Goal: Task Accomplishment & Management: Use online tool/utility

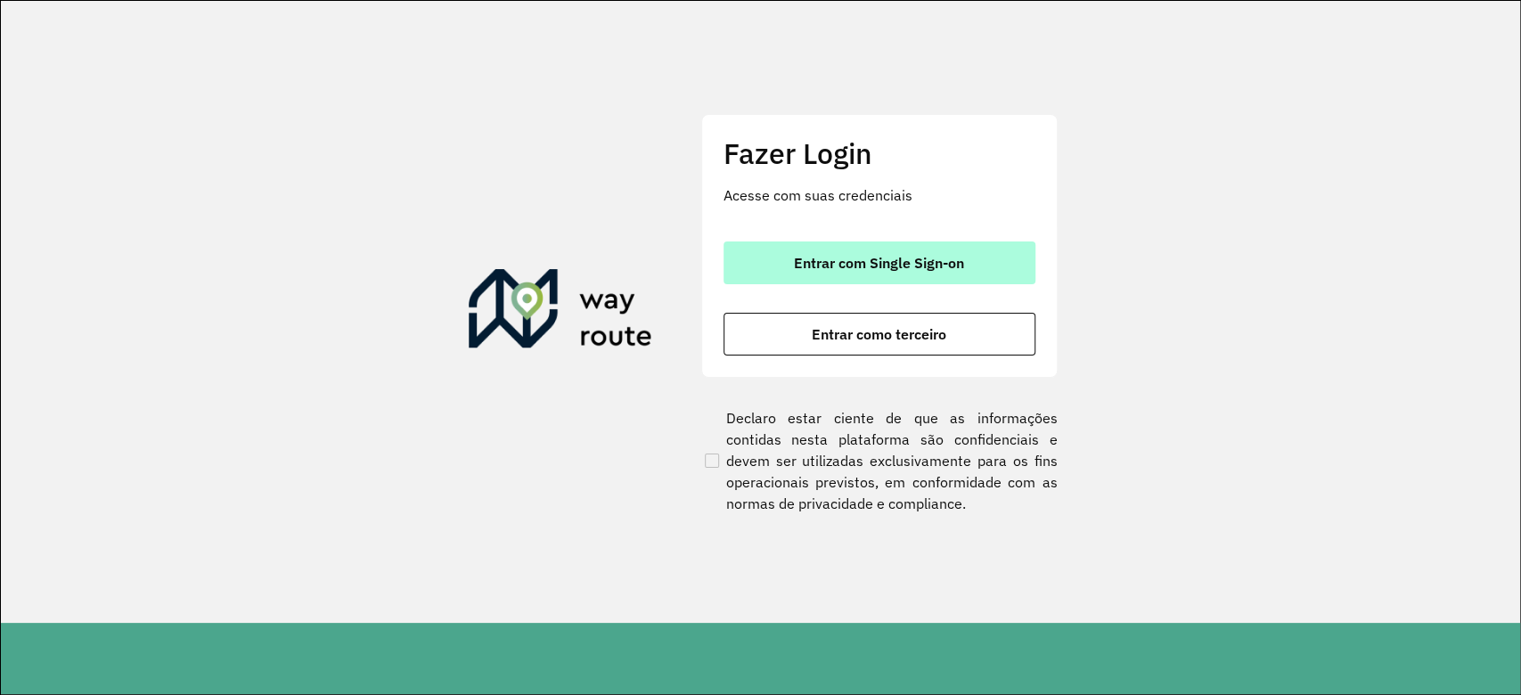
click at [959, 281] on button "Entrar com Single Sign-on" at bounding box center [880, 262] width 312 height 43
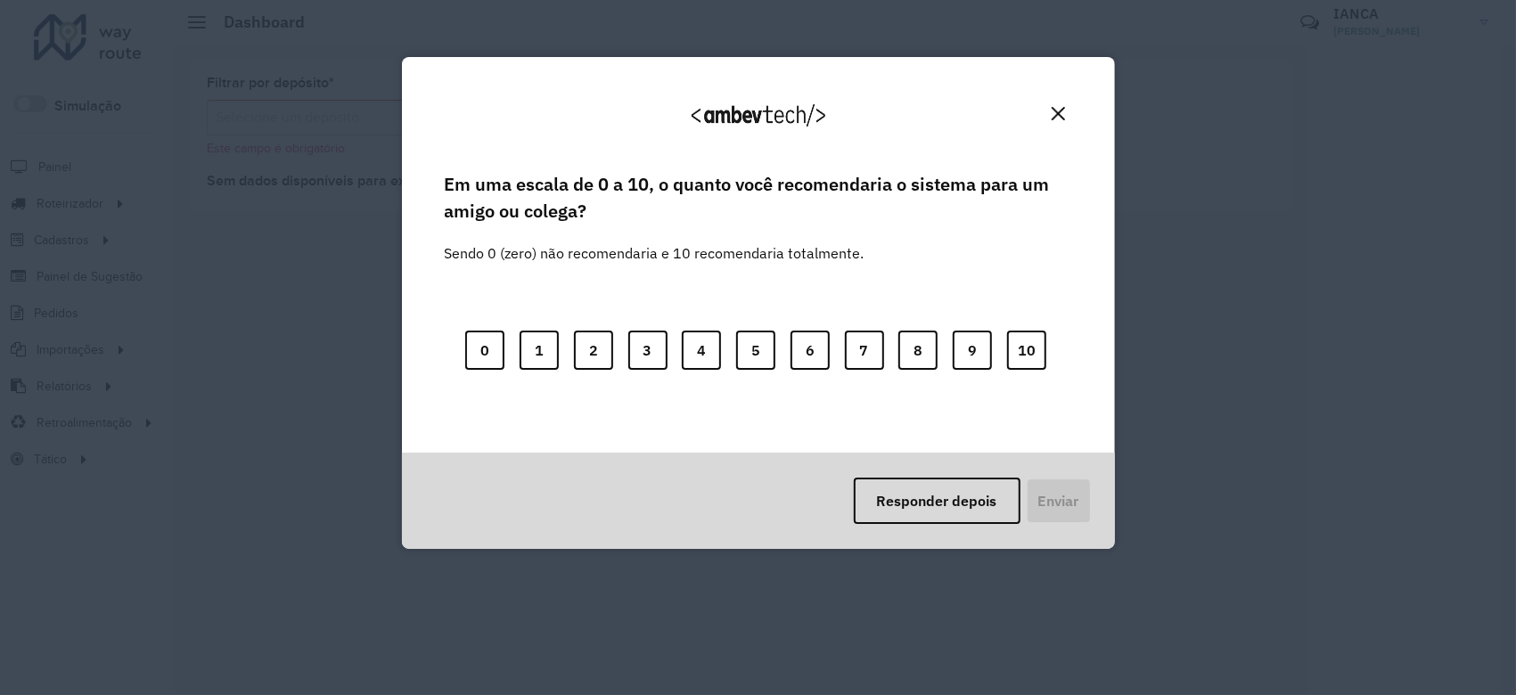
click at [1052, 119] on img "Close" at bounding box center [1058, 113] width 13 height 13
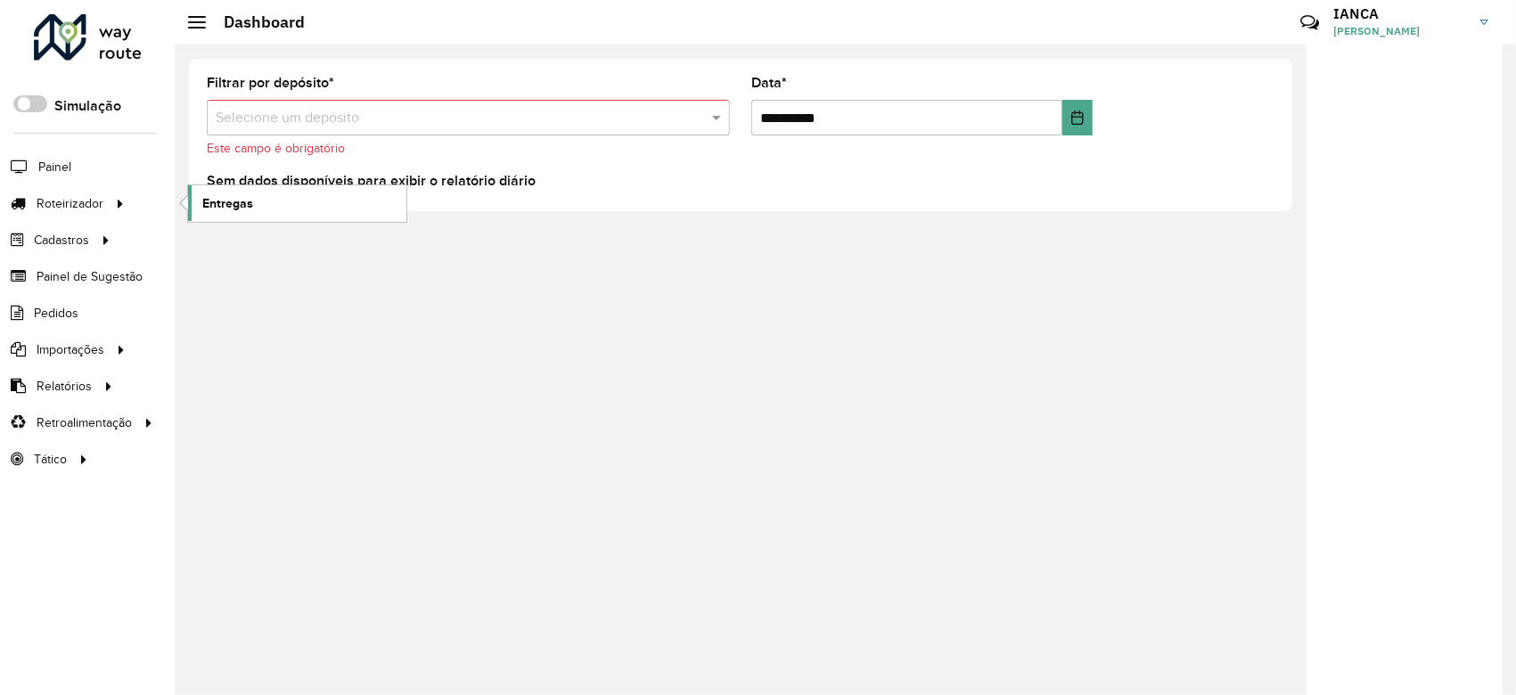
click at [250, 213] on link "Entregas" at bounding box center [297, 203] width 218 height 36
click at [213, 206] on span "Entregas" at bounding box center [227, 203] width 51 height 19
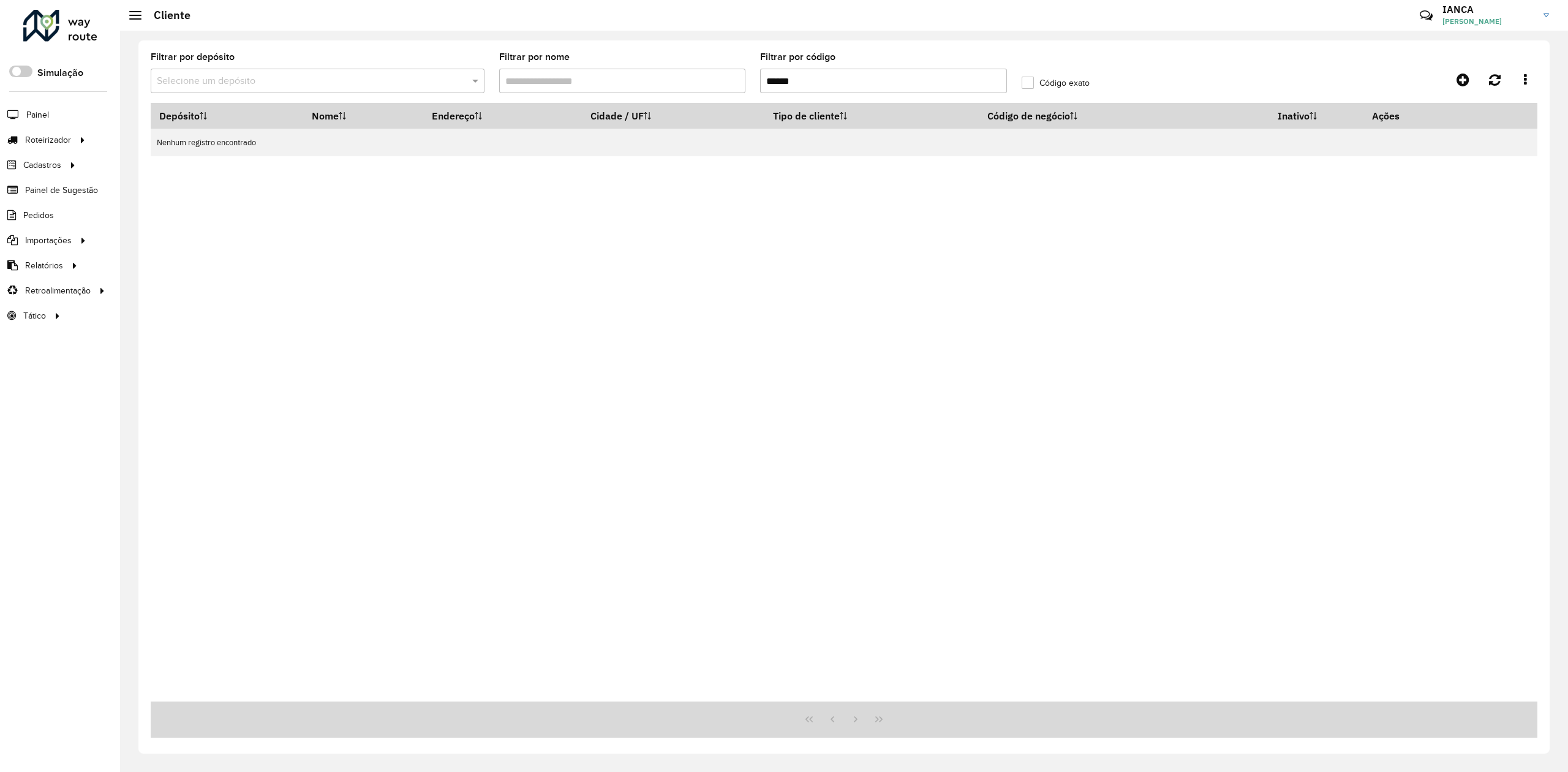
click at [800, 79] on input "******" at bounding box center [883, 81] width 247 height 25
click at [764, 78] on input "******" at bounding box center [883, 81] width 247 height 25
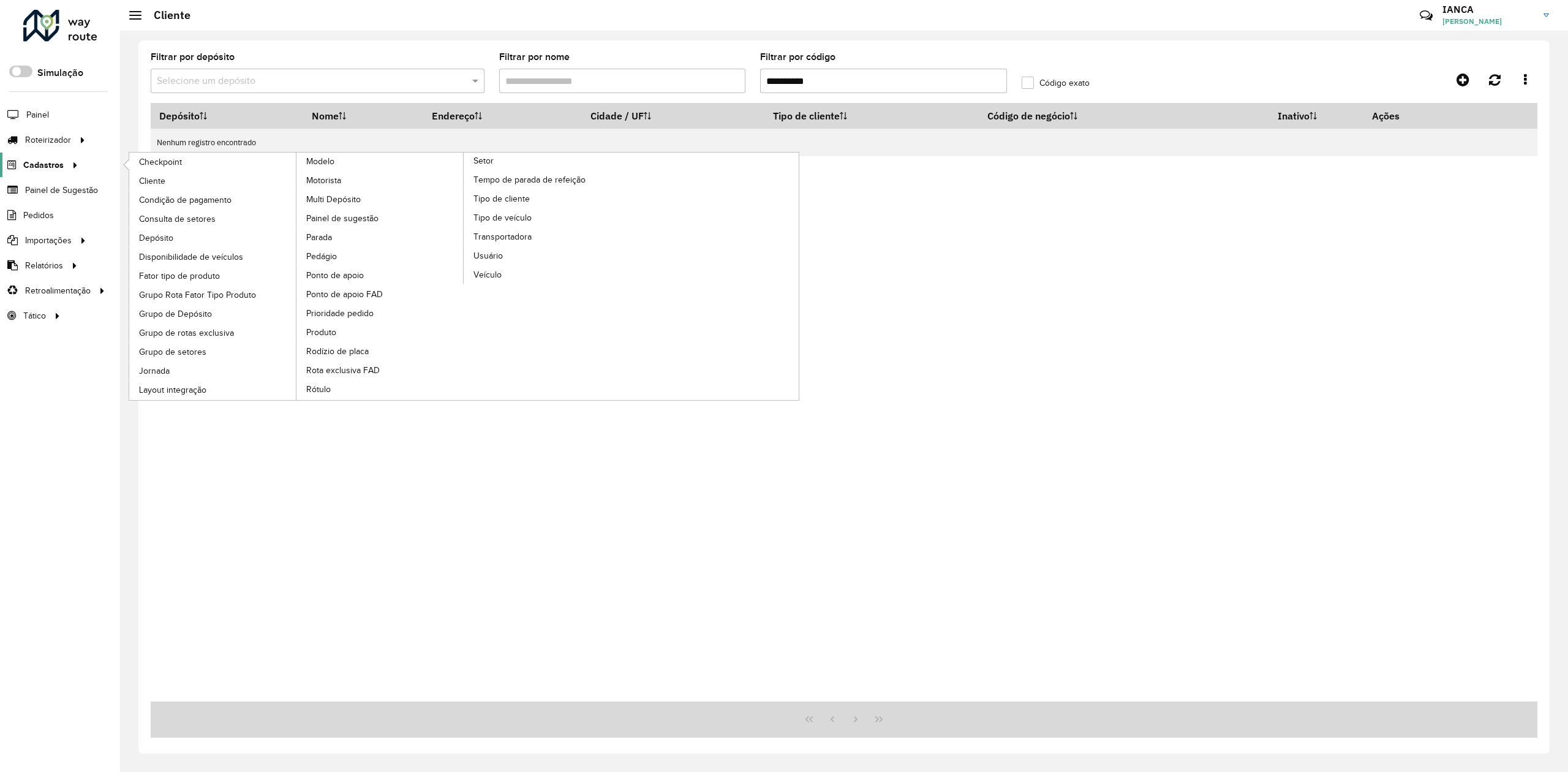
type input "**********"
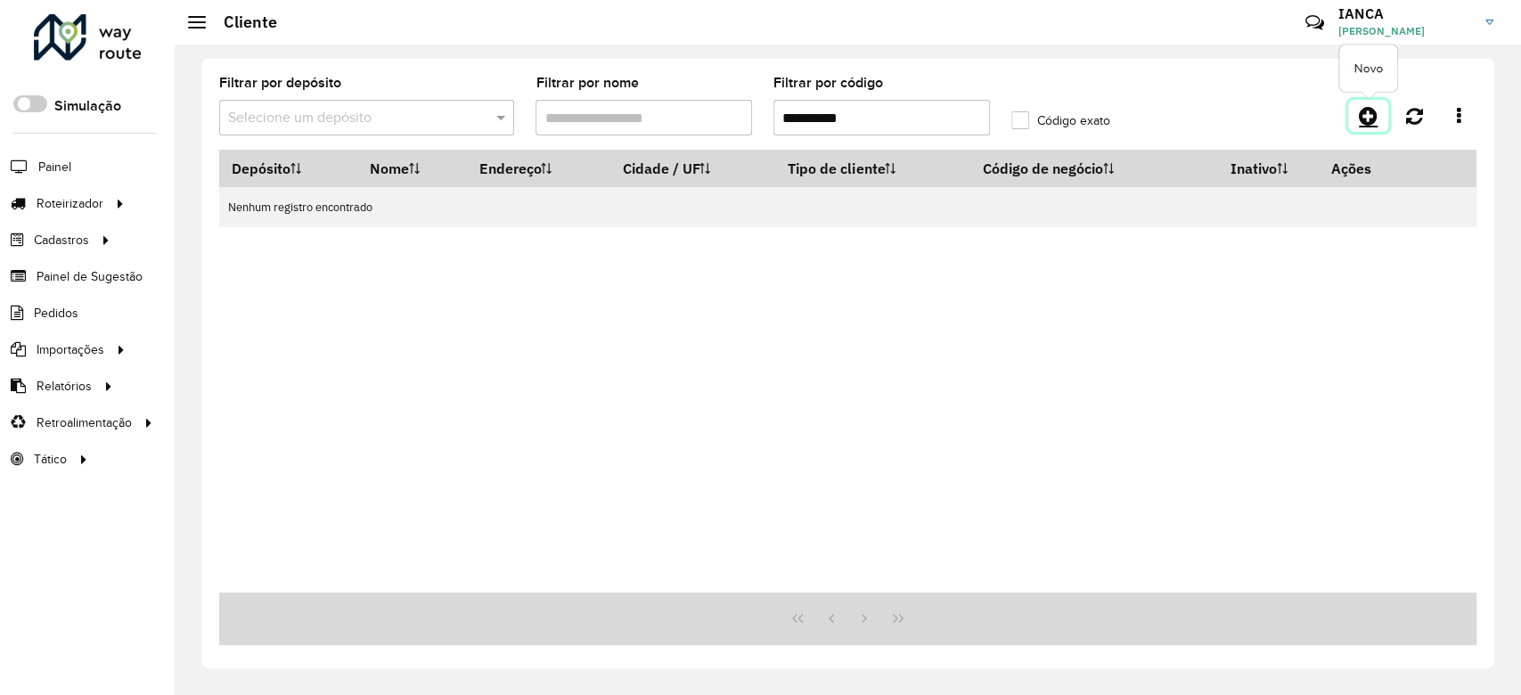
click at [1362, 124] on icon at bounding box center [1368, 115] width 19 height 21
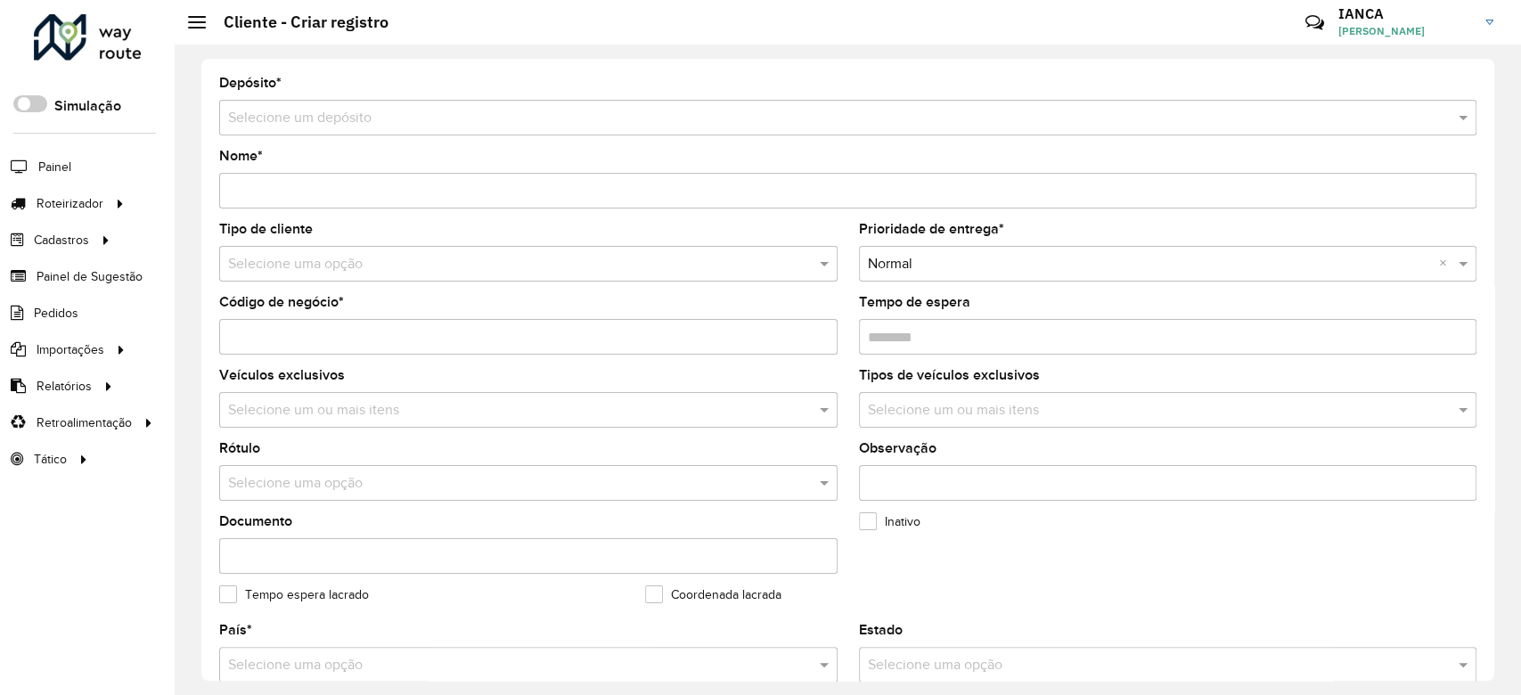
click at [417, 109] on input "text" at bounding box center [830, 118] width 1204 height 21
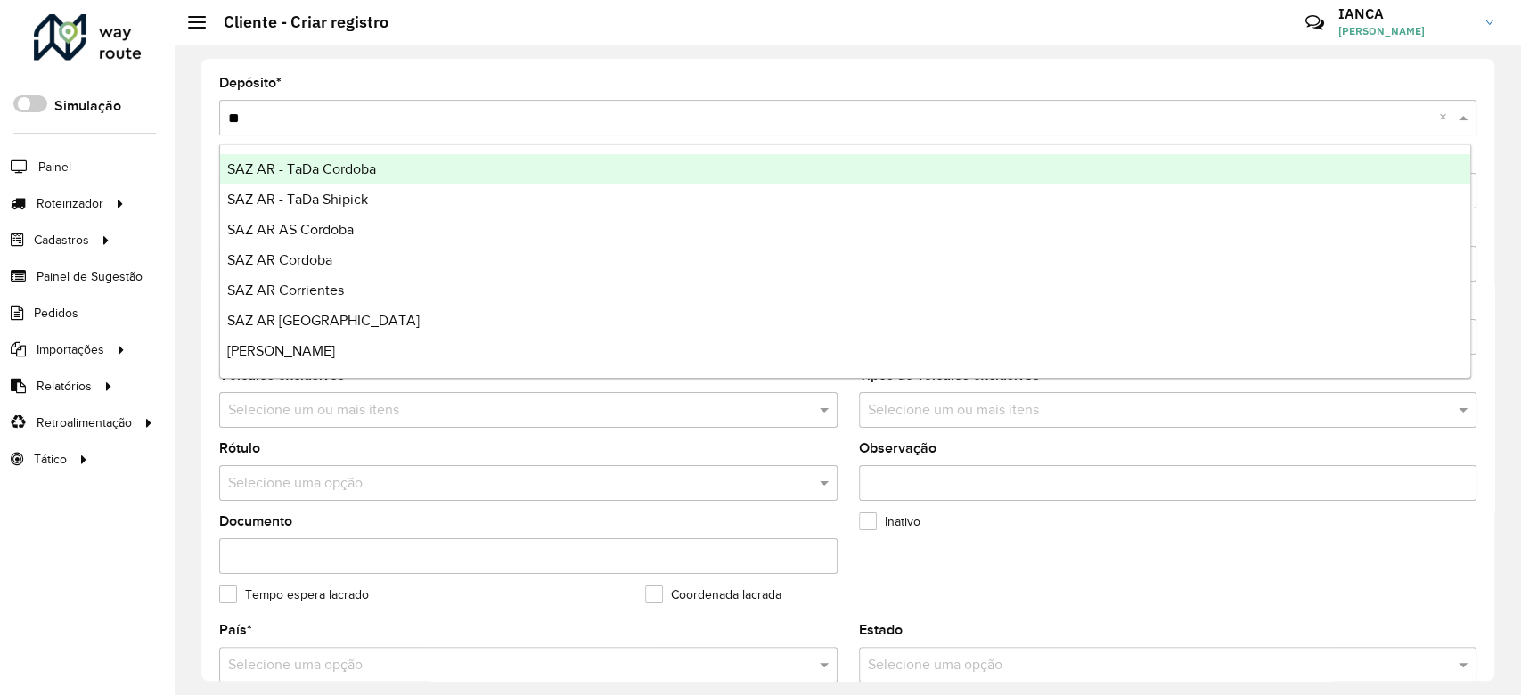
type input "***"
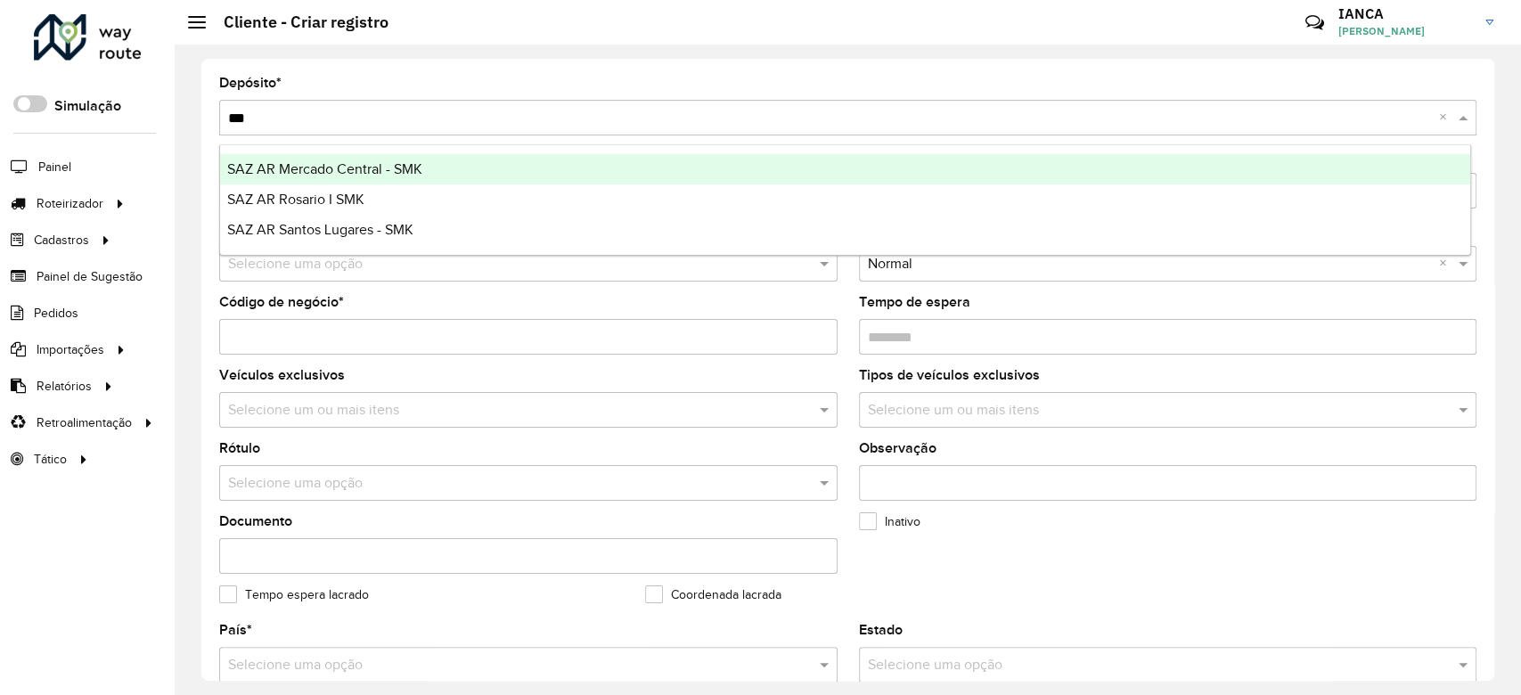
click at [463, 176] on div "SAZ AR Mercado Central - SMK" at bounding box center [845, 169] width 1250 height 30
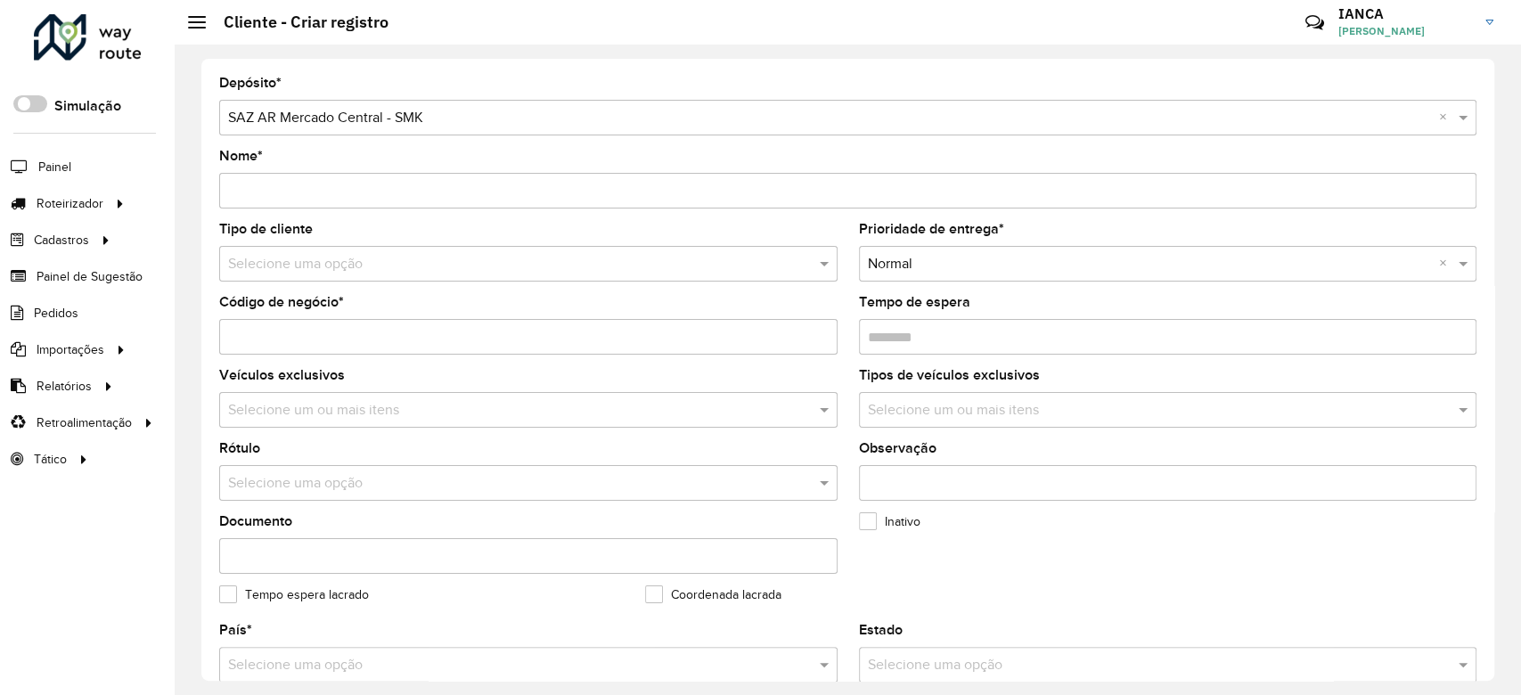
click at [409, 196] on input "Nome *" at bounding box center [847, 191] width 1257 height 36
type input "**********"
click at [275, 329] on input "Código de negócio *" at bounding box center [528, 337] width 618 height 36
paste input "******"
click at [228, 331] on input "******" at bounding box center [528, 337] width 618 height 36
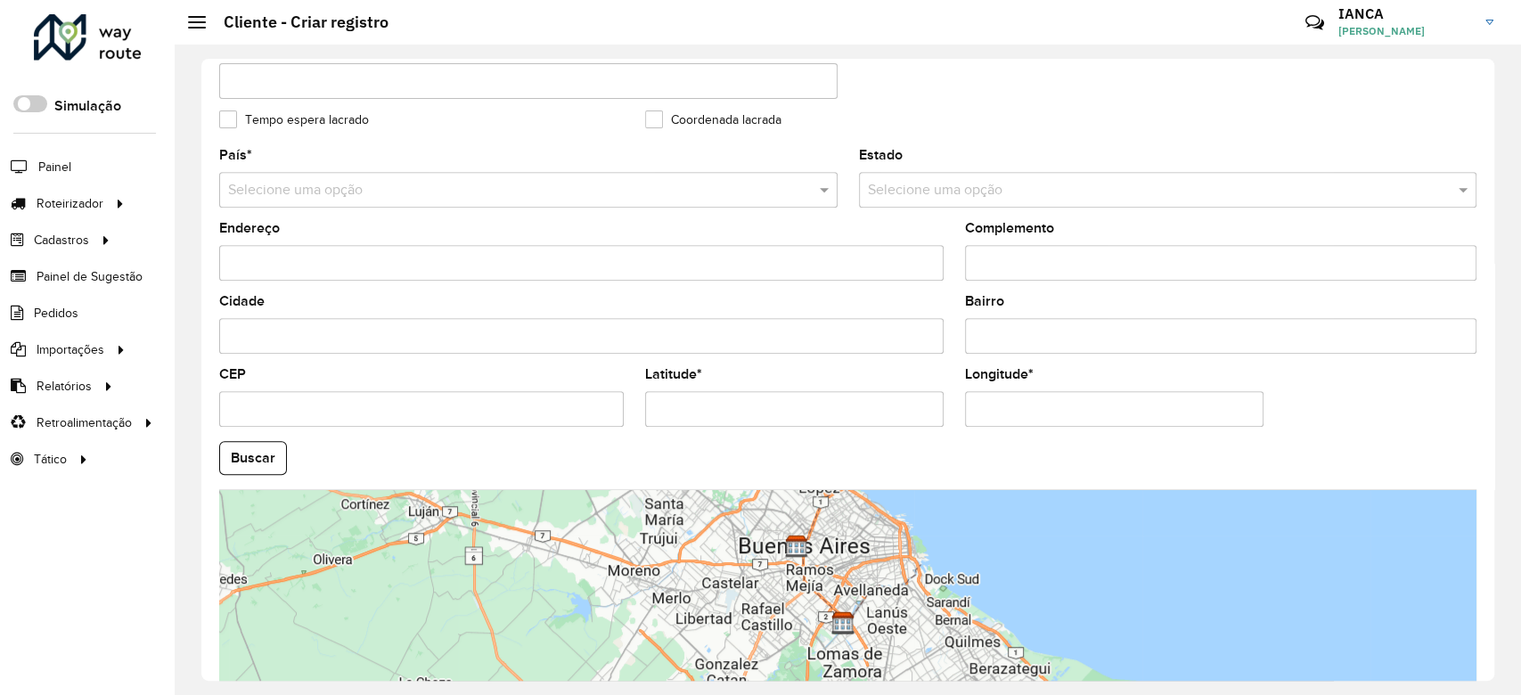
scroll to position [119, 0]
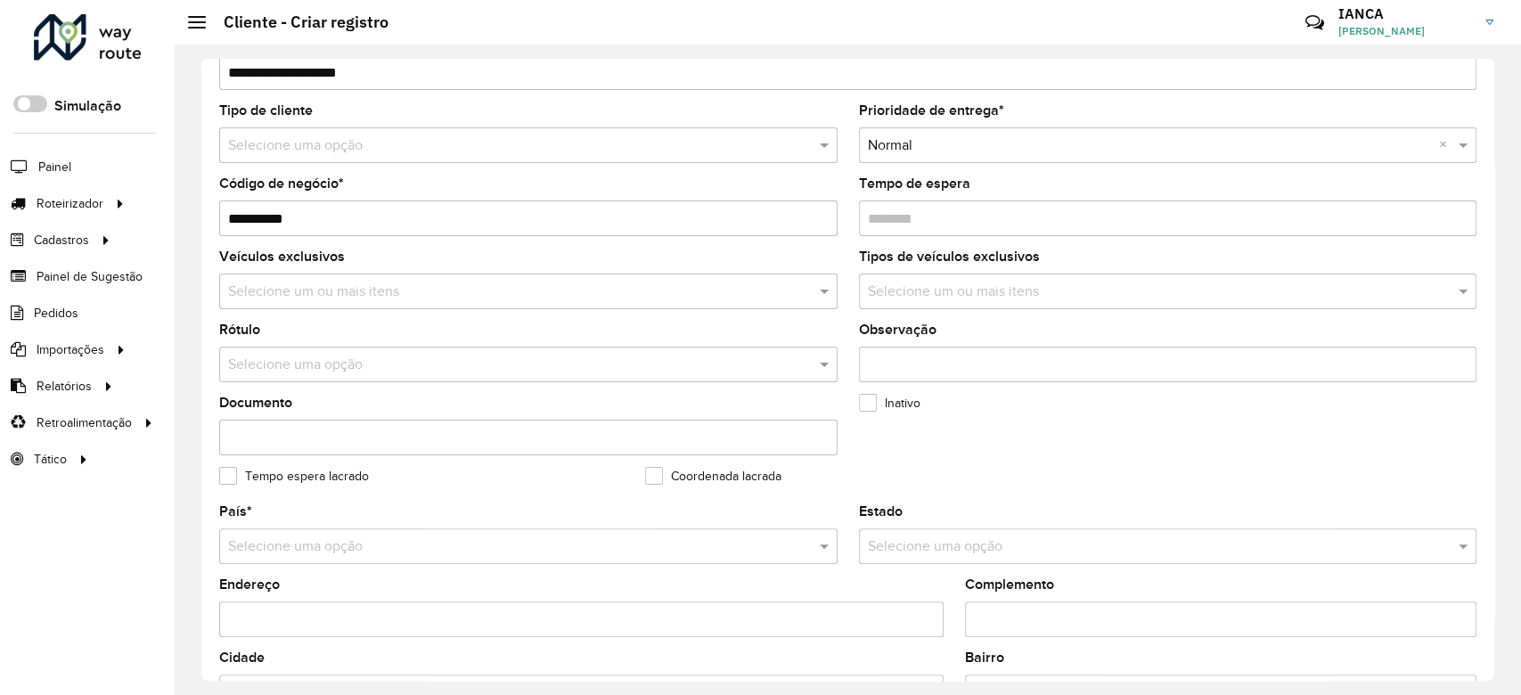
type input "**********"
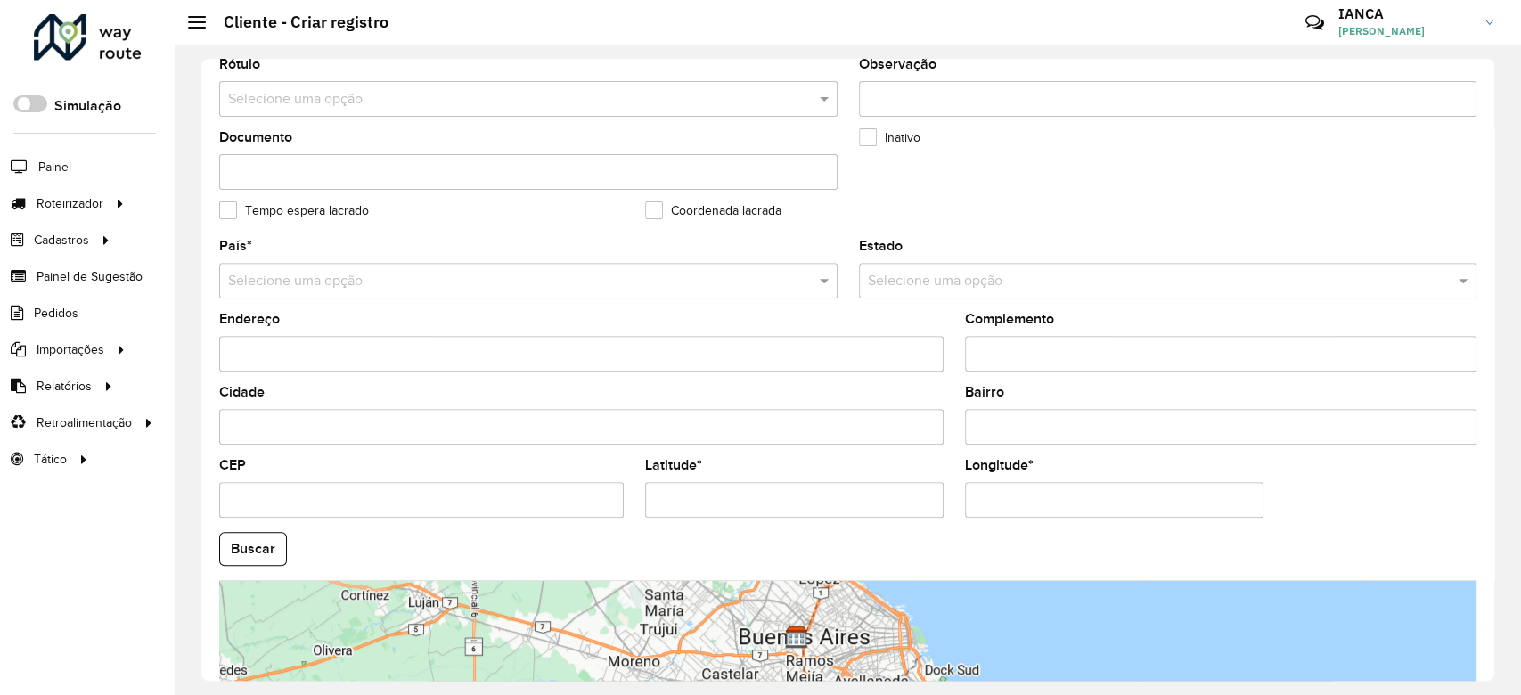
scroll to position [593, 0]
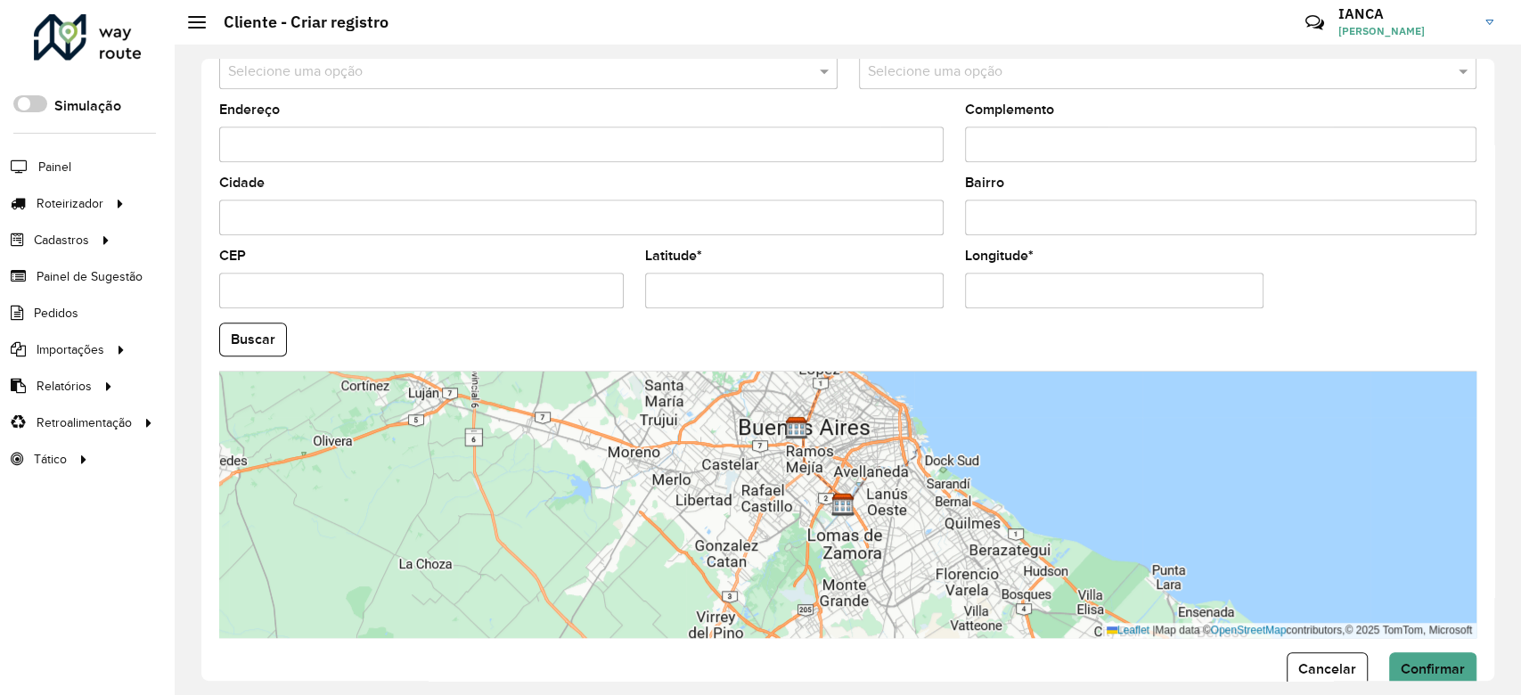
click at [1024, 294] on input "Longitude *" at bounding box center [1114, 291] width 299 height 36
paste input "**********"
type input "**********"
click at [770, 282] on input "Latitude *" at bounding box center [794, 291] width 299 height 36
paste input "**********"
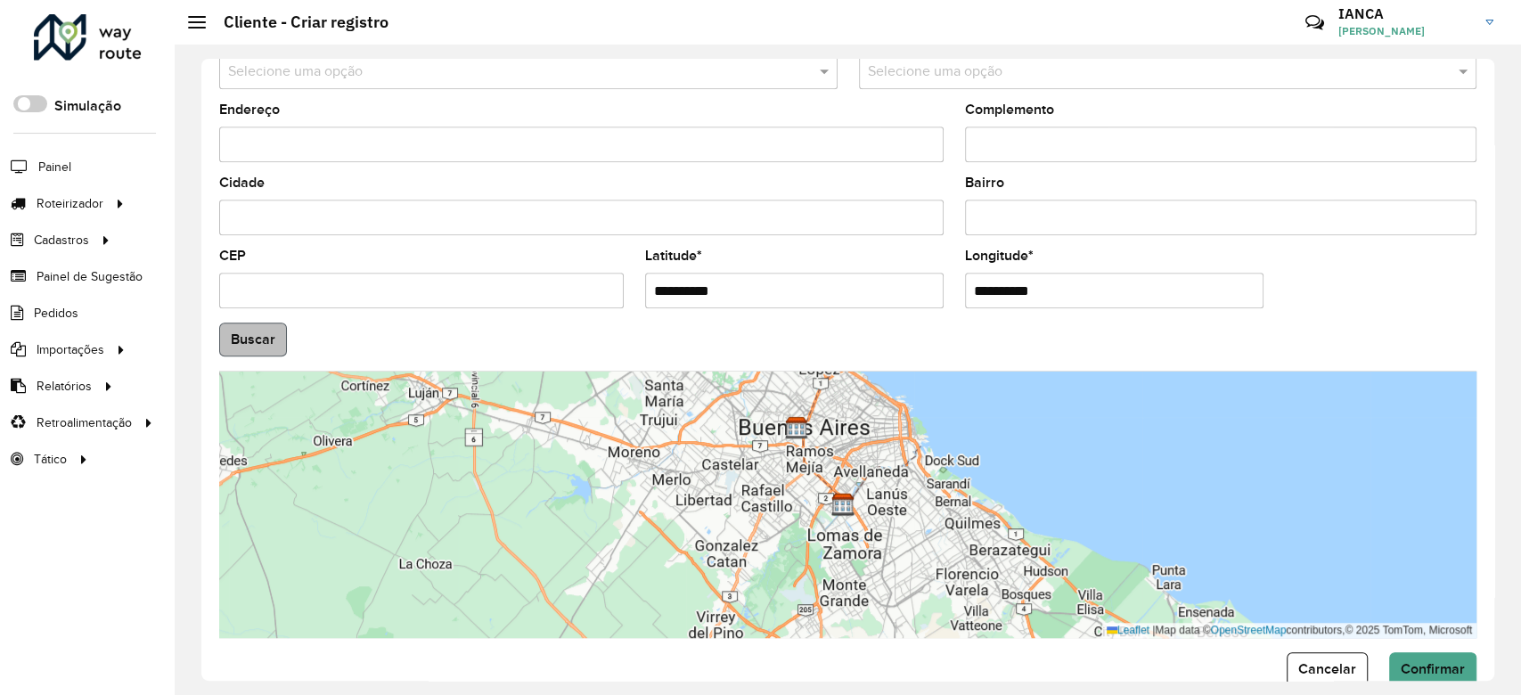
type input "**********"
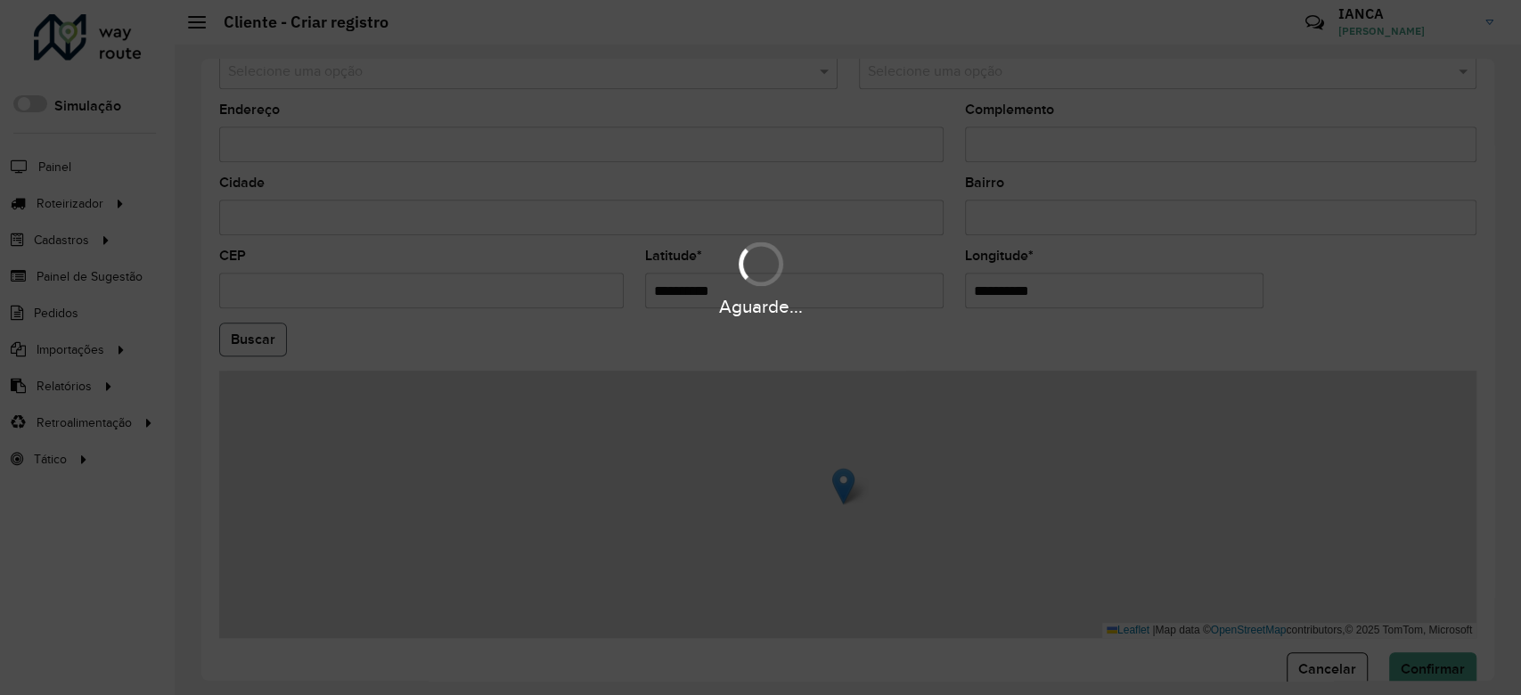
click at [248, 339] on hb-app "Aguarde... Pop-up bloqueado! Seu navegador bloqueou automáticamente a abertura …" at bounding box center [760, 347] width 1521 height 695
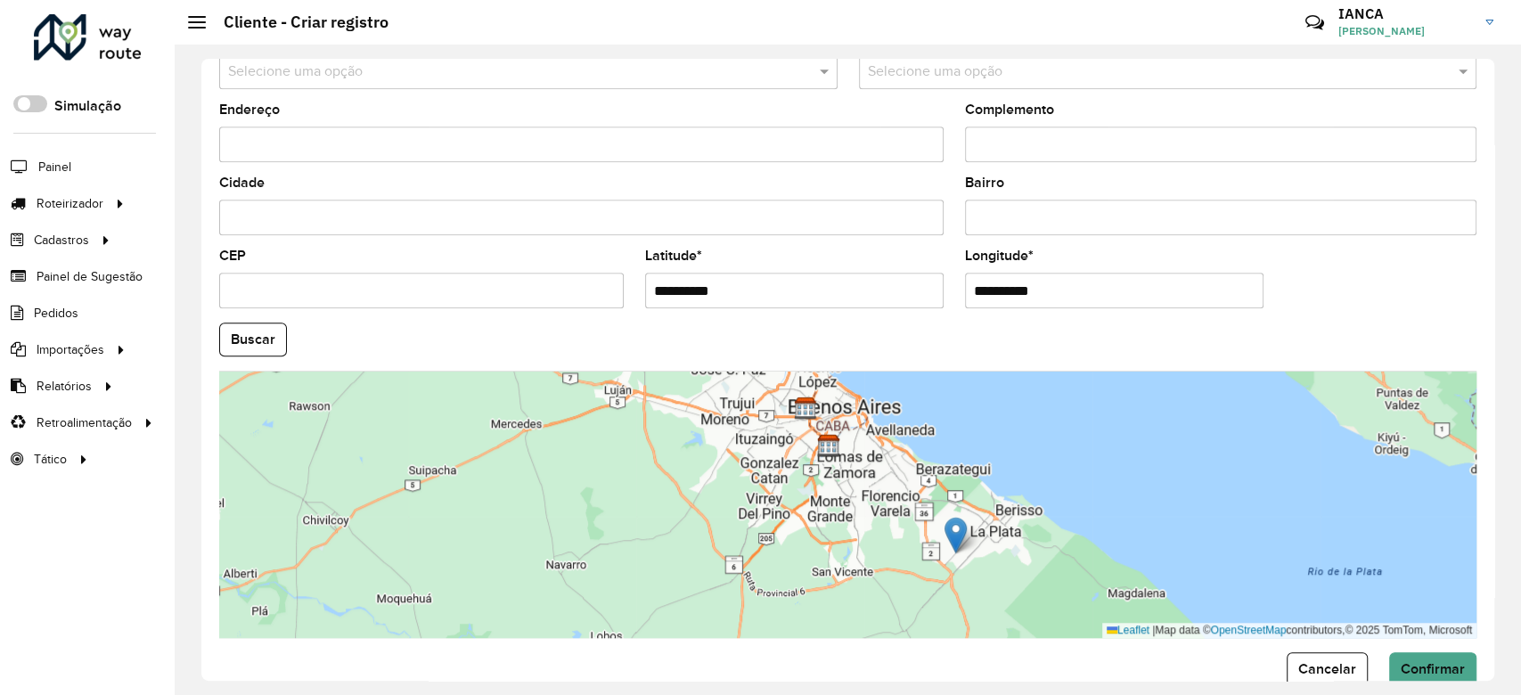
drag, startPoint x: 1146, startPoint y: 502, endPoint x: 1030, endPoint y: 550, distance: 125.4
click at [1030, 550] on div "Leaflet | Map data © OpenStreetMap contributors,© 2025 TomTom, Microsoft" at bounding box center [847, 504] width 1257 height 267
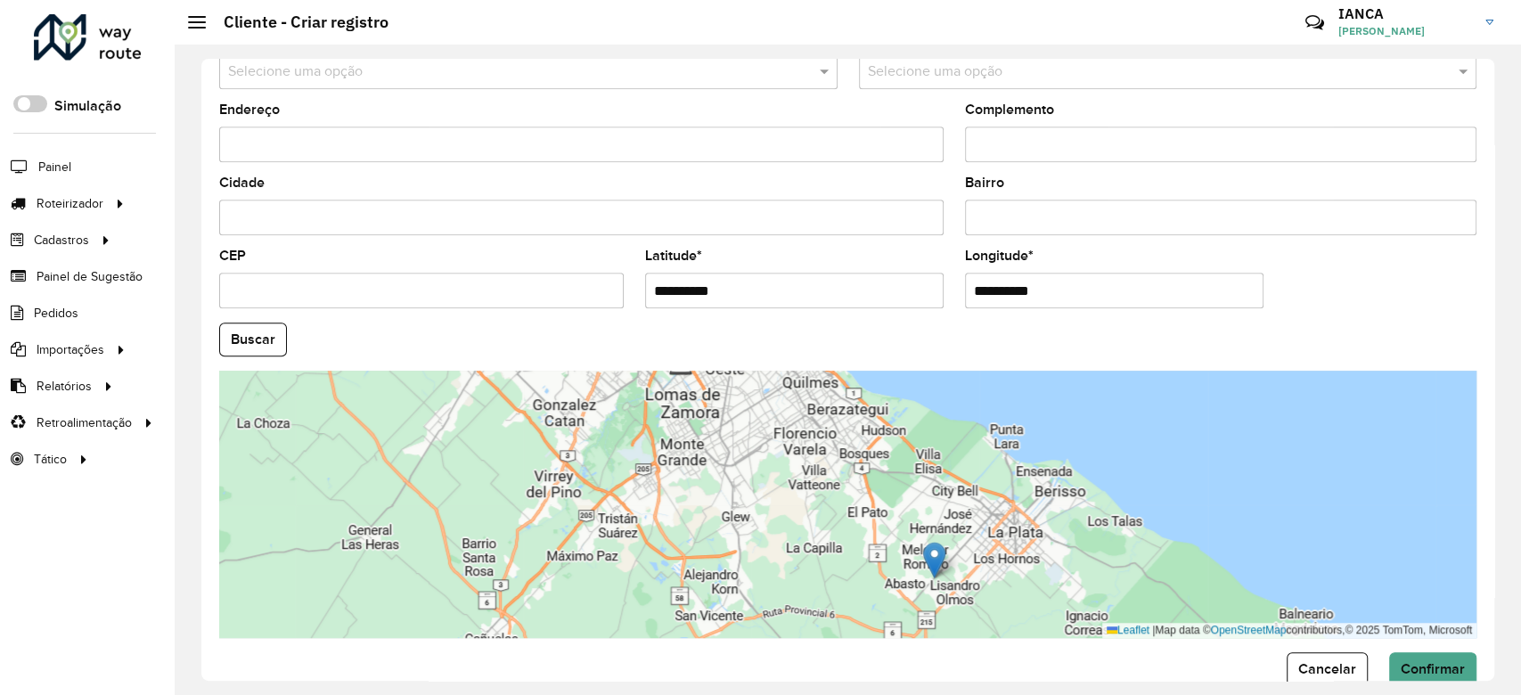
drag, startPoint x: 916, startPoint y: 482, endPoint x: 954, endPoint y: 547, distance: 75.5
click at [955, 547] on div "Leaflet | Map data © OpenStreetMap contributors,© 2025 TomTom, Microsoft" at bounding box center [847, 504] width 1257 height 267
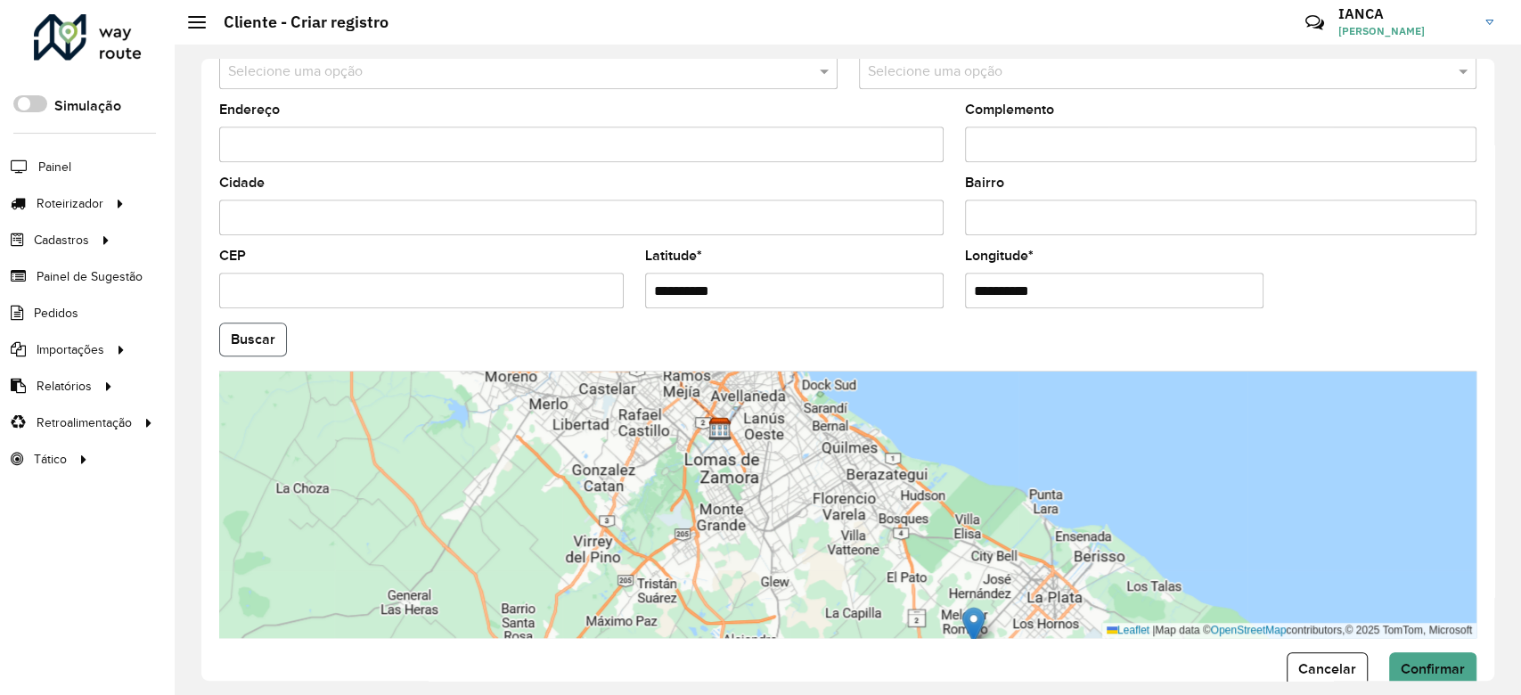
click at [257, 334] on button "Buscar" at bounding box center [253, 340] width 68 height 34
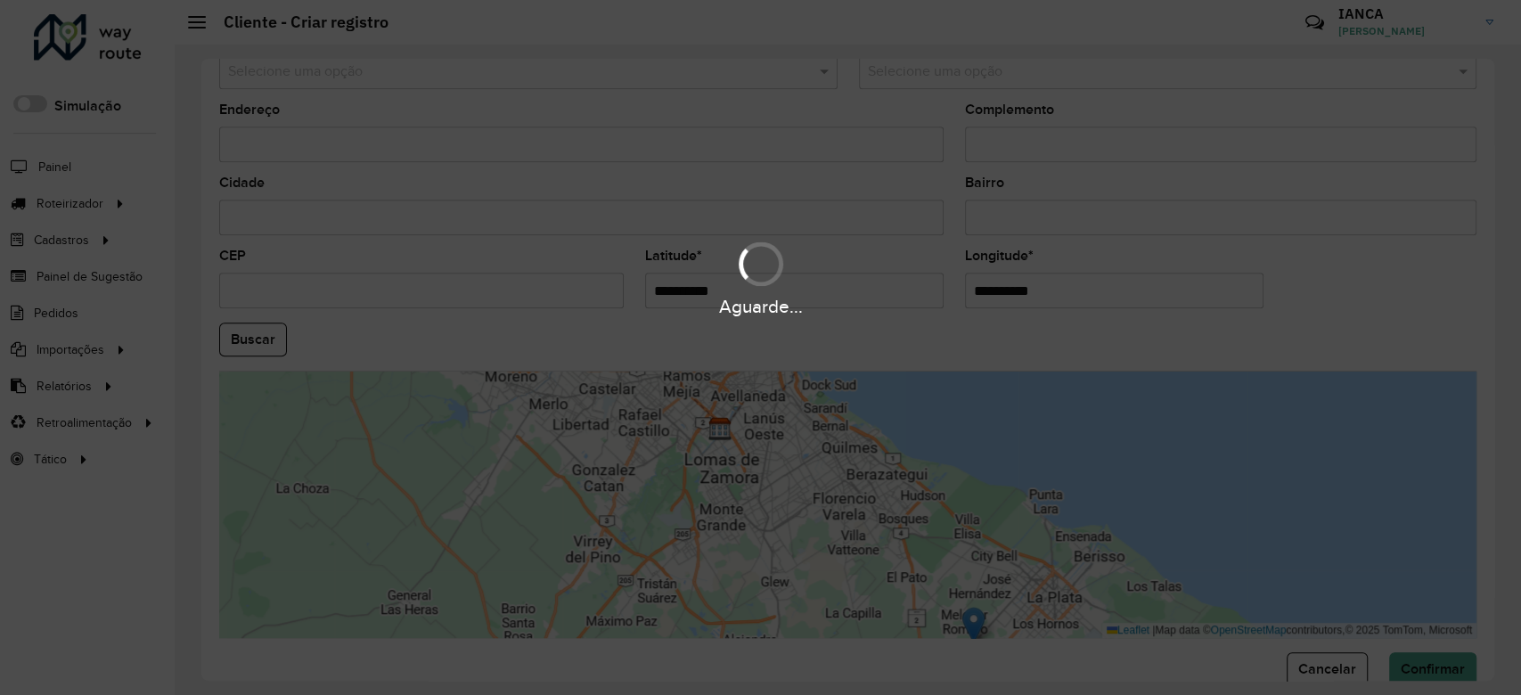
type input "**********"
type input "********"
type input "******"
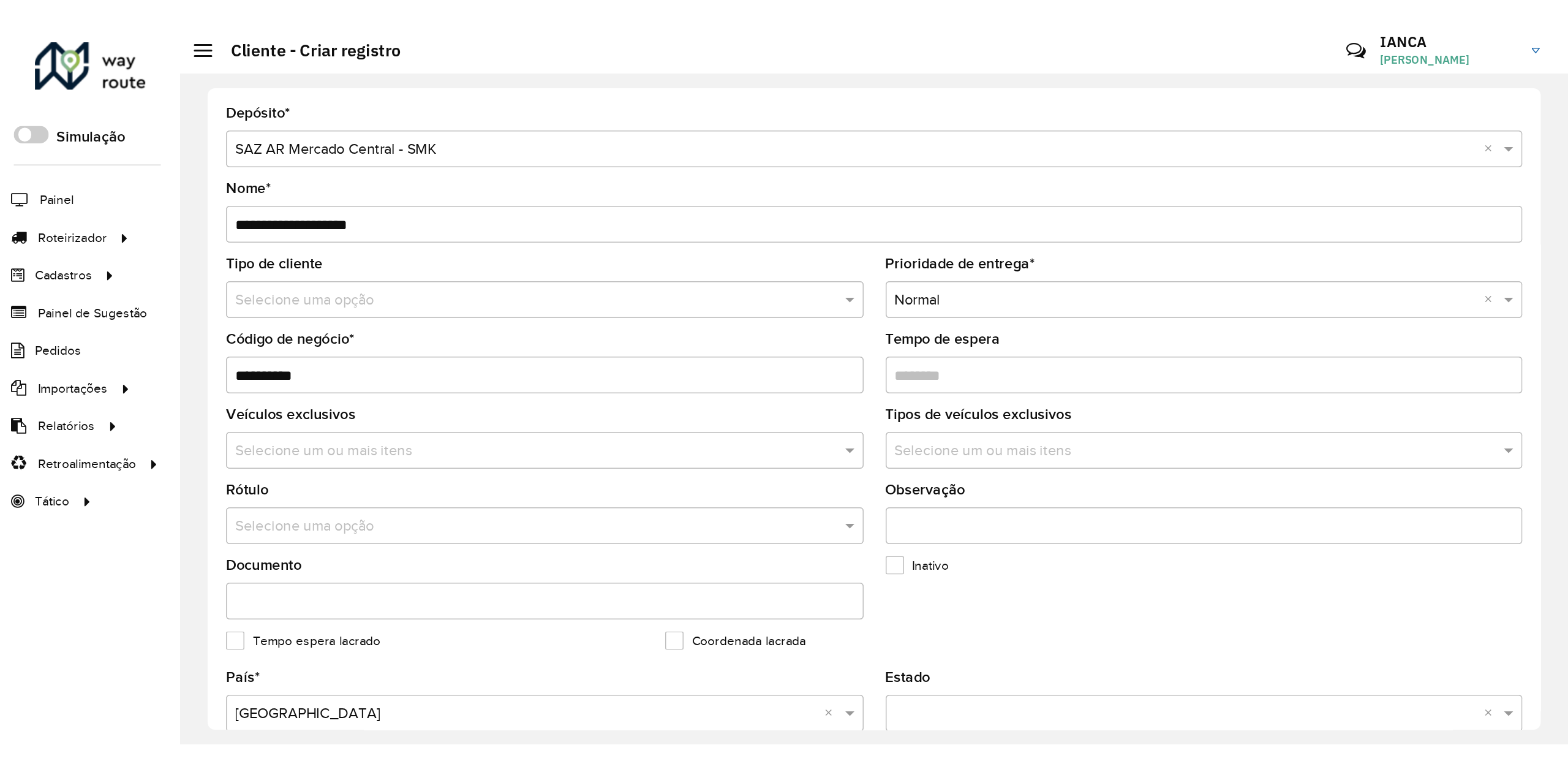
scroll to position [434, 0]
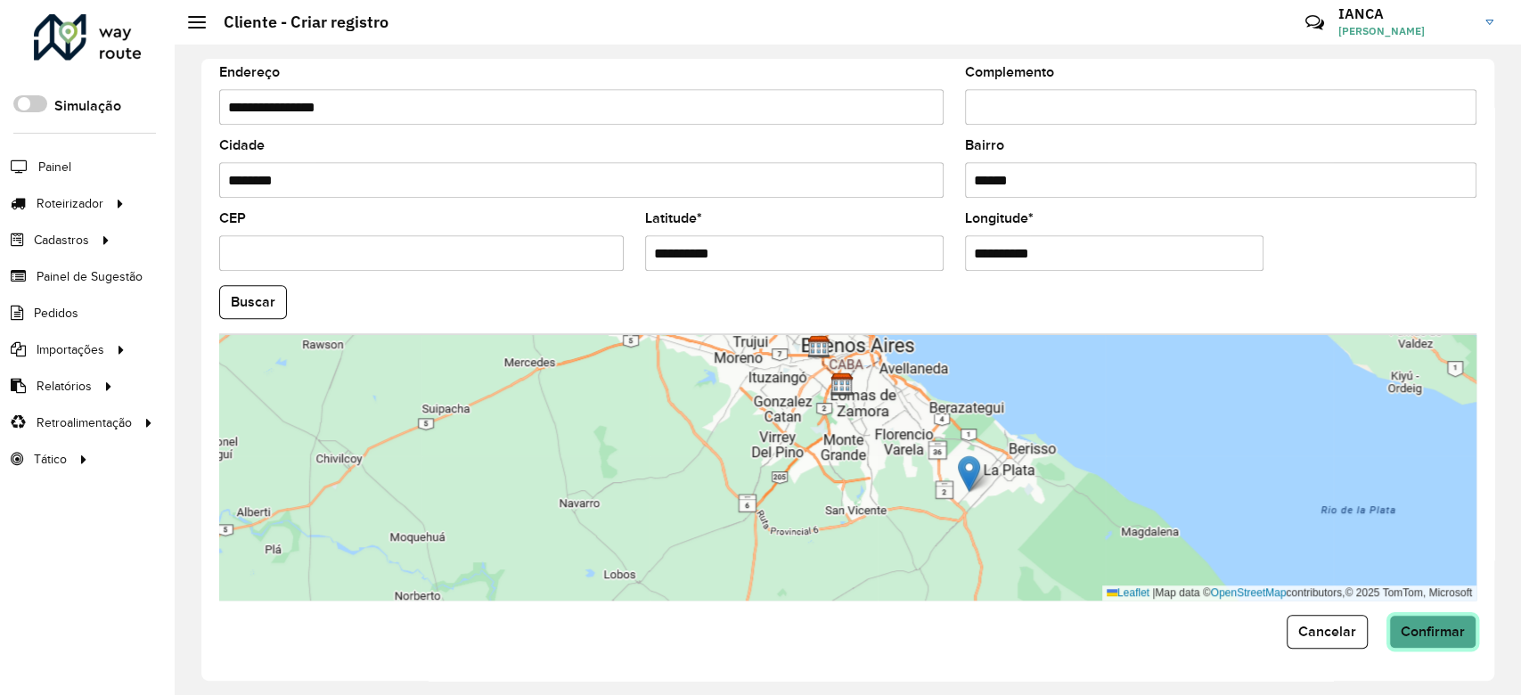
click at [1432, 623] on button "Confirmar" at bounding box center [1432, 632] width 87 height 34
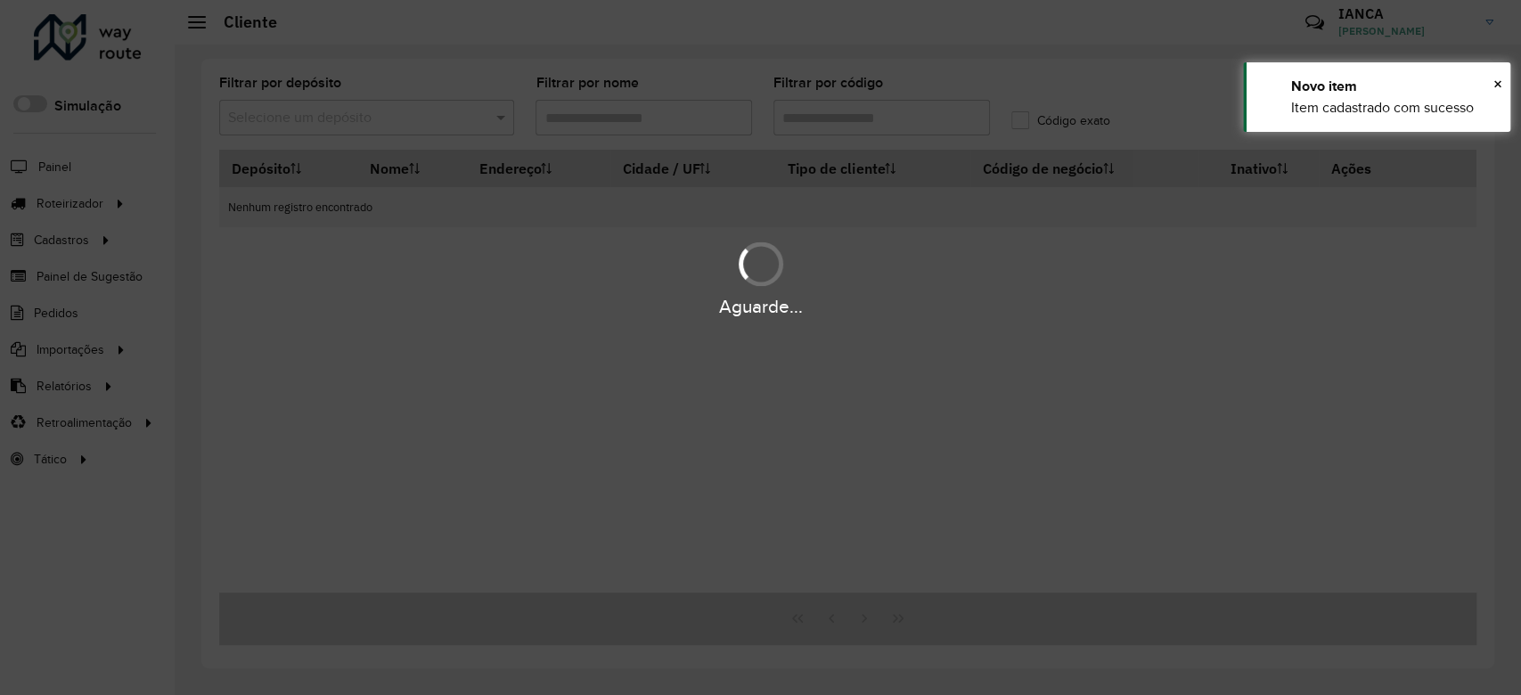
type input "**********"
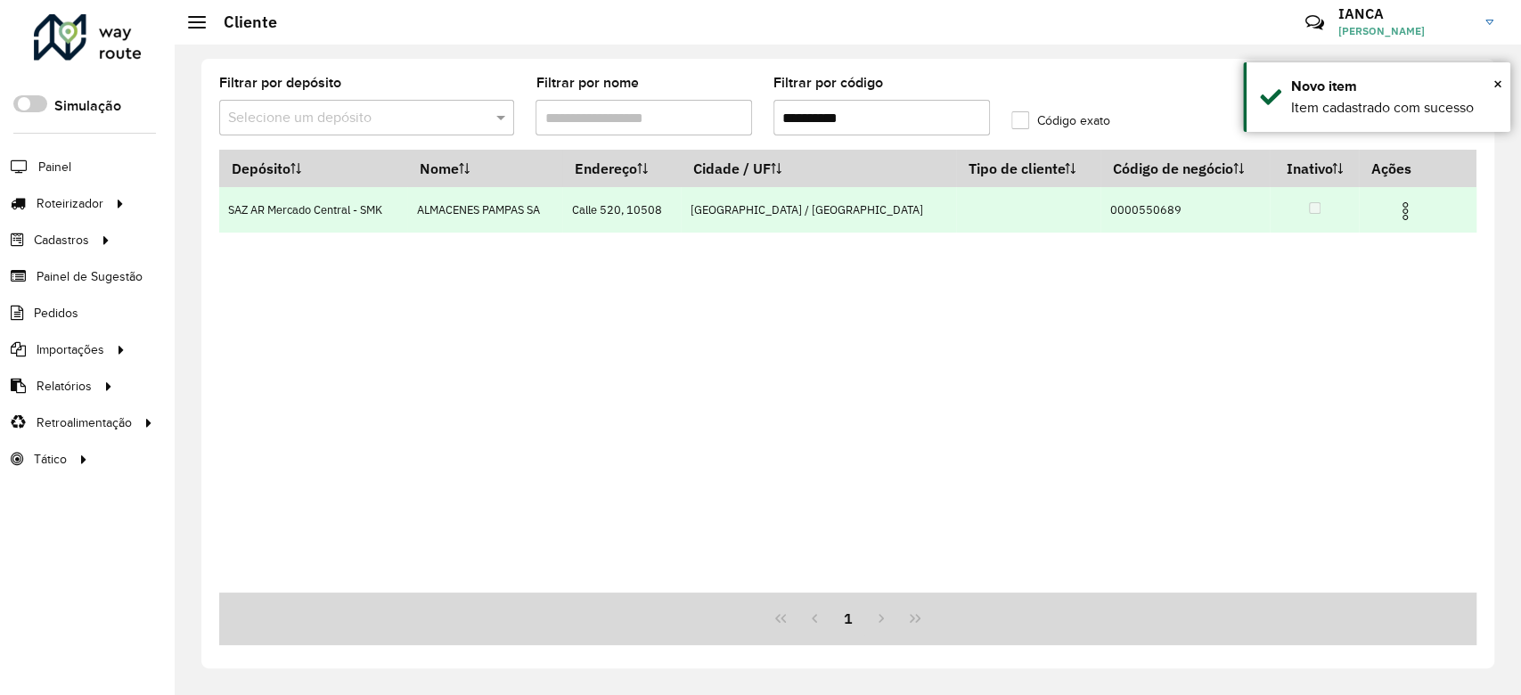
click at [1403, 207] on img at bounding box center [1405, 211] width 21 height 21
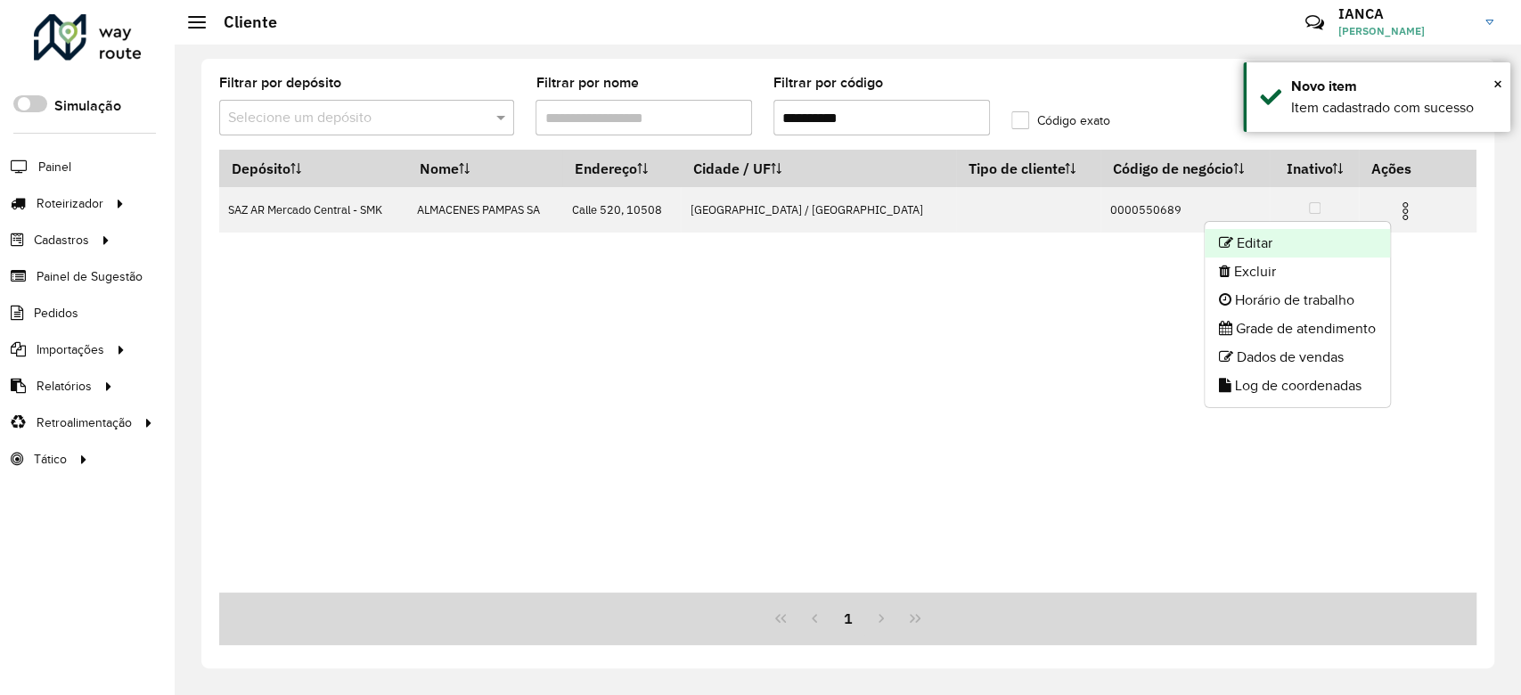
click at [1356, 232] on li "Editar" at bounding box center [1297, 243] width 185 height 29
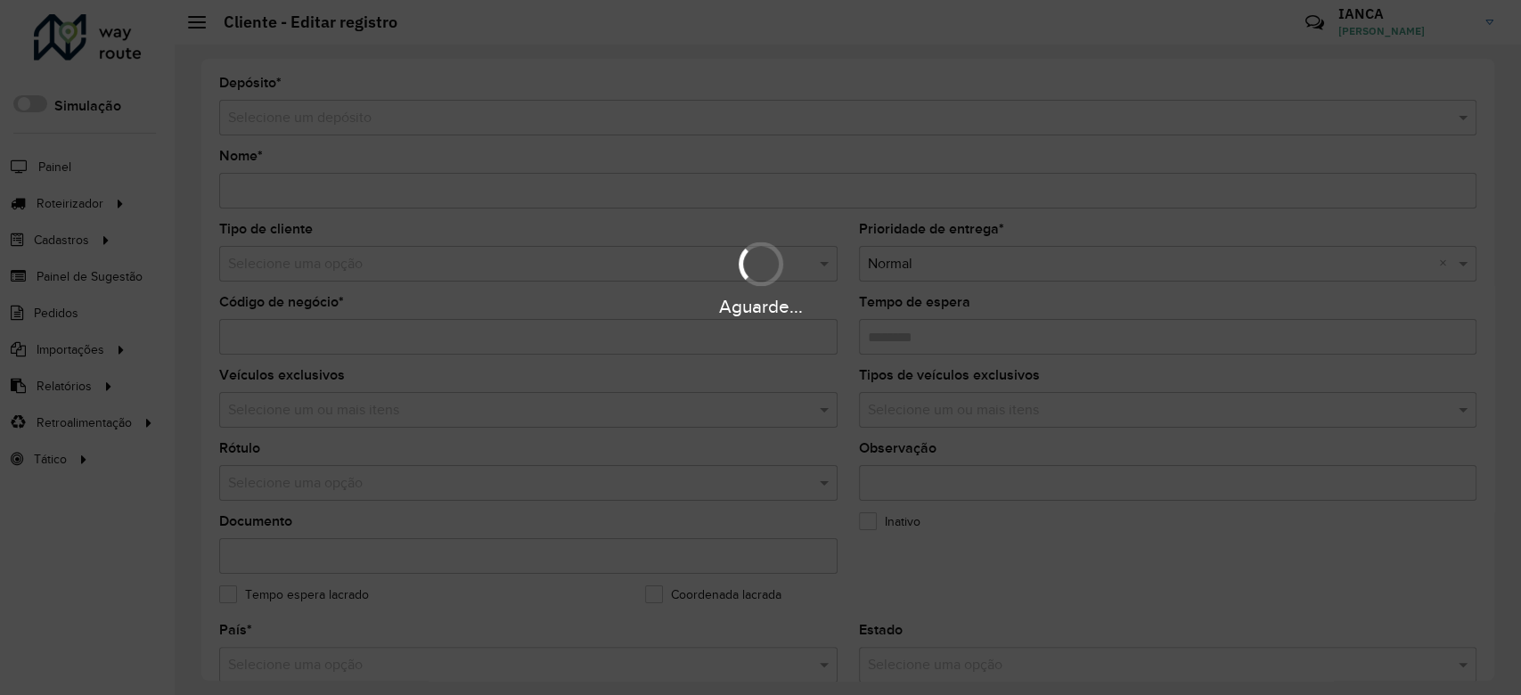
type input "**********"
type input "********"
type input "**********"
type input "********"
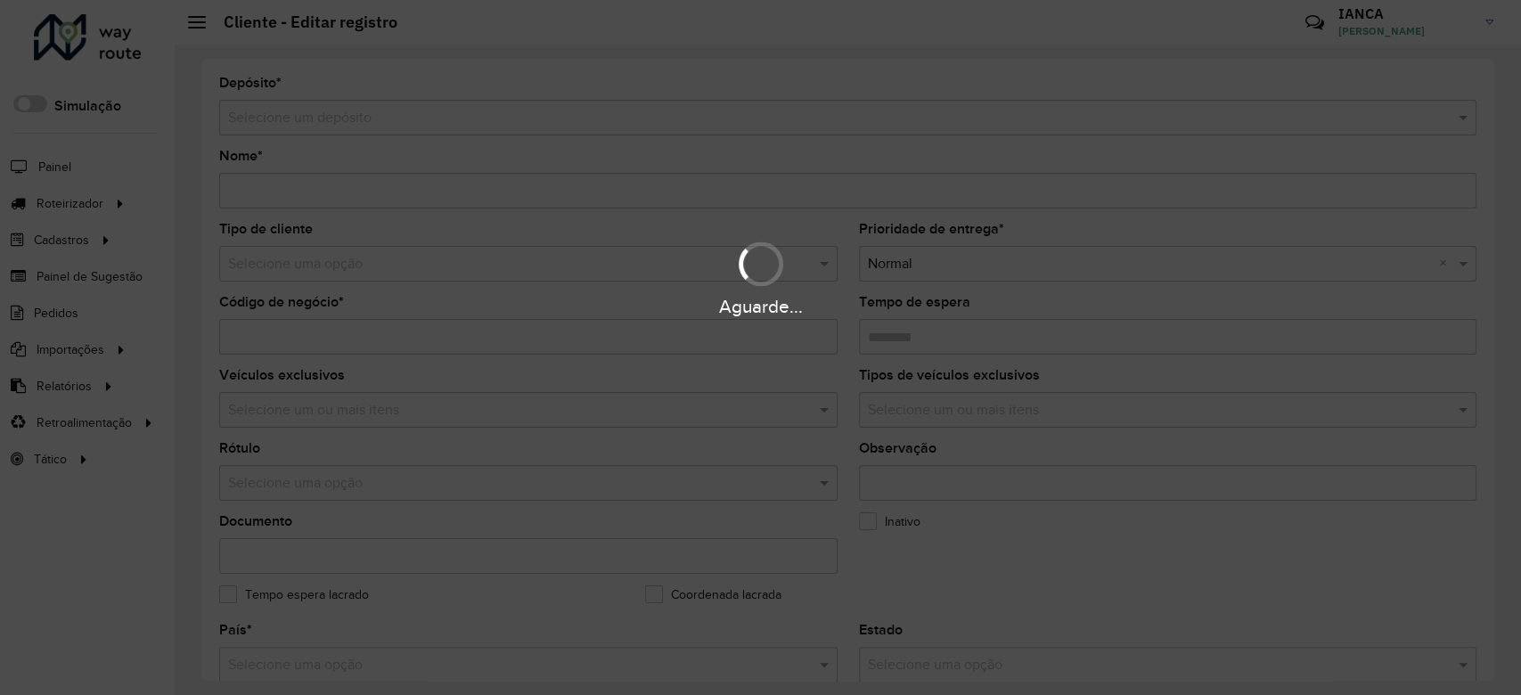
type input "******"
type input "**********"
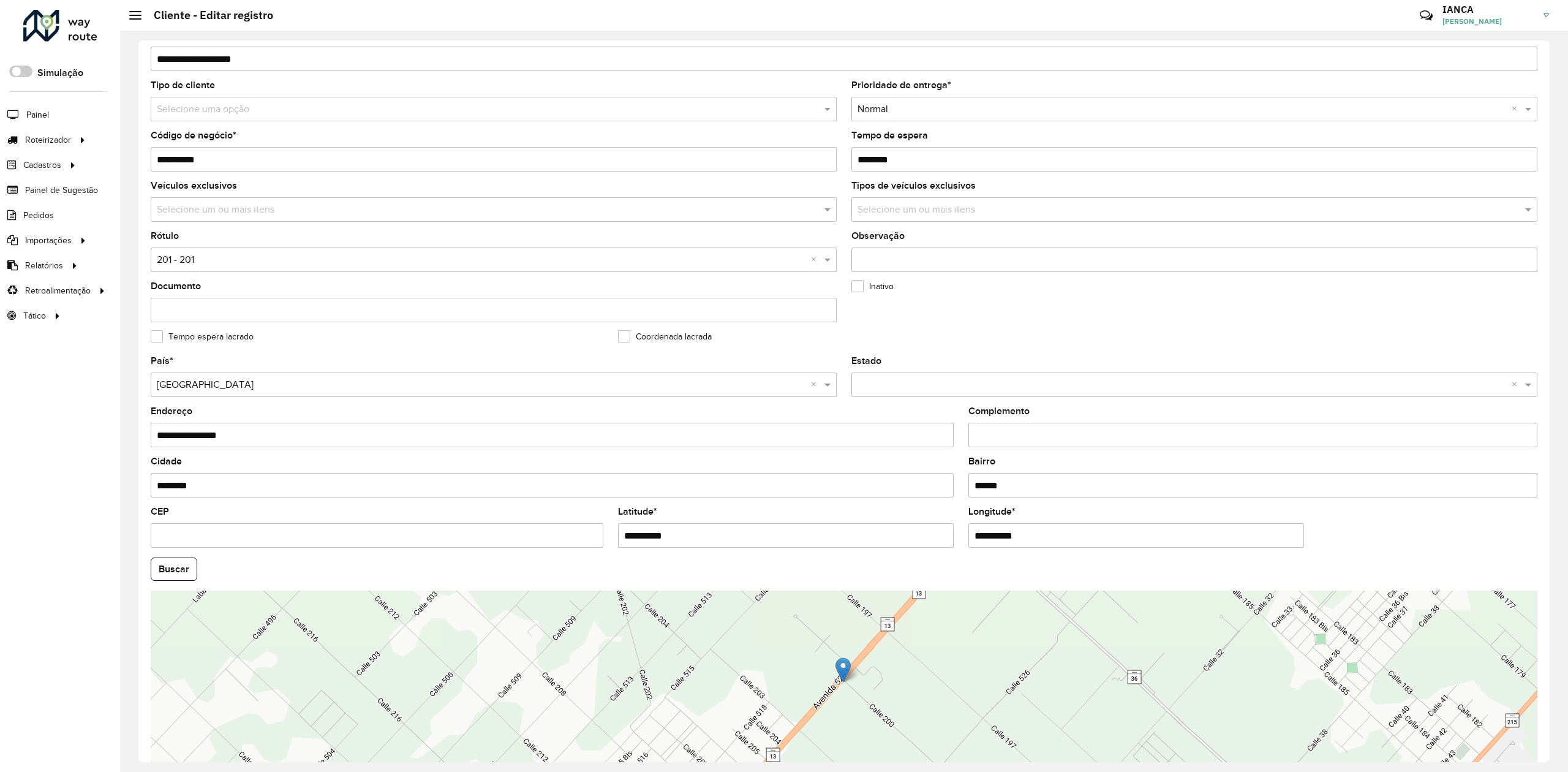
scroll to position [138, 0]
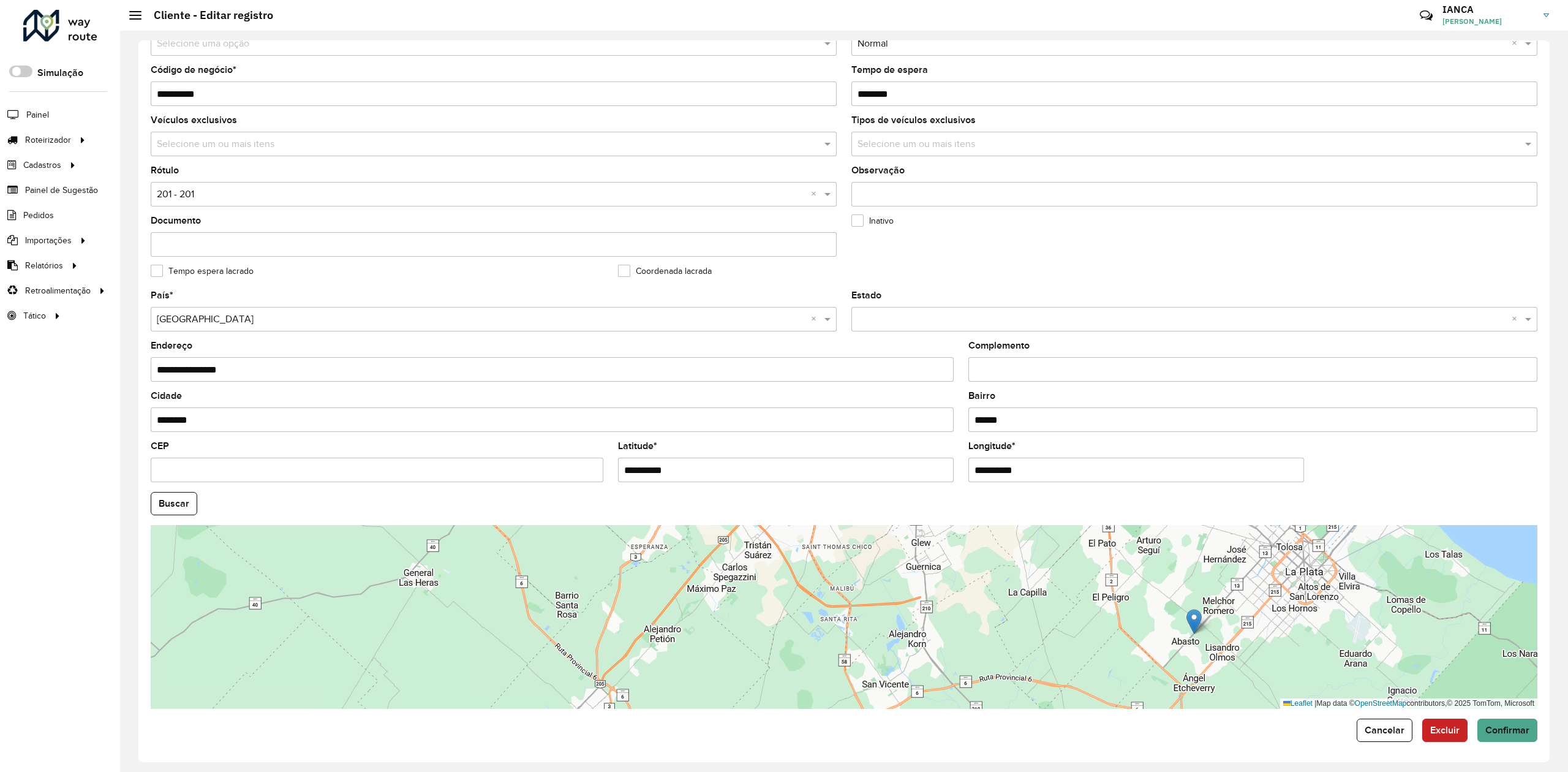
click at [1045, 477] on div "Leaflet | Map data © OpenStreetMap contributors,© 2025 TomTom, Microsoft" at bounding box center [844, 617] width 1387 height 184
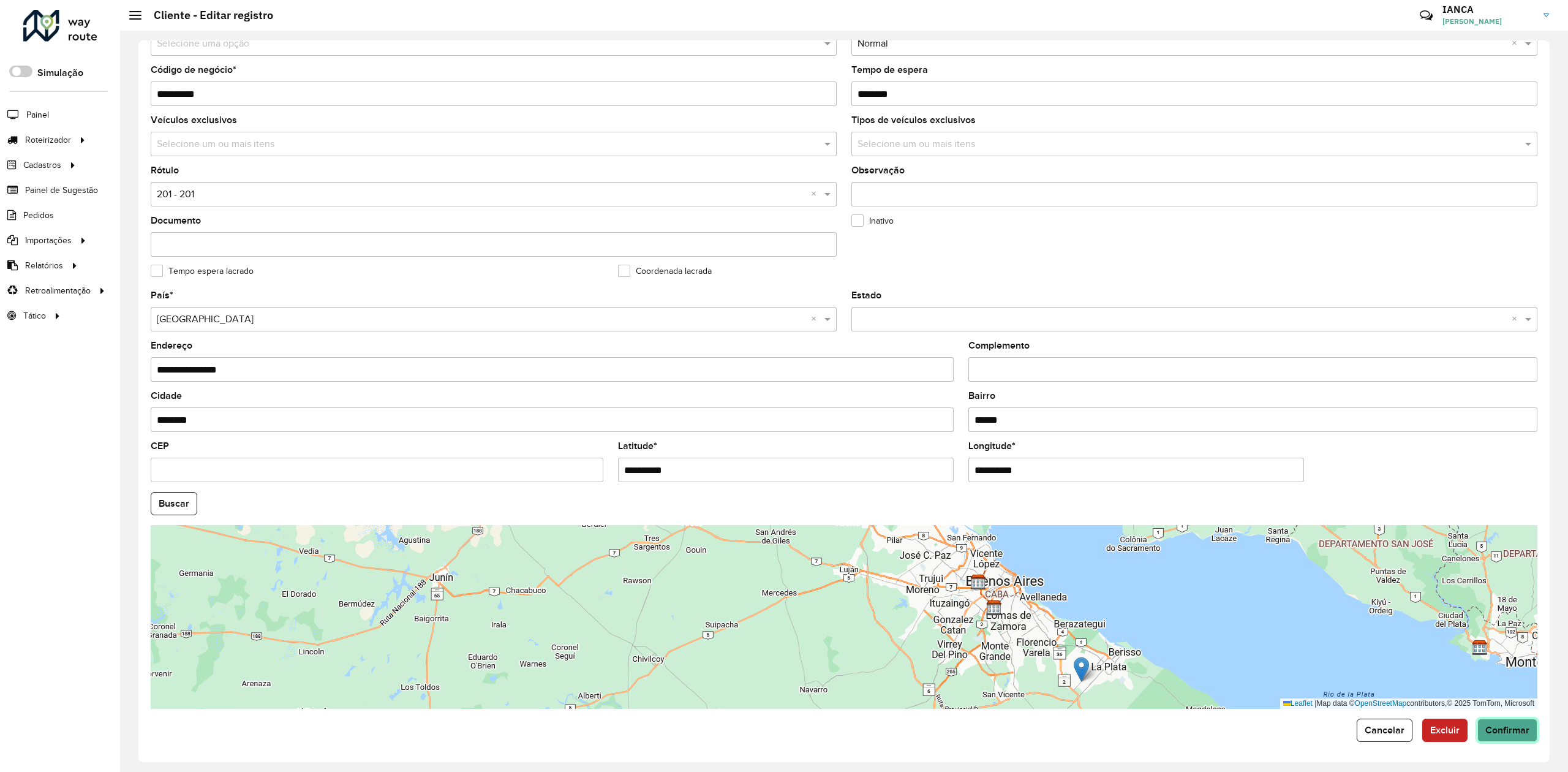
click at [1045, 477] on button "Confirmar" at bounding box center [1507, 730] width 60 height 23
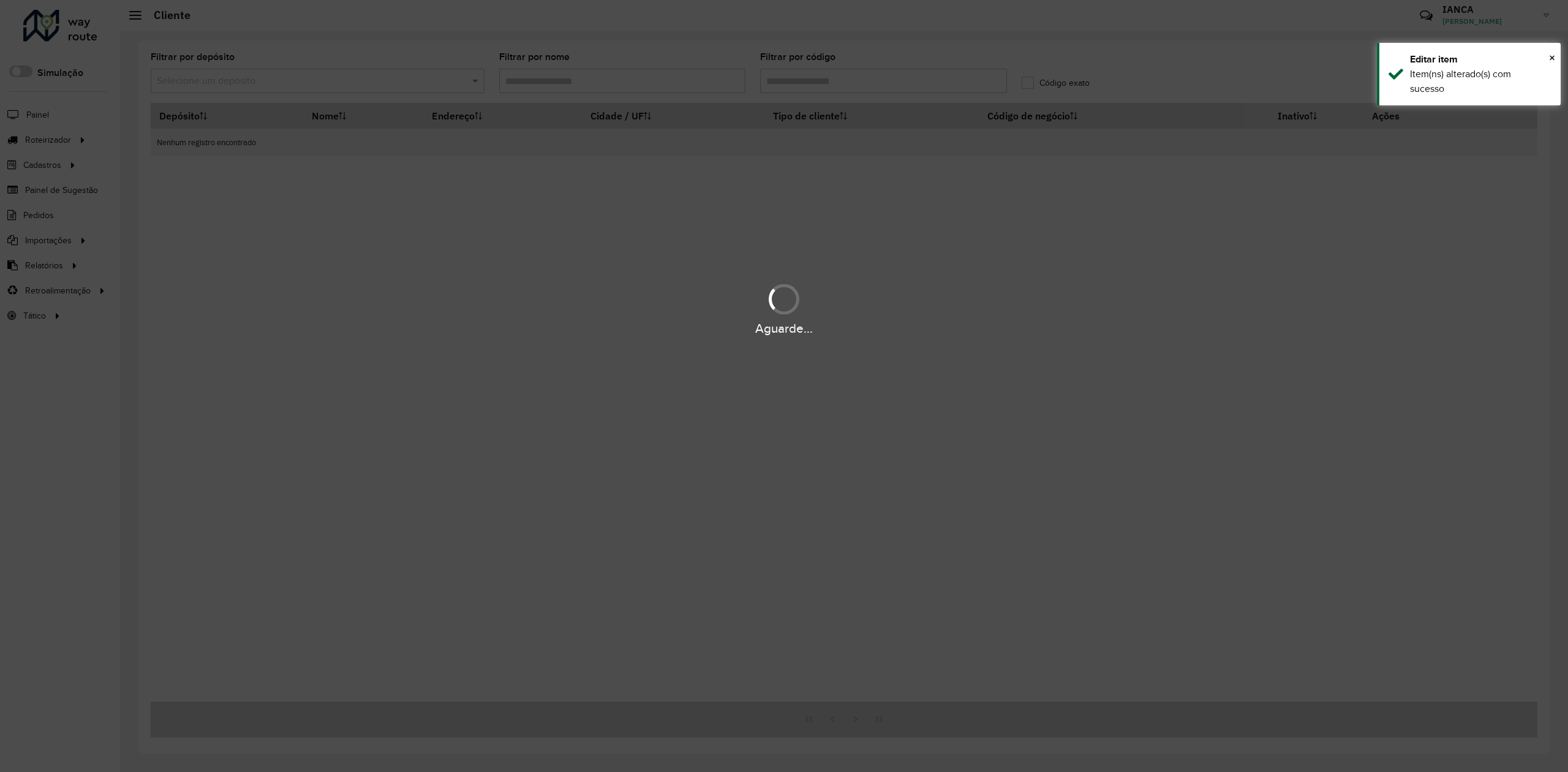
type input "**********"
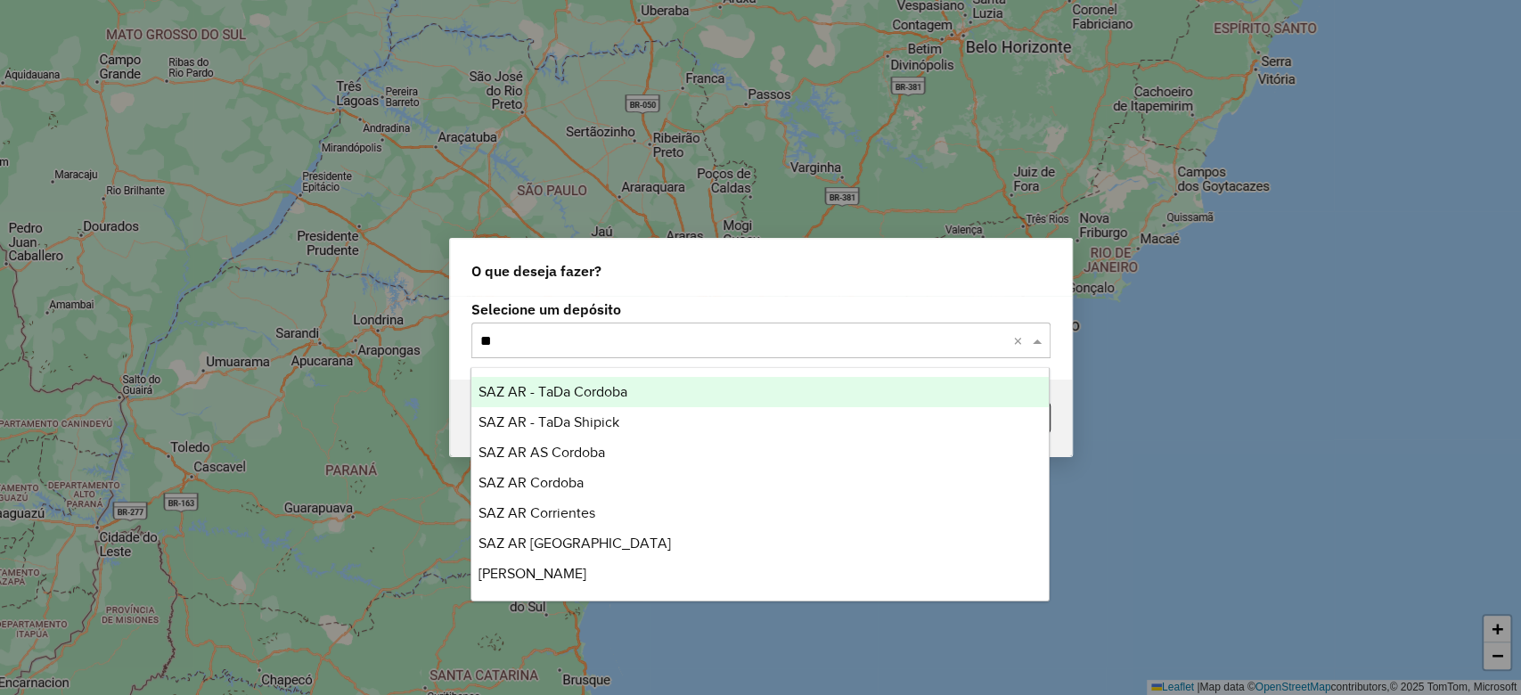
type input "***"
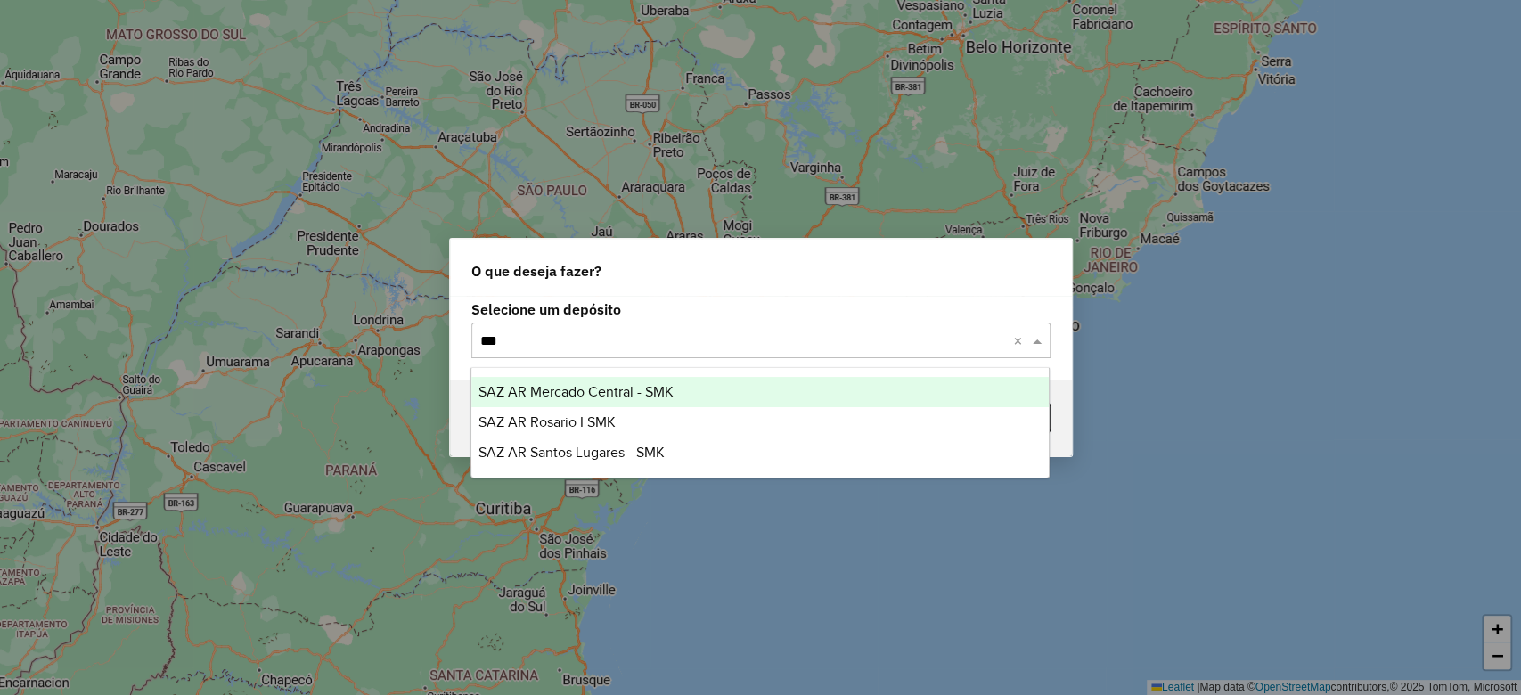
click at [645, 392] on span "SAZ AR Mercado Central - SMK" at bounding box center [576, 391] width 195 height 15
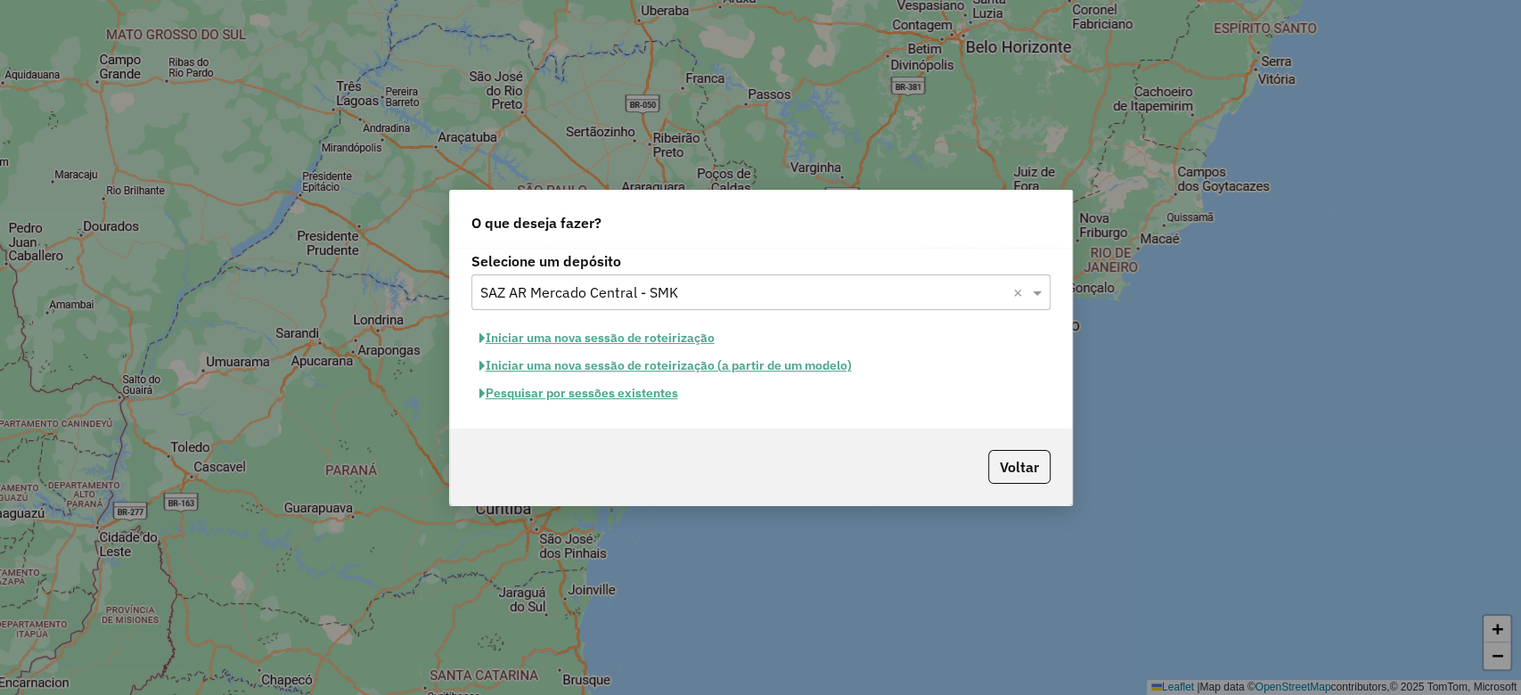
click at [623, 389] on button "Pesquisar por sessões existentes" at bounding box center [578, 394] width 215 height 28
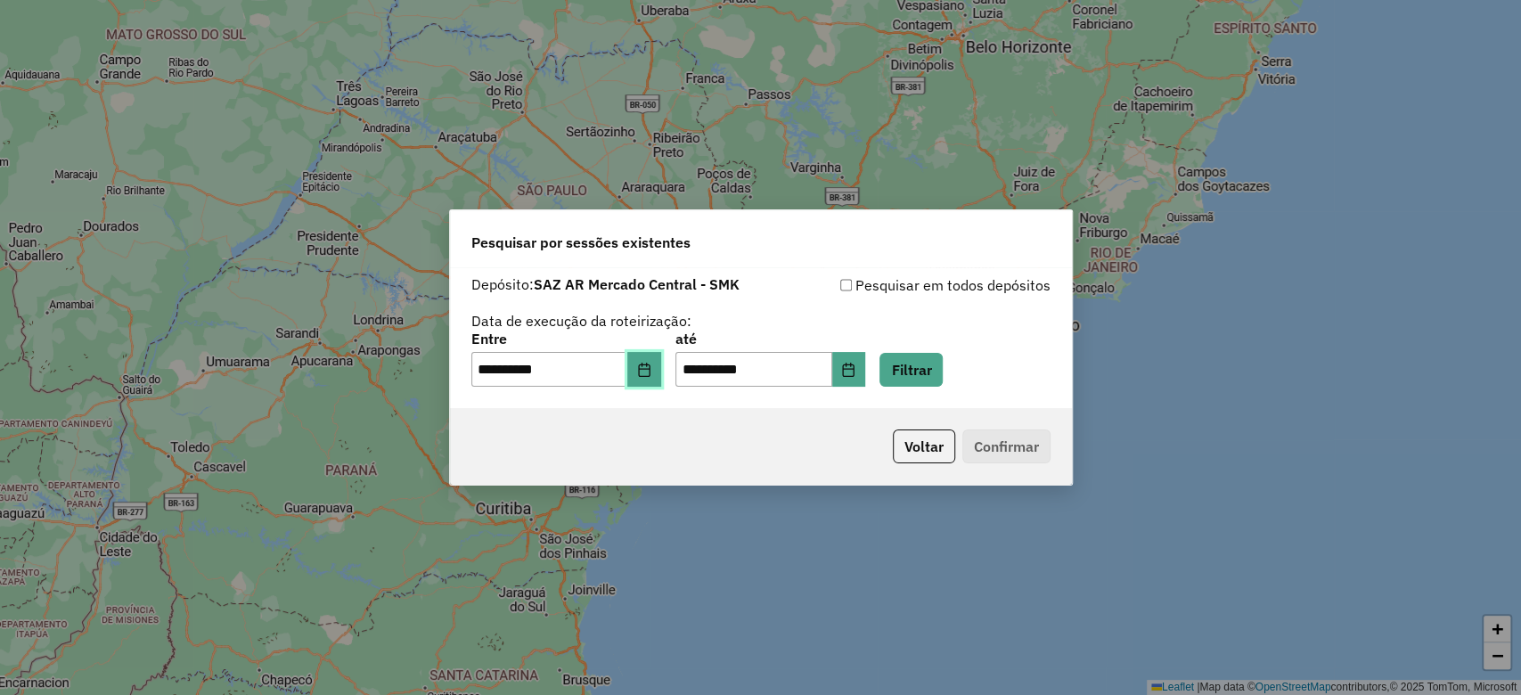
click at [650, 373] on icon "Choose Date" at bounding box center [644, 370] width 12 height 14
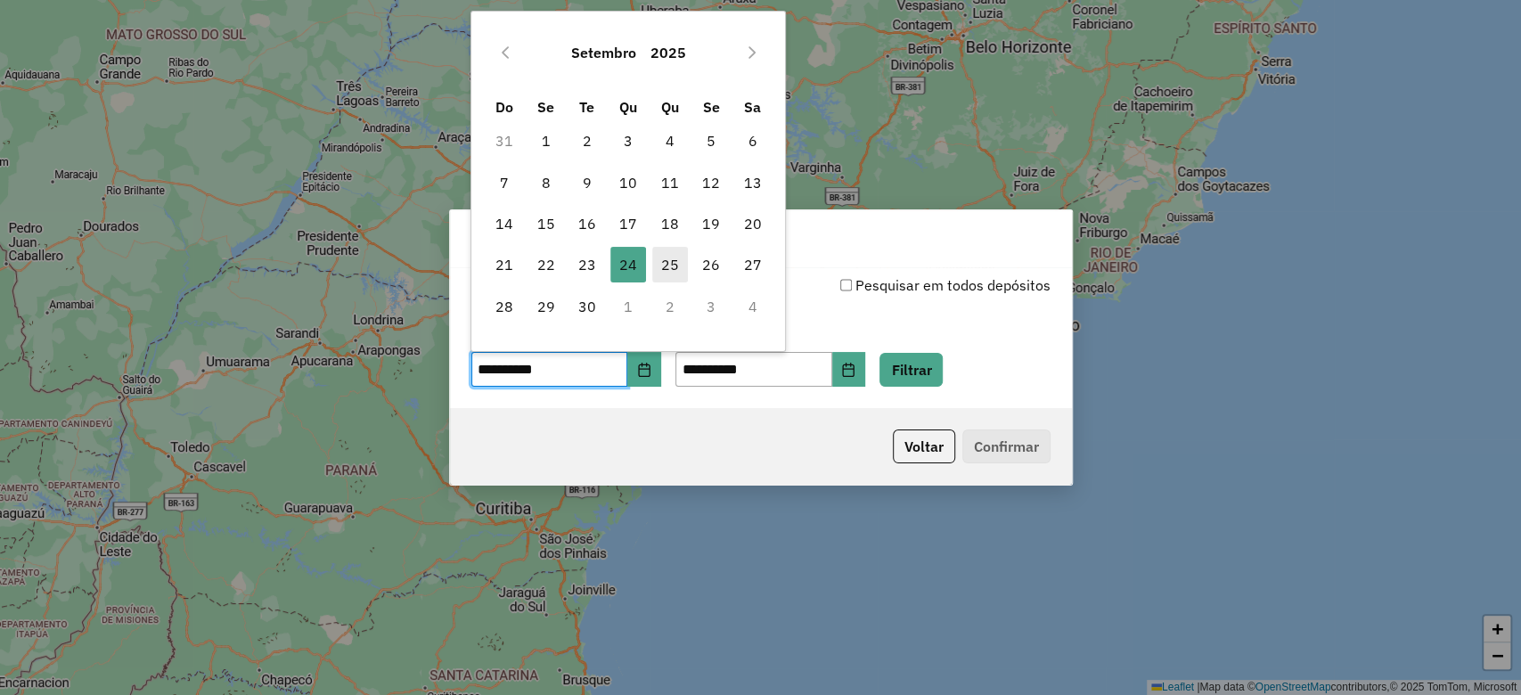
click at [675, 267] on span "25" at bounding box center [670, 265] width 36 height 36
type input "**********"
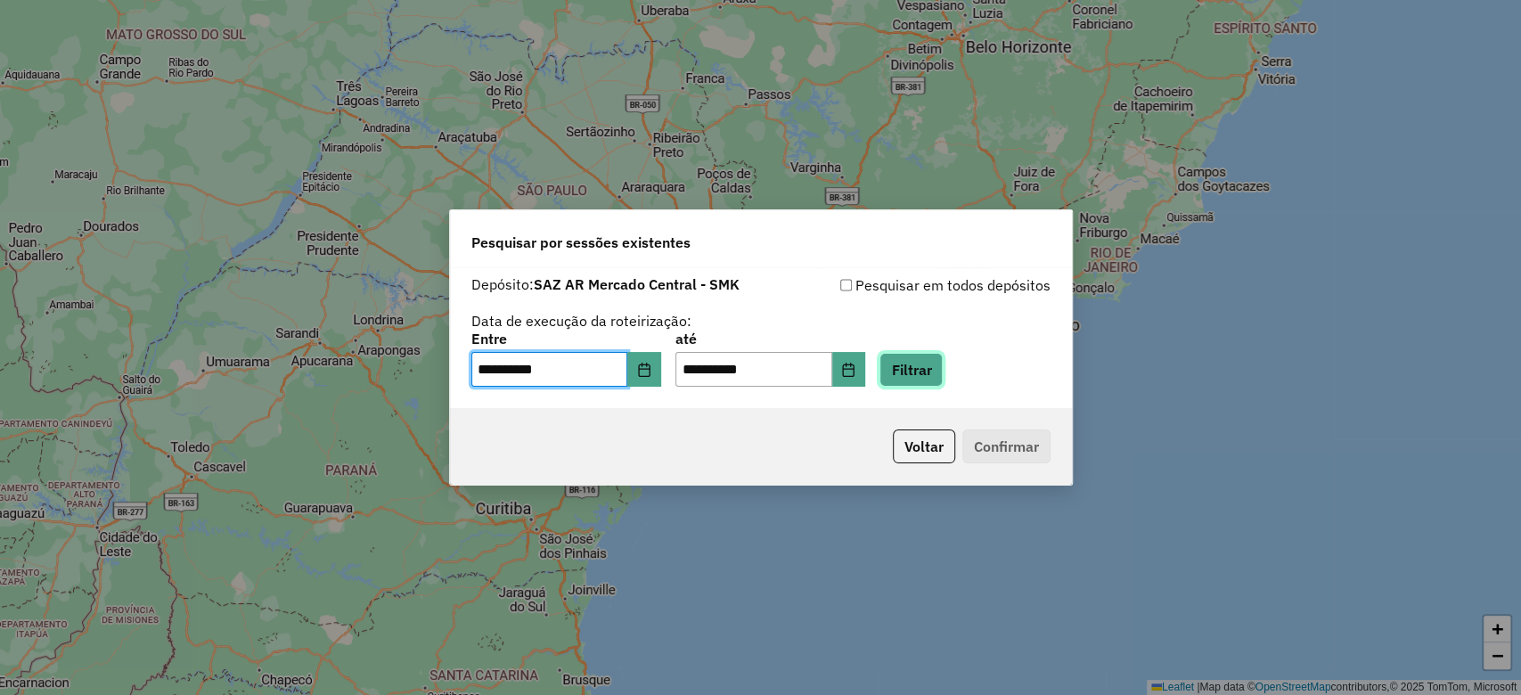
click at [943, 364] on button "Filtrar" at bounding box center [911, 370] width 63 height 34
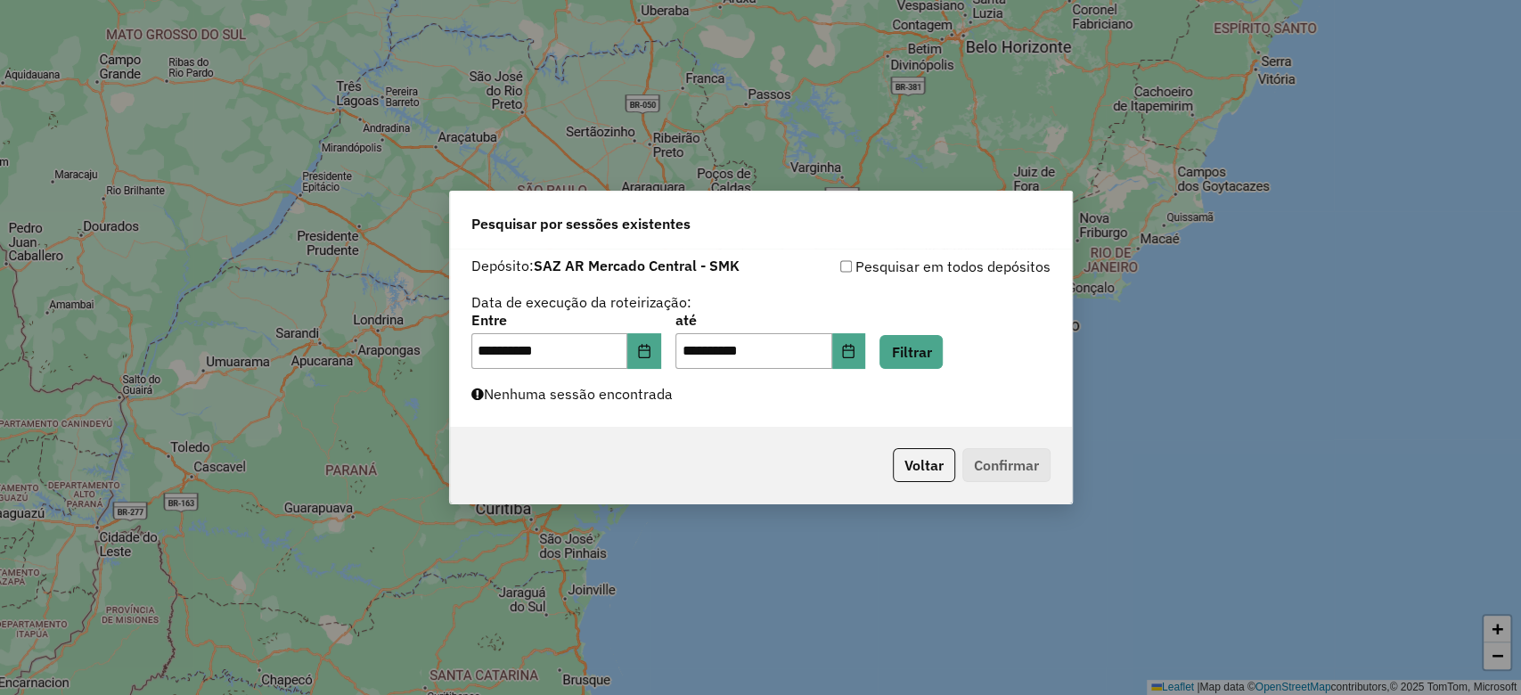
click at [642, 406] on div "**********" at bounding box center [761, 338] width 622 height 178
click at [913, 462] on button "Voltar" at bounding box center [924, 465] width 62 height 34
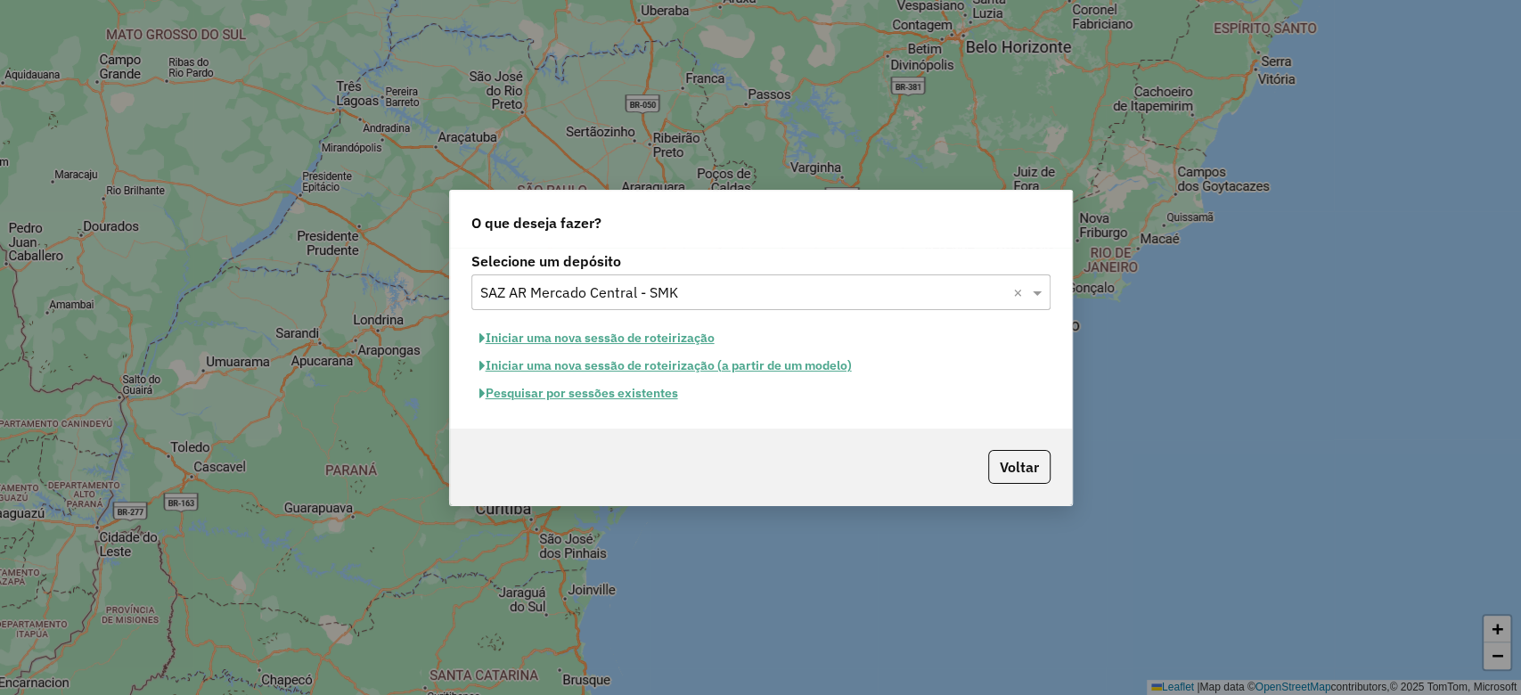
click at [645, 332] on button "Iniciar uma nova sessão de roteirização" at bounding box center [596, 338] width 251 height 28
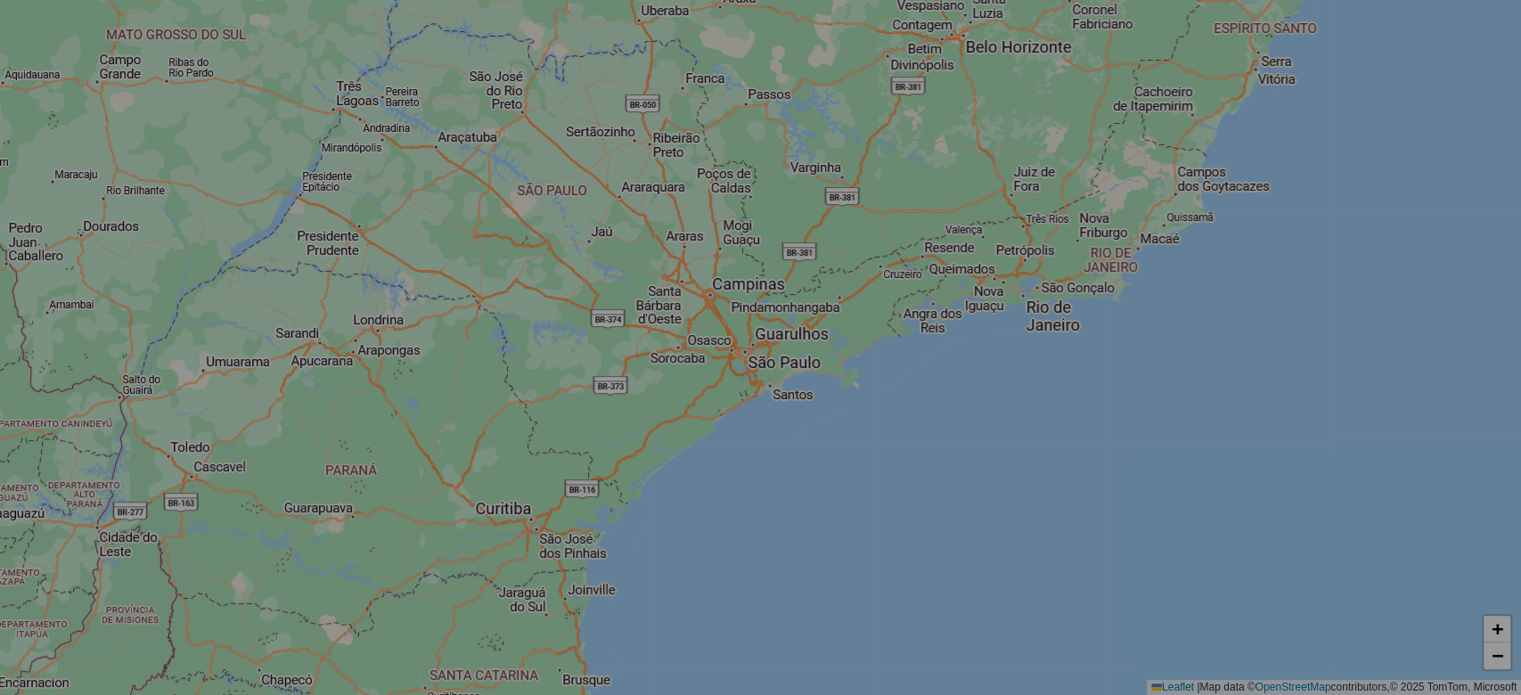
select select "*"
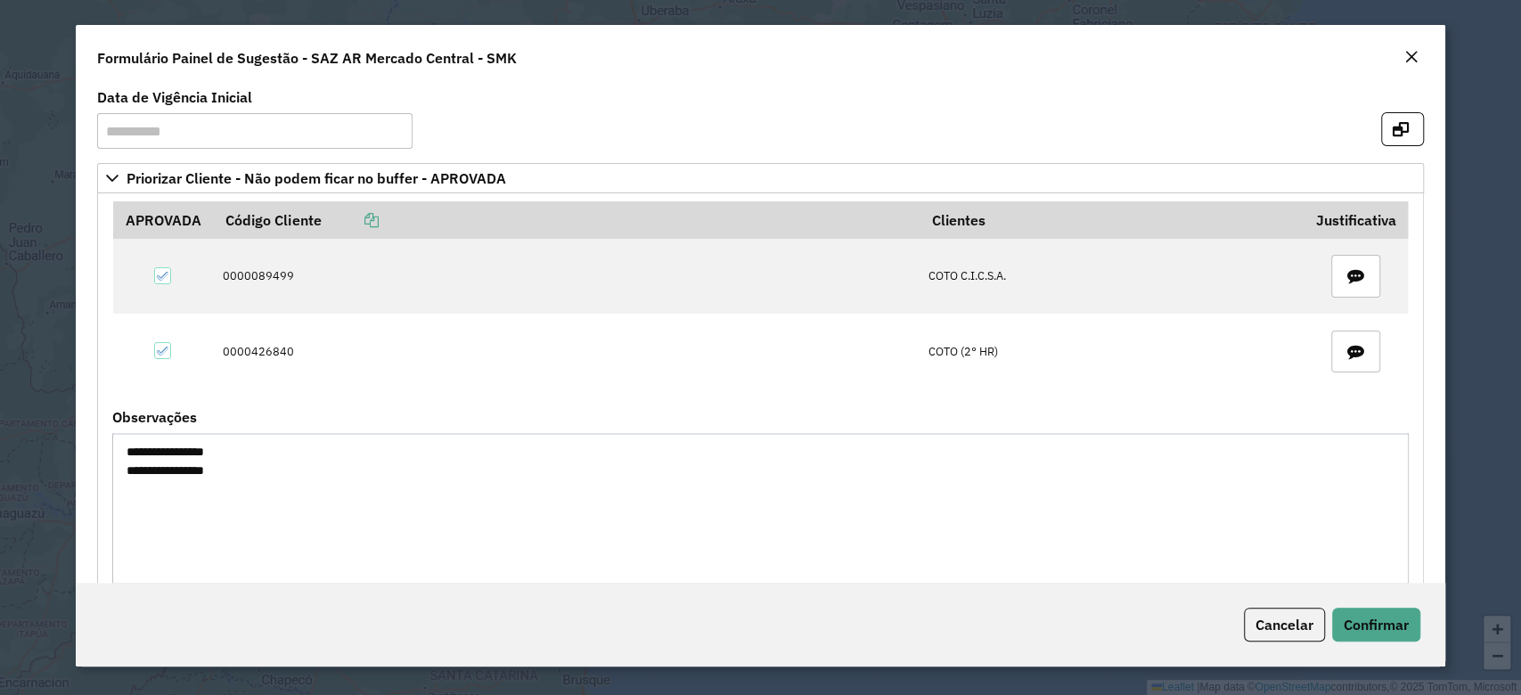
drag, startPoint x: 289, startPoint y: 484, endPoint x: 117, endPoint y: 438, distance: 177.9
click at [117, 438] on textarea "**********" at bounding box center [760, 508] width 1296 height 151
click at [1372, 619] on span "Confirmar" at bounding box center [1376, 625] width 65 height 18
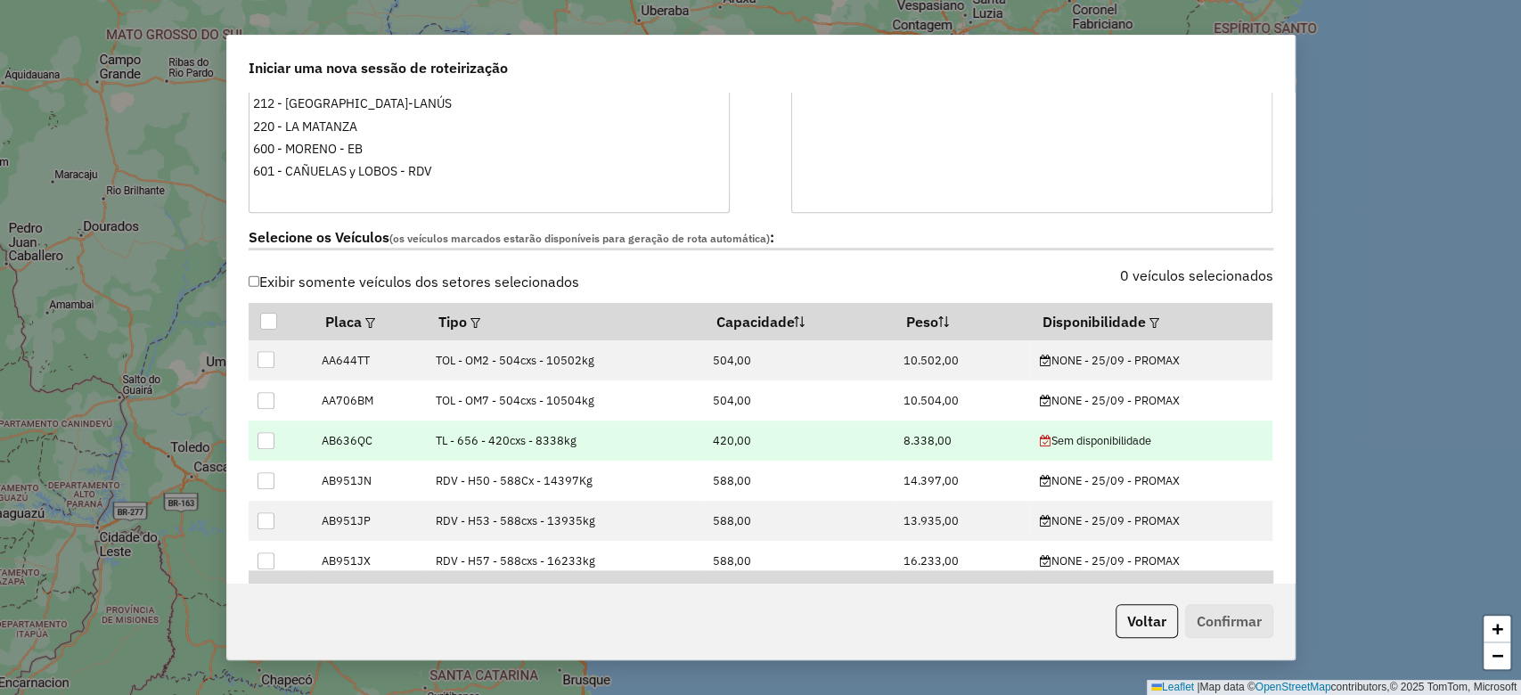
scroll to position [475, 0]
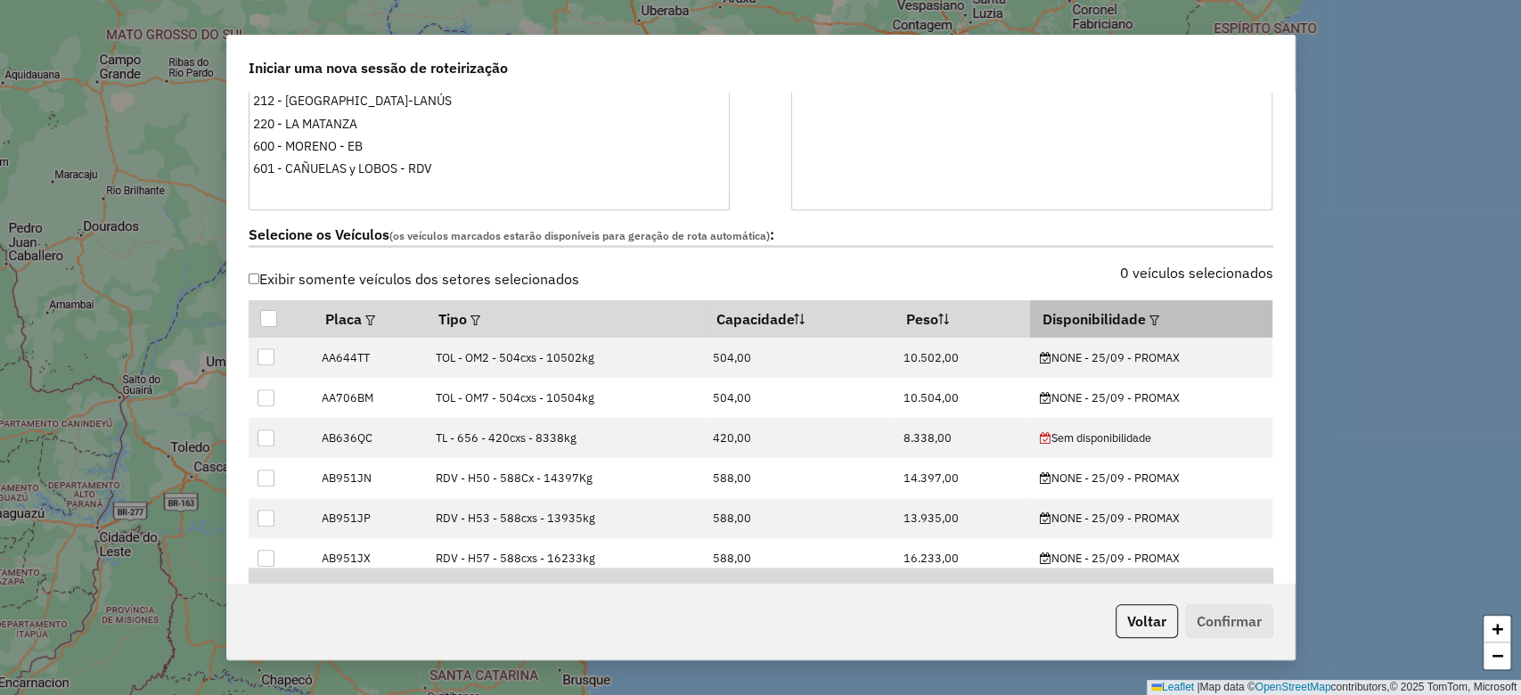
click at [1150, 322] on em at bounding box center [1155, 320] width 10 height 10
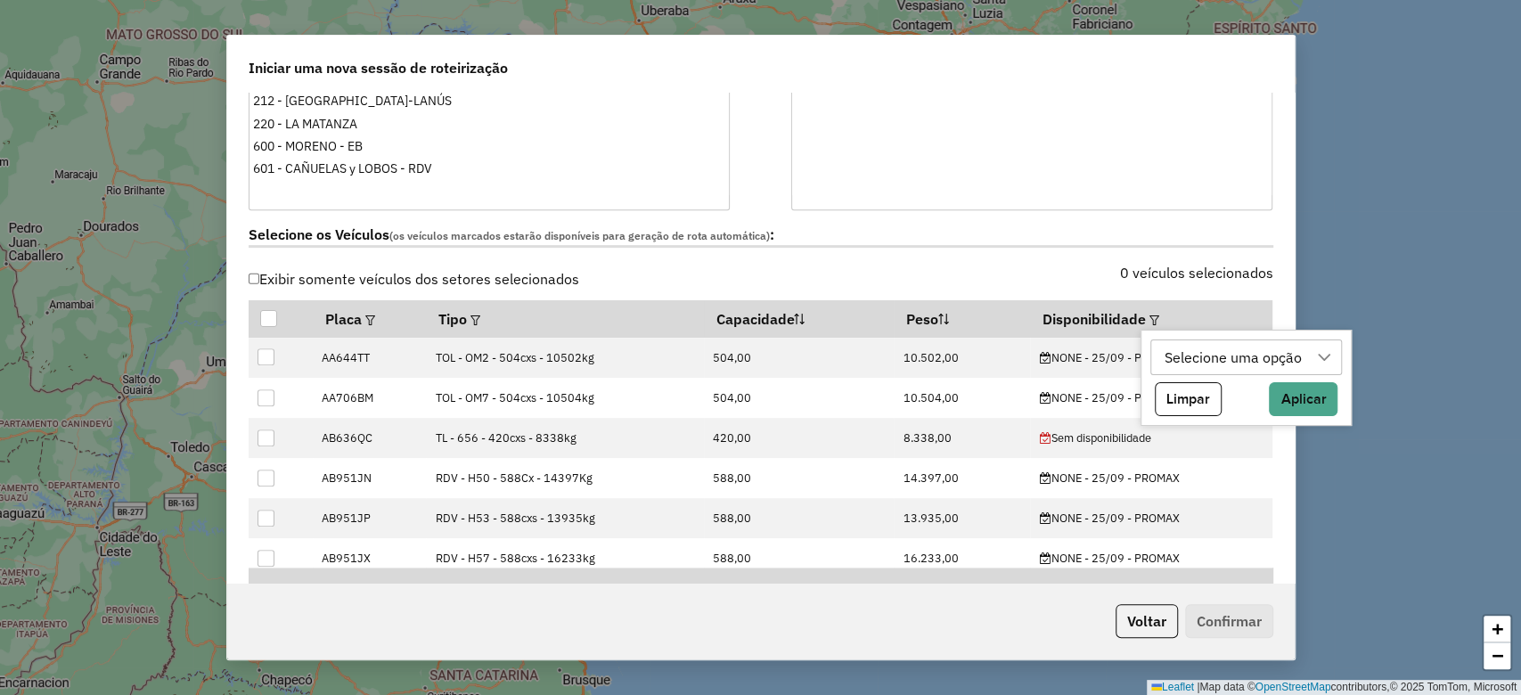
click at [1203, 359] on div "Selecione uma opção" at bounding box center [1233, 357] width 150 height 34
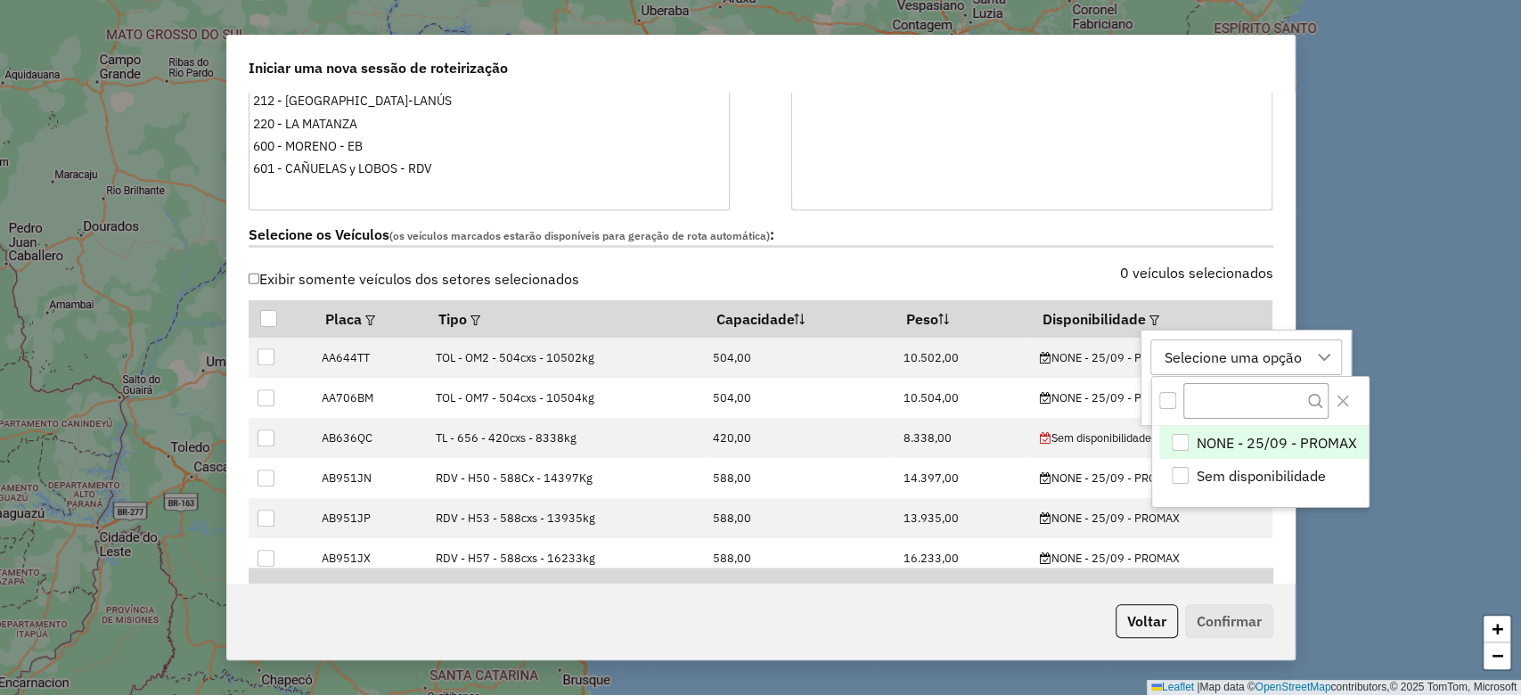
click at [1224, 443] on span "NONE - 25/09 - PROMAX" at bounding box center [1277, 442] width 160 height 21
click at [1171, 270] on label "0 veículos selecionados" at bounding box center [1196, 272] width 153 height 21
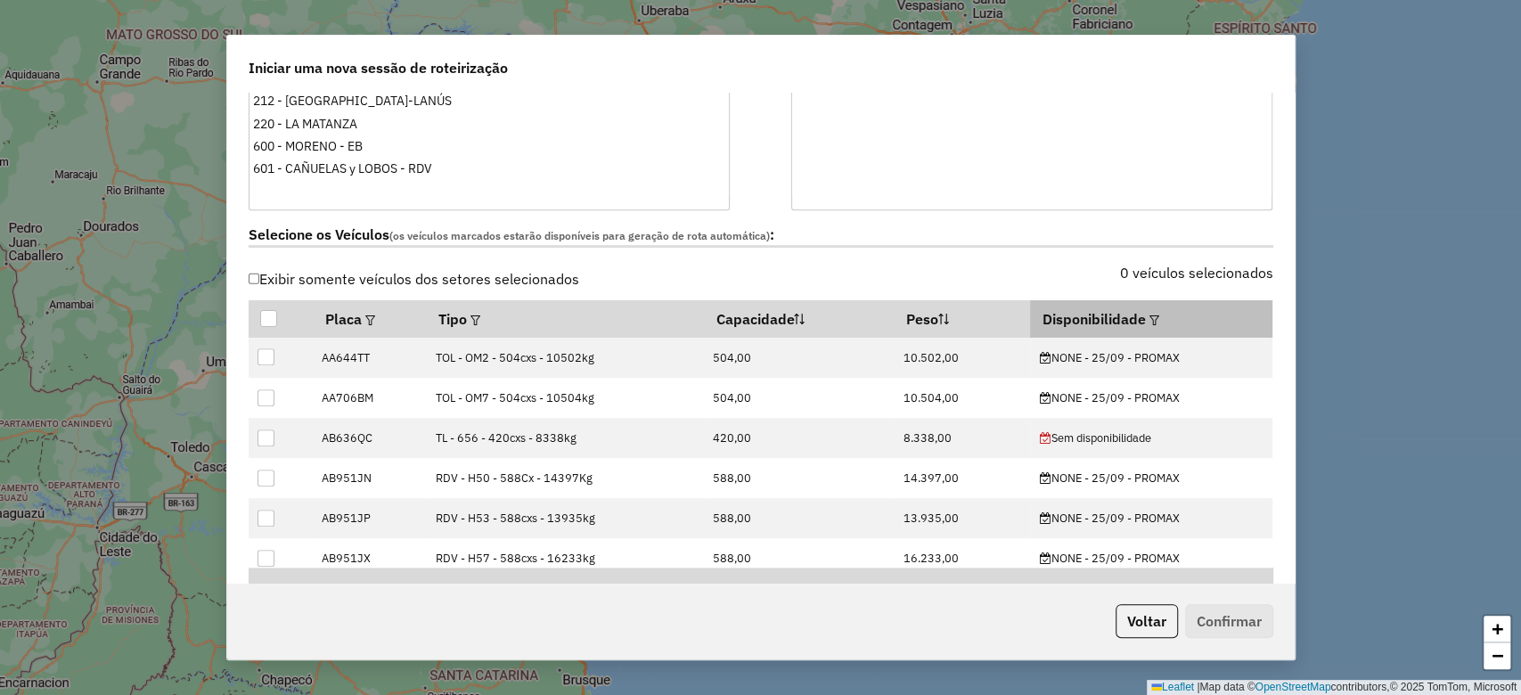
click at [1150, 321] on em at bounding box center [1155, 320] width 10 height 10
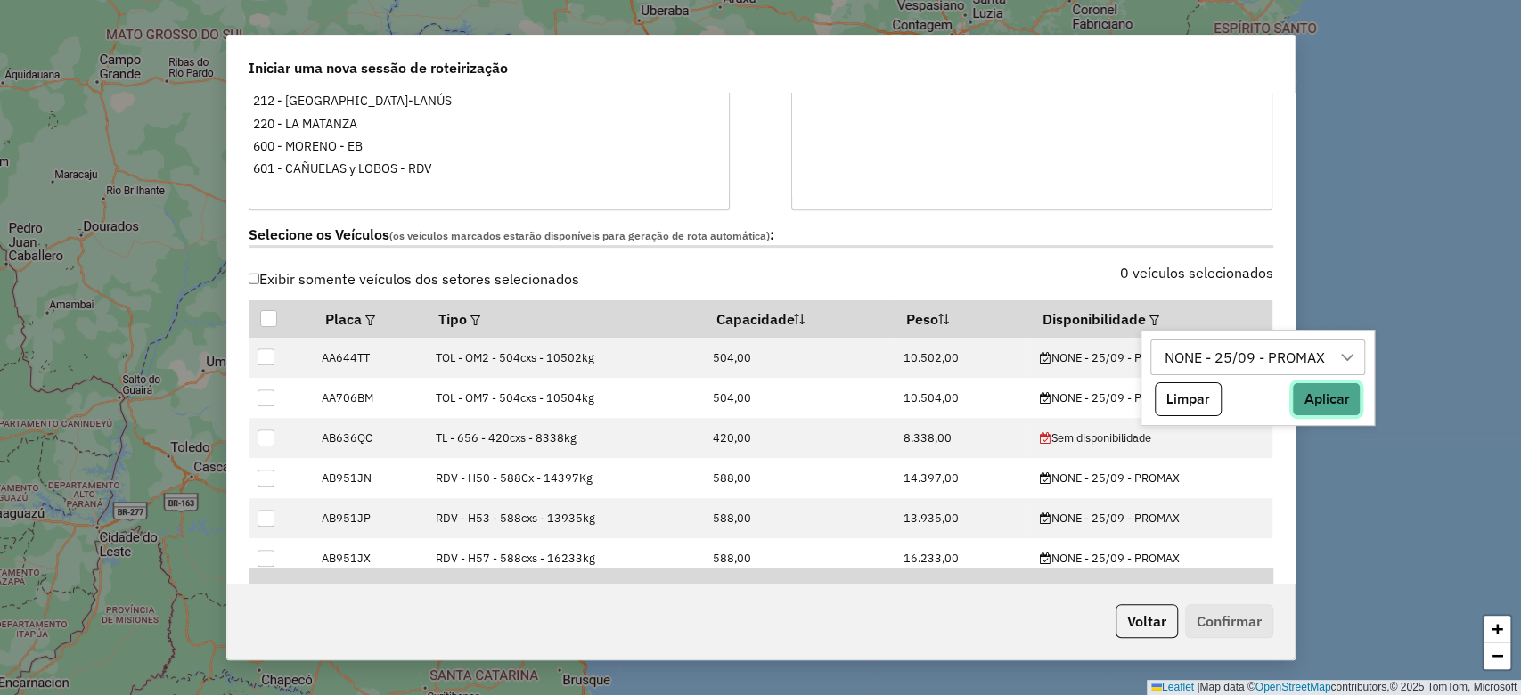
click at [1315, 405] on button "Aplicar" at bounding box center [1326, 399] width 69 height 34
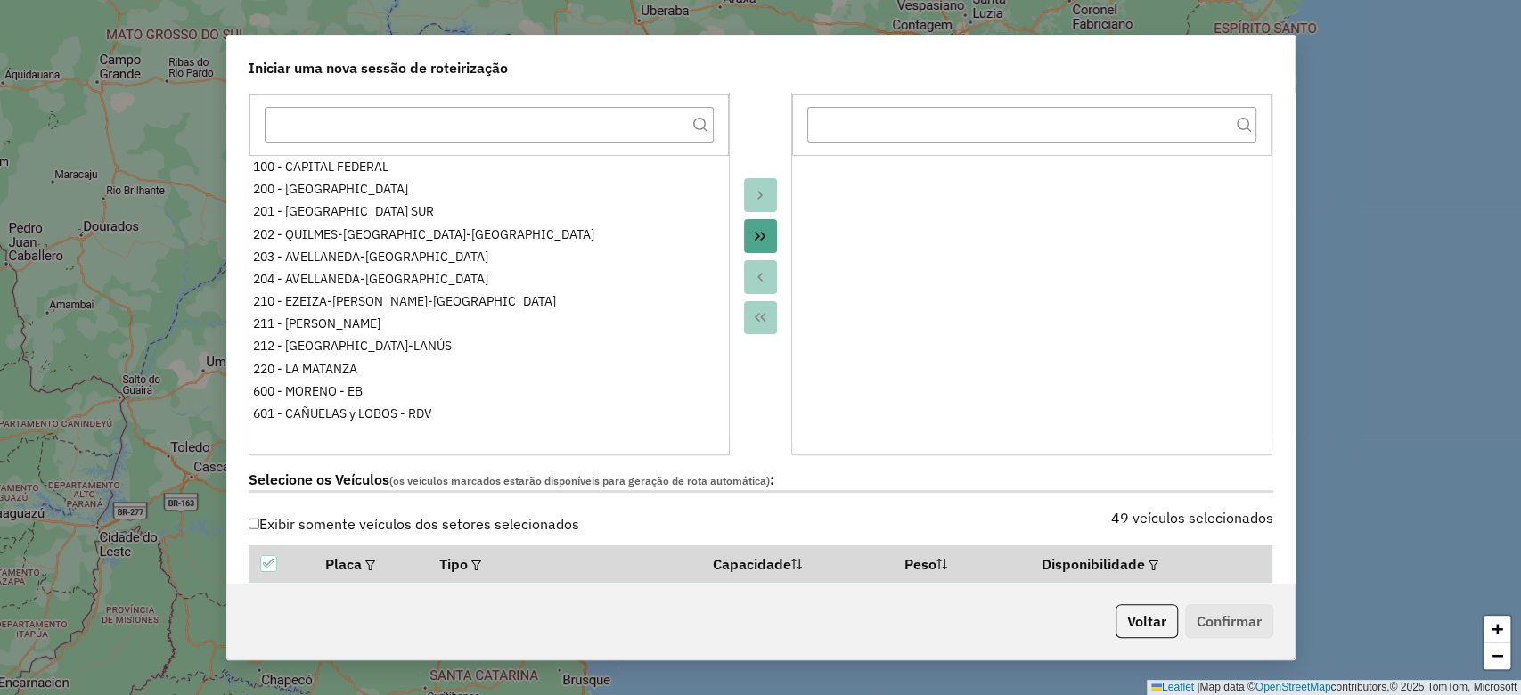
scroll to position [0, 0]
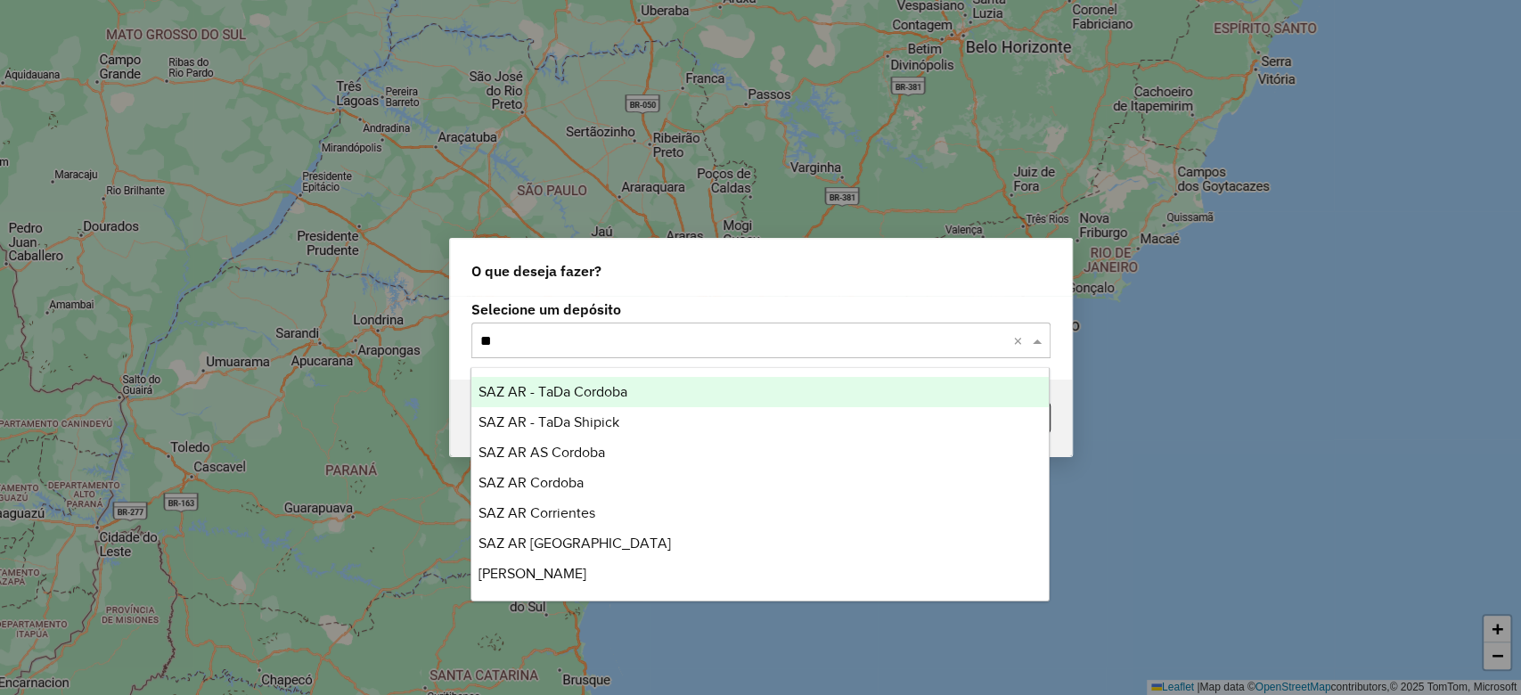
type input "***"
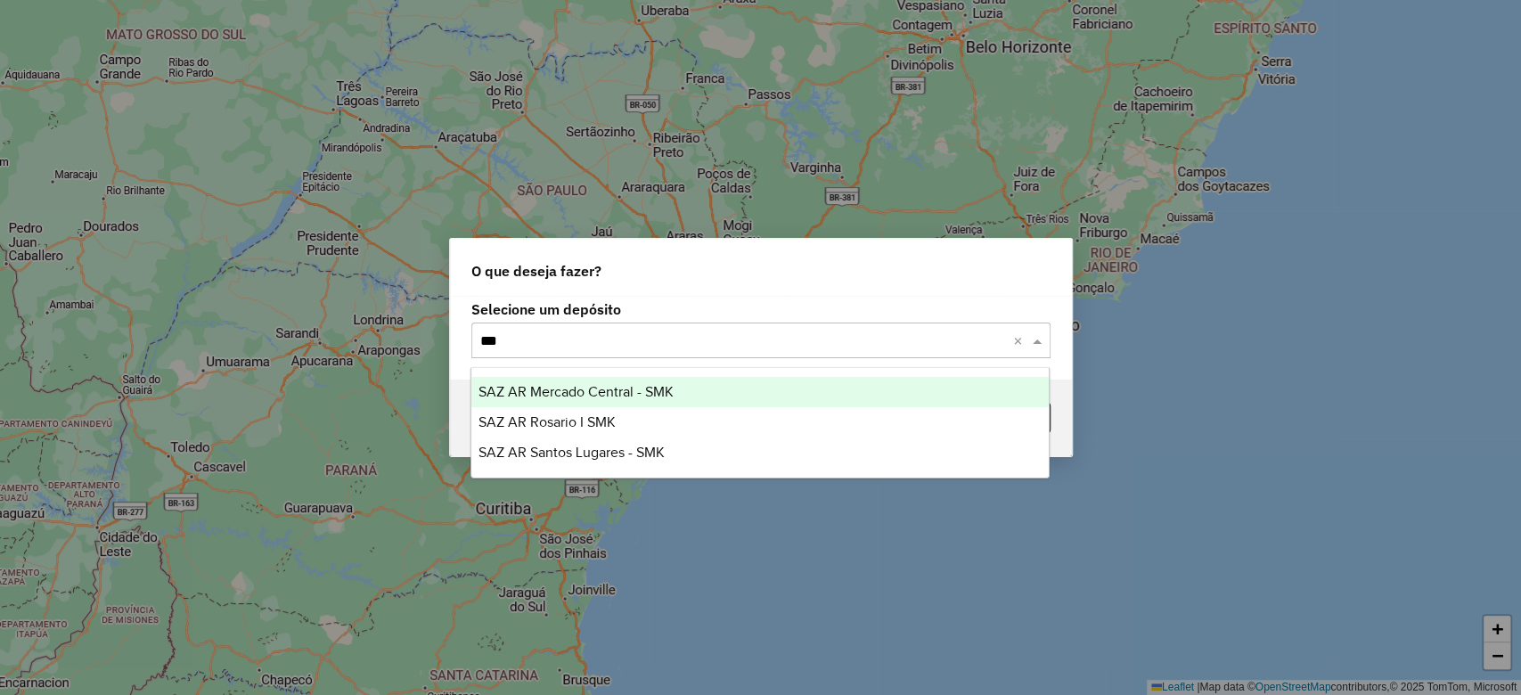
click at [717, 396] on div "SAZ AR Mercado Central - SMK" at bounding box center [759, 392] width 577 height 30
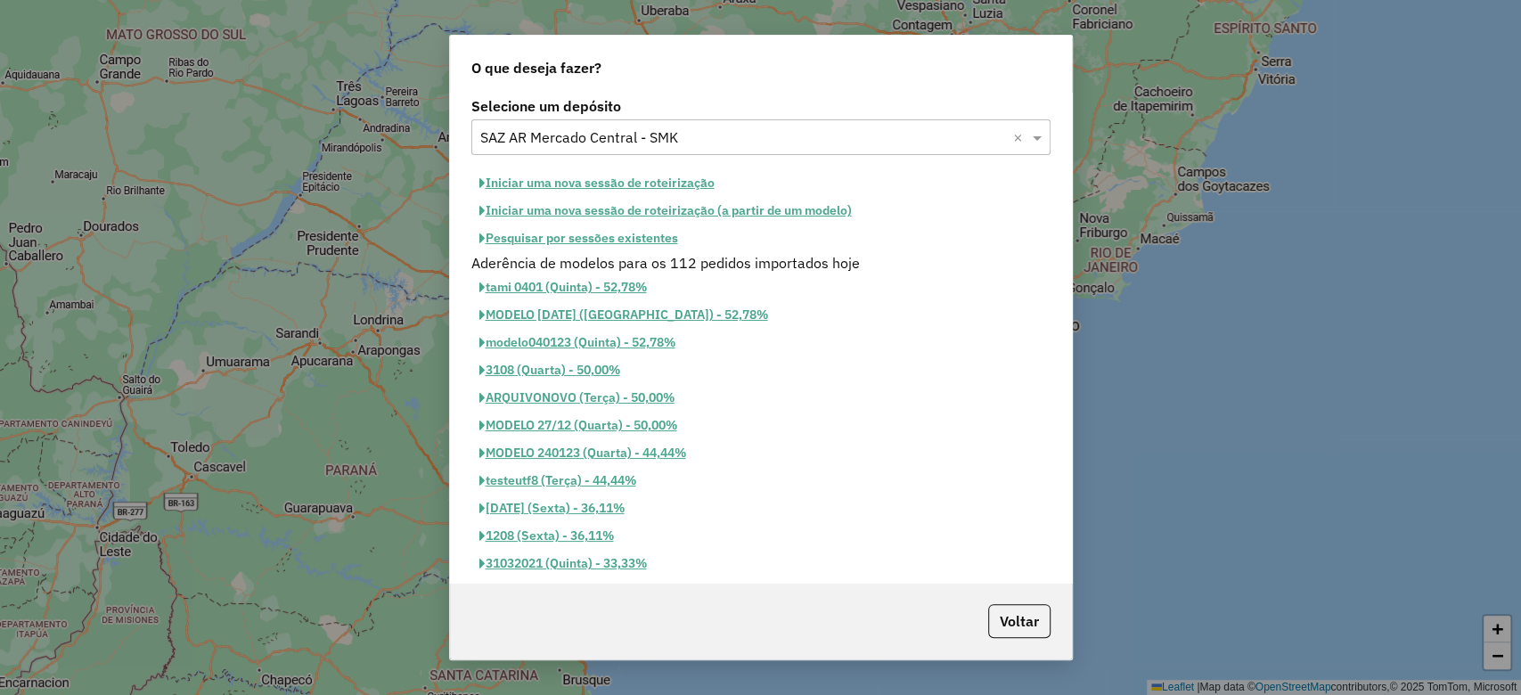
click at [658, 234] on button "Pesquisar por sessões existentes" at bounding box center [578, 239] width 215 height 28
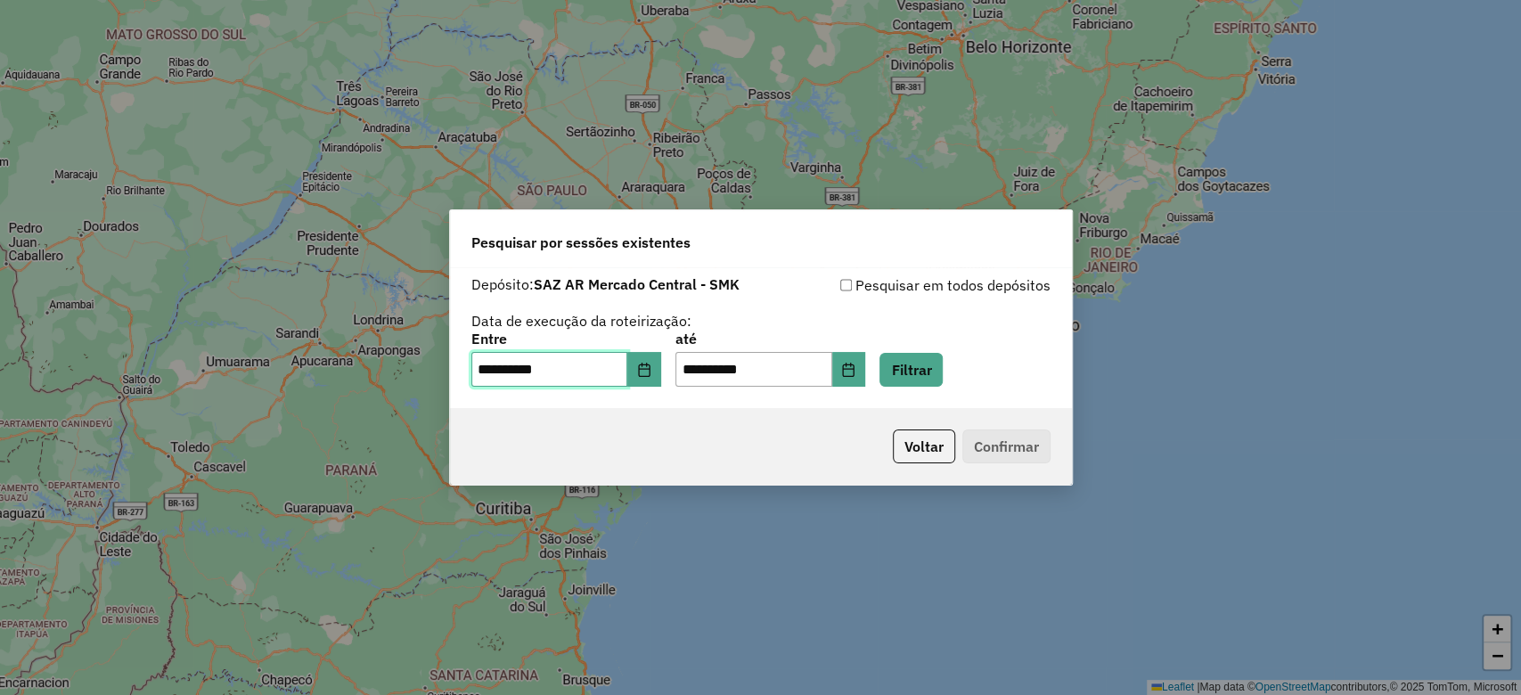
click at [628, 365] on input "**********" at bounding box center [549, 370] width 157 height 36
click at [650, 368] on icon "Choose Date" at bounding box center [644, 370] width 12 height 14
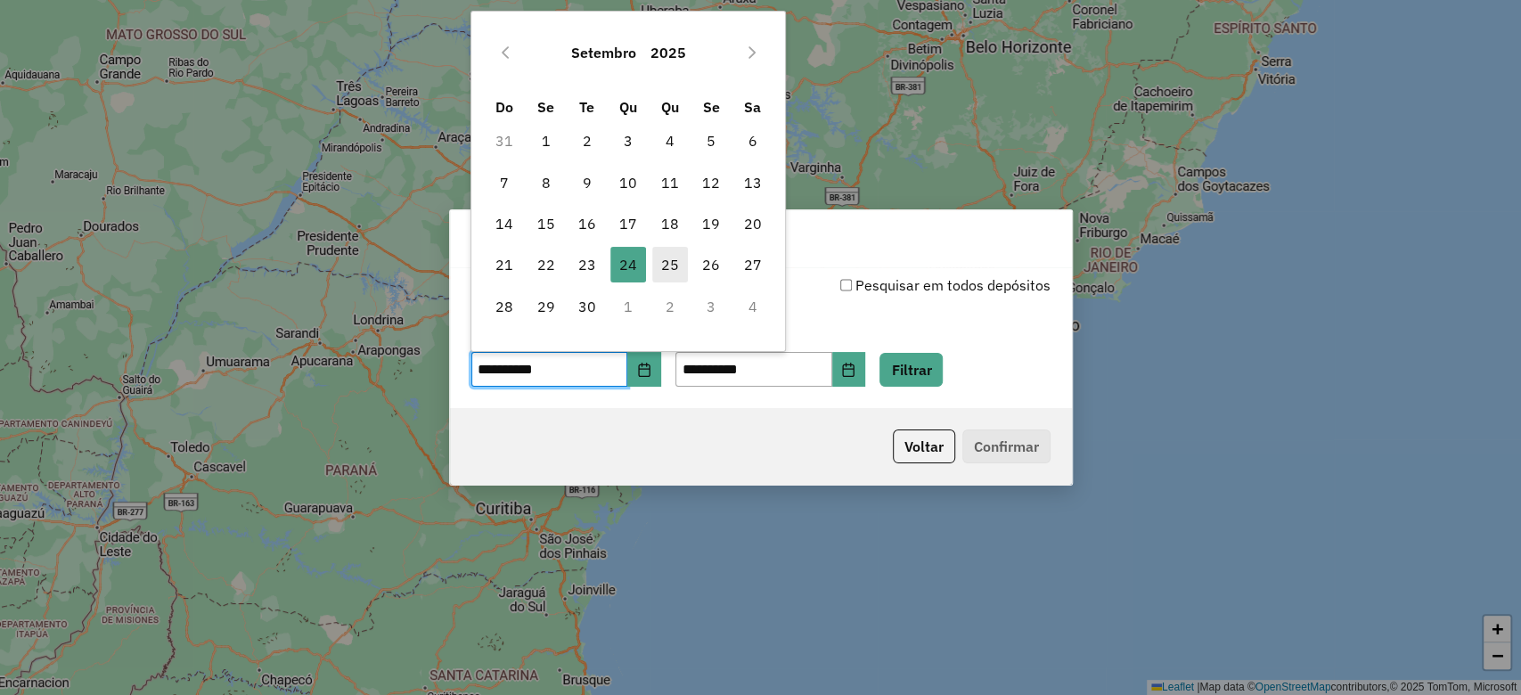
click at [659, 266] on span "25" at bounding box center [670, 265] width 36 height 36
type input "**********"
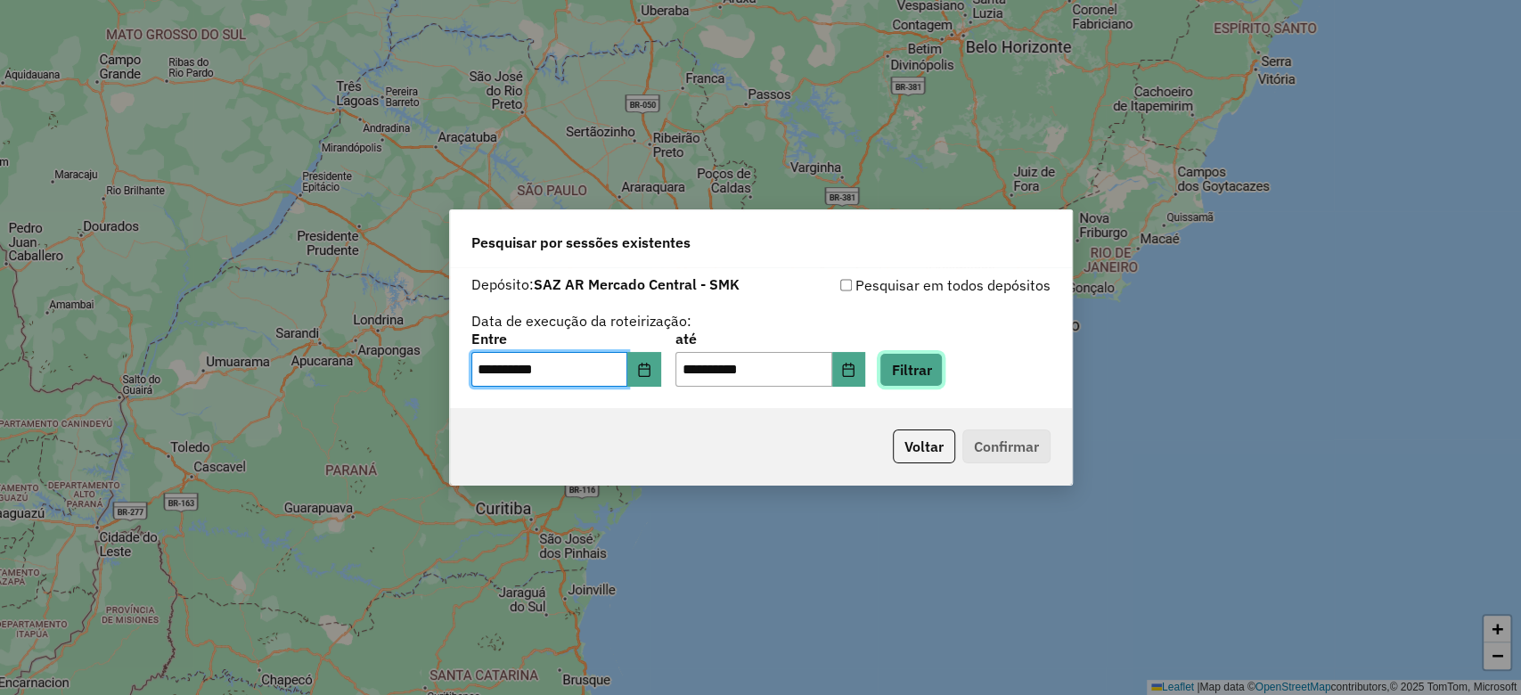
click at [934, 378] on button "Filtrar" at bounding box center [911, 370] width 63 height 34
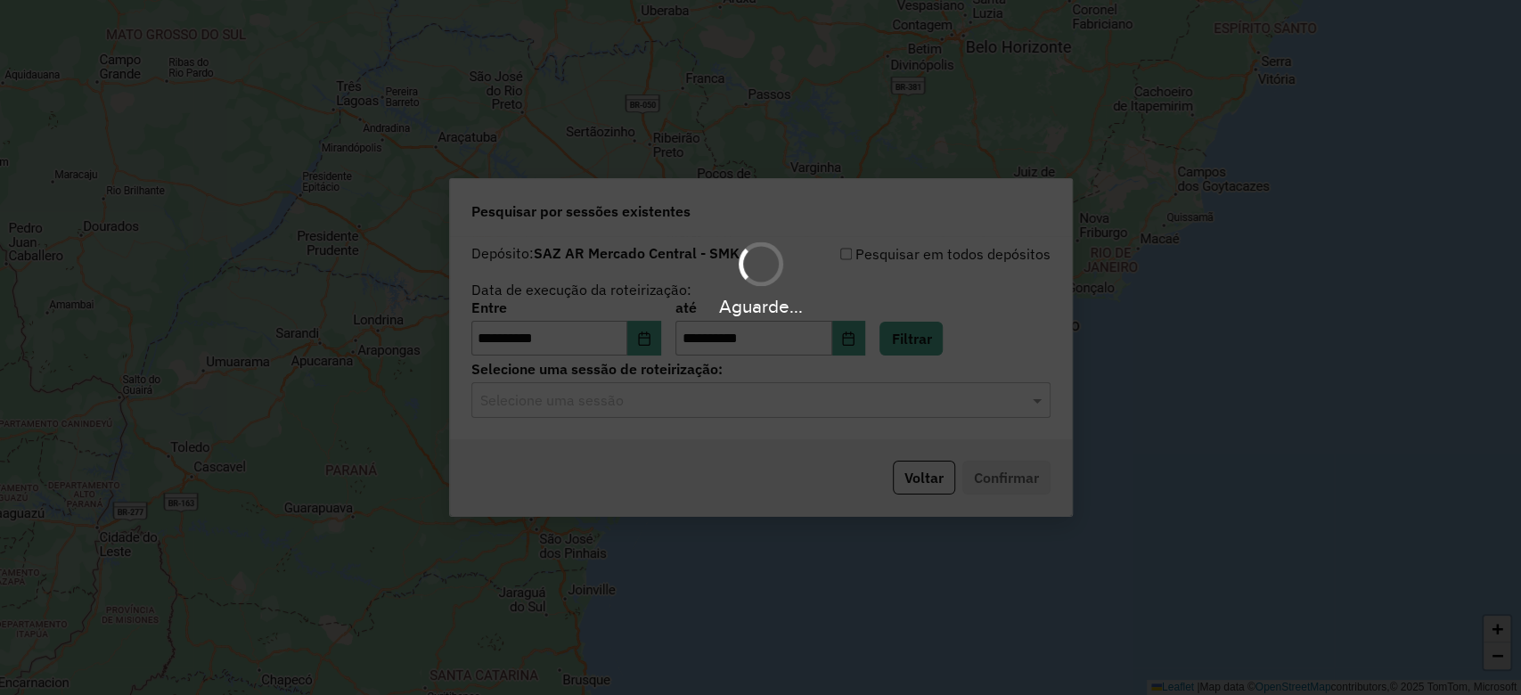
click at [662, 390] on div "Aguarde..." at bounding box center [760, 347] width 1521 height 695
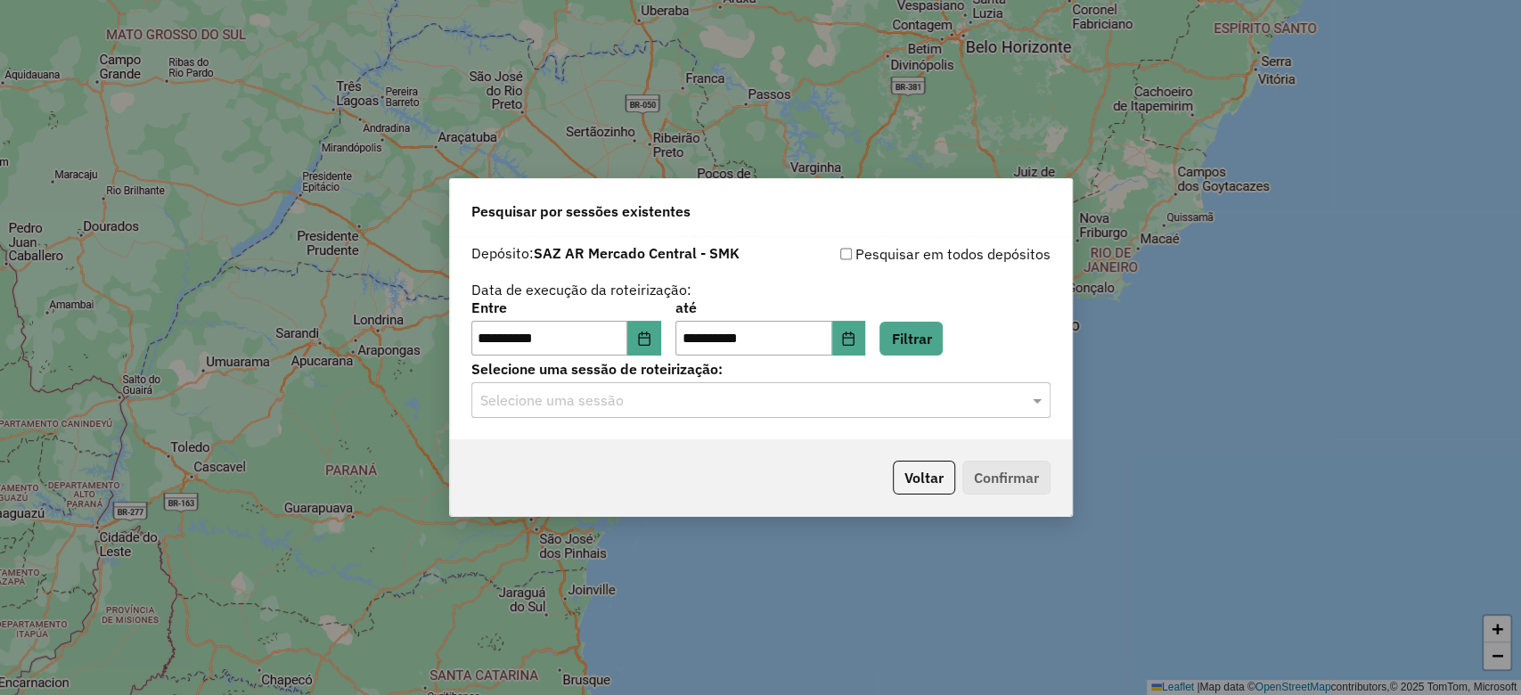
click at [649, 405] on input "text" at bounding box center [743, 400] width 526 height 21
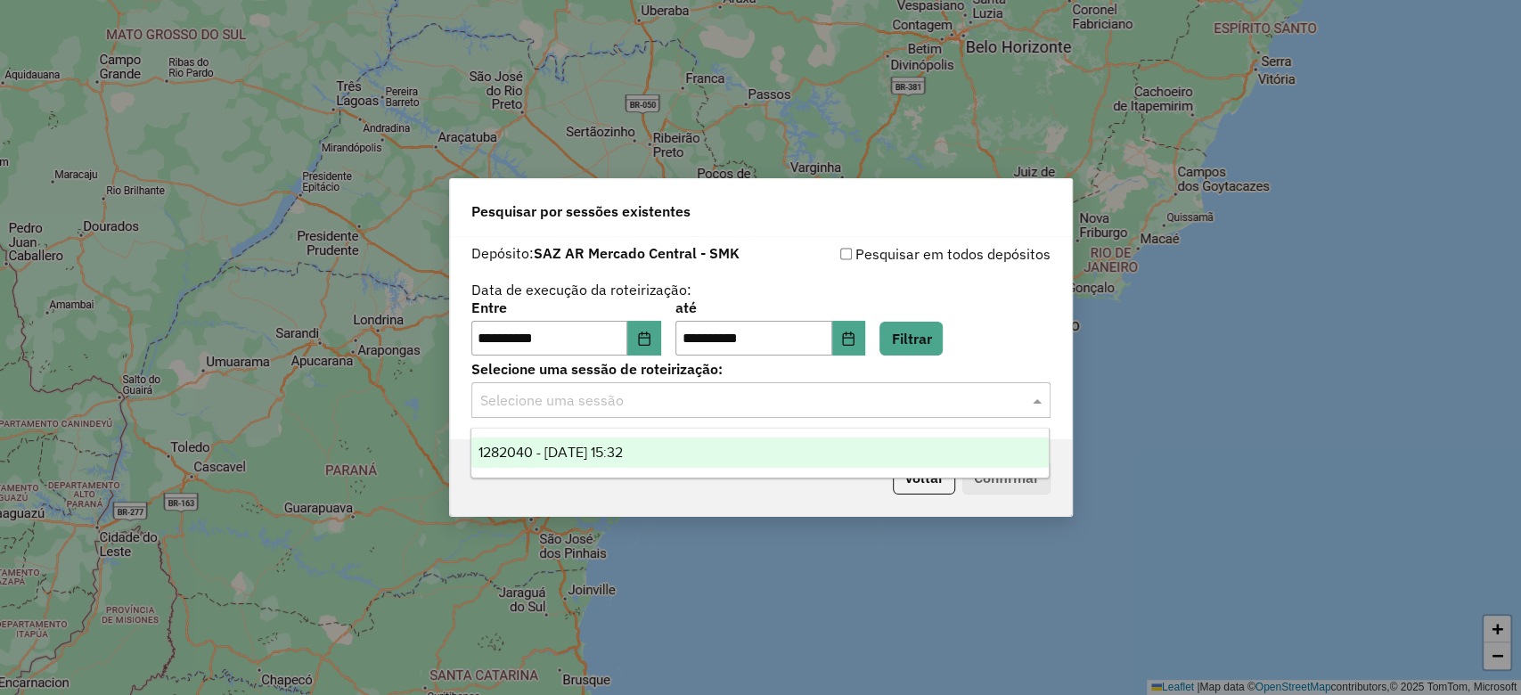
click at [657, 454] on div "1282040 - 25/09/2025 15:32" at bounding box center [759, 453] width 577 height 30
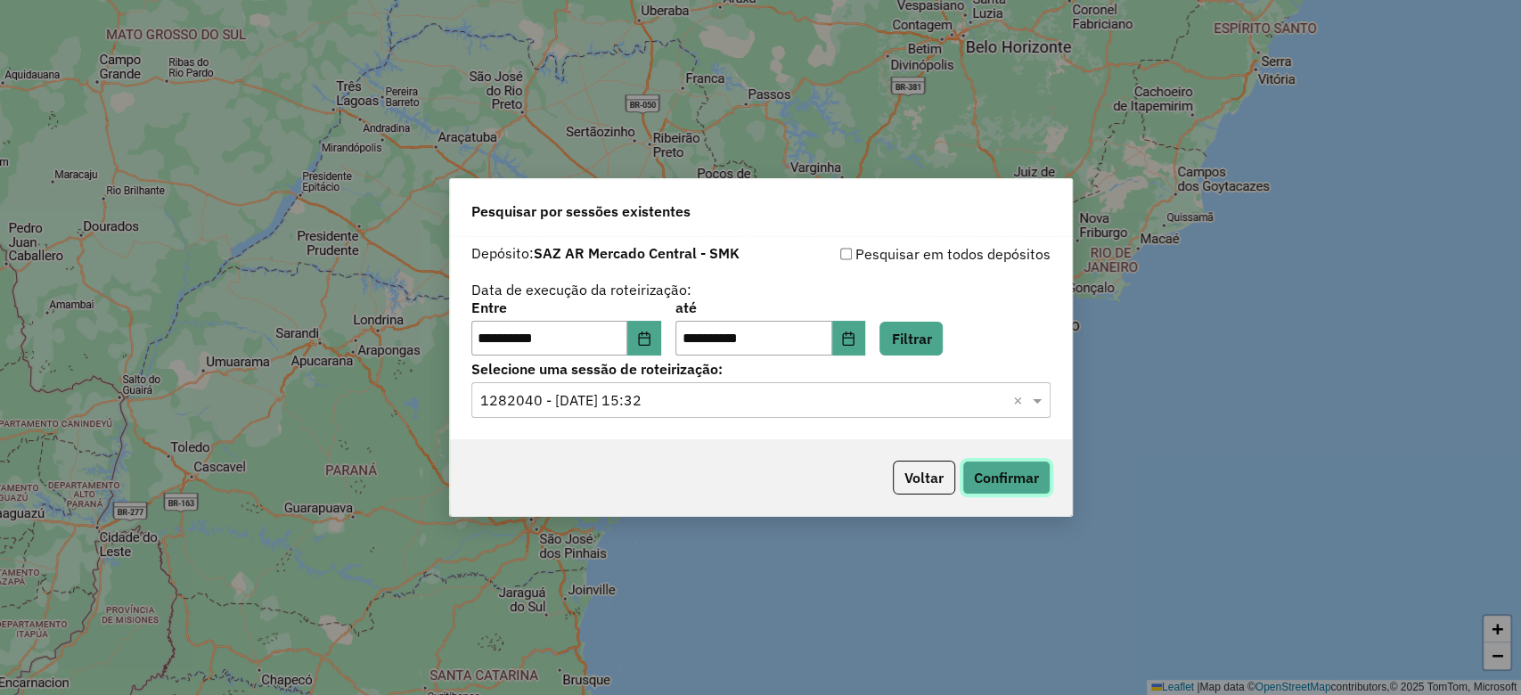
click at [968, 485] on button "Confirmar" at bounding box center [1006, 478] width 88 height 34
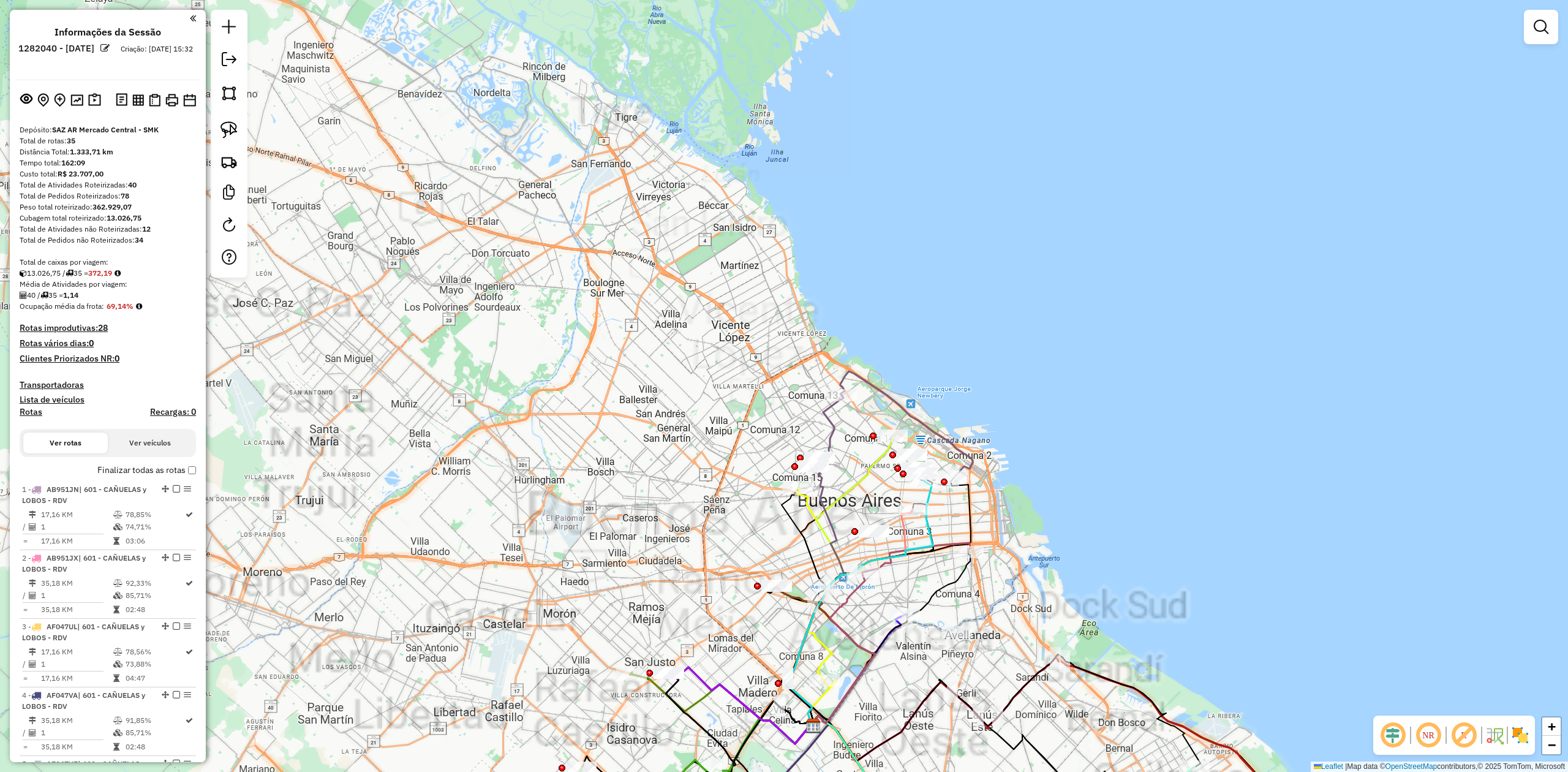
drag, startPoint x: 1228, startPoint y: 537, endPoint x: 1142, endPoint y: 509, distance: 90.4
click at [1045, 477] on div "Janela de atendimento Grade de atendimento Capacidade Transportadoras Veículos …" at bounding box center [784, 386] width 1568 height 772
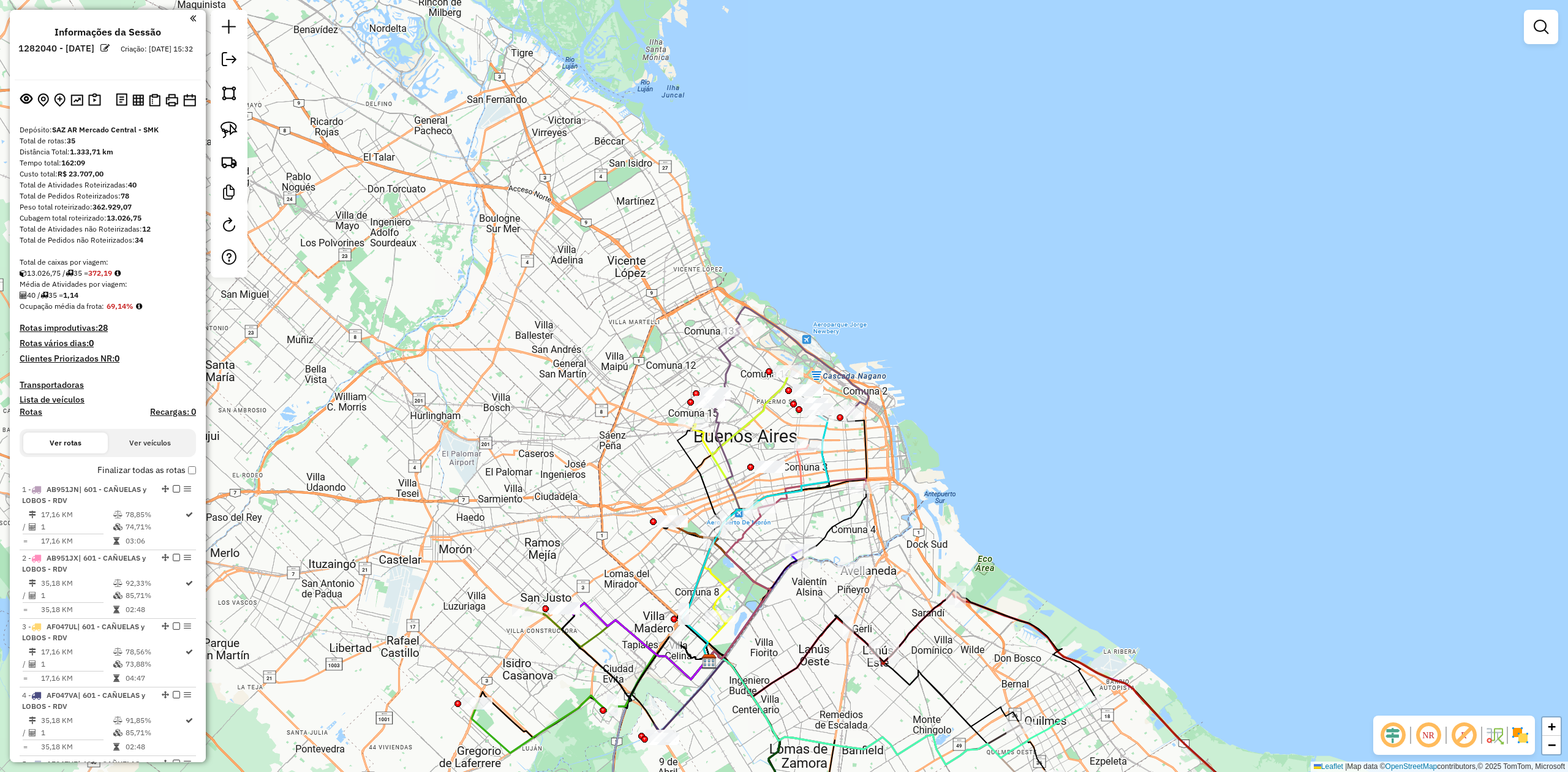
click at [1045, 477] on img at bounding box center [1521, 735] width 20 height 20
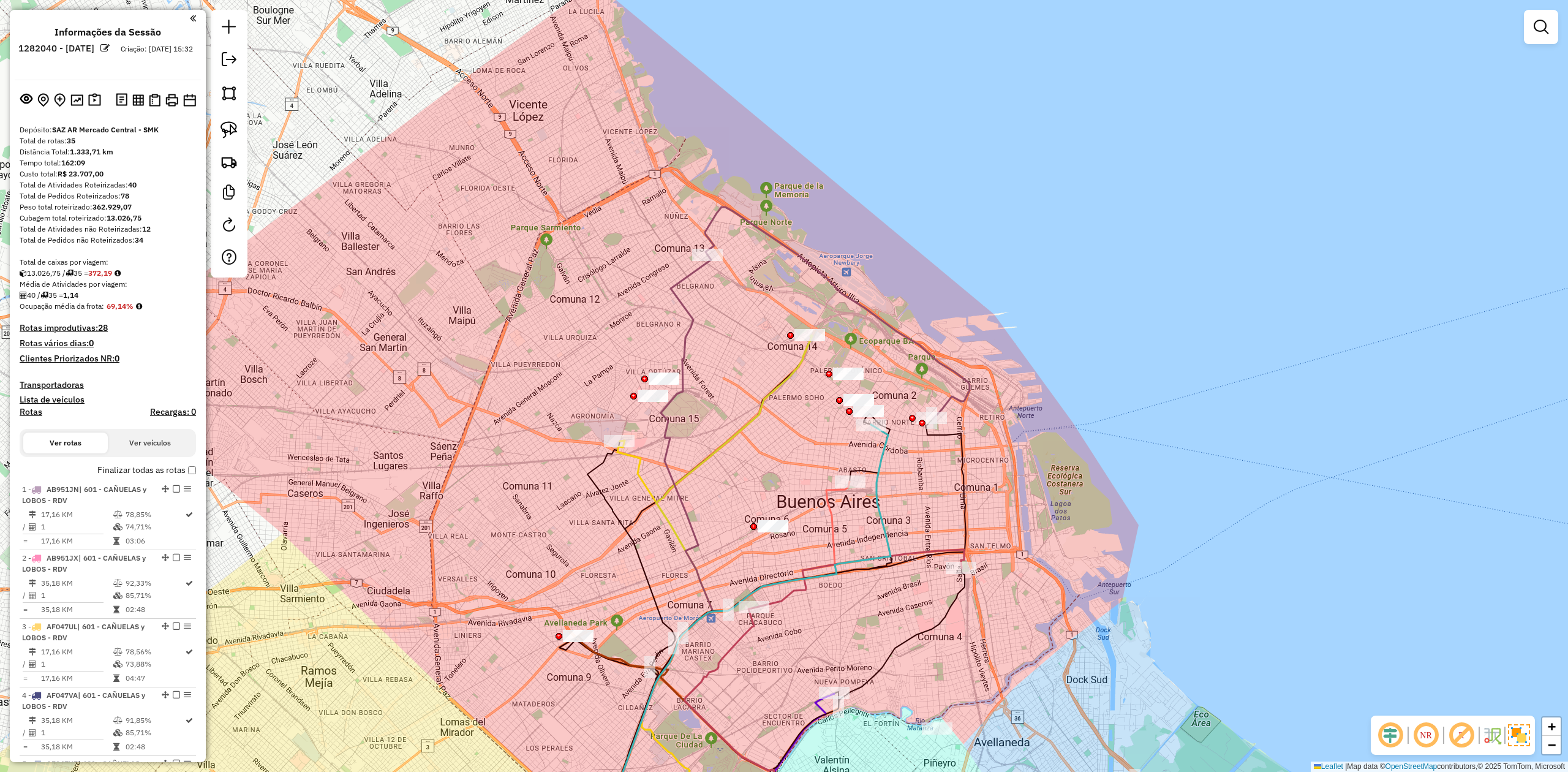
drag, startPoint x: 740, startPoint y: 362, endPoint x: 783, endPoint y: 334, distance: 51.3
click at [785, 332] on div "Janela de atendimento Grade de atendimento Capacidade Transportadoras Veículos …" at bounding box center [784, 386] width 1568 height 772
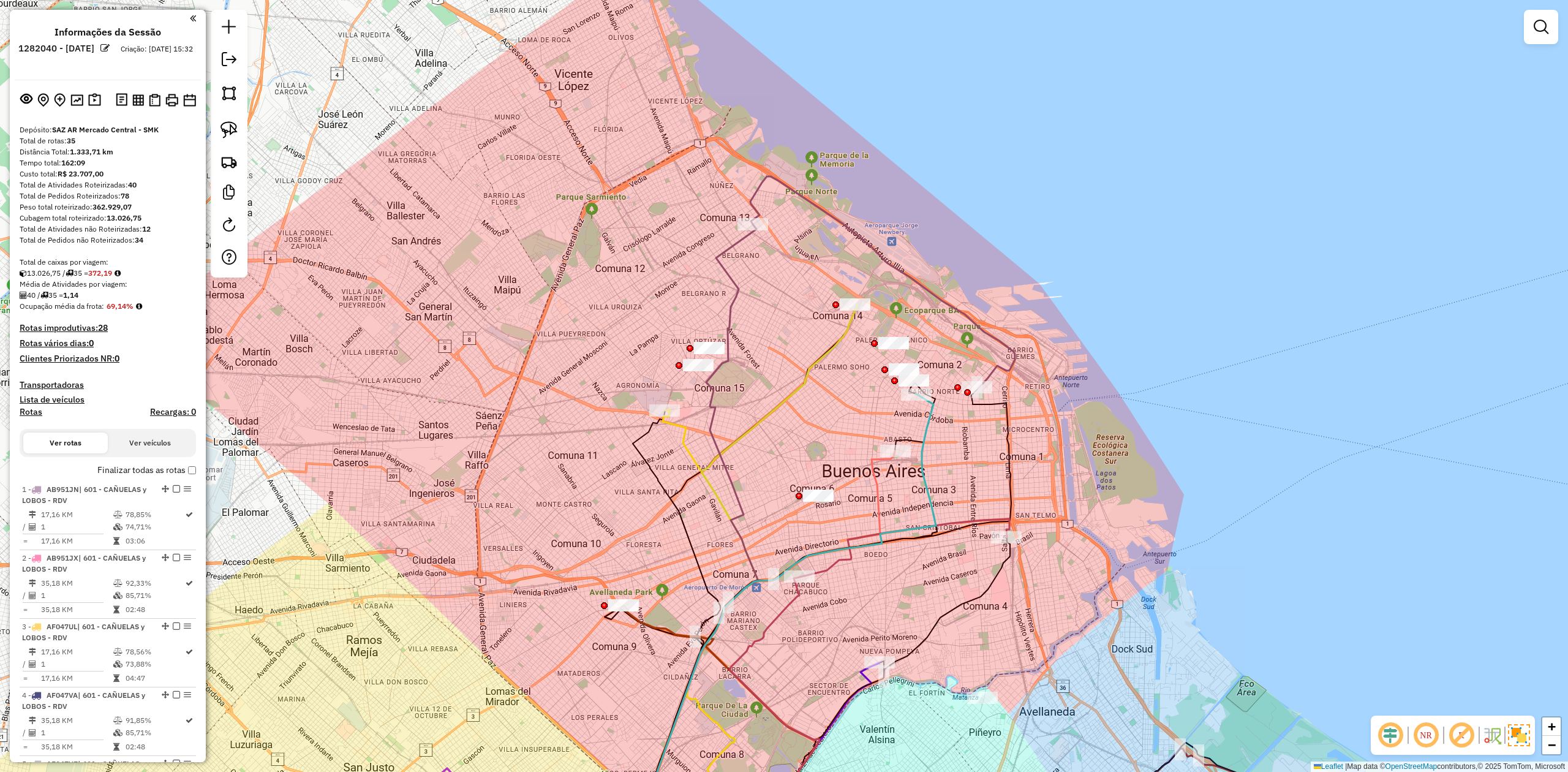
drag, startPoint x: 755, startPoint y: 320, endPoint x: 761, endPoint y: 368, distance: 48.4
click at [761, 368] on div "Janela de atendimento Grade de atendimento Capacidade Transportadoras Veículos …" at bounding box center [784, 386] width 1568 height 772
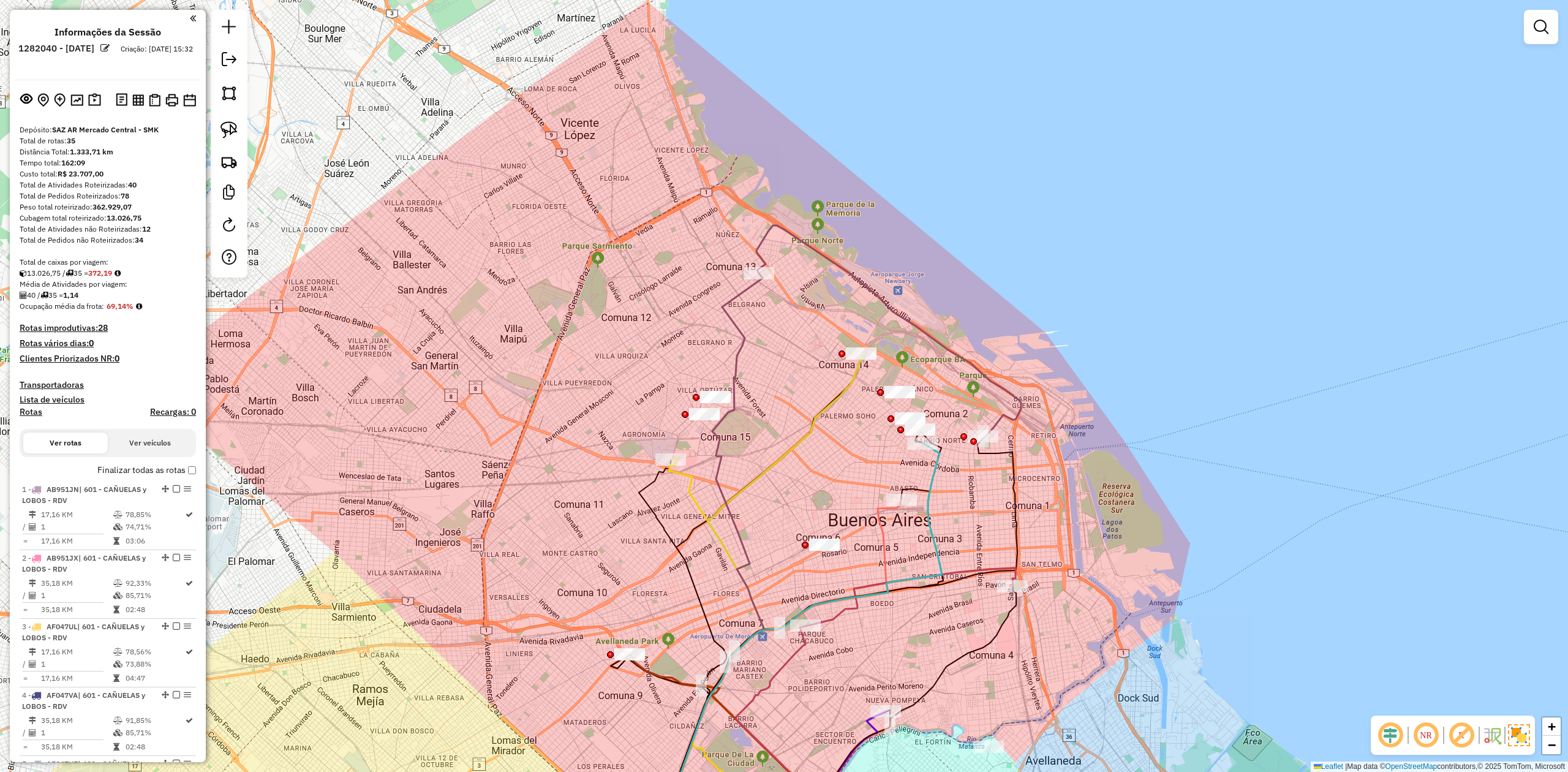
click at [740, 324] on icon at bounding box center [707, 561] width 115 height 576
select select "**********"
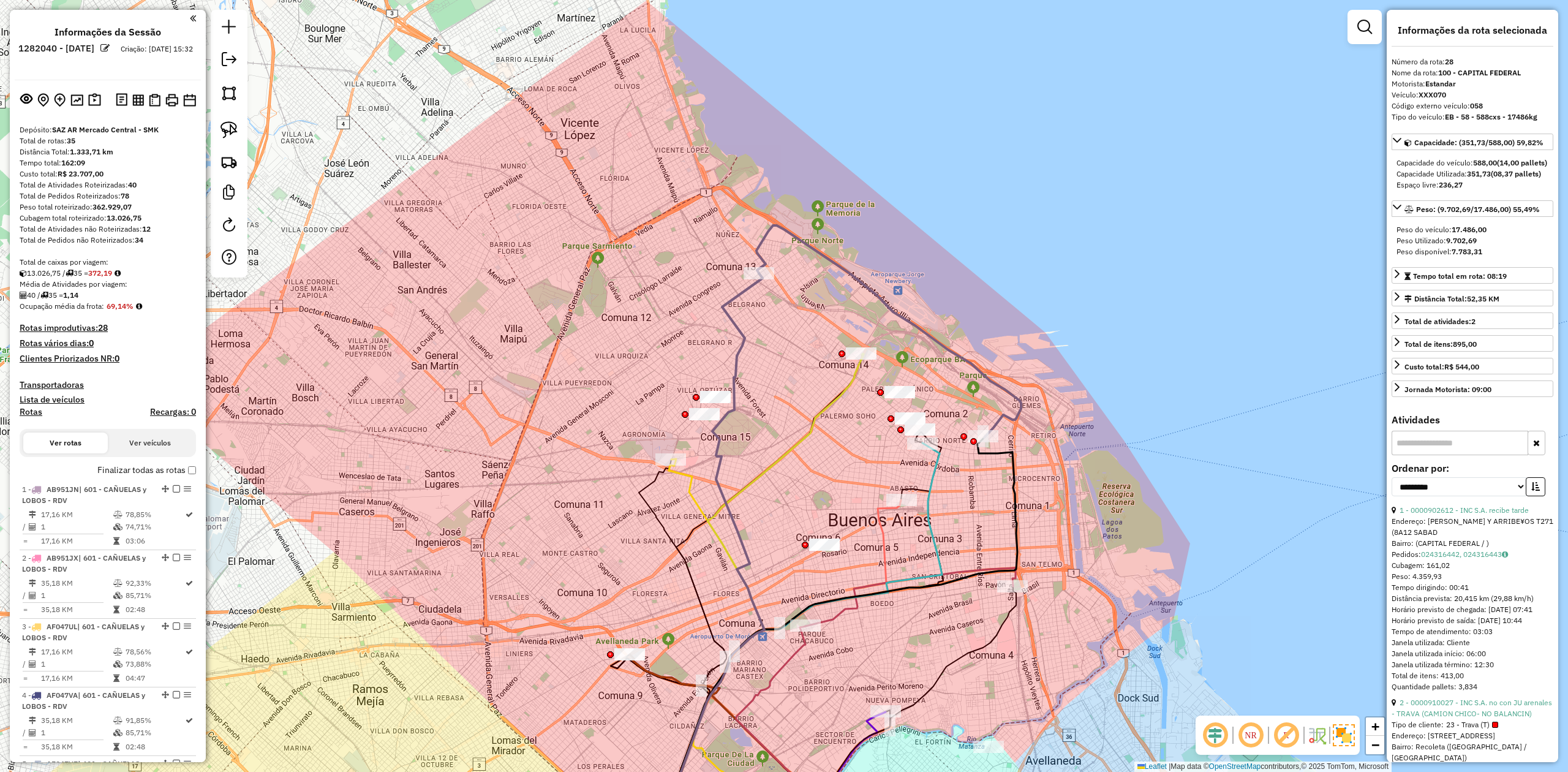
scroll to position [2329, 0]
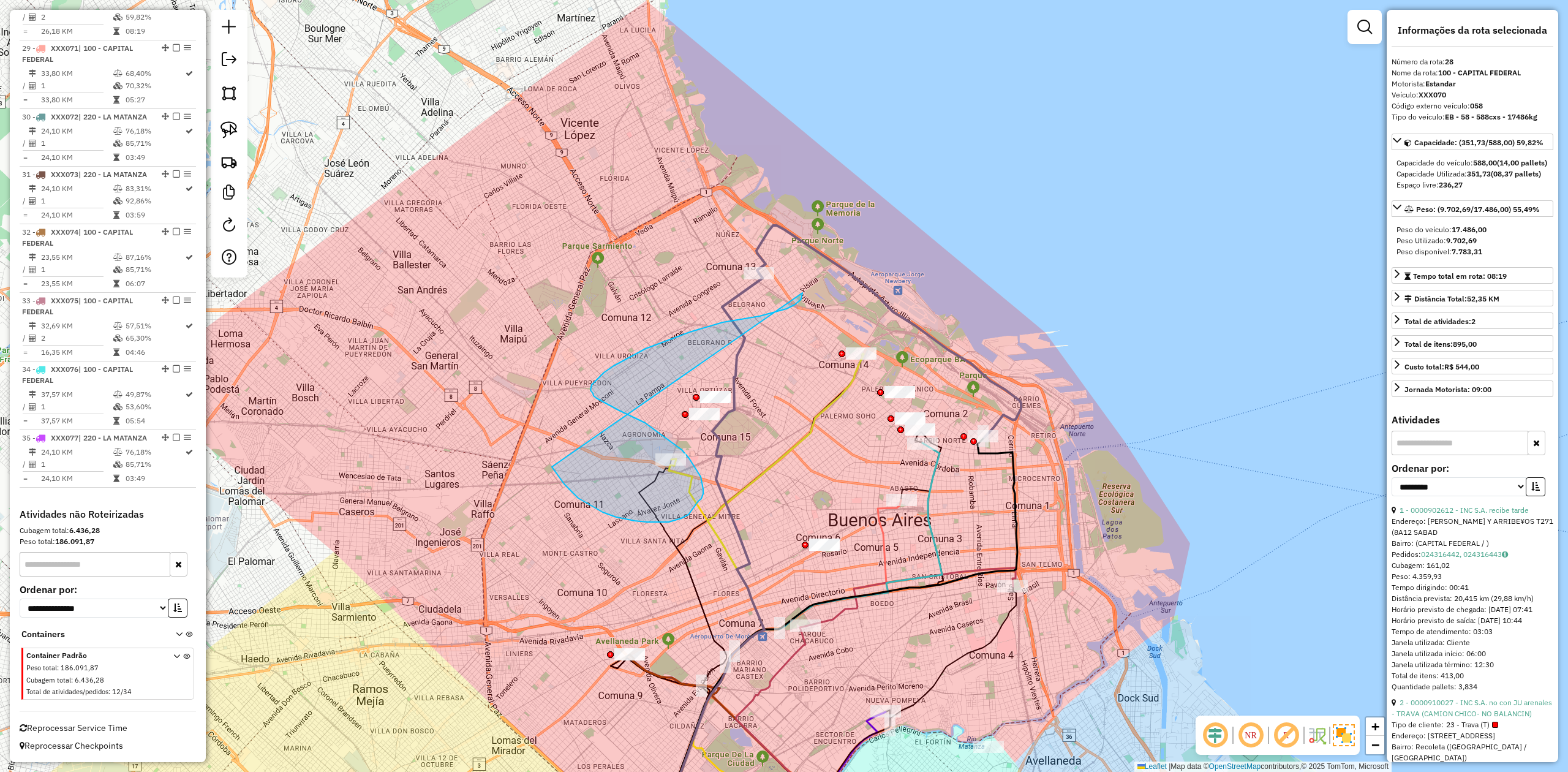
drag, startPoint x: 564, startPoint y: 484, endPoint x: 657, endPoint y: 234, distance: 266.7
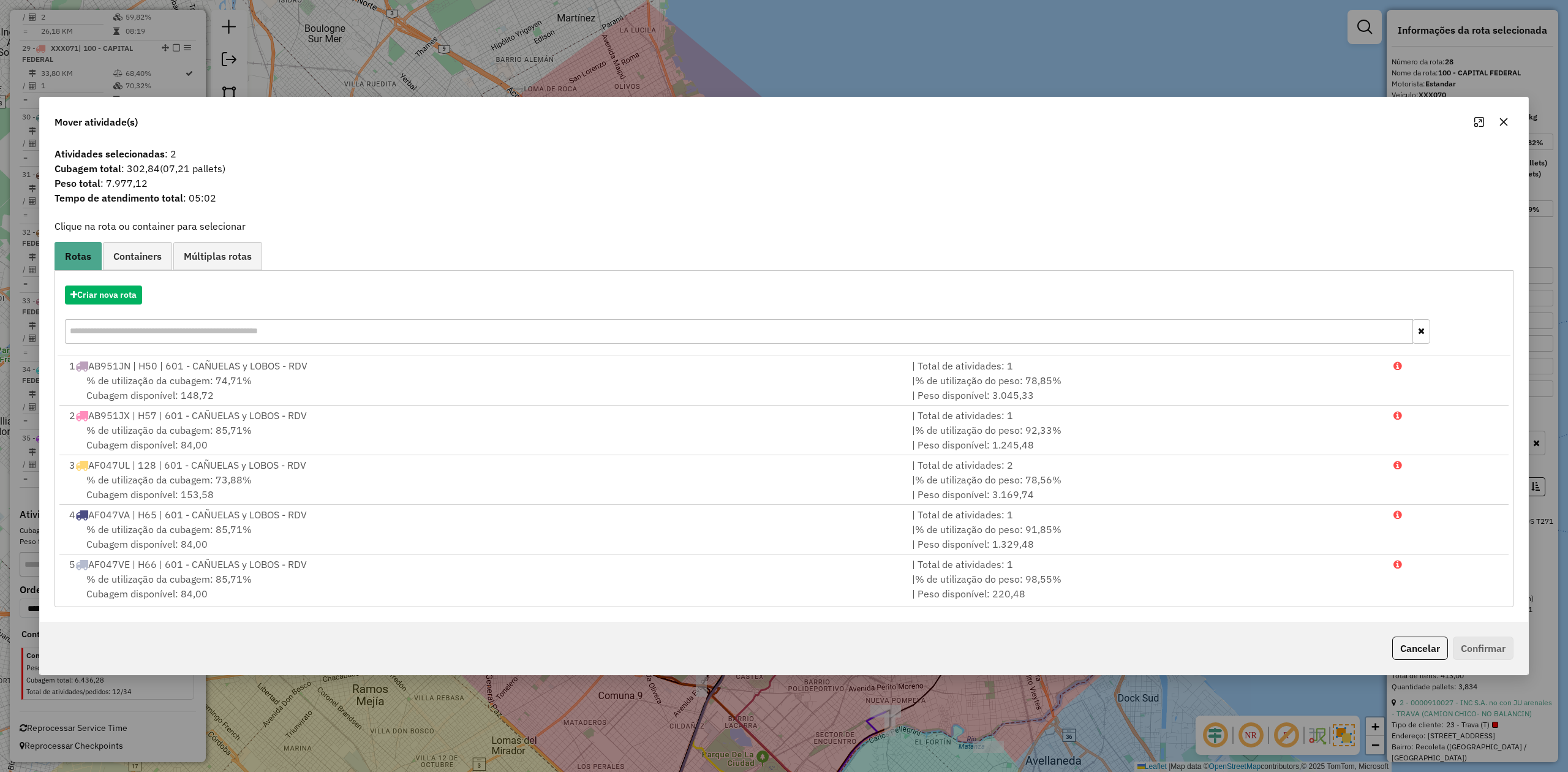
click at [1045, 121] on icon "button" at bounding box center [1504, 122] width 10 height 10
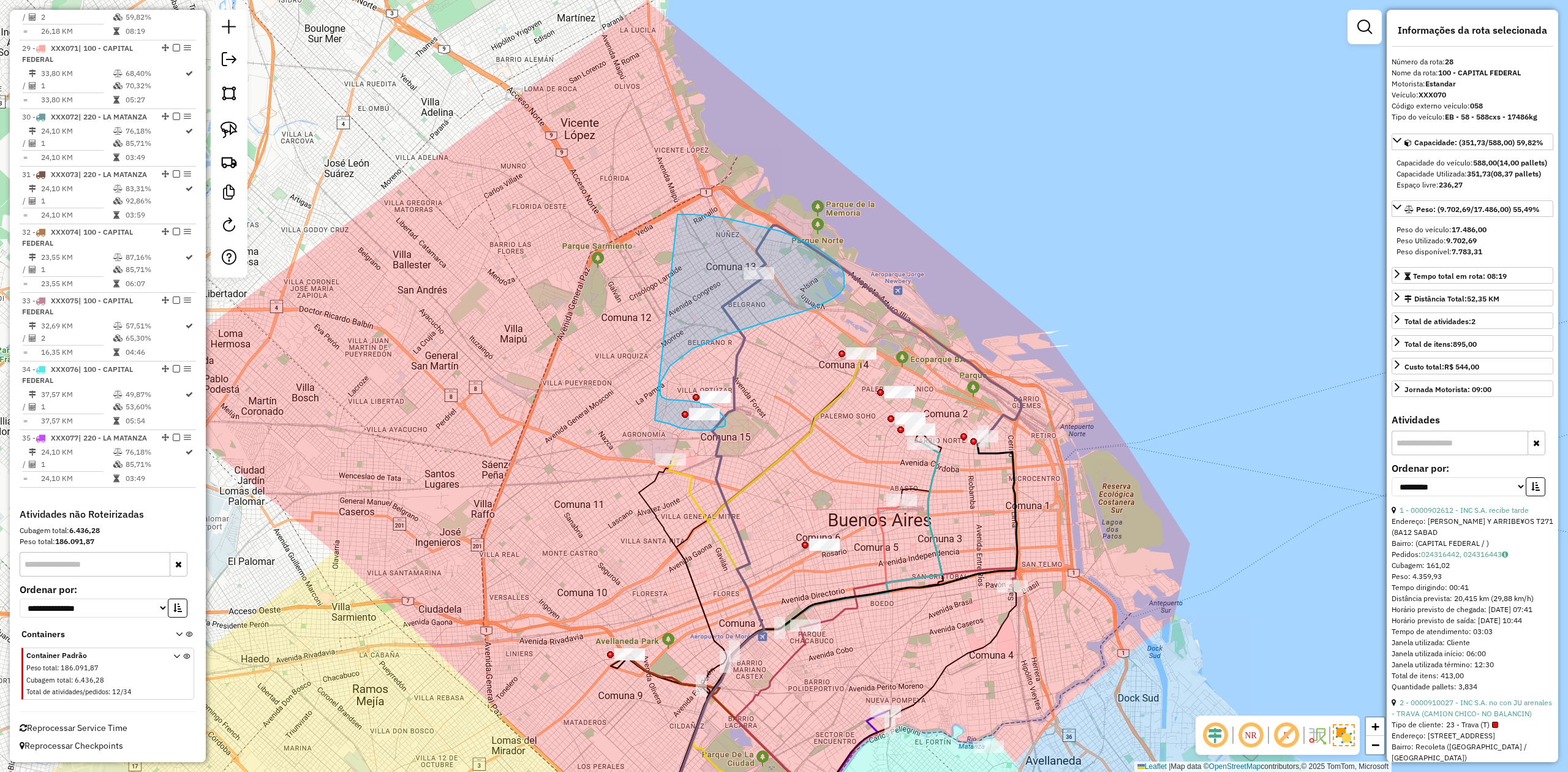
drag, startPoint x: 682, startPoint y: 428, endPoint x: 621, endPoint y: 221, distance: 215.8
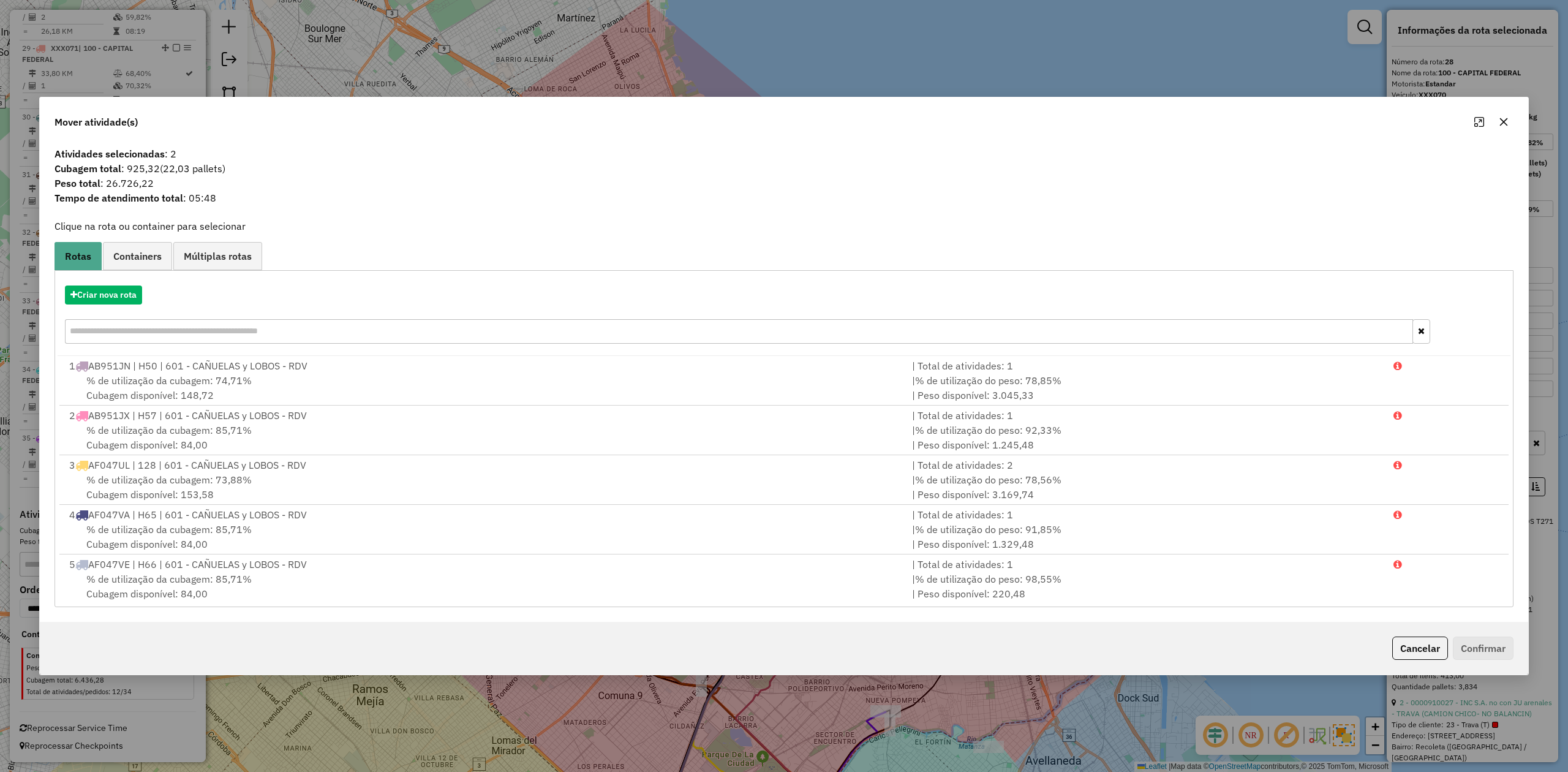
click at [1045, 126] on button "button" at bounding box center [1503, 122] width 20 height 20
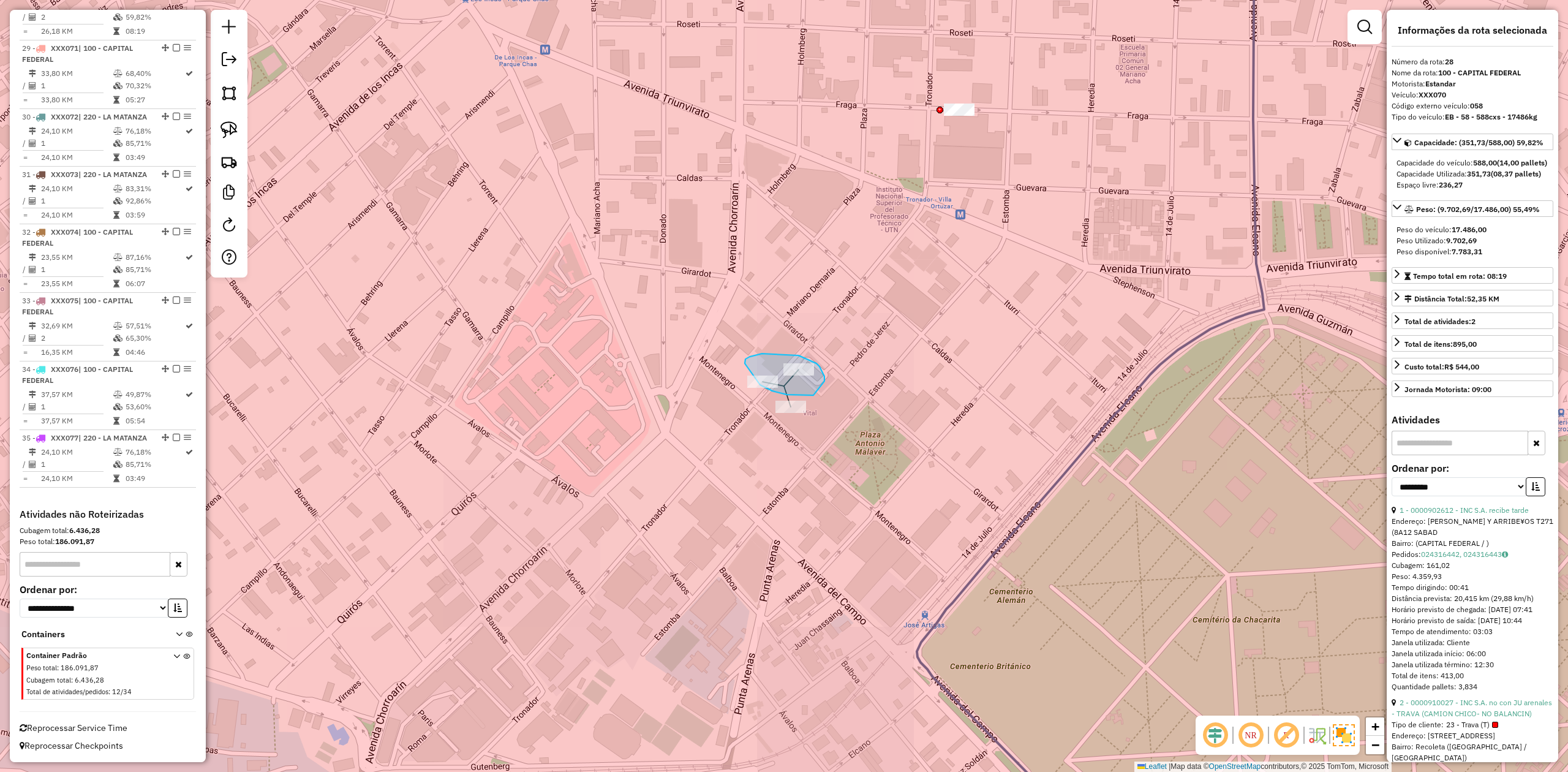
drag, startPoint x: 824, startPoint y: 381, endPoint x: 846, endPoint y: 387, distance: 22.8
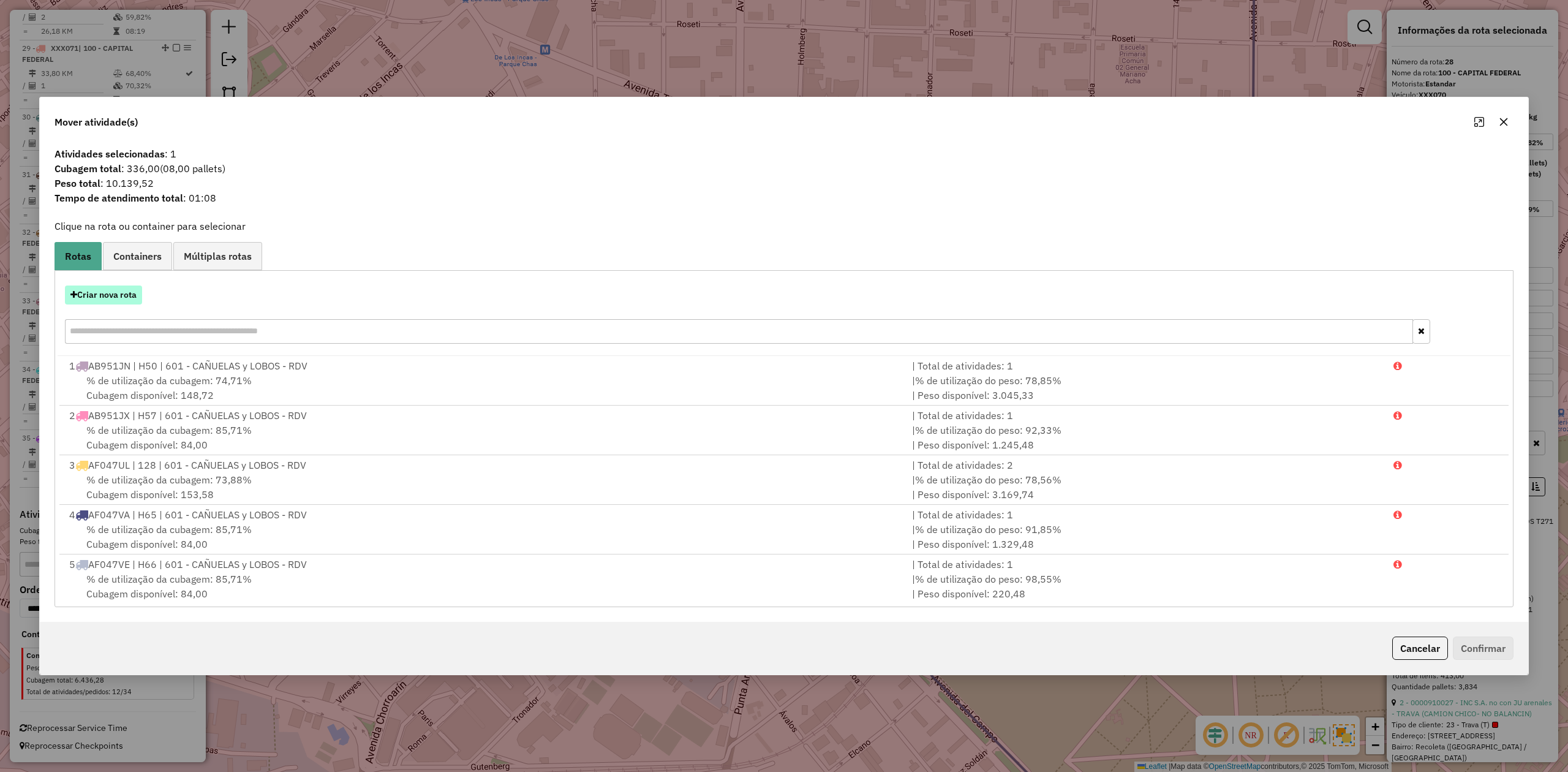
click at [83, 290] on button "Criar nova rota" at bounding box center [103, 295] width 77 height 19
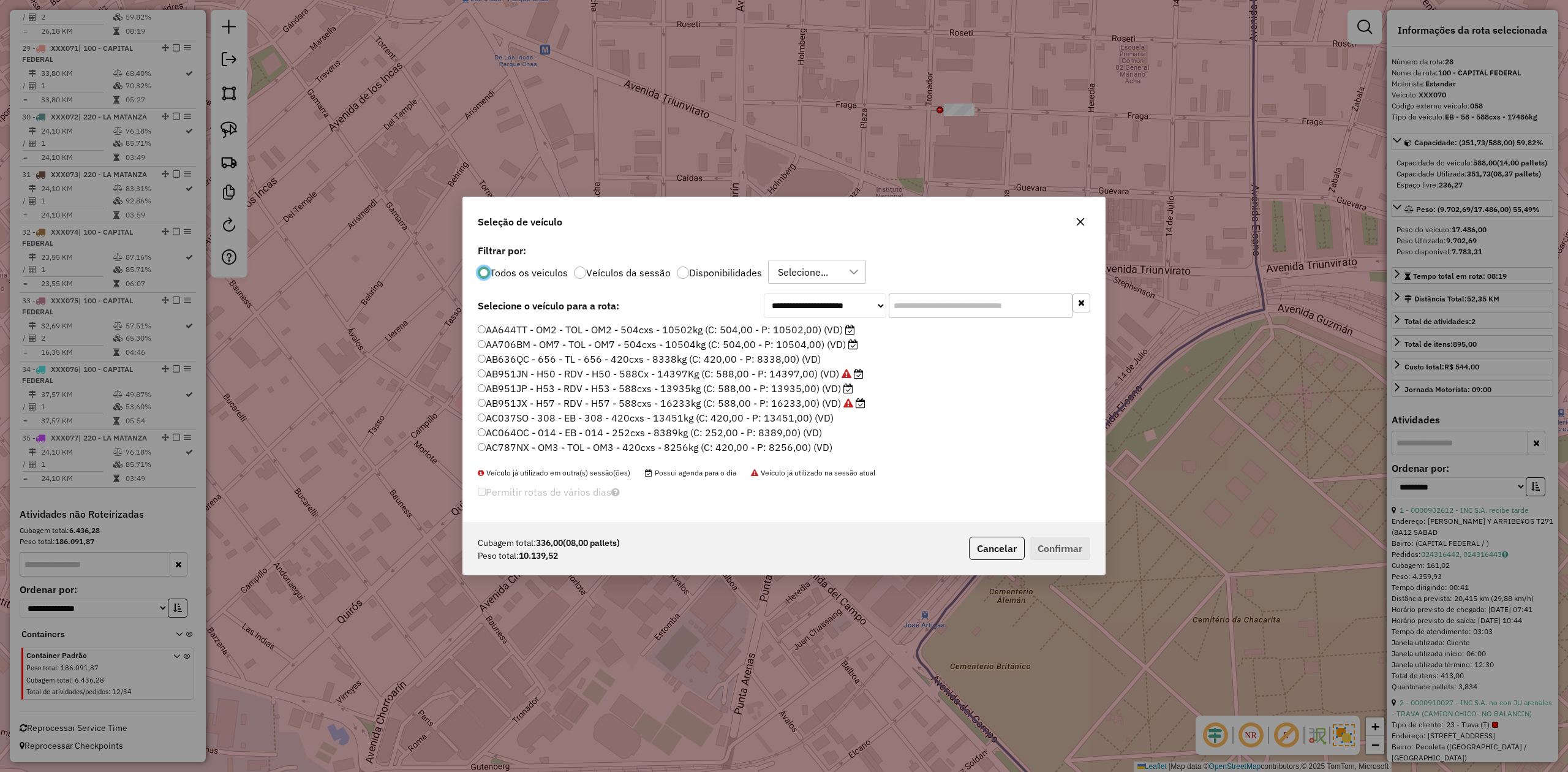
scroll to position [6, 3]
click at [1045, 221] on button "button" at bounding box center [1081, 221] width 20 height 20
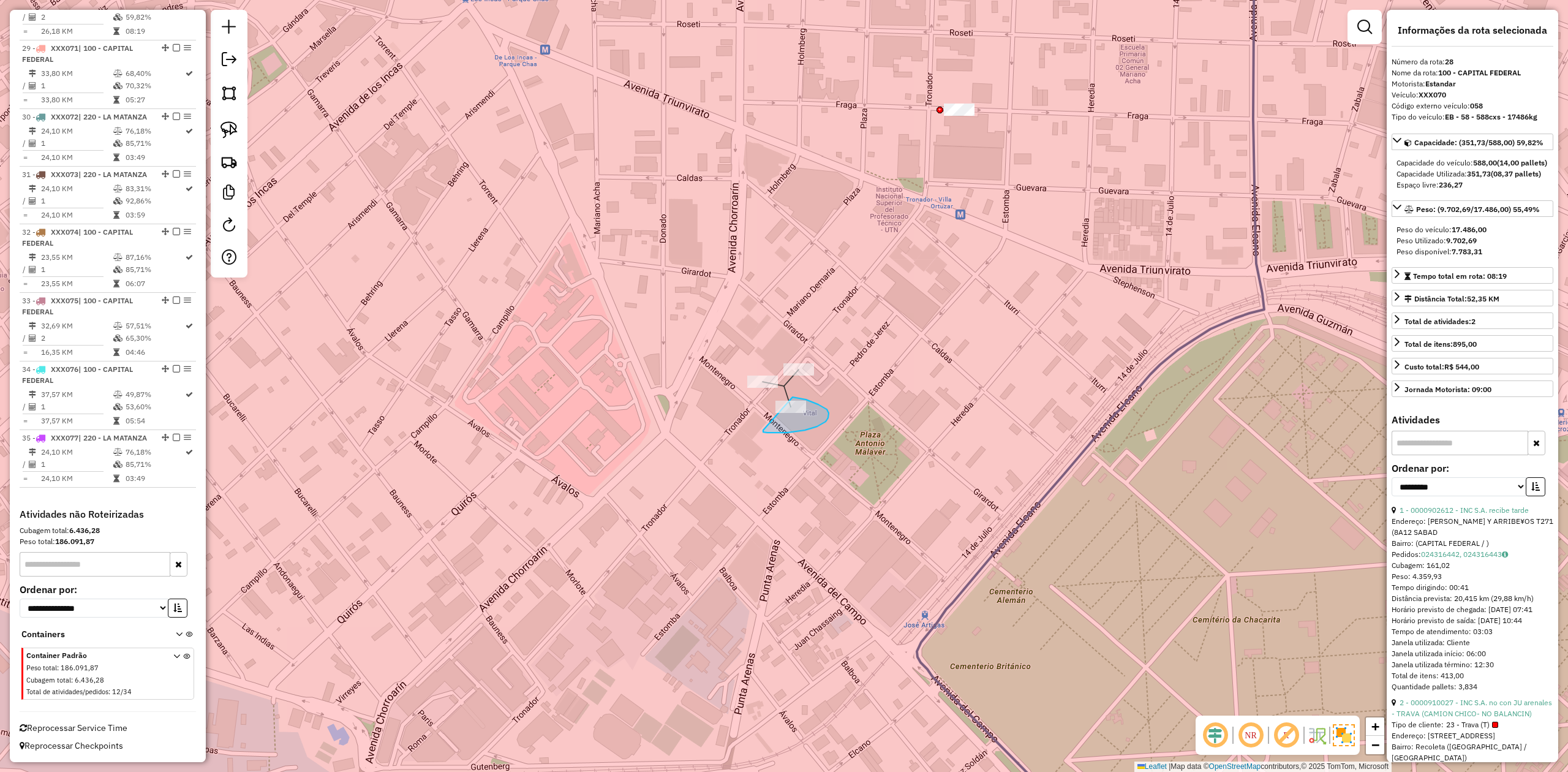
drag, startPoint x: 826, startPoint y: 421, endPoint x: 716, endPoint y: 439, distance: 111.5
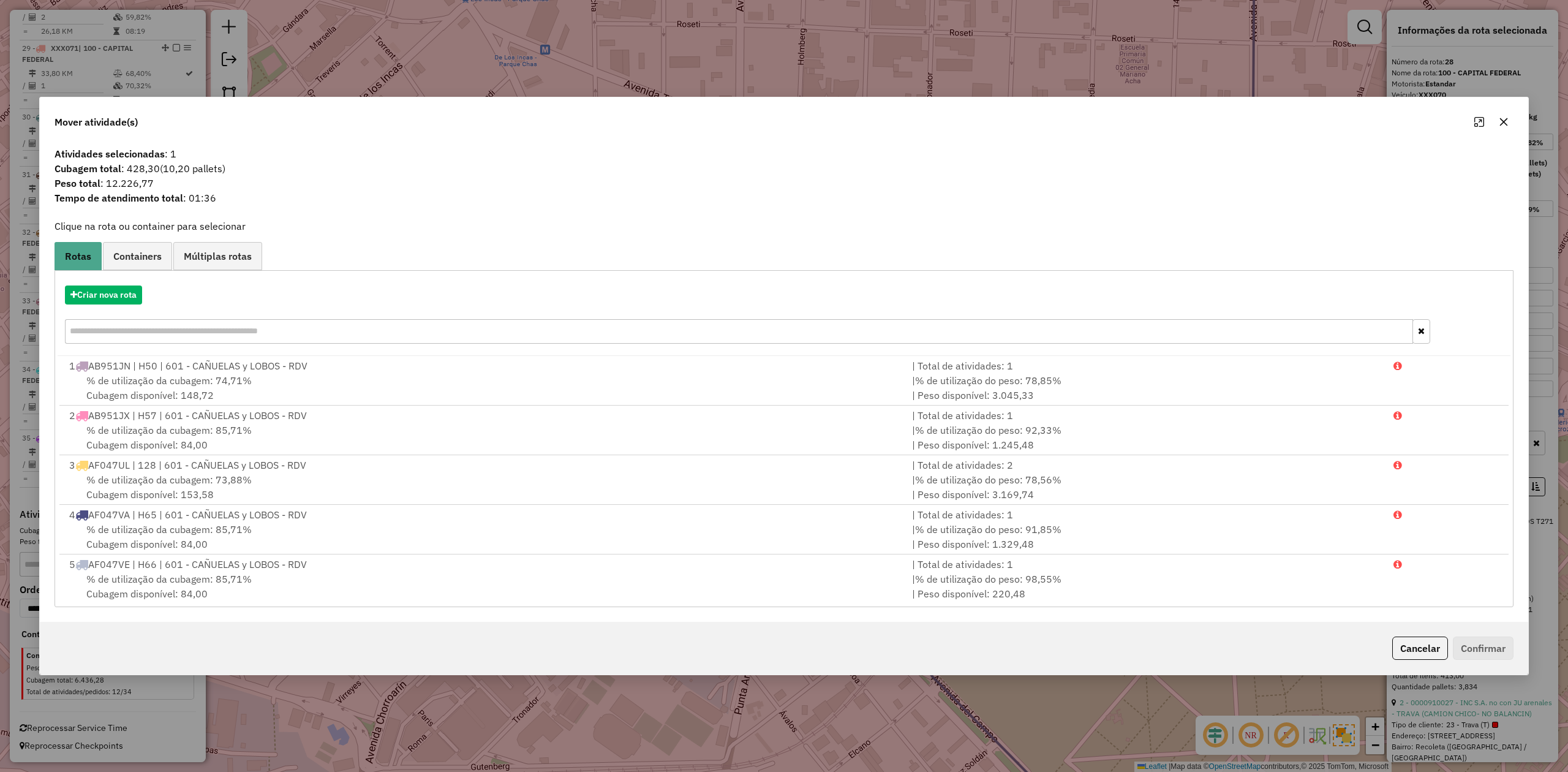
click at [1045, 124] on button "button" at bounding box center [1503, 122] width 20 height 20
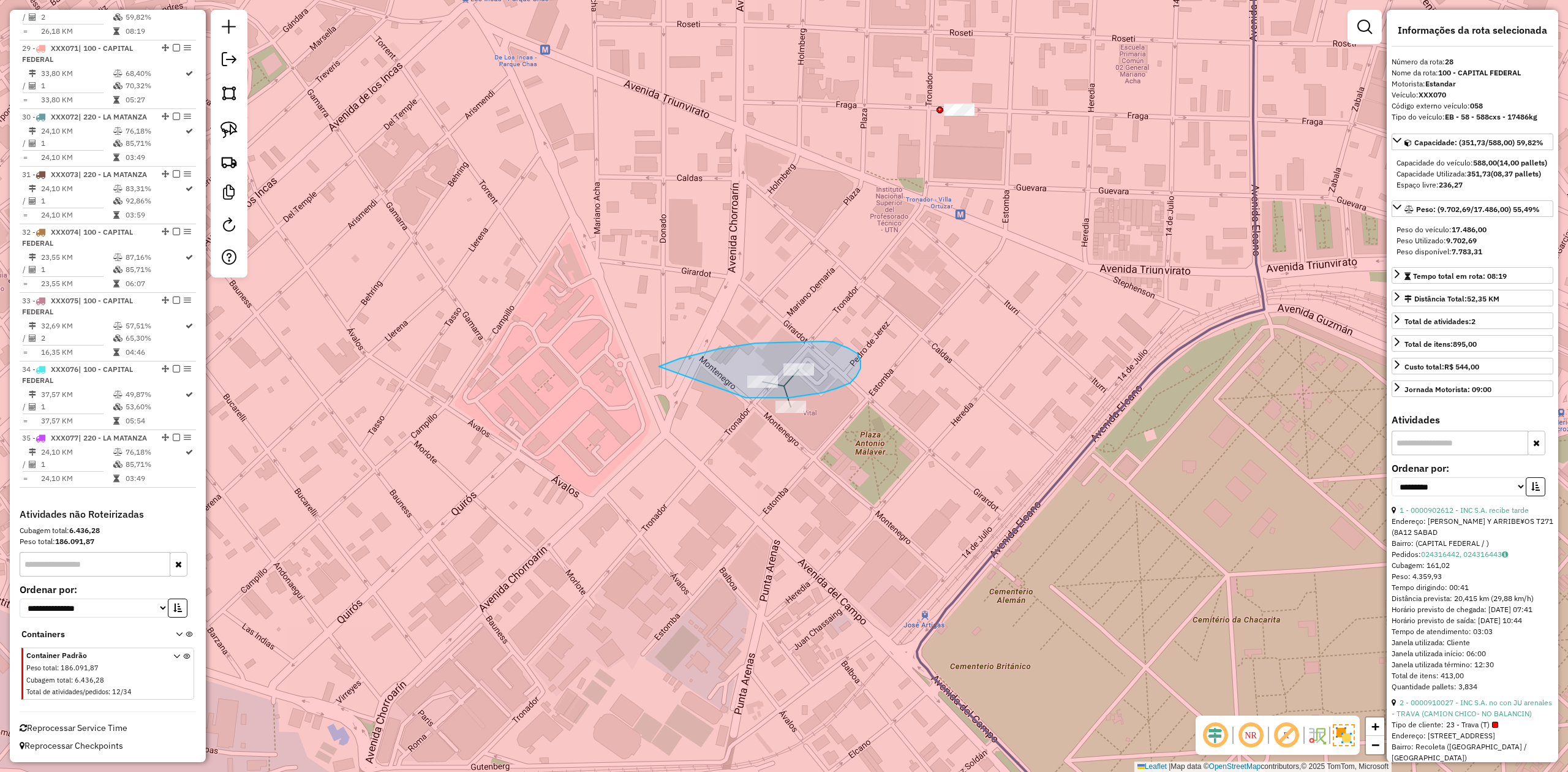
drag, startPoint x: 777, startPoint y: 397, endPoint x: 617, endPoint y: 395, distance: 160.0
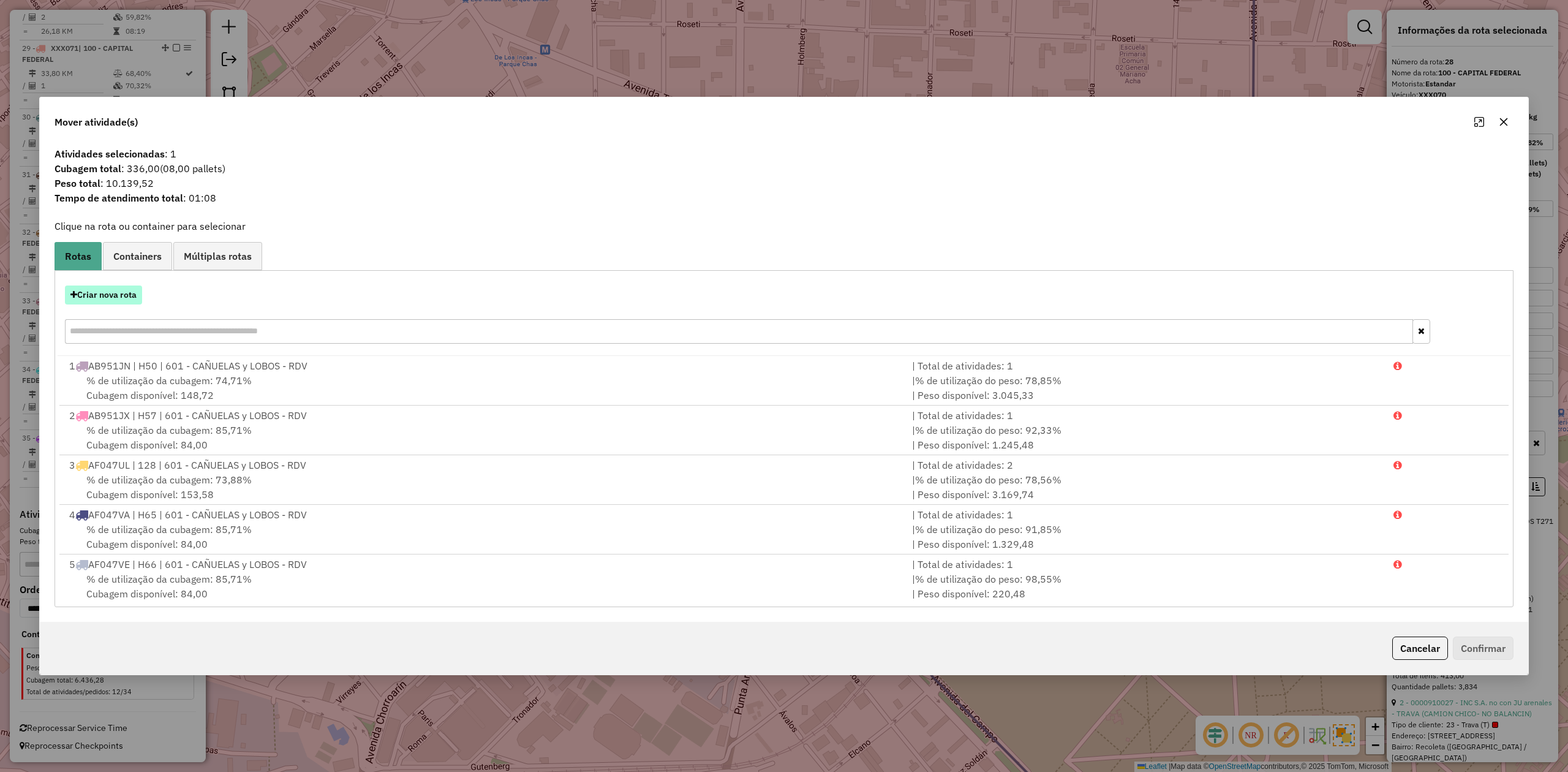
click at [101, 297] on button "Criar nova rota" at bounding box center [103, 295] width 77 height 19
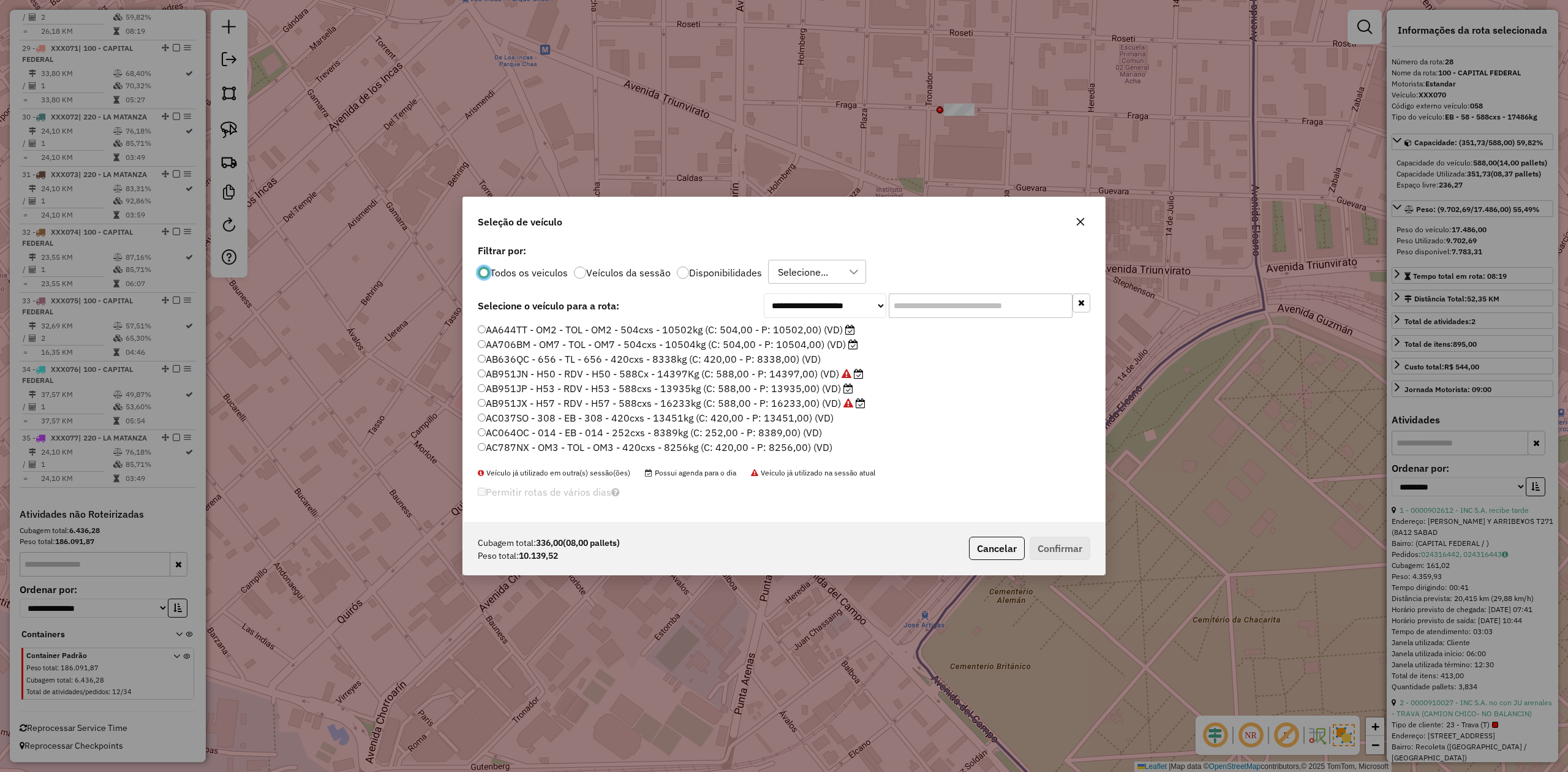
click at [725, 271] on label "Disponibilidades" at bounding box center [726, 272] width 73 height 10
click at [909, 302] on input "text" at bounding box center [980, 306] width 184 height 25
type input "**"
click at [773, 402] on label "XXX068 - 058 - EB - 58 - 588cxs - 17486kg (C: 588,00 - P: 17486,00) (VD)" at bounding box center [662, 403] width 368 height 14
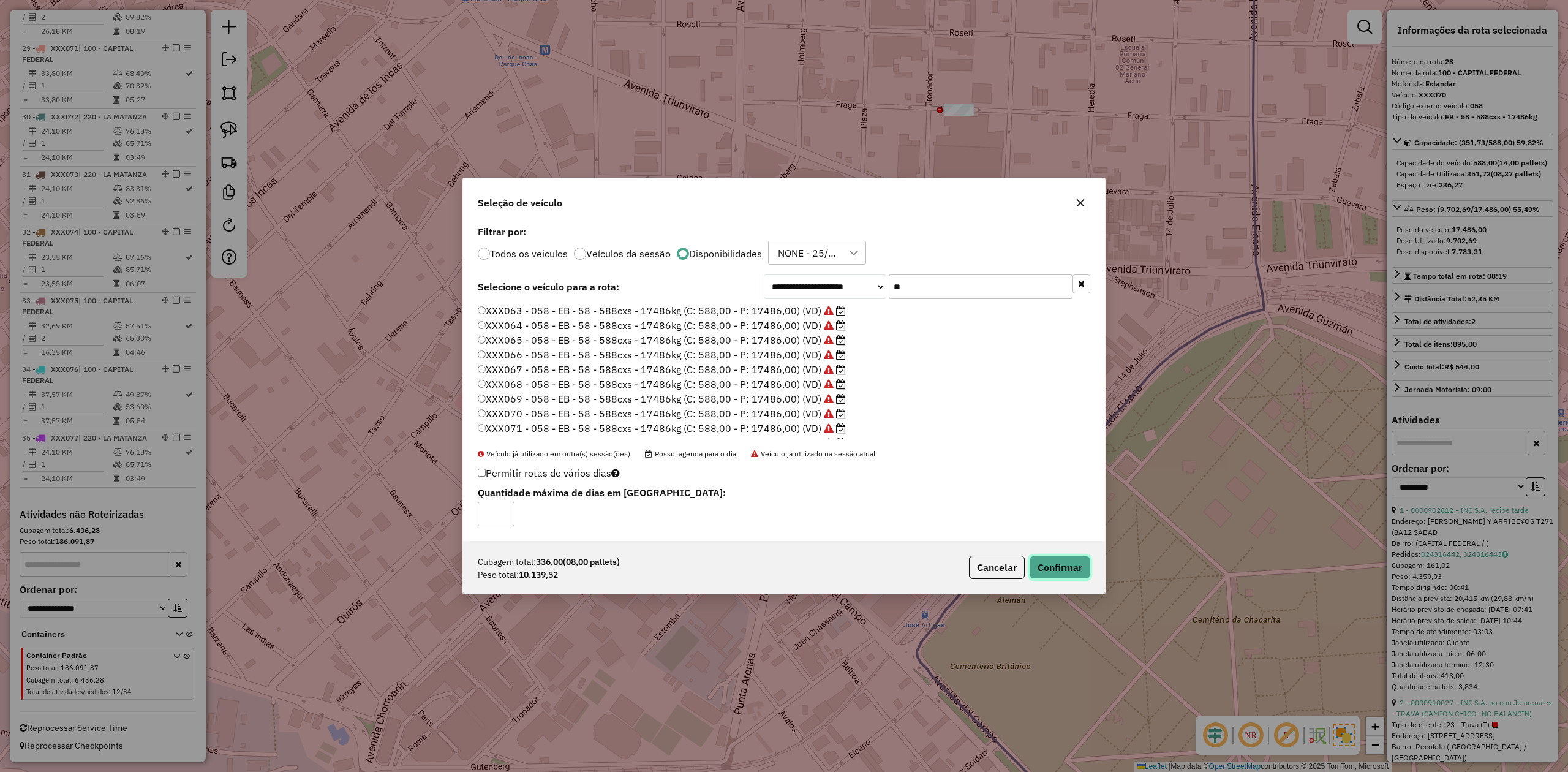
click at [1045, 477] on button "Confirmar" at bounding box center [1060, 567] width 60 height 23
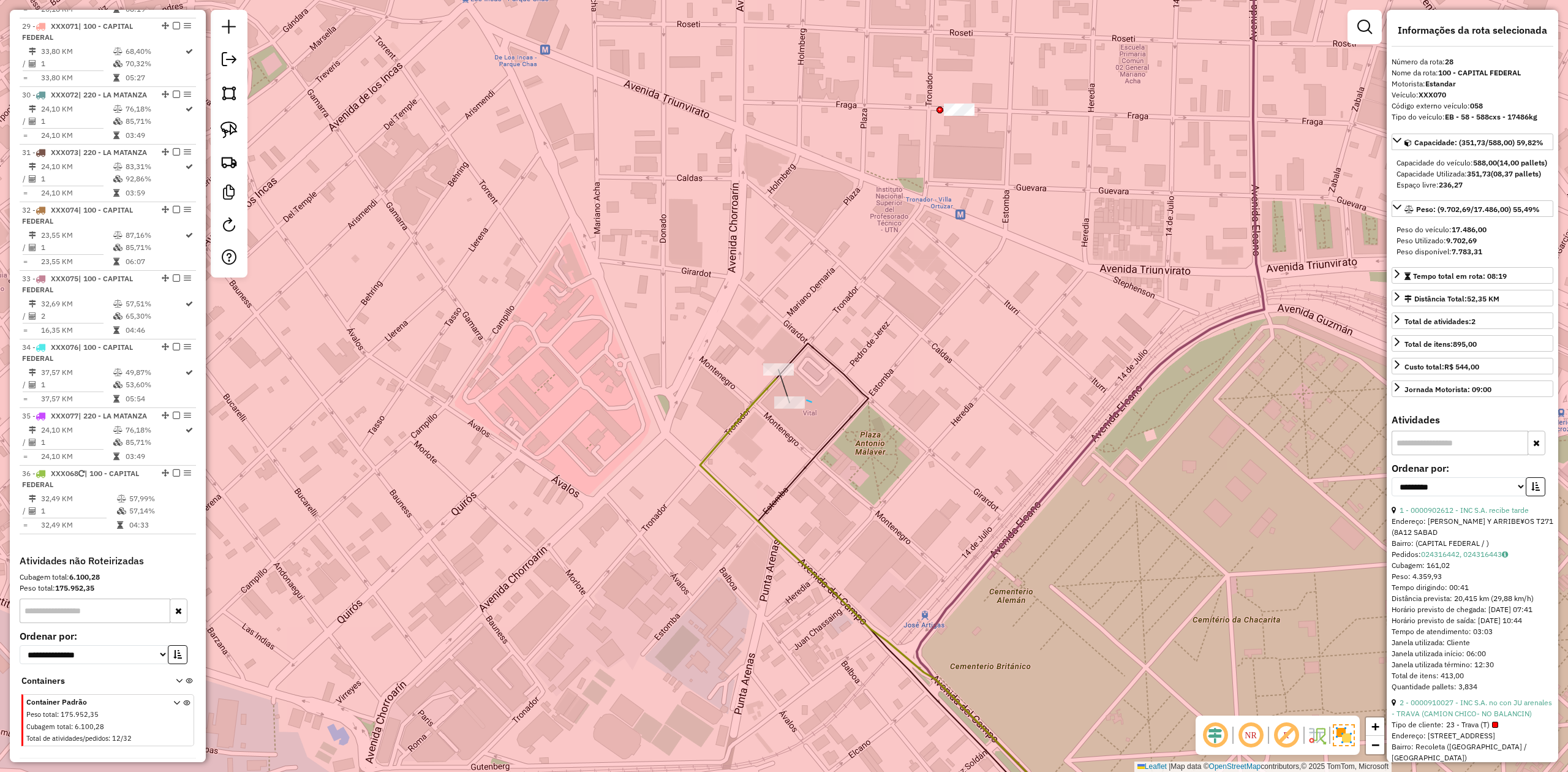
drag, startPoint x: 807, startPoint y: 400, endPoint x: 802, endPoint y: 430, distance: 30.4
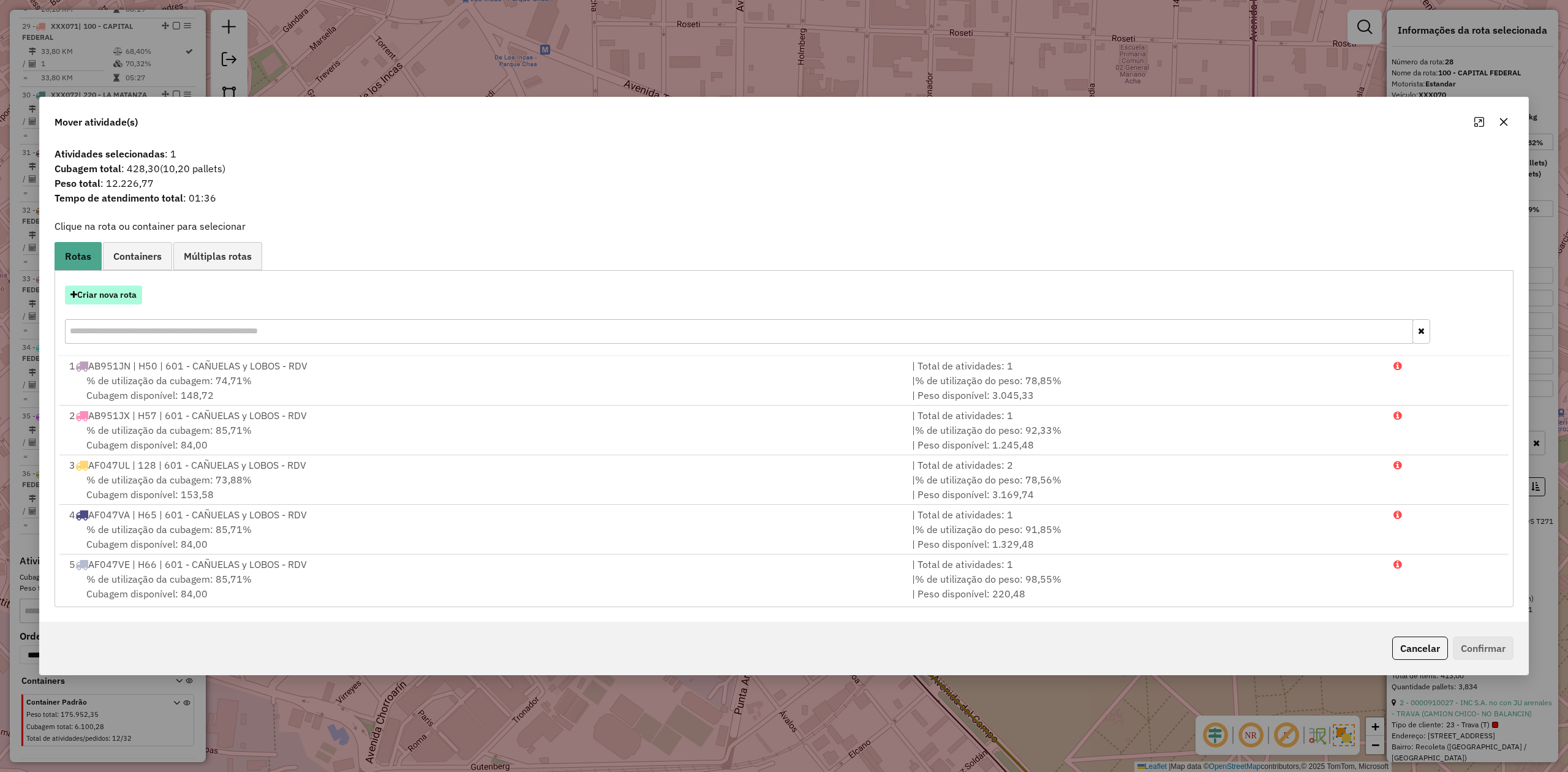
click at [111, 300] on button "Criar nova rota" at bounding box center [103, 295] width 77 height 19
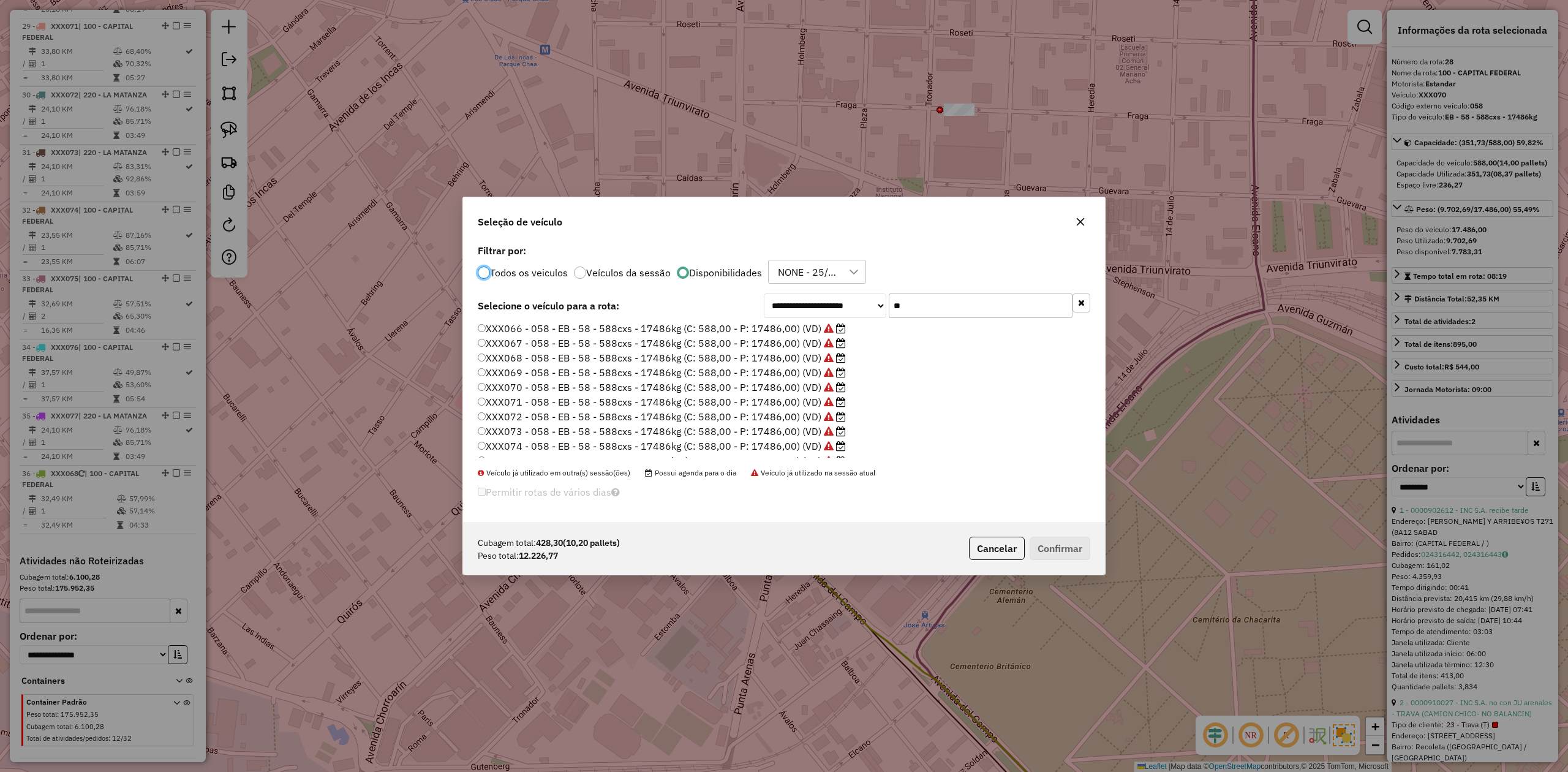
scroll to position [86, 0]
click at [813, 439] on label "XXX076 - 058 - EB - 58 - 588cxs - 17486kg (C: 588,00 - P: 17486,00) (VD)" at bounding box center [662, 434] width 368 height 14
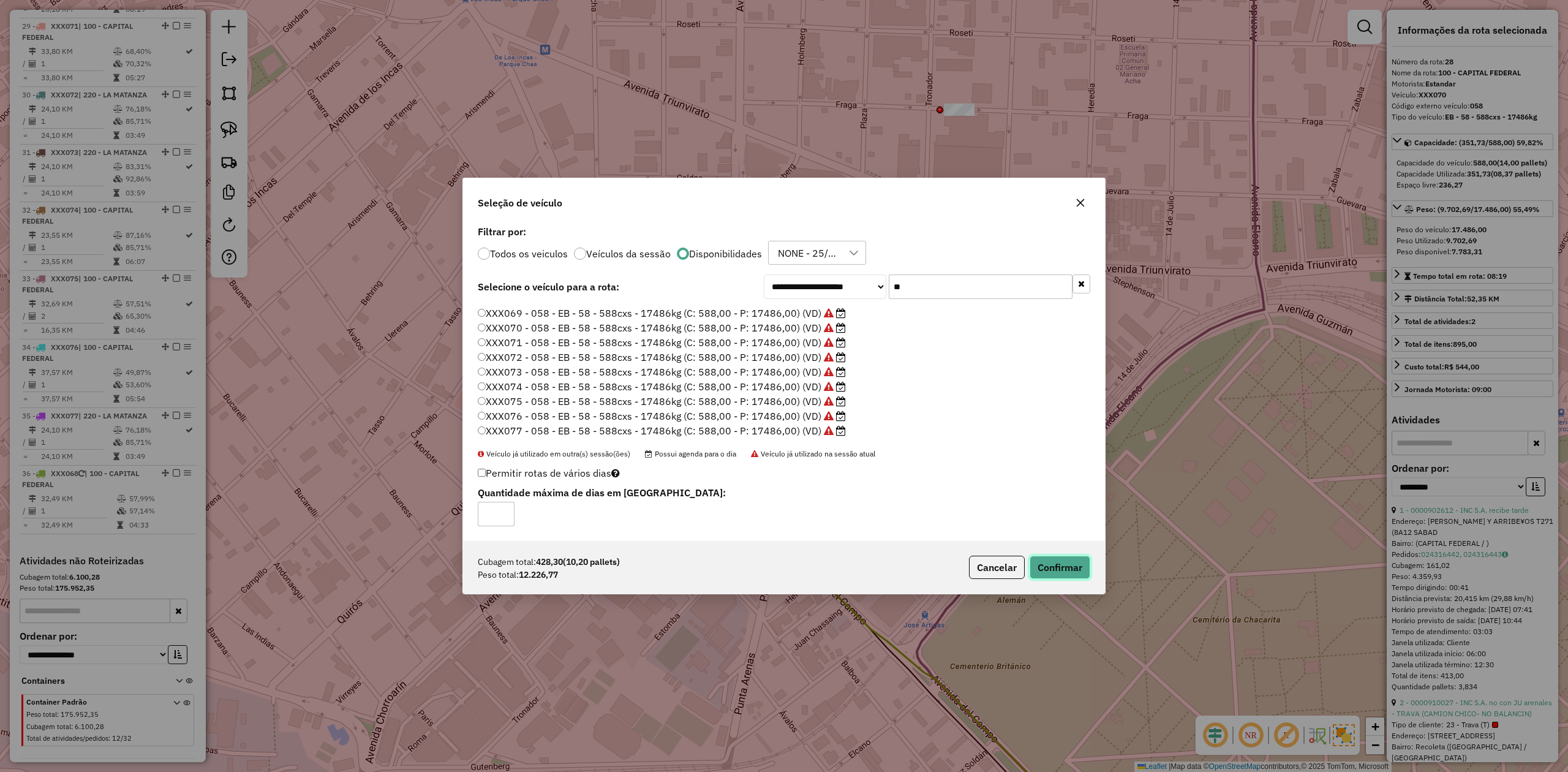
drag, startPoint x: 1044, startPoint y: 567, endPoint x: 1051, endPoint y: 573, distance: 9.2
click at [1045, 477] on button "Confirmar" at bounding box center [1060, 567] width 60 height 23
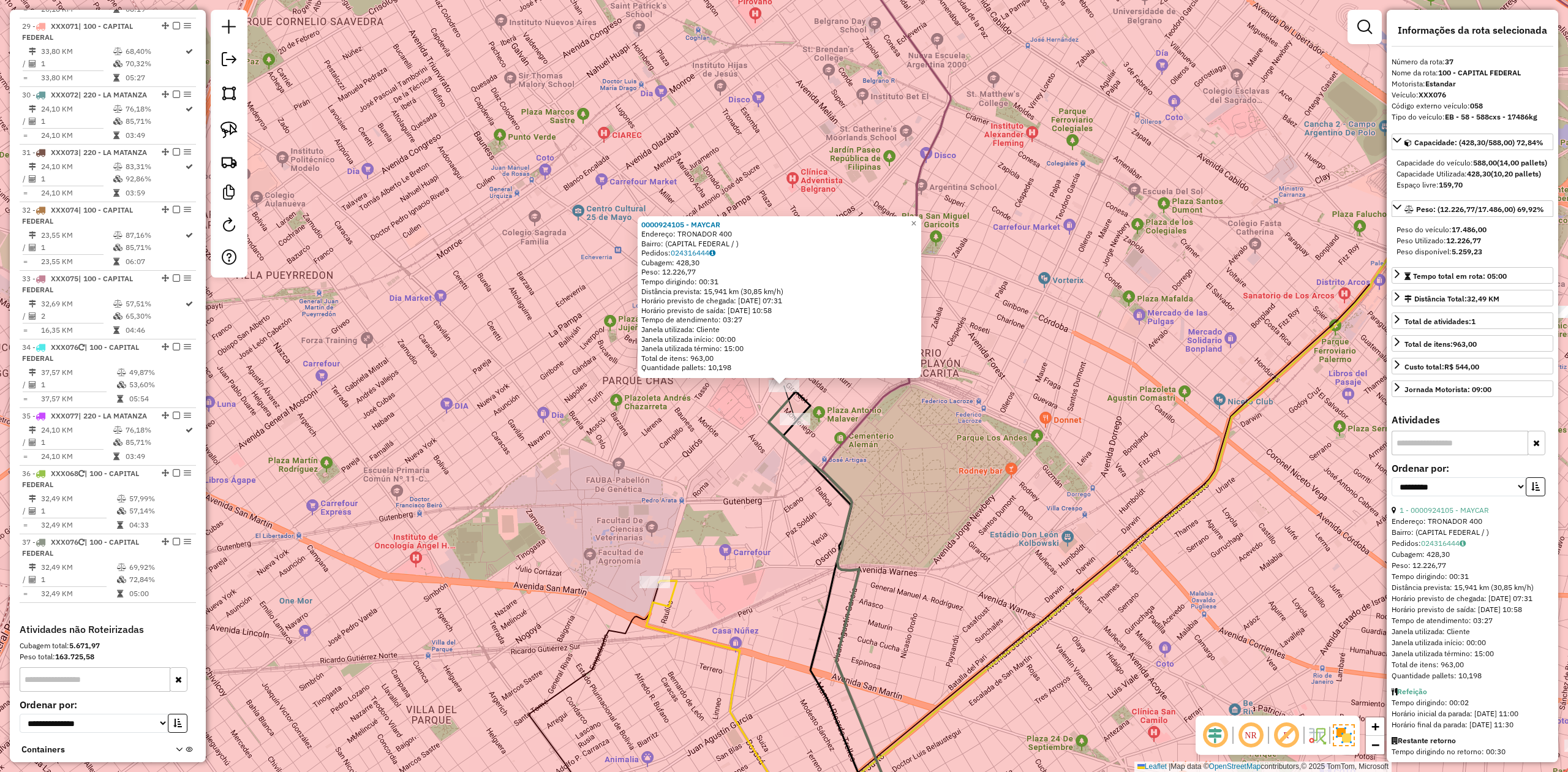
scroll to position [2540, 0]
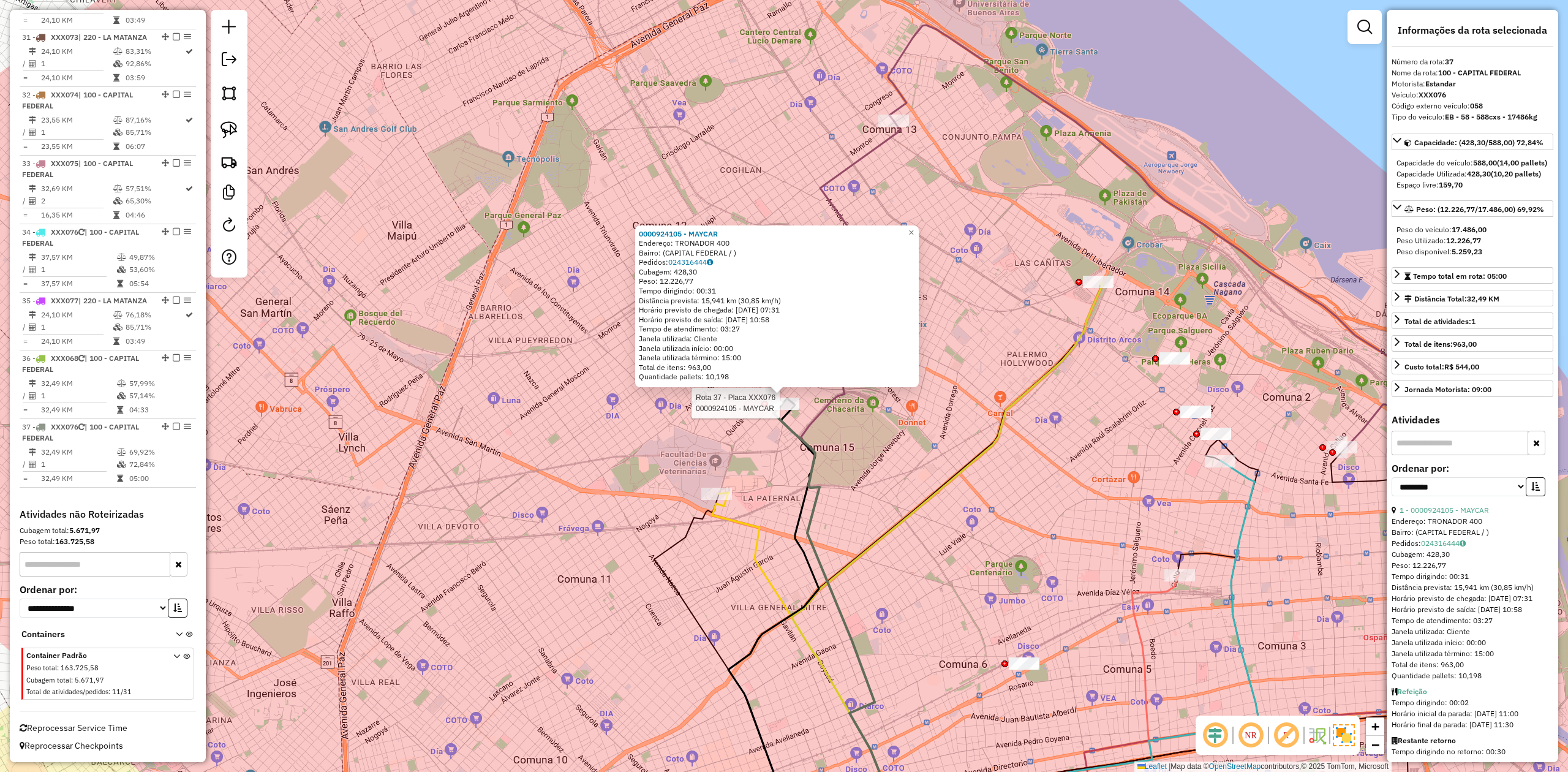
click at [785, 410] on div at bounding box center [784, 404] width 31 height 12
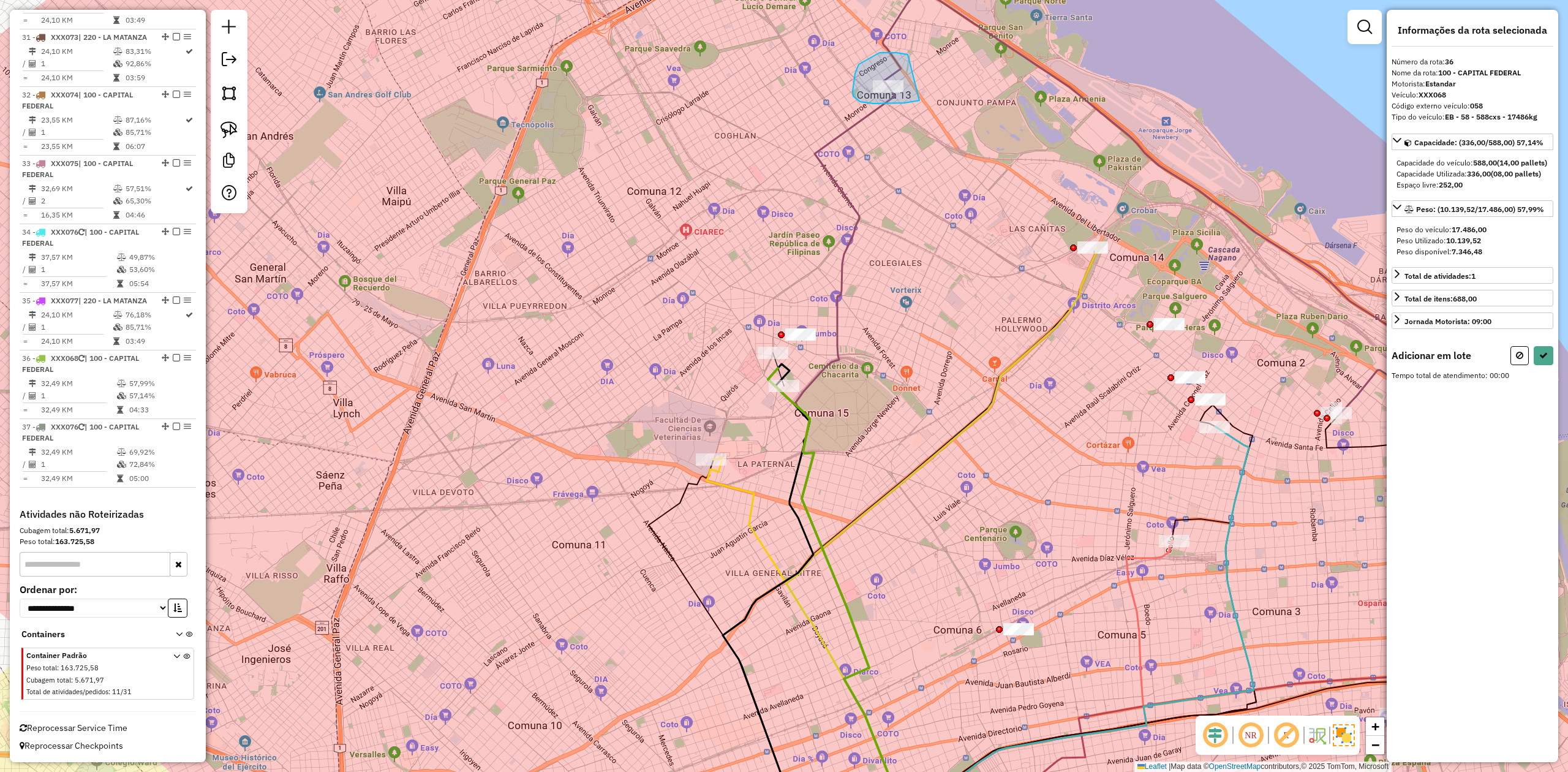
drag, startPoint x: 904, startPoint y: 54, endPoint x: 944, endPoint y: 86, distance: 51.2
select select "**********"
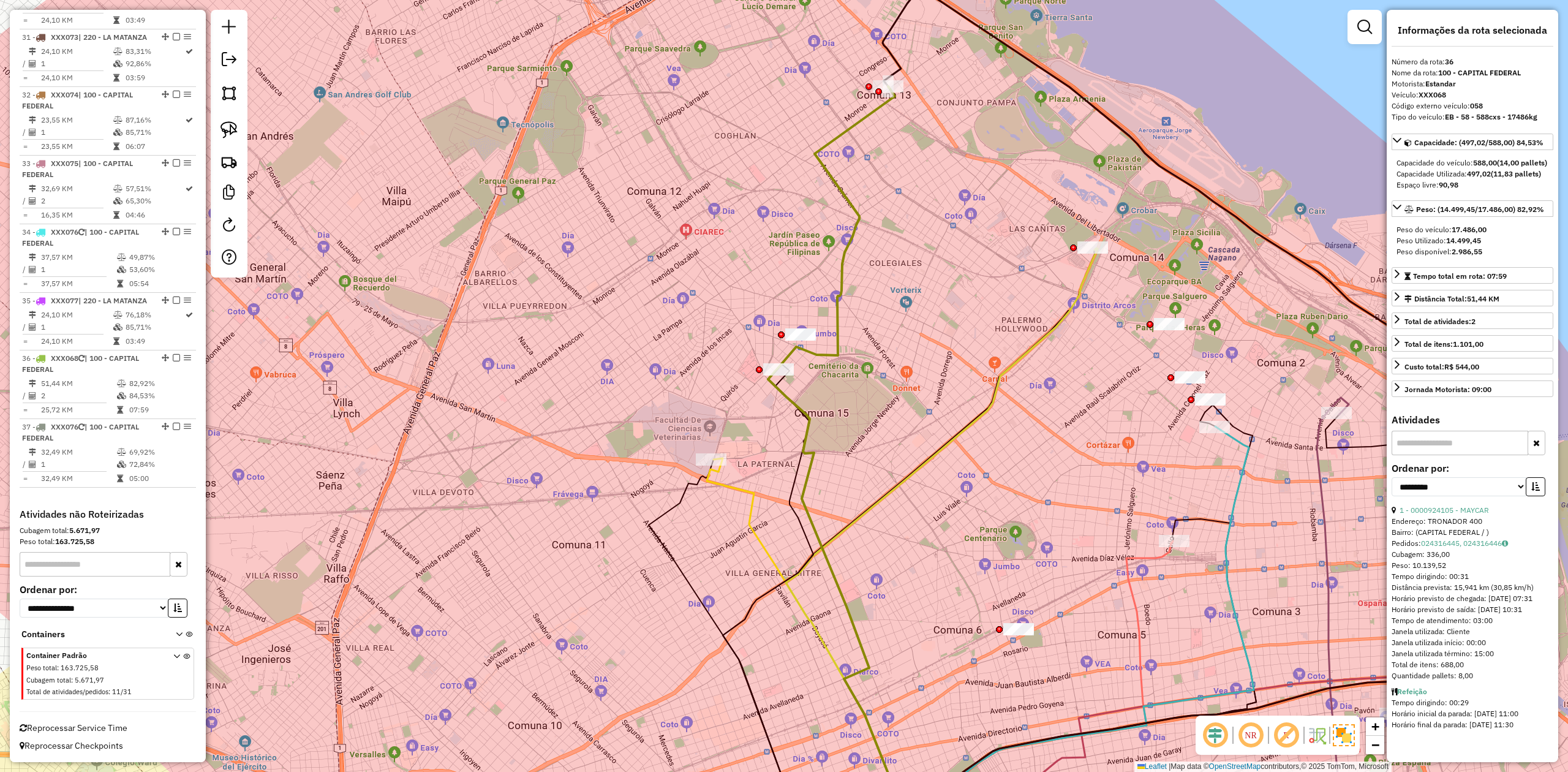
drag, startPoint x: 883, startPoint y: 137, endPoint x: 878, endPoint y: 131, distance: 7.8
click at [883, 137] on div "Janela de atendimento Grade de atendimento Capacidade Transportadoras Veículos …" at bounding box center [784, 386] width 1568 height 772
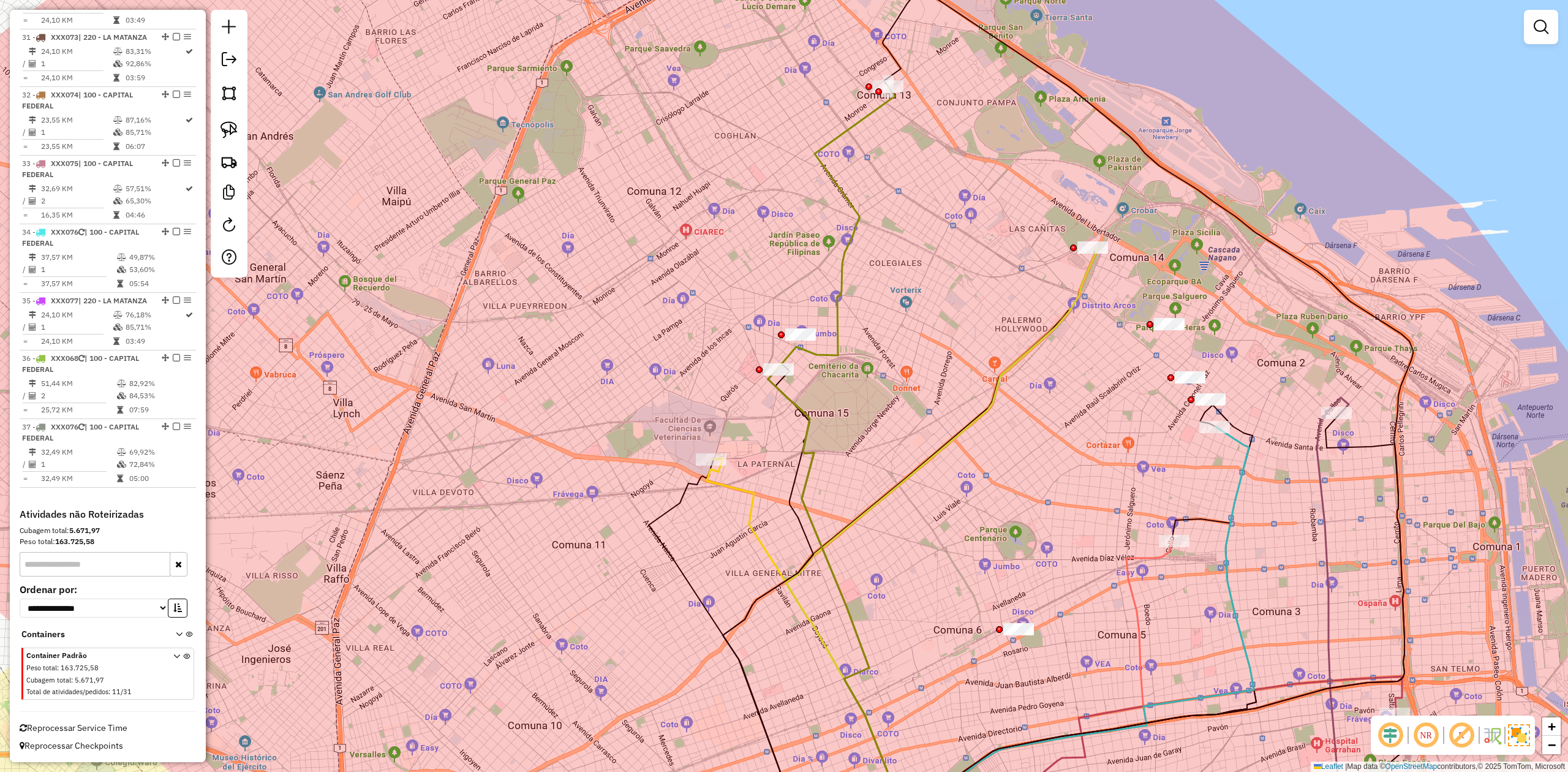
drag, startPoint x: 878, startPoint y: 131, endPoint x: 869, endPoint y: 120, distance: 14.2
click at [877, 131] on div "Janela de atendimento Grade de atendimento Capacidade Transportadoras Veículos …" at bounding box center [784, 386] width 1568 height 772
click at [869, 118] on icon at bounding box center [836, 226] width 117 height 282
select select "**********"
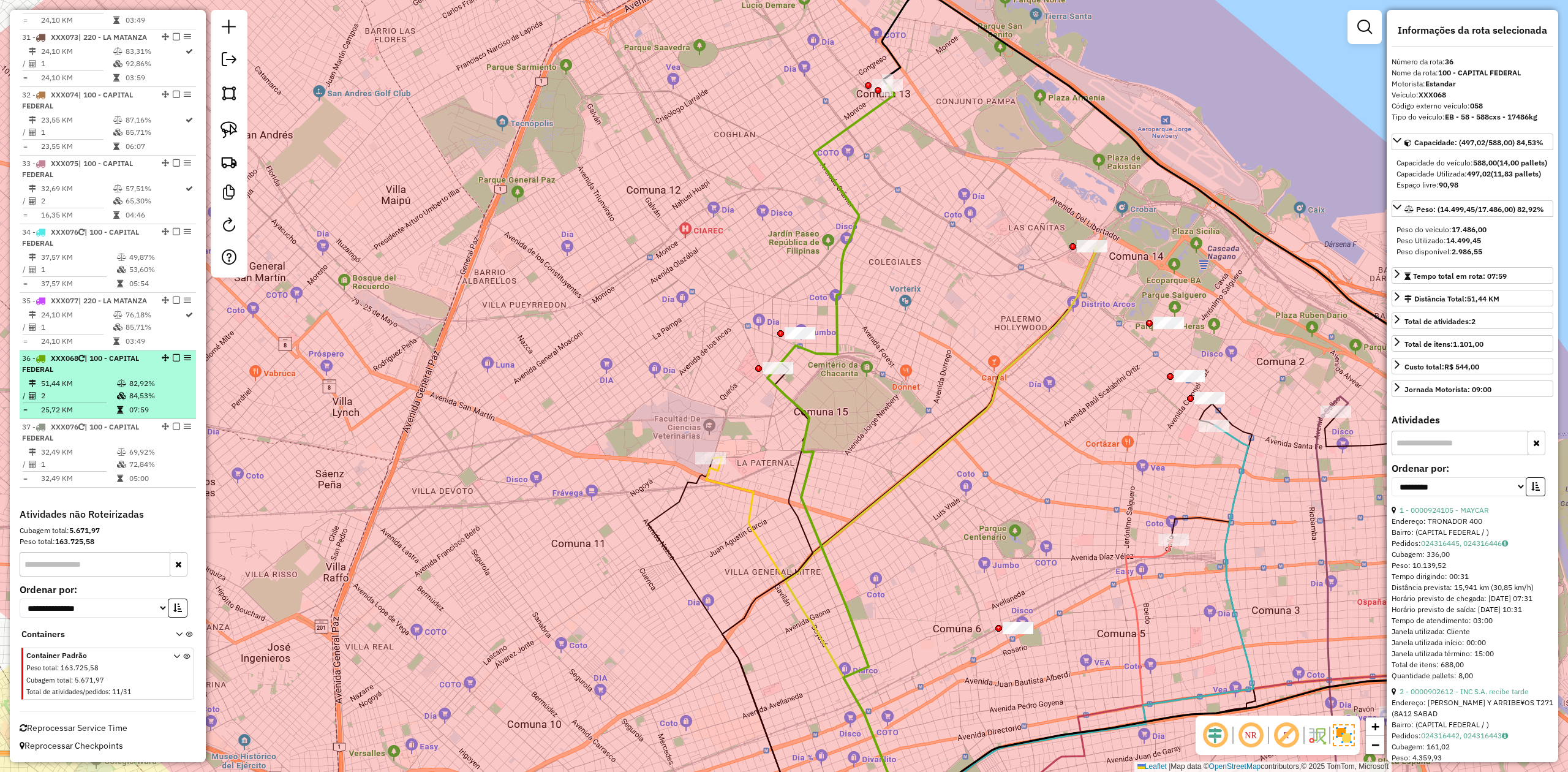
click at [175, 354] on em at bounding box center [176, 357] width 8 height 8
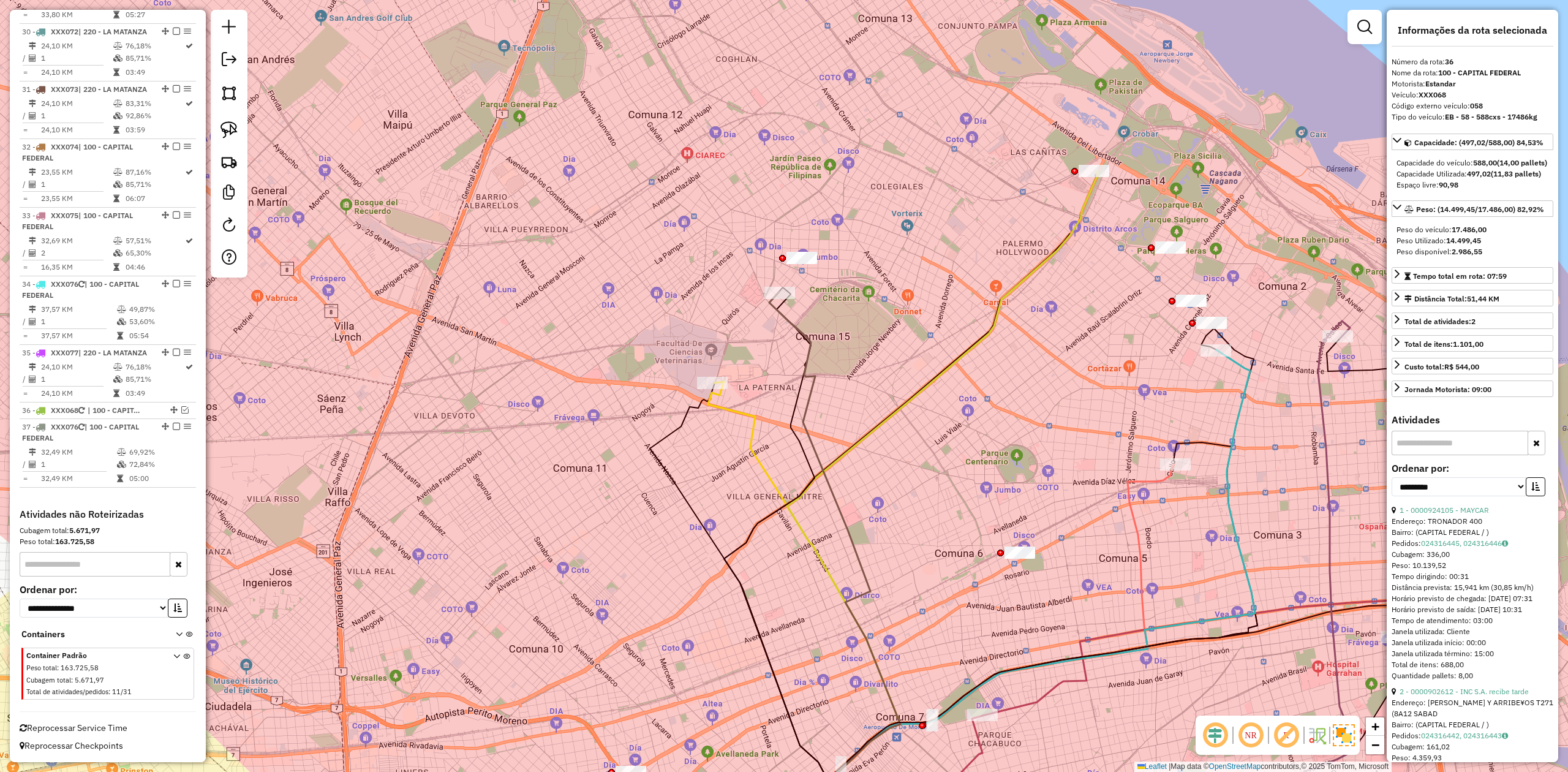
drag, startPoint x: 898, startPoint y: 393, endPoint x: 897, endPoint y: 326, distance: 67.0
click at [897, 326] on div "Janela de atendimento Grade de atendimento Capacidade Transportadoras Veículos …" at bounding box center [784, 386] width 1568 height 772
click at [799, 324] on icon at bounding box center [835, 569] width 131 height 559
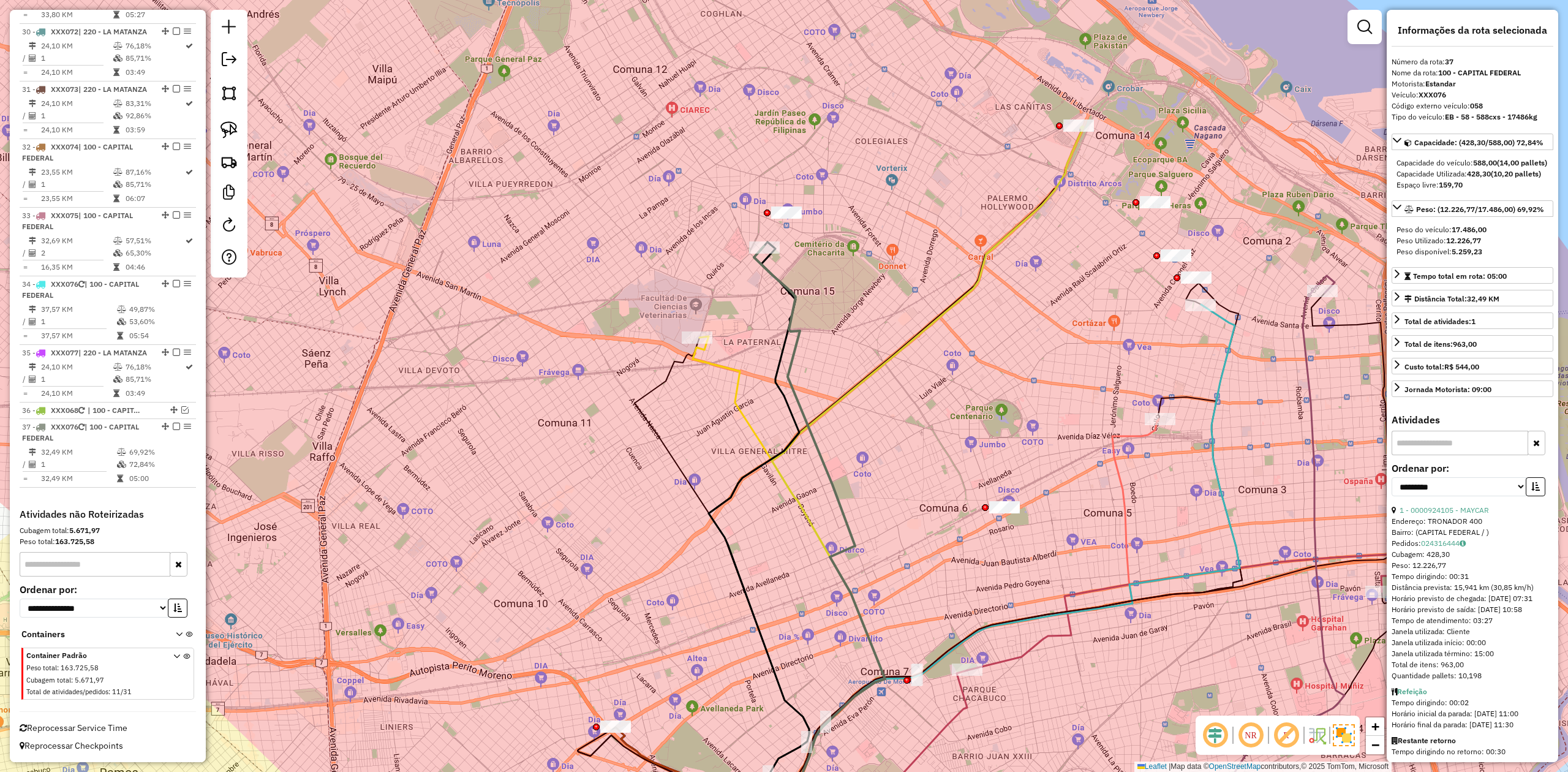
drag, startPoint x: 795, startPoint y: 348, endPoint x: 777, endPoint y: 302, distance: 49.4
click at [777, 302] on div "Janela de atendimento Grade de atendimento Capacidade Transportadoras Veículos …" at bounding box center [784, 386] width 1568 height 772
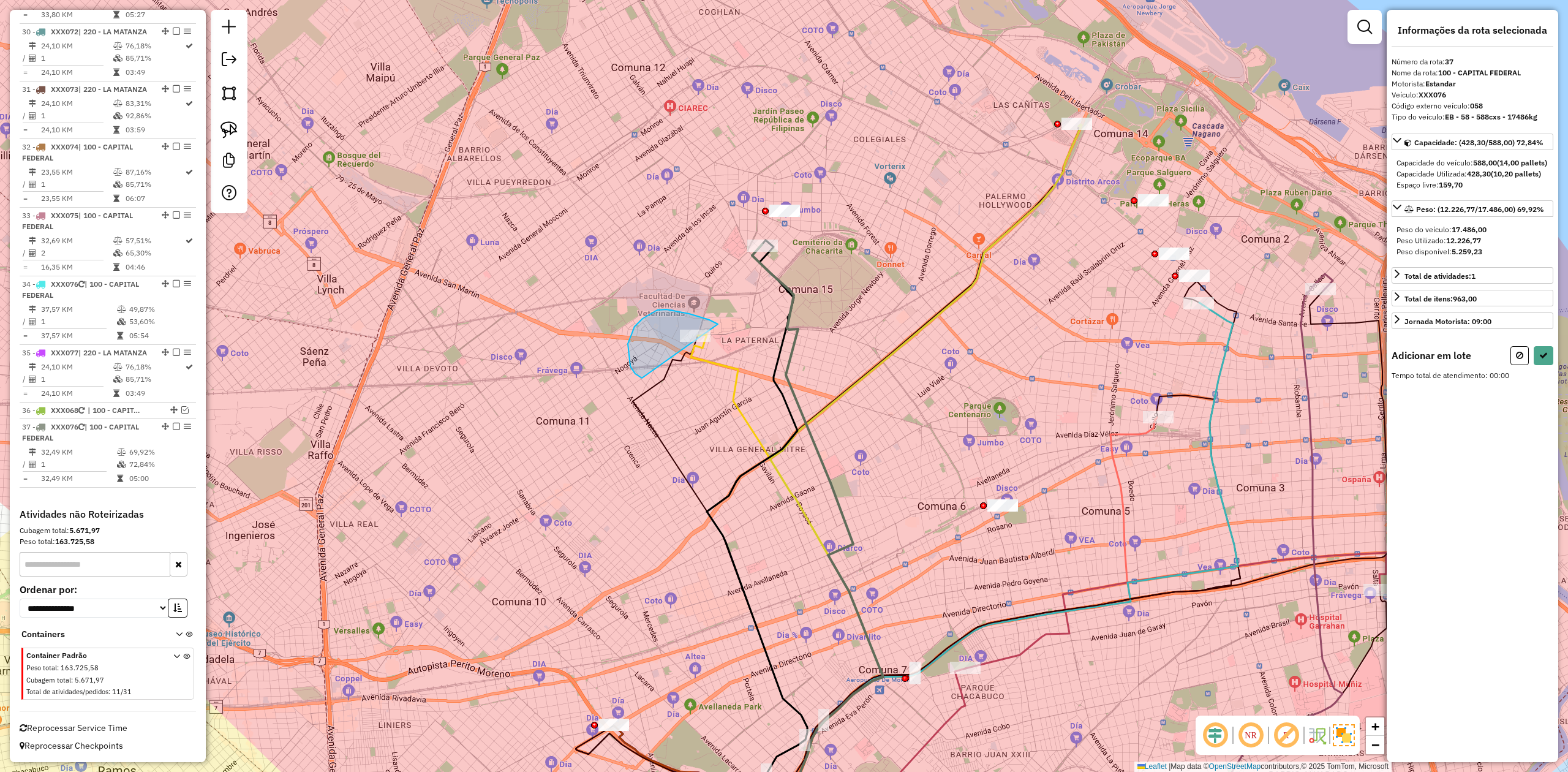
drag, startPoint x: 667, startPoint y: 309, endPoint x: 789, endPoint y: 322, distance: 122.7
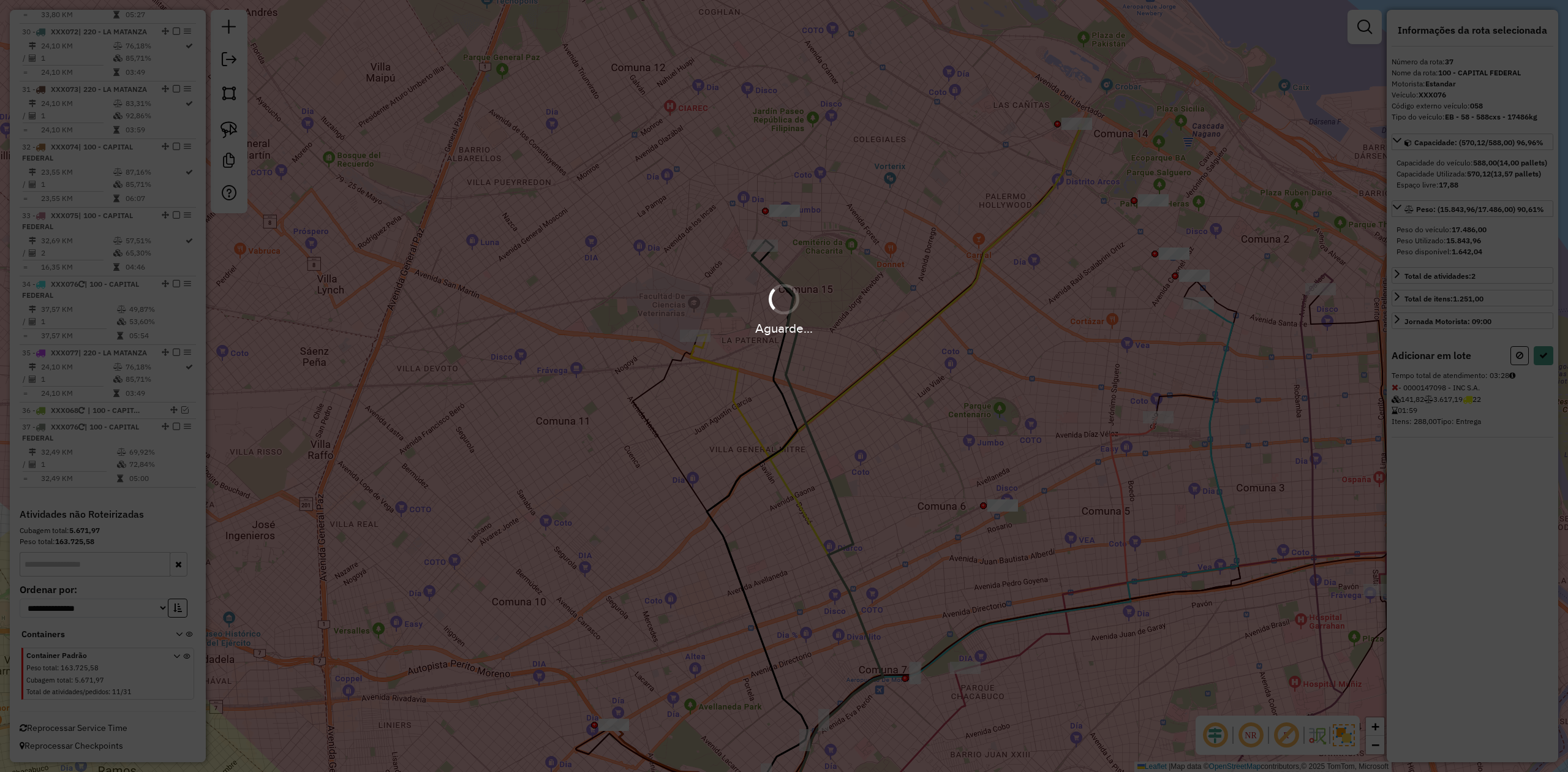
select select "**********"
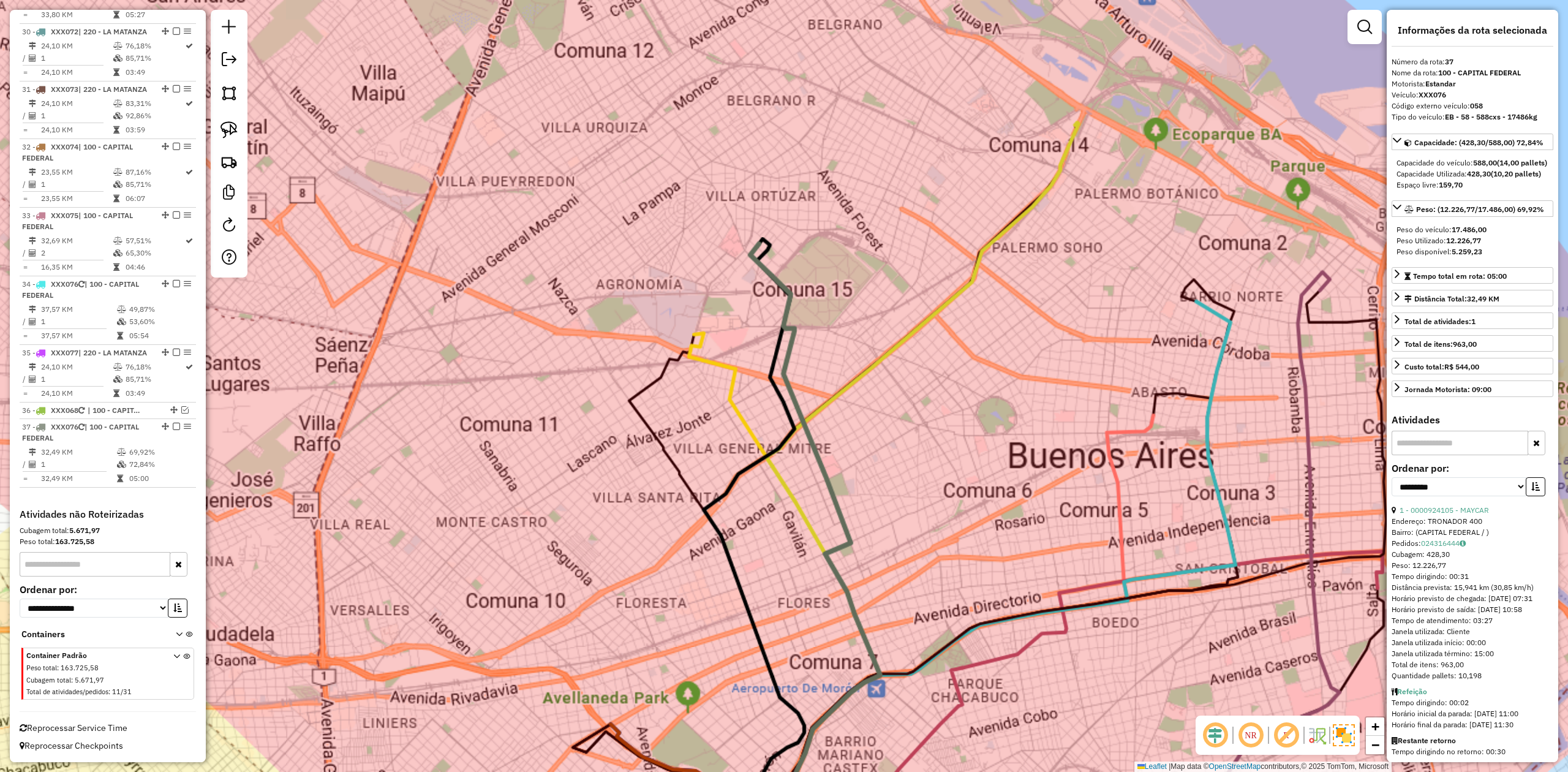
click at [819, 314] on div "Janela de atendimento Grade de atendimento Capacidade Transportadoras Veículos …" at bounding box center [784, 386] width 1568 height 772
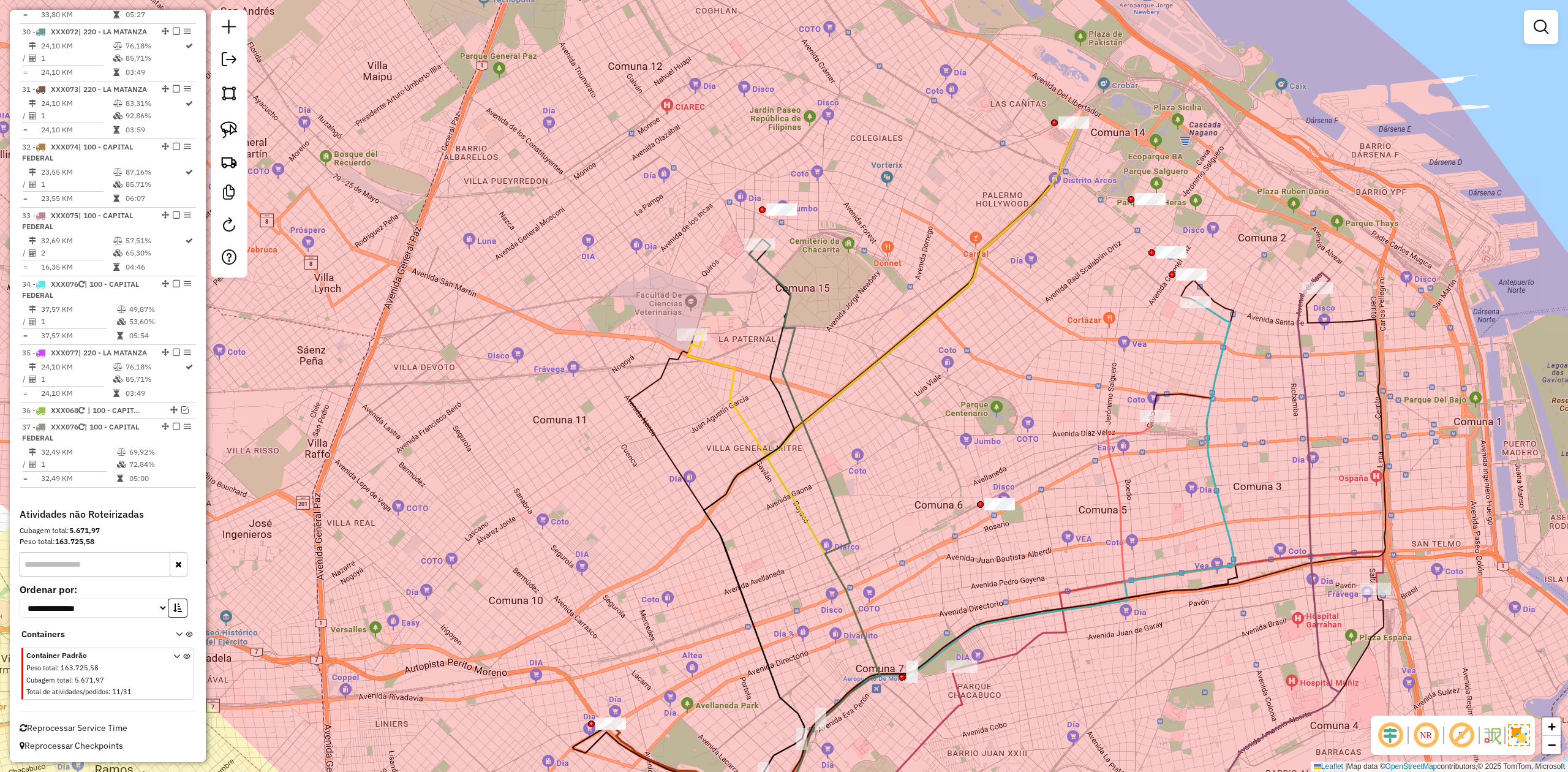
click at [784, 283] on icon at bounding box center [815, 546] width 131 height 606
select select "**********"
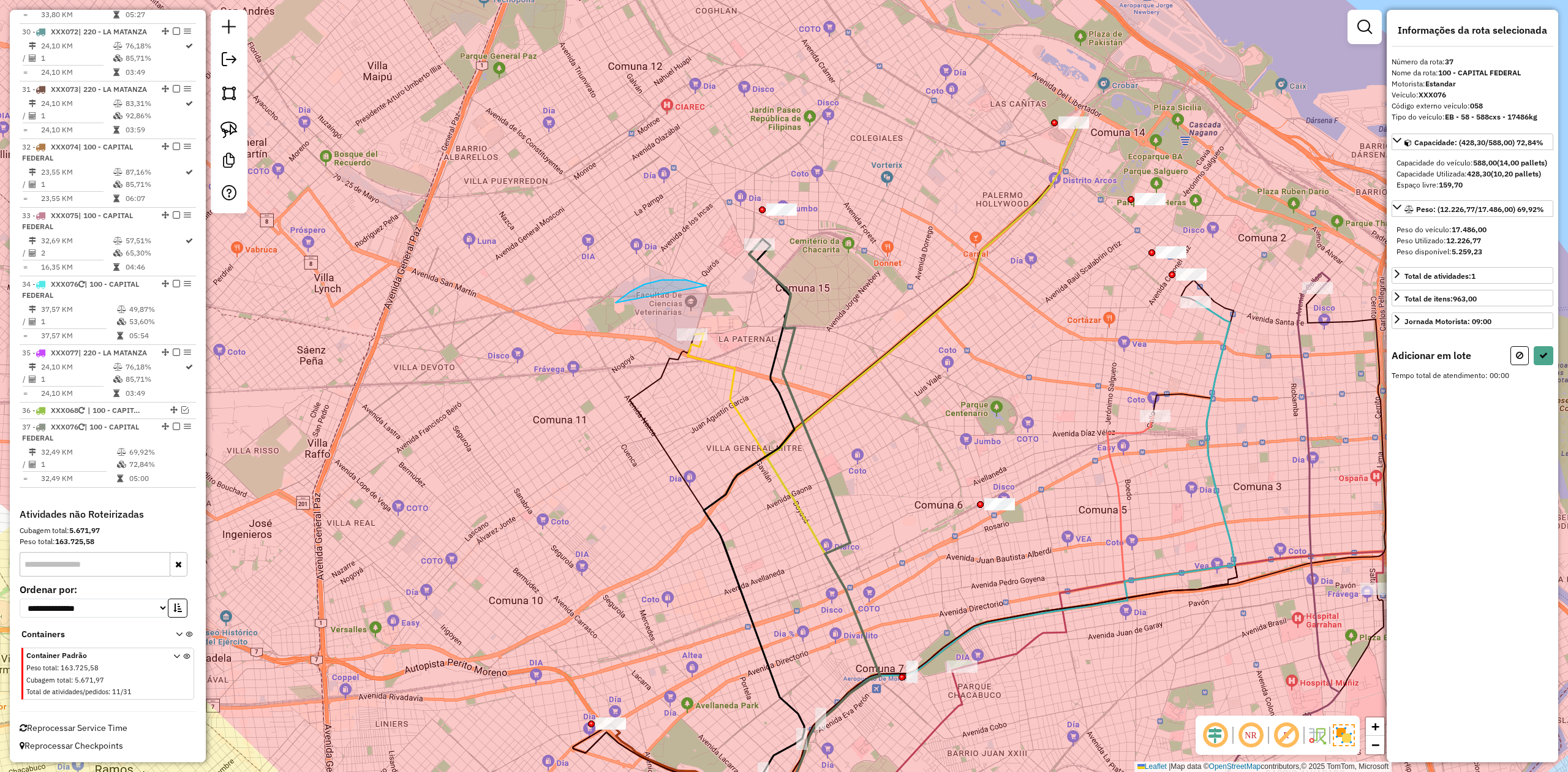
drag, startPoint x: 644, startPoint y: 284, endPoint x: 752, endPoint y: 322, distance: 114.5
select select "**********"
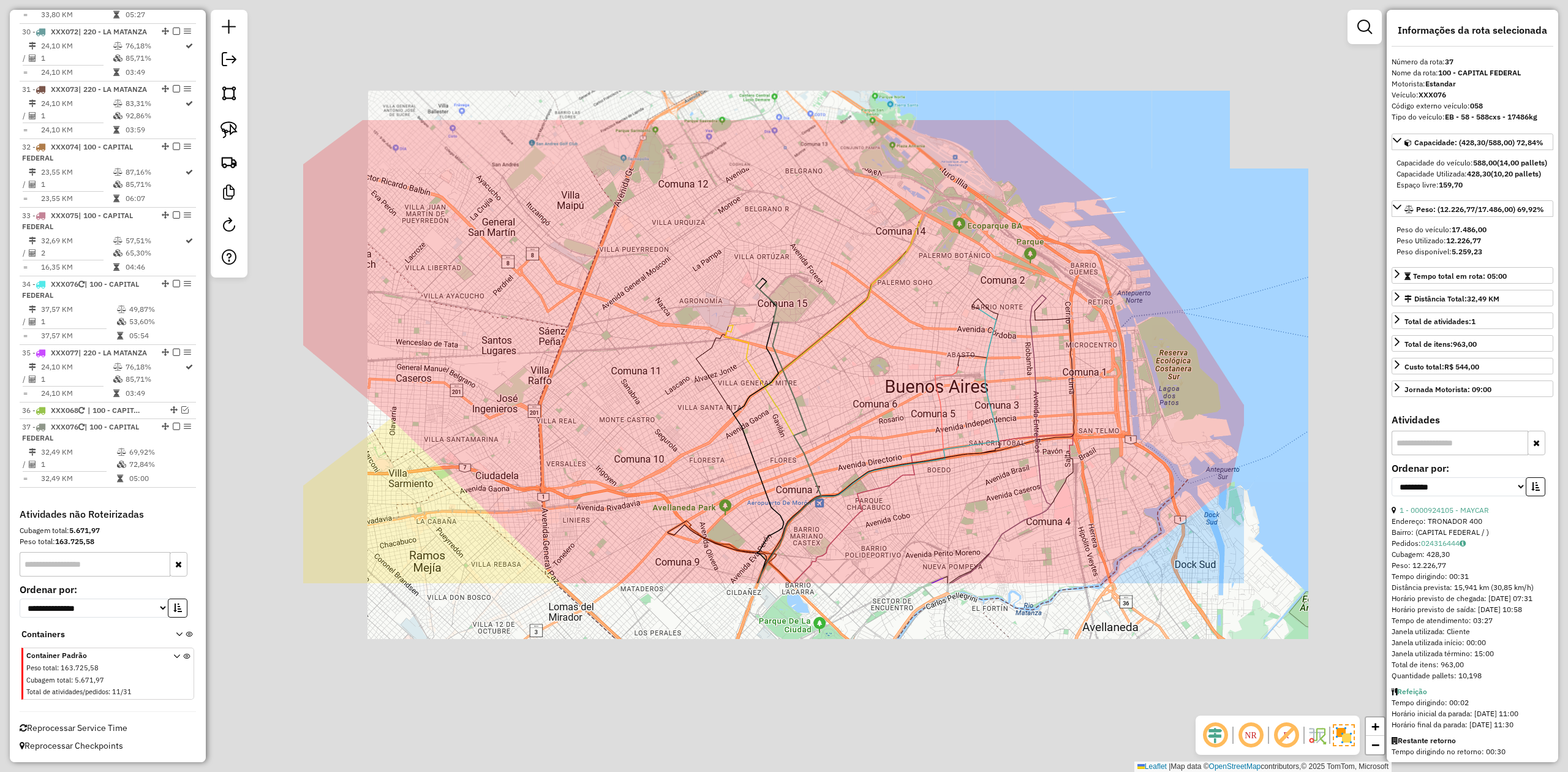
click at [800, 296] on div "Janela de atendimento Grade de atendimento Capacidade Transportadoras Veículos …" at bounding box center [784, 386] width 1568 height 772
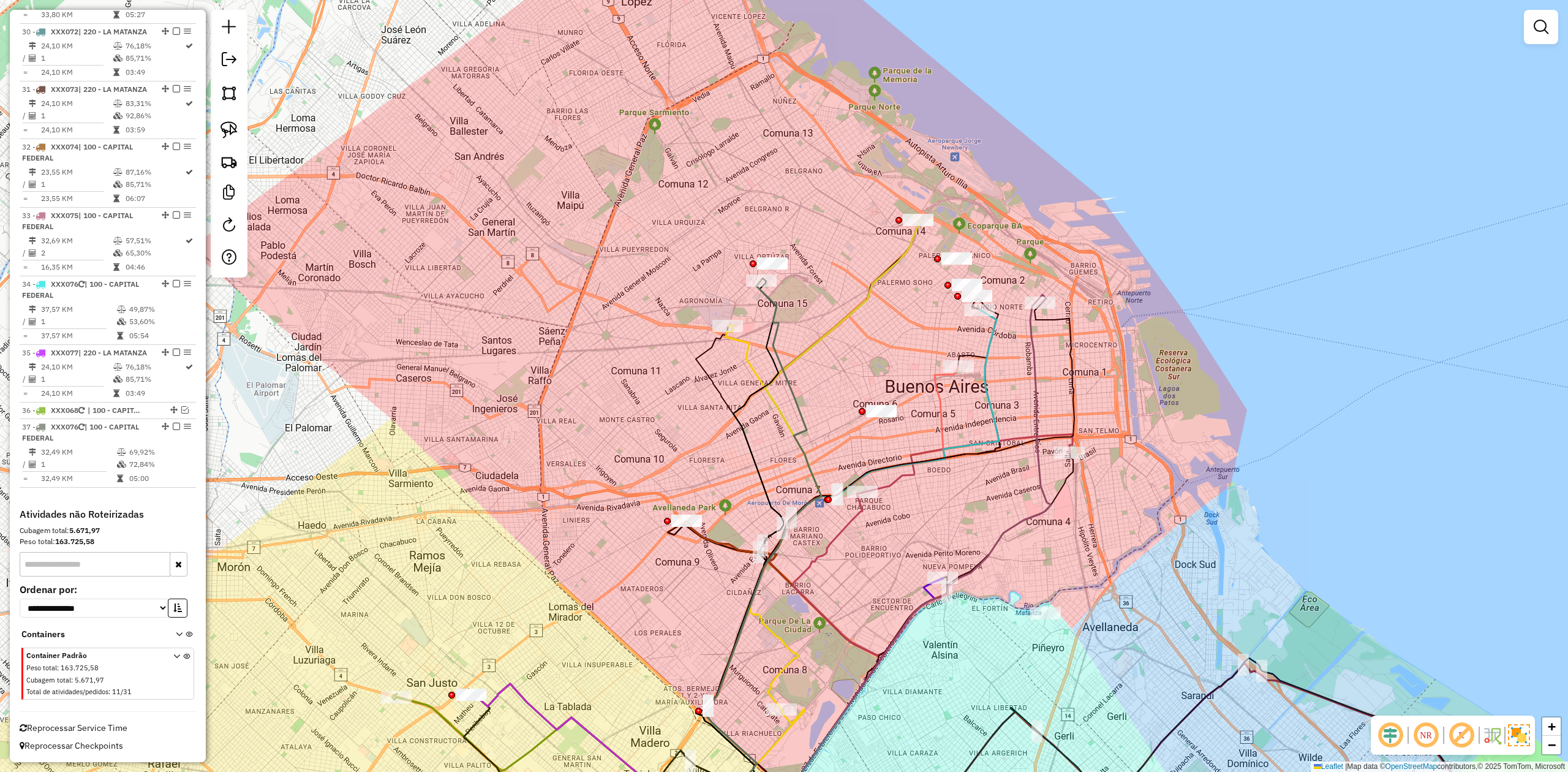
click at [777, 307] on icon at bounding box center [764, 540] width 115 height 519
select select "**********"
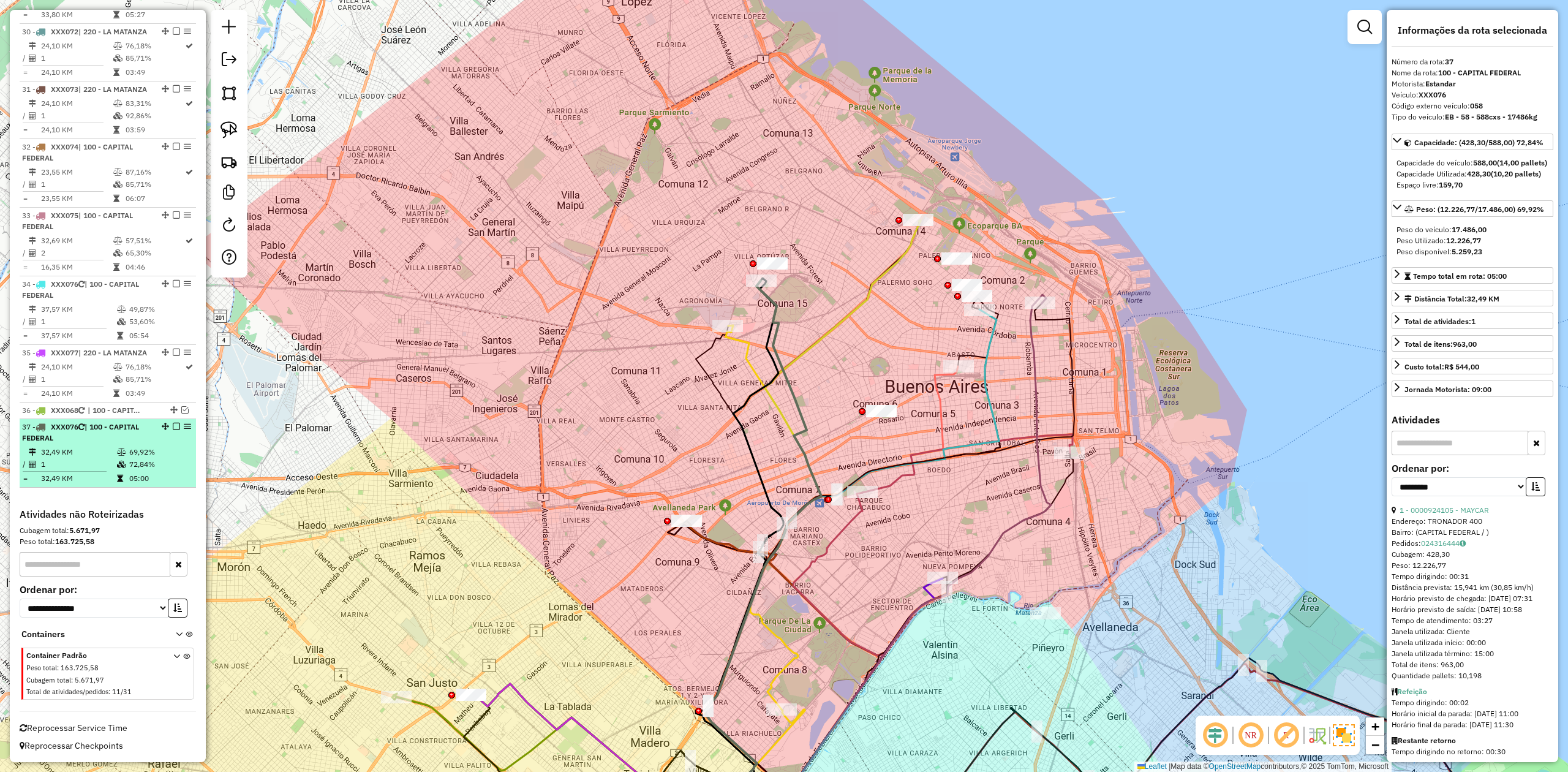
click at [174, 424] on em at bounding box center [176, 426] width 8 height 8
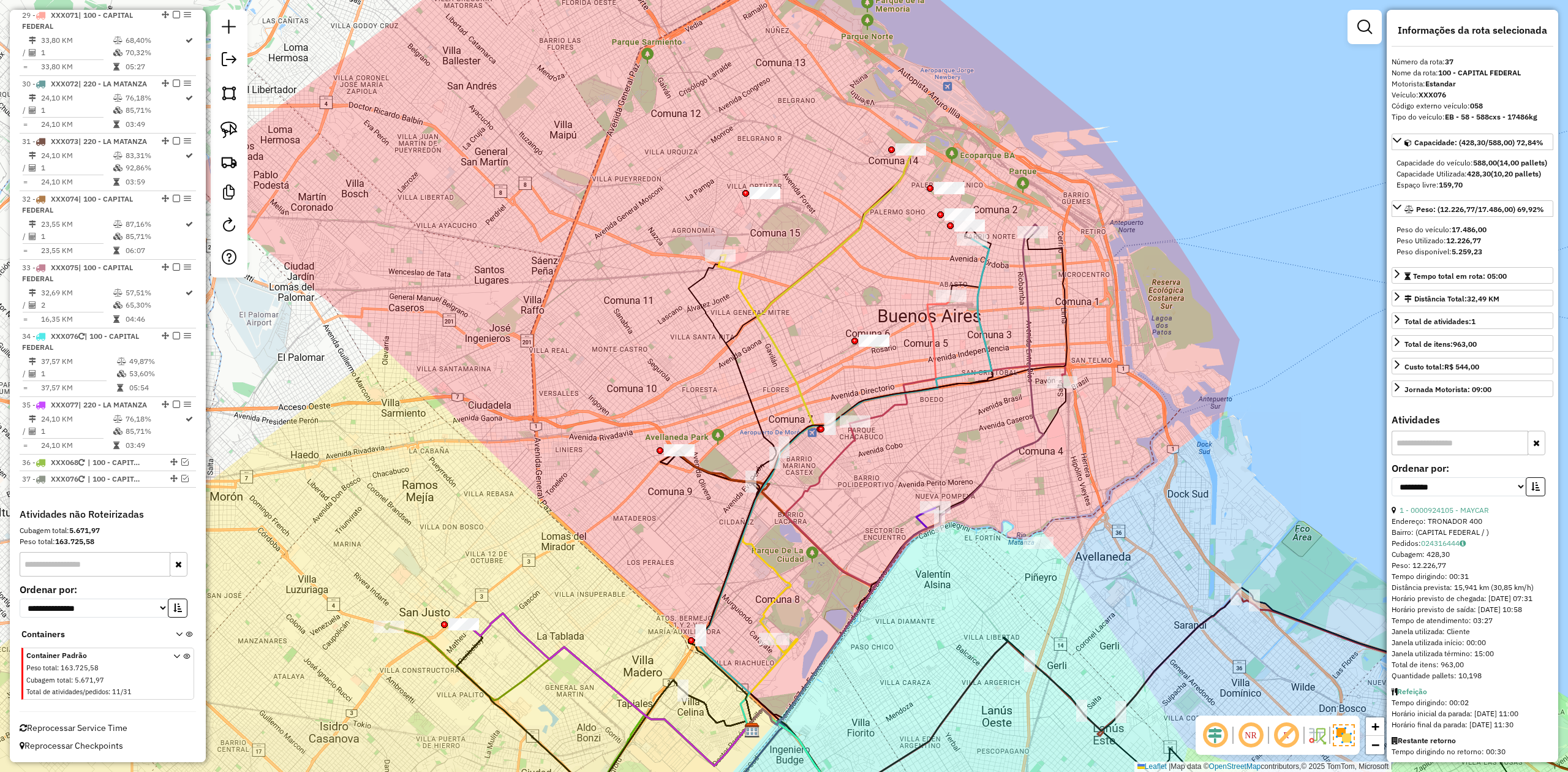
drag, startPoint x: 833, startPoint y: 393, endPoint x: 824, endPoint y: 322, distance: 71.6
click at [824, 322] on div "Janela de atendimento Grade de atendimento Capacidade Transportadoras Veículos …" at bounding box center [784, 386] width 1568 height 772
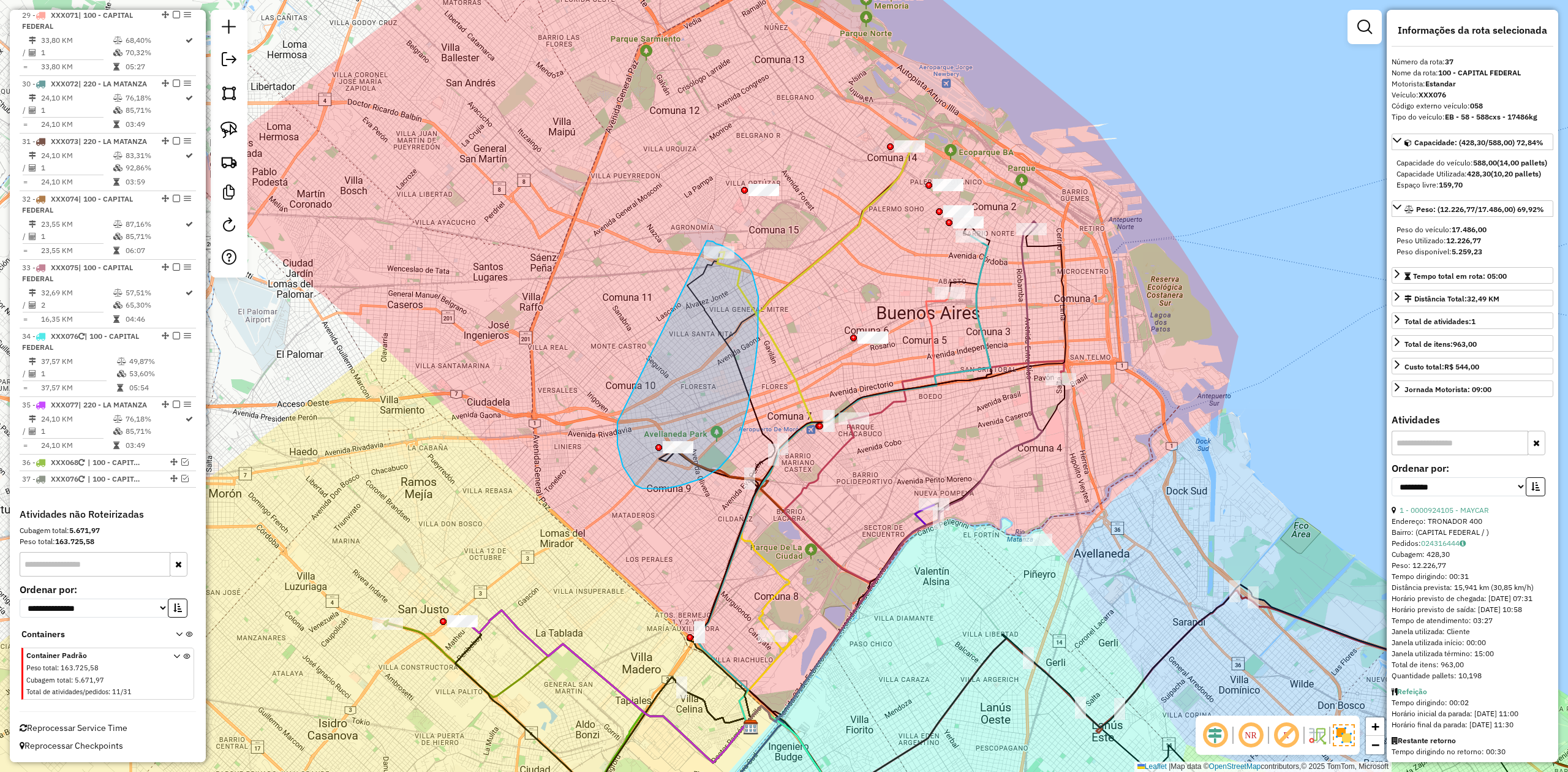
drag, startPoint x: 617, startPoint y: 435, endPoint x: 643, endPoint y: 287, distance: 150.3
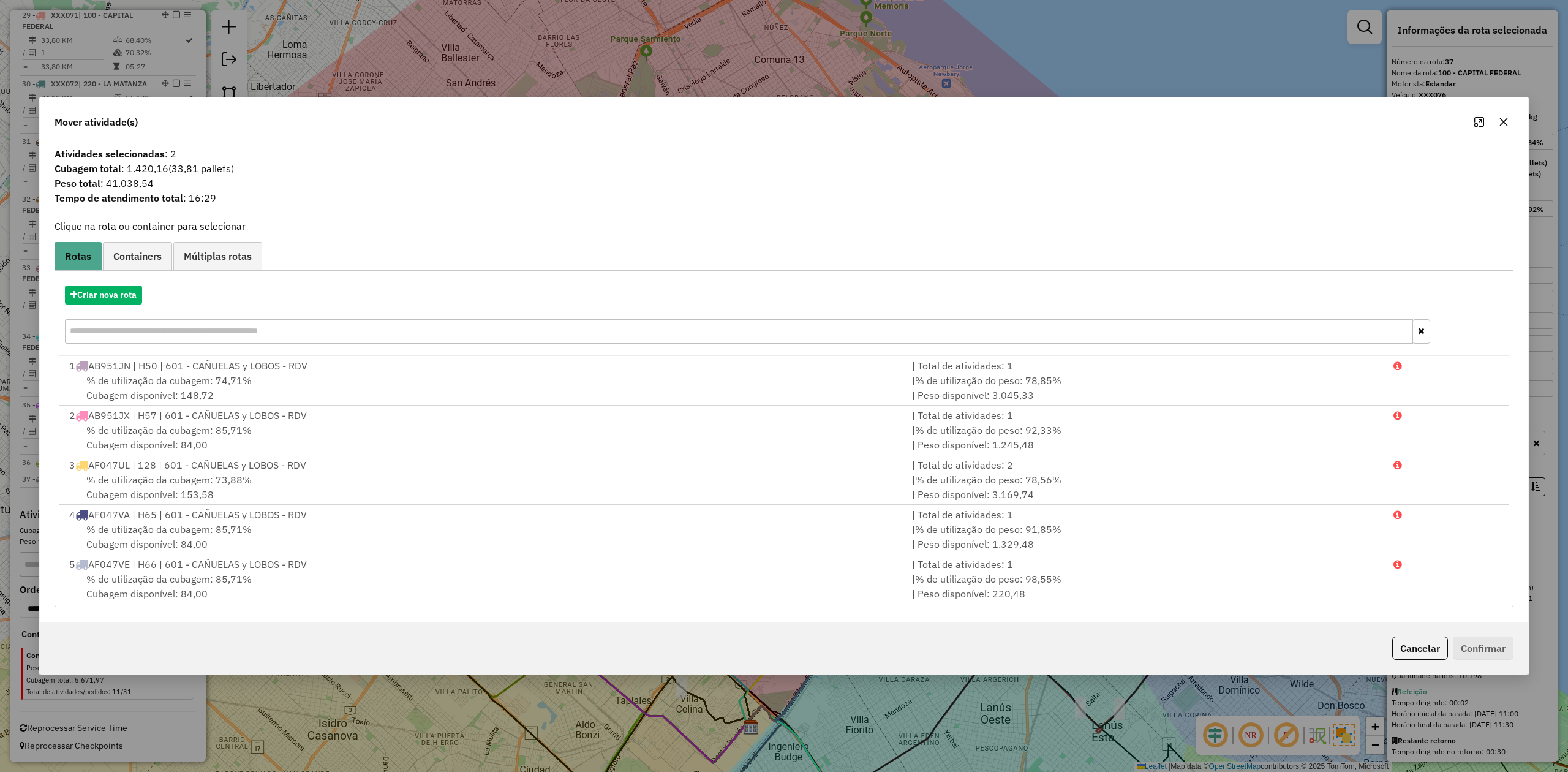
click at [1045, 125] on icon "button" at bounding box center [1504, 122] width 10 height 10
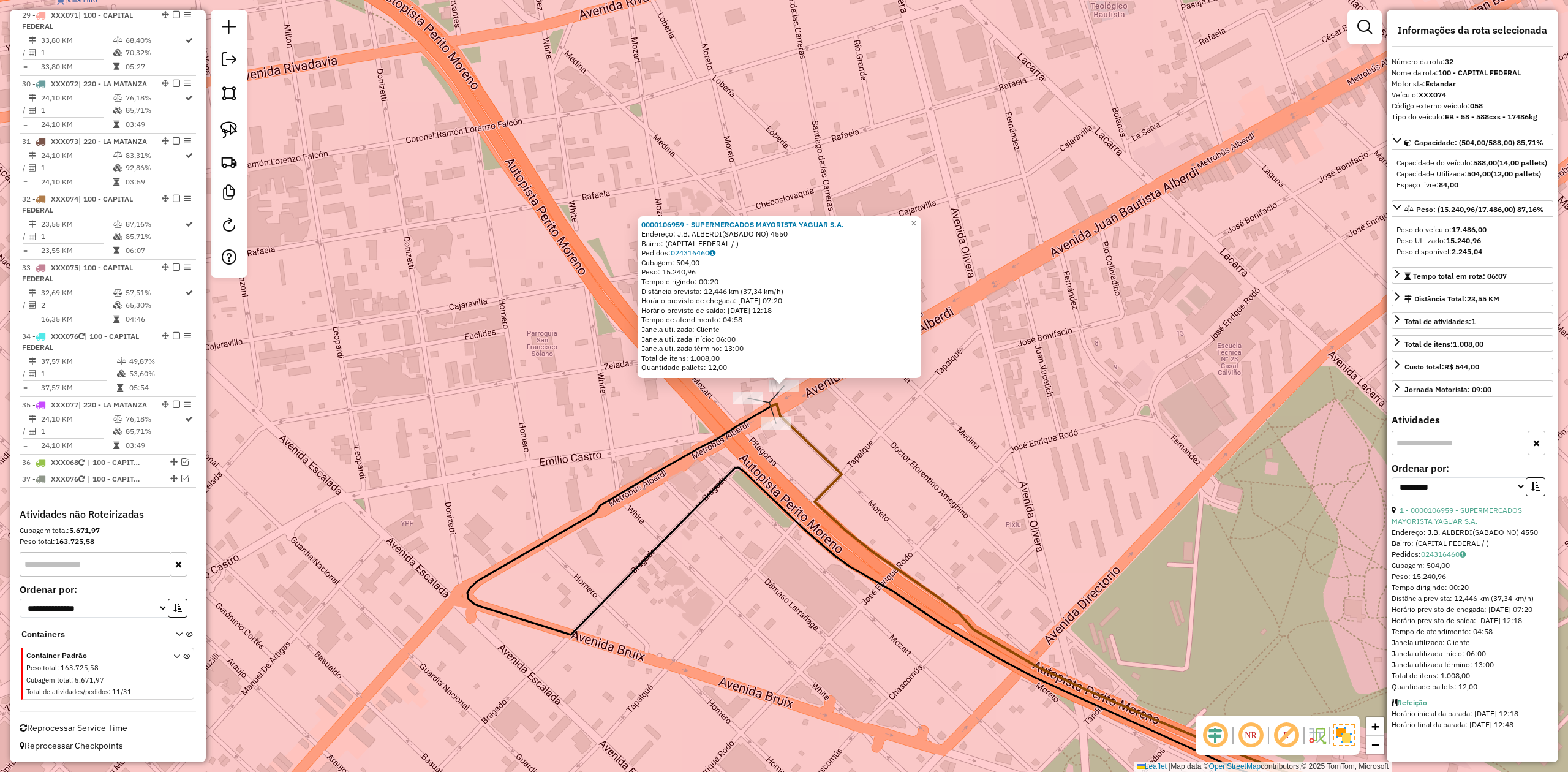
click at [748, 390] on div "0000106959 - SUPERMERCADOS MAYORISTA YAGUAR S.A. Endereço: J.B. ALBERDI(SABADO …" at bounding box center [784, 386] width 1568 height 772
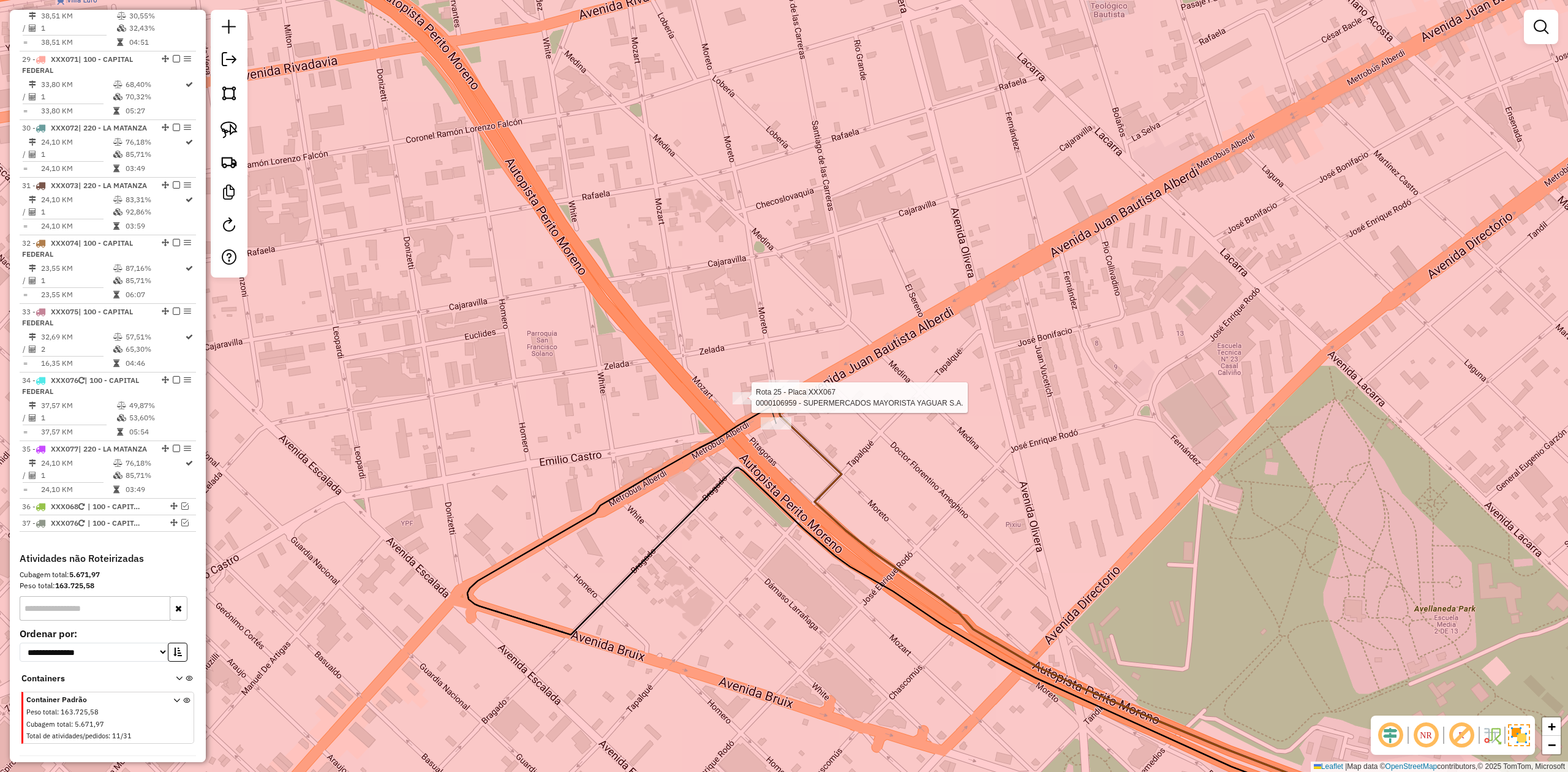
select select "**********"
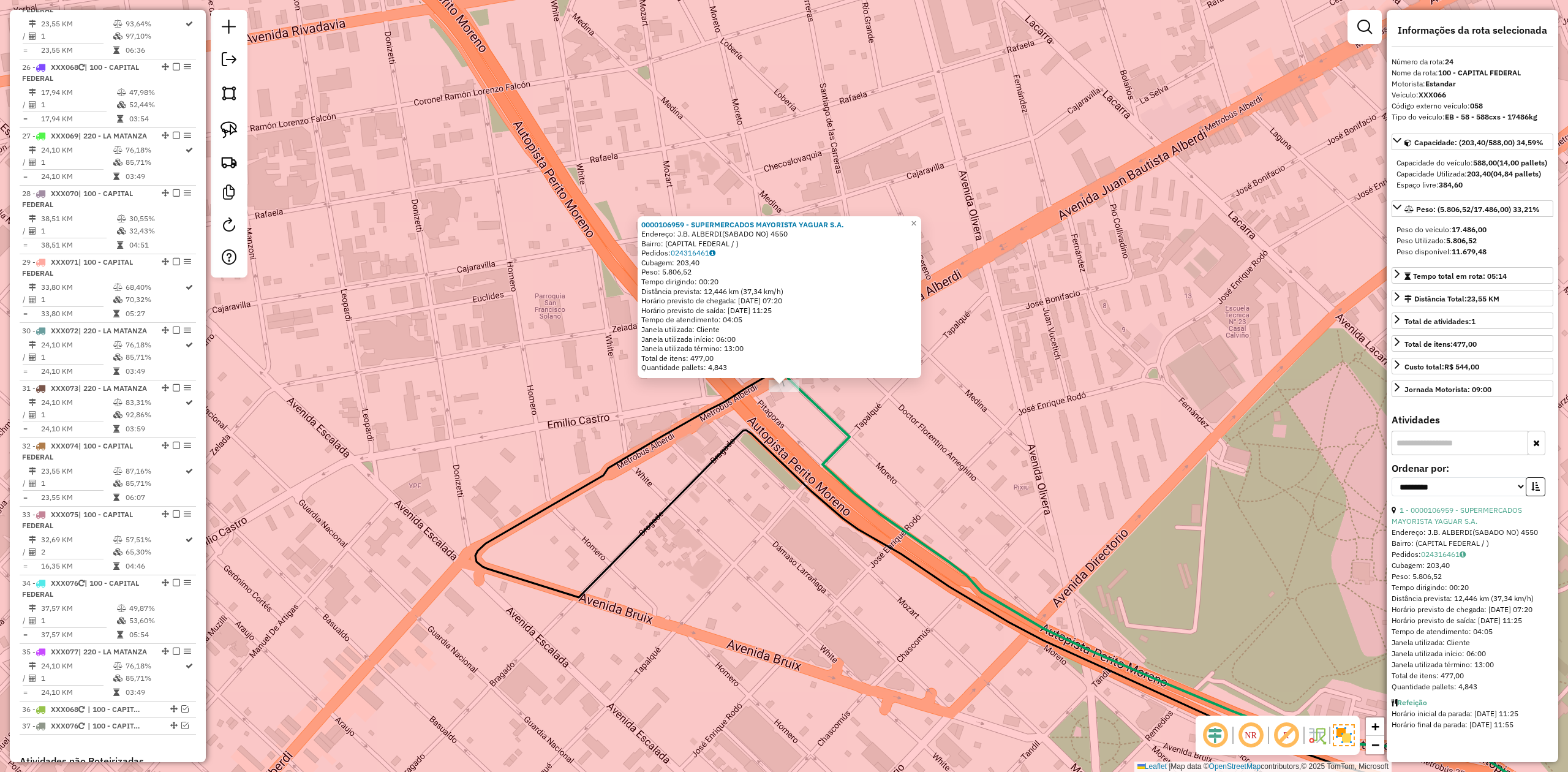
scroll to position [2054, 0]
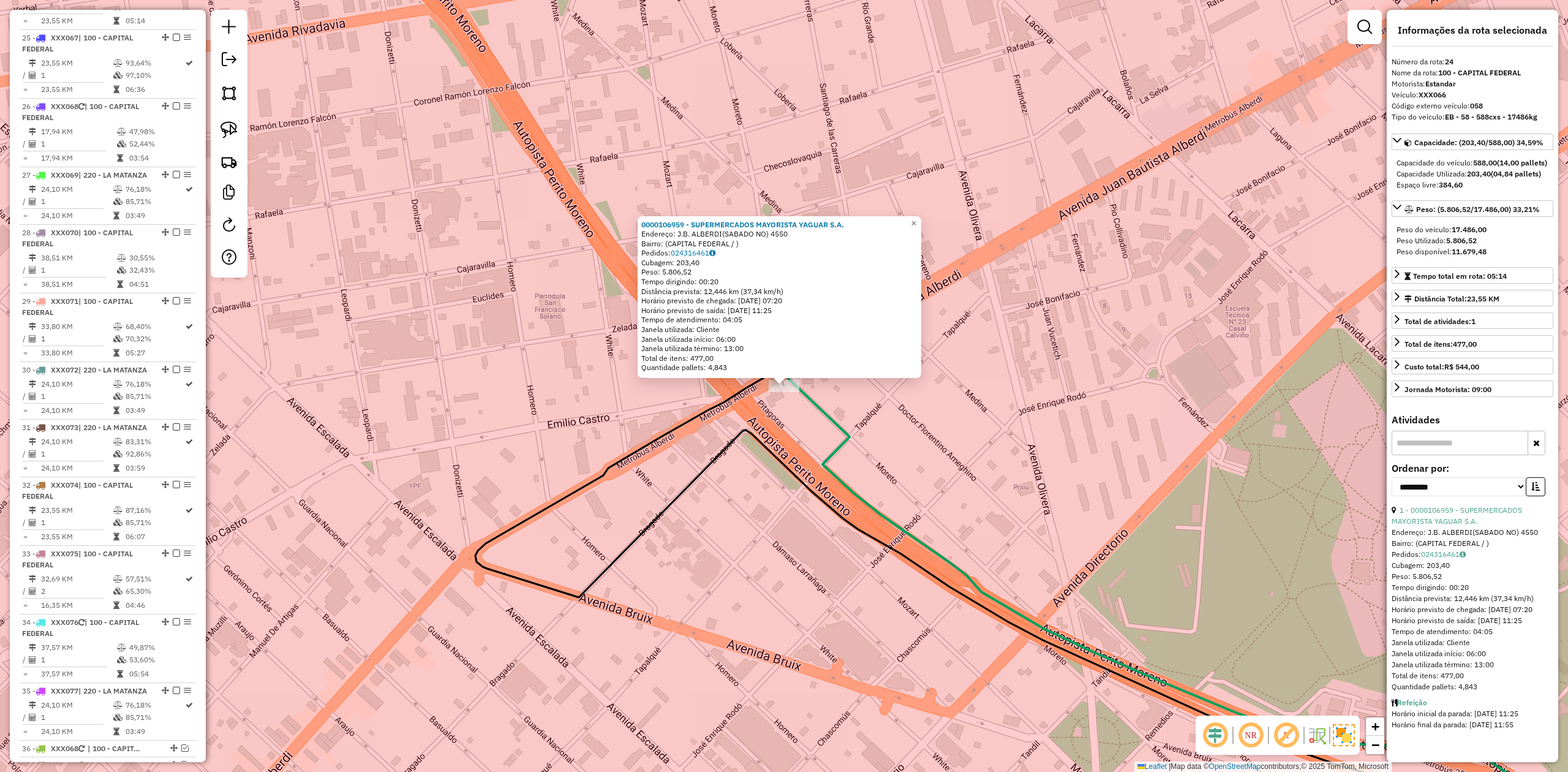
click at [802, 439] on div "0000106959 - SUPERMERCADOS MAYORISTA YAGUAR S.A. Endereço: J.B. ALBERDI(SABADO …" at bounding box center [784, 386] width 1568 height 772
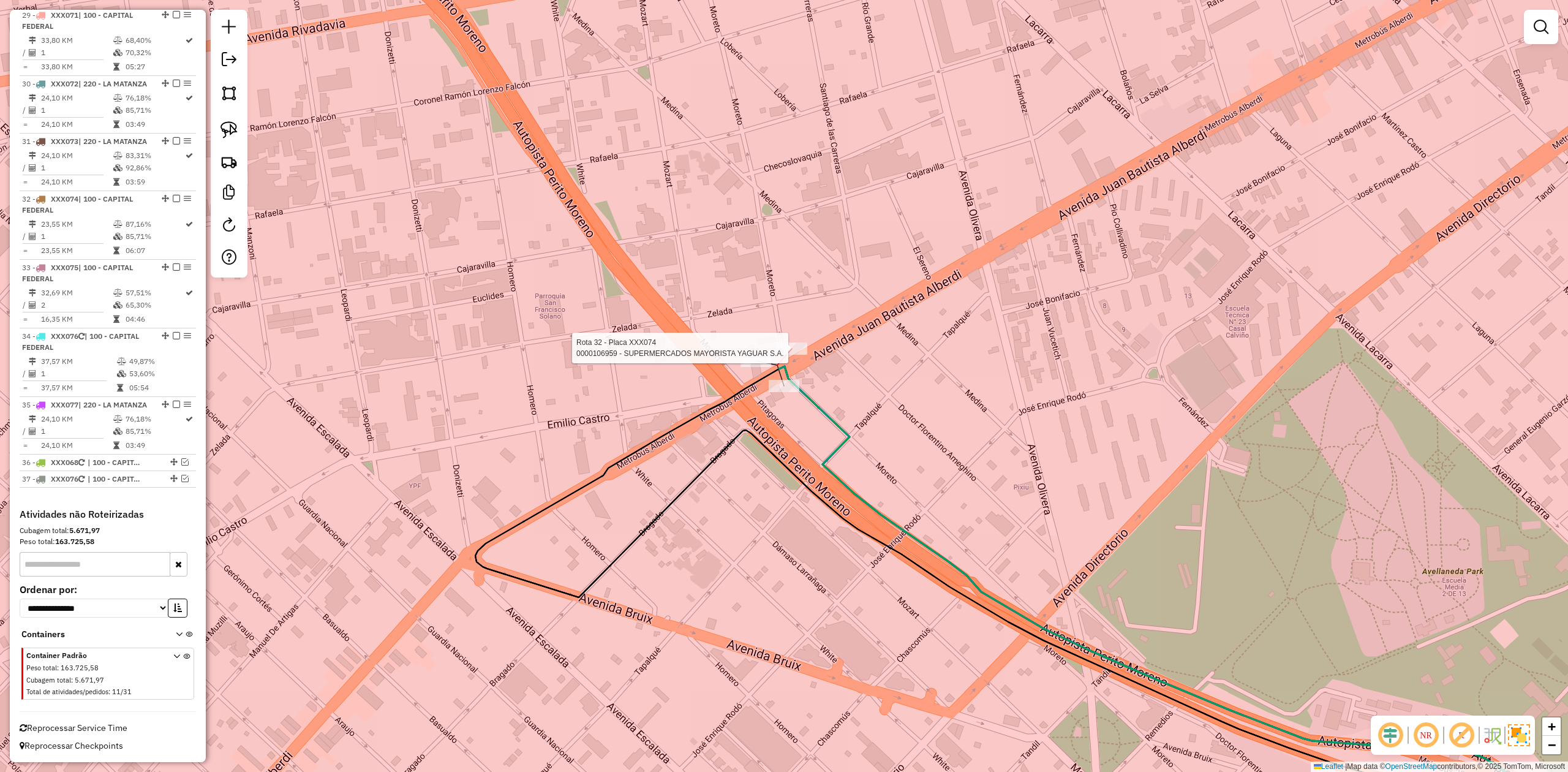
select select "**********"
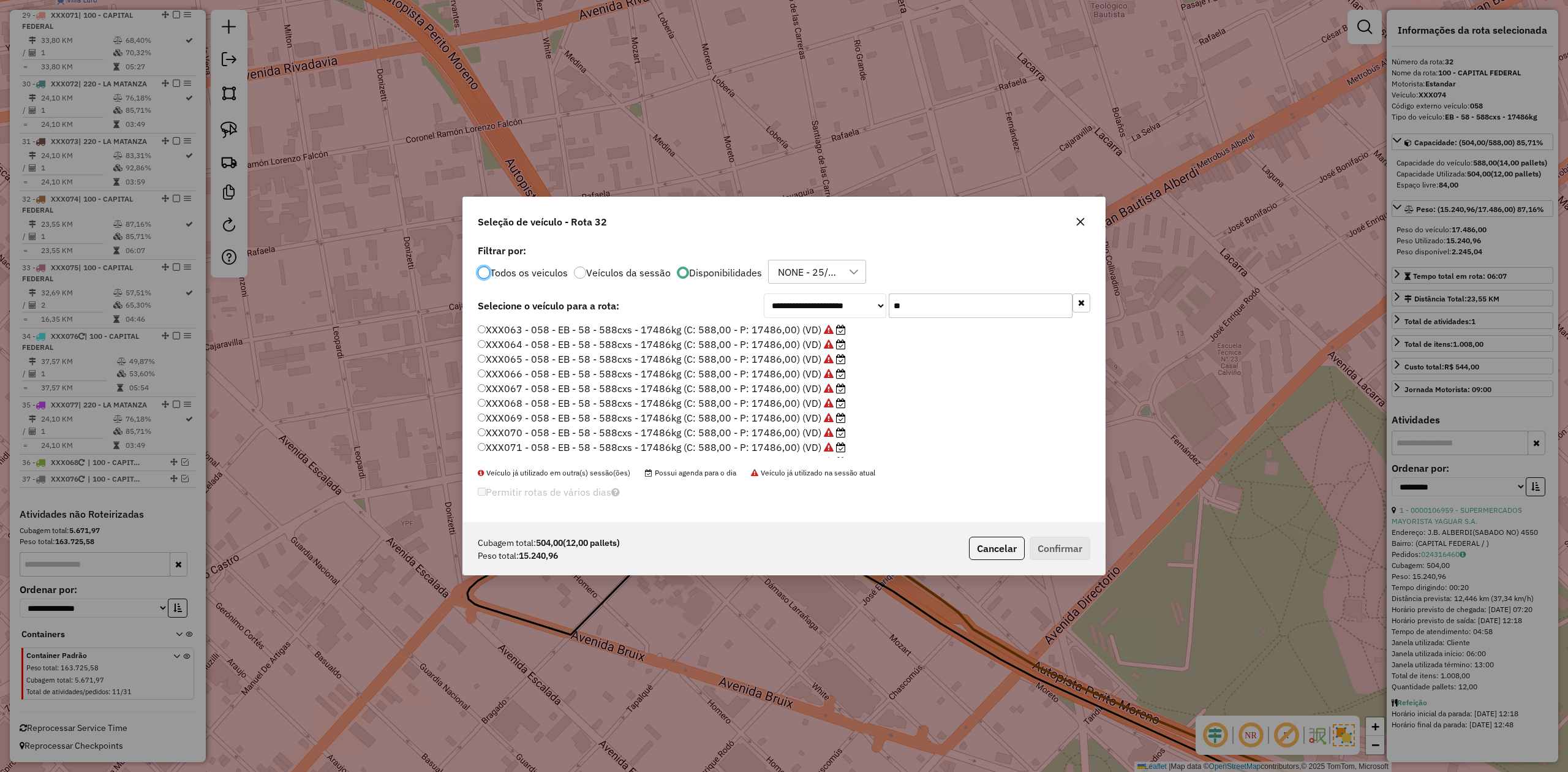
scroll to position [6, 3]
click at [817, 331] on label "XXX063 - 058 - EB - 58 - 588cxs - 17486kg (C: 588,00 - P: 17486,00) (VD)" at bounding box center [662, 329] width 368 height 14
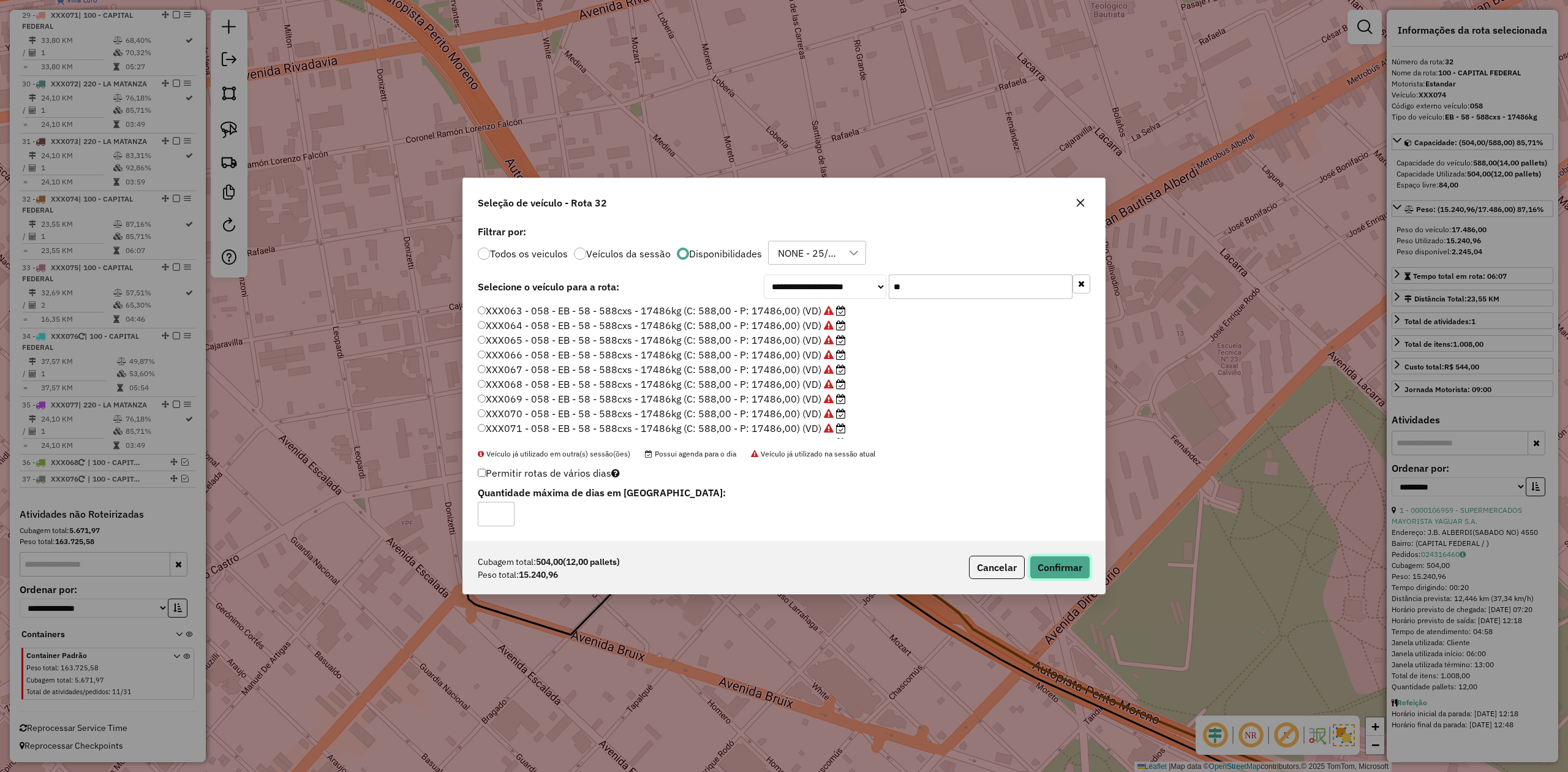
click at [1045, 477] on button "Confirmar" at bounding box center [1060, 567] width 60 height 23
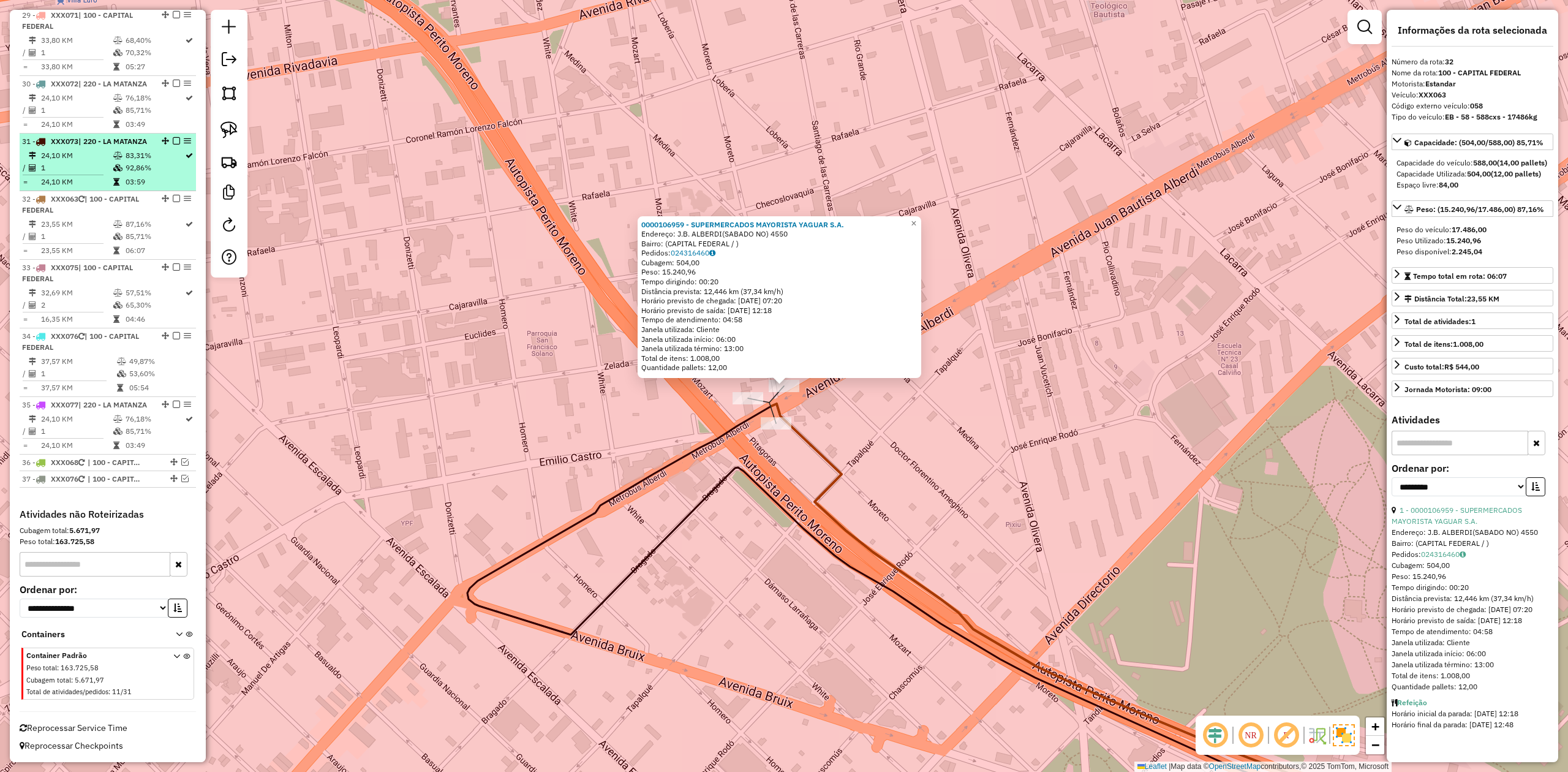
click at [173, 195] on em at bounding box center [176, 198] width 8 height 8
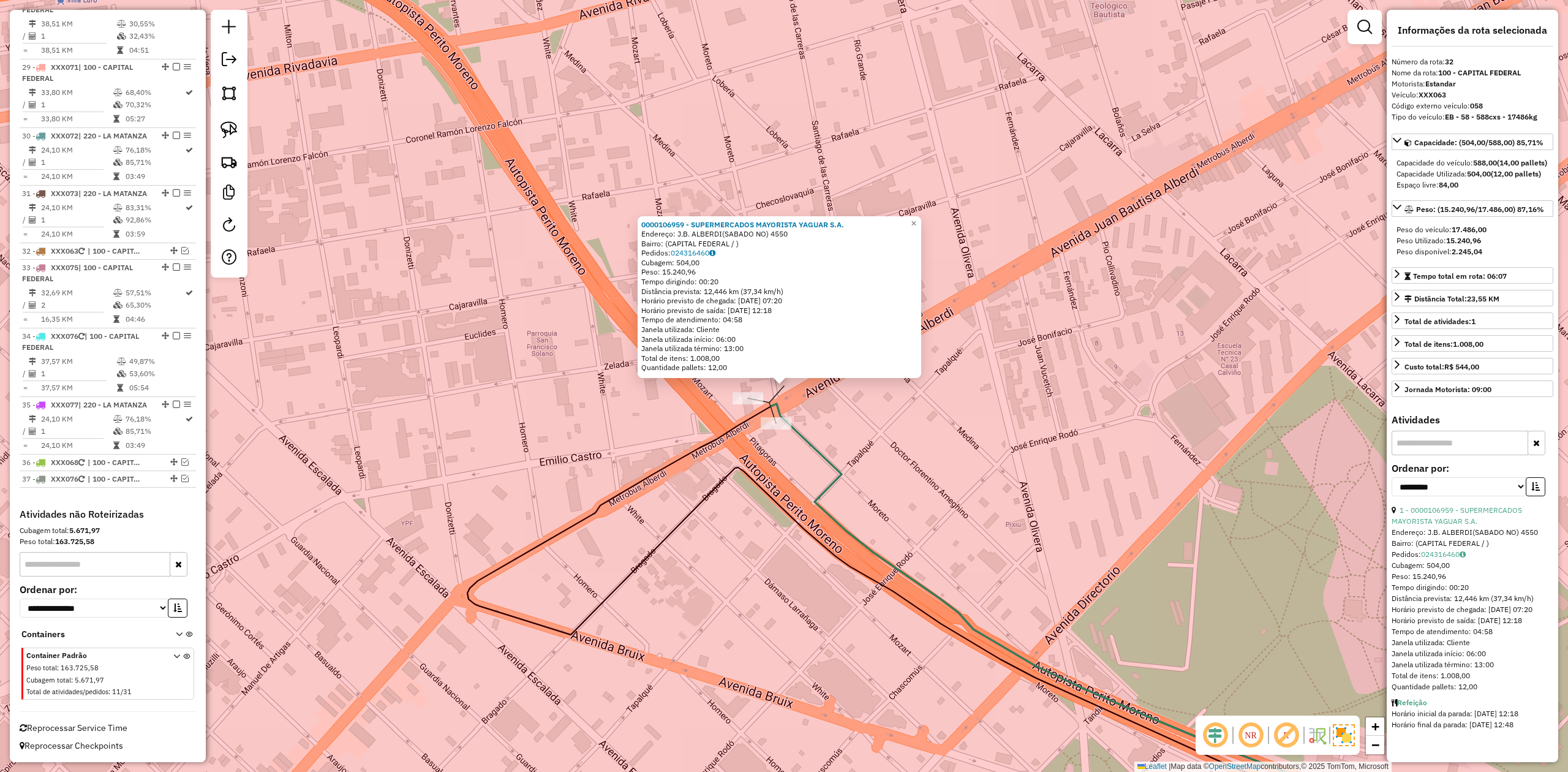
scroll to position [2384, 0]
click at [768, 408] on div at bounding box center [769, 403] width 31 height 12
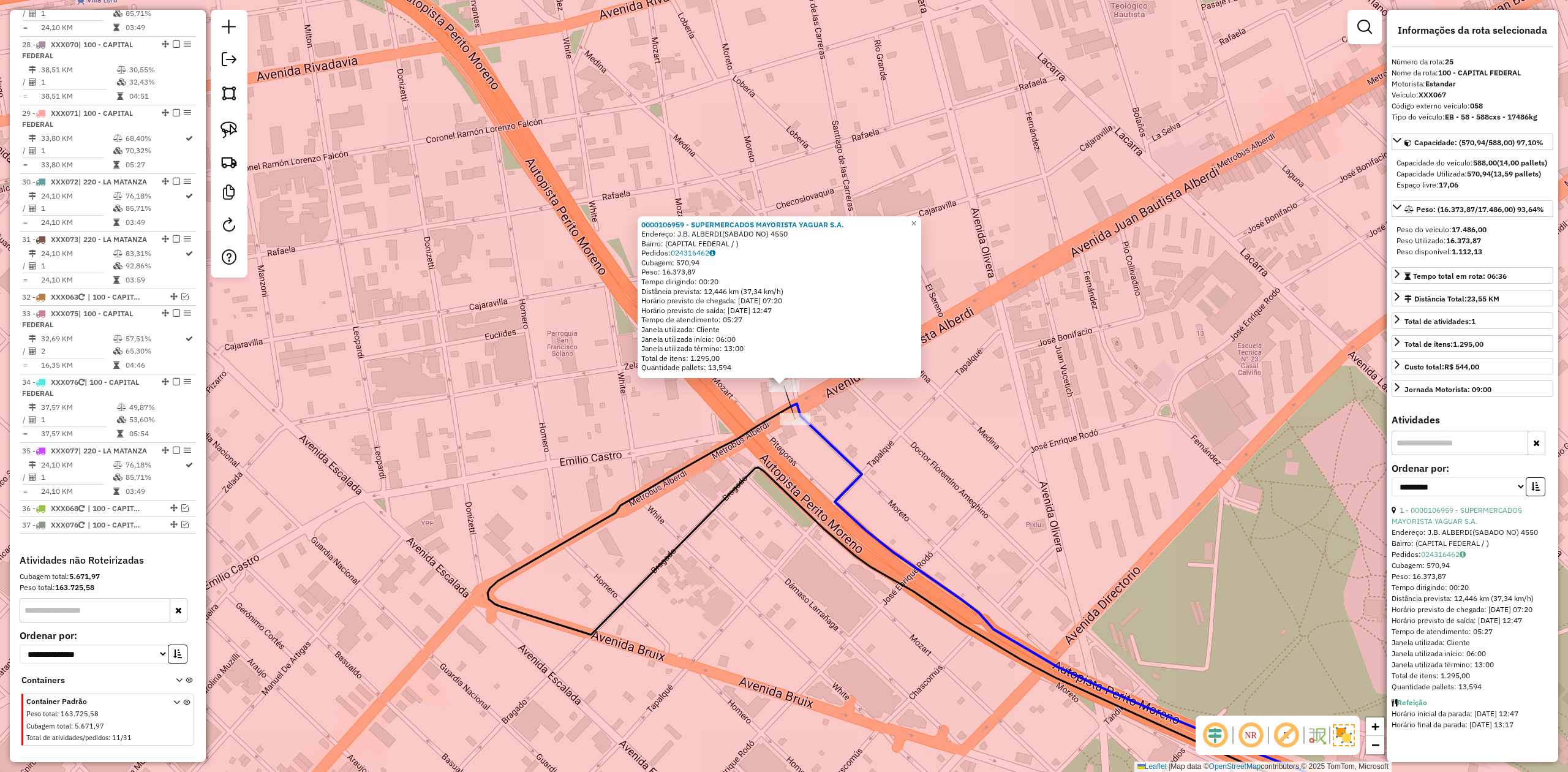
scroll to position [2123, 0]
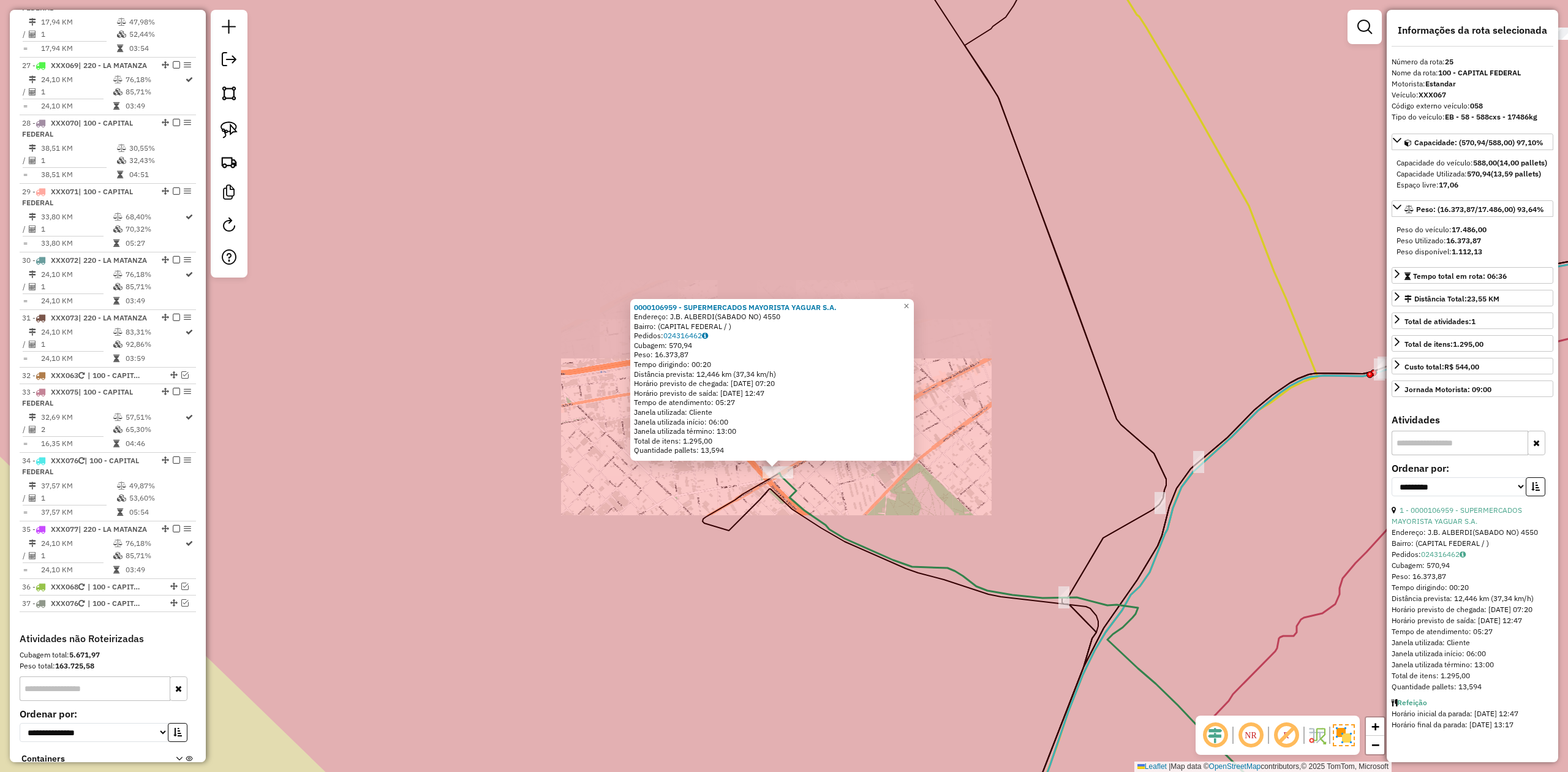
click at [780, 477] on icon at bounding box center [901, 661] width 396 height 375
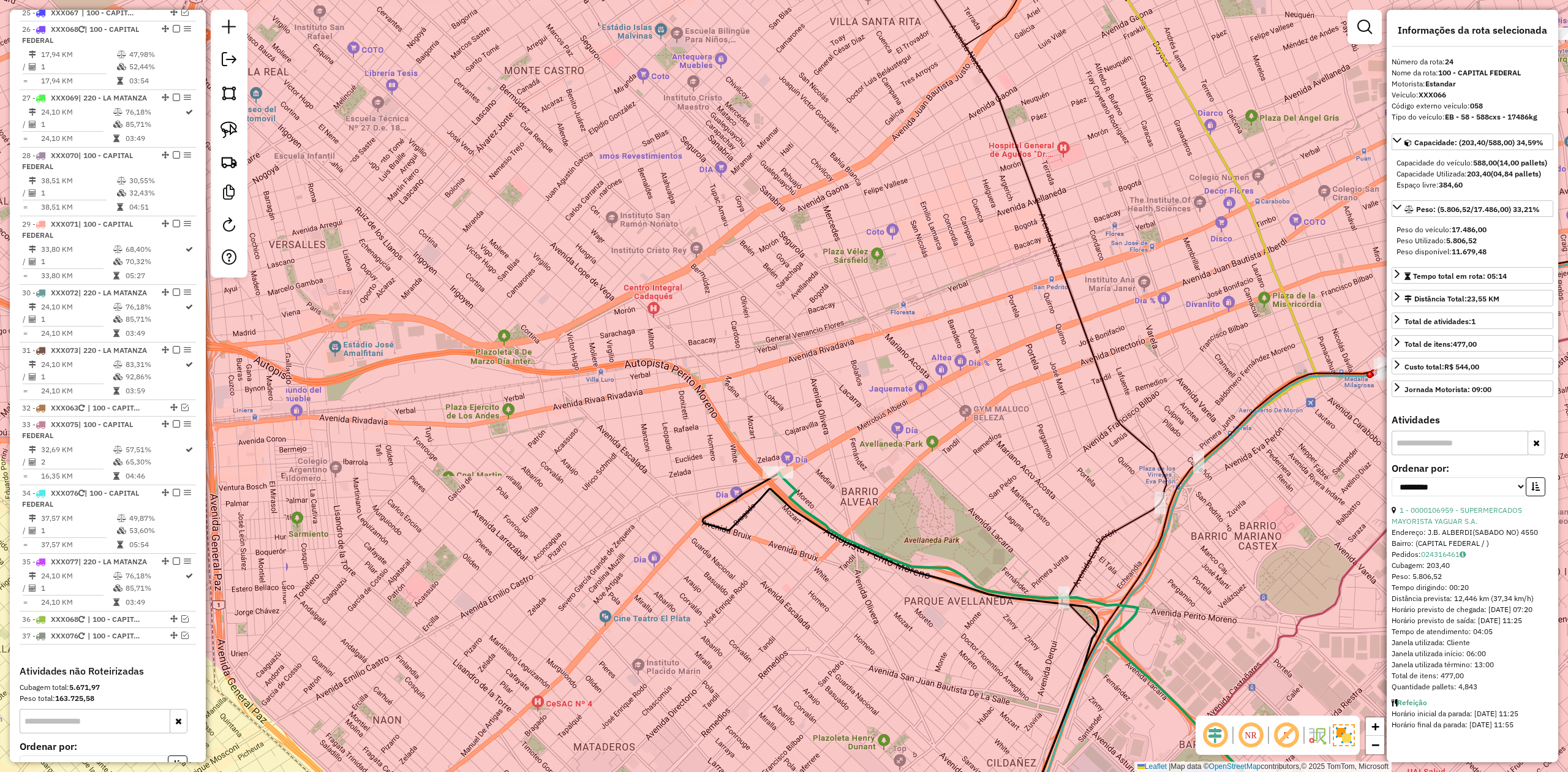
scroll to position [2054, 0]
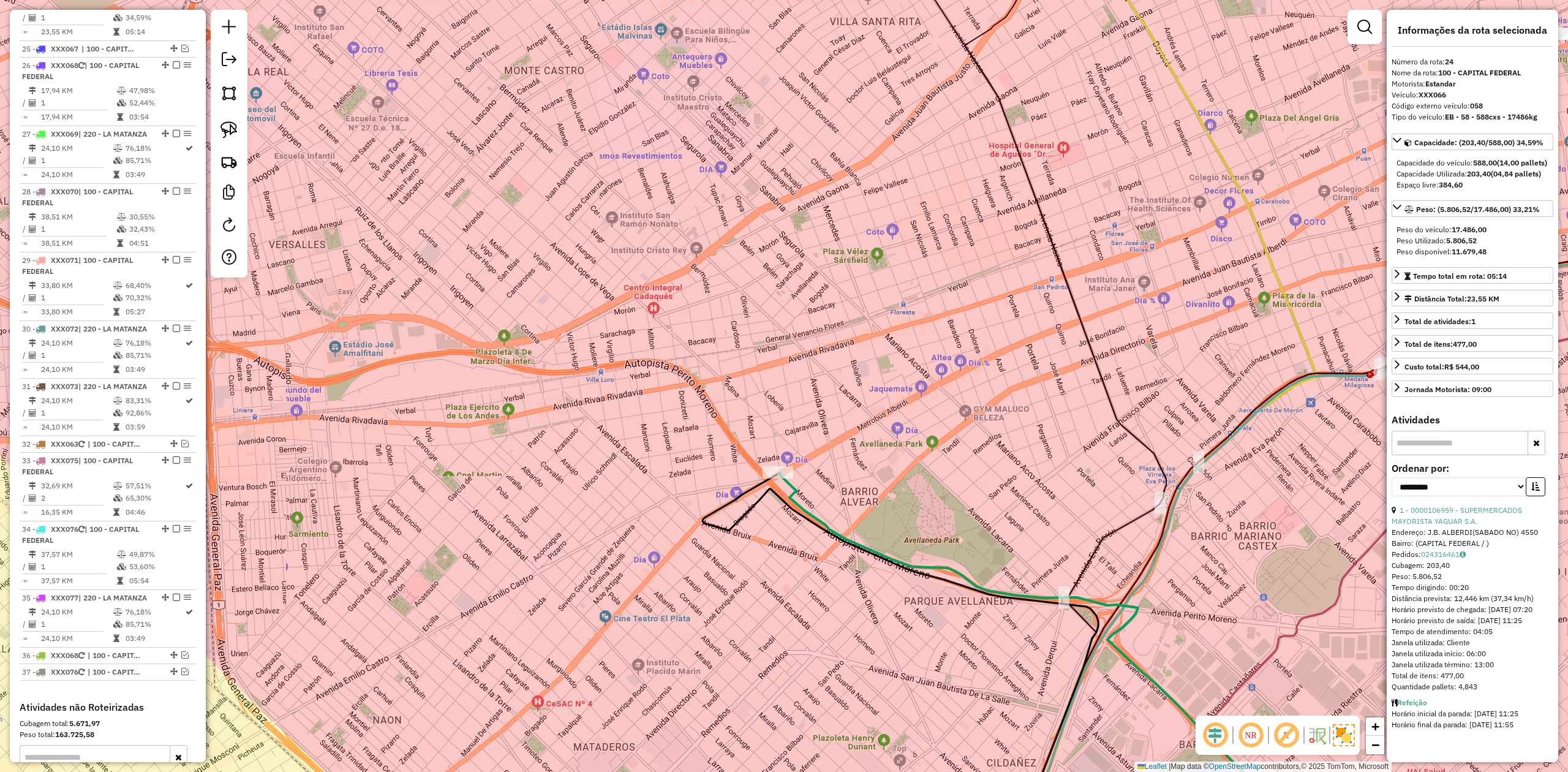
click at [793, 477] on icon at bounding box center [1050, 661] width 543 height 376
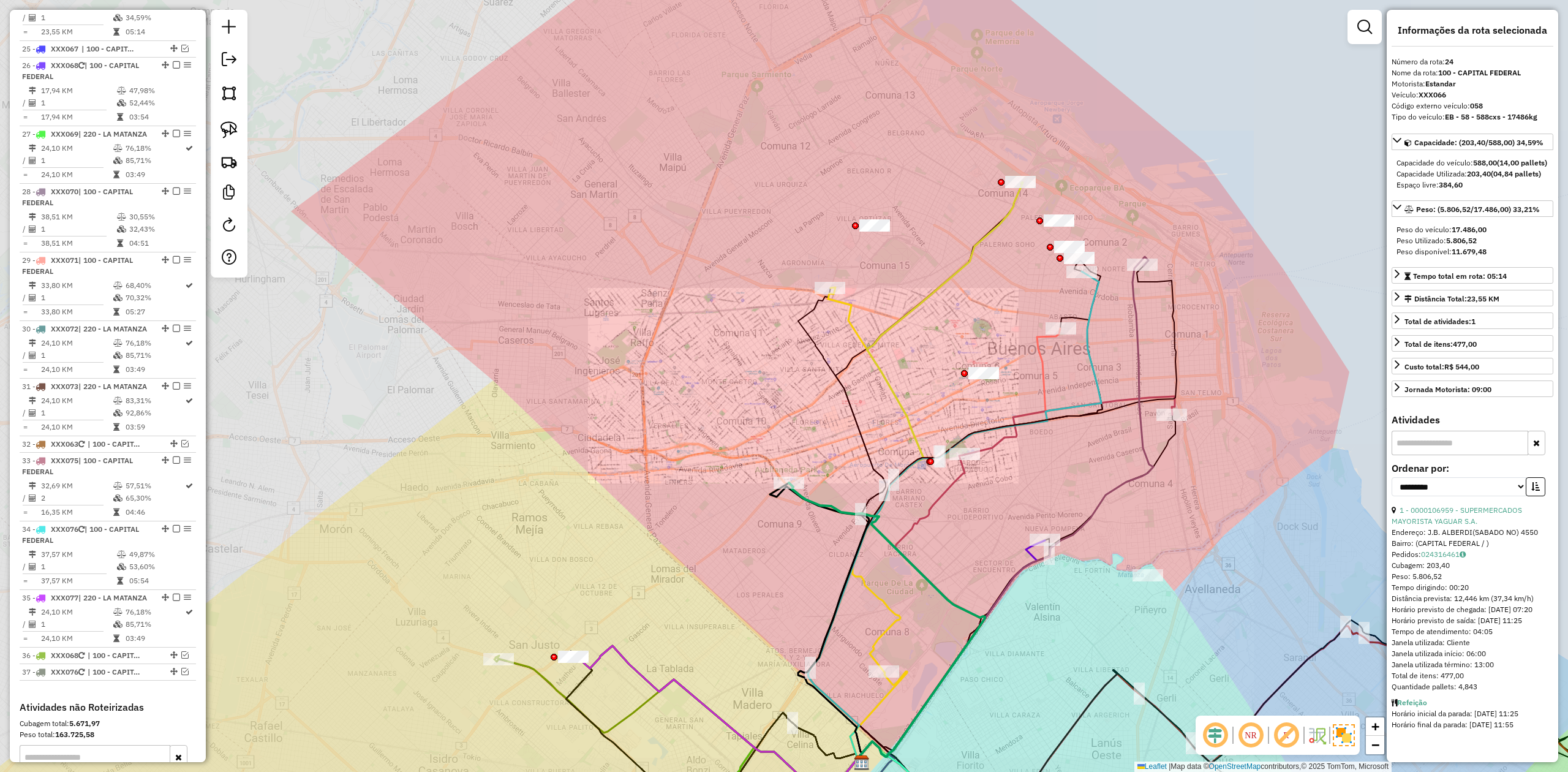
click at [837, 459] on div "Janela de atendimento Grade de atendimento Capacidade Transportadoras Veículos …" at bounding box center [784, 386] width 1568 height 772
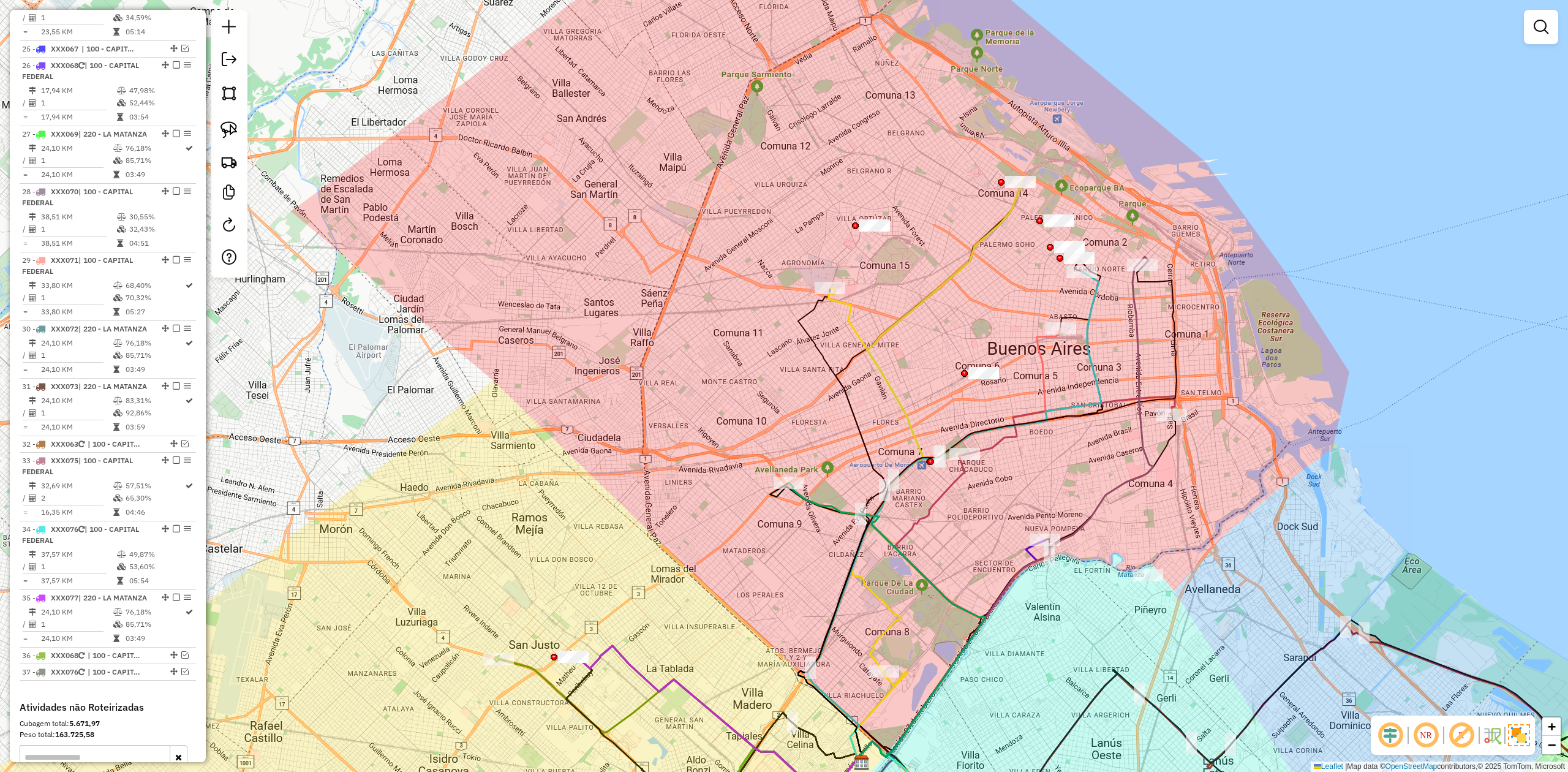
click at [814, 477] on icon at bounding box center [887, 621] width 196 height 278
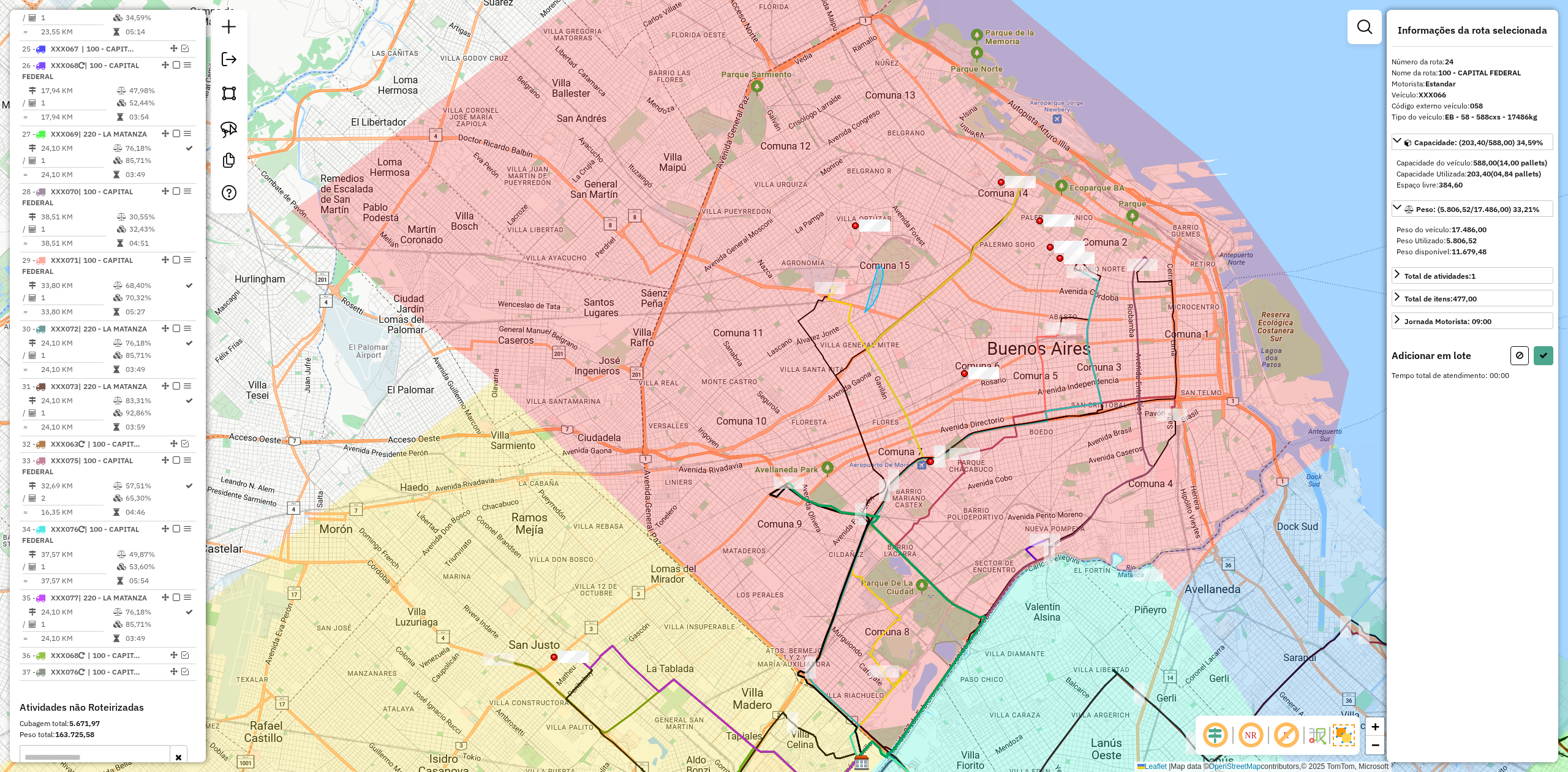
drag, startPoint x: 883, startPoint y: 275, endPoint x: 797, endPoint y: 353, distance: 116.1
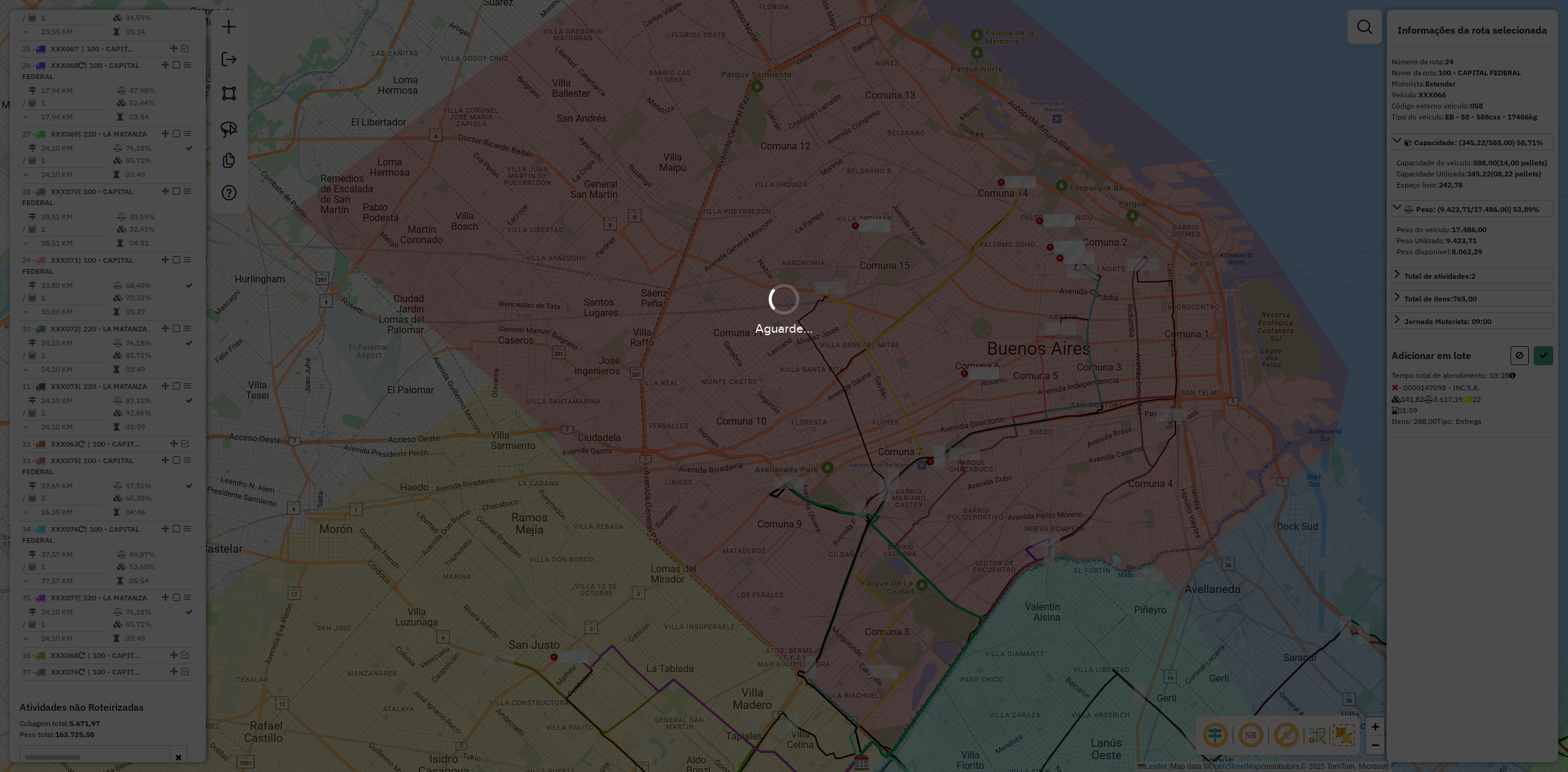
select select "**********"
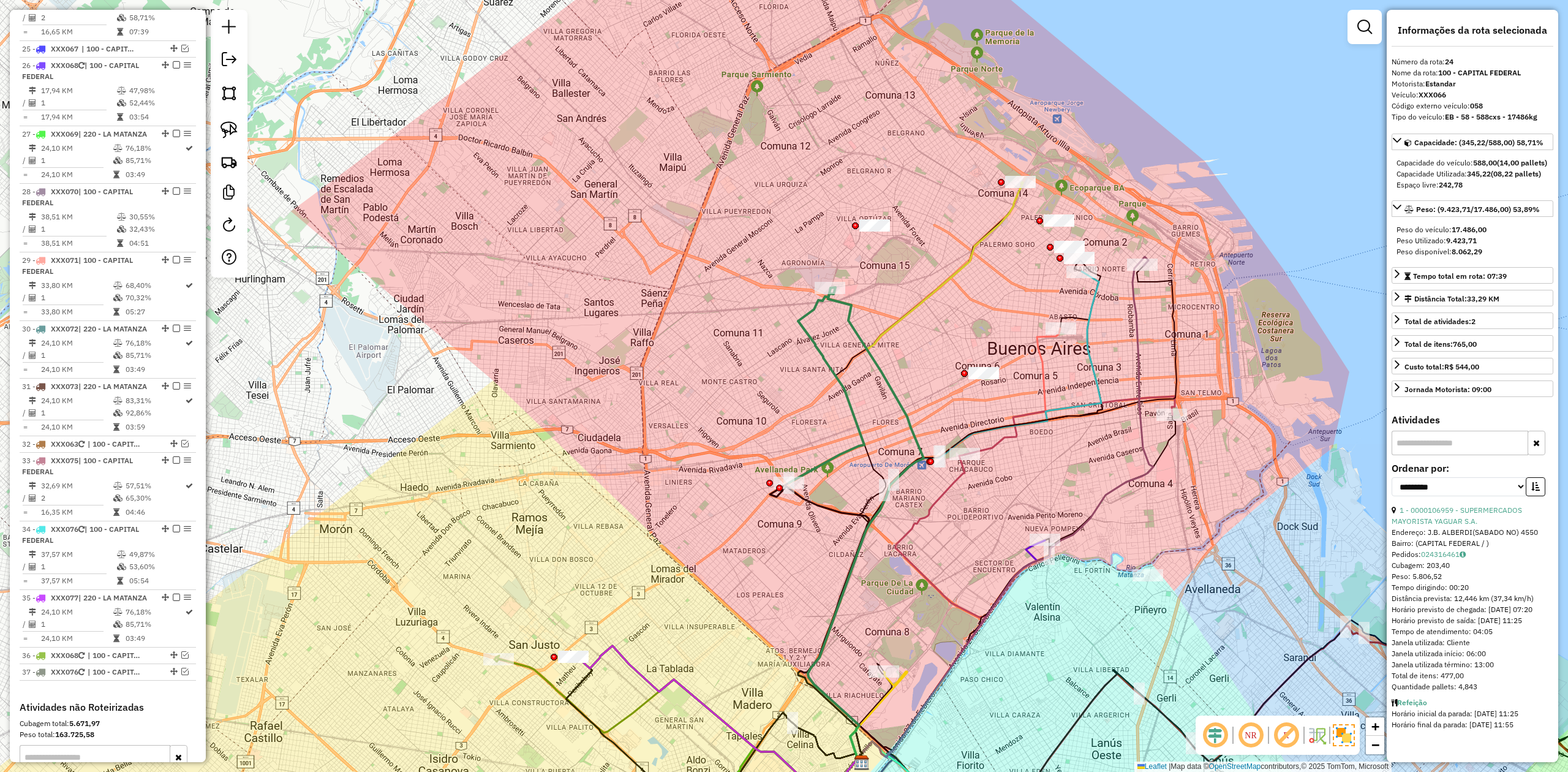
click at [861, 356] on icon at bounding box center [909, 472] width 223 height 578
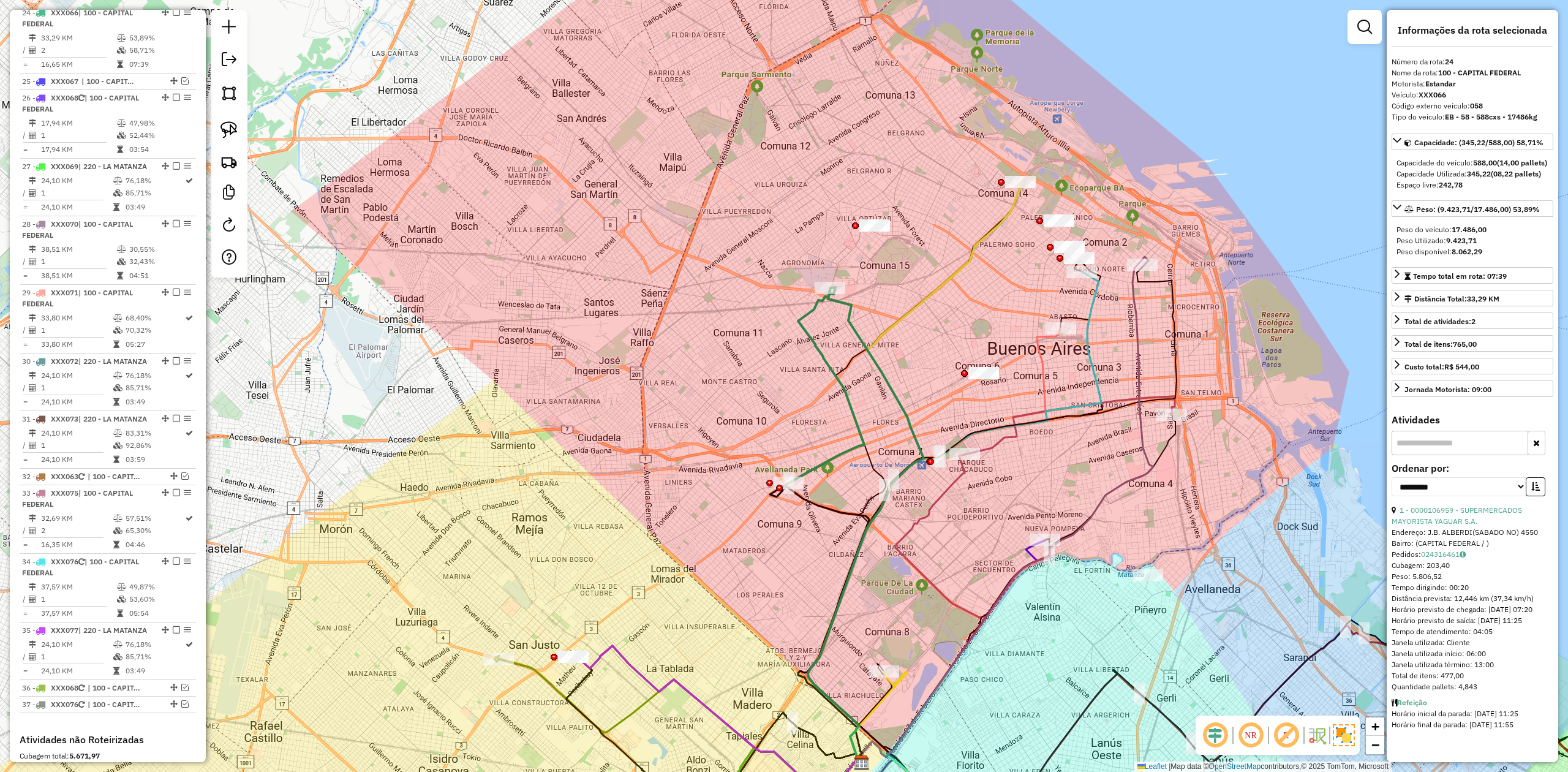
click at [844, 338] on div "Janela de atendimento Grade de atendimento Capacidade Transportadoras Veículos …" at bounding box center [784, 386] width 1568 height 772
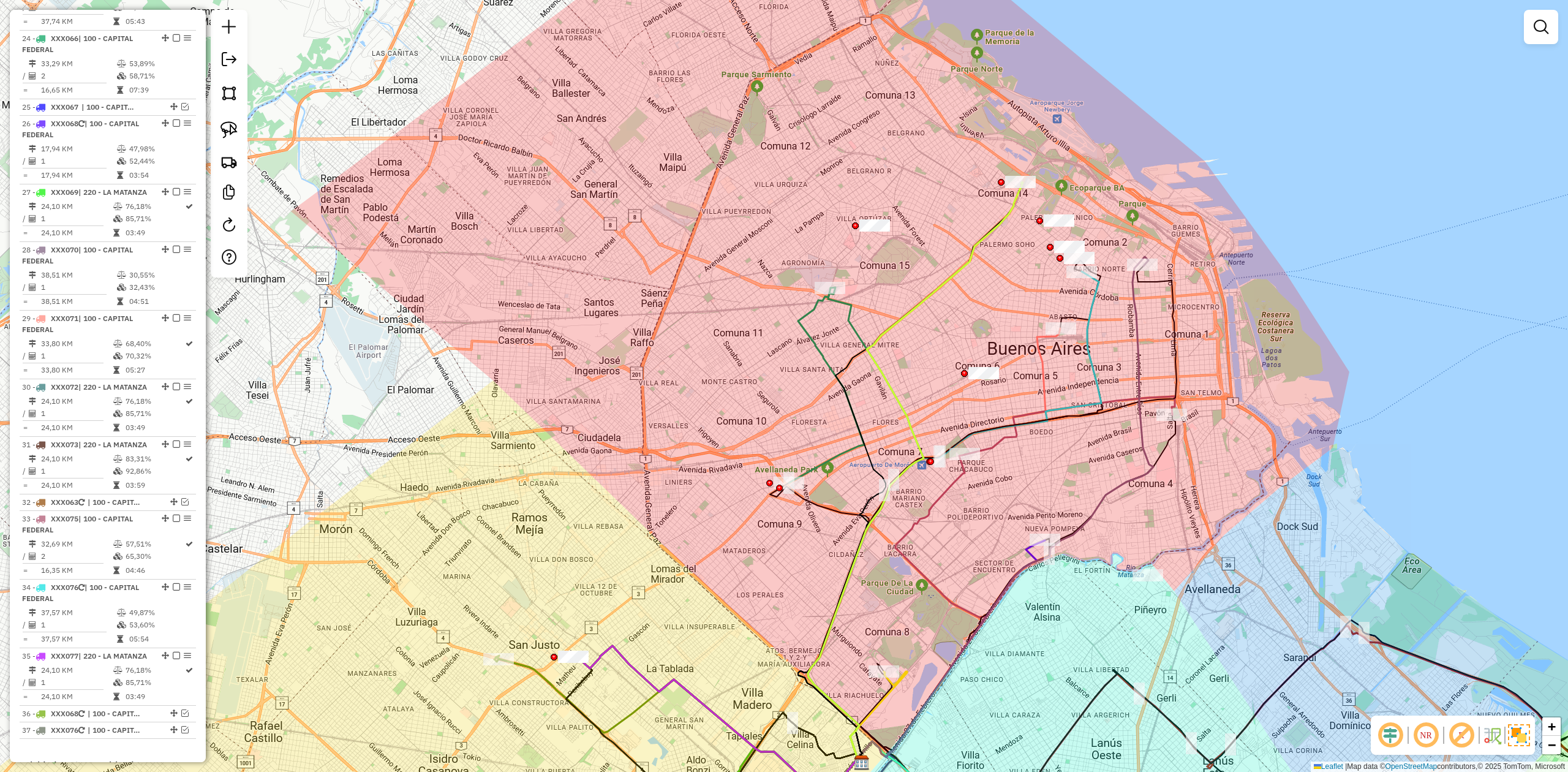
scroll to position [1985, 0]
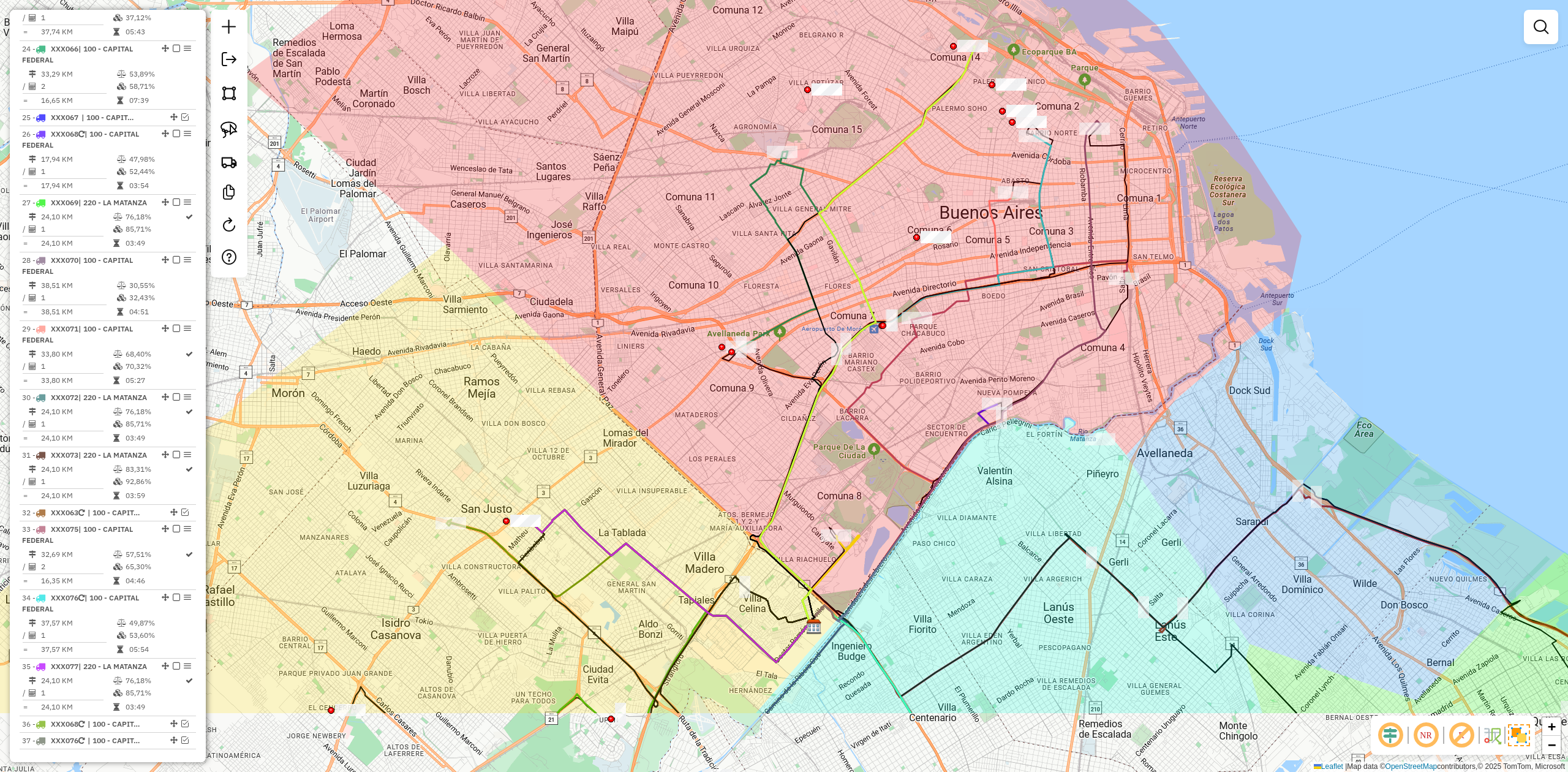
drag, startPoint x: 795, startPoint y: 329, endPoint x: 785, endPoint y: 570, distance: 241.2
click at [795, 329] on div "Janela de atendimento Grade de atendimento Capacidade Transportadoras Veículos …" at bounding box center [784, 386] width 1568 height 772
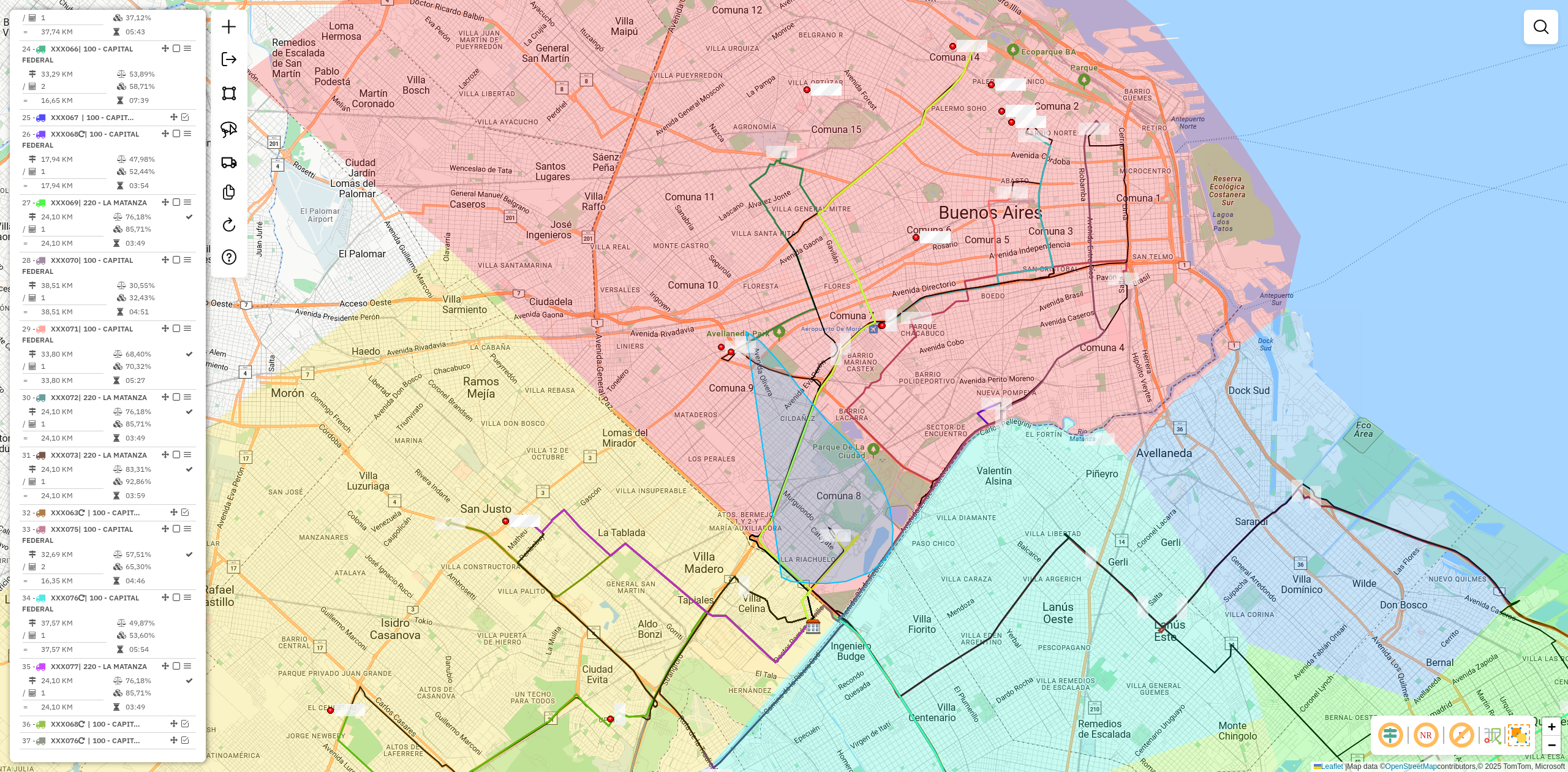
drag, startPoint x: 786, startPoint y: 580, endPoint x: 667, endPoint y: 387, distance: 226.7
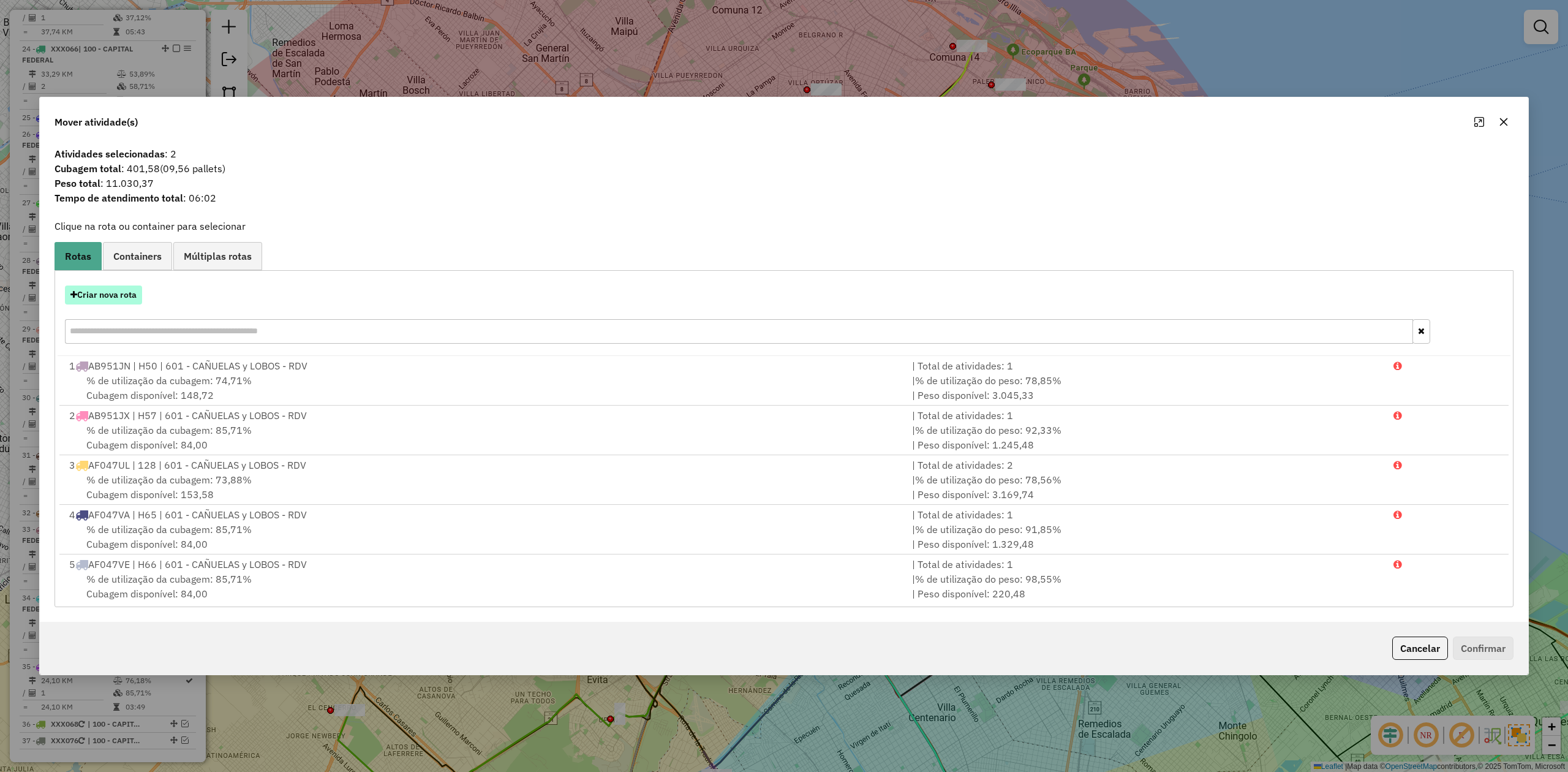
click at [118, 297] on button "Criar nova rota" at bounding box center [103, 295] width 77 height 19
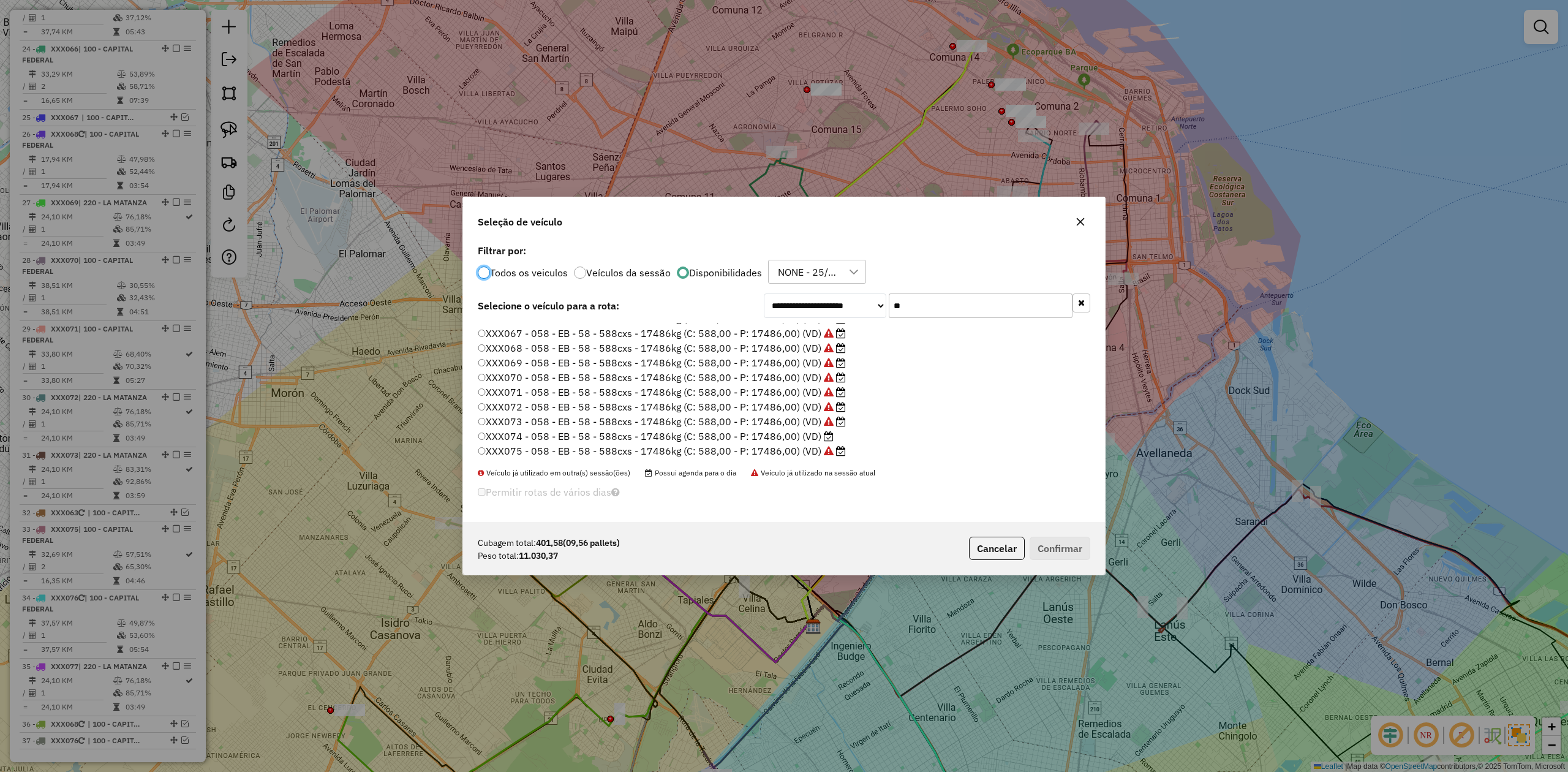
scroll to position [86, 0]
click at [774, 404] on label "XXX074 - 058 - EB - 58 - 588cxs - 17486kg (C: 588,00 - P: 17486,00) (VD)" at bounding box center [656, 405] width 356 height 14
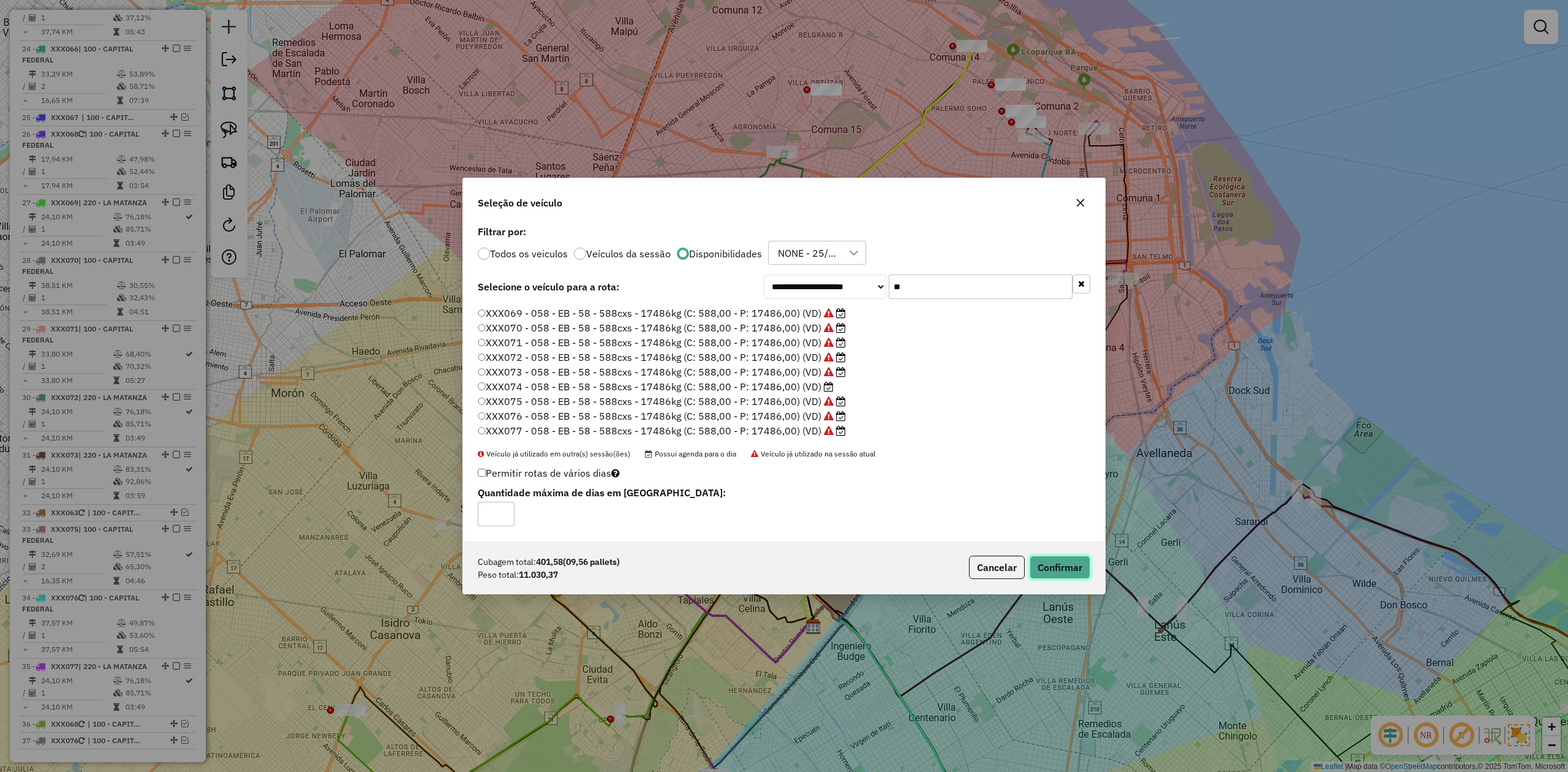
click at [1045, 477] on button "Confirmar" at bounding box center [1060, 567] width 60 height 23
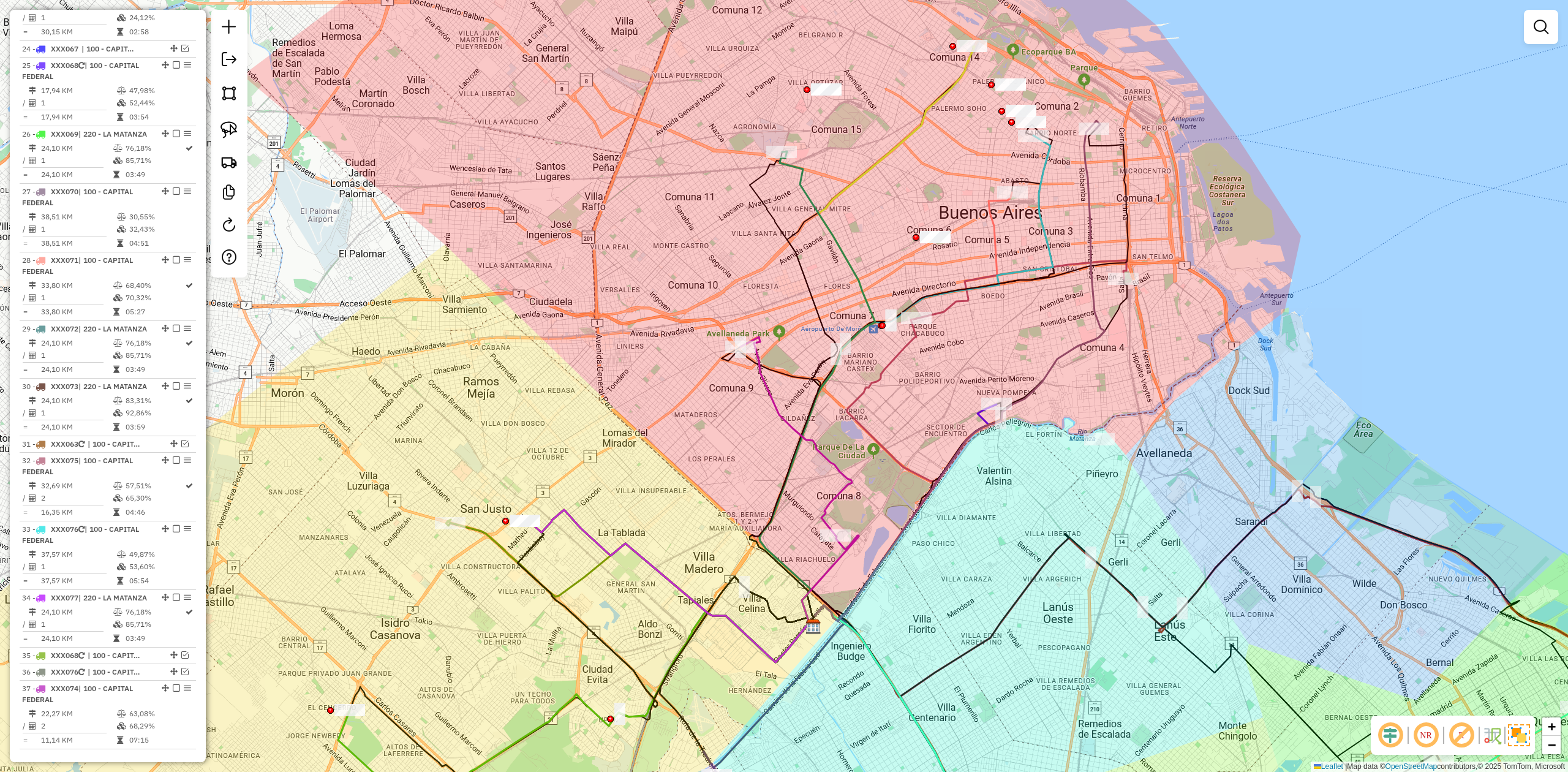
scroll to position [1917, 0]
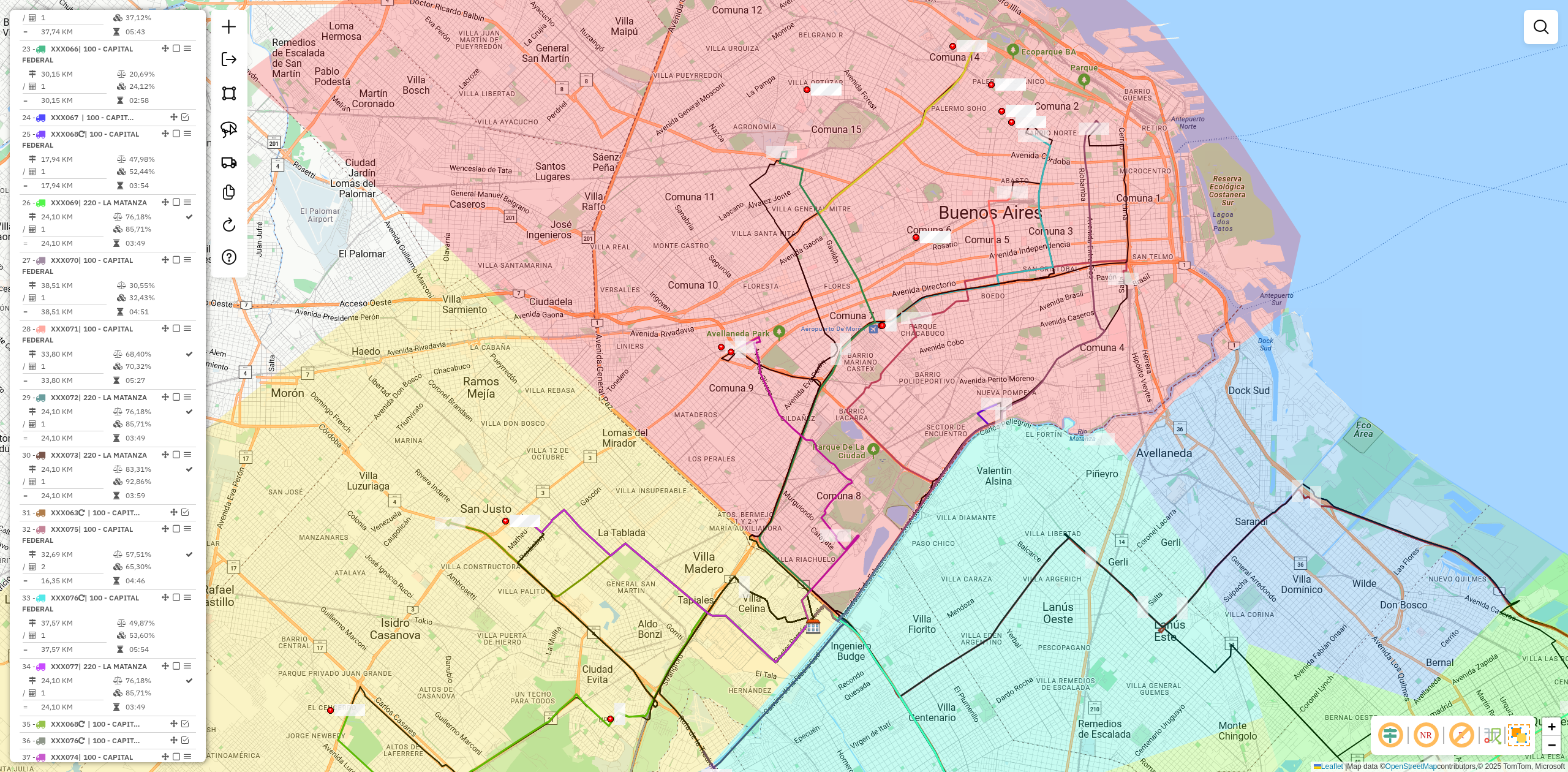
click at [812, 476] on div "Janela de atendimento Grade de atendimento Capacidade Transportadoras Veículos …" at bounding box center [784, 386] width 1568 height 772
click at [819, 453] on icon at bounding box center [796, 436] width 111 height 199
select select "**********"
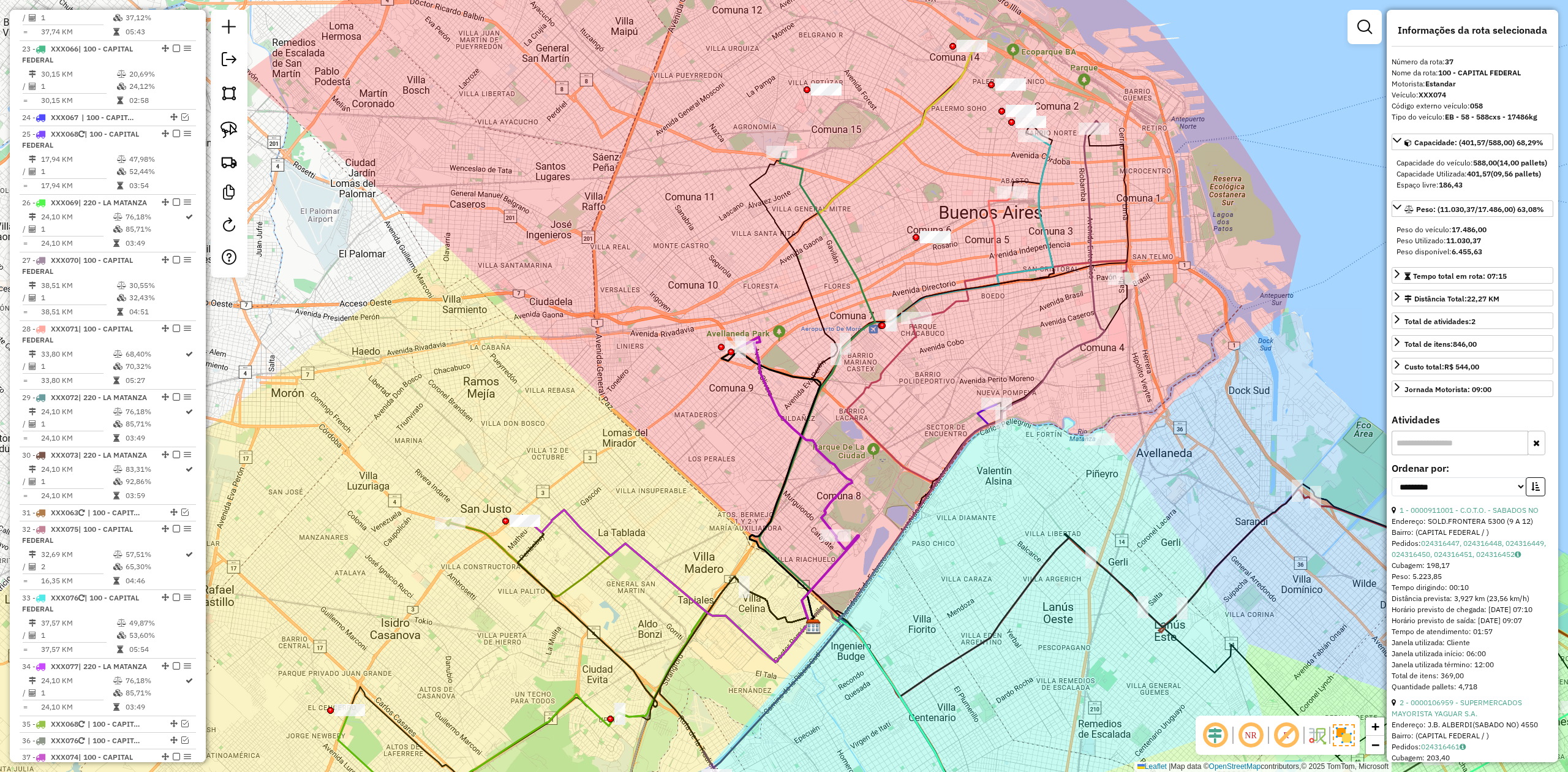
scroll to position [2332, 0]
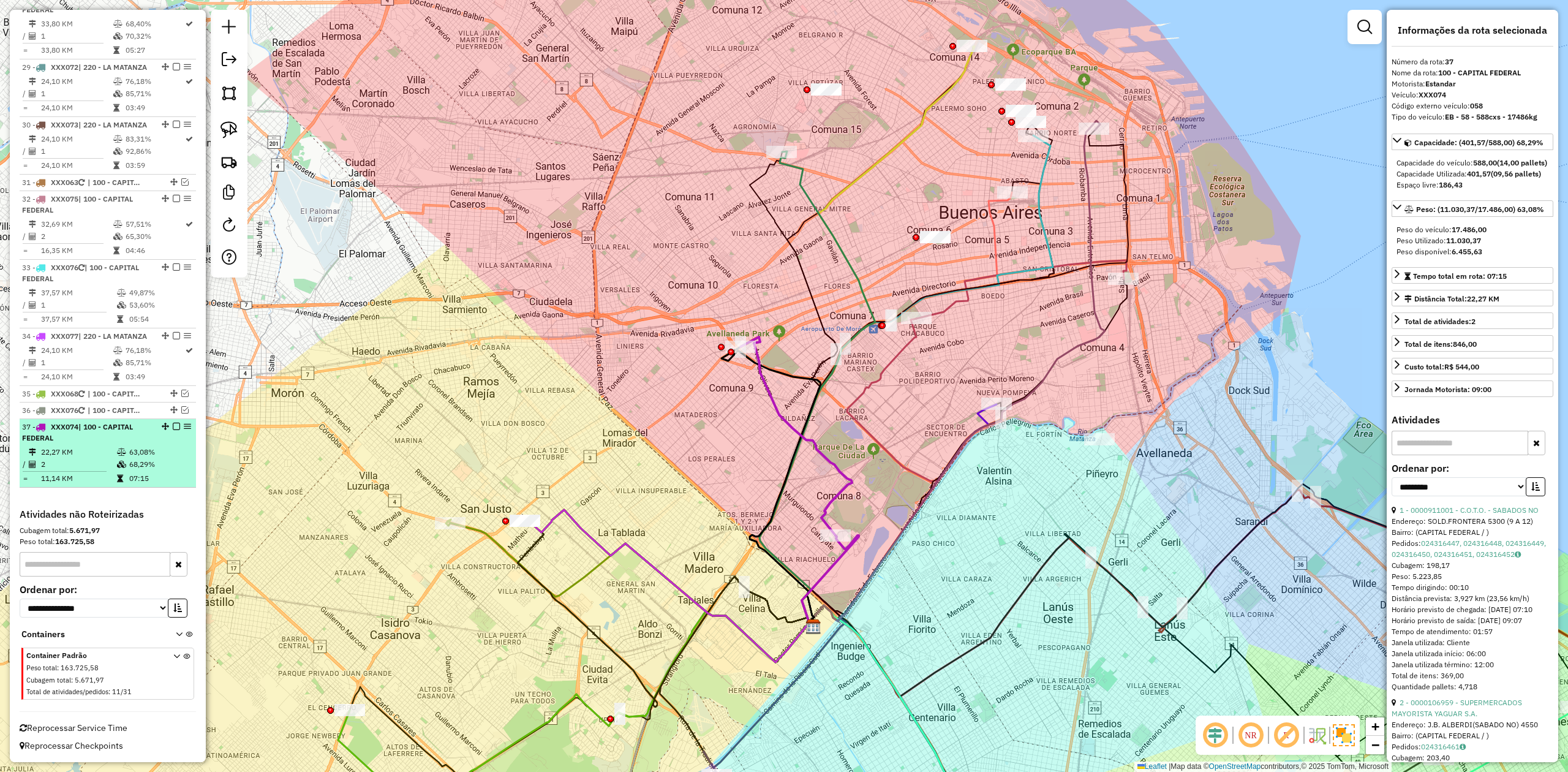
click at [173, 424] on em at bounding box center [176, 426] width 8 height 8
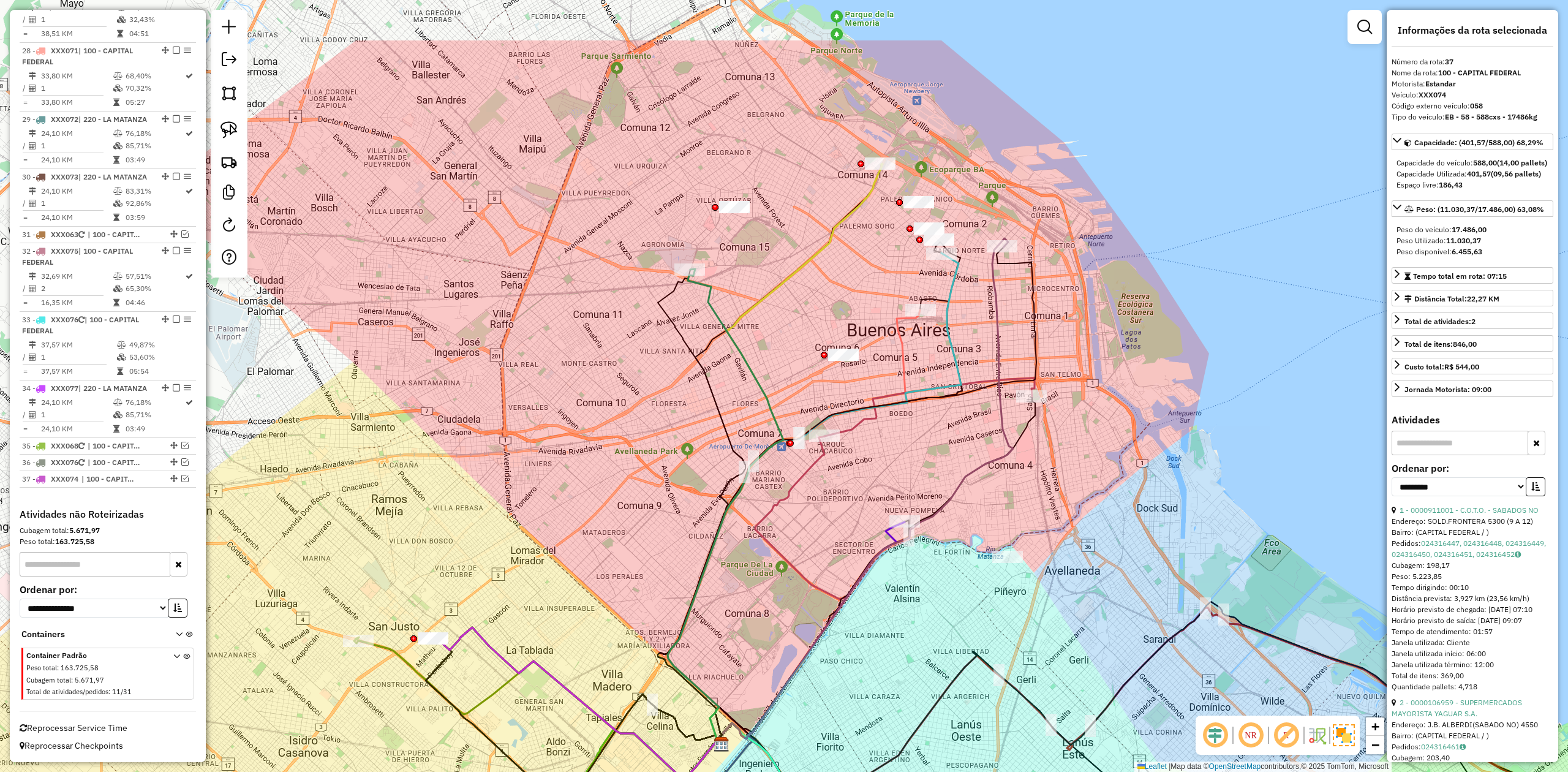
drag, startPoint x: 687, startPoint y: 277, endPoint x: 559, endPoint y: 439, distance: 206.5
click at [553, 444] on div "Janela de atendimento Grade de atendimento Capacidade Transportadoras Veículos …" at bounding box center [784, 386] width 1568 height 772
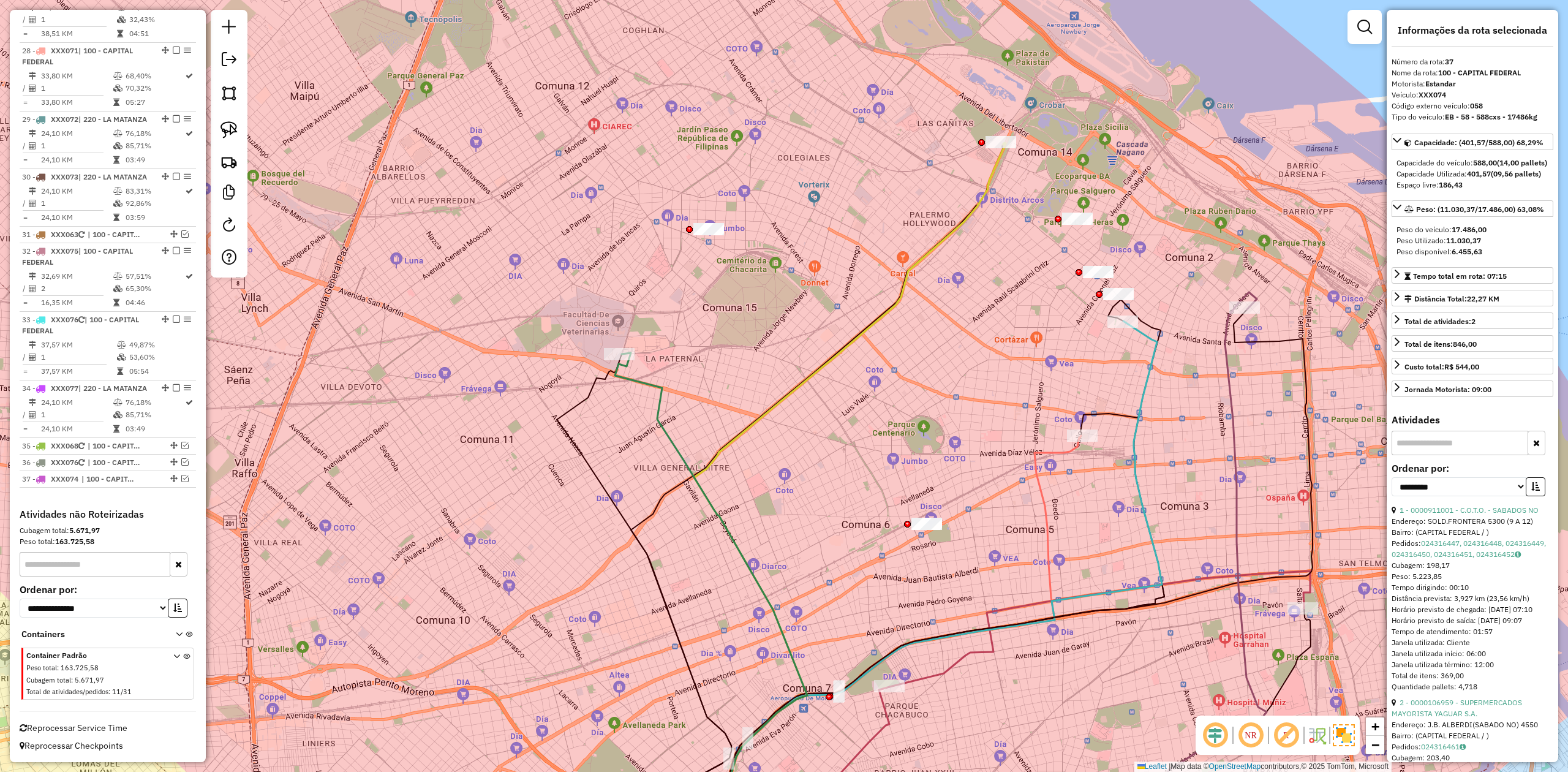
drag, startPoint x: 711, startPoint y: 324, endPoint x: 678, endPoint y: 253, distance: 78.3
click at [676, 250] on div "Janela de atendimento Grade de atendimento Capacidade Transportadoras Veículos …" at bounding box center [784, 386] width 1568 height 772
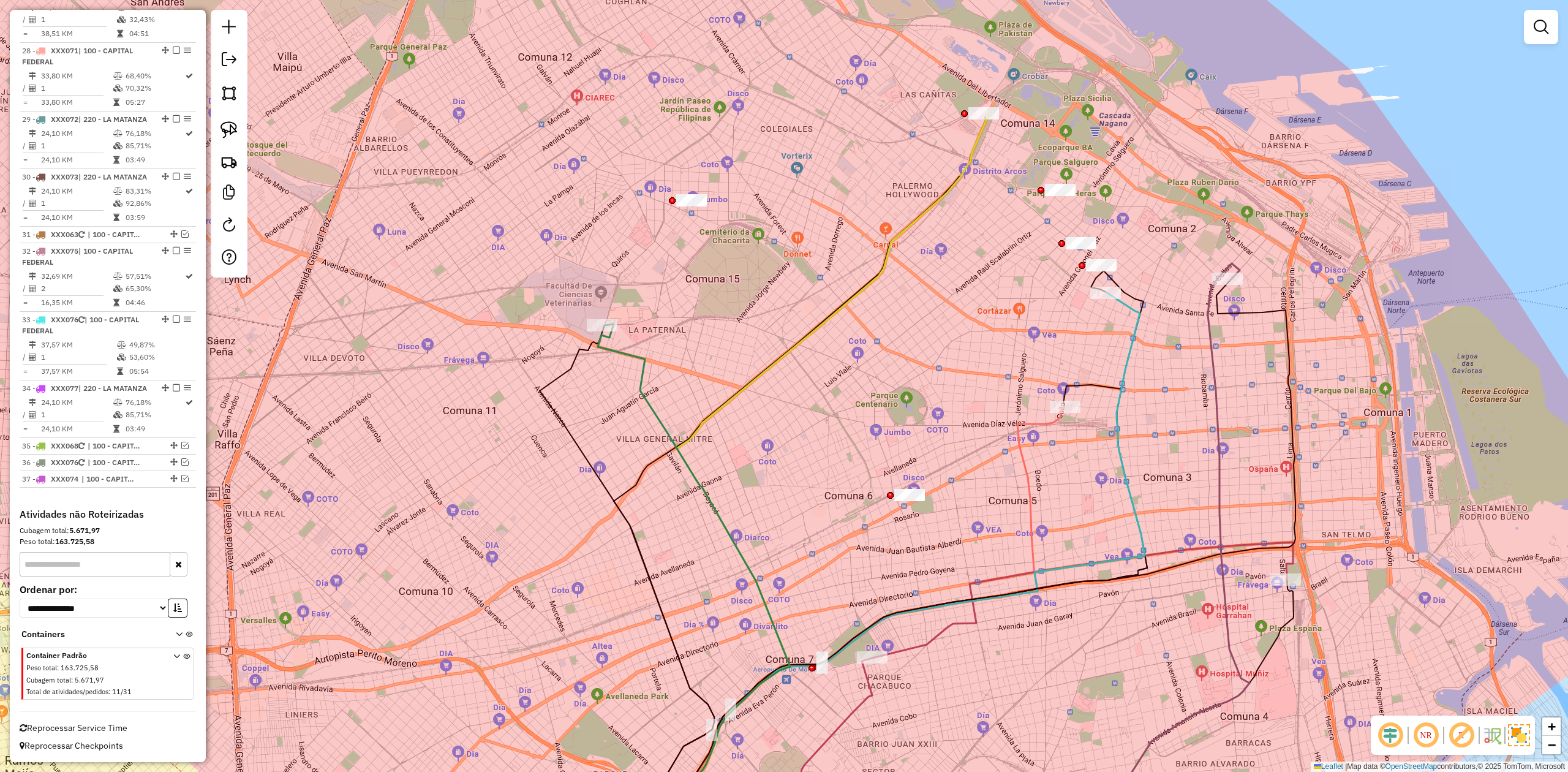
drag, startPoint x: 771, startPoint y: 356, endPoint x: 719, endPoint y: 251, distance: 117.2
click at [723, 252] on icon at bounding box center [800, 467] width 373 height 705
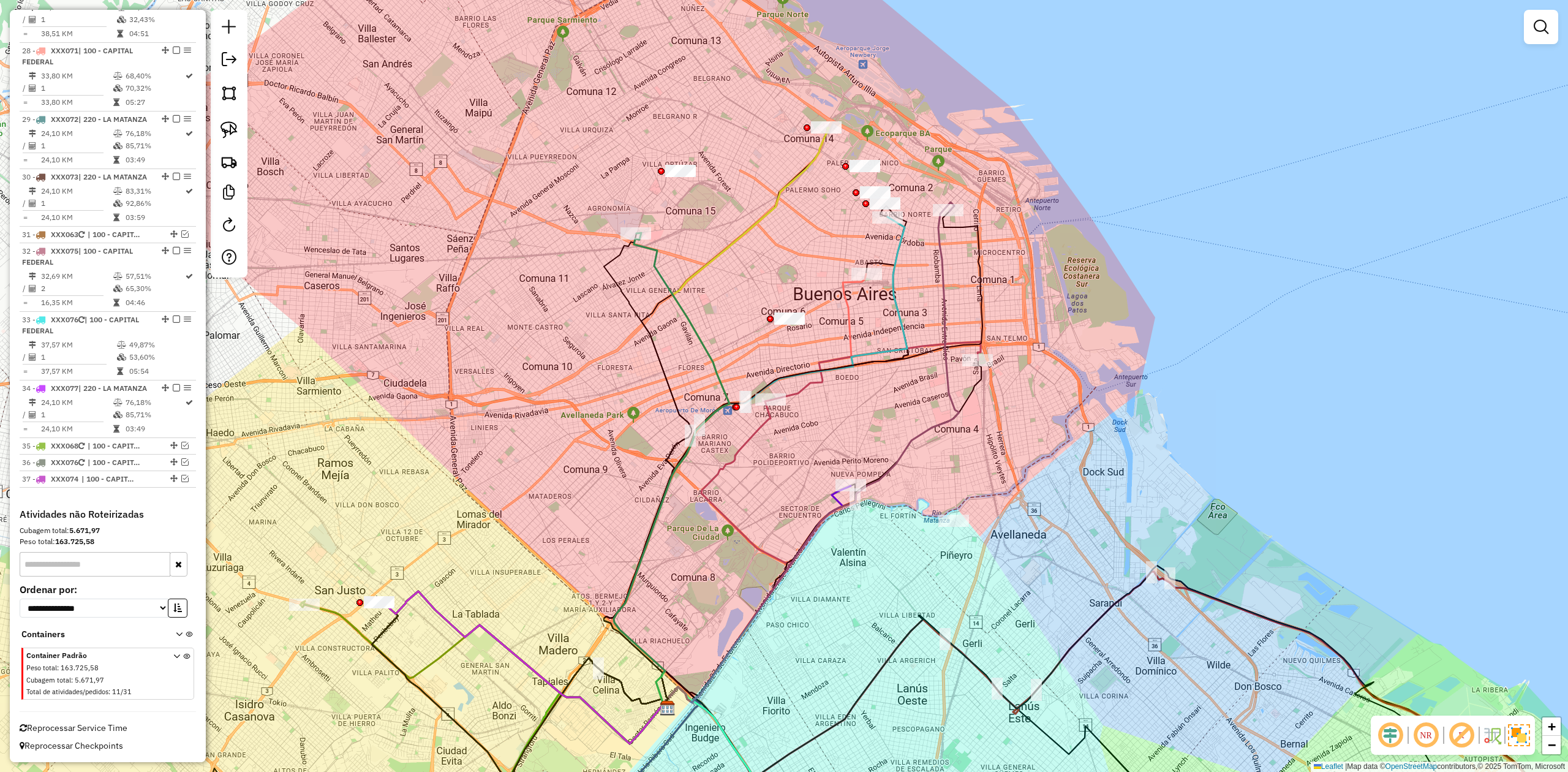
click at [685, 253] on div "Janela de atendimento Grade de atendimento Capacidade Transportadoras Veículos …" at bounding box center [784, 386] width 1568 height 772
click at [663, 273] on icon at bounding box center [672, 470] width 115 height 474
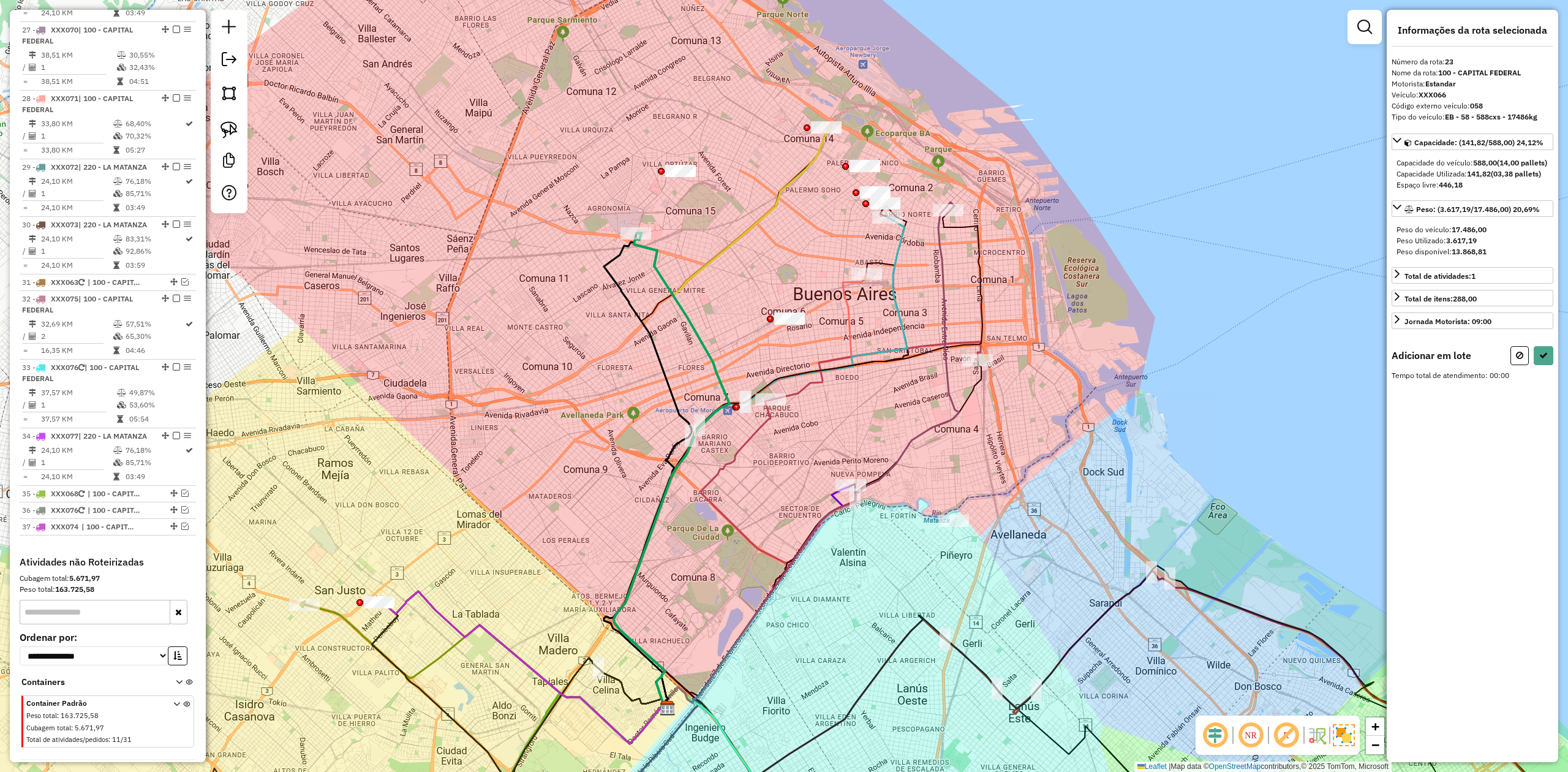
scroll to position [1985, 0]
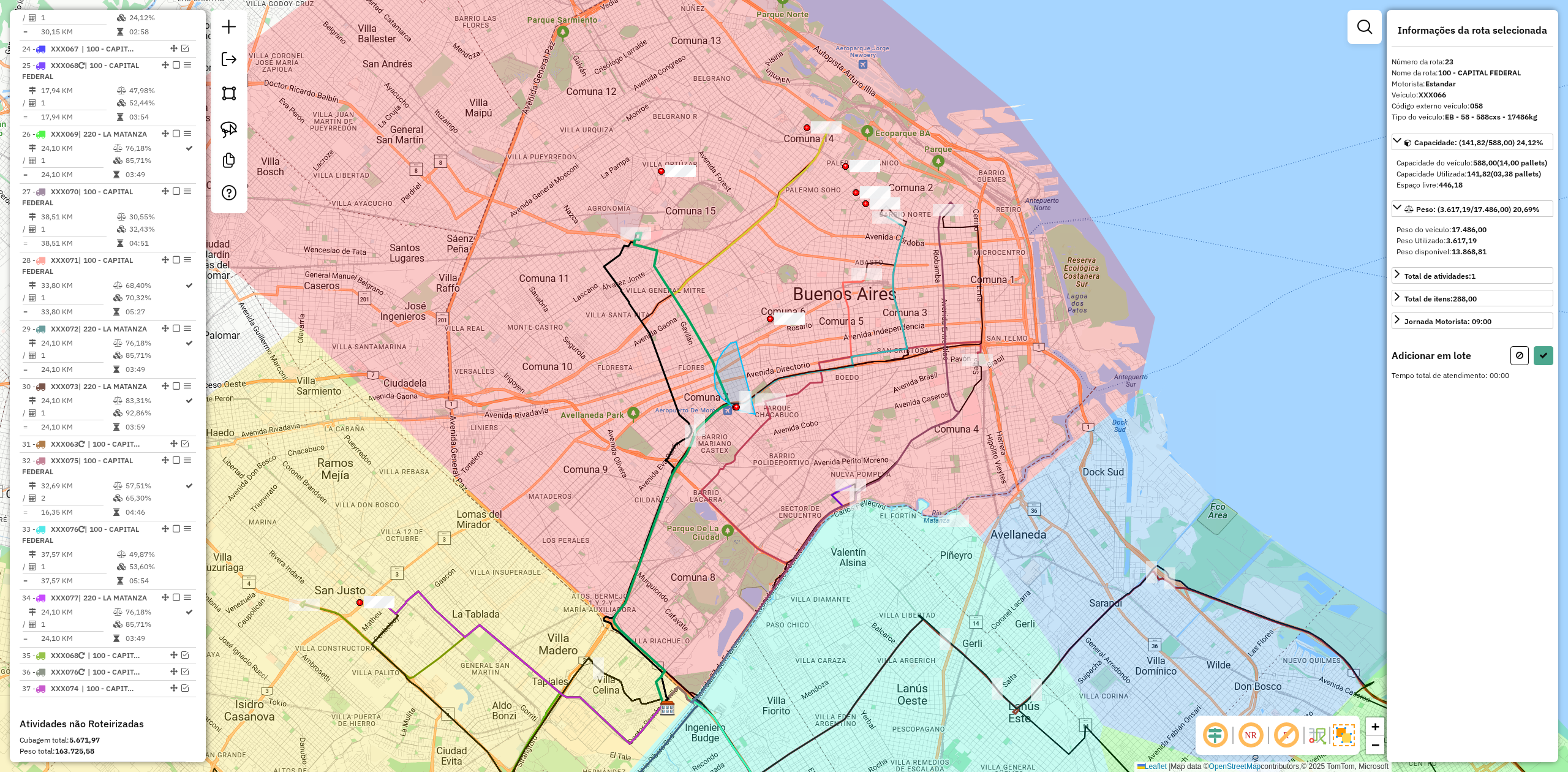
drag, startPoint x: 736, startPoint y: 342, endPoint x: 813, endPoint y: 373, distance: 83.0
select select "**********"
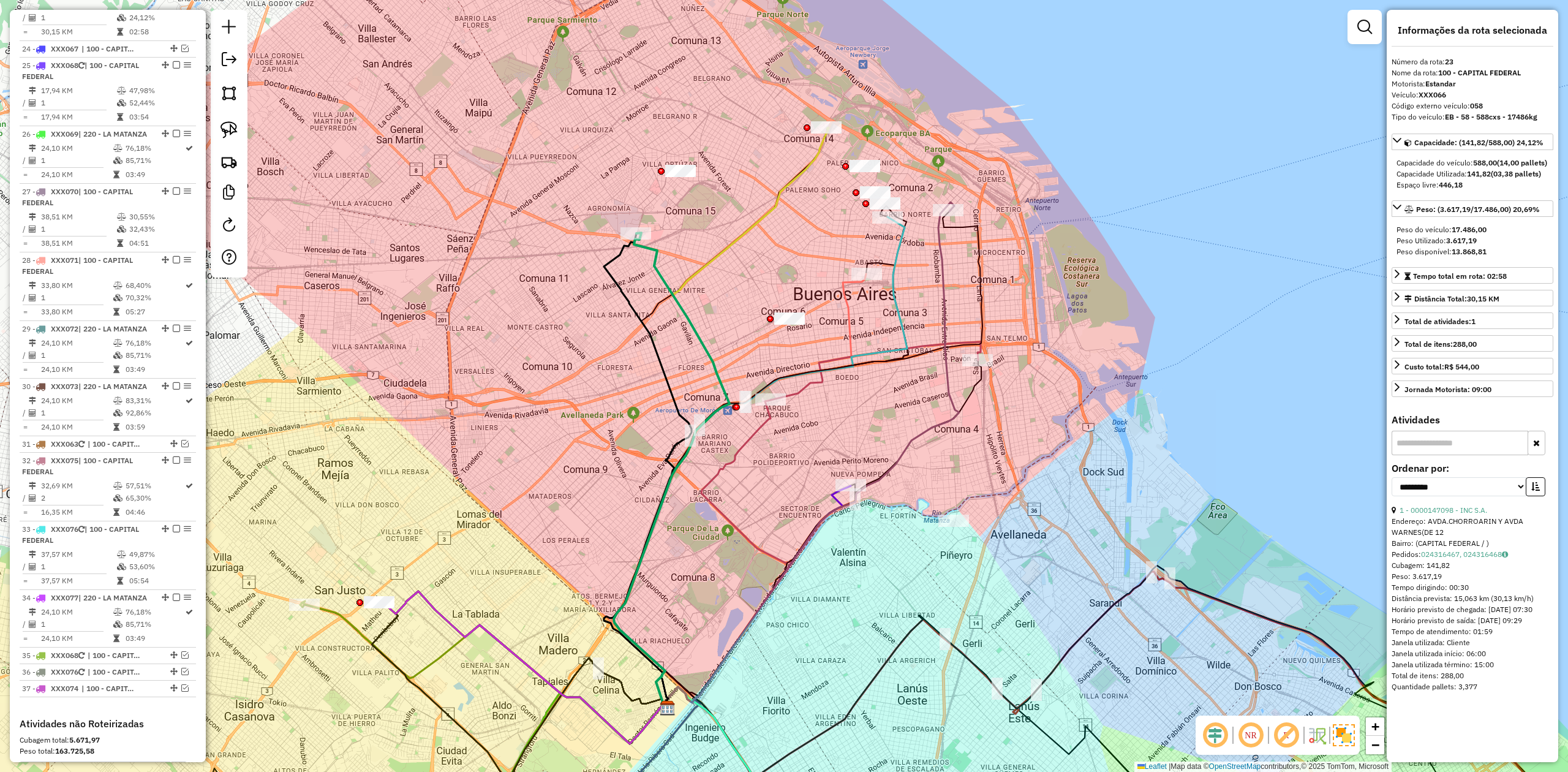
click at [829, 133] on div at bounding box center [826, 127] width 31 height 12
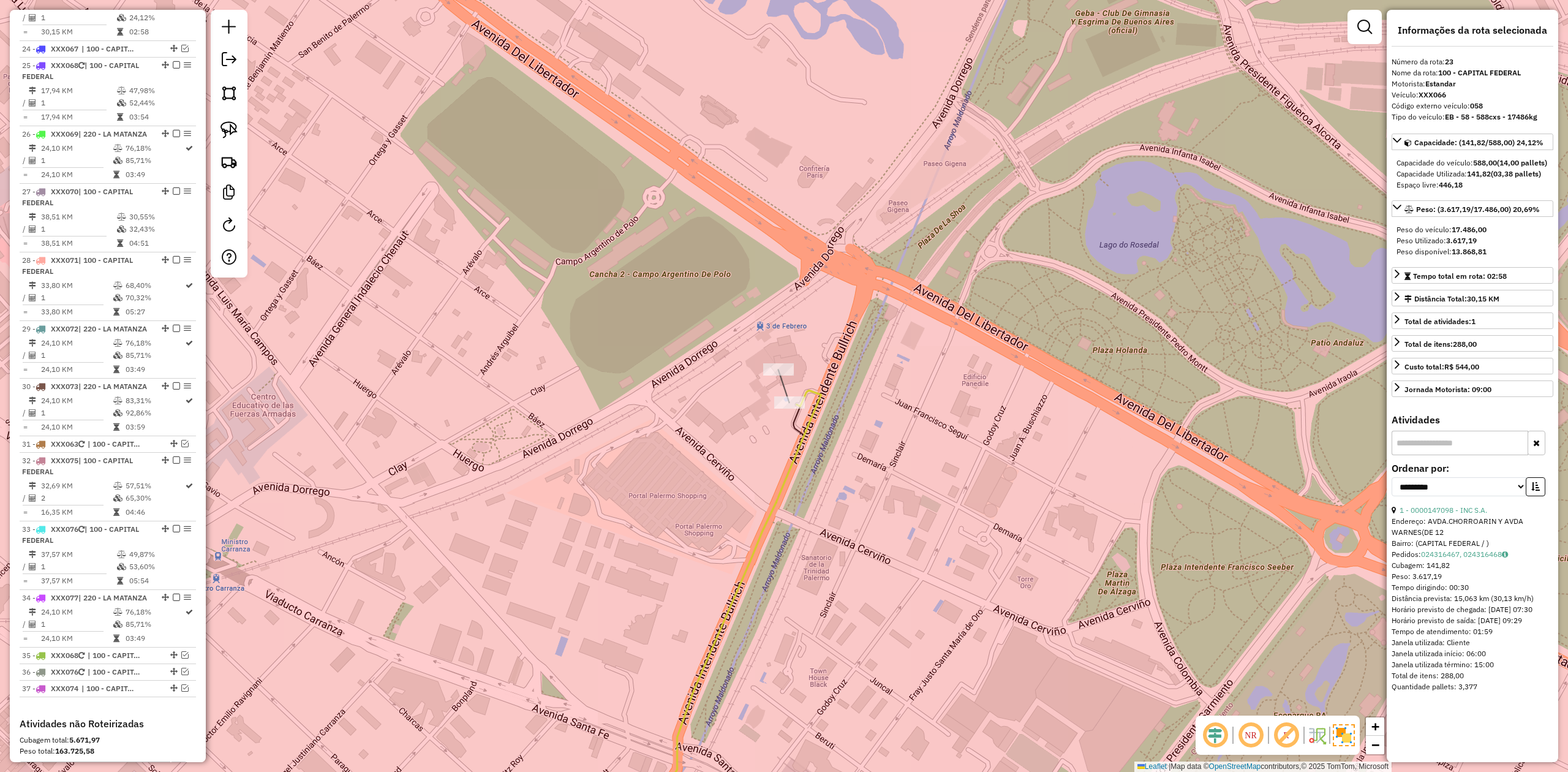
click at [782, 380] on icon at bounding box center [782, 377] width 5 height 16
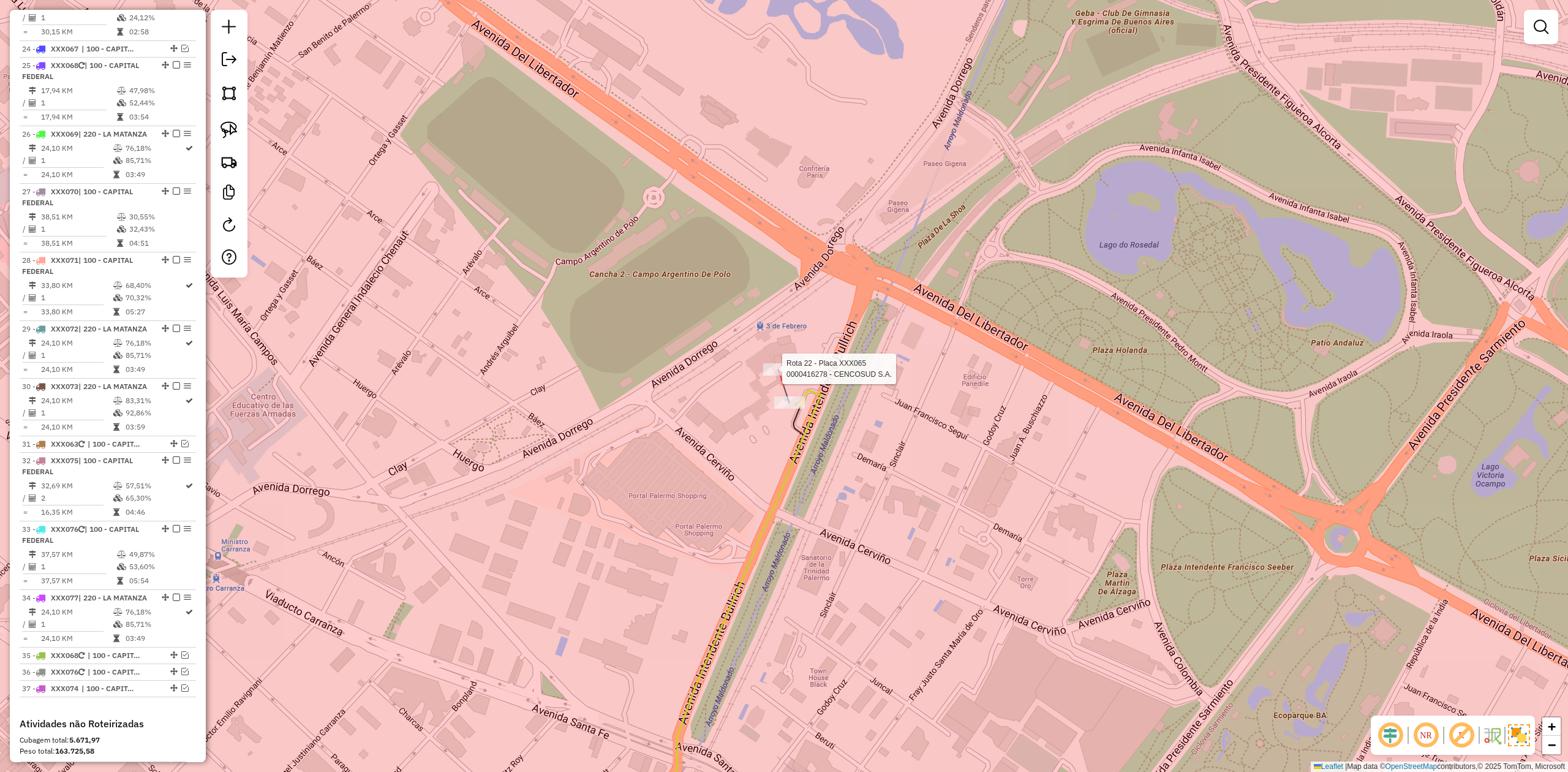
select select "**********"
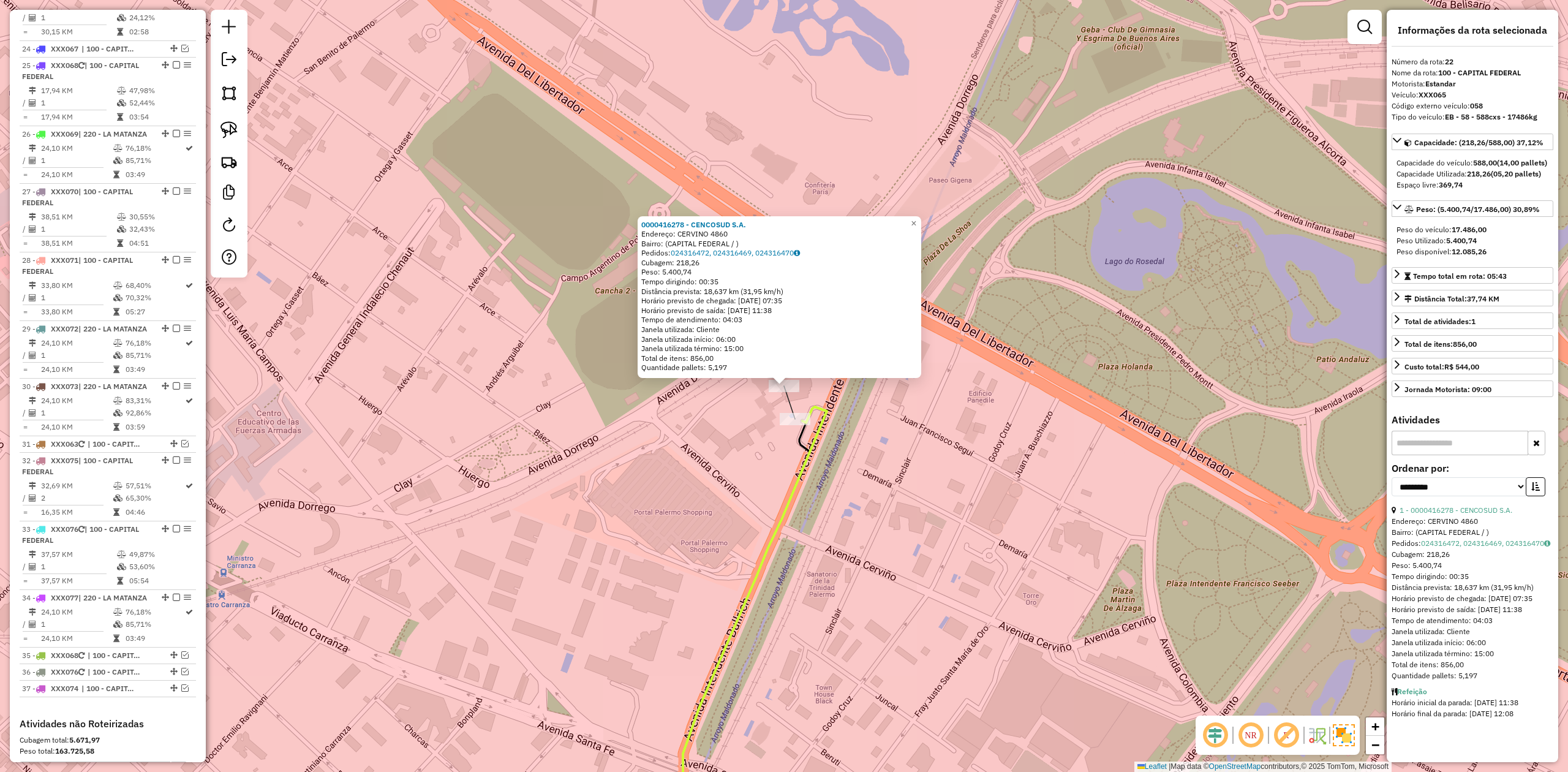
scroll to position [1916, 0]
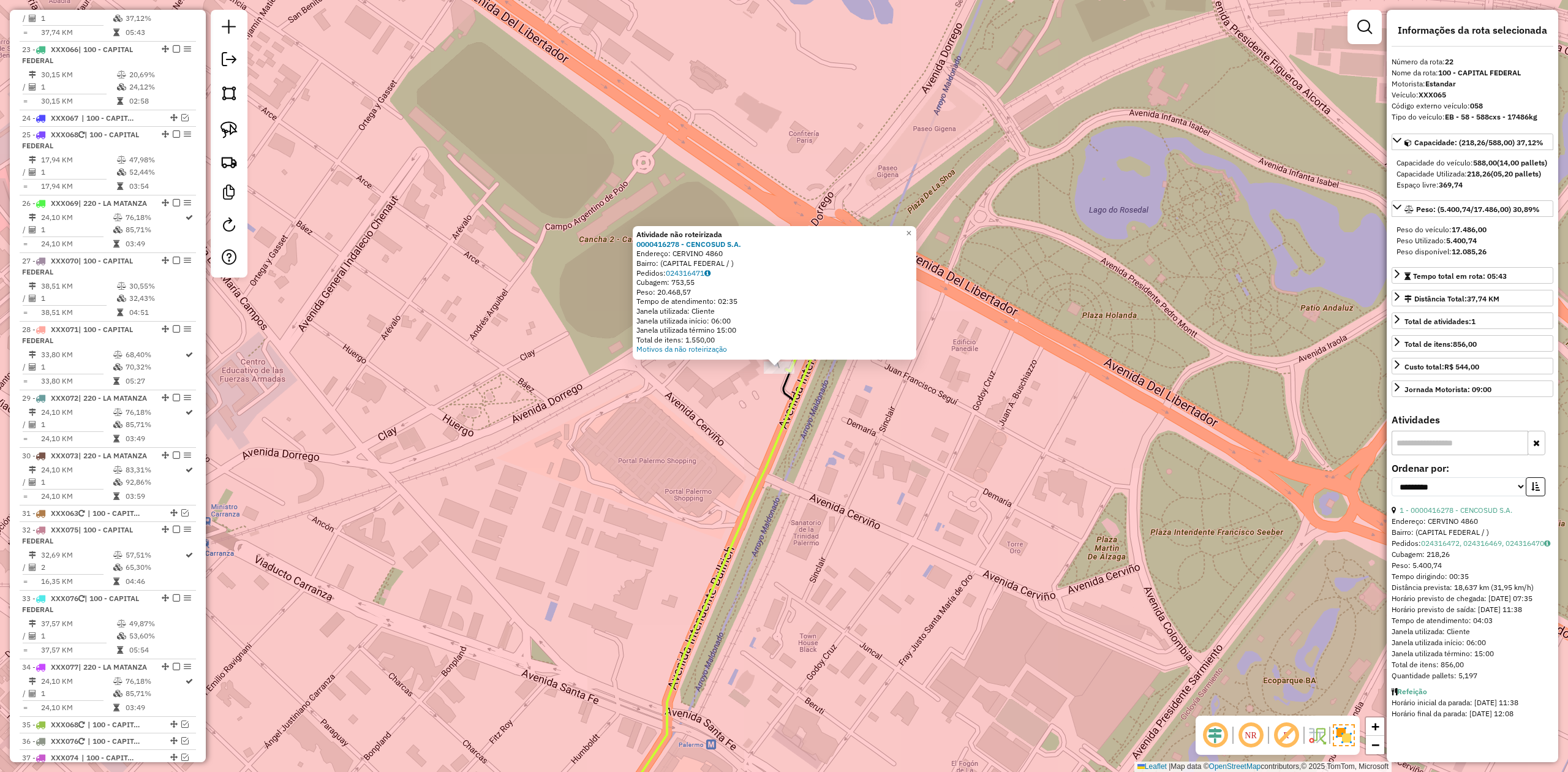
drag, startPoint x: 788, startPoint y: 450, endPoint x: 783, endPoint y: 431, distance: 19.6
click at [783, 431] on icon at bounding box center [707, 593] width 208 height 476
click at [777, 421] on icon at bounding box center [700, 602] width 221 height 494
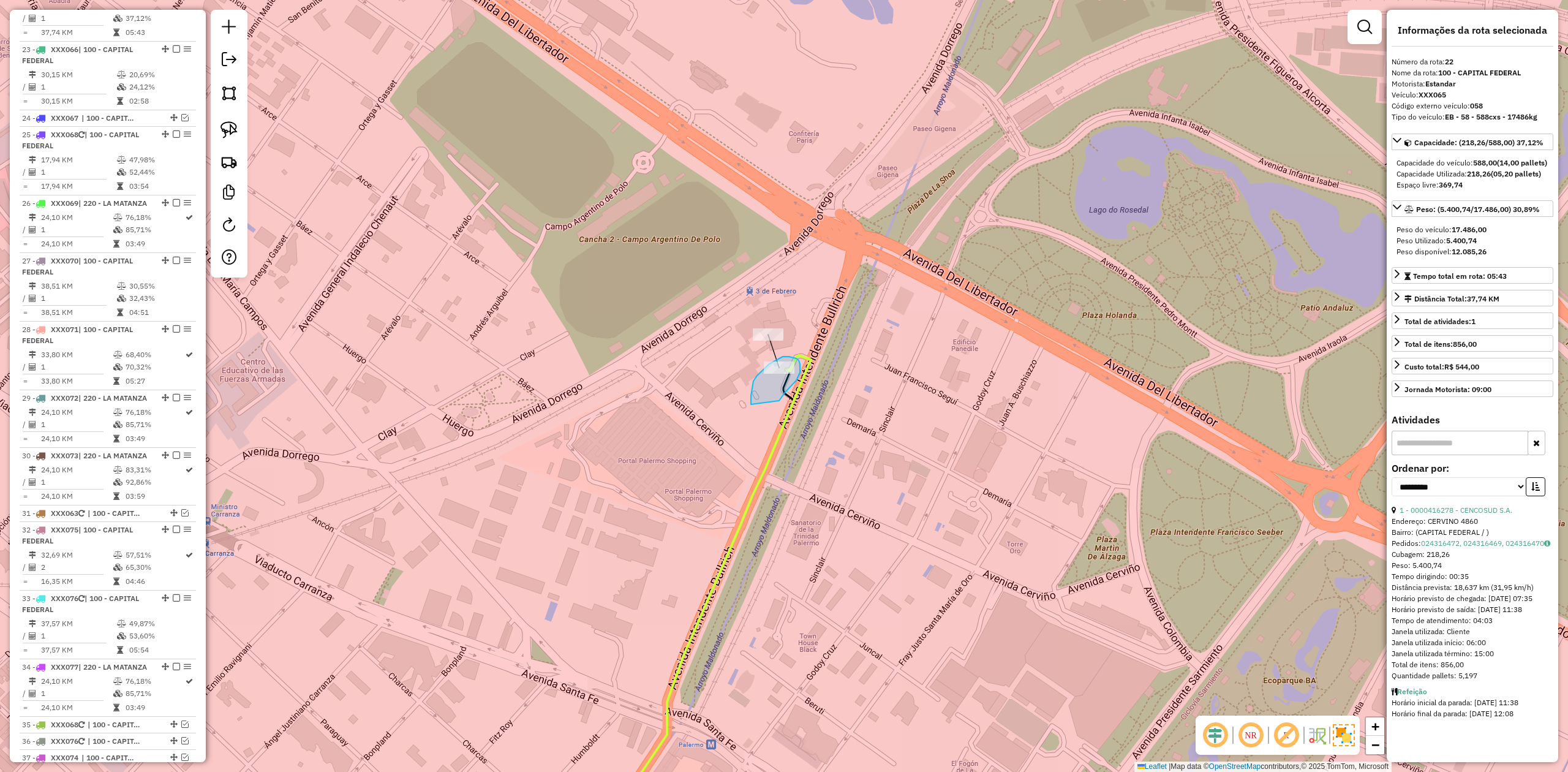
drag, startPoint x: 780, startPoint y: 401, endPoint x: 751, endPoint y: 406, distance: 29.4
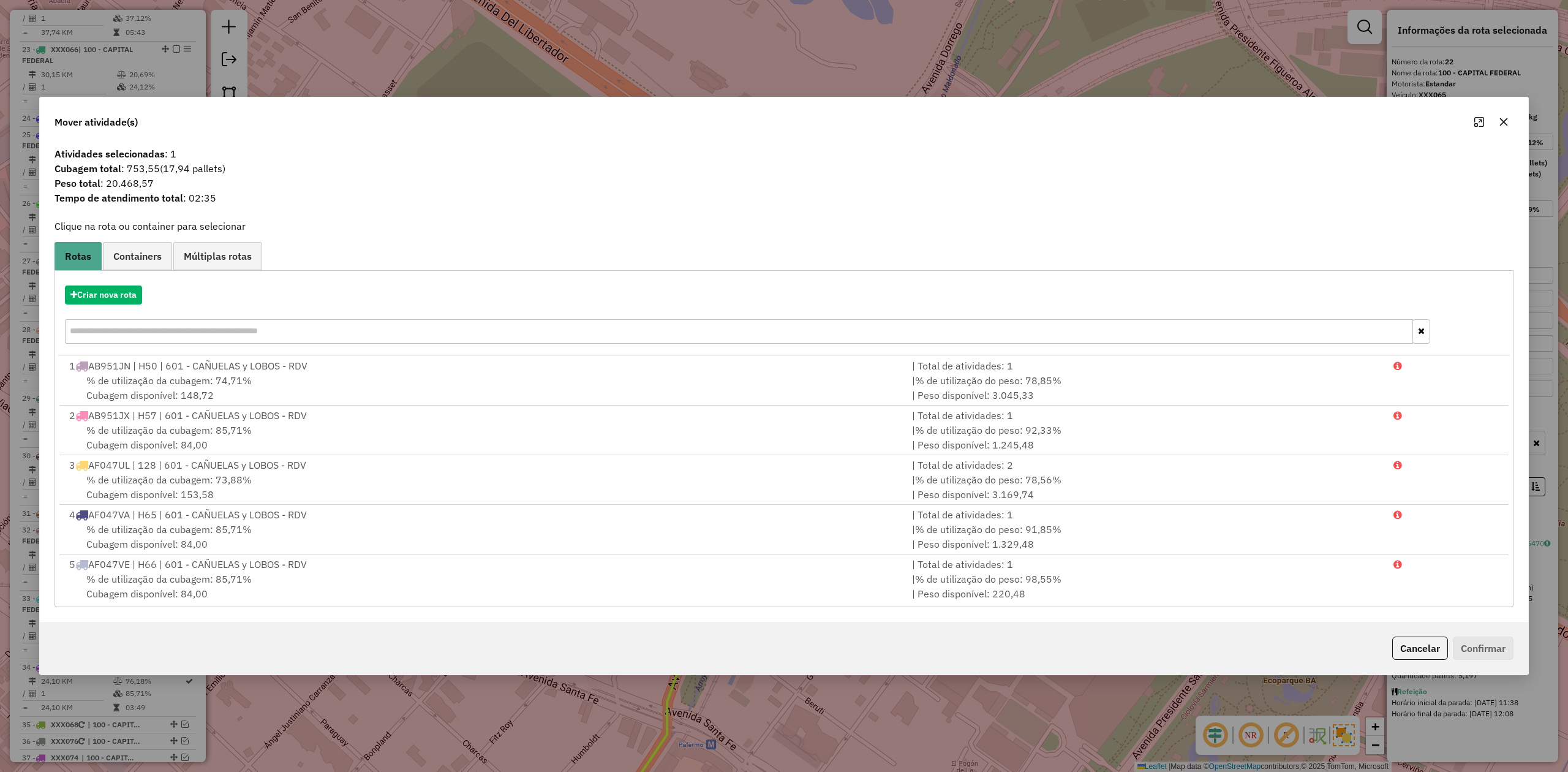
click at [1045, 123] on icon "button" at bounding box center [1504, 122] width 10 height 10
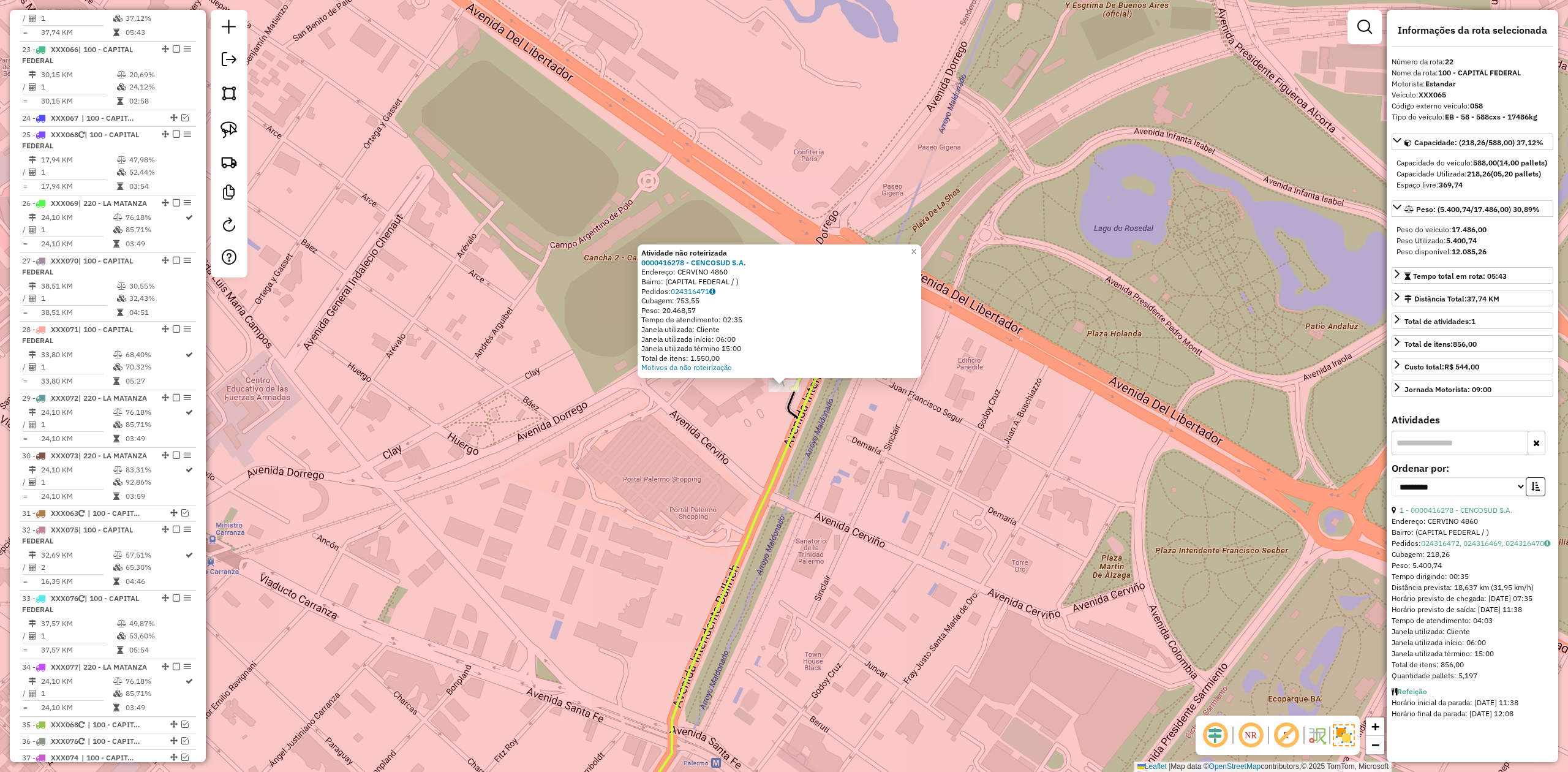
click at [762, 437] on div "Atividade não roteirizada 0000416278 - CENCOSUD S.A. Endereço: CERVINO 4860 Bai…" at bounding box center [784, 386] width 1568 height 772
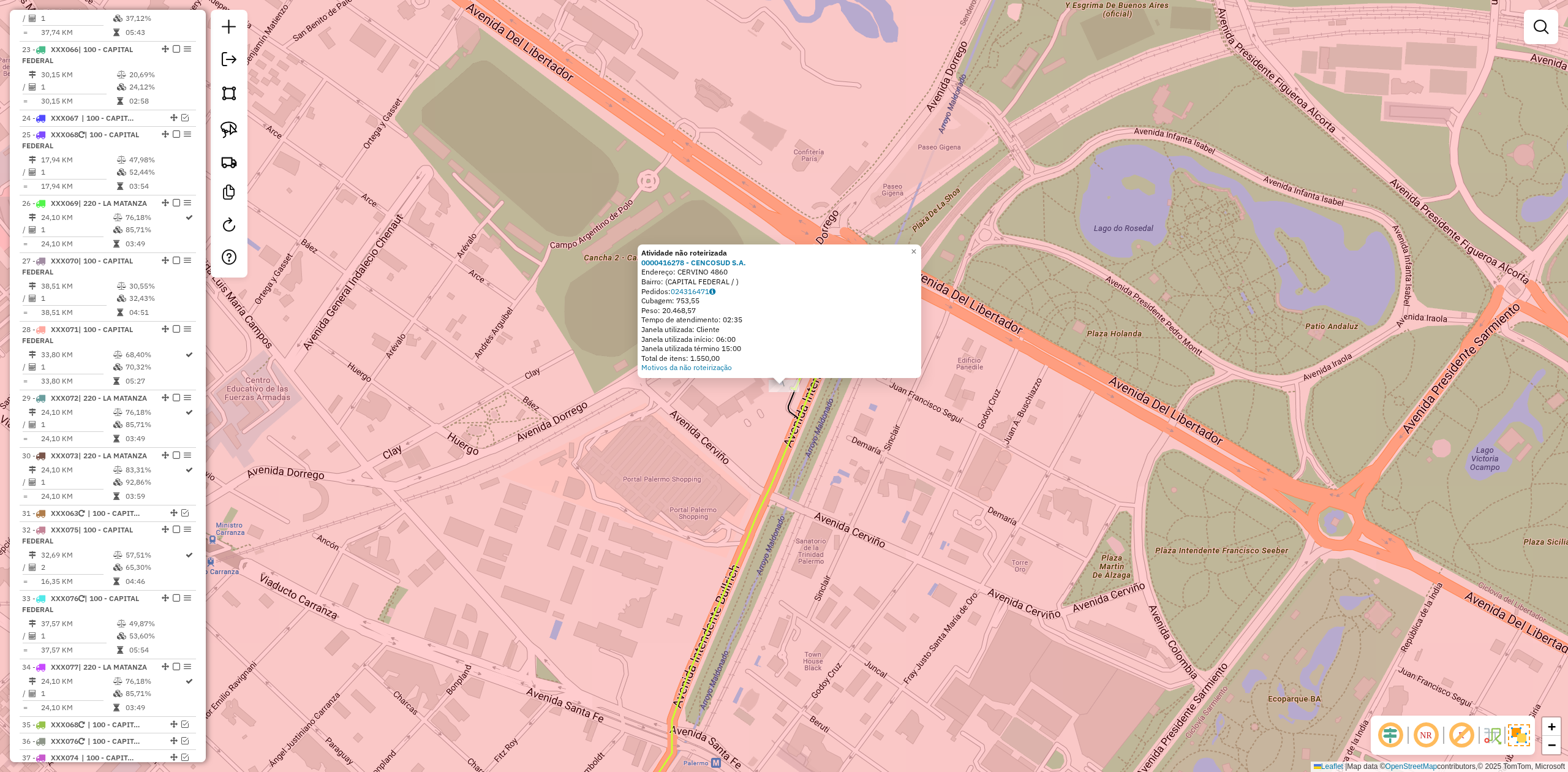
click at [722, 401] on div "Atividade não roteirizada 0000416278 - CENCOSUD S.A. Endereço: CERVINO 4860 Bai…" at bounding box center [784, 386] width 1568 height 772
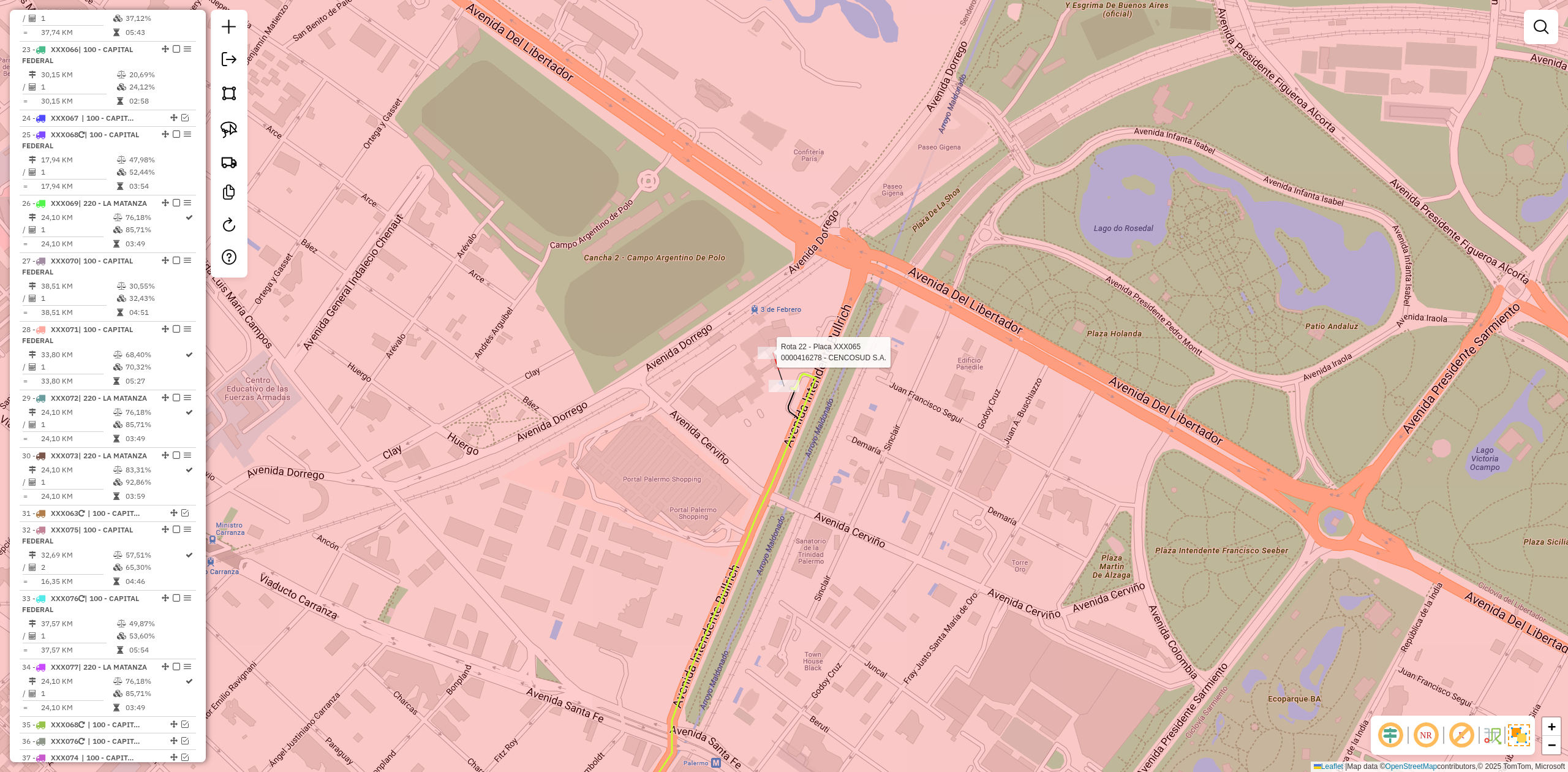
select select "**********"
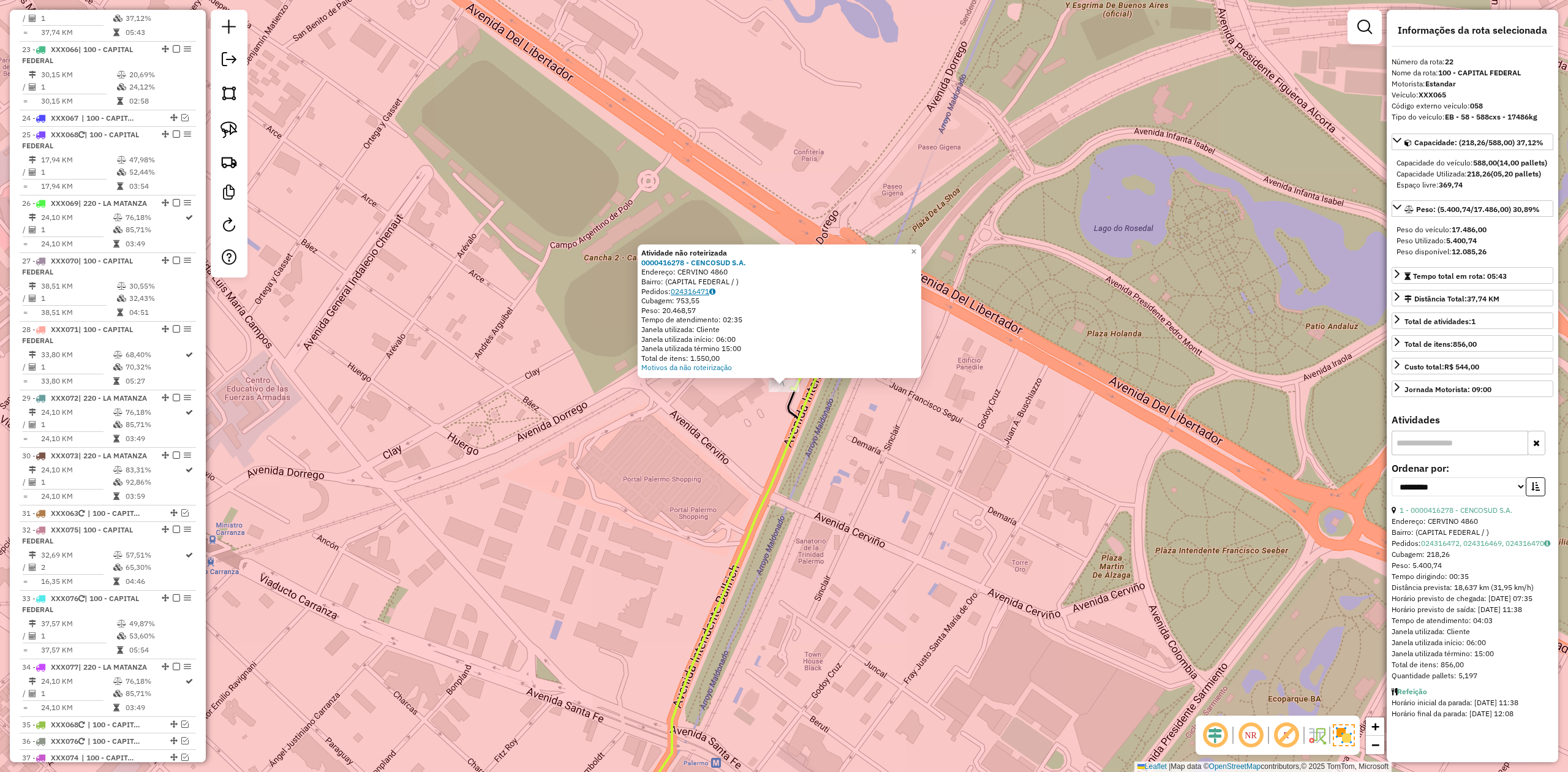
click at [711, 288] on link "024316471" at bounding box center [693, 291] width 45 height 9
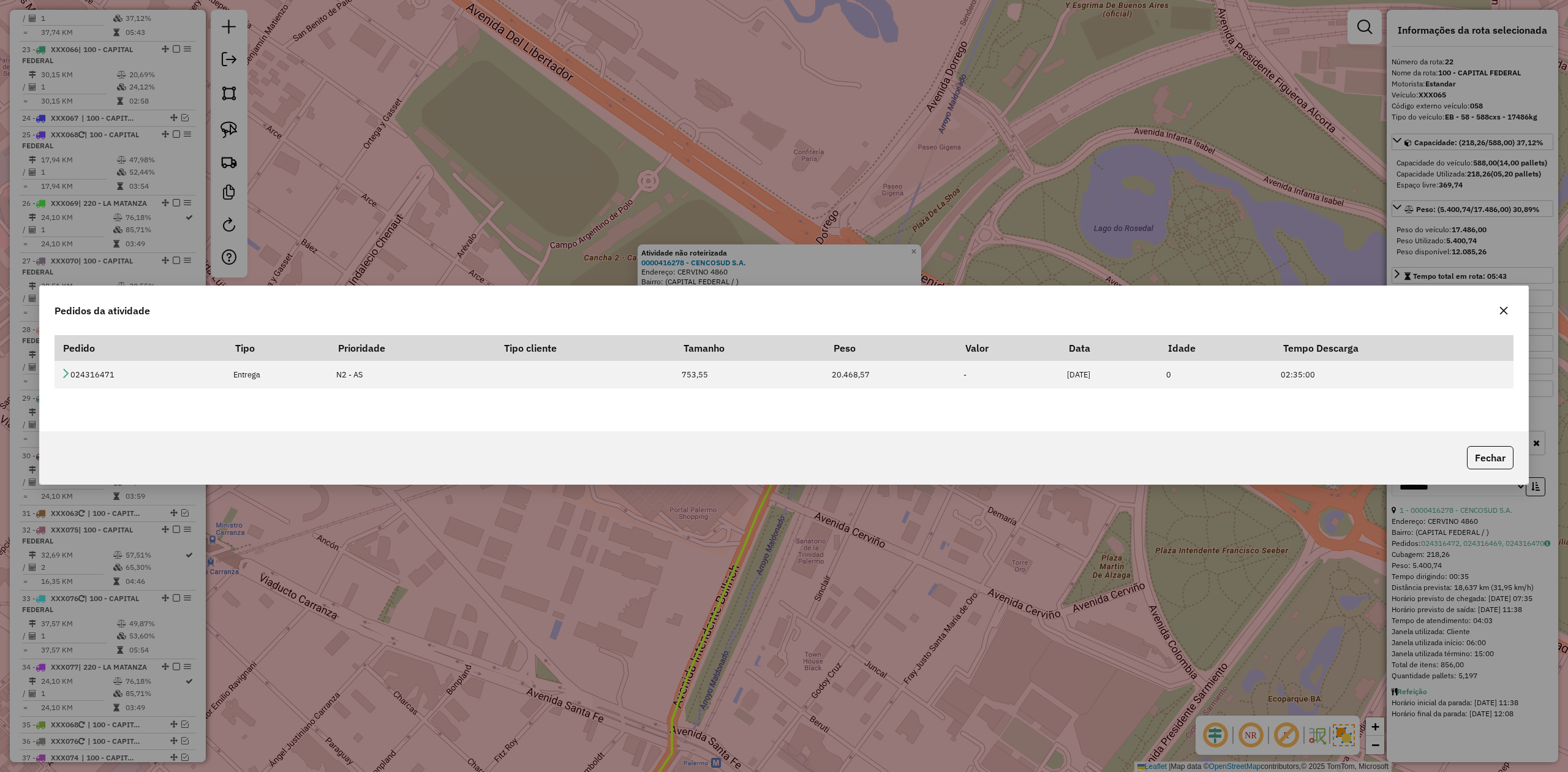
click at [1045, 312] on icon "button" at bounding box center [1504, 311] width 8 height 8
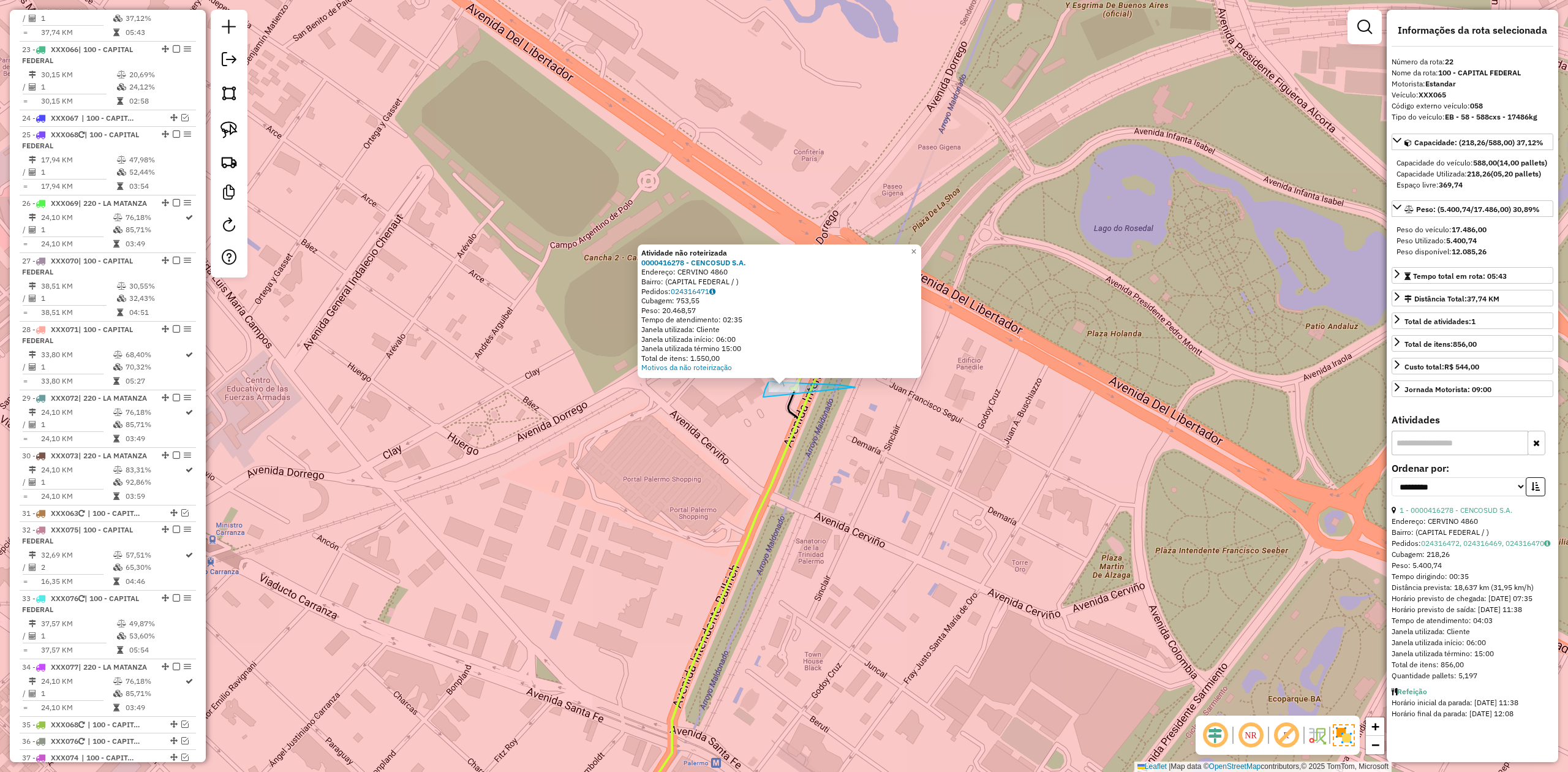
drag, startPoint x: 809, startPoint y: 384, endPoint x: 821, endPoint y: 405, distance: 24.2
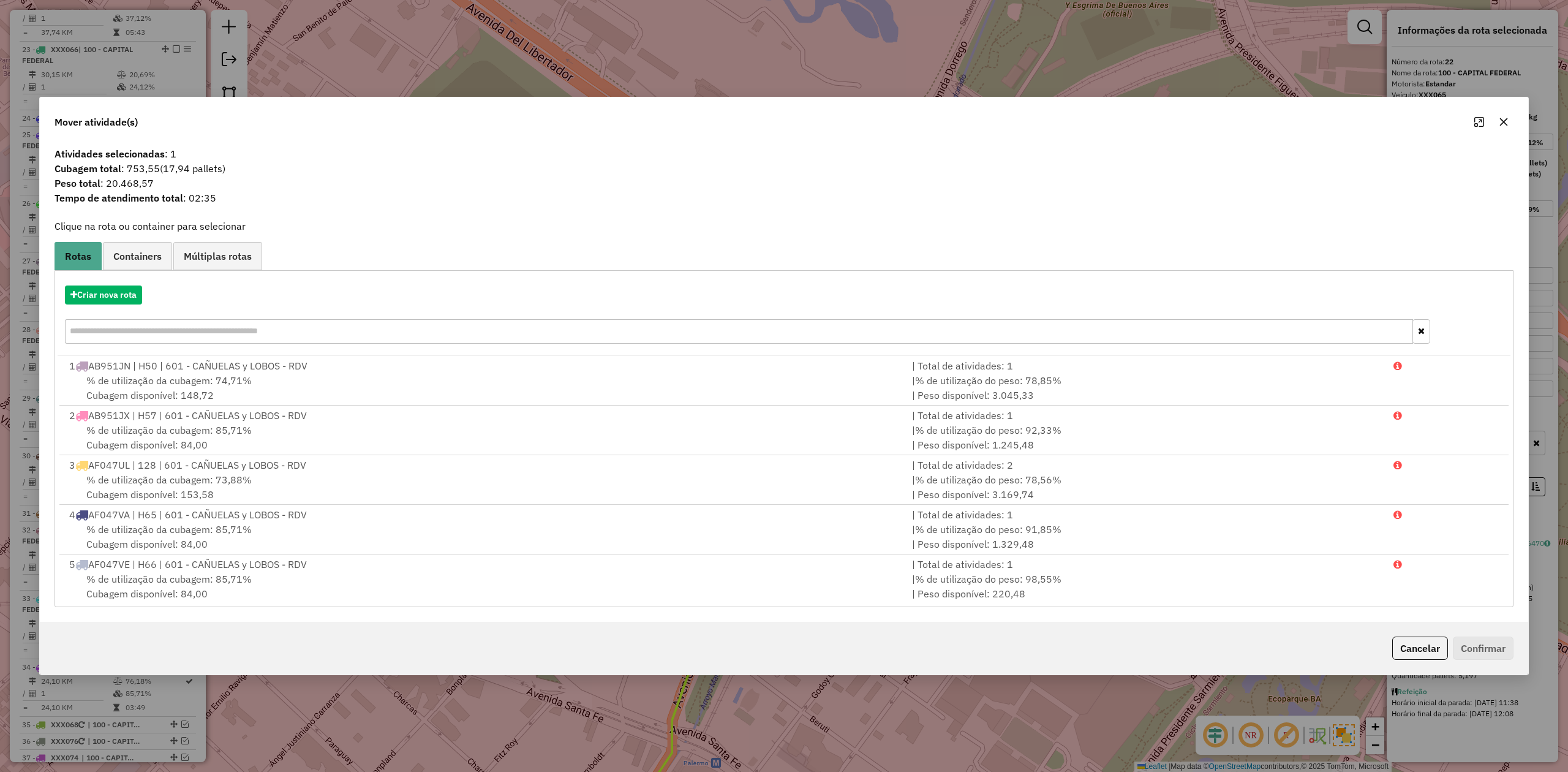
click at [1045, 123] on icon "button" at bounding box center [1504, 122] width 10 height 10
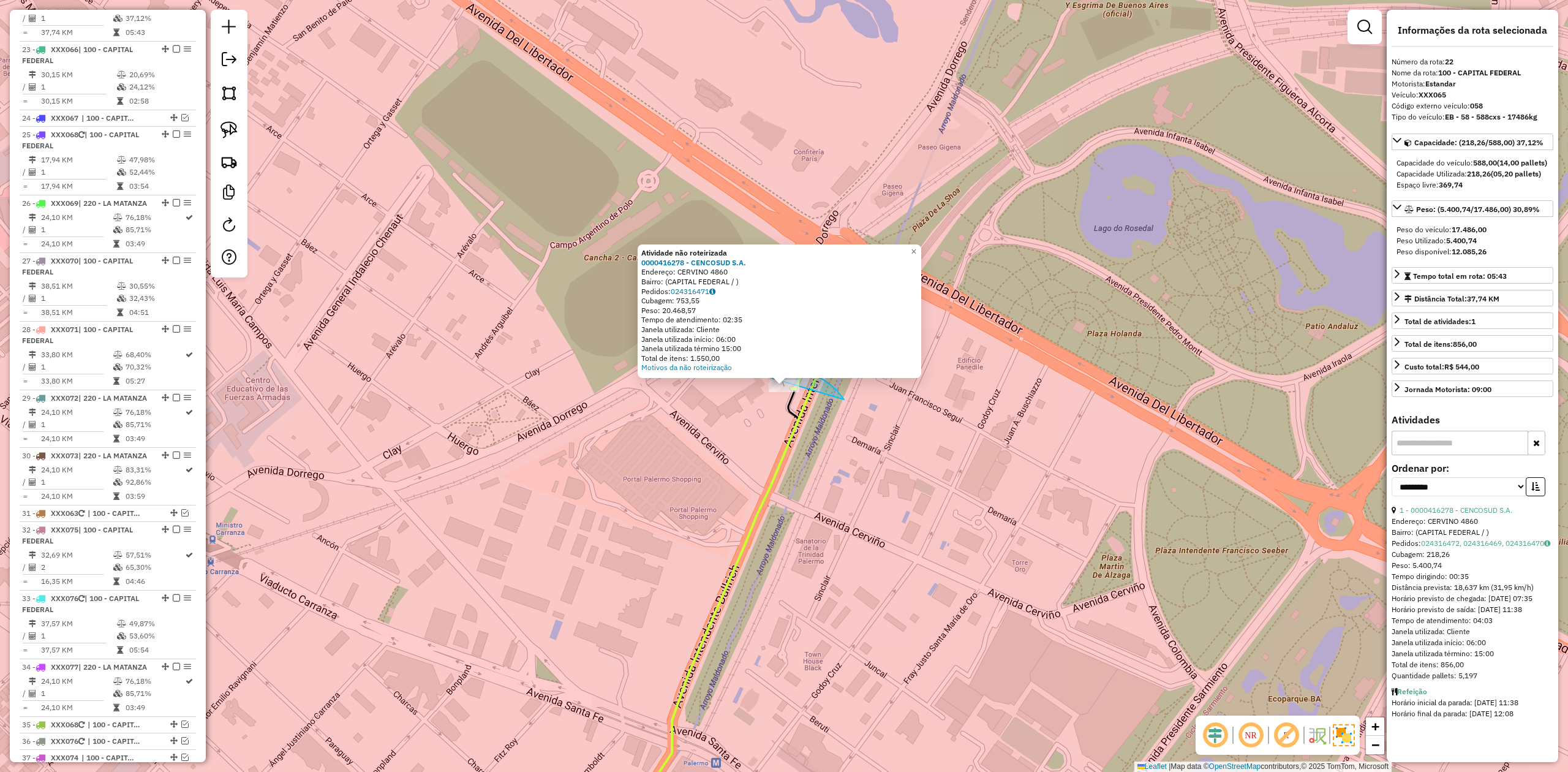
drag, startPoint x: 777, startPoint y: 371, endPoint x: 826, endPoint y: 429, distance: 75.9
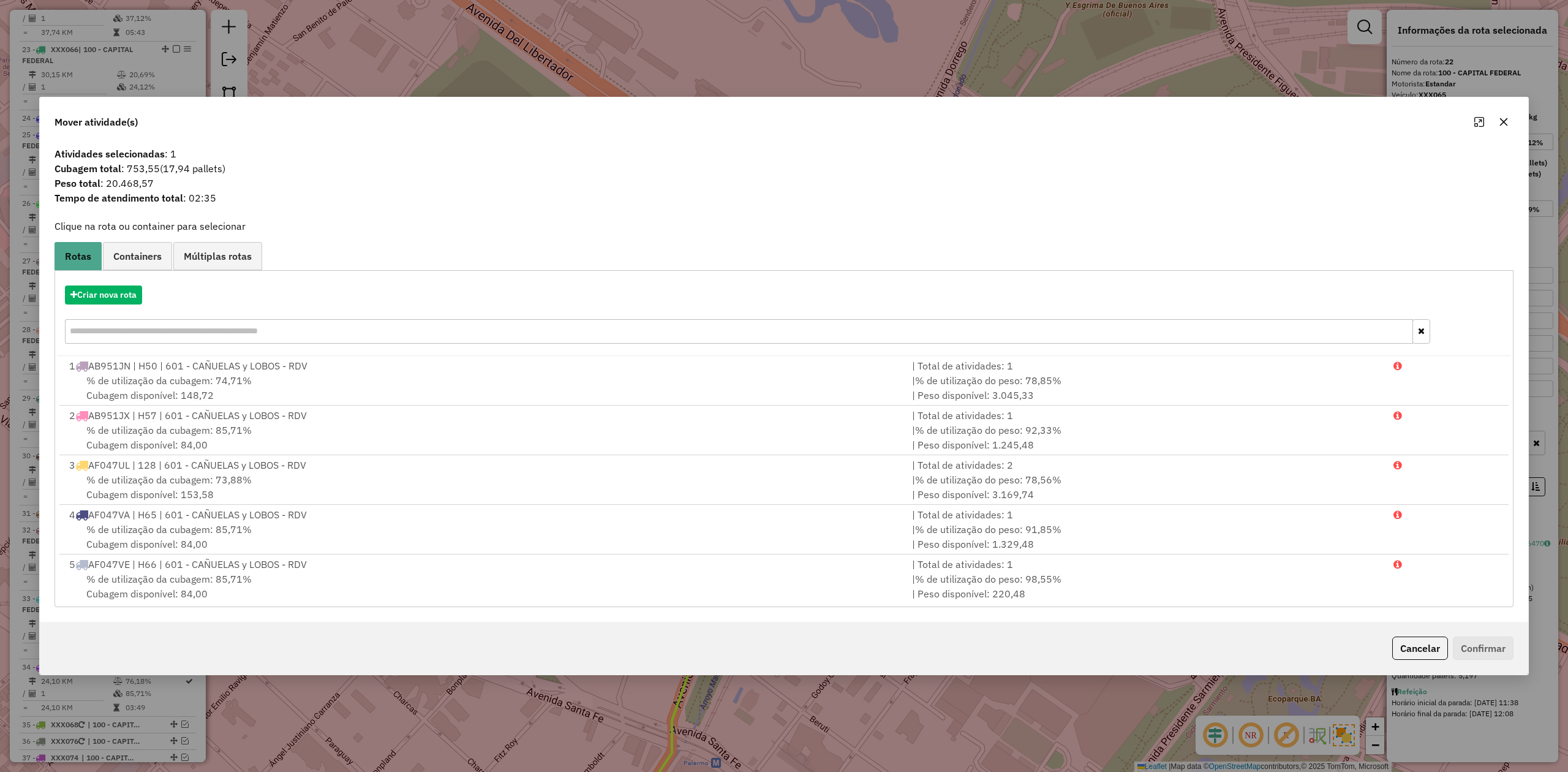
click at [1045, 122] on icon "button" at bounding box center [1504, 122] width 10 height 10
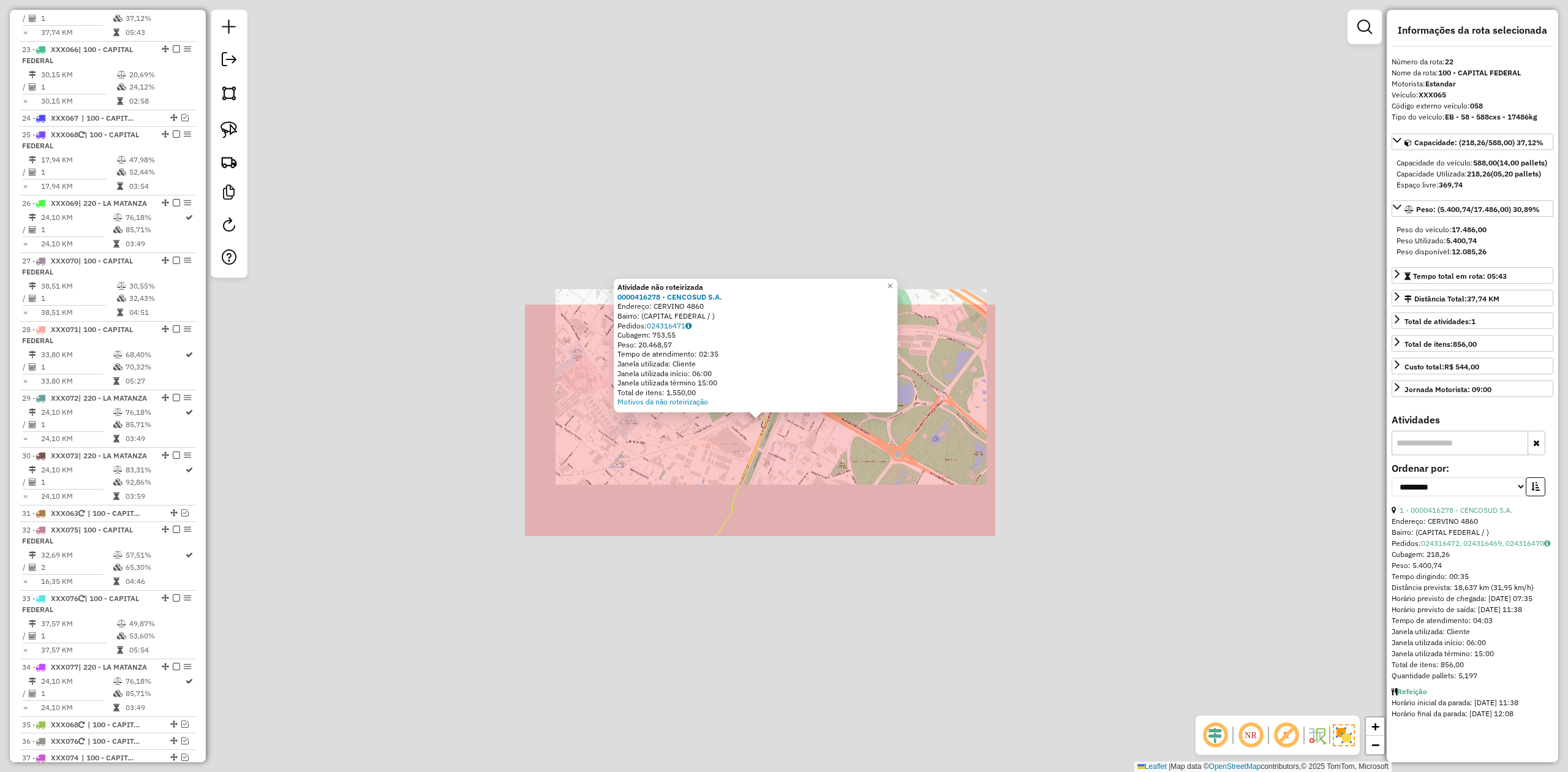
click at [766, 437] on div "Atividade não roteirizada 0000416278 - CENCOSUD S.A. Endereço: CERVINO 4860 Bai…" at bounding box center [784, 386] width 1568 height 772
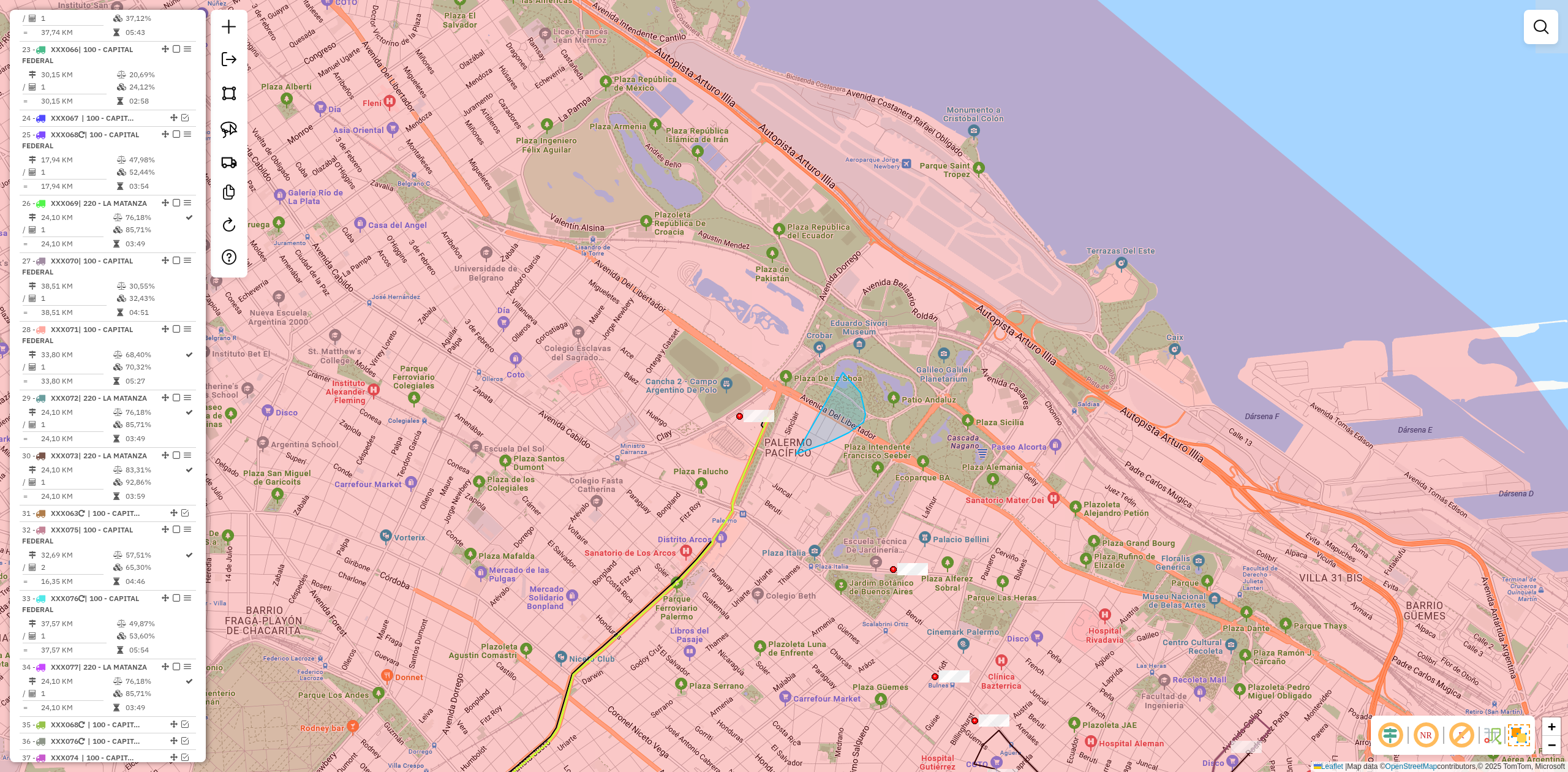
drag, startPoint x: 861, startPoint y: 393, endPoint x: 730, endPoint y: 491, distance: 163.6
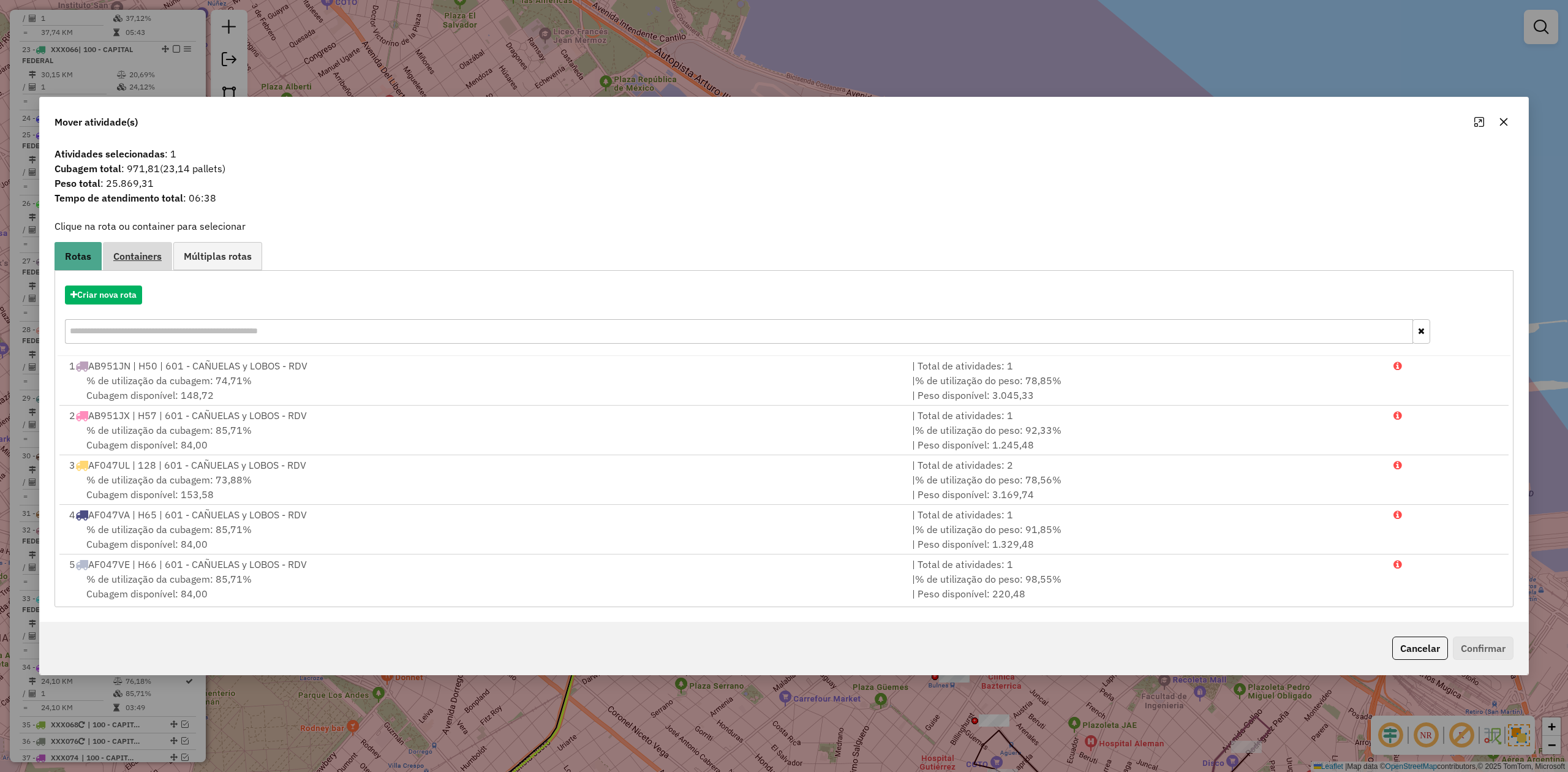
click at [137, 256] on span "Containers" at bounding box center [137, 256] width 48 height 10
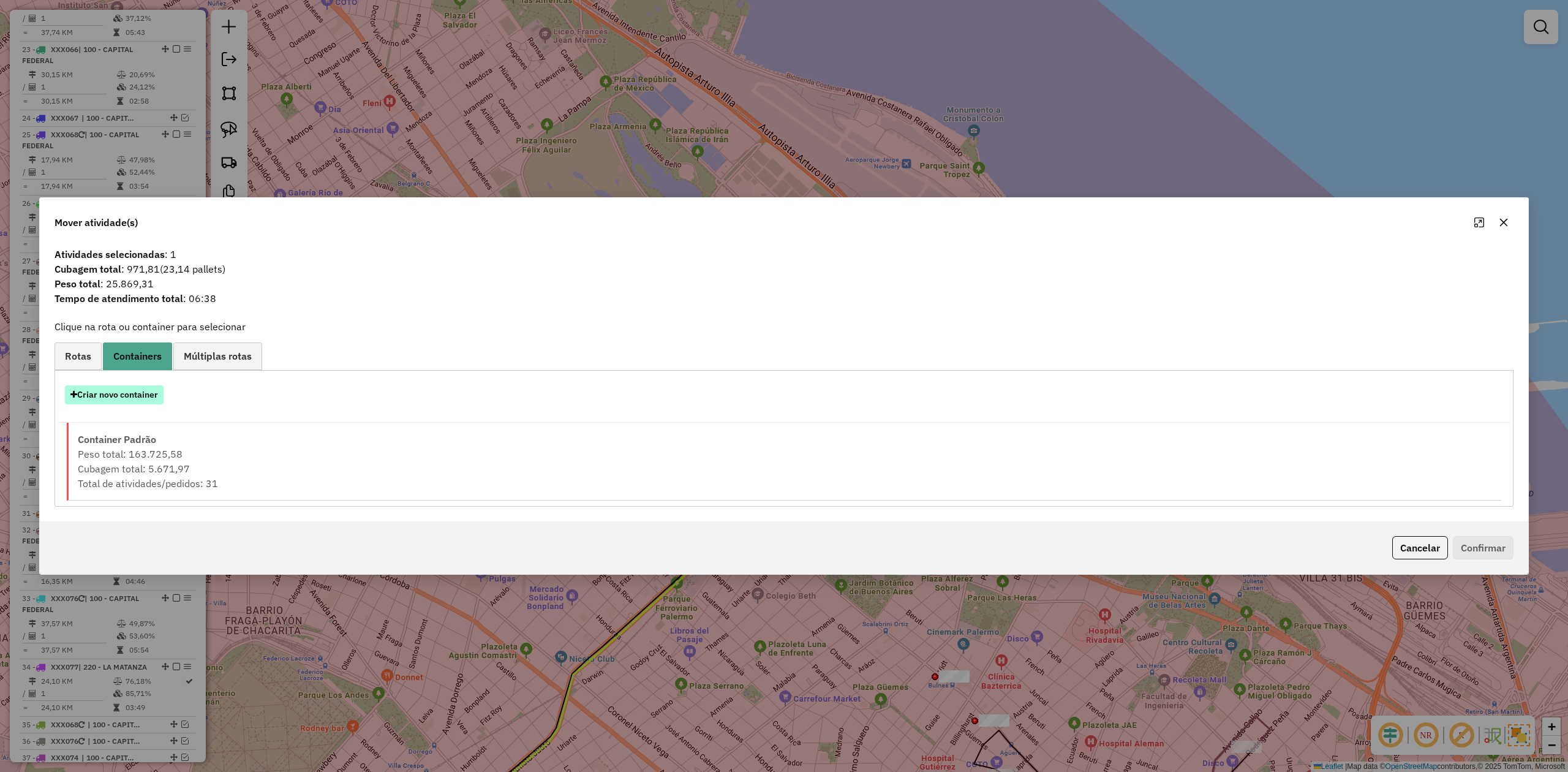
click at [126, 397] on button "Criar novo container" at bounding box center [113, 395] width 98 height 19
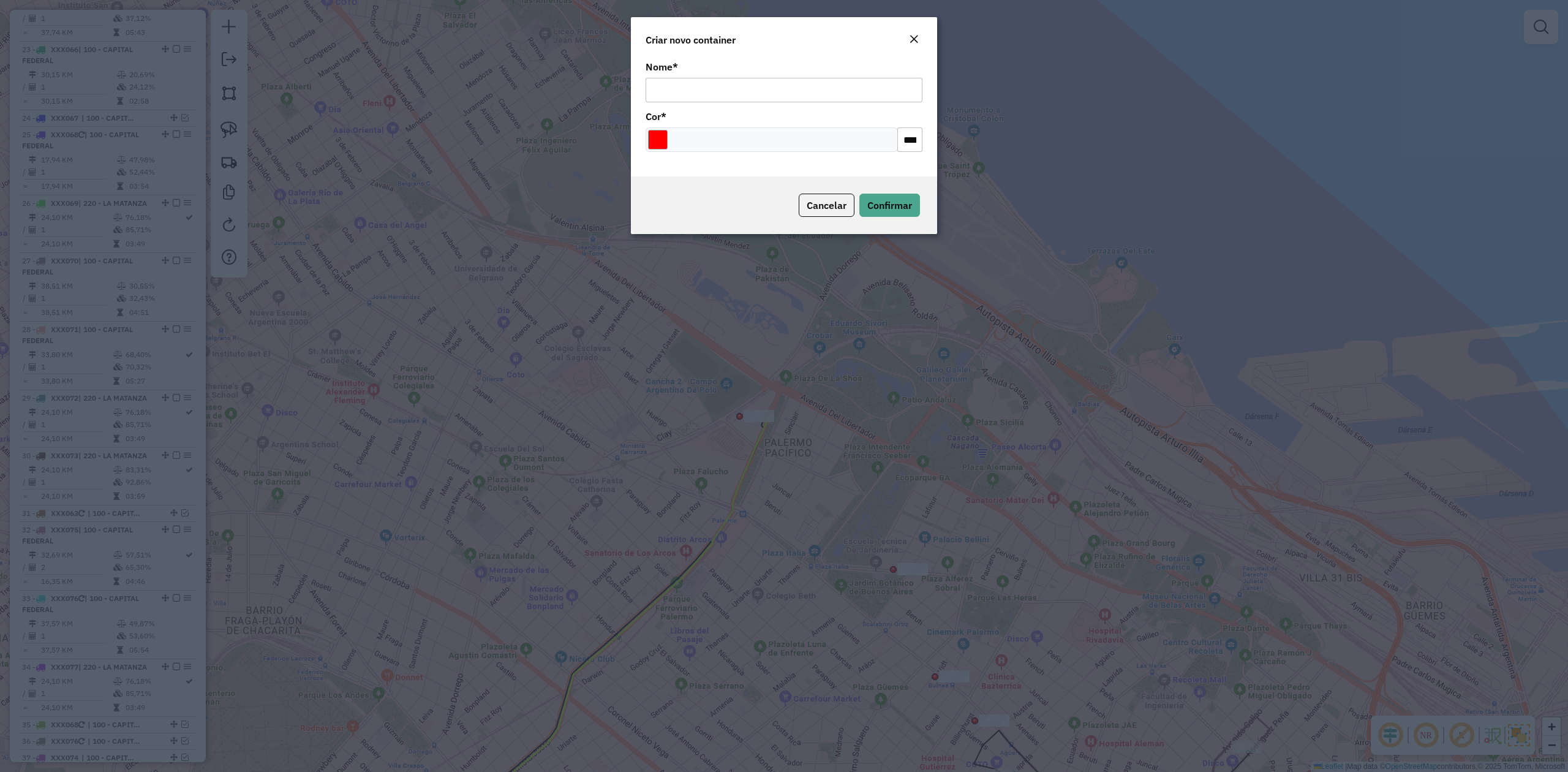
drag, startPoint x: 916, startPoint y: 42, endPoint x: 895, endPoint y: 88, distance: 50.6
click at [916, 41] on em "Close" at bounding box center [914, 39] width 10 height 10
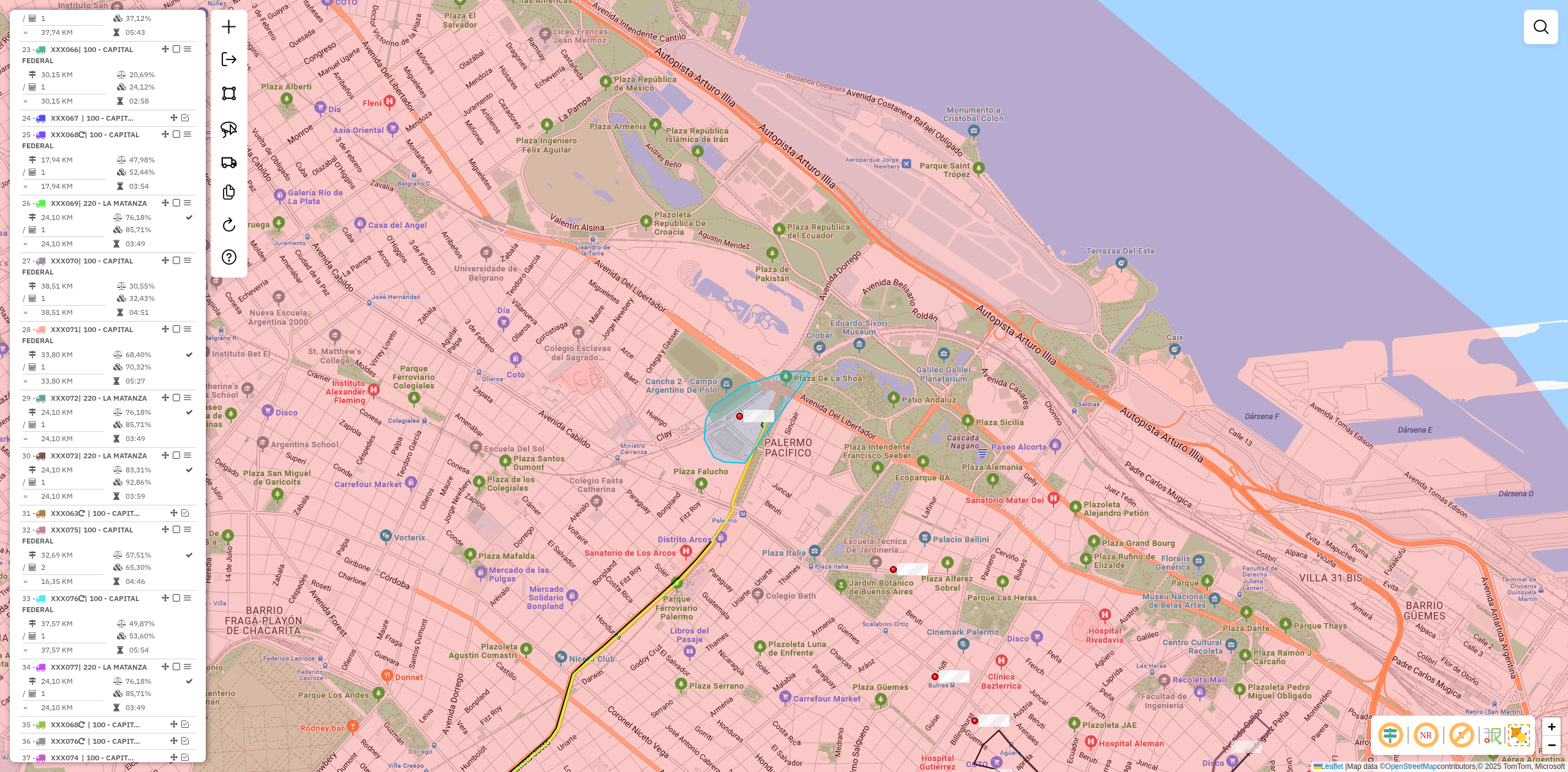
drag, startPoint x: 806, startPoint y: 371, endPoint x: 869, endPoint y: 386, distance: 64.8
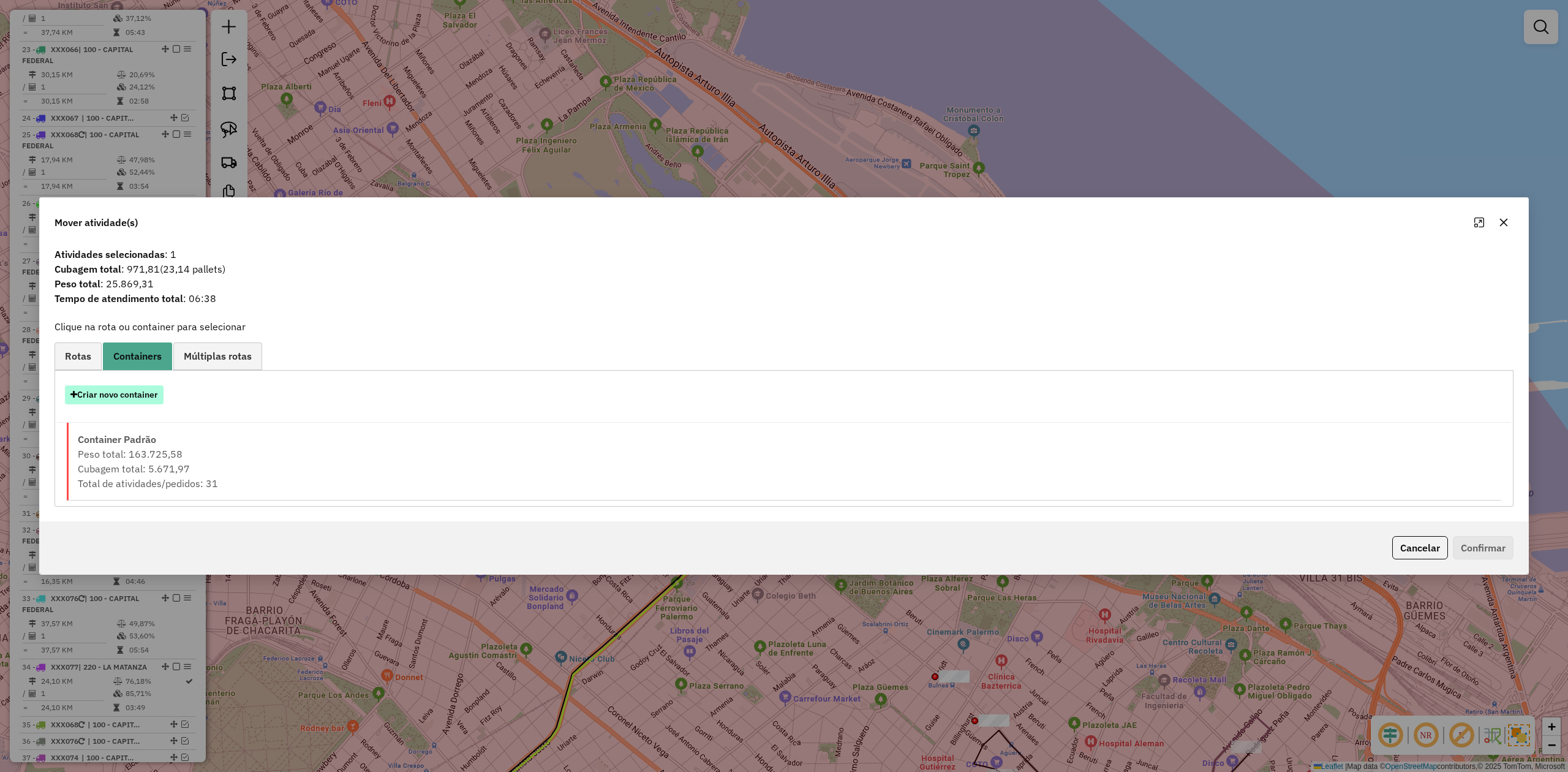
click at [131, 401] on button "Criar novo container" at bounding box center [113, 395] width 98 height 19
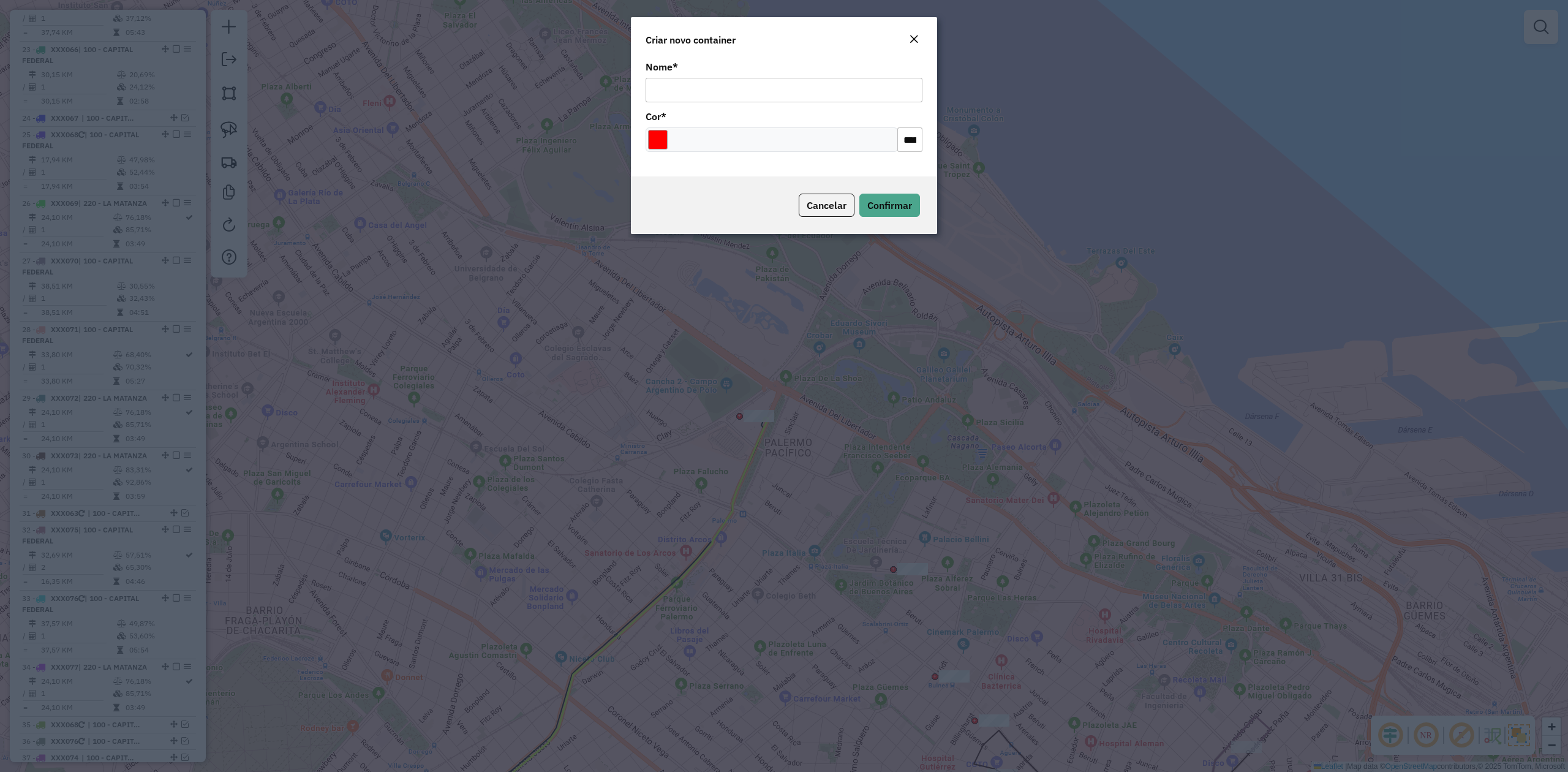
click at [914, 42] on em "Close" at bounding box center [914, 39] width 10 height 10
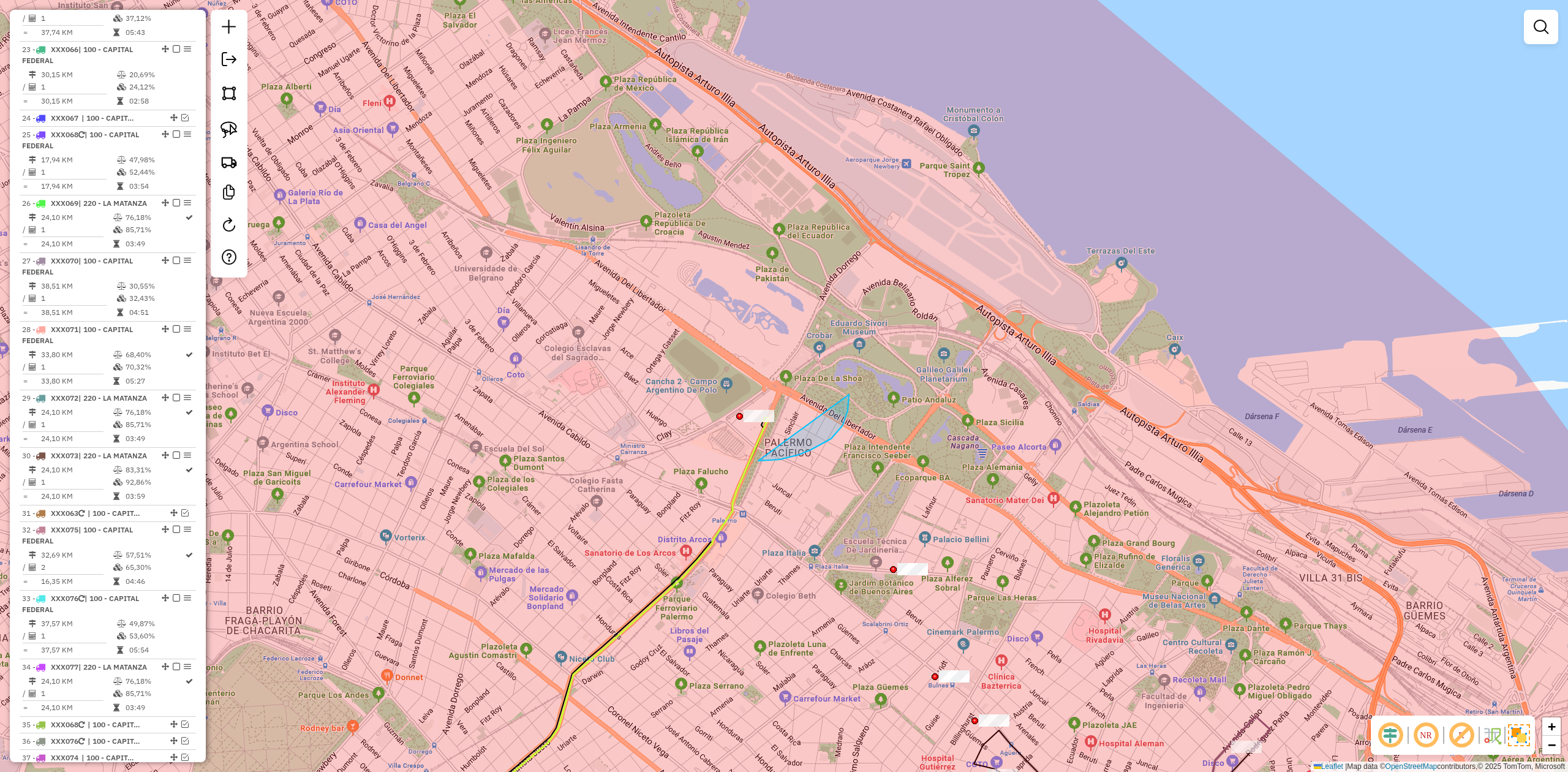
drag, startPoint x: 849, startPoint y: 395, endPoint x: 681, endPoint y: 500, distance: 198.1
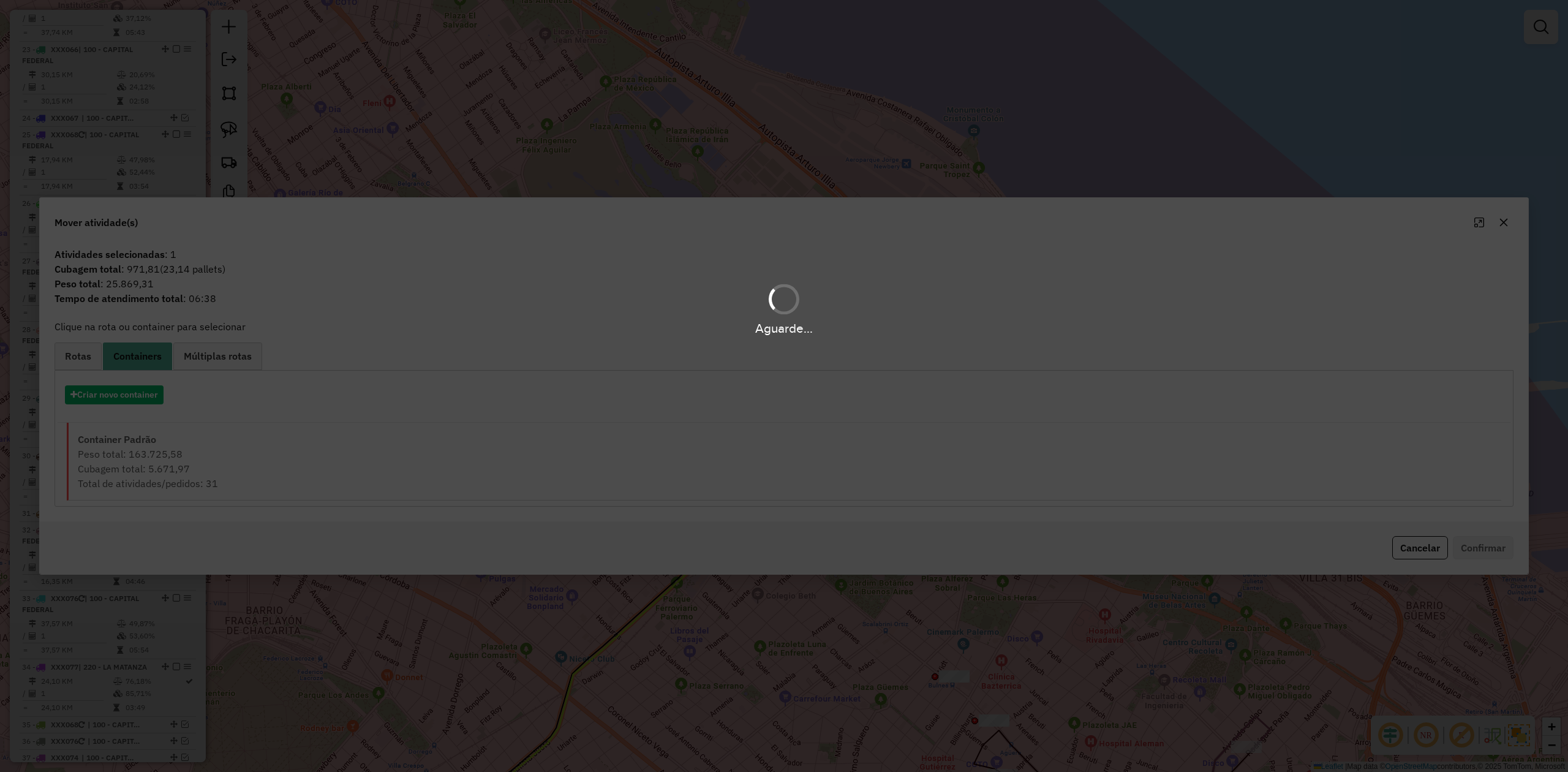
click at [76, 356] on div "Aguarde..." at bounding box center [784, 386] width 1568 height 772
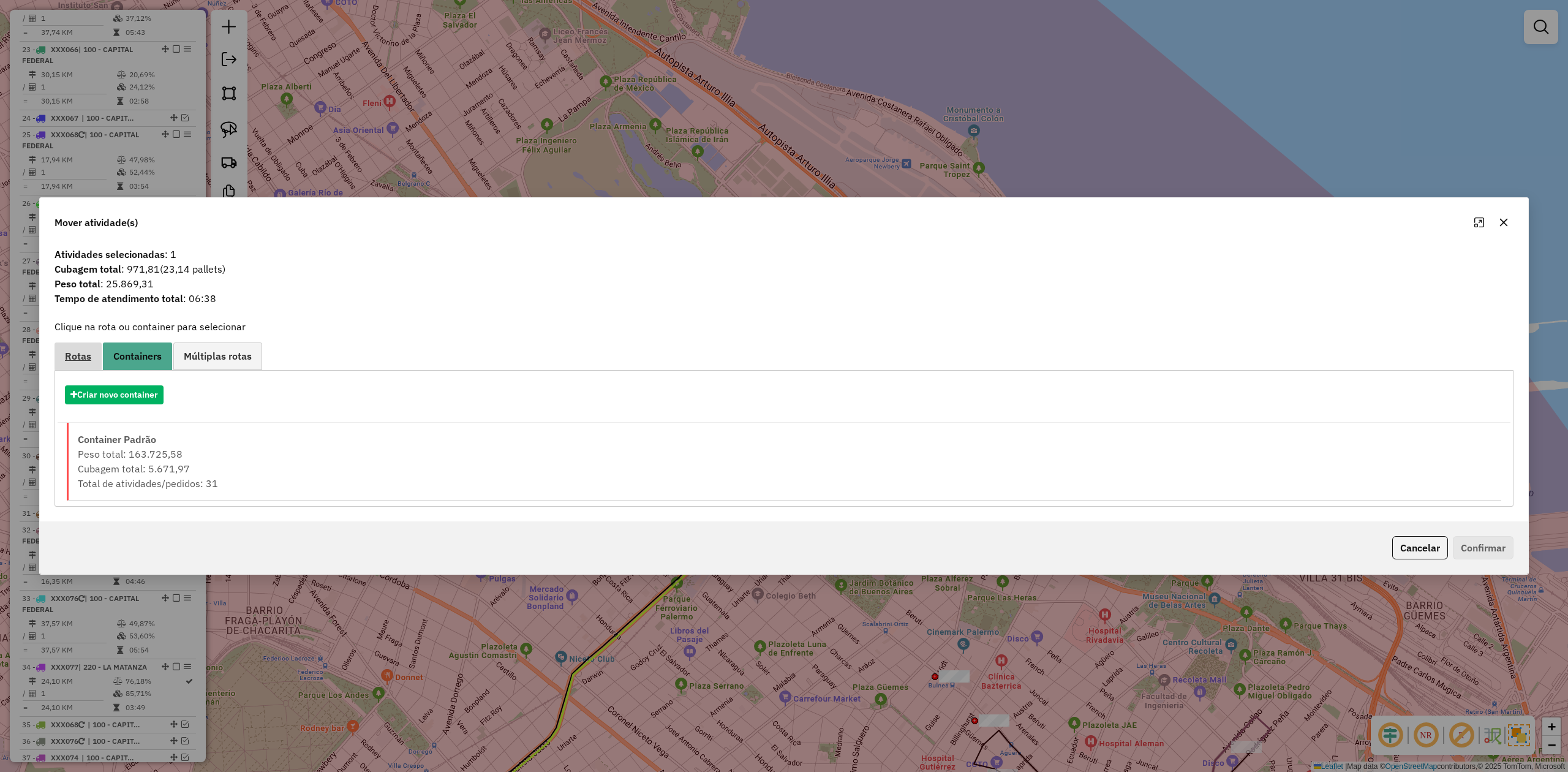
click at [74, 356] on span "Rotas" at bounding box center [78, 356] width 26 height 10
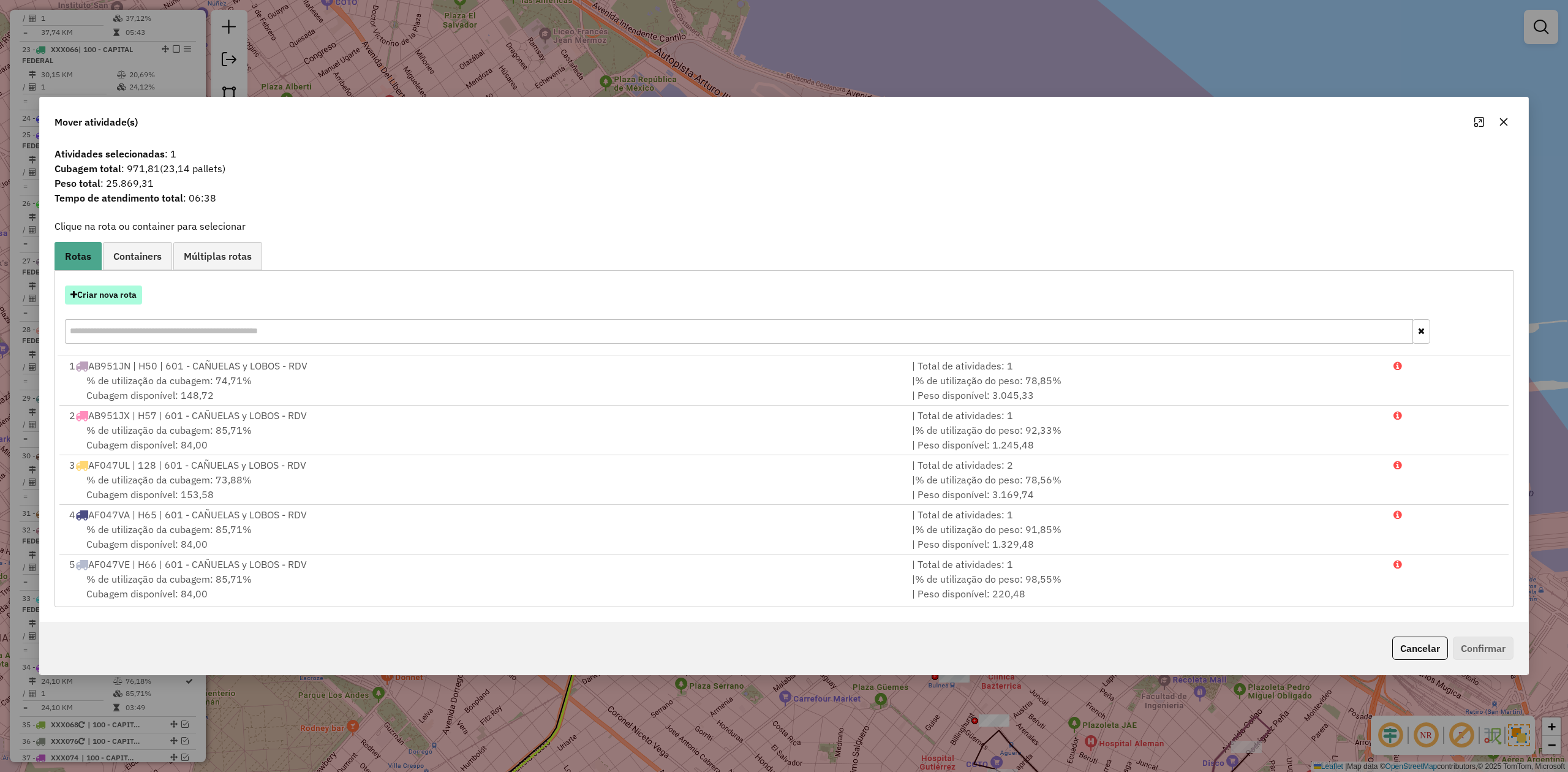
click at [104, 288] on button "Criar nova rota" at bounding box center [103, 295] width 77 height 19
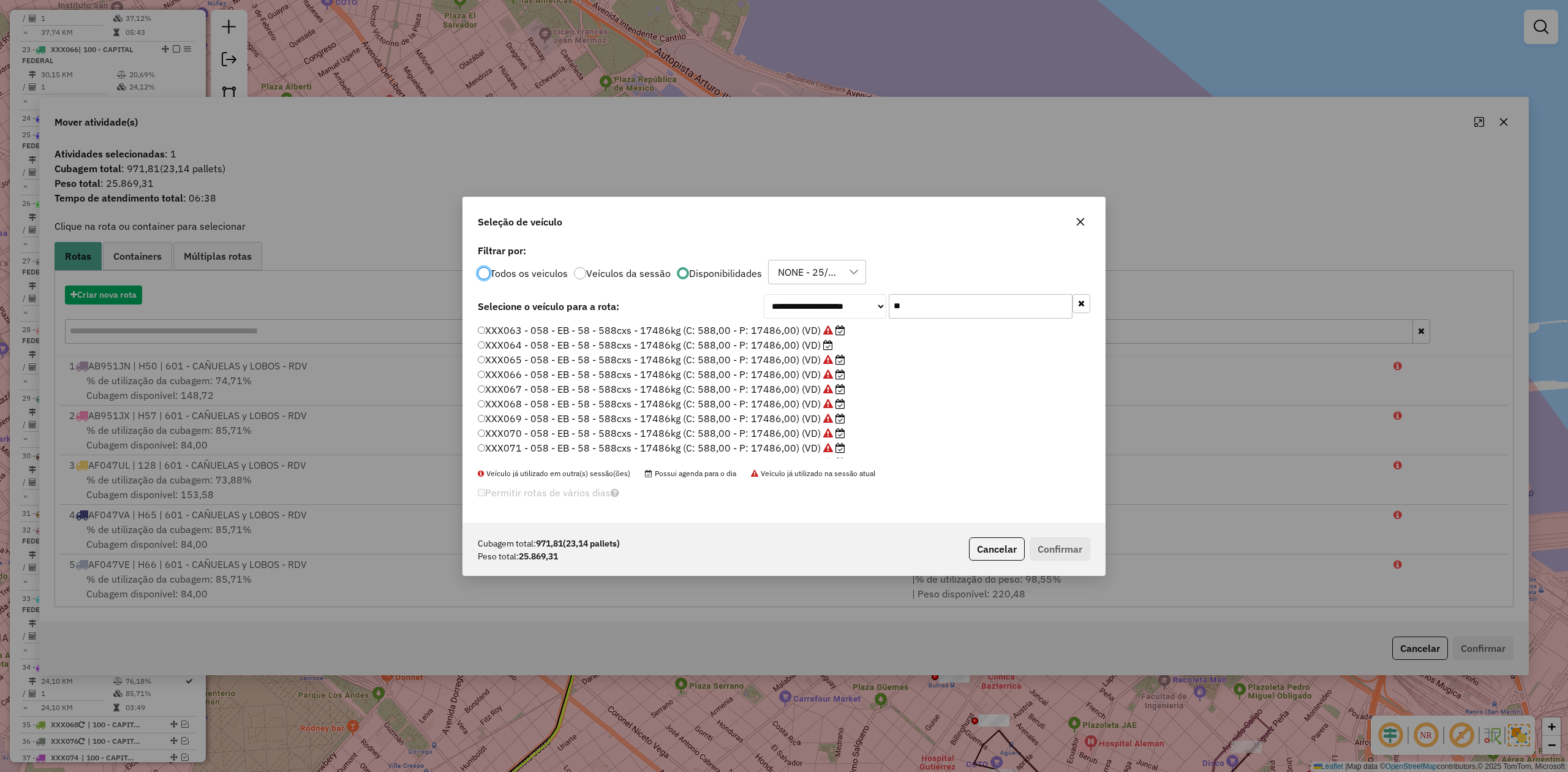
scroll to position [6, 3]
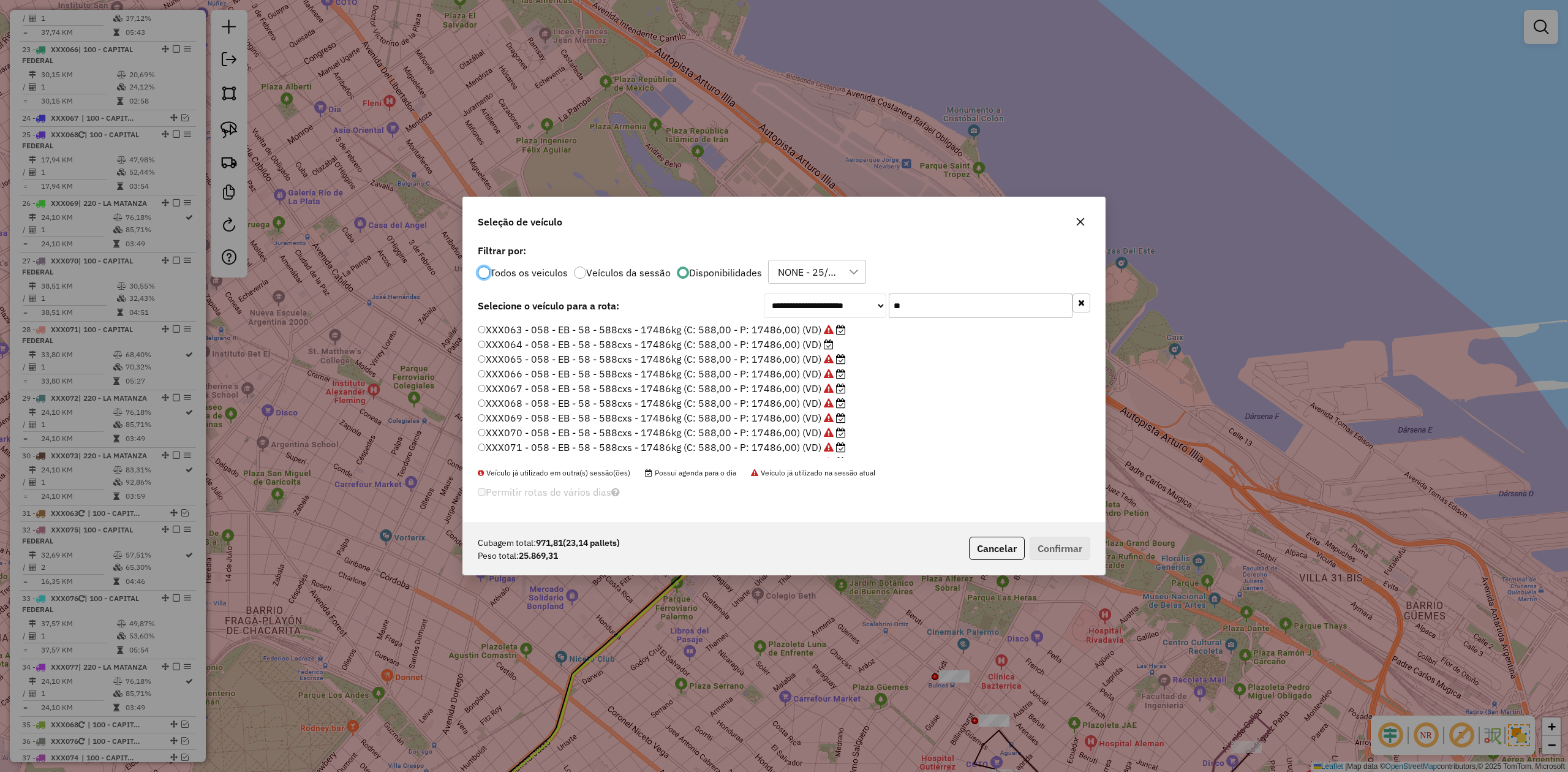
drag, startPoint x: 927, startPoint y: 302, endPoint x: 835, endPoint y: 300, distance: 92.0
click at [835, 300] on div "**********" at bounding box center [927, 306] width 327 height 25
click at [797, 344] on label "XXX064 - 058 - EB - 58 - 588cxs - 17486kg (C: 588,00 - P: 17486,00) (VD)" at bounding box center [656, 344] width 356 height 14
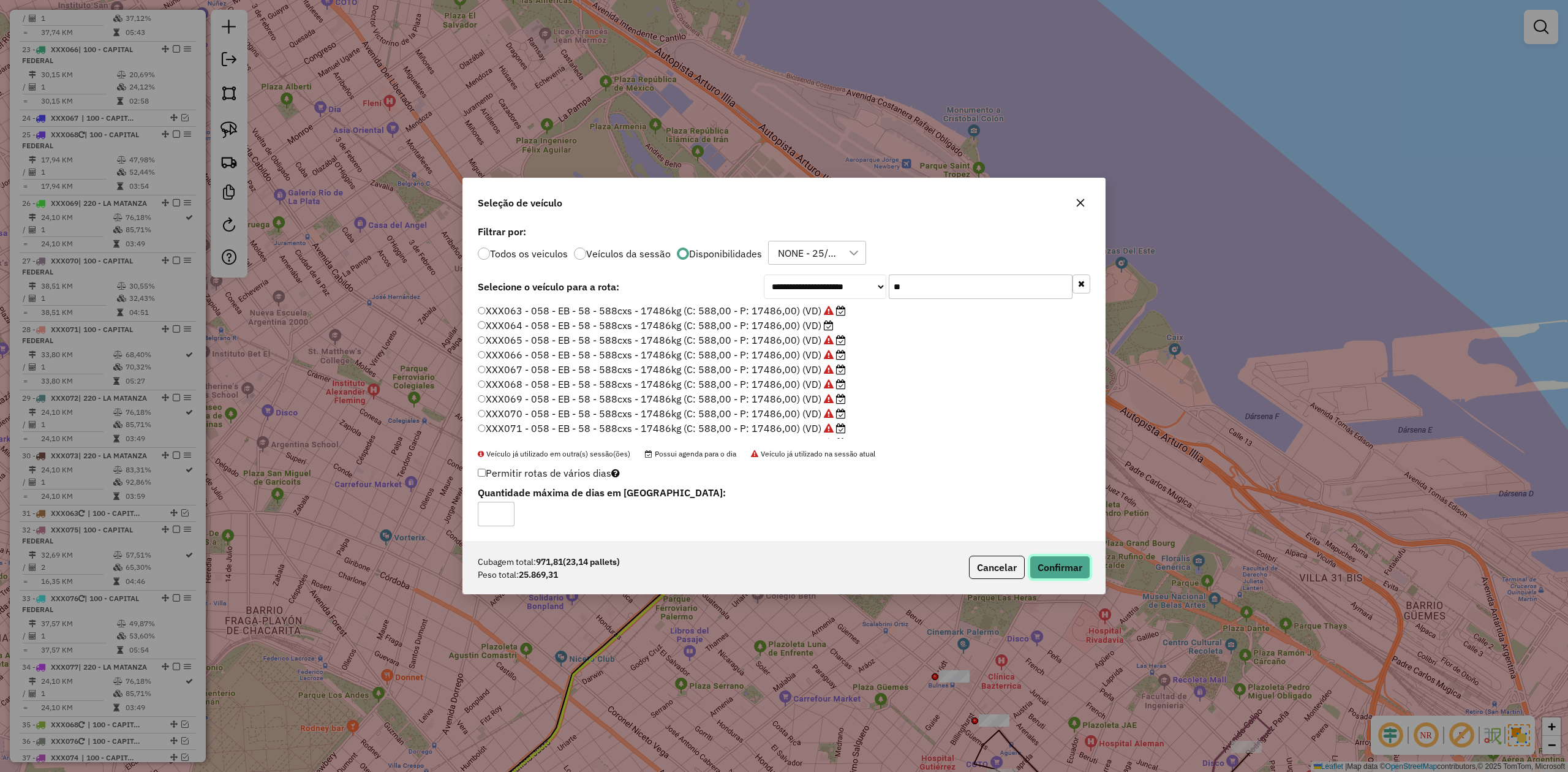
click at [1045, 477] on button "Confirmar" at bounding box center [1060, 567] width 60 height 23
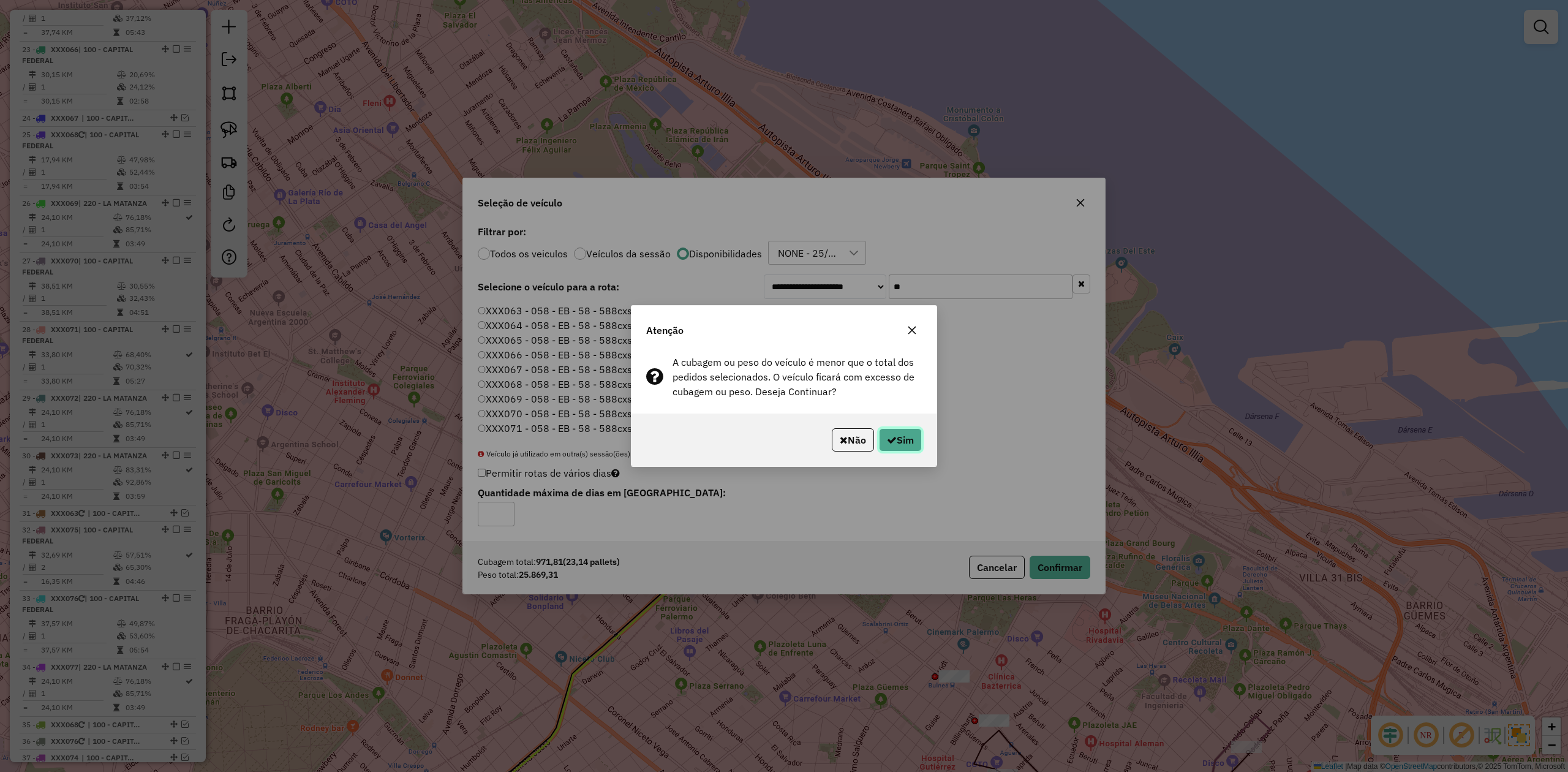
click at [910, 437] on button "Sim" at bounding box center [901, 440] width 43 height 23
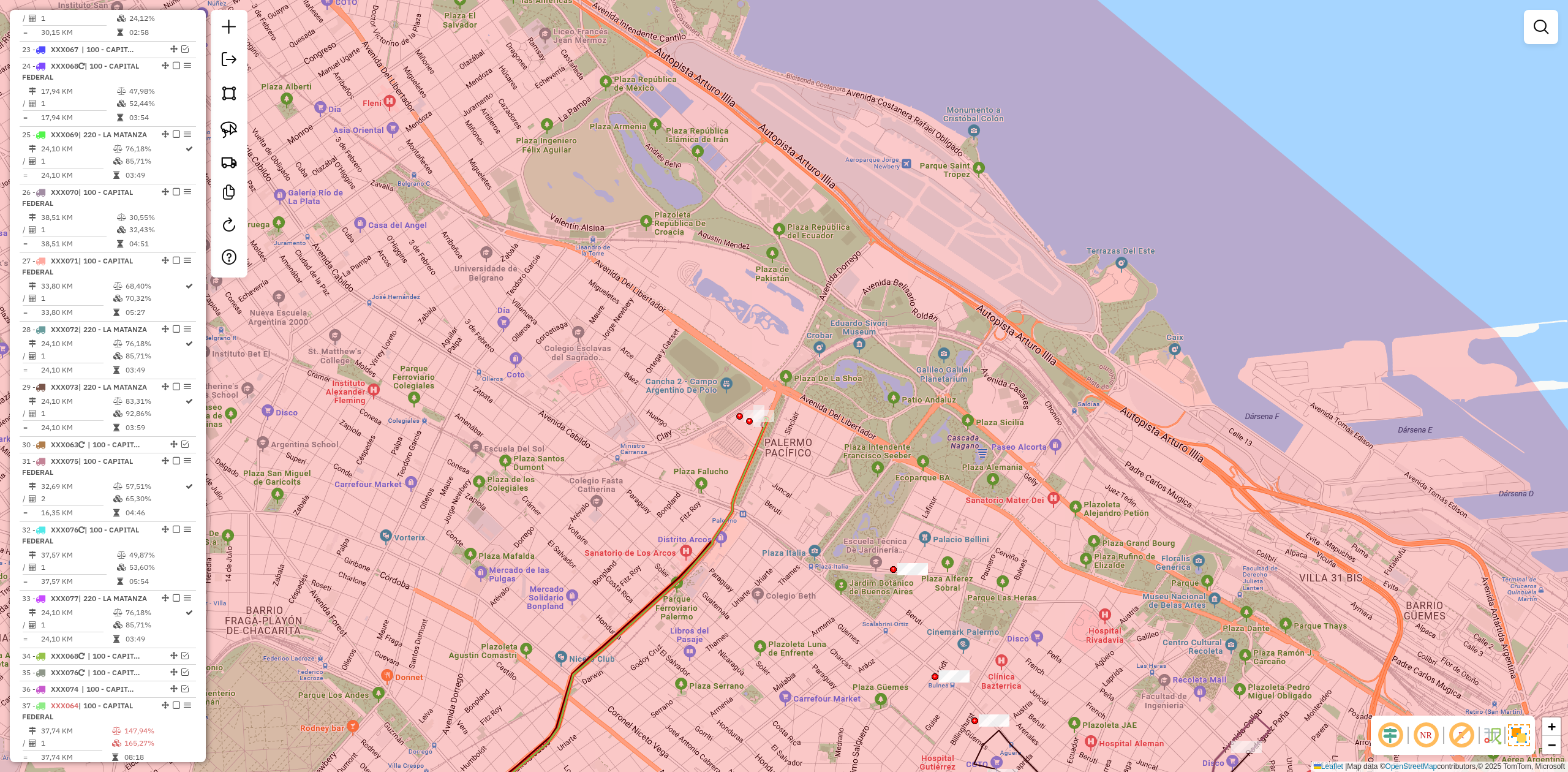
click at [773, 436] on div "Janela de atendimento Grade de atendimento Capacidade Transportadoras Veículos …" at bounding box center [784, 386] width 1568 height 772
click at [765, 432] on icon at bounding box center [595, 633] width 346 height 432
select select "**********"
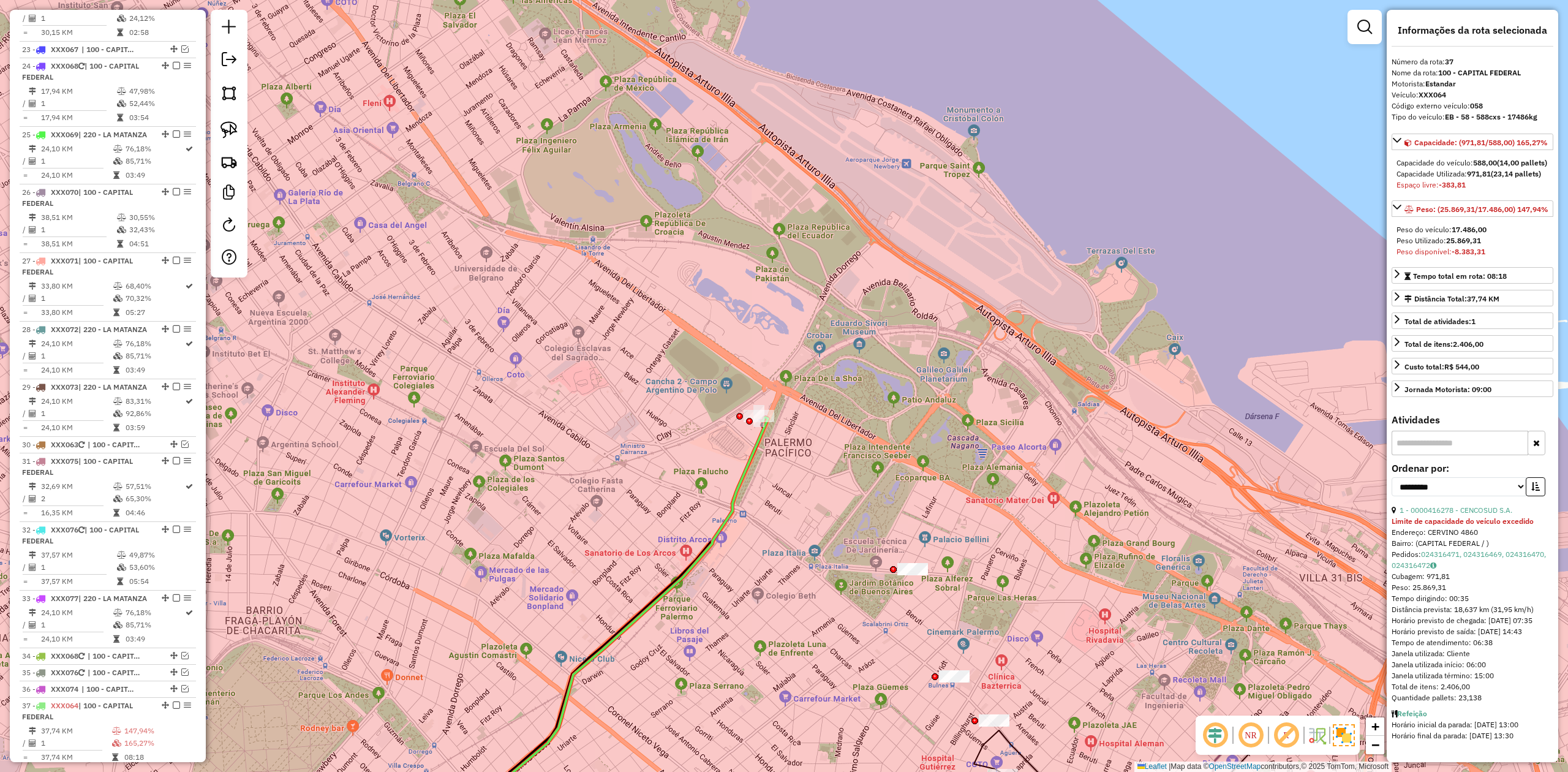
scroll to position [2280, 0]
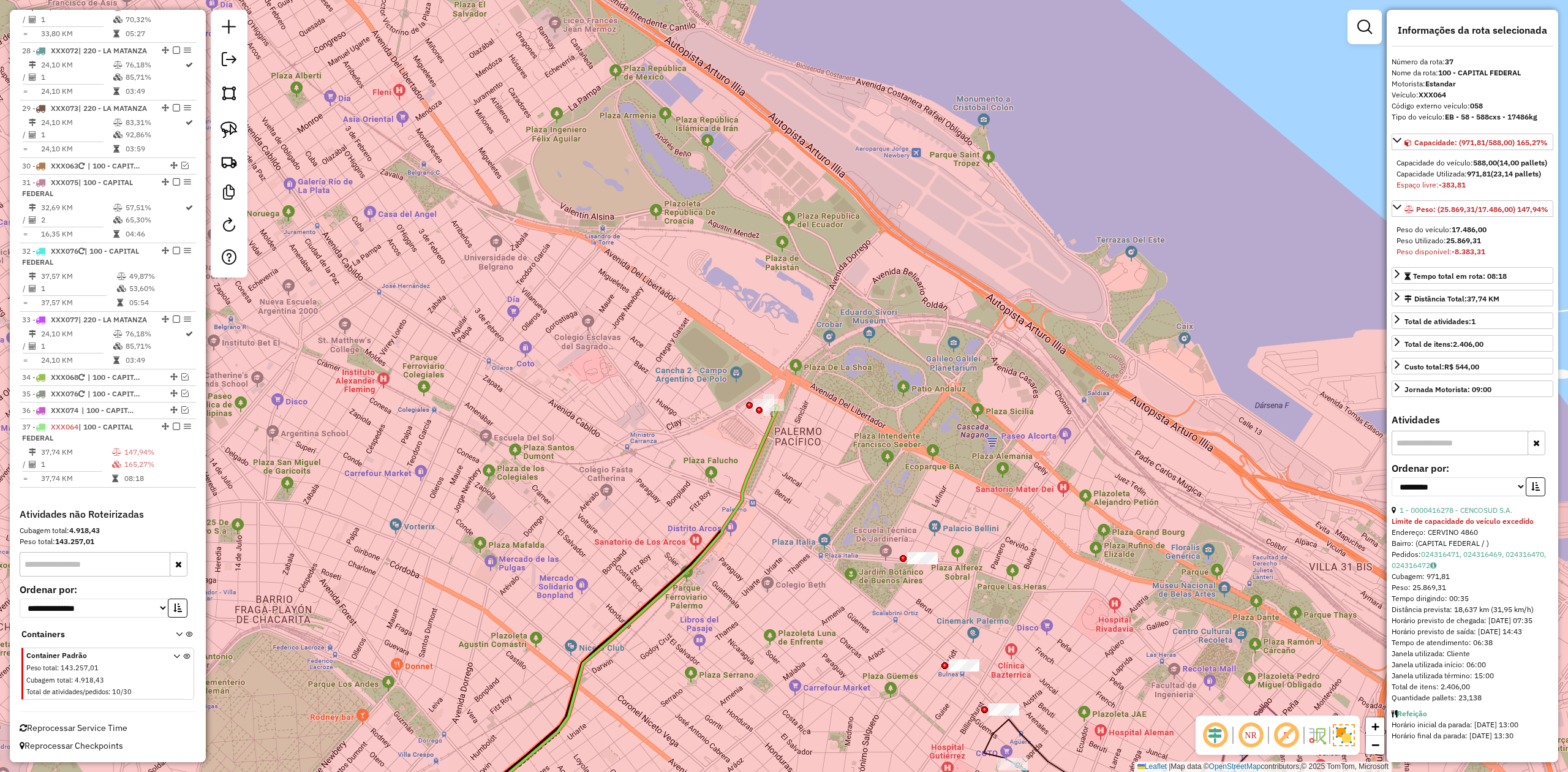
drag, startPoint x: 764, startPoint y: 467, endPoint x: 807, endPoint y: 418, distance: 65.2
click at [807, 418] on div "Janela de atendimento Grade de atendimento Capacidade Transportadoras Veículos …" at bounding box center [784, 386] width 1568 height 772
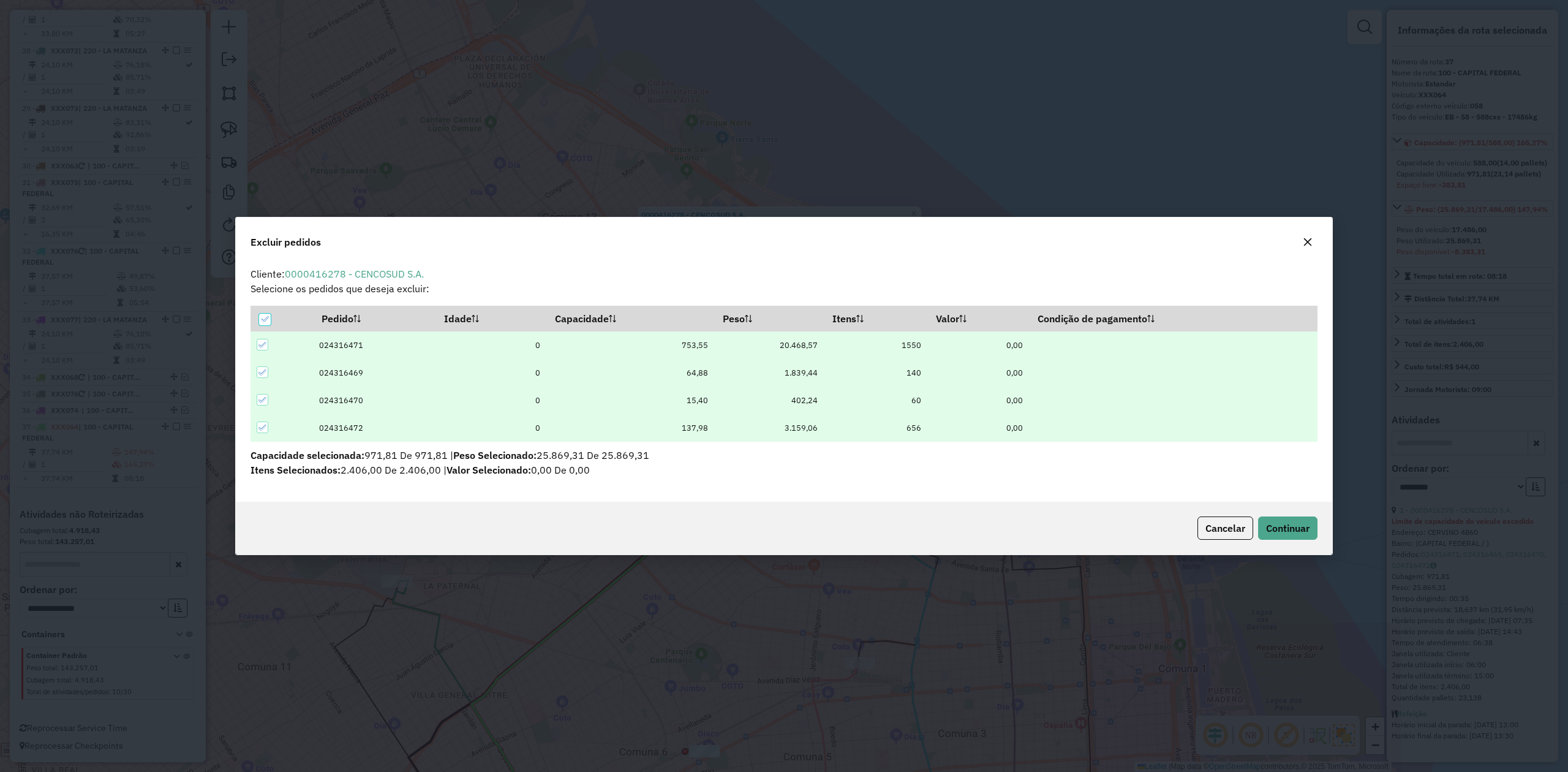
scroll to position [0, 0]
click at [1045, 241] on icon "button" at bounding box center [1307, 242] width 10 height 10
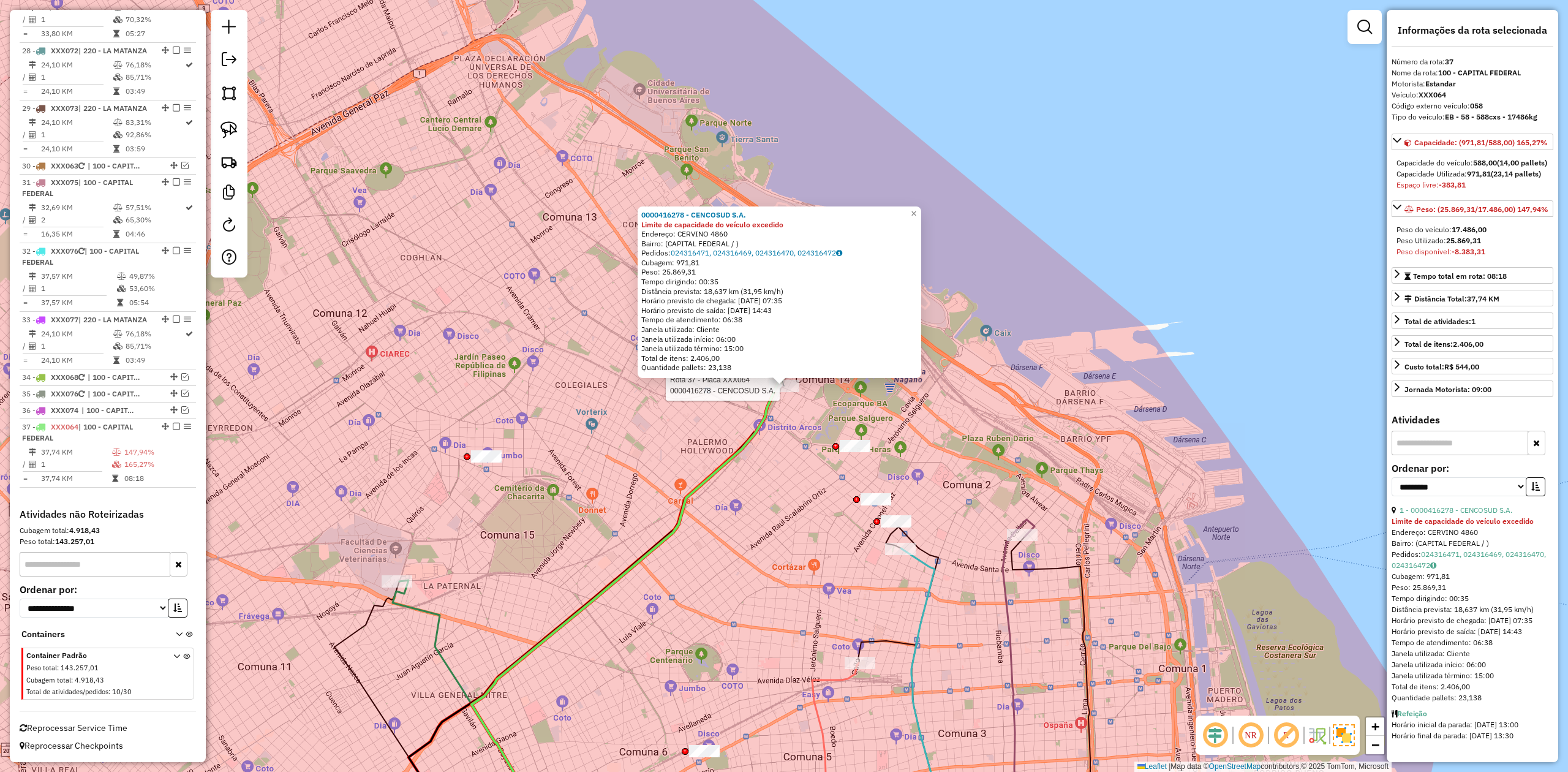
drag, startPoint x: 817, startPoint y: 368, endPoint x: 846, endPoint y: 324, distance: 52.7
click at [841, 336] on div "Rota 37 - Placa XXX064 0000416278 - CENCOSUD S.A. 0000416278 - CENCOSUD S.A. Li…" at bounding box center [784, 386] width 1568 height 772
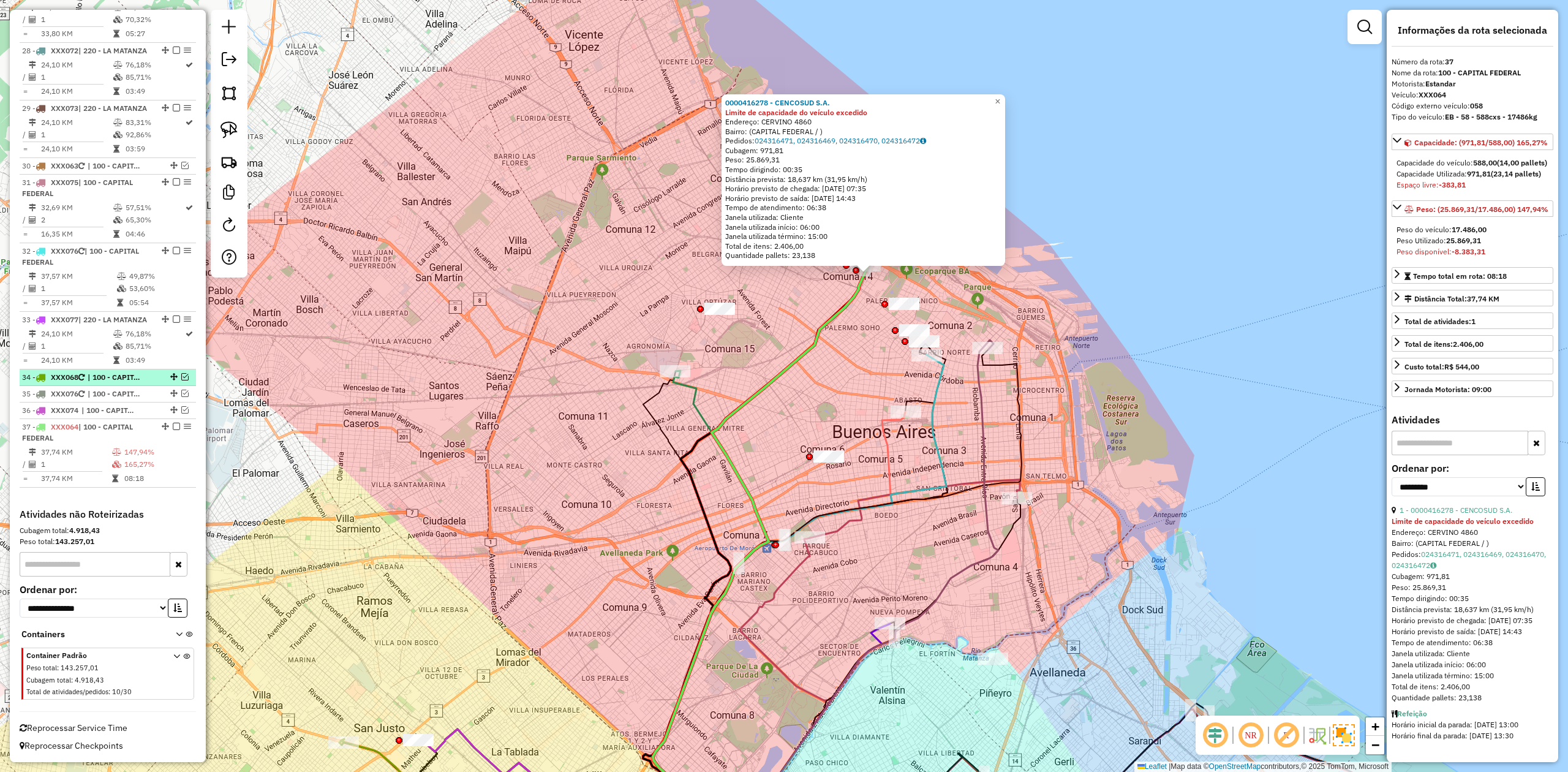
click at [173, 426] on em at bounding box center [176, 426] width 8 height 8
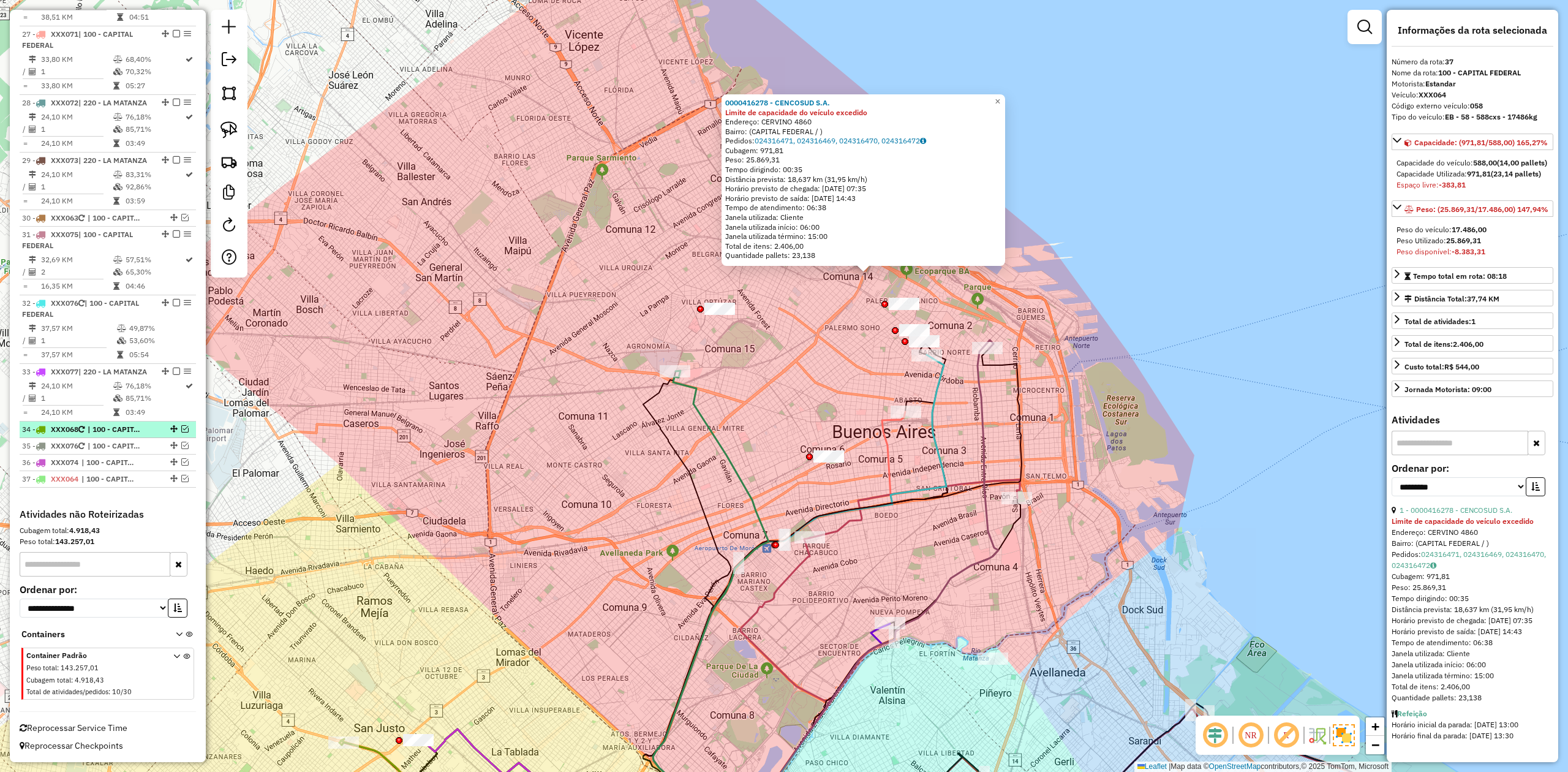
scroll to position [2227, 0]
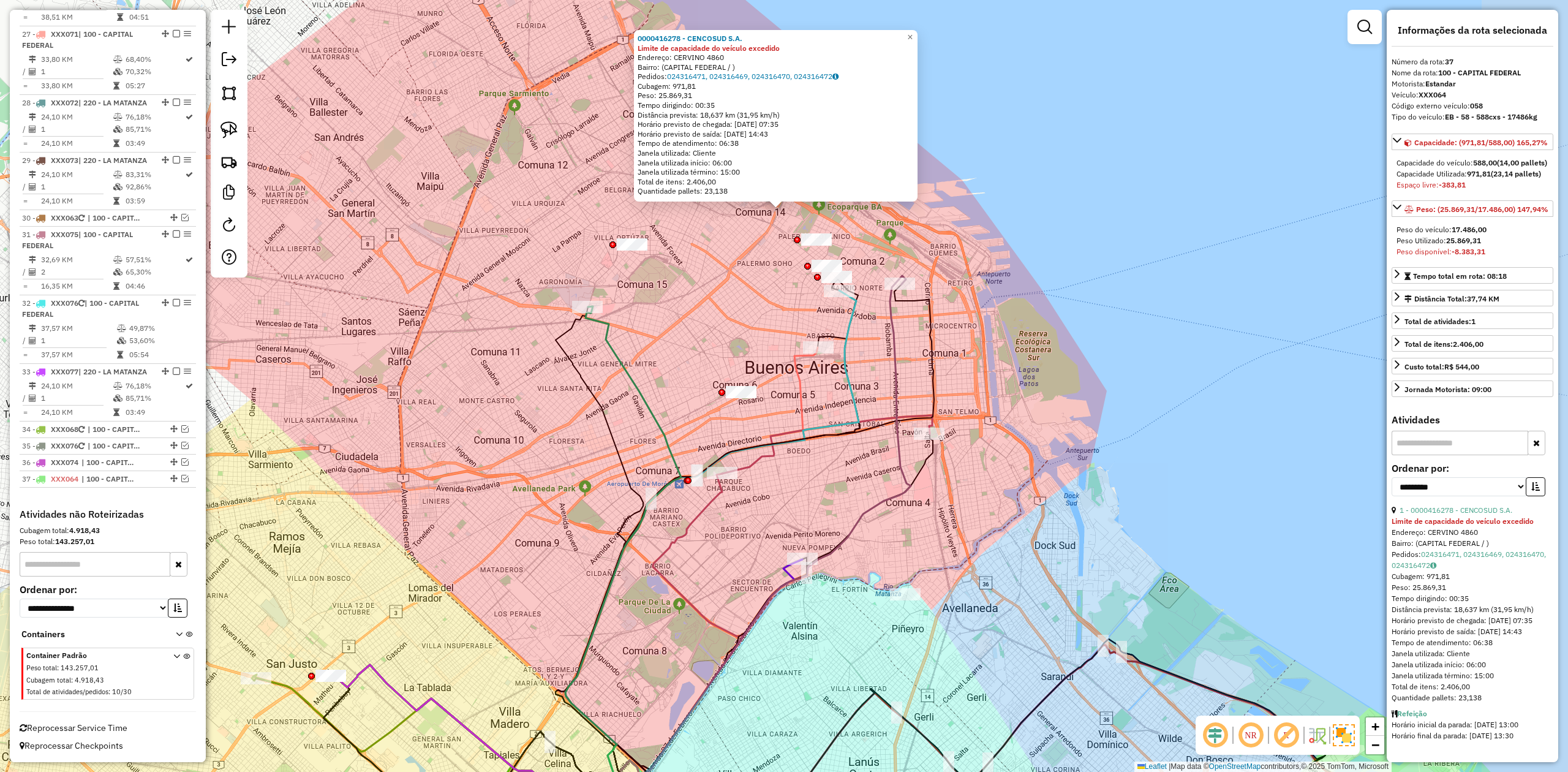
drag, startPoint x: 648, startPoint y: 351, endPoint x: 628, endPoint y: 340, distance: 22.8
click at [628, 340] on div "0000416278 - CENCOSUD S.A. Limite de capacidade do veículo excedido Endereço: C…" at bounding box center [784, 386] width 1568 height 772
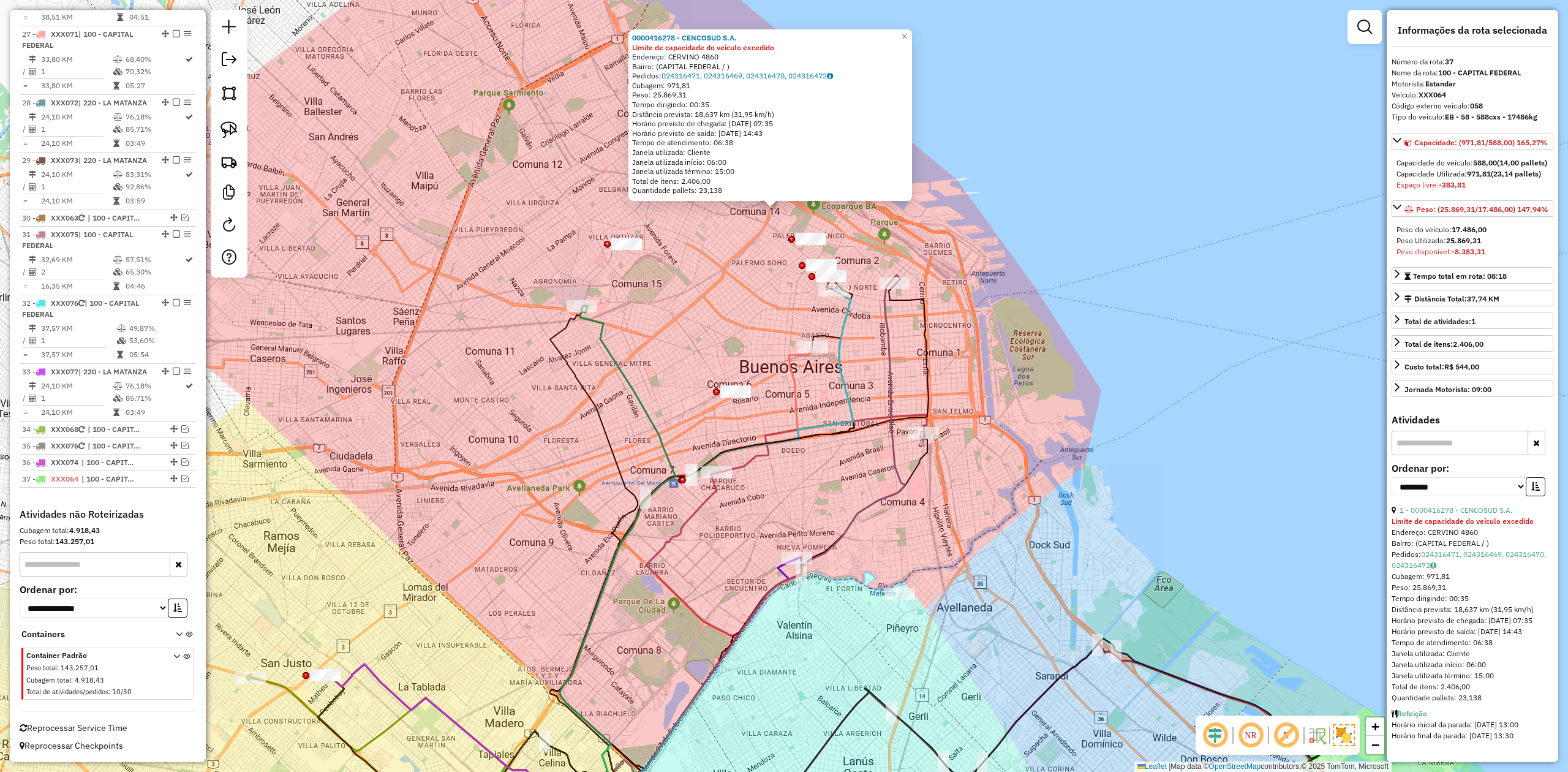
drag, startPoint x: 643, startPoint y: 400, endPoint x: 648, endPoint y: 414, distance: 14.9
click at [643, 400] on icon at bounding box center [617, 543] width 115 height 474
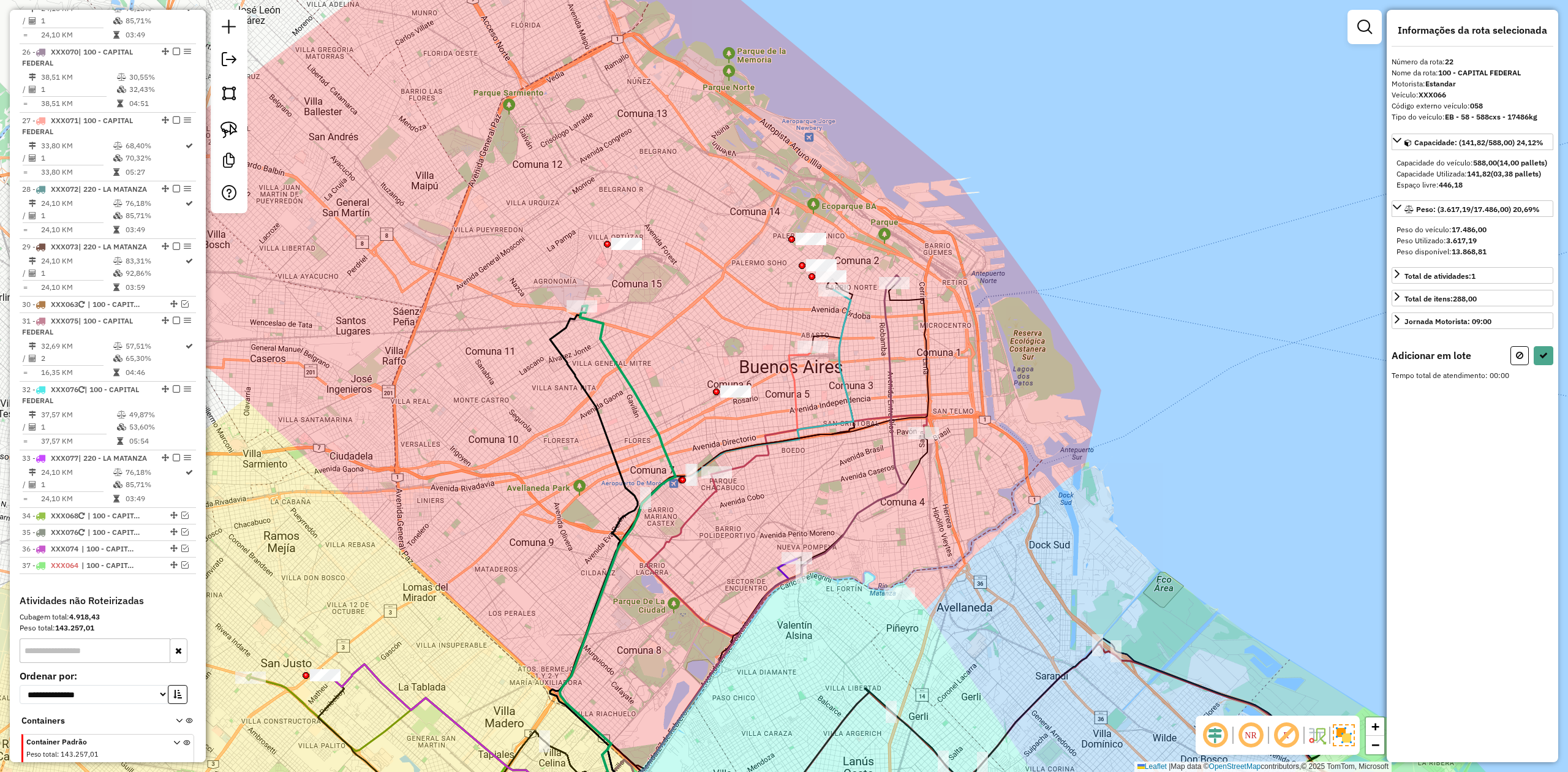
scroll to position [1916, 0]
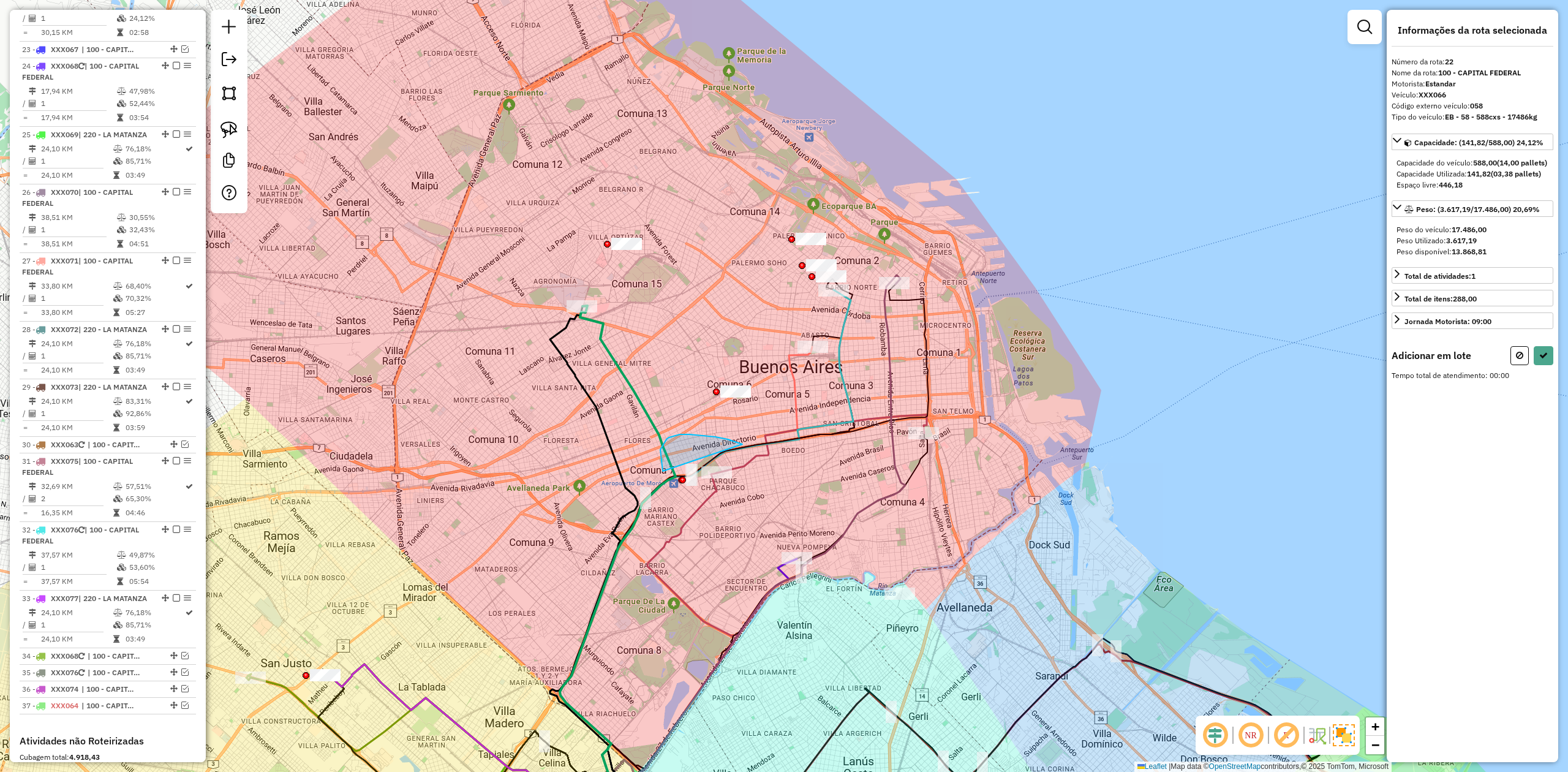
drag, startPoint x: 689, startPoint y: 434, endPoint x: 775, endPoint y: 467, distance: 92.1
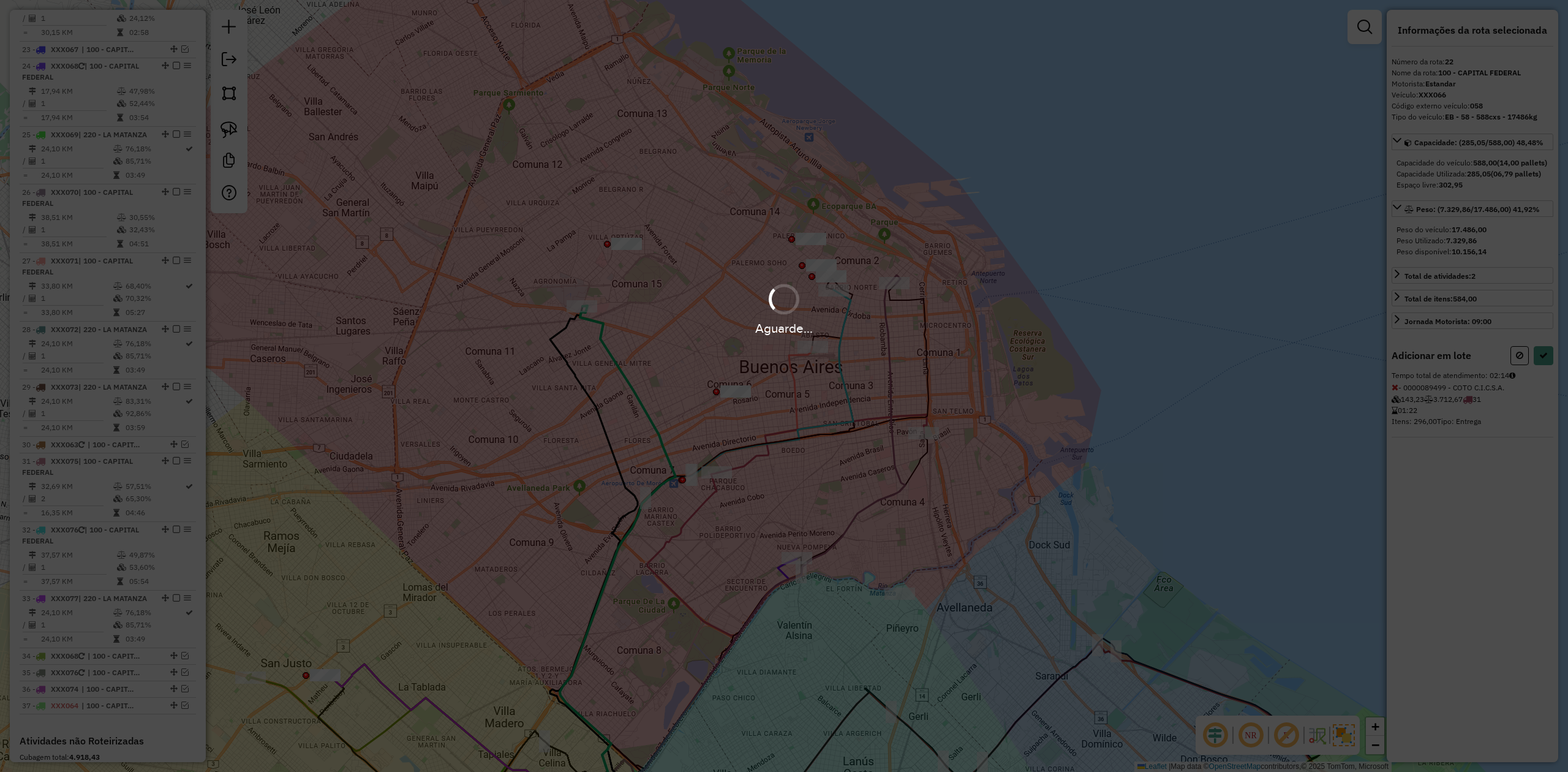
select select "**********"
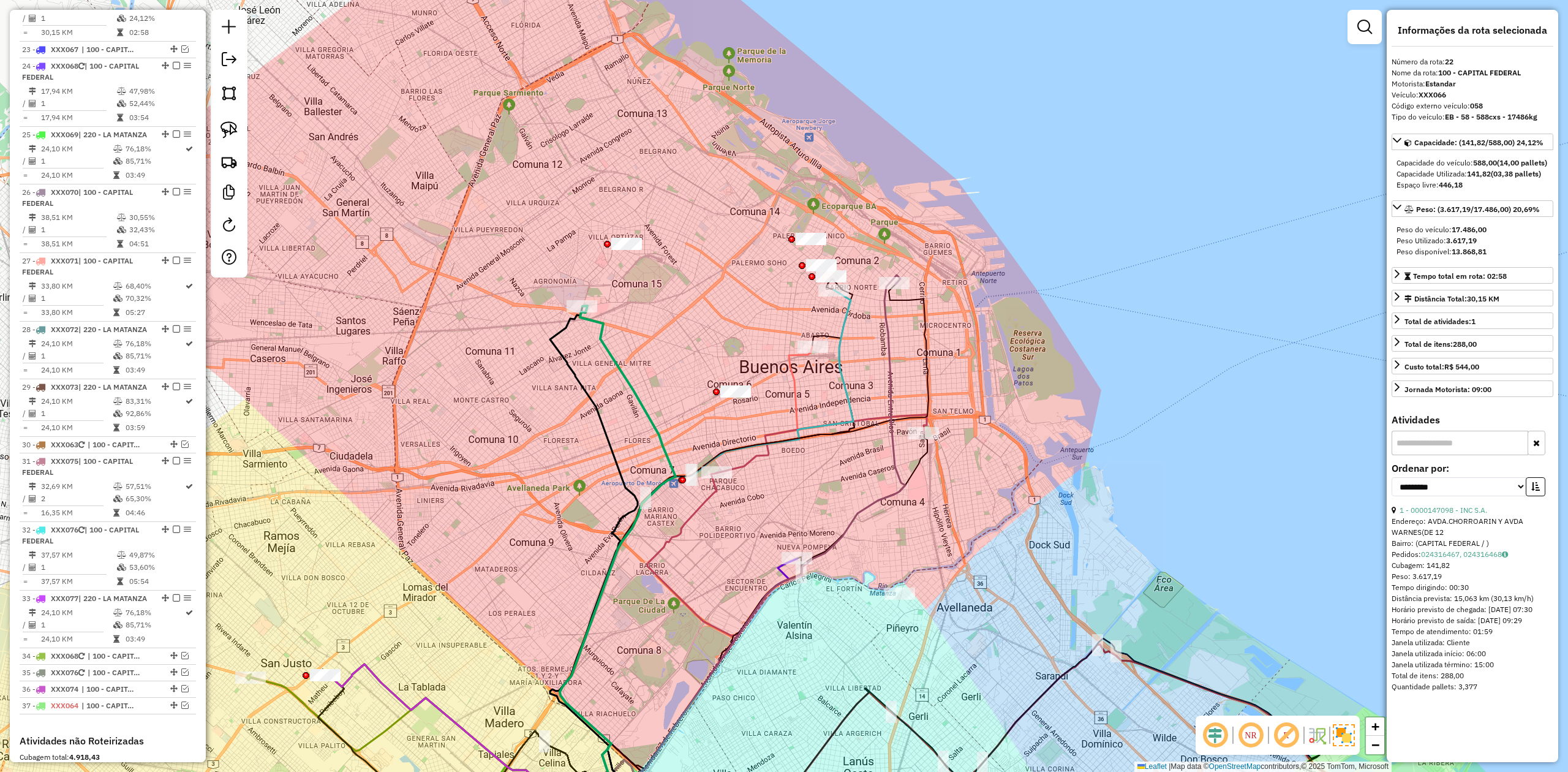
click at [768, 477] on div "Janela de atendimento Grade de atendimento Capacidade Transportadoras Veículos …" at bounding box center [784, 386] width 1568 height 772
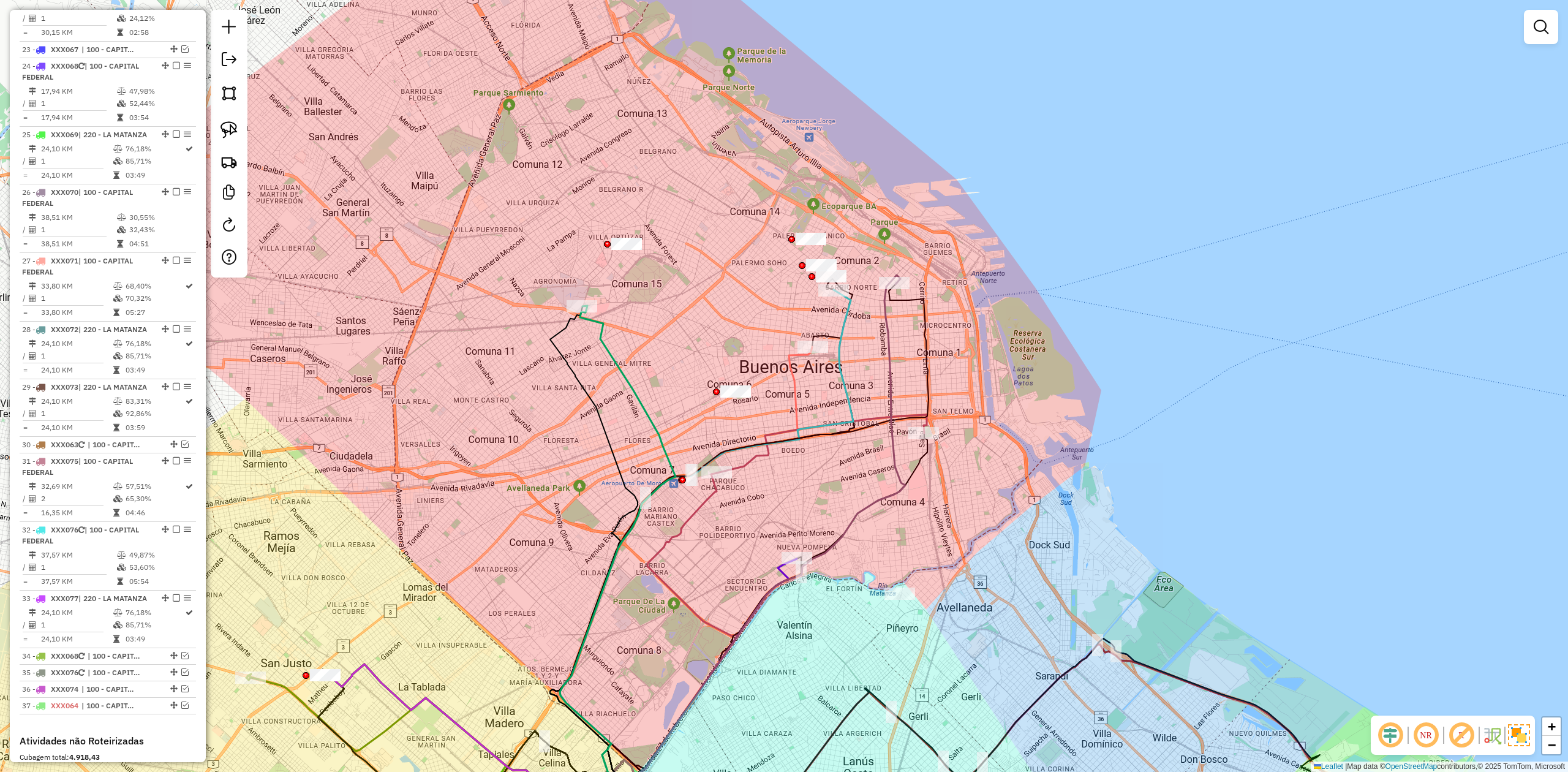
click at [719, 415] on div "Janela de atendimento Grade de atendimento Capacidade Transportadoras Veículos …" at bounding box center [784, 386] width 1568 height 772
click at [676, 419] on div "Janela de atendimento Grade de atendimento Capacidade Transportadoras Veículos …" at bounding box center [784, 386] width 1568 height 772
drag, startPoint x: 751, startPoint y: 447, endPoint x: 835, endPoint y: 538, distance: 123.8
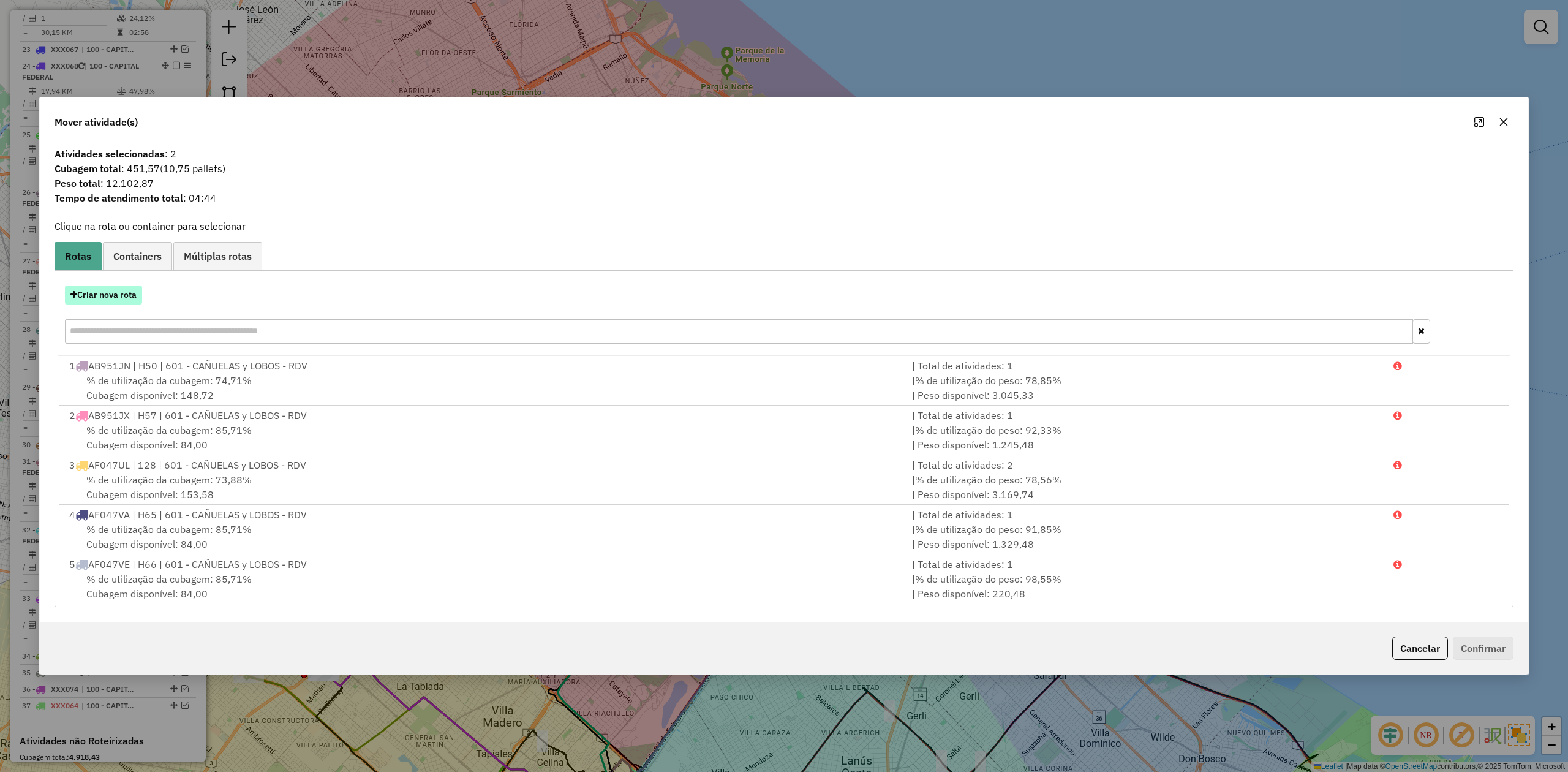
click at [118, 285] on button "Criar nova rota" at bounding box center [103, 295] width 77 height 19
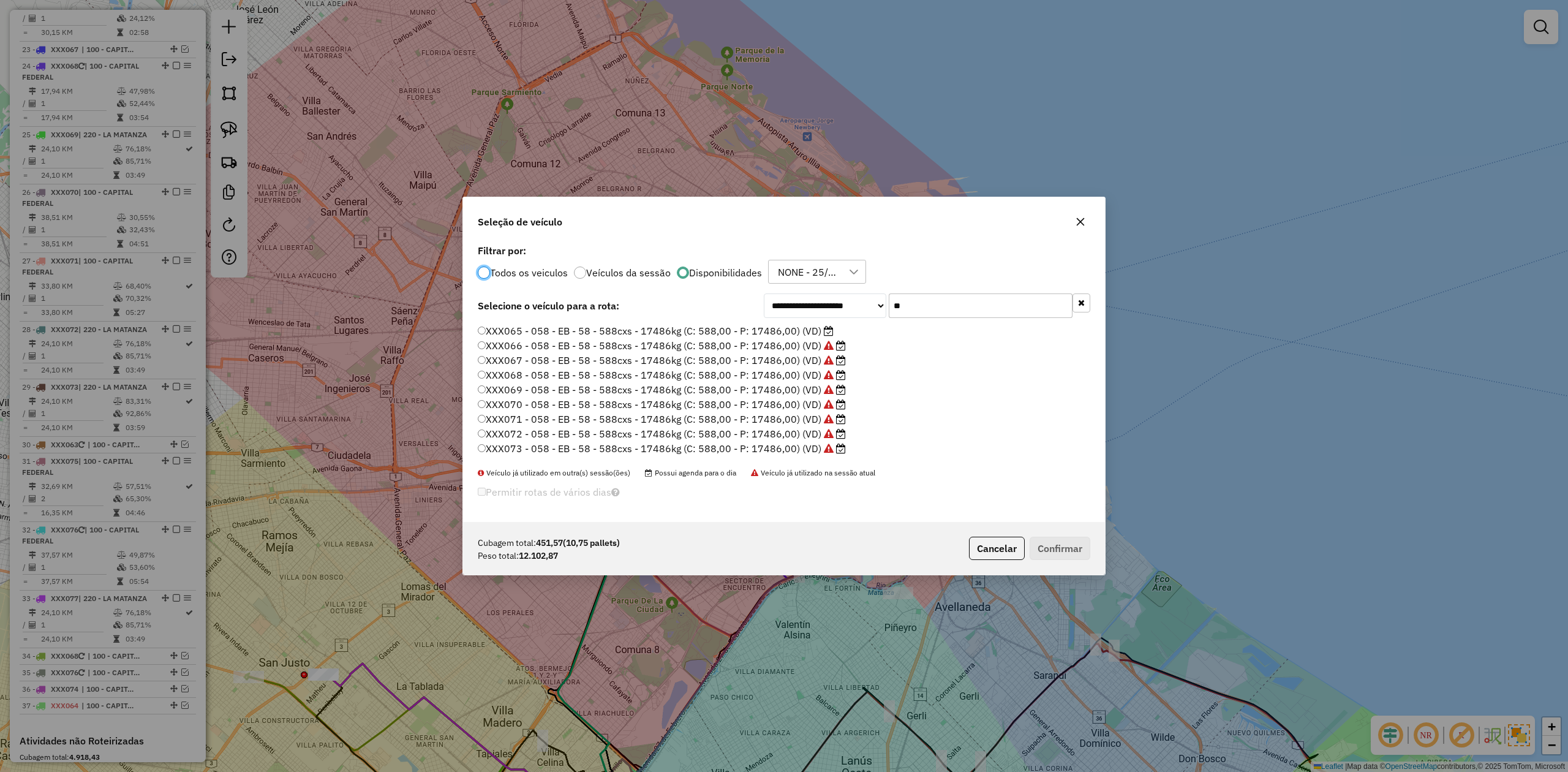
scroll to position [0, 0]
click at [800, 353] on label "XXX065 - 058 - EB - 58 - 588cxs - 17486kg (C: 588,00 - P: 17486,00) (VD)" at bounding box center [656, 359] width 356 height 14
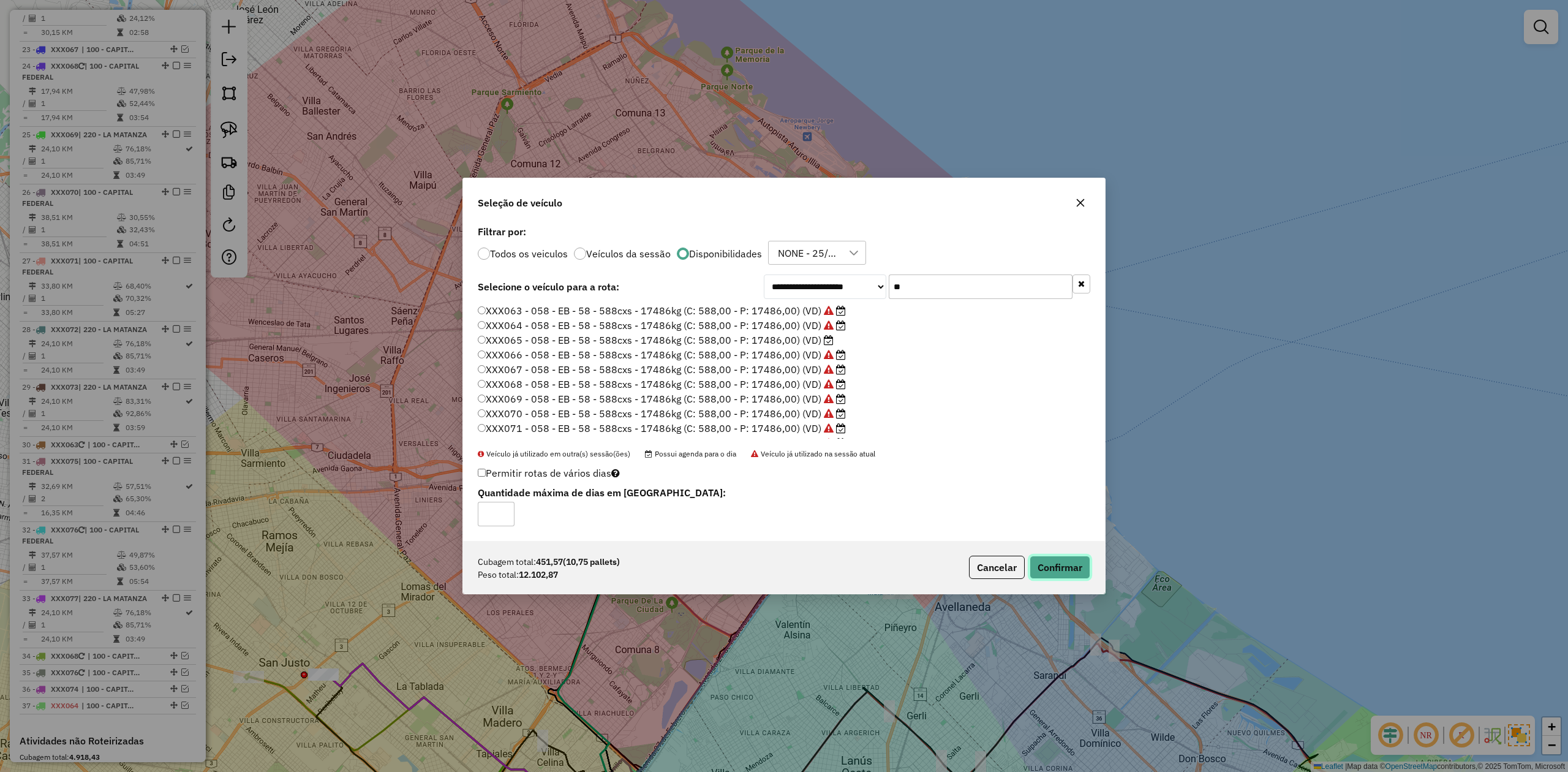
drag, startPoint x: 1042, startPoint y: 560, endPoint x: 1048, endPoint y: 564, distance: 7.2
click at [1045, 477] on button "Confirmar" at bounding box center [1060, 567] width 60 height 23
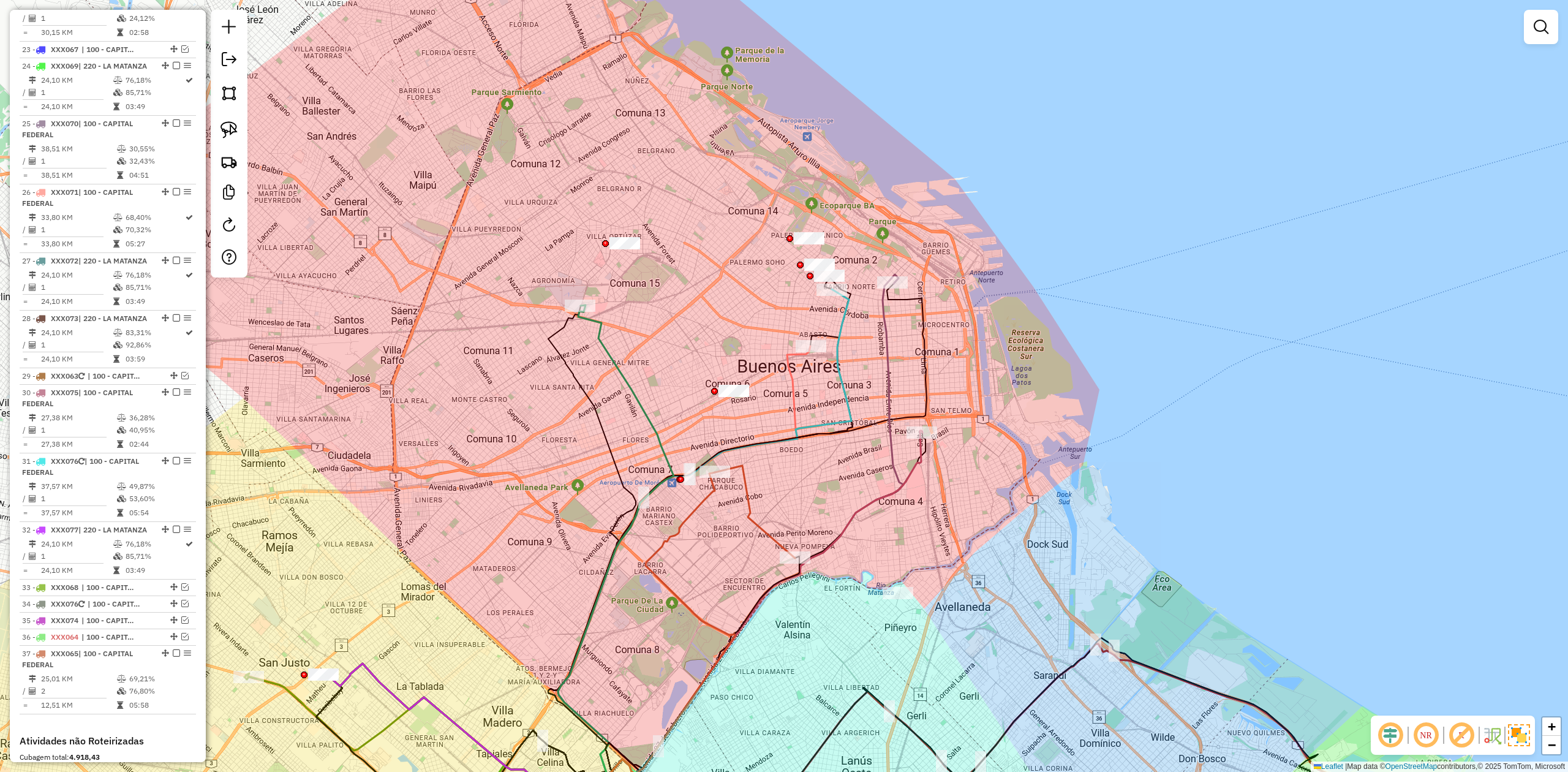
click at [799, 477] on div "Janela de atendimento Grade de atendimento Capacidade Transportadoras Veículos …" at bounding box center [784, 386] width 1568 height 772
click at [769, 477] on div "Janela de atendimento Grade de atendimento Capacidade Transportadoras Veículos …" at bounding box center [784, 386] width 1568 height 772
click at [751, 477] on icon at bounding box center [755, 511] width 80 height 93
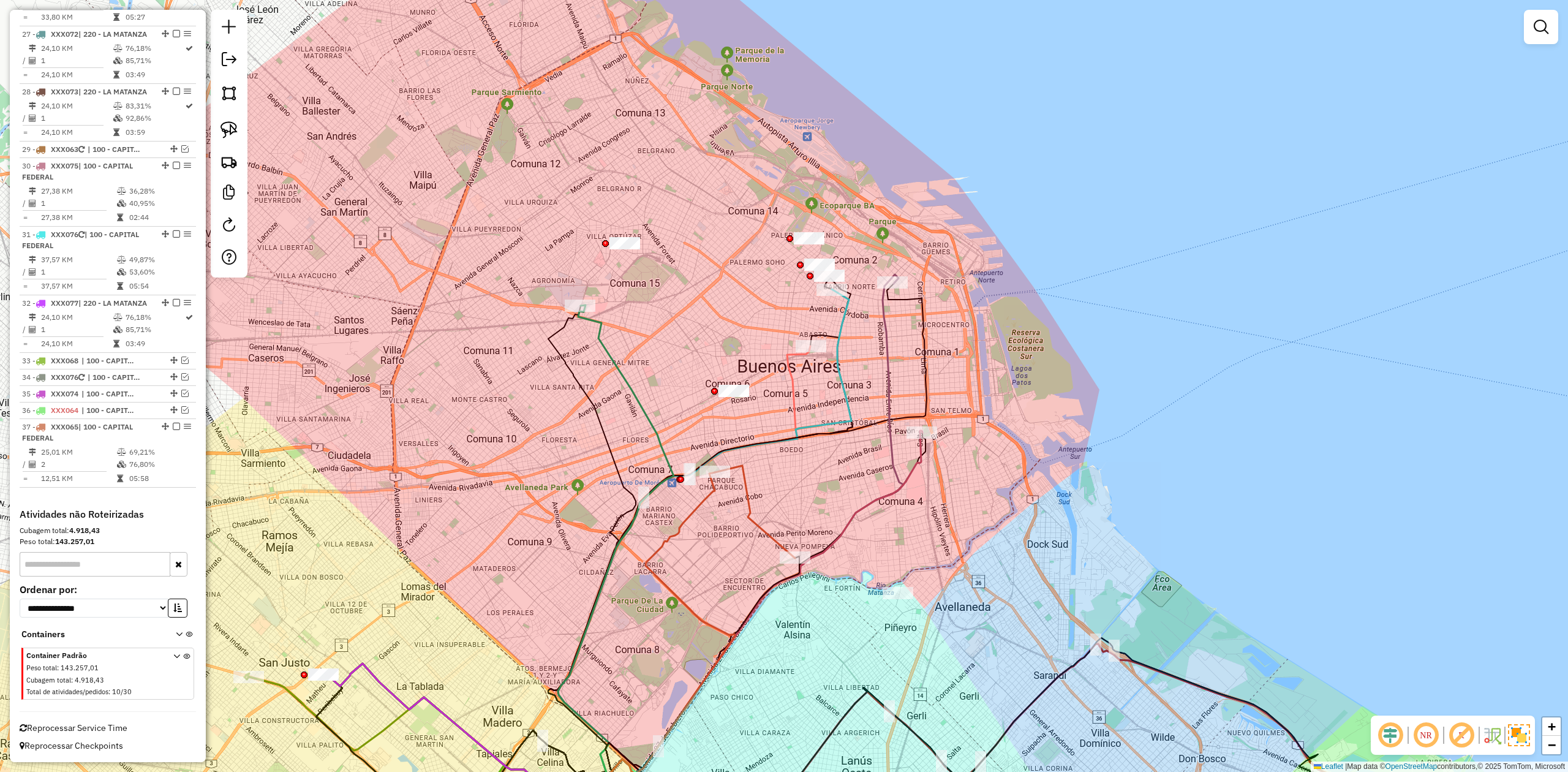
select select "**********"
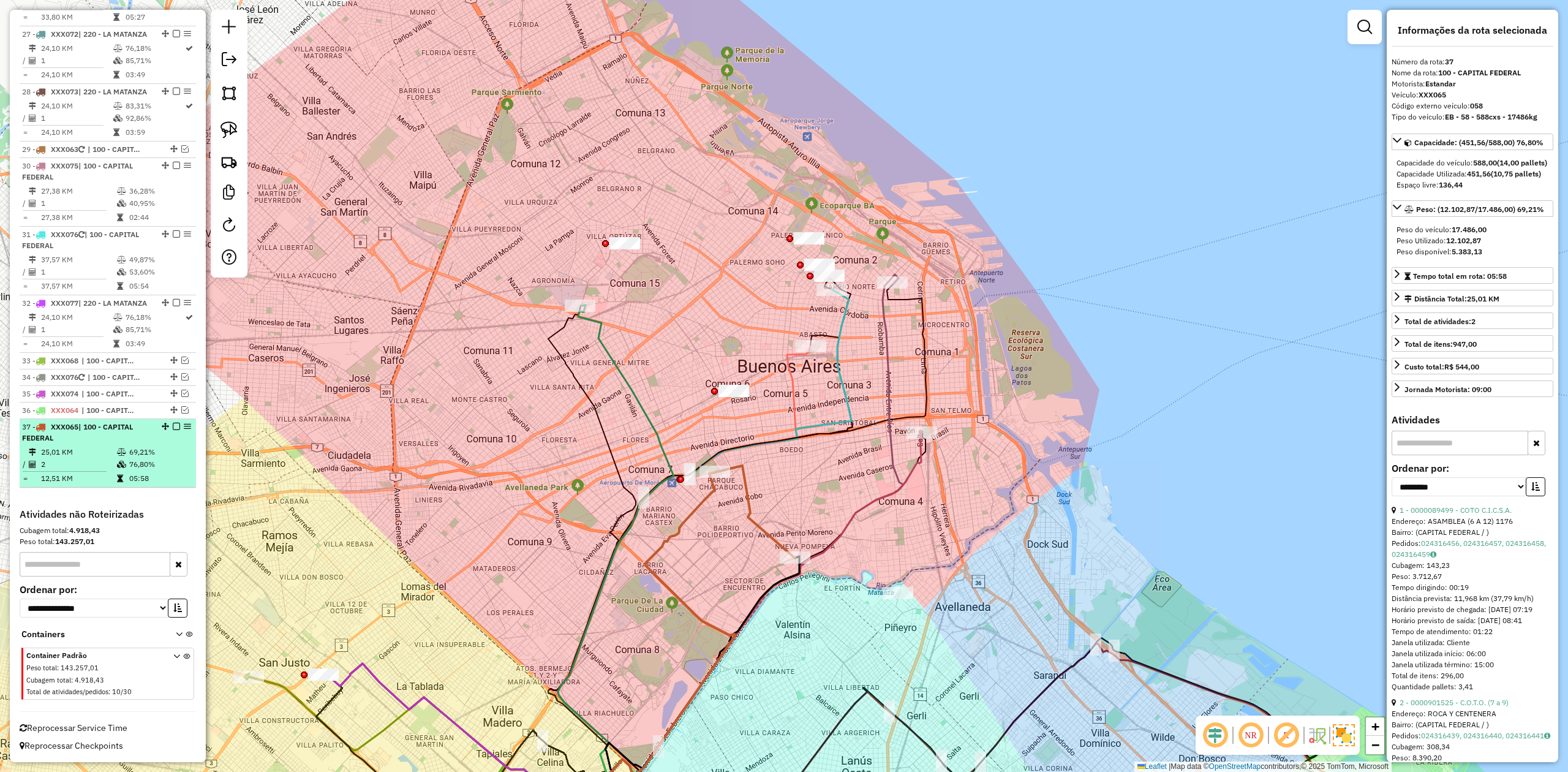
click at [175, 428] on em at bounding box center [176, 426] width 8 height 8
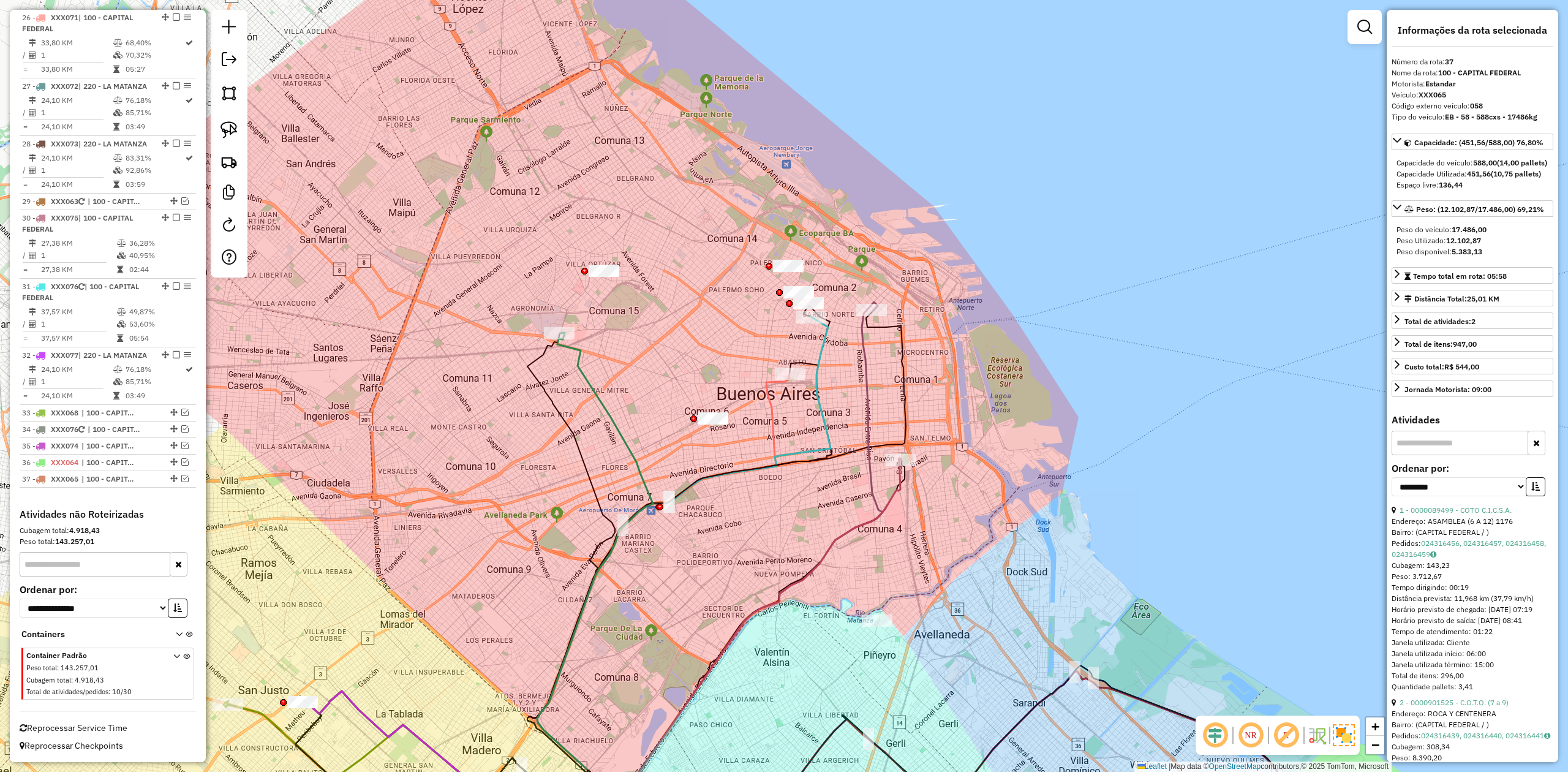
drag, startPoint x: 763, startPoint y: 549, endPoint x: 796, endPoint y: 512, distance: 49.6
click at [761, 477] on div "Janela de atendimento Grade de atendimento Capacidade Transportadoras Veículos …" at bounding box center [784, 386] width 1568 height 772
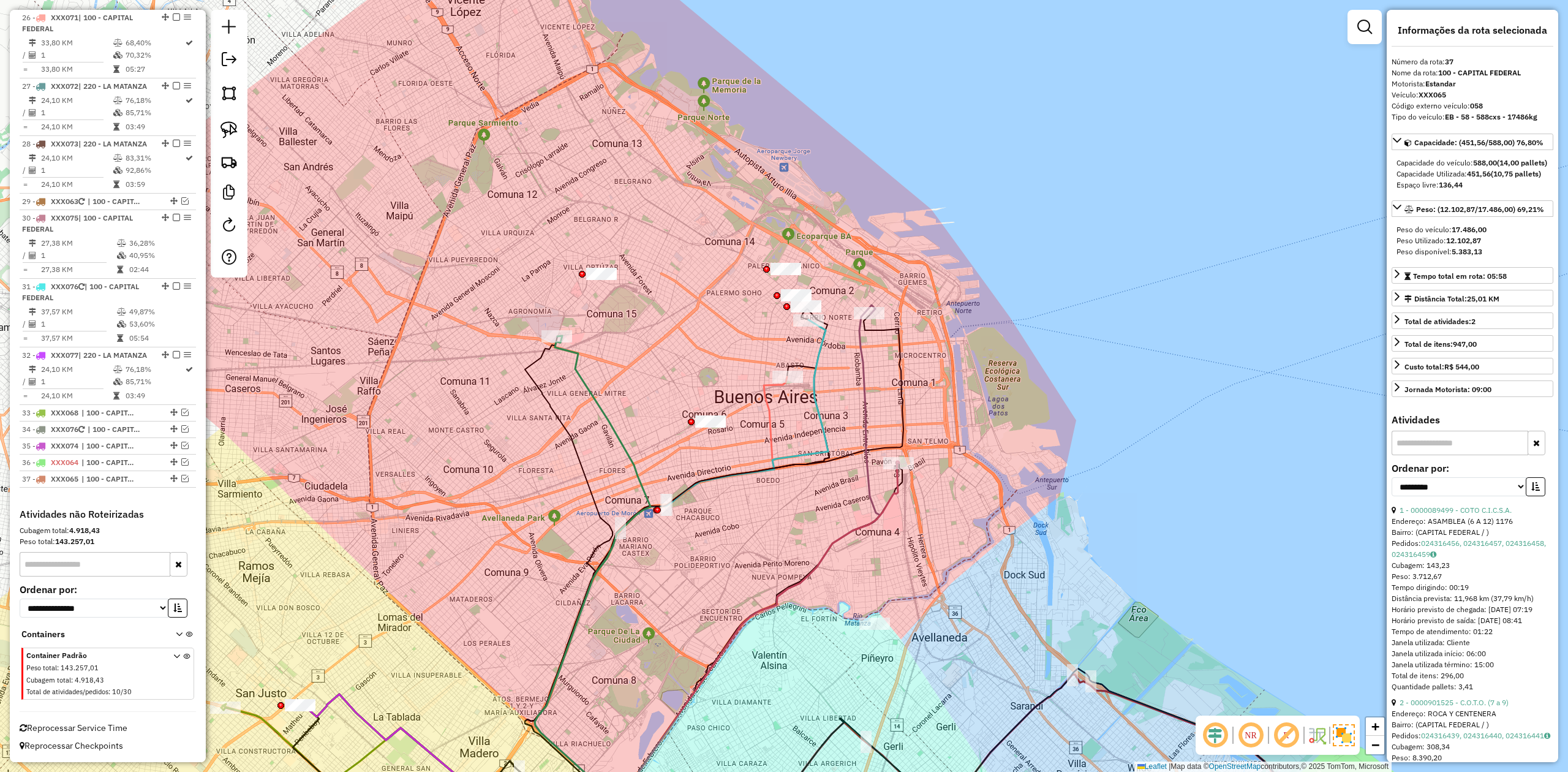
drag, startPoint x: 802, startPoint y: 496, endPoint x: 822, endPoint y: 517, distance: 29.0
click at [807, 477] on div "Janela de atendimento Grade de atendimento Capacidade Transportadoras Veículos …" at bounding box center [784, 386] width 1568 height 772
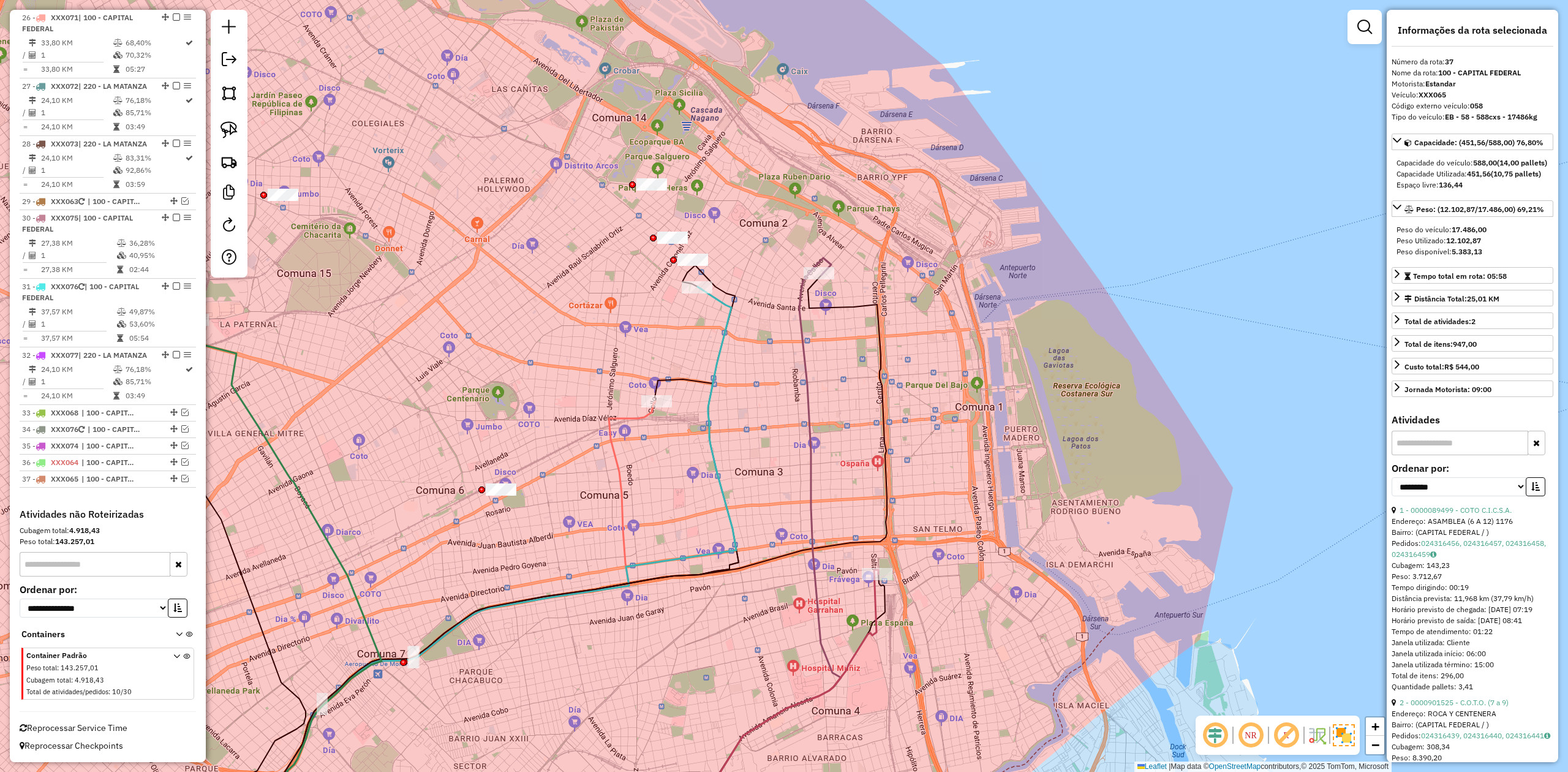
click at [877, 477] on icon at bounding box center [757, 709] width 243 height 279
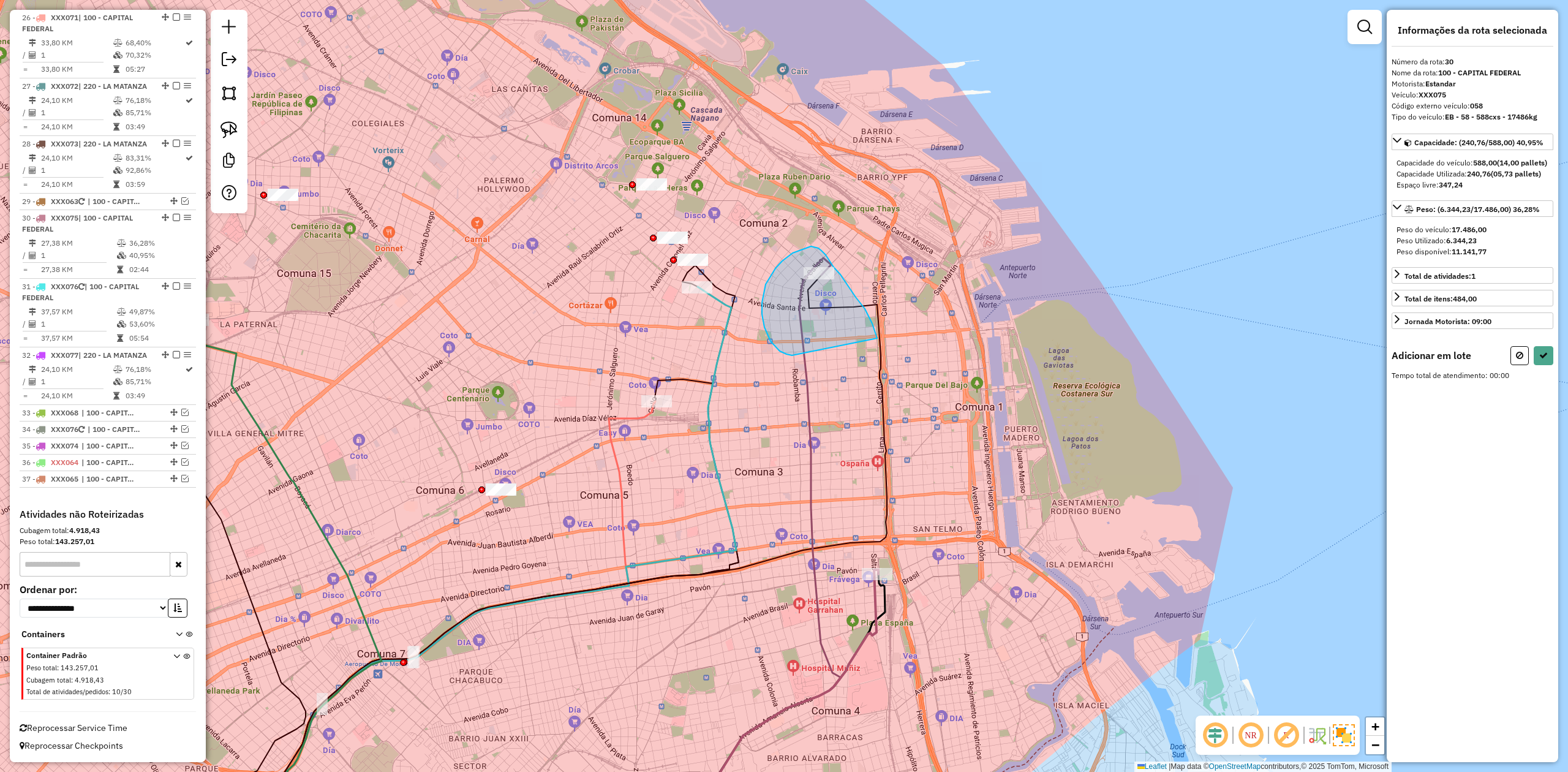
drag, startPoint x: 875, startPoint y: 334, endPoint x: 800, endPoint y: 357, distance: 78.4
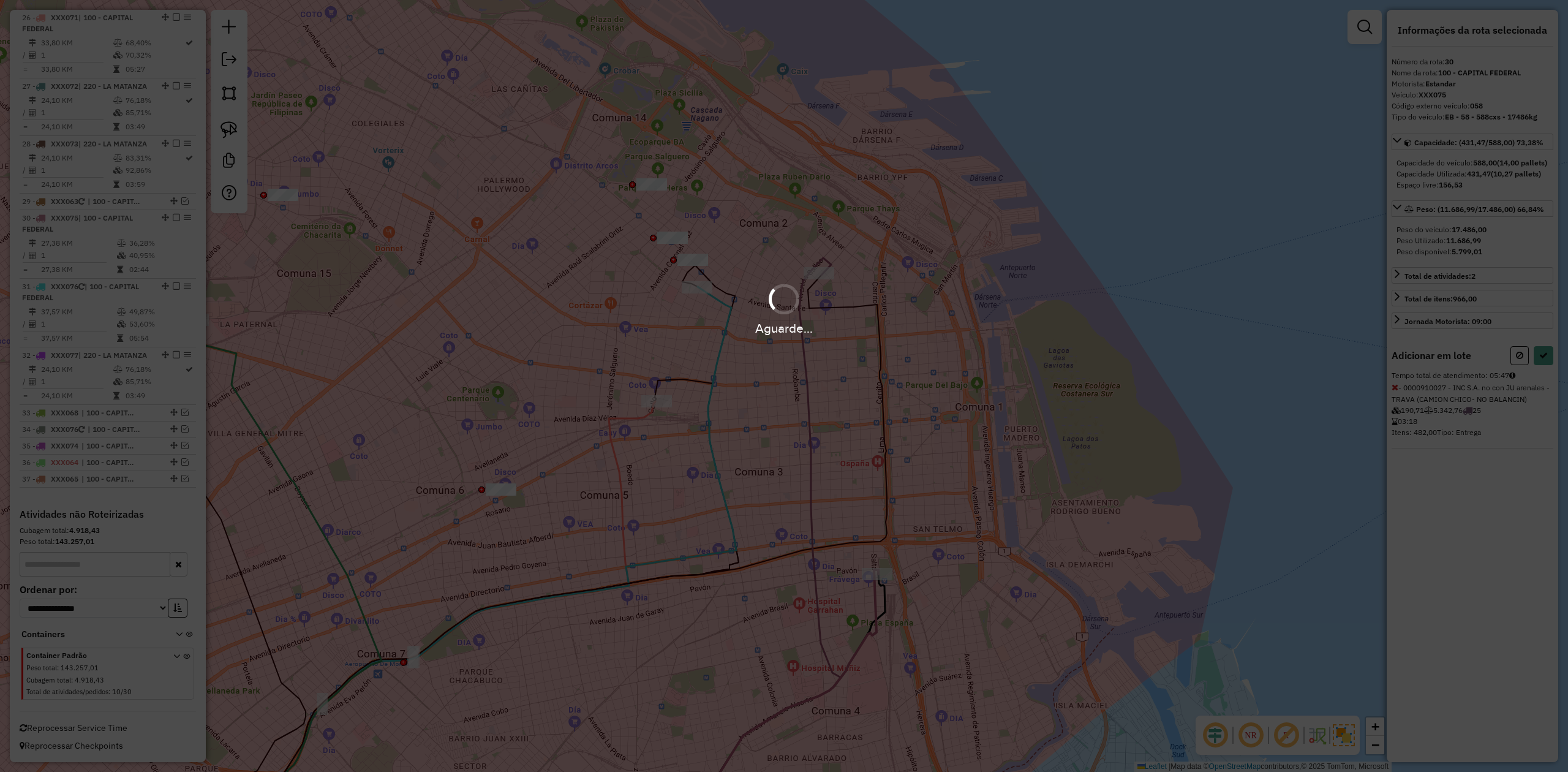
select select "**********"
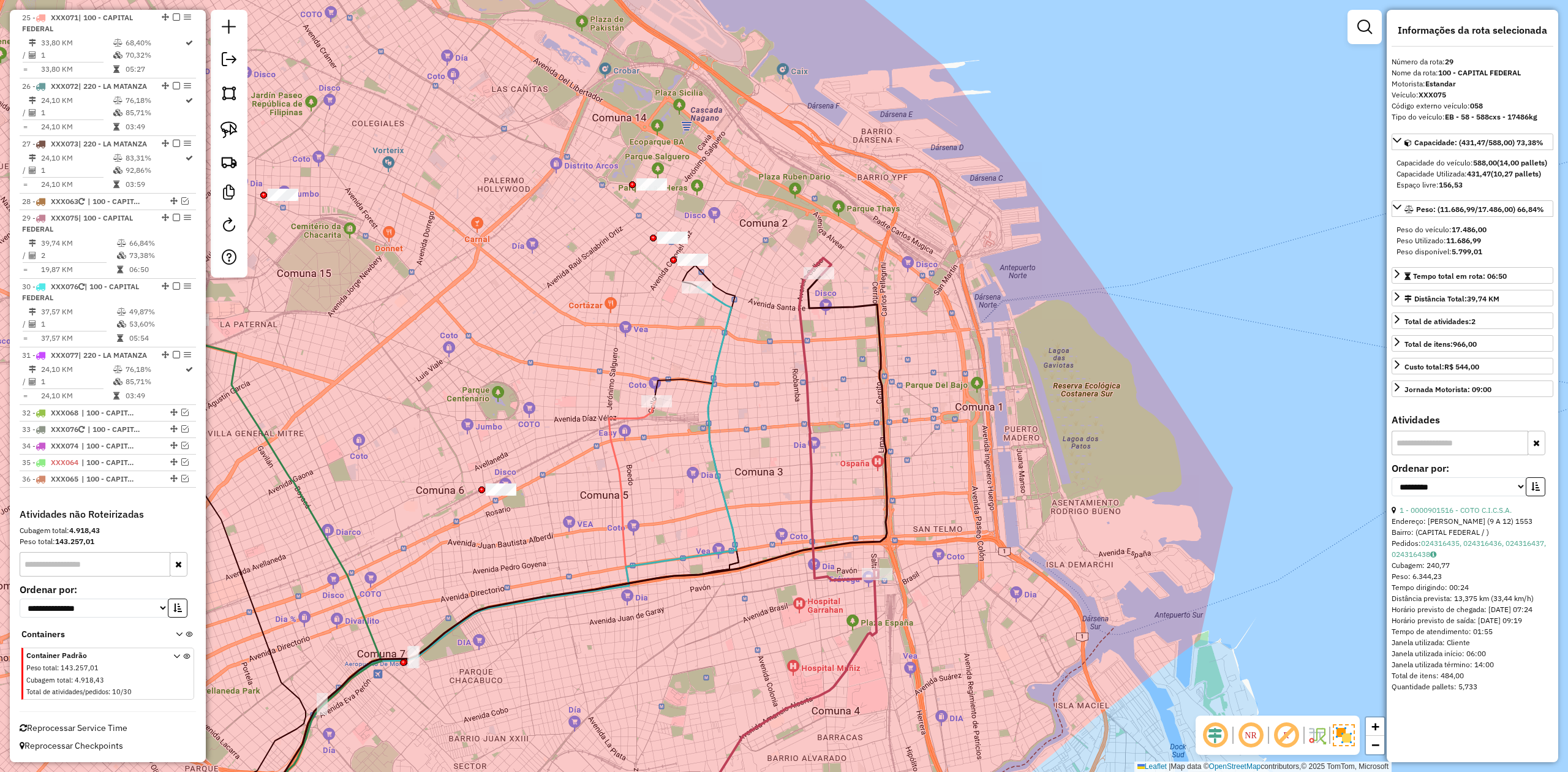
click at [824, 410] on div "Janela de atendimento Grade de atendimento Capacidade Transportadoras Veículos …" at bounding box center [784, 386] width 1568 height 772
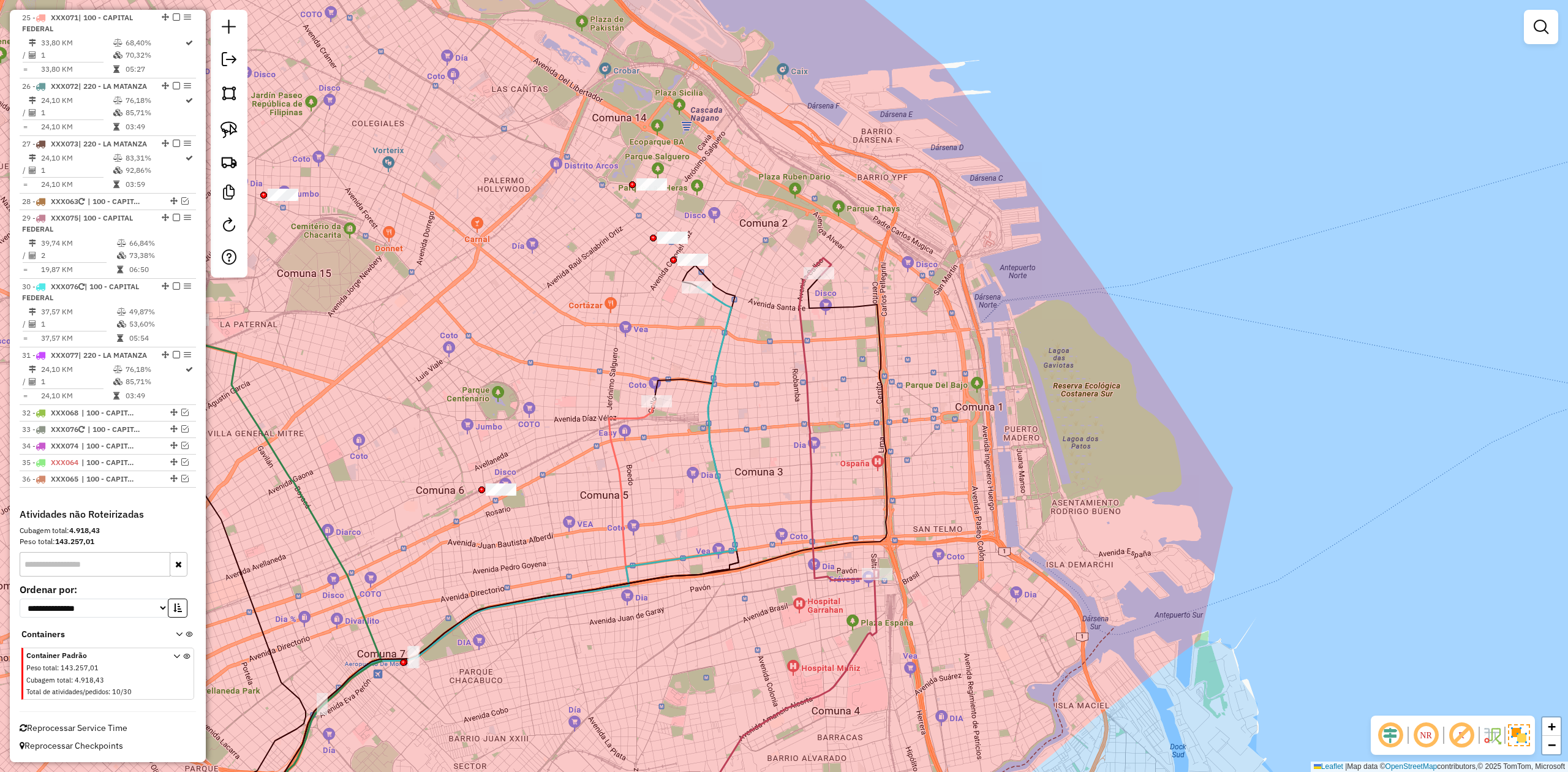
click at [819, 405] on div "Janela de atendimento Grade de atendimento Capacidade Transportadoras Veículos …" at bounding box center [784, 386] width 1568 height 772
click at [811, 396] on icon at bounding box center [839, 417] width 79 height 322
select select "**********"
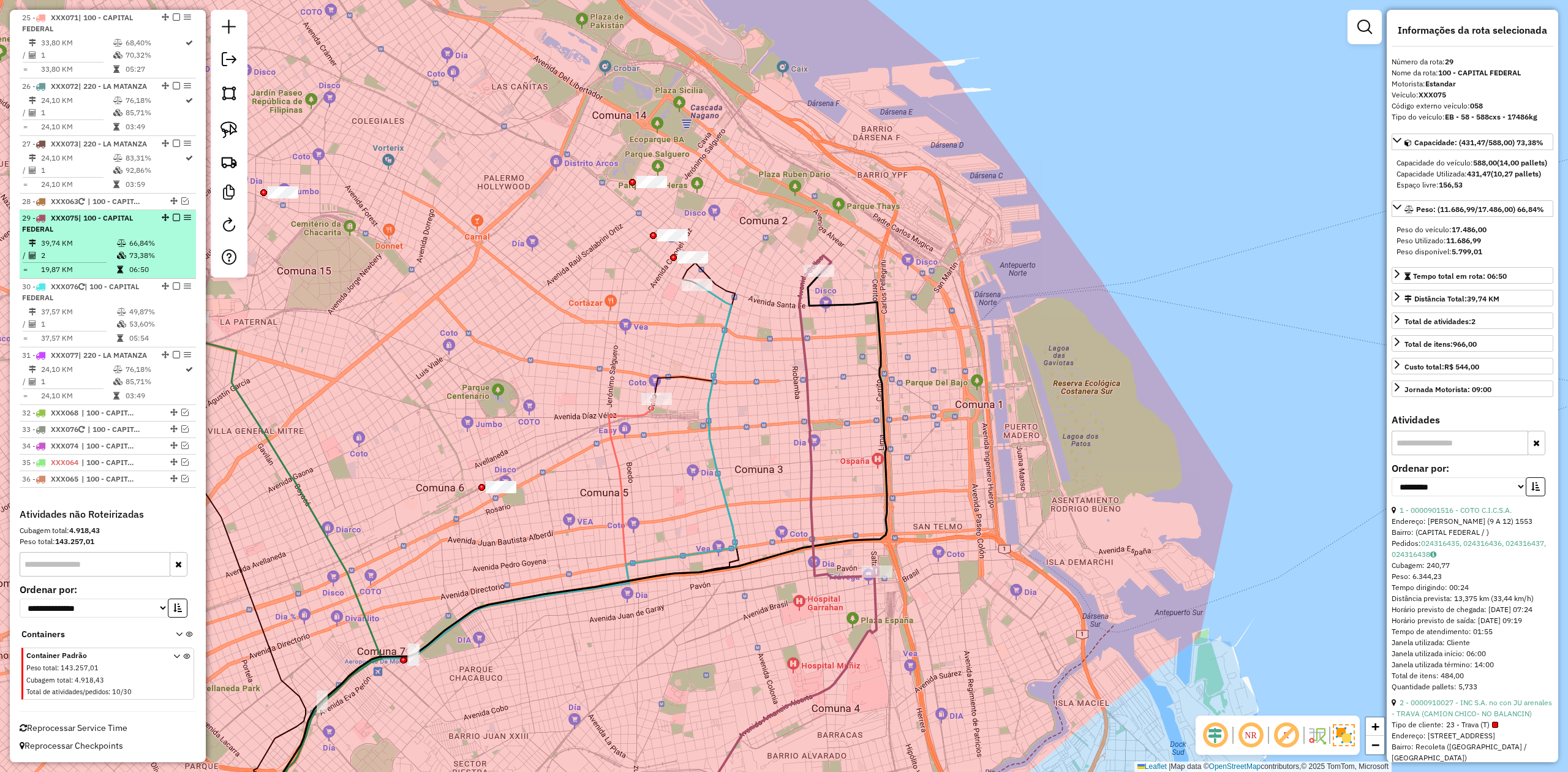
click at [173, 214] on em at bounding box center [176, 217] width 8 height 8
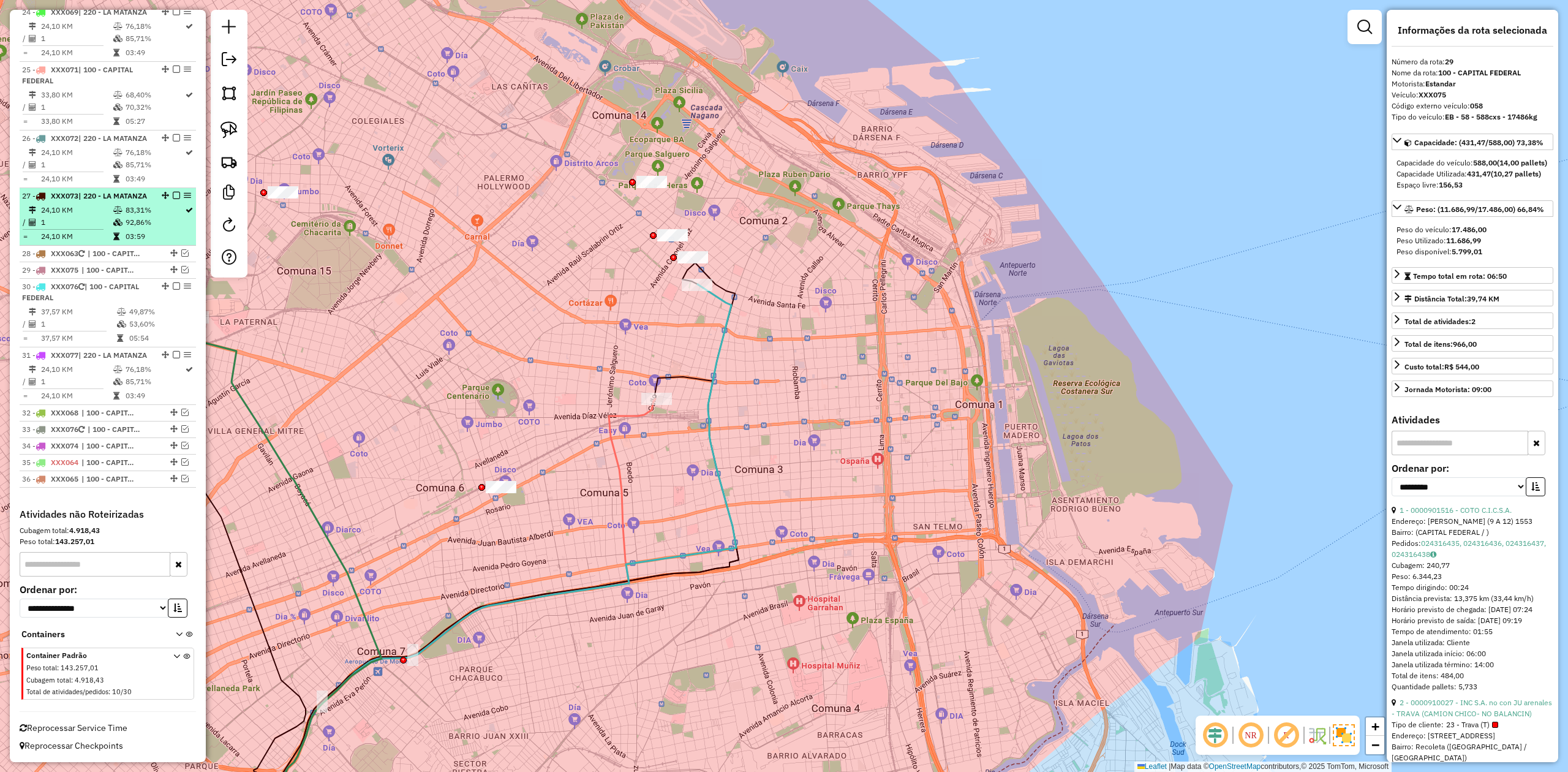
scroll to position [2055, 0]
drag, startPoint x: 843, startPoint y: 407, endPoint x: 850, endPoint y: 403, distance: 8.1
click at [850, 404] on div "Janela de atendimento Grade de atendimento Capacidade Transportadoras Veículos …" at bounding box center [784, 386] width 1568 height 772
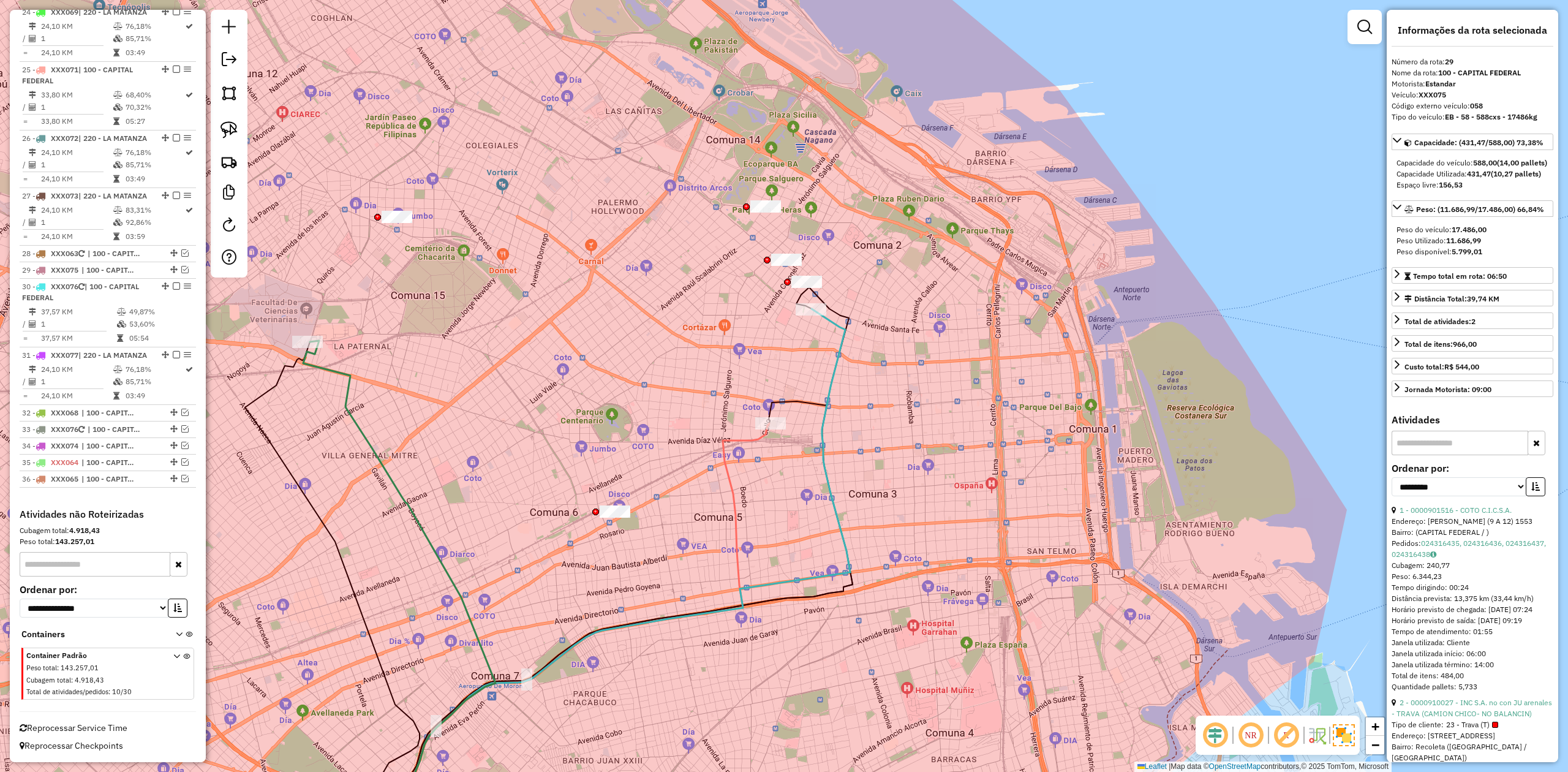
click at [835, 351] on icon at bounding box center [611, 579] width 478 height 540
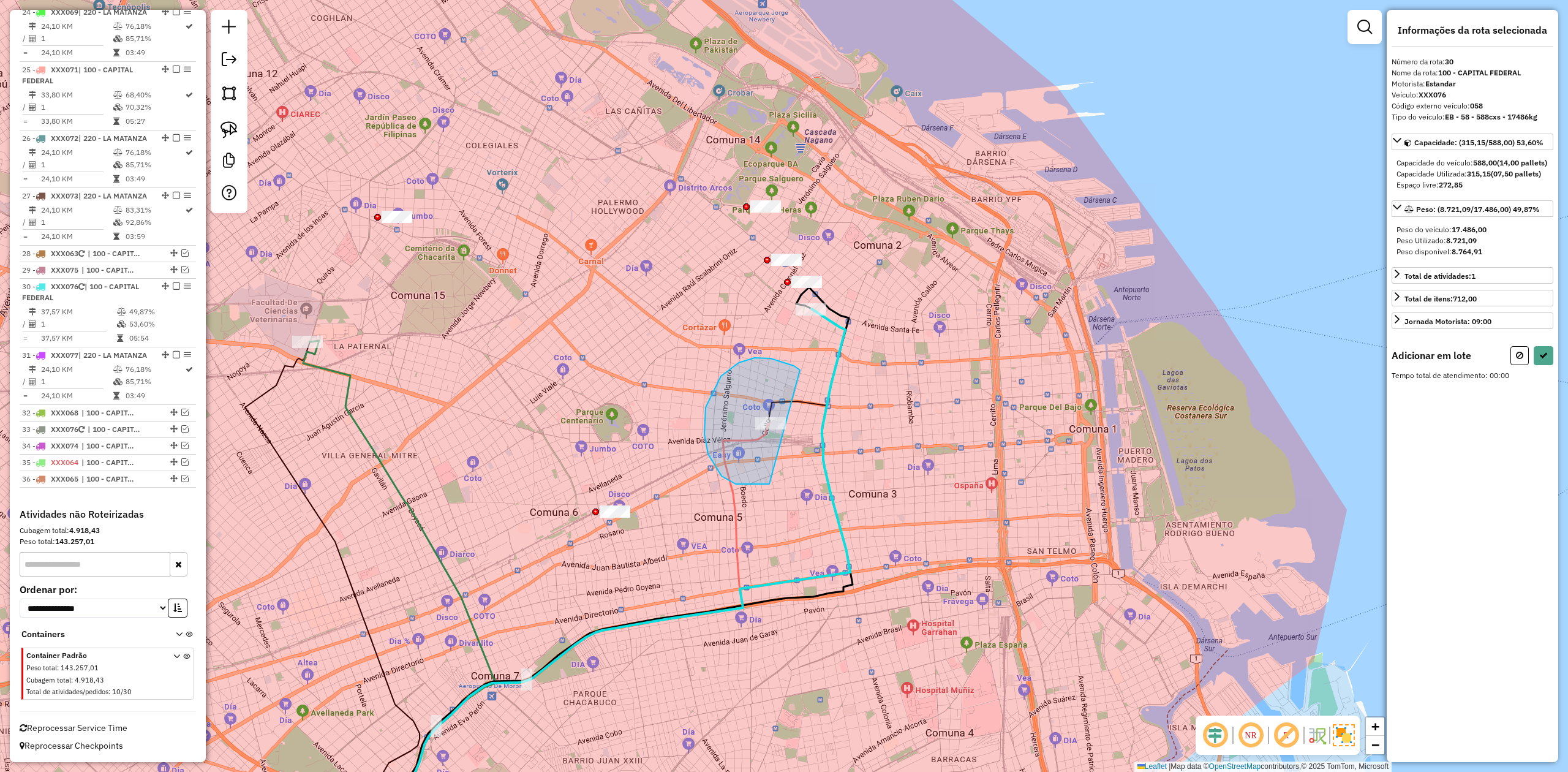
drag, startPoint x: 708, startPoint y: 454, endPoint x: 855, endPoint y: 379, distance: 165.0
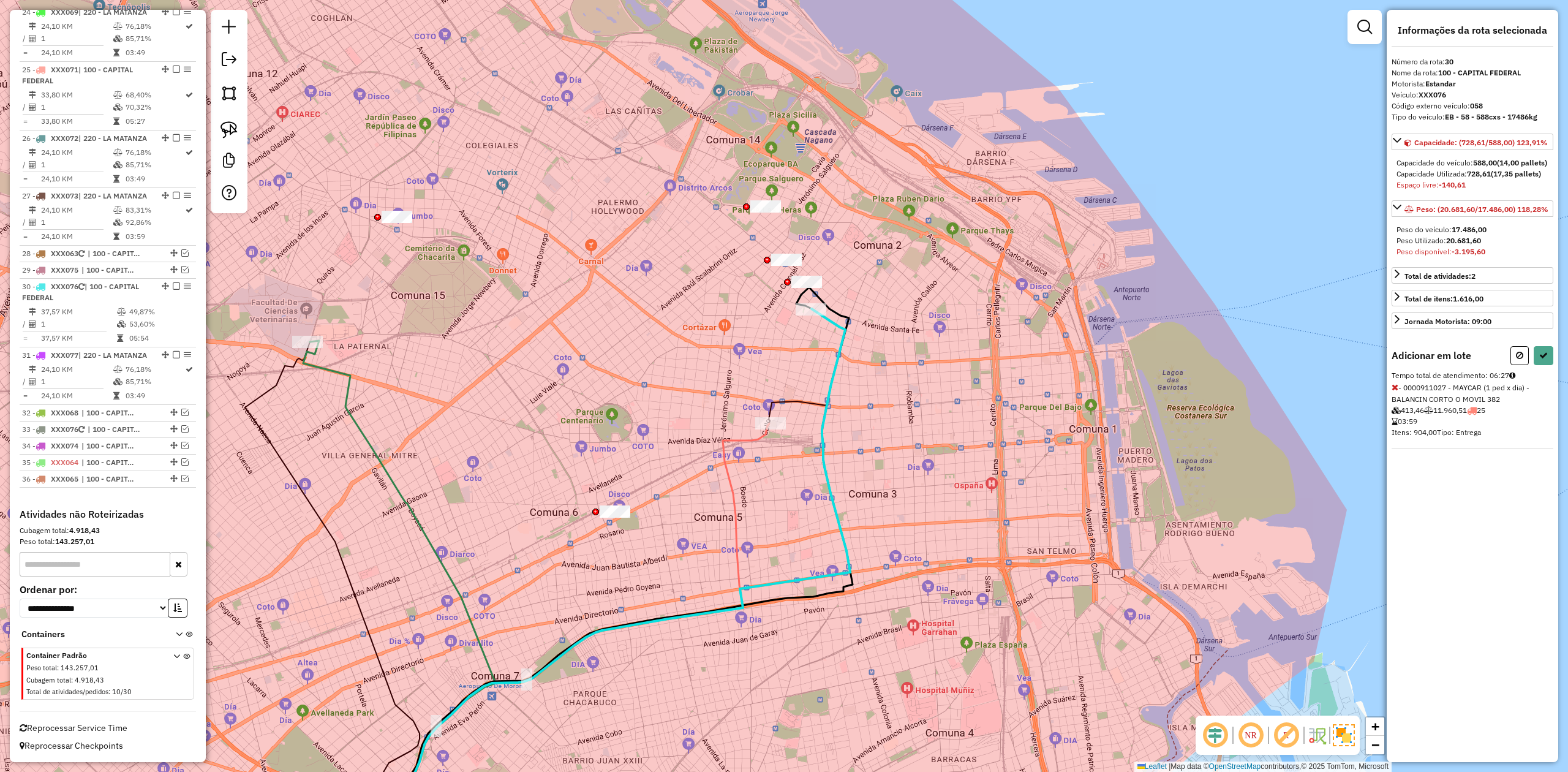
select select "**********"
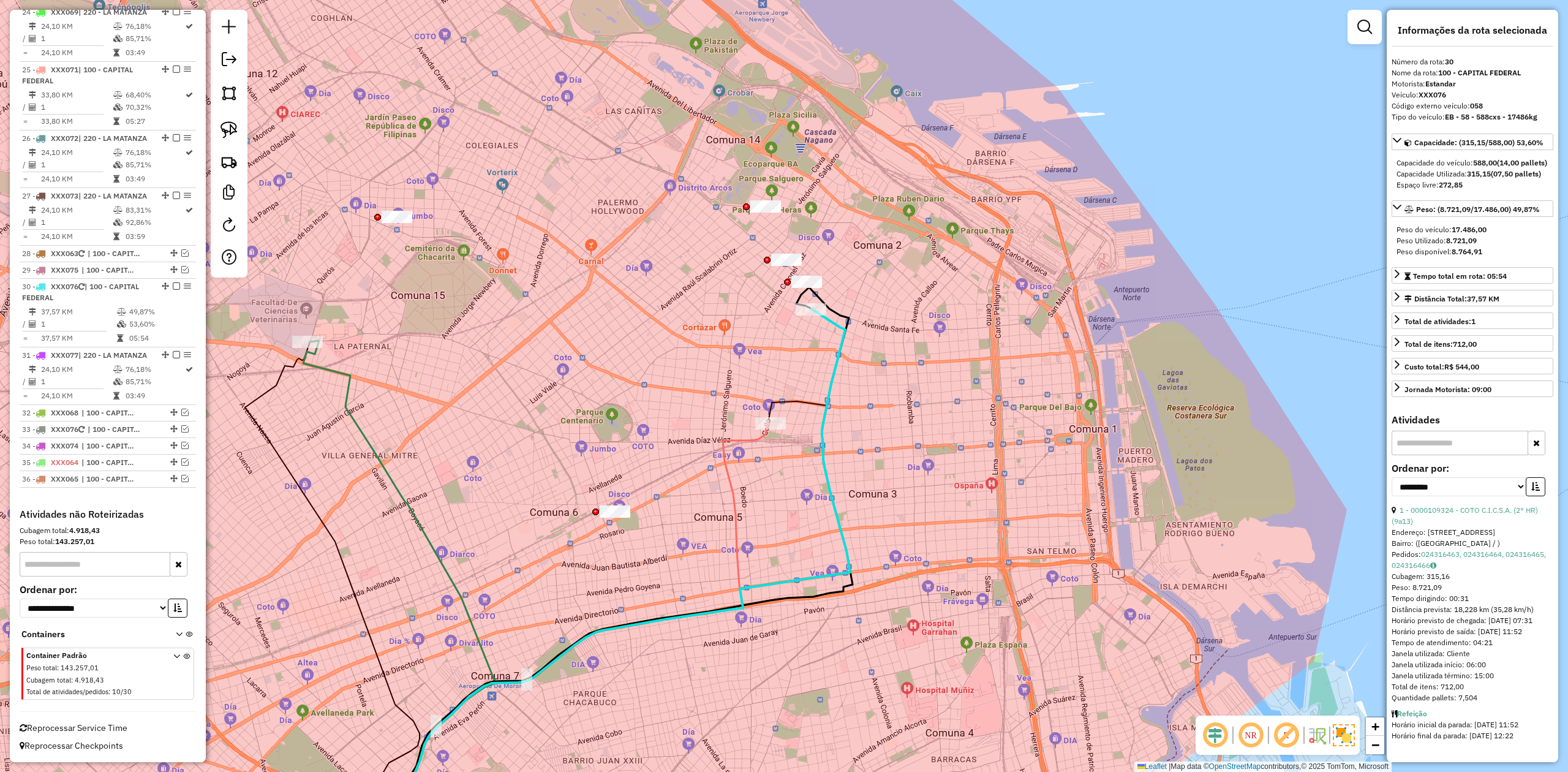
click at [755, 441] on icon at bounding box center [571, 636] width 397 height 426
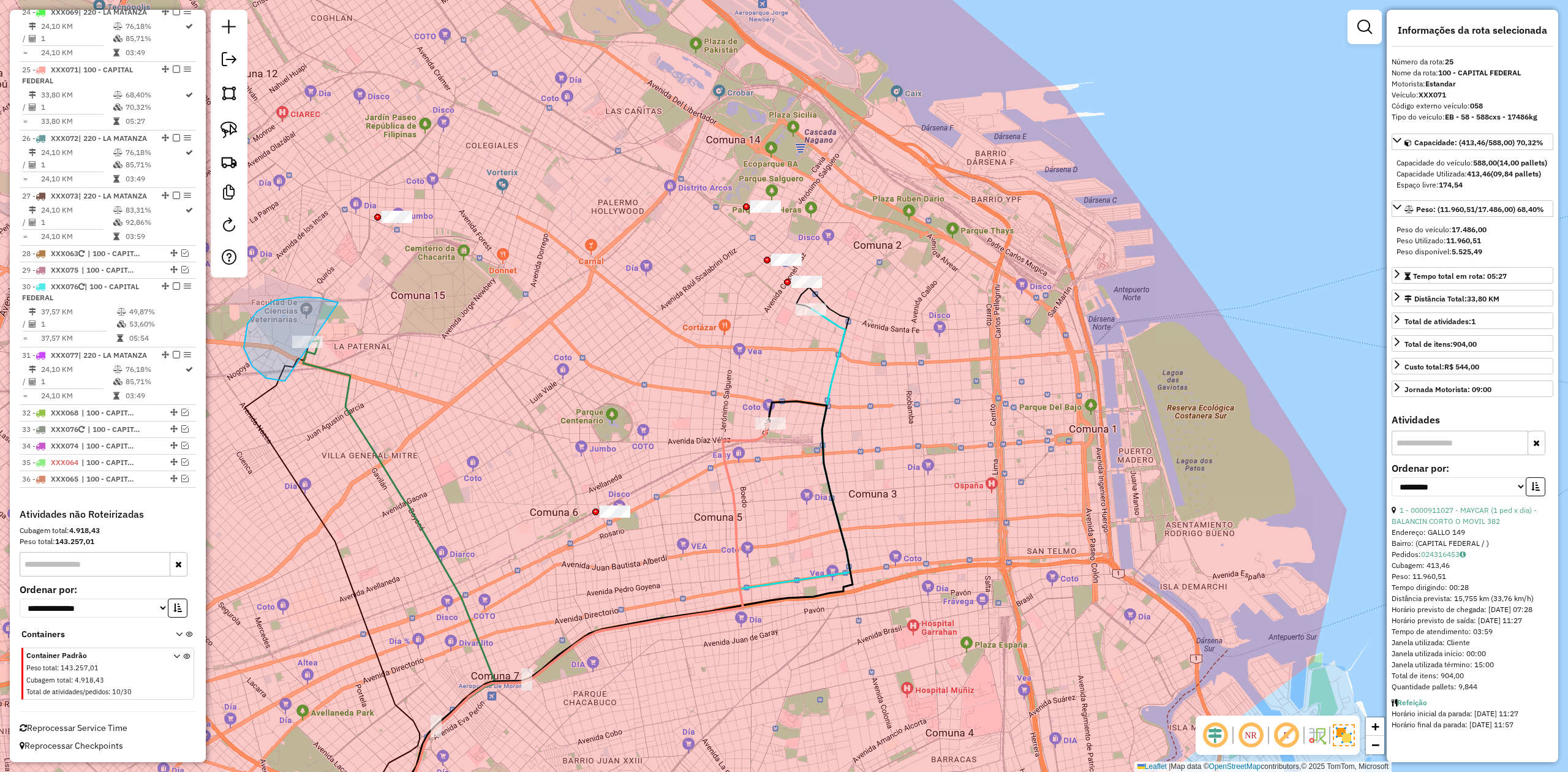
drag, startPoint x: 266, startPoint y: 378, endPoint x: 383, endPoint y: 346, distance: 121.3
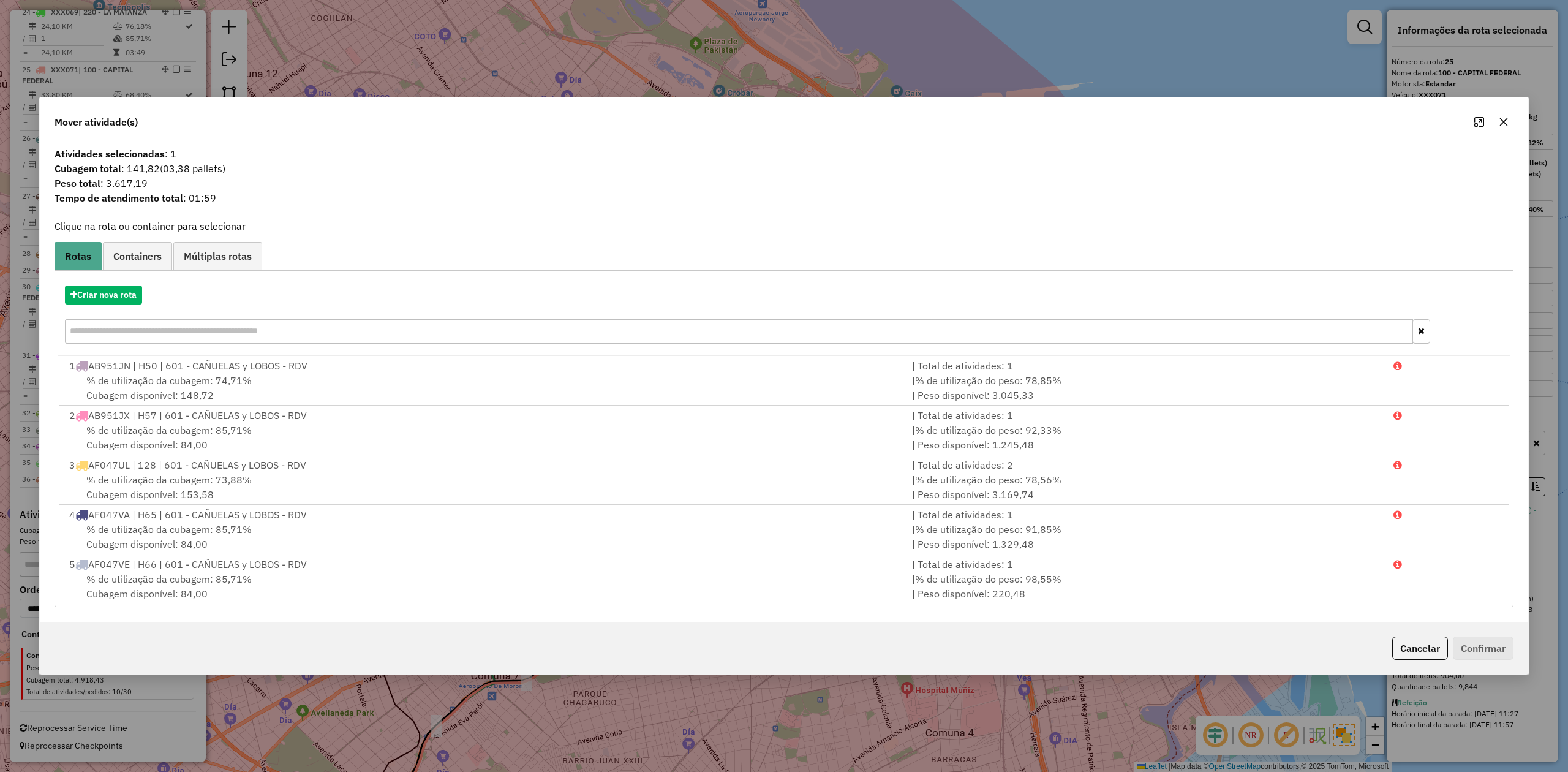
click at [1045, 123] on icon "button" at bounding box center [1504, 122] width 10 height 10
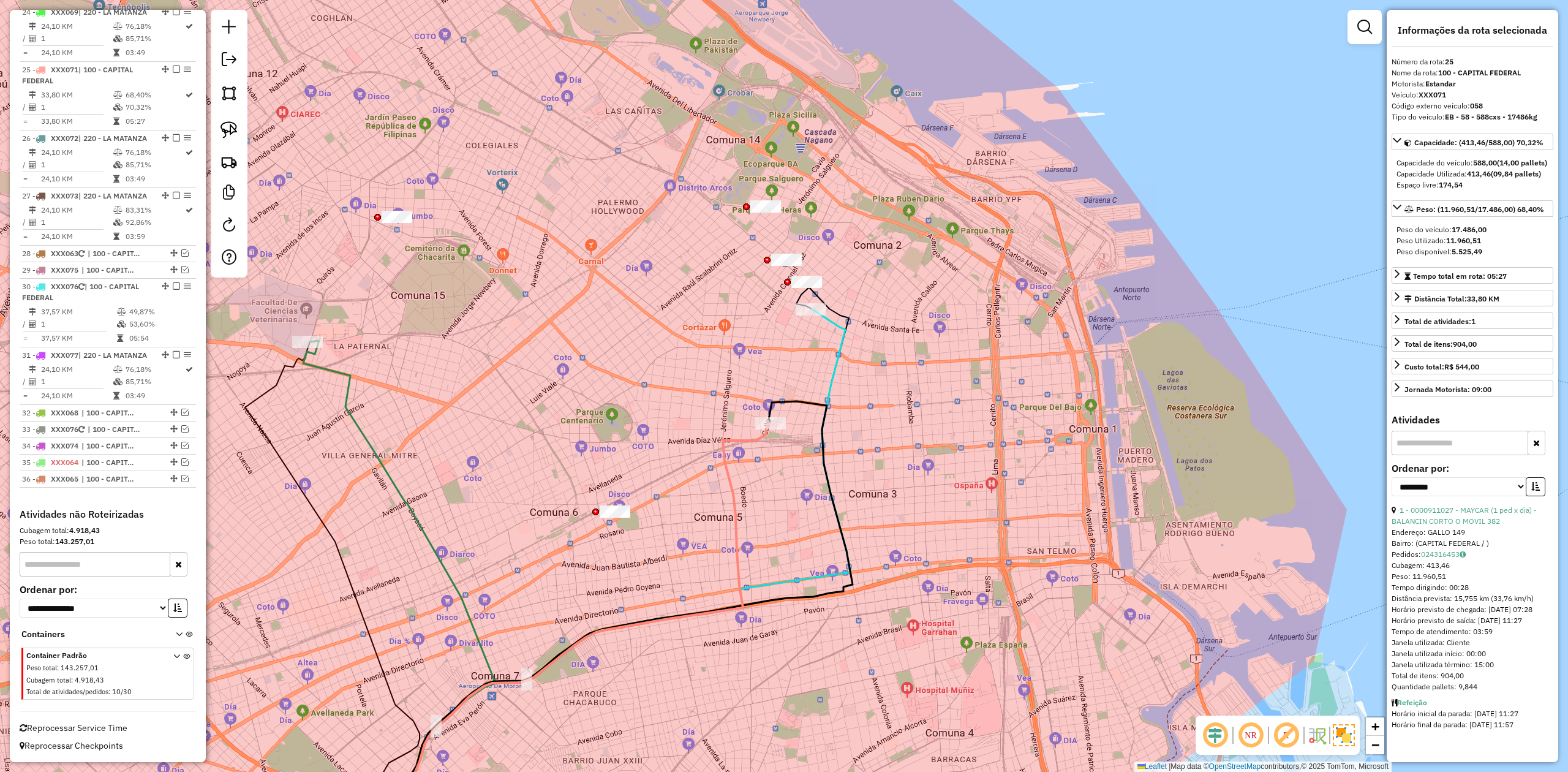
click at [839, 346] on icon at bounding box center [611, 579] width 478 height 540
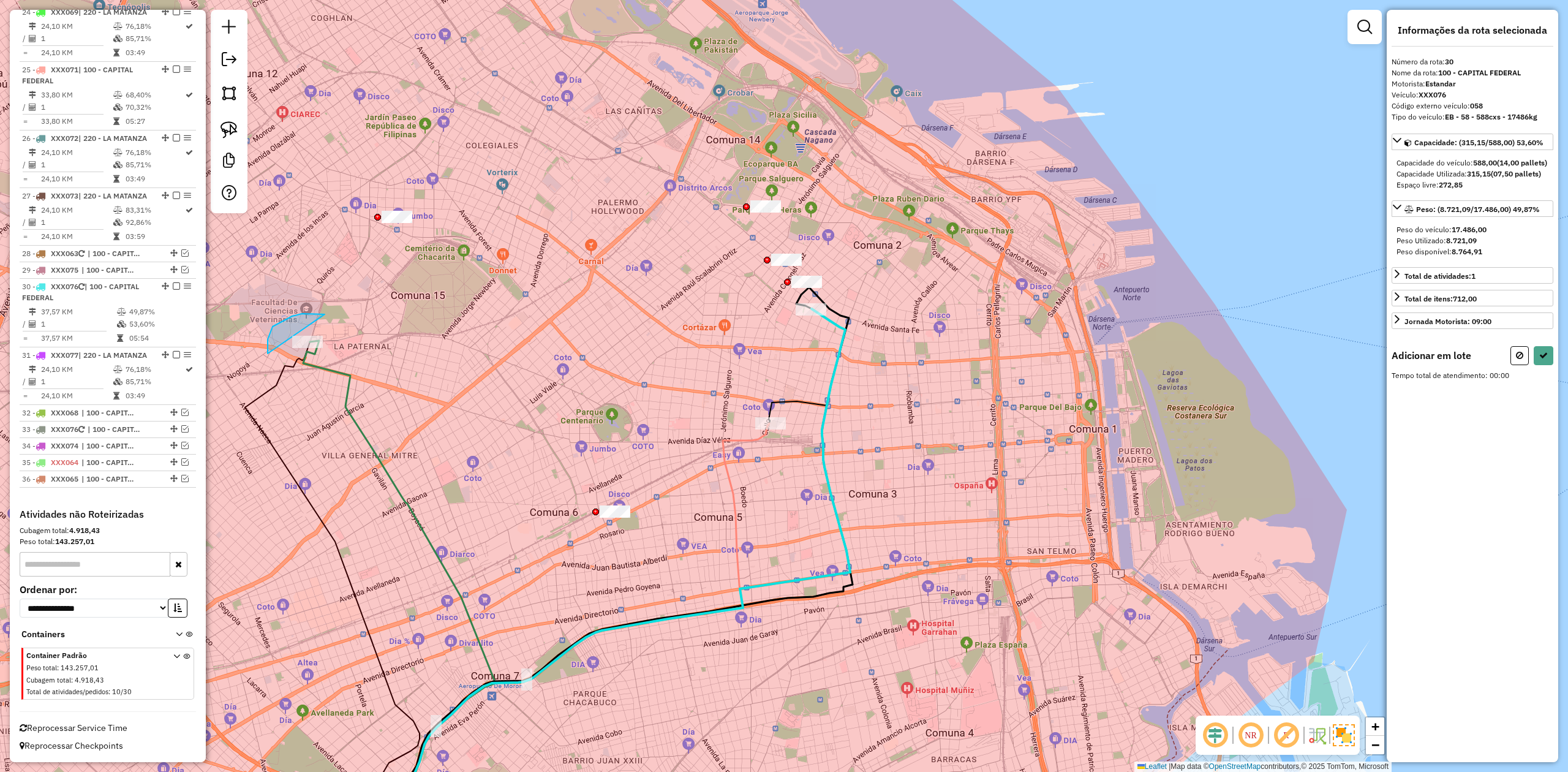
drag, startPoint x: 322, startPoint y: 314, endPoint x: 408, endPoint y: 340, distance: 89.8
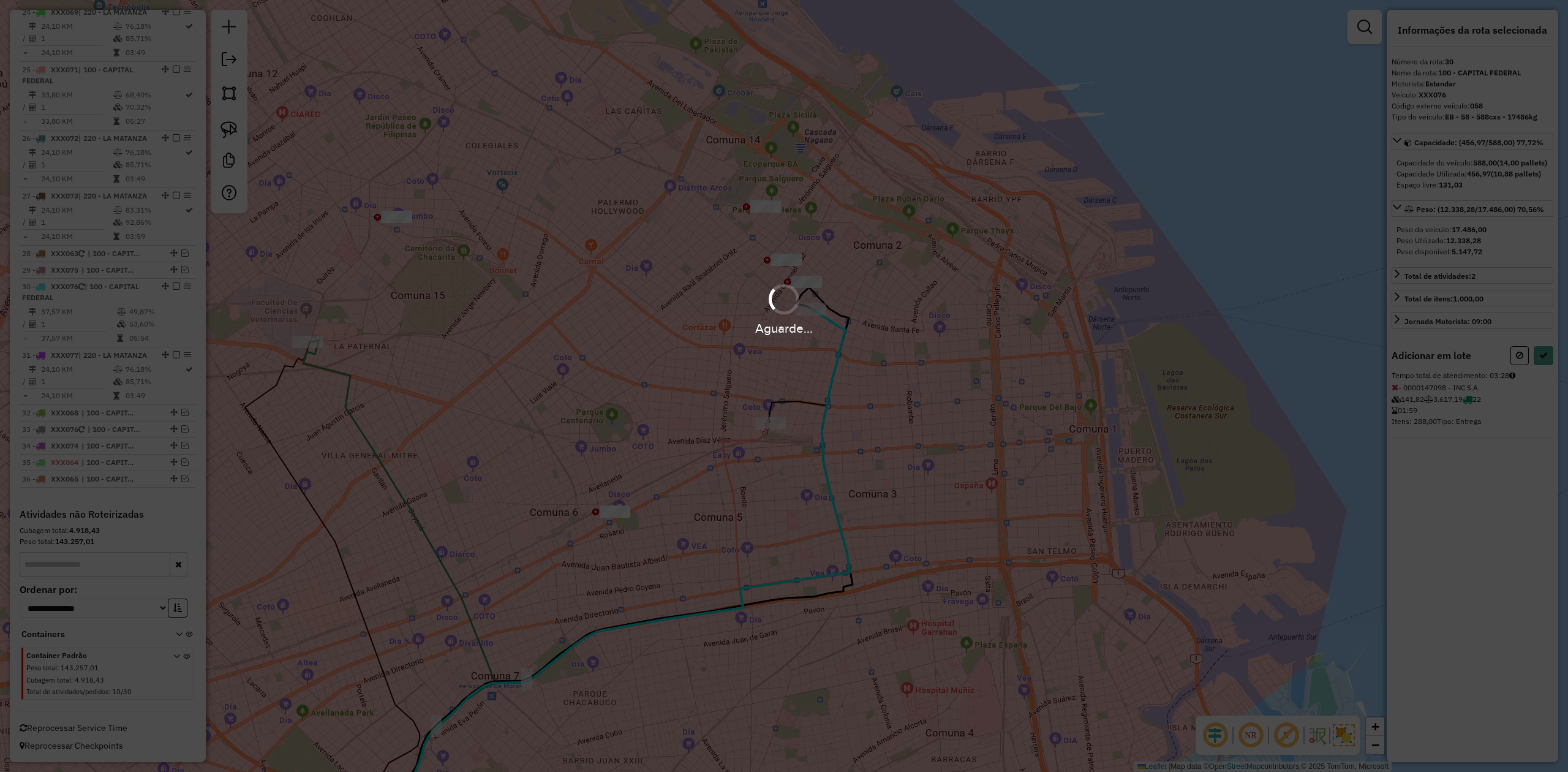
select select "**********"
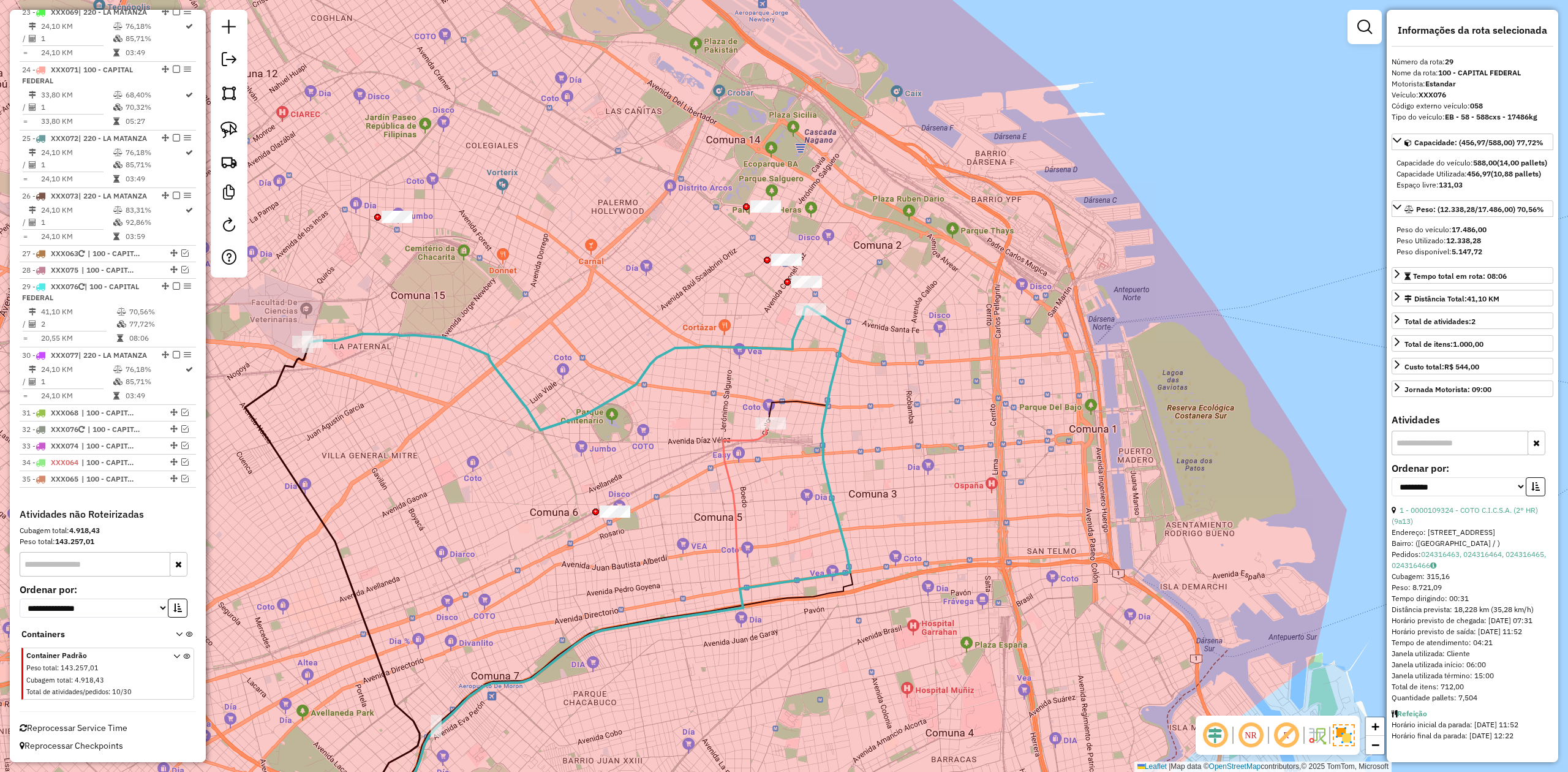
scroll to position [1985, 0]
click at [594, 348] on div "Janela de atendimento Grade de atendimento Capacidade Transportadoras Veículos …" at bounding box center [784, 386] width 1568 height 772
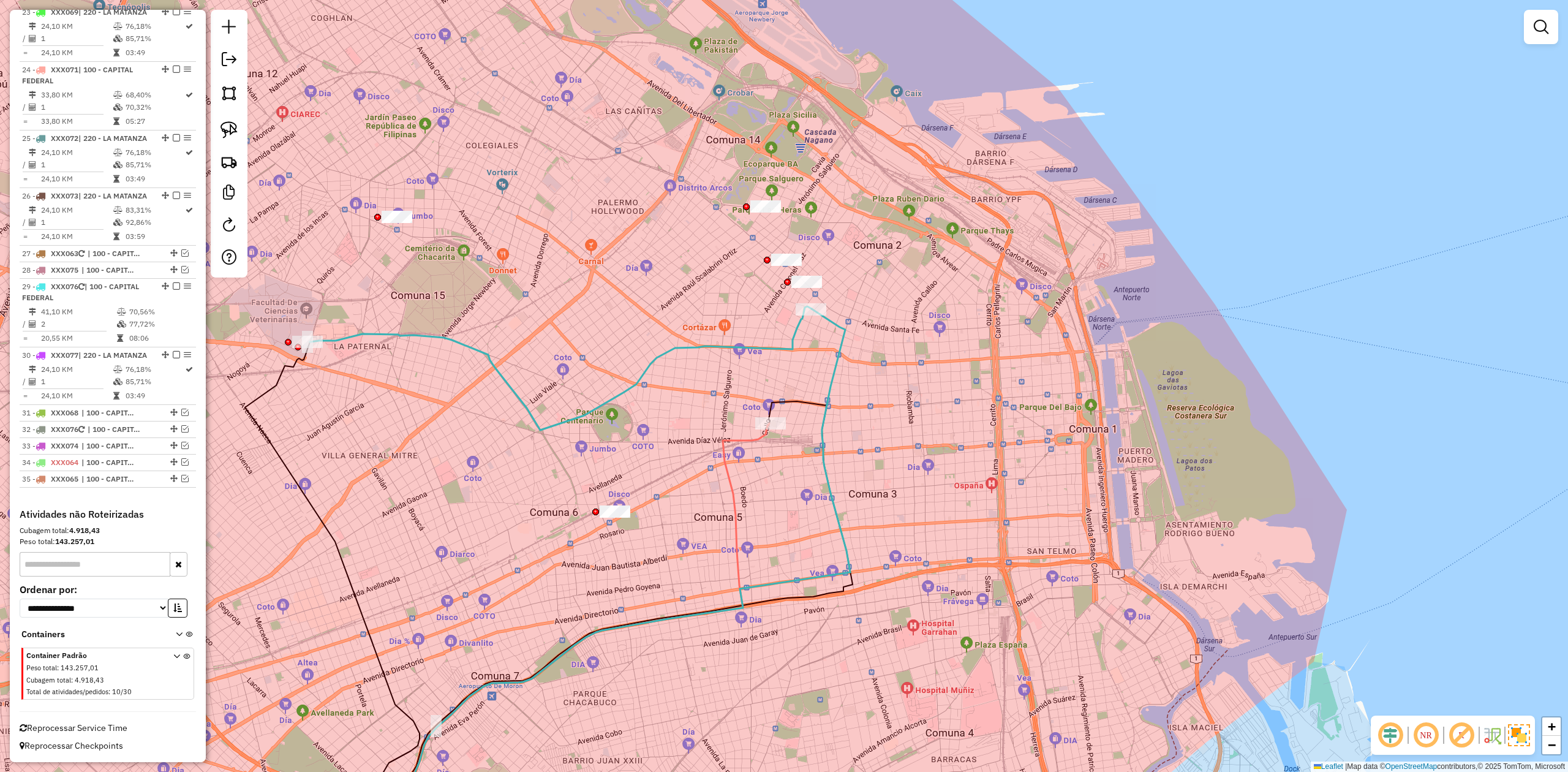
click at [616, 397] on icon at bounding box center [561, 368] width 502 height 124
select select "**********"
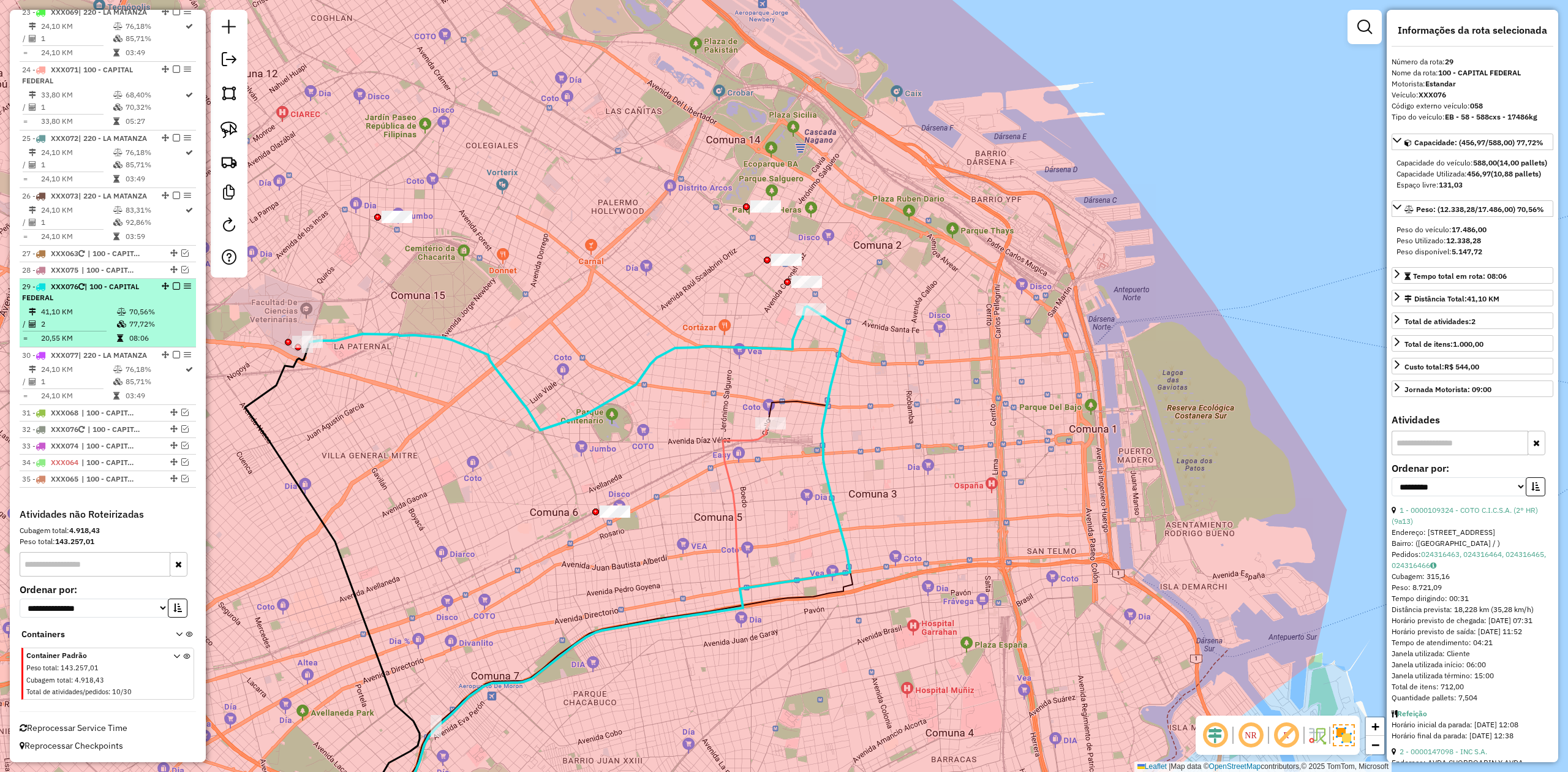
click at [175, 283] on em at bounding box center [176, 286] width 8 height 8
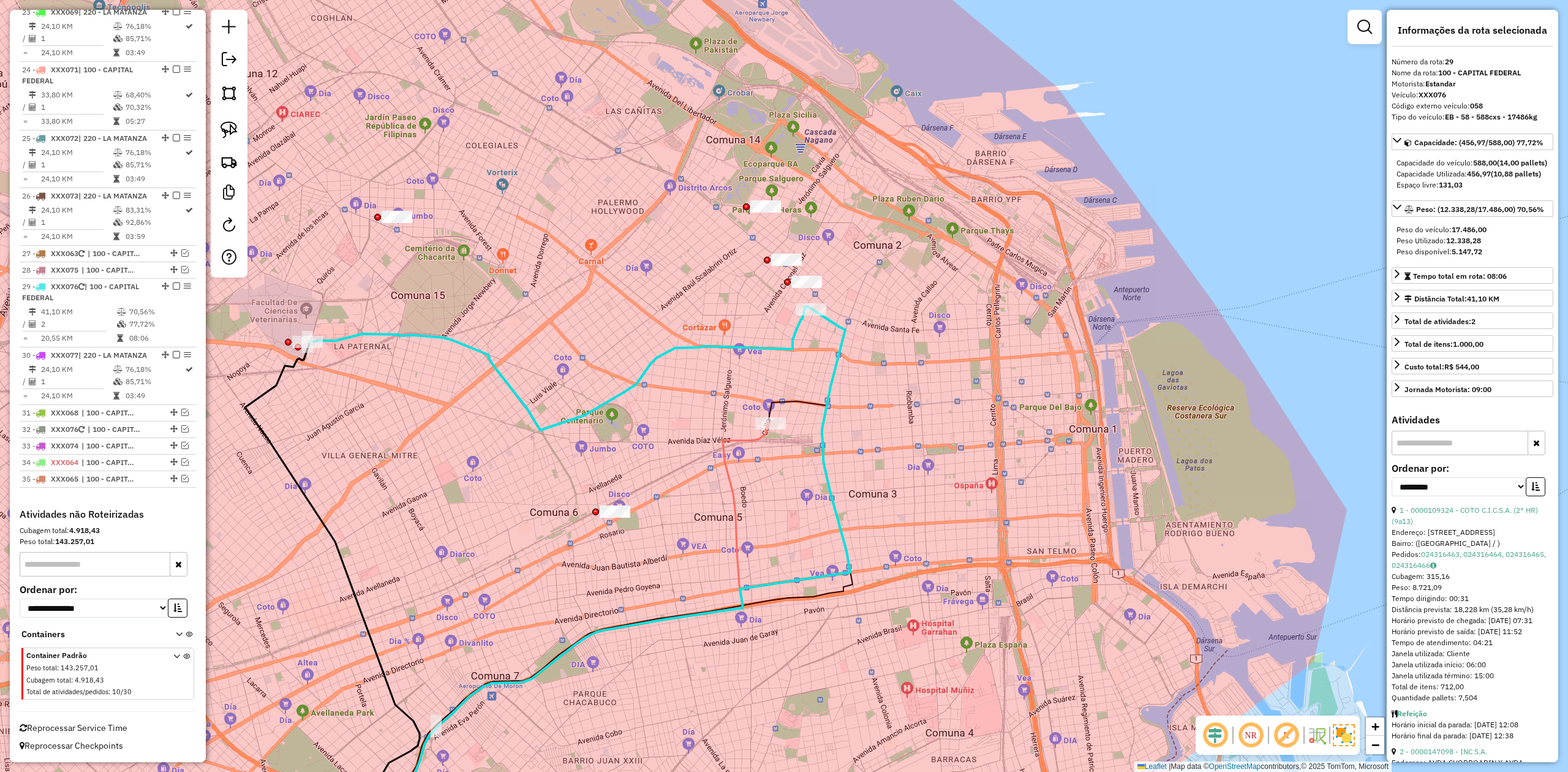
scroll to position [1934, 0]
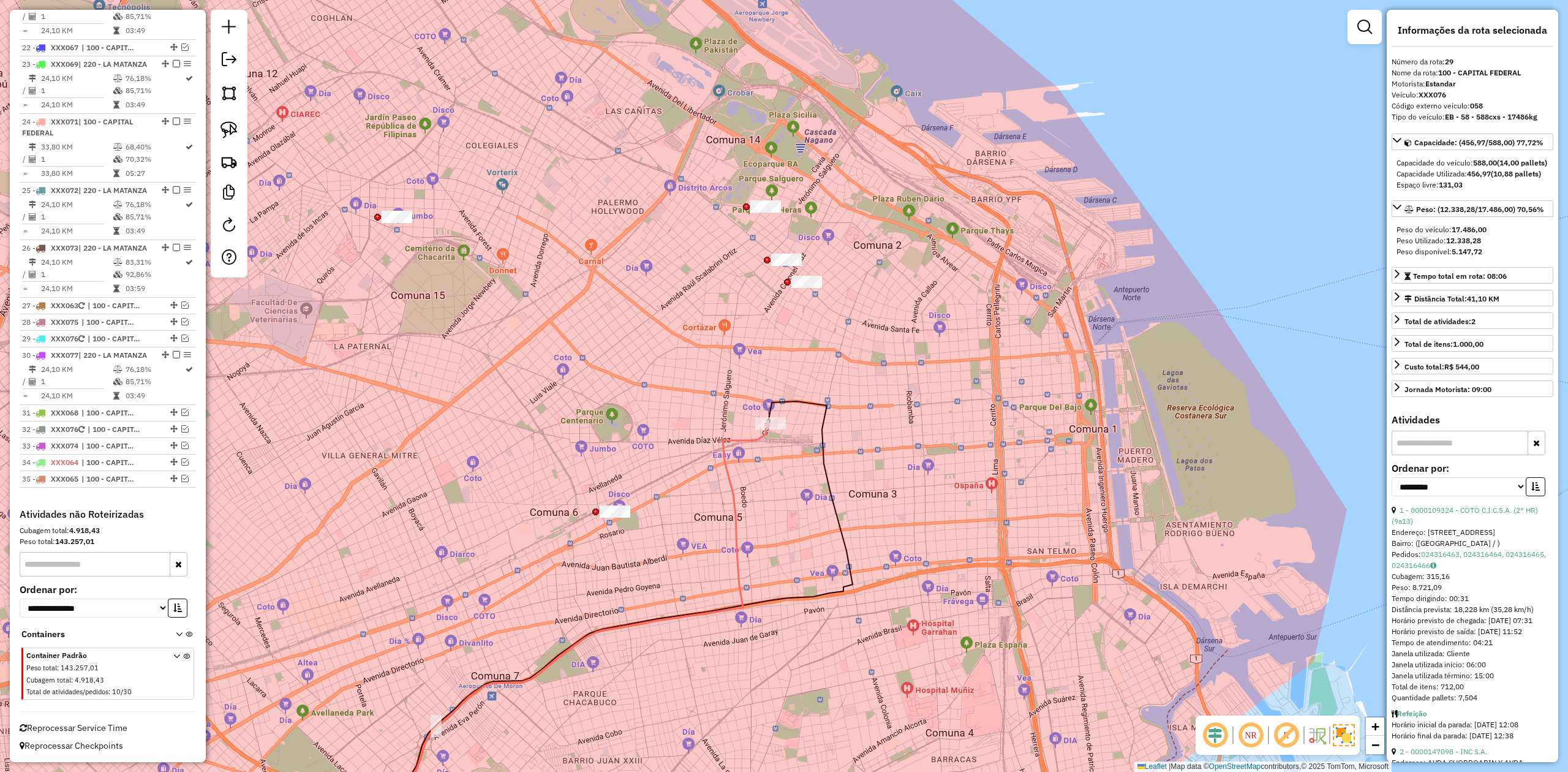
click at [730, 447] on icon at bounding box center [571, 636] width 397 height 426
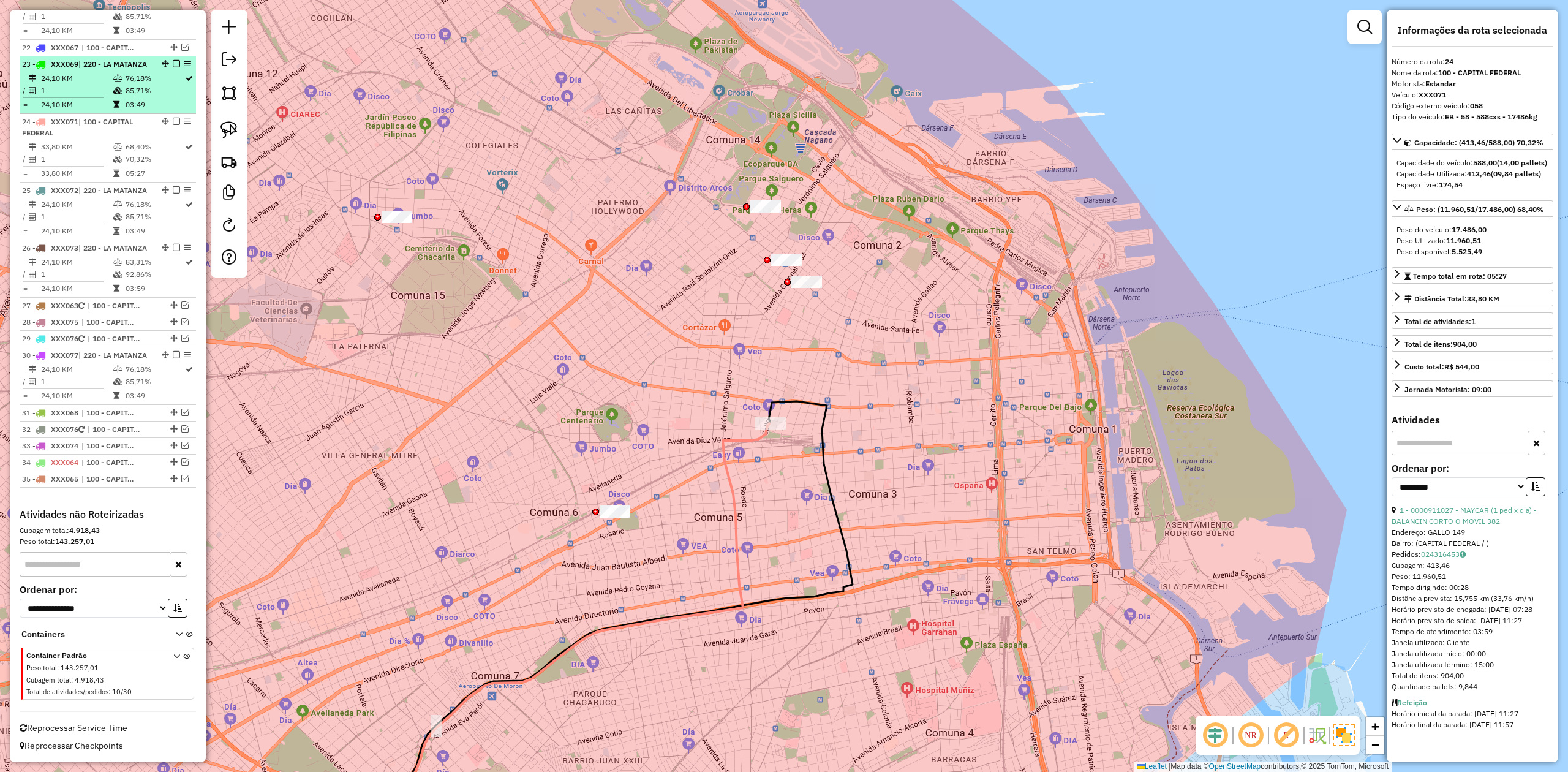
click at [173, 118] on em at bounding box center [176, 121] width 8 height 8
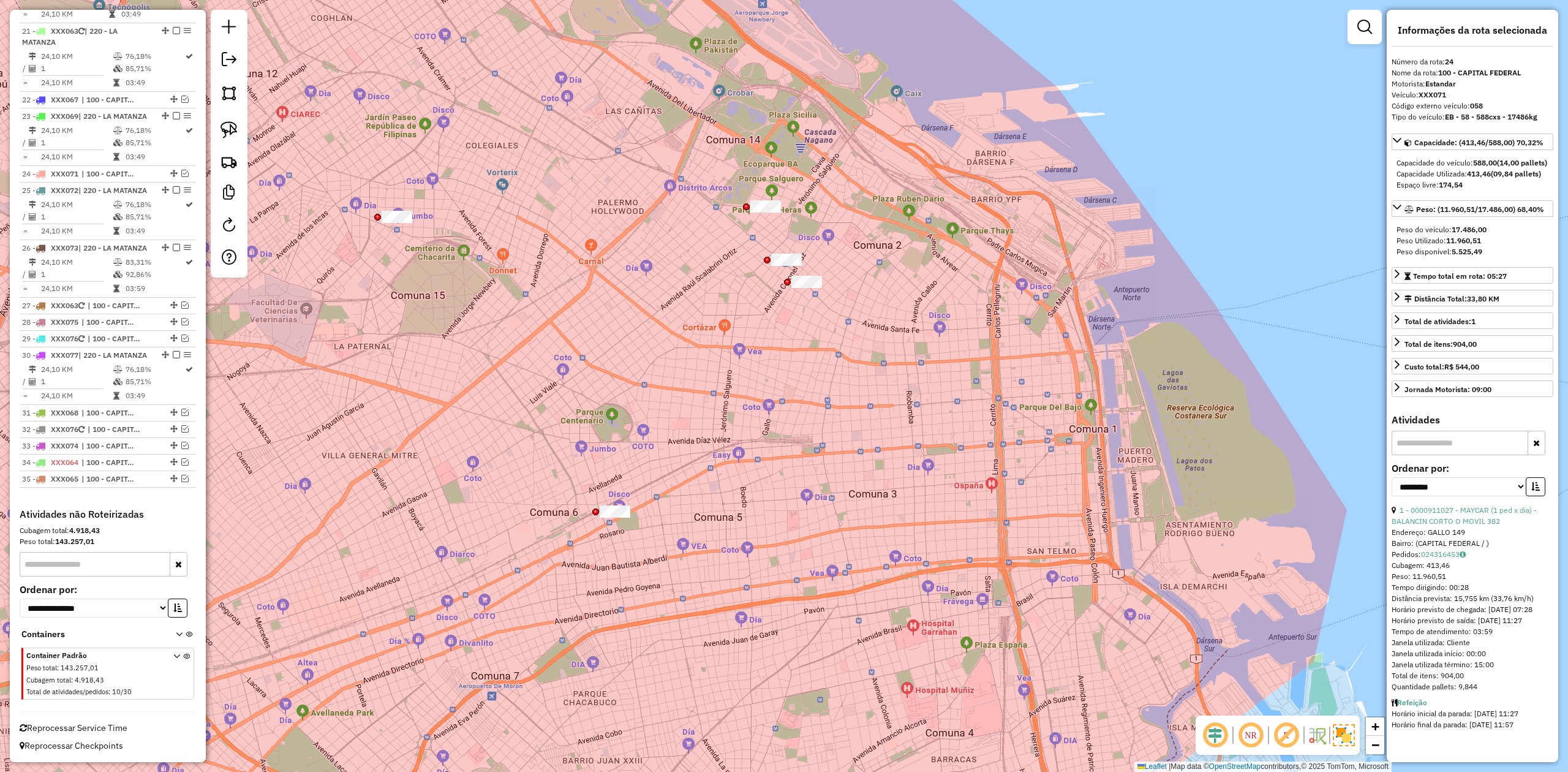
scroll to position [1882, 0]
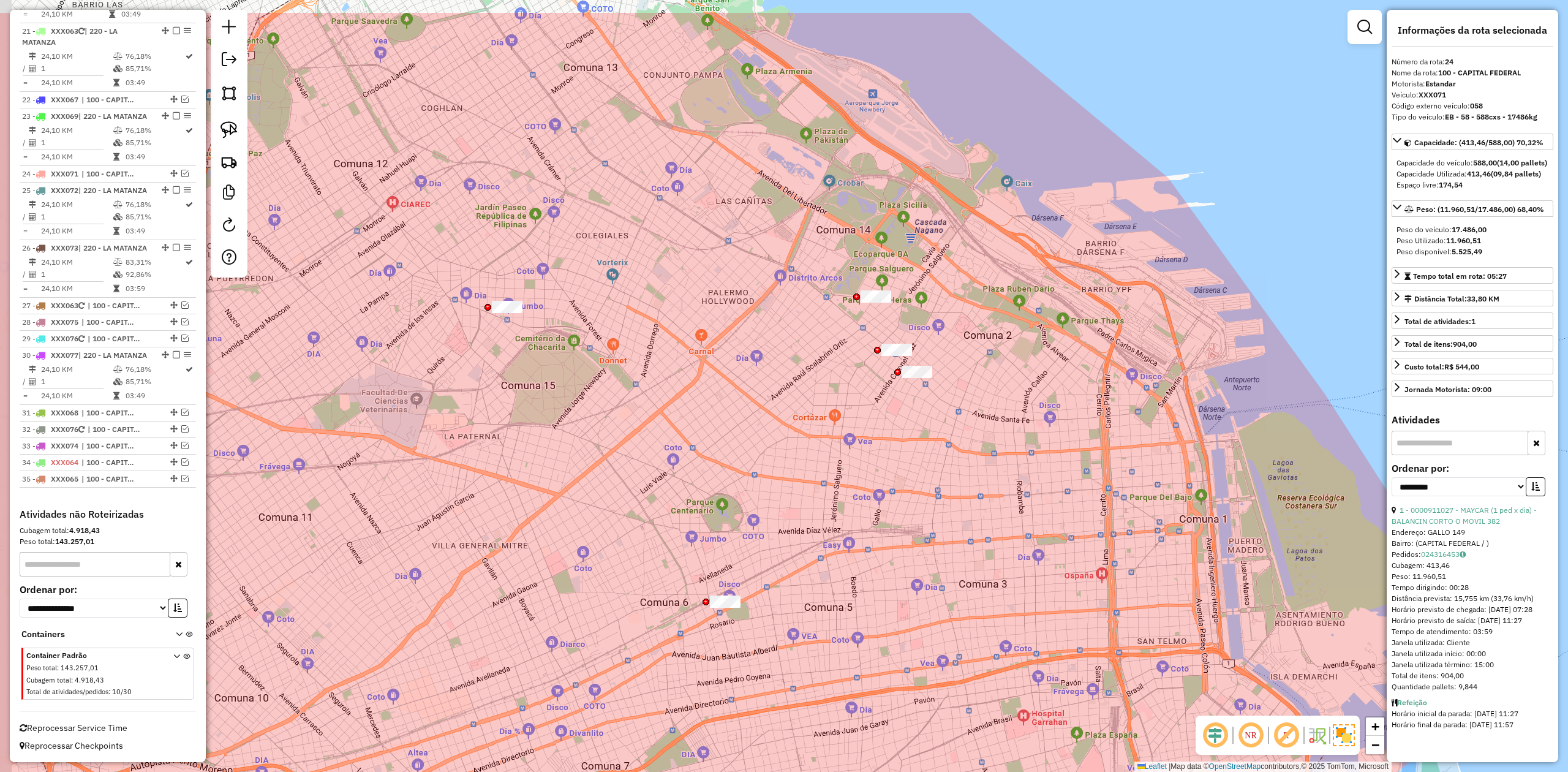
drag, startPoint x: 750, startPoint y: 324, endPoint x: 852, endPoint y: 408, distance: 132.1
click at [858, 410] on div "Janela de atendimento Grade de atendimento Capacidade Transportadoras Veículos …" at bounding box center [784, 386] width 1568 height 772
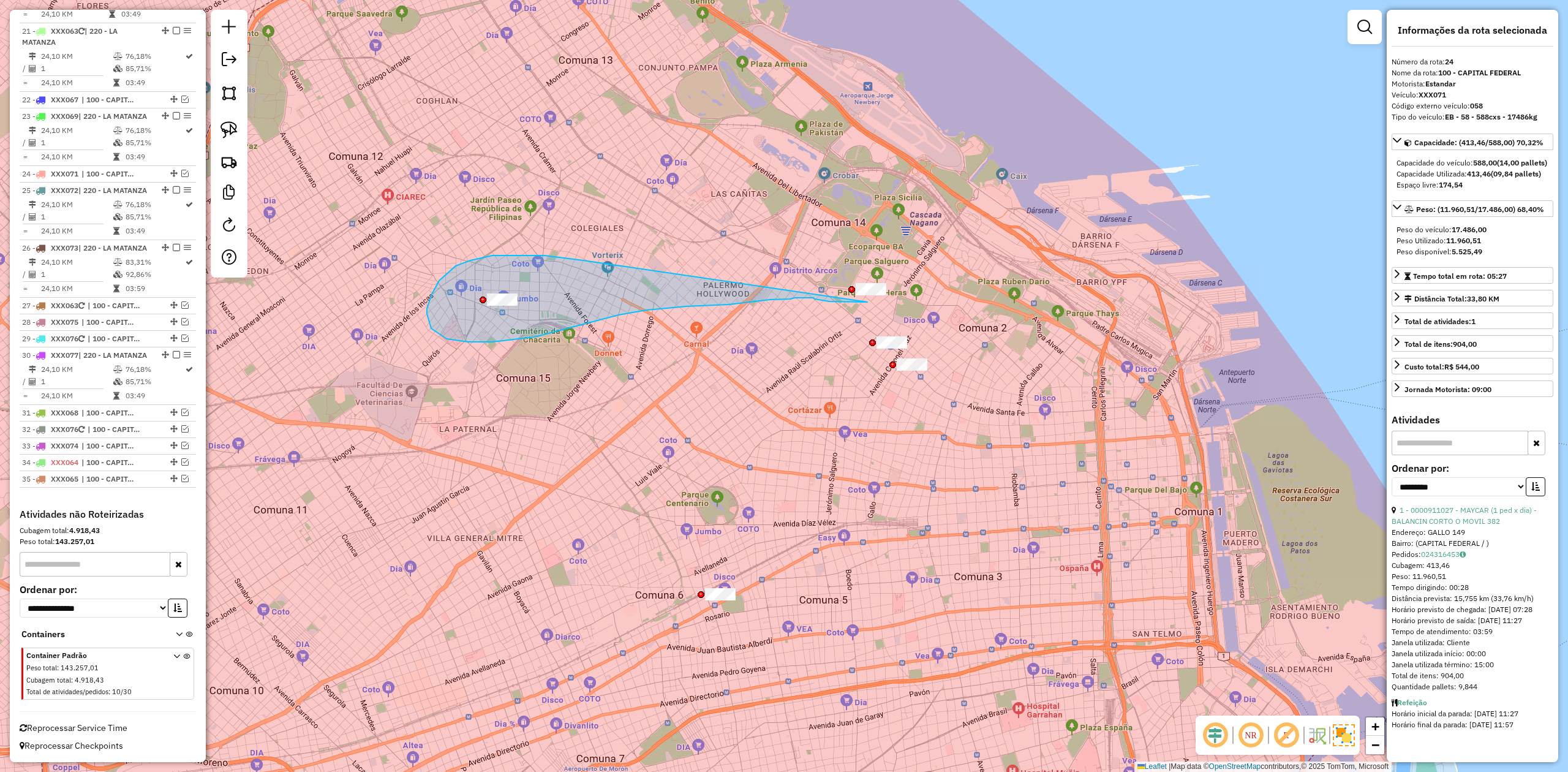
drag, startPoint x: 439, startPoint y: 280, endPoint x: 881, endPoint y: 245, distance: 443.4
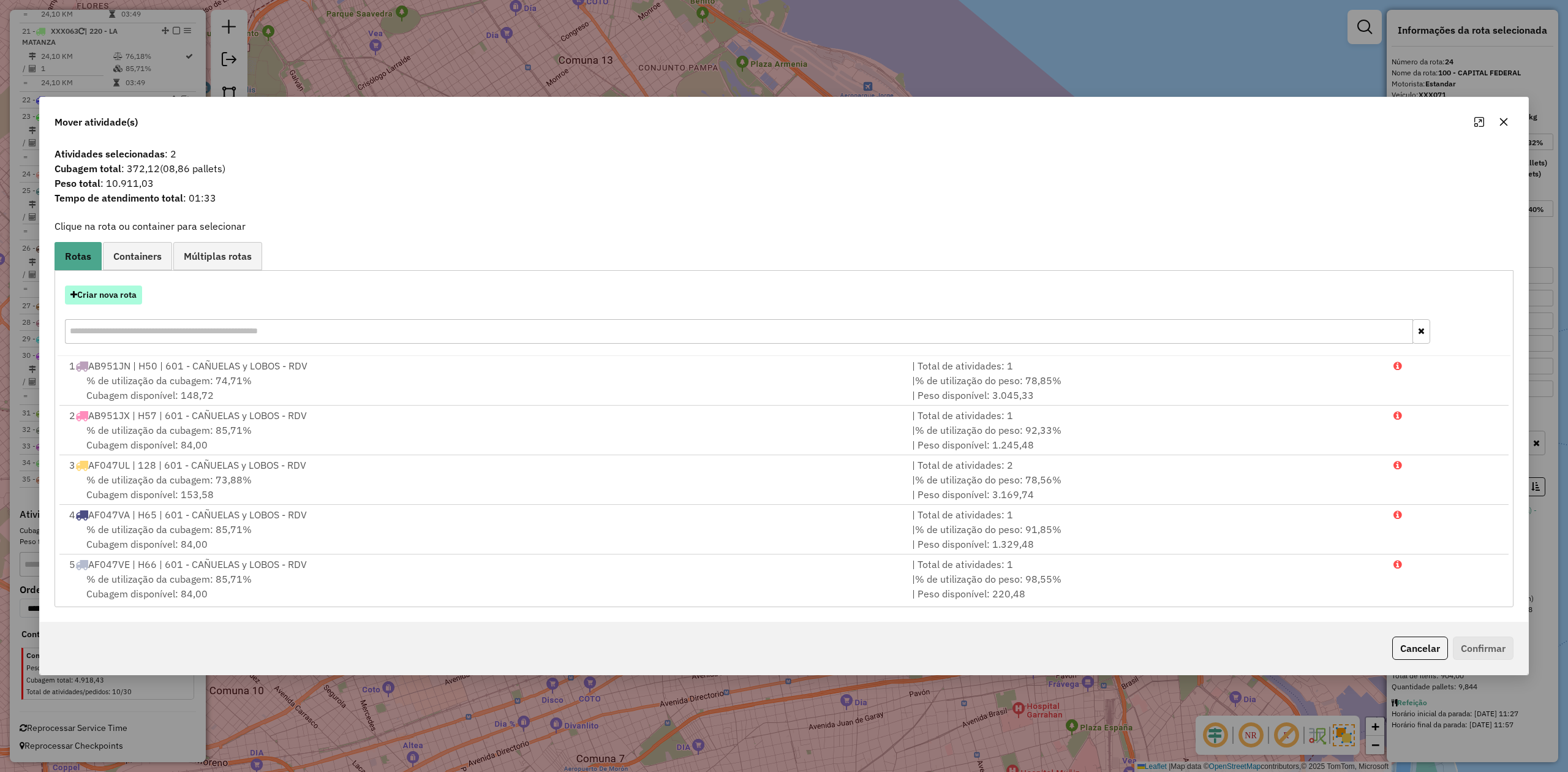
click at [115, 299] on button "Criar nova rota" at bounding box center [103, 295] width 77 height 19
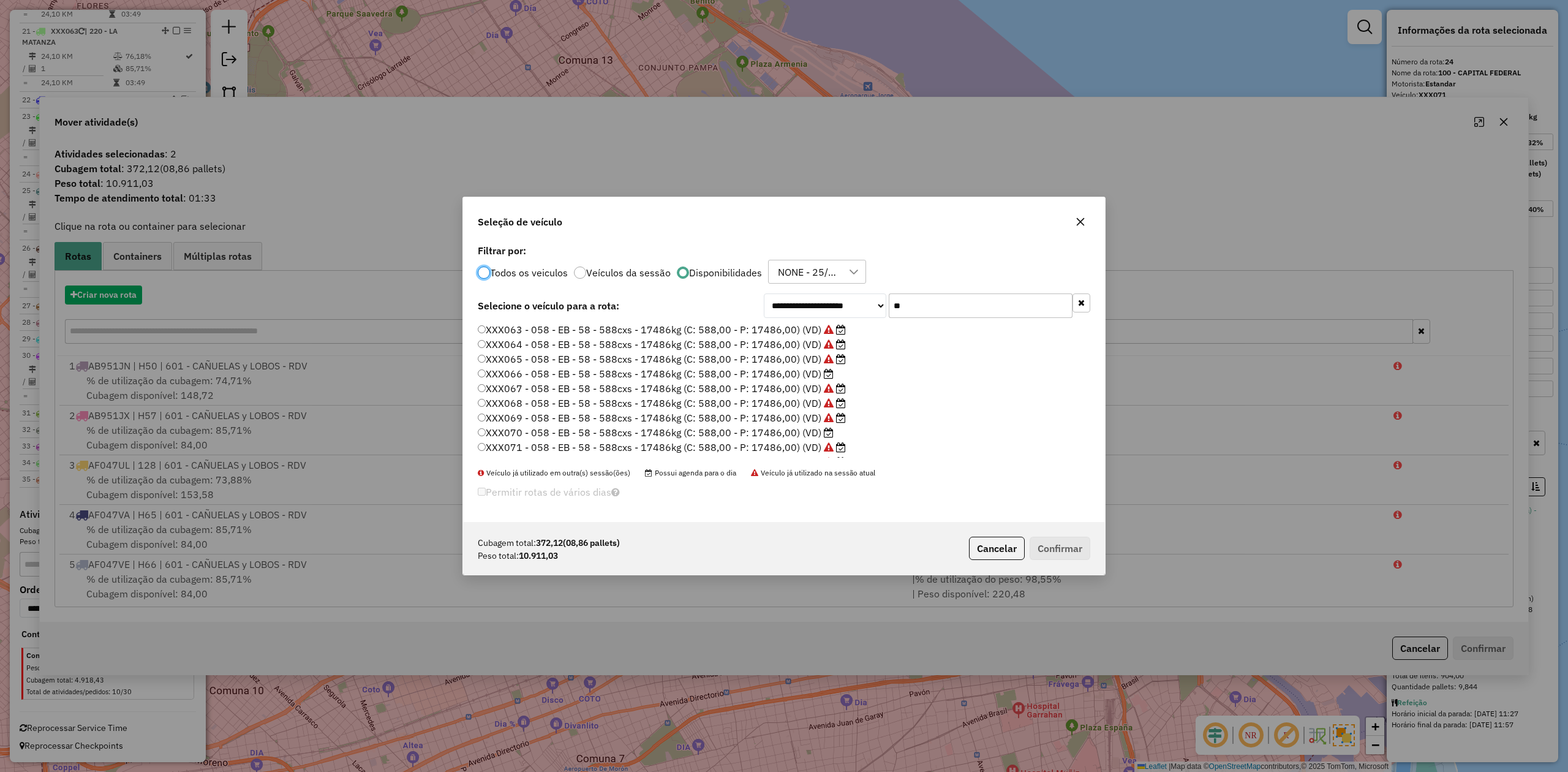
scroll to position [6, 3]
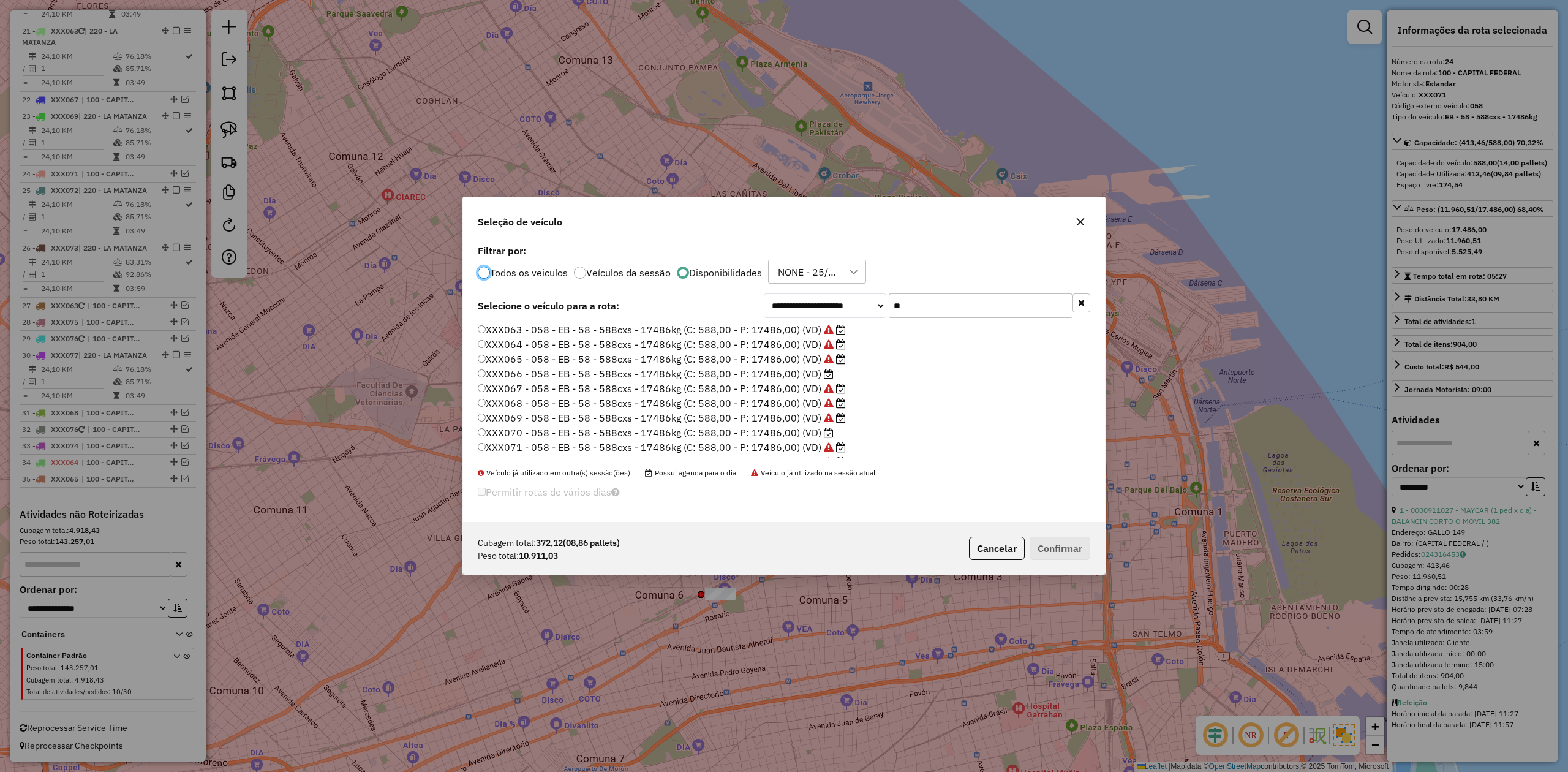
click at [817, 374] on label "XXX066 - 058 - EB - 58 - 588cxs - 17486kg (C: 588,00 - P: 17486,00) (VD)" at bounding box center [656, 373] width 356 height 14
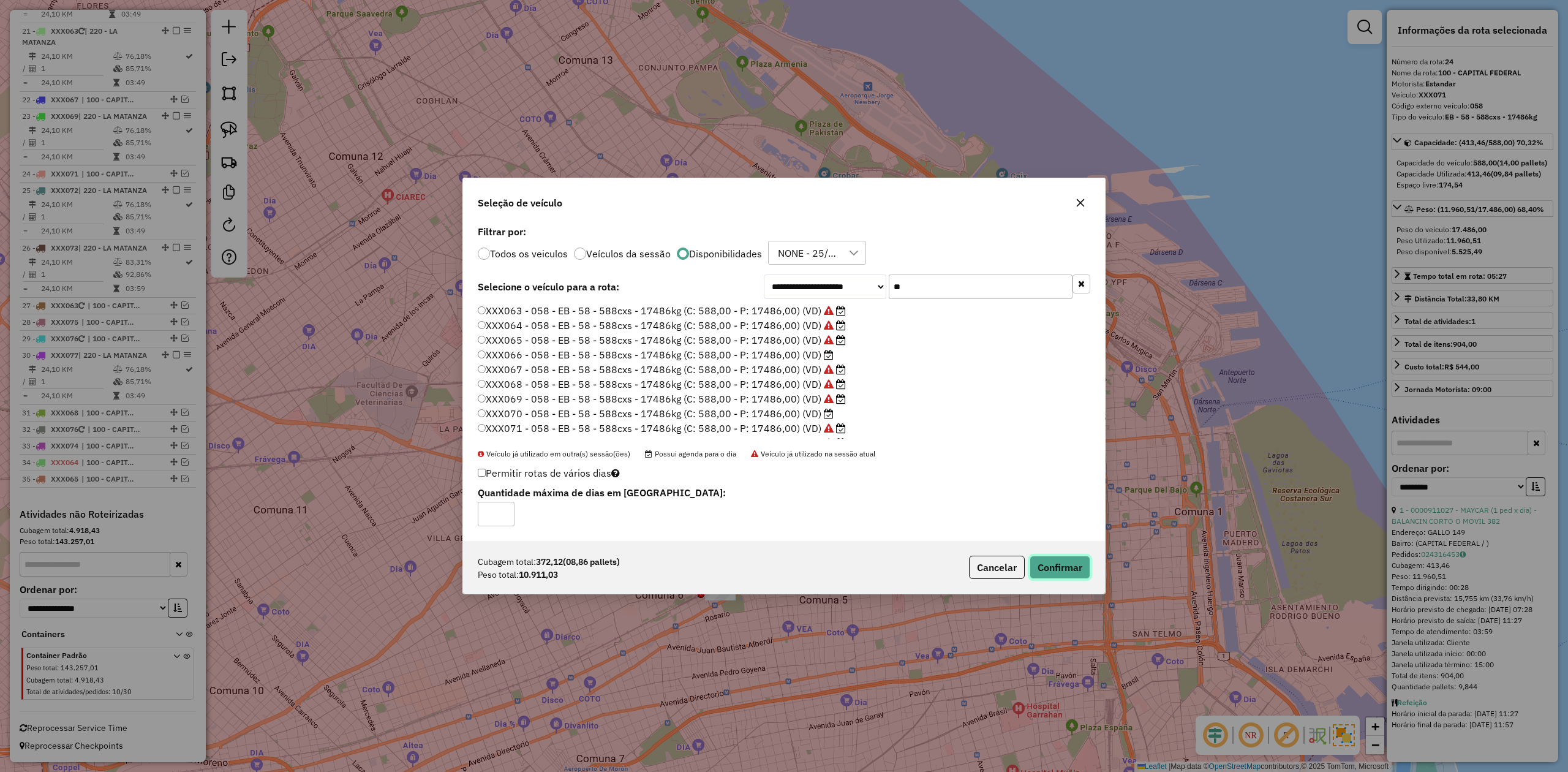
click at [1045, 477] on button "Confirmar" at bounding box center [1060, 567] width 60 height 23
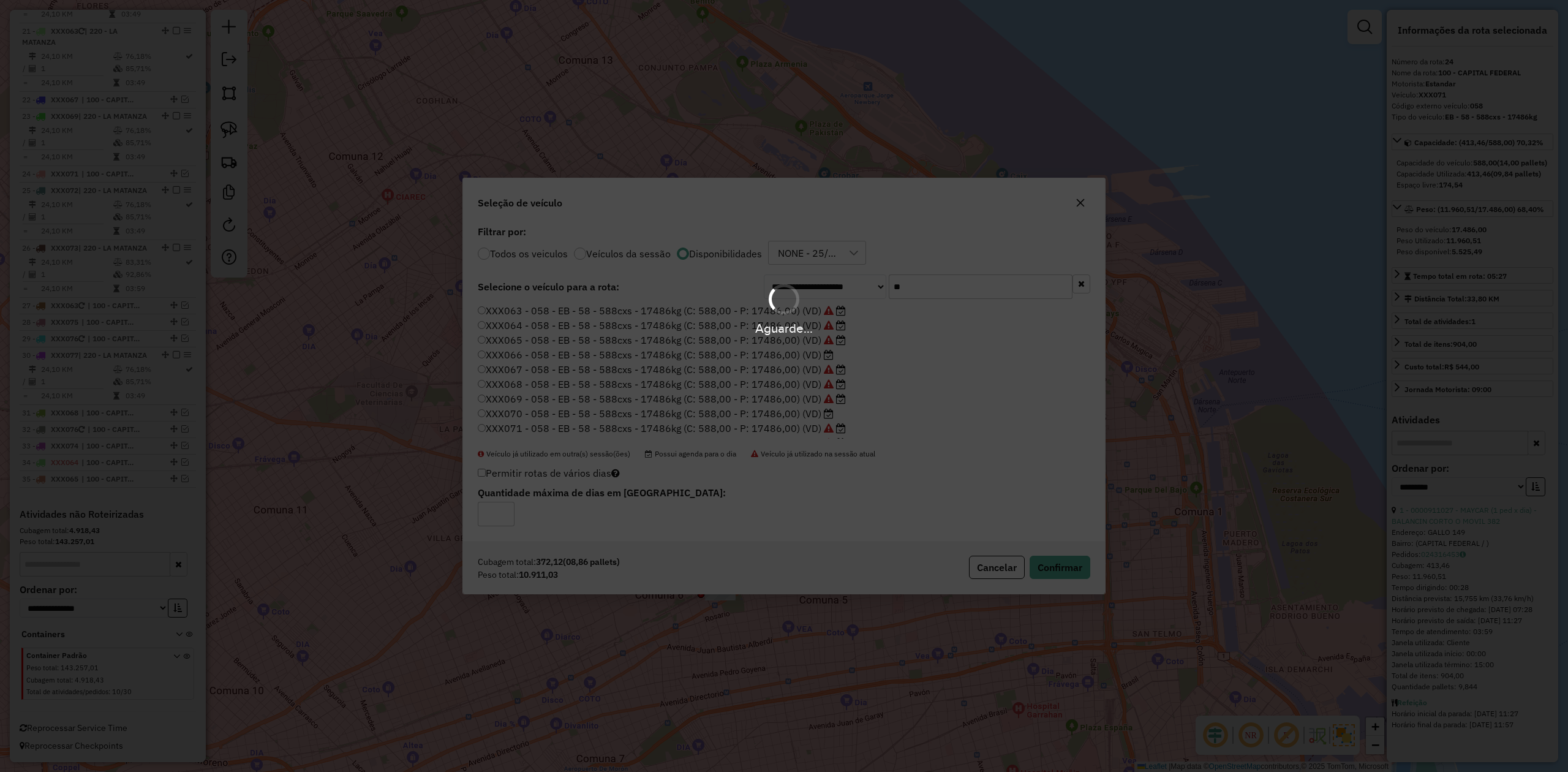
scroll to position [1950, 0]
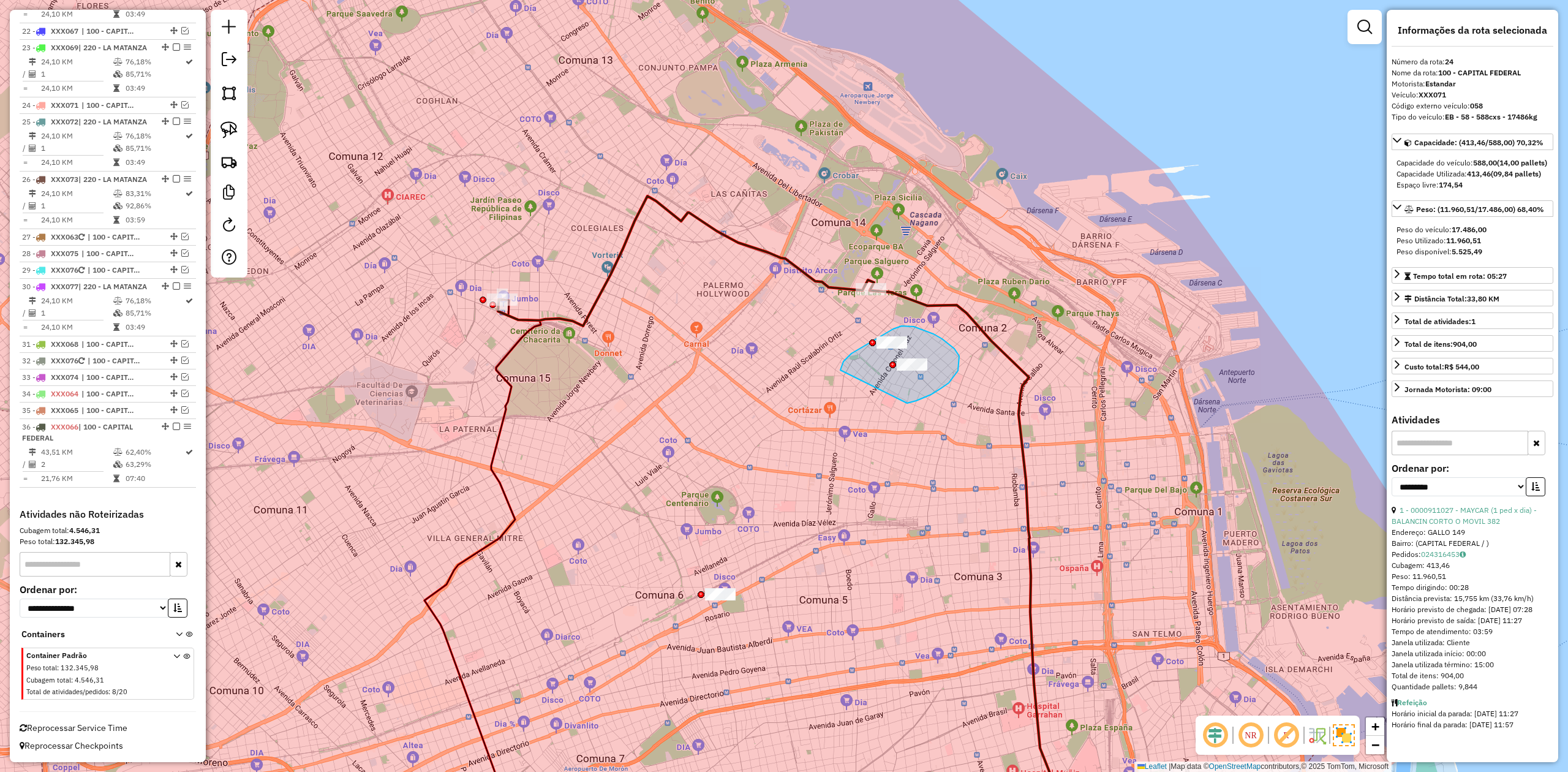
drag, startPoint x: 958, startPoint y: 371, endPoint x: 849, endPoint y: 398, distance: 112.3
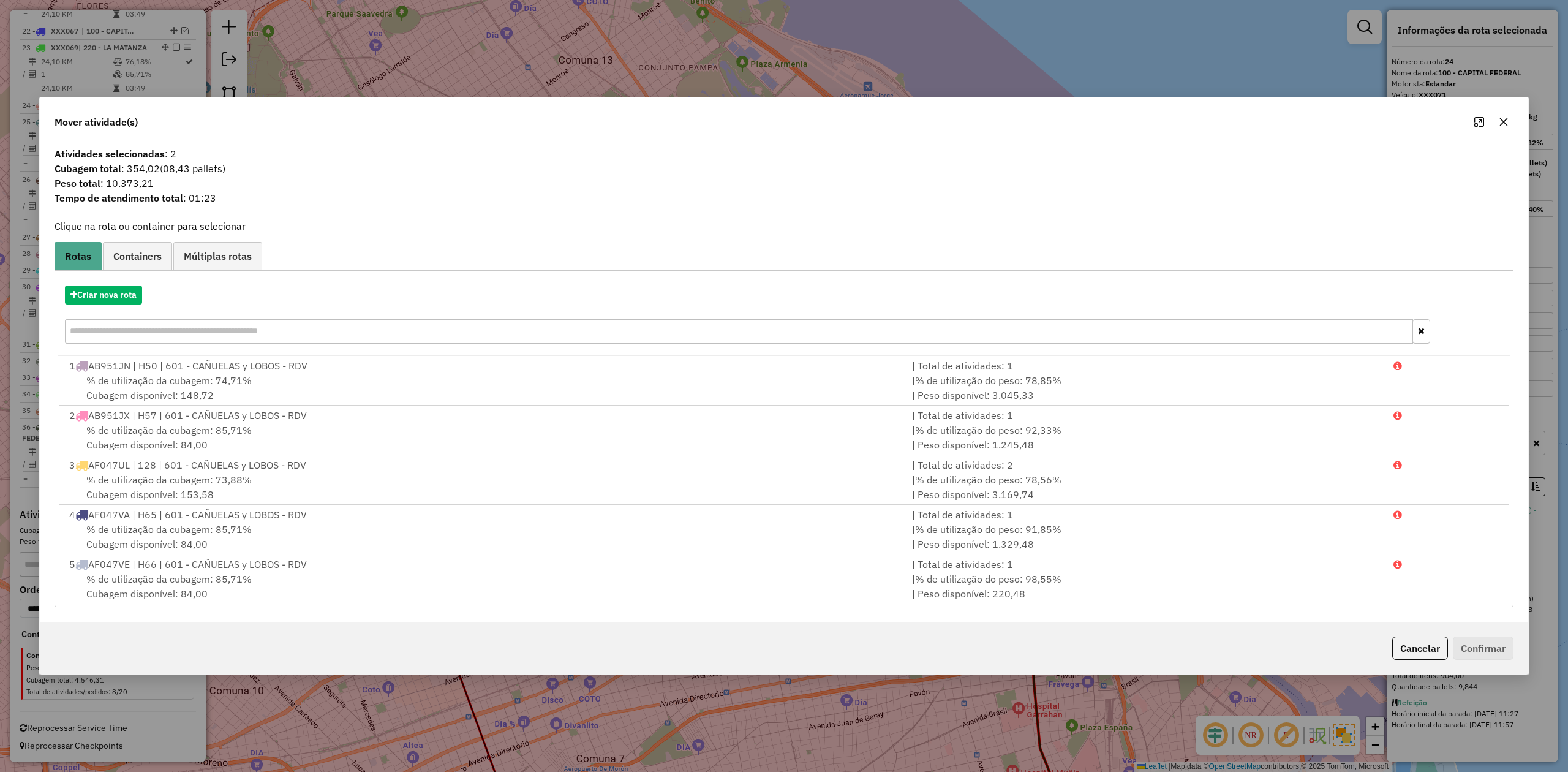
click at [1045, 122] on icon "button" at bounding box center [1504, 122] width 10 height 10
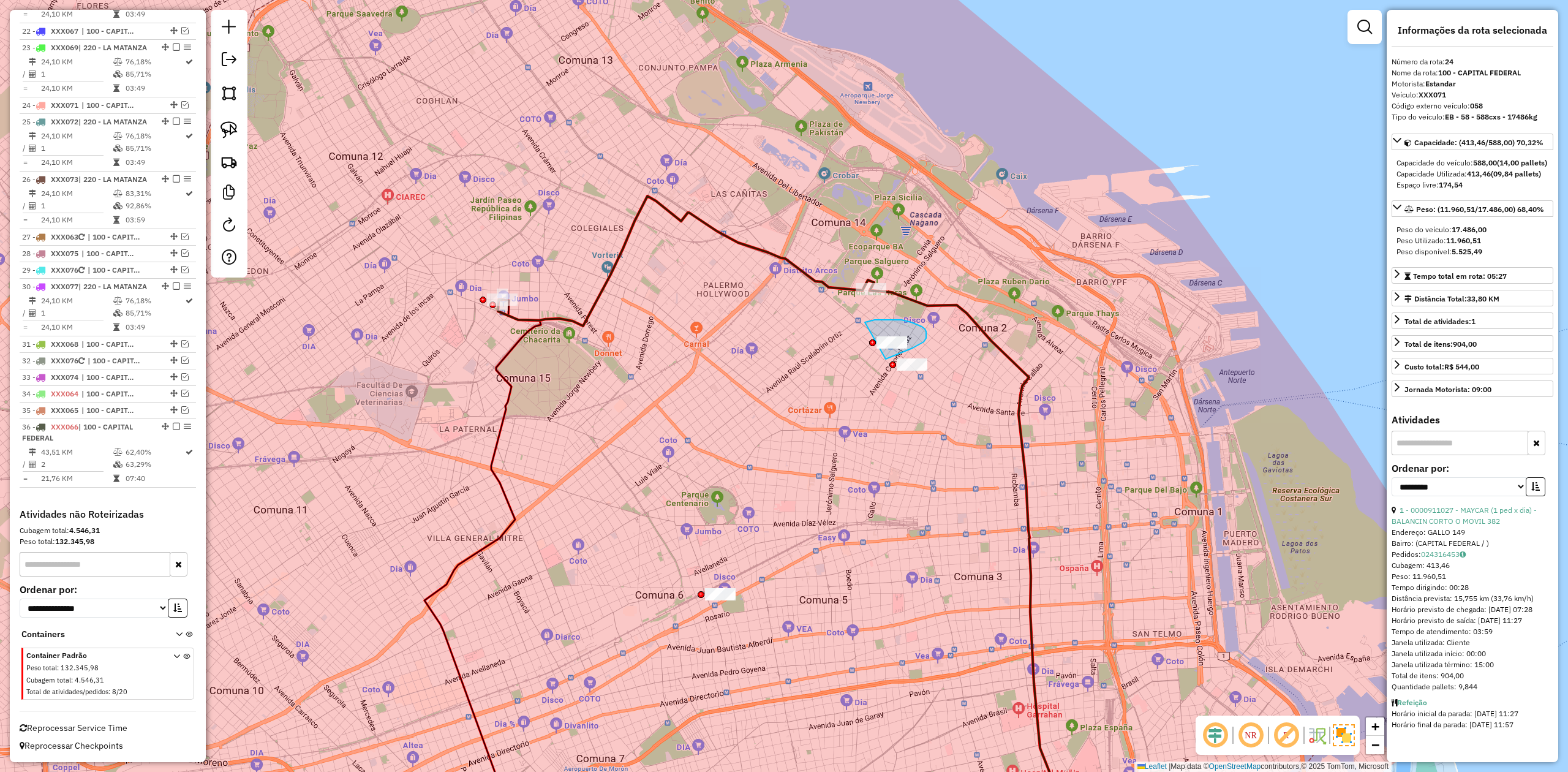
drag, startPoint x: 886, startPoint y: 359, endPoint x: 848, endPoint y: 368, distance: 39.1
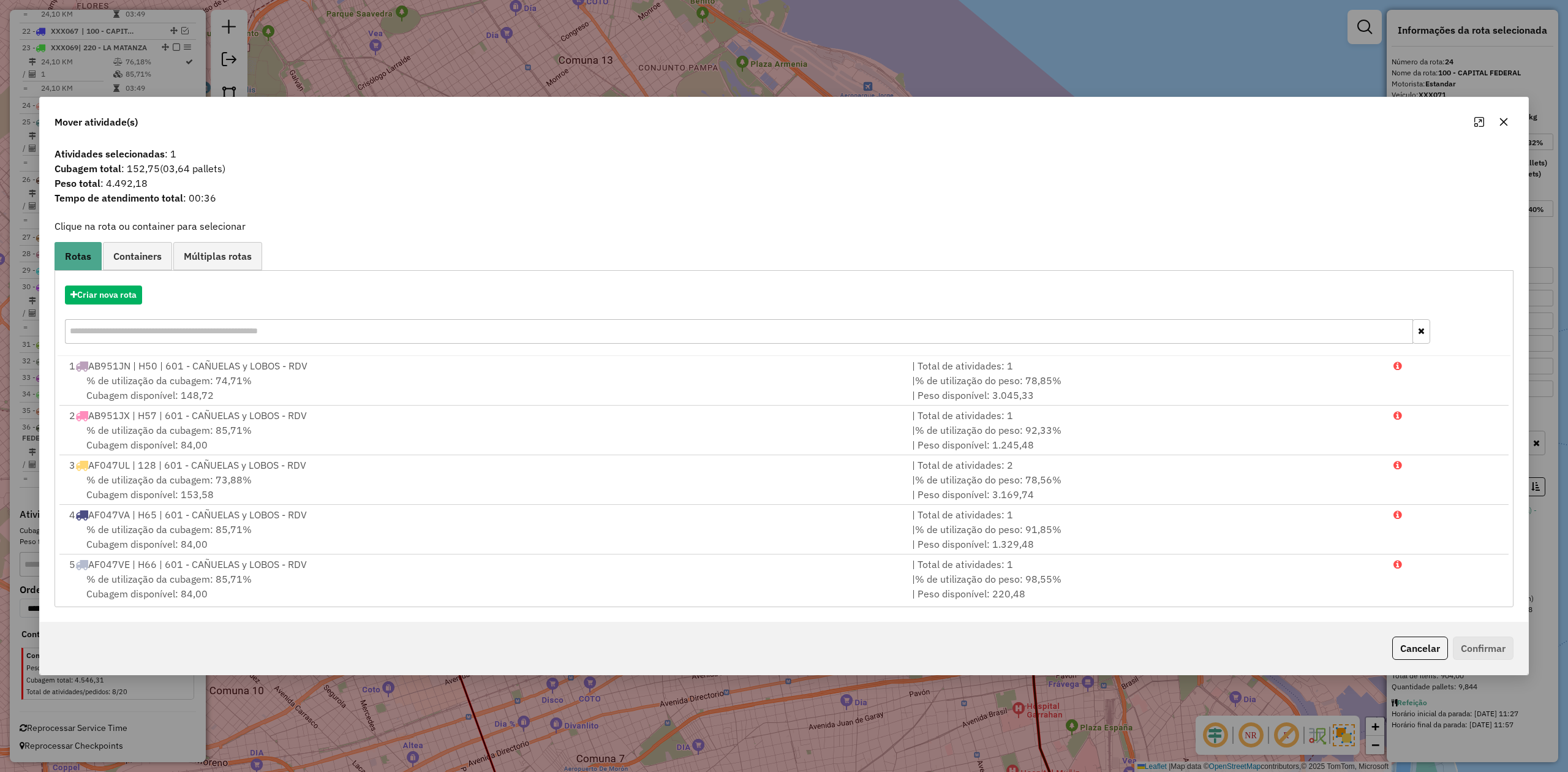
click at [1045, 115] on button "button" at bounding box center [1503, 122] width 20 height 20
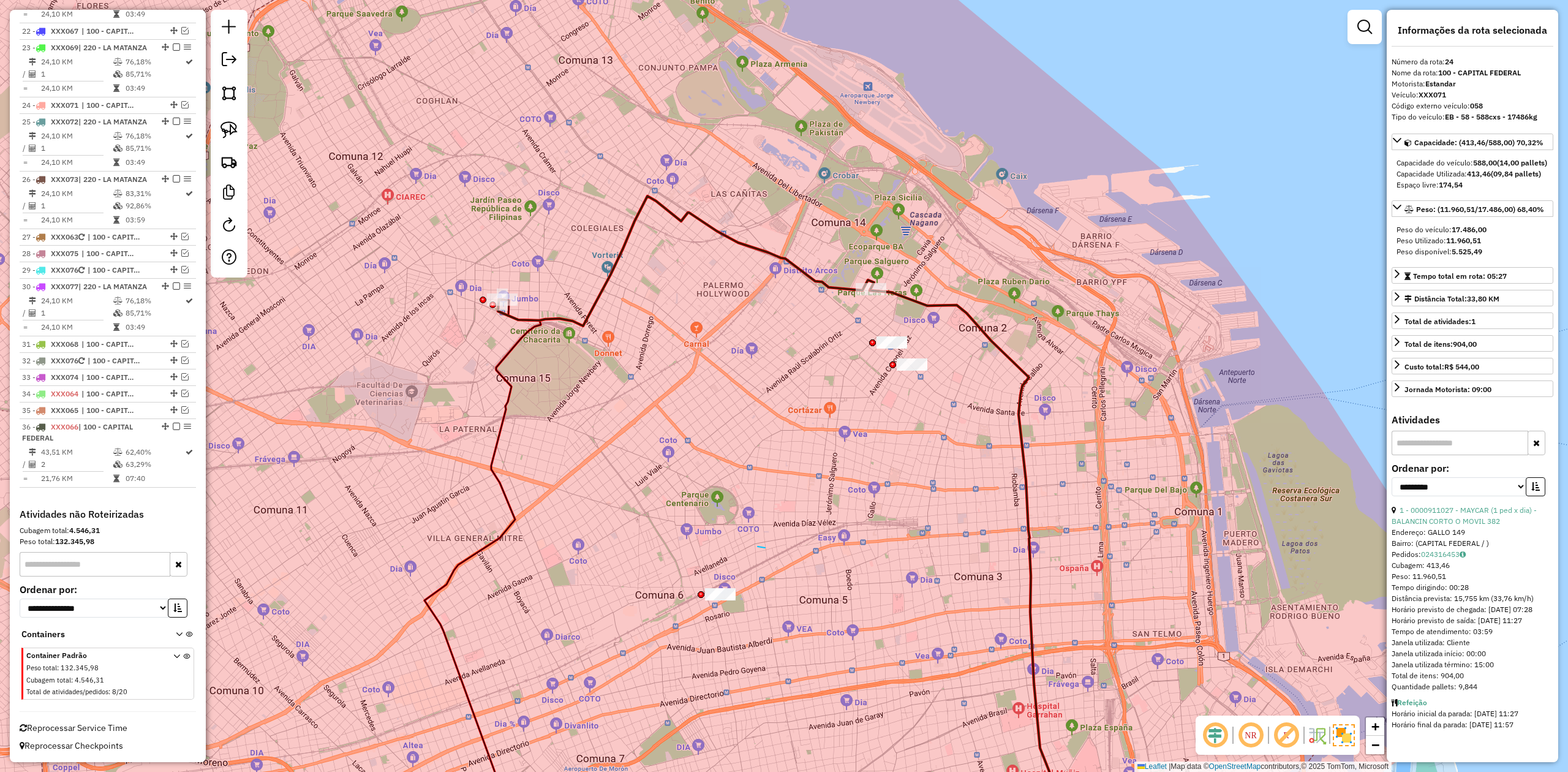
drag, startPoint x: 758, startPoint y: 547, endPoint x: 923, endPoint y: 557, distance: 165.3
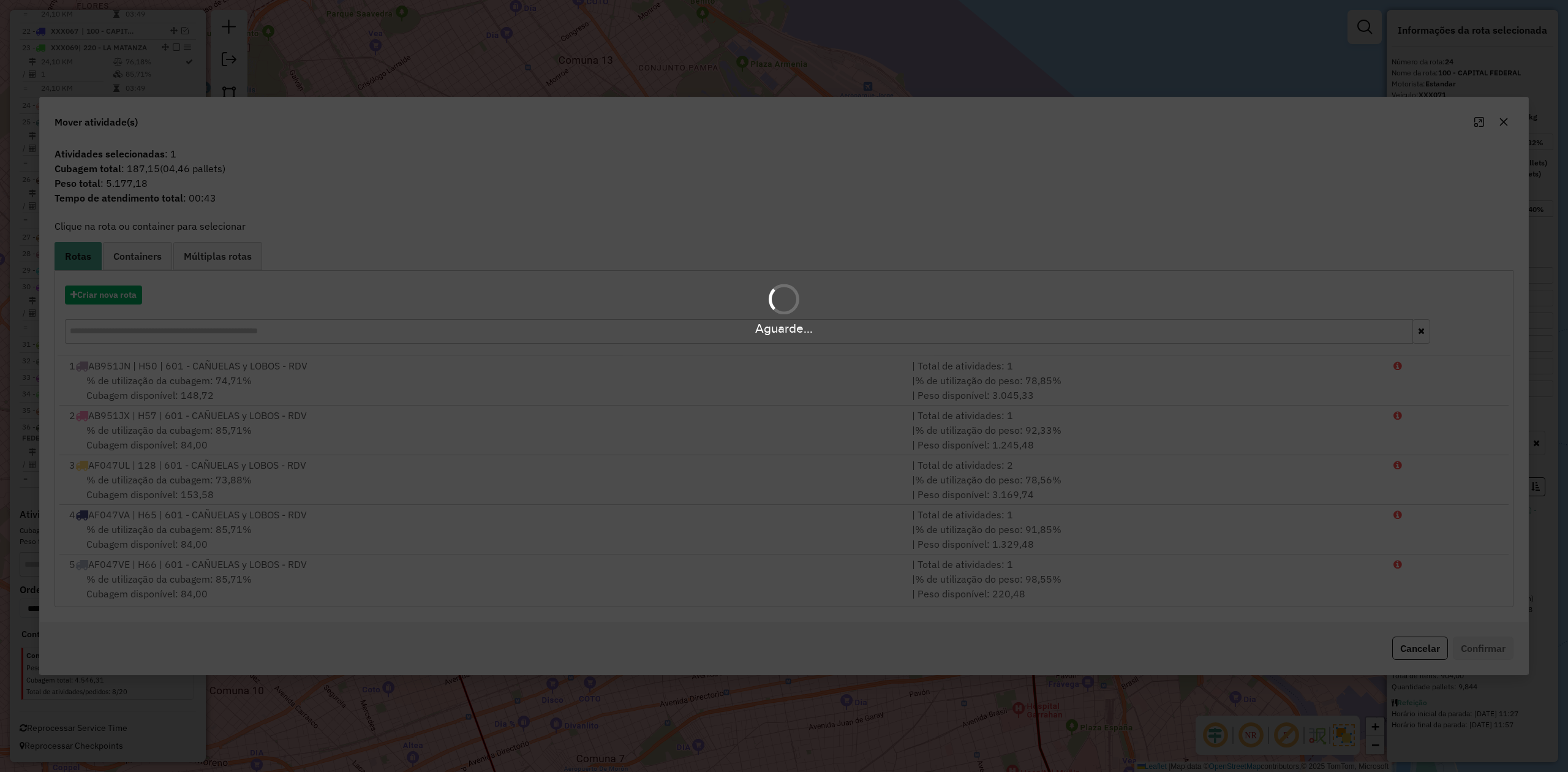
click at [1045, 126] on div "Aguarde..." at bounding box center [784, 386] width 1568 height 772
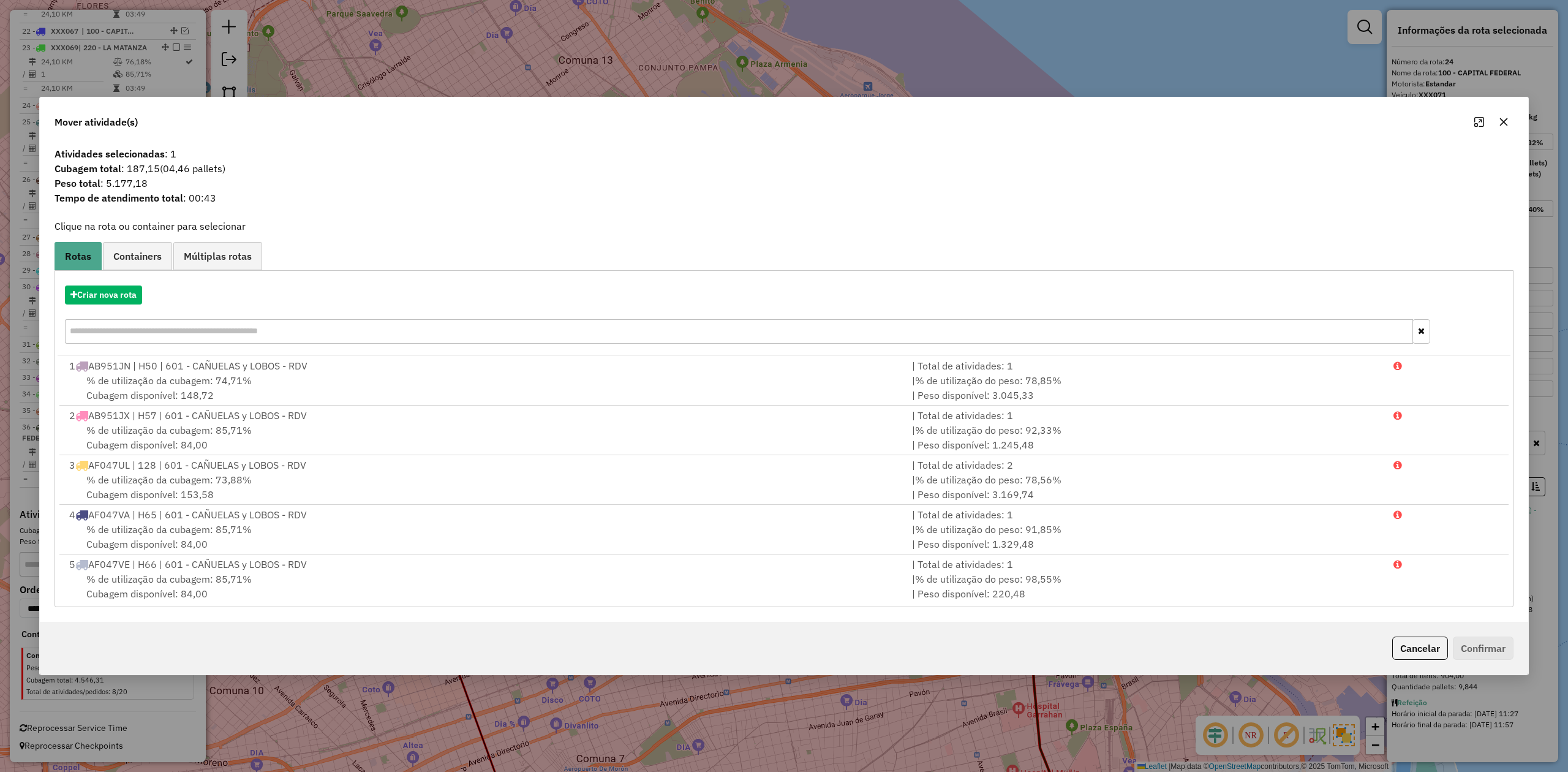
click at [1045, 122] on icon "button" at bounding box center [1504, 122] width 8 height 8
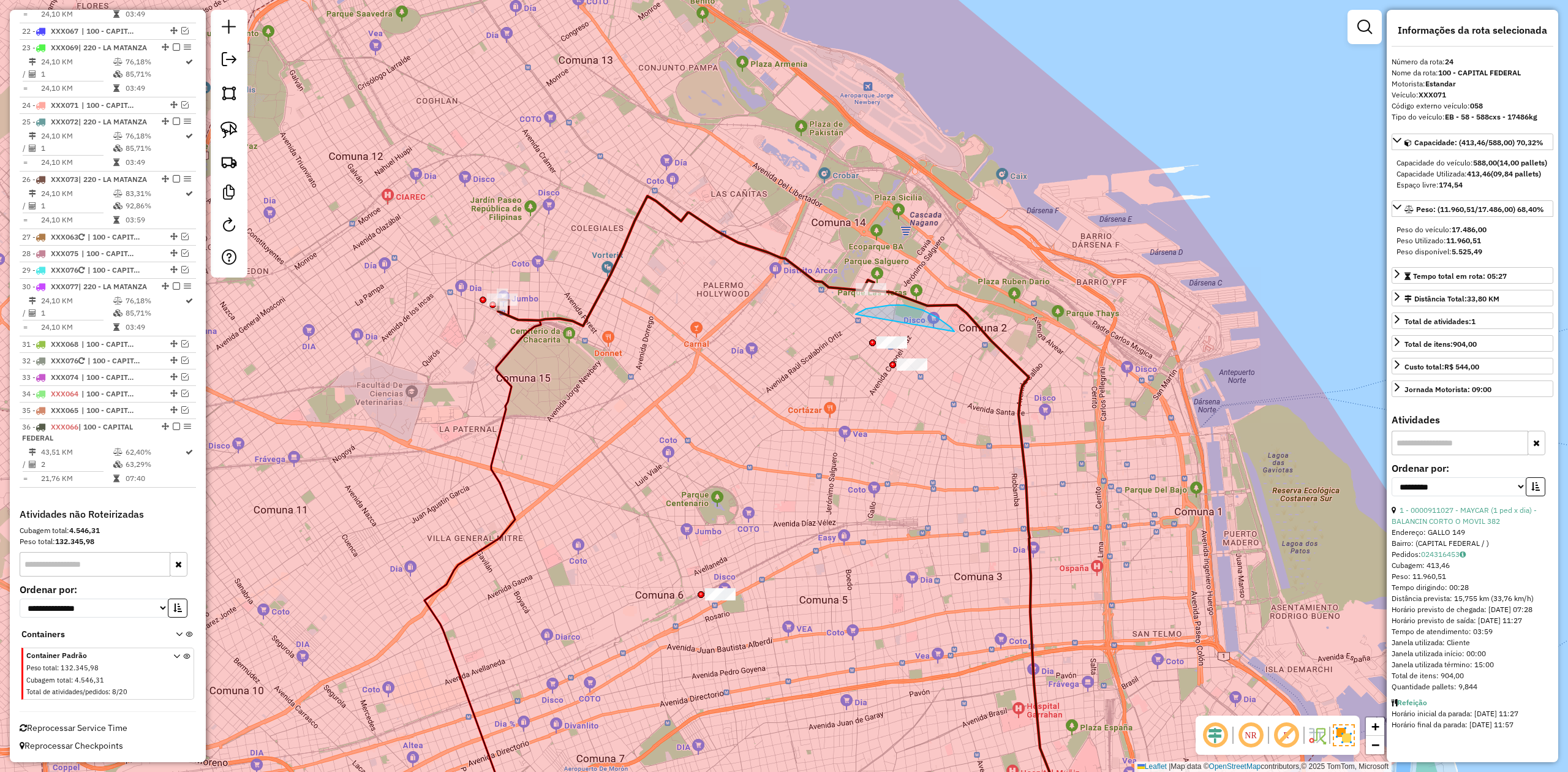
drag, startPoint x: 923, startPoint y: 310, endPoint x: 1005, endPoint y: 359, distance: 95.5
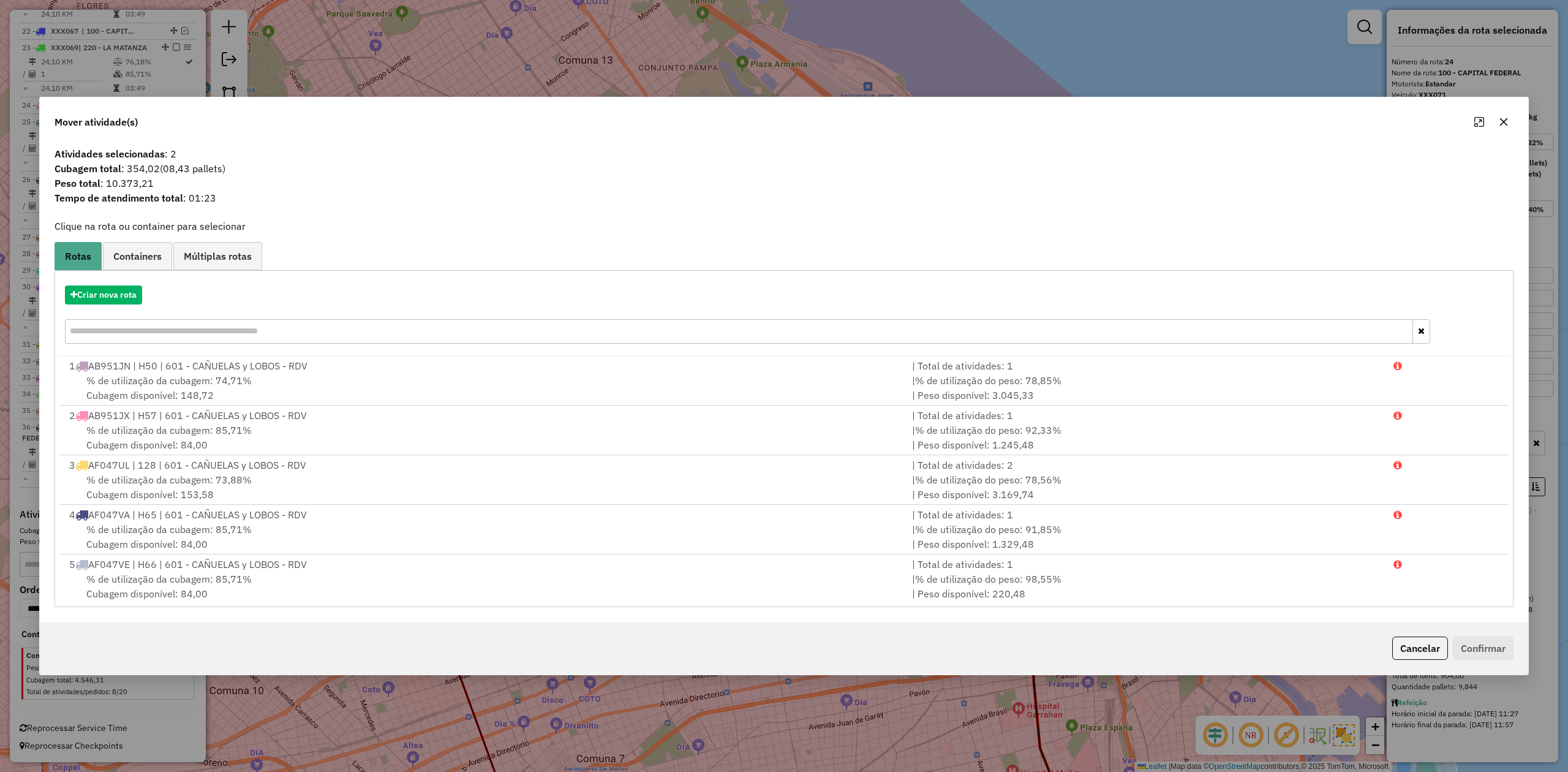
click at [1045, 115] on button "button" at bounding box center [1503, 122] width 20 height 20
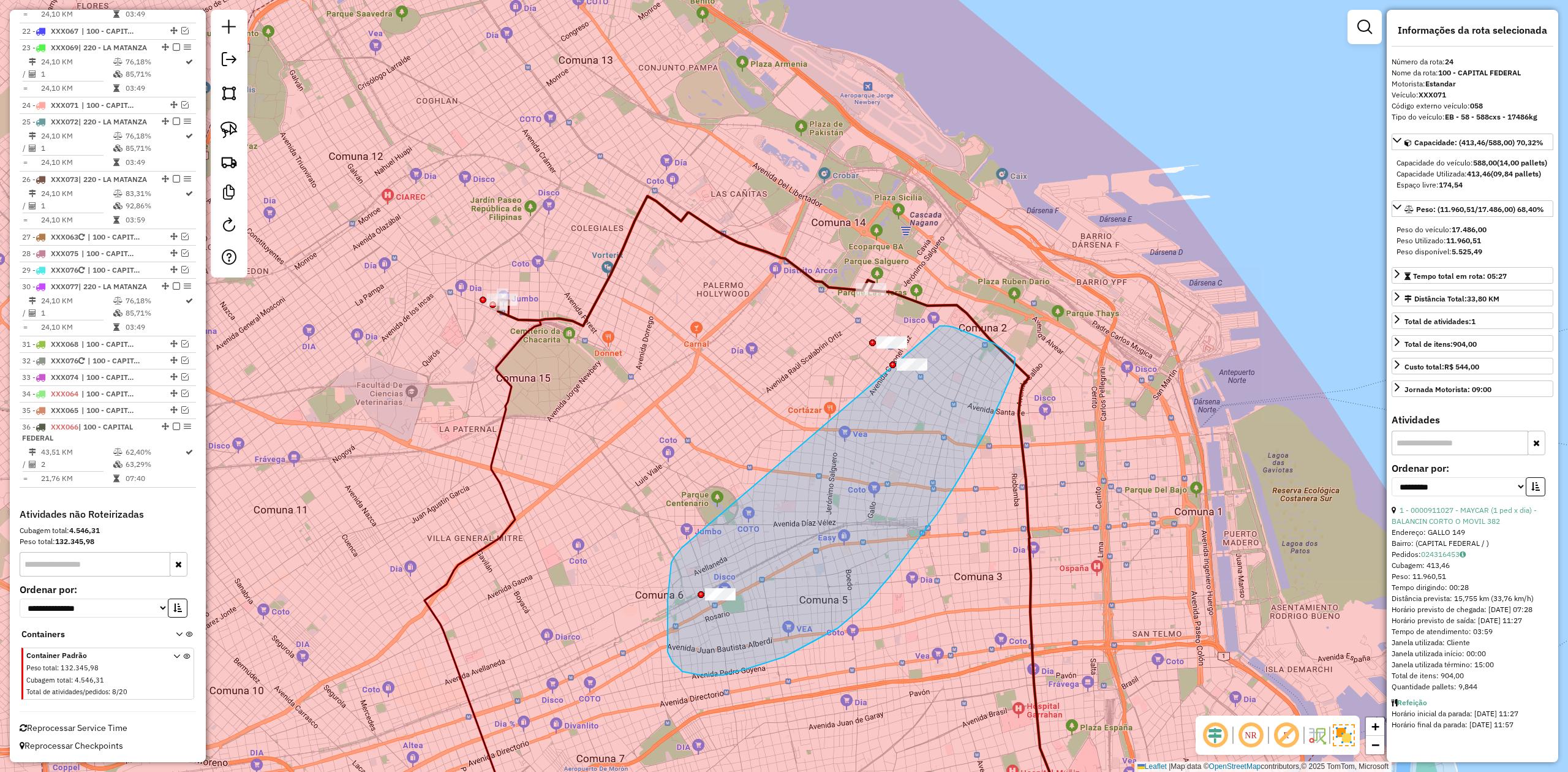
drag, startPoint x: 682, startPoint y: 548, endPoint x: 937, endPoint y: 326, distance: 338.1
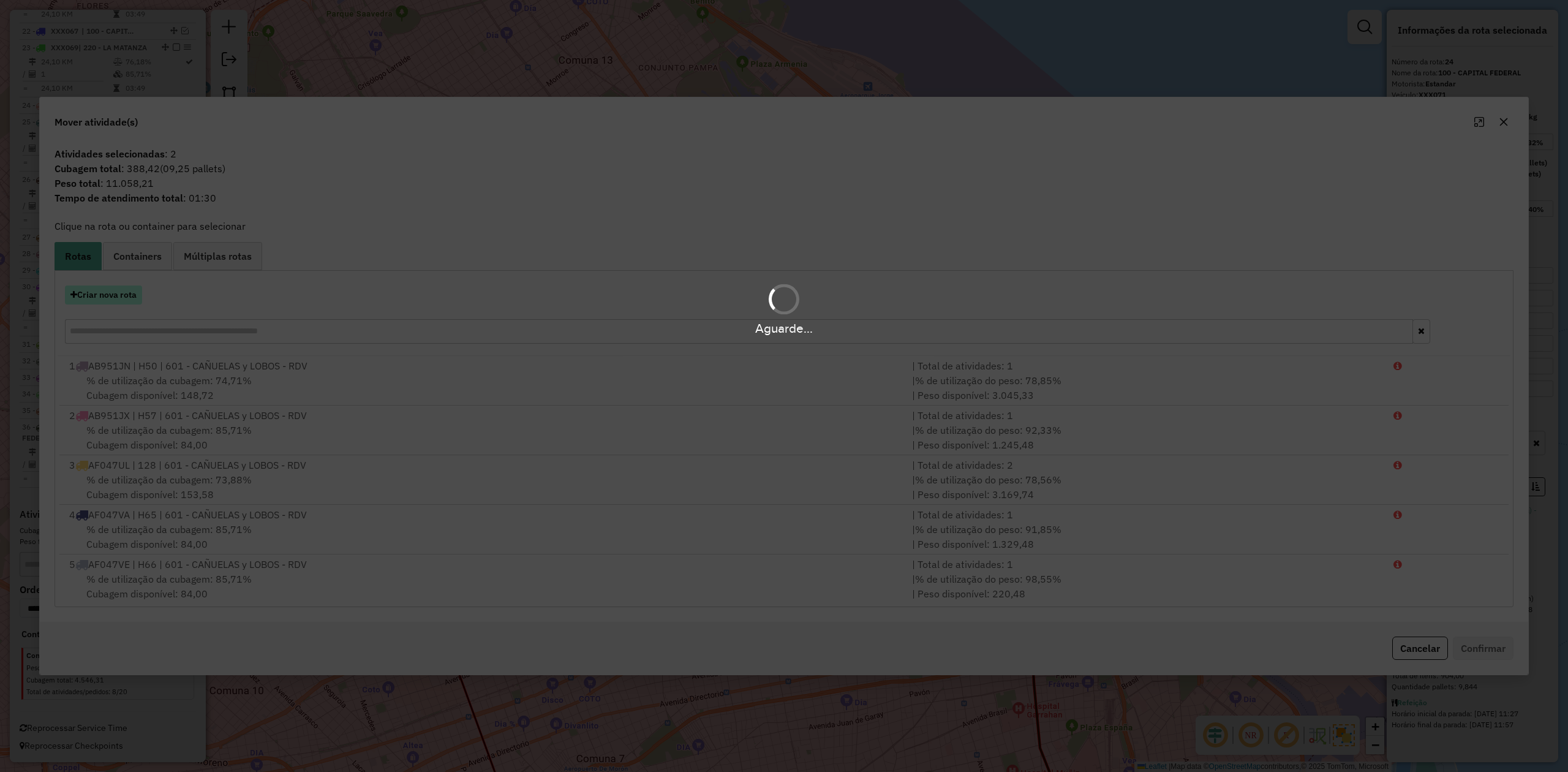
click at [124, 295] on button "Criar nova rota" at bounding box center [103, 295] width 77 height 19
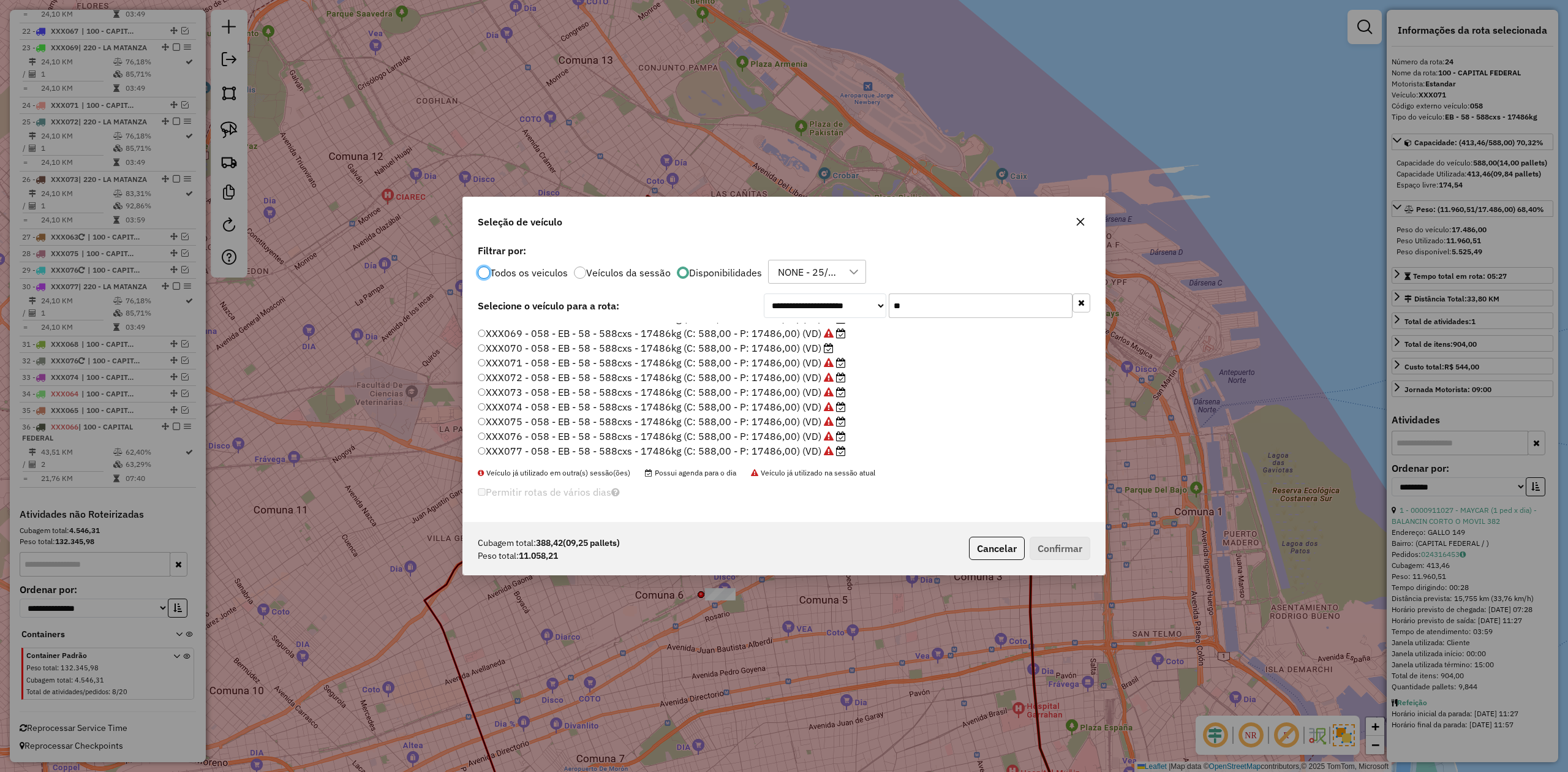
scroll to position [86, 0]
click at [826, 346] on icon at bounding box center [829, 346] width 10 height 10
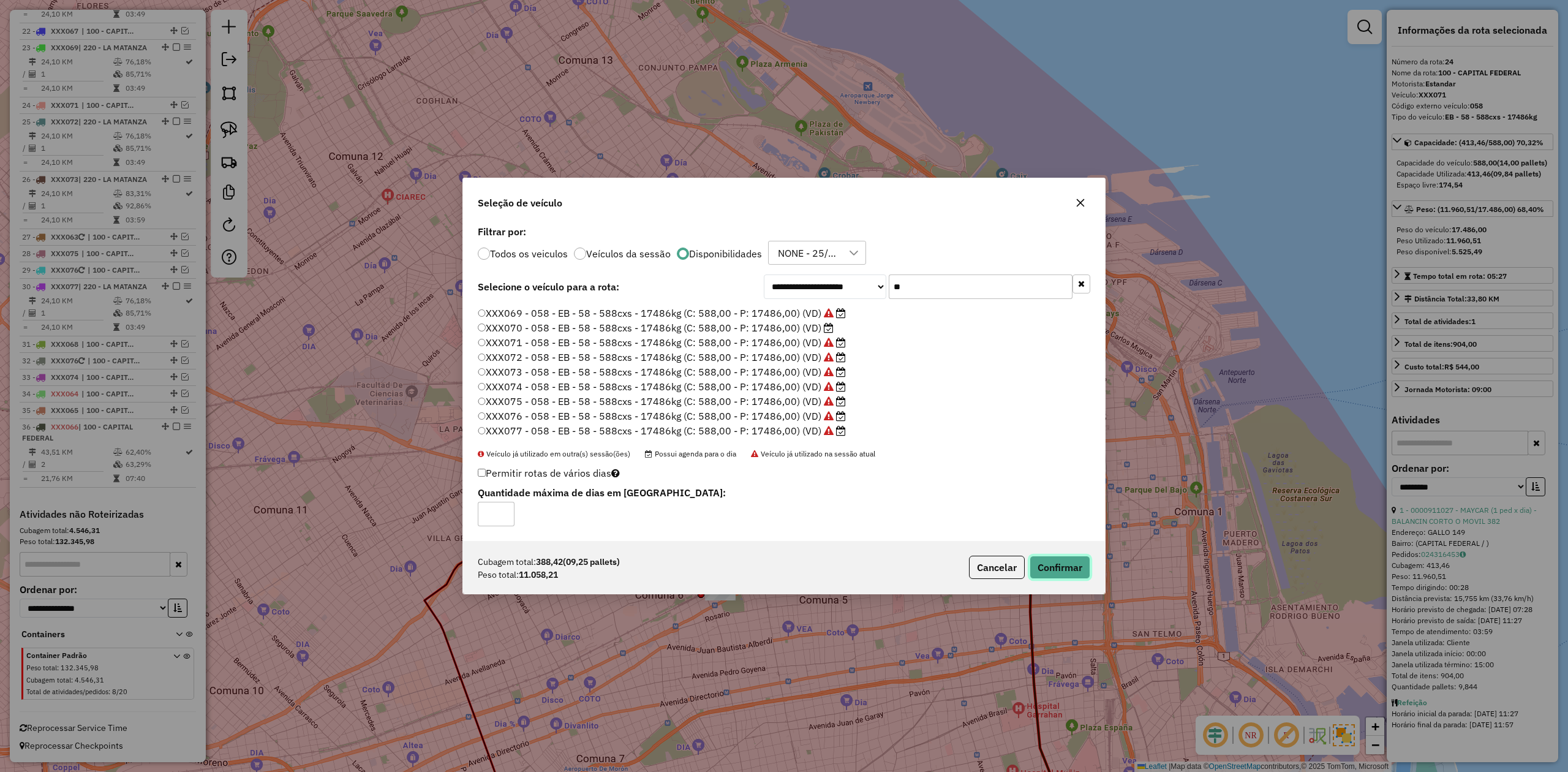
click at [1045, 477] on button "Confirmar" at bounding box center [1060, 567] width 60 height 23
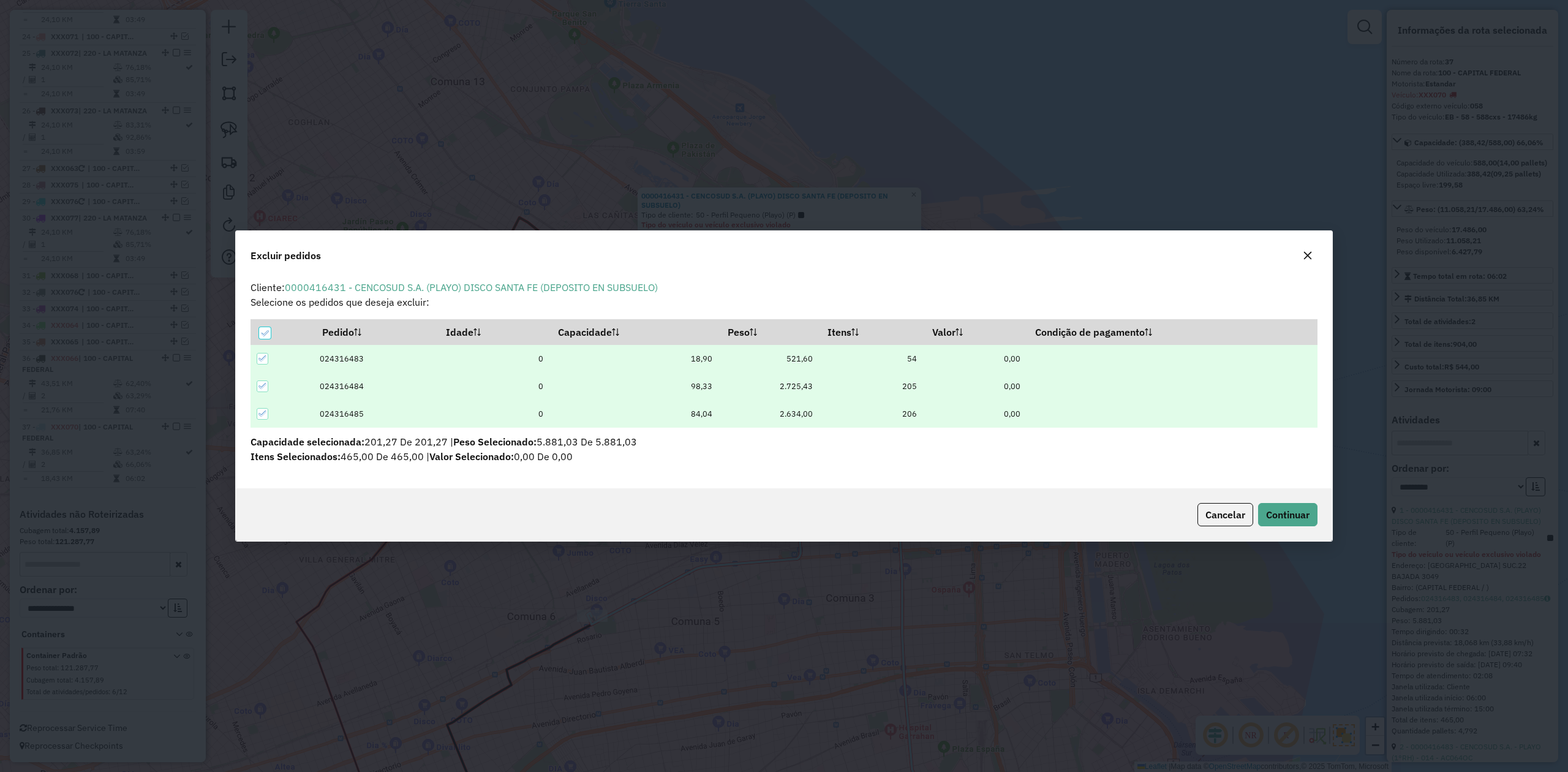
scroll to position [0, 0]
click at [269, 335] on div at bounding box center [265, 333] width 12 height 12
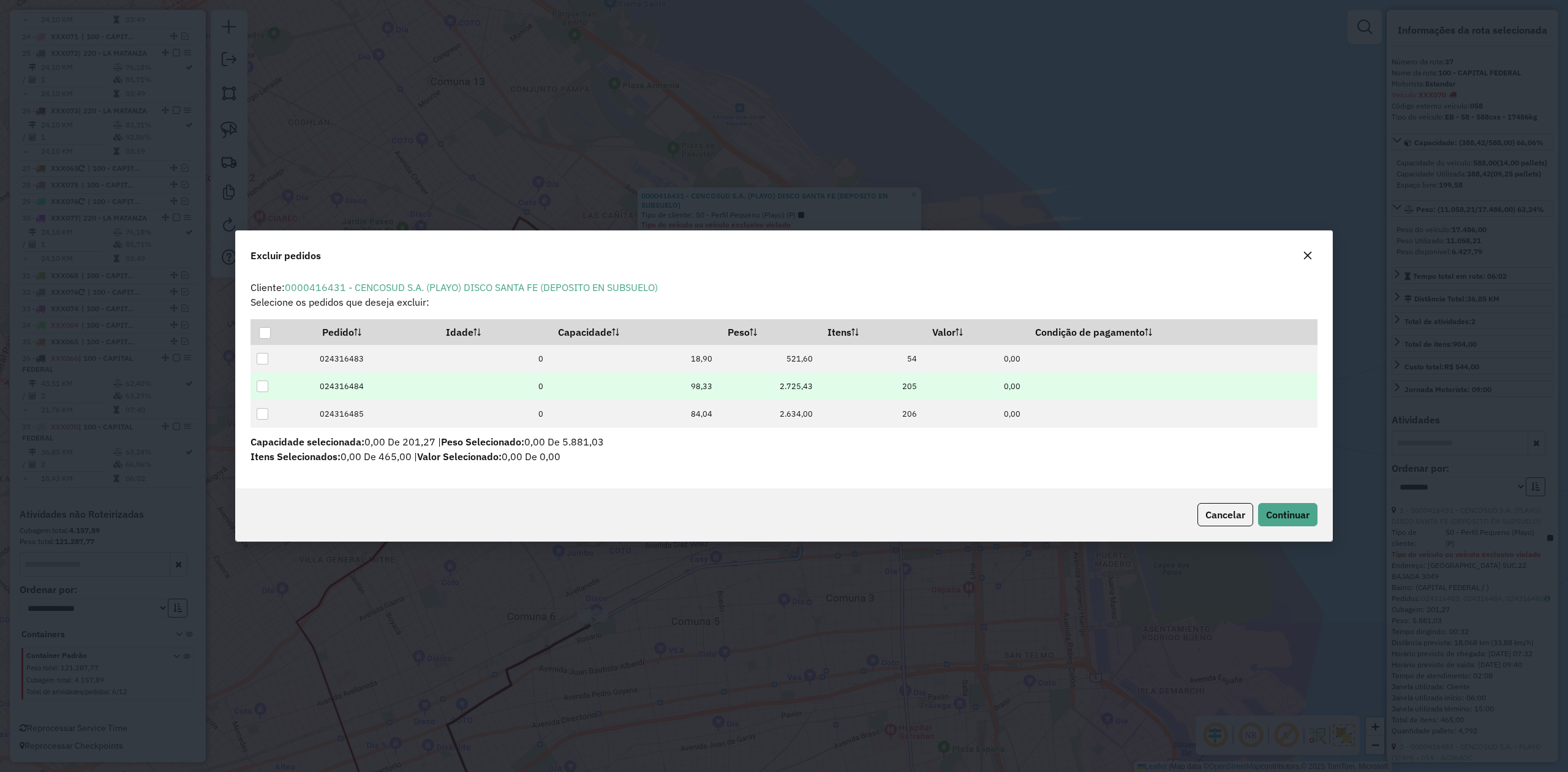
click at [260, 384] on div at bounding box center [262, 386] width 12 height 12
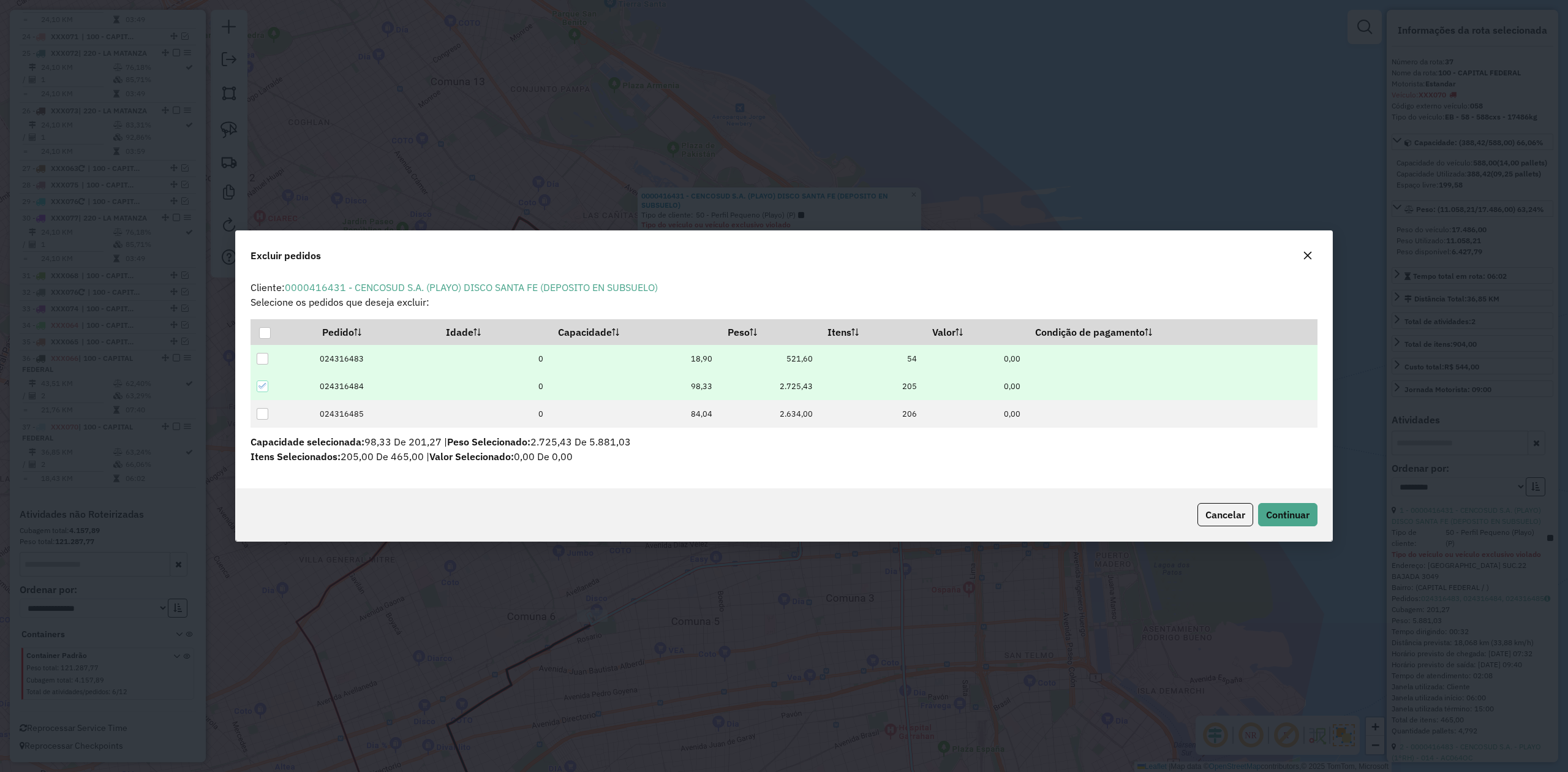
click at [260, 360] on div at bounding box center [262, 358] width 12 height 12
click at [1045, 477] on span "Continuar" at bounding box center [1288, 515] width 43 height 12
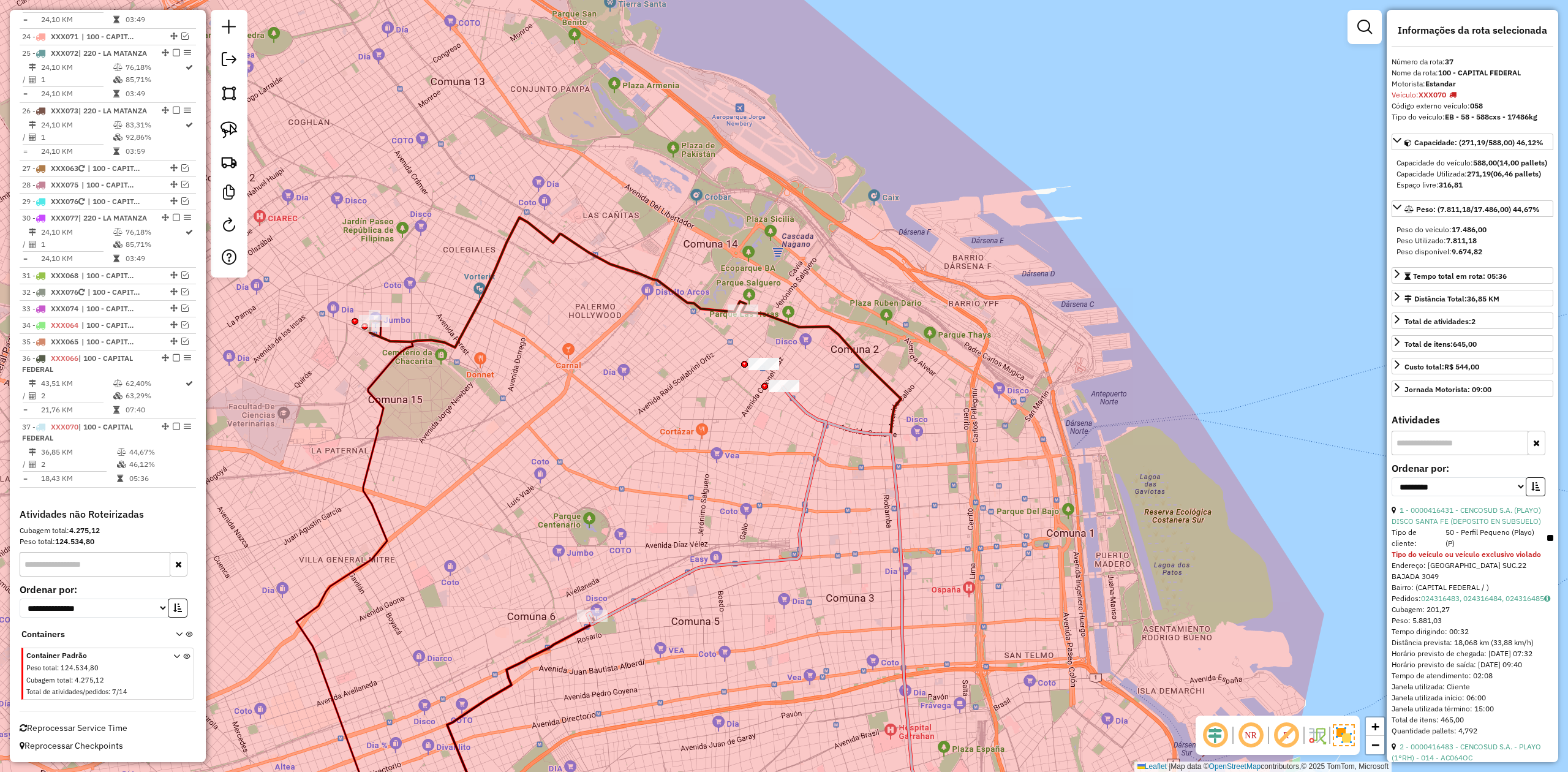
click at [782, 430] on div "Janela de atendimento Grade de atendimento Capacidade Transportadoras Veículos …" at bounding box center [784, 386] width 1568 height 772
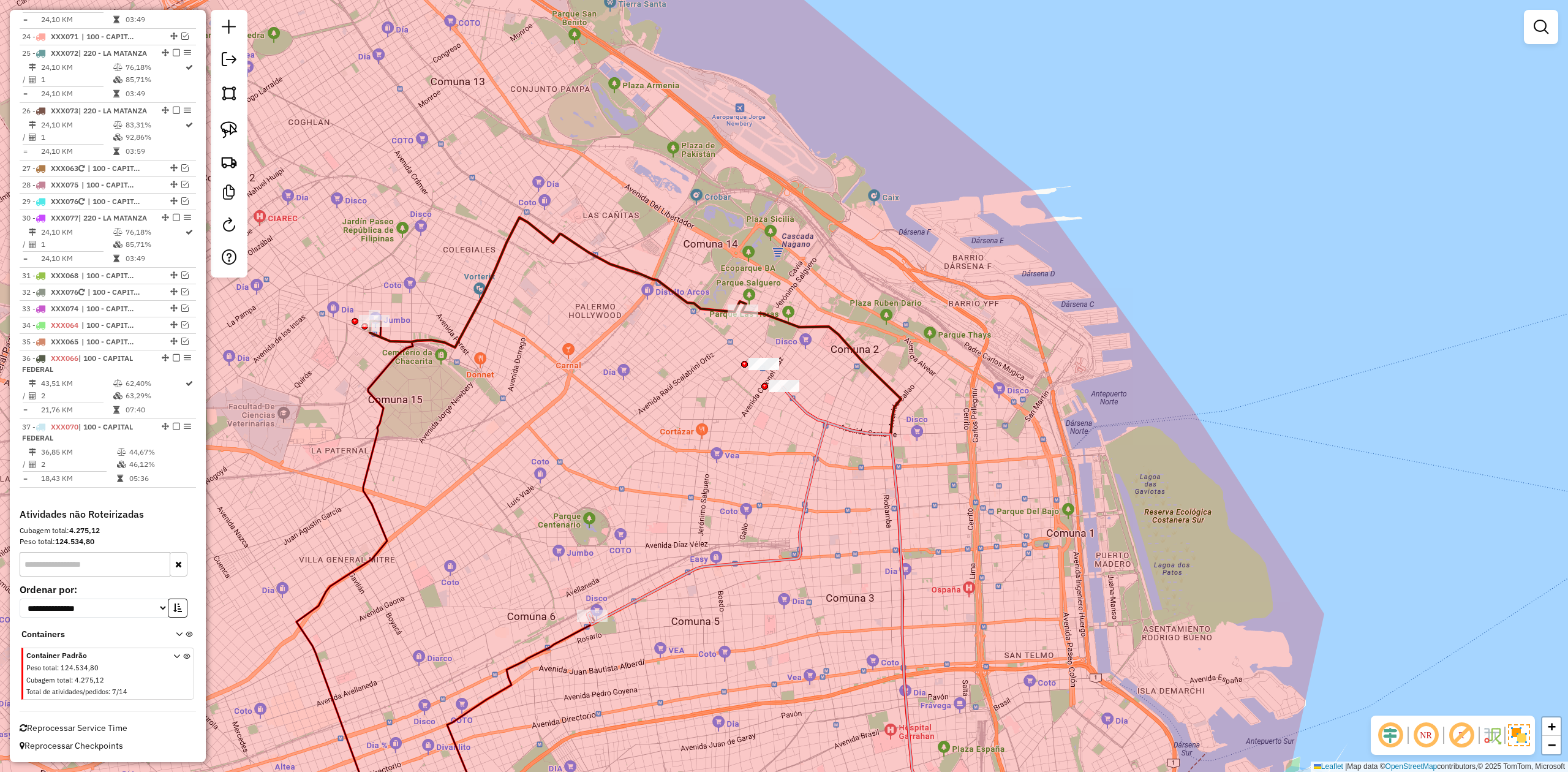
click at [799, 407] on icon at bounding box center [707, 505] width 239 height 237
select select "**********"
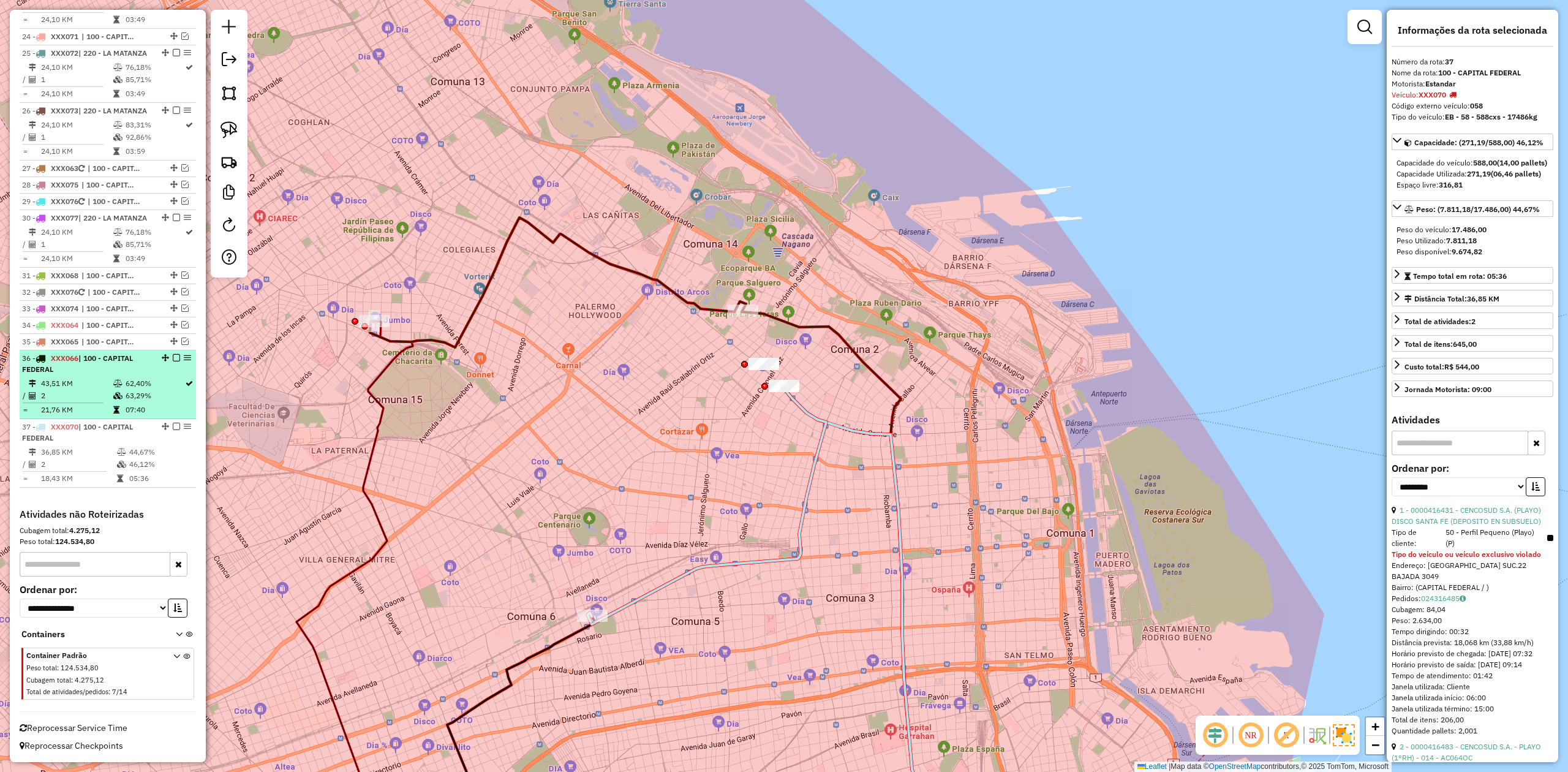
click at [173, 424] on em at bounding box center [176, 426] width 8 height 8
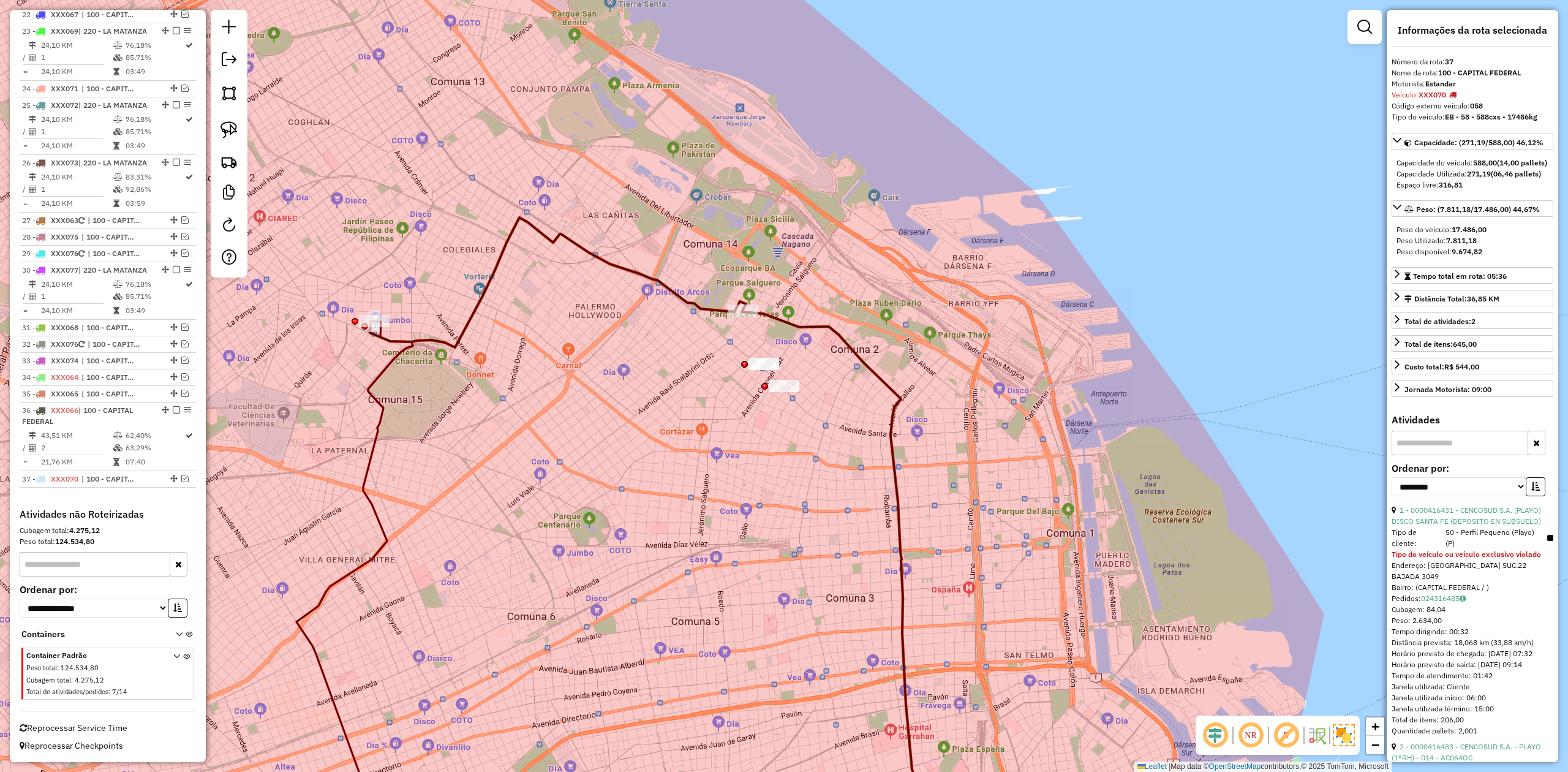
scroll to position [1967, 0]
click at [711, 311] on icon at bounding box center [557, 282] width 376 height 130
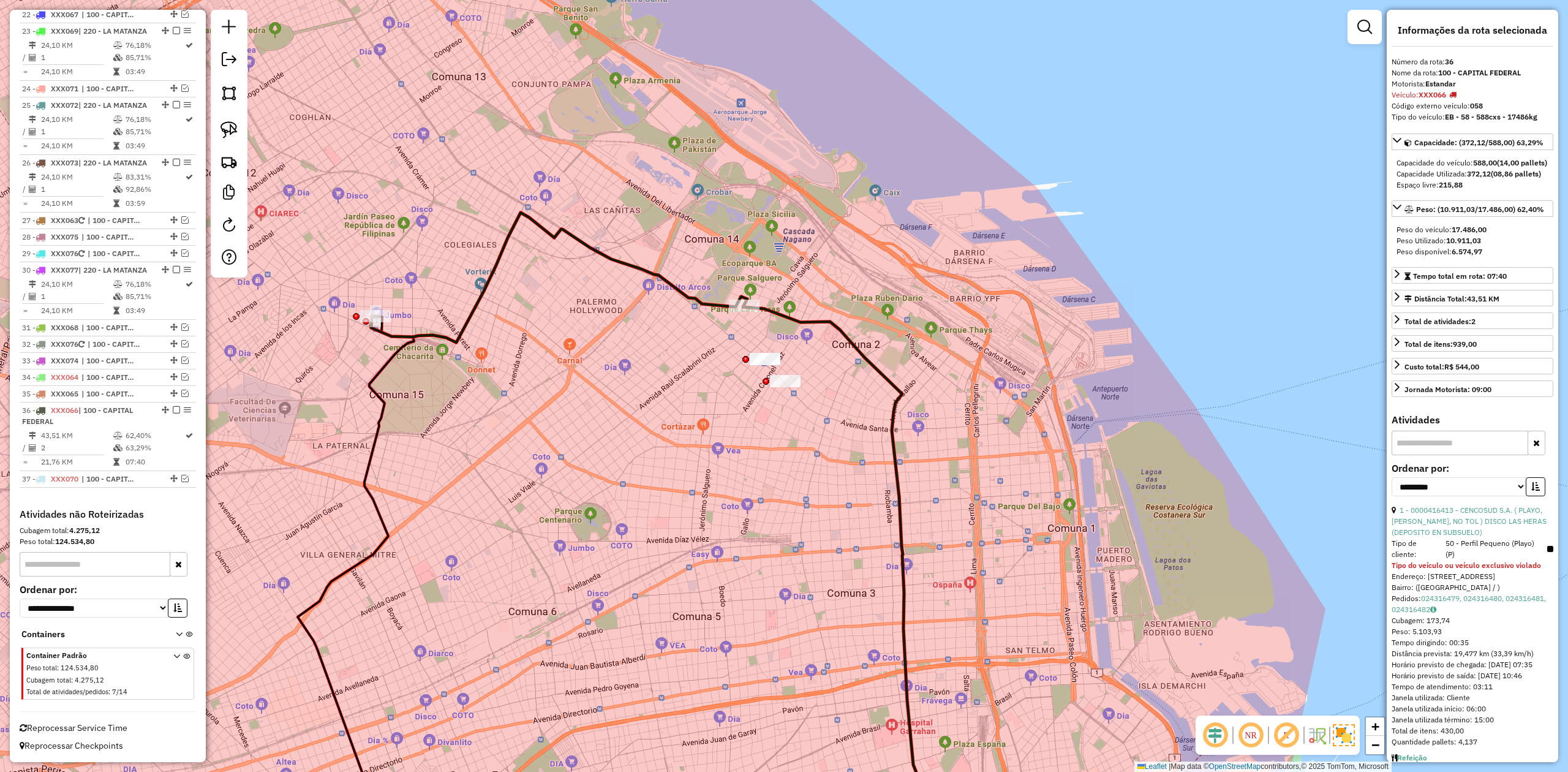
drag, startPoint x: 723, startPoint y: 464, endPoint x: 736, endPoint y: 441, distance: 26.4
click at [736, 441] on div "Janela de atendimento Grade de atendimento Capacidade Transportadoras Veículos …" at bounding box center [784, 386] width 1568 height 772
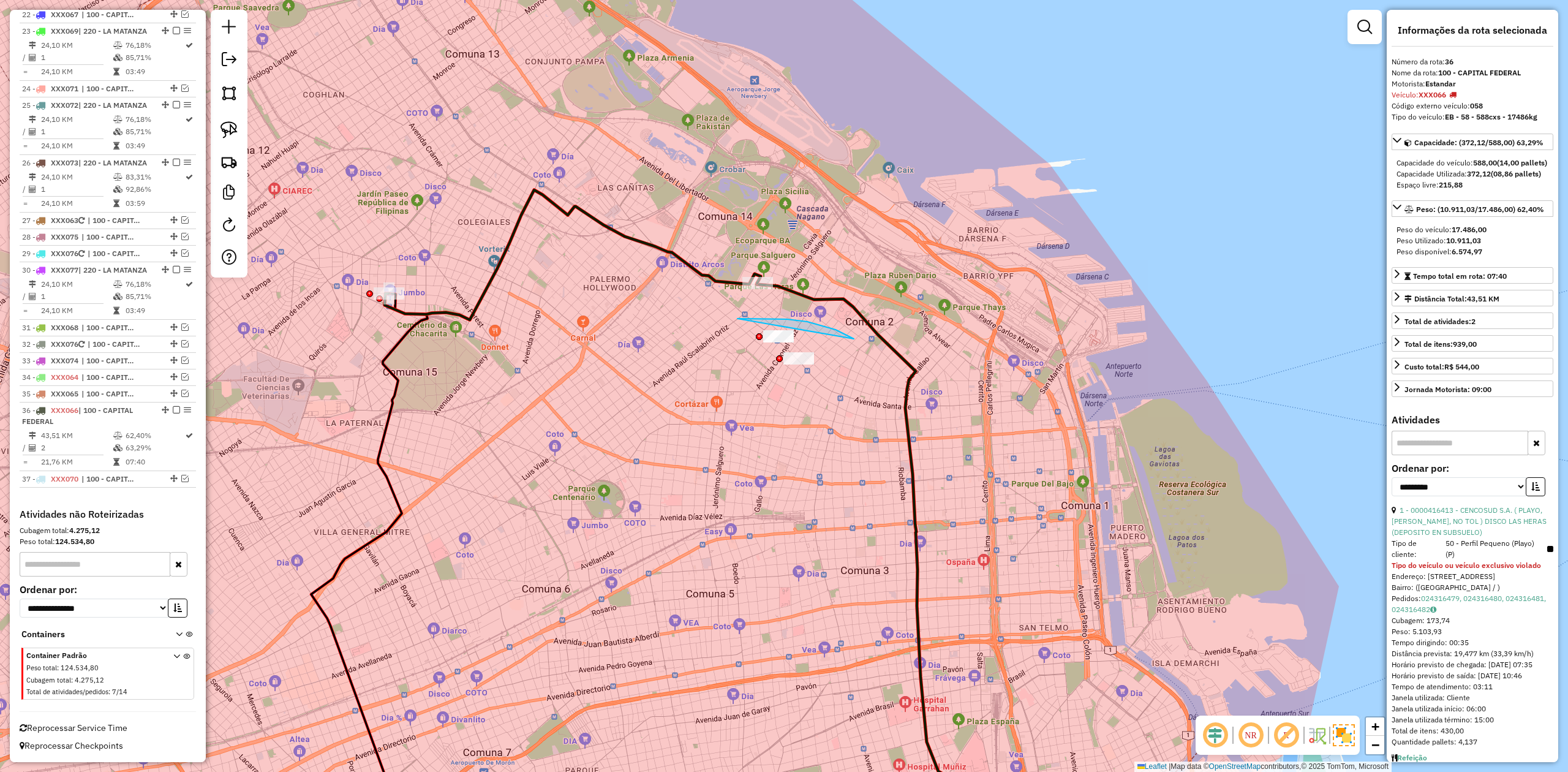
drag, startPoint x: 835, startPoint y: 329, endPoint x: 861, endPoint y: 370, distance: 48.5
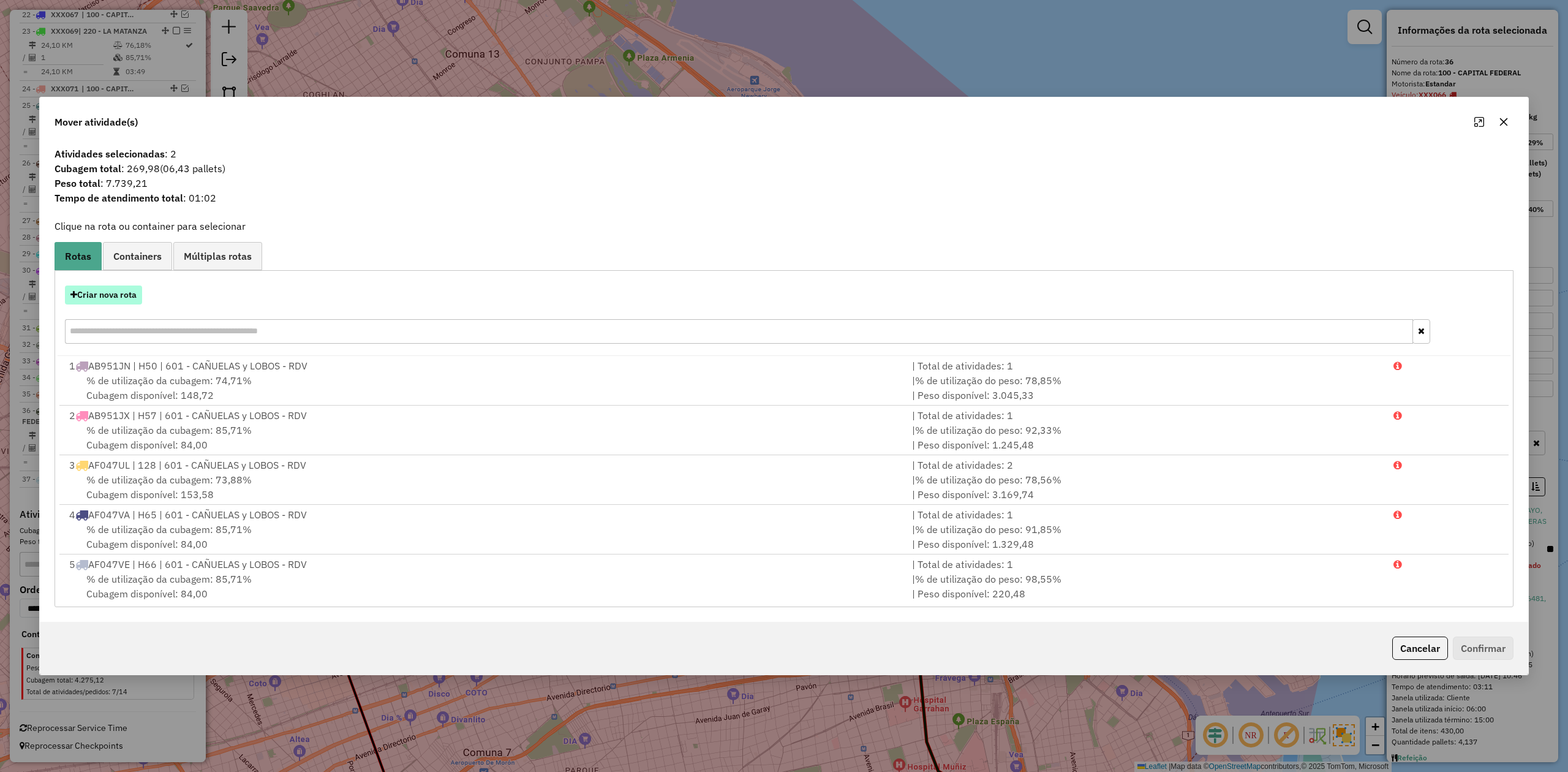
click at [123, 295] on button "Criar nova rota" at bounding box center [103, 295] width 77 height 19
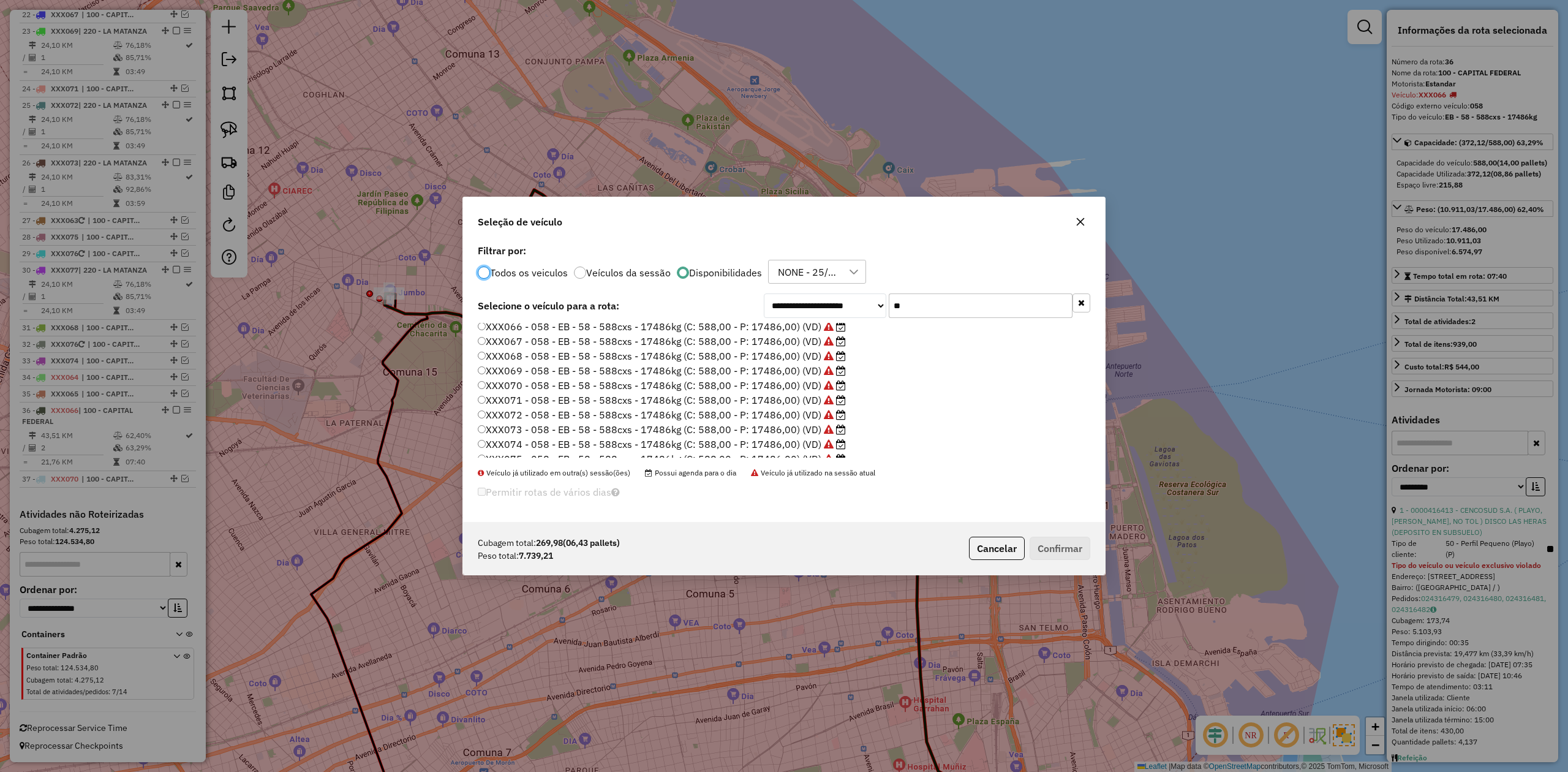
scroll to position [86, 0]
click at [807, 419] on label "XXX075 - 058 - EB - 58 - 588cxs - 17486kg (C: 588,00 - P: 17486,00) (VD)" at bounding box center [662, 420] width 368 height 14
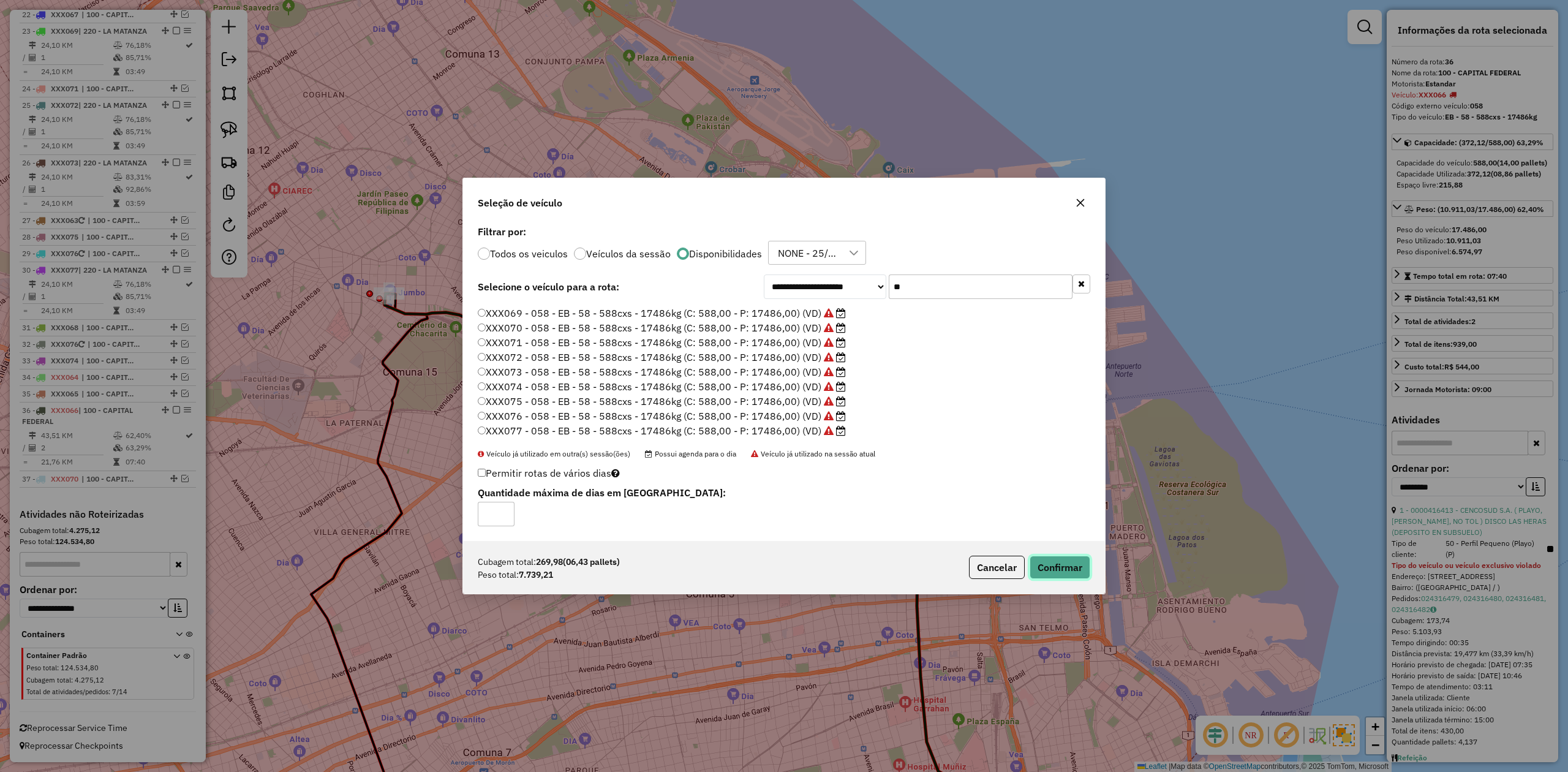
click at [1045, 477] on button "Confirmar" at bounding box center [1060, 567] width 60 height 23
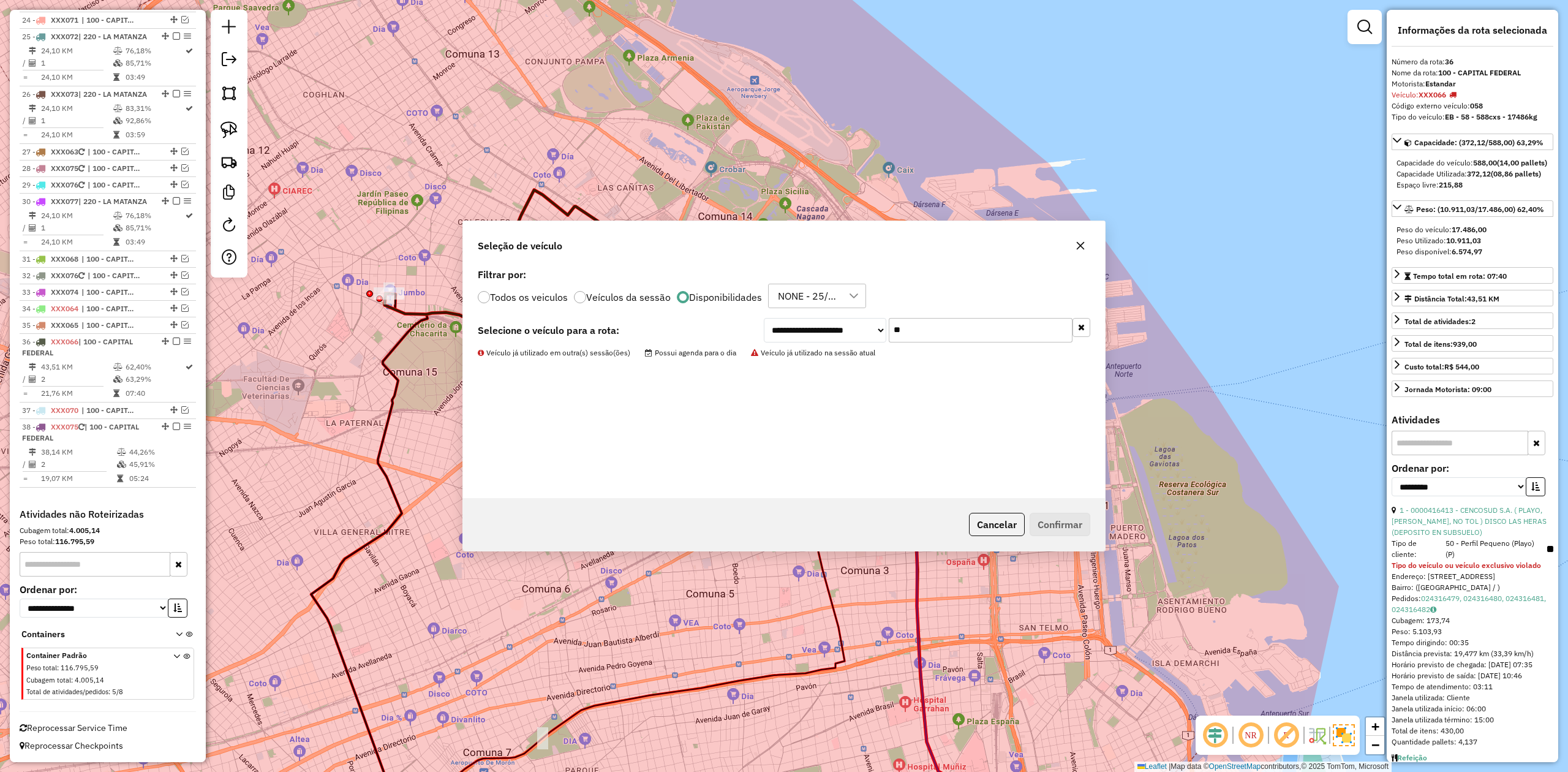
scroll to position [2036, 0]
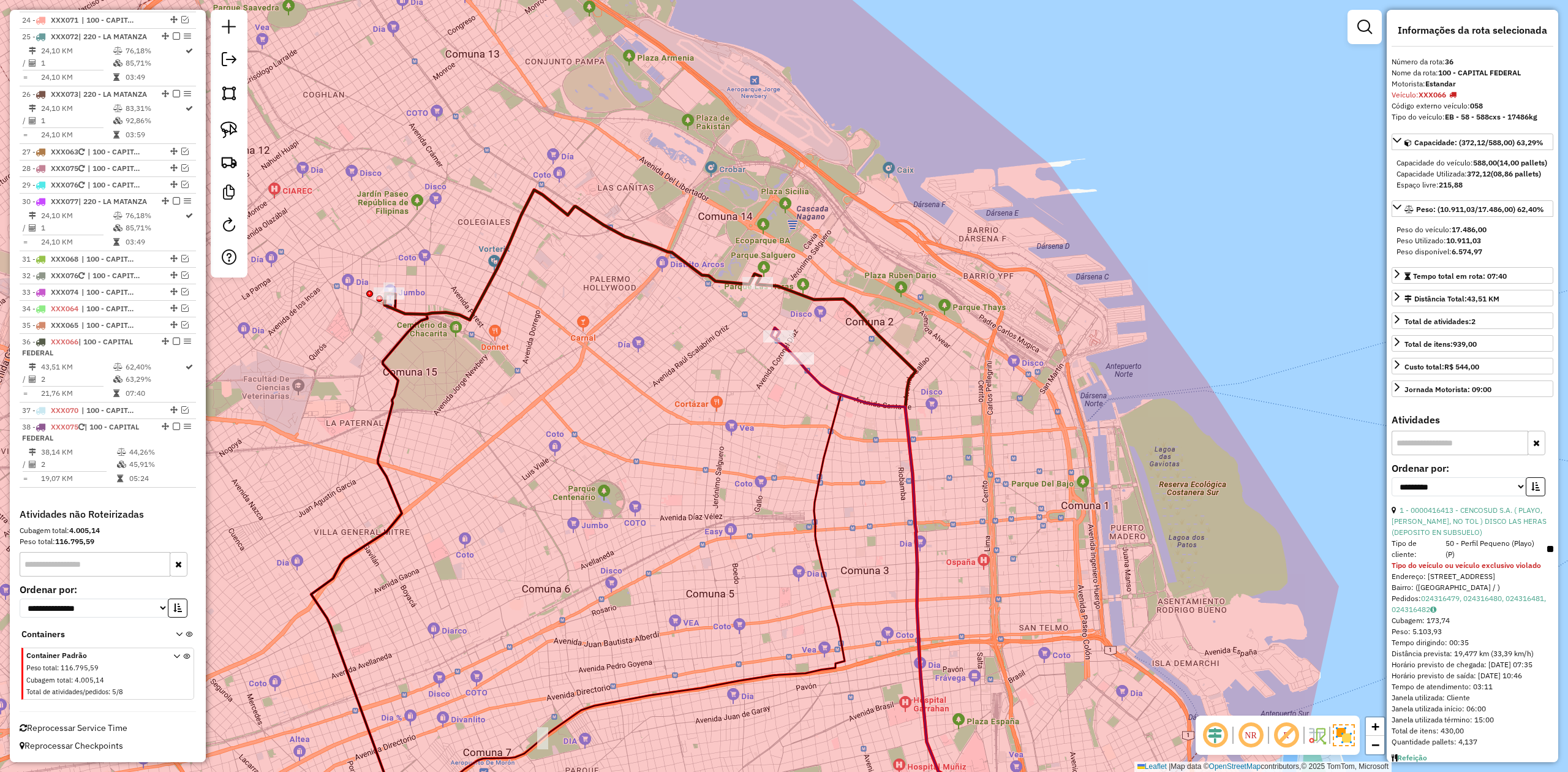
drag, startPoint x: 762, startPoint y: 408, endPoint x: 799, endPoint y: 392, distance: 40.3
click at [762, 406] on div "Janela de atendimento Grade de atendimento Capacidade Transportadoras Veículos …" at bounding box center [784, 386] width 1568 height 772
click at [821, 386] on icon at bounding box center [872, 603] width 149 height 492
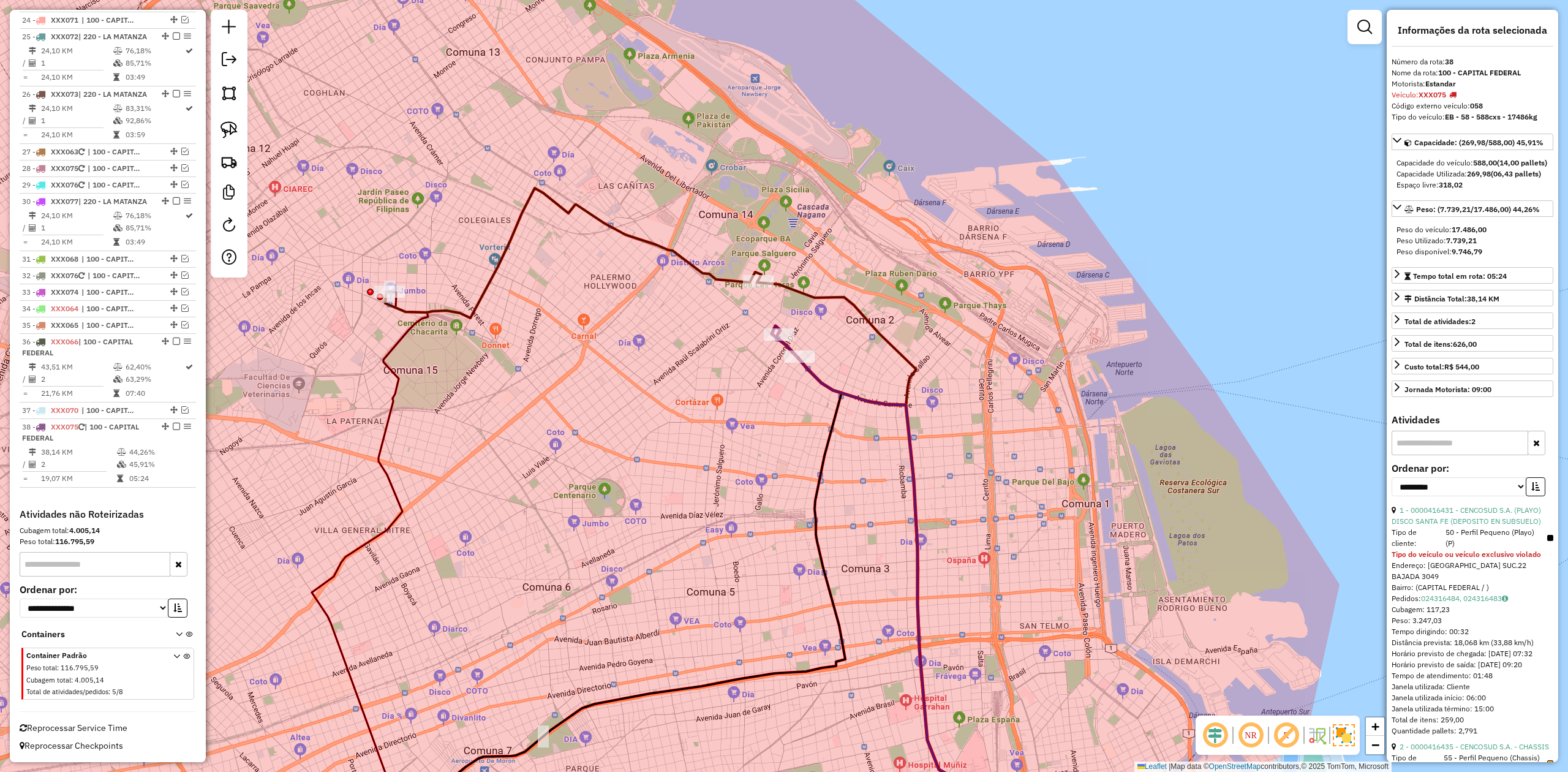
drag, startPoint x: 175, startPoint y: 426, endPoint x: 396, endPoint y: 381, distance: 225.5
click at [175, 425] on em at bounding box center [176, 426] width 8 height 8
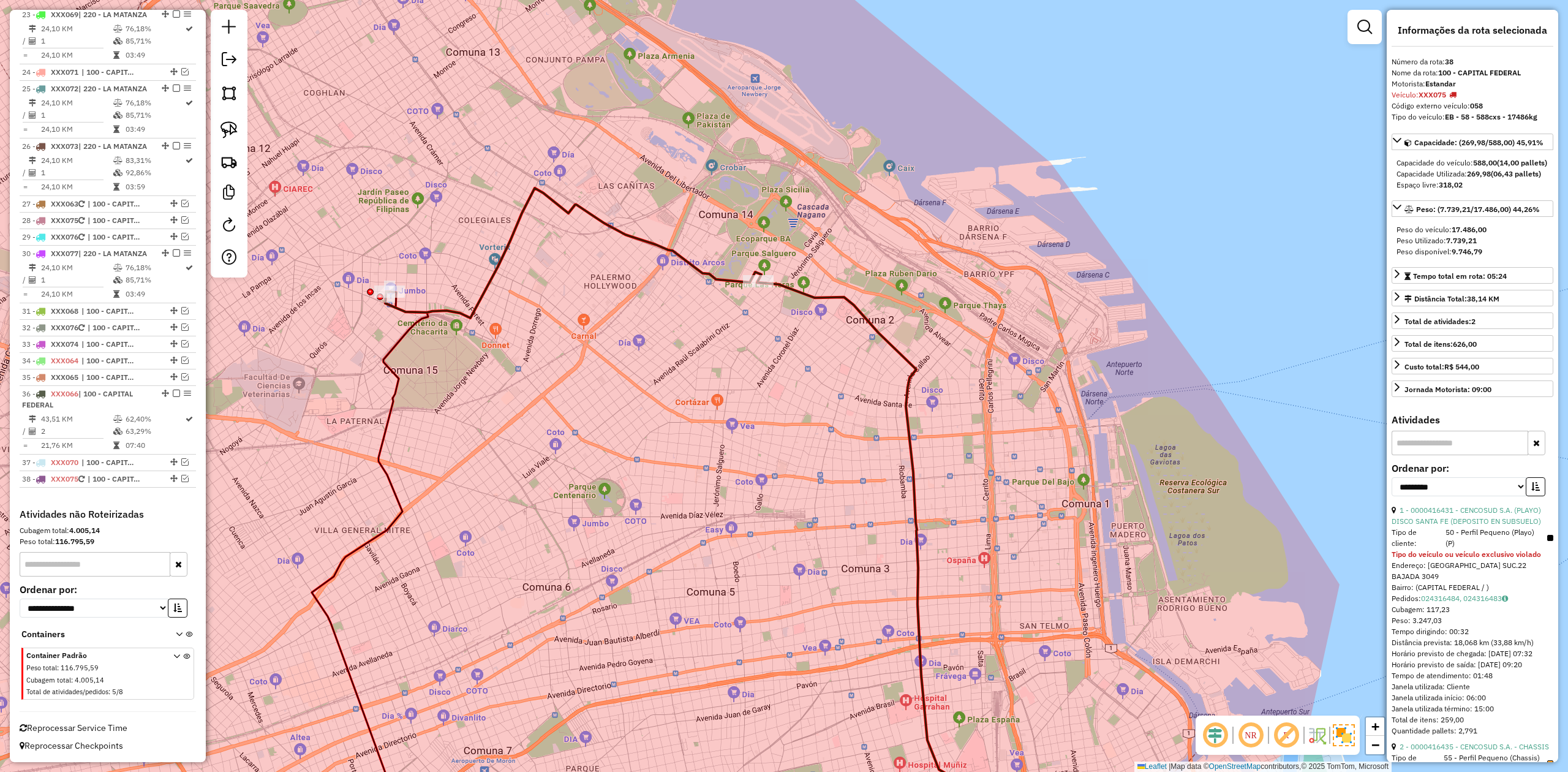
click at [587, 293] on div "Janela de atendimento Grade de atendimento Capacidade Transportadoras Veículos …" at bounding box center [784, 386] width 1568 height 772
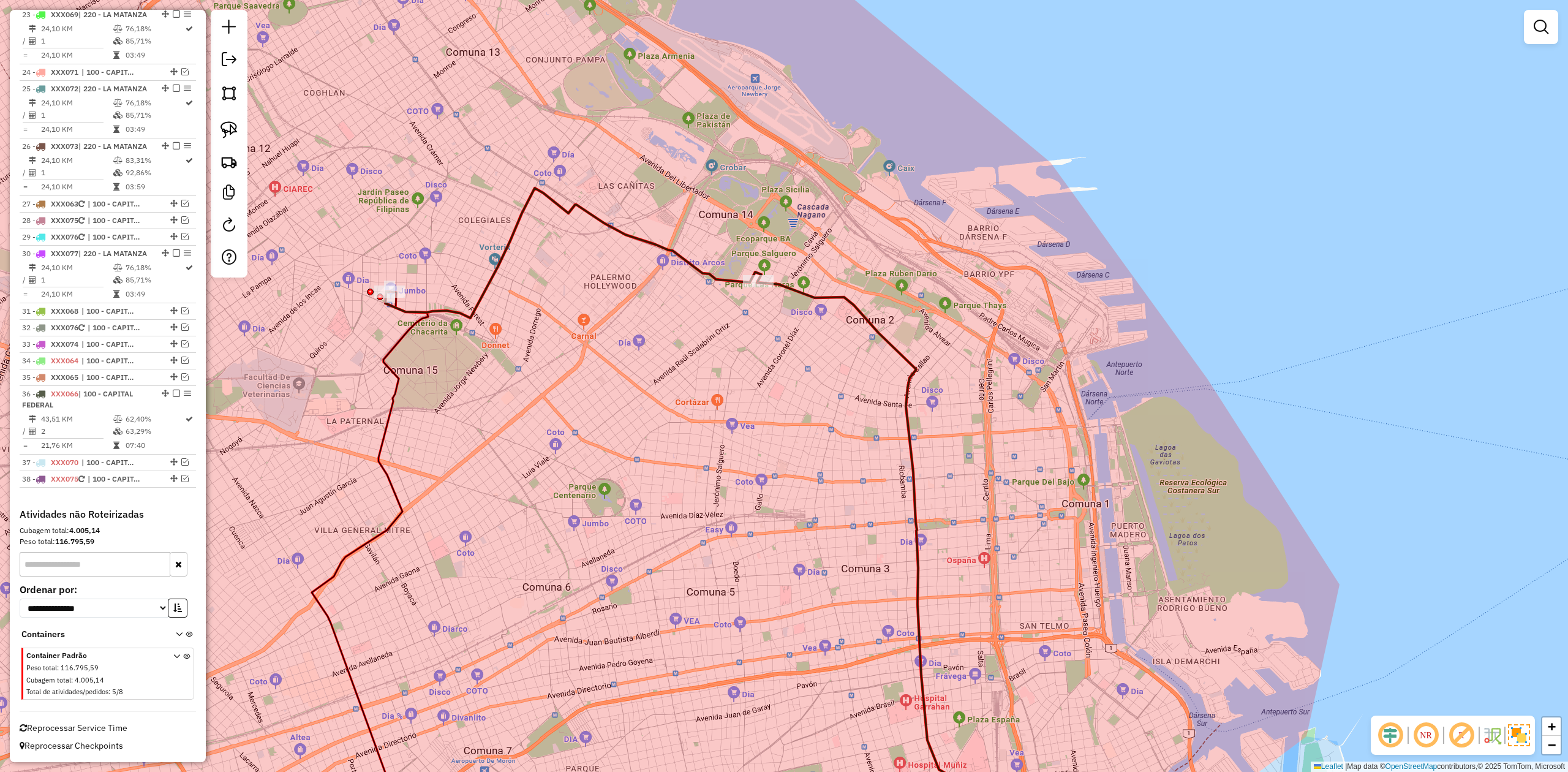
click at [676, 255] on icon at bounding box center [573, 253] width 376 height 130
select select "**********"
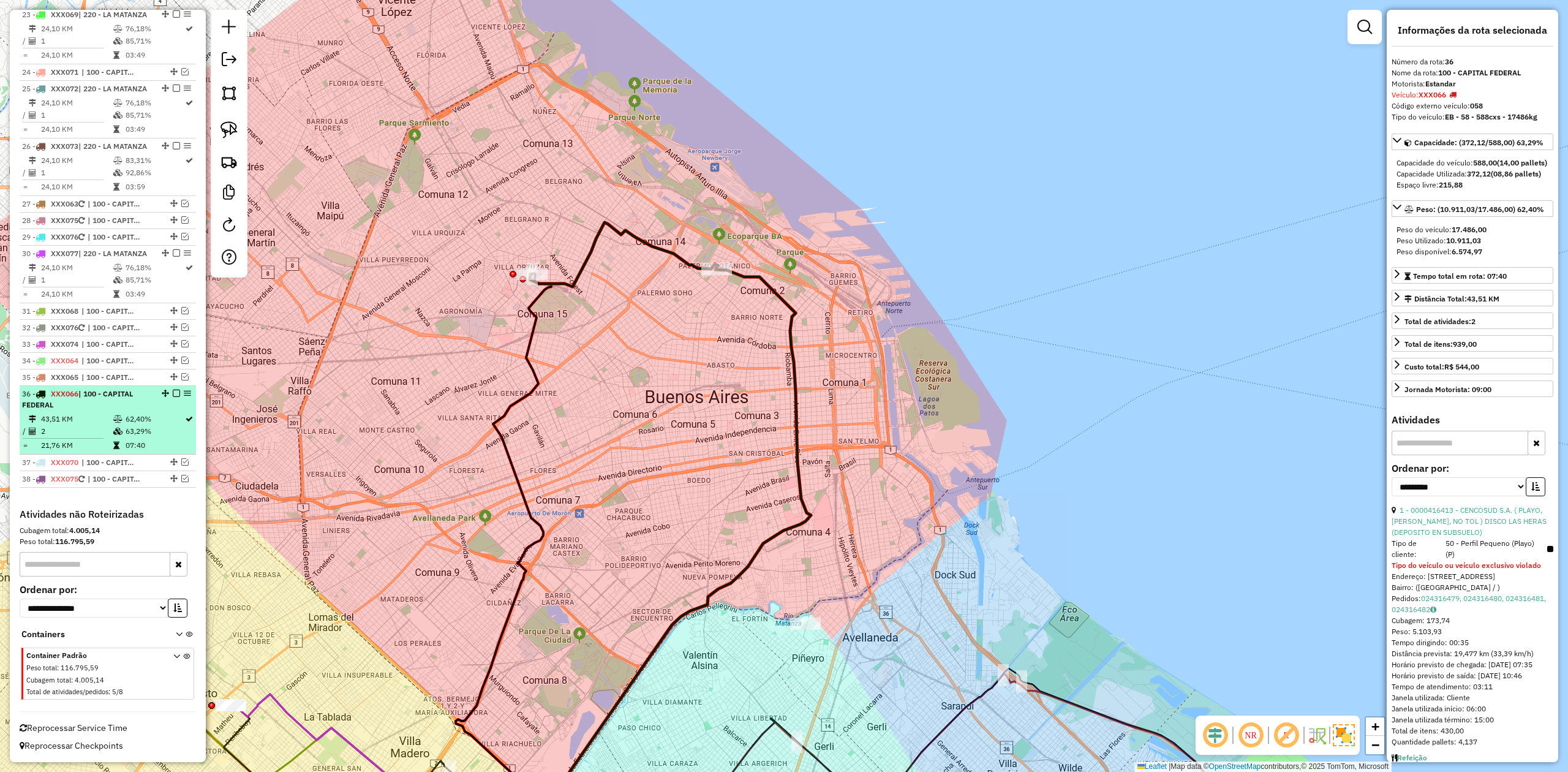
click at [173, 393] on em at bounding box center [176, 393] width 8 height 8
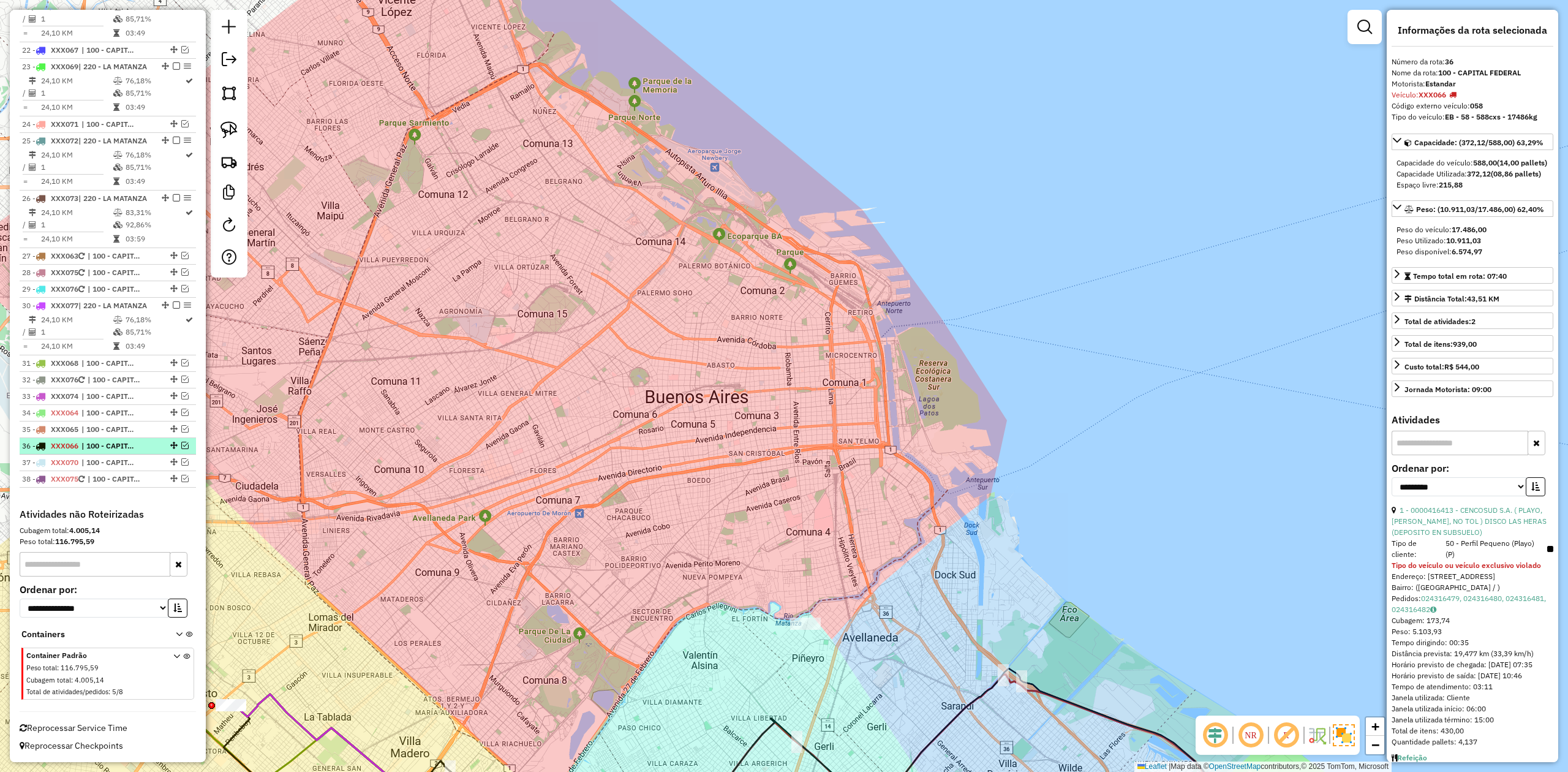
scroll to position [1932, 0]
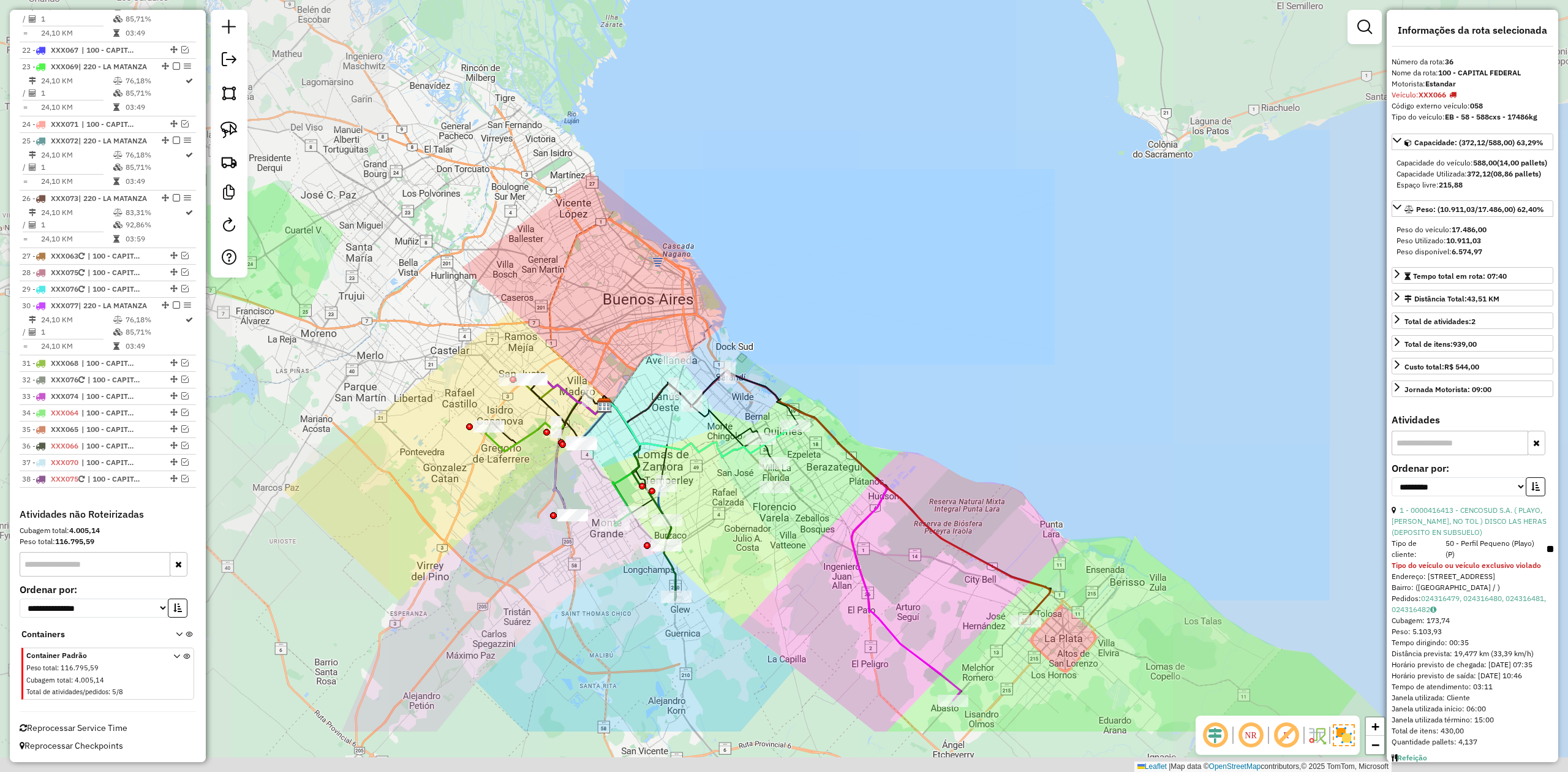
drag, startPoint x: 579, startPoint y: 404, endPoint x: 597, endPoint y: 327, distance: 79.1
click at [625, 302] on div "Janela de atendimento Grade de atendimento Capacidade Transportadoras Veículos …" at bounding box center [784, 386] width 1568 height 772
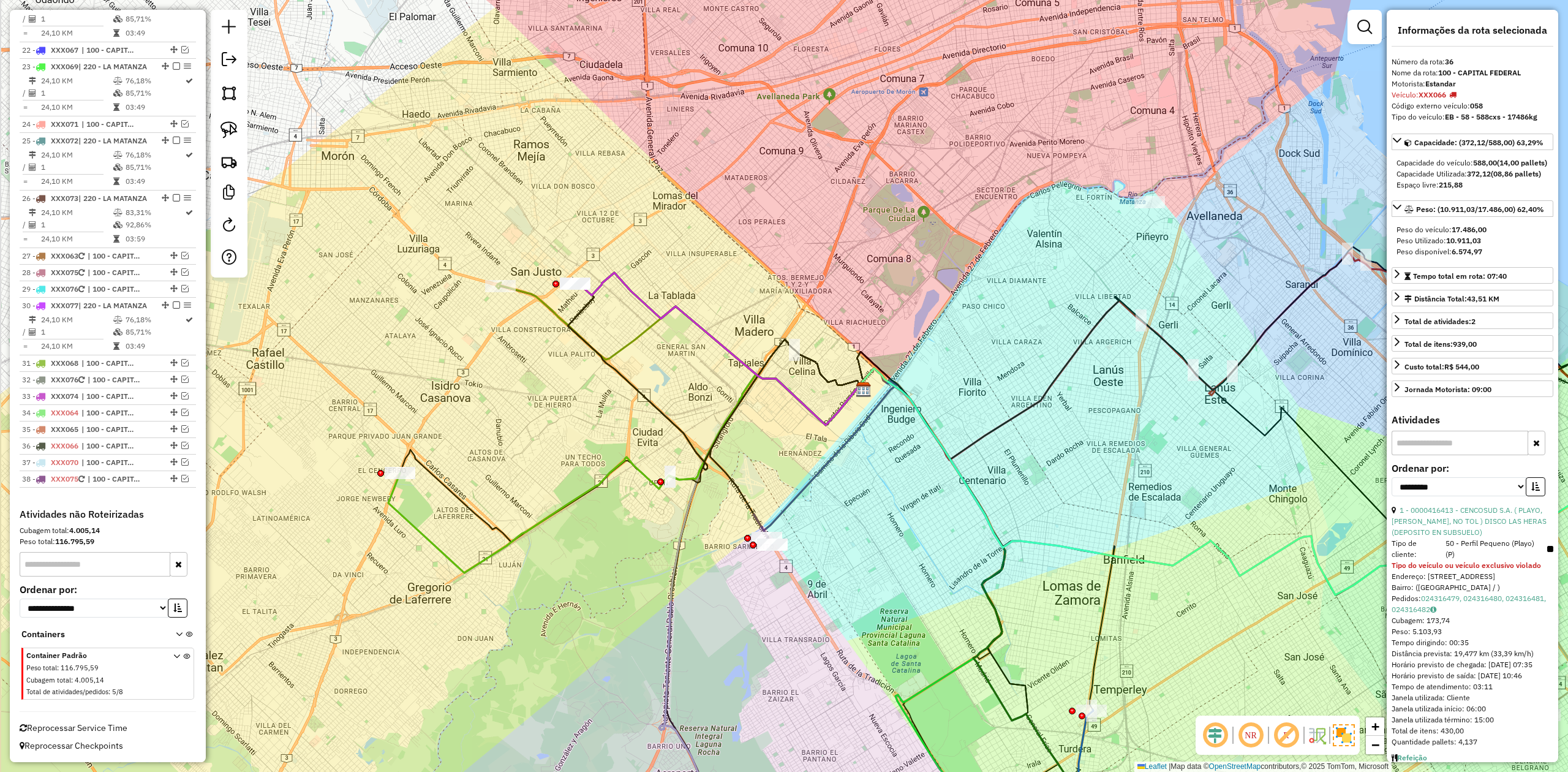
drag, startPoint x: 516, startPoint y: 398, endPoint x: 576, endPoint y: 379, distance: 62.9
click at [599, 410] on div "Janela de atendimento Grade de atendimento Capacidade Transportadoras Veículos …" at bounding box center [784, 386] width 1568 height 772
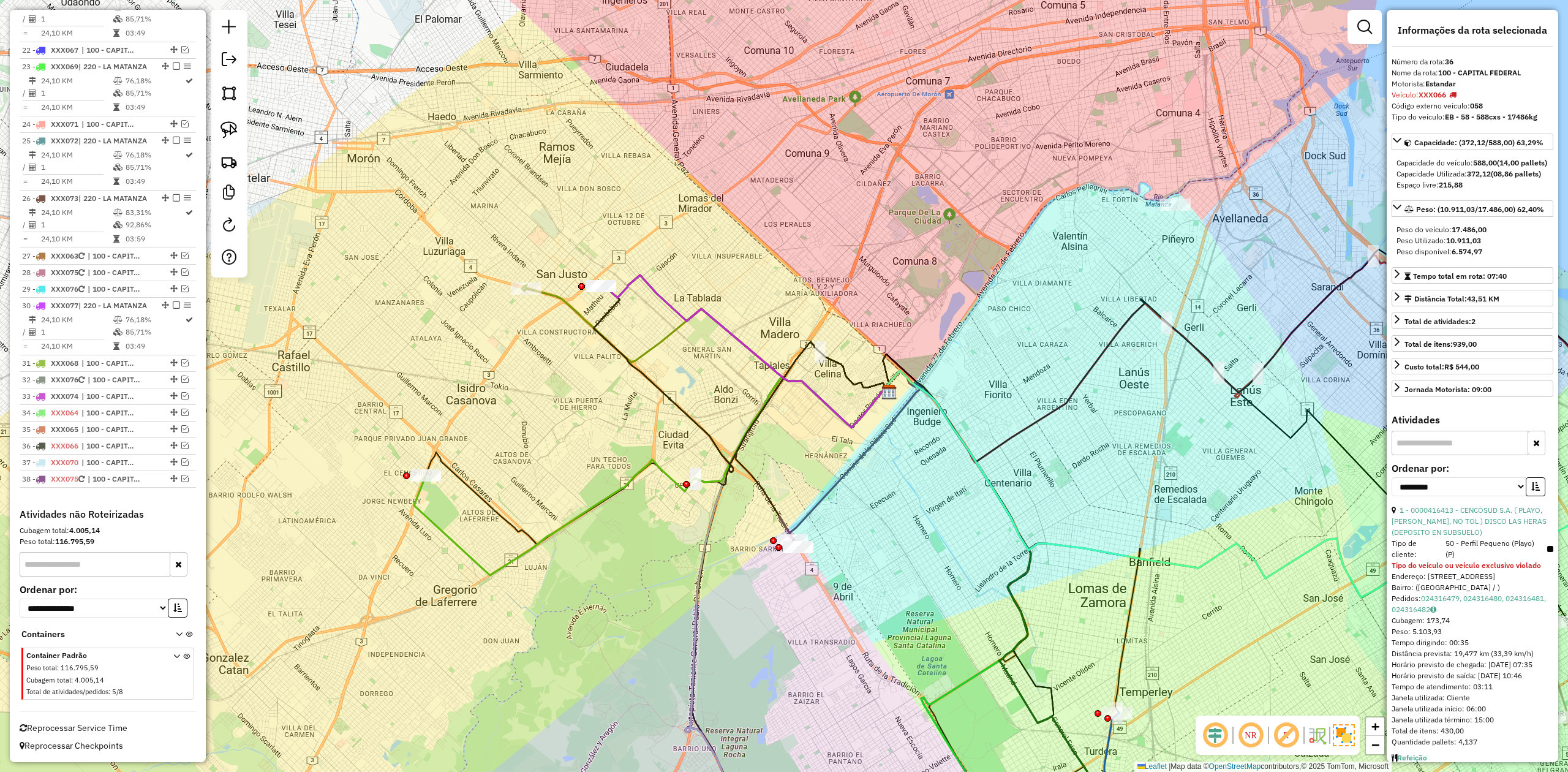
click at [571, 312] on icon at bounding box center [706, 356] width 368 height 143
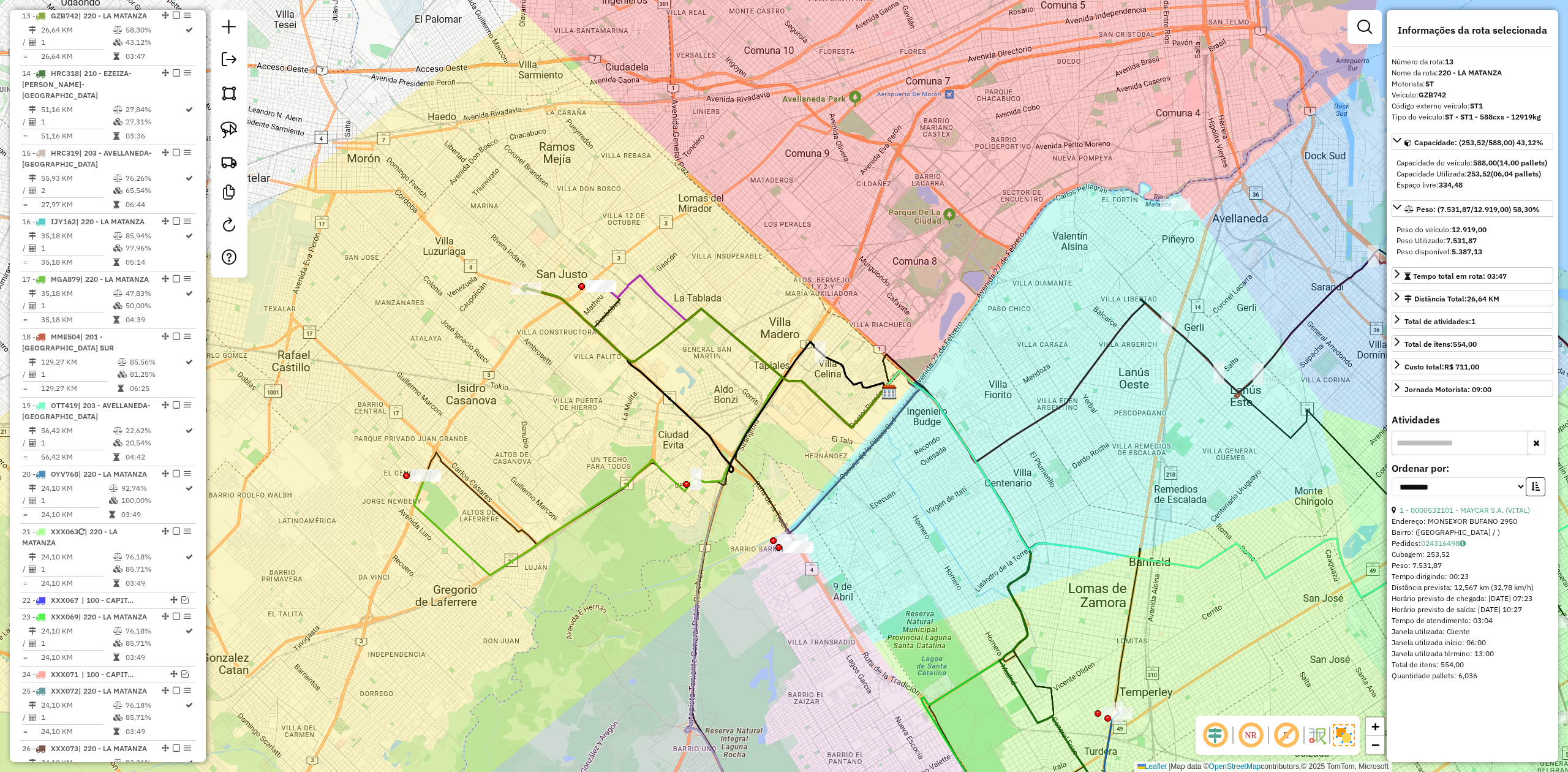
scroll to position [1297, 0]
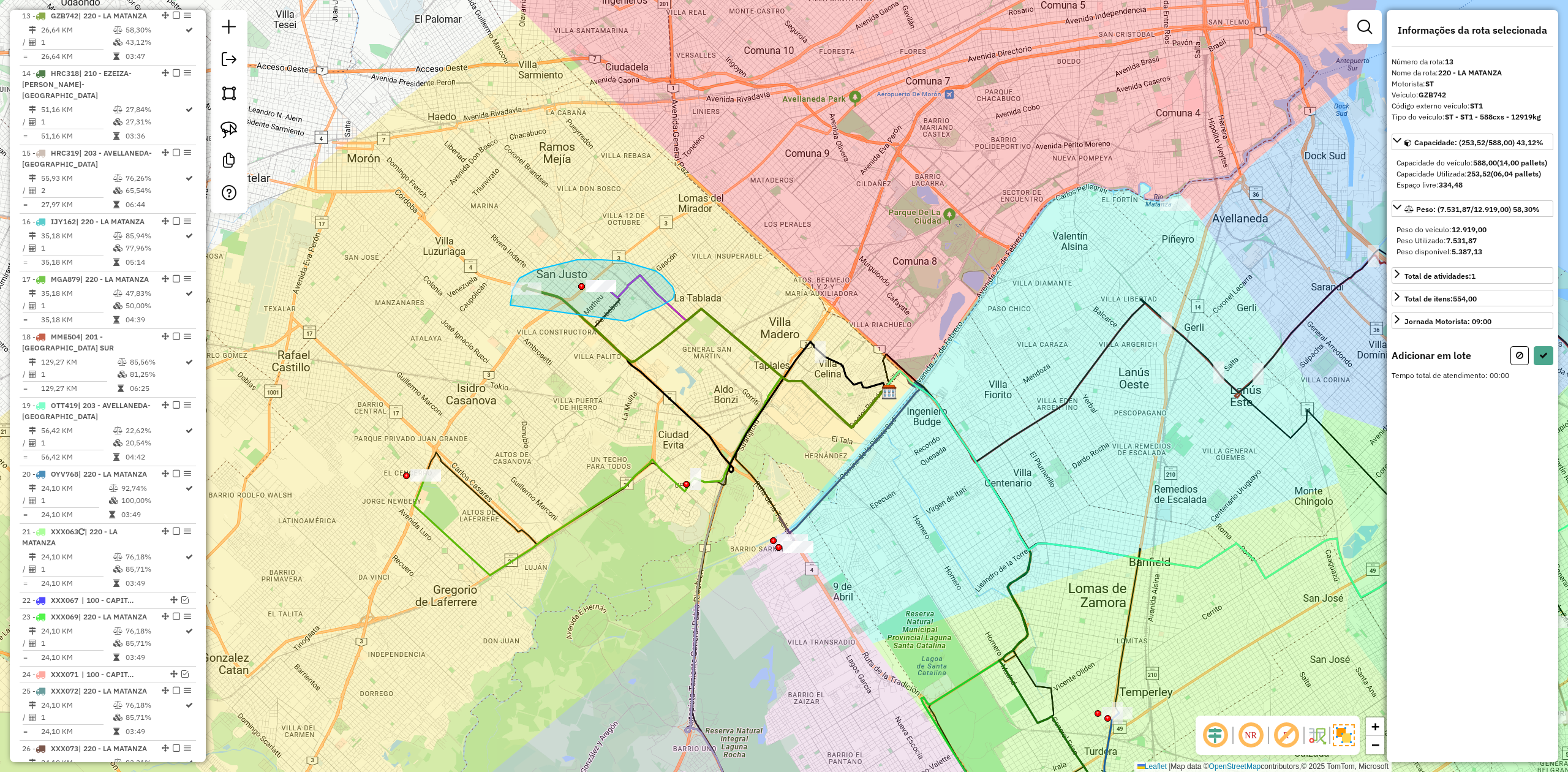
drag, startPoint x: 645, startPoint y: 312, endPoint x: 535, endPoint y: 338, distance: 113.0
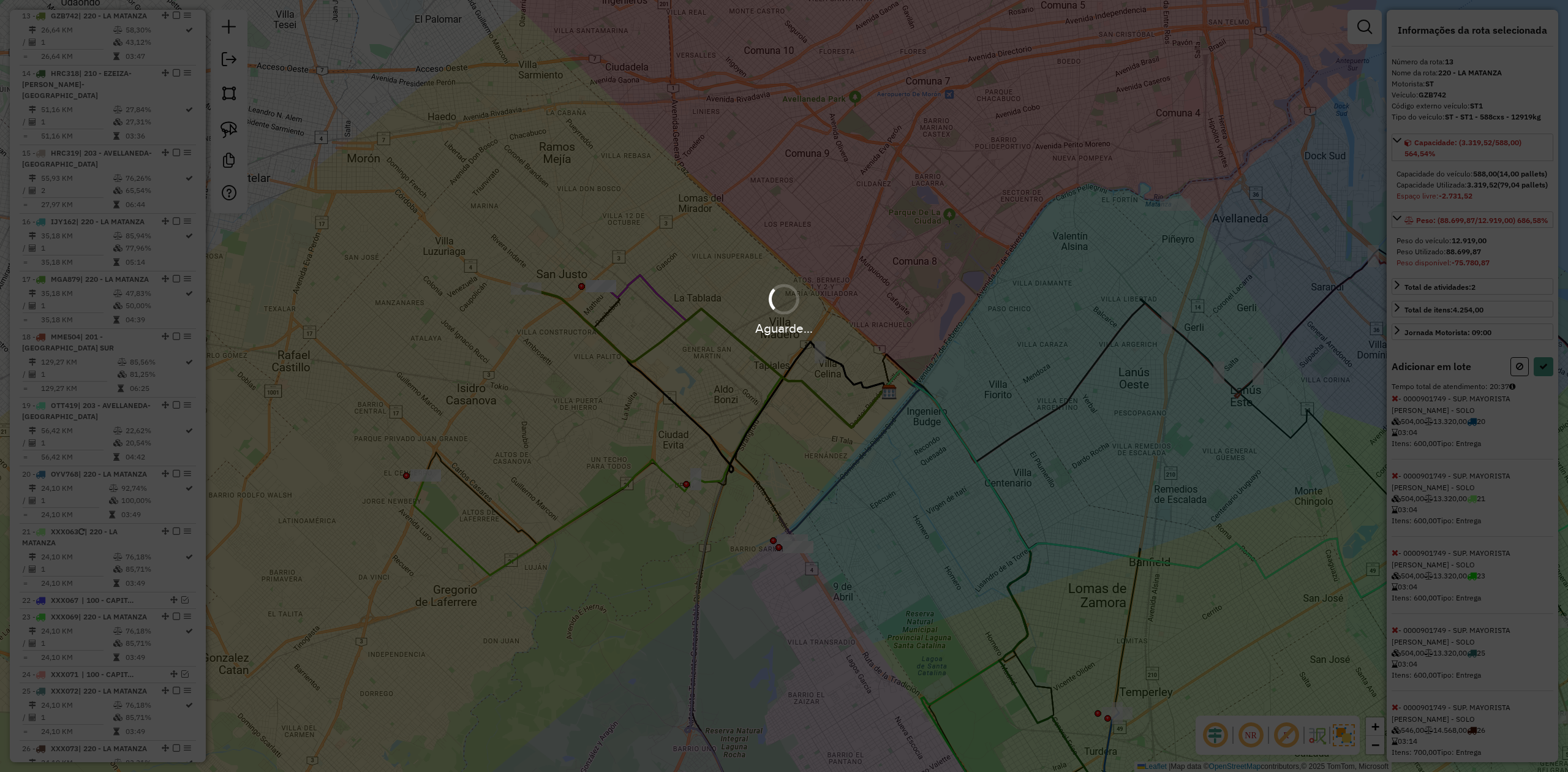
select select "**********"
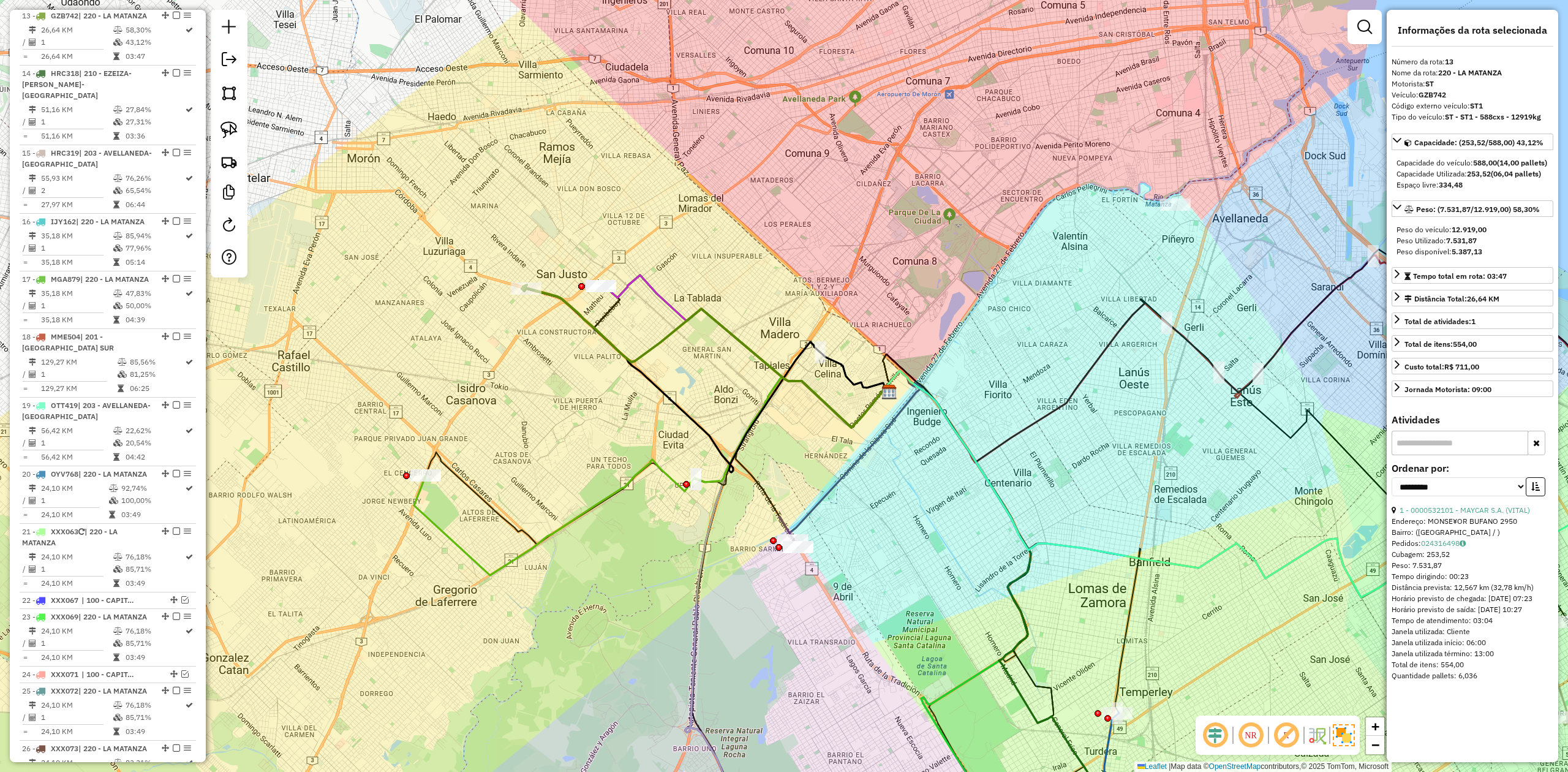
click at [542, 412] on div "Janela de atendimento Grade de atendimento Capacidade Transportadoras Veículos …" at bounding box center [784, 386] width 1568 height 772
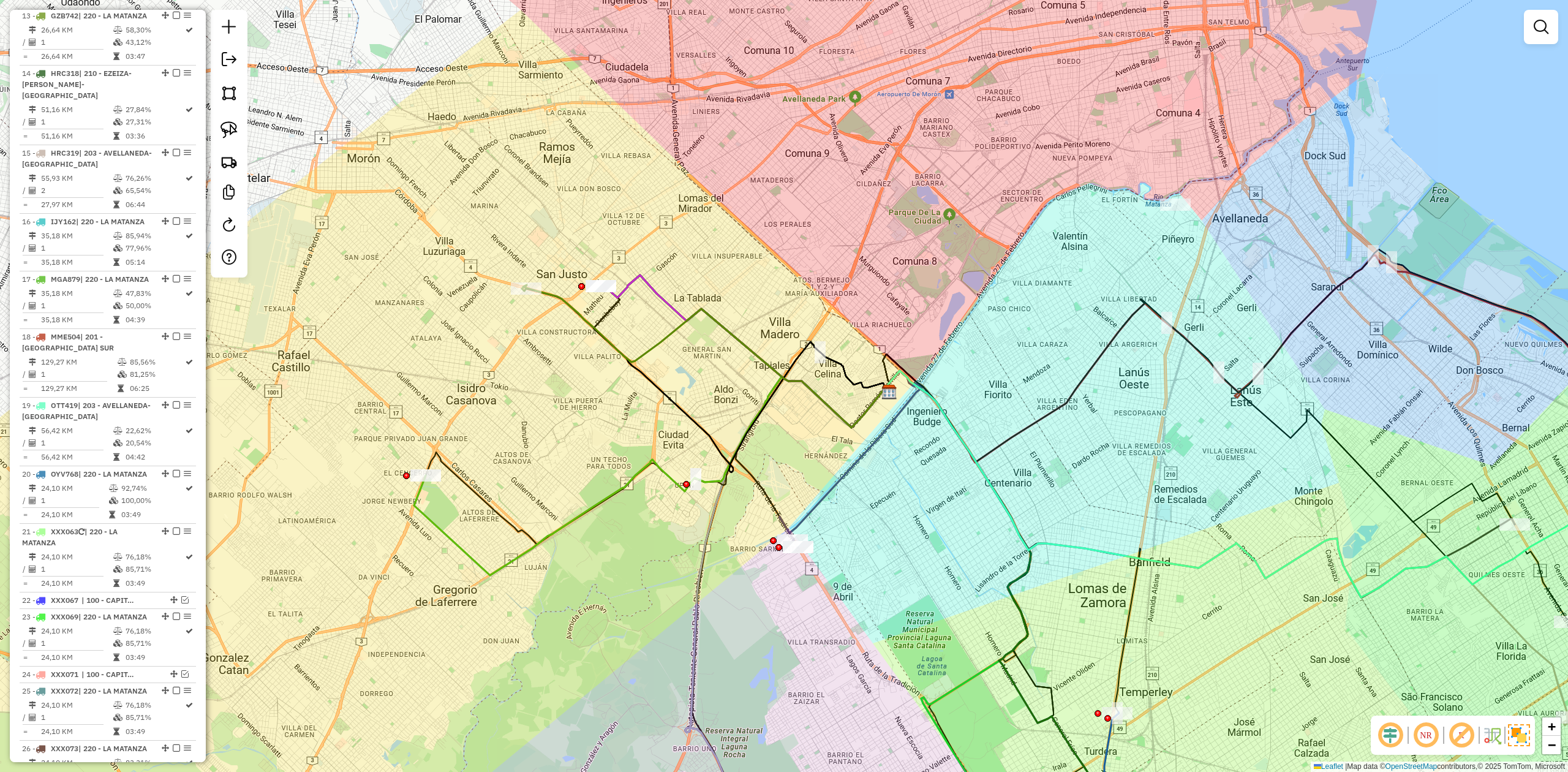
click at [543, 393] on div "Janela de atendimento Grade de atendimento Capacidade Transportadoras Veículos …" at bounding box center [784, 386] width 1568 height 772
click at [581, 477] on icon at bounding box center [652, 476] width 476 height 199
select select "**********"
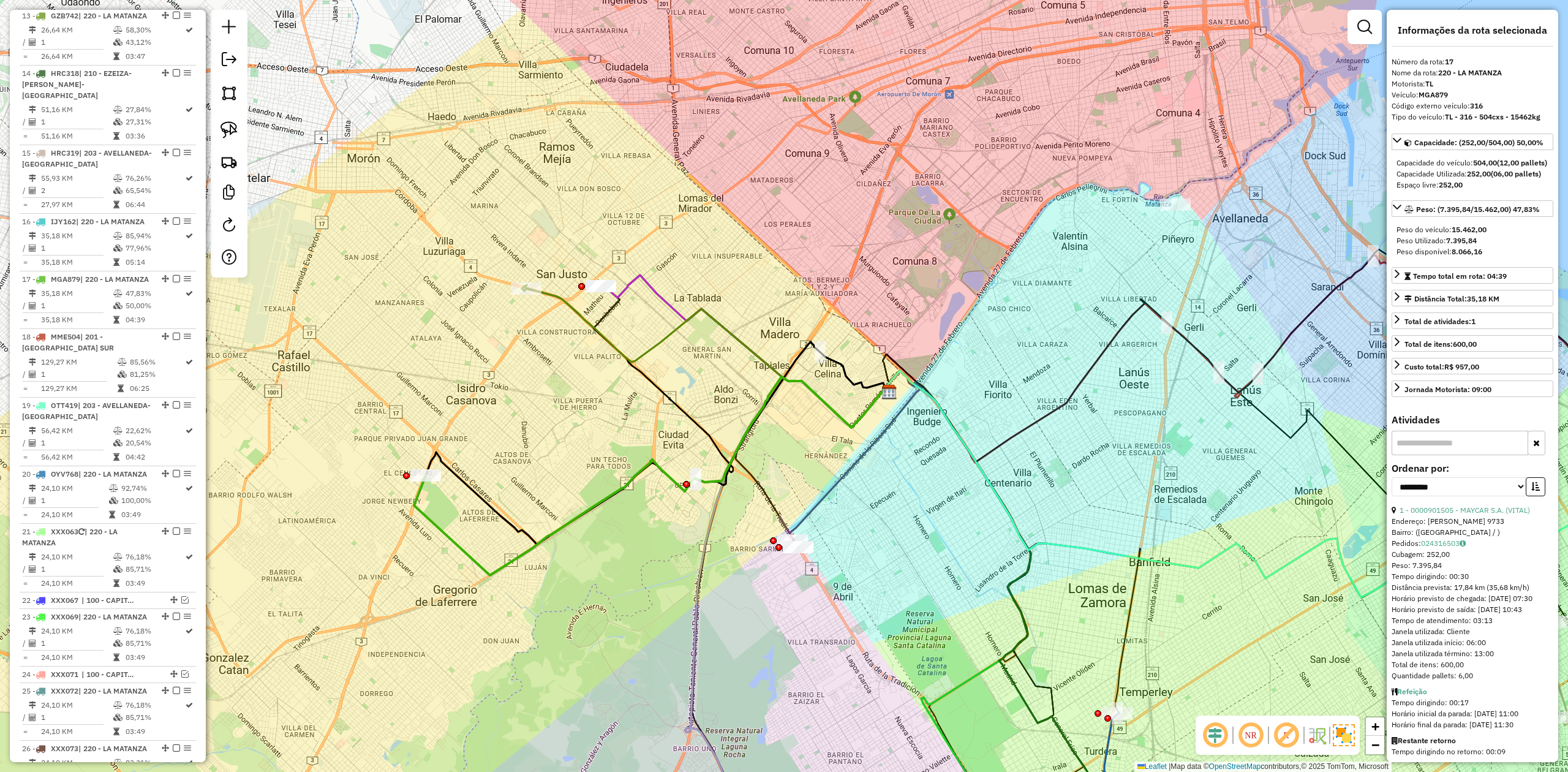
scroll to position [1572, 0]
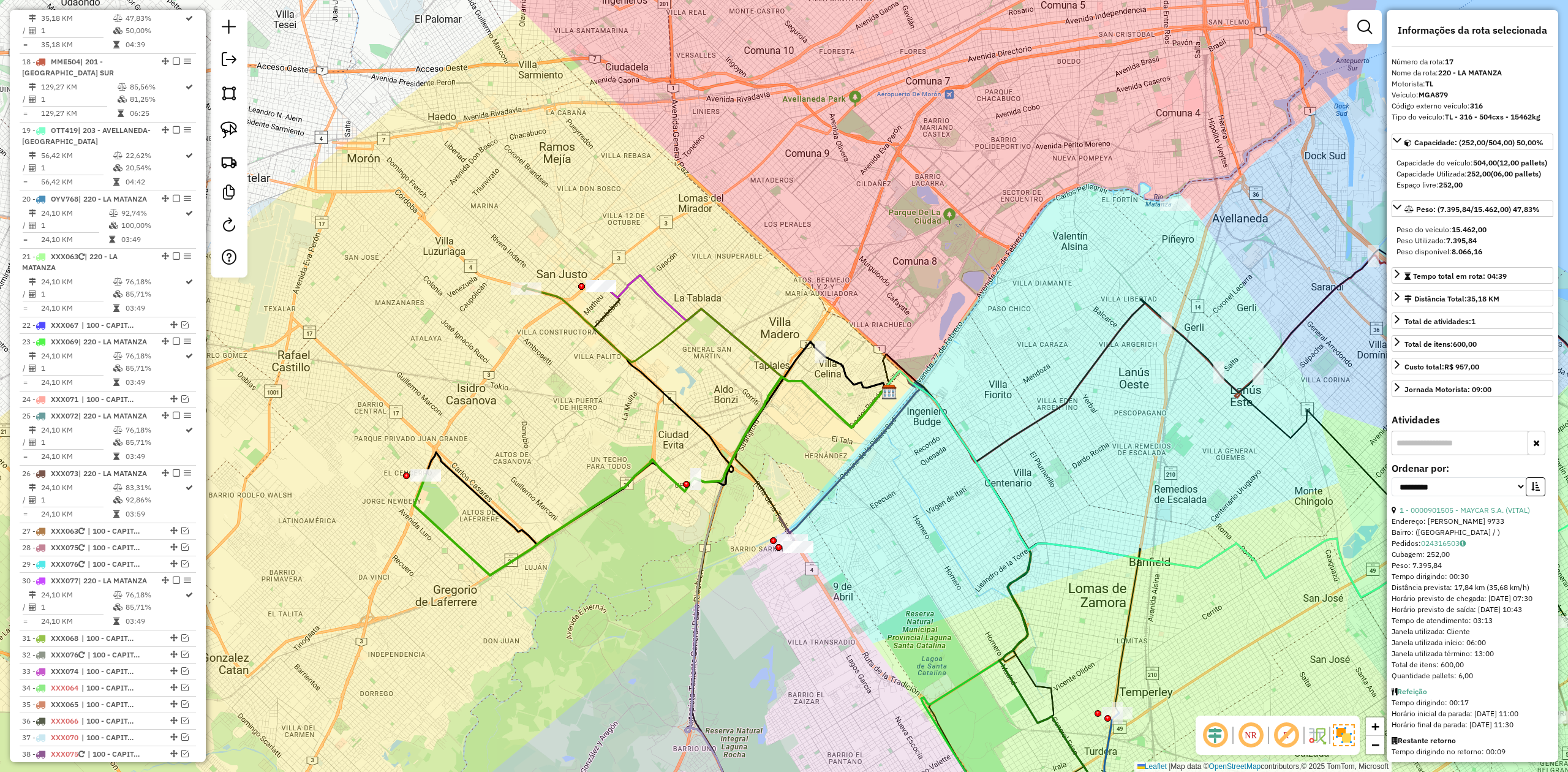
drag, startPoint x: 549, startPoint y: 434, endPoint x: 520, endPoint y: 481, distance: 55.2
click at [557, 425] on div "Janela de atendimento Grade de atendimento Capacidade Transportadoras Veículos …" at bounding box center [784, 386] width 1568 height 772
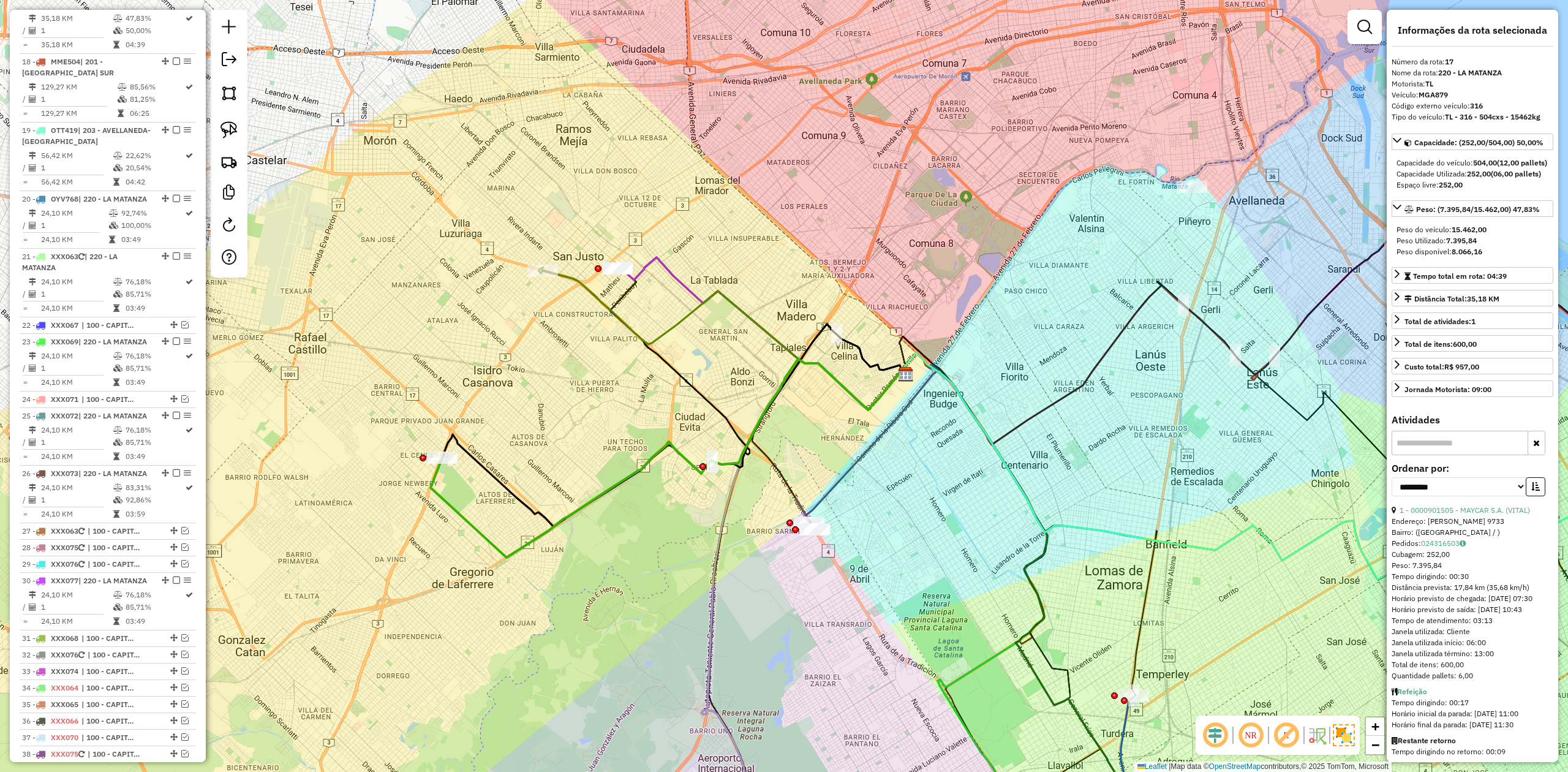
click at [508, 477] on icon at bounding box center [674, 425] width 465 height 202
click at [446, 477] on div "Janela de atendimento Grade de atendimento Capacidade Transportadoras Veículos …" at bounding box center [784, 386] width 1568 height 772
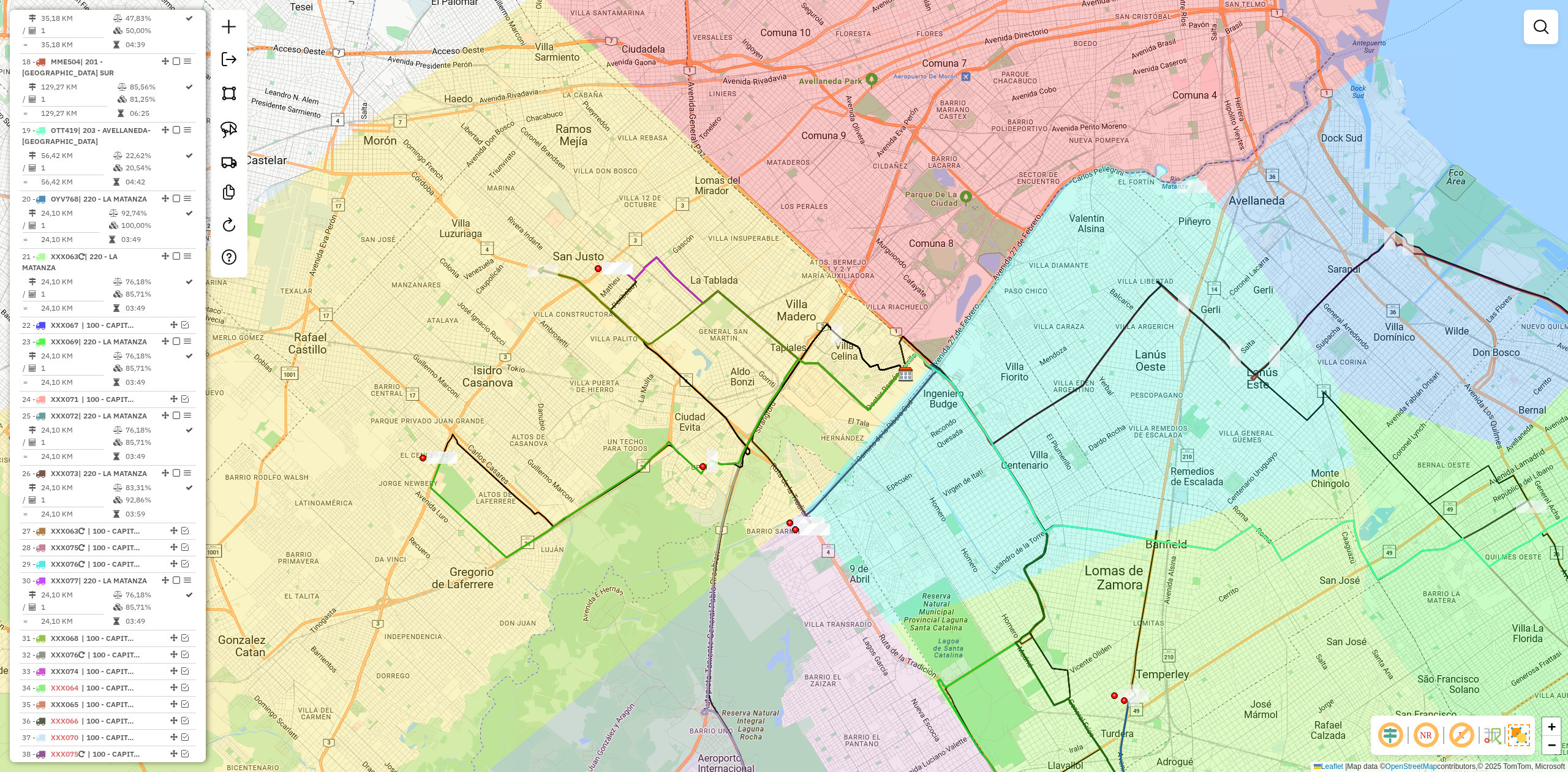
click at [444, 477] on icon at bounding box center [668, 458] width 476 height 199
select select "**********"
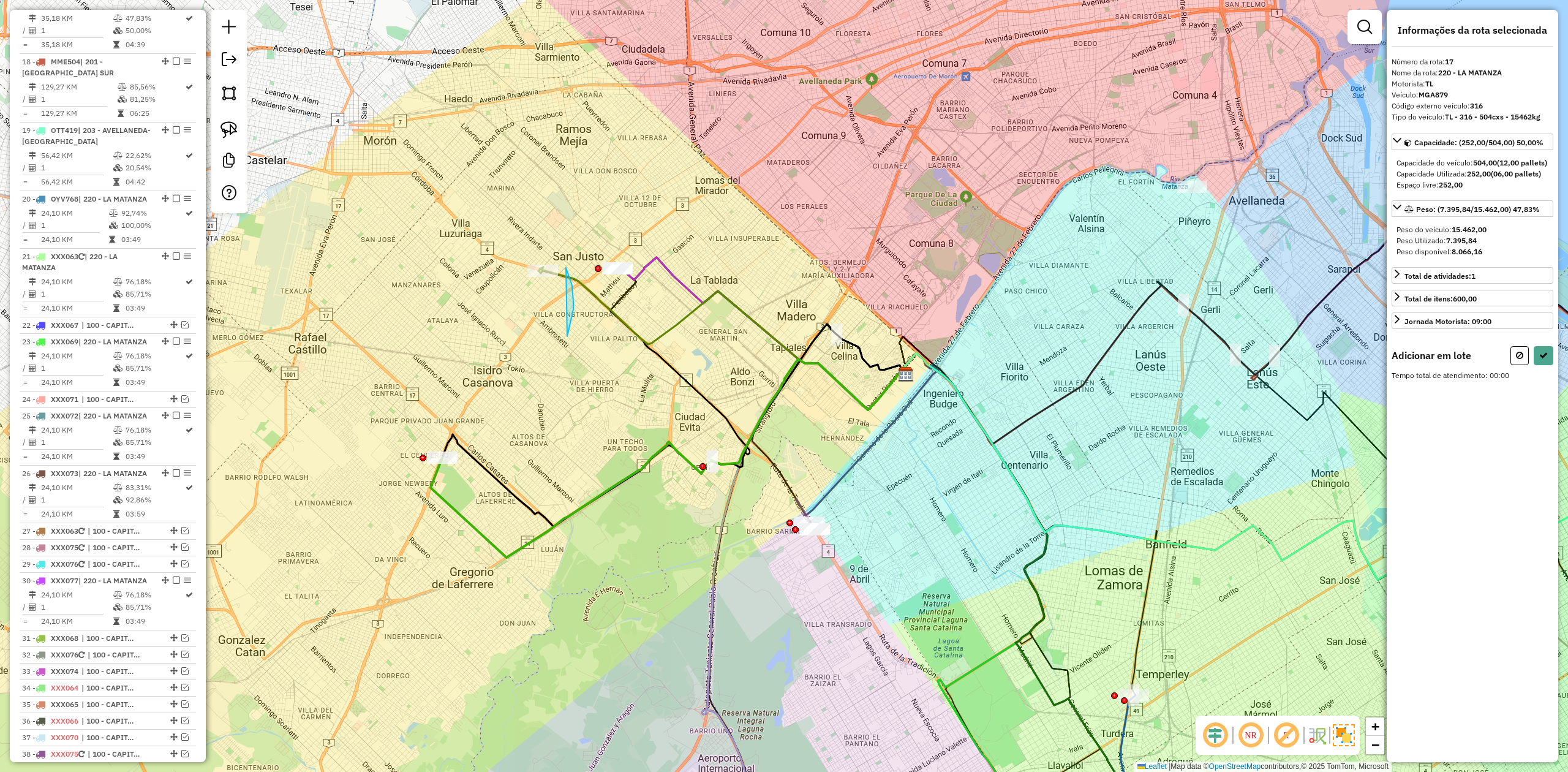
drag, startPoint x: 566, startPoint y: 267, endPoint x: 461, endPoint y: 284, distance: 106.4
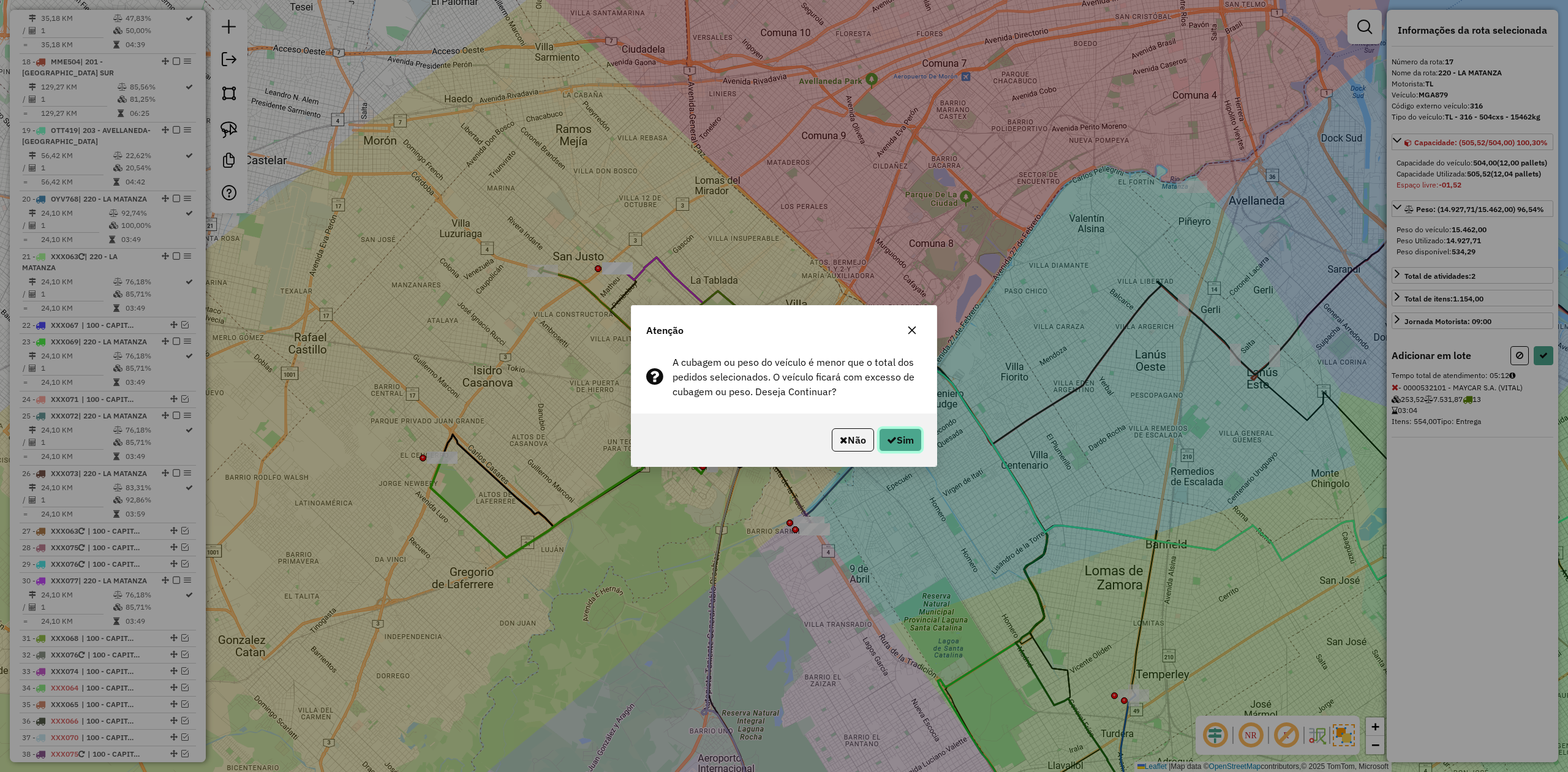
click at [887, 435] on icon "button" at bounding box center [892, 440] width 10 height 10
select select "**********"
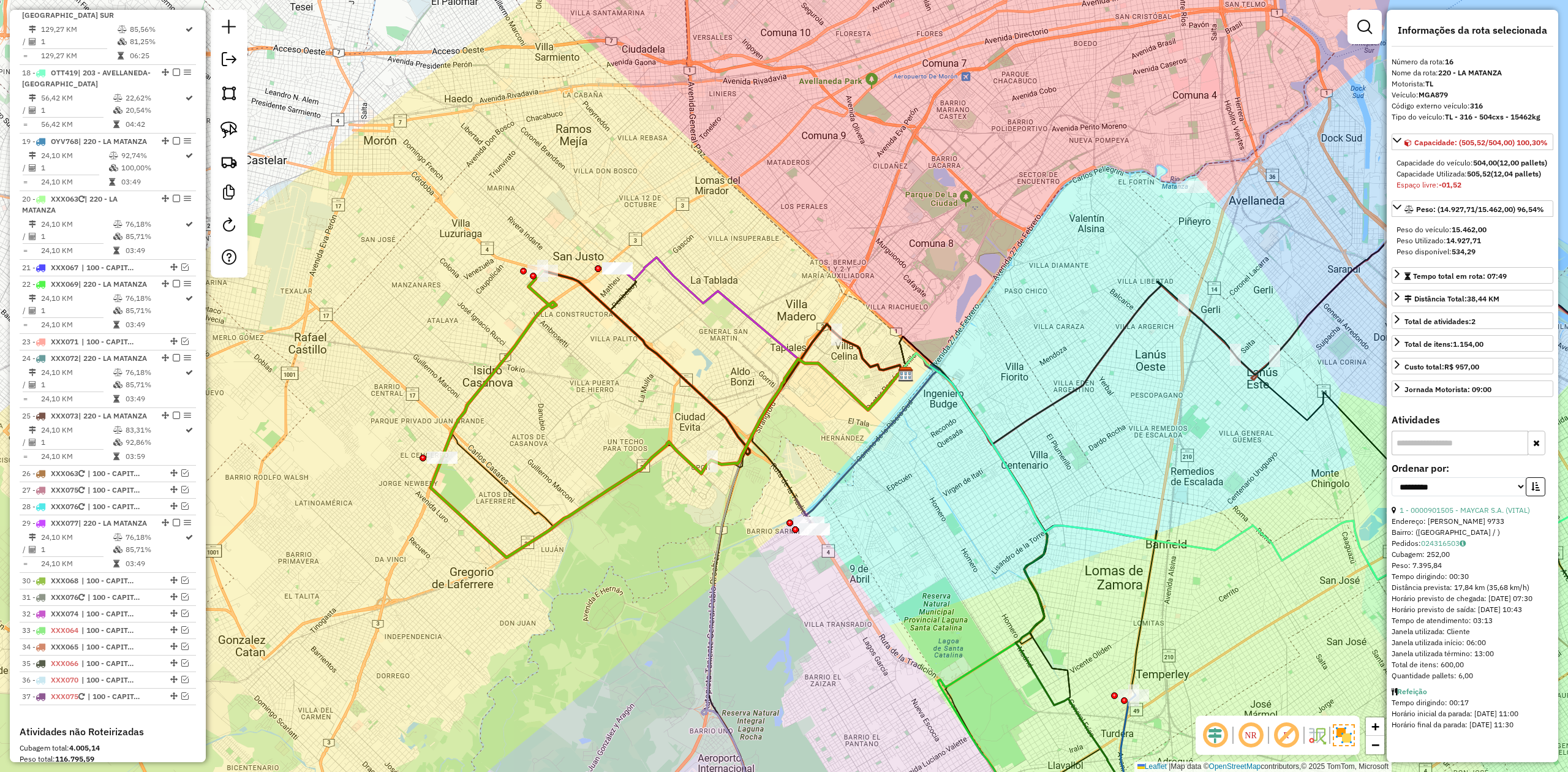
click at [575, 339] on div "Janela de atendimento Grade de atendimento Capacidade Transportadoras Veículos …" at bounding box center [784, 386] width 1568 height 772
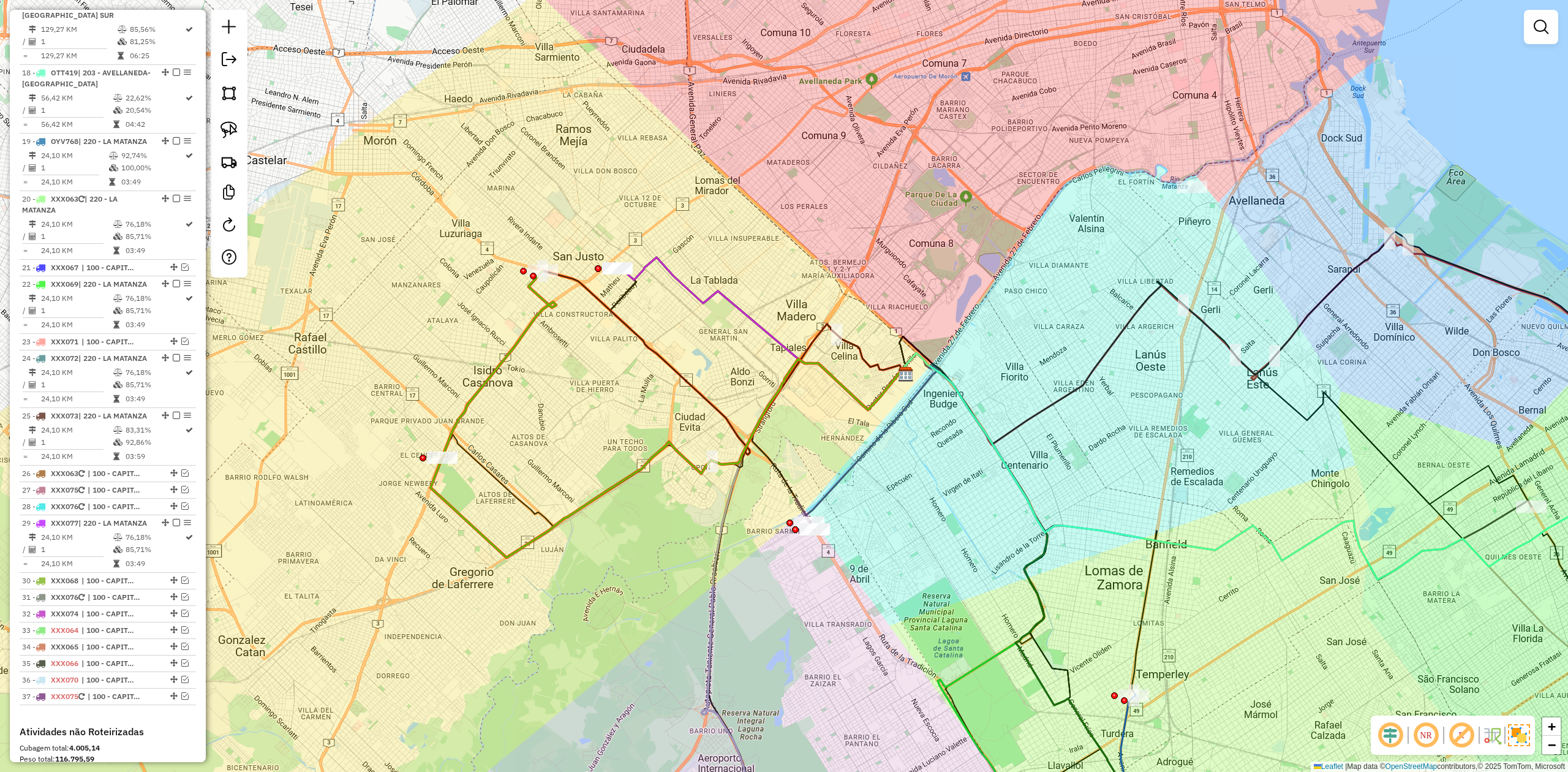
click at [543, 322] on div "Janela de atendimento Grade de atendimento Capacidade Transportadoras Veículos …" at bounding box center [784, 386] width 1568 height 772
click at [538, 316] on icon at bounding box center [499, 364] width 114 height 187
select select "**********"
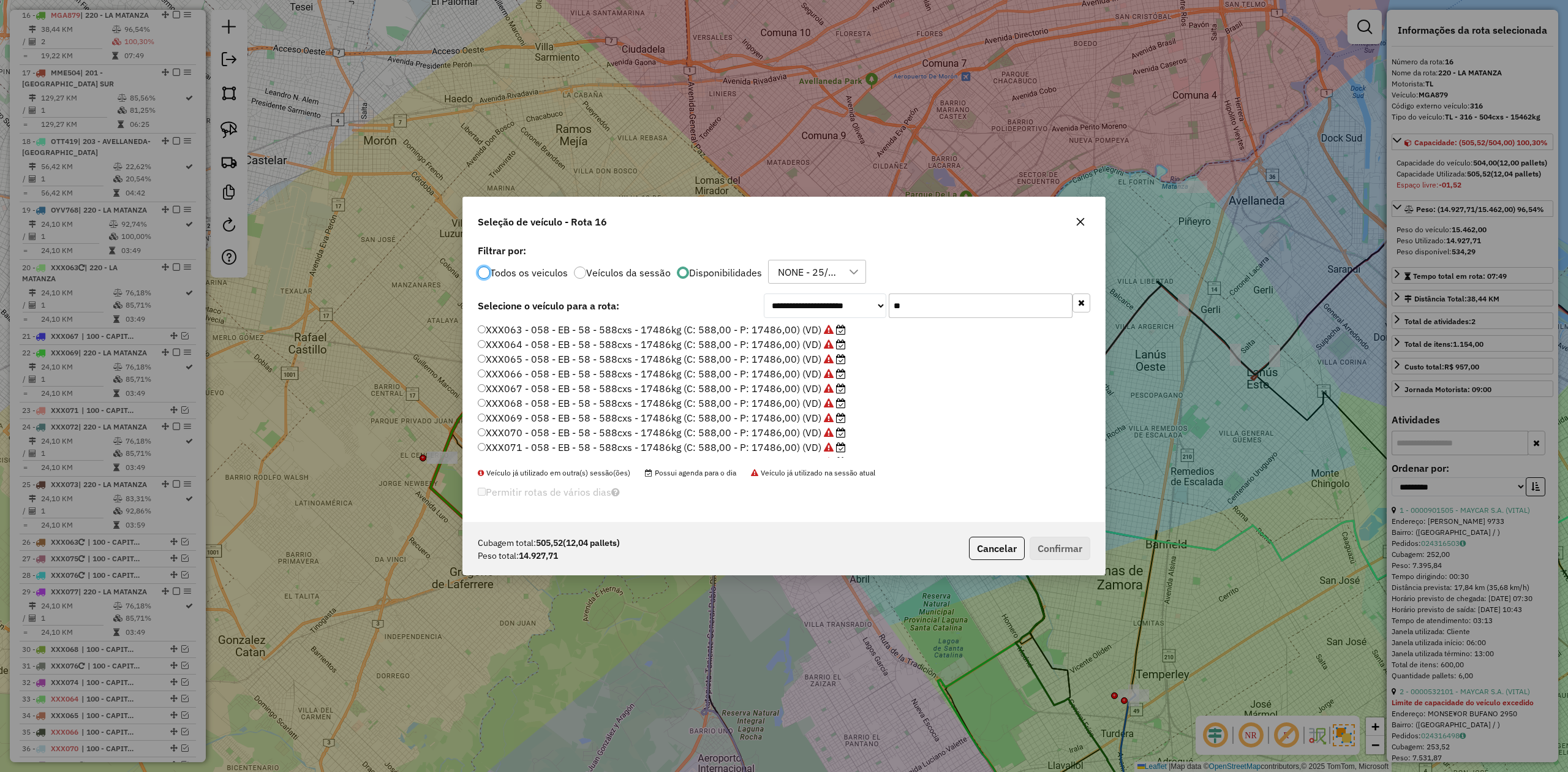
scroll to position [6, 3]
click at [802, 296] on div "**********" at bounding box center [927, 306] width 327 height 25
type input "**"
drag, startPoint x: 786, startPoint y: 381, endPoint x: 852, endPoint y: 413, distance: 73.3
click at [786, 381] on label "XXX067 - 058 - EB - 58 - 588cxs - 17486kg (C: 588,00 - P: 17486,00) (VD)" at bounding box center [662, 388] width 368 height 14
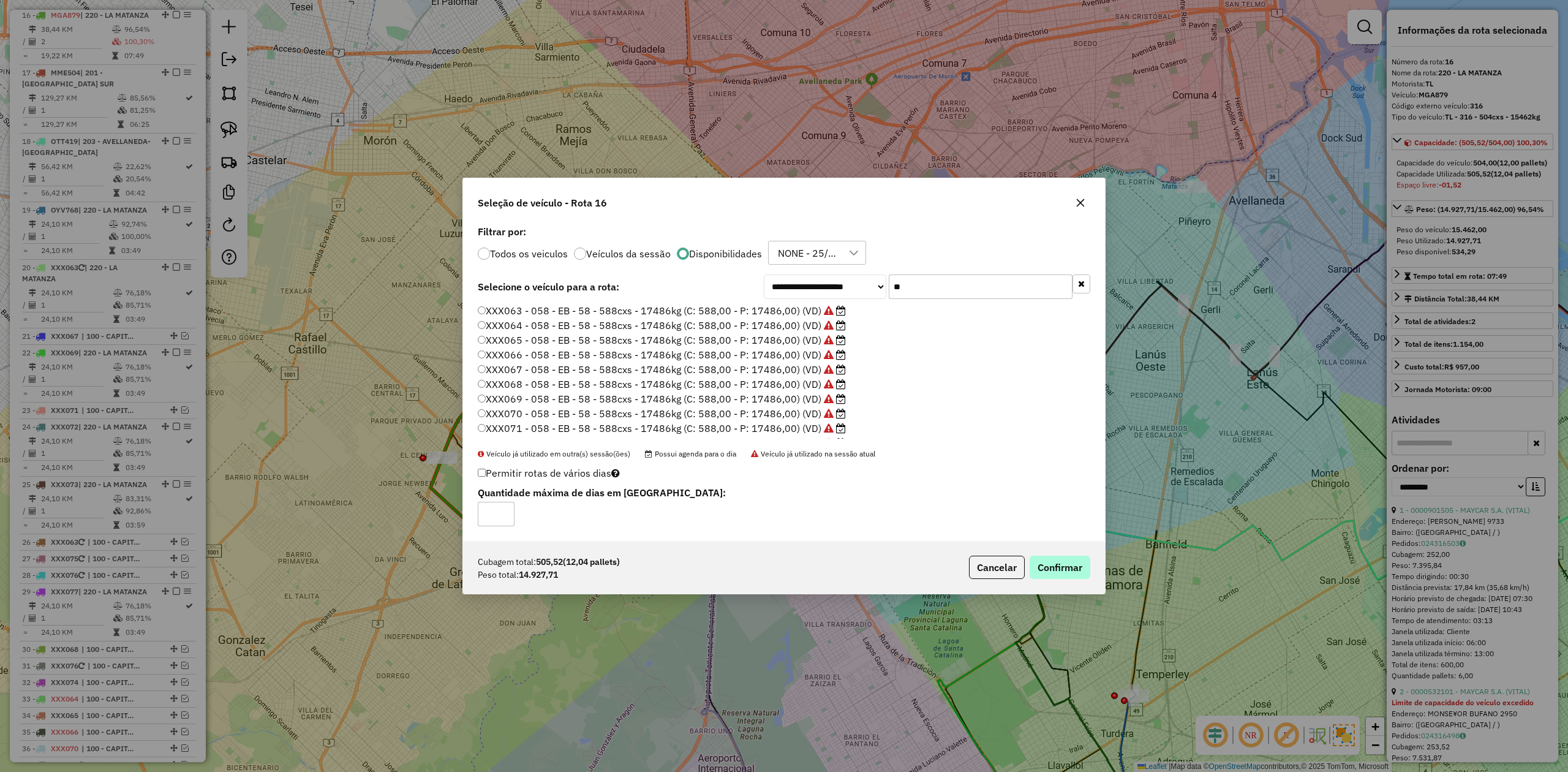
drag, startPoint x: 1099, startPoint y: 571, endPoint x: 1064, endPoint y: 566, distance: 35.4
click at [1045, 477] on div "Cubagem total: 505,52 (12,04 pallets) Peso total: 14.927,71 Cancelar Confirmar" at bounding box center [784, 567] width 642 height 53
click at [1045, 477] on button "Confirmar" at bounding box center [1060, 567] width 60 height 23
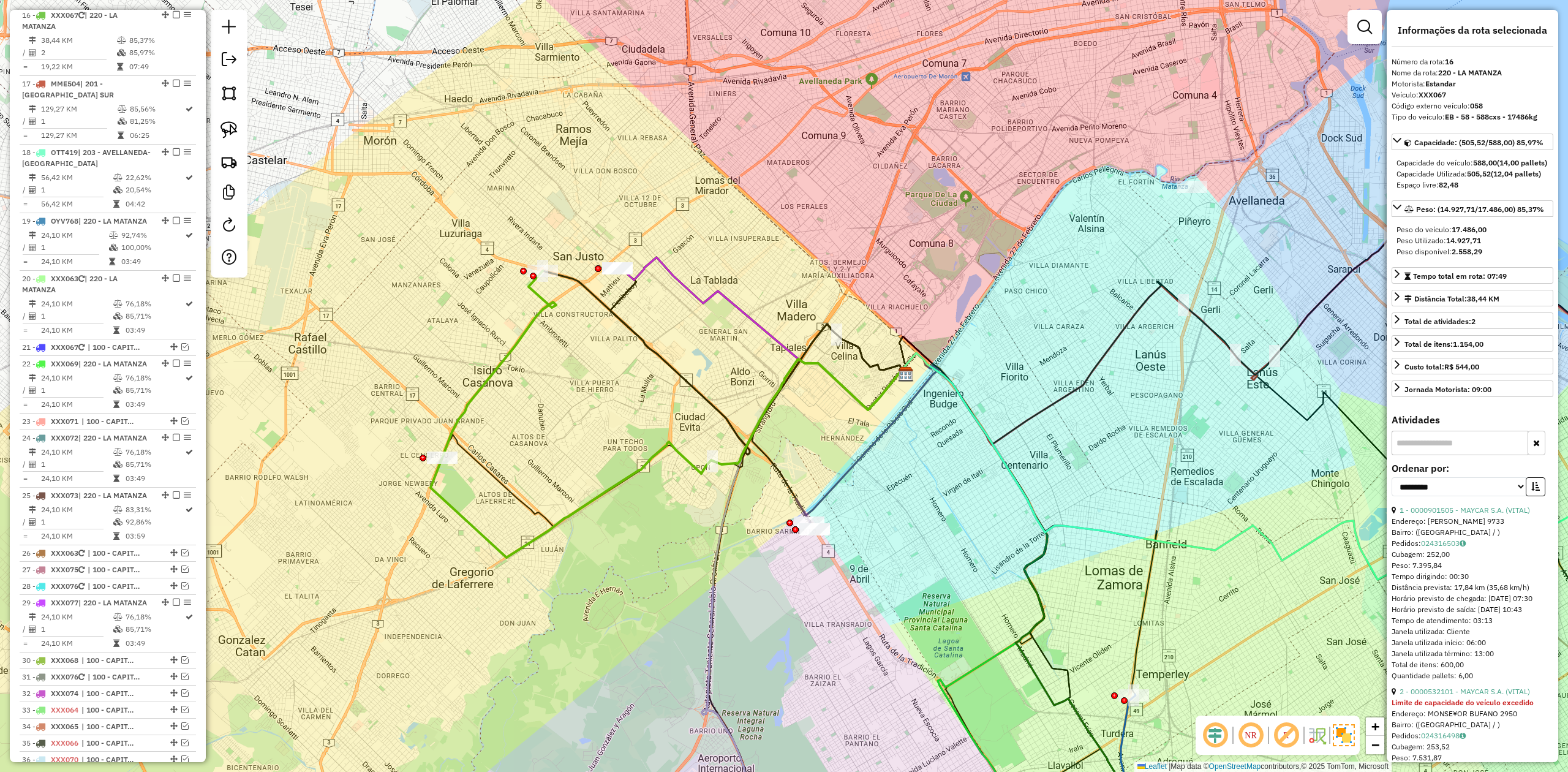
click at [662, 310] on div "Janela de atendimento Grade de atendimento Capacidade Transportadoras Veículos …" at bounding box center [784, 386] width 1568 height 772
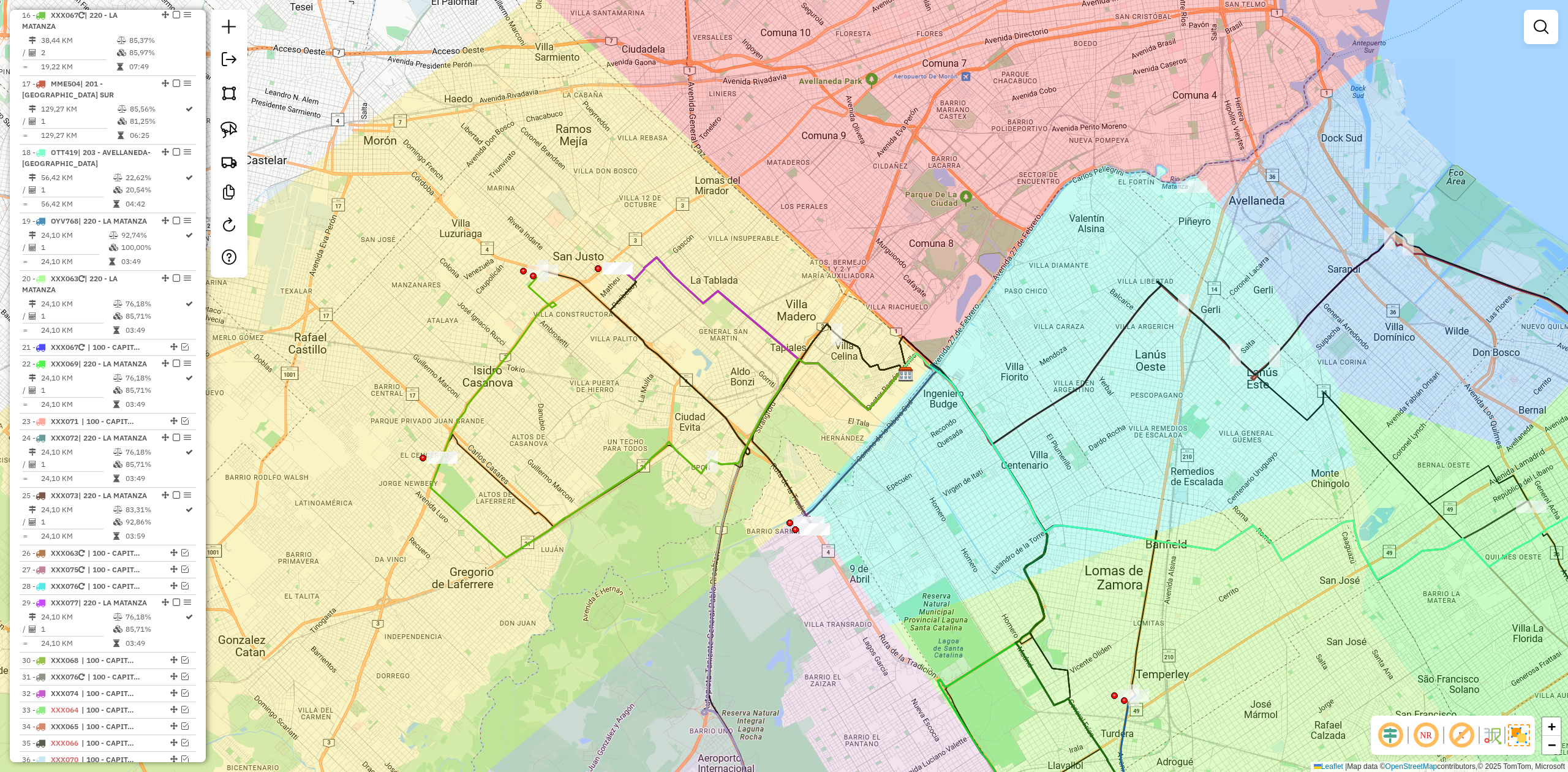
click at [657, 267] on icon at bounding box center [761, 333] width 292 height 153
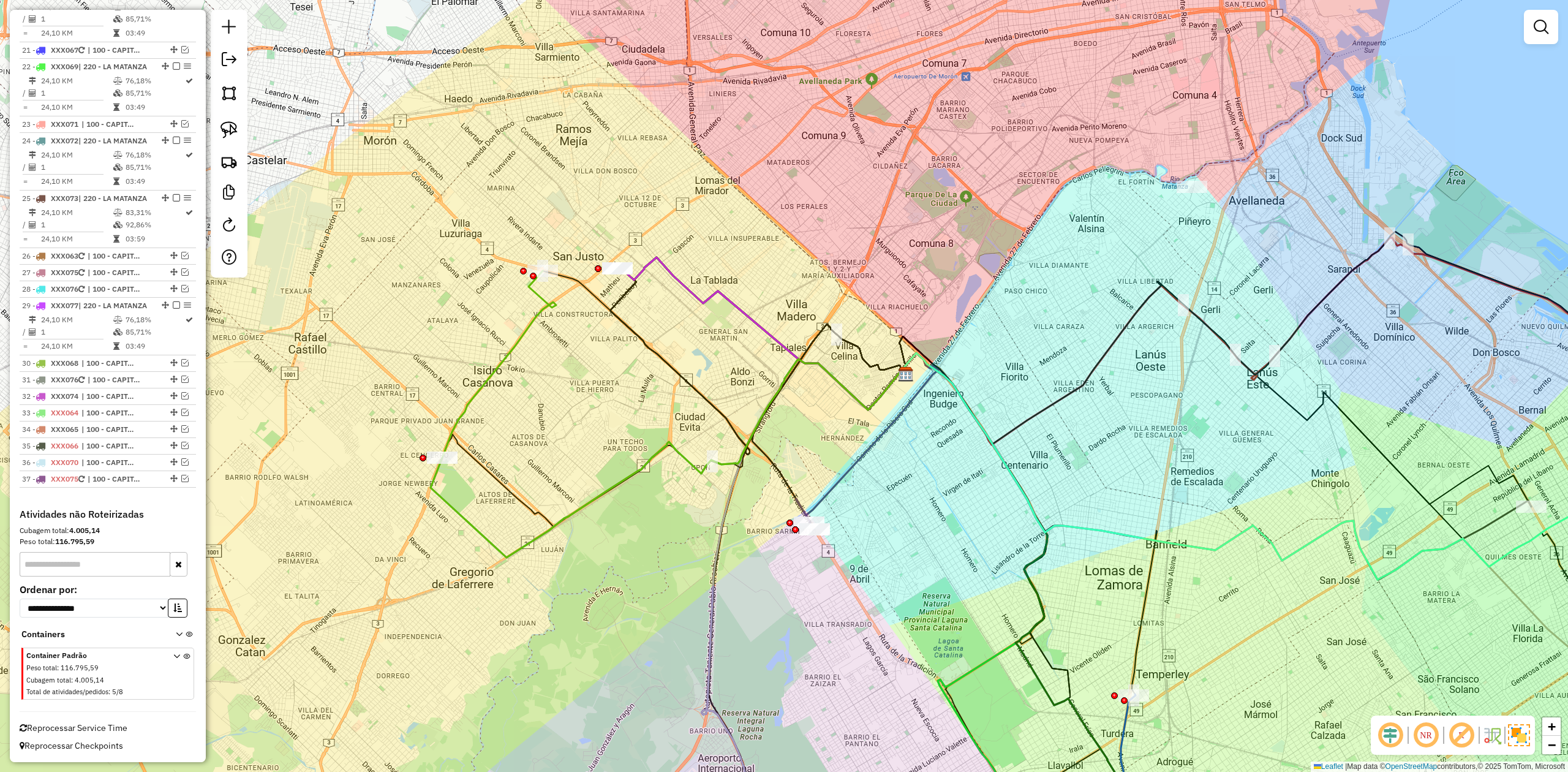
select select "**********"
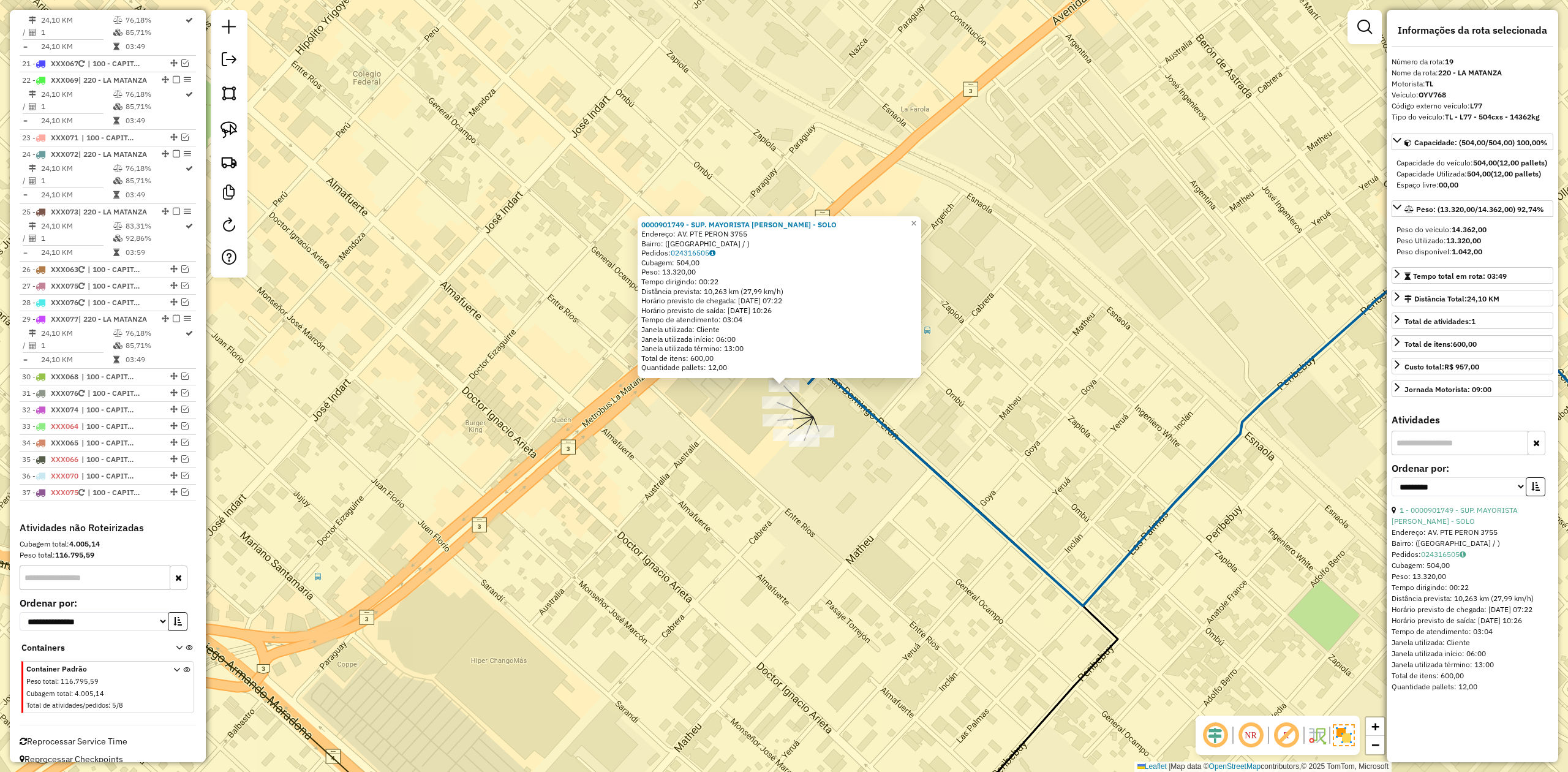
scroll to position [1709, 0]
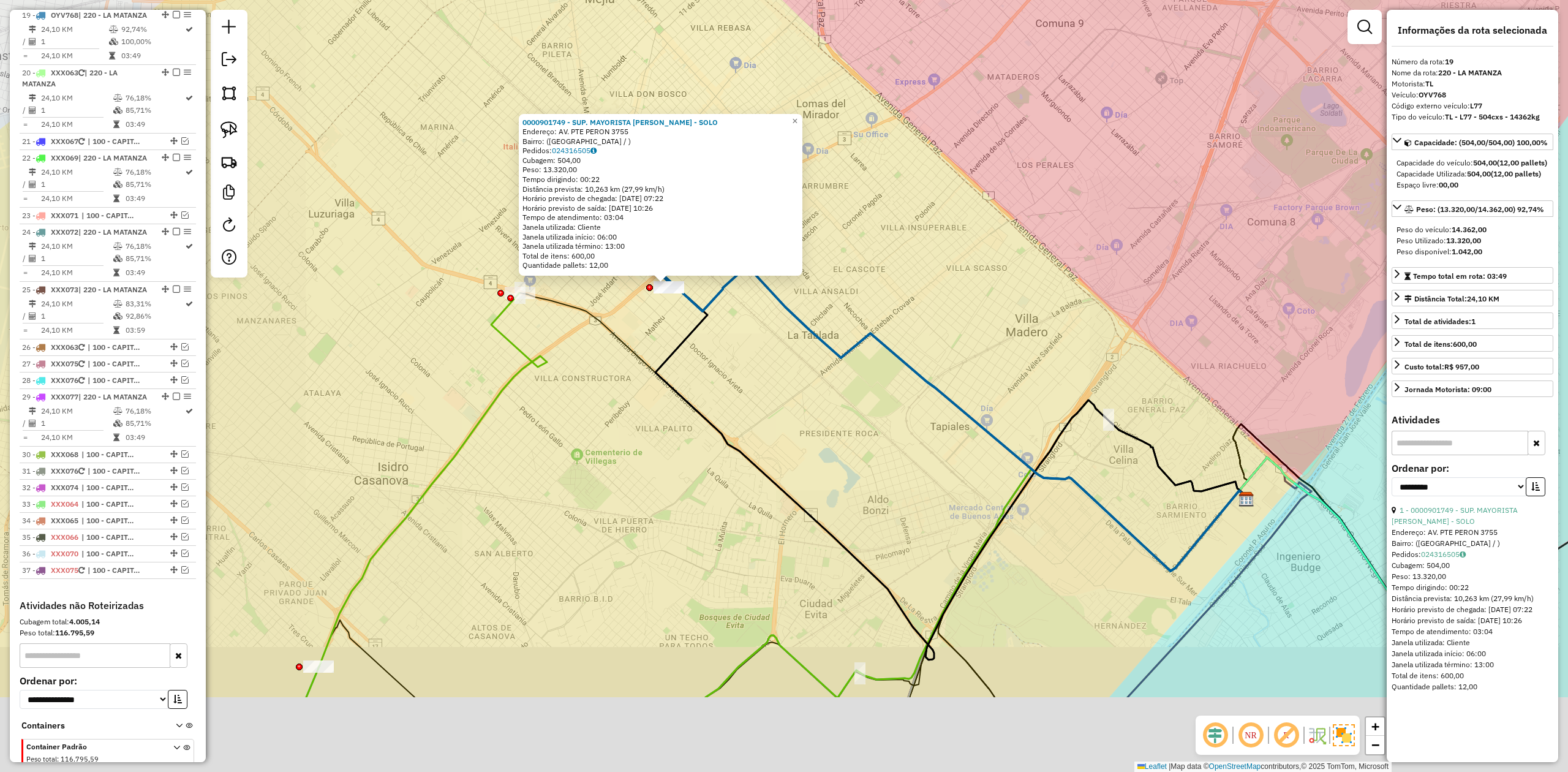
drag, startPoint x: 705, startPoint y: 457, endPoint x: 648, endPoint y: 324, distance: 144.7
click at [653, 340] on div "0000901749 - SUP. MAYORISTA MAKRO S.A. - SOLO Endereço: AV. PTE PERON 3755 Bair…" at bounding box center [784, 386] width 1568 height 772
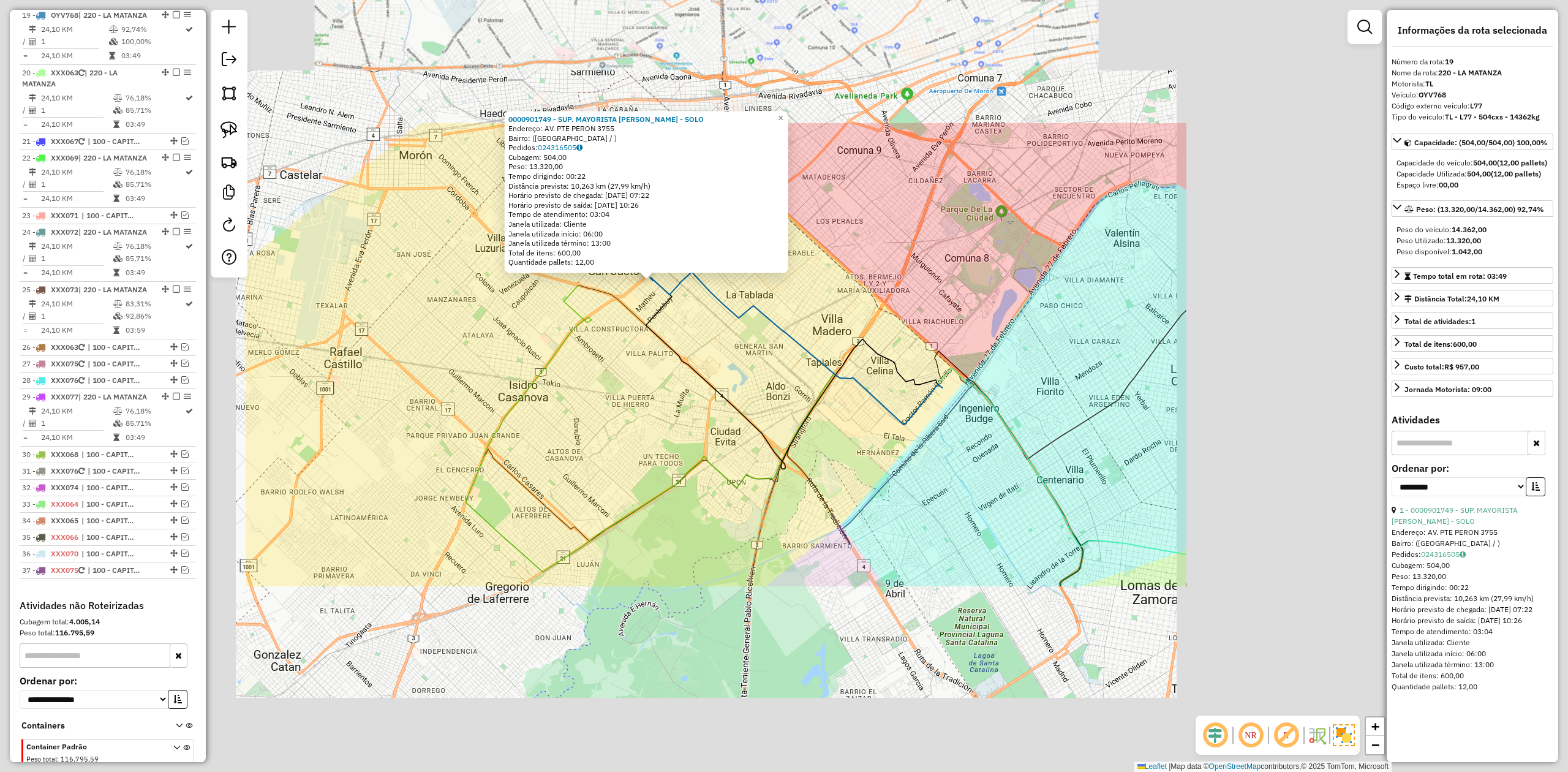
click at [636, 408] on div "0000901749 - SUP. MAYORISTA MAKRO S.A. - SOLO Endereço: AV. PTE PERON 3755 Bair…" at bounding box center [784, 386] width 1568 height 772
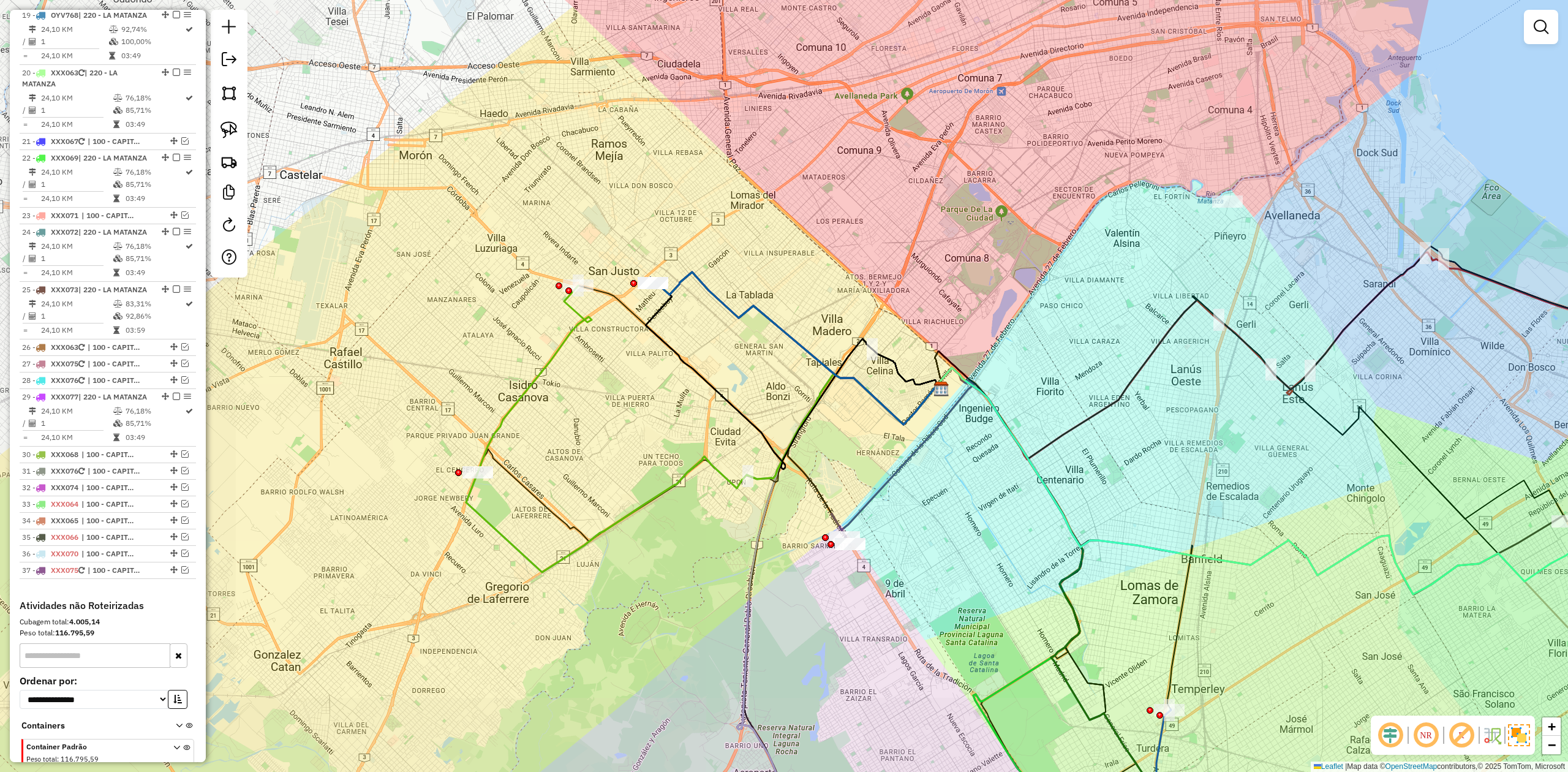
click at [586, 383] on div "0000901749 - SUP. MAYORISTA MAKRO S.A. - SOLO Endereço: AV. PTE PERON 3755 Bair…" at bounding box center [784, 386] width 1568 height 772
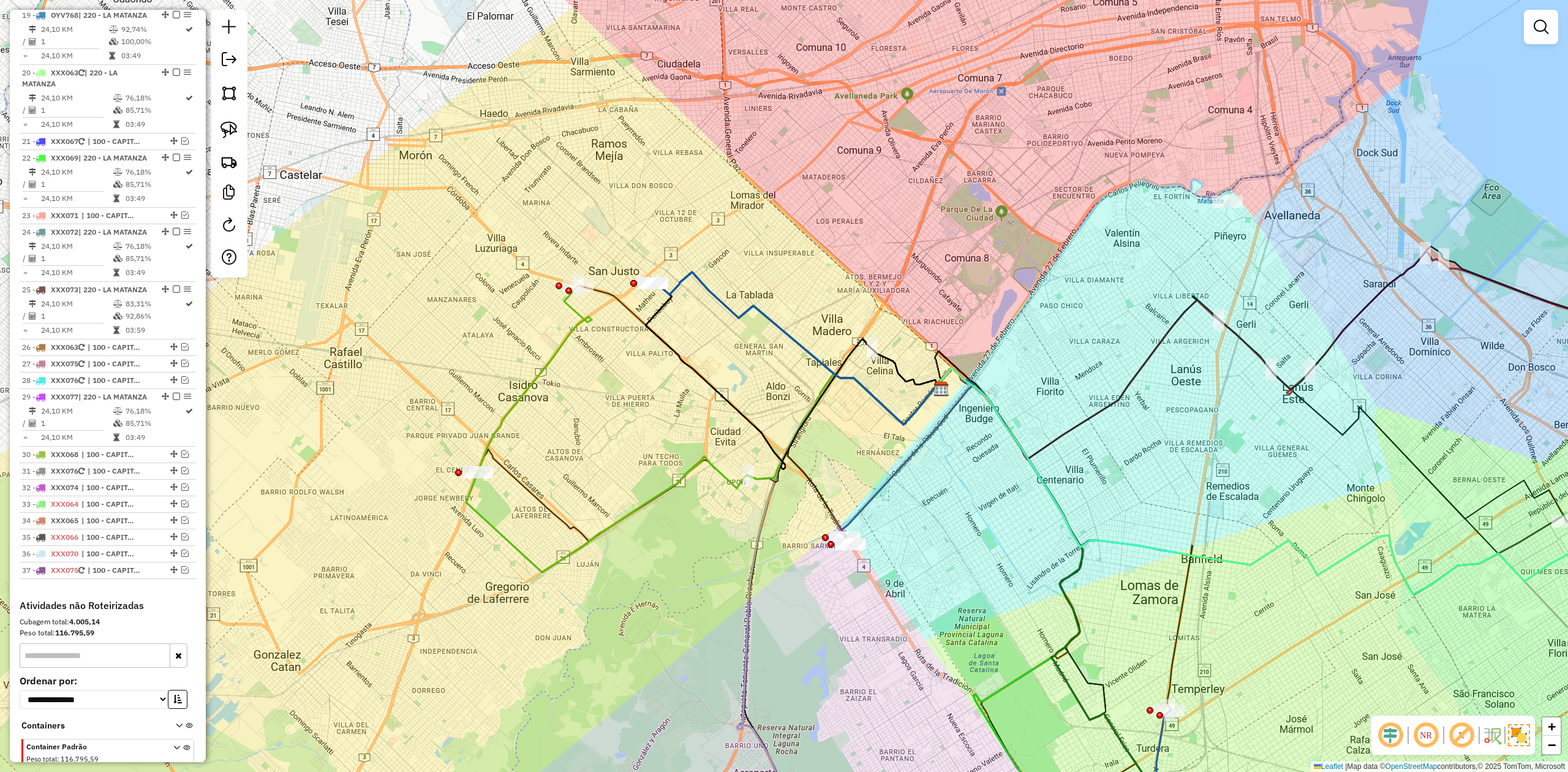
click at [559, 322] on div "Janela de atendimento Grade de atendimento Capacidade Transportadoras Veículos …" at bounding box center [784, 386] width 1568 height 772
drag, startPoint x: 570, startPoint y: 340, endPoint x: 552, endPoint y: 357, distance: 24.8
click at [571, 340] on icon at bounding box center [535, 379] width 114 height 187
click at [173, 161] on em at bounding box center [176, 157] width 8 height 8
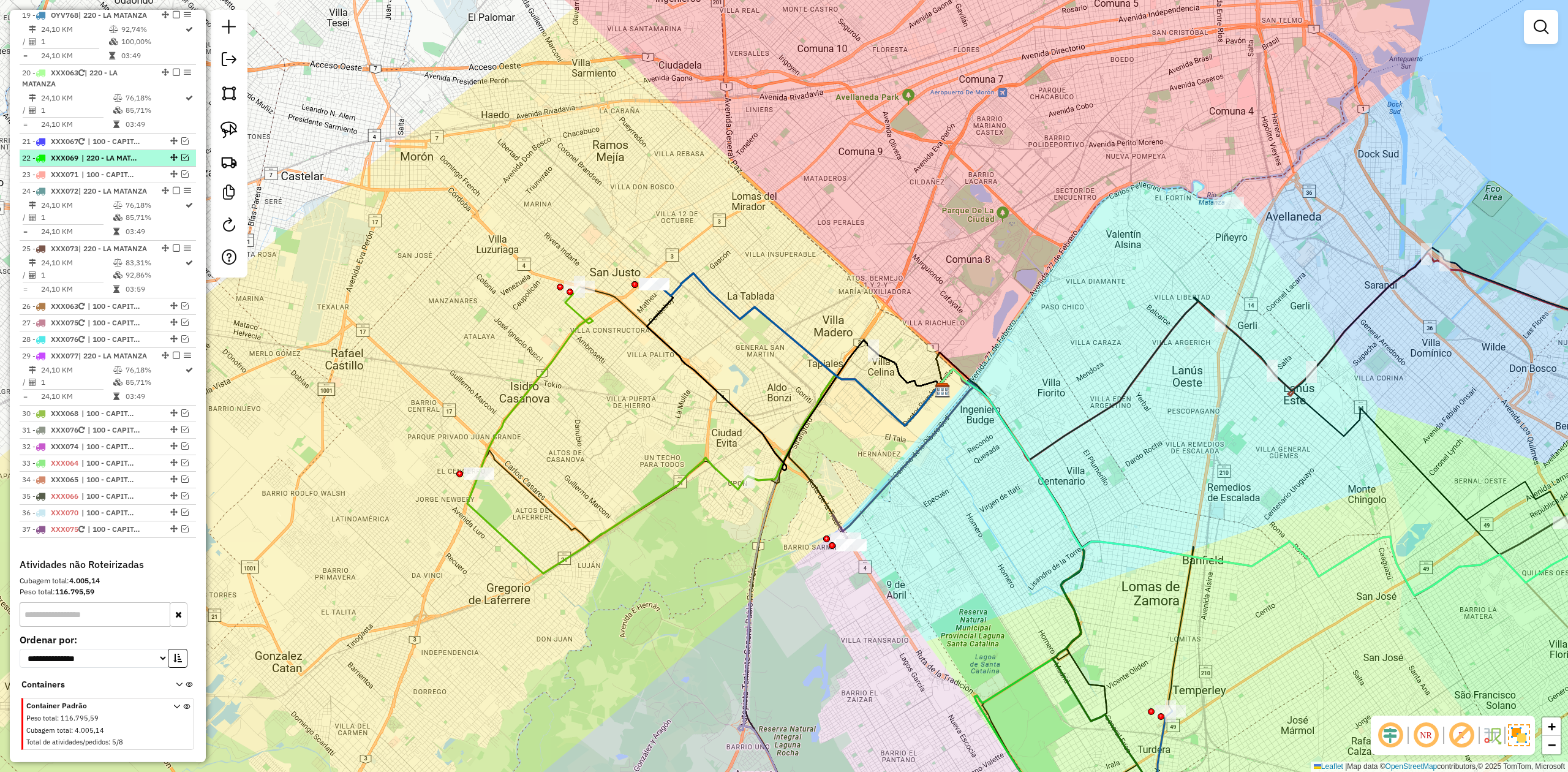
click at [181, 161] on em at bounding box center [185, 157] width 8 height 8
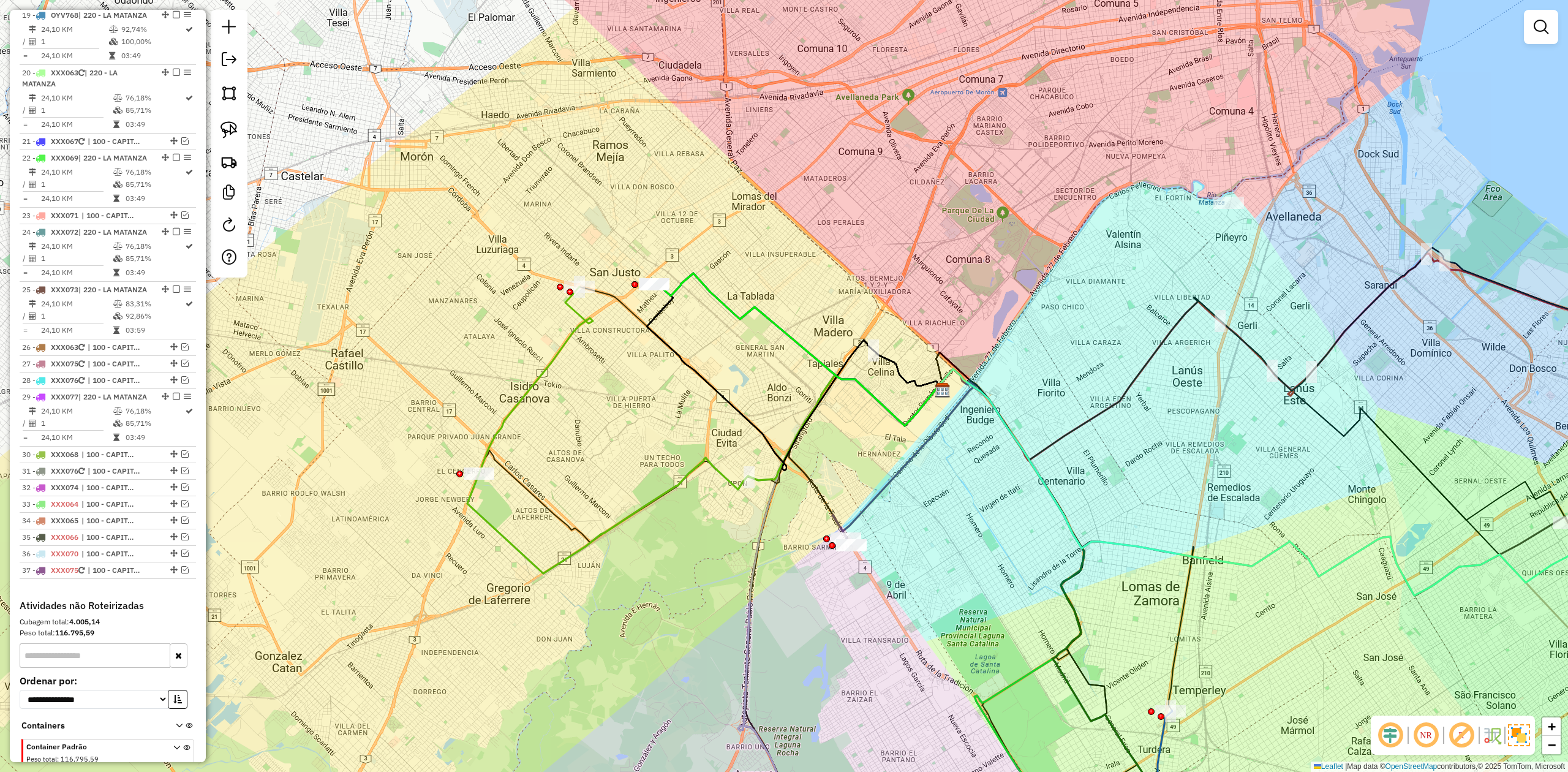
click at [415, 476] on div "Janela de atendimento Grade de atendimento Capacidade Transportadoras Veículos …" at bounding box center [784, 386] width 1568 height 772
click at [566, 390] on div "Janela de atendimento Grade de atendimento Capacidade Transportadoras Veículos …" at bounding box center [784, 386] width 1568 height 772
click at [569, 344] on icon at bounding box center [536, 380] width 114 height 187
select select "**********"
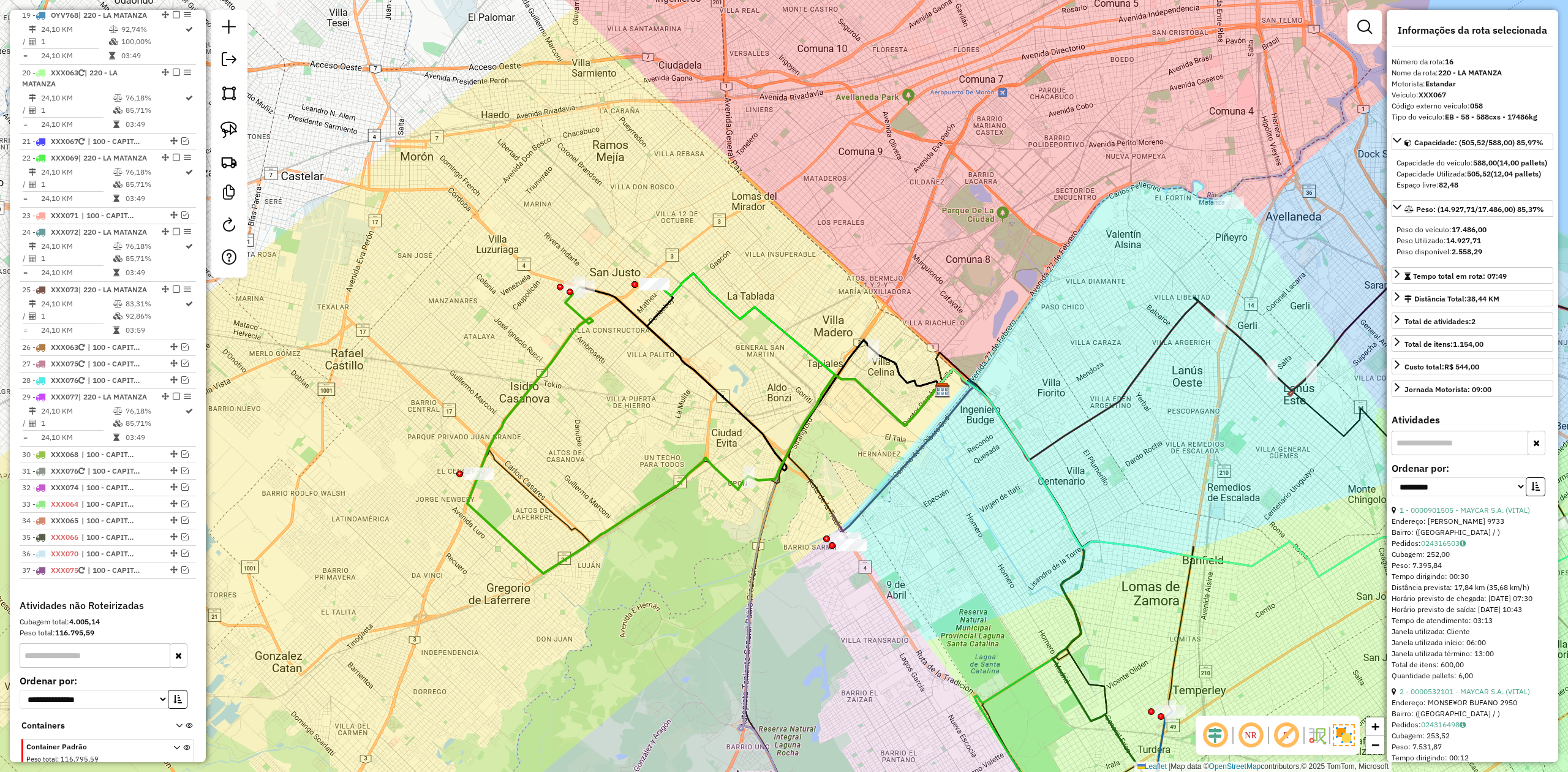
scroll to position [1503, 0]
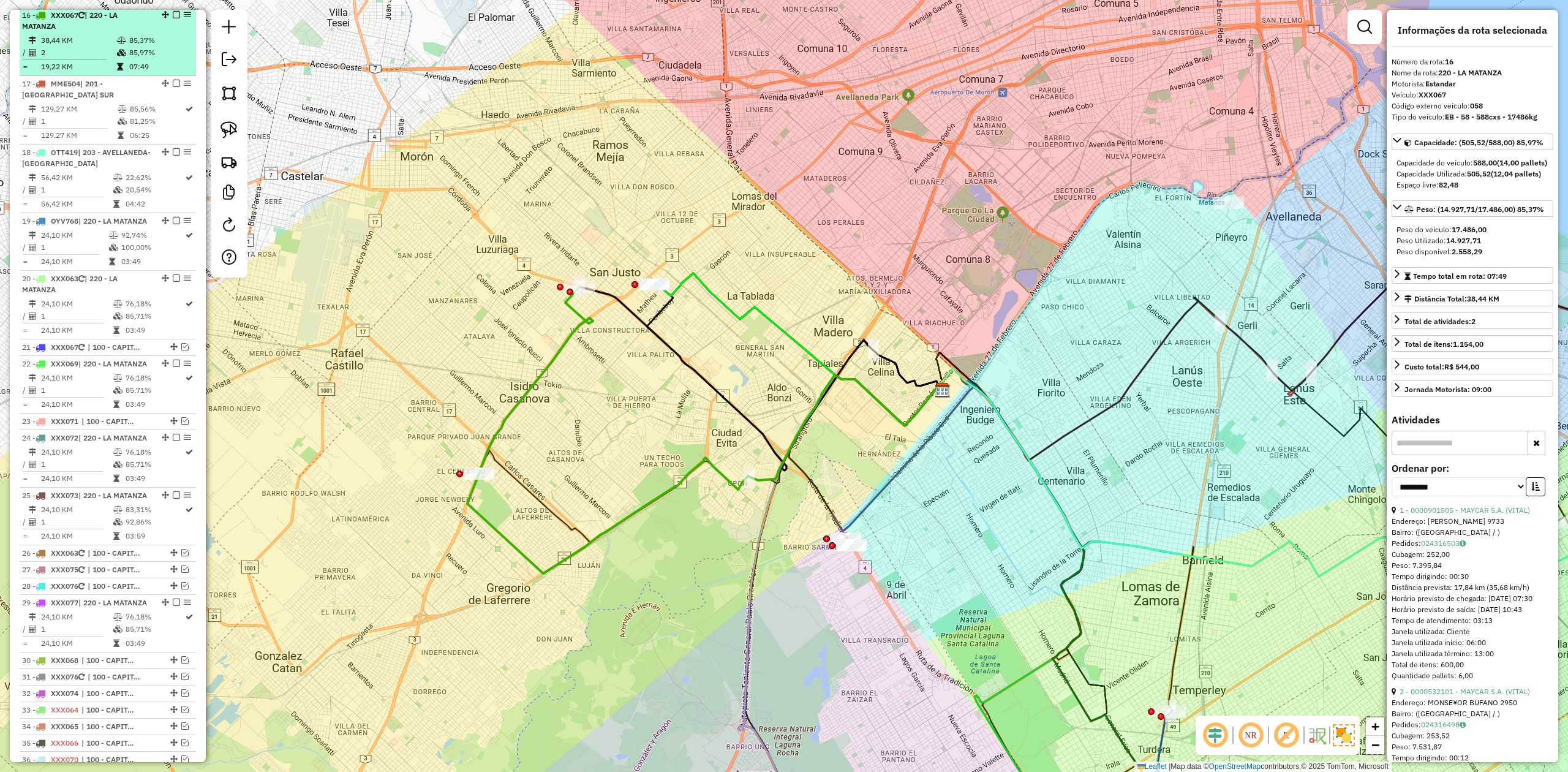
click at [173, 17] on em at bounding box center [176, 14] width 8 height 8
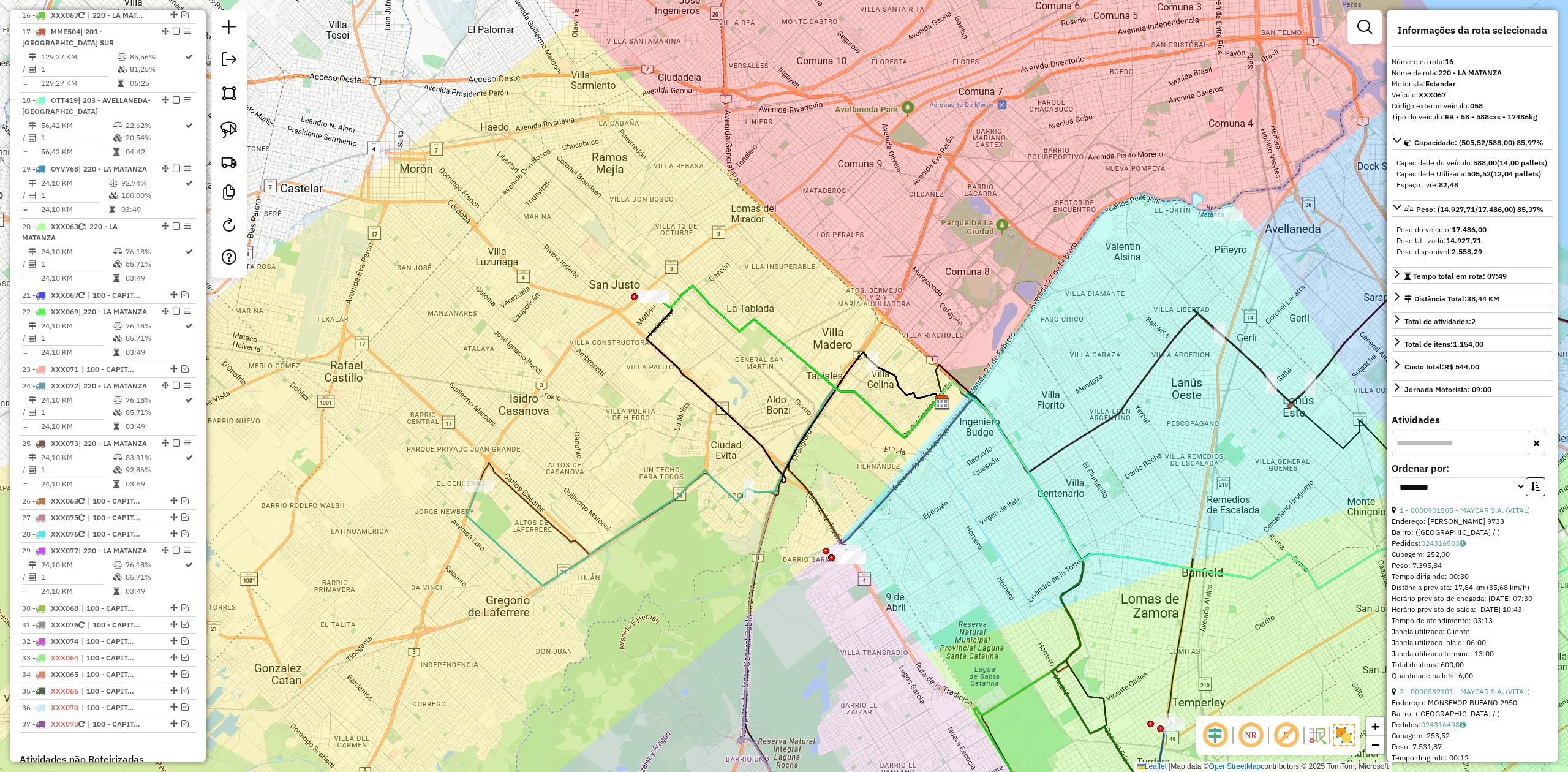
drag, startPoint x: 615, startPoint y: 375, endPoint x: 606, endPoint y: 402, distance: 28.5
click at [606, 402] on div "Janela de atendimento Grade de atendimento Capacidade Transportadoras Veículos …" at bounding box center [784, 386] width 1568 height 772
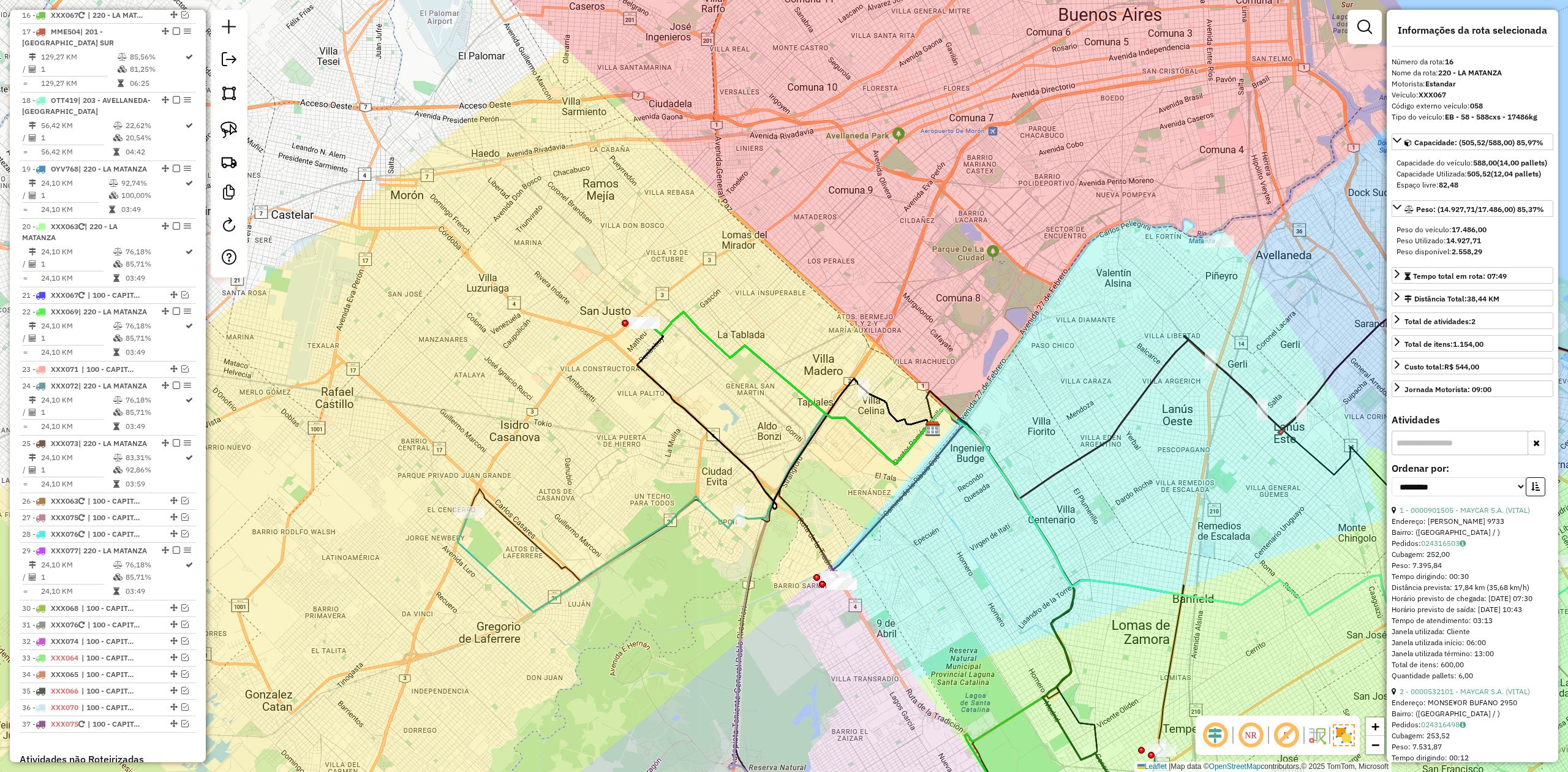
click at [481, 477] on icon at bounding box center [696, 513] width 476 height 199
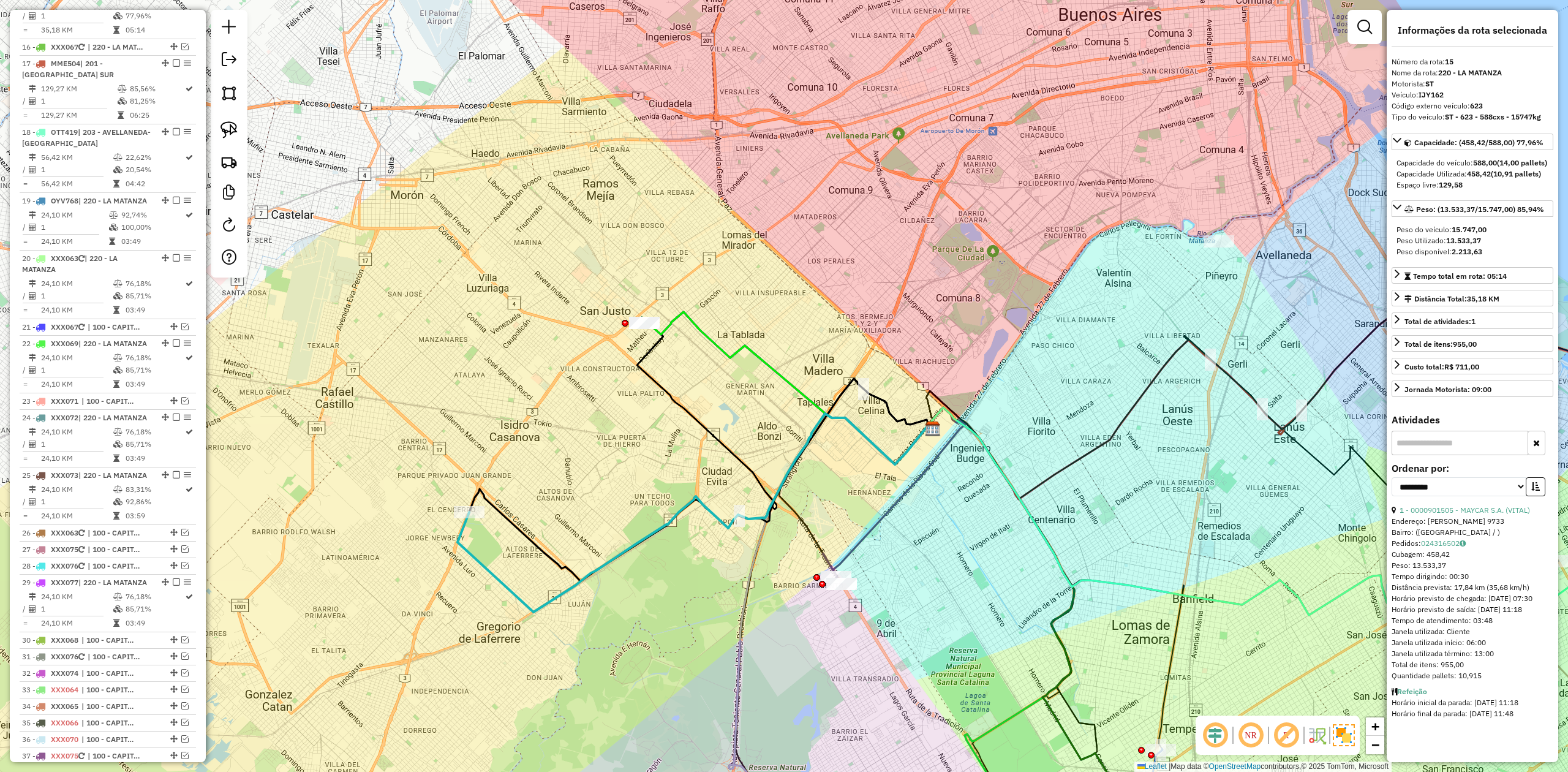
scroll to position [1446, 0]
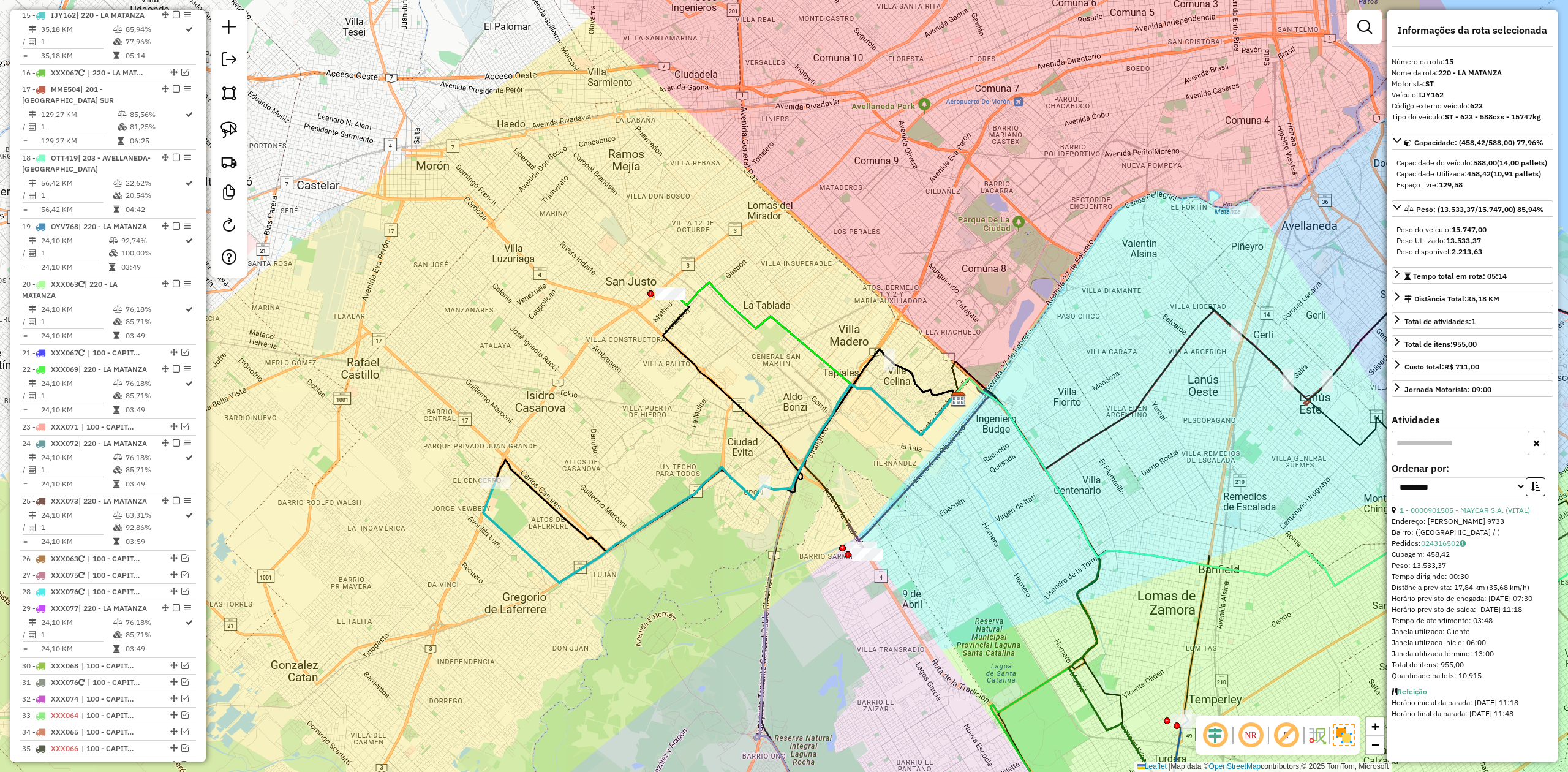
drag, startPoint x: 481, startPoint y: 565, endPoint x: 507, endPoint y: 536, distance: 38.9
click at [507, 477] on icon at bounding box center [721, 483] width 476 height 199
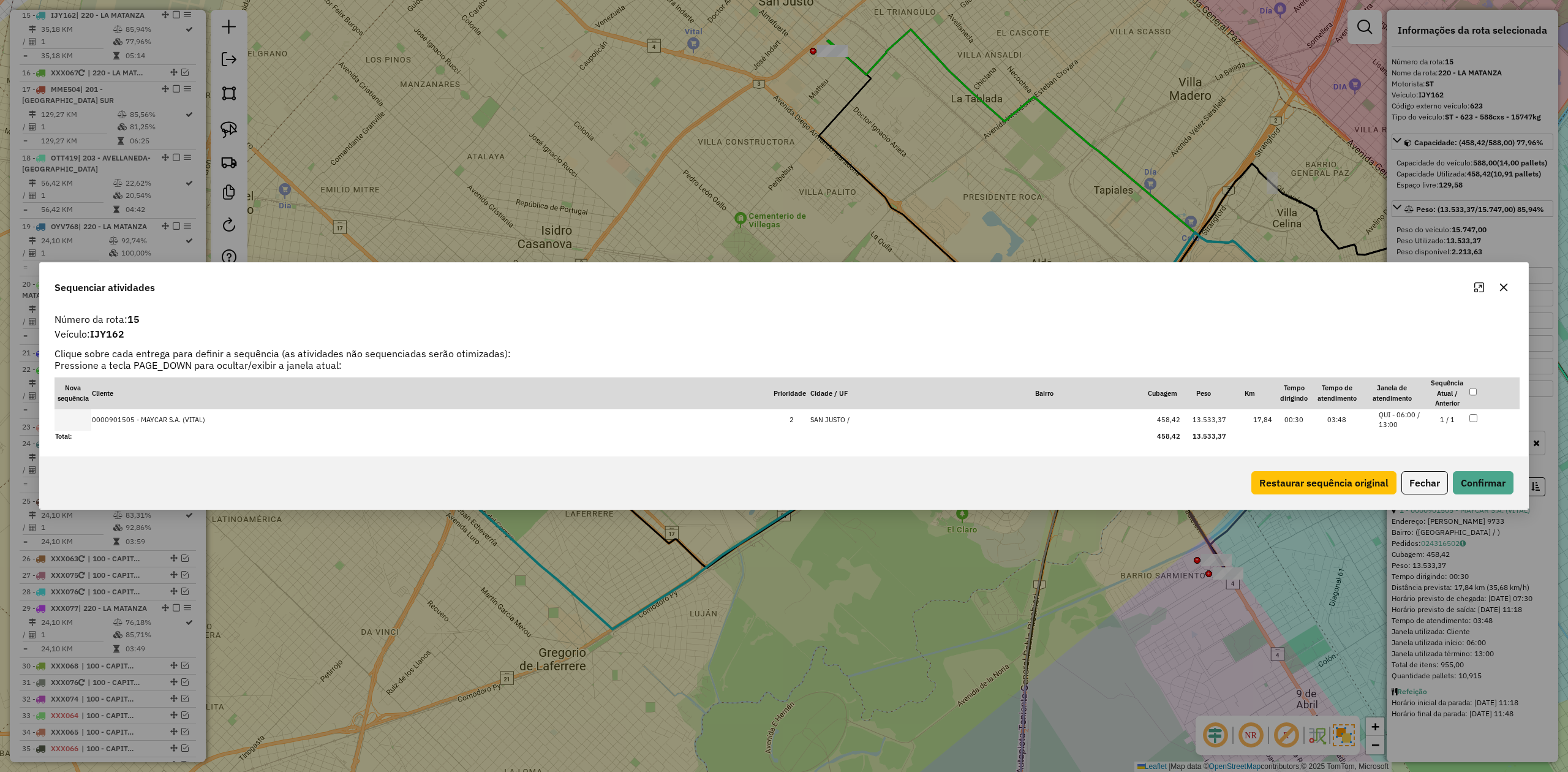
click at [1045, 288] on button "button" at bounding box center [1503, 287] width 20 height 20
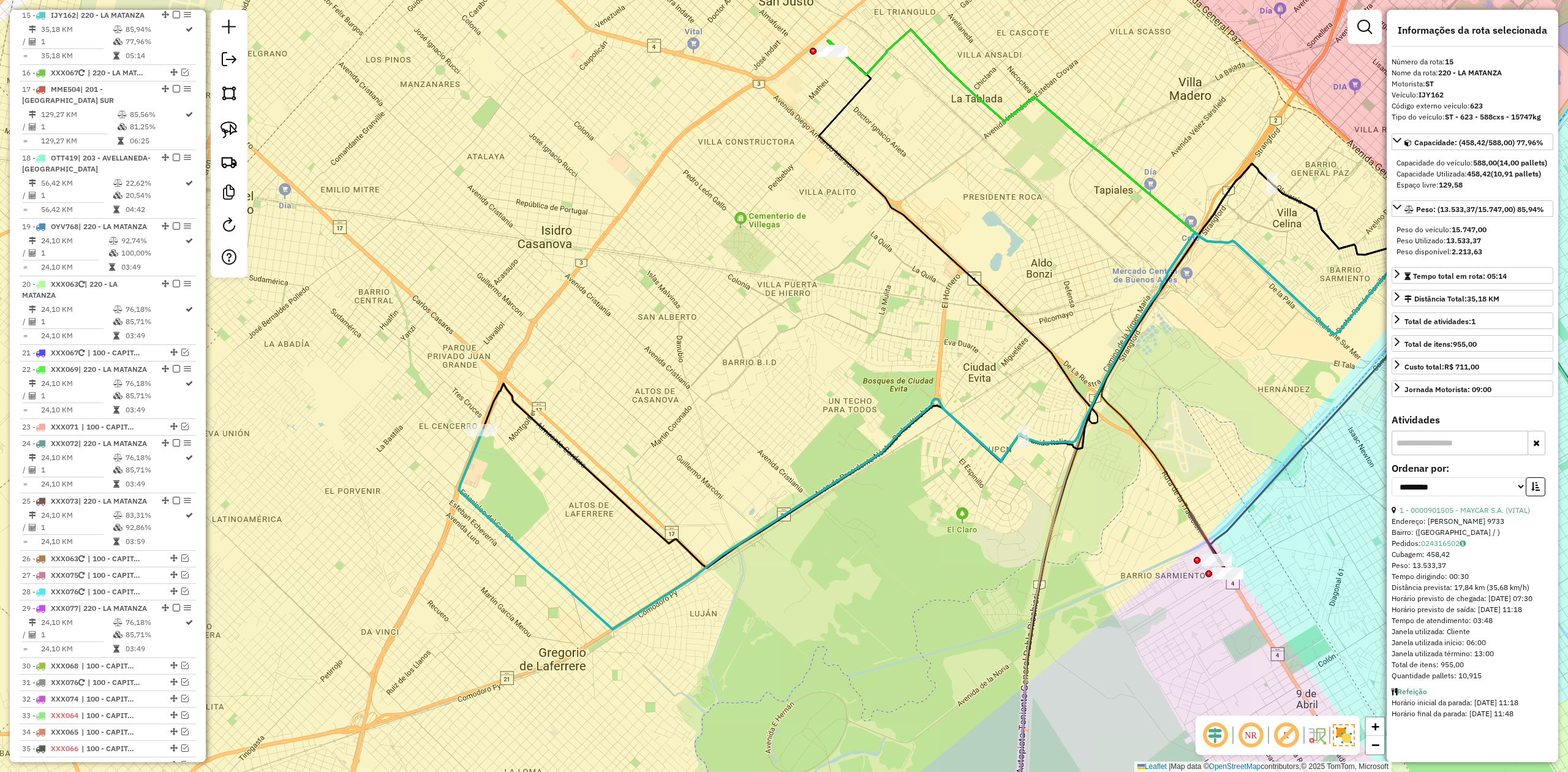
click at [525, 477] on div "Janela de atendimento Grade de atendimento Capacidade Transportadoras Veículos …" at bounding box center [784, 386] width 1568 height 772
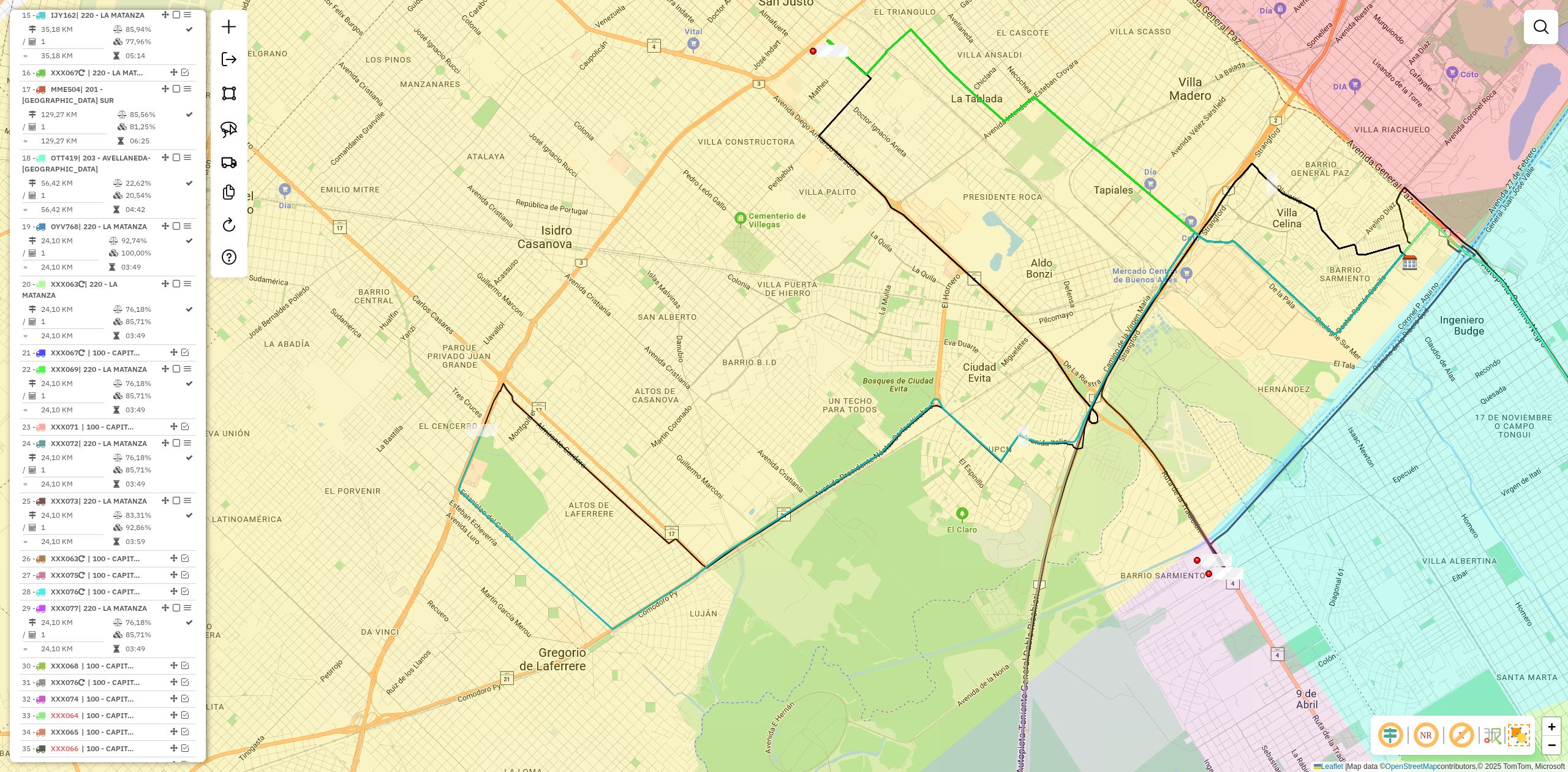
click at [520, 477] on icon at bounding box center [935, 430] width 953 height 397
select select "**********"
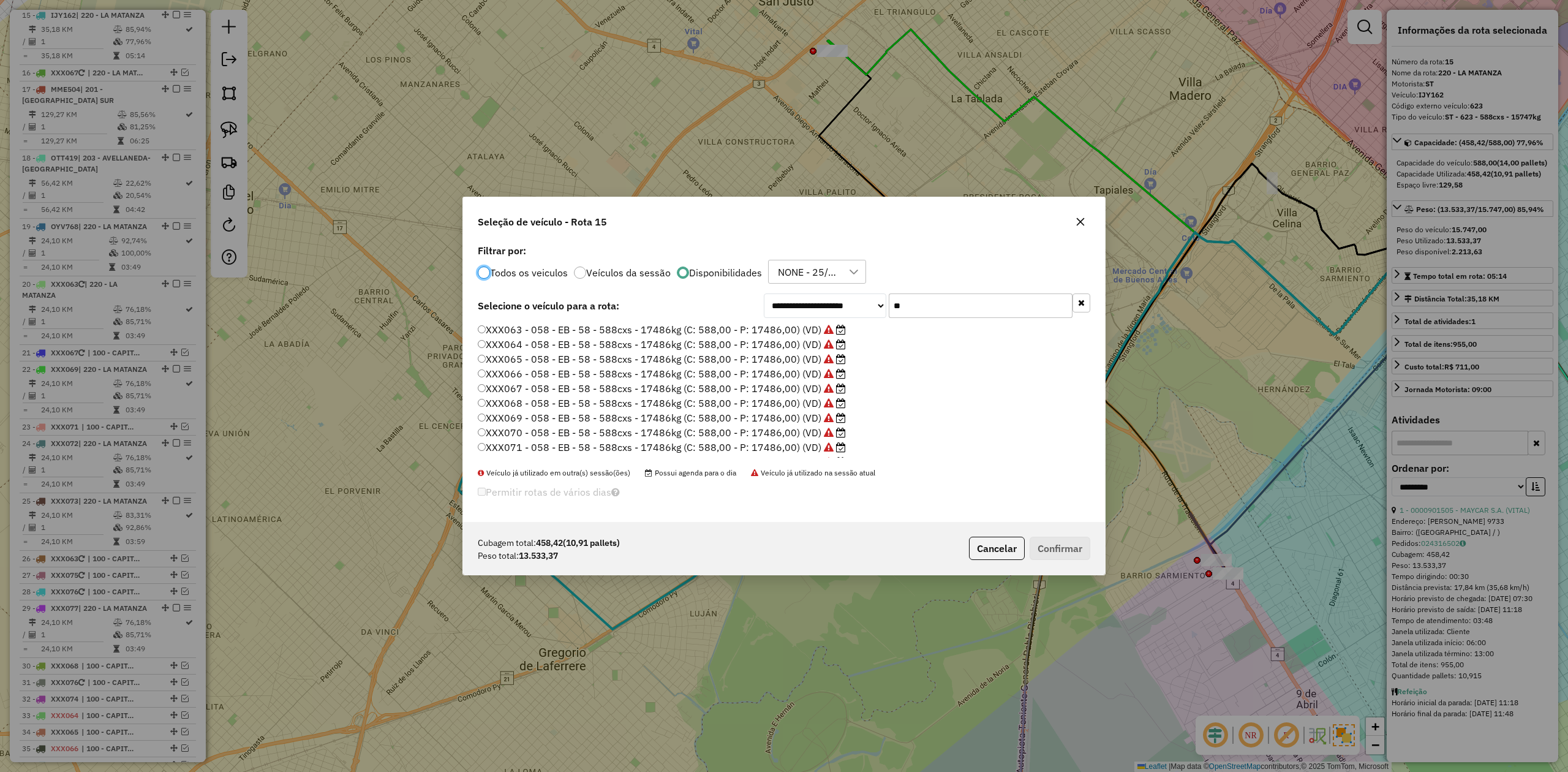
scroll to position [6, 3]
drag, startPoint x: 890, startPoint y: 294, endPoint x: 789, endPoint y: 294, distance: 101.0
click at [791, 292] on div "**********" at bounding box center [784, 382] width 642 height 281
type input "**"
click at [740, 327] on label "XXX063 - 058 - EB - 58 - 588cxs - 17486kg (C: 588,00 - P: 17486,00) (VD)" at bounding box center [662, 329] width 368 height 14
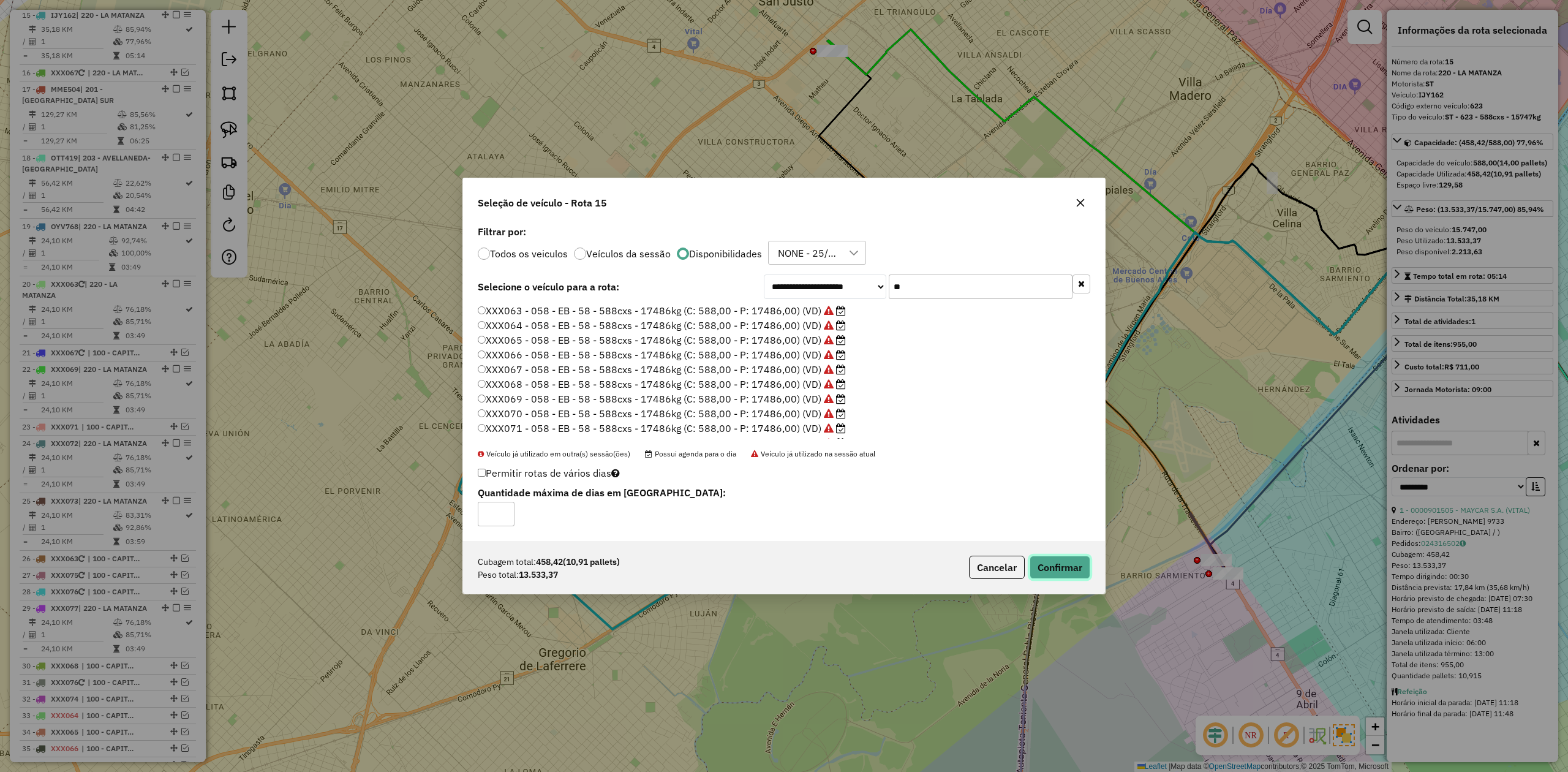
click at [1045, 477] on button "Confirmar" at bounding box center [1060, 567] width 60 height 23
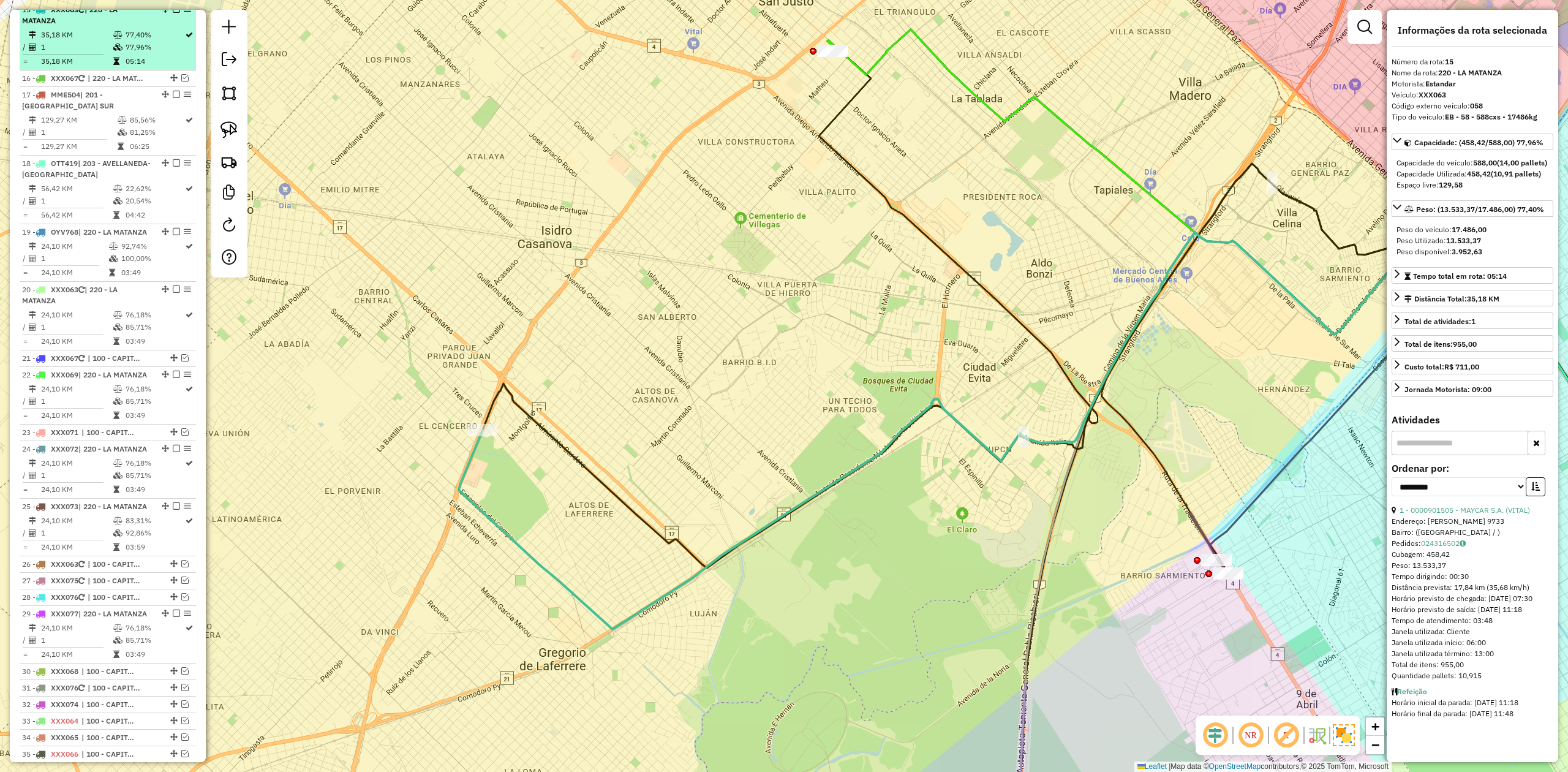
scroll to position [1446, 0]
click at [173, 14] on em at bounding box center [176, 14] width 8 height 8
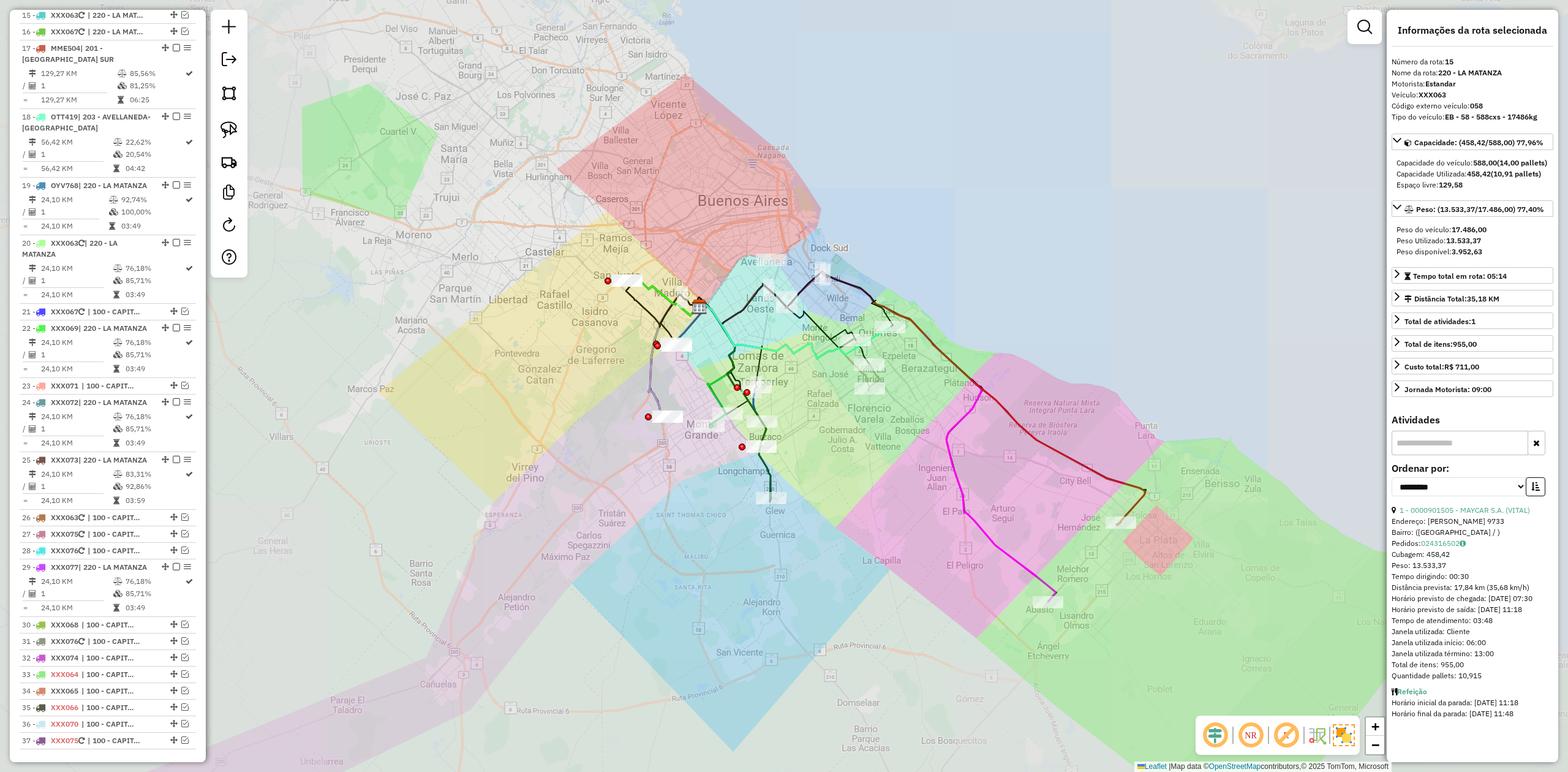
drag, startPoint x: 577, startPoint y: 297, endPoint x: 593, endPoint y: 310, distance: 20.6
click at [588, 321] on div "Janela de atendimento Grade de atendimento Capacidade Transportadoras Veículos …" at bounding box center [784, 386] width 1568 height 772
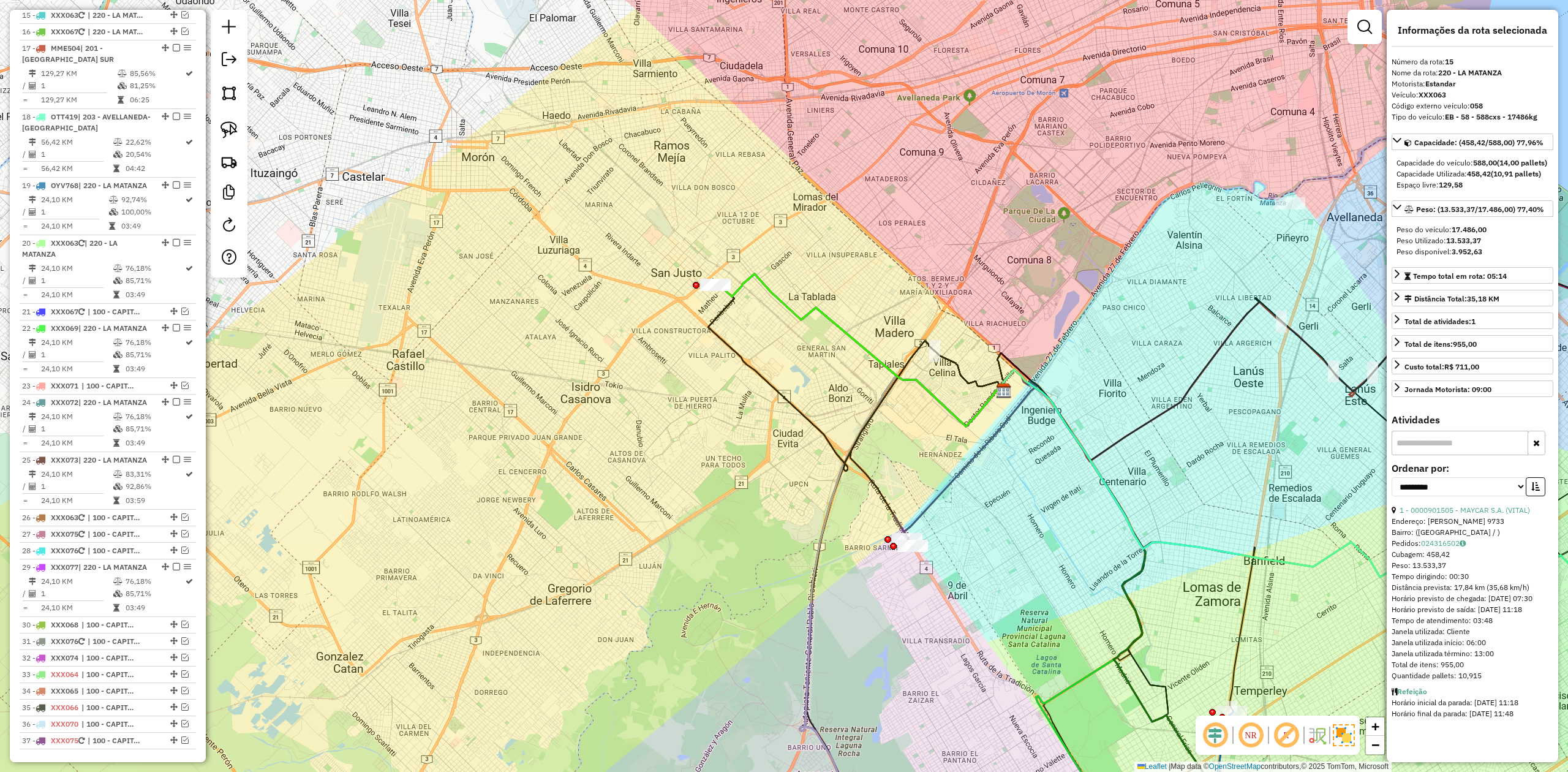
drag, startPoint x: 650, startPoint y: 340, endPoint x: 628, endPoint y: 357, distance: 27.8
click at [632, 363] on div "Janela de atendimento Grade de atendimento Capacidade Transportadoras Veículos …" at bounding box center [784, 386] width 1568 height 772
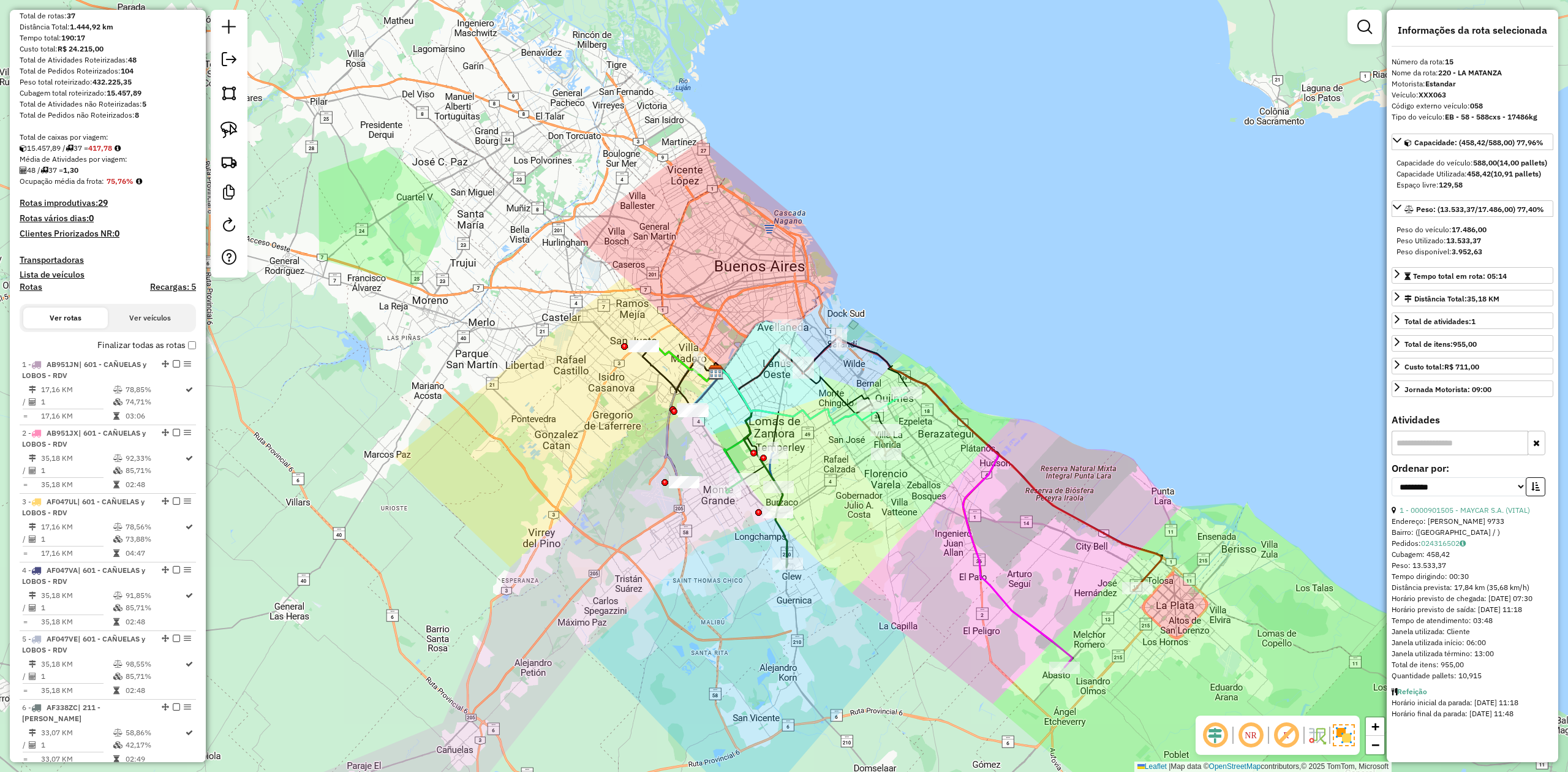
scroll to position [57, 0]
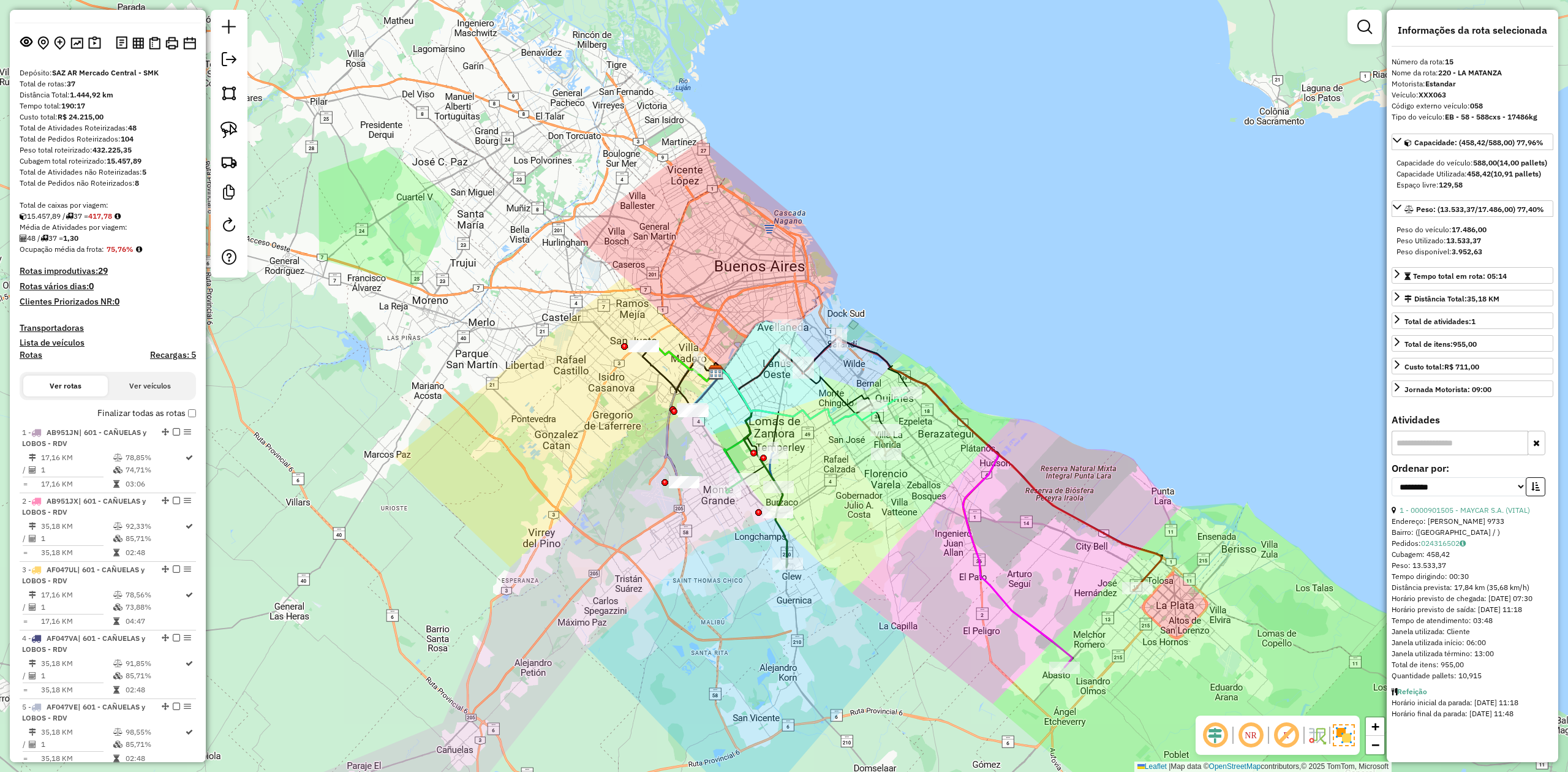
click at [183, 408] on label "Finalizar todas as rotas" at bounding box center [146, 413] width 98 height 13
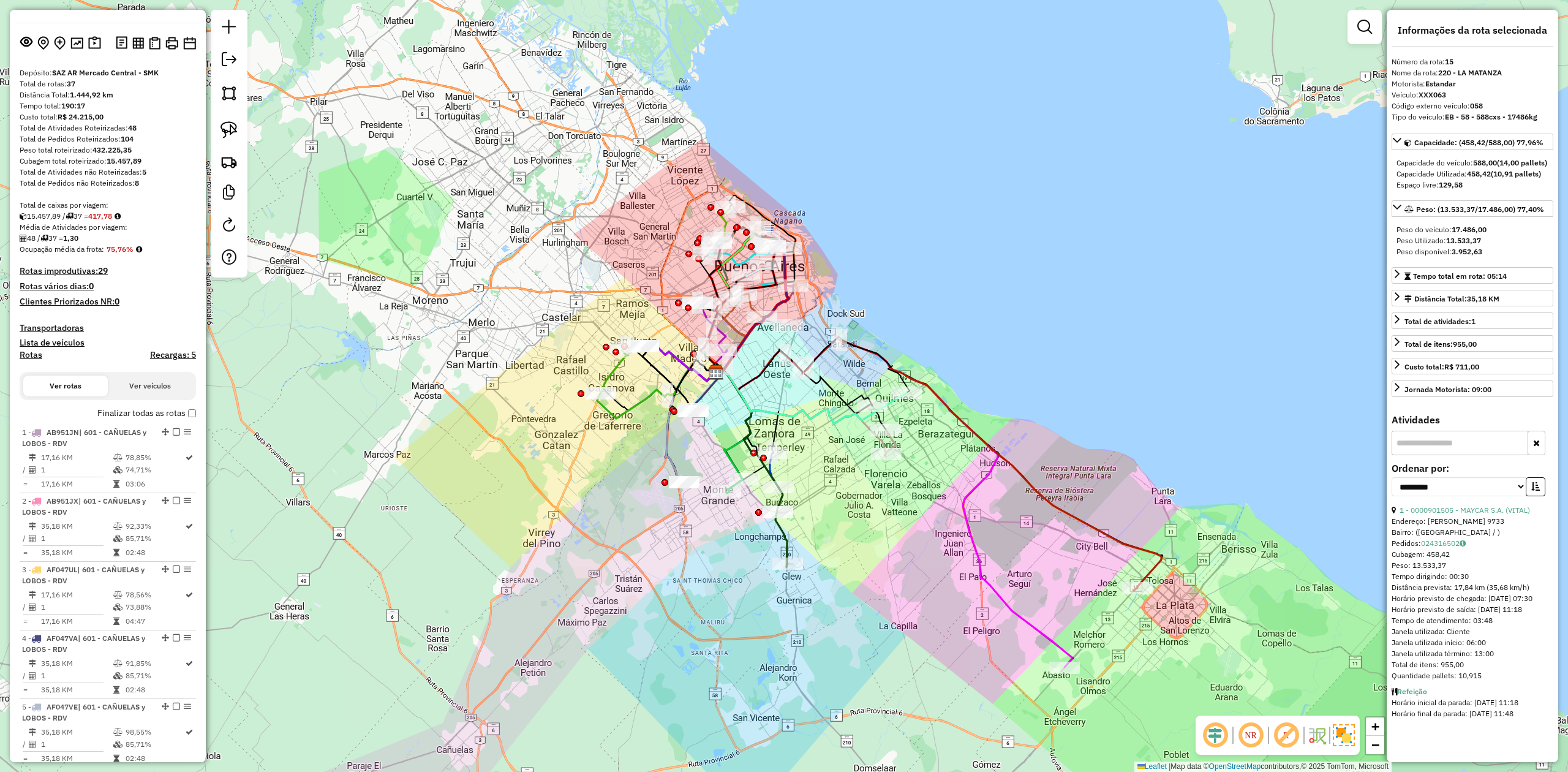
click at [23, 353] on h4 "Rotas" at bounding box center [31, 355] width 23 height 10
select select
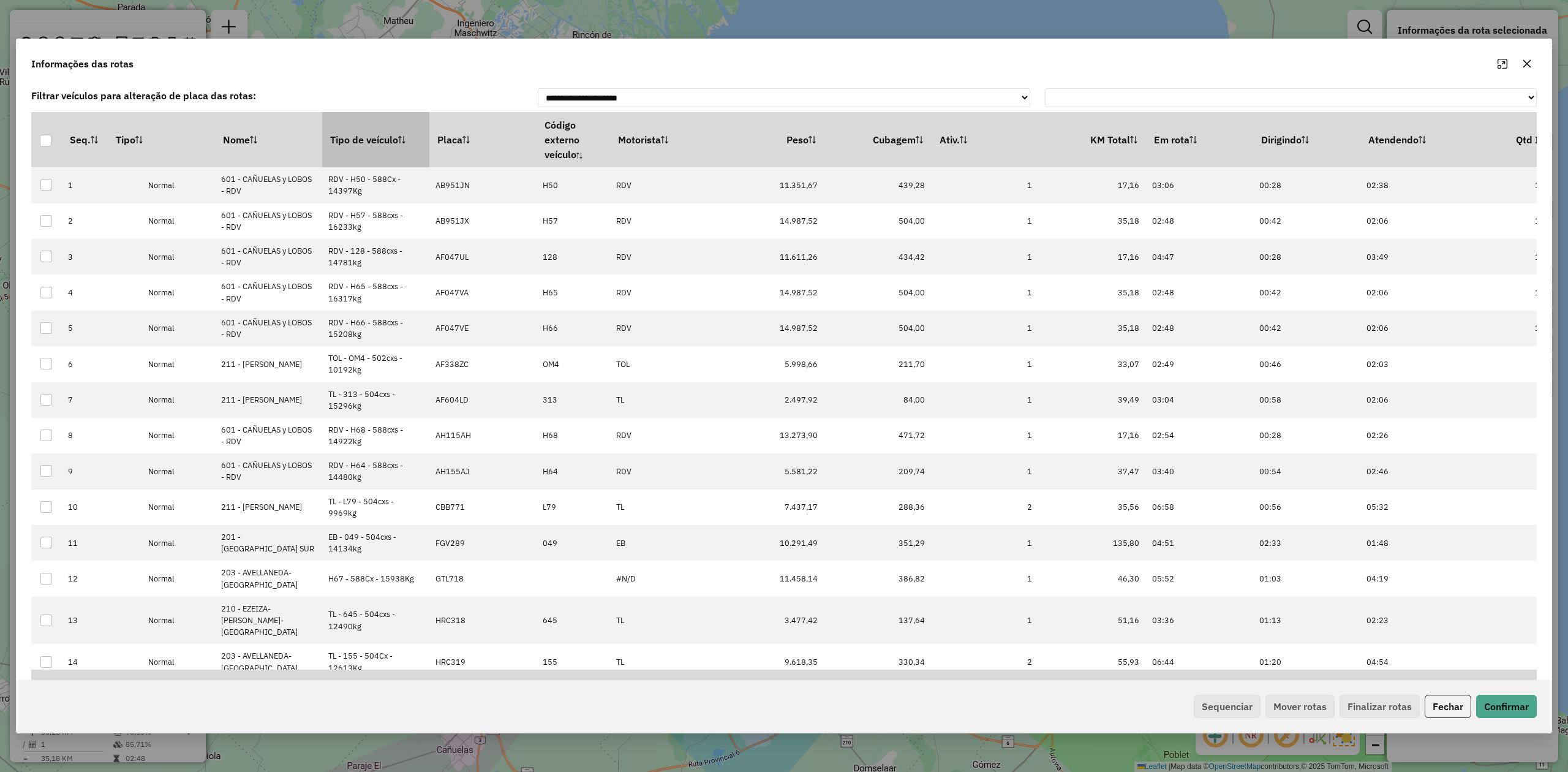
click at [356, 133] on th "Tipo de veículo" at bounding box center [376, 140] width 107 height 55
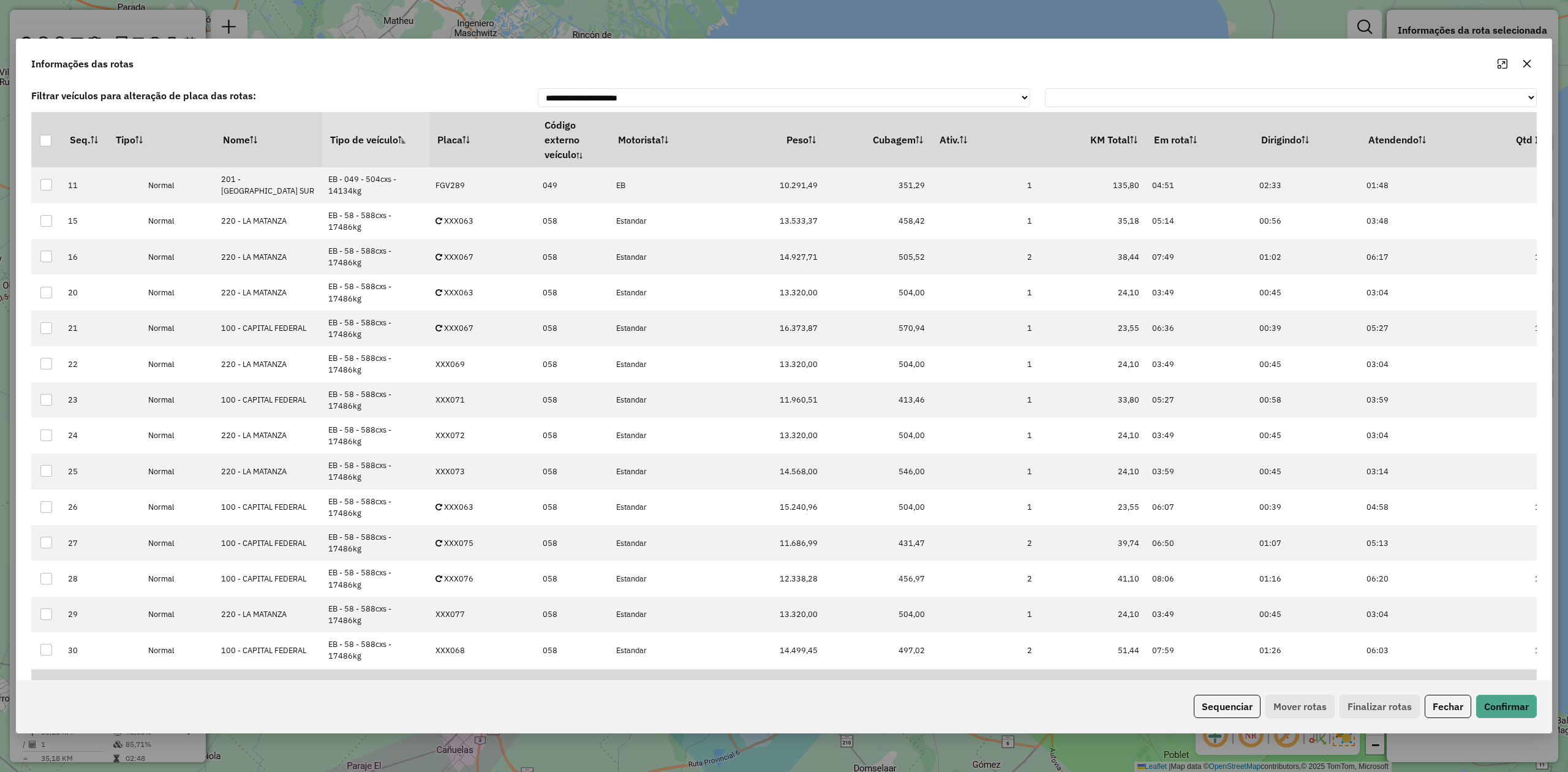
click at [356, 133] on th "Tipo de veículo" at bounding box center [376, 140] width 107 height 55
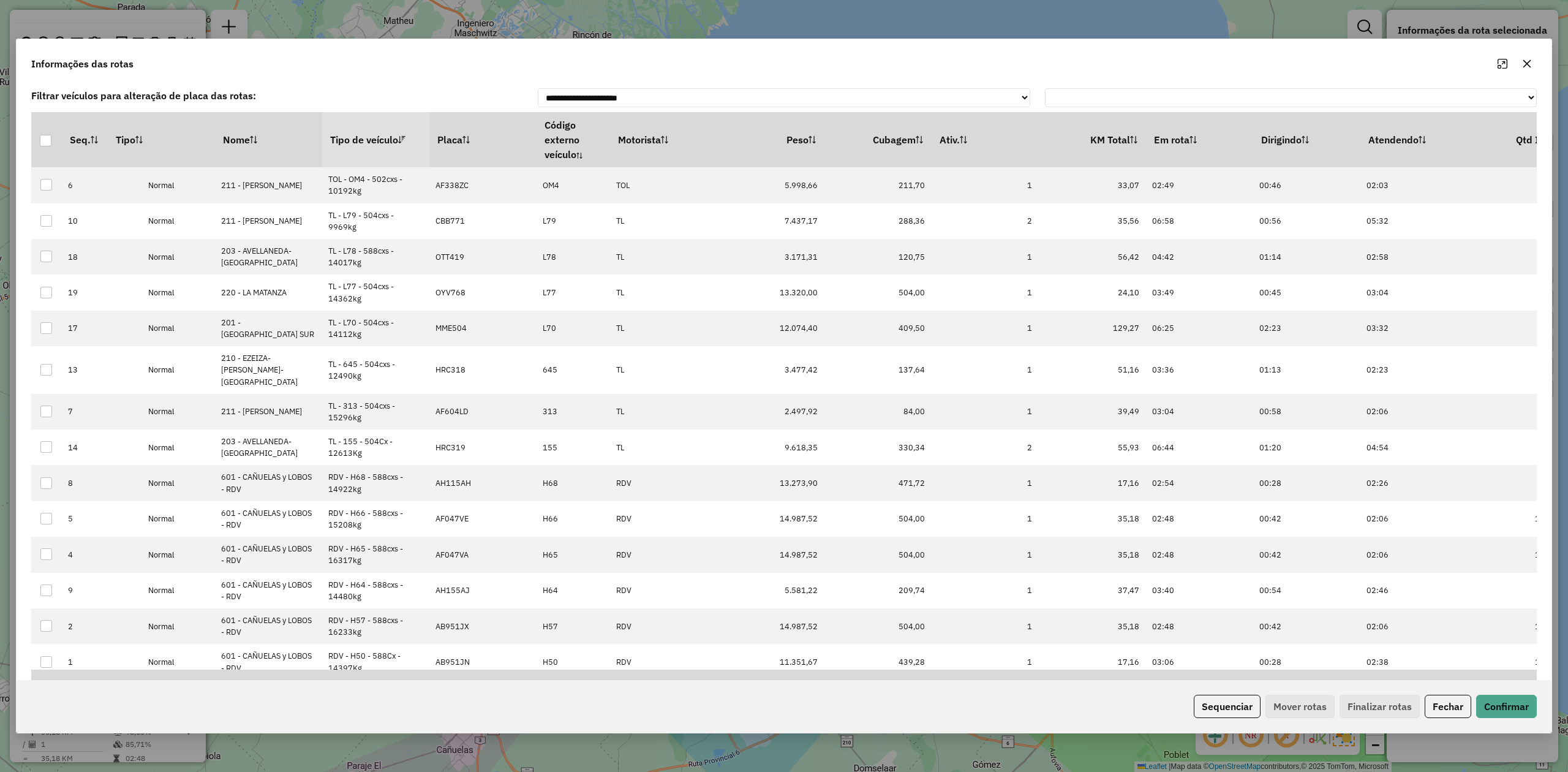
click at [356, 133] on th "Tipo de veículo" at bounding box center [376, 140] width 107 height 55
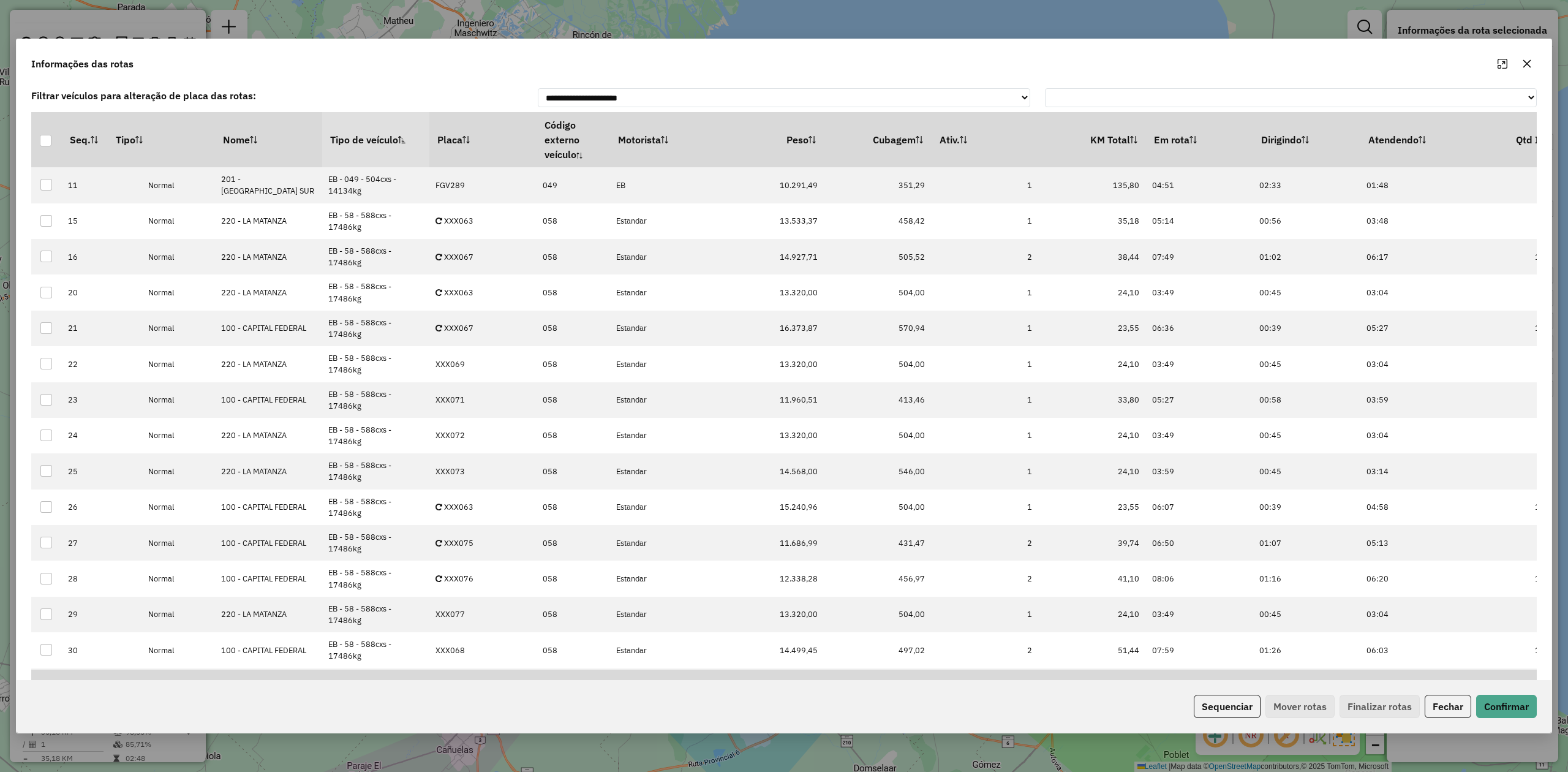
click at [1045, 477] on div "Sequenciar Mover rotas Finalizar rotas Fechar Confirmar" at bounding box center [784, 706] width 1536 height 53
click at [1045, 477] on button "Sequenciar" at bounding box center [1227, 707] width 67 height 23
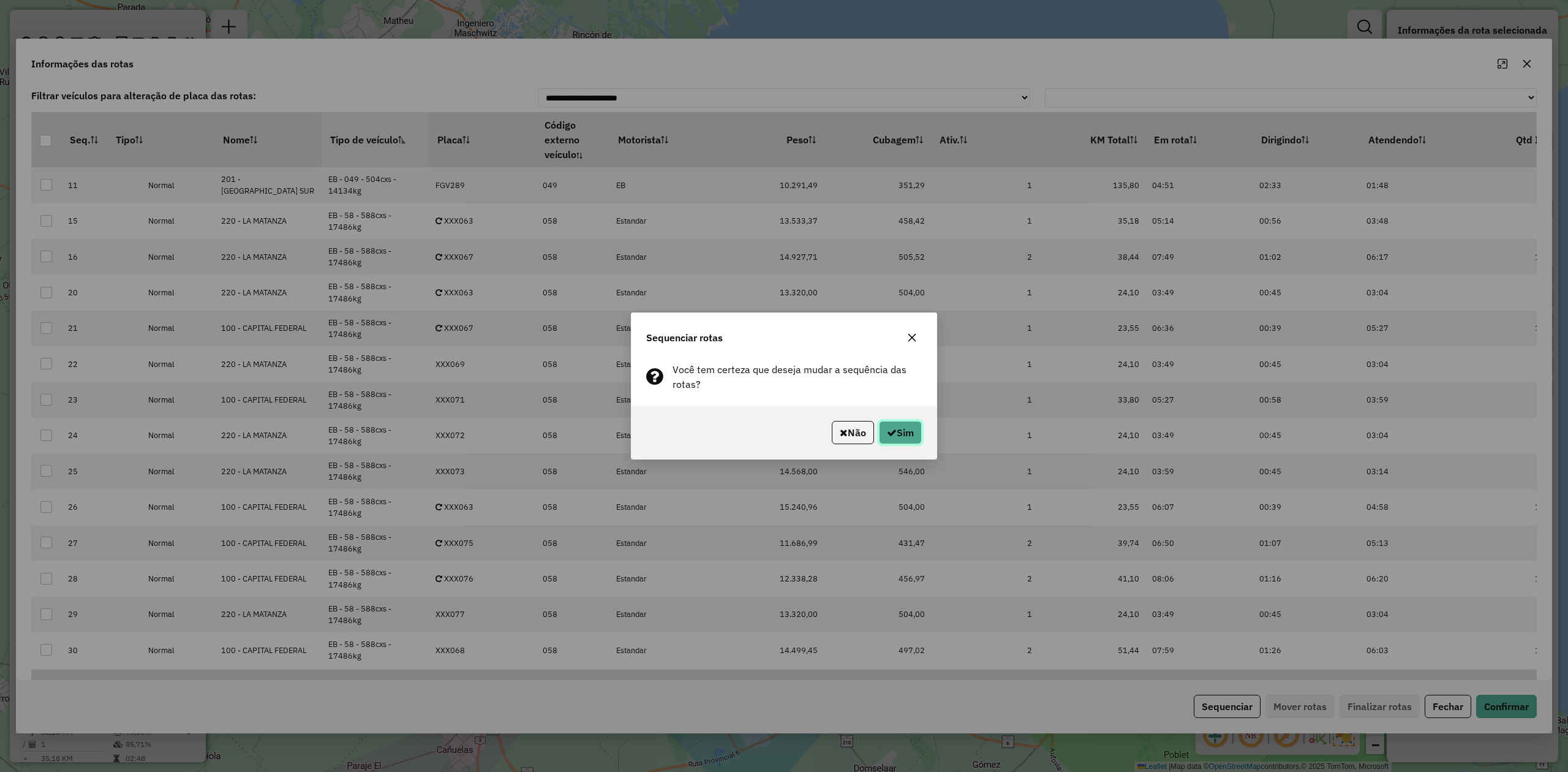
click at [914, 432] on button "Sim" at bounding box center [901, 432] width 43 height 23
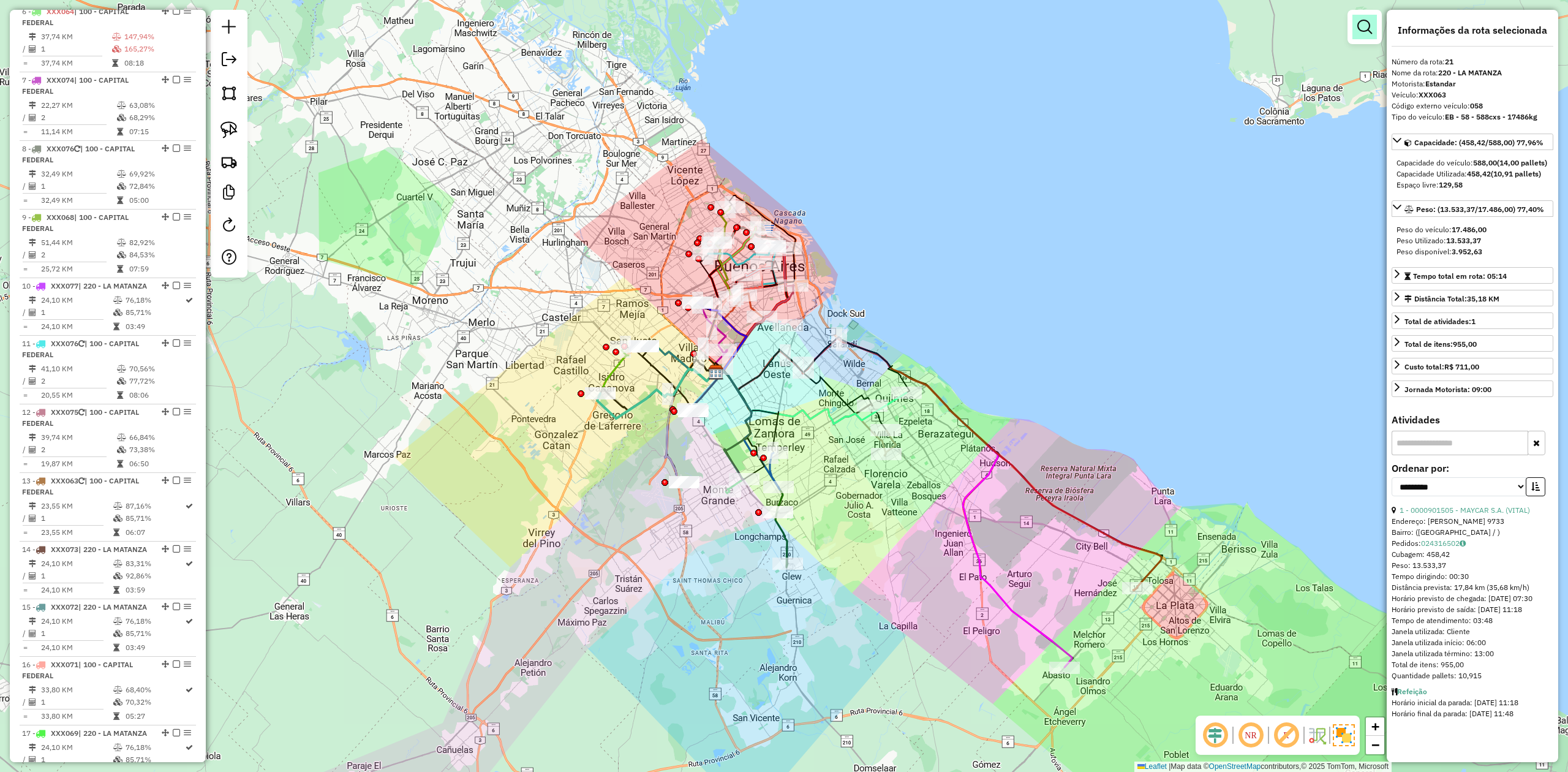
scroll to position [1446, 0]
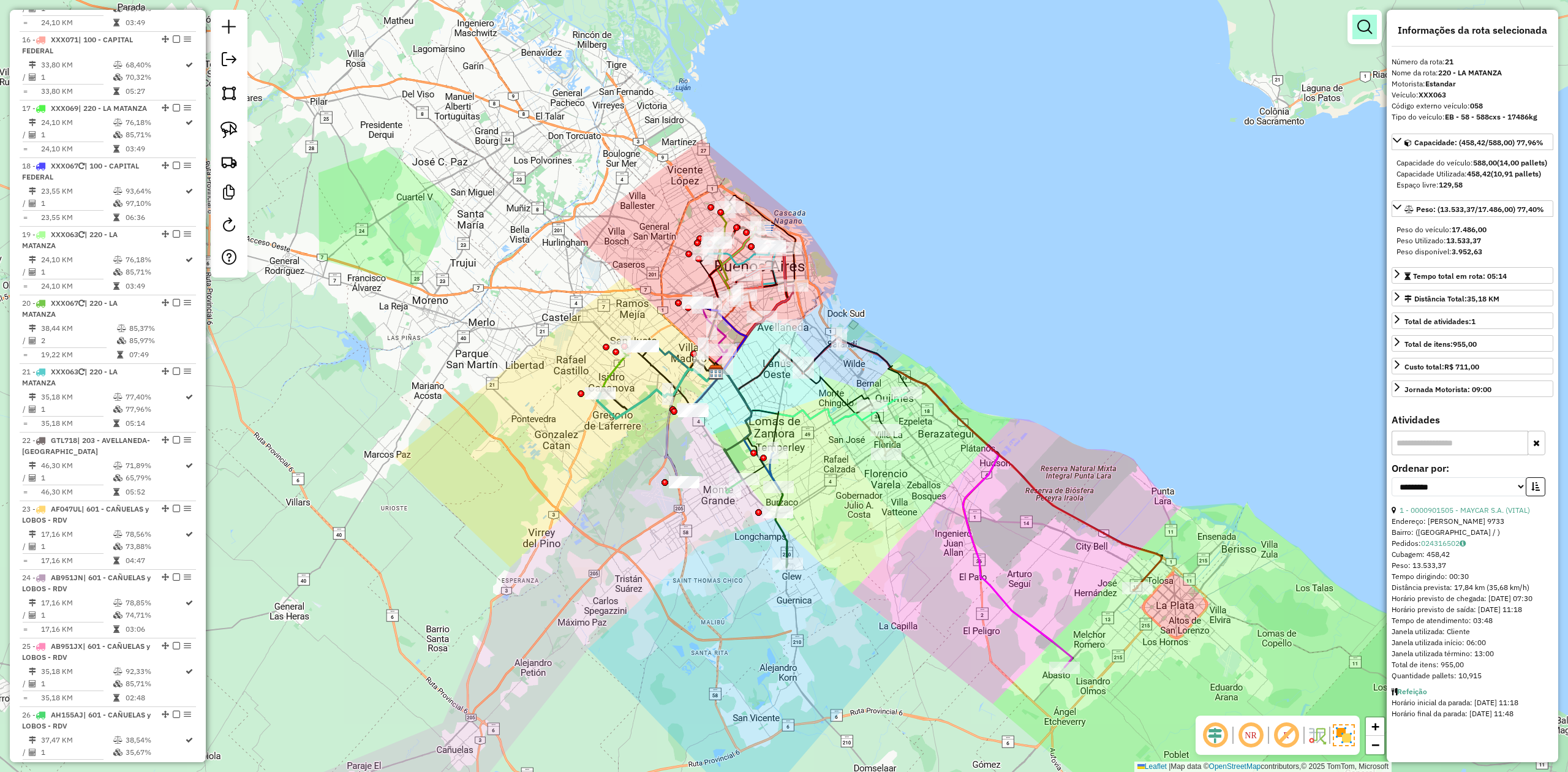
click at [1045, 25] on em at bounding box center [1365, 27] width 14 height 14
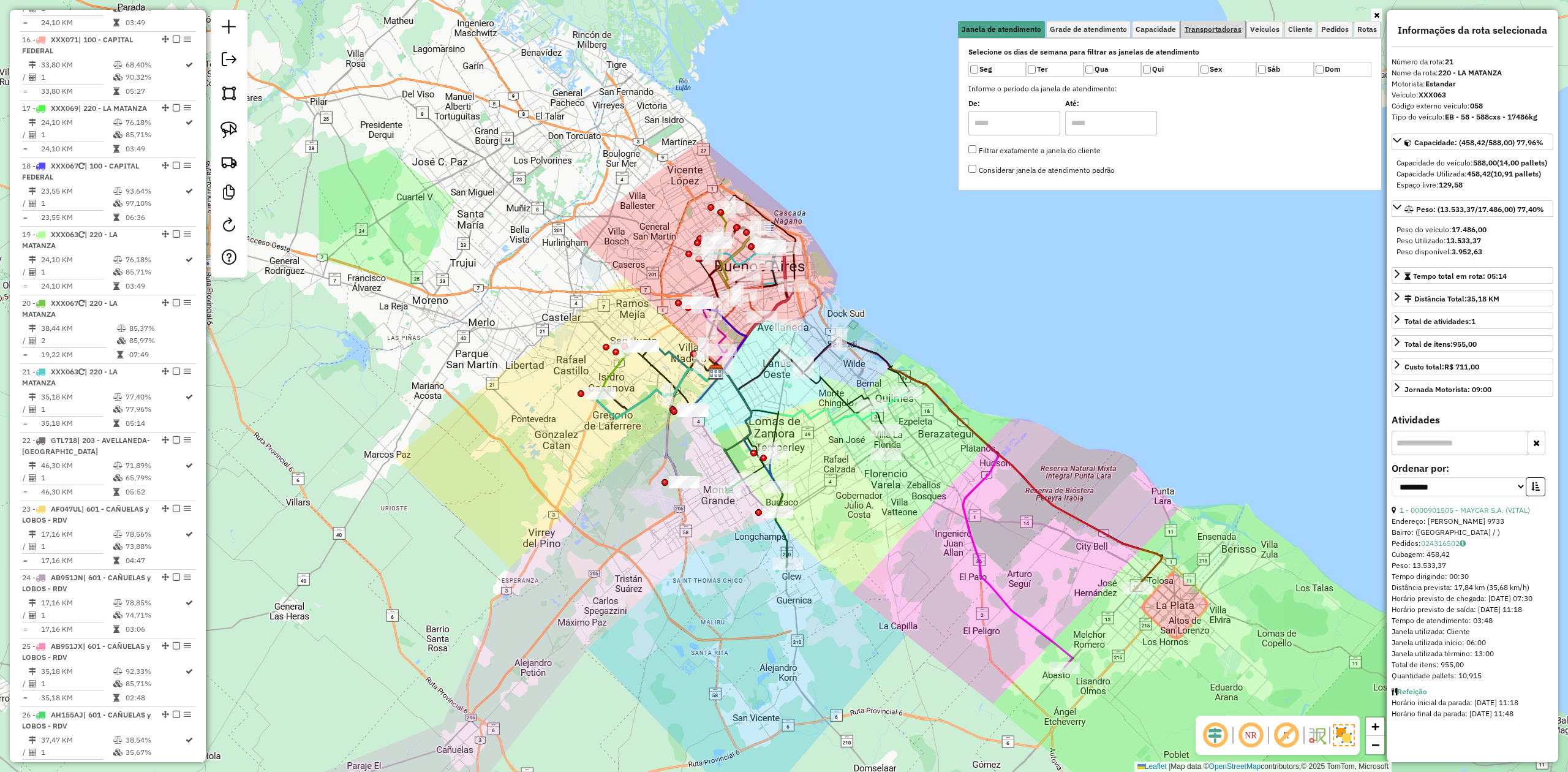
click at [1045, 35] on link "Transportadoras" at bounding box center [1213, 29] width 65 height 17
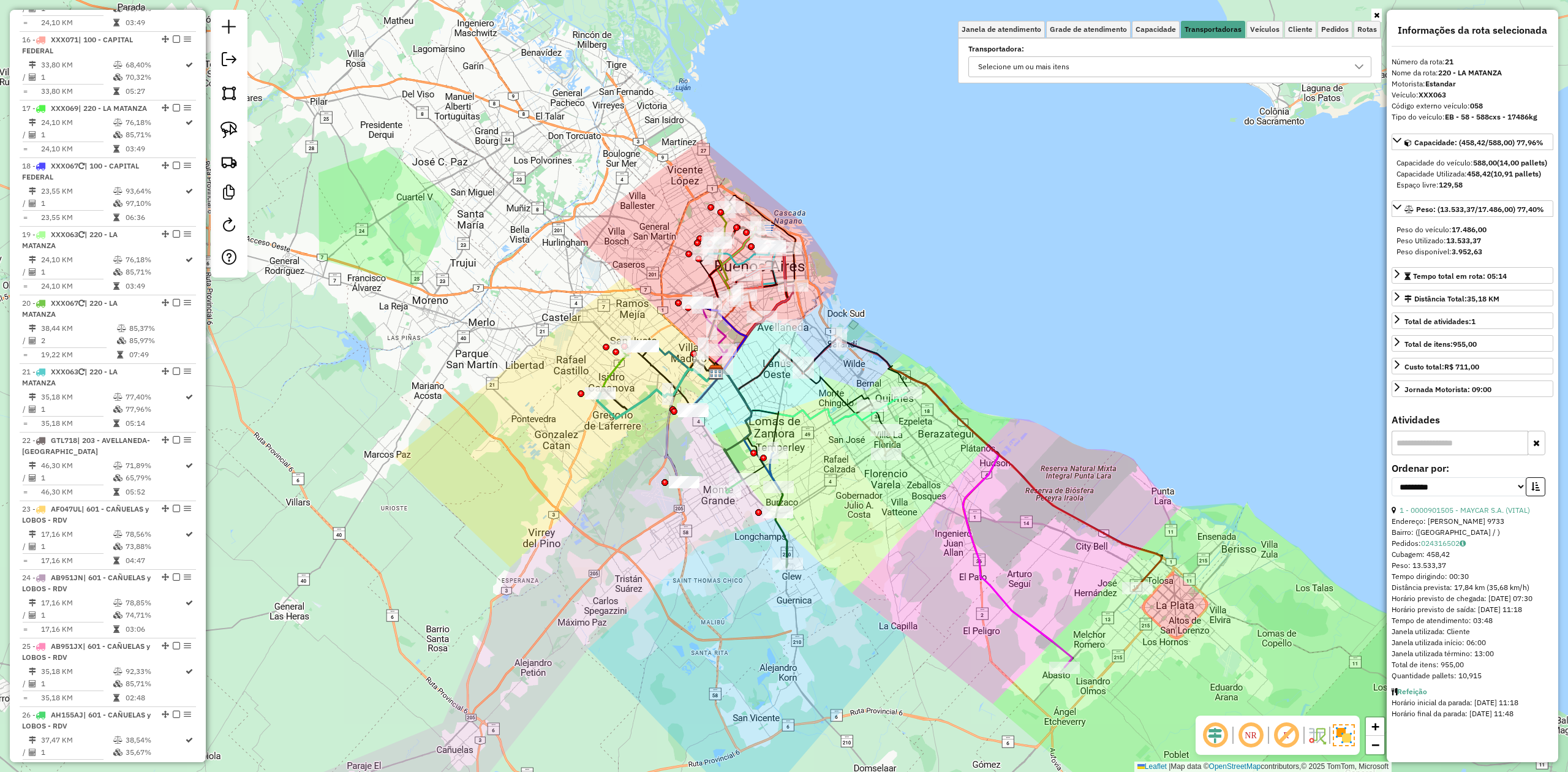
click at [1045, 58] on div "Selecione um ou mais itens" at bounding box center [1161, 67] width 374 height 20
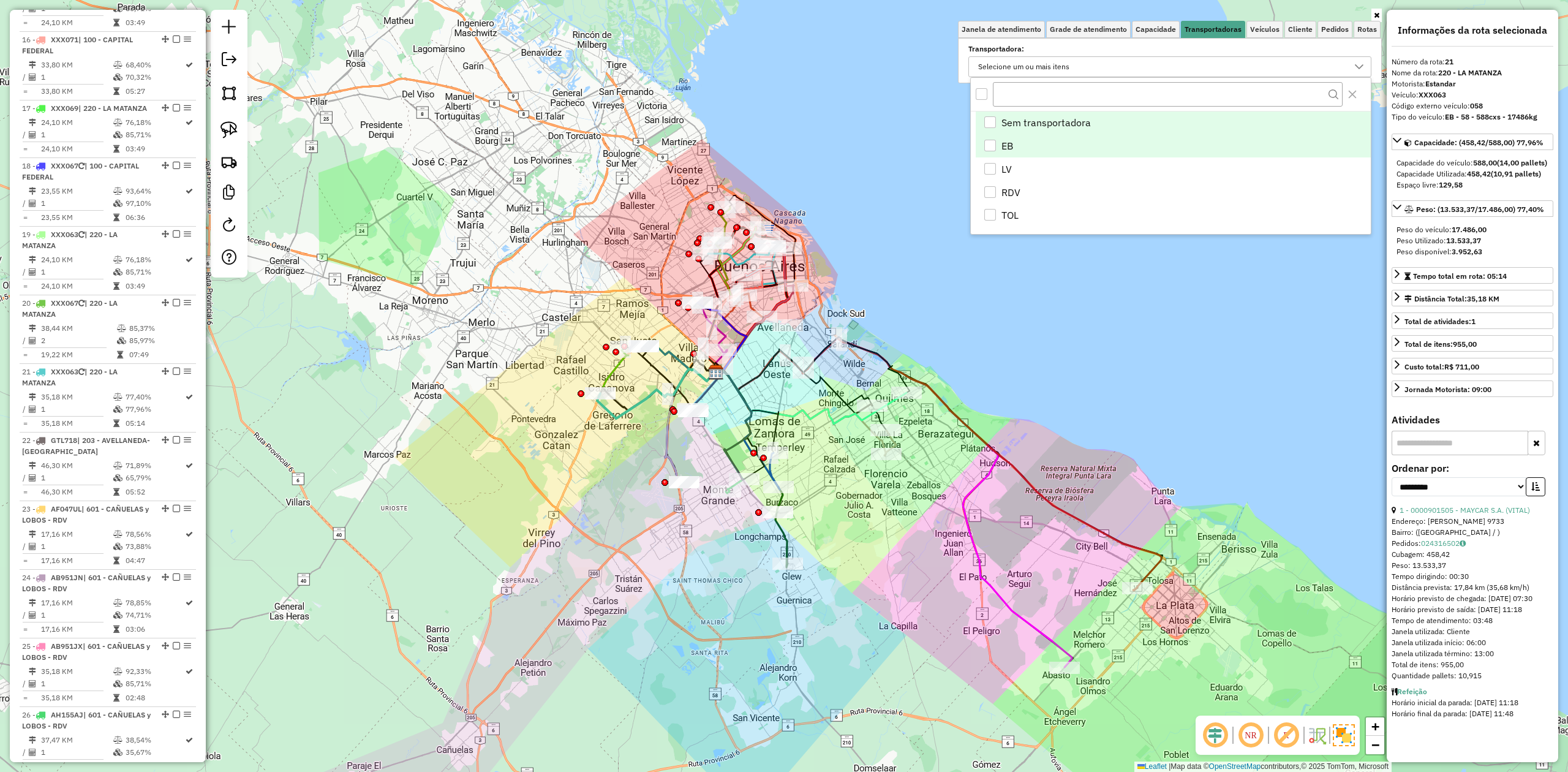
click at [985, 138] on li "EB" at bounding box center [1173, 146] width 395 height 23
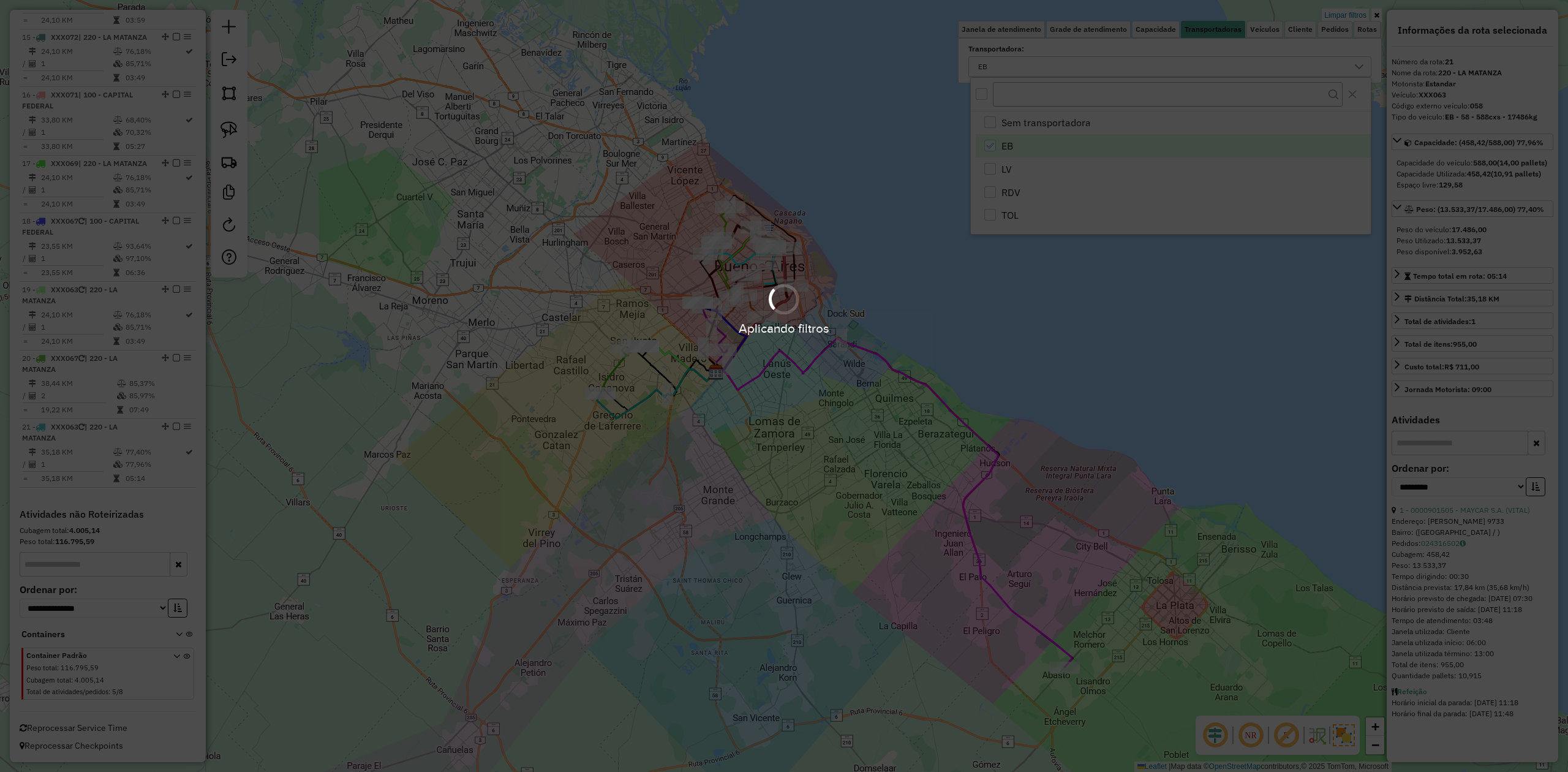
scroll to position [1439, 0]
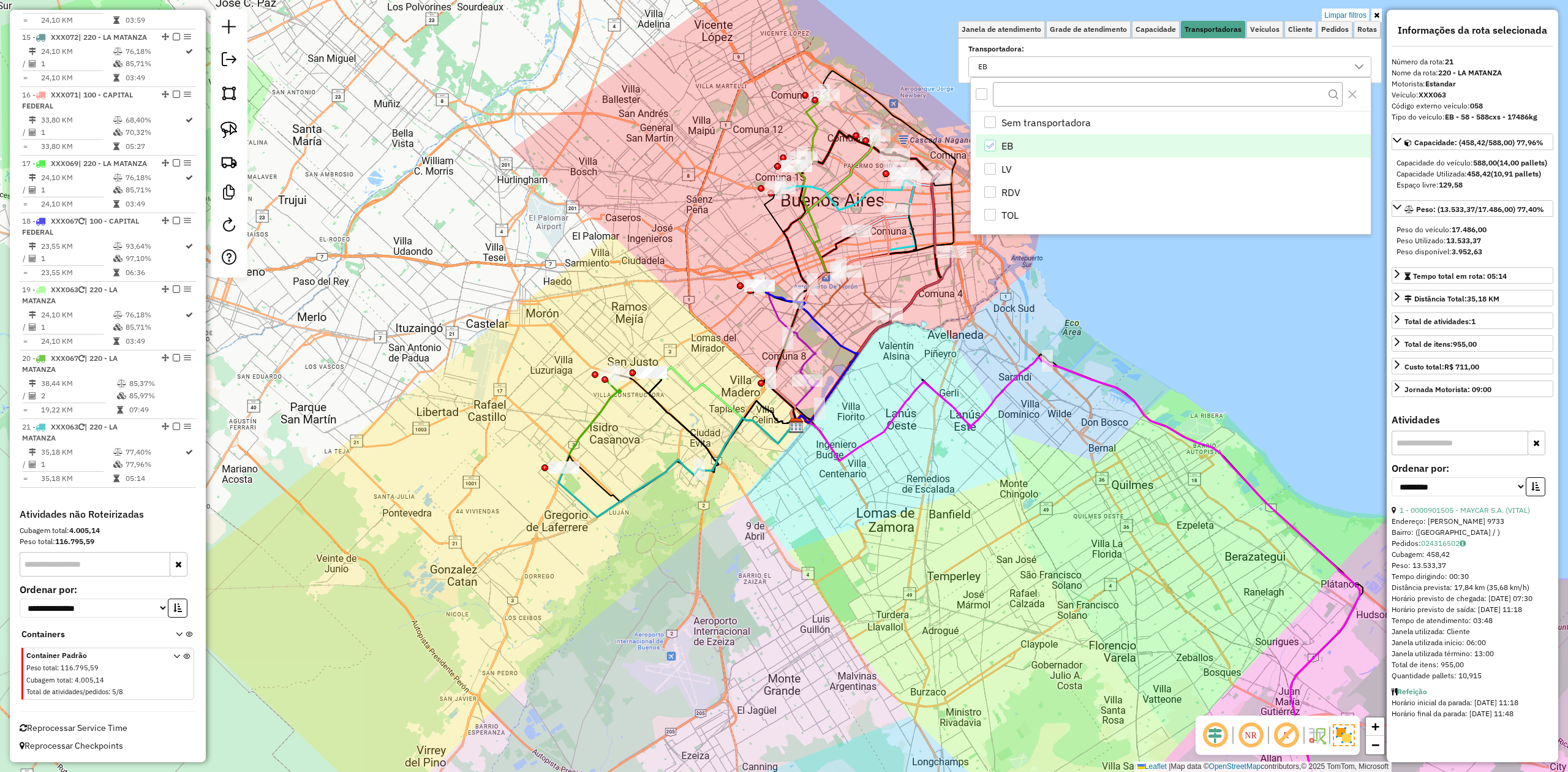
click at [753, 329] on div "Limpar filtros Janela de atendimento Grade de atendimento Capacidade Transporta…" at bounding box center [784, 386] width 1568 height 772
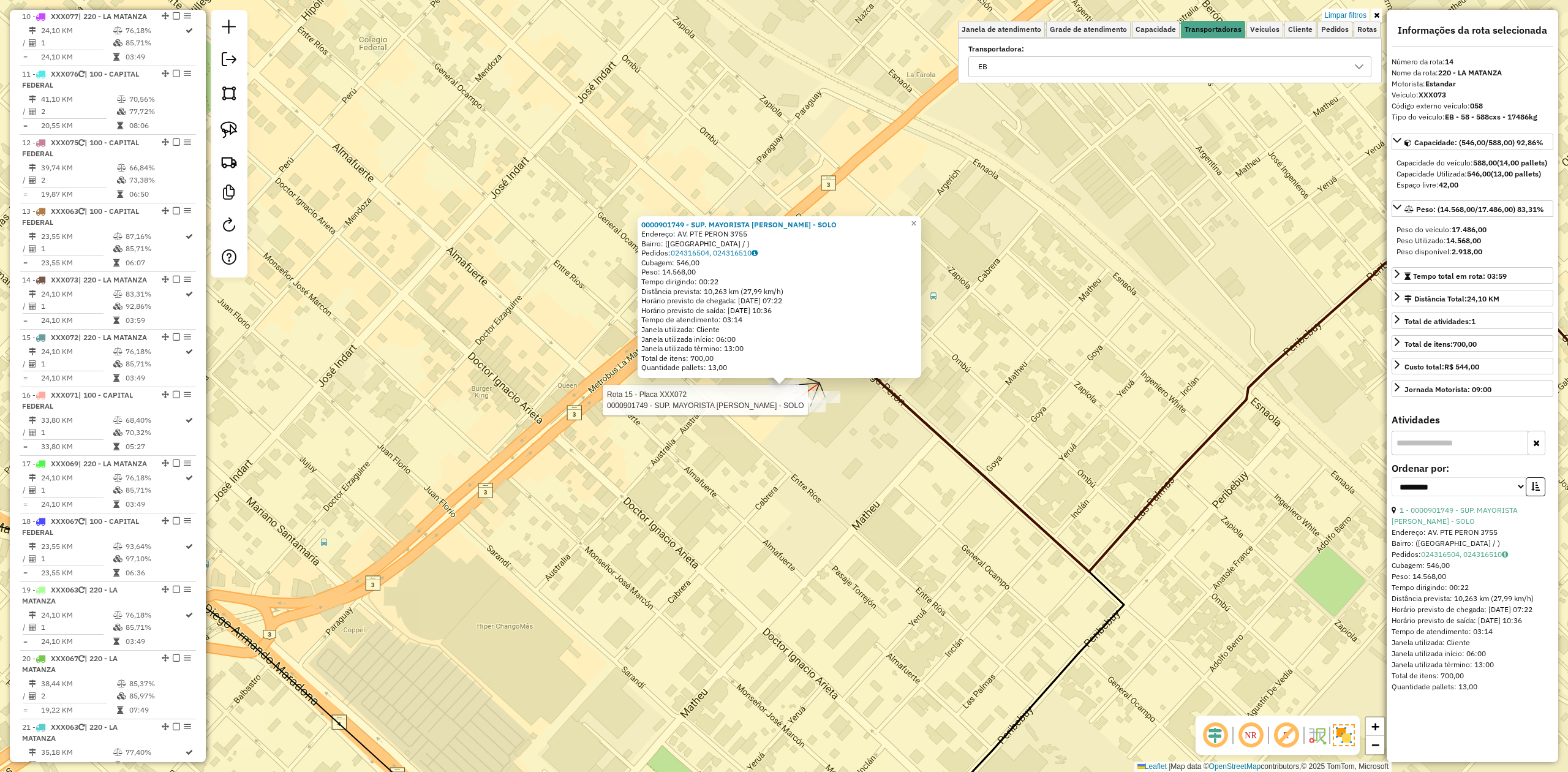
scroll to position [1366, 0]
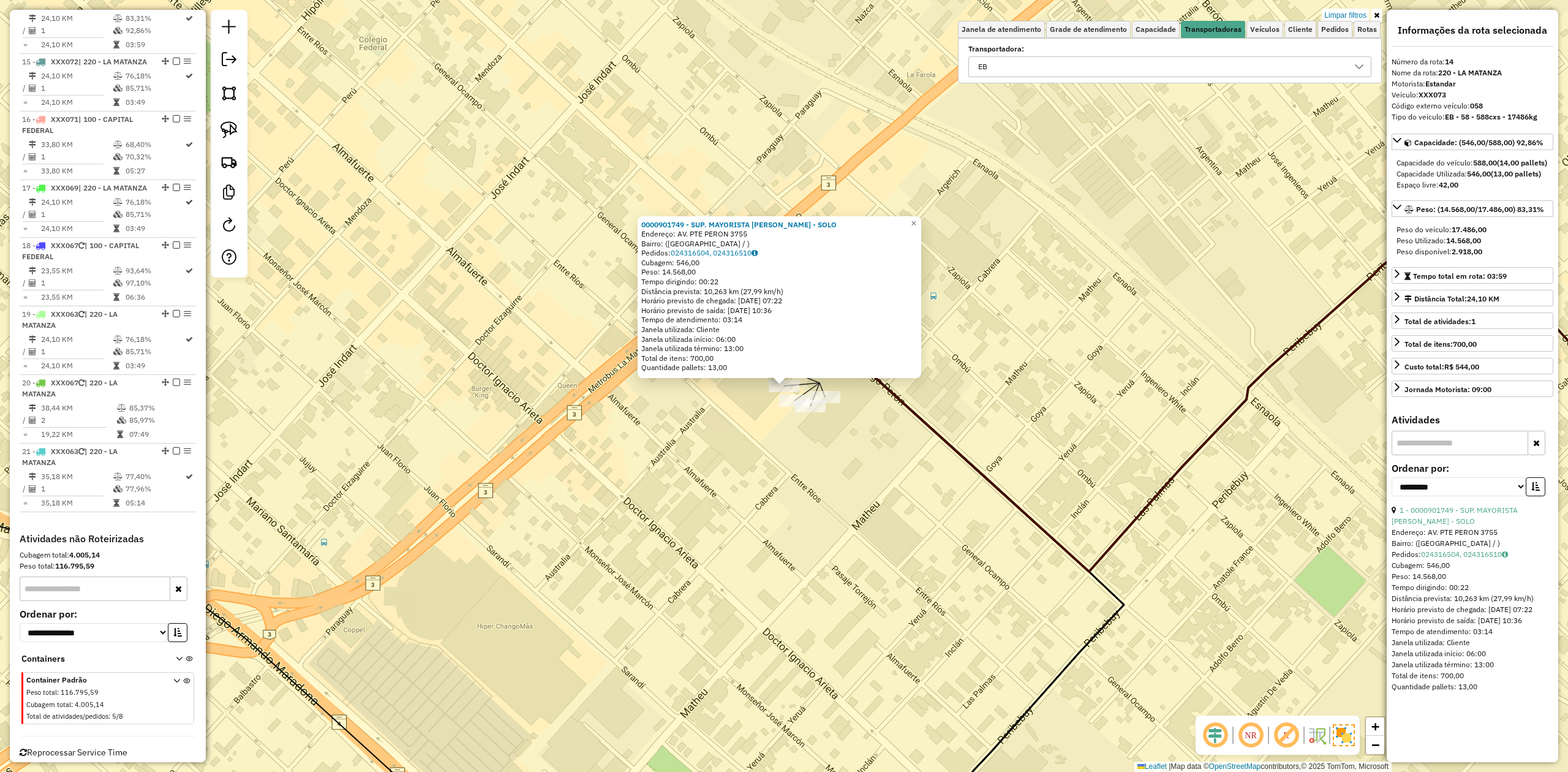
click at [775, 432] on div "0000901749 - SUP. MAYORISTA MAKRO S.A. - SOLO Endereço: AV. PTE PERON 3755 Bair…" at bounding box center [784, 386] width 1568 height 772
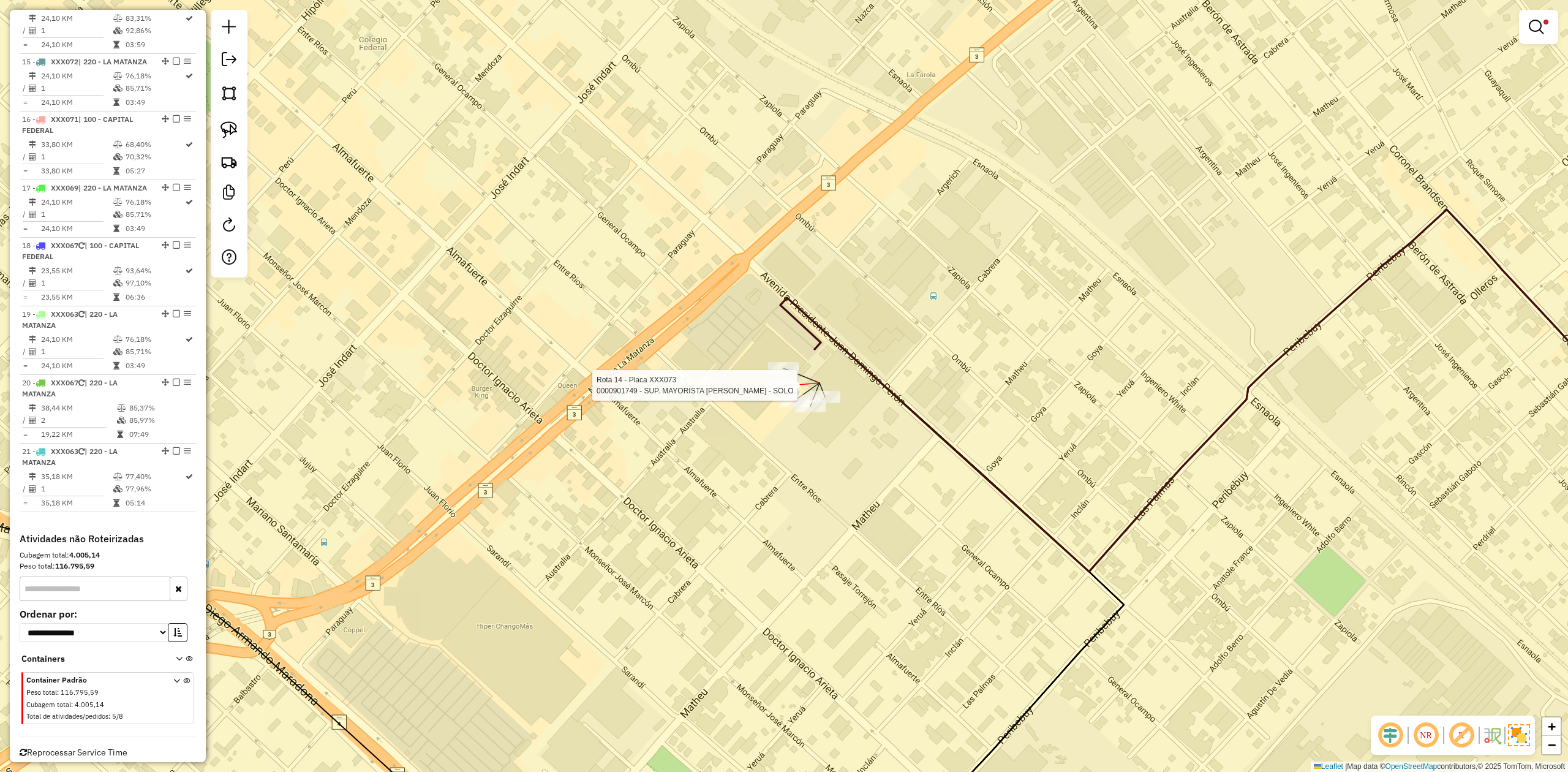
click at [780, 374] on div at bounding box center [783, 368] width 31 height 12
select select "**********"
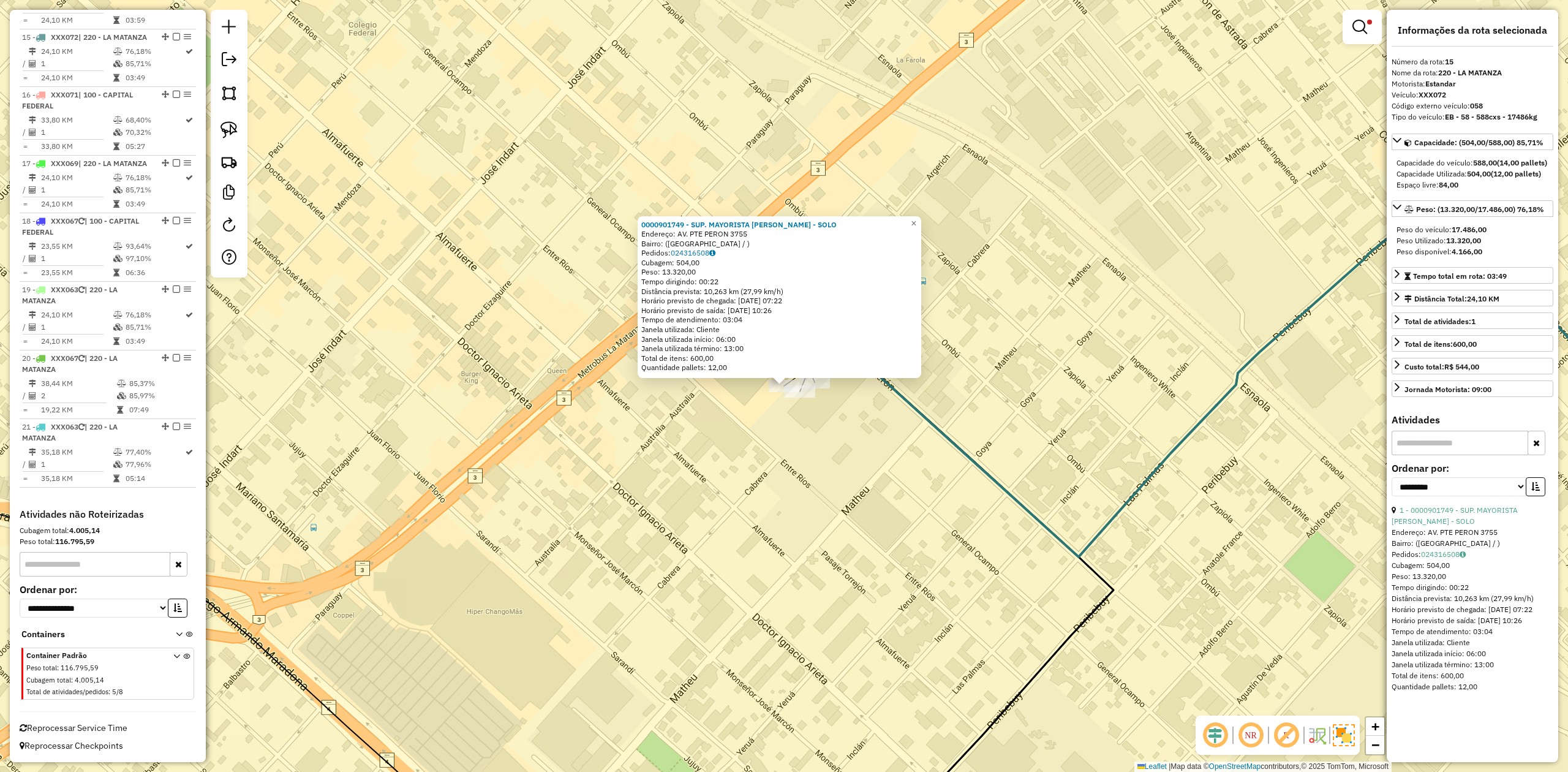
click at [804, 432] on div "0000901749 - SUP. MAYORISTA MAKRO S.A. - SOLO Endereço: AV. PTE PERON 3755 Bair…" at bounding box center [784, 386] width 1568 height 772
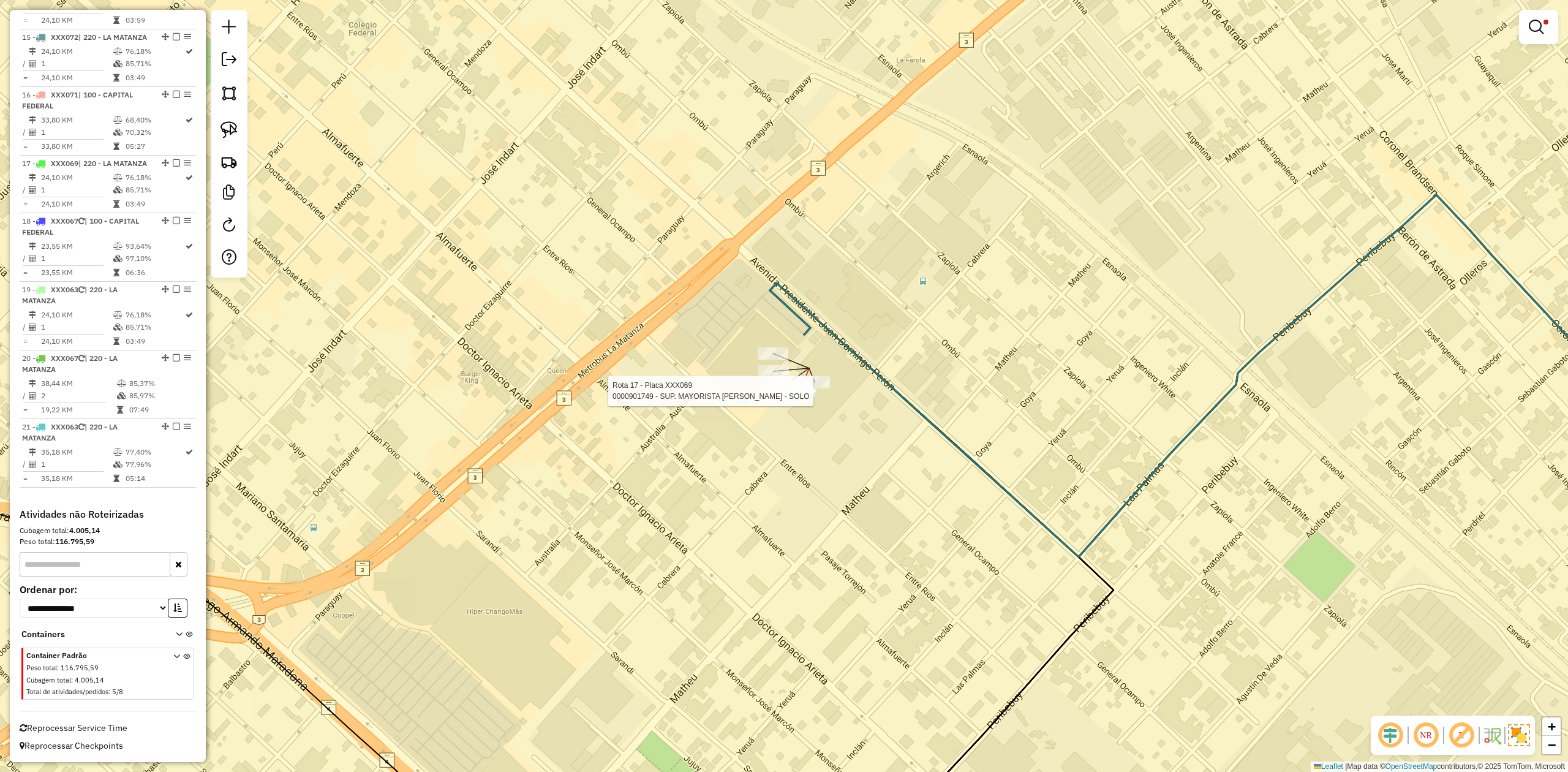
select select "**********"
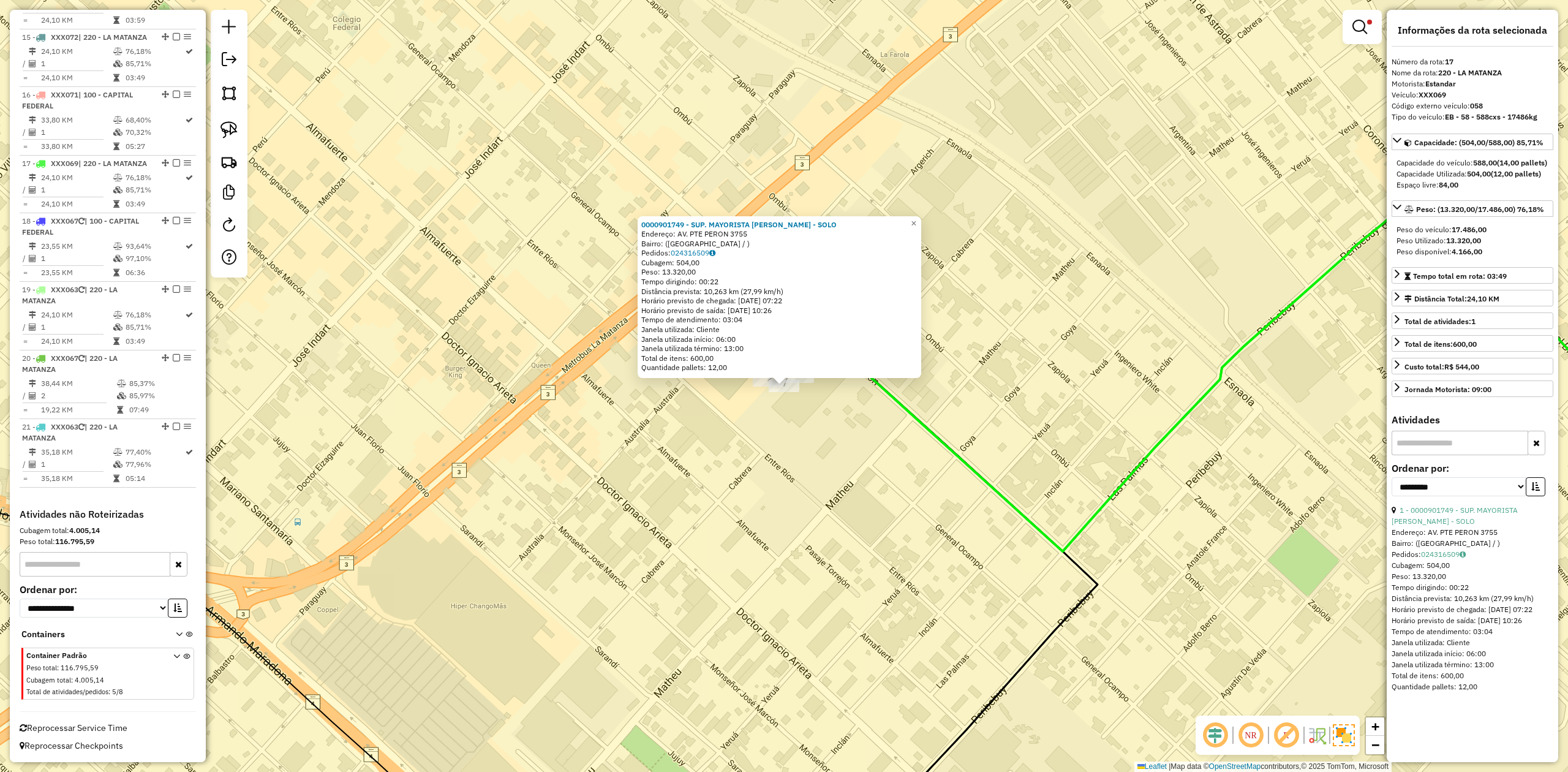
scroll to position [1439, 0]
click at [806, 436] on div "Rota 17 - Placa XXX069 0000901749 - SUP. MAYORISTA MAKRO S.A. - SOLO 0000901749…" at bounding box center [784, 386] width 1568 height 772
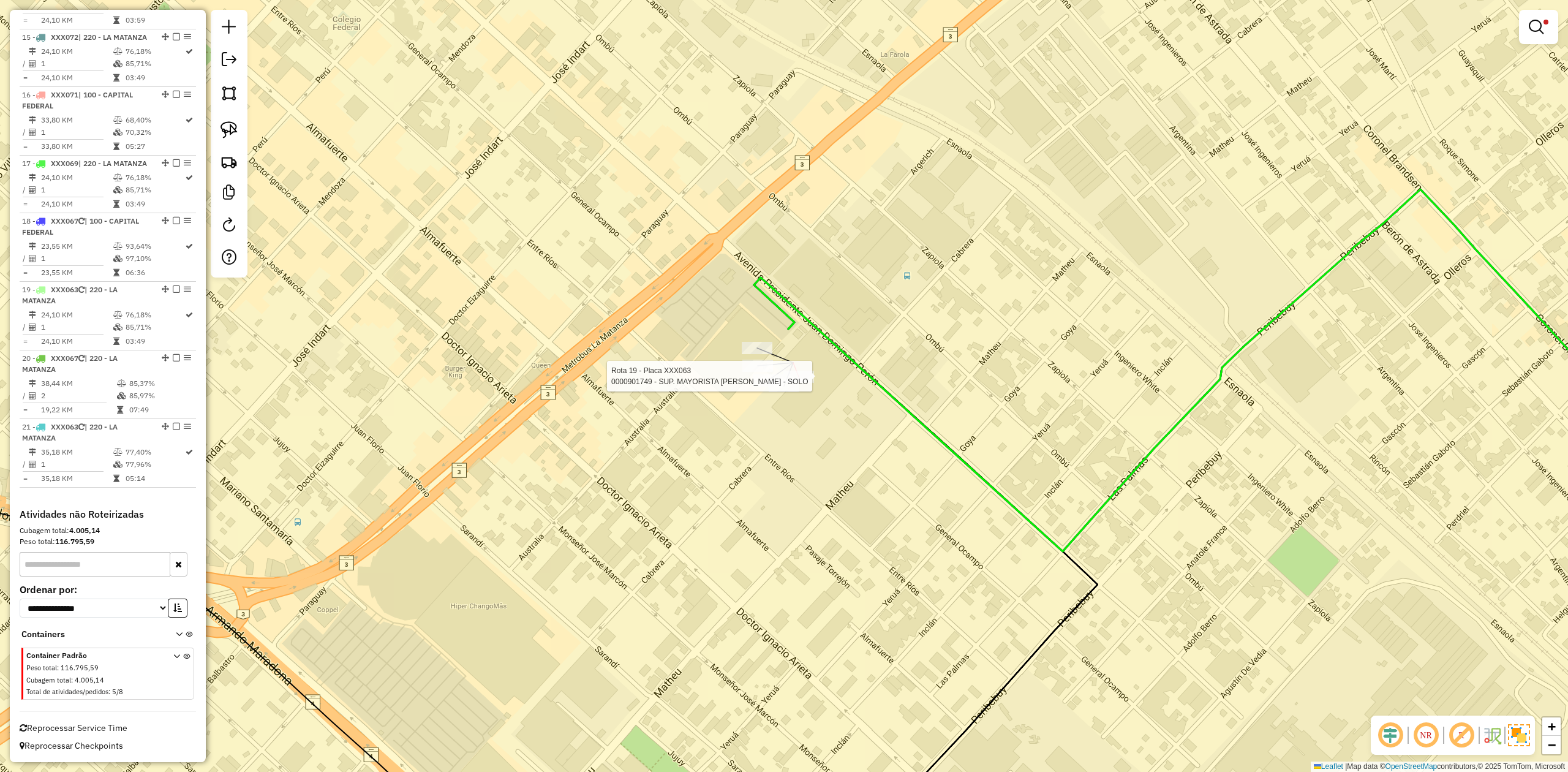
click at [799, 383] on div at bounding box center [799, 377] width 31 height 12
select select "**********"
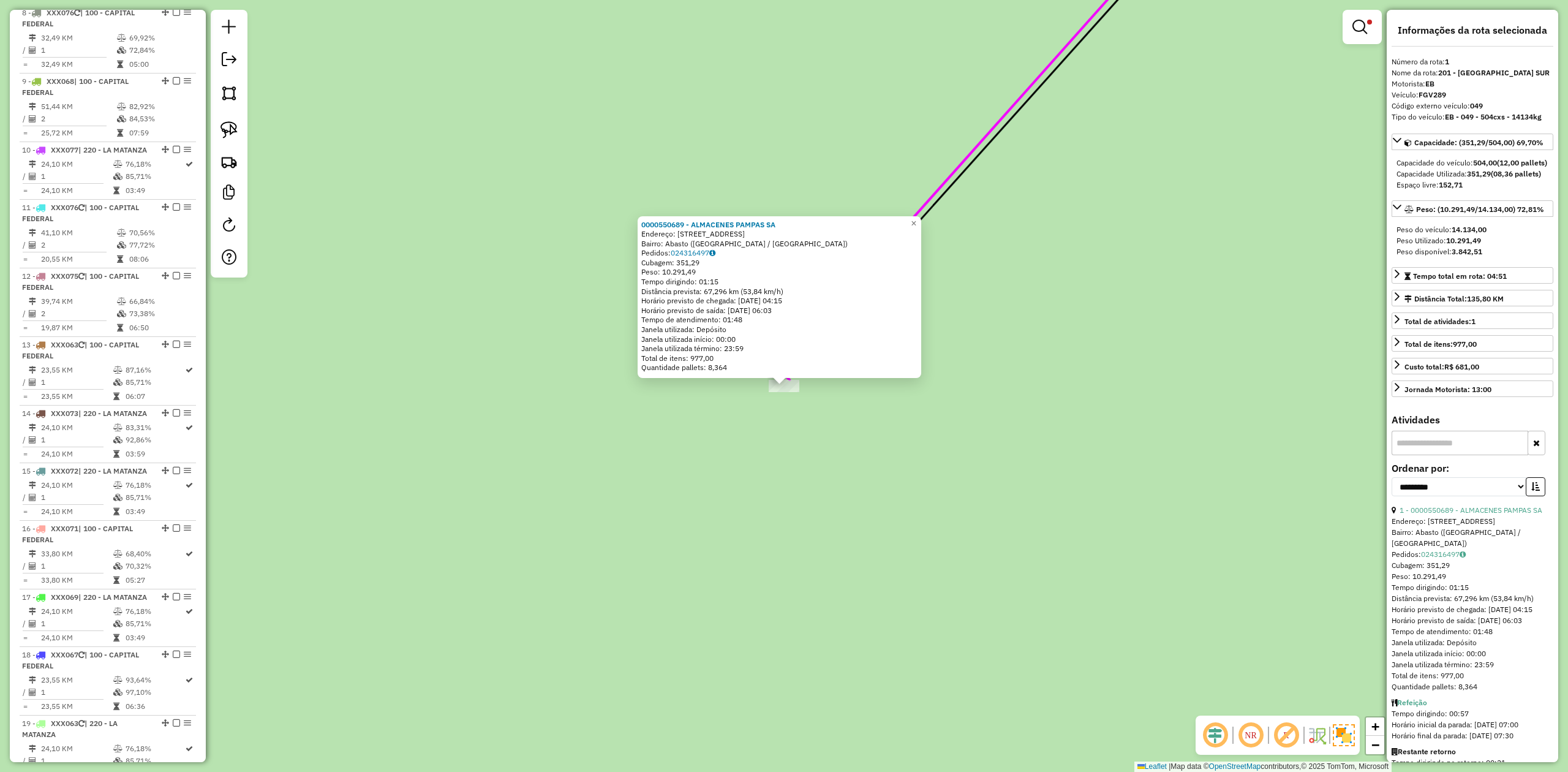
scroll to position [471, 0]
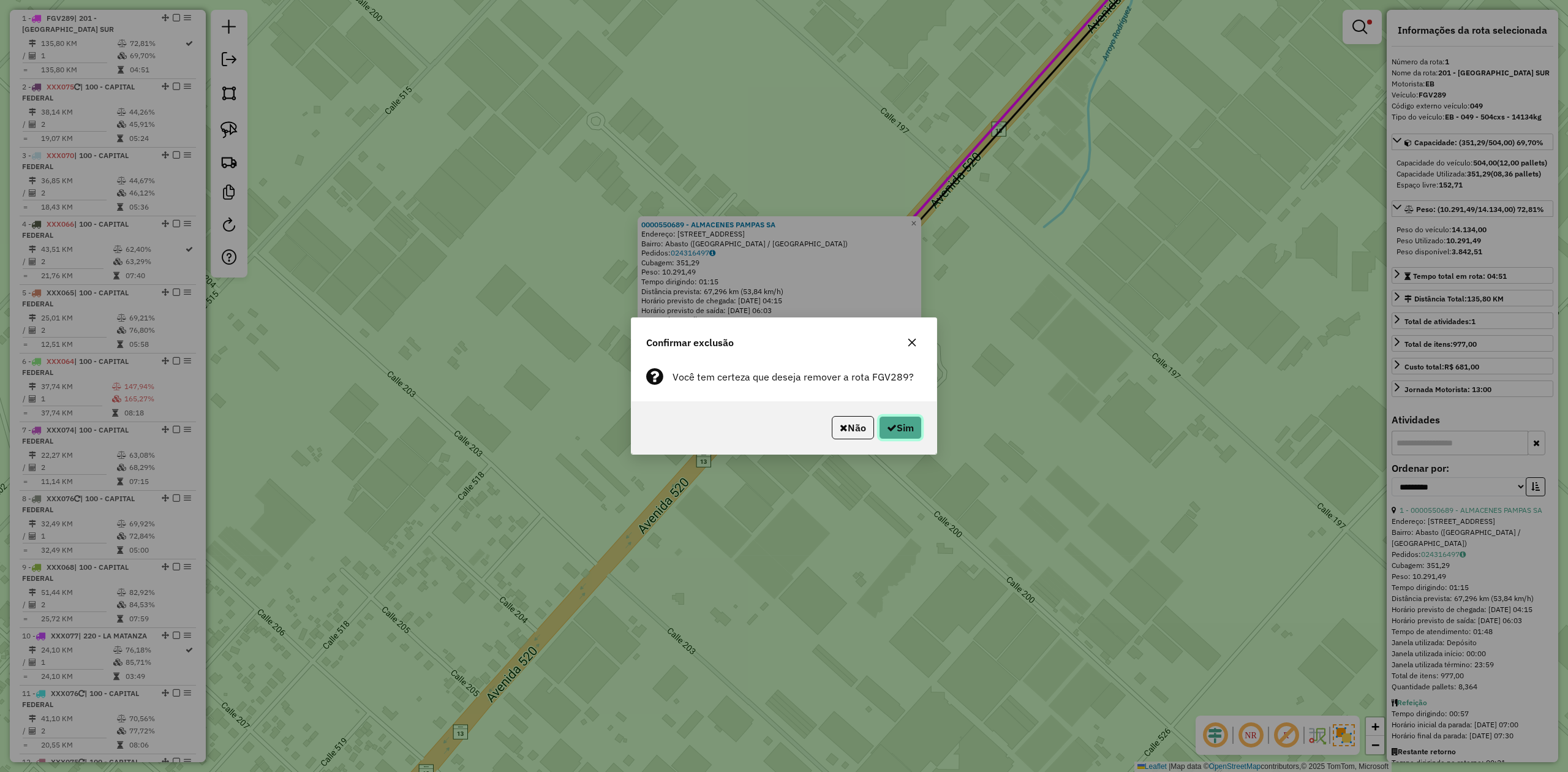
click at [902, 432] on button "Sim" at bounding box center [901, 428] width 43 height 23
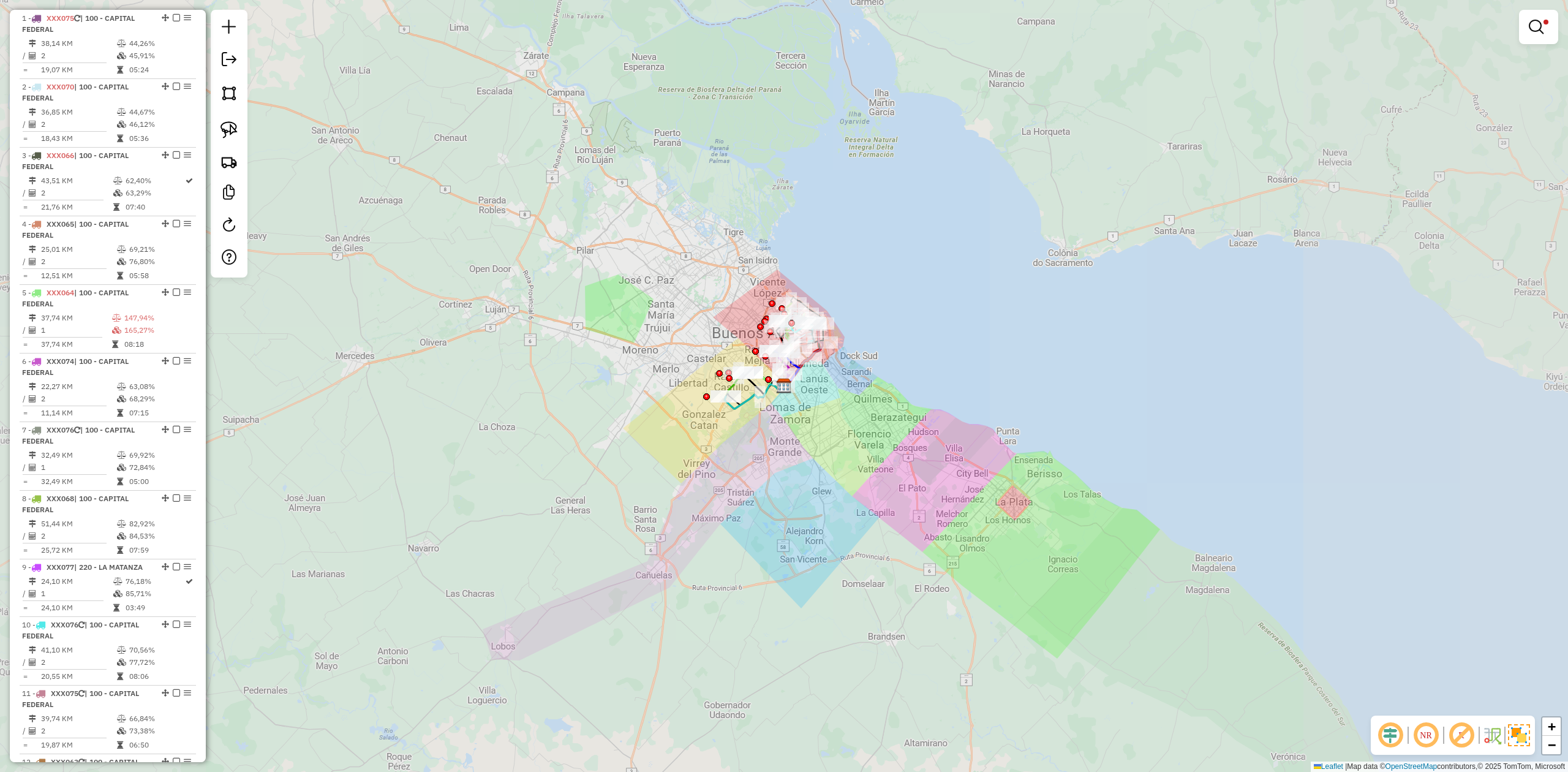
scroll to position [402, 0]
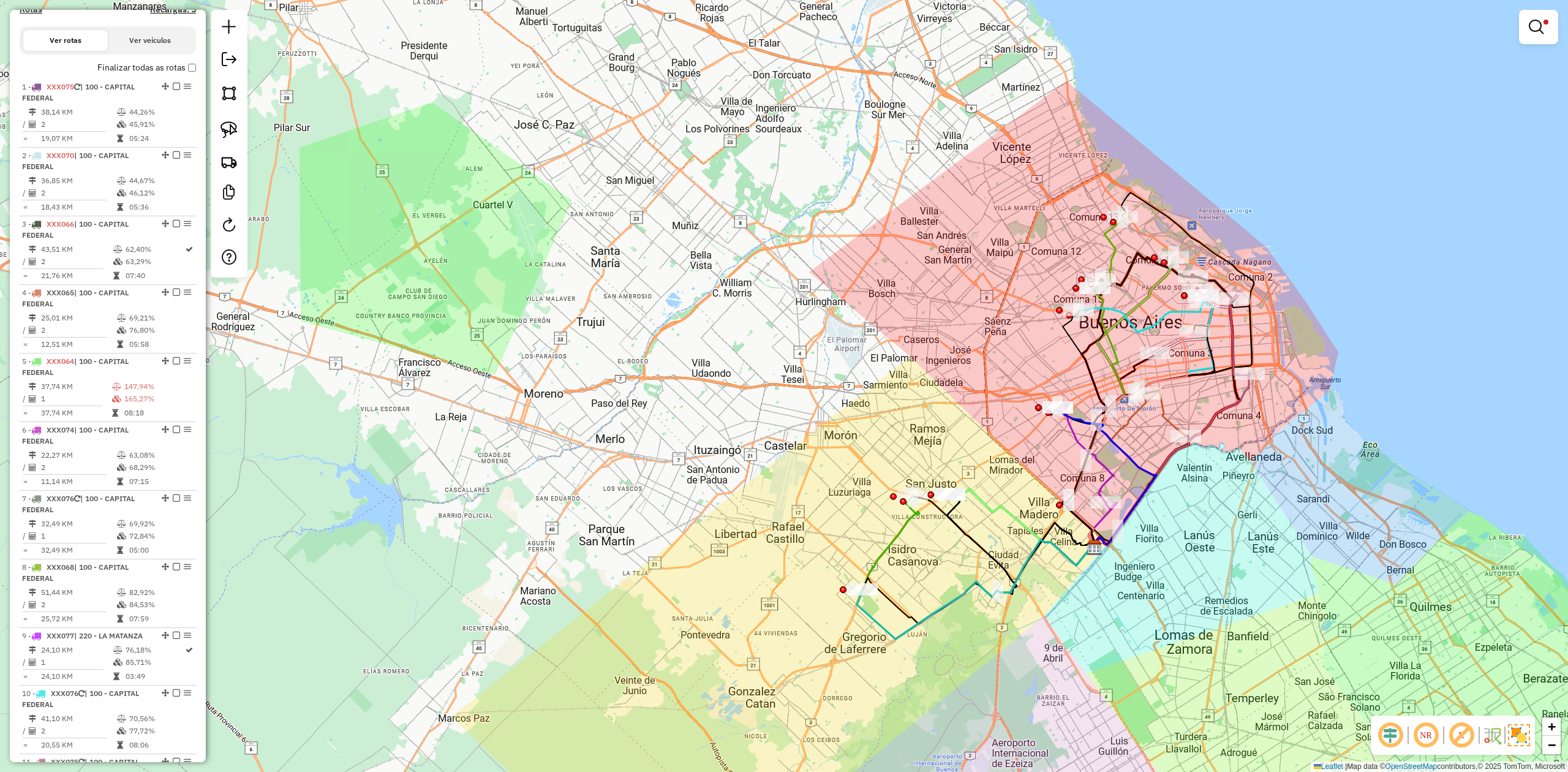
drag, startPoint x: 890, startPoint y: 452, endPoint x: 700, endPoint y: 402, distance: 196.5
click at [700, 402] on div "Limpar filtros Janela de atendimento Grade de atendimento Capacidade Transporta…" at bounding box center [784, 386] width 1568 height 772
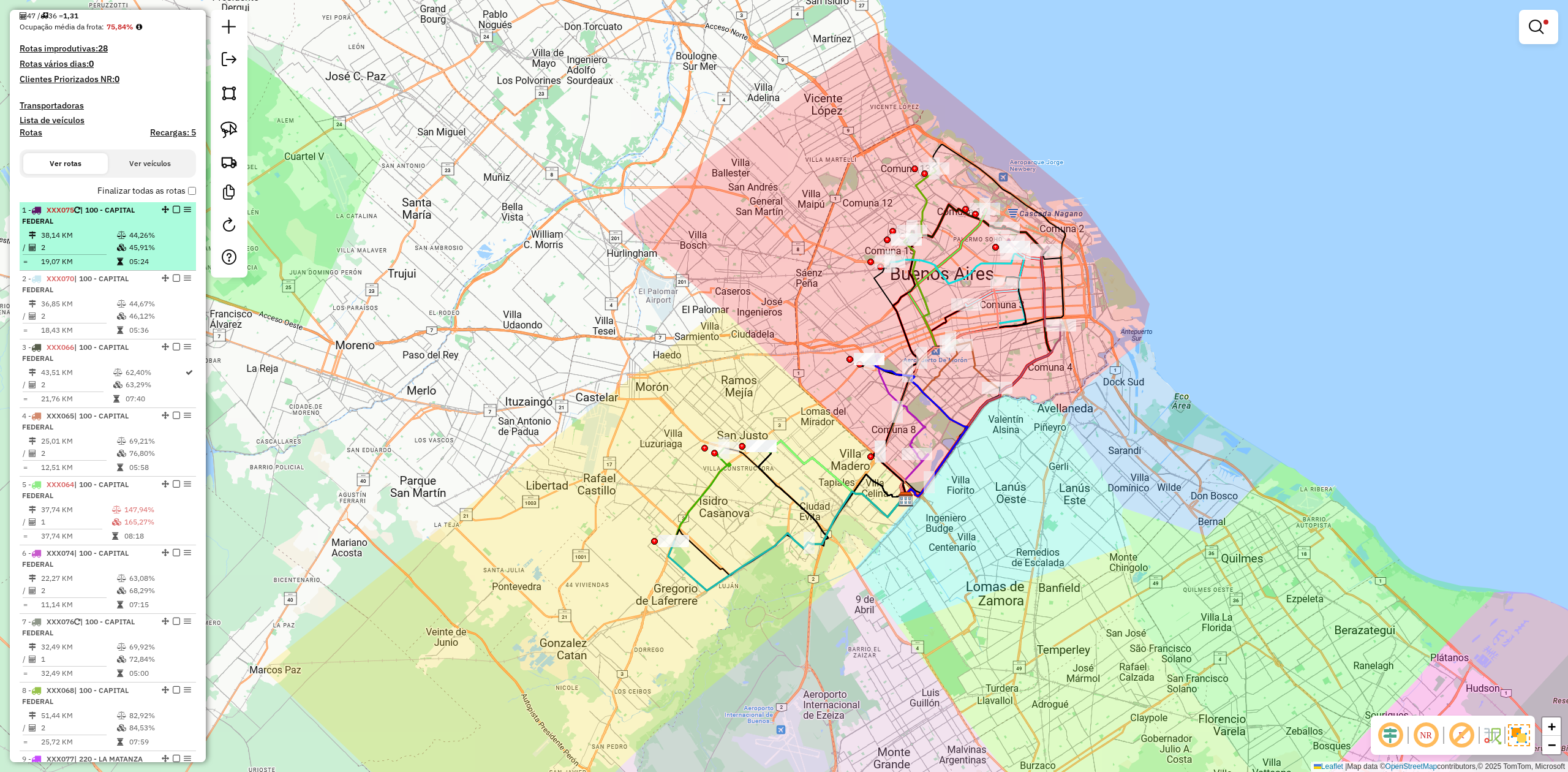
scroll to position [157, 0]
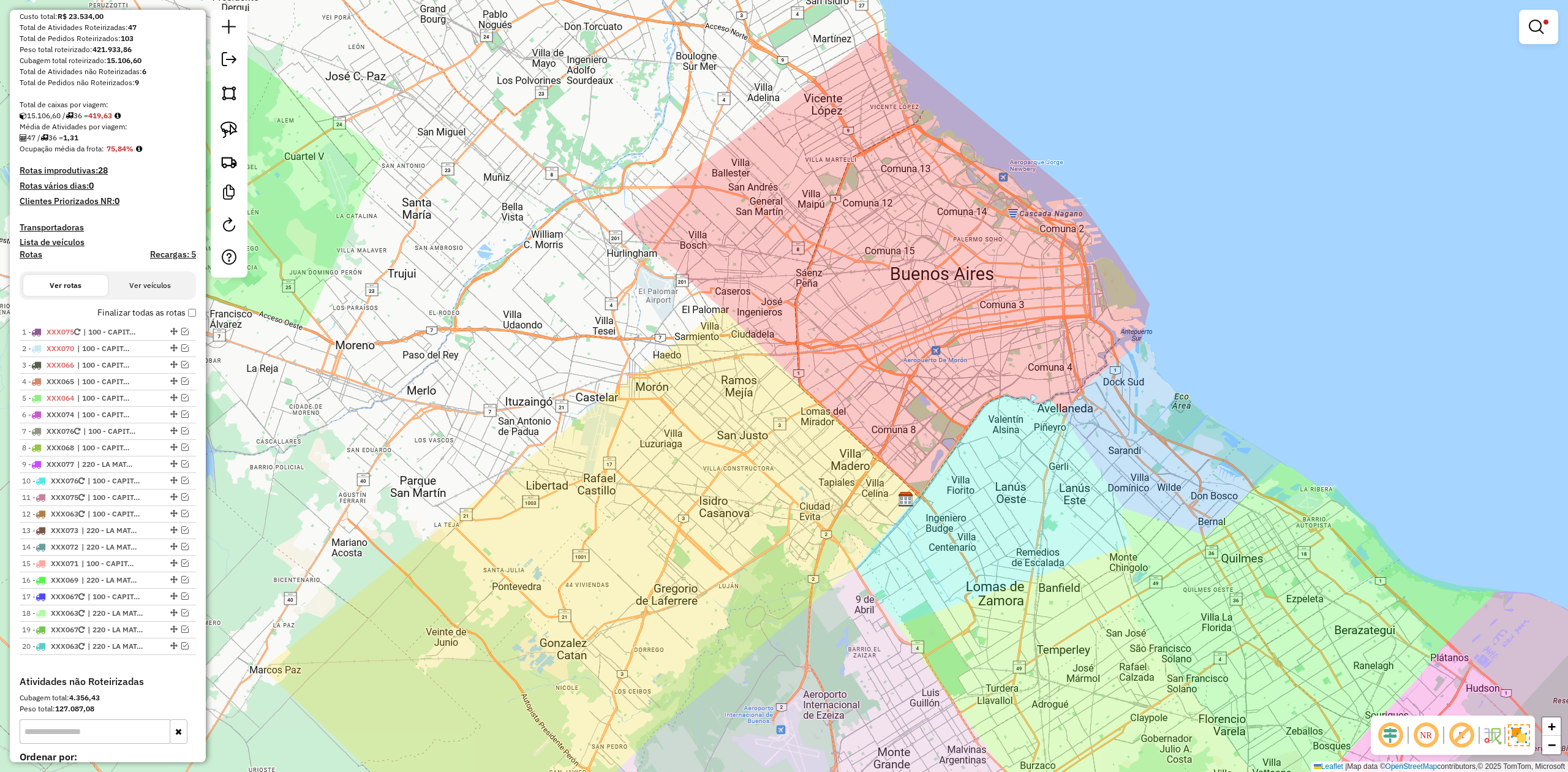
click at [1045, 23] on link at bounding box center [1538, 27] width 30 height 25
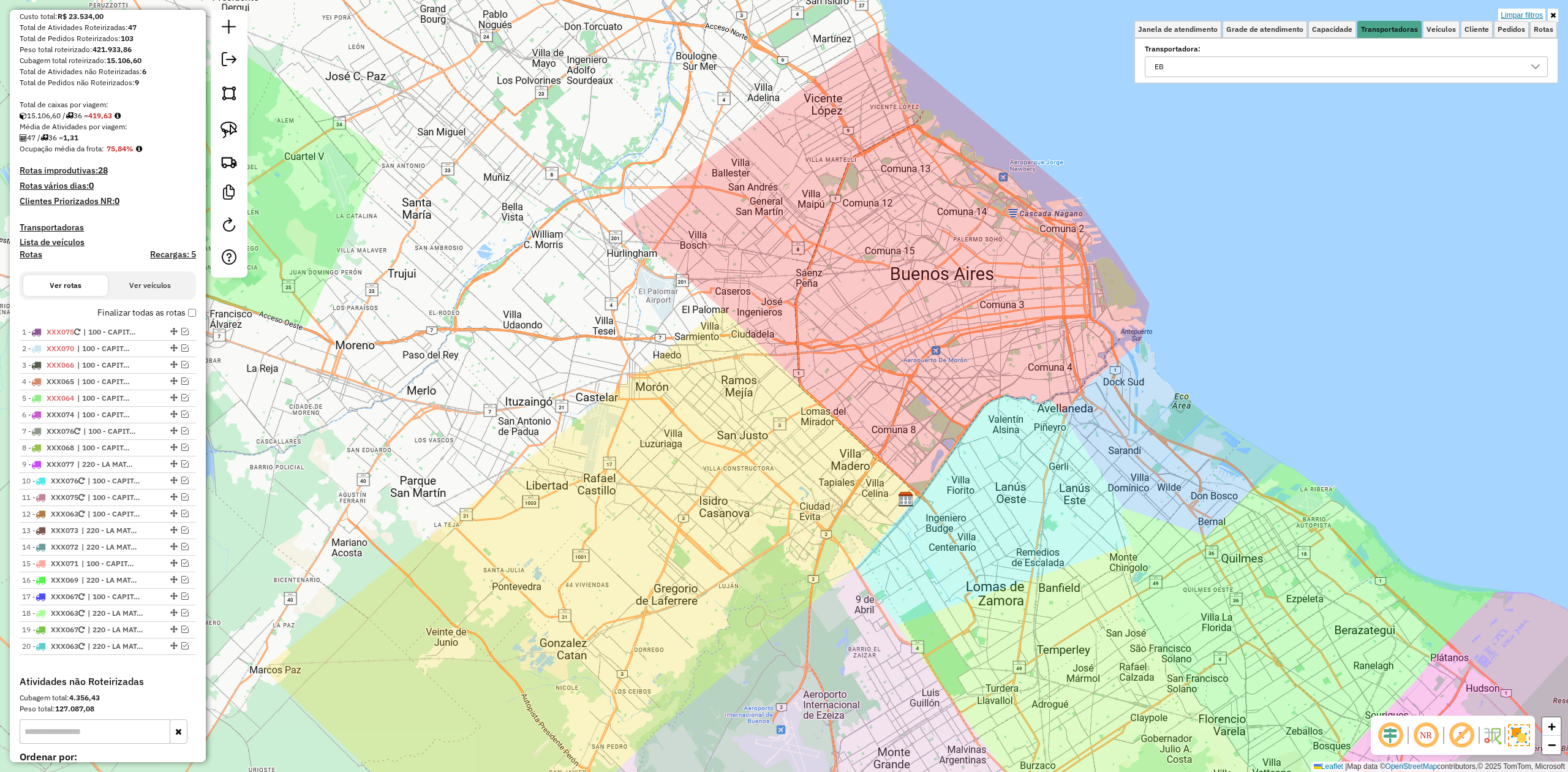
click at [1045, 12] on link "Limpar filtros" at bounding box center [1522, 15] width 47 height 14
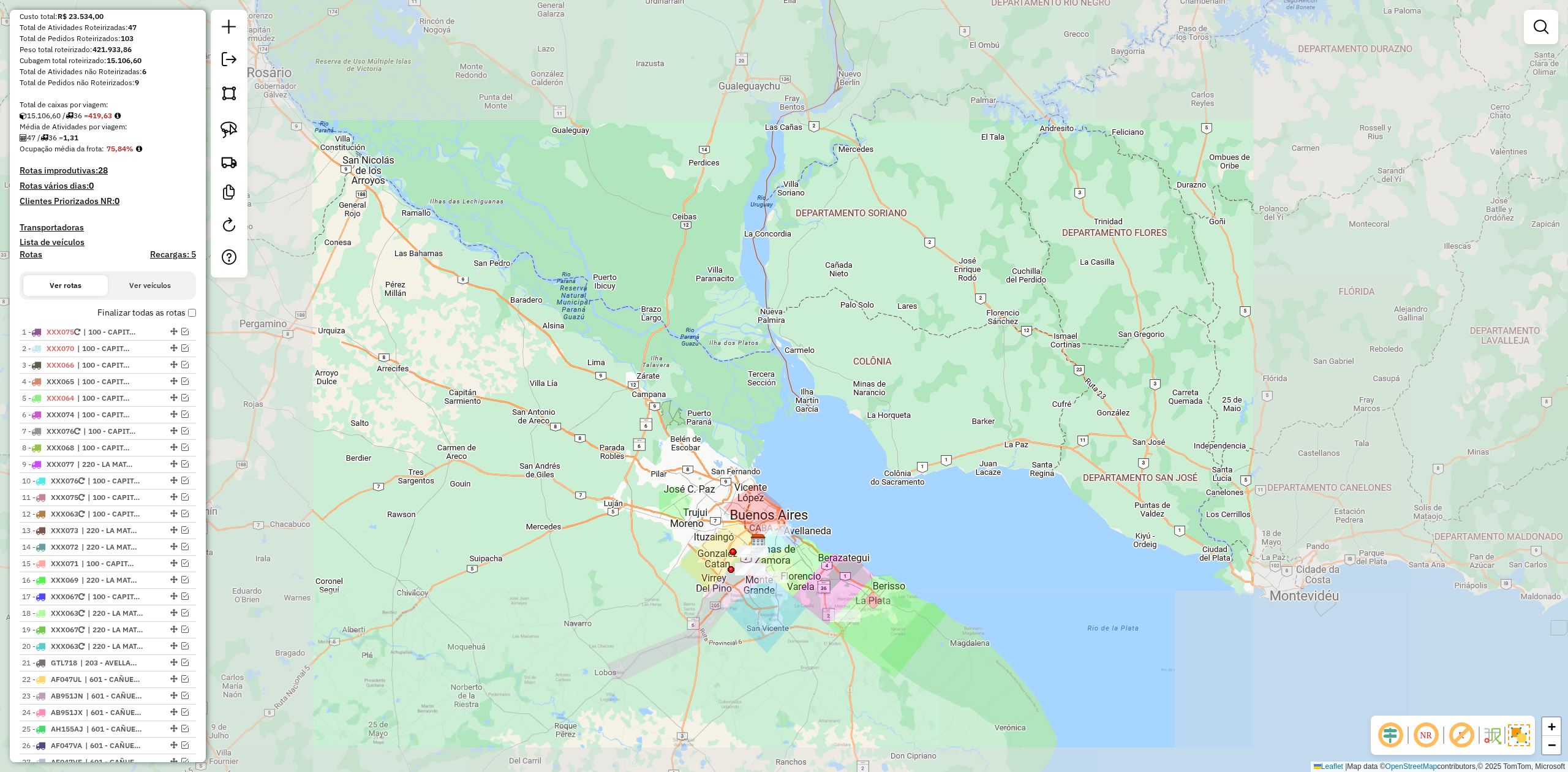
scroll to position [0, 0]
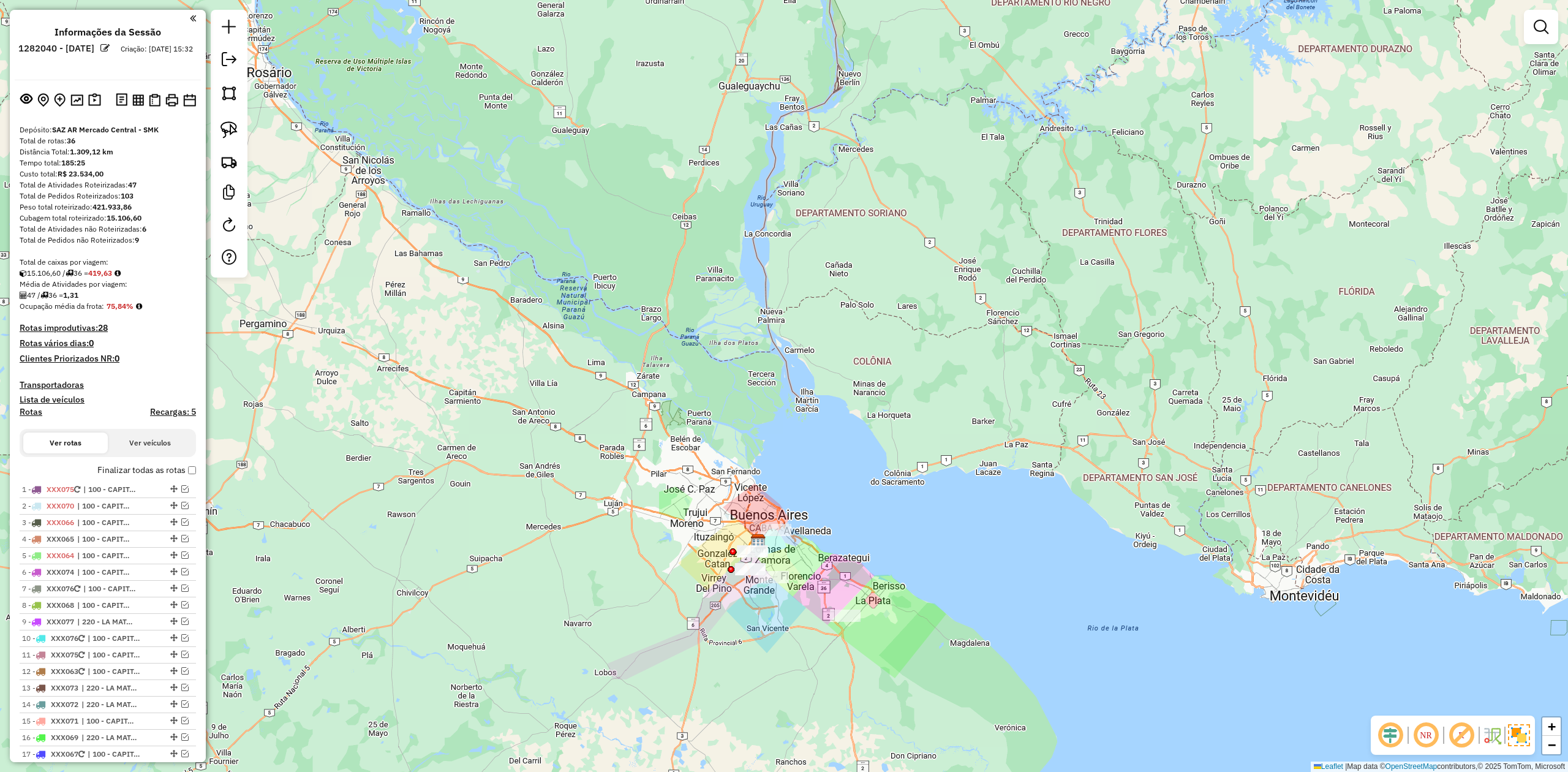
drag, startPoint x: 839, startPoint y: 500, endPoint x: 744, endPoint y: 351, distance: 176.7
click at [745, 351] on div "Janela de atendimento Grade de atendimento Capacidade Transportadoras Veículos …" at bounding box center [784, 386] width 1568 height 772
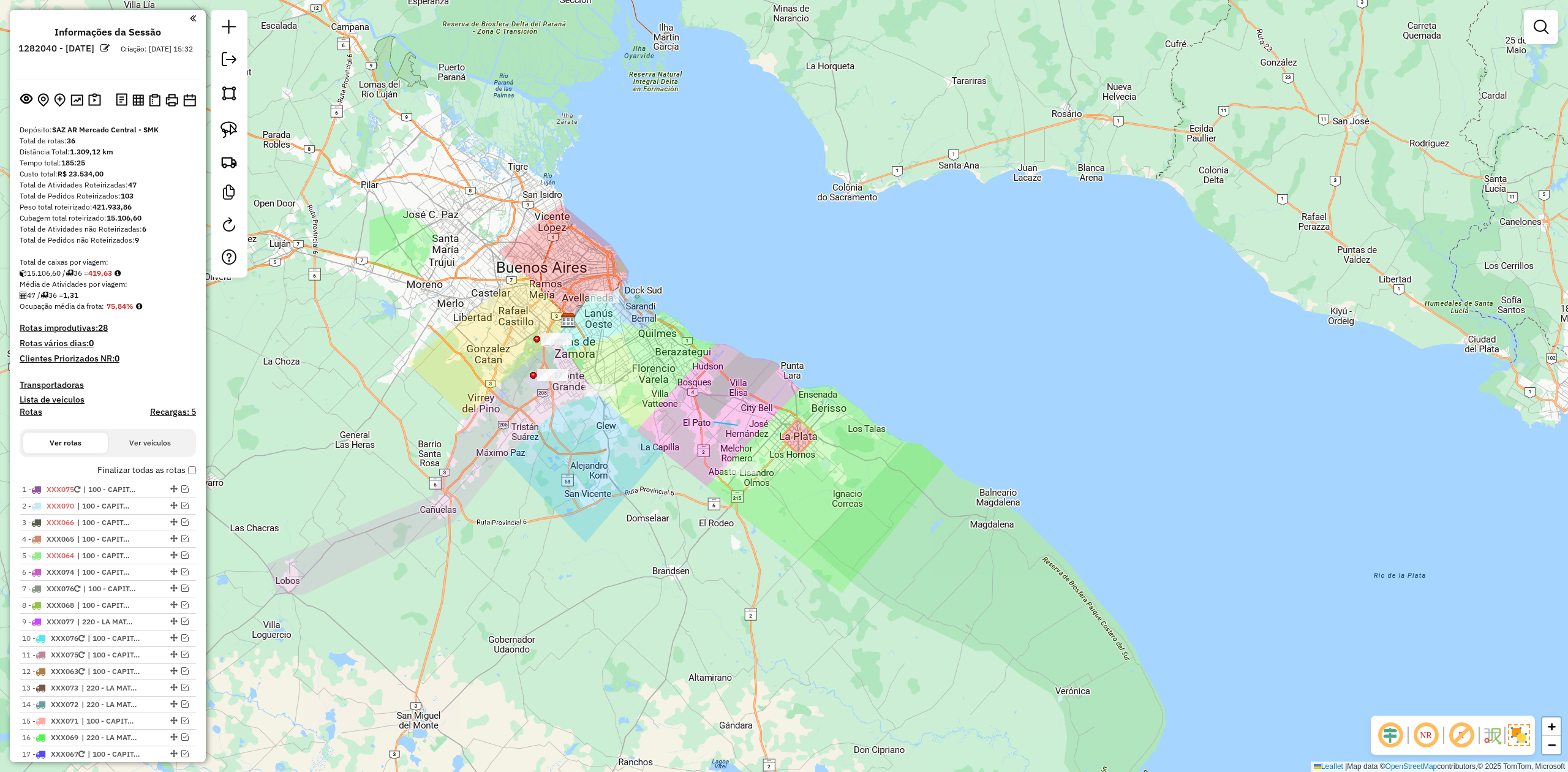
drag, startPoint x: 714, startPoint y: 422, endPoint x: 804, endPoint y: 463, distance: 98.9
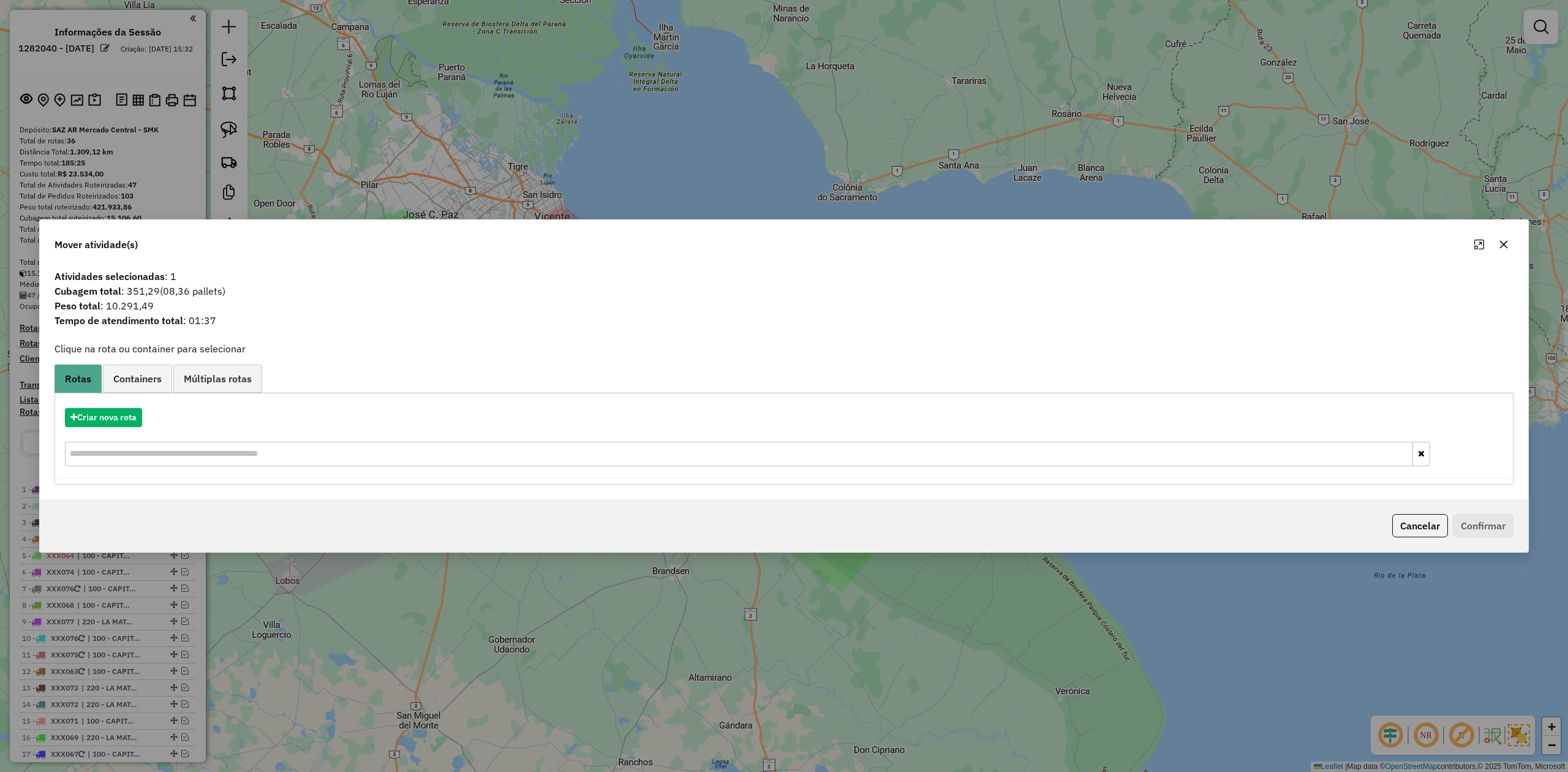
drag, startPoint x: 1505, startPoint y: 245, endPoint x: 503, endPoint y: 326, distance: 1005.3
click at [1045, 245] on icon "button" at bounding box center [1504, 245] width 8 height 8
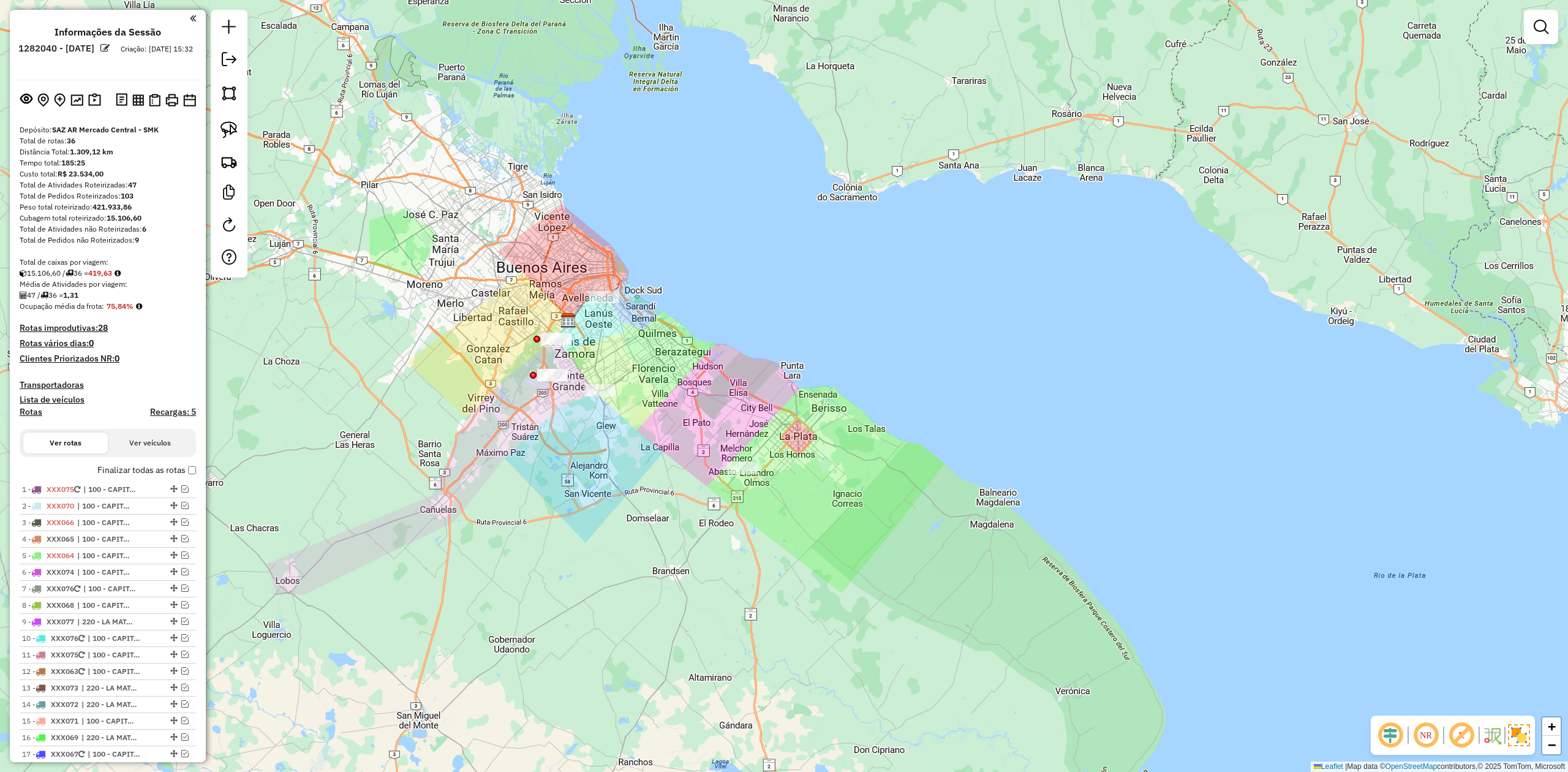
click at [650, 332] on div "Janela de atendimento Grade de atendimento Capacidade Transportadoras Veículos …" at bounding box center [784, 386] width 1568 height 772
drag, startPoint x: 586, startPoint y: 291, endPoint x: 642, endPoint y: 310, distance: 59.1
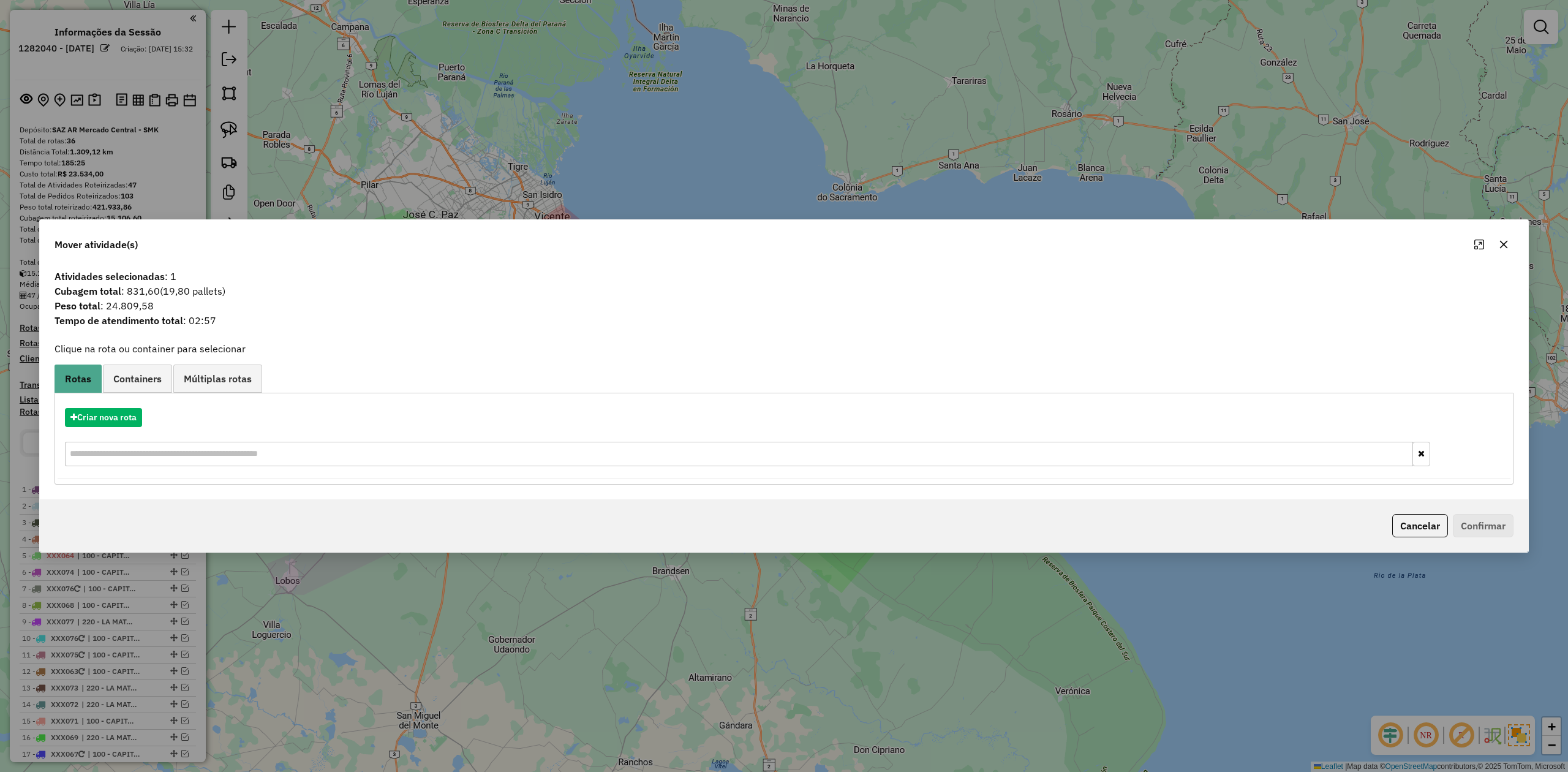
click at [1045, 241] on button "button" at bounding box center [1503, 244] width 20 height 20
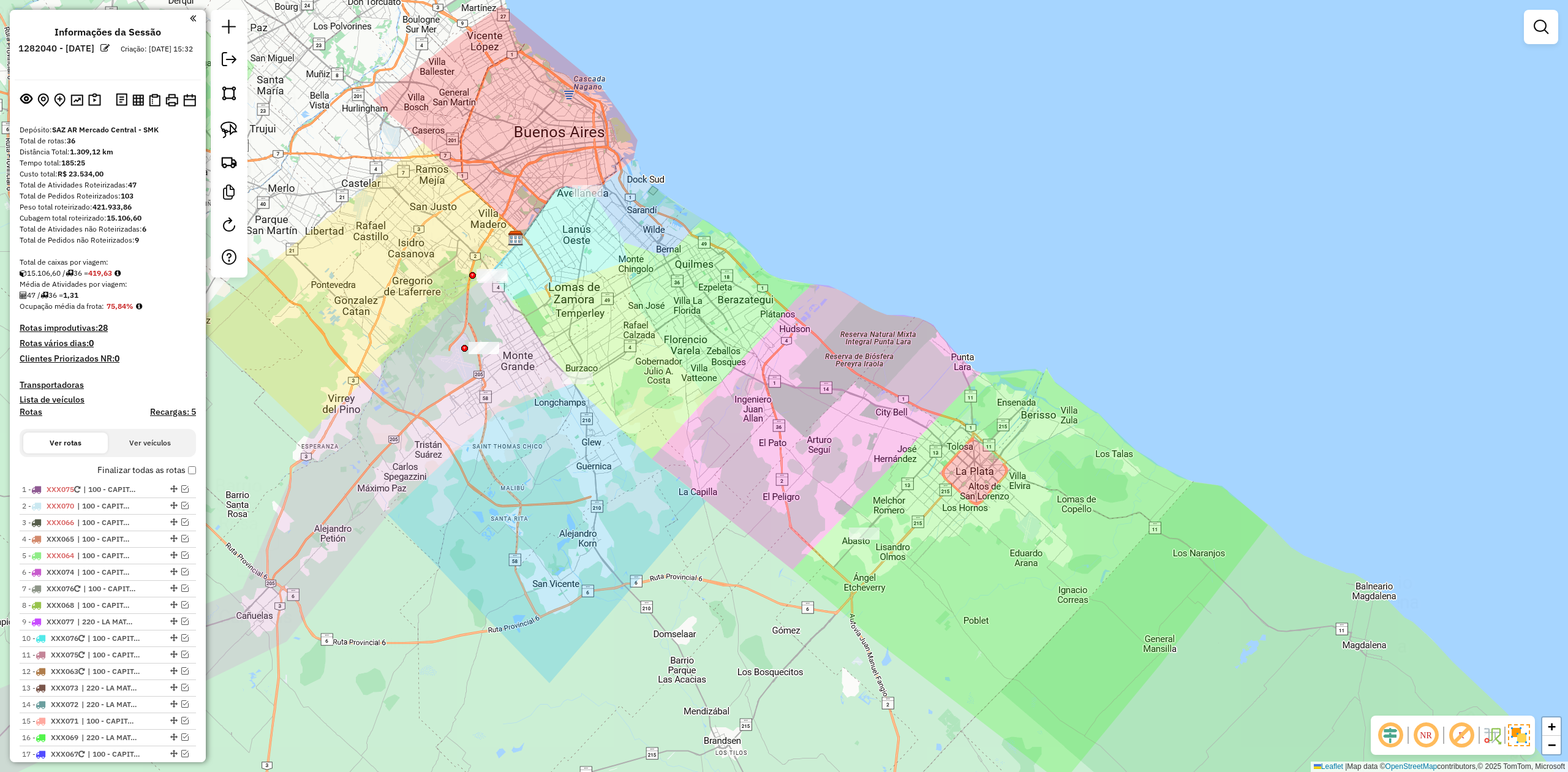
drag, startPoint x: 661, startPoint y: 419, endPoint x: 694, endPoint y: 422, distance: 33.1
click at [694, 430] on div "Janela de atendimento Grade de atendimento Capacidade Transportadoras Veículos …" at bounding box center [784, 386] width 1568 height 772
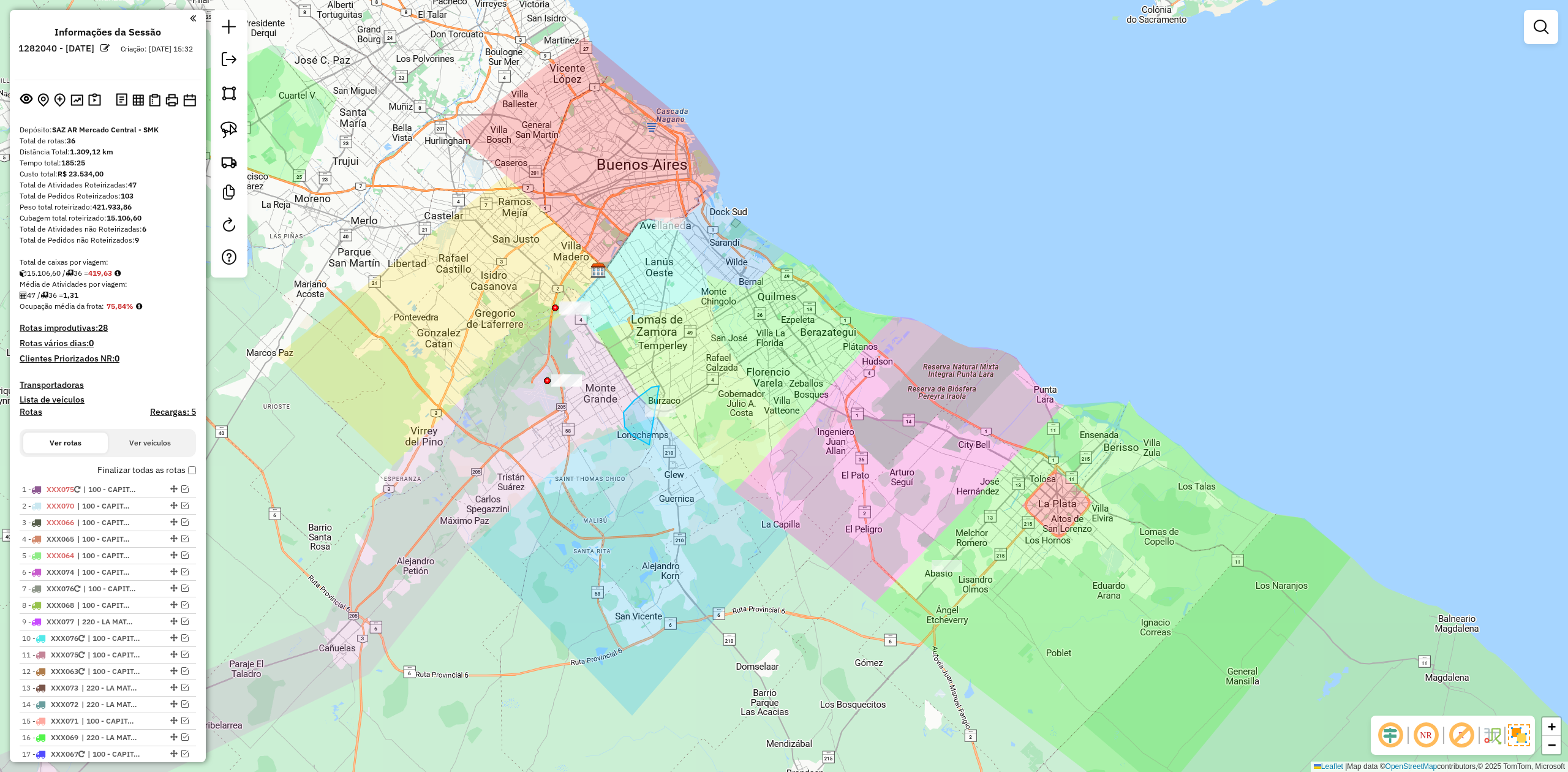
drag, startPoint x: 652, startPoint y: 387, endPoint x: 731, endPoint y: 436, distance: 93.0
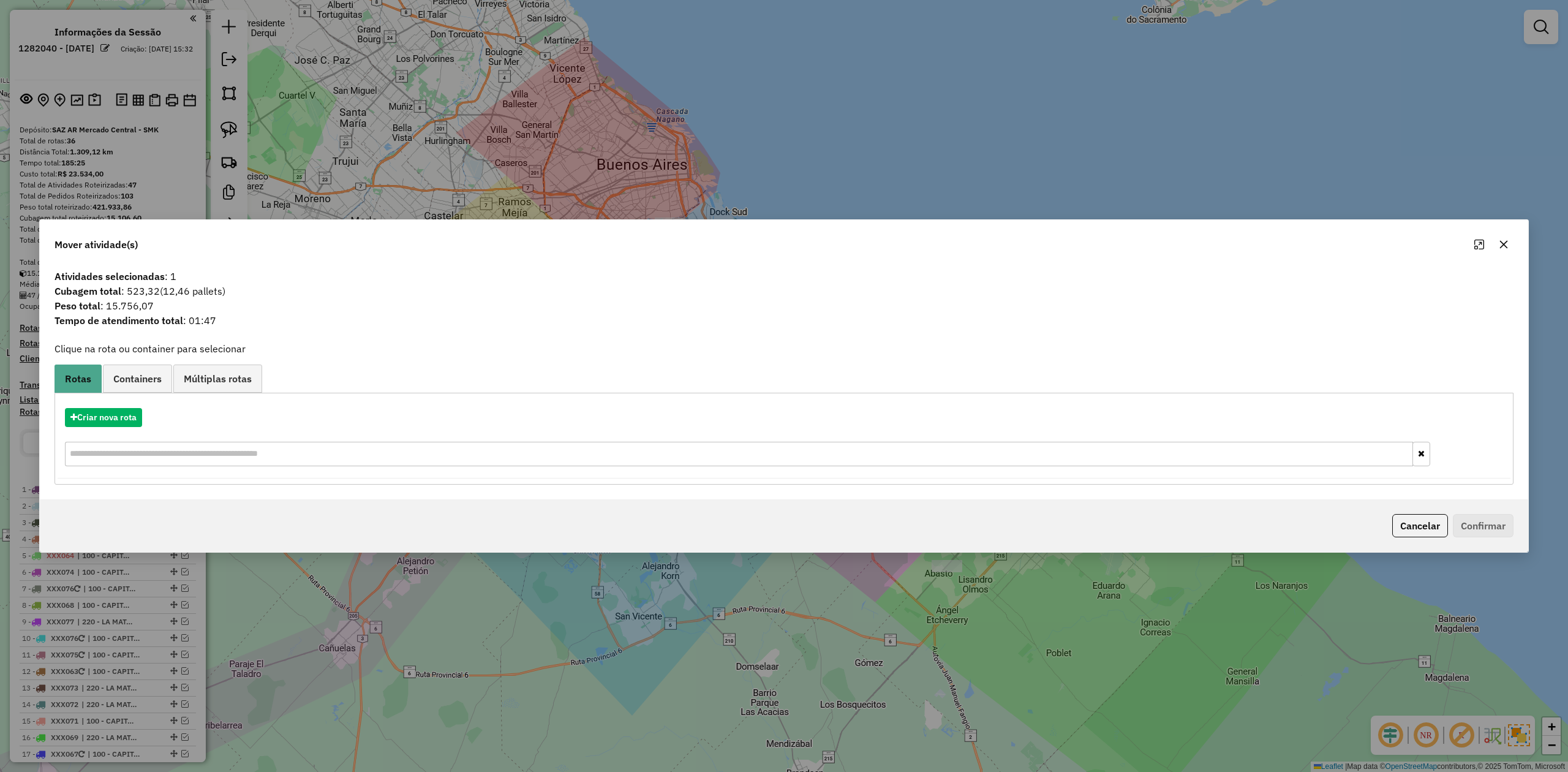
click at [1045, 236] on button "button" at bounding box center [1503, 244] width 20 height 20
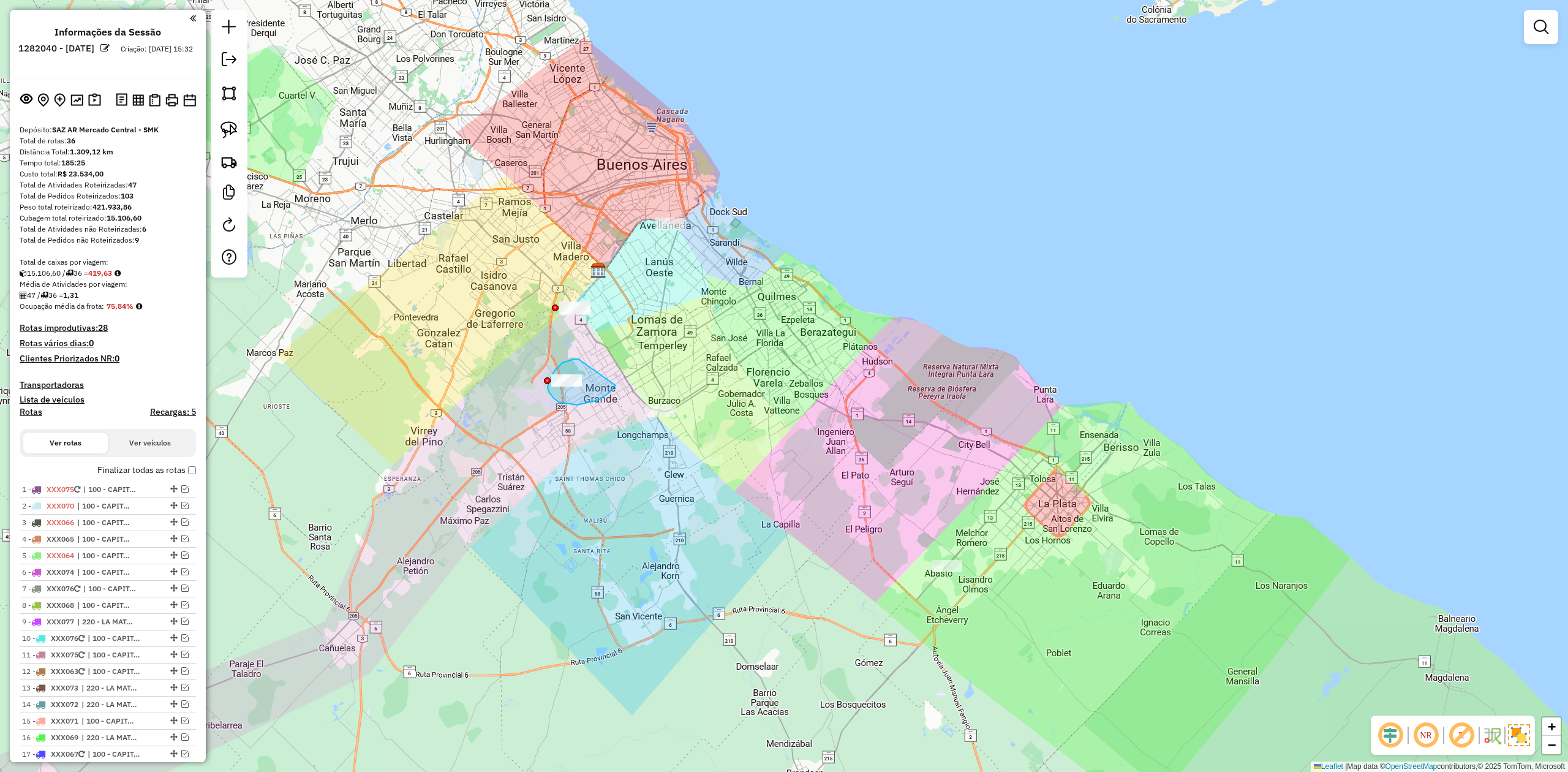
drag, startPoint x: 578, startPoint y: 359, endPoint x: 618, endPoint y: 382, distance: 46.1
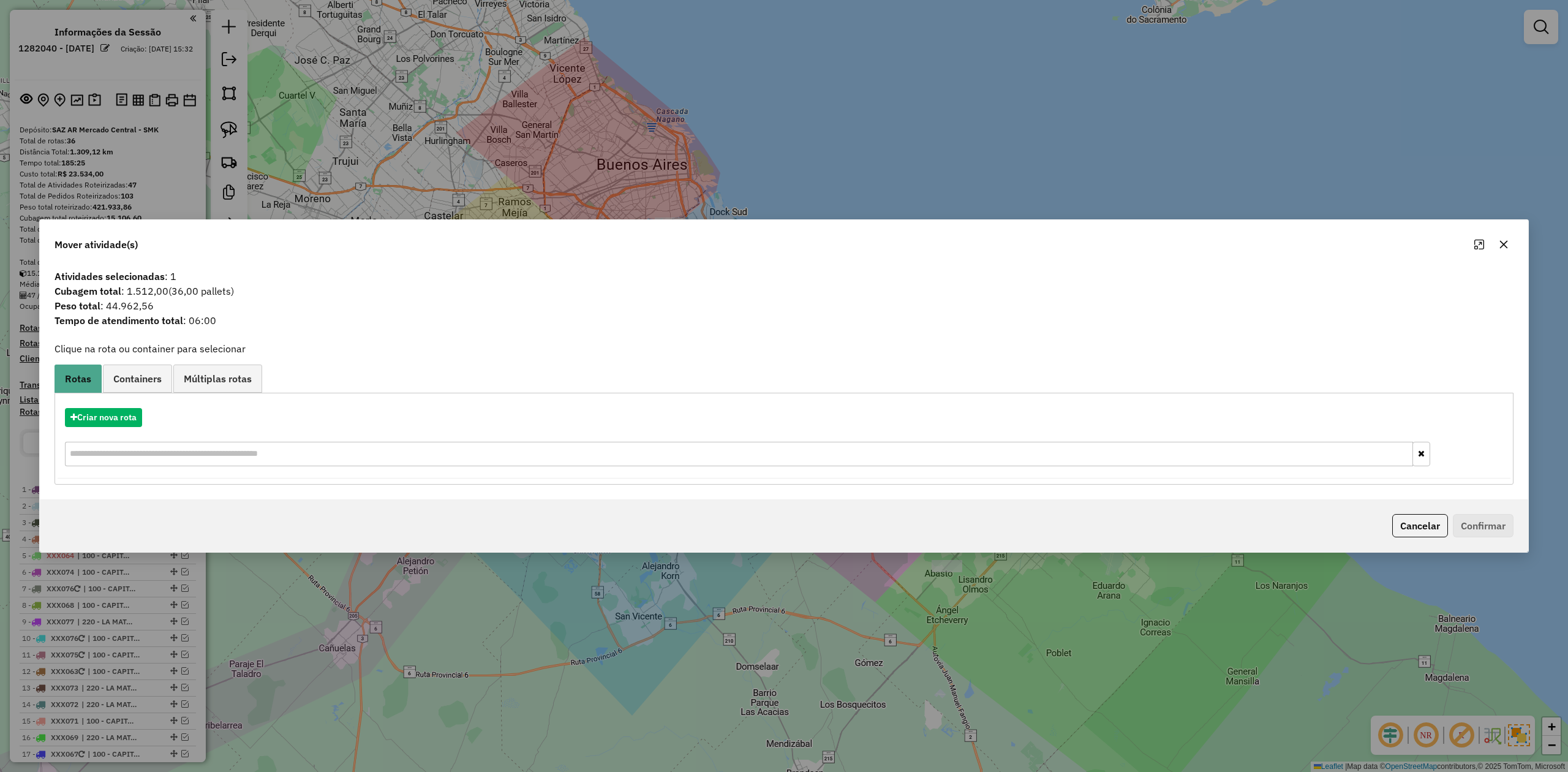
click at [138, 307] on span "Peso total : 44.962,56" at bounding box center [784, 305] width 1474 height 14
copy span "44.962,56"
click at [1045, 244] on button "button" at bounding box center [1503, 244] width 20 height 20
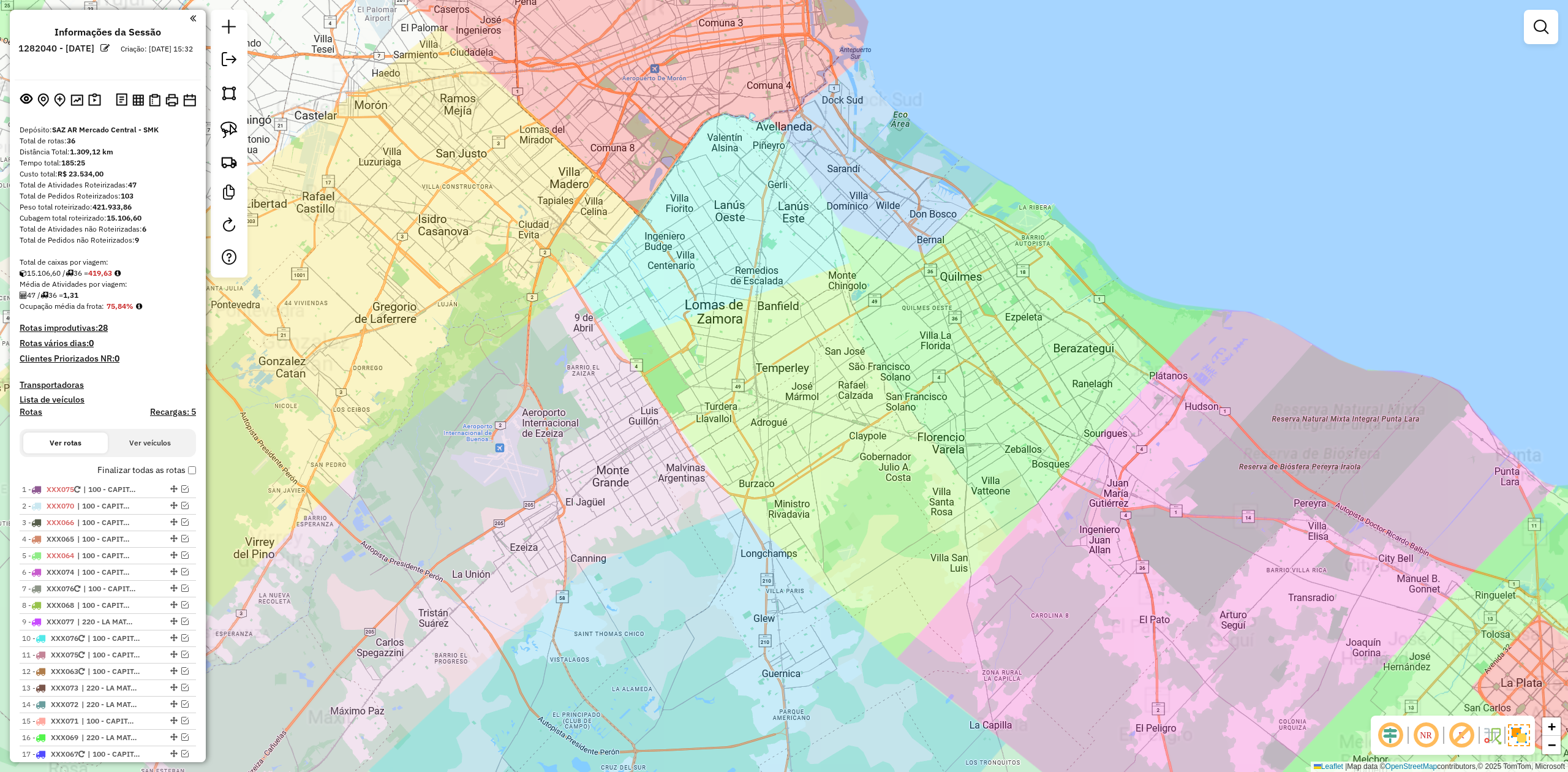
click at [728, 320] on div "Janela de atendimento Grade de atendimento Capacidade Transportadoras Veículos …" at bounding box center [784, 386] width 1568 height 772
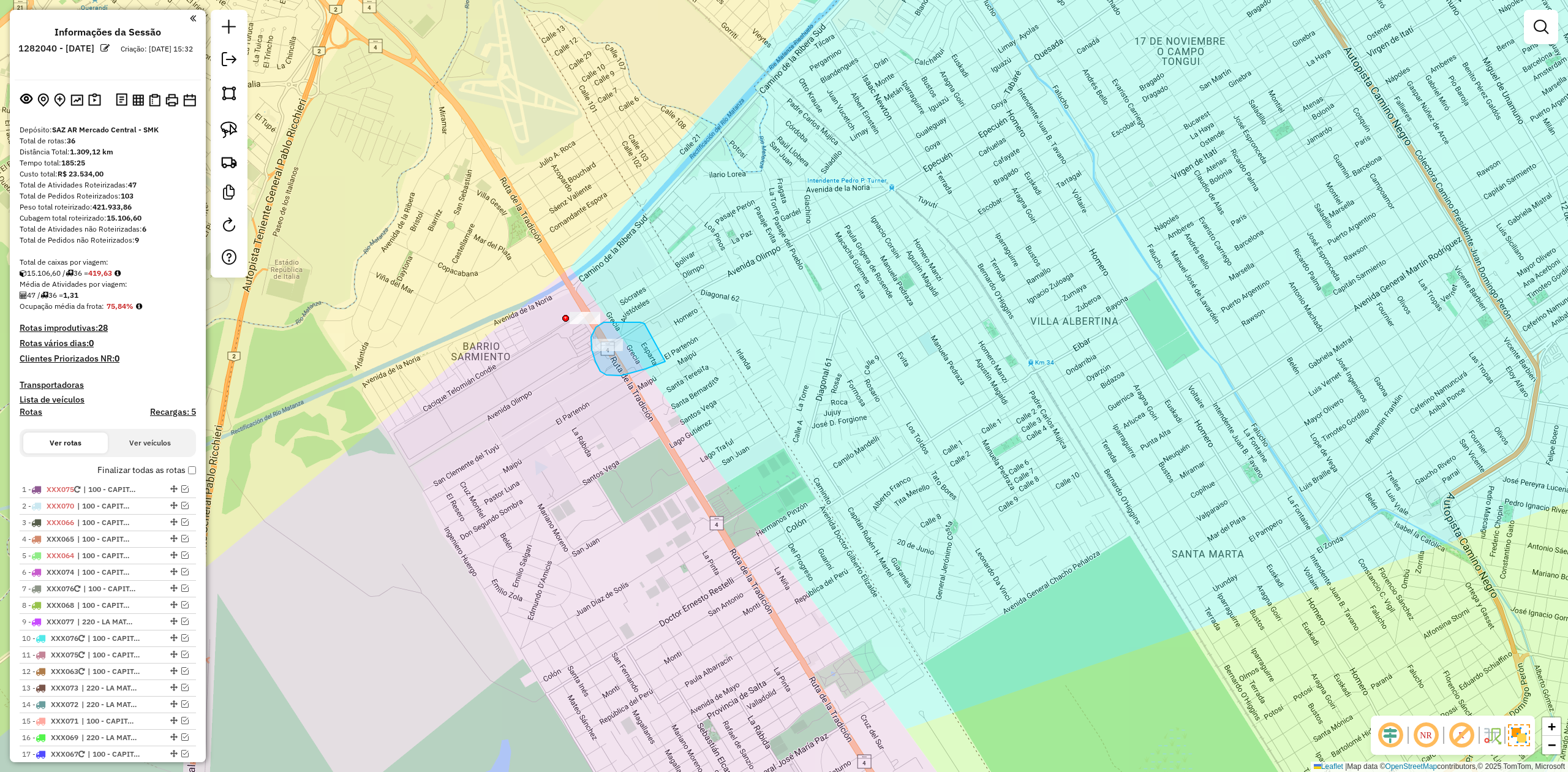
drag, startPoint x: 640, startPoint y: 322, endPoint x: 692, endPoint y: 348, distance: 58.1
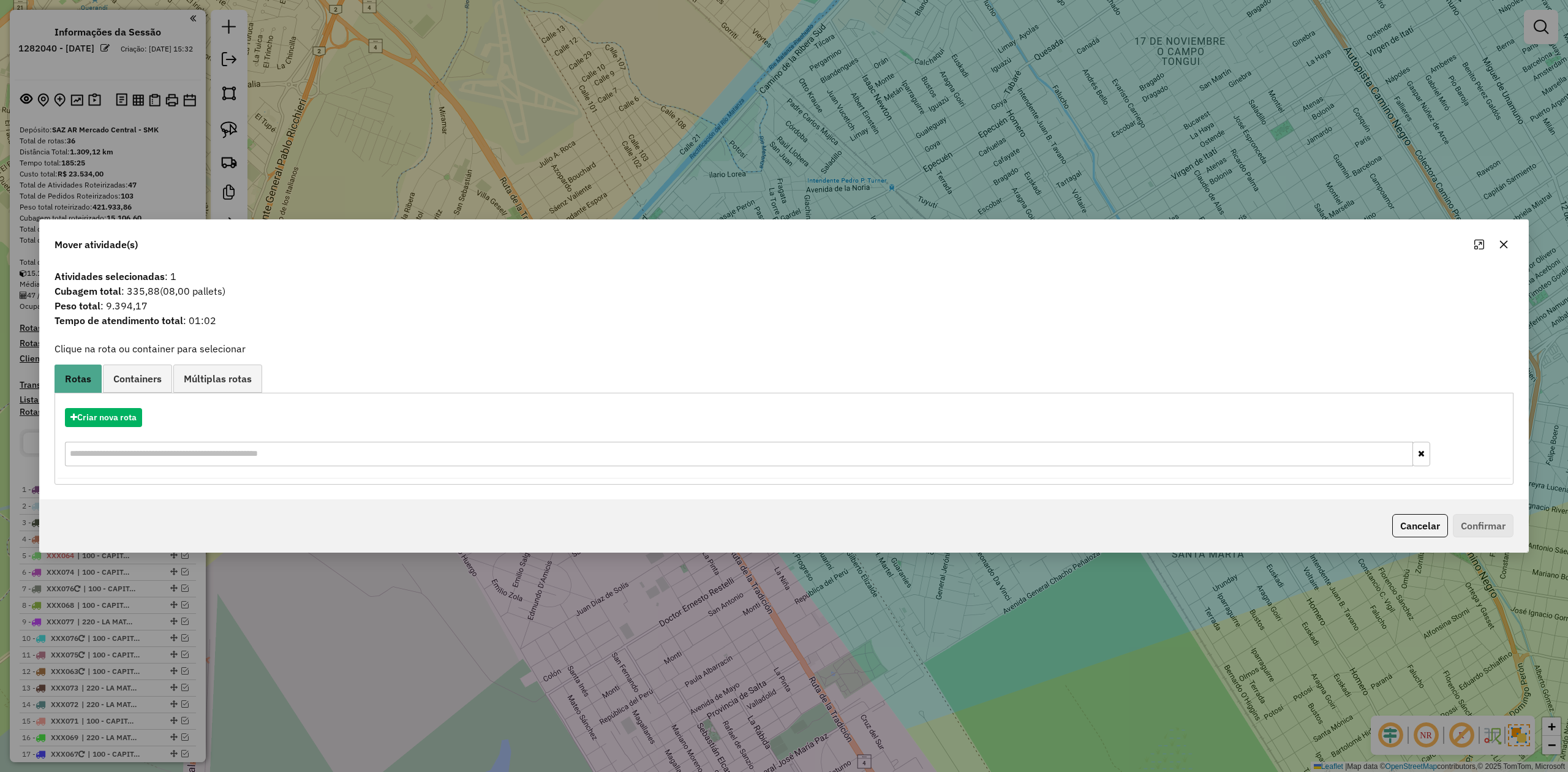
click at [1045, 249] on button "button" at bounding box center [1503, 244] width 20 height 20
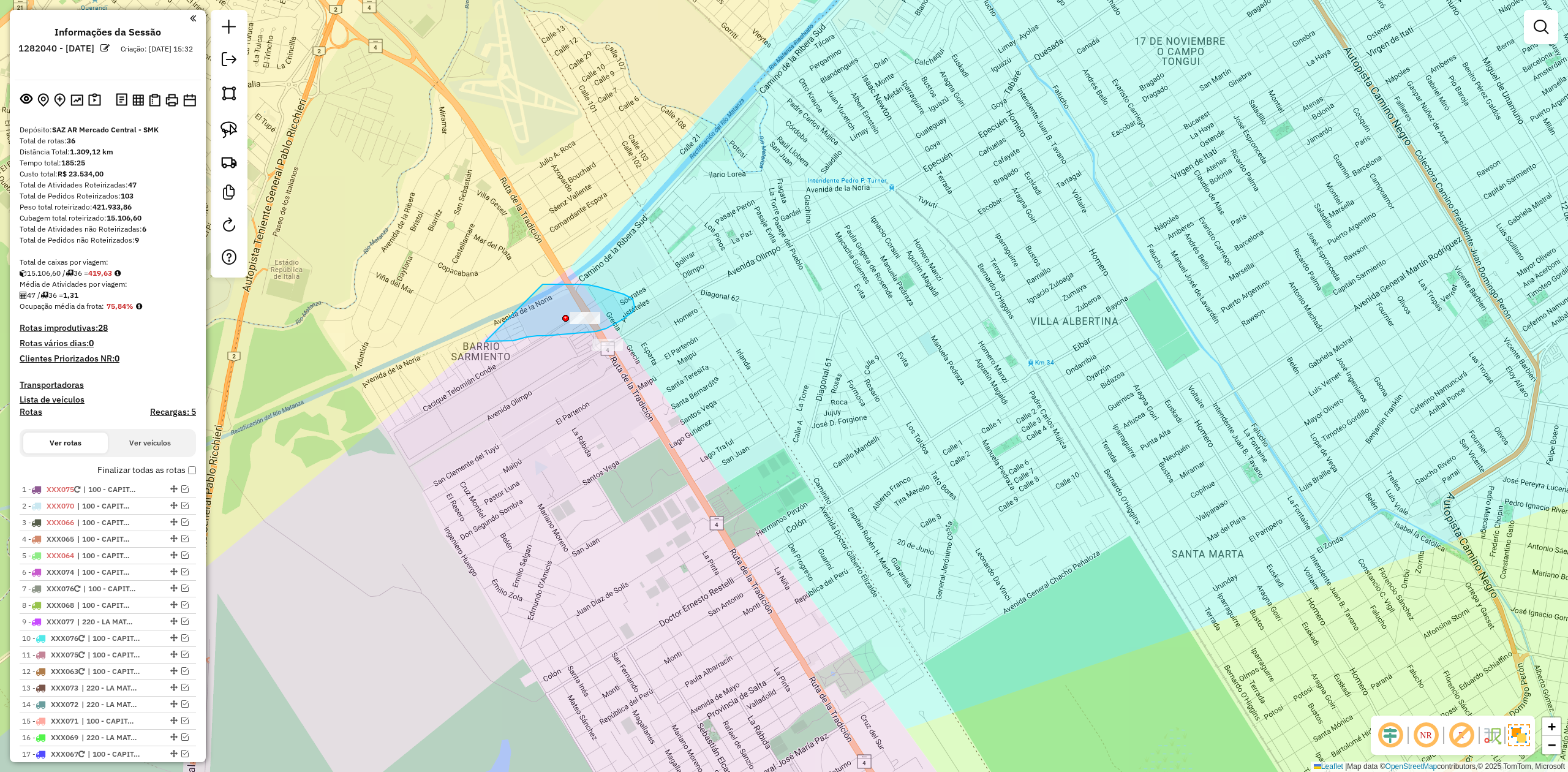
drag, startPoint x: 498, startPoint y: 341, endPoint x: 535, endPoint y: 284, distance: 68.0
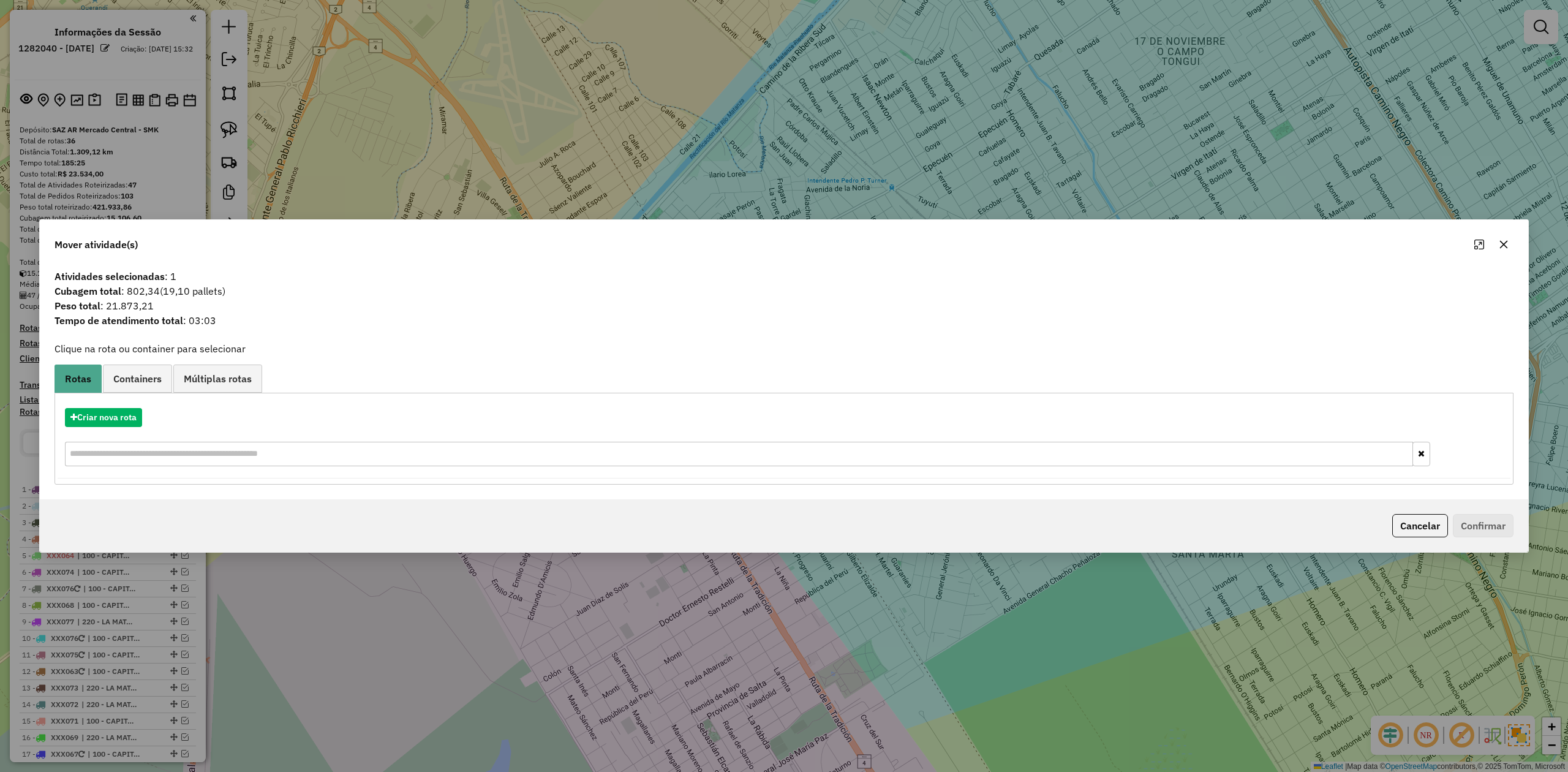
click at [1045, 248] on button "button" at bounding box center [1503, 244] width 20 height 20
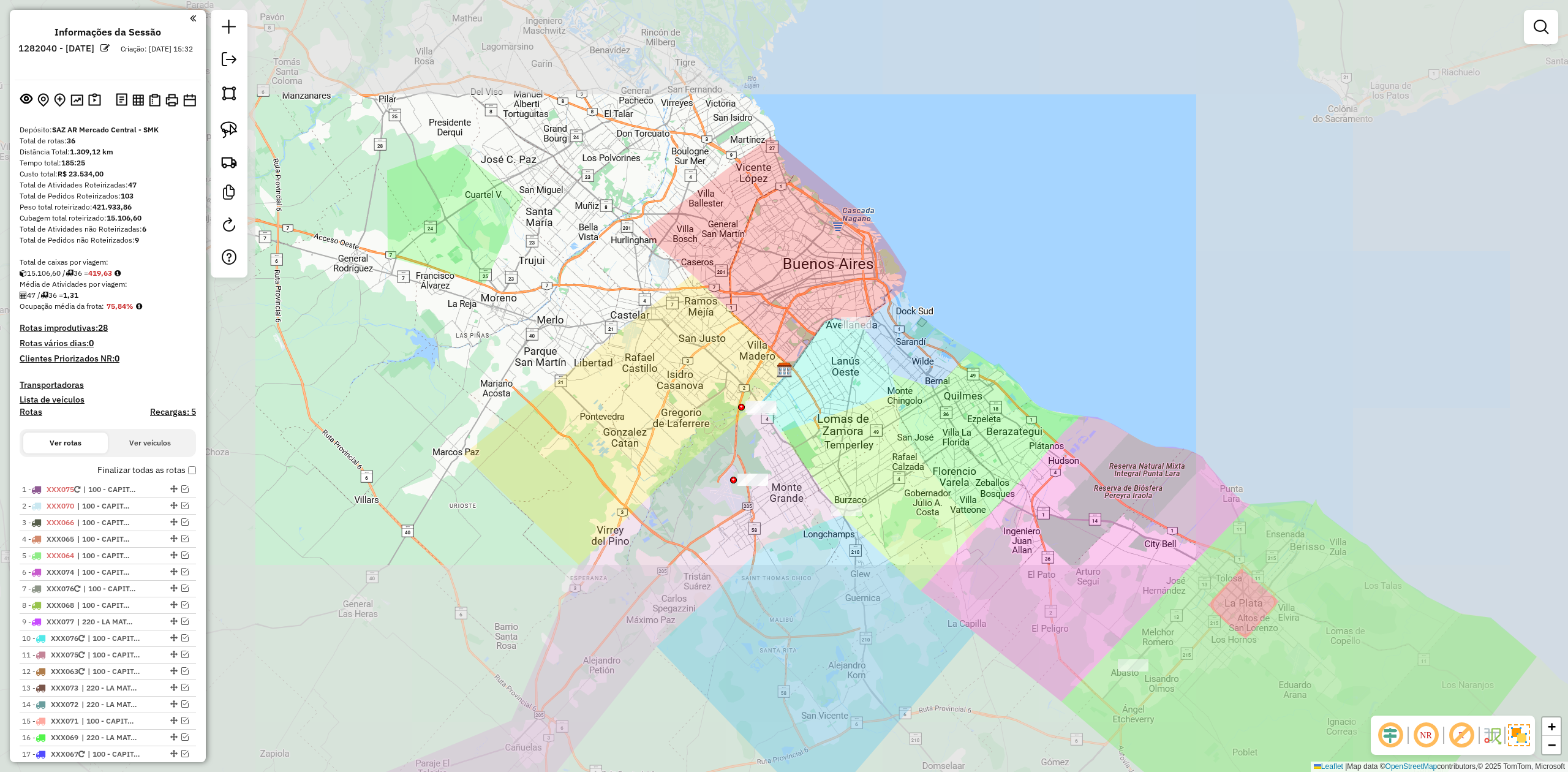
drag, startPoint x: 824, startPoint y: 436, endPoint x: 817, endPoint y: 428, distance: 10.6
click at [819, 430] on div "Janela de atendimento Grade de atendimento Capacidade Transportadoras Veículos …" at bounding box center [784, 386] width 1568 height 772
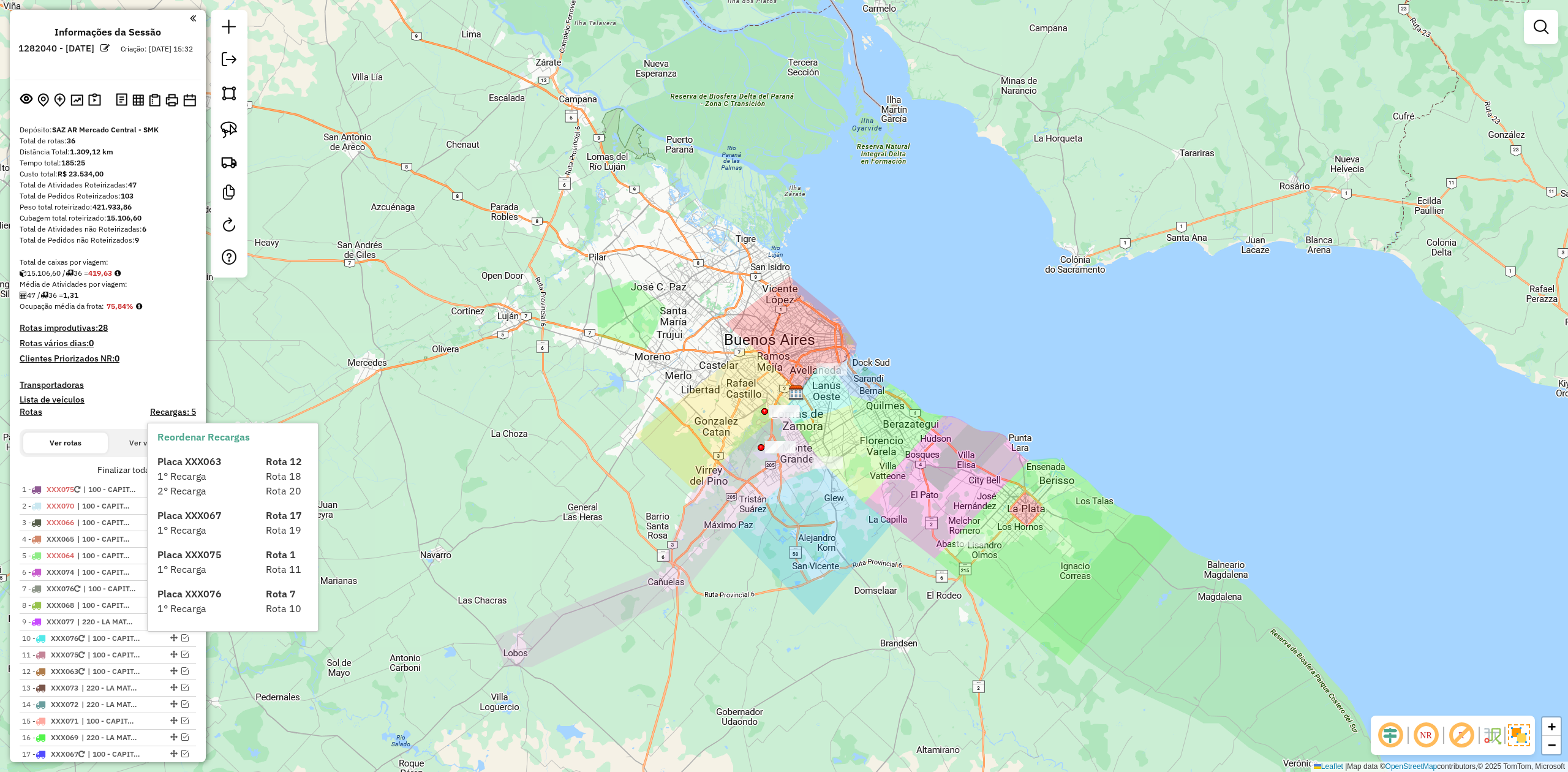
click at [72, 379] on h4 "Transportadoras" at bounding box center [108, 384] width 177 height 10
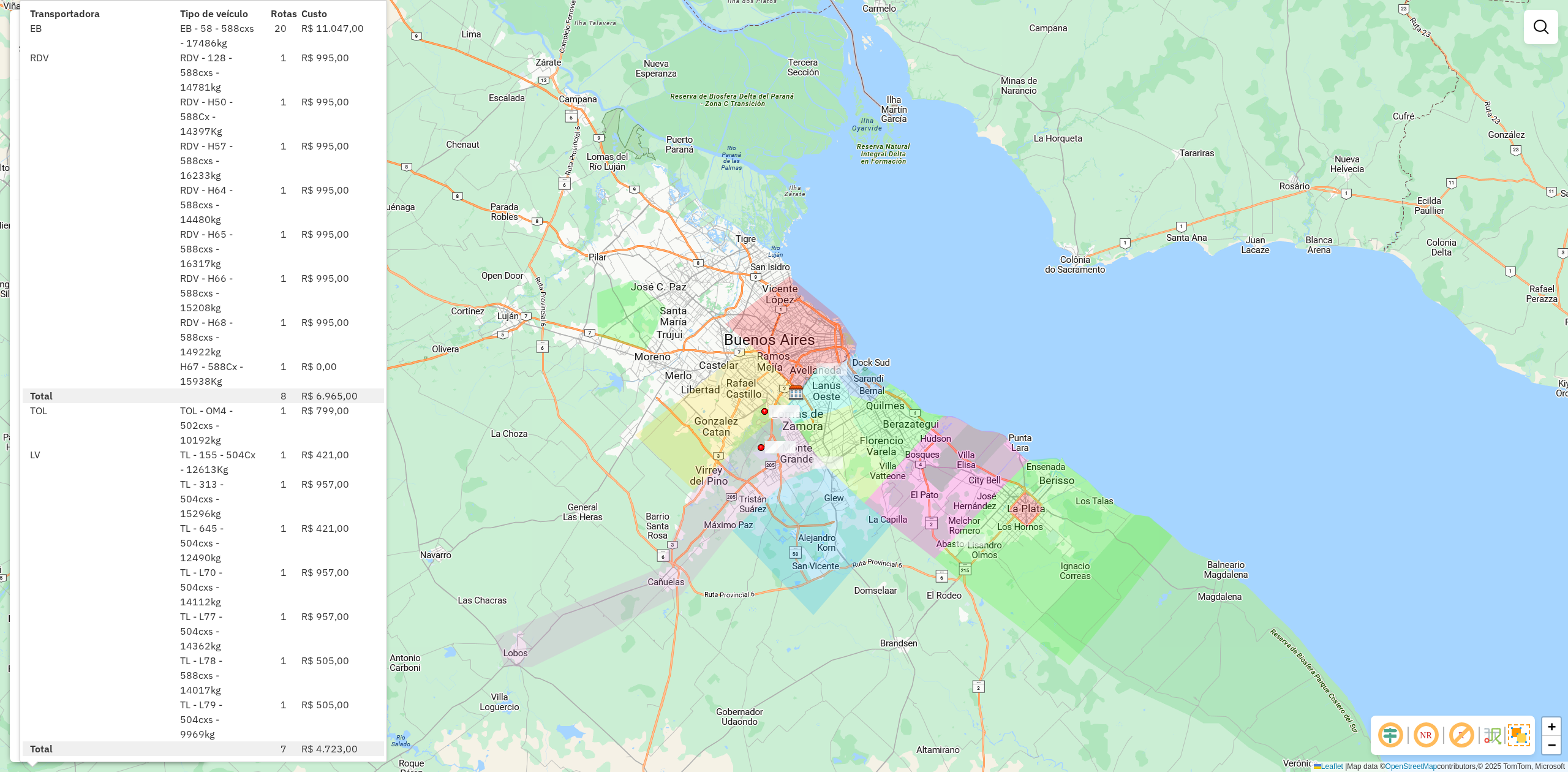
click at [244, 409] on div "TOL - OM4 - 502cxs - 10192kg" at bounding box center [218, 425] width 91 height 44
click at [217, 346] on div "RDV - H68 - 588cxs - 14922kg" at bounding box center [218, 337] width 91 height 44
click at [746, 477] on div "Janela de atendimento Grade de atendimento Capacidade Transportadoras Veículos …" at bounding box center [784, 386] width 1568 height 772
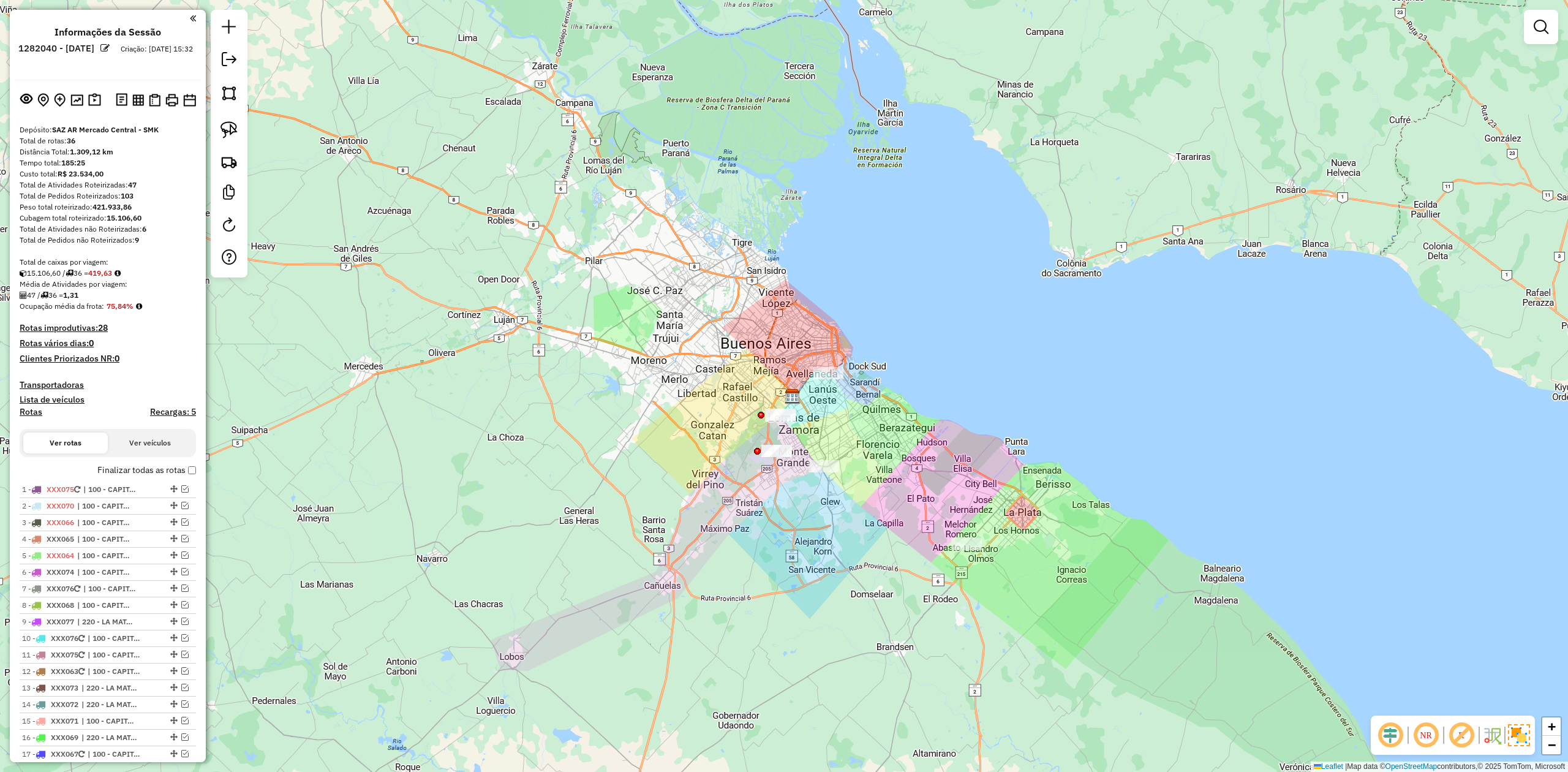
drag, startPoint x: 731, startPoint y: 505, endPoint x: 672, endPoint y: 570, distance: 87.8
click at [674, 477] on div "Janela de atendimento Grade de atendimento Capacidade Transportadoras Veículos …" at bounding box center [784, 386] width 1568 height 772
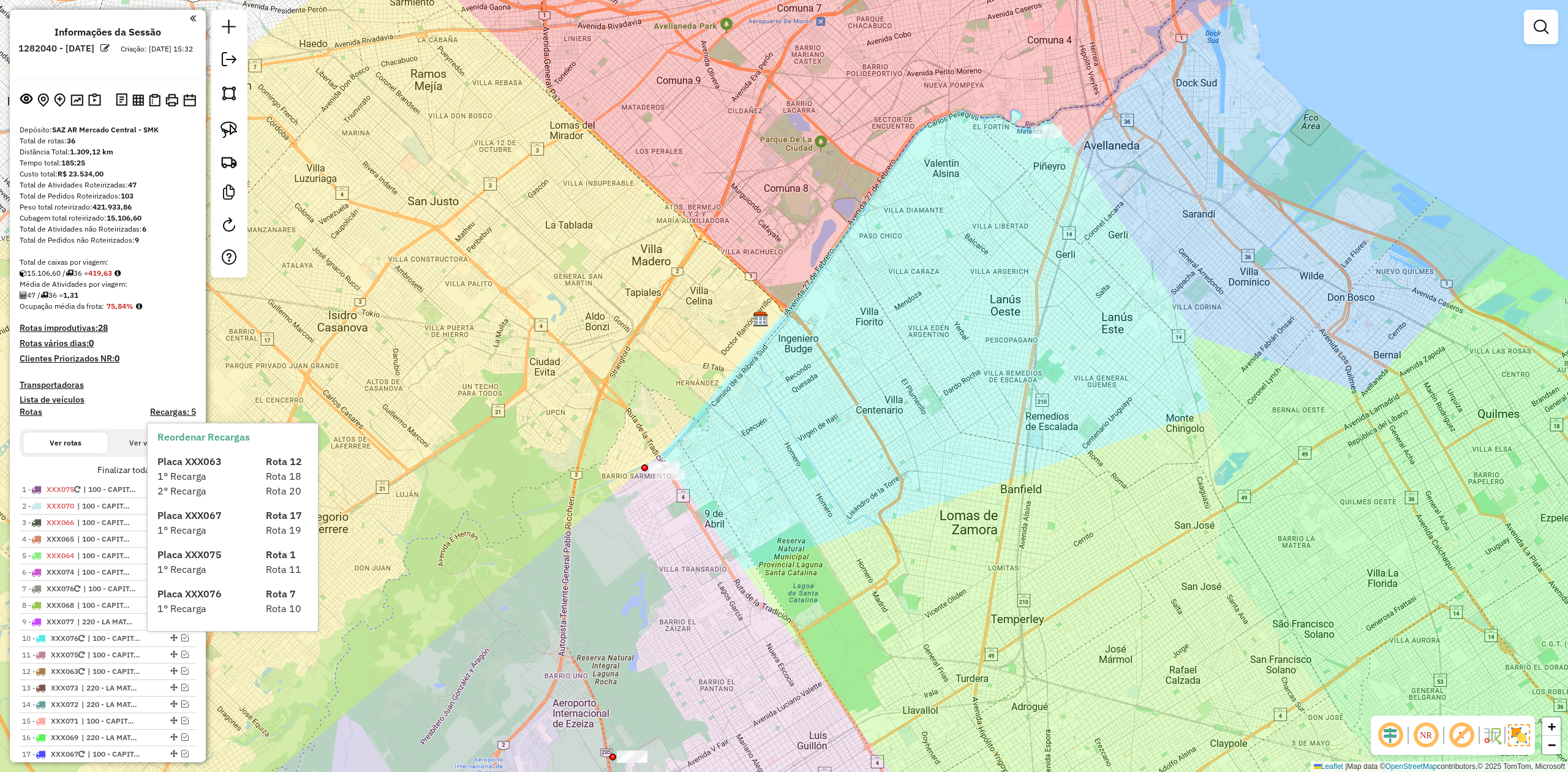
click at [184, 466] on span "Placa XXX063" at bounding box center [190, 461] width 65 height 12
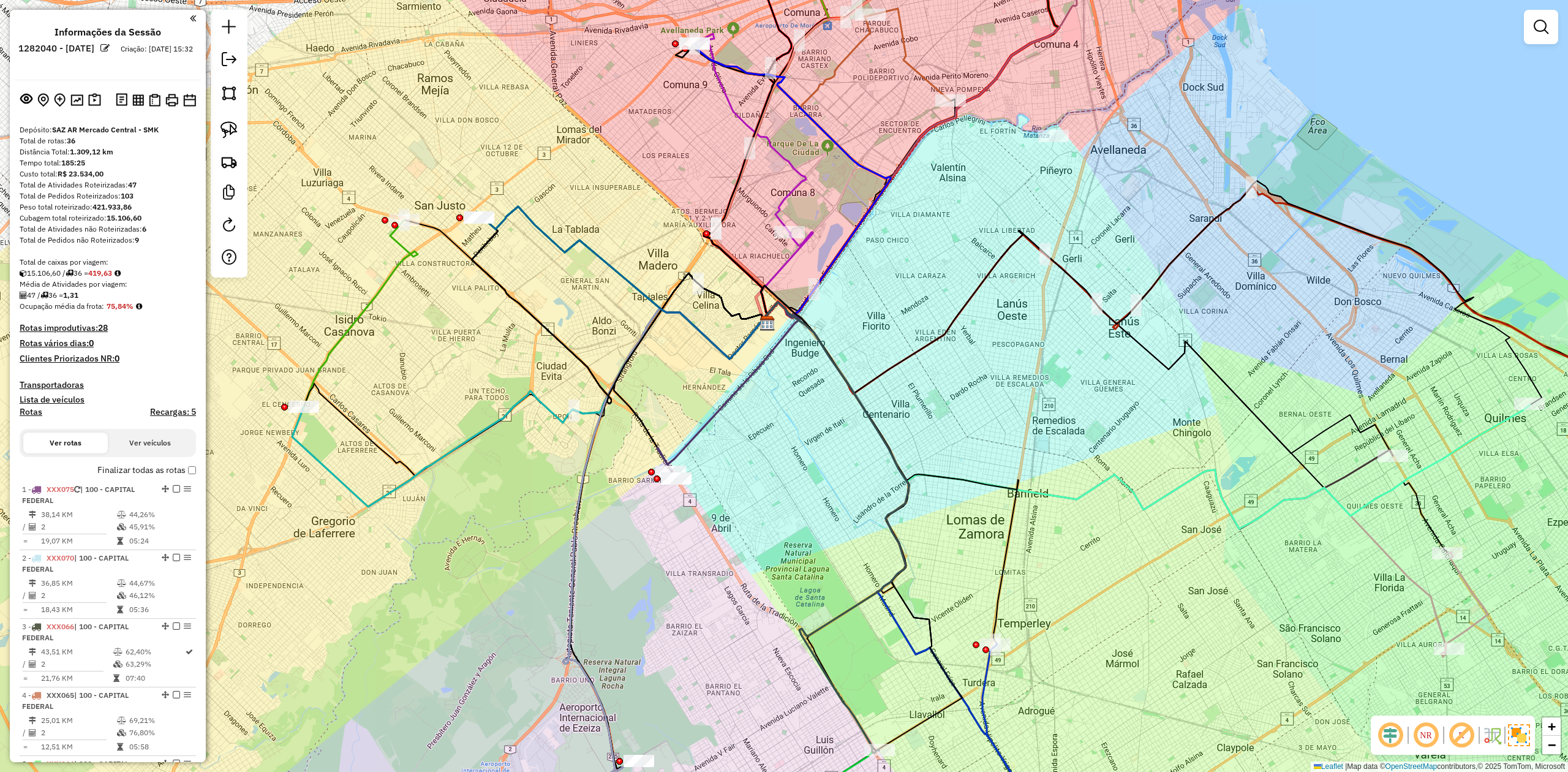
drag, startPoint x: 515, startPoint y: 250, endPoint x: 587, endPoint y: 324, distance: 103.2
click at [597, 340] on div "Janela de atendimento Grade de atendimento Capacidade Transportadoras Veículos …" at bounding box center [784, 386] width 1568 height 772
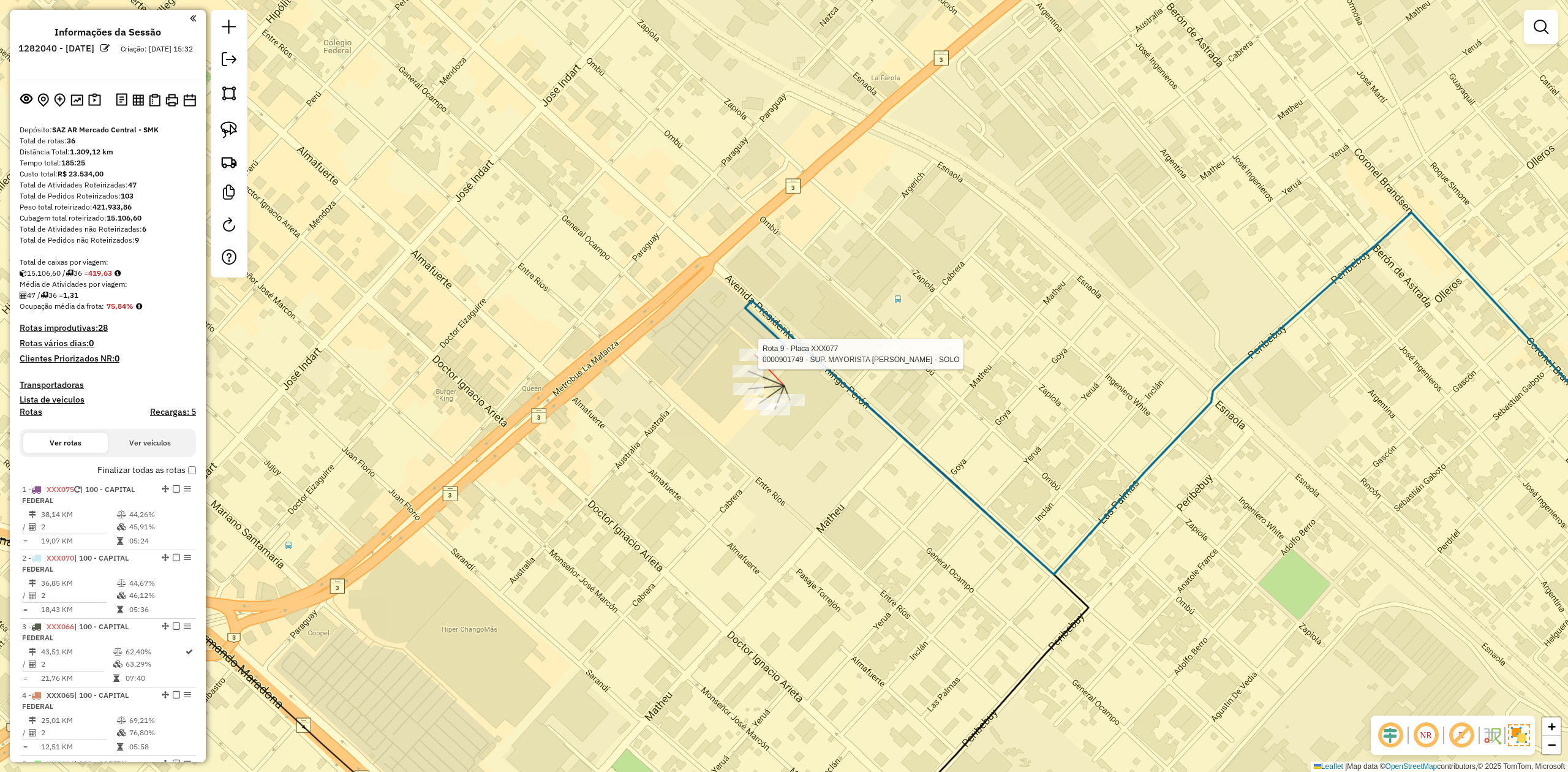
select select "**********"
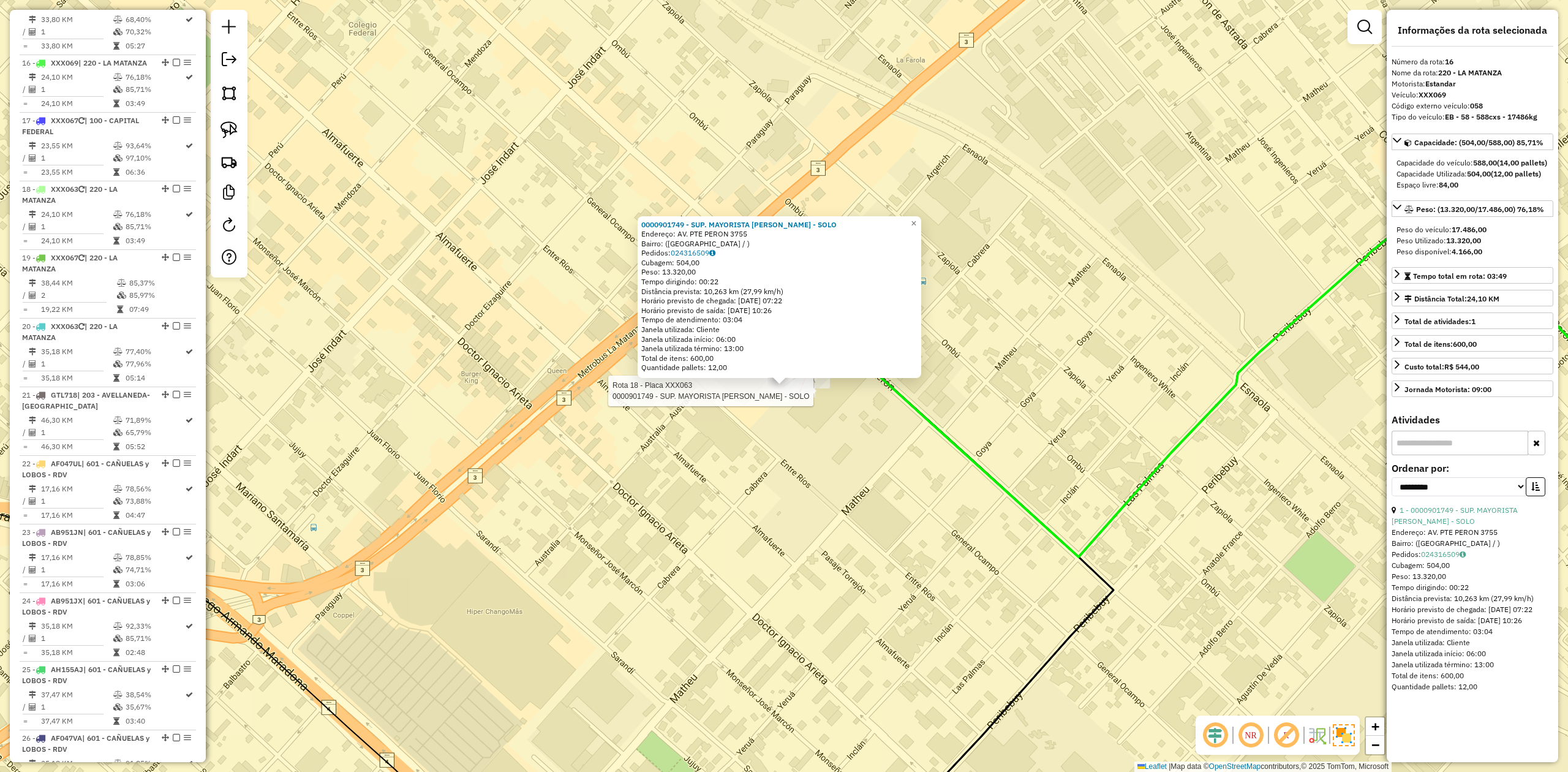
scroll to position [1492, 0]
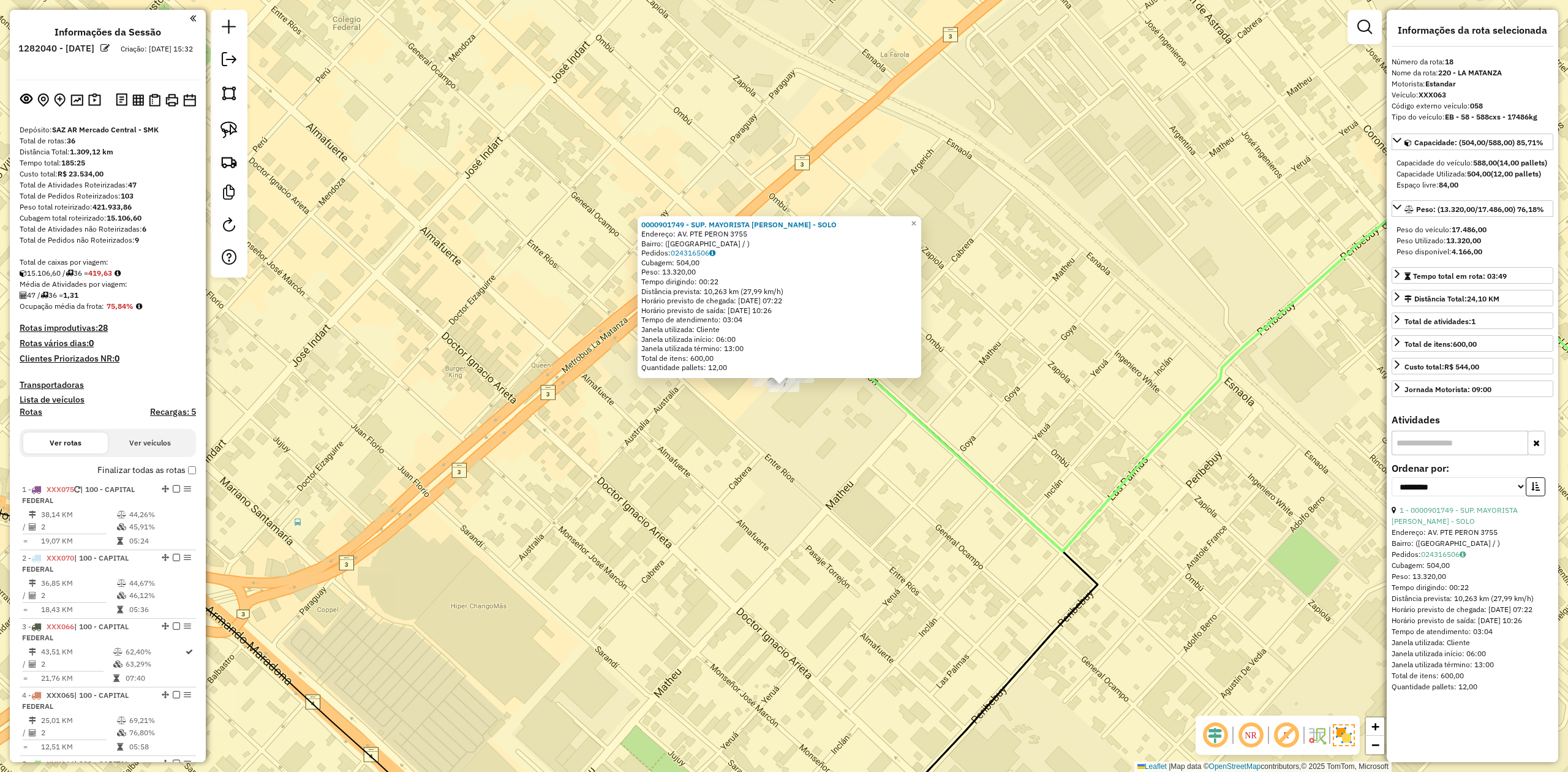
select select "**********"
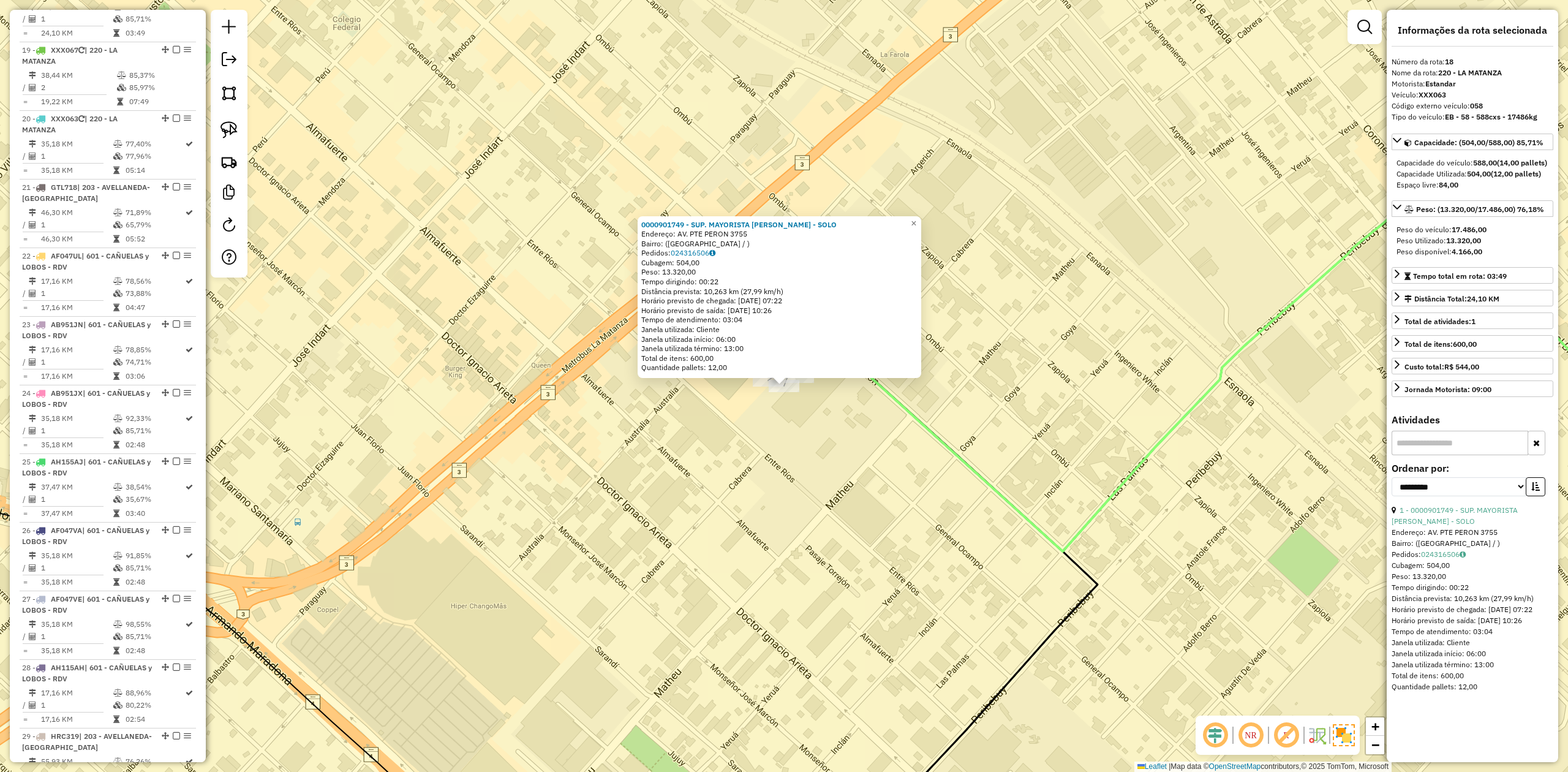
click at [799, 414] on div "0000901749 - SUP. MAYORISTA MAKRO S.A. - SOLO Endereço: AV. PTE PERON 3755 Bair…" at bounding box center [784, 386] width 1568 height 772
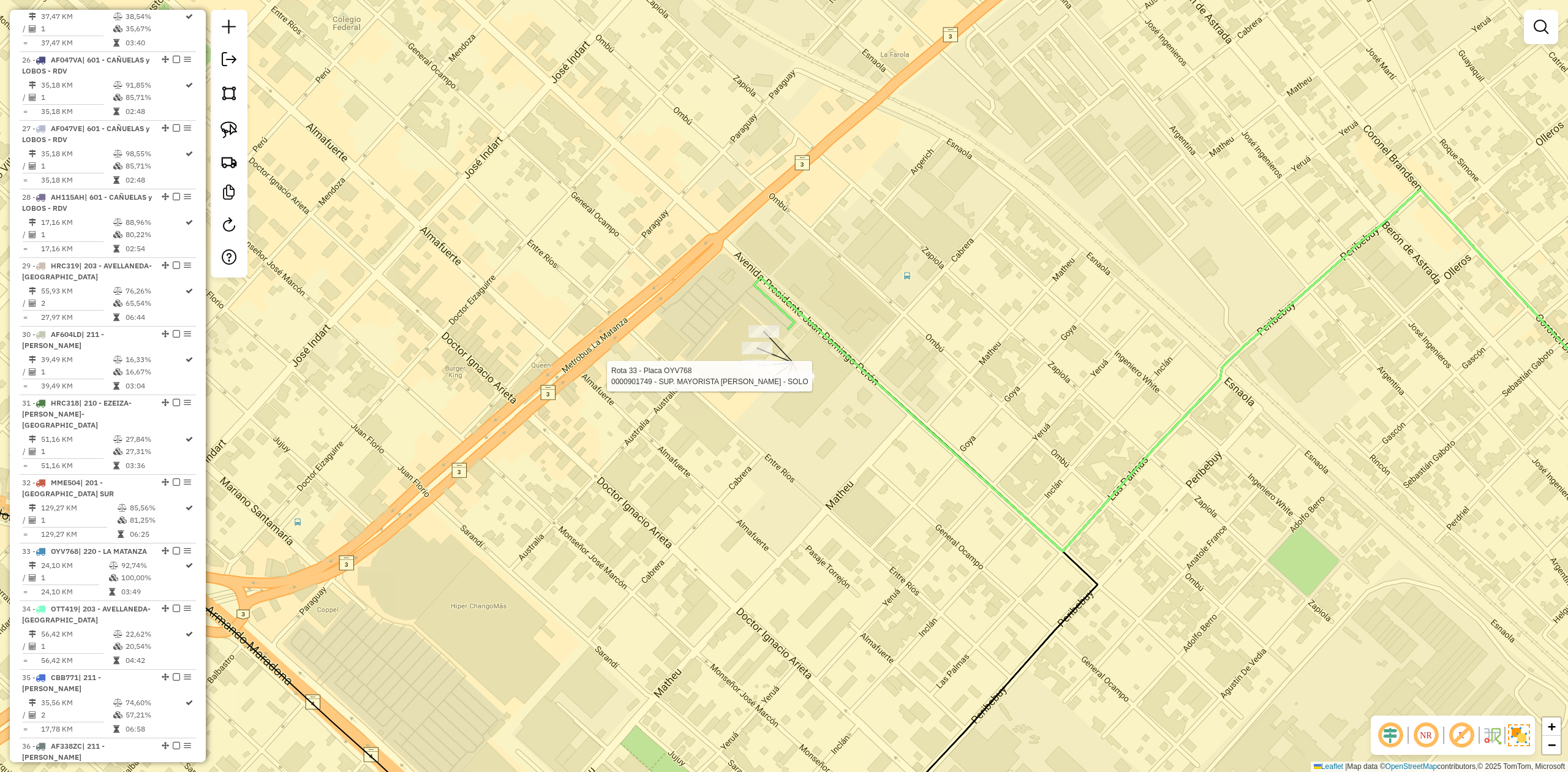
select select "**********"
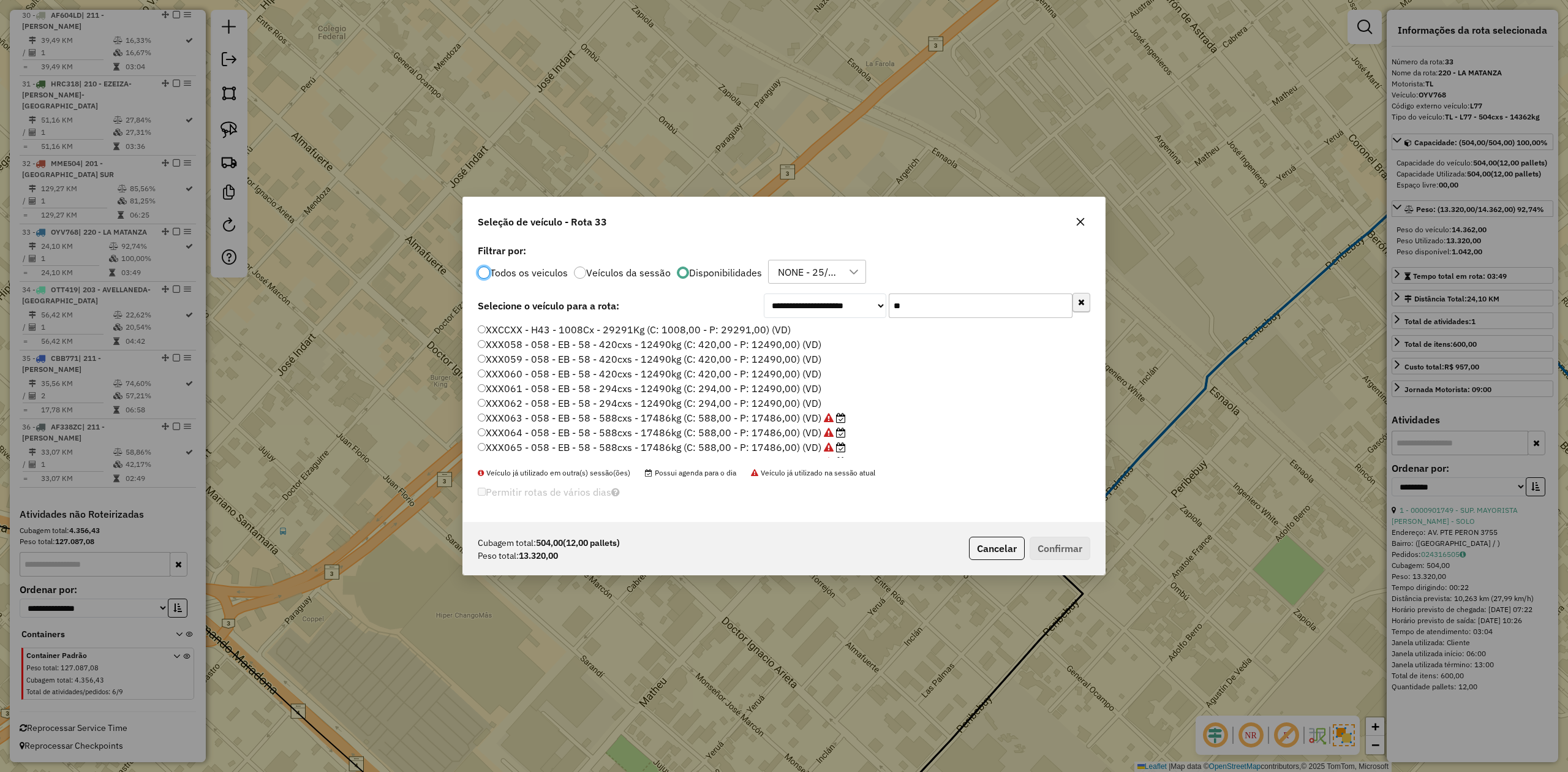
scroll to position [6, 3]
click at [809, 296] on div "**********" at bounding box center [927, 306] width 327 height 25
click at [802, 375] on label "XXX066 - 058 - EB - 58 - 588cxs - 17486kg (C: 588,00 - P: 17486,00) (VD)" at bounding box center [662, 373] width 368 height 14
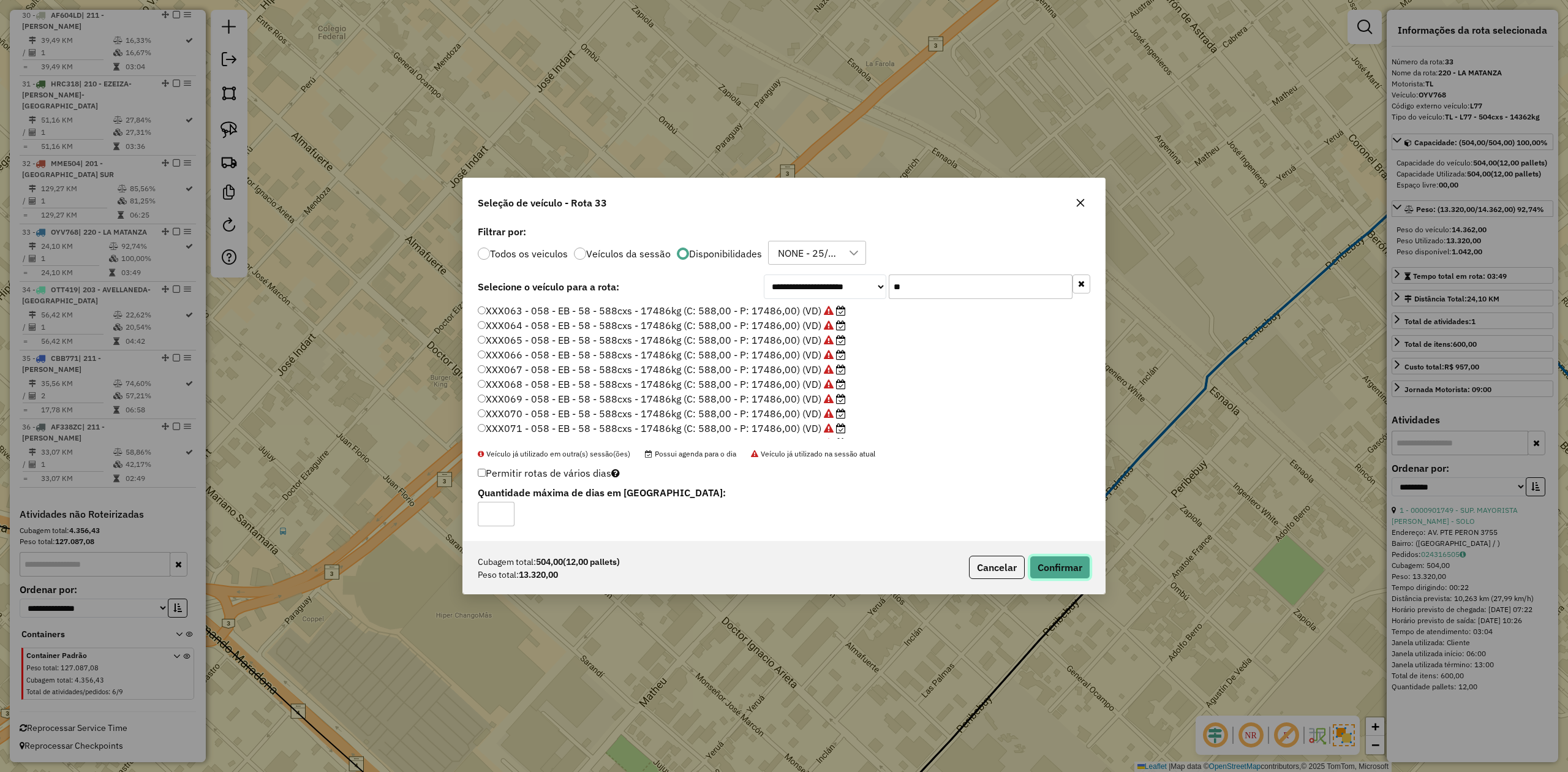
click at [1043, 565] on button "Confirmar" at bounding box center [1060, 567] width 60 height 23
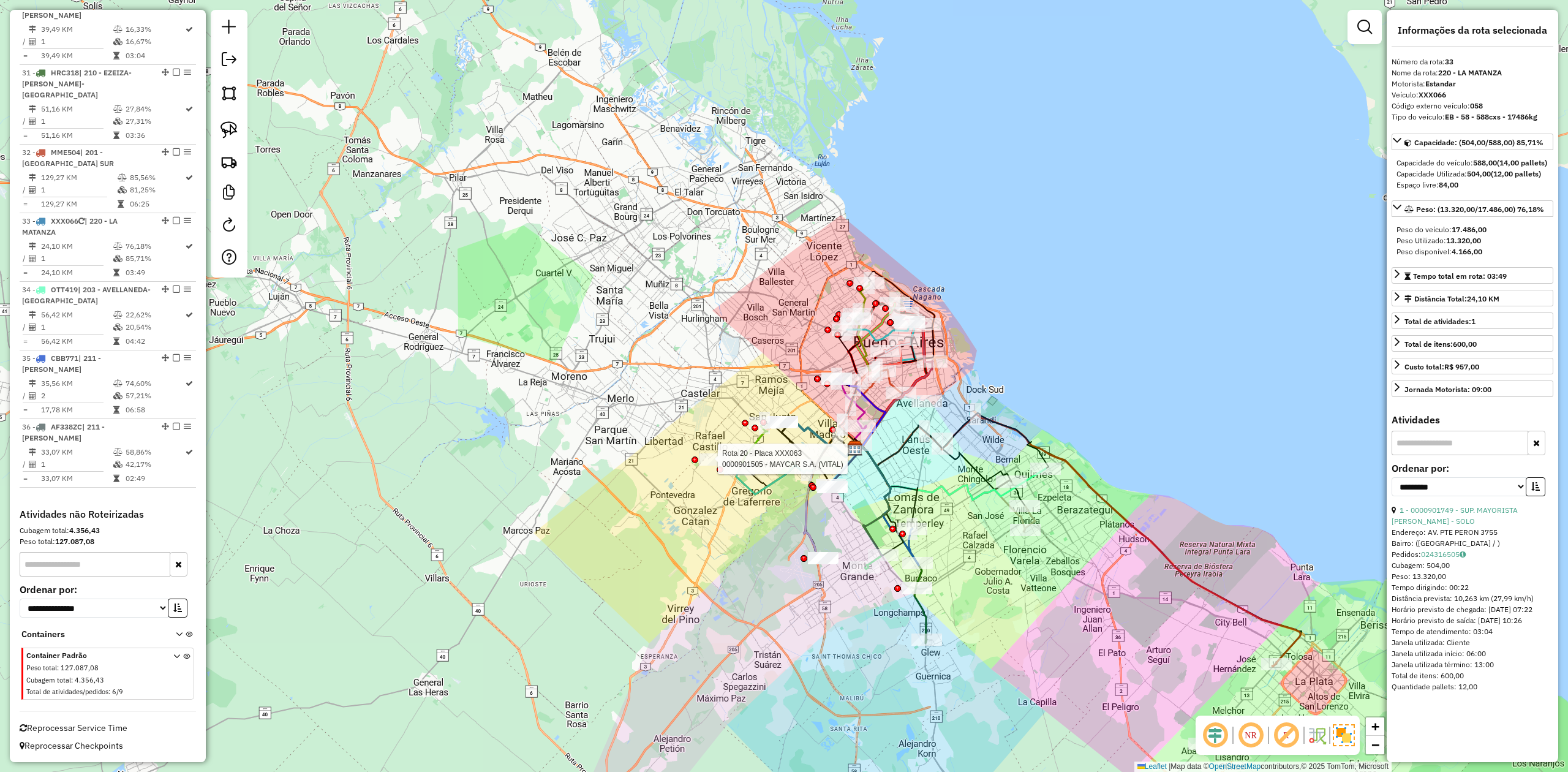
drag, startPoint x: 730, startPoint y: 473, endPoint x: 697, endPoint y: 462, distance: 34.8
click at [714, 464] on div at bounding box center [714, 459] width 31 height 12
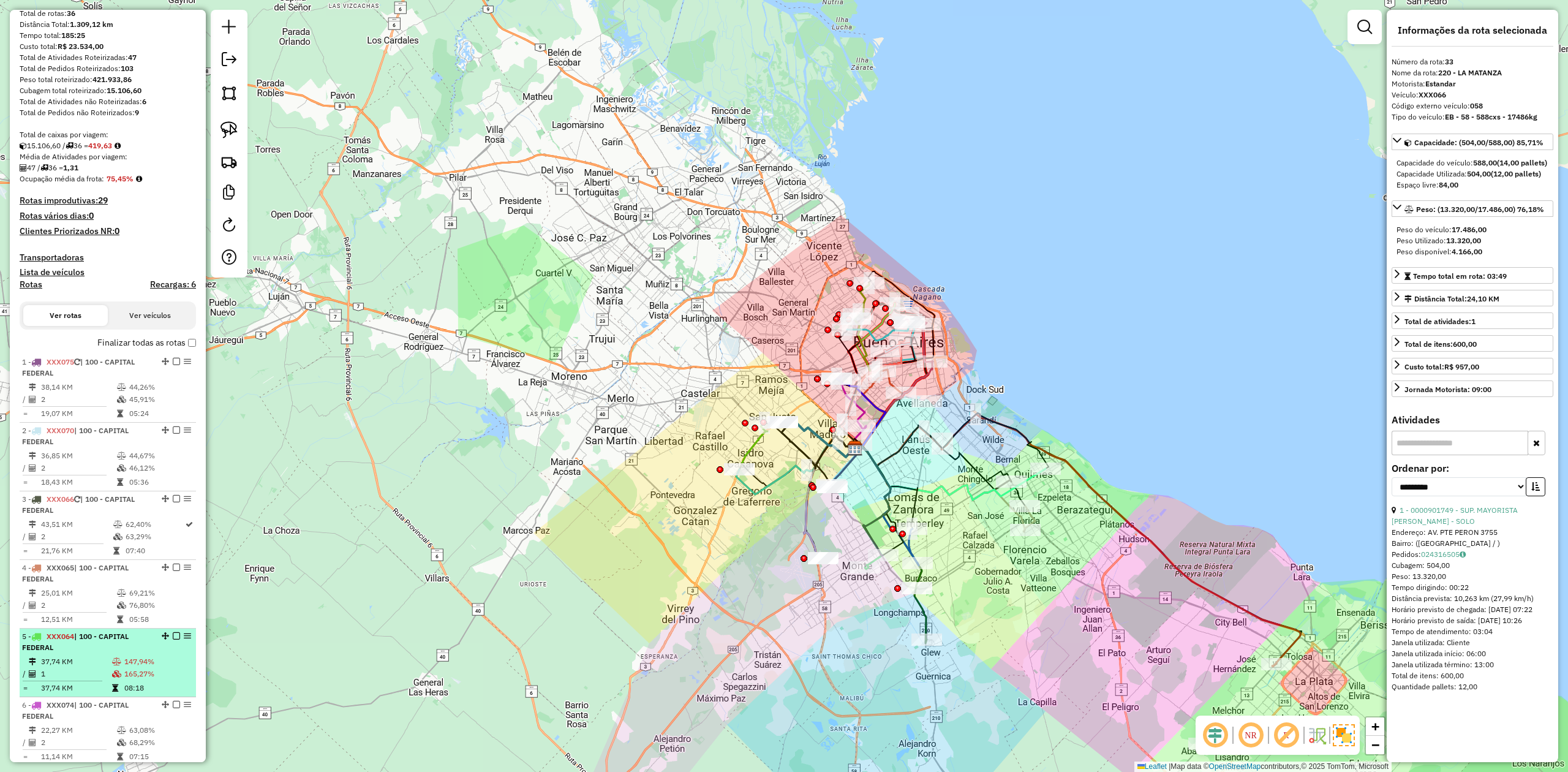
scroll to position [103, 0]
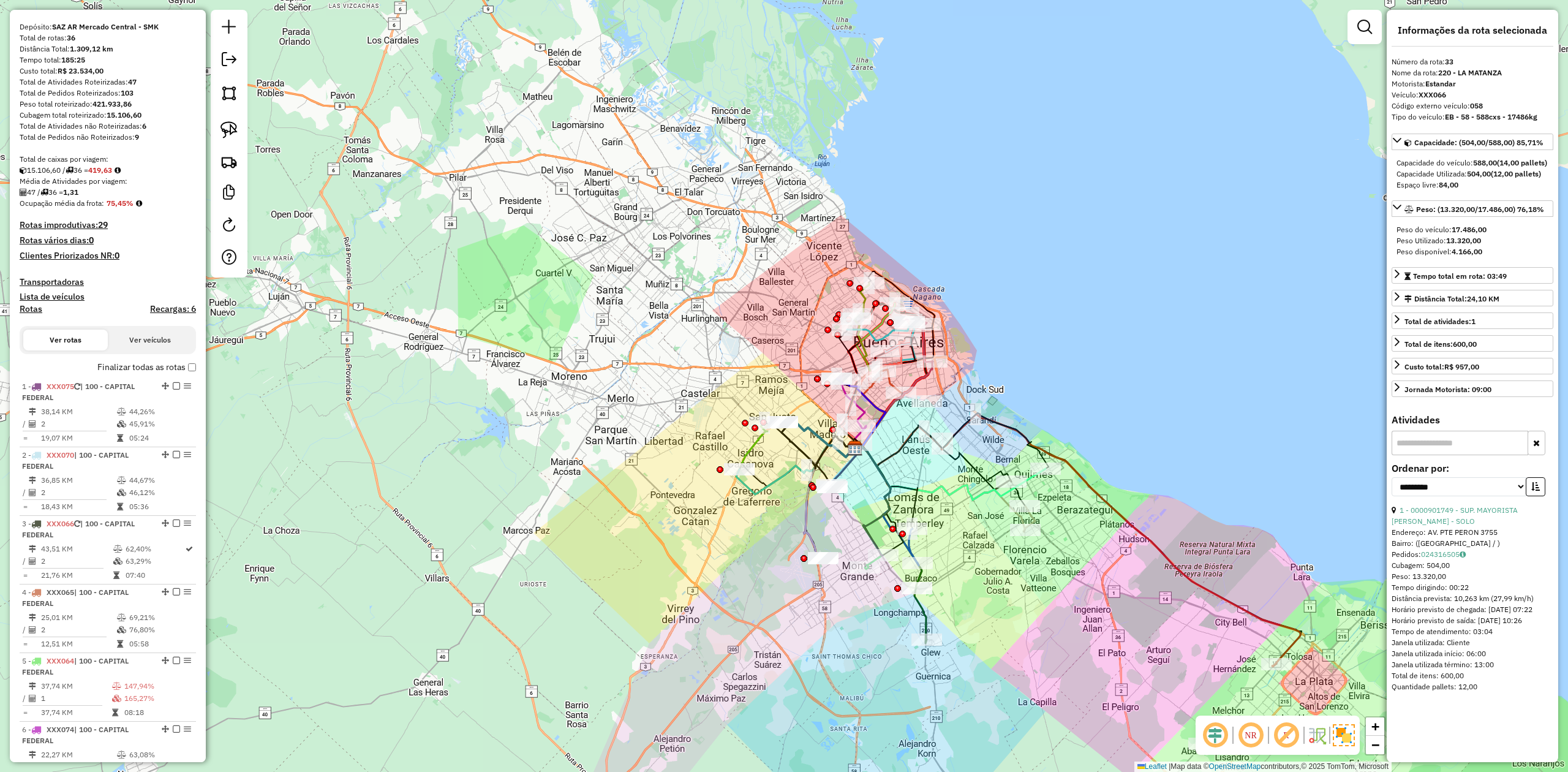
click at [37, 309] on h4 "Rotas" at bounding box center [31, 309] width 23 height 10
select select
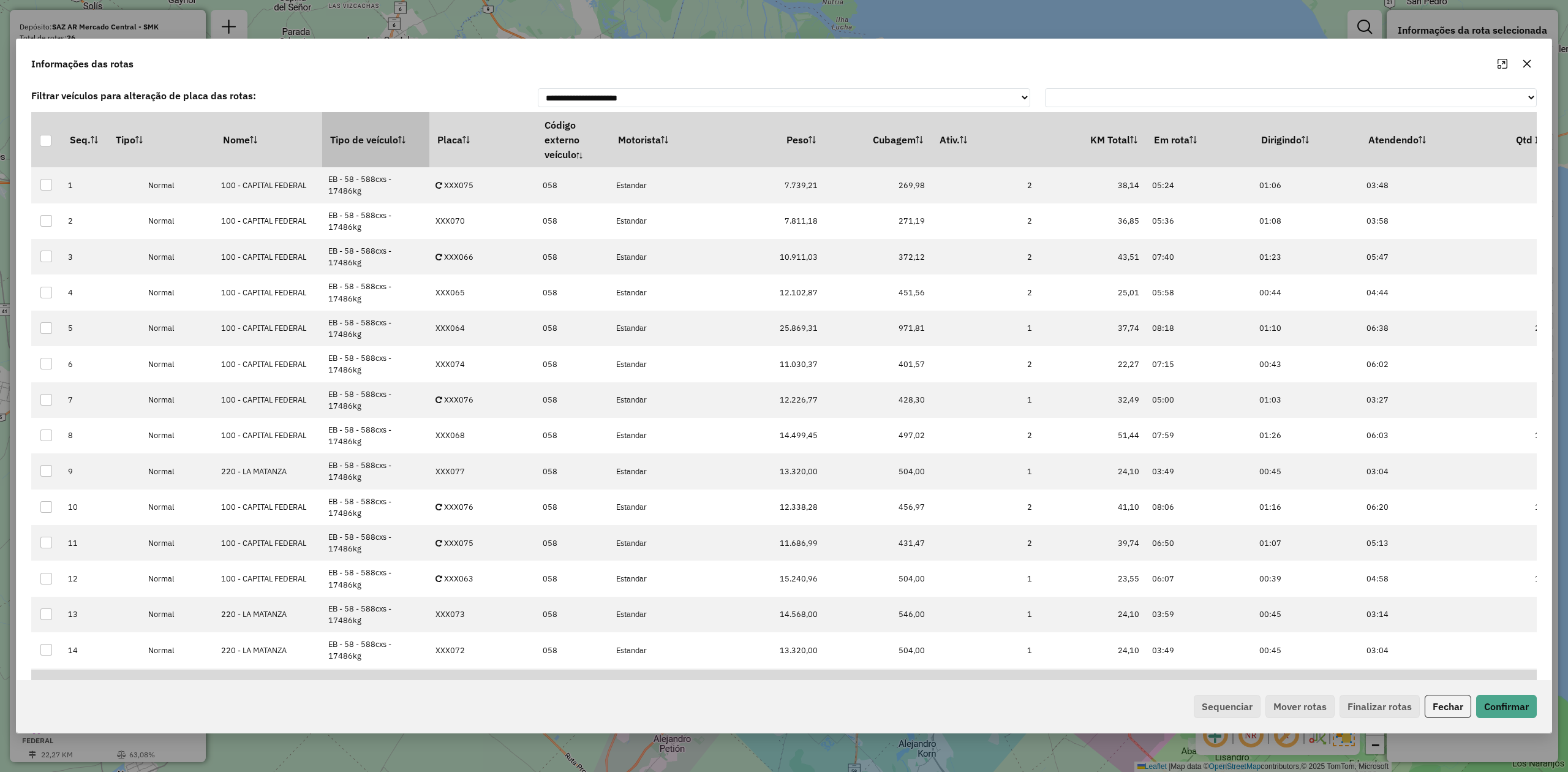
click at [368, 138] on th "Tipo de veículo" at bounding box center [376, 140] width 107 height 55
click at [368, 136] on th "Tipo de veículo" at bounding box center [376, 140] width 107 height 55
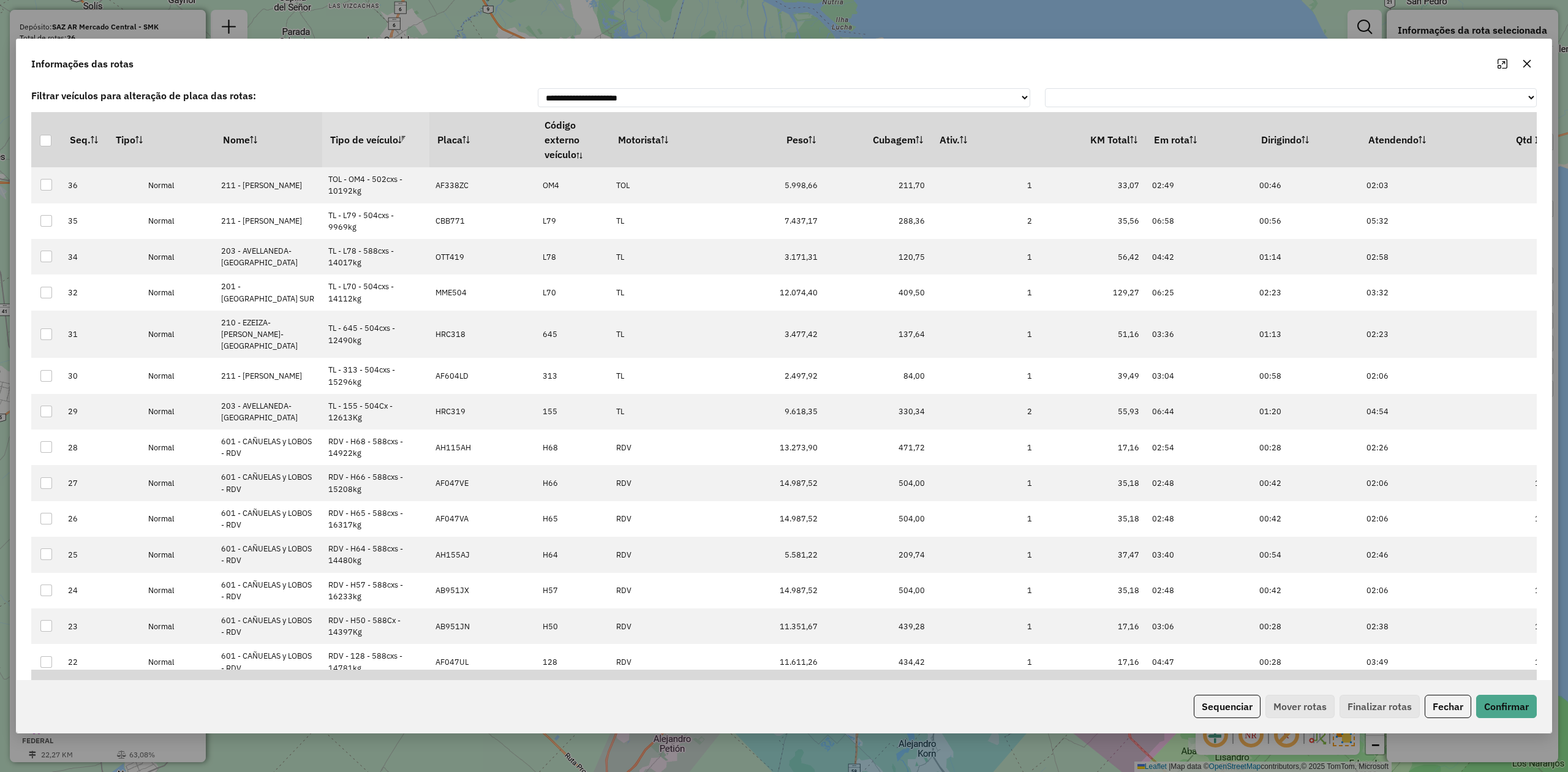
click at [368, 136] on th "Tipo de veículo" at bounding box center [376, 140] width 107 height 55
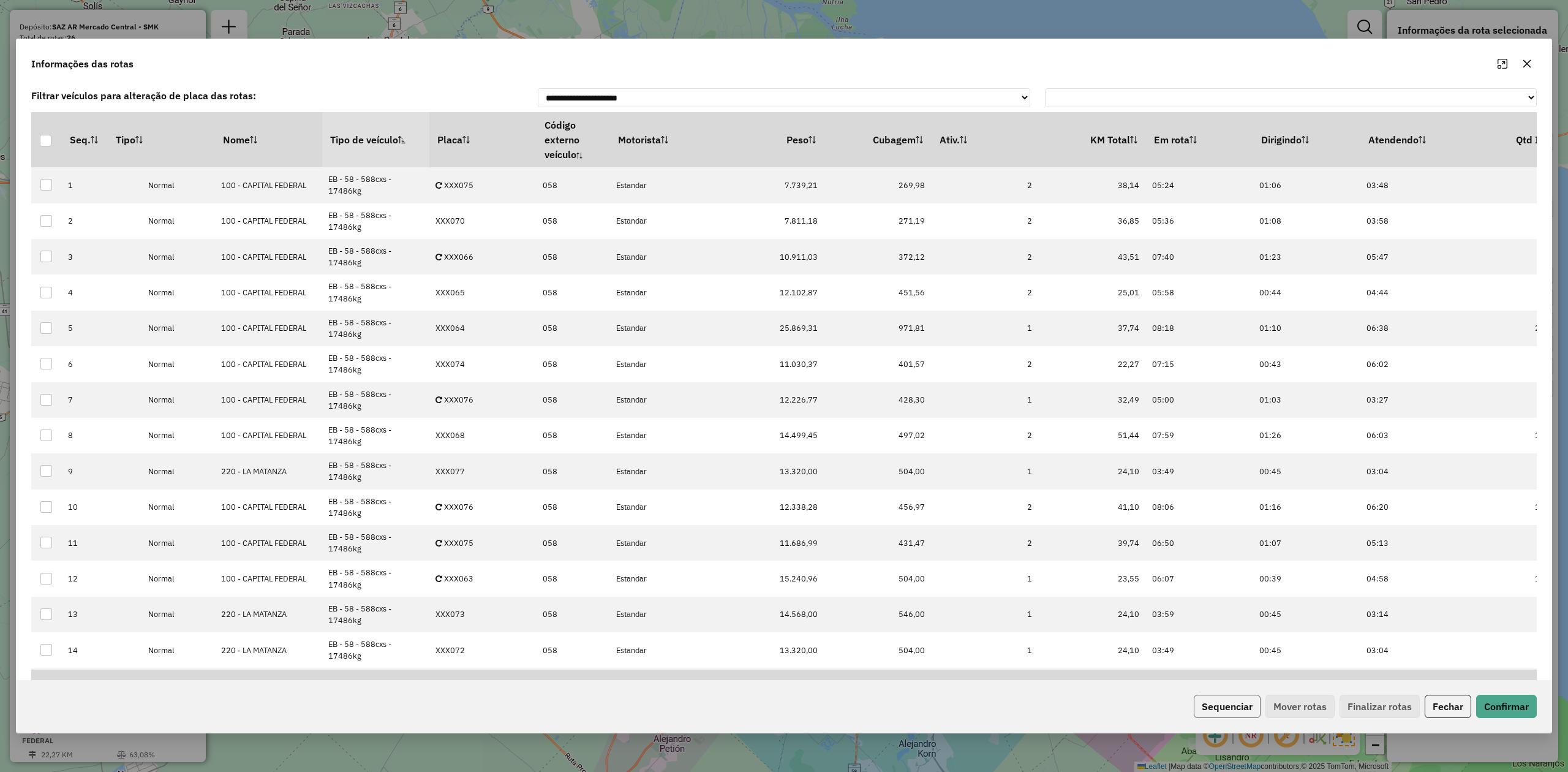
click at [1219, 701] on button "Sequenciar" at bounding box center [1227, 707] width 67 height 23
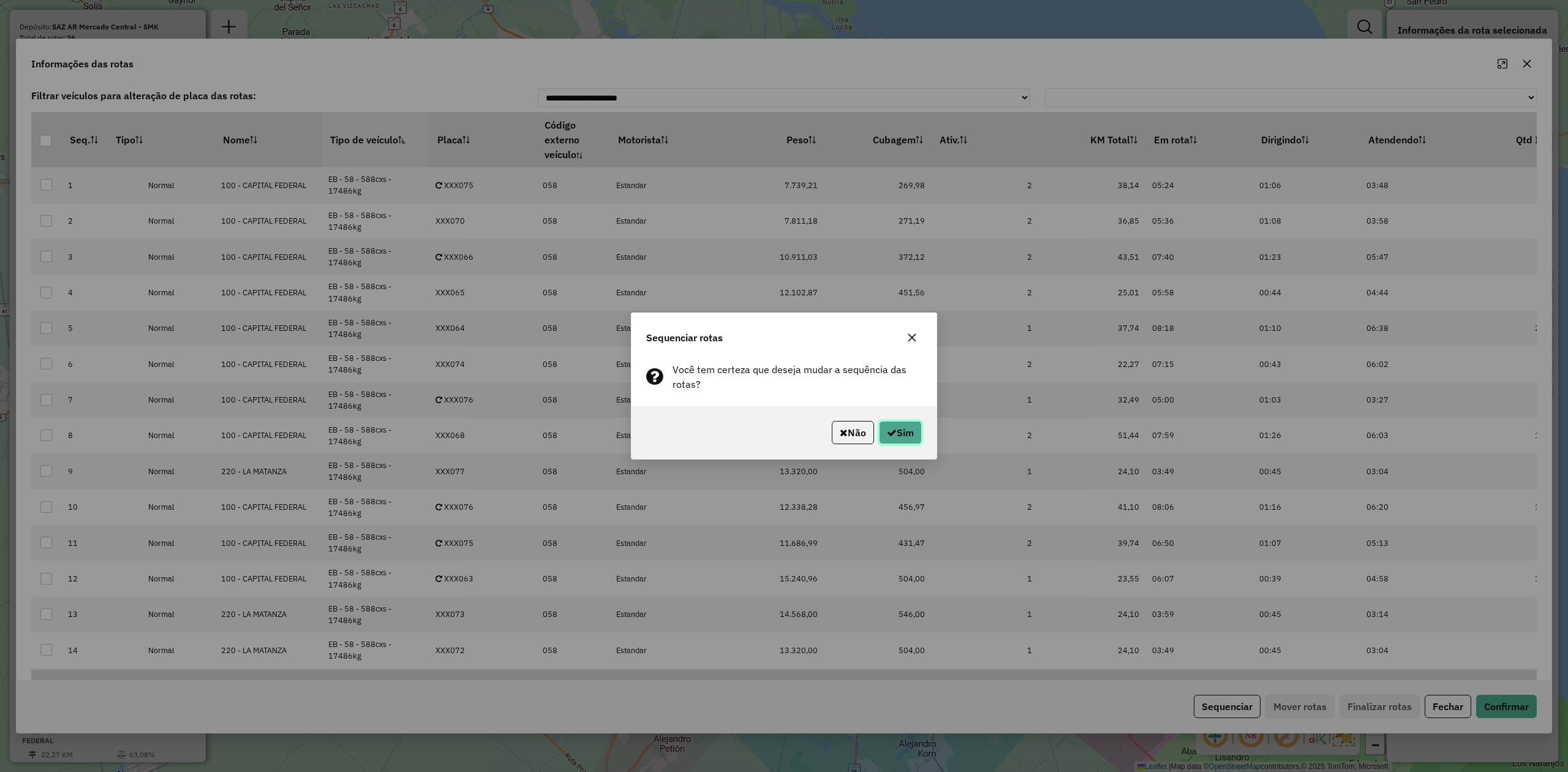
click at [900, 431] on button "Sim" at bounding box center [901, 432] width 43 height 23
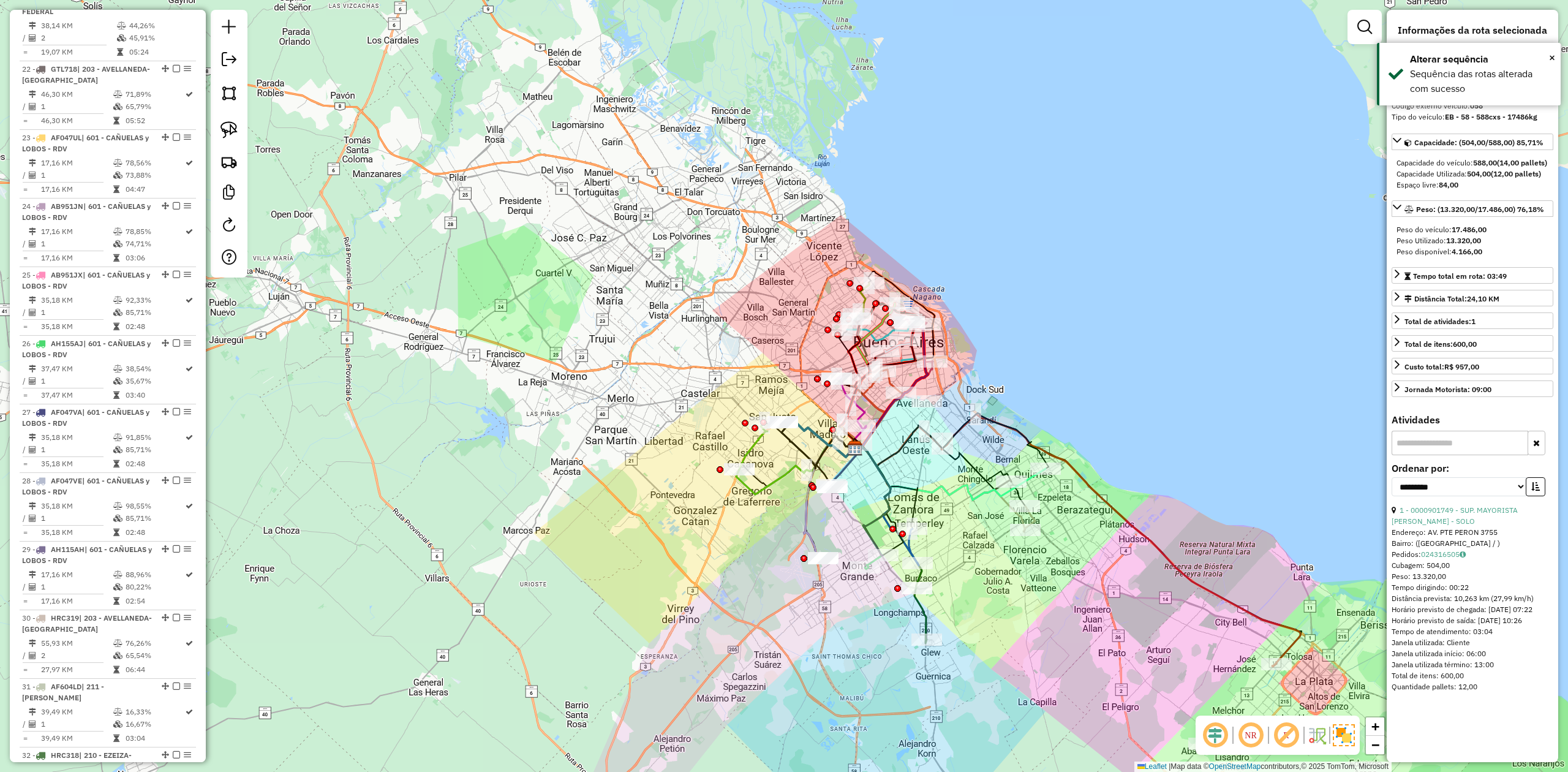
scroll to position [2449, 0]
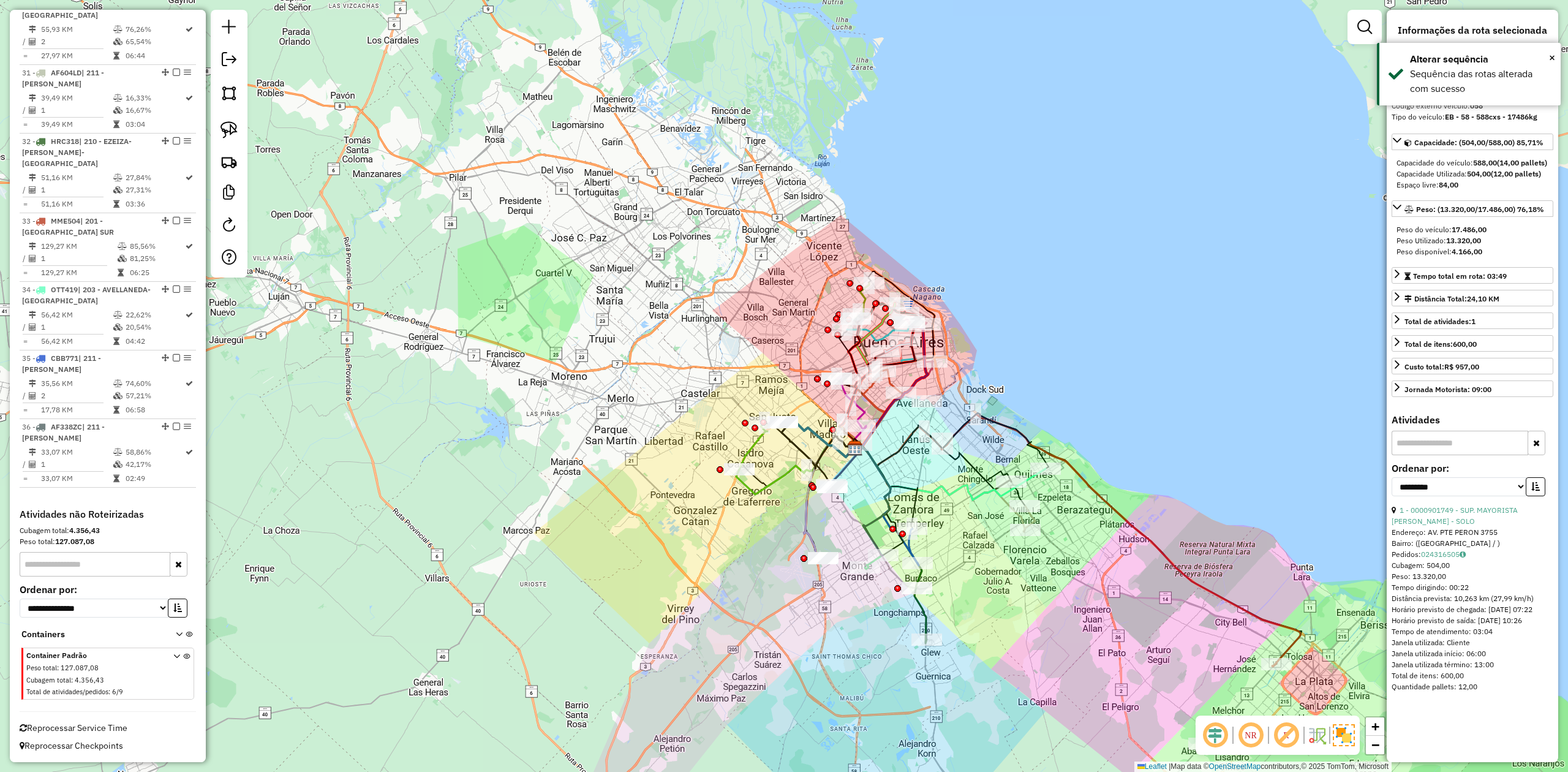
drag, startPoint x: 634, startPoint y: 560, endPoint x: 622, endPoint y: 566, distance: 13.4
click at [622, 566] on div "Janela de atendimento Grade de atendimento Capacidade Transportadoras Veículos …" at bounding box center [784, 386] width 1568 height 772
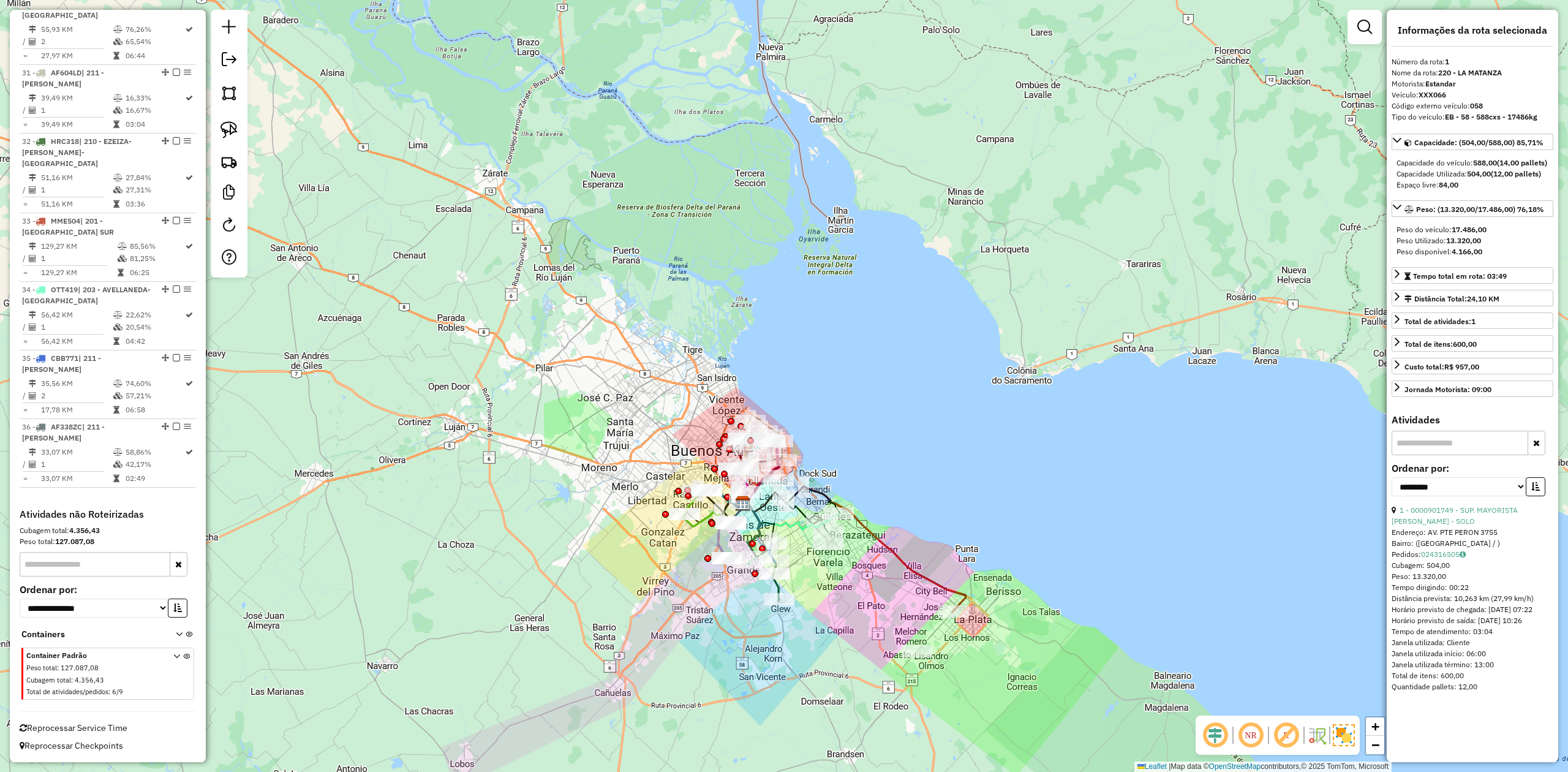
click at [1365, 25] on em at bounding box center [1365, 27] width 14 height 14
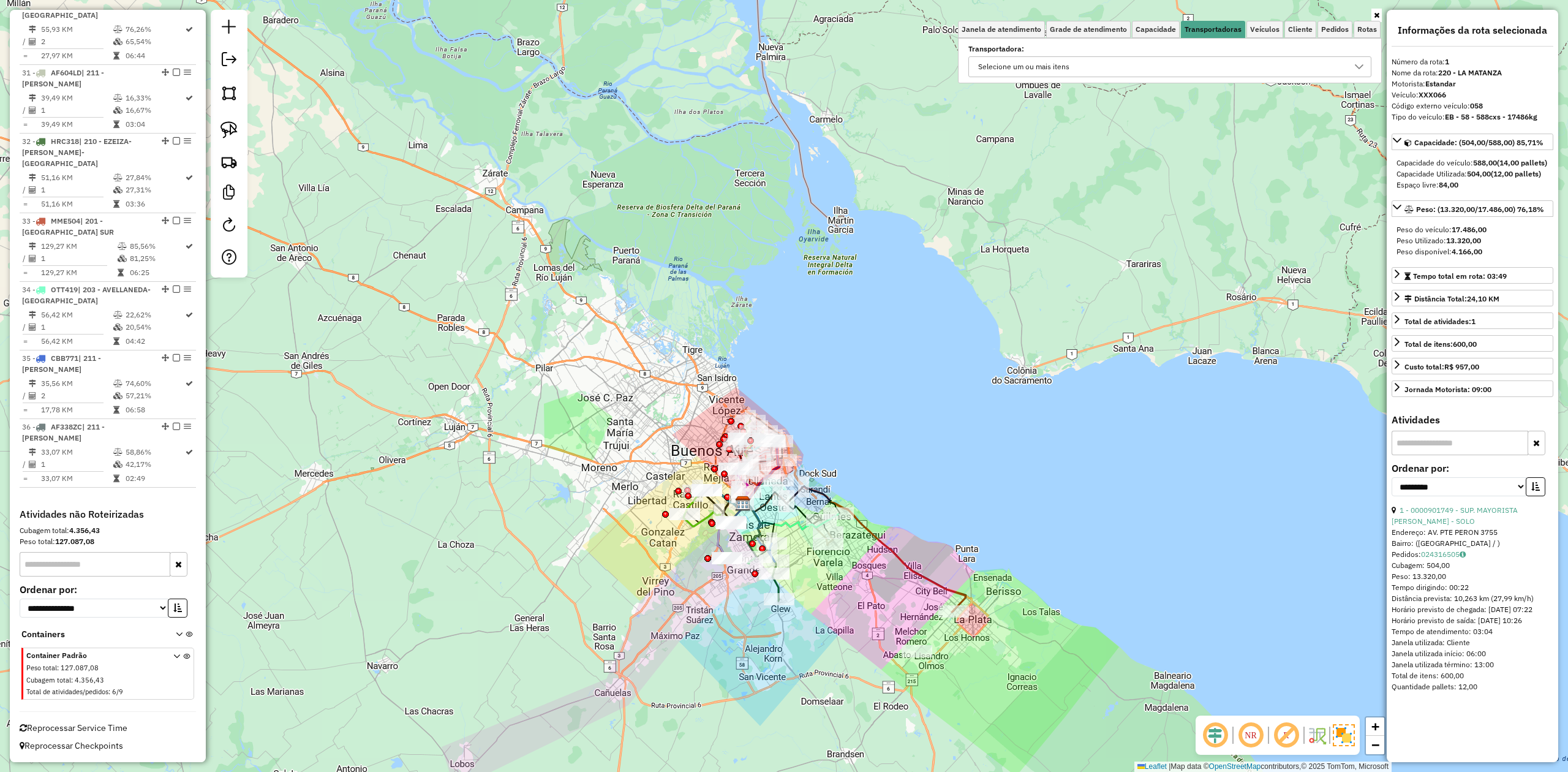
click at [1184, 56] on div "Selecione um ou mais itens" at bounding box center [1170, 67] width 403 height 21
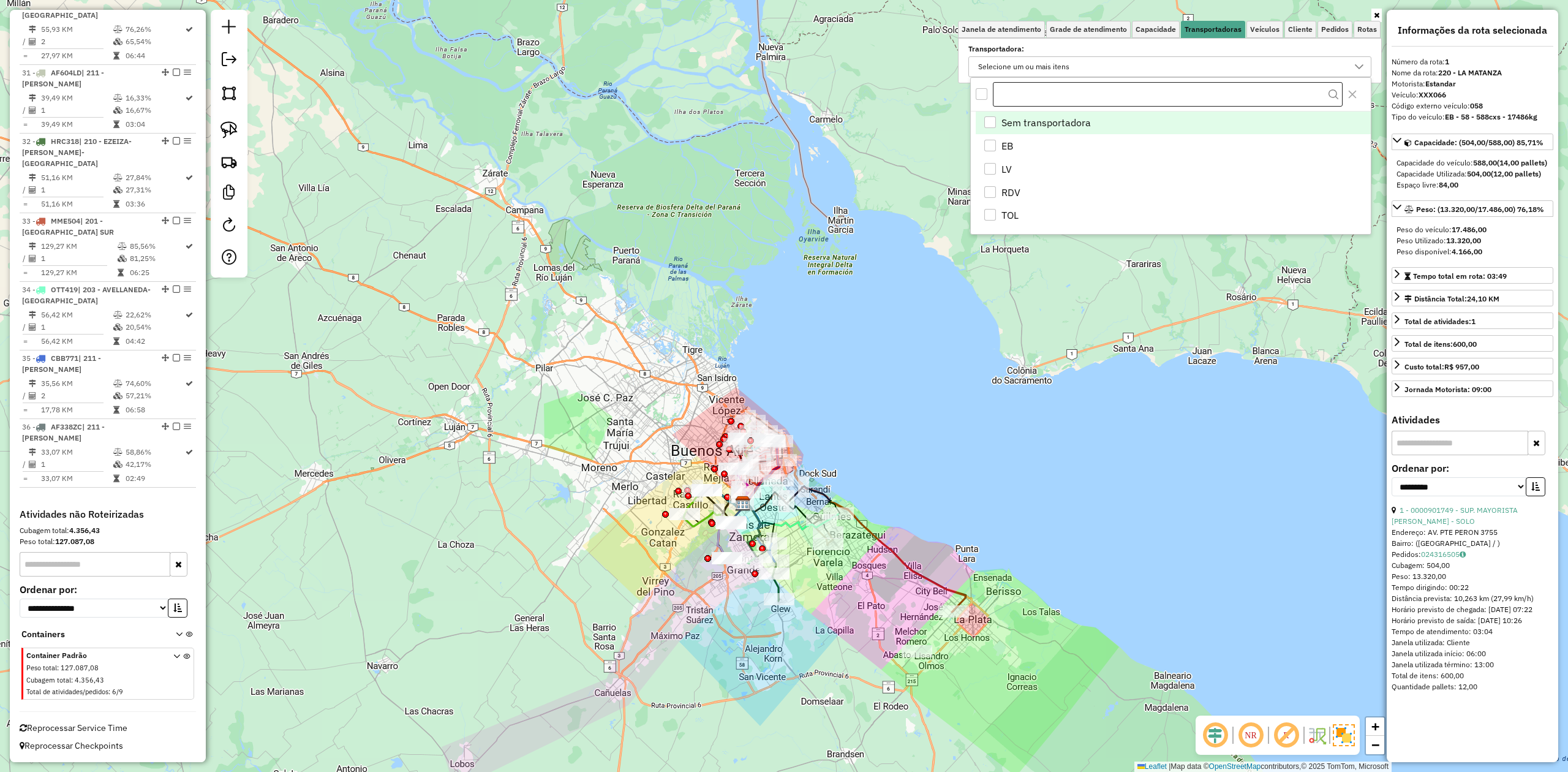
scroll to position [8, 45]
click at [998, 143] on li "EB" at bounding box center [1173, 146] width 395 height 23
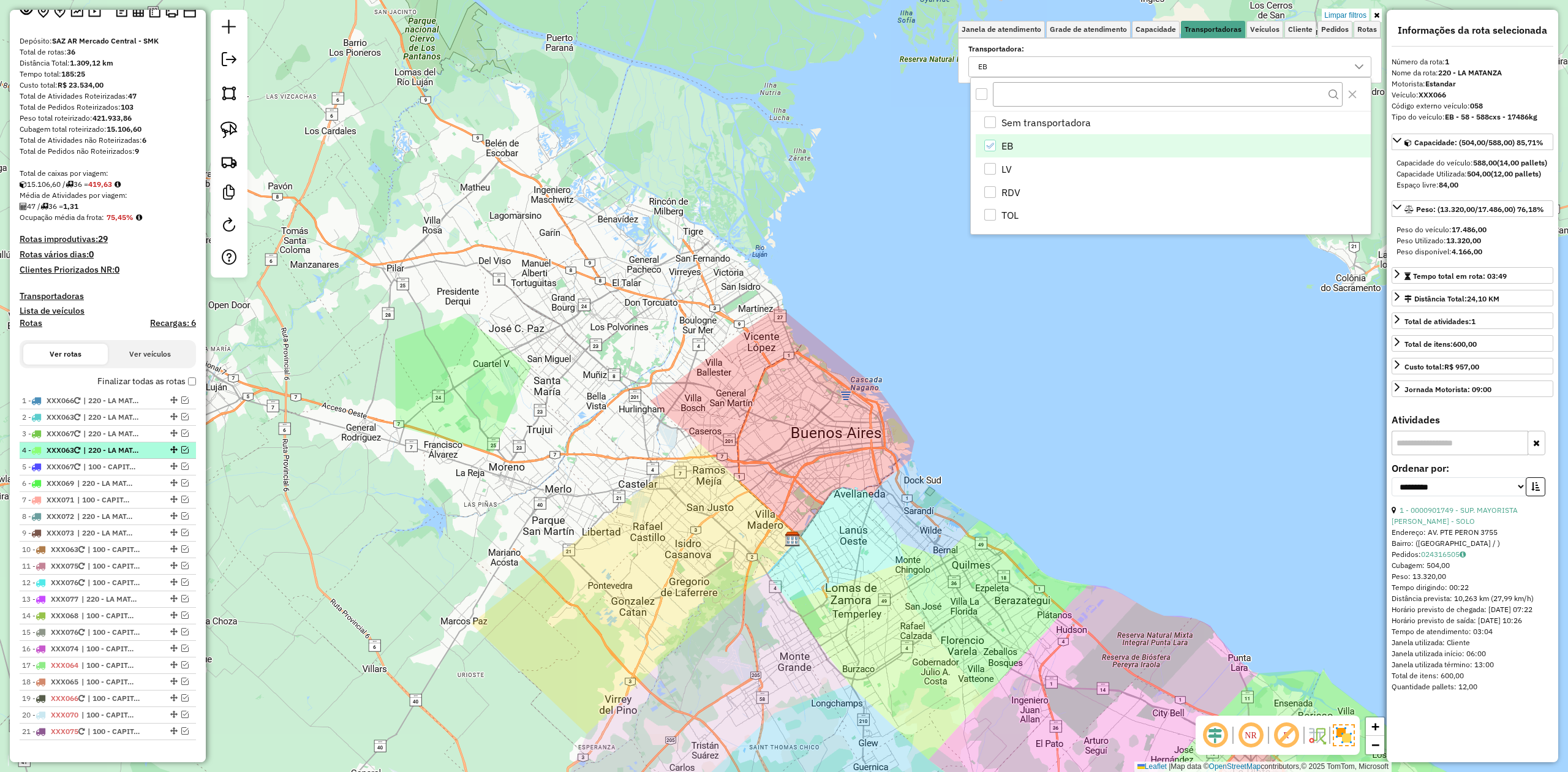
scroll to position [0, 0]
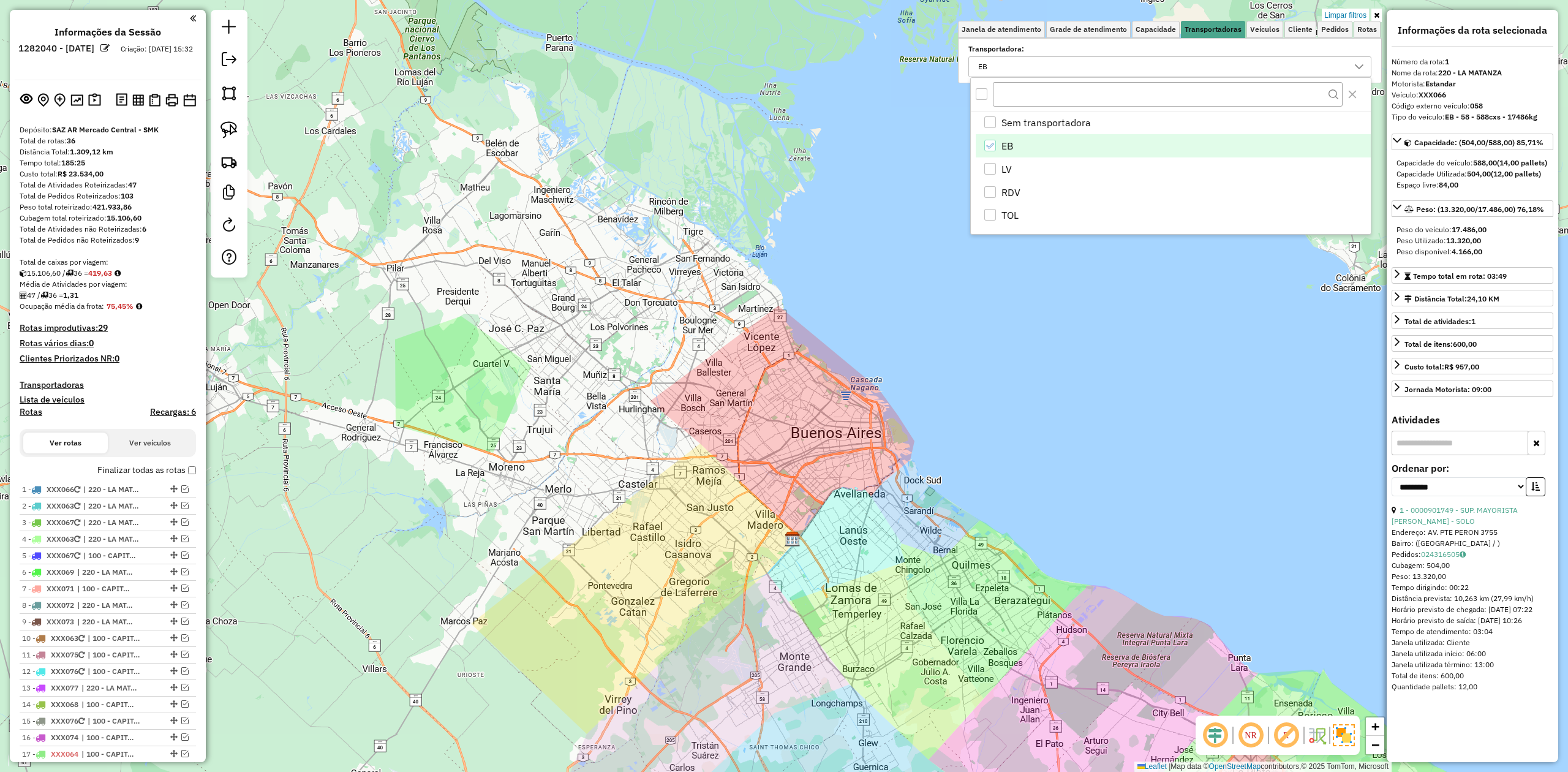
click at [187, 474] on label "Finalizar todas as rotas" at bounding box center [146, 470] width 98 height 13
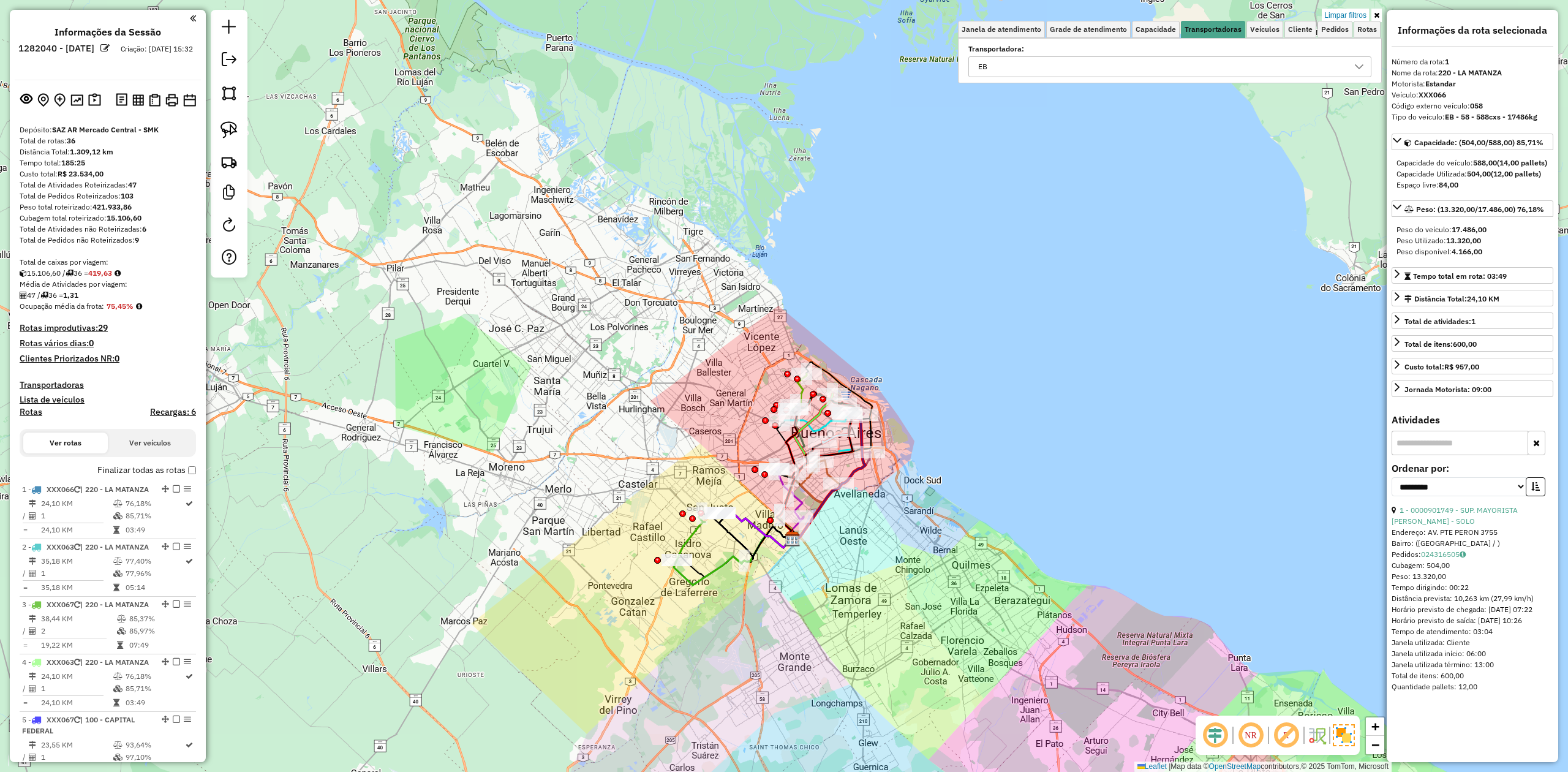
drag, startPoint x: 1350, startPoint y: 10, endPoint x: 1178, endPoint y: 59, distance: 178.8
click at [1350, 10] on link "Limpar filtros" at bounding box center [1345, 15] width 47 height 14
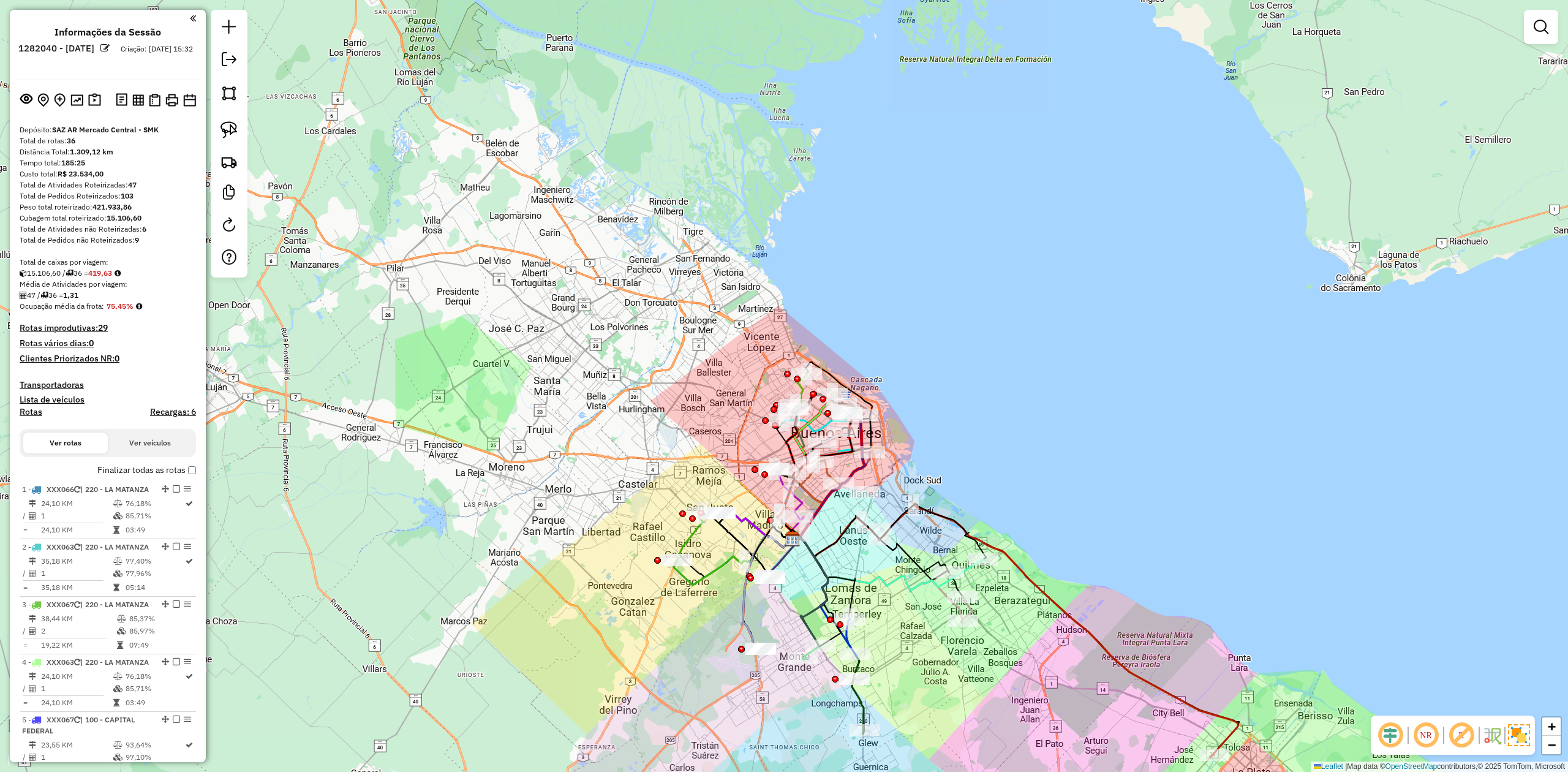
click at [35, 408] on h4 "Rotas" at bounding box center [31, 412] width 23 height 10
select select
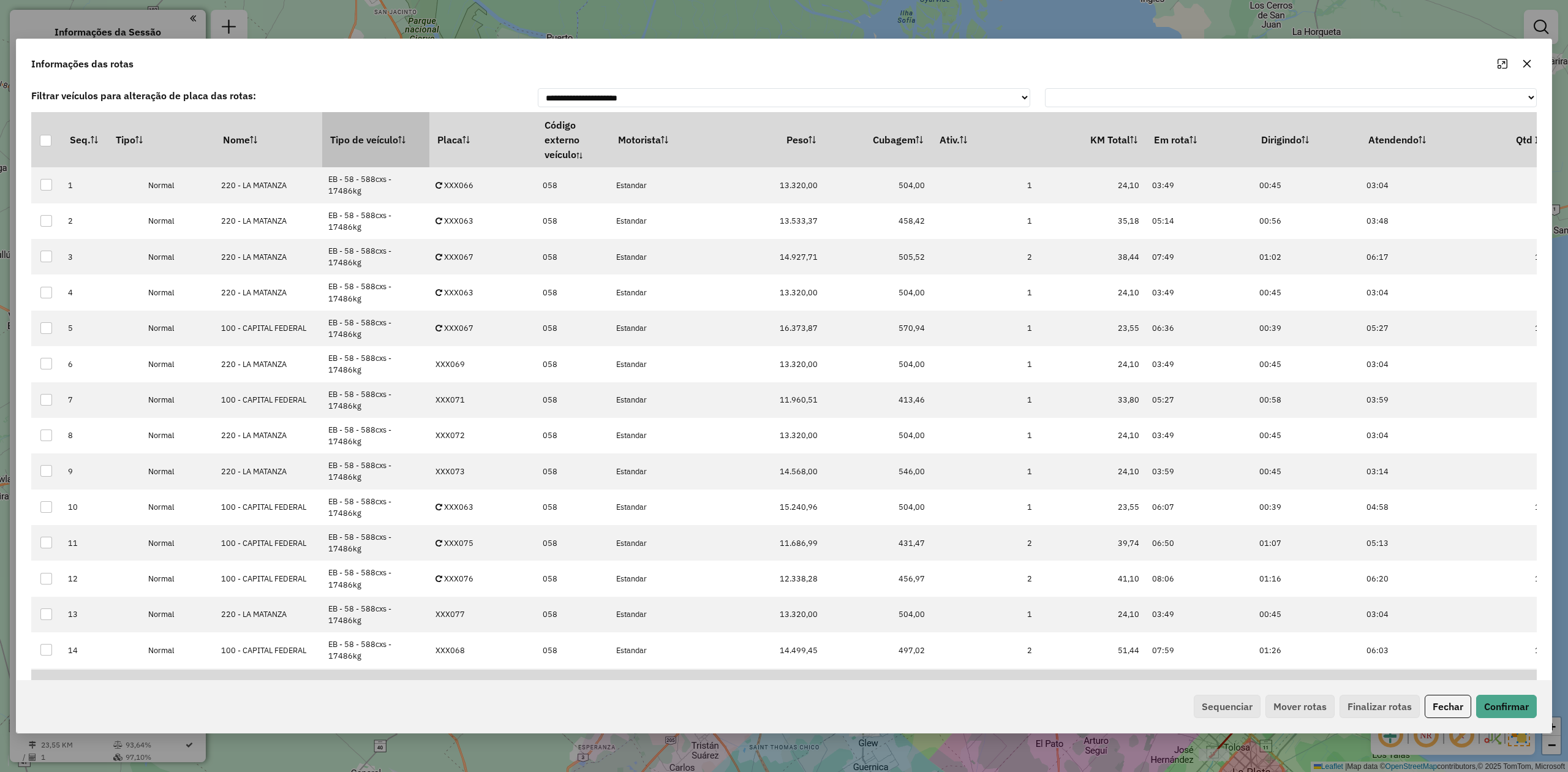
click at [338, 121] on th "Tipo de veículo" at bounding box center [376, 140] width 107 height 55
click at [341, 131] on th "Tipo de veículo" at bounding box center [376, 140] width 107 height 55
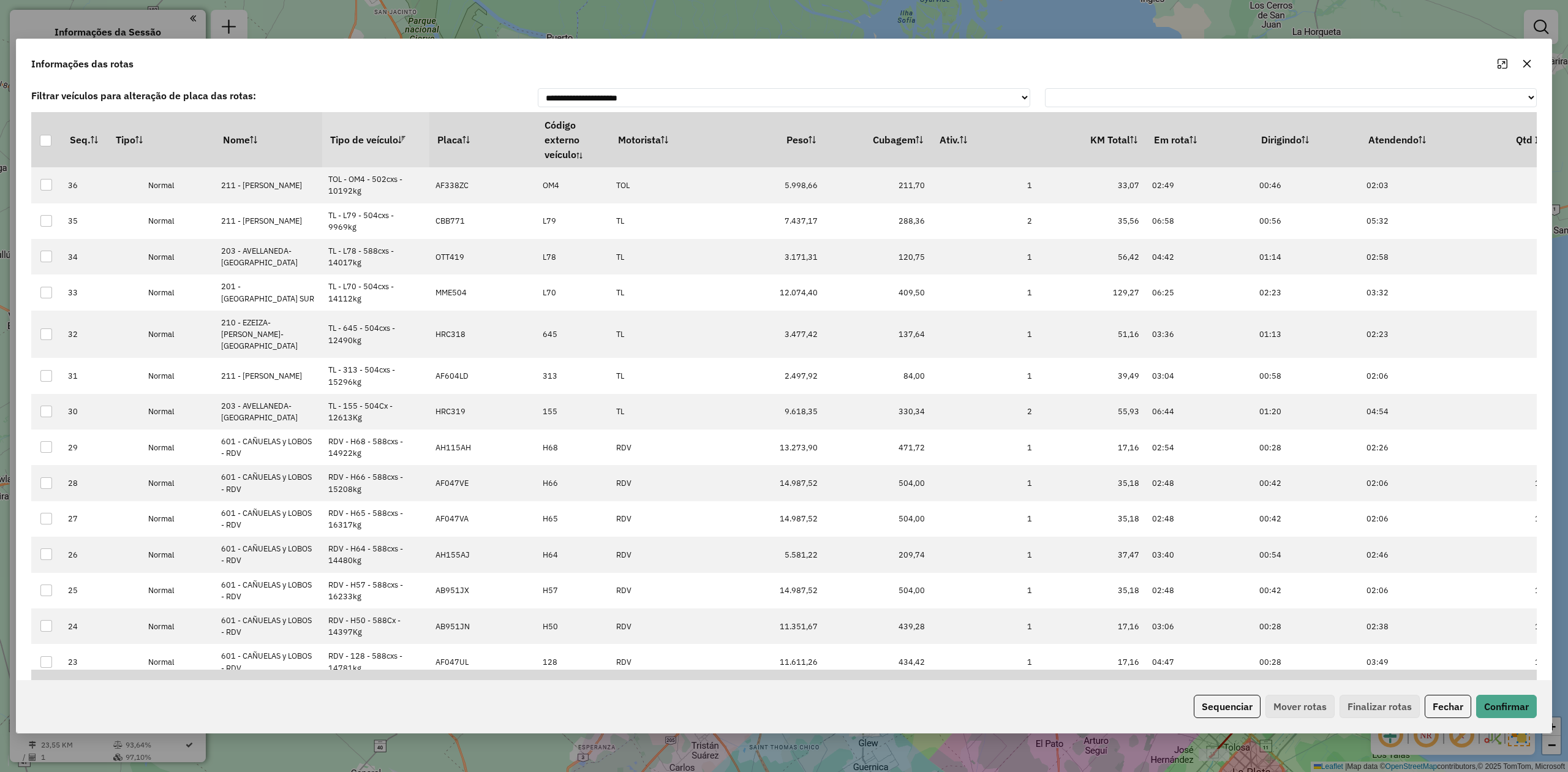
click at [341, 131] on th "Tipo de veículo" at bounding box center [376, 140] width 107 height 55
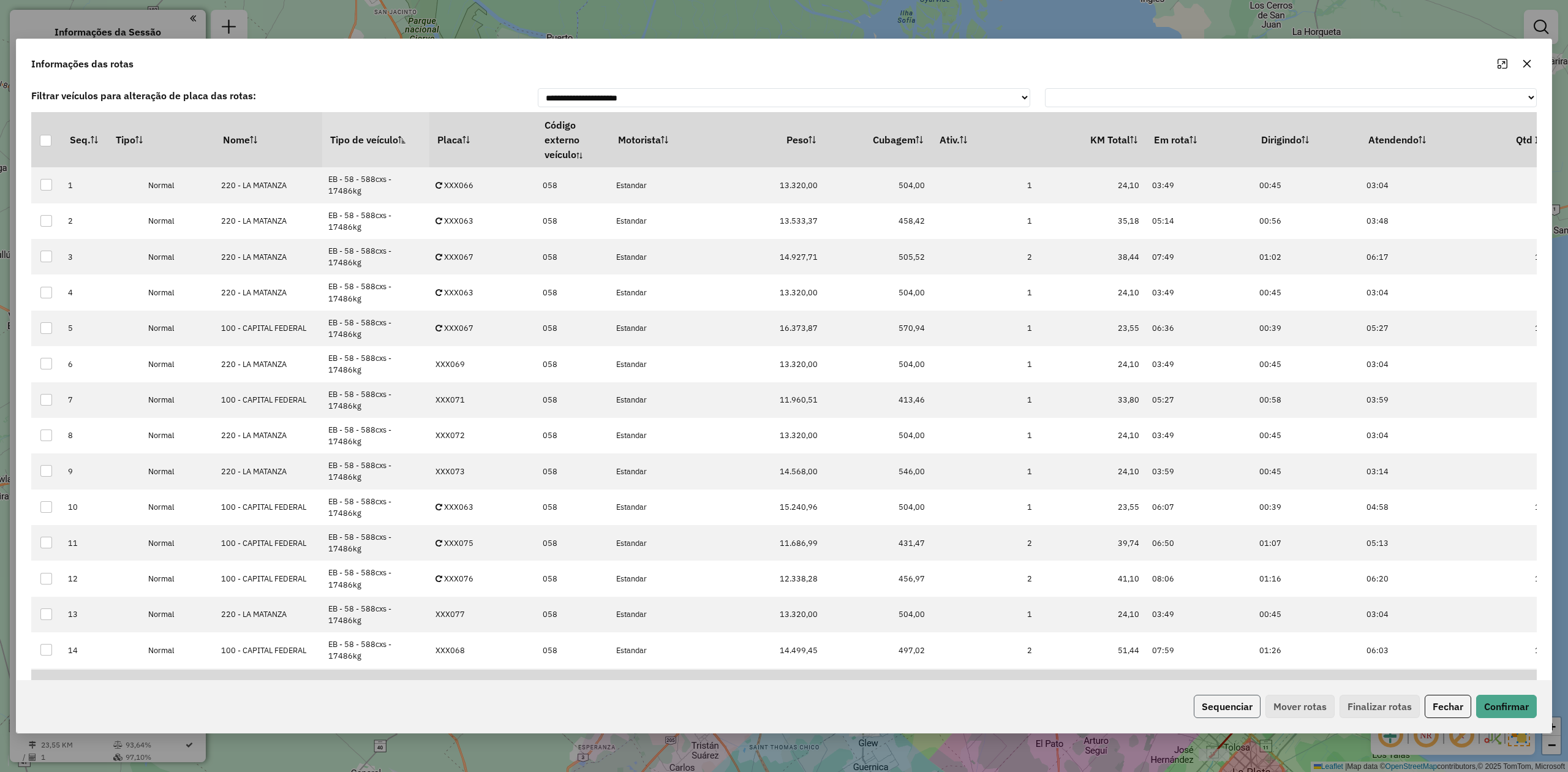
click at [1224, 707] on button "Sequenciar" at bounding box center [1227, 707] width 67 height 23
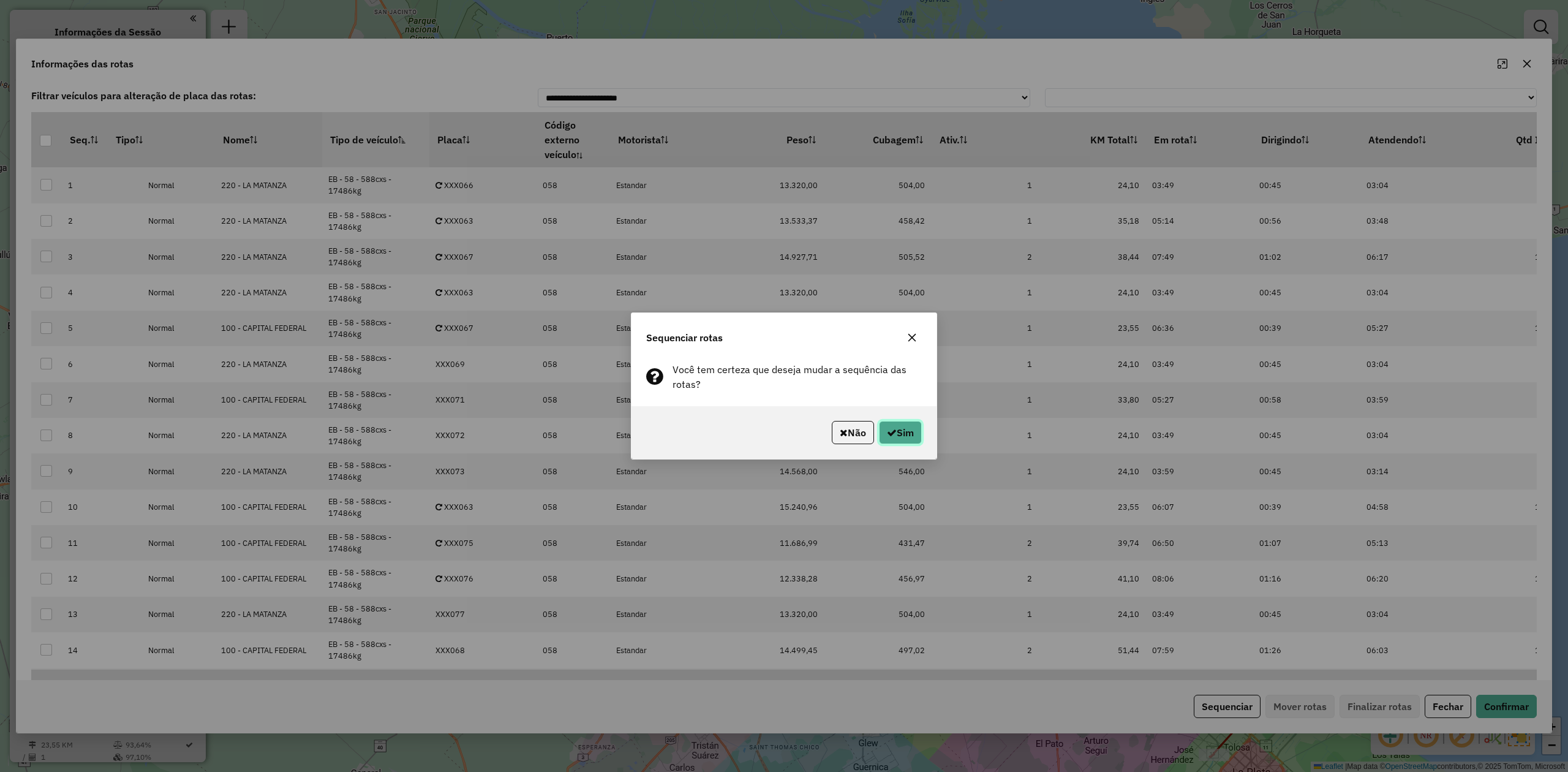
click at [904, 431] on button "Sim" at bounding box center [901, 432] width 43 height 23
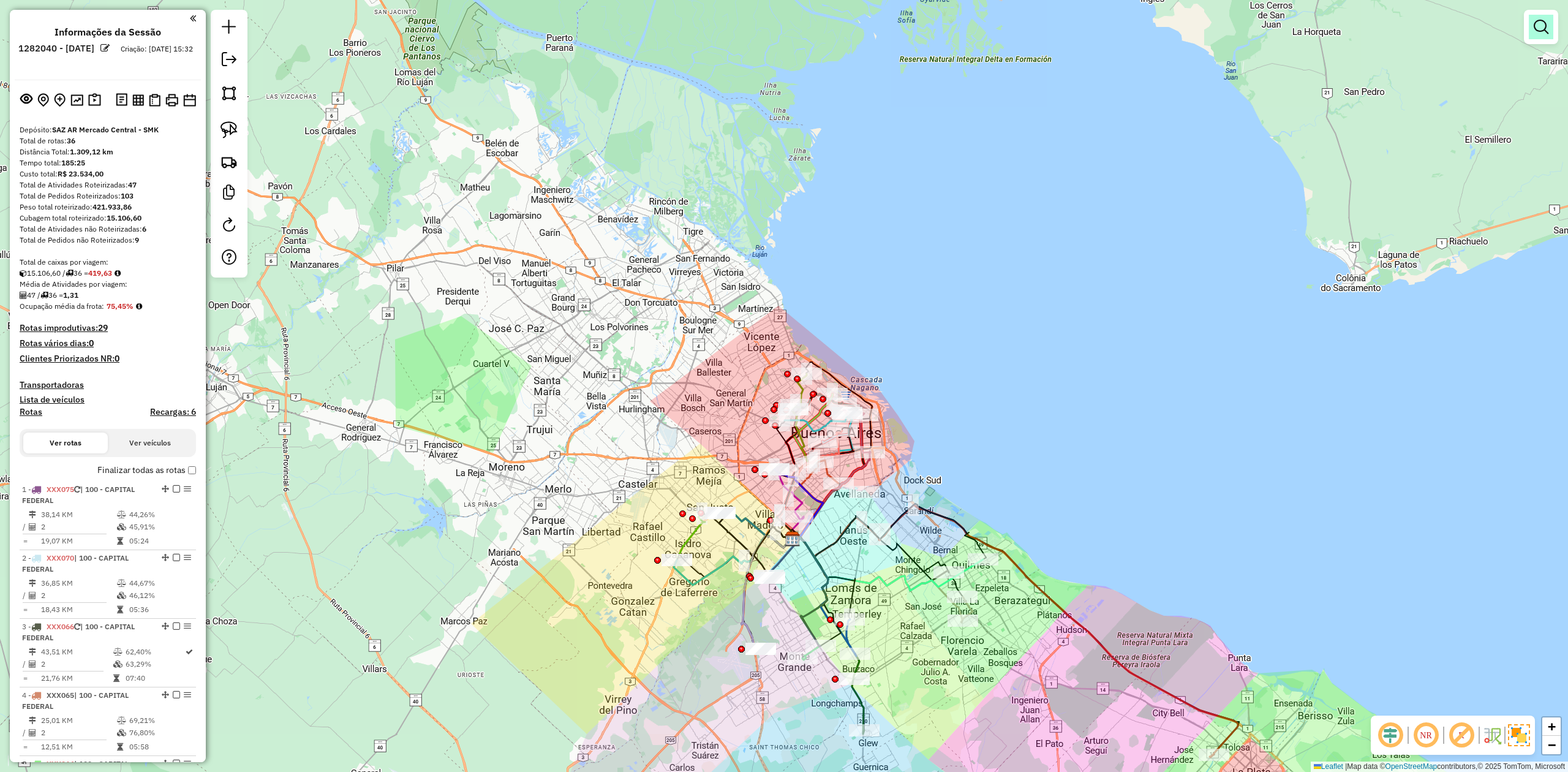
click at [1547, 14] on link at bounding box center [1541, 27] width 25 height 25
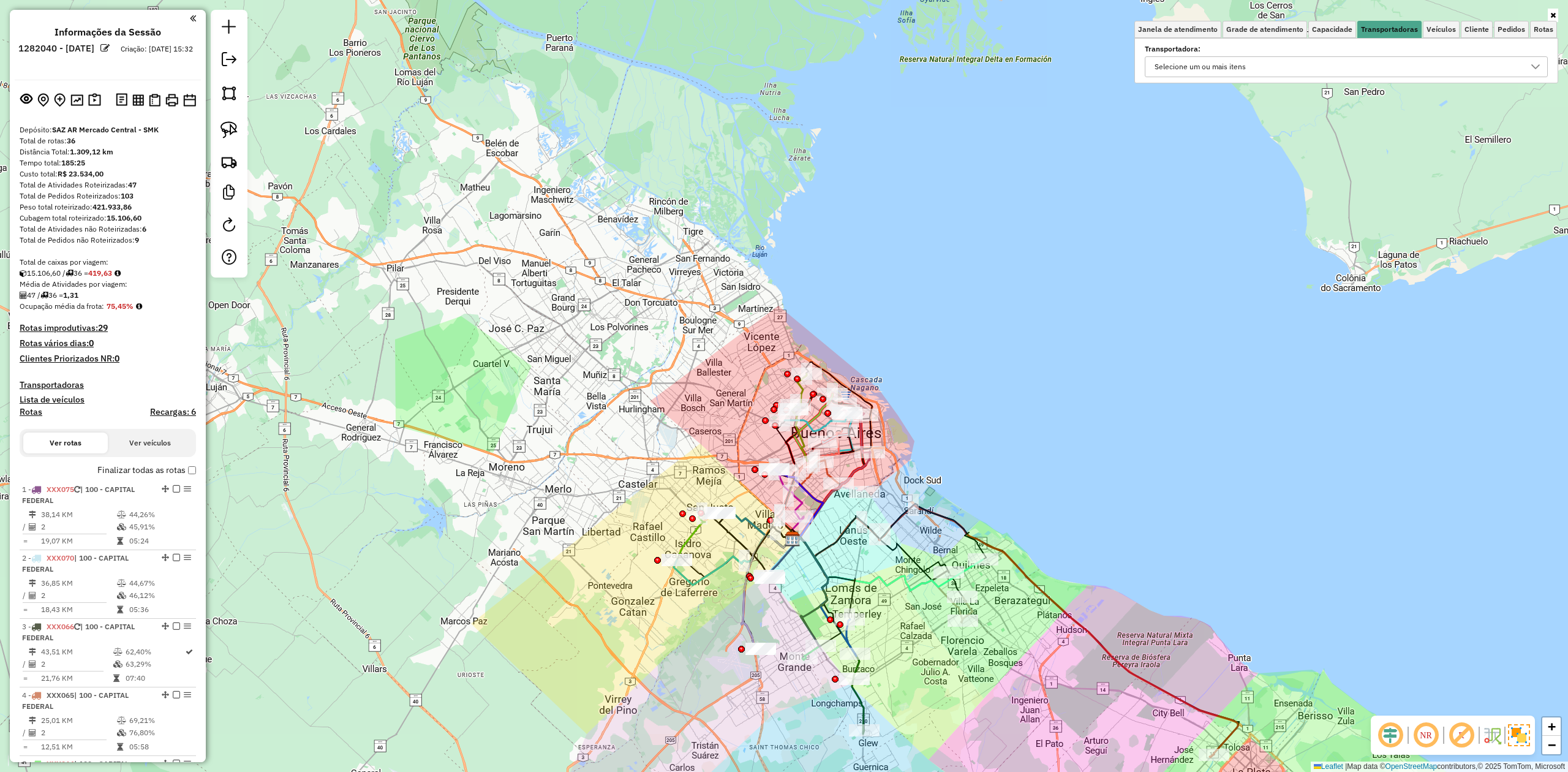
drag, startPoint x: 1336, startPoint y: 59, endPoint x: 1316, endPoint y: 75, distance: 25.6
click at [1336, 59] on div "Selecione um ou mais itens" at bounding box center [1338, 67] width 374 height 20
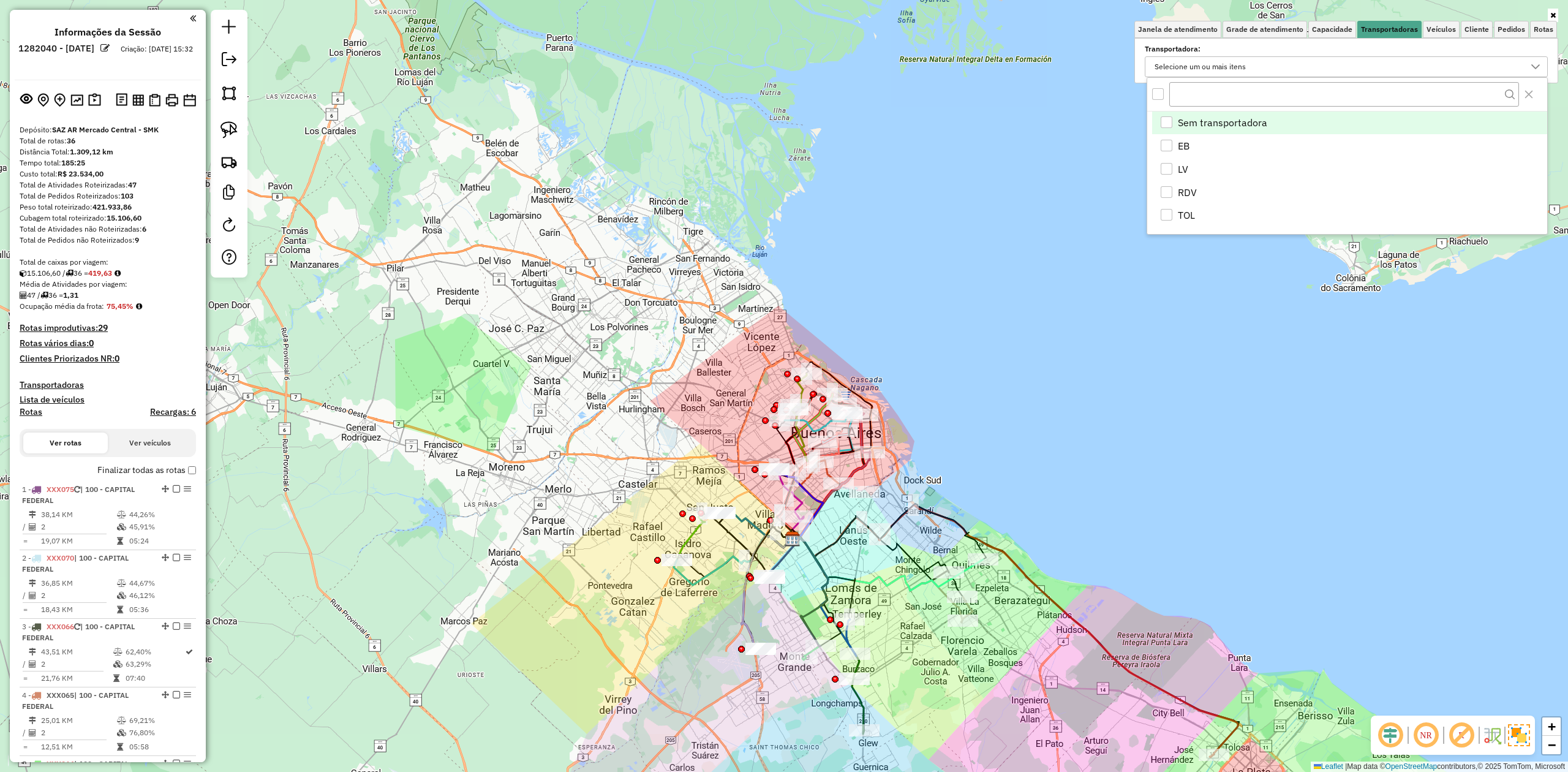
scroll to position [8, 45]
click at [1180, 147] on span "EB" at bounding box center [1184, 145] width 12 height 14
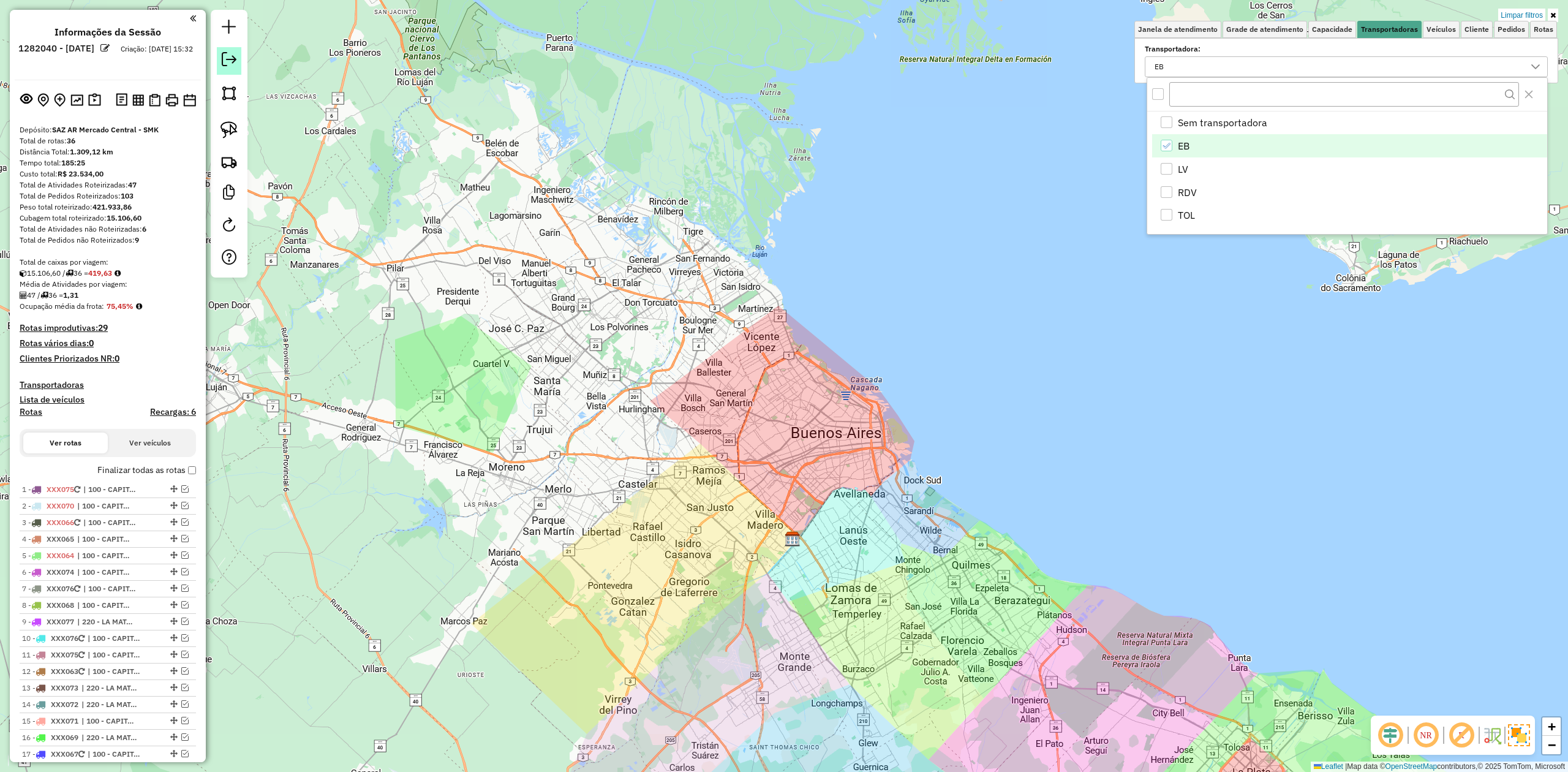
click at [235, 65] on em at bounding box center [229, 59] width 14 height 14
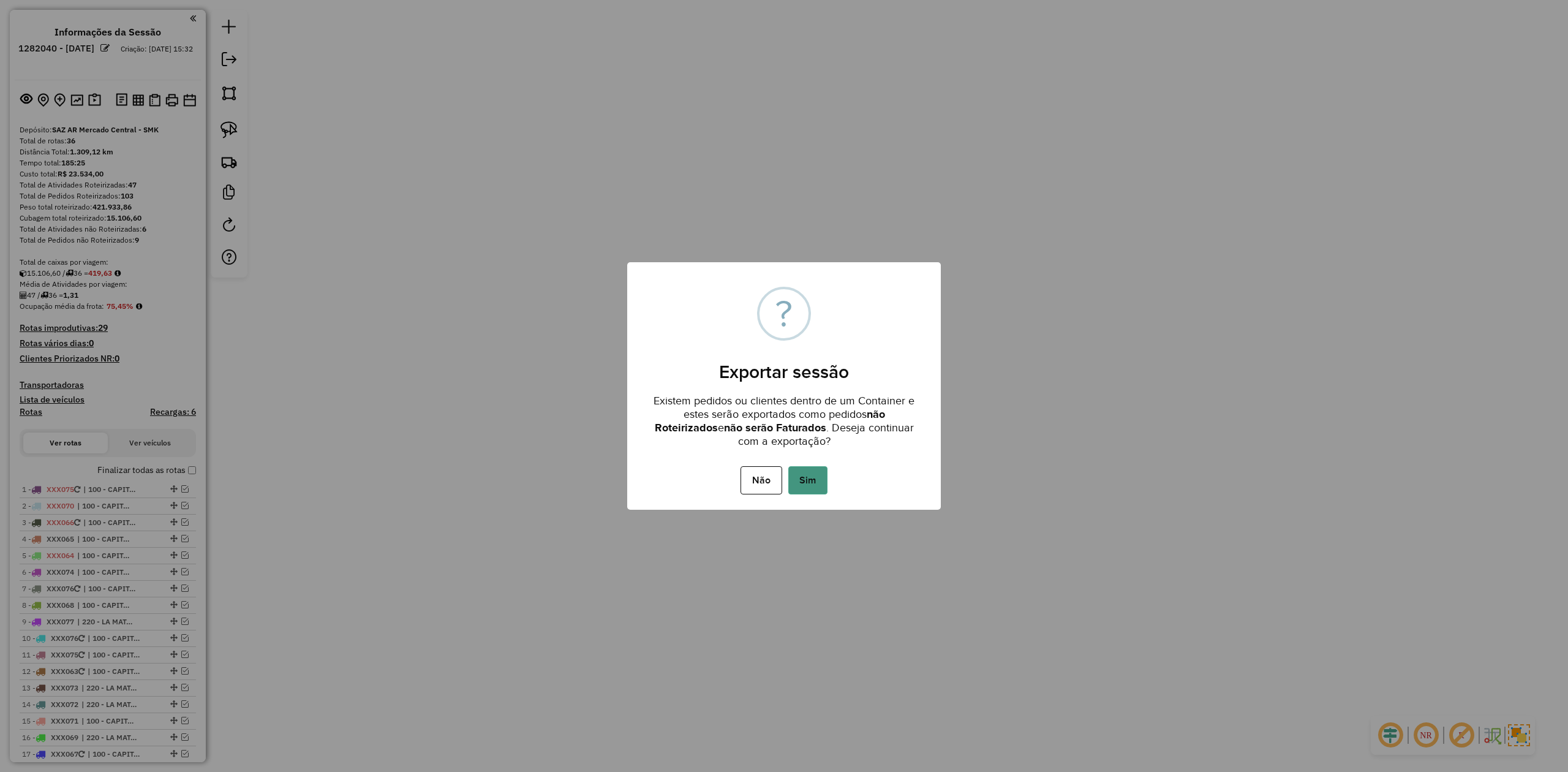
click at [807, 478] on button "Sim" at bounding box center [808, 480] width 39 height 28
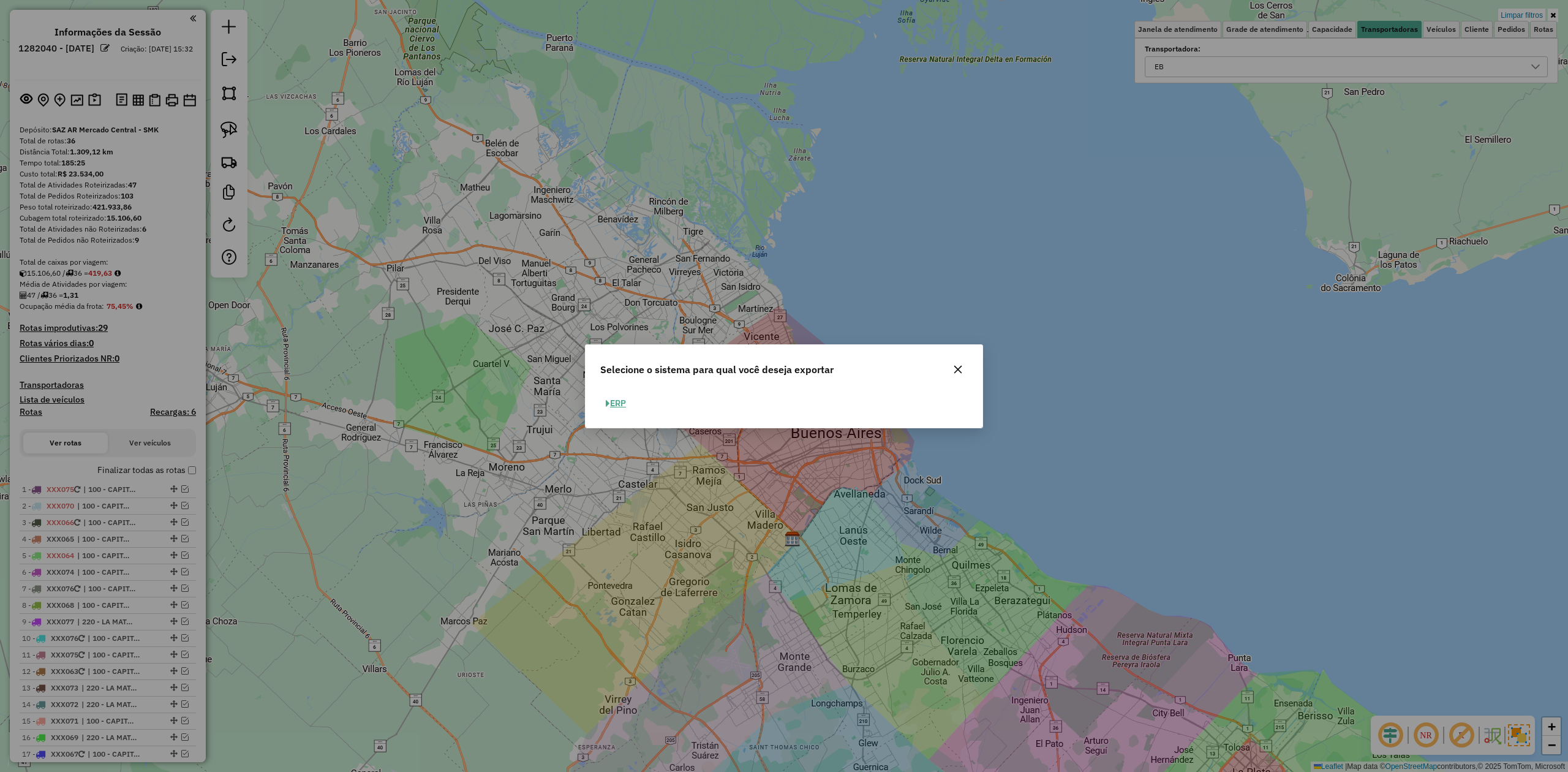
click at [616, 408] on button "ERP" at bounding box center [615, 404] width 31 height 19
select select "**"
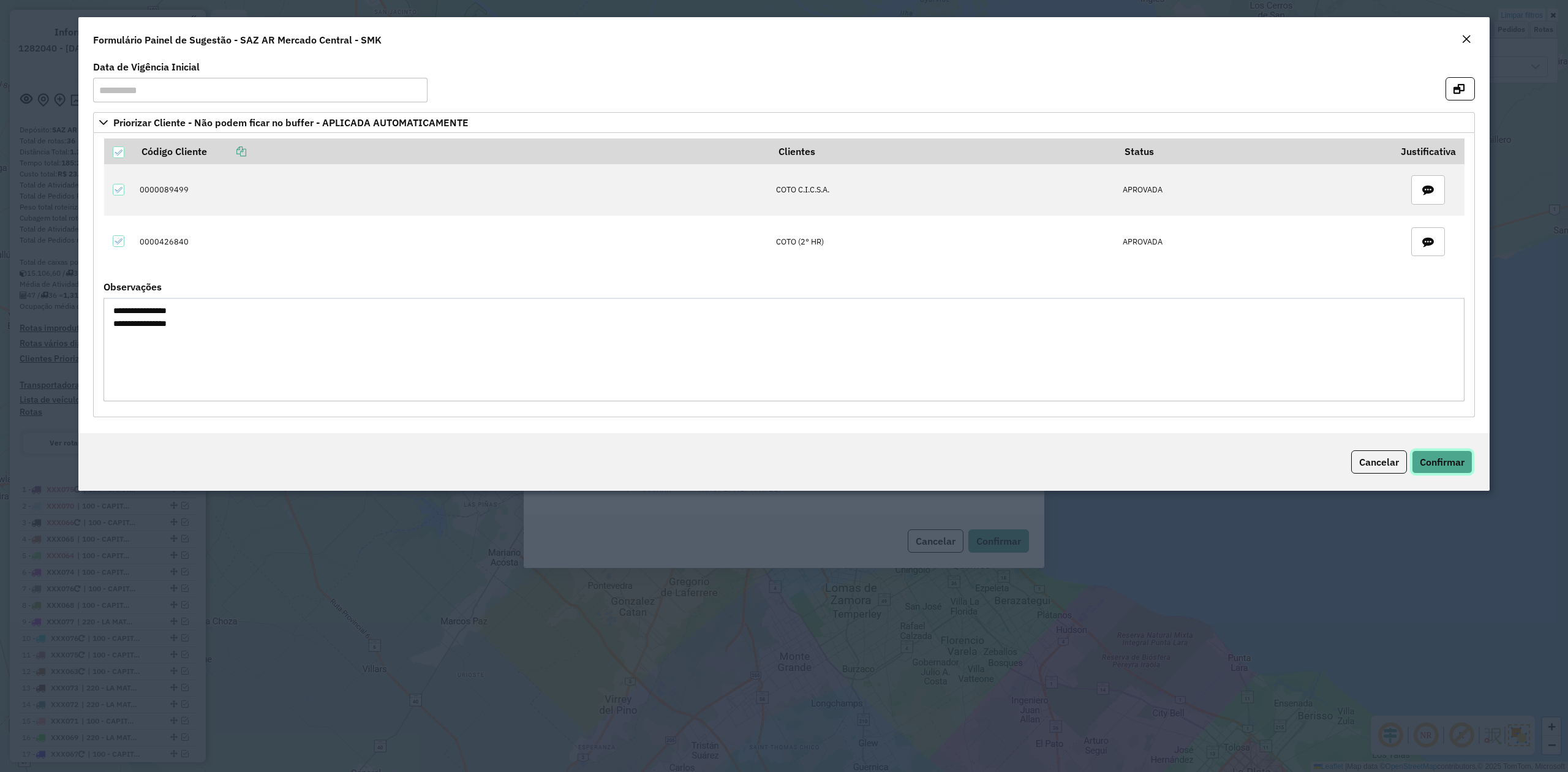
click at [1433, 456] on button "Confirmar" at bounding box center [1442, 462] width 60 height 23
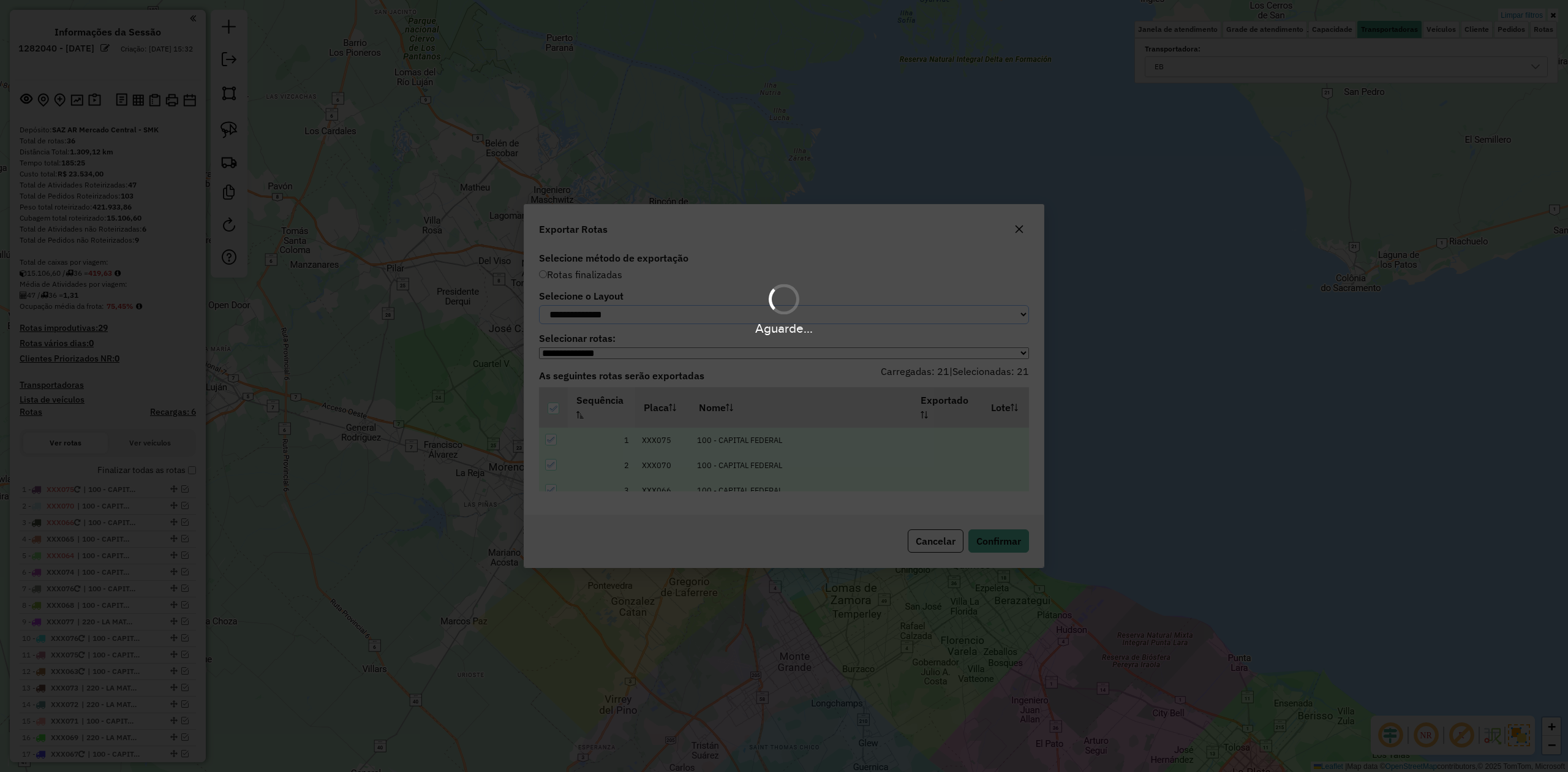
click at [636, 312] on select "**********" at bounding box center [784, 315] width 490 height 19
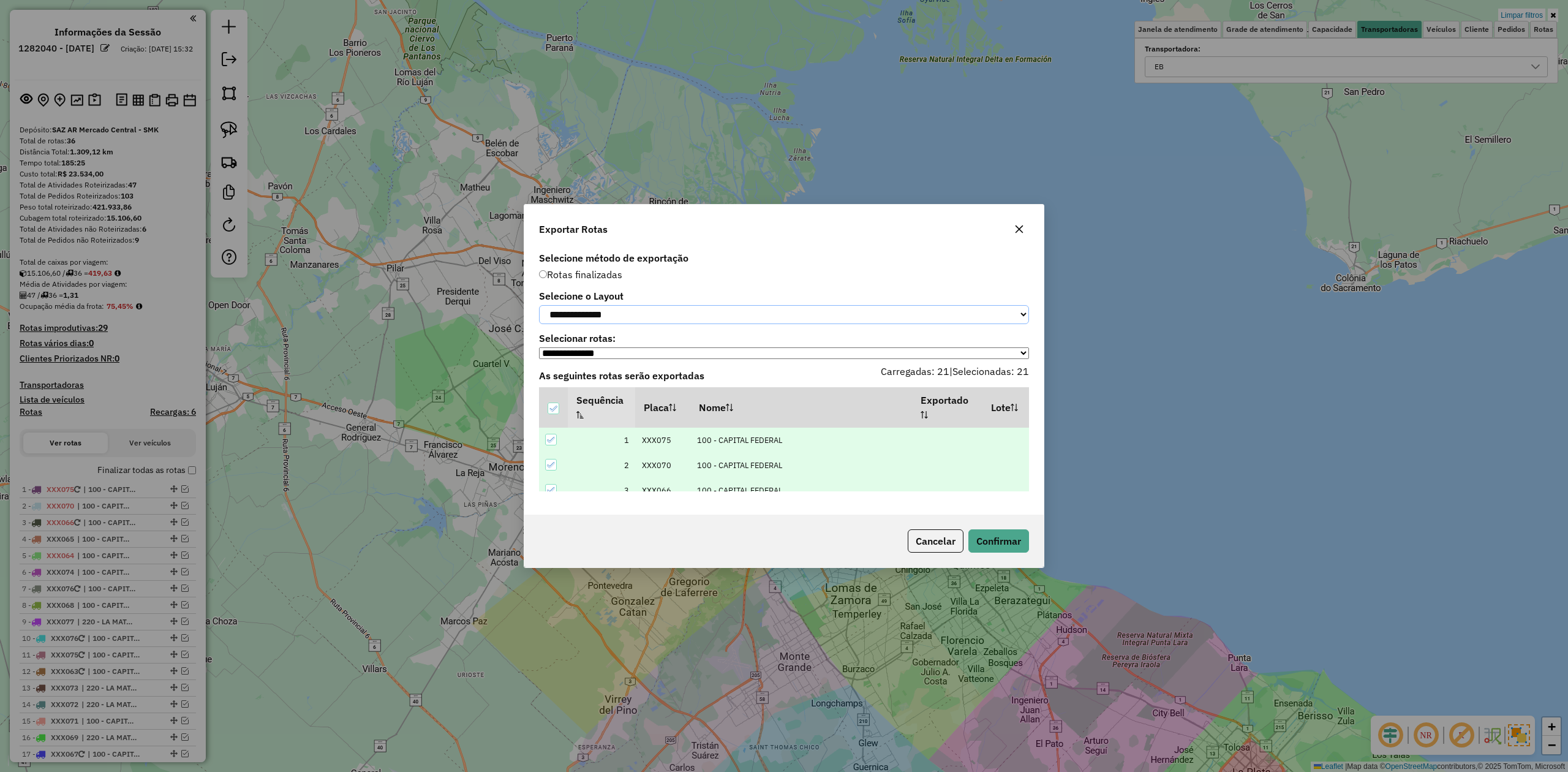
click at [539, 305] on select "**********" at bounding box center [784, 315] width 490 height 19
click at [616, 312] on select "**********" at bounding box center [784, 315] width 490 height 19
select select "*********"
click at [539, 305] on select "**********" at bounding box center [784, 315] width 490 height 19
click at [1012, 549] on button "Confirmar" at bounding box center [999, 541] width 60 height 23
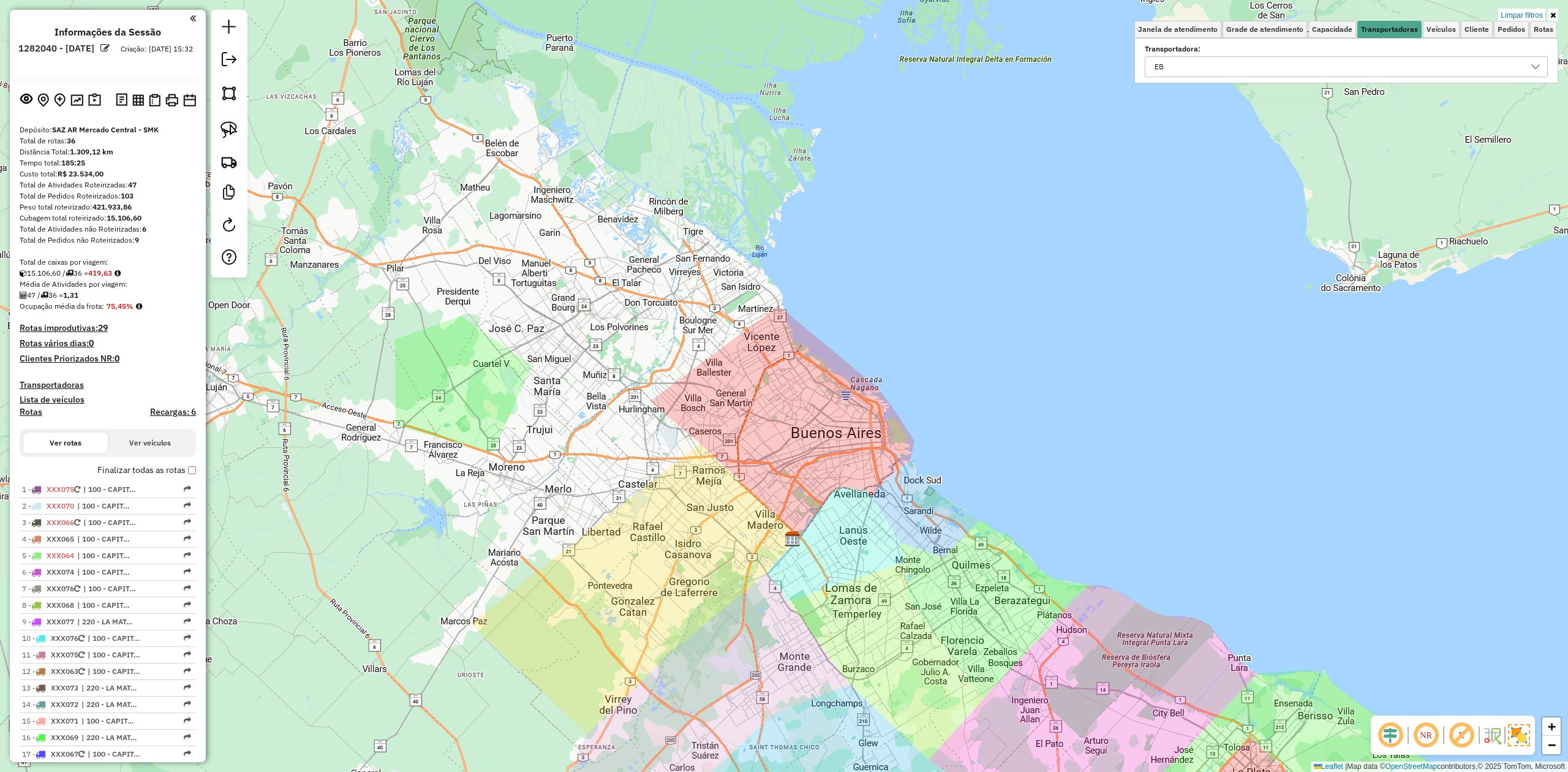
click at [1008, 263] on div "Limpar filtros Janela de atendimento Grade de atendimento Capacidade Transporta…" at bounding box center [784, 386] width 1568 height 772
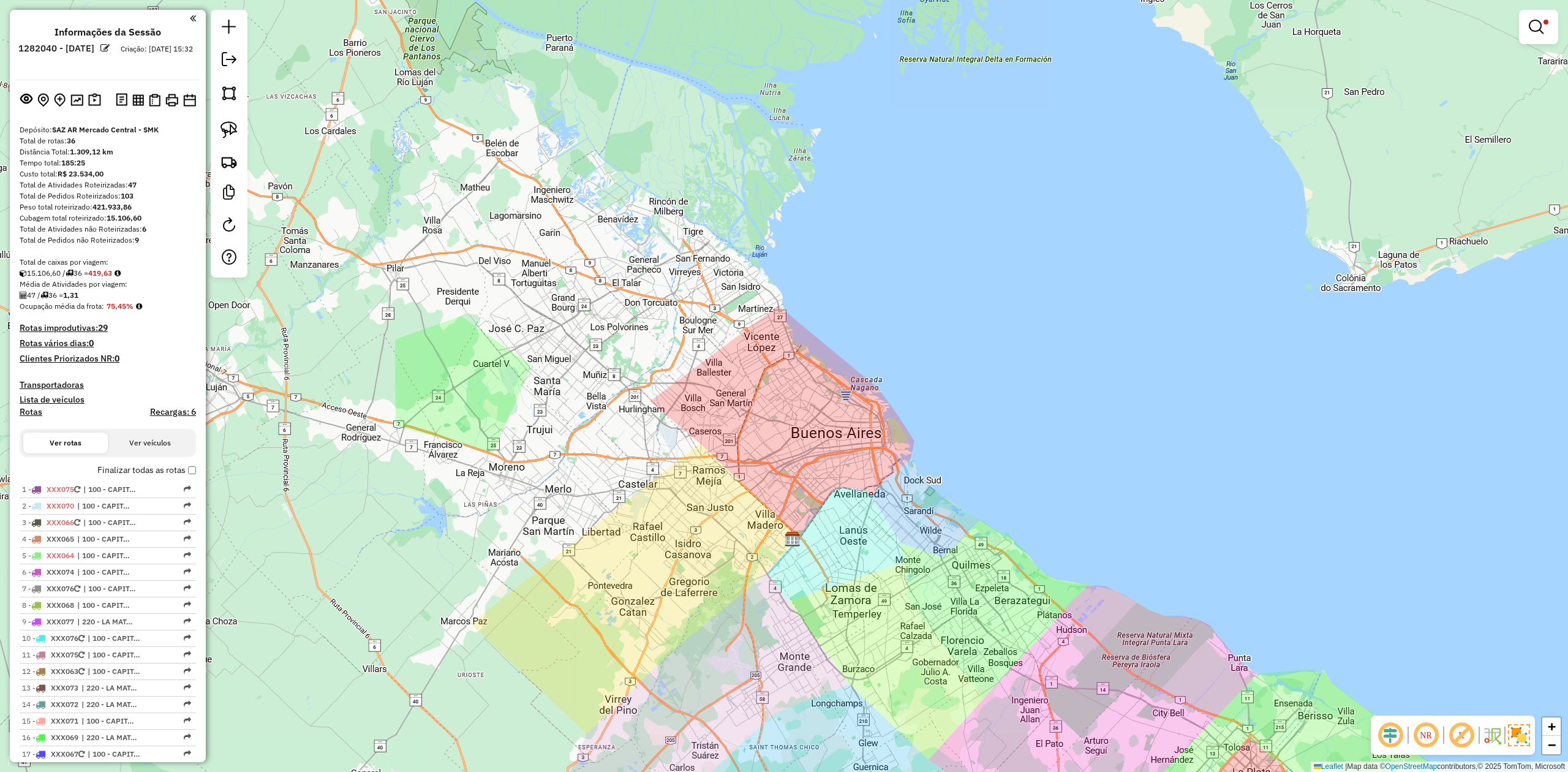
click at [610, 505] on div "Limpar filtros Janela de atendimento Grade de atendimento Capacidade Transporta…" at bounding box center [784, 386] width 1568 height 772
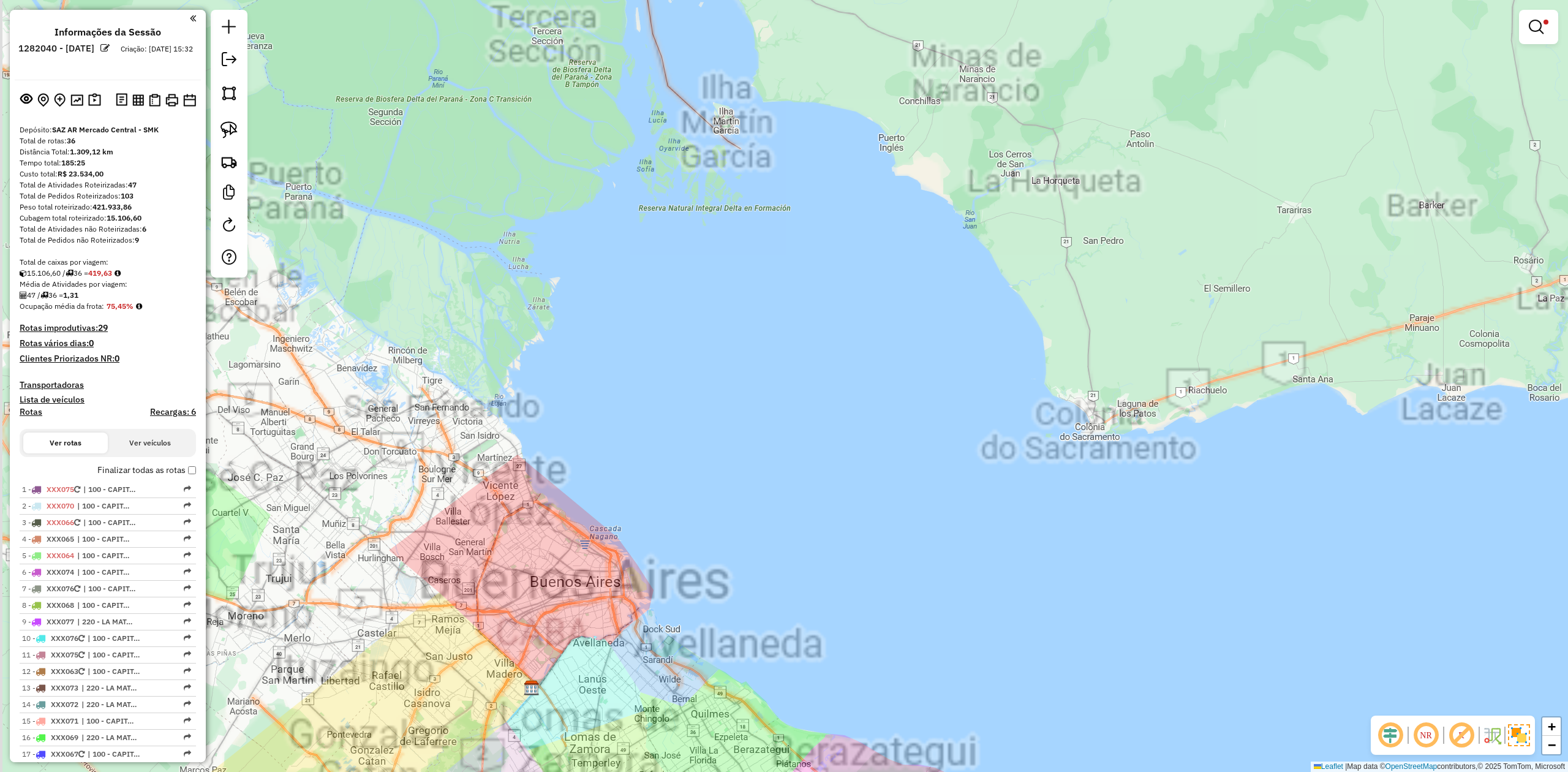
drag, startPoint x: 597, startPoint y: 548, endPoint x: 473, endPoint y: 508, distance: 130.3
click at [657, 488] on div "Limpar filtros Janela de atendimento Grade de atendimento Capacidade Transporta…" at bounding box center [784, 386] width 1568 height 772
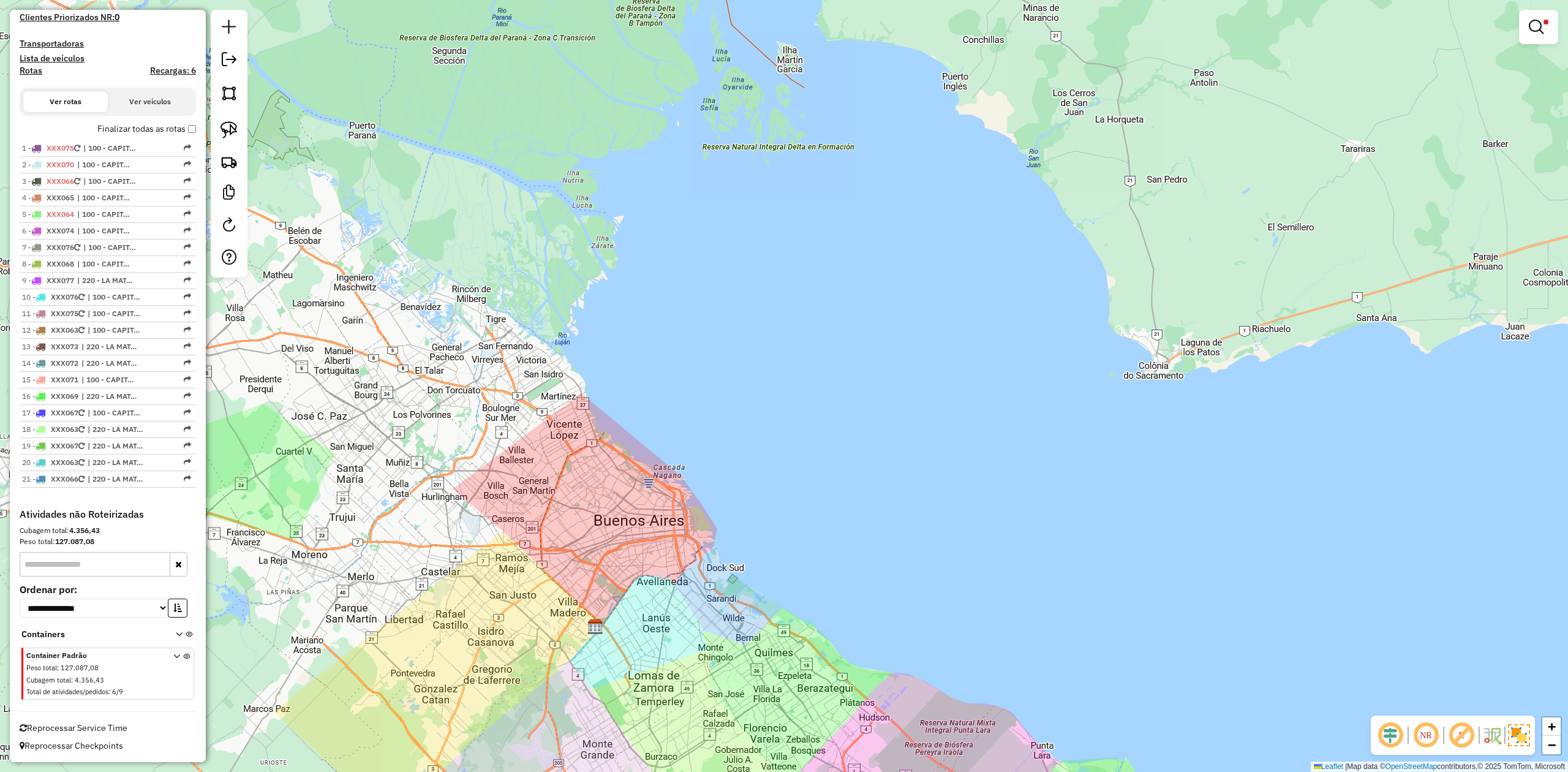
scroll to position [346, 0]
drag, startPoint x: 718, startPoint y: 474, endPoint x: 719, endPoint y: 481, distance: 7.1
click at [719, 481] on div "Limpar filtros Janela de atendimento Grade de atendimento Capacidade Transporta…" at bounding box center [784, 386] width 1568 height 772
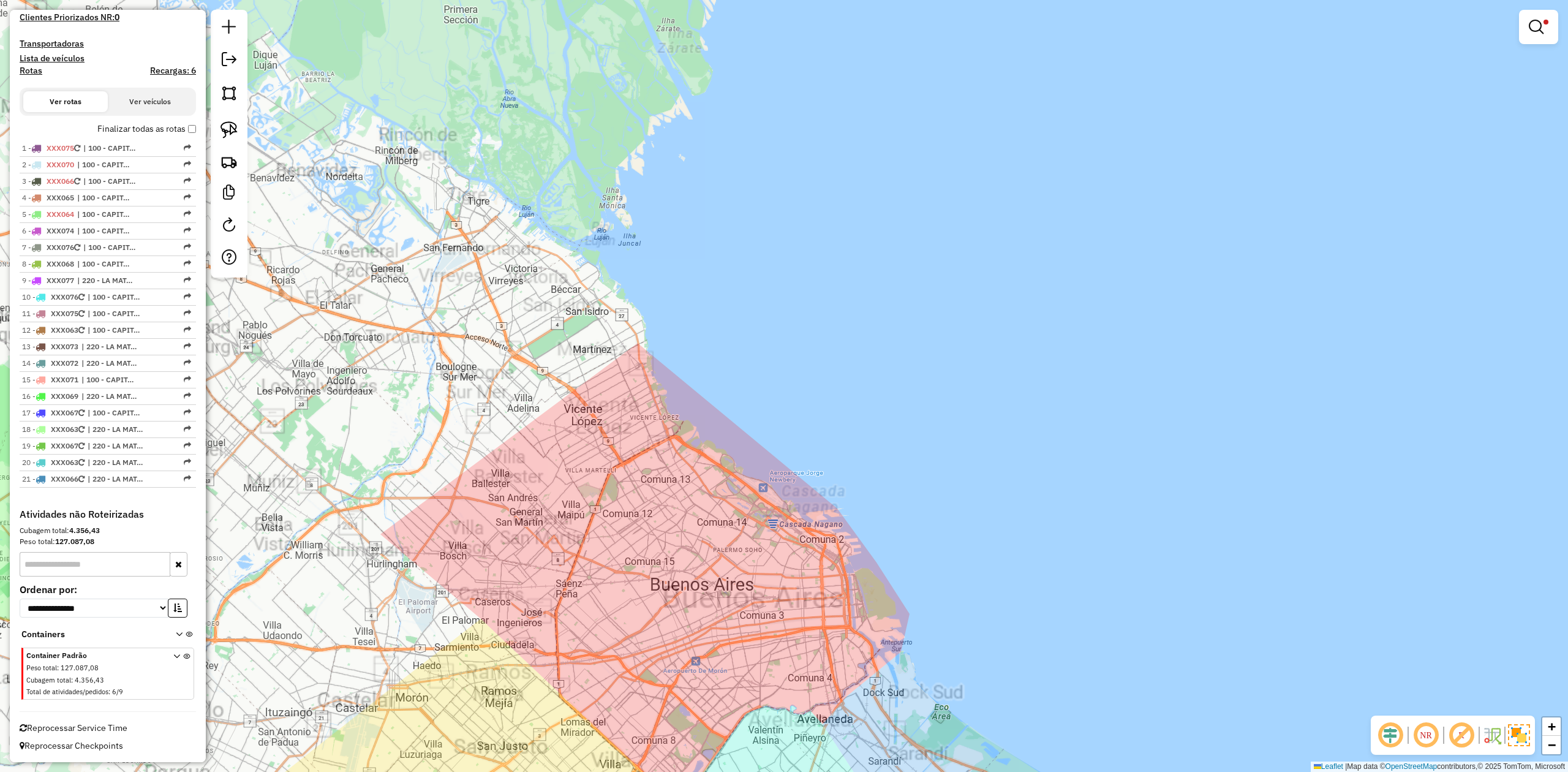
click at [511, 522] on div "Limpar filtros Janela de atendimento Grade de atendimento Capacidade Transporta…" at bounding box center [784, 386] width 1568 height 772
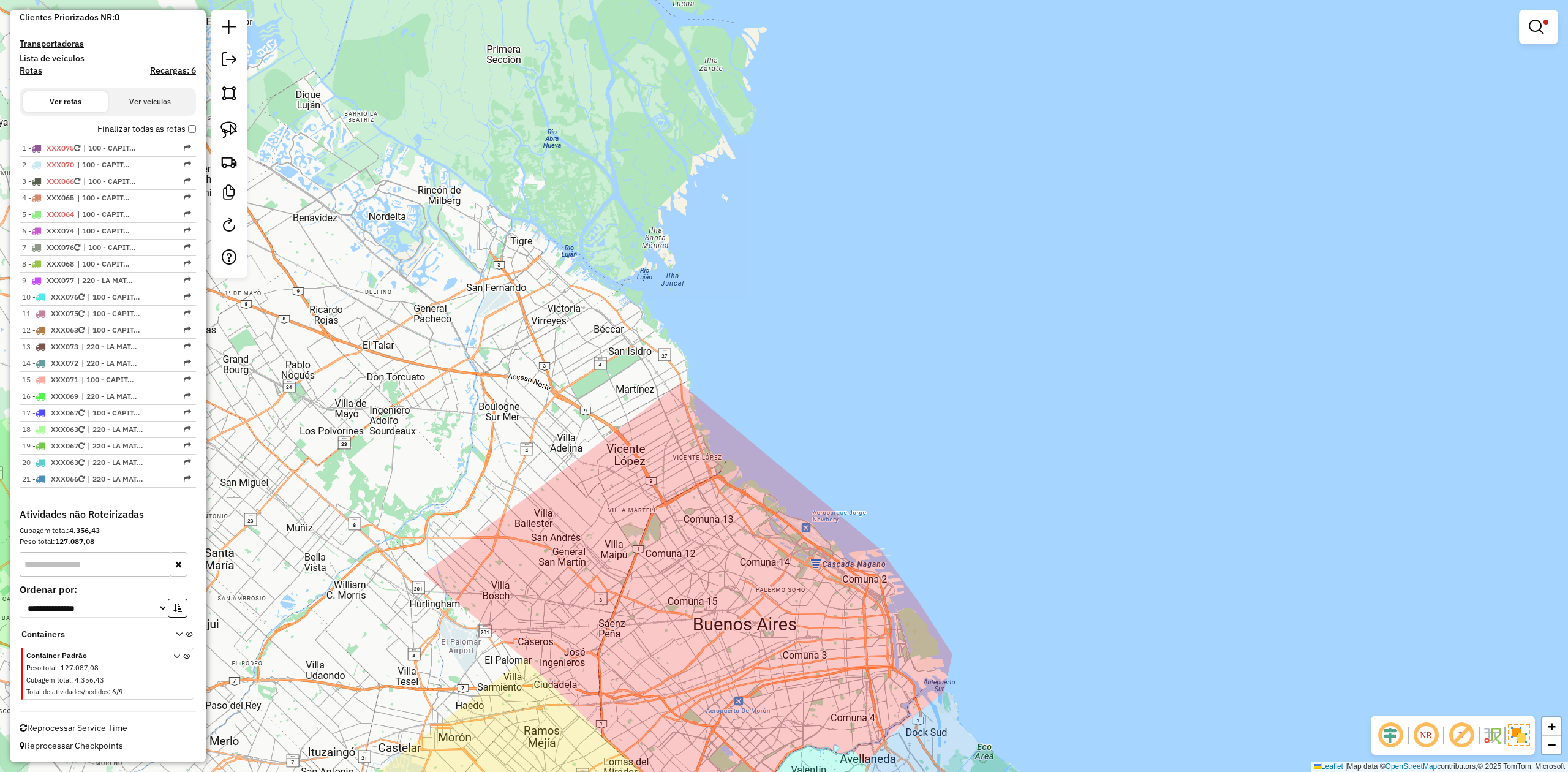
scroll to position [0, 0]
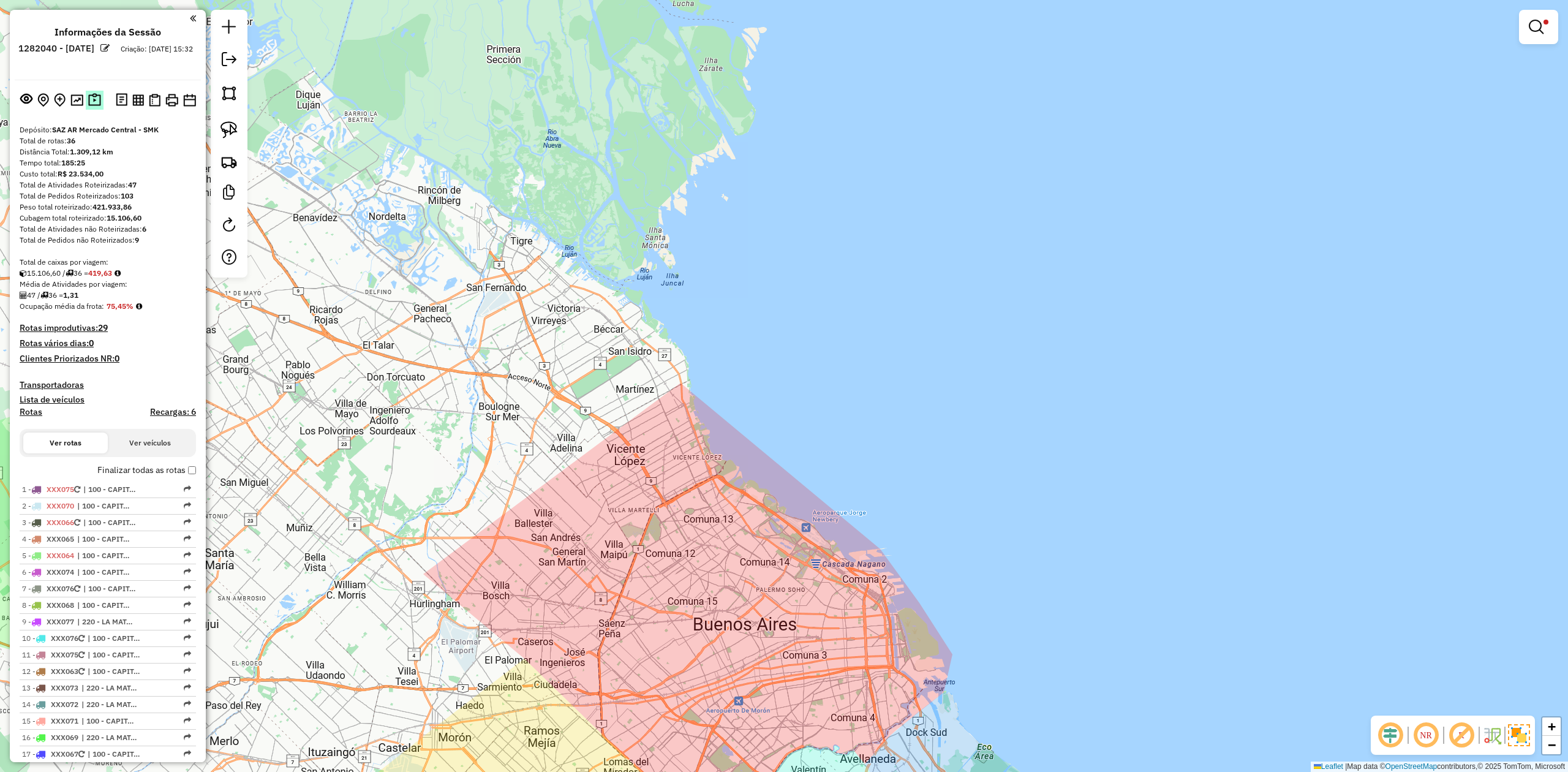
click at [92, 100] on img at bounding box center [94, 100] width 13 height 14
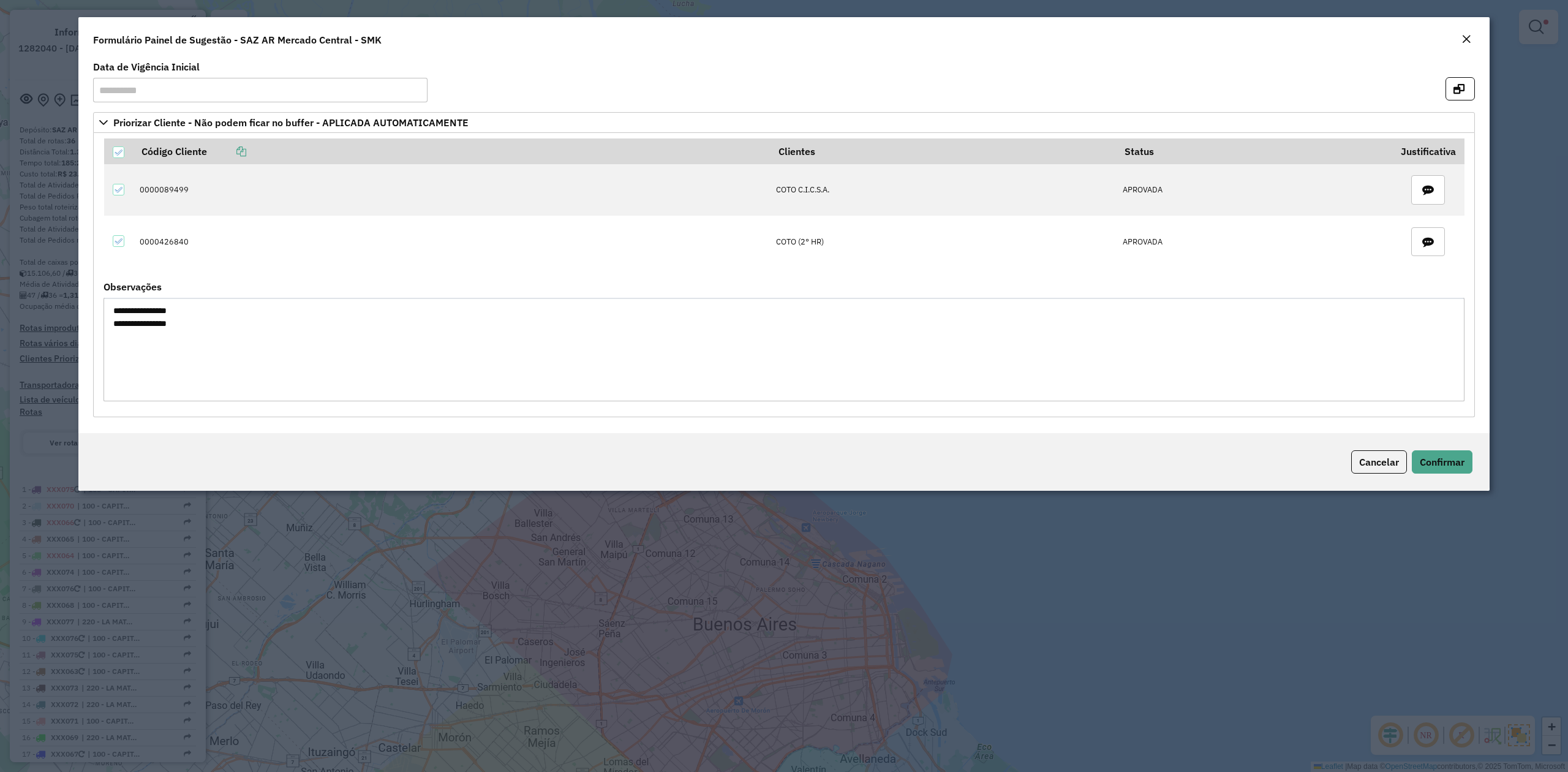
click at [133, 311] on textarea "**********" at bounding box center [784, 349] width 1361 height 104
click at [1466, 36] on em "Close" at bounding box center [1466, 39] width 10 height 10
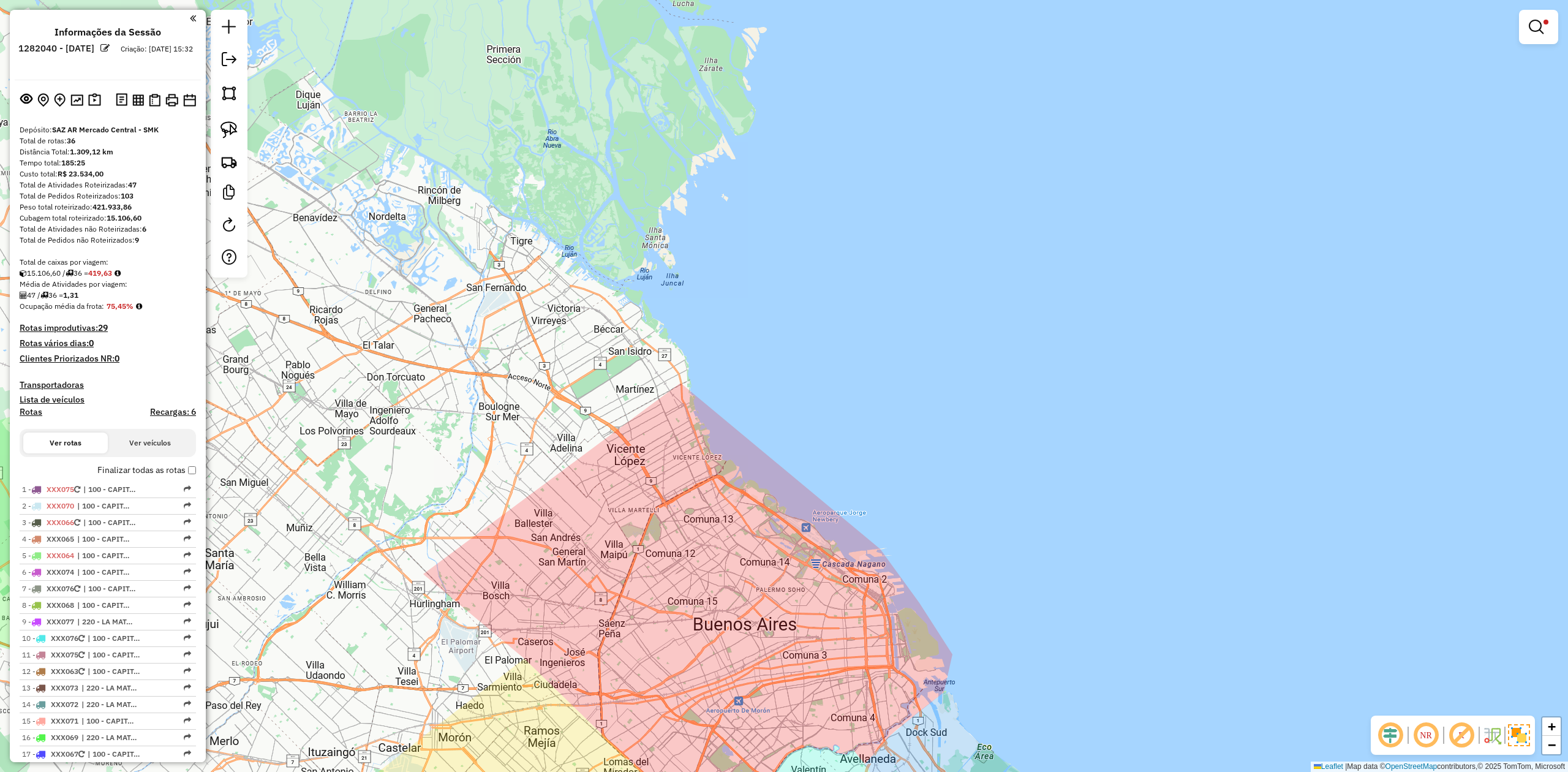
click at [782, 532] on div "Limpar filtros Janela de atendimento Grade de atendimento Capacidade Transporta…" at bounding box center [784, 386] width 1568 height 772
paste input "******"
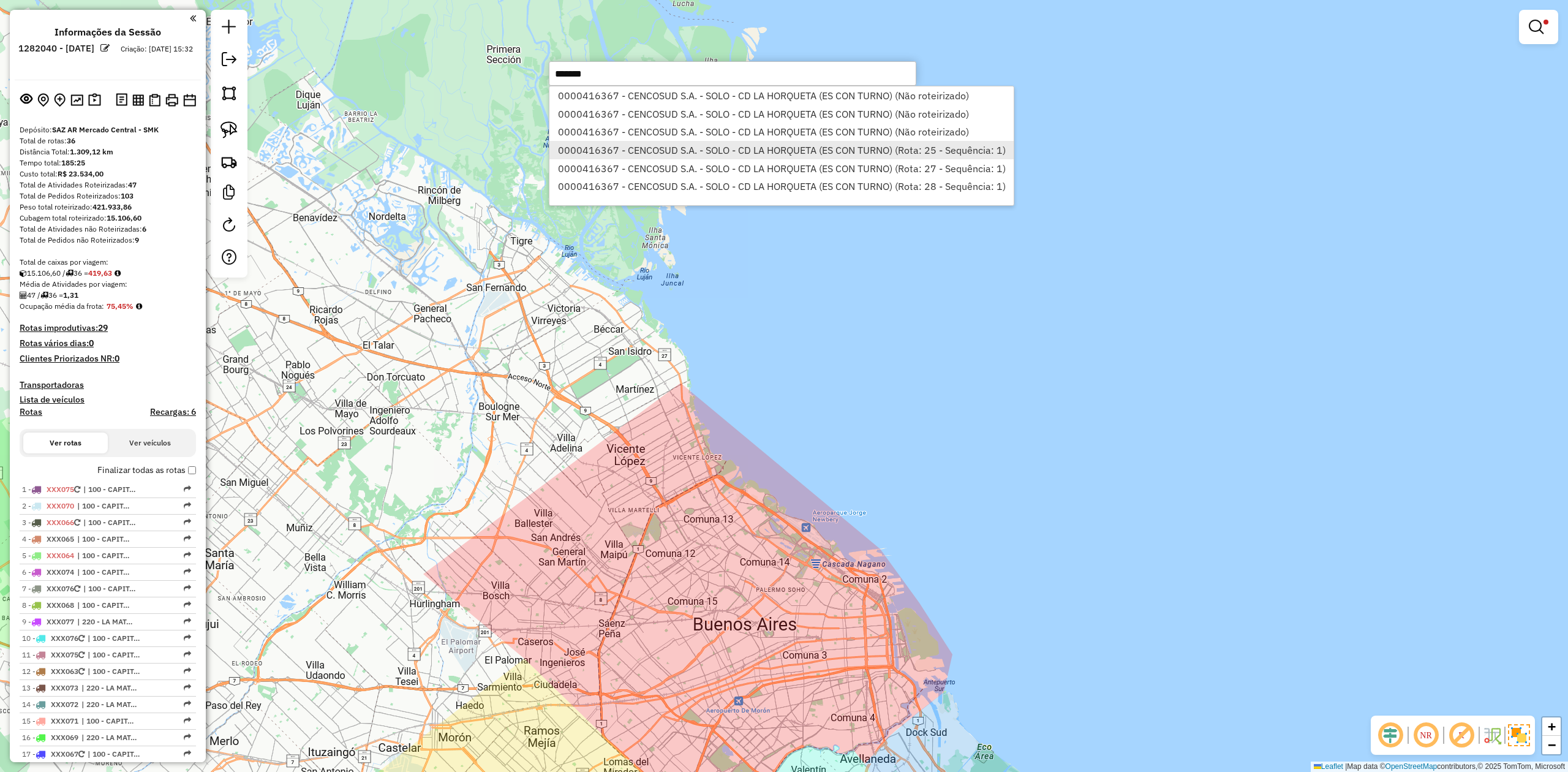
type input "******"
click at [775, 146] on li "0000416367 - CENCOSUD S.A. - SOLO - CD LA HORQUETA (ES CON TURNO) (Rota: 25 - S…" at bounding box center [781, 150] width 464 height 19
select select "**********"
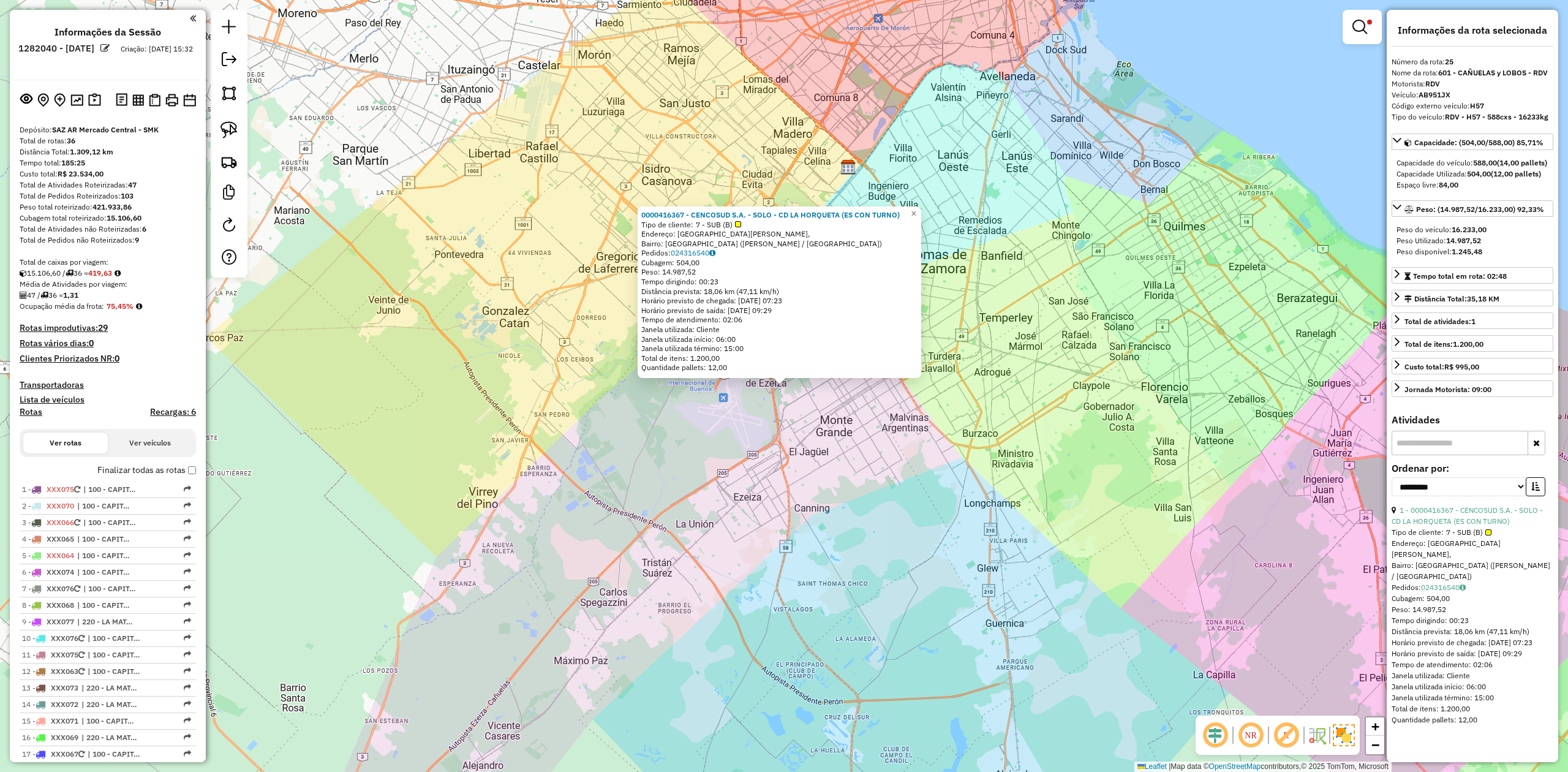
click at [1358, 31] on em at bounding box center [1360, 27] width 14 height 14
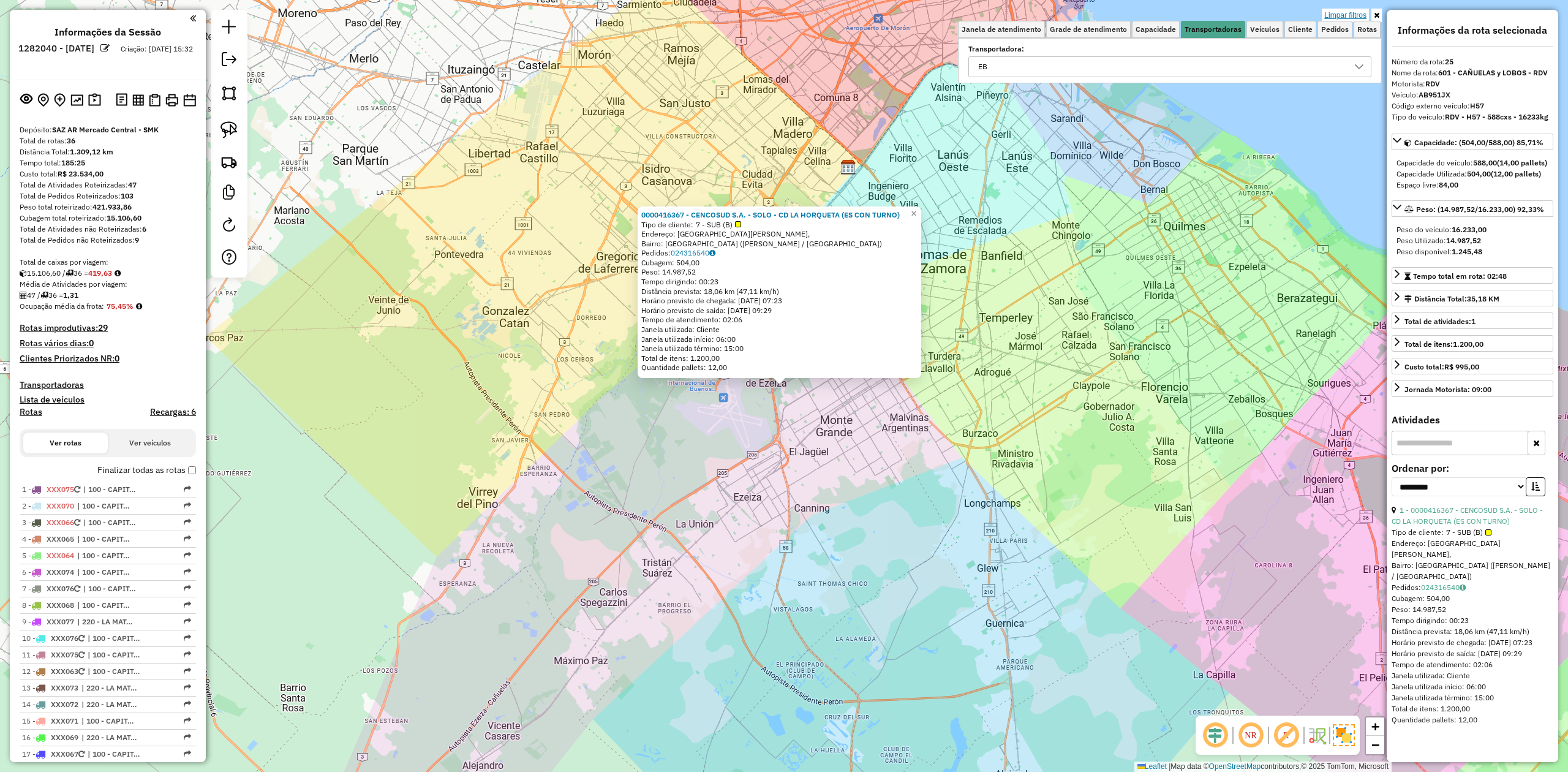
click at [1360, 15] on link "Limpar filtros" at bounding box center [1345, 15] width 47 height 14
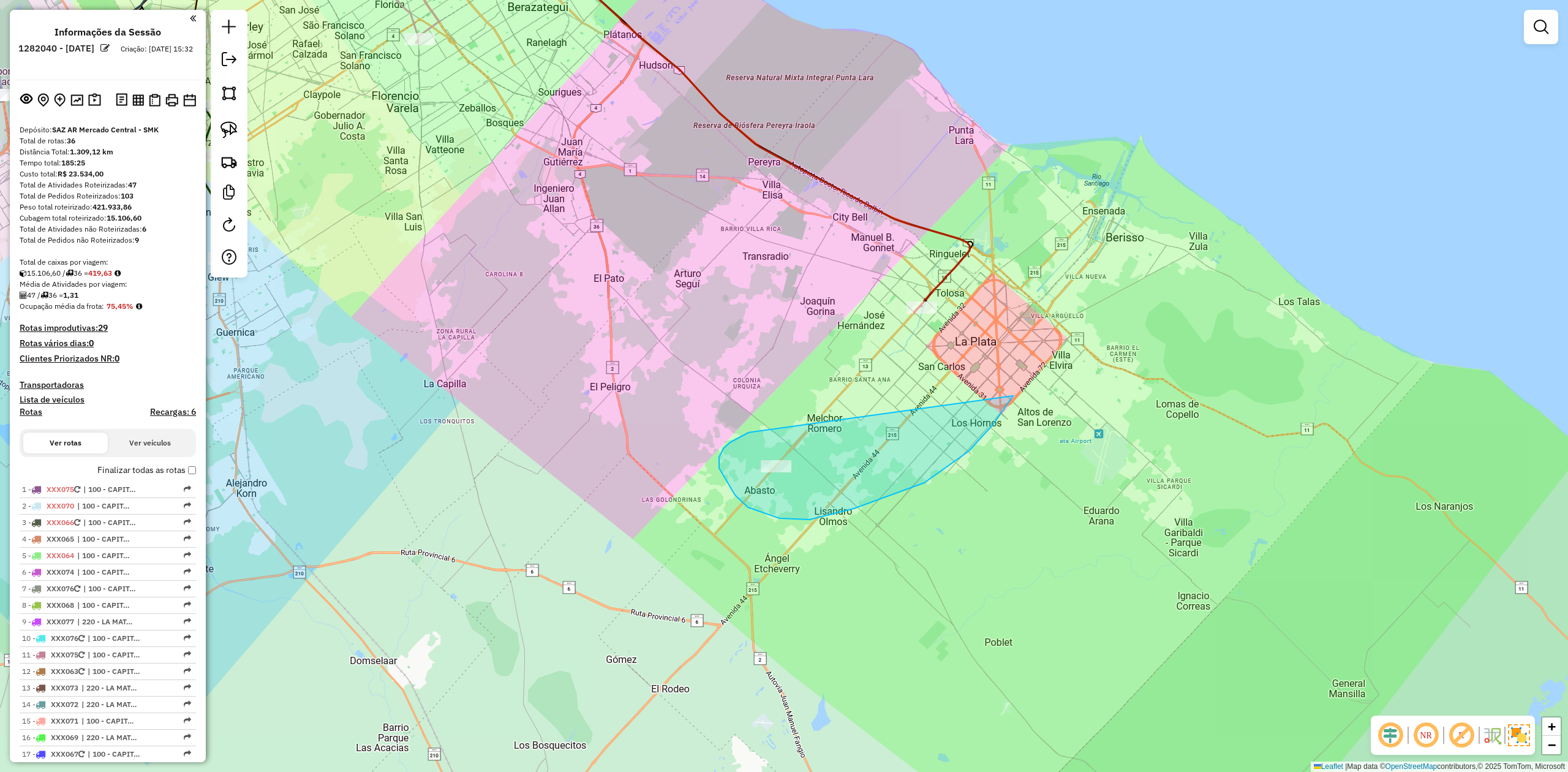
drag, startPoint x: 748, startPoint y: 507, endPoint x: 746, endPoint y: 318, distance: 189.0
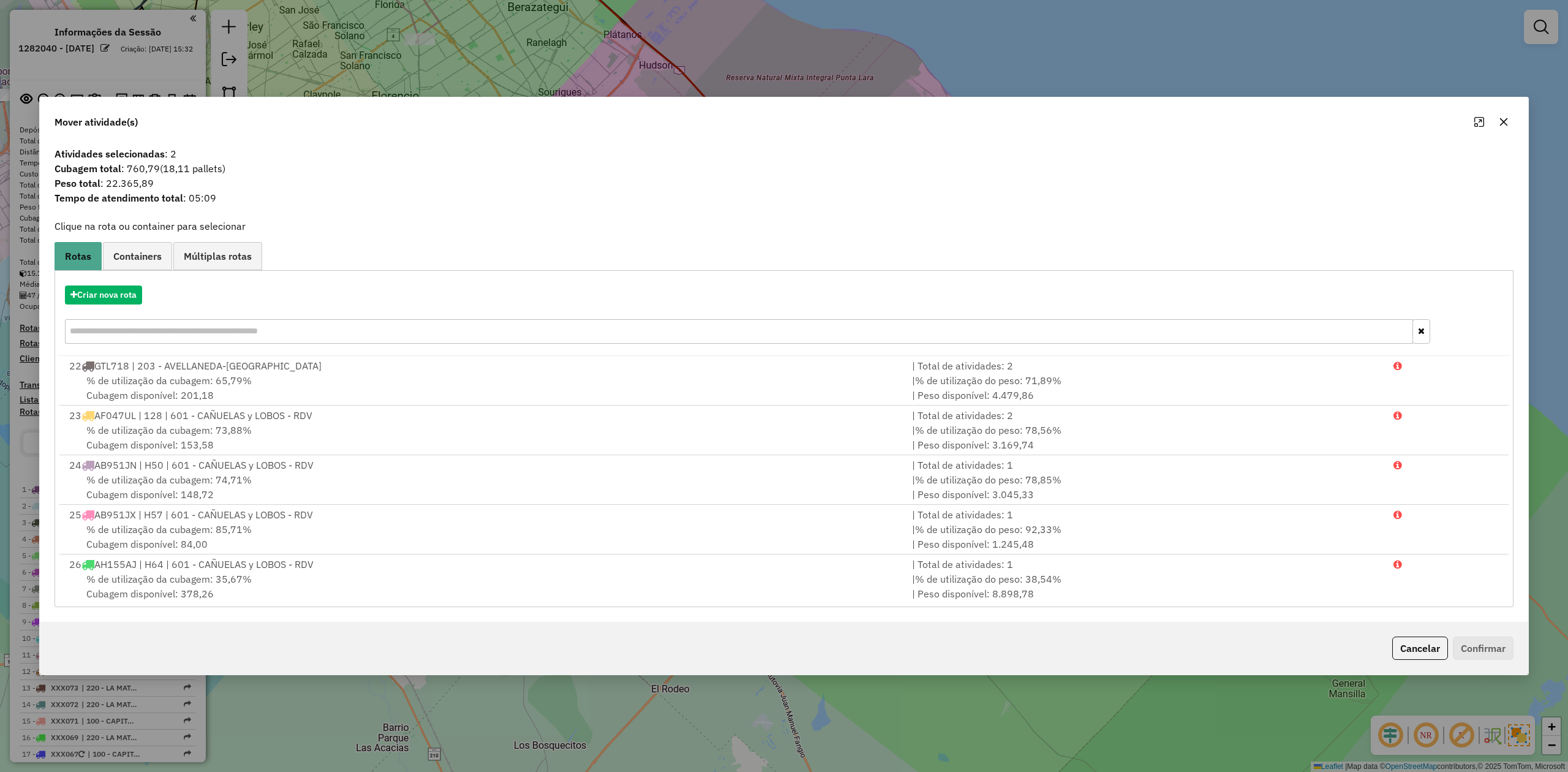
click at [1500, 124] on icon "button" at bounding box center [1504, 122] width 8 height 8
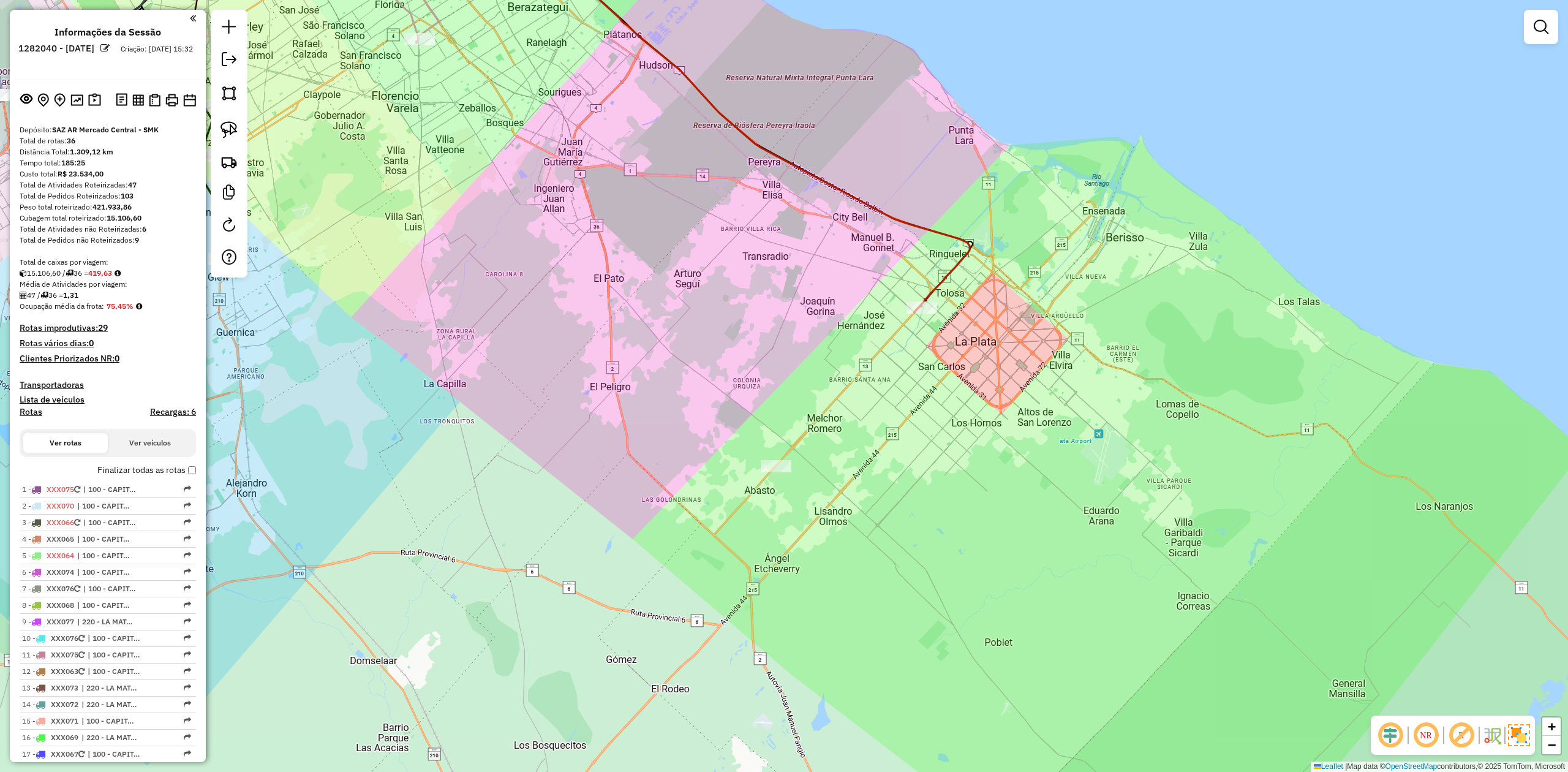
select select "**********"
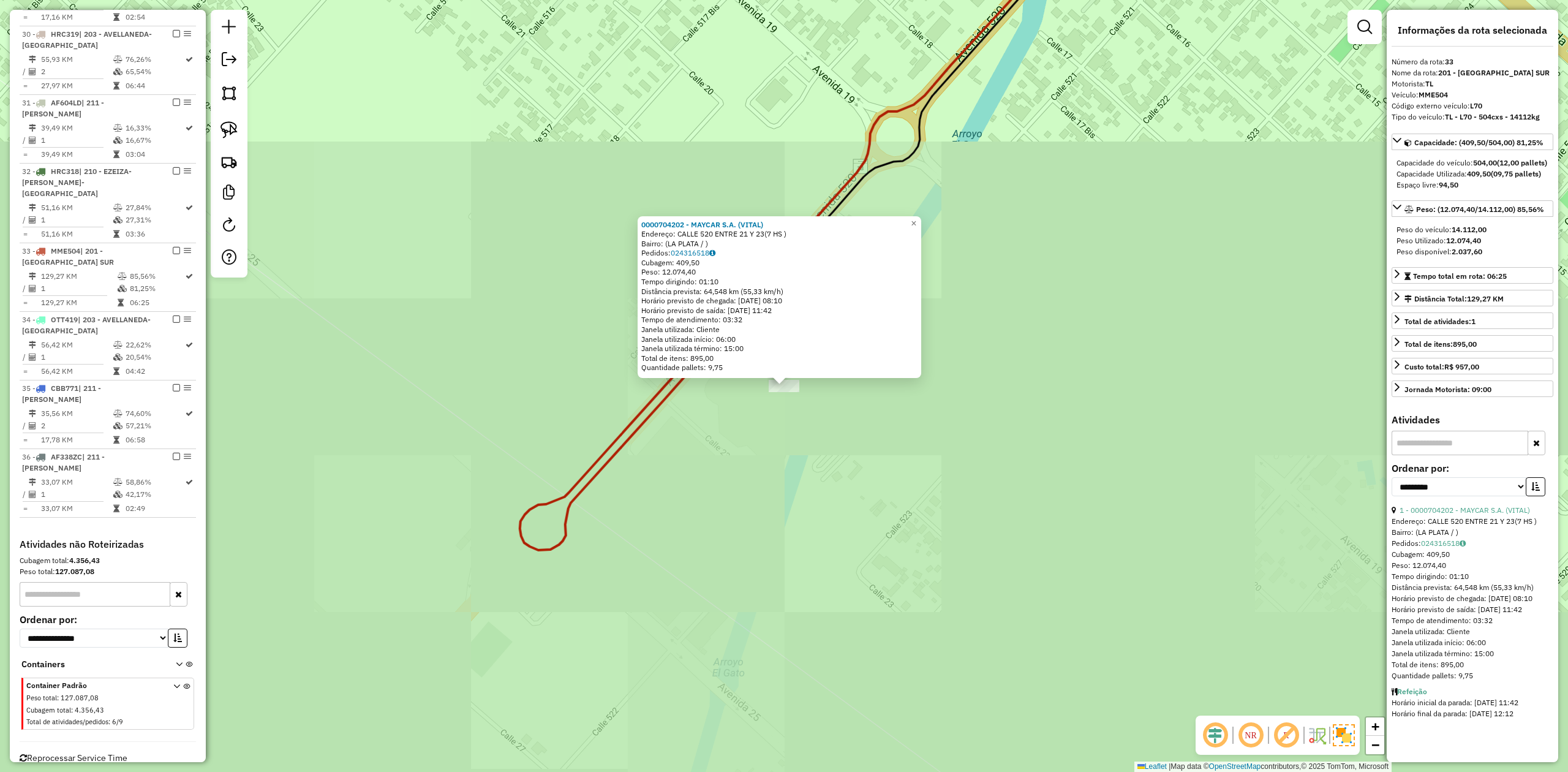
scroll to position [1388, 0]
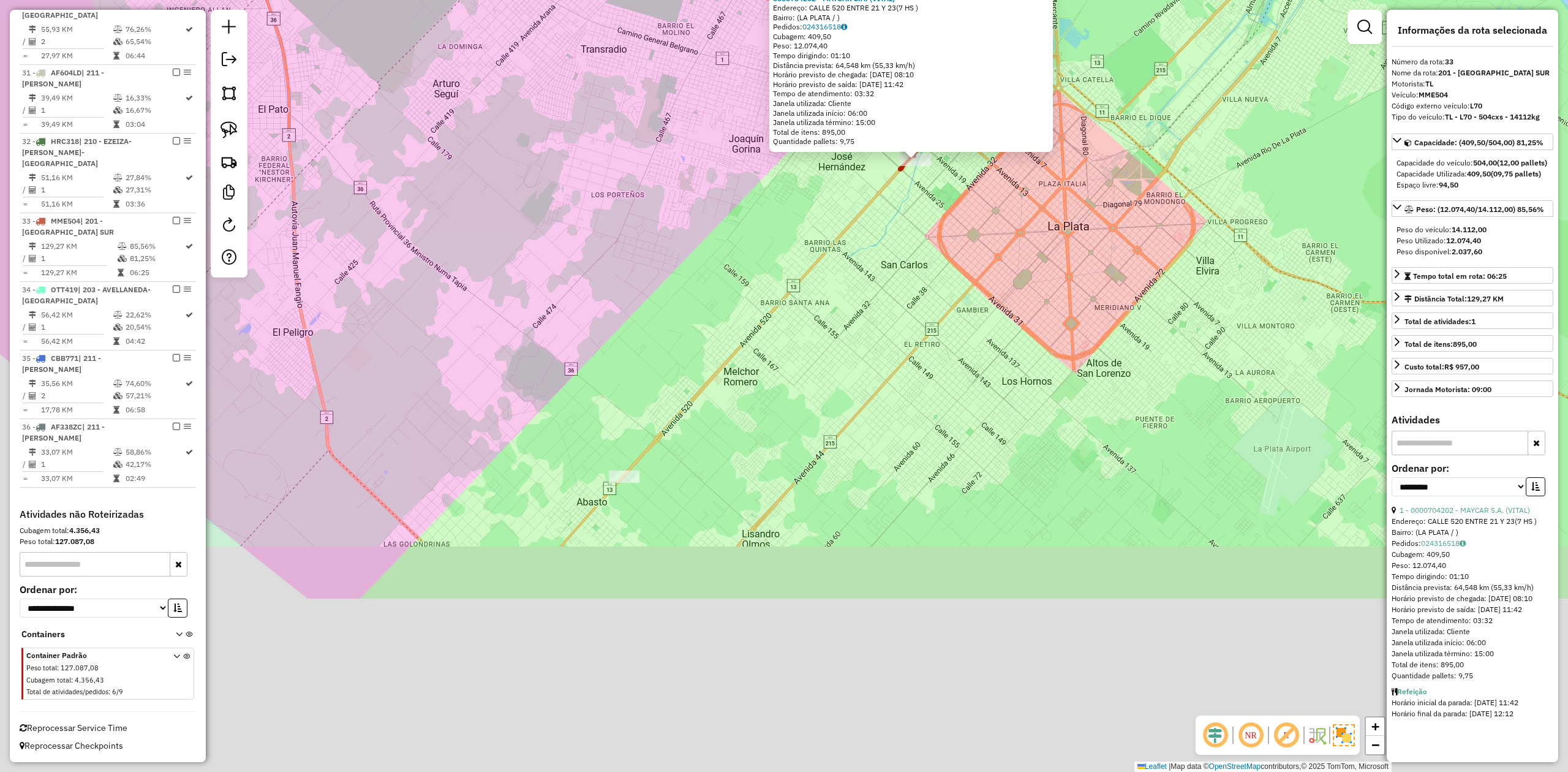
drag, startPoint x: 802, startPoint y: 285, endPoint x: 758, endPoint y: 459, distance: 179.5
click at [814, 260] on div "0000704202 - MAYCAR S.A. (VITAL) Endereço: CALLE 520 ENTRE 21 Y 23(7 HS ) Bairr…" at bounding box center [784, 386] width 1568 height 772
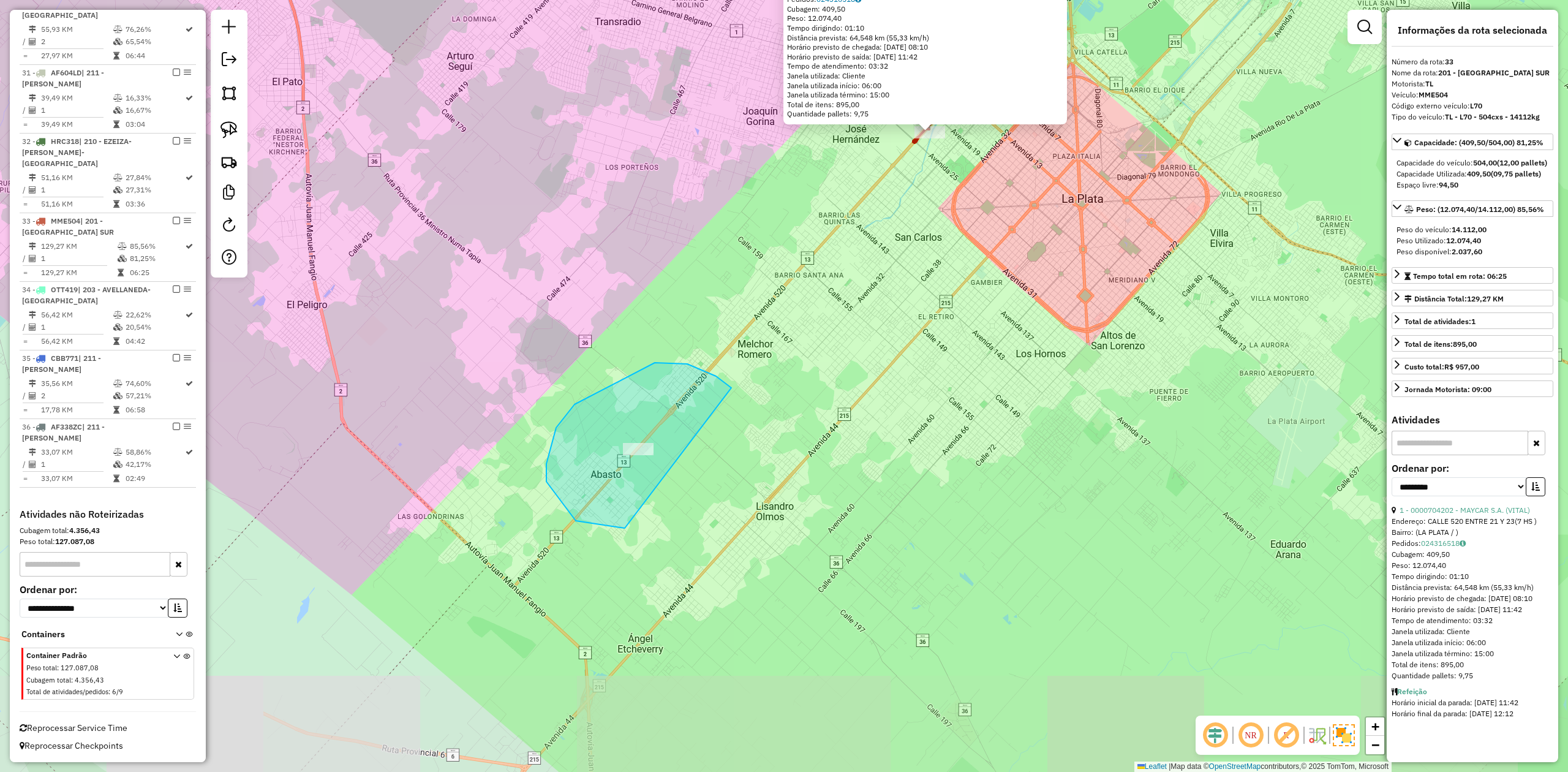
drag, startPoint x: 687, startPoint y: 364, endPoint x: 839, endPoint y: 421, distance: 162.3
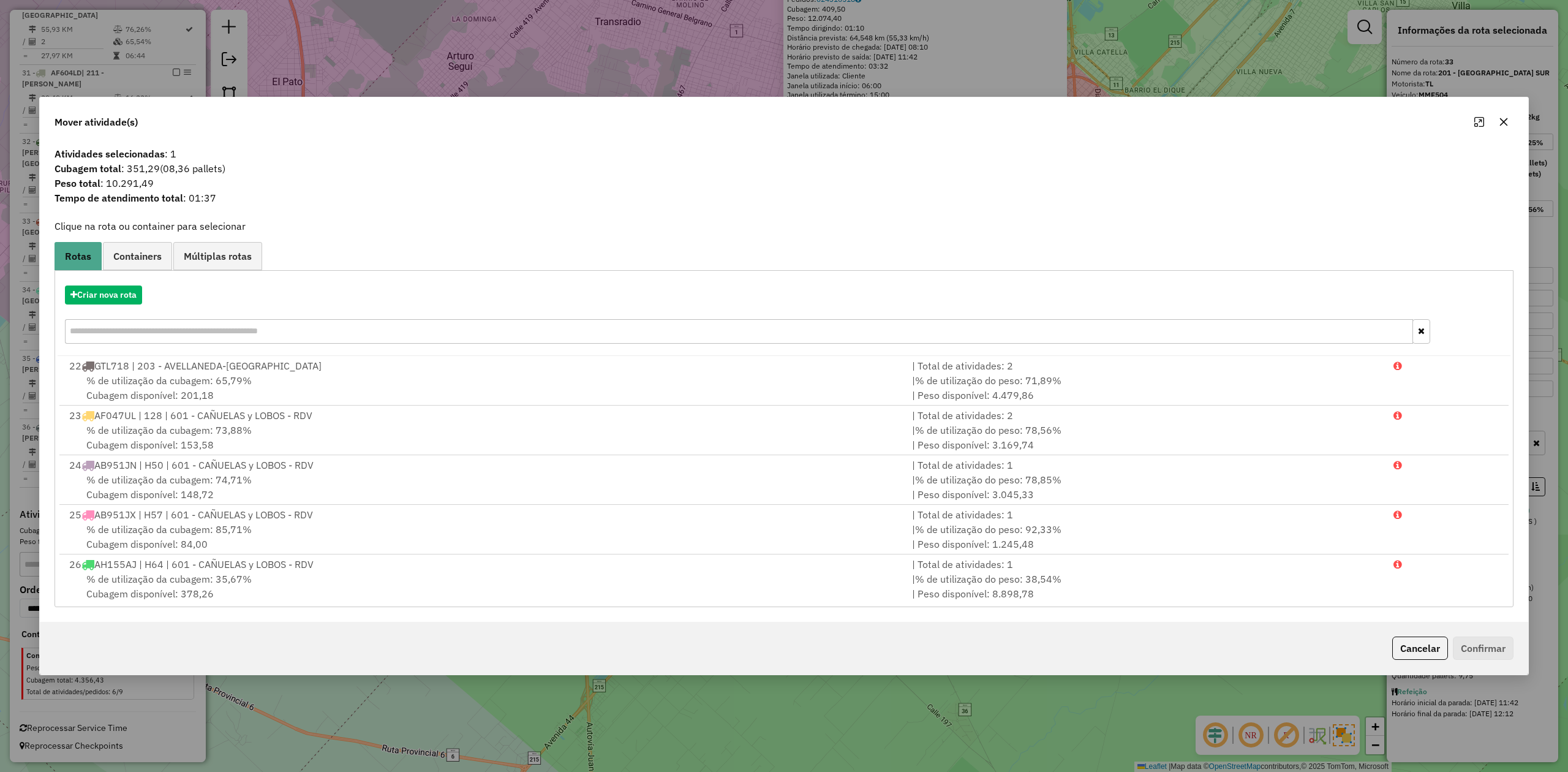
drag, startPoint x: 1499, startPoint y: 125, endPoint x: 1270, endPoint y: 258, distance: 264.8
click at [1499, 124] on icon "button" at bounding box center [1504, 122] width 10 height 10
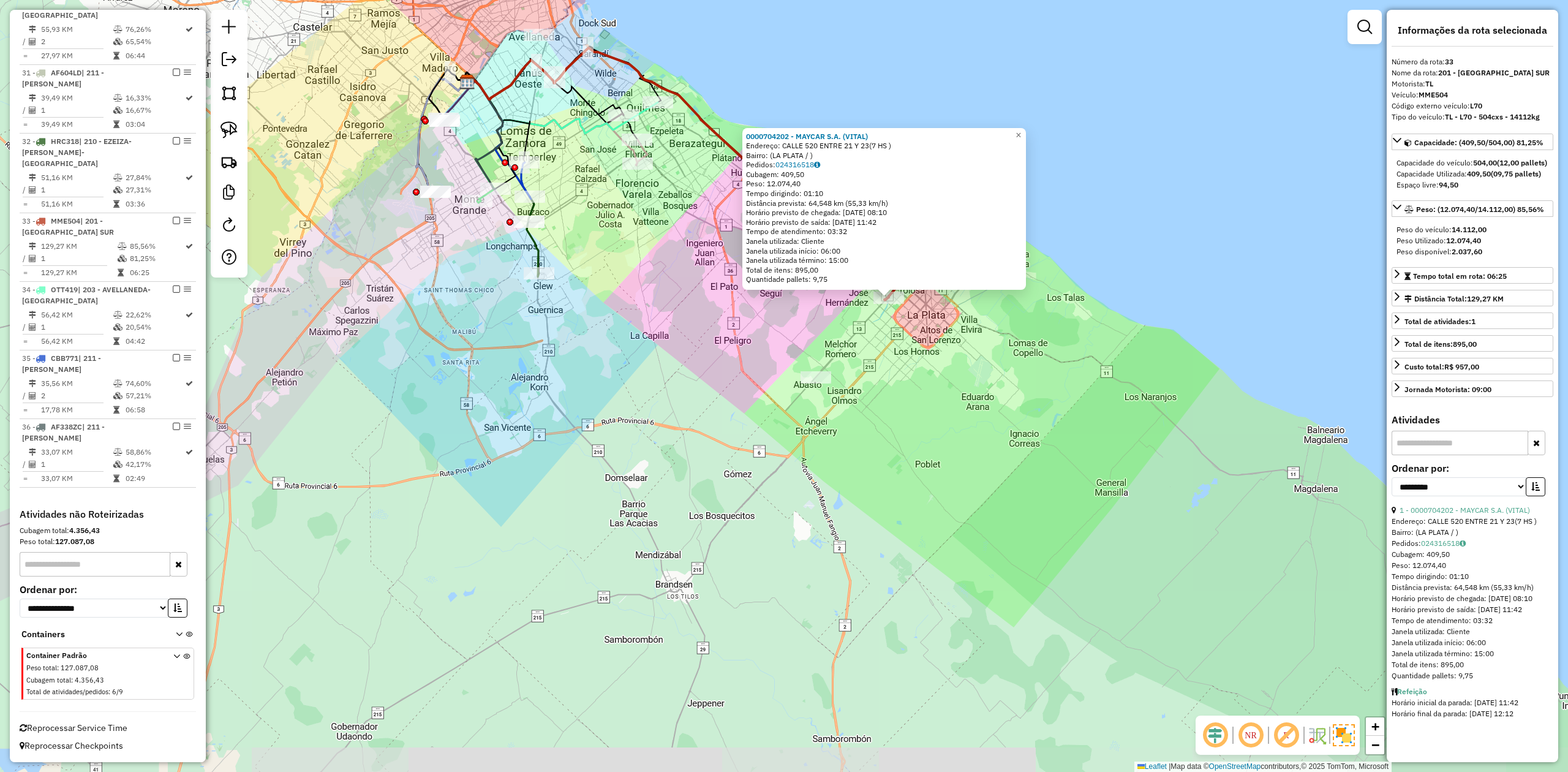
click at [682, 282] on div "0000704202 - MAYCAR S.A. (VITAL) Endereço: CALLE 520 ENTRE 21 Y 23(7 HS ) Bairr…" at bounding box center [784, 386] width 1568 height 772
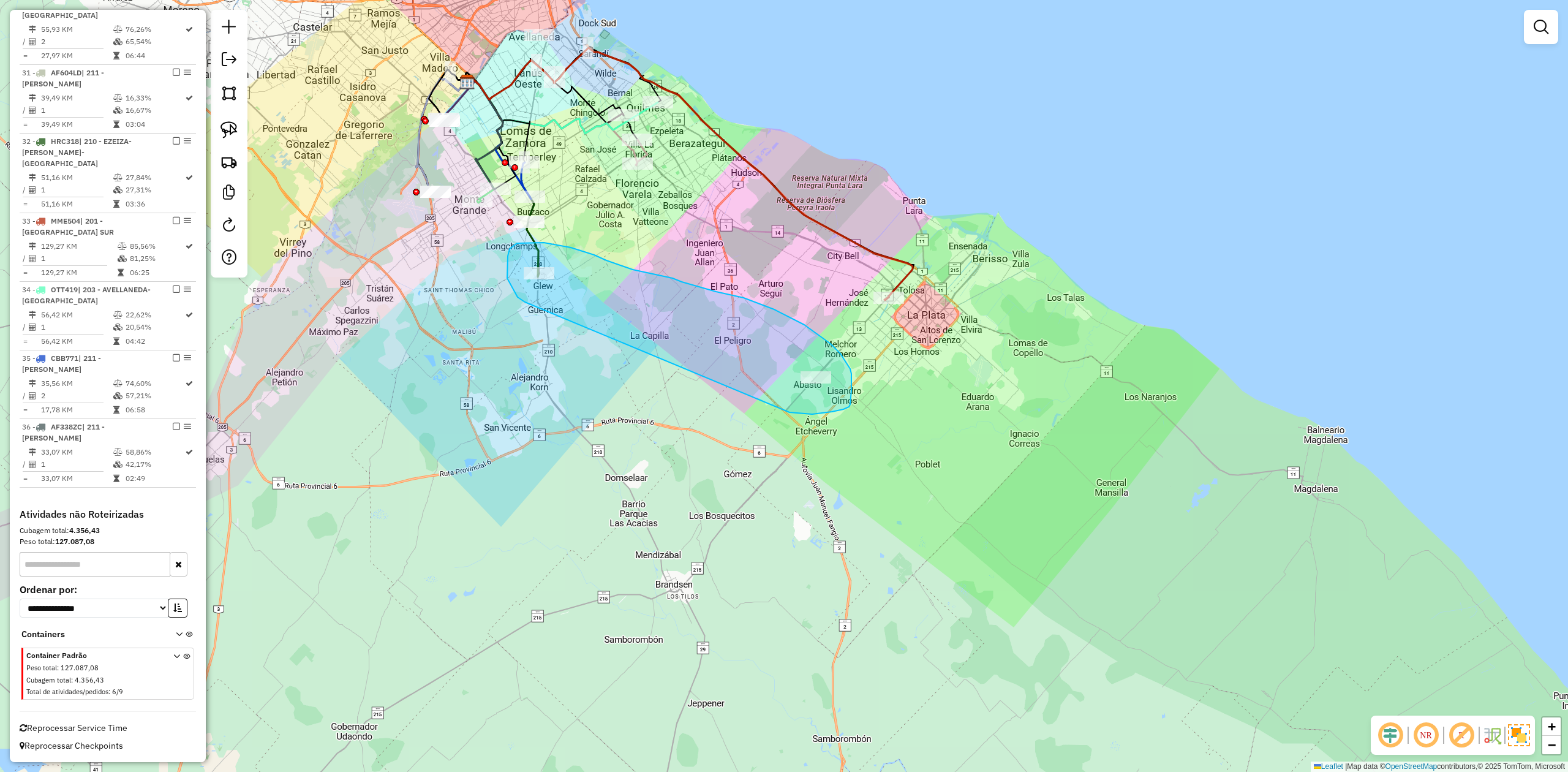
drag, startPoint x: 813, startPoint y: 414, endPoint x: 552, endPoint y: 312, distance: 280.2
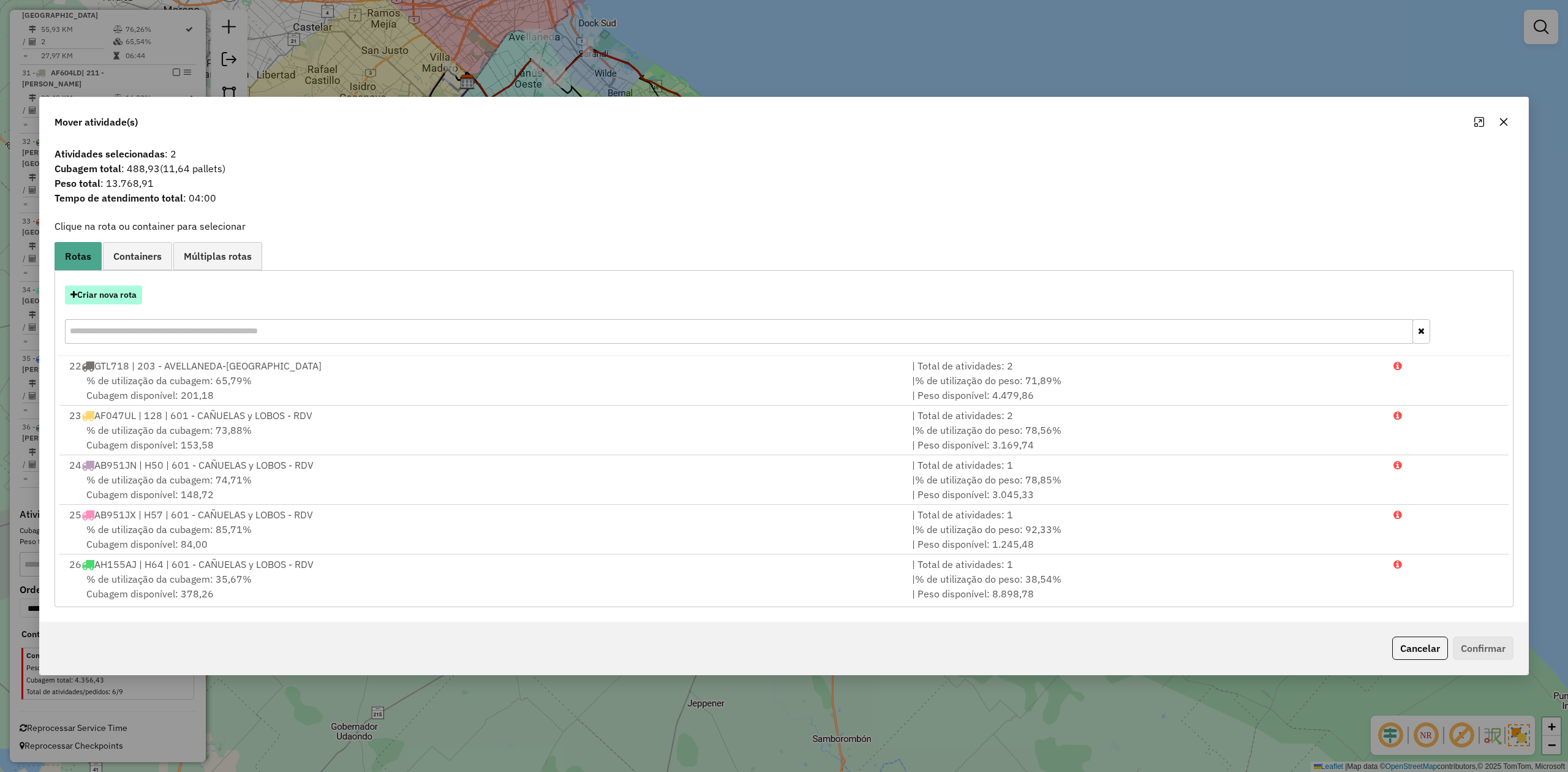
click at [122, 302] on button "Criar nova rota" at bounding box center [103, 295] width 77 height 19
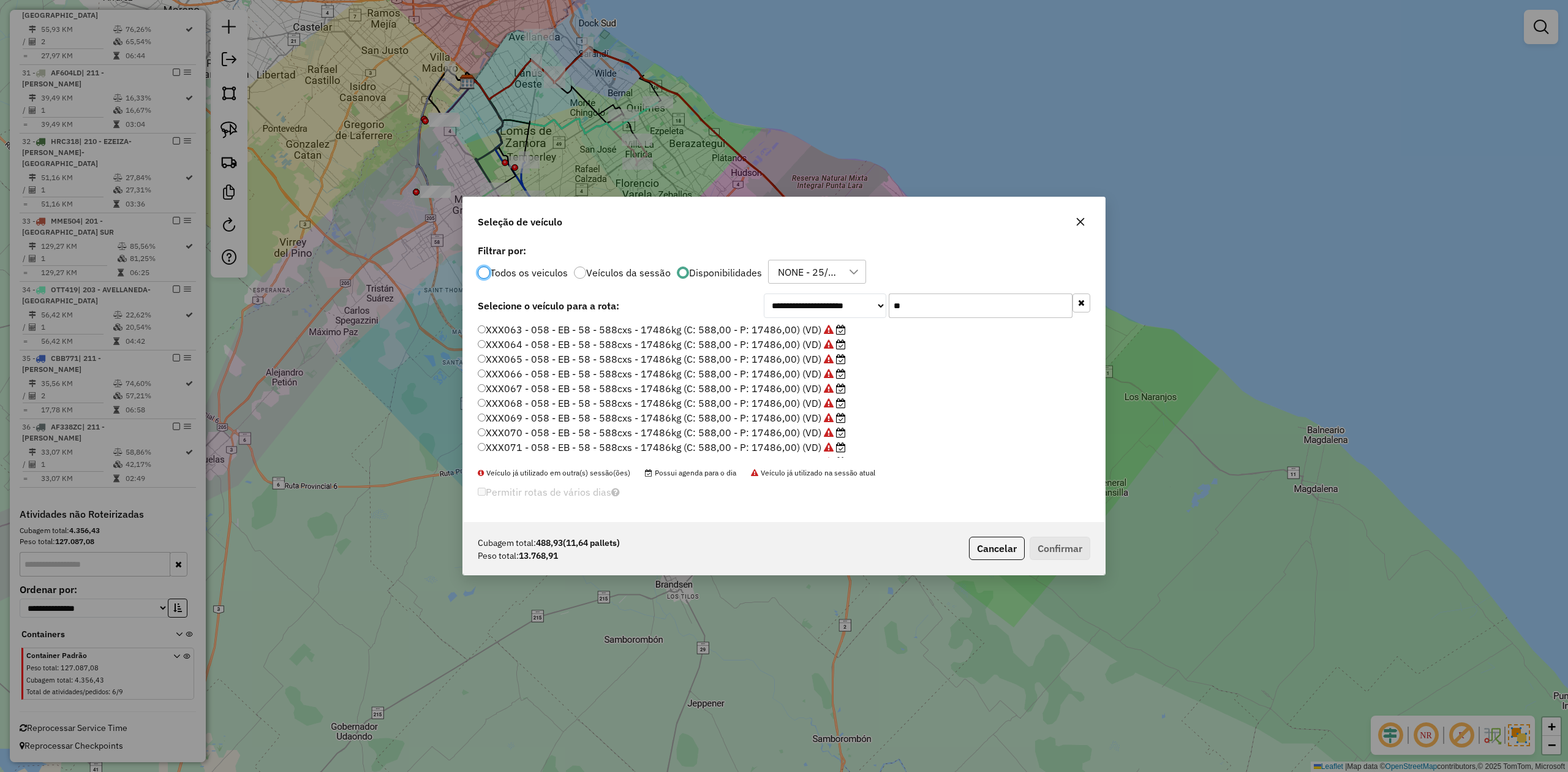
scroll to position [6, 3]
drag, startPoint x: 931, startPoint y: 312, endPoint x: 841, endPoint y: 302, distance: 90.6
click at [841, 302] on div "**********" at bounding box center [784, 382] width 642 height 281
click at [945, 269] on div "Todos os veiculos Veículos da sessão Disponibilidades NONE - 25/09 - PROMAX" at bounding box center [784, 272] width 612 height 25
drag, startPoint x: 932, startPoint y: 307, endPoint x: 872, endPoint y: 301, distance: 60.3
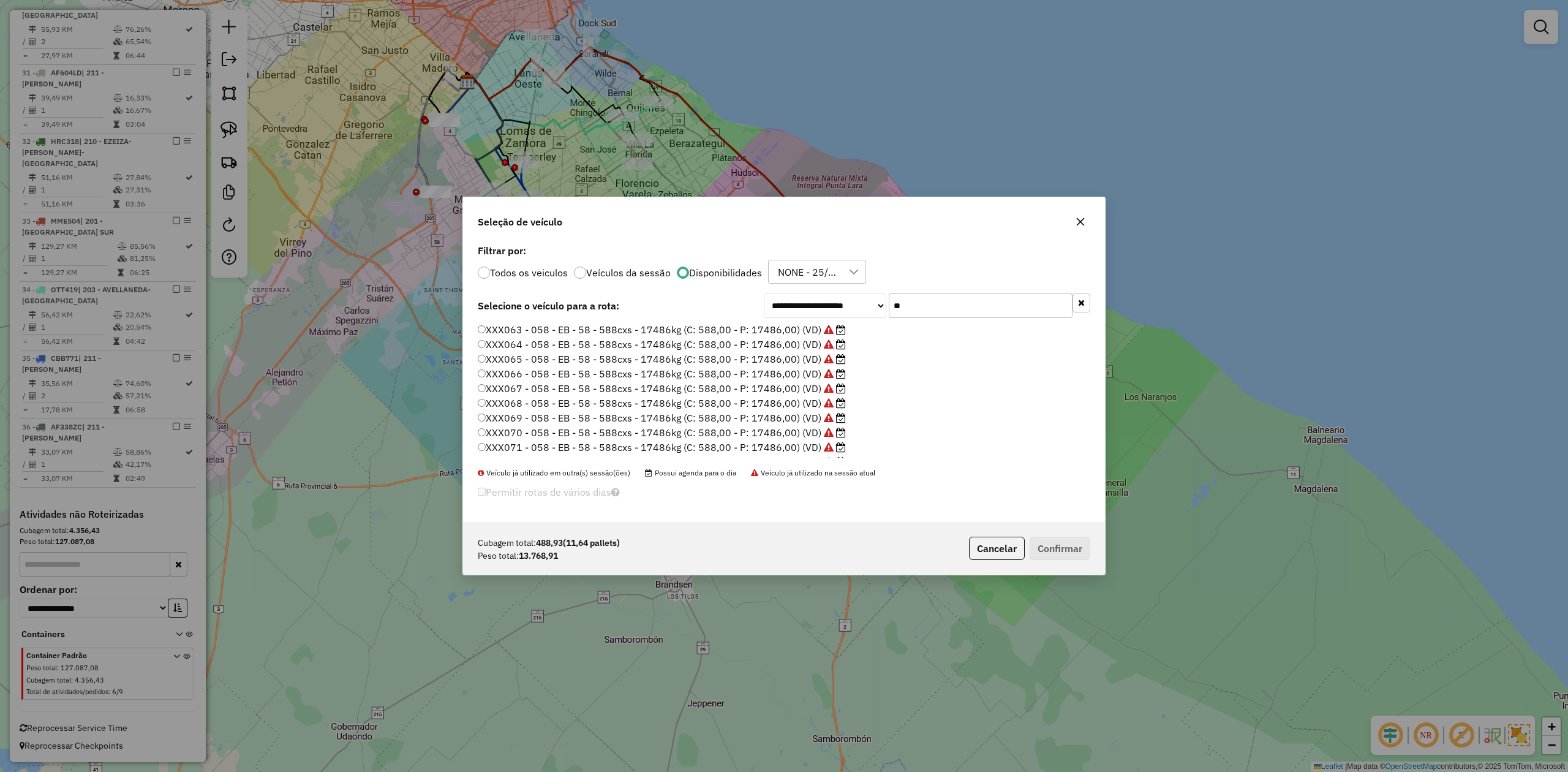
click at [872, 301] on div "**********" at bounding box center [927, 306] width 327 height 25
type input "***"
click at [817, 346] on label "AB951JP - H53 - RDV - H53 - 588cxs - 13935kg (C: 588,00 - P: 13935,00) (VD)" at bounding box center [665, 344] width 375 height 14
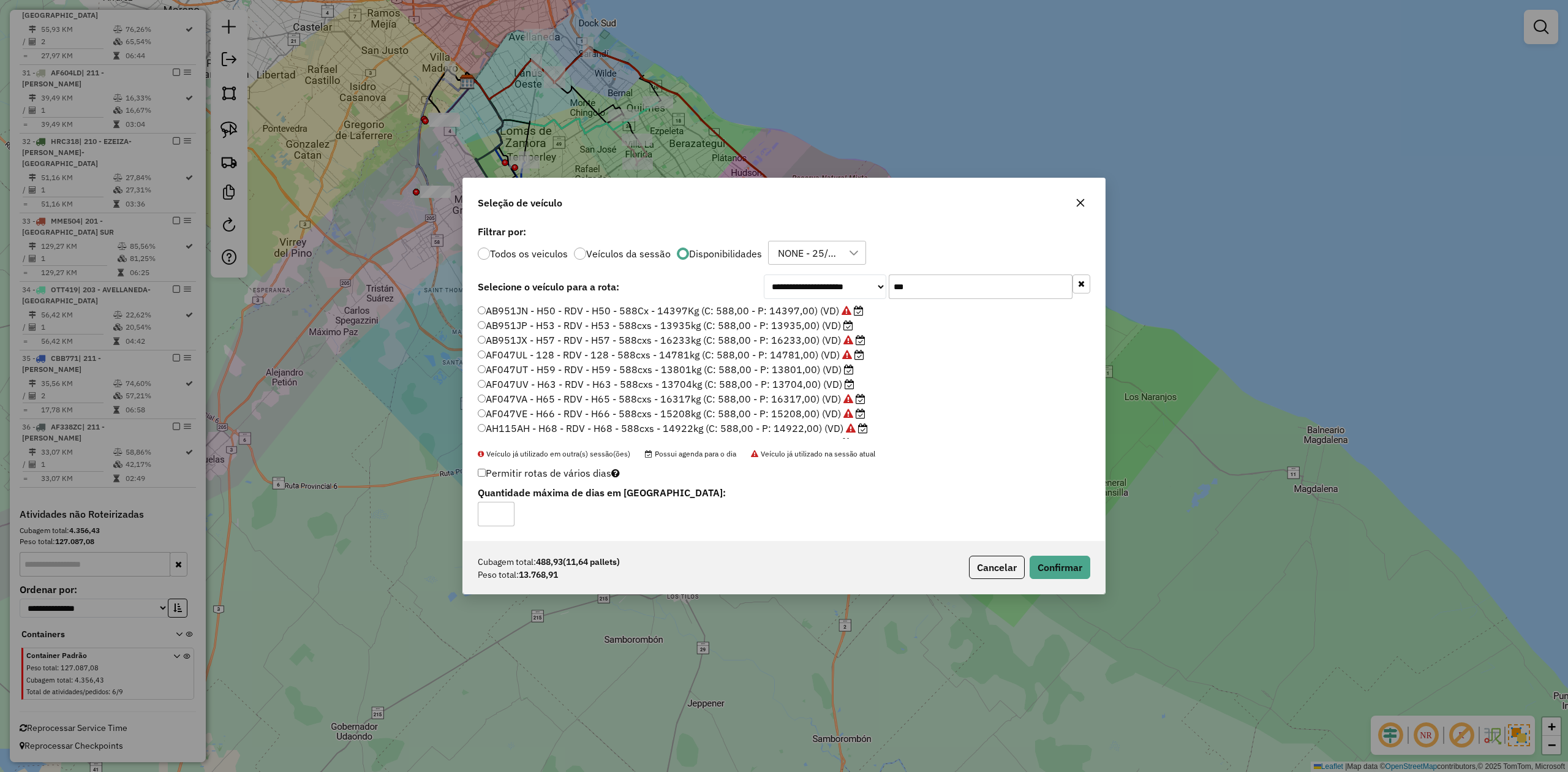
click at [1074, 208] on button "button" at bounding box center [1081, 203] width 20 height 20
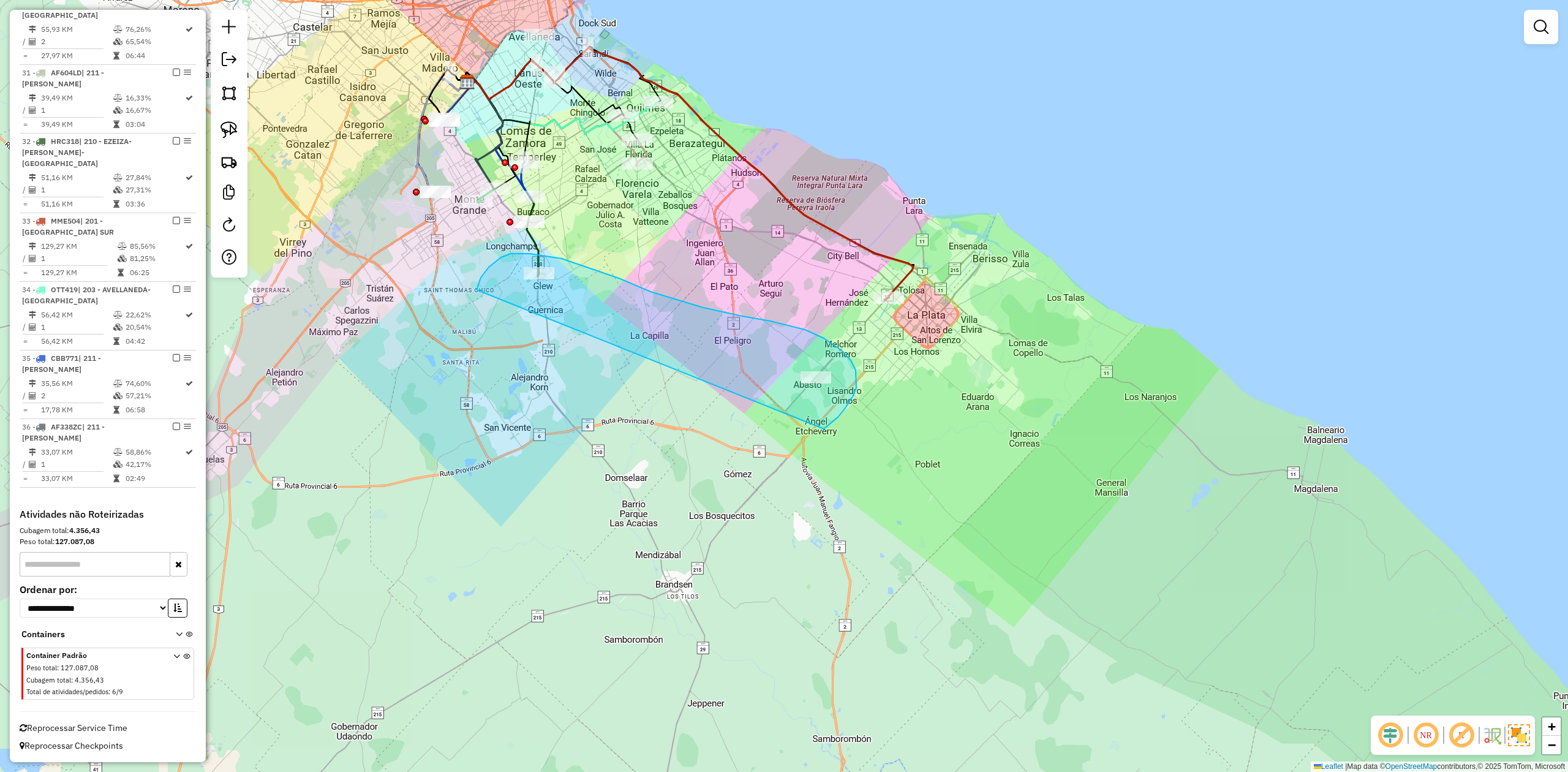
drag, startPoint x: 824, startPoint y: 429, endPoint x: 481, endPoint y: 319, distance: 360.2
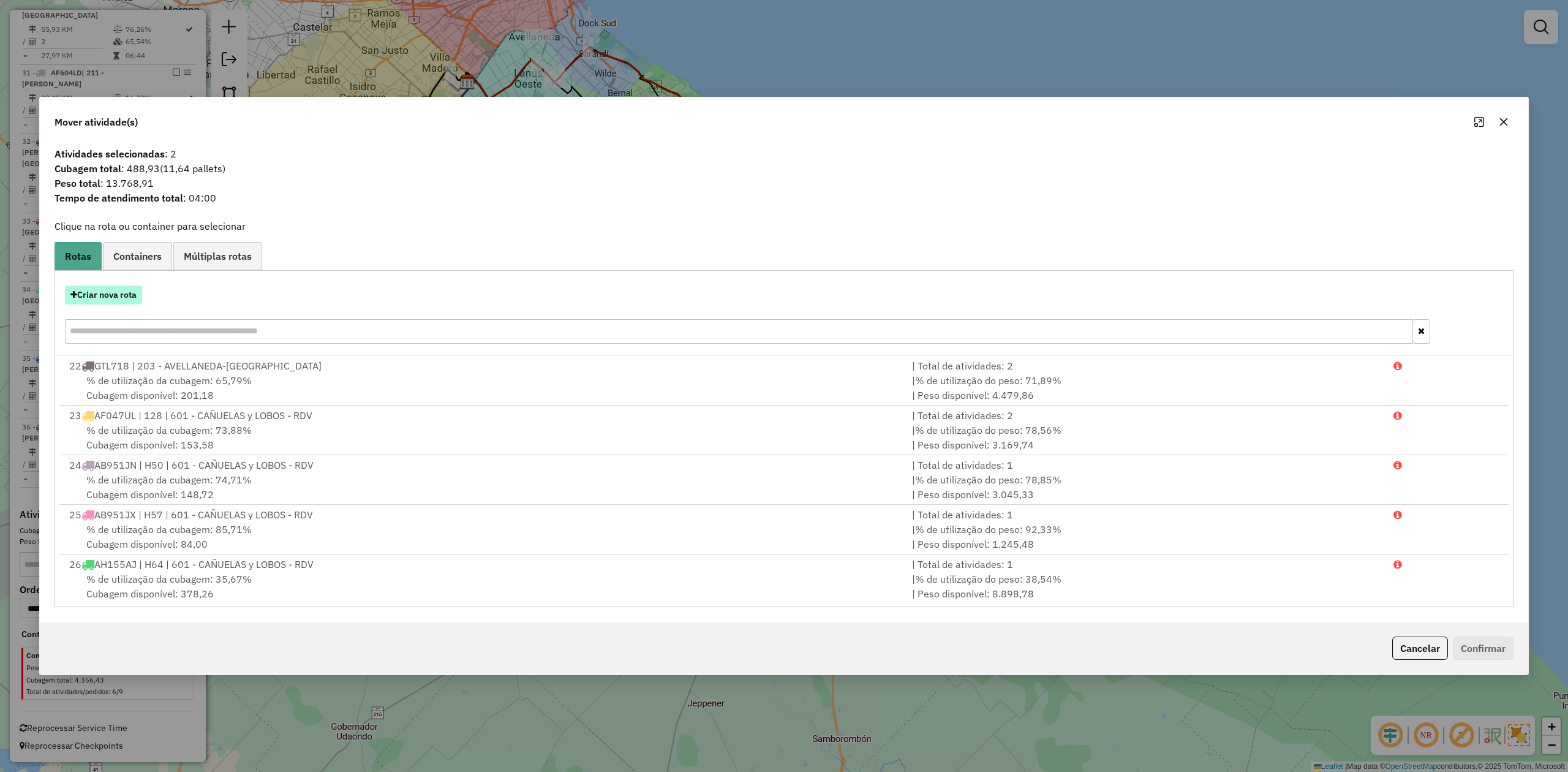
click at [121, 294] on button "Criar nova rota" at bounding box center [103, 295] width 77 height 19
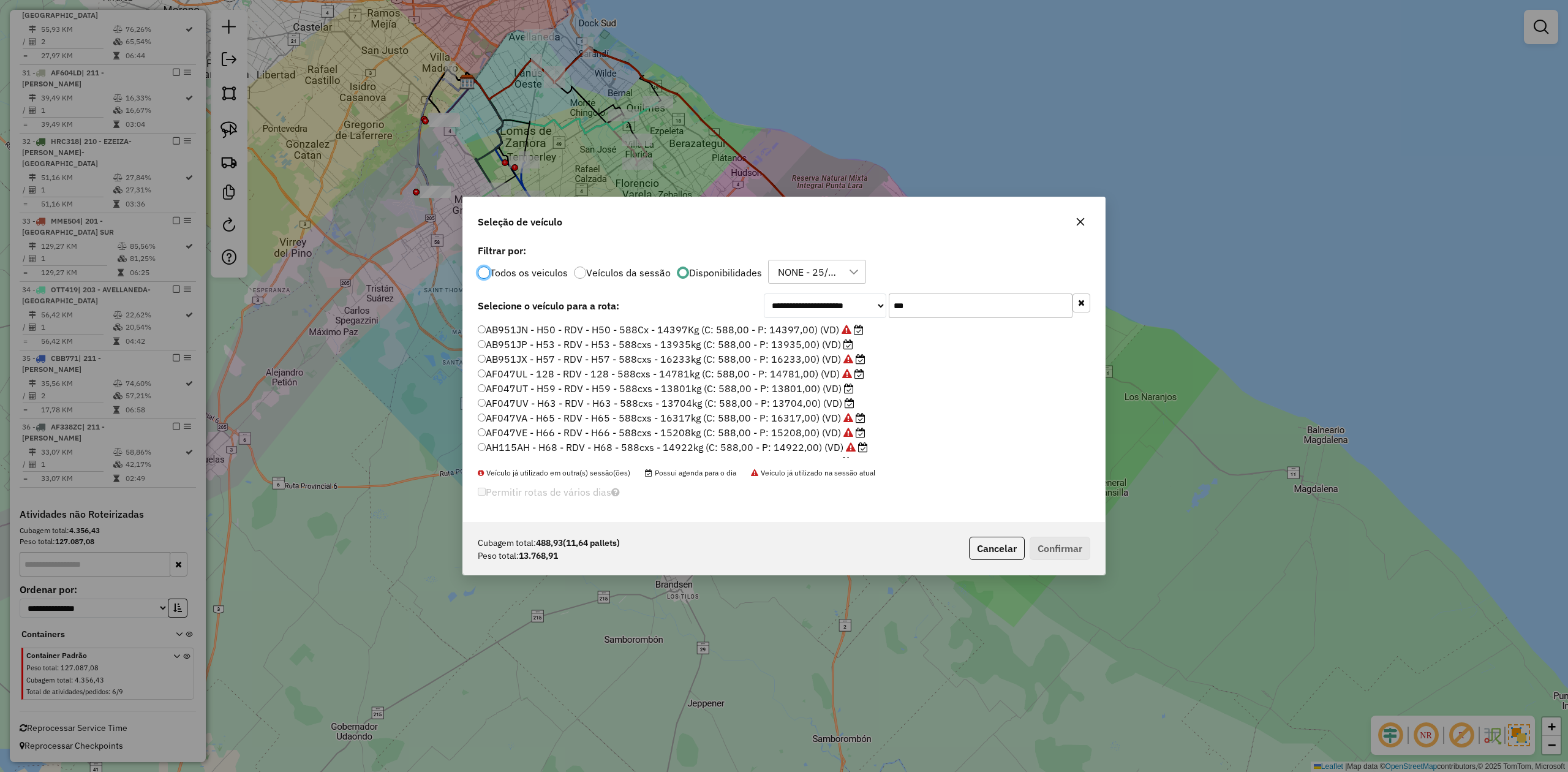
click at [808, 387] on label "AF047UT - H59 - RDV - H59 - 588cxs - 13801kg (C: 588,00 - P: 13801,00) (VD)" at bounding box center [665, 388] width 376 height 14
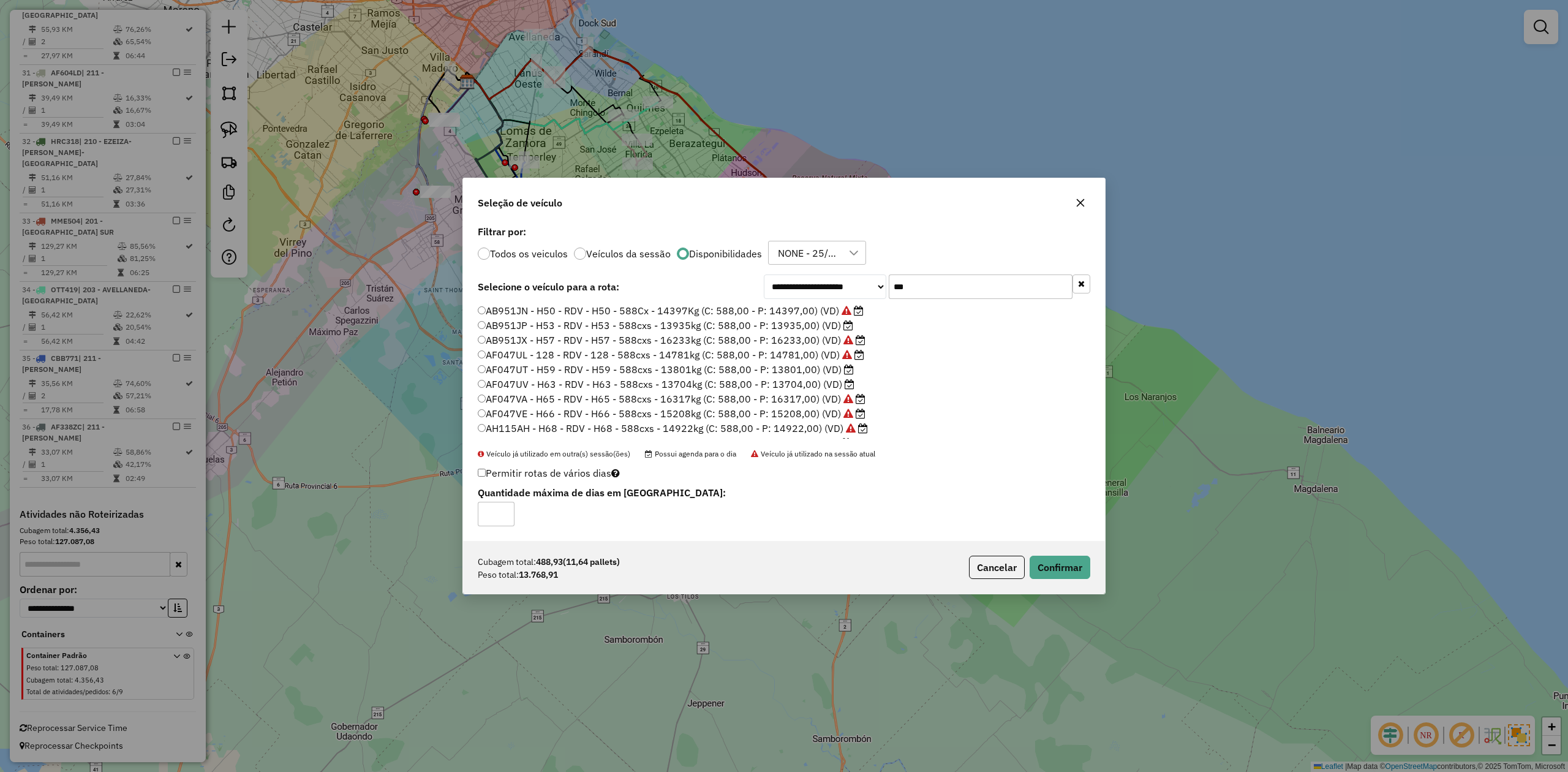
drag, startPoint x: 1044, startPoint y: 554, endPoint x: 1035, endPoint y: 549, distance: 10.3
click at [1044, 554] on div "Cubagem total: 488,93 (11,64 pallets) Peso total: 13.768,91 Cancelar Confirmar" at bounding box center [784, 567] width 642 height 53
click at [1051, 570] on button "Confirmar" at bounding box center [1060, 567] width 60 height 23
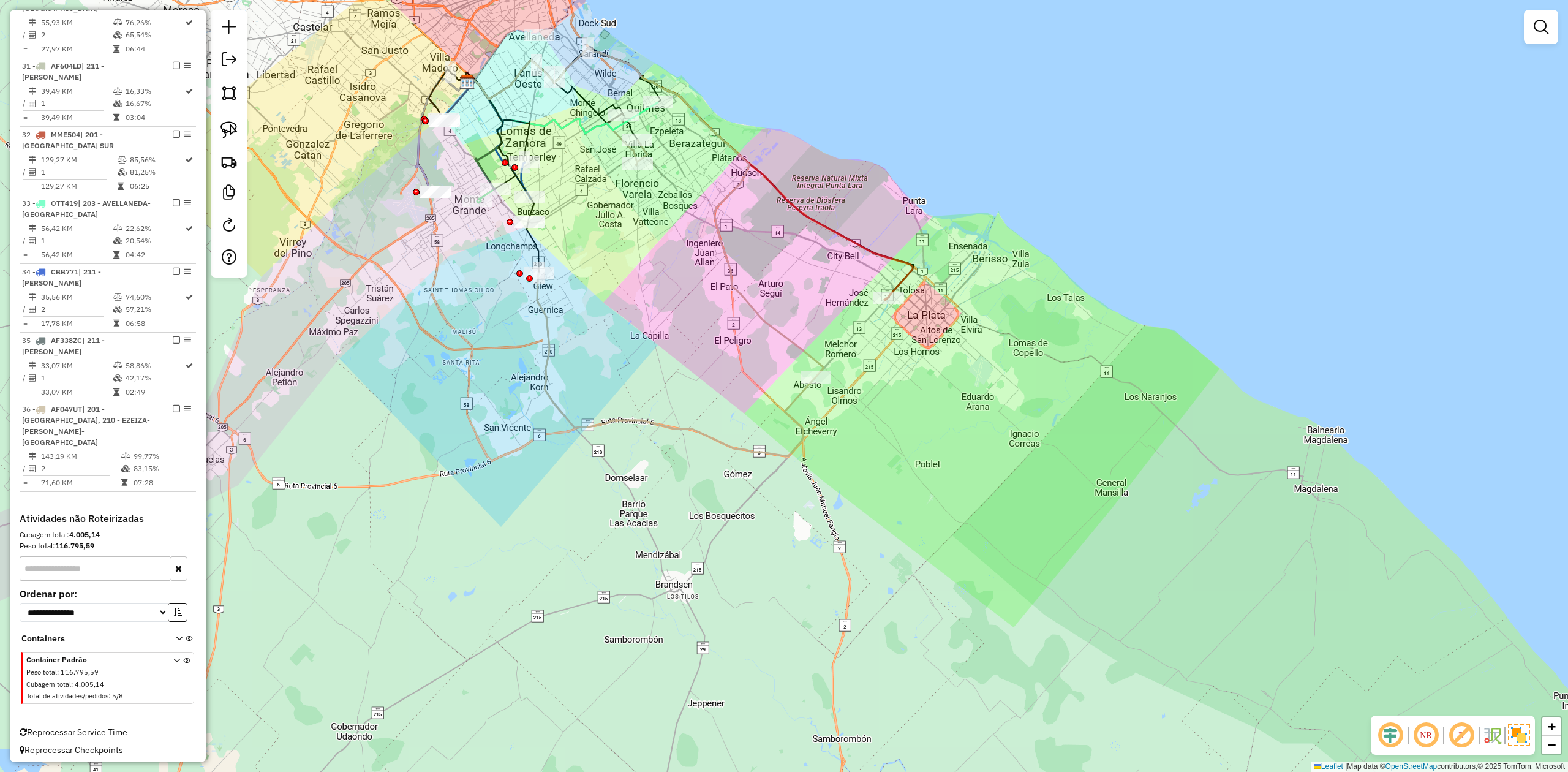
click at [800, 331] on div "Janela de atendimento Grade de atendimento Capacidade Transportadoras Veículos …" at bounding box center [784, 386] width 1568 height 772
select select "**********"
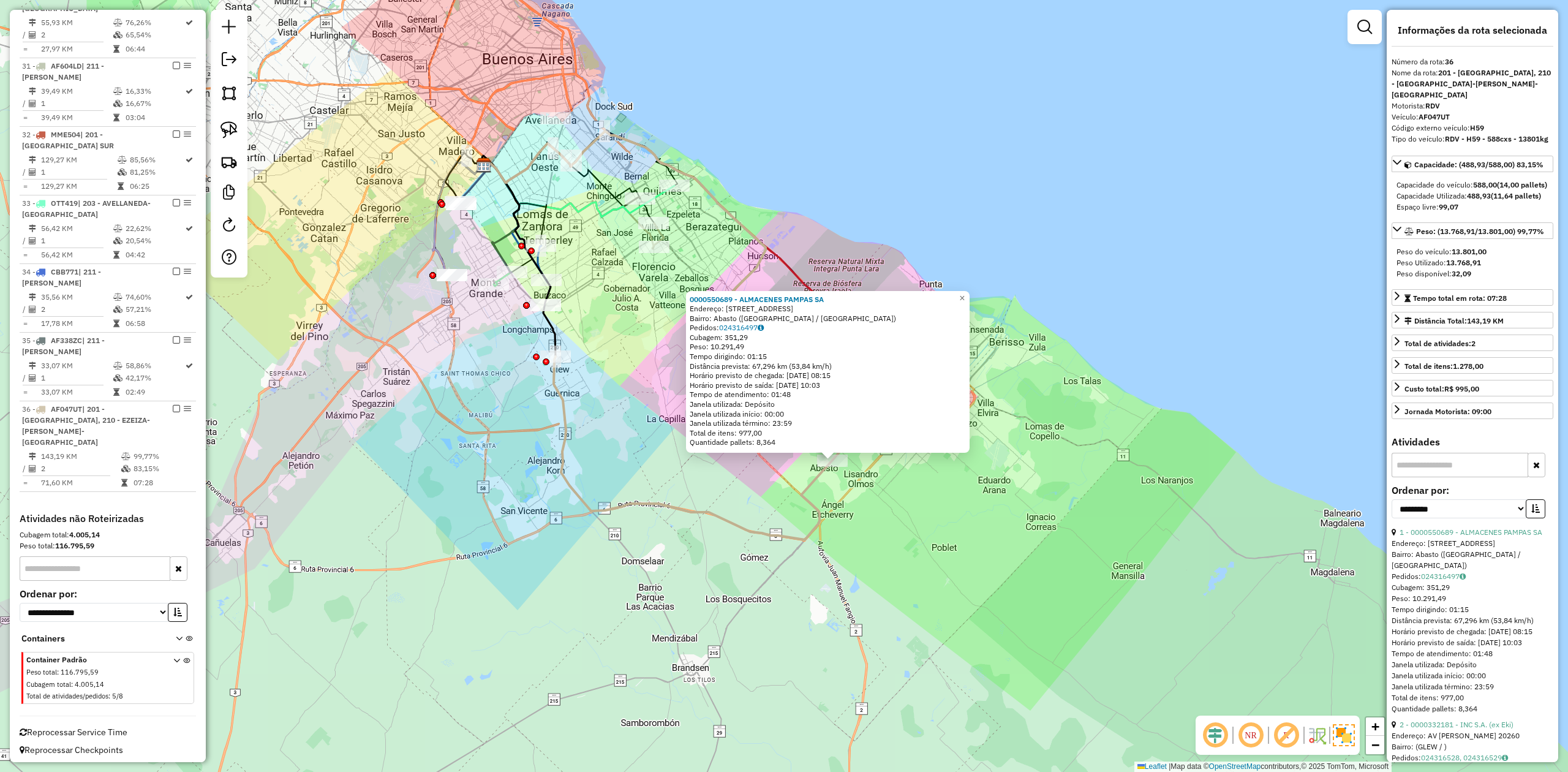
click at [755, 495] on div "0000550689 - ALMACENES PAMPAS SA Endereço: Calle 520, 10508 Bairro: Abasto (La …" at bounding box center [784, 386] width 1568 height 772
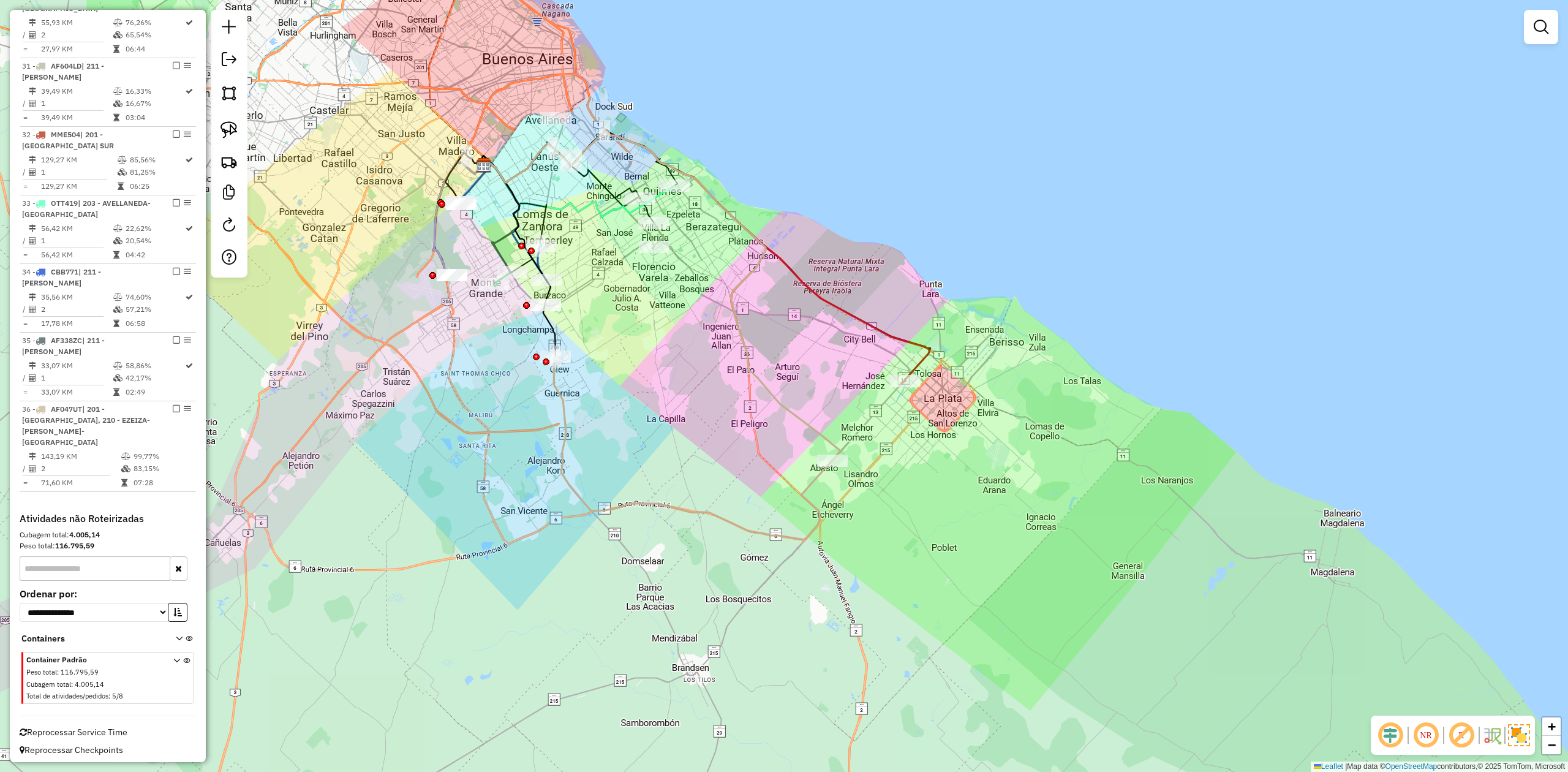
drag, startPoint x: 762, startPoint y: 481, endPoint x: 755, endPoint y: 496, distance: 16.6
click at [758, 496] on div "Janela de atendimento Grade de atendimento Capacidade Transportadoras Veículos …" at bounding box center [784, 386] width 1568 height 772
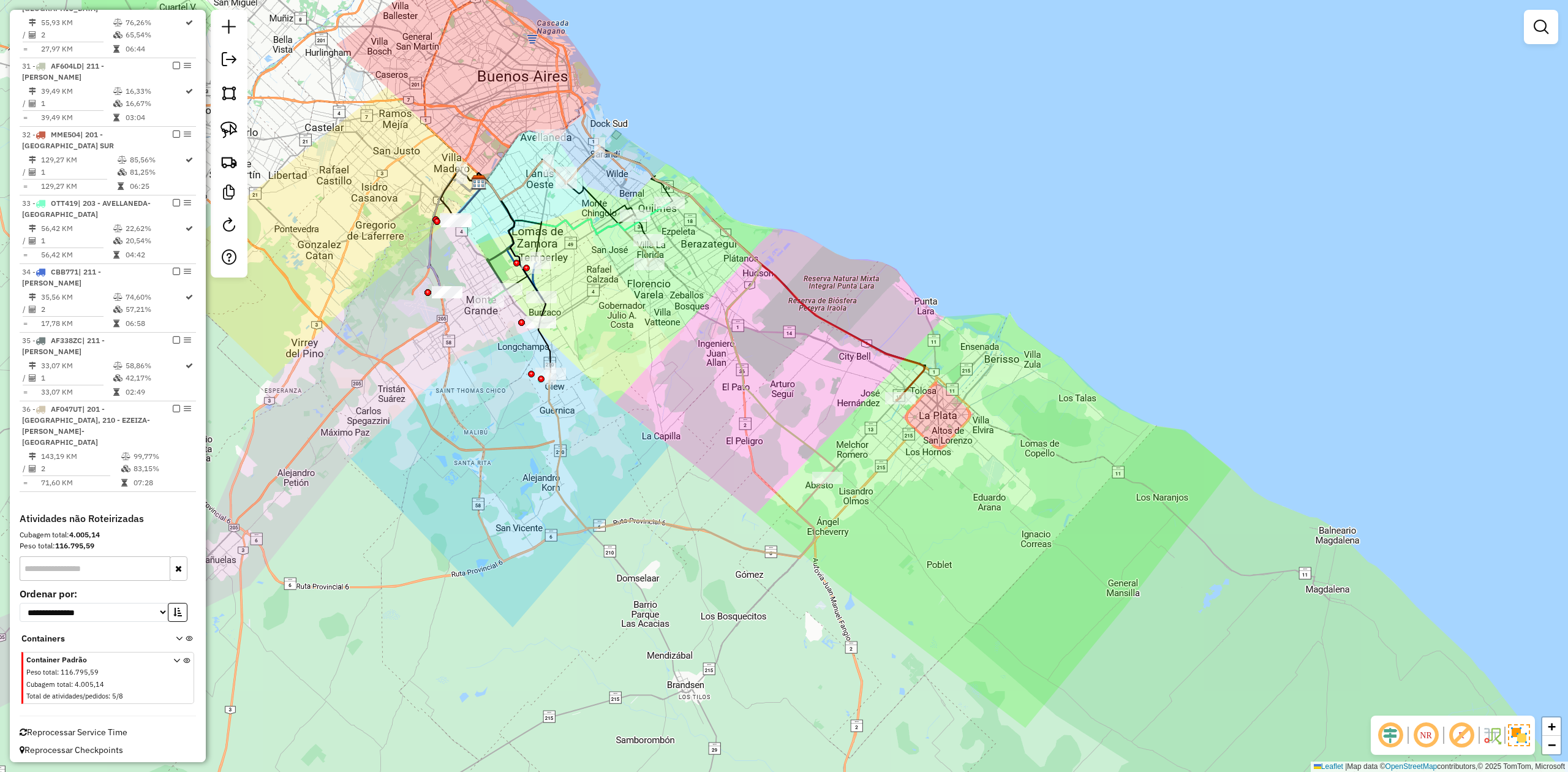
drag, startPoint x: 633, startPoint y: 467, endPoint x: 652, endPoint y: 496, distance: 34.7
click at [633, 468] on div "Janela de atendimento Grade de atendimento Capacidade Transportadoras Veículos …" at bounding box center [784, 386] width 1568 height 772
click at [670, 523] on icon at bounding box center [687, 465] width 278 height 183
select select "**********"
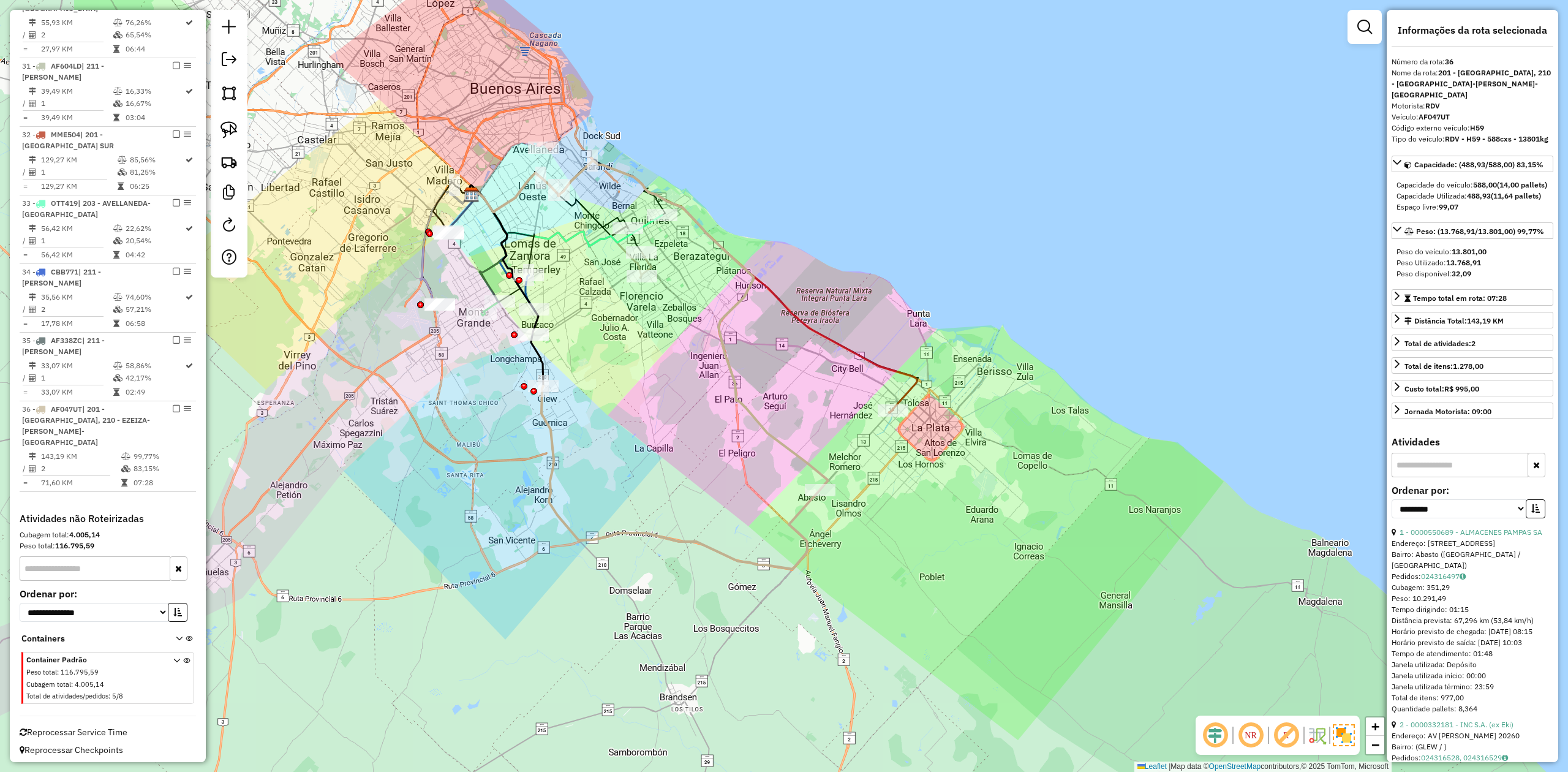
drag, startPoint x: 729, startPoint y: 500, endPoint x: 742, endPoint y: 520, distance: 23.9
click at [723, 516] on div "Janela de atendimento Grade de atendimento Capacidade Transportadoras Veículos …" at bounding box center [784, 386] width 1568 height 772
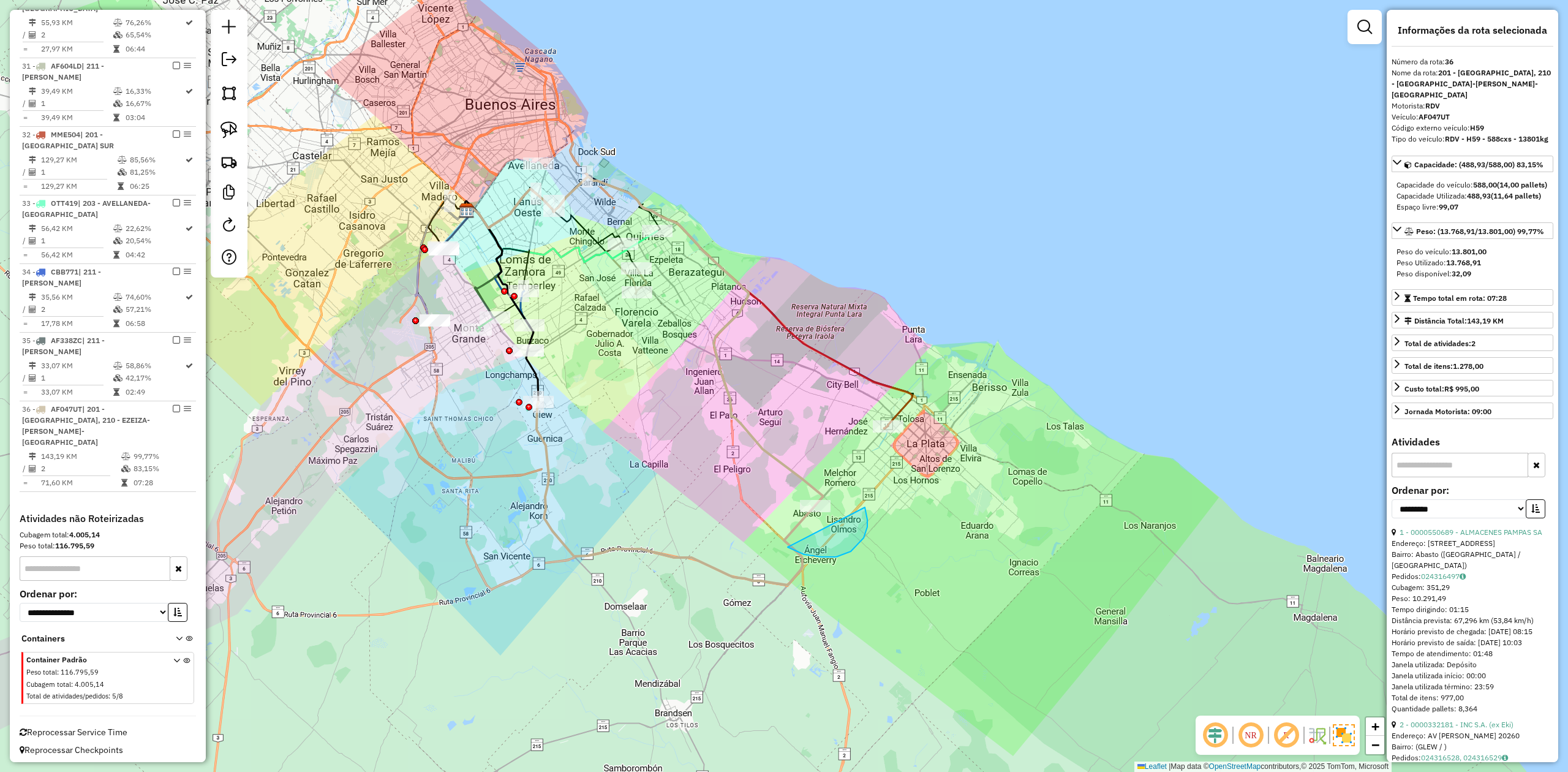
drag, startPoint x: 793, startPoint y: 549, endPoint x: 774, endPoint y: 571, distance: 29.1
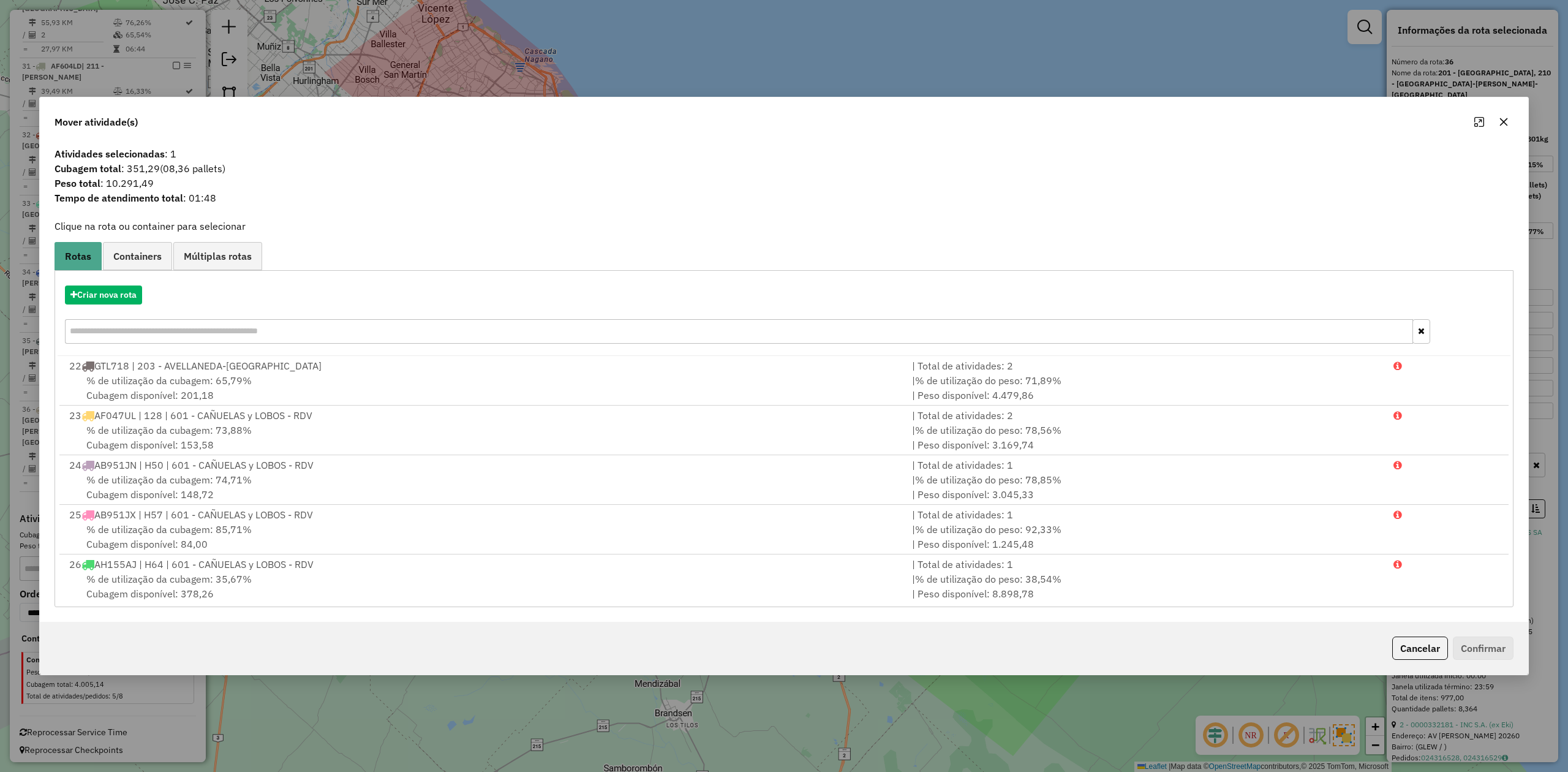
drag, startPoint x: 1510, startPoint y: 119, endPoint x: 1474, endPoint y: 145, distance: 44.4
click at [1510, 120] on button "button" at bounding box center [1503, 122] width 20 height 20
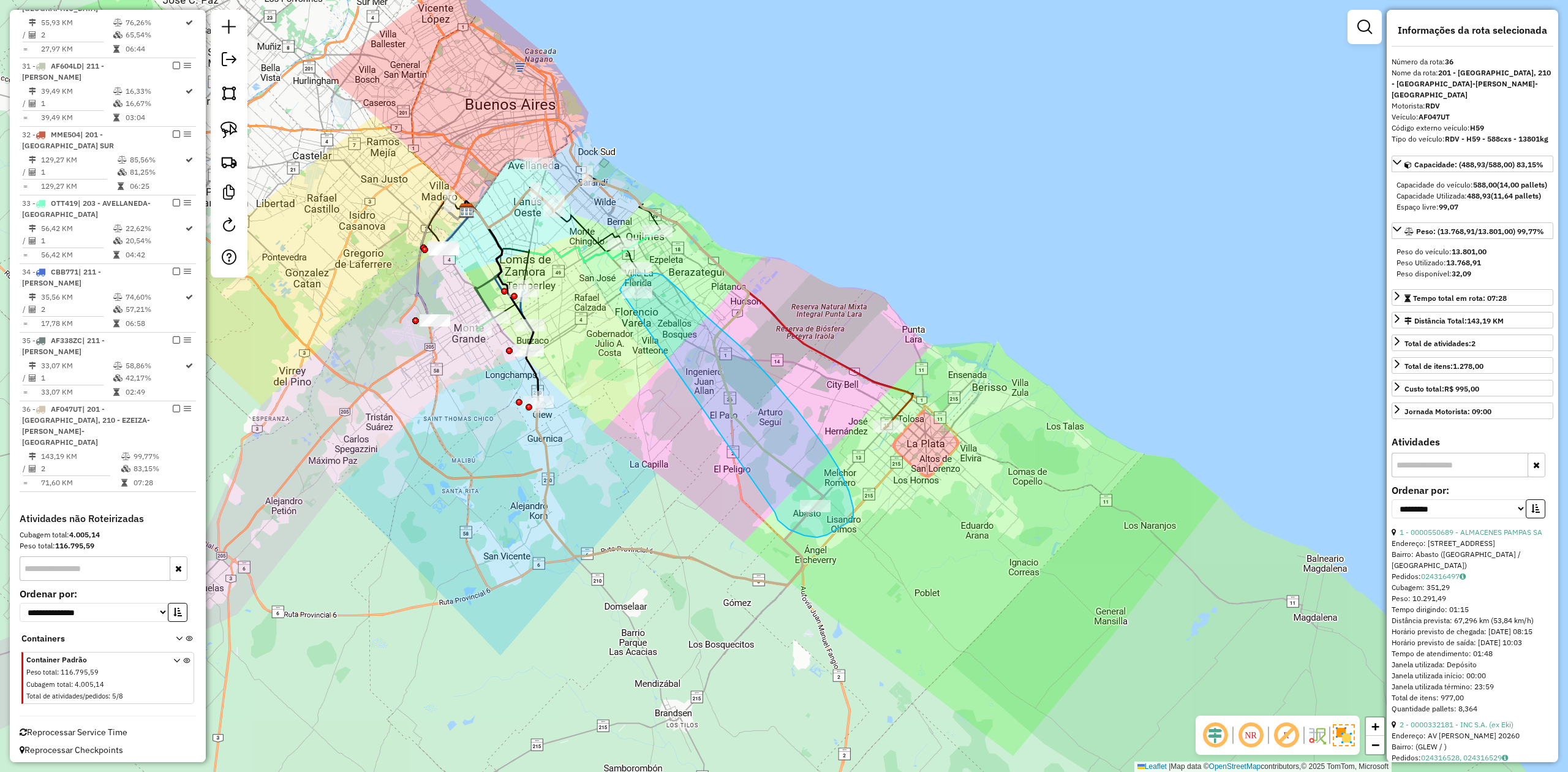
drag, startPoint x: 778, startPoint y: 520, endPoint x: 616, endPoint y: 299, distance: 274.0
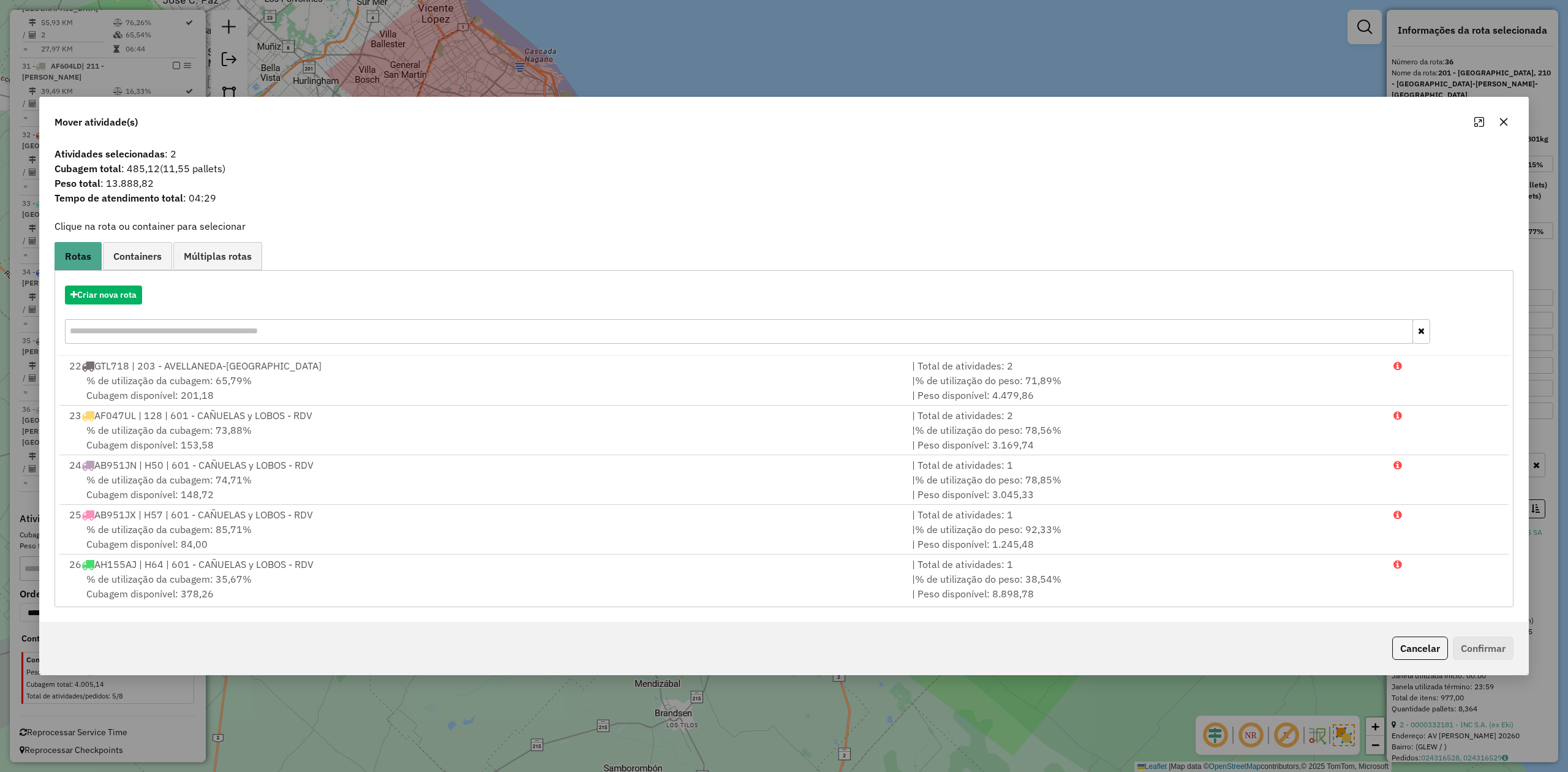
click at [1497, 126] on button "button" at bounding box center [1503, 122] width 20 height 20
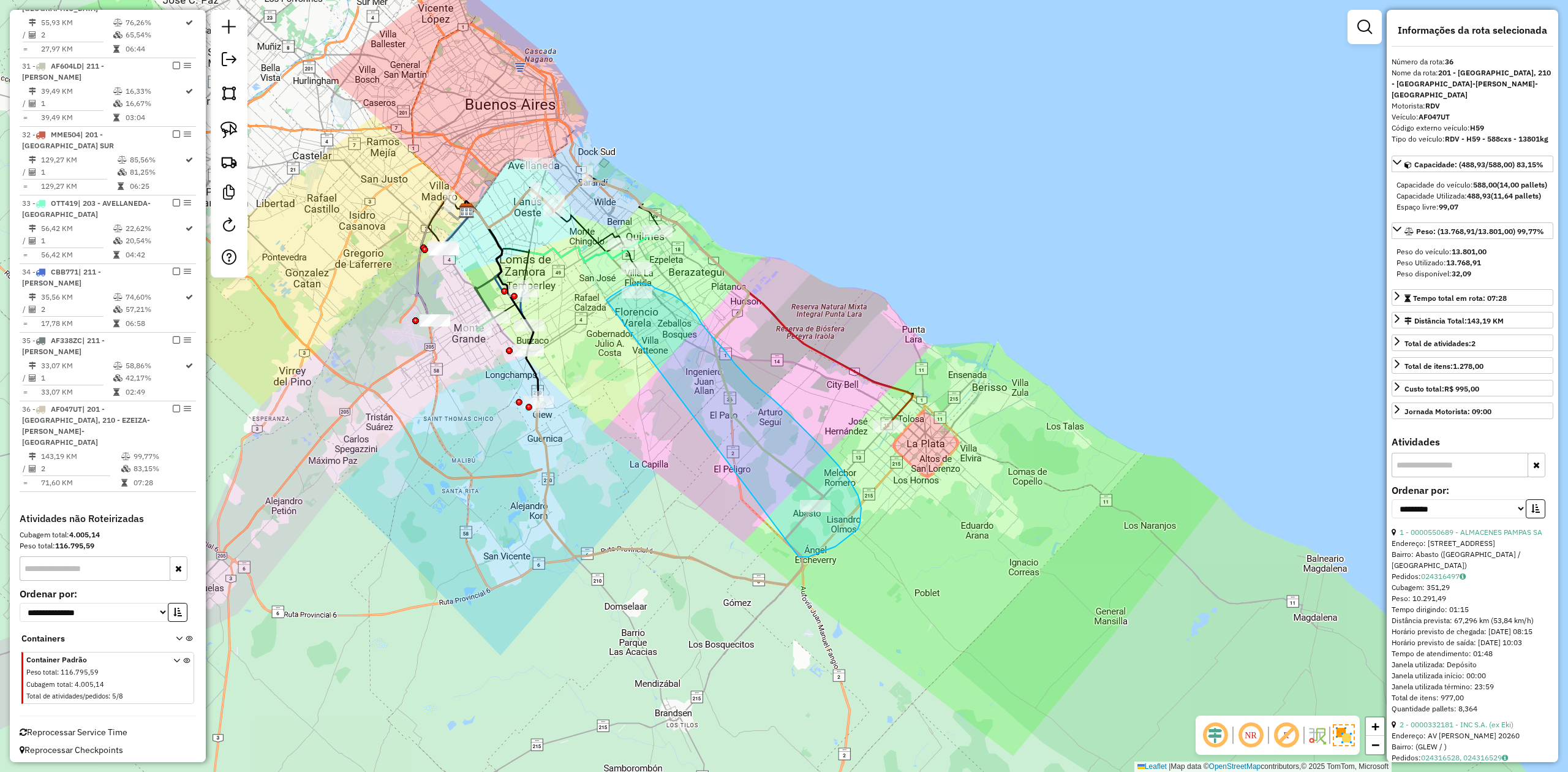
drag, startPoint x: 802, startPoint y: 557, endPoint x: 604, endPoint y: 307, distance: 318.9
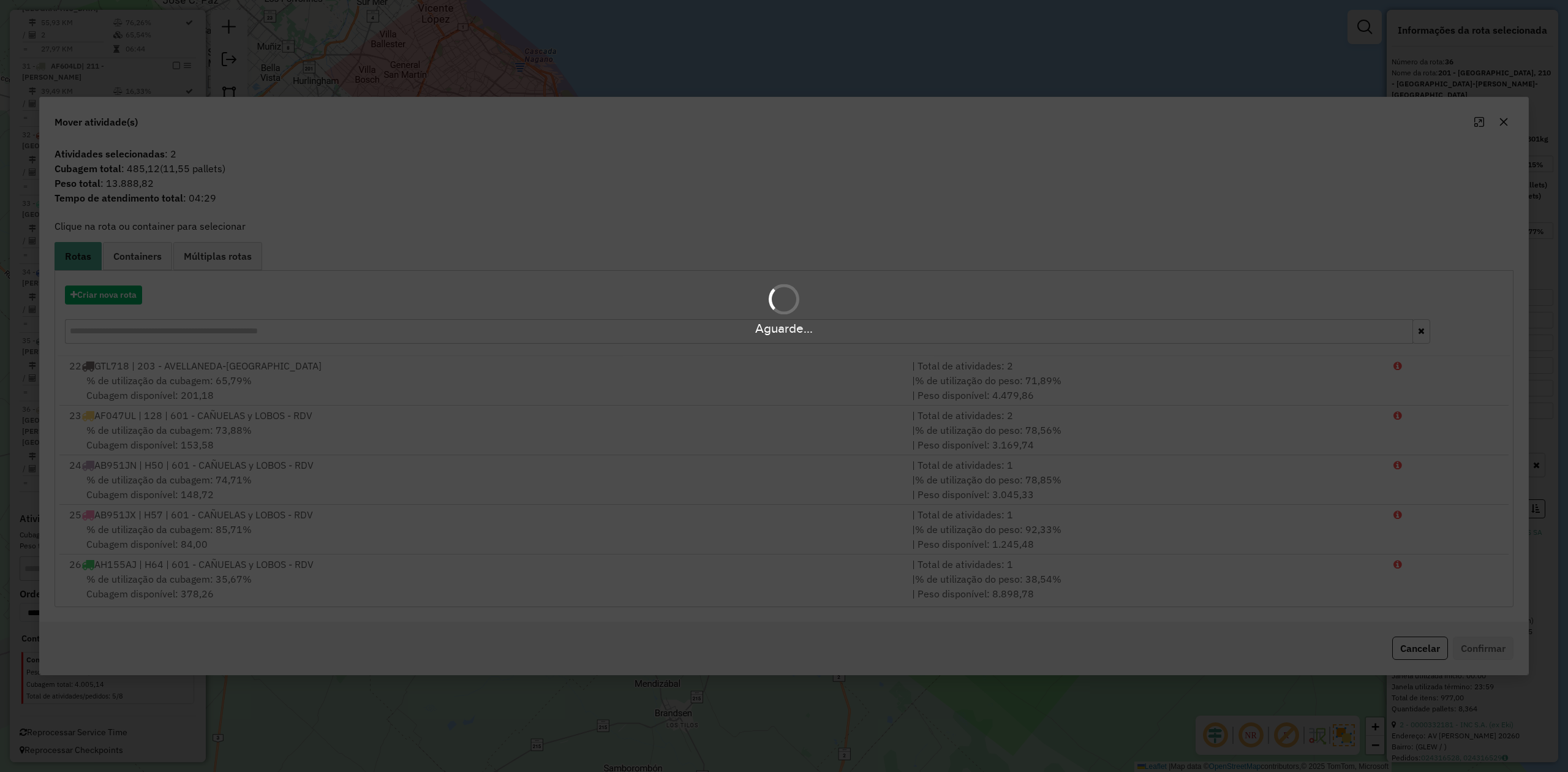
click at [124, 299] on div "Aguarde..." at bounding box center [784, 308] width 1568 height 58
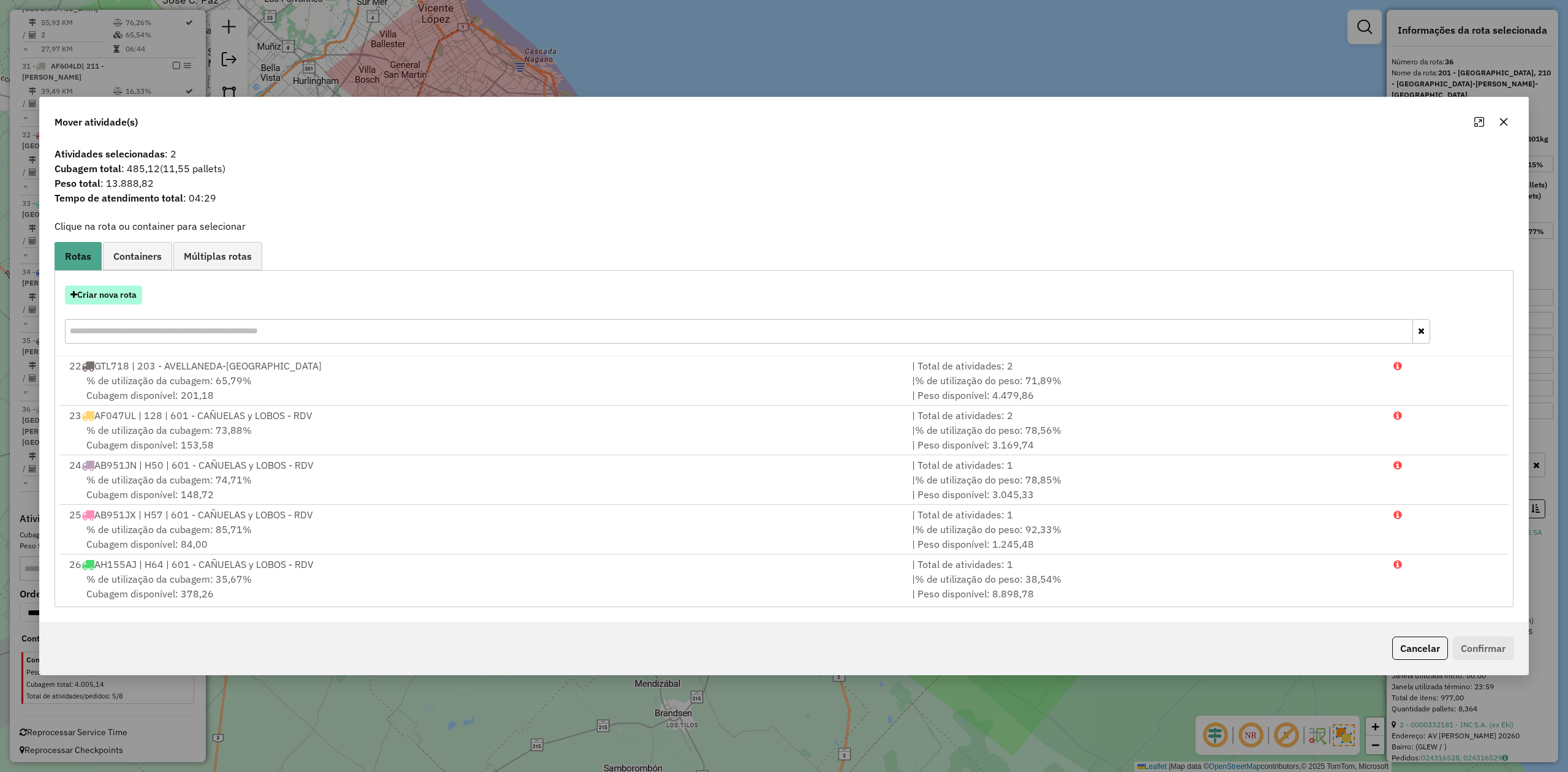
click at [121, 297] on button "Criar nova rota" at bounding box center [103, 295] width 77 height 19
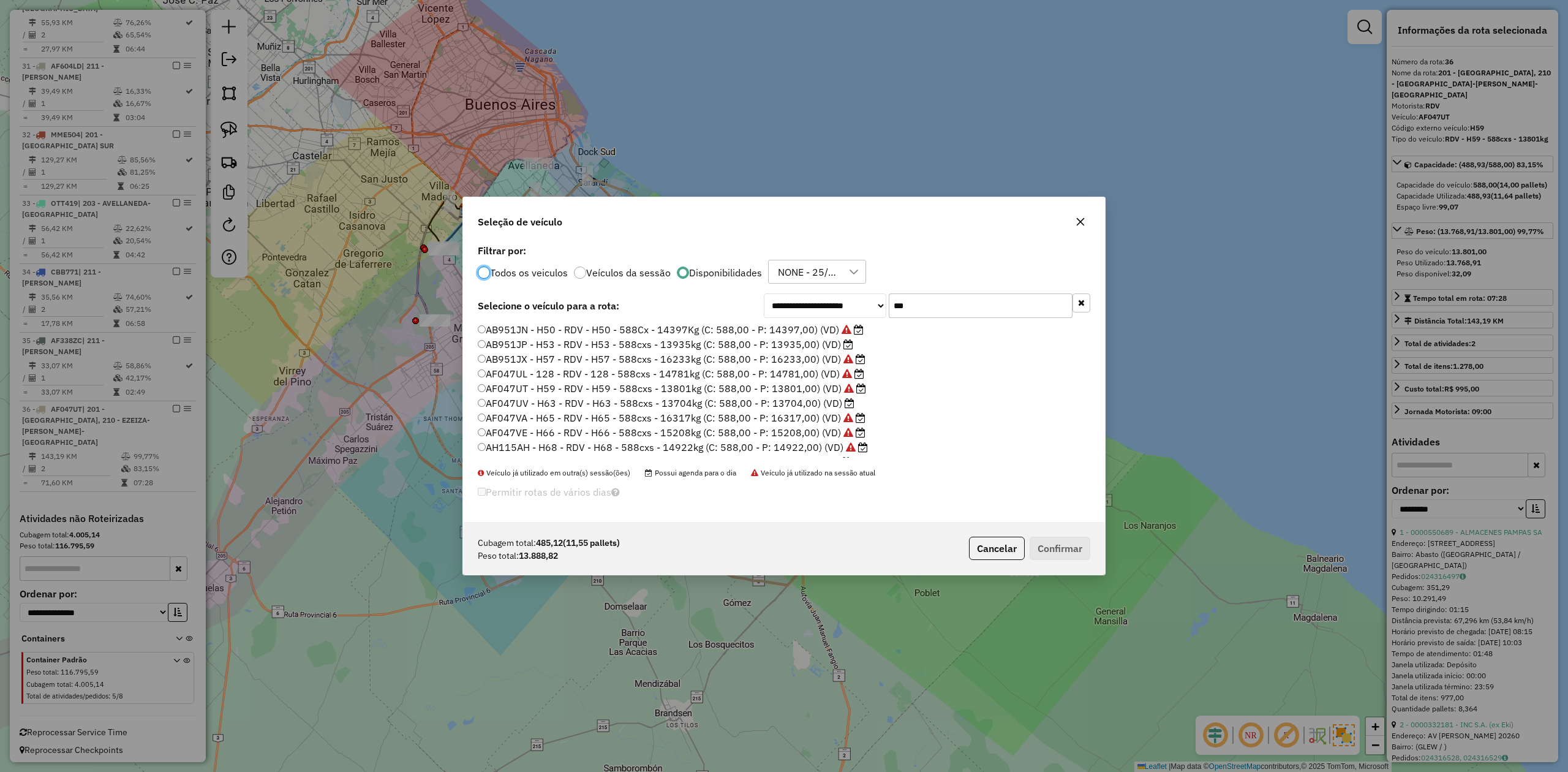
click at [811, 344] on label "AB951JP - H53 - RDV - H53 - 588cxs - 13935kg (C: 588,00 - P: 13935,00) (VD)" at bounding box center [665, 344] width 375 height 14
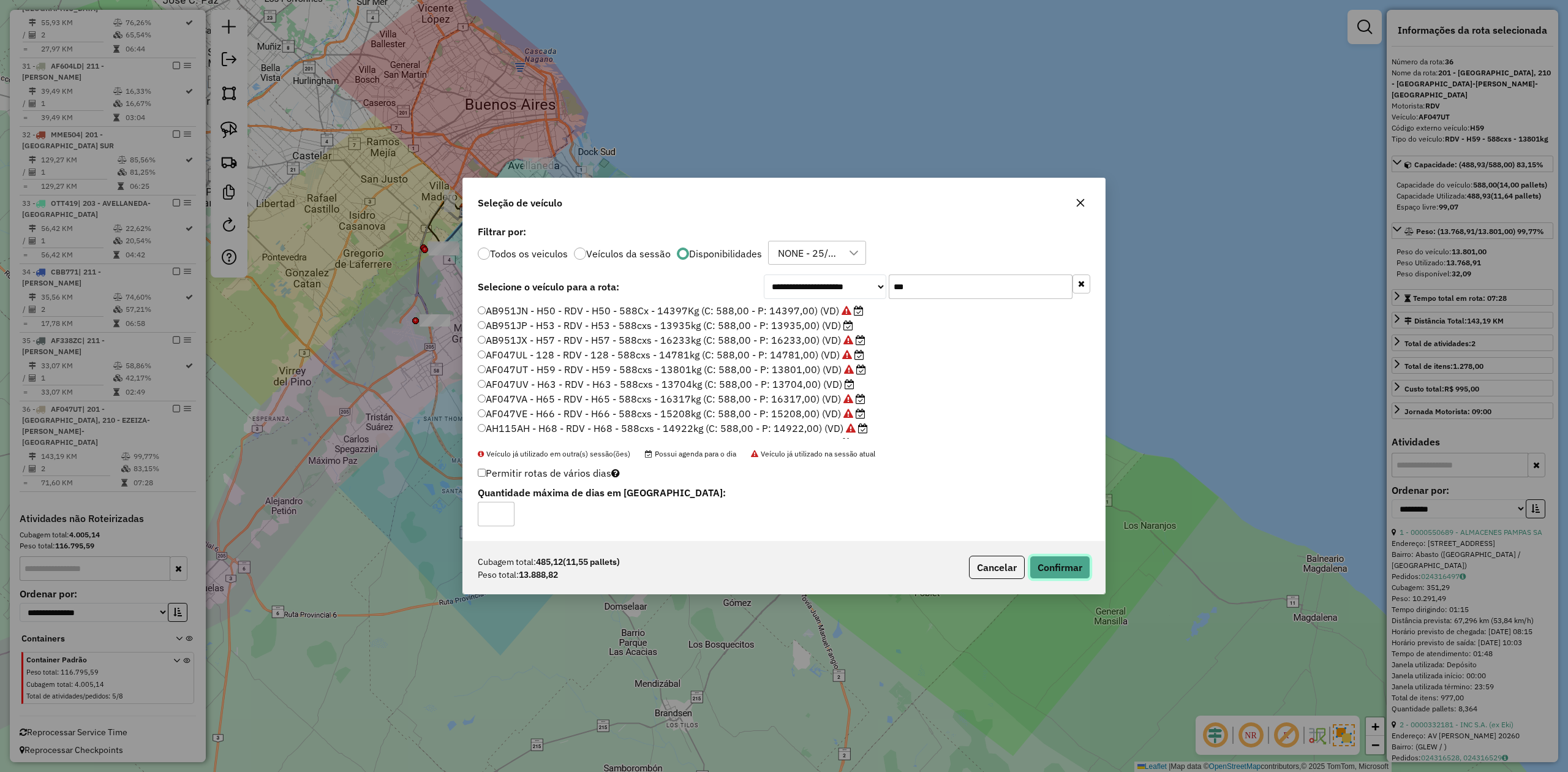
click at [1082, 570] on button "Confirmar" at bounding box center [1060, 567] width 60 height 23
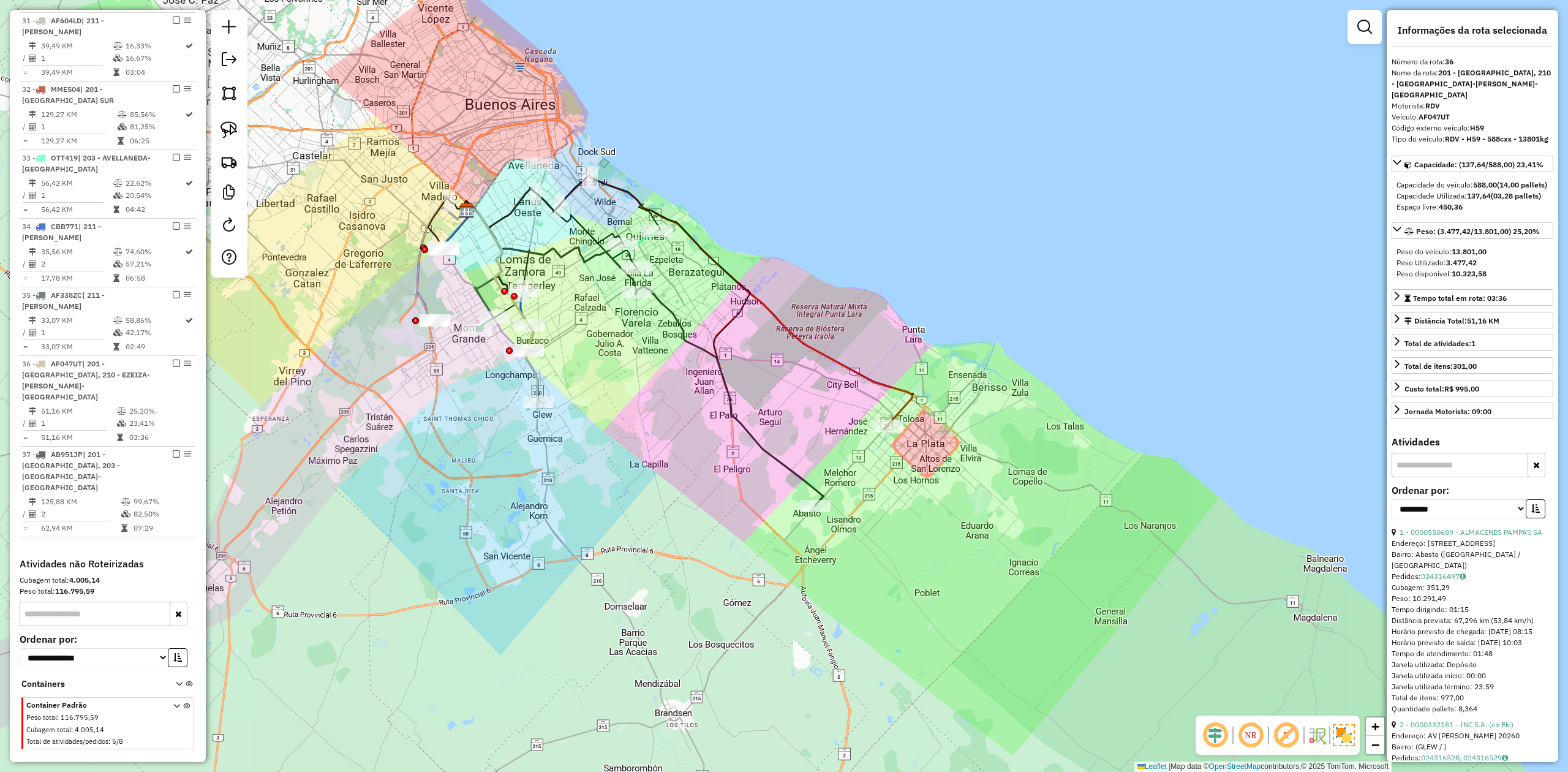
scroll to position [1458, 0]
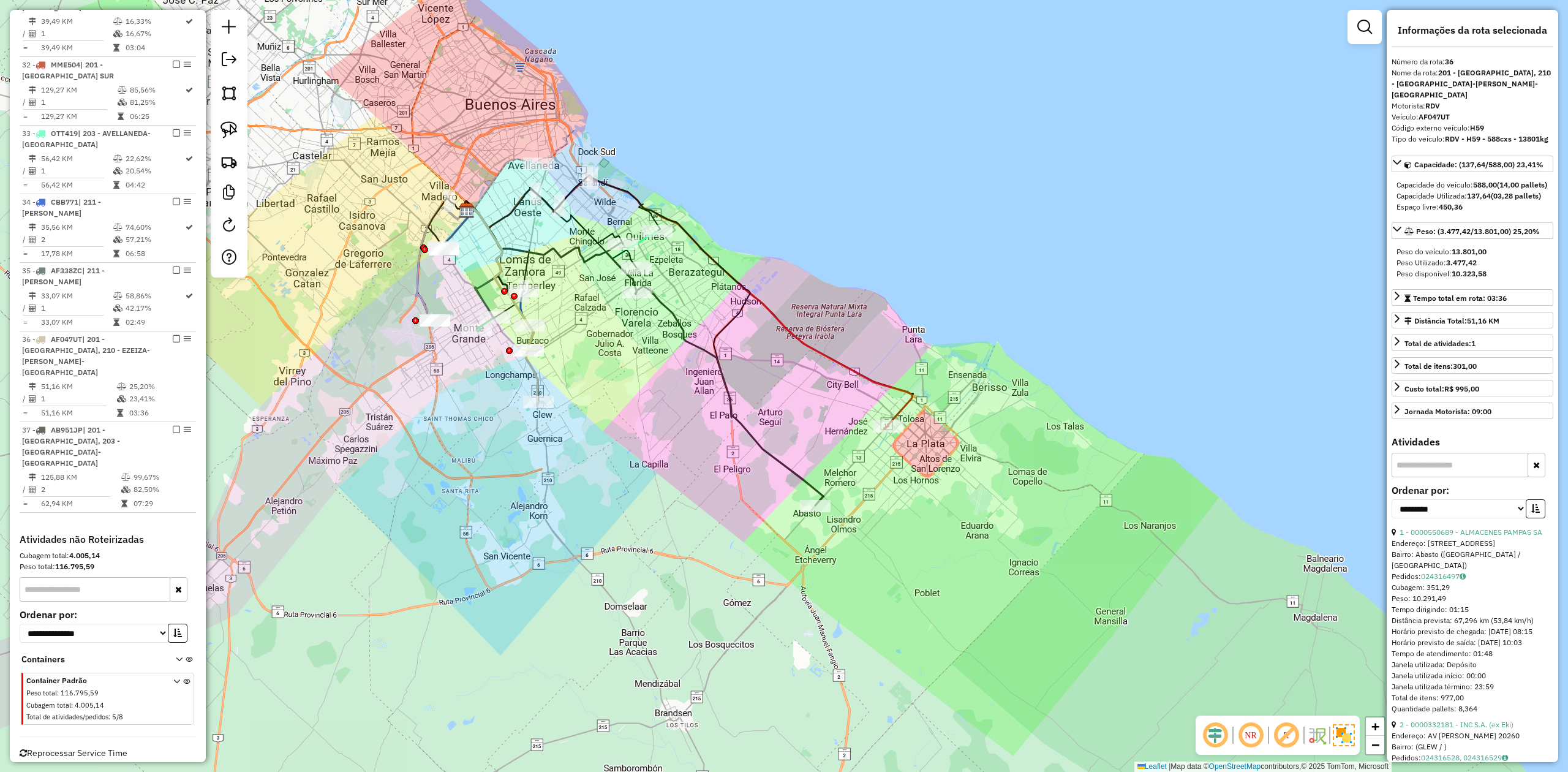
click at [775, 423] on div "Janela de atendimento Grade de atendimento Capacidade Transportadoras Veículos …" at bounding box center [784, 386] width 1568 height 772
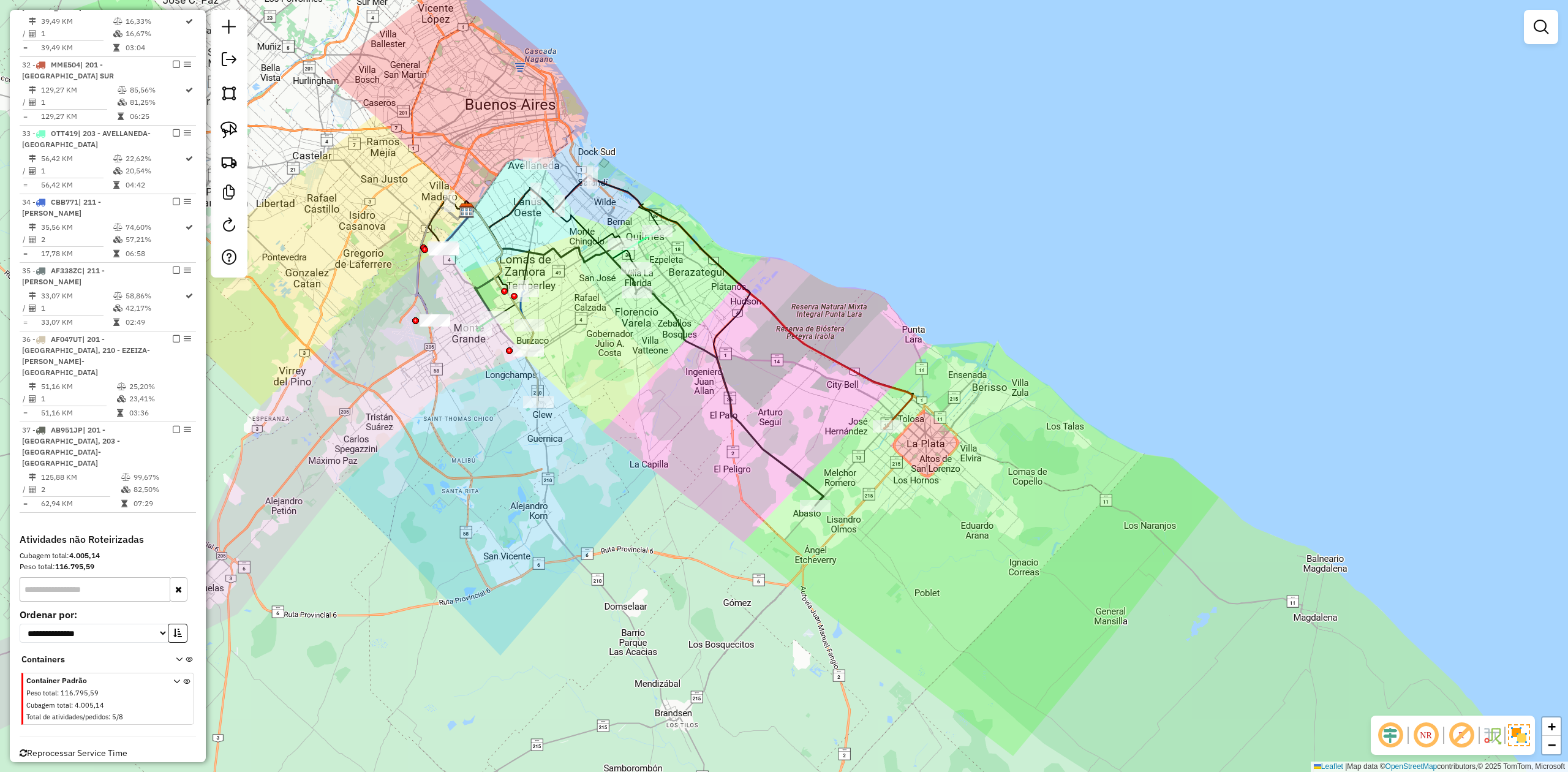
click at [775, 456] on icon at bounding box center [729, 395] width 186 height 219
select select "**********"
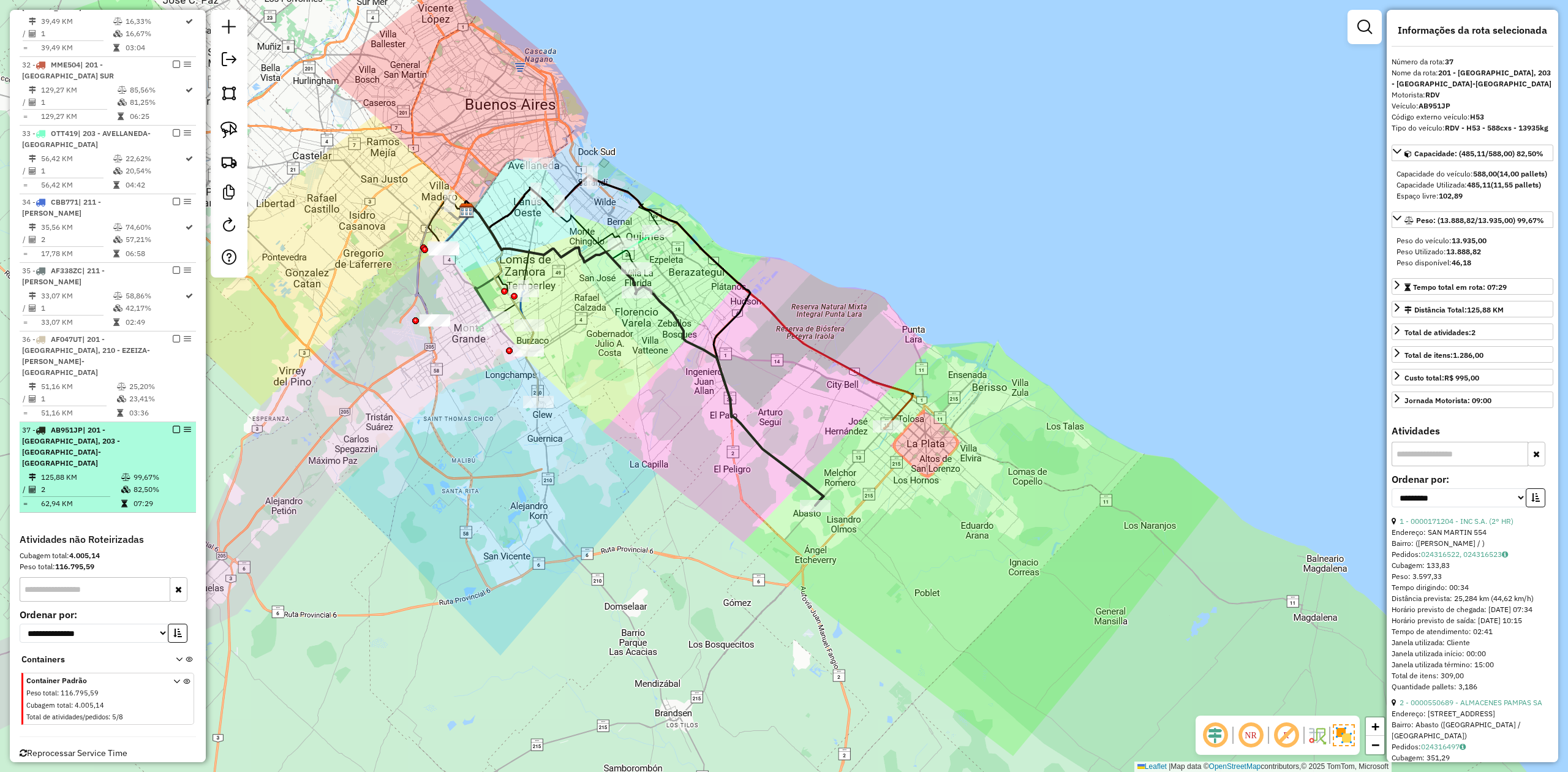
click at [174, 426] on em at bounding box center [176, 429] width 8 height 8
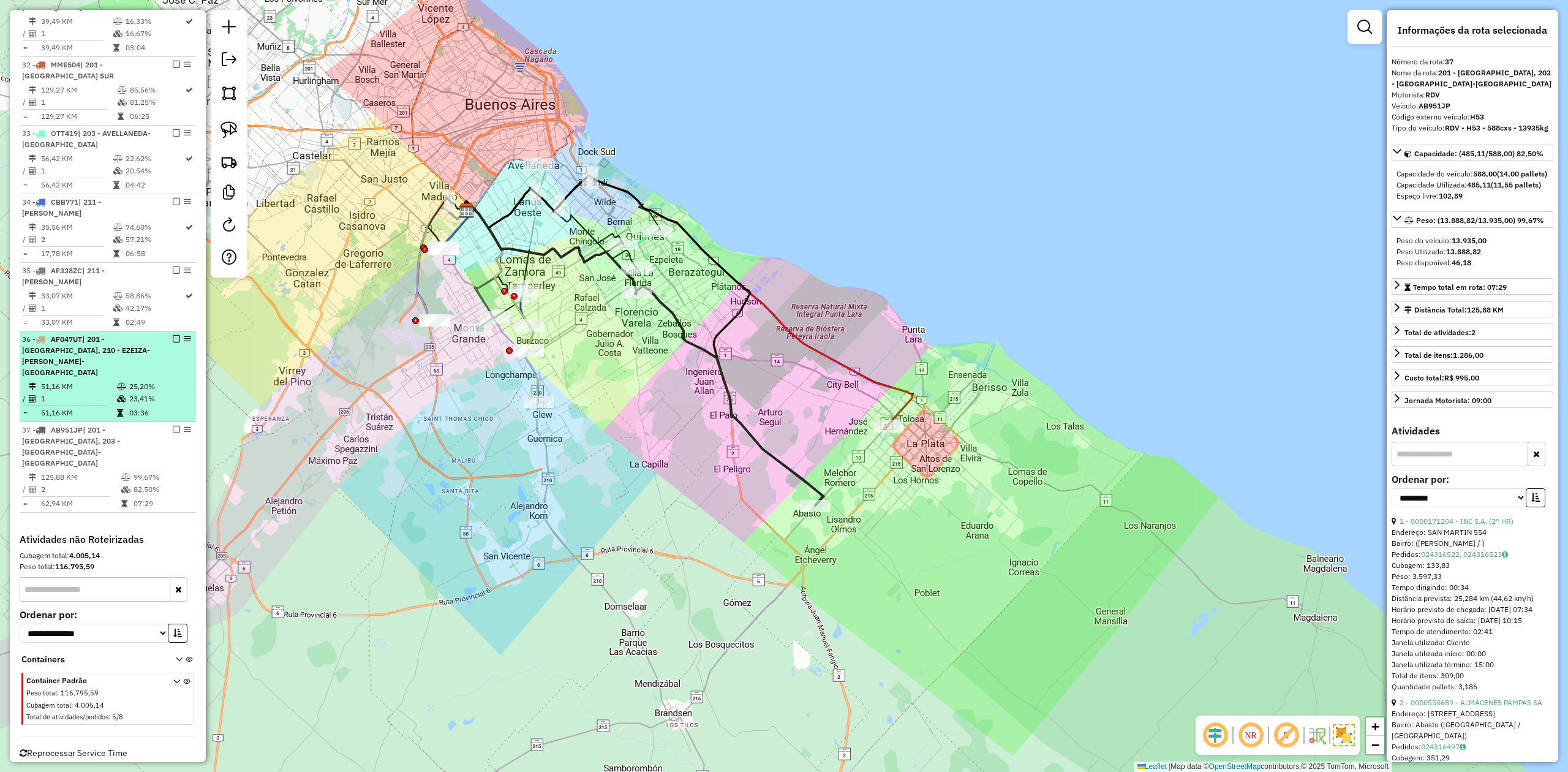
scroll to position [1405, 0]
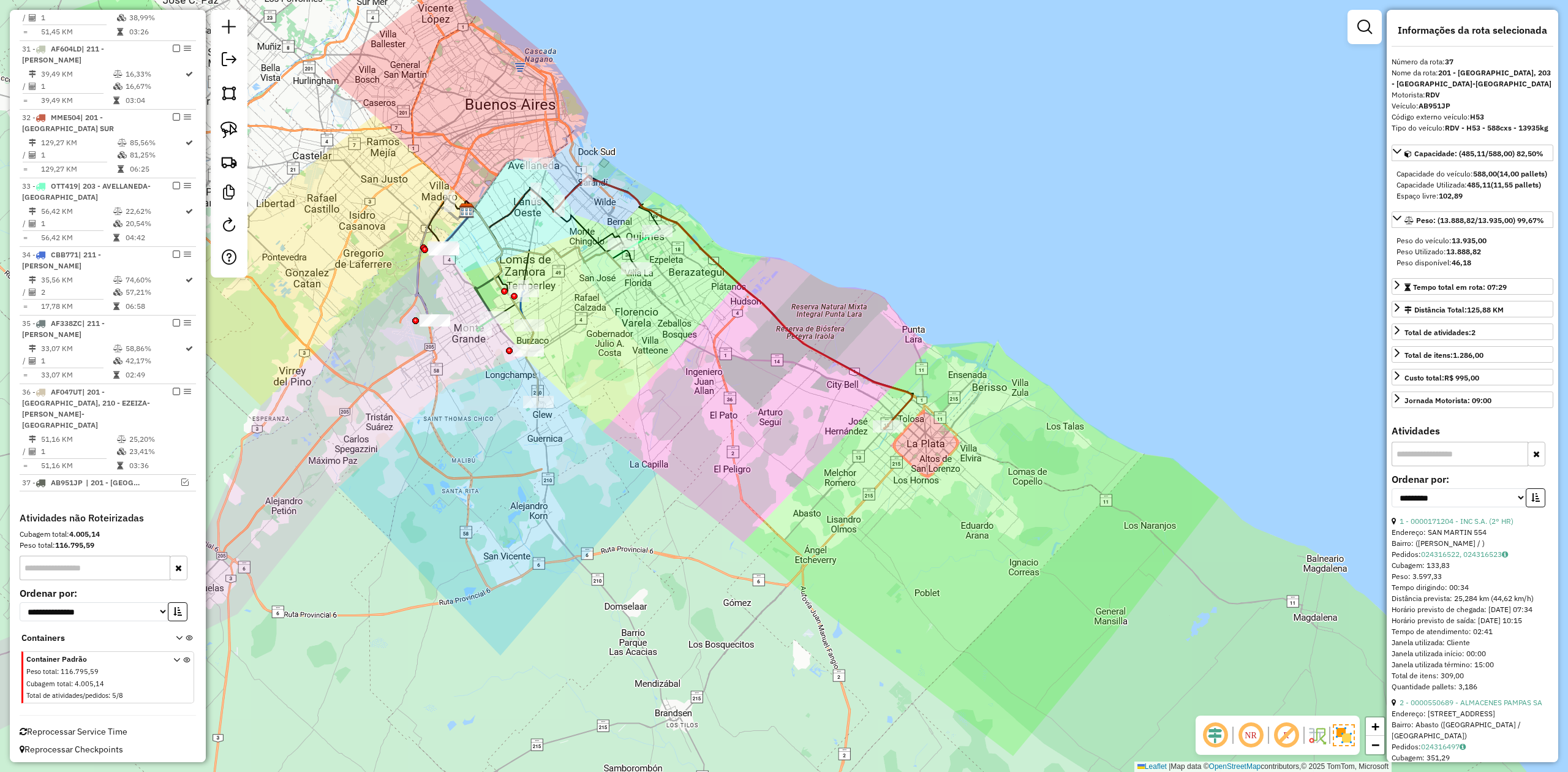
drag, startPoint x: 617, startPoint y: 418, endPoint x: 617, endPoint y: 440, distance: 22.0
click at [617, 440] on div "Janela de atendimento Grade de atendimento Capacidade Transportadoras Veículos …" at bounding box center [784, 386] width 1568 height 772
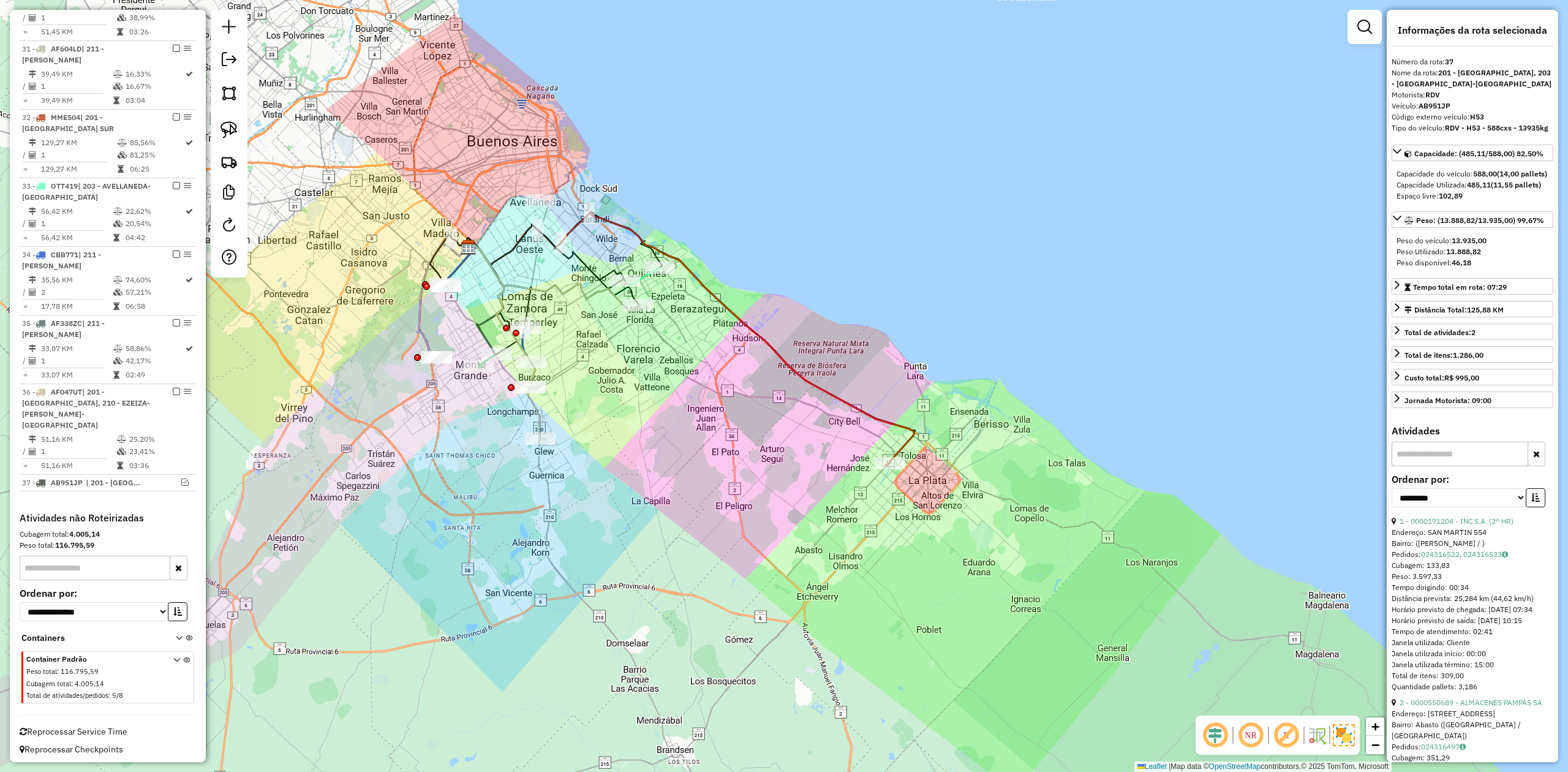
click at [777, 353] on icon at bounding box center [691, 339] width 446 height 252
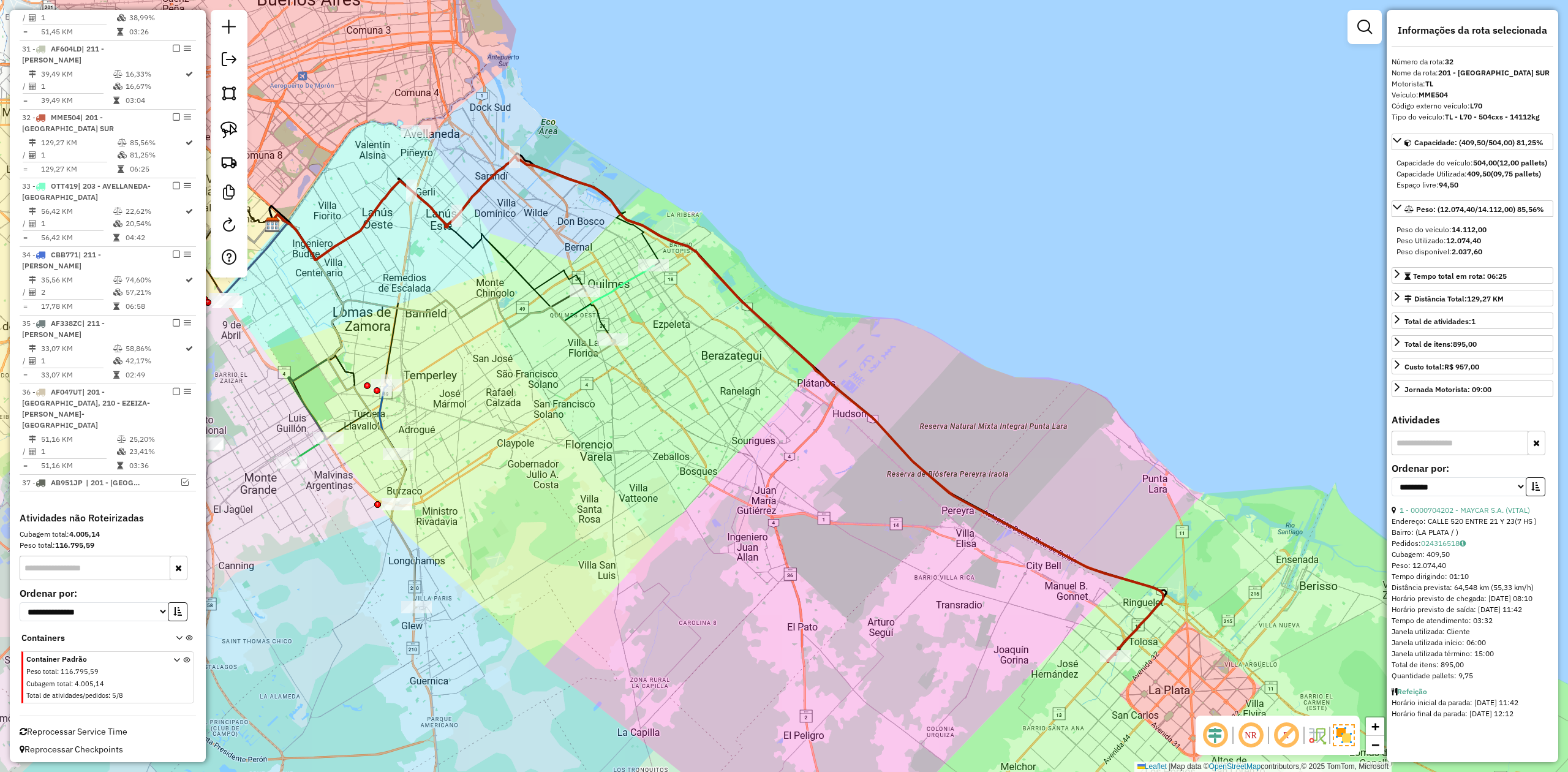
drag, startPoint x: 685, startPoint y: 315, endPoint x: 735, endPoint y: 348, distance: 59.9
click at [735, 348] on div "Janela de atendimento Grade de atendimento Capacidade Transportadoras Veículos …" at bounding box center [784, 386] width 1568 height 772
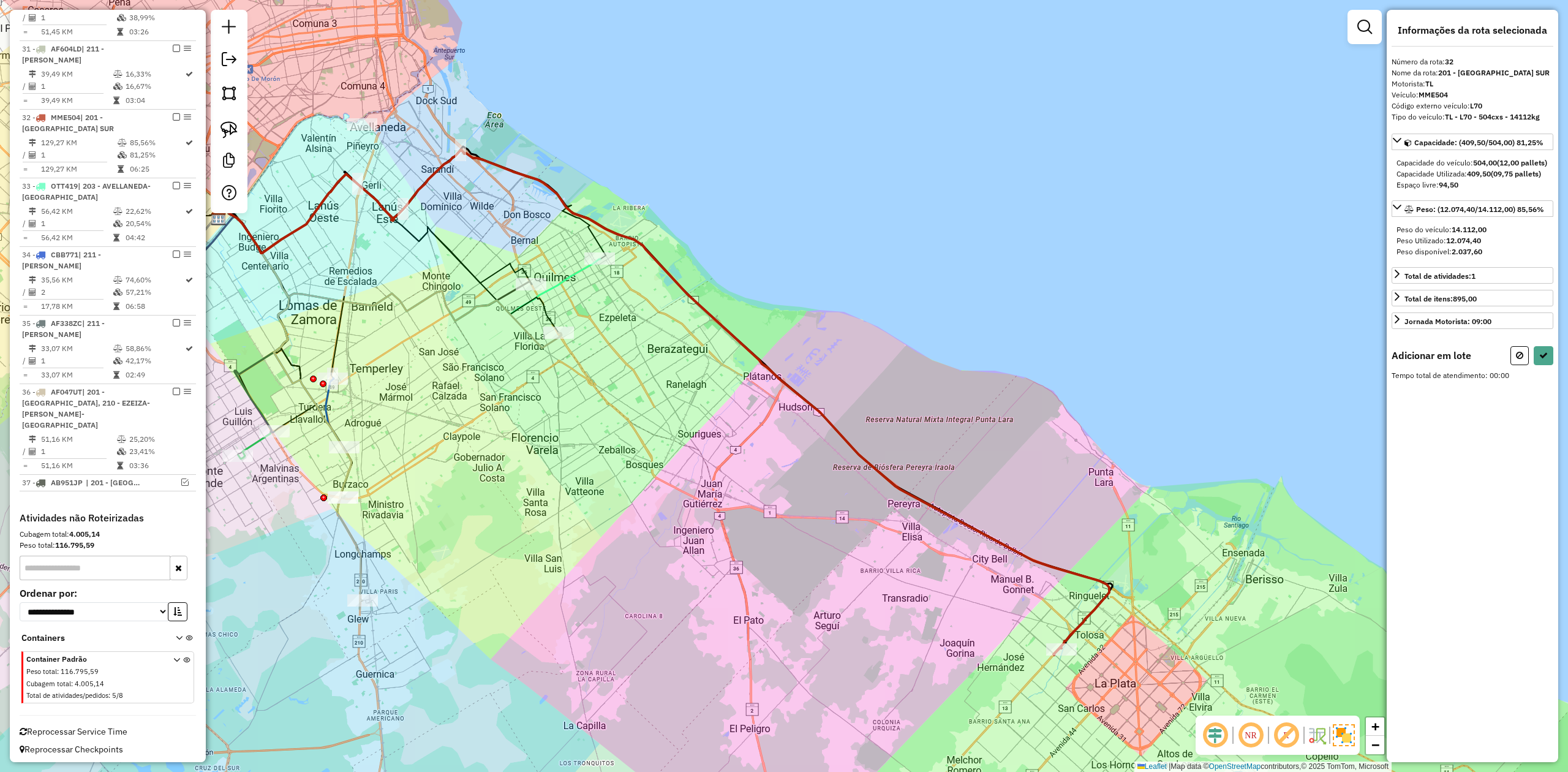
drag, startPoint x: 656, startPoint y: 331, endPoint x: 601, endPoint y: 377, distance: 71.7
click at [601, 377] on div "Janela de atendimento Grade de atendimento Capacidade Transportadoras Veículos …" at bounding box center [784, 386] width 1568 height 772
drag, startPoint x: 638, startPoint y: 250, endPoint x: 660, endPoint y: 285, distance: 41.3
select select "**********"
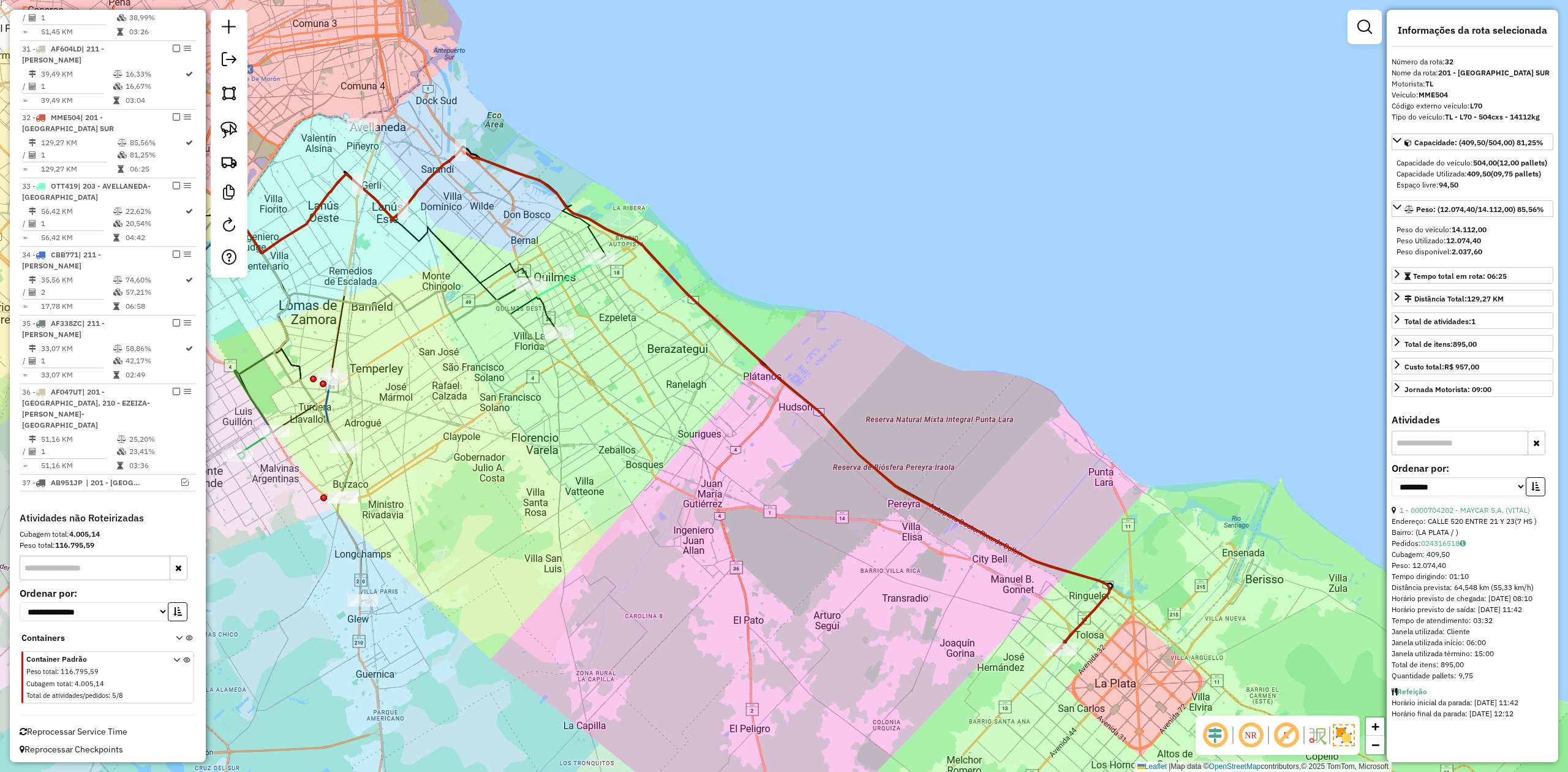
click at [616, 331] on div "Janela de atendimento Grade de atendimento Capacidade Transportadoras Veículos …" at bounding box center [784, 386] width 1568 height 772
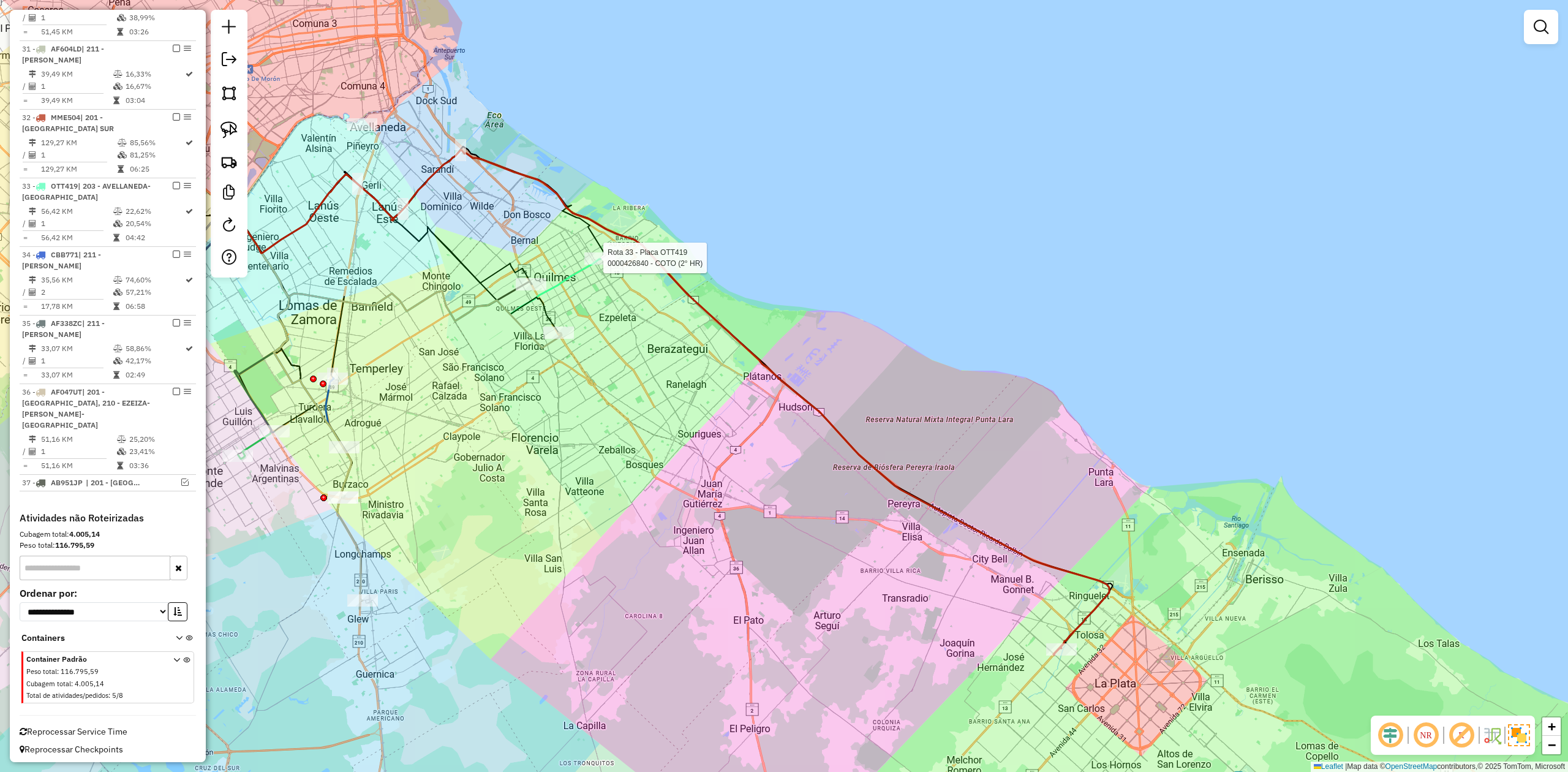
select select "**********"
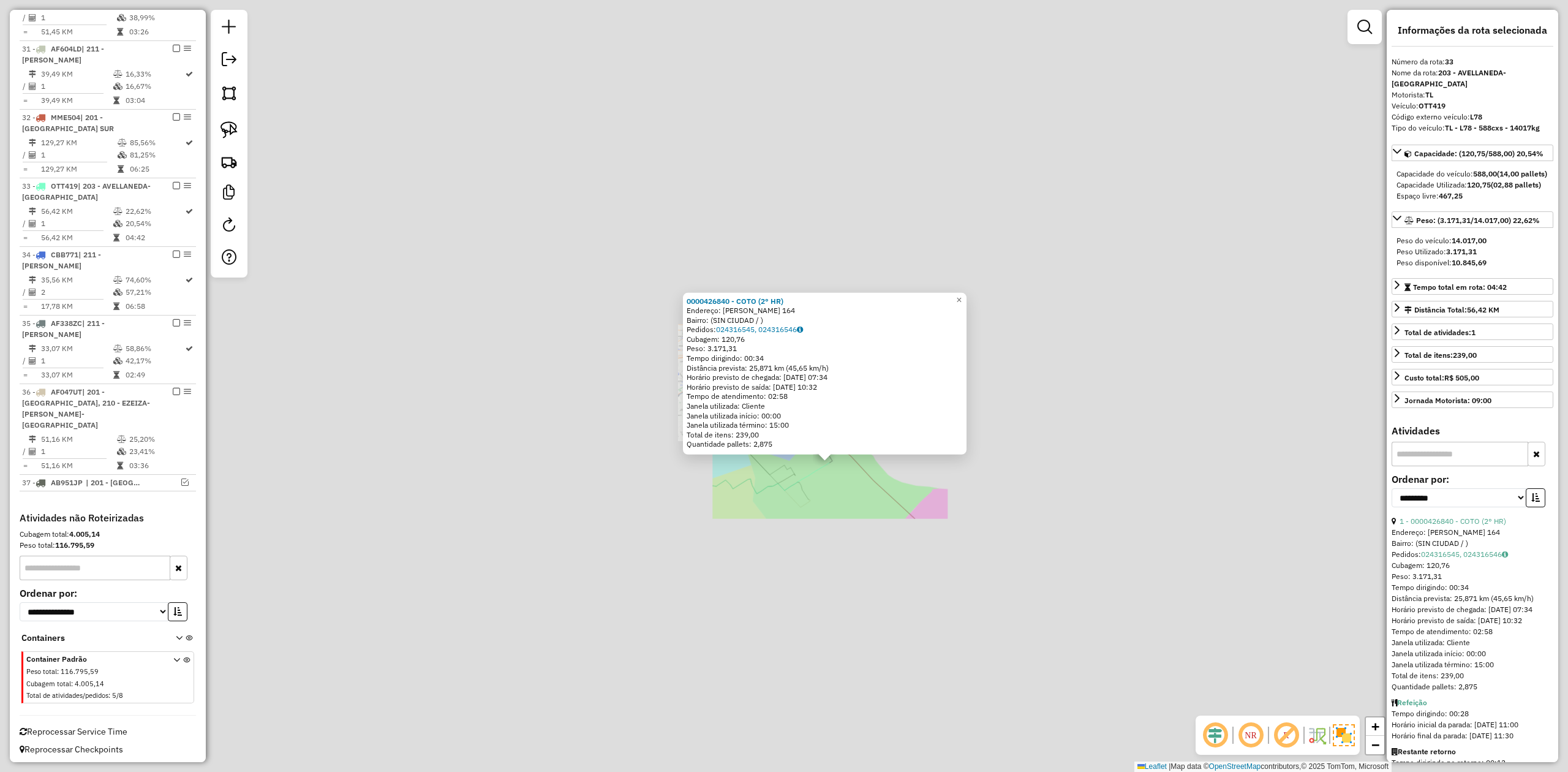
click at [877, 503] on div "0000426840 - COTO (2° HR) Endereço: HUMBERTO PRIMO 164 Bairro: (SIN CIUDAD / ) …" at bounding box center [784, 386] width 1568 height 772
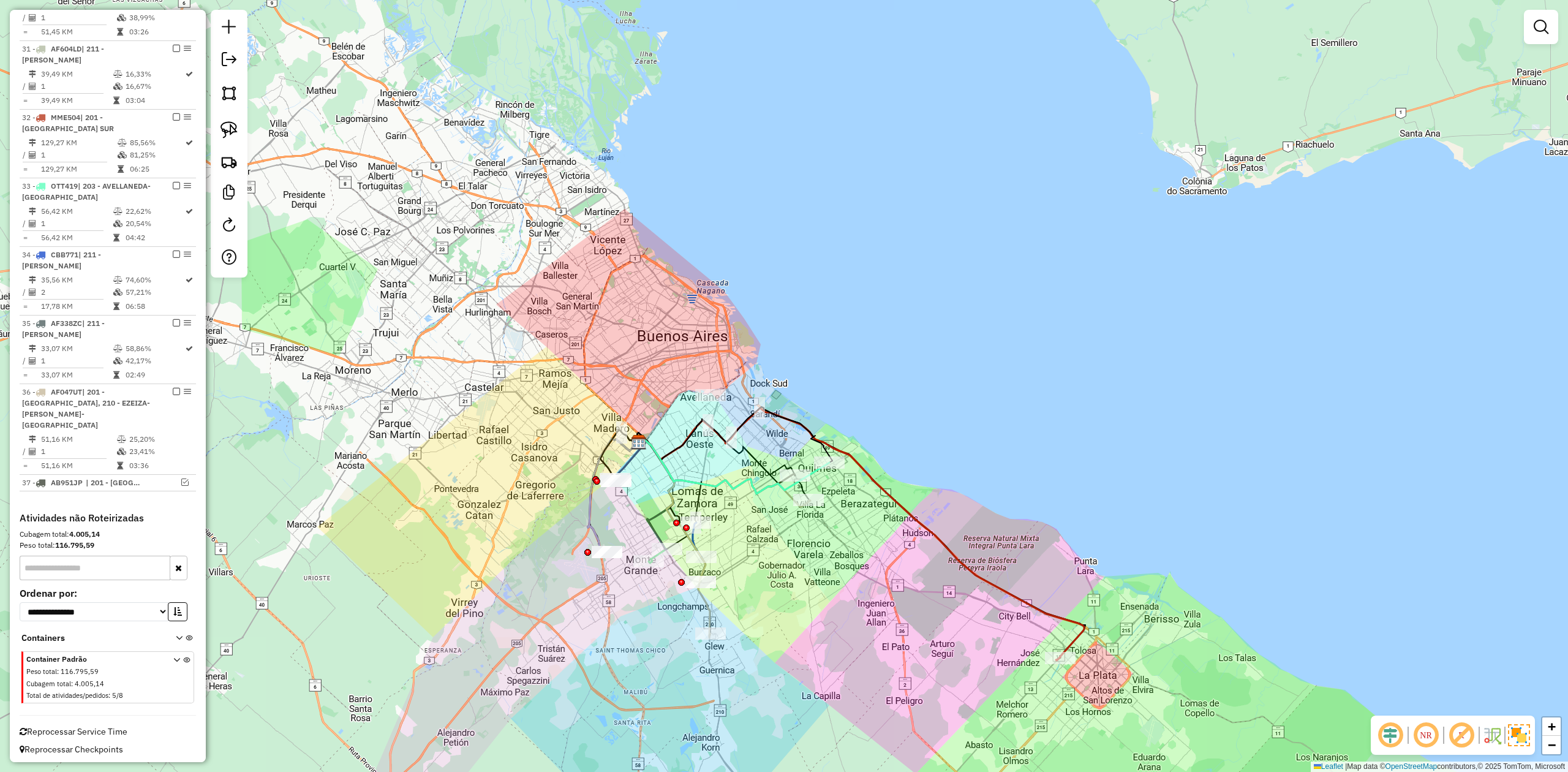
click at [861, 490] on div "Janela de atendimento Grade de atendimento Capacidade Transportadoras Veículos …" at bounding box center [784, 386] width 1568 height 772
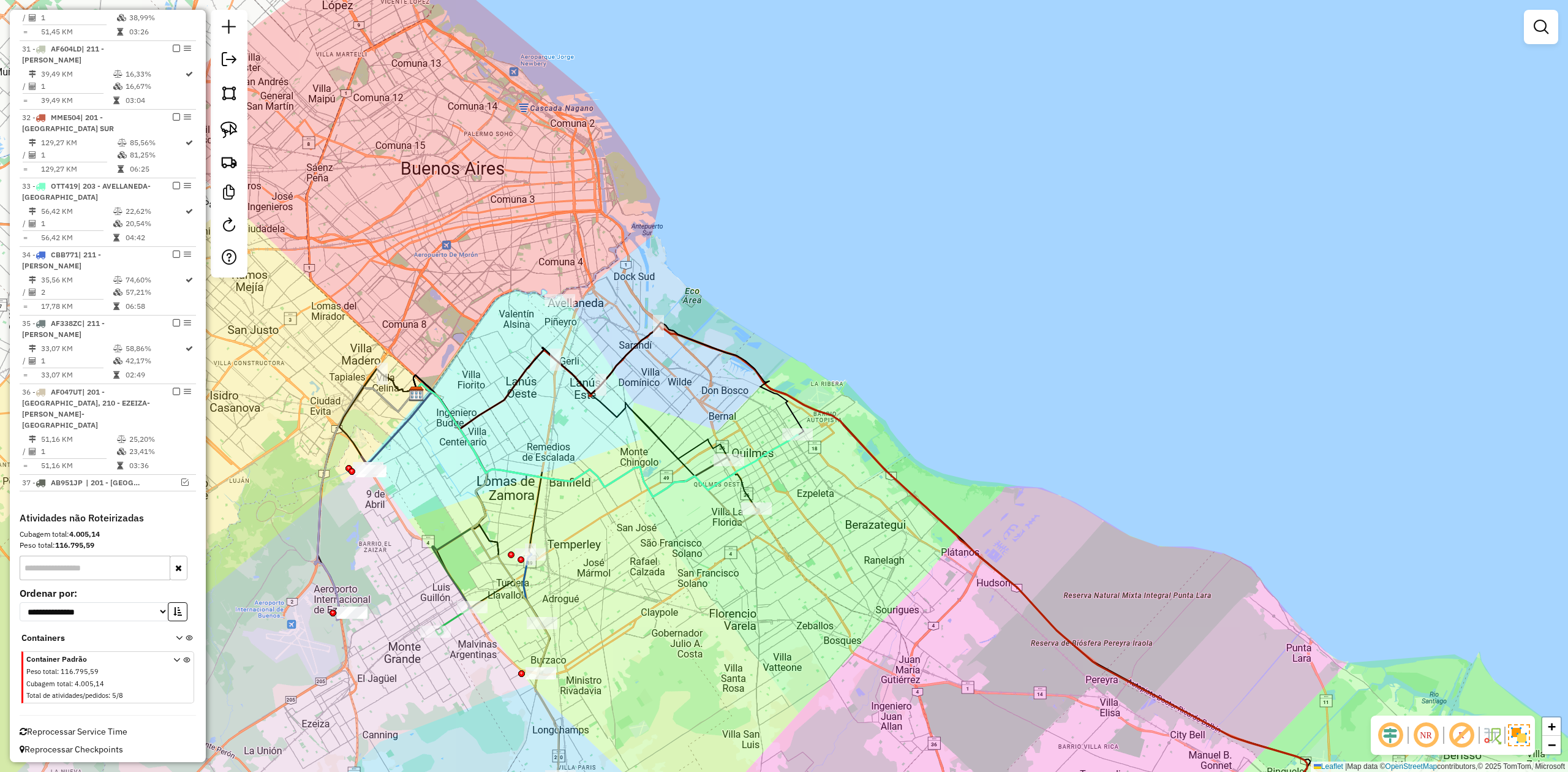
click at [874, 459] on icon at bounding box center [861, 577] width 892 height 505
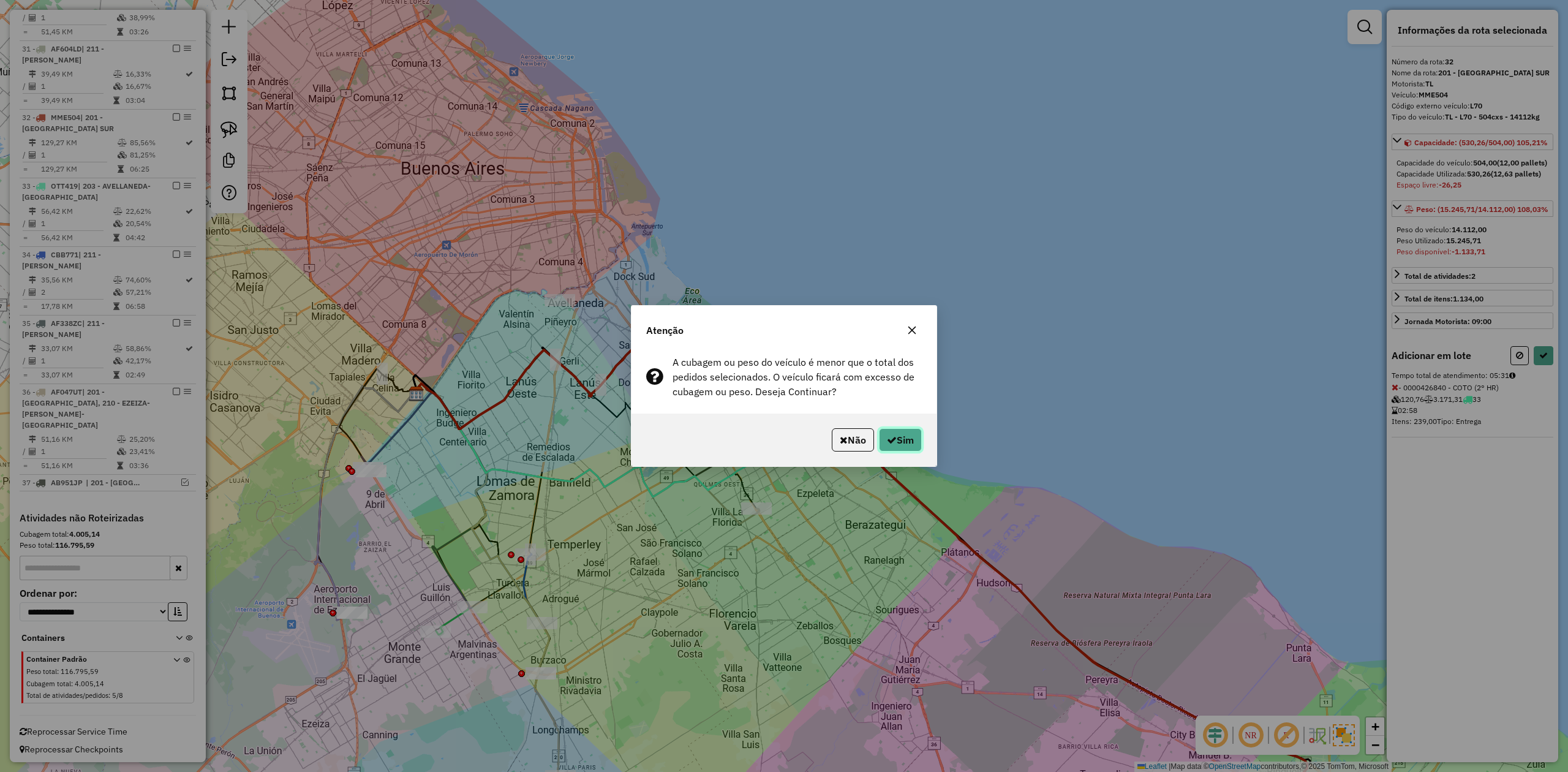
click at [902, 434] on button "Sim" at bounding box center [901, 440] width 43 height 23
select select "**********"
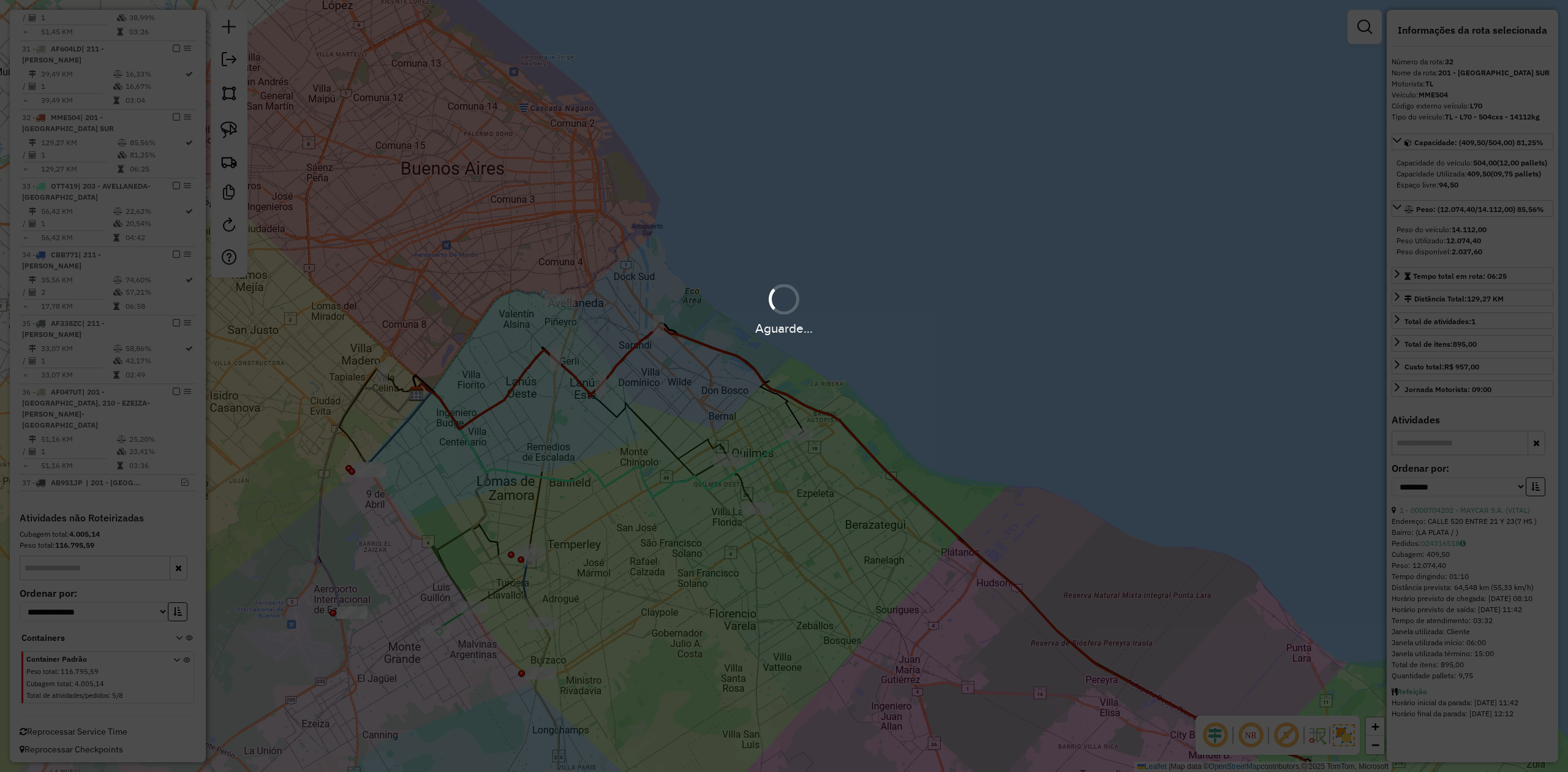
scroll to position [1336, 0]
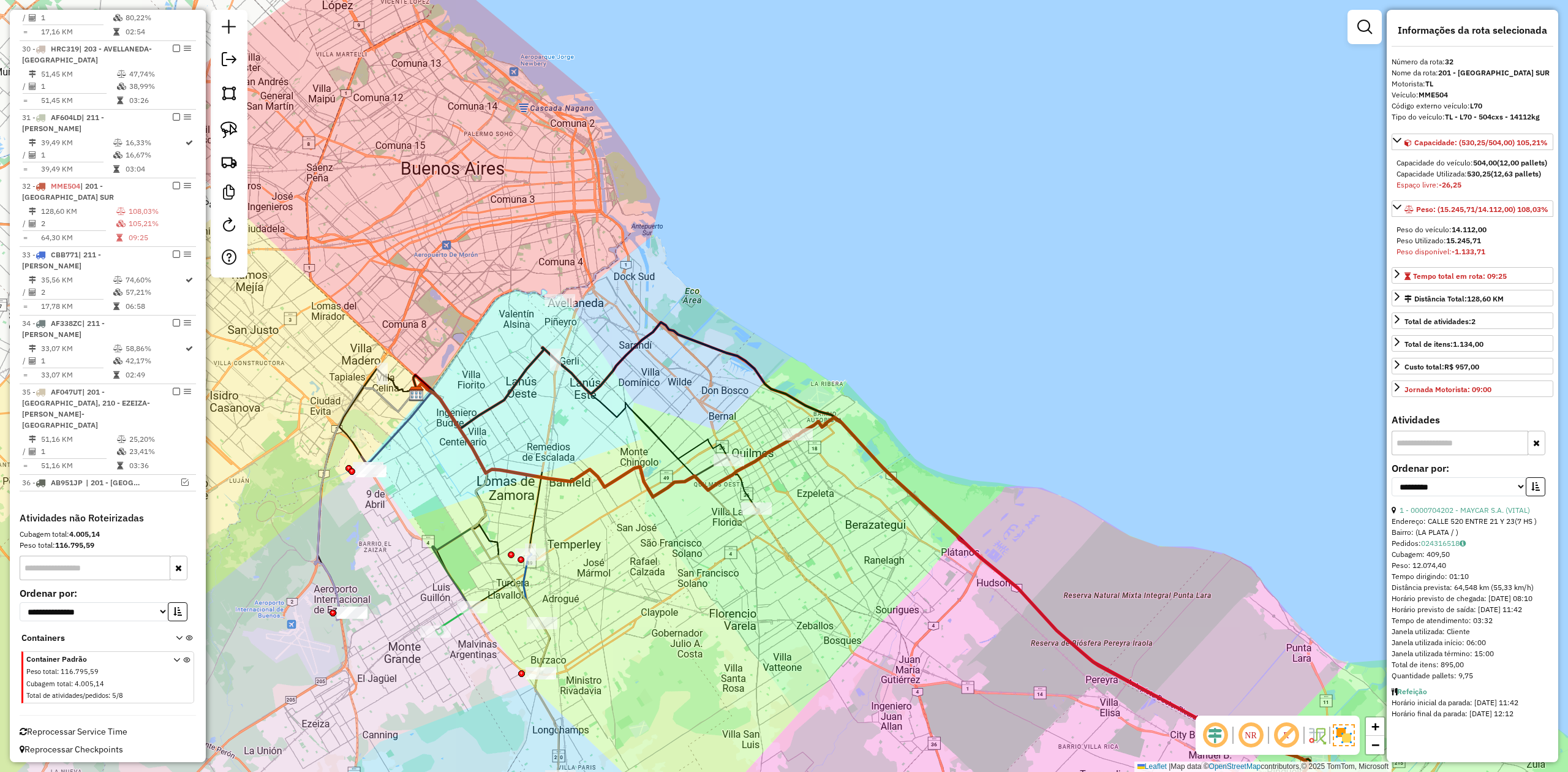
click at [865, 489] on div "Janela de atendimento Grade de atendimento Capacidade Transportadoras Veículos …" at bounding box center [784, 386] width 1568 height 772
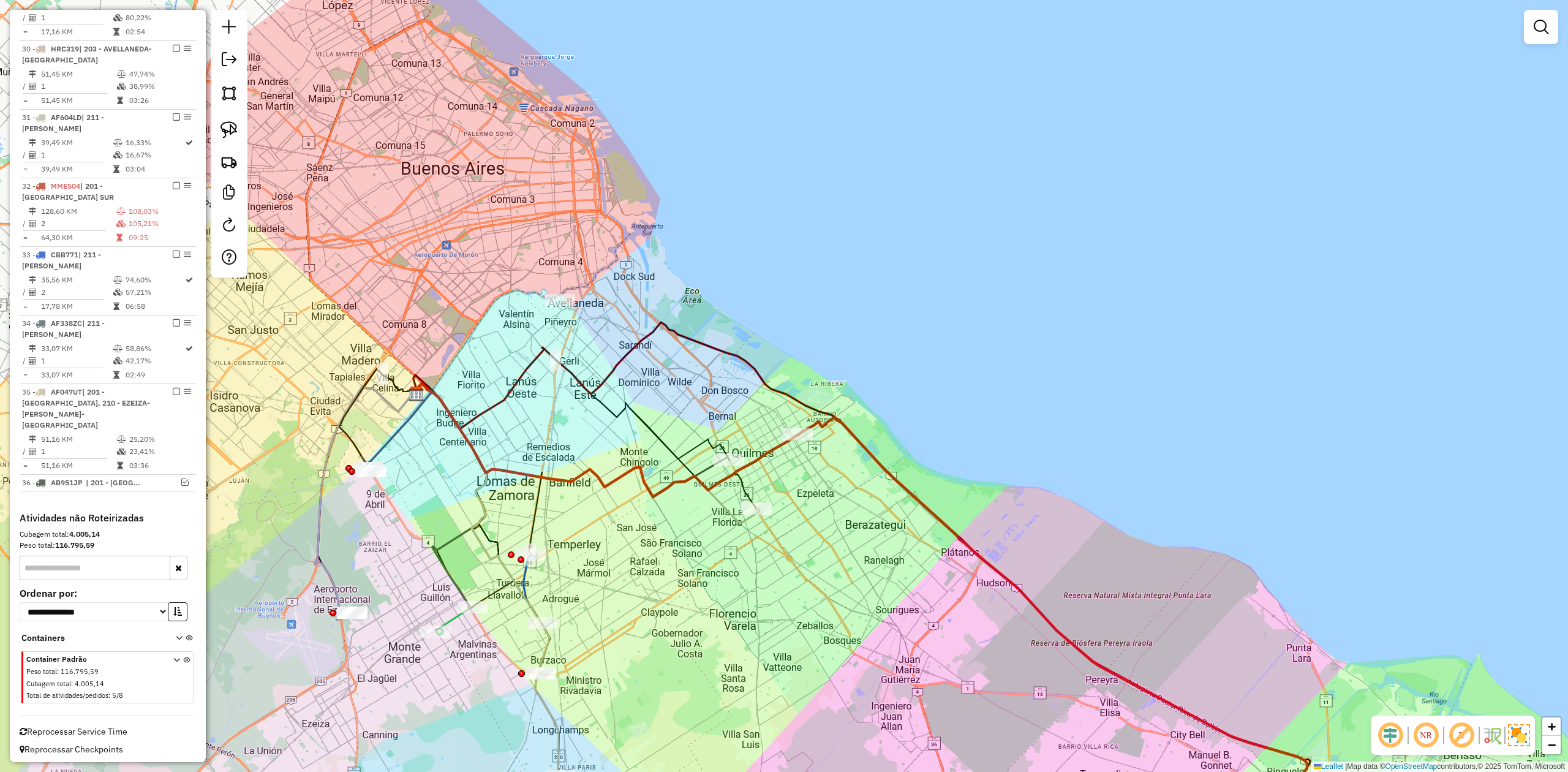
click at [869, 445] on icon at bounding box center [1052, 624] width 509 height 413
select select "**********"
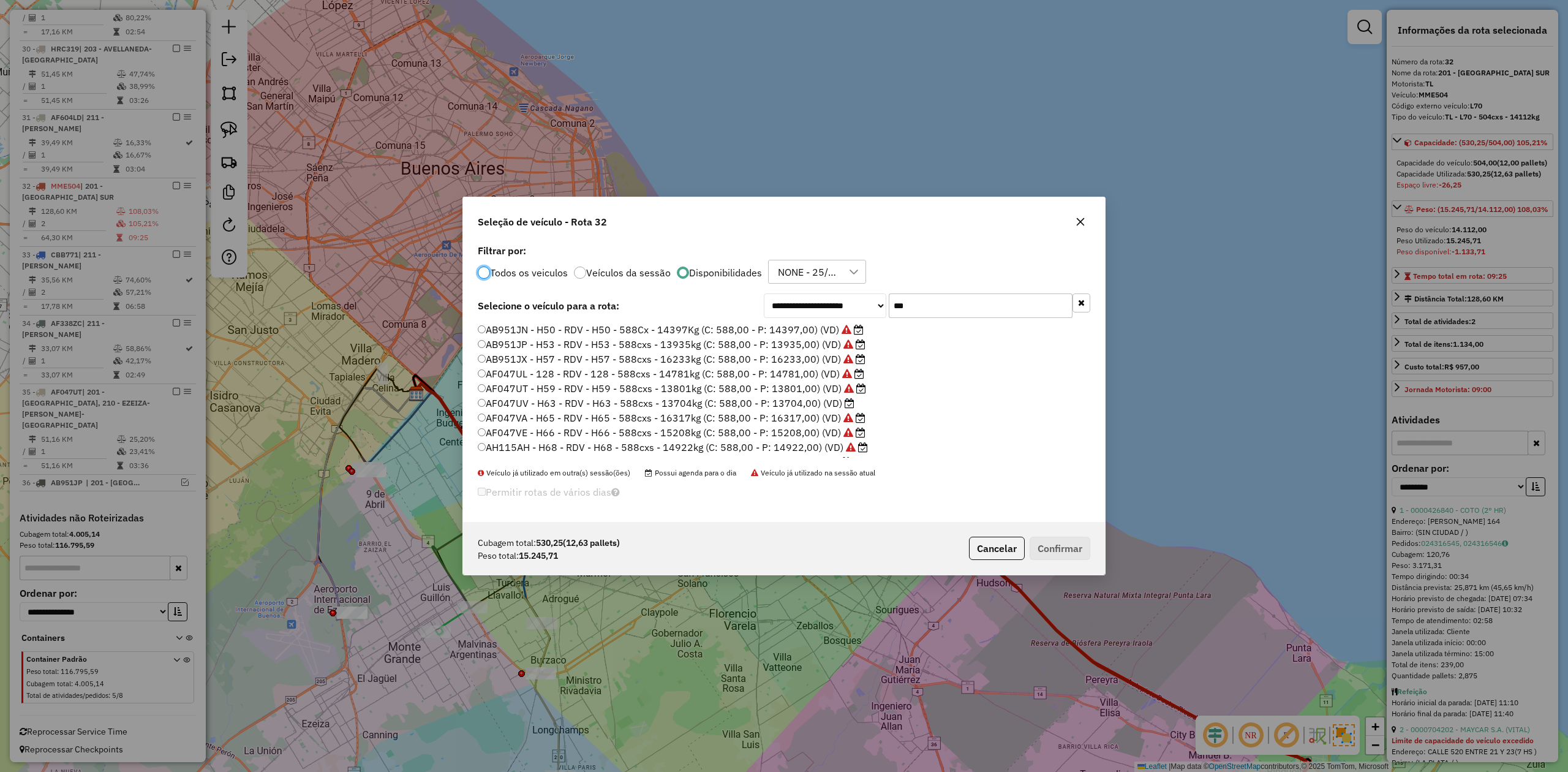
scroll to position [6, 3]
drag, startPoint x: 897, startPoint y: 304, endPoint x: 857, endPoint y: 304, distance: 40.0
click at [857, 304] on div "**********" at bounding box center [927, 306] width 327 height 25
click at [794, 337] on label "AB951JX - H57 - RDV - H57 - 588cxs - 16233kg (C: 588,00 - P: 16233,00) (VD)" at bounding box center [672, 331] width 388 height 14
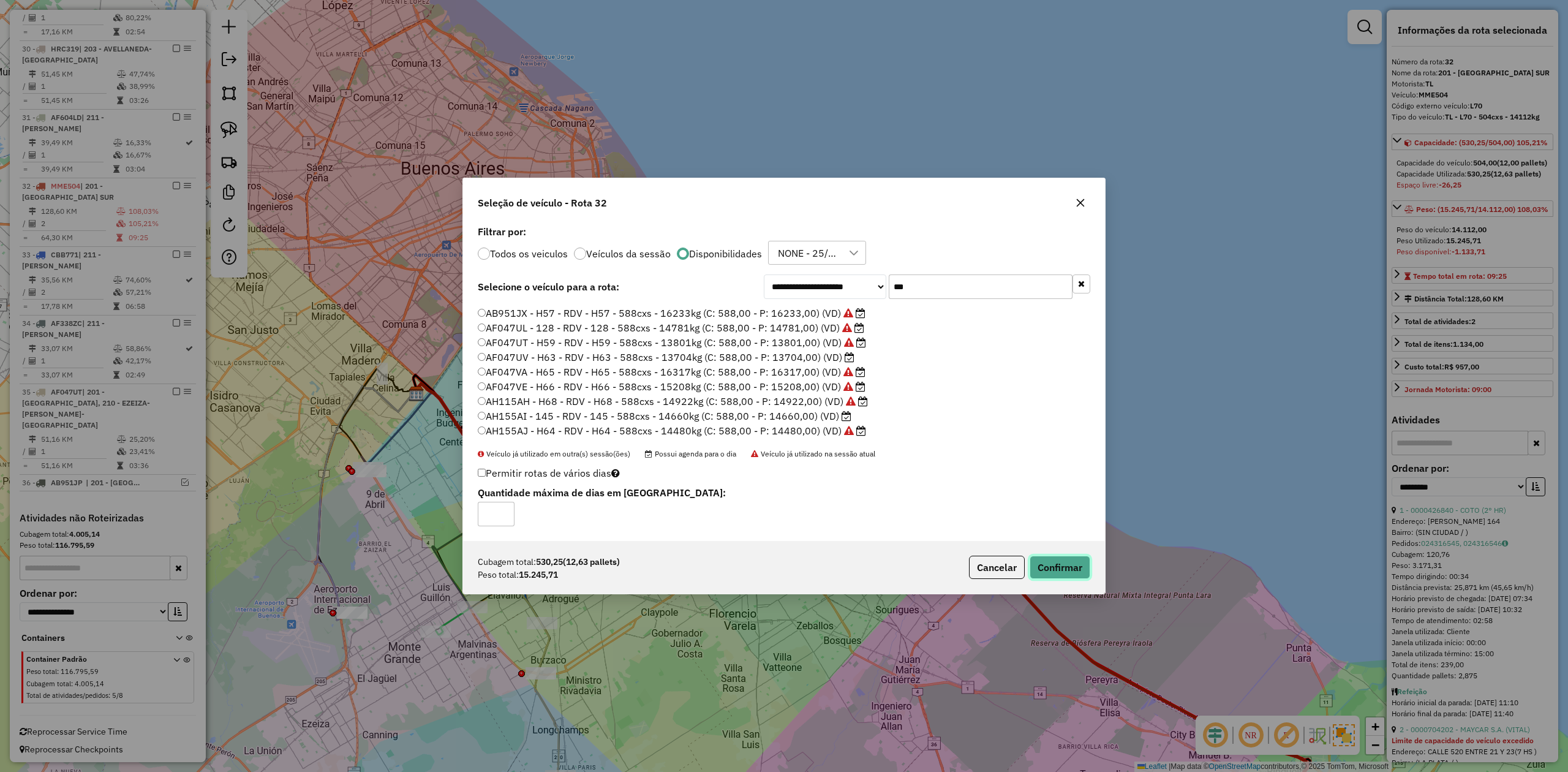
click at [1057, 567] on button "Confirmar" at bounding box center [1060, 567] width 60 height 23
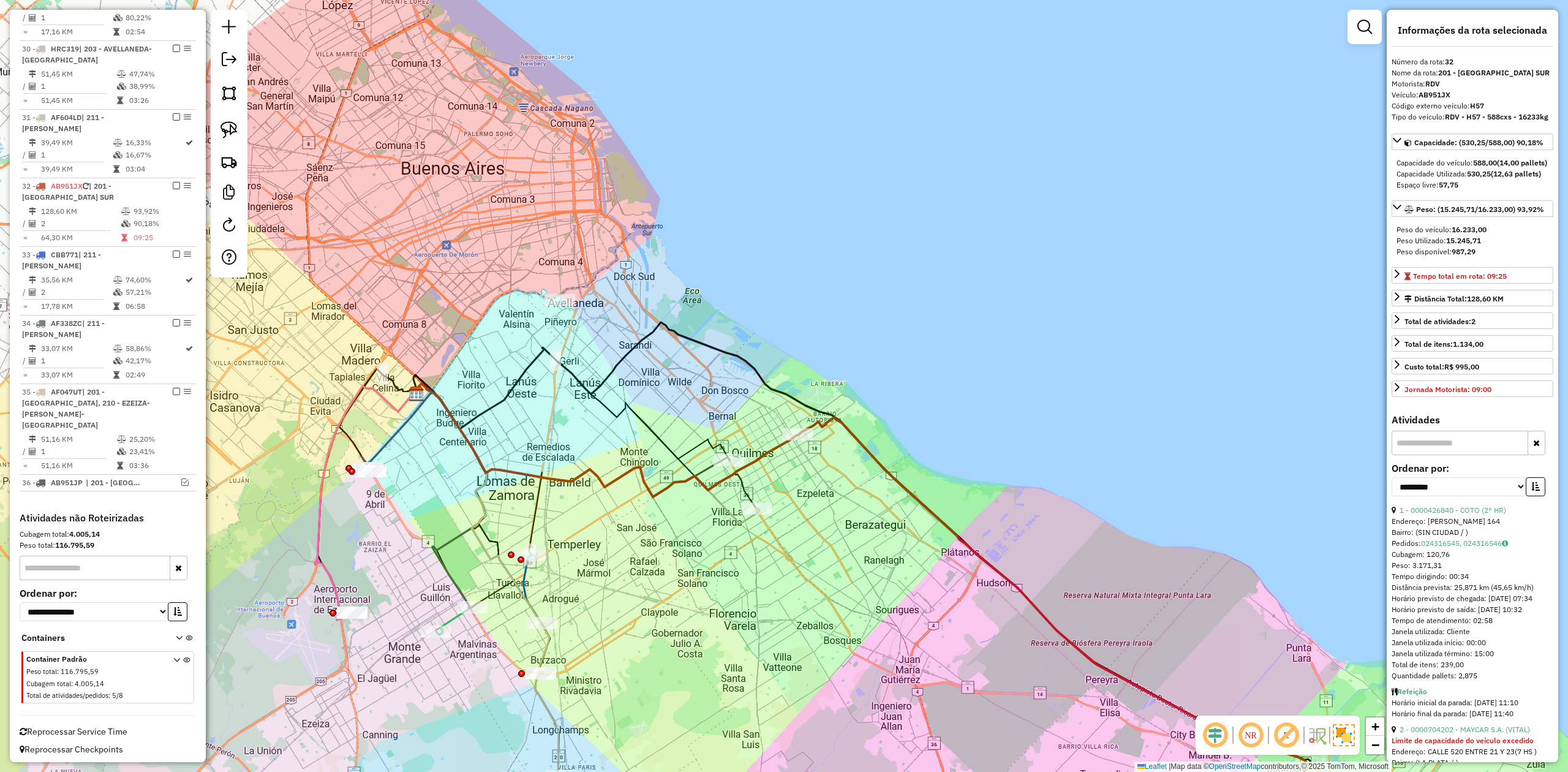
click at [834, 486] on div "Janela de atendimento Grade de atendimento Capacidade Transportadoras Veículos …" at bounding box center [784, 386] width 1568 height 772
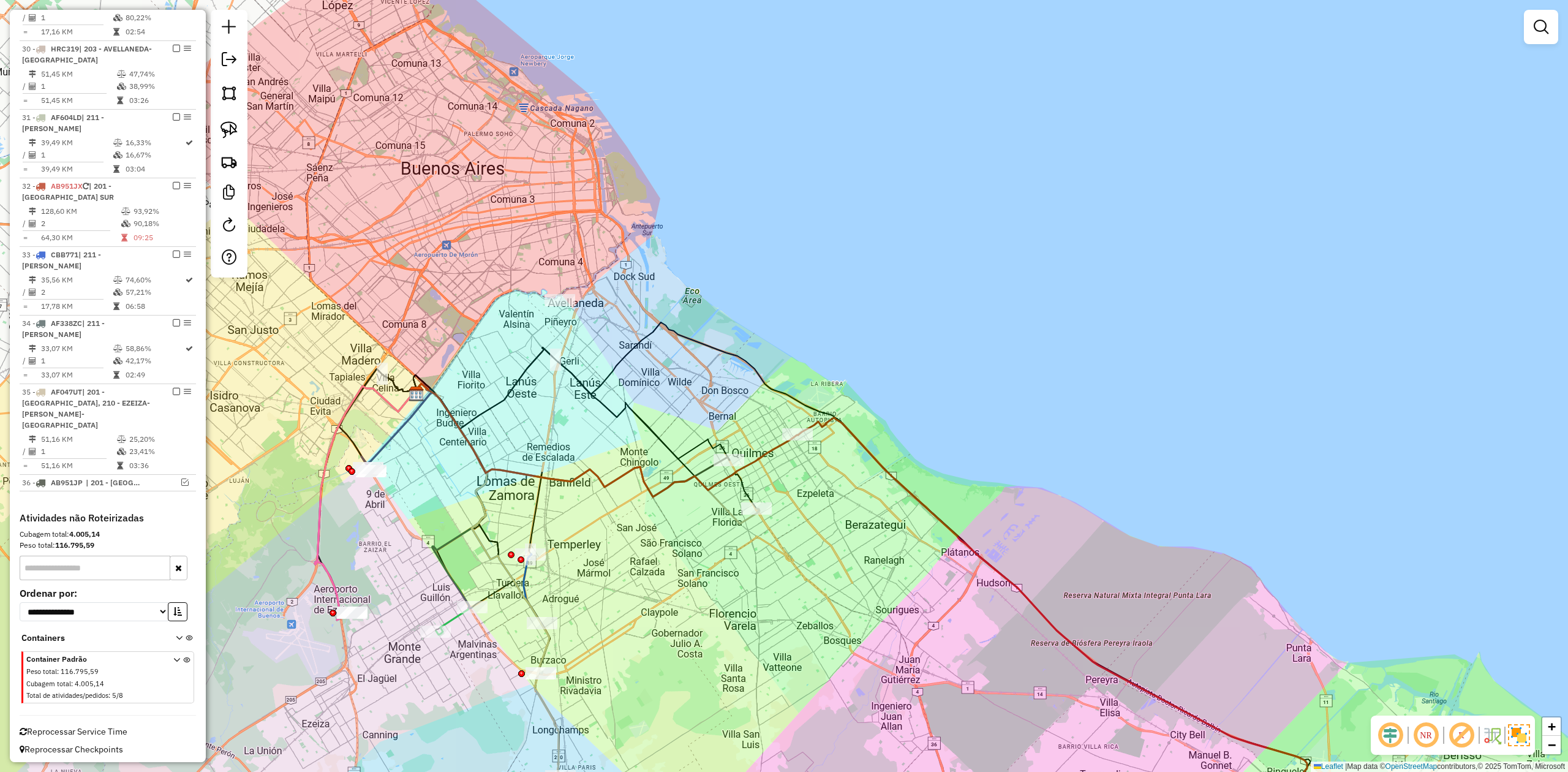
click at [859, 450] on icon at bounding box center [1052, 624] width 509 height 413
select select "**********"
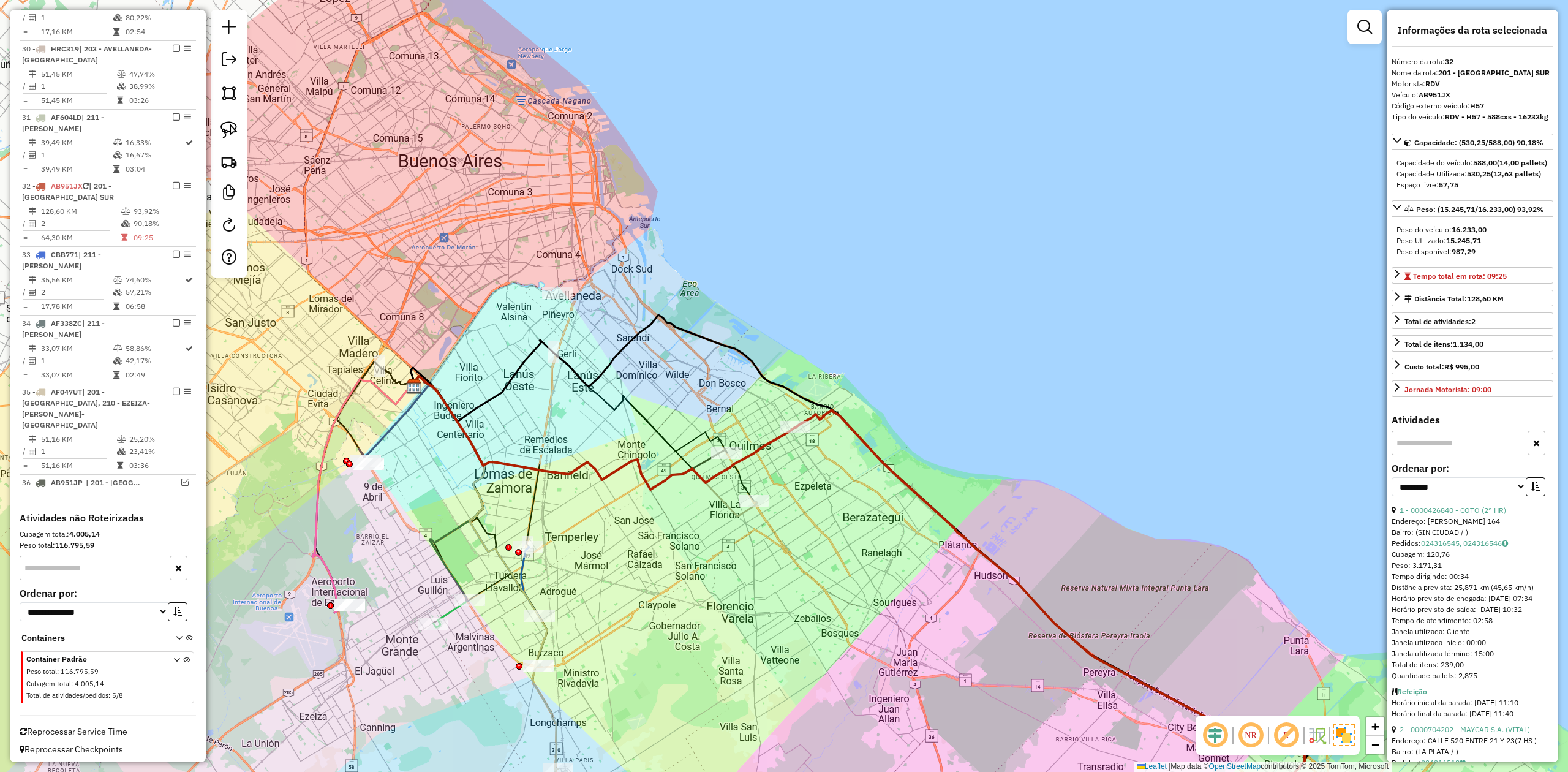
drag, startPoint x: 874, startPoint y: 481, endPoint x: 827, endPoint y: 397, distance: 96.3
click at [835, 407] on div "Janela de atendimento Grade de atendimento Capacidade Transportadoras Veículos …" at bounding box center [784, 386] width 1568 height 772
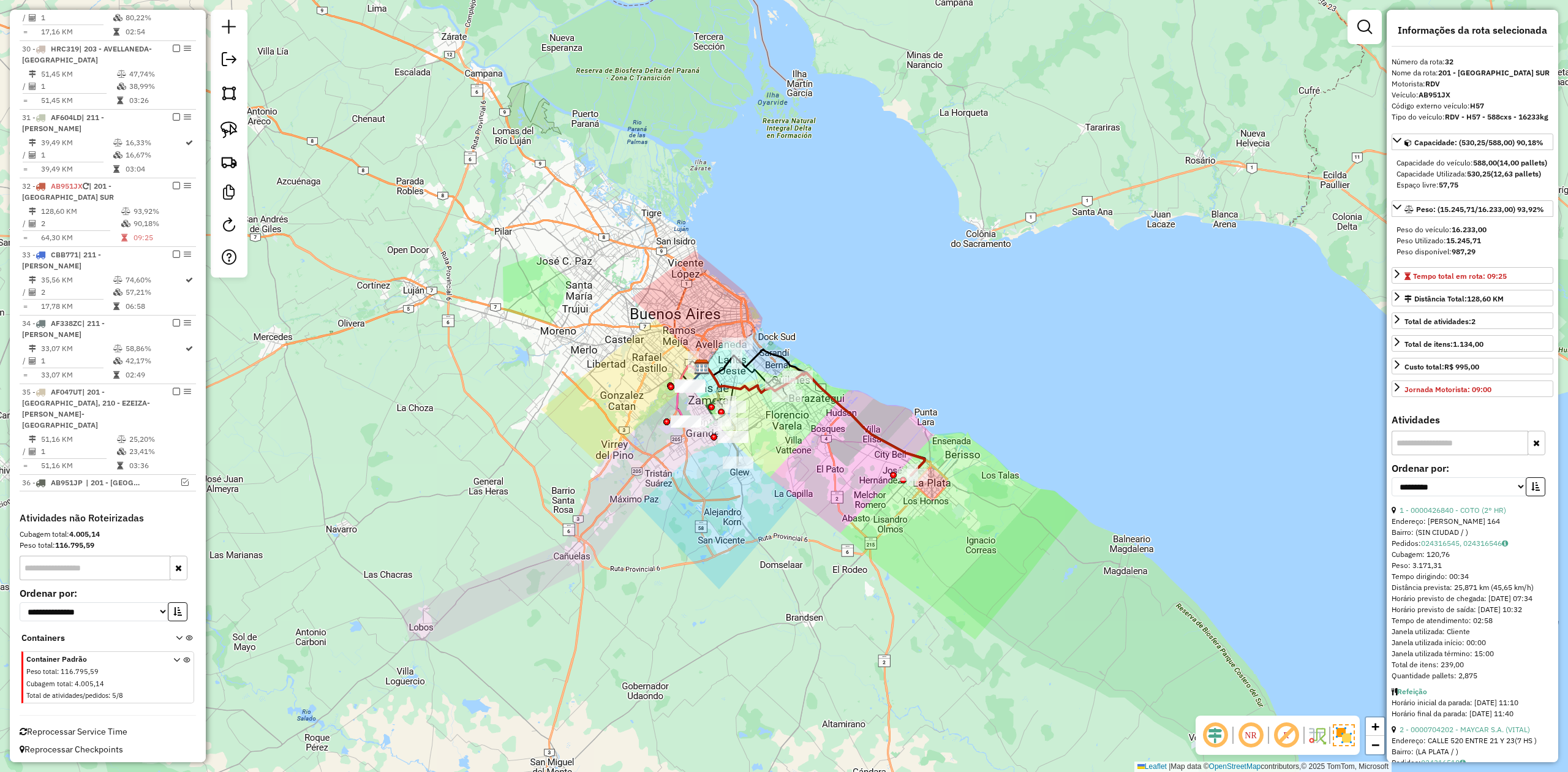
click at [837, 402] on icon at bounding box center [861, 424] width 126 height 102
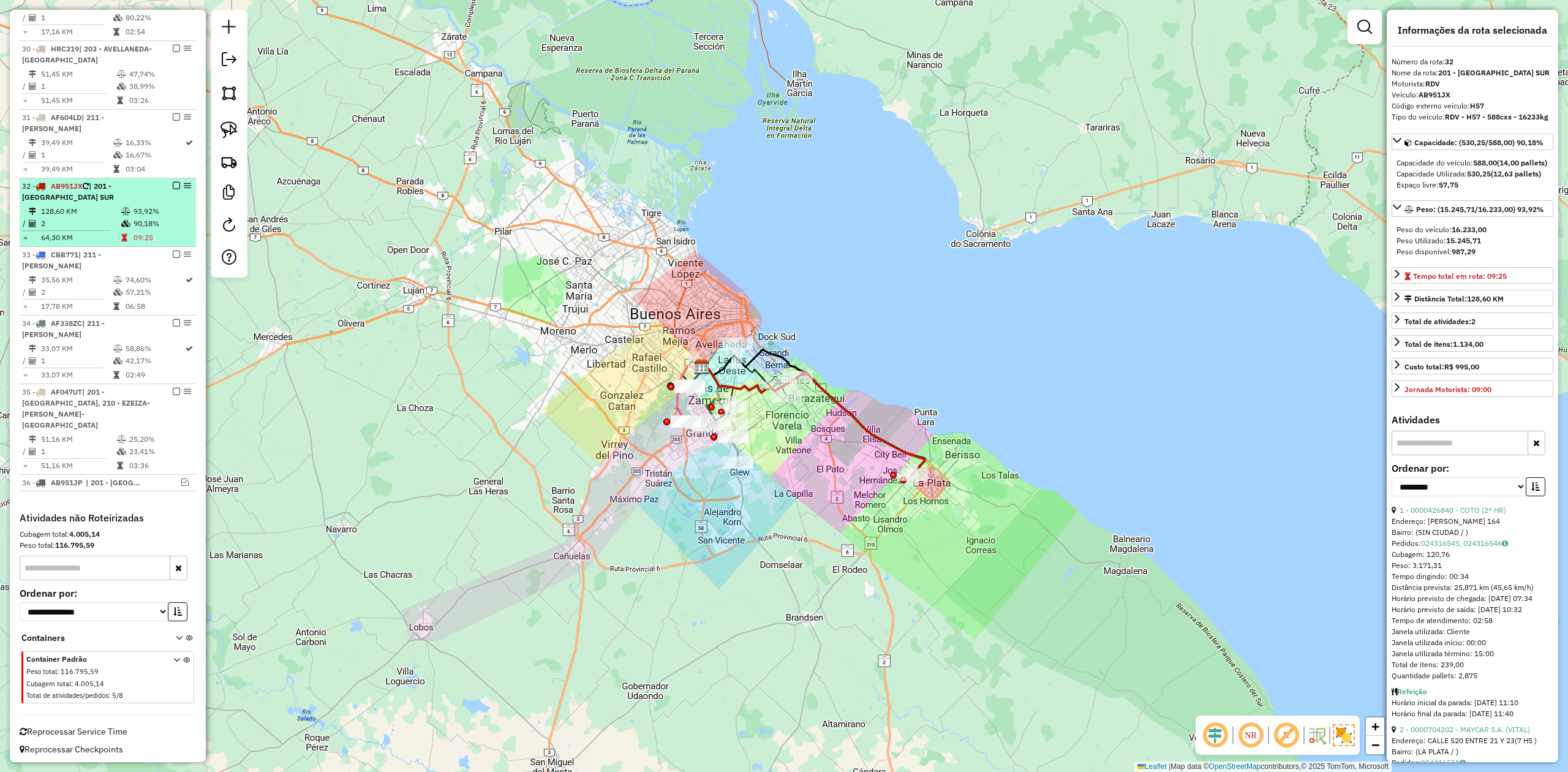
click at [173, 189] on em at bounding box center [176, 186] width 8 height 8
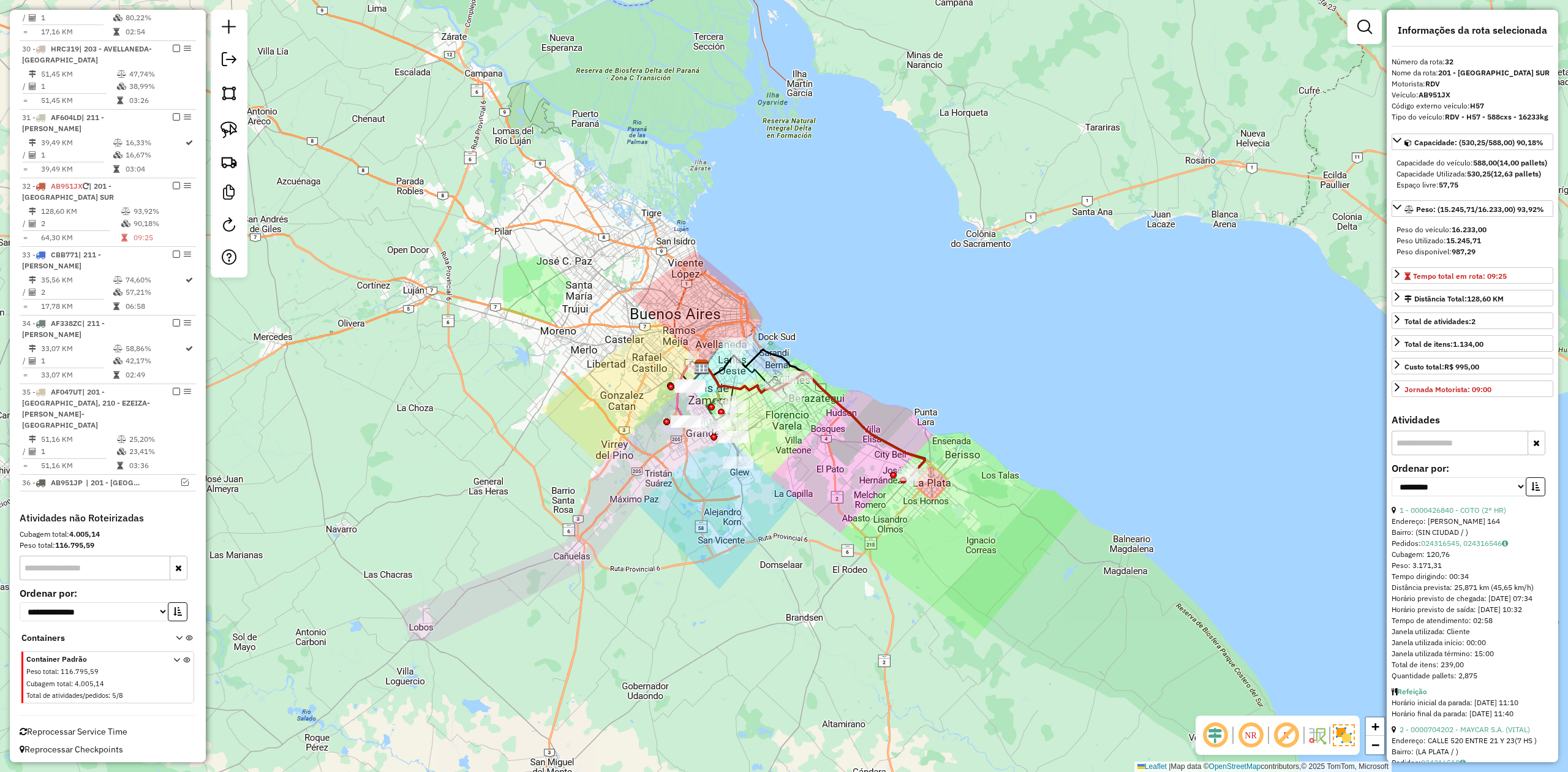
scroll to position [1285, 0]
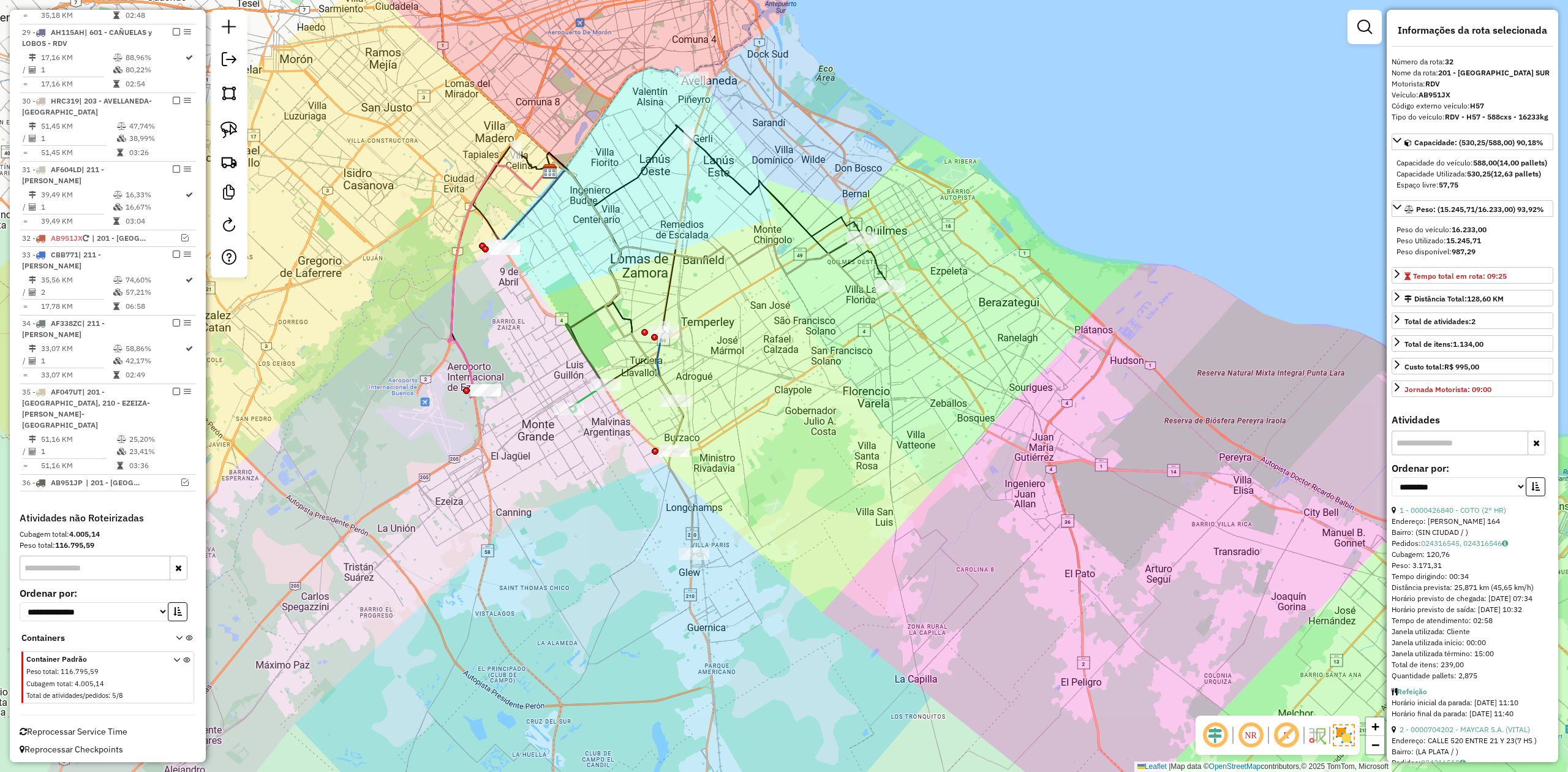
click at [680, 479] on icon at bounding box center [621, 362] width 146 height 401
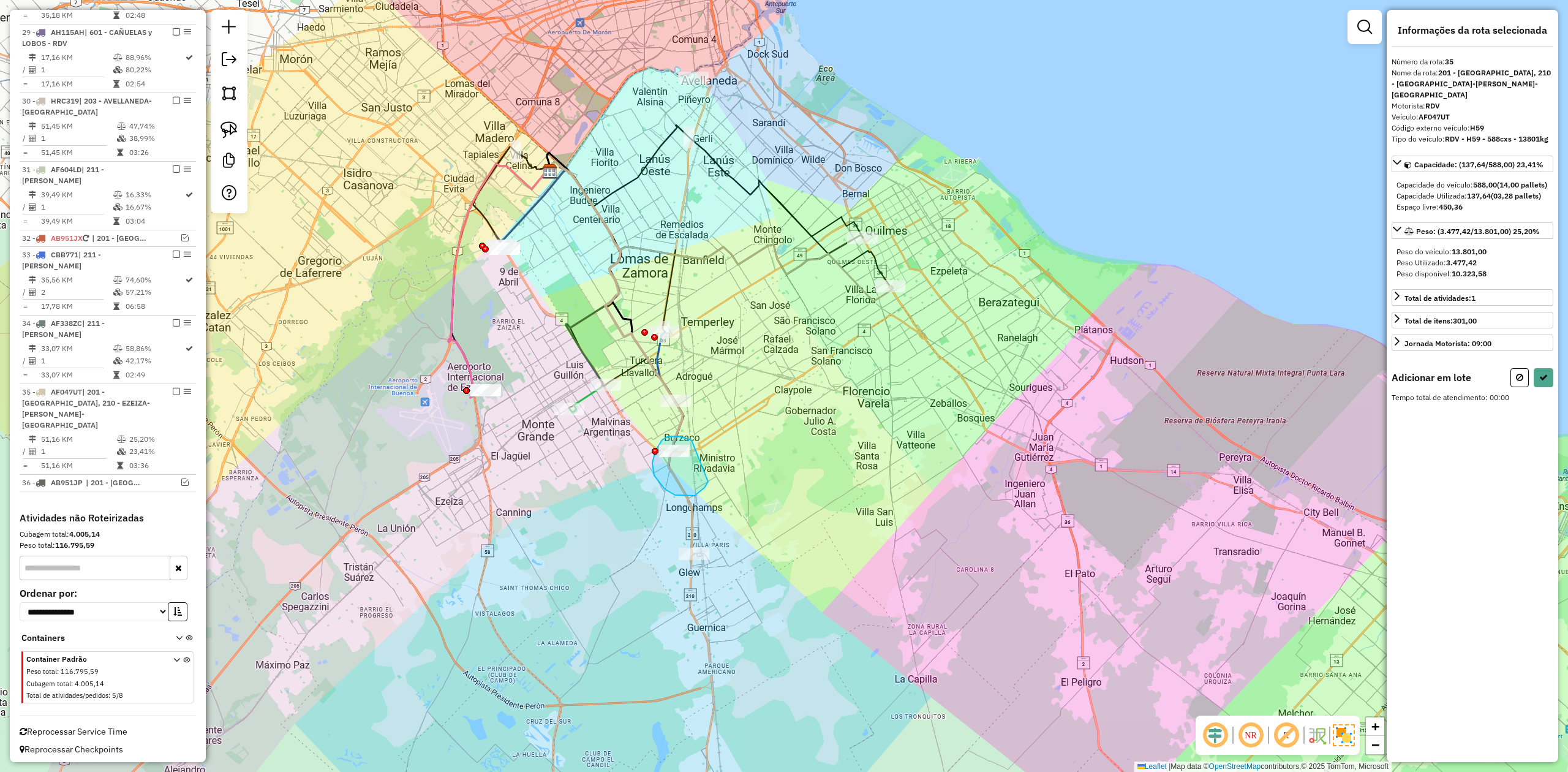
drag, startPoint x: 681, startPoint y: 437, endPoint x: 711, endPoint y: 473, distance: 46.9
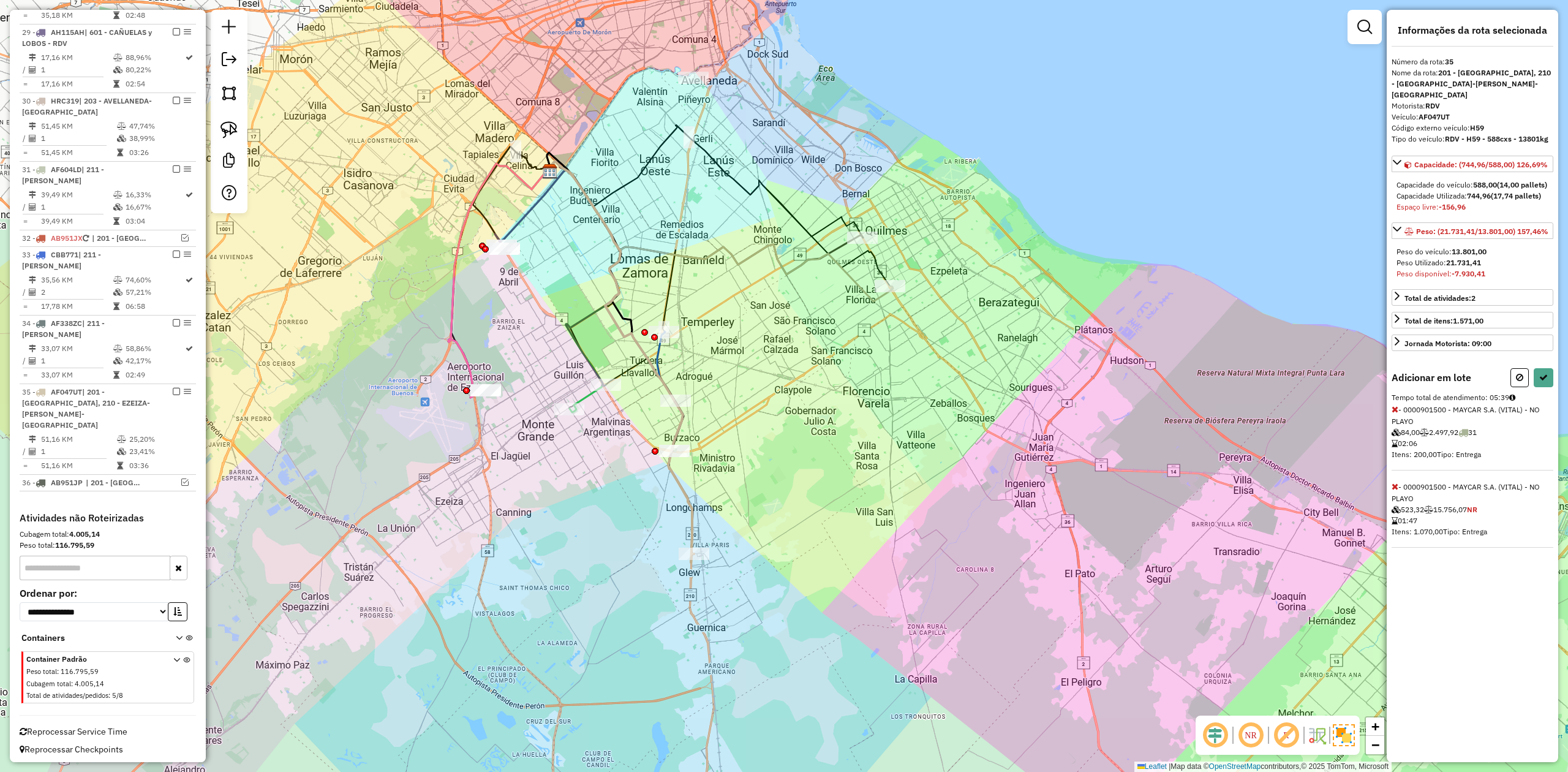
click at [1392, 491] on icon at bounding box center [1395, 486] width 7 height 8
select select "**********"
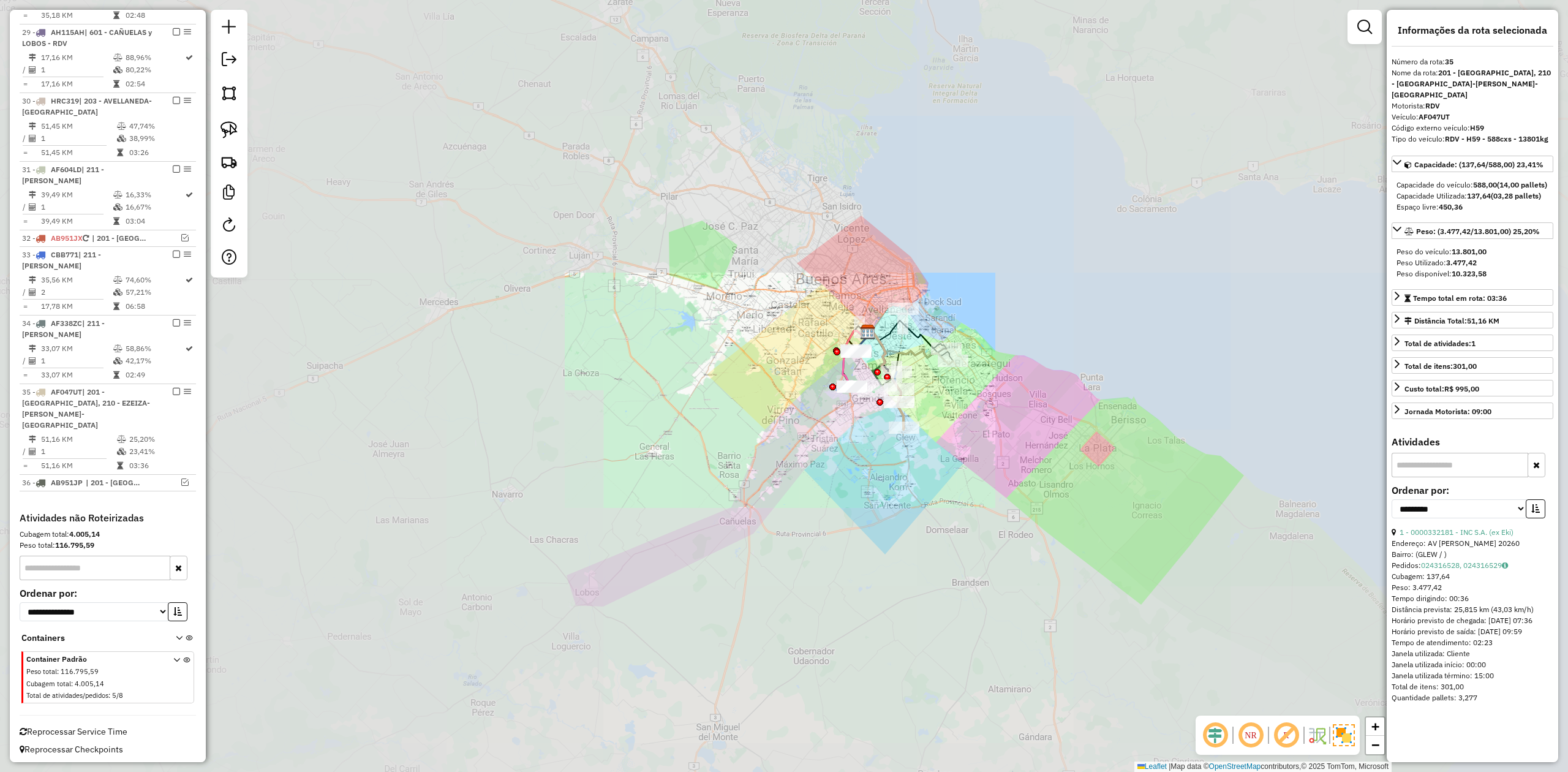
click at [1039, 522] on div "Janela de atendimento Grade de atendimento Capacidade Transportadoras Veículos …" at bounding box center [784, 386] width 1568 height 772
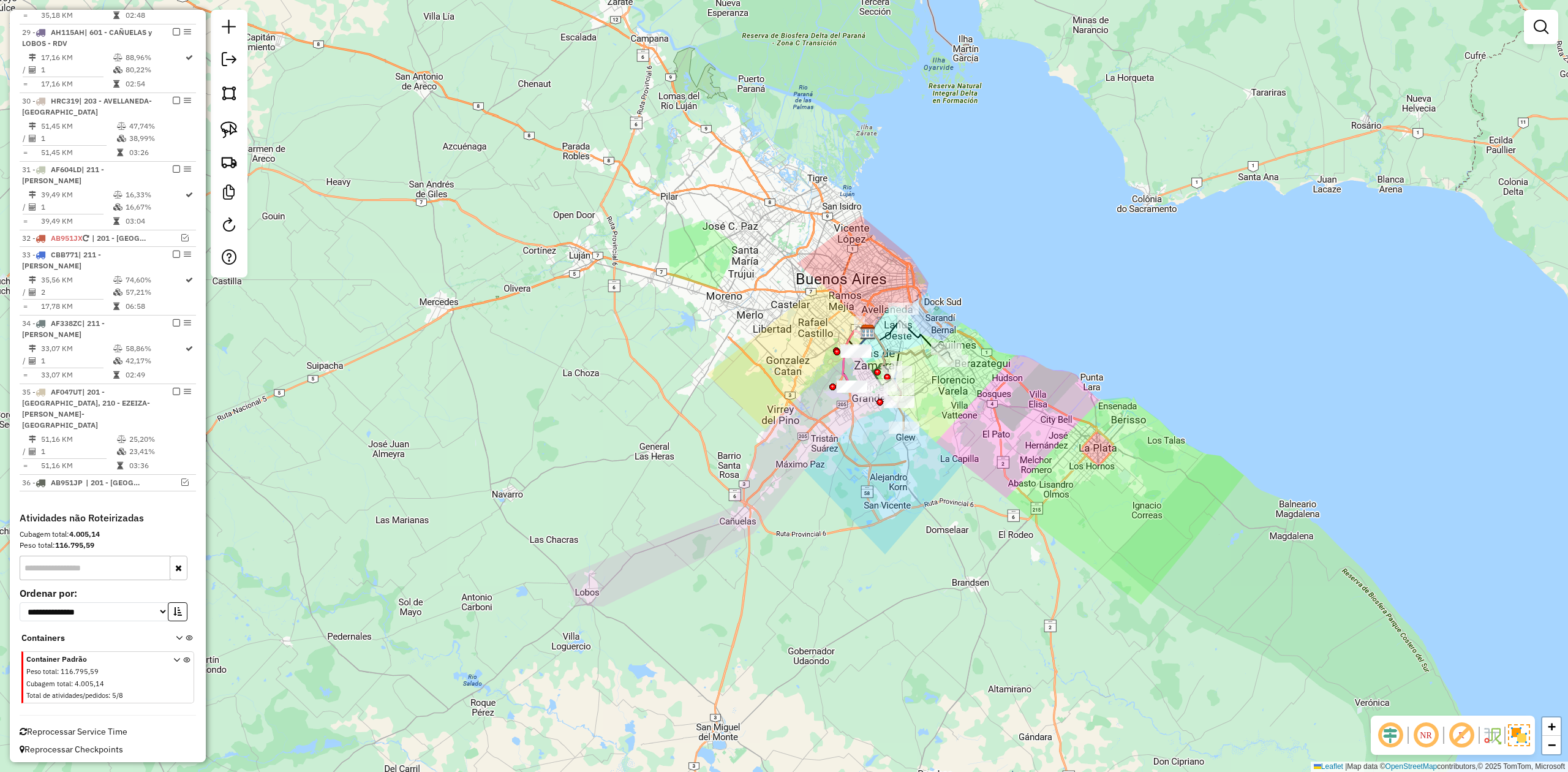
drag, startPoint x: 1000, startPoint y: 540, endPoint x: 971, endPoint y: 487, distance: 60.4
click at [1000, 545] on div "Janela de atendimento Grade de atendimento Capacidade Transportadoras Veículos …" at bounding box center [784, 386] width 1568 height 772
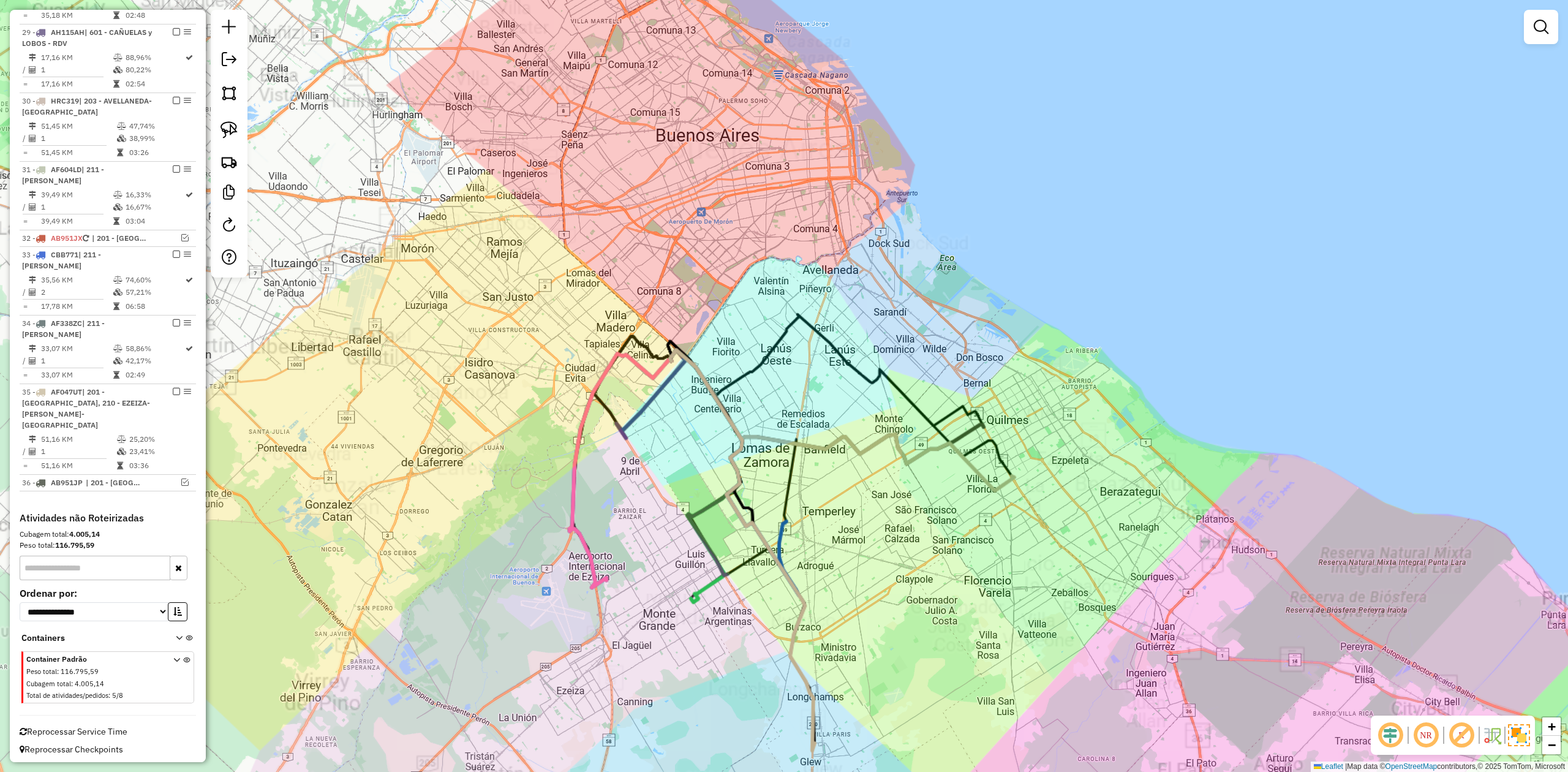
click at [966, 506] on div "Janela de atendimento Grade de atendimento Capacidade Transportadoras Veículos …" at bounding box center [784, 386] width 1568 height 772
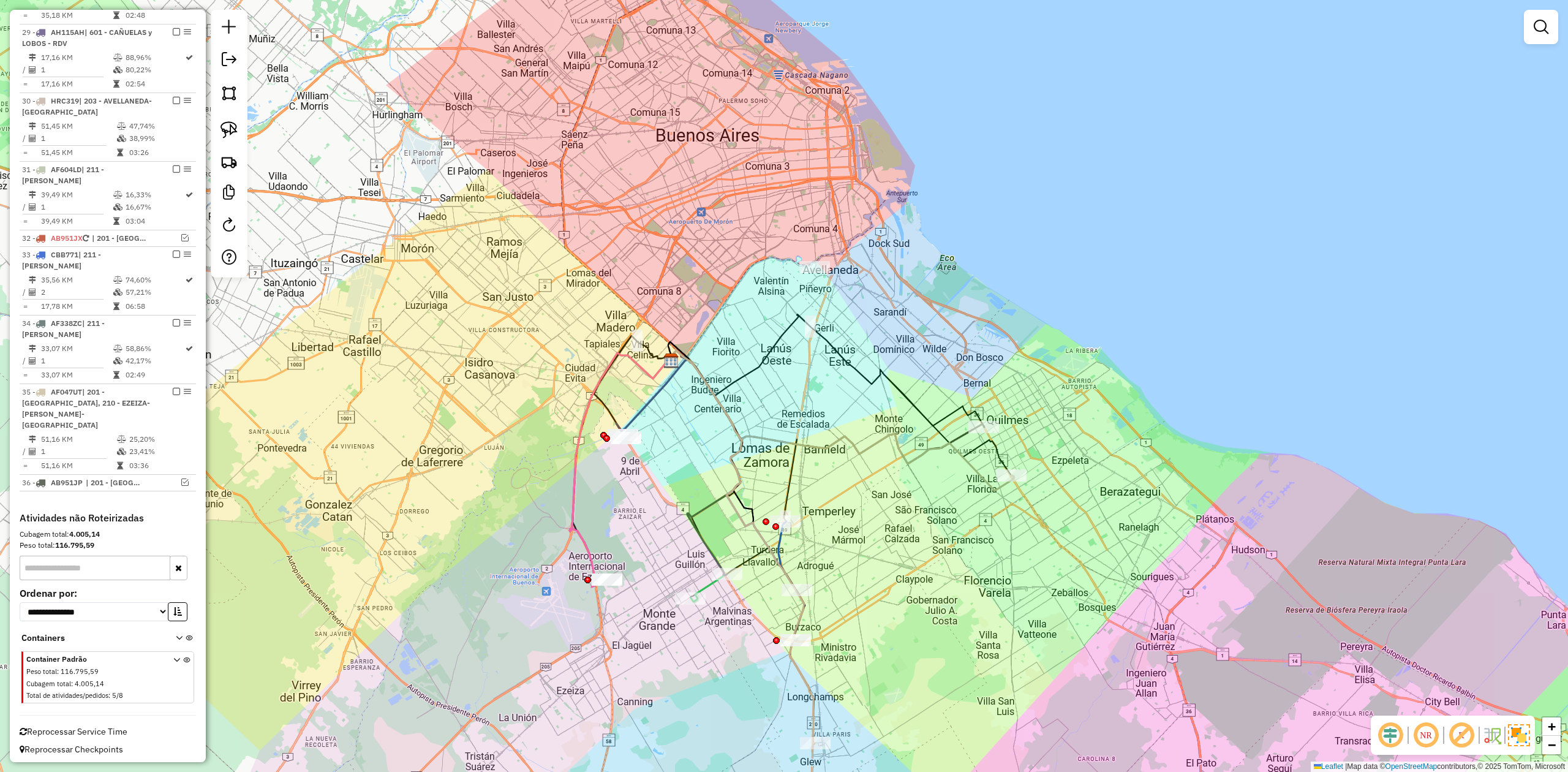
click at [971, 473] on icon at bounding box center [842, 421] width 345 height 140
select select "**********"
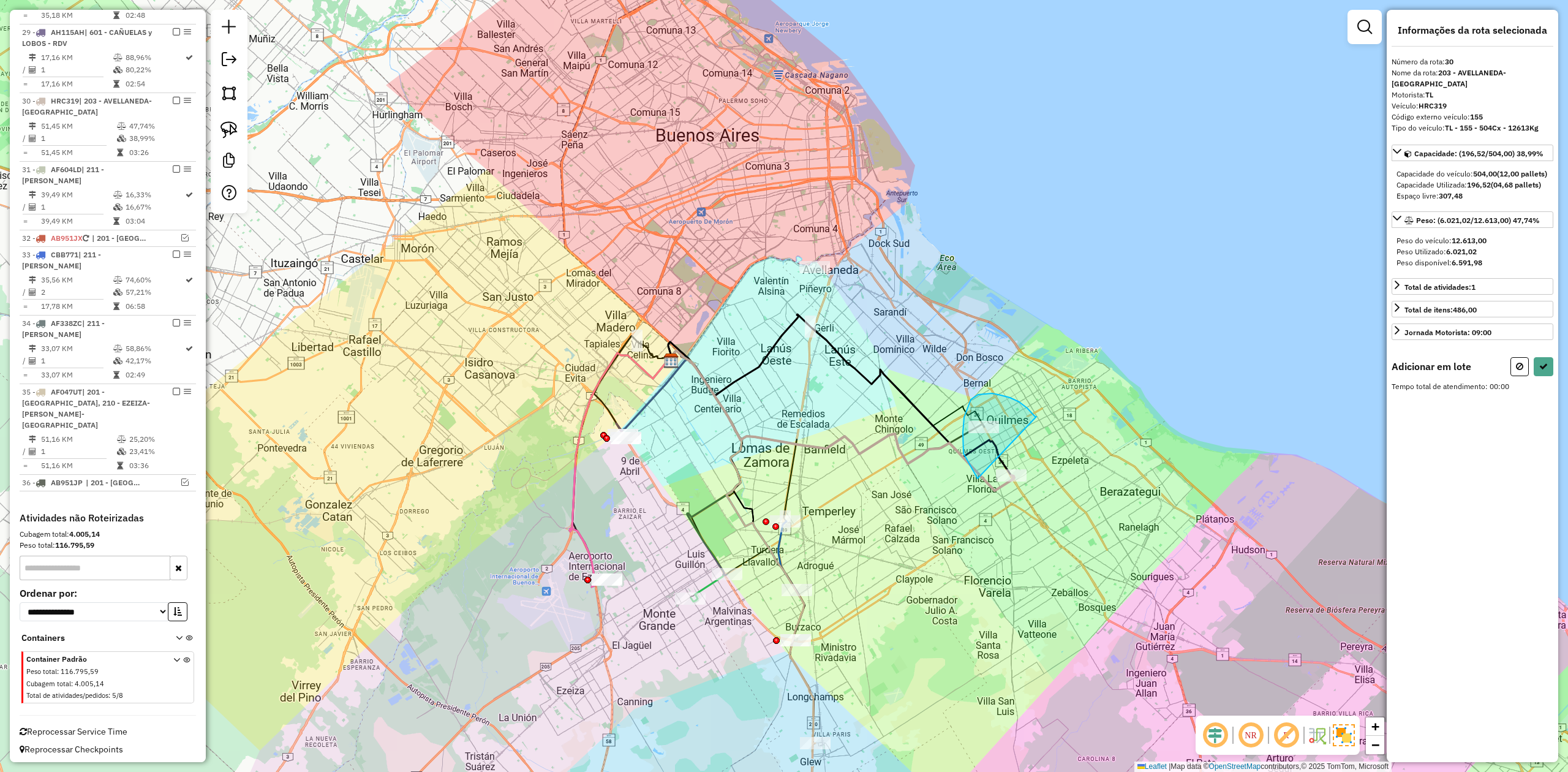
click at [1024, 476] on div "Janela de atendimento Grade de atendimento Capacidade Transportadoras Veículos …" at bounding box center [784, 386] width 1568 height 772
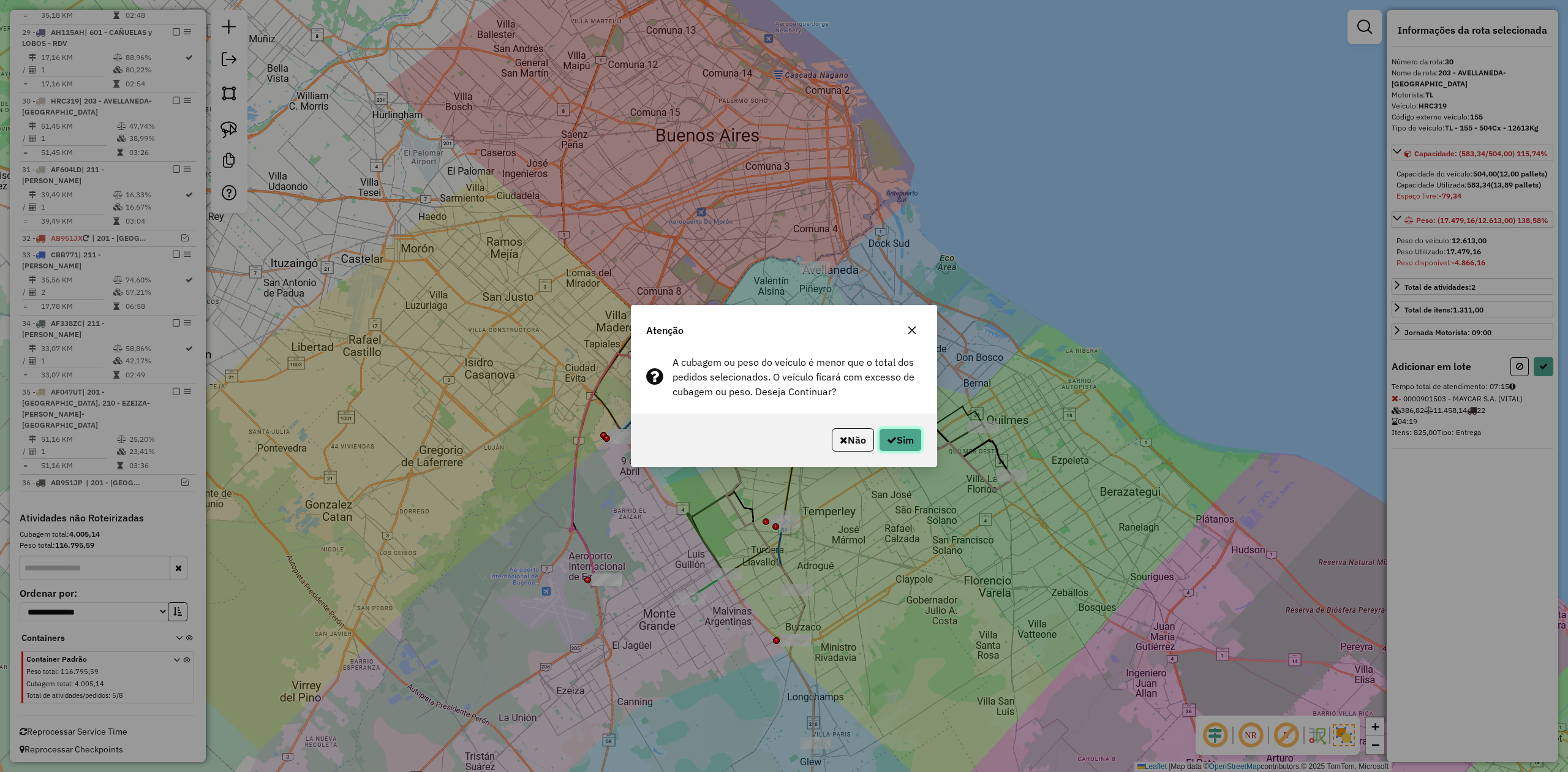
click at [912, 440] on button "Sim" at bounding box center [901, 440] width 43 height 23
select select "**********"
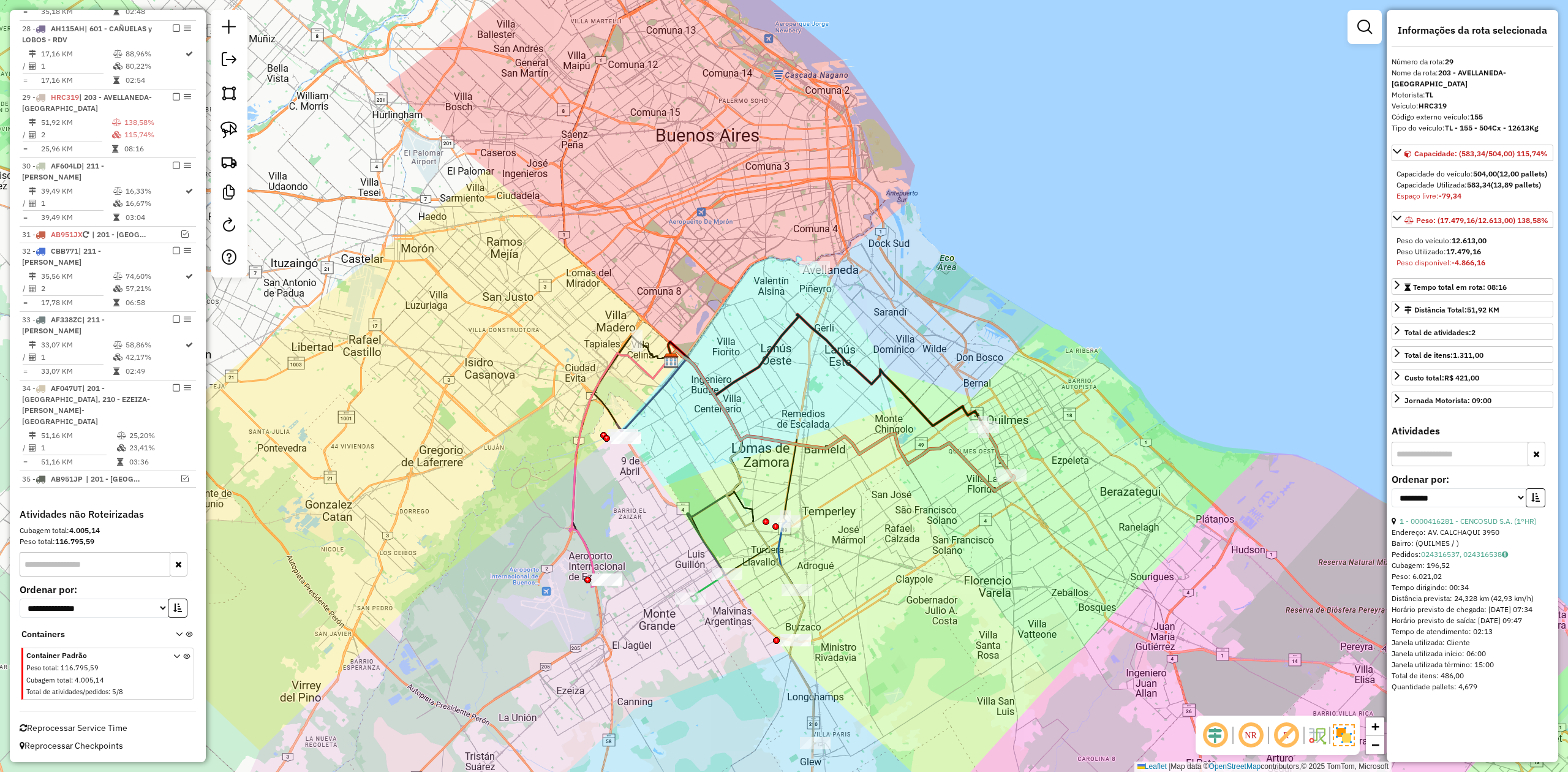
scroll to position [1216, 0]
drag, startPoint x: 1011, startPoint y: 436, endPoint x: 1002, endPoint y: 432, distance: 9.8
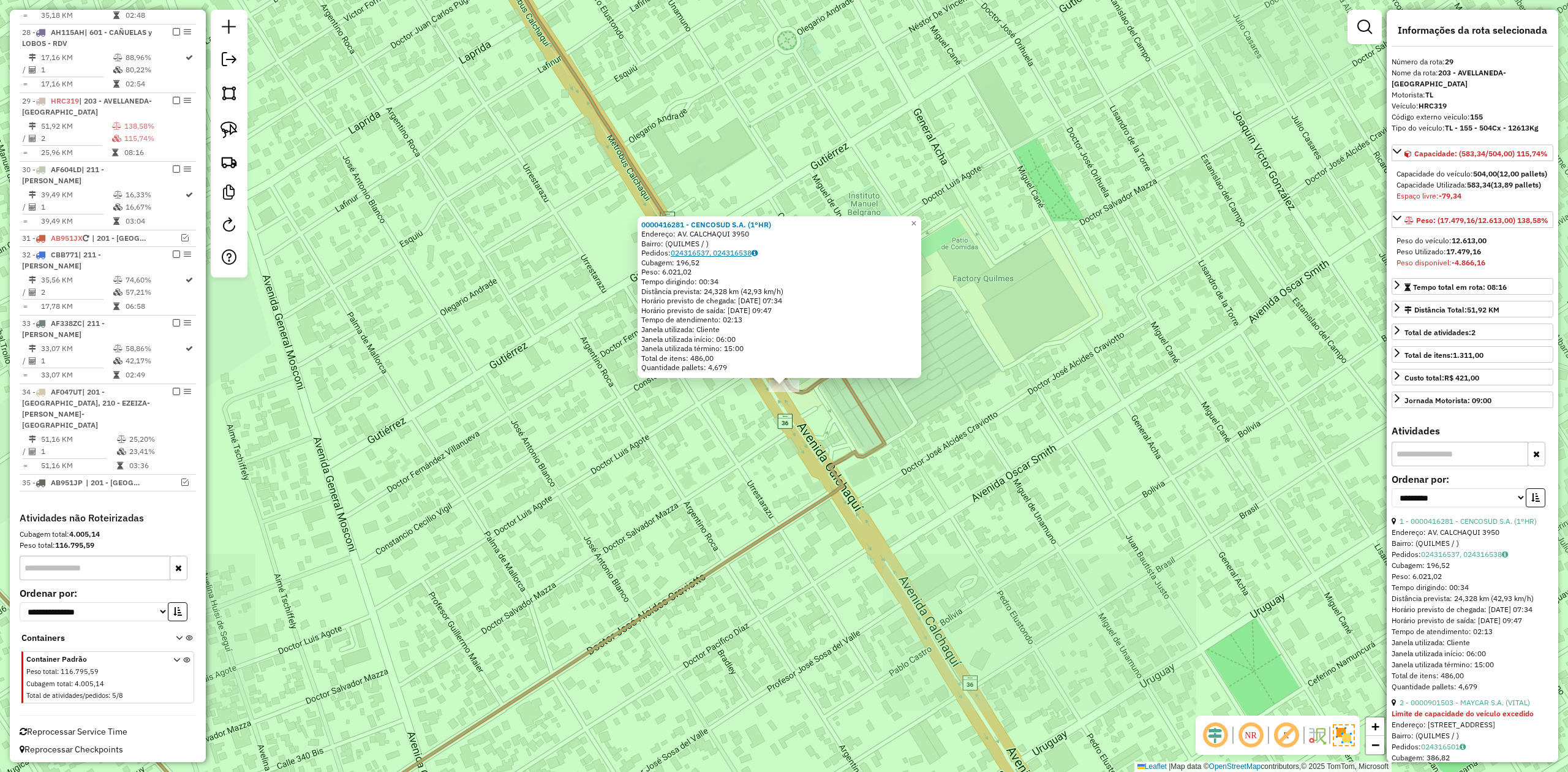
click at [724, 256] on link "024316537, 024316538" at bounding box center [714, 252] width 87 height 9
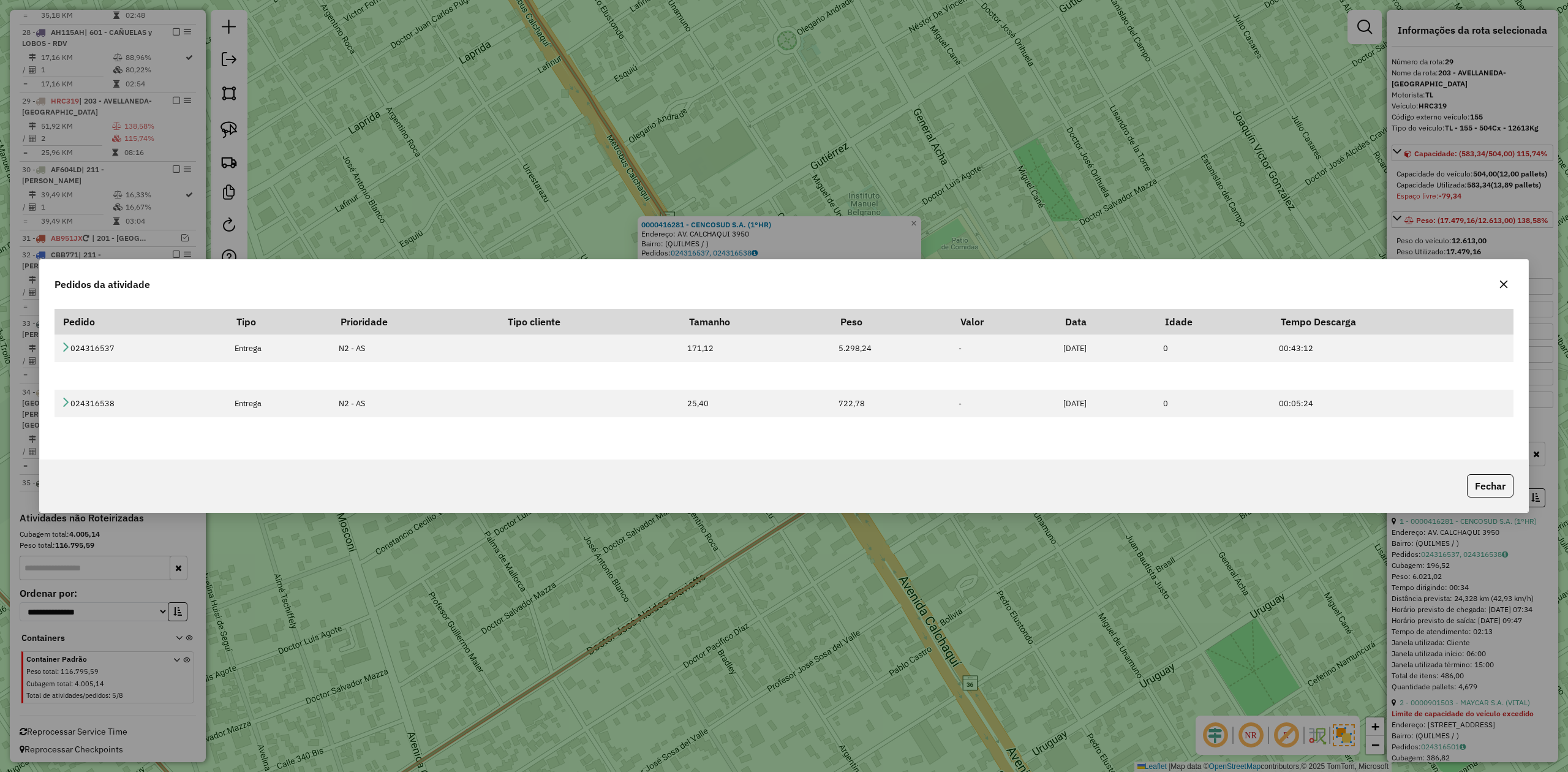
click at [1499, 287] on icon "button" at bounding box center [1504, 284] width 10 height 10
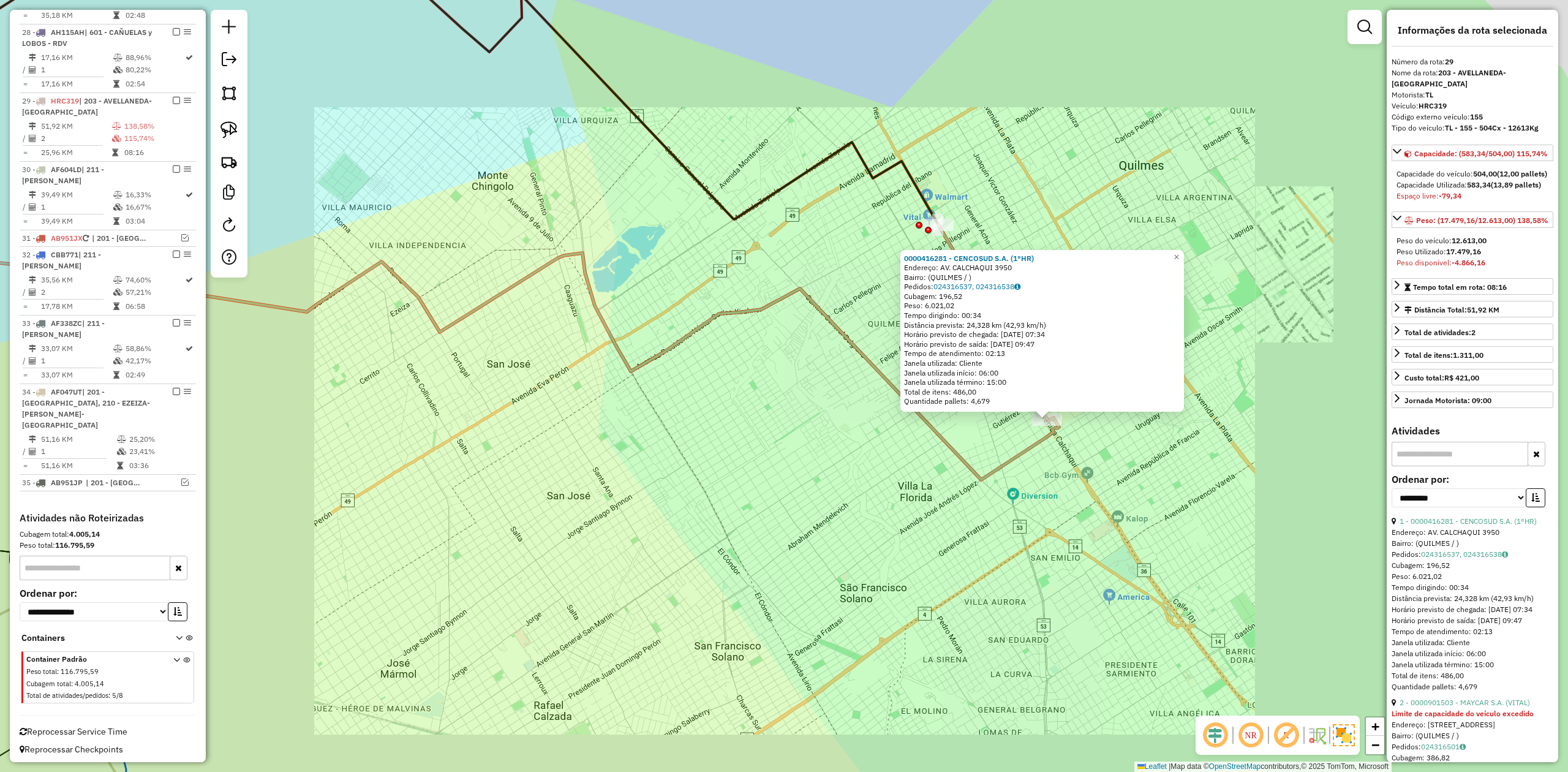
click at [1057, 525] on div "0000416281 - CENCOSUD S.A. (1°HR) Endereço: AV. CALCHAQUI 3950 Bairro: (QUILMES…" at bounding box center [784, 386] width 1568 height 772
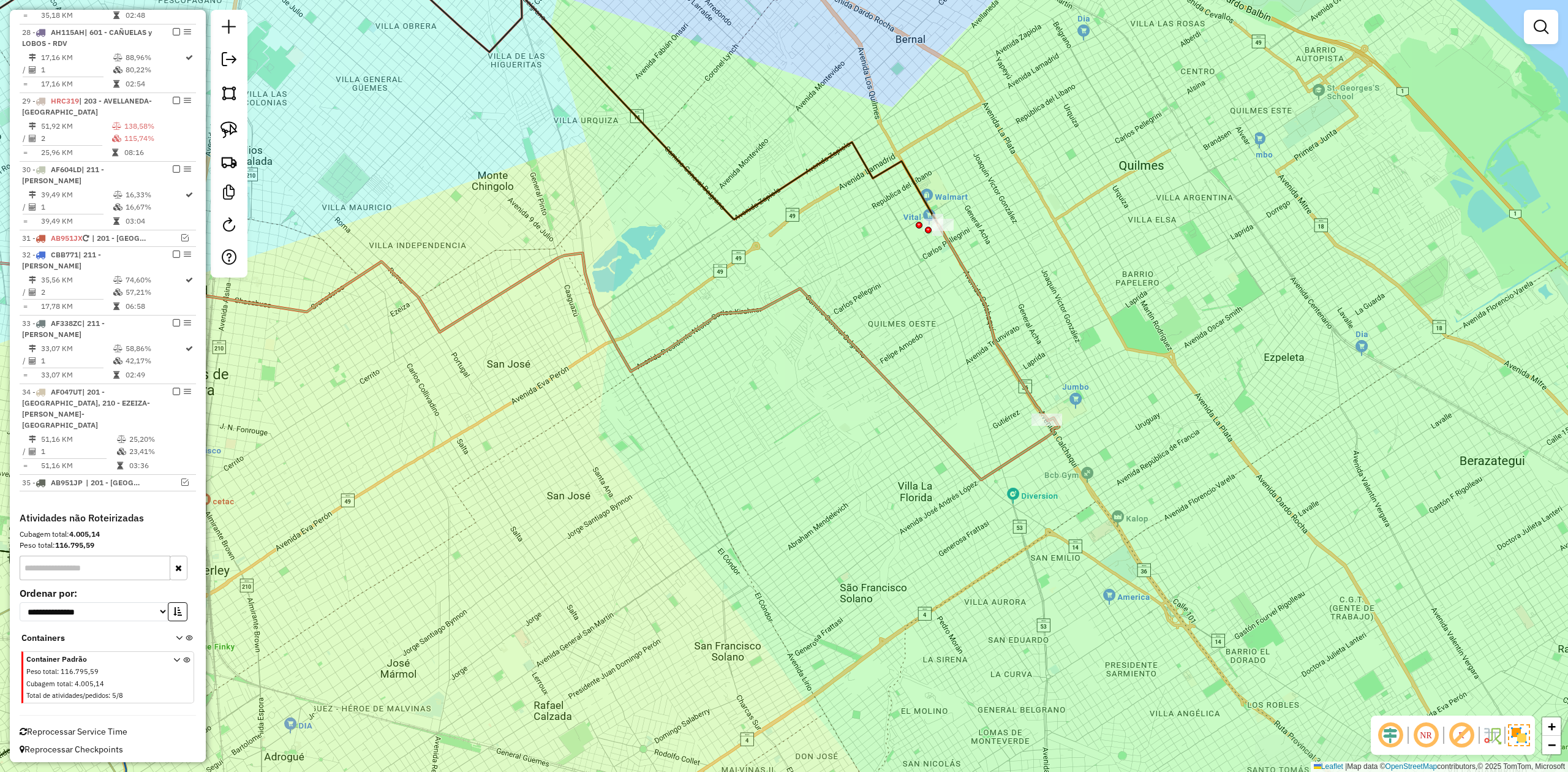
click at [1033, 441] on icon at bounding box center [451, 276] width 1216 height 406
select select "**********"
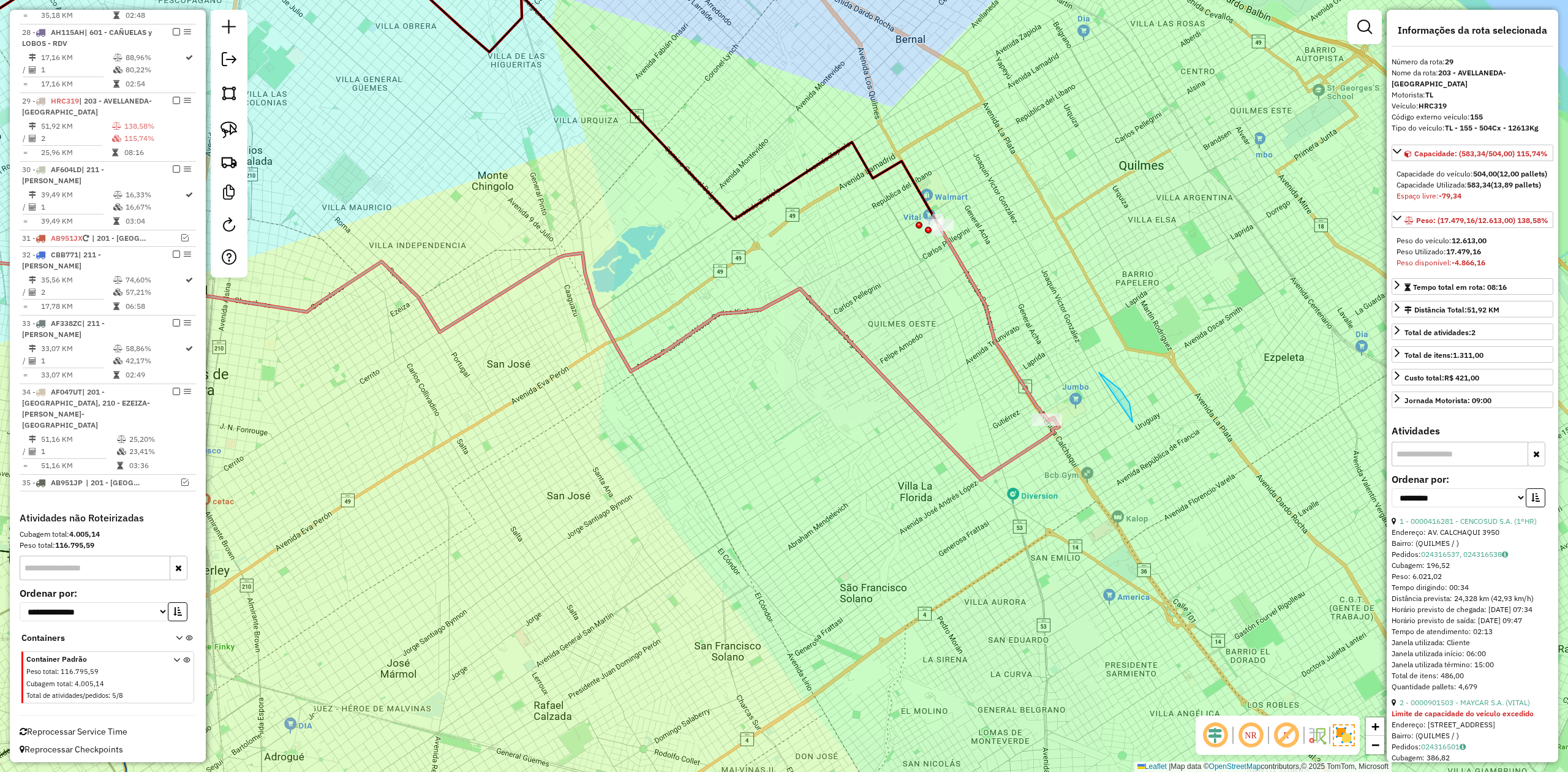
drag, startPoint x: 1099, startPoint y: 373, endPoint x: 1147, endPoint y: 446, distance: 87.4
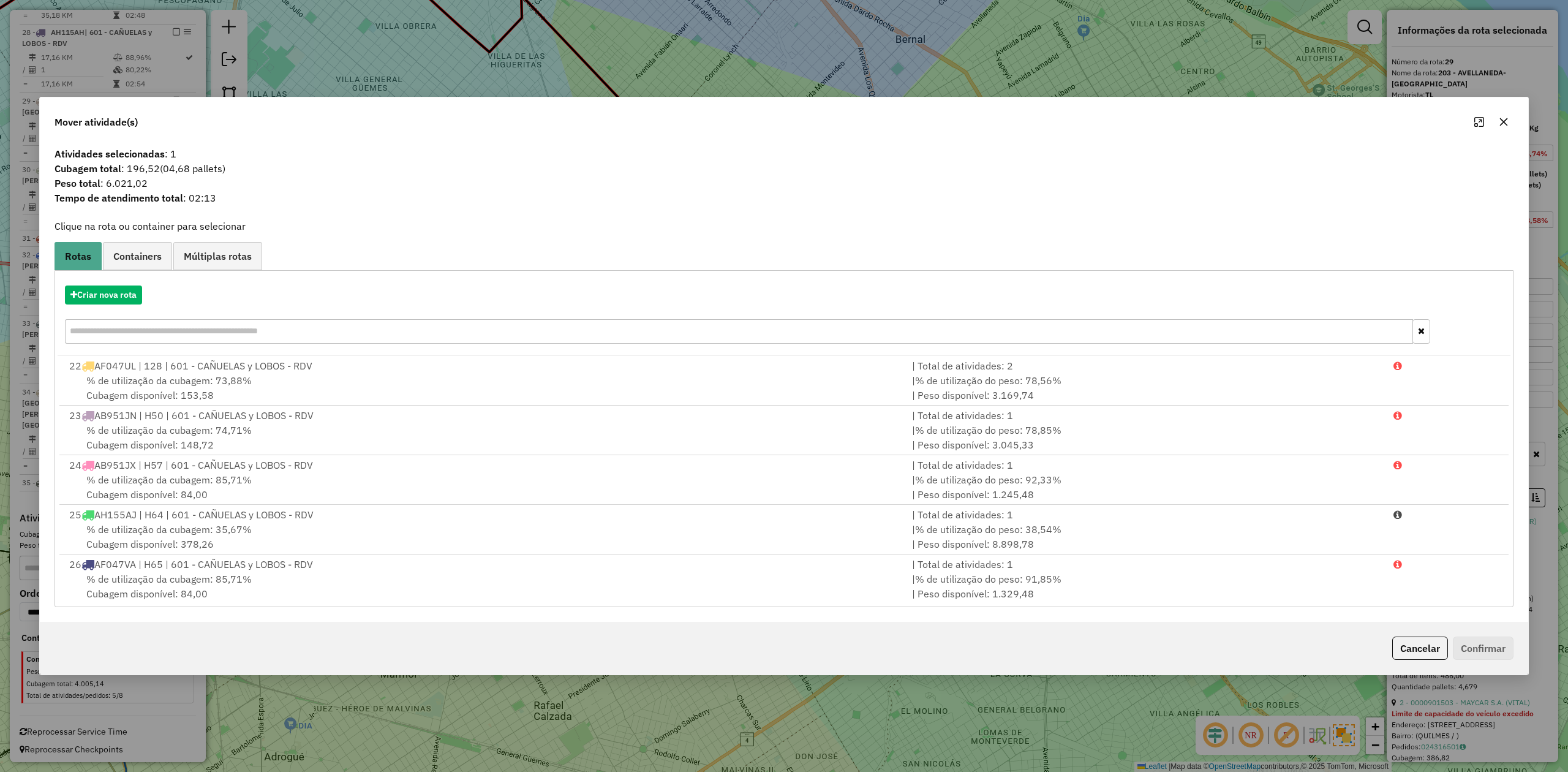
click at [1503, 124] on icon "button" at bounding box center [1504, 122] width 10 height 10
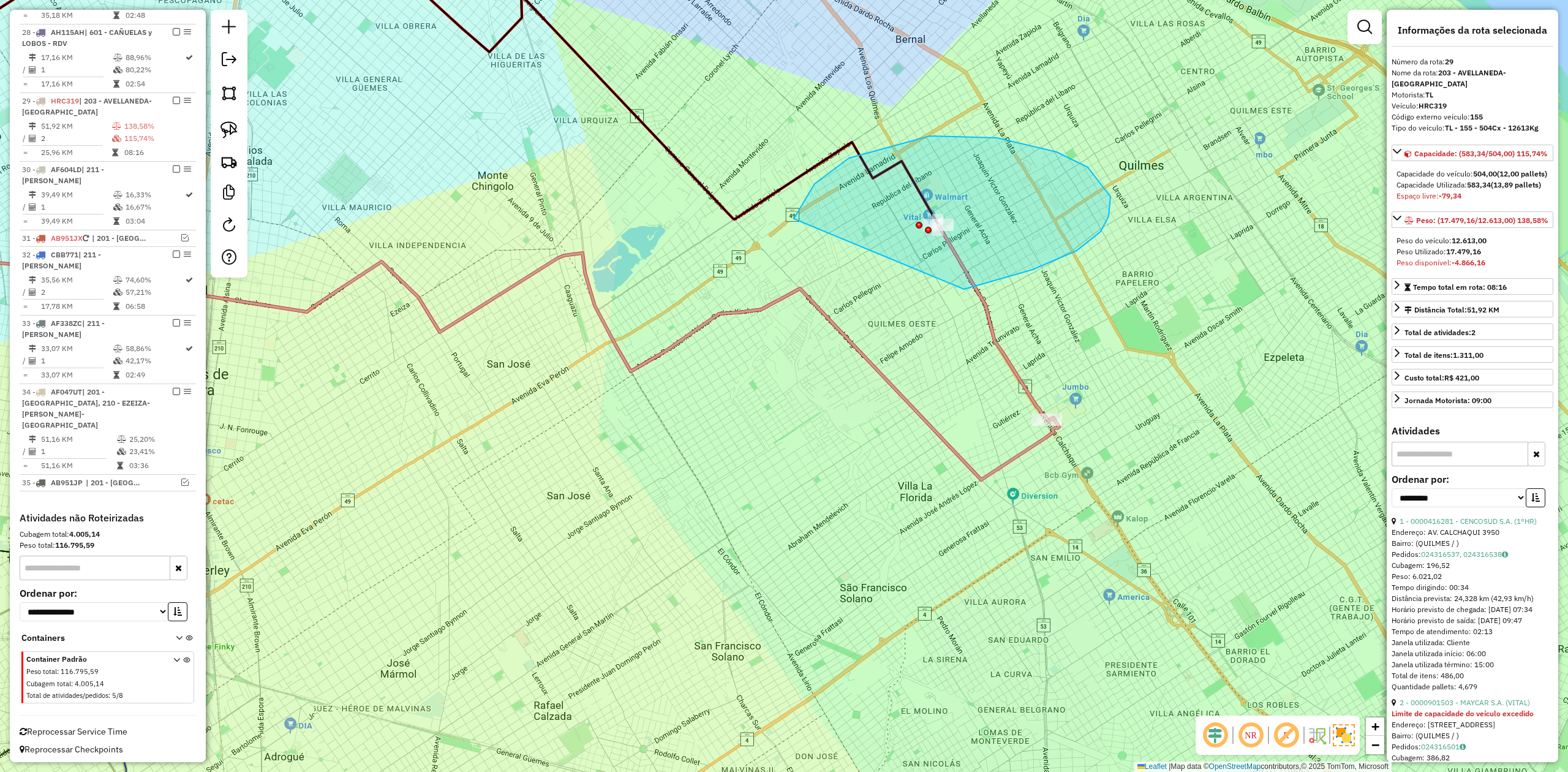
drag, startPoint x: 1033, startPoint y: 269, endPoint x: 833, endPoint y: 352, distance: 216.5
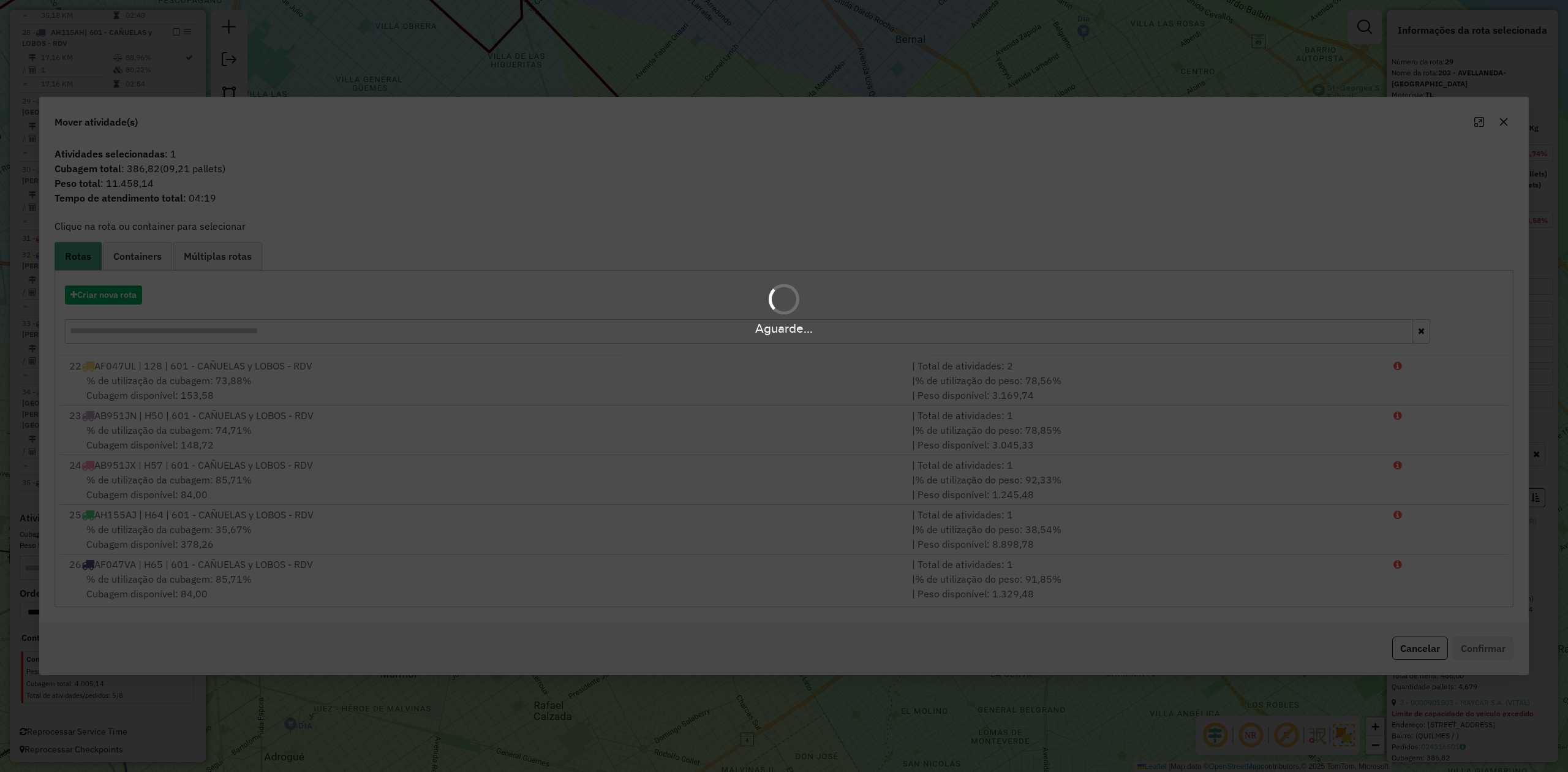
click at [118, 296] on div "Aguarde..." at bounding box center [784, 308] width 1568 height 58
click at [111, 295] on div "Aguarde..." at bounding box center [784, 308] width 1568 height 58
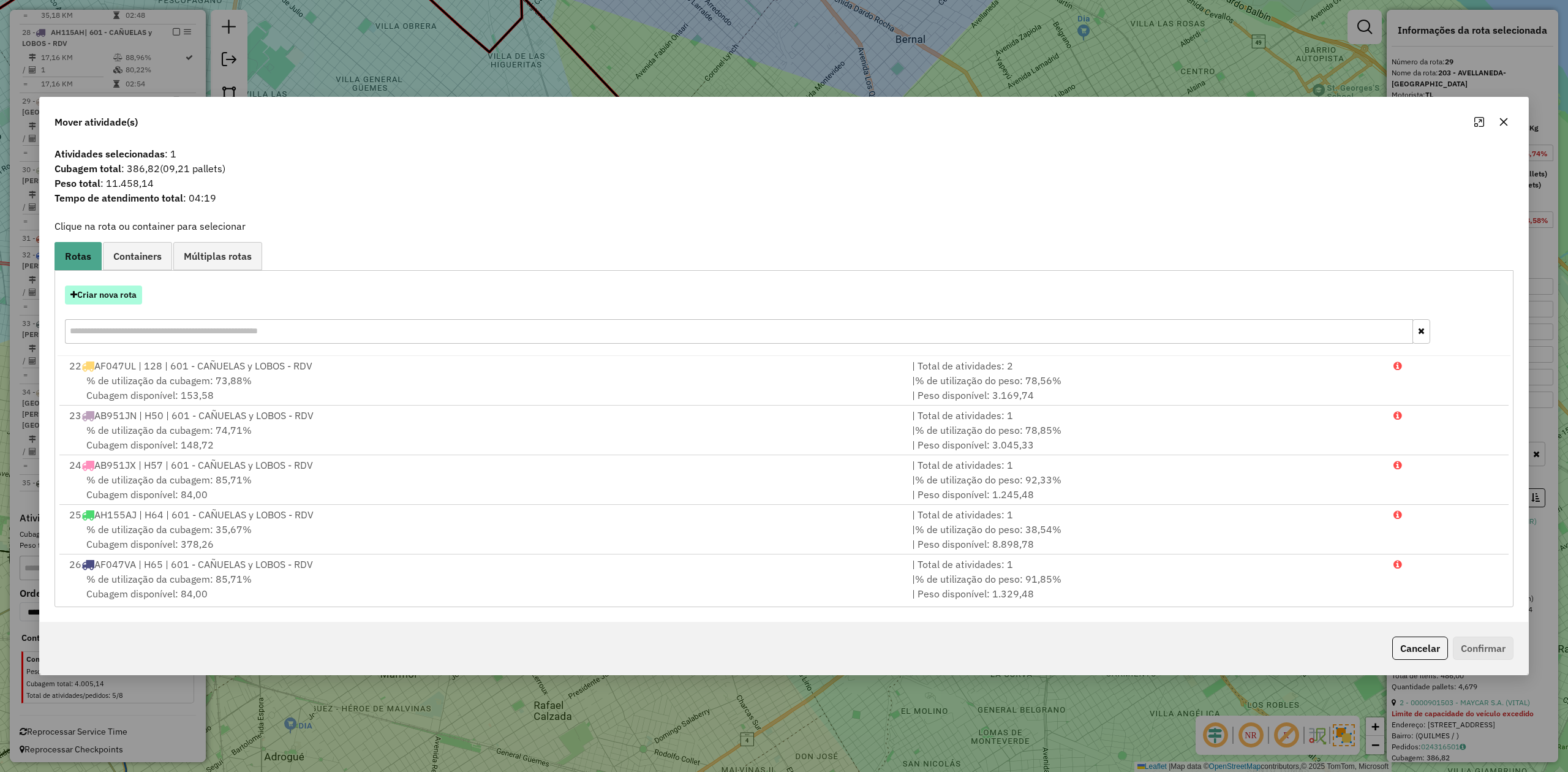
click at [109, 295] on button "Criar nova rota" at bounding box center [103, 295] width 77 height 19
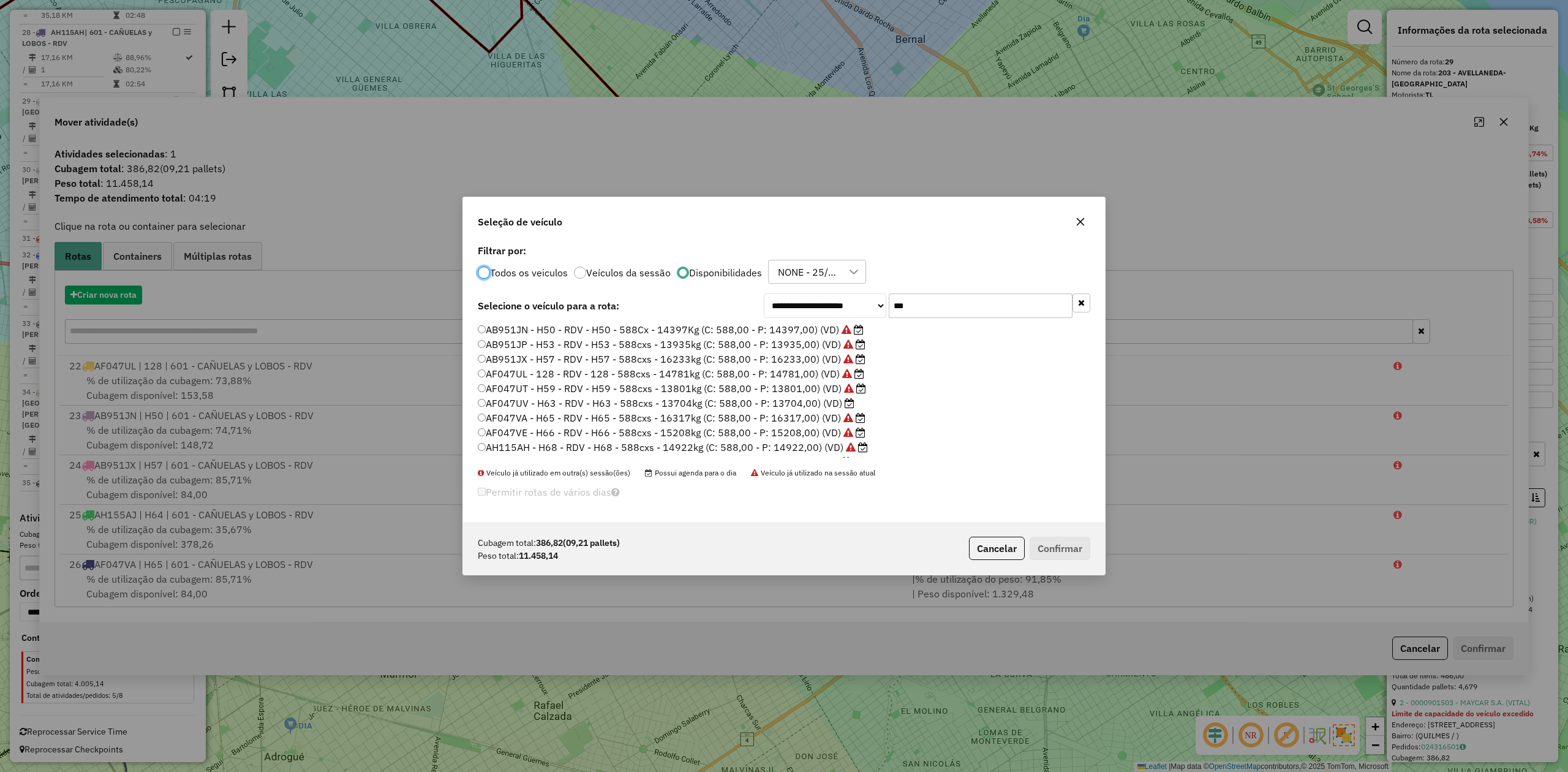
scroll to position [6, 3]
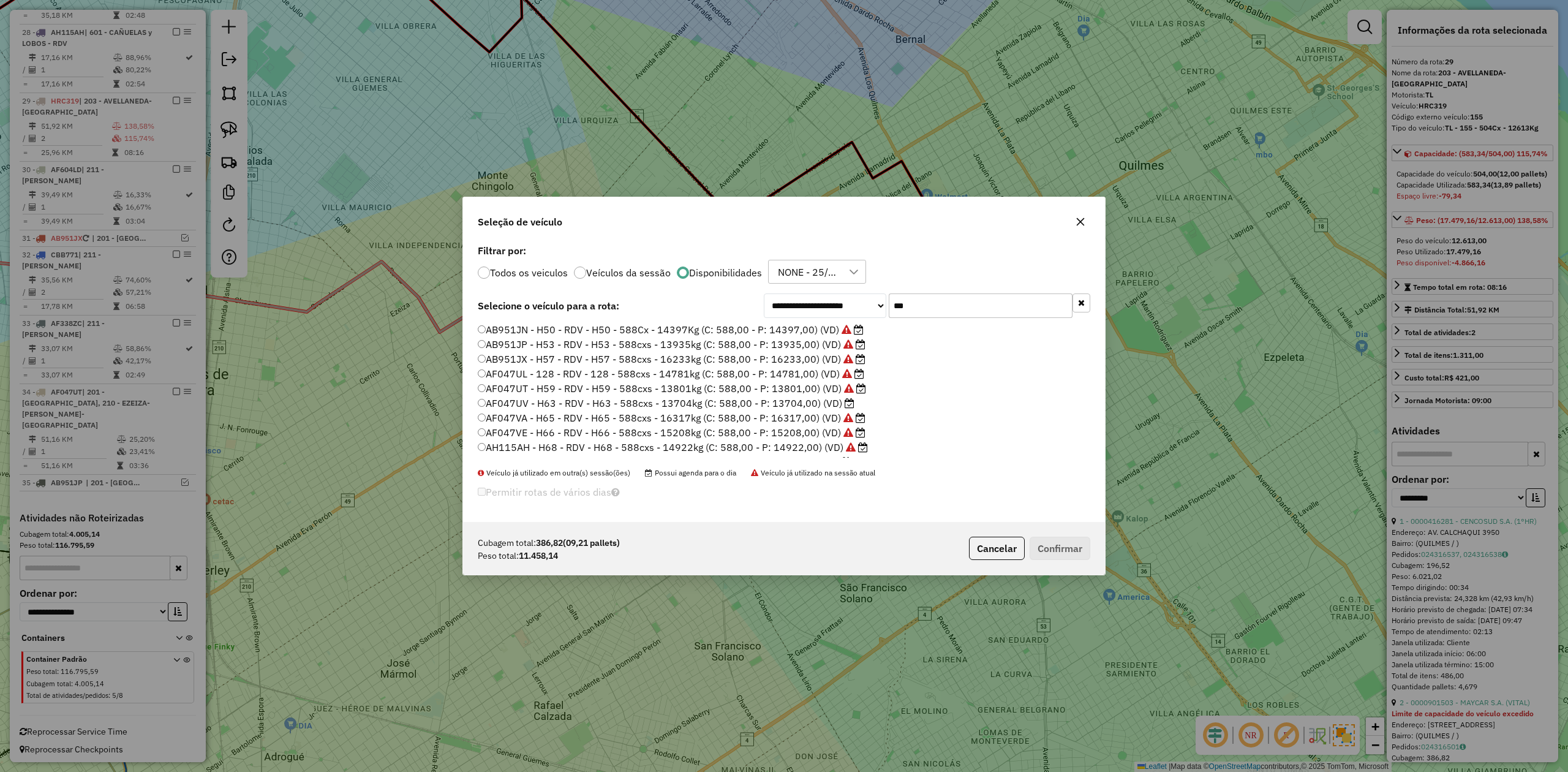
drag, startPoint x: 951, startPoint y: 310, endPoint x: 836, endPoint y: 300, distance: 115.4
click at [837, 300] on div "**********" at bounding box center [927, 306] width 327 height 25
drag, startPoint x: 929, startPoint y: 307, endPoint x: 885, endPoint y: 300, distance: 44.6
click at [885, 300] on div "**********" at bounding box center [927, 306] width 327 height 25
type input "**"
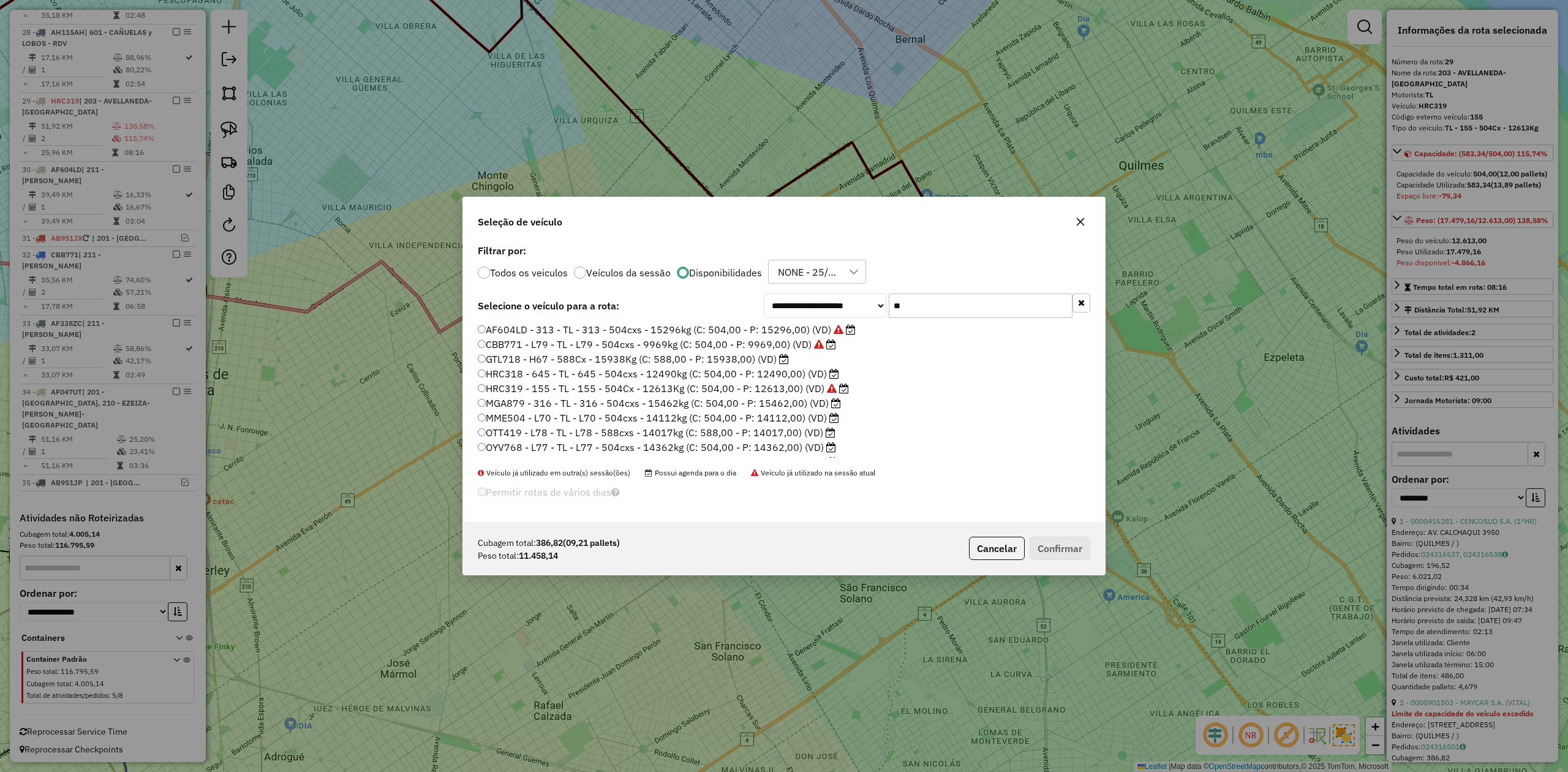
click at [819, 265] on div "NONE - 25/09 - PROMAX" at bounding box center [808, 272] width 69 height 23
click at [942, 256] on div "Filtrar por: Todos os veiculos Veículos da sessão Disponibilidades NONE - 25/09…" at bounding box center [784, 265] width 612 height 38
click at [791, 377] on label "HRC318 - 645 - TL - 645 - 504cxs - 12490kg (C: 504,00 - P: 12490,00) (VD)" at bounding box center [659, 373] width 362 height 14
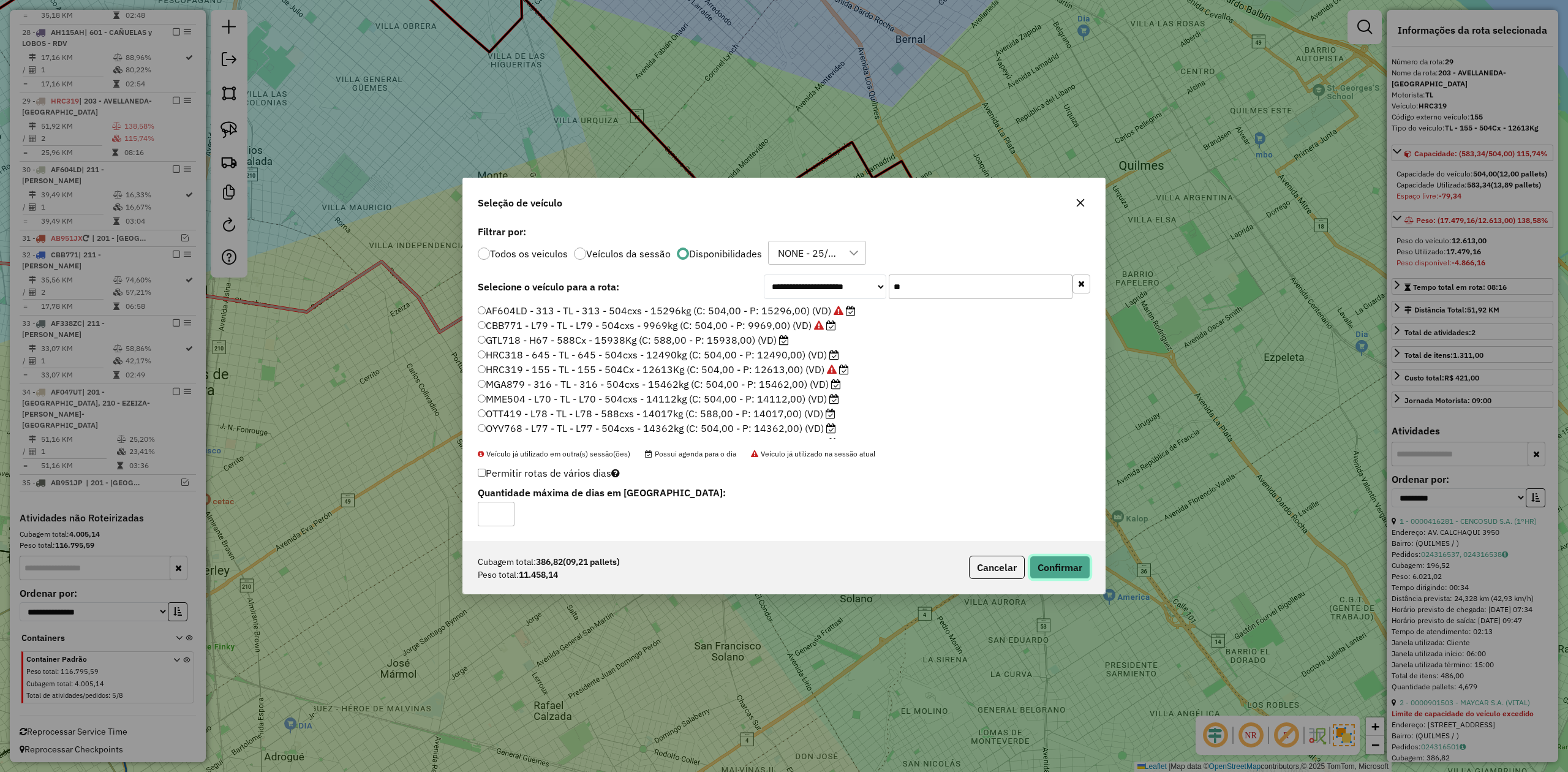
click at [1072, 560] on button "Confirmar" at bounding box center [1060, 567] width 60 height 23
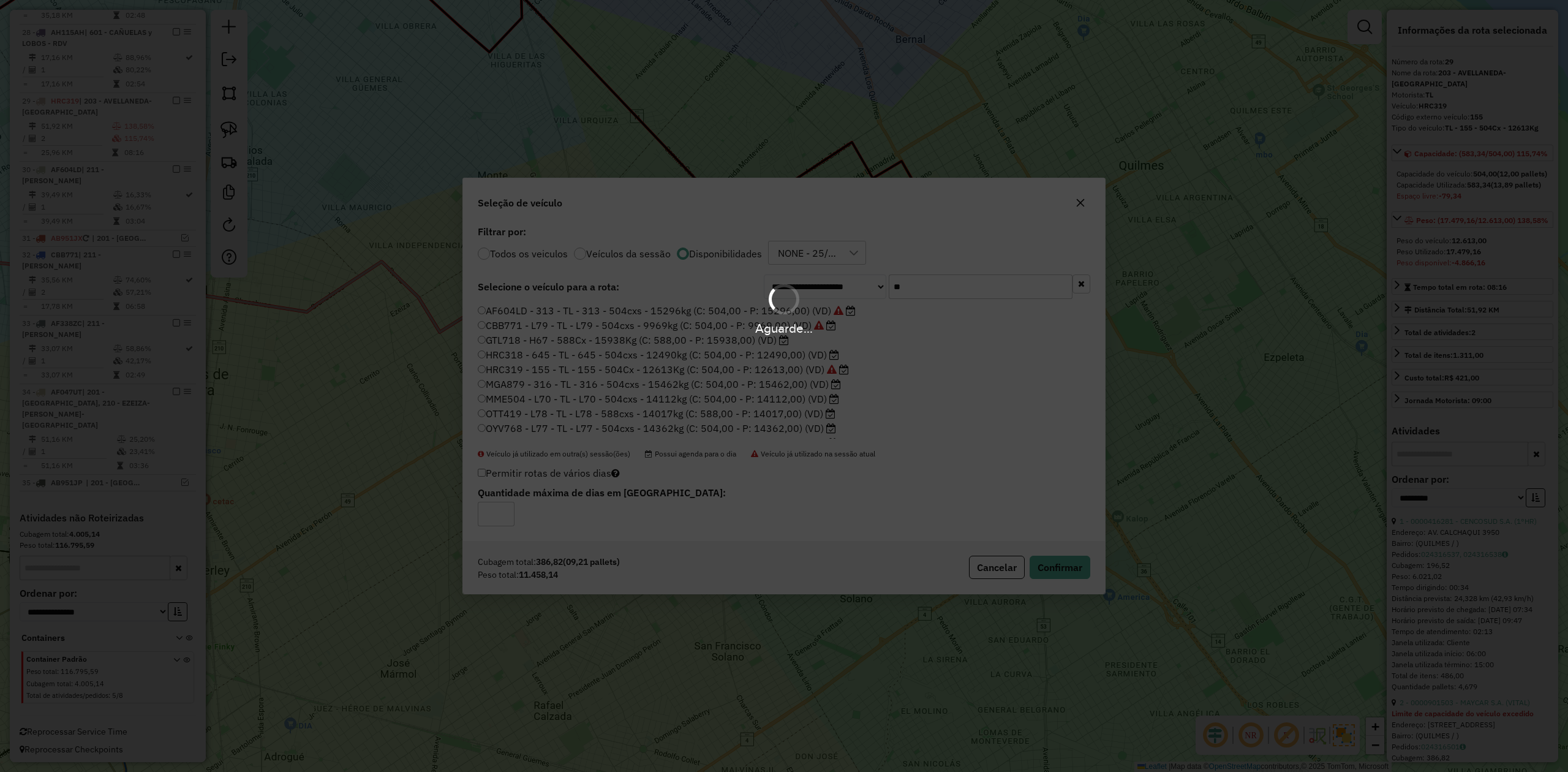
scroll to position [1285, 0]
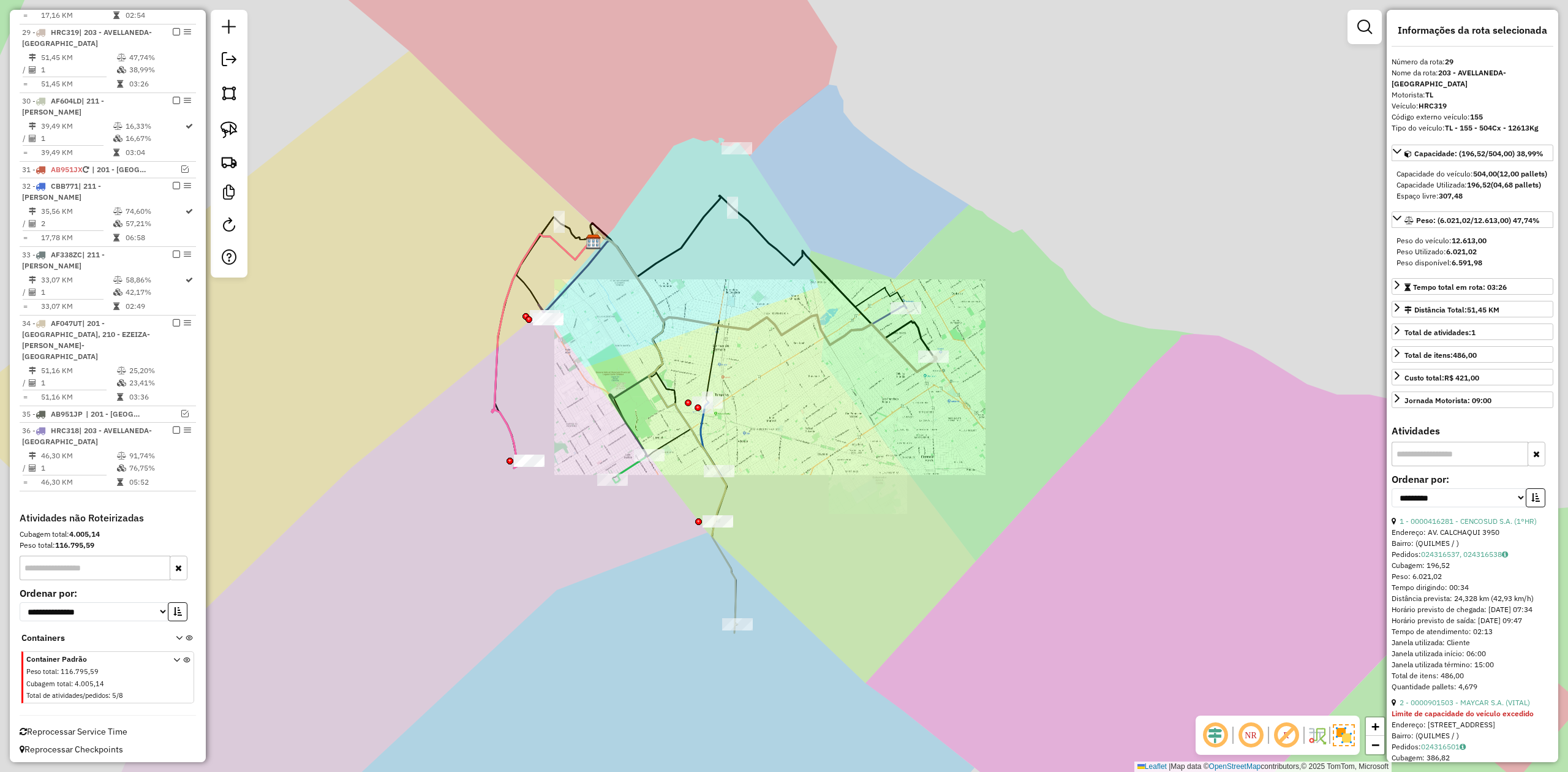
click at [894, 359] on div "Janela de atendimento Grade de atendimento Capacidade Transportadoras Veículos …" at bounding box center [784, 386] width 1568 height 772
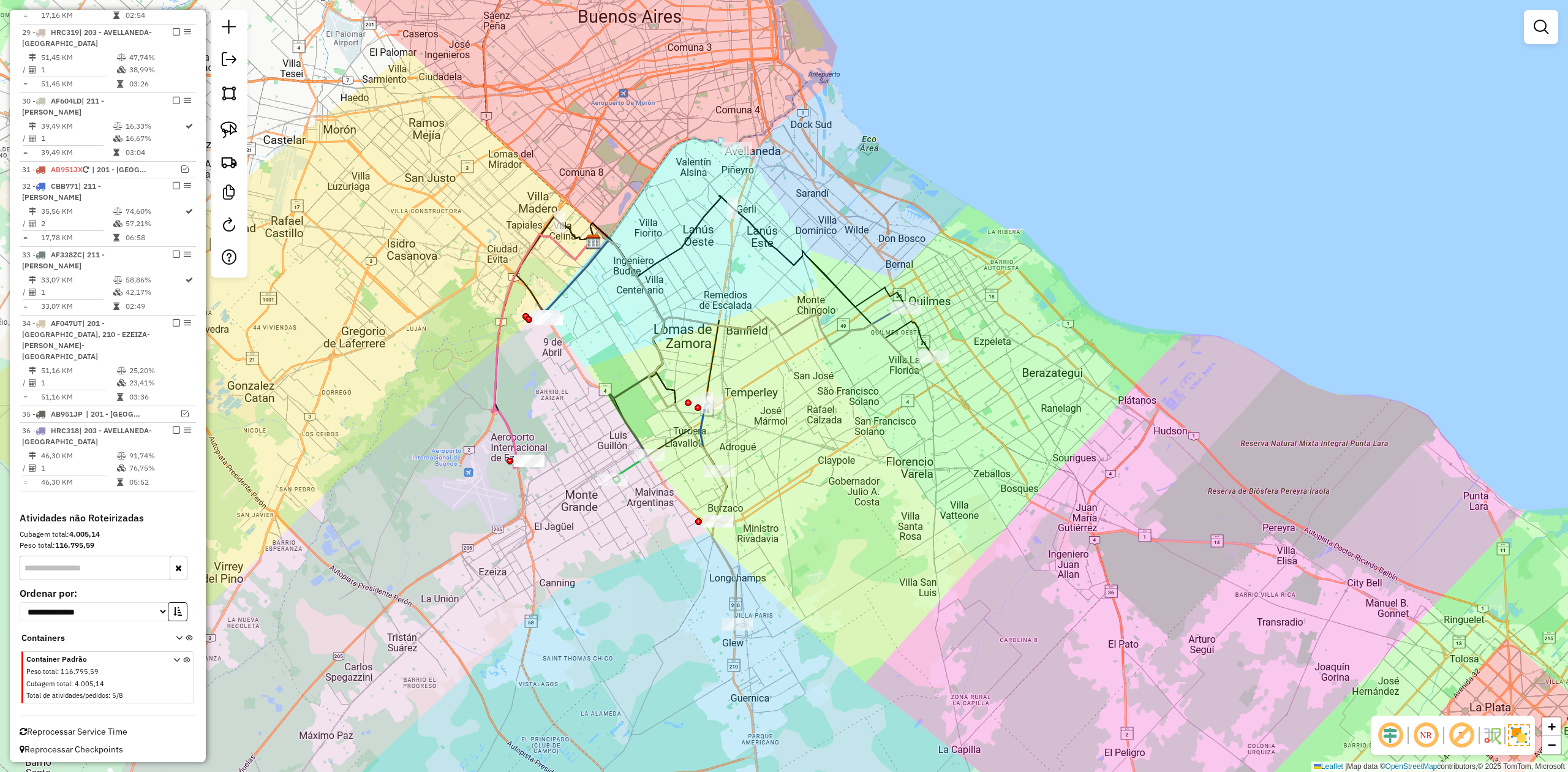
click at [888, 344] on icon at bounding box center [764, 302] width 345 height 140
select select "**********"
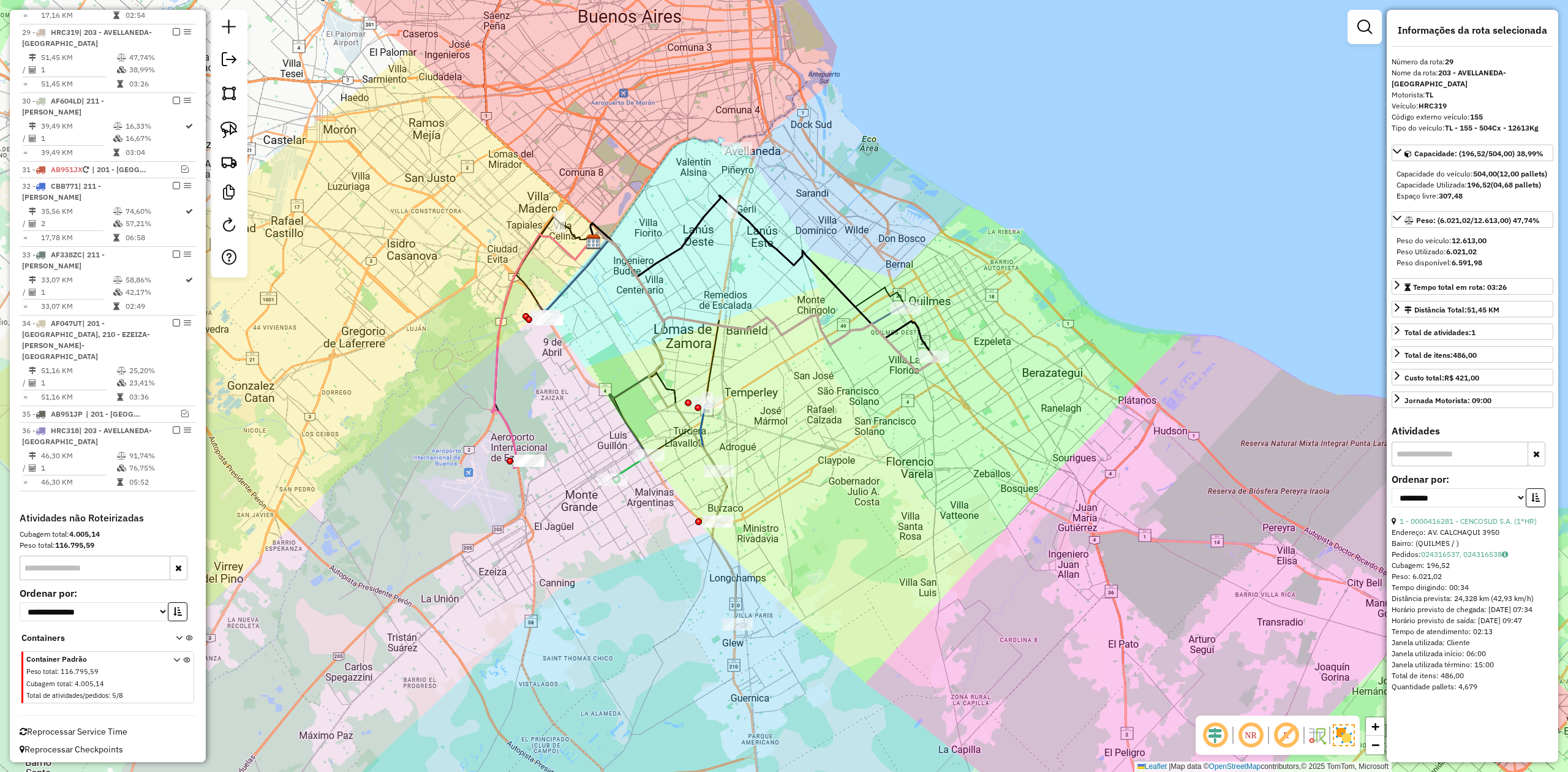
click at [900, 357] on icon at bounding box center [764, 302] width 345 height 140
click at [871, 392] on div "Janela de atendimento Grade de atendimento Capacidade Transportadoras Veículos …" at bounding box center [784, 386] width 1568 height 772
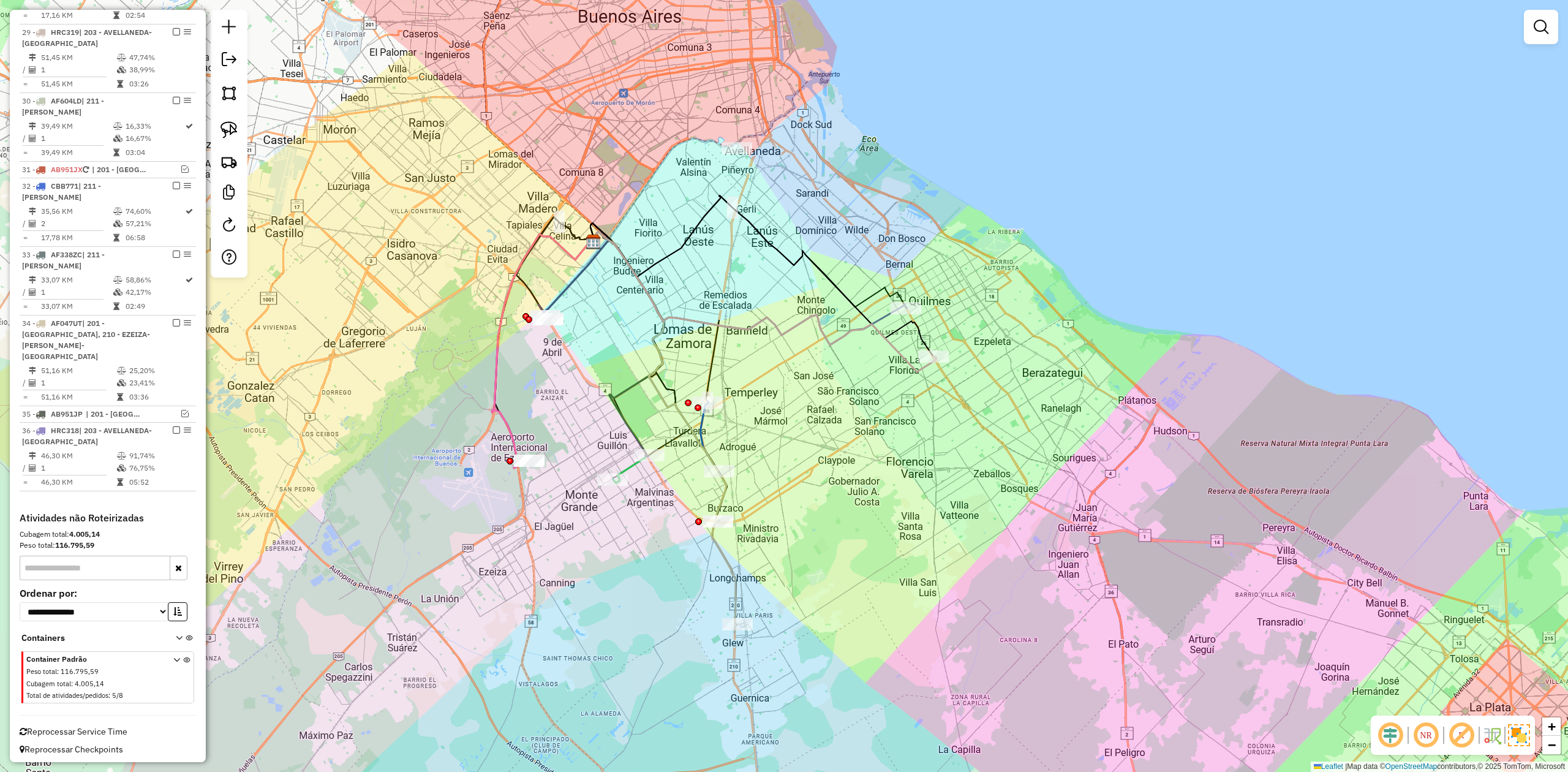
click at [885, 340] on icon at bounding box center [764, 302] width 345 height 140
select select "**********"
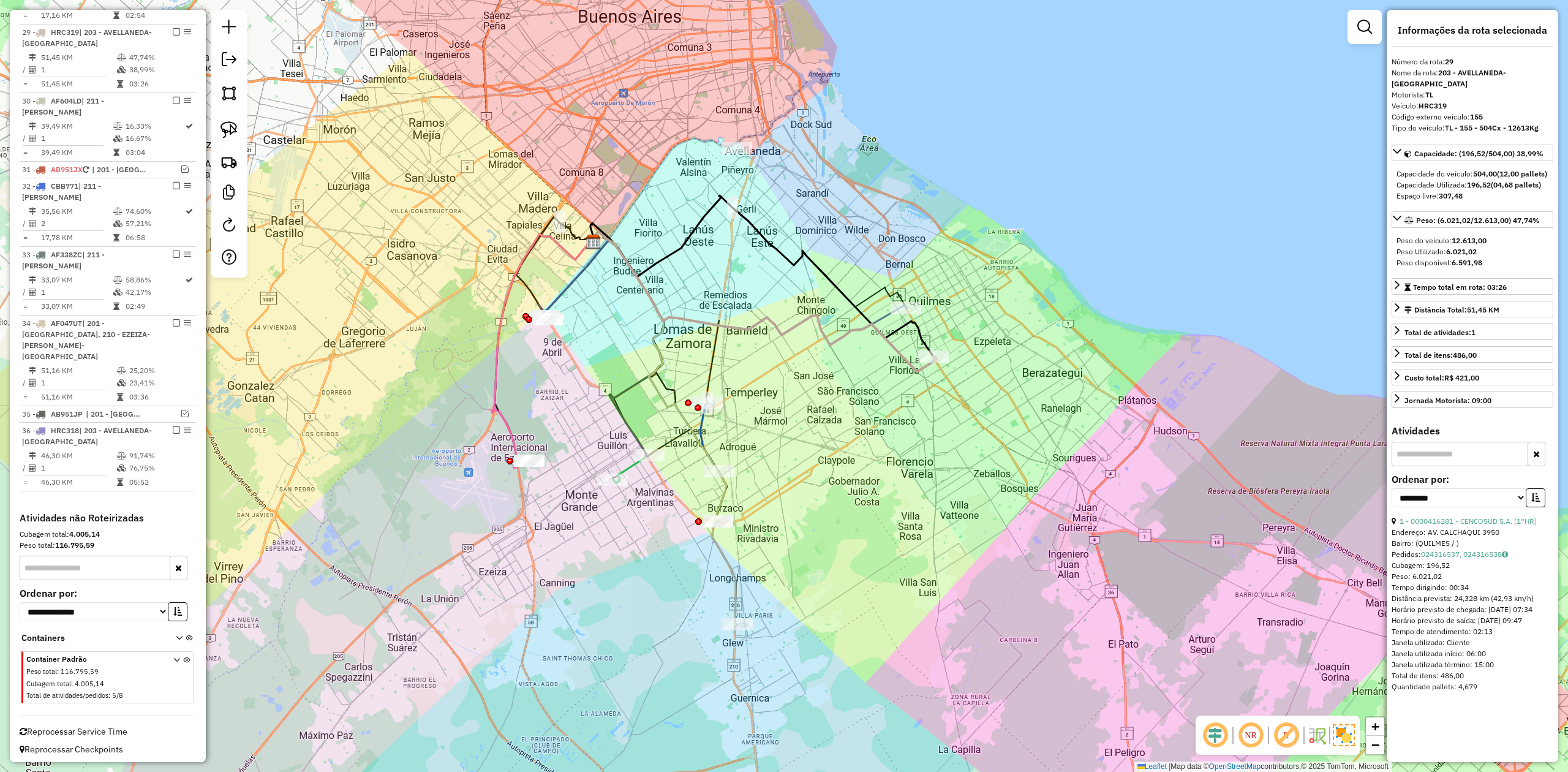
click at [882, 315] on icon at bounding box center [749, 288] width 315 height 113
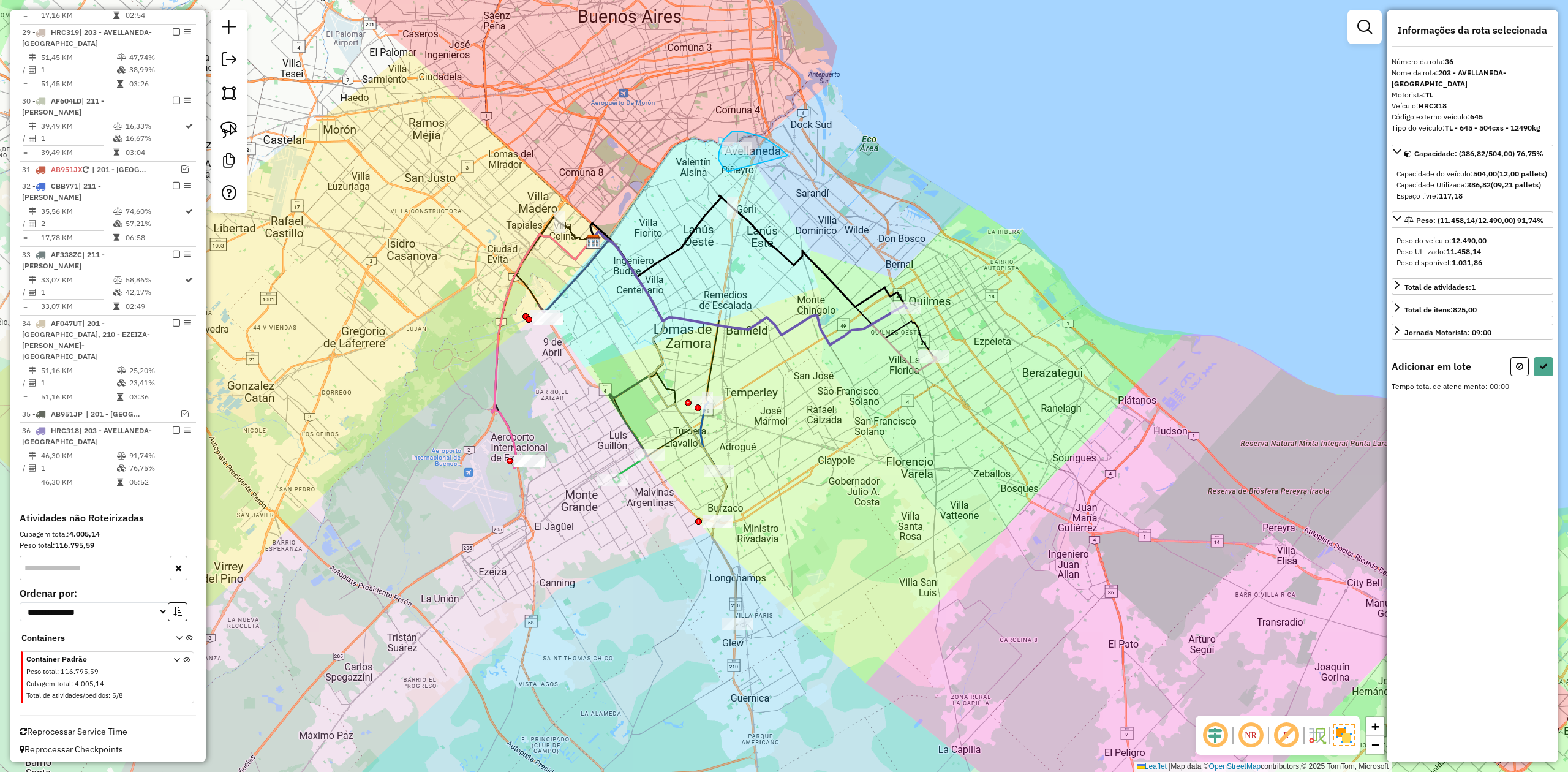
drag, startPoint x: 766, startPoint y: 138, endPoint x: 733, endPoint y: 175, distance: 49.6
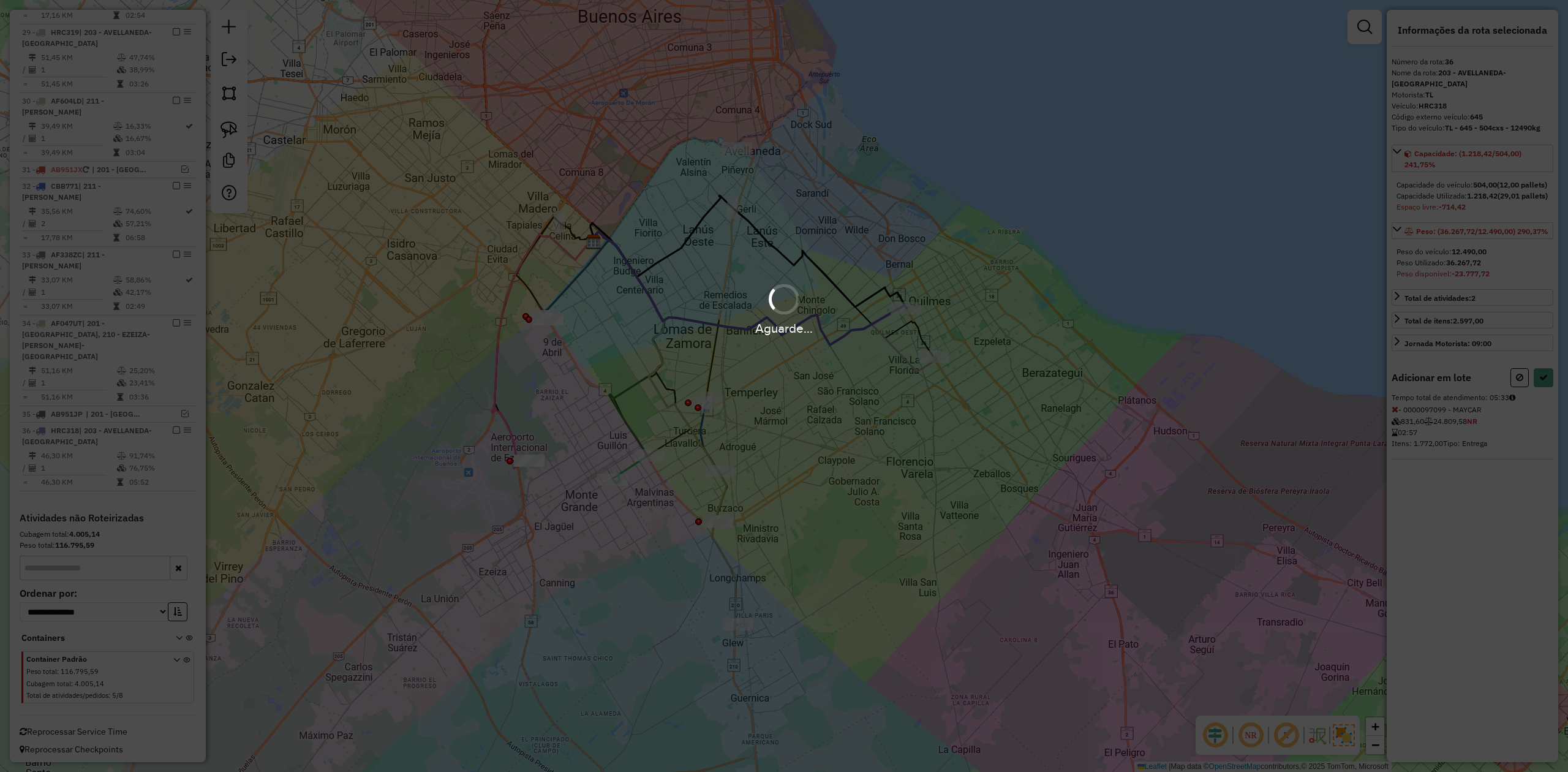
select select "**********"
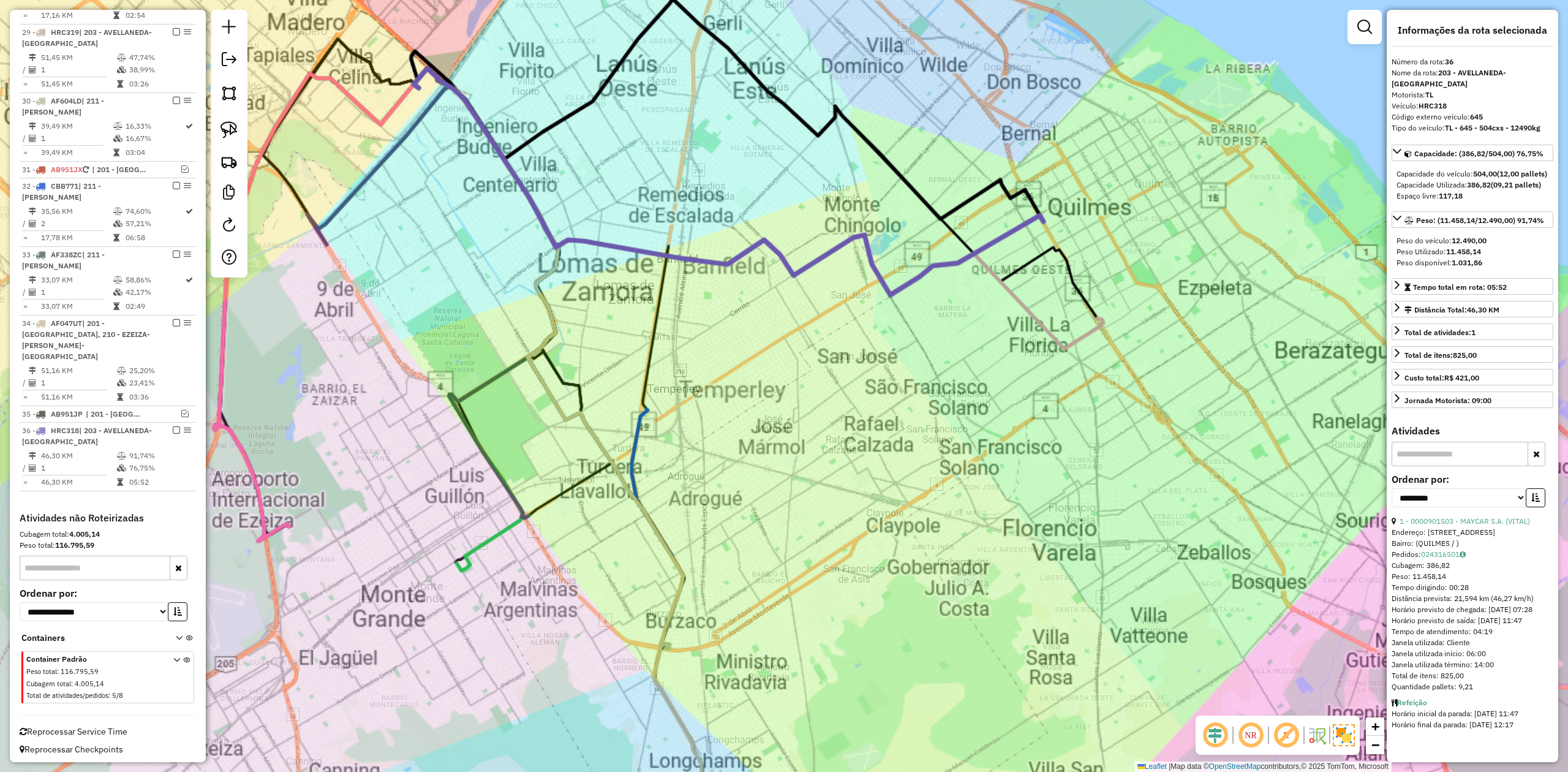
click at [829, 406] on div "Janela de atendimento Grade de atendimento Capacidade Transportadoras Veículos …" at bounding box center [784, 386] width 1568 height 772
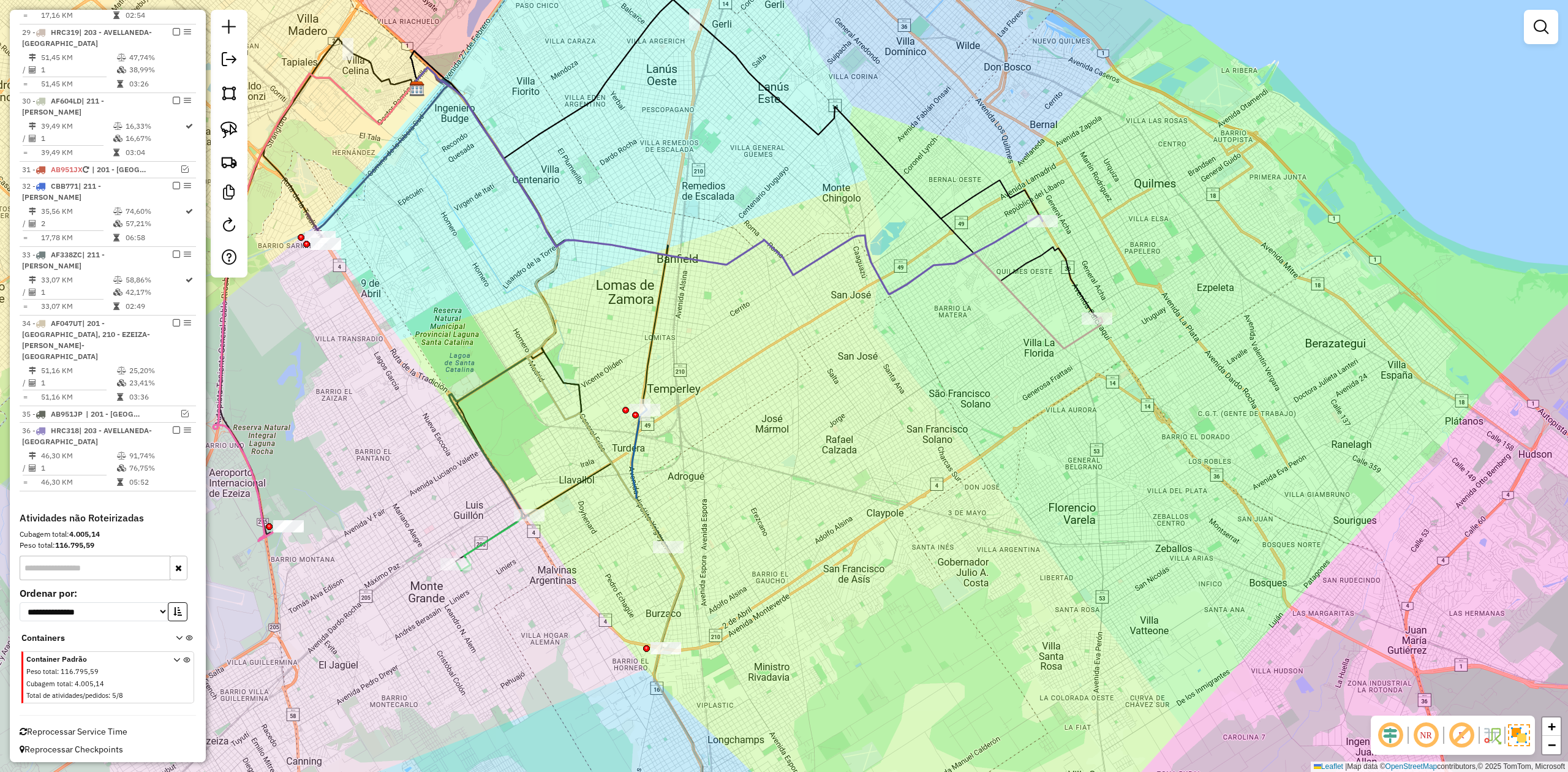
click at [880, 371] on div "Janela de atendimento Grade de atendimento Capacidade Transportadoras Veículos …" at bounding box center [784, 386] width 1568 height 772
click at [902, 284] on icon at bounding box center [728, 181] width 629 height 227
select select "**********"
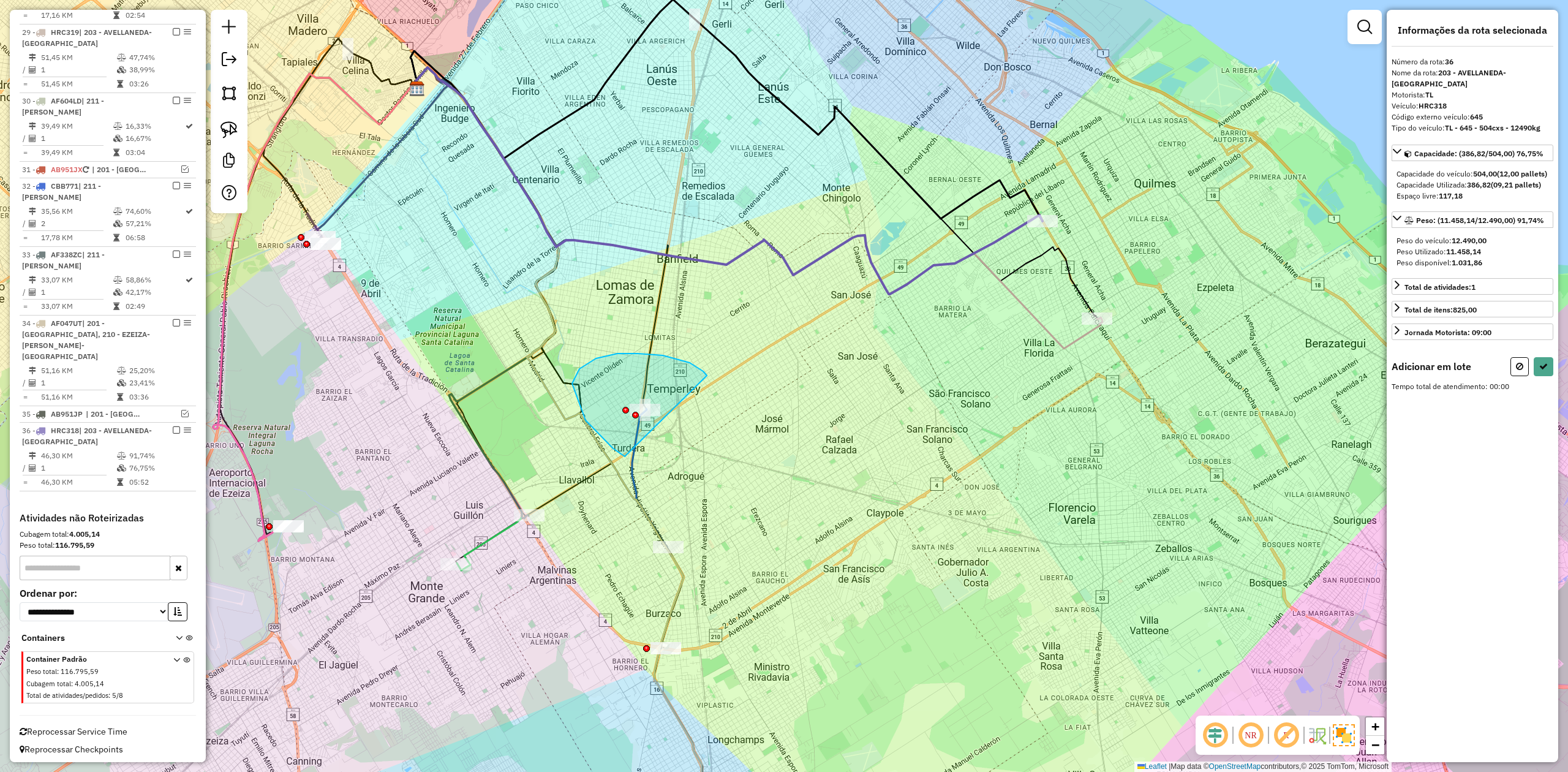
drag, startPoint x: 617, startPoint y: 353, endPoint x: 841, endPoint y: 393, distance: 227.5
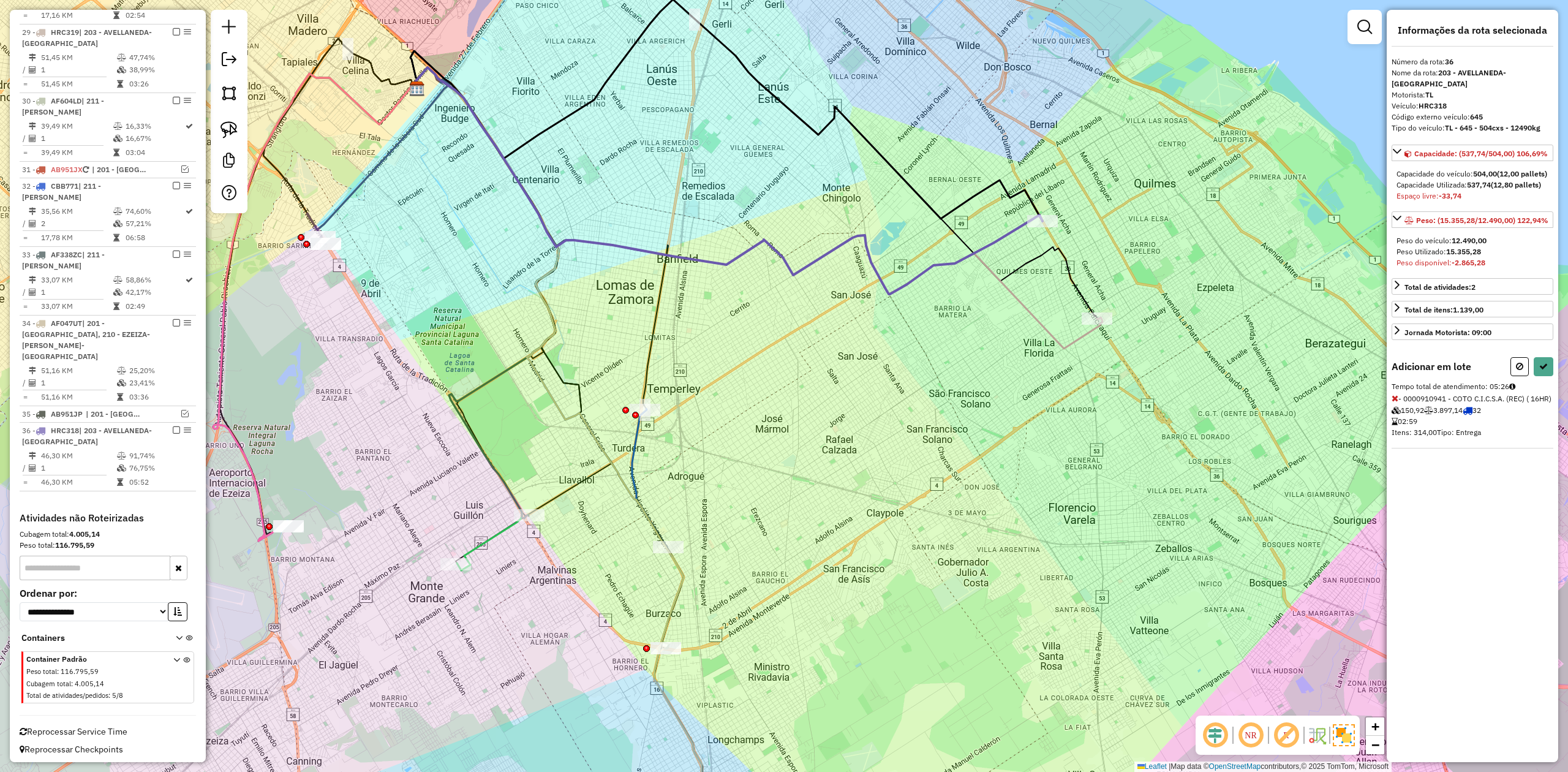
select select "**********"
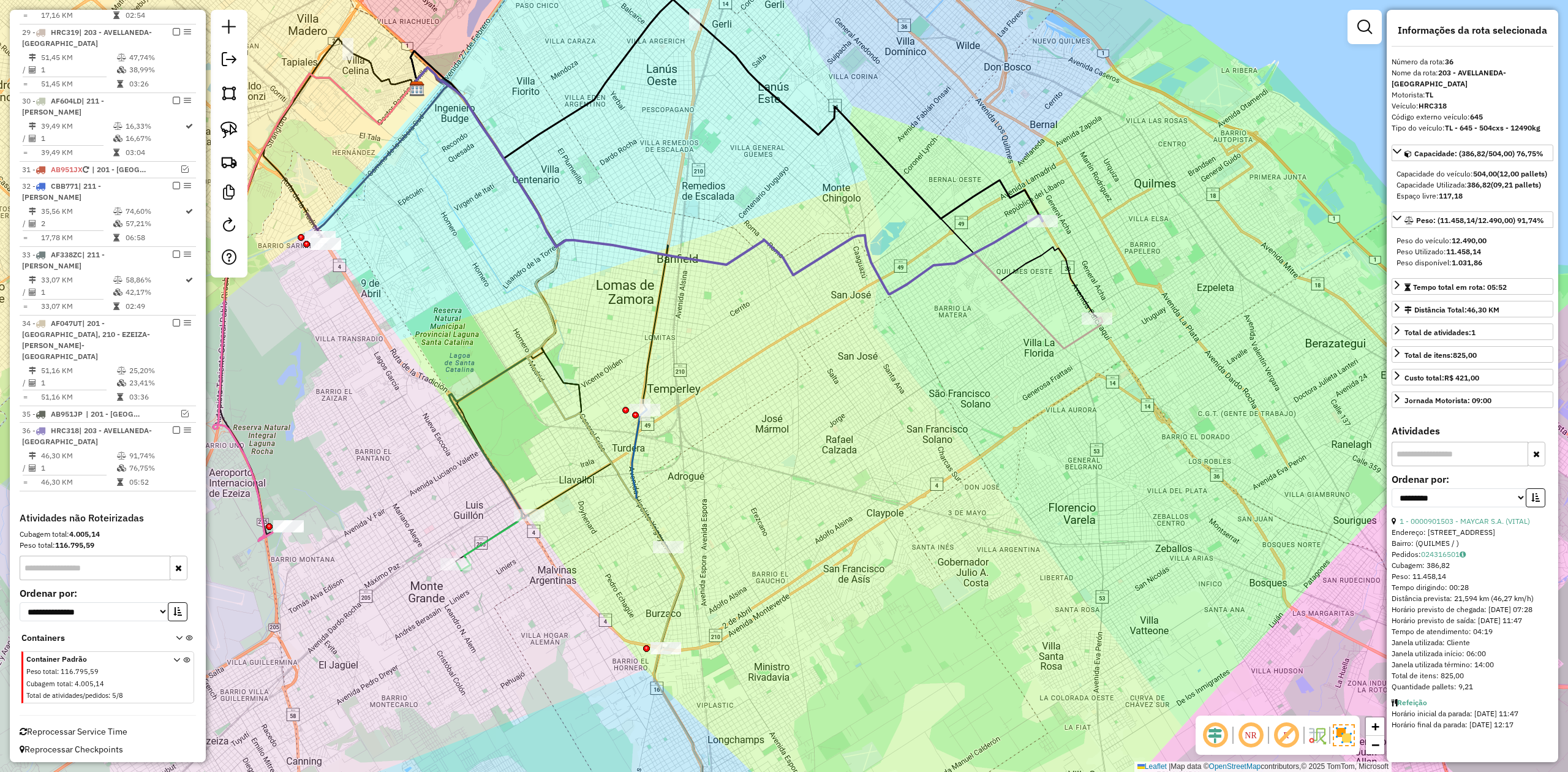
click at [857, 333] on div "Janela de atendimento Grade de atendimento Capacidade Transportadoras Veículos …" at bounding box center [784, 386] width 1568 height 772
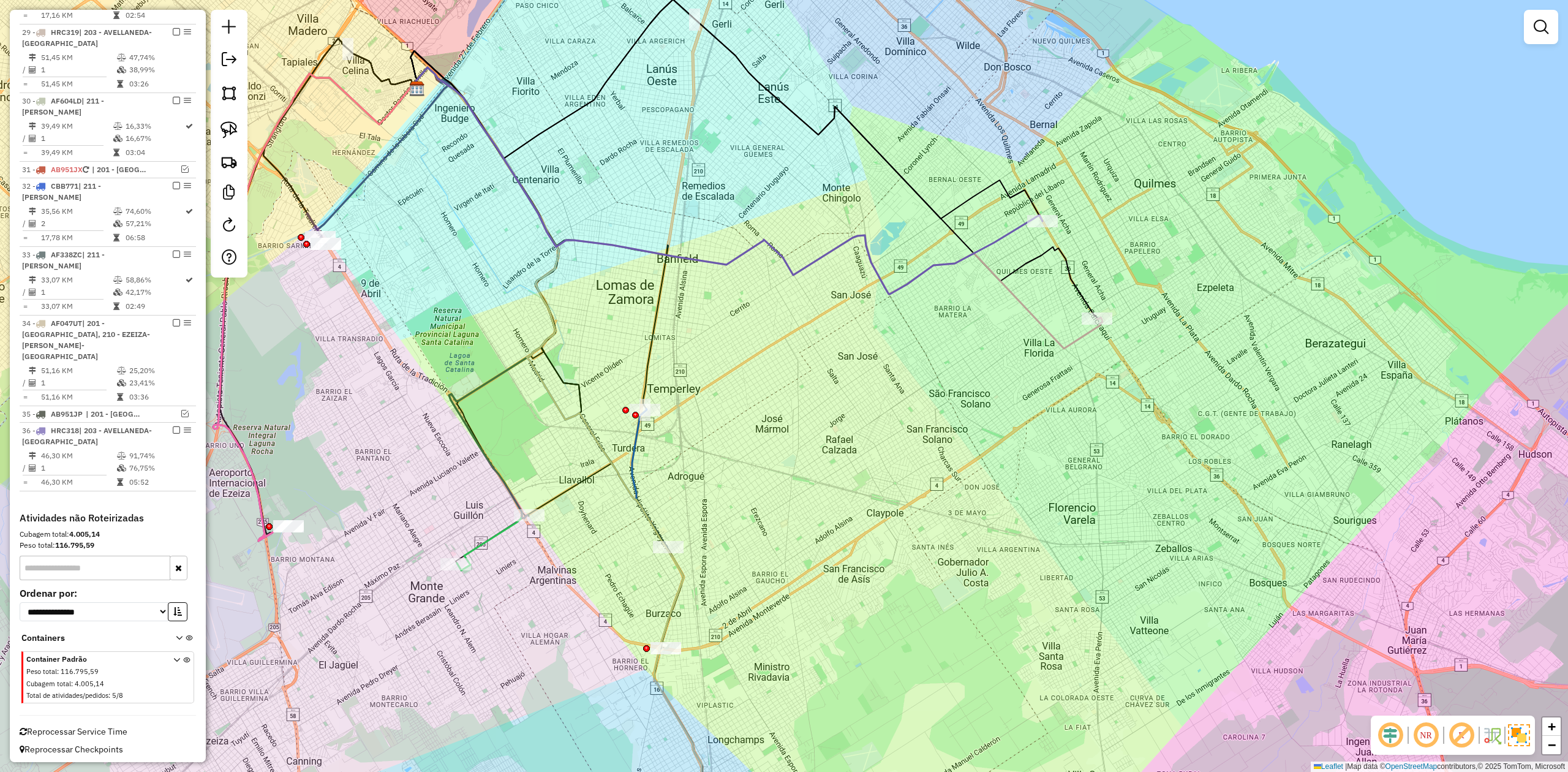
click at [875, 305] on div "Janela de atendimento Grade de atendimento Capacidade Transportadoras Veículos …" at bounding box center [784, 386] width 1568 height 772
click at [885, 285] on icon at bounding box center [728, 181] width 629 height 227
select select "**********"
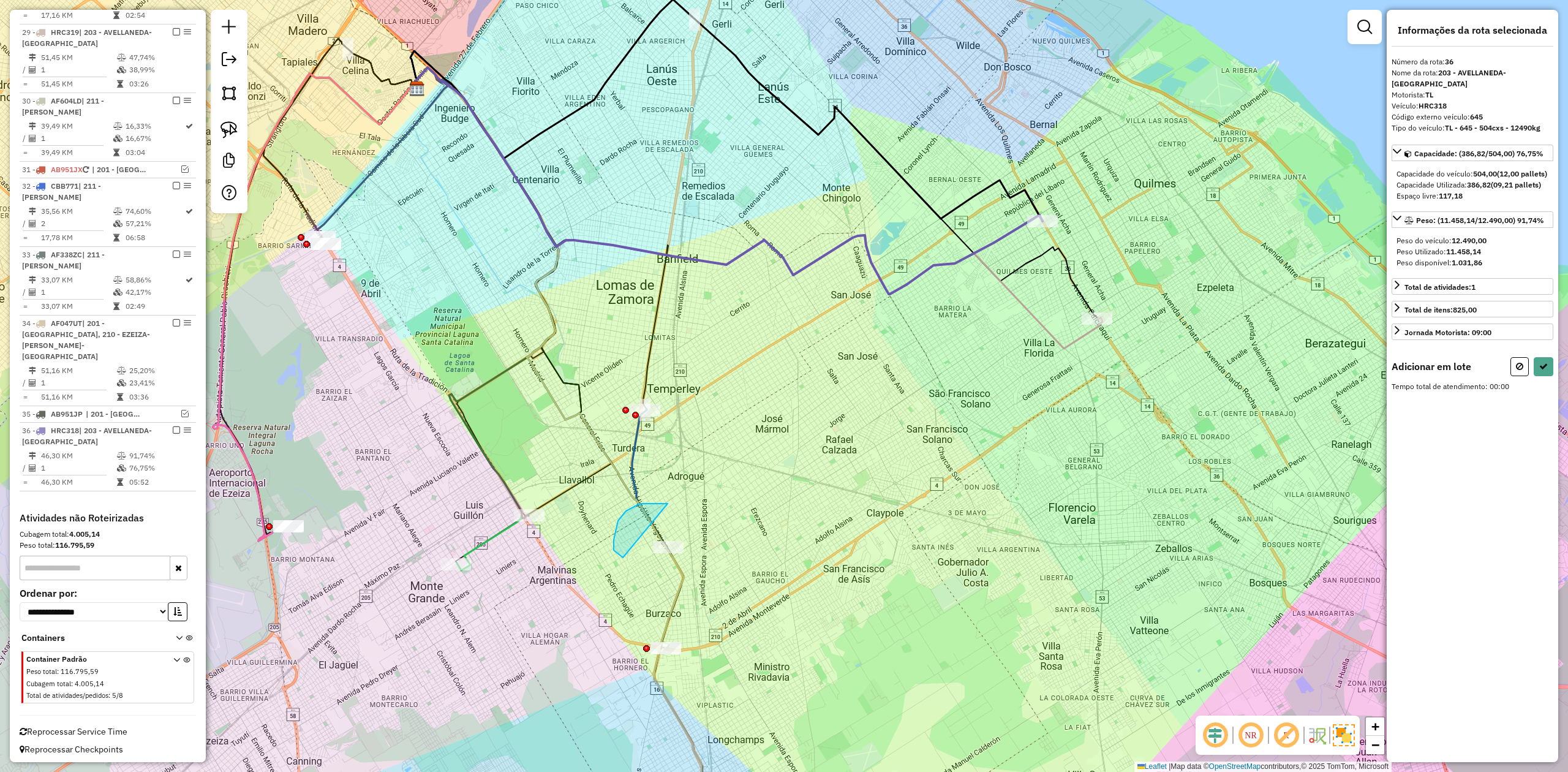
drag, startPoint x: 656, startPoint y: 503, endPoint x: 736, endPoint y: 510, distance: 80.3
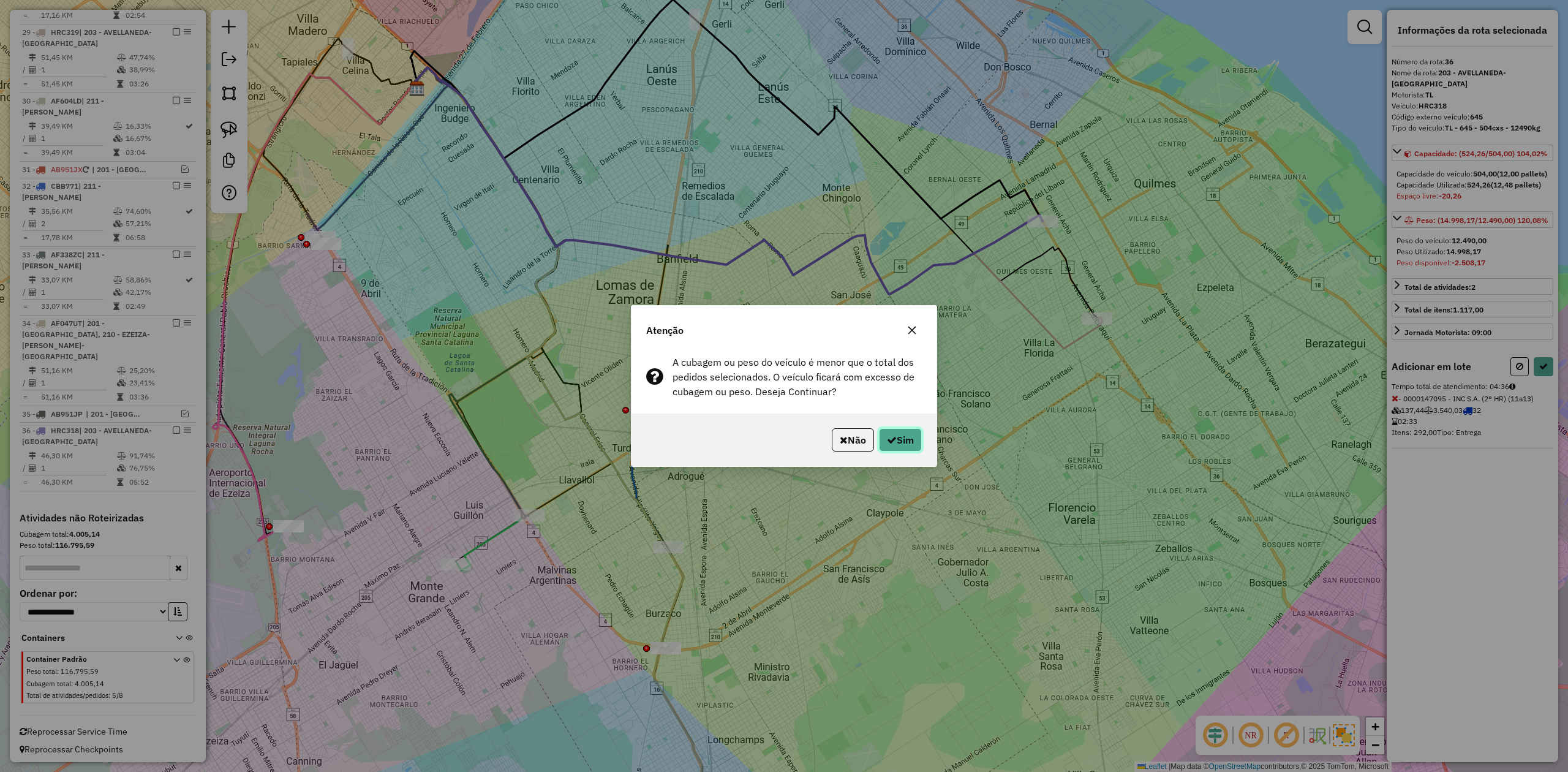
click at [910, 437] on button "Sim" at bounding box center [901, 440] width 43 height 23
select select "**********"
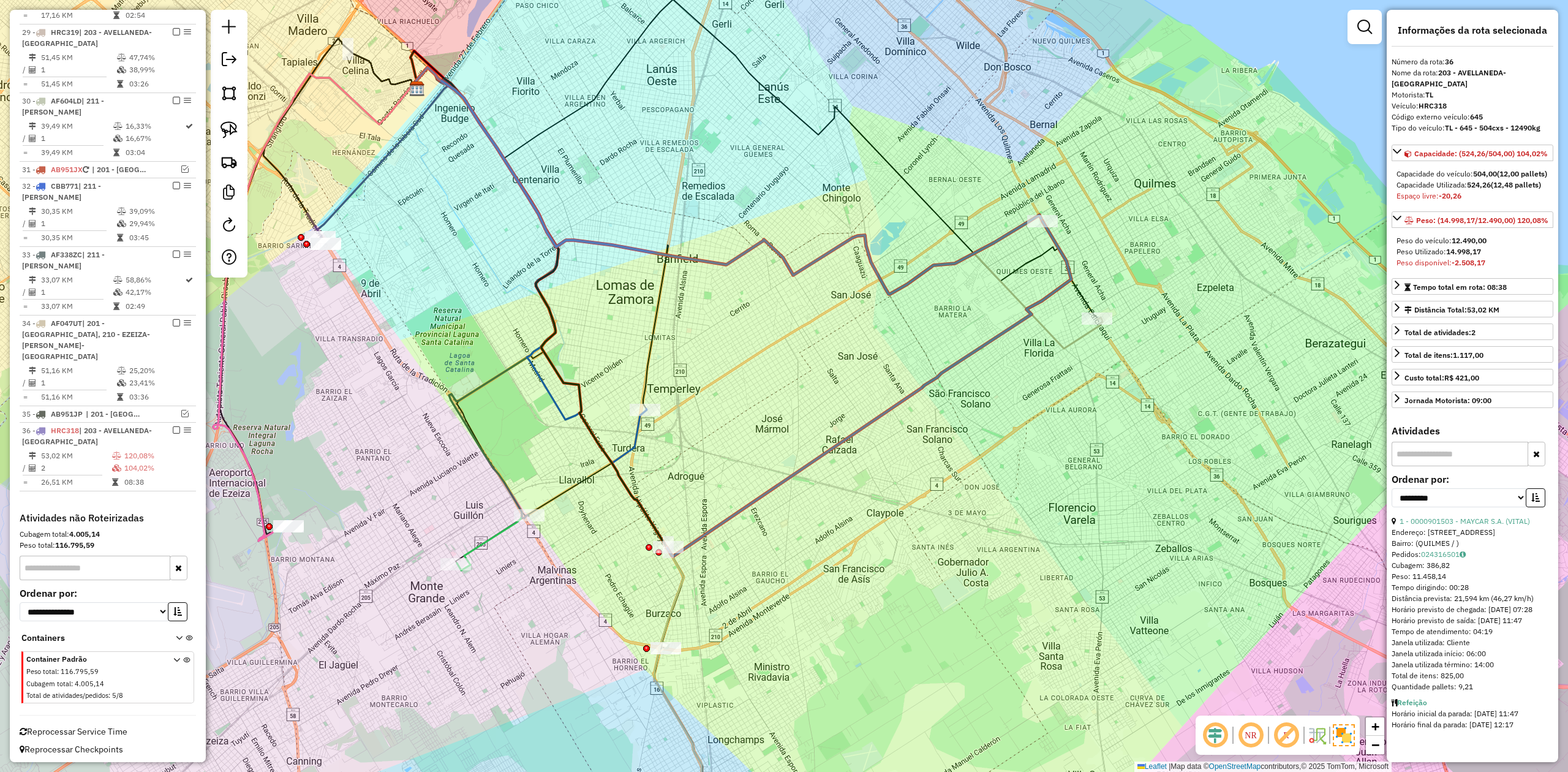
click at [902, 366] on div "Janela de atendimento Grade de atendimento Capacidade Transportadoras Veículos …" at bounding box center [784, 386] width 1568 height 772
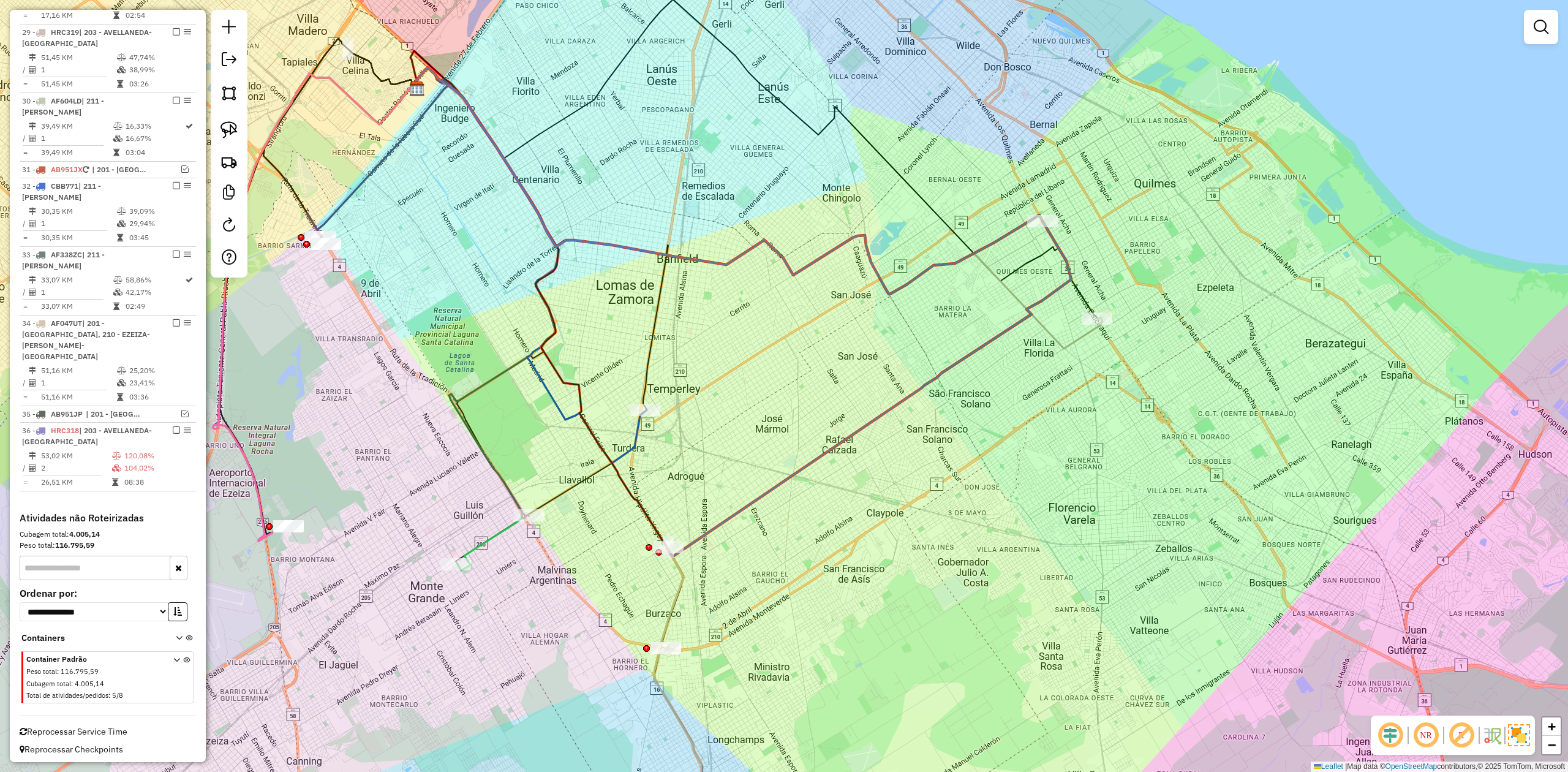
click at [897, 344] on div "Janela de atendimento Grade de atendimento Capacidade Transportadoras Veículos …" at bounding box center [784, 386] width 1568 height 772
click at [897, 313] on div "Janela de atendimento Grade de atendimento Capacidade Transportadoras Veículos …" at bounding box center [784, 386] width 1568 height 772
click at [905, 285] on icon at bounding box center [729, 179] width 629 height 227
select select "**********"
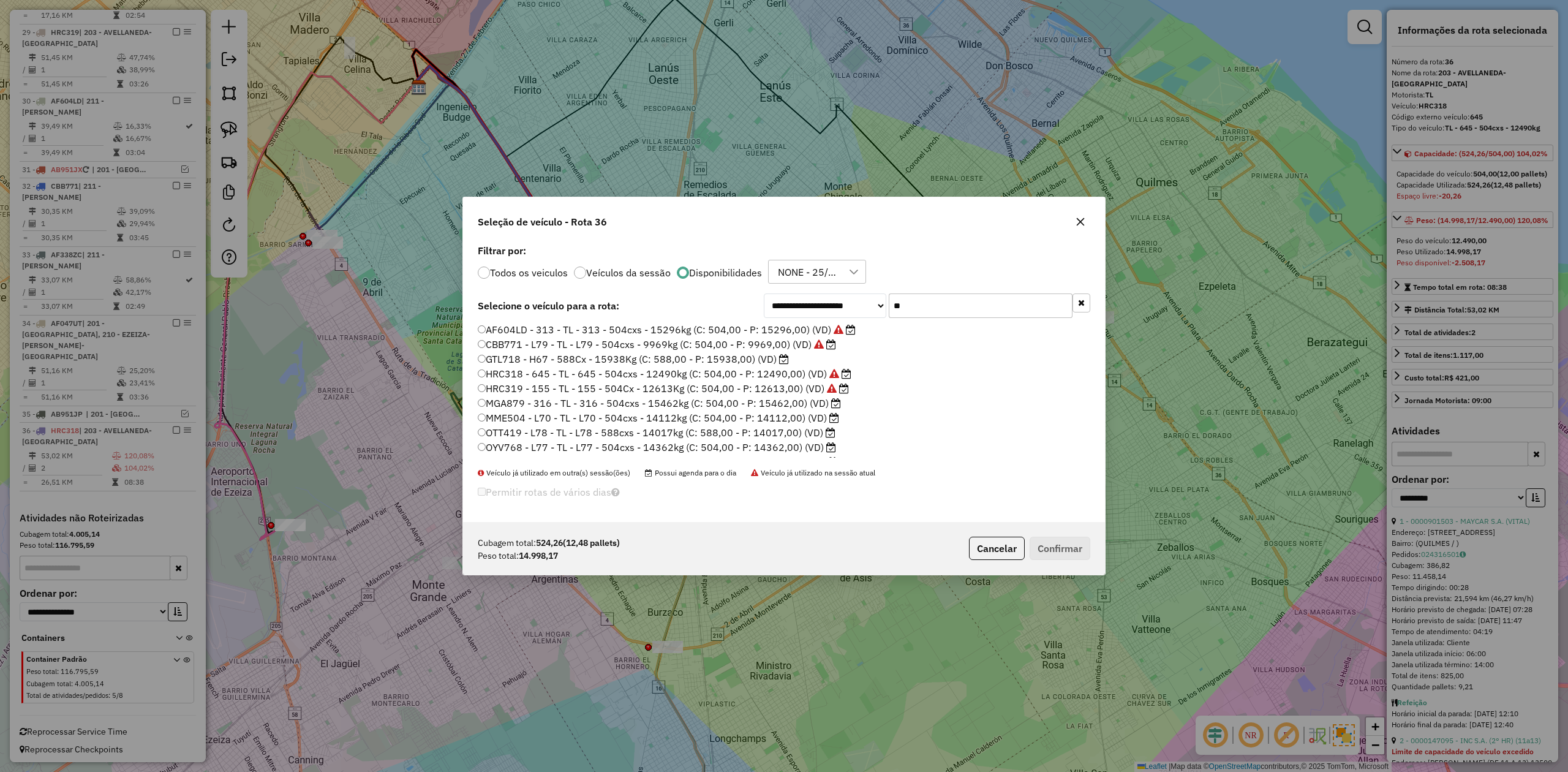
scroll to position [6, 3]
drag, startPoint x: 927, startPoint y: 301, endPoint x: 865, endPoint y: 299, distance: 62.0
click at [865, 299] on div "**********" at bounding box center [927, 306] width 327 height 25
type input "***"
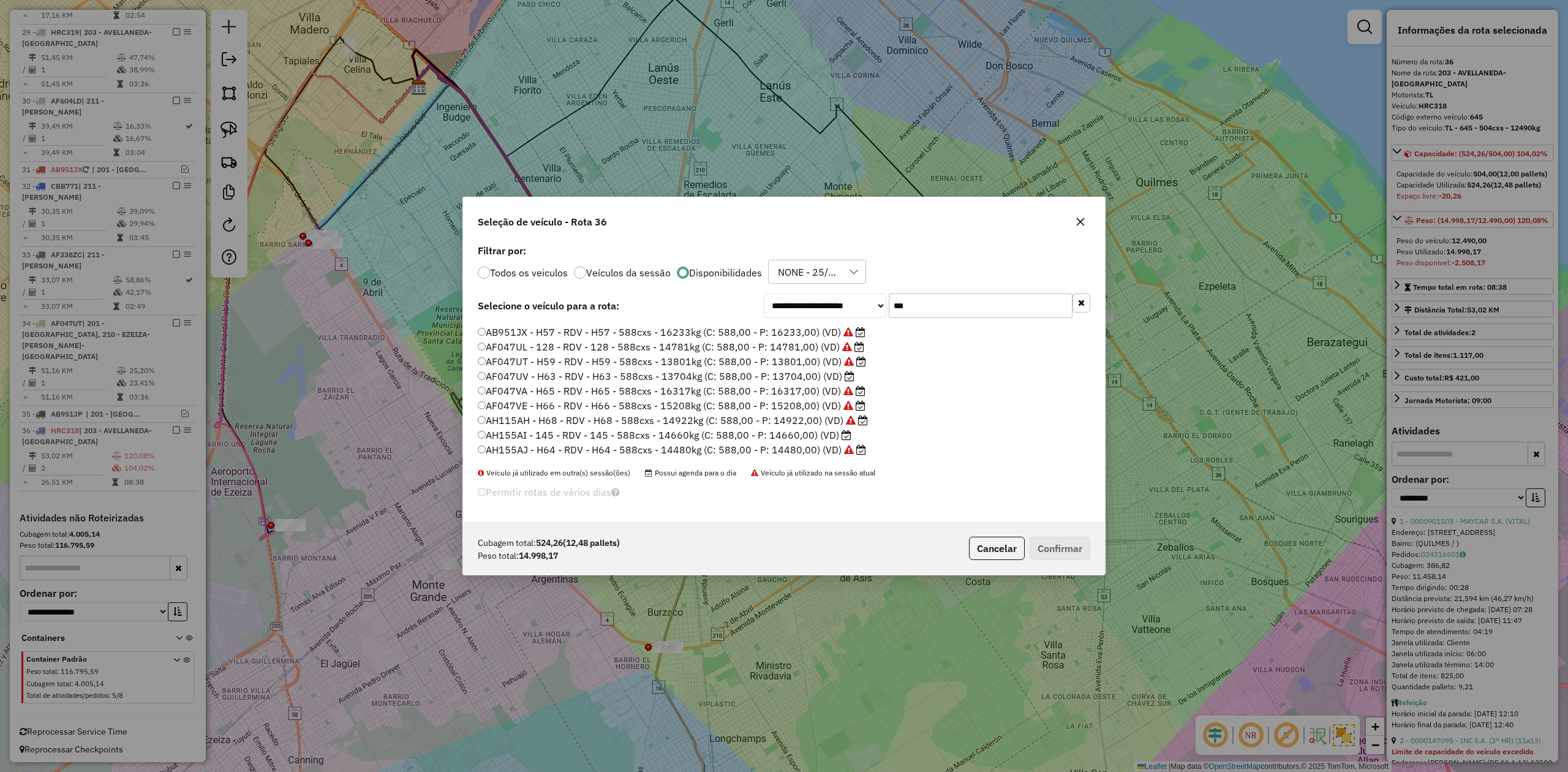
click at [808, 408] on label "AF047VE - H66 - RDV - H66 - 588cxs - 15208kg (C: 588,00 - P: 15208,00) (VD)" at bounding box center [672, 405] width 388 height 14
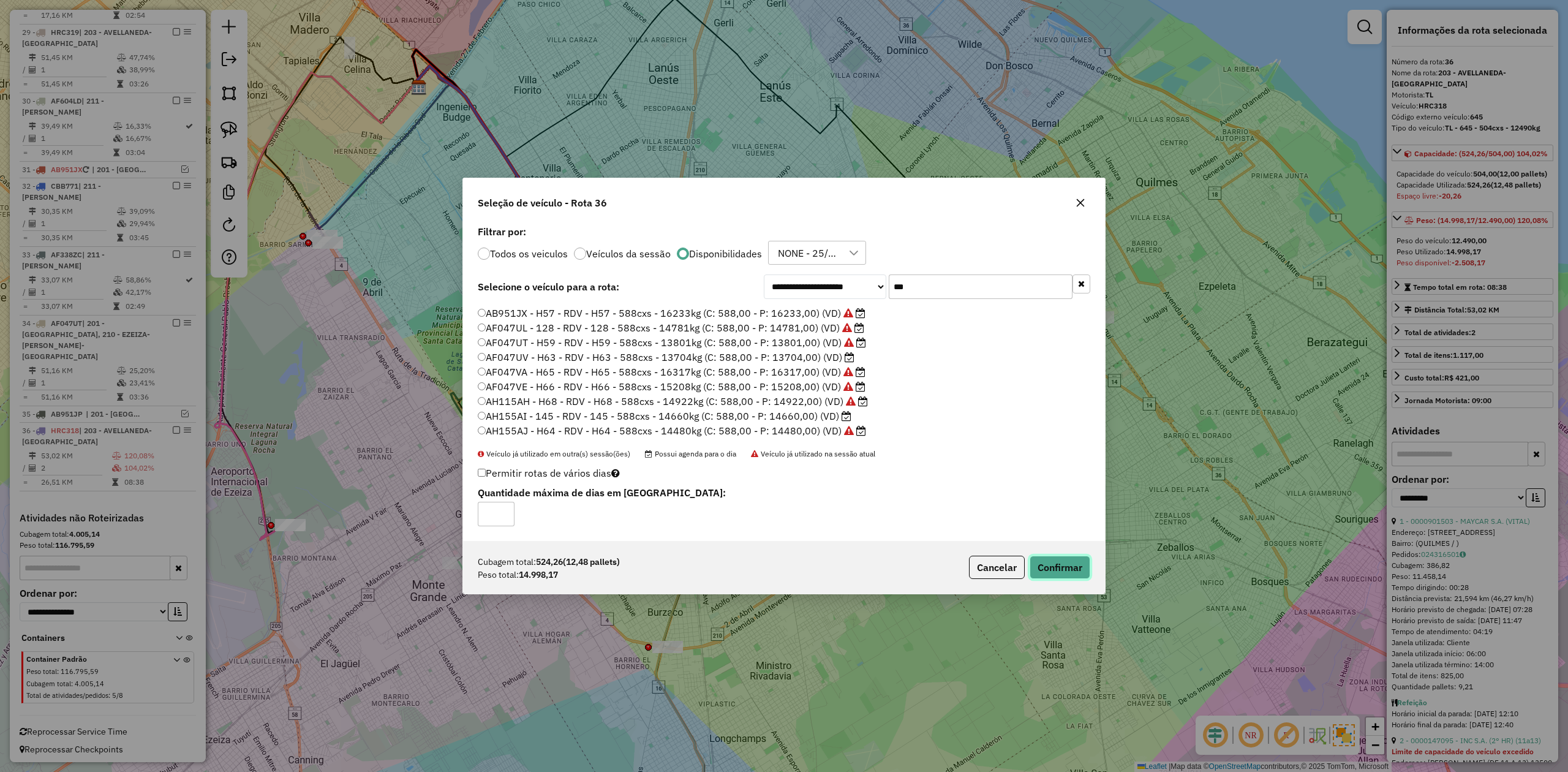
click at [1074, 566] on button "Confirmar" at bounding box center [1060, 567] width 60 height 23
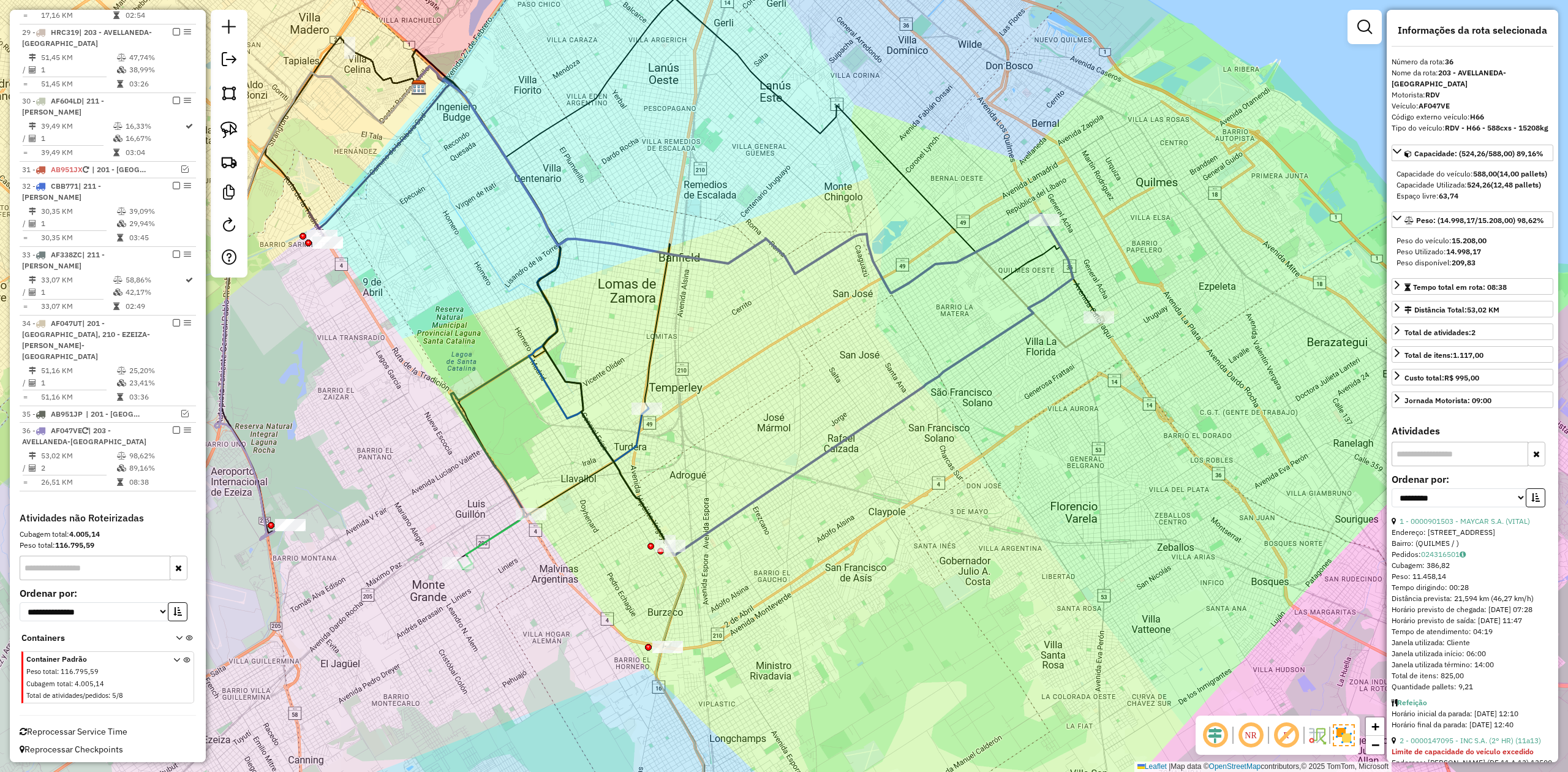
drag, startPoint x: 909, startPoint y: 332, endPoint x: 940, endPoint y: 371, distance: 49.8
click at [909, 331] on div "Janela de atendimento Grade de atendimento Capacidade Transportadoras Veículos …" at bounding box center [784, 386] width 1568 height 772
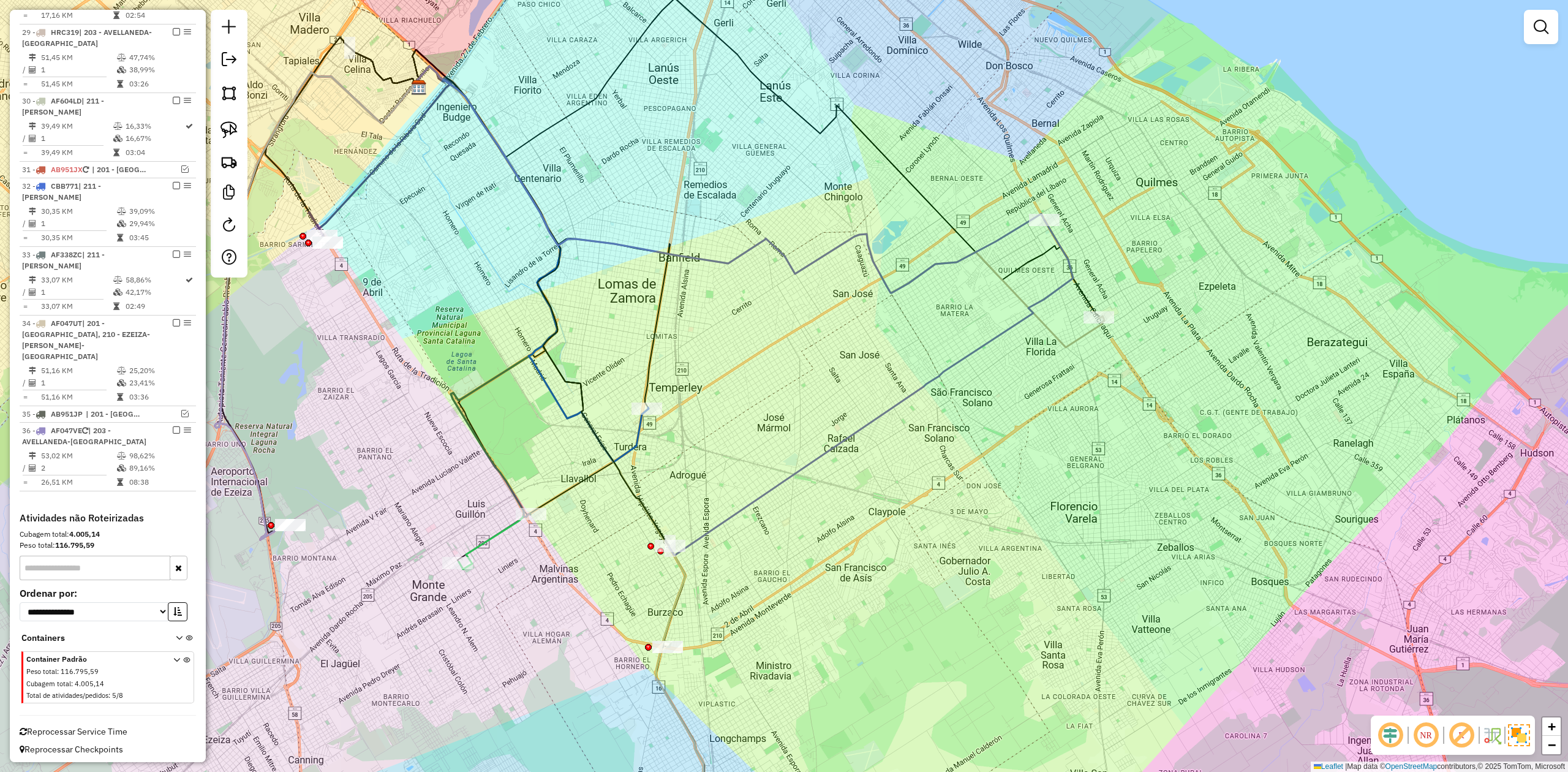
click at [942, 380] on icon at bounding box center [871, 387] width 404 height 335
select select "**********"
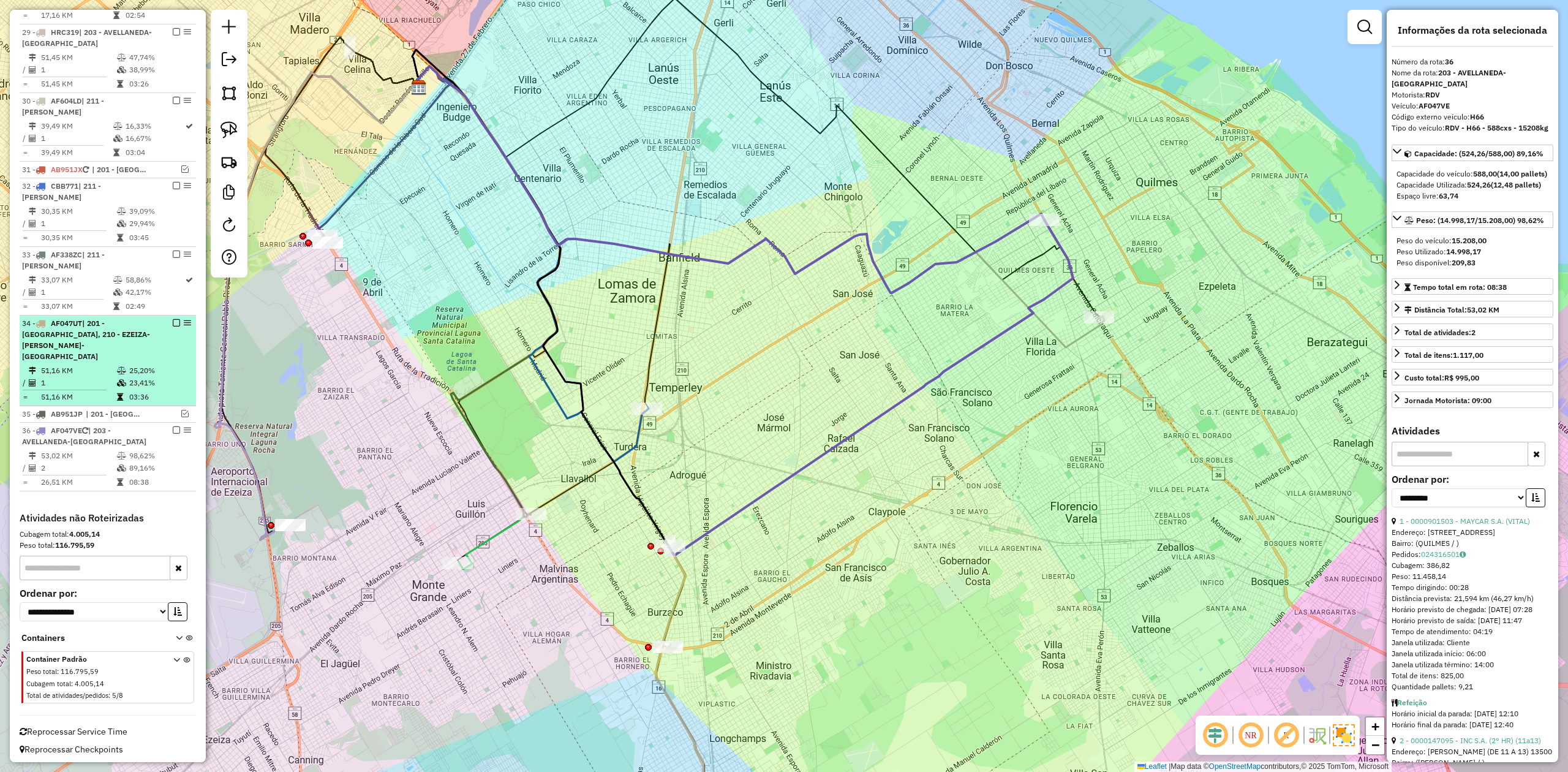
click at [173, 426] on em at bounding box center [176, 430] width 8 height 8
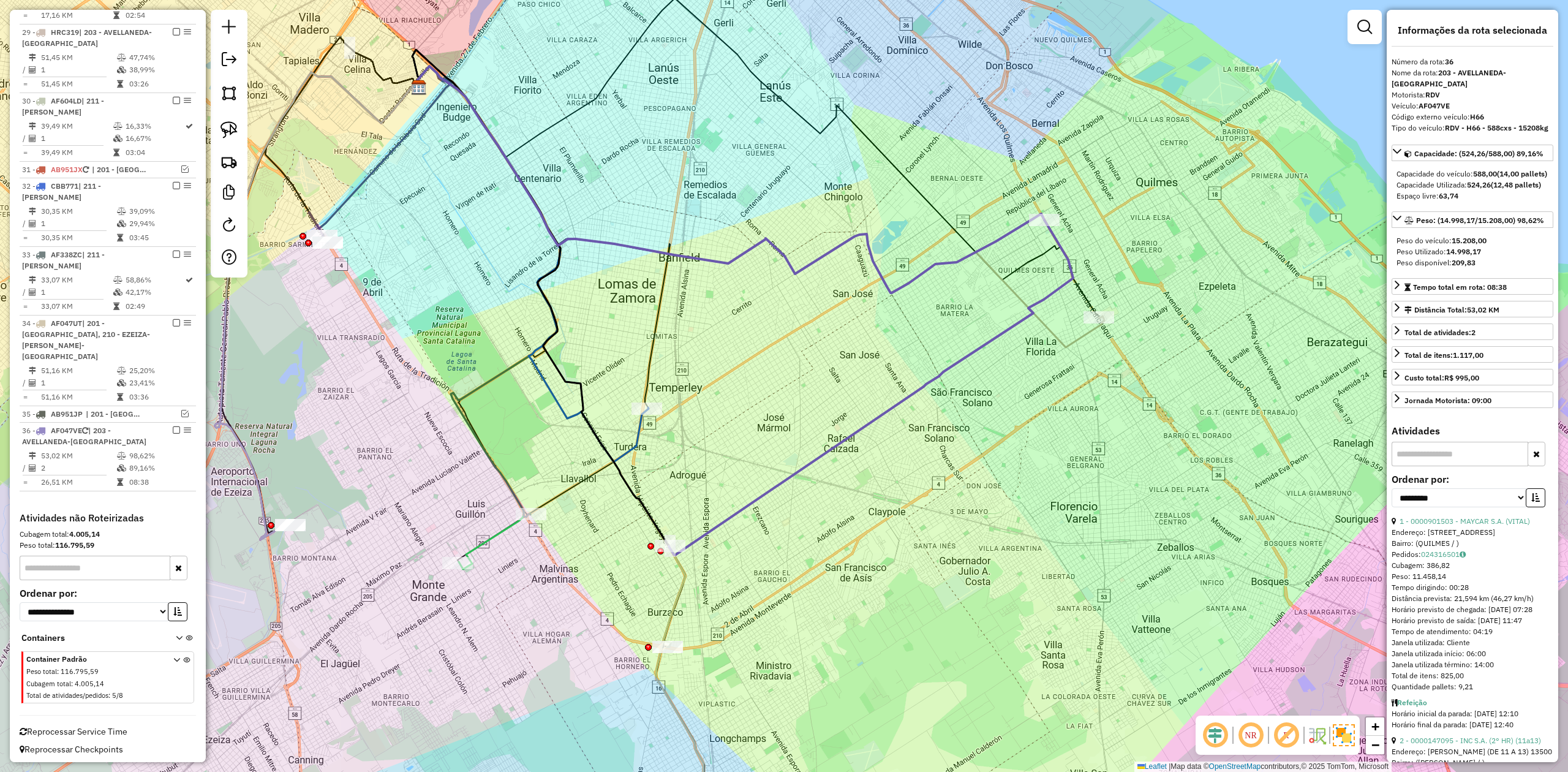
scroll to position [1233, 0]
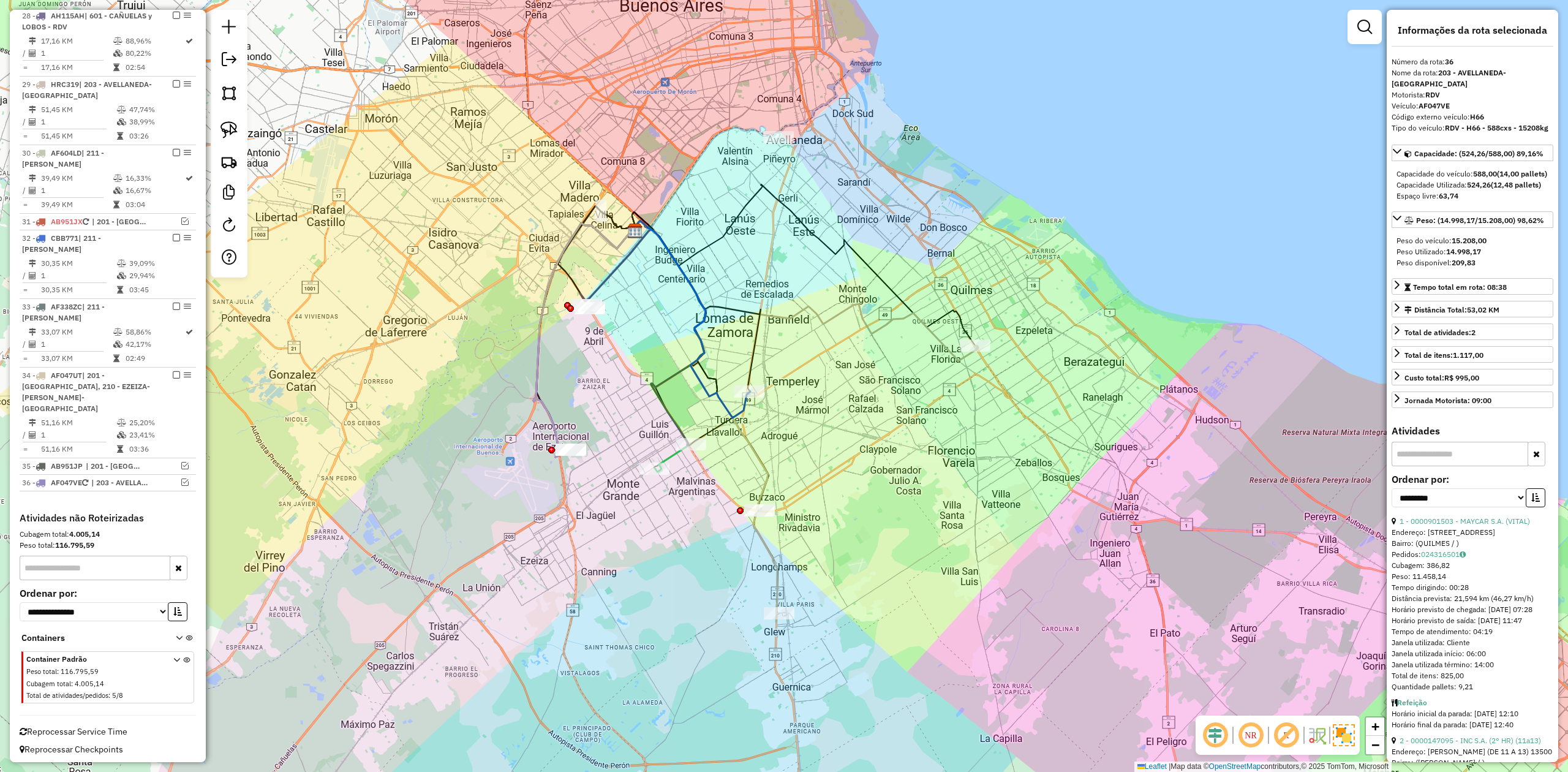
click at [766, 554] on icon at bounding box center [706, 421] width 146 height 401
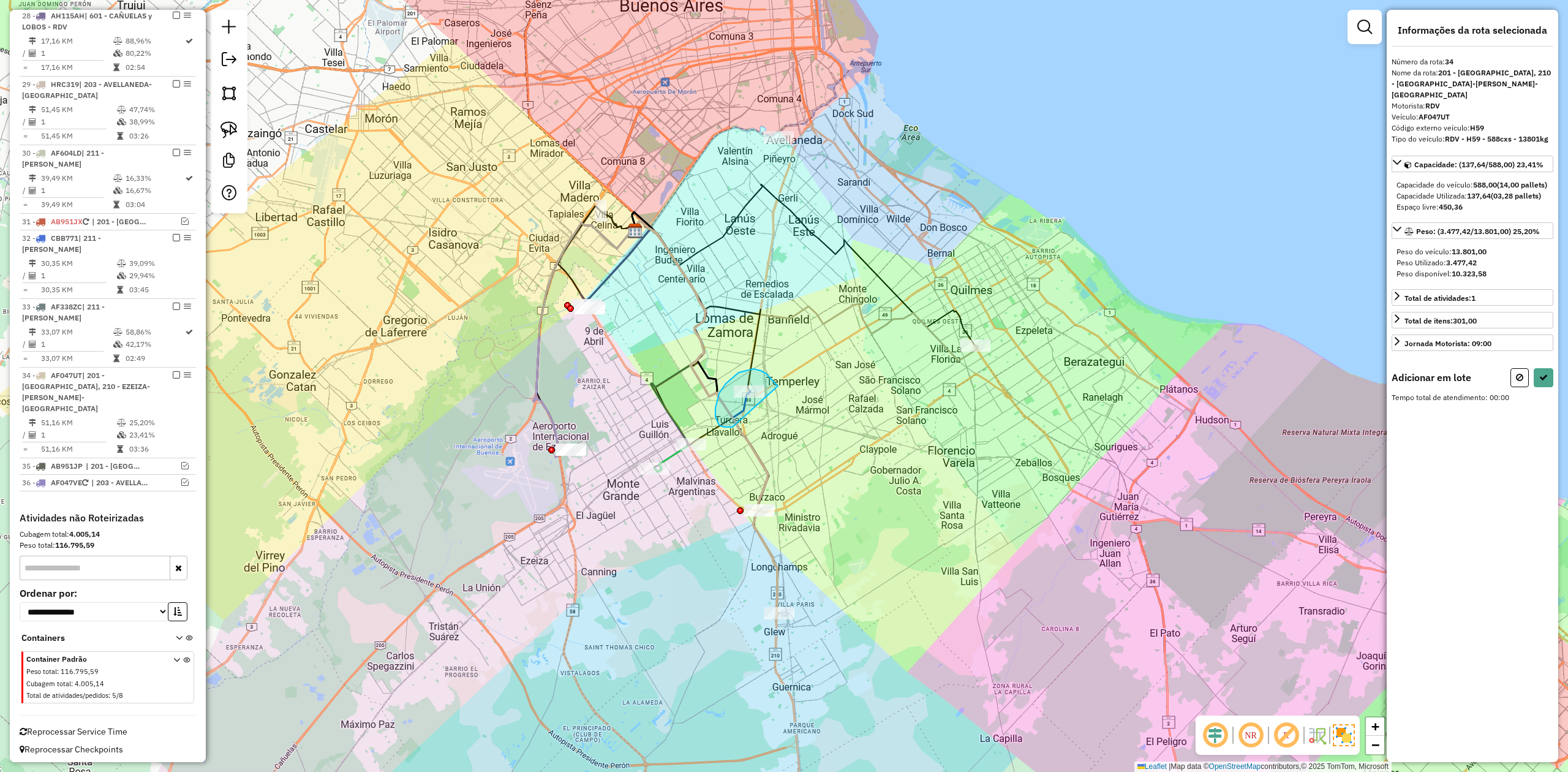
drag, startPoint x: 761, startPoint y: 371, endPoint x: 788, endPoint y: 410, distance: 47.4
select select "**********"
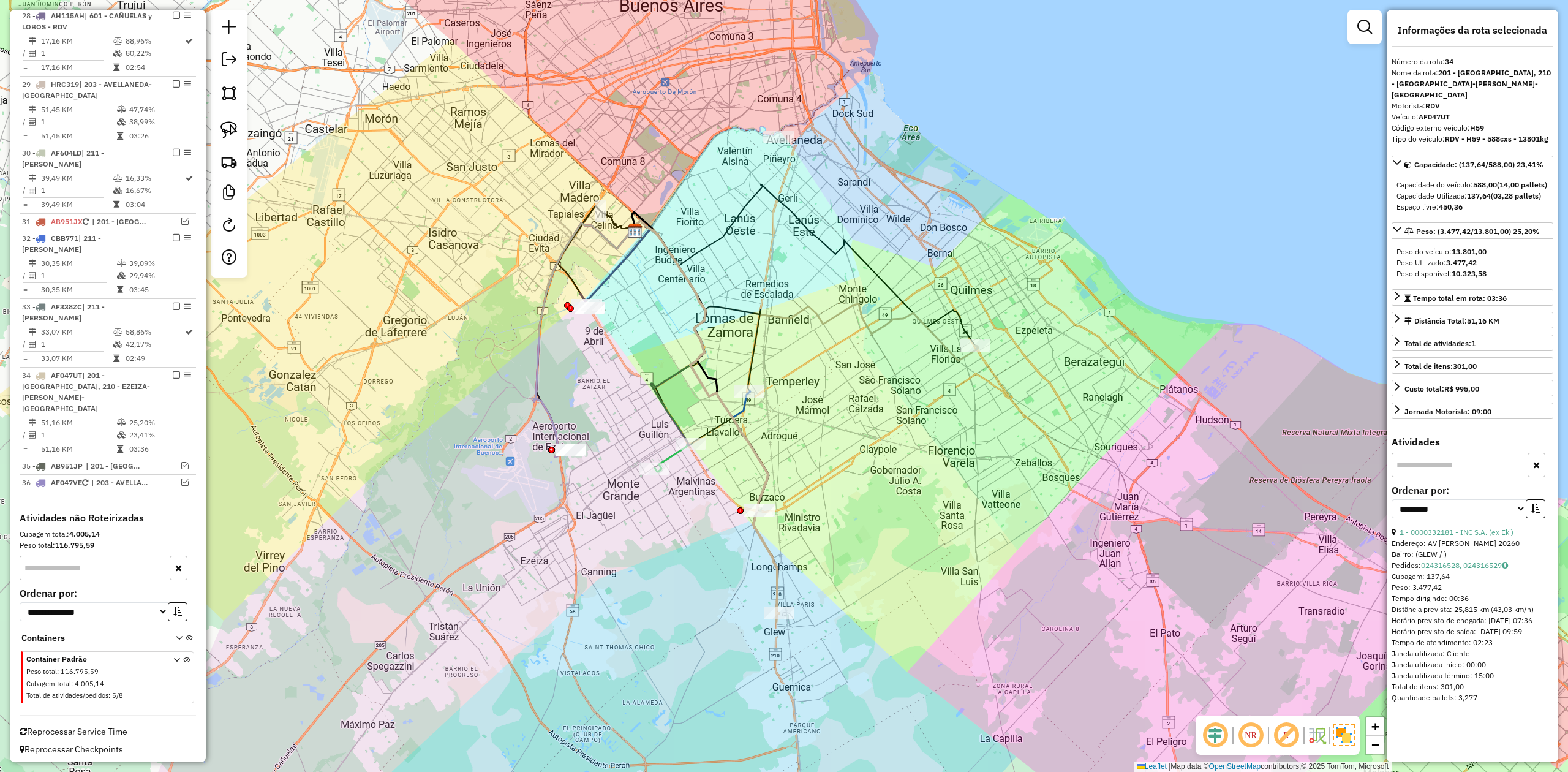
click at [830, 439] on div "Janela de atendimento Grade de atendimento Capacidade Transportadoras Veículos …" at bounding box center [784, 386] width 1568 height 772
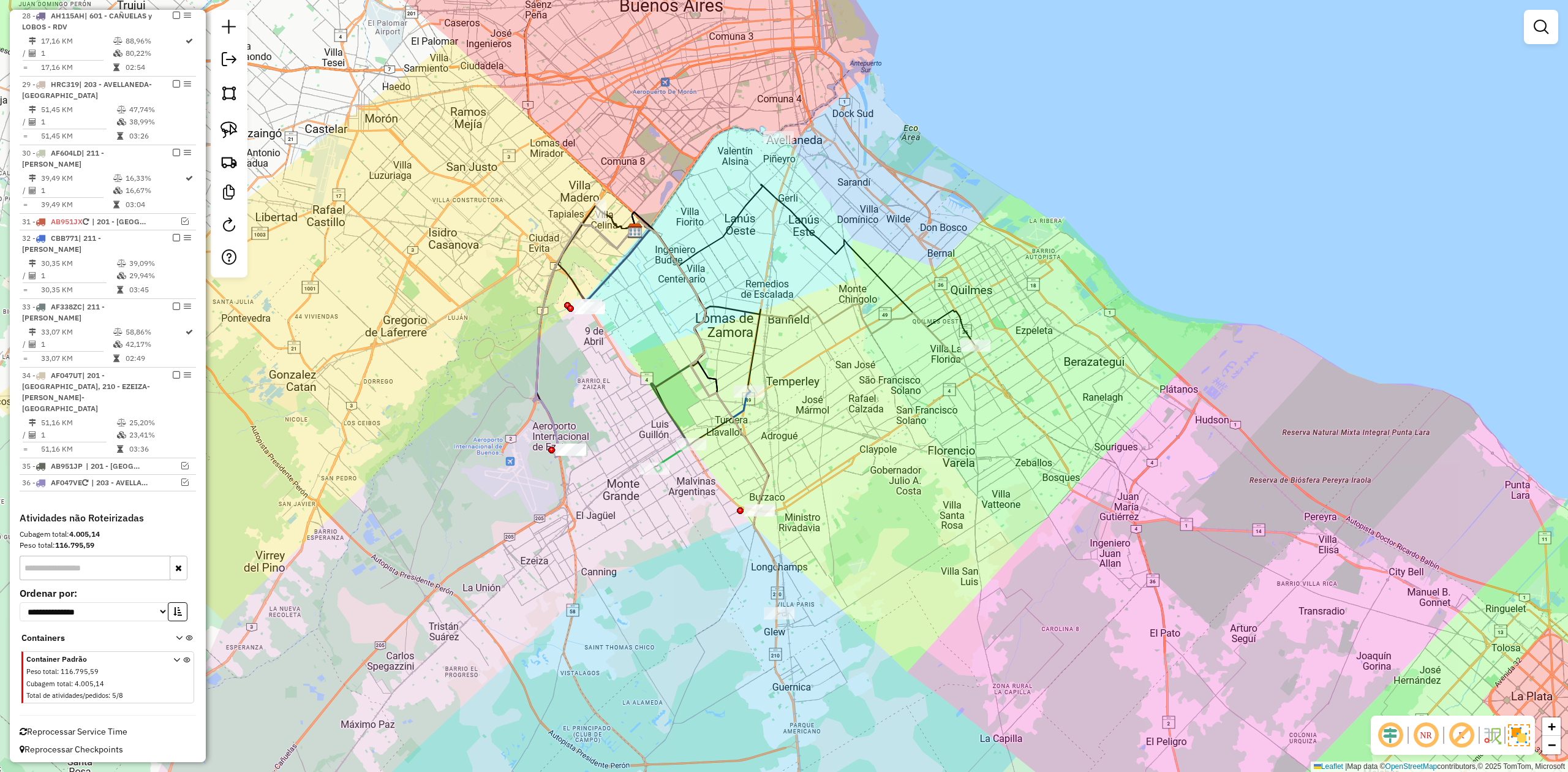
click at [868, 410] on div "Janela de atendimento Grade de atendimento Capacidade Transportadoras Veículos …" at bounding box center [784, 386] width 1568 height 772
click at [944, 349] on icon at bounding box center [806, 291] width 345 height 140
select select "**********"
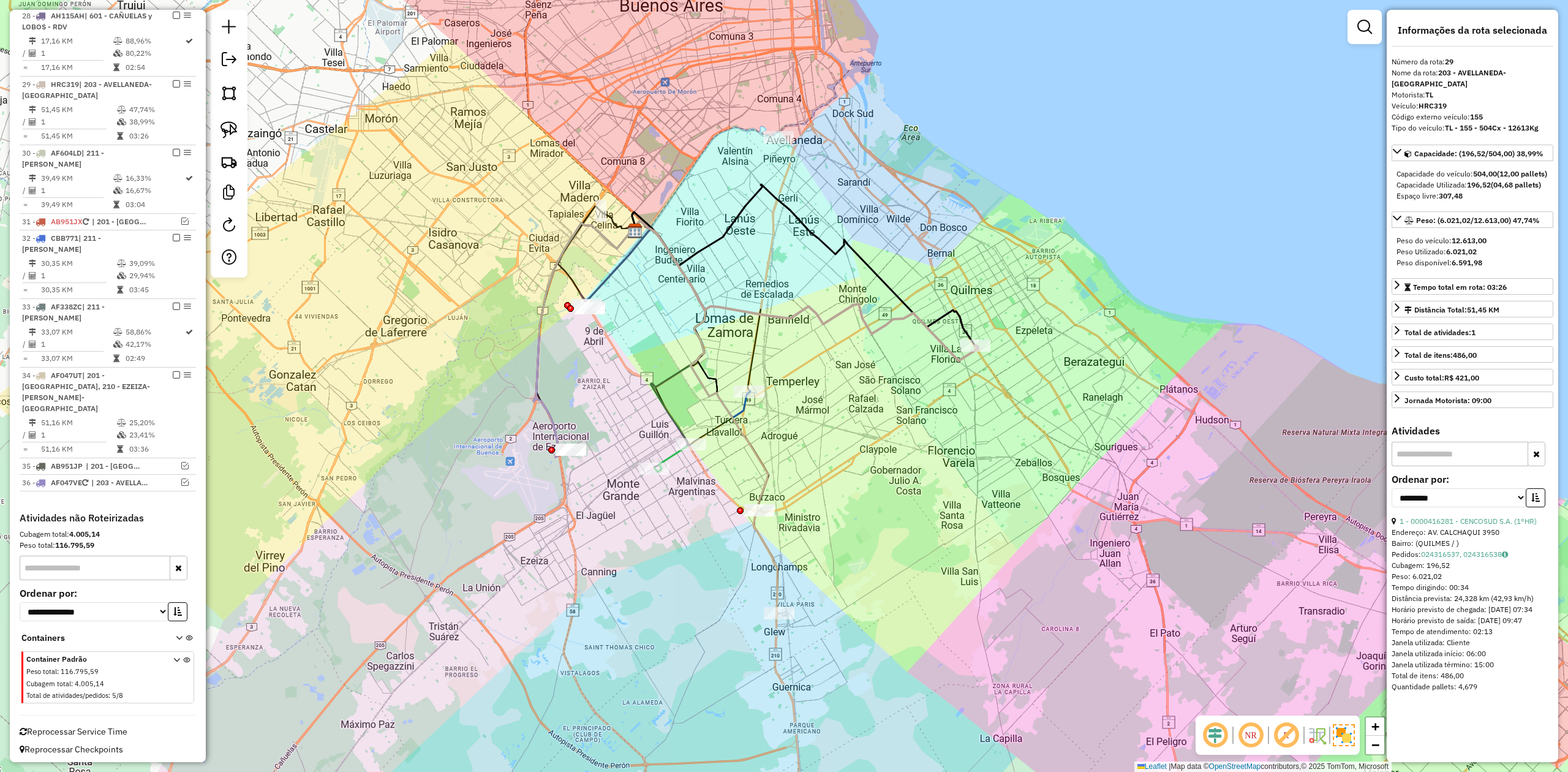
drag, startPoint x: 886, startPoint y: 398, endPoint x: 909, endPoint y: 376, distance: 31.8
click at [887, 397] on div "Janela de atendimento Grade de atendimento Capacidade Transportadoras Veículos …" at bounding box center [784, 386] width 1568 height 772
click at [919, 366] on div "Janela de atendimento Grade de atendimento Capacidade Transportadoras Veículos …" at bounding box center [784, 386] width 1568 height 772
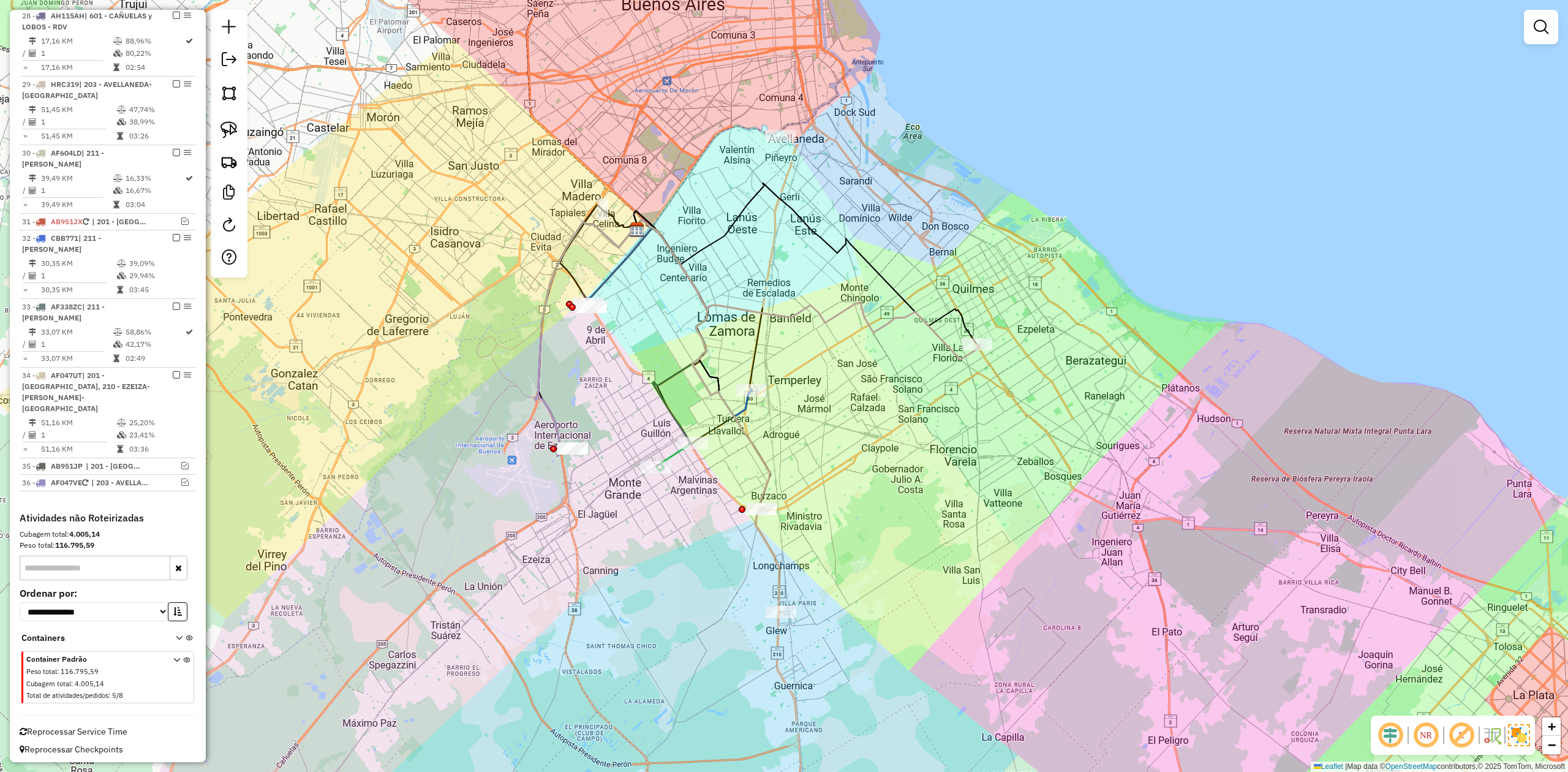
click at [932, 337] on icon at bounding box center [808, 289] width 345 height 140
select select "**********"
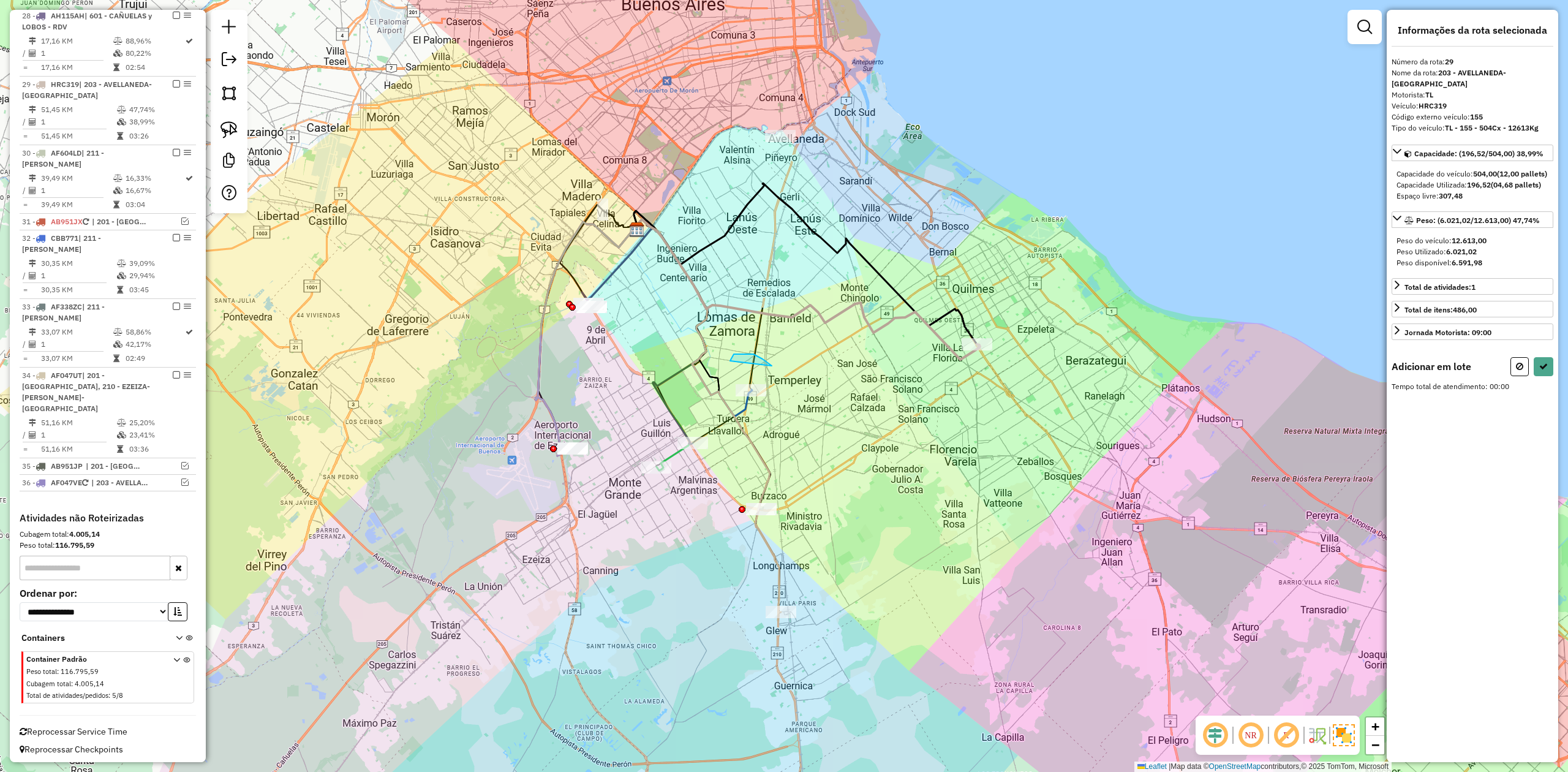
drag, startPoint x: 753, startPoint y: 354, endPoint x: 837, endPoint y: 386, distance: 89.9
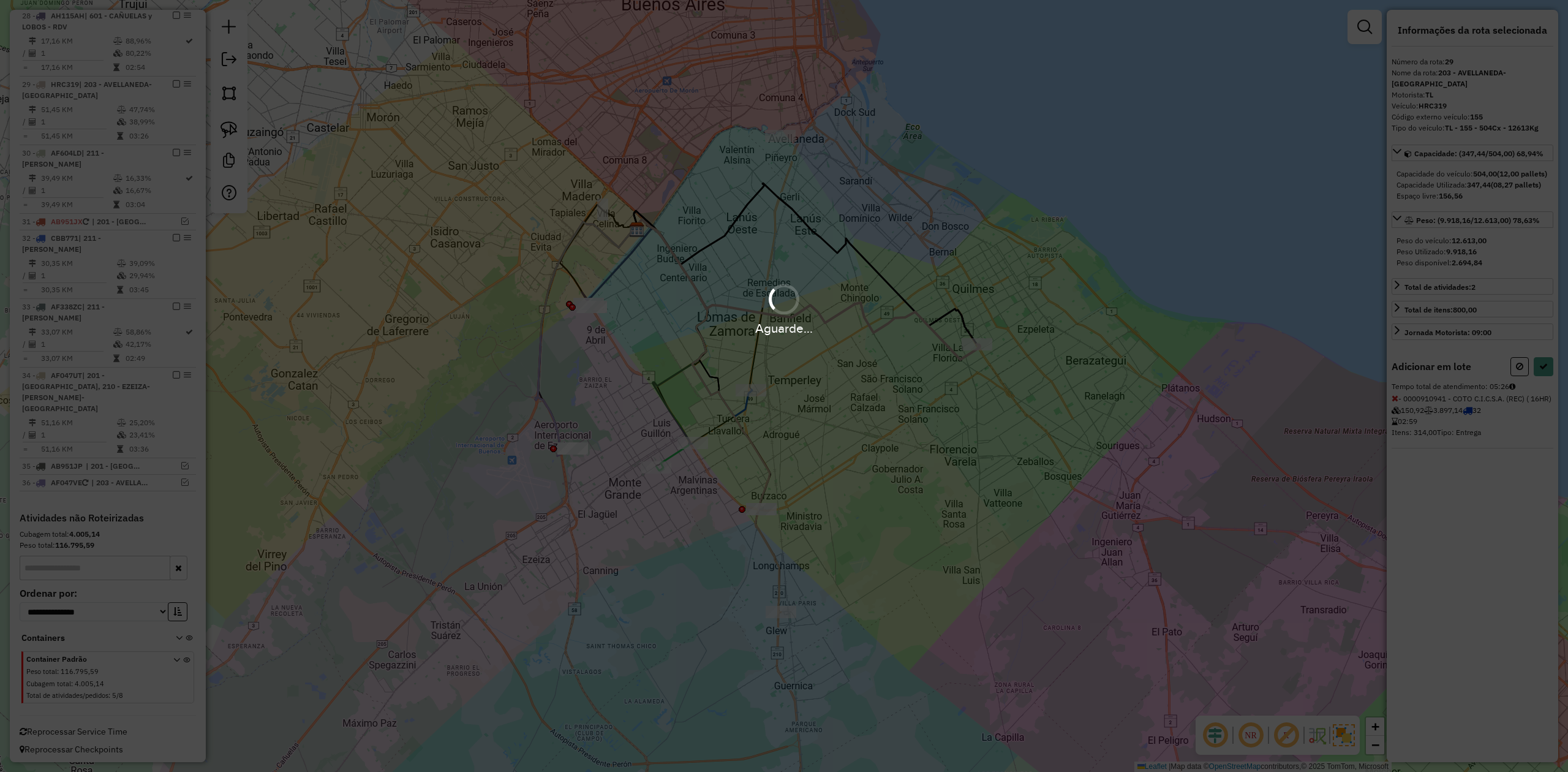
select select "**********"
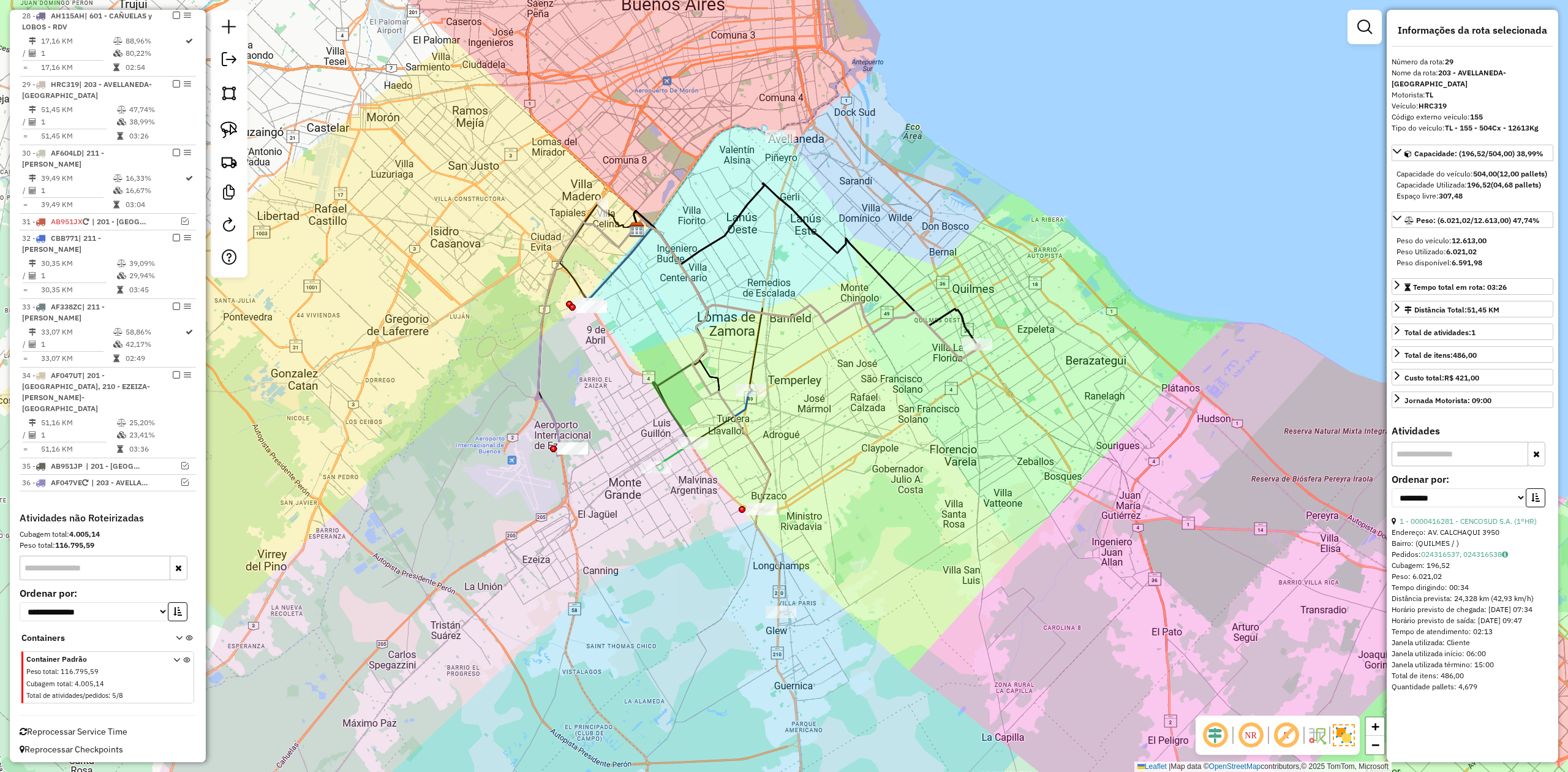
click at [876, 371] on div "Janela de atendimento Grade de atendimento Capacidade Transportadoras Veículos …" at bounding box center [784, 386] width 1568 height 772
click at [832, 333] on div "Janela de atendimento Grade de atendimento Capacidade Transportadoras Veículos …" at bounding box center [784, 386] width 1568 height 772
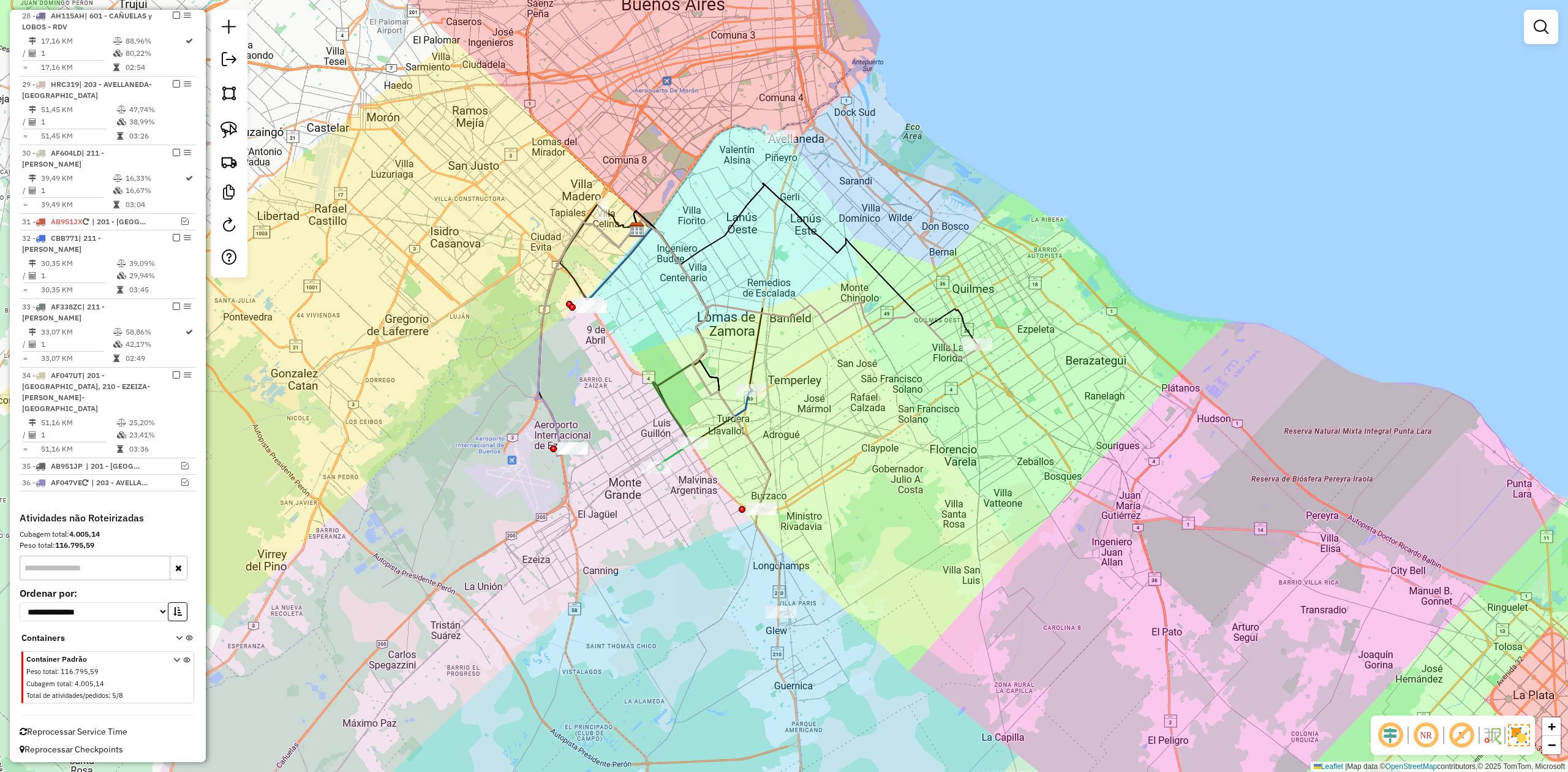
drag, startPoint x: 861, startPoint y: 256, endPoint x: 863, endPoint y: 270, distance: 14.1
click at [861, 256] on icon at bounding box center [805, 263] width 343 height 161
select select "**********"
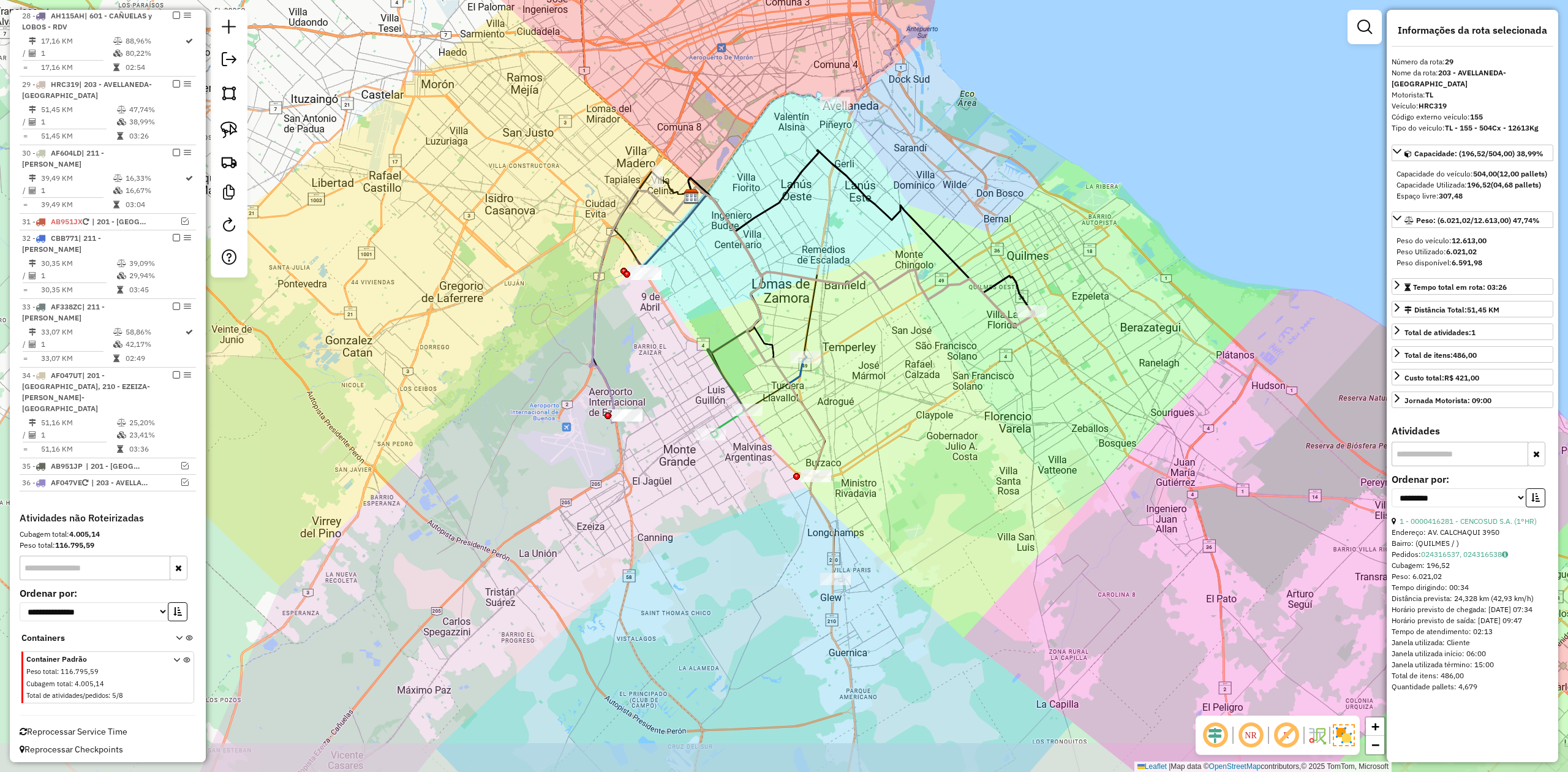
drag, startPoint x: 907, startPoint y: 273, endPoint x: 883, endPoint y: 331, distance: 62.8
click at [913, 267] on icon at bounding box center [862, 256] width 345 height 140
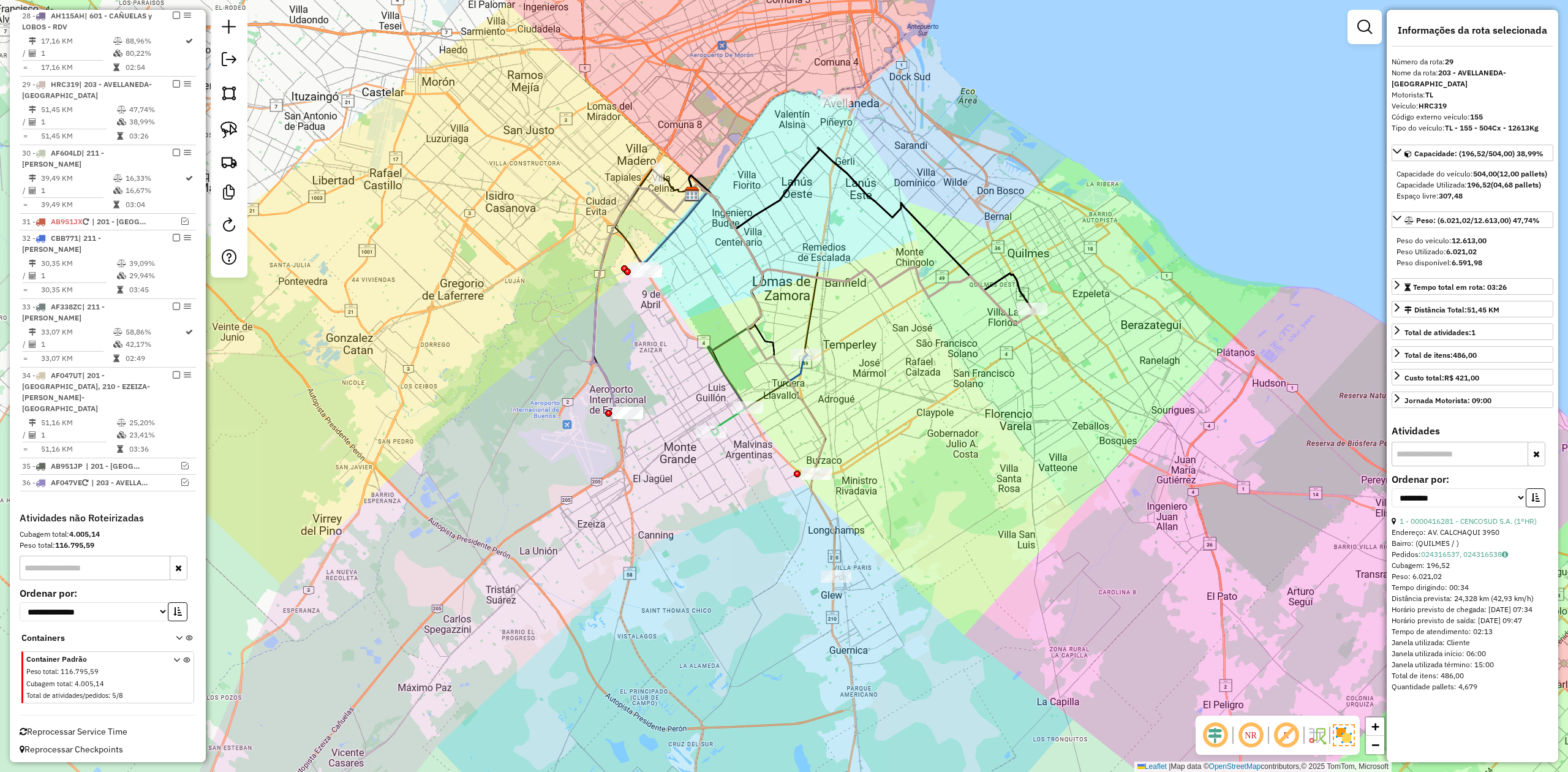
drag, startPoint x: 881, startPoint y: 353, endPoint x: 887, endPoint y: 327, distance: 26.7
click at [881, 353] on div "Janela de atendimento Grade de atendimento Capacidade Transportadoras Veículos …" at bounding box center [784, 386] width 1568 height 772
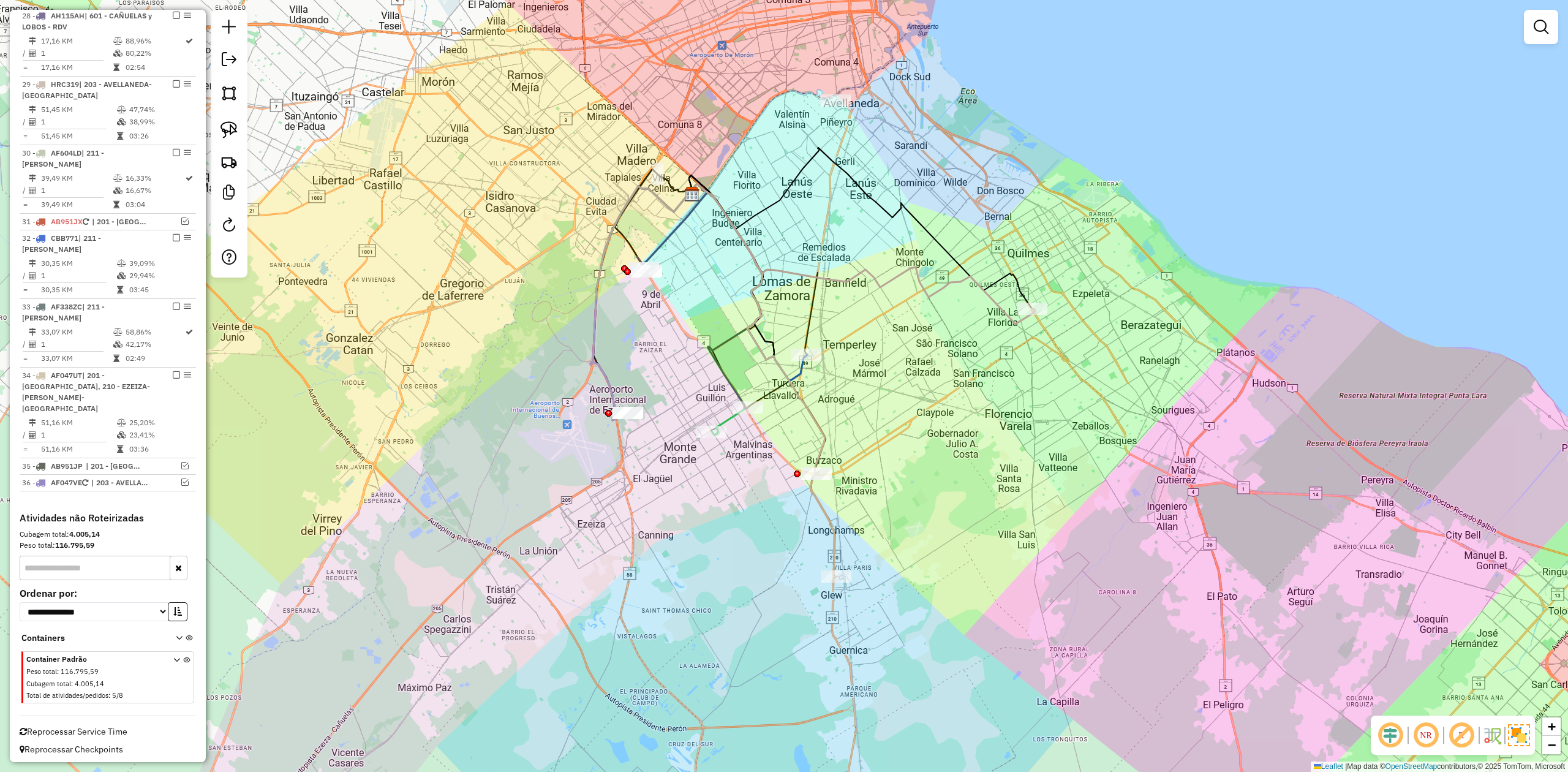
drag, startPoint x: 887, startPoint y: 327, endPoint x: 896, endPoint y: 292, distance: 36.1
click at [887, 326] on div "Janela de atendimento Grade de atendimento Capacidade Transportadoras Veículos …" at bounding box center [784, 386] width 1568 height 772
click at [896, 277] on icon at bounding box center [863, 253] width 345 height 140
select select "**********"
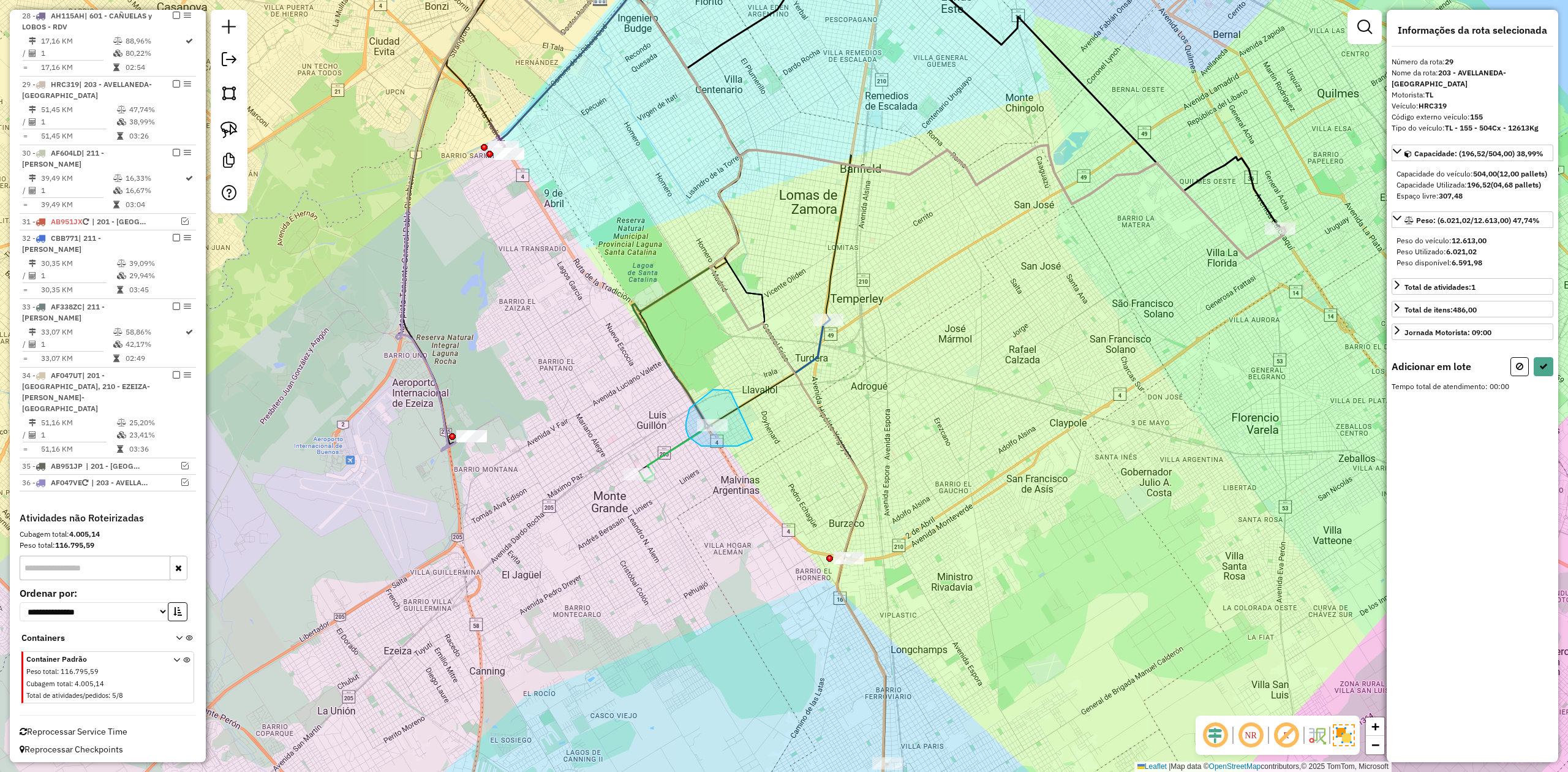
drag, startPoint x: 689, startPoint y: 408, endPoint x: 780, endPoint y: 415, distance: 91.3
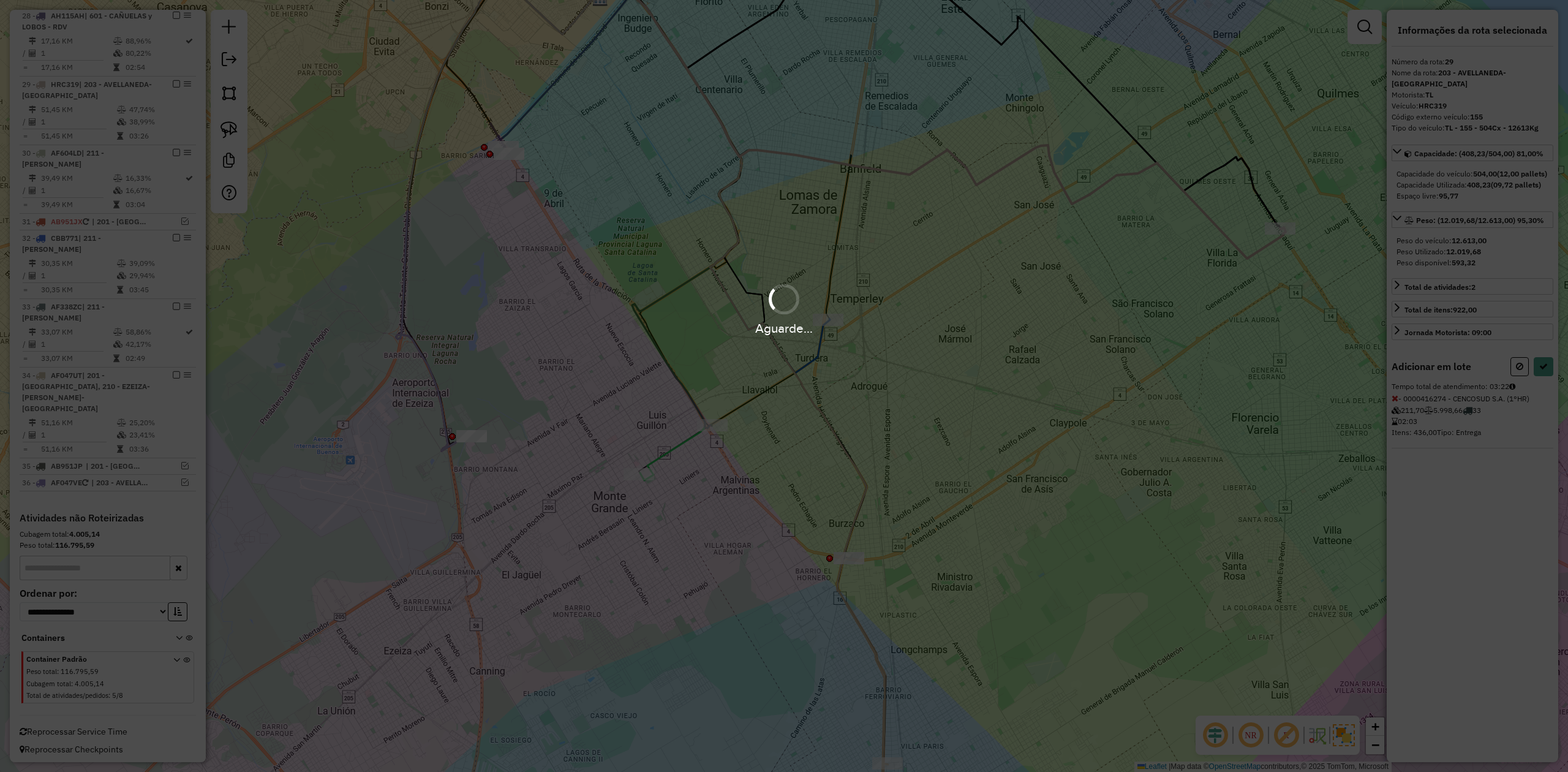
select select "**********"
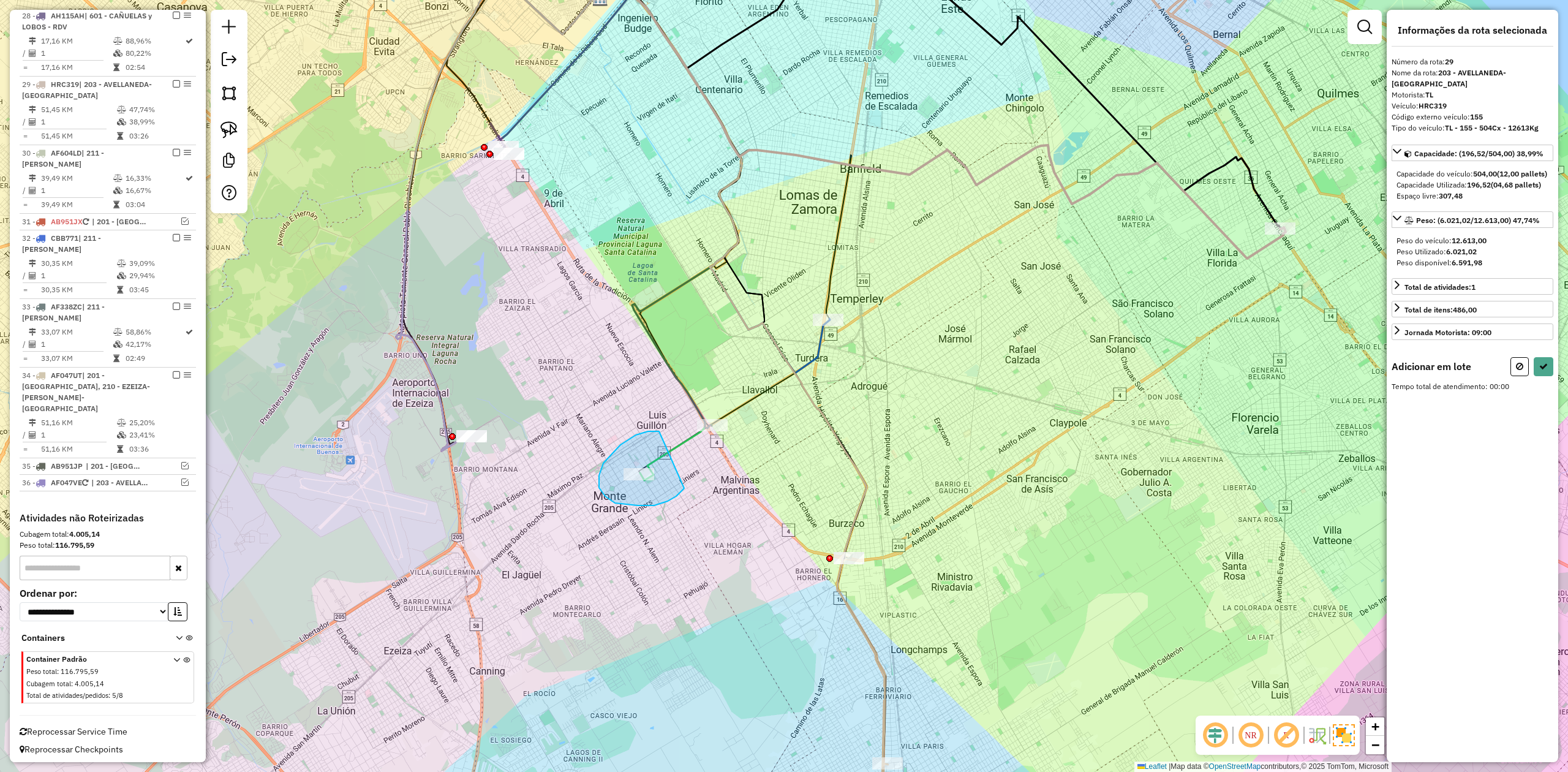
drag, startPoint x: 659, startPoint y: 431, endPoint x: 705, endPoint y: 478, distance: 65.8
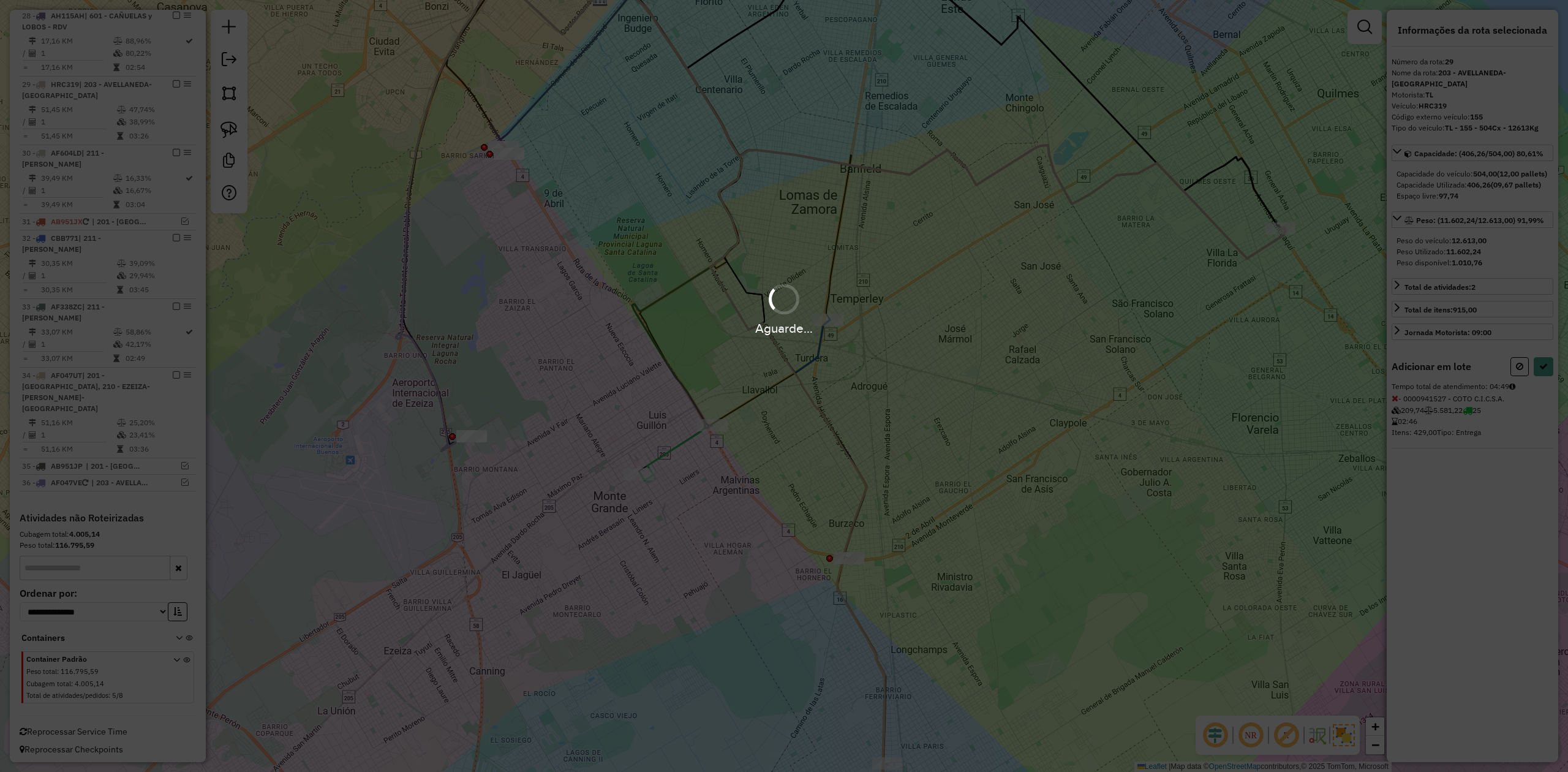
select select "**********"
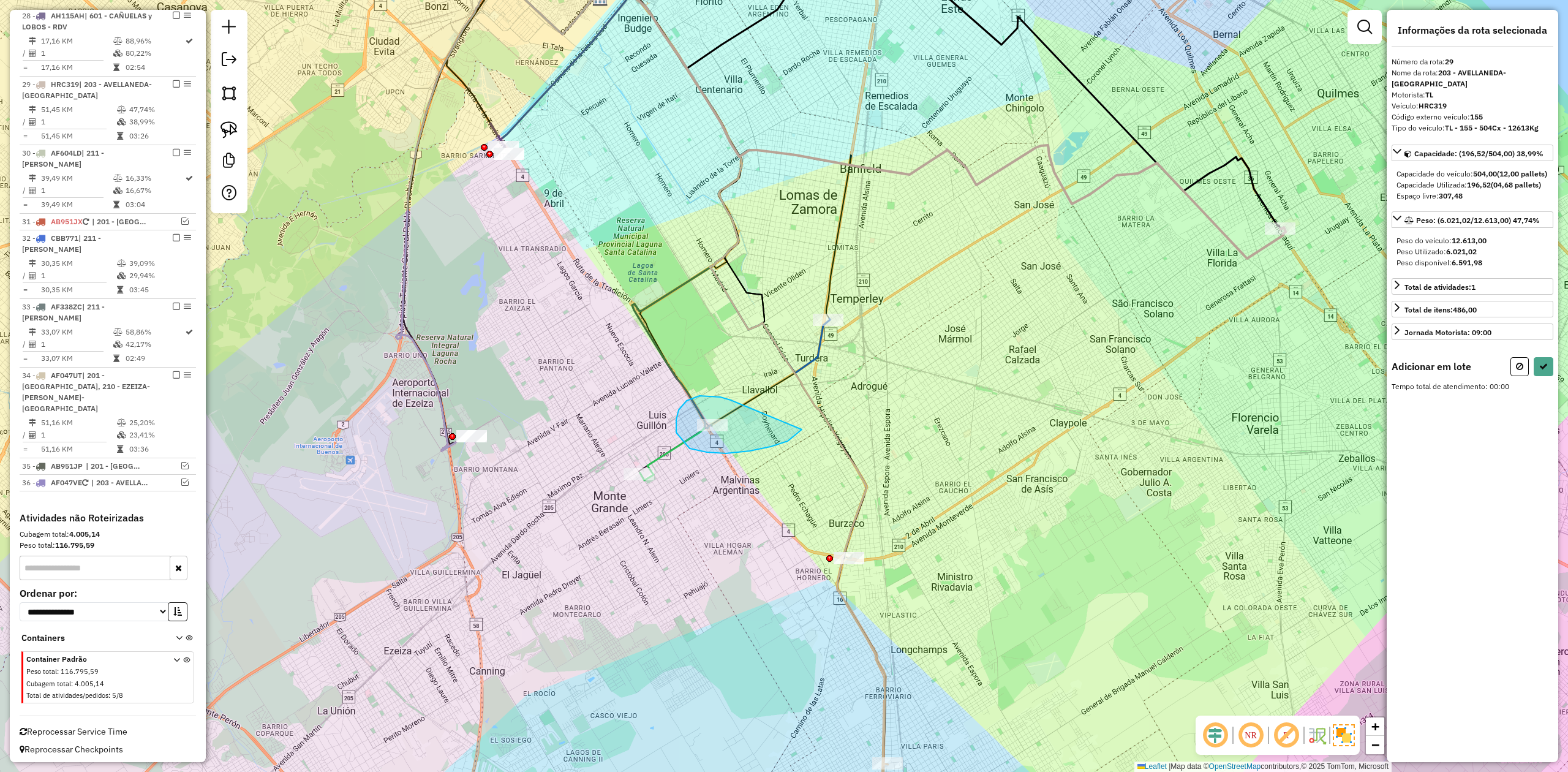
drag, startPoint x: 676, startPoint y: 419, endPoint x: 807, endPoint y: 418, distance: 131.0
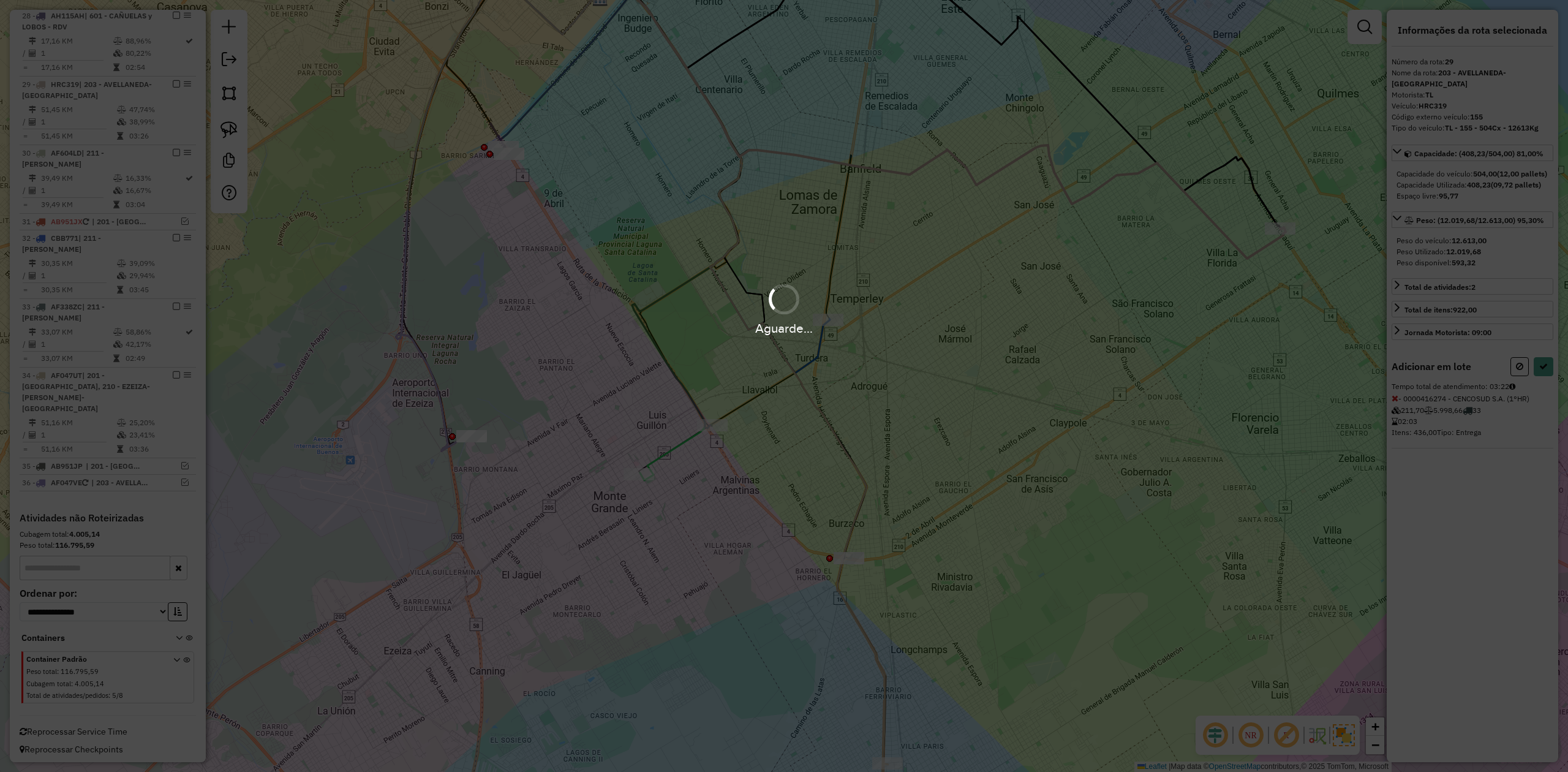
select select "**********"
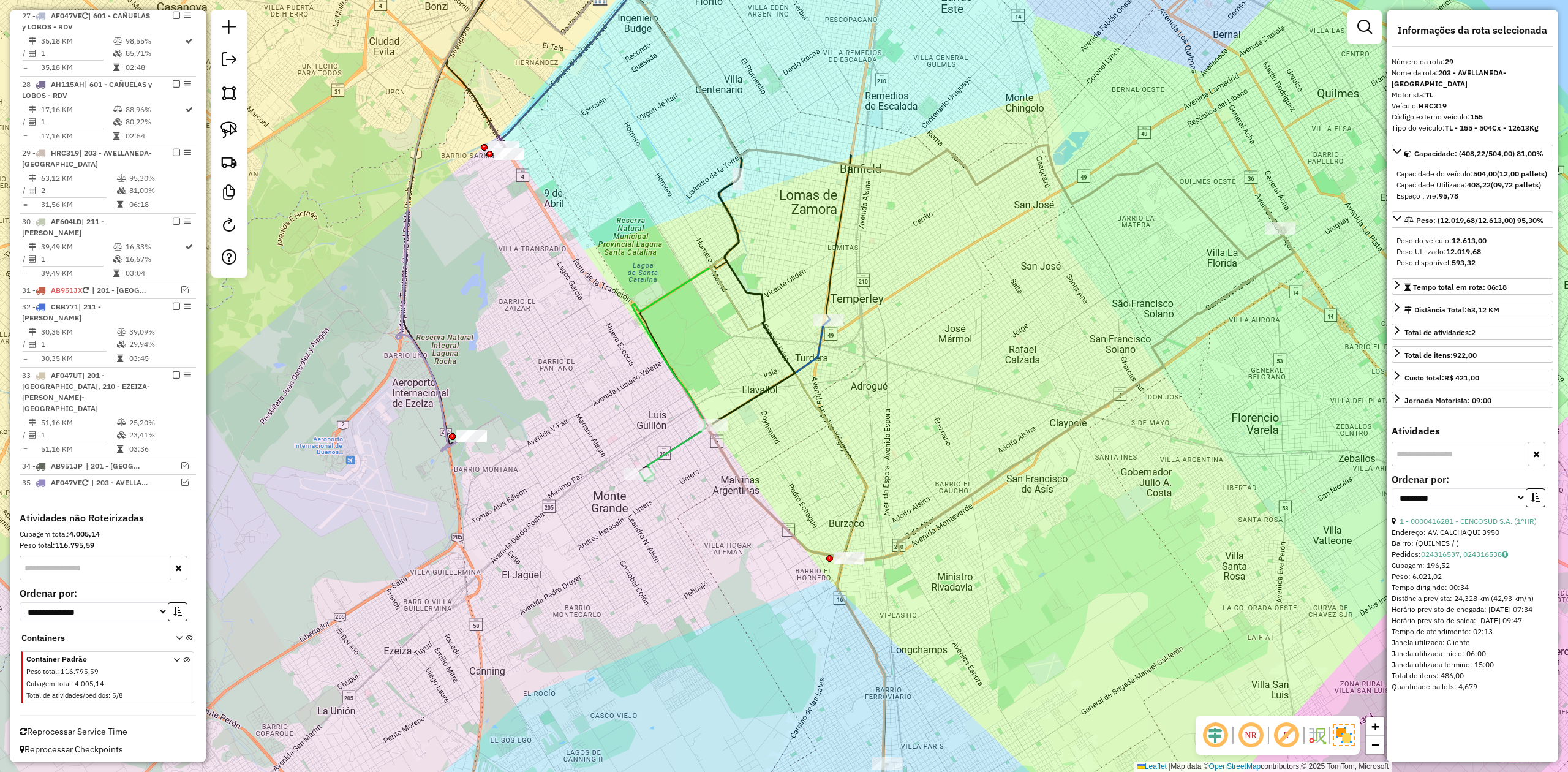
click at [841, 440] on icon at bounding box center [742, 379] width 291 height 804
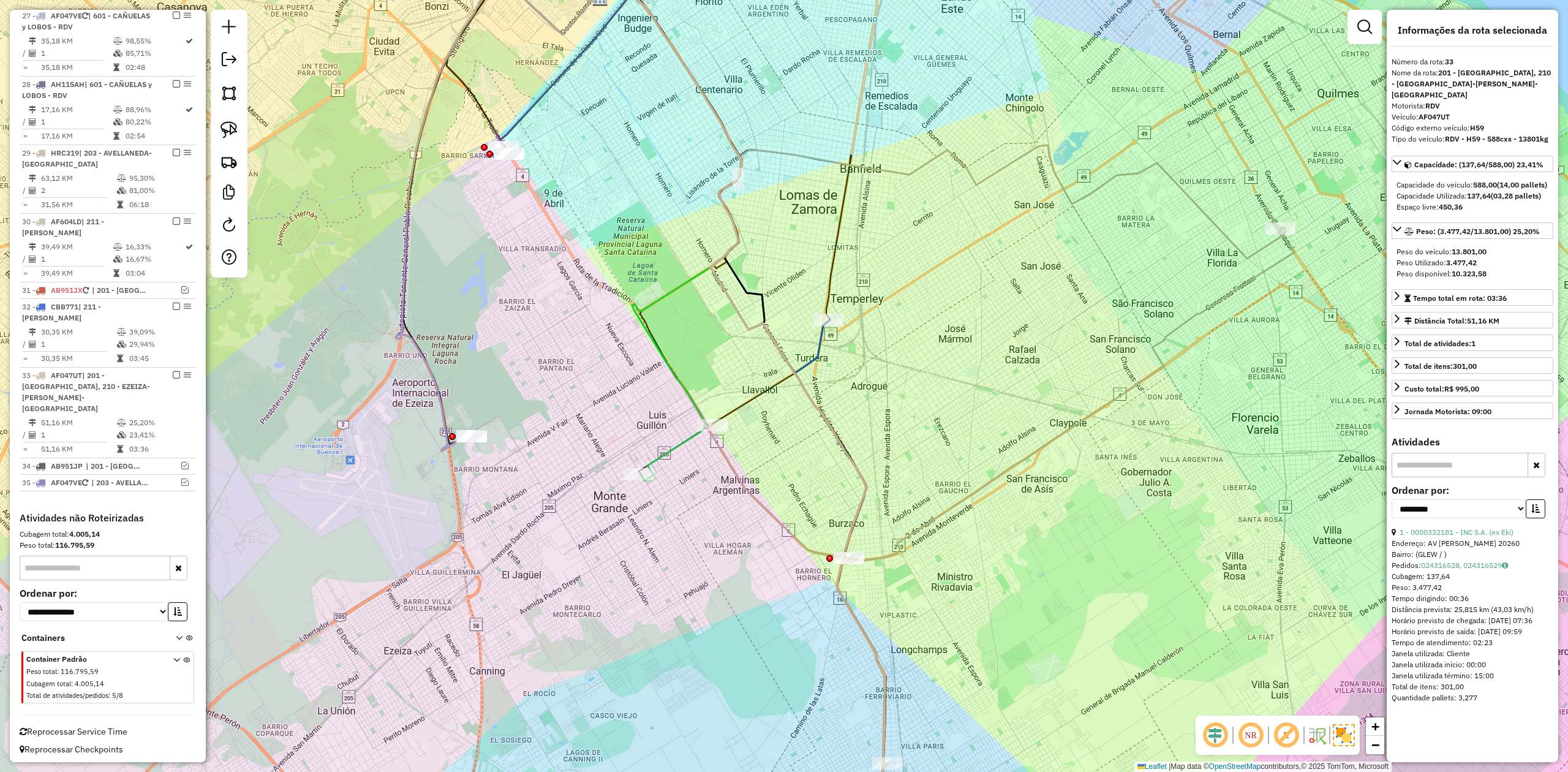
click at [865, 371] on div "Janela de atendimento Grade de atendimento Capacidade Transportadoras Veículos …" at bounding box center [784, 386] width 1568 height 772
click at [1049, 268] on div "Janela de atendimento Grade de atendimento Capacidade Transportadoras Veículos …" at bounding box center [784, 386] width 1568 height 772
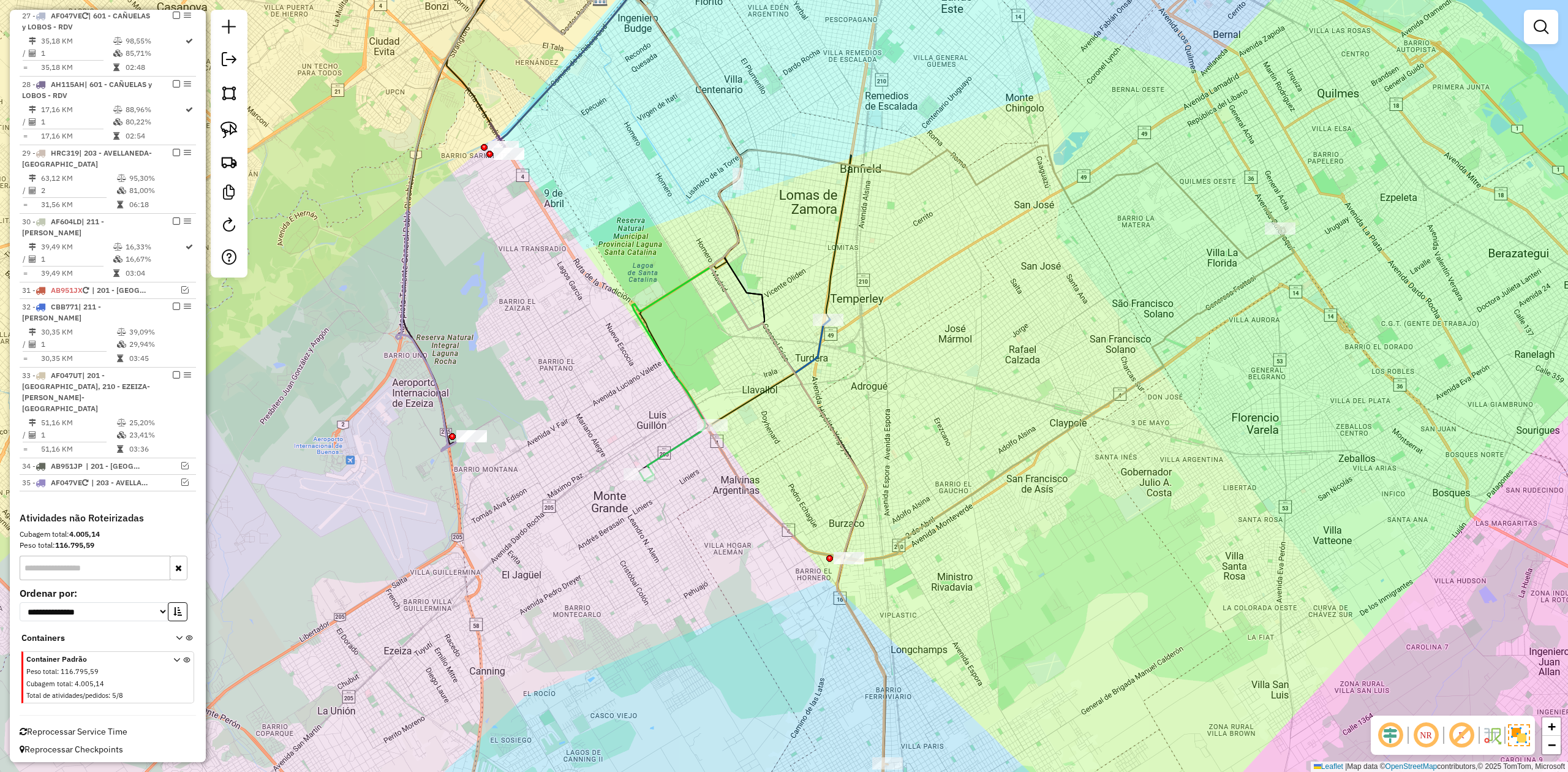
click at [1134, 208] on div "Janela de atendimento Grade de atendimento Capacidade Transportadoras Veículos …" at bounding box center [784, 386] width 1568 height 772
click at [1138, 179] on icon at bounding box center [941, 118] width 689 height 281
select select "**********"
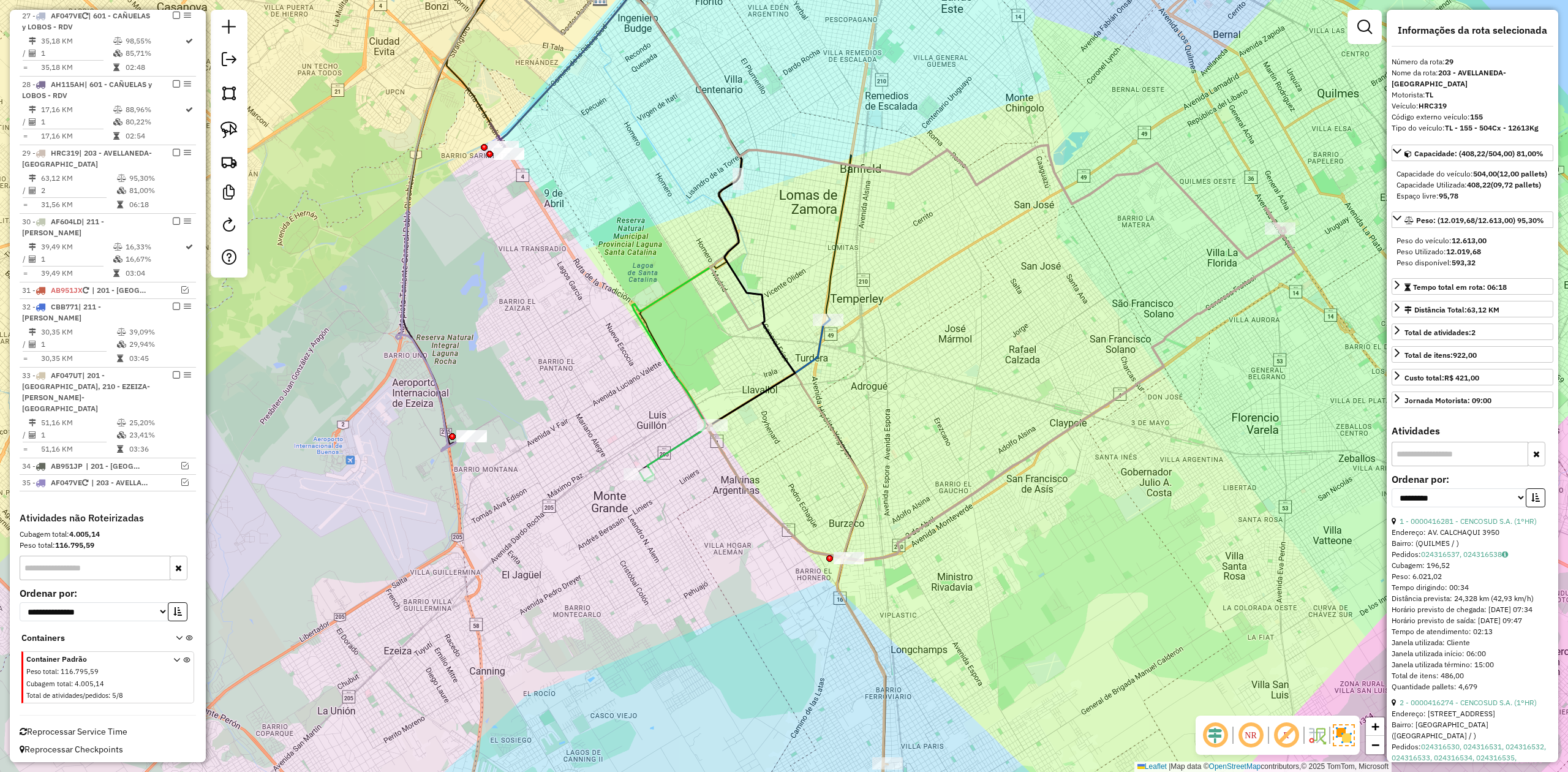
click at [1123, 177] on icon at bounding box center [941, 118] width 689 height 281
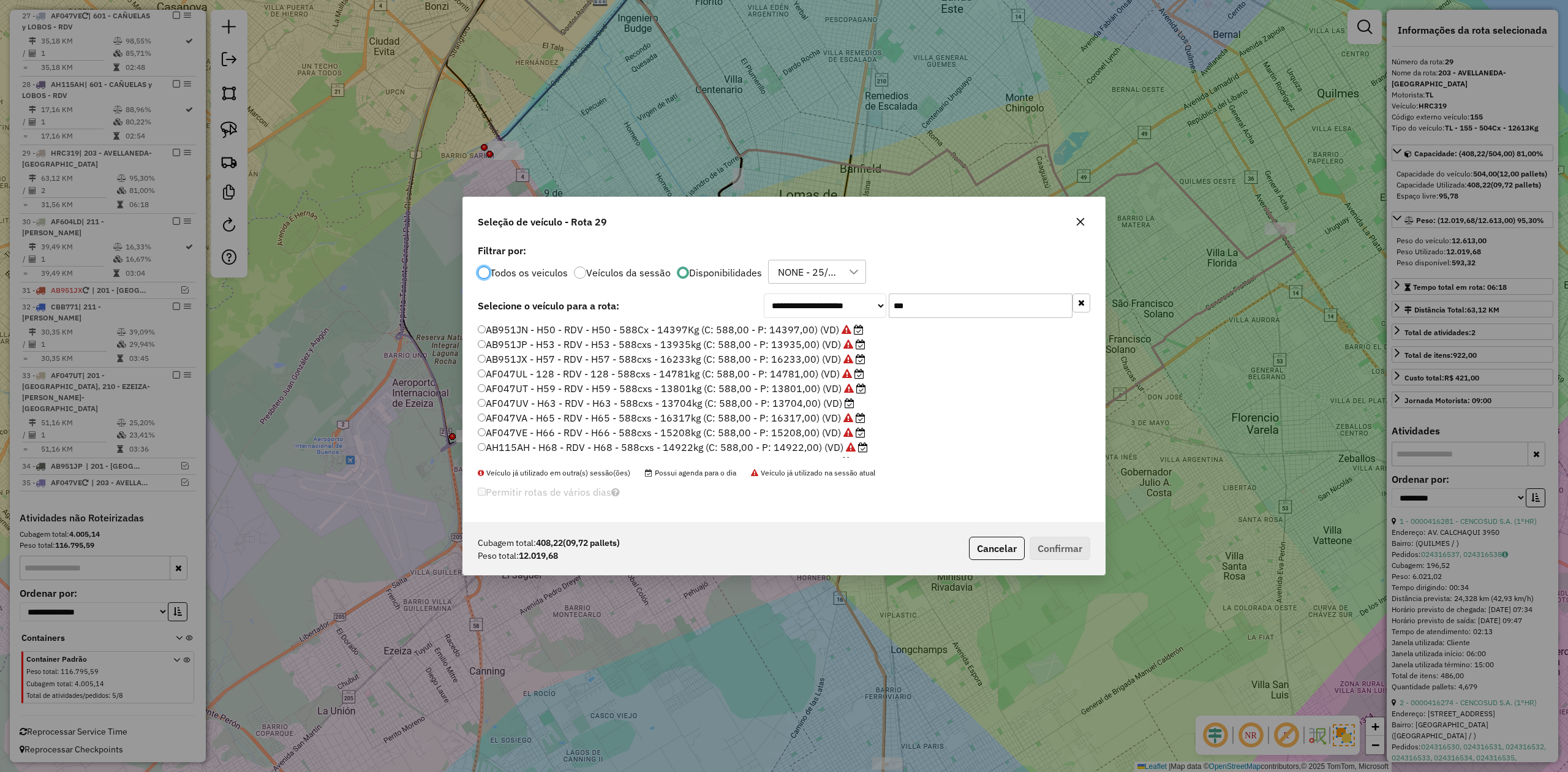
scroll to position [6, 3]
drag, startPoint x: 916, startPoint y: 297, endPoint x: 865, endPoint y: 293, distance: 51.2
click at [866, 294] on div "**********" at bounding box center [927, 306] width 327 height 25
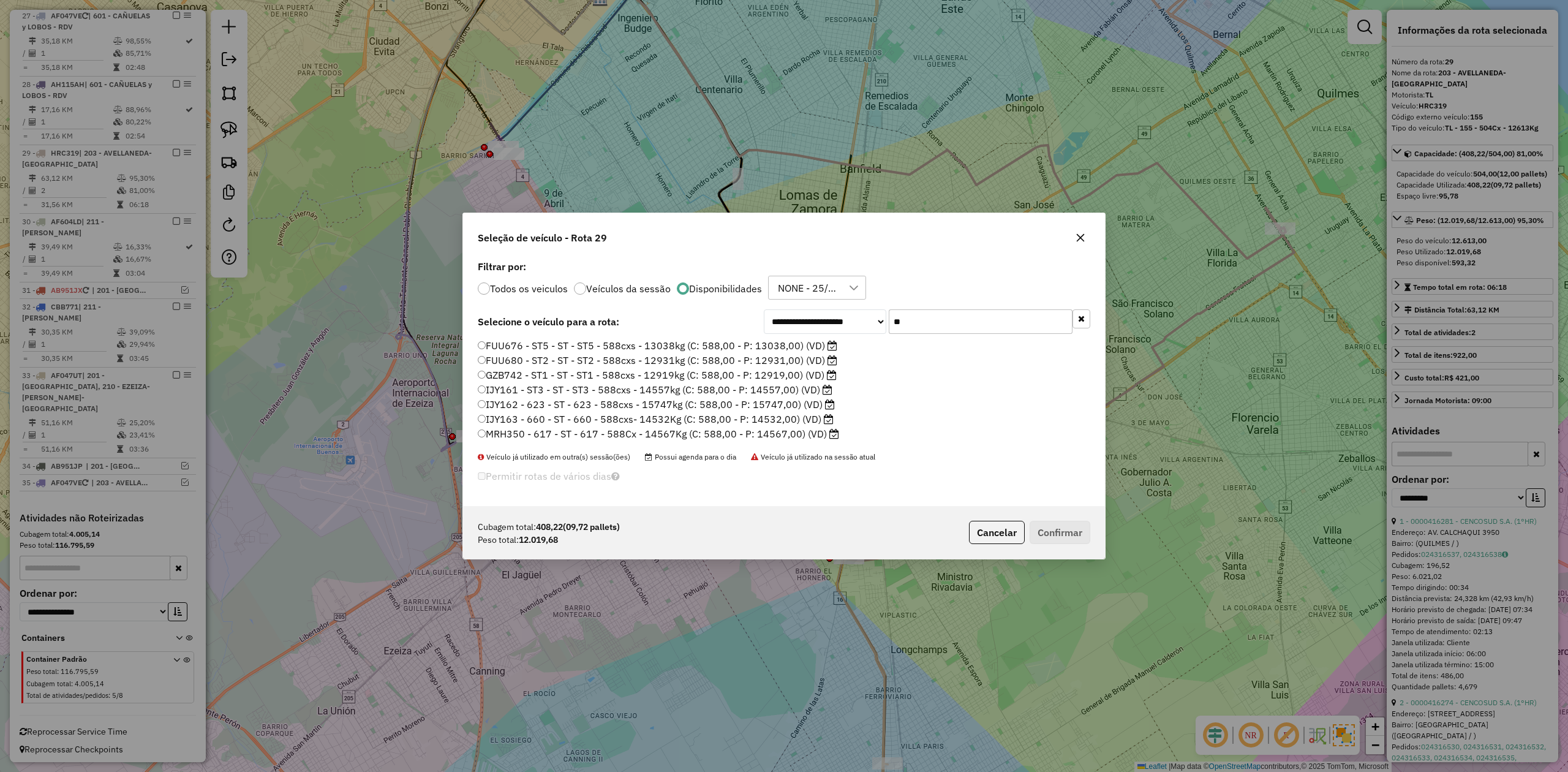
drag, startPoint x: 954, startPoint y: 320, endPoint x: 808, endPoint y: 340, distance: 147.4
click at [828, 326] on div "**********" at bounding box center [927, 322] width 327 height 25
click at [981, 290] on div "Todos os veiculos Veículos da sessão Disponibilidades NONE - 25/09 - PROMAX" at bounding box center [784, 288] width 612 height 25
drag, startPoint x: 927, startPoint y: 324, endPoint x: 874, endPoint y: 324, distance: 53.0
click at [874, 322] on div "**********" at bounding box center [927, 322] width 327 height 25
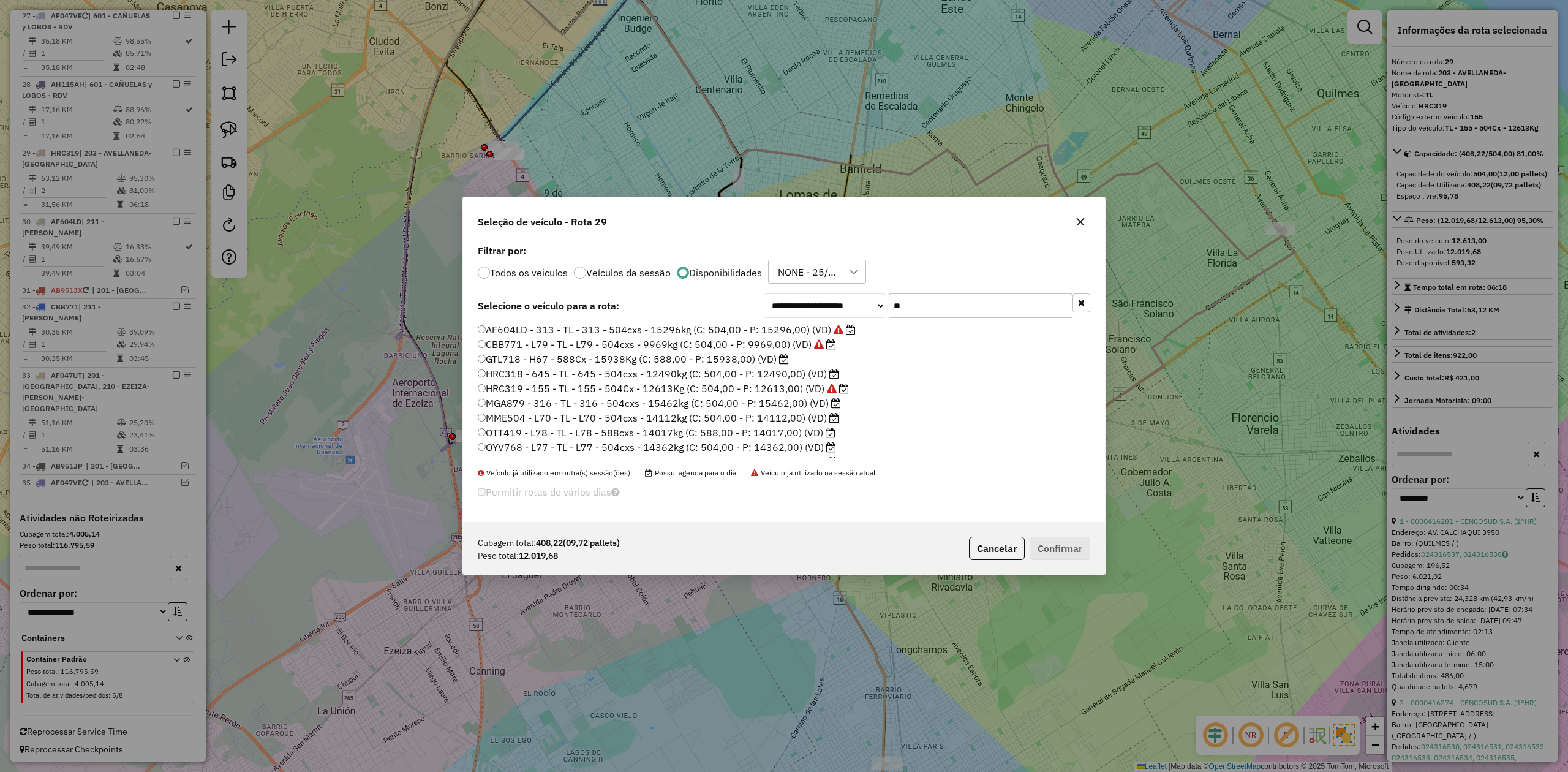
type input "**"
click at [797, 371] on label "HRC318 - 645 - TL - 645 - 504cxs - 12490kg (C: 504,00 - P: 12490,00) (VD)" at bounding box center [659, 373] width 362 height 14
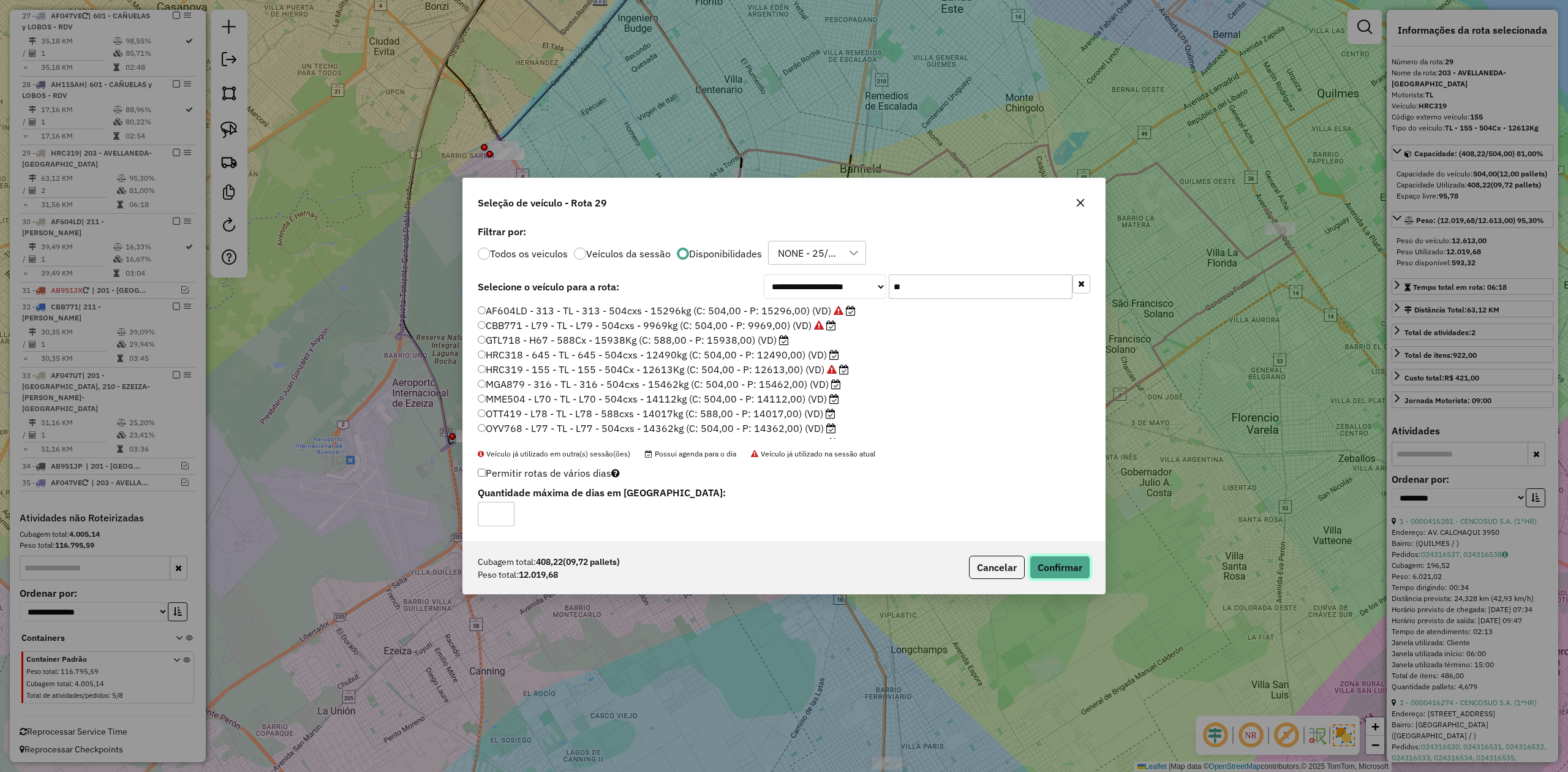
click at [1056, 569] on button "Confirmar" at bounding box center [1060, 567] width 60 height 23
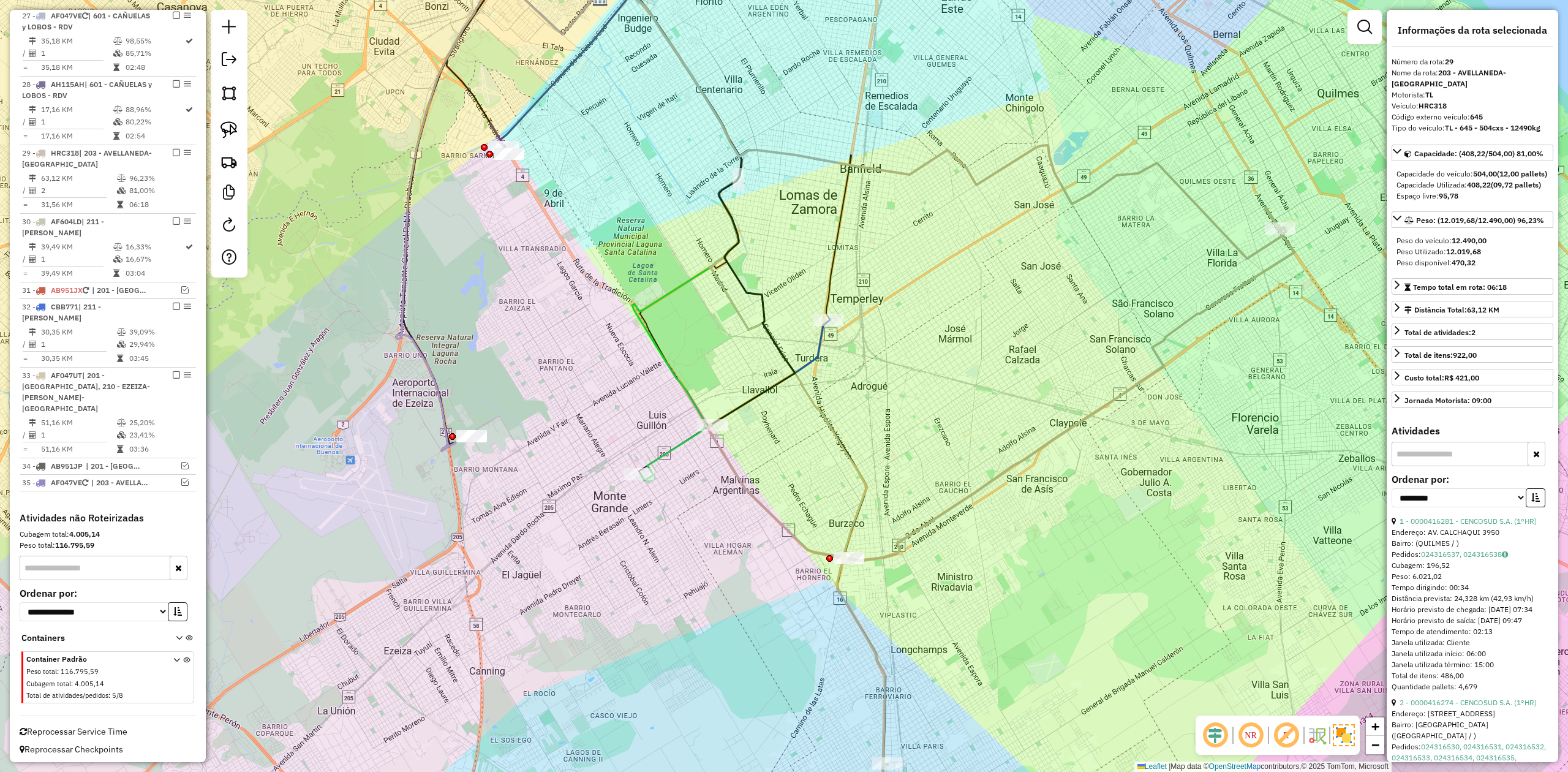
click at [1004, 206] on div "Janela de atendimento Grade de atendimento Capacidade Transportadoras Veículos …" at bounding box center [784, 386] width 1568 height 772
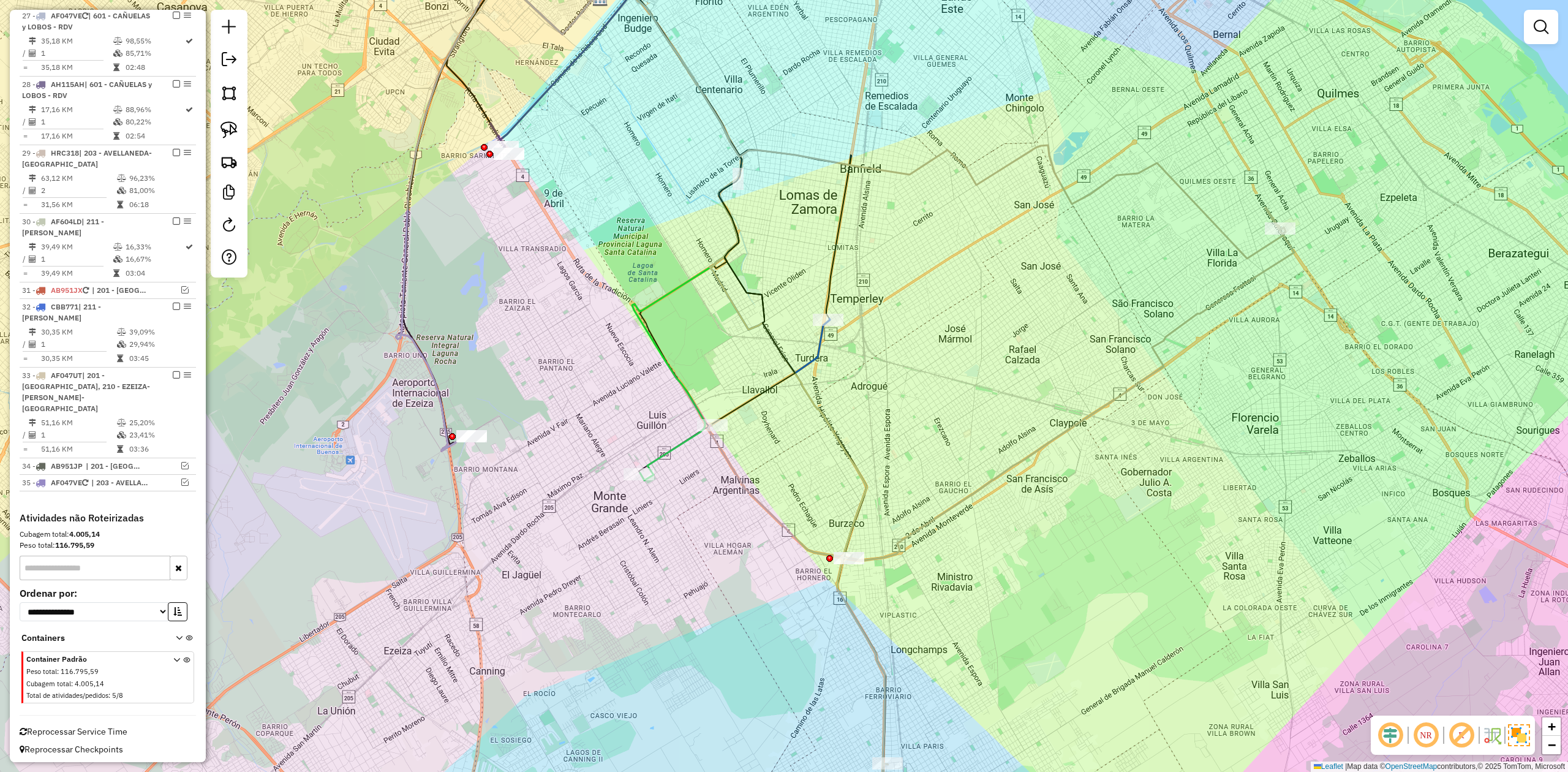
click at [999, 184] on div "Janela de atendimento Grade de atendimento Capacidade Transportadoras Veículos …" at bounding box center [784, 386] width 1568 height 772
click at [998, 169] on icon at bounding box center [941, 118] width 689 height 281
select select "**********"
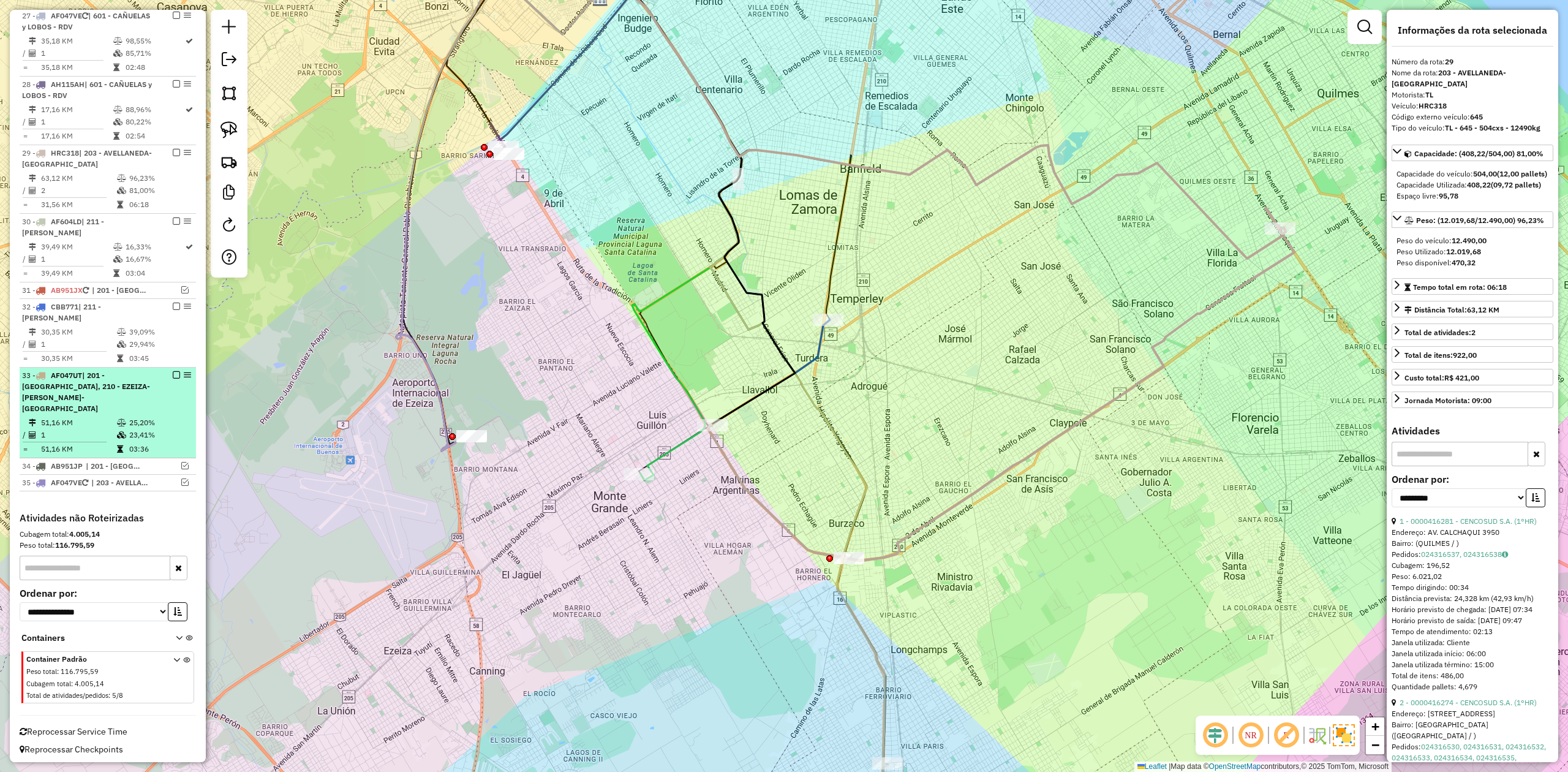
click at [174, 379] on em at bounding box center [176, 375] width 8 height 8
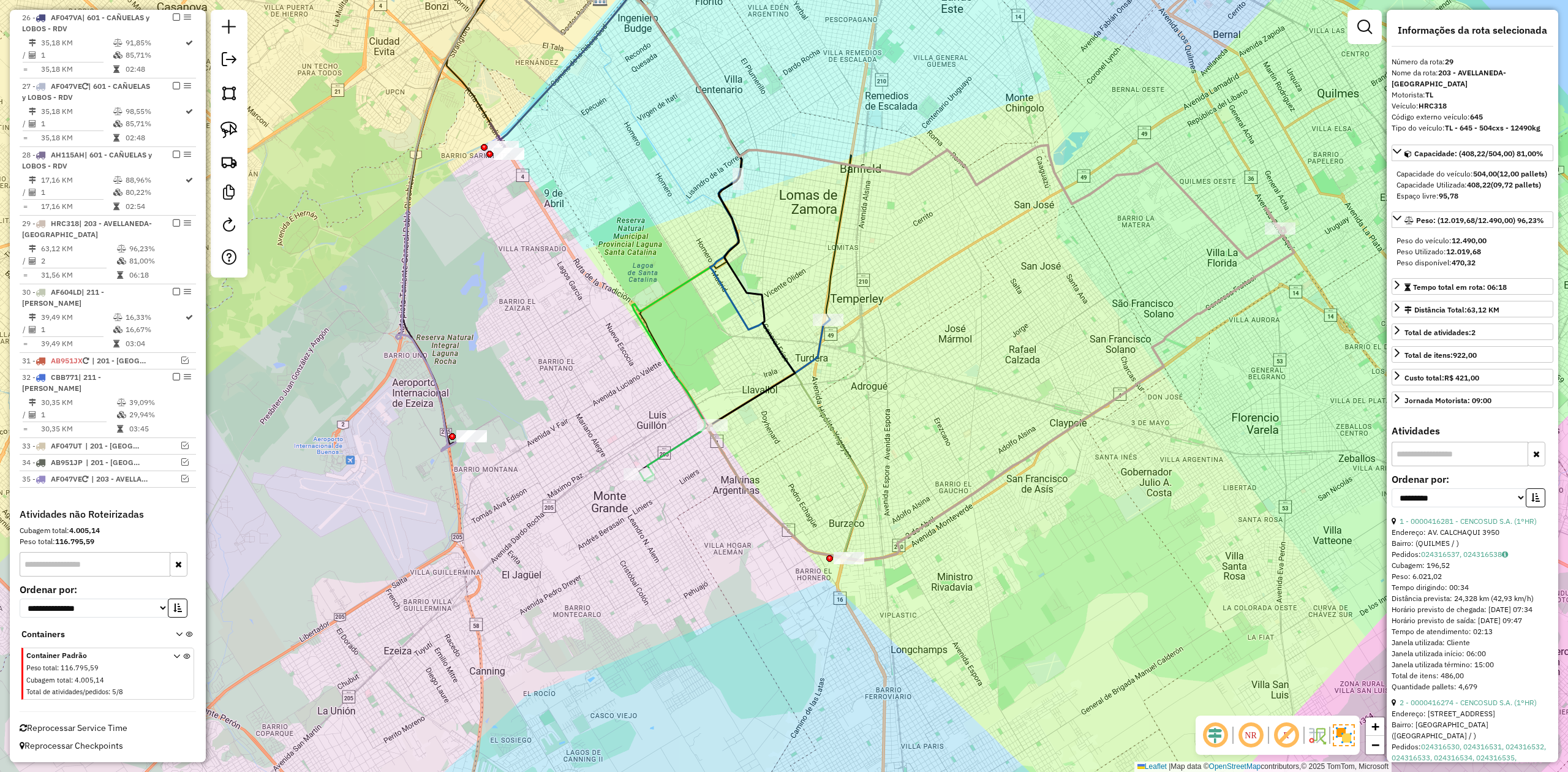
drag, startPoint x: 182, startPoint y: 443, endPoint x: 250, endPoint y: 442, distance: 68.0
click at [182, 442] on em at bounding box center [185, 445] width 8 height 8
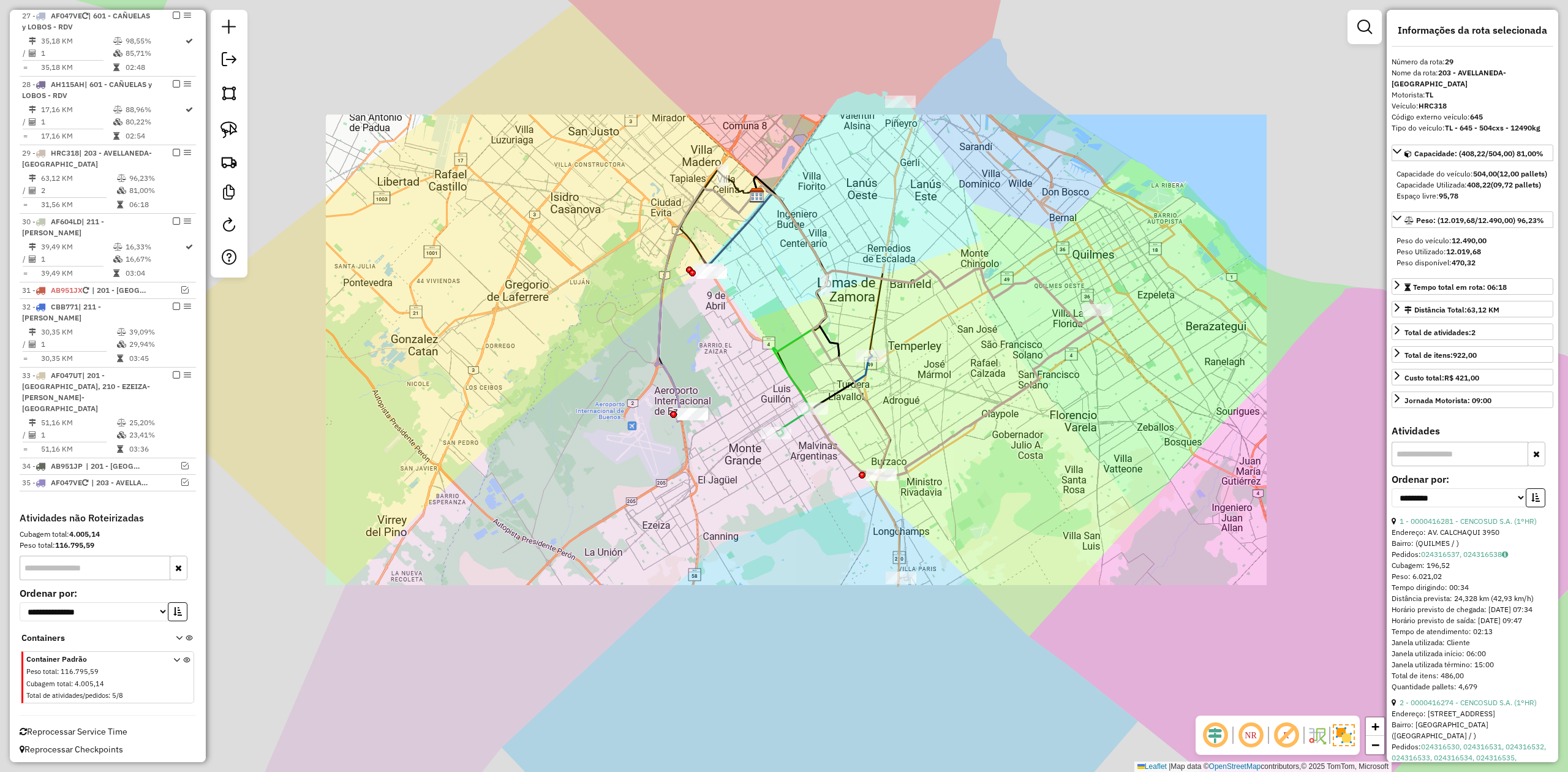
drag, startPoint x: 962, startPoint y: 379, endPoint x: 976, endPoint y: 331, distance: 50.0
click at [962, 378] on div "Janela de atendimento Grade de atendimento Capacidade Transportadoras Veículos …" at bounding box center [784, 386] width 1568 height 772
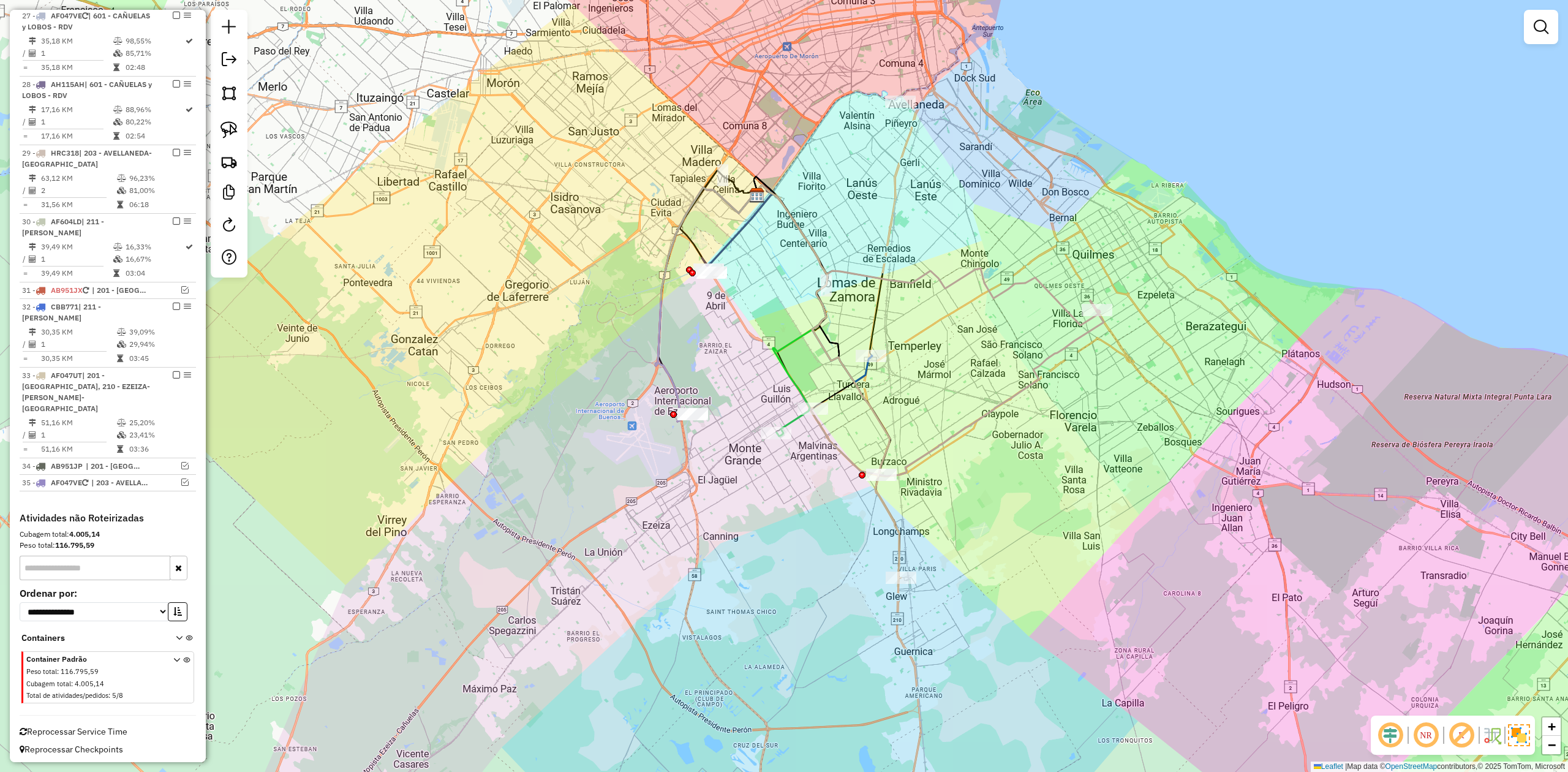
click at [978, 329] on div "Janela de atendimento Grade de atendimento Capacidade Transportadoras Veículos …" at bounding box center [784, 386] width 1568 height 772
click at [1000, 290] on icon at bounding box center [928, 255] width 345 height 140
select select "**********"
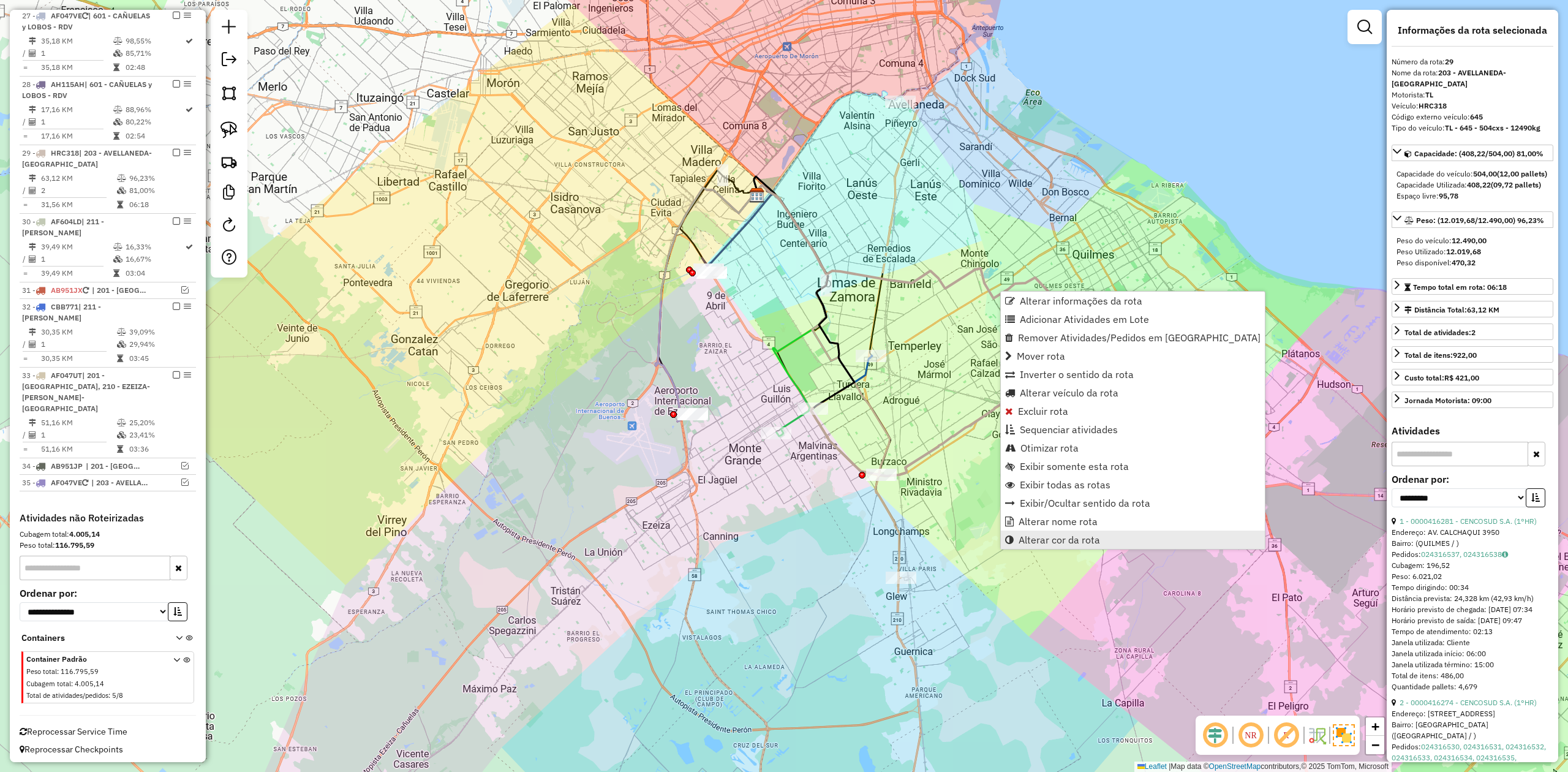
click at [1092, 539] on span "Alterar cor da rota" at bounding box center [1059, 540] width 82 height 10
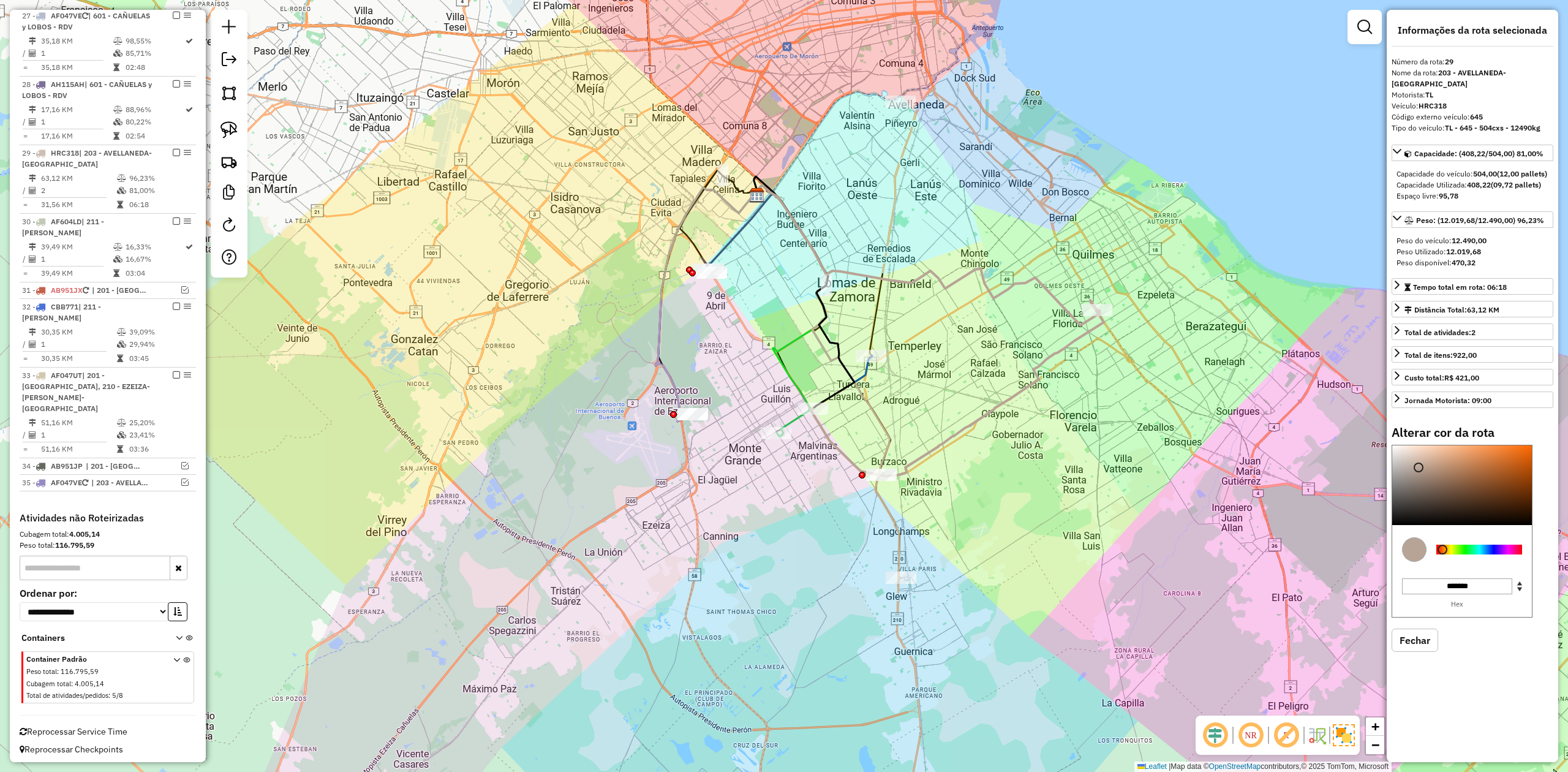
click at [1486, 549] on div at bounding box center [1479, 549] width 86 height 10
type input "*******"
click at [1527, 452] on div at bounding box center [1462, 485] width 140 height 80
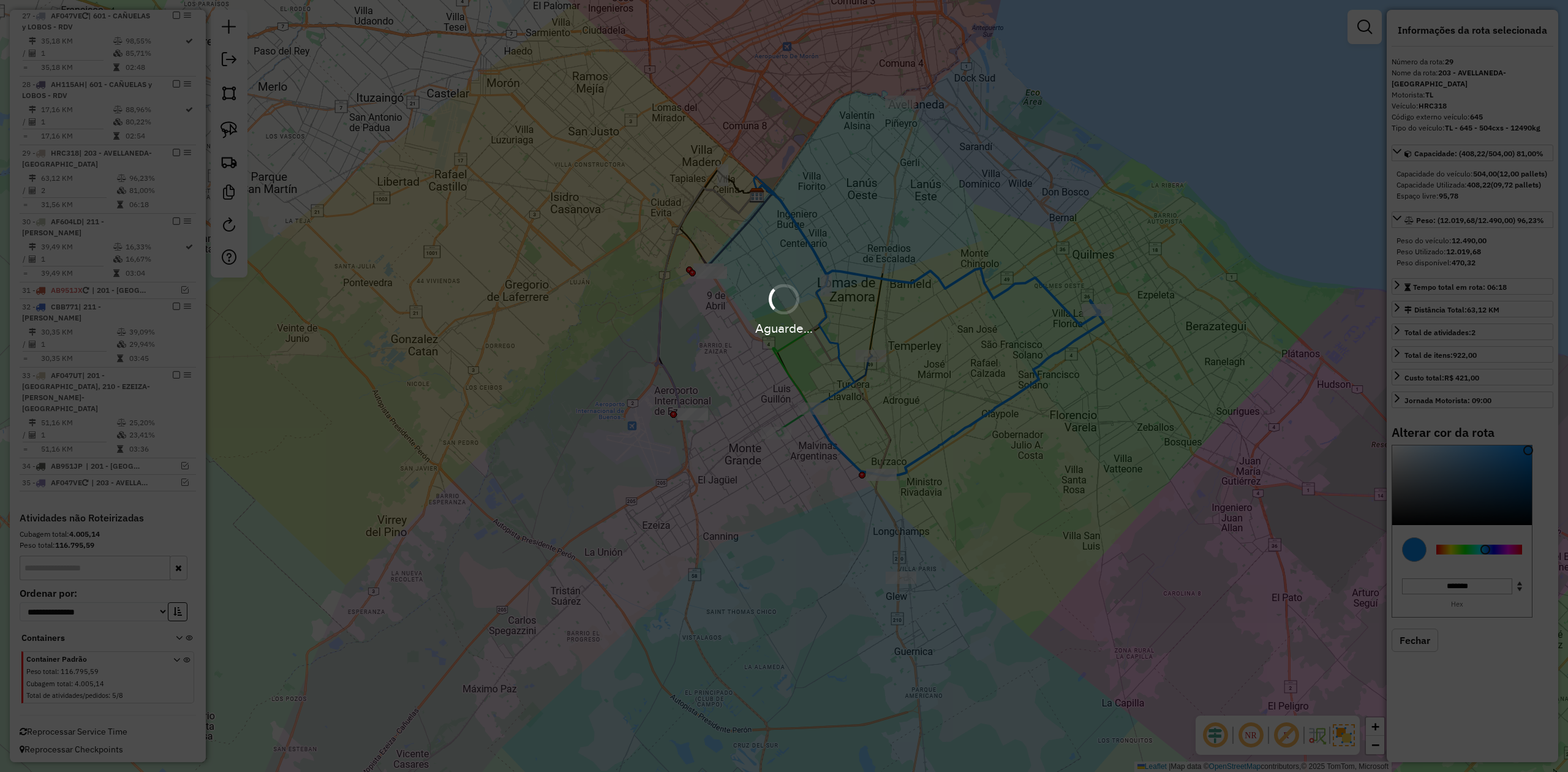
click at [1006, 340] on div "Janela de atendimento Grade de atendimento Capacidade Transportadoras Veículos …" at bounding box center [784, 386] width 1568 height 772
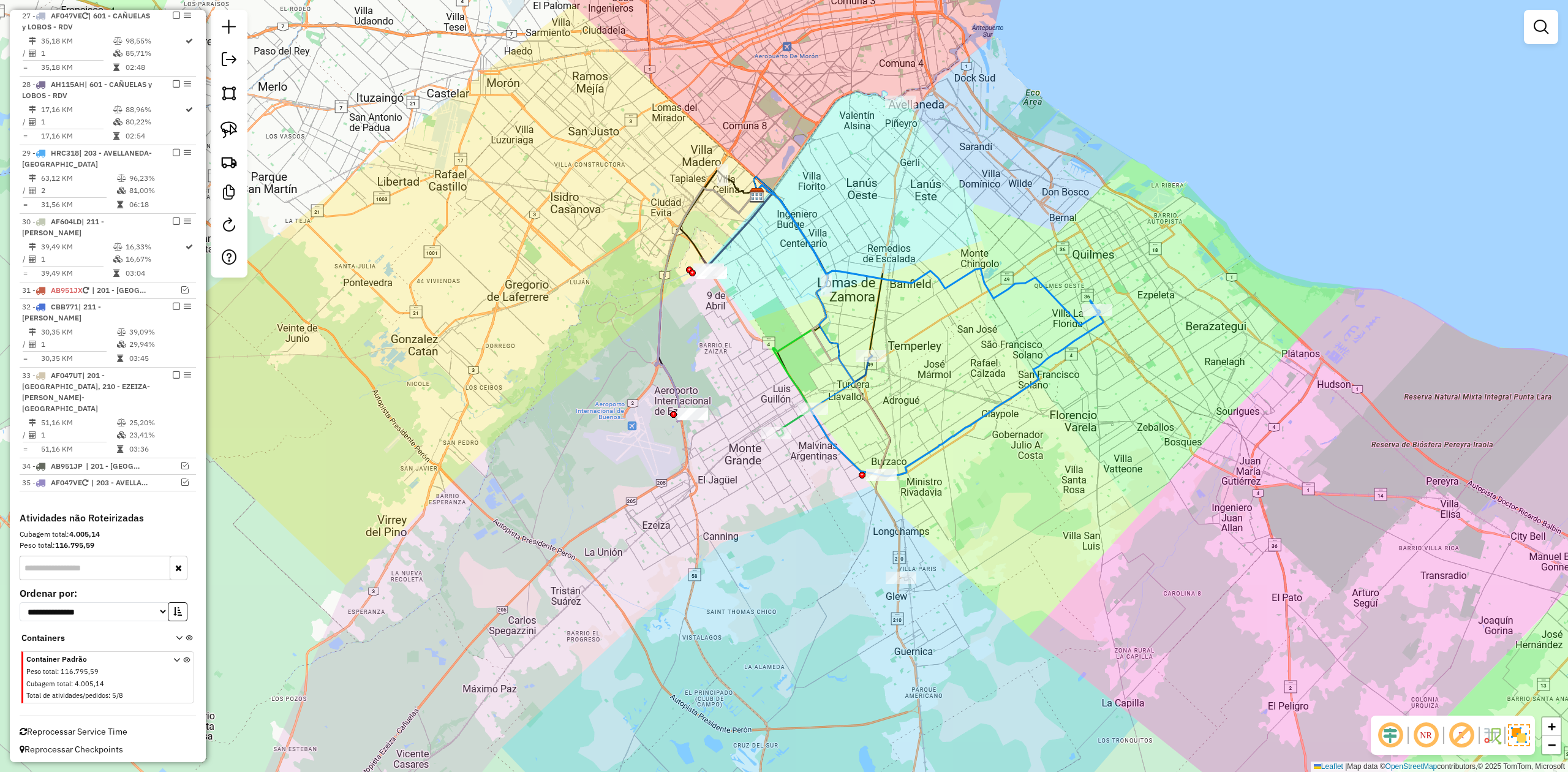
click at [1010, 329] on div "Janela de atendimento Grade de atendimento Capacidade Transportadoras Veículos …" at bounding box center [784, 386] width 1568 height 772
click at [1027, 287] on icon at bounding box center [928, 255] width 345 height 140
select select "**********"
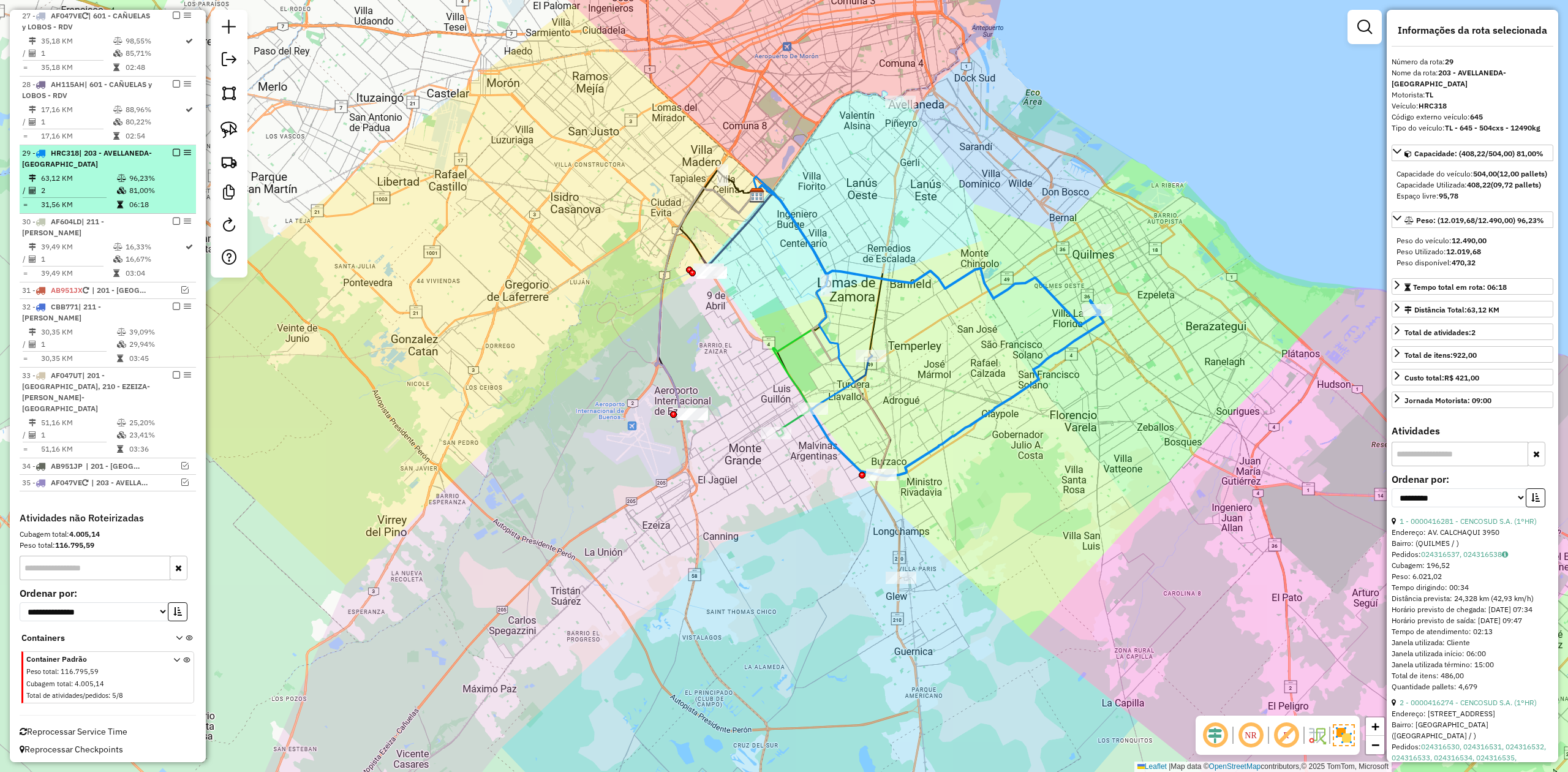
click at [174, 155] on em at bounding box center [176, 153] width 8 height 8
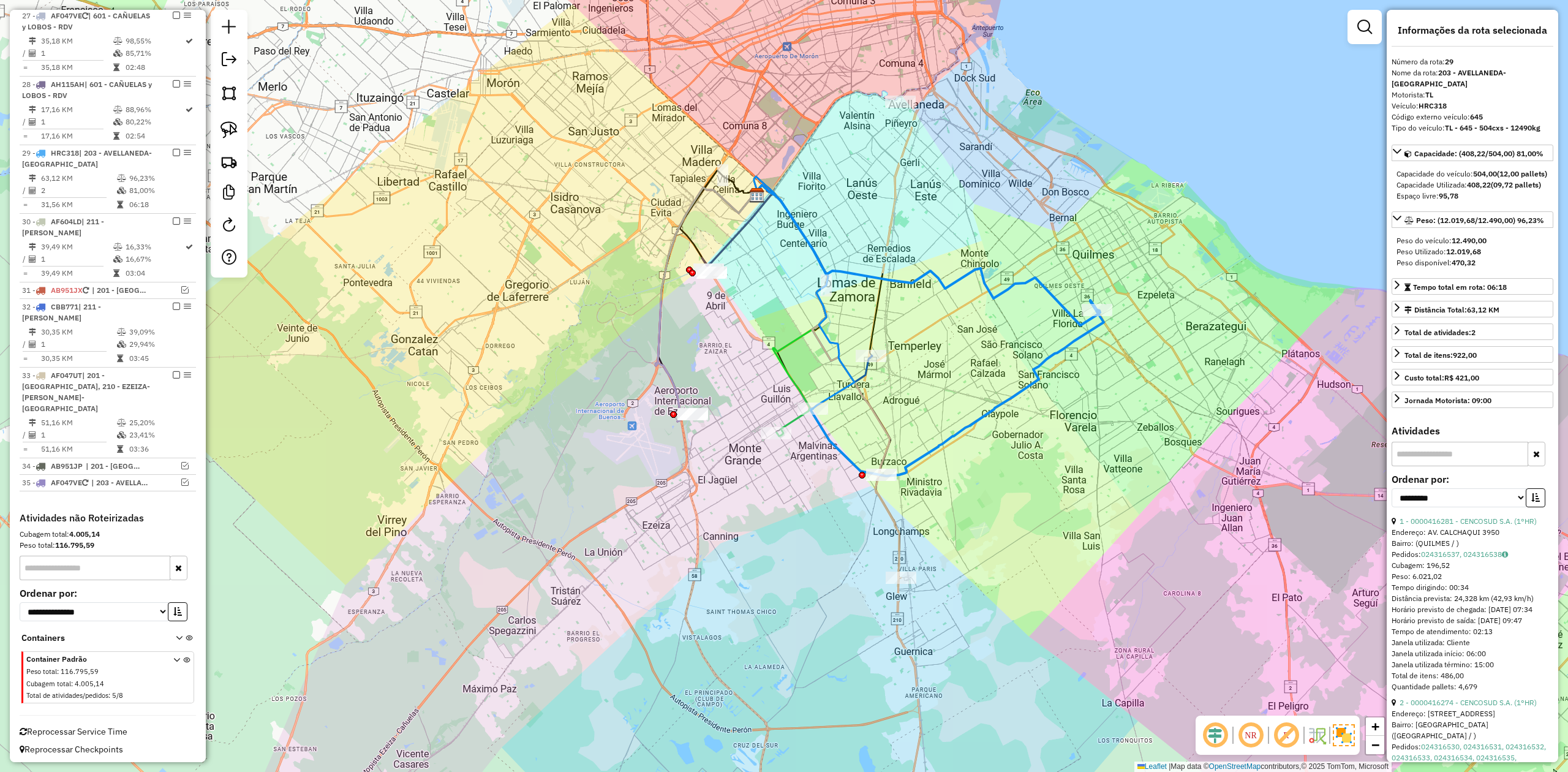
scroll to position [1111, 0]
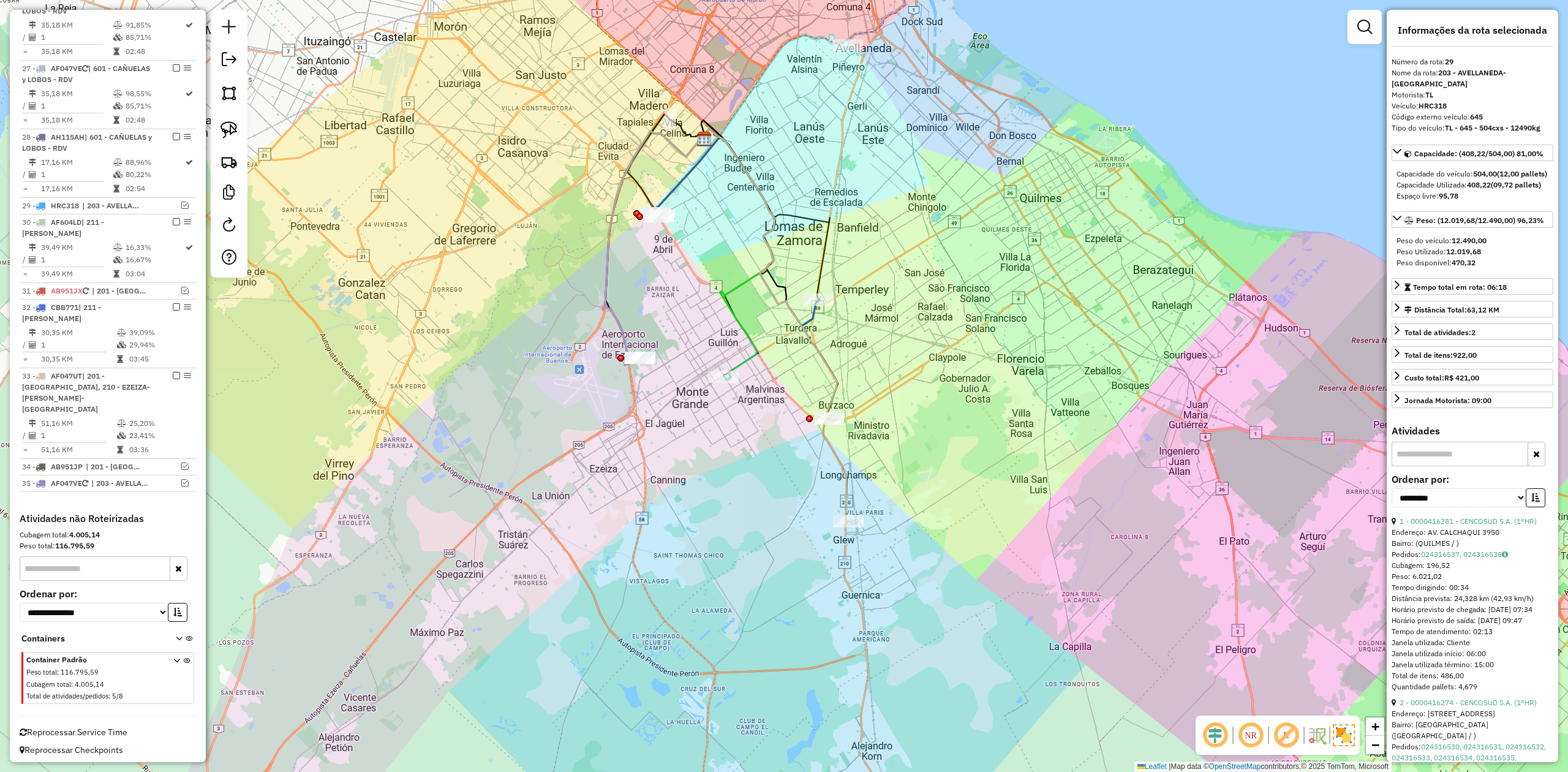
click at [838, 461] on icon at bounding box center [775, 329] width 146 height 401
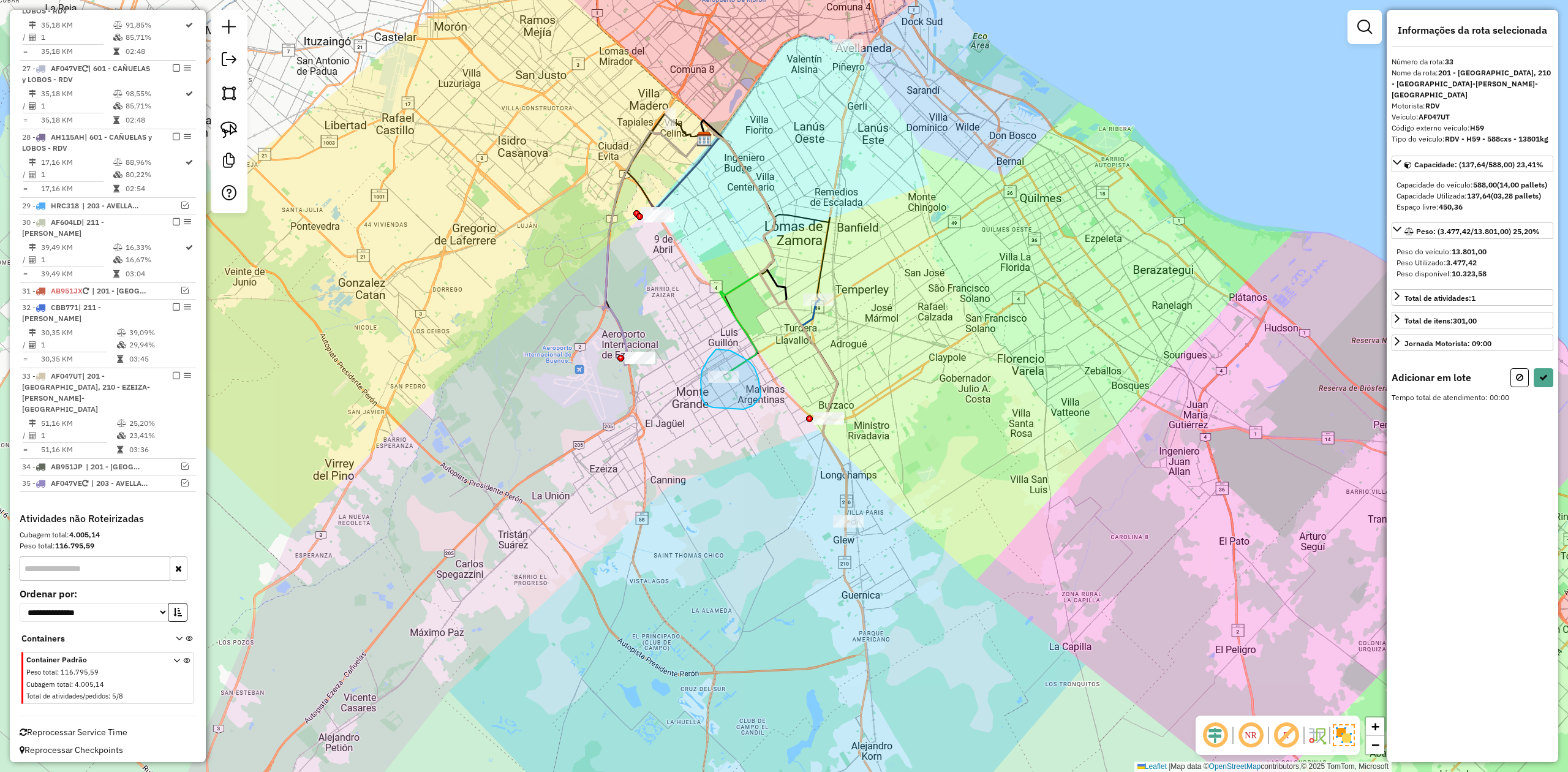
drag, startPoint x: 730, startPoint y: 351, endPoint x: 763, endPoint y: 391, distance: 51.9
select select "**********"
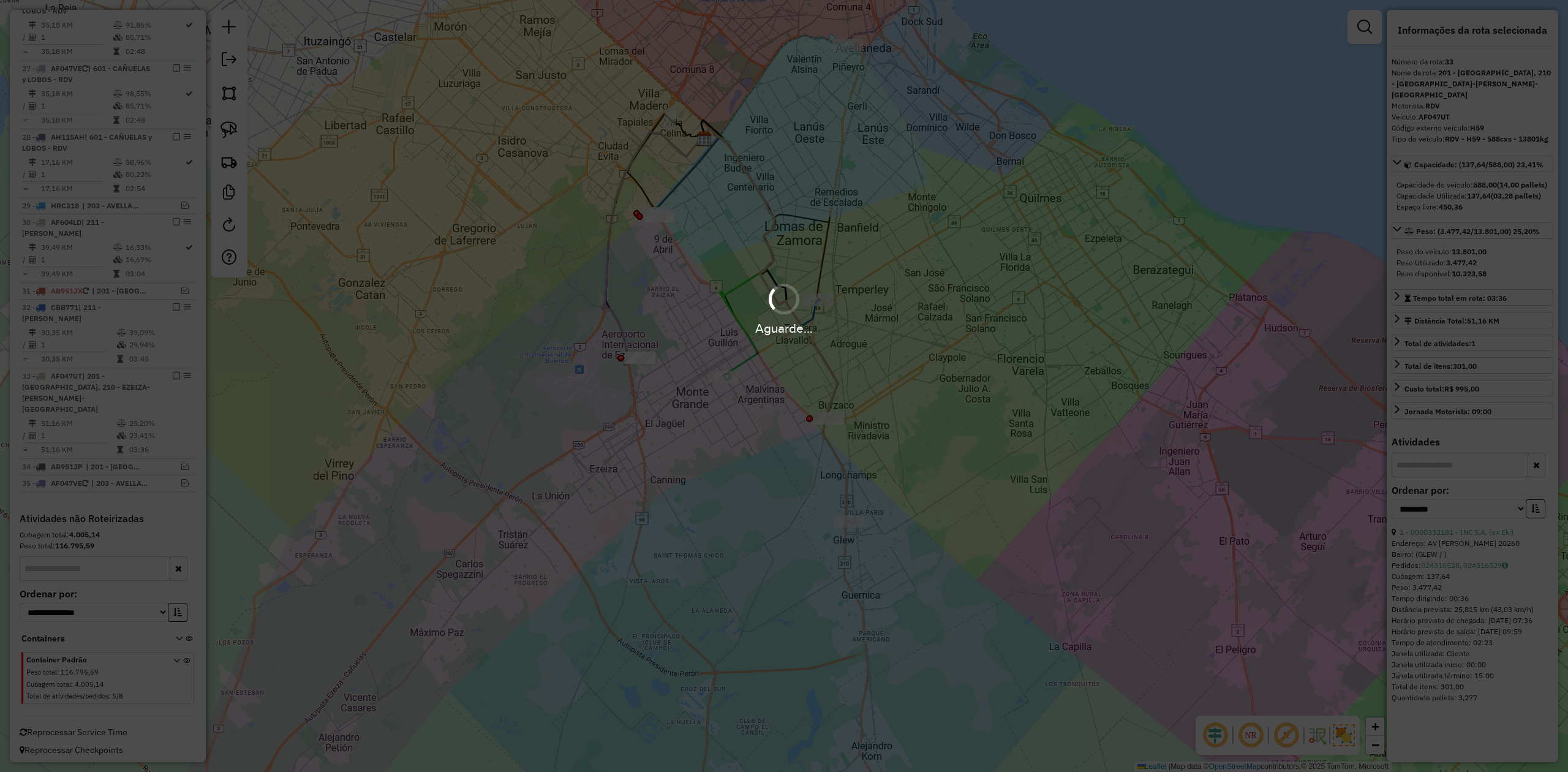
scroll to position [1043, 0]
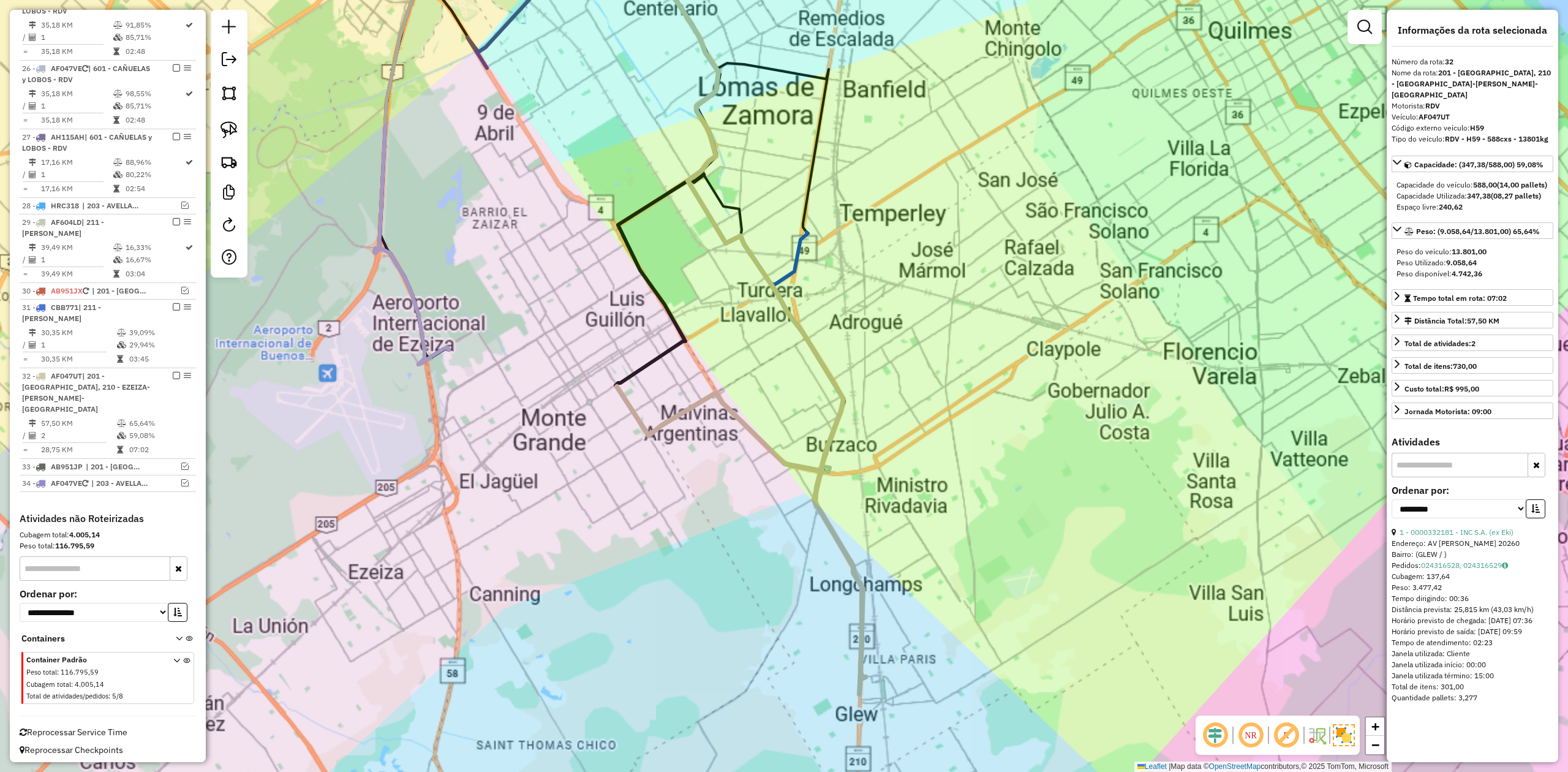
click at [891, 363] on div "Janela de atendimento Grade de atendimento Capacidade Transportadoras Veículos …" at bounding box center [784, 386] width 1568 height 772
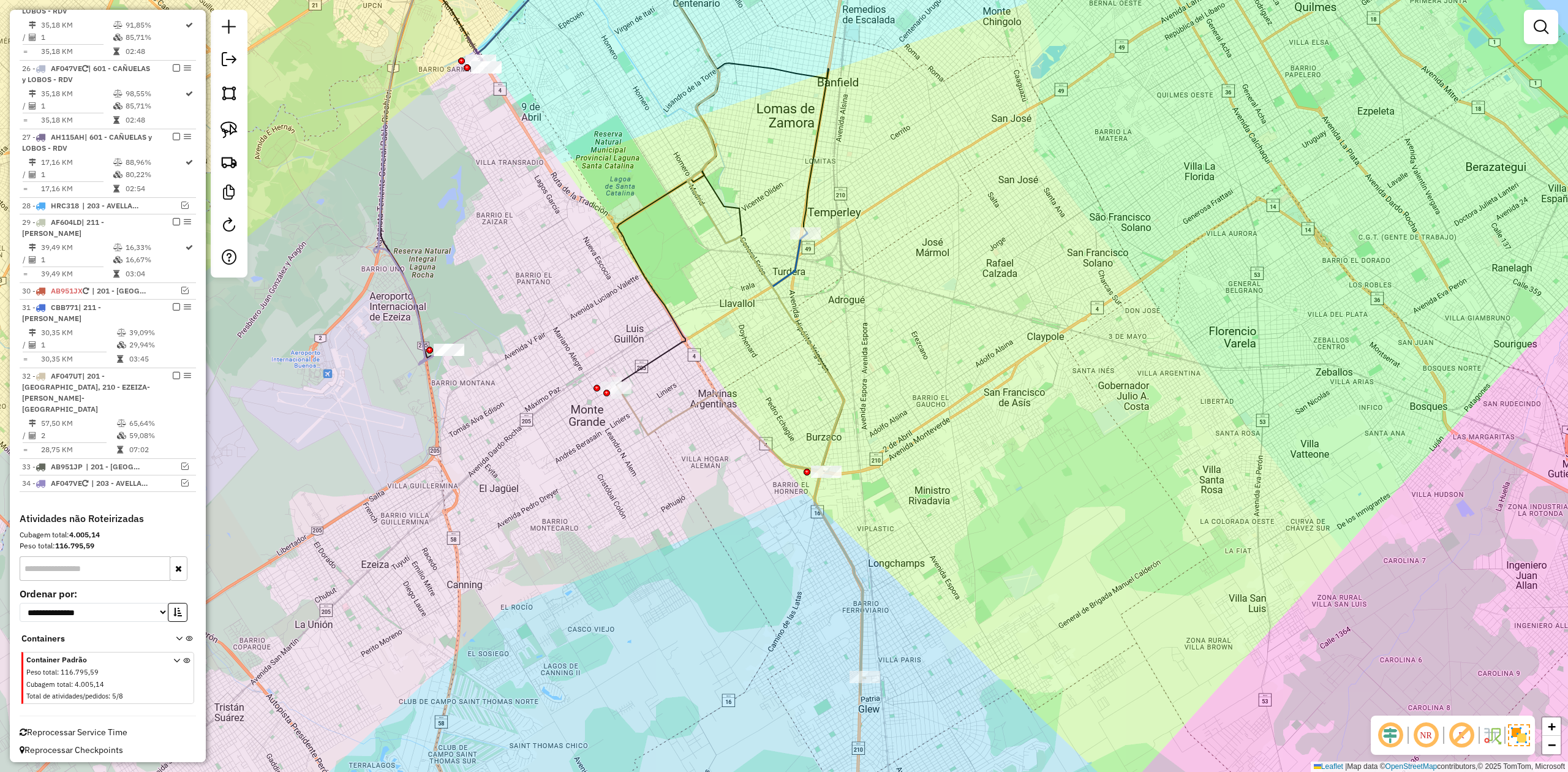
click at [875, 379] on div "Janela de atendimento Grade de atendimento Capacidade Transportadoras Veículos …" at bounding box center [784, 386] width 1568 height 772
drag, startPoint x: 830, startPoint y: 439, endPoint x: 901, endPoint y: 454, distance: 72.6
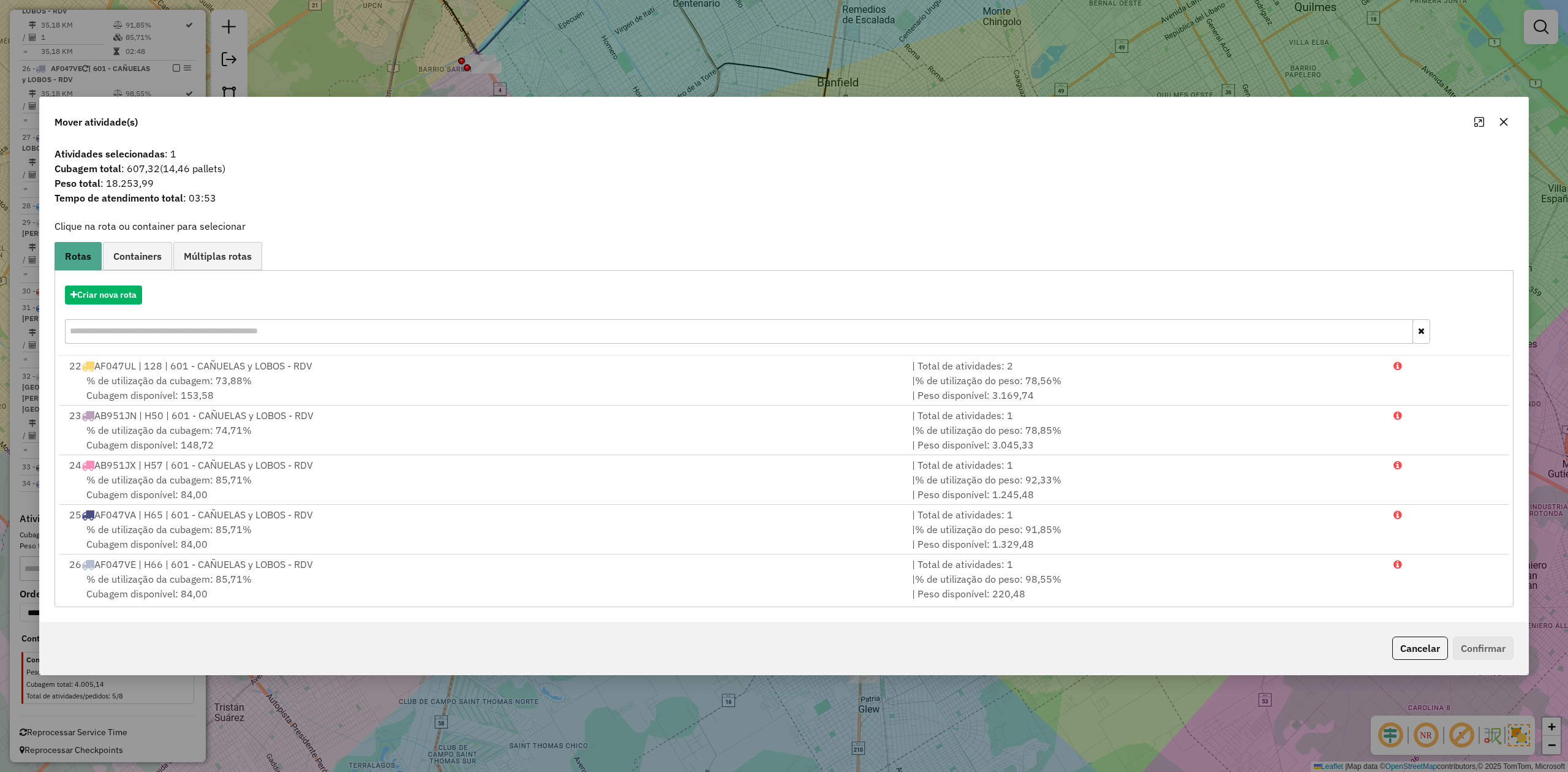
click at [1510, 116] on button "button" at bounding box center [1503, 122] width 20 height 20
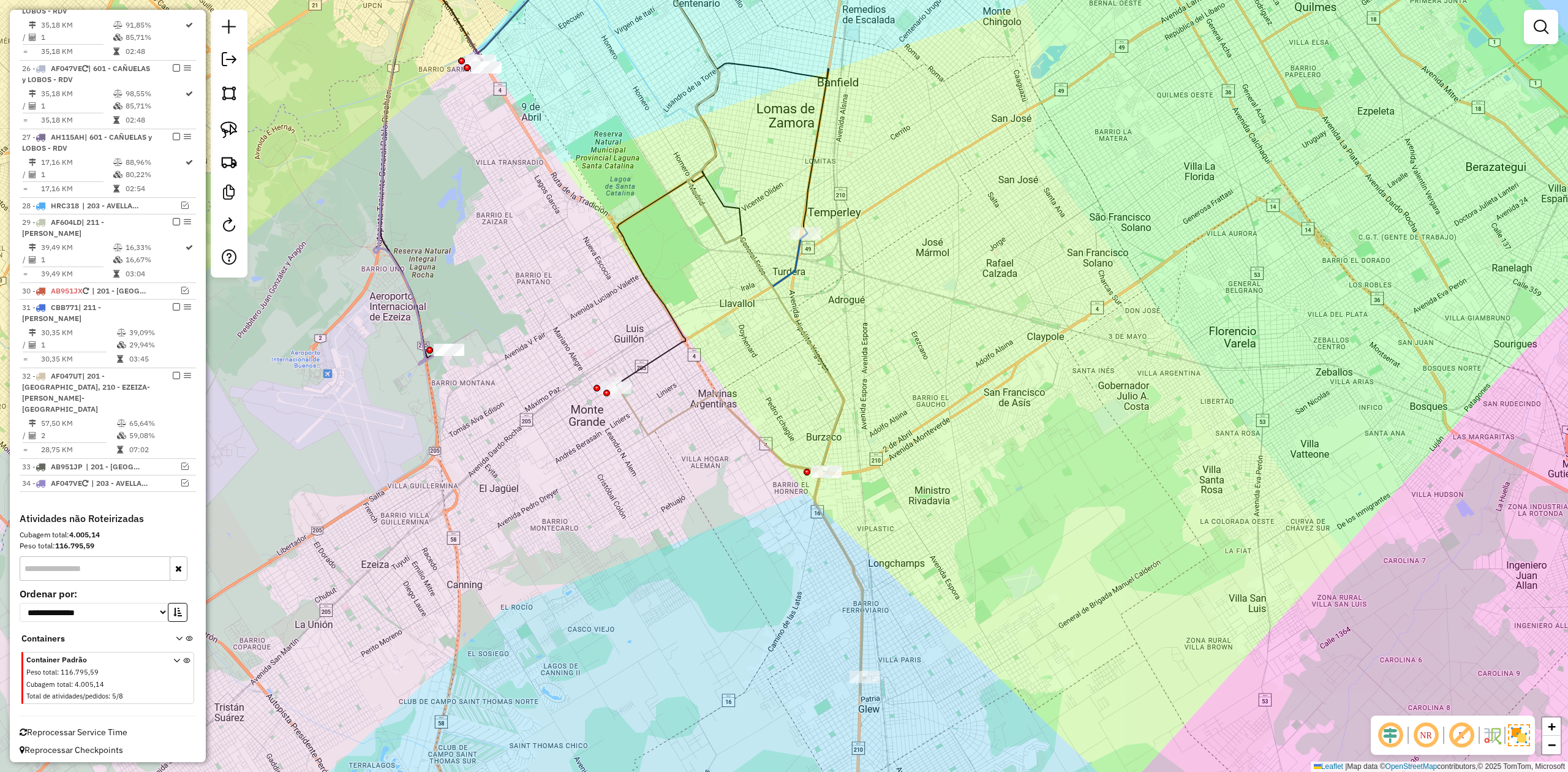
click at [872, 397] on div "Janela de atendimento Grade de atendimento Capacidade Transportadoras Veículos …" at bounding box center [784, 386] width 1568 height 772
click at [861, 368] on div "Janela de atendimento Grade de atendimento Capacidade Transportadoras Veículos …" at bounding box center [784, 386] width 1568 height 772
click at [844, 410] on icon at bounding box center [734, 197] width 219 height 549
select select "**********"
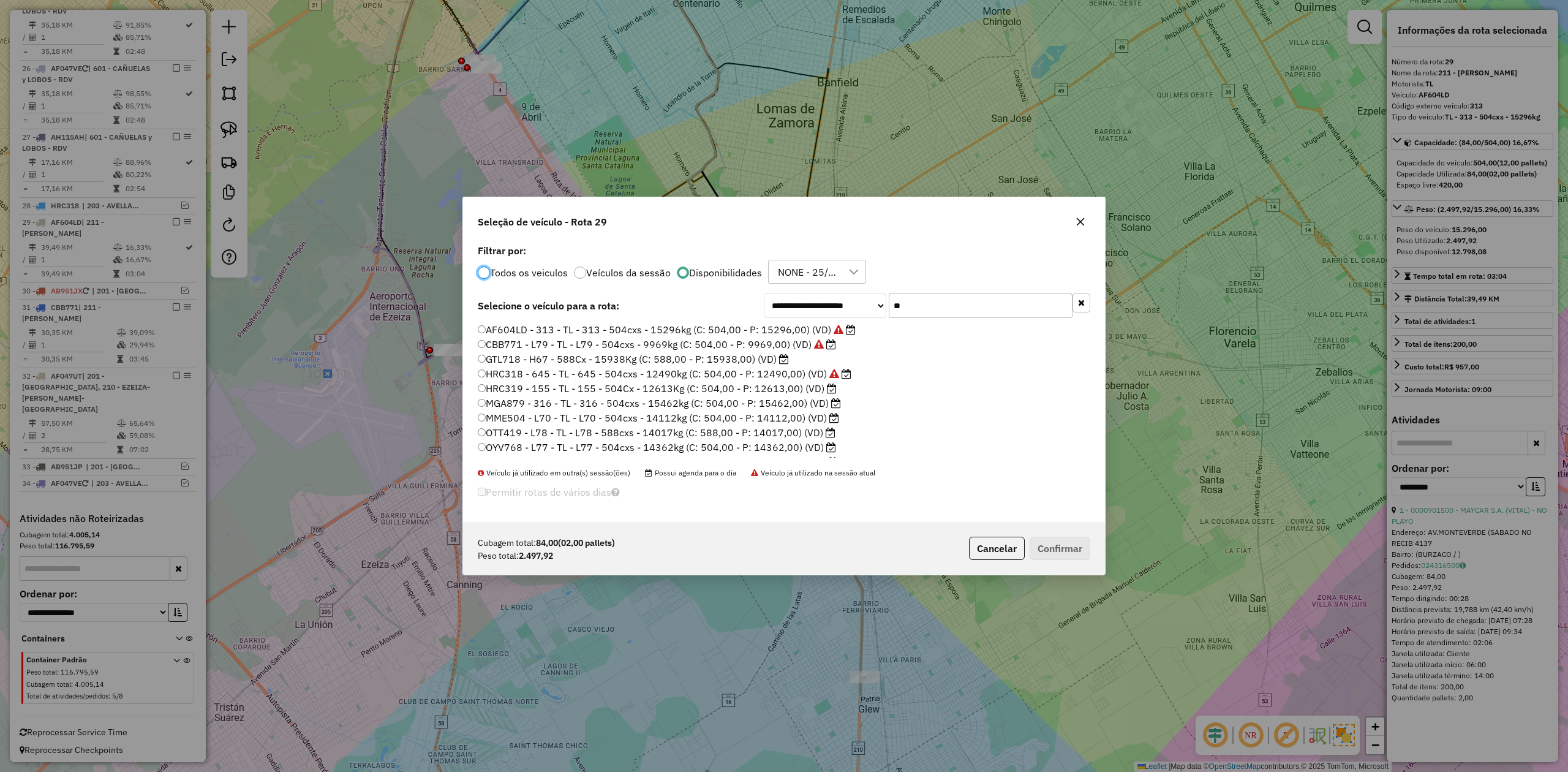
scroll to position [6, 3]
click at [1072, 228] on div at bounding box center [1081, 221] width 20 height 20
click at [1074, 222] on button "button" at bounding box center [1081, 221] width 20 height 20
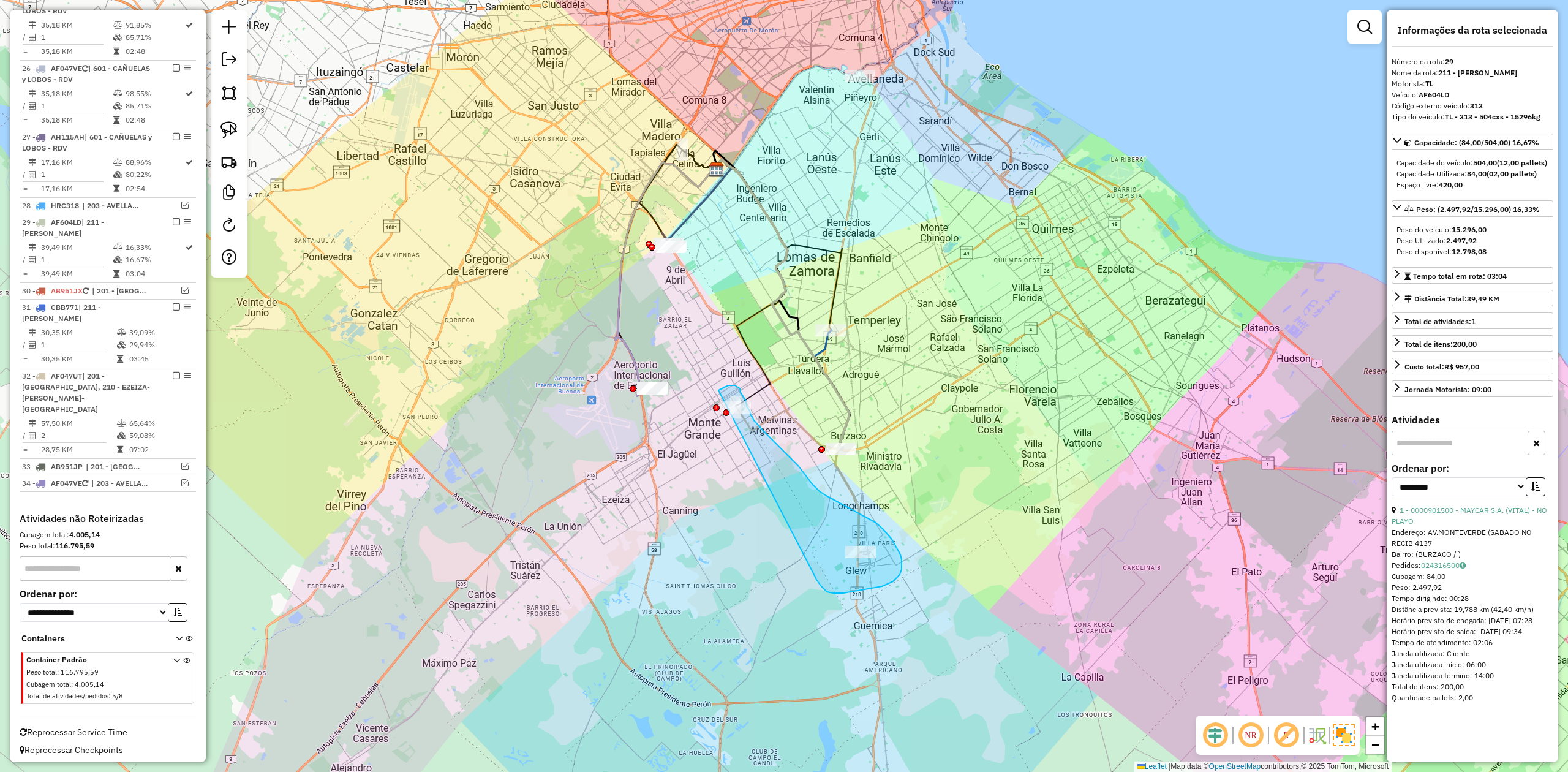
drag, startPoint x: 813, startPoint y: 573, endPoint x: 675, endPoint y: 437, distance: 193.8
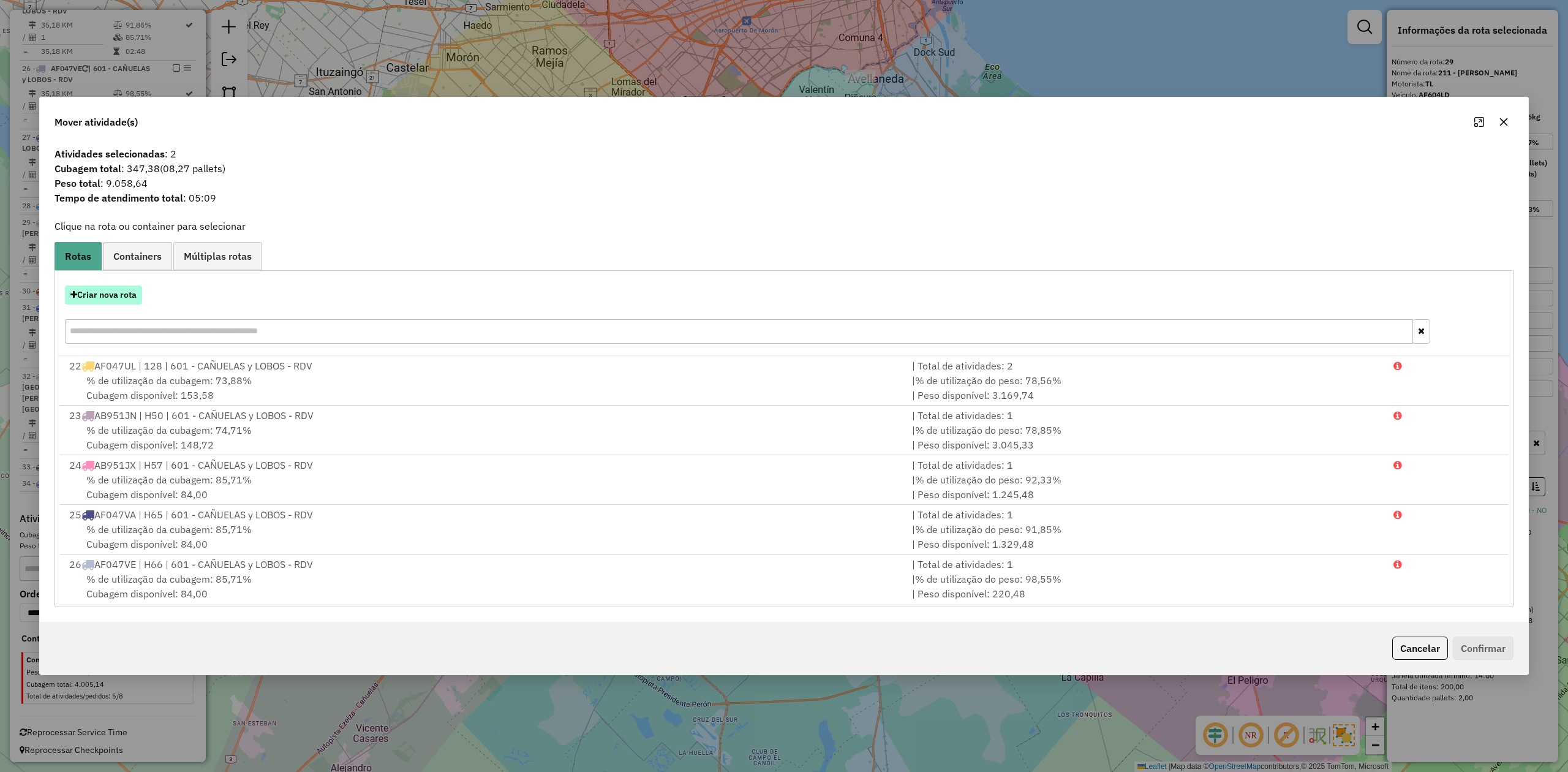
click at [118, 296] on button "Criar nova rota" at bounding box center [103, 295] width 77 height 19
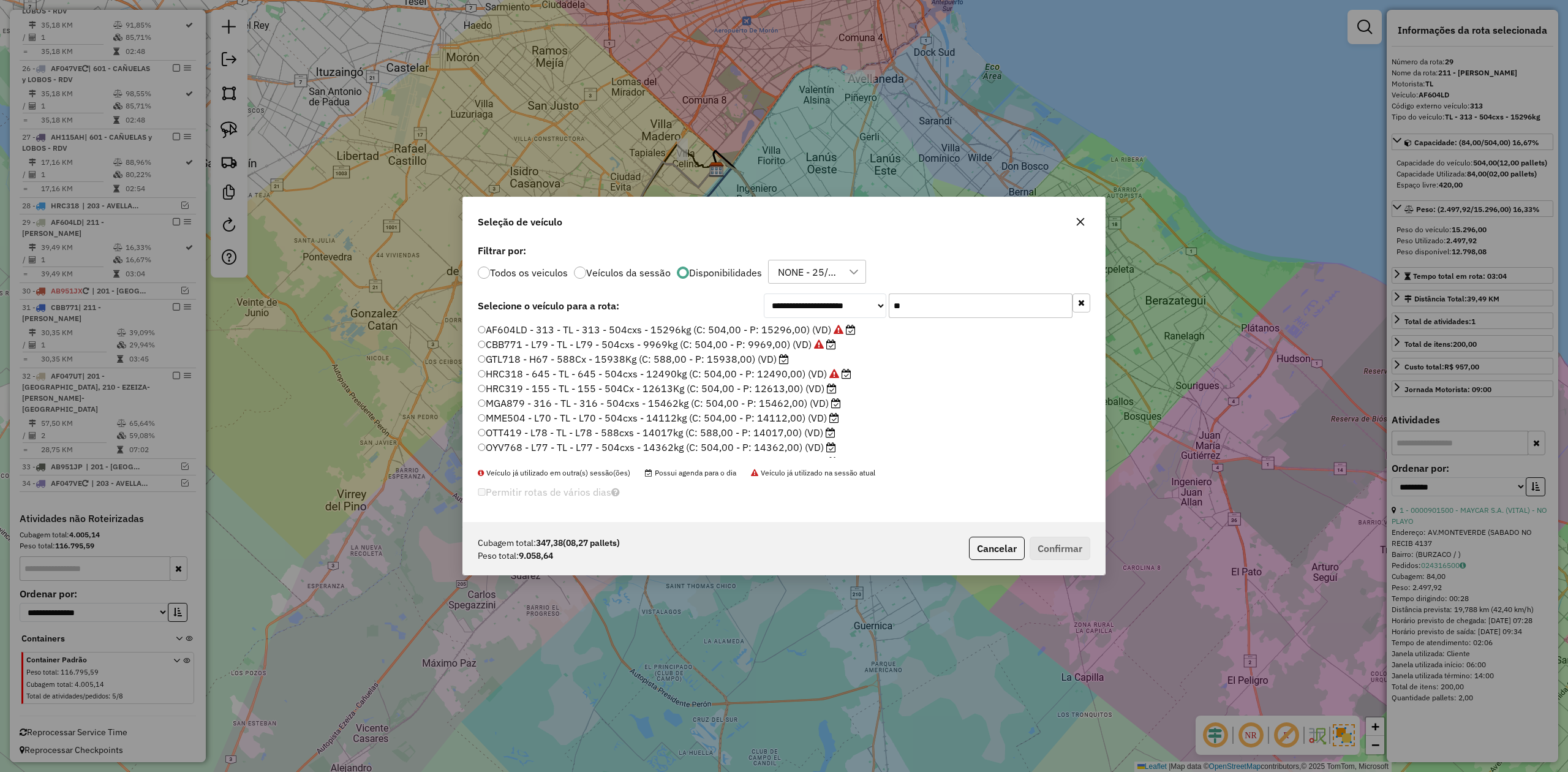
drag, startPoint x: 952, startPoint y: 307, endPoint x: 856, endPoint y: 297, distance: 96.5
click at [857, 298] on div "**********" at bounding box center [927, 306] width 327 height 25
type input "**"
click at [782, 341] on label "CBB771 - L79 - TL - L79 - 504cxs - 9969kg (C: 504,00 - P: 9969,00) (VD)" at bounding box center [656, 344] width 358 height 14
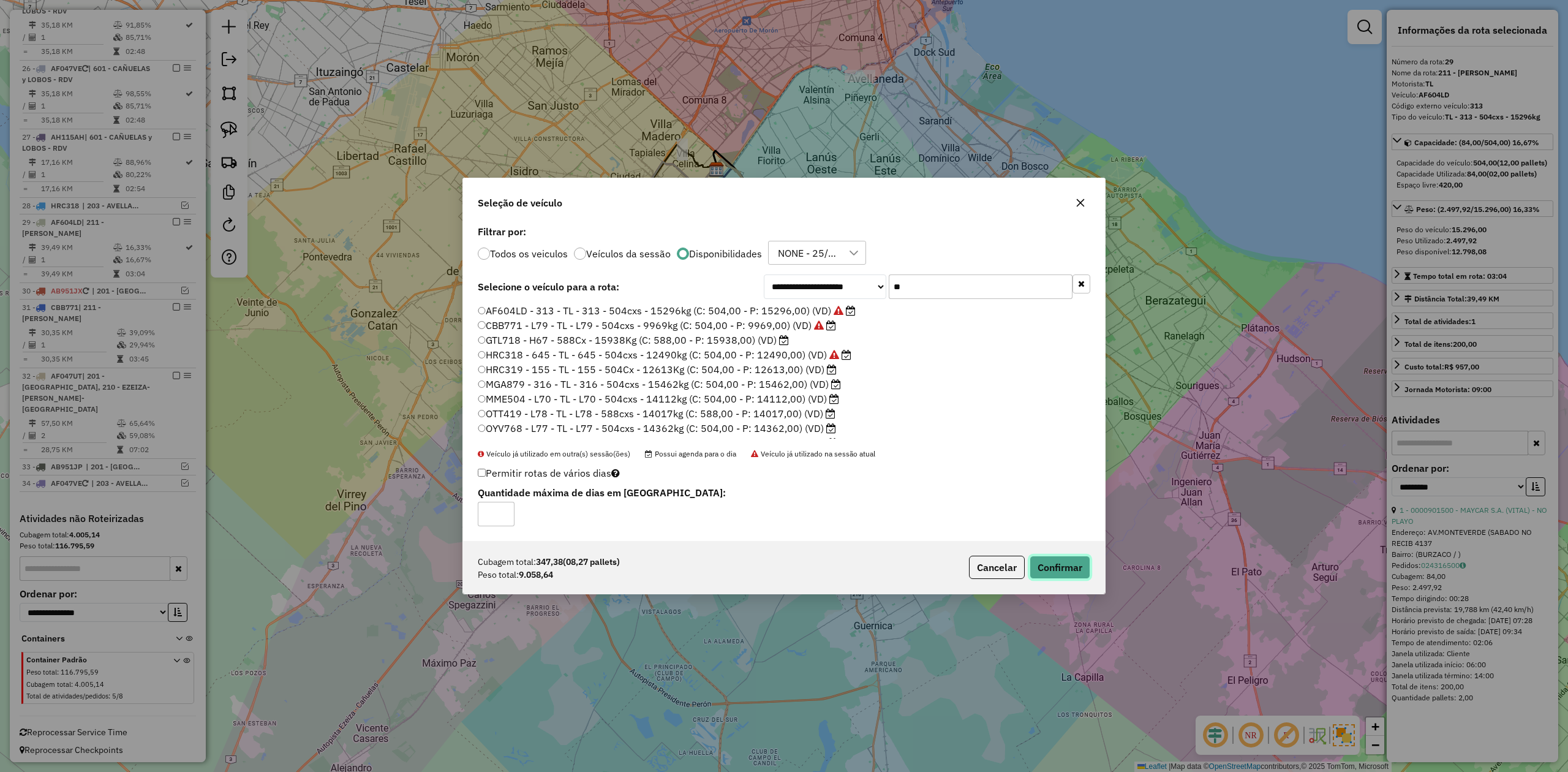
click at [1040, 560] on button "Confirmar" at bounding box center [1060, 567] width 60 height 23
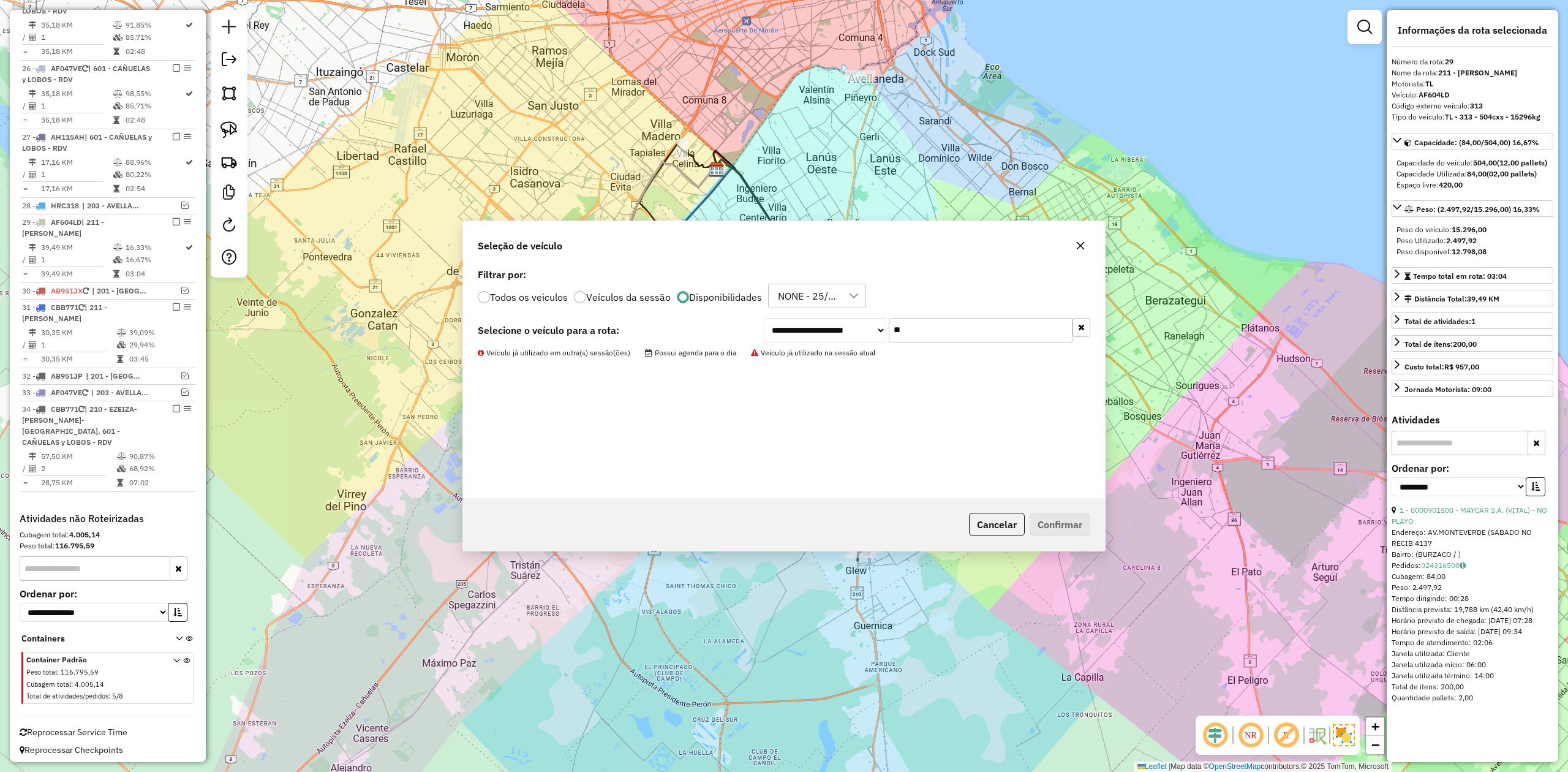
scroll to position [1054, 0]
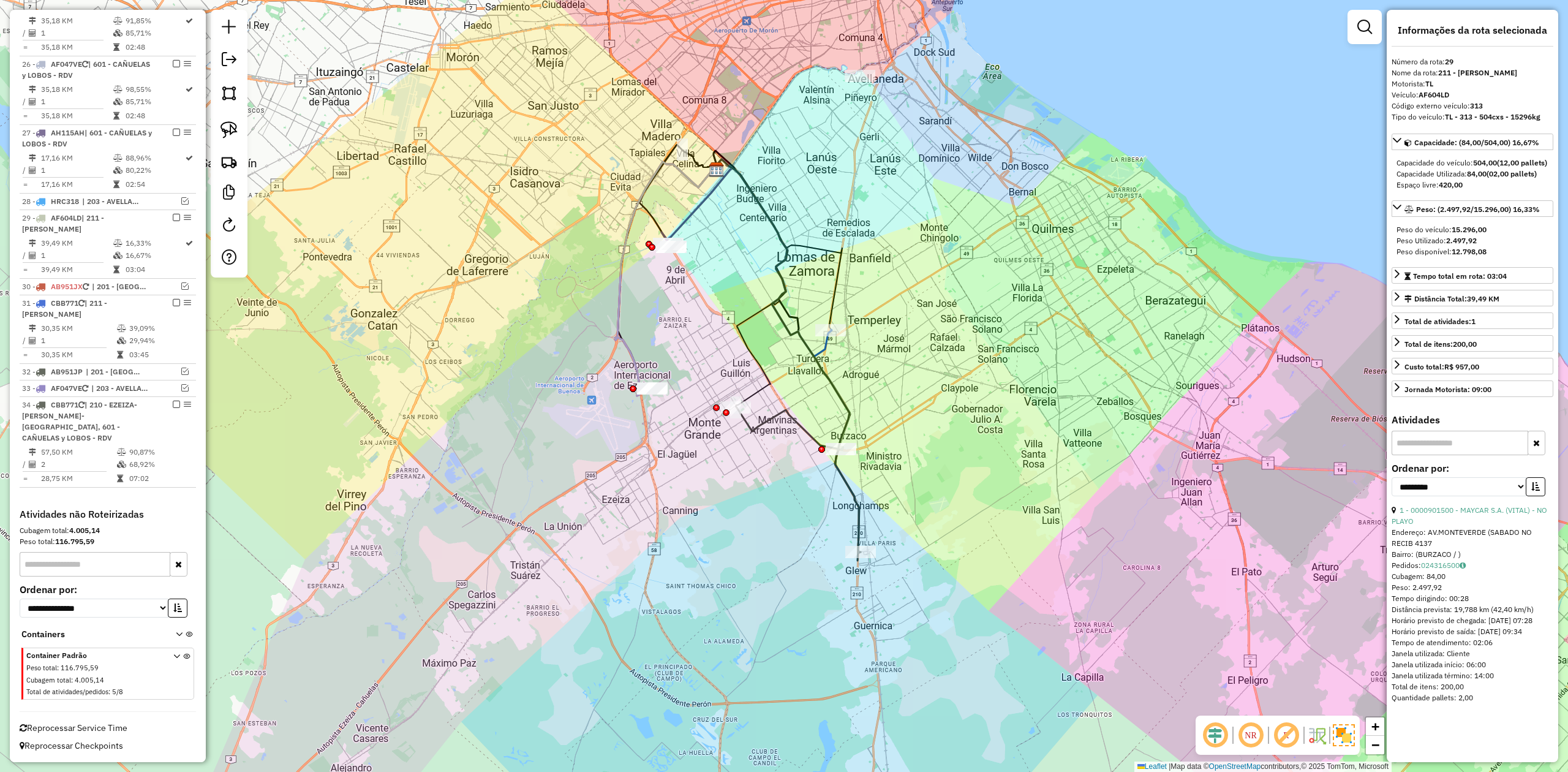
drag, startPoint x: 799, startPoint y: 393, endPoint x: 800, endPoint y: 426, distance: 33.0
click at [799, 393] on div "Janela de atendimento Grade de atendimento Capacidade Transportadoras Veículos …" at bounding box center [784, 386] width 1568 height 772
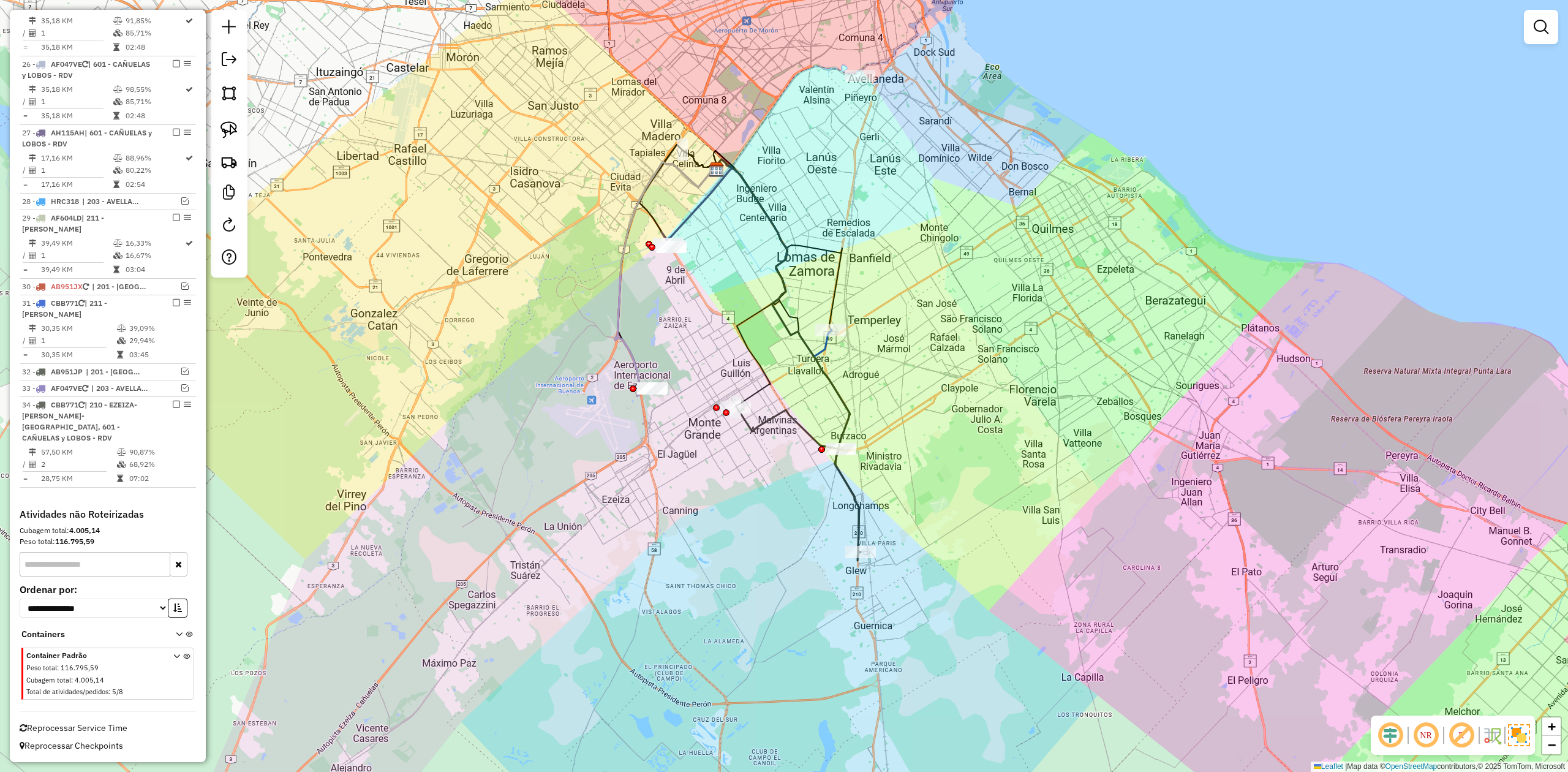
click at [797, 426] on icon at bounding box center [798, 480] width 124 height 146
select select "**********"
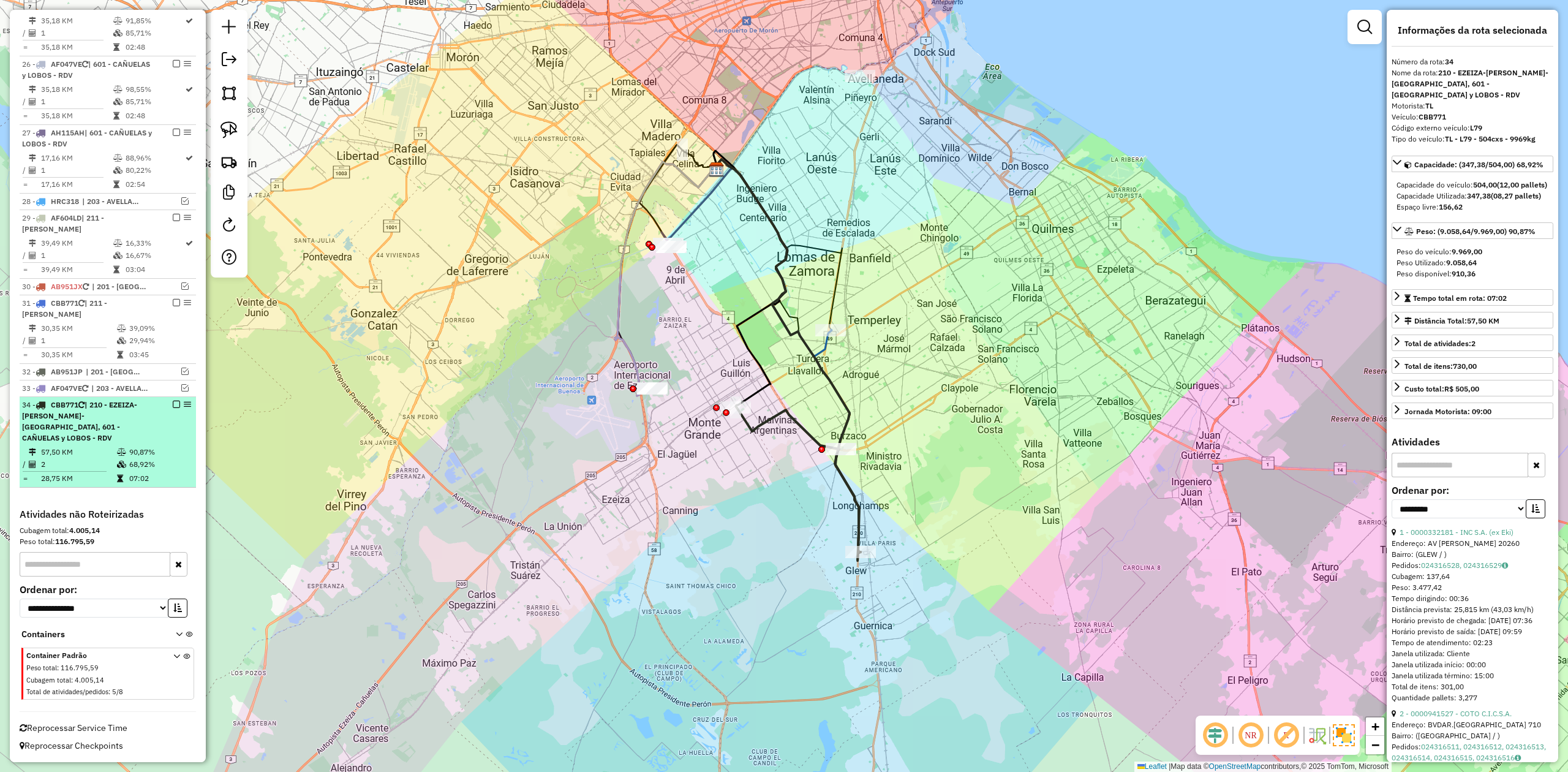
click at [173, 403] on em at bounding box center [176, 404] width 8 height 8
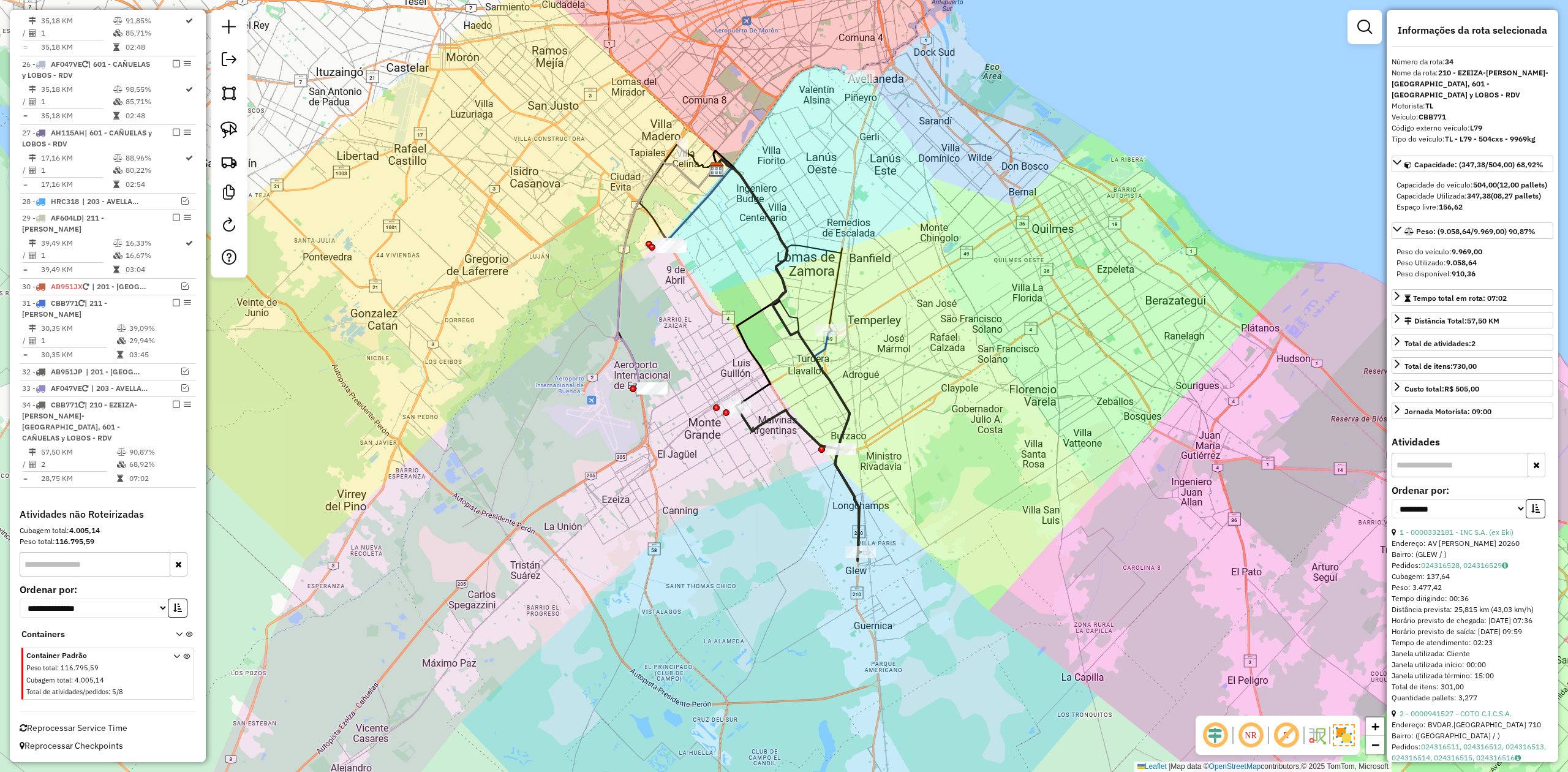
scroll to position [980, 0]
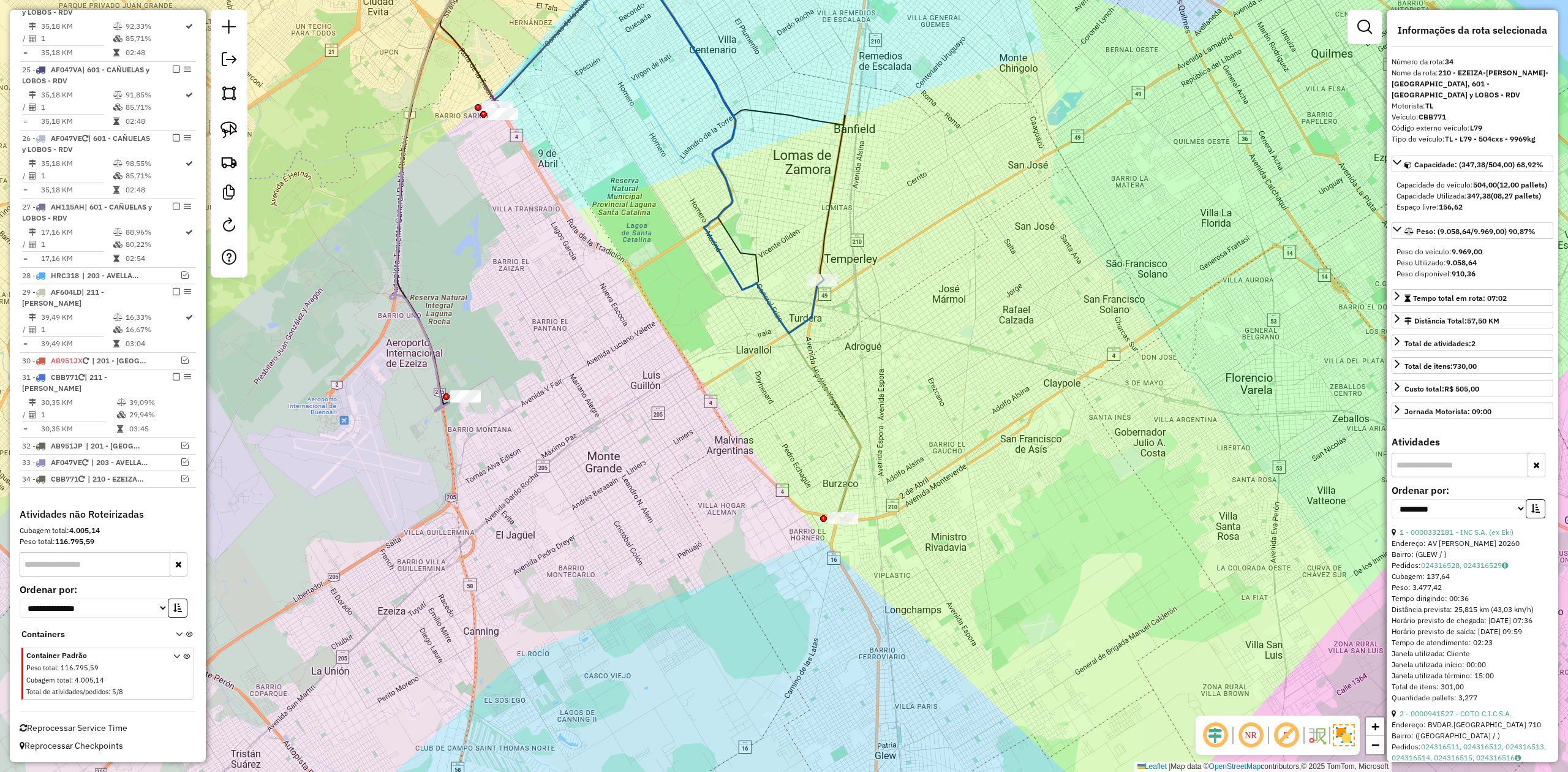
click at [821, 357] on div "Janela de atendimento Grade de atendimento Capacidade Transportadoras Veículos …" at bounding box center [784, 386] width 1568 height 772
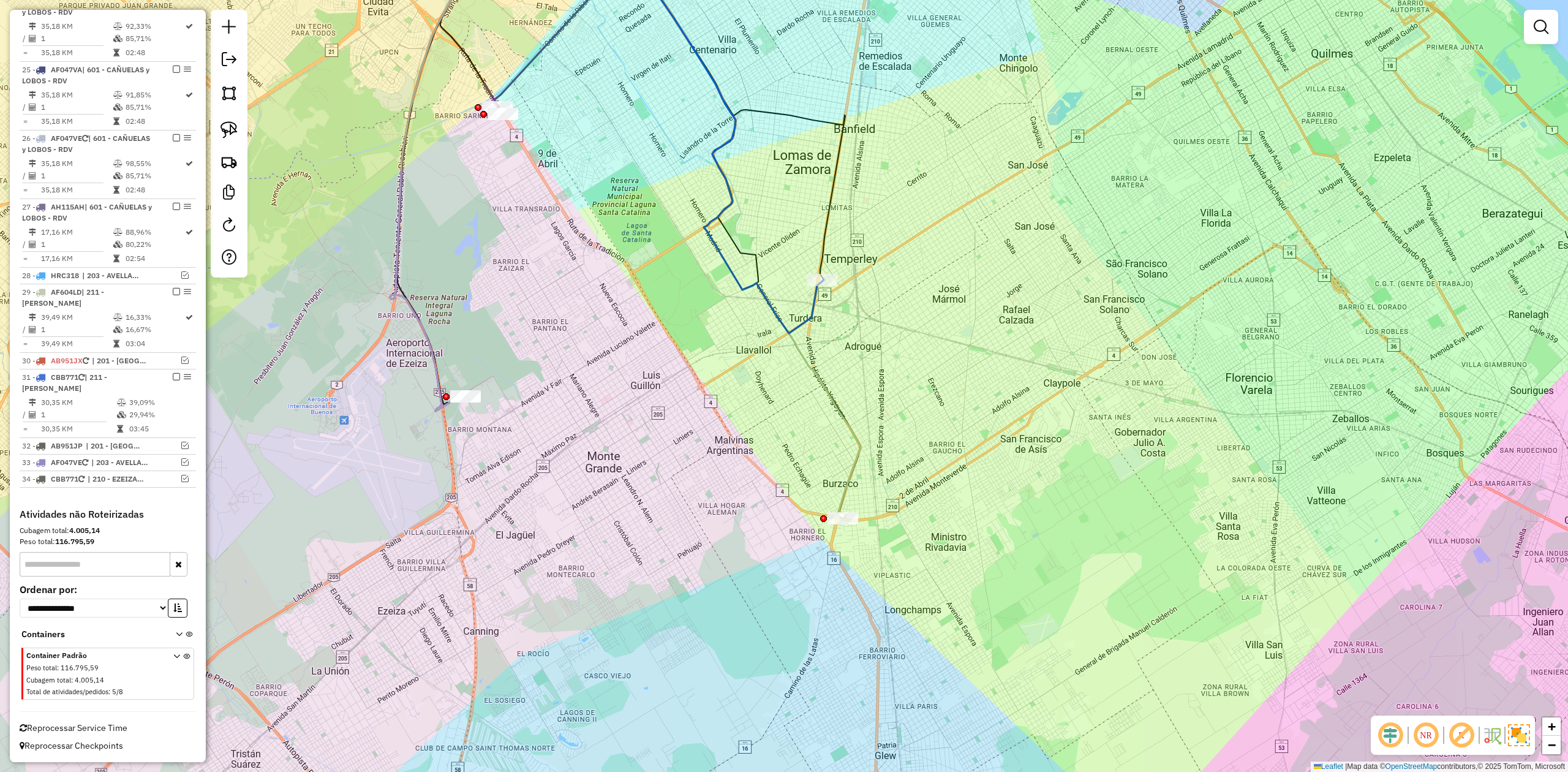
click at [807, 327] on icon at bounding box center [707, 135] width 234 height 396
select select "**********"
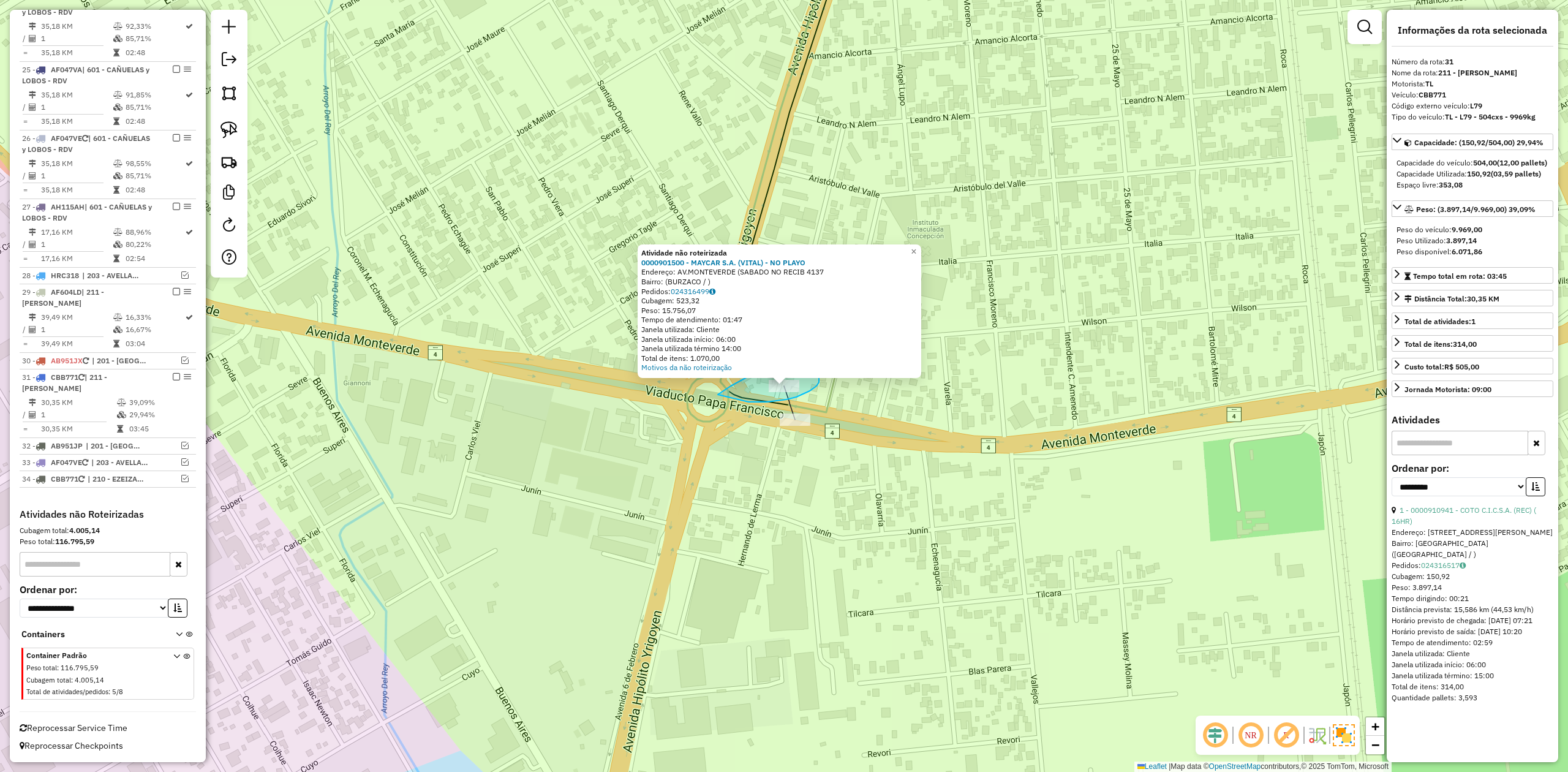
drag, startPoint x: 774, startPoint y: 401, endPoint x: 694, endPoint y: 424, distance: 83.2
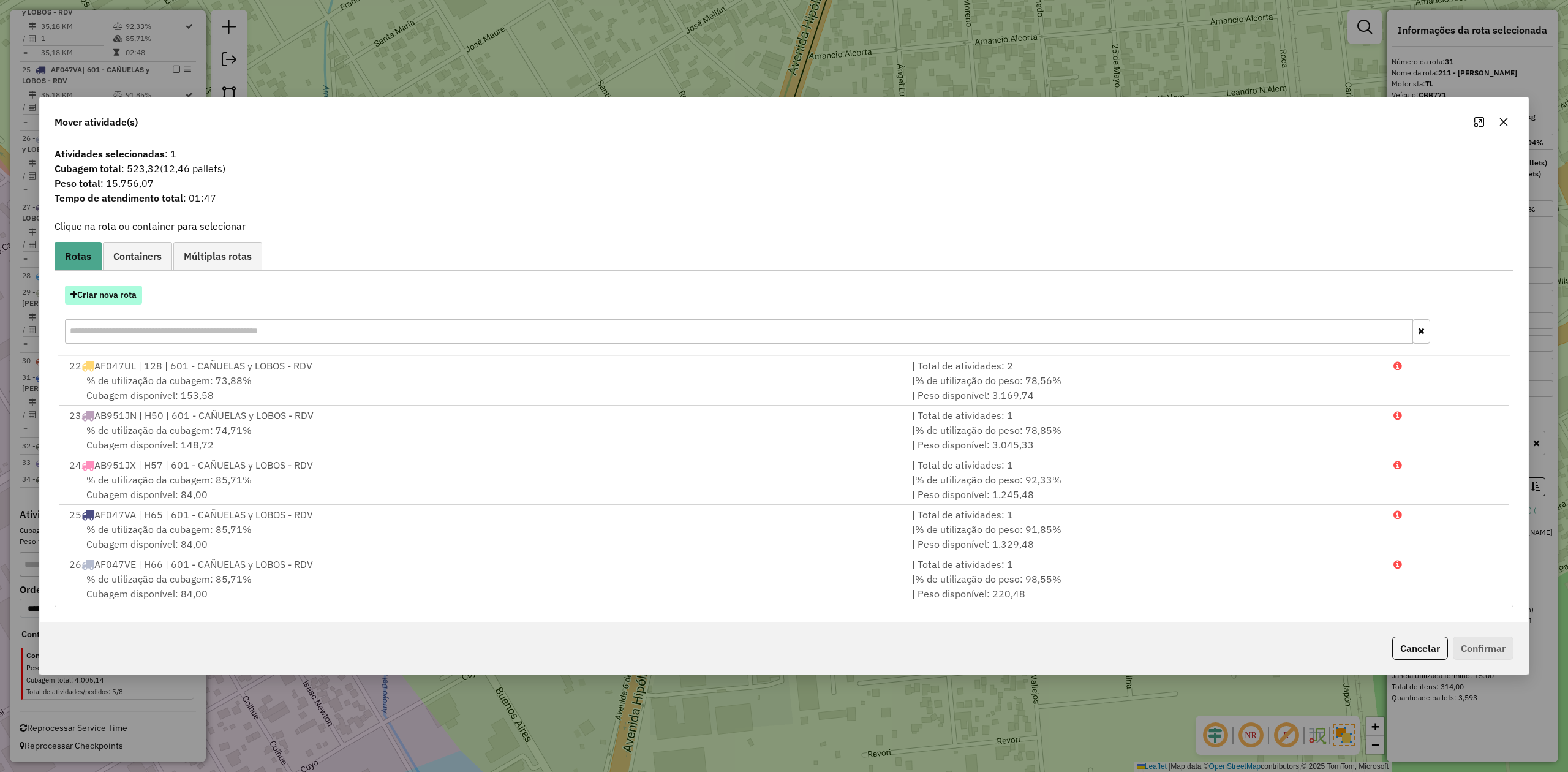
click at [100, 296] on button "Criar nova rota" at bounding box center [103, 295] width 77 height 19
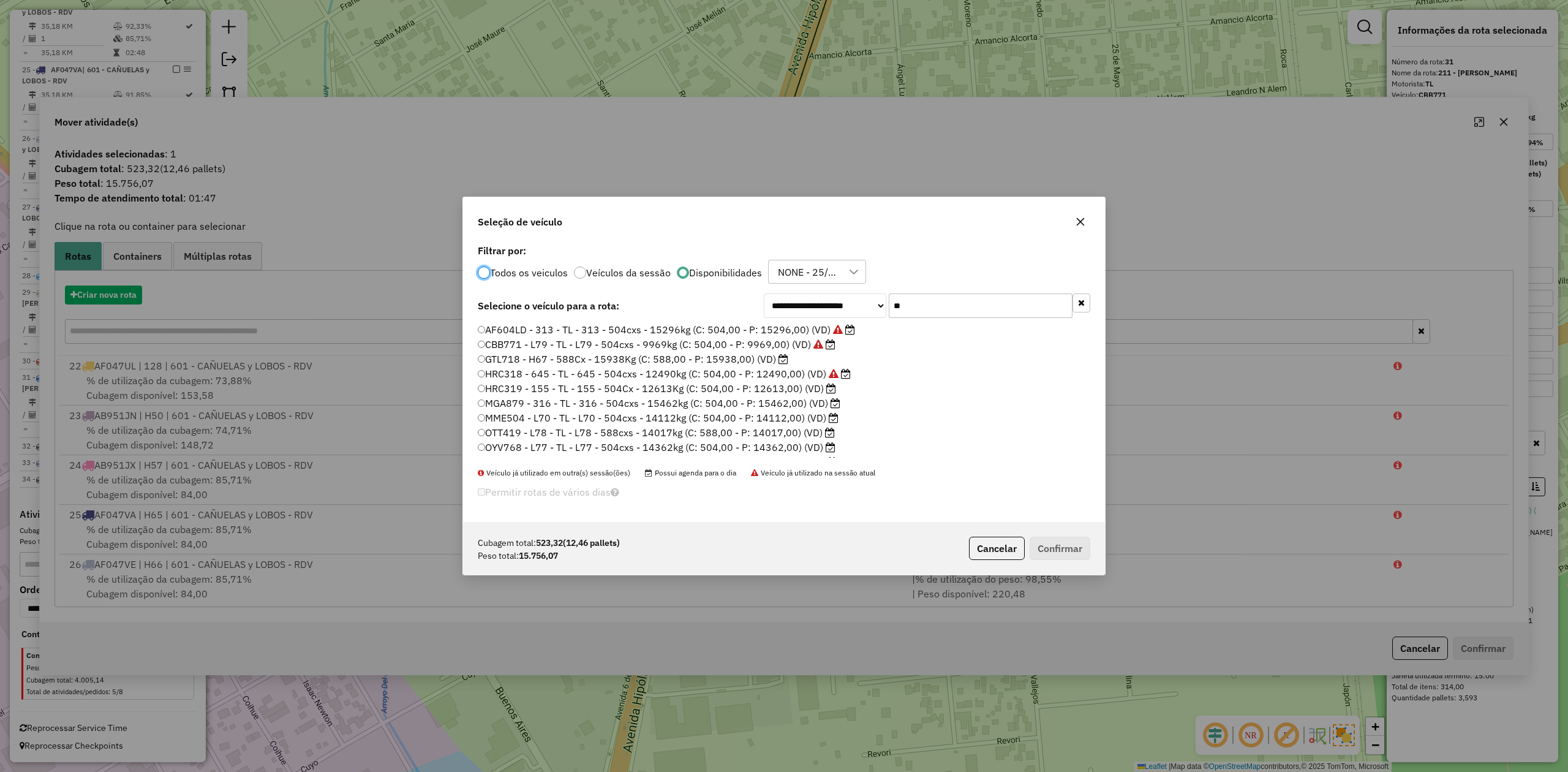
scroll to position [6, 3]
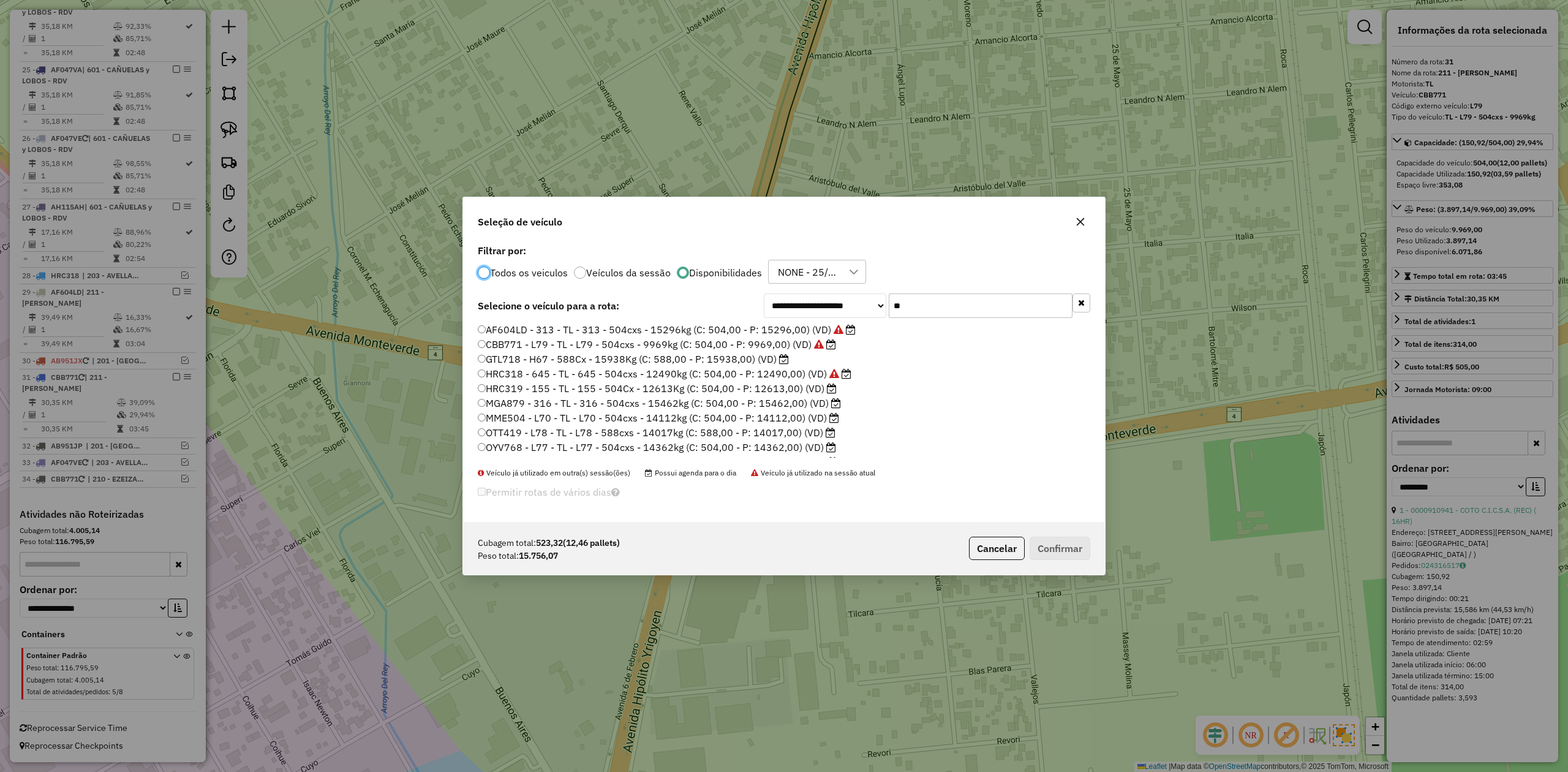
drag, startPoint x: 964, startPoint y: 299, endPoint x: 877, endPoint y: 304, distance: 87.1
click at [877, 304] on div "**********" at bounding box center [927, 306] width 327 height 25
type input "***"
click at [816, 419] on label "AF047VA - H65 - RDV - H65 - 588cxs - 16317kg (C: 588,00 - P: 16317,00) (VD)" at bounding box center [672, 417] width 388 height 14
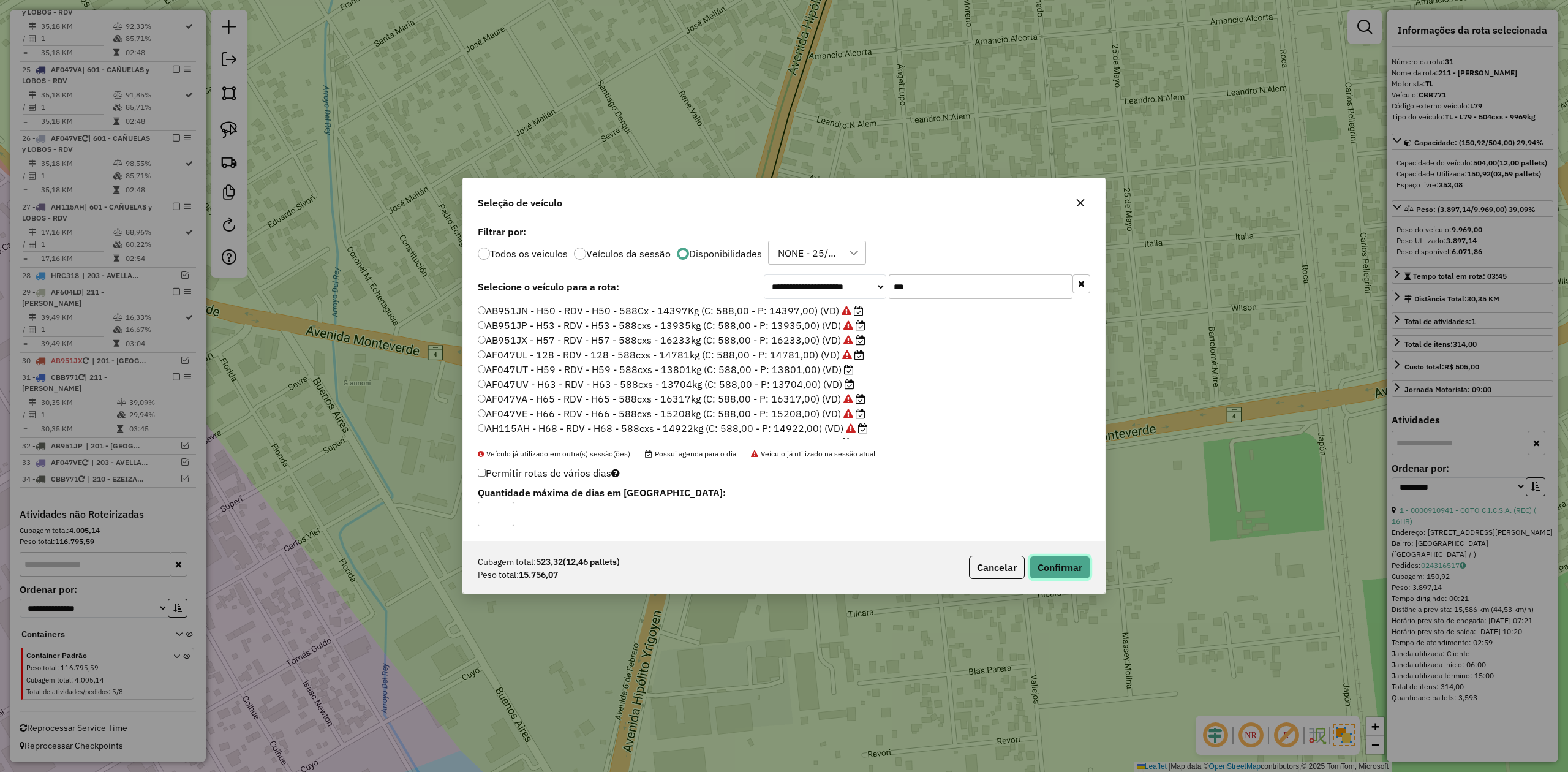
click at [1052, 572] on button "Confirmar" at bounding box center [1060, 567] width 60 height 23
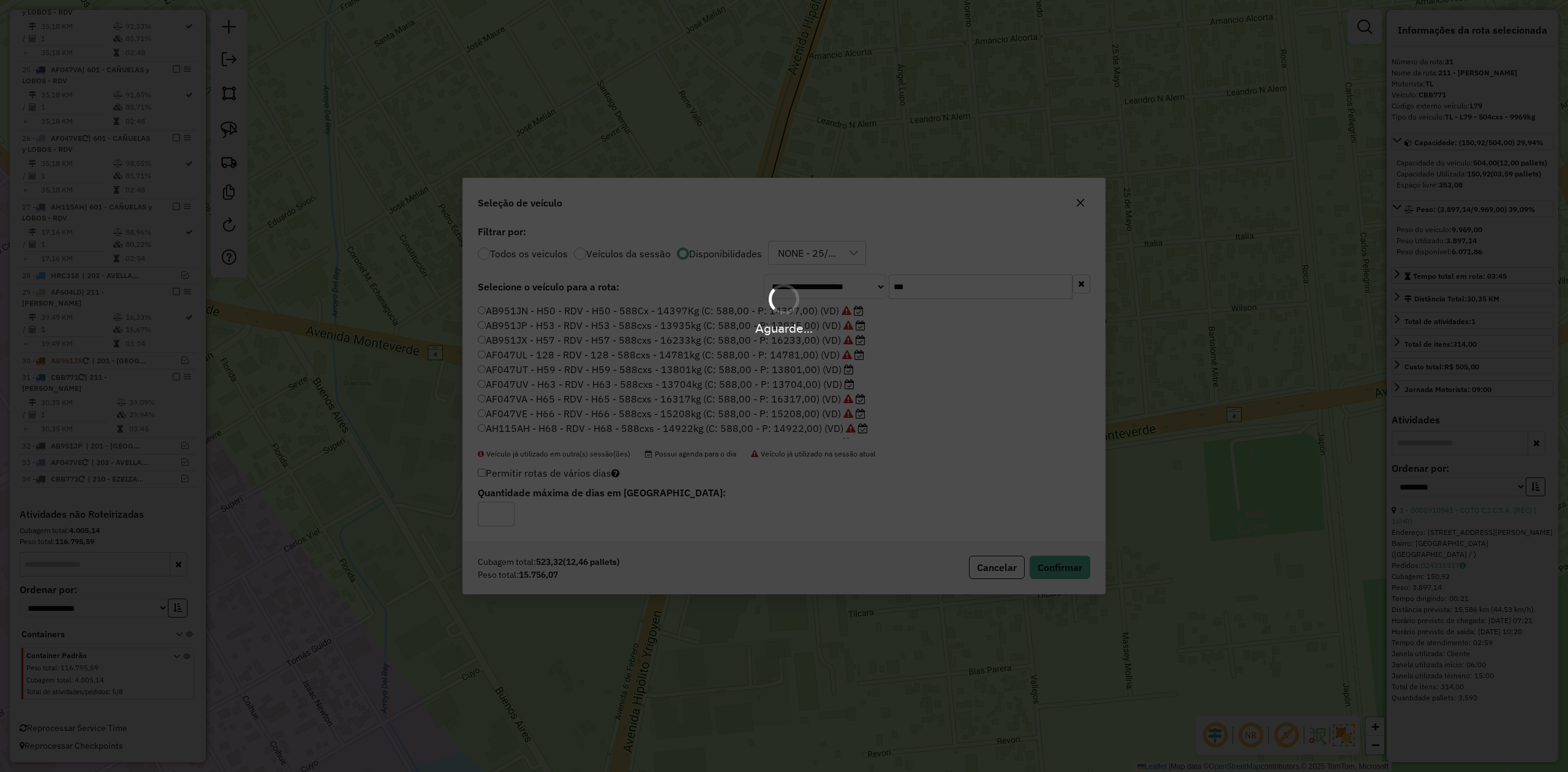
scroll to position [1049, 0]
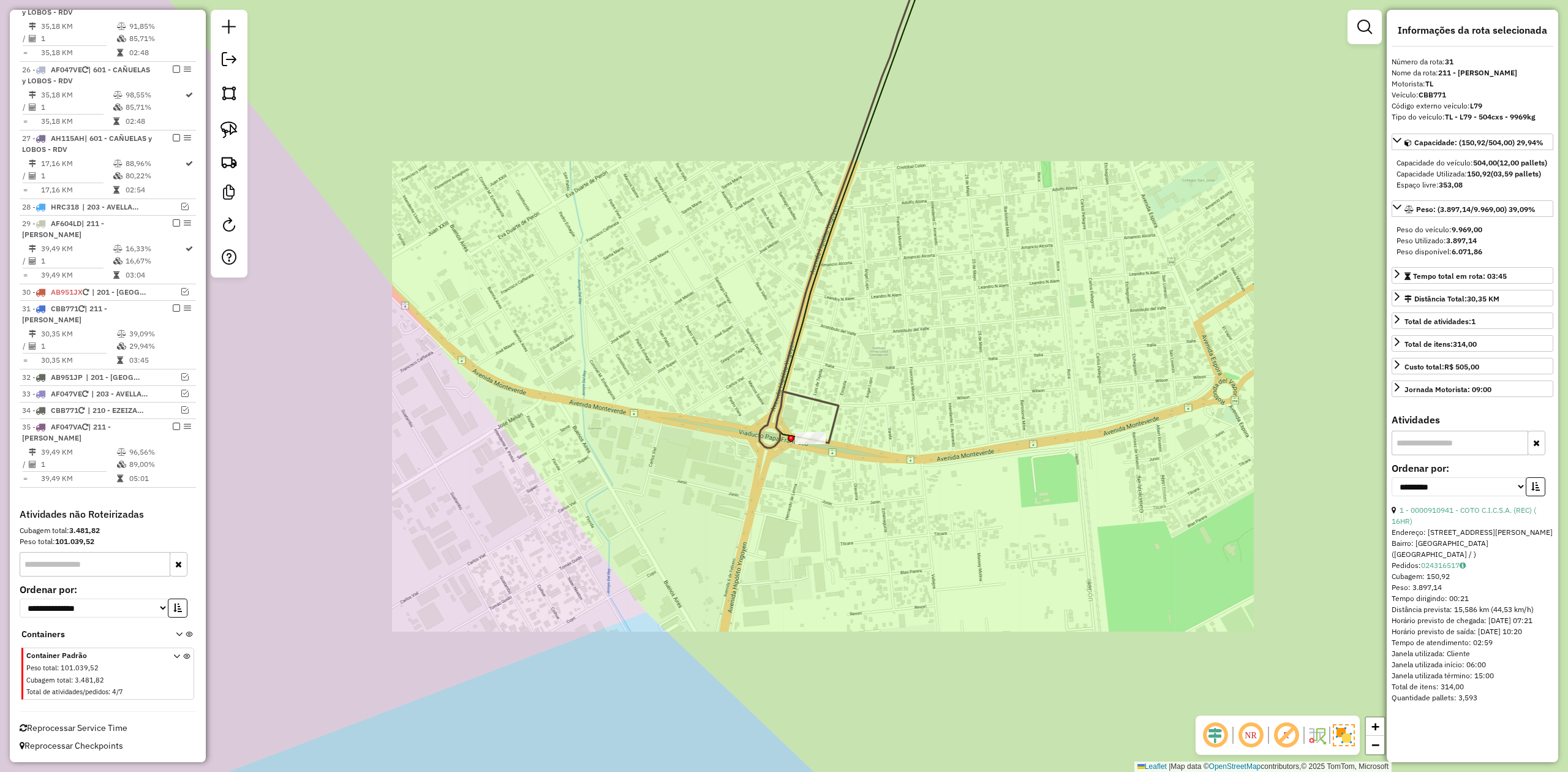
drag, startPoint x: 863, startPoint y: 407, endPoint x: 846, endPoint y: 426, distance: 25.5
click at [863, 407] on div "Janela de atendimento Grade de atendimento Capacidade Transportadoras Veículos …" at bounding box center [784, 386] width 1568 height 772
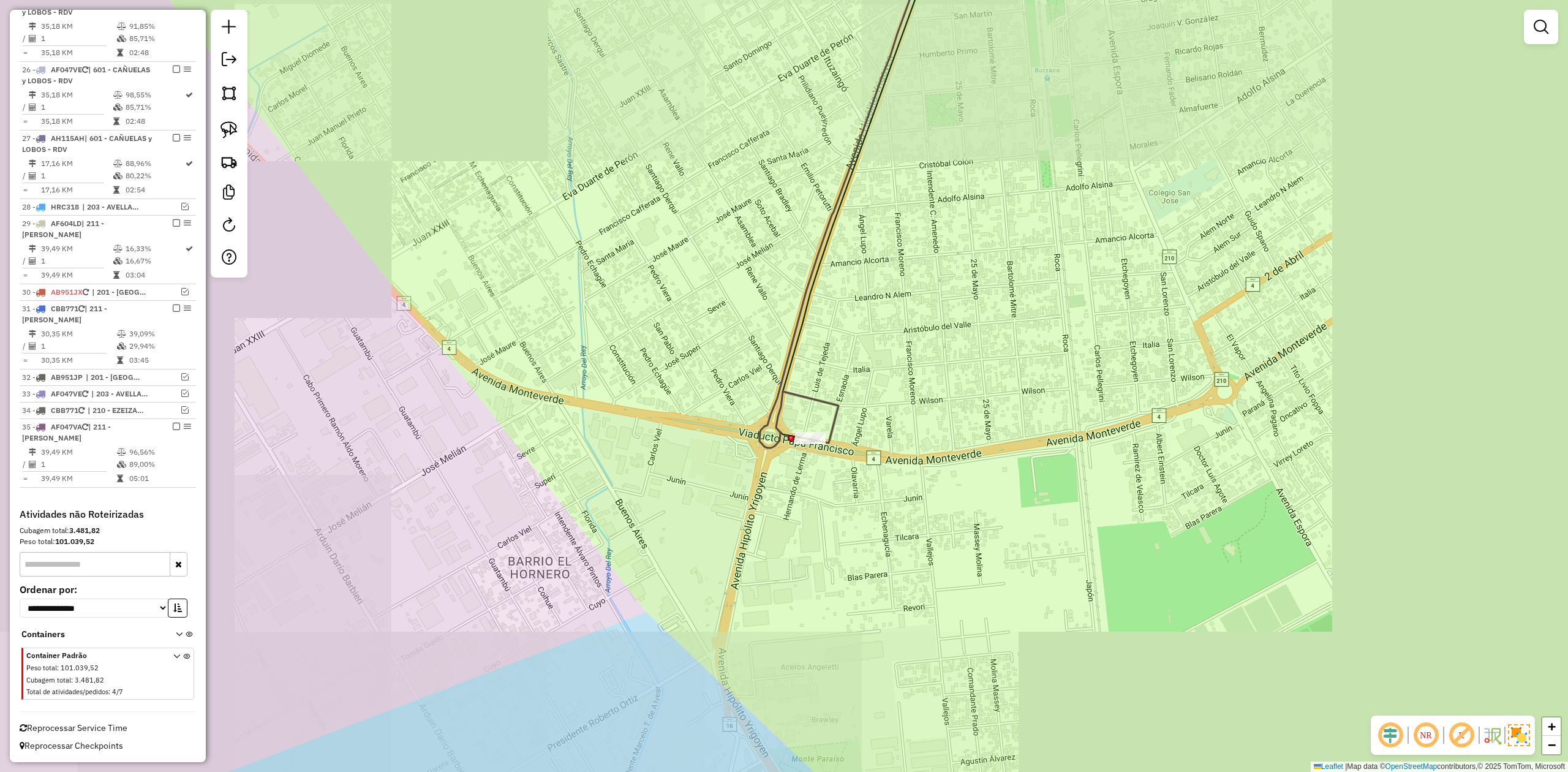
click at [838, 424] on icon at bounding box center [848, 186] width 178 height 525
select select "**********"
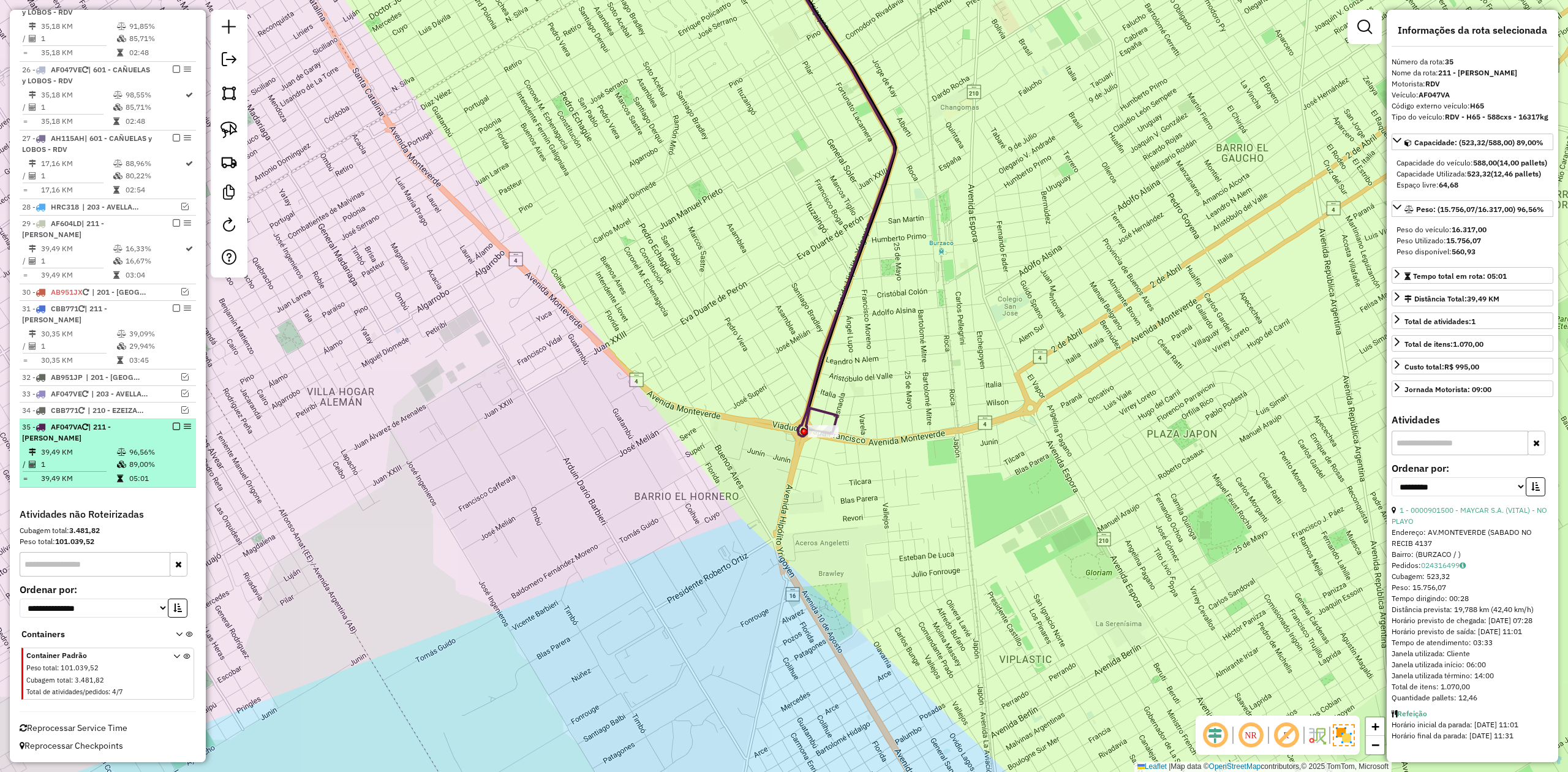
click at [175, 425] on em at bounding box center [176, 426] width 8 height 8
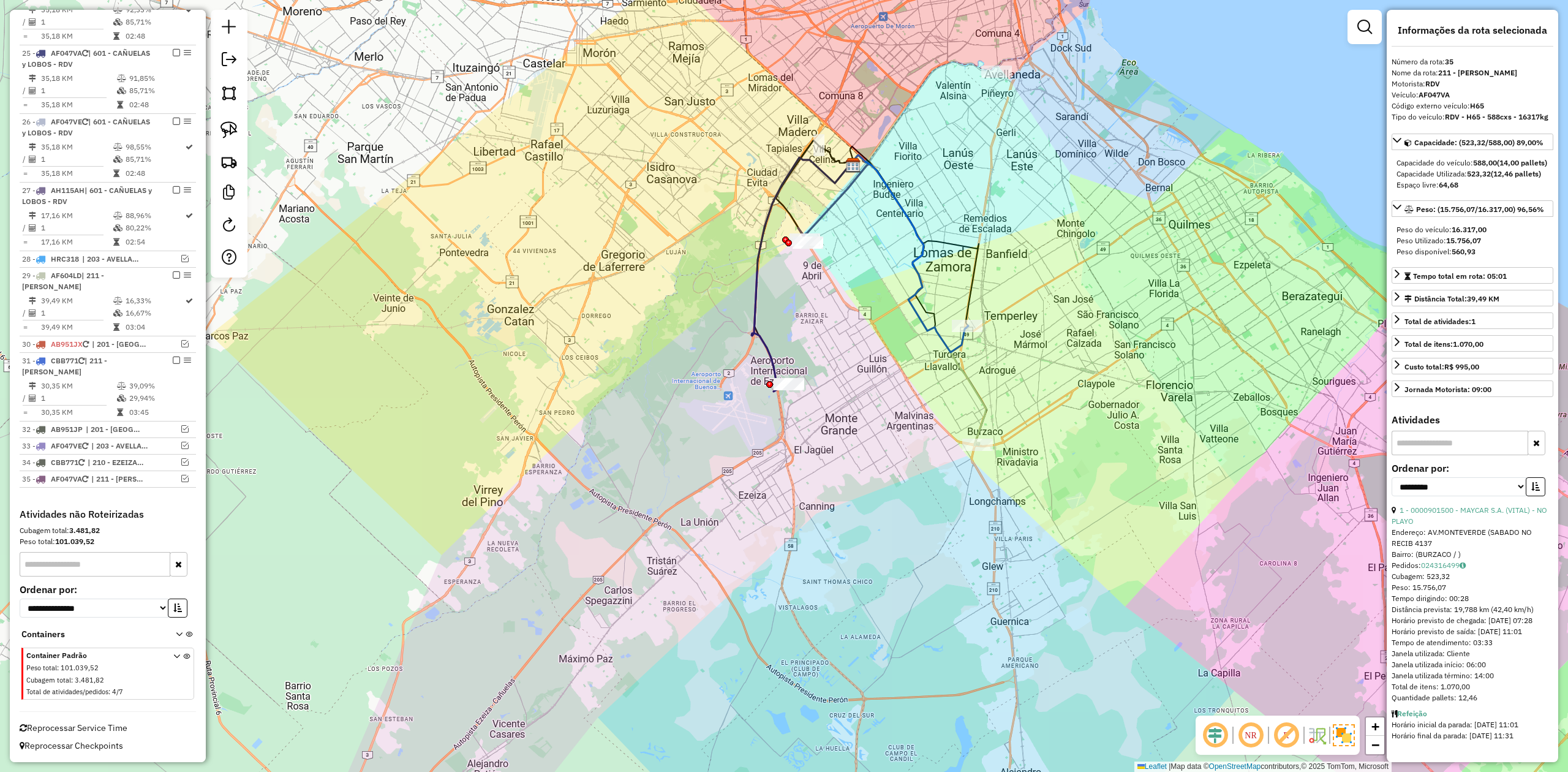
click at [993, 378] on div "Janela de atendimento Grade de atendimento Capacidade Transportadoras Veículos …" at bounding box center [784, 386] width 1568 height 772
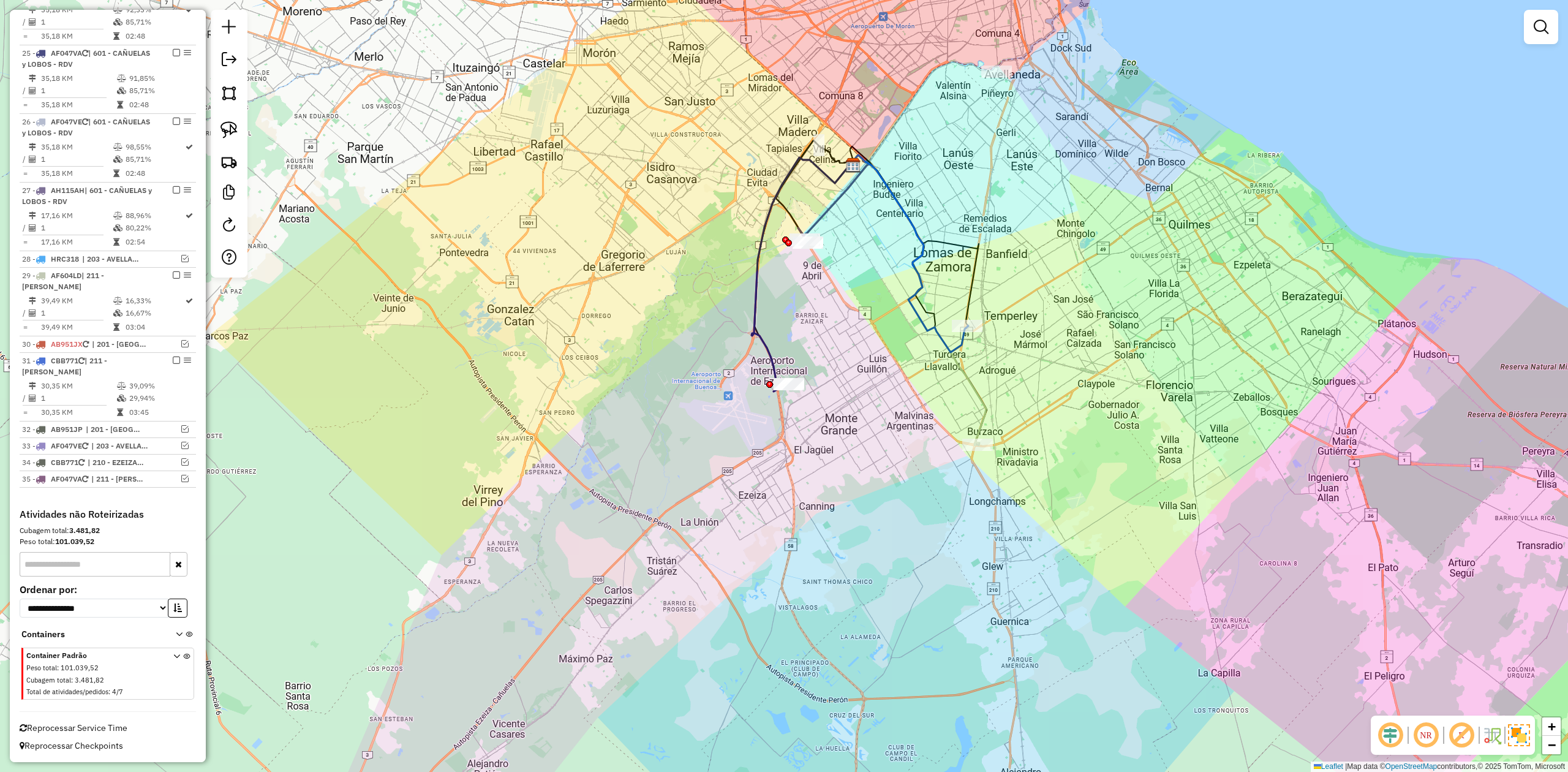
click at [985, 405] on icon at bounding box center [919, 300] width 135 height 290
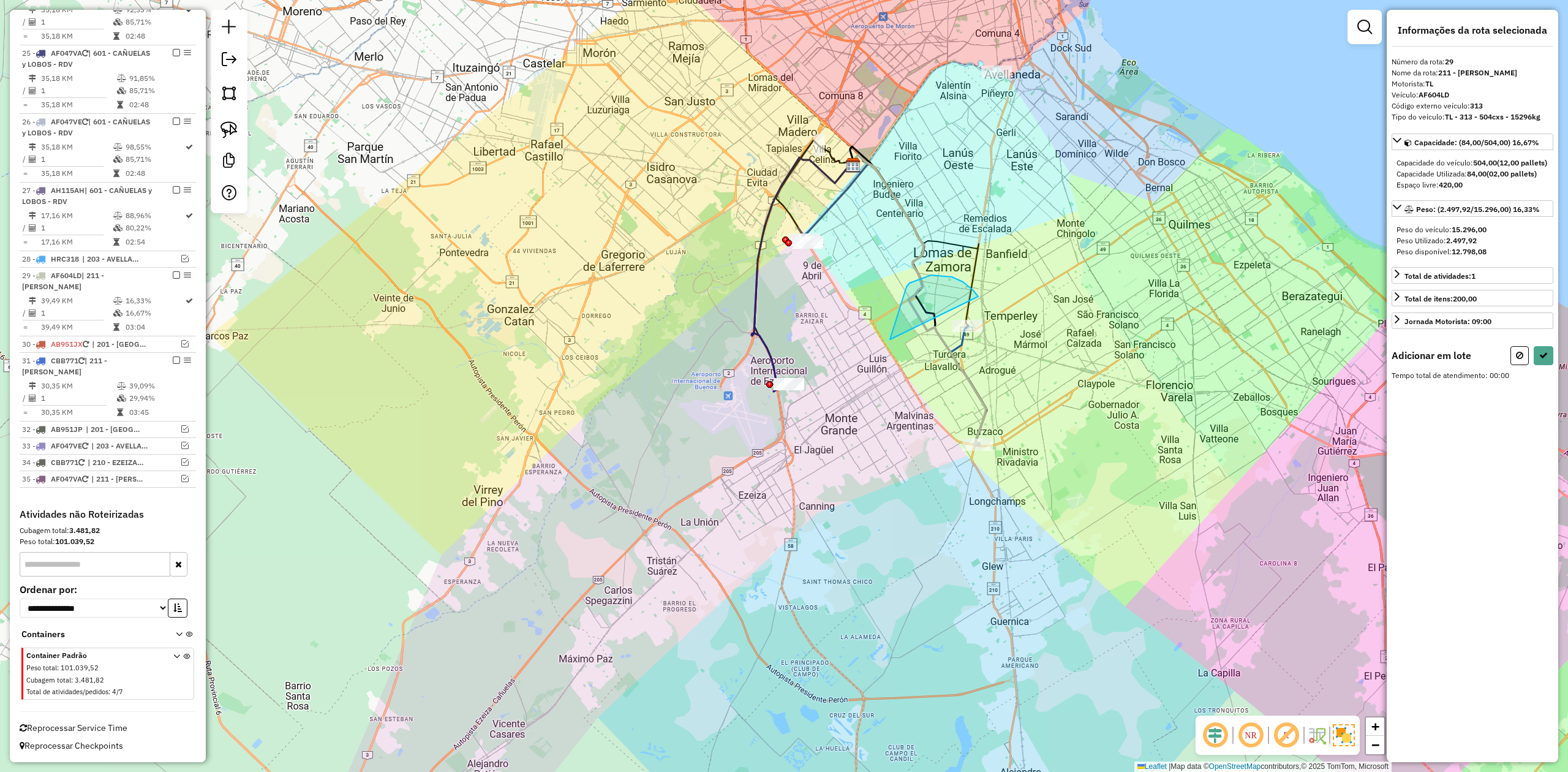
drag, startPoint x: 973, startPoint y: 290, endPoint x: 1052, endPoint y: 338, distance: 92.4
select select "**********"
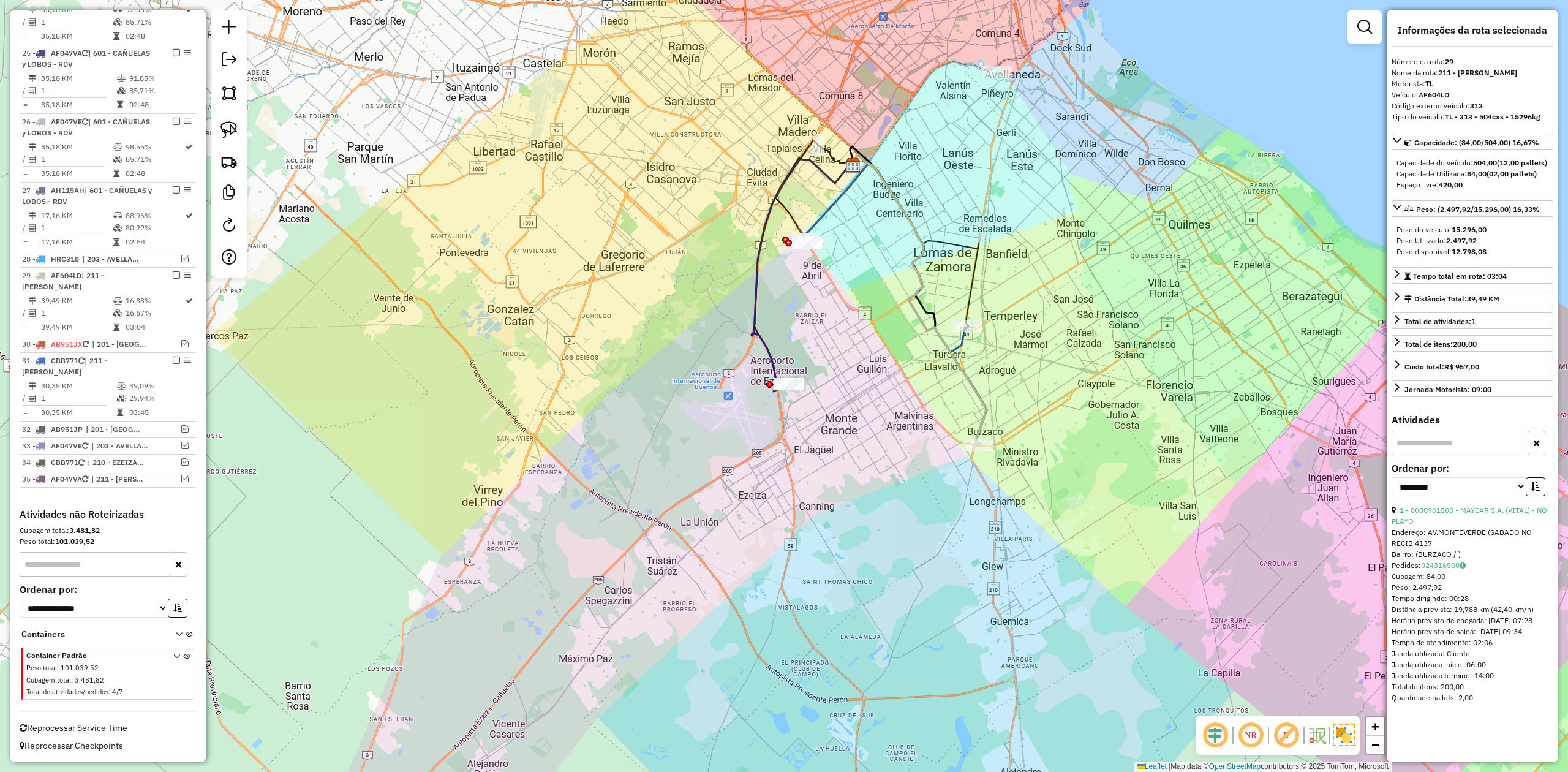
click at [1113, 310] on div "Janela de atendimento Grade de atendimento Capacidade Transportadoras Veículos …" at bounding box center [784, 386] width 1568 height 772
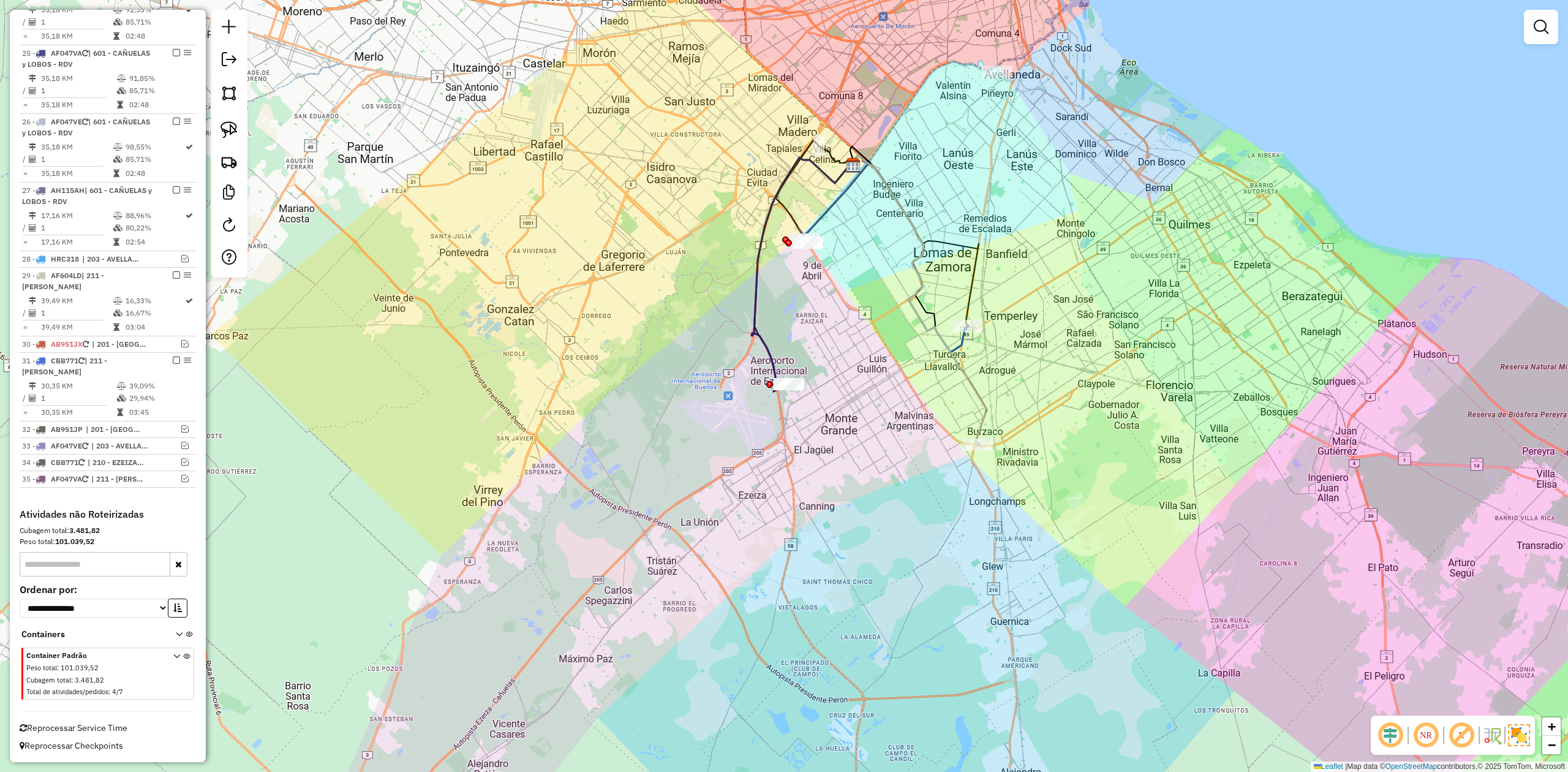
drag, startPoint x: 1037, startPoint y: 275, endPoint x: 1024, endPoint y: 327, distance: 53.6
click at [1027, 340] on div "Janela de atendimento Grade de atendimento Capacidade Transportadoras Veículos …" at bounding box center [784, 386] width 1568 height 772
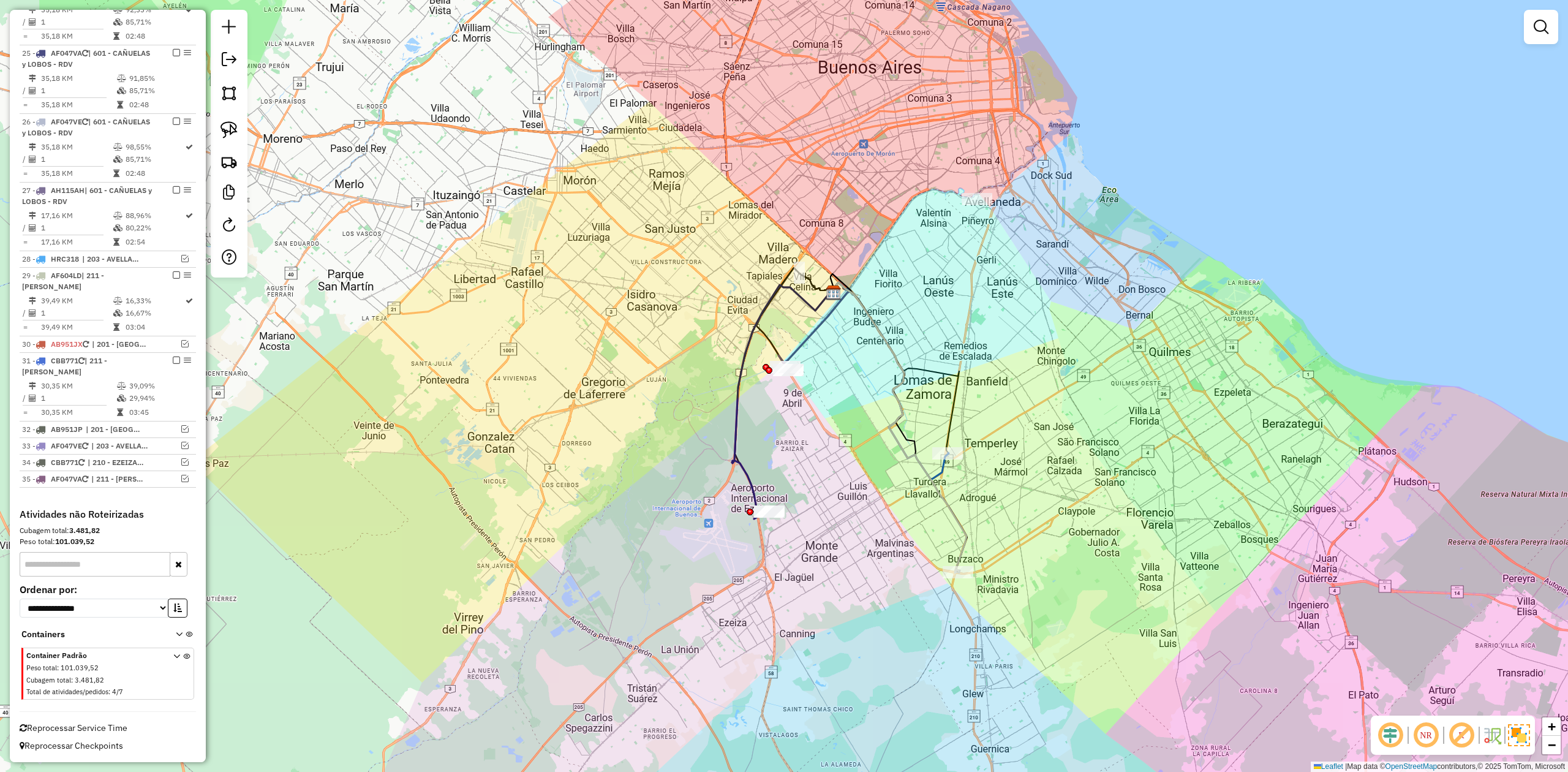
click at [984, 206] on div at bounding box center [977, 199] width 31 height 12
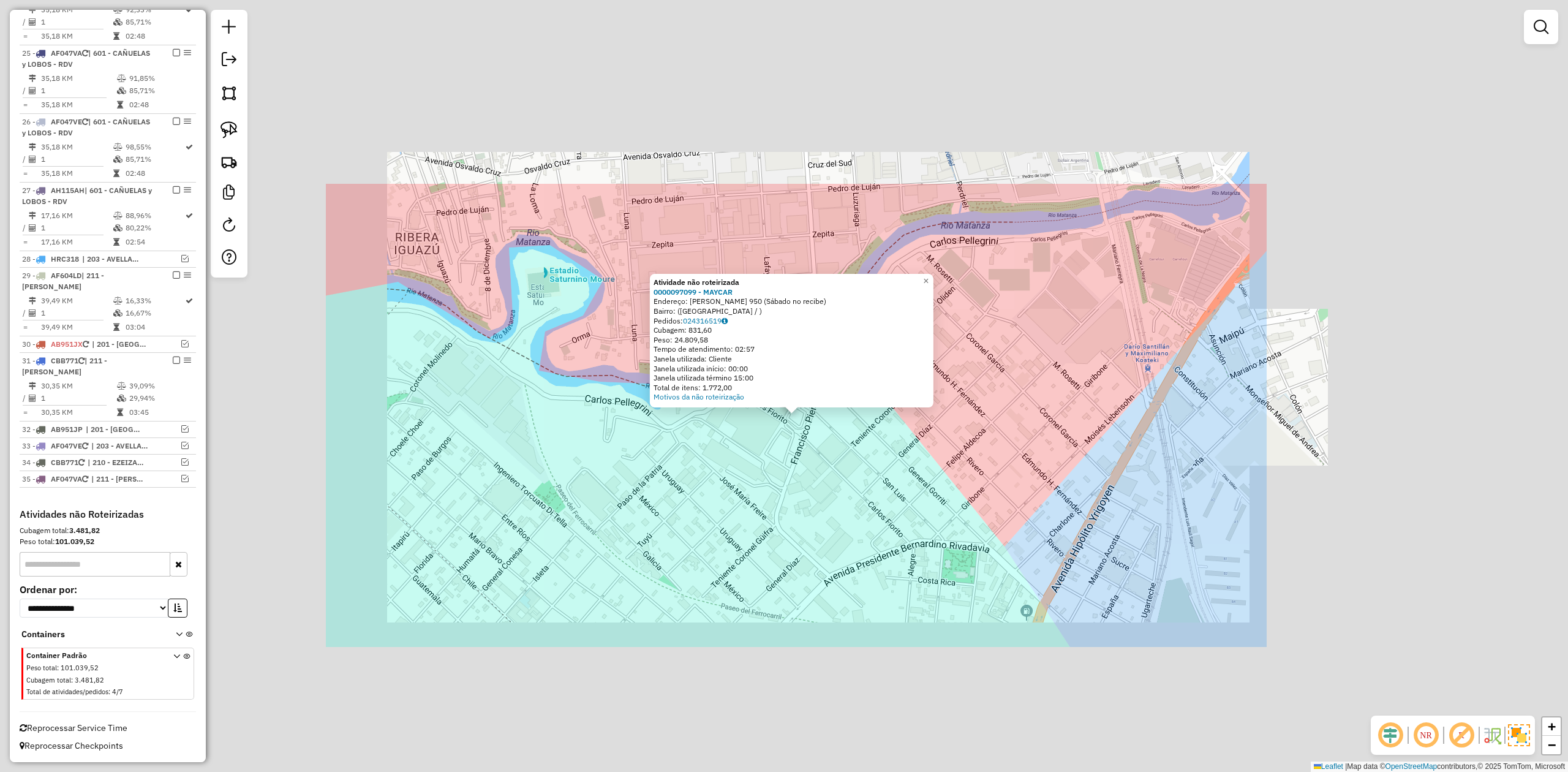
click at [812, 453] on div "Atividade não roteirizada 0000097099 - MAYCAR Endereço: CARLOS FIORITO 950 (Sáb…" at bounding box center [784, 386] width 1568 height 772
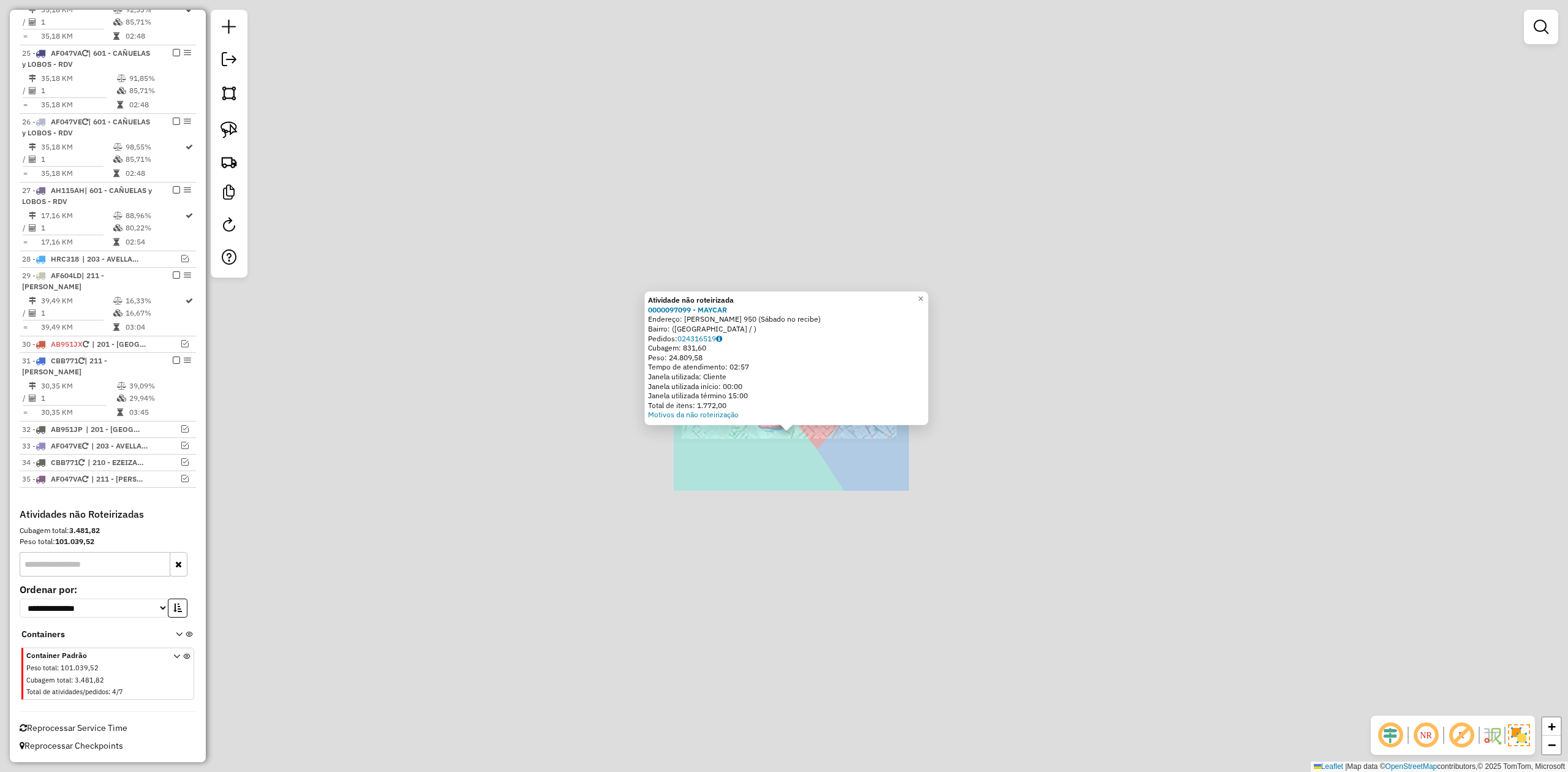
drag, startPoint x: 817, startPoint y: 522, endPoint x: 805, endPoint y: 356, distance: 166.4
click at [807, 375] on div "Atividade não roteirizada 0000097099 - MAYCAR Endereço: CARLOS FIORITO 950 (Sáb…" at bounding box center [784, 386] width 1568 height 772
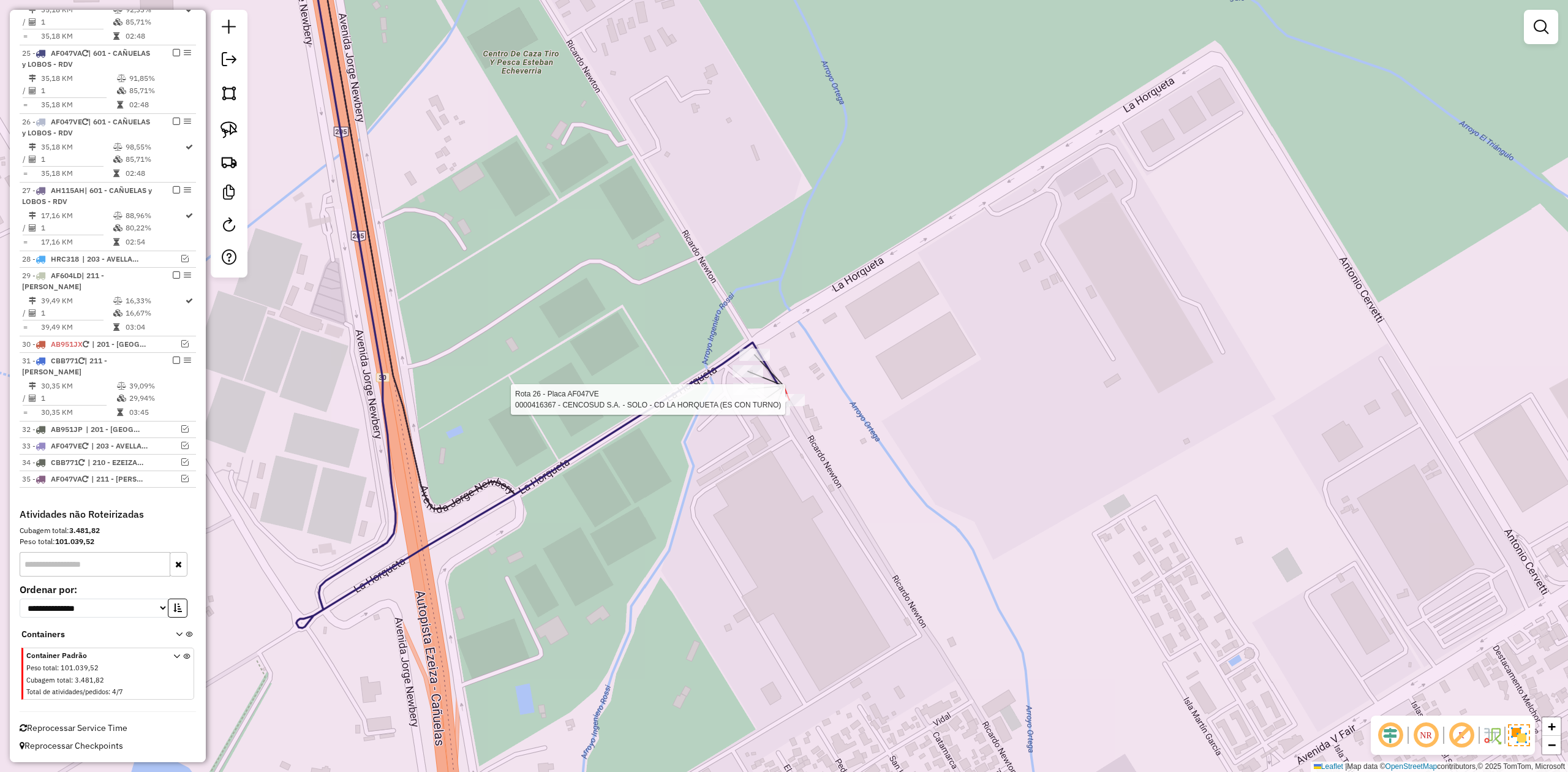
select select "**********"
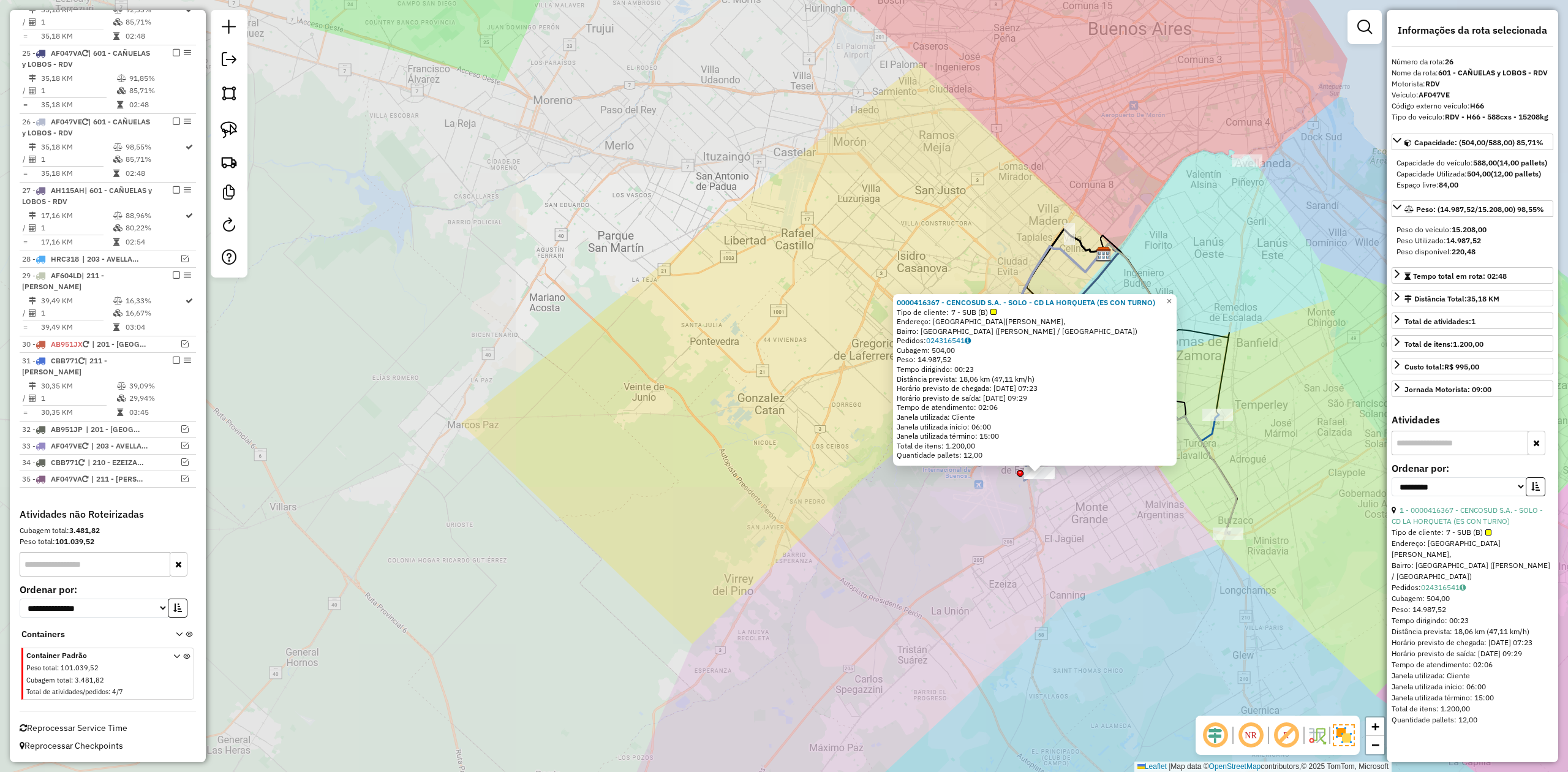
drag, startPoint x: 1079, startPoint y: 534, endPoint x: 887, endPoint y: 490, distance: 197.0
click at [887, 490] on div "0000416367 - CENCOSUD S.A. - SOLO - CD LA HORQUETA (ES CON TURNO) Tipo de clien…" at bounding box center [784, 386] width 1568 height 772
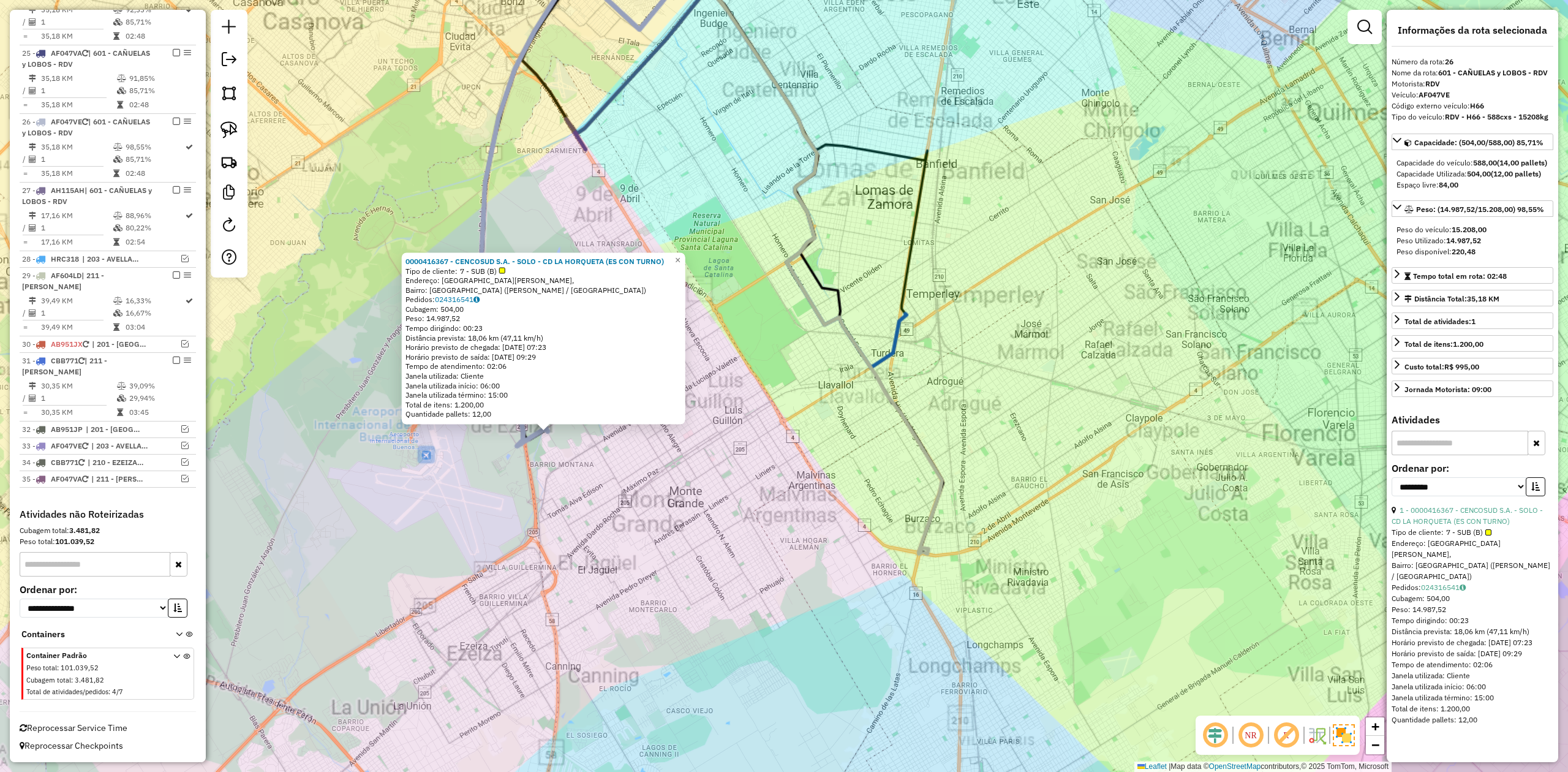
click at [1070, 405] on div "0000416367 - CENCOSUD S.A. - SOLO - CD LA HORQUETA (ES CON TURNO) Tipo de clien…" at bounding box center [784, 386] width 1568 height 772
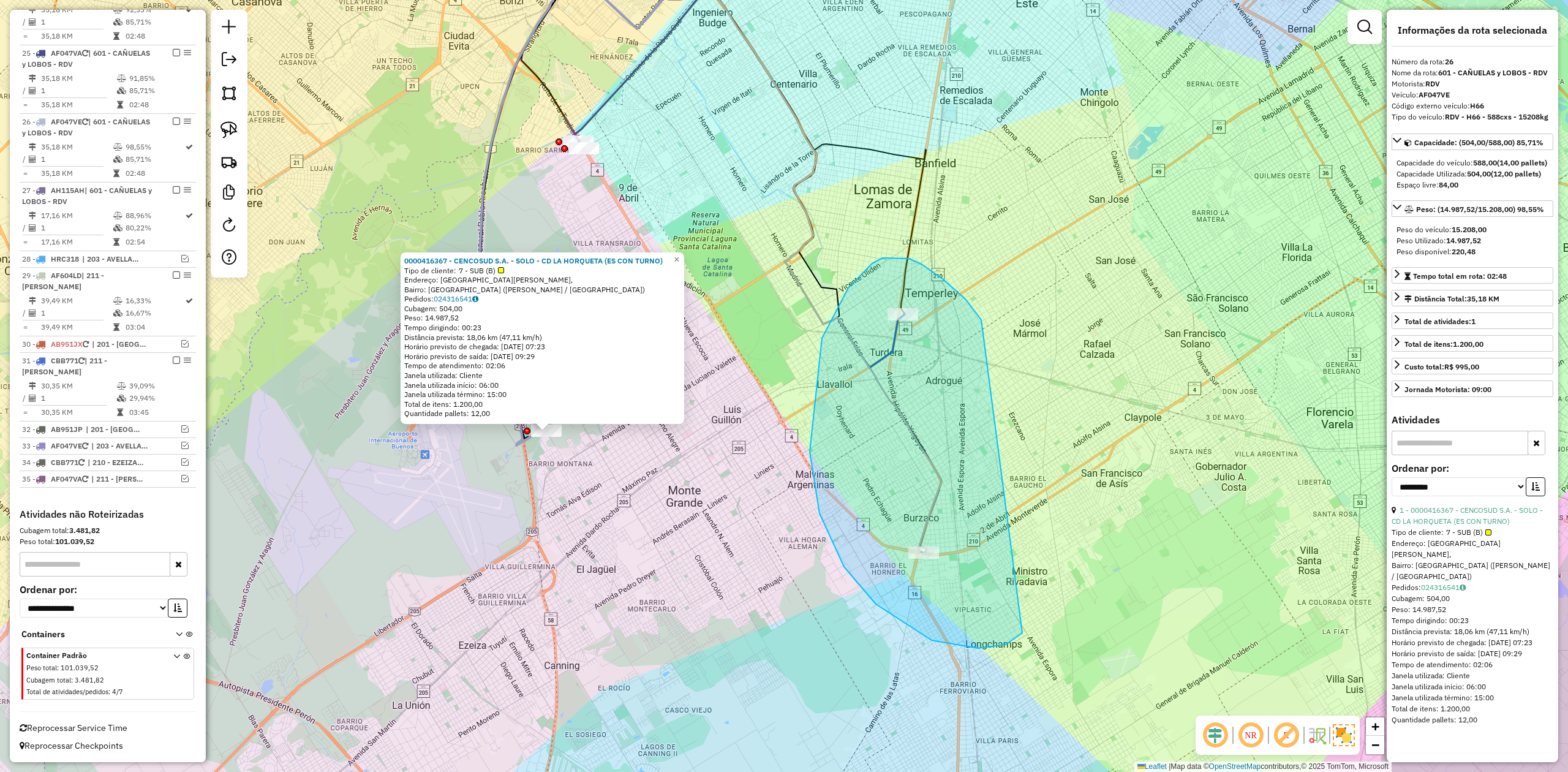
drag, startPoint x: 966, startPoint y: 300, endPoint x: 1116, endPoint y: 470, distance: 226.7
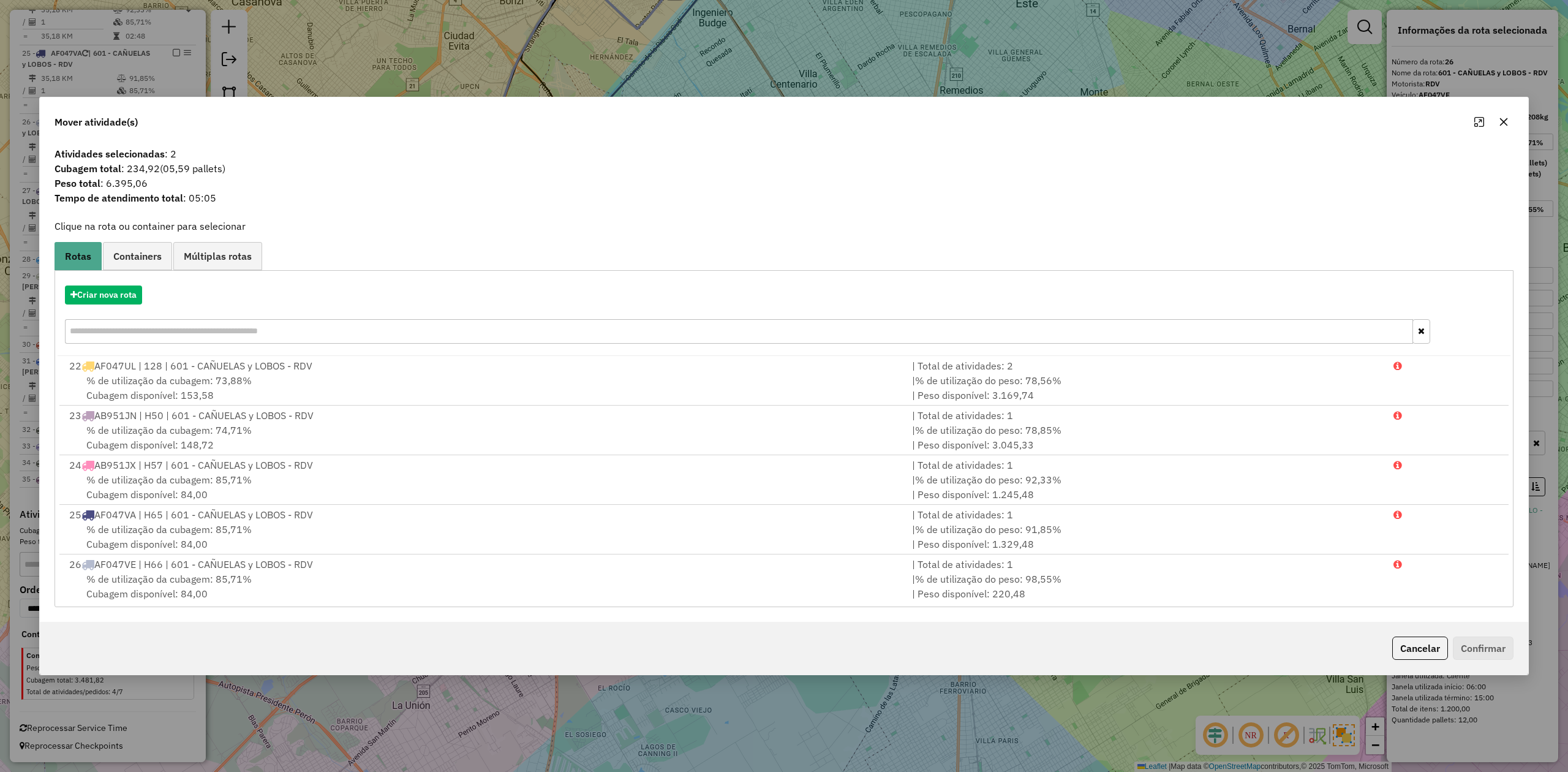
click at [1505, 125] on icon "button" at bounding box center [1504, 122] width 10 height 10
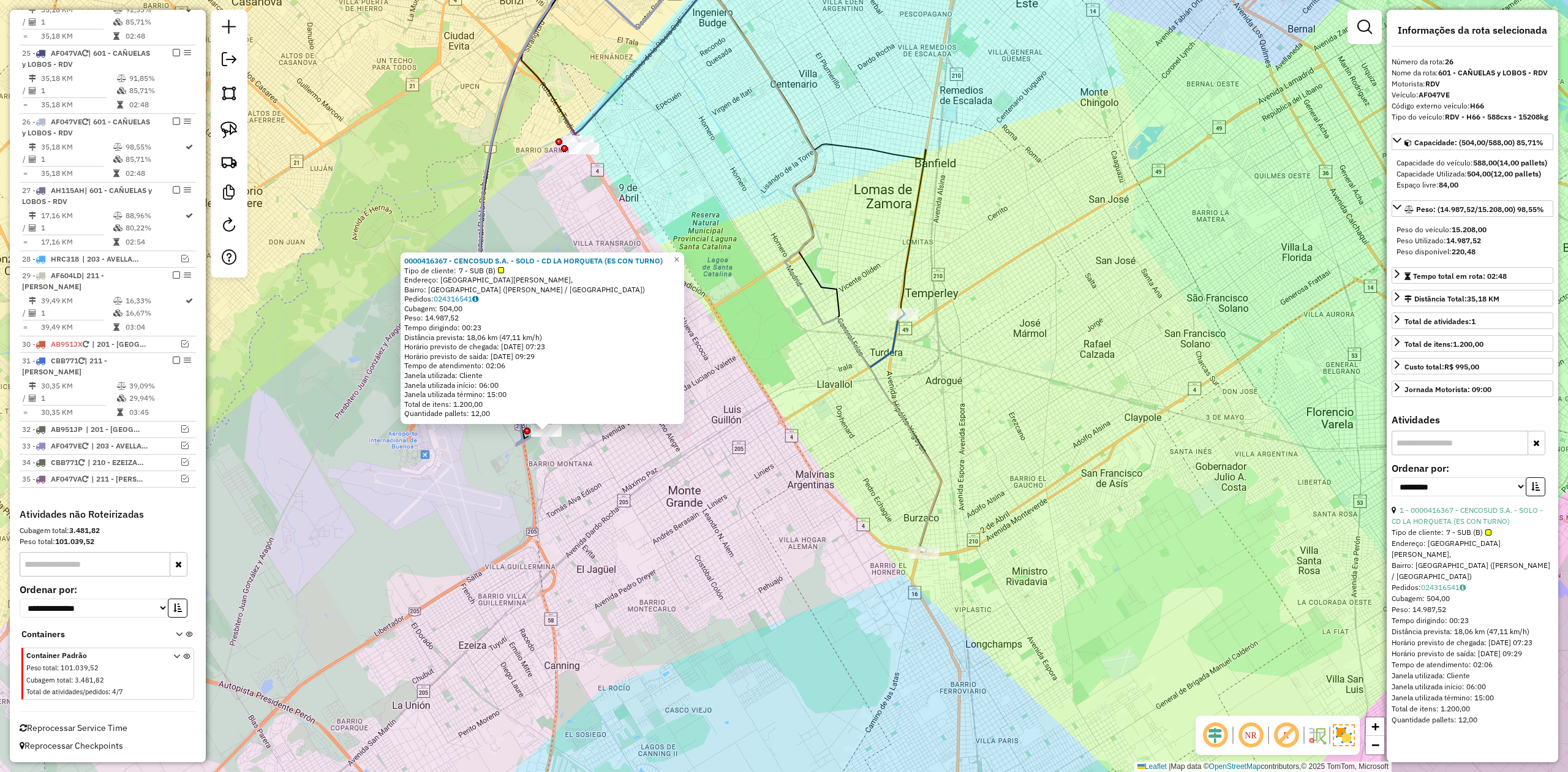
click at [1000, 503] on div "0000416367 - CENCOSUD S.A. - SOLO - CD LA HORQUETA (ES CON TURNO) Tipo de clien…" at bounding box center [784, 386] width 1568 height 772
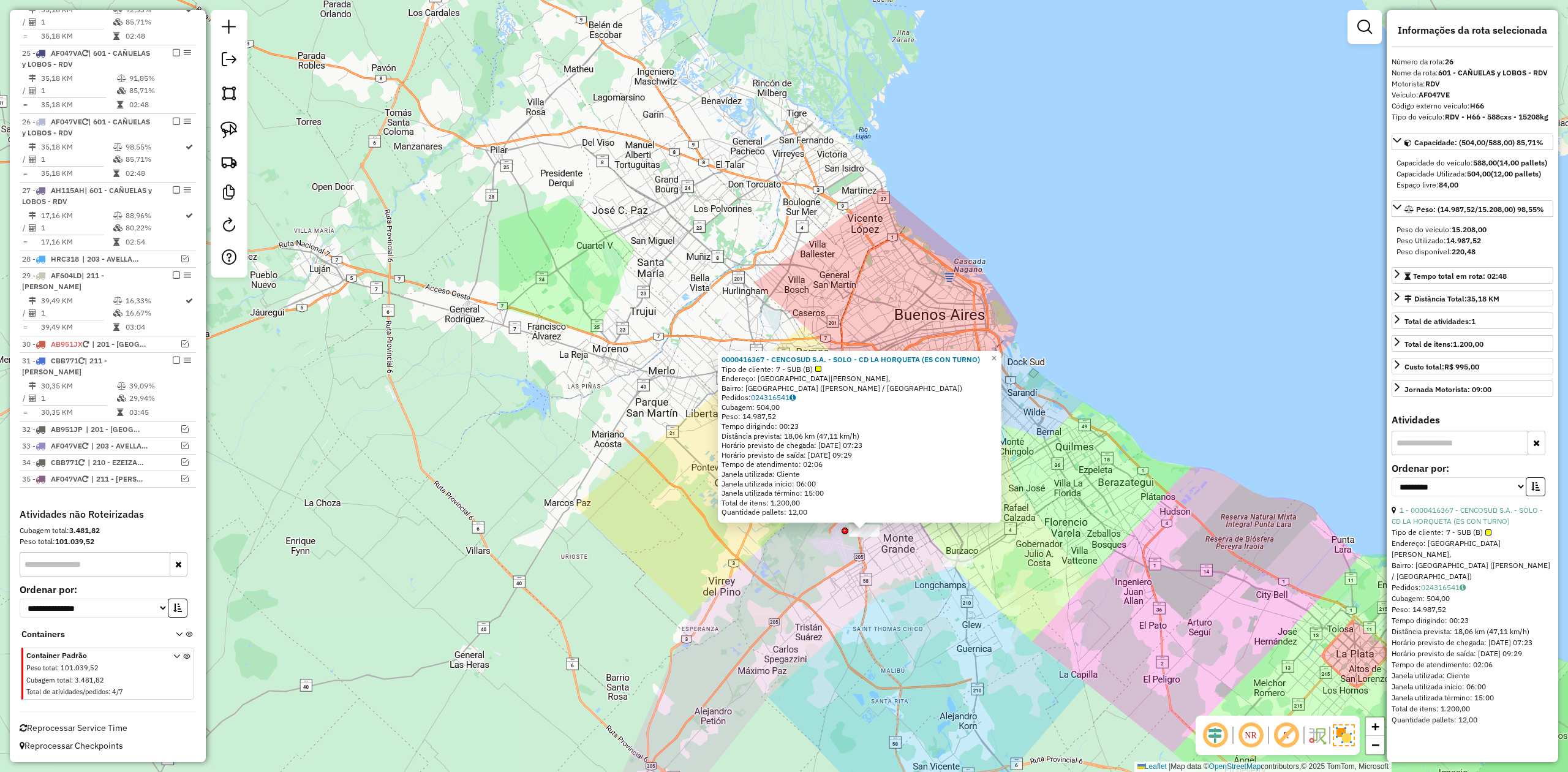
click at [1061, 400] on div "0000416367 - CENCOSUD S.A. - SOLO - CD LA HORQUETA (ES CON TURNO) Tipo de clien…" at bounding box center [784, 386] width 1568 height 772
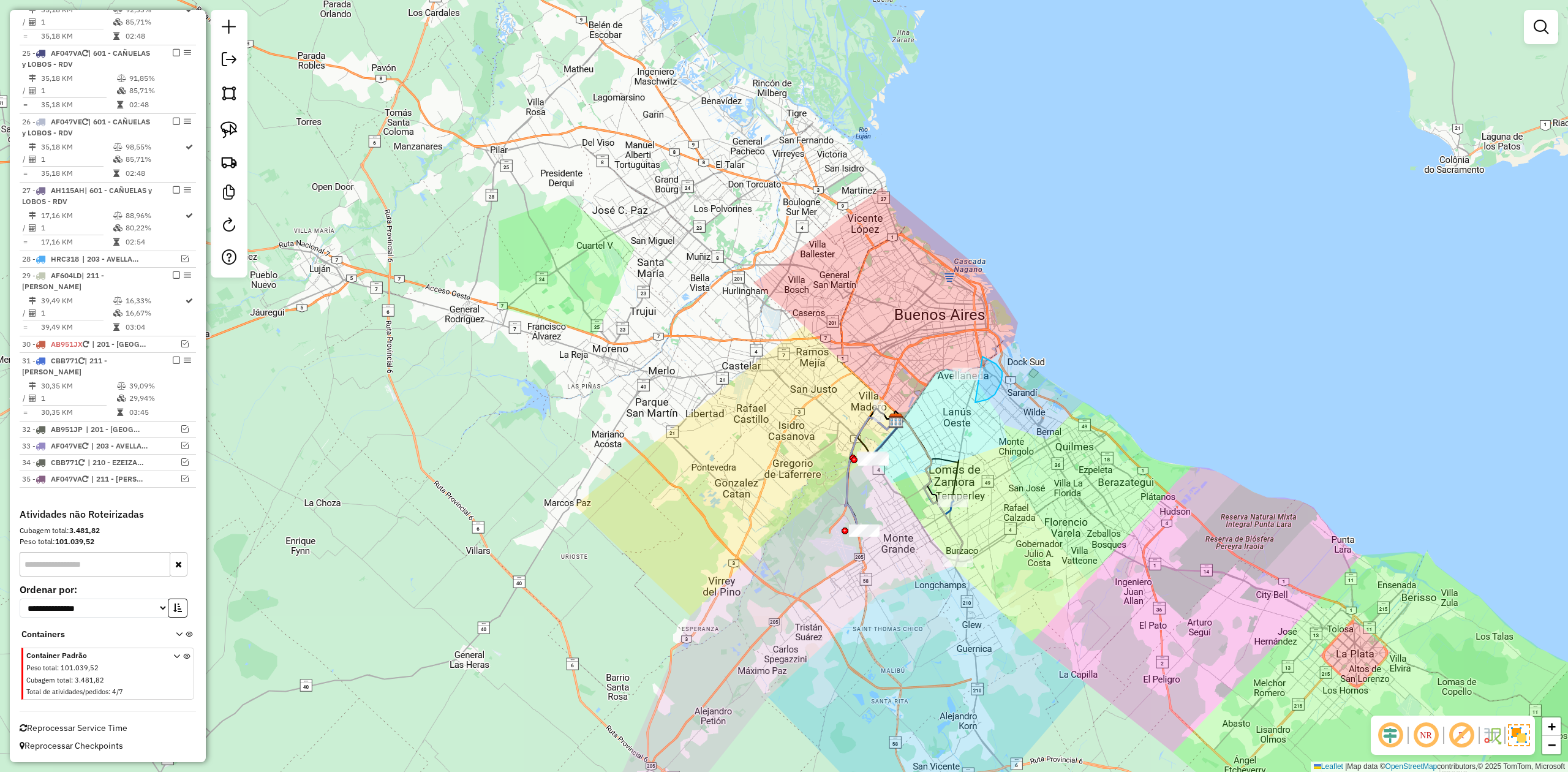
drag, startPoint x: 982, startPoint y: 357, endPoint x: 969, endPoint y: 425, distance: 69.2
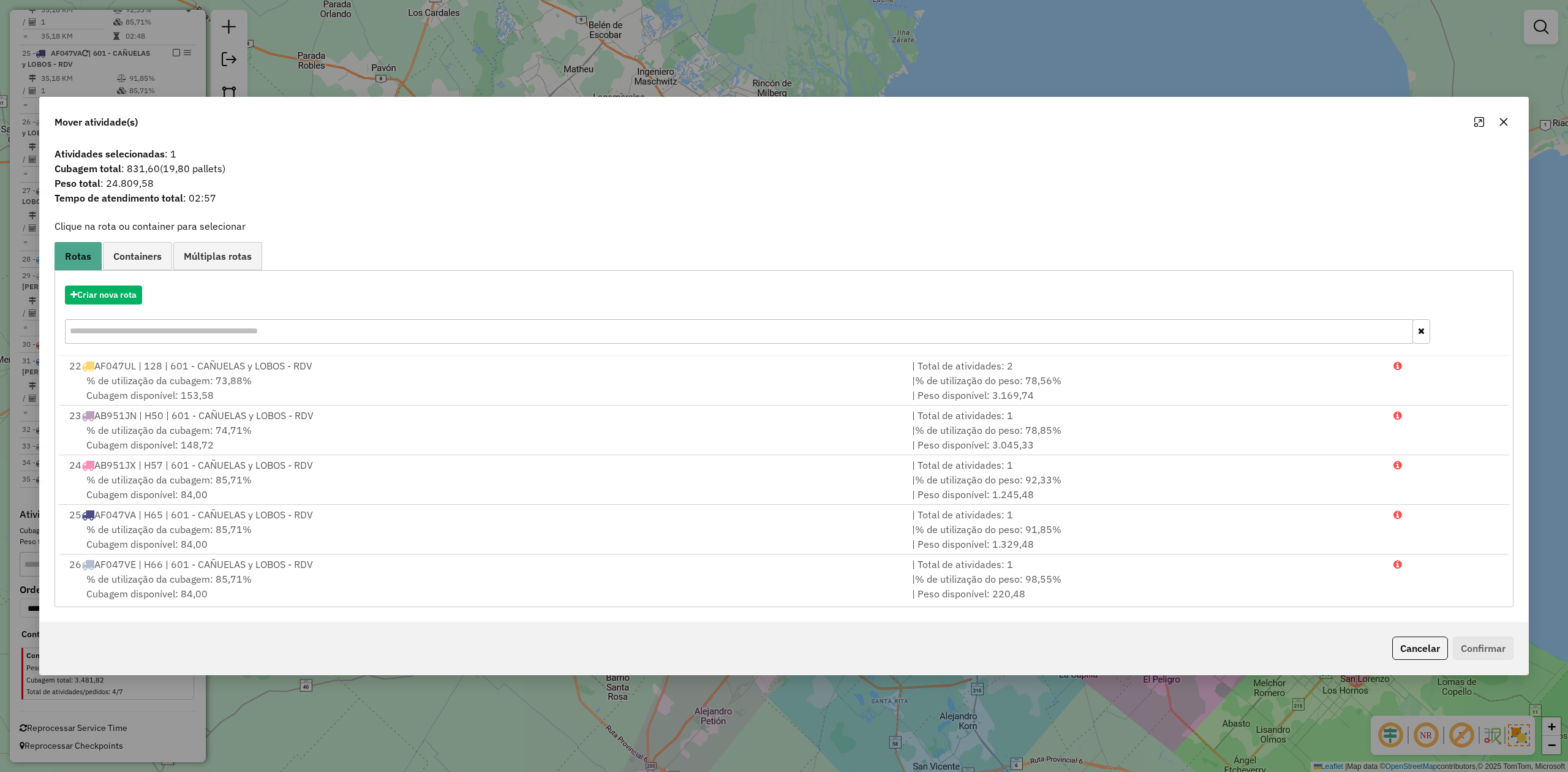
click at [1502, 119] on icon "button" at bounding box center [1504, 122] width 8 height 8
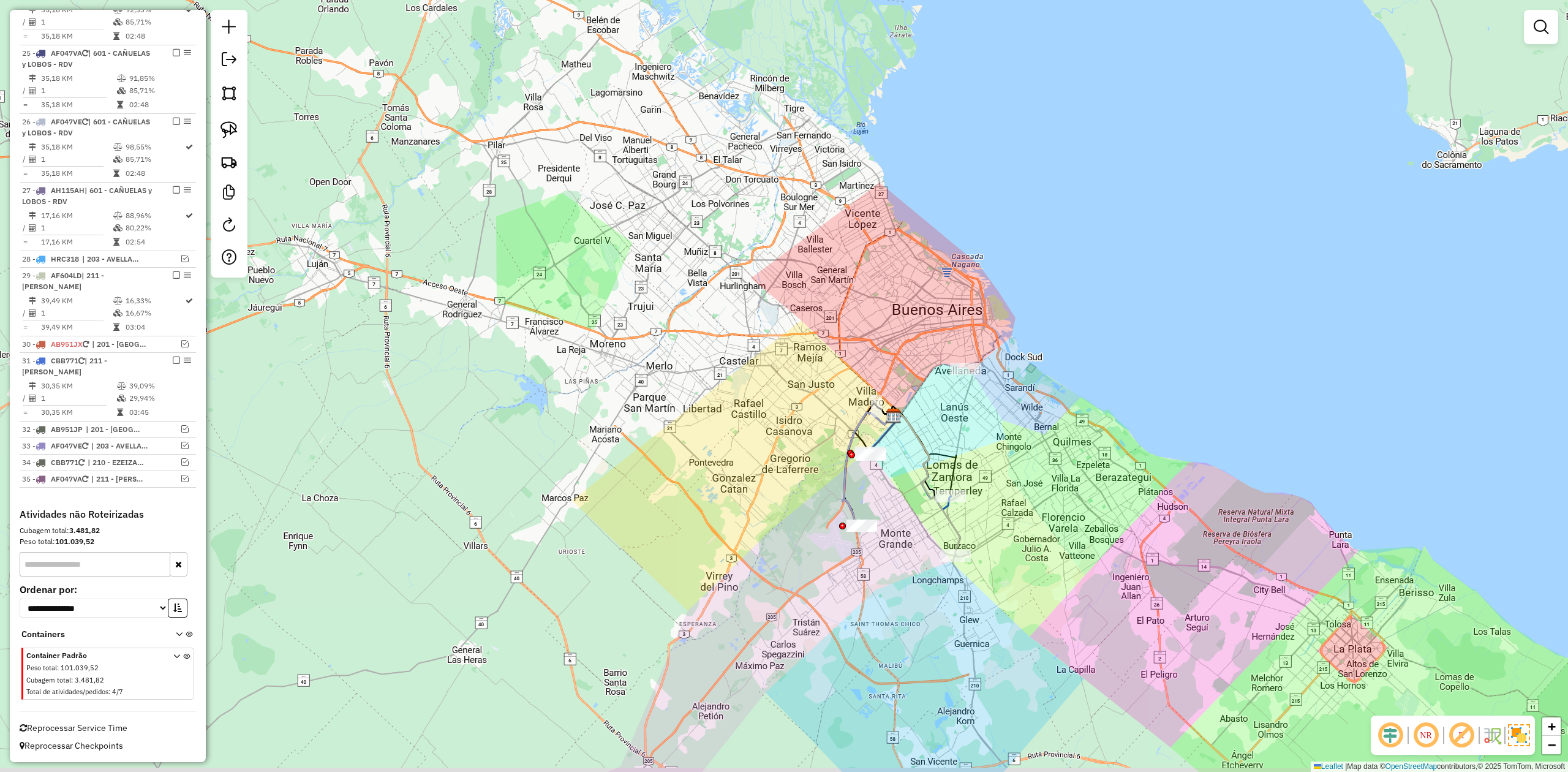
drag, startPoint x: 1004, startPoint y: 528, endPoint x: 969, endPoint y: 498, distance: 46.1
click at [979, 508] on div "Janela de atendimento Grade de atendimento Capacidade Transportadoras Veículos …" at bounding box center [784, 386] width 1568 height 772
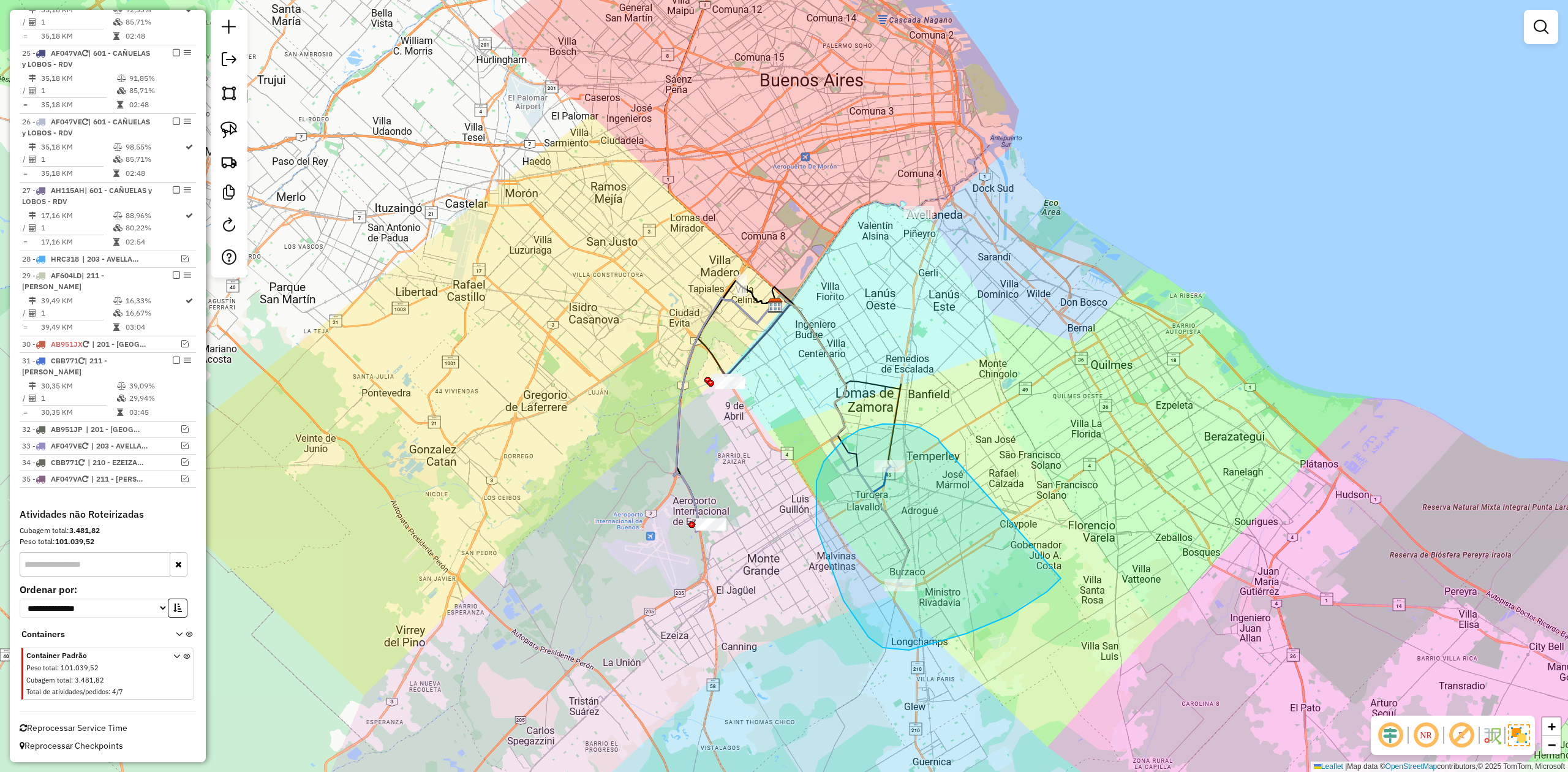
drag, startPoint x: 900, startPoint y: 424, endPoint x: 1071, endPoint y: 540, distance: 206.6
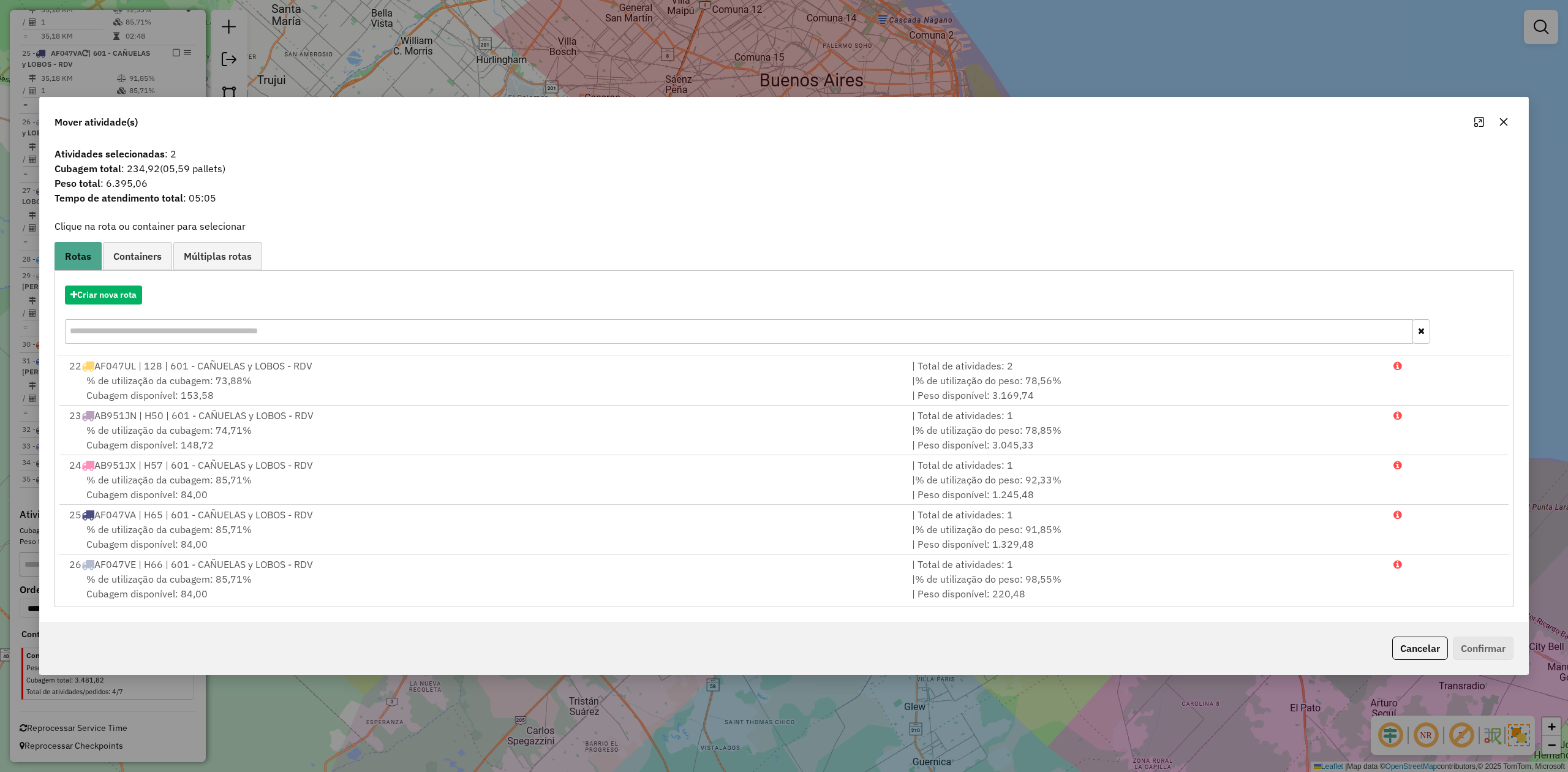
drag, startPoint x: 1499, startPoint y: 116, endPoint x: 1469, endPoint y: 163, distance: 55.8
click at [1499, 117] on icon "button" at bounding box center [1504, 122] width 10 height 10
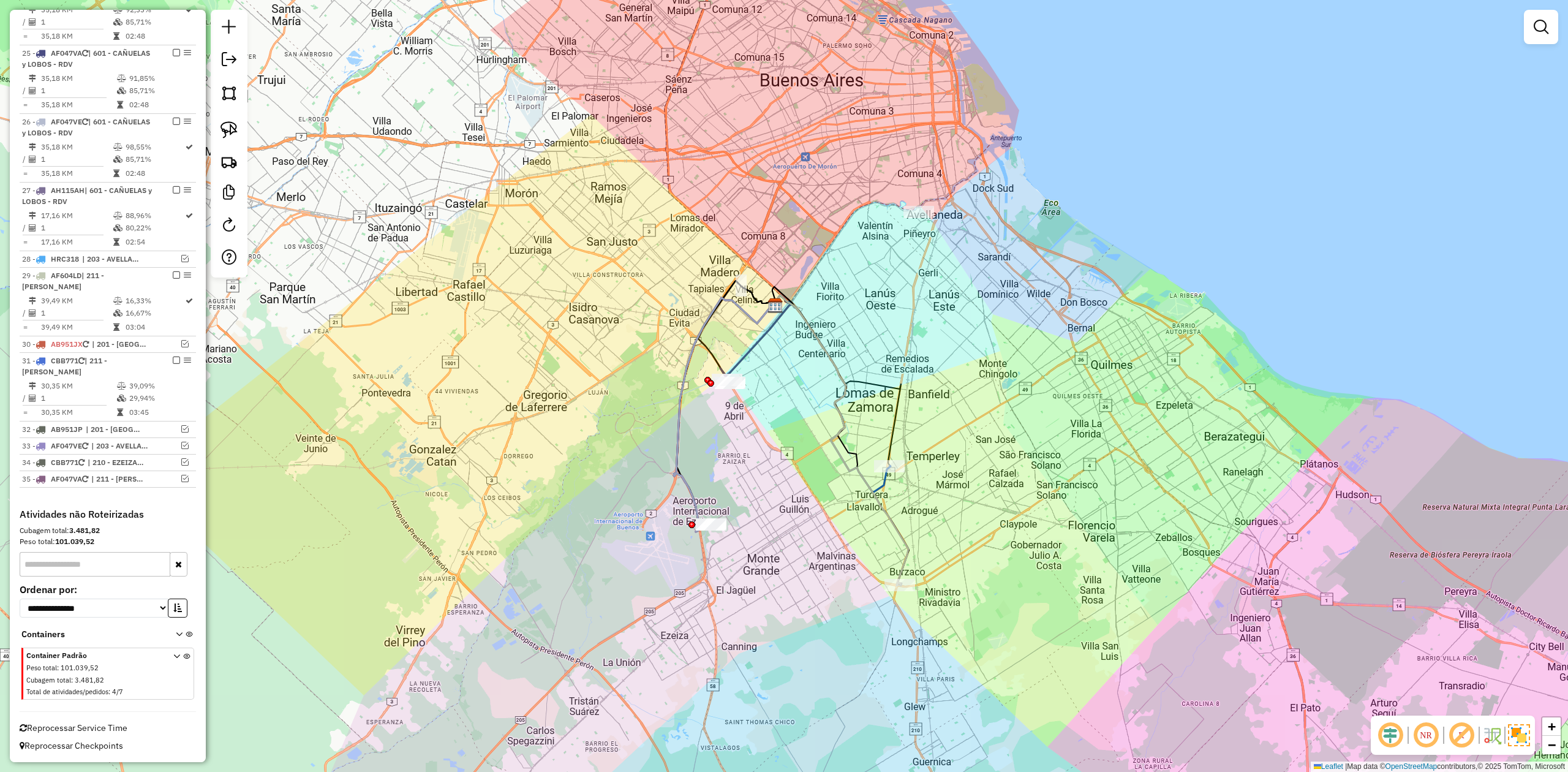
drag, startPoint x: 937, startPoint y: 386, endPoint x: 938, endPoint y: 377, distance: 9.1
click at [937, 386] on div "Janela de atendimento Grade de atendimento Capacidade Transportadoras Veículos …" at bounding box center [784, 386] width 1568 height 772
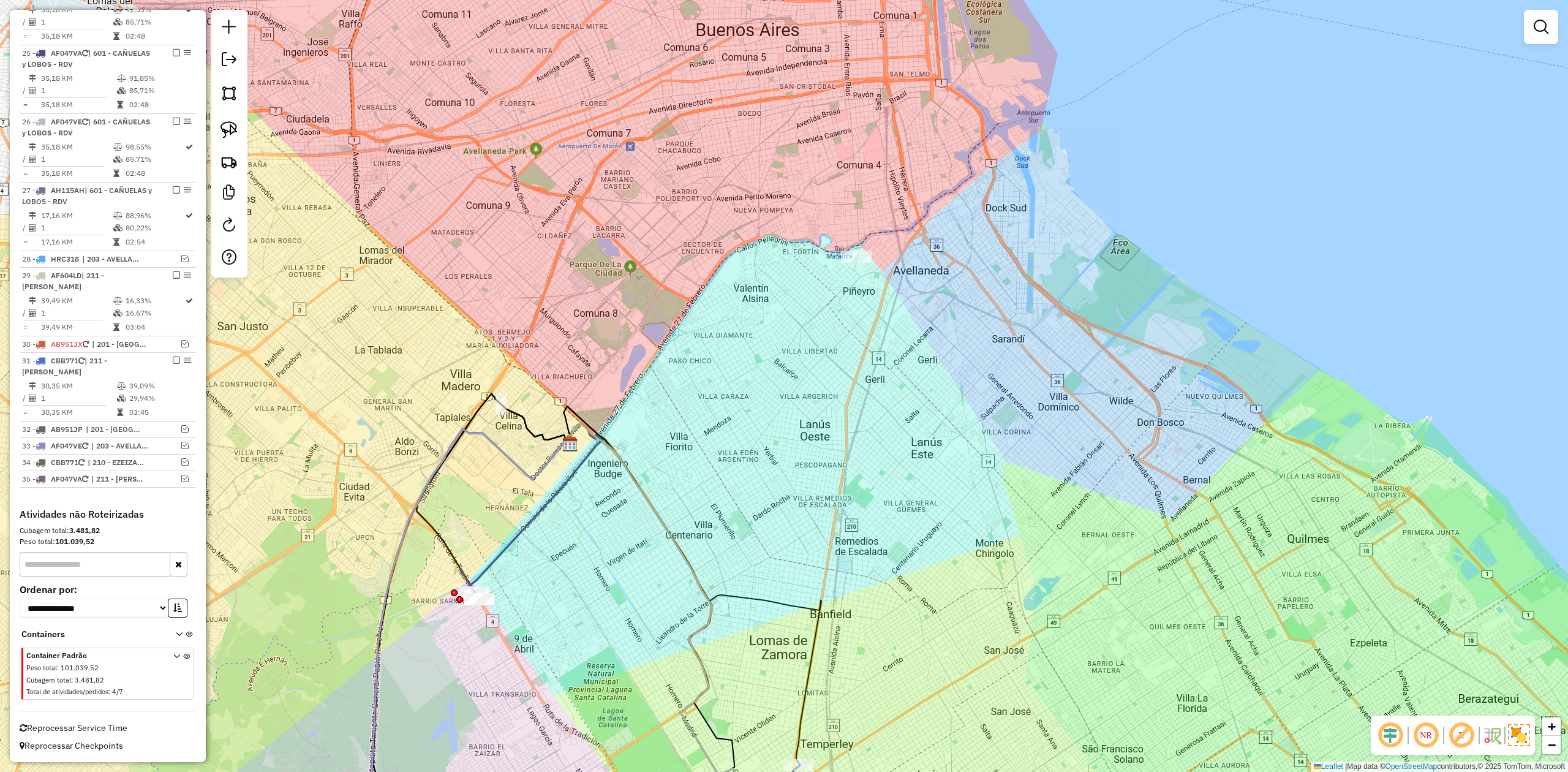
drag, startPoint x: 870, startPoint y: 290, endPoint x: 912, endPoint y: 214, distance: 86.8
click at [909, 208] on div "Janela de atendimento Grade de atendimento Capacidade Transportadoras Veículos …" at bounding box center [784, 386] width 1568 height 772
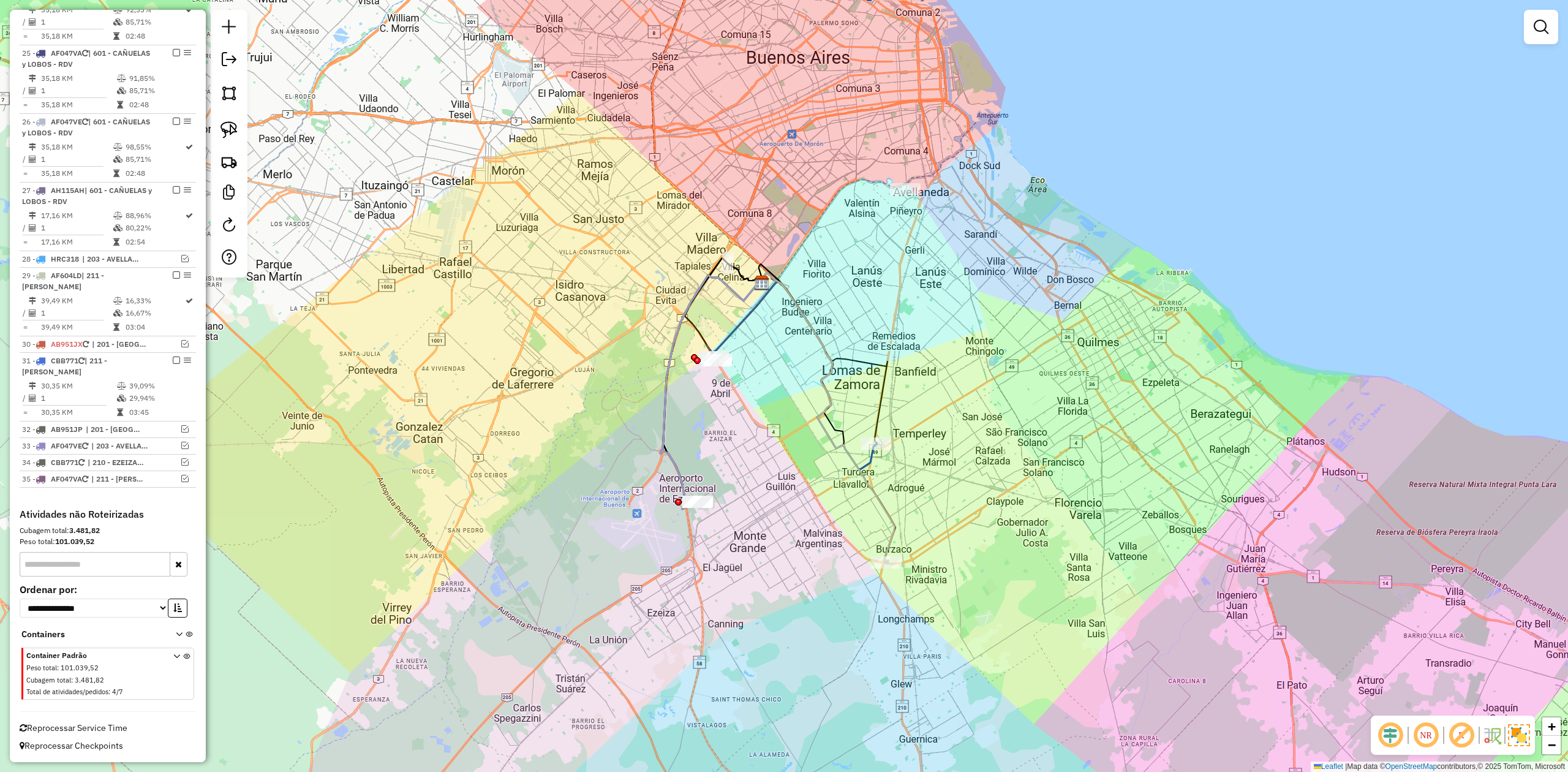
click at [796, 470] on div "Janela de atendimento Grade de atendimento Capacidade Transportadoras Veículos …" at bounding box center [784, 386] width 1568 height 772
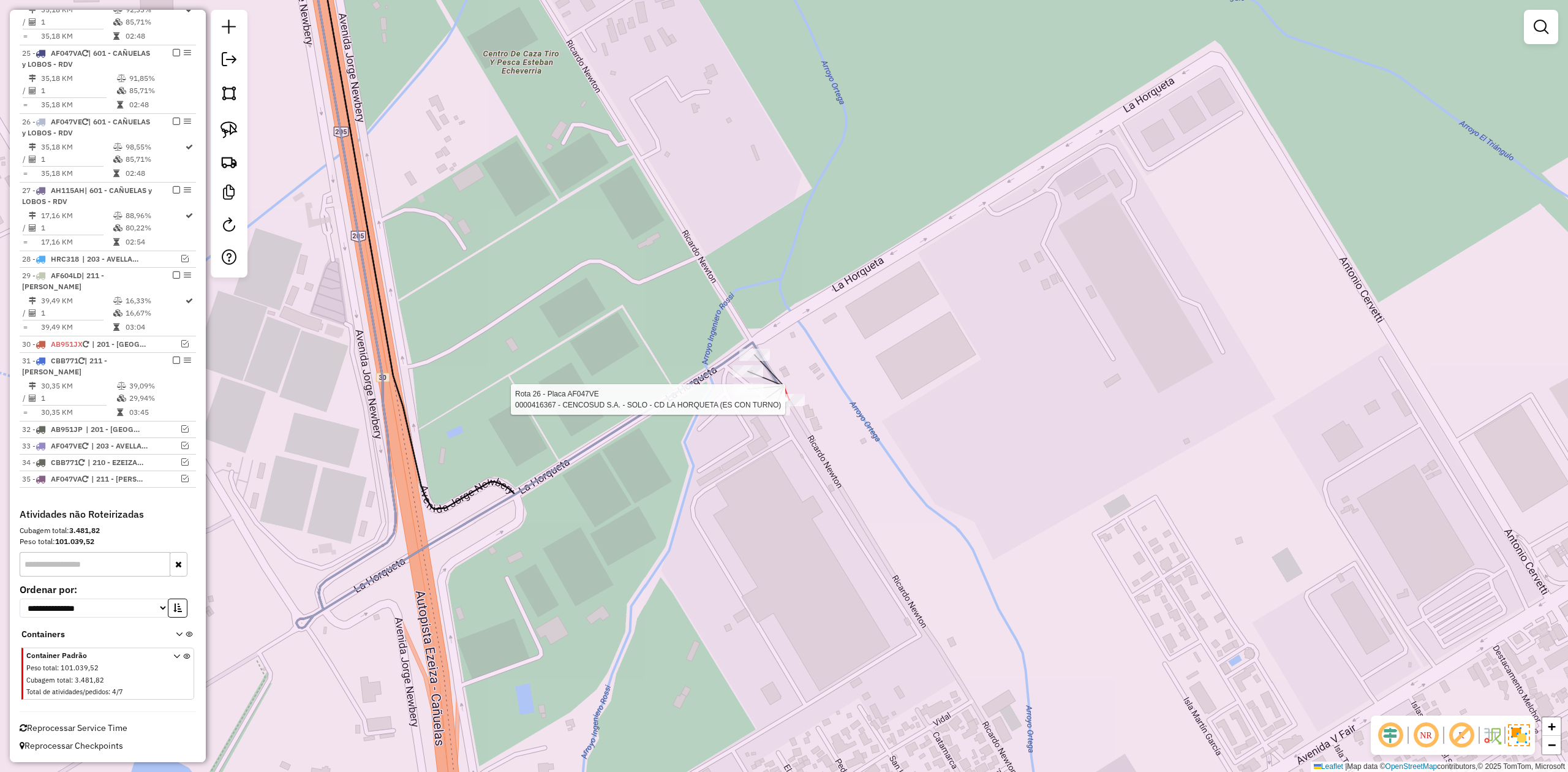
select select "**********"
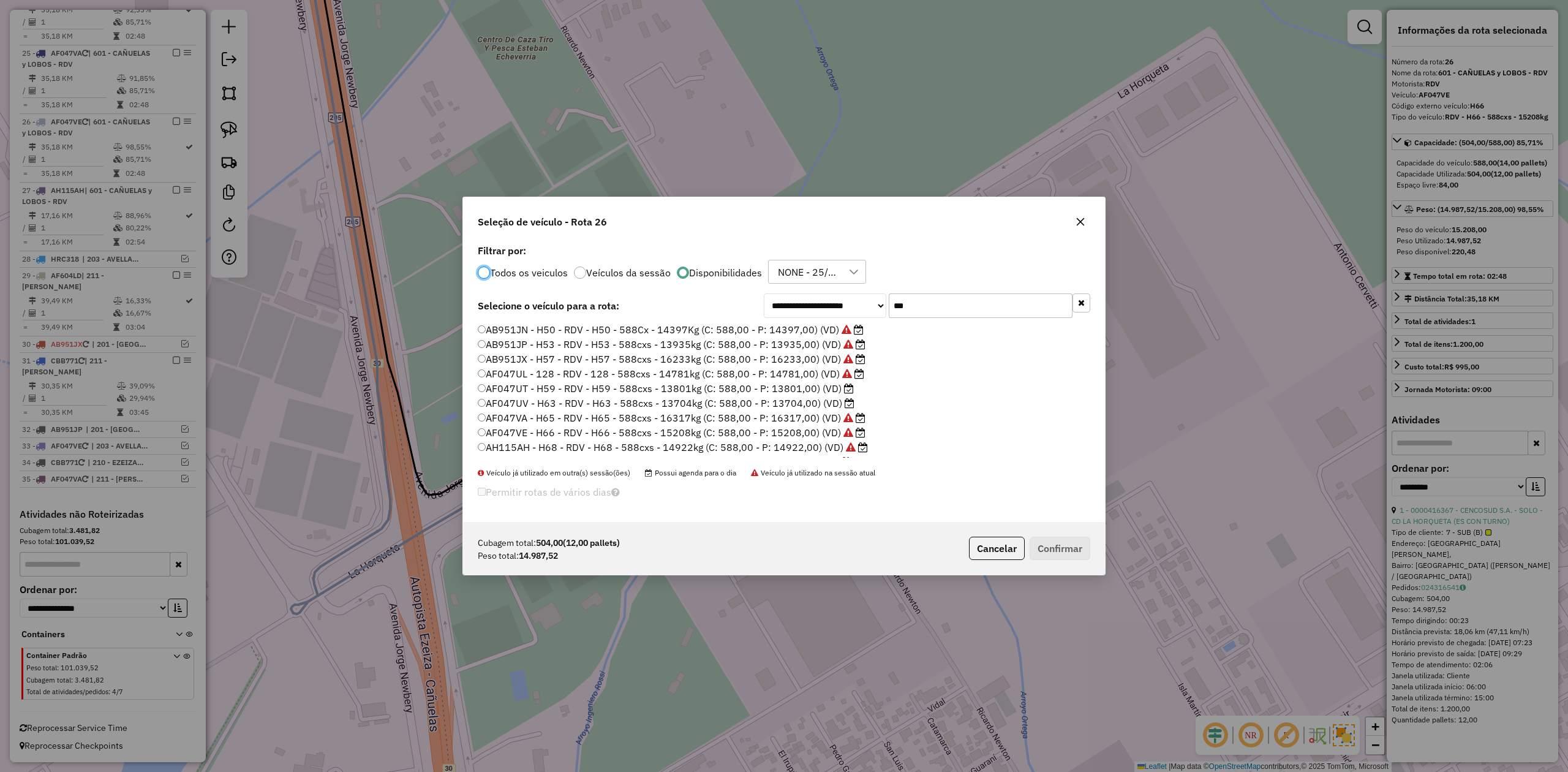
scroll to position [6, 3]
drag, startPoint x: 953, startPoint y: 309, endPoint x: 844, endPoint y: 299, distance: 109.5
click at [844, 299] on div "**********" at bounding box center [927, 306] width 327 height 25
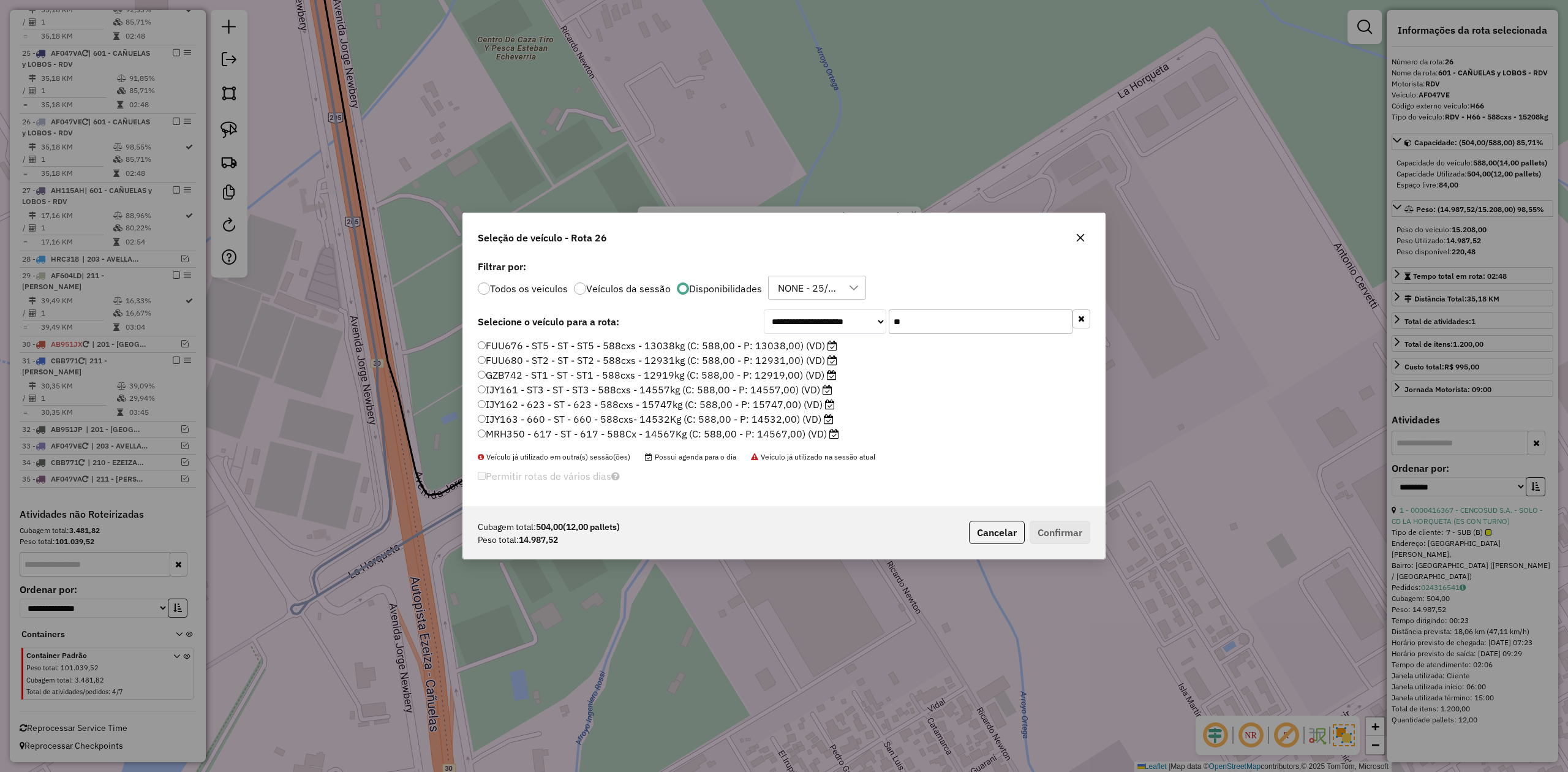
drag, startPoint x: 923, startPoint y: 324, endPoint x: 871, endPoint y: 319, distance: 52.2
click at [871, 319] on div "**********" at bounding box center [927, 322] width 327 height 25
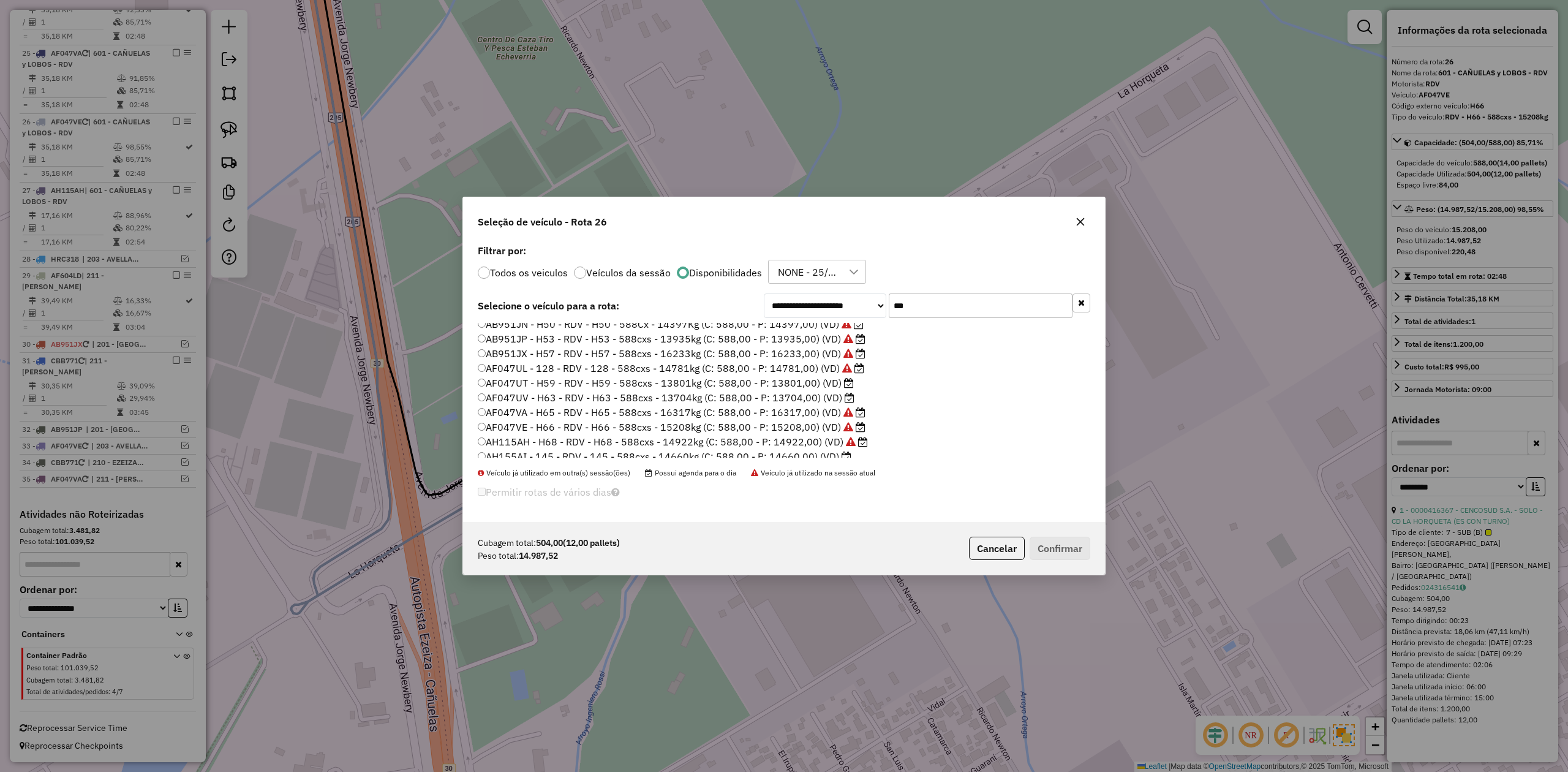
scroll to position [0, 0]
drag, startPoint x: 898, startPoint y: 304, endPoint x: 881, endPoint y: 301, distance: 17.3
click at [883, 301] on div "**********" at bounding box center [927, 306] width 327 height 25
type input "**"
click at [799, 402] on label "MGA879 - 316 - TL - 316 - 504cxs - 15462kg (C: 504,00 - P: 15462,00) (VD)" at bounding box center [659, 403] width 363 height 14
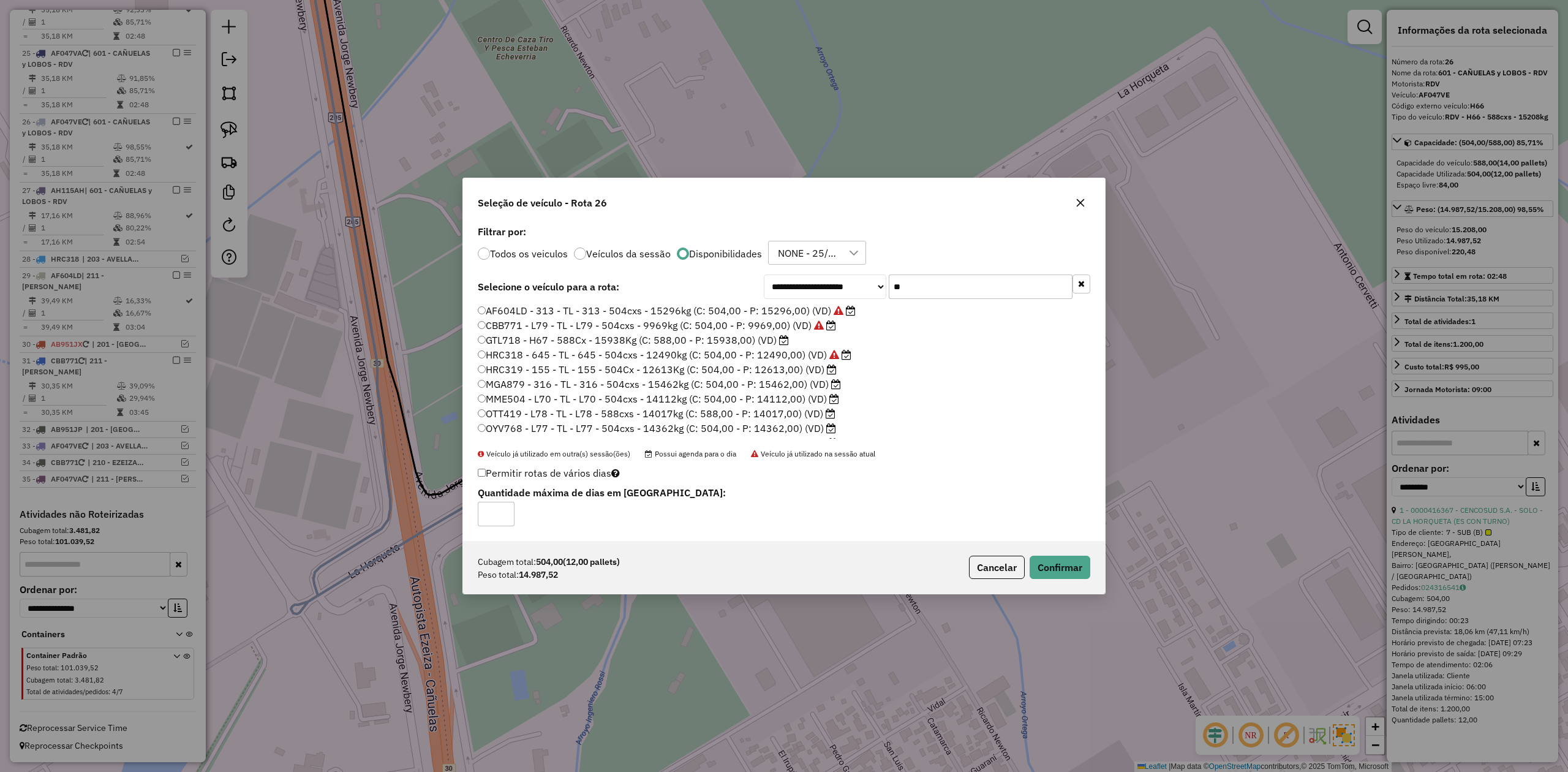
click at [799, 382] on label "MGA879 - 316 - TL - 316 - 504cxs - 15462kg (C: 504,00 - P: 15462,00) (VD)" at bounding box center [659, 384] width 363 height 14
click at [791, 307] on label "AF604LD - 313 - TL - 313 - 504cxs - 15296kg (C: 504,00 - P: 15296,00) (VD)" at bounding box center [667, 310] width 378 height 14
click at [1062, 564] on button "Confirmar" at bounding box center [1060, 567] width 60 height 23
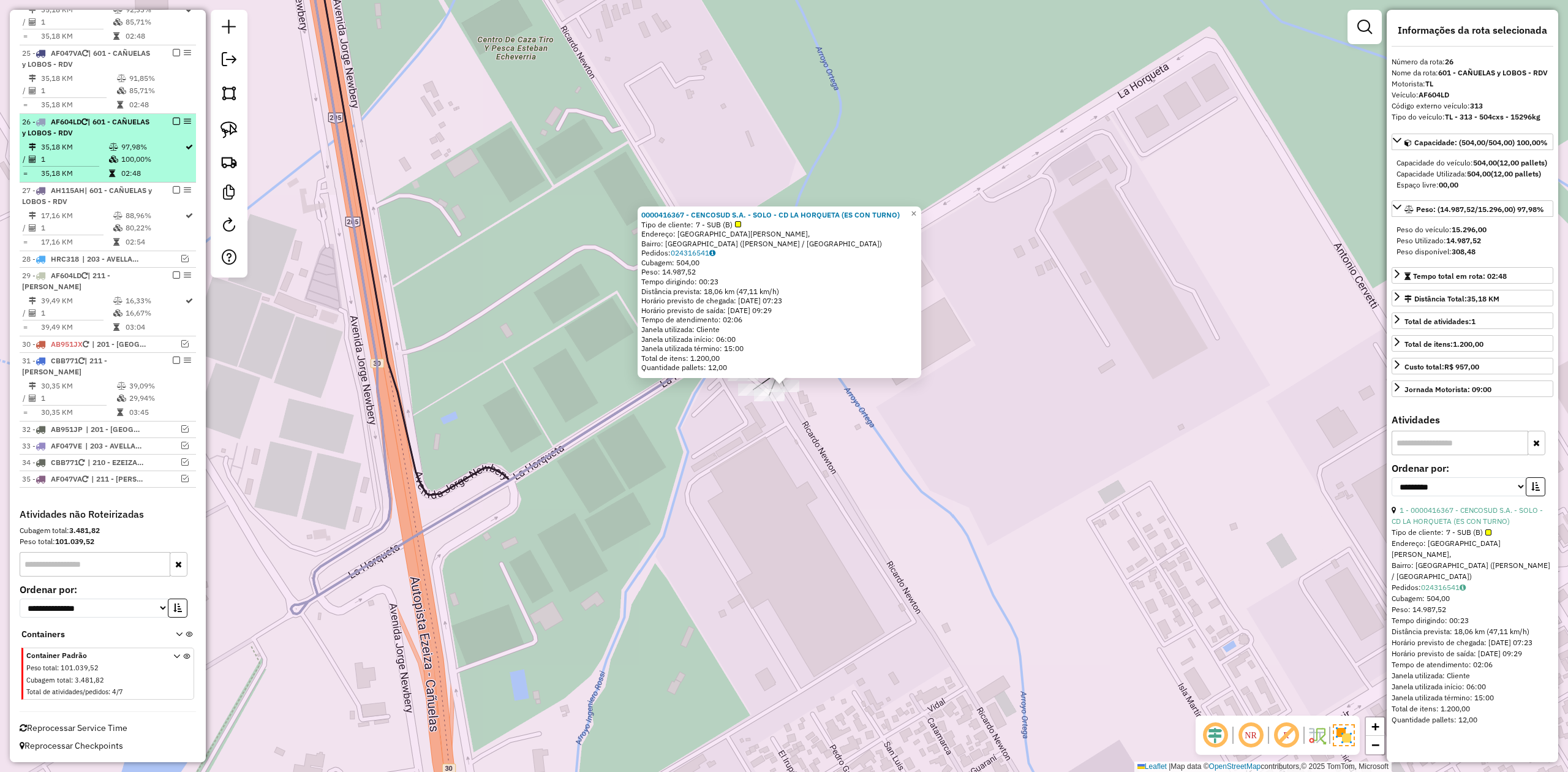
click at [174, 119] on em at bounding box center [176, 121] width 8 height 8
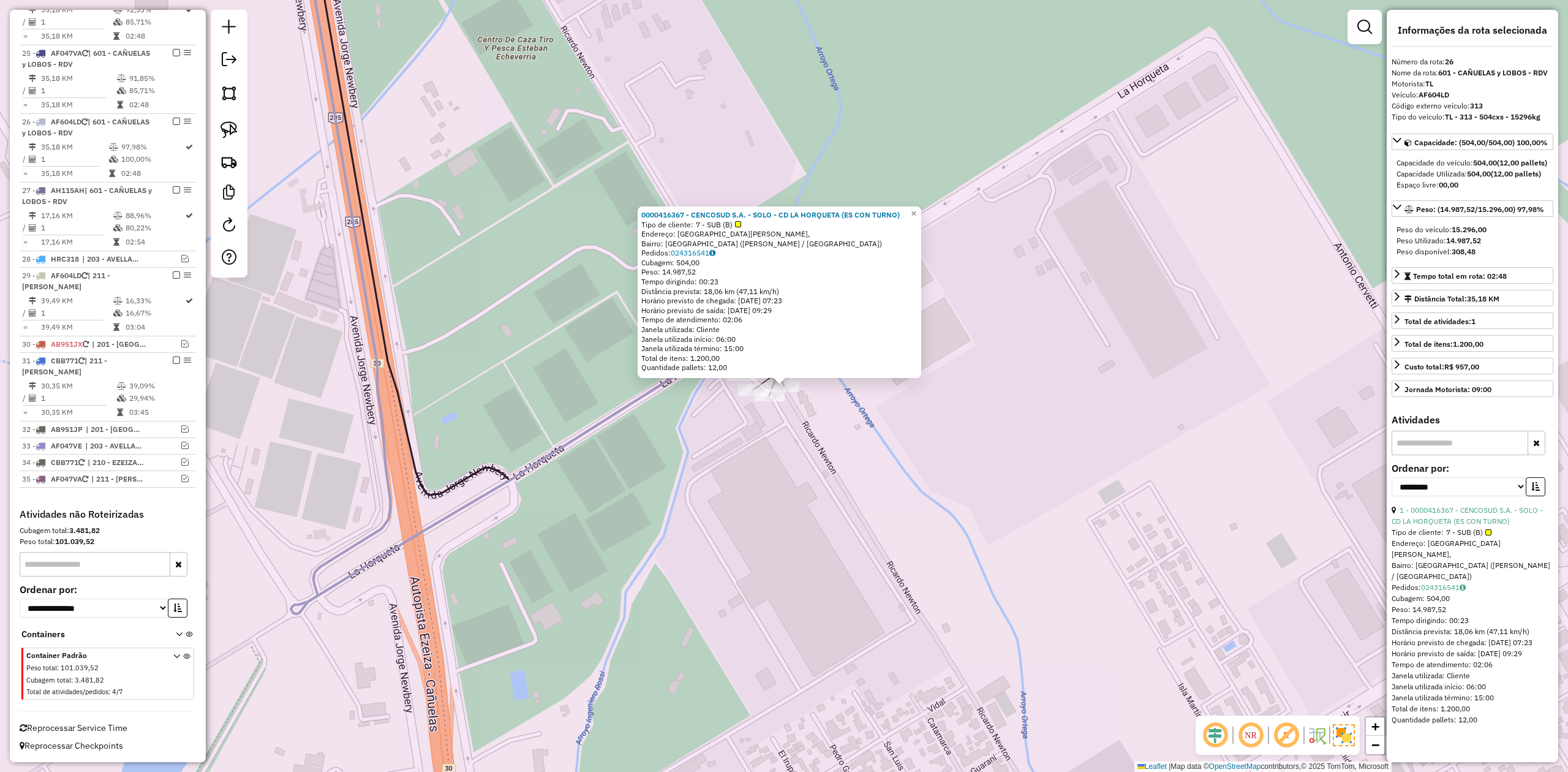
scroll to position [944, 0]
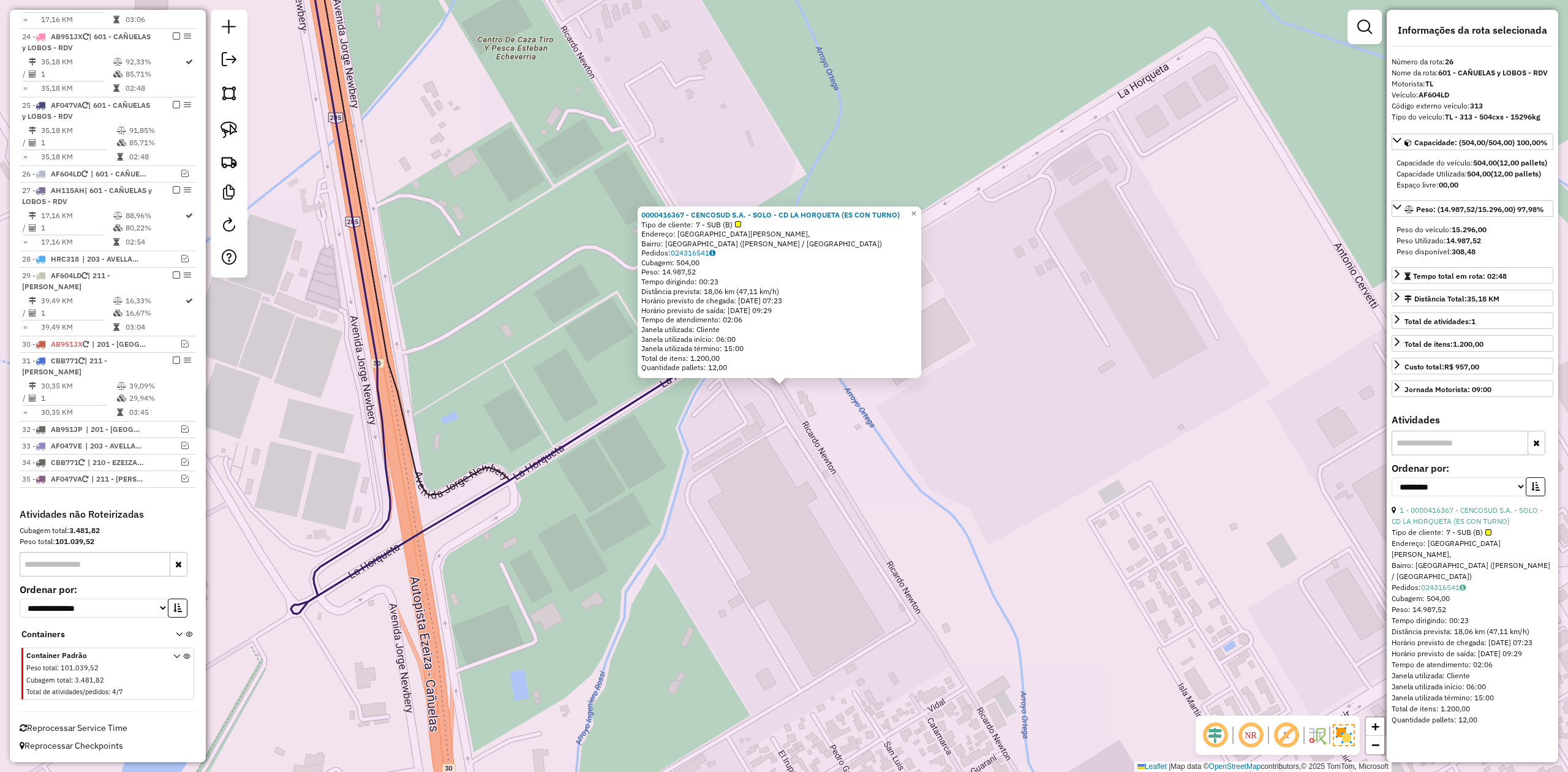
click at [777, 459] on div "0000416367 - CENCOSUD S.A. - SOLO - CD LA HORQUETA (ES CON TURNO) Tipo de clien…" at bounding box center [784, 386] width 1568 height 772
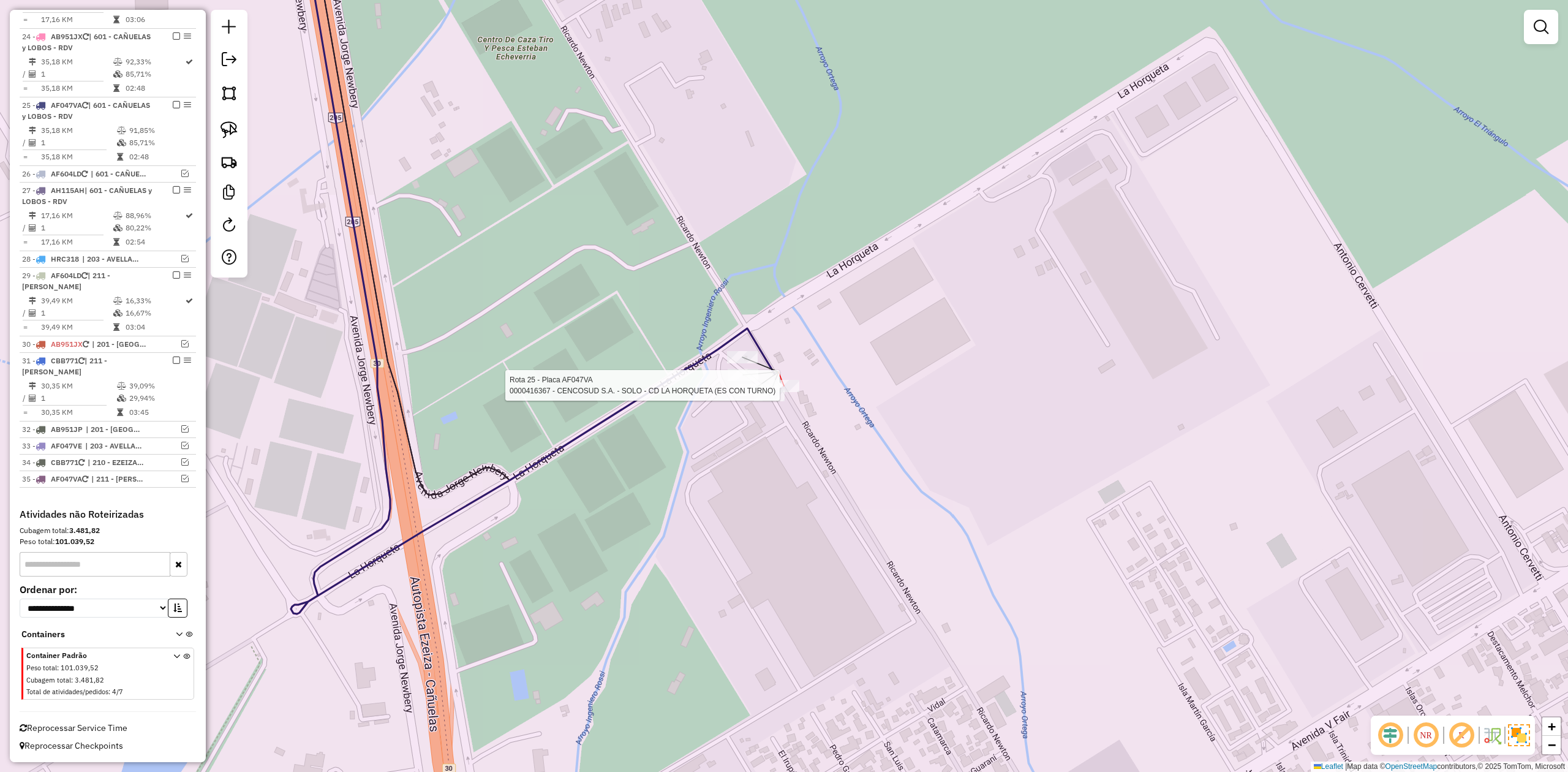
select select "**********"
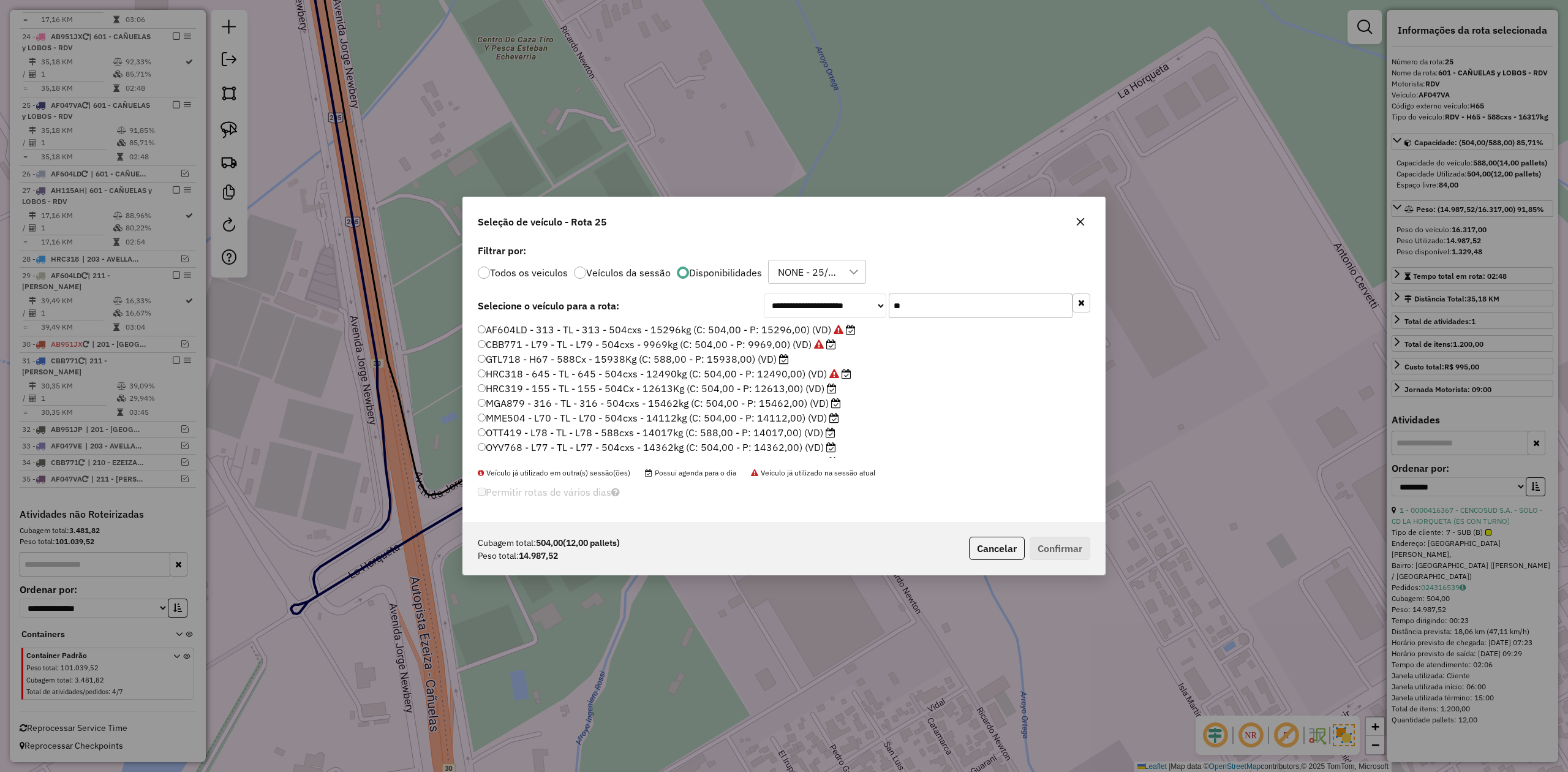
scroll to position [6, 3]
click at [809, 400] on label "MGA879 - 316 - TL - 316 - 504cxs - 15462kg (C: 504,00 - P: 15462,00) (VD)" at bounding box center [659, 403] width 363 height 14
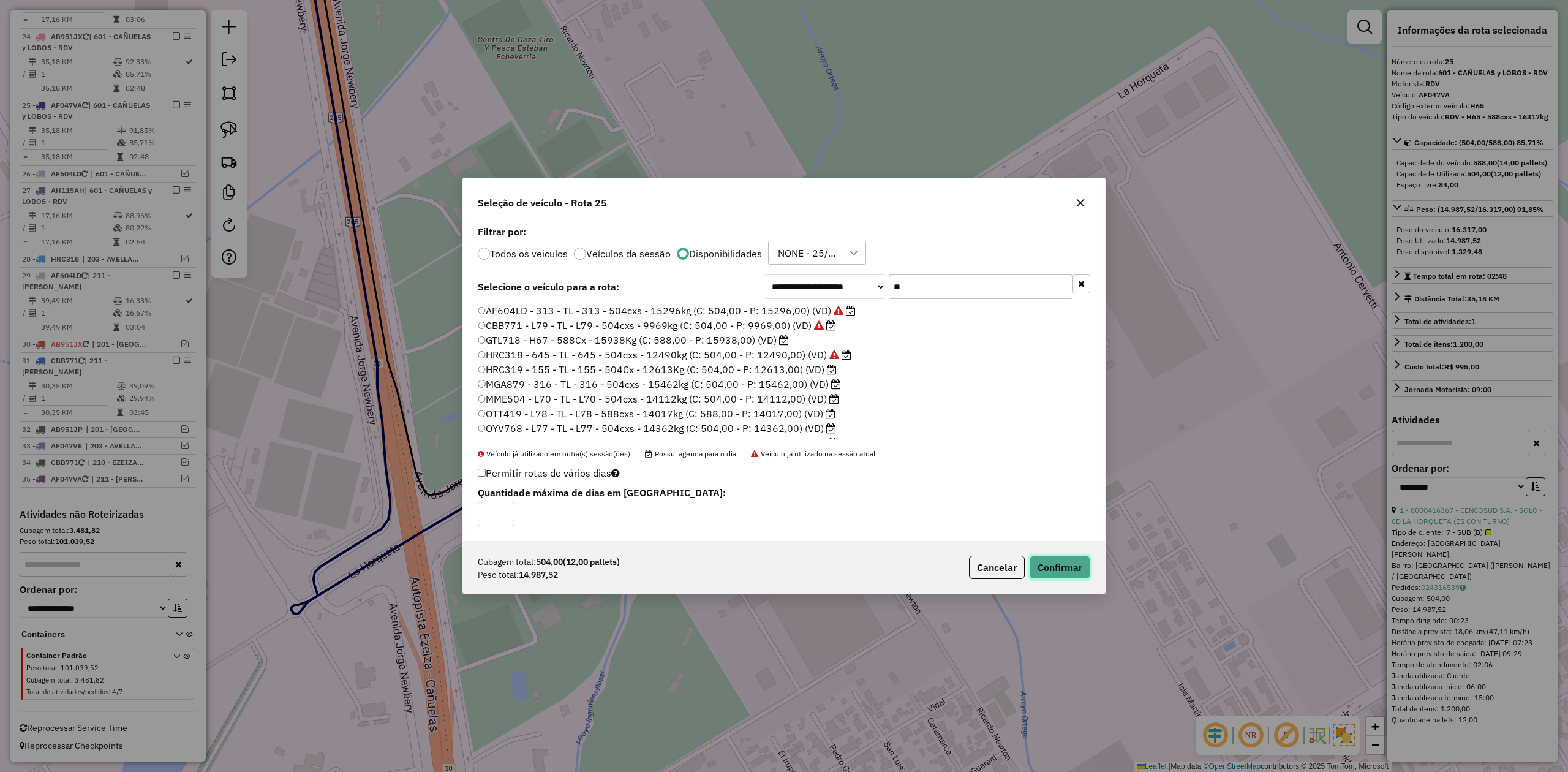
click at [1046, 562] on button "Confirmar" at bounding box center [1060, 567] width 60 height 23
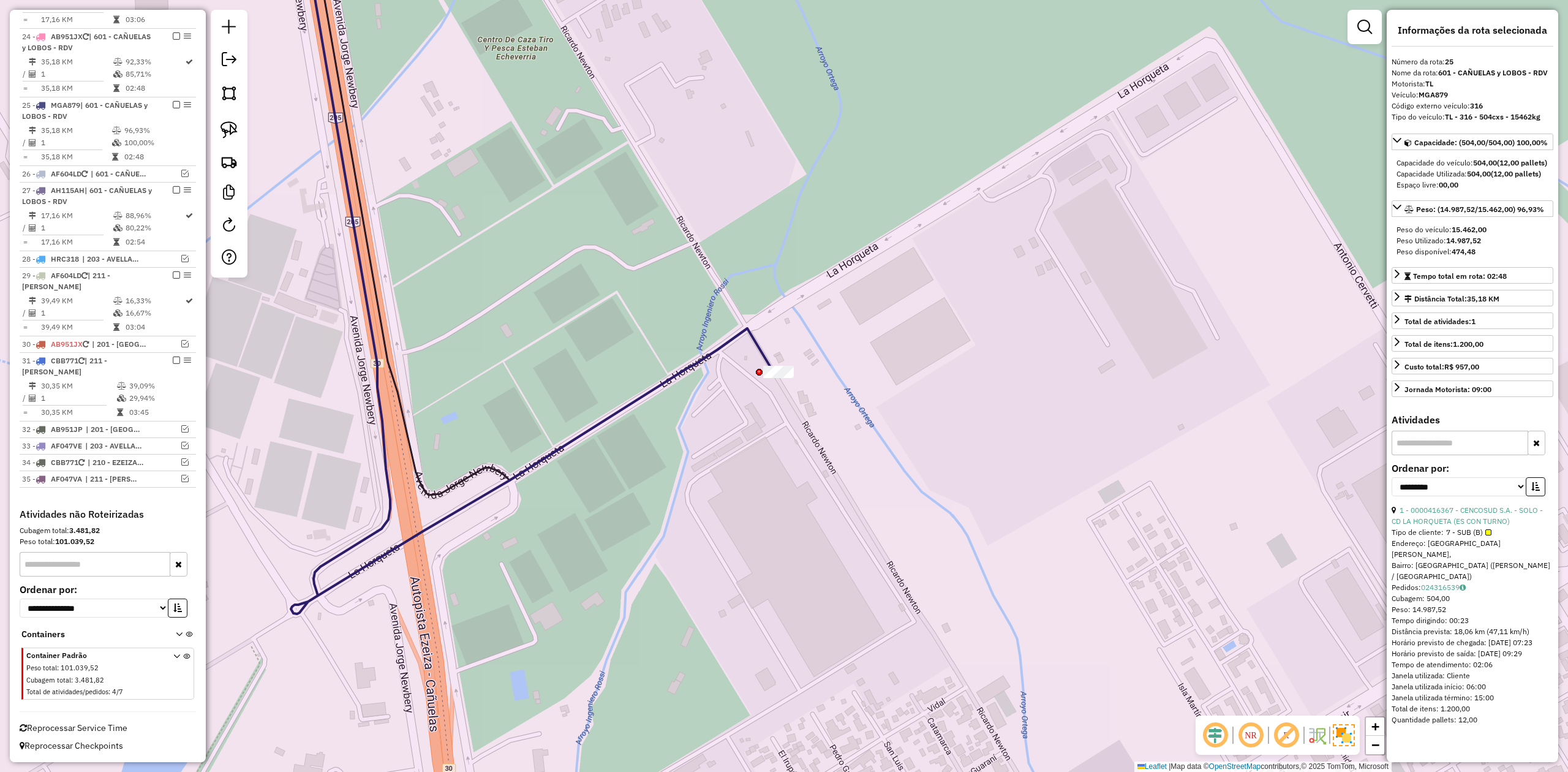
click at [773, 435] on div "Janela de atendimento Grade de atendimento Capacidade Transportadoras Veículos …" at bounding box center [784, 386] width 1568 height 772
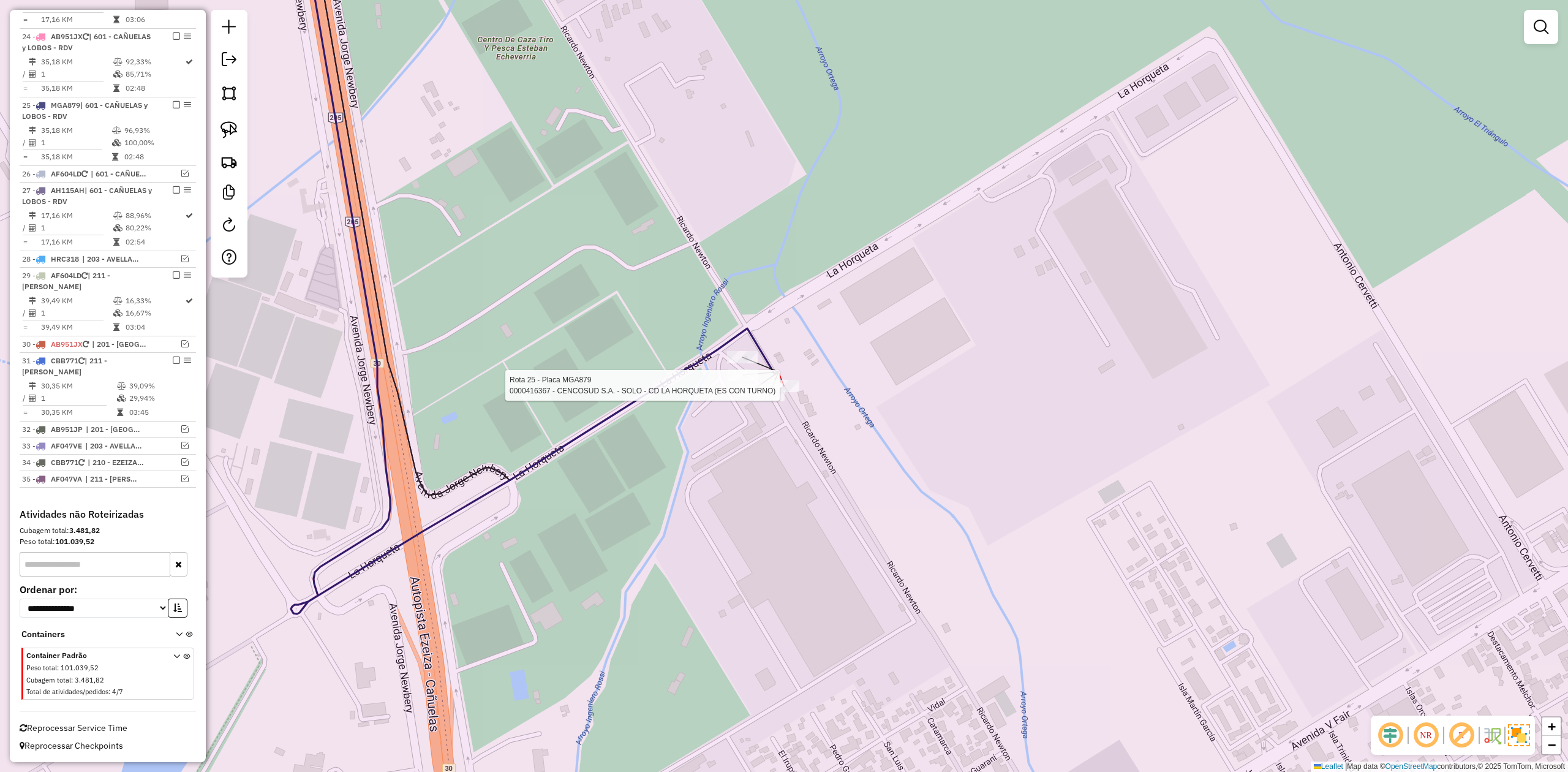
select select "**********"
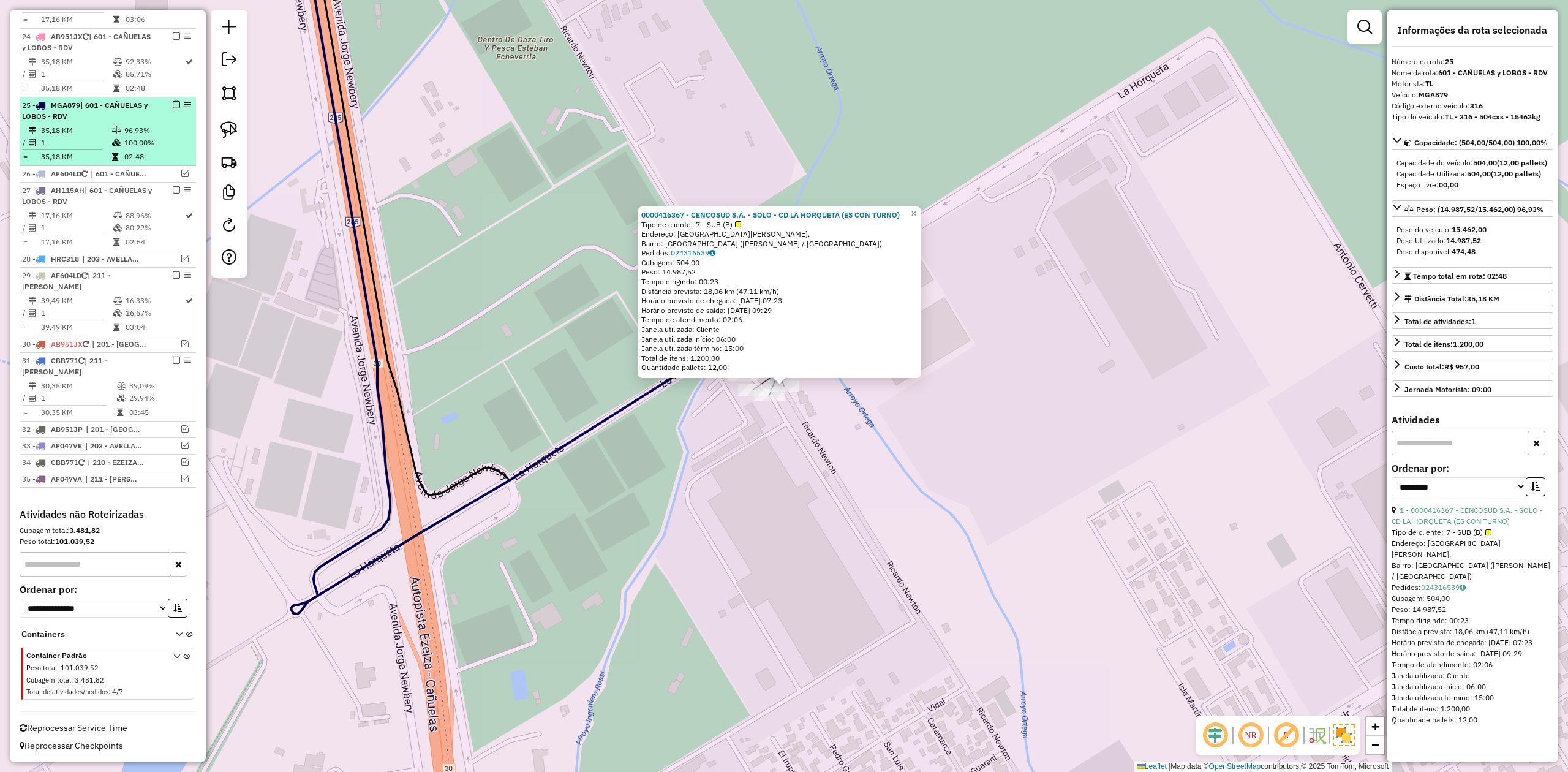
click at [173, 103] on em at bounding box center [176, 104] width 8 height 8
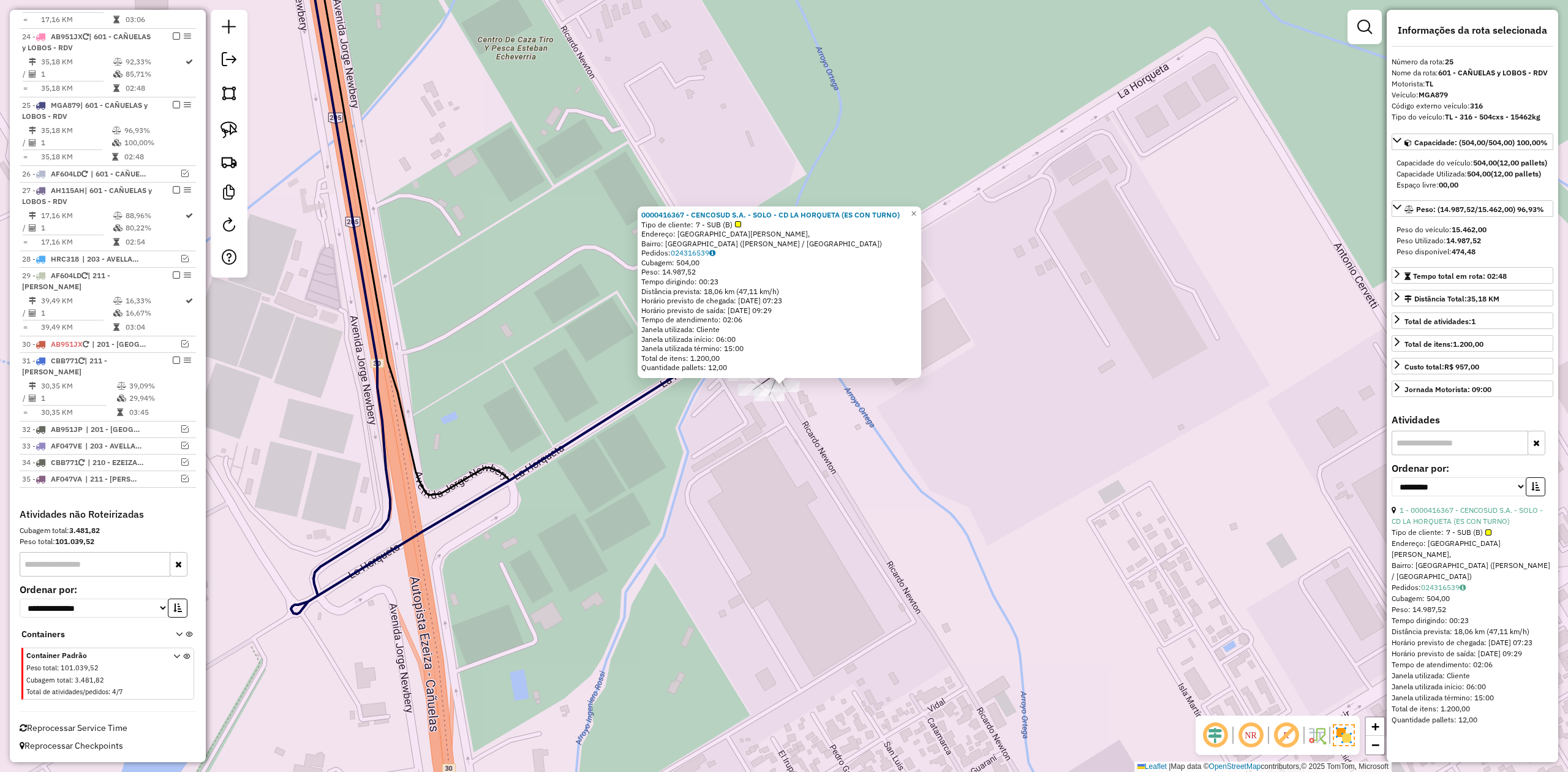
scroll to position [892, 0]
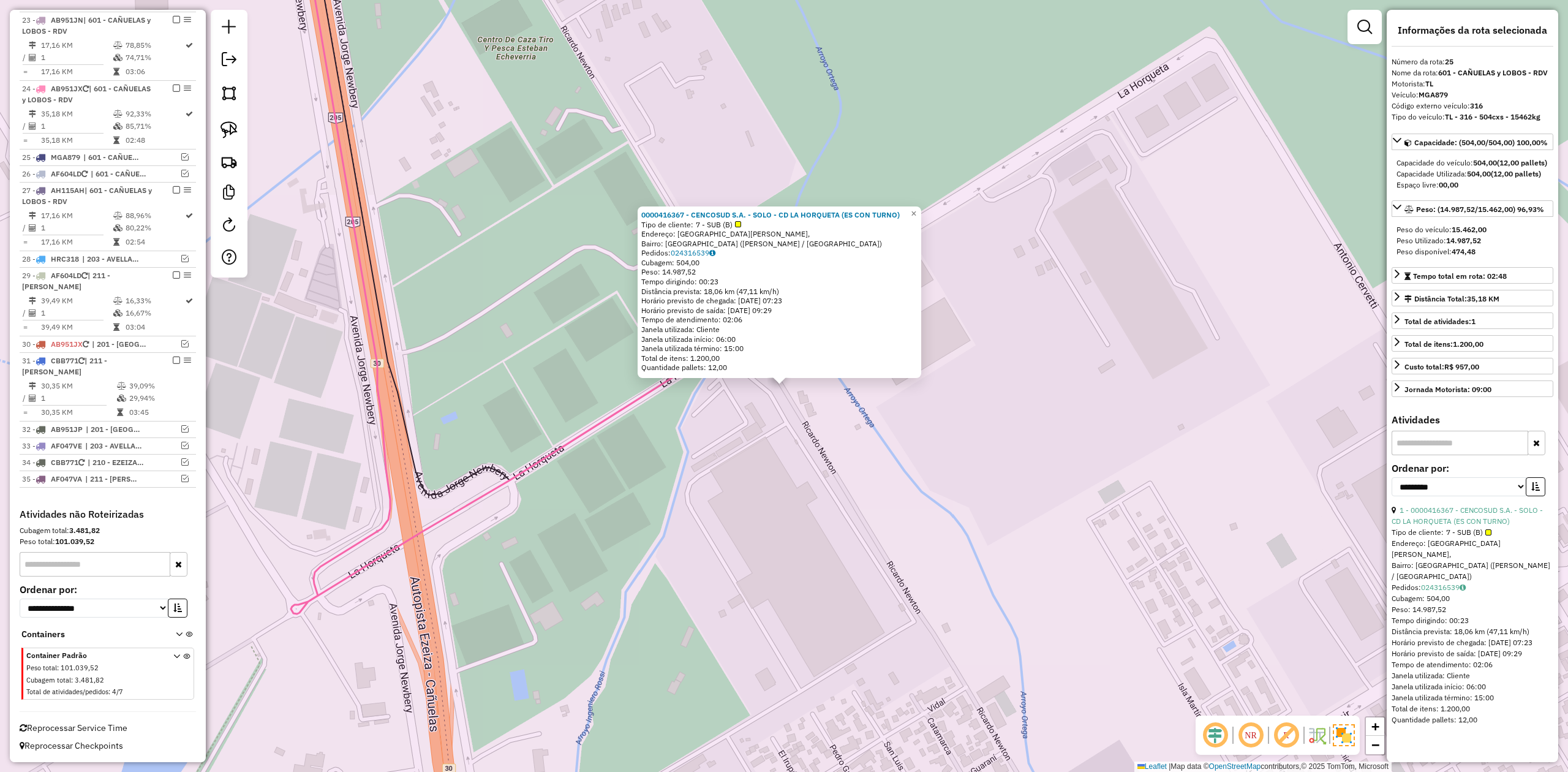
click at [736, 459] on div "0000416367 - CENCOSUD S.A. - SOLO - CD LA HORQUETA (ES CON TURNO) Tipo de clien…" at bounding box center [784, 386] width 1568 height 772
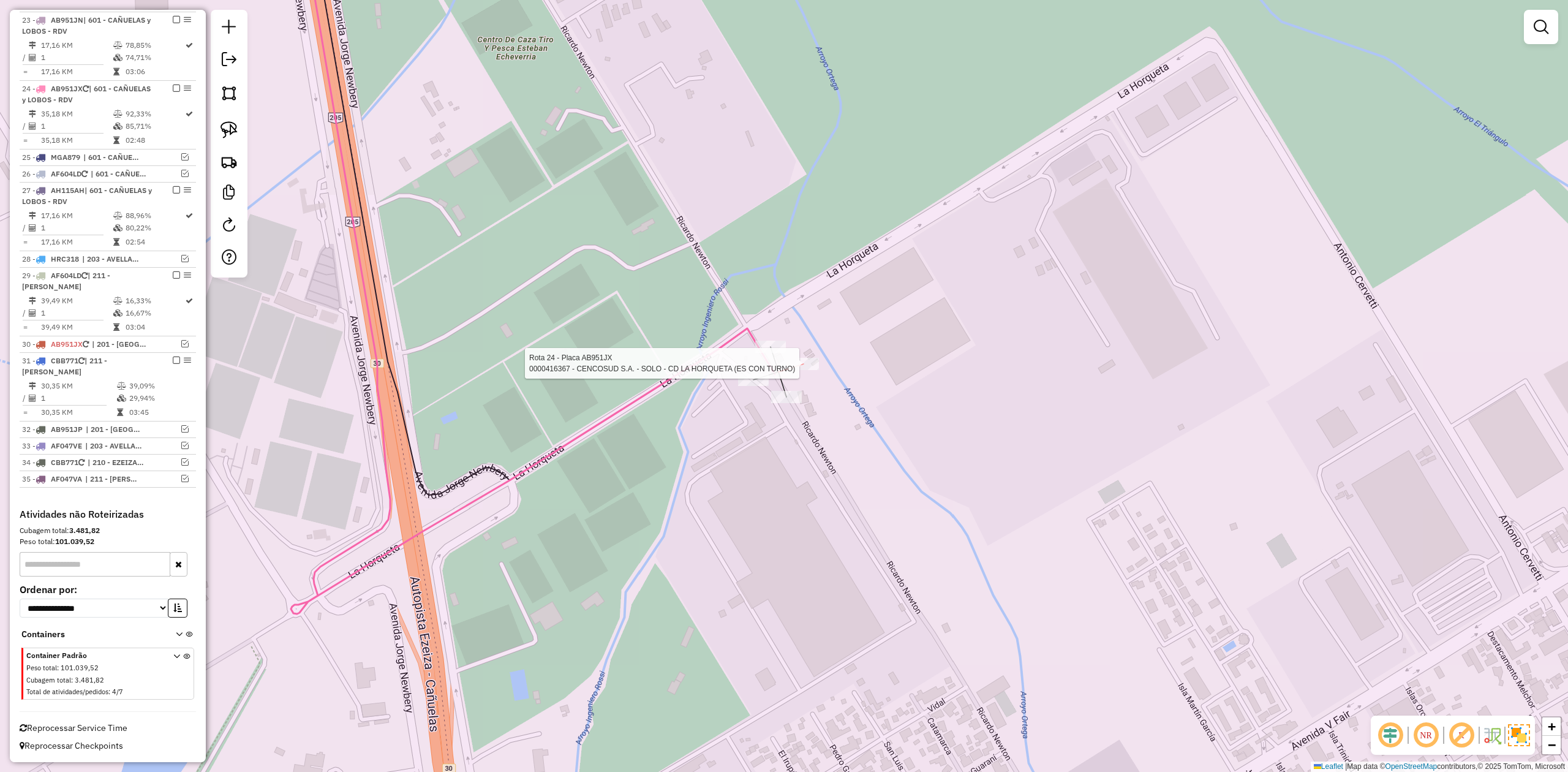
click at [795, 370] on div at bounding box center [804, 364] width 31 height 12
select select "**********"
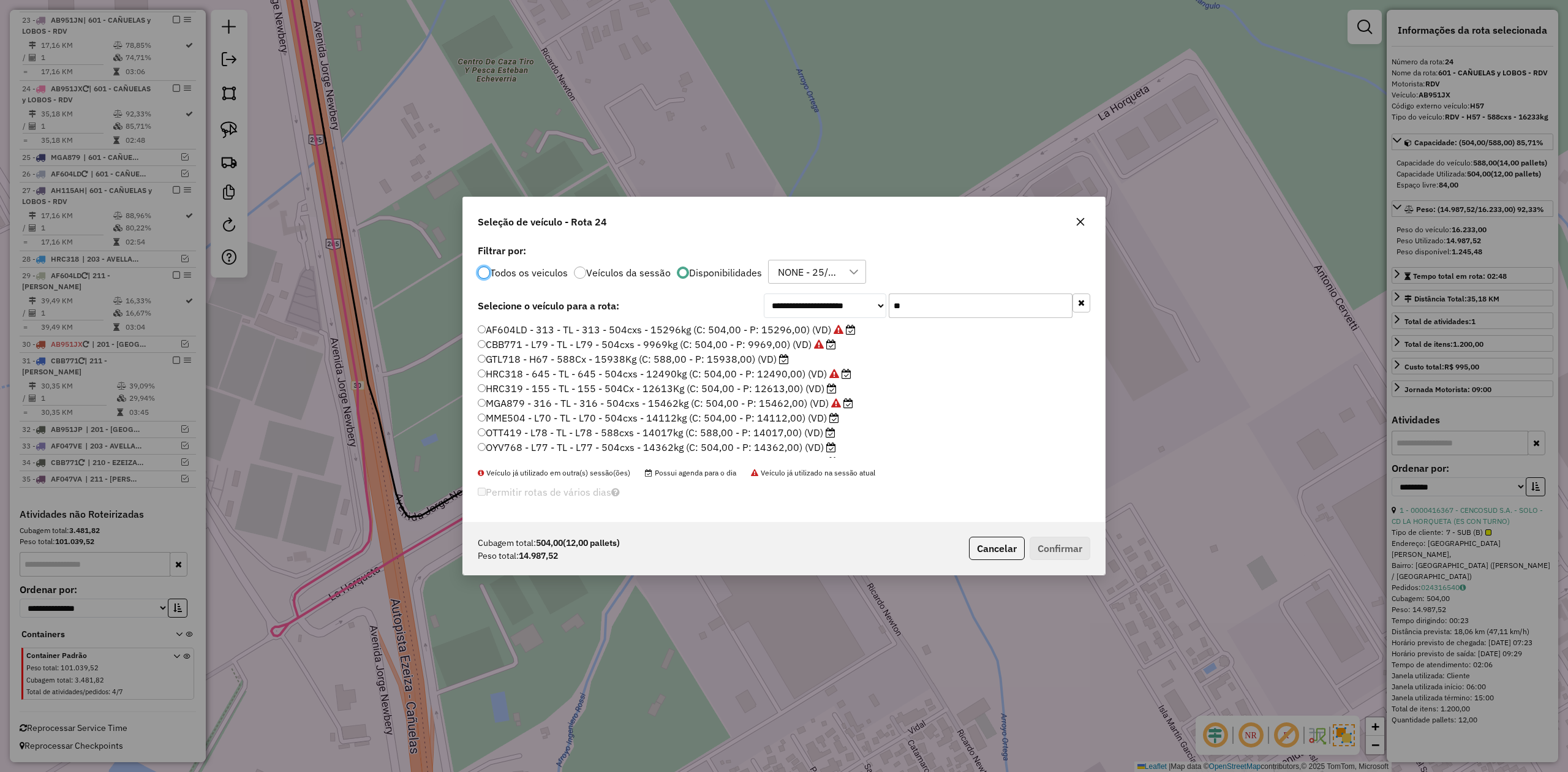
scroll to position [6, 3]
drag, startPoint x: 920, startPoint y: 307, endPoint x: 873, endPoint y: 302, distance: 47.3
click at [873, 302] on div "**********" at bounding box center [927, 306] width 327 height 25
drag, startPoint x: 925, startPoint y: 309, endPoint x: 857, endPoint y: 300, distance: 68.6
click at [857, 300] on div "**********" at bounding box center [927, 306] width 327 height 25
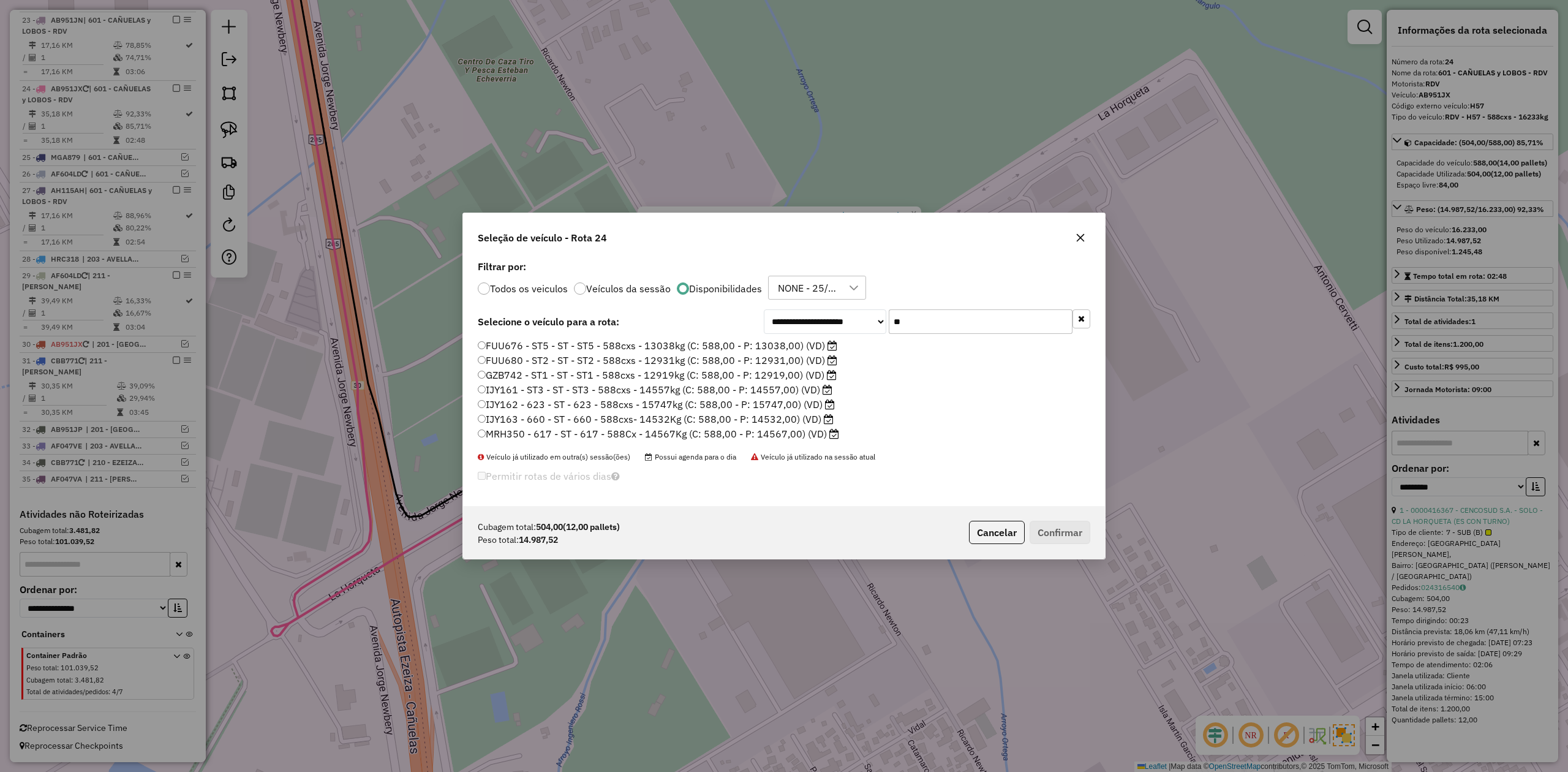
type input "**"
drag, startPoint x: 802, startPoint y: 405, endPoint x: 857, endPoint y: 434, distance: 62.2
click at [802, 405] on label "IJY162 - 623 - ST - 623 - 588cxs - 15747kg (C: 588,00 - P: 15747,00) (VD)" at bounding box center [656, 404] width 357 height 14
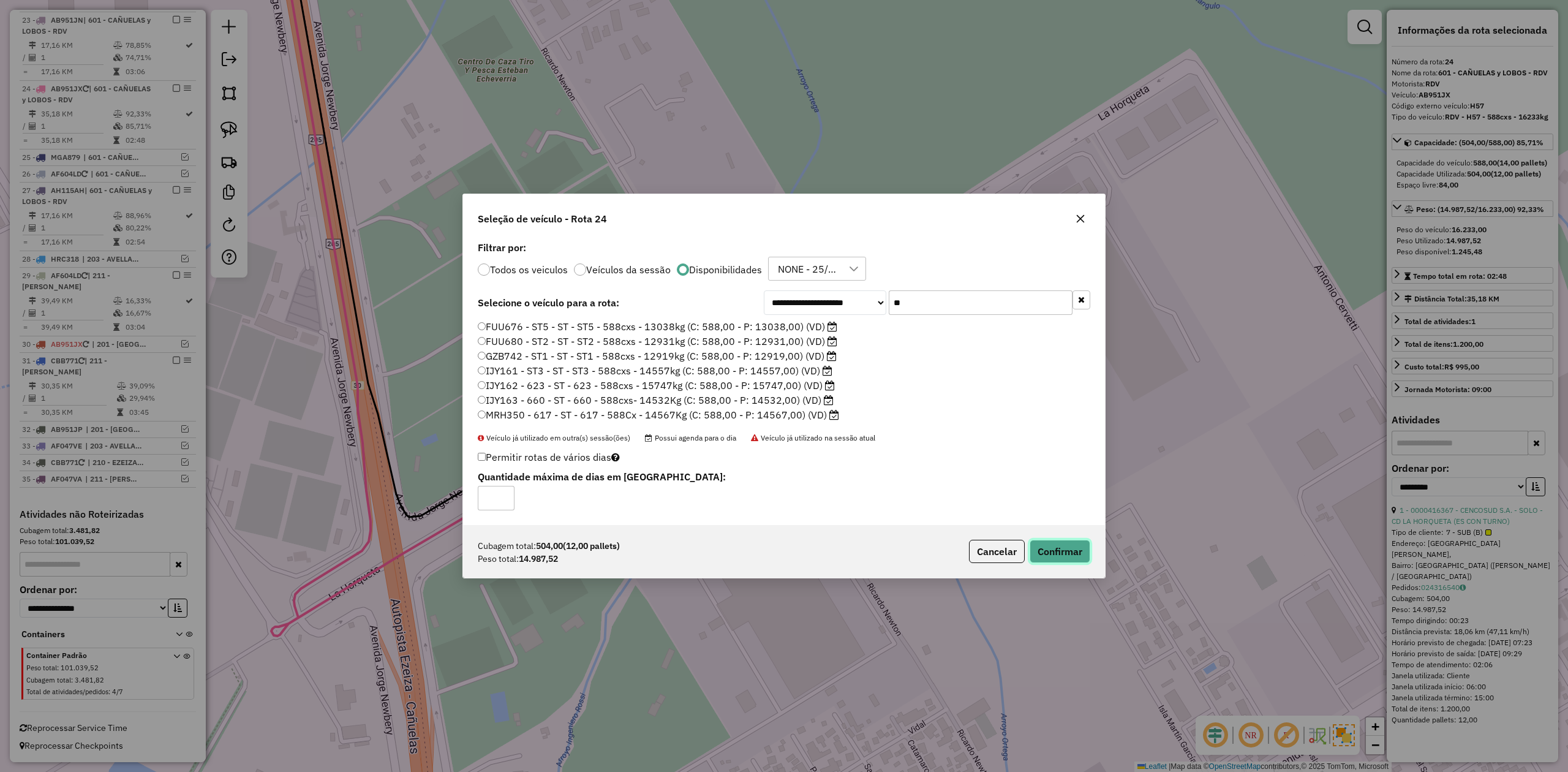
click at [1059, 552] on button "Confirmar" at bounding box center [1060, 551] width 60 height 23
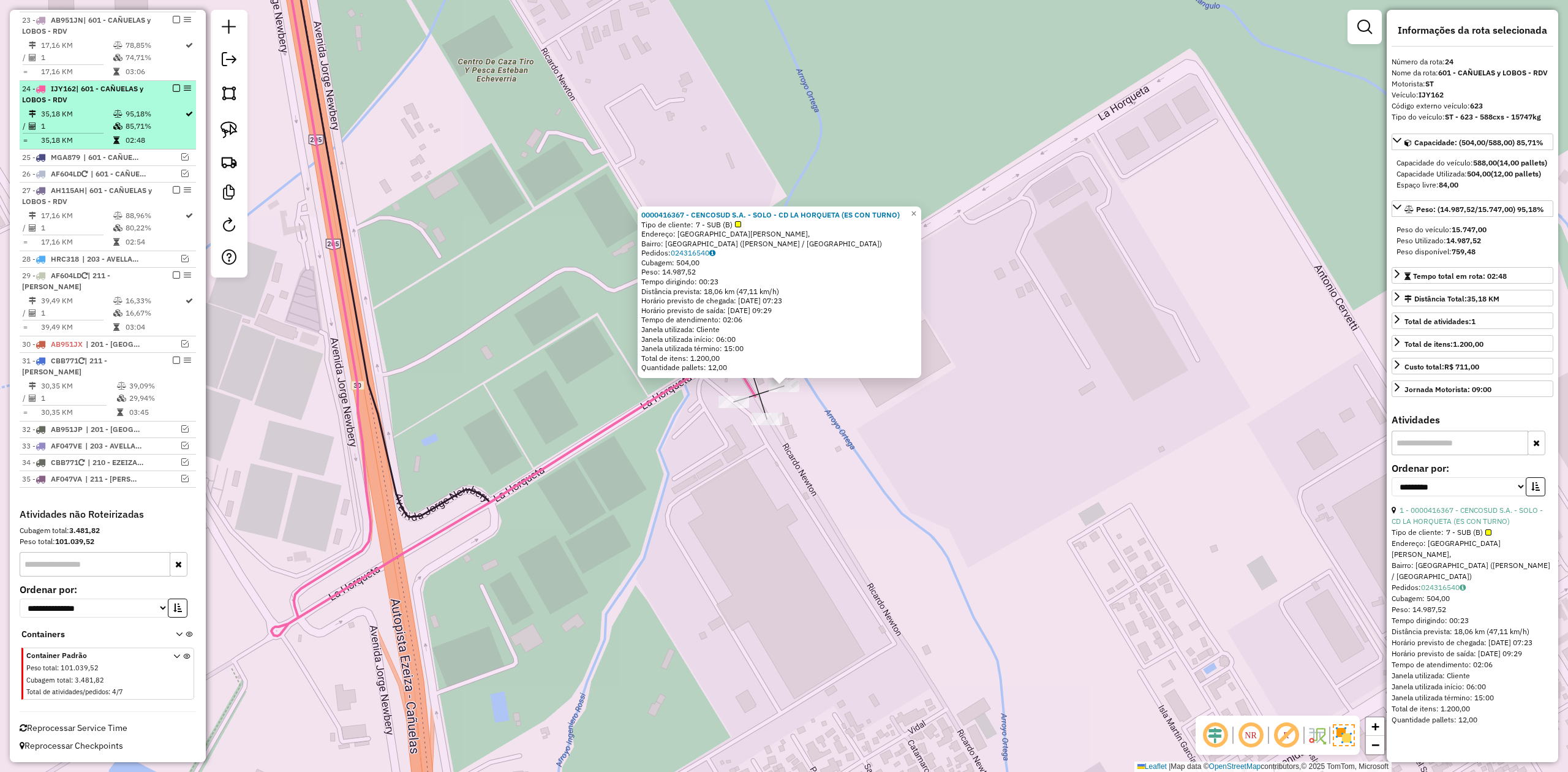
click at [173, 85] on em at bounding box center [176, 88] width 8 height 8
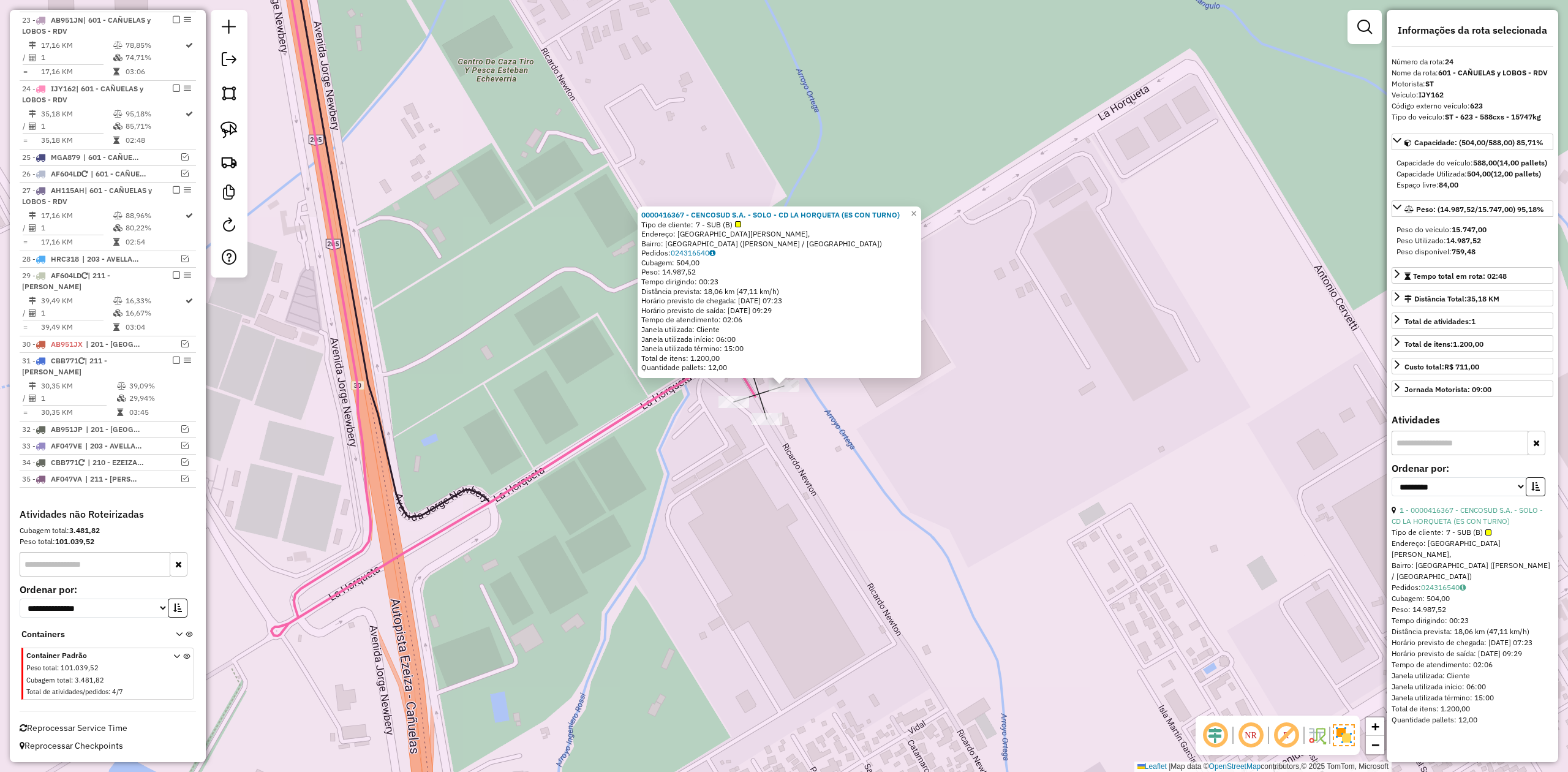
scroll to position [841, 0]
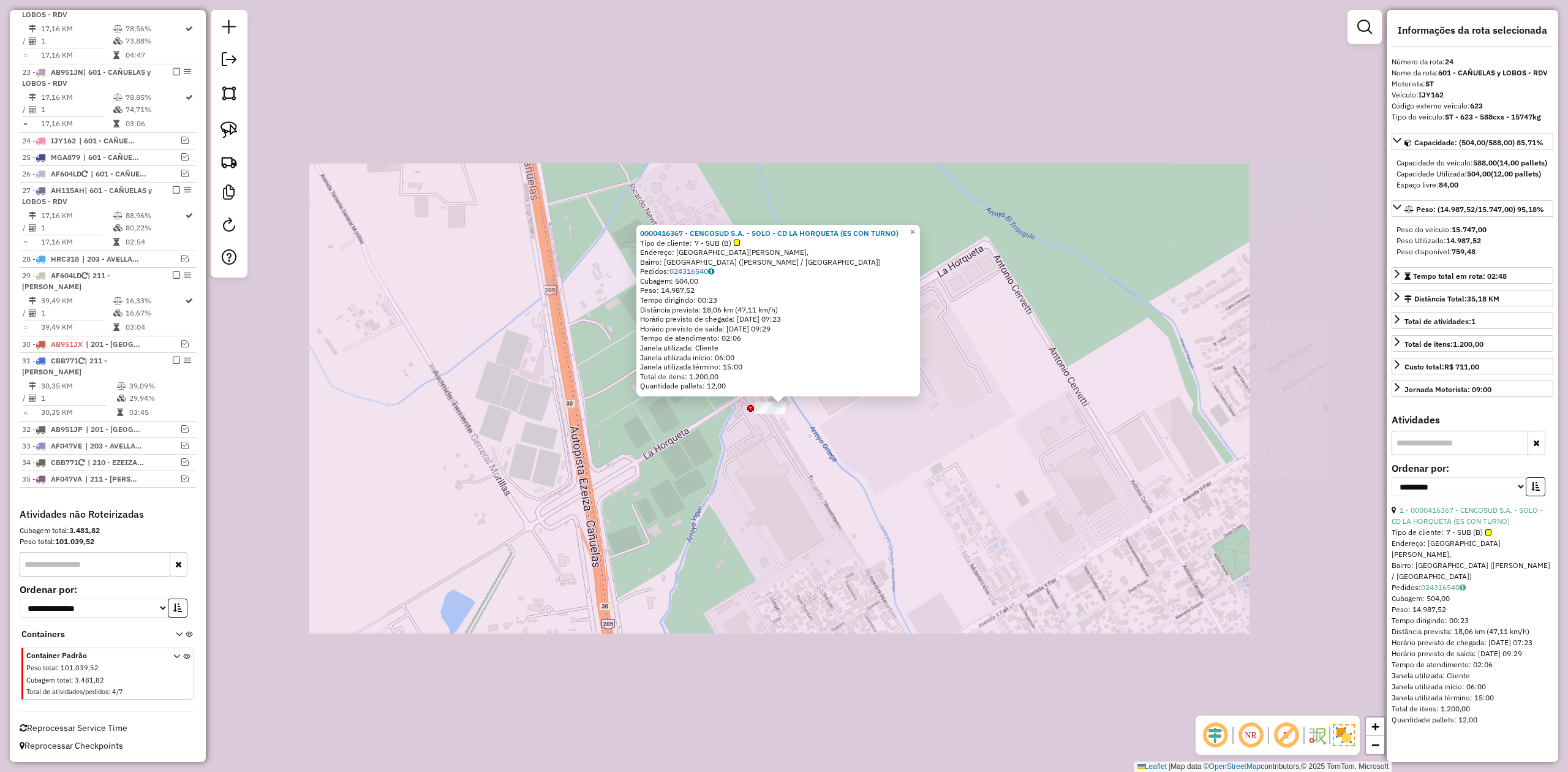
click at [771, 459] on div "0000416367 - CENCOSUD S.A. - SOLO - CD LA HORQUETA (ES CON TURNO) Tipo de clien…" at bounding box center [784, 386] width 1568 height 772
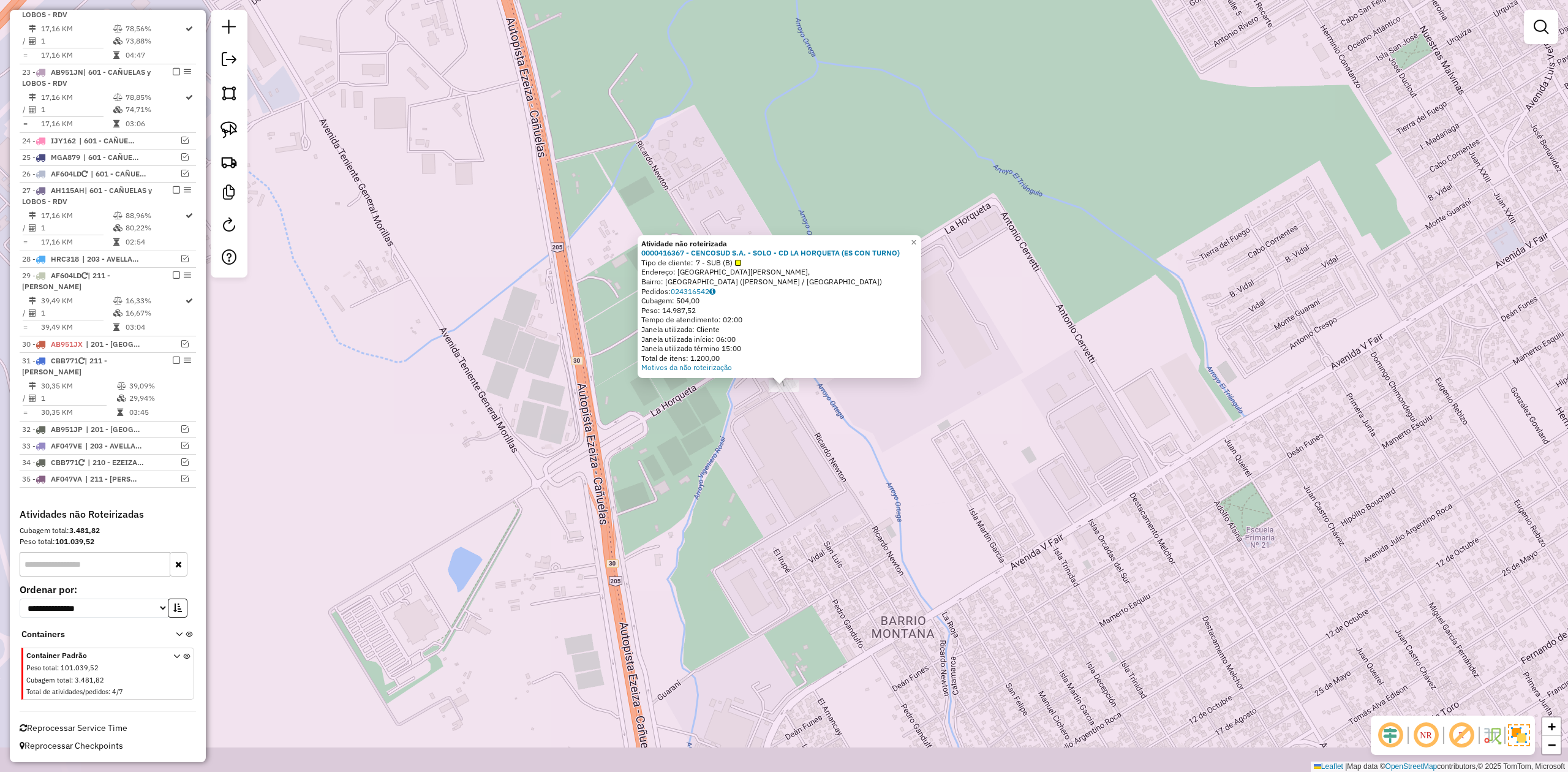
click at [807, 430] on div "Atividade não roteirizada 0000416367 - CENCOSUD S.A. - SOLO - CD LA HORQUETA (E…" at bounding box center [784, 386] width 1568 height 772
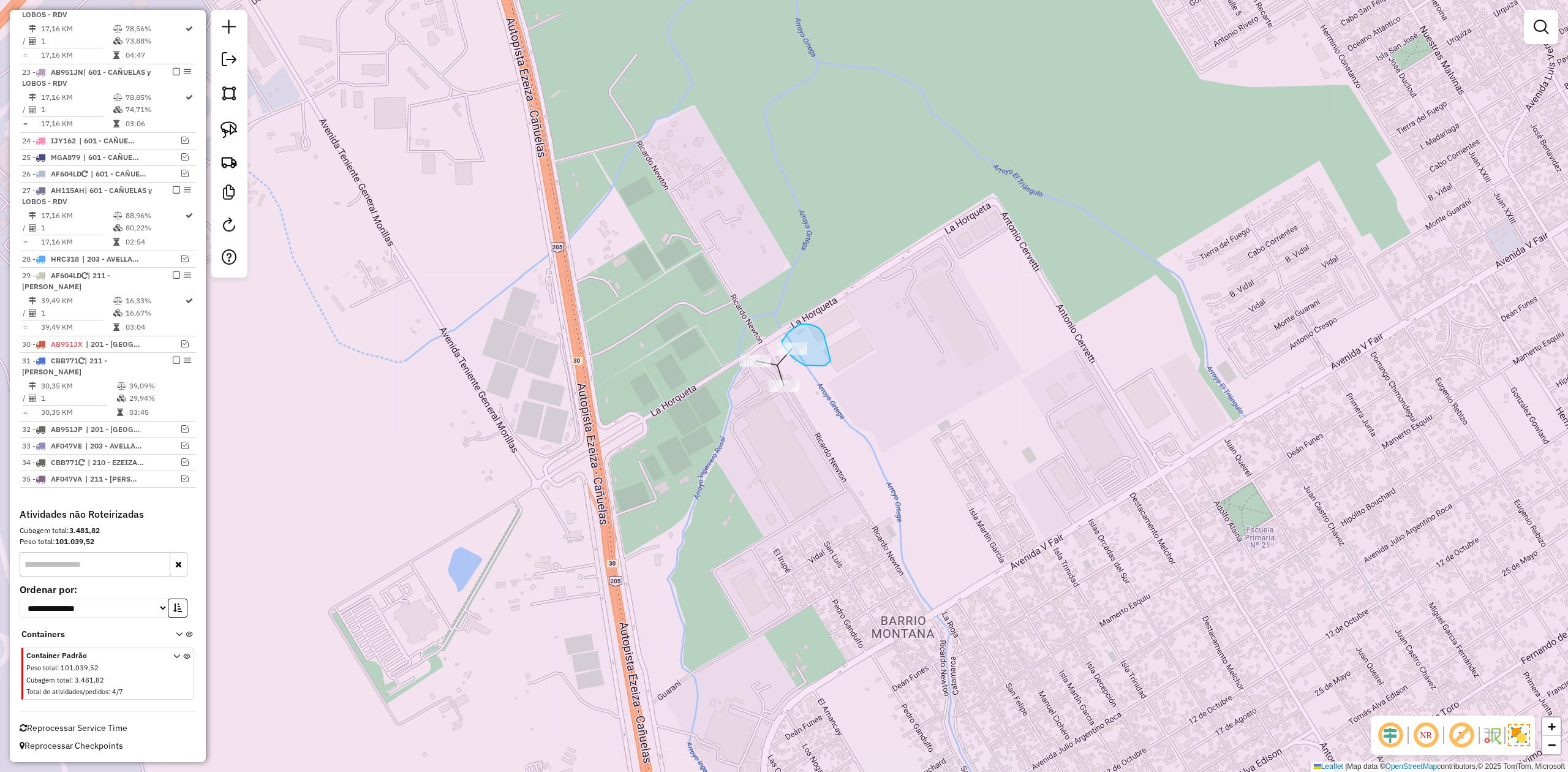
drag, startPoint x: 799, startPoint y: 324, endPoint x: 836, endPoint y: 357, distance: 49.6
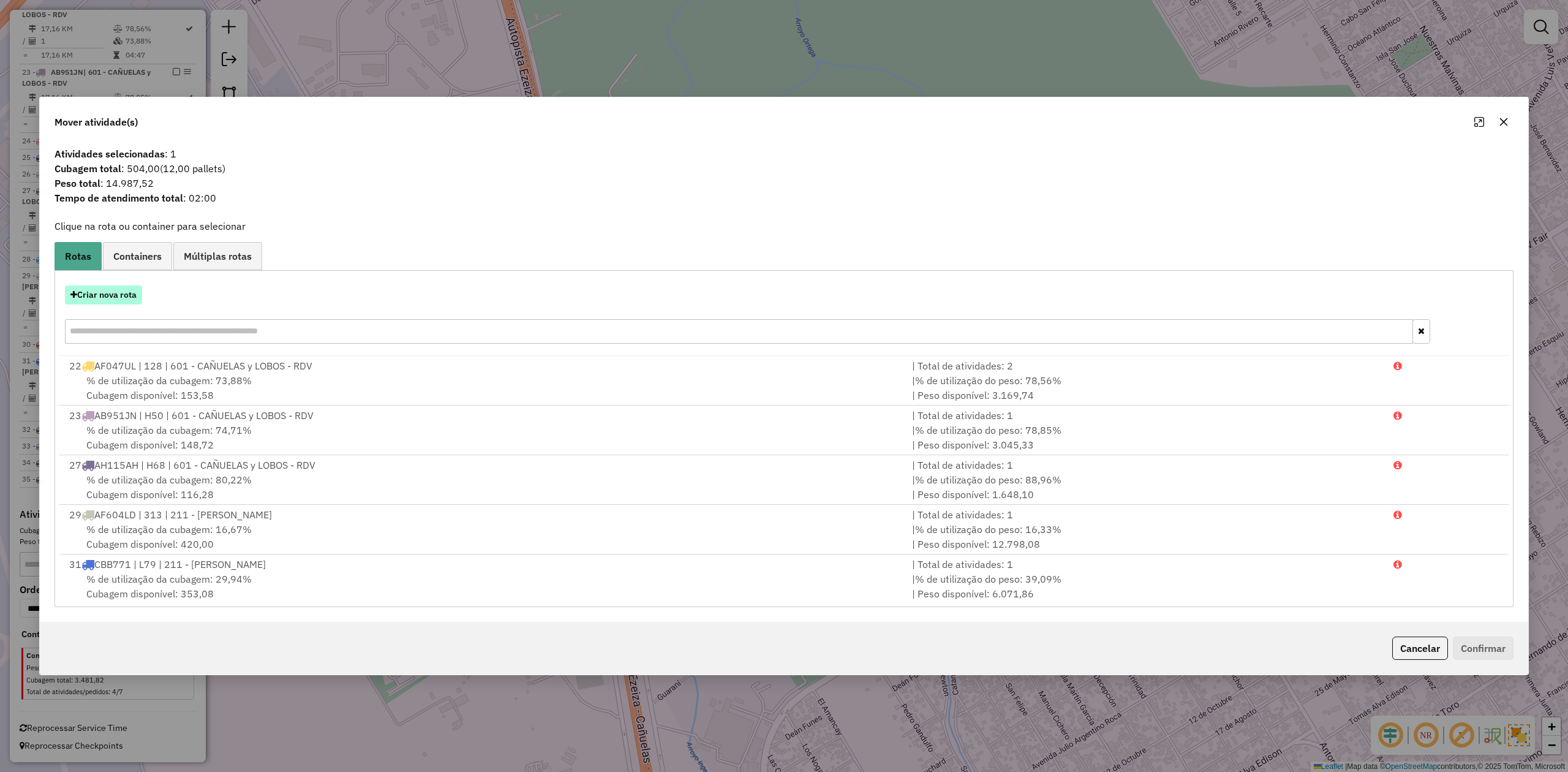
click at [126, 291] on button "Criar nova rota" at bounding box center [103, 295] width 77 height 19
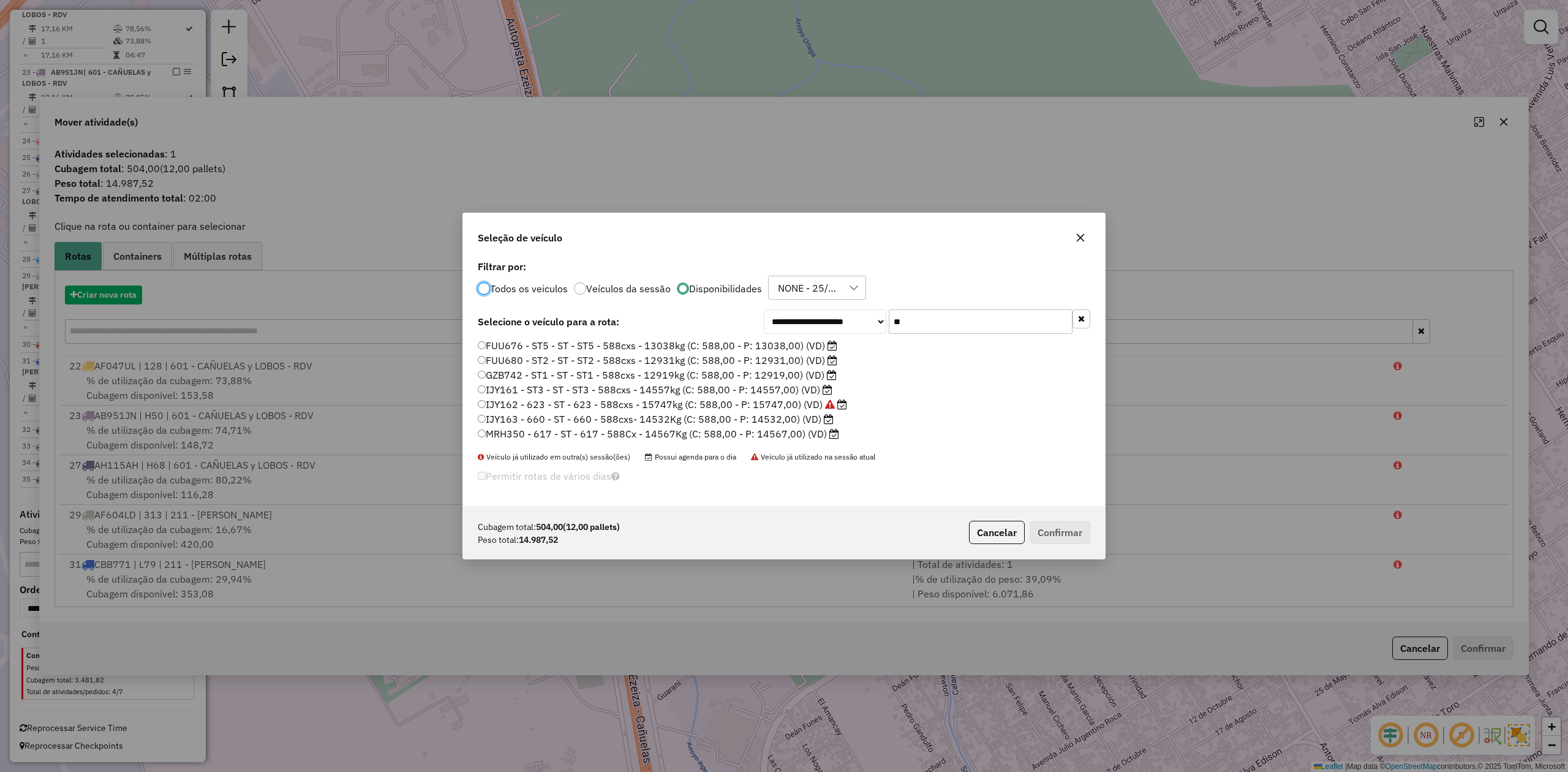
scroll to position [6, 3]
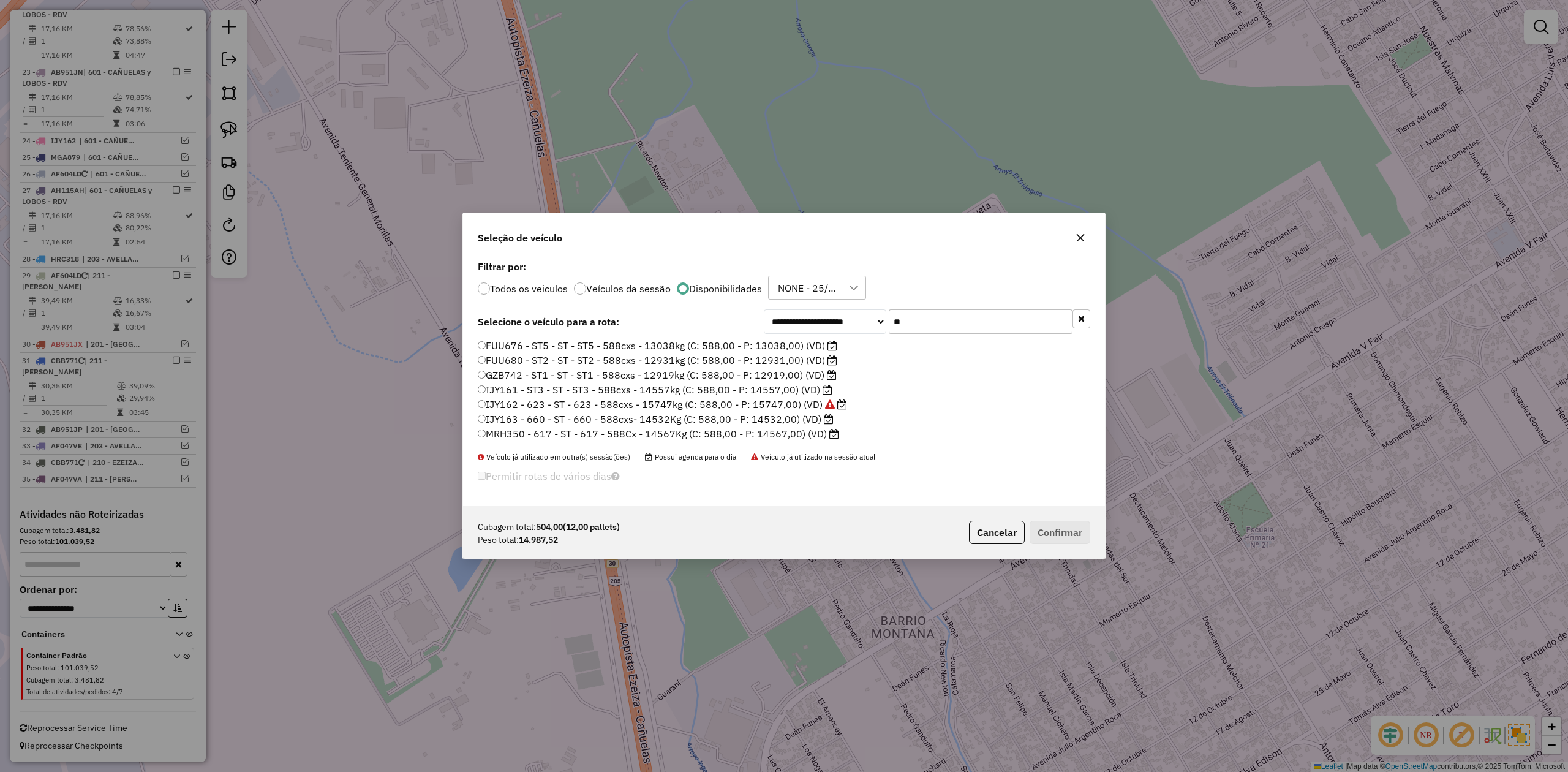
click at [1076, 233] on icon "button" at bounding box center [1081, 238] width 10 height 10
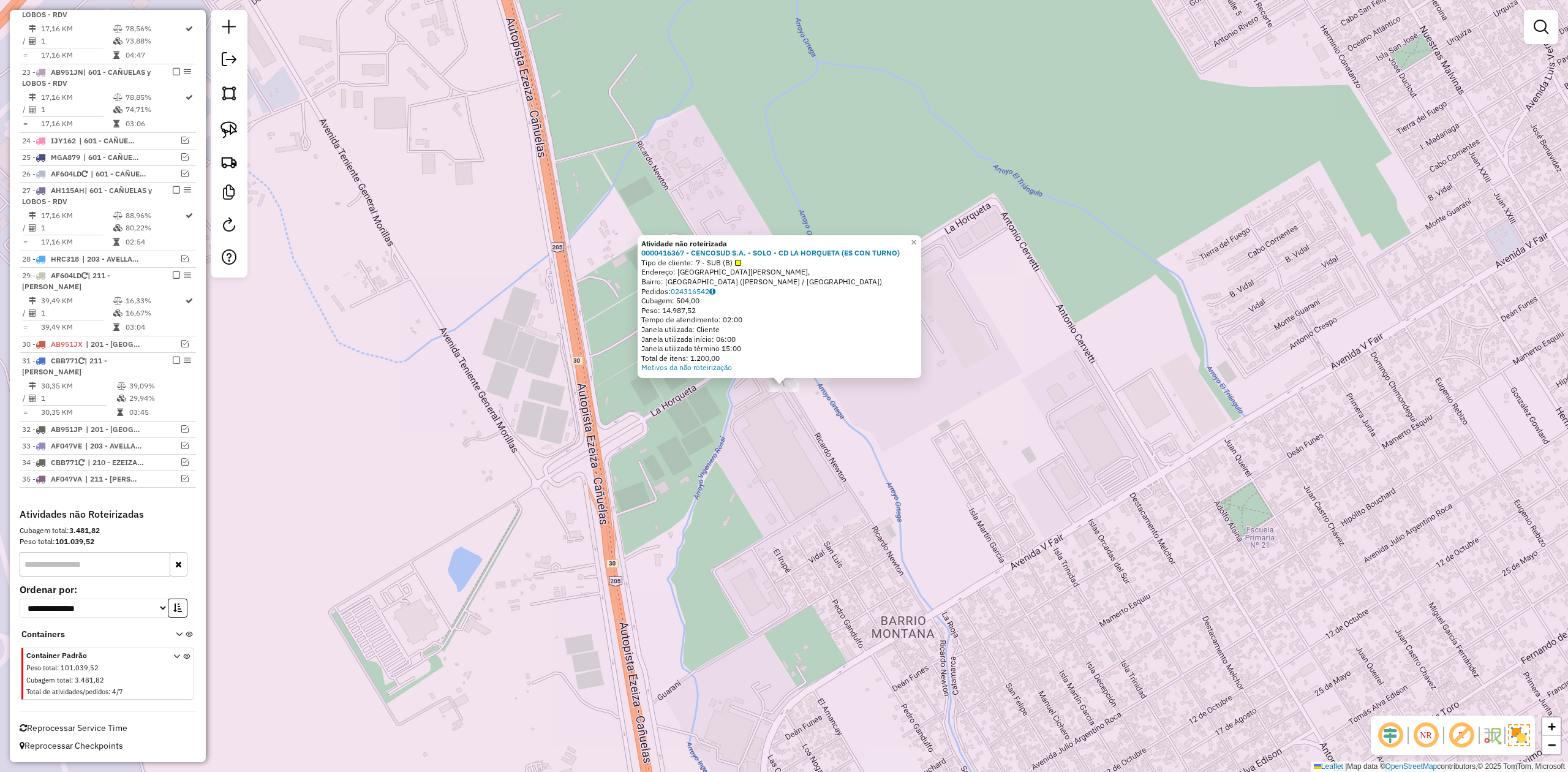
click at [756, 410] on div "Atividade não roteirizada 0000416367 - CENCOSUD S.A. - SOLO - CD LA HORQUETA (E…" at bounding box center [784, 386] width 1568 height 772
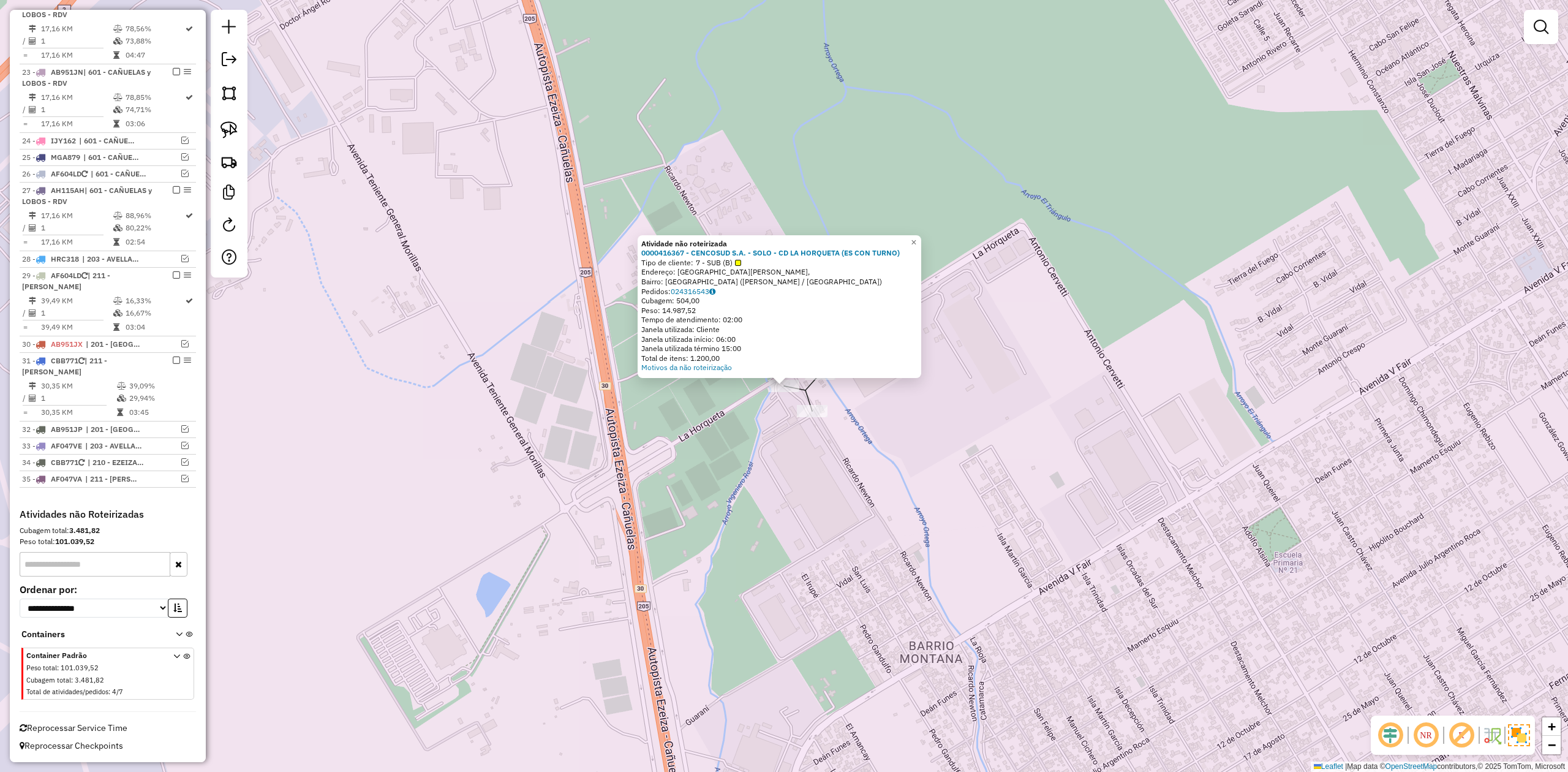
click at [859, 410] on div "Atividade não roteirizada 0000416367 - CENCOSUD S.A. - SOLO - CD LA HORQUETA (E…" at bounding box center [784, 386] width 1568 height 772
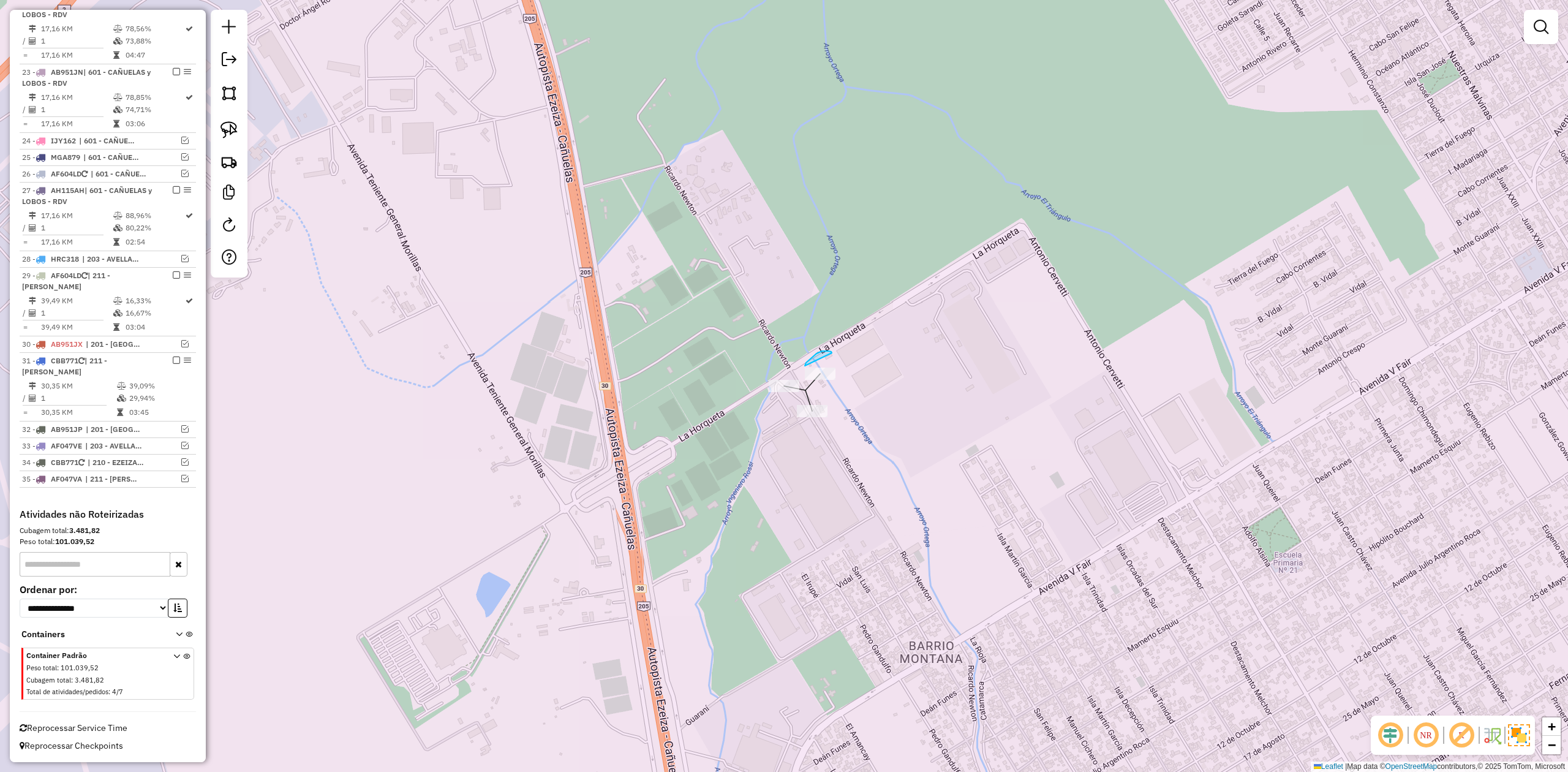
drag, startPoint x: 817, startPoint y: 353, endPoint x: 917, endPoint y: 373, distance: 102.0
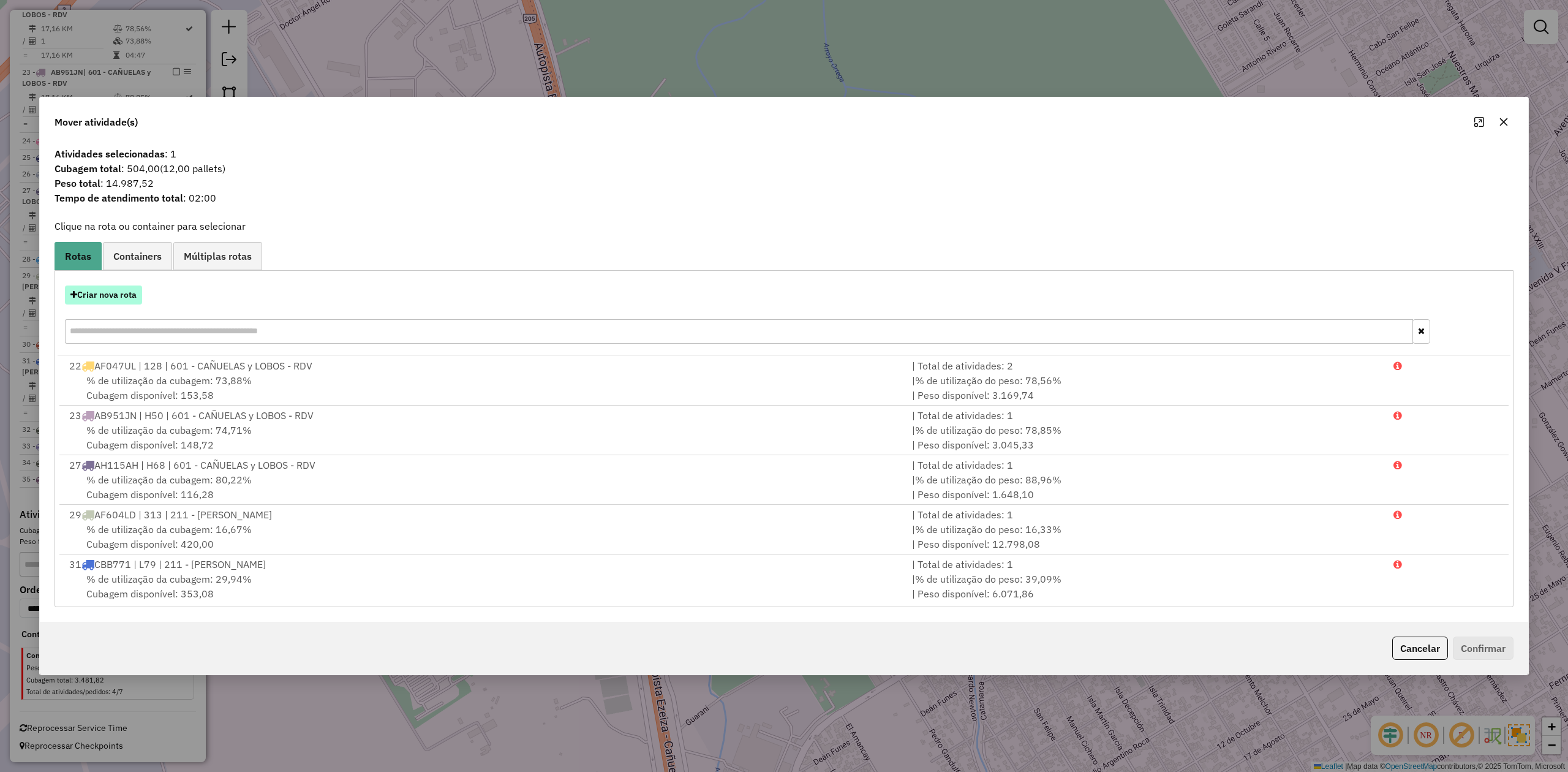
click at [118, 299] on button "Criar nova rota" at bounding box center [103, 295] width 77 height 19
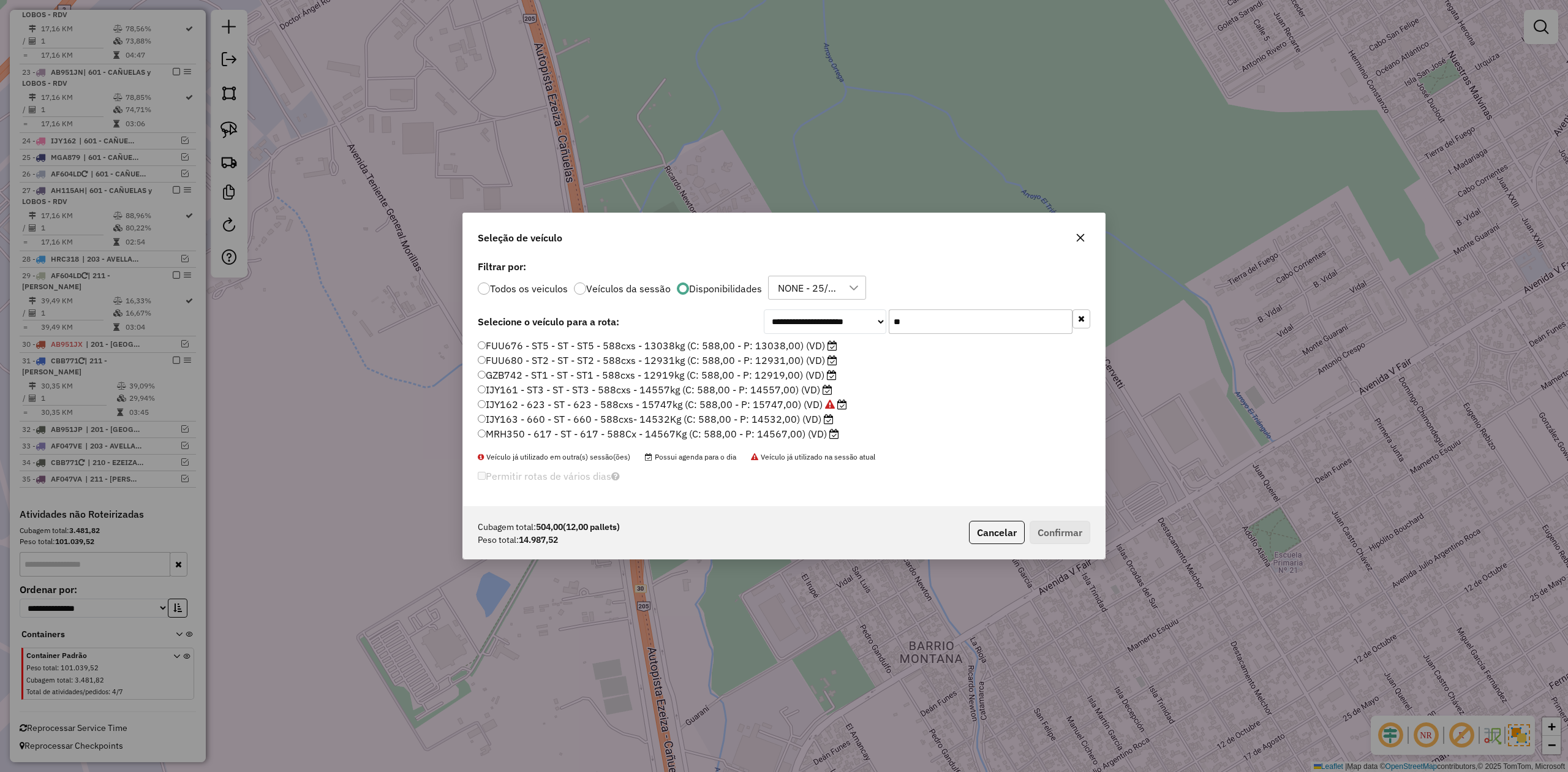
drag, startPoint x: 920, startPoint y: 324, endPoint x: 859, endPoint y: 316, distance: 61.5
click at [860, 316] on div "**********" at bounding box center [927, 322] width 327 height 25
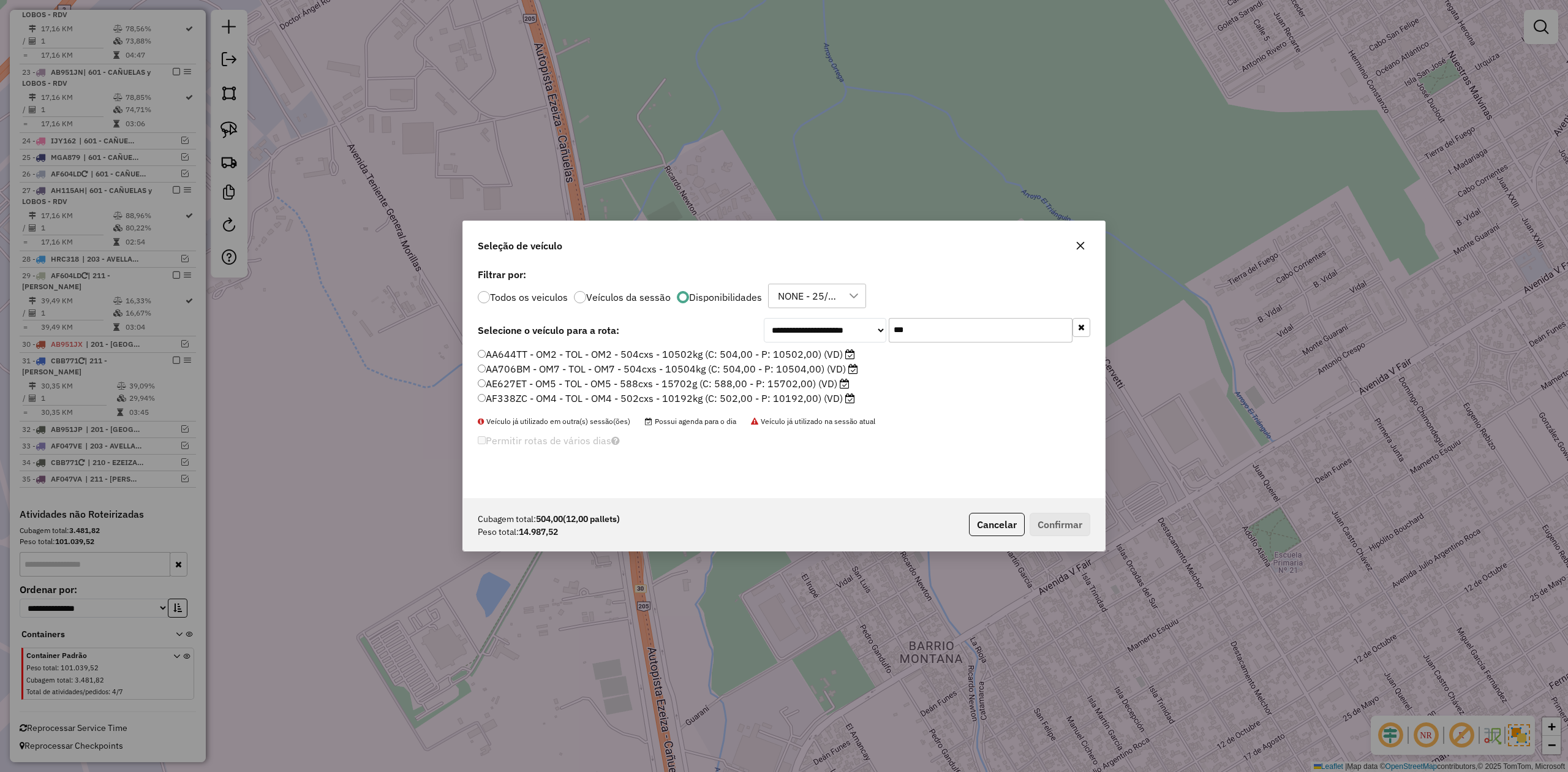
type input "***"
drag, startPoint x: 796, startPoint y: 385, endPoint x: 888, endPoint y: 419, distance: 98.1
click at [796, 385] on label "AE627ET - OM5 - TOL - OM5 - 588cxs - 15702g (C: 588,00 - P: 15702,00) (VD)" at bounding box center [663, 383] width 372 height 14
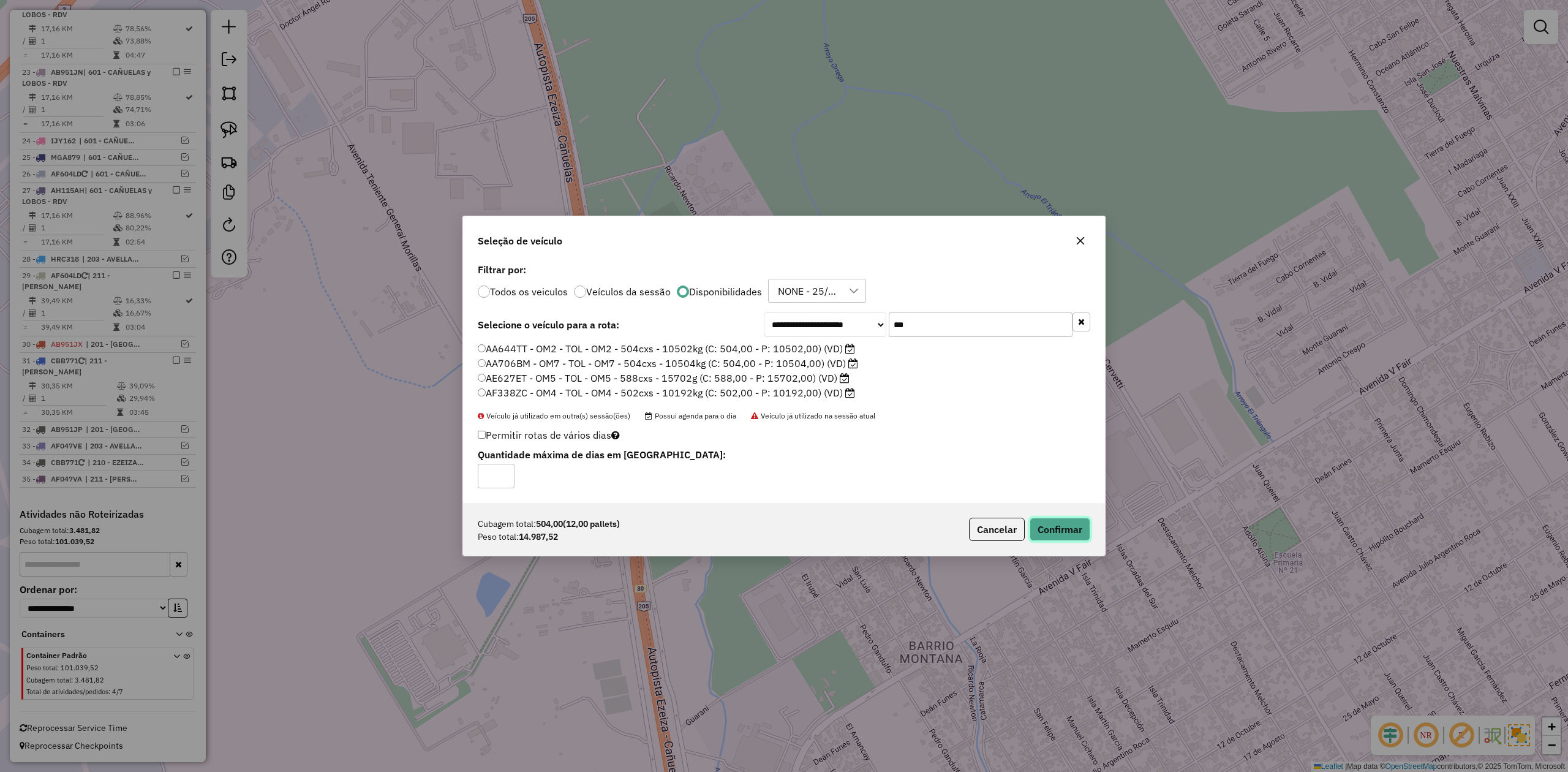
click at [1069, 525] on button "Confirmar" at bounding box center [1060, 529] width 60 height 23
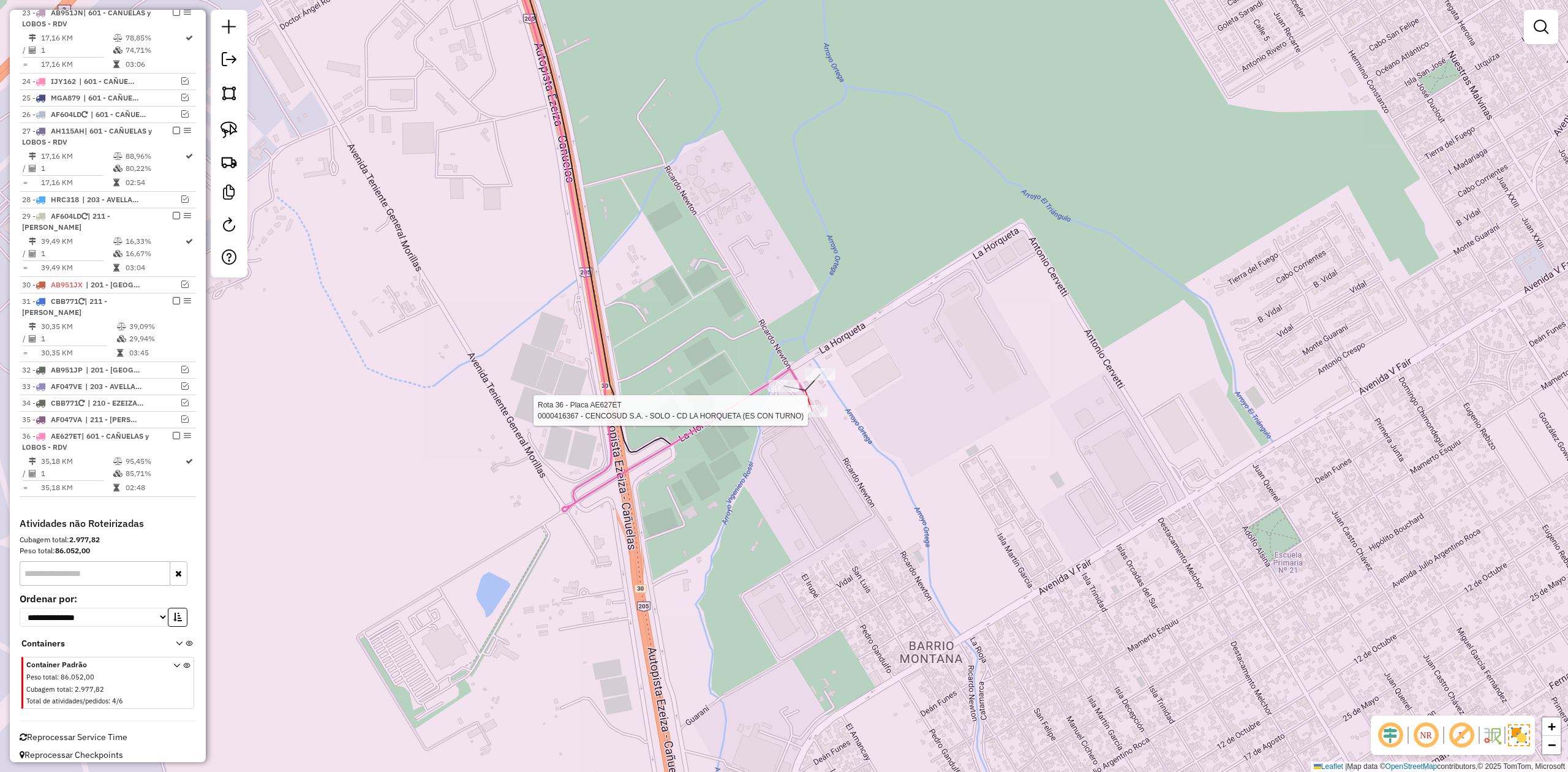
scroll to position [909, 0]
select select "**********"
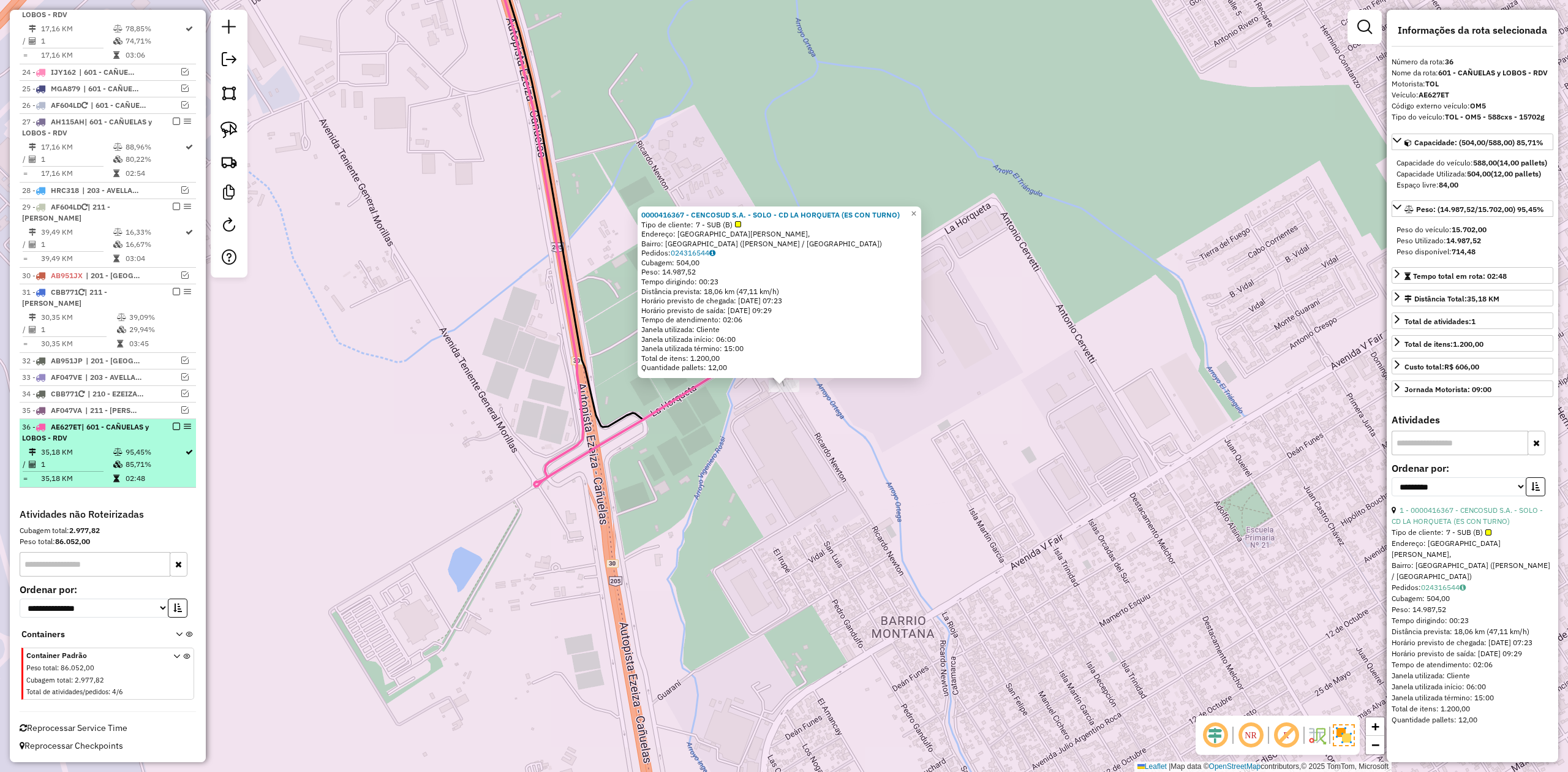
click at [174, 425] on em at bounding box center [176, 426] width 8 height 8
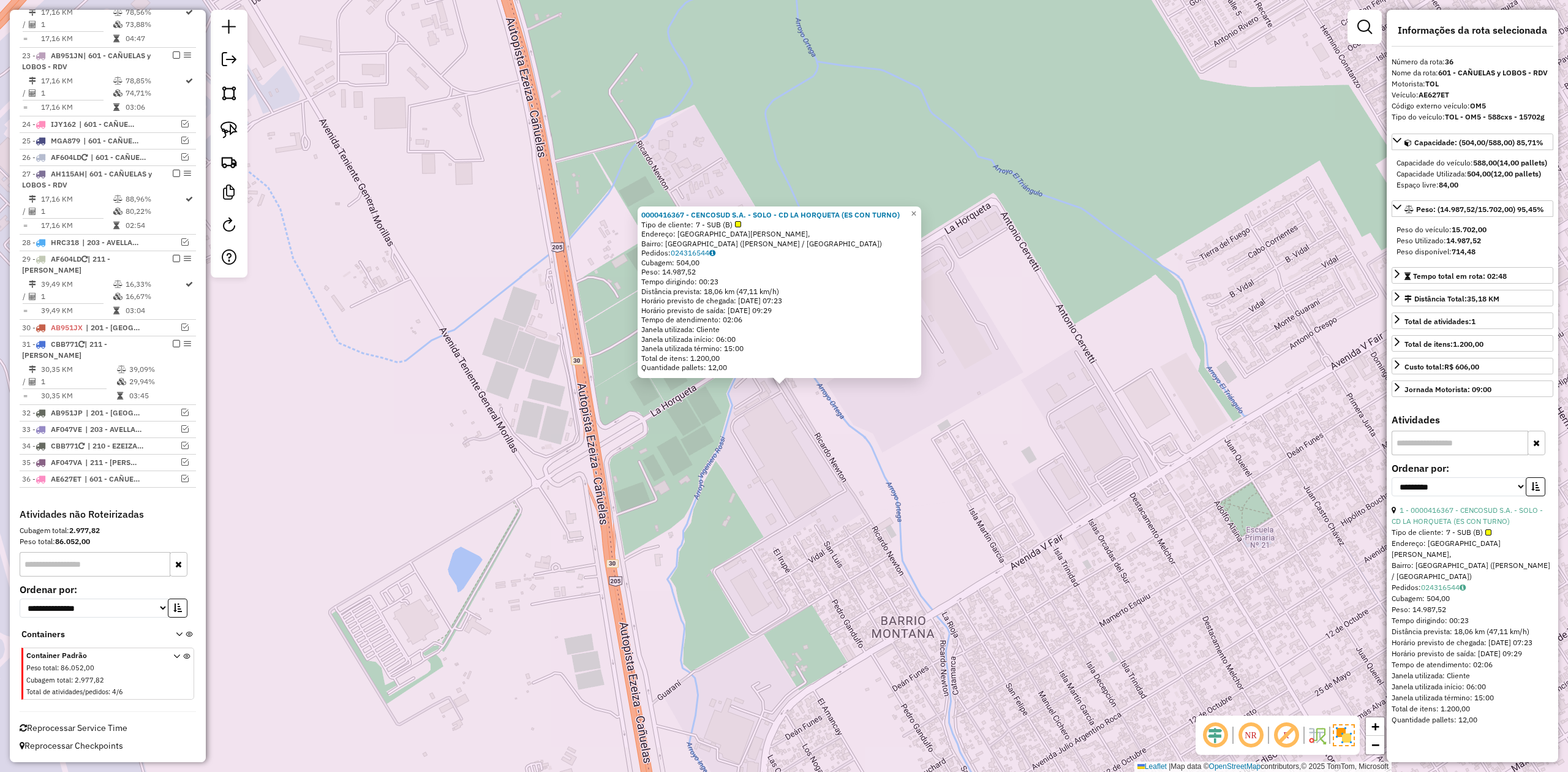
click at [954, 419] on div "0000416367 - CENCOSUD S.A. - SOLO - CD LA HORQUETA (ES CON TURNO) Tipo de clien…" at bounding box center [784, 386] width 1568 height 772
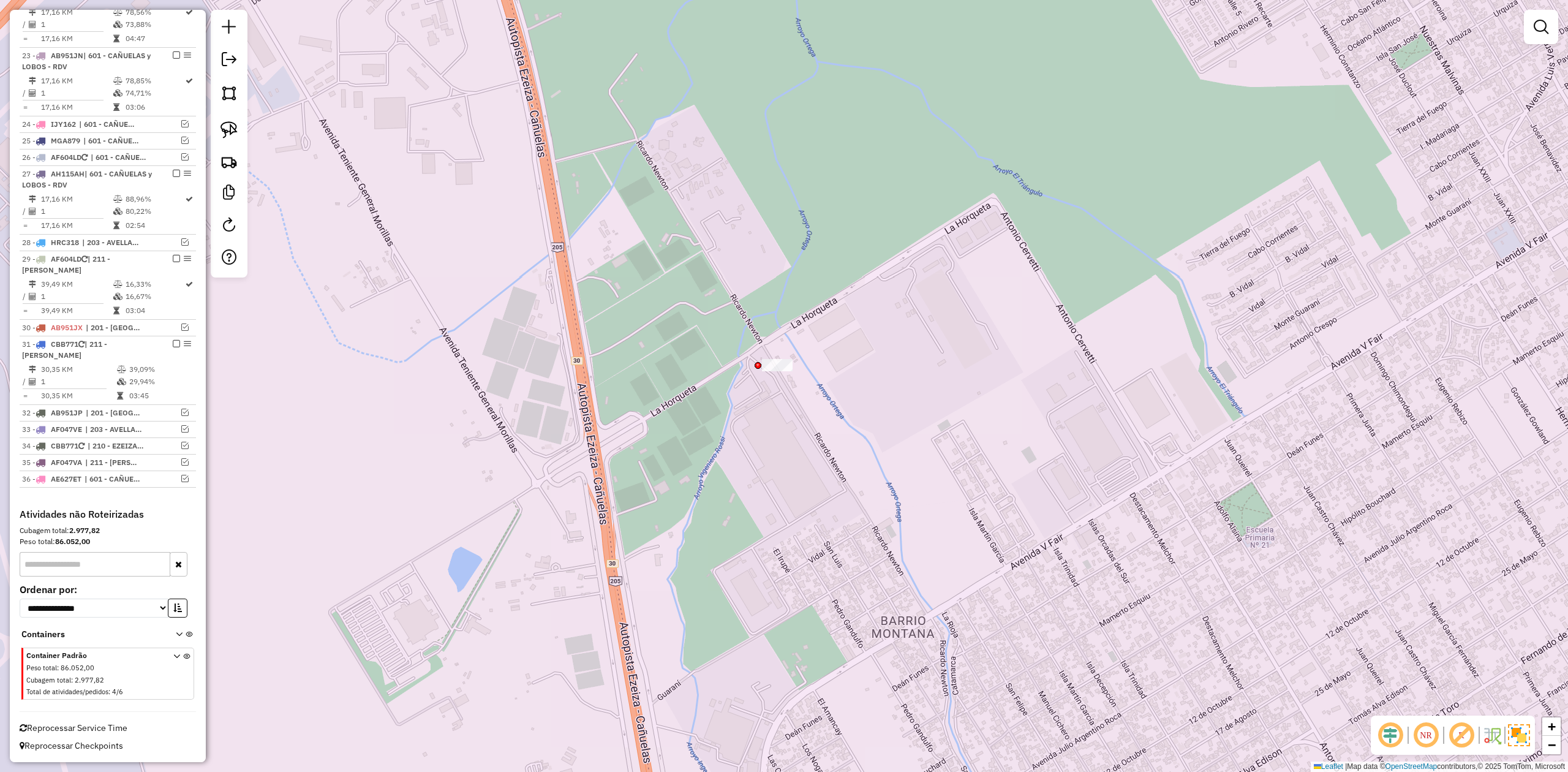
click at [876, 388] on div "0000416367 - CENCOSUD S.A. - SOLO - CD LA HORQUETA (ES CON TURNO) Tipo de clien…" at bounding box center [784, 386] width 1568 height 772
drag, startPoint x: 780, startPoint y: 337, endPoint x: 802, endPoint y: 351, distance: 26.1
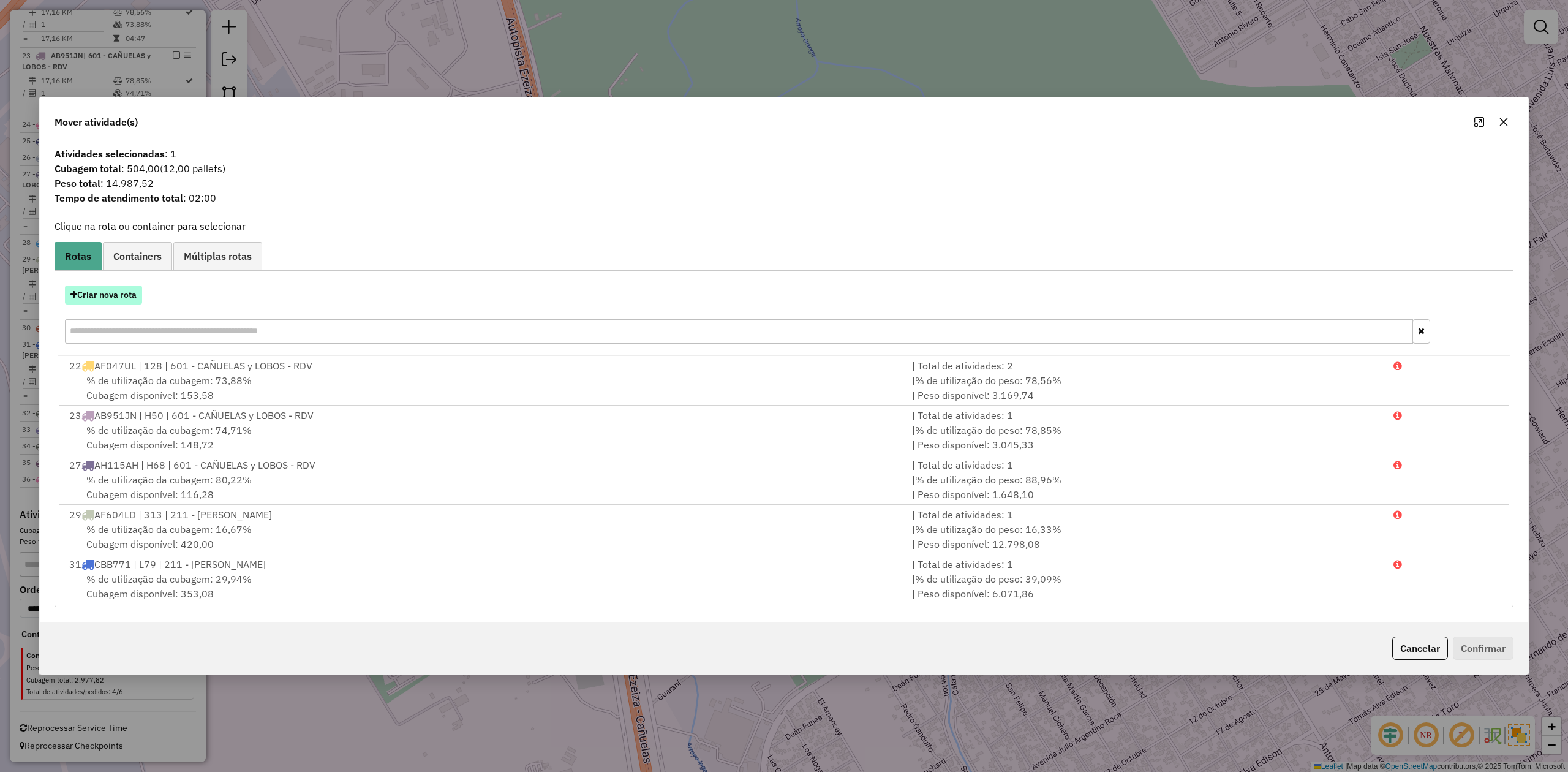
click at [111, 294] on button "Criar nova rota" at bounding box center [103, 295] width 77 height 19
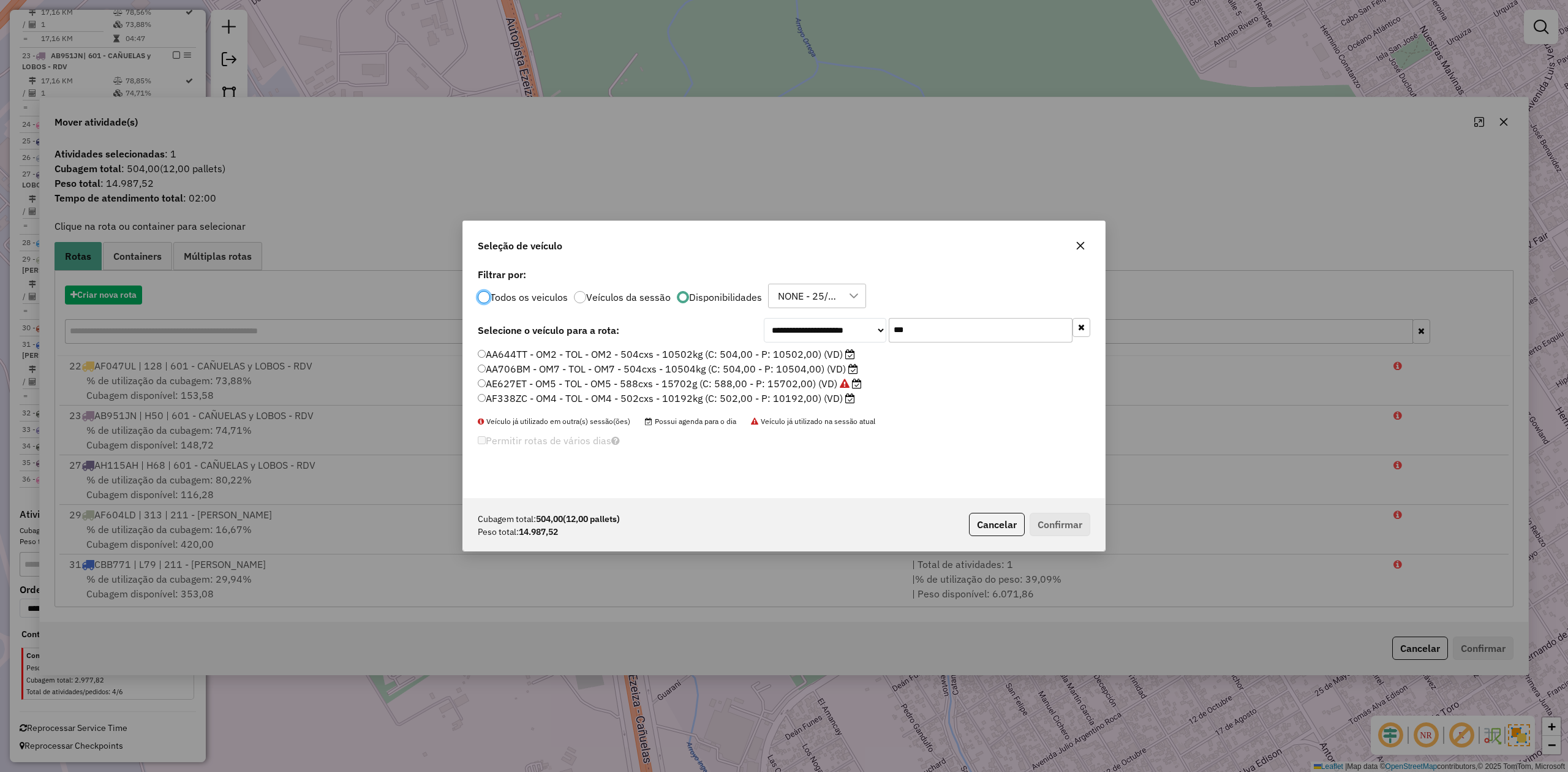
scroll to position [6, 3]
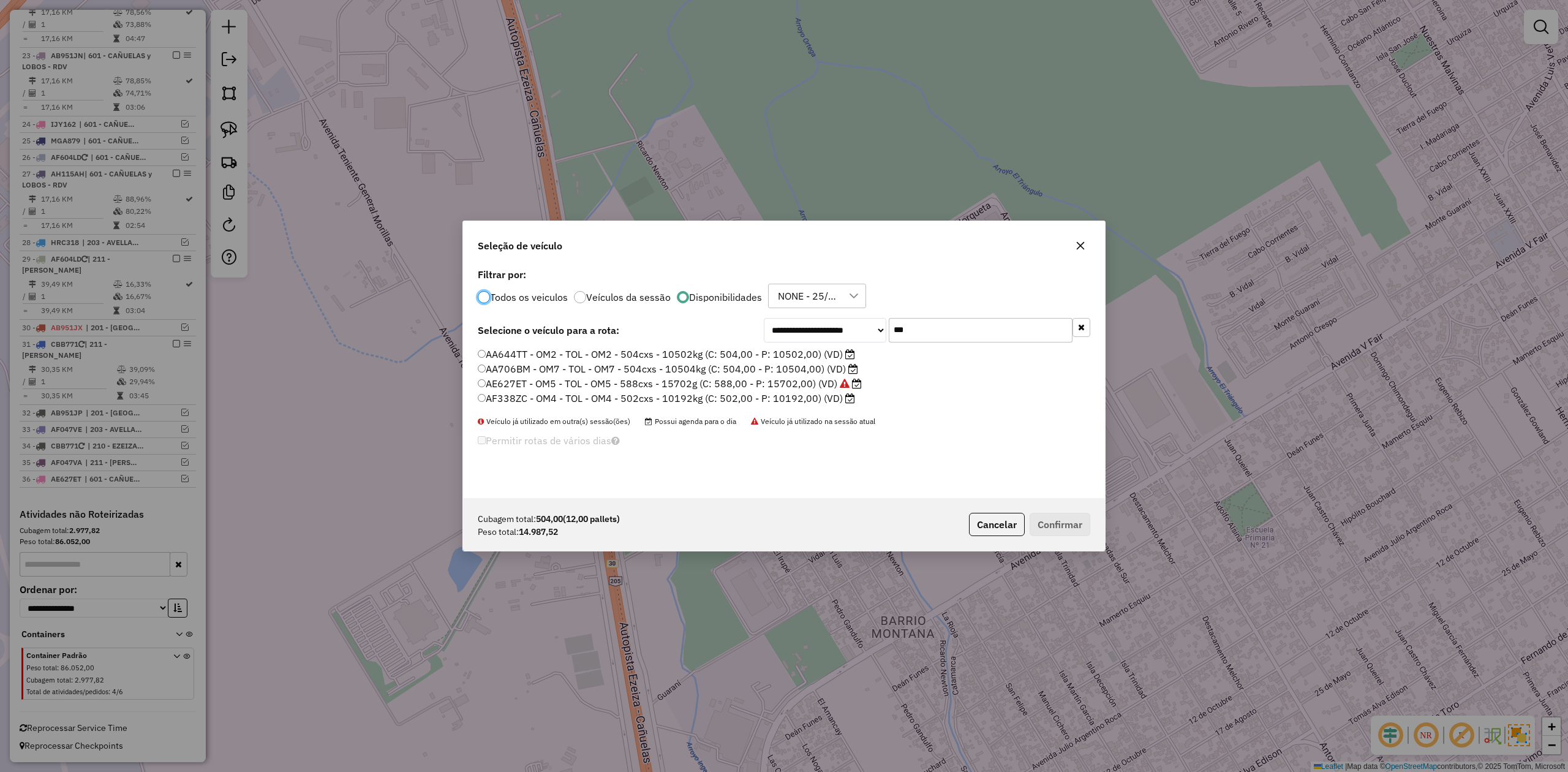
drag, startPoint x: 914, startPoint y: 321, endPoint x: 849, endPoint y: 320, distance: 65.0
click at [849, 320] on div "**********" at bounding box center [927, 330] width 327 height 25
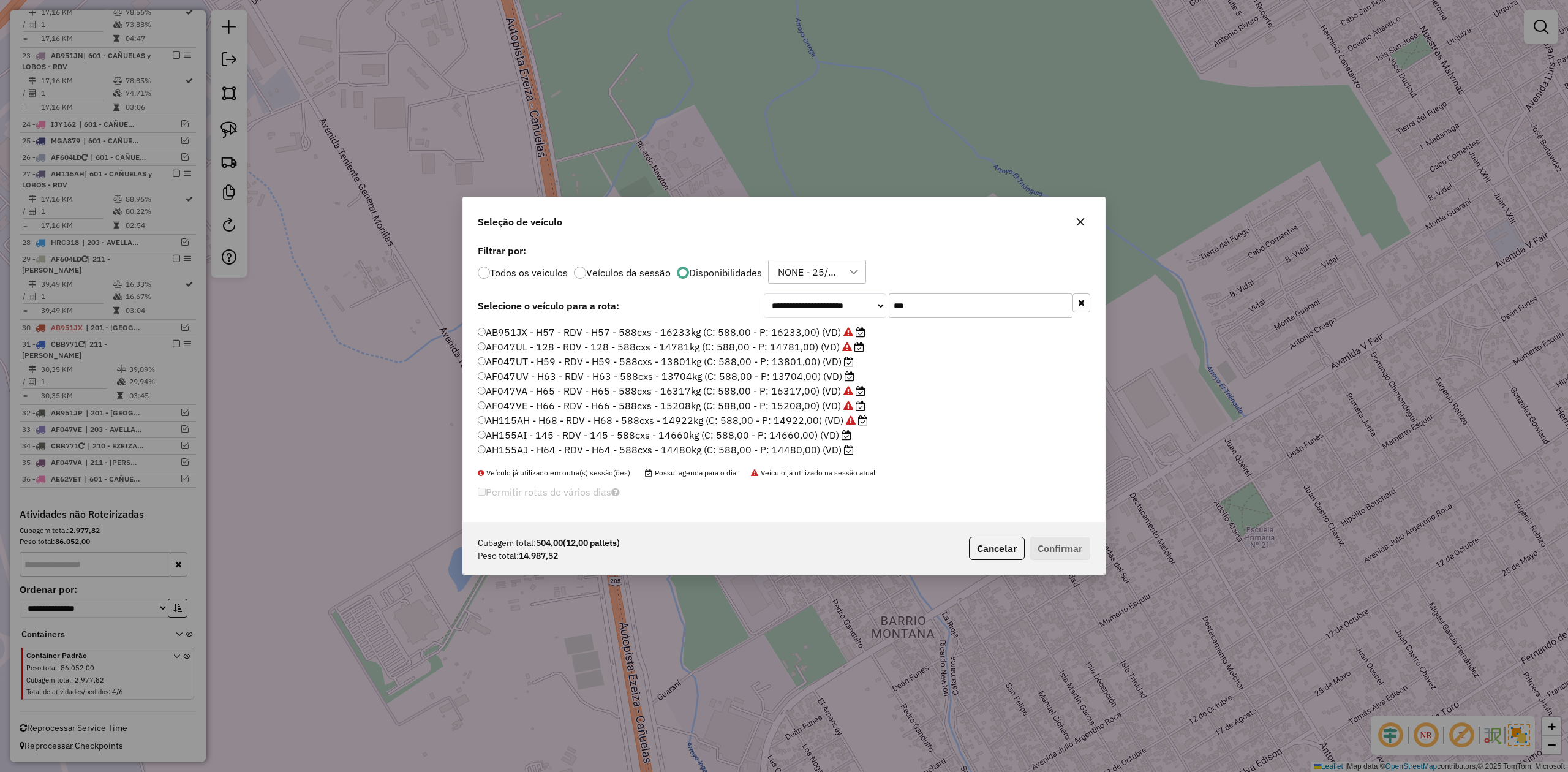
scroll to position [0, 0]
drag, startPoint x: 953, startPoint y: 300, endPoint x: 907, endPoint y: 302, distance: 46.0
click at [907, 302] on input "***" at bounding box center [980, 306] width 184 height 25
drag, startPoint x: 951, startPoint y: 309, endPoint x: 878, endPoint y: 293, distance: 74.7
click at [878, 294] on div "**********" at bounding box center [927, 306] width 327 height 25
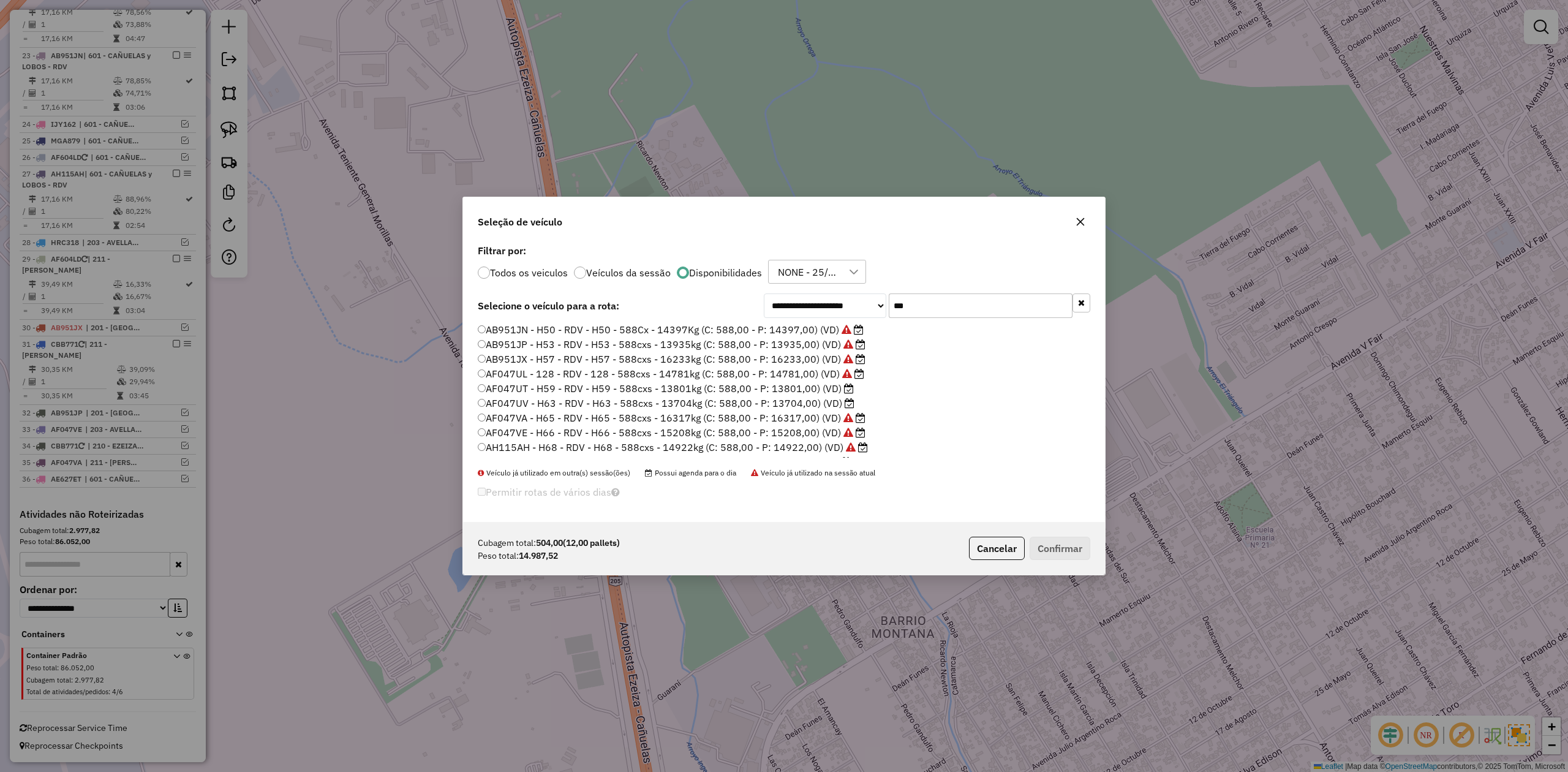
click at [948, 260] on div "Todos os veiculos Veículos da sessão Disponibilidades NONE - 25/09 - PROMAX" at bounding box center [784, 272] width 612 height 25
drag, startPoint x: 949, startPoint y: 296, endPoint x: 913, endPoint y: 299, distance: 36.1
click at [917, 300] on input "***" at bounding box center [980, 306] width 184 height 25
click at [952, 269] on div "Todos os veiculos Veículos da sessão Disponibilidades NONE - 25/09 - PROMAX" at bounding box center [784, 272] width 612 height 25
drag, startPoint x: 947, startPoint y: 300, endPoint x: 905, endPoint y: 301, distance: 42.0
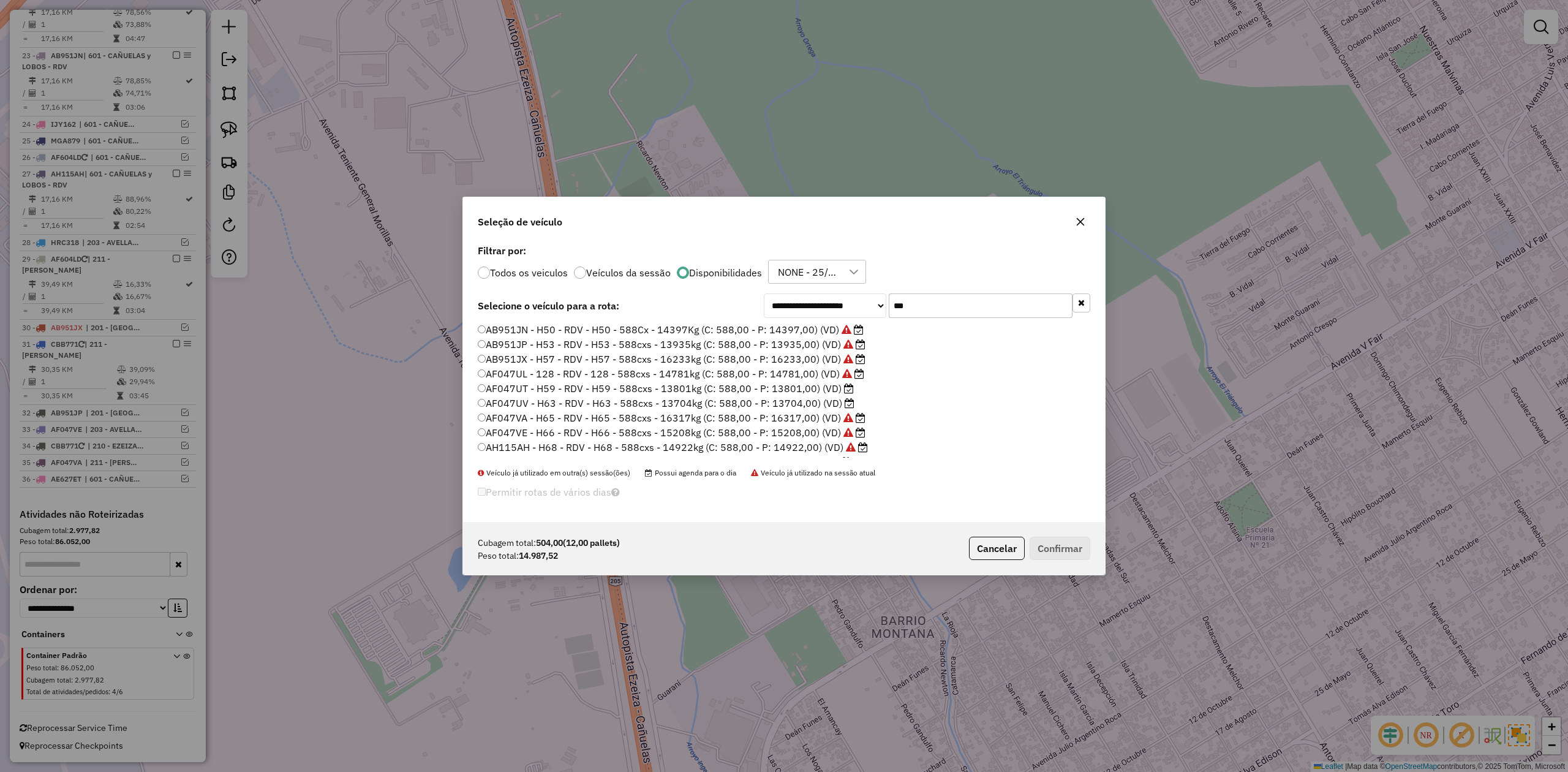
click at [905, 302] on input "***" at bounding box center [980, 306] width 184 height 25
type input "*"
click at [945, 305] on input "text" at bounding box center [980, 306] width 184 height 25
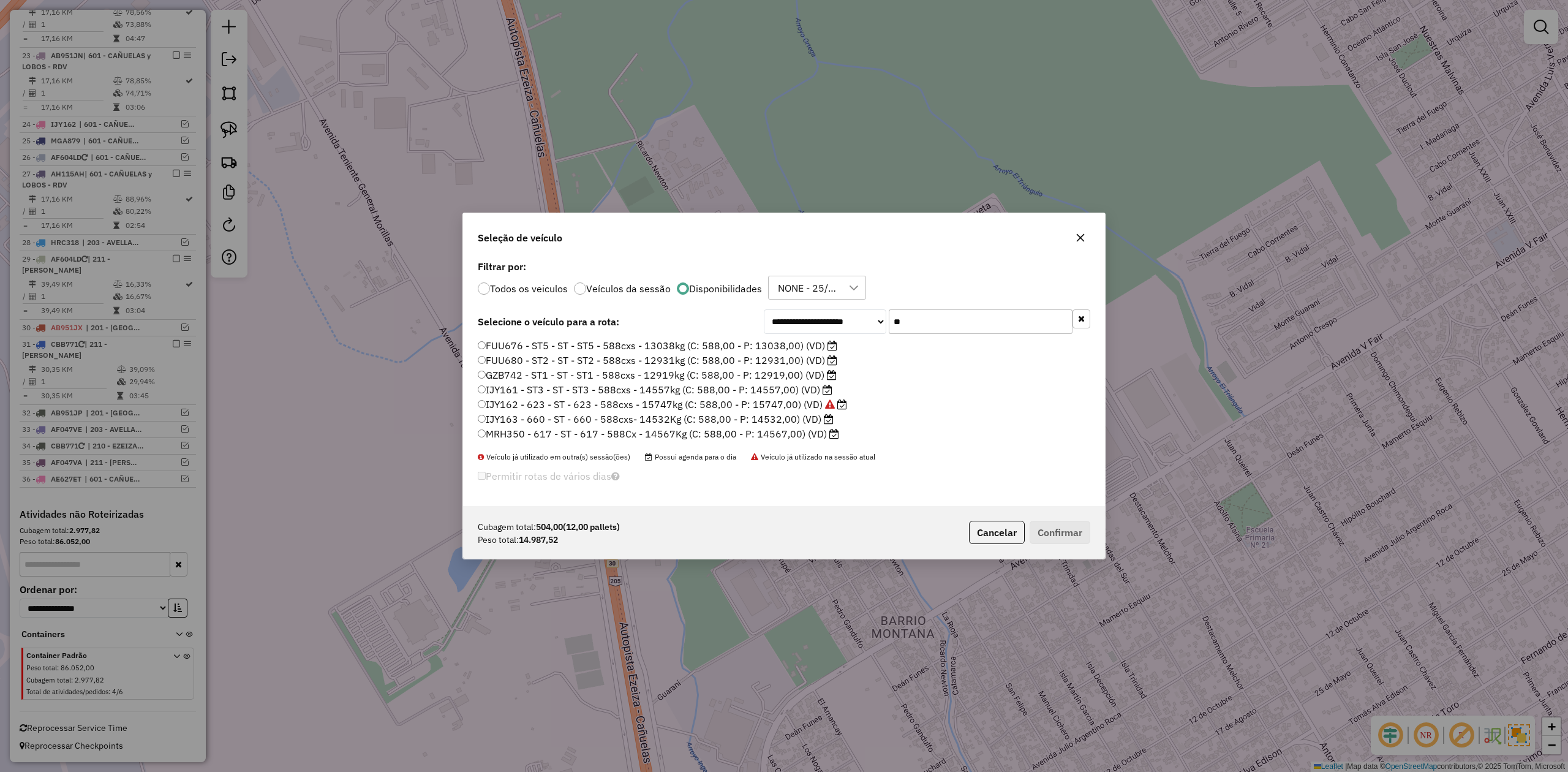
type input "**"
click at [802, 432] on label "MRH350 - 617 - ST - 617 - 588Cx - 14567Kg (C: 588,00 - P: 14567,00) (VD)" at bounding box center [659, 433] width 362 height 14
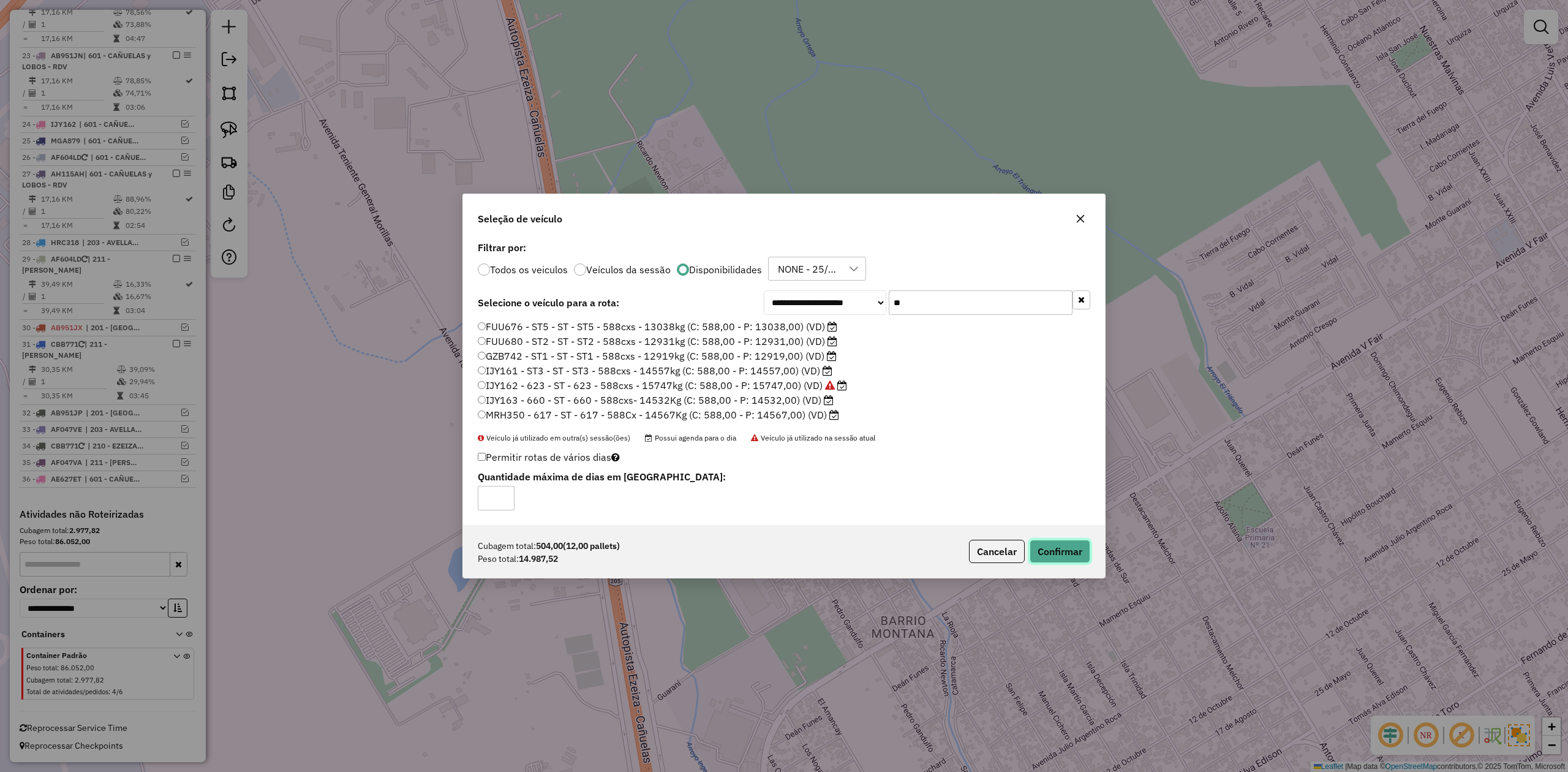
click at [1048, 554] on button "Confirmar" at bounding box center [1060, 551] width 60 height 23
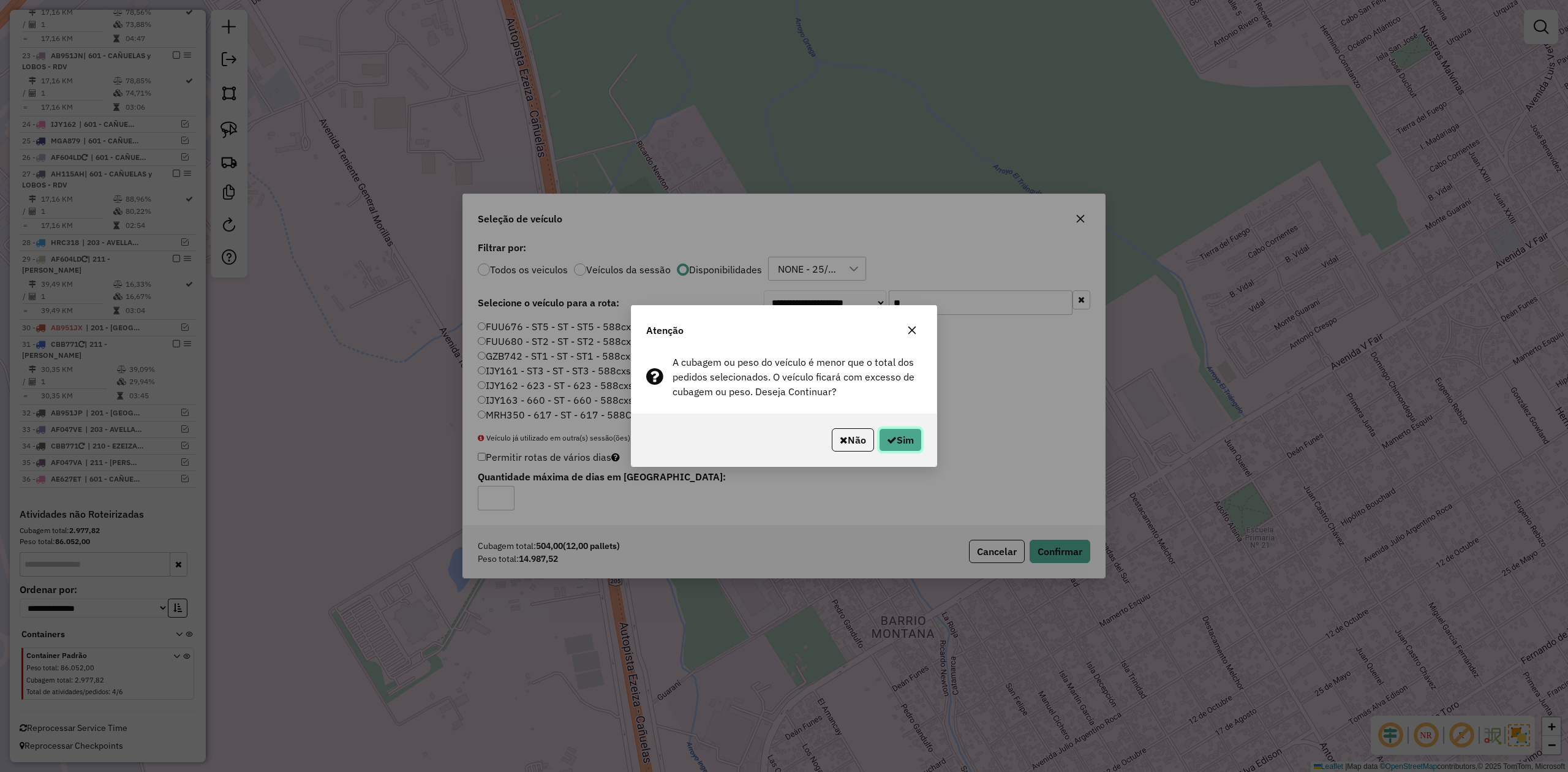
click at [905, 446] on button "Sim" at bounding box center [901, 440] width 43 height 23
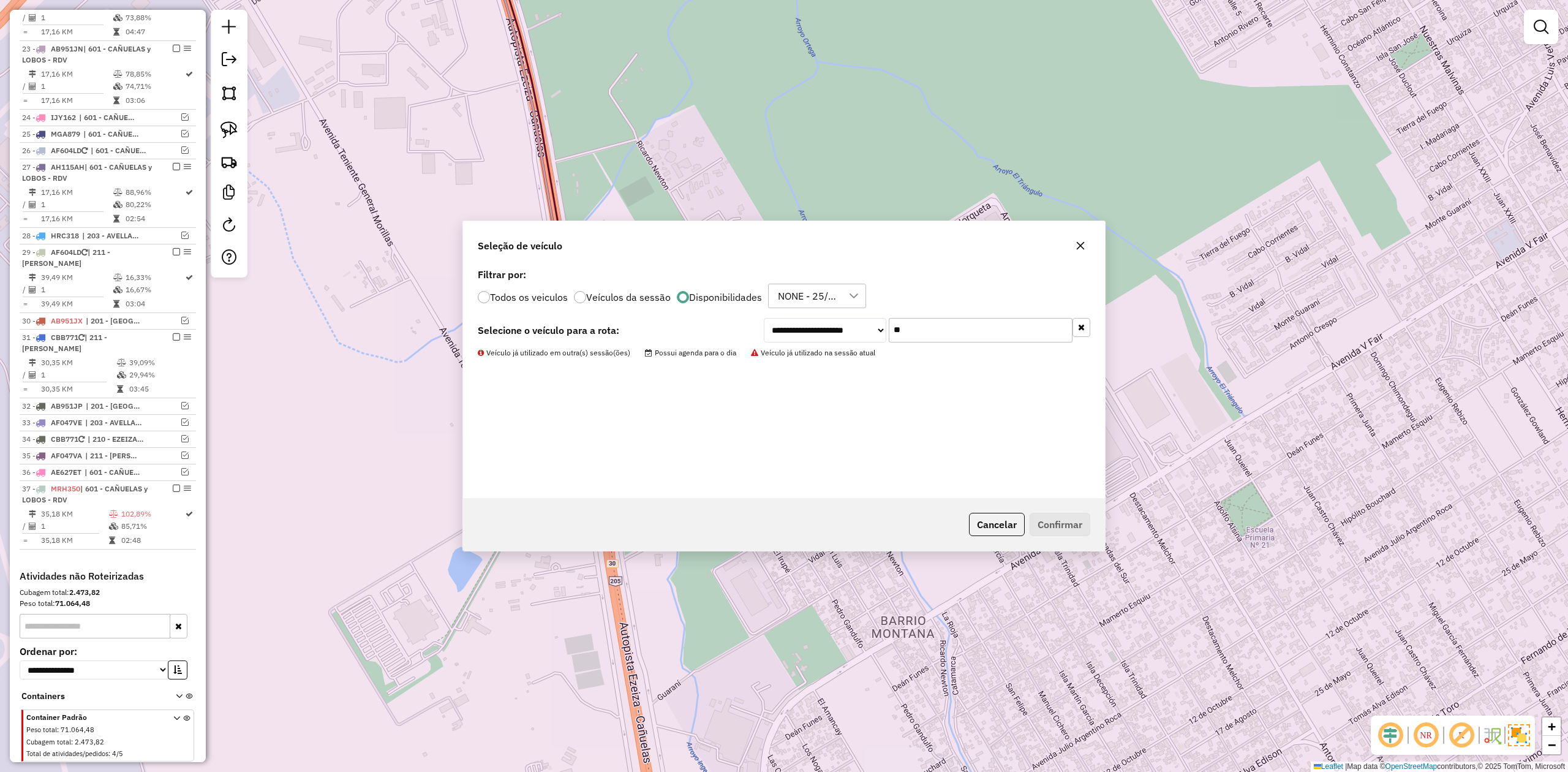
scroll to position [909, 0]
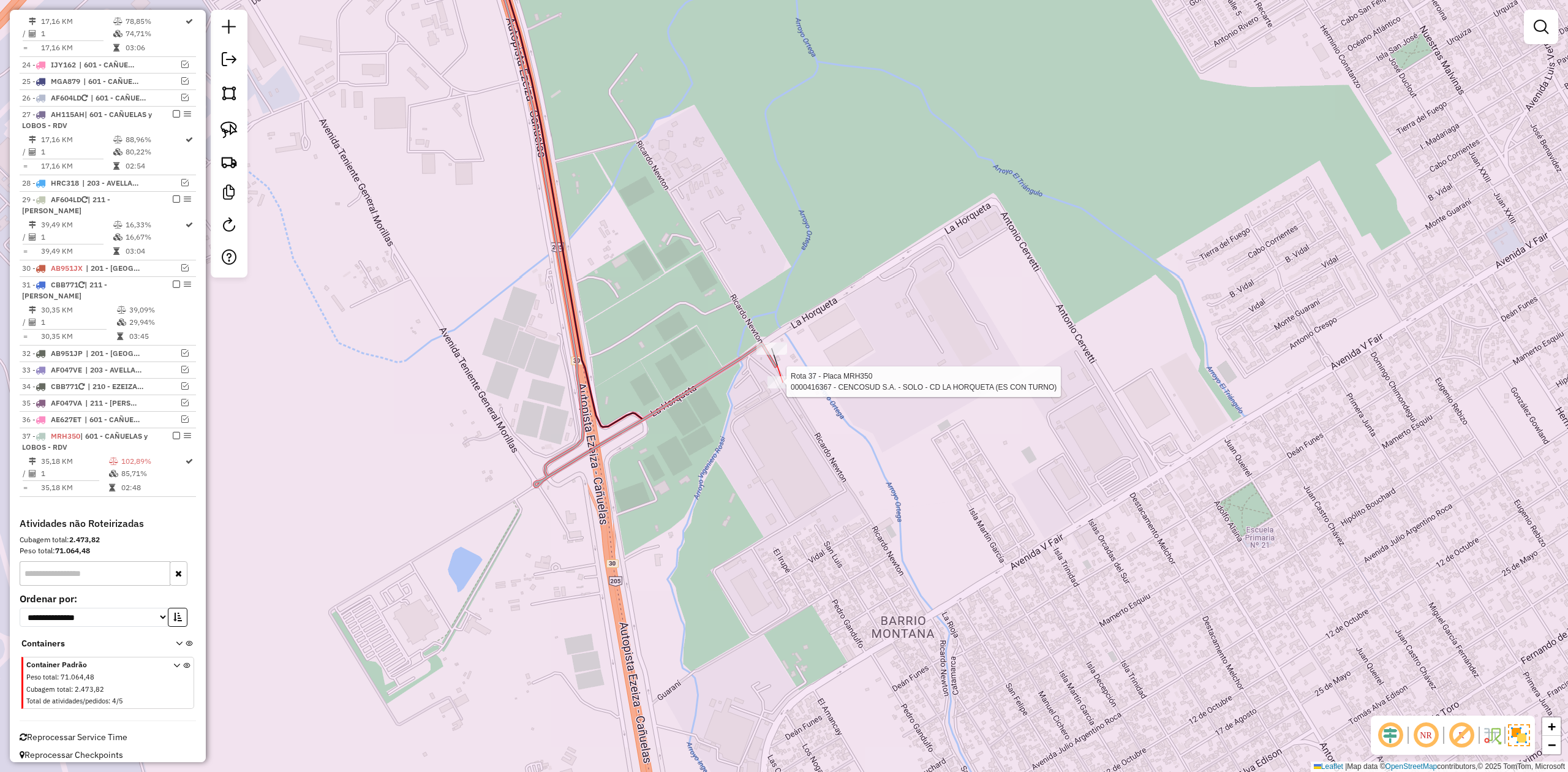
select select "**********"
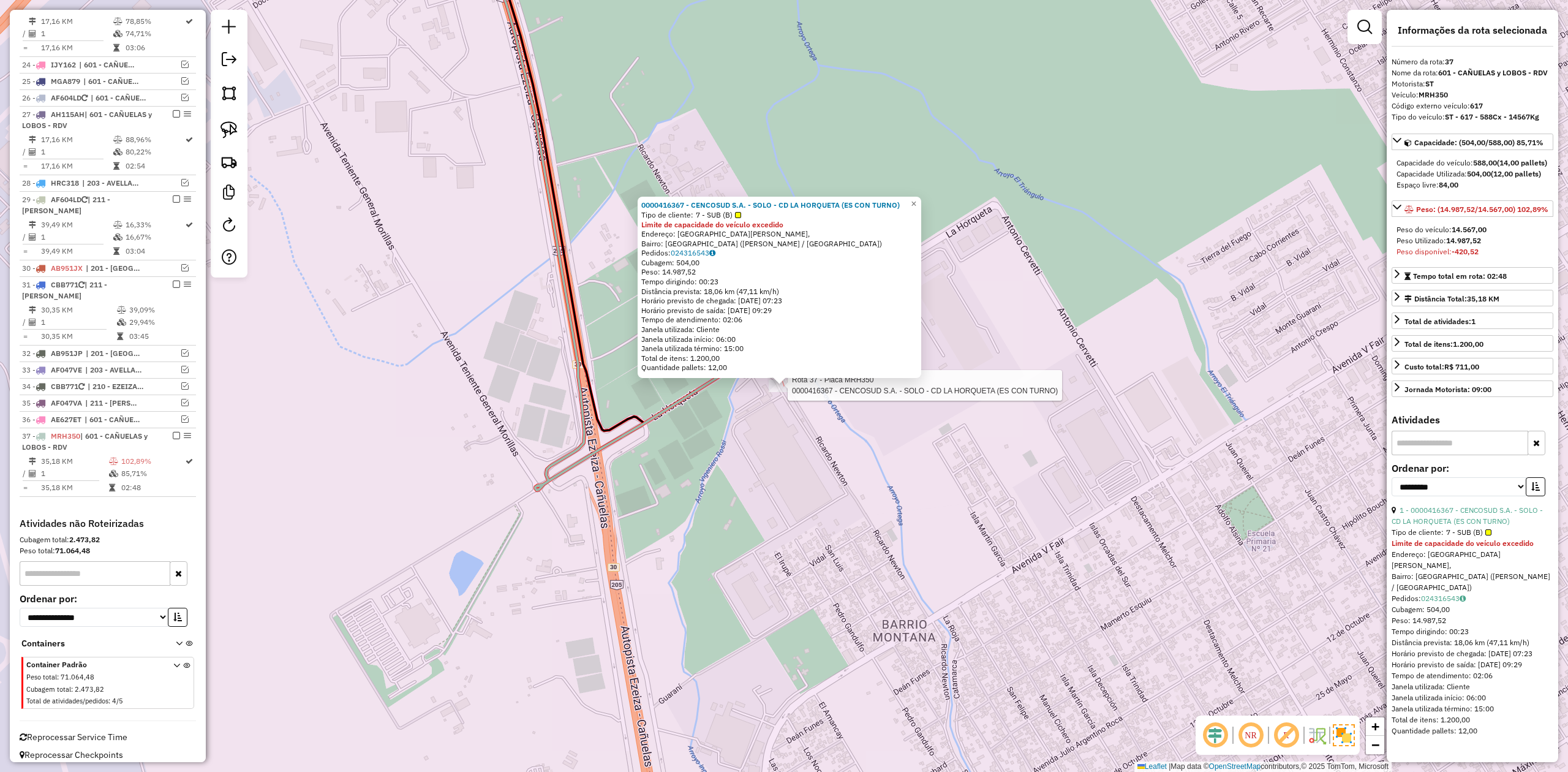
scroll to position [926, 0]
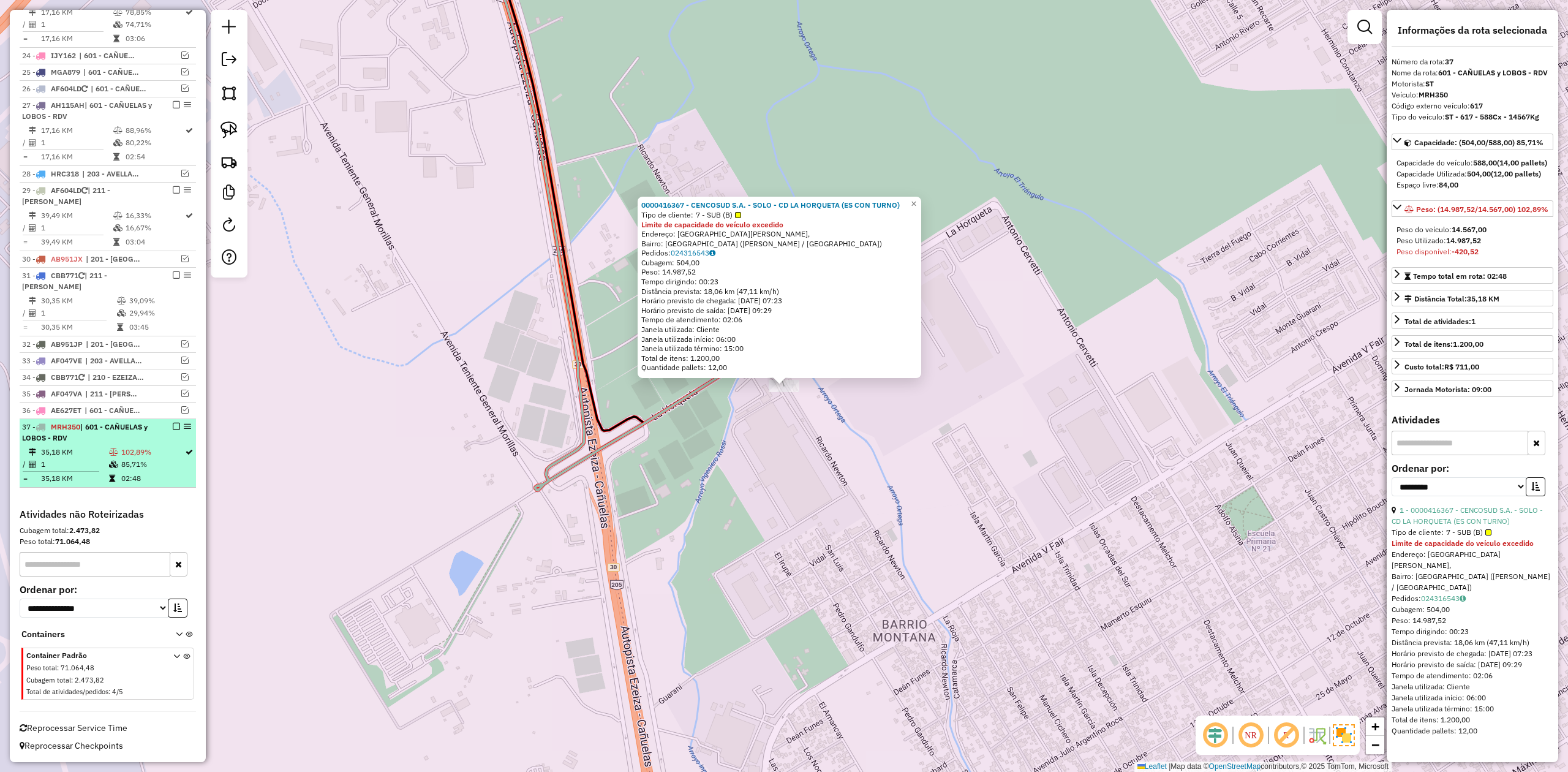
click at [174, 423] on em at bounding box center [176, 426] width 8 height 8
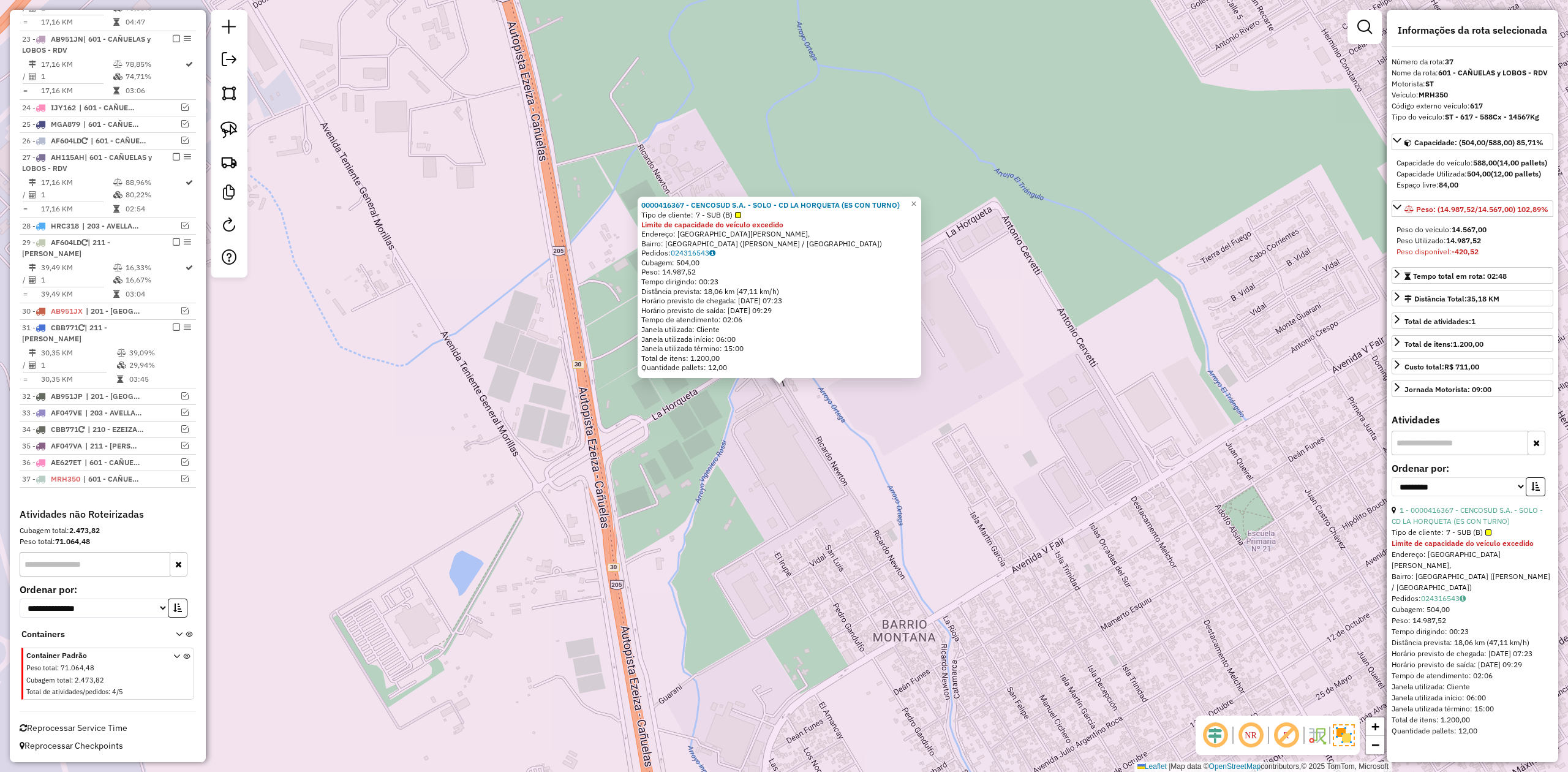
scroll to position [874, 0]
click at [758, 425] on div "0000416367 - CENCOSUD S.A. - SOLO - CD LA HORQUETA (ES CON TURNO) Tipo de clien…" at bounding box center [784, 386] width 1568 height 772
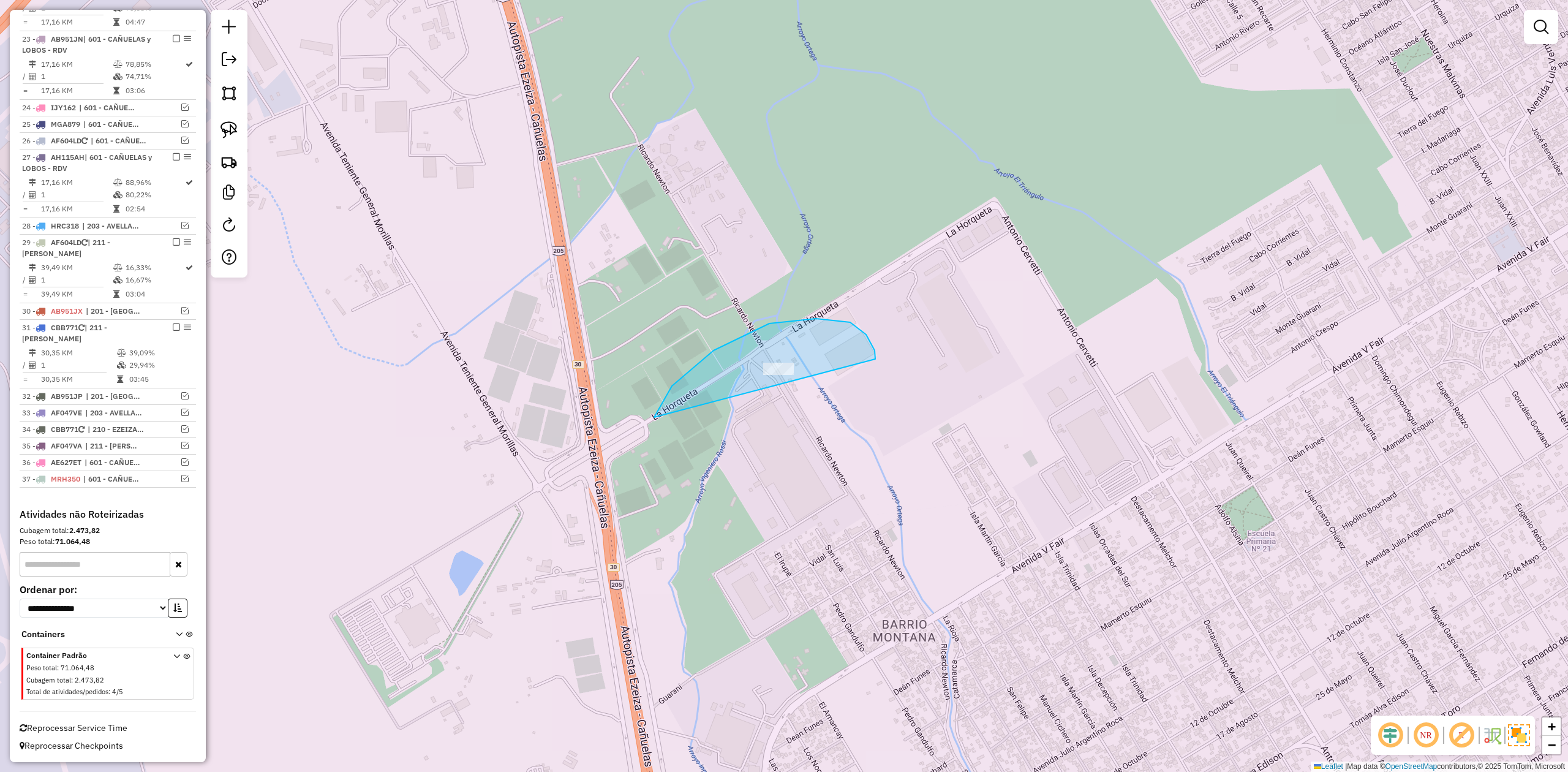
drag, startPoint x: 875, startPoint y: 351, endPoint x: 981, endPoint y: 432, distance: 133.4
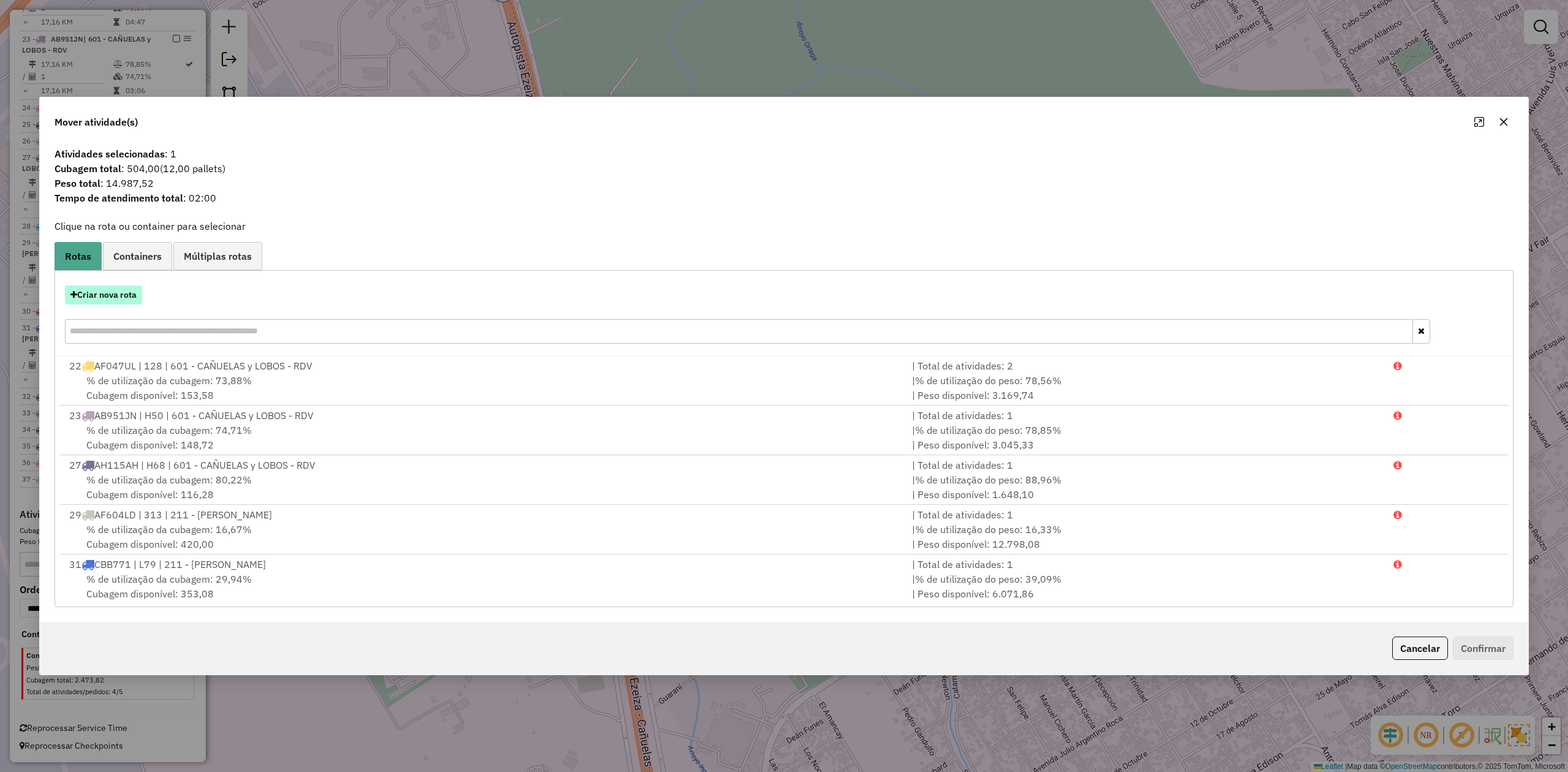
click at [113, 302] on button "Criar nova rota" at bounding box center [103, 295] width 77 height 19
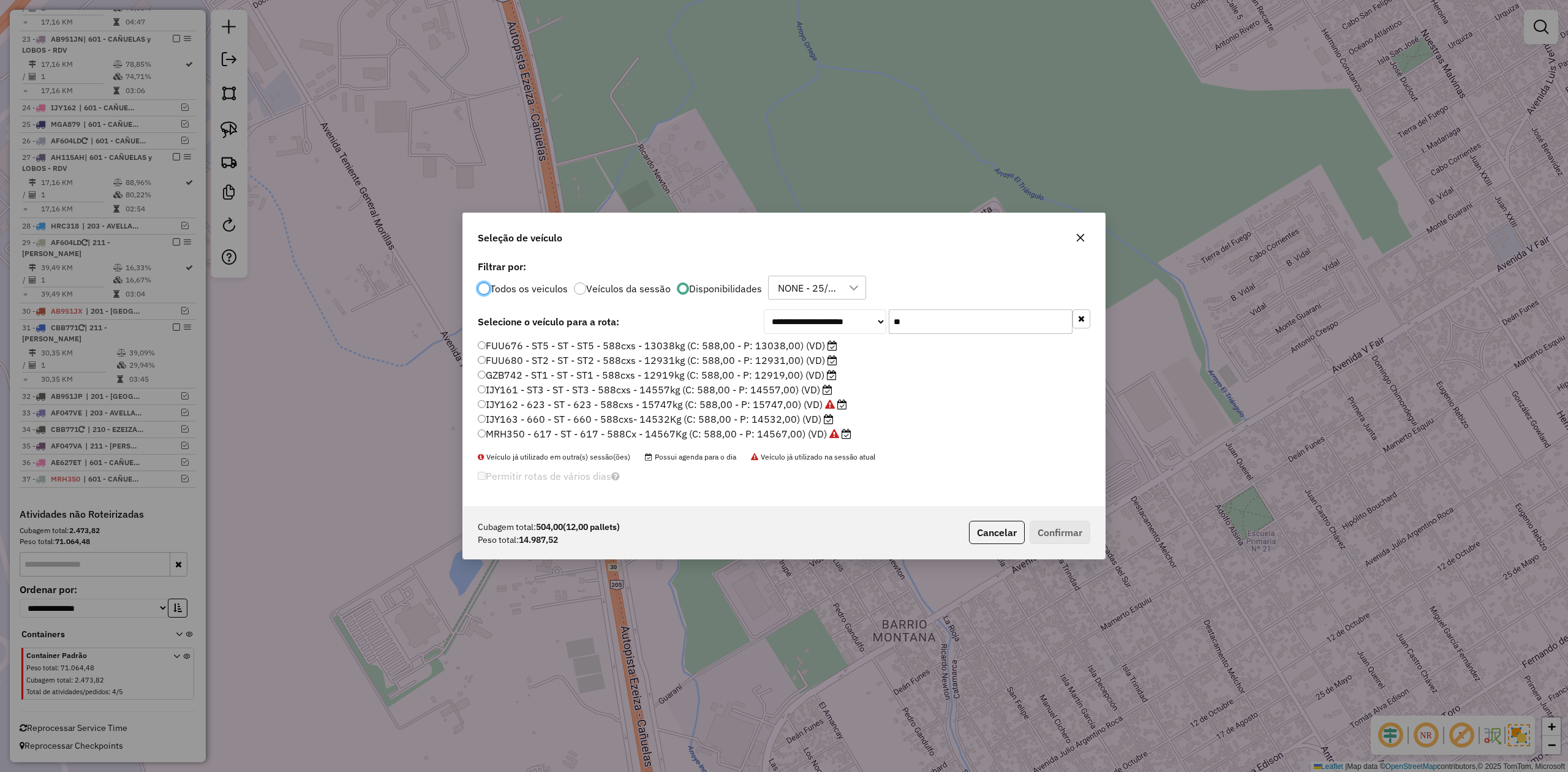
scroll to position [6, 3]
drag, startPoint x: 922, startPoint y: 318, endPoint x: 875, endPoint y: 315, distance: 47.1
click at [875, 315] on div "**********" at bounding box center [927, 322] width 327 height 25
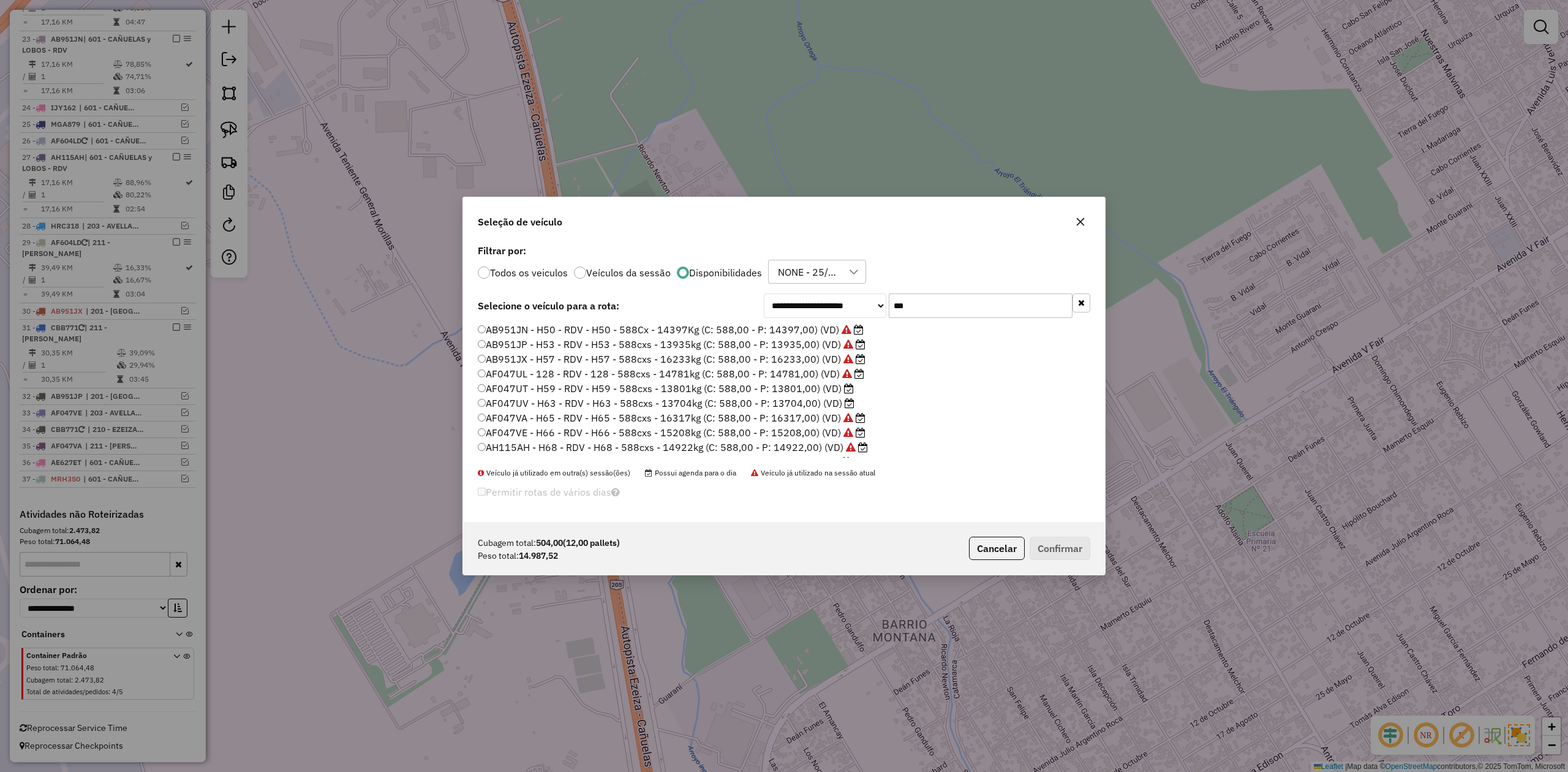
scroll to position [27, 0]
click at [819, 449] on label "AH155AJ - H64 - RDV - H64 - 588cxs - 14480kg (C: 588,00 - P: 14480,00) (VD)" at bounding box center [665, 449] width 376 height 14
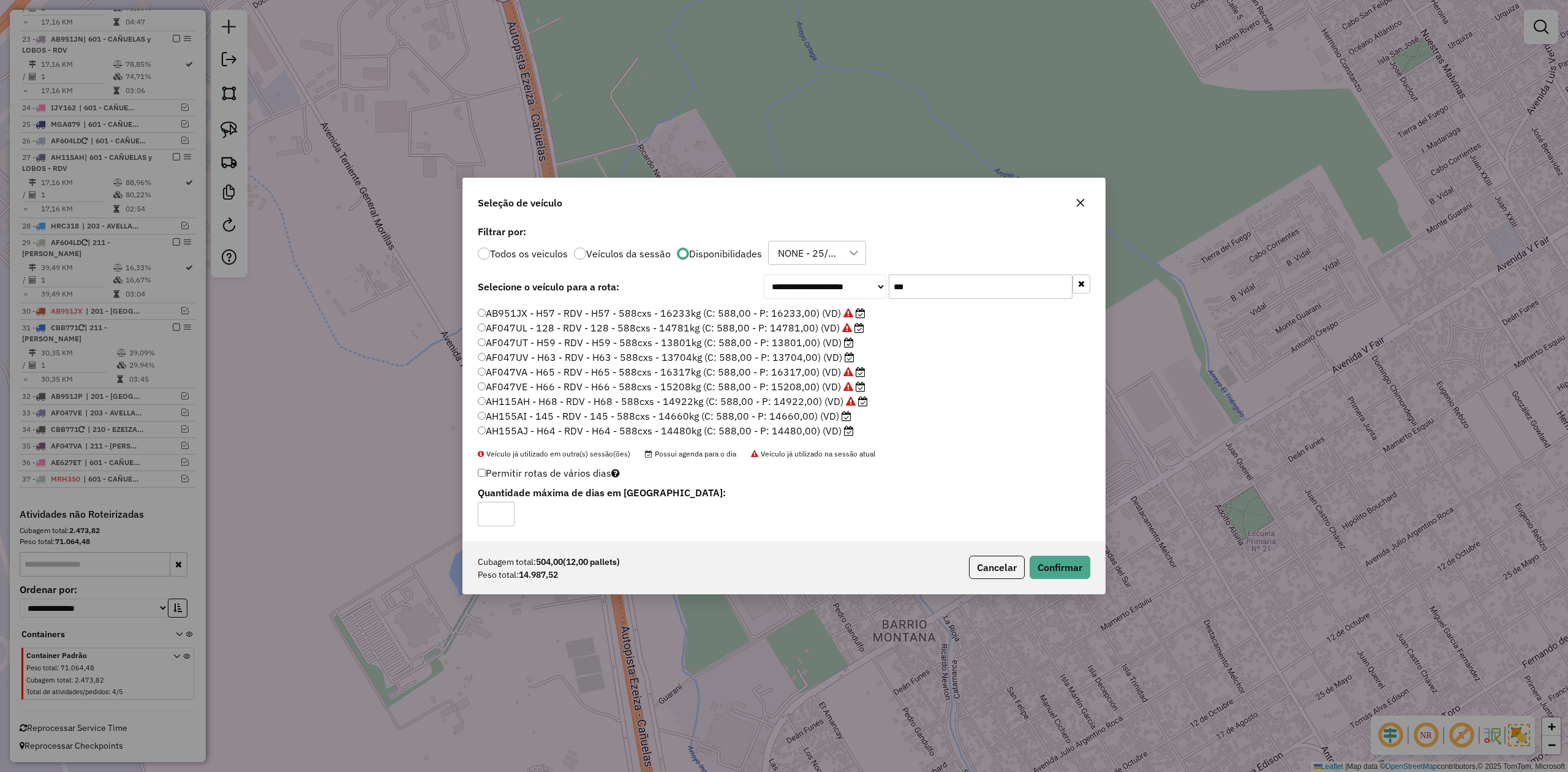
drag, startPoint x: 919, startPoint y: 289, endPoint x: 824, endPoint y: 326, distance: 102.0
click at [880, 294] on div "**********" at bounding box center [927, 287] width 327 height 25
drag, startPoint x: 790, startPoint y: 355, endPoint x: 827, endPoint y: 384, distance: 47.0
click at [790, 355] on label "AF047UL - 128 - RDV - 128 - 588cxs - 14781kg (C: 588,00 - P: 14781,00) (VD)" at bounding box center [671, 354] width 386 height 14
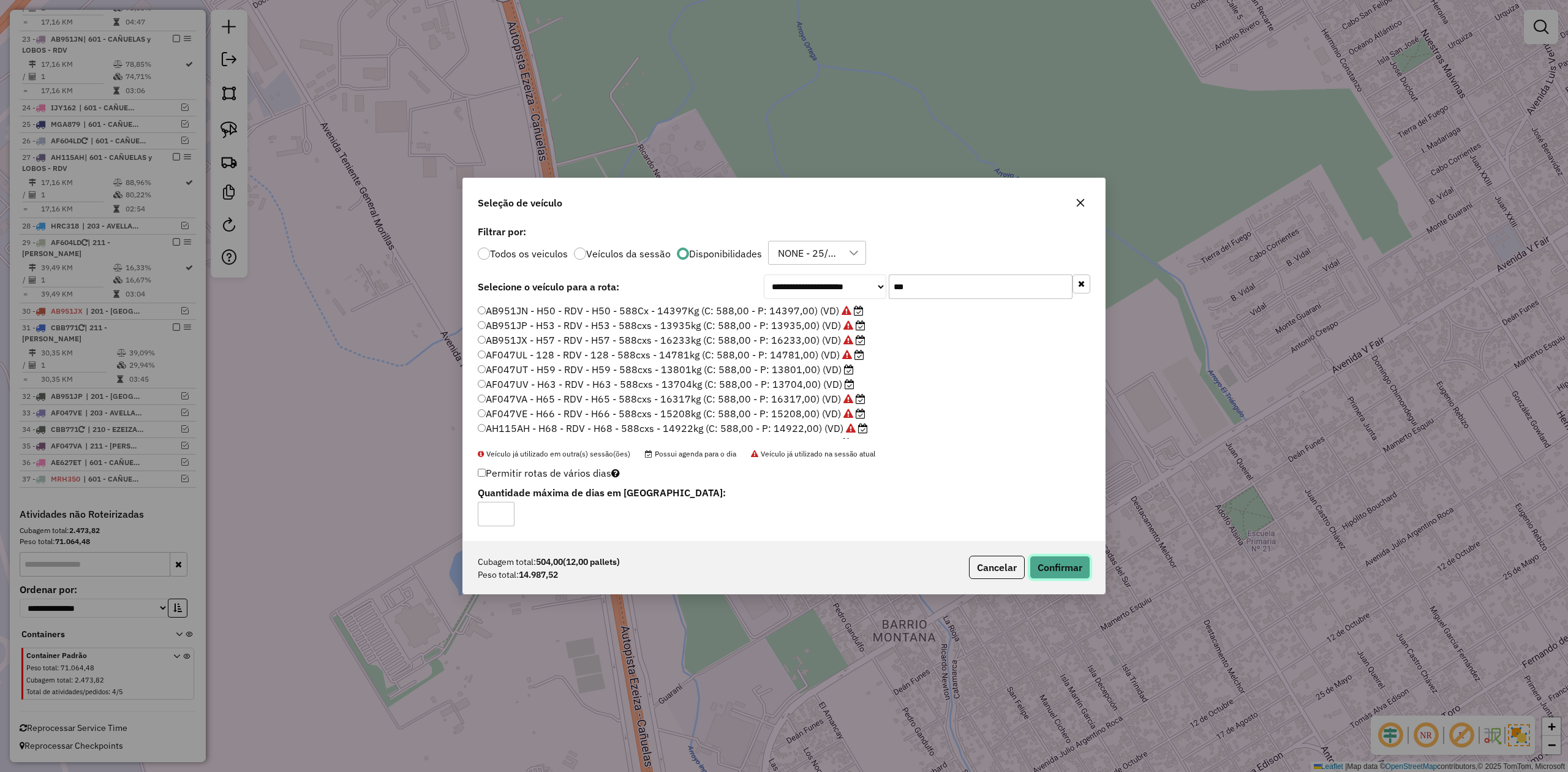
click at [1061, 569] on button "Confirmar" at bounding box center [1060, 567] width 60 height 23
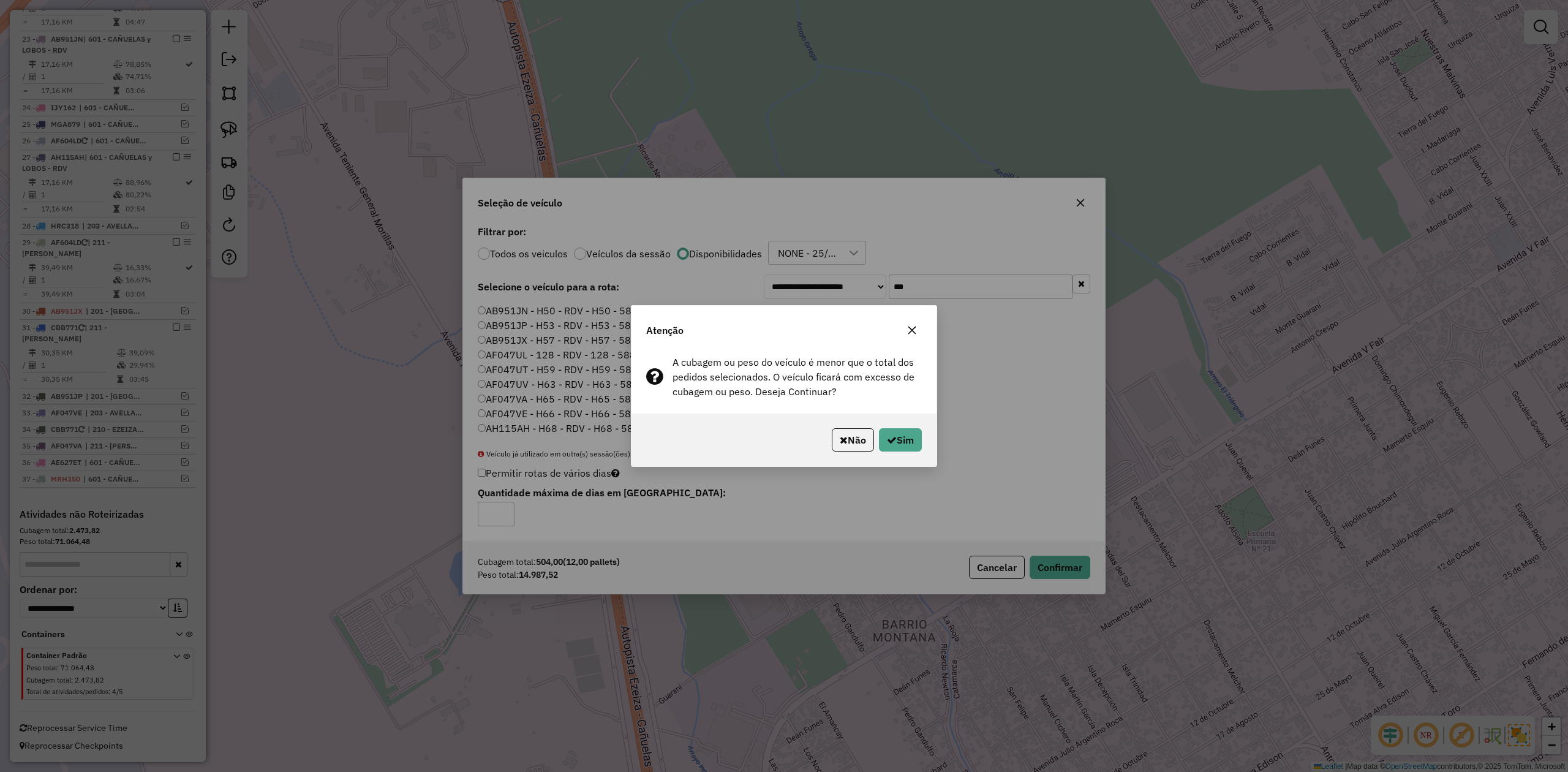
click at [915, 333] on icon "button" at bounding box center [913, 331] width 8 height 8
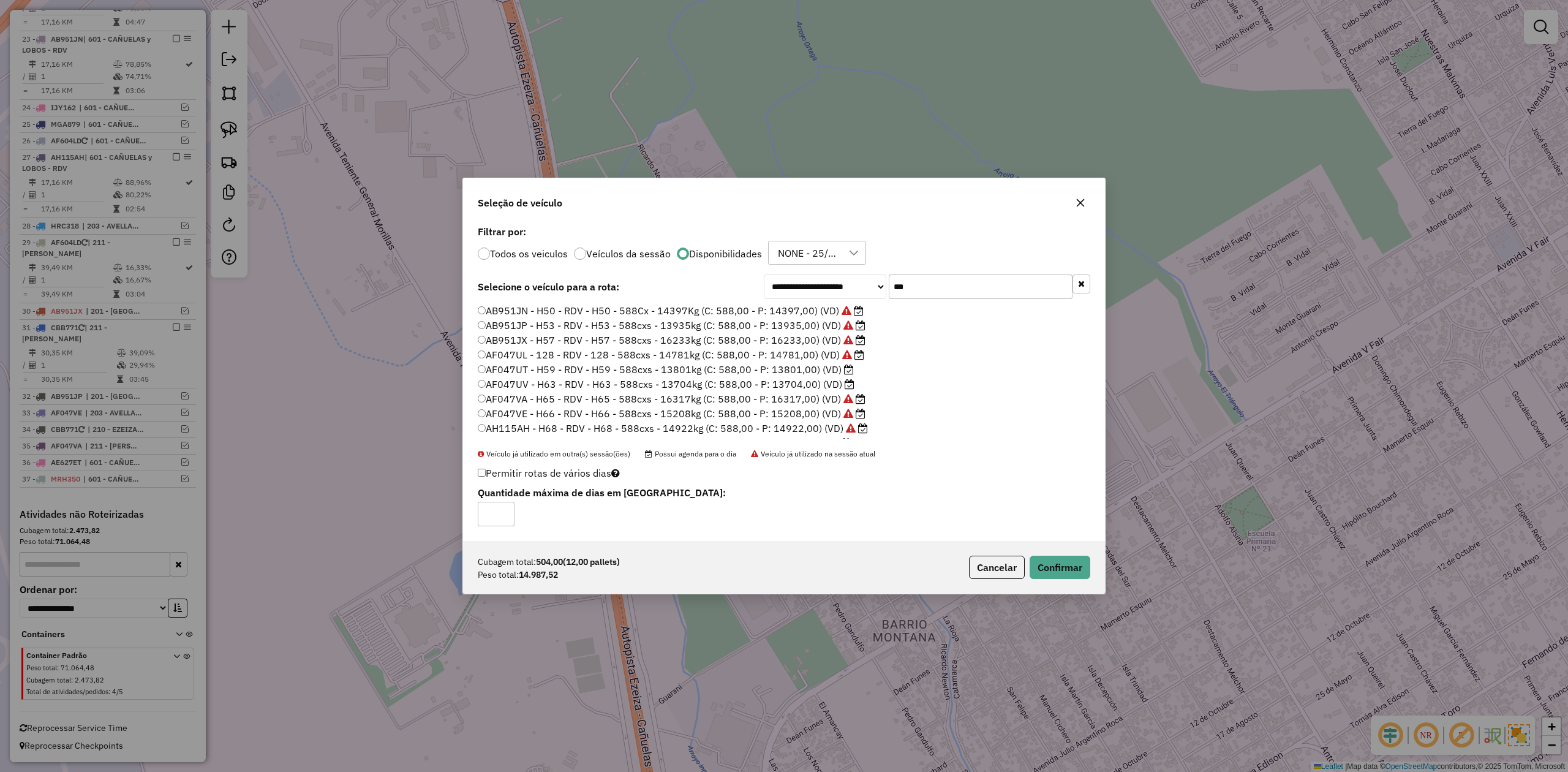
drag, startPoint x: 921, startPoint y: 287, endPoint x: 863, endPoint y: 284, distance: 58.1
click at [866, 284] on div "**********" at bounding box center [927, 287] width 327 height 25
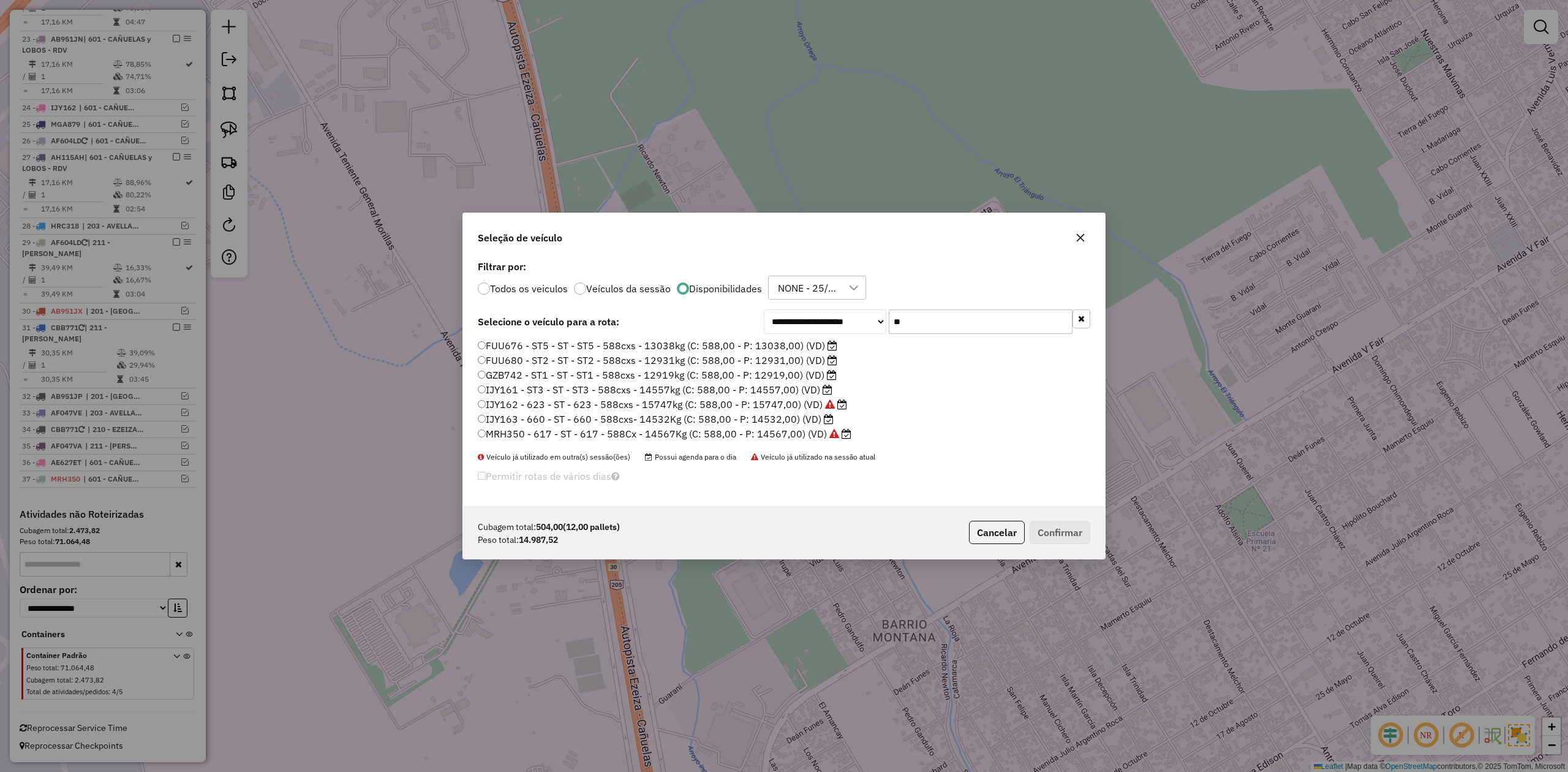
drag, startPoint x: 921, startPoint y: 318, endPoint x: 876, endPoint y: 314, distance: 45.2
click at [879, 314] on div "**********" at bounding box center [927, 322] width 327 height 25
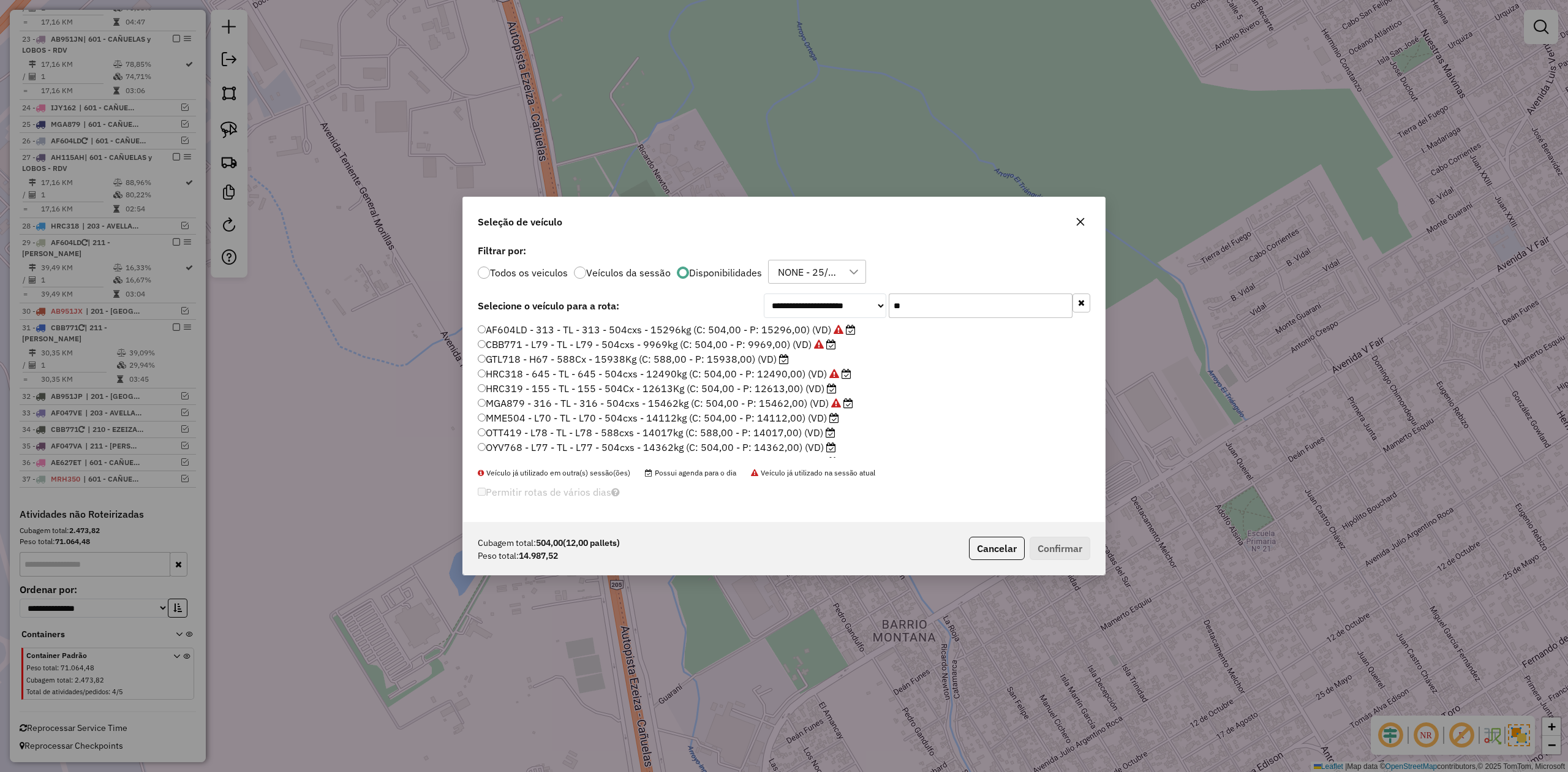
drag, startPoint x: 883, startPoint y: 302, endPoint x: 868, endPoint y: 302, distance: 15.0
click at [868, 302] on div "**********" at bounding box center [927, 306] width 327 height 25
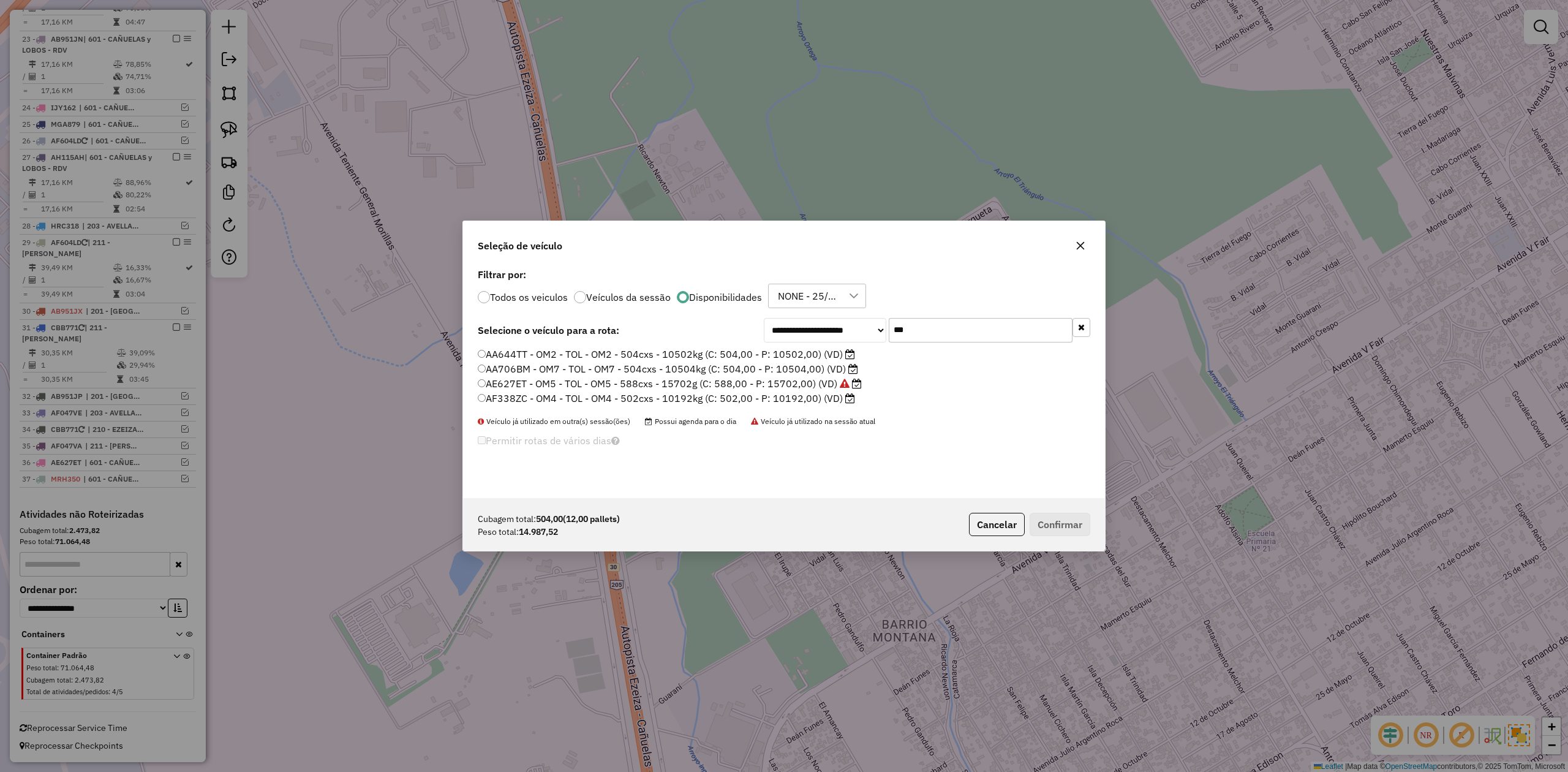
drag, startPoint x: 957, startPoint y: 329, endPoint x: 877, endPoint y: 326, distance: 80.1
click at [880, 326] on div "**********" at bounding box center [927, 330] width 327 height 25
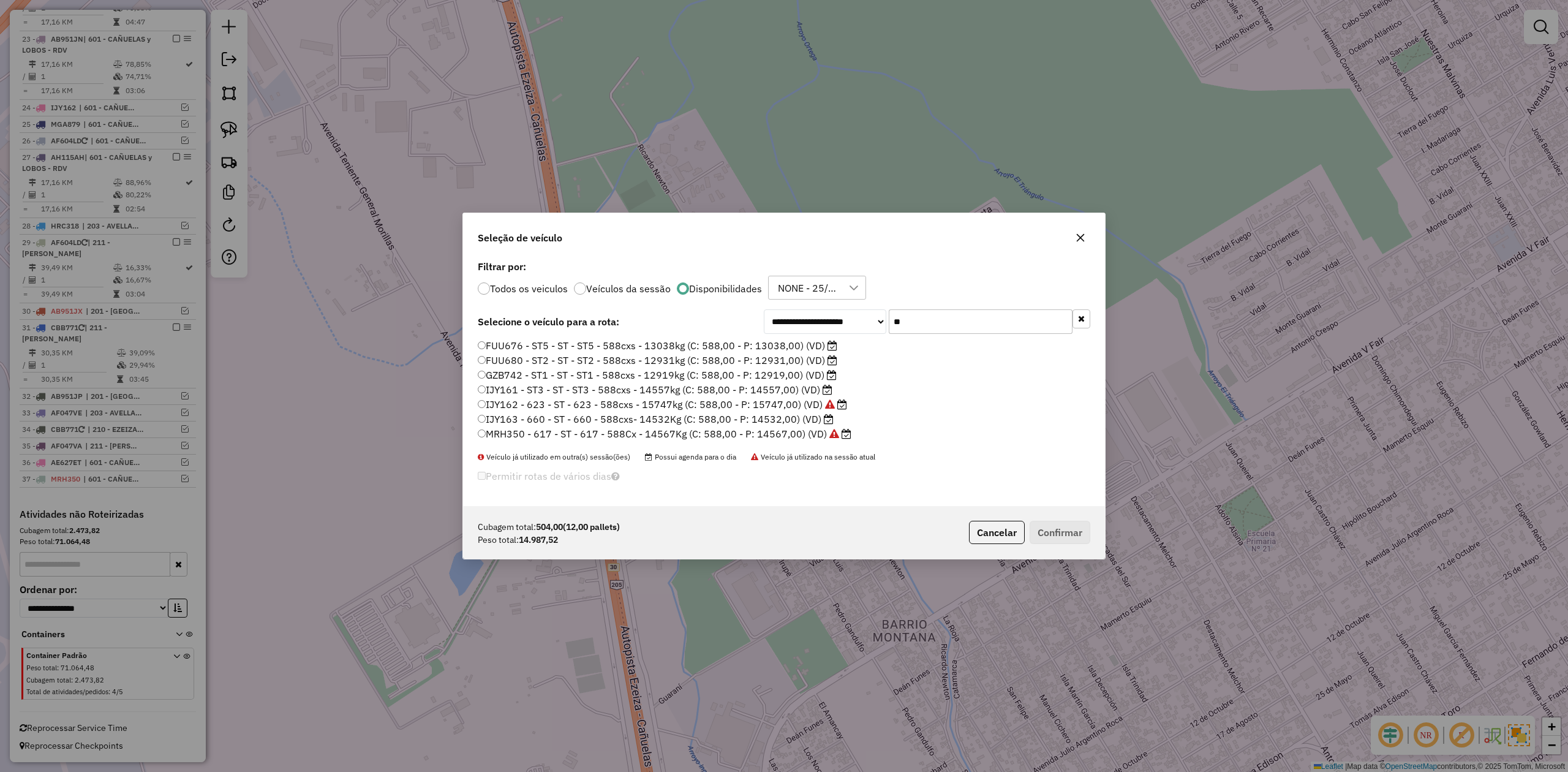
type input "**"
click at [787, 391] on label "IJY161 - ST3 - ST - ST3 - 588cxs - 14557kg (C: 588,00 - P: 14557,00) (VD)" at bounding box center [655, 389] width 355 height 14
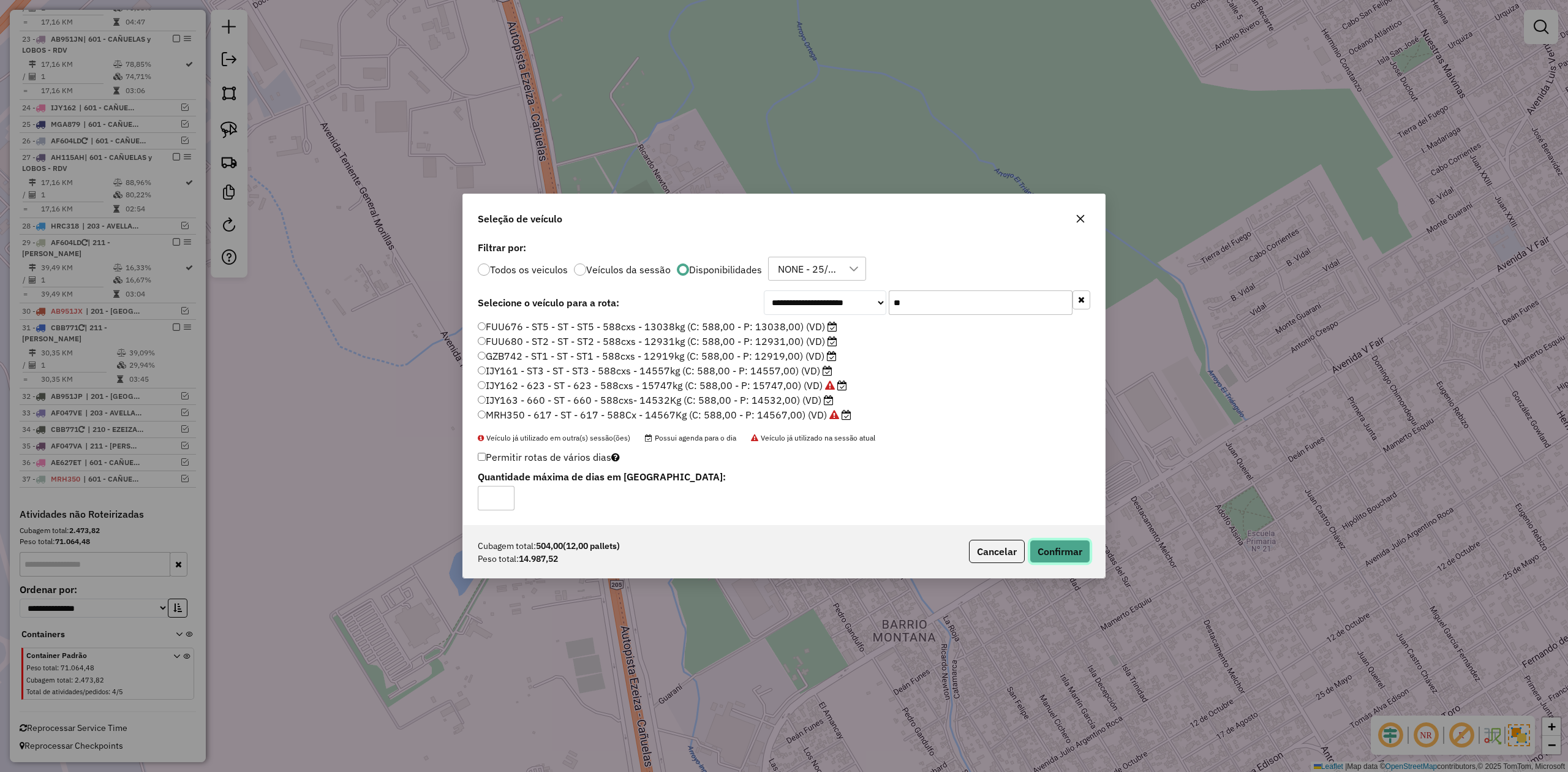
click at [1069, 553] on button "Confirmar" at bounding box center [1060, 551] width 60 height 23
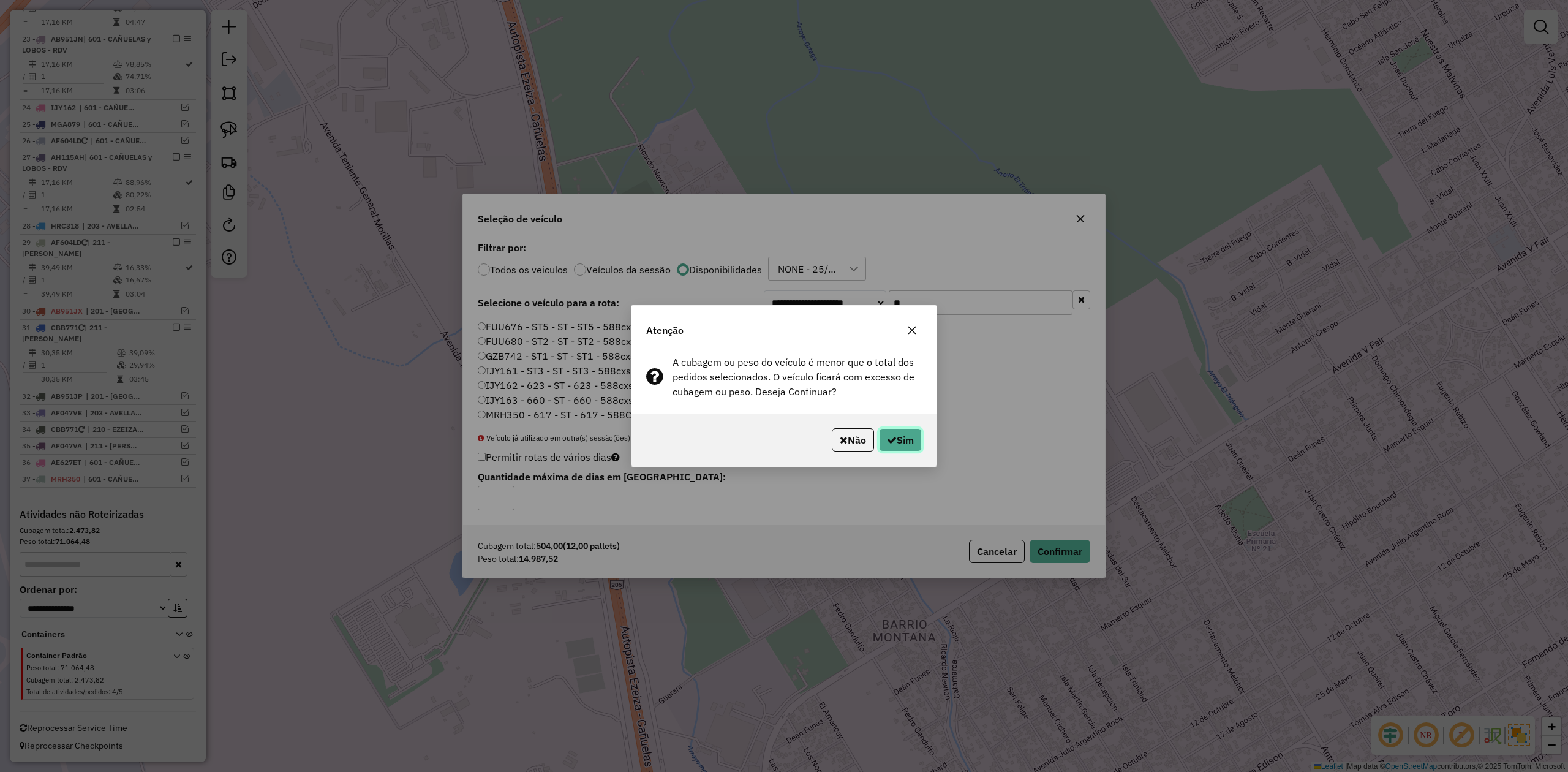
click at [907, 436] on button "Sim" at bounding box center [901, 440] width 43 height 23
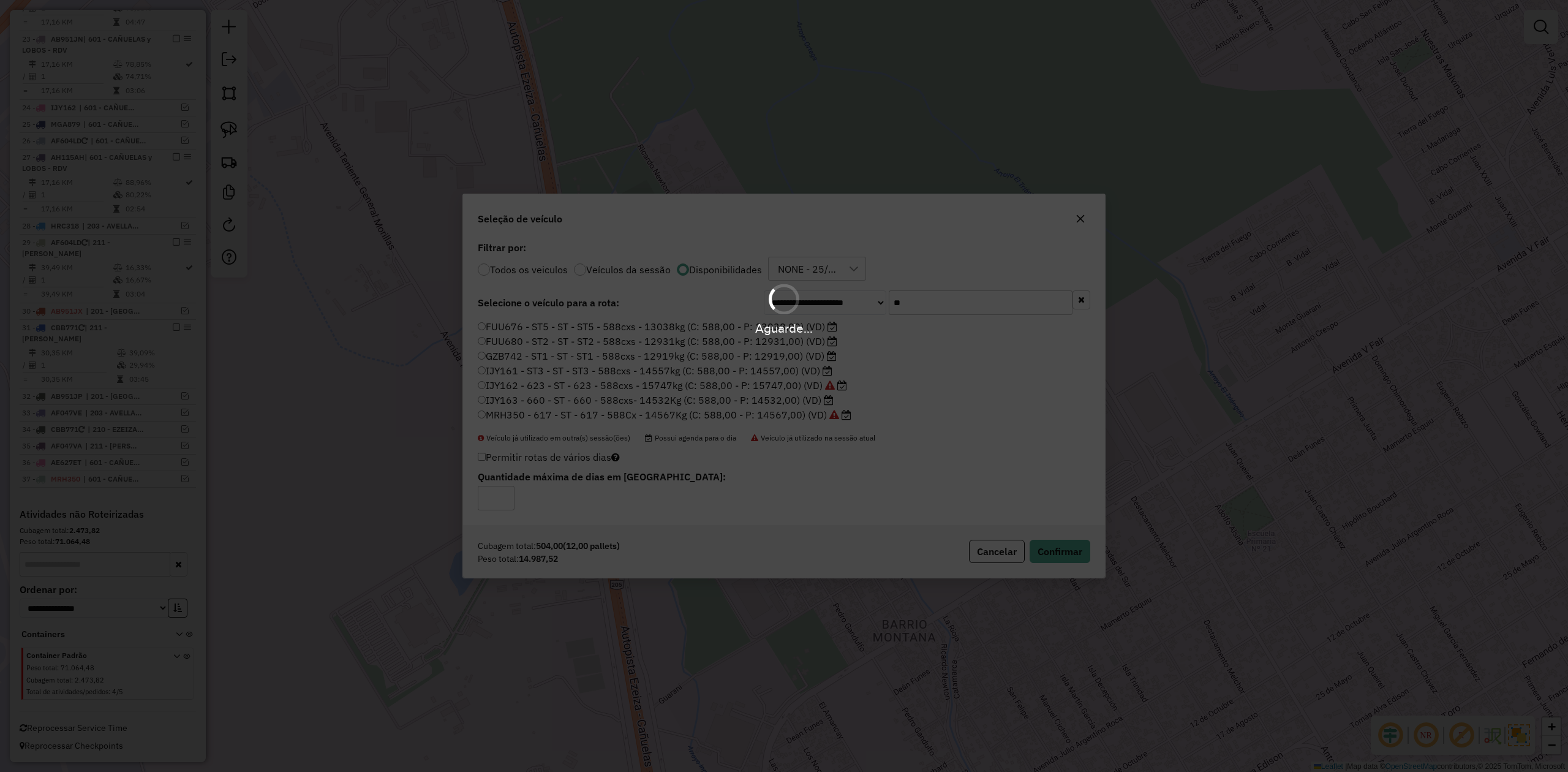
scroll to position [926, 0]
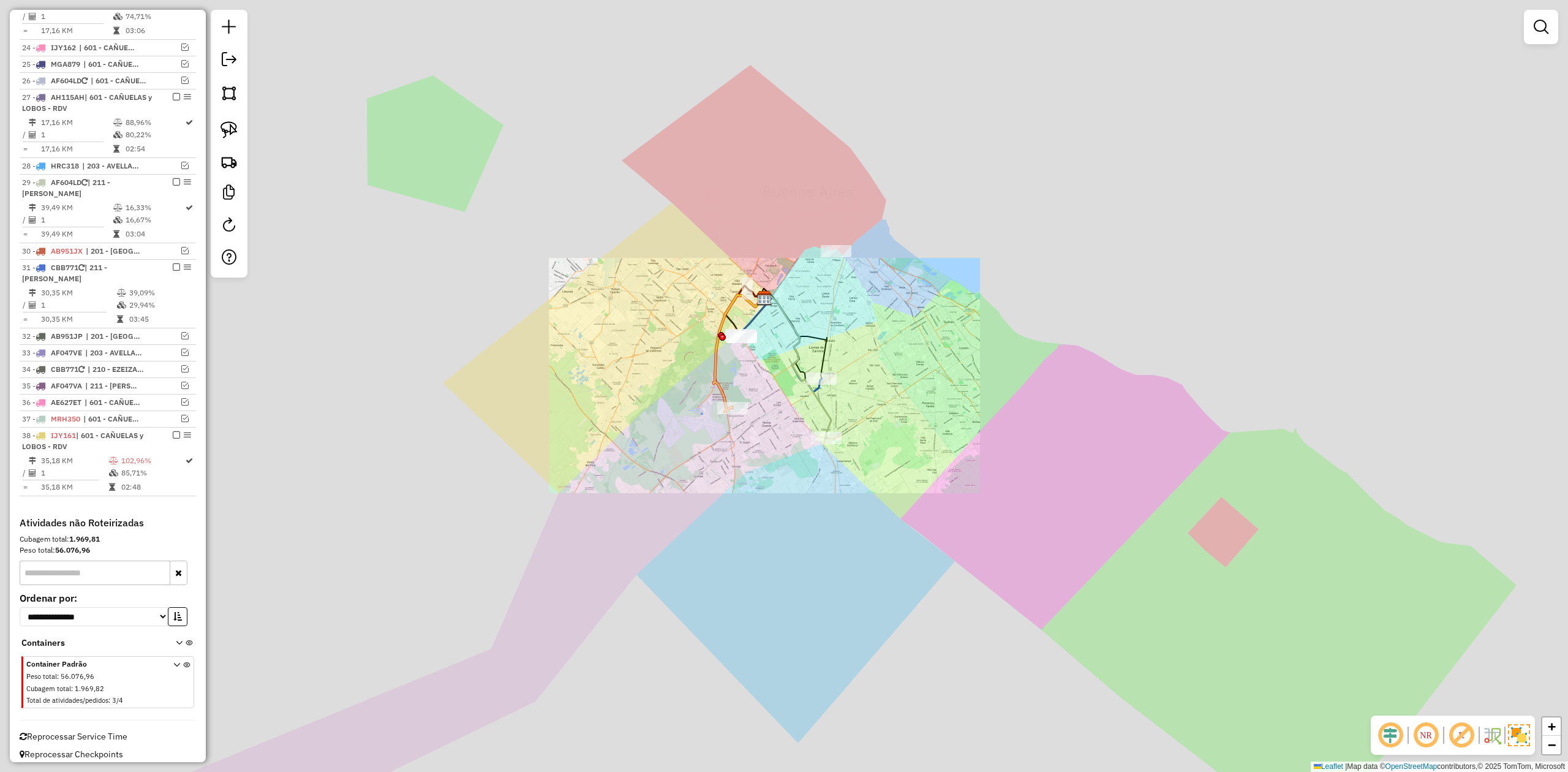
drag, startPoint x: 736, startPoint y: 378, endPoint x: 720, endPoint y: 387, distance: 18.4
click at [736, 378] on div "Janela de atendimento Grade de atendimento Capacidade Transportadoras Veículos …" at bounding box center [784, 386] width 1568 height 772
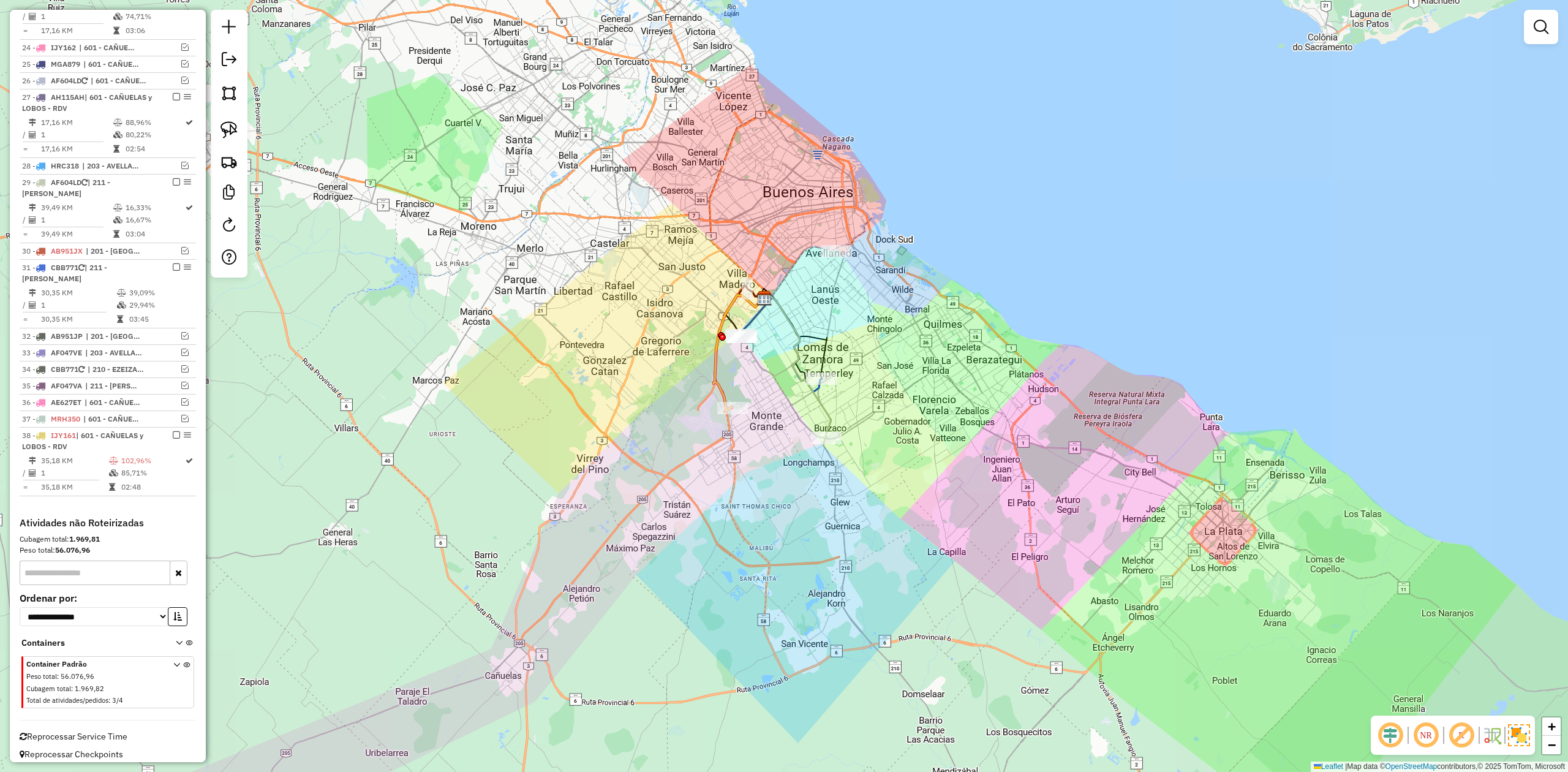
click at [720, 390] on icon at bounding box center [739, 353] width 51 height 117
select select "**********"
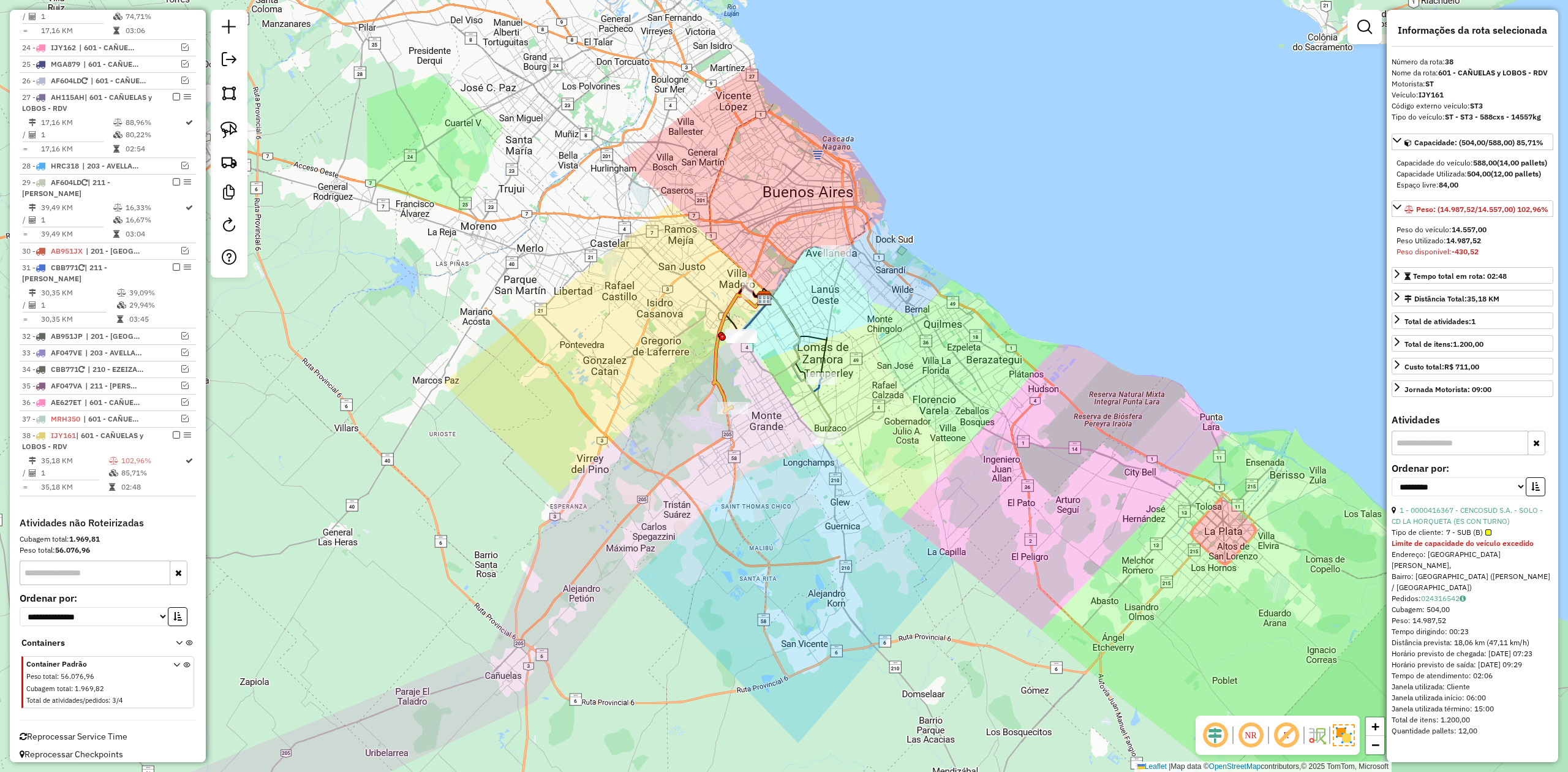
scroll to position [942, 0]
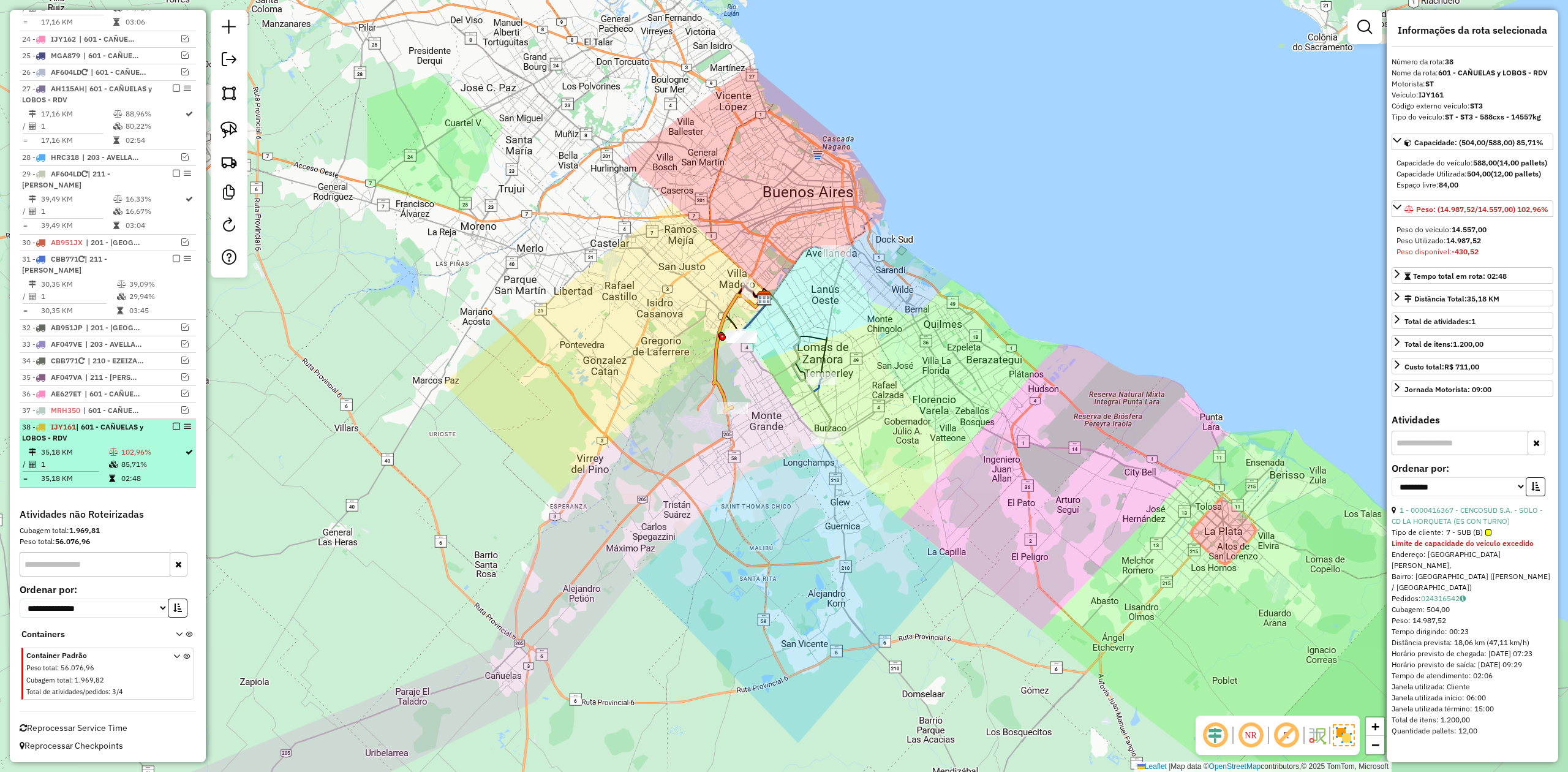
click at [174, 423] on em at bounding box center [176, 426] width 8 height 8
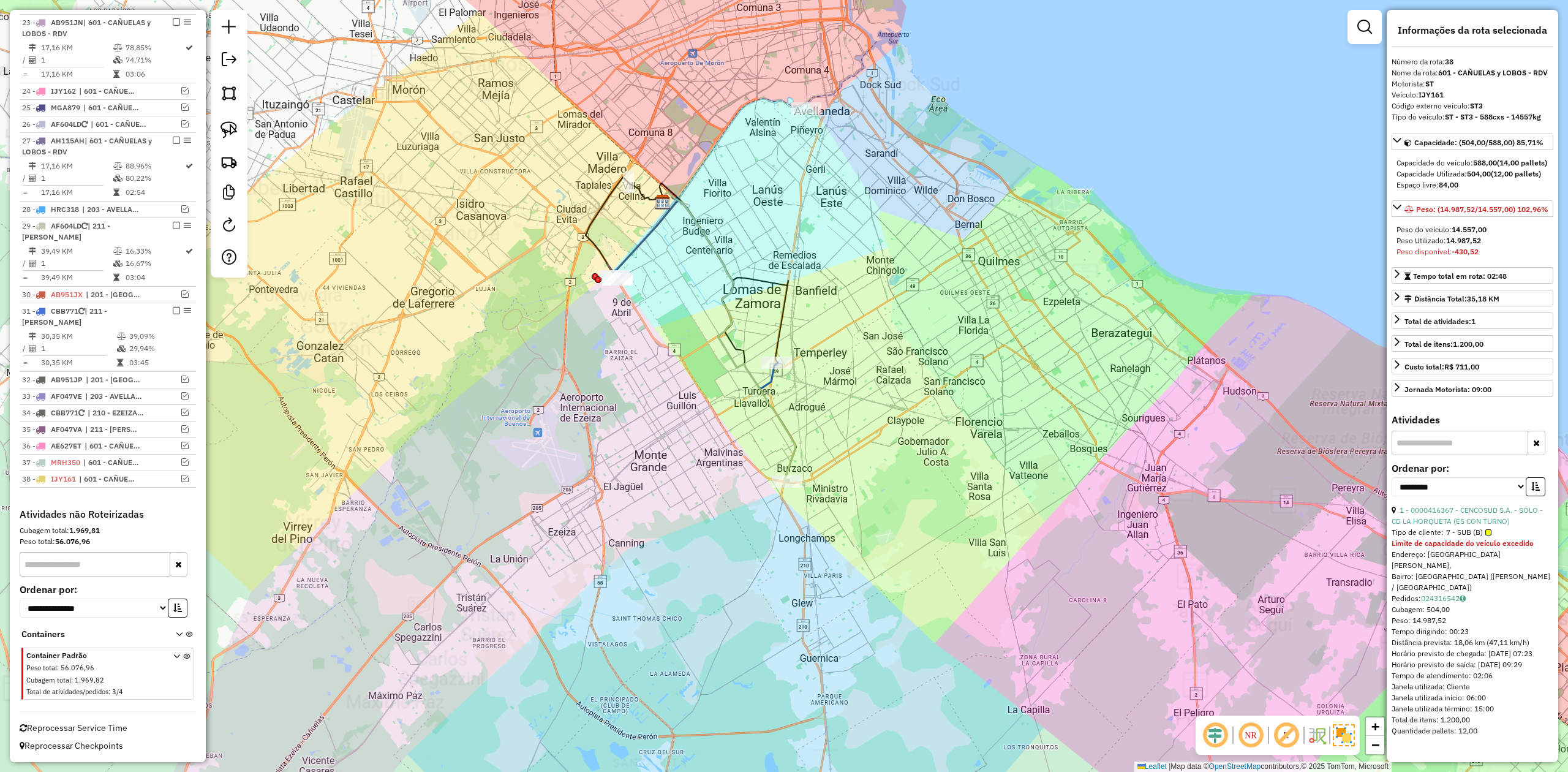
click at [855, 408] on div "Janela de atendimento Grade de atendimento Capacidade Transportadoras Veículos …" at bounding box center [784, 386] width 1568 height 772
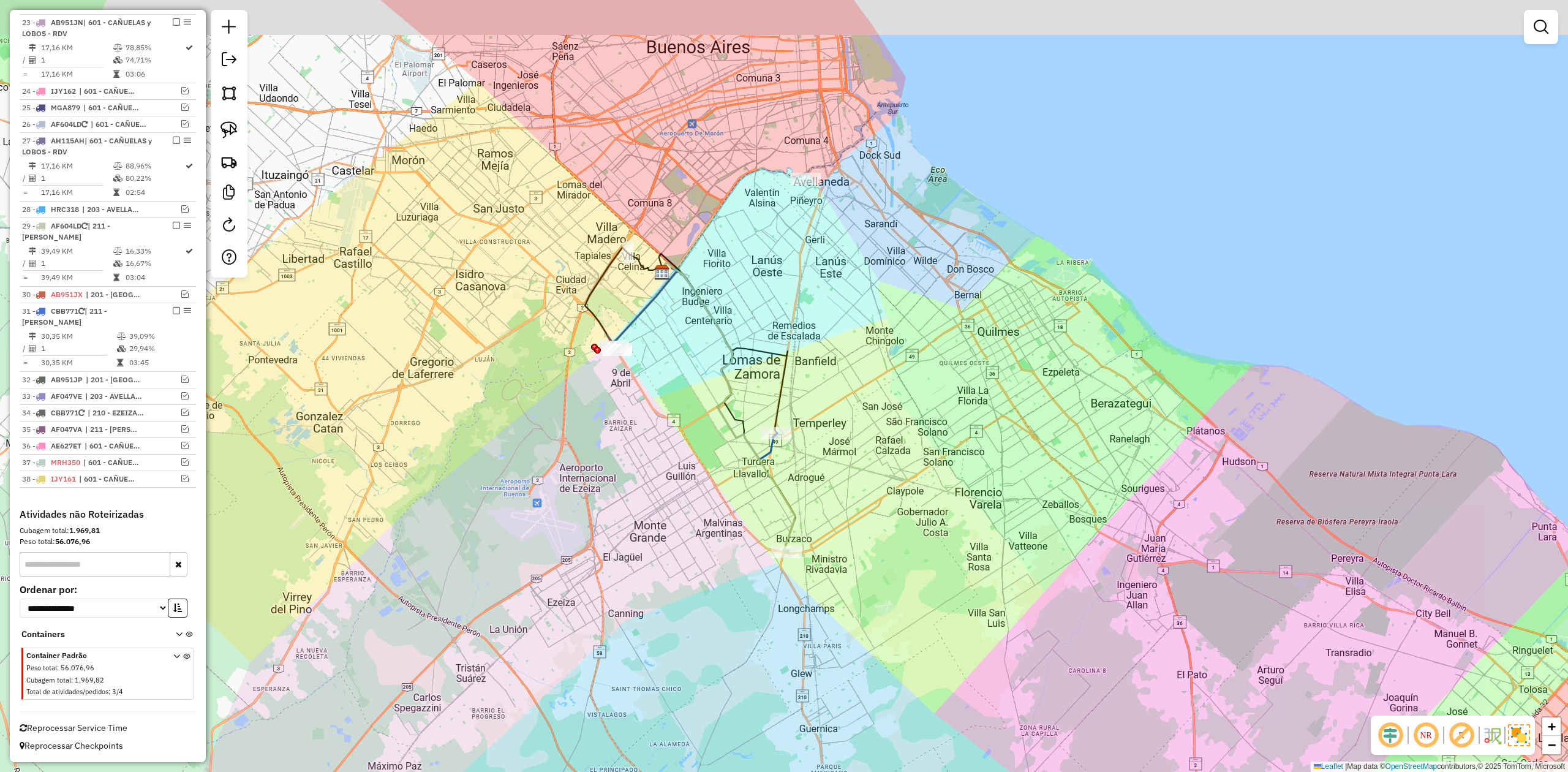
drag, startPoint x: 683, startPoint y: 402, endPoint x: 683, endPoint y: 474, distance: 72.0
click at [683, 474] on div "Janela de atendimento Grade de atendimento Capacidade Transportadoras Veículos …" at bounding box center [784, 386] width 1568 height 772
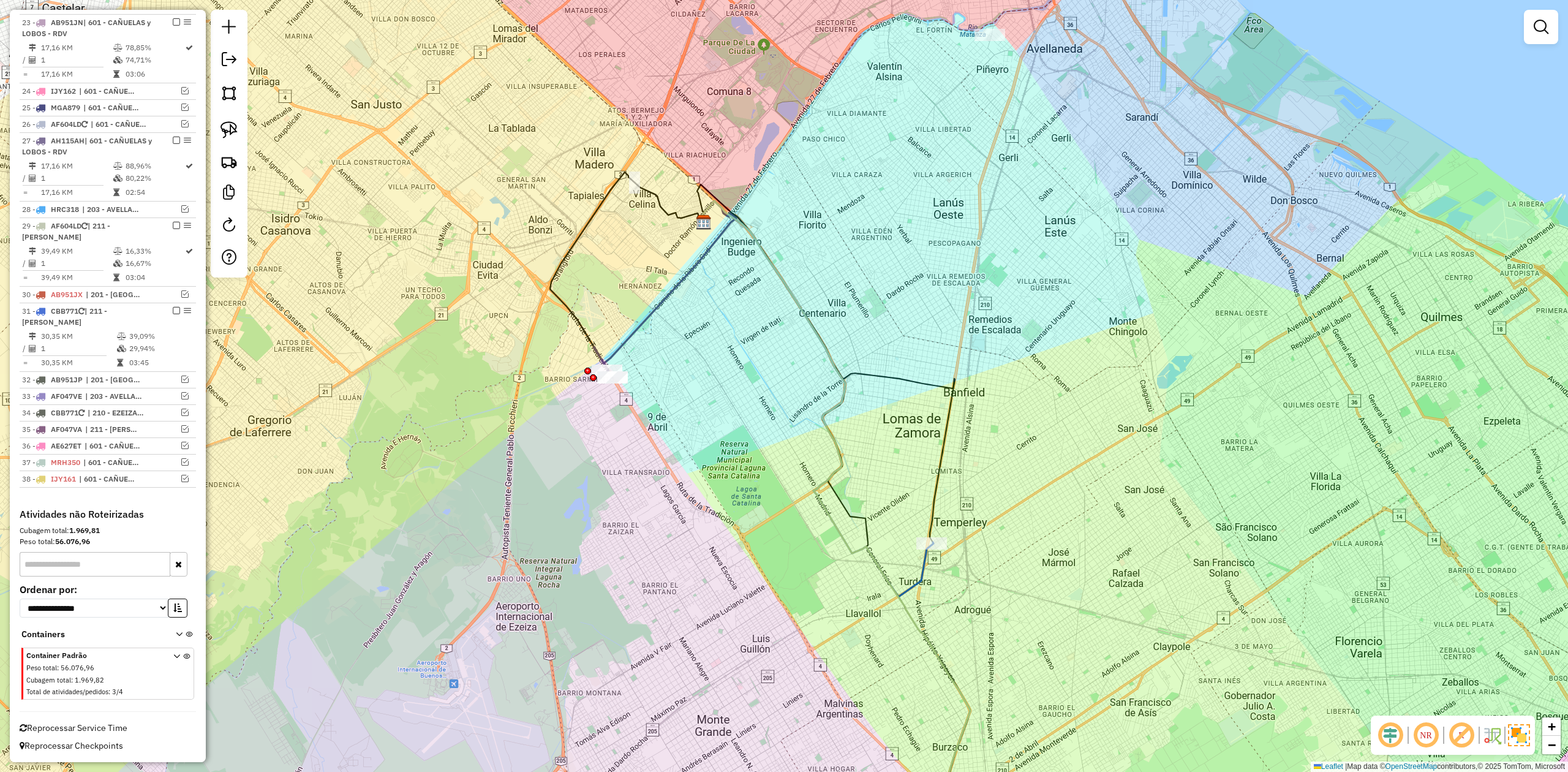
drag, startPoint x: 606, startPoint y: 417, endPoint x: 643, endPoint y: 440, distance: 43.6
click at [643, 448] on div "Janela de atendimento Grade de atendimento Capacidade Transportadoras Veículos …" at bounding box center [784, 386] width 1568 height 772
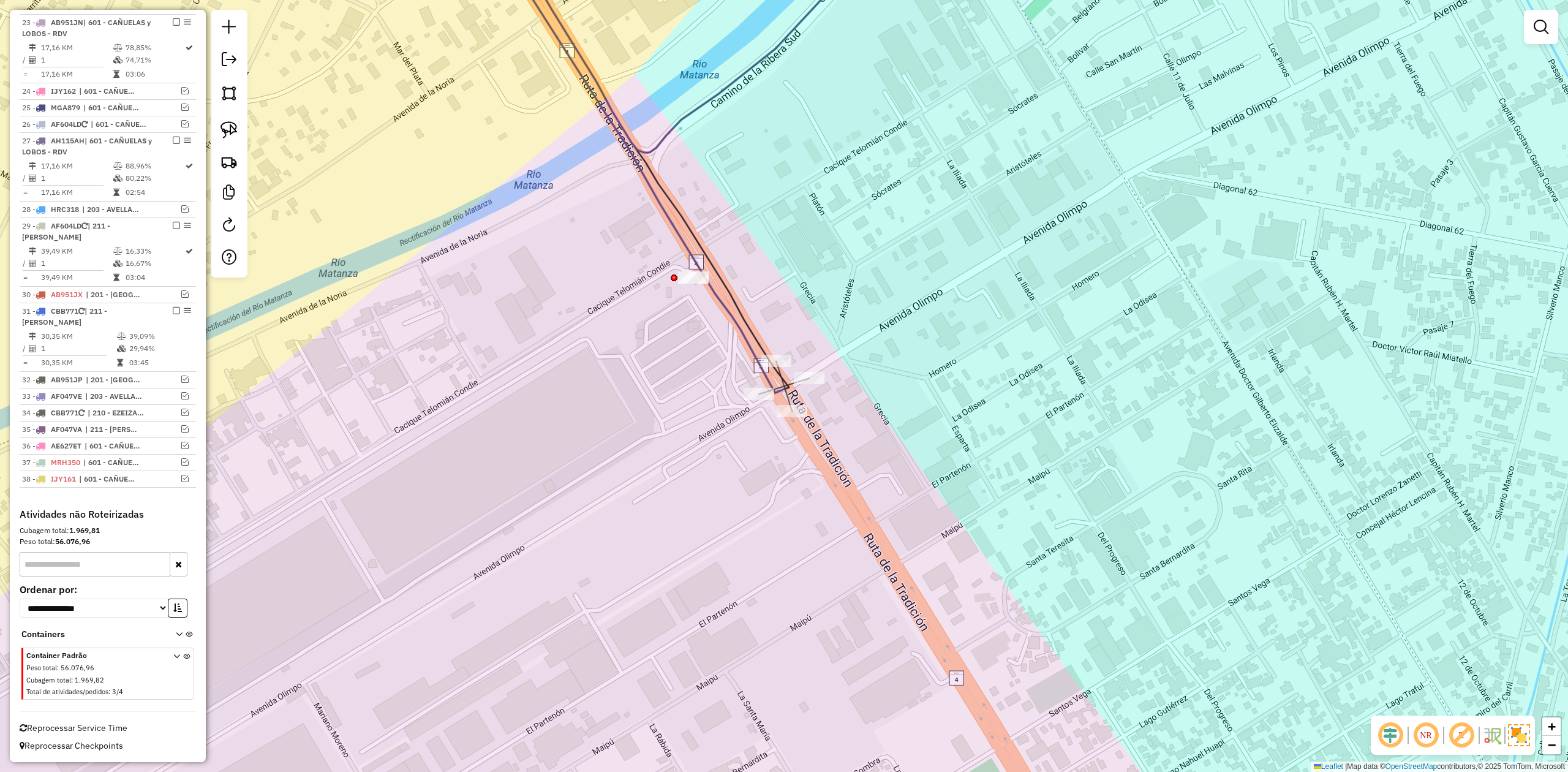
click at [764, 367] on div at bounding box center [776, 361] width 31 height 12
select select "**********"
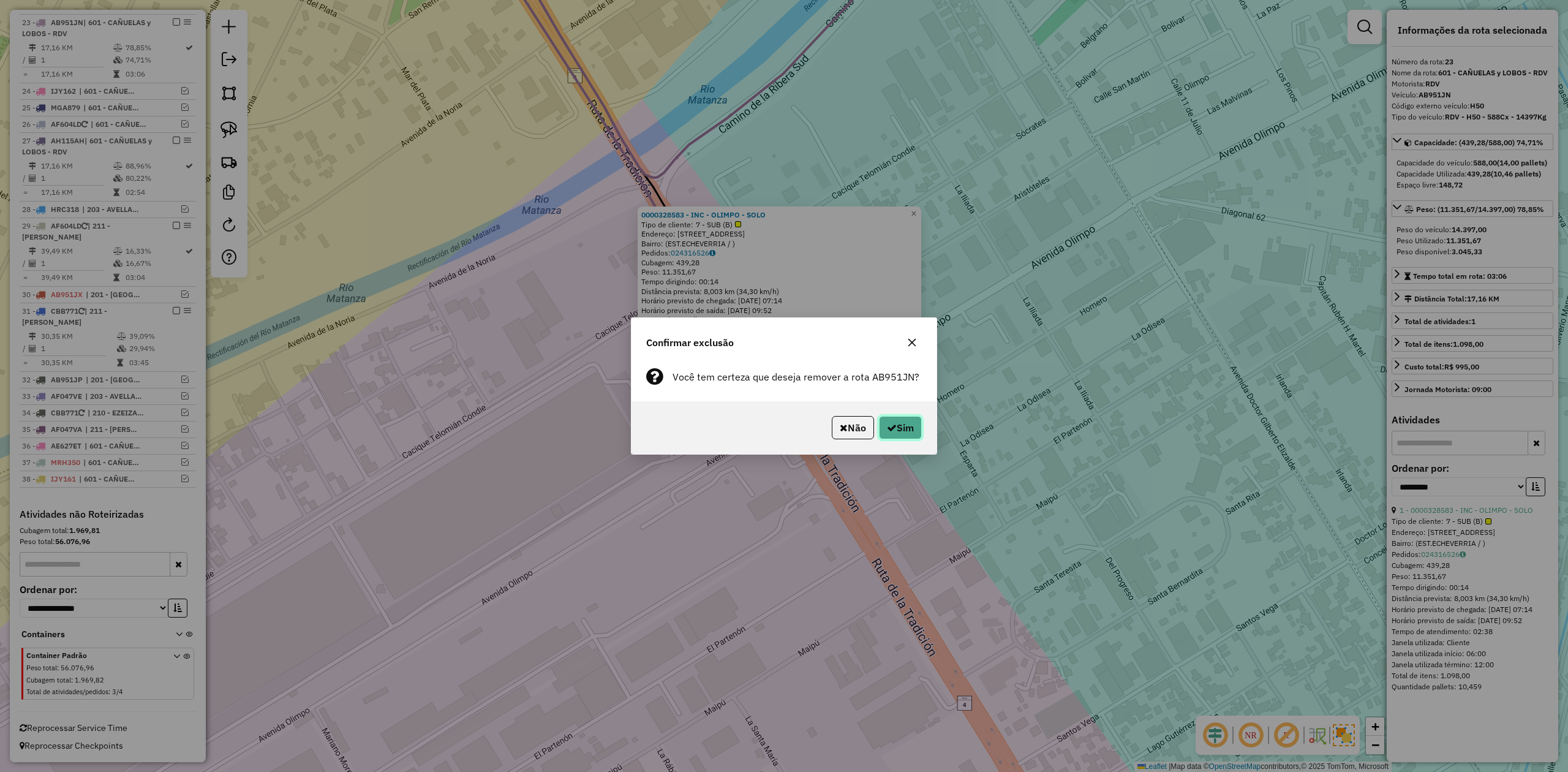
click at [914, 434] on button "Sim" at bounding box center [901, 428] width 43 height 23
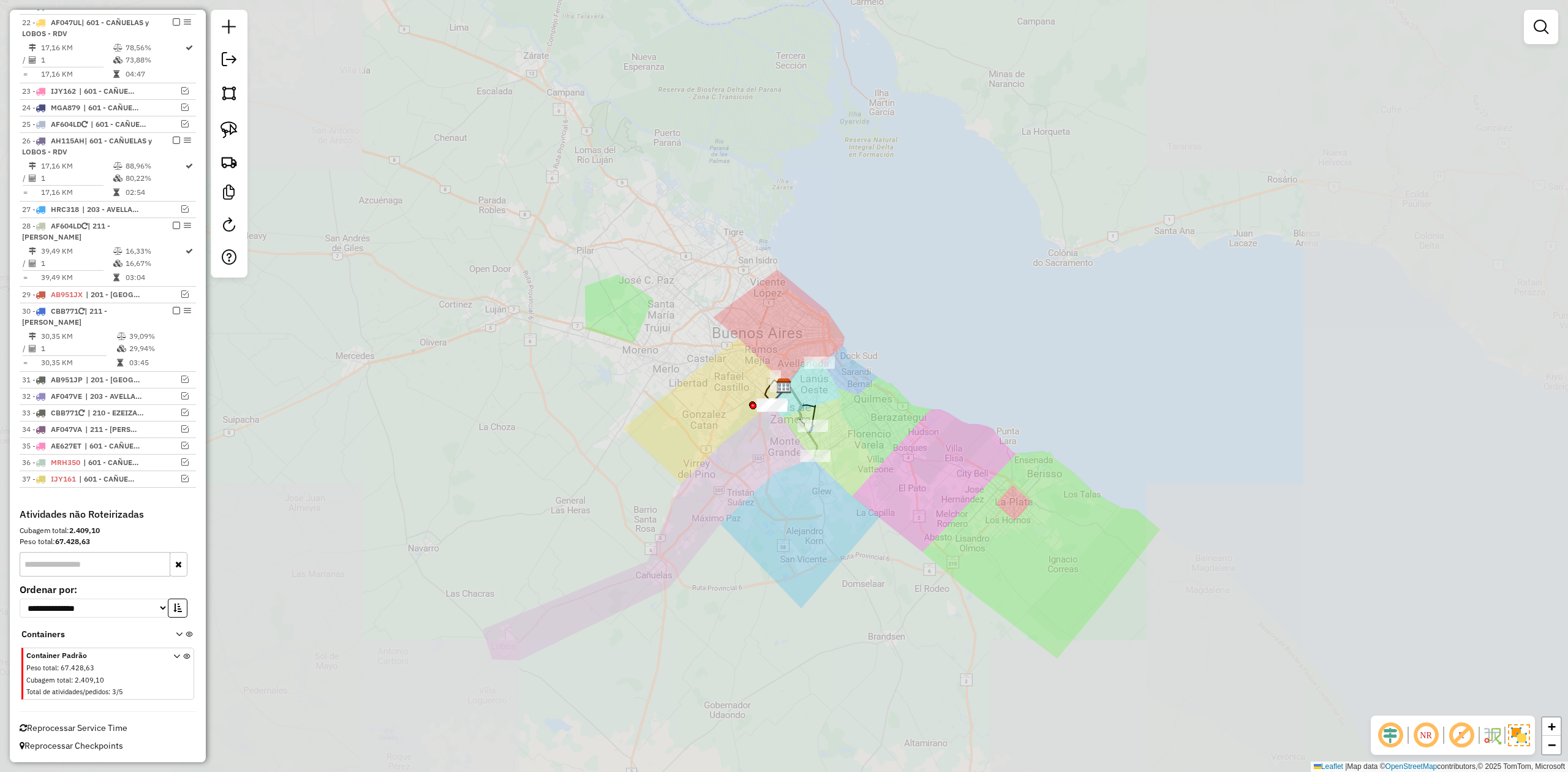
scroll to position [821, 0]
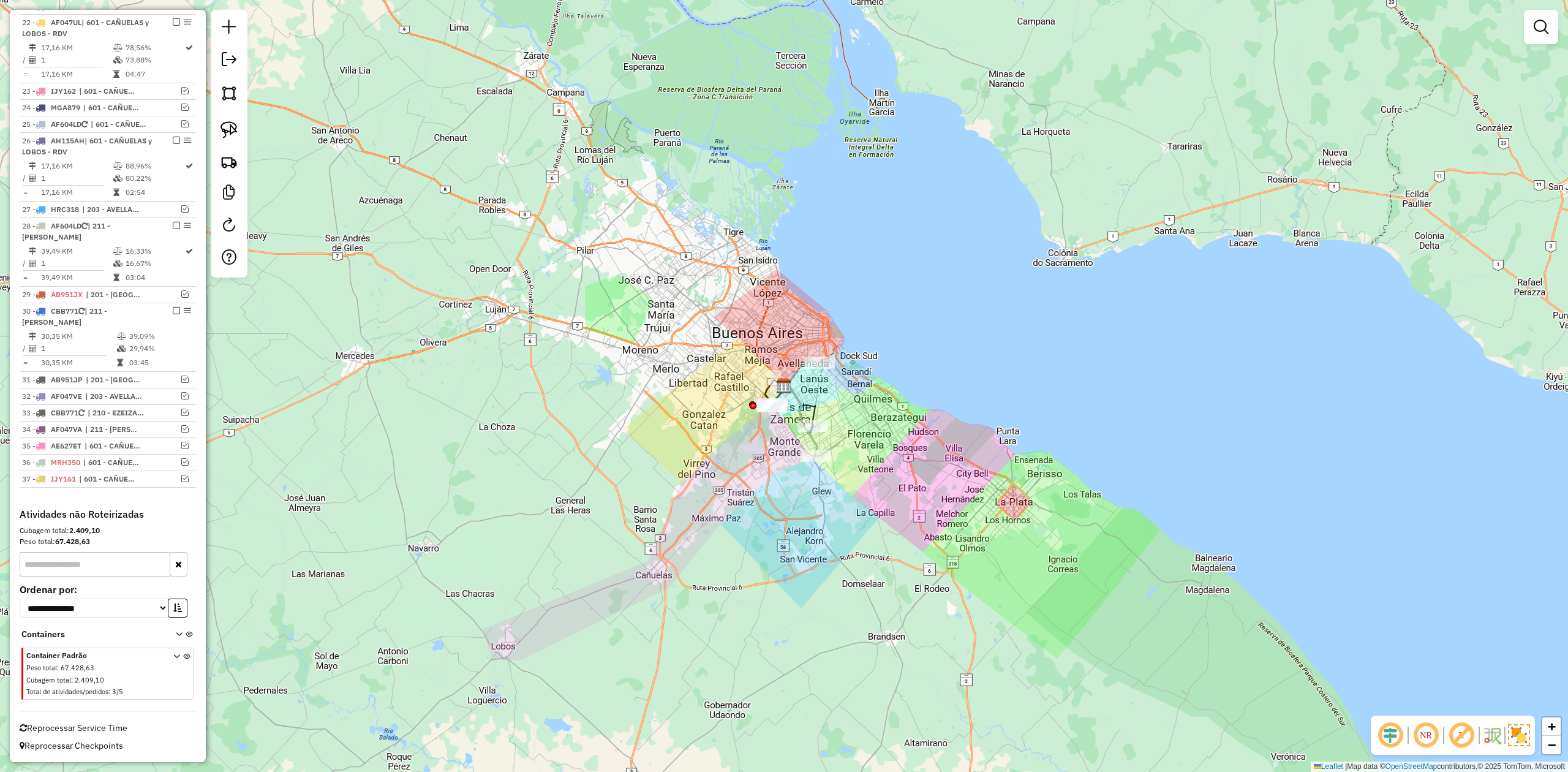
click at [813, 417] on icon at bounding box center [799, 403] width 32 height 45
select select "**********"
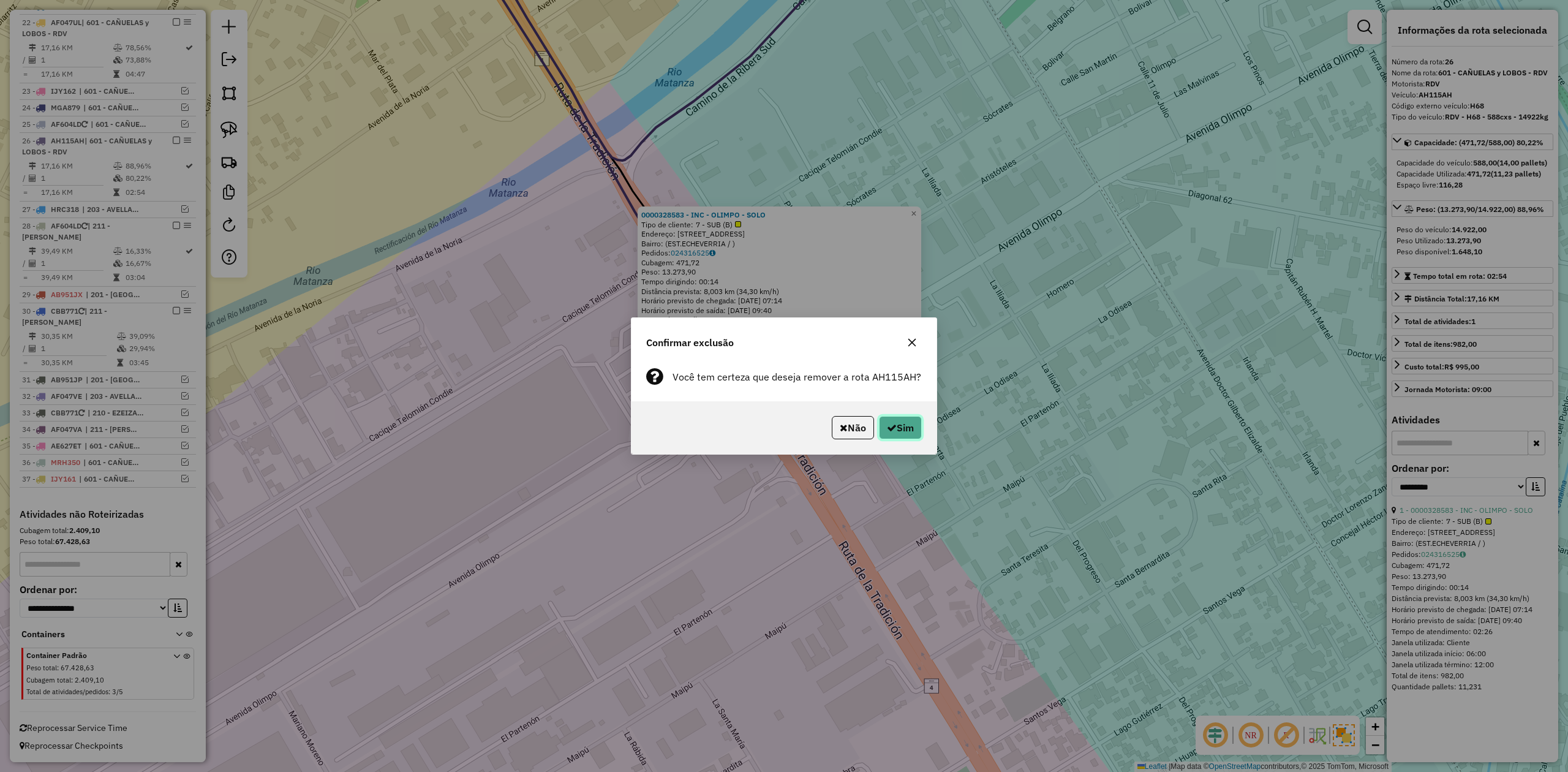
click at [893, 428] on button "Sim" at bounding box center [901, 428] width 43 height 23
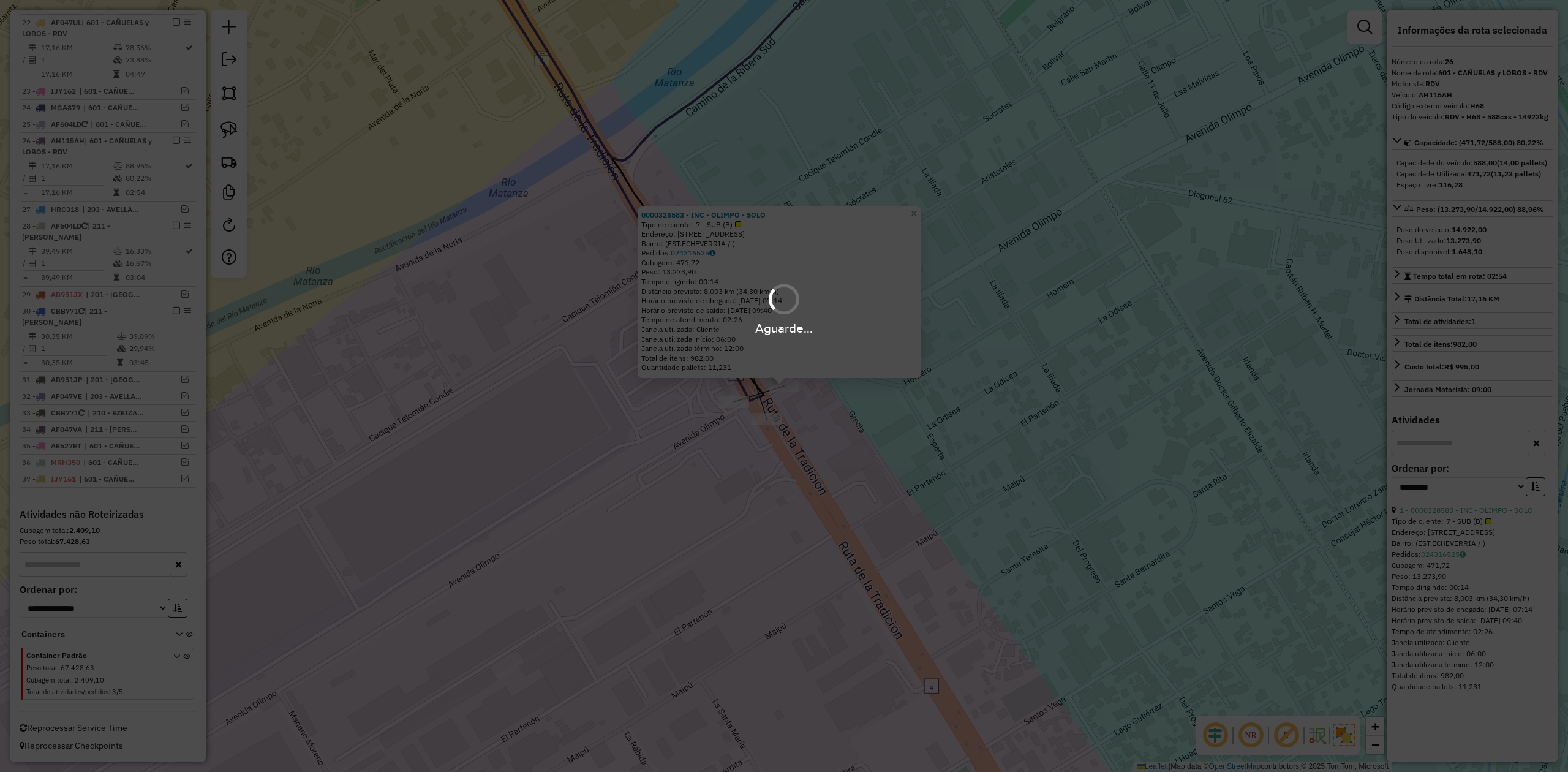
scroll to position [753, 0]
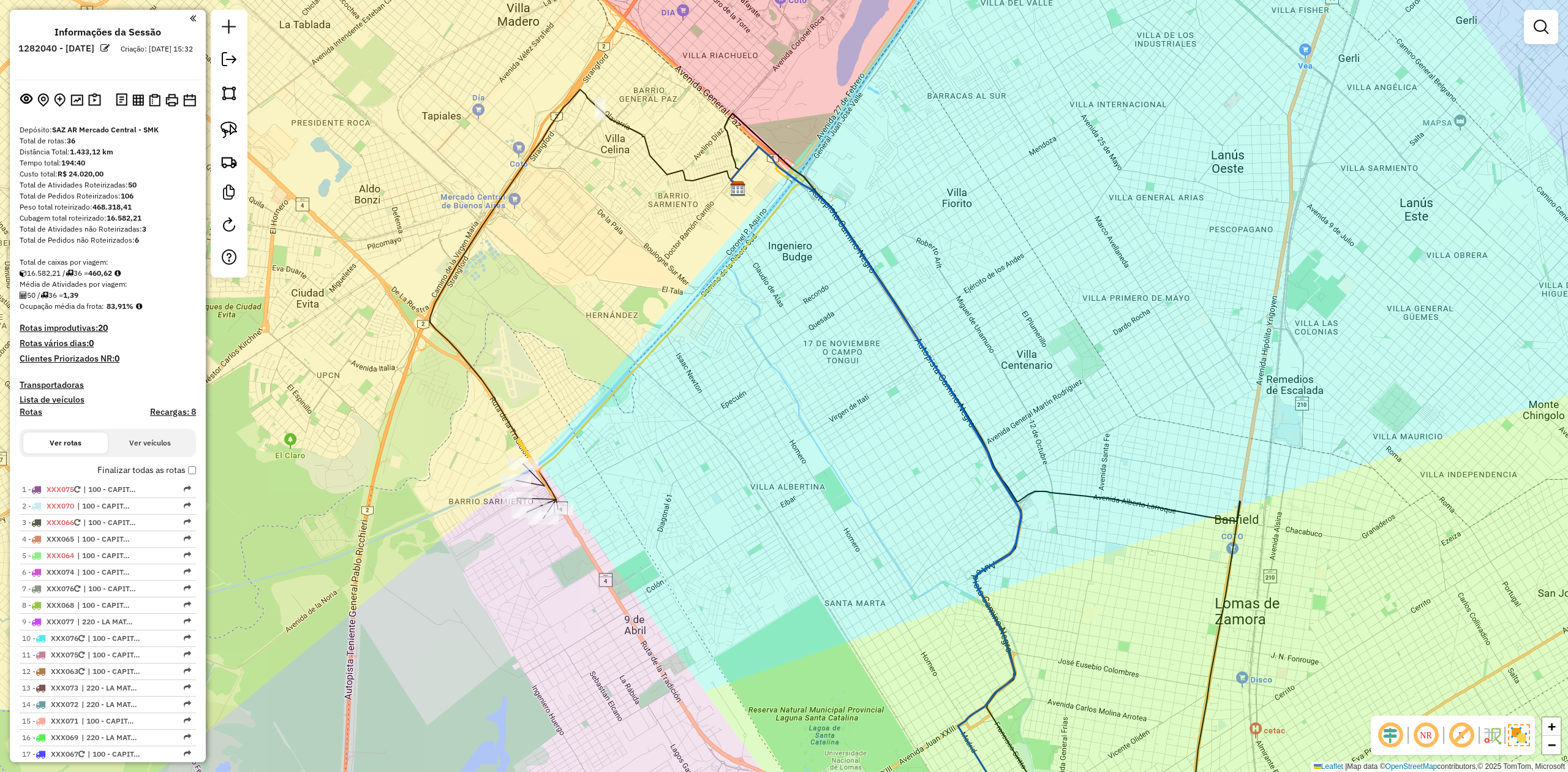
scroll to position [753, 0]
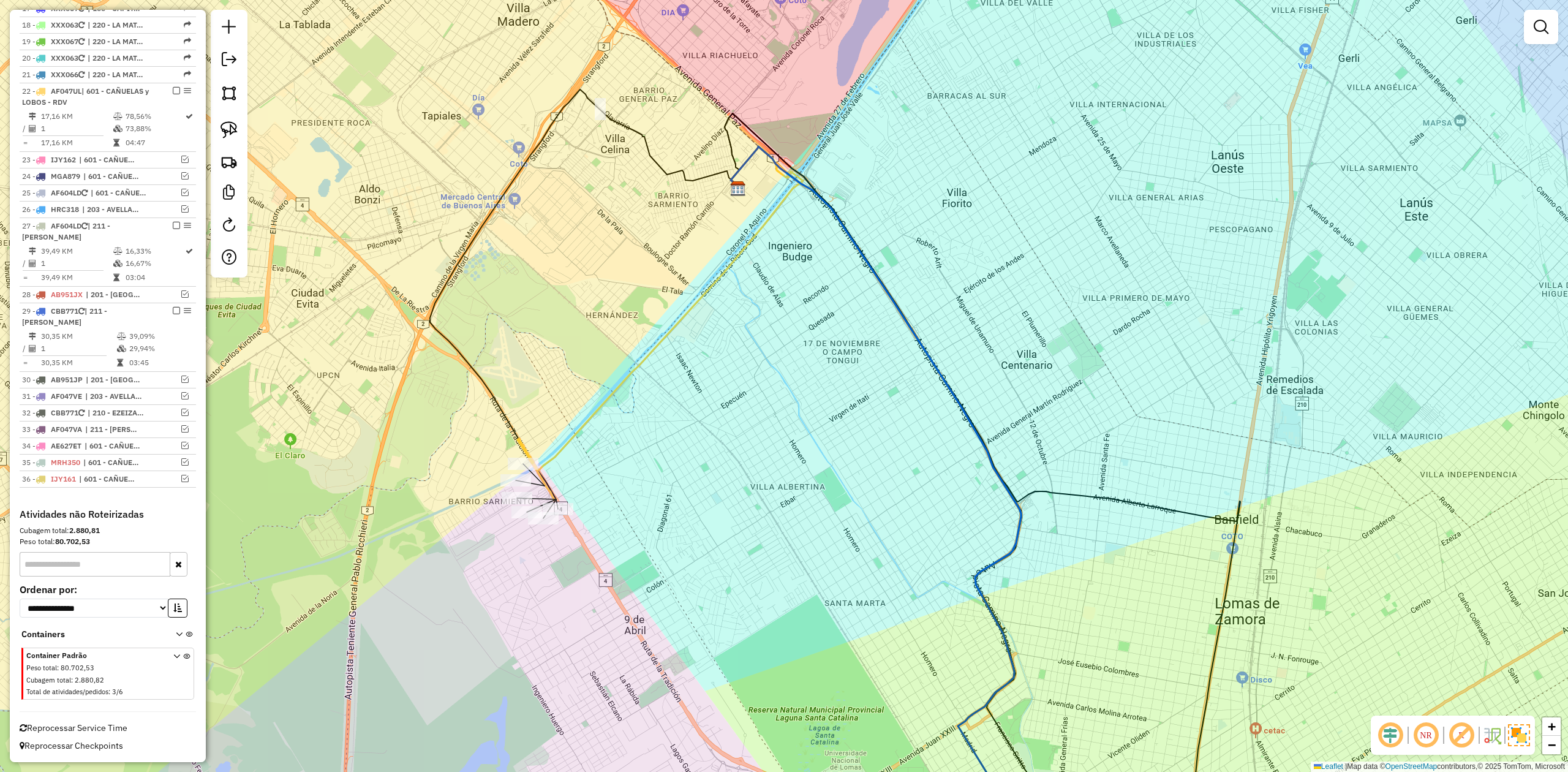
select select "**********"
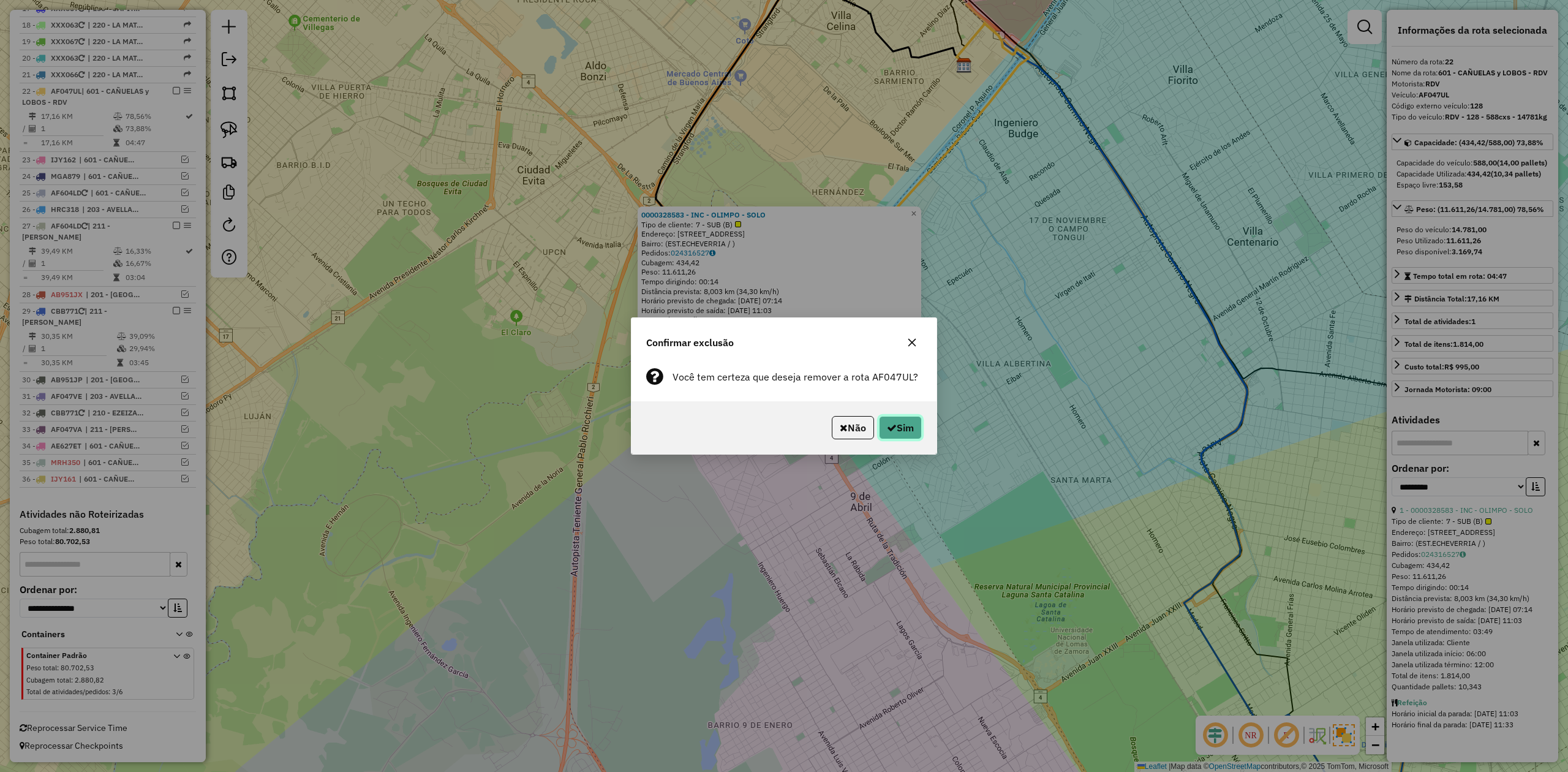
click at [910, 430] on button "Sim" at bounding box center [901, 428] width 43 height 23
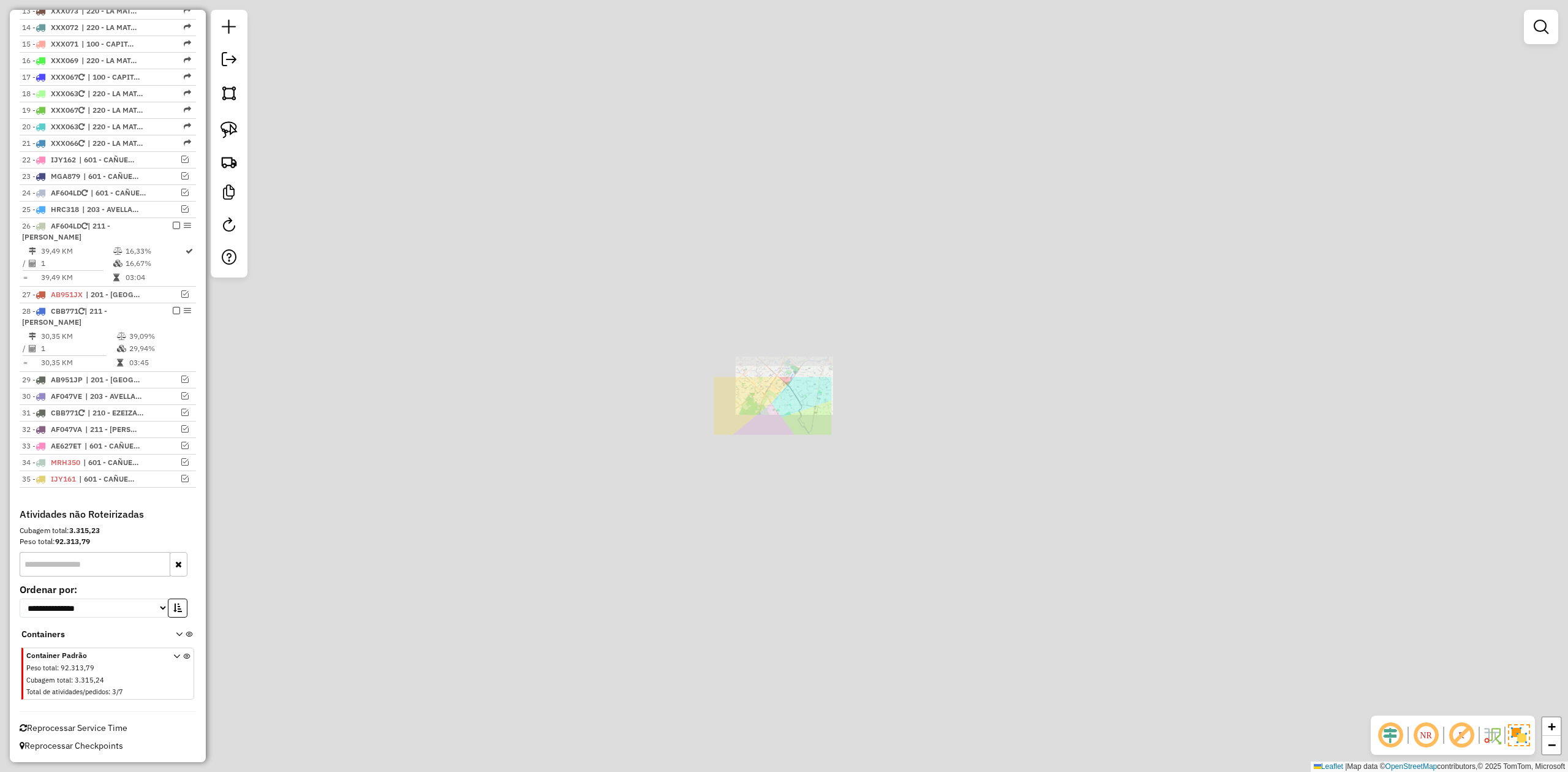
scroll to position [684, 0]
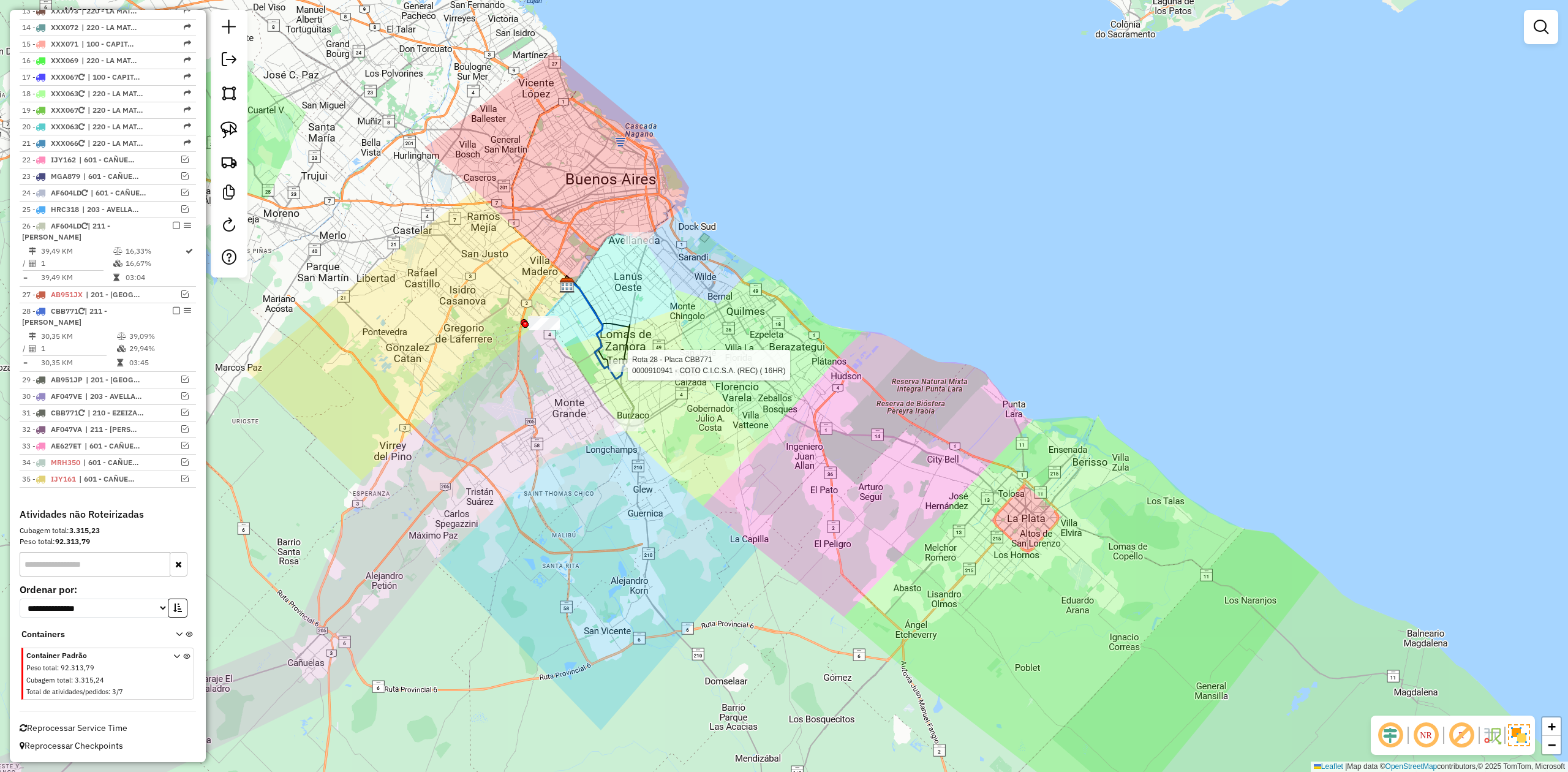
select select "**********"
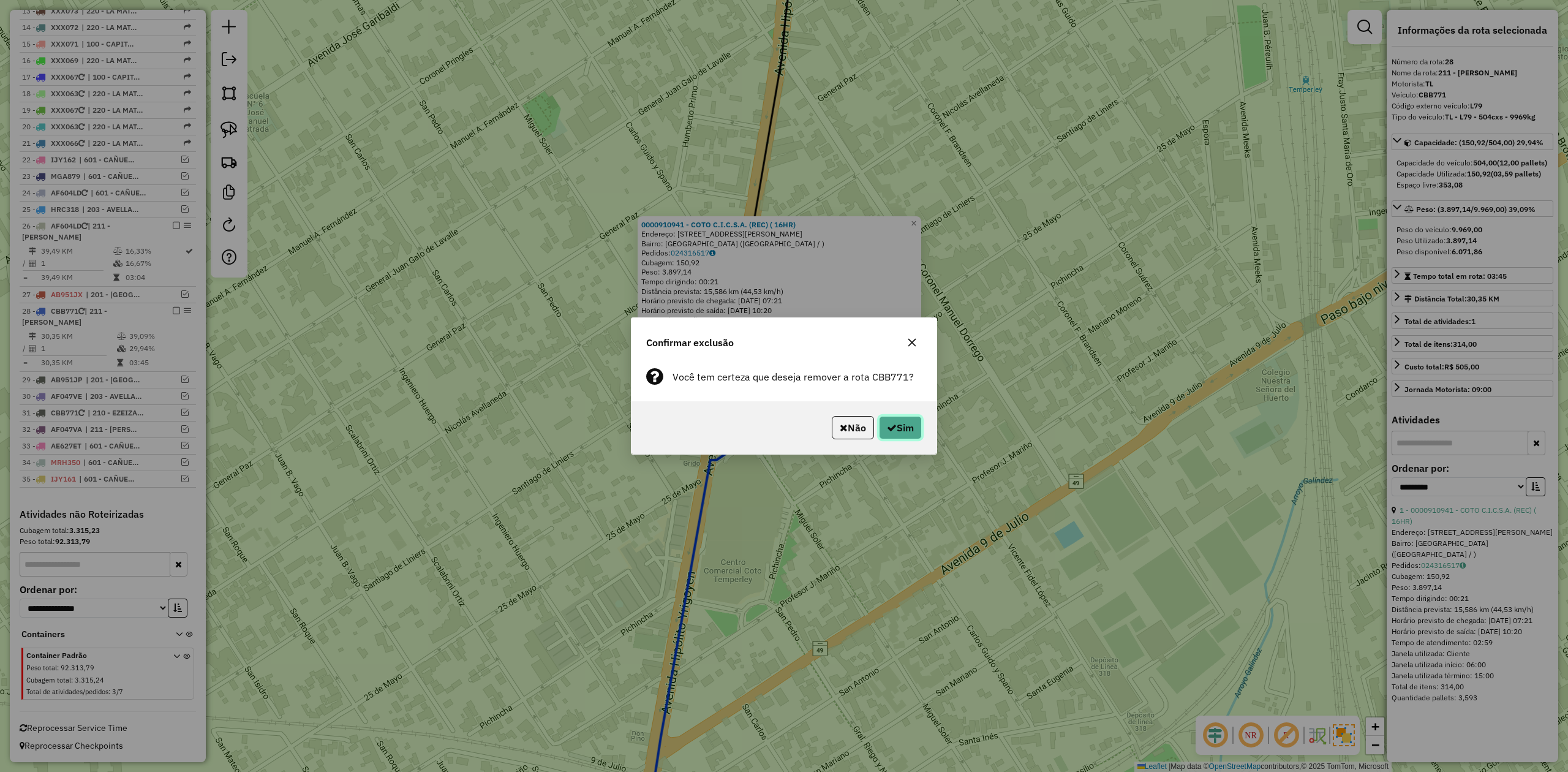
click at [898, 430] on button "Sim" at bounding box center [901, 428] width 43 height 23
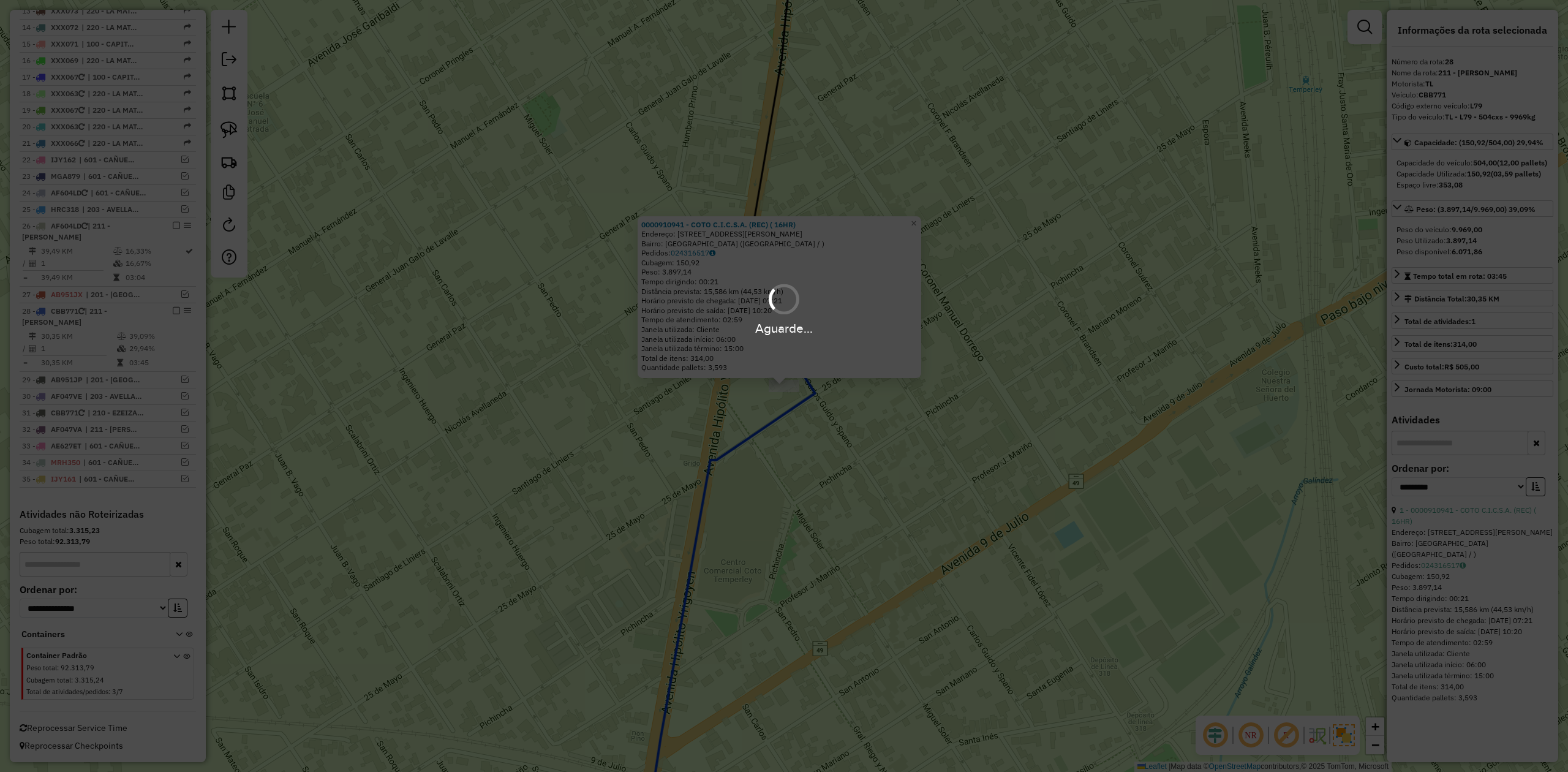
scroll to position [615, 0]
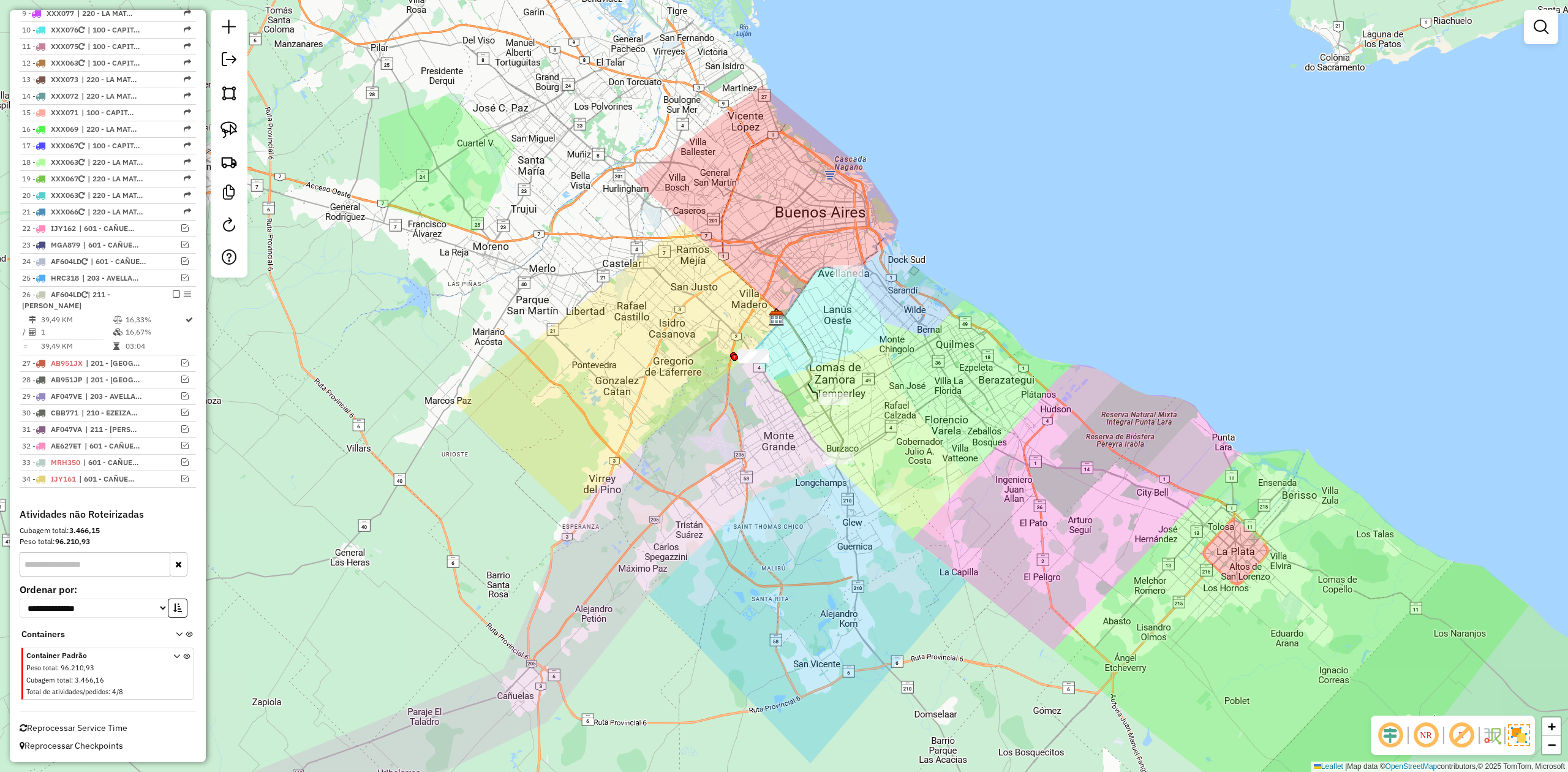
click at [841, 425] on icon at bounding box center [810, 386] width 67 height 146
select select "**********"
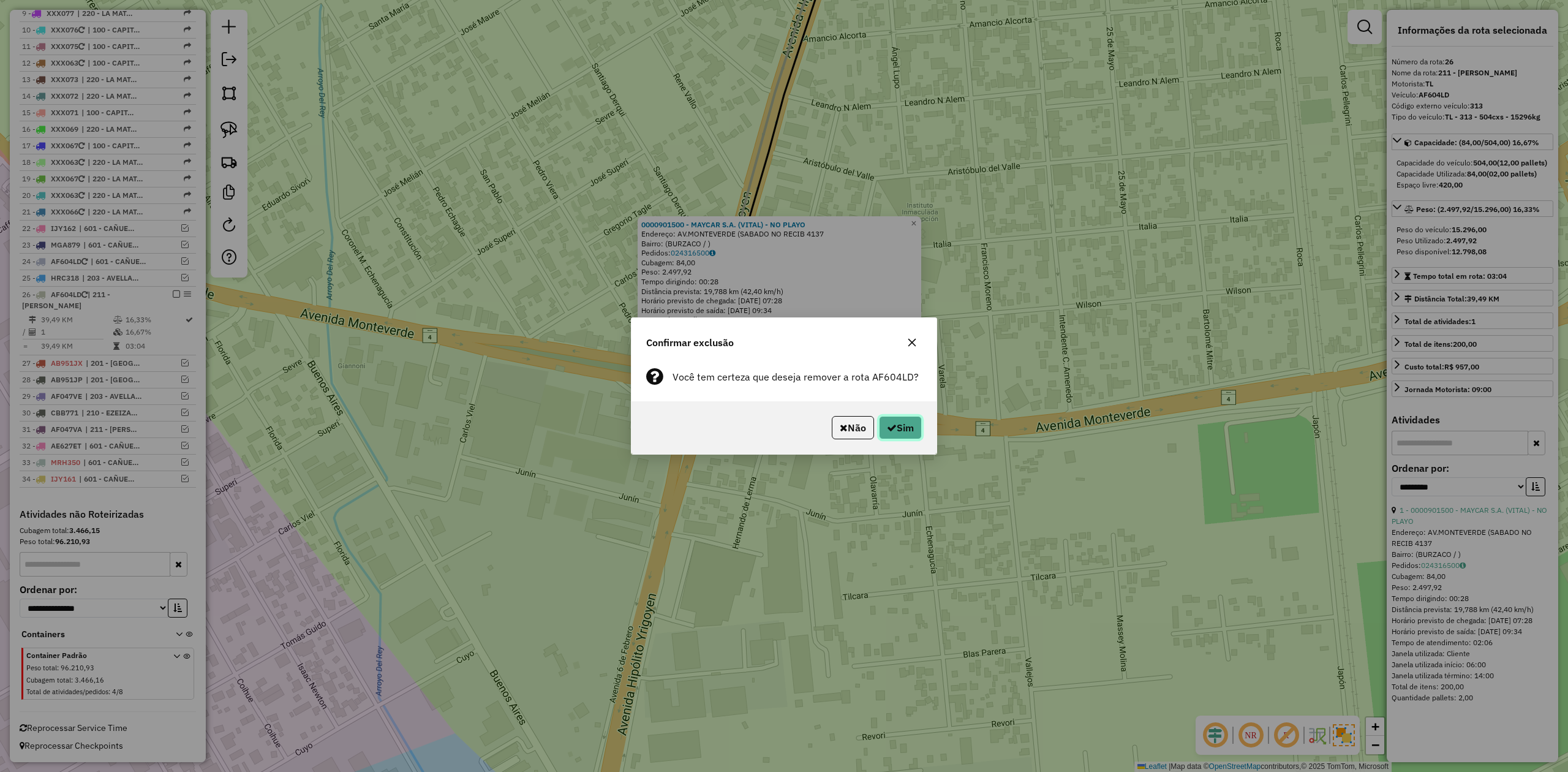
click at [919, 427] on button "Sim" at bounding box center [901, 428] width 43 height 23
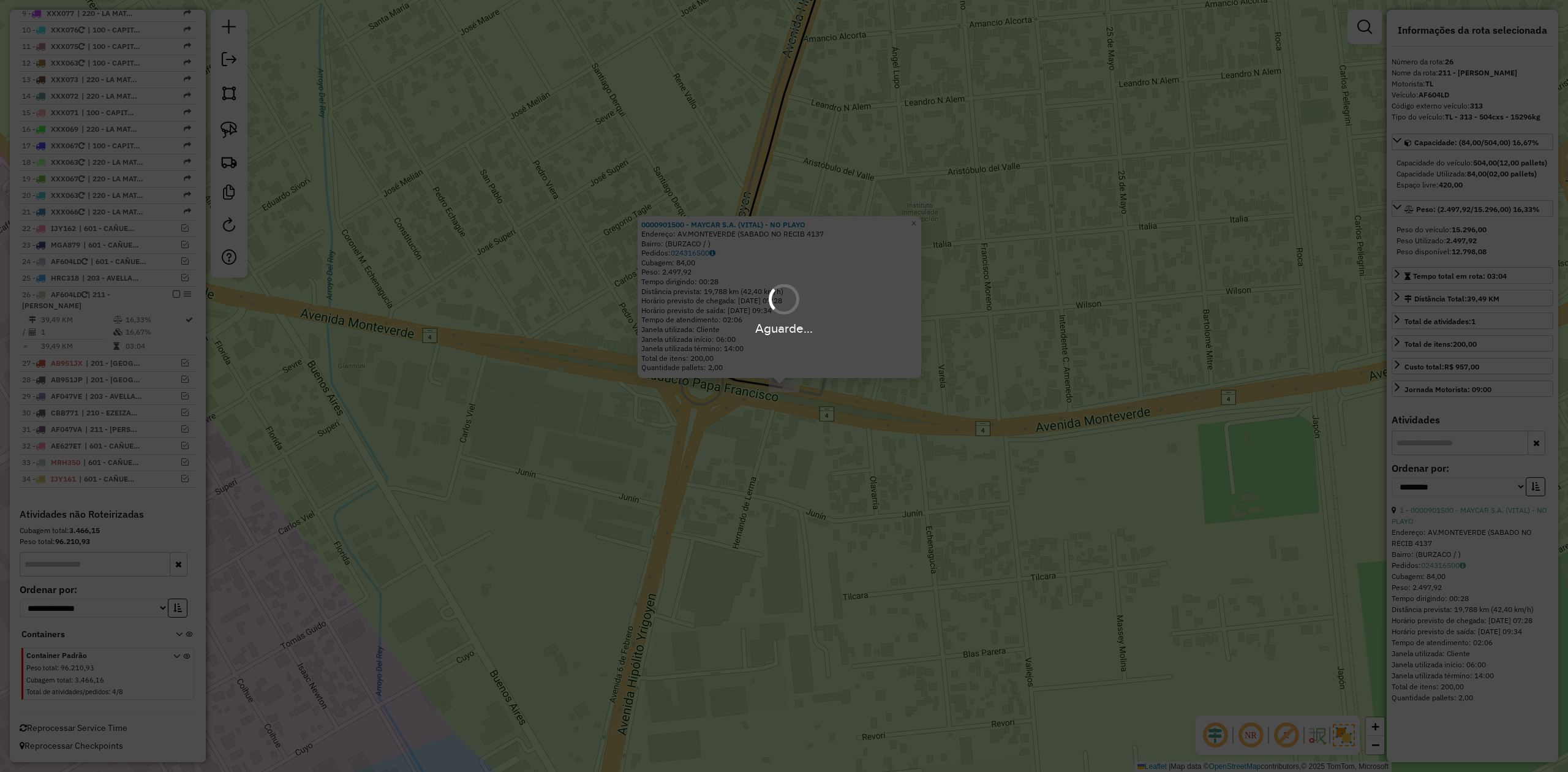
scroll to position [547, 0]
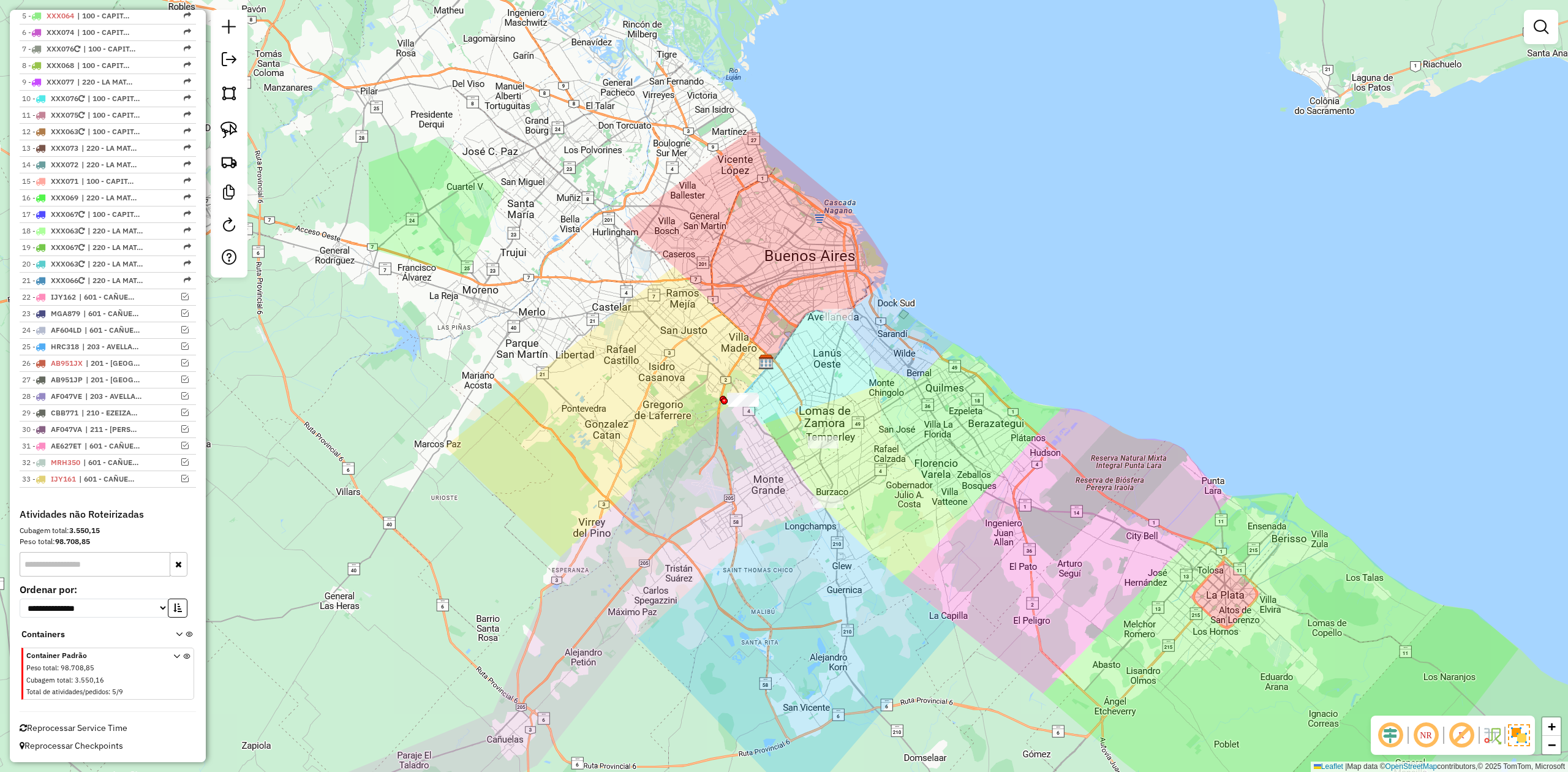
click at [684, 503] on div "Janela de atendimento Grade de atendimento Capacidade Transportadoras Veículos …" at bounding box center [784, 386] width 1568 height 772
click at [683, 510] on div "Janela de atendimento Grade de atendimento Capacidade Transportadoras Veículos …" at bounding box center [784, 386] width 1568 height 772
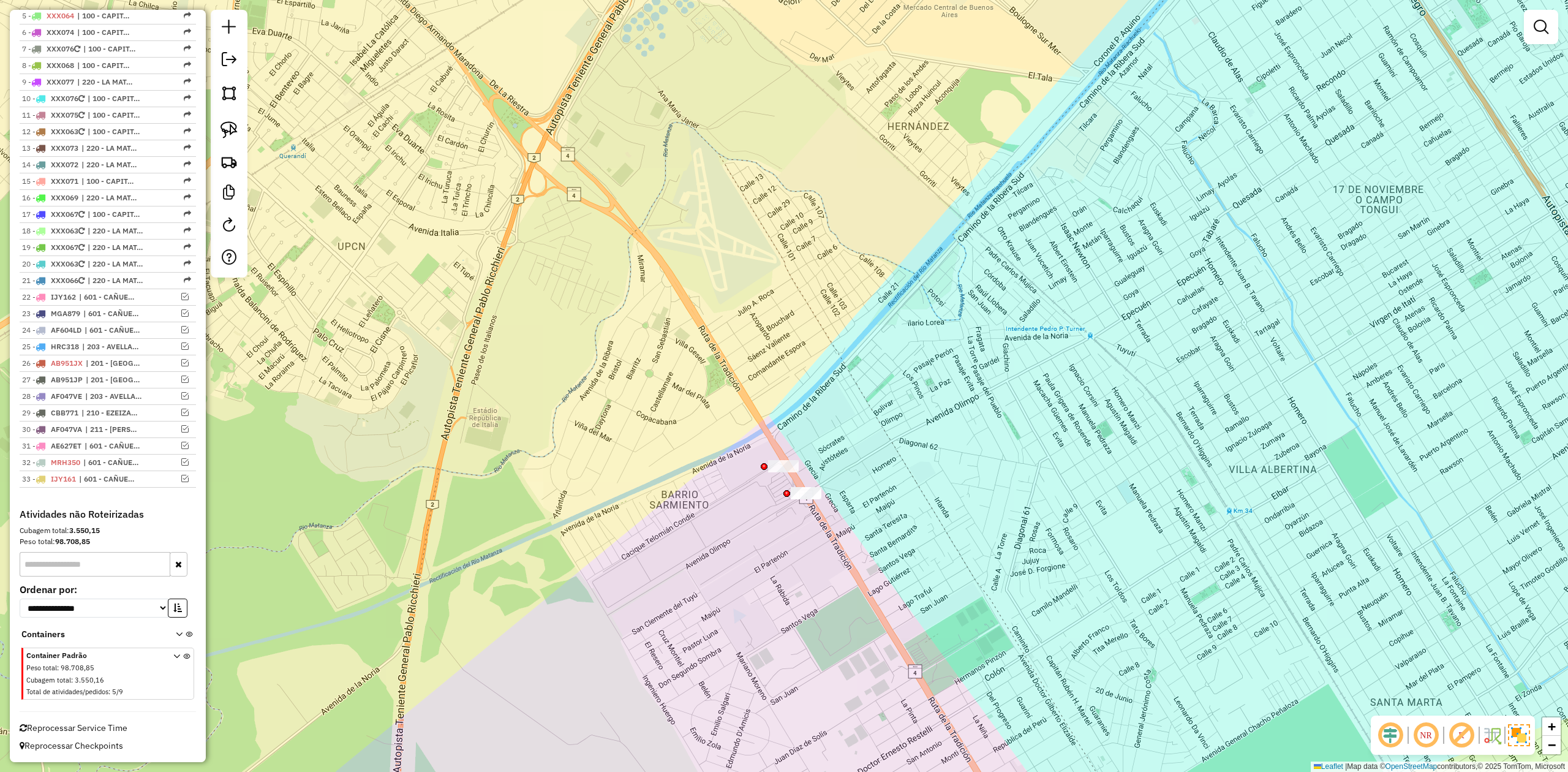
click at [784, 478] on div "Janela de atendimento Grade de atendimento Capacidade Transportadoras Veículos …" at bounding box center [784, 386] width 1568 height 772
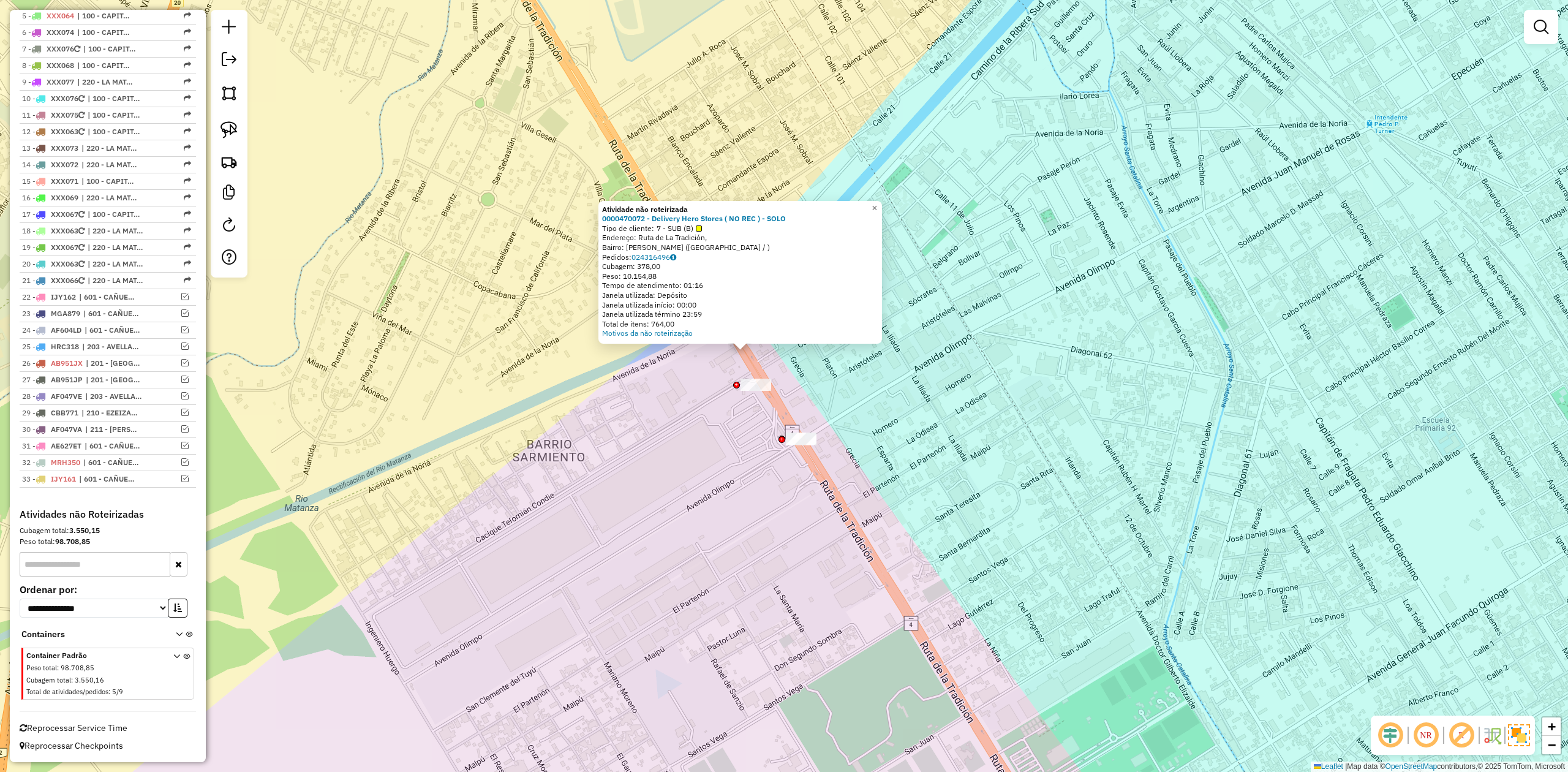
click at [765, 494] on div "Atividade não roteirizada 0000470072 - Delivery Hero Stores ( NO REC ) - SOLO T…" at bounding box center [784, 386] width 1568 height 772
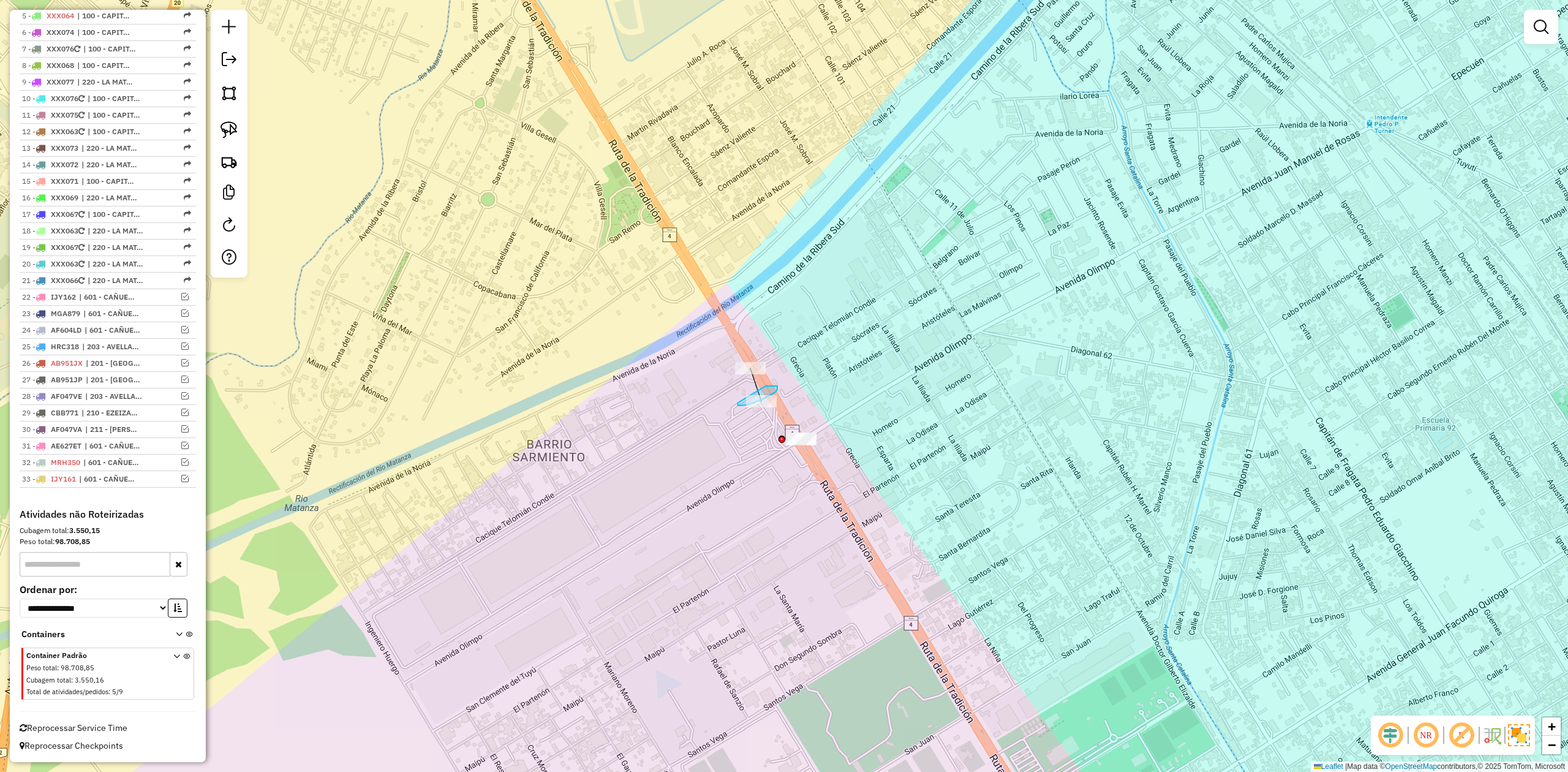
click at [747, 402] on div "Janela de atendimento Grade de atendimento Capacidade Transportadoras Veículos …" at bounding box center [784, 386] width 1568 height 772
drag, startPoint x: 740, startPoint y: 425, endPoint x: 711, endPoint y: 429, distance: 29.3
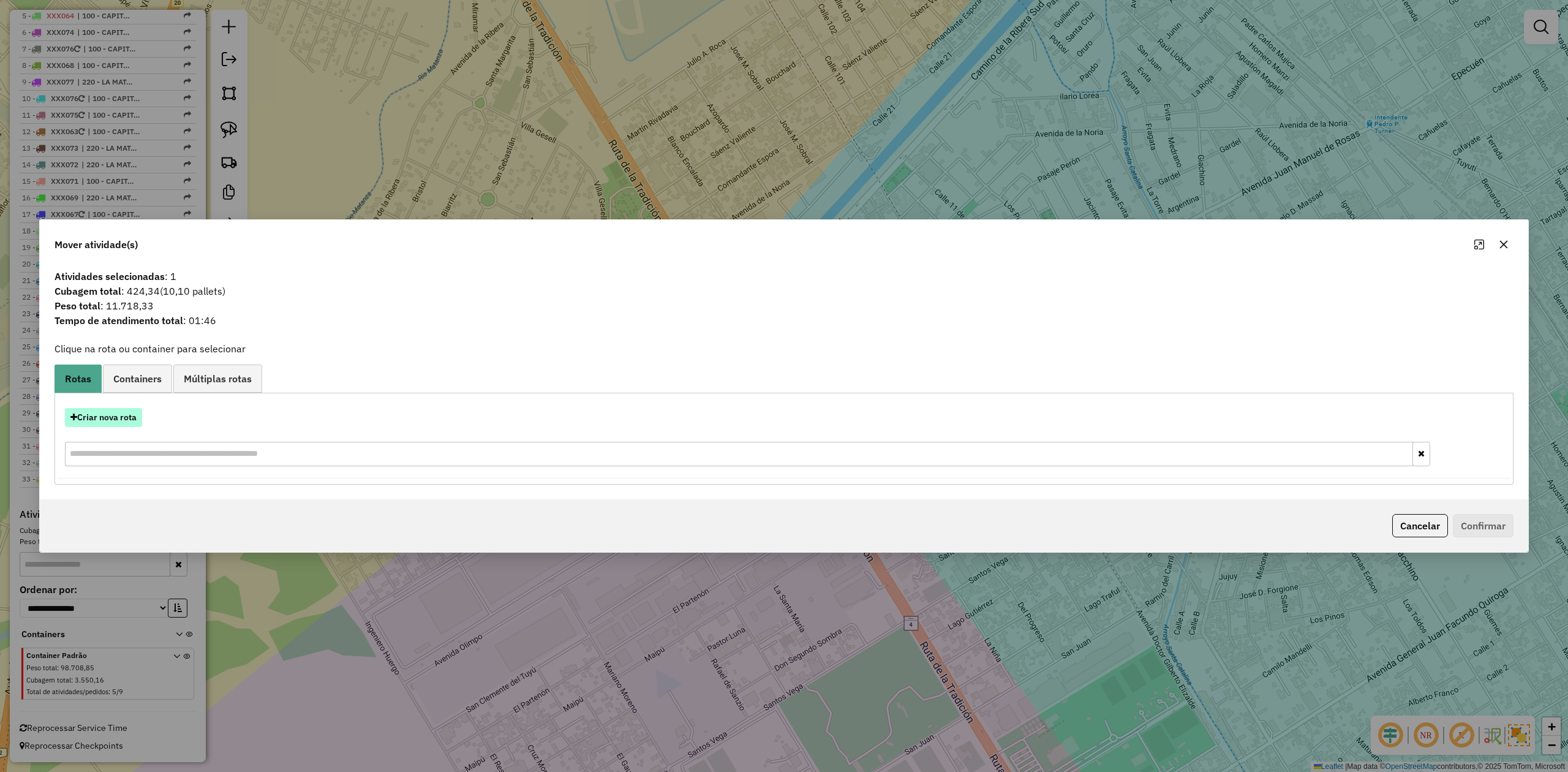
click at [122, 417] on button "Criar nova rota" at bounding box center [103, 417] width 77 height 19
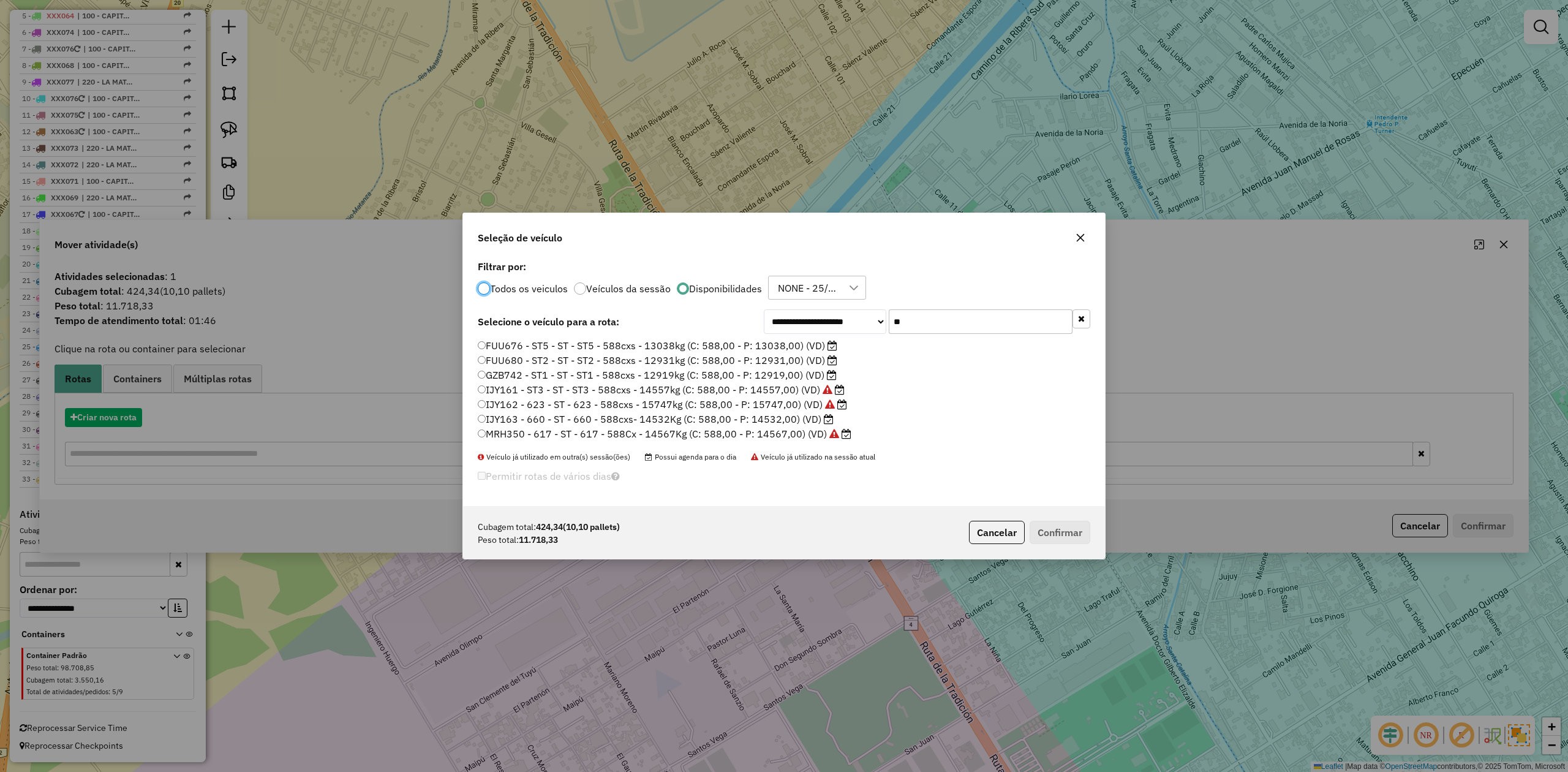
scroll to position [6, 3]
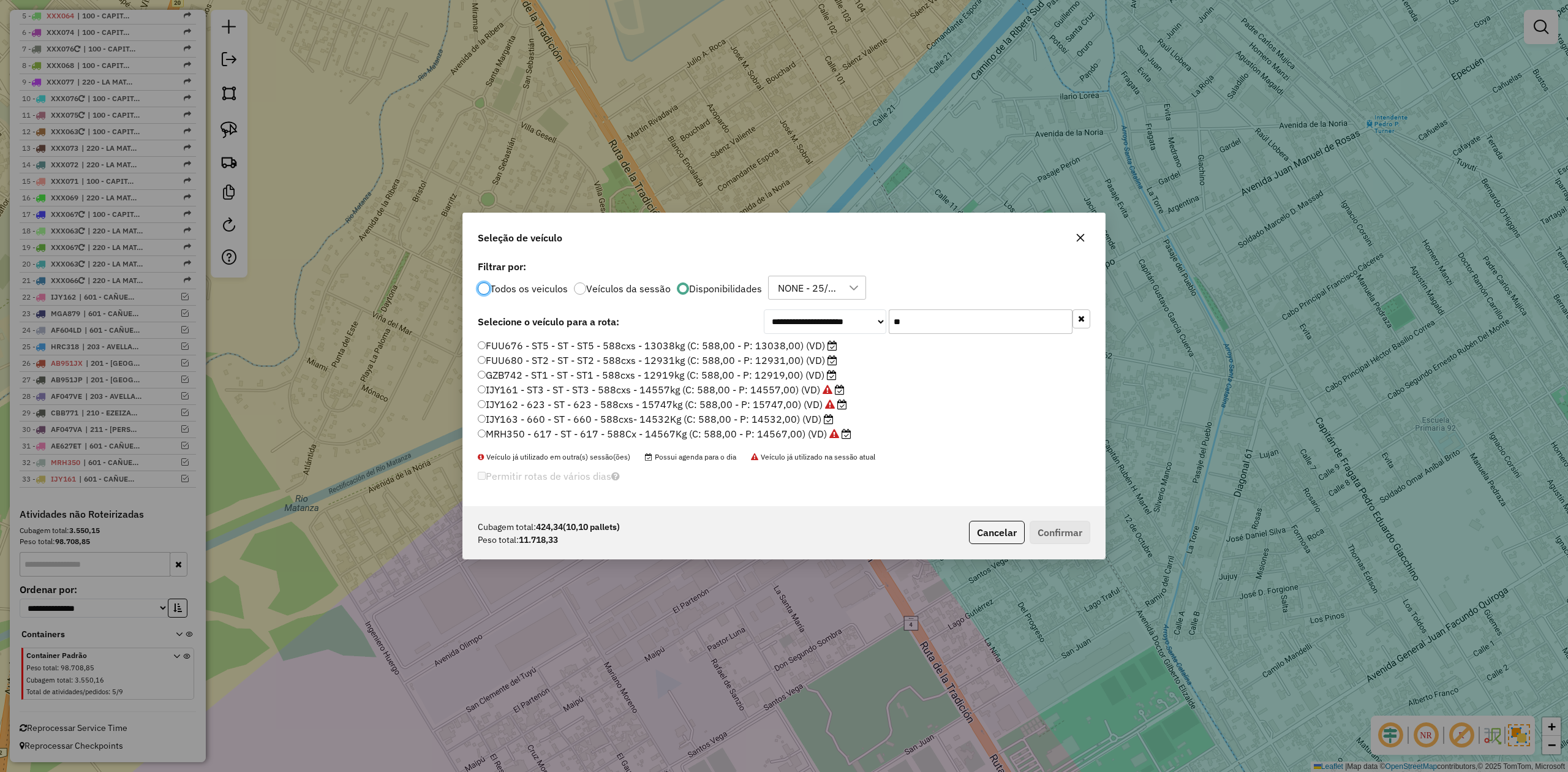
drag, startPoint x: 920, startPoint y: 326, endPoint x: 882, endPoint y: 319, distance: 38.6
click at [882, 319] on div "**********" at bounding box center [927, 322] width 327 height 25
drag, startPoint x: 791, startPoint y: 366, endPoint x: 797, endPoint y: 375, distance: 10.8
click at [791, 366] on label "FUU680 - ST2 - ST - ST2 - 588cxs - 12931kg (C: 588,00 - P: 12931,00) (VD)" at bounding box center [657, 360] width 360 height 14
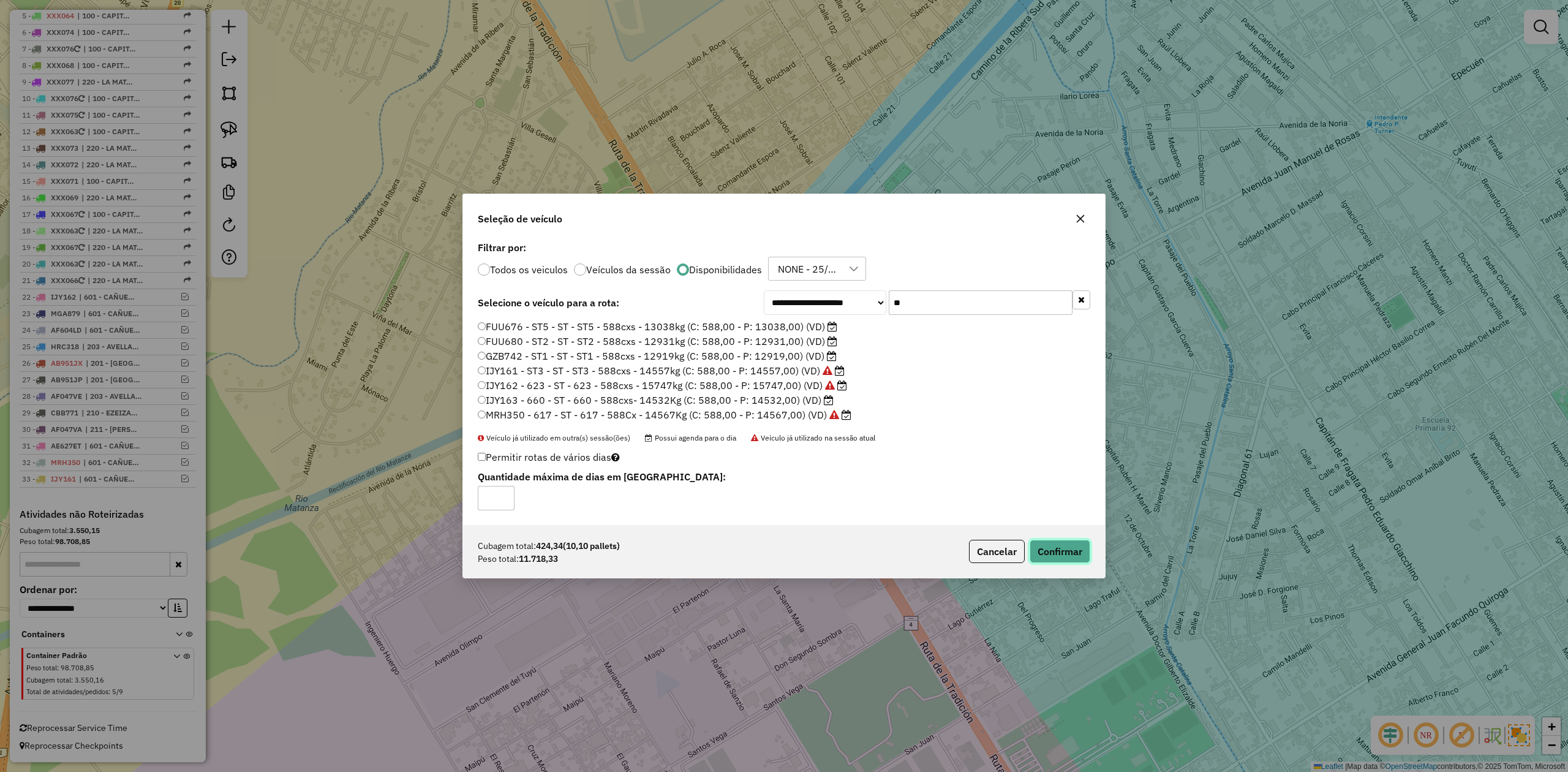
click at [1061, 549] on button "Confirmar" at bounding box center [1060, 551] width 60 height 23
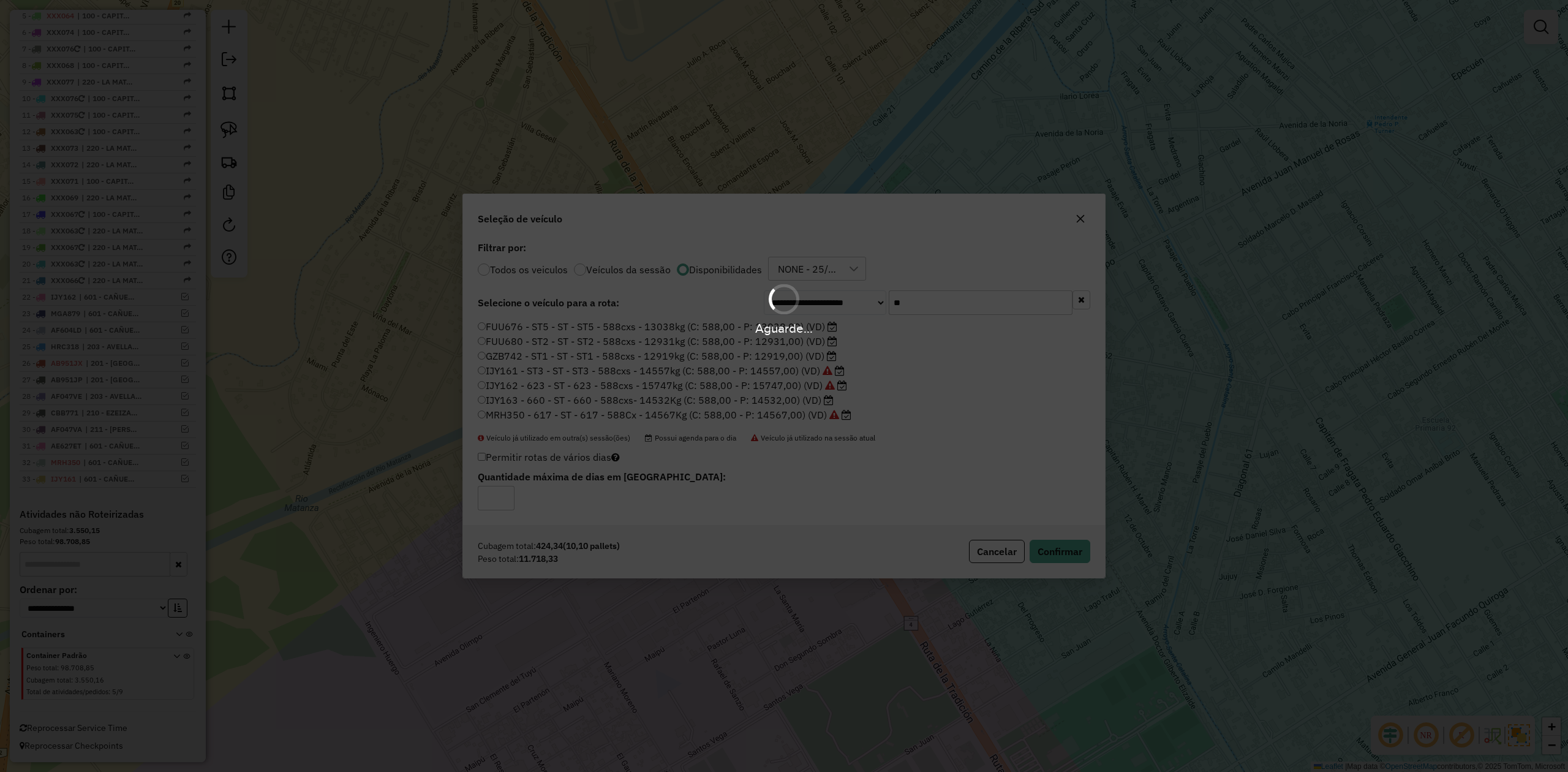
scroll to position [615, 0]
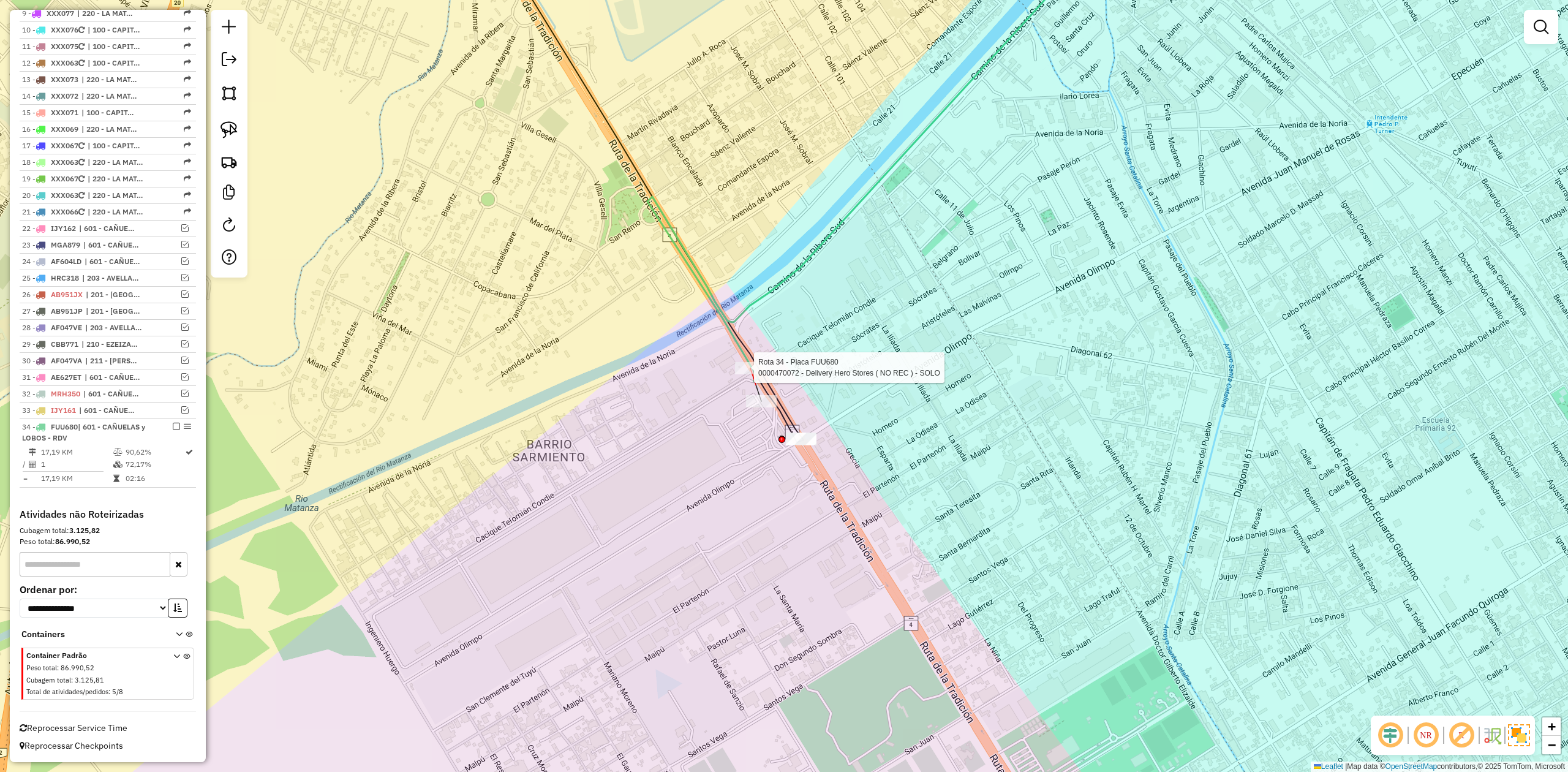
click at [751, 374] on div at bounding box center [750, 368] width 31 height 12
select select "**********"
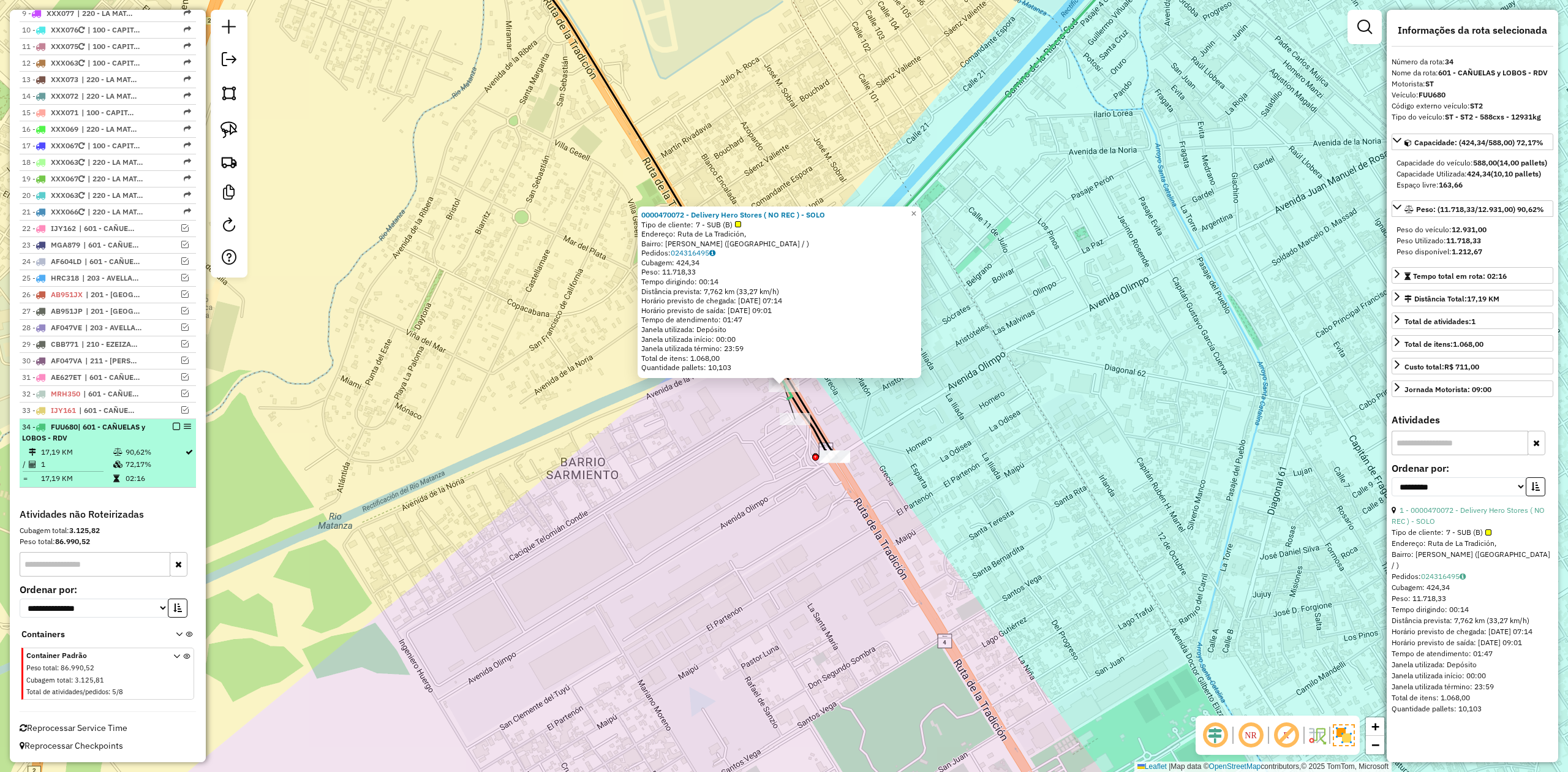
click at [174, 427] on em at bounding box center [176, 426] width 8 height 8
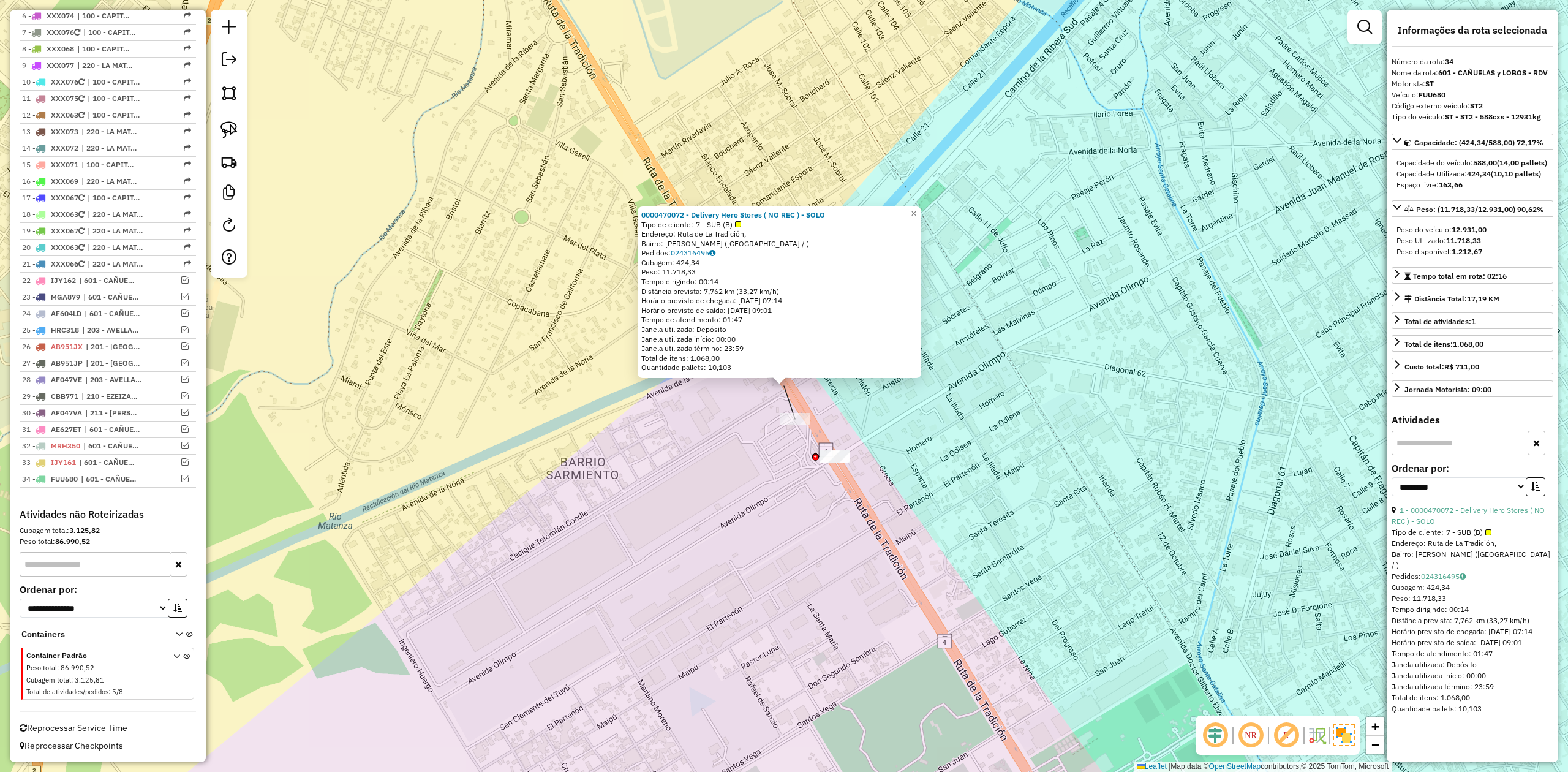
scroll to position [564, 0]
drag, startPoint x: 702, startPoint y: 425, endPoint x: 694, endPoint y: 410, distance: 17.0
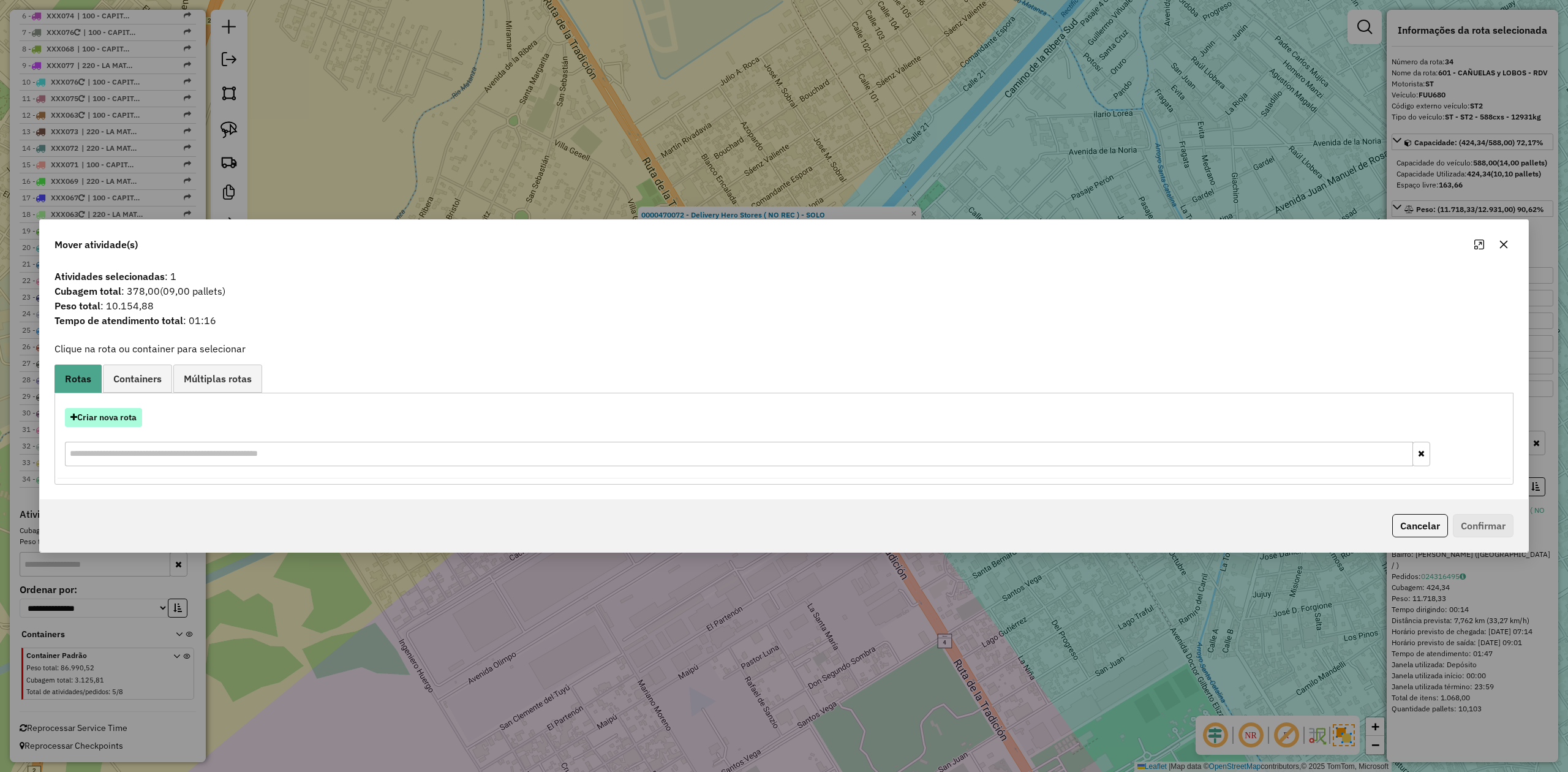
click at [118, 412] on button "Criar nova rota" at bounding box center [103, 417] width 77 height 19
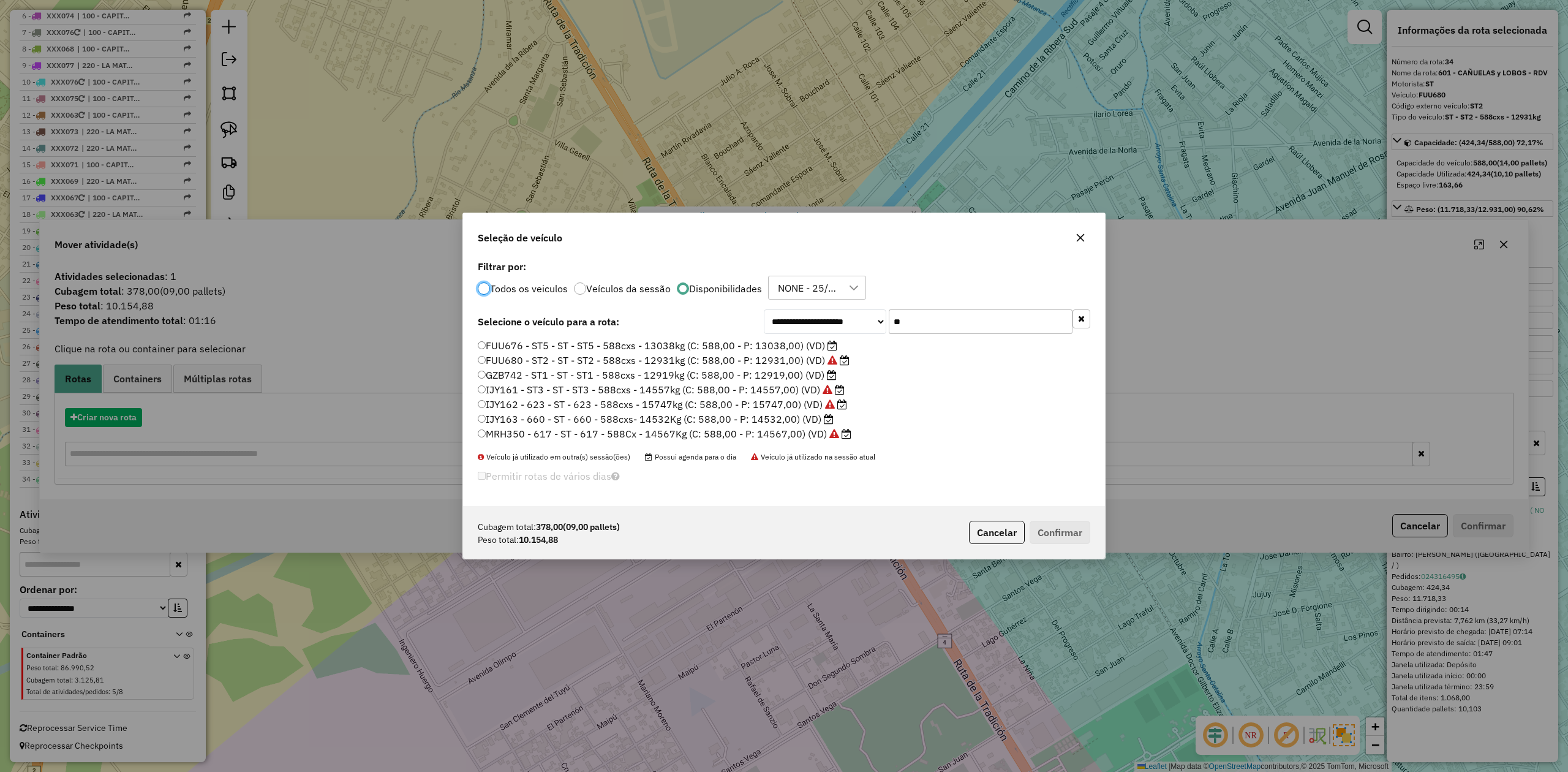
scroll to position [6, 3]
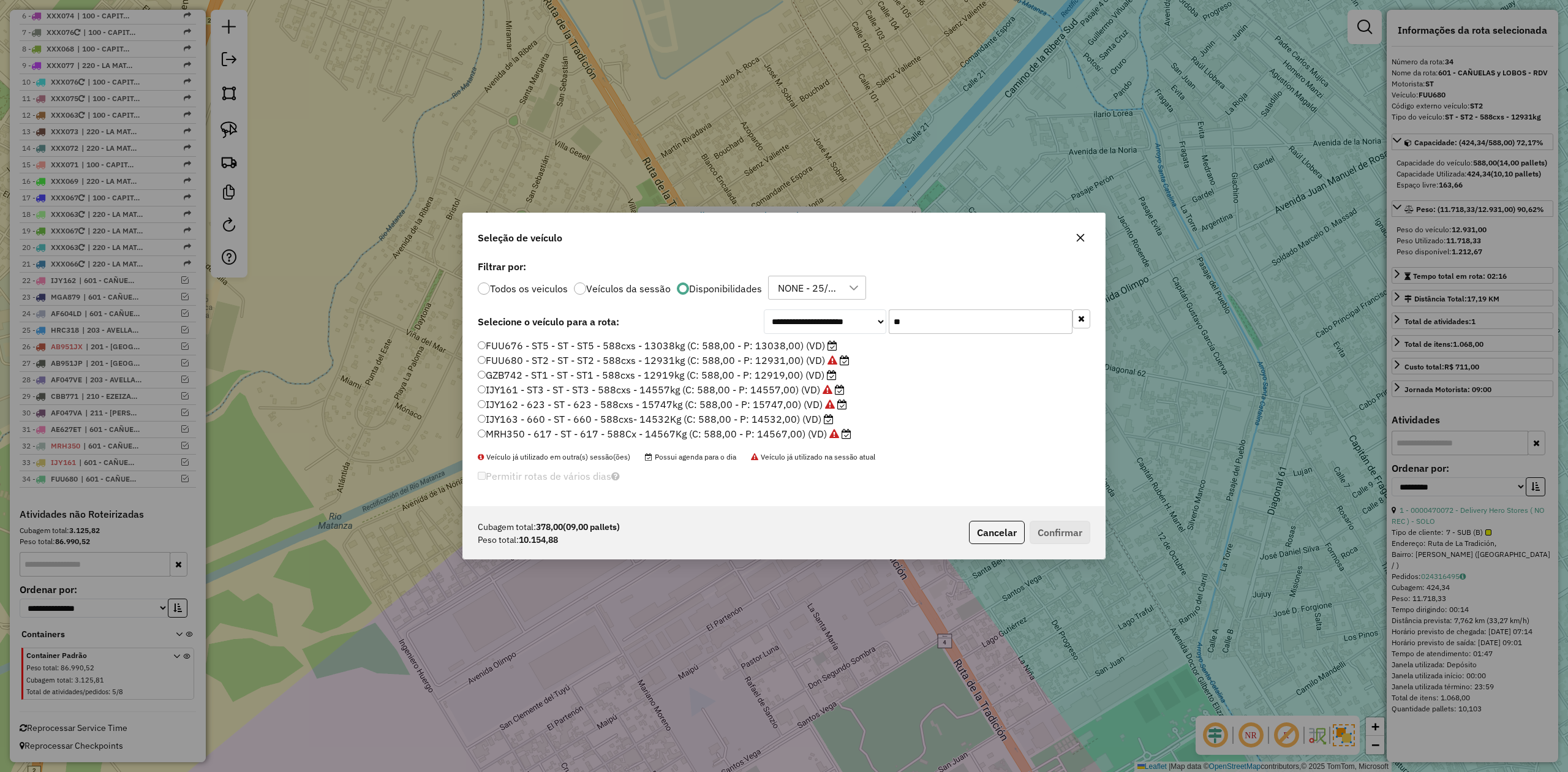
drag, startPoint x: 935, startPoint y: 322, endPoint x: 883, endPoint y: 319, distance: 52.1
click at [885, 319] on div "**********" at bounding box center [927, 322] width 327 height 25
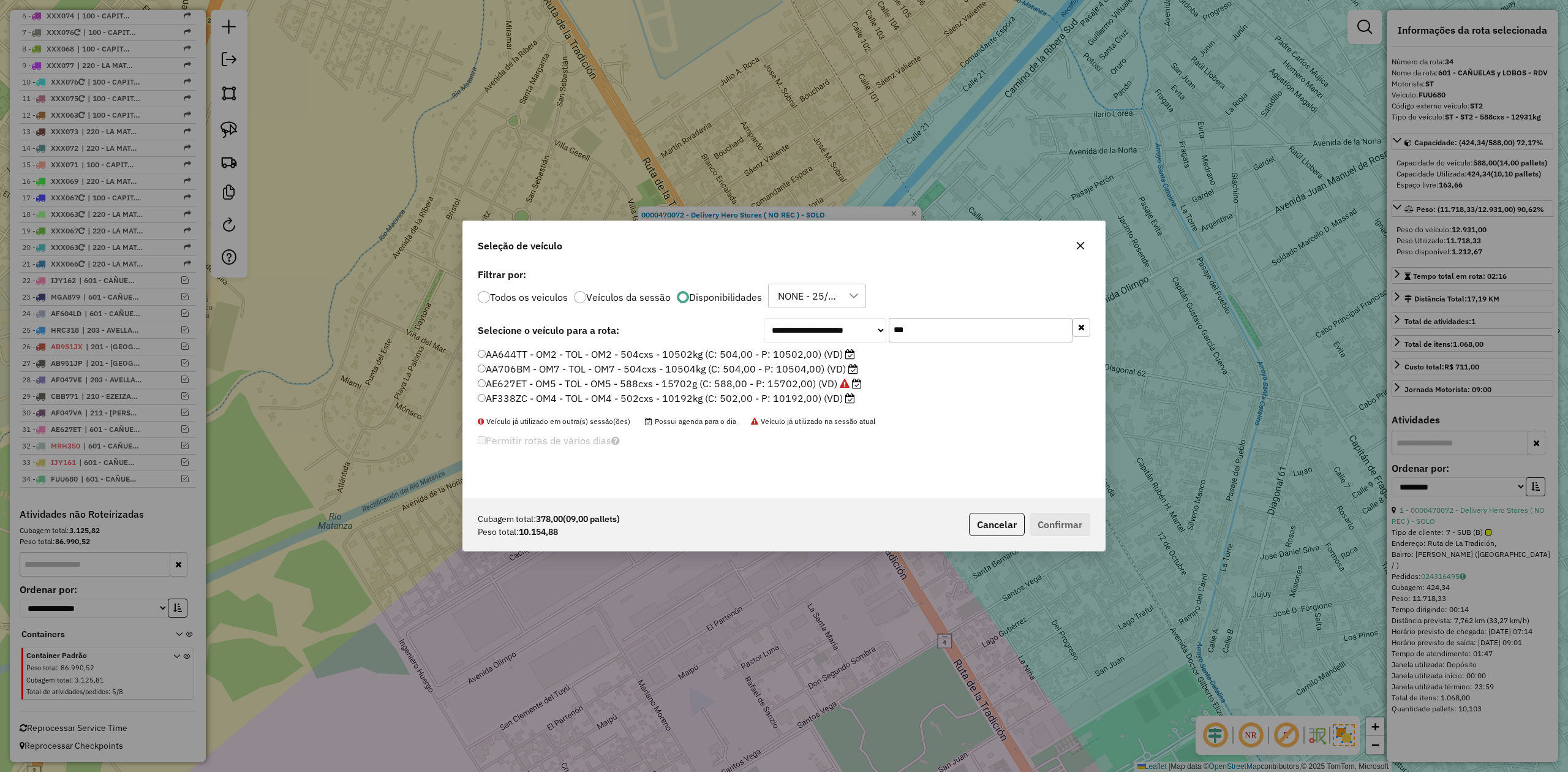
type input "***"
click at [804, 348] on label "AA644TT - OM2 - TOL - OM2 - 504cxs - 10502kg (C: 504,00 - P: 10502,00) (VD)" at bounding box center [666, 353] width 377 height 14
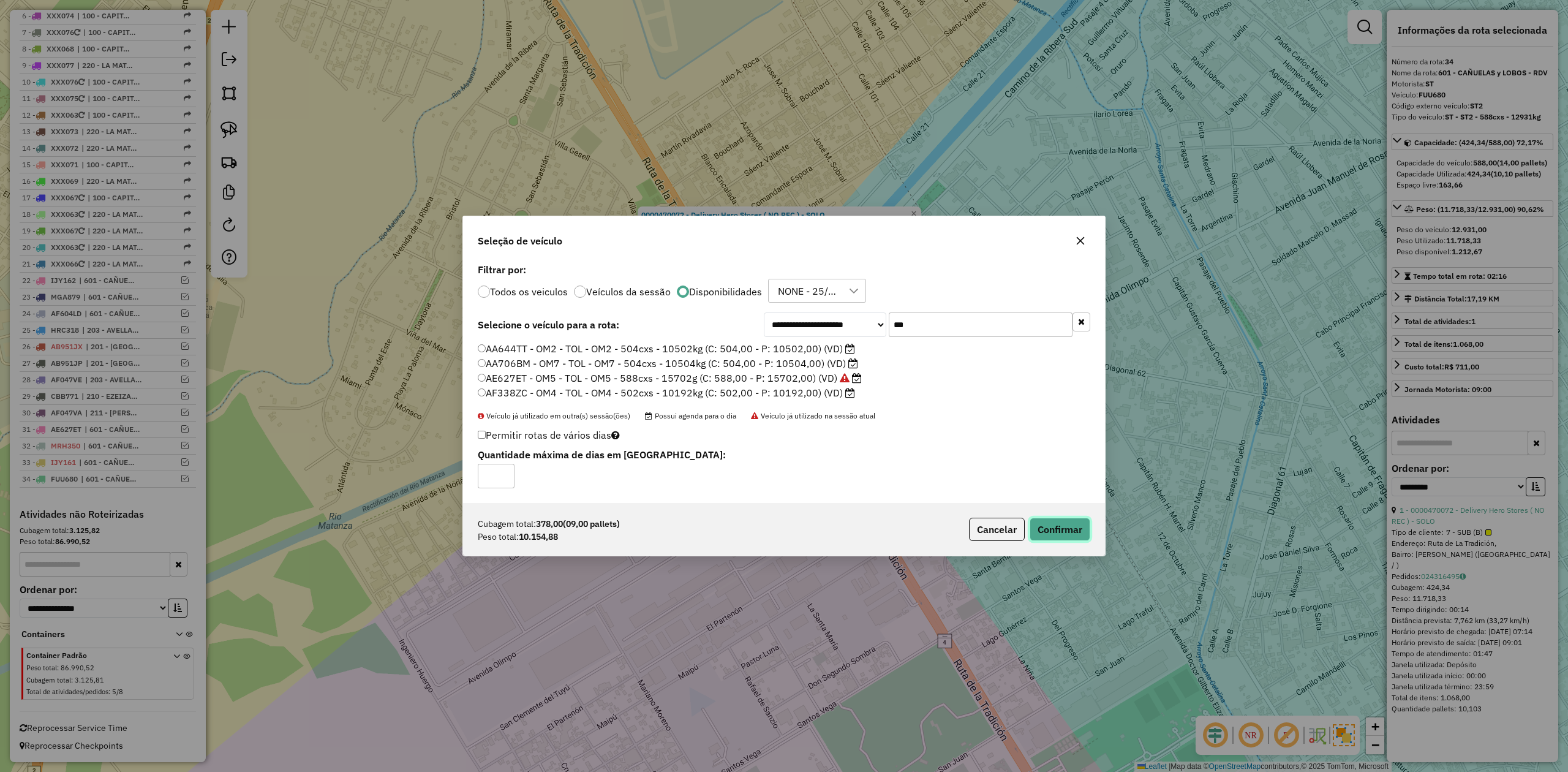
click at [1054, 518] on button "Confirmar" at bounding box center [1060, 529] width 60 height 23
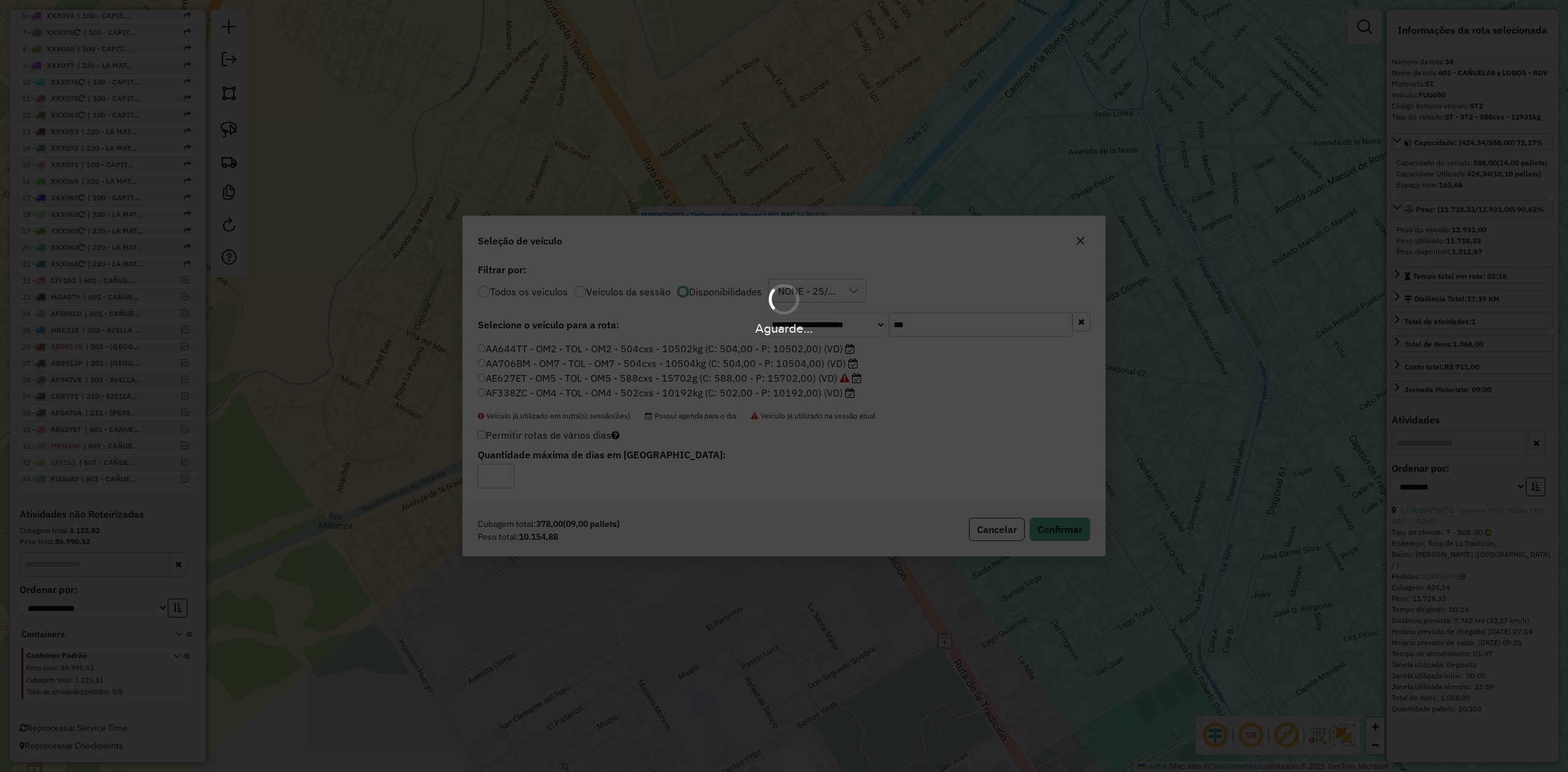
scroll to position [632, 0]
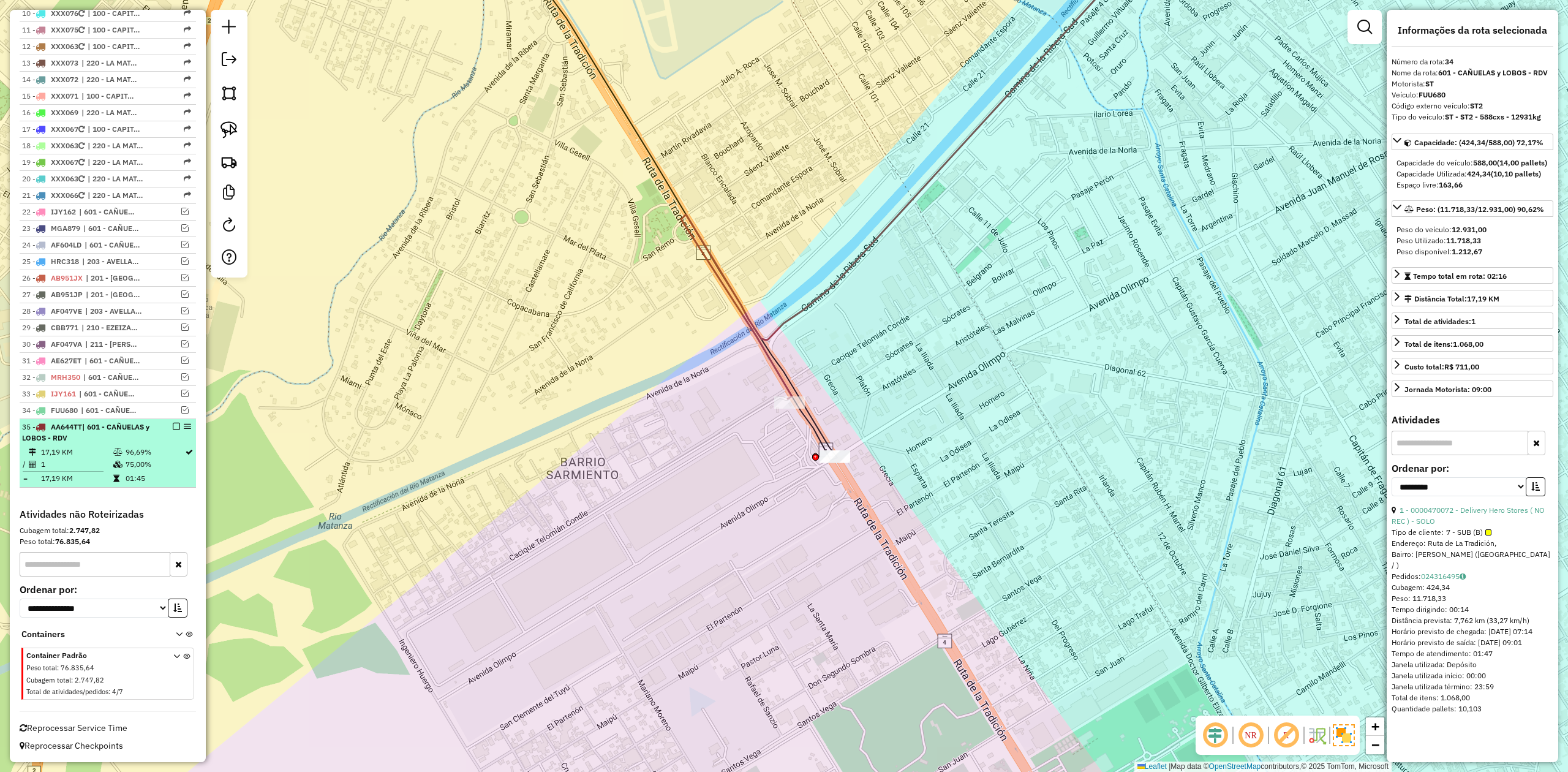
click at [173, 425] on em at bounding box center [176, 426] width 8 height 8
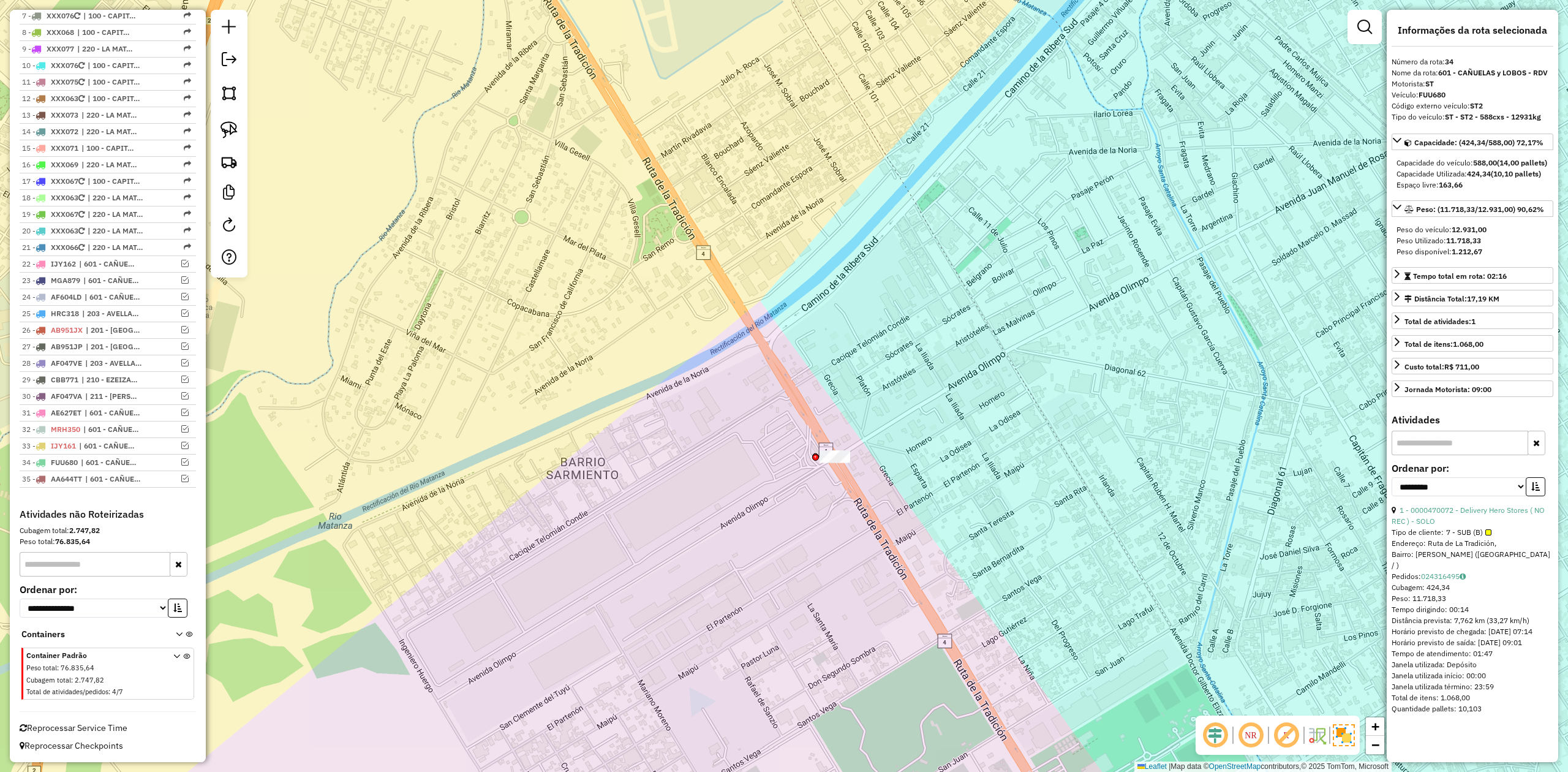
scroll to position [580, 0]
drag, startPoint x: 861, startPoint y: 434, endPoint x: 777, endPoint y: 431, distance: 84.1
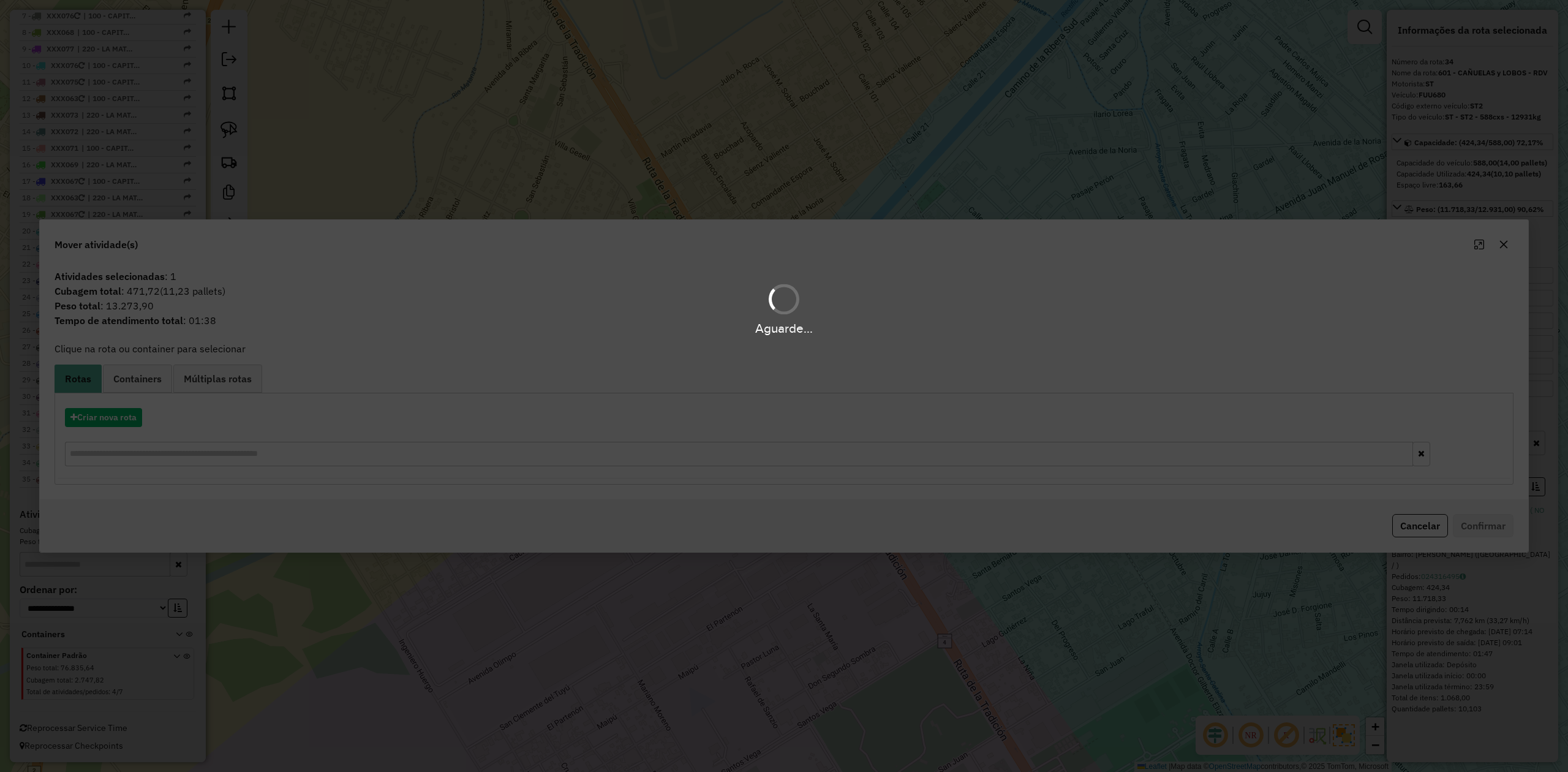
click at [114, 410] on div "Aguarde..." at bounding box center [784, 386] width 1568 height 772
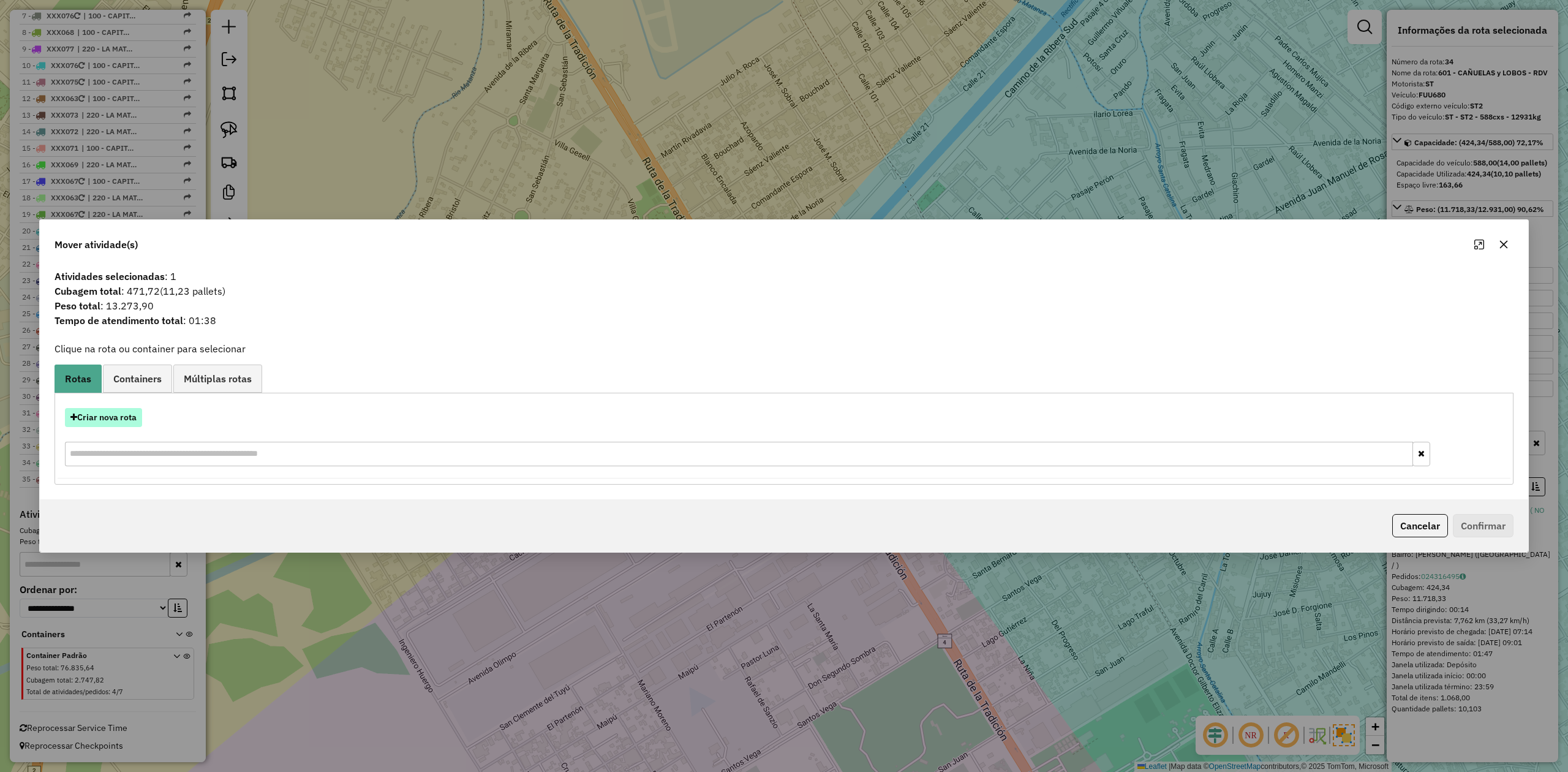
click at [111, 415] on button "Criar nova rota" at bounding box center [103, 417] width 77 height 19
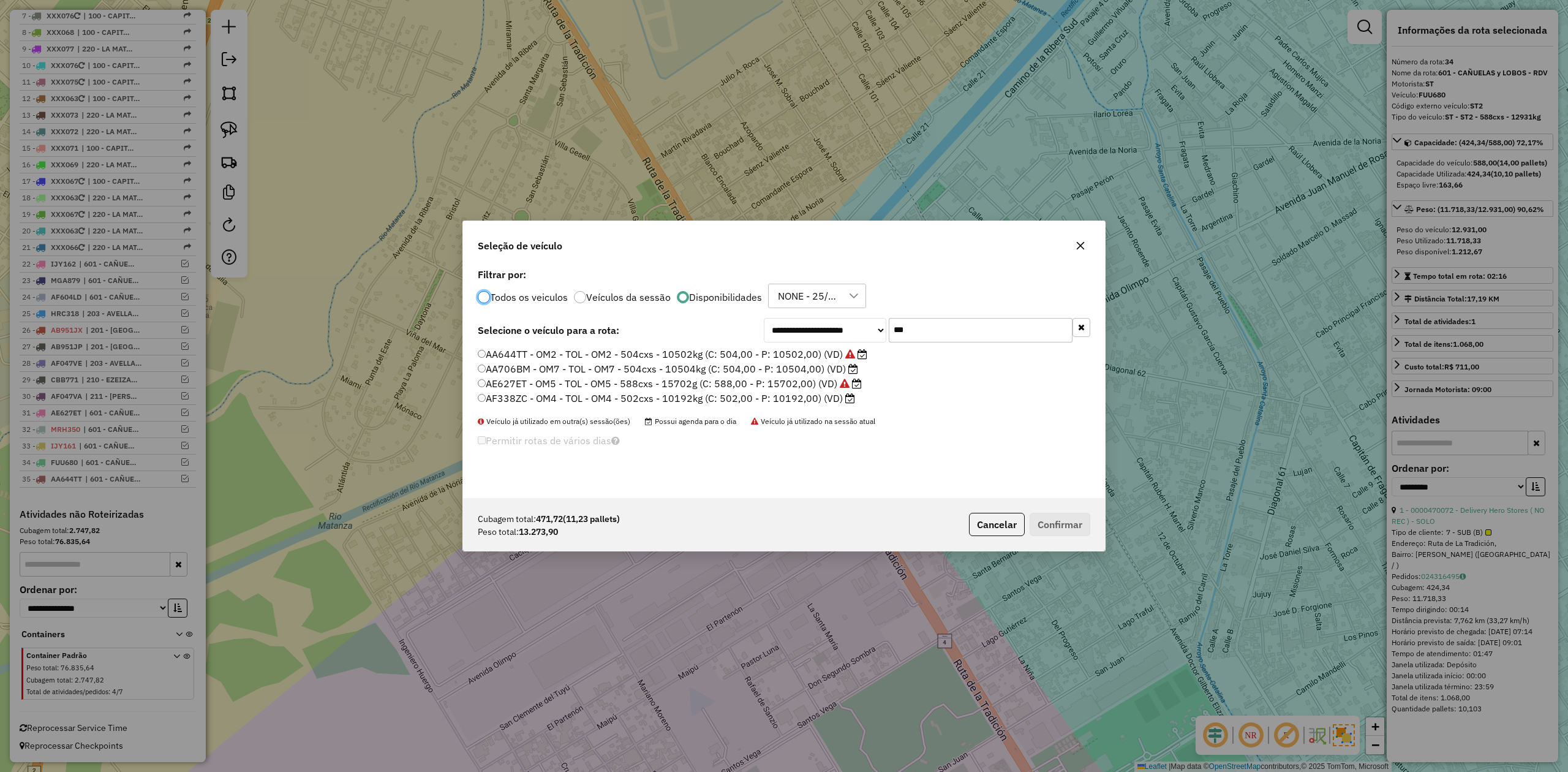
scroll to position [6, 3]
drag, startPoint x: 929, startPoint y: 331, endPoint x: 858, endPoint y: 329, distance: 71.0
click at [859, 329] on div "**********" at bounding box center [927, 330] width 327 height 25
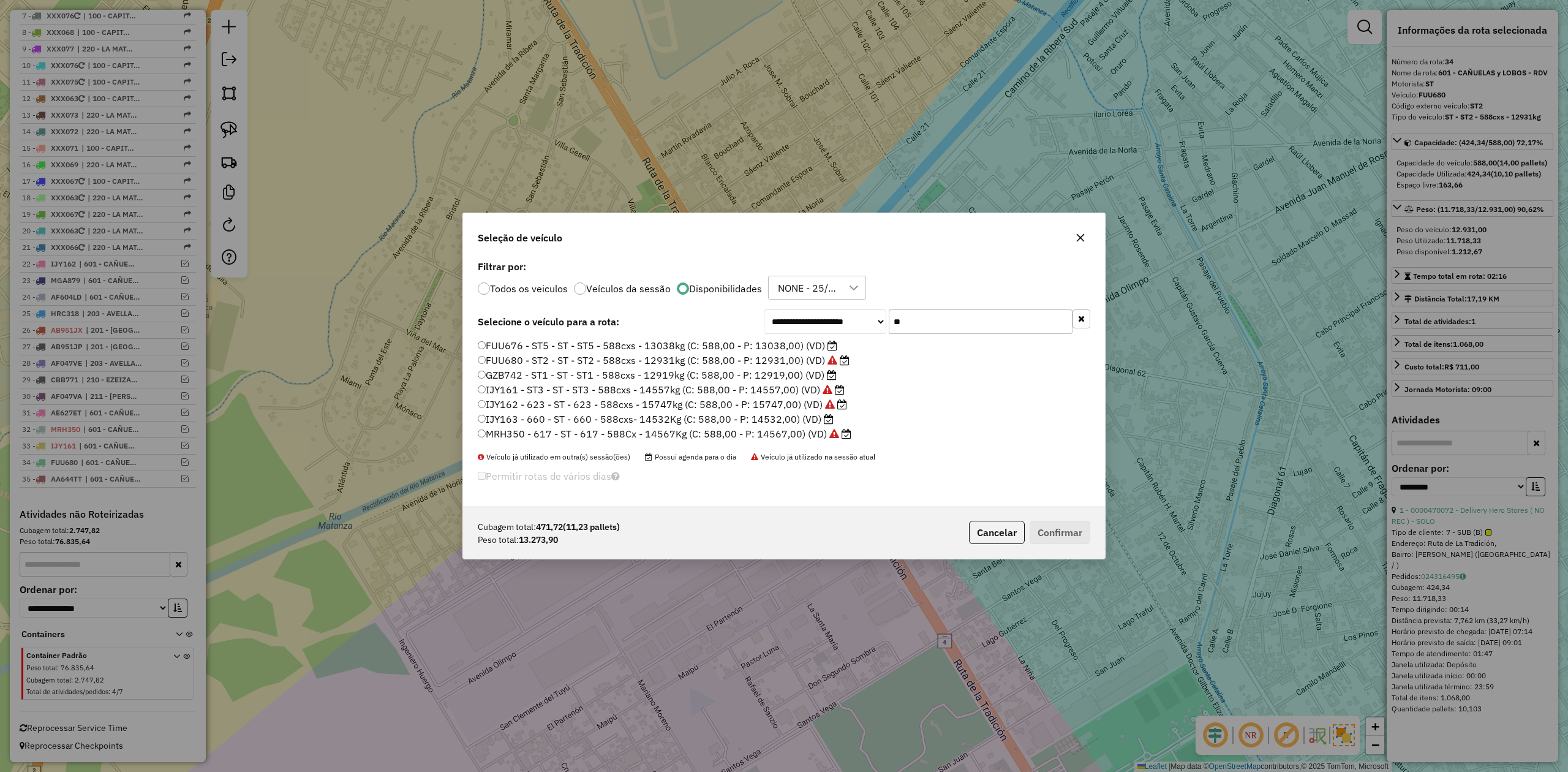
type input "**"
click at [797, 419] on label "IJY163 - 660 - ST - 660 - 588cxs- 14532Kg (C: 588,00 - P: 14532,00) (VD)" at bounding box center [656, 419] width 356 height 14
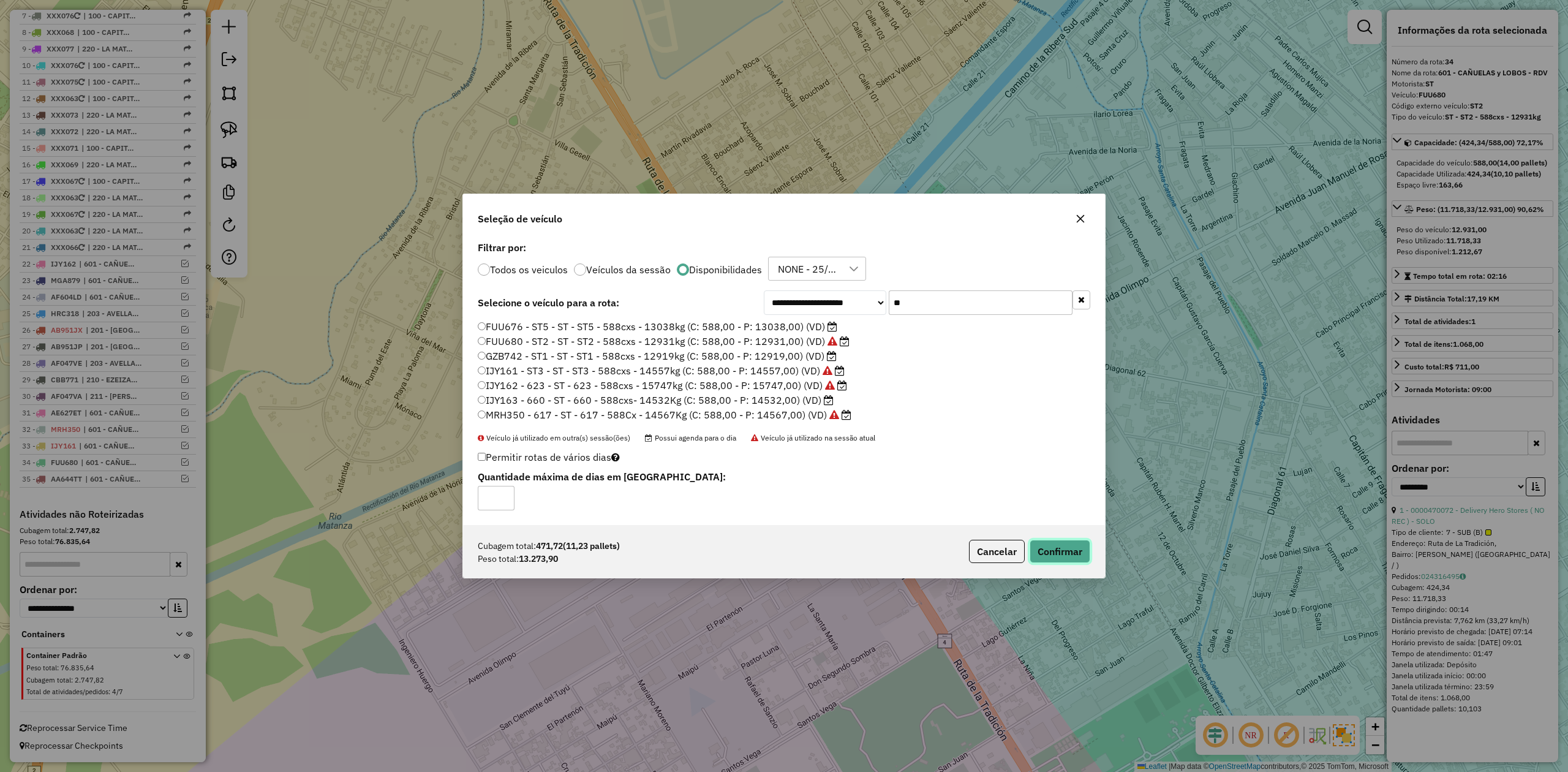
click at [1076, 547] on button "Confirmar" at bounding box center [1060, 551] width 60 height 23
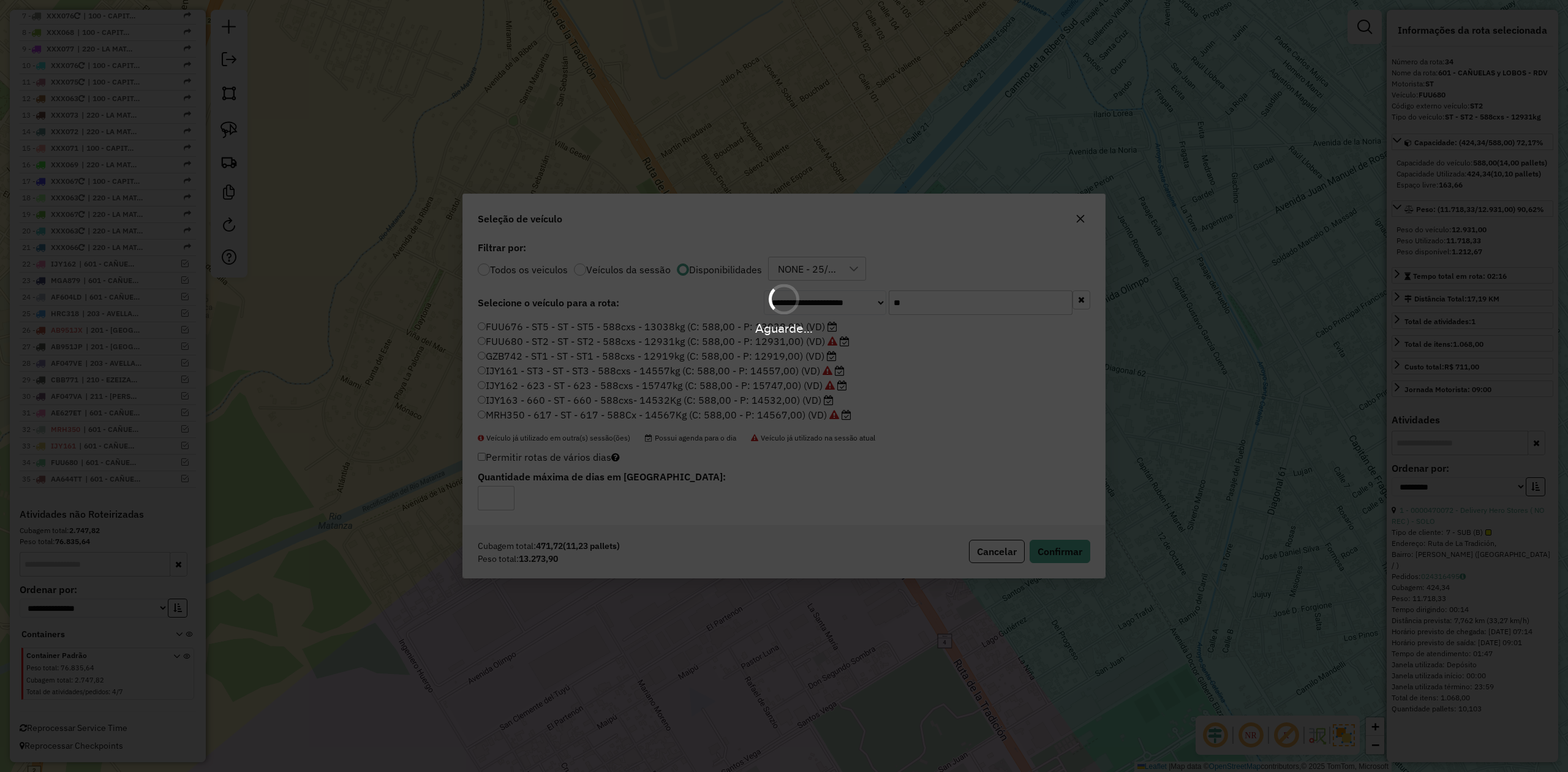
scroll to position [648, 0]
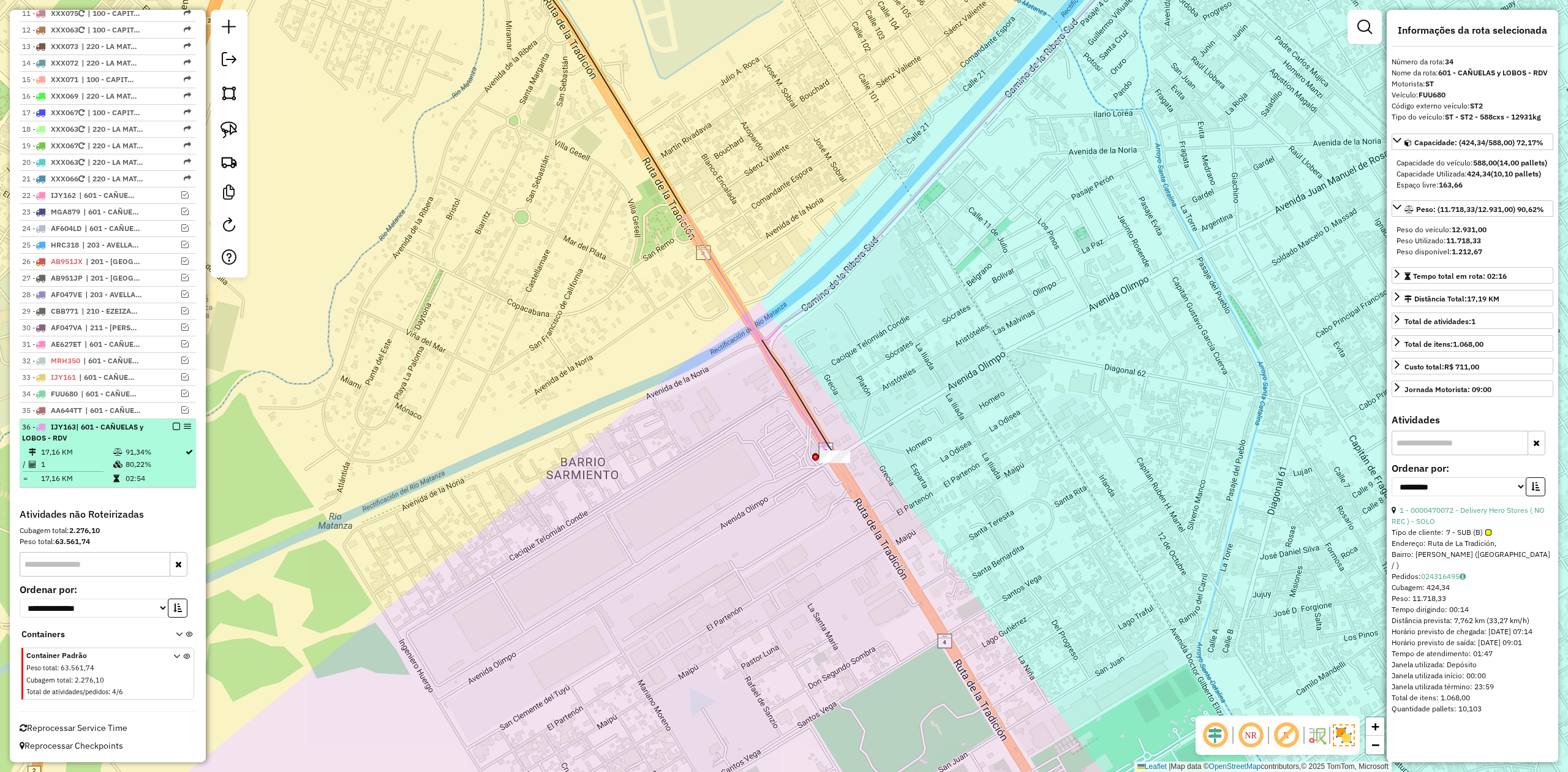
click at [172, 430] on div "36 - IJY163 | 601 - CAÑUELAS y LOBOS - RDV" at bounding box center [108, 432] width 172 height 22
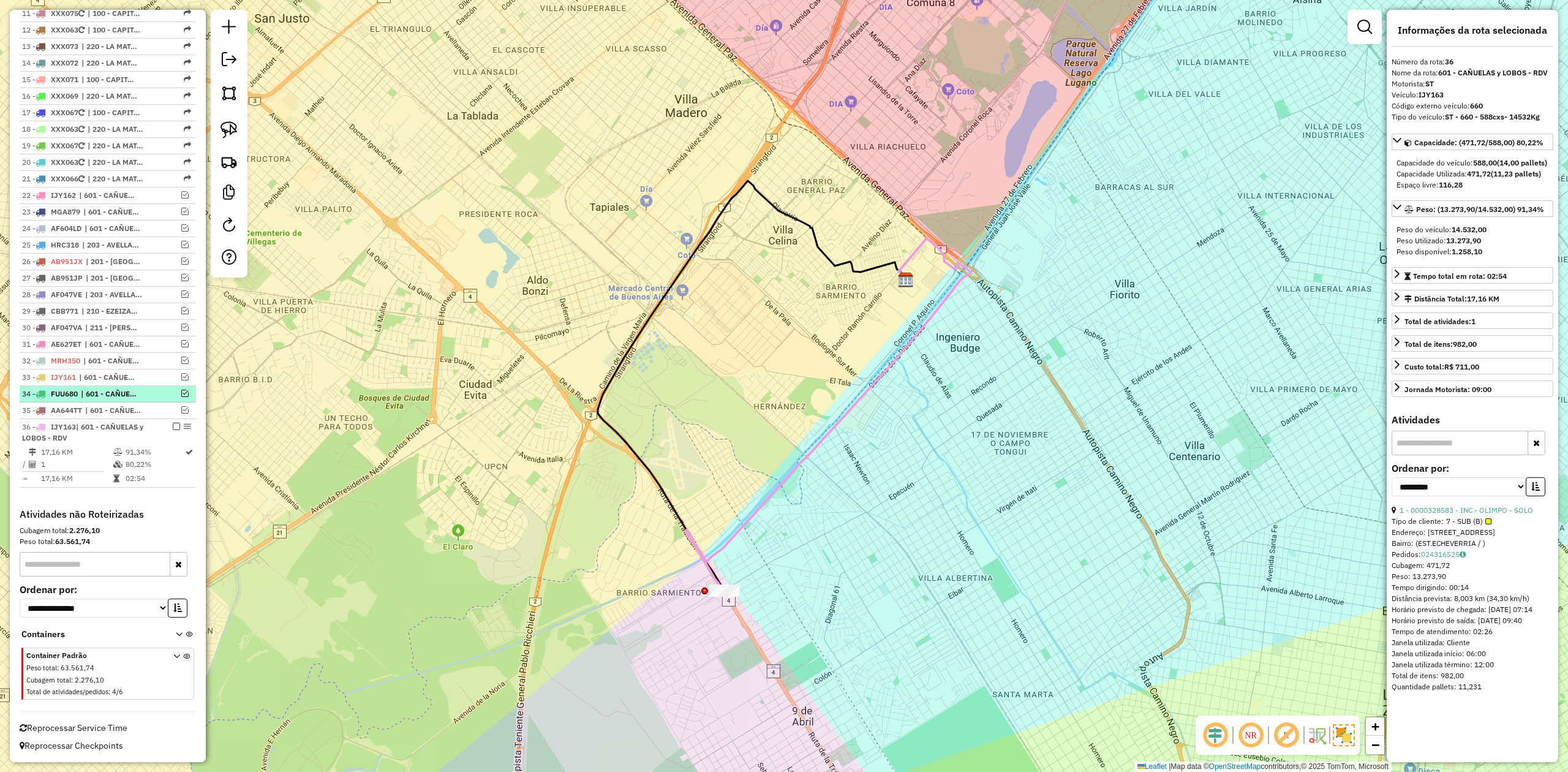
click at [173, 424] on em at bounding box center [176, 426] width 8 height 8
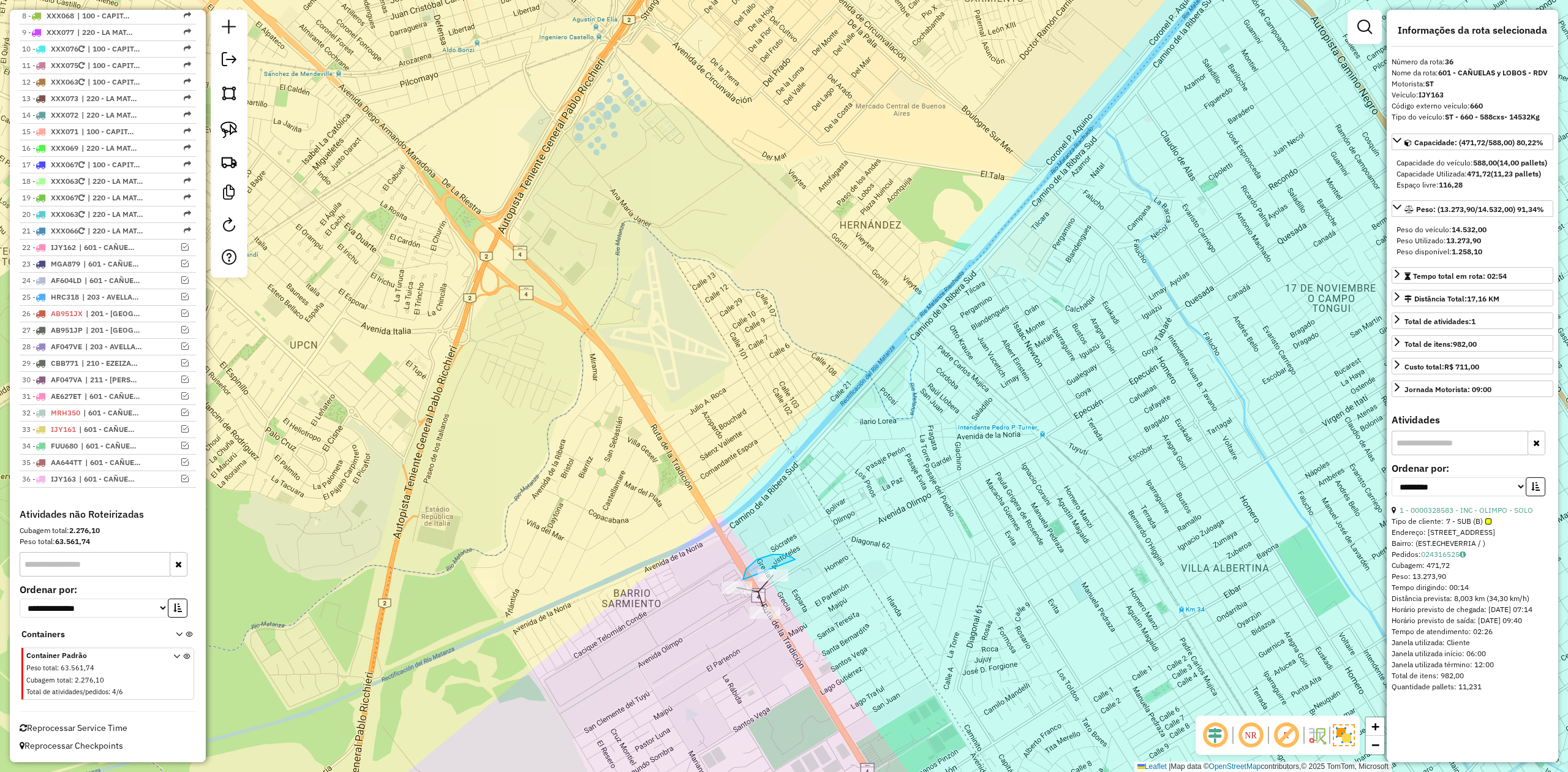
drag, startPoint x: 795, startPoint y: 560, endPoint x: 814, endPoint y: 577, distance: 25.5
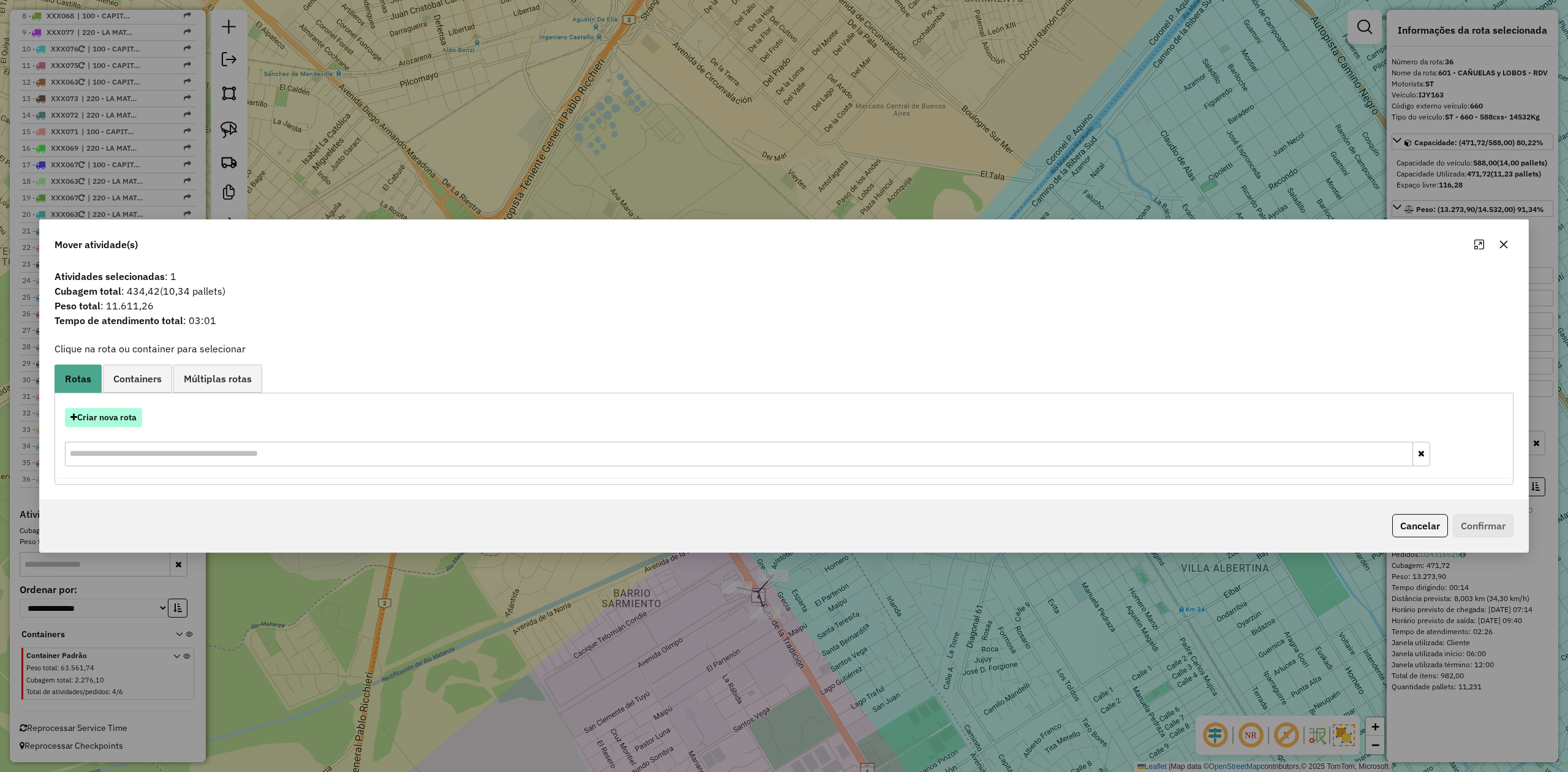
click at [121, 420] on button "Criar nova rota" at bounding box center [103, 417] width 77 height 19
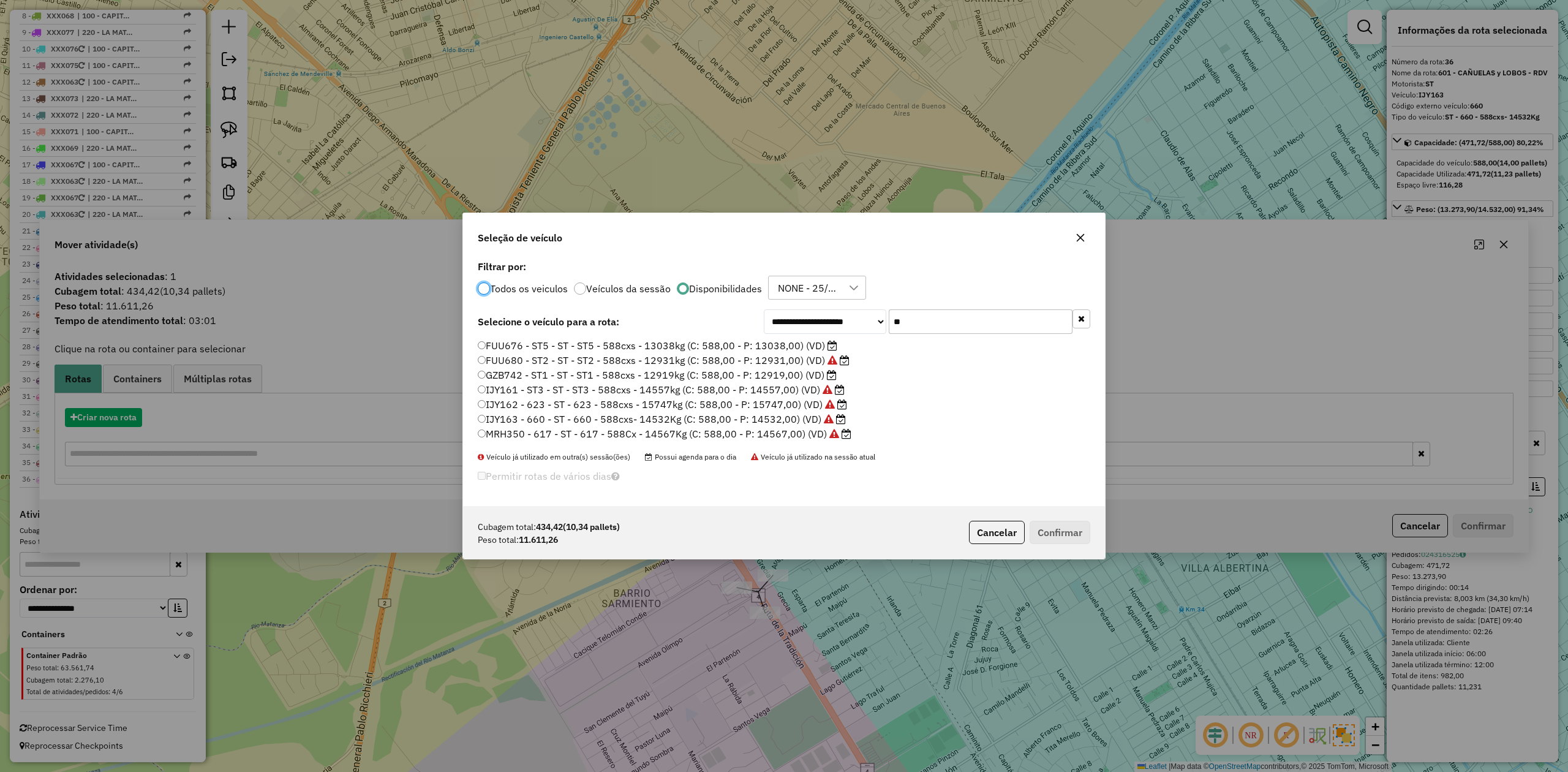
scroll to position [6, 3]
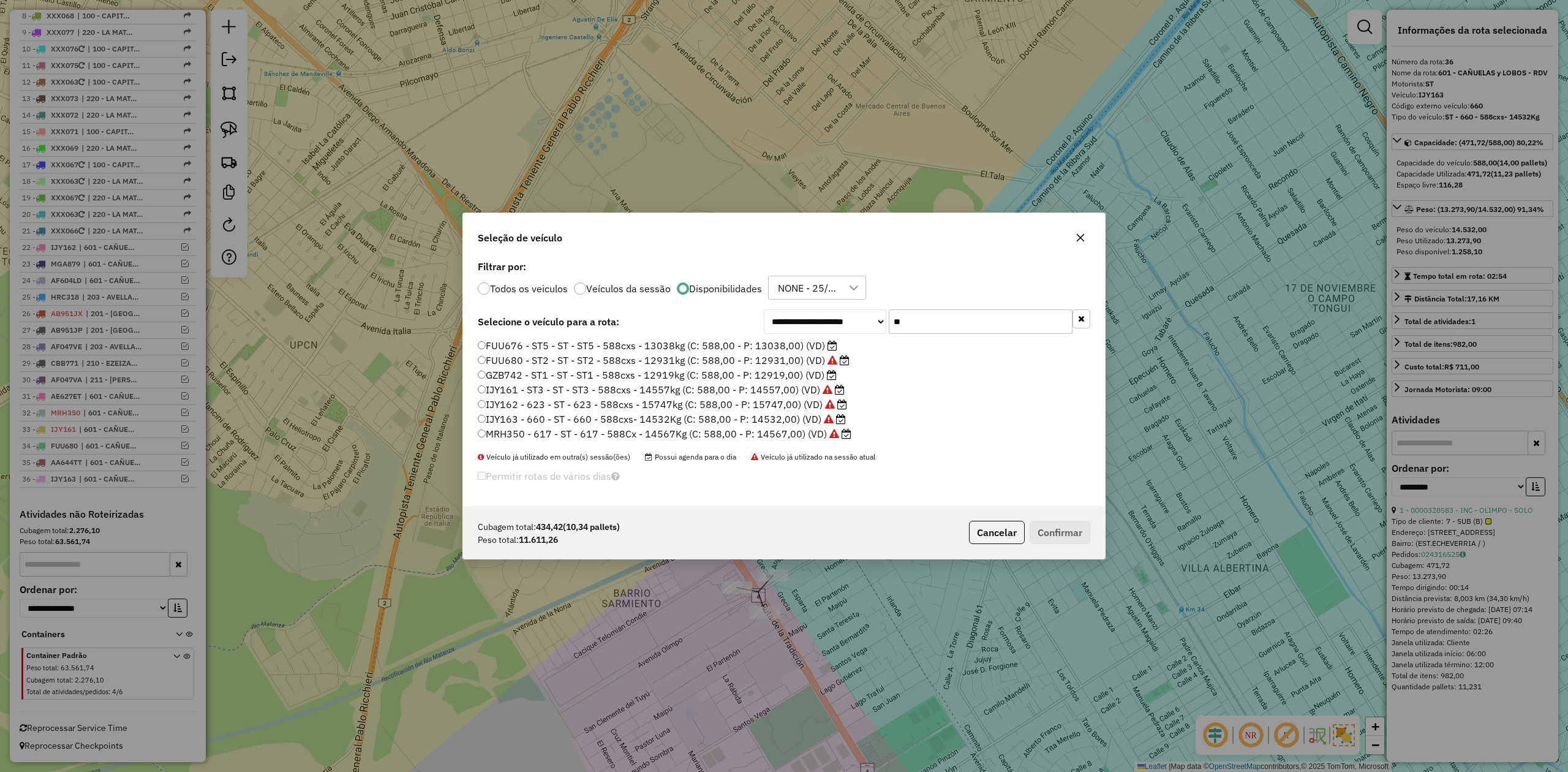
drag, startPoint x: 882, startPoint y: 314, endPoint x: 863, endPoint y: 312, distance: 19.1
click at [863, 312] on div "**********" at bounding box center [927, 322] width 327 height 25
drag, startPoint x: 799, startPoint y: 375, endPoint x: 934, endPoint y: 457, distance: 158.0
click at [799, 375] on label "GZB742 - ST1 - ST - ST1 - 588cxs - 12919kg (C: 588,00 - P: 12919,00) (VD)" at bounding box center [657, 375] width 359 height 14
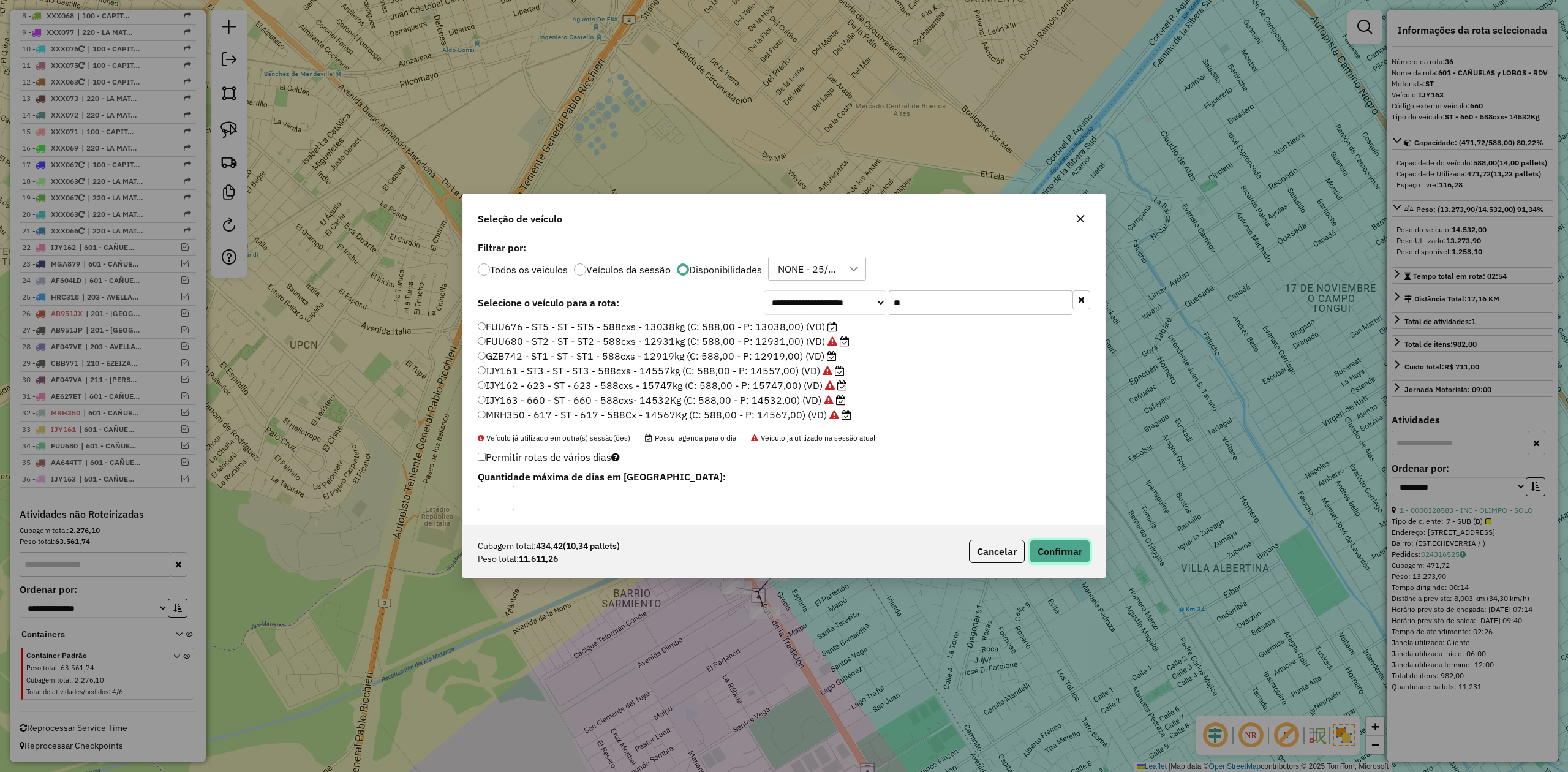
click at [1061, 544] on button "Confirmar" at bounding box center [1060, 551] width 60 height 23
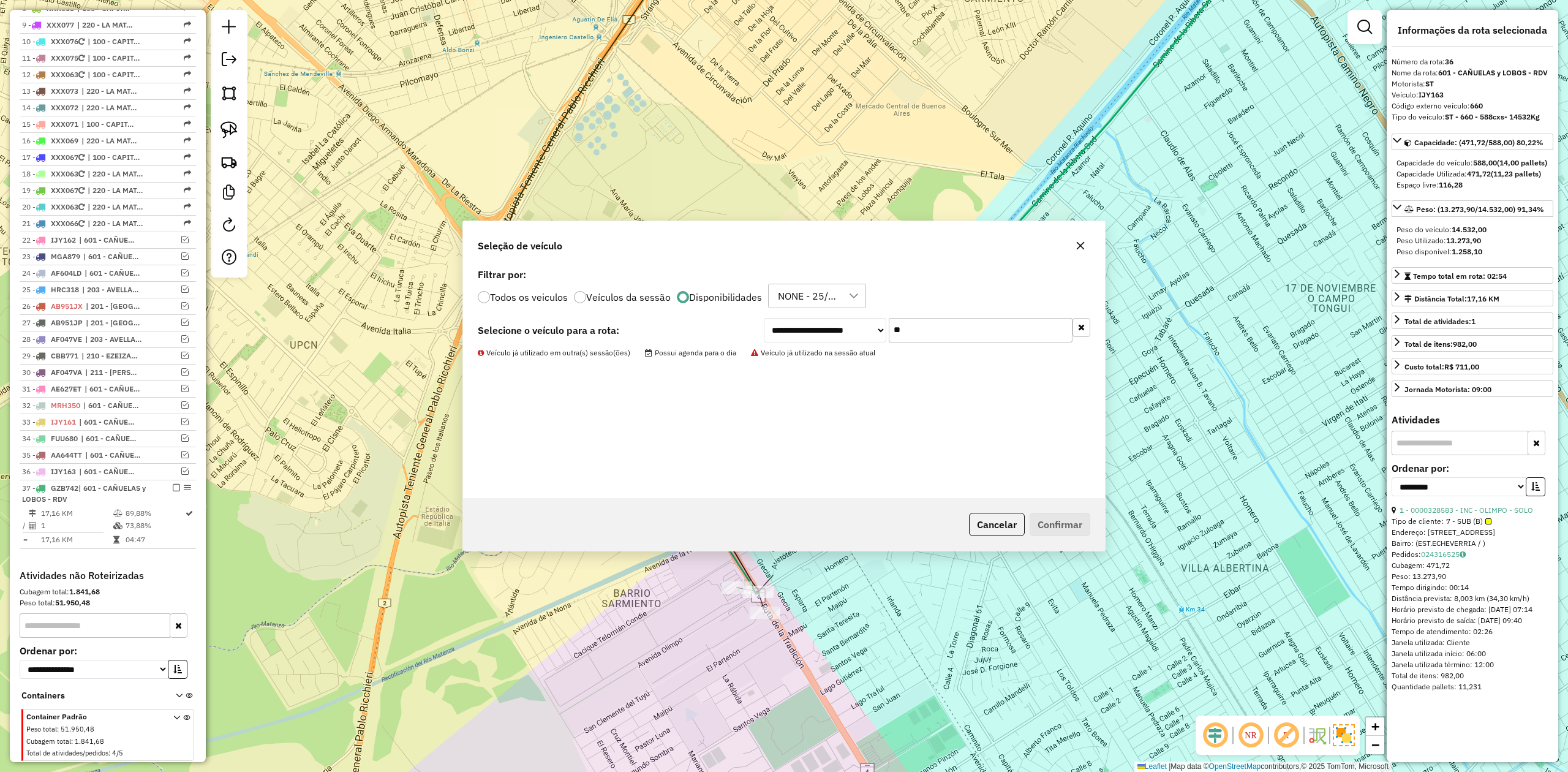
scroll to position [665, 0]
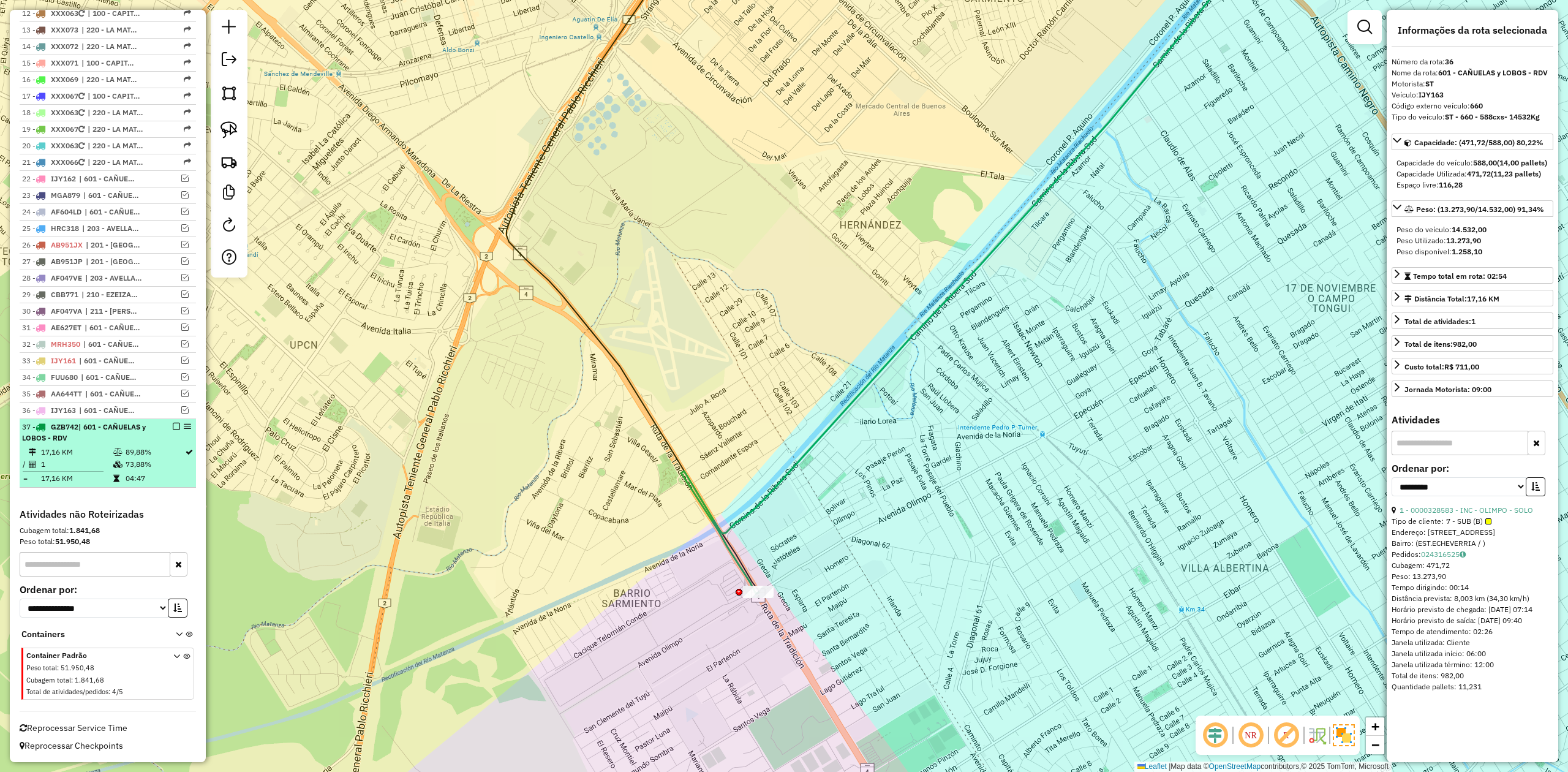
click at [175, 426] on em at bounding box center [176, 426] width 8 height 8
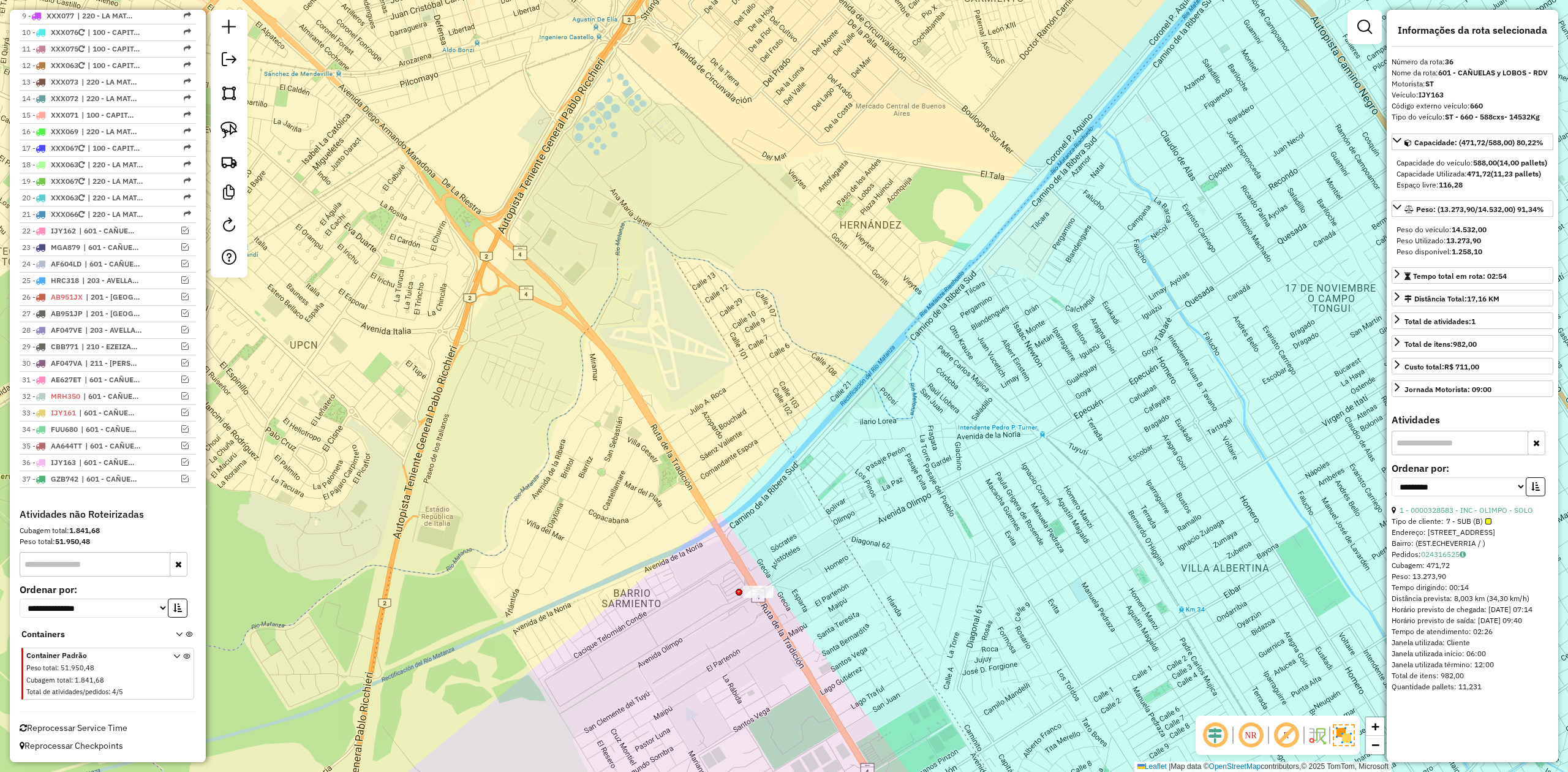
scroll to position [613, 0]
drag, startPoint x: 728, startPoint y: 586, endPoint x: 696, endPoint y: 569, distance: 36.2
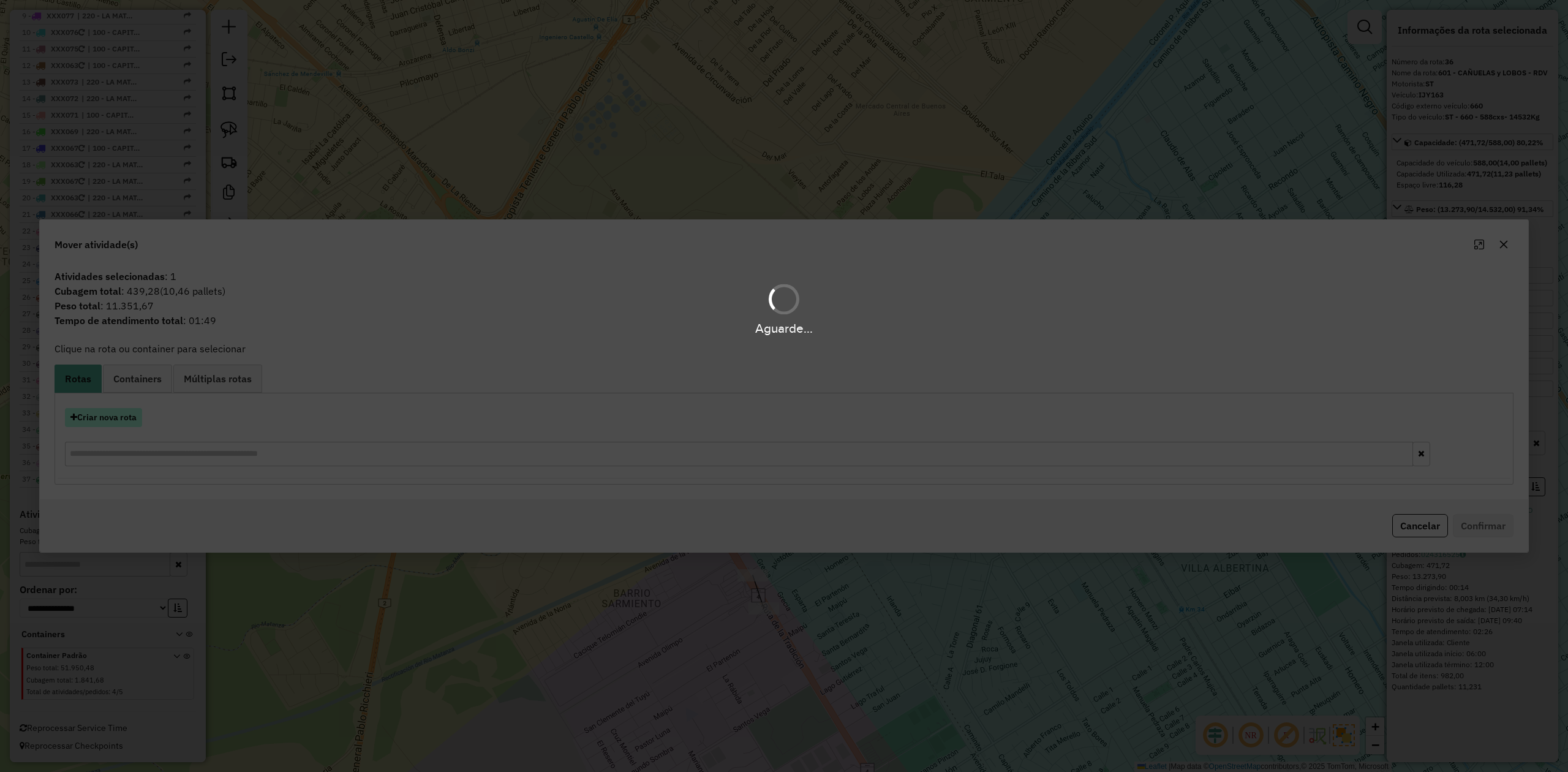
click at [124, 412] on hb-app "Aguarde... Pop-up bloqueado! Seu navegador bloqueou automáticamente a abertura …" at bounding box center [784, 386] width 1568 height 772
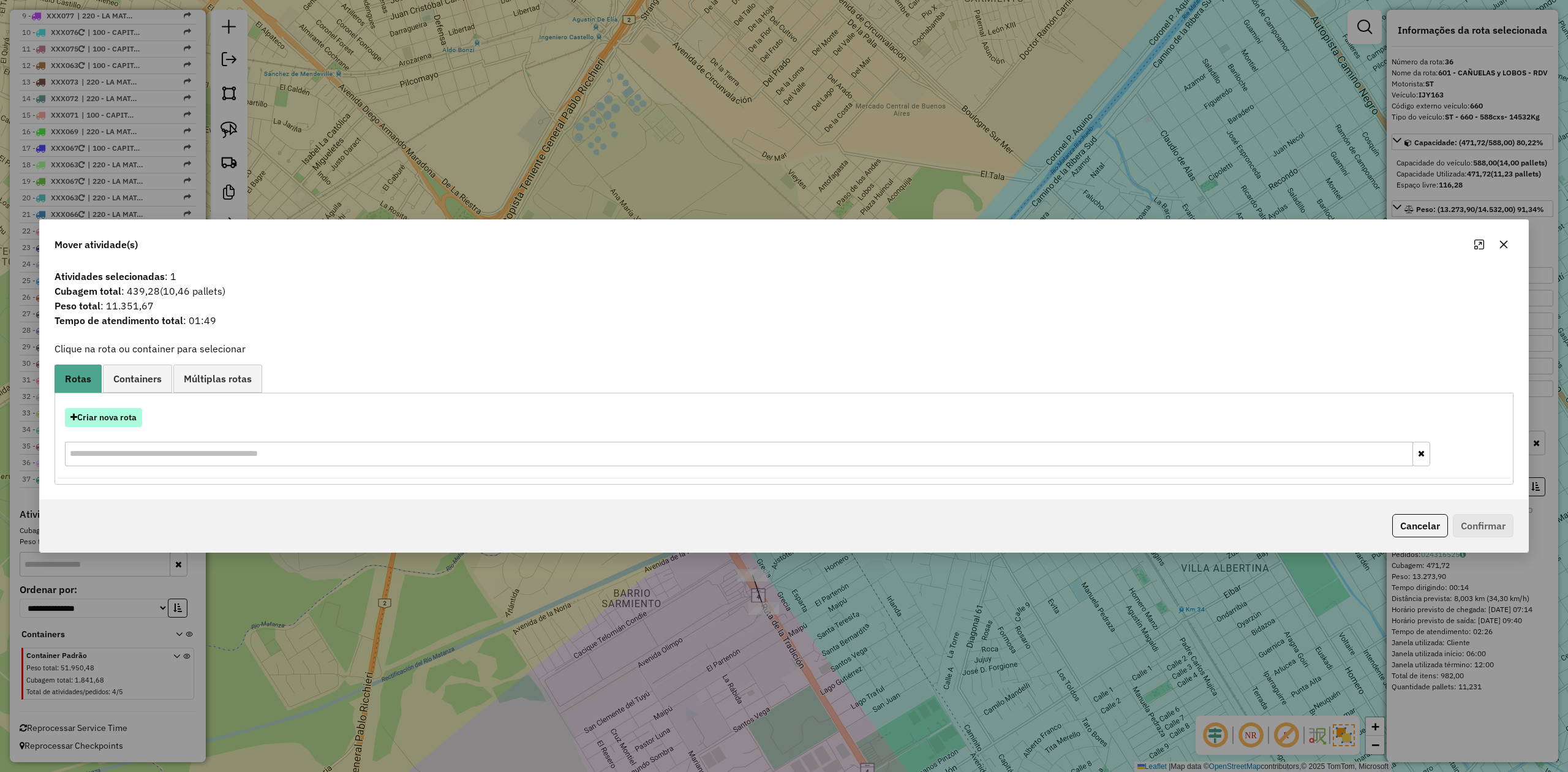
click at [120, 417] on button "Criar nova rota" at bounding box center [103, 417] width 77 height 19
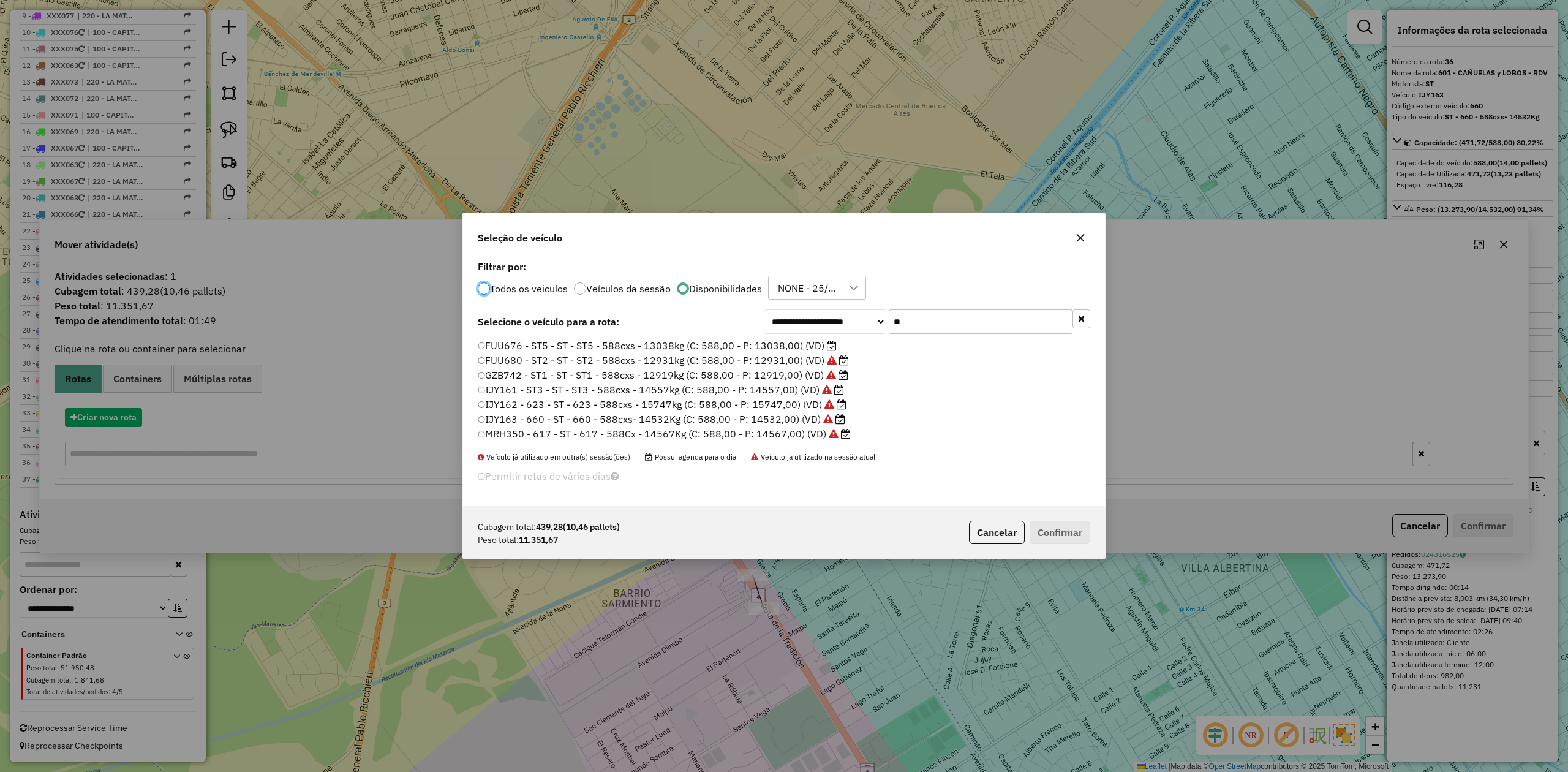
scroll to position [6, 3]
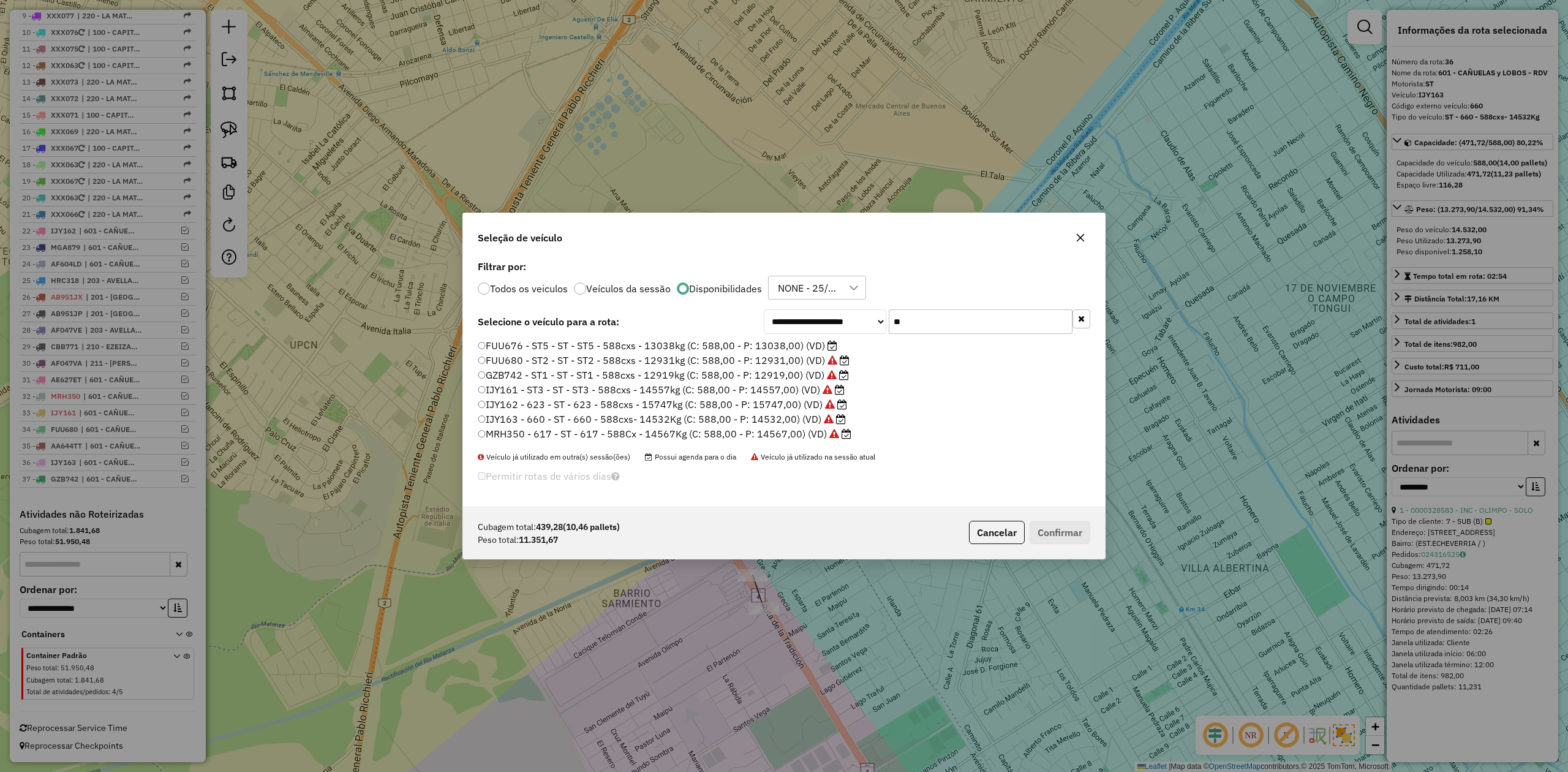
drag, startPoint x: 912, startPoint y: 324, endPoint x: 874, endPoint y: 317, distance: 38.6
click at [874, 317] on div "**********" at bounding box center [927, 322] width 327 height 25
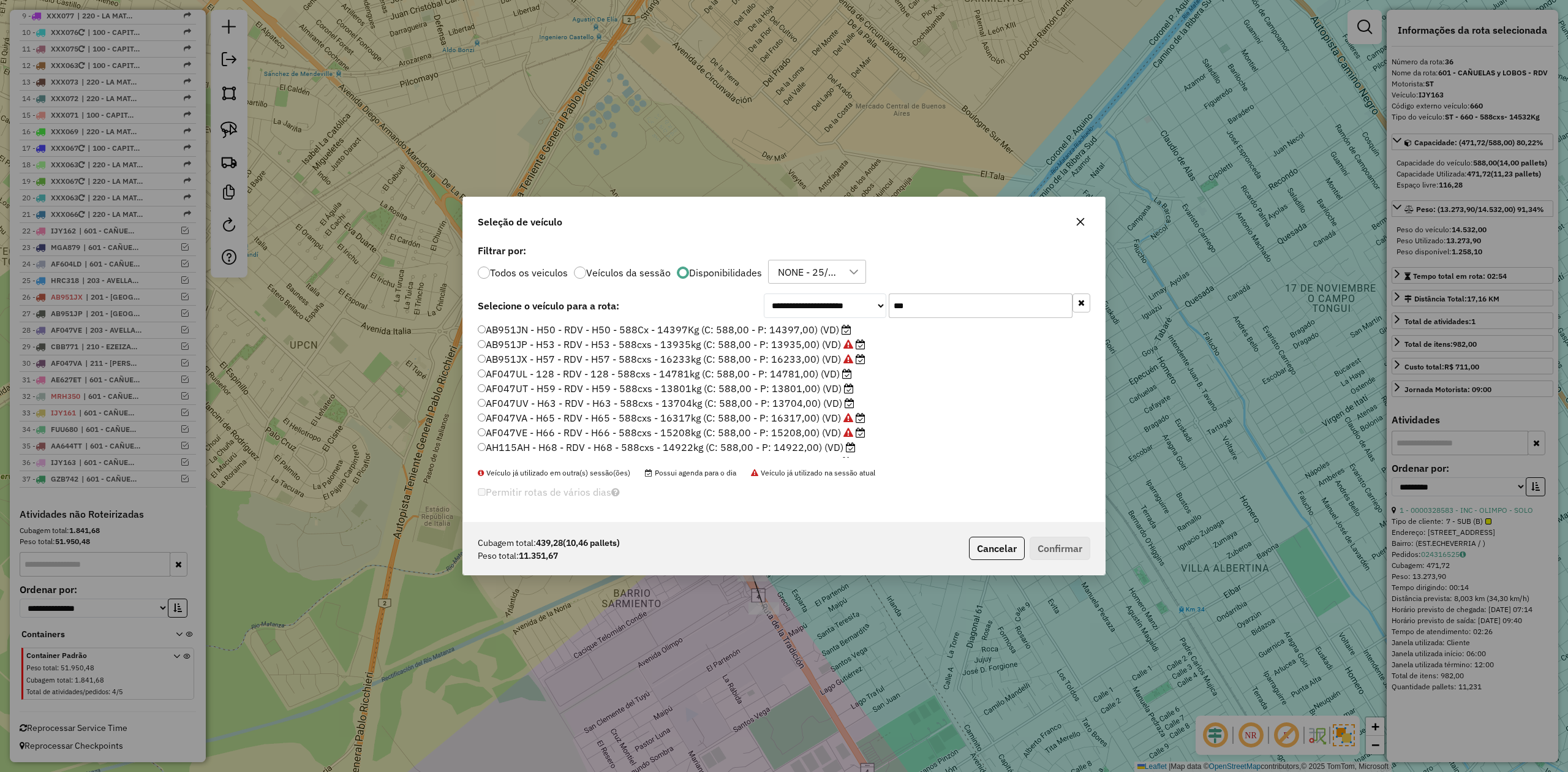
scroll to position [27, 0]
type input "***"
click at [821, 363] on label "AF047UT - H59 - RDV - H59 - 588cxs - 13801kg (C: 588,00 - P: 13801,00) (VD)" at bounding box center [665, 361] width 376 height 14
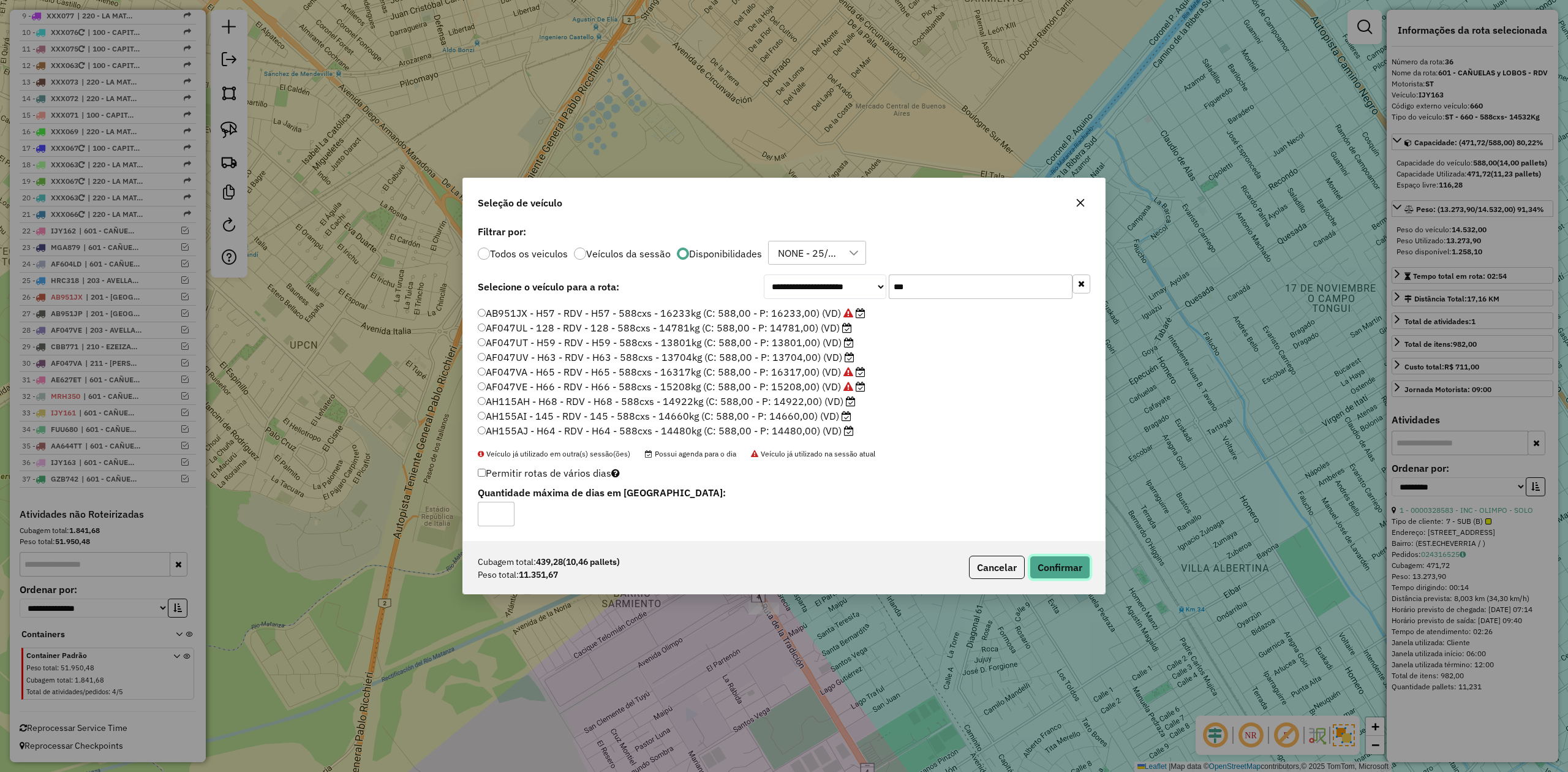
click at [1066, 578] on button "Confirmar" at bounding box center [1060, 567] width 60 height 23
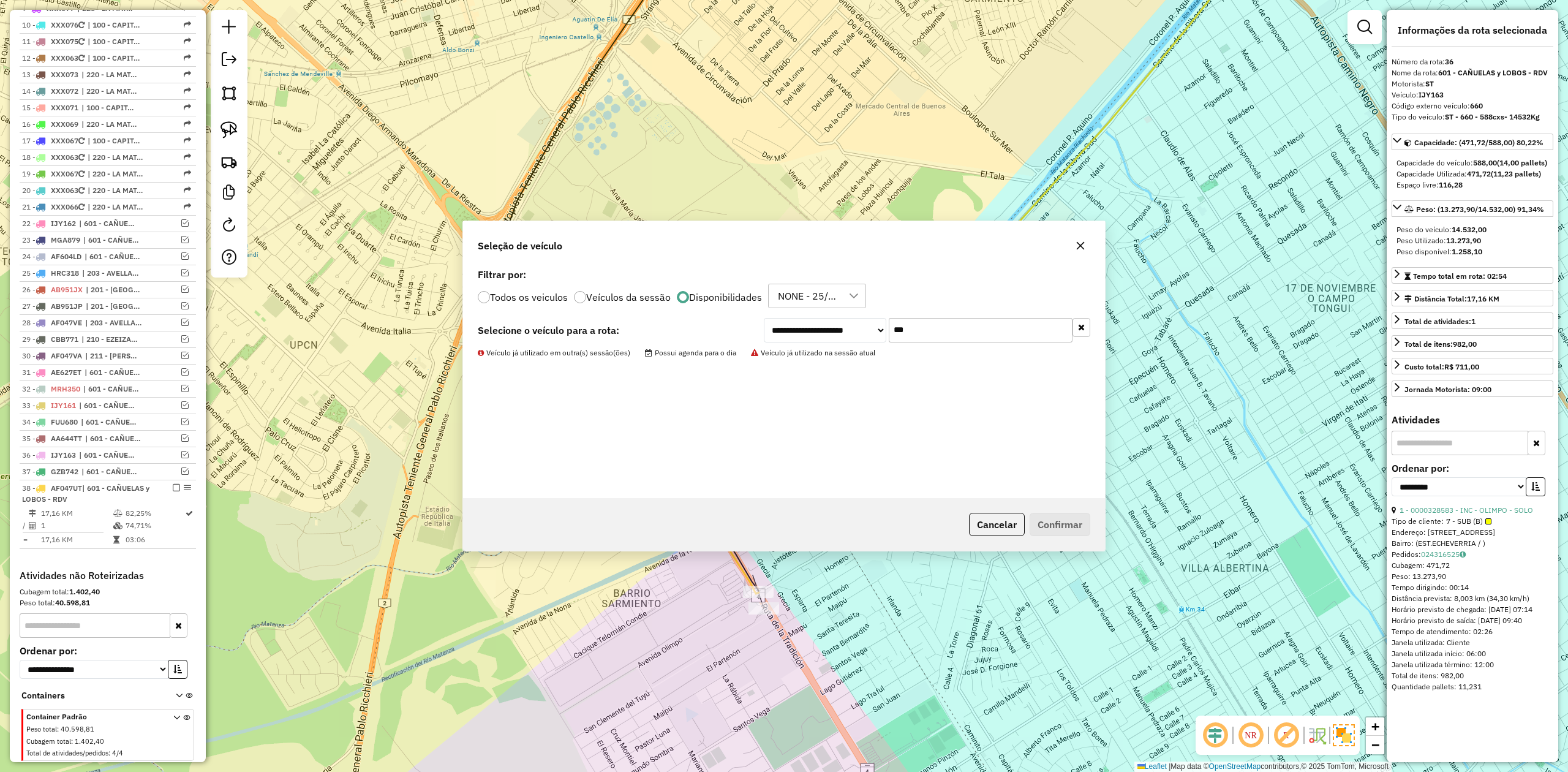
scroll to position [682, 0]
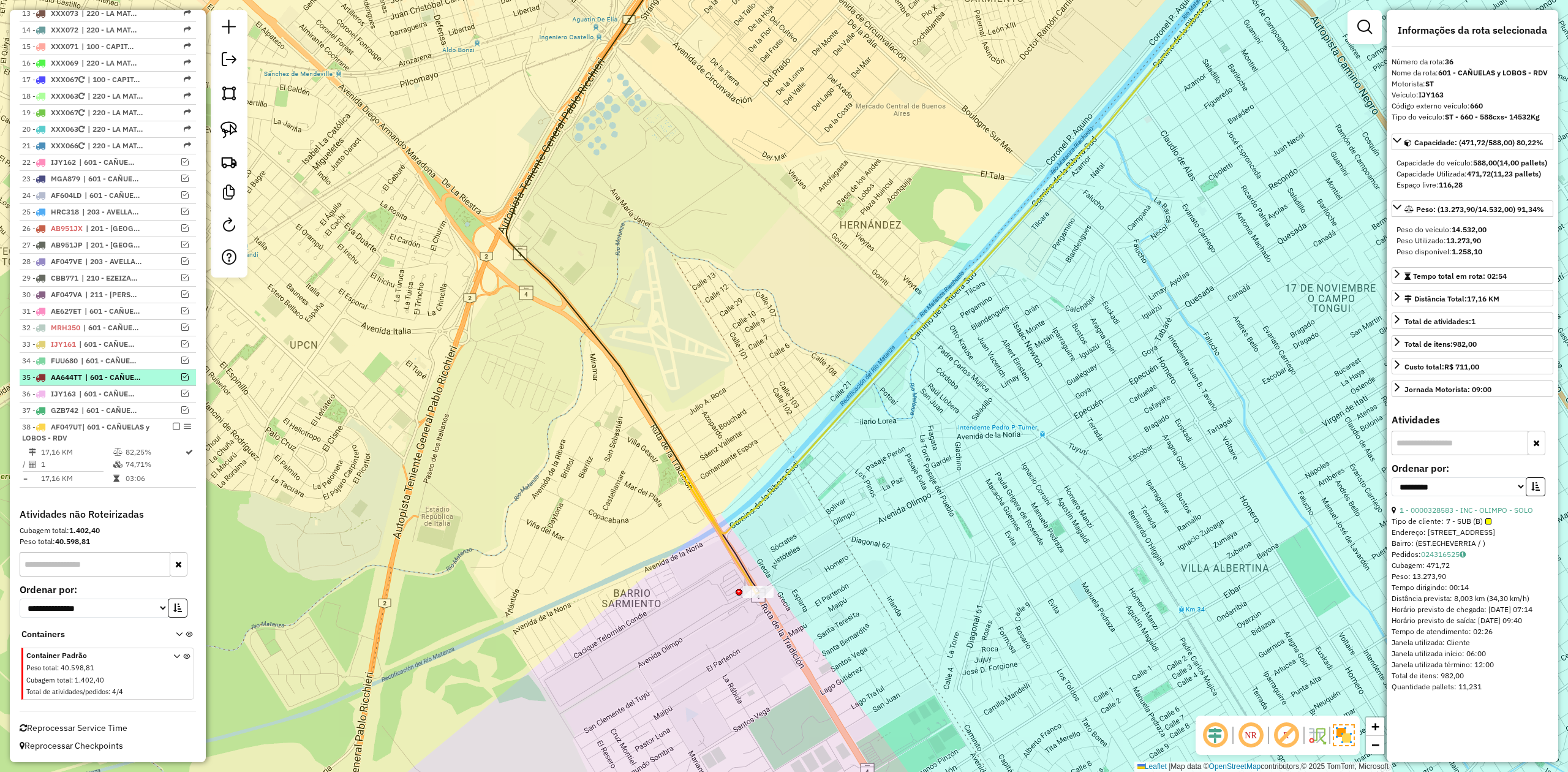
click at [173, 425] on em at bounding box center [176, 426] width 8 height 8
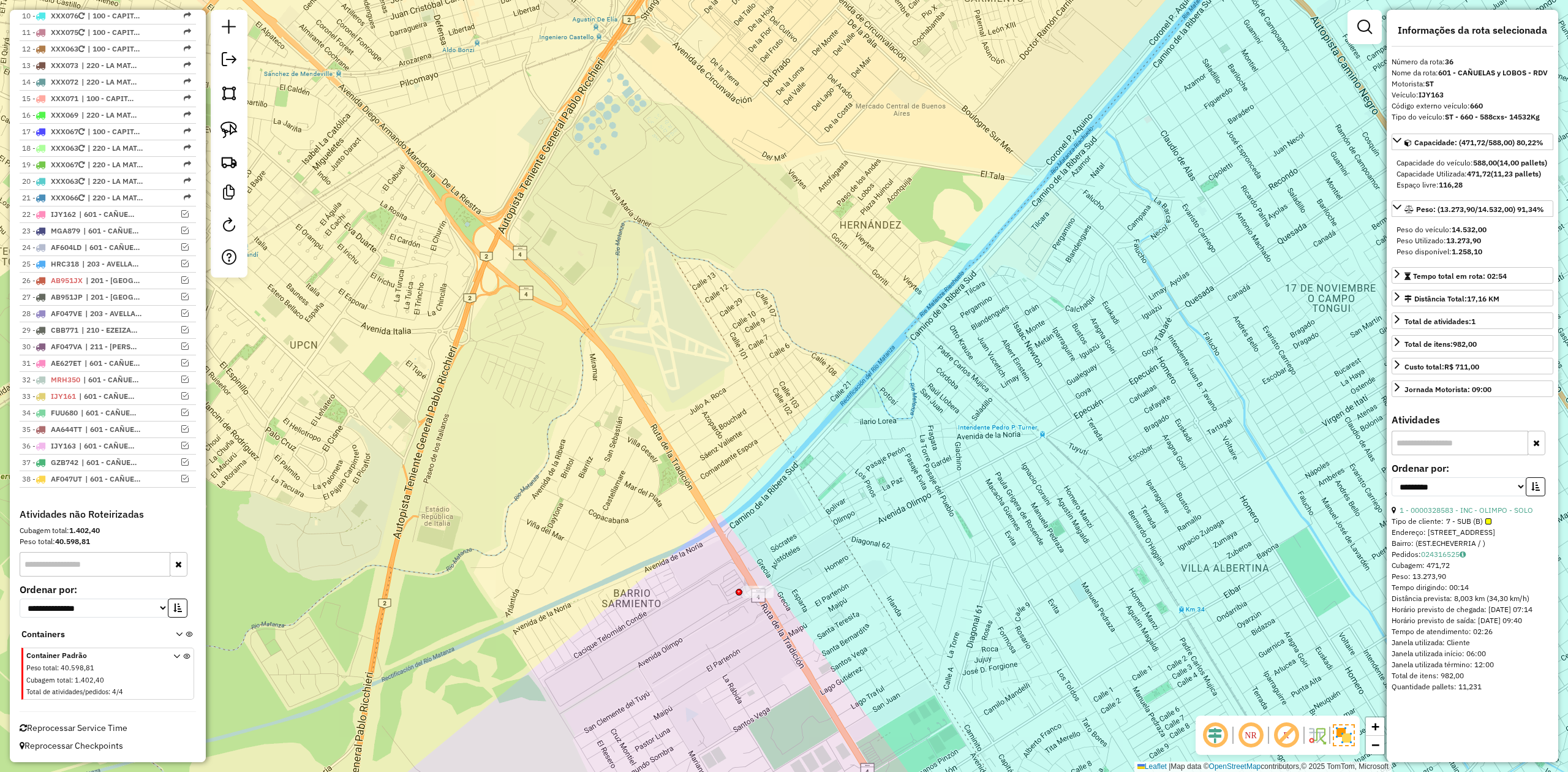
scroll to position [630, 0]
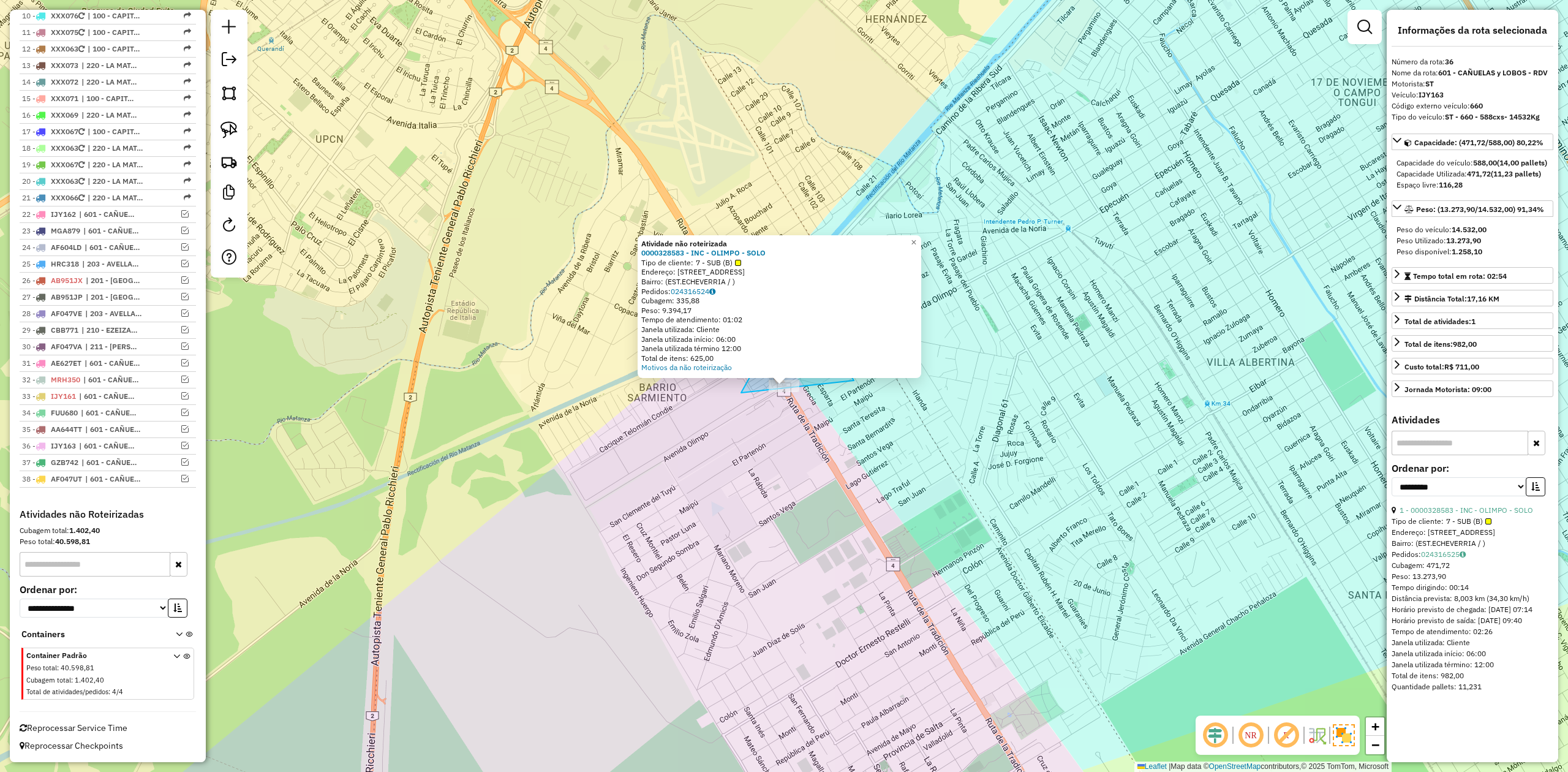
drag, startPoint x: 848, startPoint y: 370, endPoint x: 897, endPoint y: 414, distance: 65.9
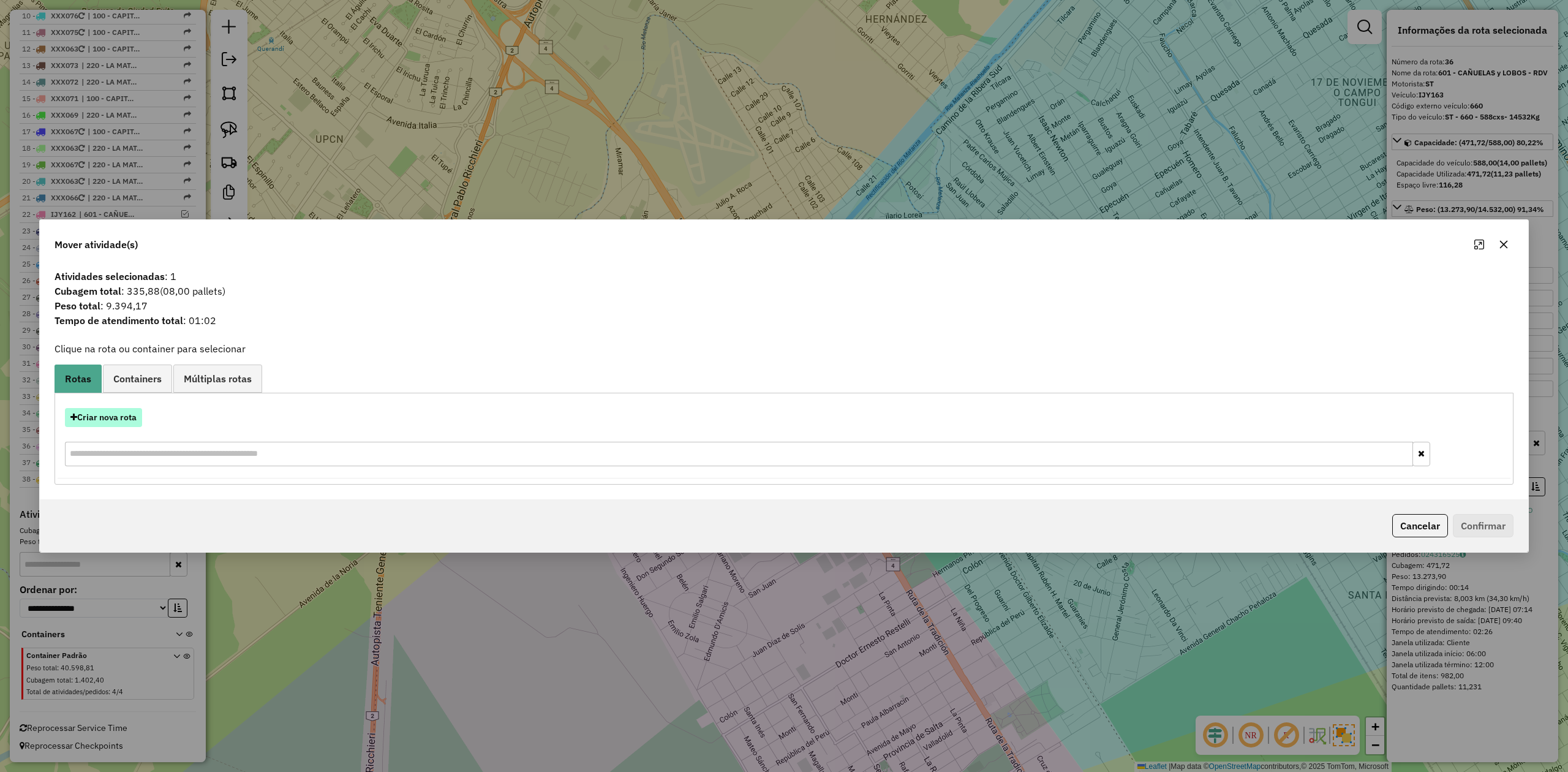
click at [113, 421] on button "Criar nova rota" at bounding box center [103, 417] width 77 height 19
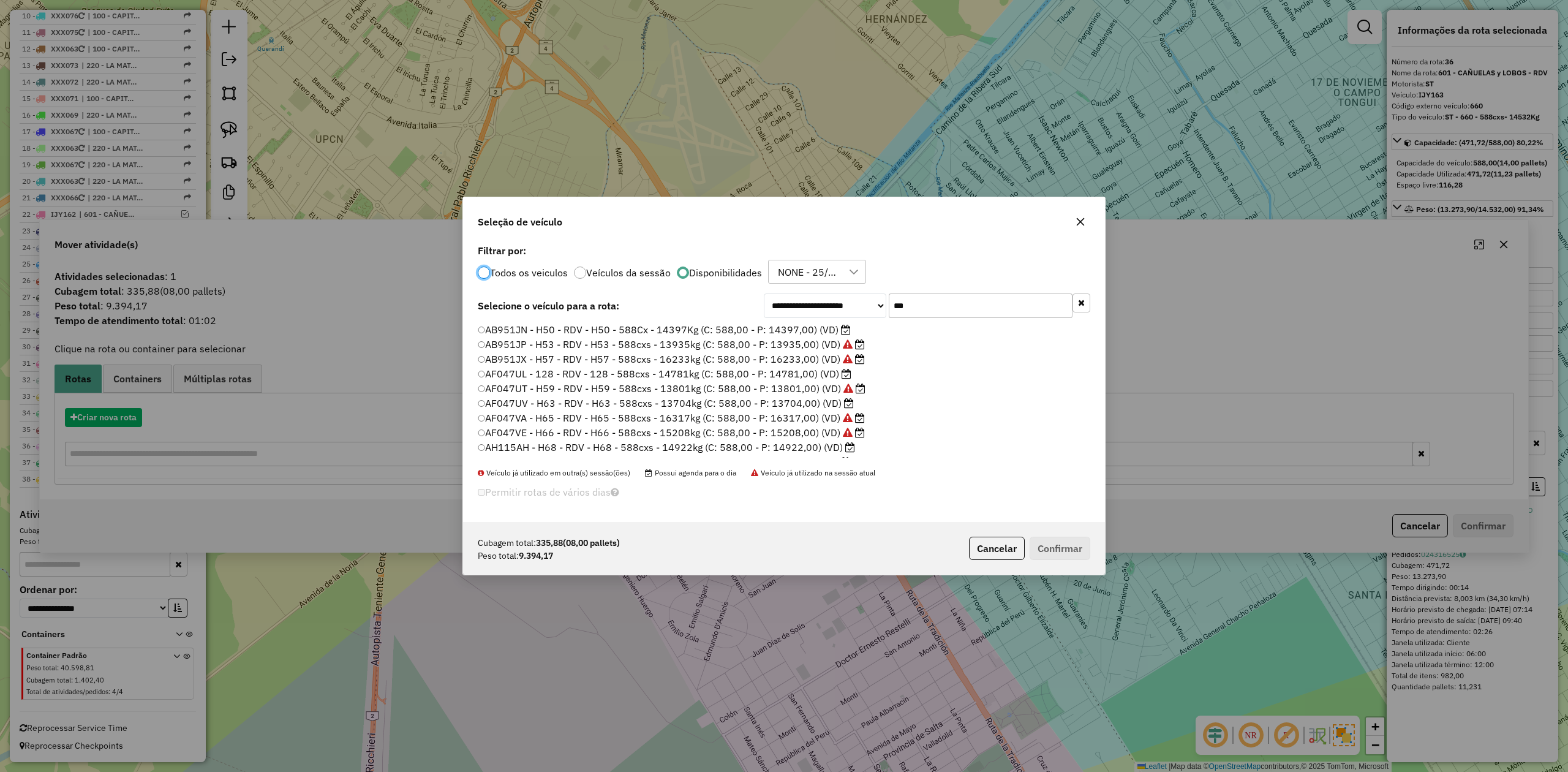
scroll to position [6, 3]
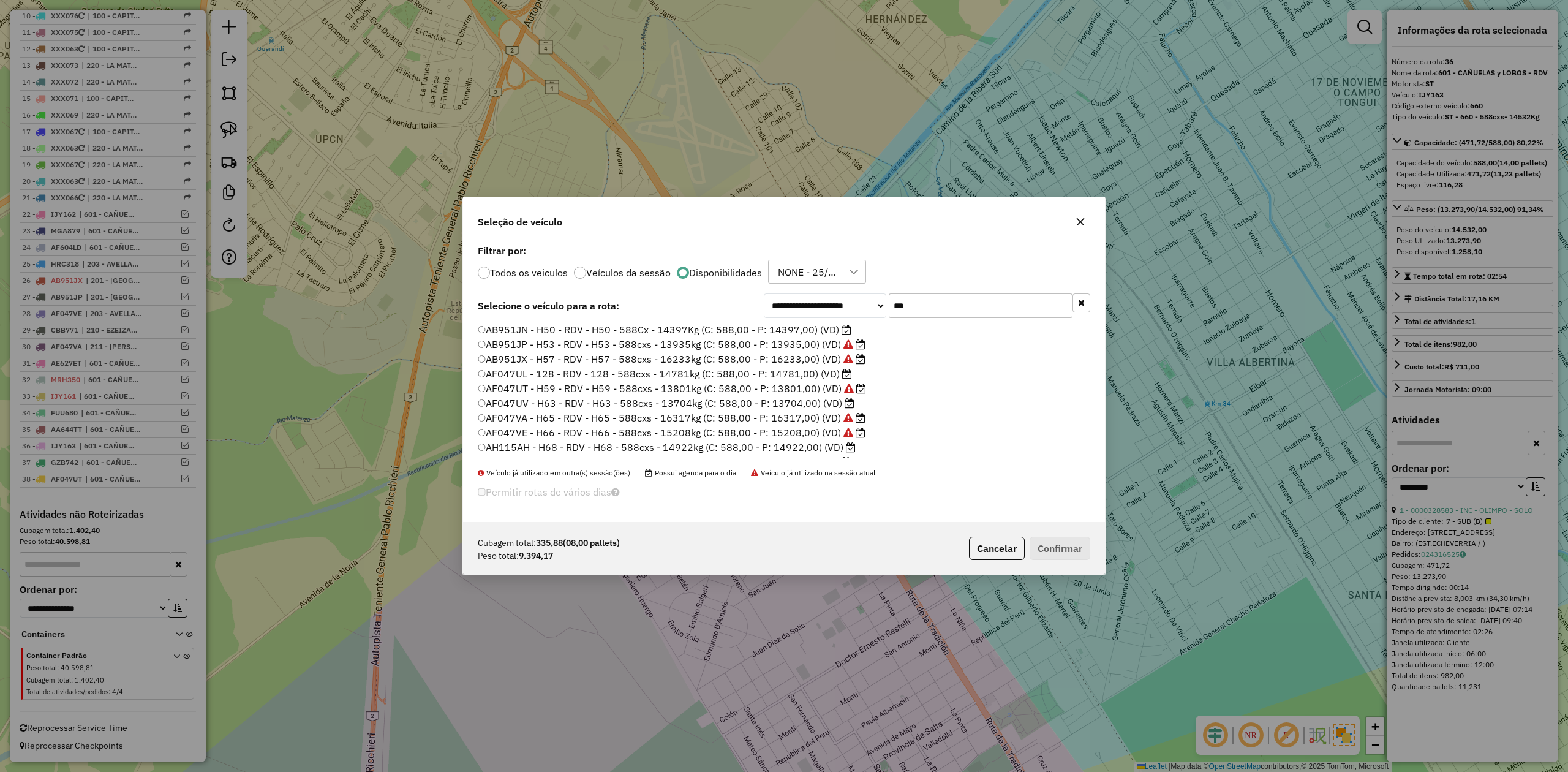
drag, startPoint x: 939, startPoint y: 301, endPoint x: 846, endPoint y: 300, distance: 93.0
click at [846, 300] on div "**********" at bounding box center [927, 306] width 327 height 25
type input "**"
click at [1084, 223] on icon "button" at bounding box center [1081, 221] width 10 height 10
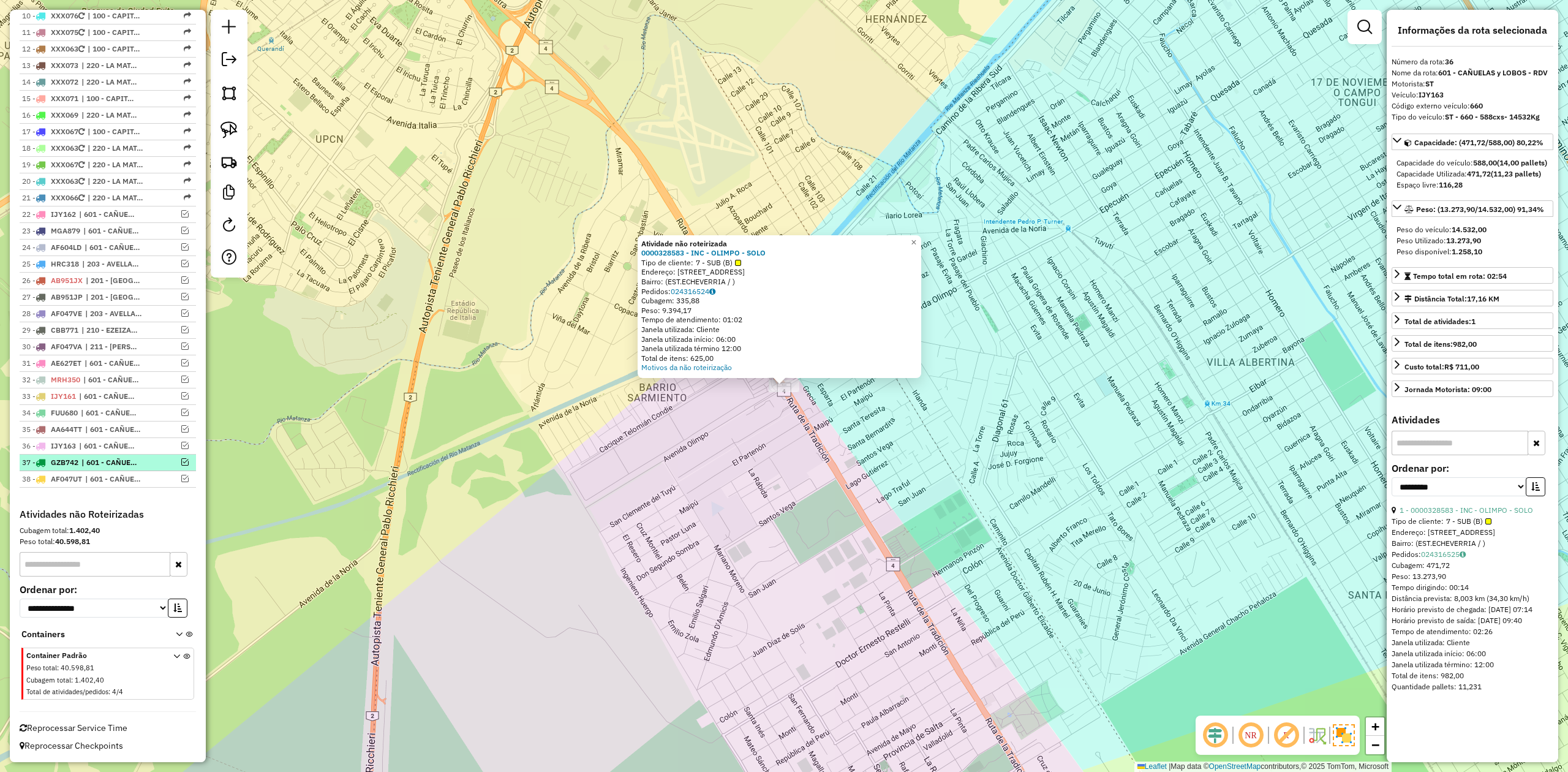
click at [181, 461] on em at bounding box center [185, 462] width 8 height 8
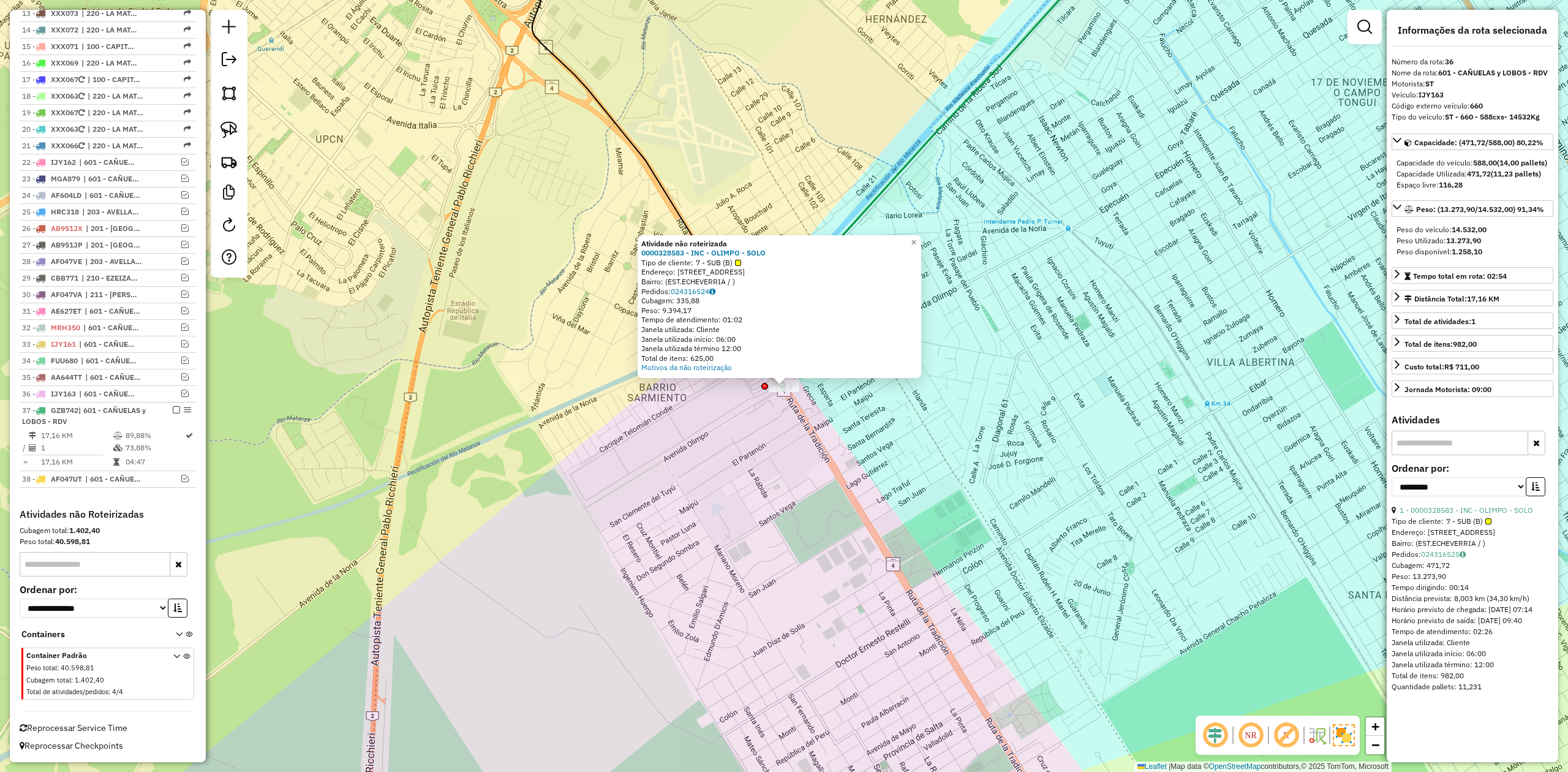
drag, startPoint x: 770, startPoint y: 402, endPoint x: 786, endPoint y: 392, distance: 18.9
click at [771, 402] on div "Atividade não roteirizada 0000328583 - INC - OLIMPO - SOLO Tipo de cliente: 7 -…" at bounding box center [784, 386] width 1568 height 772
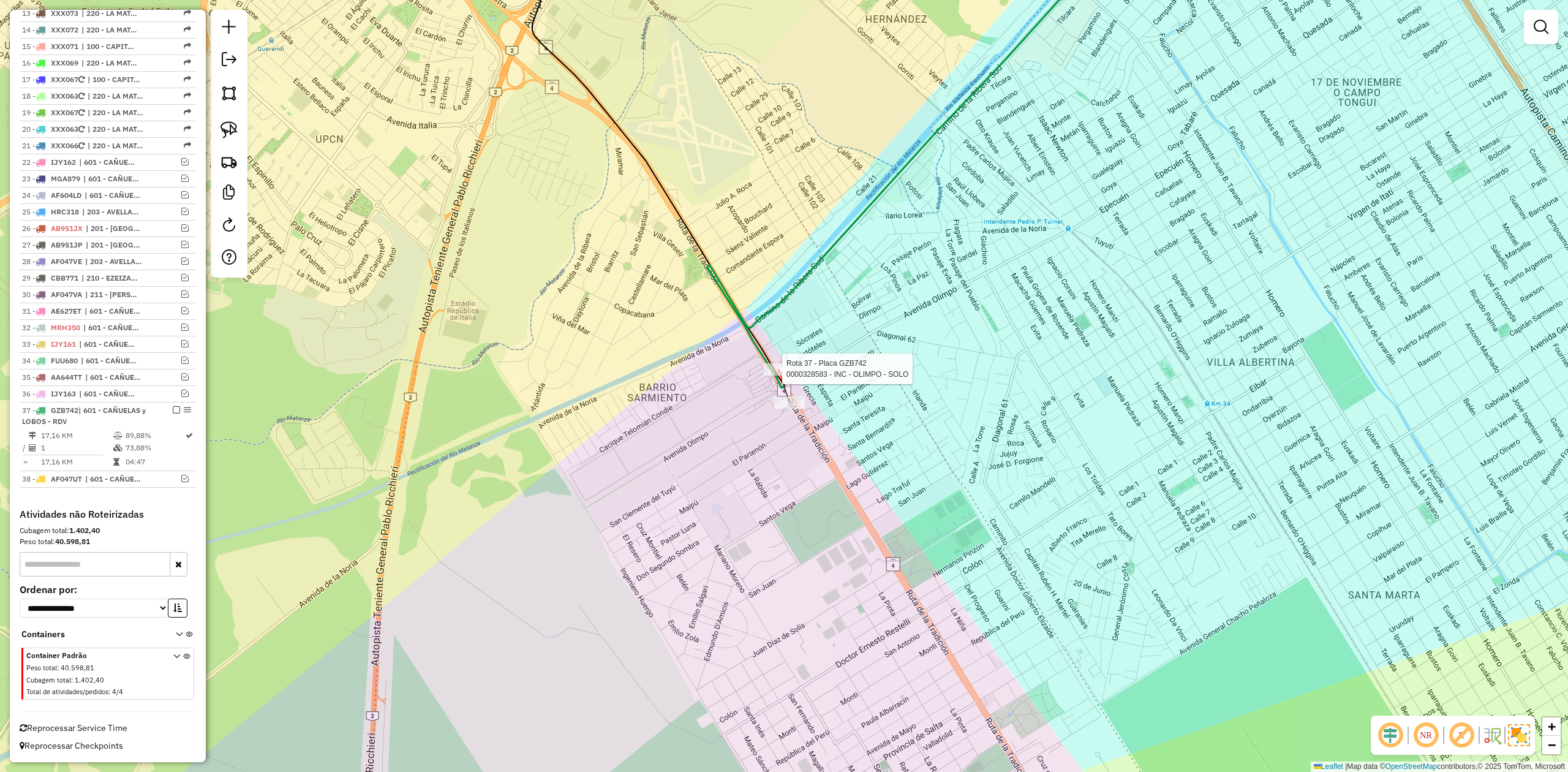
select select "**********"
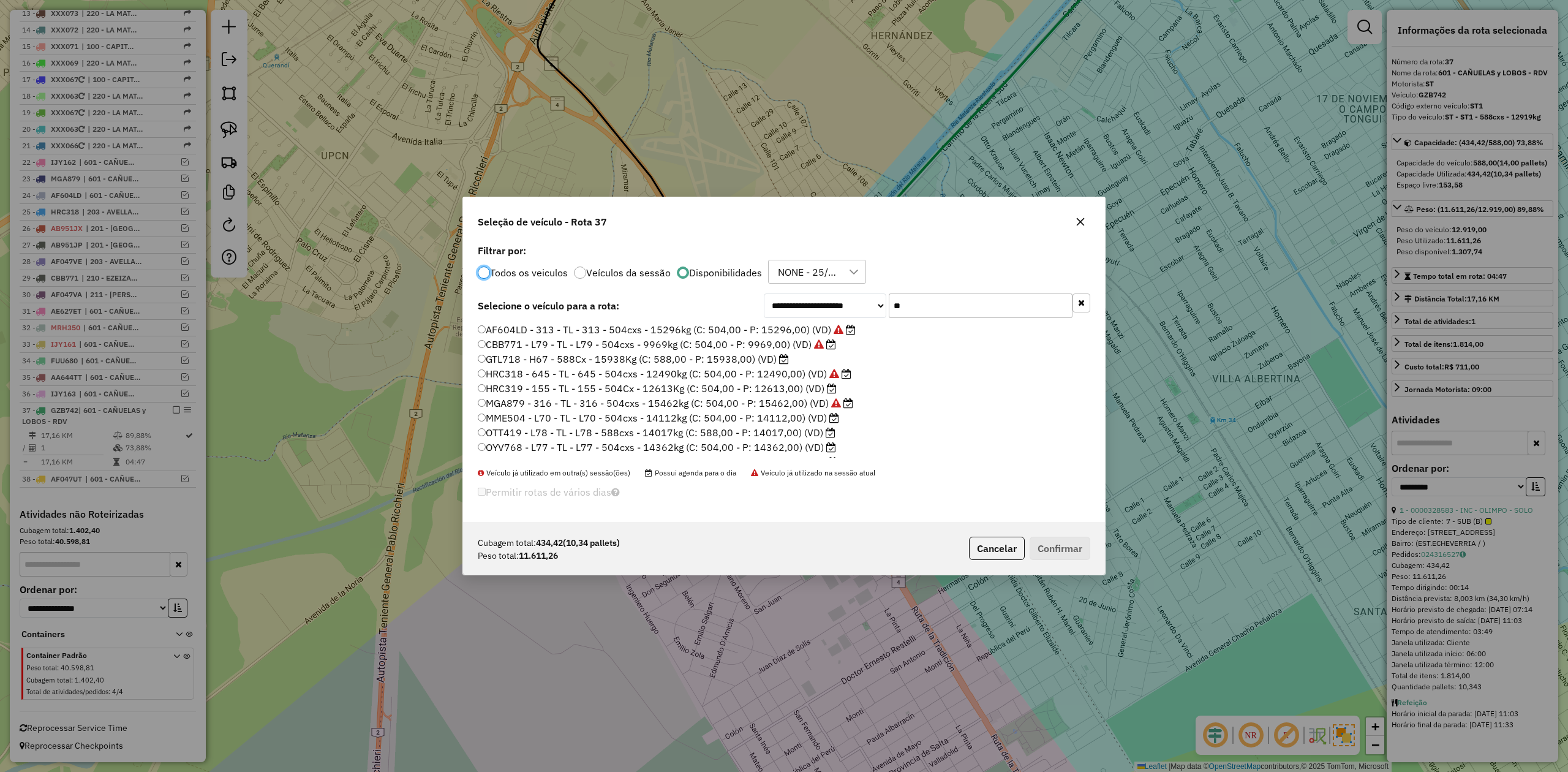
scroll to position [6, 3]
drag, startPoint x: 835, startPoint y: 297, endPoint x: 817, endPoint y: 296, distance: 18.0
click at [817, 296] on div "**********" at bounding box center [927, 306] width 327 height 25
click at [778, 388] on label "HRC319 - 155 - TL - 155 - 504Cx - 12613Kg (C: 504,00 - P: 12613,00) (VD)" at bounding box center [657, 388] width 359 height 14
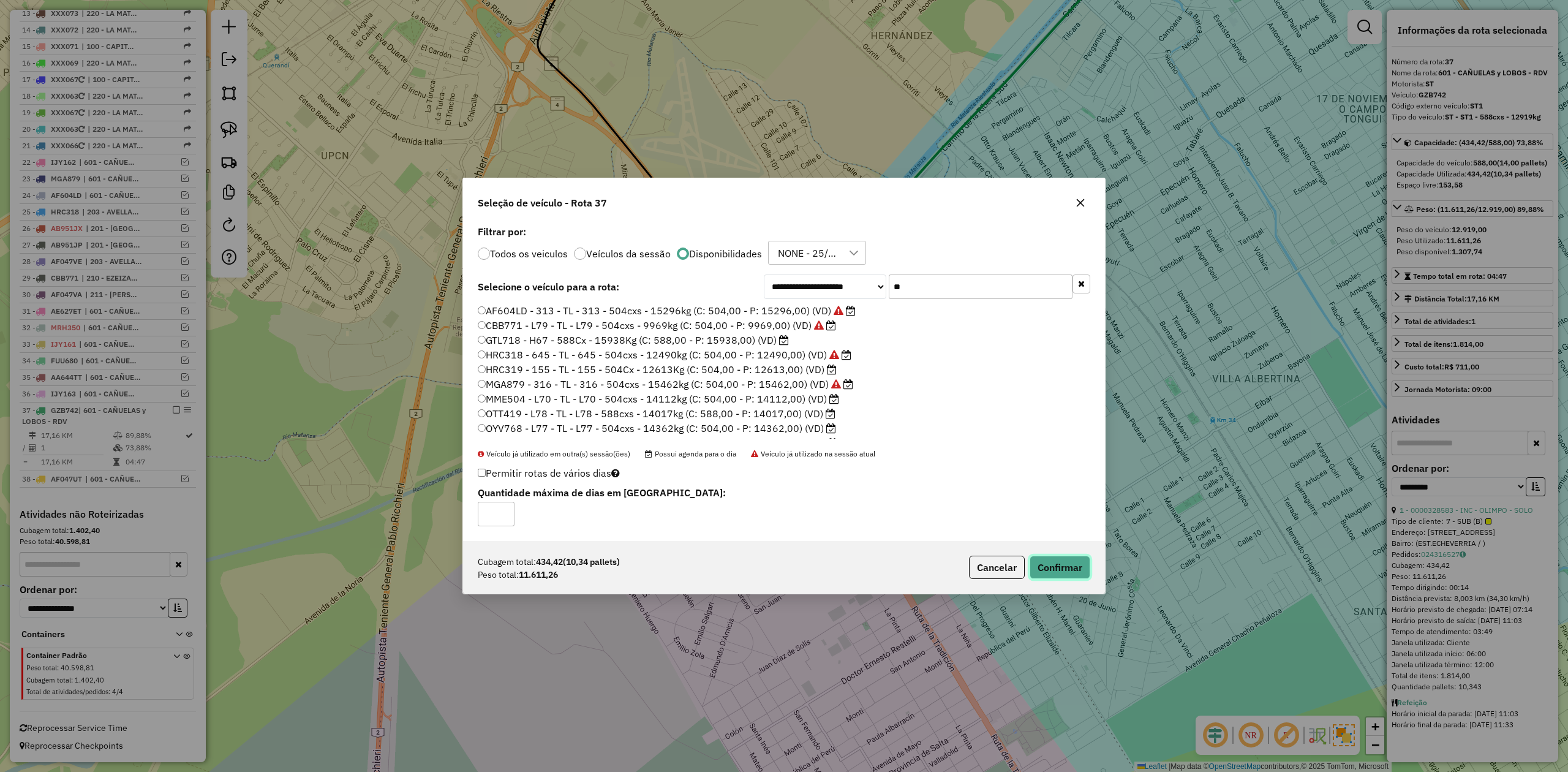
click at [1052, 561] on button "Confirmar" at bounding box center [1060, 567] width 60 height 23
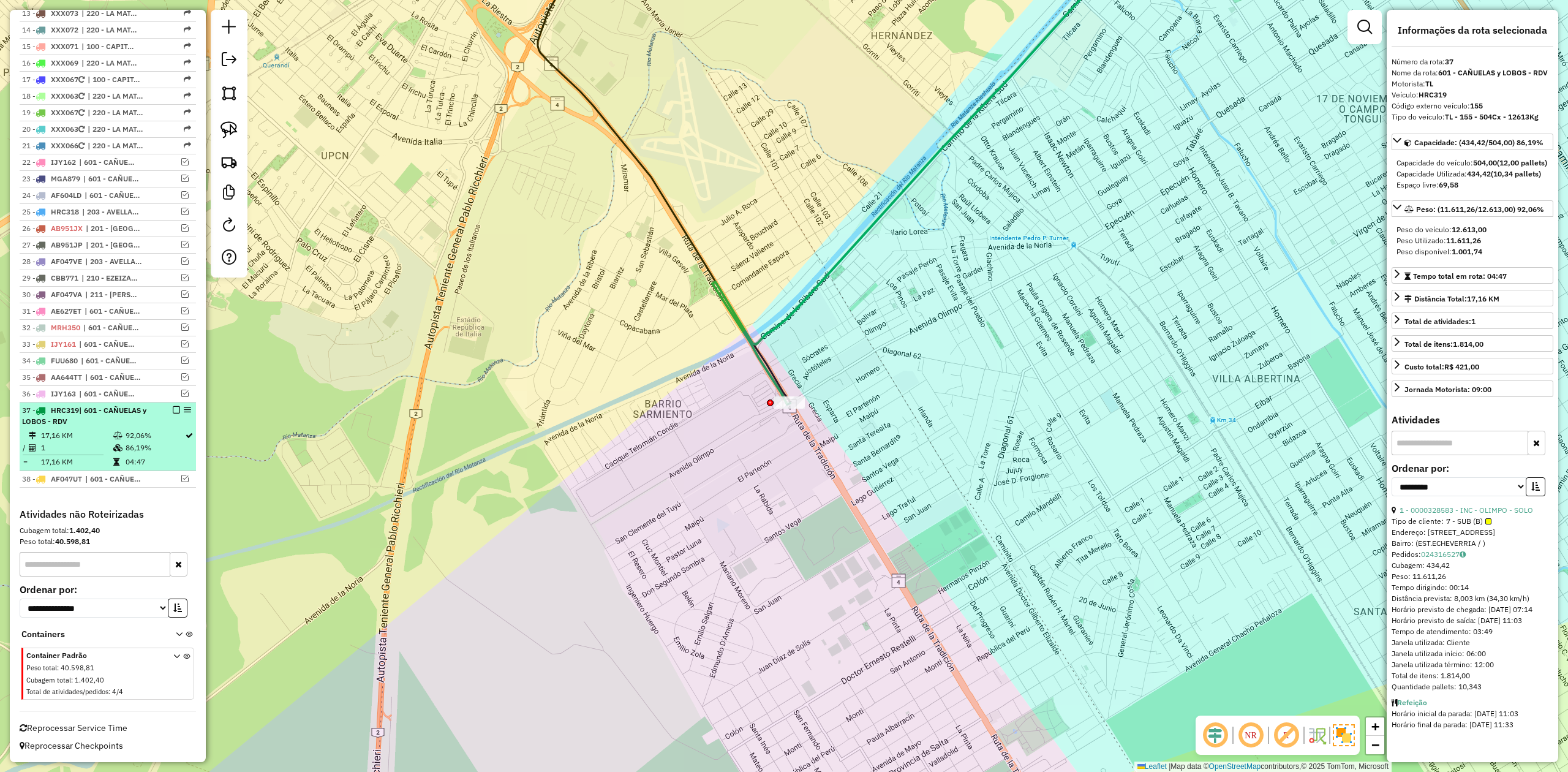
click at [175, 408] on em at bounding box center [176, 410] width 8 height 8
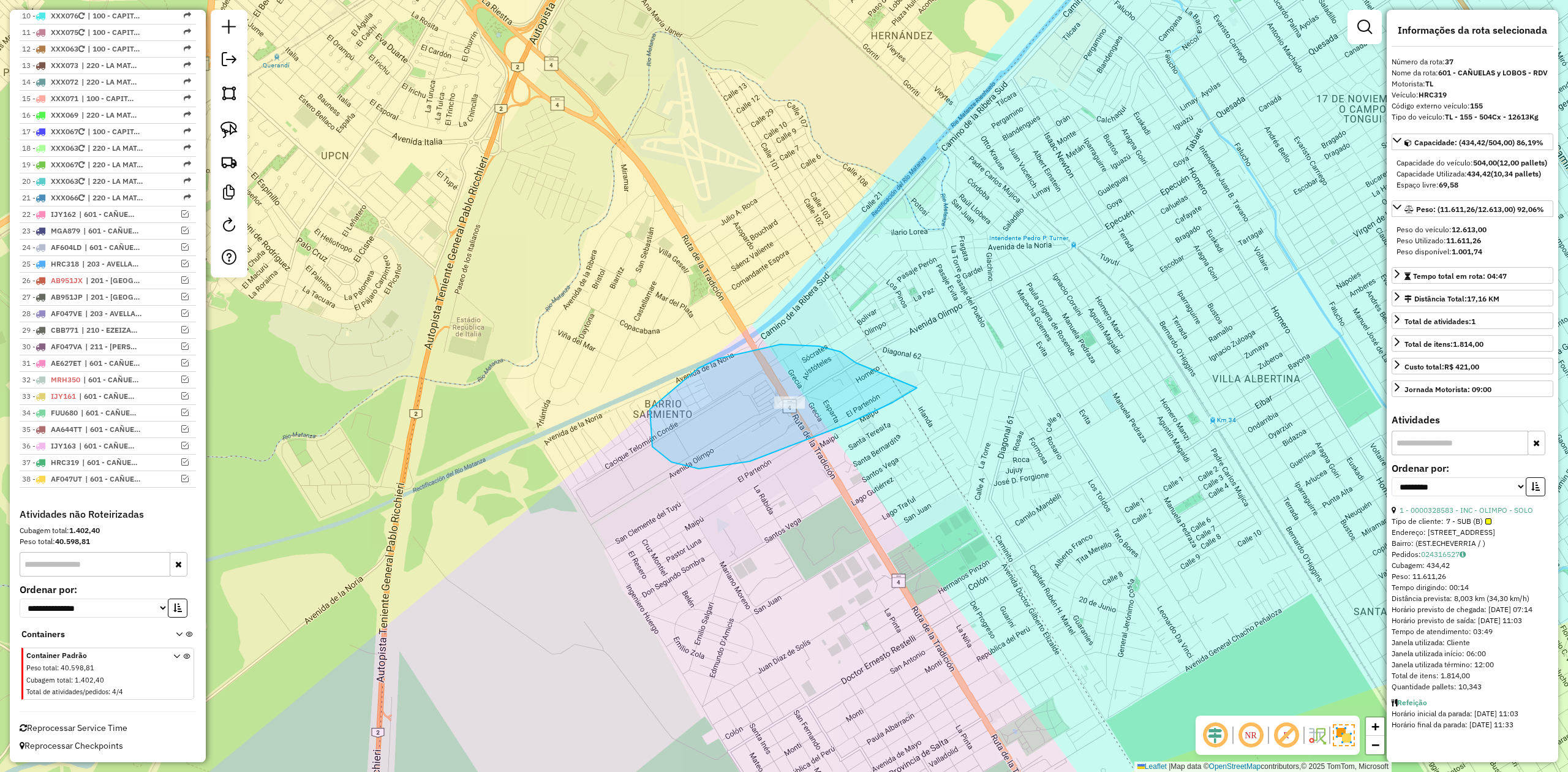
drag, startPoint x: 719, startPoint y: 358, endPoint x: 925, endPoint y: 381, distance: 207.3
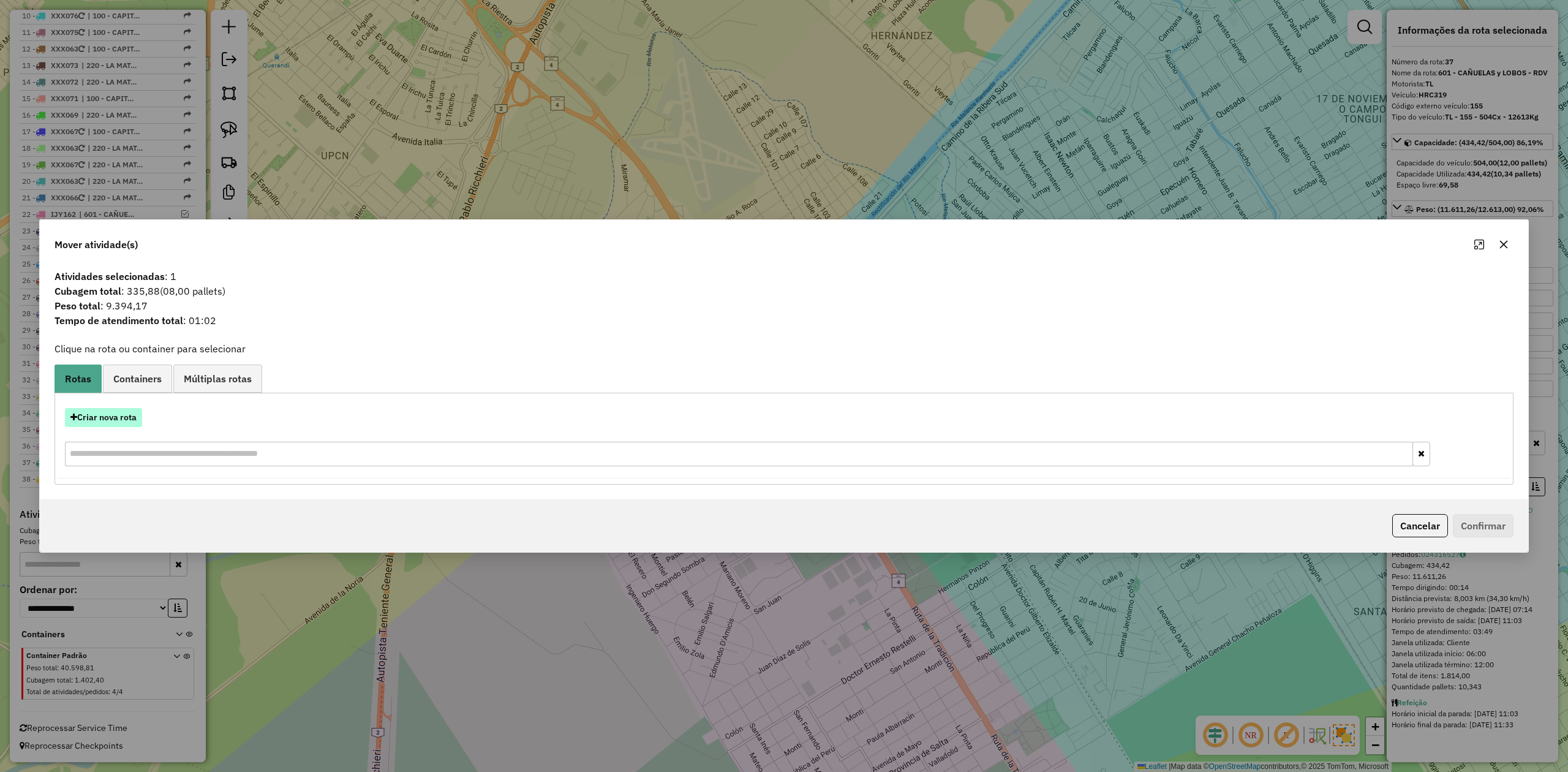
click at [113, 419] on button "Criar nova rota" at bounding box center [103, 417] width 77 height 19
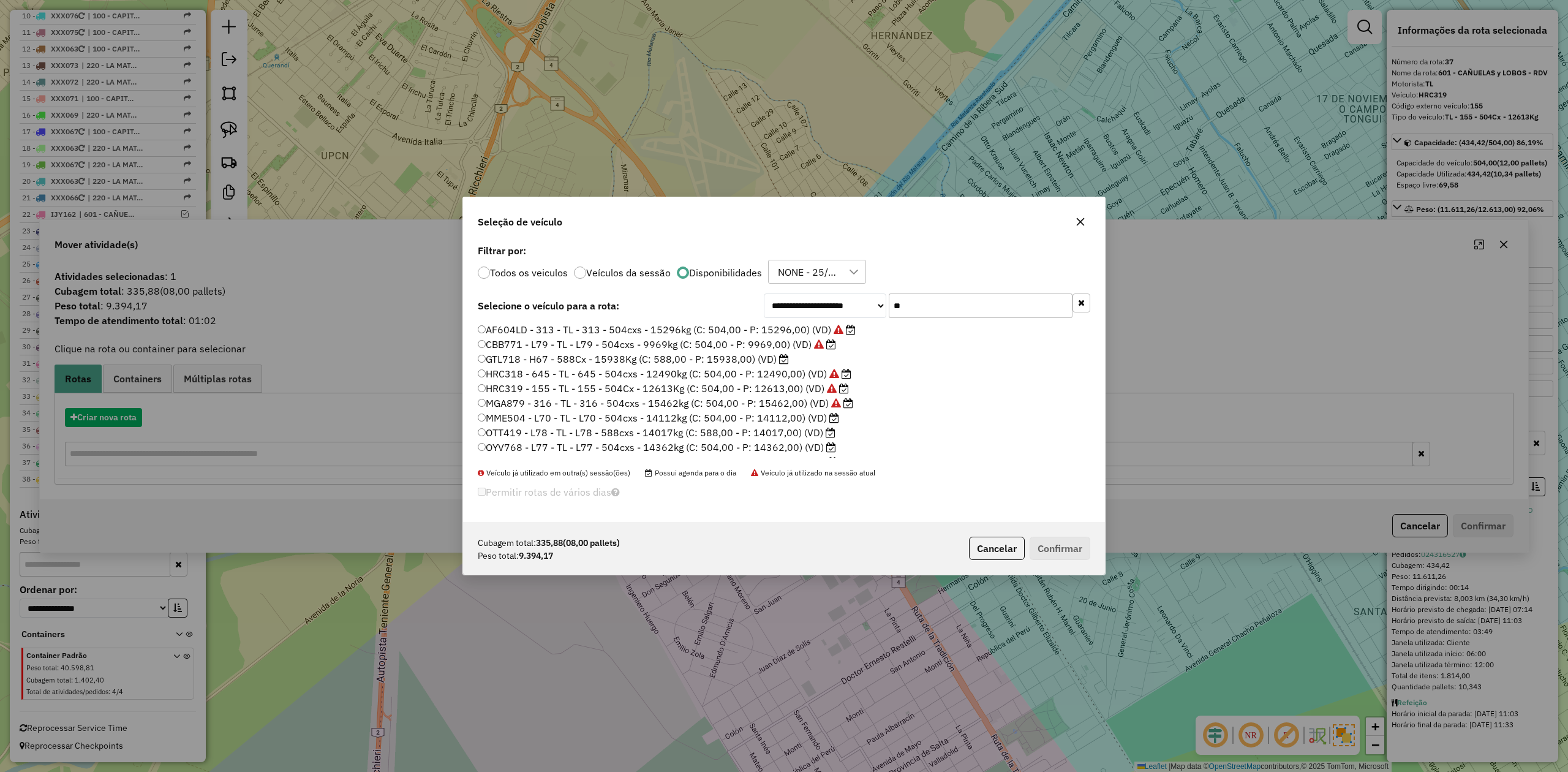
scroll to position [6, 3]
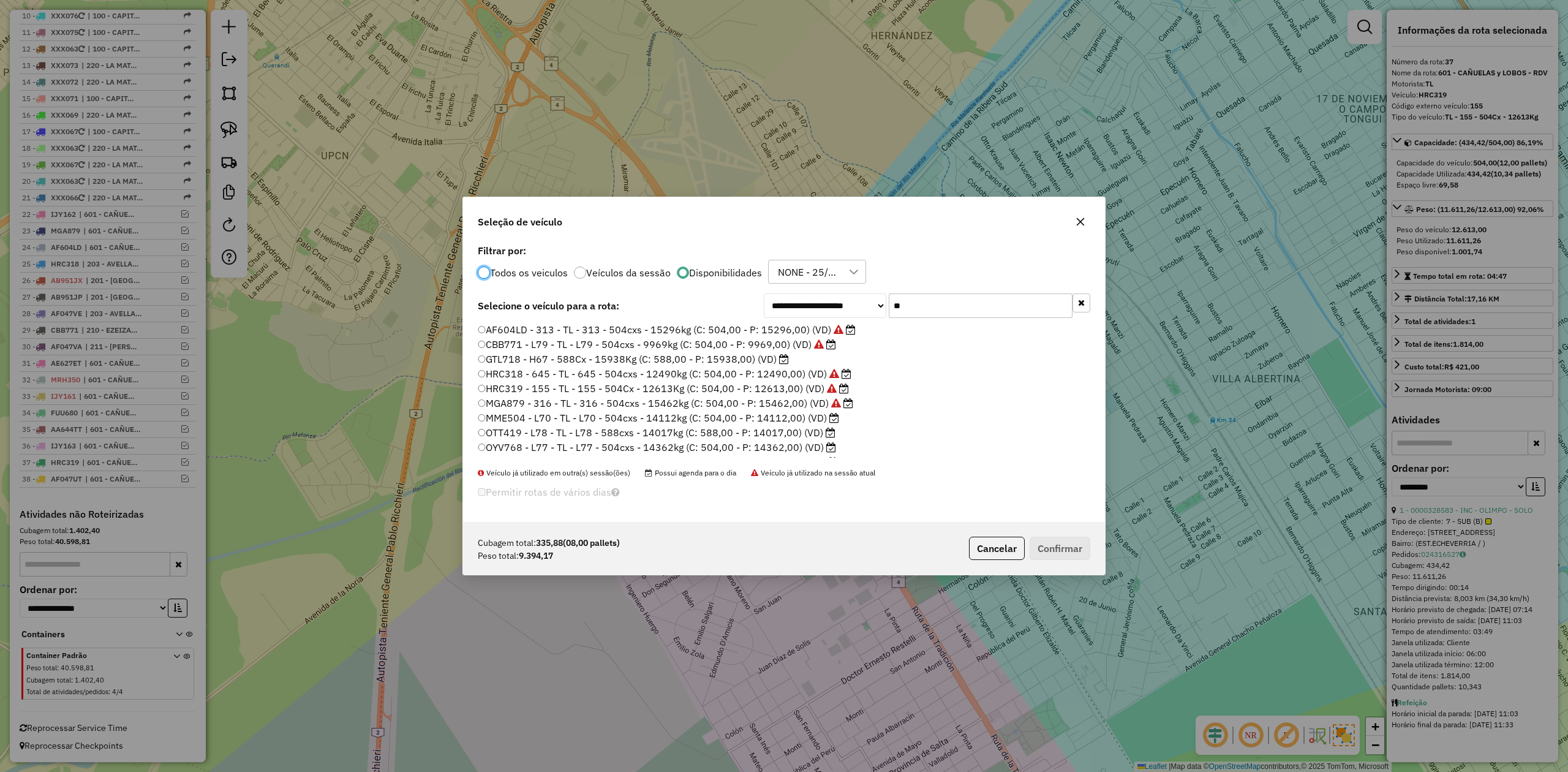
click at [861, 299] on div "**********" at bounding box center [927, 306] width 327 height 25
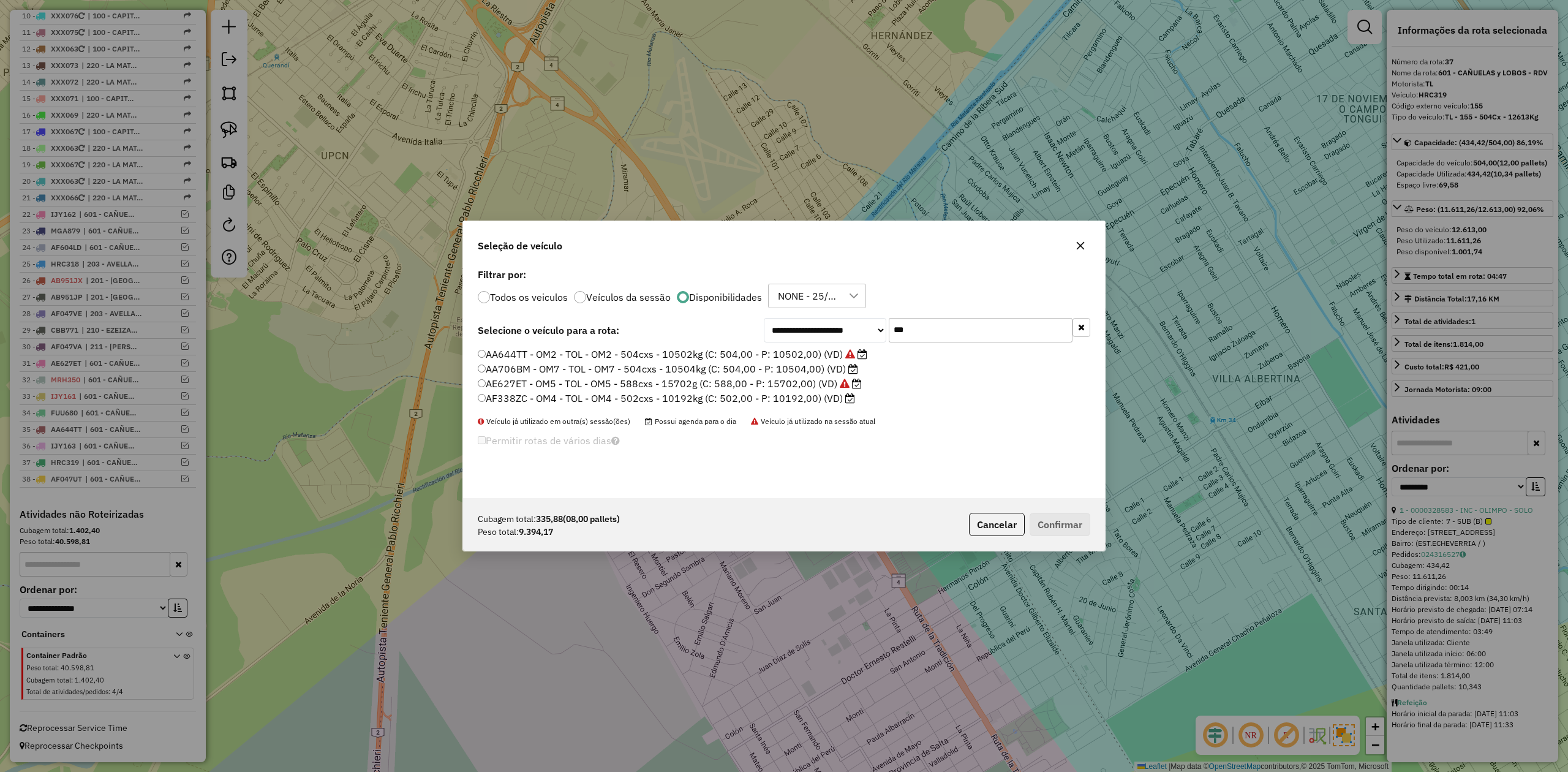
type input "***"
click at [809, 395] on label "AF338ZC - OM4 - TOL - OM4 - 502cxs - 10192kg (C: 502,00 - P: 10192,00) (VD)" at bounding box center [666, 398] width 377 height 14
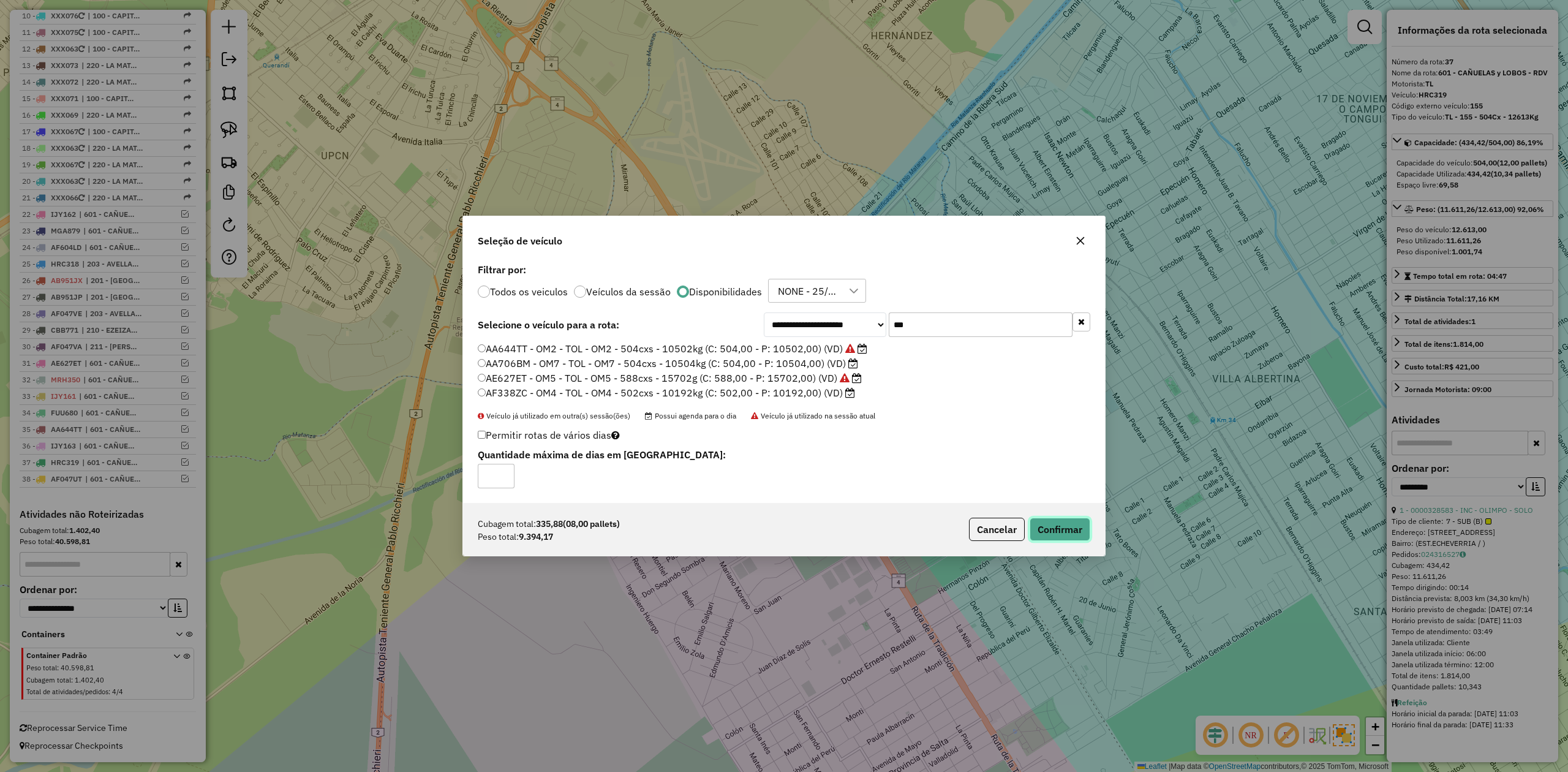
click at [1049, 529] on button "Confirmar" at bounding box center [1060, 529] width 60 height 23
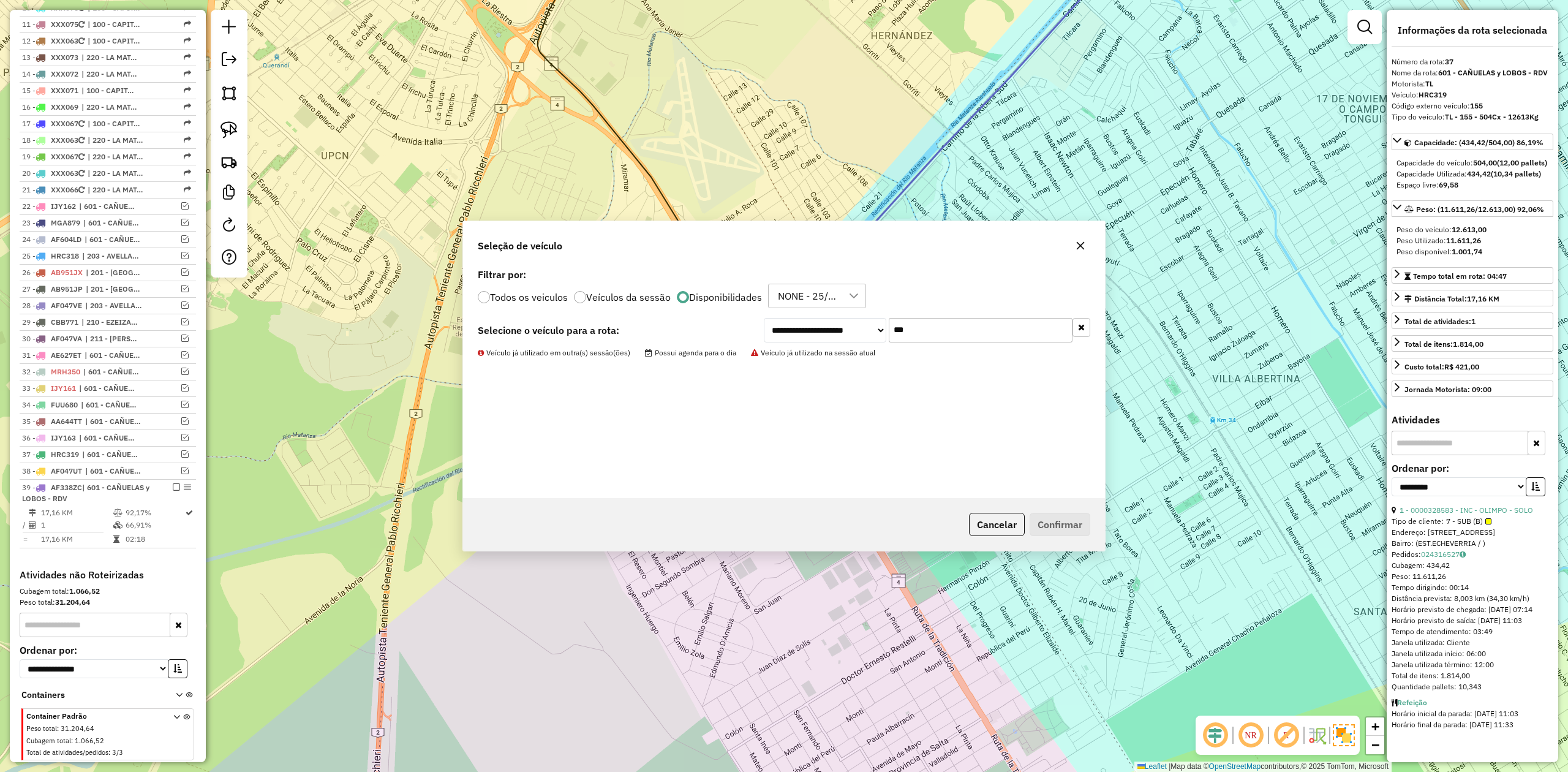
scroll to position [699, 0]
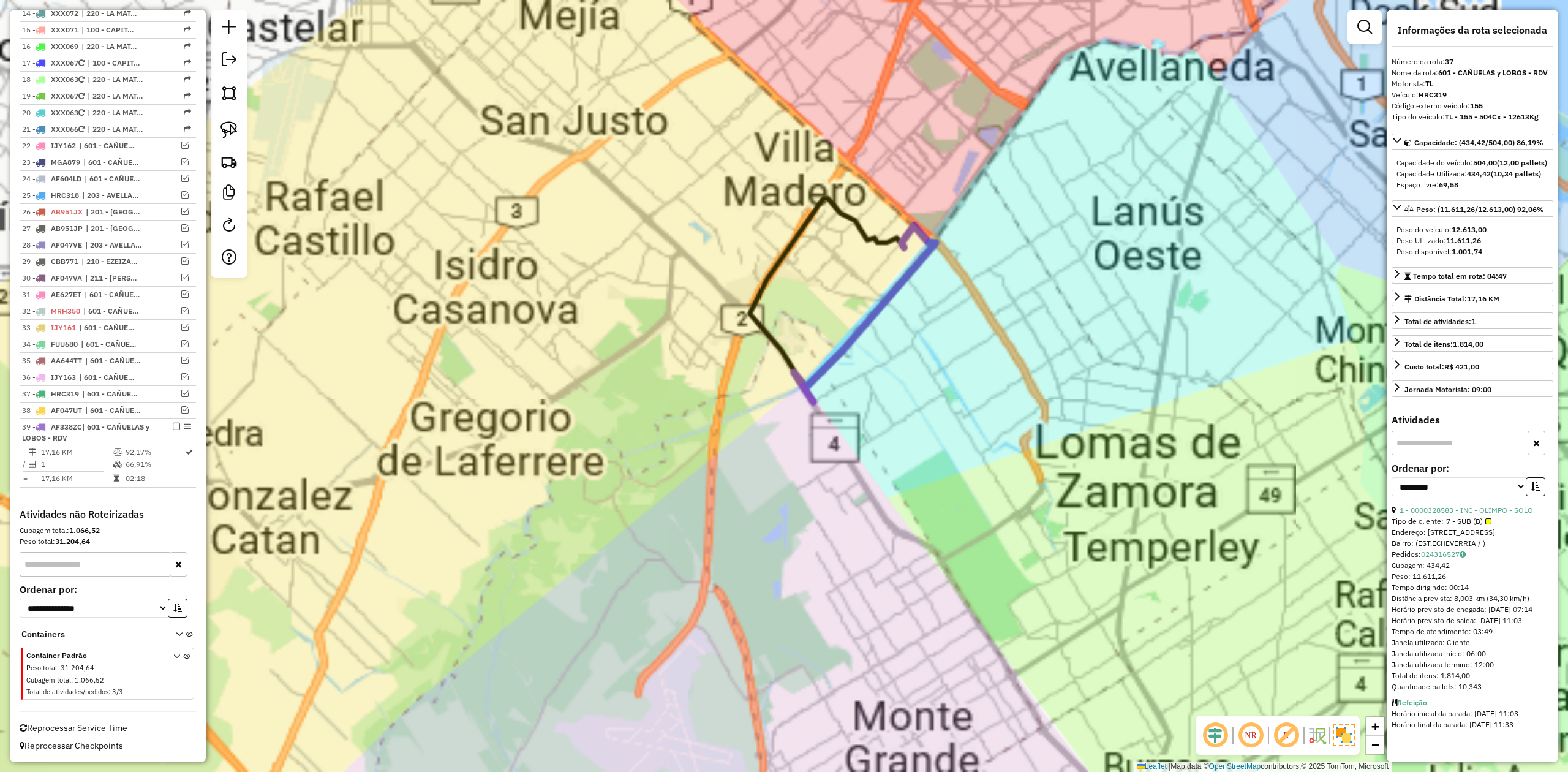
drag, startPoint x: 882, startPoint y: 439, endPoint x: 863, endPoint y: 413, distance: 32.2
click at [883, 437] on div "Janela de atendimento Grade de atendimento Capacidade Transportadoras Veículos …" at bounding box center [784, 386] width 1568 height 772
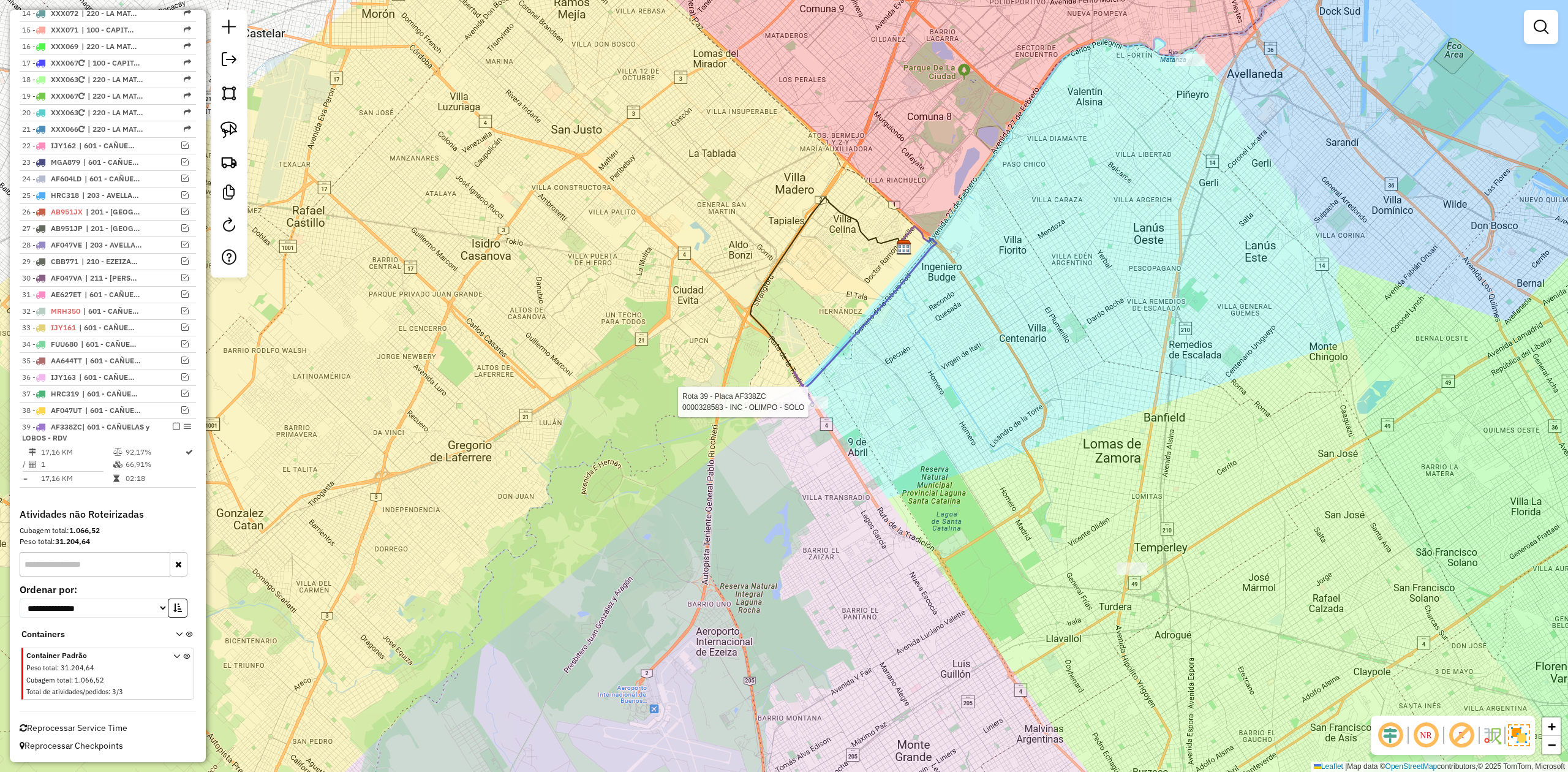
select select "**********"
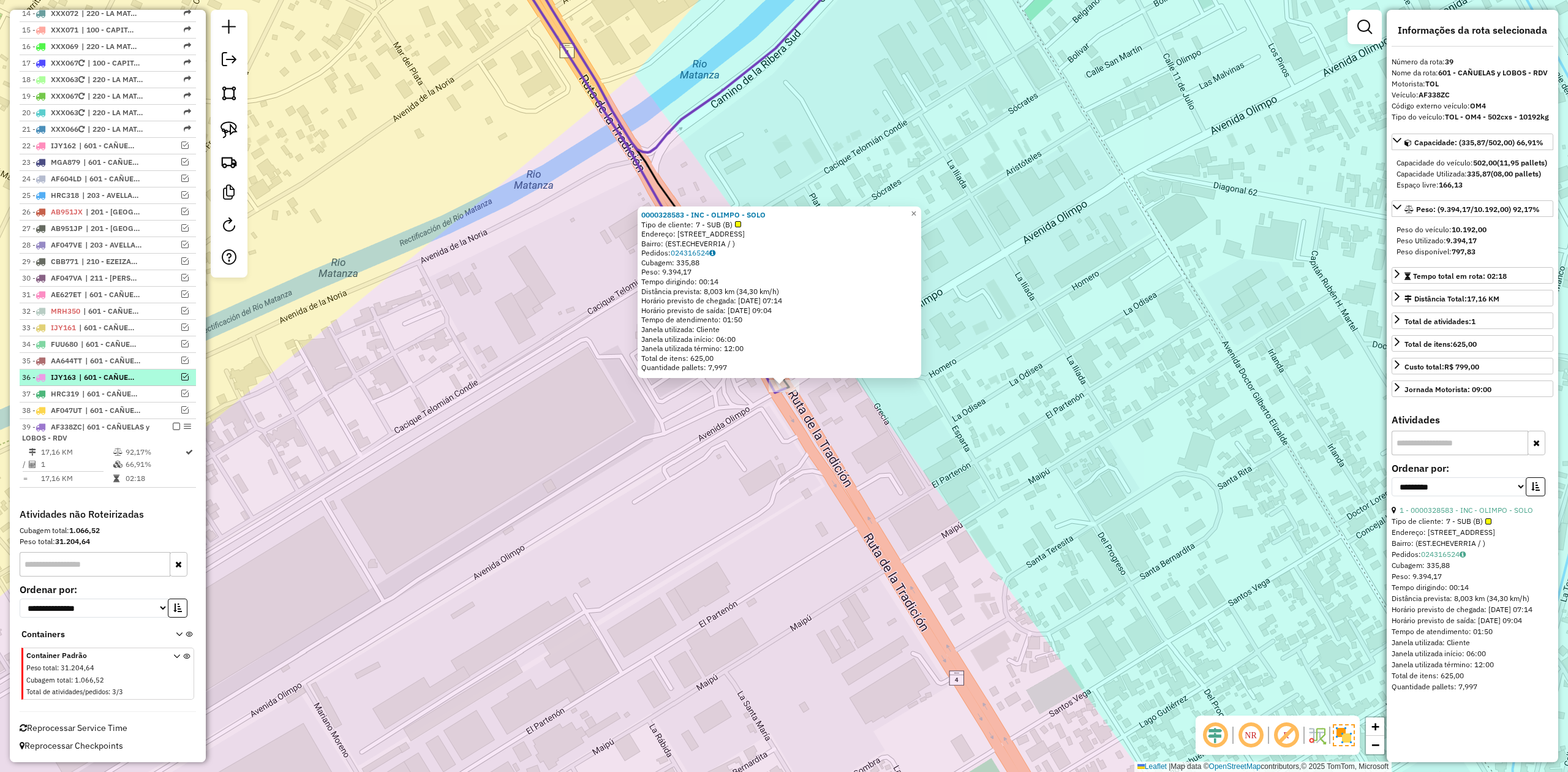
click at [173, 424] on em at bounding box center [176, 426] width 8 height 8
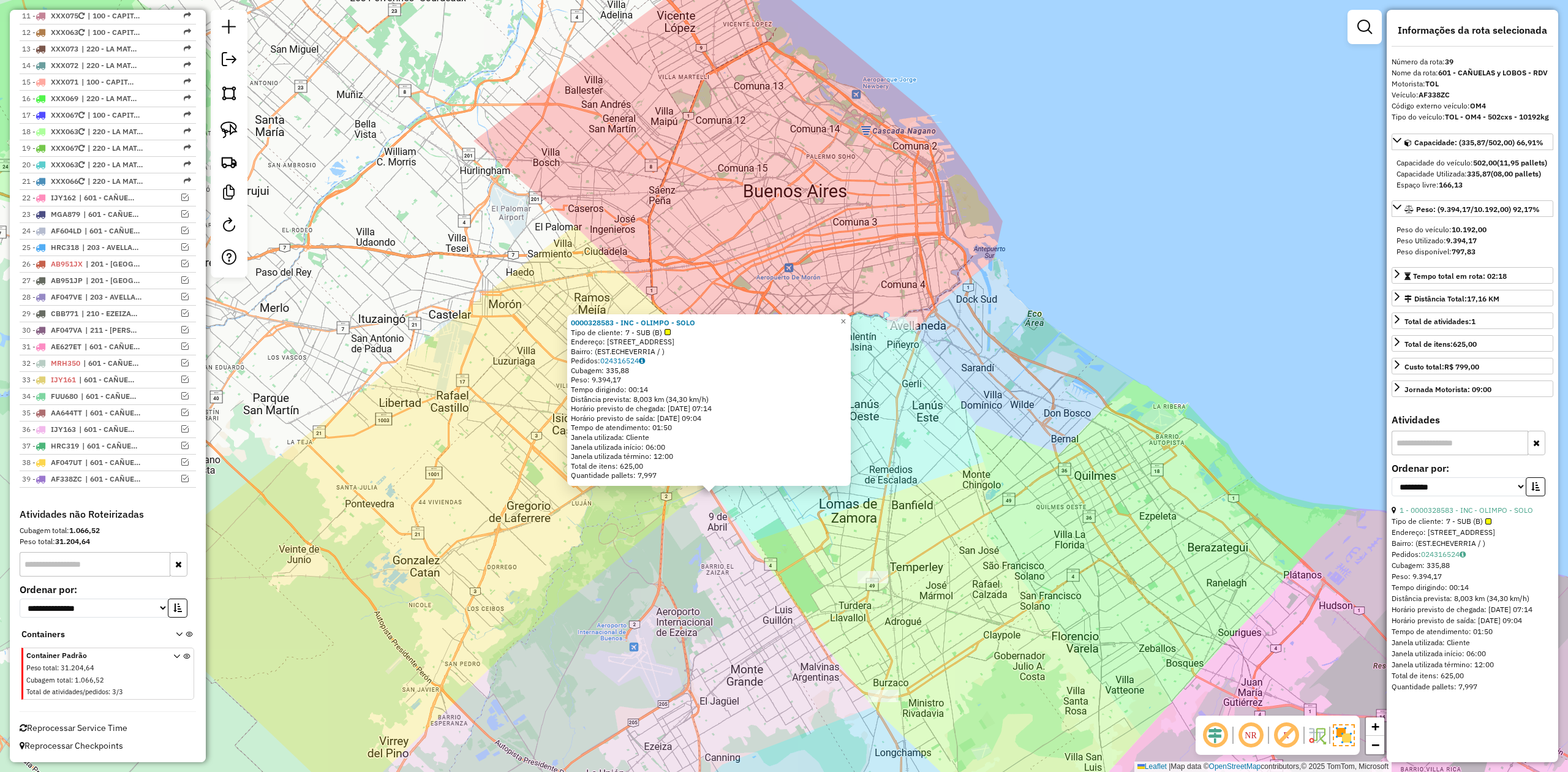
click at [714, 500] on div "0000328583 - INC - OLIMPO - SOLO Tipo de cliente: 7 - SUB (B) Endereço: [STREET…" at bounding box center [784, 386] width 1568 height 772
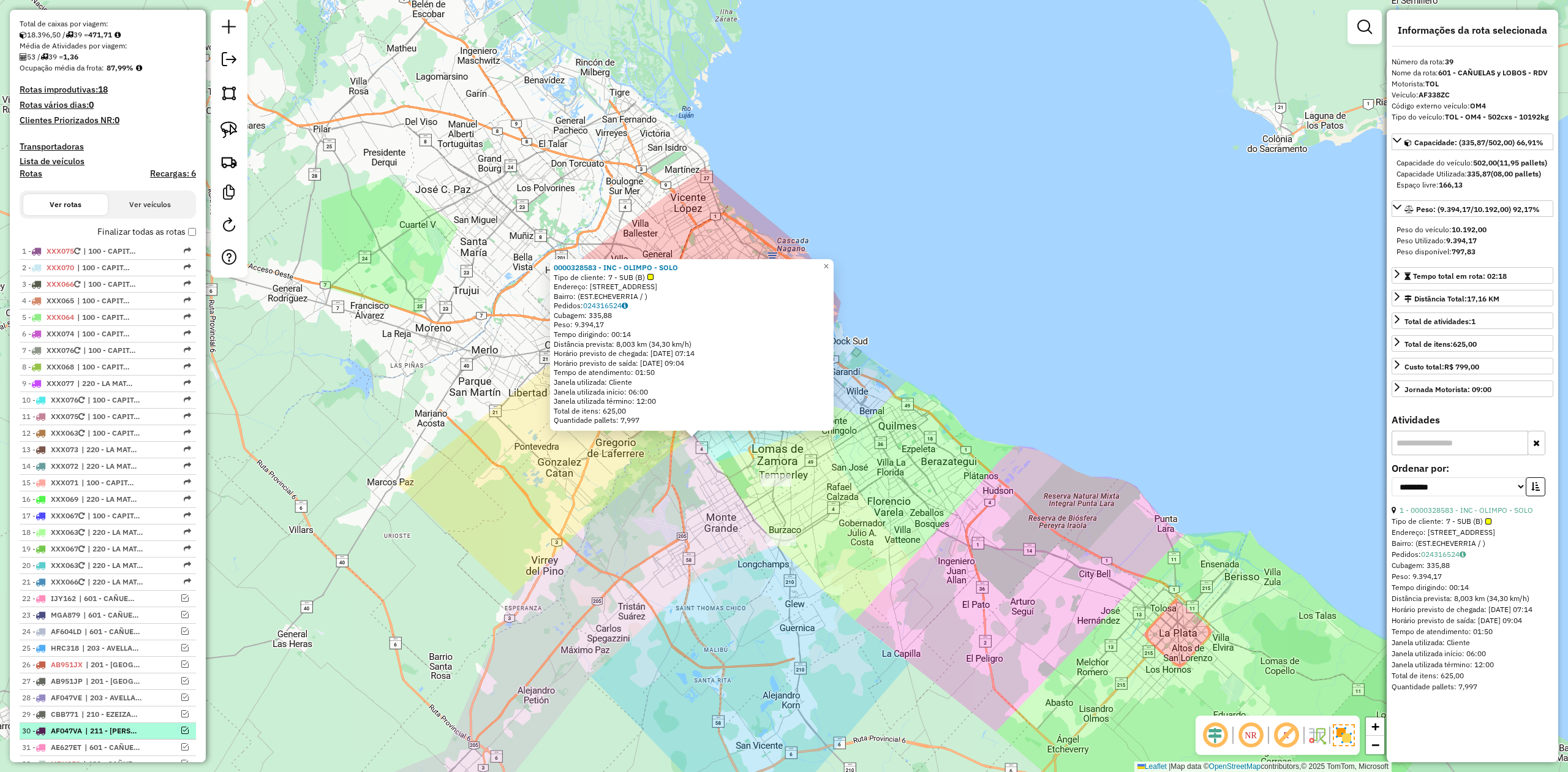
scroll to position [402, 0]
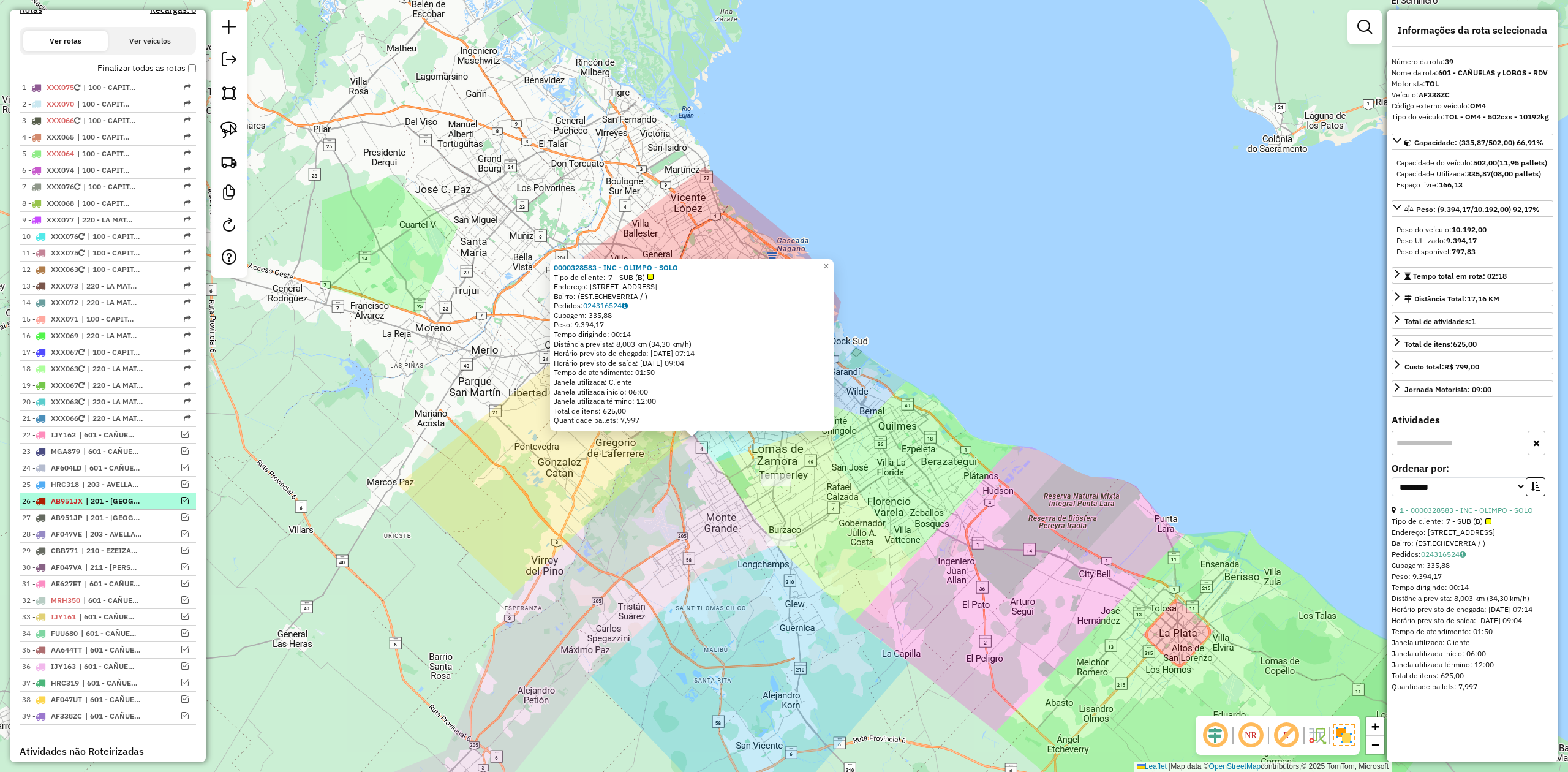
click at [70, 500] on span "AB951JX" at bounding box center [67, 500] width 32 height 9
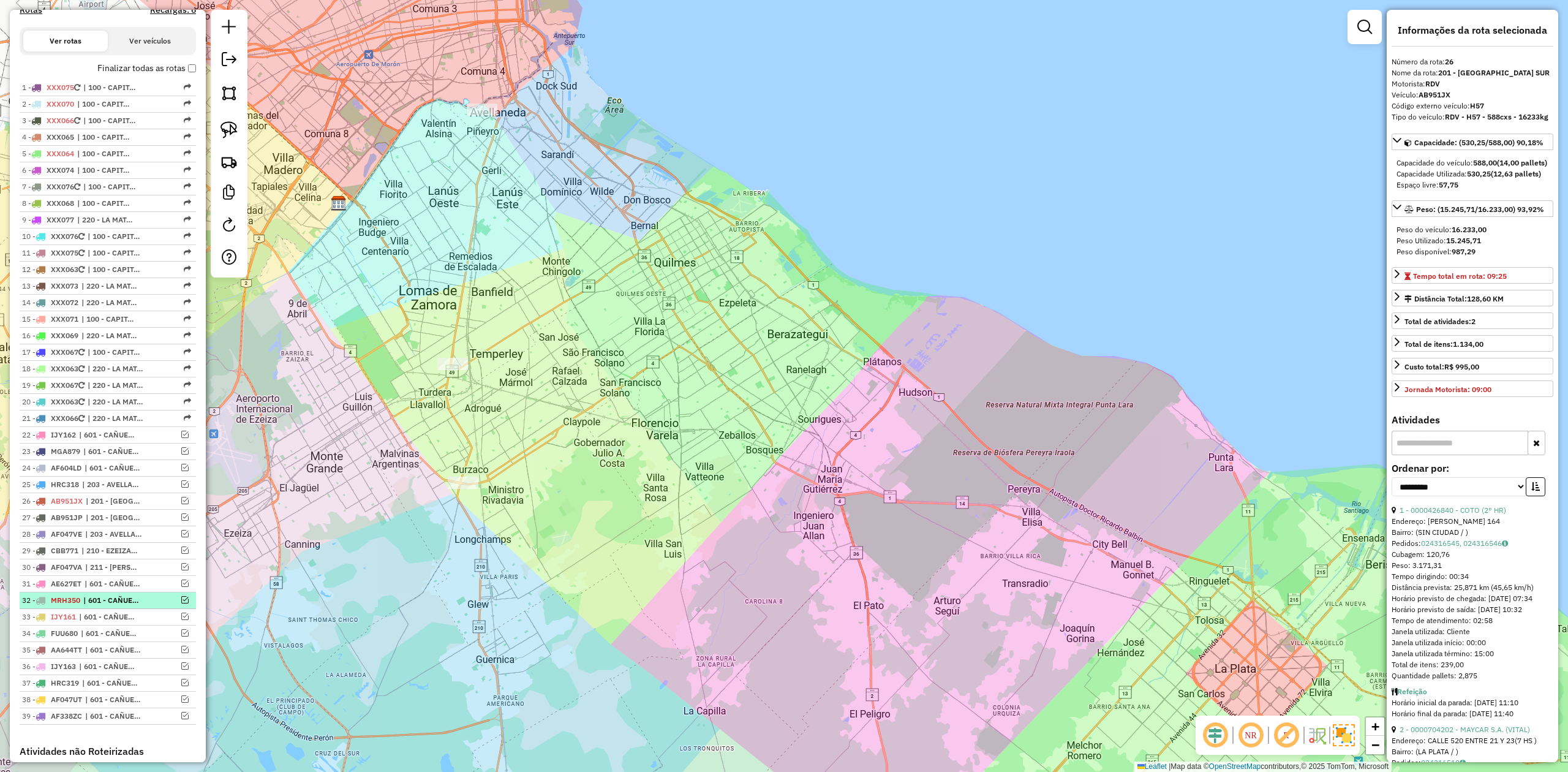
click at [80, 602] on span "MRH350" at bounding box center [65, 599] width 30 height 9
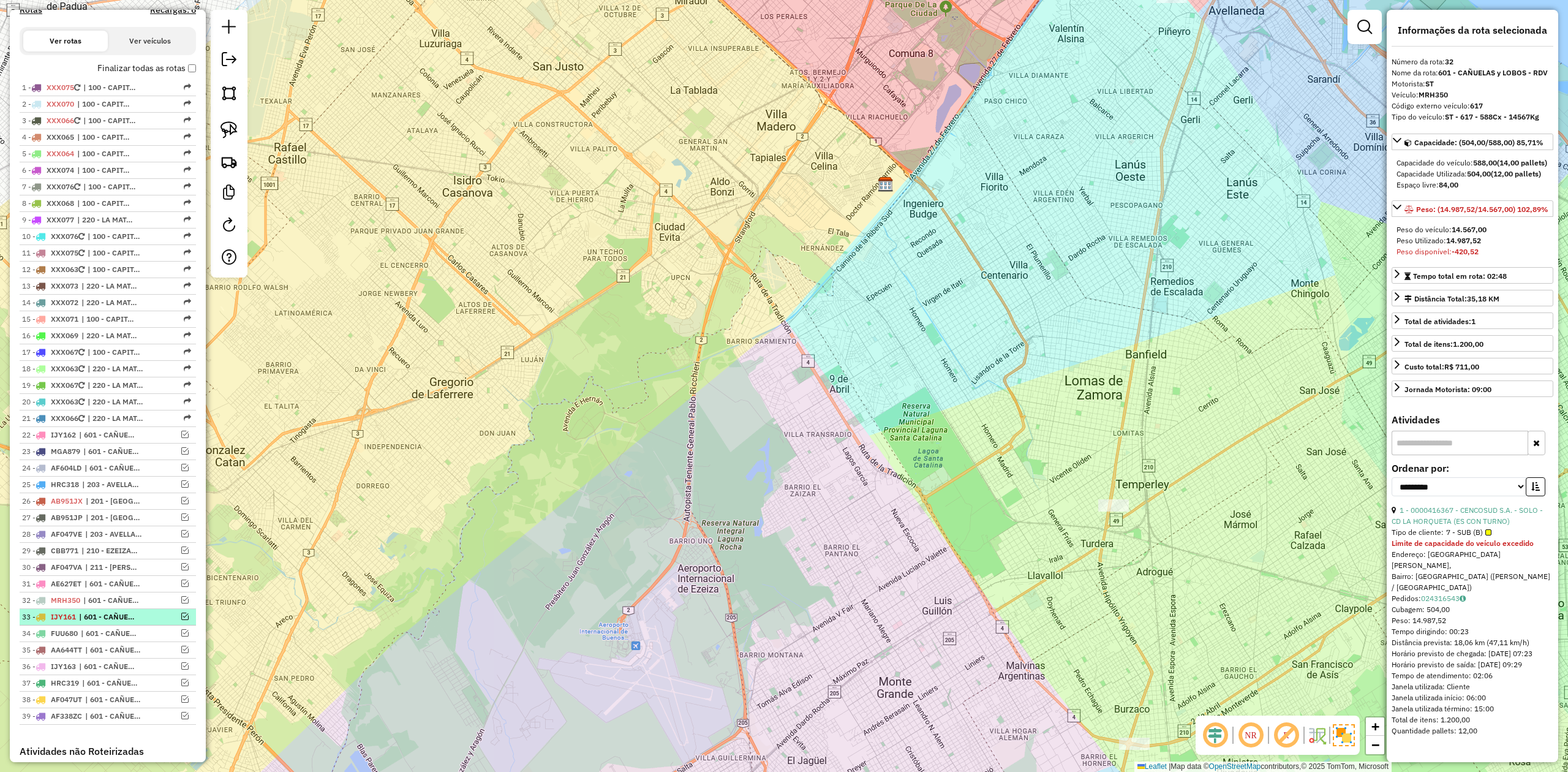
click at [86, 622] on span "| 601 - CAÑUELAS y LOBOS - RDV" at bounding box center [107, 617] width 56 height 11
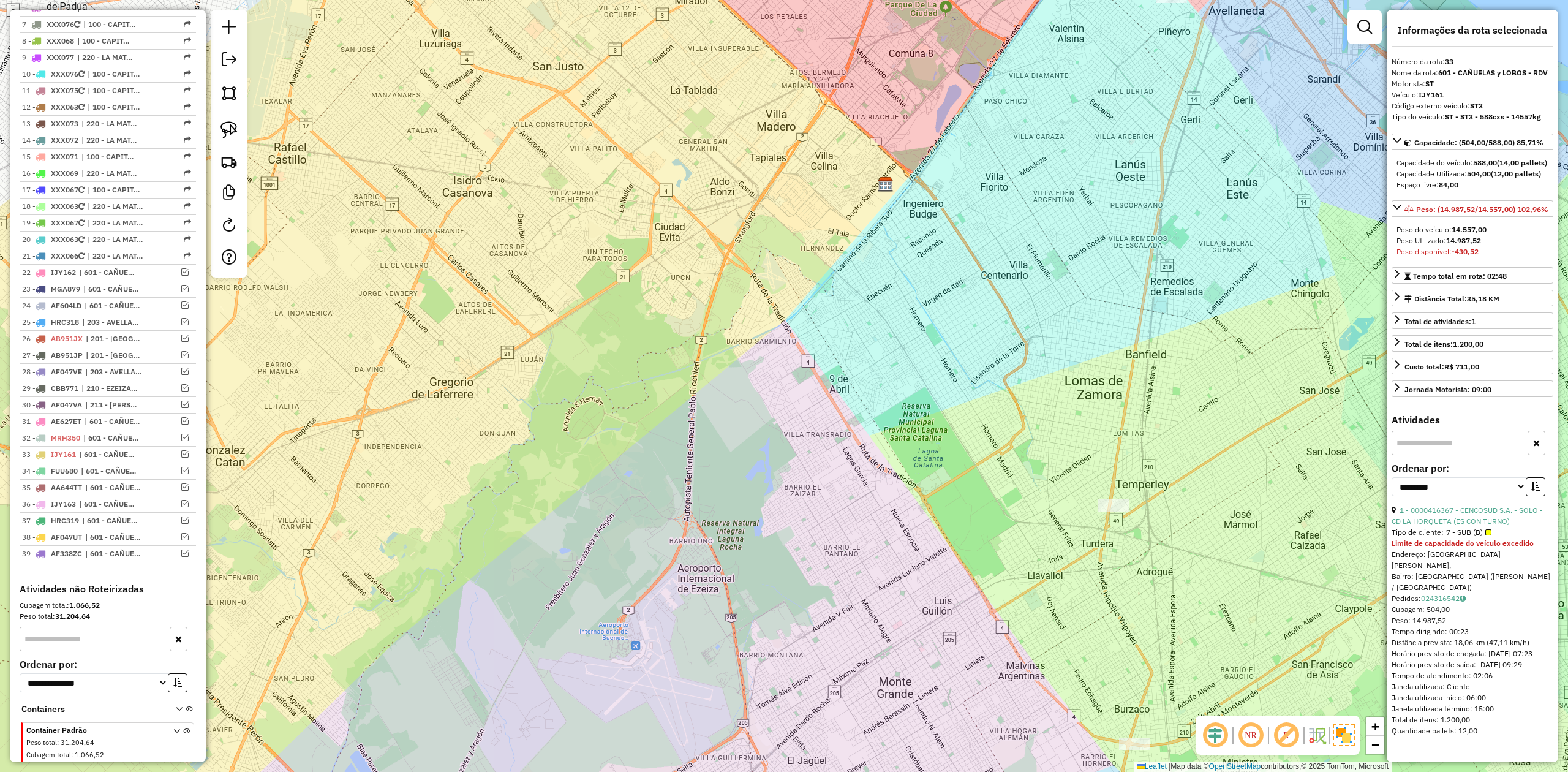
scroll to position [565, 0]
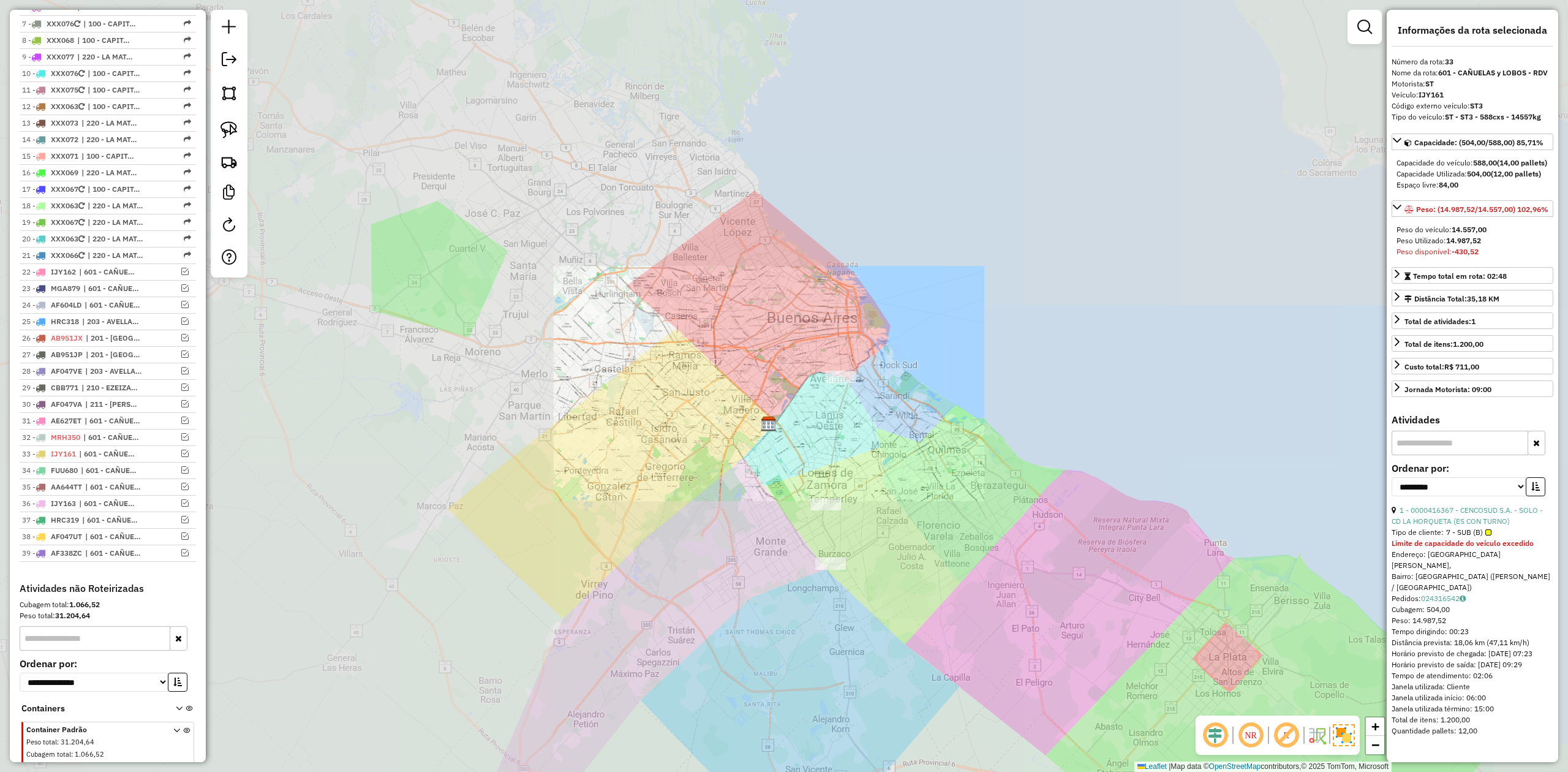
drag, startPoint x: 765, startPoint y: 542, endPoint x: 747, endPoint y: 529, distance: 22.2
click at [760, 538] on div "Janela de atendimento Grade de atendimento Capacidade Transportadoras Veículos …" at bounding box center [784, 386] width 1568 height 772
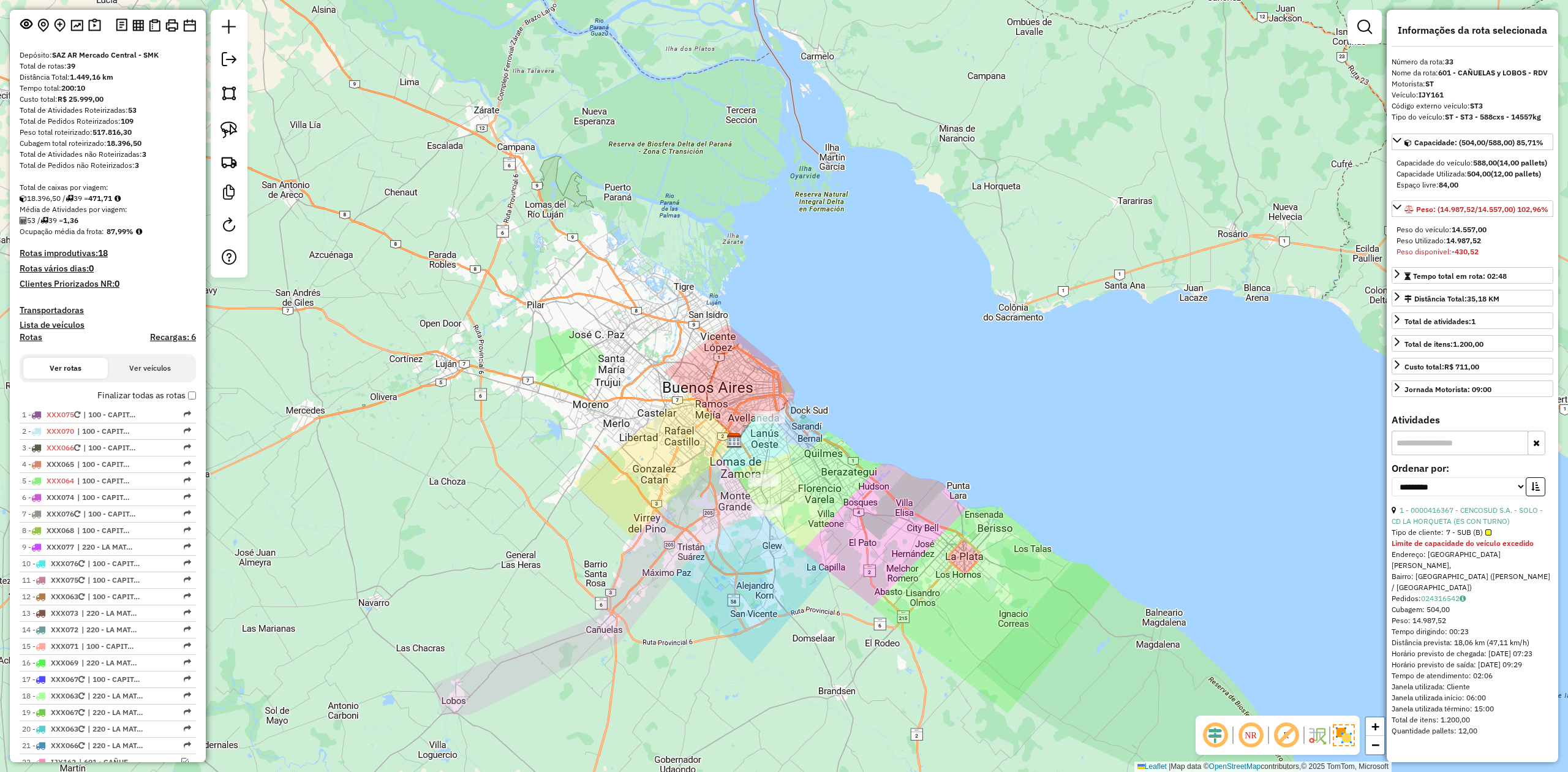
scroll to position [0, 0]
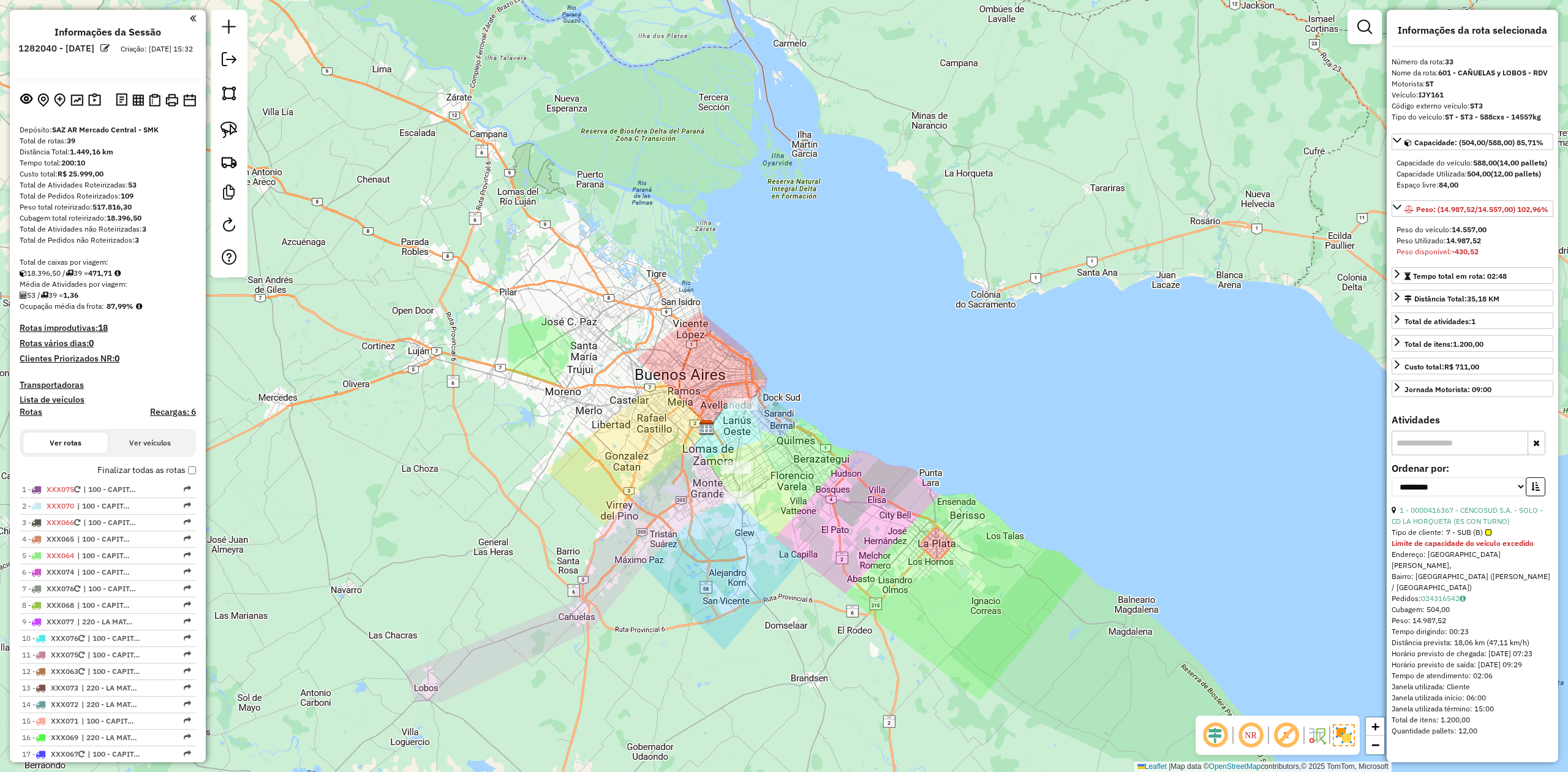
drag, startPoint x: 784, startPoint y: 432, endPoint x: 757, endPoint y: 425, distance: 27.9
click at [755, 424] on div "Janela de atendimento Grade de atendimento Capacidade Transportadoras Veículos …" at bounding box center [784, 386] width 1568 height 772
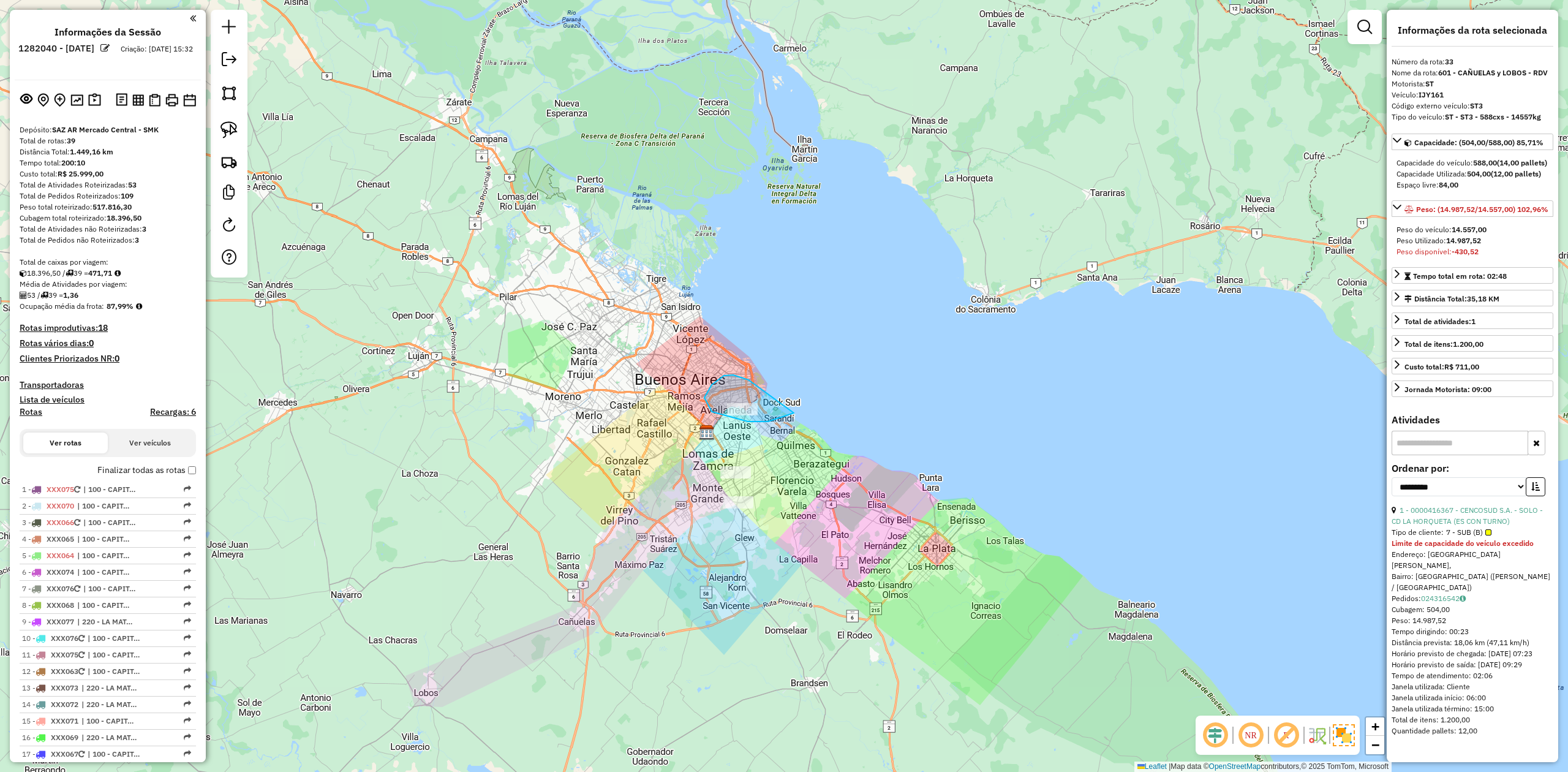
drag, startPoint x: 748, startPoint y: 421, endPoint x: 809, endPoint y: 388, distance: 69.4
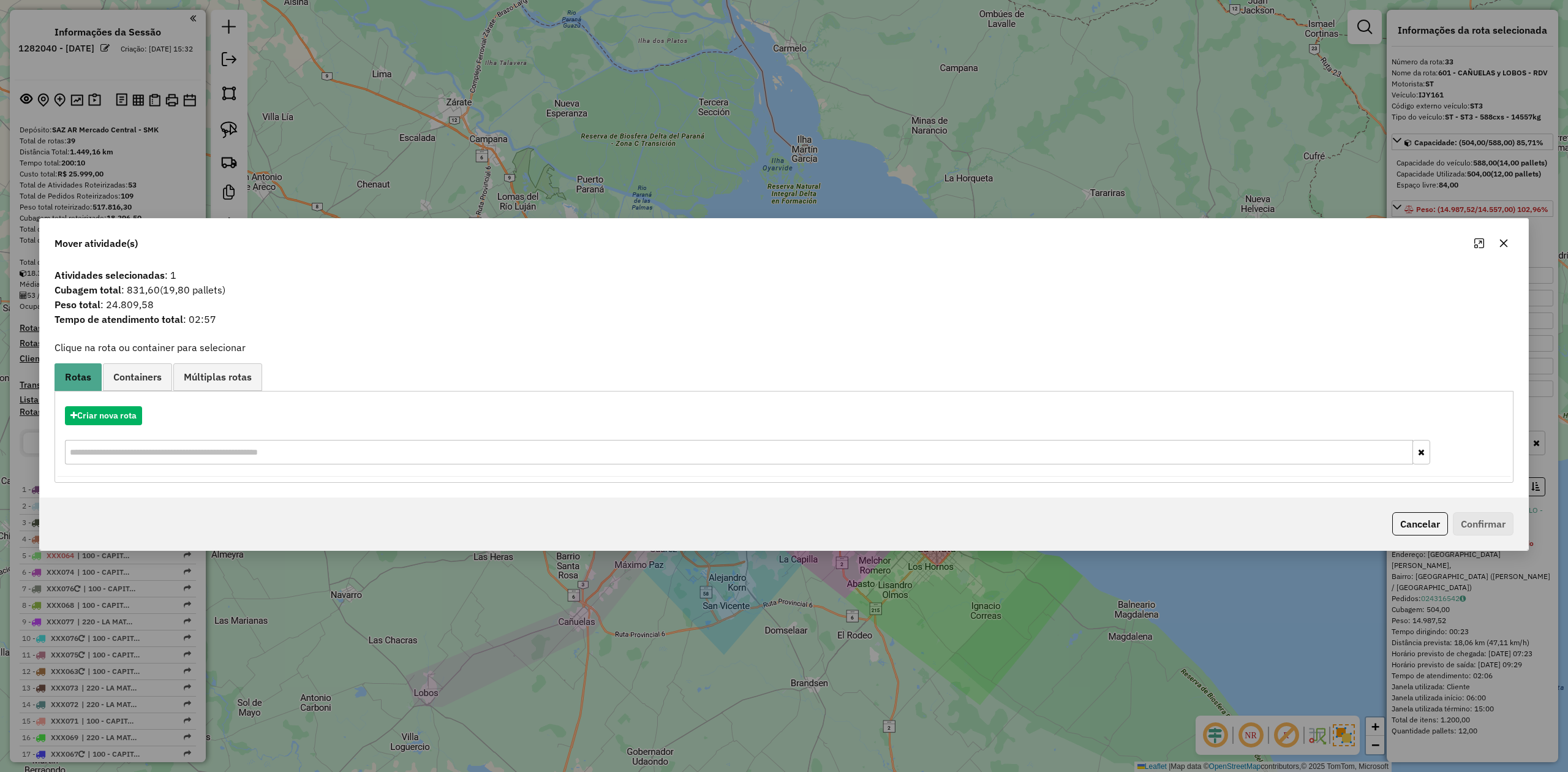
click at [1505, 245] on icon "button" at bounding box center [1504, 243] width 8 height 8
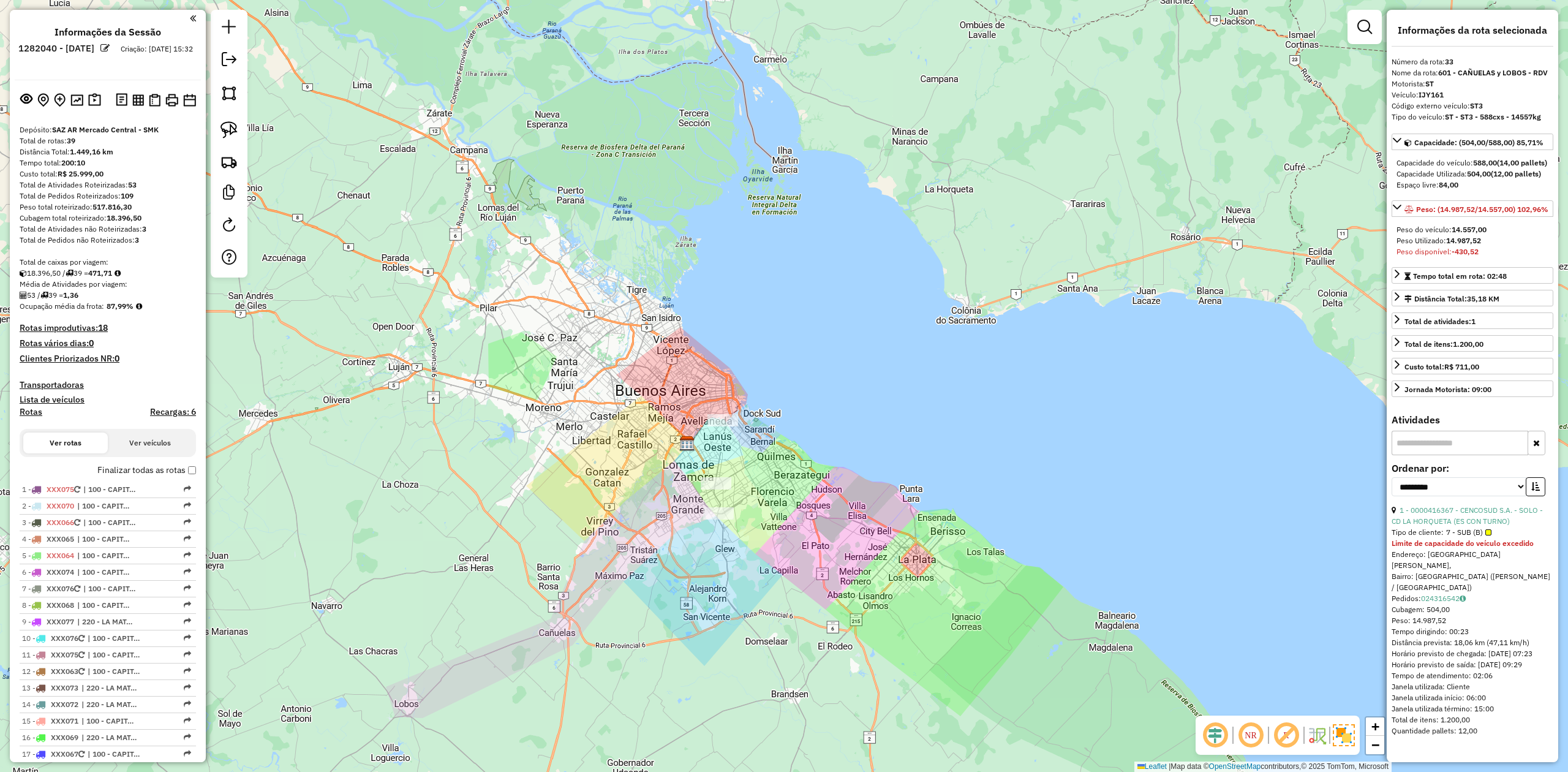
drag, startPoint x: 723, startPoint y: 463, endPoint x: 744, endPoint y: 483, distance: 29.0
click at [738, 483] on div "Janela de atendimento Grade de atendimento Capacidade Transportadoras Veículos …" at bounding box center [784, 386] width 1568 height 772
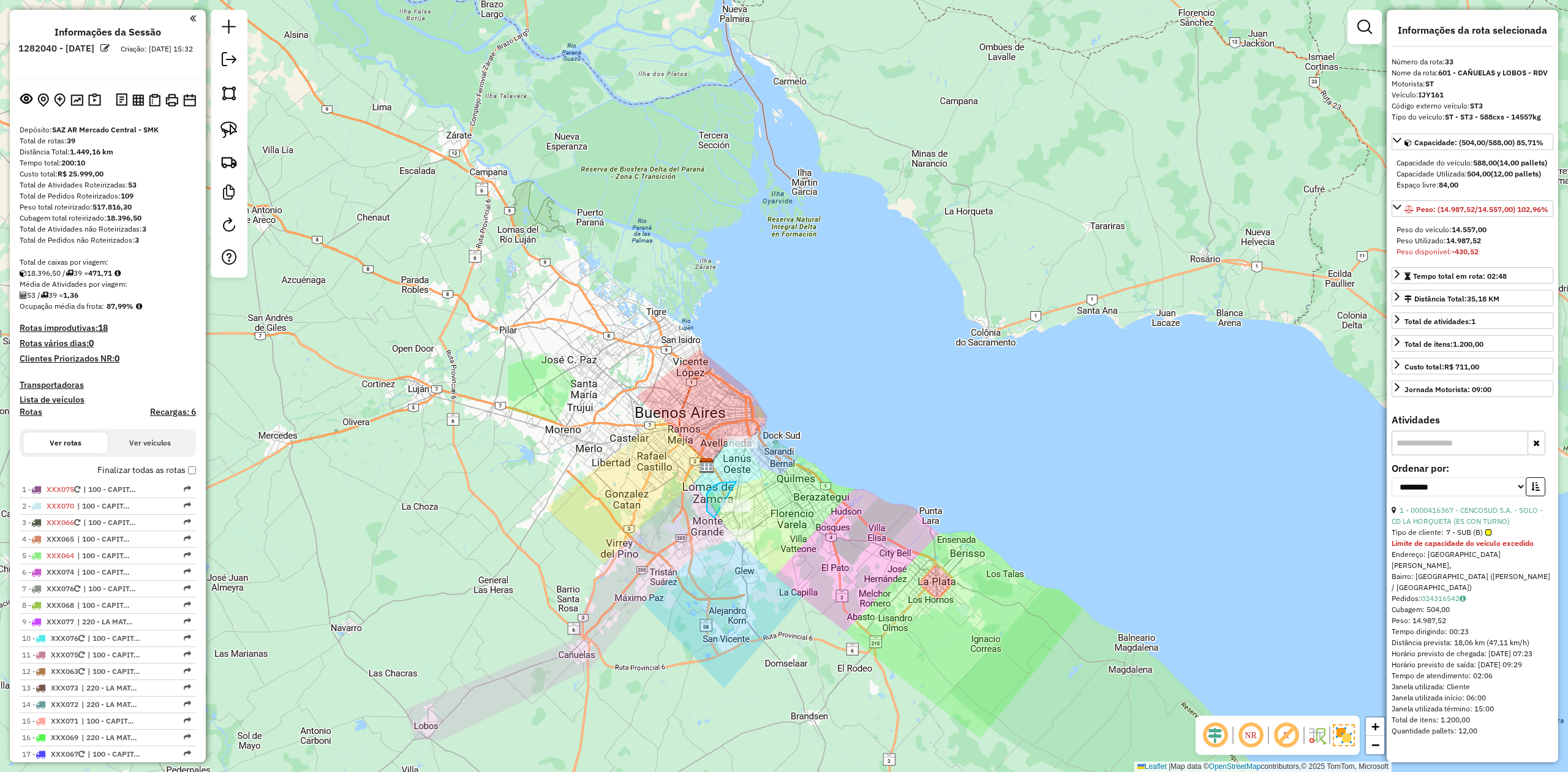
drag, startPoint x: 731, startPoint y: 481, endPoint x: 783, endPoint y: 487, distance: 52.3
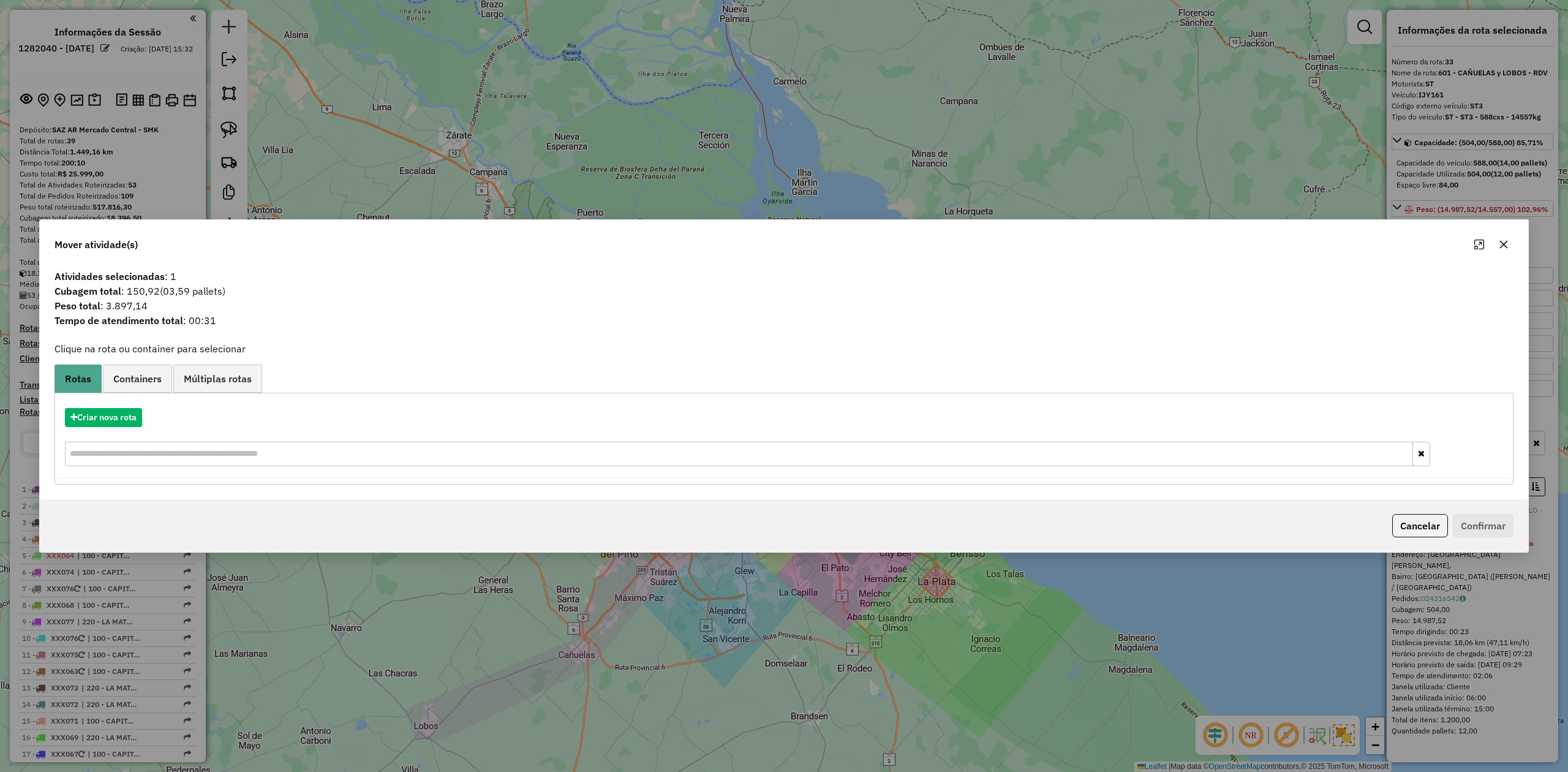
click at [1508, 241] on icon "button" at bounding box center [1504, 244] width 10 height 10
click at [1503, 243] on icon "button" at bounding box center [1504, 245] width 8 height 8
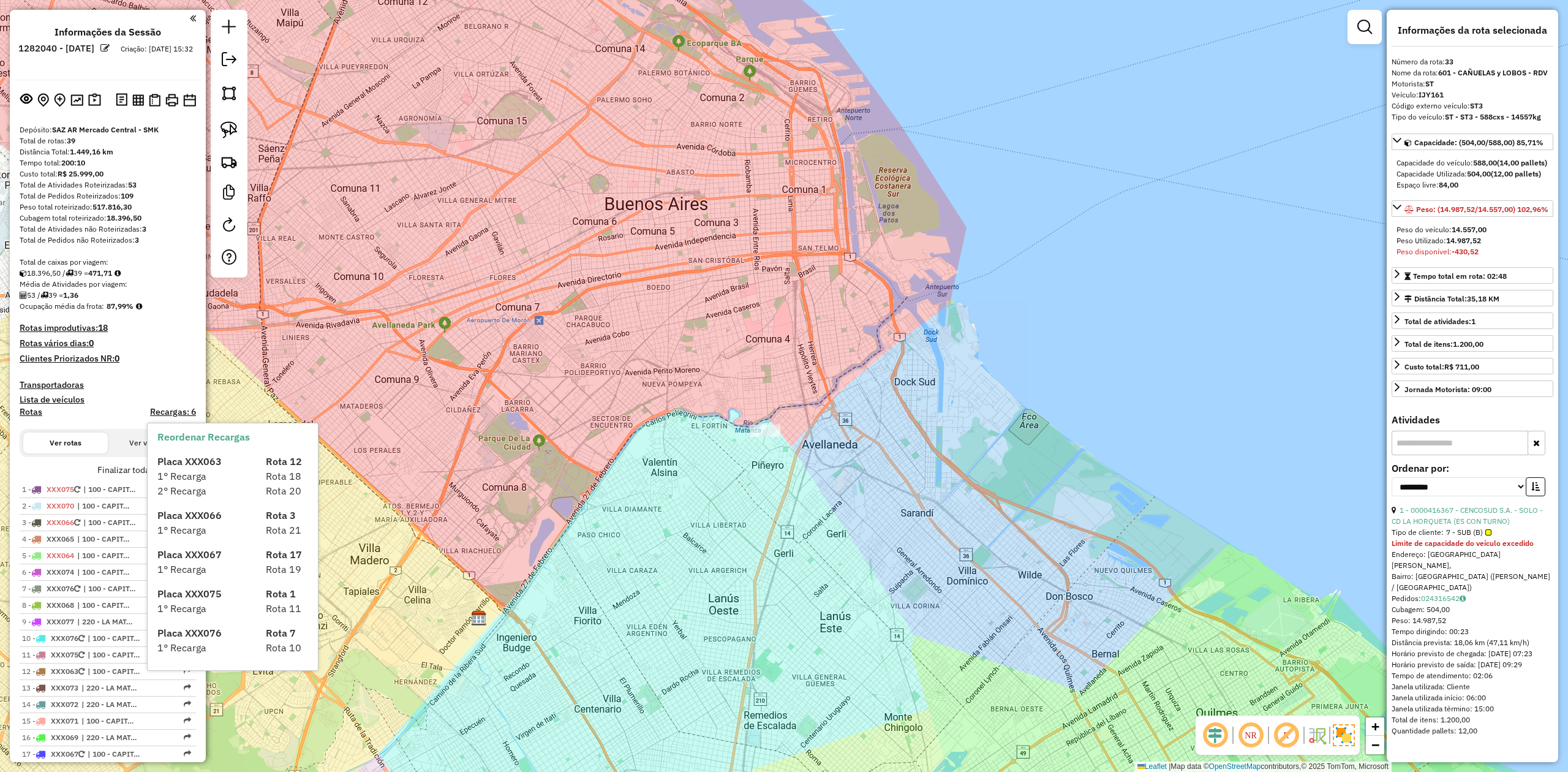
click at [65, 379] on h4 "Transportadoras" at bounding box center [108, 384] width 177 height 10
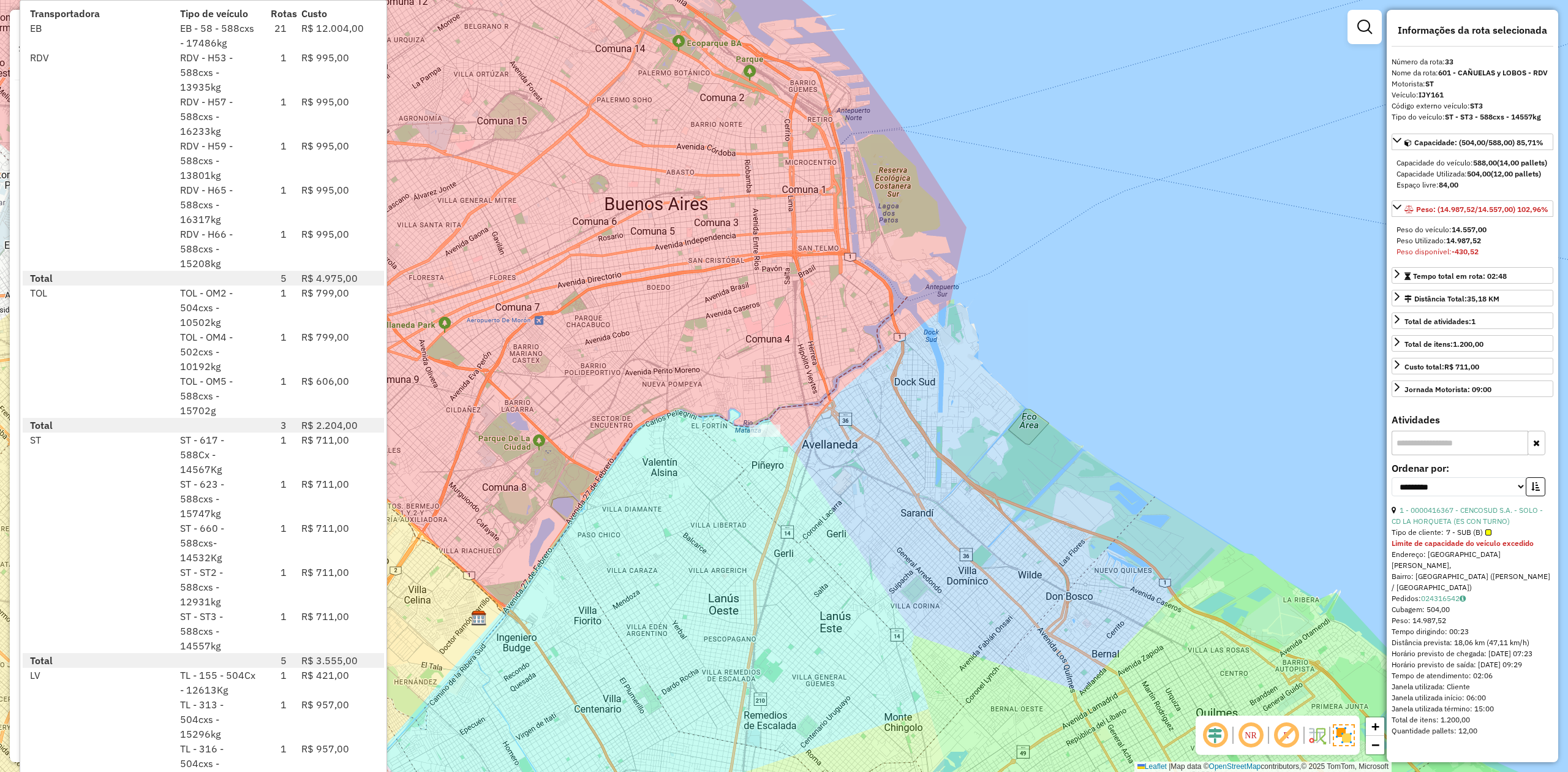
click at [256, 565] on div "ST - ST2 - 588cxs - 12931kg" at bounding box center [218, 587] width 91 height 44
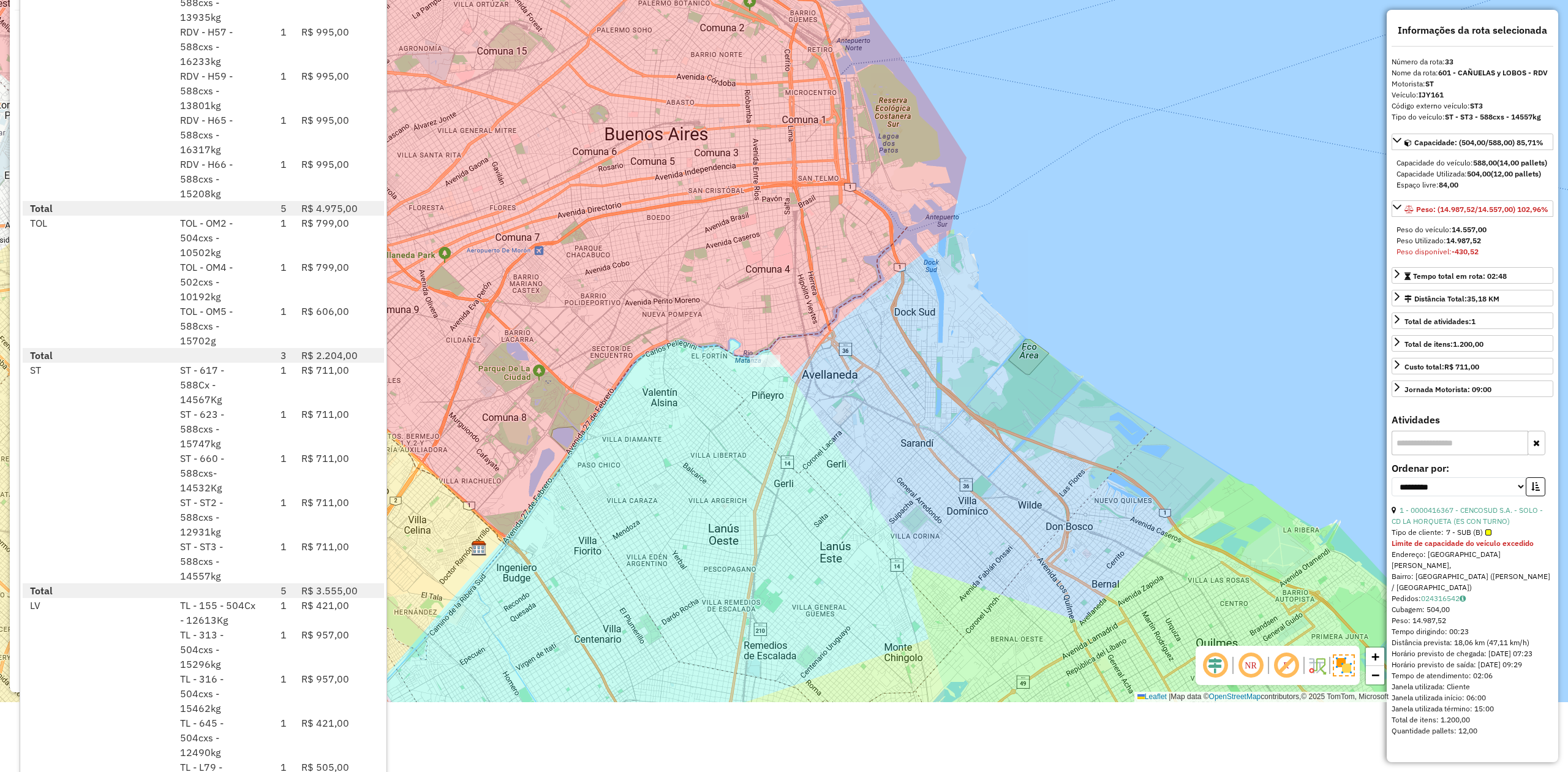
scroll to position [71, 0]
click at [808, 487] on div "Janela de atendimento Grade de atendimento Capacidade Transportadoras Veículos …" at bounding box center [784, 315] width 1568 height 772
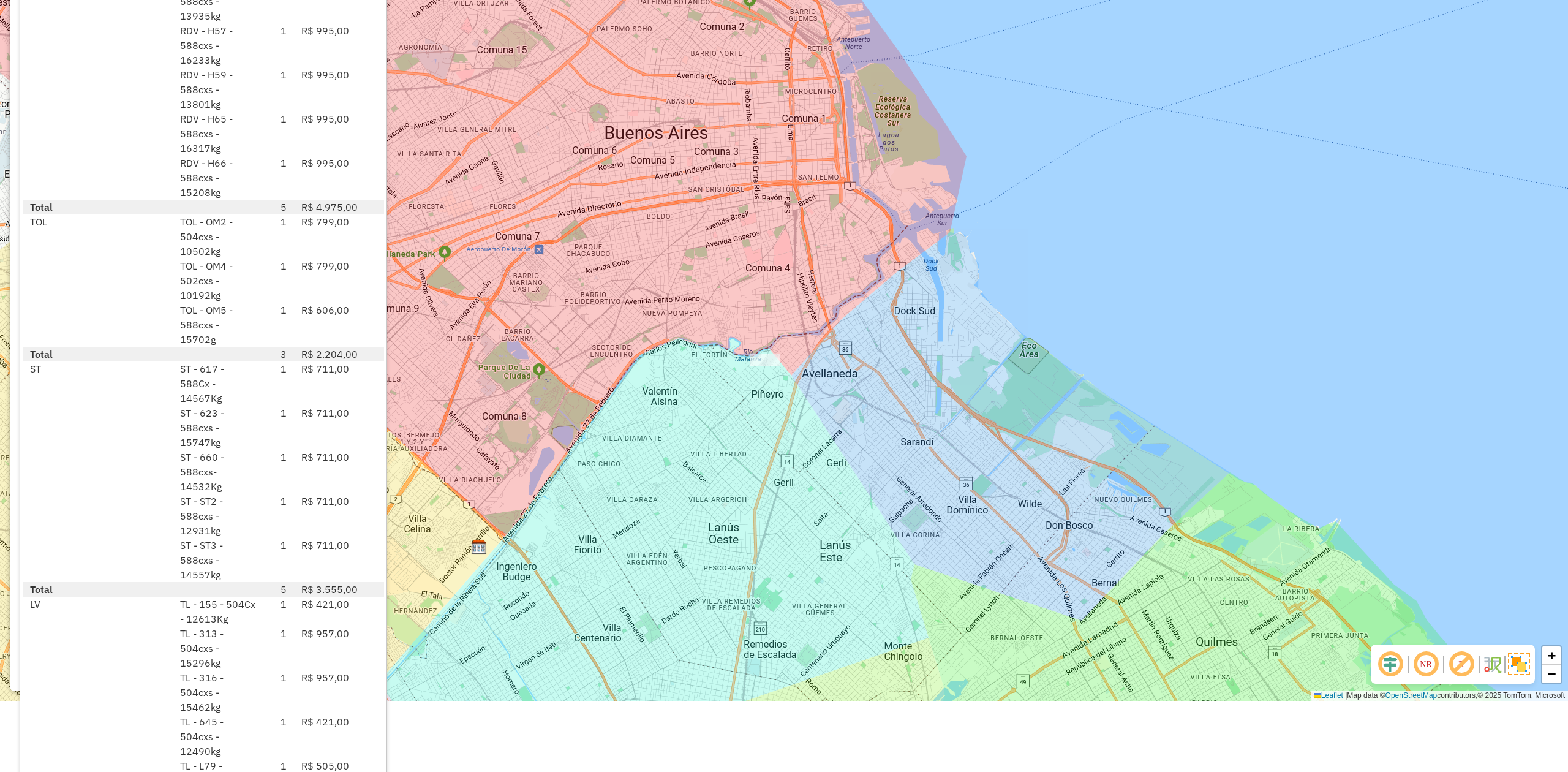
scroll to position [0, 0]
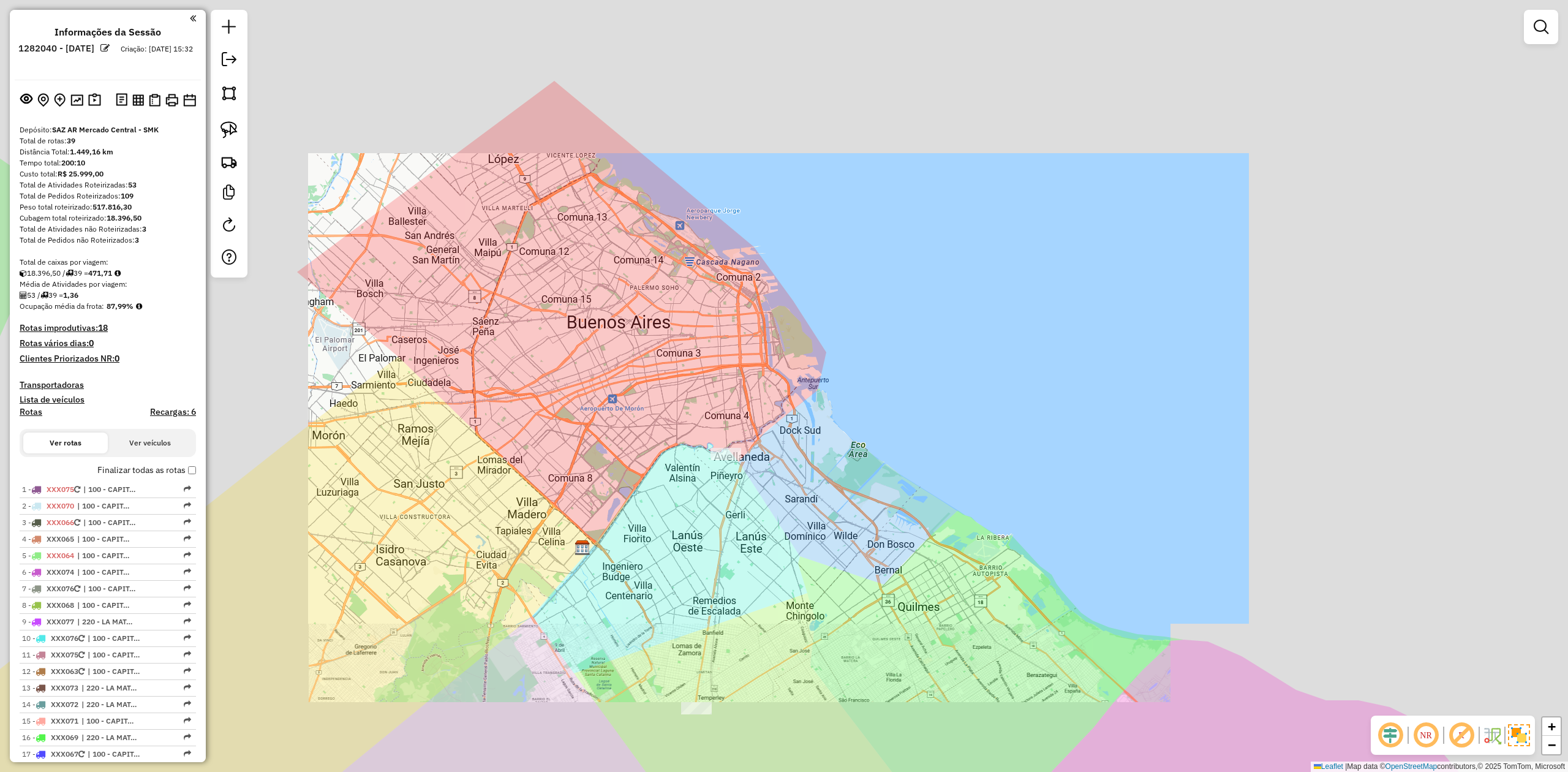
click at [711, 492] on div "Janela de atendimento Grade de atendimento Capacidade Transportadoras Veículos …" at bounding box center [784, 386] width 1568 height 772
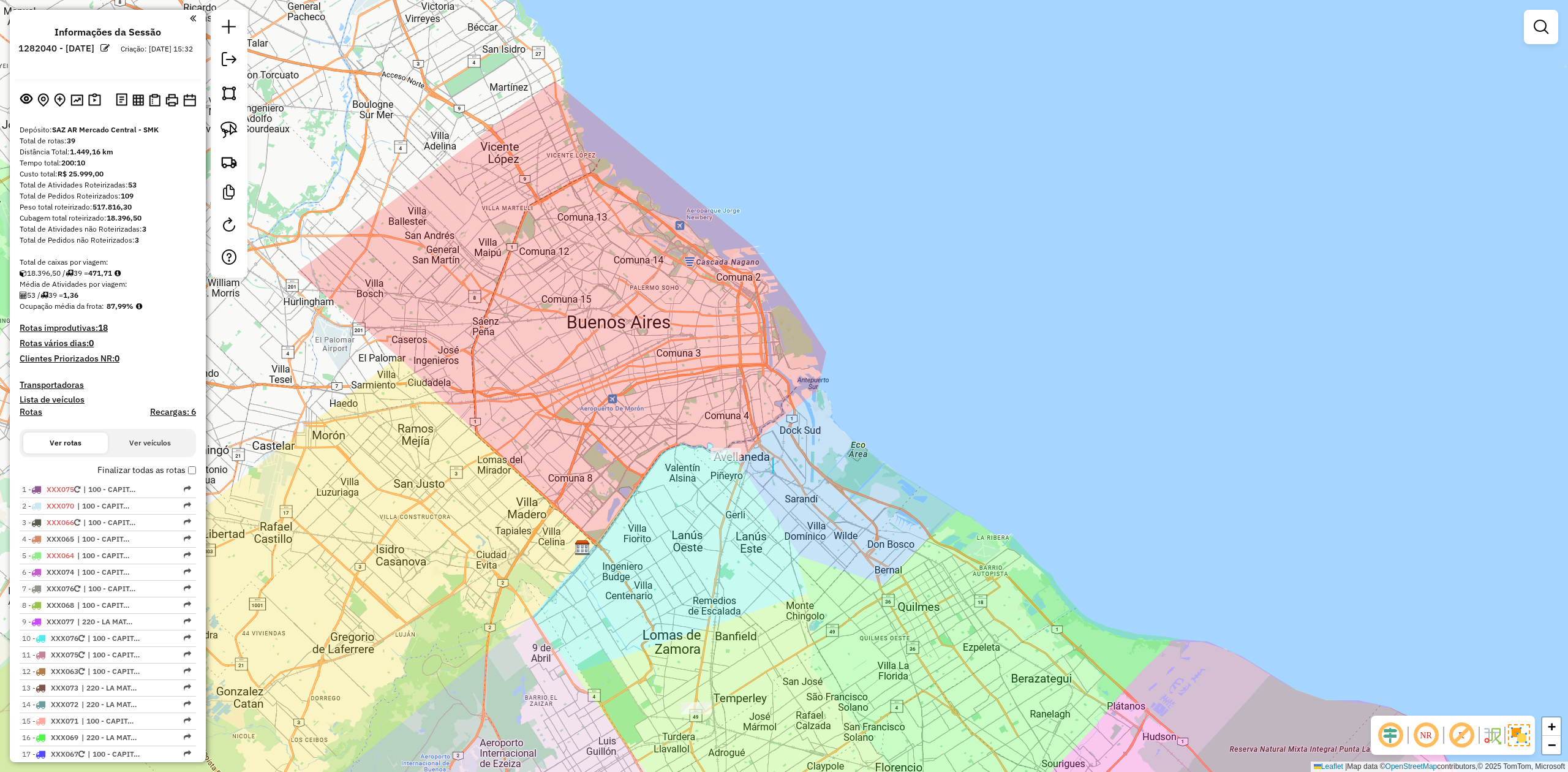
drag, startPoint x: 773, startPoint y: 459, endPoint x: 762, endPoint y: 491, distance: 33.8
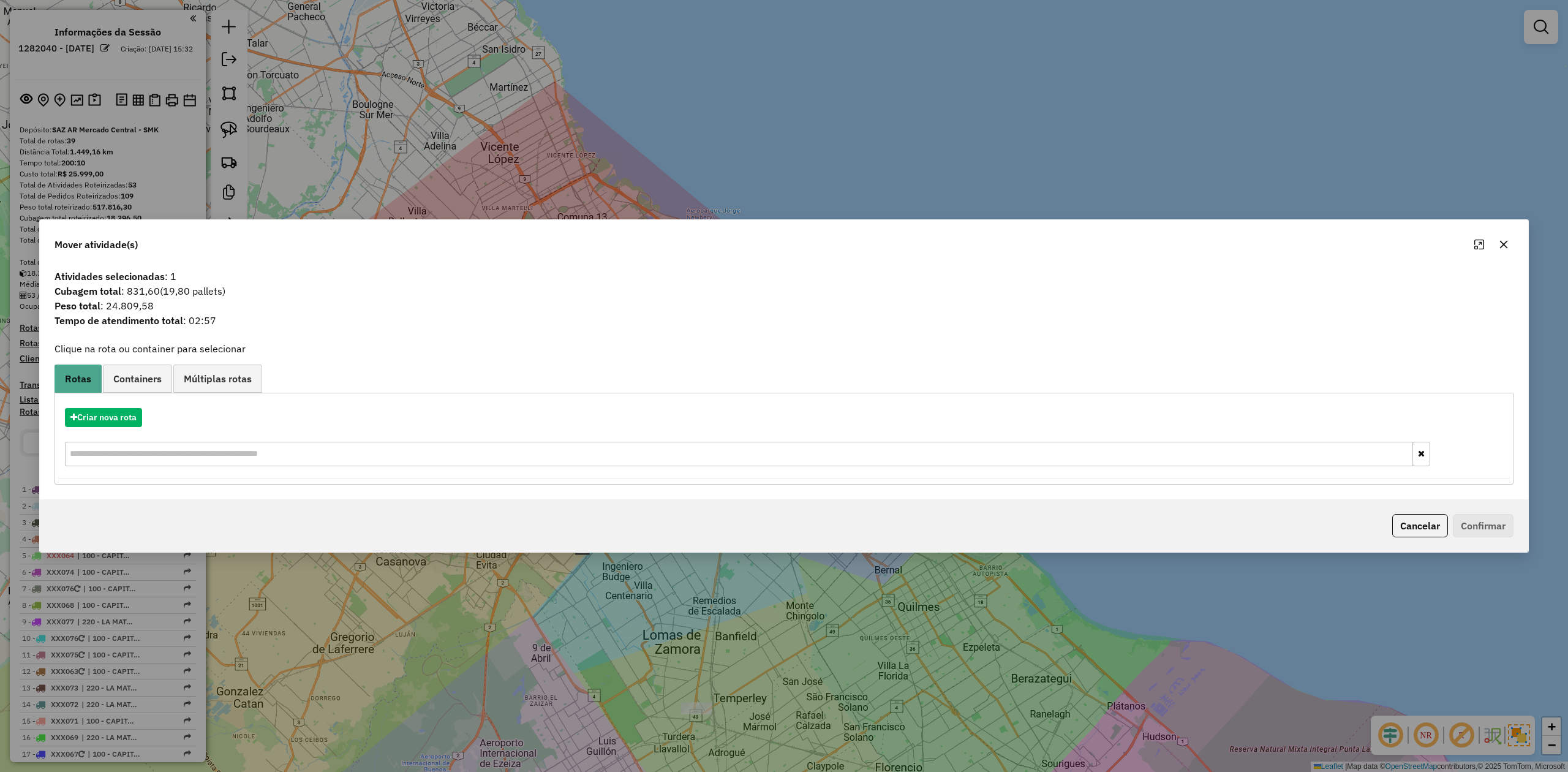
click at [131, 309] on span "Peso total : 24.809,58" at bounding box center [784, 305] width 1474 height 14
copy span "24.809,58"
click at [137, 419] on button "Criar nova rota" at bounding box center [103, 417] width 77 height 19
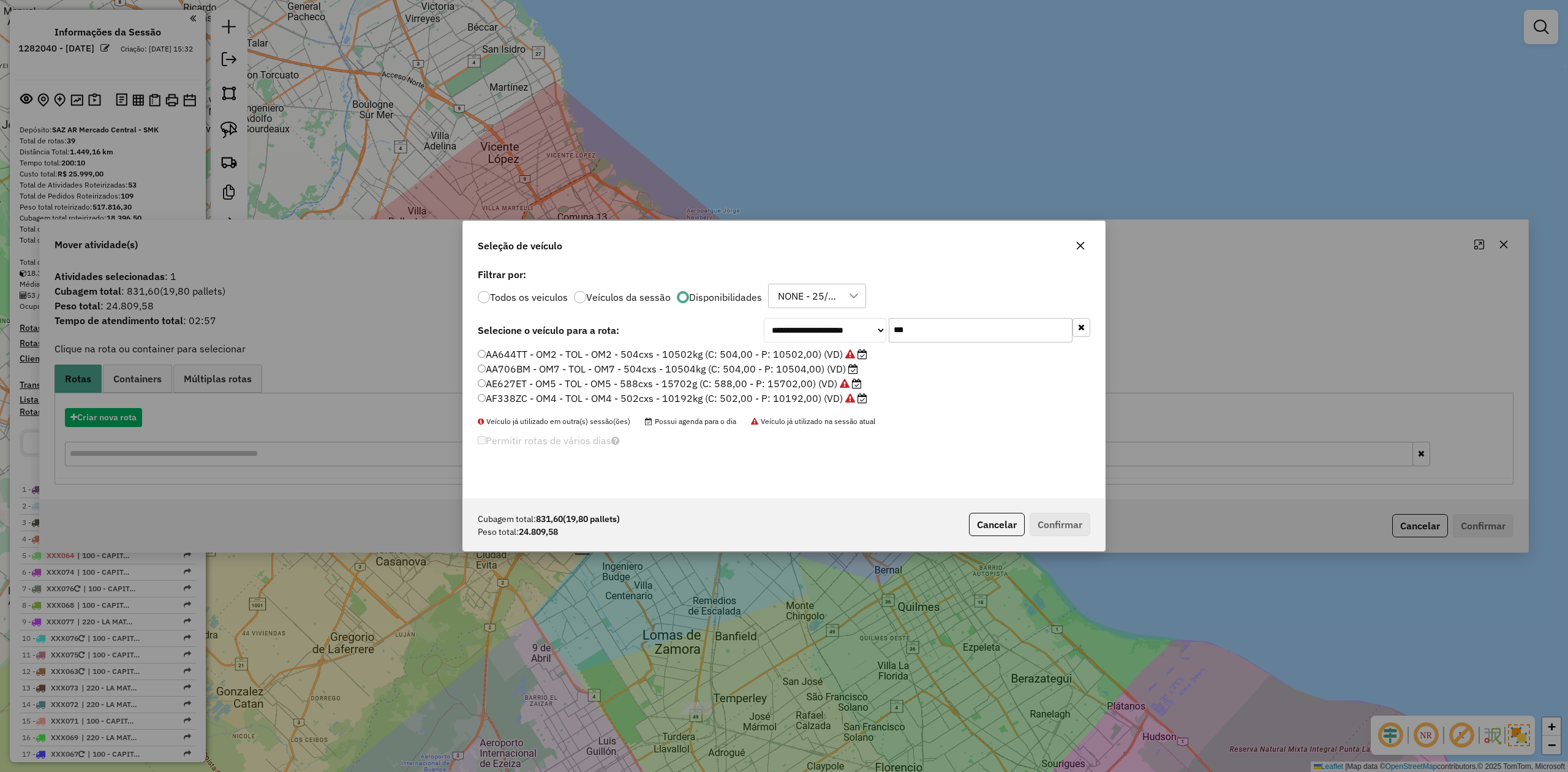
scroll to position [6, 3]
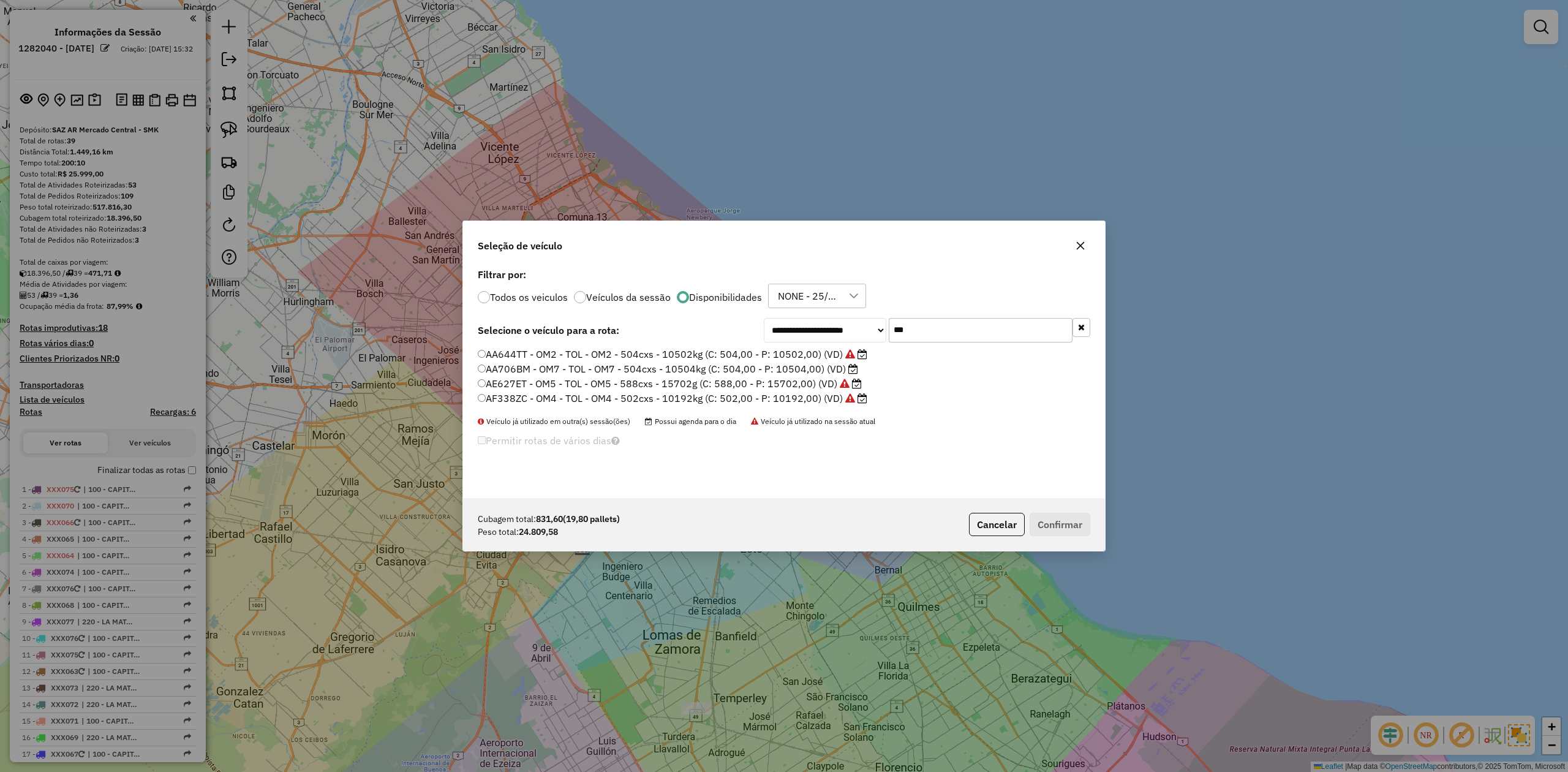
drag, startPoint x: 870, startPoint y: 321, endPoint x: 852, endPoint y: 321, distance: 18.0
click at [858, 320] on div "**********" at bounding box center [927, 330] width 327 height 25
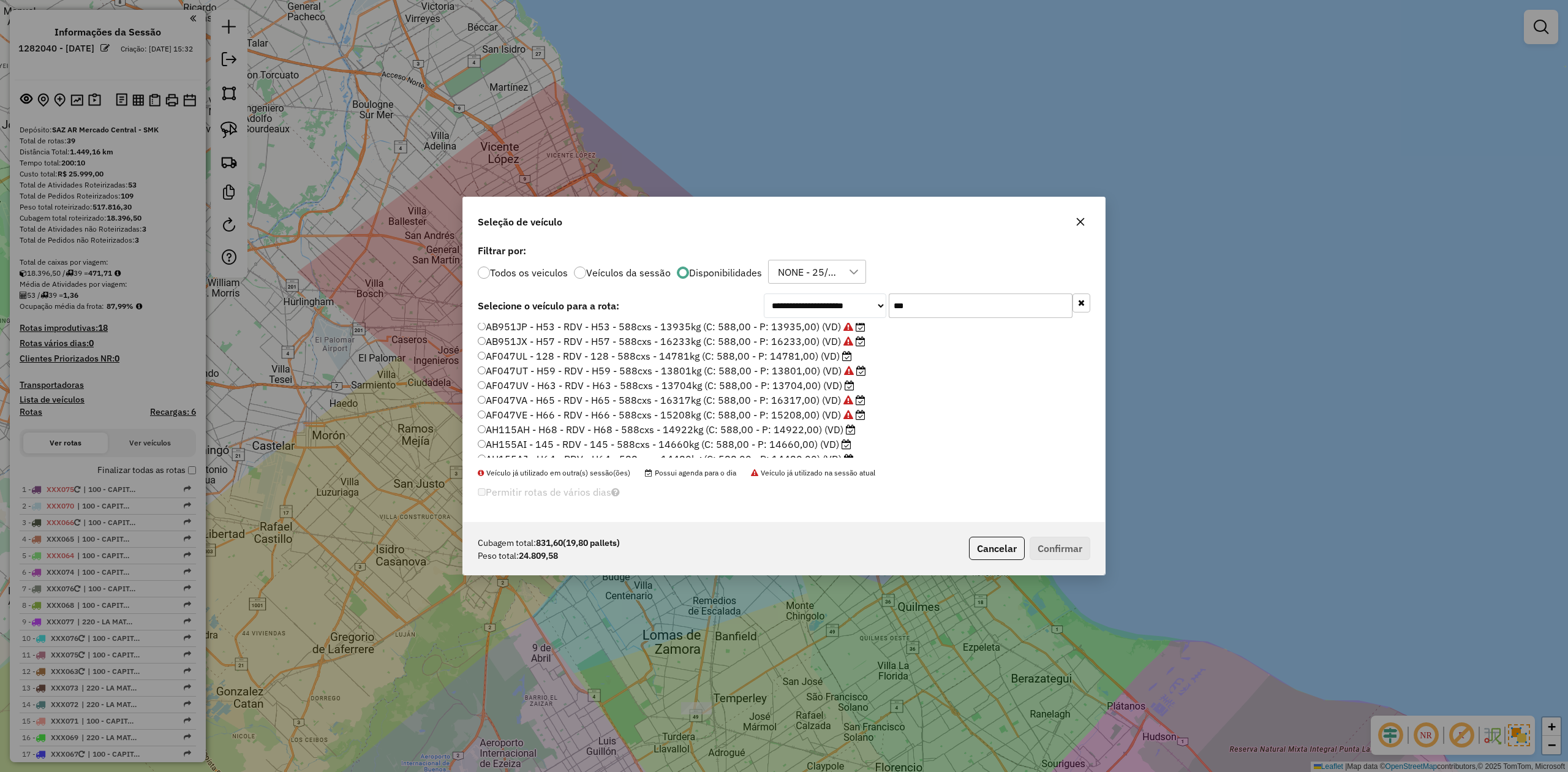
scroll to position [27, 0]
type input "***"
click at [824, 419] on label "AH115AH - H68 - RDV - H68 - 588cxs - 14922kg (C: 588,00 - P: 14922,00) (VD)" at bounding box center [667, 420] width 378 height 14
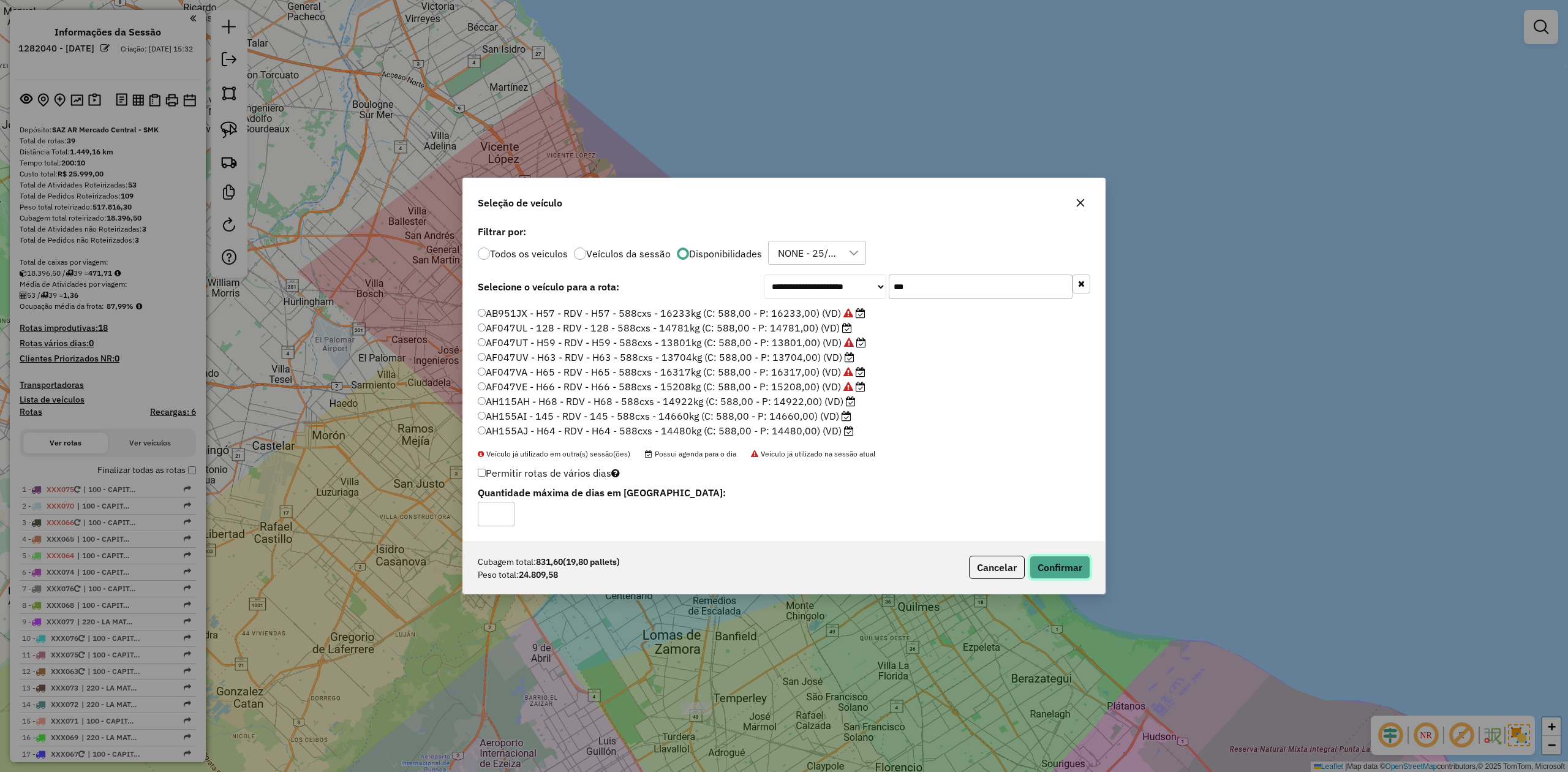
click at [1069, 565] on button "Confirmar" at bounding box center [1060, 567] width 60 height 23
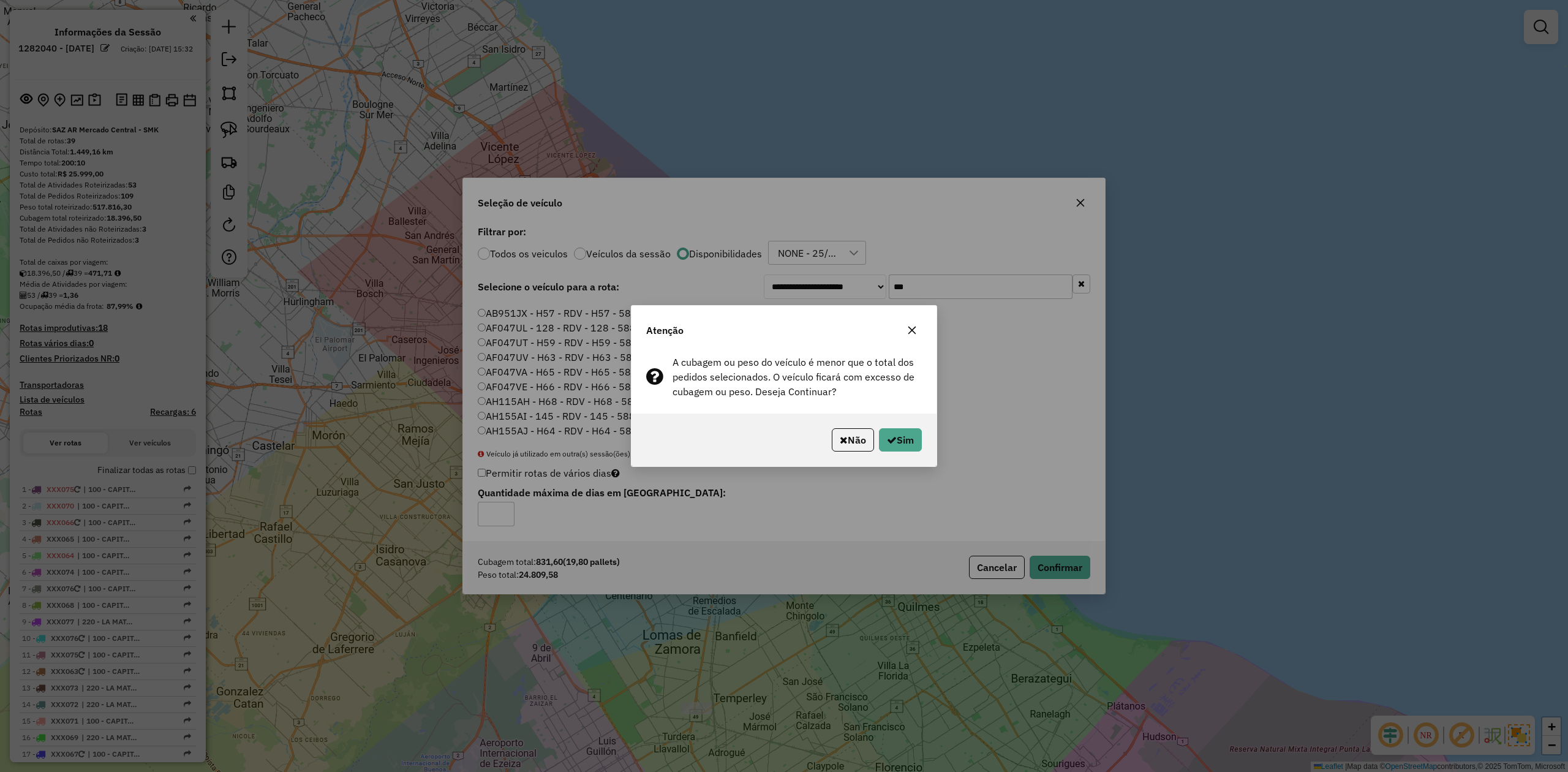
click at [910, 331] on icon "button" at bounding box center [913, 331] width 8 height 8
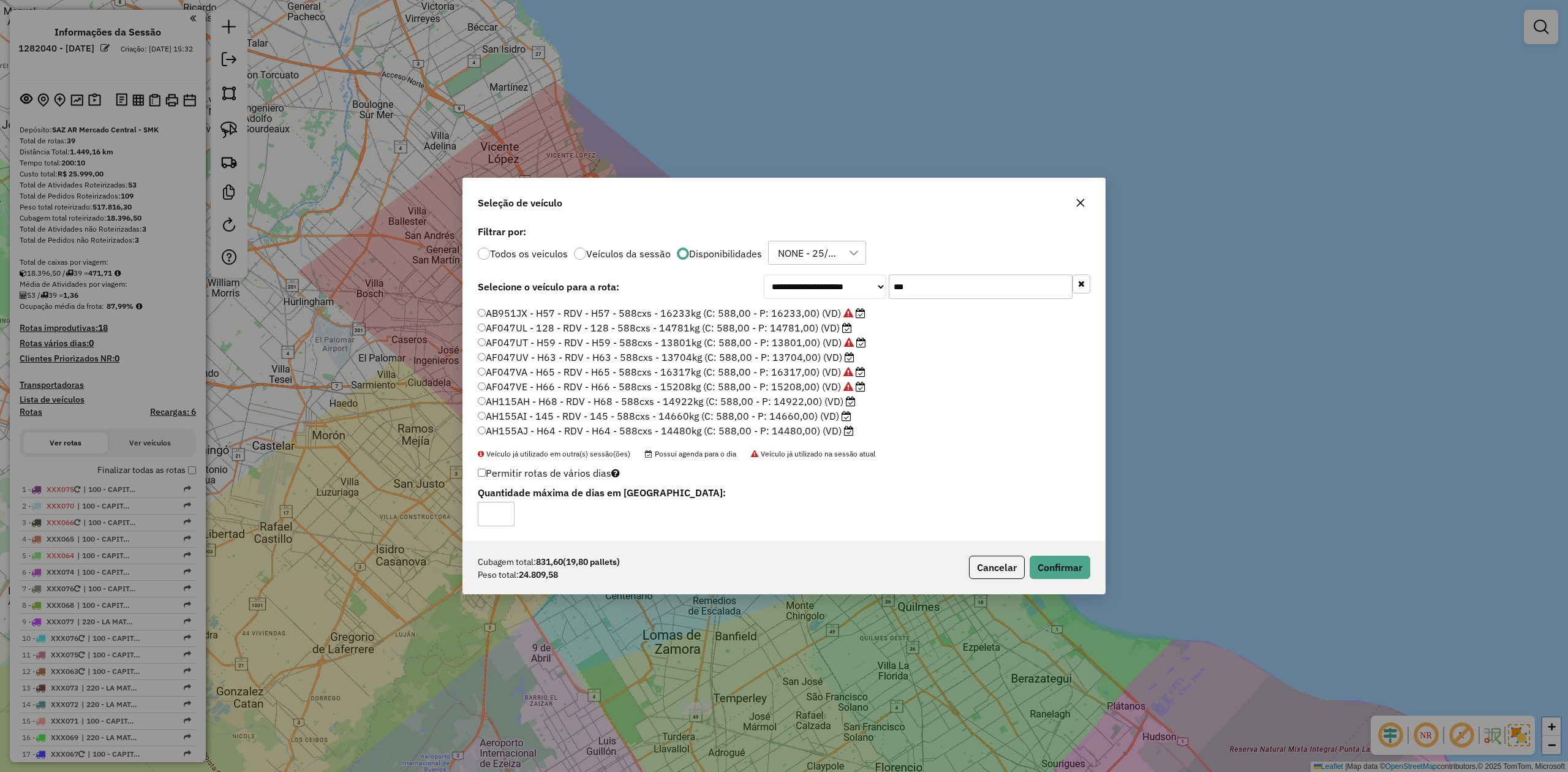
scroll to position [0, 0]
drag, startPoint x: 804, startPoint y: 357, endPoint x: 838, endPoint y: 380, distance: 41.0
click at [805, 357] on label "AF047UL - 128 - RDV - 128 - 588cxs - 14781kg (C: 588,00 - P: 14781,00) (VD)" at bounding box center [665, 354] width 374 height 14
click at [1057, 564] on button "Confirmar" at bounding box center [1060, 567] width 60 height 23
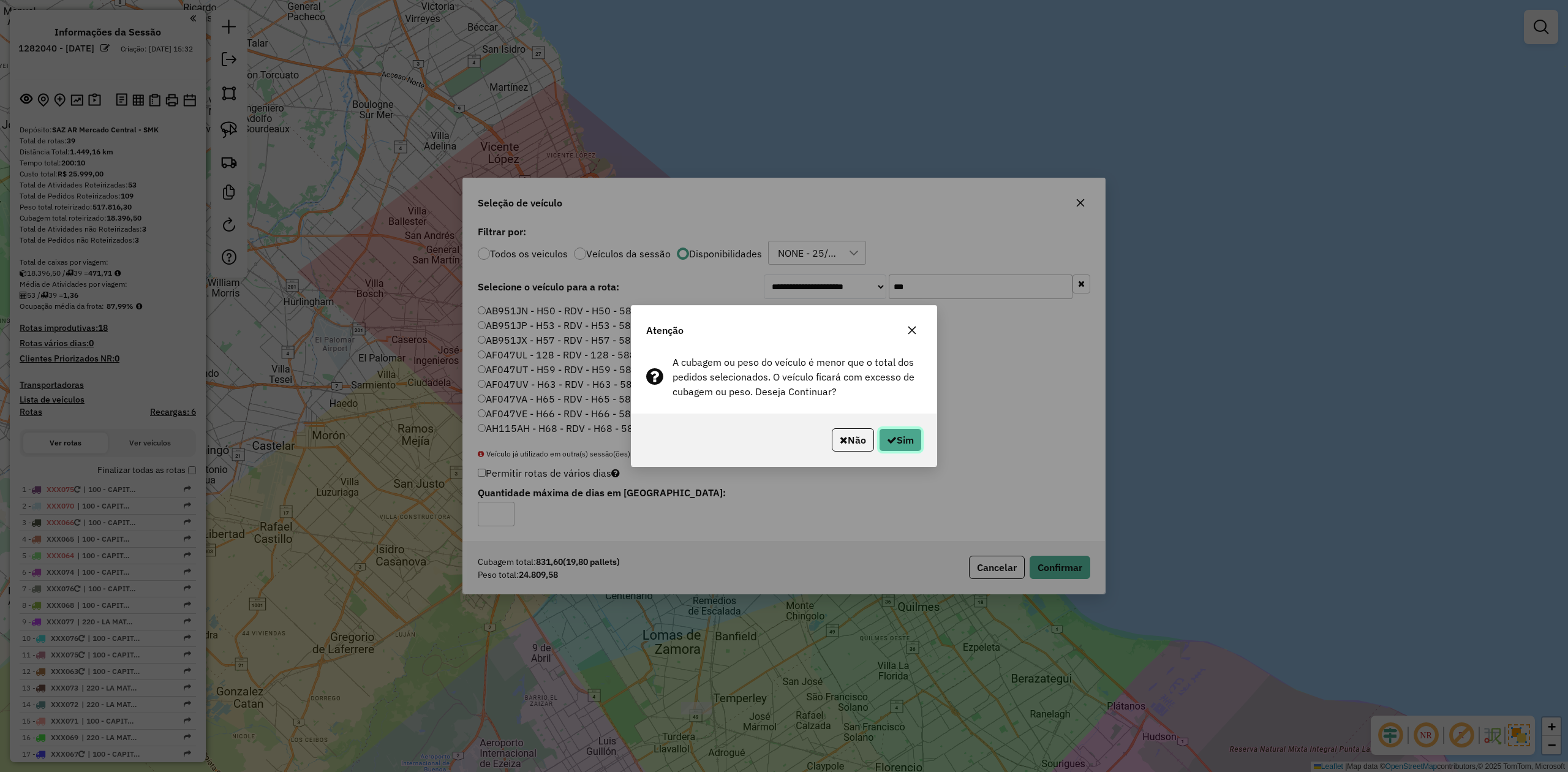
click at [915, 439] on button "Sim" at bounding box center [901, 440] width 43 height 23
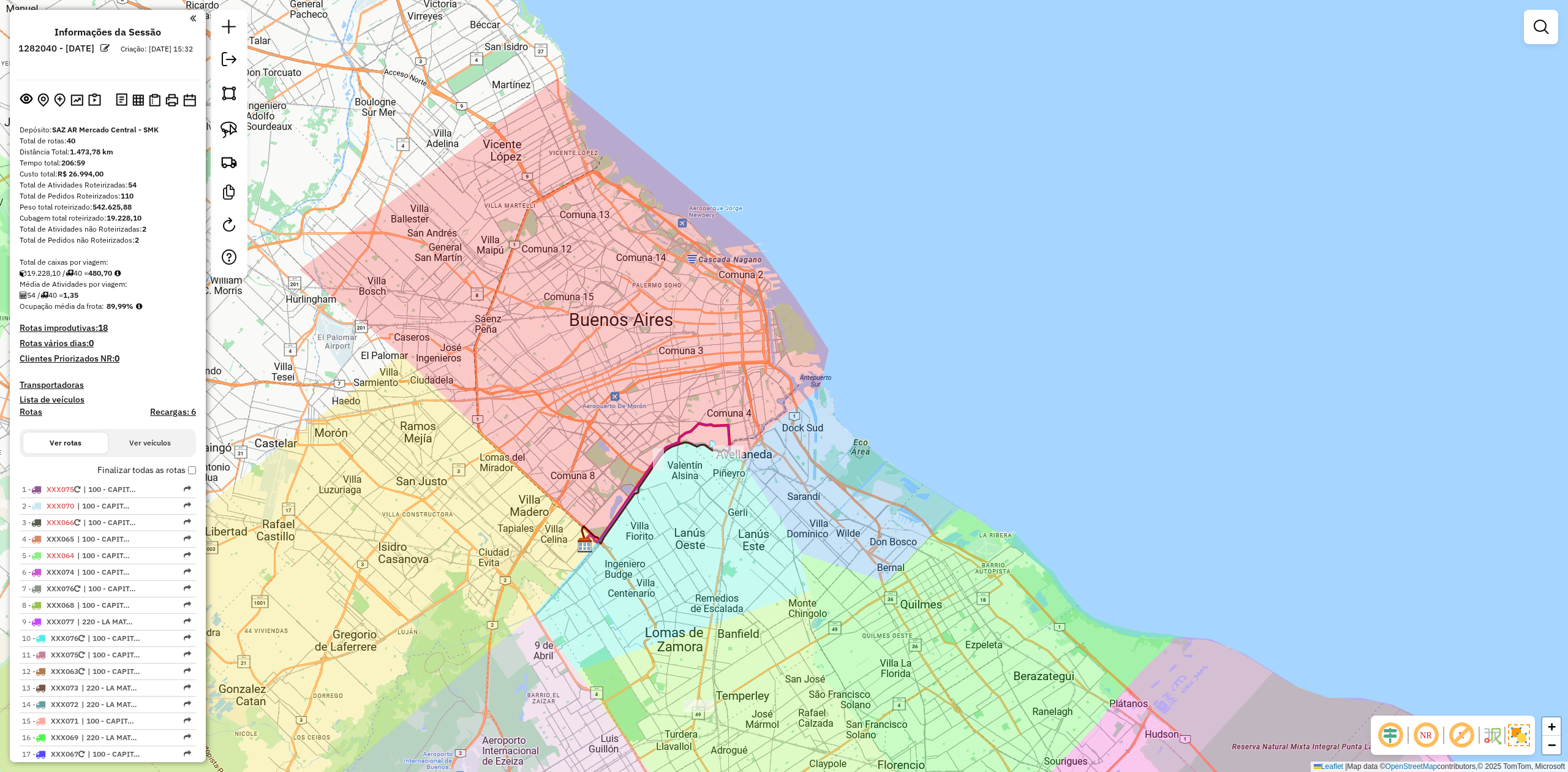
drag, startPoint x: 736, startPoint y: 534, endPoint x: 745, endPoint y: 506, distance: 29.4
click at [745, 506] on div "Janela de atendimento Grade de atendimento Capacidade Transportadoras Veículos …" at bounding box center [784, 386] width 1568 height 772
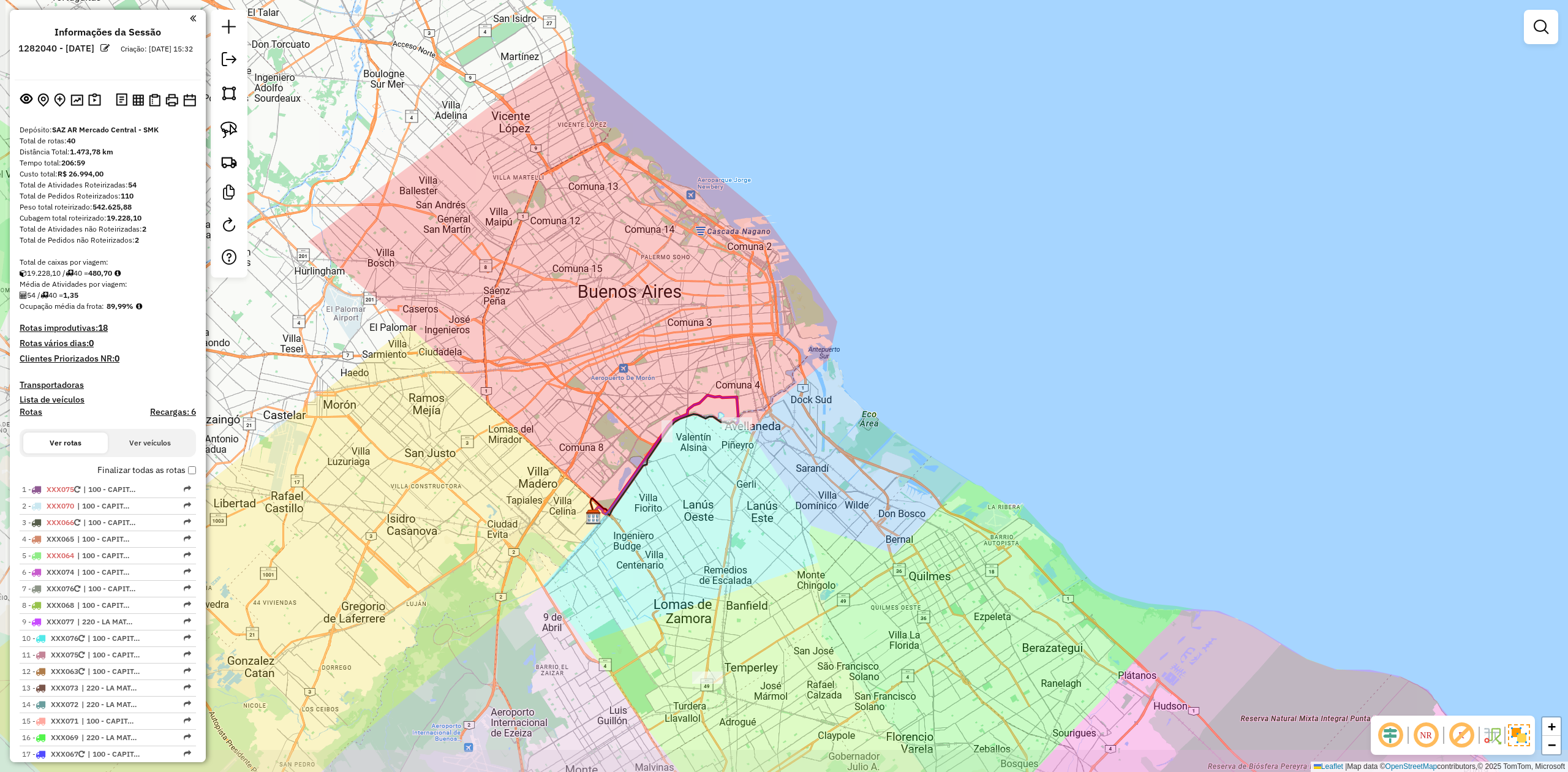
click at [755, 462] on div "Janela de atendimento Grade de atendimento Capacidade Transportadoras Veículos …" at bounding box center [784, 386] width 1568 height 772
click at [733, 403] on icon at bounding box center [665, 456] width 146 height 121
select select "**********"
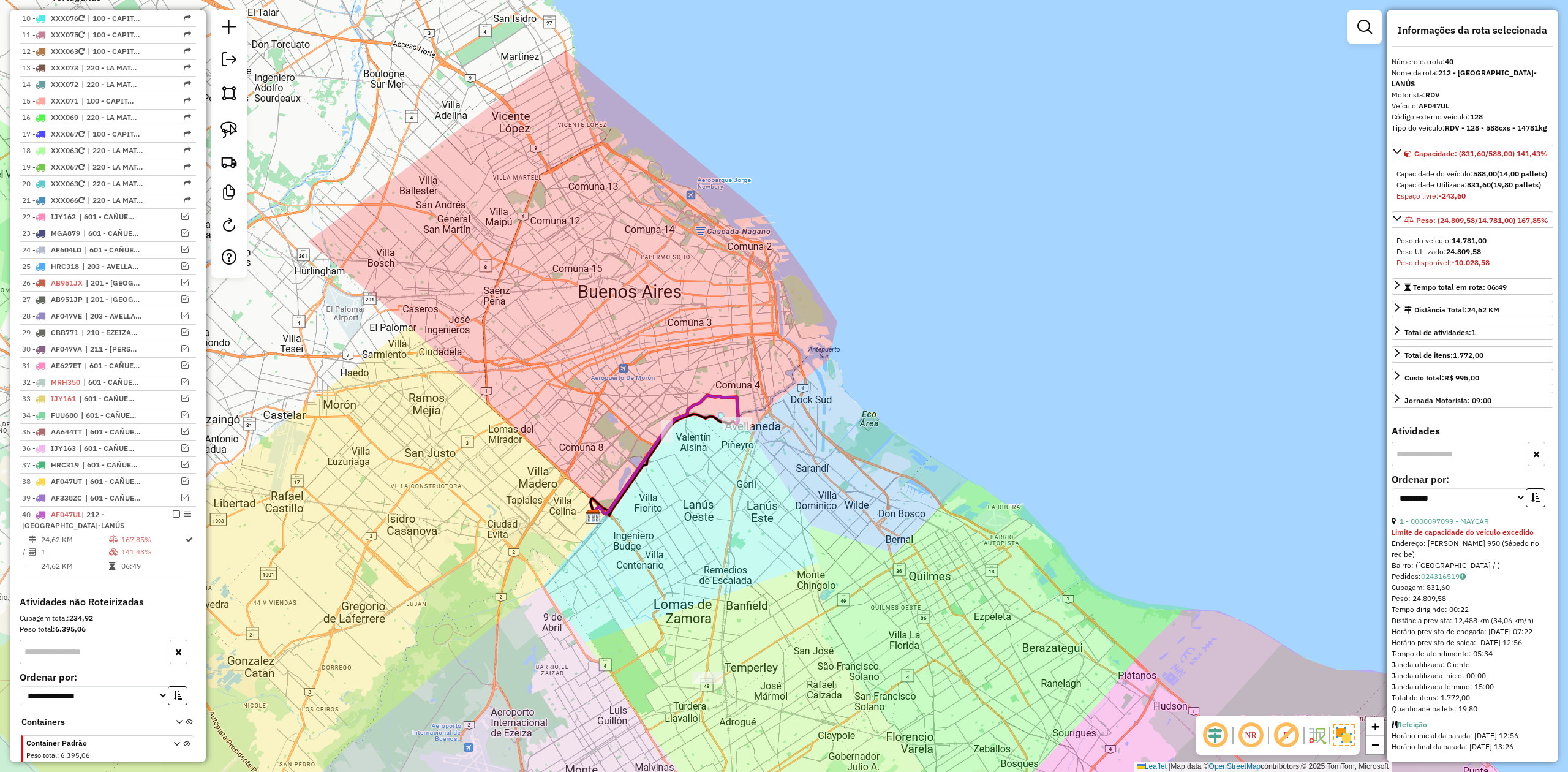
scroll to position [716, 0]
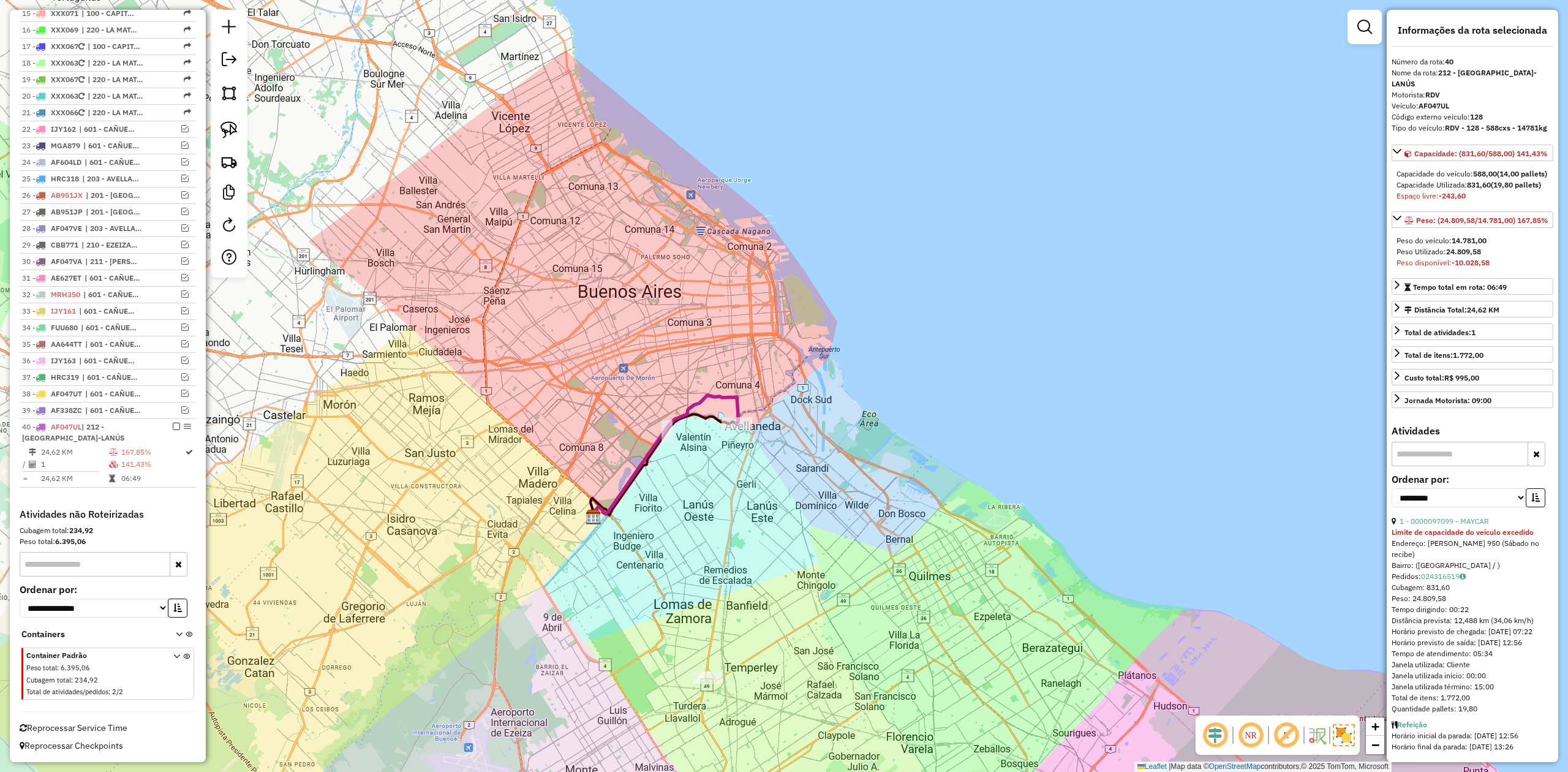
click at [738, 403] on icon at bounding box center [665, 456] width 146 height 121
drag, startPoint x: 1446, startPoint y: 115, endPoint x: 1549, endPoint y: 118, distance: 103.0
click at [1549, 122] on div "Tipo do veículo: RDV - 128 - 588cxs - 14781kg" at bounding box center [1472, 128] width 162 height 11
copy strong "RDV - 128 - 588cxs - 14781kg"
click at [1508, 189] on strong "(19,80 pallets)" at bounding box center [1516, 184] width 50 height 9
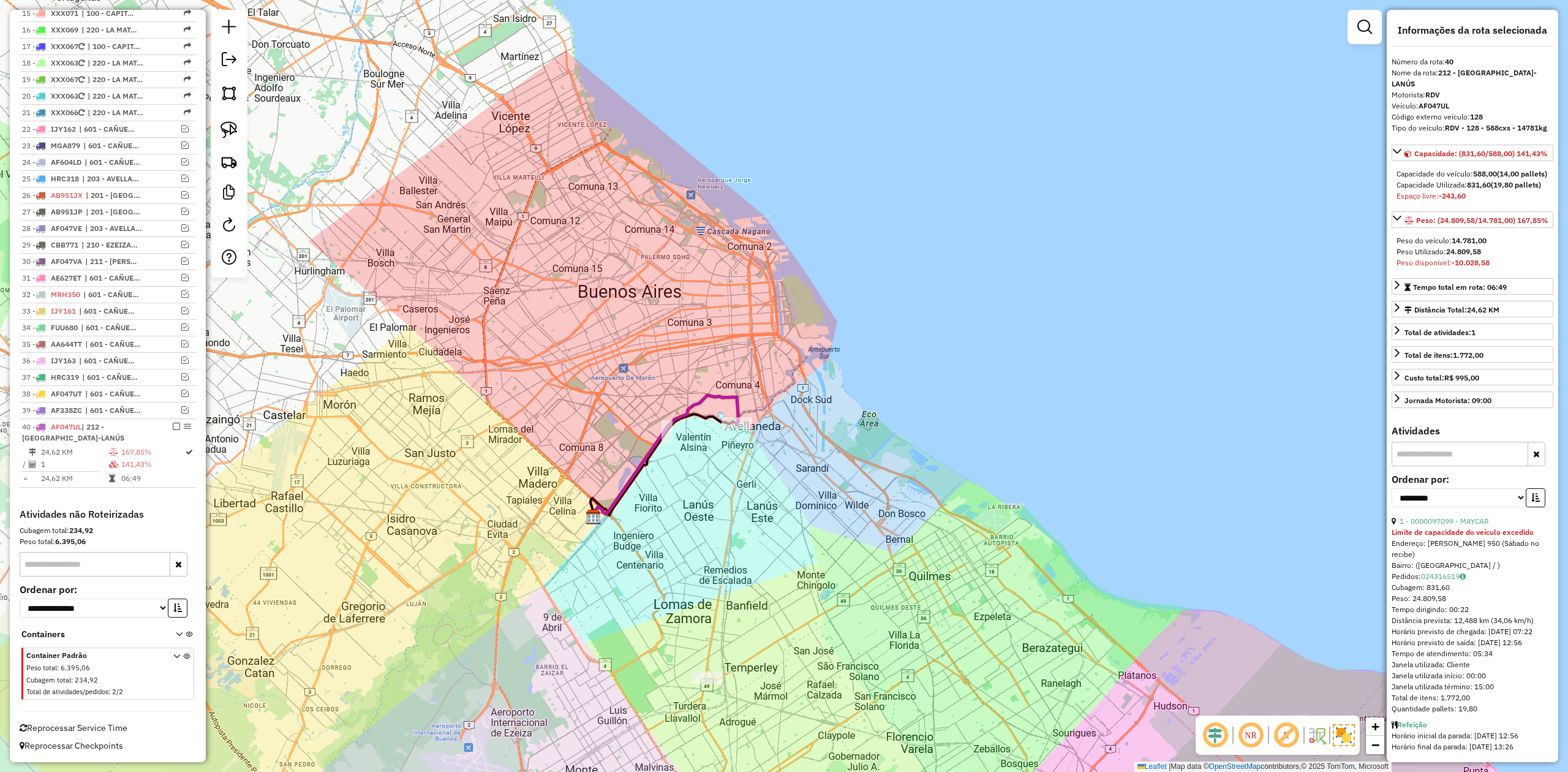
click at [1508, 189] on strong "(19,80 pallets)" at bounding box center [1516, 184] width 50 height 9
copy strong "19,80"
click at [723, 493] on div "Janela de atendimento Grade de atendimento Capacidade Transportadoras Veículos …" at bounding box center [784, 386] width 1568 height 772
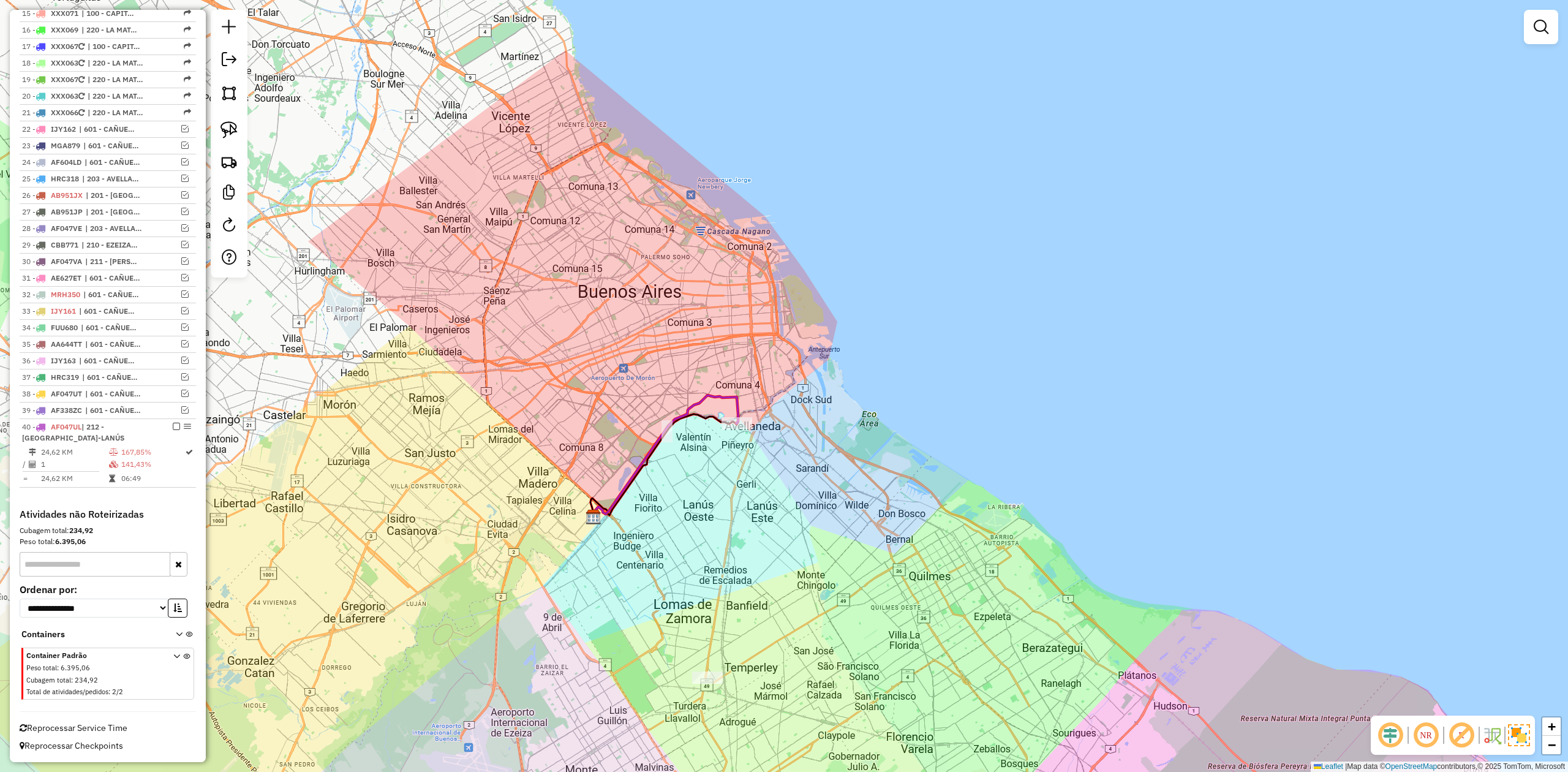
click at [738, 406] on icon at bounding box center [665, 456] width 146 height 121
select select "**********"
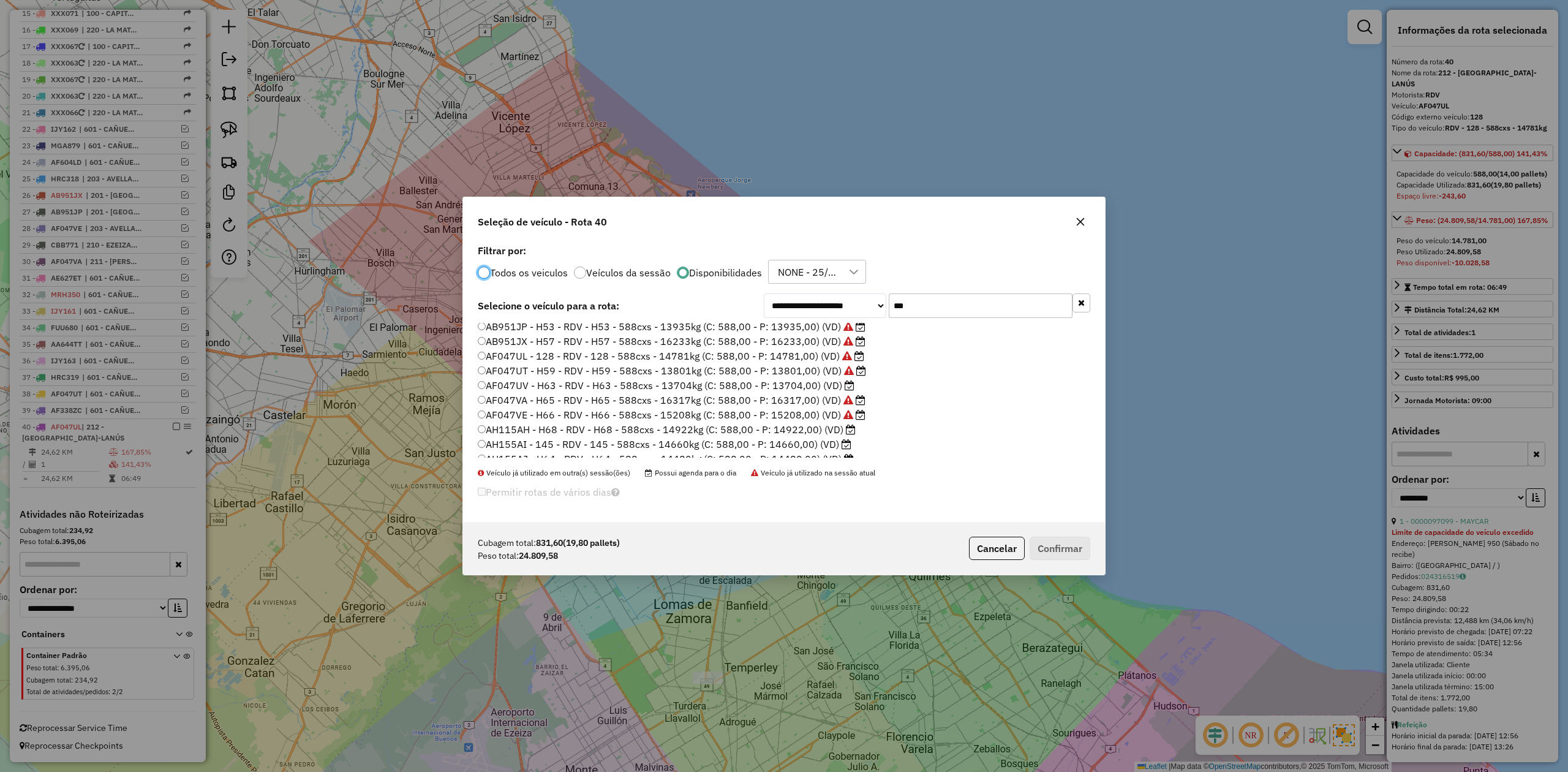
scroll to position [27, 0]
drag, startPoint x: 853, startPoint y: 375, endPoint x: 486, endPoint y: 379, distance: 367.0
click at [490, 378] on li "AF047UV - H63 - RDV - H63 - 588cxs - 13704kg (C: 588,00 - P: 13704,00) (VD)" at bounding box center [784, 376] width 612 height 14
drag, startPoint x: 856, startPoint y: 448, endPoint x: 807, endPoint y: 441, distance: 49.5
click at [788, 450] on li "AH155AJ - H64 - RDV - H64 - 588cxs - 14480kg (C: 588,00 - P: 14480,00) (VD)" at bounding box center [784, 450] width 612 height 14
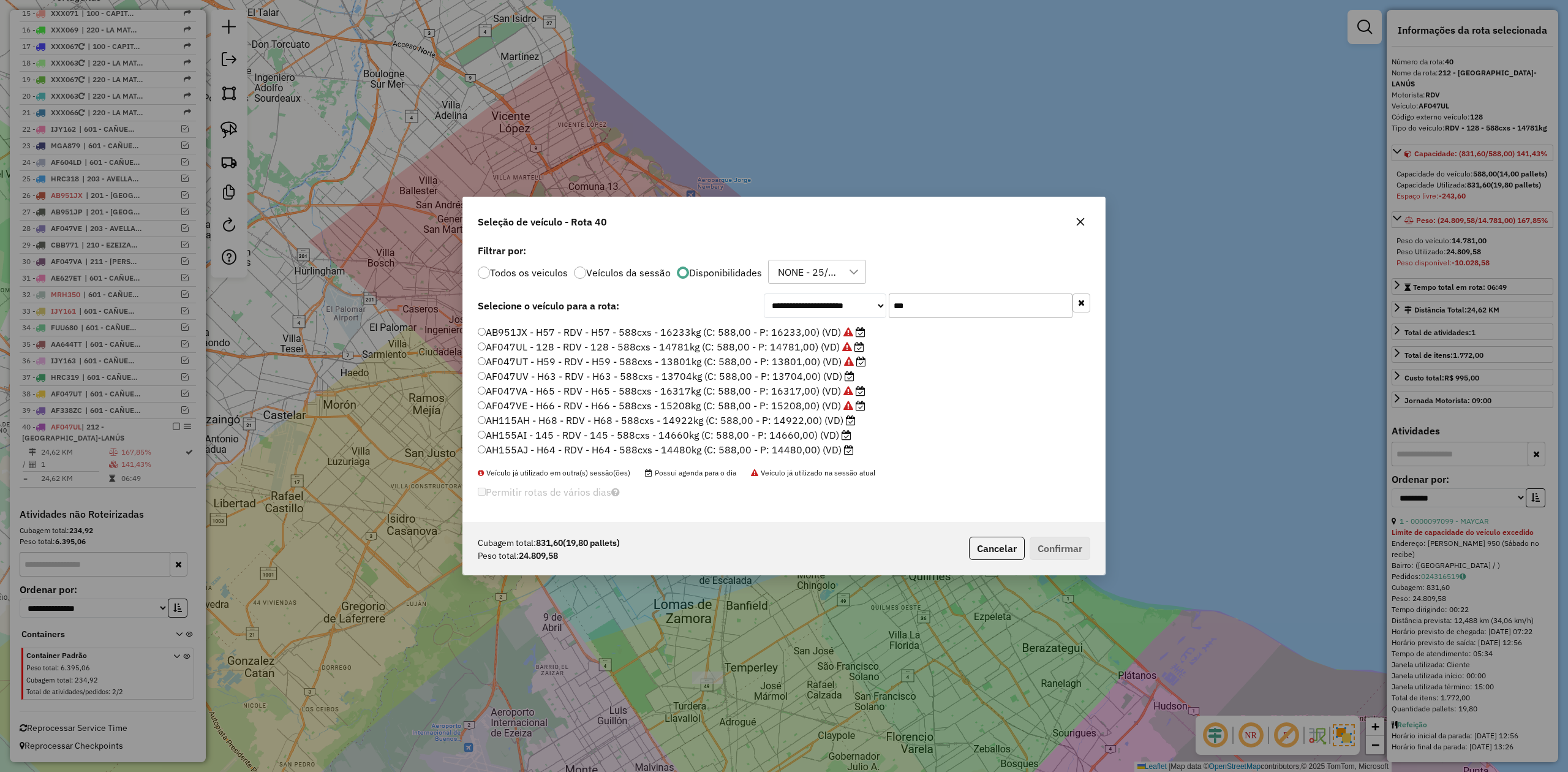
drag, startPoint x: 854, startPoint y: 432, endPoint x: 495, endPoint y: 437, distance: 359.0
click at [490, 437] on li "AH155AI - 145 - RDV - 145 - 588cxs - 14660kg (C: 588,00 - P: 14660,00) (VD)" at bounding box center [784, 435] width 612 height 14
copy label "AH155AI - 145 - RDV - 145 - 588cxs - 14660kg (C: 588,00 - P: 14660,00) (VD)"
click at [1078, 221] on icon "button" at bounding box center [1081, 221] width 10 height 10
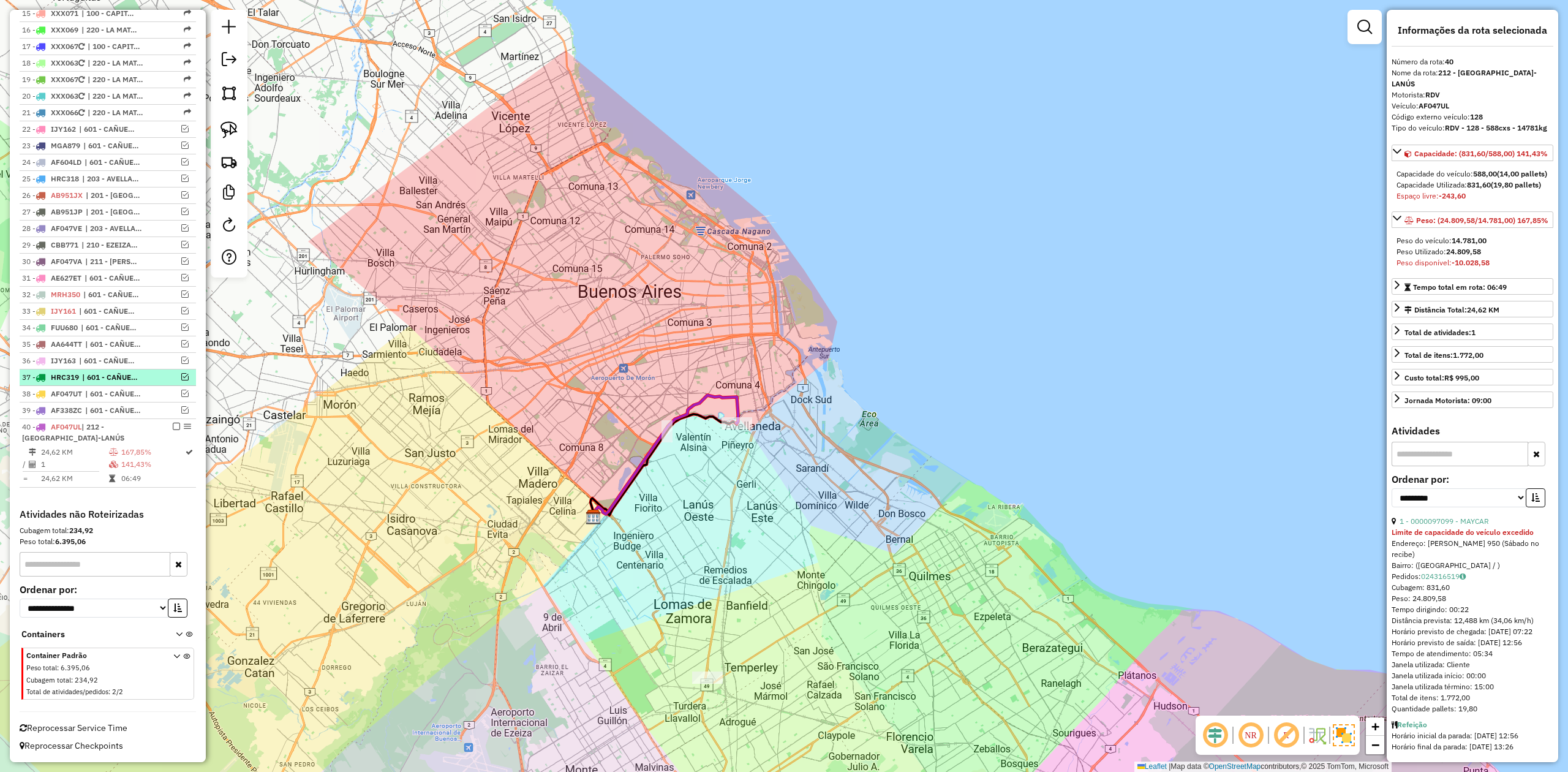
click at [173, 425] on em at bounding box center [176, 426] width 8 height 8
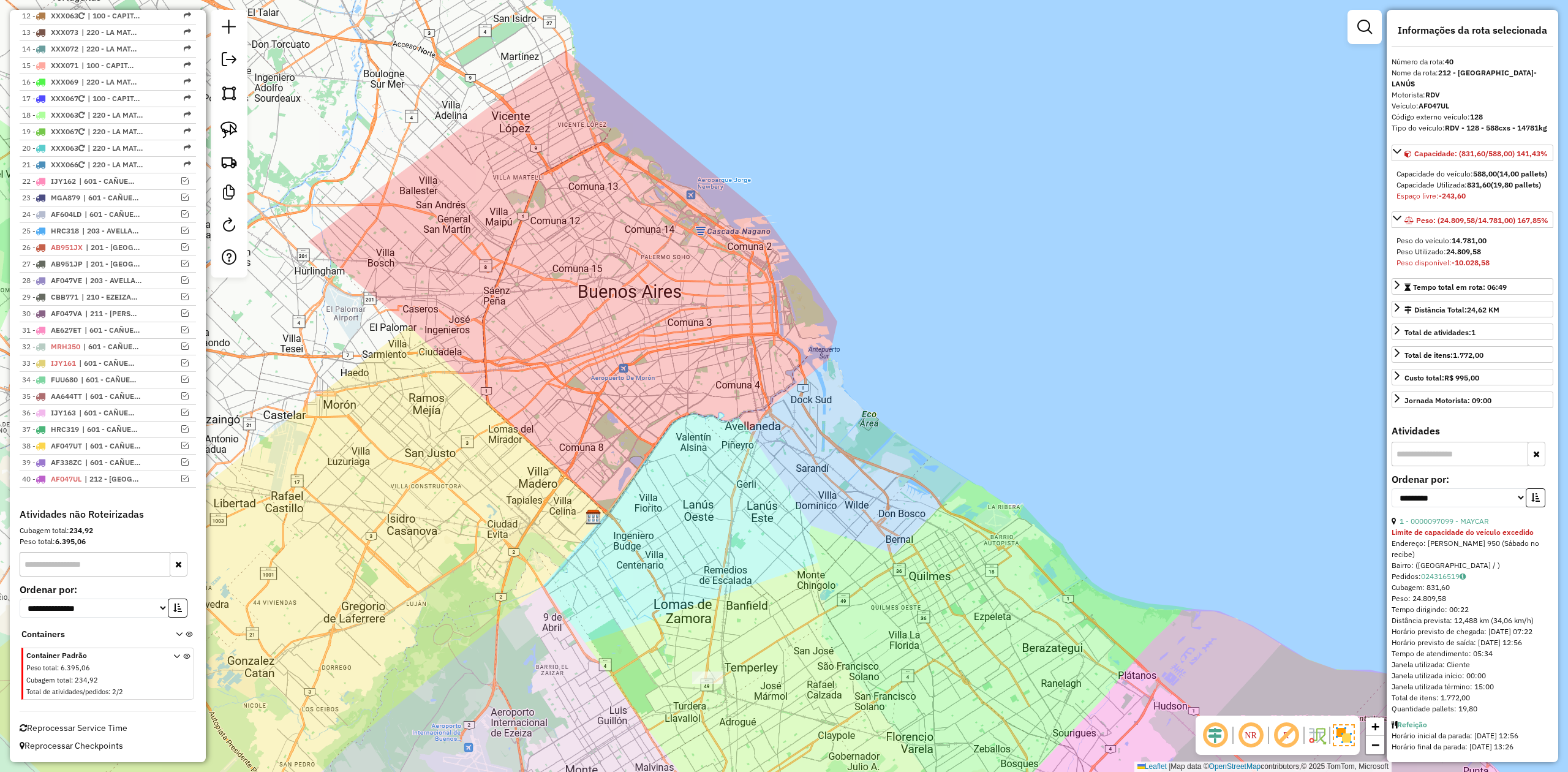
scroll to position [664, 0]
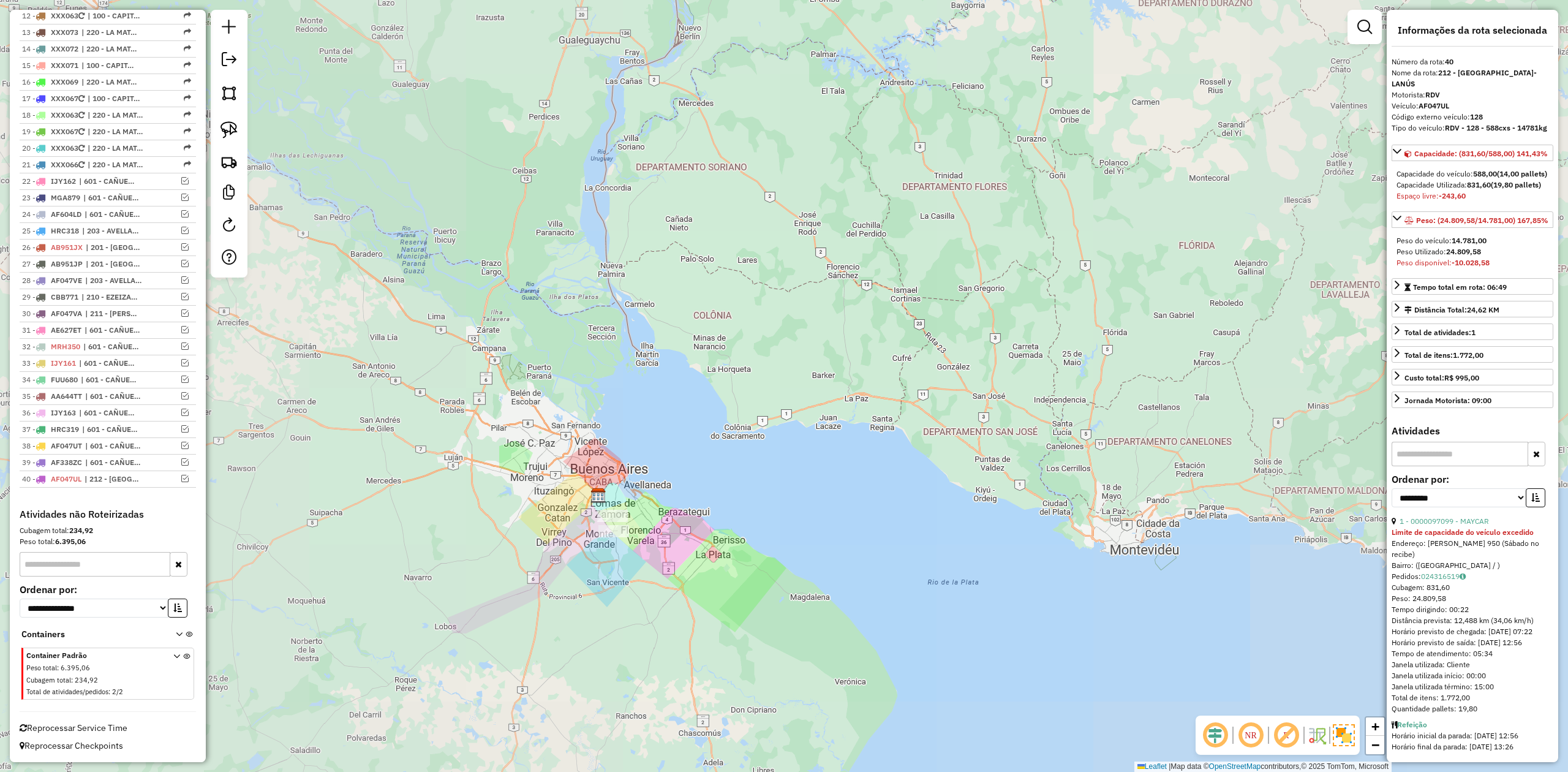
click at [576, 540] on div "Janela de atendimento Grade de atendimento Capacidade Transportadoras Veículos …" at bounding box center [784, 386] width 1568 height 772
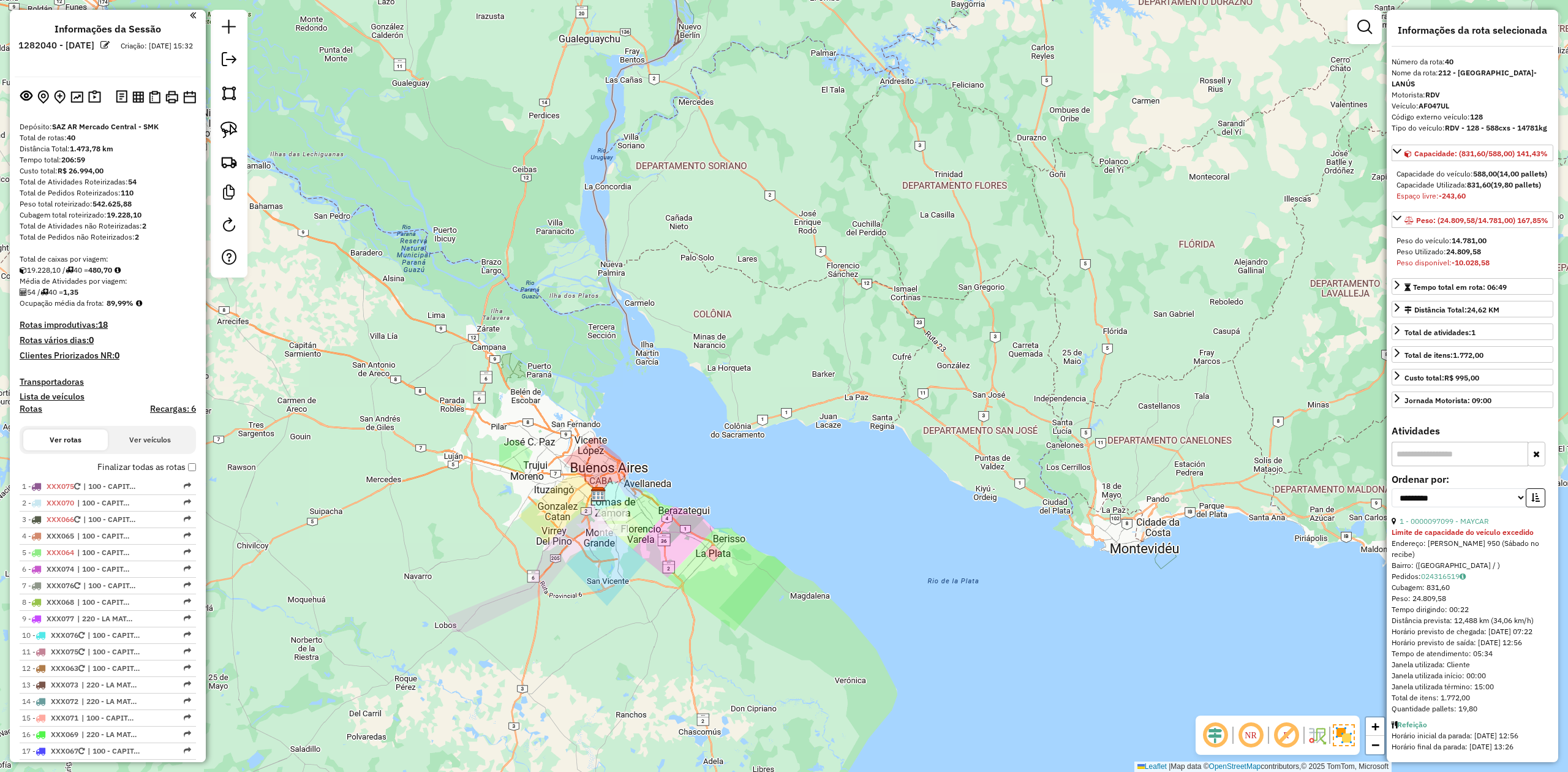
scroll to position [0, 0]
click at [233, 58] on em at bounding box center [229, 59] width 14 height 14
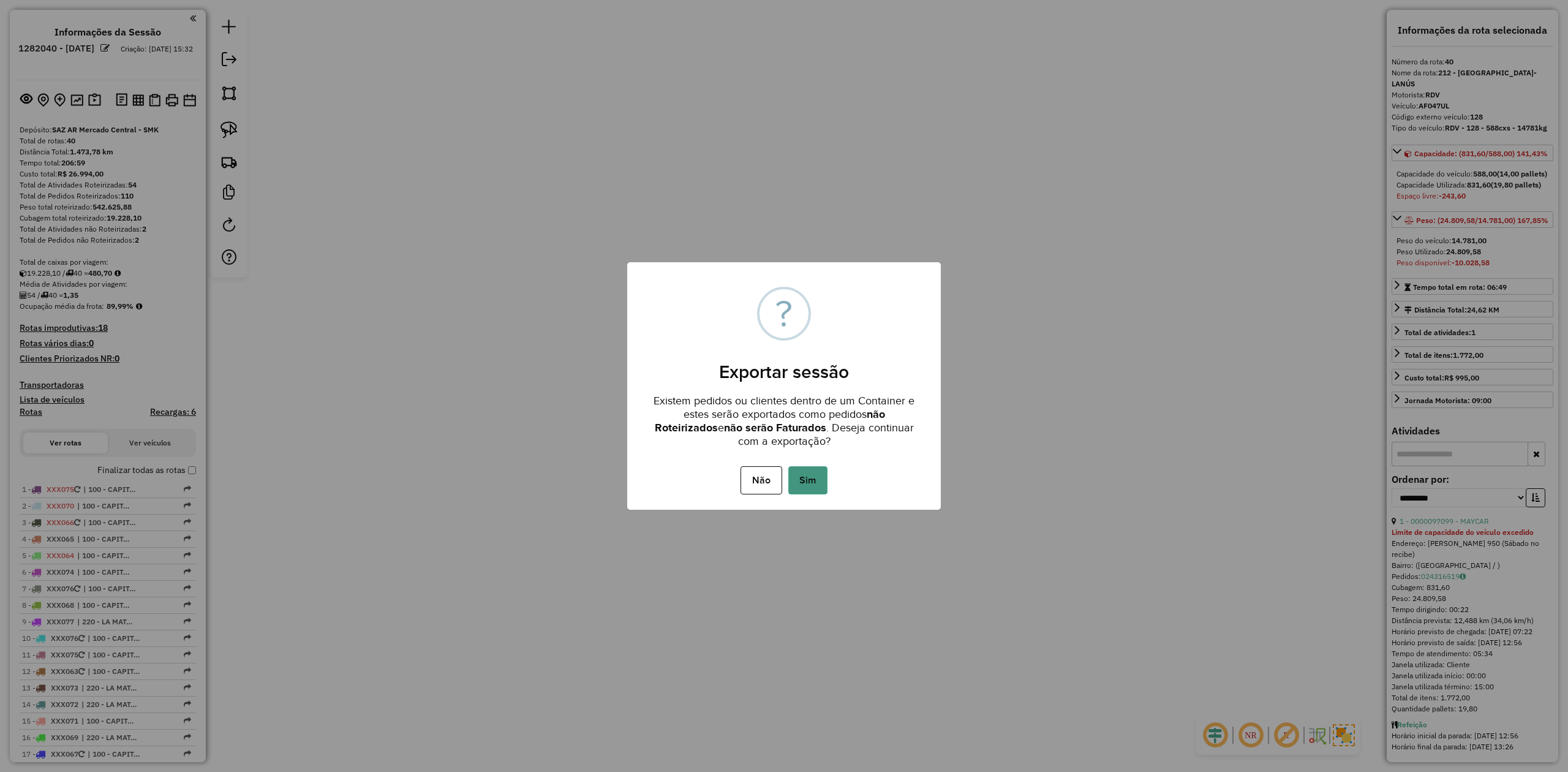
click at [813, 472] on button "Sim" at bounding box center [808, 480] width 39 height 28
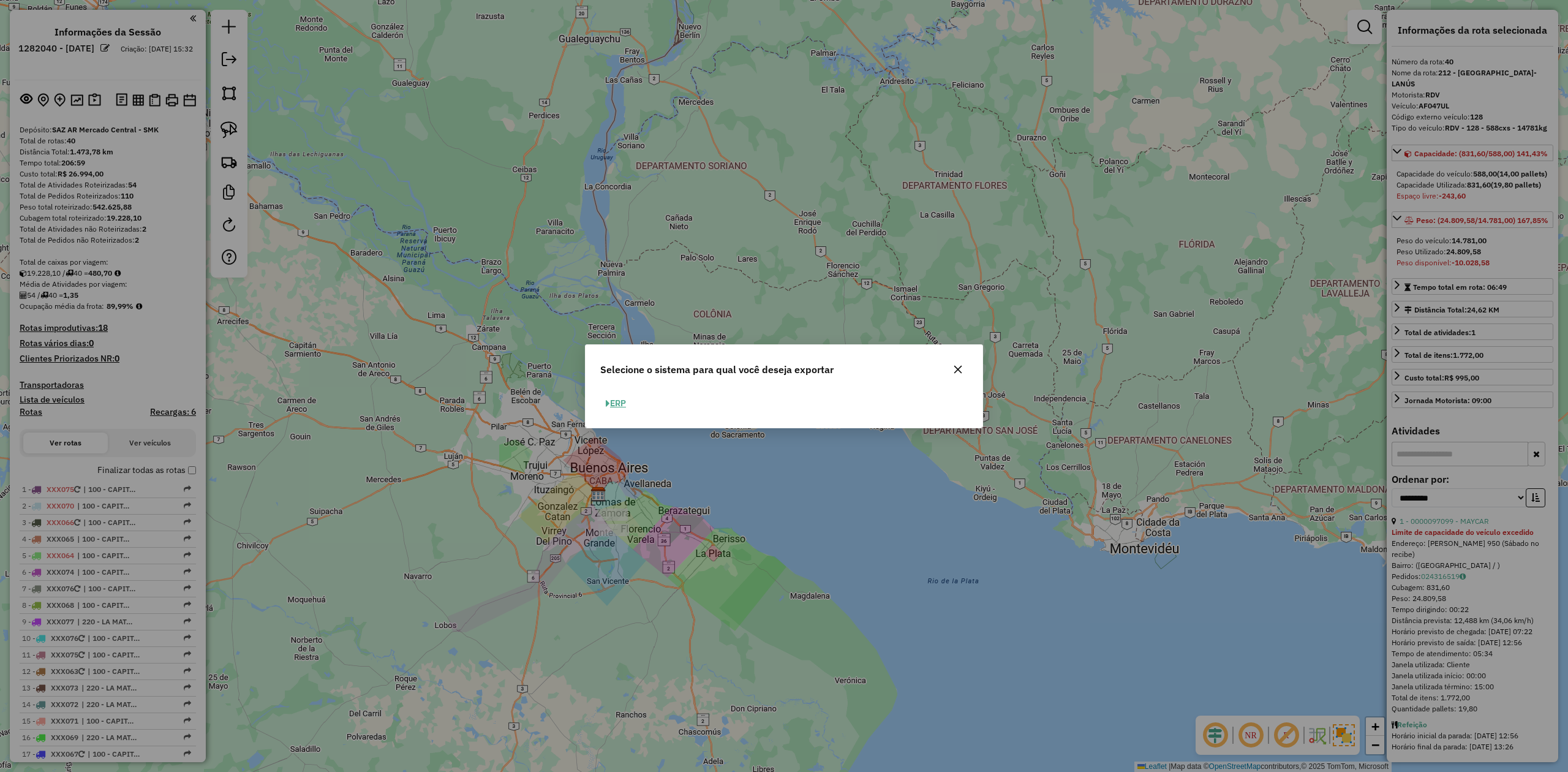
click at [962, 364] on icon "button" at bounding box center [958, 369] width 10 height 10
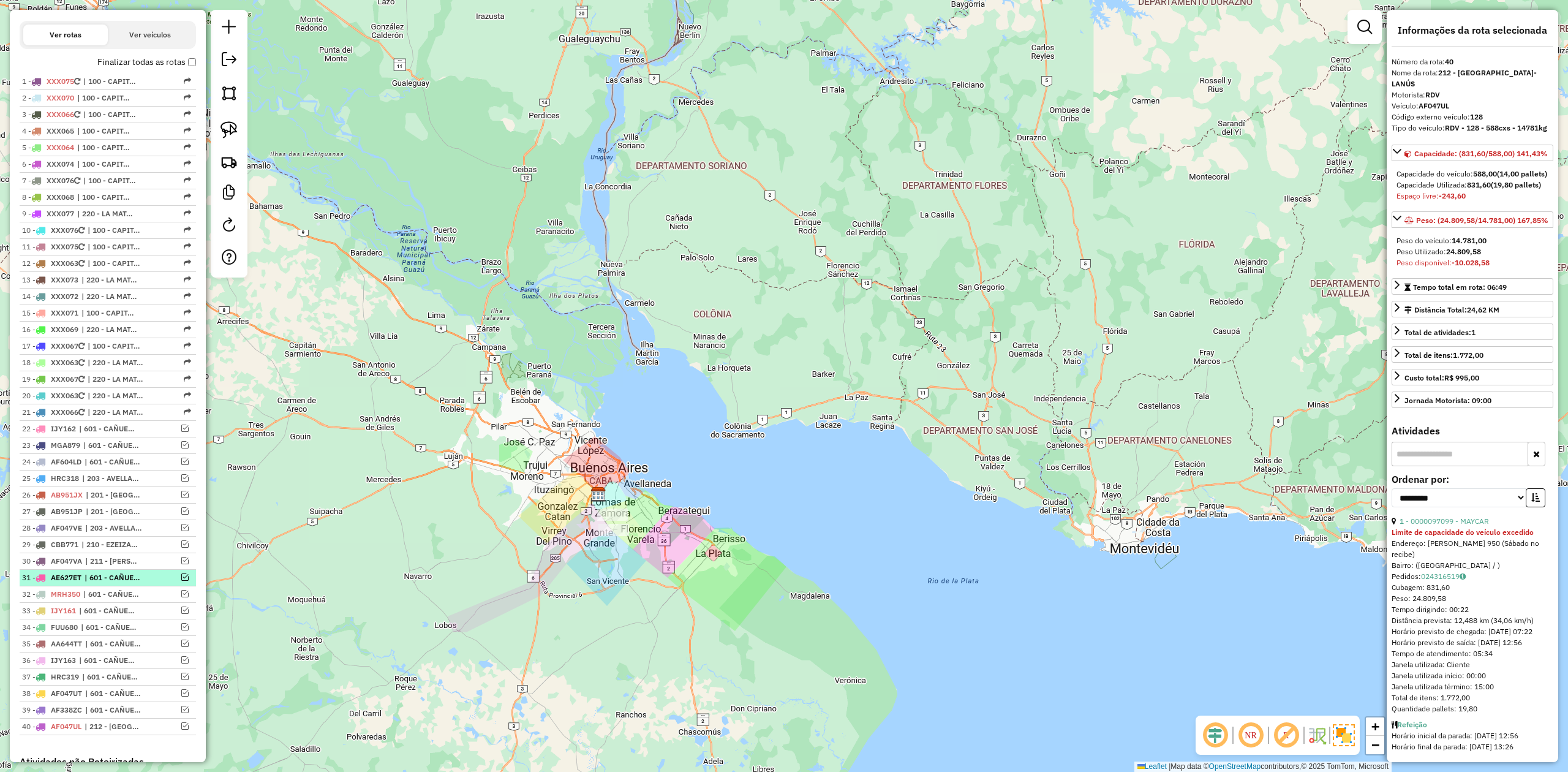
scroll to position [571, 0]
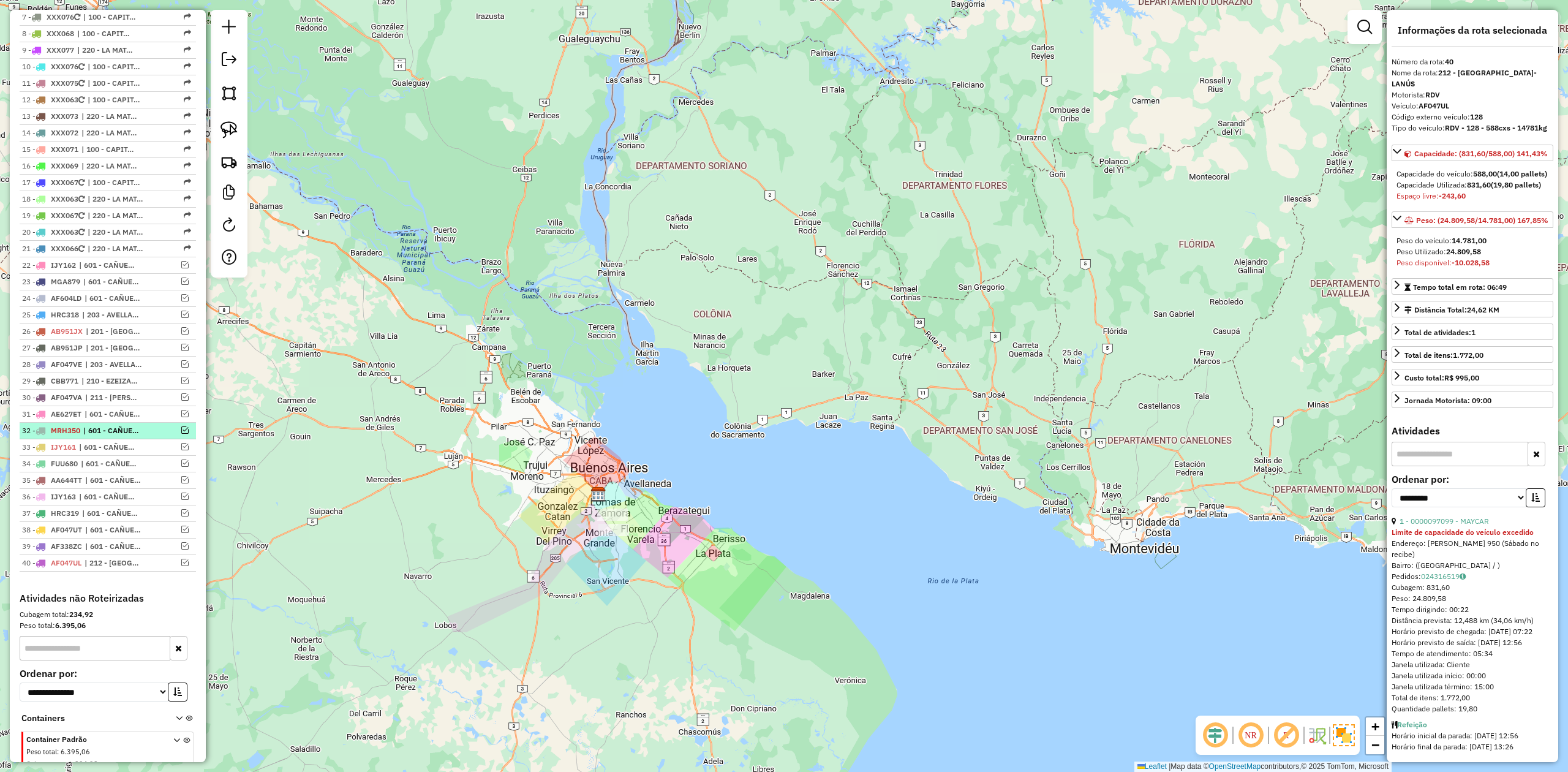
click at [104, 436] on span "| 601 - CAÑUELAS y LOBOS - RDV" at bounding box center [111, 430] width 56 height 11
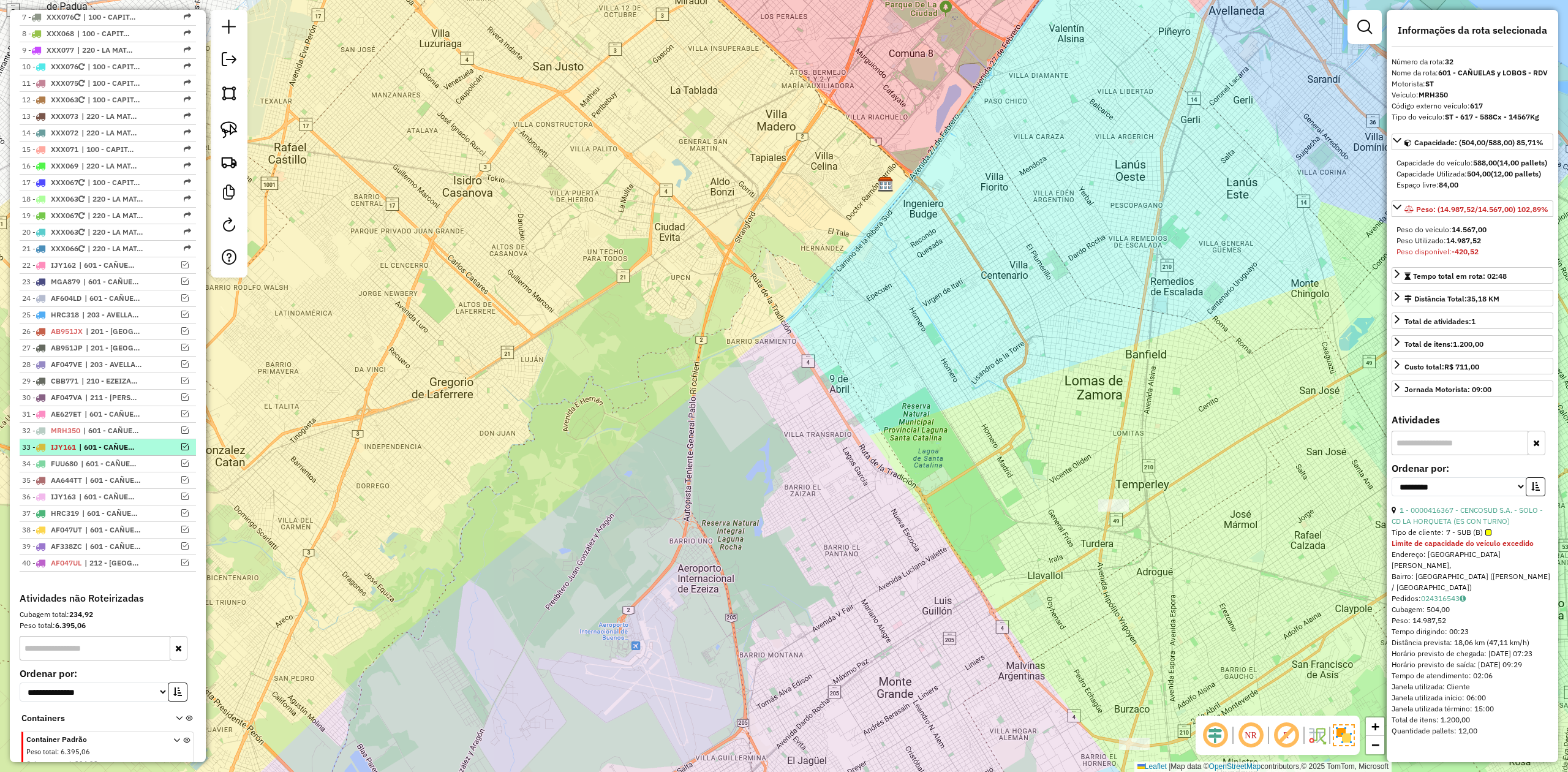
click at [104, 452] on span "| 601 - CAÑUELAS y LOBOS - RDV" at bounding box center [107, 447] width 56 height 11
click at [184, 448] on em at bounding box center [185, 446] width 8 height 8
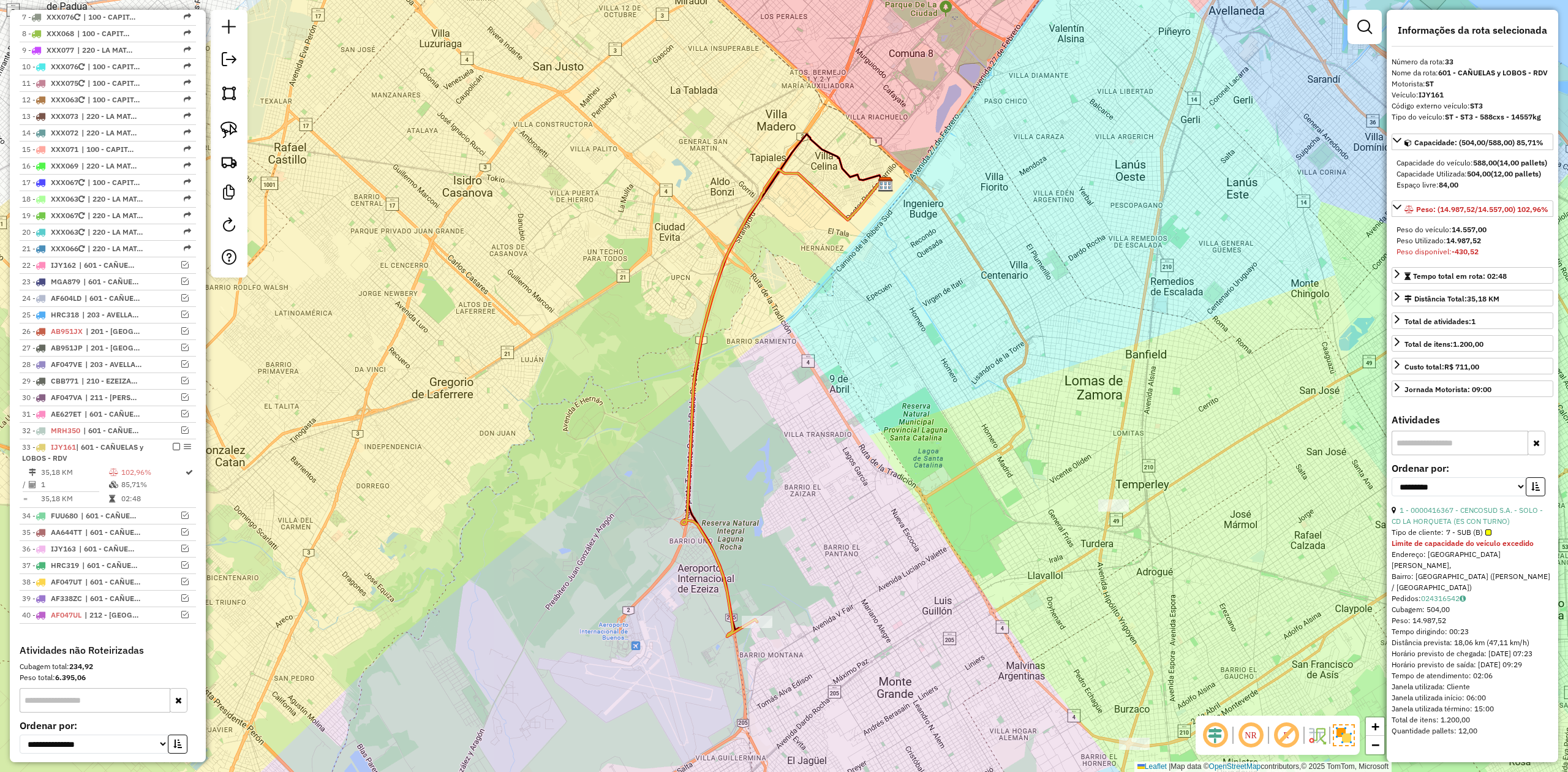
click at [723, 595] on icon at bounding box center [784, 403] width 206 height 467
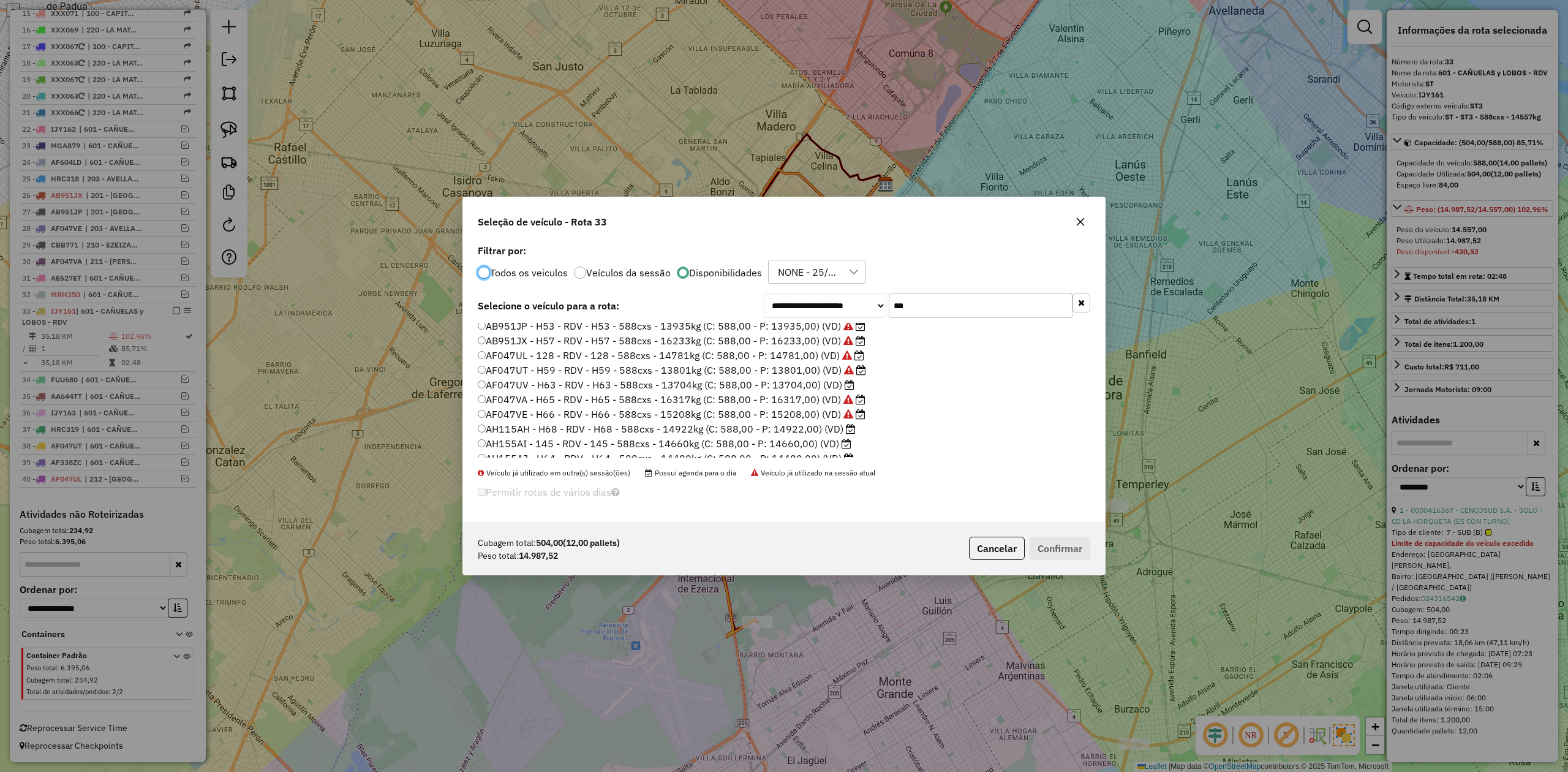
scroll to position [27, 0]
click at [819, 419] on label "AH115AH - H68 - RDV - H68 - 588cxs - 14922kg (C: 588,00 - P: 14922,00) (VD)" at bounding box center [667, 420] width 378 height 14
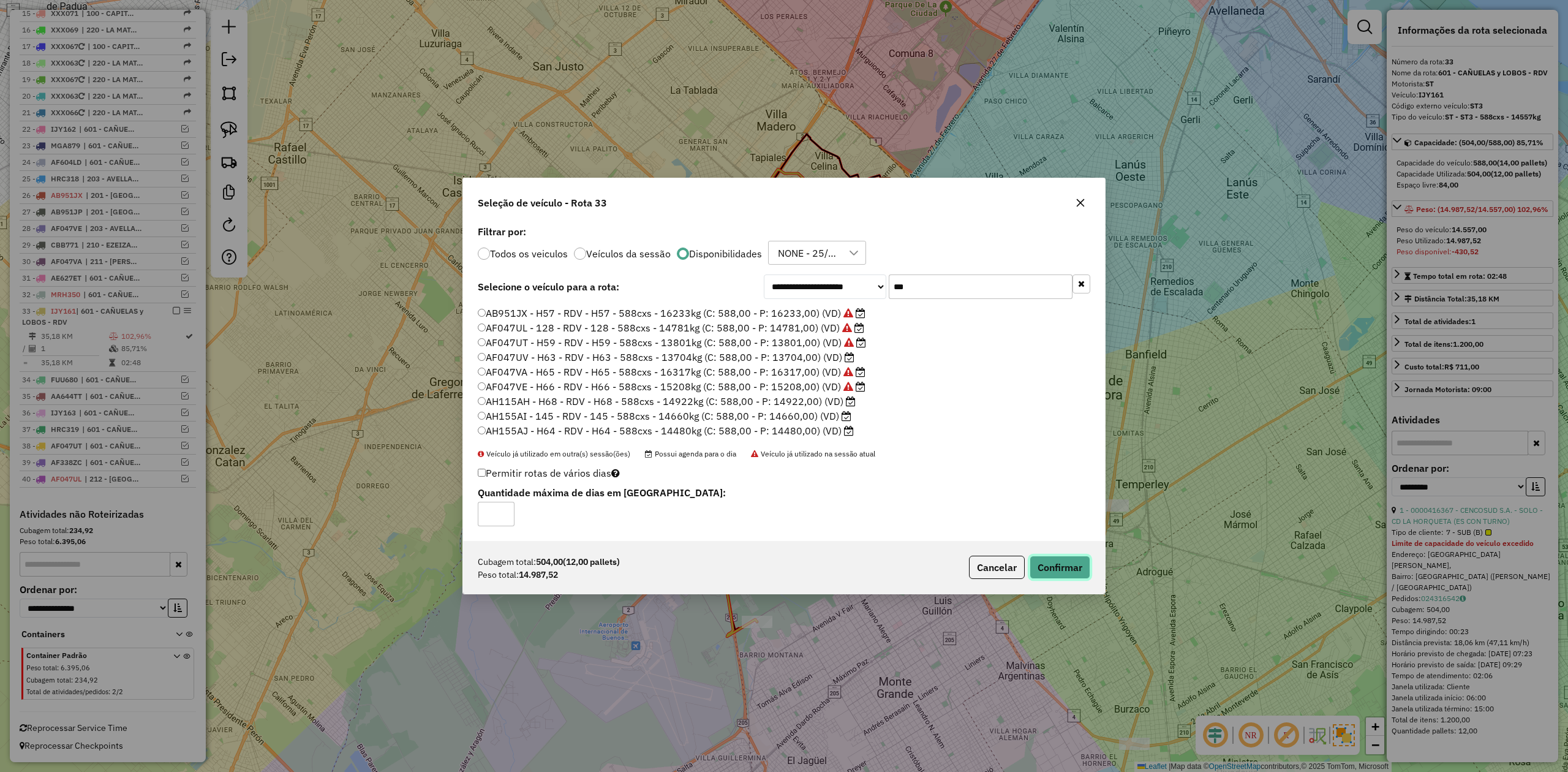
click at [1049, 569] on button "Confirmar" at bounding box center [1060, 567] width 60 height 23
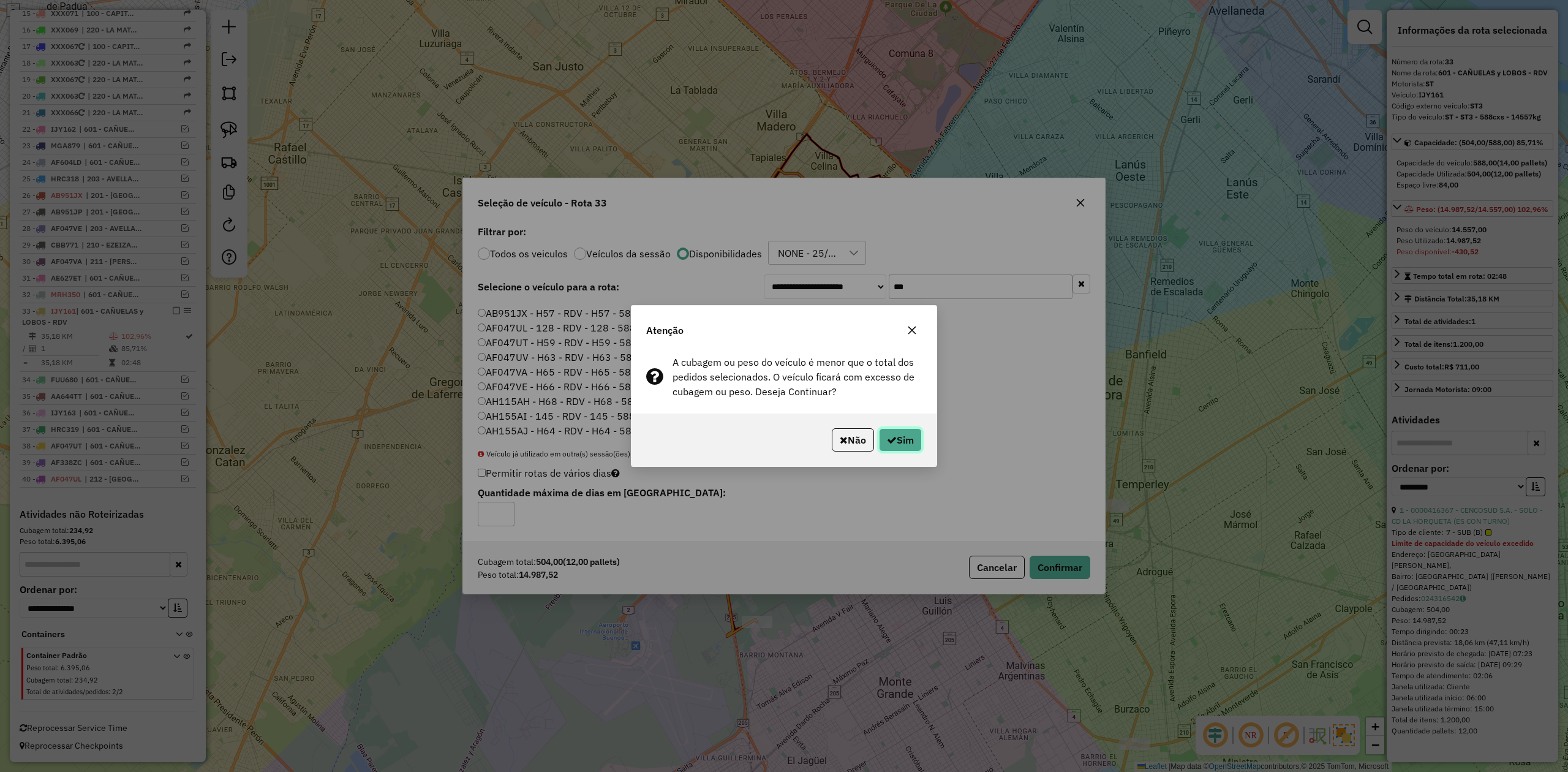
click at [910, 441] on button "Sim" at bounding box center [901, 440] width 43 height 23
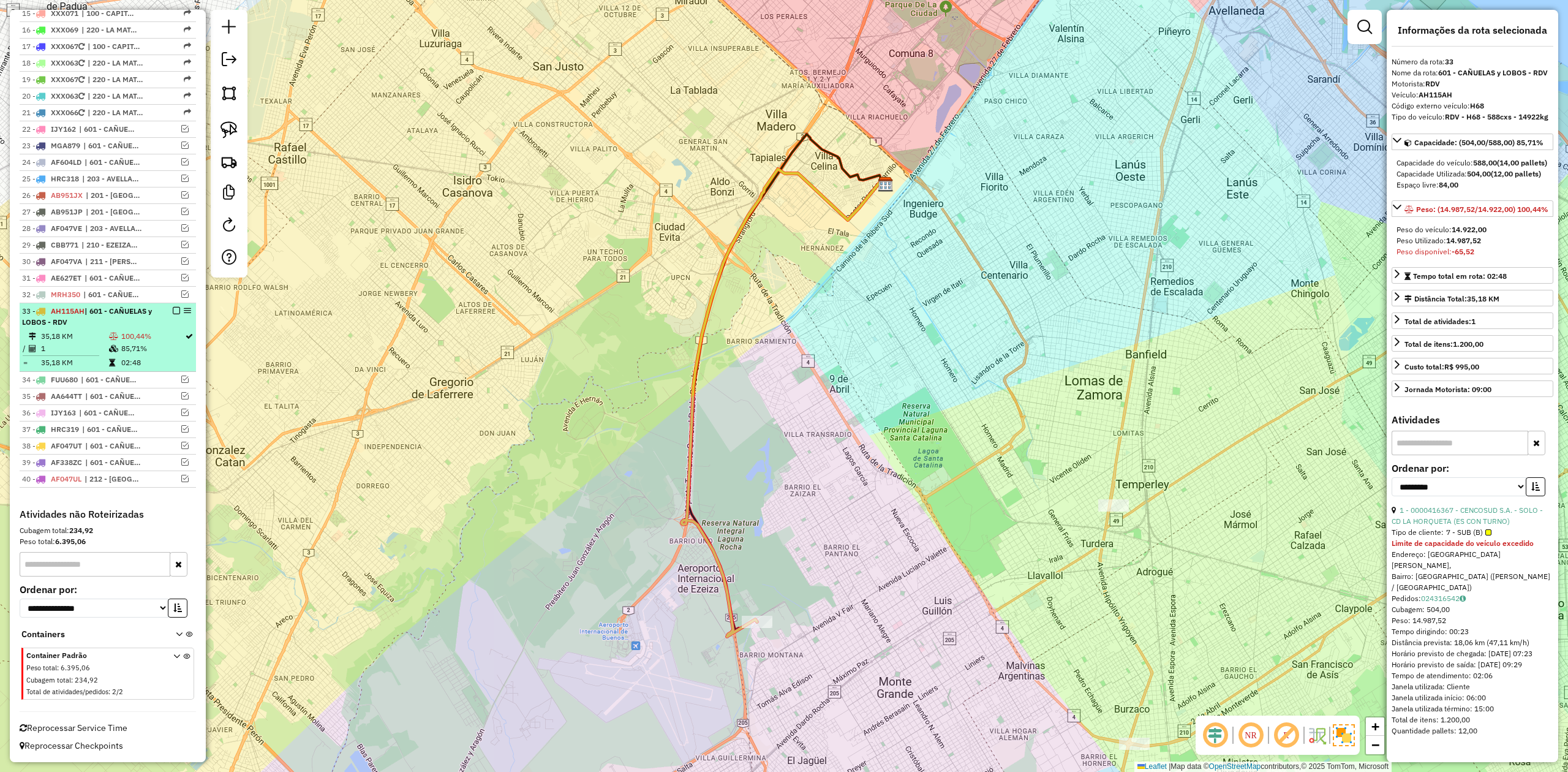
click at [173, 311] on em at bounding box center [176, 310] width 8 height 8
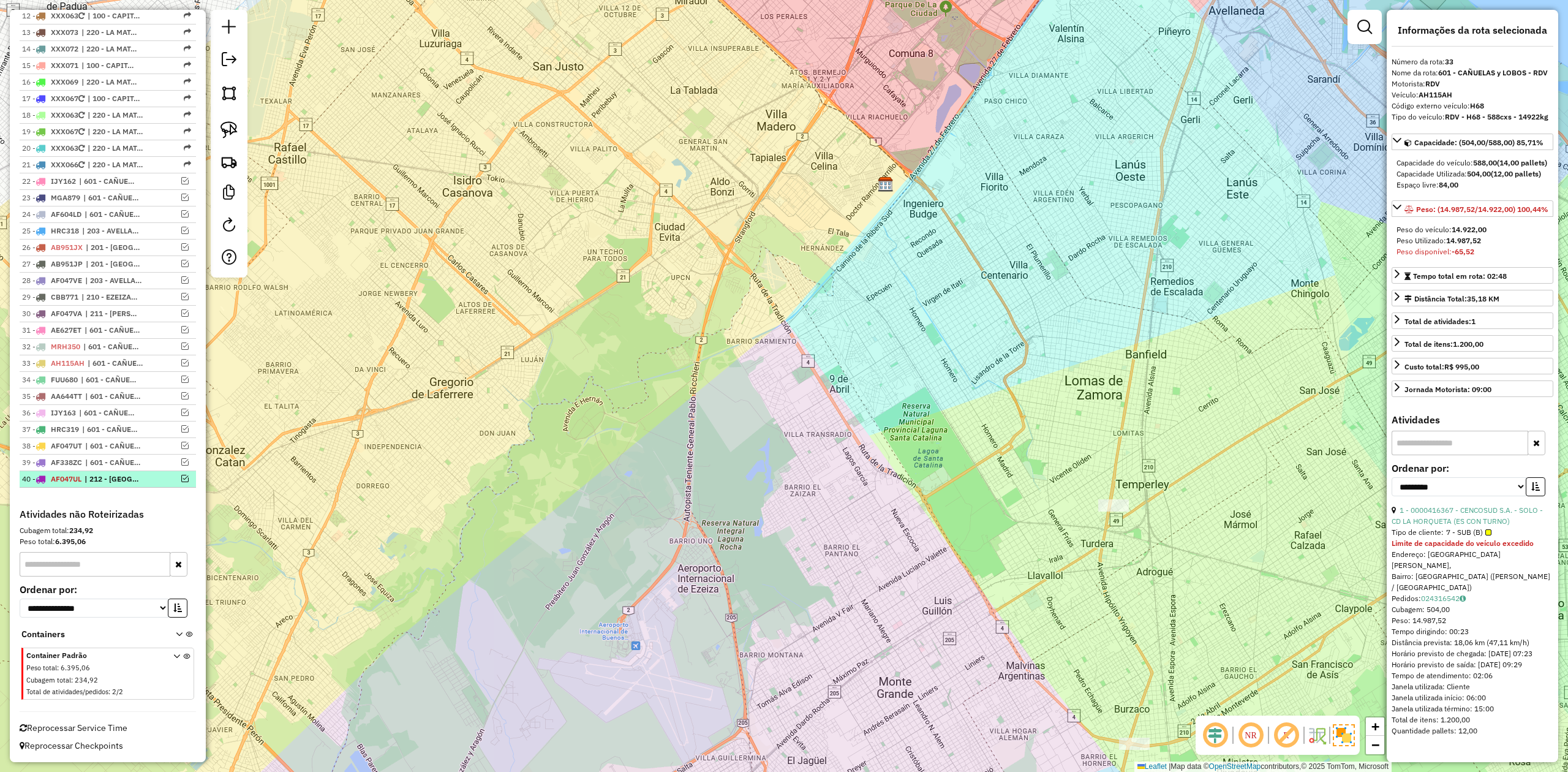
click at [162, 478] on div at bounding box center [173, 478] width 36 height 8
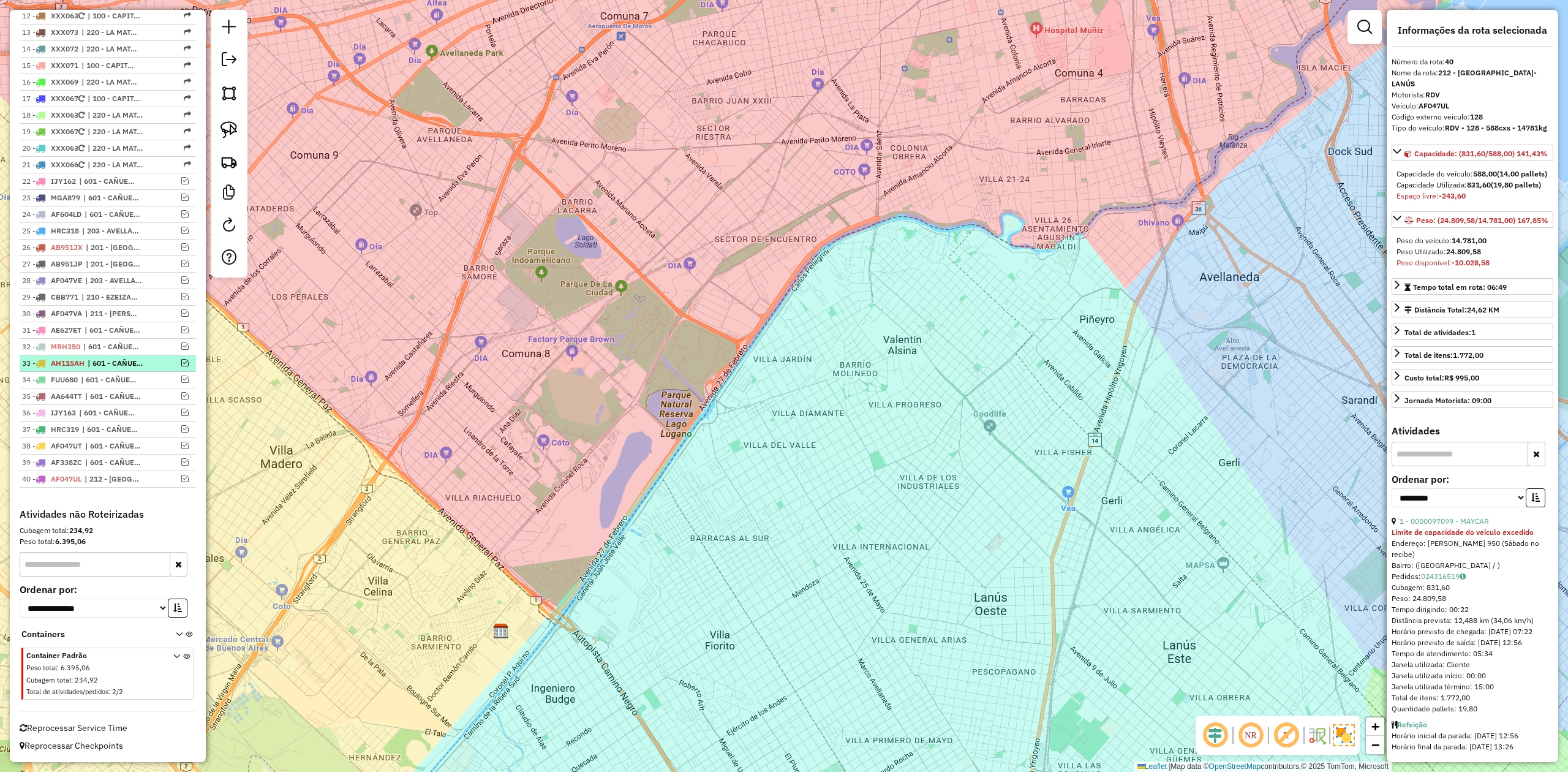
click at [144, 357] on span "| 601 - CAÑUELAS y LOBOS - RDV" at bounding box center [115, 363] width 56 height 11
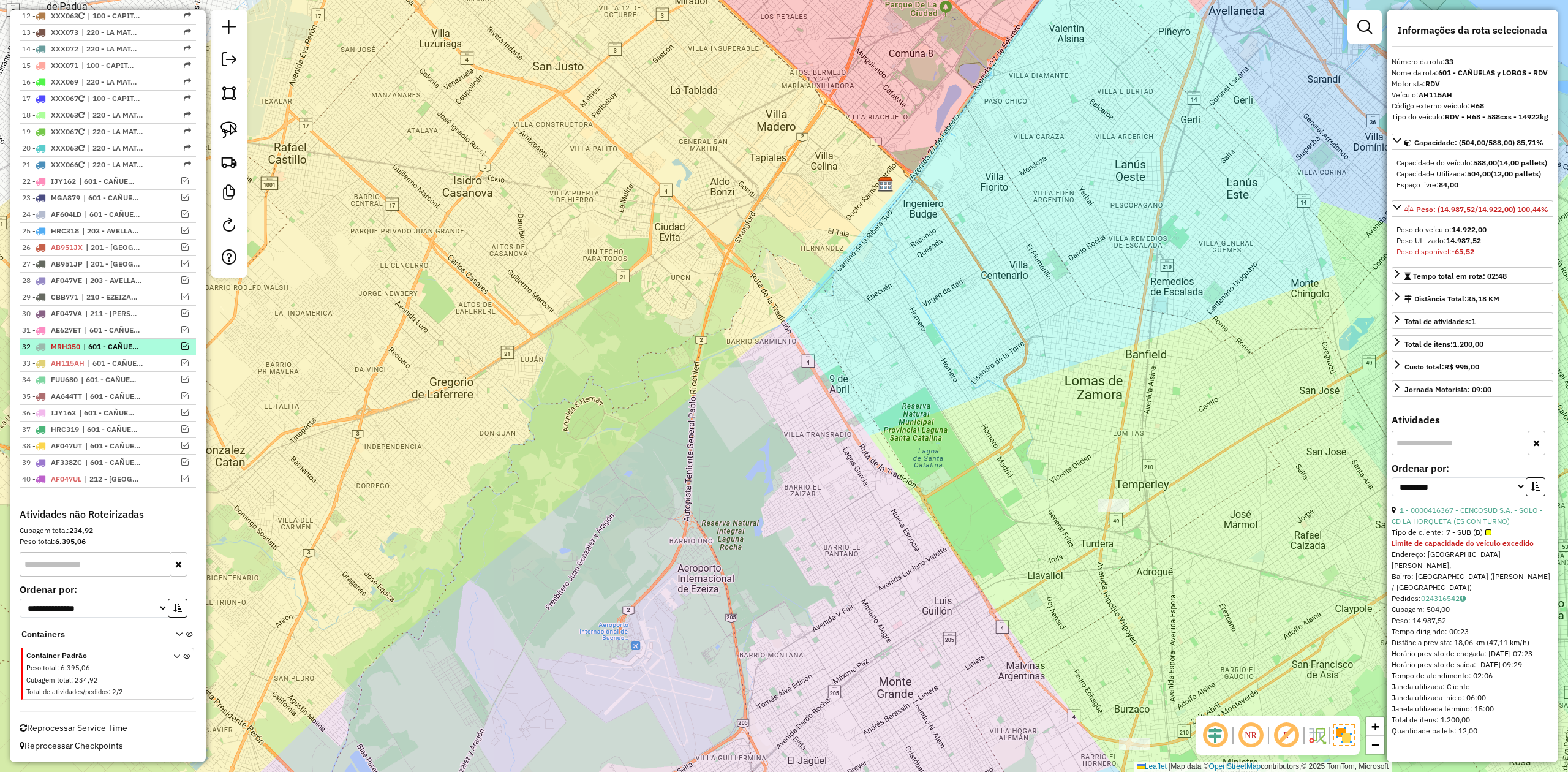
click at [140, 344] on span "| 601 - CAÑUELAS y LOBOS - RDV" at bounding box center [111, 346] width 56 height 11
drag, startPoint x: 181, startPoint y: 344, endPoint x: 209, endPoint y: 352, distance: 29.1
click at [182, 344] on em at bounding box center [185, 346] width 8 height 8
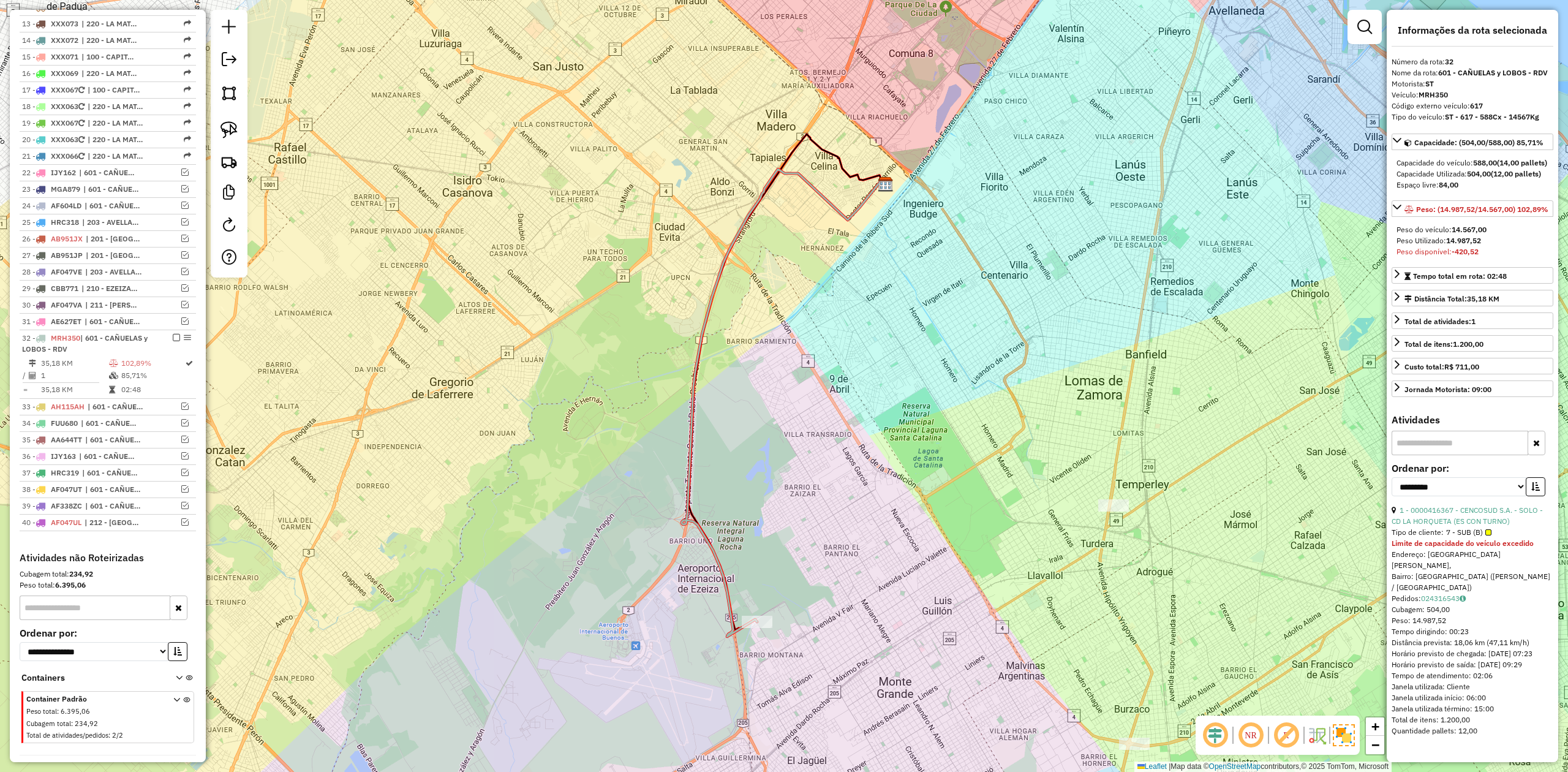
scroll to position [716, 0]
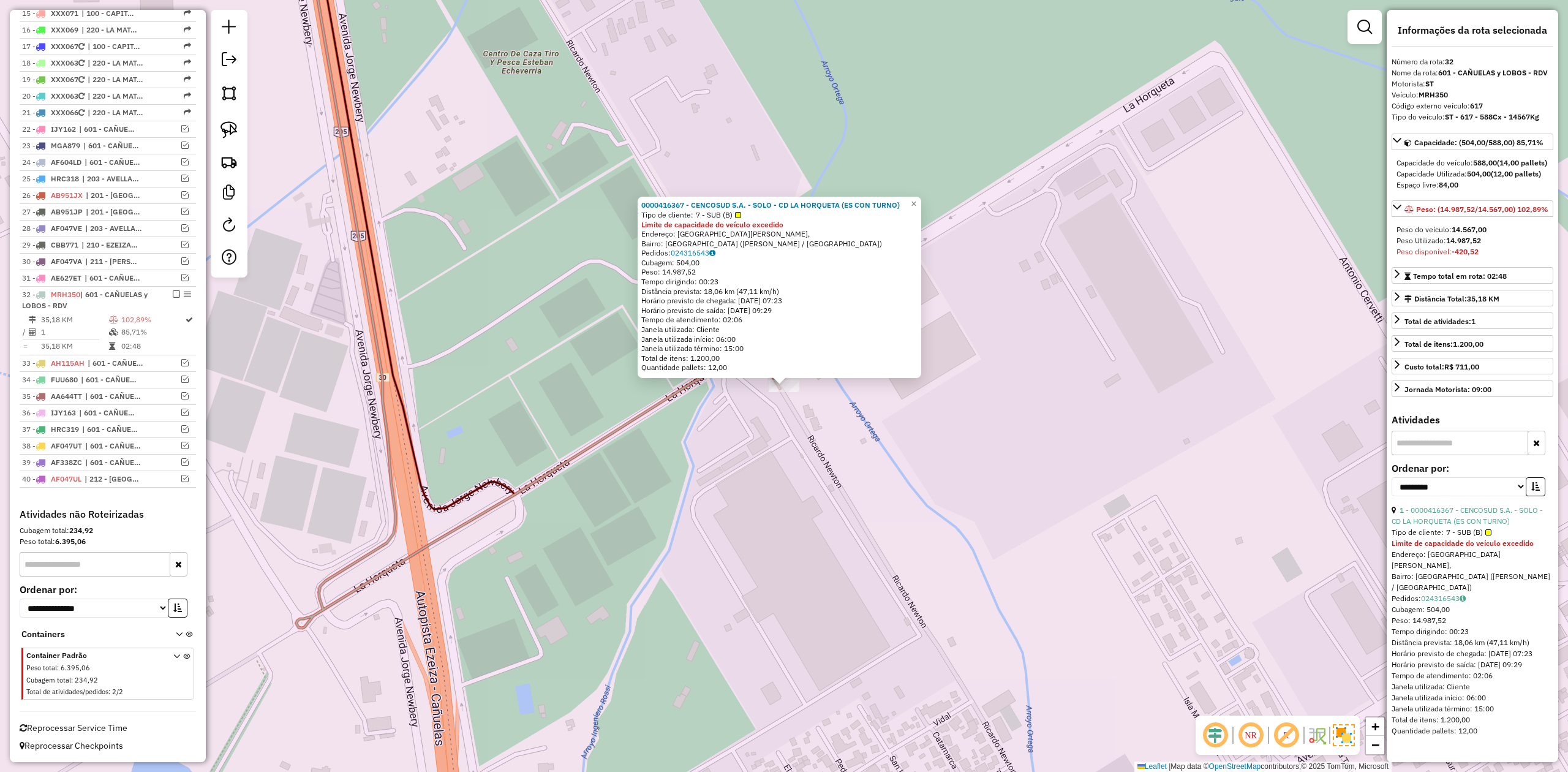
click at [595, 452] on div "0000416367 - CENCOSUD S.A. - SOLO - CD LA HORQUETA (ES CON TURNO) Tipo de clien…" at bounding box center [784, 386] width 1568 height 772
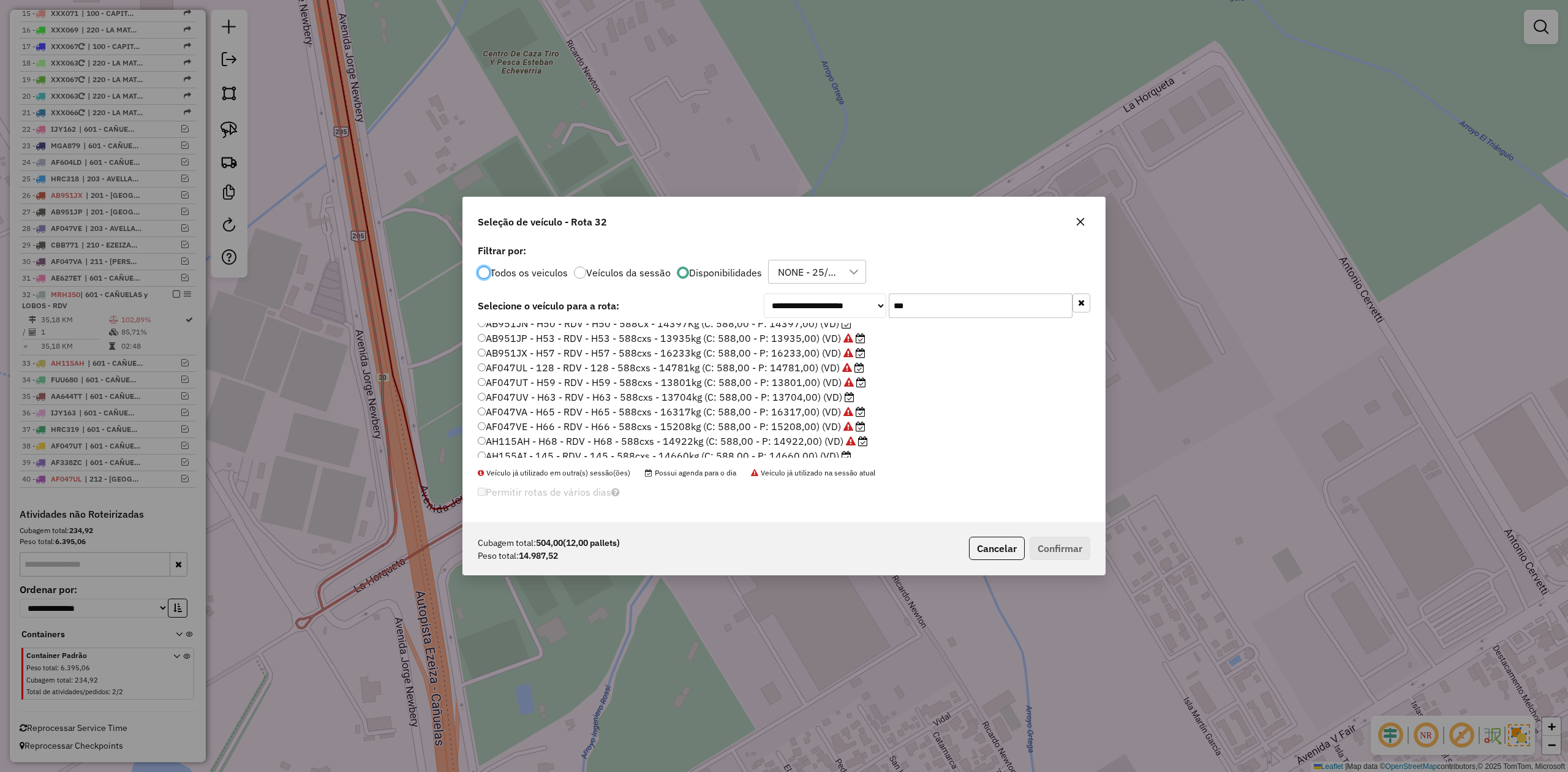
scroll to position [0, 0]
click at [1076, 214] on button "button" at bounding box center [1081, 221] width 20 height 20
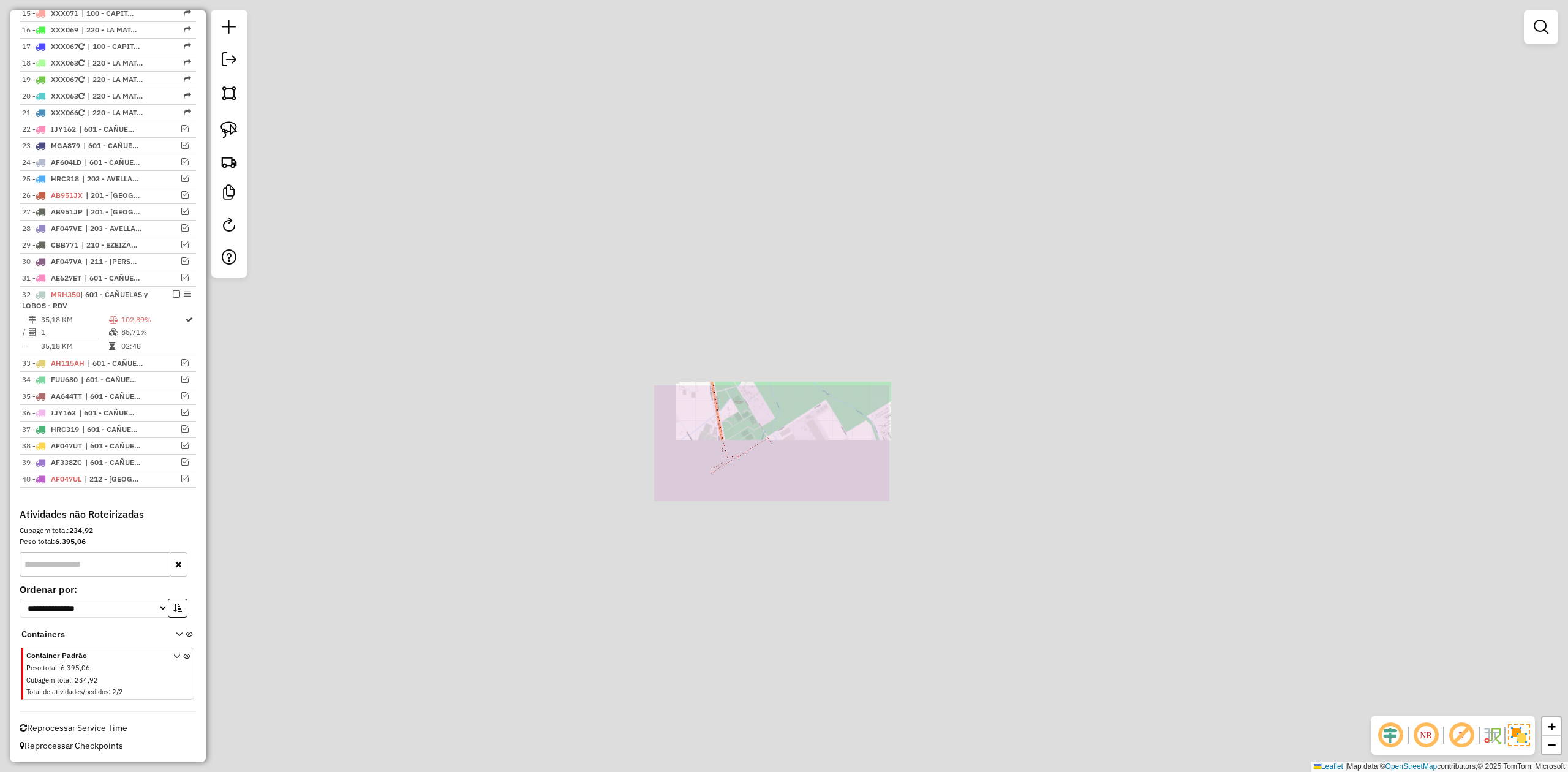
click at [726, 494] on div "Janela de atendimento Grade de atendimento Capacidade Transportadoras Veículos …" at bounding box center [784, 386] width 1568 height 772
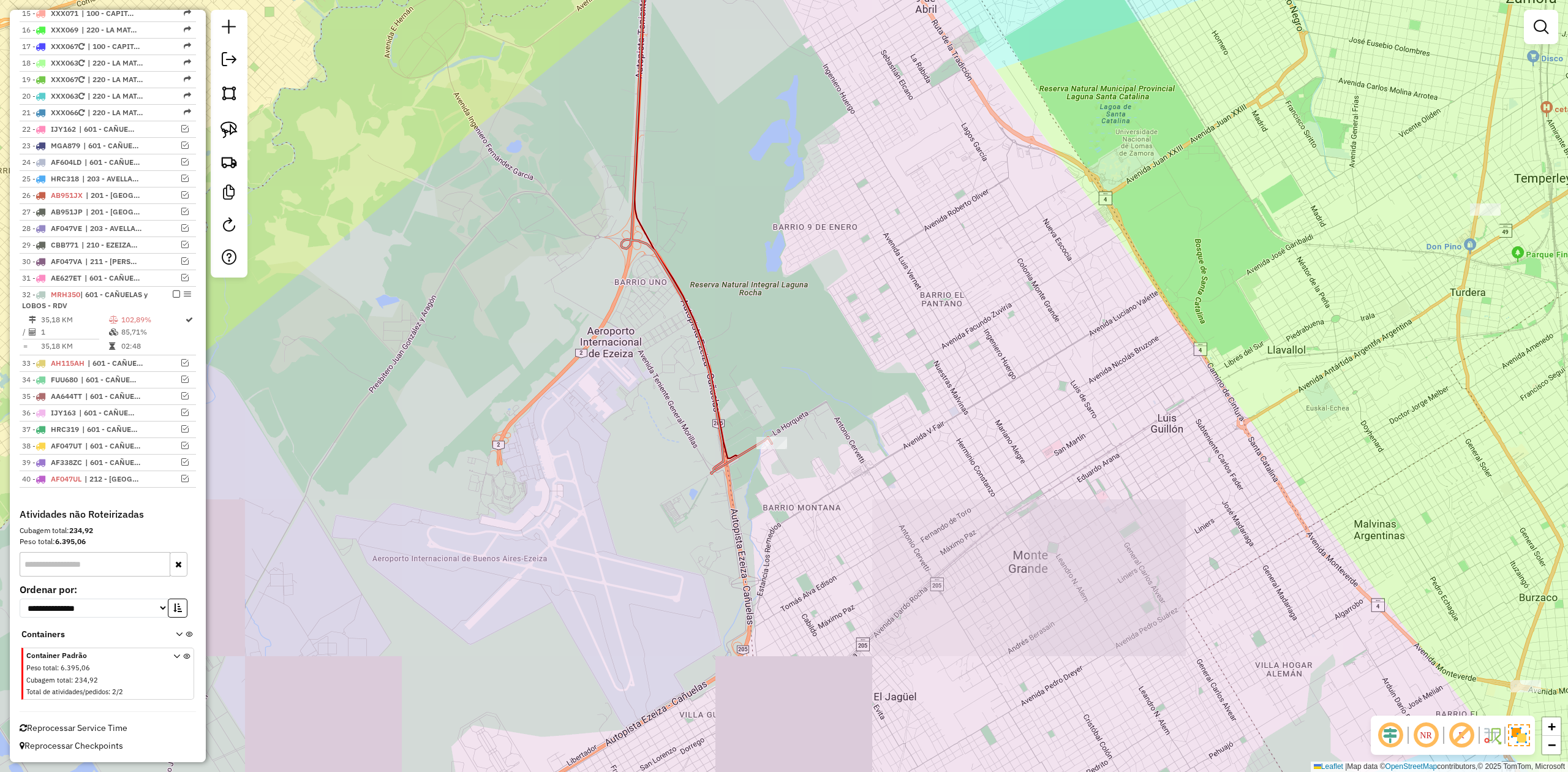
click at [739, 456] on icon at bounding box center [696, 198] width 151 height 551
select select "**********"
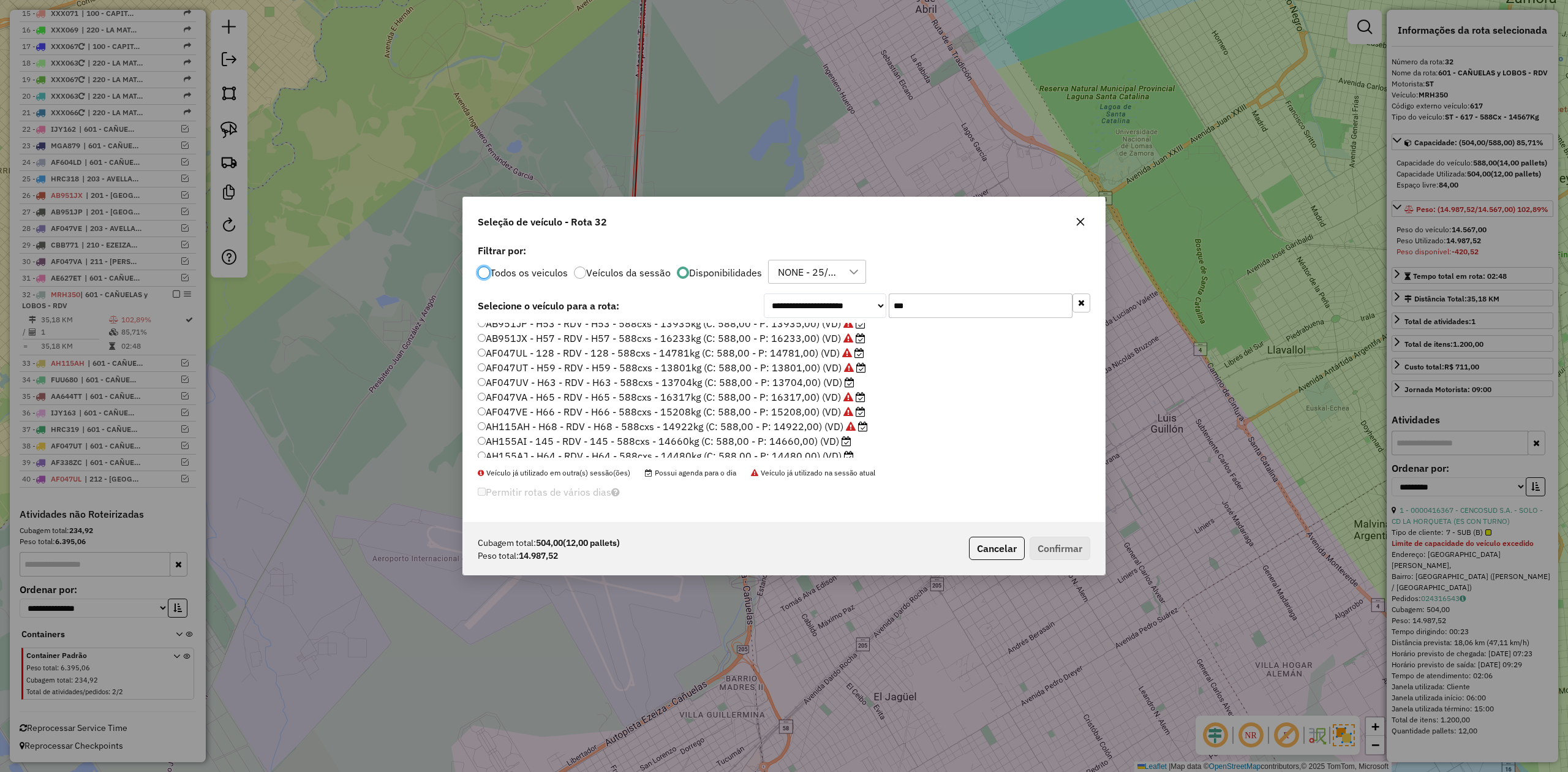
scroll to position [27, 0]
click at [804, 432] on label "AH155AI - 145 - RDV - 145 - 588cxs - 14660kg (C: 588,00 - P: 14660,00) (VD)" at bounding box center [665, 434] width 374 height 14
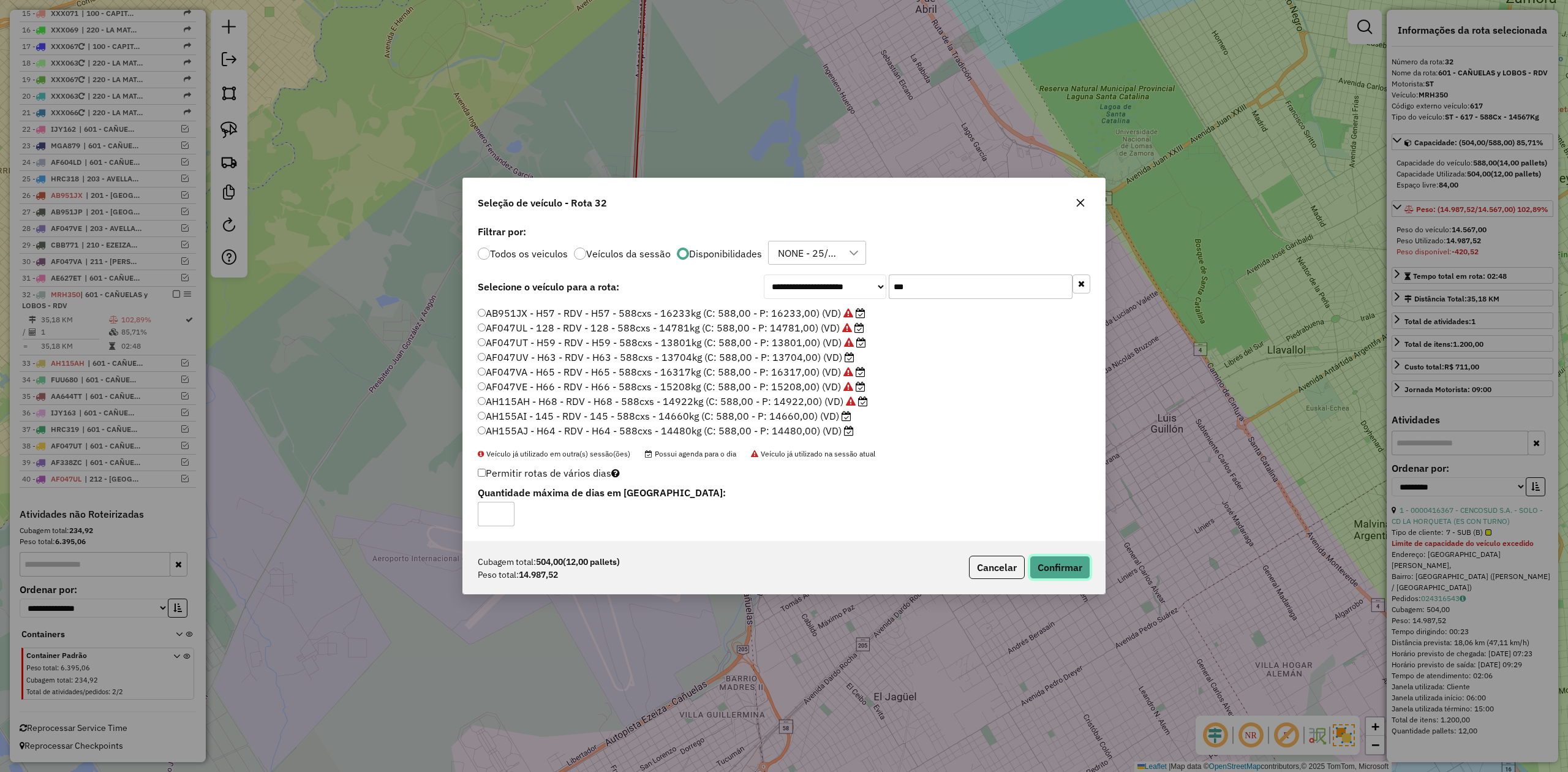
click at [1057, 565] on button "Confirmar" at bounding box center [1060, 567] width 60 height 23
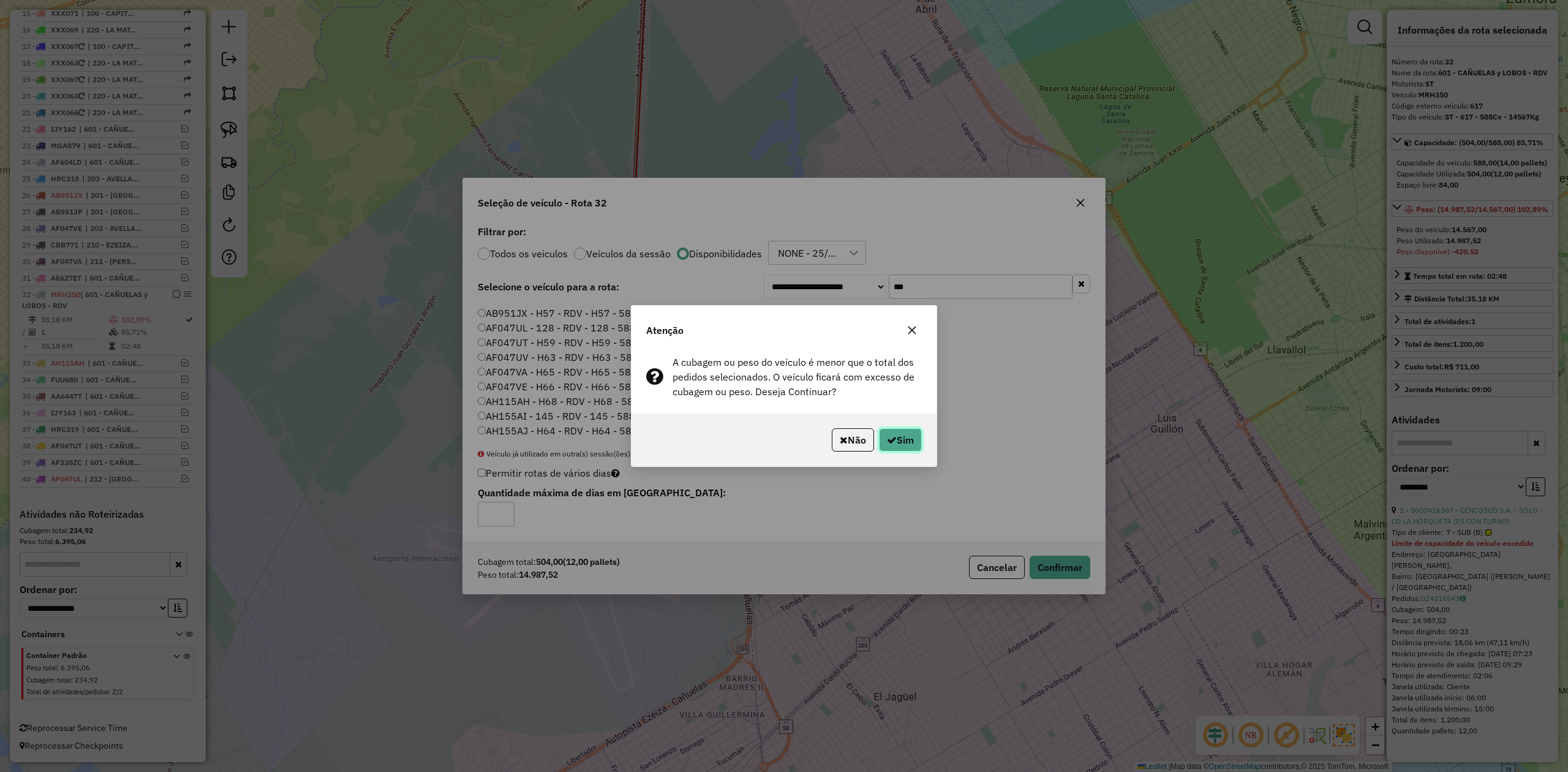
click at [903, 439] on button "Sim" at bounding box center [901, 440] width 43 height 23
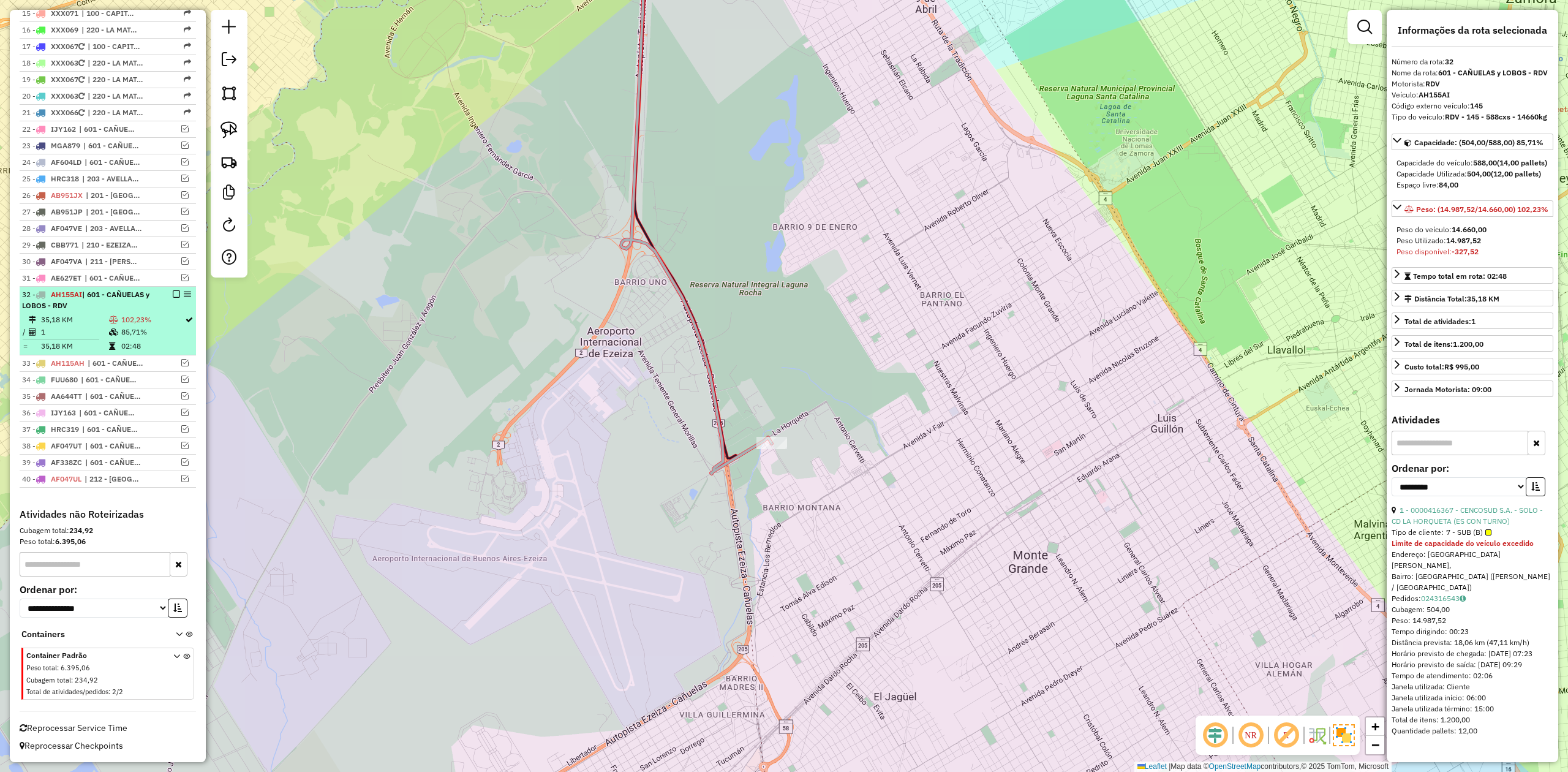
click at [173, 292] on em at bounding box center [176, 294] width 8 height 8
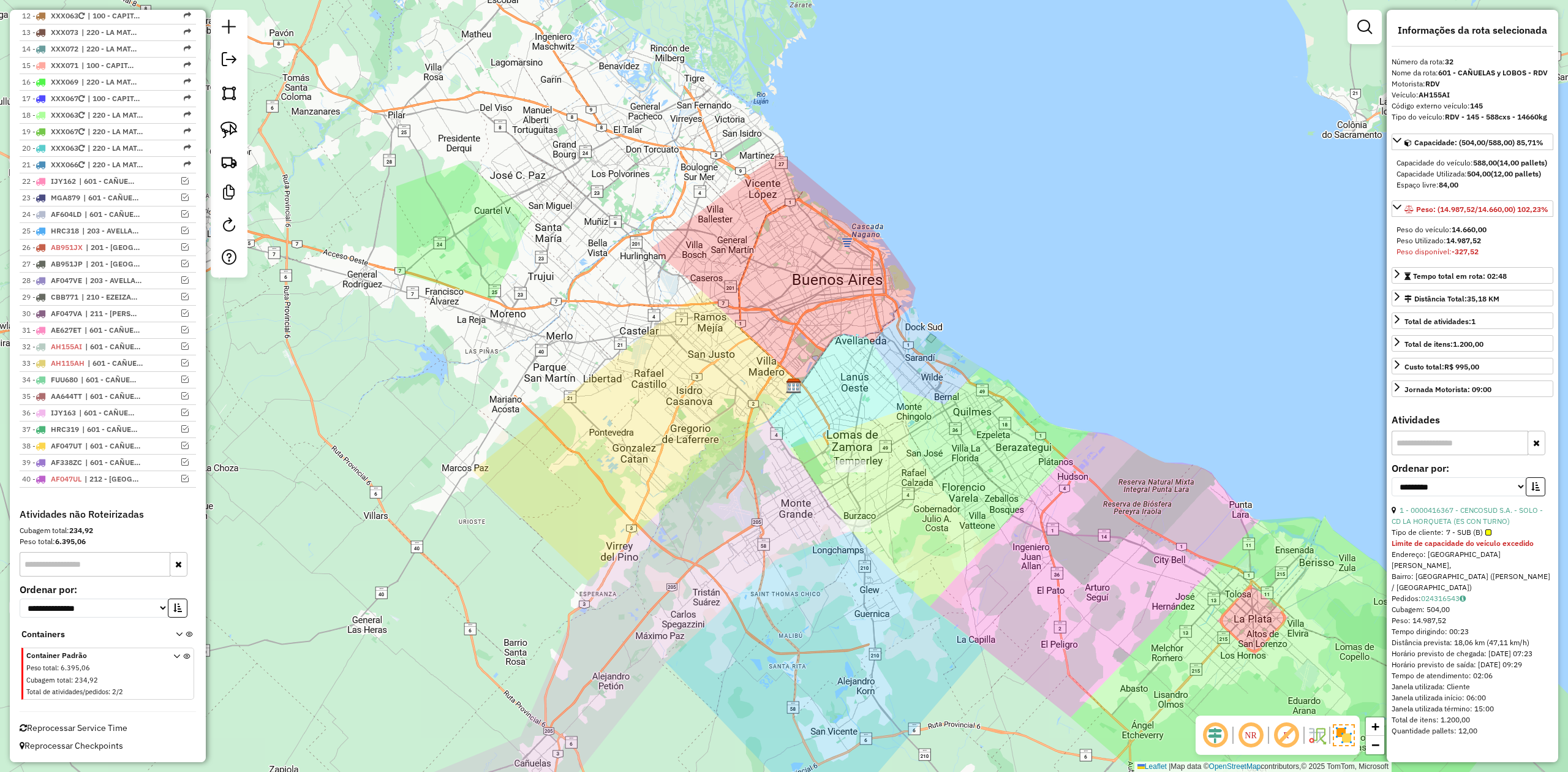
scroll to position [174, 0]
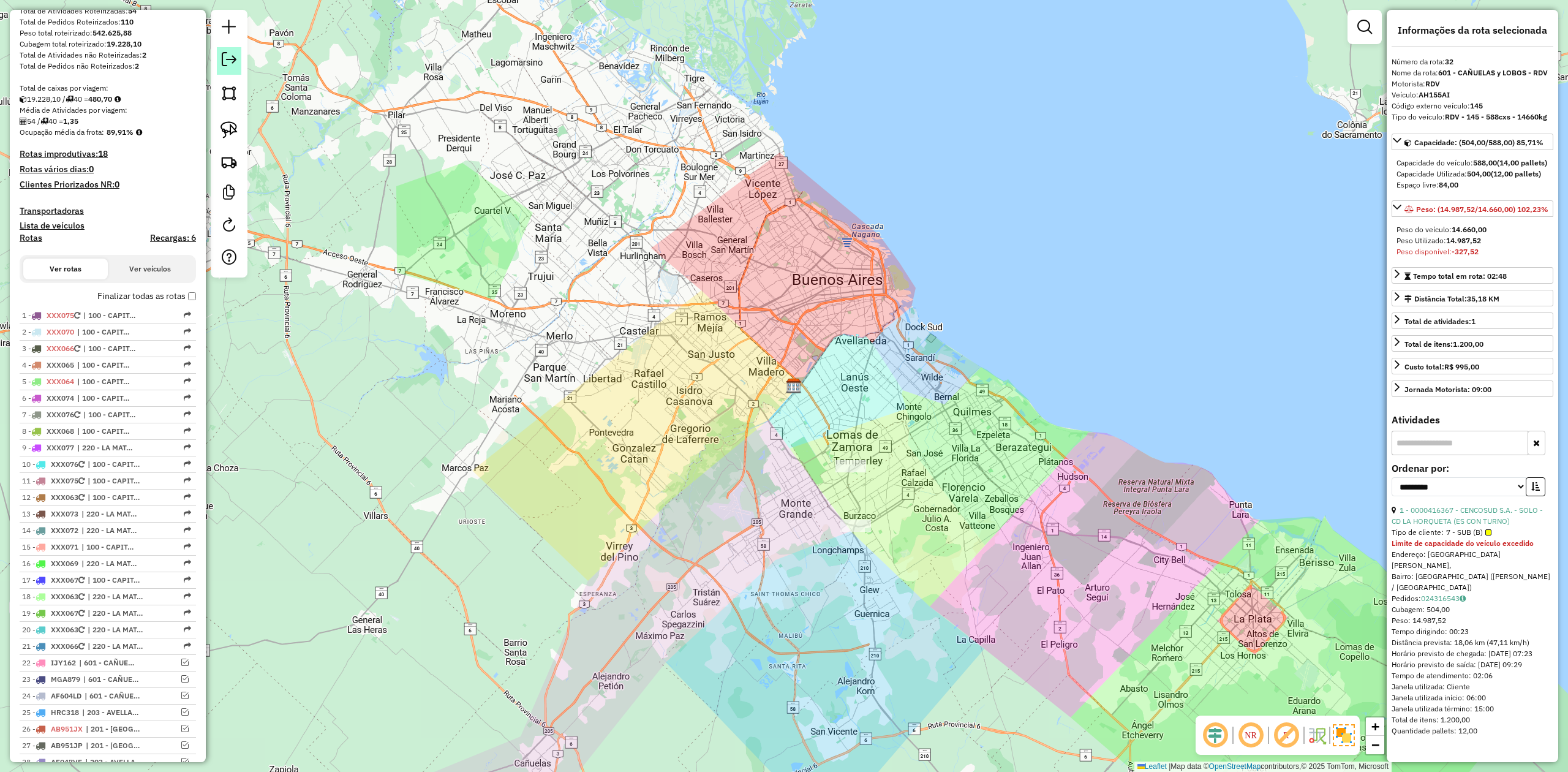
click at [225, 56] on em at bounding box center [229, 59] width 14 height 14
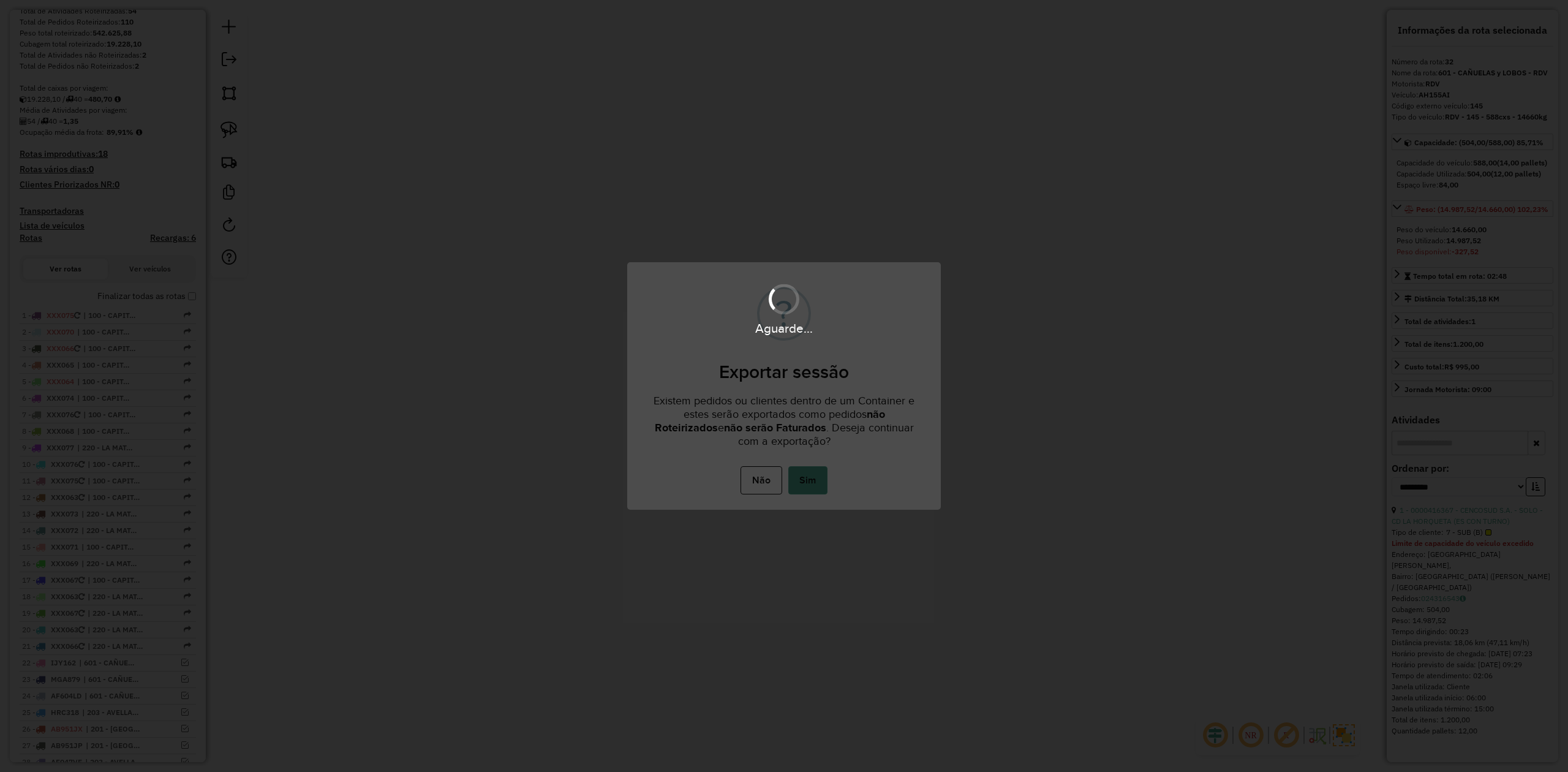
click at [811, 0] on body "Aguarde... Pop-up bloqueado! Seu navegador bloqueou automáticamente a abertura …" at bounding box center [784, 0] width 1568 height 0
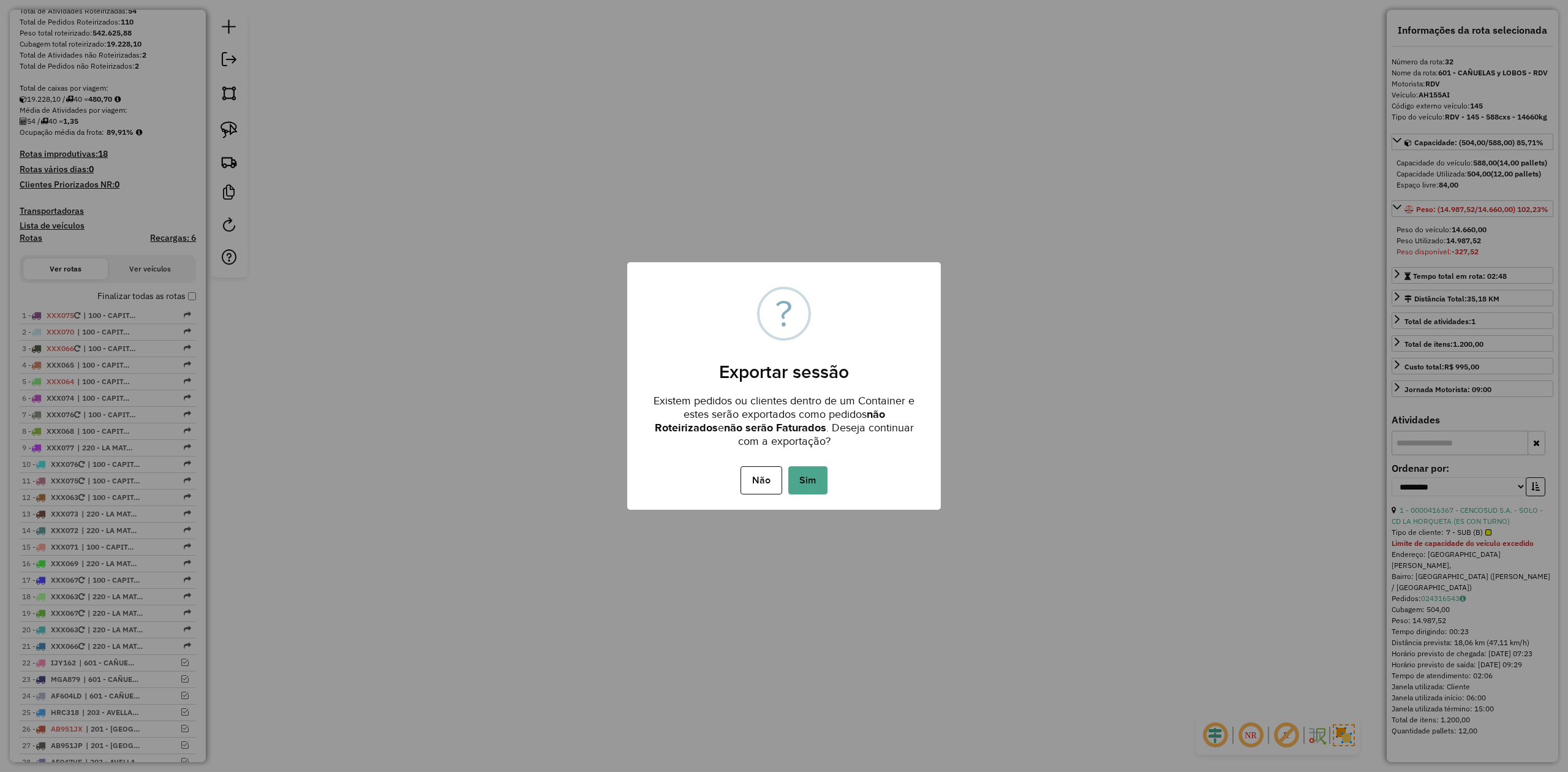
click at [765, 142] on div "× ? Exportar sessão Existem pedidos ou clientes dentro de um Container e estes …" at bounding box center [784, 386] width 1568 height 772
click at [757, 349] on h2 "Exportar sessão" at bounding box center [784, 364] width 313 height 36
click at [900, 449] on div "Existem pedidos ou clientes dentro de um Container e estes serão exportados com…" at bounding box center [784, 417] width 313 height 68
click at [751, 478] on button "Não" at bounding box center [761, 480] width 41 height 28
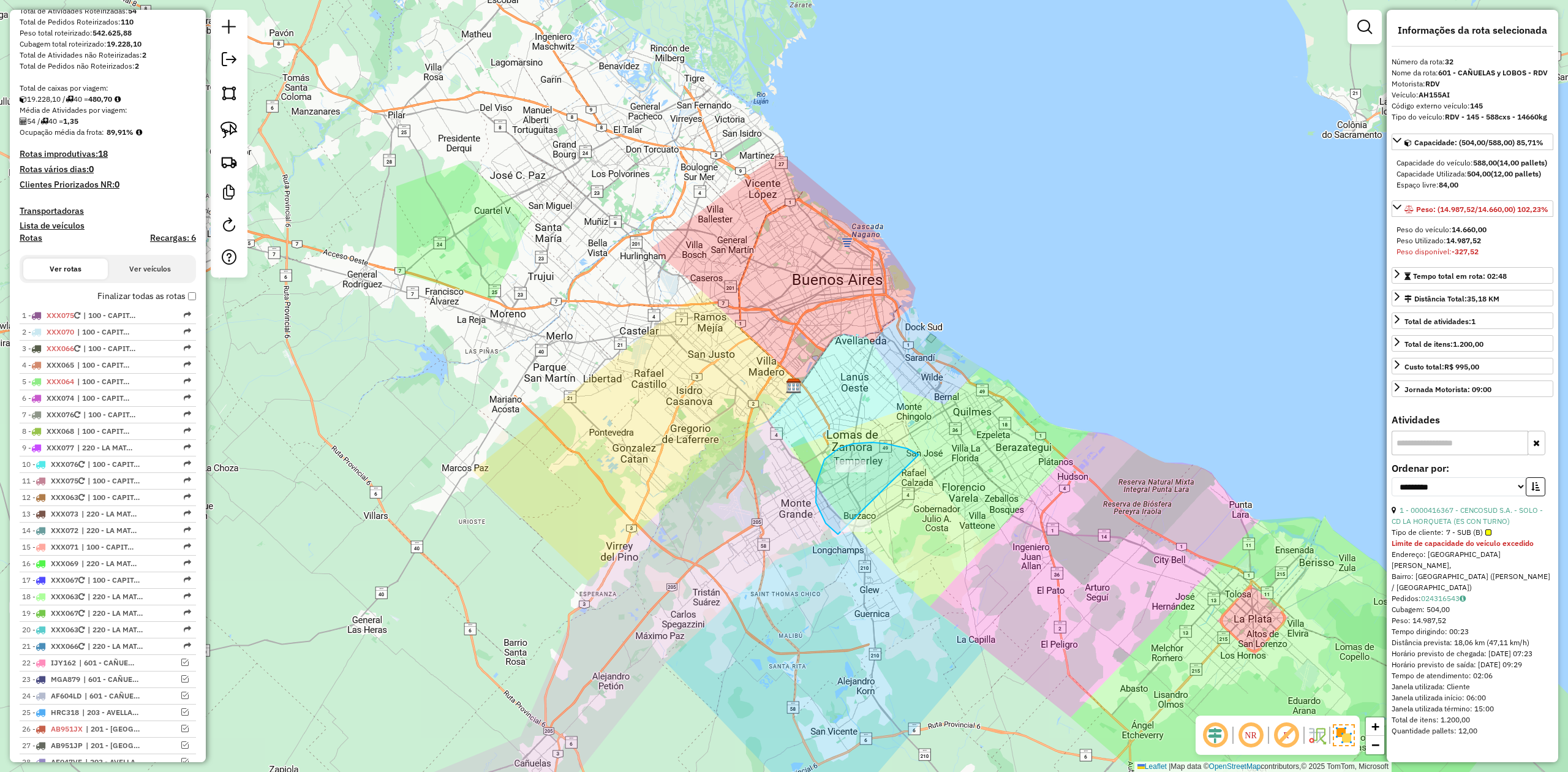
drag, startPoint x: 853, startPoint y: 443, endPoint x: 986, endPoint y: 457, distance: 133.7
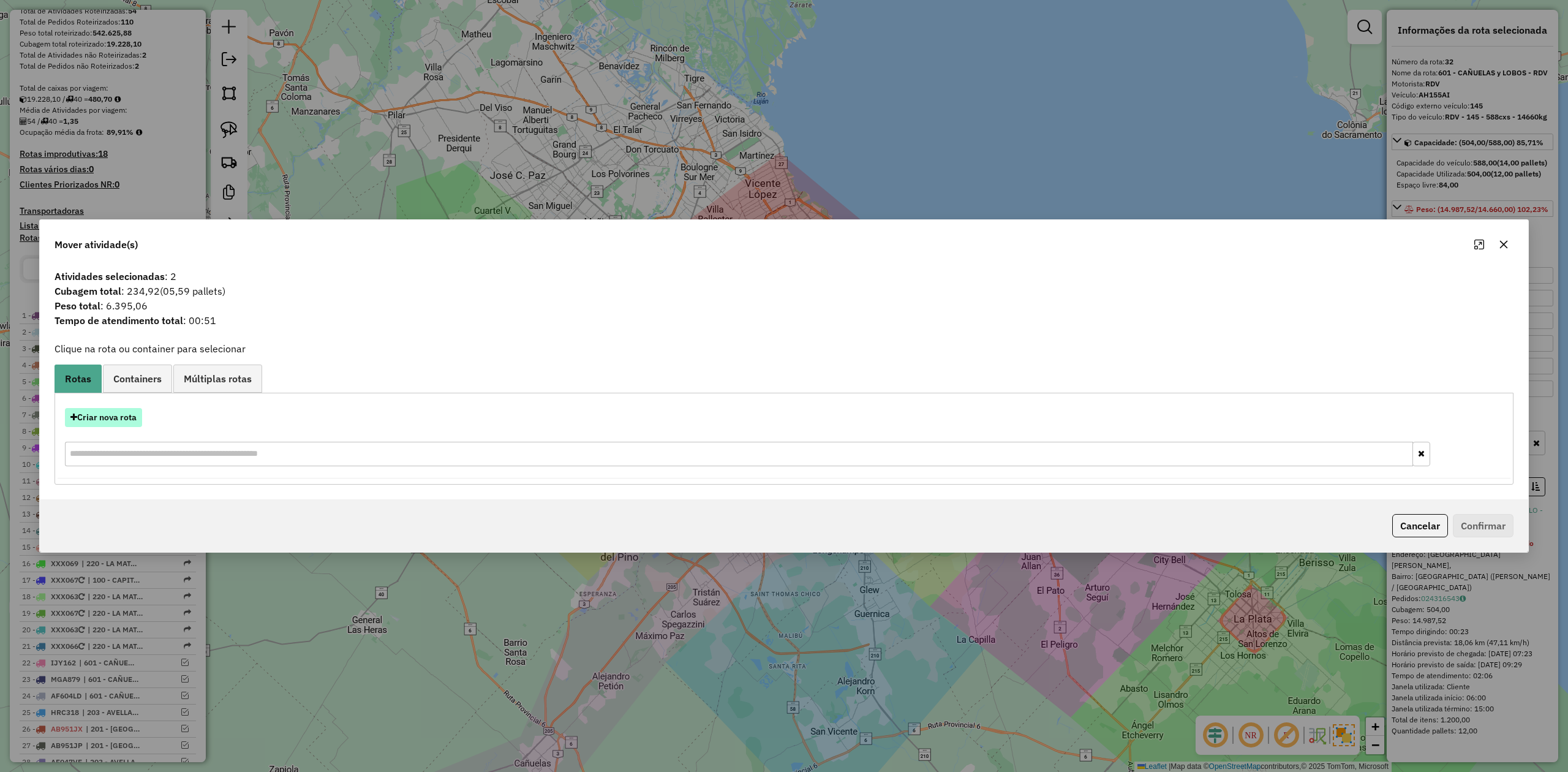
click at [118, 417] on button "Criar nova rota" at bounding box center [103, 417] width 77 height 19
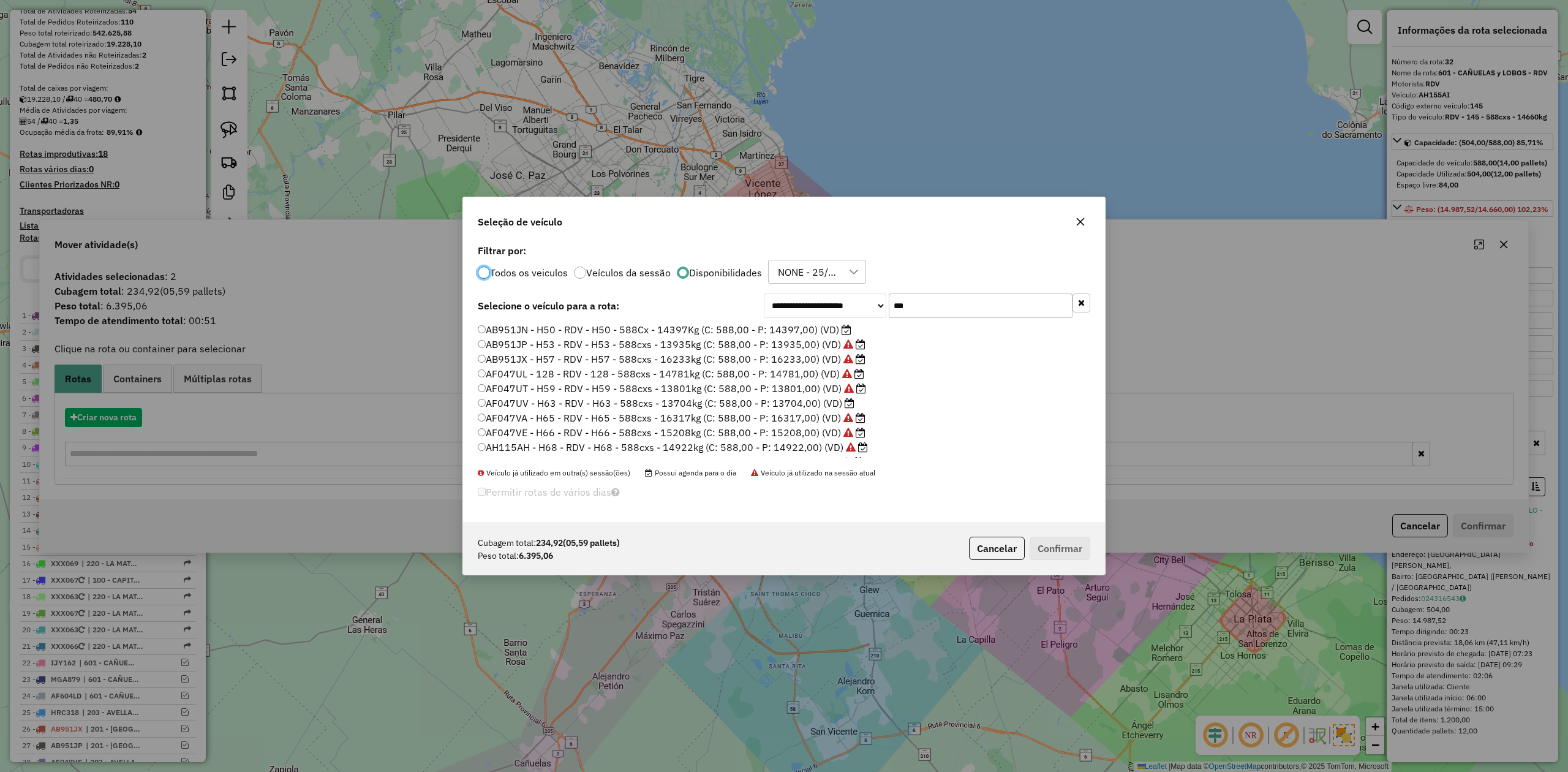
scroll to position [6, 3]
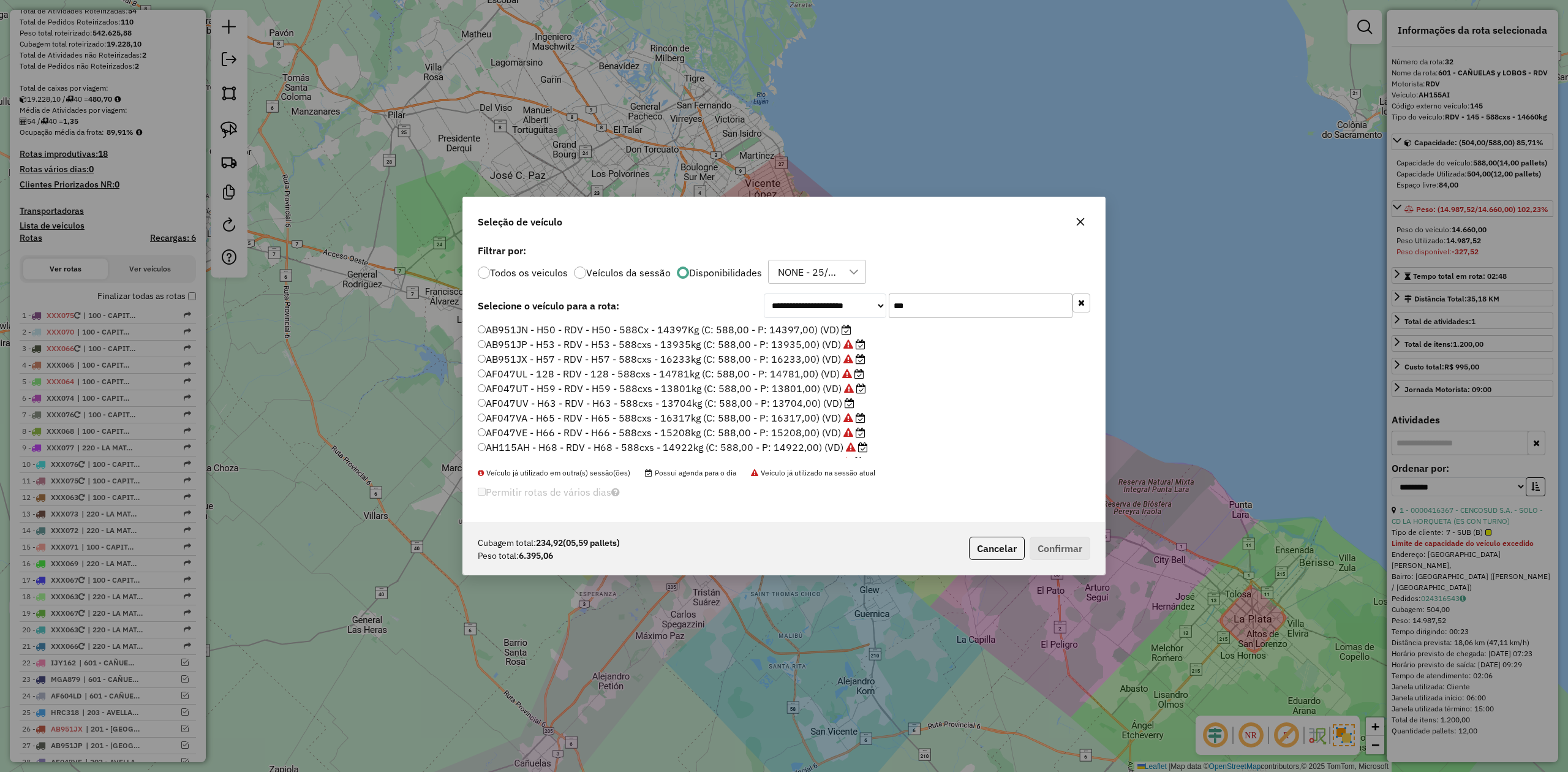
drag, startPoint x: 865, startPoint y: 298, endPoint x: 773, endPoint y: 297, distance: 92.0
click at [794, 295] on div "**********" at bounding box center [927, 306] width 327 height 25
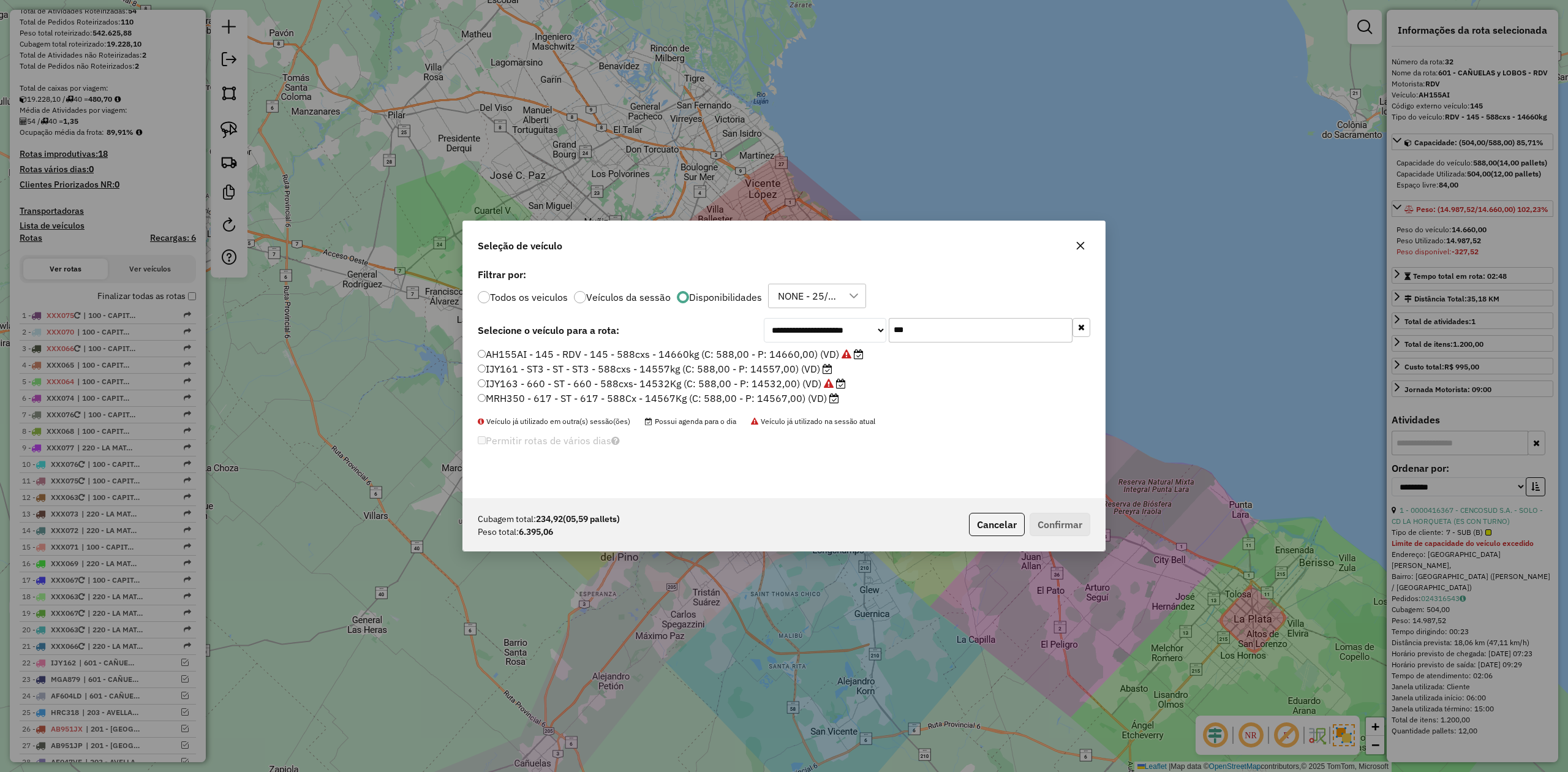
drag, startPoint x: 925, startPoint y: 334, endPoint x: 875, endPoint y: 319, distance: 52.2
click at [875, 319] on div "**********" at bounding box center [927, 330] width 327 height 25
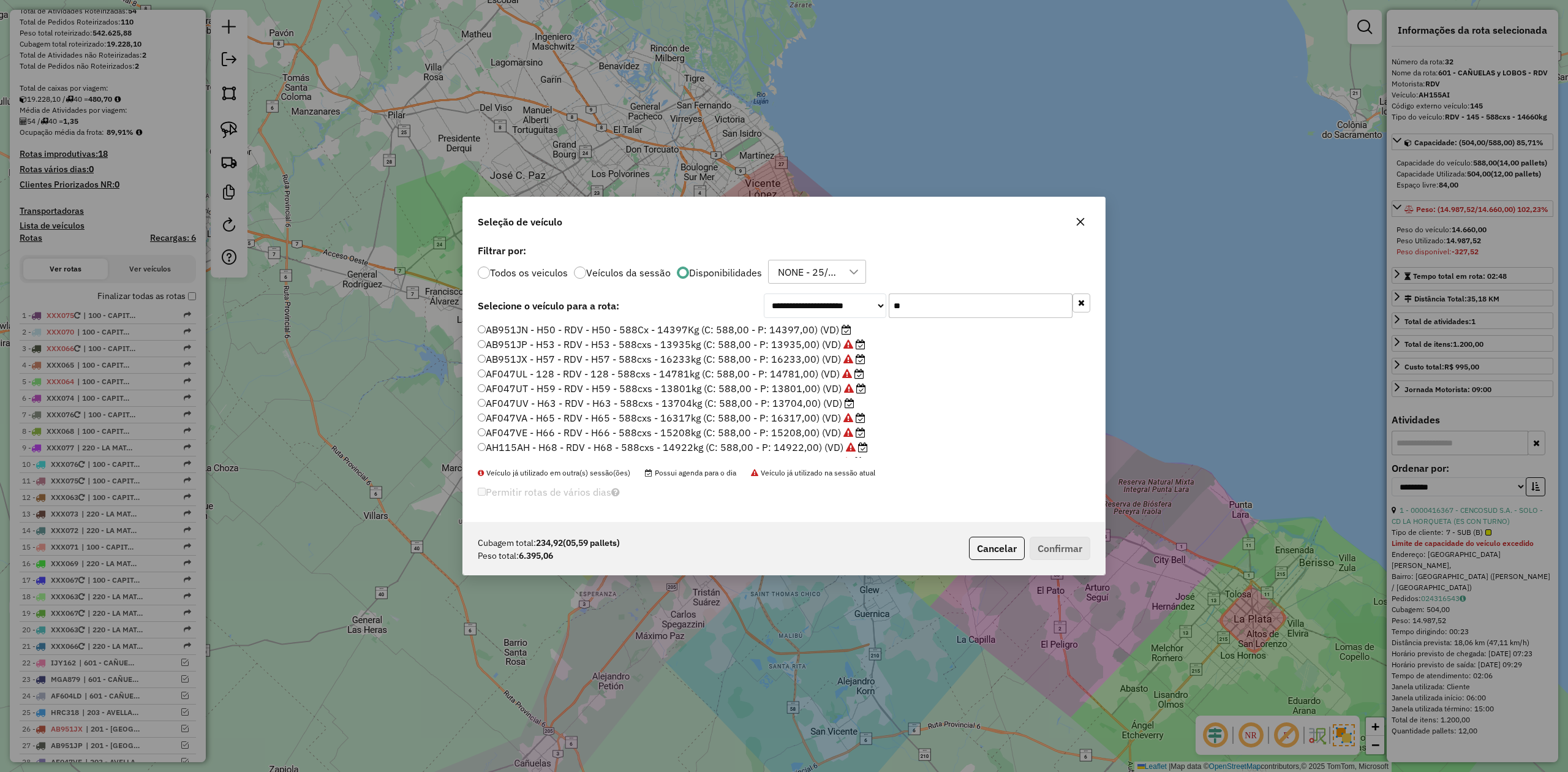
type input "***"
click at [816, 450] on label "AH155AJ - H64 - RDV - H64 - 588cxs - 14480kg (C: 588,00 - P: 14480,00) (VD)" at bounding box center [665, 449] width 376 height 14
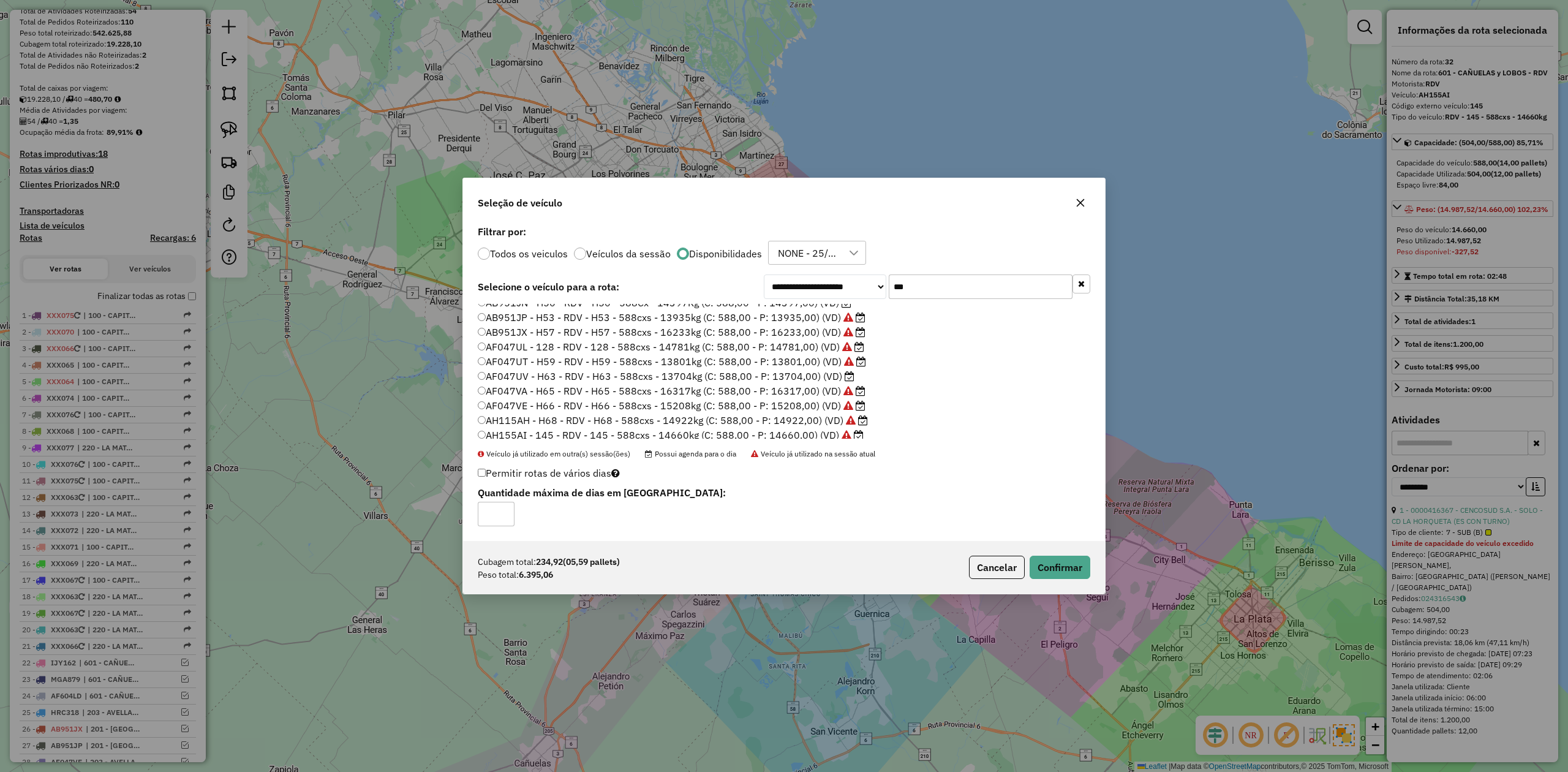
scroll to position [0, 0]
click at [1055, 562] on button "Confirmar" at bounding box center [1060, 567] width 60 height 23
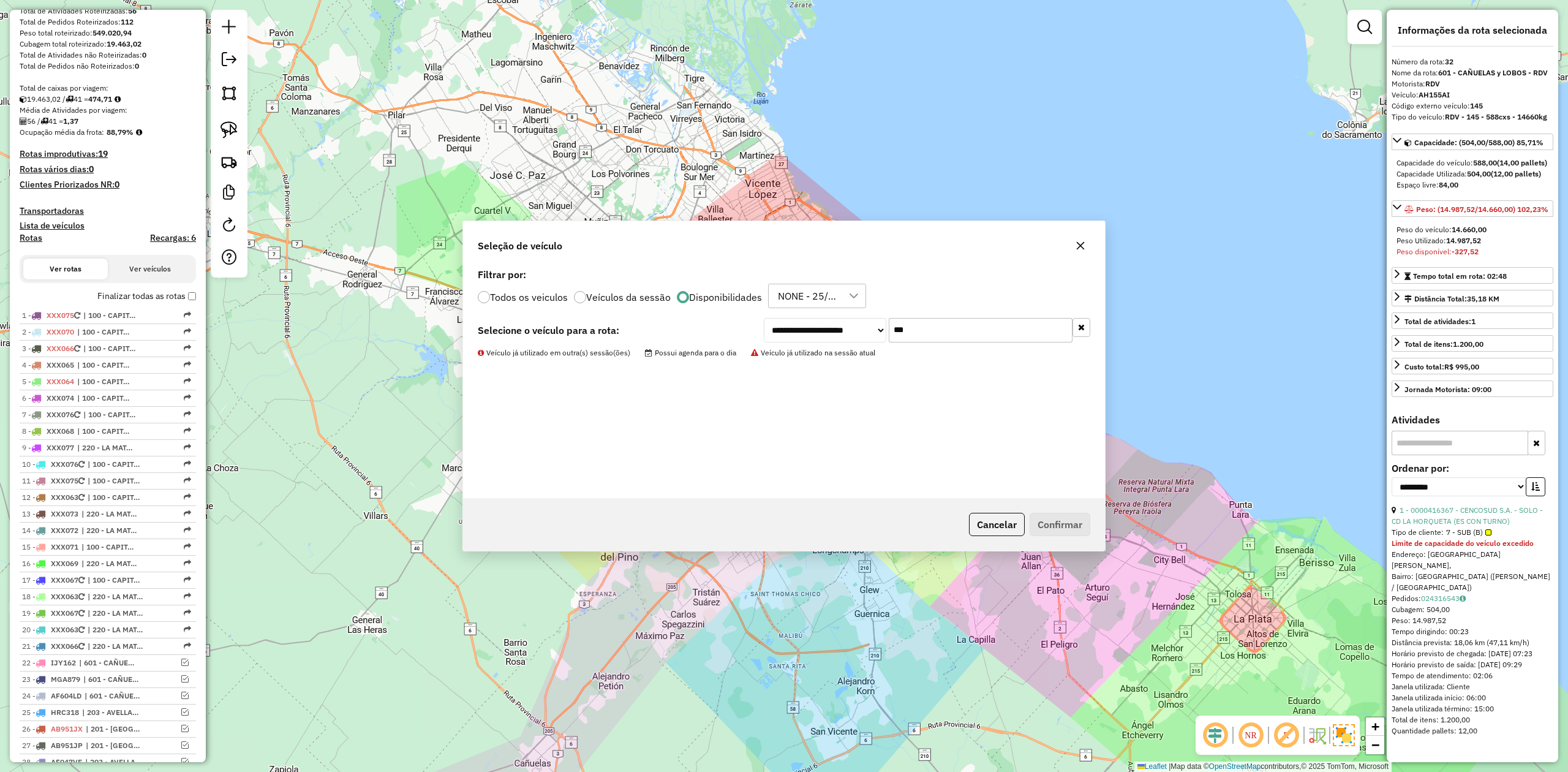
scroll to position [539, 0]
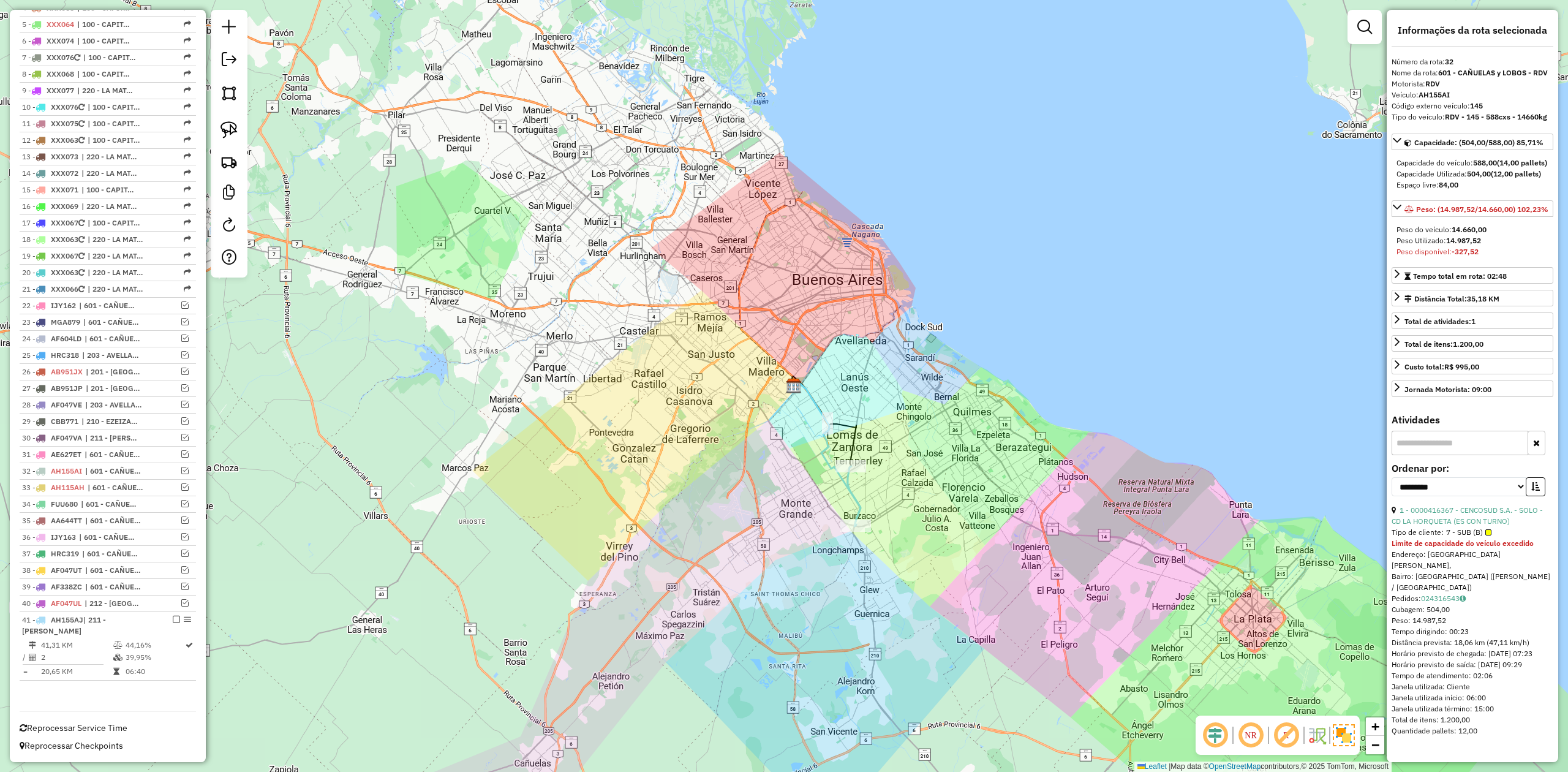
click at [851, 498] on icon at bounding box center [854, 496] width 13 height 59
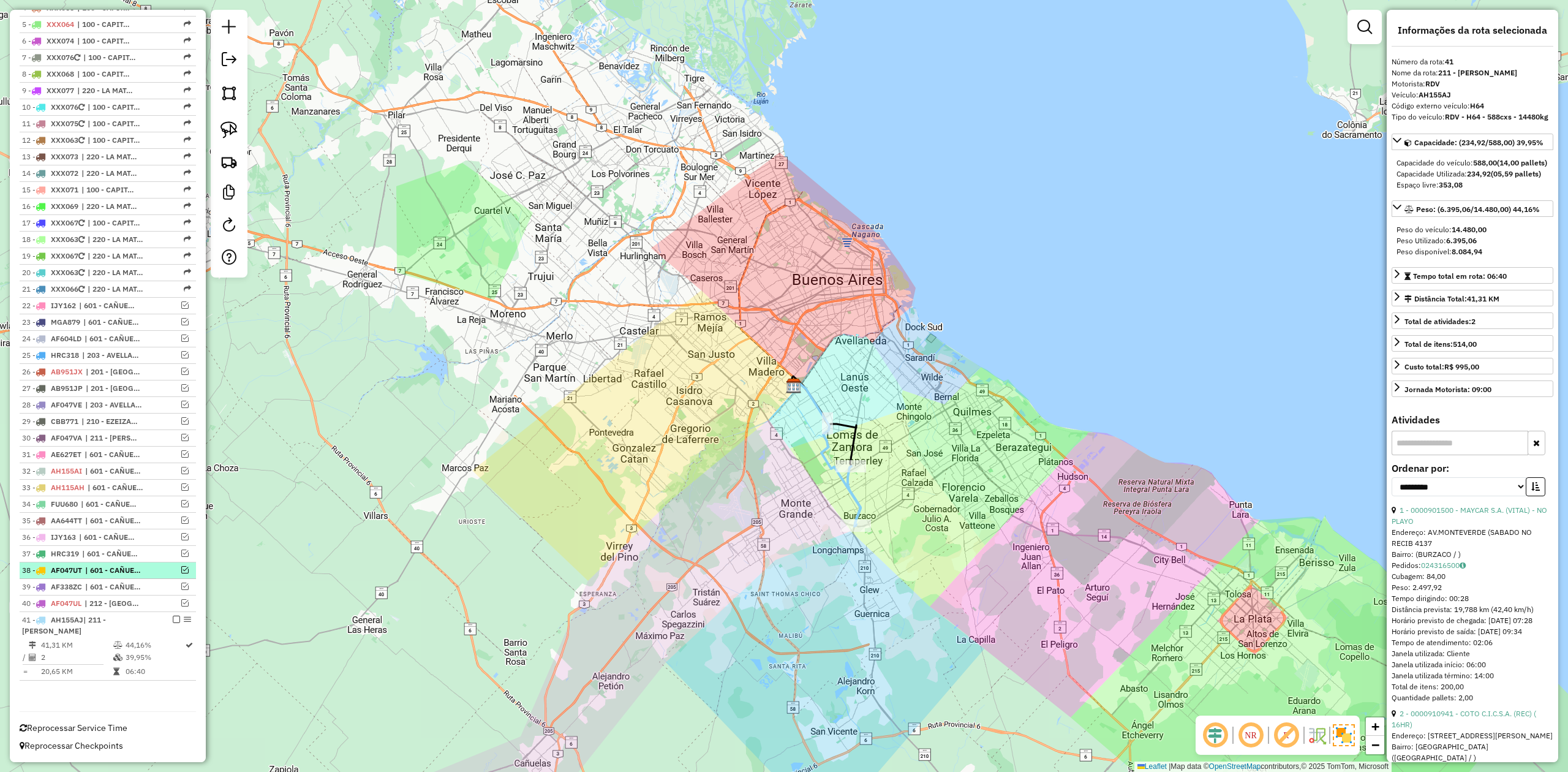
click at [175, 616] on em at bounding box center [176, 619] width 8 height 8
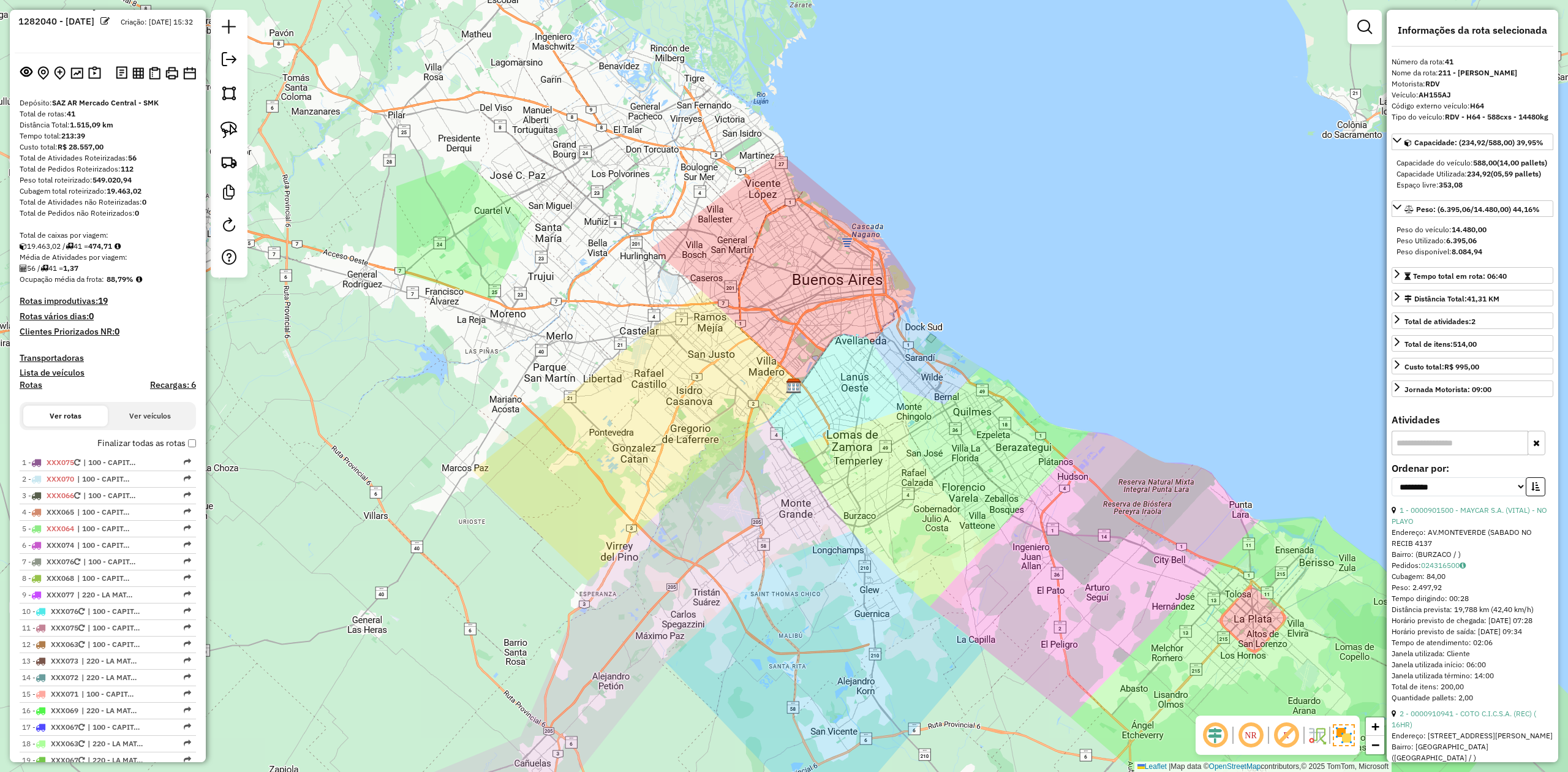
scroll to position [0, 0]
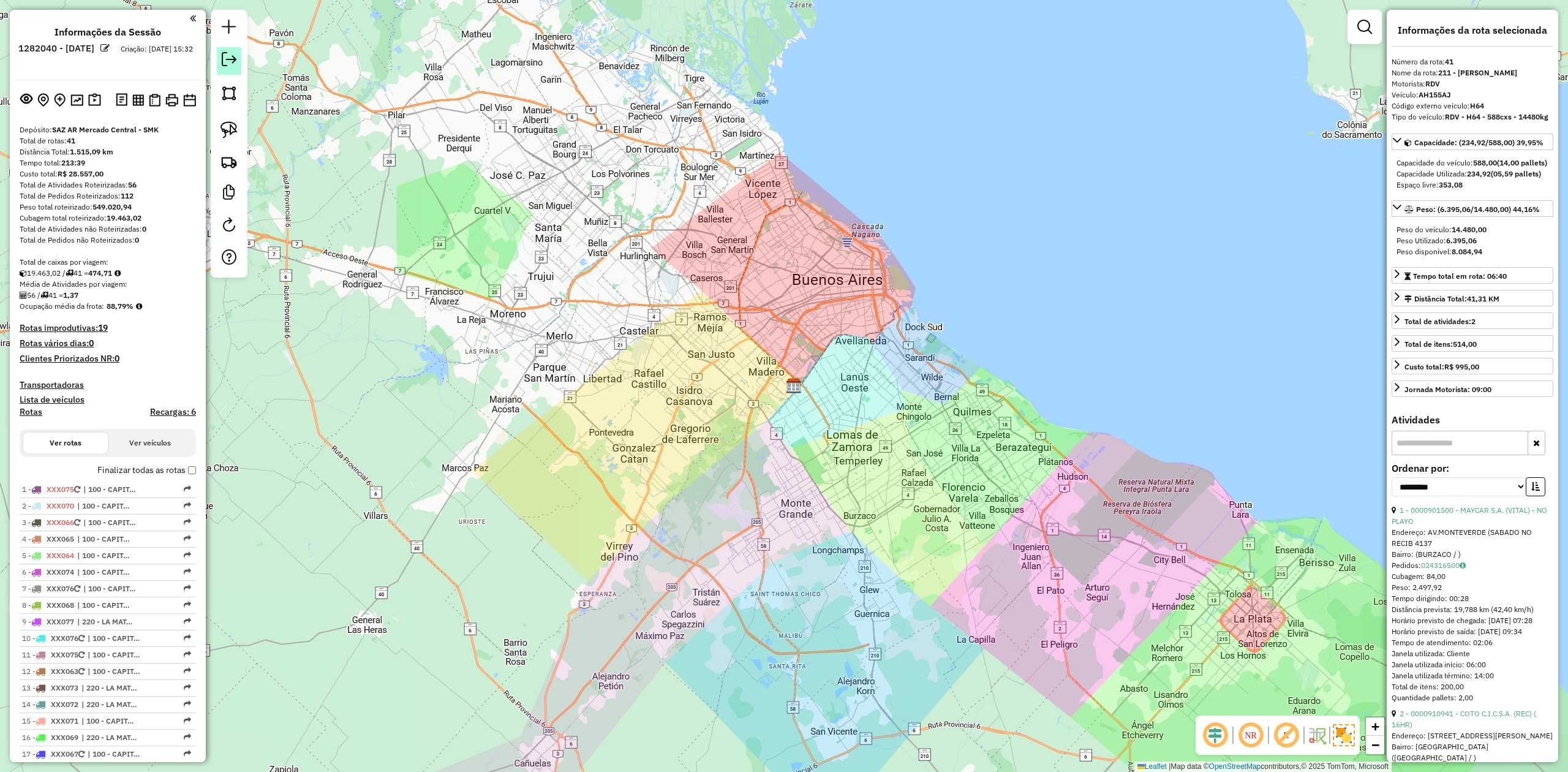
click at [224, 65] on em at bounding box center [229, 59] width 14 height 14
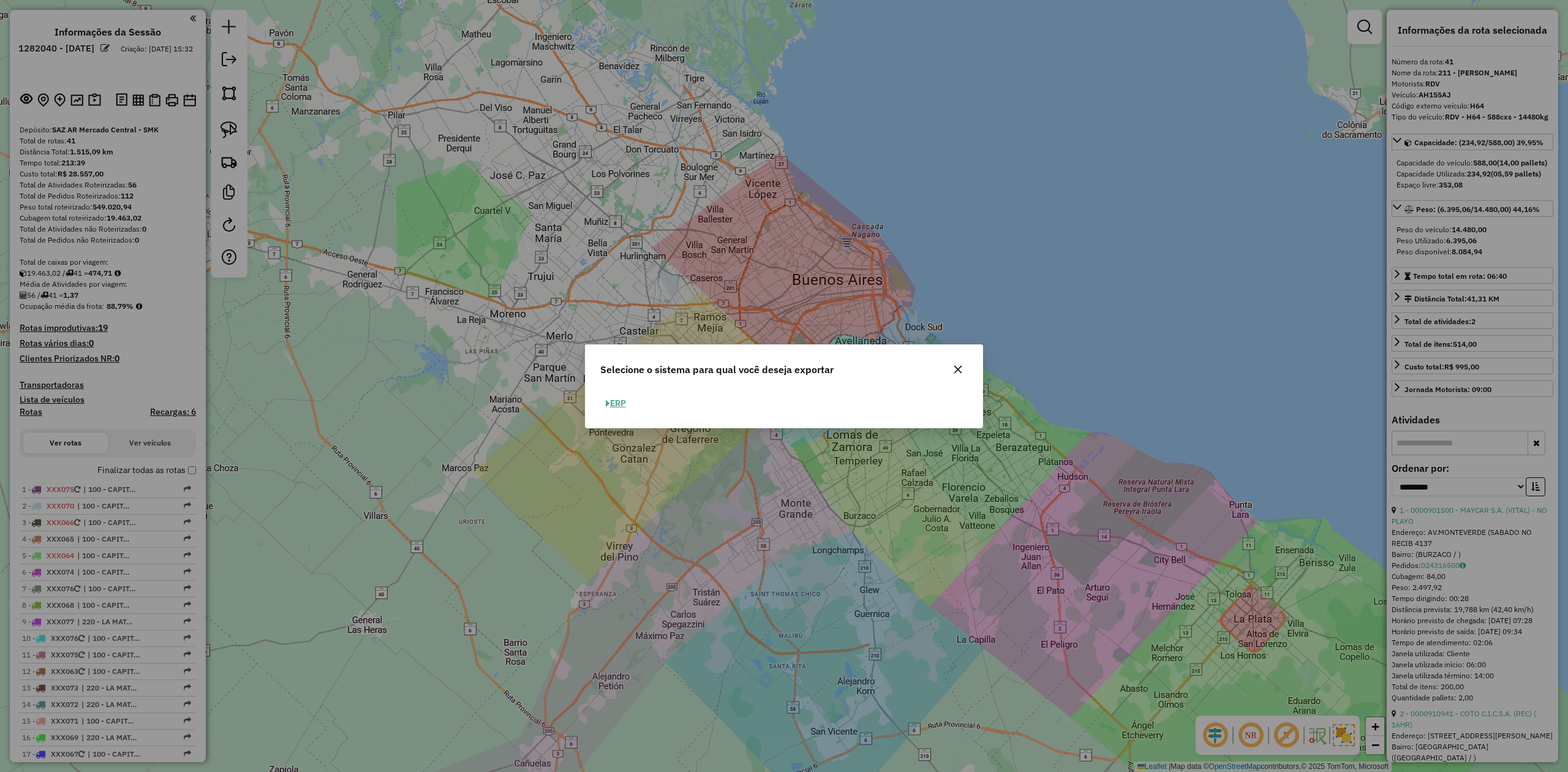
click at [623, 405] on button "ERP" at bounding box center [615, 404] width 31 height 19
select select "*********"
select select "**"
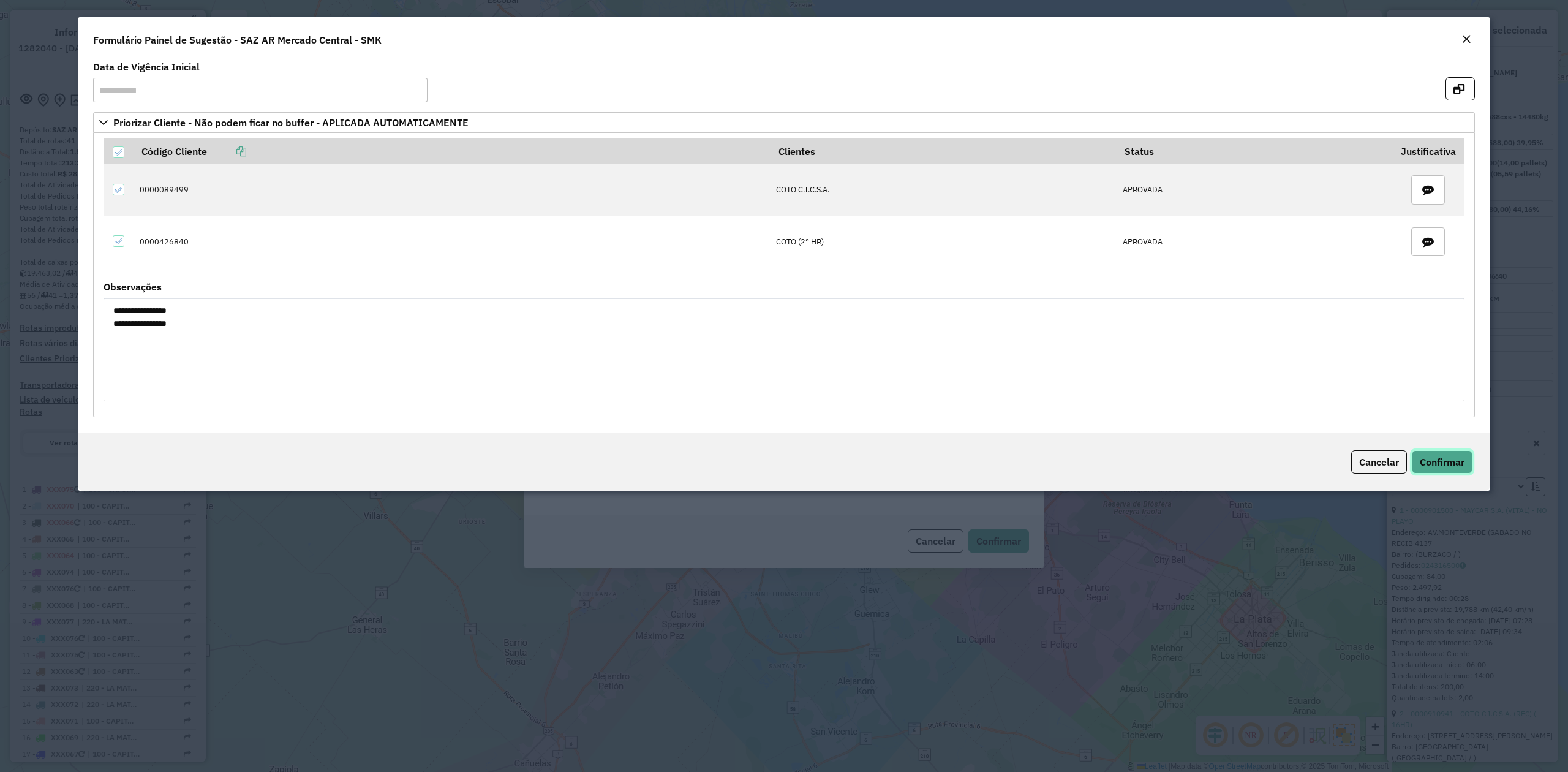
click at [1437, 472] on button "Confirmar" at bounding box center [1442, 462] width 60 height 23
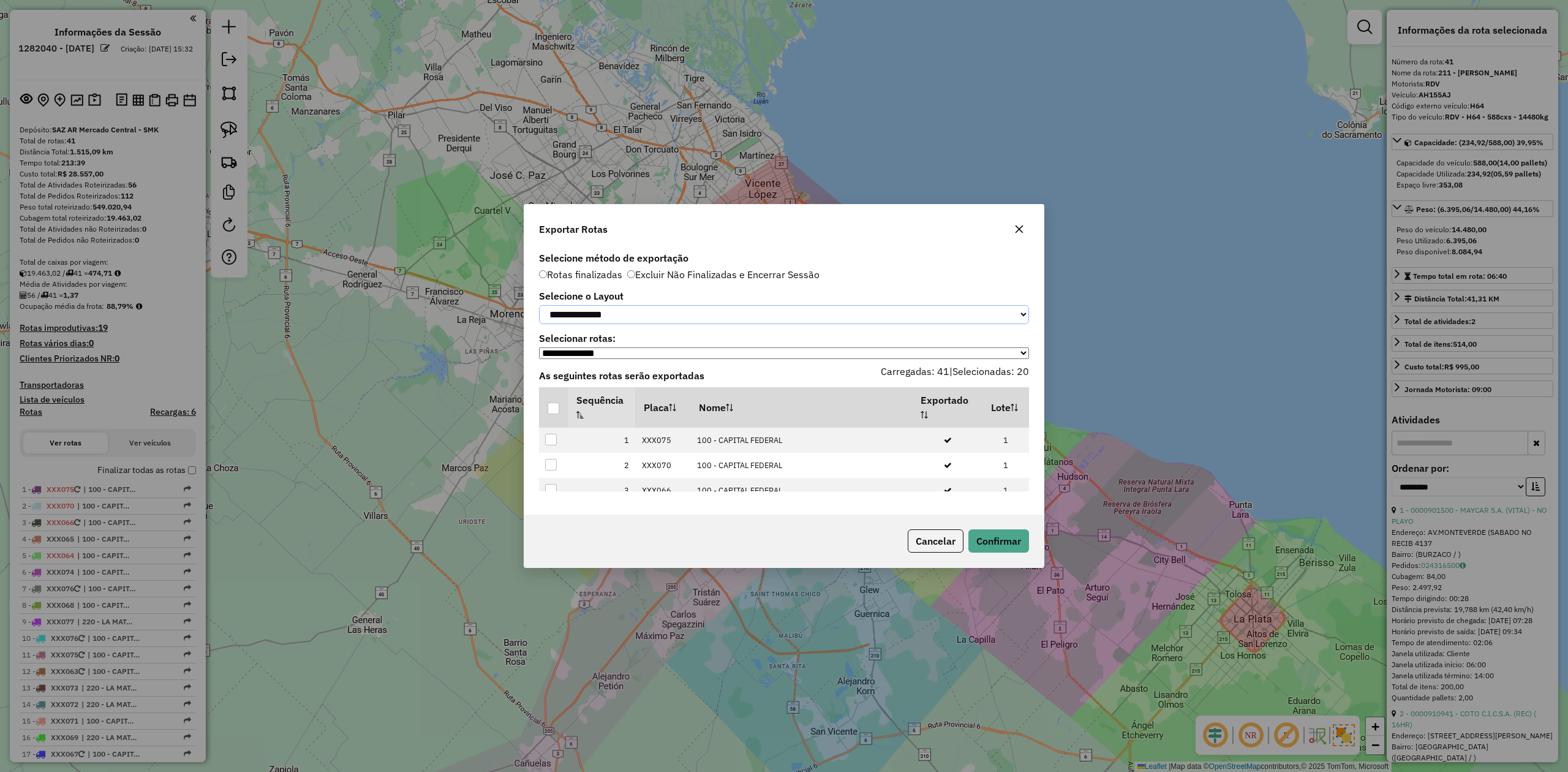
drag, startPoint x: 639, startPoint y: 310, endPoint x: 638, endPoint y: 316, distance: 6.1
click at [639, 310] on select "**********" at bounding box center [784, 315] width 490 height 19
select select "*********"
click at [539, 305] on select "**********" at bounding box center [784, 315] width 490 height 19
click at [550, 413] on div at bounding box center [553, 408] width 12 height 12
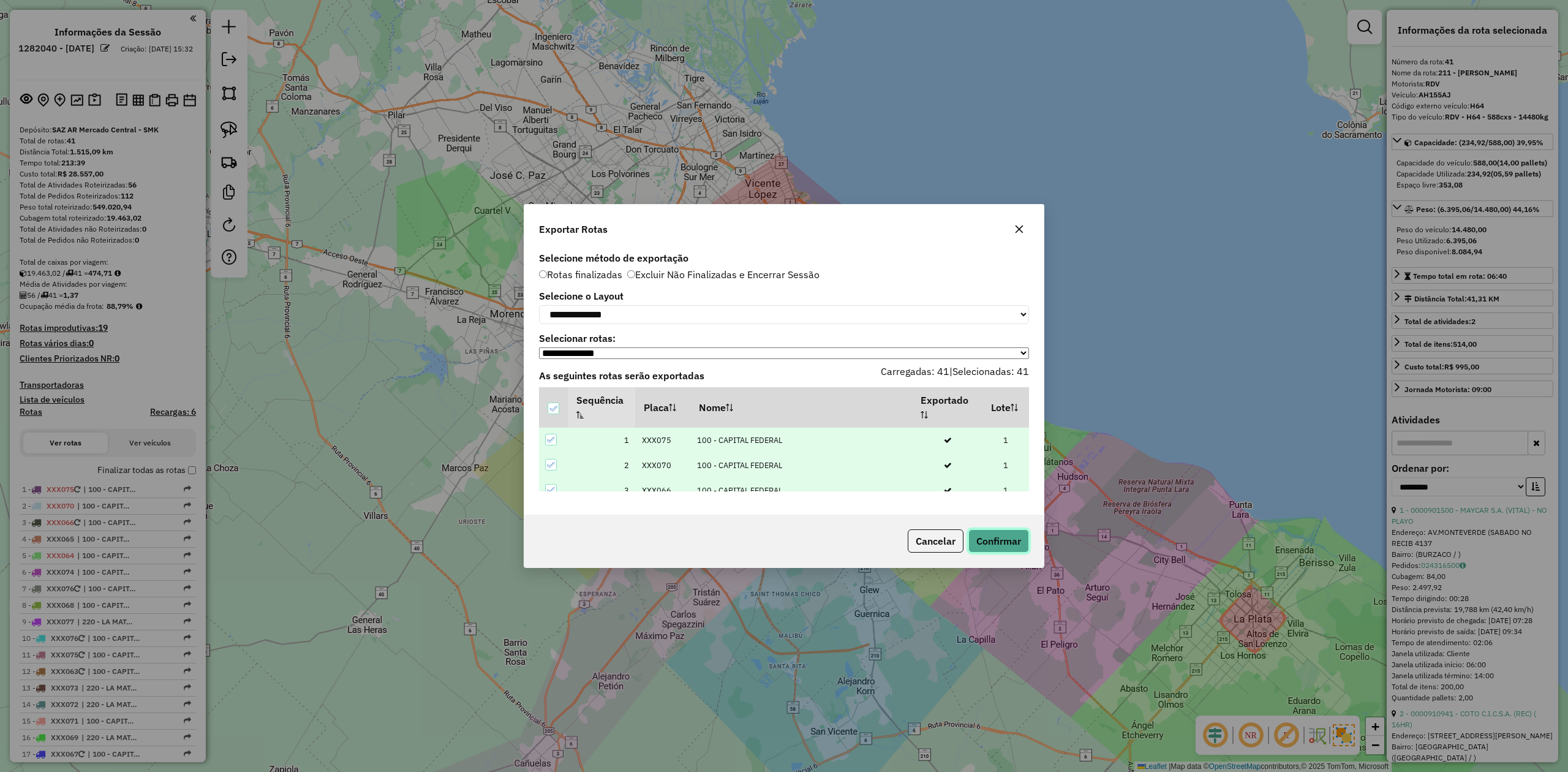
click at [995, 544] on button "Confirmar" at bounding box center [999, 541] width 60 height 23
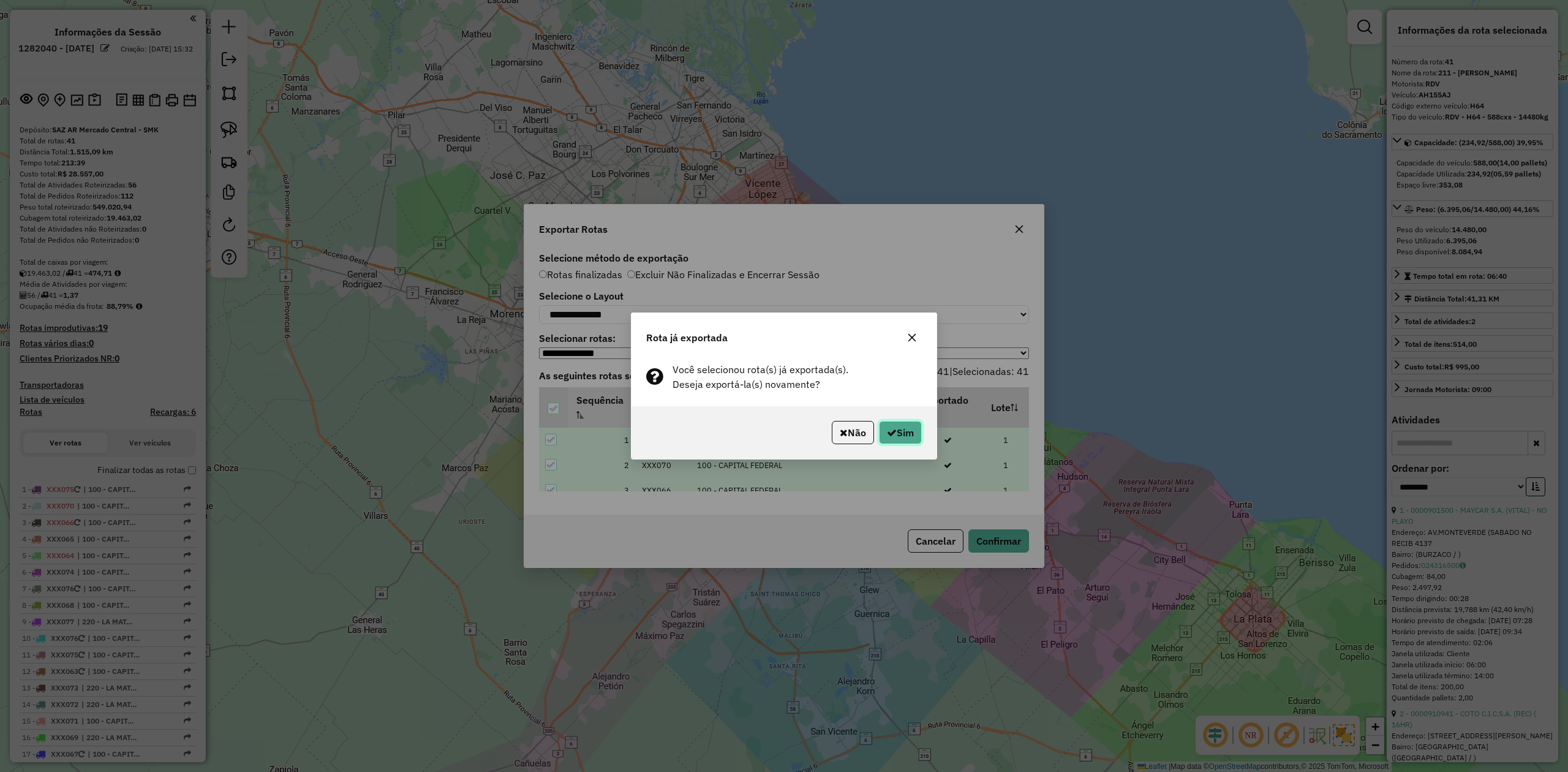
click at [899, 430] on button "Sim" at bounding box center [901, 432] width 43 height 23
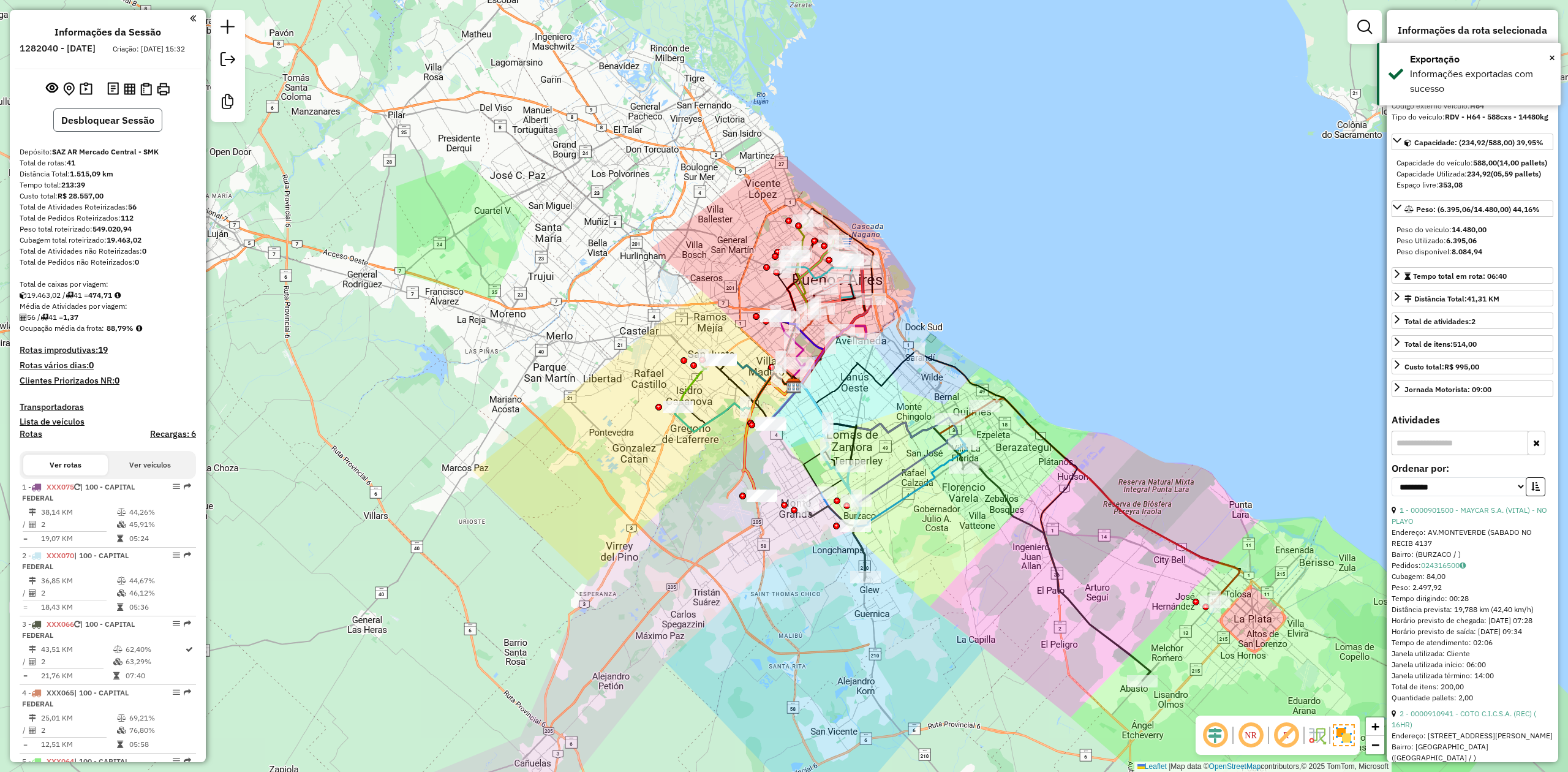
click at [121, 132] on button "Desbloquear Sessão" at bounding box center [108, 120] width 109 height 23
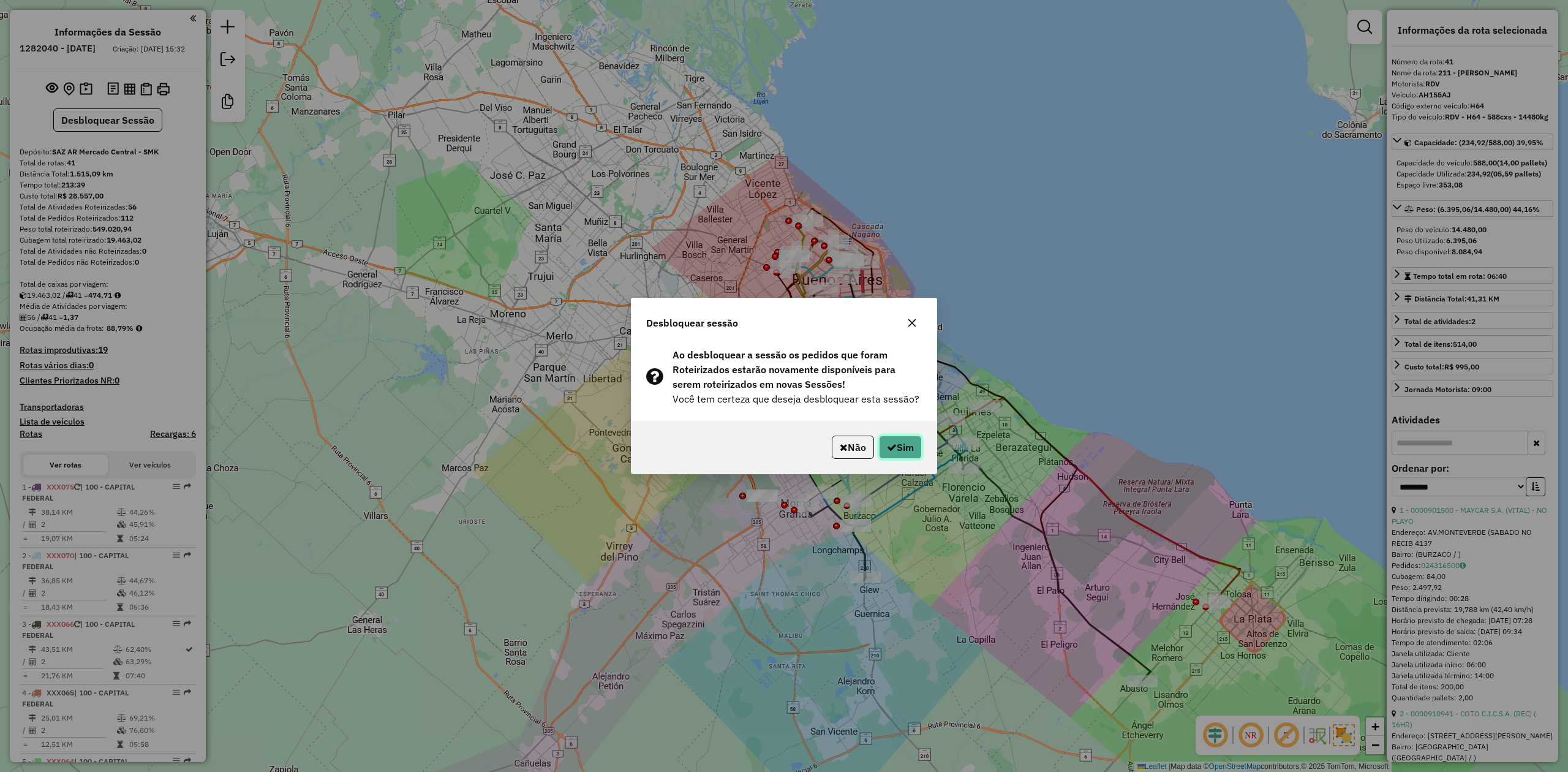
click at [887, 448] on icon "button" at bounding box center [892, 447] width 10 height 10
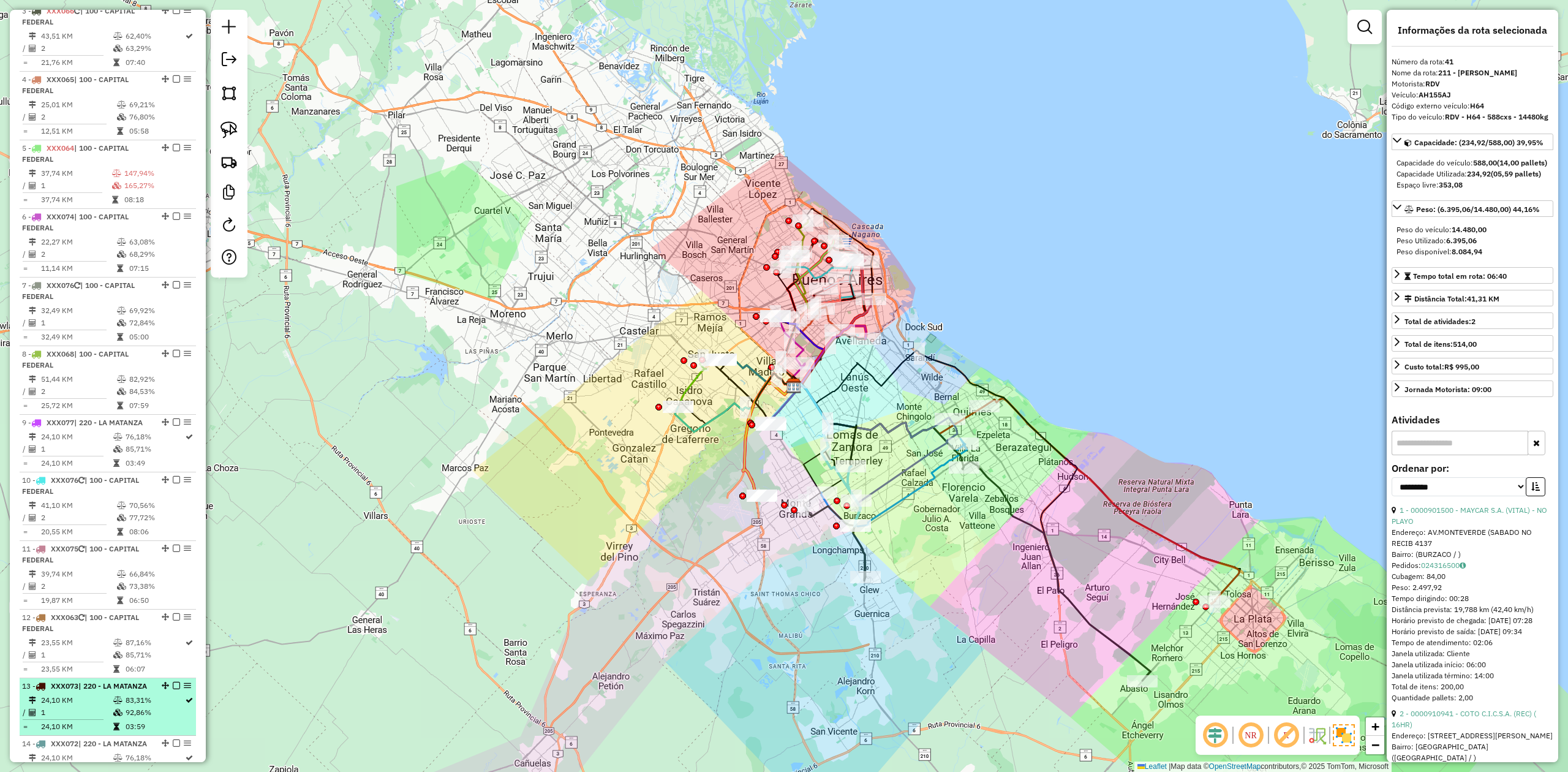
scroll to position [346, 0]
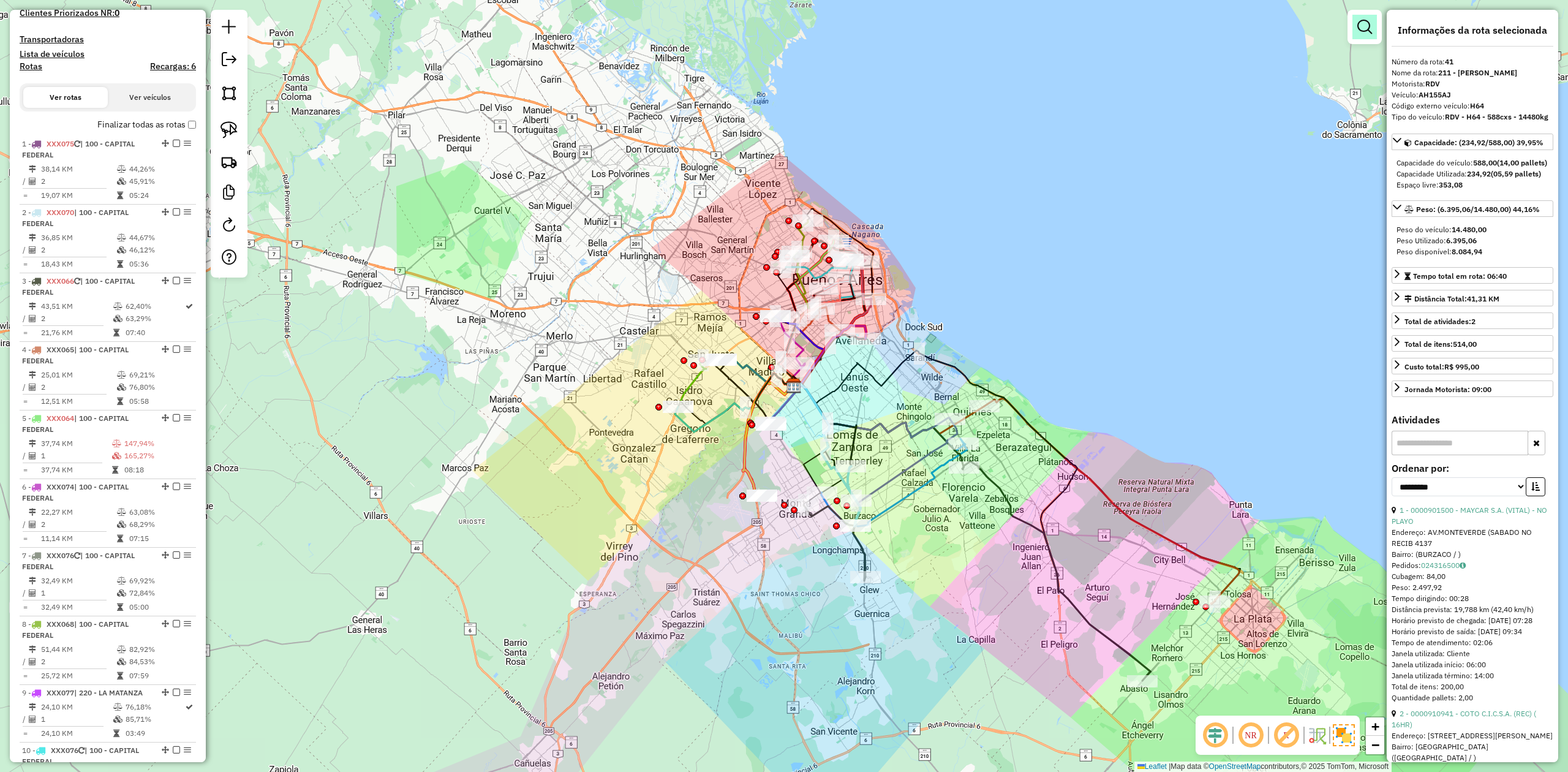
click at [1360, 32] on em at bounding box center [1365, 27] width 14 height 14
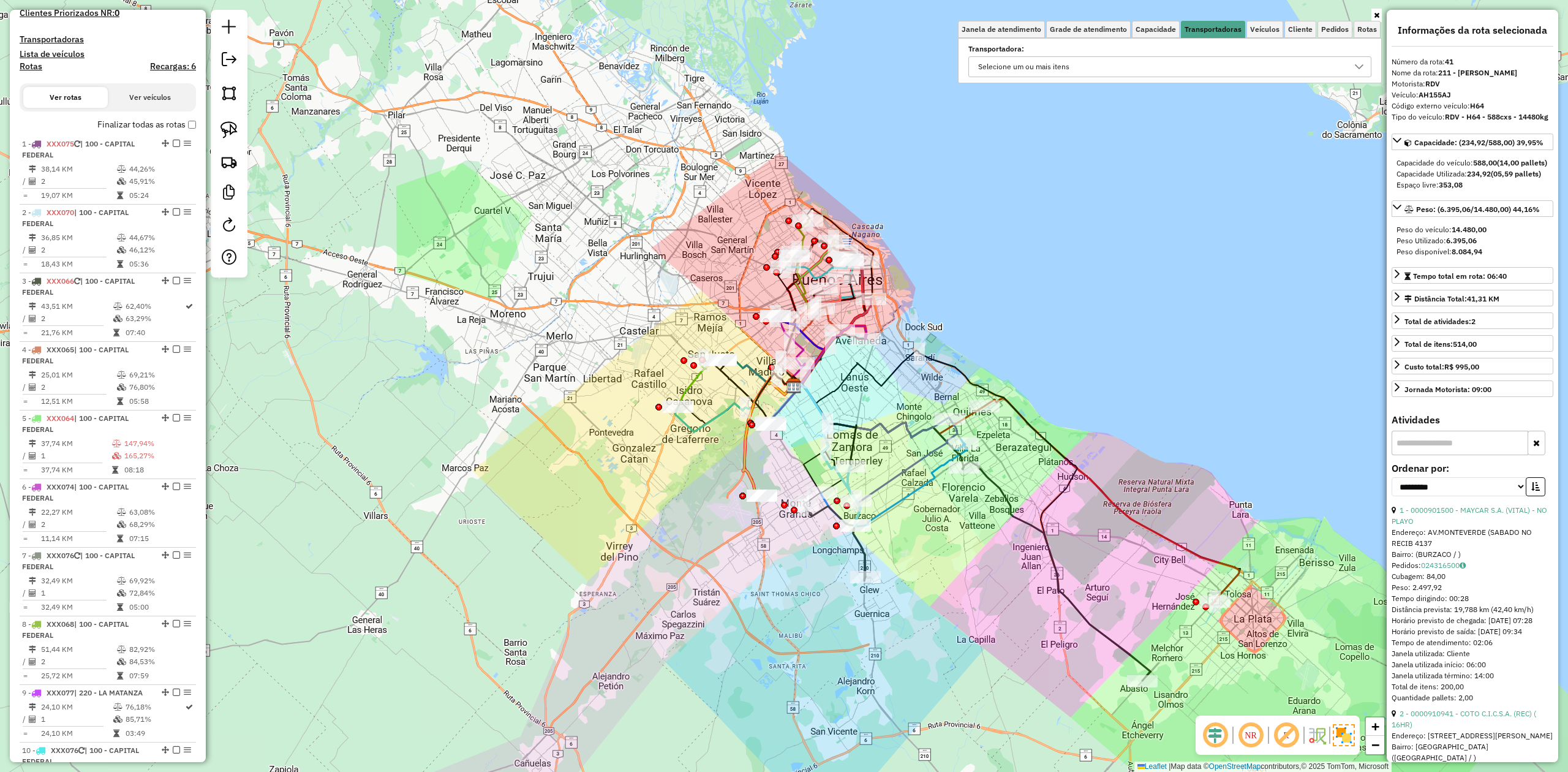
click at [1098, 76] on div "Selecione um ou mais itens" at bounding box center [1161, 67] width 374 height 20
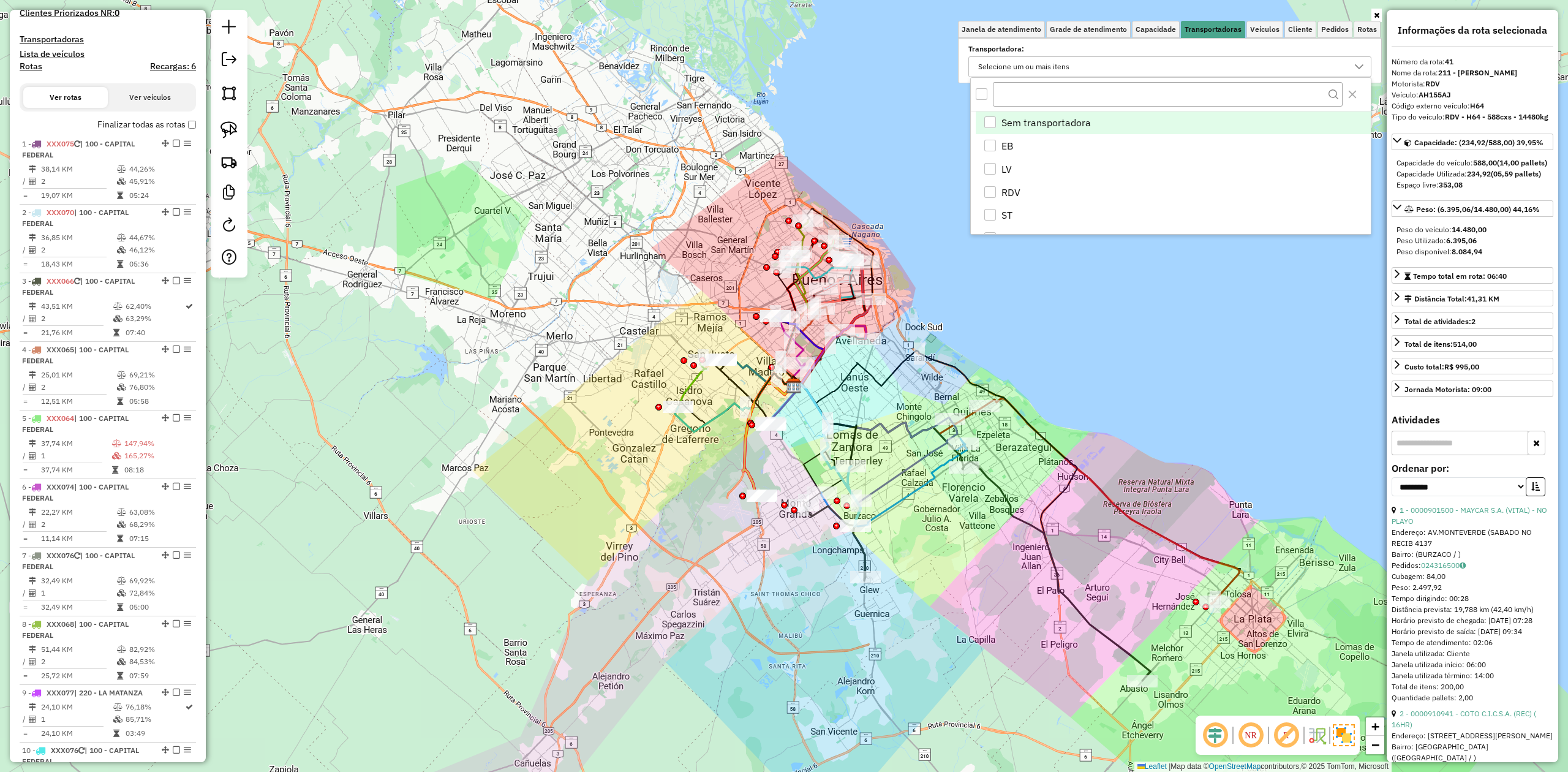
scroll to position [8, 45]
click at [993, 145] on div "EB" at bounding box center [990, 145] width 12 height 12
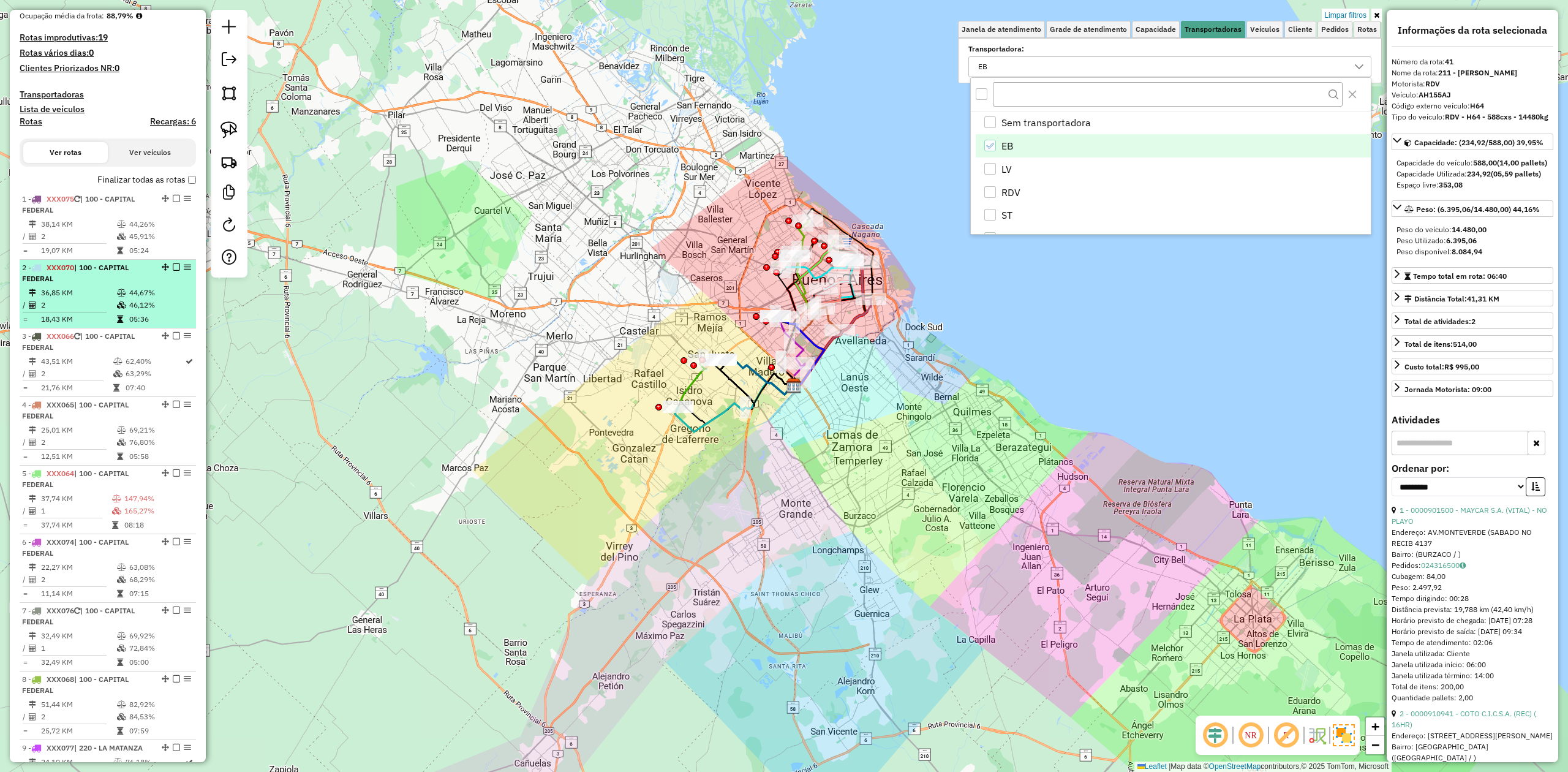
scroll to position [263, 0]
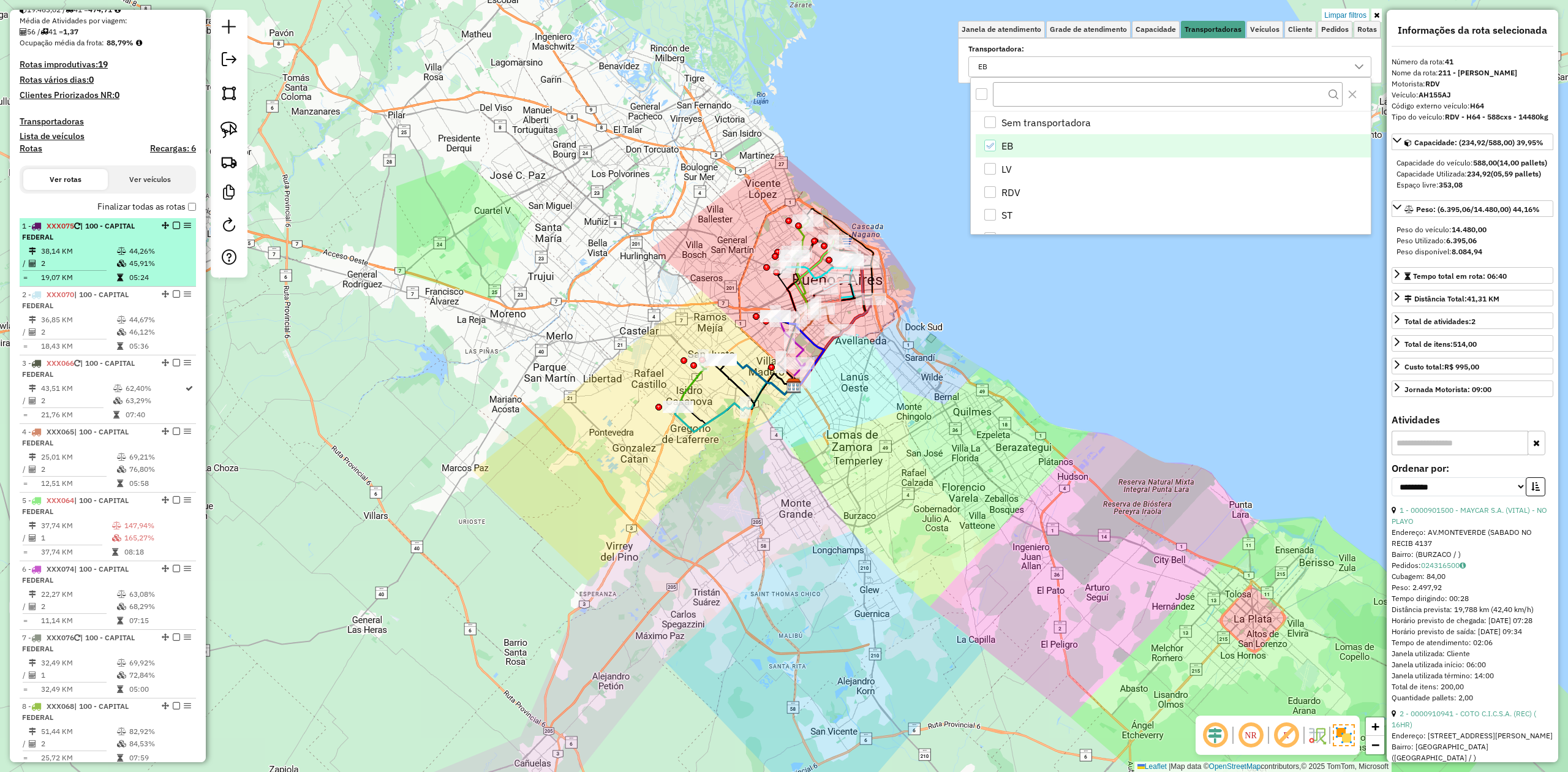
click at [160, 262] on td "45,91%" at bounding box center [159, 263] width 62 height 12
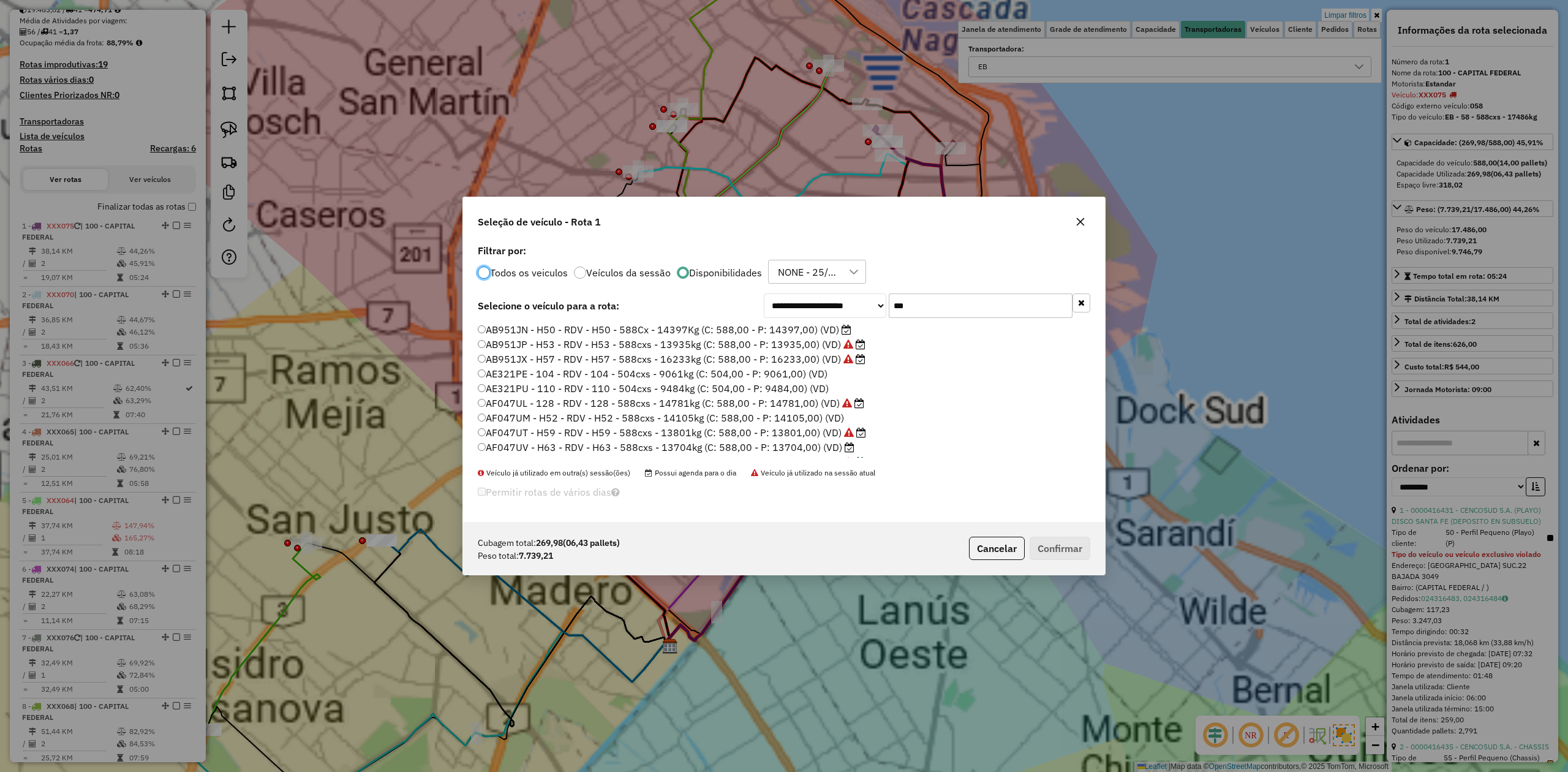
scroll to position [6, 3]
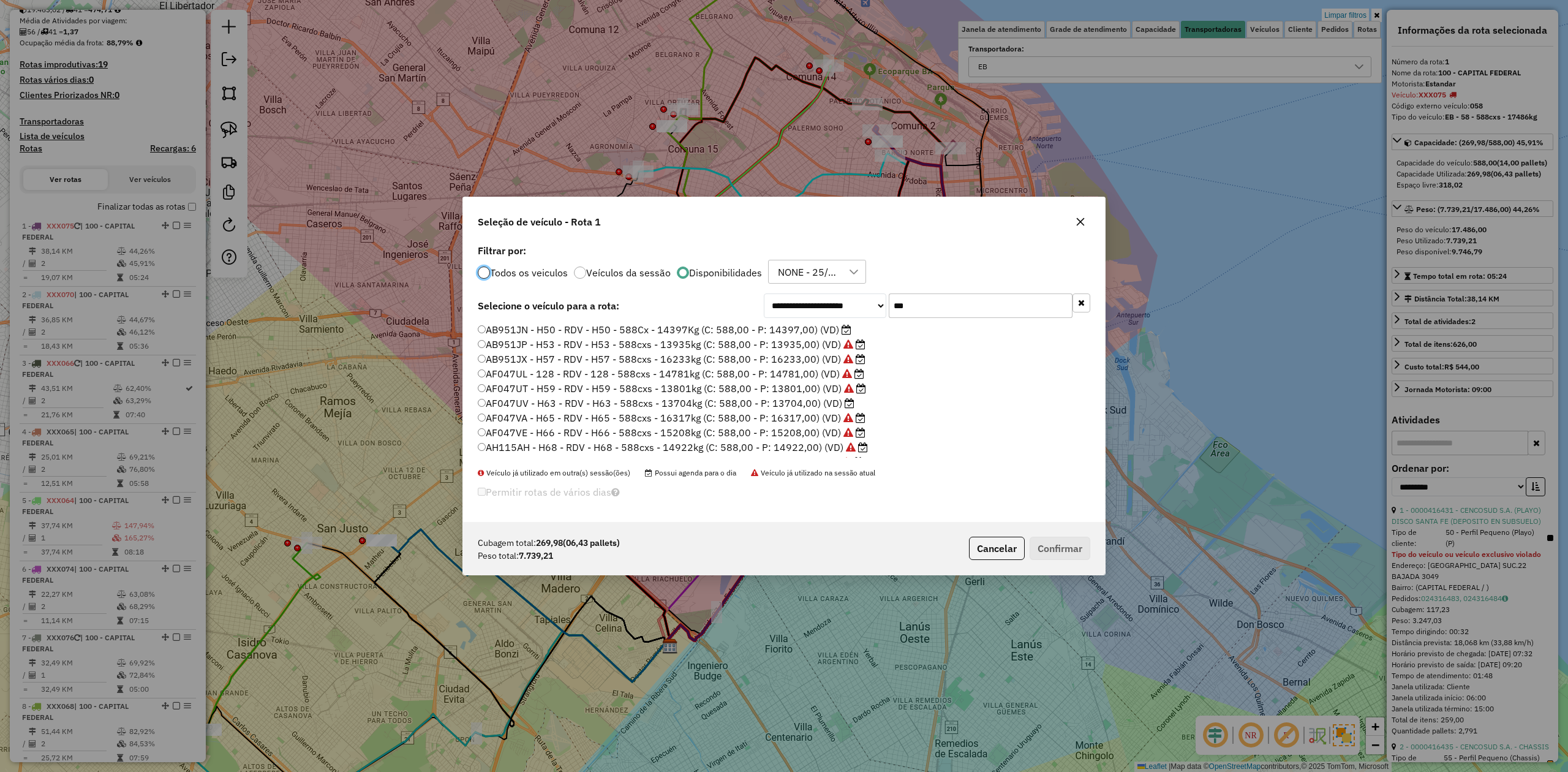
click at [471, 271] on div "**********" at bounding box center [784, 382] width 642 height 281
click at [489, 270] on div at bounding box center [484, 273] width 12 height 12
drag, startPoint x: 923, startPoint y: 309, endPoint x: 824, endPoint y: 300, distance: 99.4
click at [824, 300] on div "**********" at bounding box center [927, 306] width 327 height 25
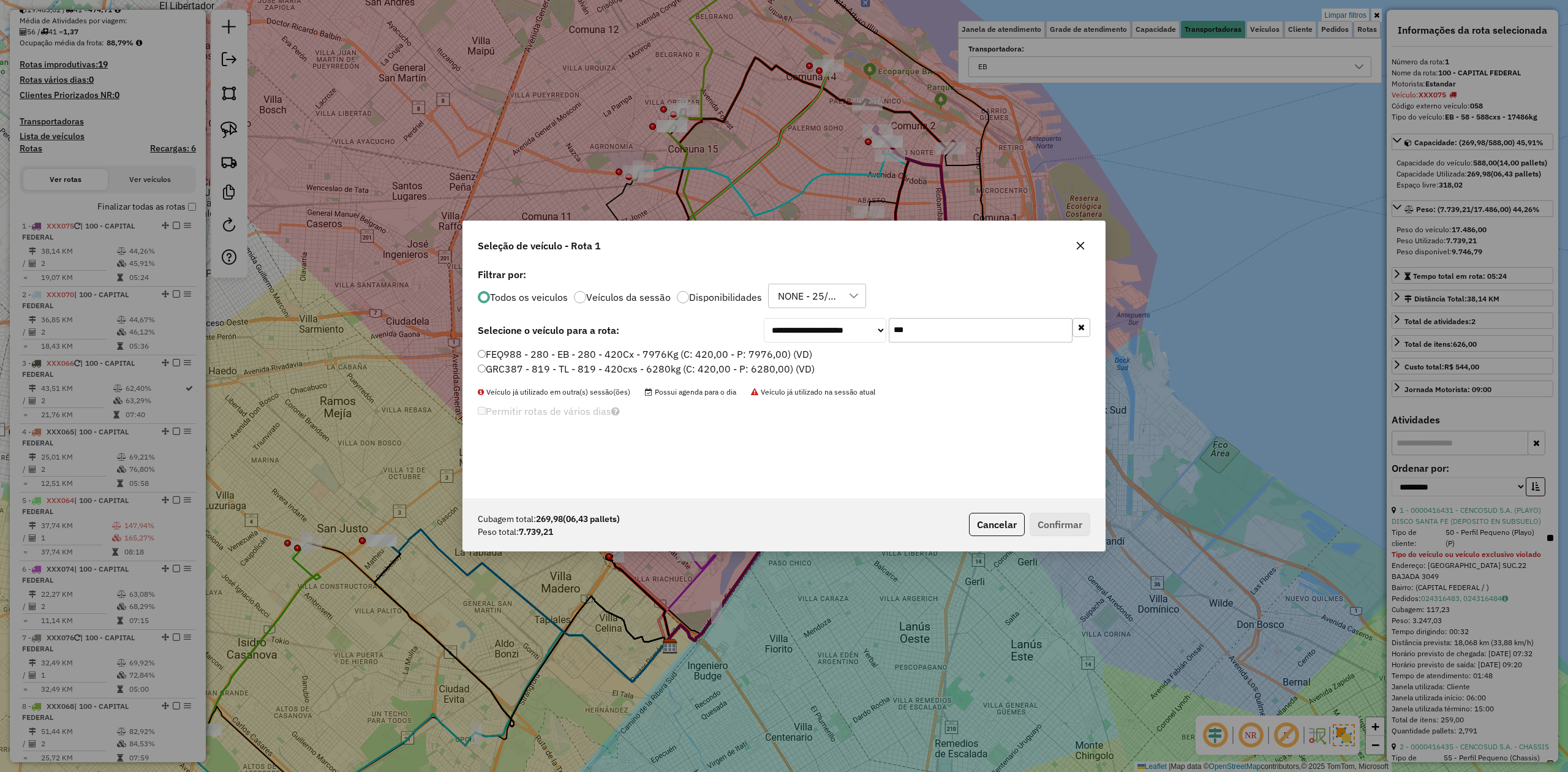
type input "***"
click at [764, 358] on label "FEQ988 - 280 - EB - 280 - 420Cx - 7976Kg (C: 420,00 - P: 7976,00) (VD)" at bounding box center [645, 353] width 335 height 14
click at [1062, 527] on button "Confirmar" at bounding box center [1060, 525] width 60 height 23
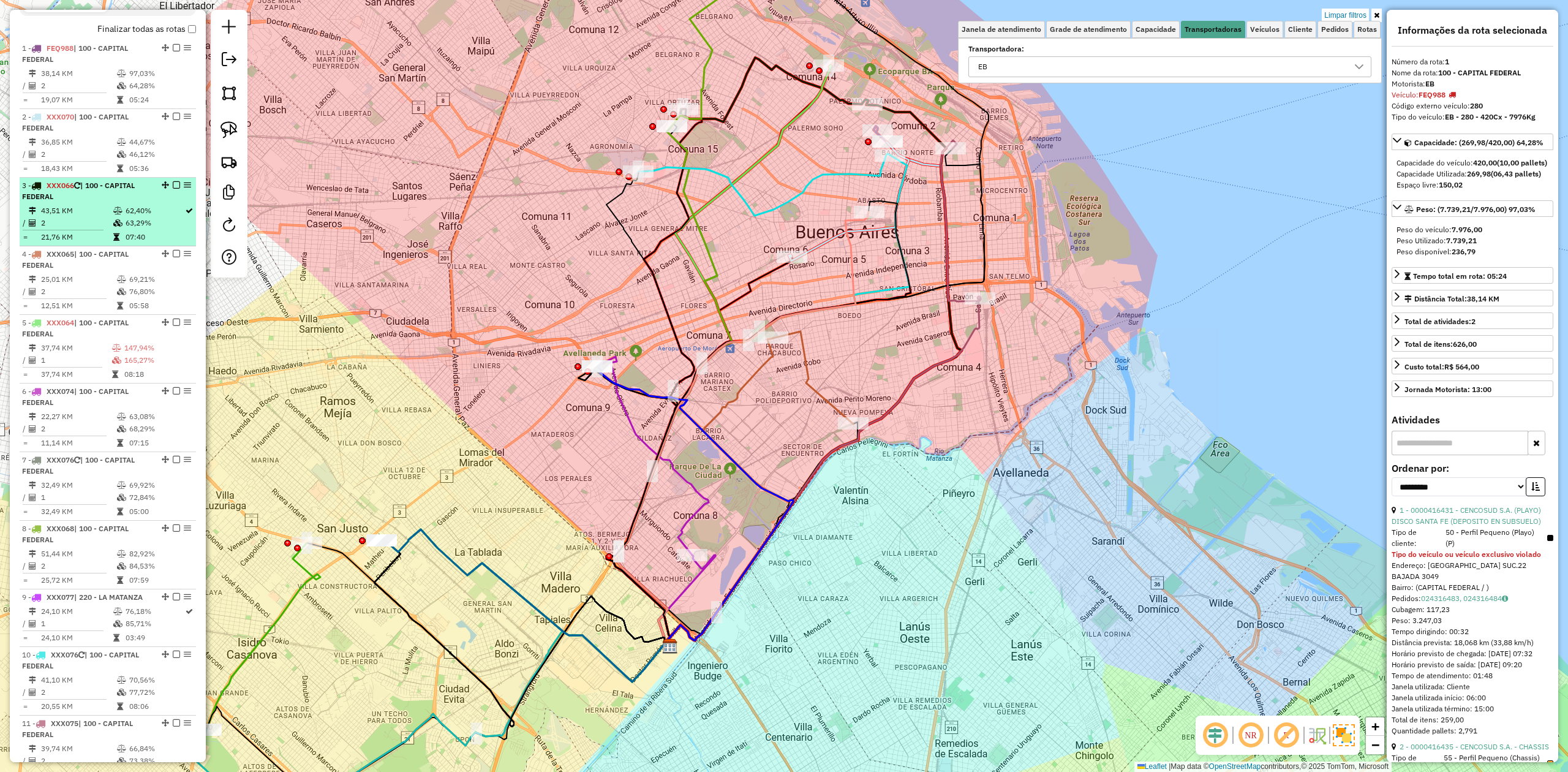
scroll to position [307, 0]
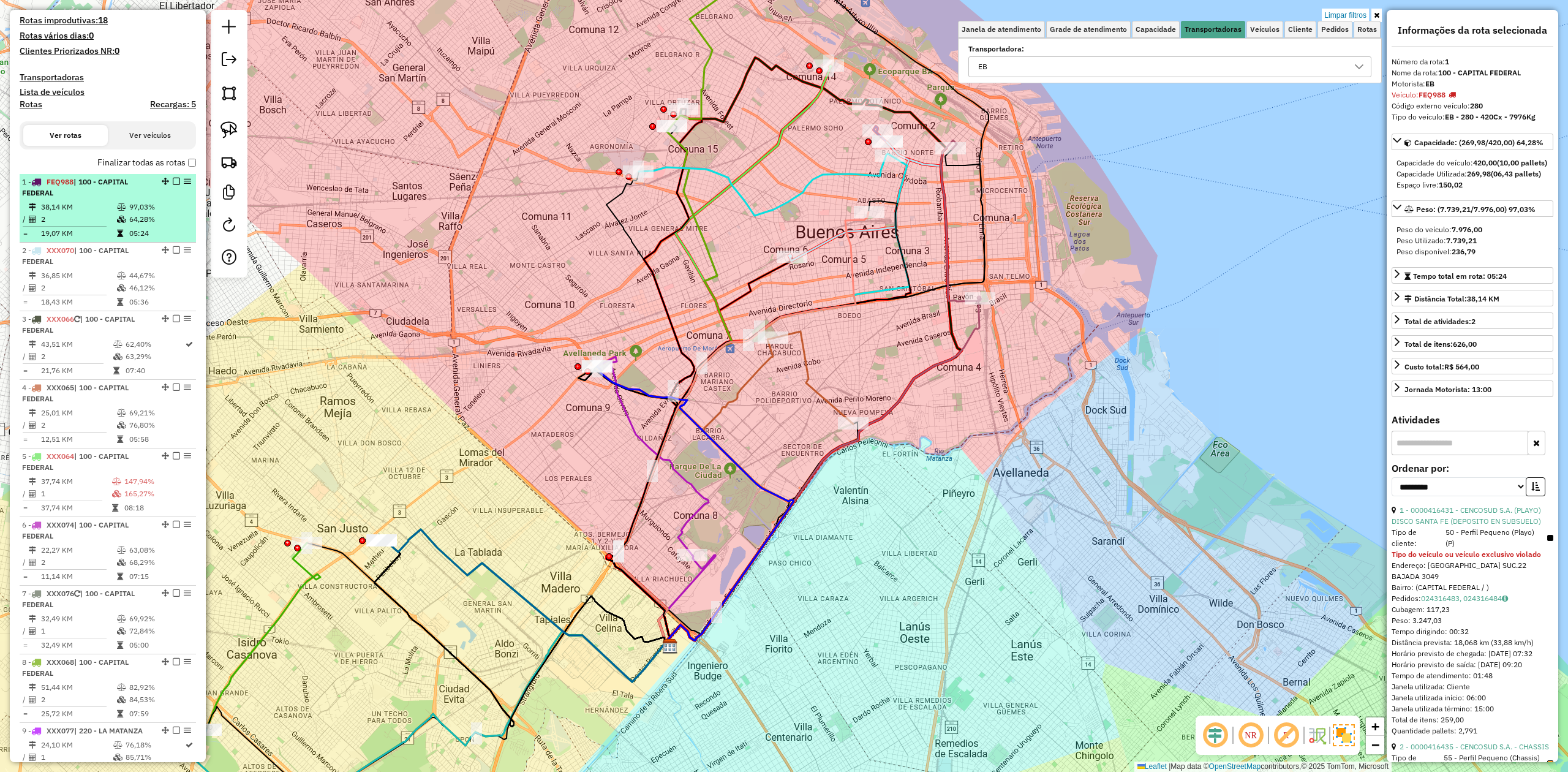
click at [174, 177] on em at bounding box center [176, 181] width 8 height 8
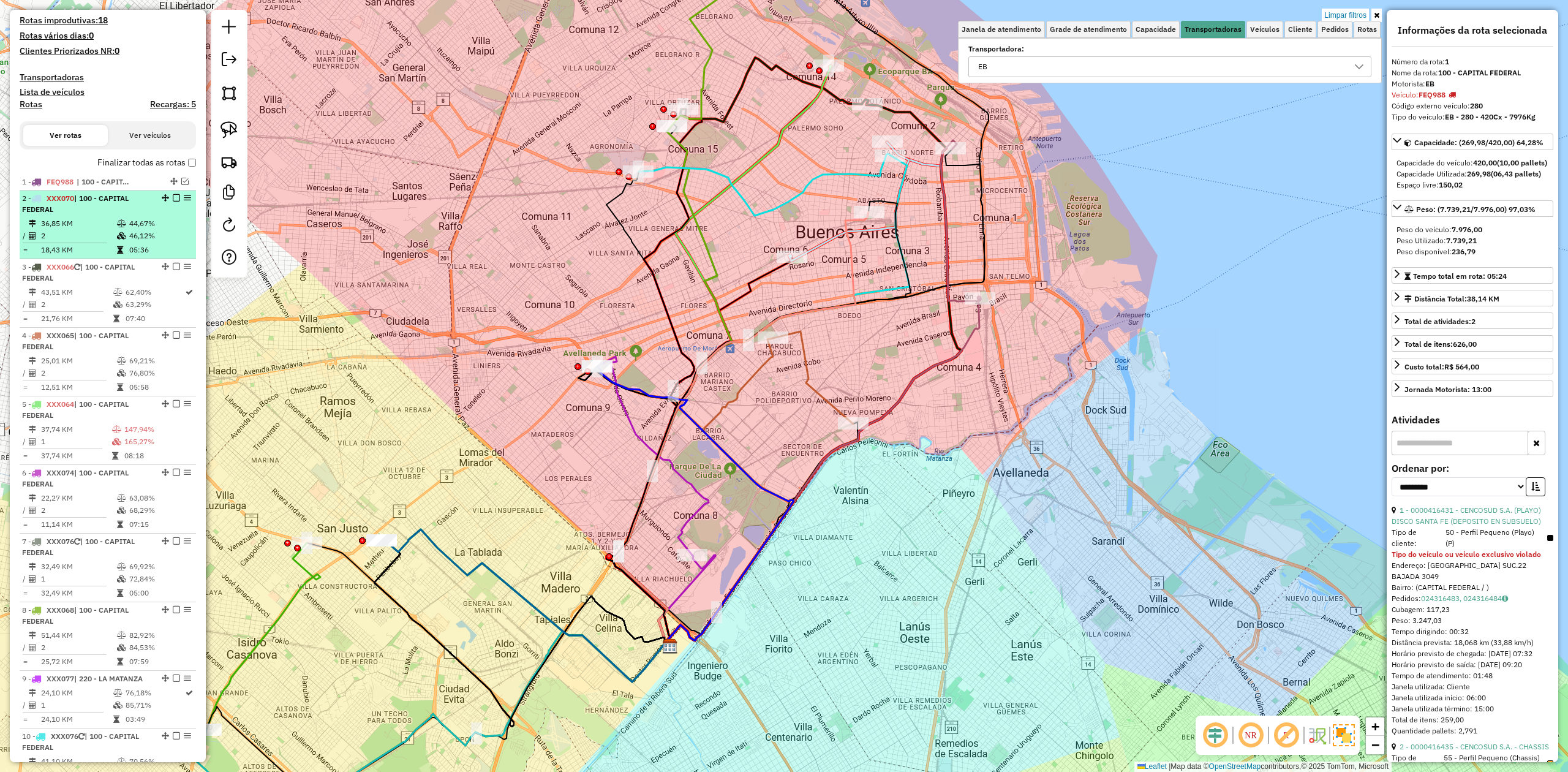
click at [121, 232] on icon at bounding box center [121, 236] width 9 height 8
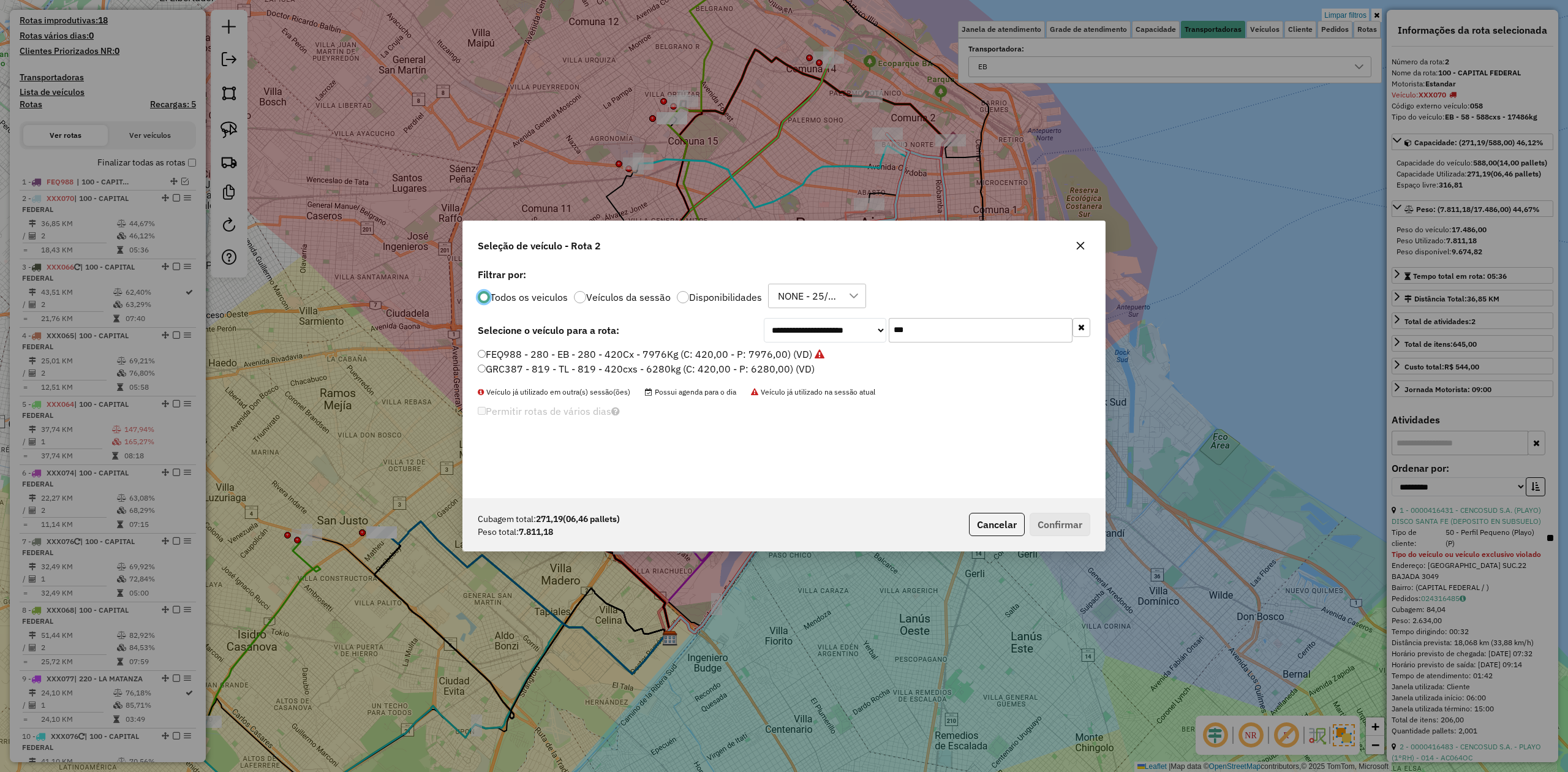
scroll to position [6, 3]
drag, startPoint x: 925, startPoint y: 334, endPoint x: 812, endPoint y: 324, distance: 113.4
click at [819, 324] on div "**********" at bounding box center [927, 330] width 327 height 25
type input "***"
click at [786, 355] on label "AC064OC - 014 - EB - 014 - 252cxs - 8389kg (C: 252,00 - P: 8389,00) (VD)" at bounding box center [650, 353] width 344 height 14
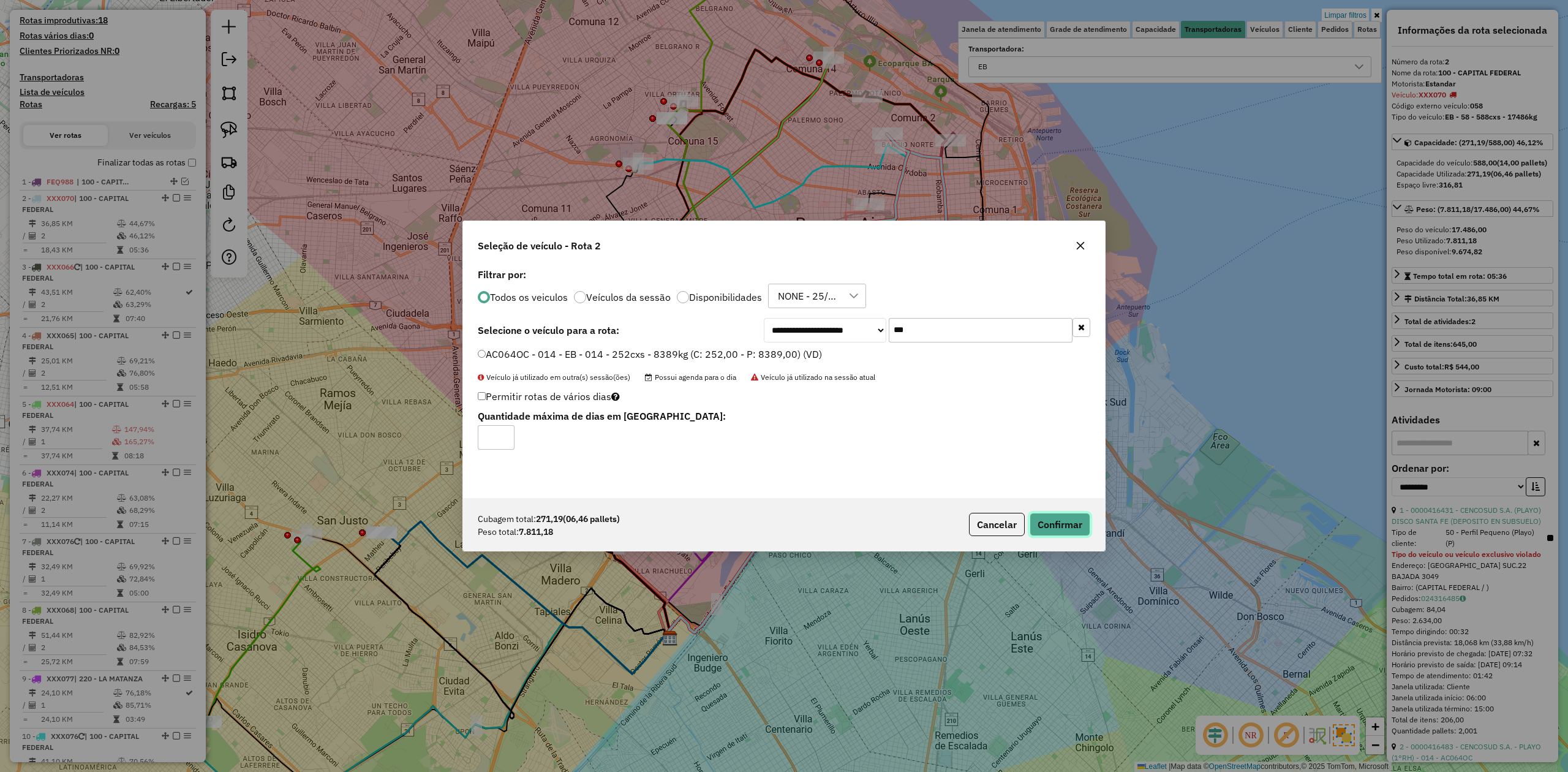
click at [1076, 531] on button "Confirmar" at bounding box center [1060, 525] width 60 height 23
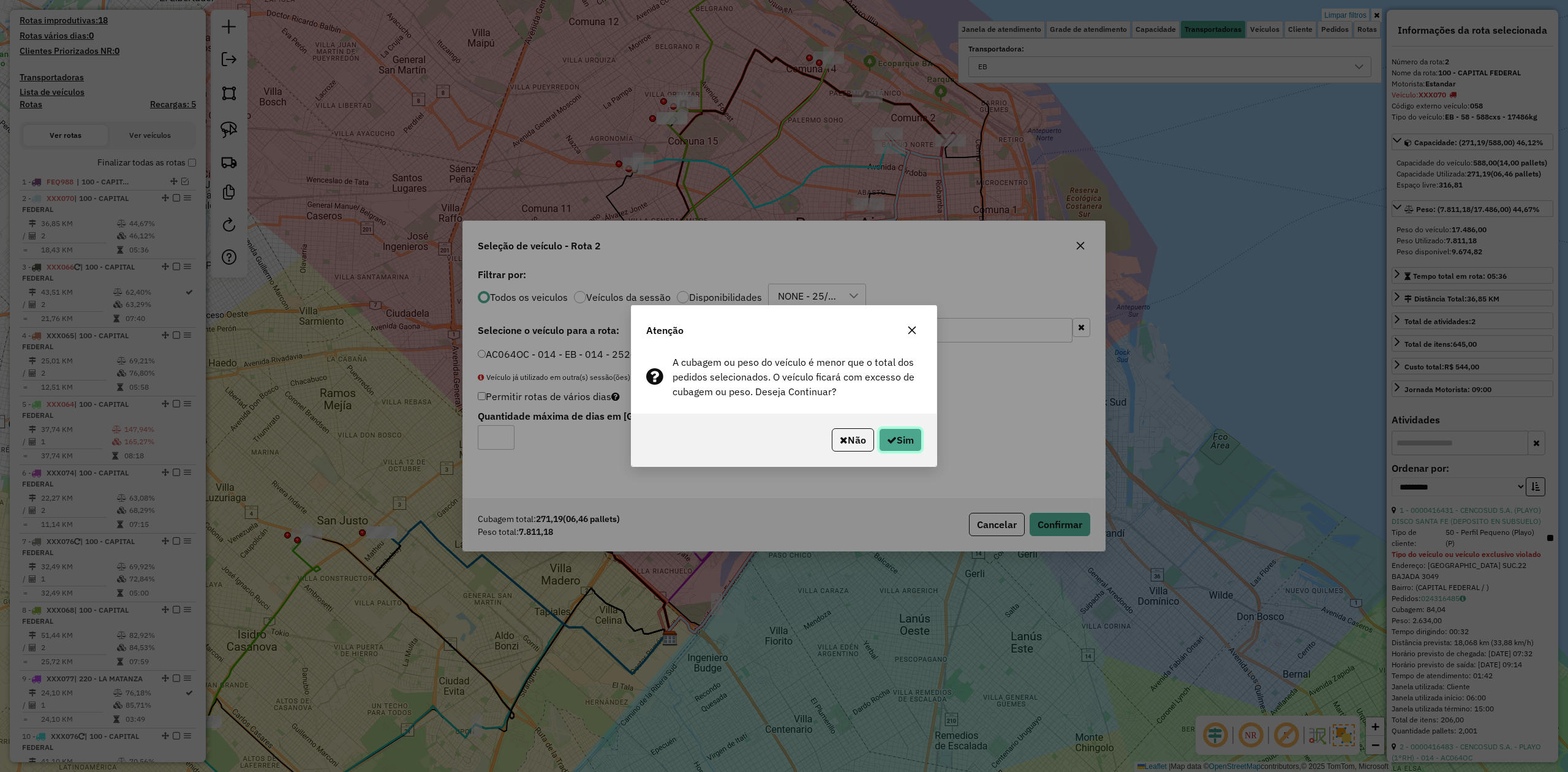
click at [894, 441] on button "Sim" at bounding box center [901, 440] width 43 height 23
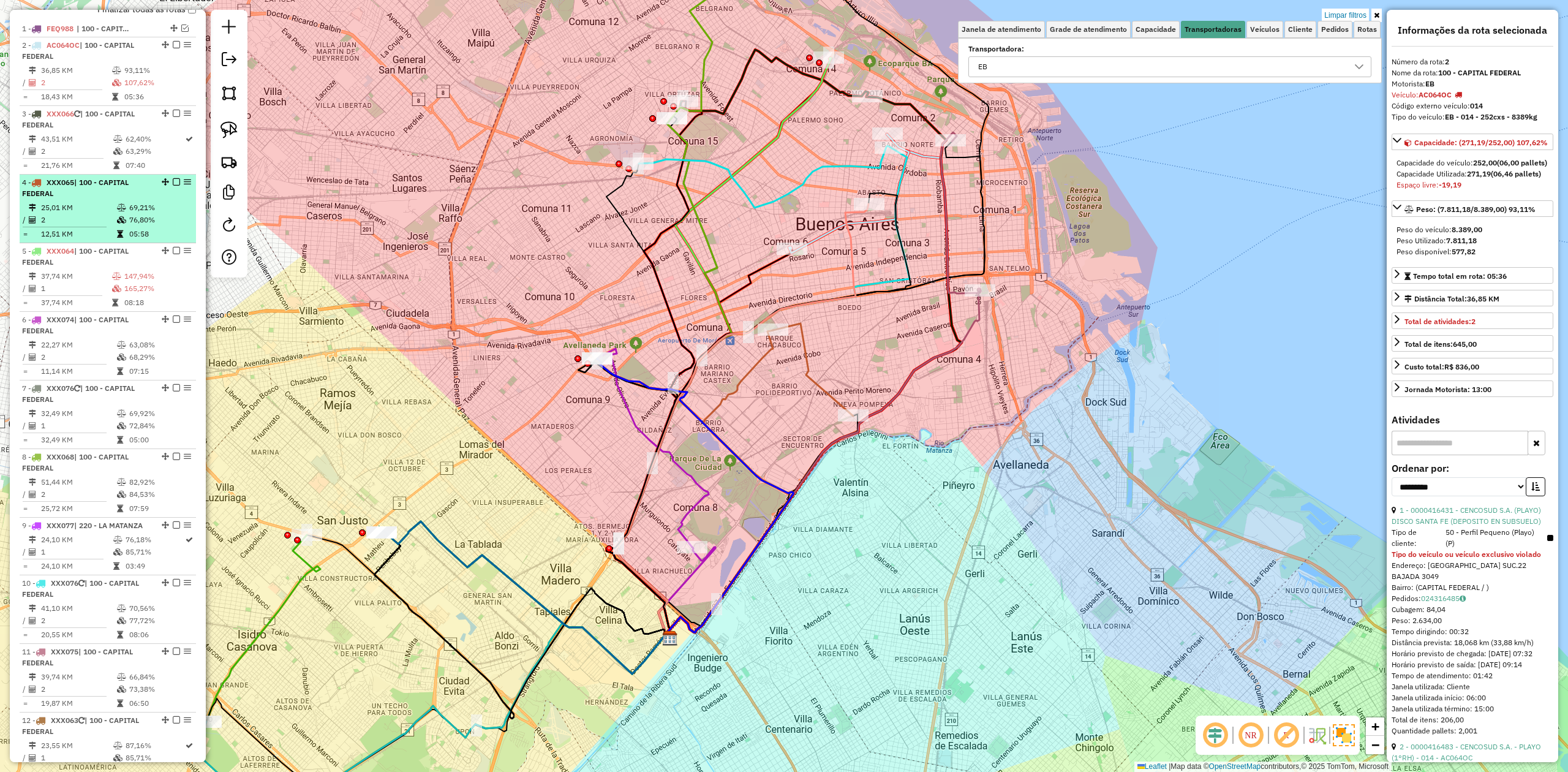
scroll to position [488, 0]
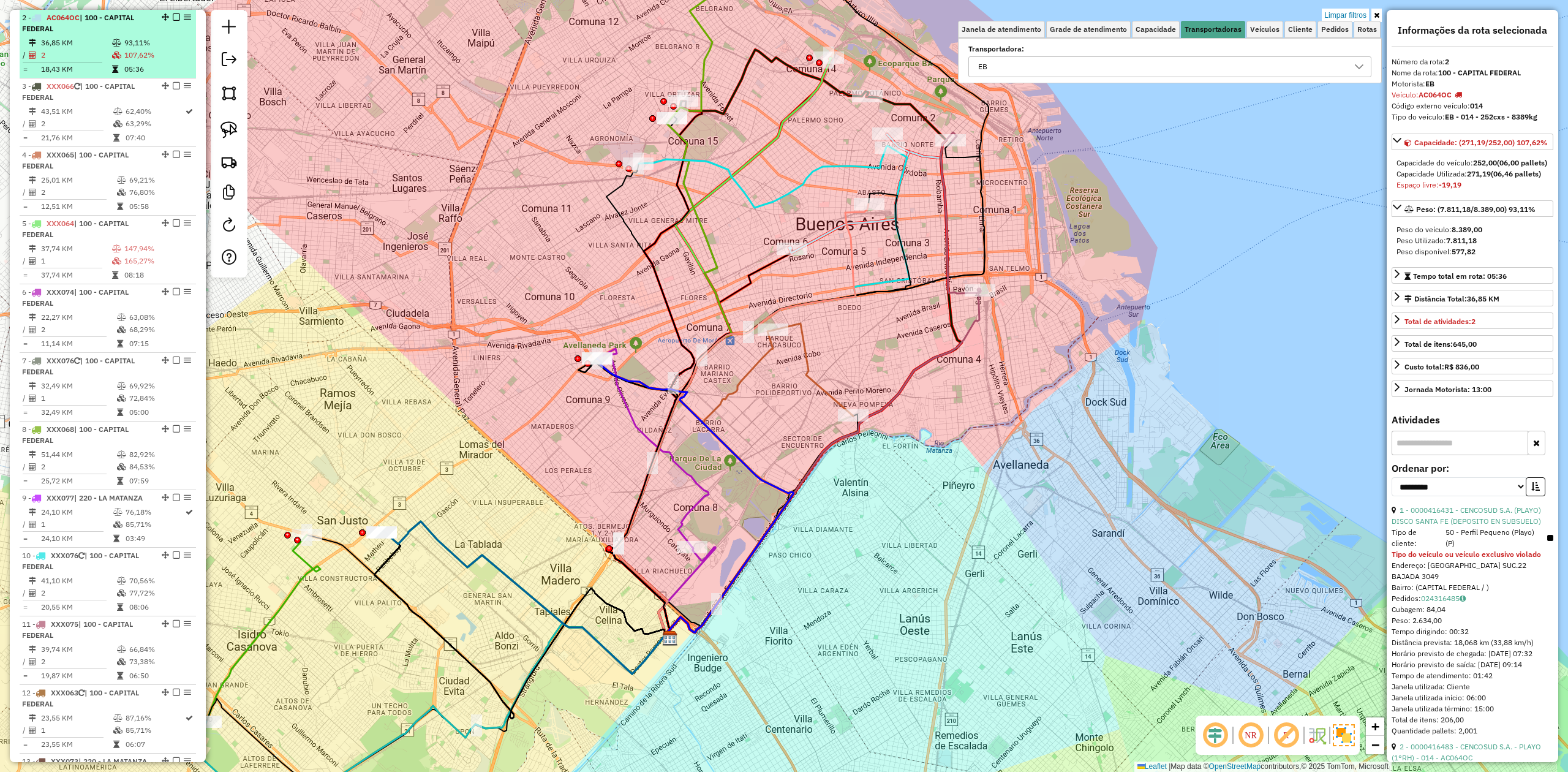
click at [124, 59] on td "107,62%" at bounding box center [157, 55] width 67 height 12
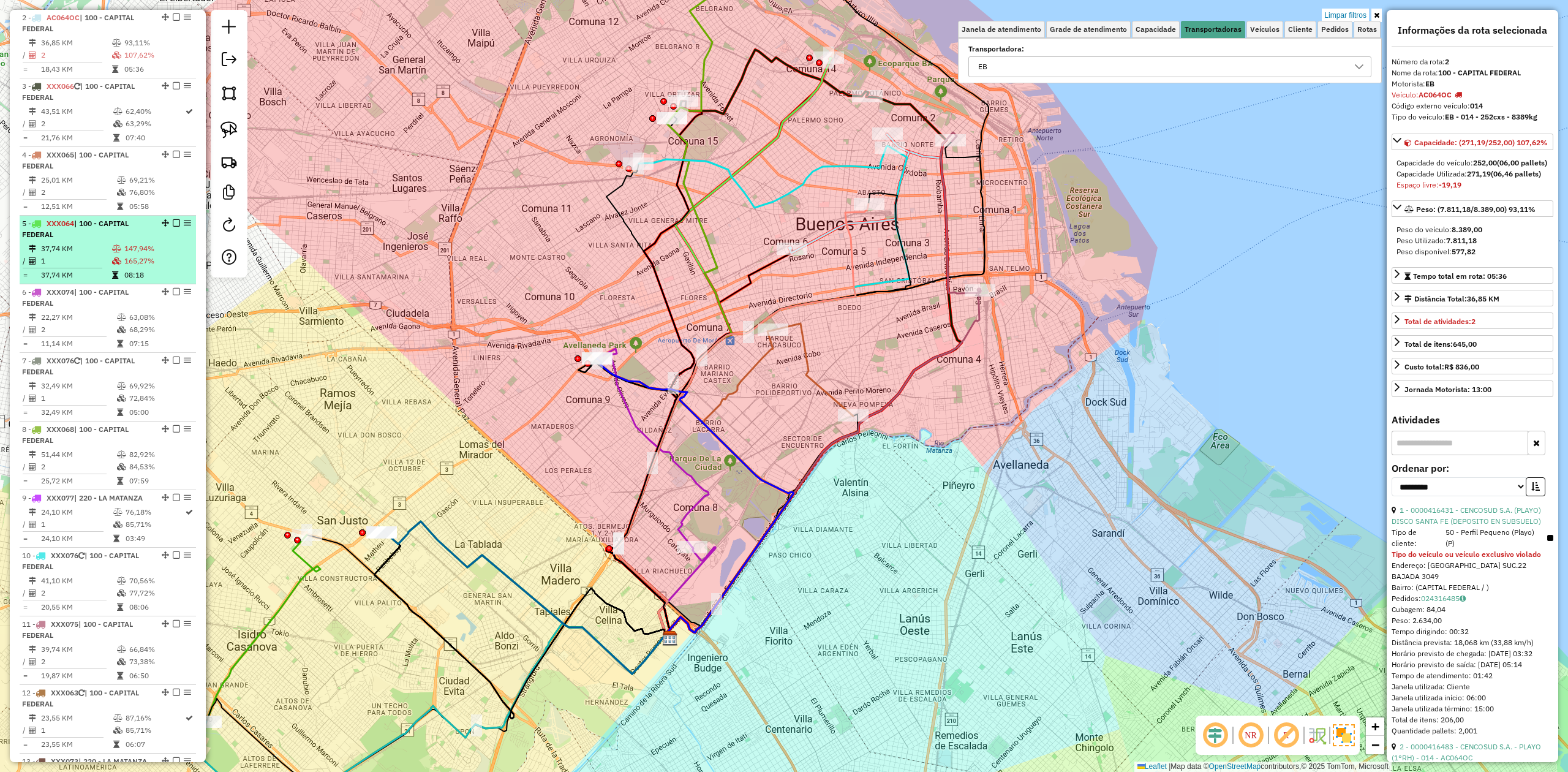
scroll to position [407, 0]
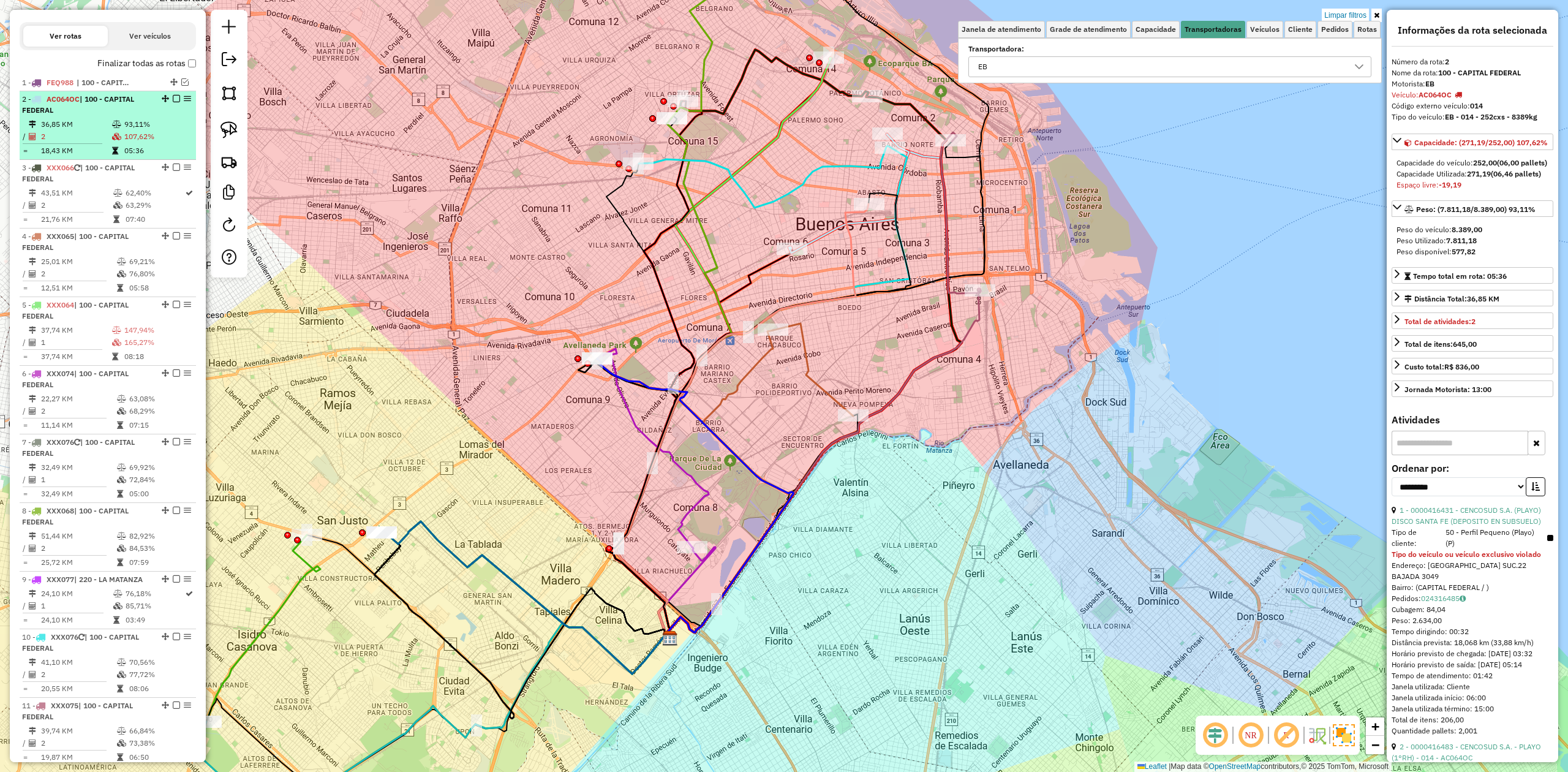
click at [155, 126] on td "93,11%" at bounding box center [157, 124] width 67 height 12
drag, startPoint x: 174, startPoint y: 98, endPoint x: 163, endPoint y: 138, distance: 41.5
click at [174, 97] on em at bounding box center [176, 98] width 8 height 8
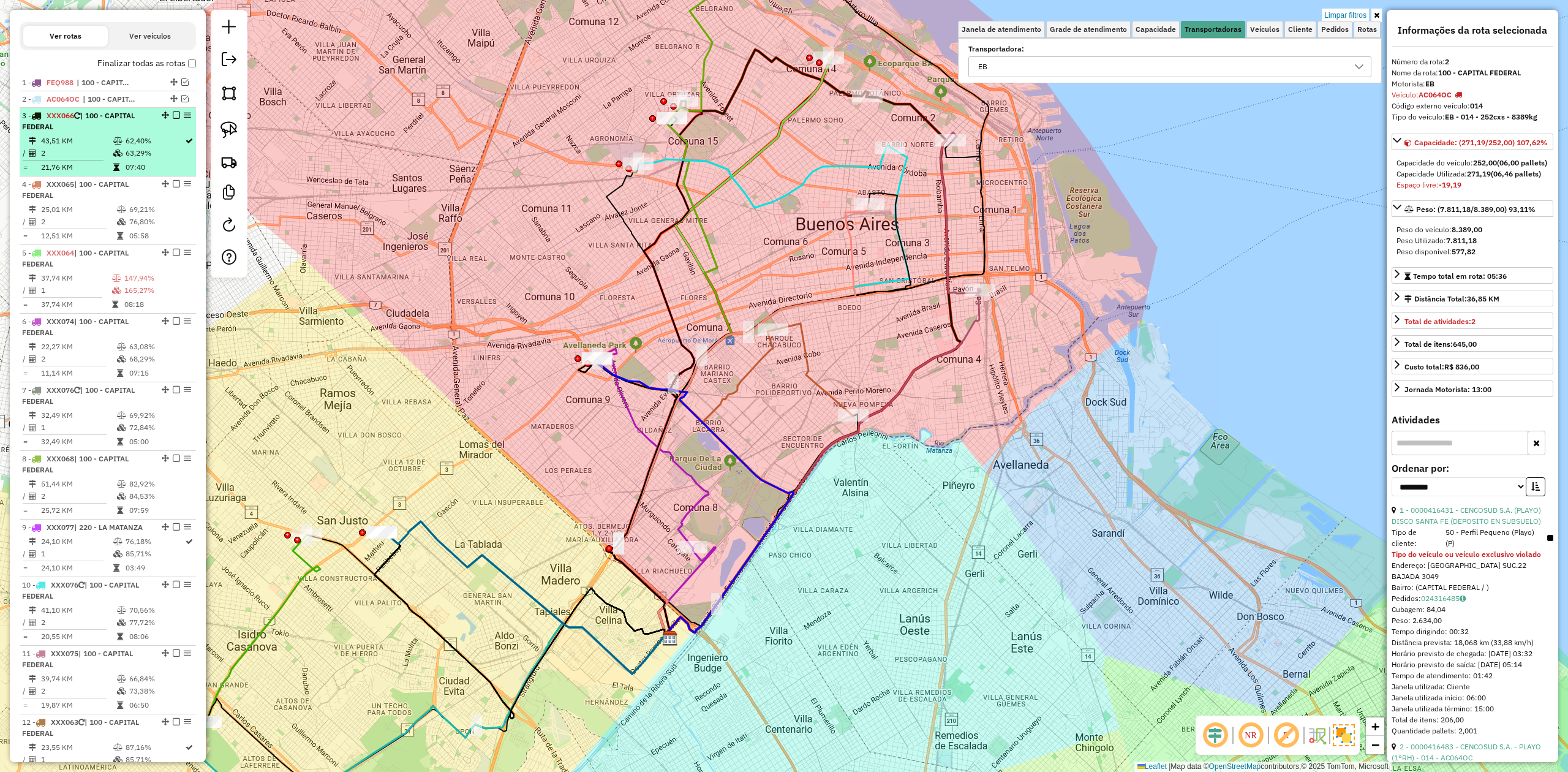
click at [93, 160] on table "43,51 KM 62,40% / 2 63,29% = 21,76 KM 07:40" at bounding box center [108, 154] width 172 height 38
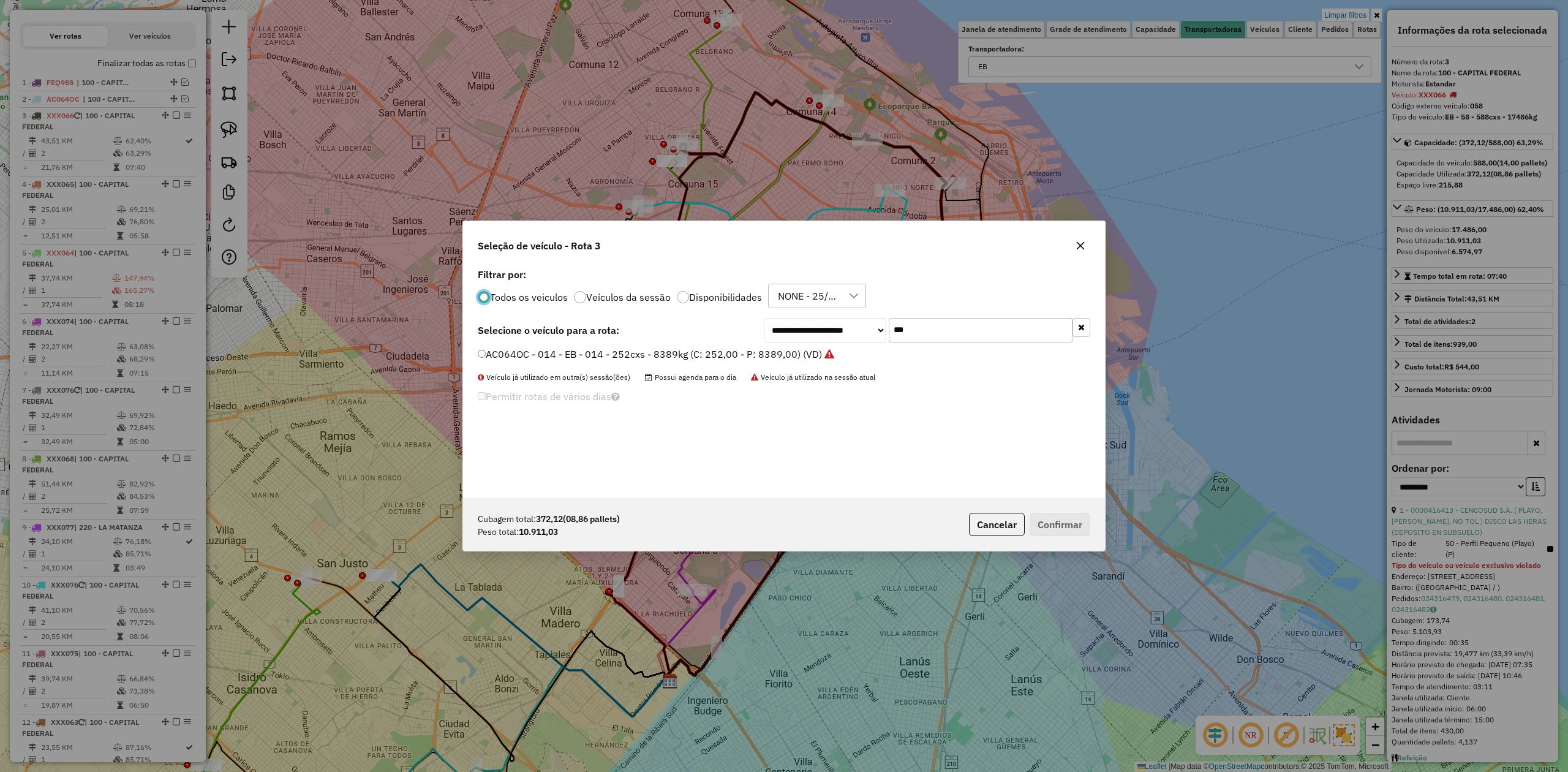
scroll to position [6, 3]
drag, startPoint x: 916, startPoint y: 332, endPoint x: 795, endPoint y: 313, distance: 122.5
click at [795, 313] on div "**********" at bounding box center [784, 382] width 642 height 233
type input "***"
click at [771, 355] on label "JKQ294 - 304 - EB - 304 - 504cxs - 9029kg (C: 504,00 - P: 9029,00) (VD)" at bounding box center [646, 353] width 337 height 14
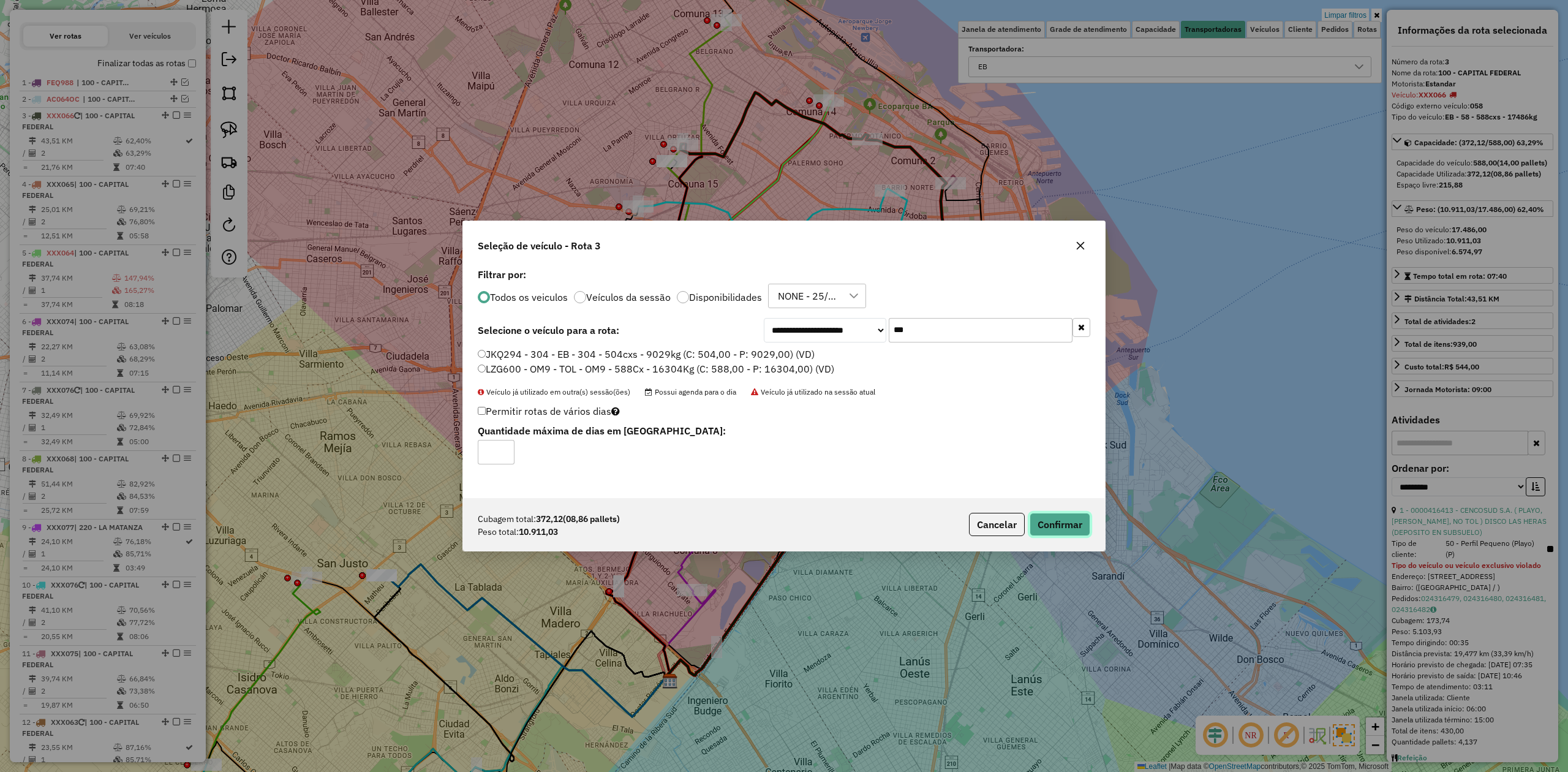
click at [1048, 518] on button "Confirmar" at bounding box center [1060, 525] width 60 height 23
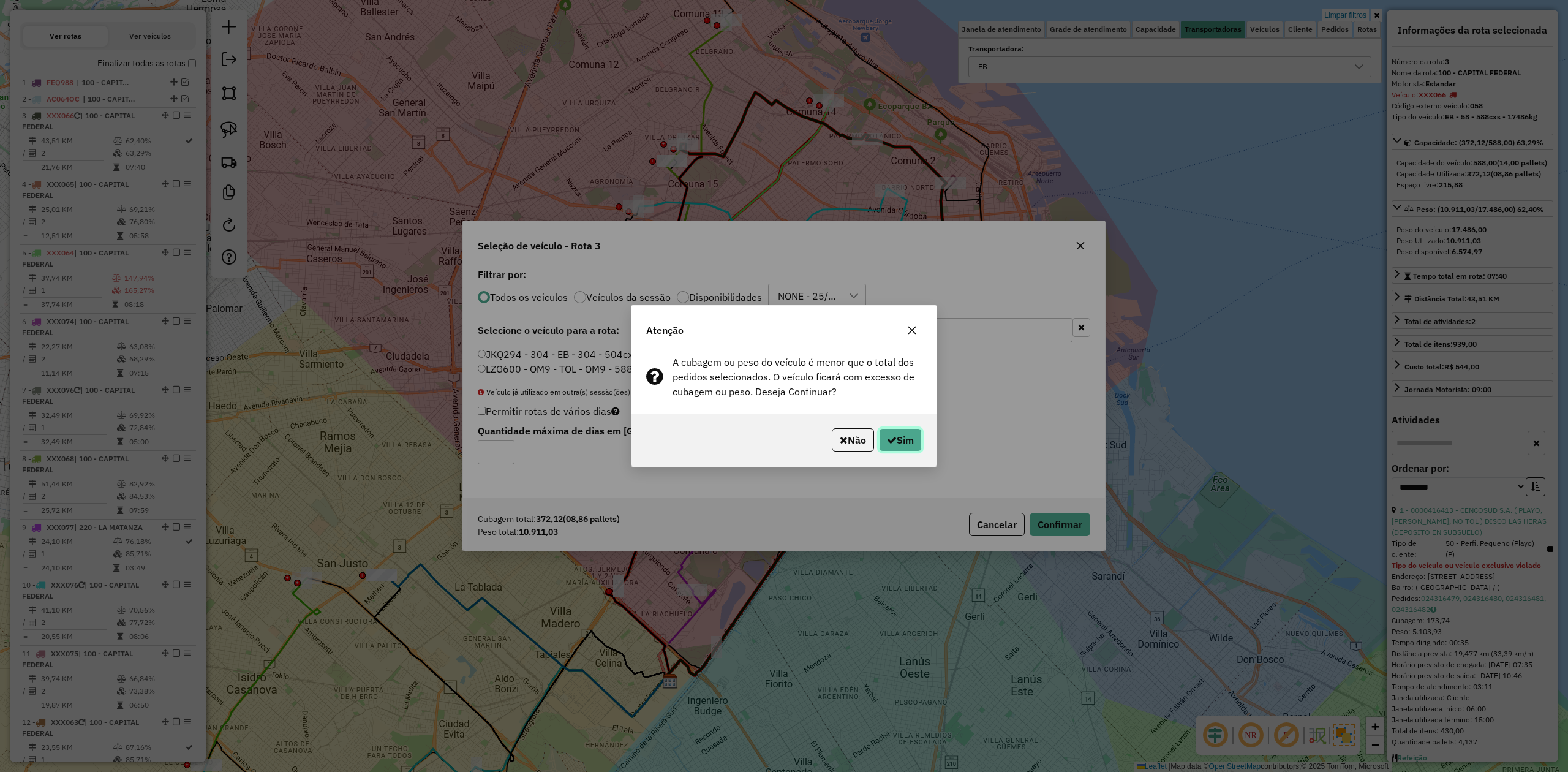
click at [903, 442] on button "Sim" at bounding box center [901, 440] width 43 height 23
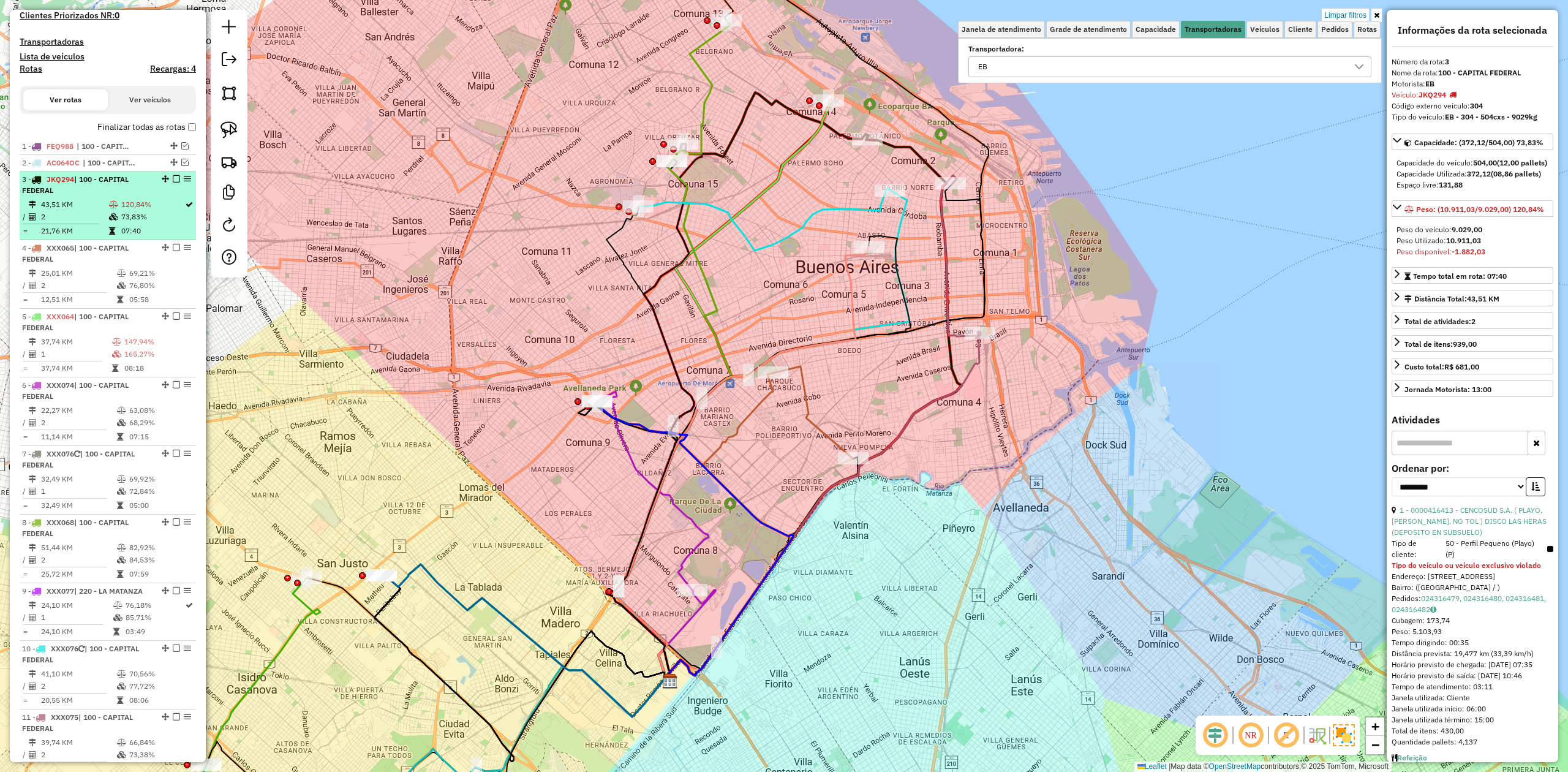
scroll to position [341, 0]
drag, startPoint x: 138, startPoint y: 196, endPoint x: 155, endPoint y: 187, distance: 19.2
click at [138, 197] on div "3 - JKQ294 | 100 - CAPITAL FEDERAL" at bounding box center [87, 187] width 130 height 22
click at [173, 180] on em at bounding box center [176, 181] width 8 height 8
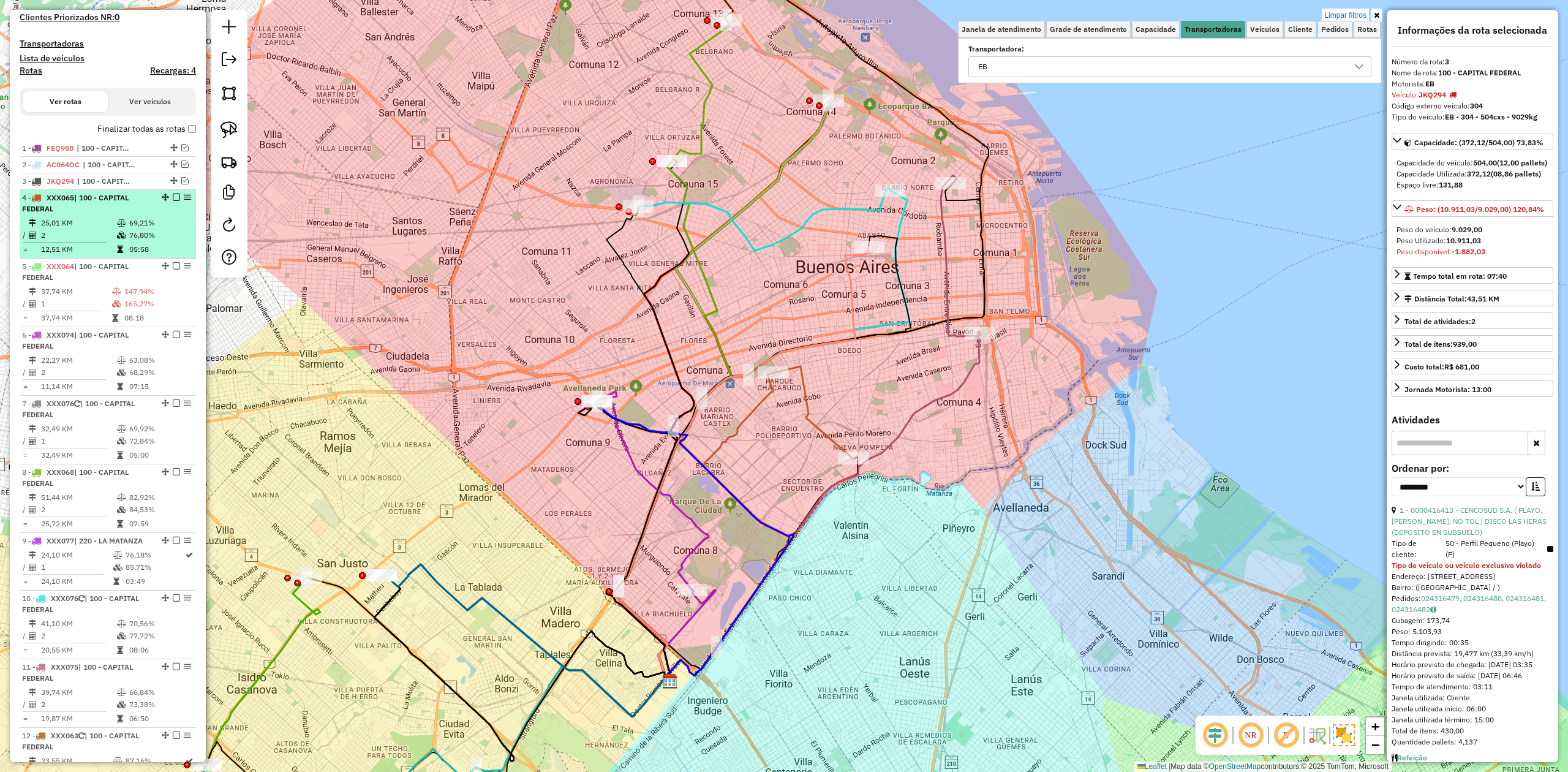
click at [99, 224] on td "25,01 KM" at bounding box center [78, 223] width 76 height 12
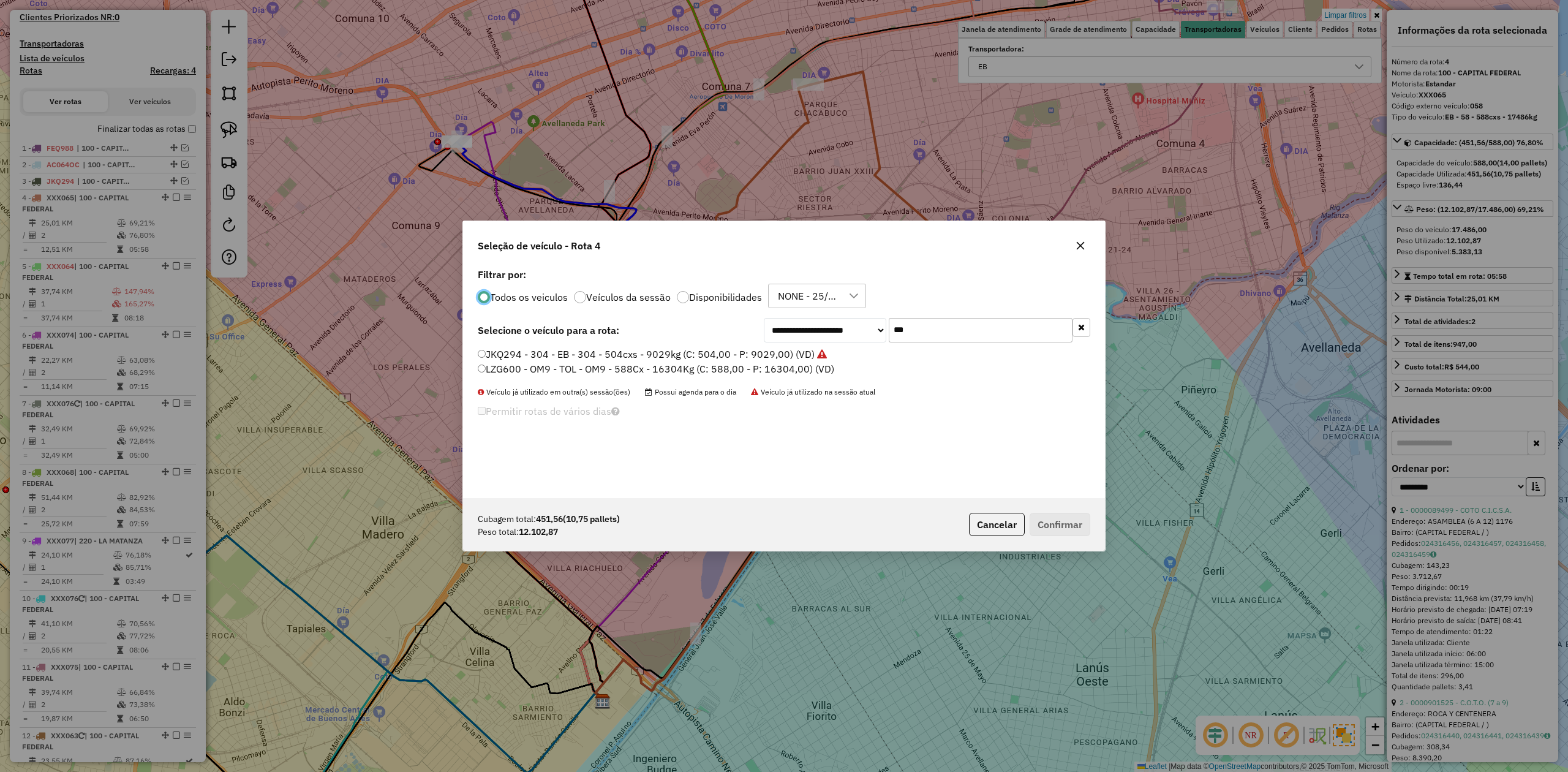
scroll to position [6, 3]
drag, startPoint x: 932, startPoint y: 335, endPoint x: 831, endPoint y: 322, distance: 101.8
click at [831, 322] on div "**********" at bounding box center [927, 330] width 327 height 25
type input "***"
drag, startPoint x: 799, startPoint y: 352, endPoint x: 874, endPoint y: 390, distance: 84.1
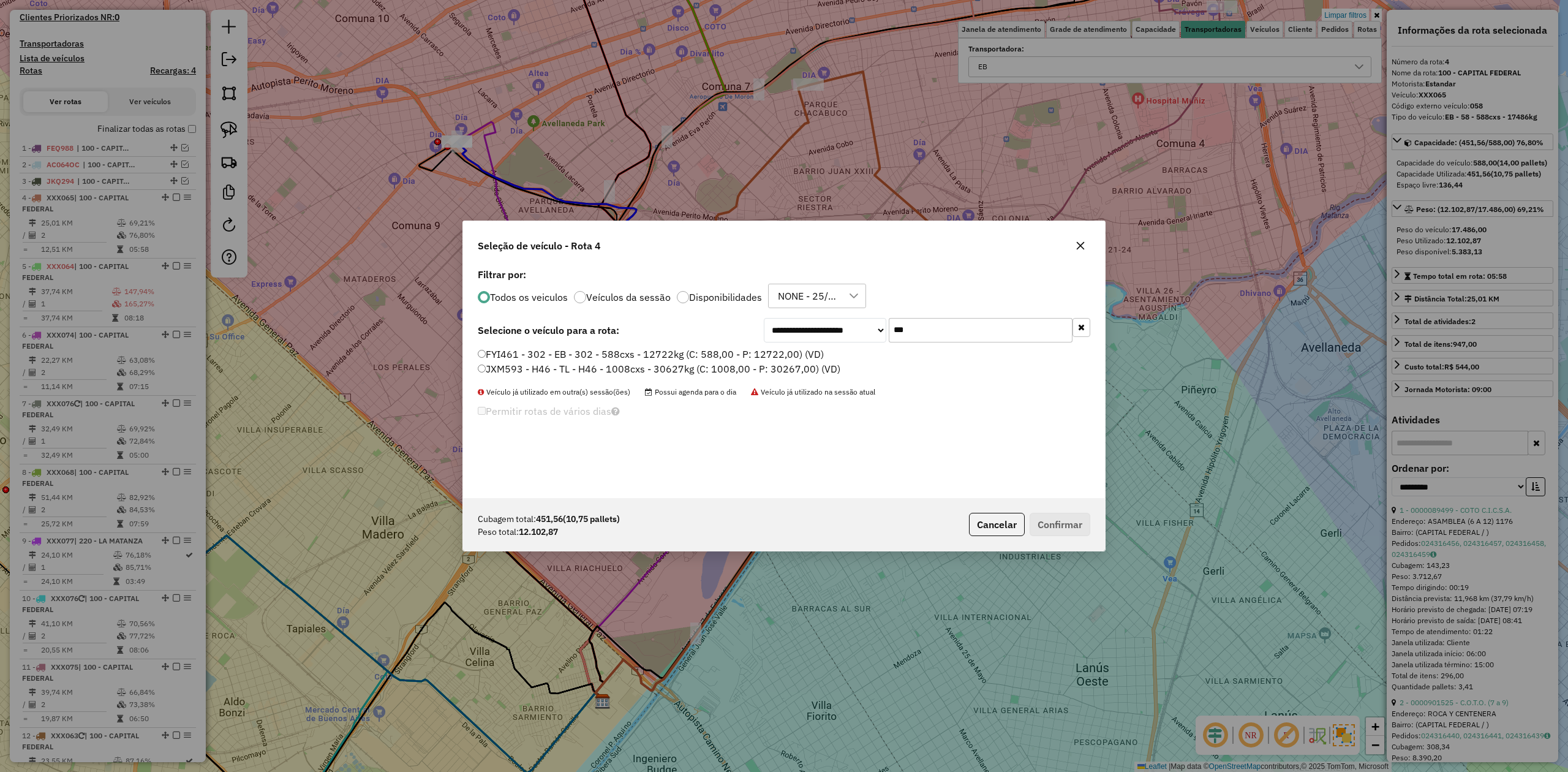
click at [799, 352] on label "FYI461 - 302 - EB - 302 - 588cxs - 12722kg (C: 588,00 - P: 12722,00) (VD)" at bounding box center [650, 353] width 346 height 14
drag, startPoint x: 1061, startPoint y: 526, endPoint x: 1046, endPoint y: 517, distance: 17.5
click at [1061, 526] on button "Confirmar" at bounding box center [1060, 525] width 60 height 23
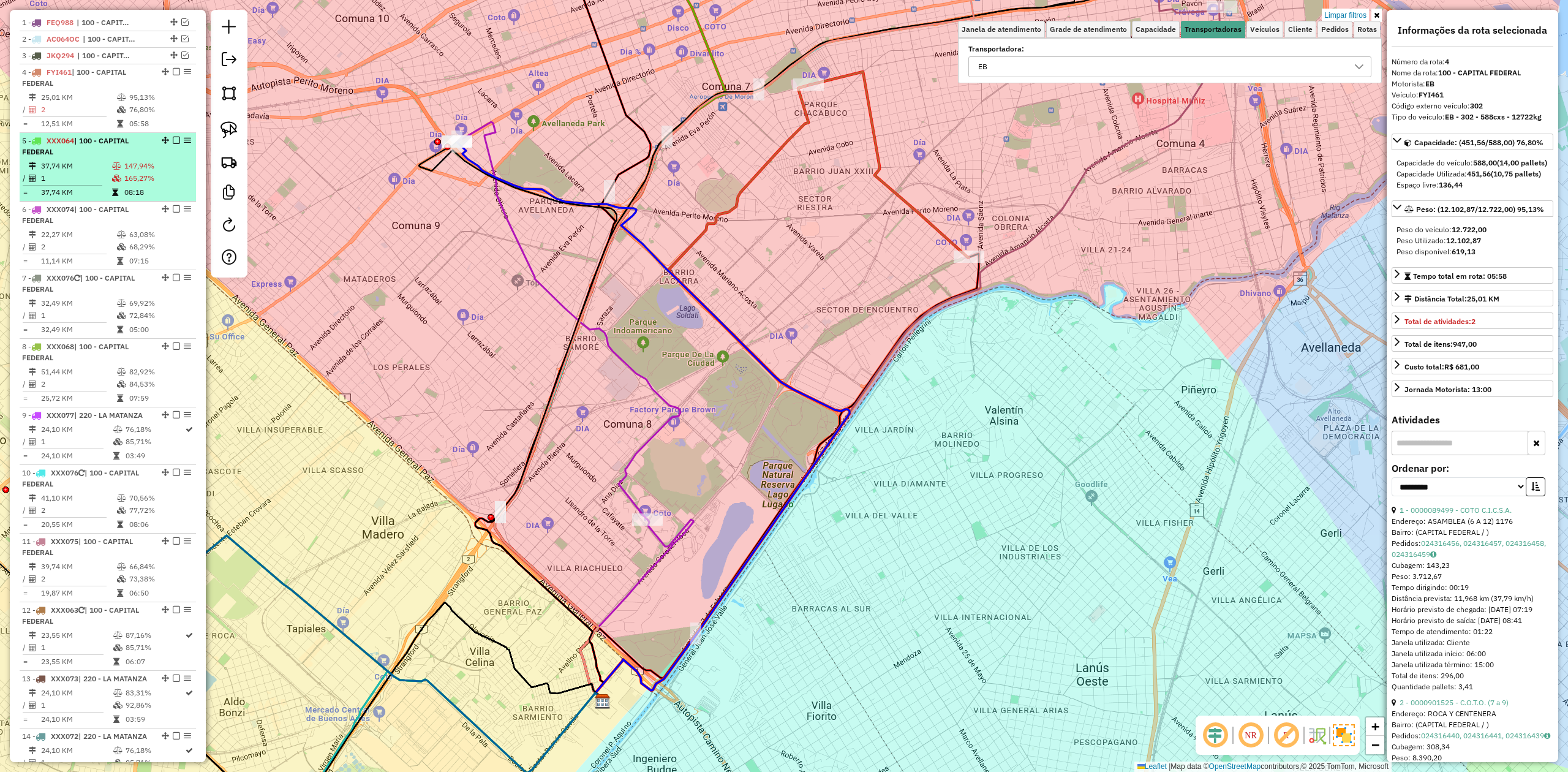
scroll to position [439, 0]
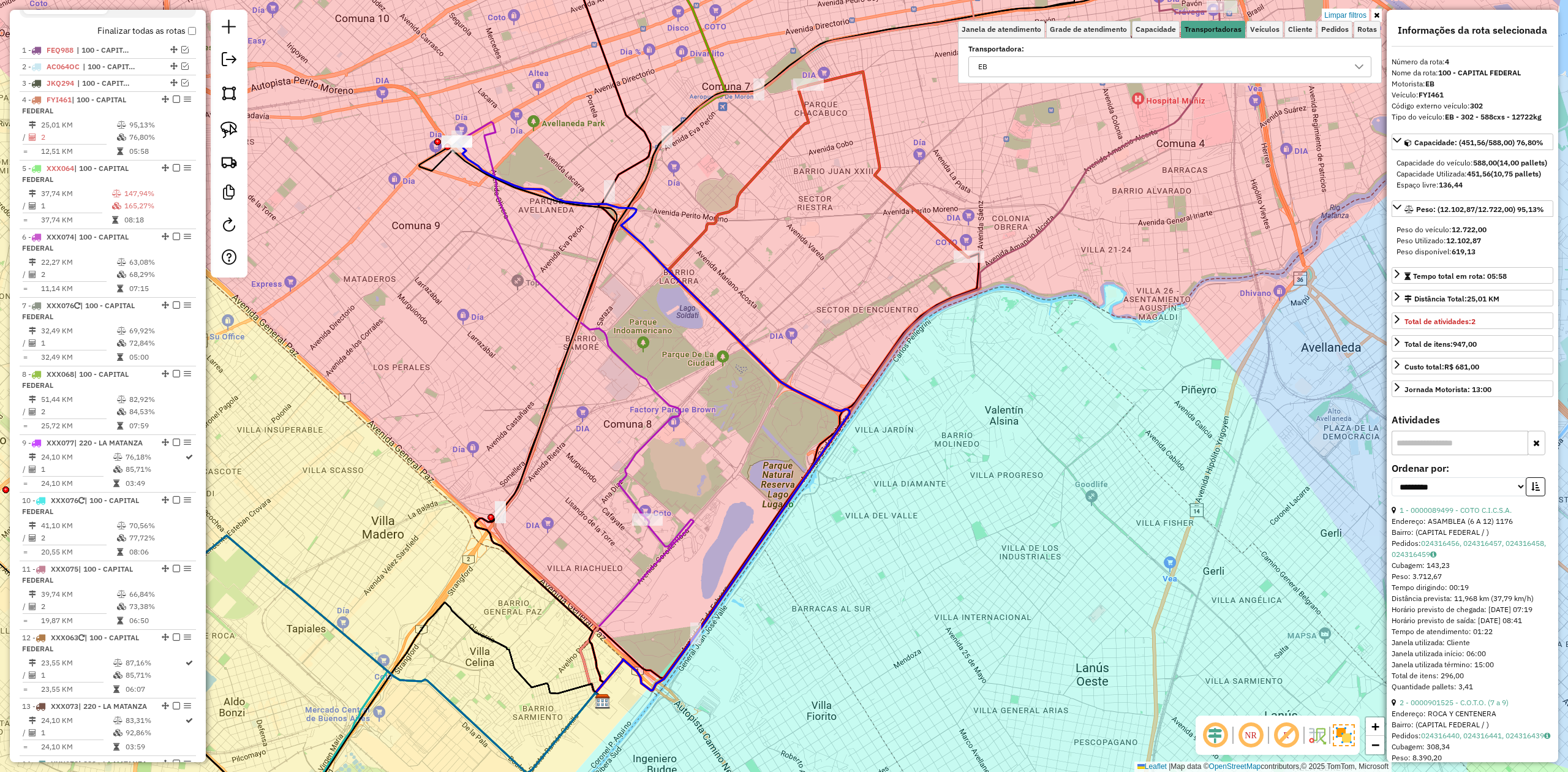
drag, startPoint x: 172, startPoint y: 101, endPoint x: 172, endPoint y: 115, distance: 14.0
click at [173, 100] on em at bounding box center [176, 99] width 8 height 8
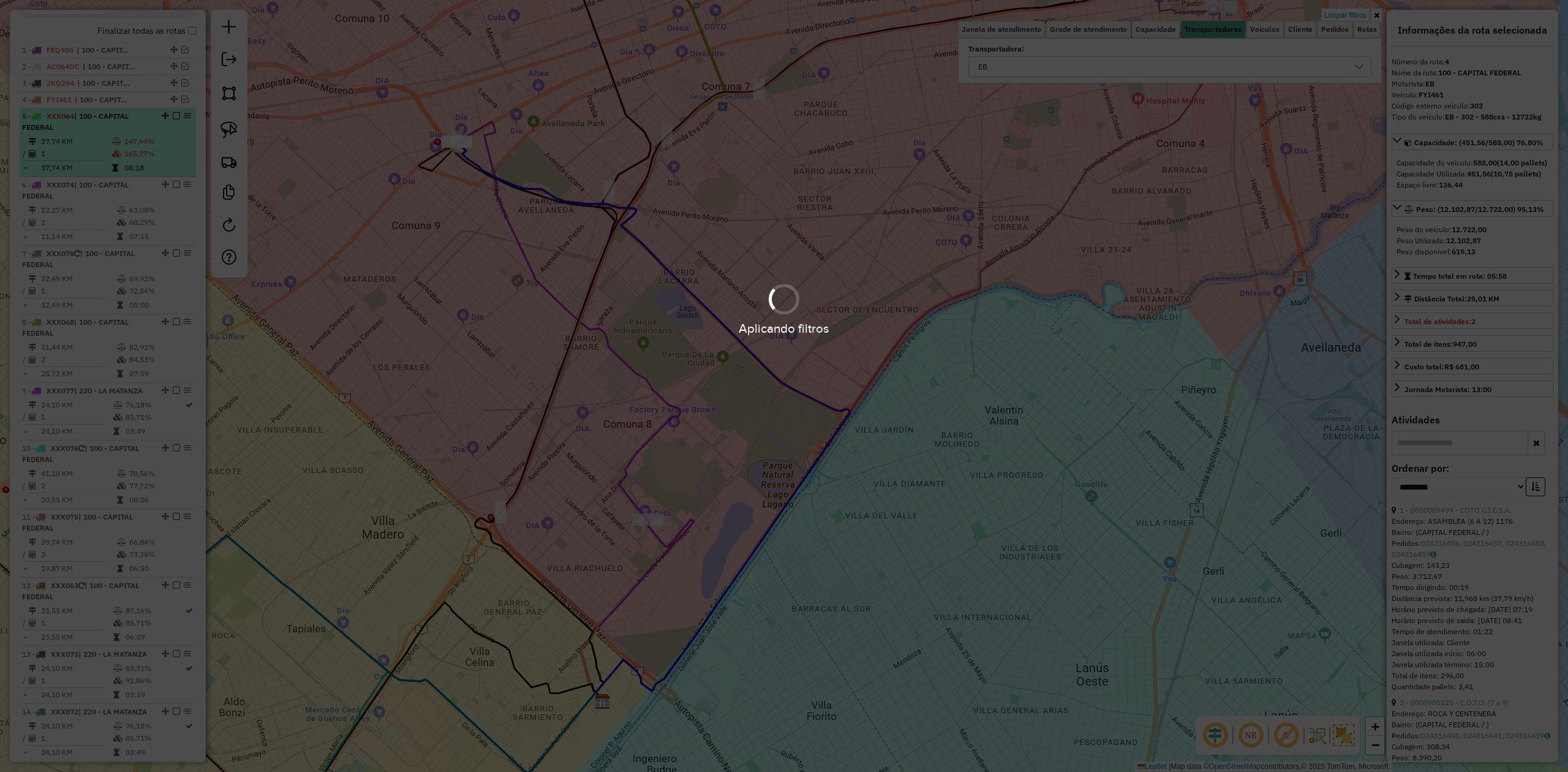
click at [131, 142] on td "147,94%" at bounding box center [157, 142] width 67 height 12
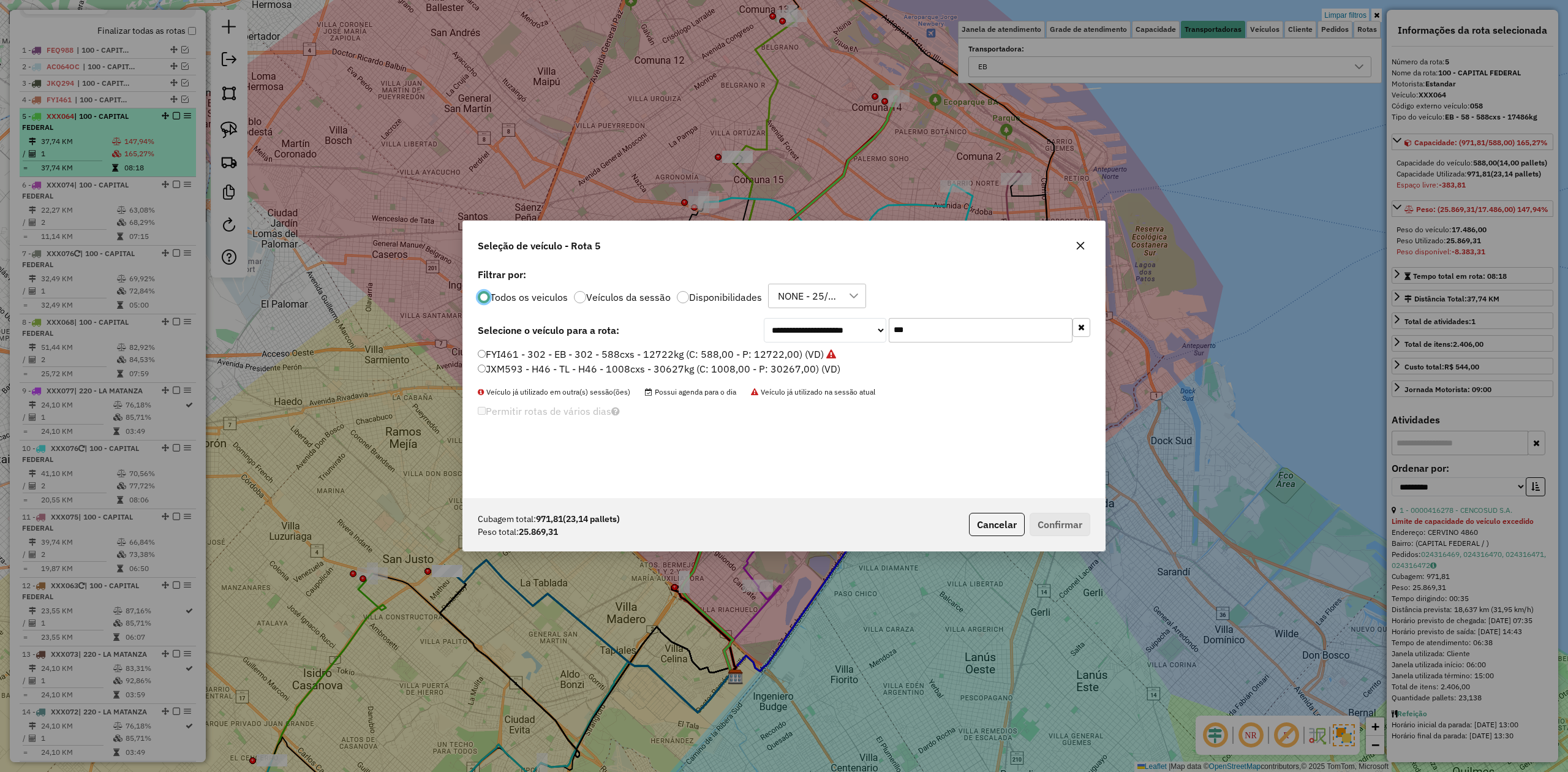
scroll to position [6, 3]
drag, startPoint x: 937, startPoint y: 334, endPoint x: 830, endPoint y: 311, distance: 109.4
click at [835, 311] on div "**********" at bounding box center [784, 382] width 642 height 233
click at [930, 277] on label "Filtrar por:" at bounding box center [784, 274] width 612 height 14
drag, startPoint x: 925, startPoint y: 322, endPoint x: 854, endPoint y: 312, distance: 71.7
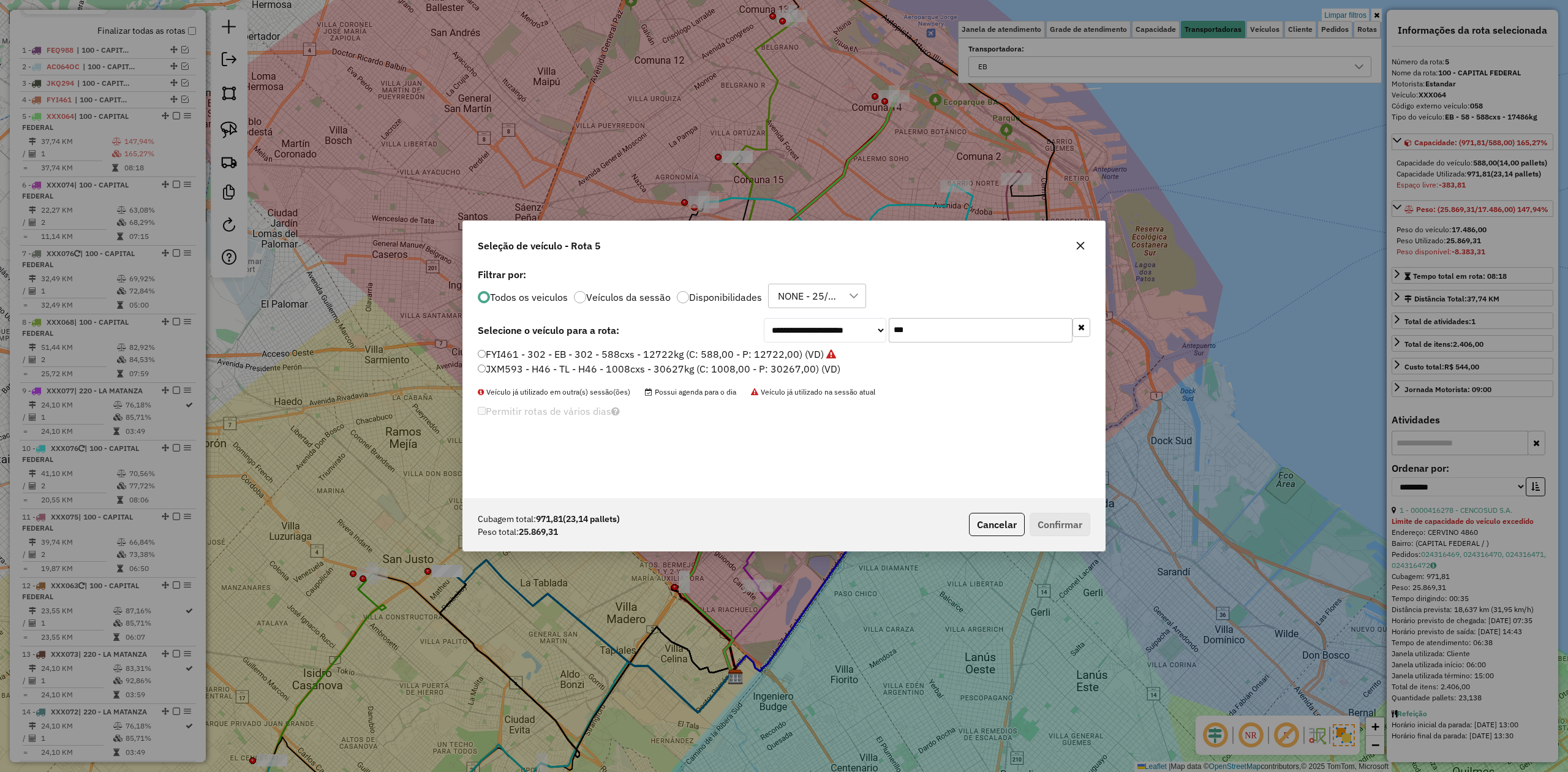
click at [855, 312] on div "**********" at bounding box center [784, 382] width 642 height 233
type input "***"
click at [762, 353] on label "EQM345 - 921 - EB - 921 - 504cxs - 11096kg (C: 504,00 - P: 11096,00) (VD)" at bounding box center [654, 353] width 352 height 14
click at [1071, 527] on button "Confirmar" at bounding box center [1060, 525] width 60 height 23
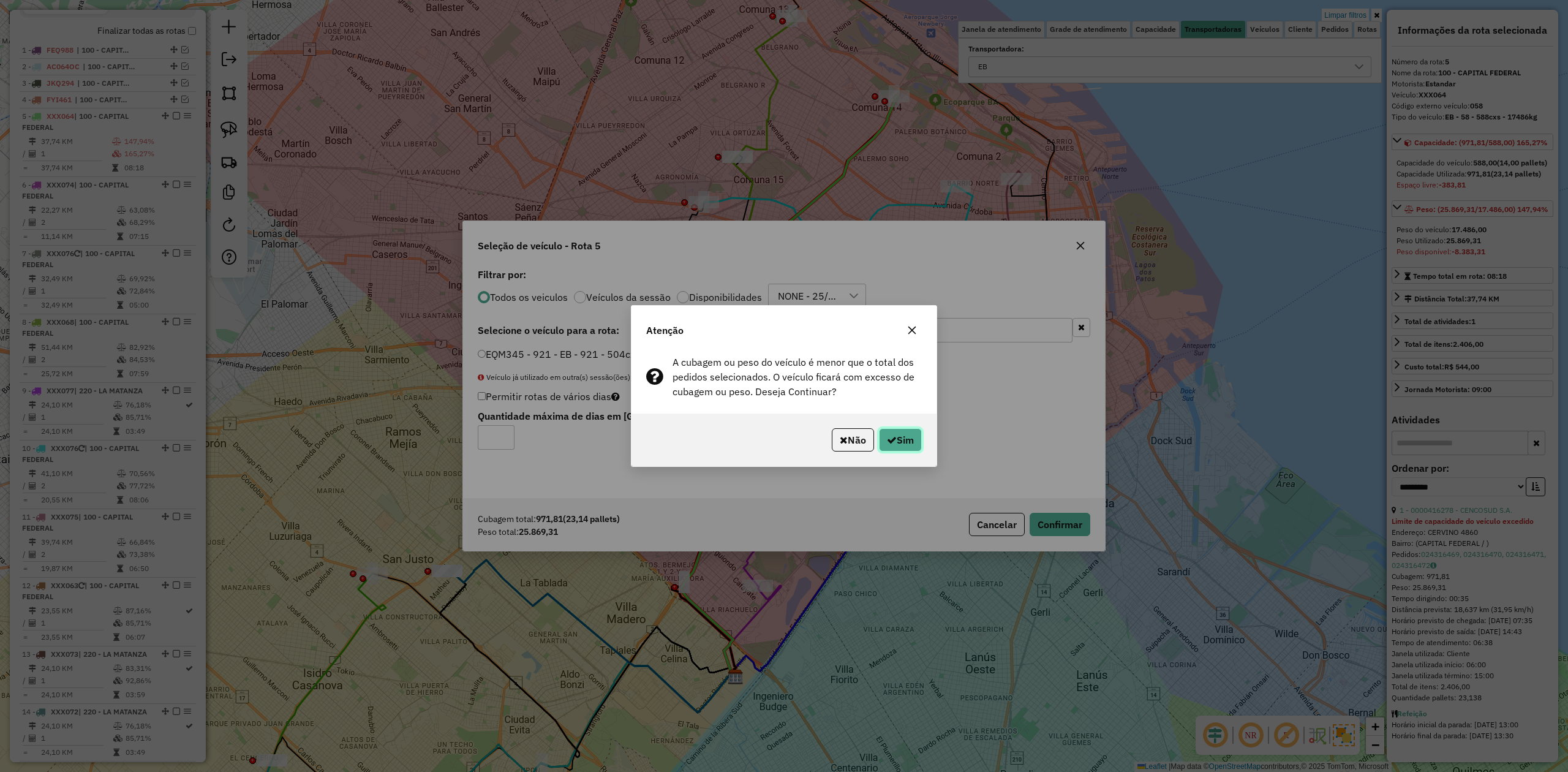
click at [915, 448] on button "Sim" at bounding box center [901, 440] width 43 height 23
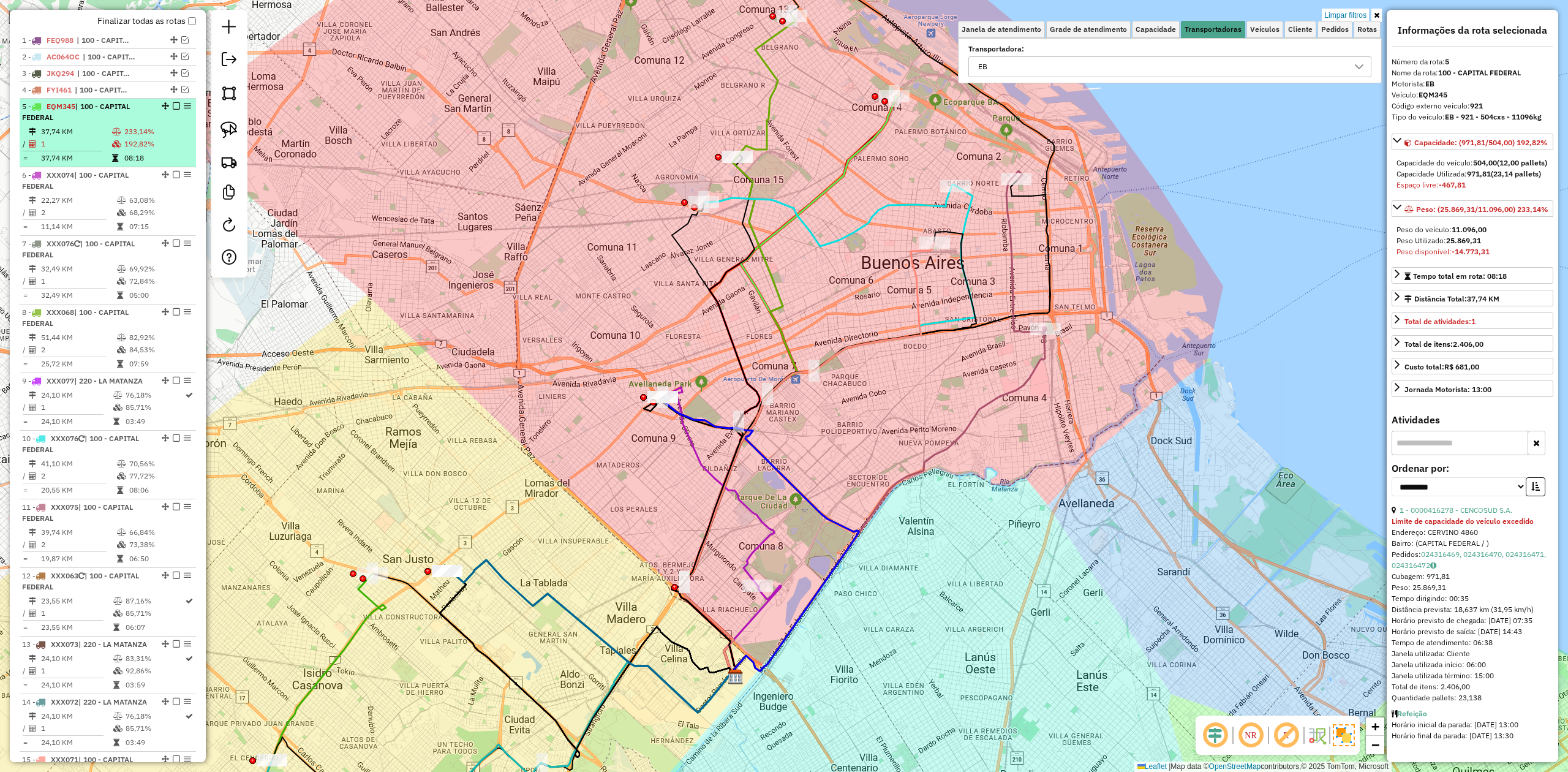
scroll to position [446, 0]
click at [173, 109] on em at bounding box center [176, 109] width 8 height 8
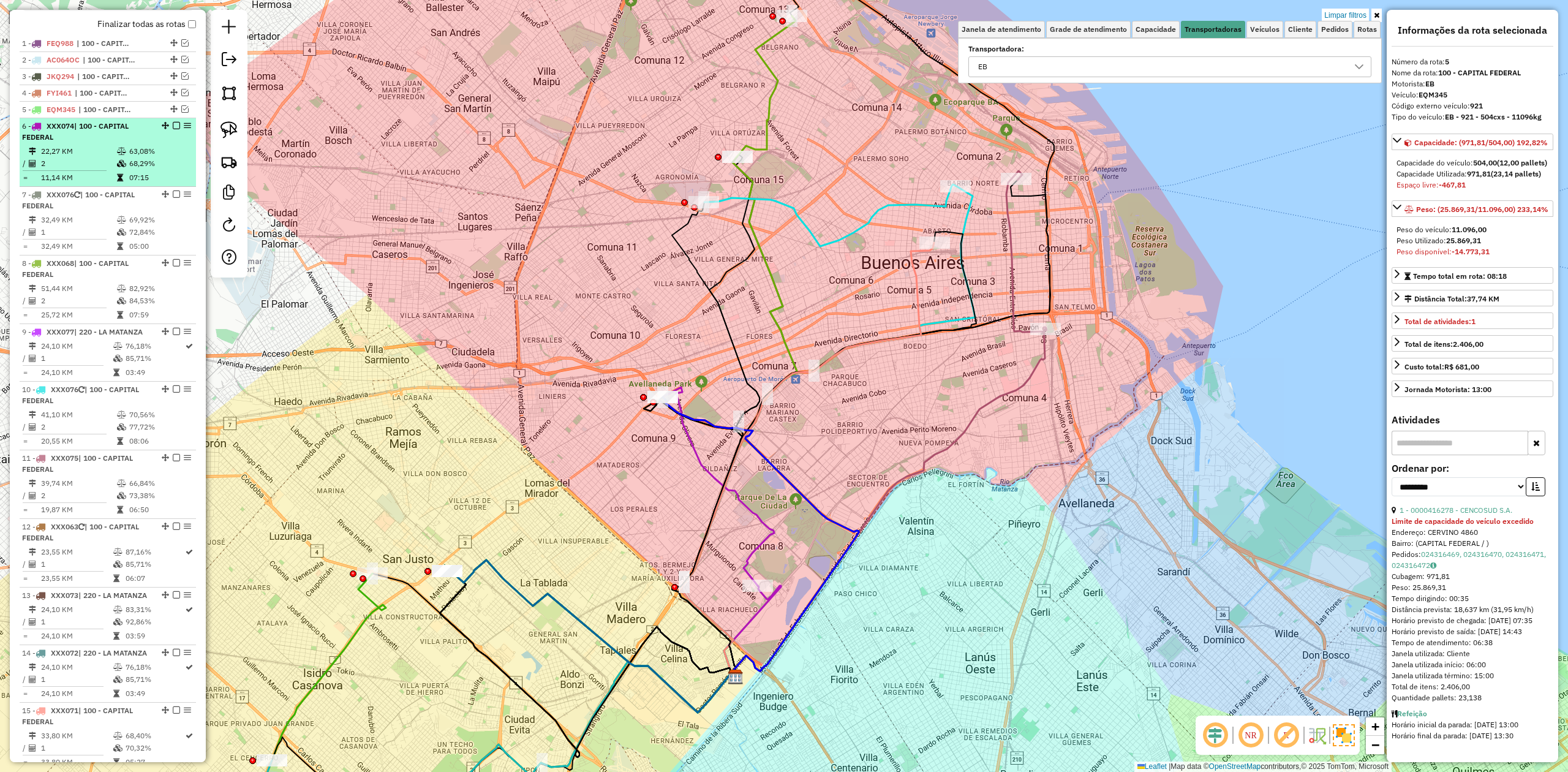
click at [109, 152] on td "22,27 KM" at bounding box center [78, 151] width 76 height 12
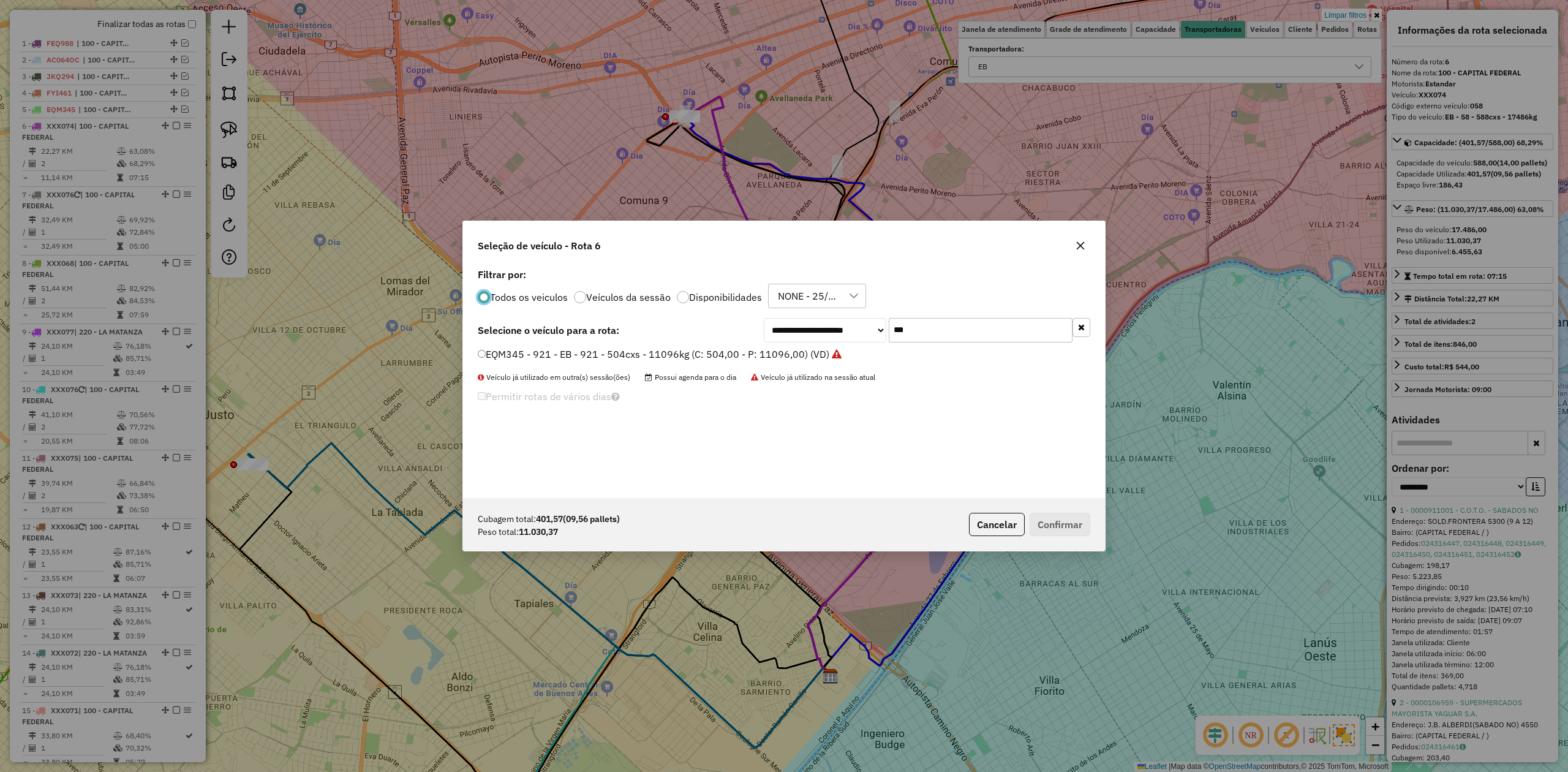
scroll to position [6, 3]
drag, startPoint x: 918, startPoint y: 331, endPoint x: 841, endPoint y: 312, distance: 79.3
click at [843, 312] on div "**********" at bounding box center [784, 382] width 642 height 233
type input "***"
click at [777, 358] on label "OCA239 - 357 - EB - 357 - 420cxs - 9552kg (C: 420,00 - P: 9552,00) (VD)" at bounding box center [647, 353] width 338 height 14
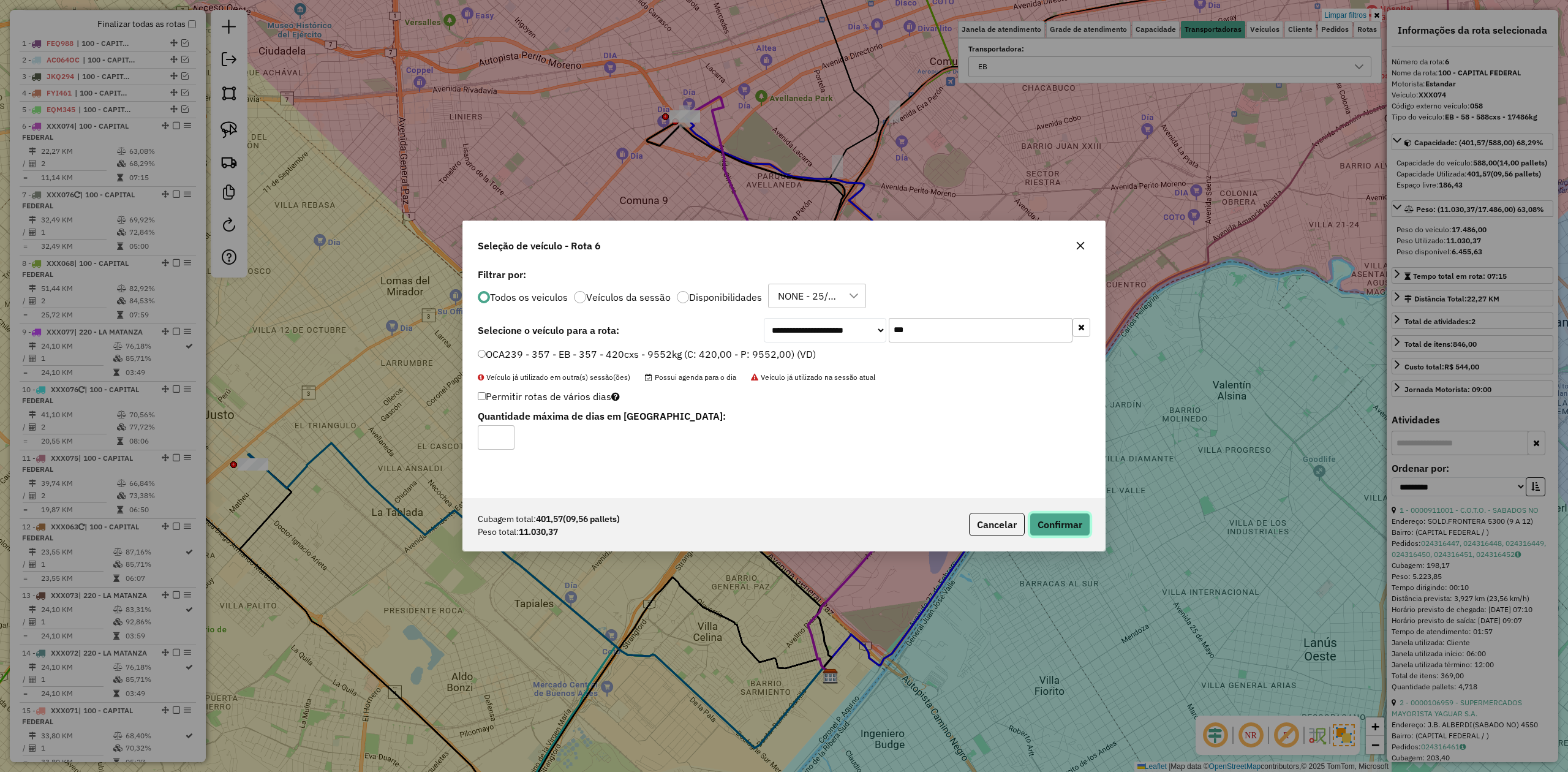
click at [1064, 529] on button "Confirmar" at bounding box center [1060, 525] width 60 height 23
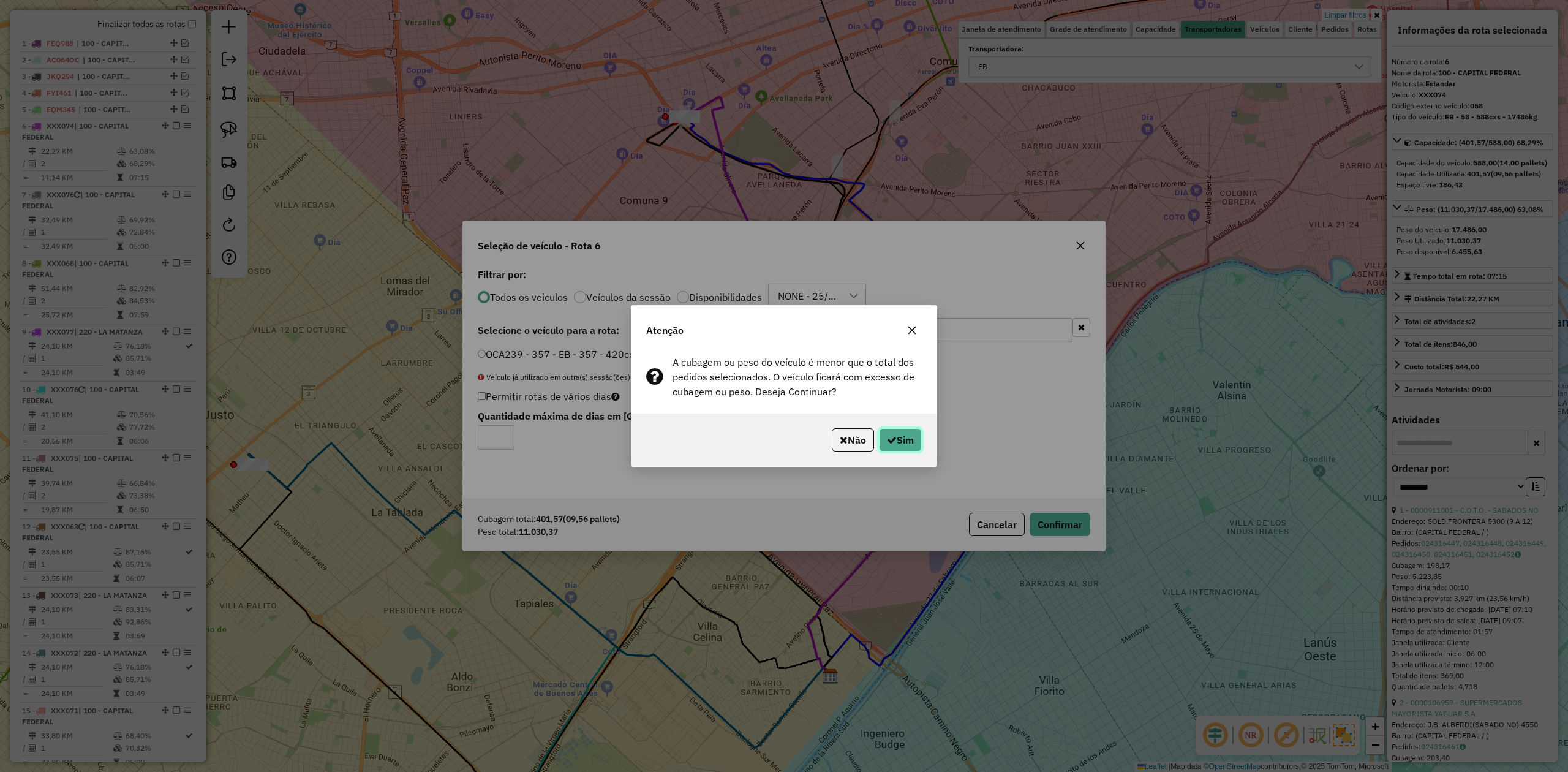
click at [899, 439] on button "Sim" at bounding box center [901, 440] width 43 height 23
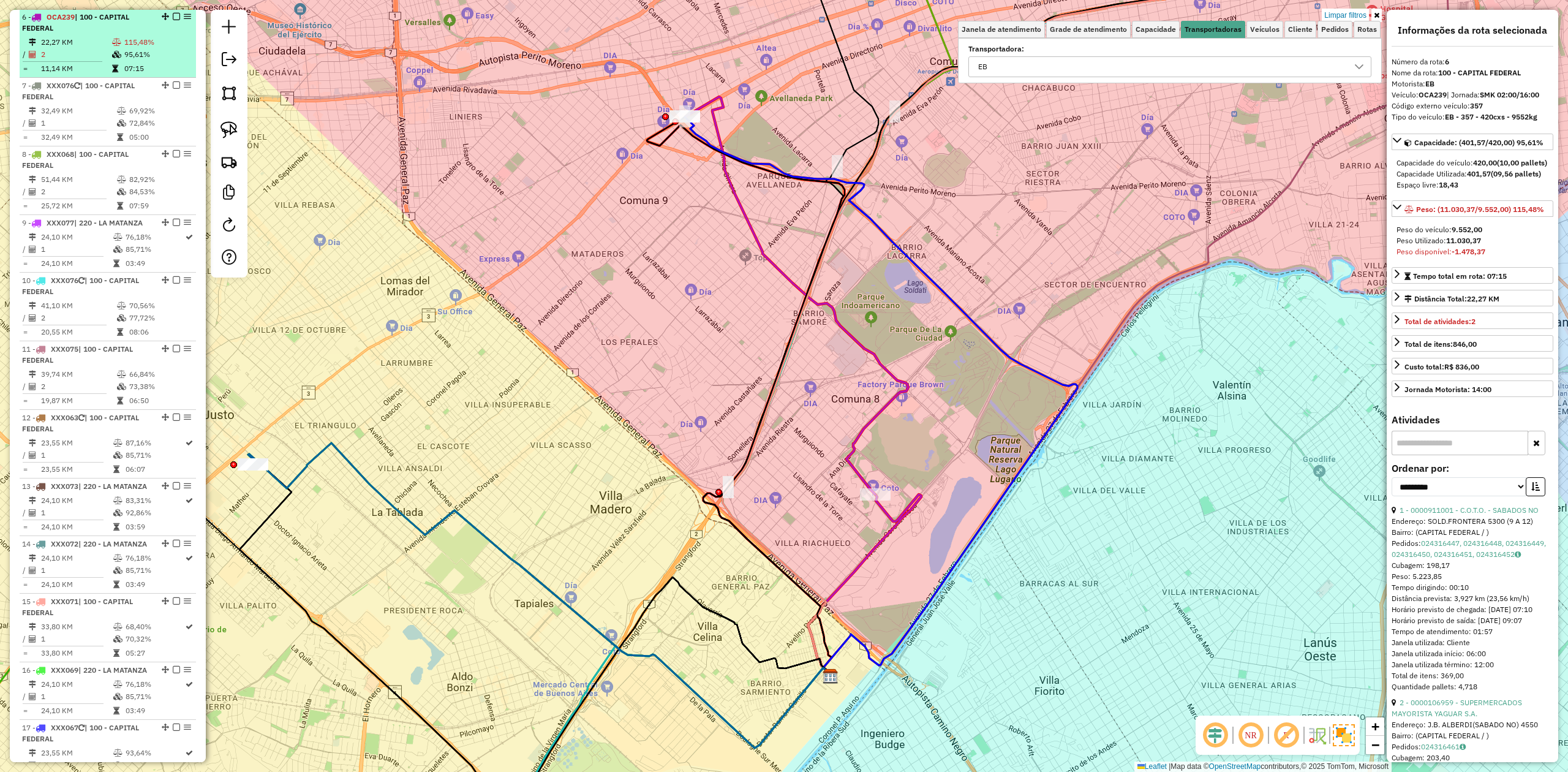
scroll to position [474, 0]
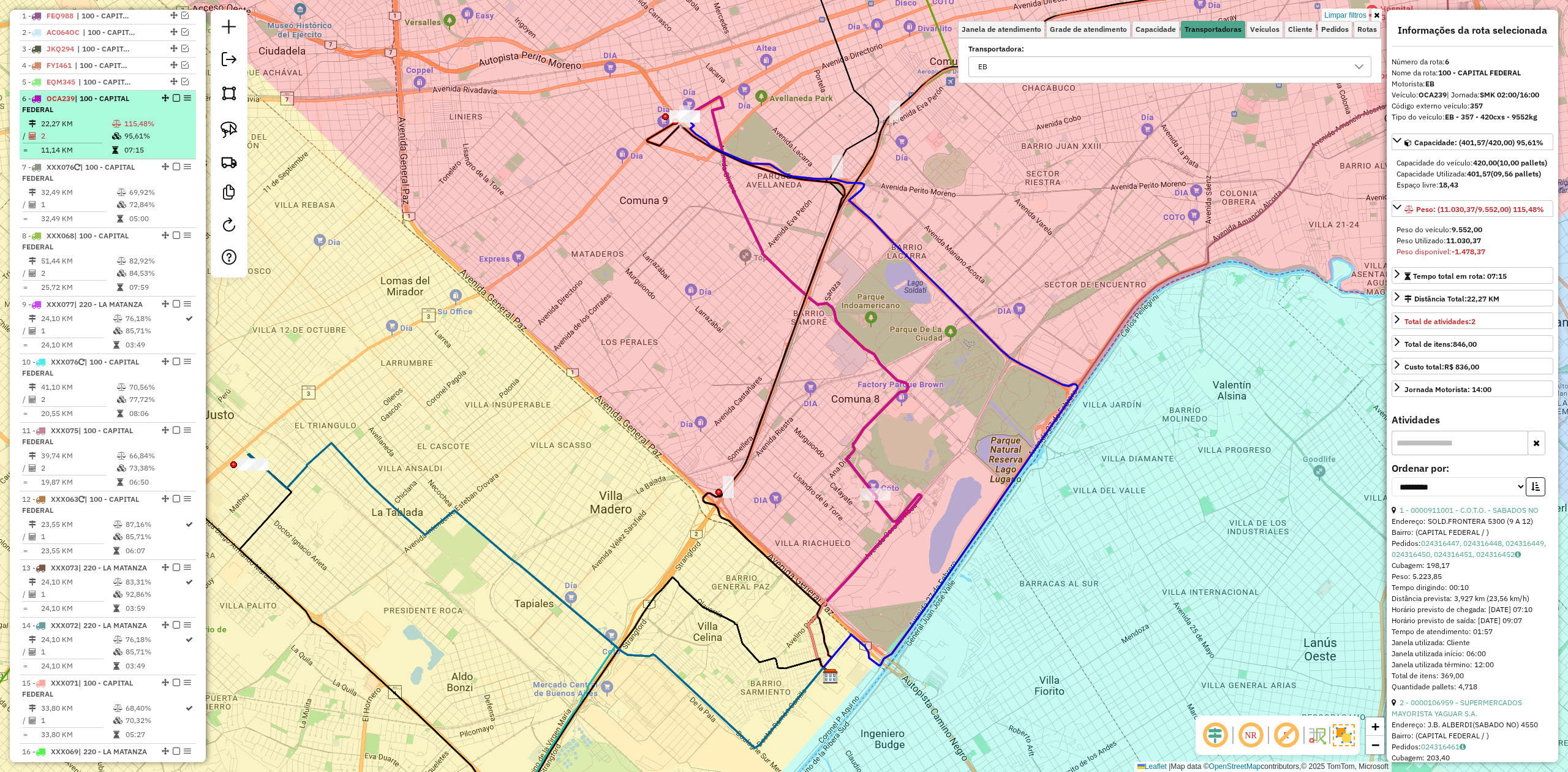
click at [173, 96] on em at bounding box center [176, 98] width 8 height 8
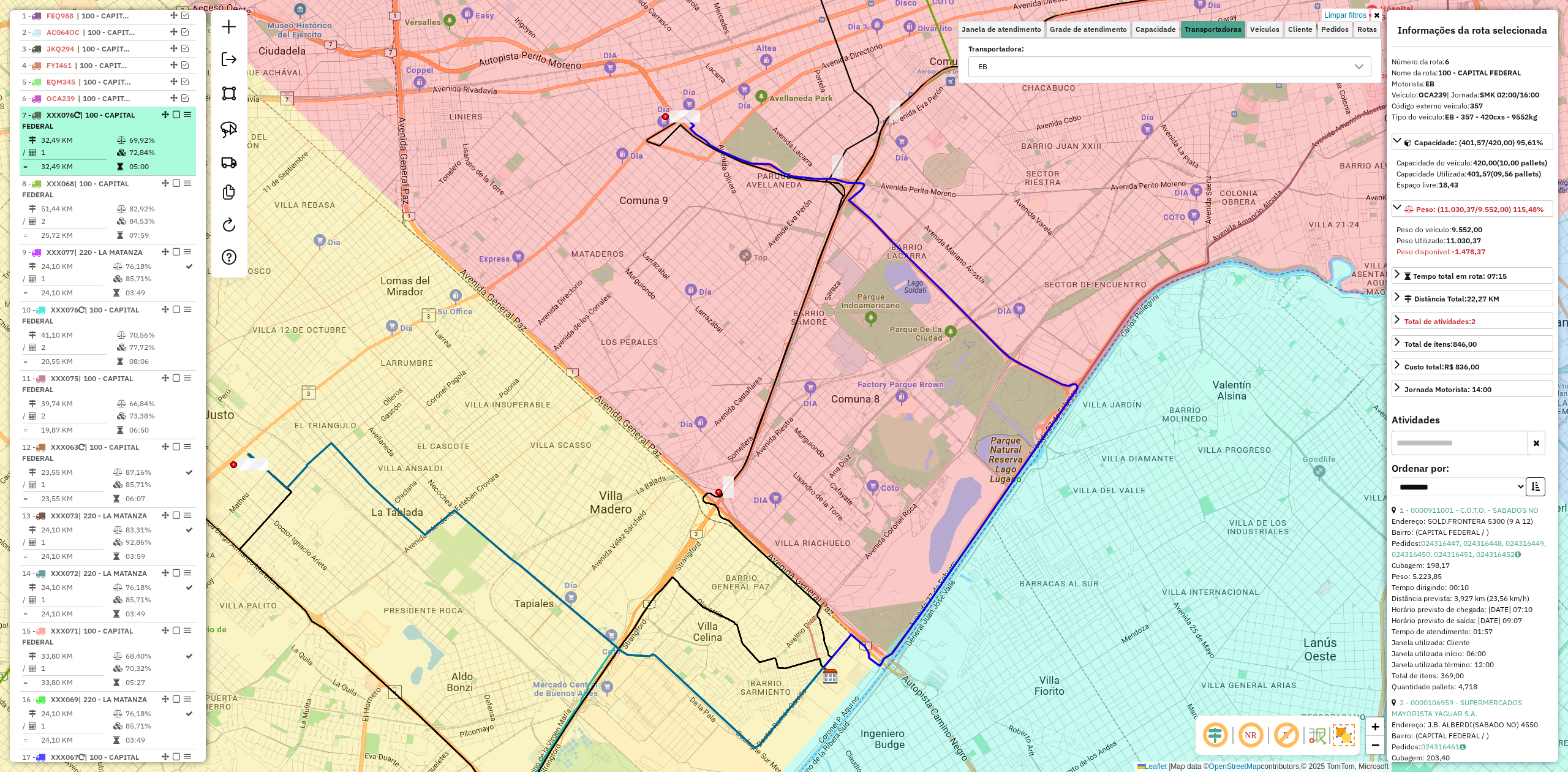
click at [83, 137] on td "32,49 KM" at bounding box center [78, 140] width 76 height 12
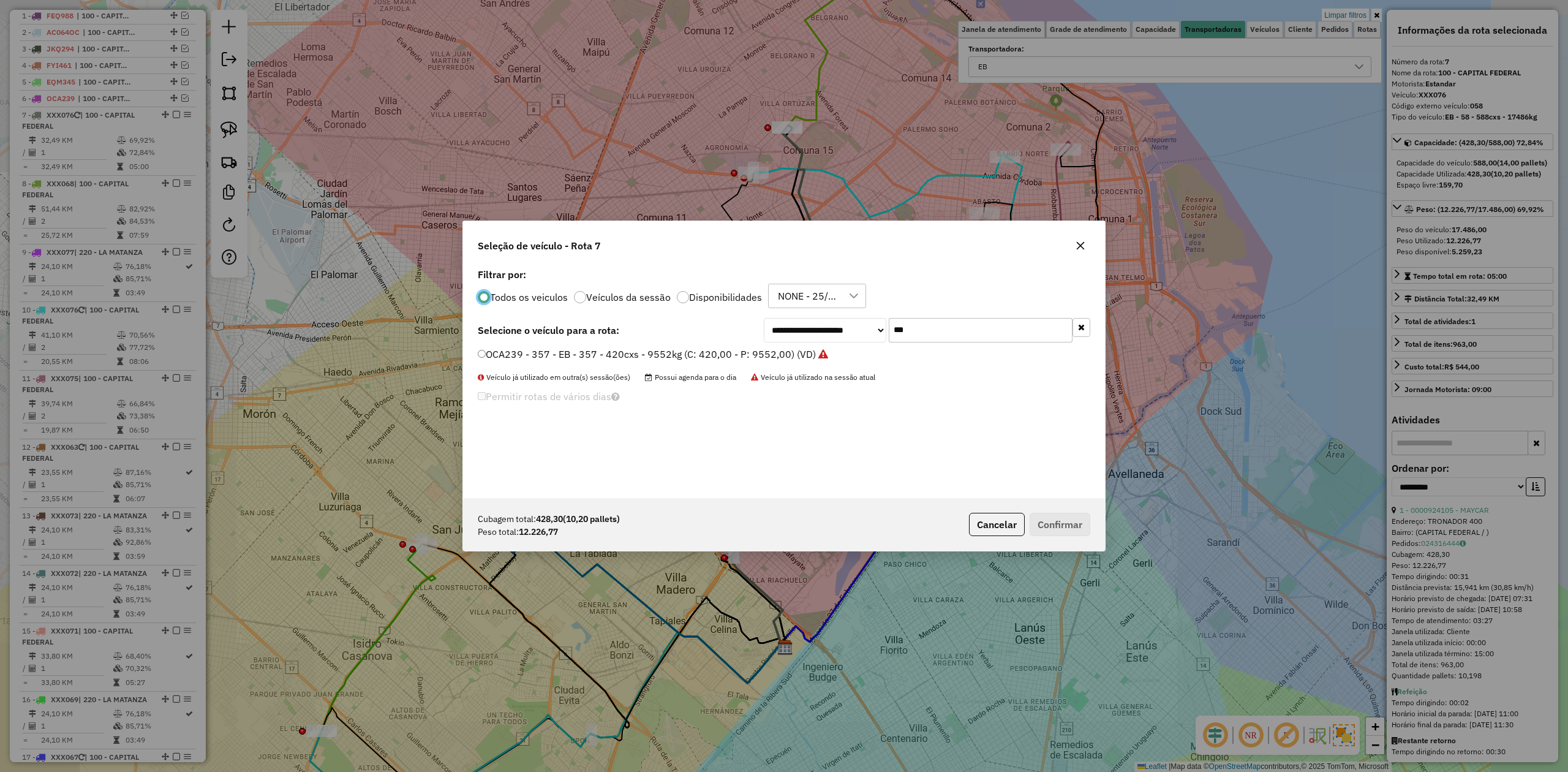
scroll to position [6, 3]
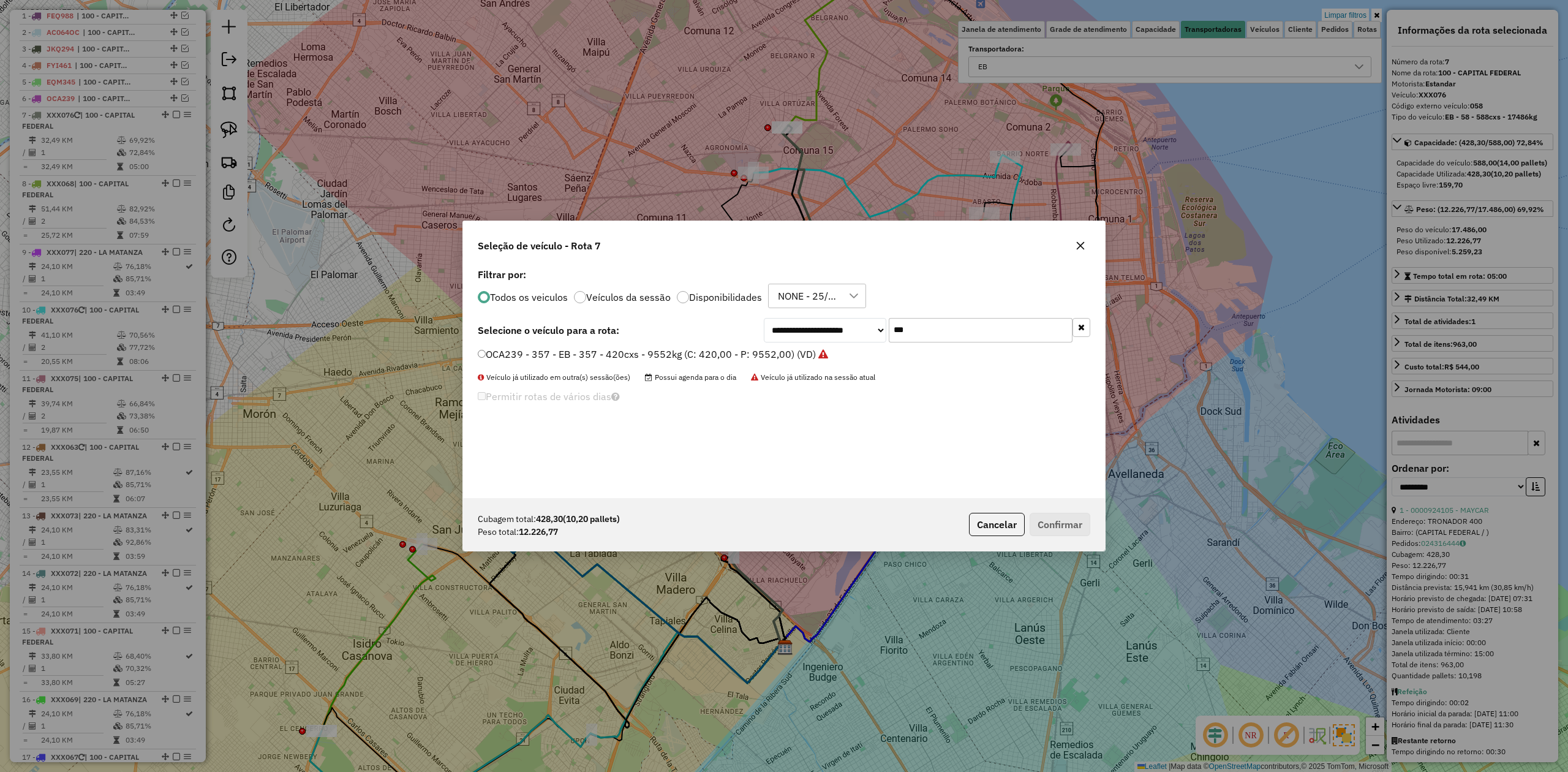
drag, startPoint x: 927, startPoint y: 331, endPoint x: 819, endPoint y: 311, distance: 109.8
click at [819, 310] on div "**********" at bounding box center [784, 382] width 642 height 233
type input "***"
click at [770, 371] on label "EHF750 - 077 - EB - 077 - 504Cx - 12868Kg (C: 504,00 - P: 12868,00) (VD)" at bounding box center [651, 368] width 346 height 14
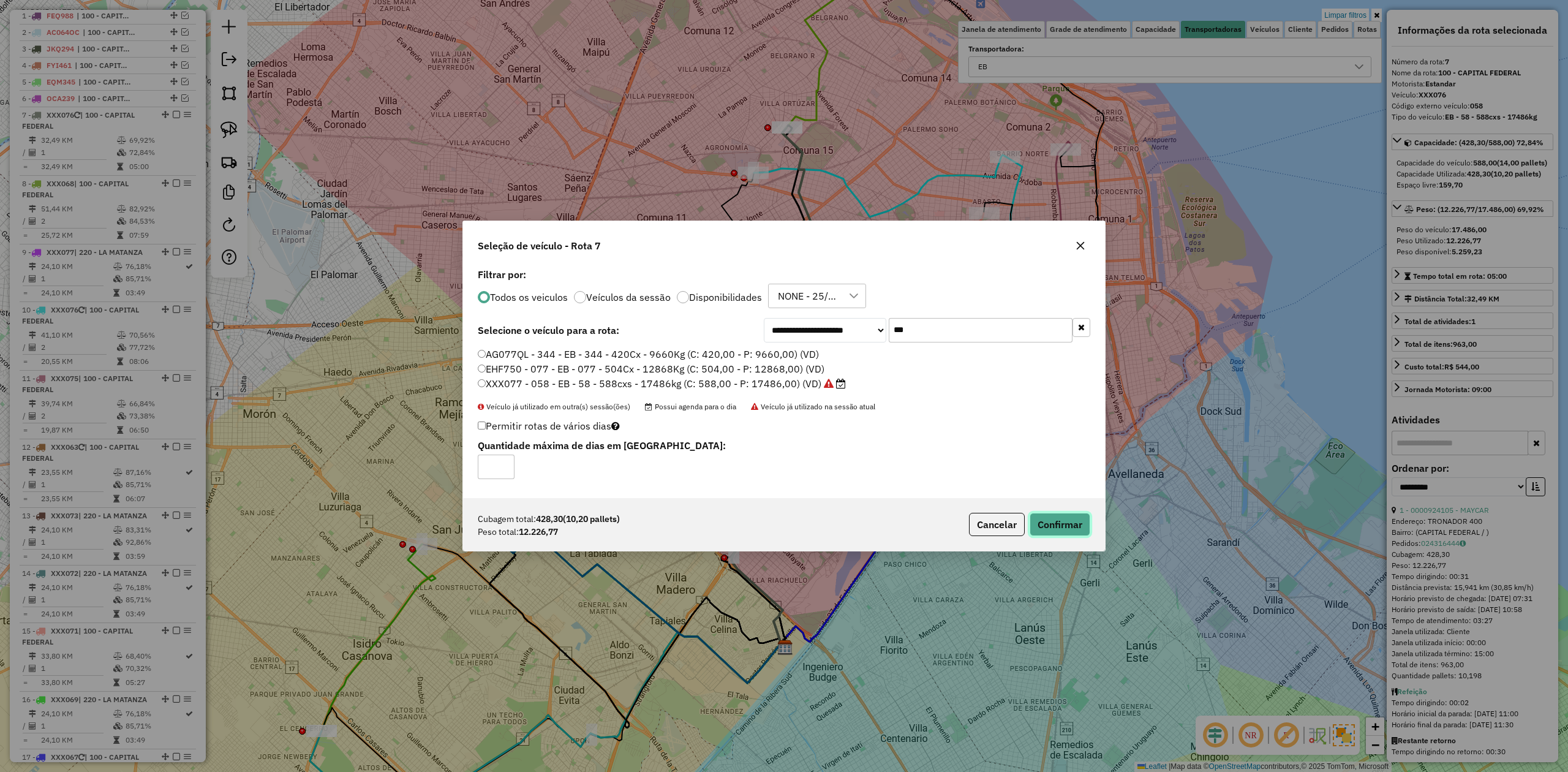
click at [1074, 536] on button "Confirmar" at bounding box center [1060, 525] width 60 height 23
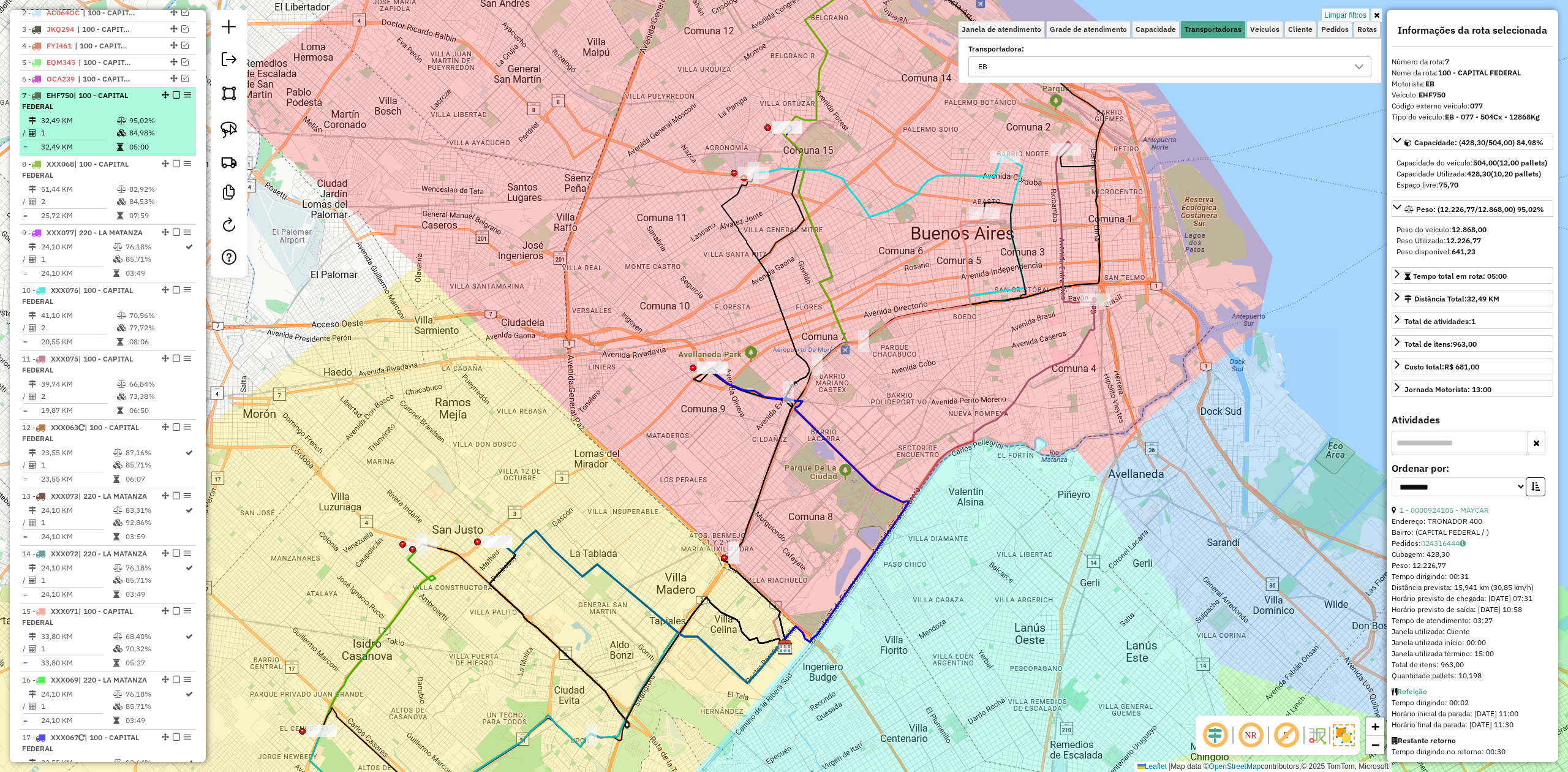
scroll to position [490, 0]
click at [152, 132] on td "84,98%" at bounding box center [159, 136] width 62 height 12
click at [173, 99] on em at bounding box center [176, 98] width 8 height 8
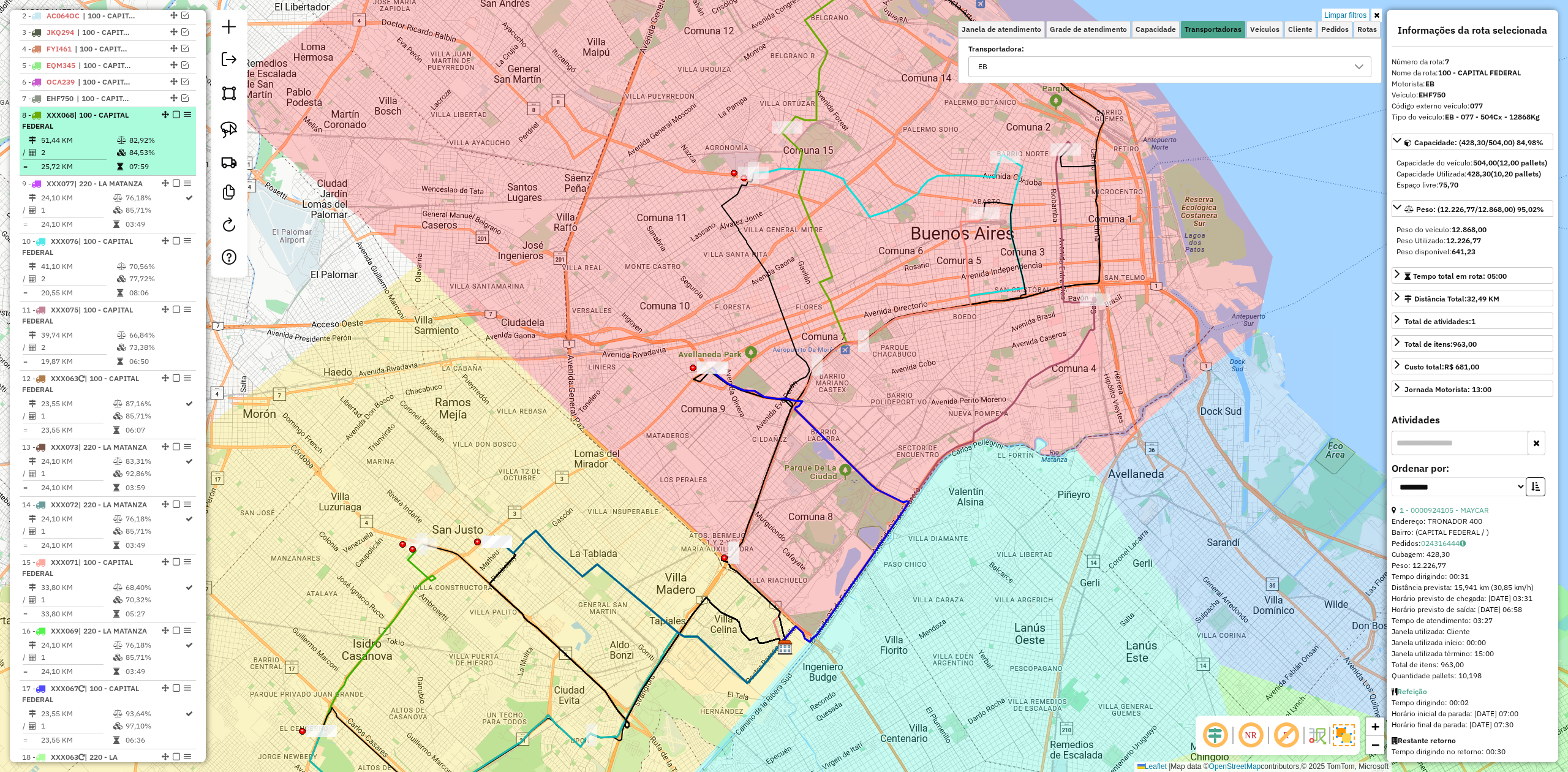
click at [106, 140] on td "51,44 KM" at bounding box center [78, 140] width 76 height 12
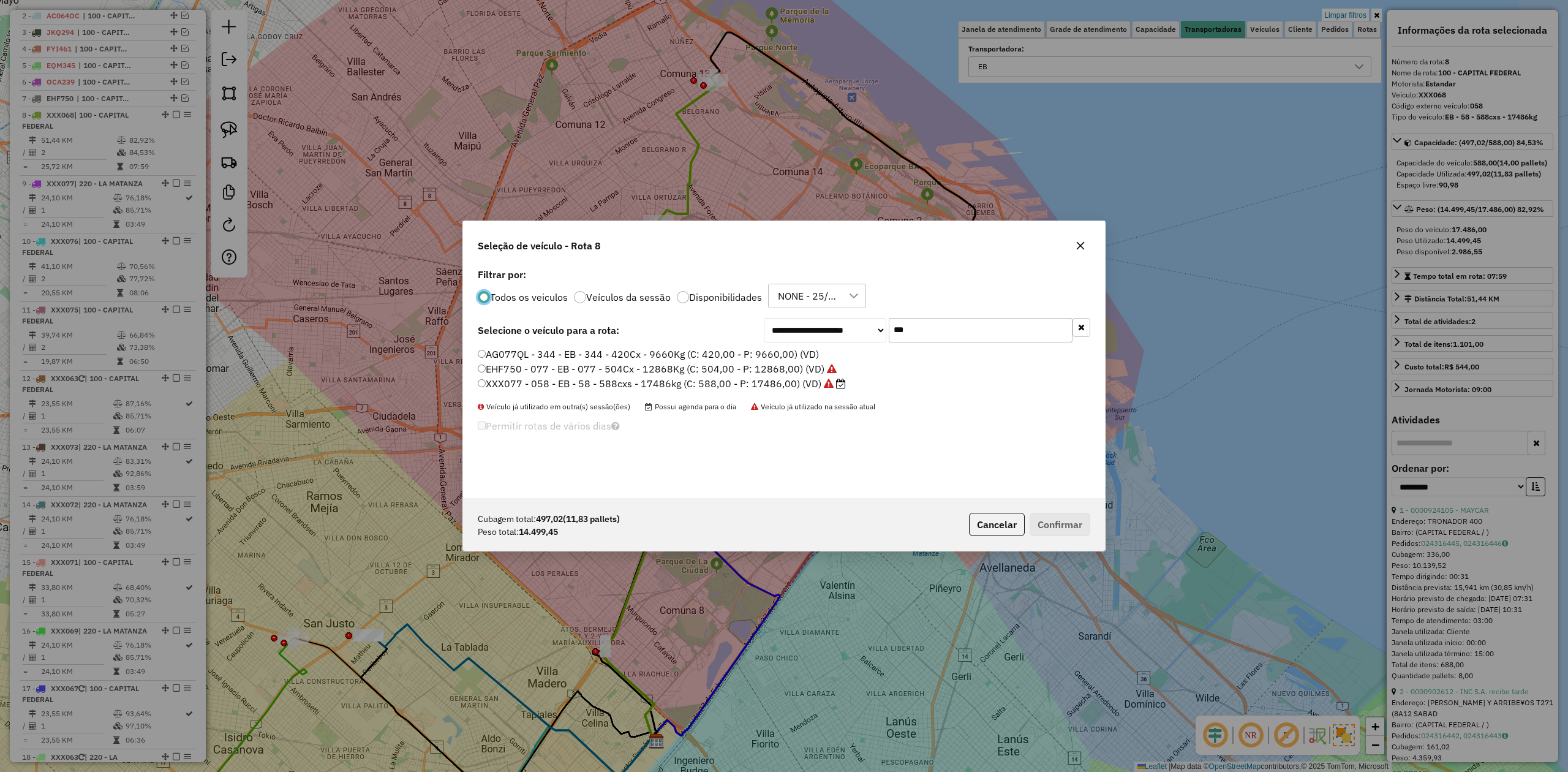
scroll to position [6, 3]
drag, startPoint x: 936, startPoint y: 324, endPoint x: 788, endPoint y: 322, distance: 148.0
click at [788, 322] on div "**********" at bounding box center [927, 330] width 327 height 25
type input "***"
click at [804, 351] on label "FYI460 - 307 - EB - 307 - 588cxs - 12630kg (C: 588,00 - P: 12630,00) (VD)" at bounding box center [650, 353] width 346 height 14
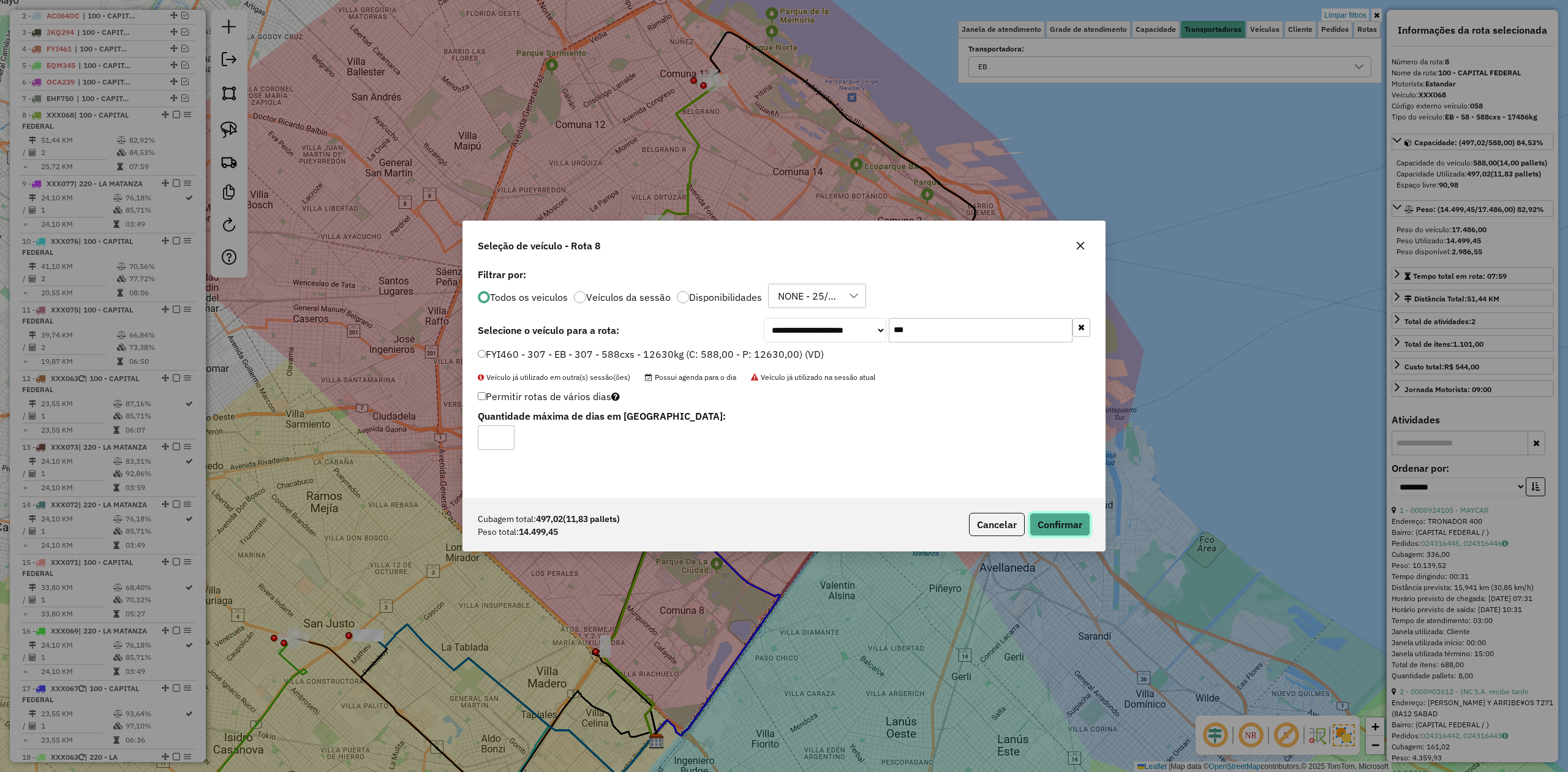
click at [1057, 523] on button "Confirmar" at bounding box center [1060, 525] width 60 height 23
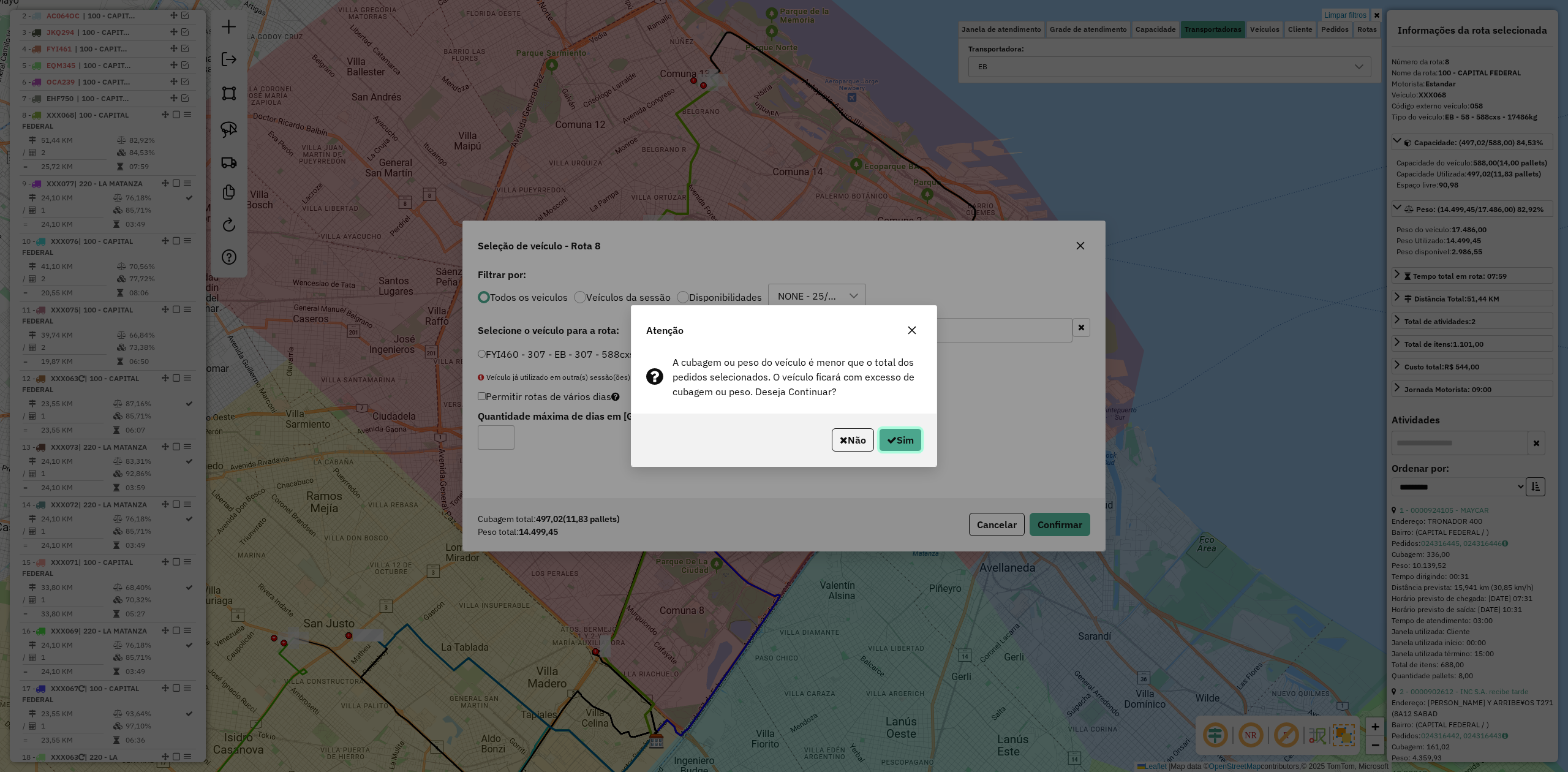
click at [903, 439] on button "Sim" at bounding box center [901, 440] width 43 height 23
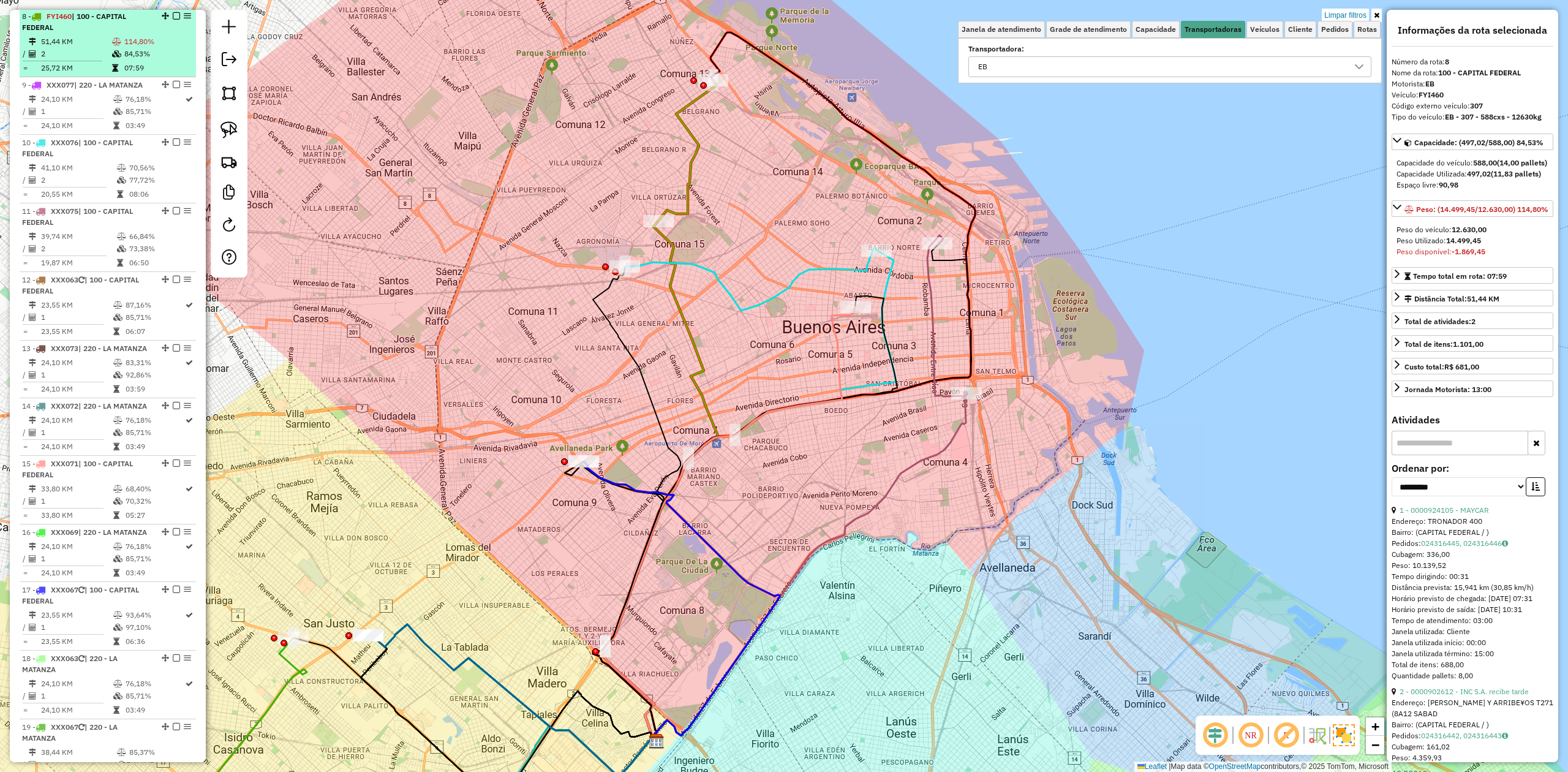
scroll to position [507, 0]
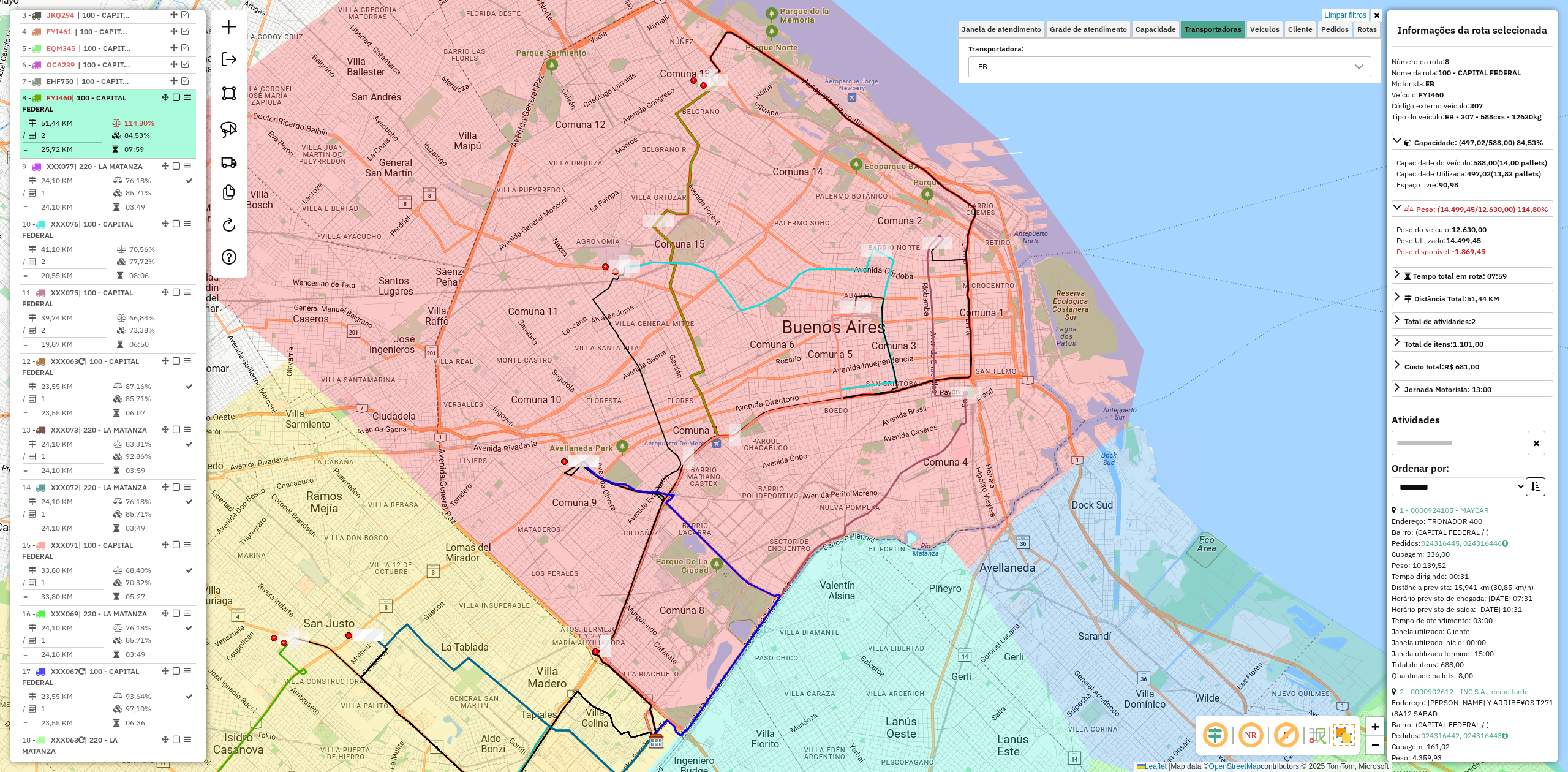
click at [157, 138] on td "84,53%" at bounding box center [157, 135] width 67 height 12
click at [173, 97] on em at bounding box center [176, 97] width 8 height 8
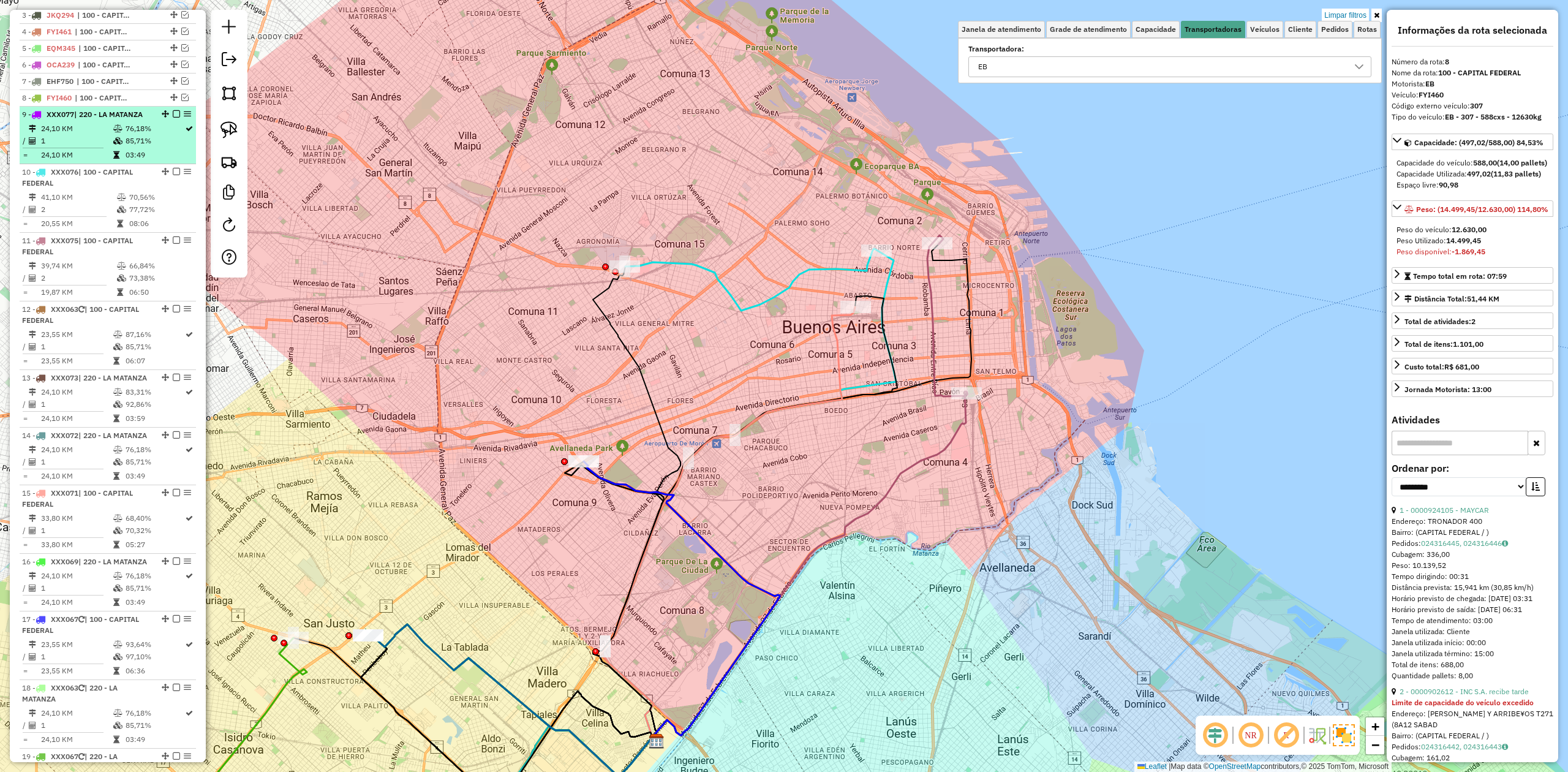
click at [125, 148] on table "24,10 KM 76,18% / 1 85,71% = 24,10 KM 03:49" at bounding box center [108, 142] width 172 height 38
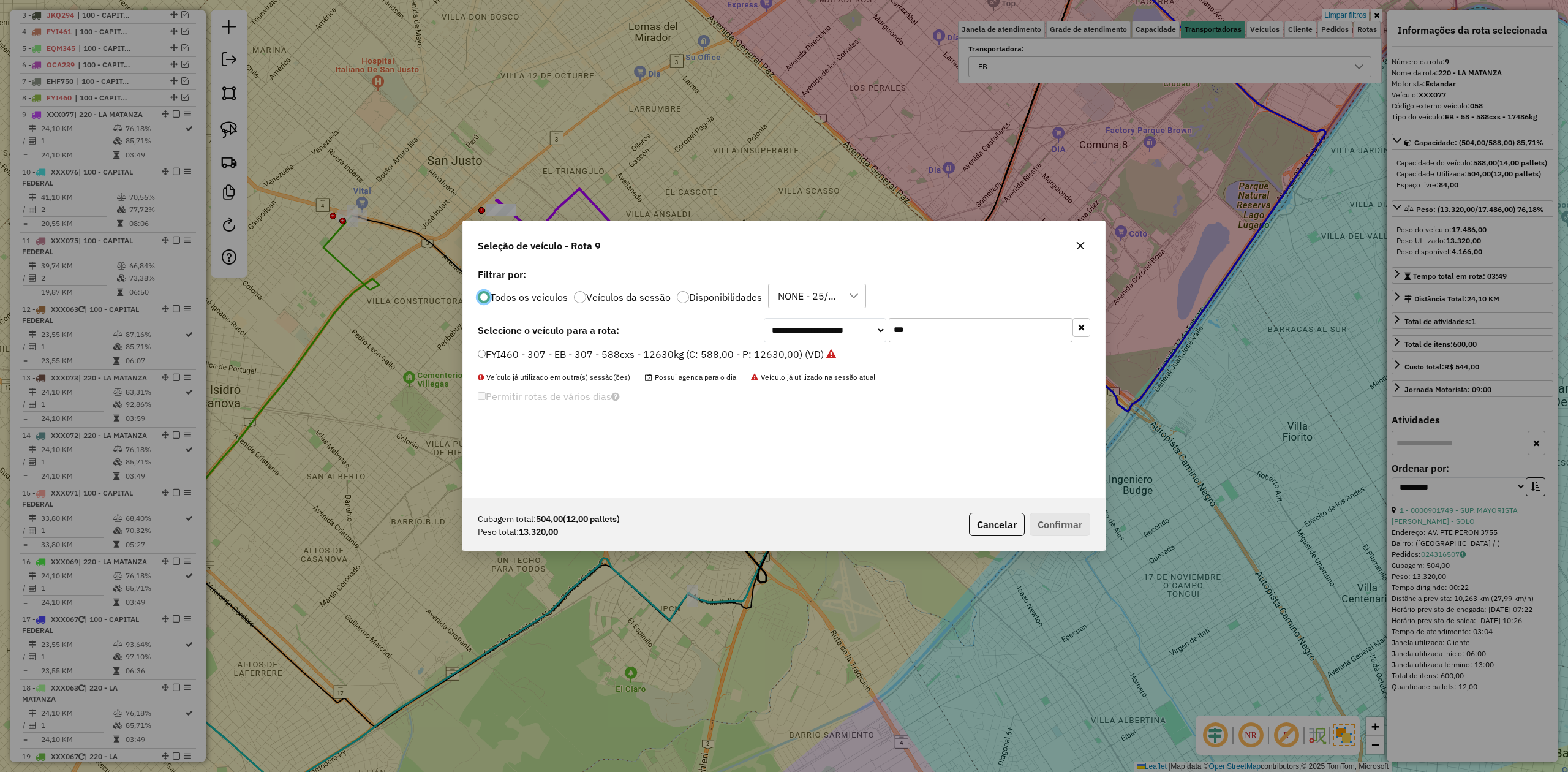
scroll to position [6, 3]
drag, startPoint x: 971, startPoint y: 327, endPoint x: 826, endPoint y: 329, distance: 145.0
click at [826, 329] on div "**********" at bounding box center [927, 330] width 327 height 25
type input "***"
drag, startPoint x: 726, startPoint y: 354, endPoint x: 773, endPoint y: 386, distance: 56.9
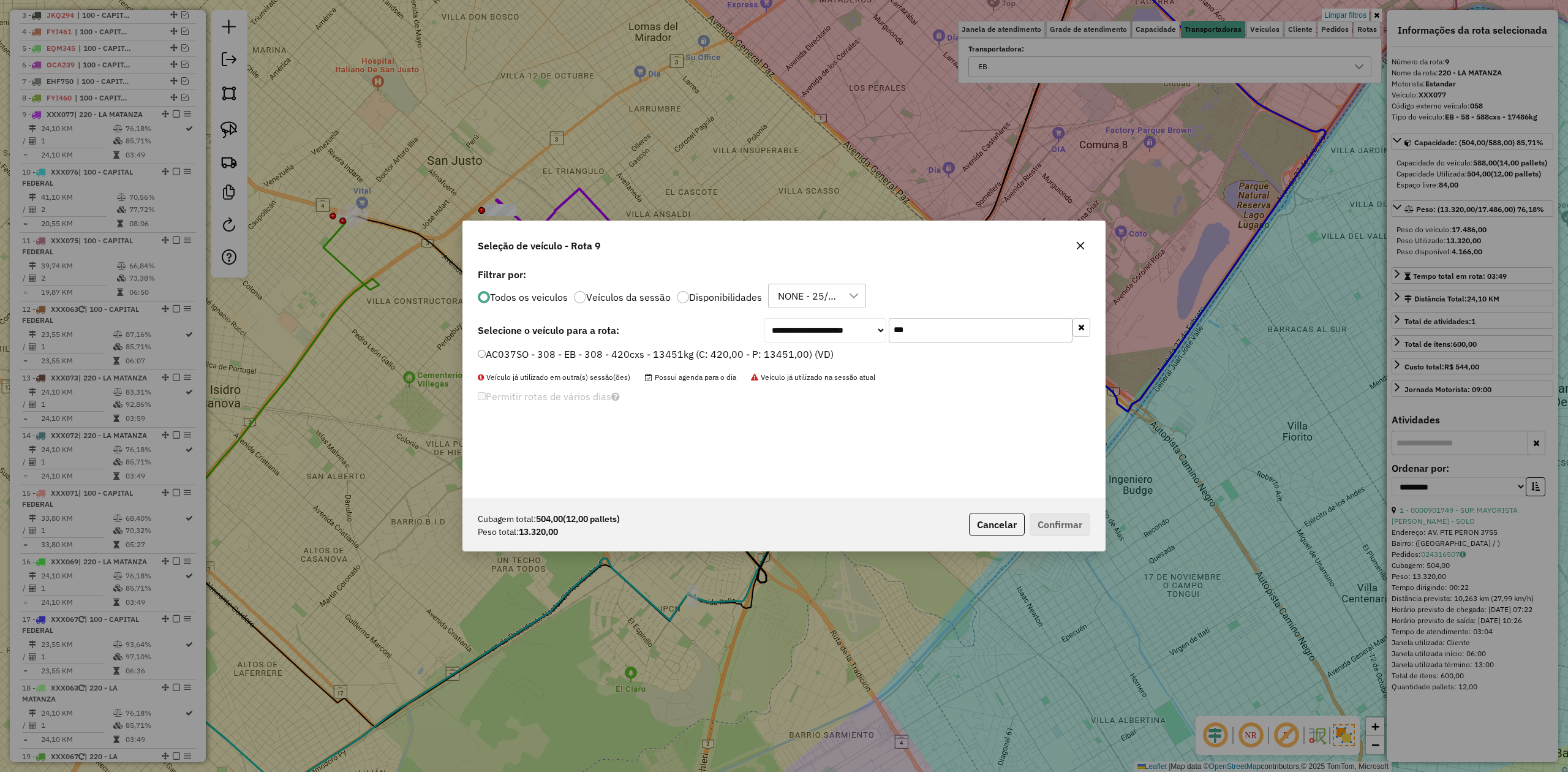
click at [726, 354] on label "AC037SO - 308 - EB - 308 - 420cxs - 13451kg (C: 420,00 - P: 13451,00) (VD)" at bounding box center [656, 353] width 356 height 14
click at [1079, 529] on button "Confirmar" at bounding box center [1060, 525] width 60 height 23
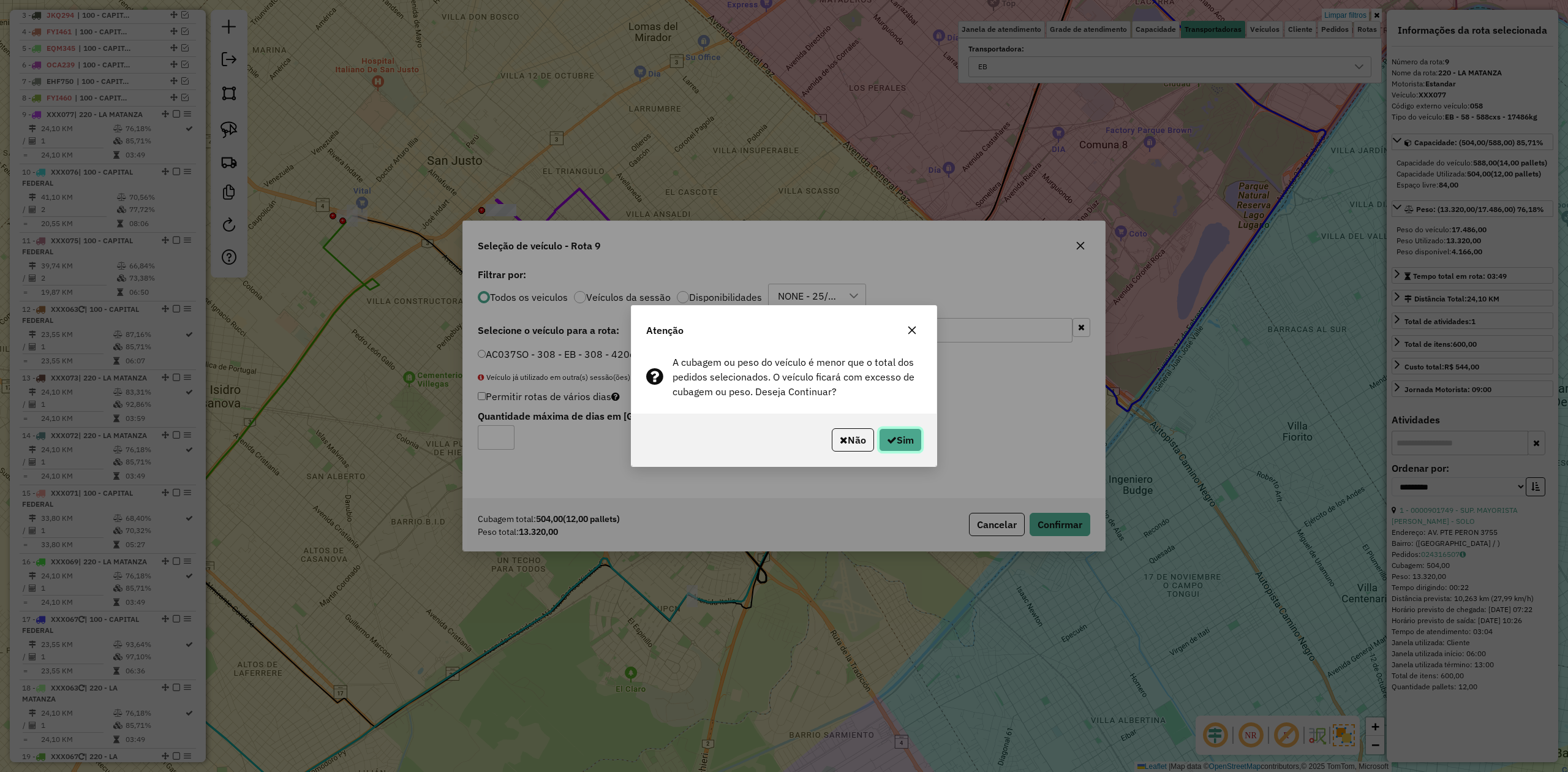
click at [900, 443] on button "Sim" at bounding box center [901, 440] width 43 height 23
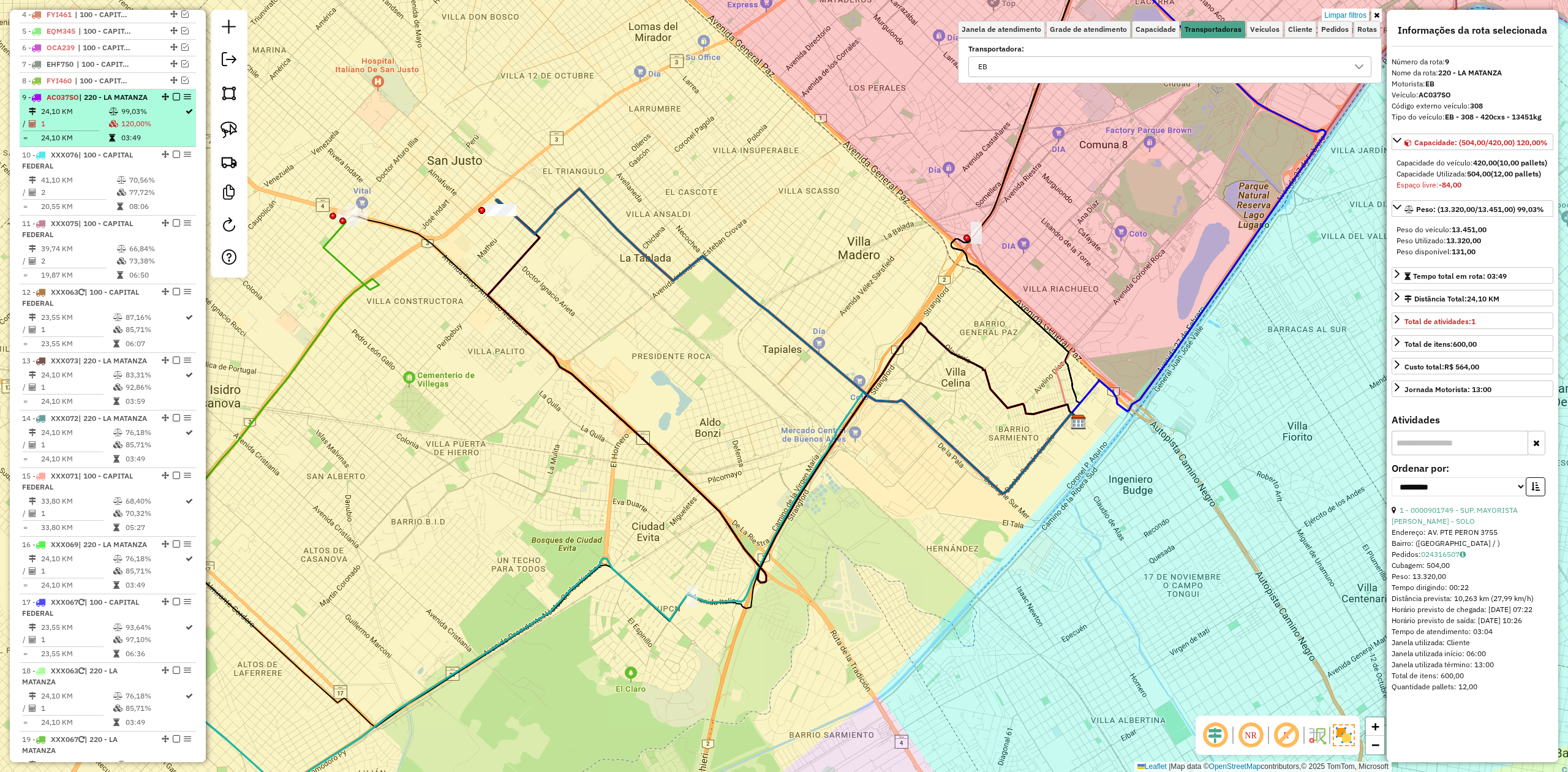
scroll to position [523, 0]
click at [141, 131] on td "120,00%" at bounding box center [153, 125] width 64 height 12
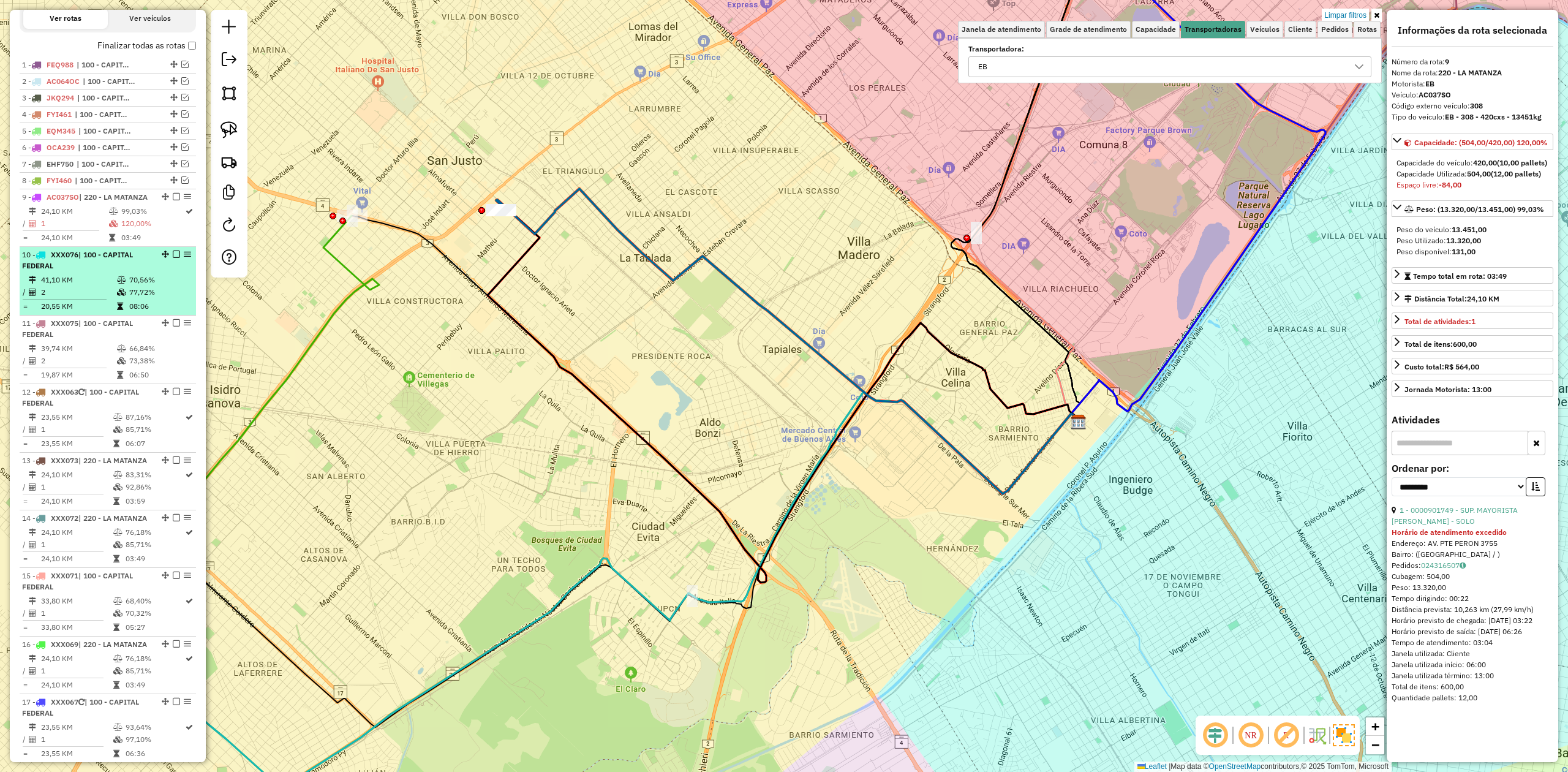
scroll to position [420, 0]
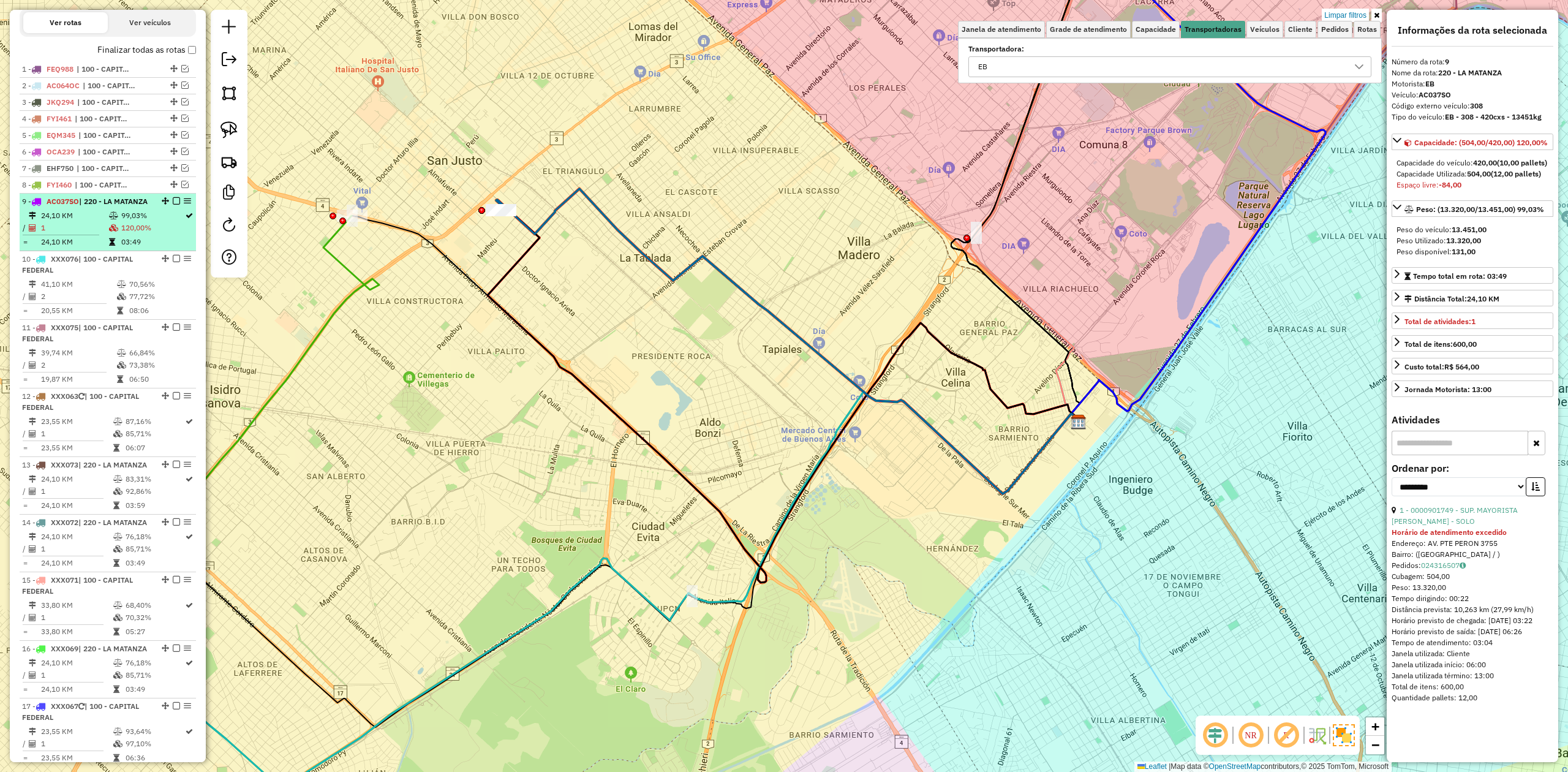
click at [124, 222] on td "99,03%" at bounding box center [153, 216] width 64 height 12
click at [175, 200] on em at bounding box center [176, 201] width 8 height 8
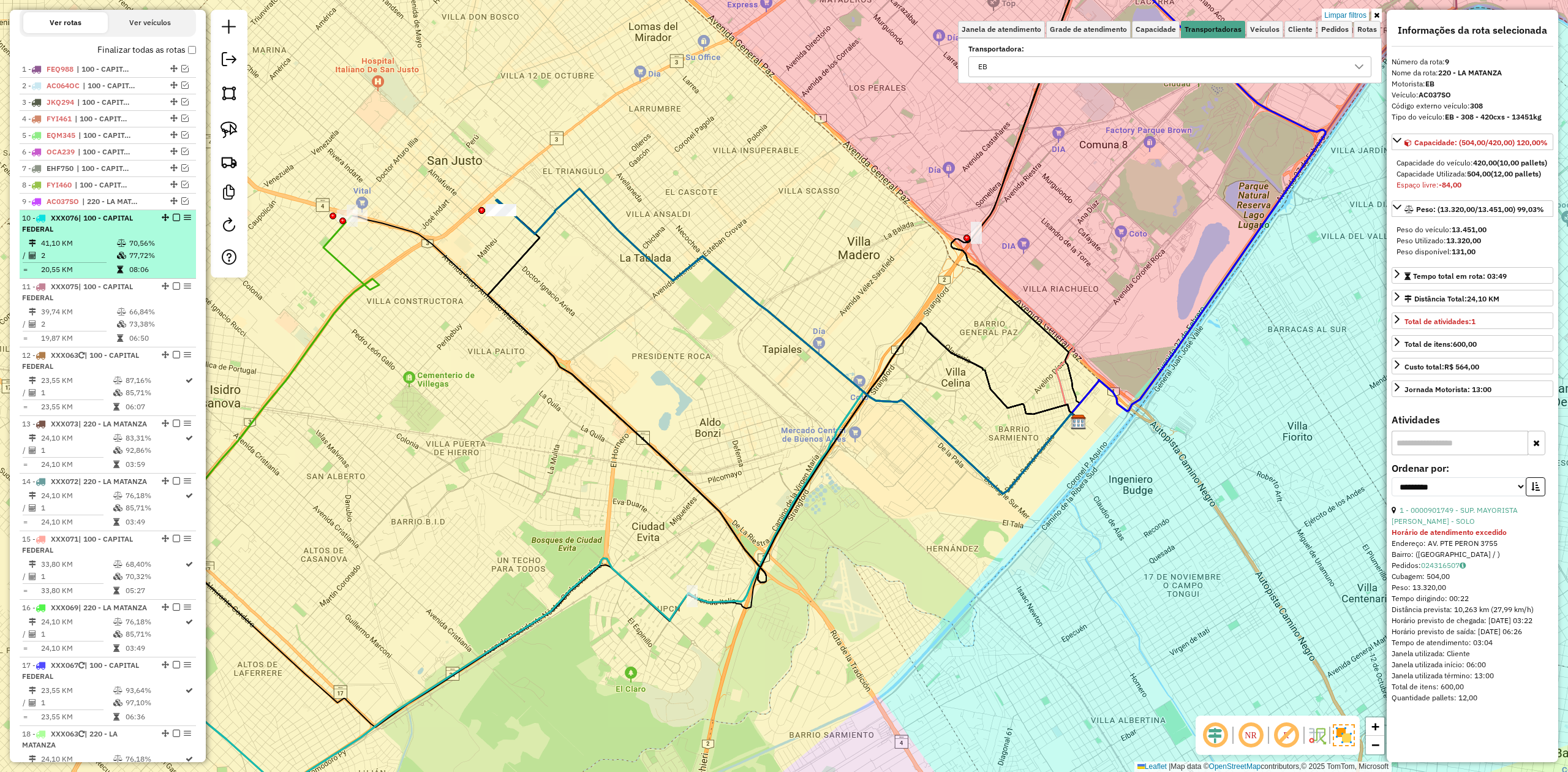
click at [103, 248] on td "41,10 KM" at bounding box center [78, 243] width 76 height 12
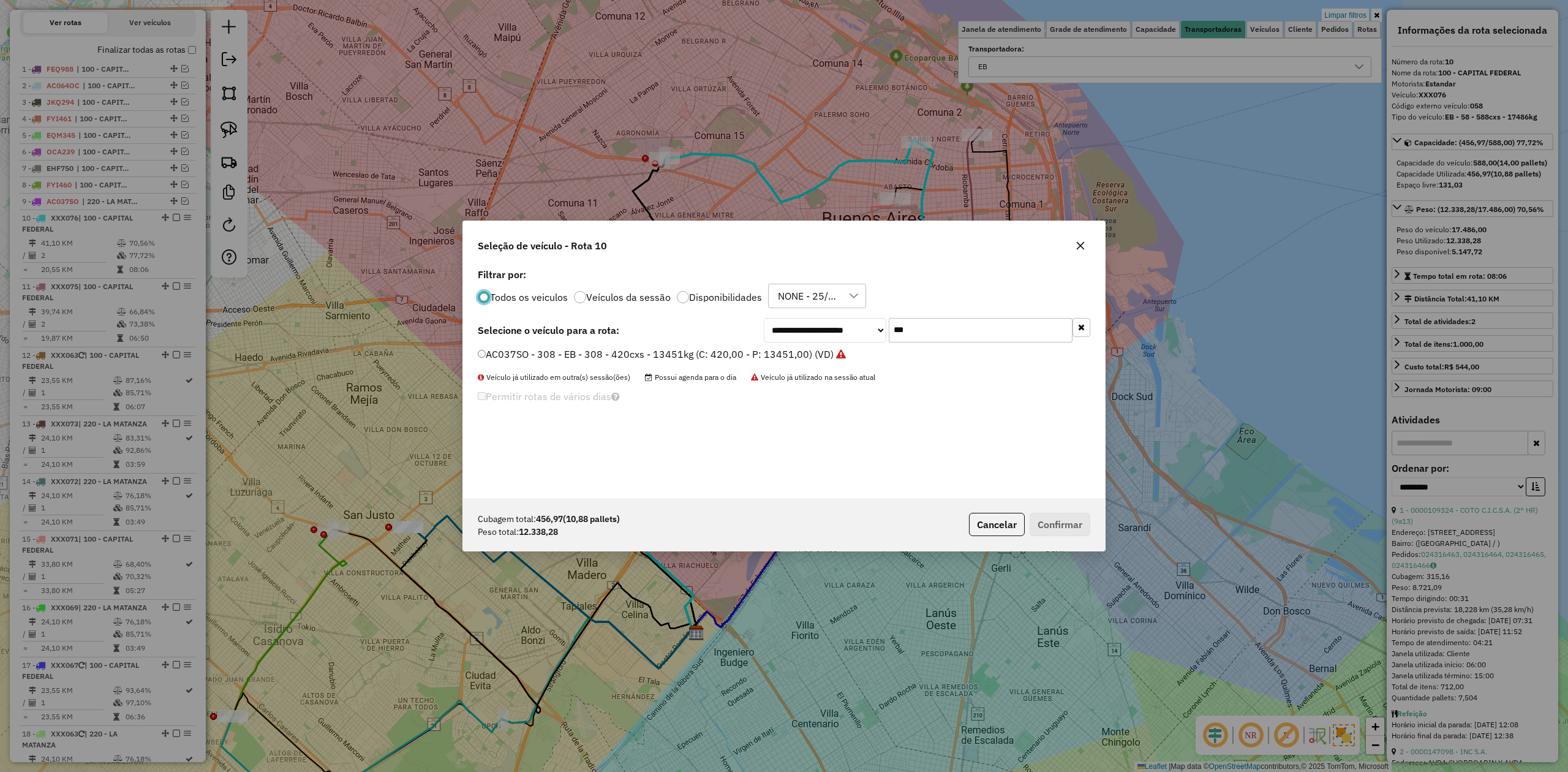
scroll to position [6, 3]
drag, startPoint x: 935, startPoint y: 329, endPoint x: 790, endPoint y: 316, distance: 145.6
click at [791, 316] on div "**********" at bounding box center [784, 382] width 642 height 233
type input "***"
click at [791, 368] on label "FKT925 - 303 - EB - 303 - 504Cx - 11110Kg (C: 504,00 - P: 11110,00) (VD)" at bounding box center [650, 368] width 346 height 14
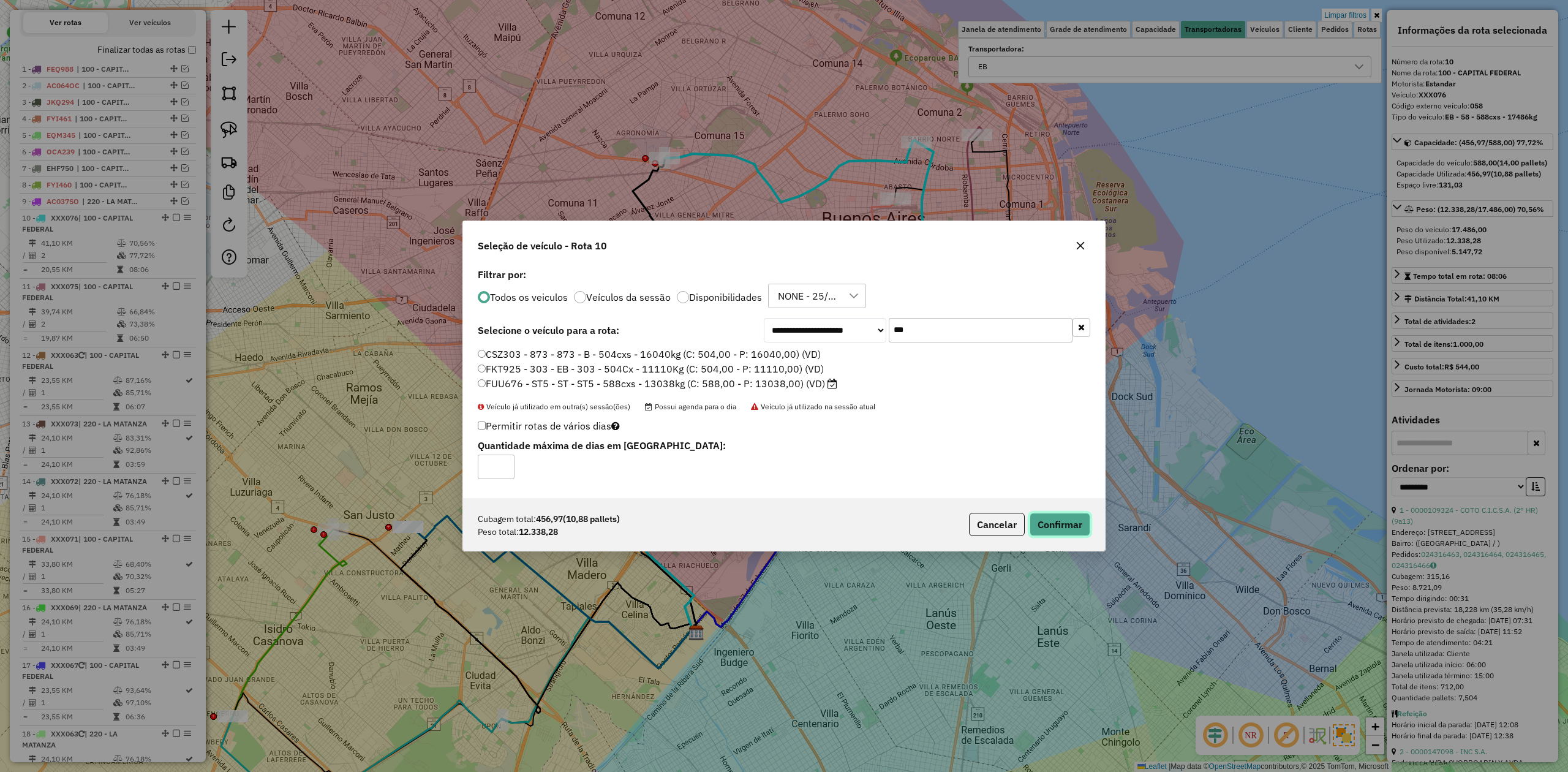
click at [1079, 528] on button "Confirmar" at bounding box center [1060, 525] width 60 height 23
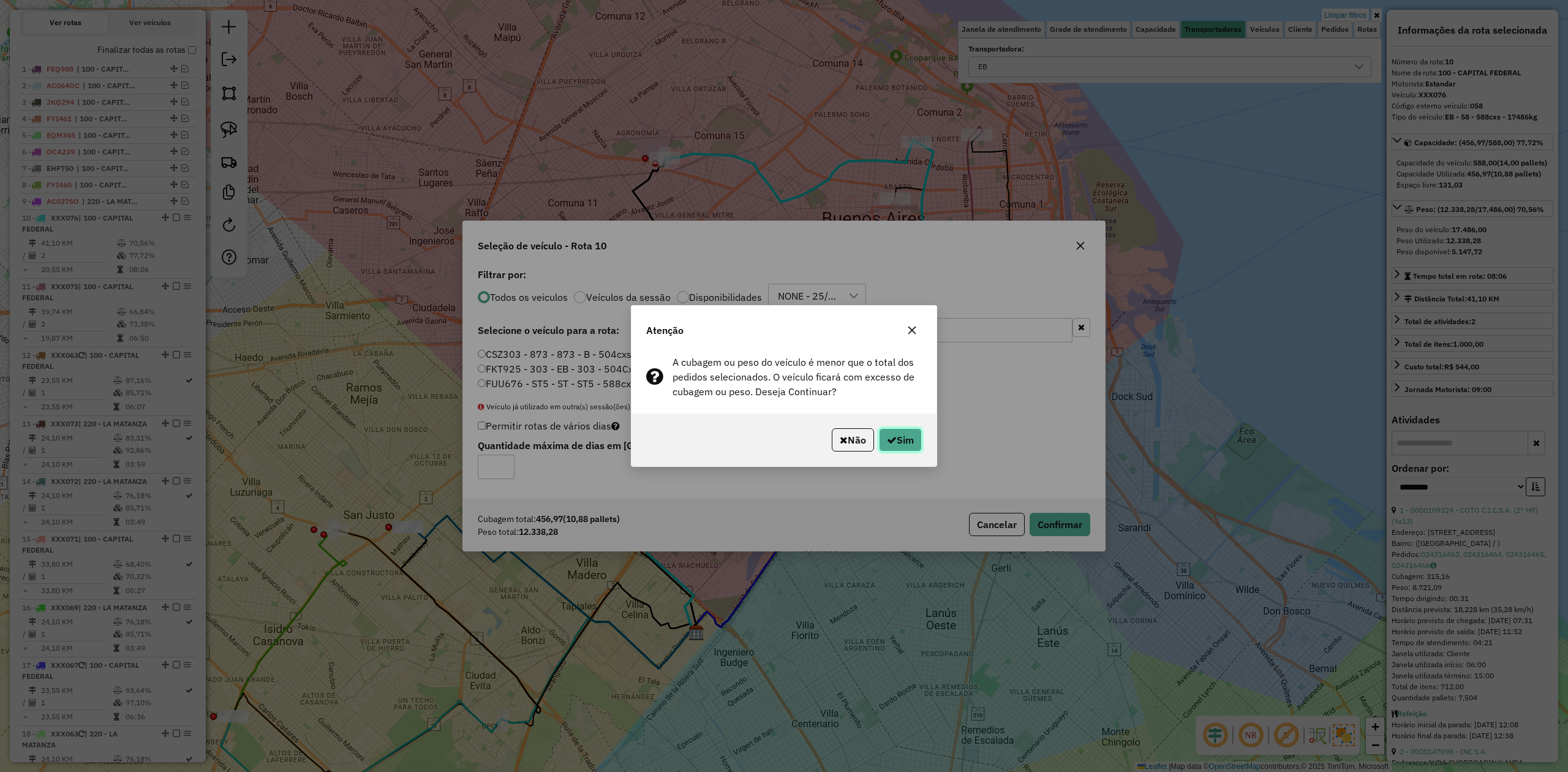
click at [905, 437] on button "Sim" at bounding box center [901, 440] width 43 height 23
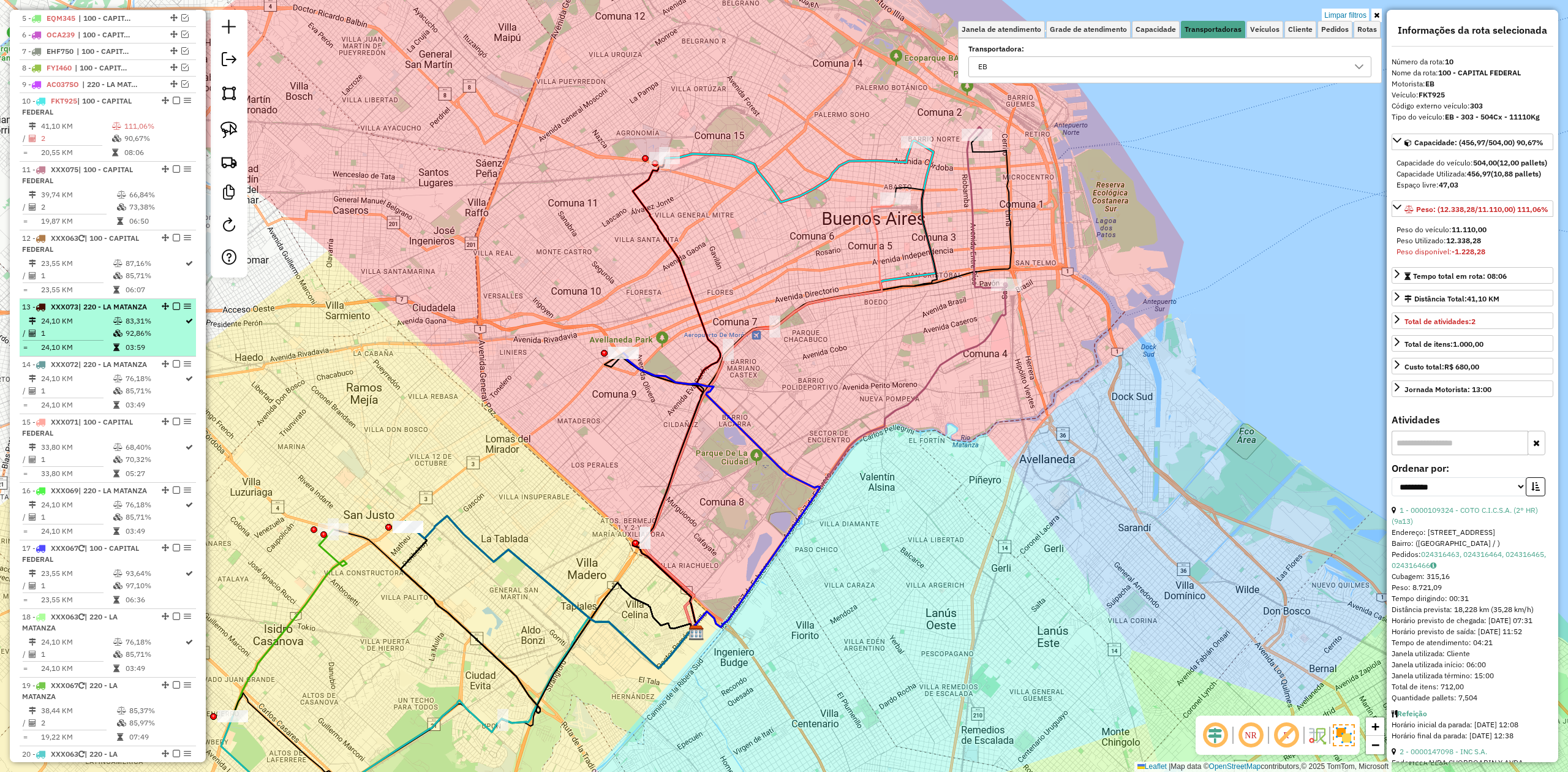
scroll to position [459, 0]
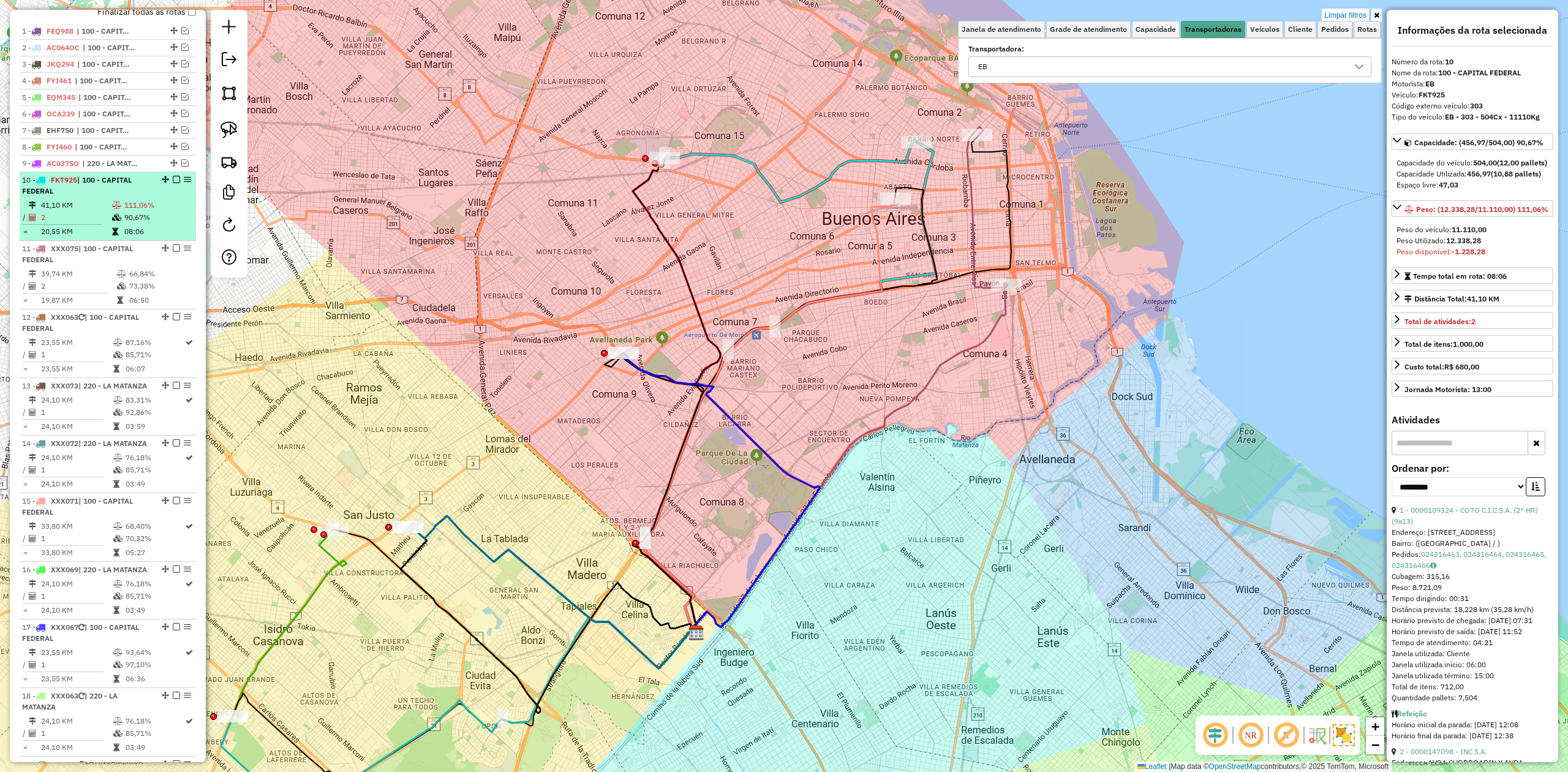
click at [166, 206] on td "111,06%" at bounding box center [157, 206] width 67 height 12
click at [173, 181] on em at bounding box center [176, 179] width 8 height 8
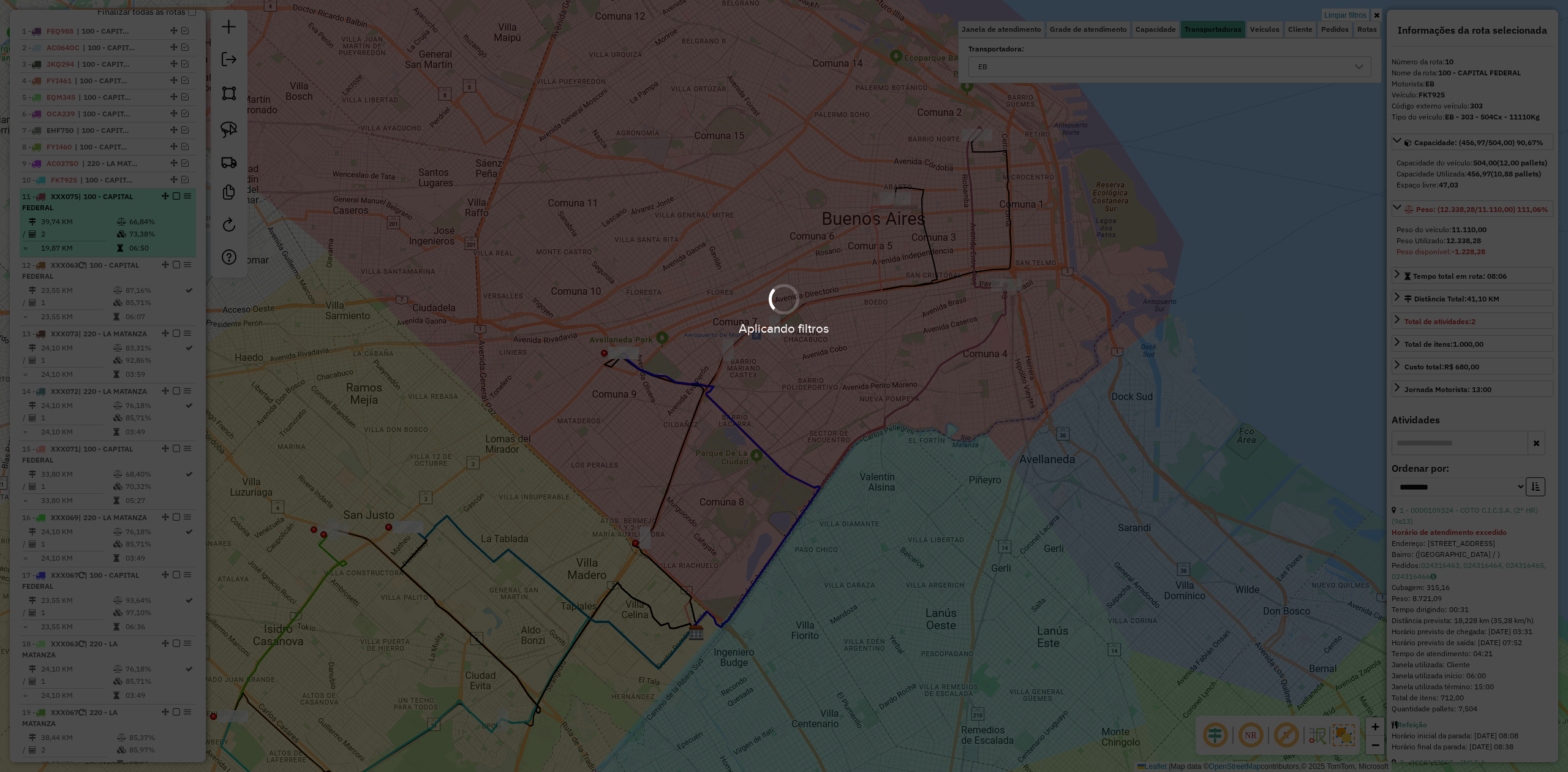
click at [130, 231] on td "73,38%" at bounding box center [159, 234] width 62 height 12
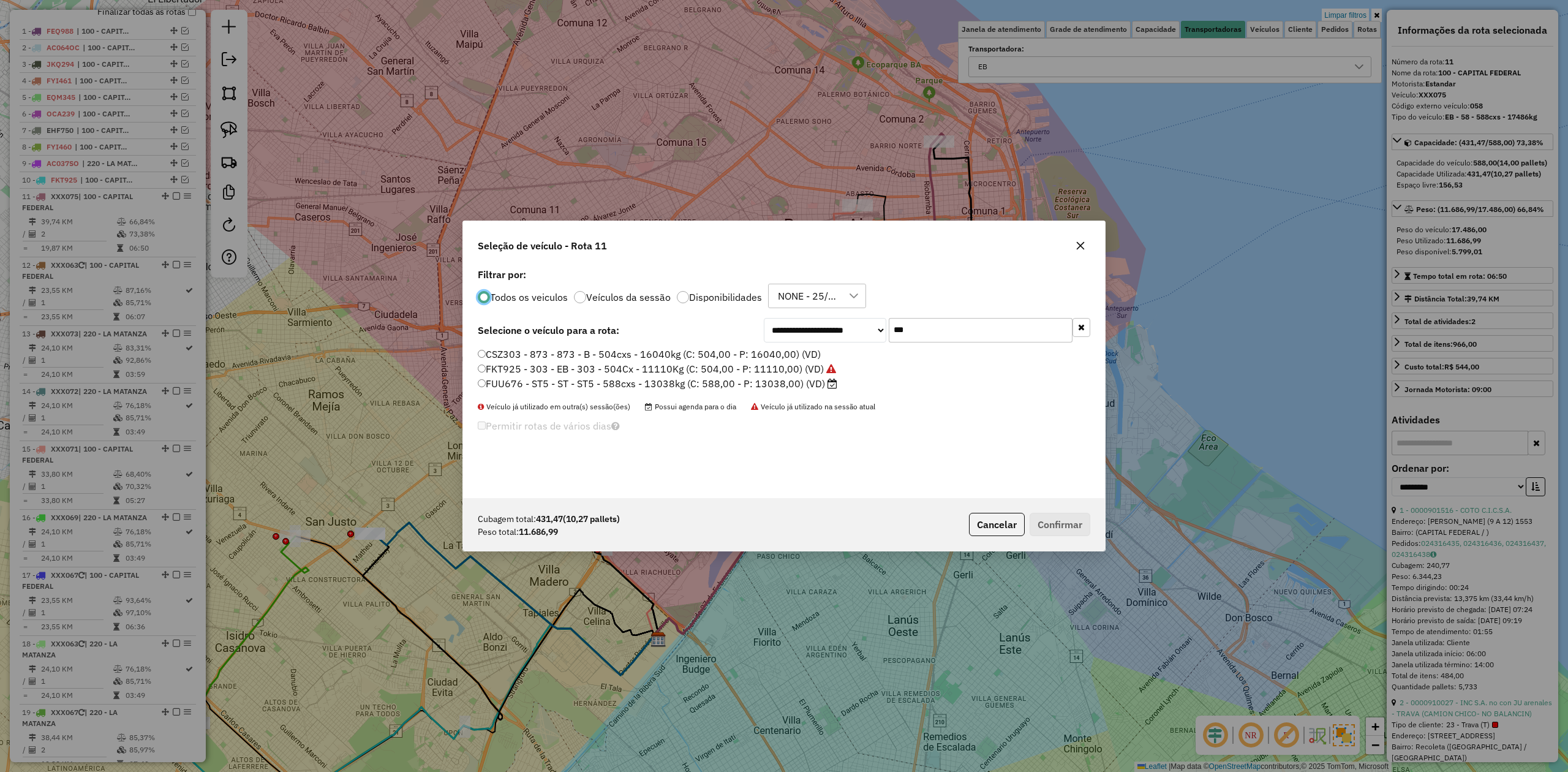
scroll to position [6, 3]
drag, startPoint x: 934, startPoint y: 329, endPoint x: 797, endPoint y: 324, distance: 137.1
click at [797, 324] on div "**********" at bounding box center [927, 330] width 327 height 25
click at [914, 295] on div "Todos os veiculos Veículos da sessão Disponibilidades NONE - 25/09 - PROMAX" at bounding box center [784, 296] width 612 height 25
drag, startPoint x: 923, startPoint y: 326, endPoint x: 873, endPoint y: 318, distance: 50.6
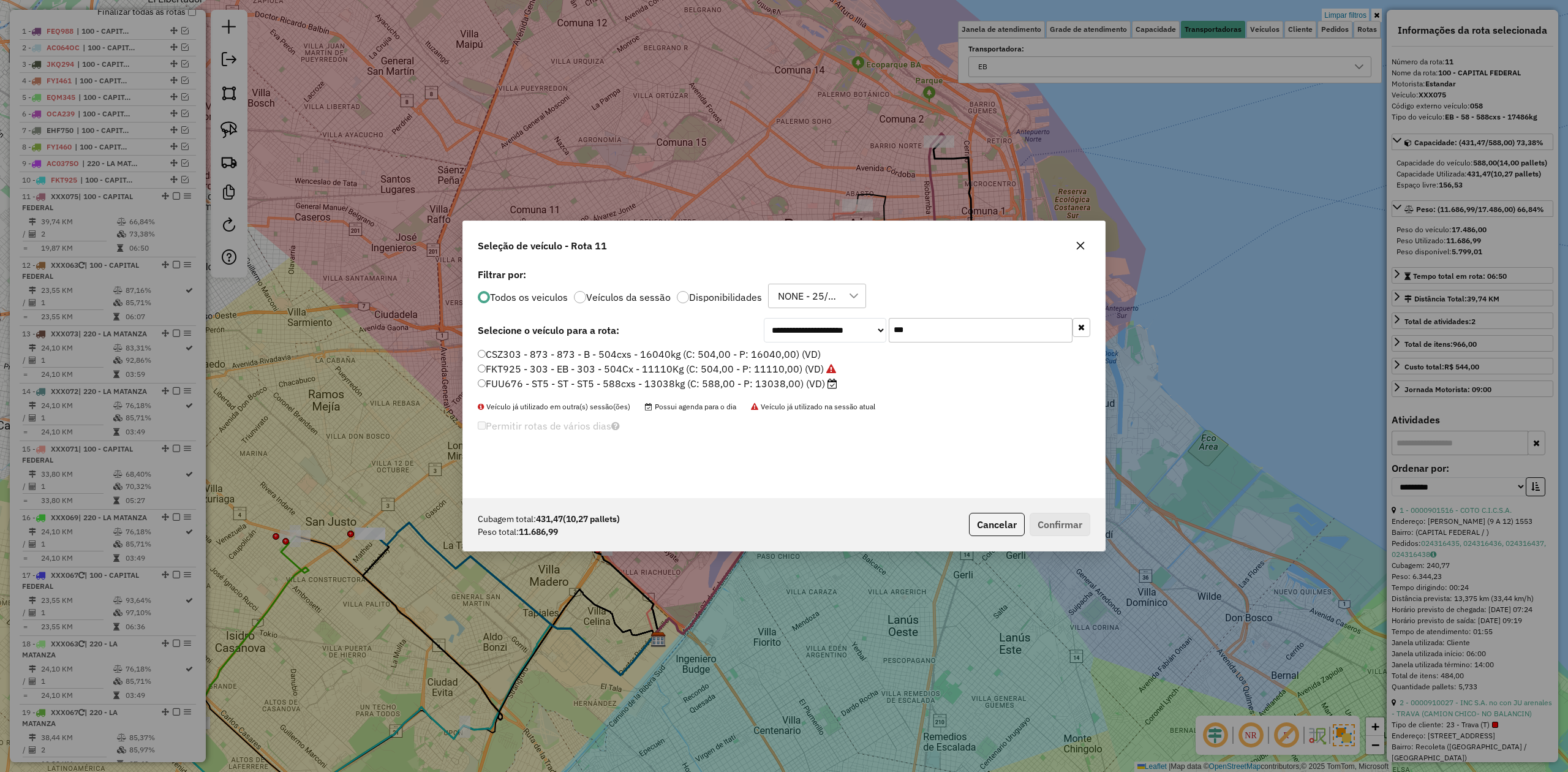
click at [873, 318] on div "**********" at bounding box center [927, 330] width 327 height 25
click at [941, 307] on div "Todos os veiculos Veículos da sessão Disponibilidades NONE - 25/09 - PROMAX" at bounding box center [784, 296] width 612 height 25
click at [809, 322] on div "**********" at bounding box center [927, 330] width 327 height 25
type input "***"
click at [765, 359] on label "KUM536 - H39 - EB - H39 - 420Cx - 9597Kg (C: 420,00 - P: 9597,00) (VD)" at bounding box center [647, 353] width 339 height 14
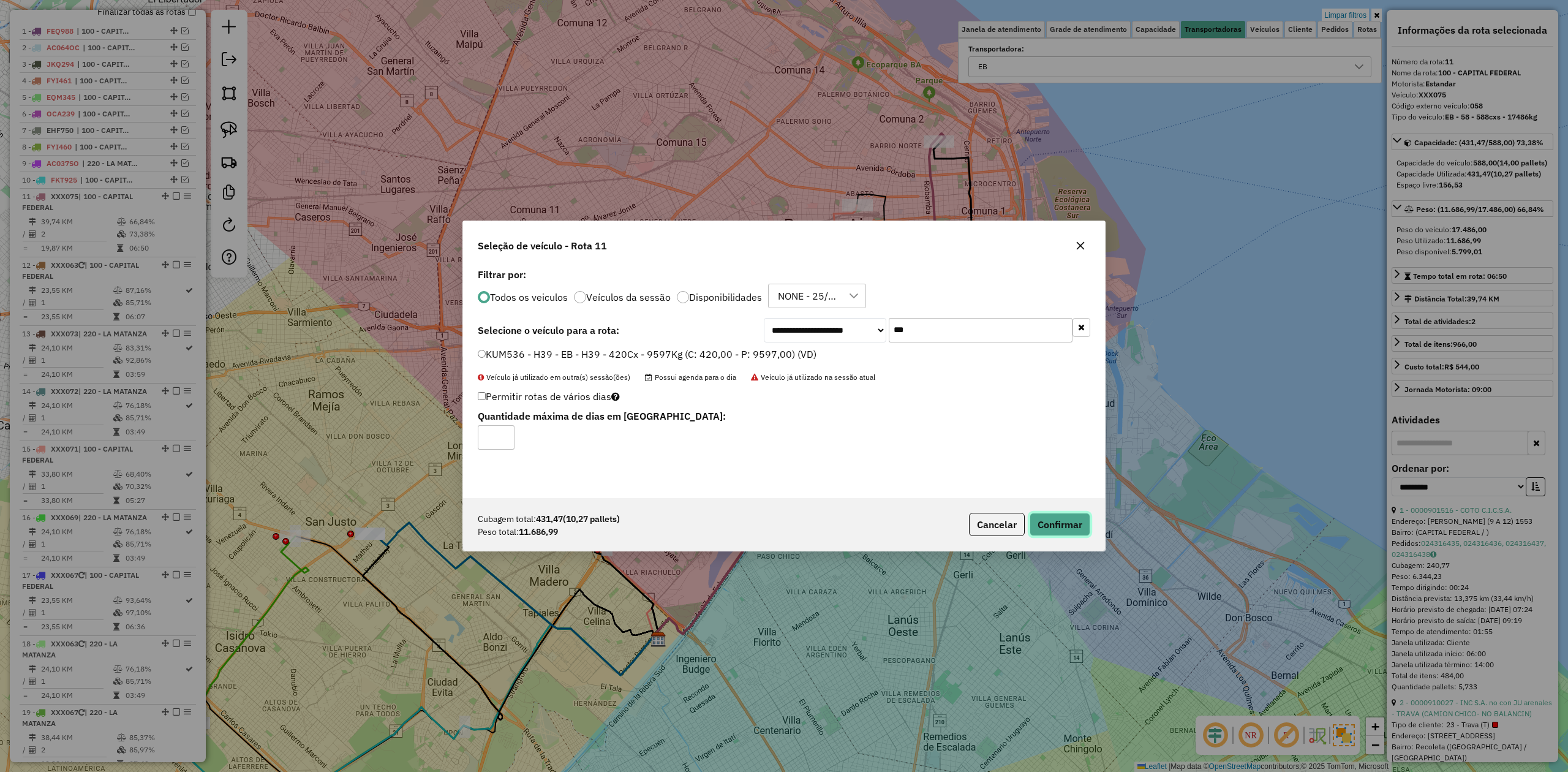
click at [1072, 528] on button "Confirmar" at bounding box center [1060, 525] width 60 height 23
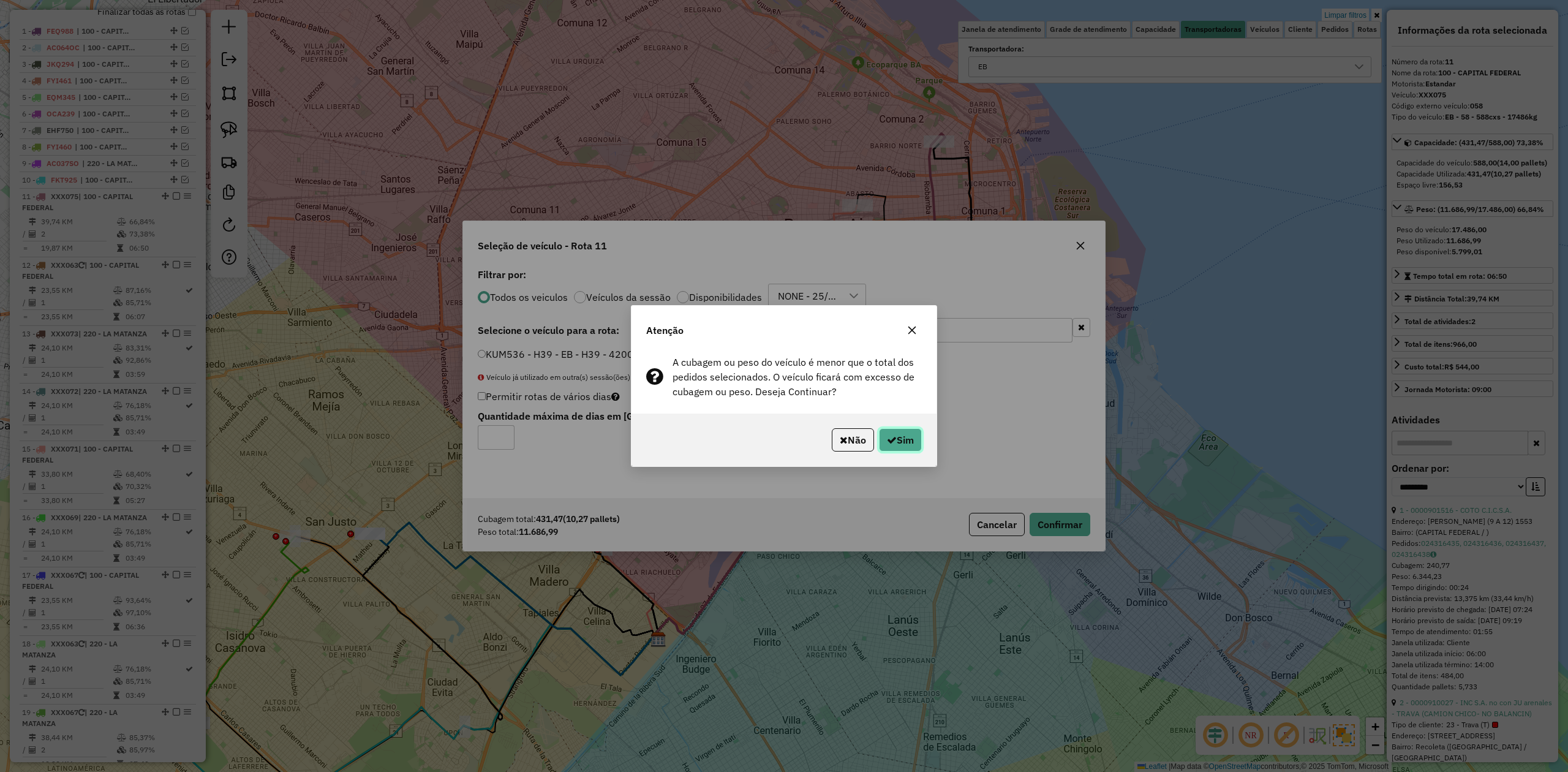
click at [887, 435] on icon "button" at bounding box center [892, 440] width 10 height 10
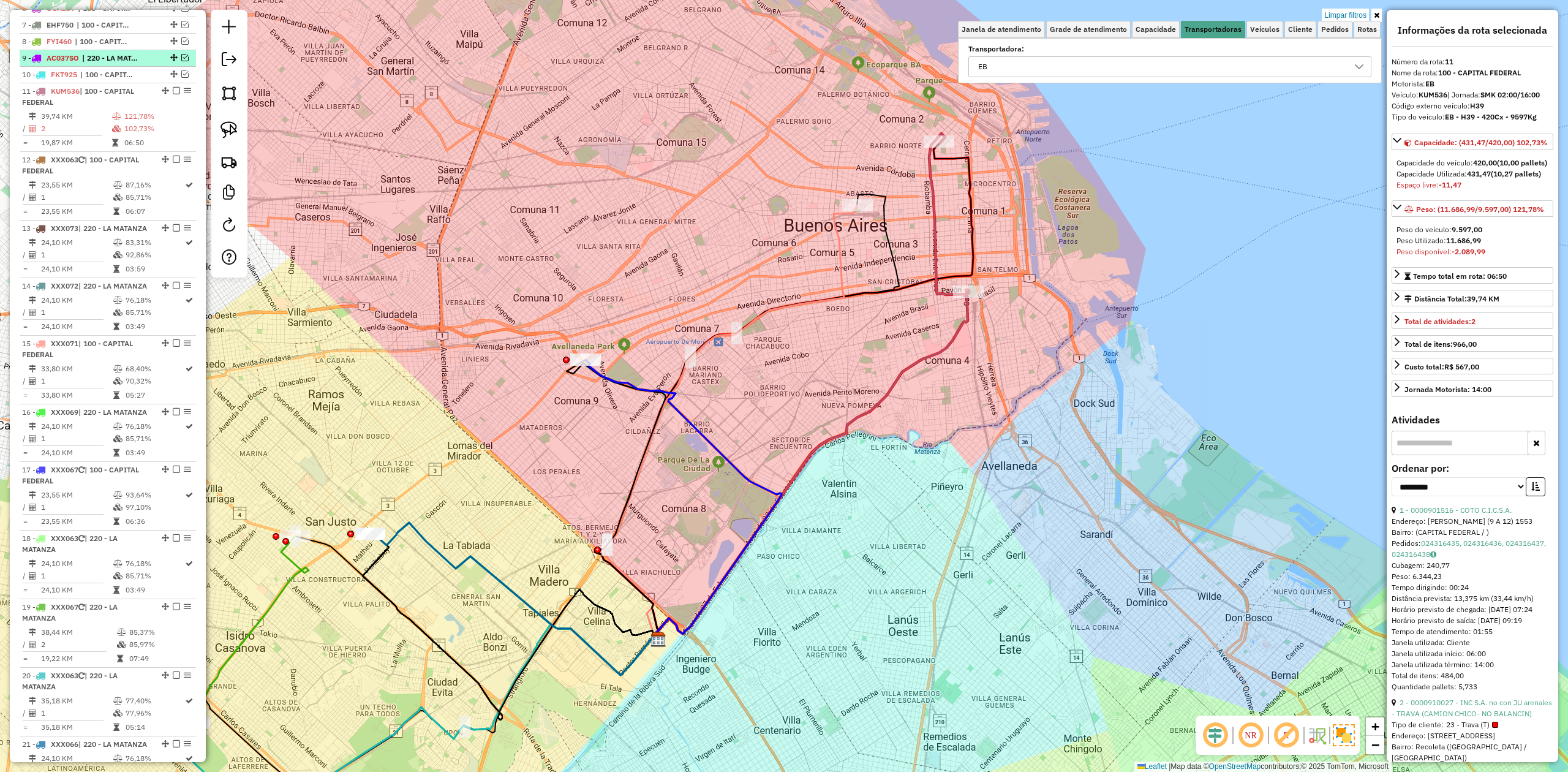
scroll to position [476, 0]
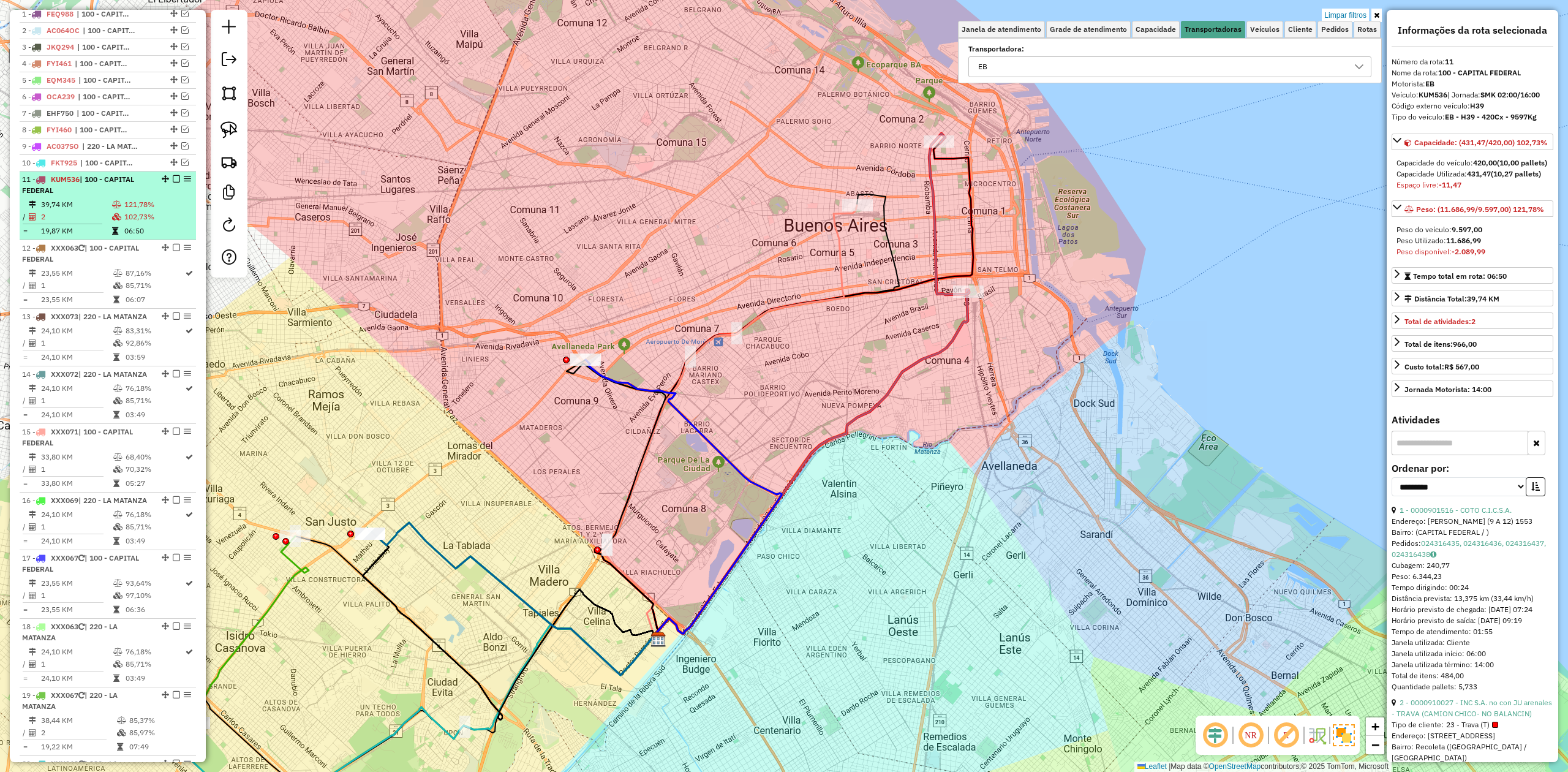
click at [121, 195] on div "11 - KUM536 | 100 - CAPITAL FEDERAL" at bounding box center [87, 185] width 130 height 22
click at [173, 181] on em at bounding box center [176, 179] width 8 height 8
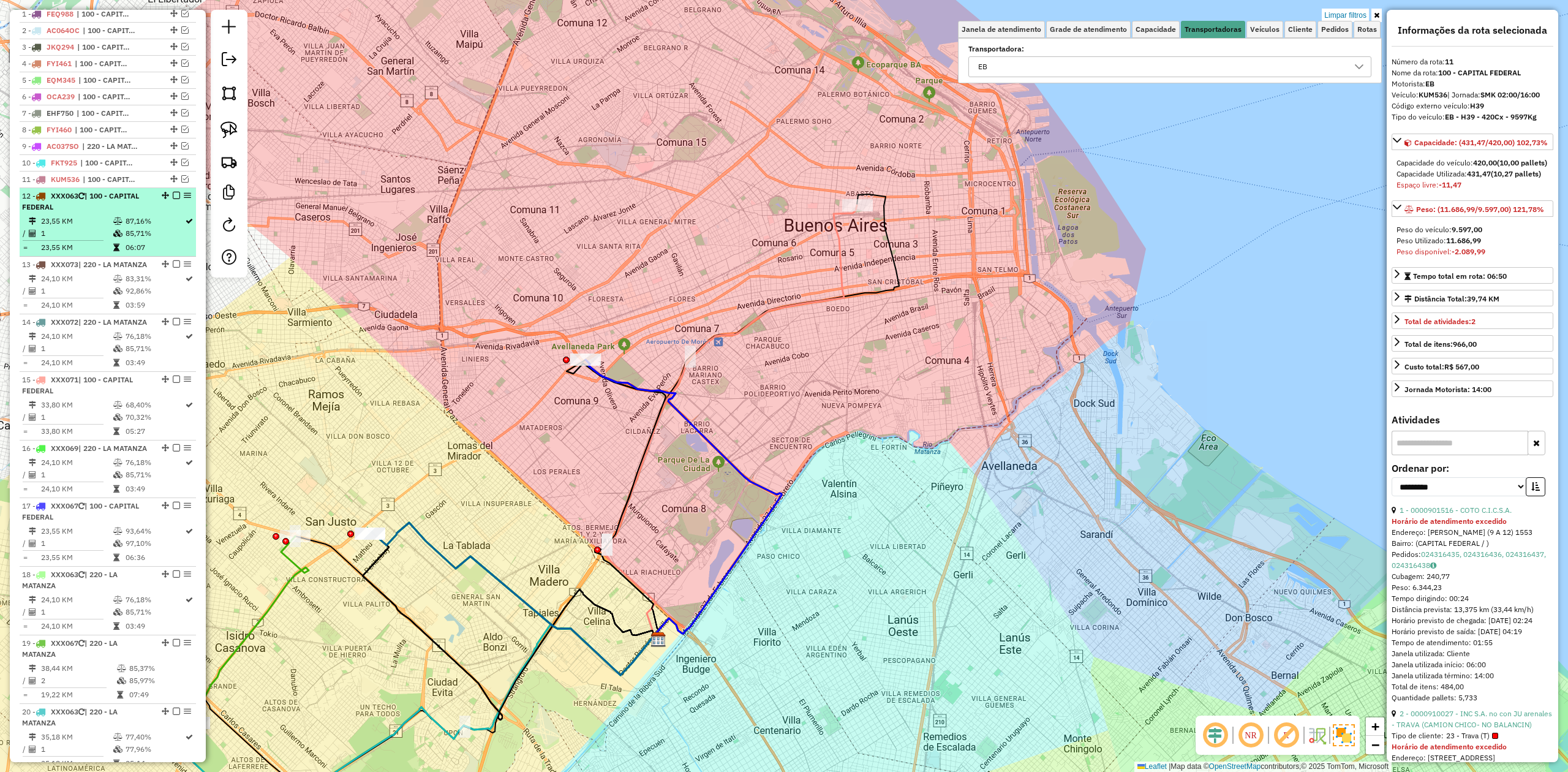
click at [113, 224] on icon at bounding box center [118, 221] width 9 height 8
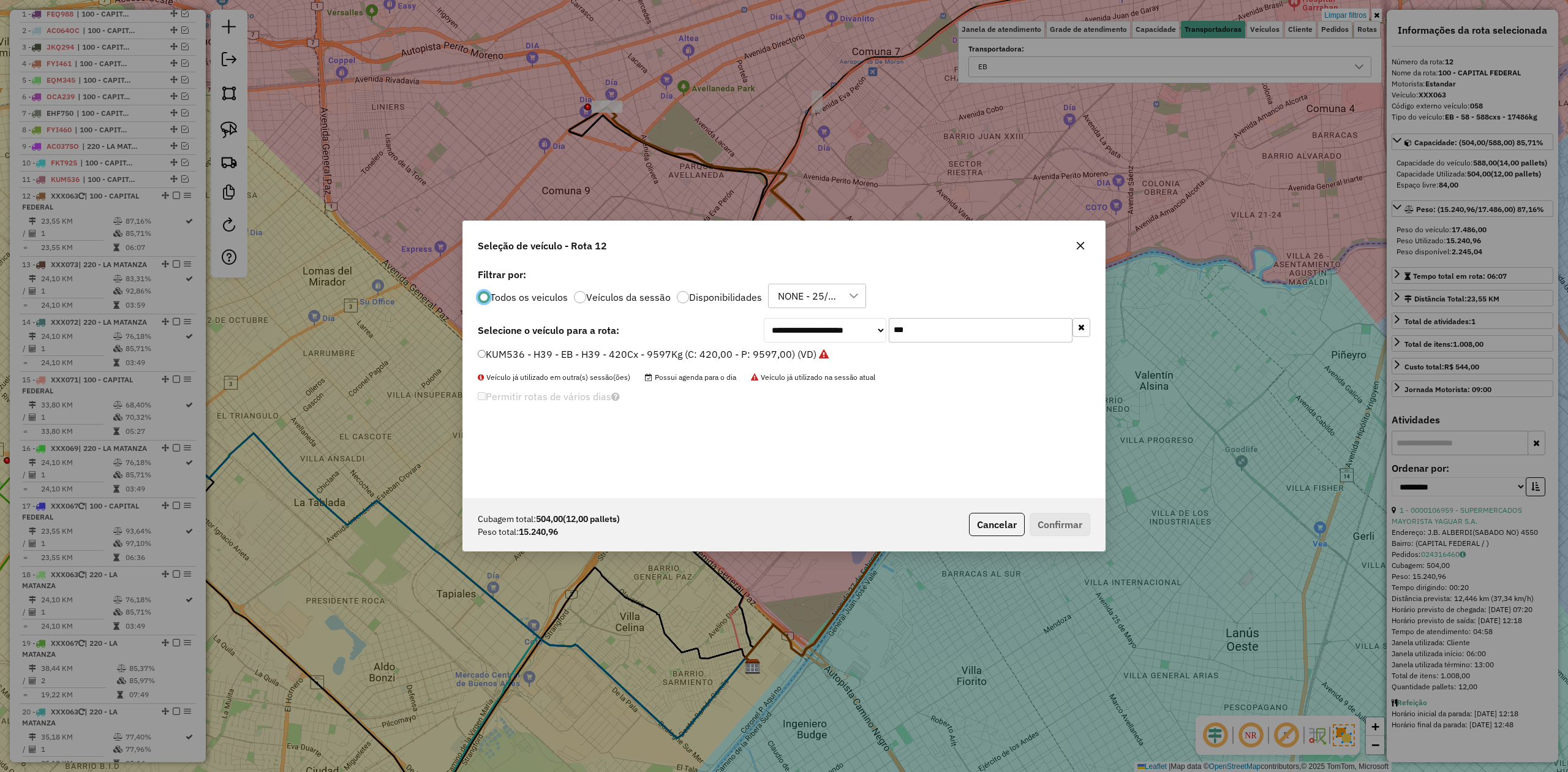
scroll to position [6, 3]
drag, startPoint x: 921, startPoint y: 326, endPoint x: 830, endPoint y: 317, distance: 91.4
click at [836, 317] on div "**********" at bounding box center [784, 382] width 642 height 233
type input "***"
click at [797, 360] on label "FOB348 - 670 - EB - 670 - 588cxs - 15624Kg (C: 588,00 - P: 15624,00) (VD)" at bounding box center [653, 353] width 351 height 14
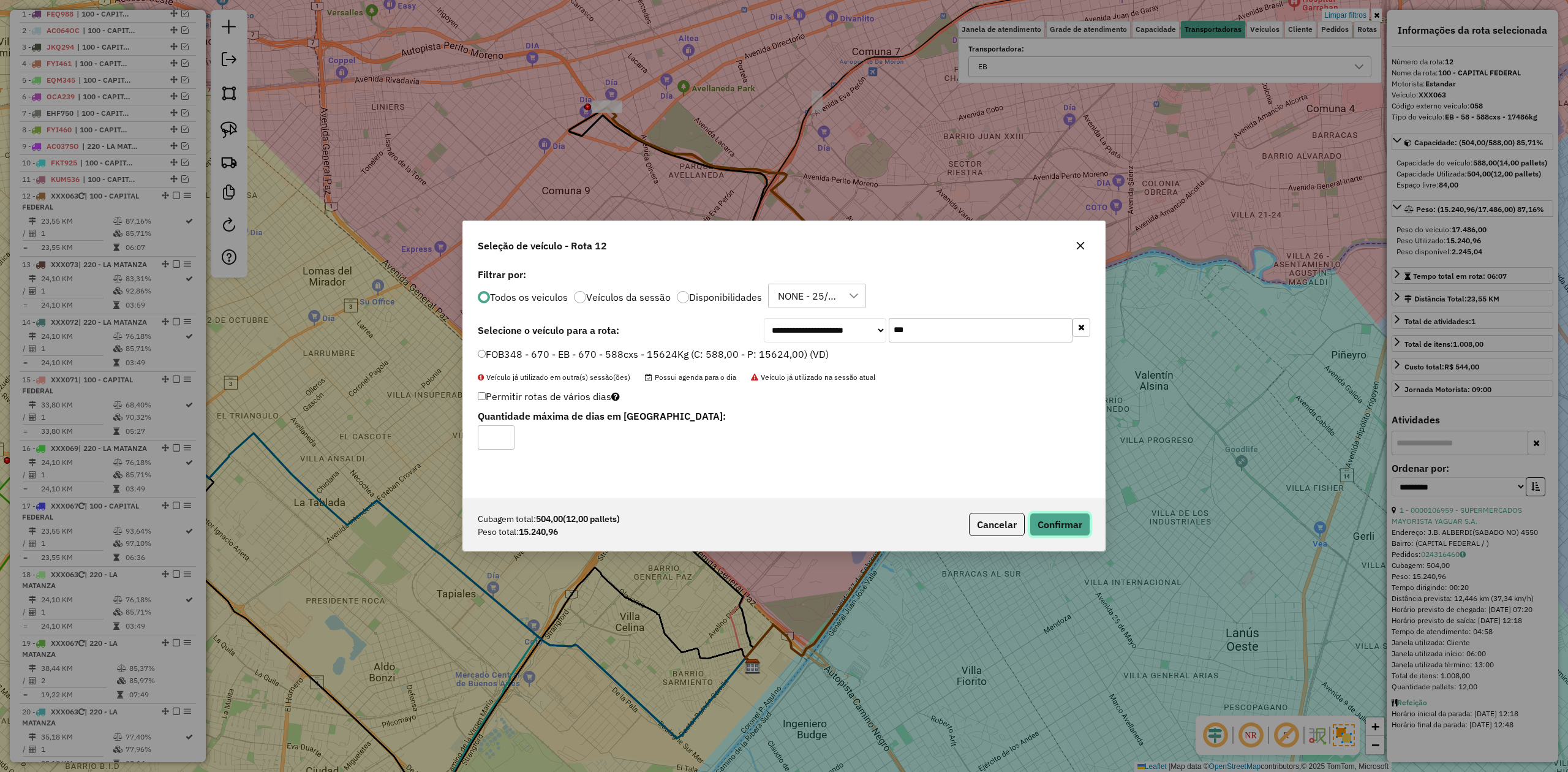
click at [1035, 522] on button "Confirmar" at bounding box center [1060, 525] width 60 height 23
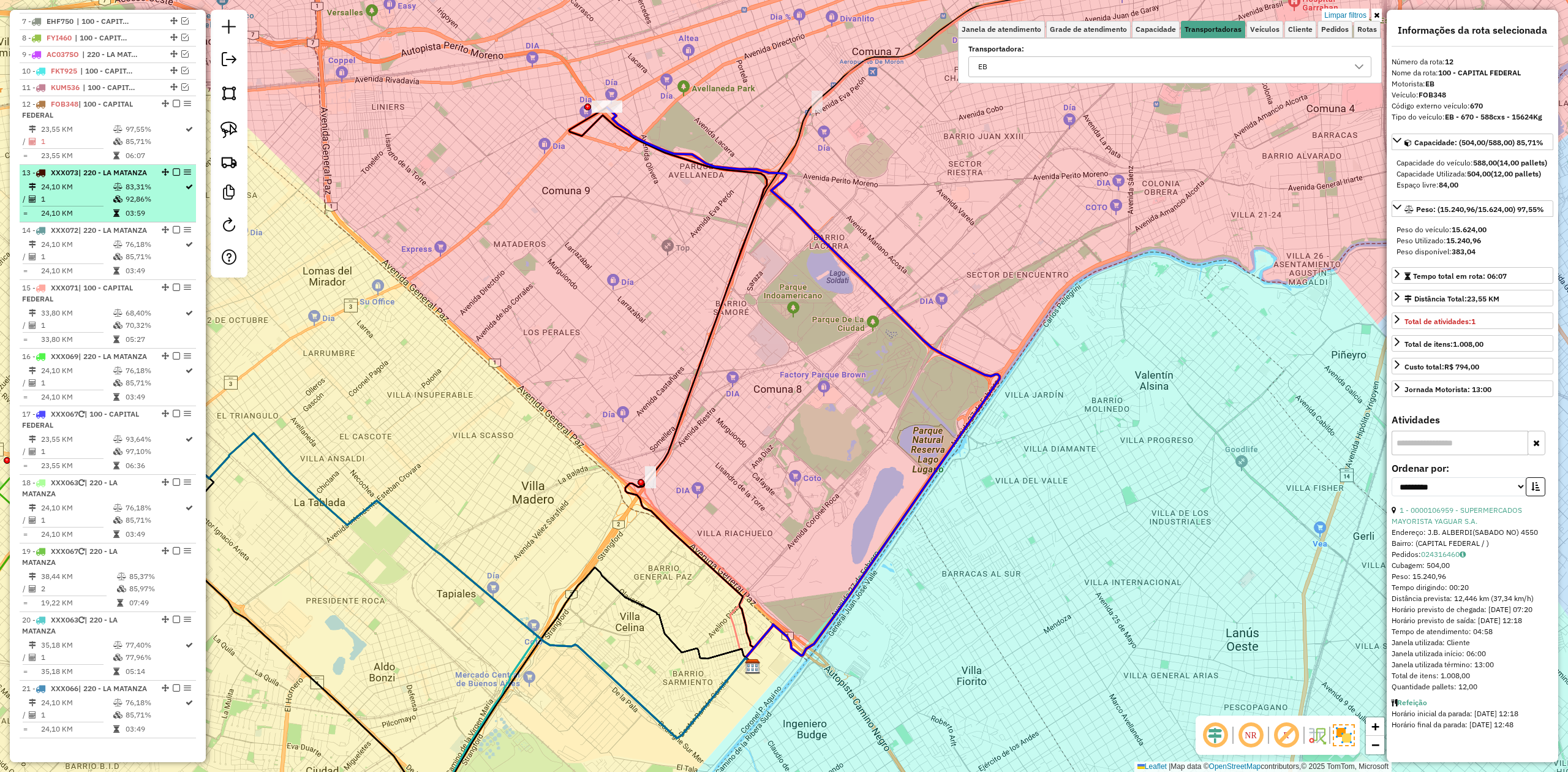
scroll to position [556, 0]
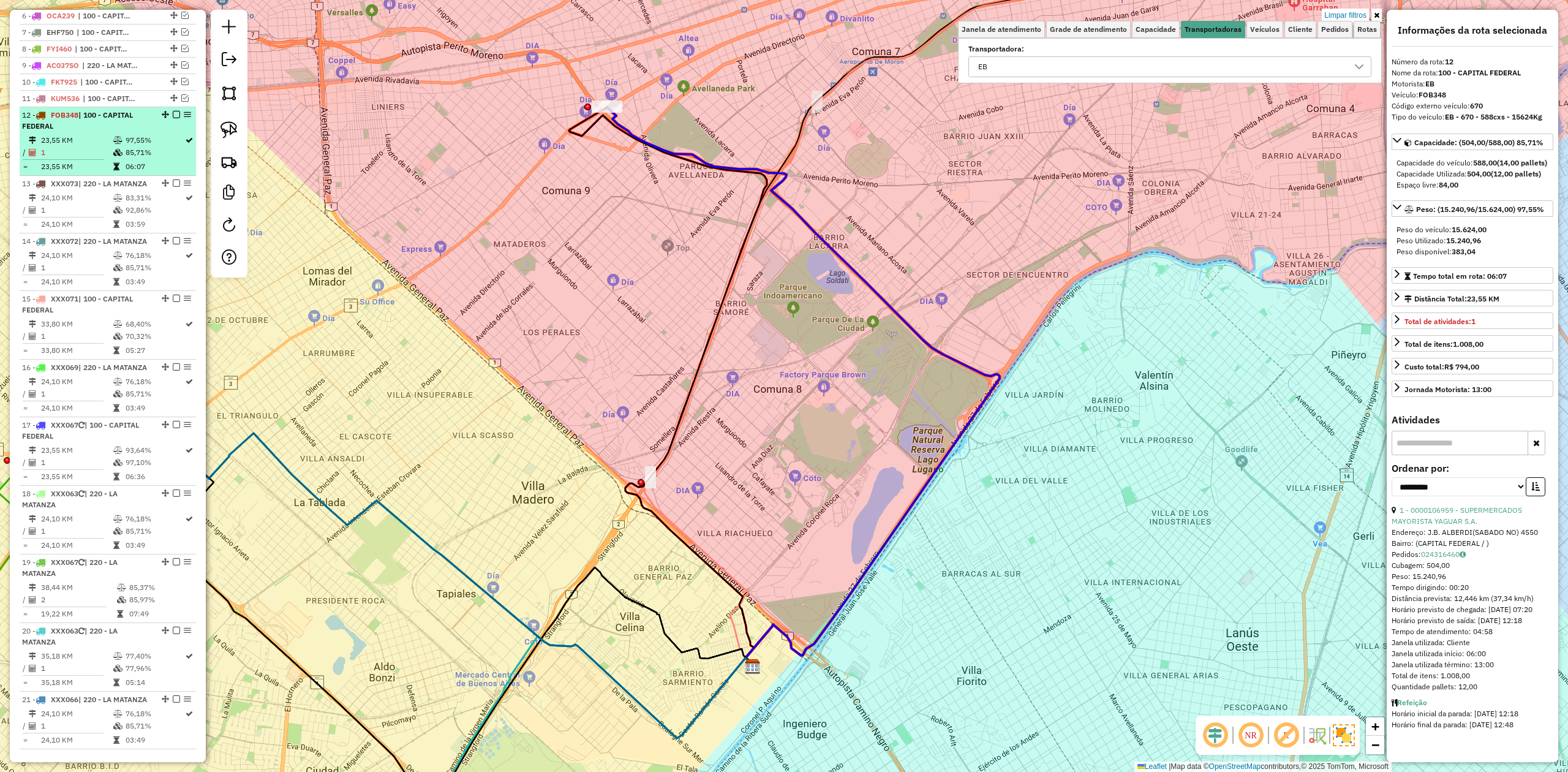
click at [174, 115] on em at bounding box center [176, 114] width 8 height 8
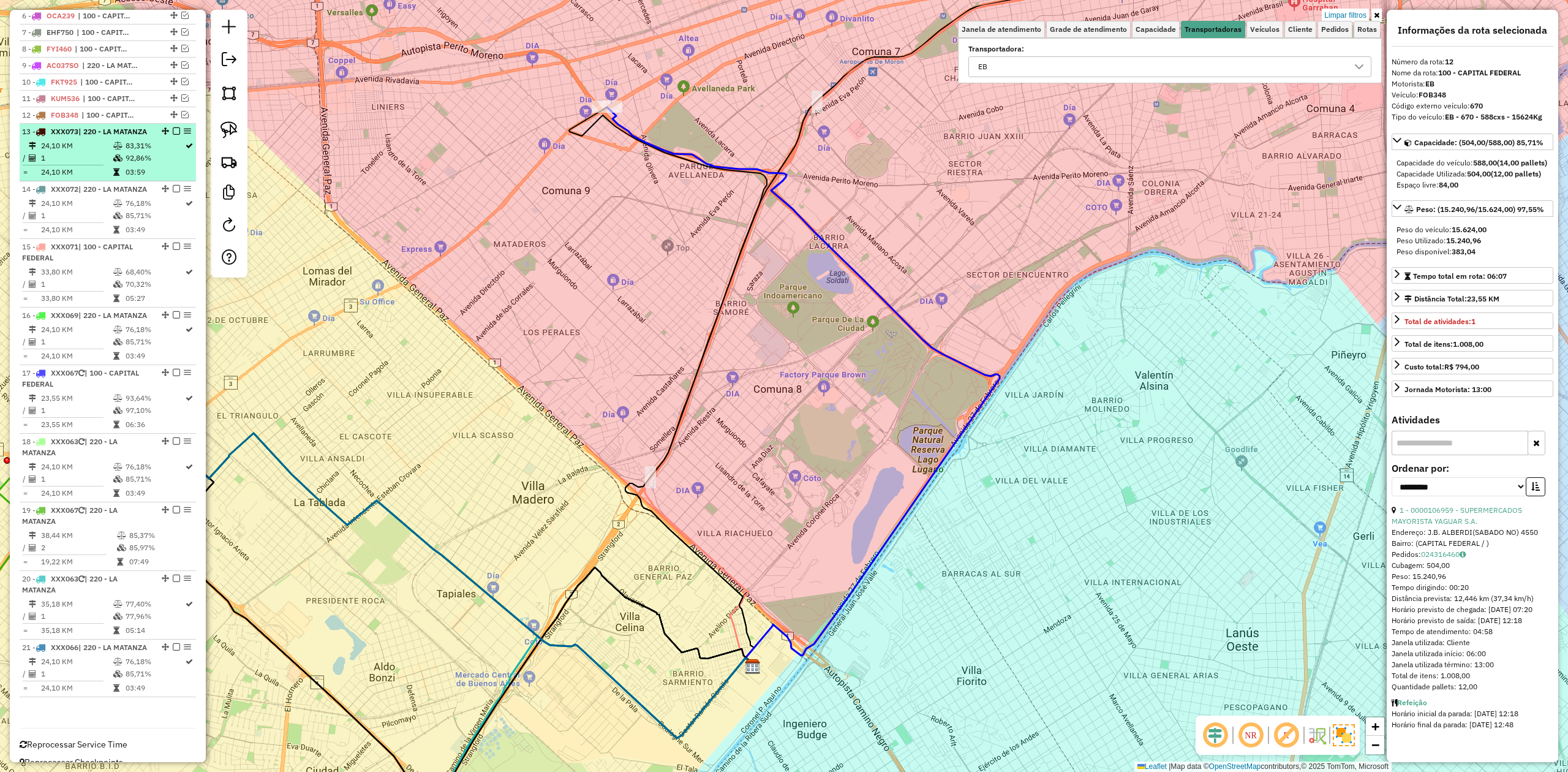
click at [107, 164] on td "1" at bounding box center [76, 158] width 72 height 12
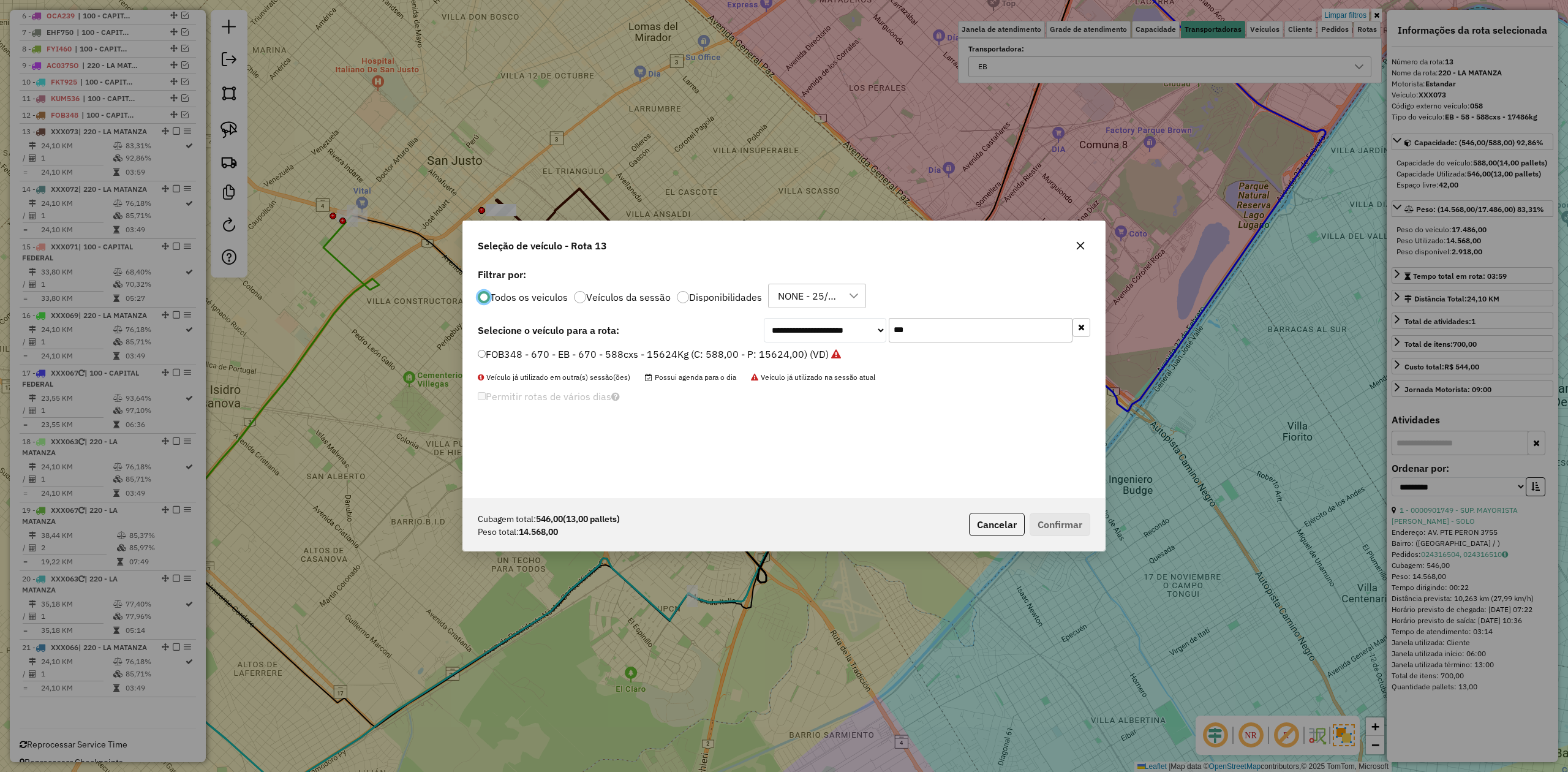
scroll to position [6, 3]
drag, startPoint x: 963, startPoint y: 324, endPoint x: 808, endPoint y: 316, distance: 155.2
click at [808, 316] on div "**********" at bounding box center [784, 382] width 642 height 233
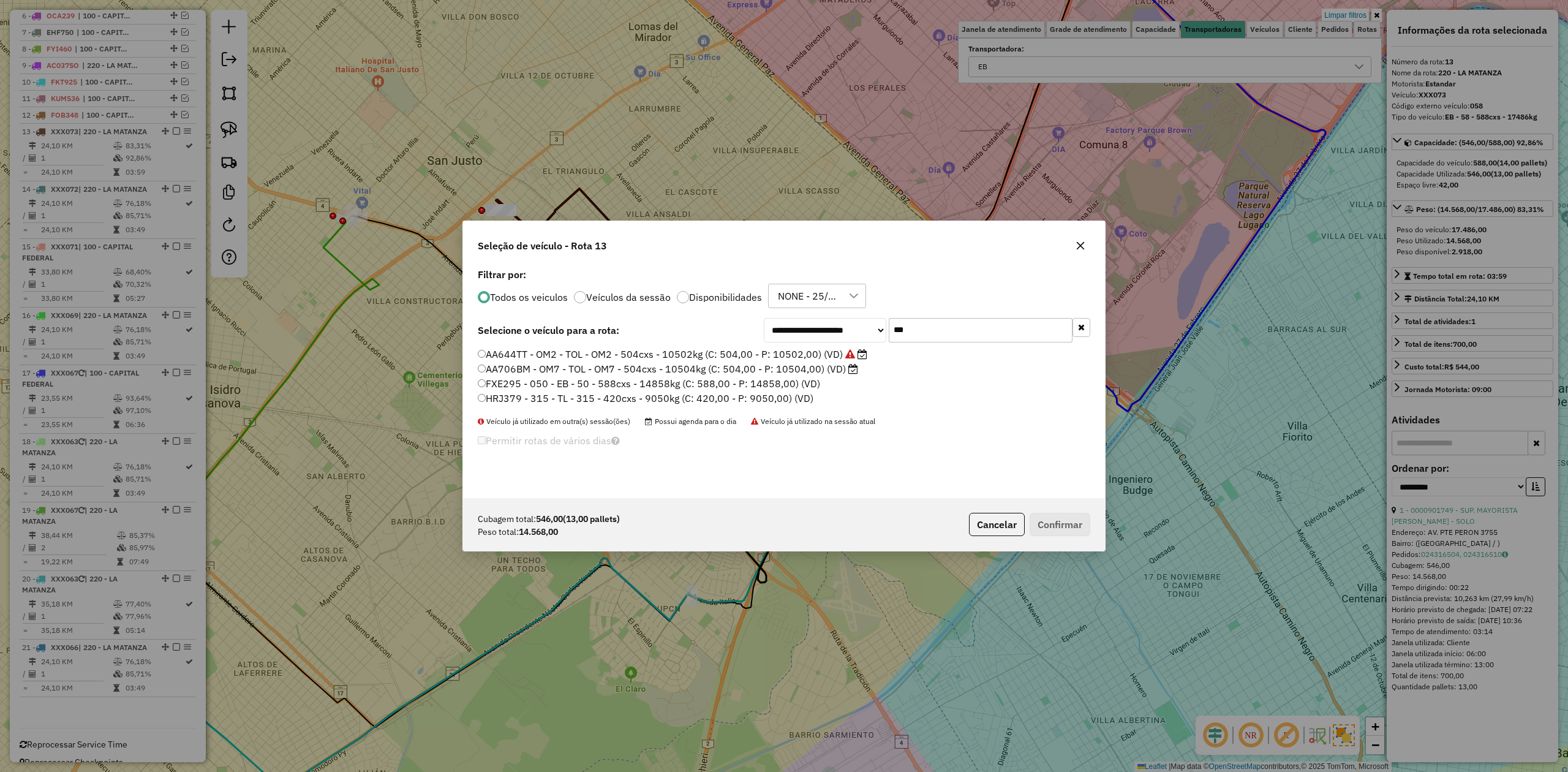
type input "***"
drag, startPoint x: 774, startPoint y: 387, endPoint x: 791, endPoint y: 399, distance: 20.8
click at [774, 387] on label "FXE295 - 050 - EB - 50 - 588cxs - 14858kg (C: 588,00 - P: 14858,00) (VD)" at bounding box center [649, 383] width 342 height 14
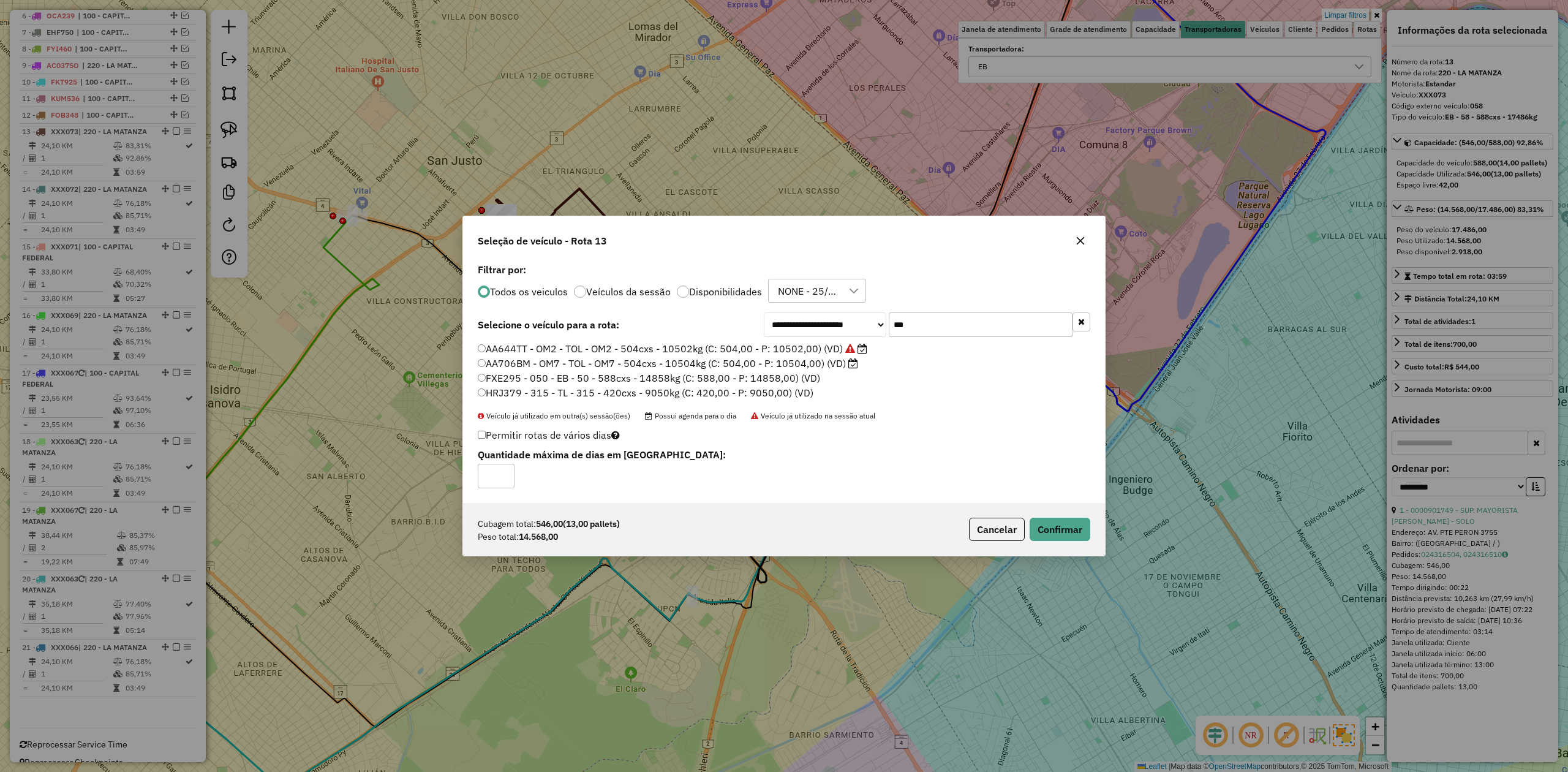
click at [1088, 543] on div "Cubagem total: 546,00 (13,00 pallets) Peso total: 14.568,00 Cancelar Confirmar" at bounding box center [784, 529] width 642 height 53
click at [1074, 538] on button "Confirmar" at bounding box center [1060, 529] width 60 height 23
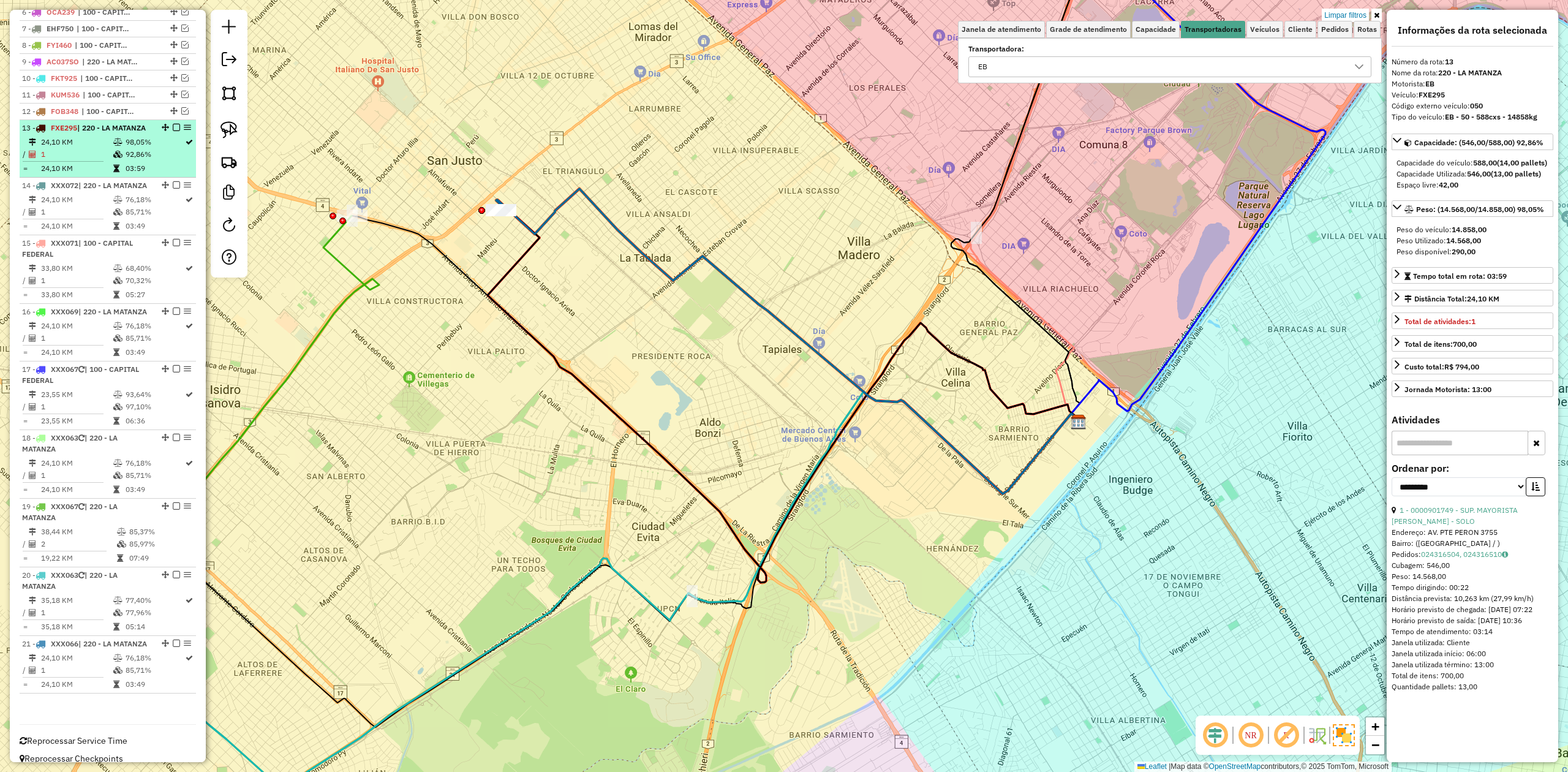
scroll to position [539, 0]
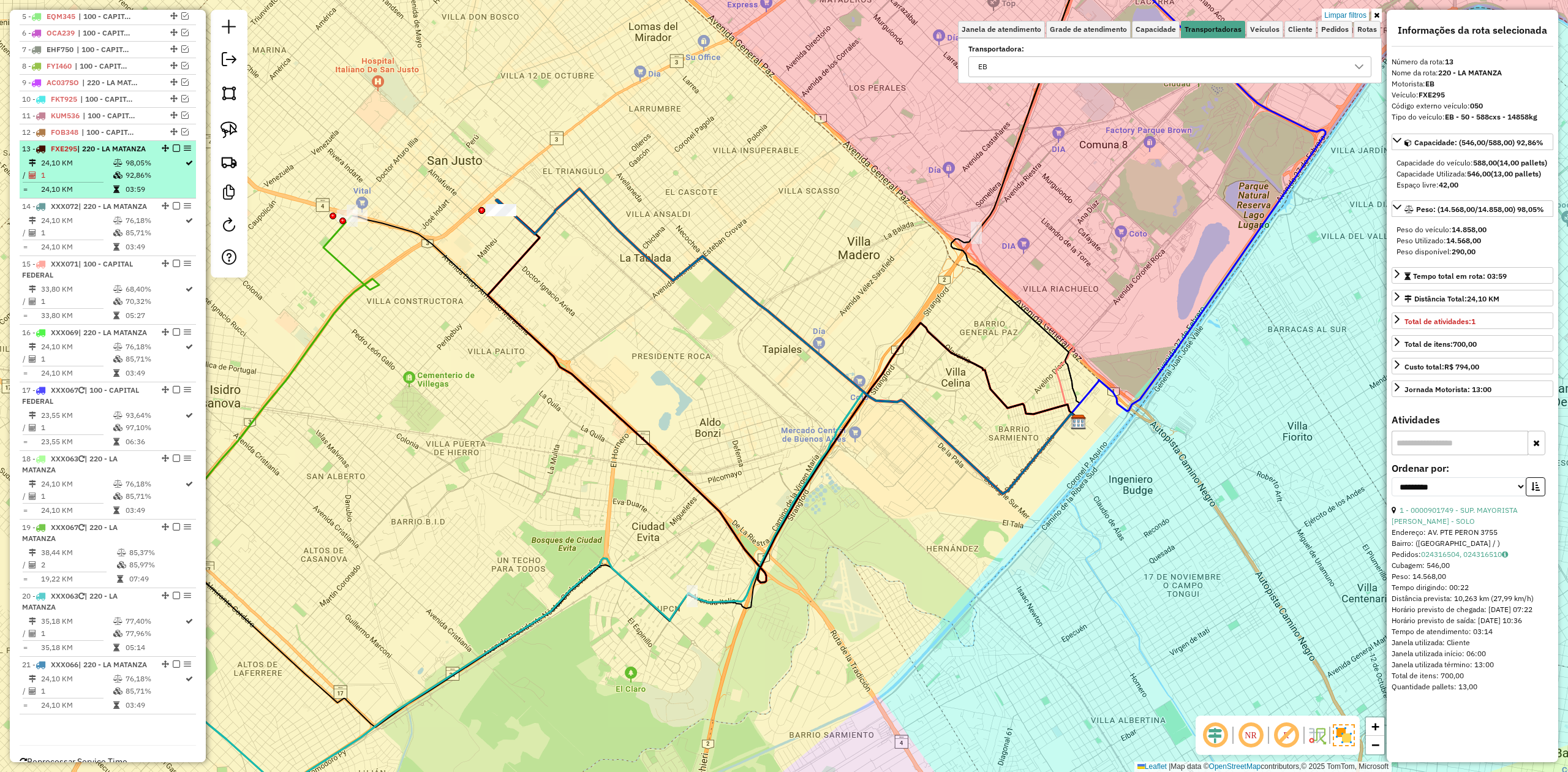
click at [174, 149] on em at bounding box center [176, 148] width 8 height 8
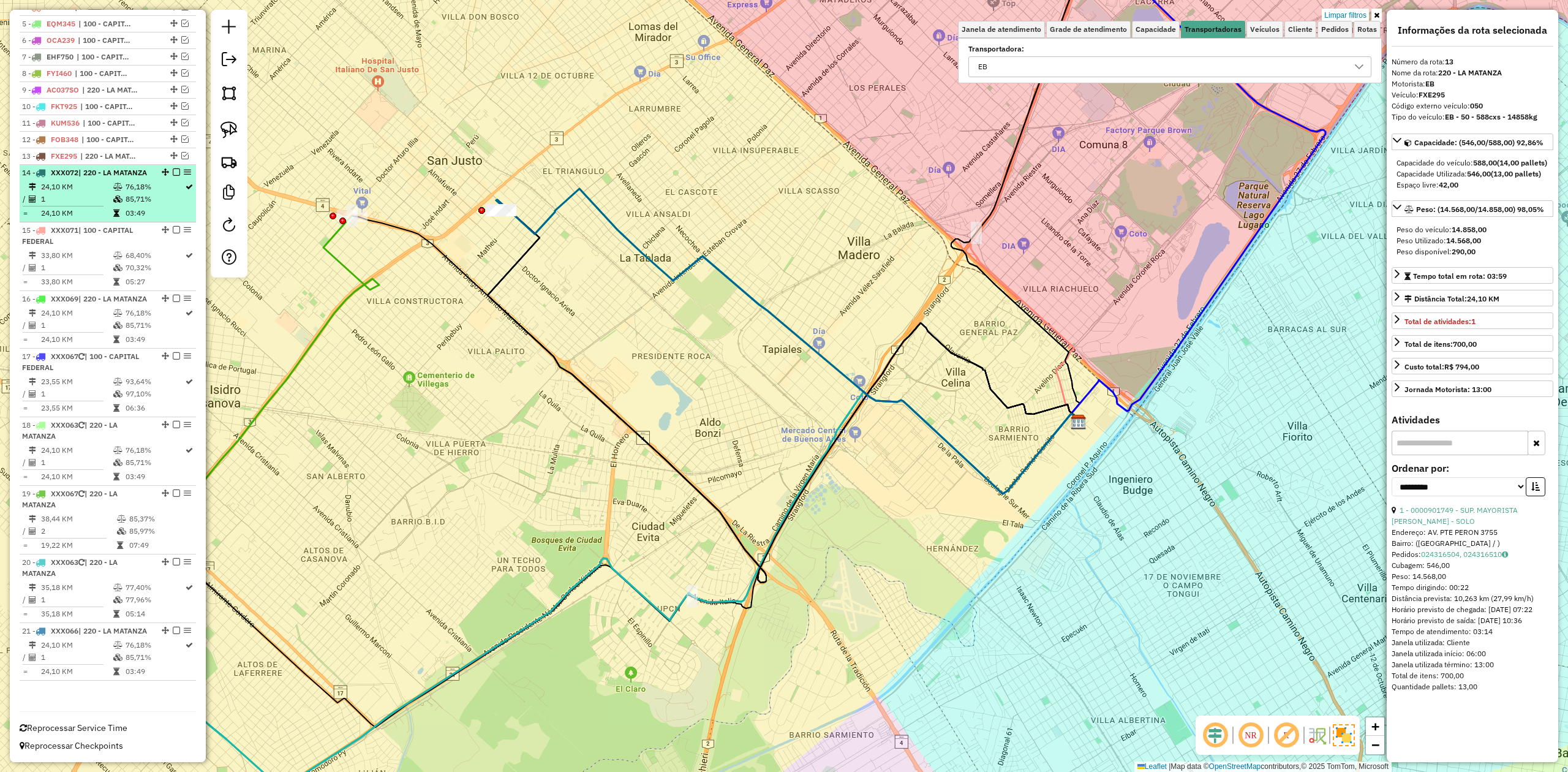
click at [113, 190] on icon at bounding box center [118, 186] width 9 height 8
click at [130, 188] on td "76,18%" at bounding box center [155, 187] width 59 height 12
drag, startPoint x: 589, startPoint y: 318, endPoint x: 520, endPoint y: 313, distance: 69.2
click at [590, 318] on div "Limpar filtros Janela de atendimento Grade de atendimento Capacidade Transporta…" at bounding box center [784, 386] width 1568 height 772
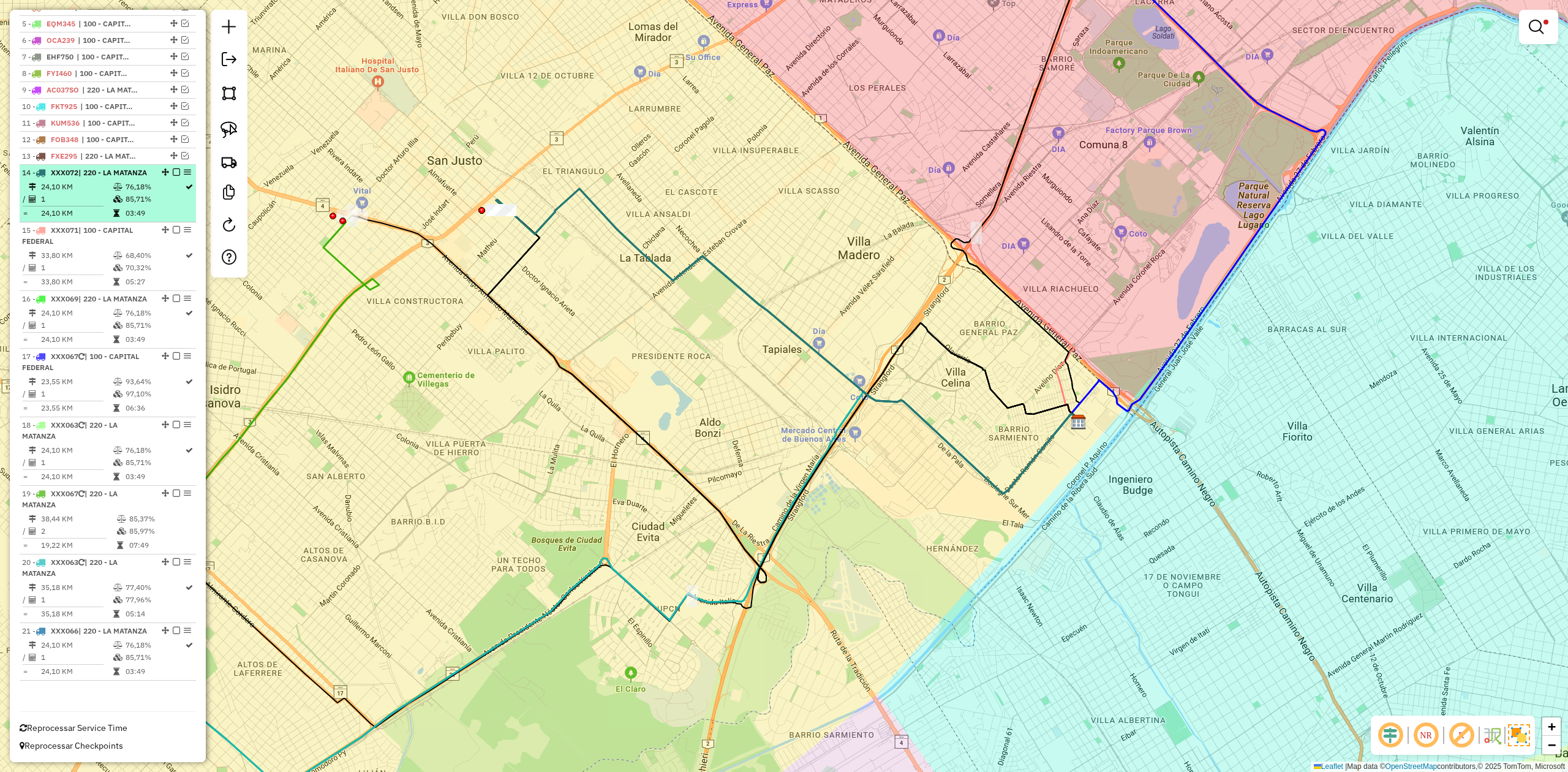
click at [135, 191] on td "76,18%" at bounding box center [155, 187] width 59 height 12
select select "**********"
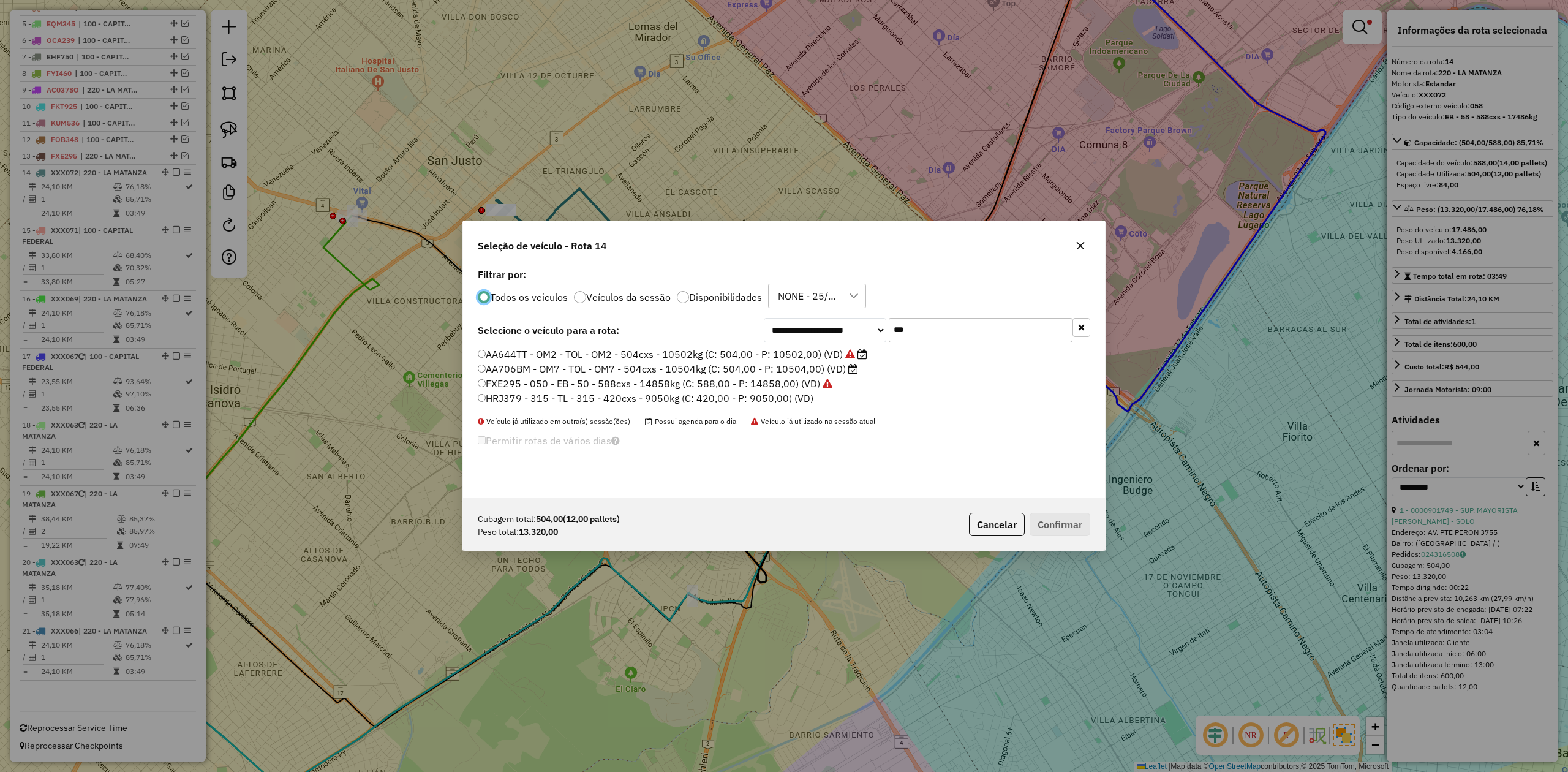
scroll to position [6, 3]
drag, startPoint x: 927, startPoint y: 327, endPoint x: 819, endPoint y: 316, distance: 108.6
click at [819, 315] on div "**********" at bounding box center [784, 382] width 642 height 233
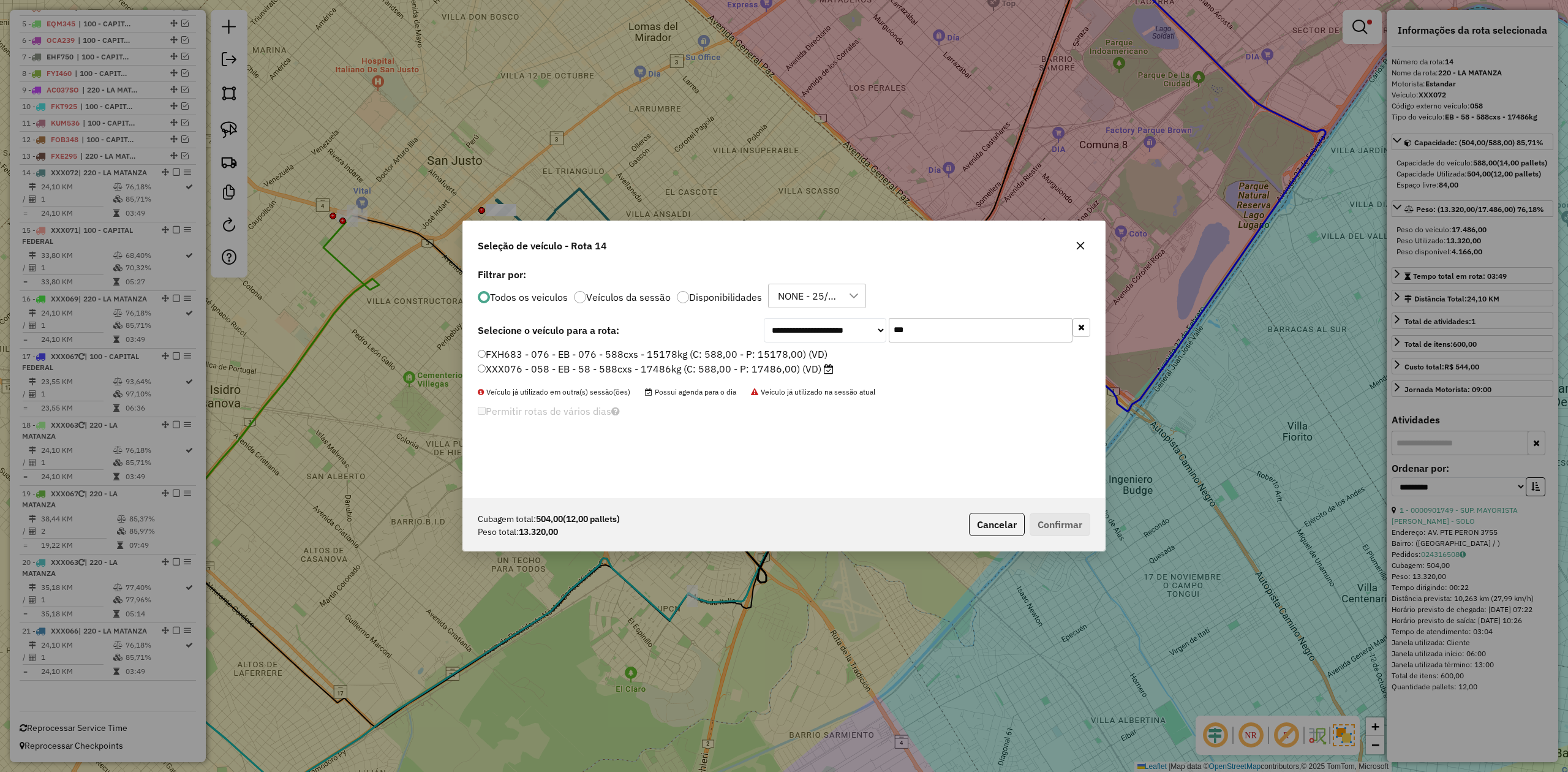
type input "***"
click at [799, 353] on label "FXH683 - 076 - EB - 076 - 588cxs - 15178kg (C: 588,00 - P: 15178,00) (VD)" at bounding box center [652, 353] width 350 height 14
click at [1067, 528] on button "Confirmar" at bounding box center [1060, 525] width 60 height 23
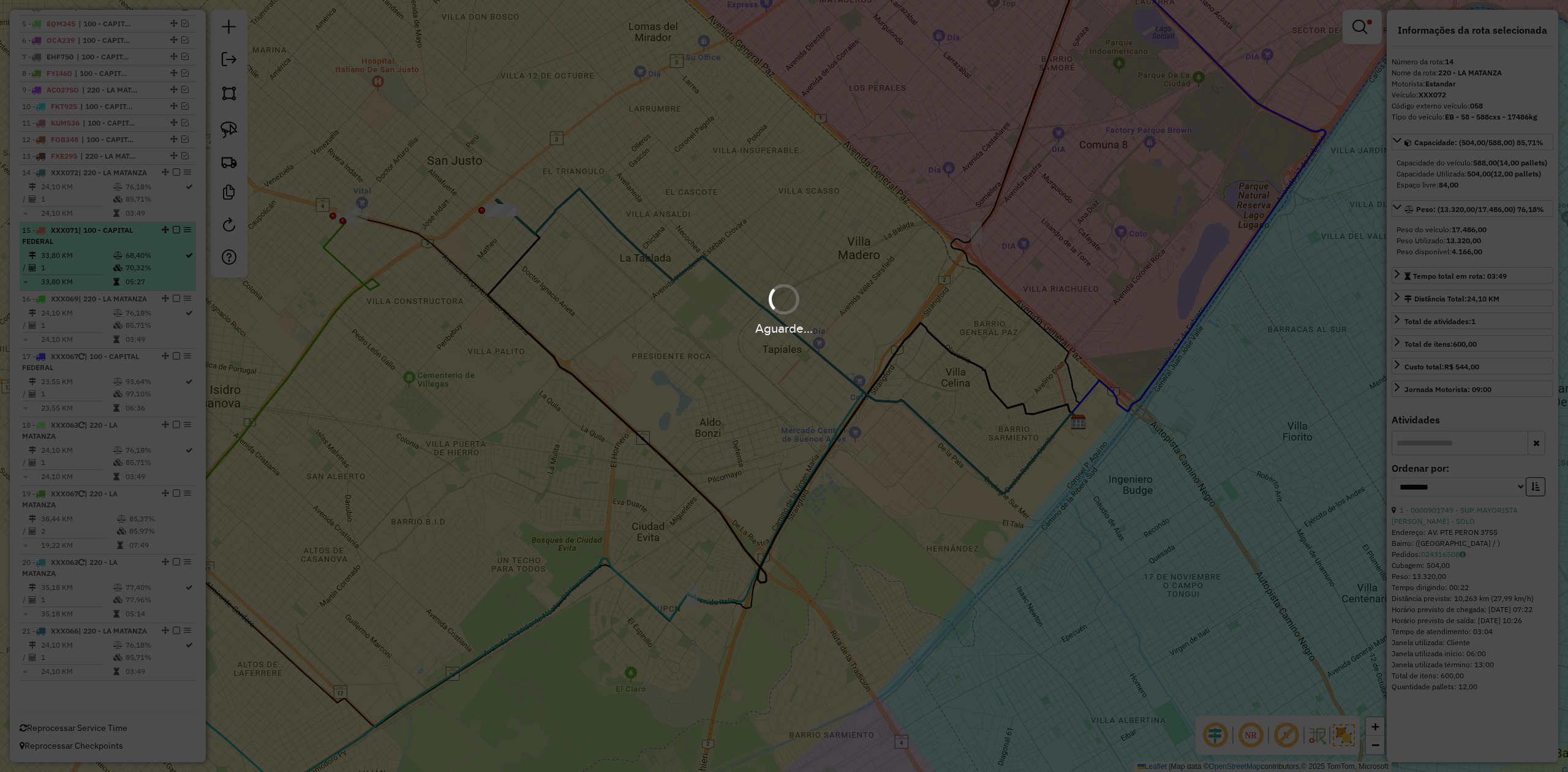
scroll to position [569, 0]
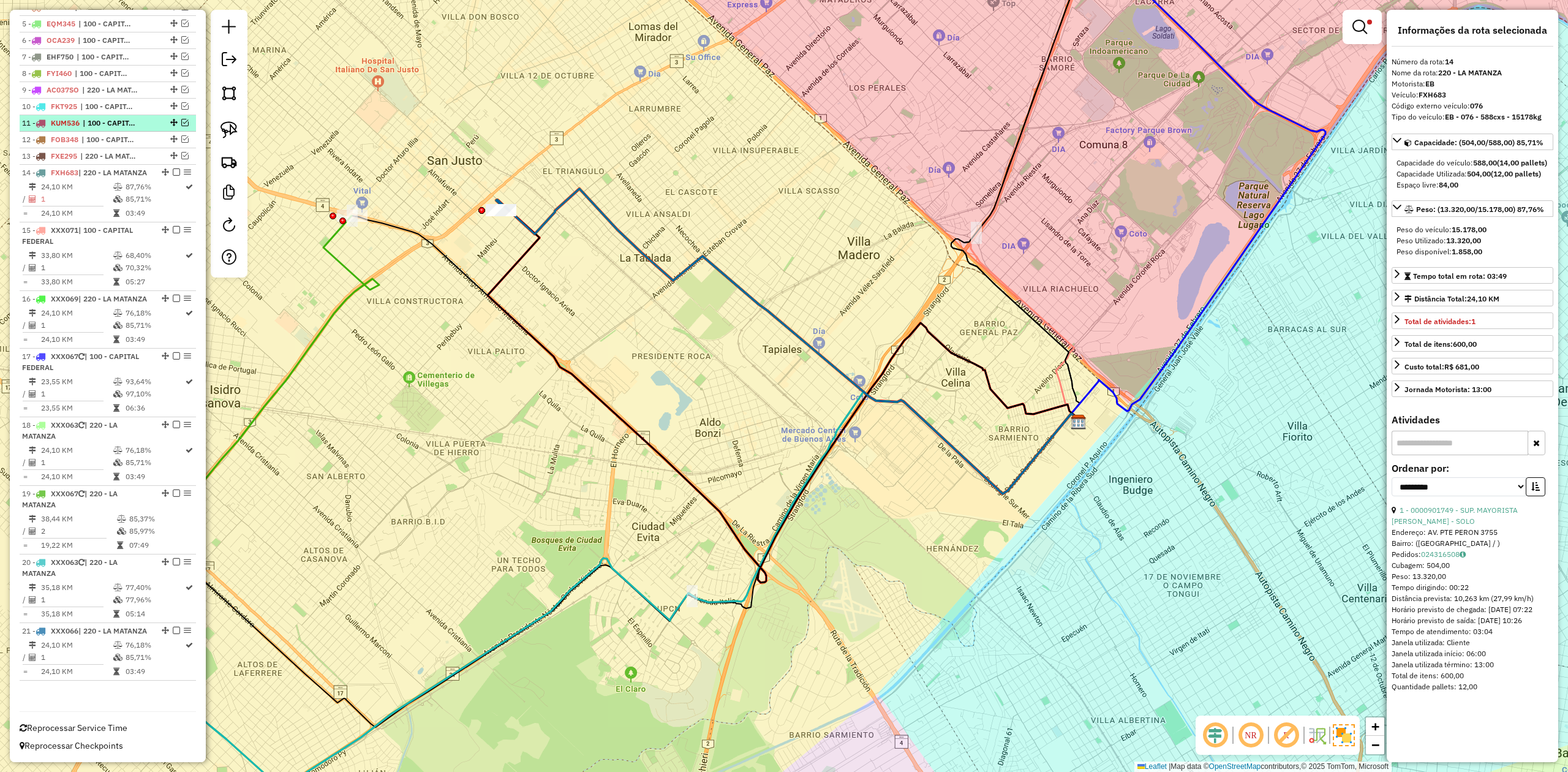
click at [173, 168] on em at bounding box center [176, 172] width 8 height 8
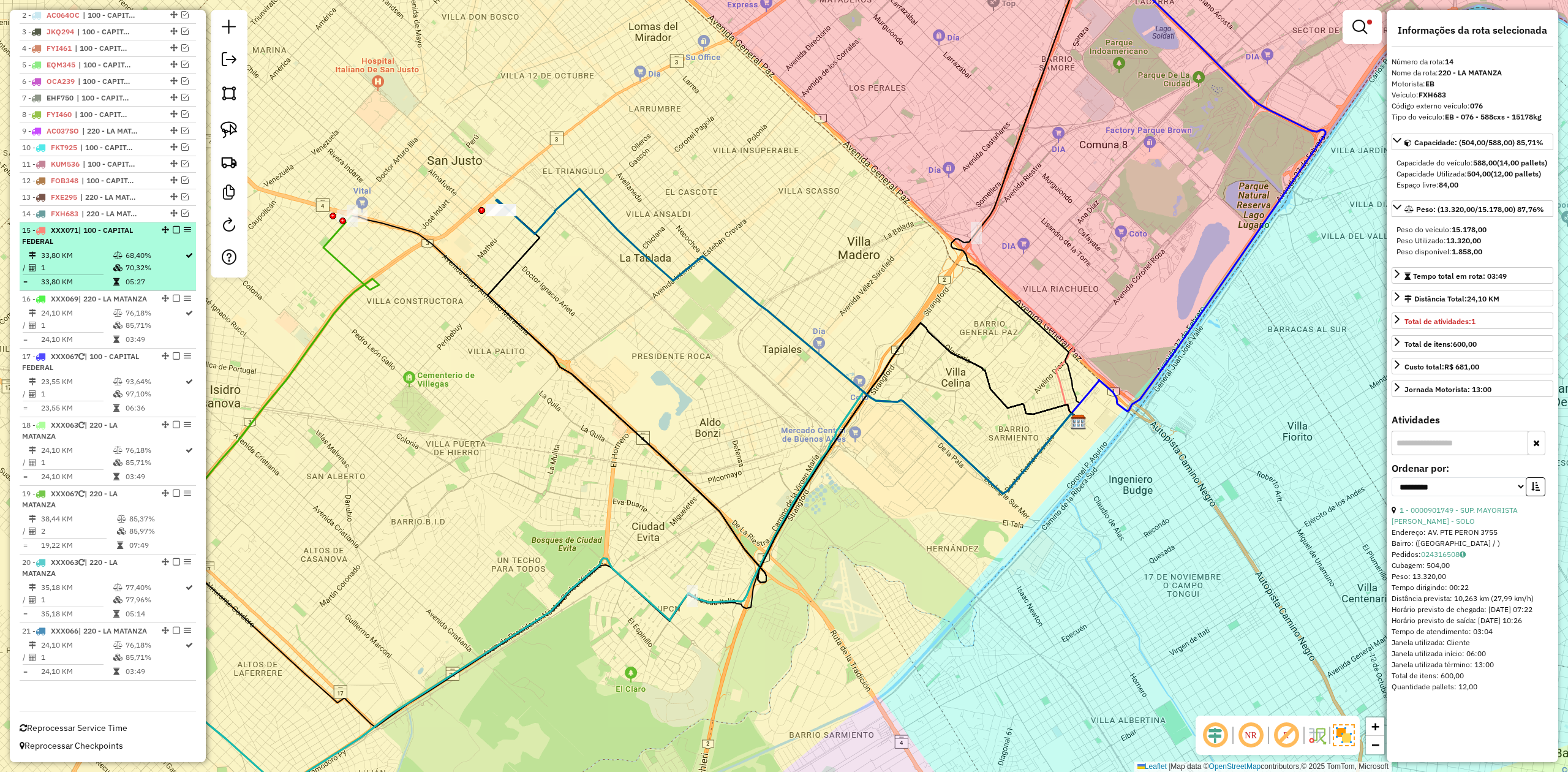
click at [126, 225] on div "15 - XXX071 | 100 - CAPITAL FEDERAL" at bounding box center [87, 236] width 130 height 22
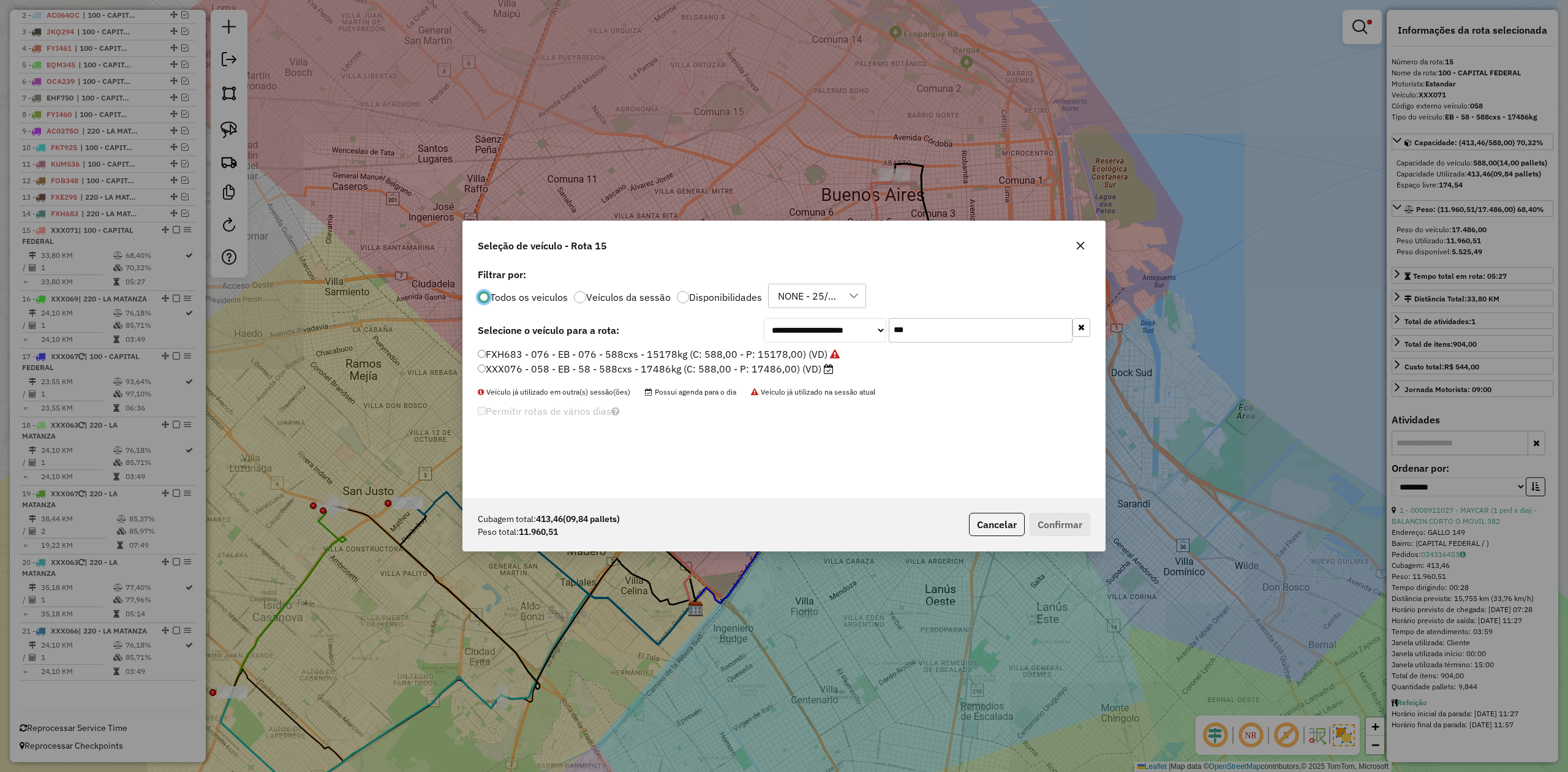
scroll to position [6, 3]
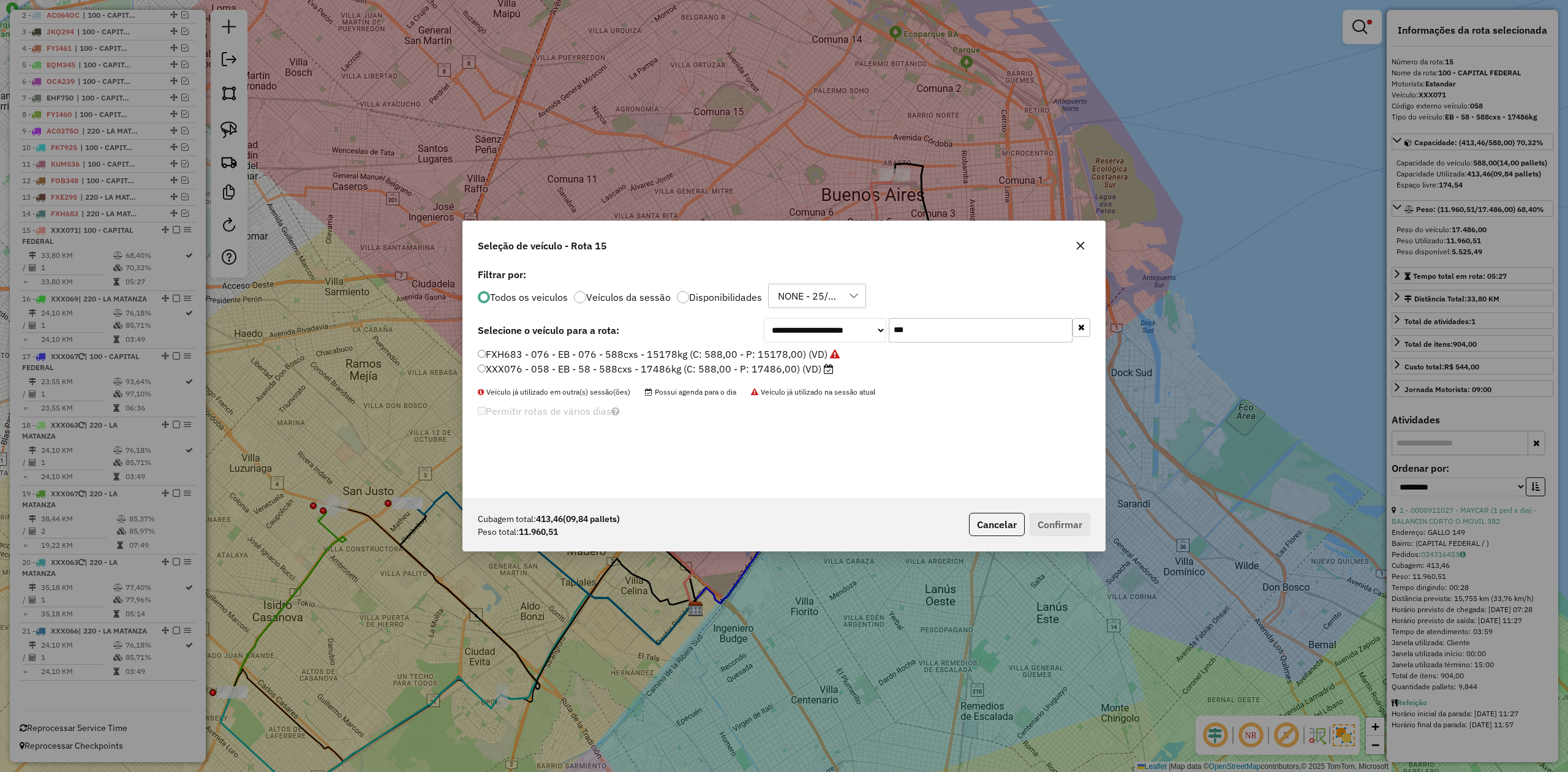
drag, startPoint x: 934, startPoint y: 324, endPoint x: 805, endPoint y: 311, distance: 129.7
click at [805, 311] on div "**********" at bounding box center [784, 382] width 642 height 233
type input "***"
click at [795, 358] on label "AE669HW - 382 - EB - 382 - 504cxs - 14052kg (C: 504,00 - P: 14052,00) (VD)" at bounding box center [656, 353] width 358 height 14
click at [1064, 534] on button "Confirmar" at bounding box center [1060, 525] width 60 height 23
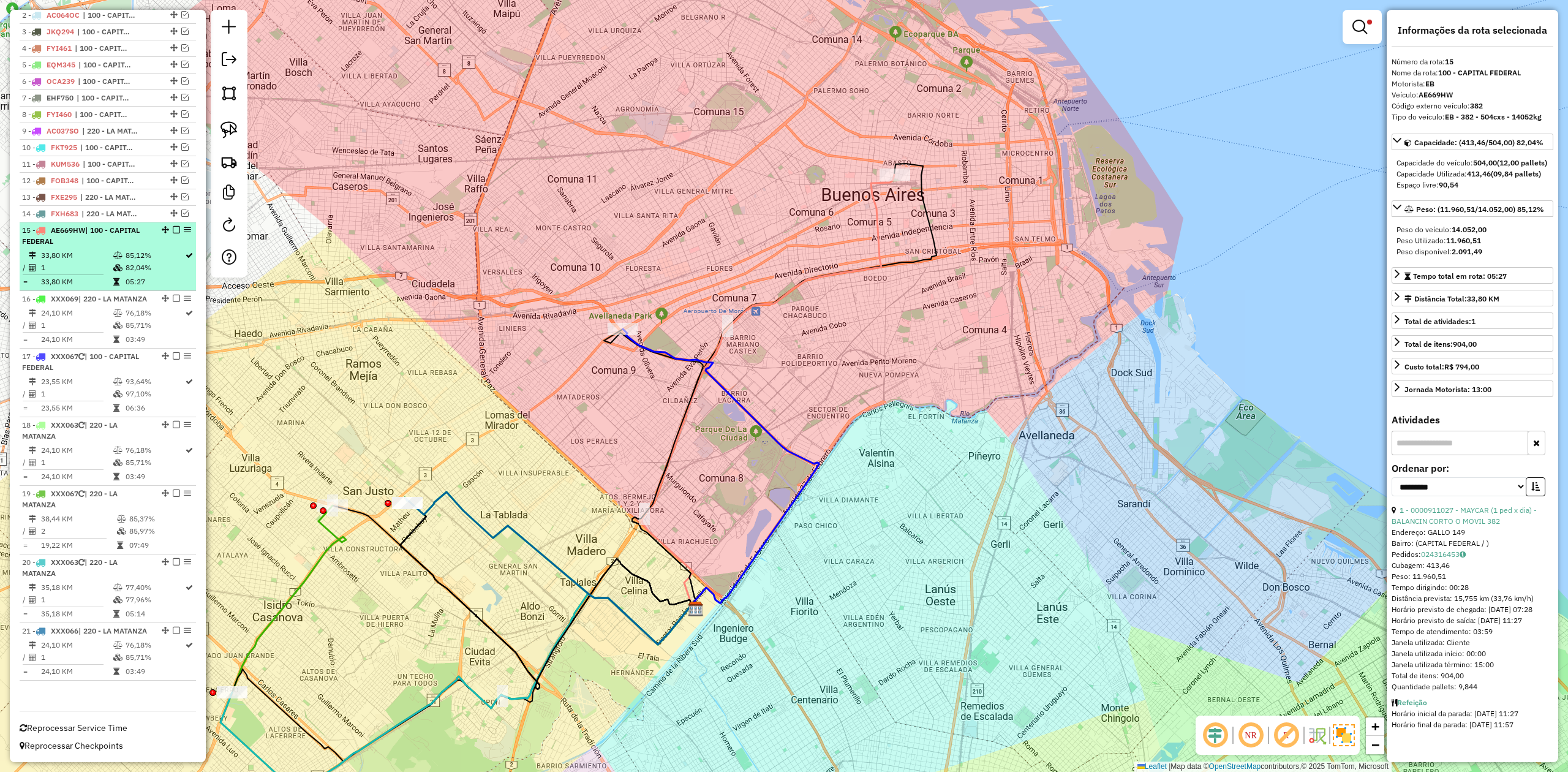
click at [85, 250] on td "33,80 KM" at bounding box center [76, 256] width 72 height 12
click at [66, 225] on div "15 - AE669HW | 100 - CAPITAL FEDERAL" at bounding box center [87, 236] width 130 height 22
click at [175, 226] on em at bounding box center [176, 230] width 8 height 8
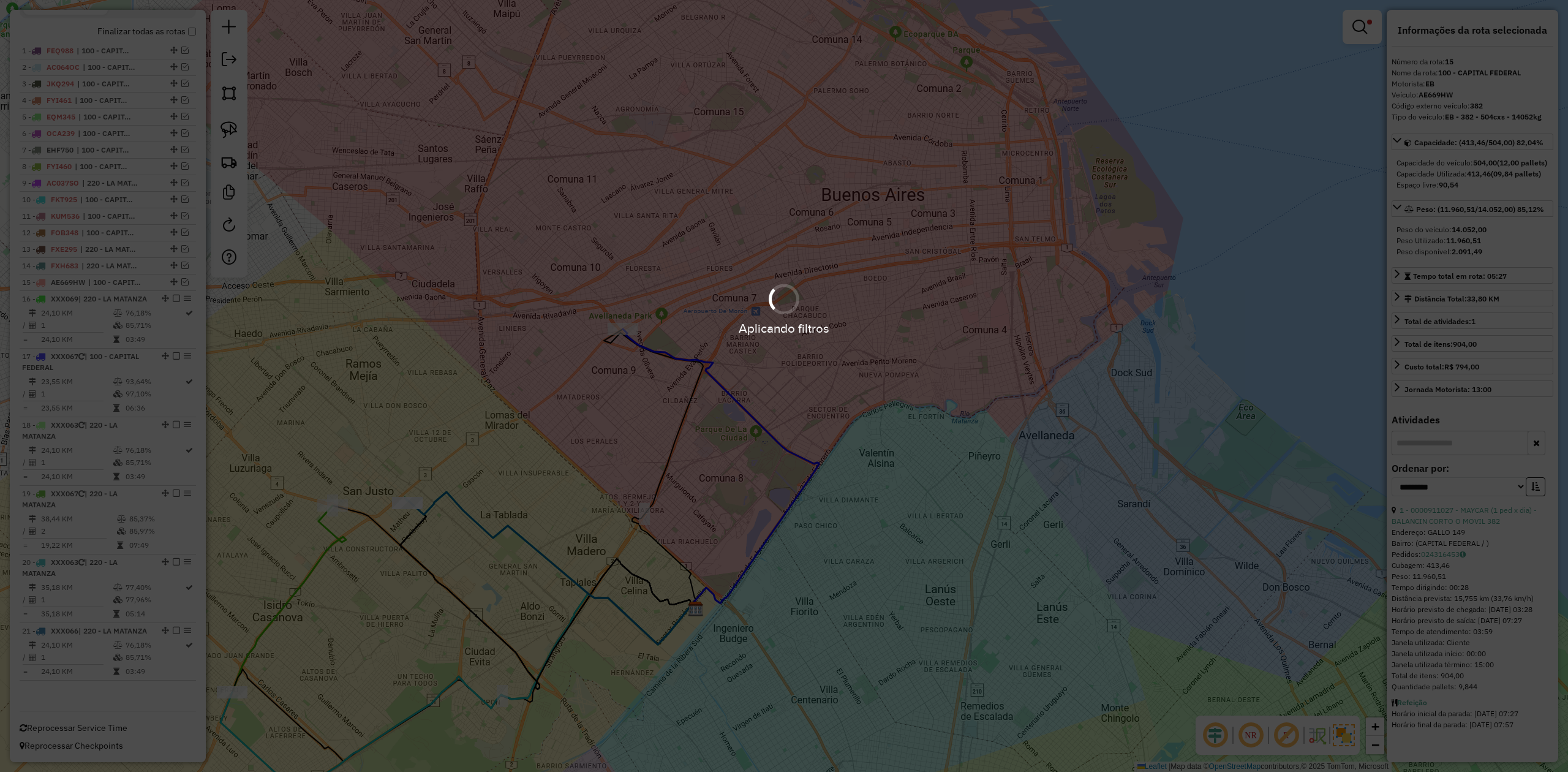
scroll to position [464, 0]
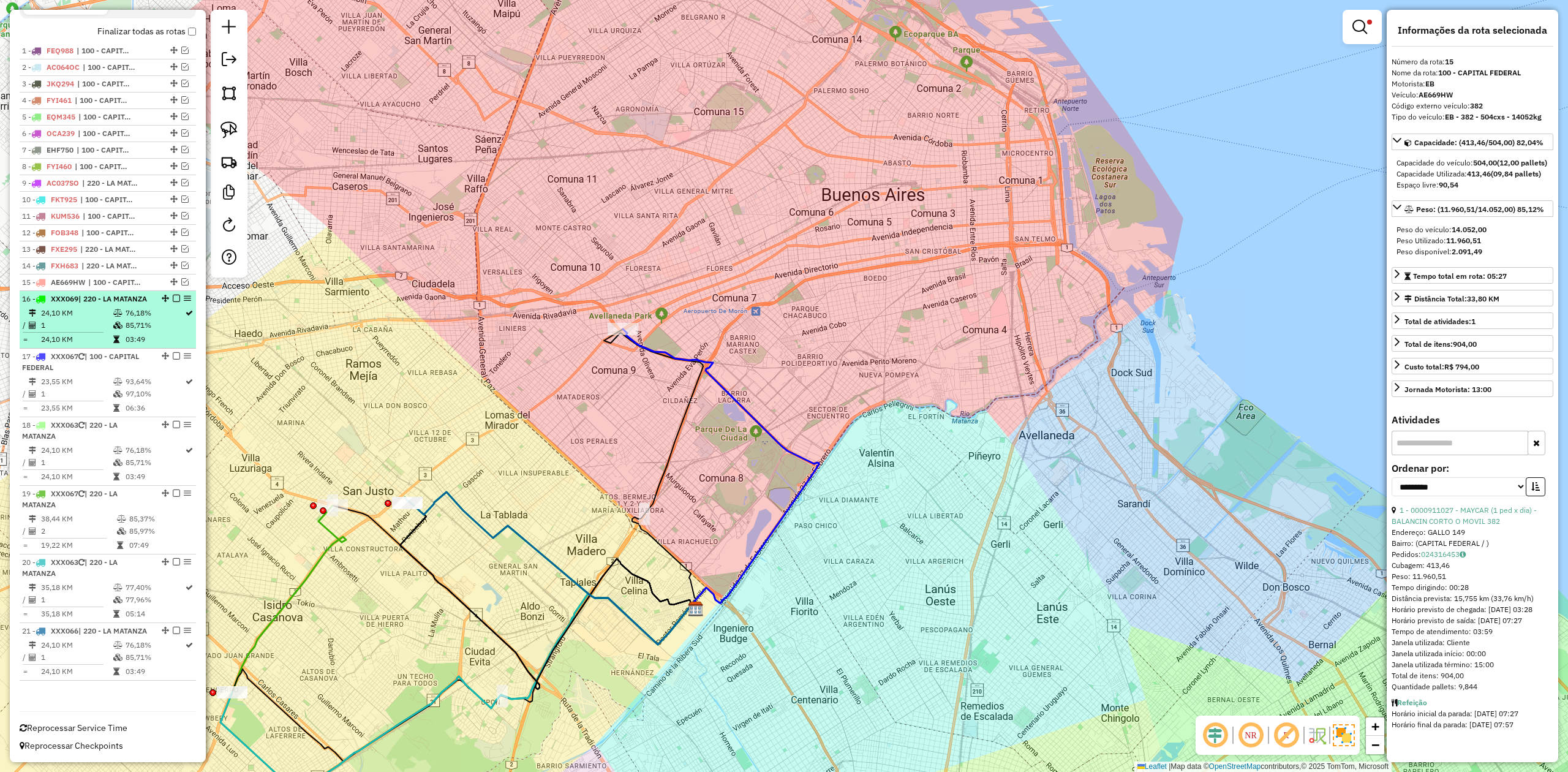
click at [135, 307] on td "76,18%" at bounding box center [155, 313] width 59 height 12
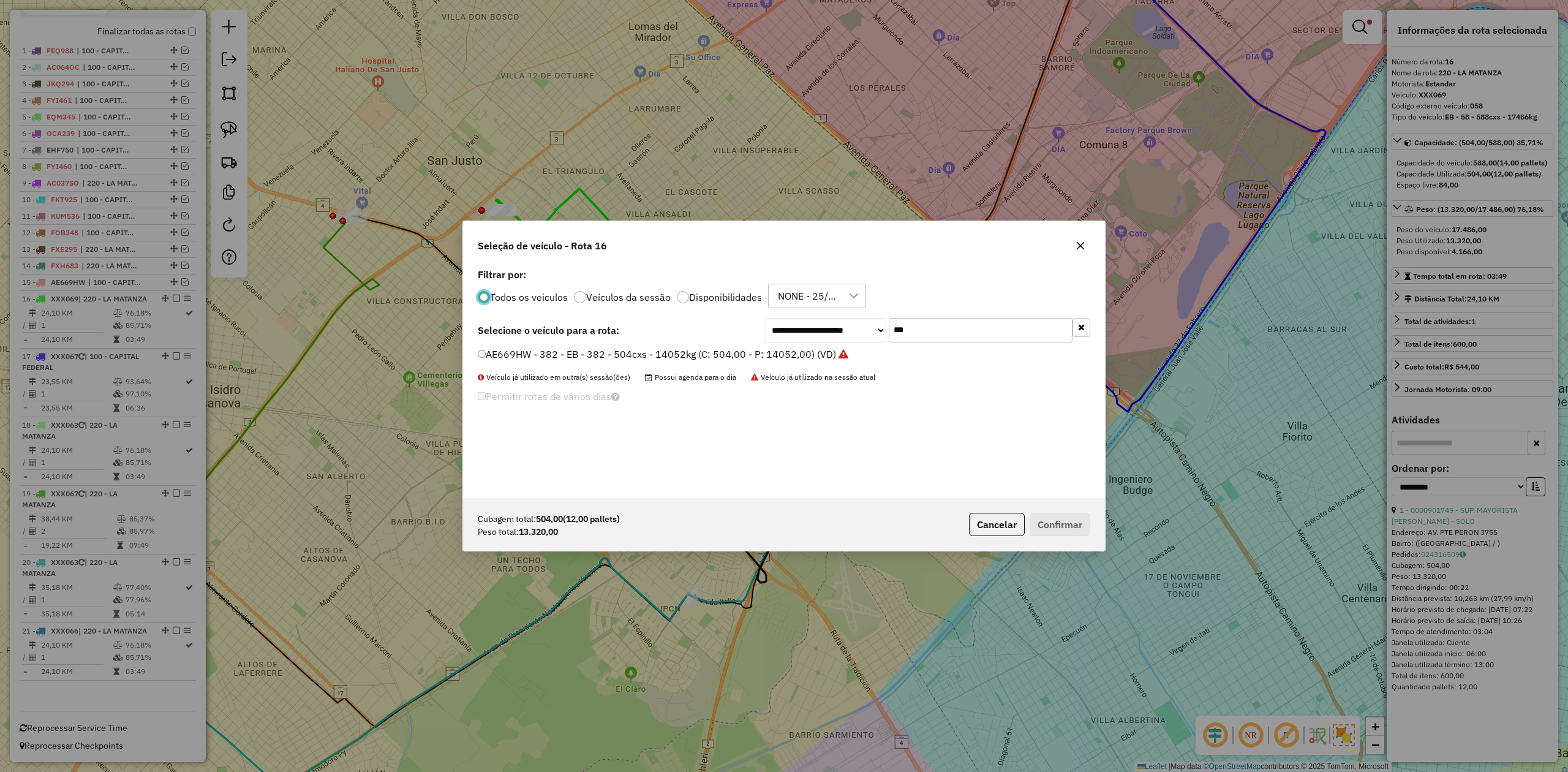
scroll to position [6, 3]
drag, startPoint x: 949, startPoint y: 331, endPoint x: 854, endPoint y: 324, distance: 95.3
click at [854, 324] on div "**********" at bounding box center [927, 330] width 327 height 25
type input "***"
click at [782, 365] on label "KUG070 - 040 - EB - 040 - 588cxs - 14531kg (C: 588,00 - P: 14531,00) (VD)" at bounding box center [653, 368] width 351 height 14
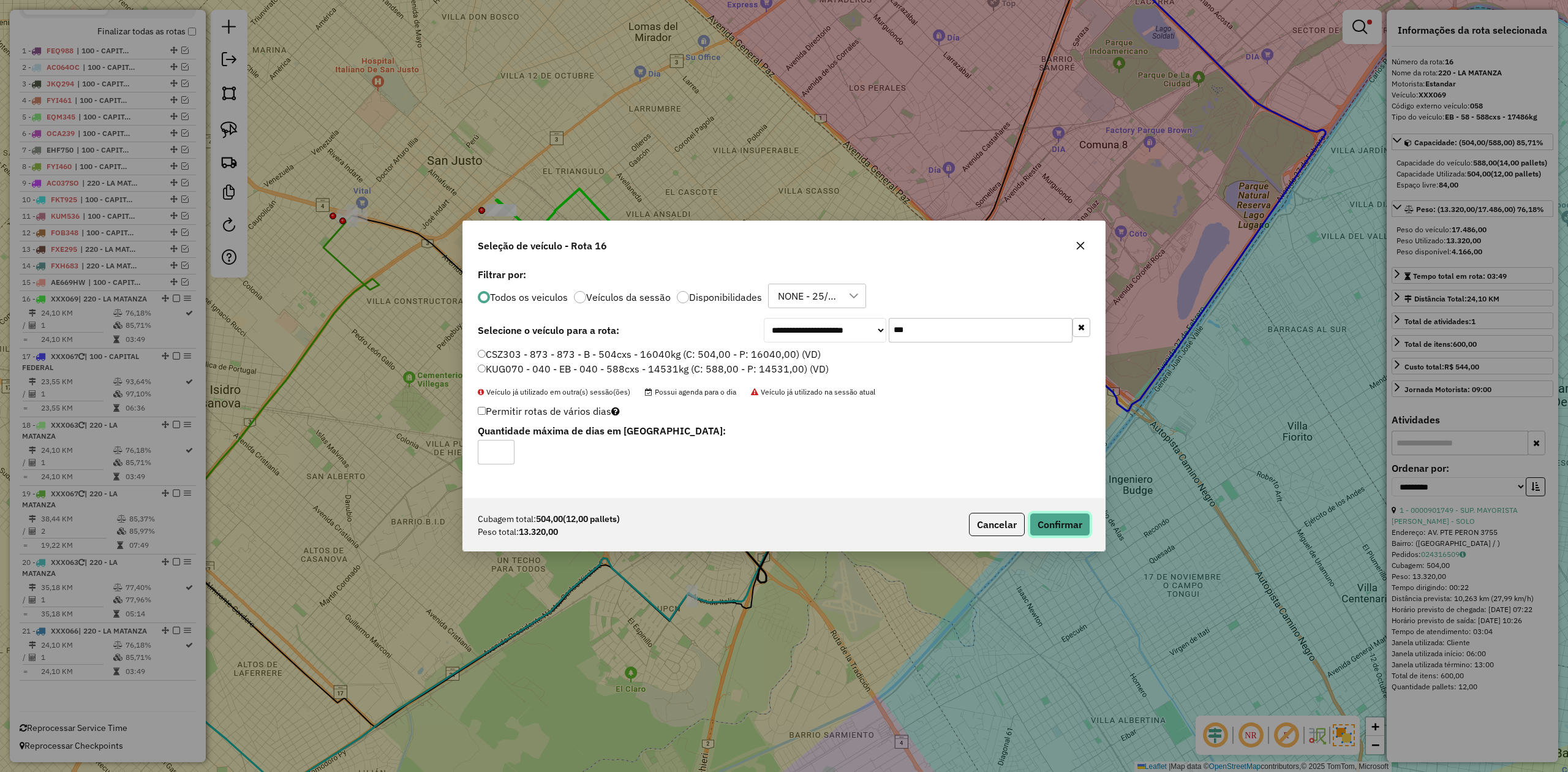
click at [1068, 532] on button "Confirmar" at bounding box center [1060, 525] width 60 height 23
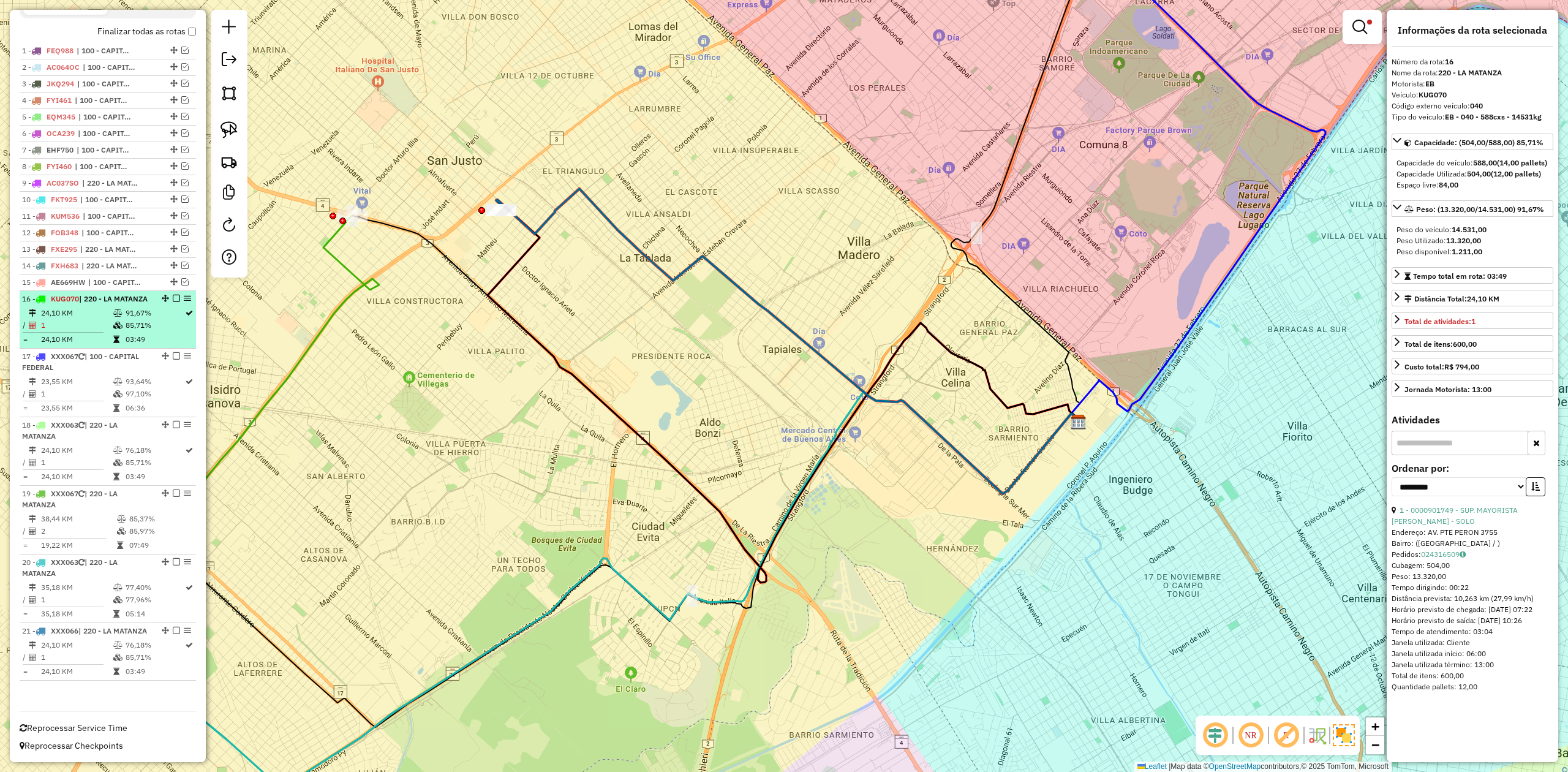
click at [114, 294] on span "| 220 - LA MATANZA" at bounding box center [113, 298] width 69 height 9
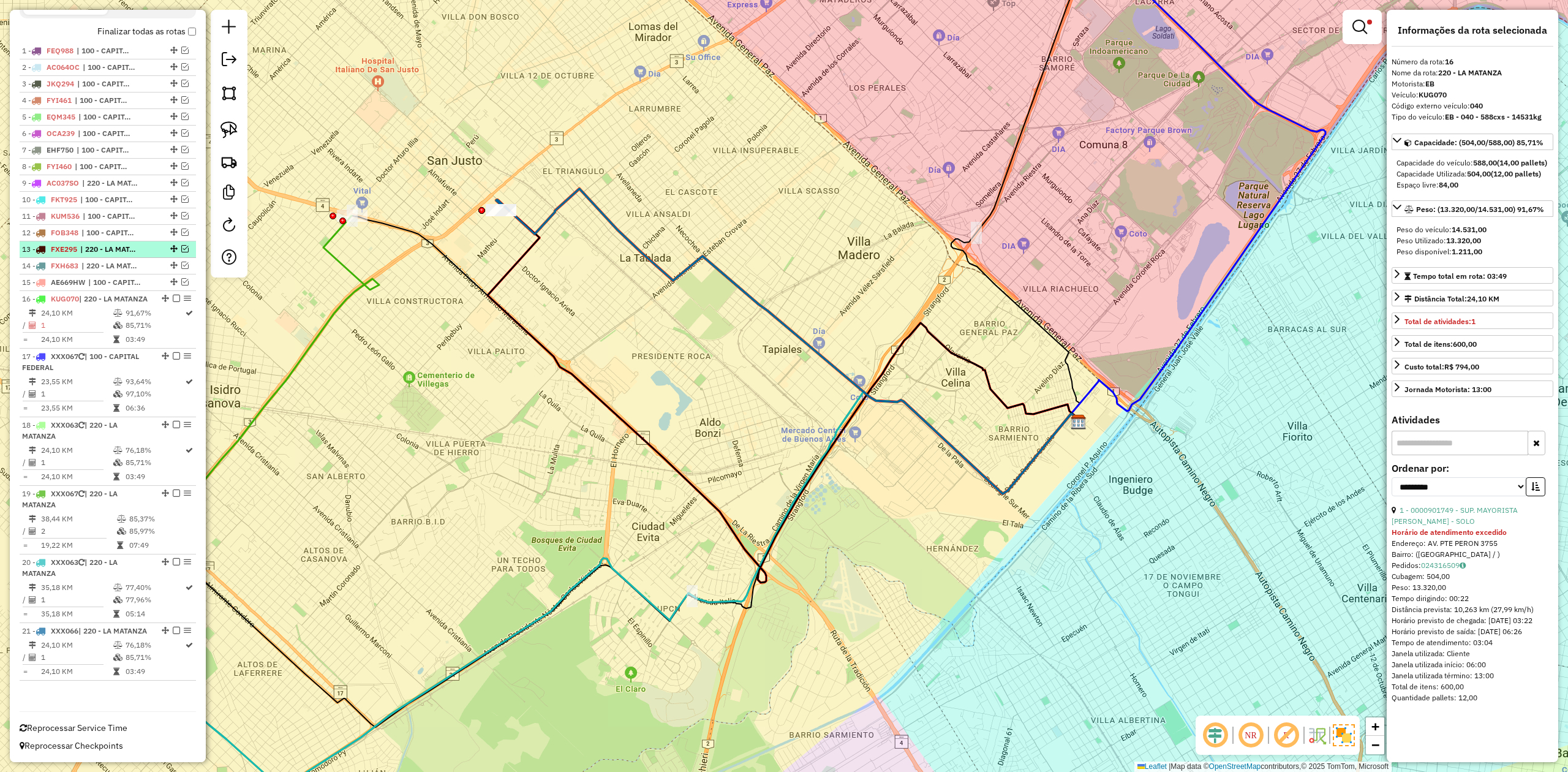
click at [174, 295] on em at bounding box center [176, 298] width 8 height 8
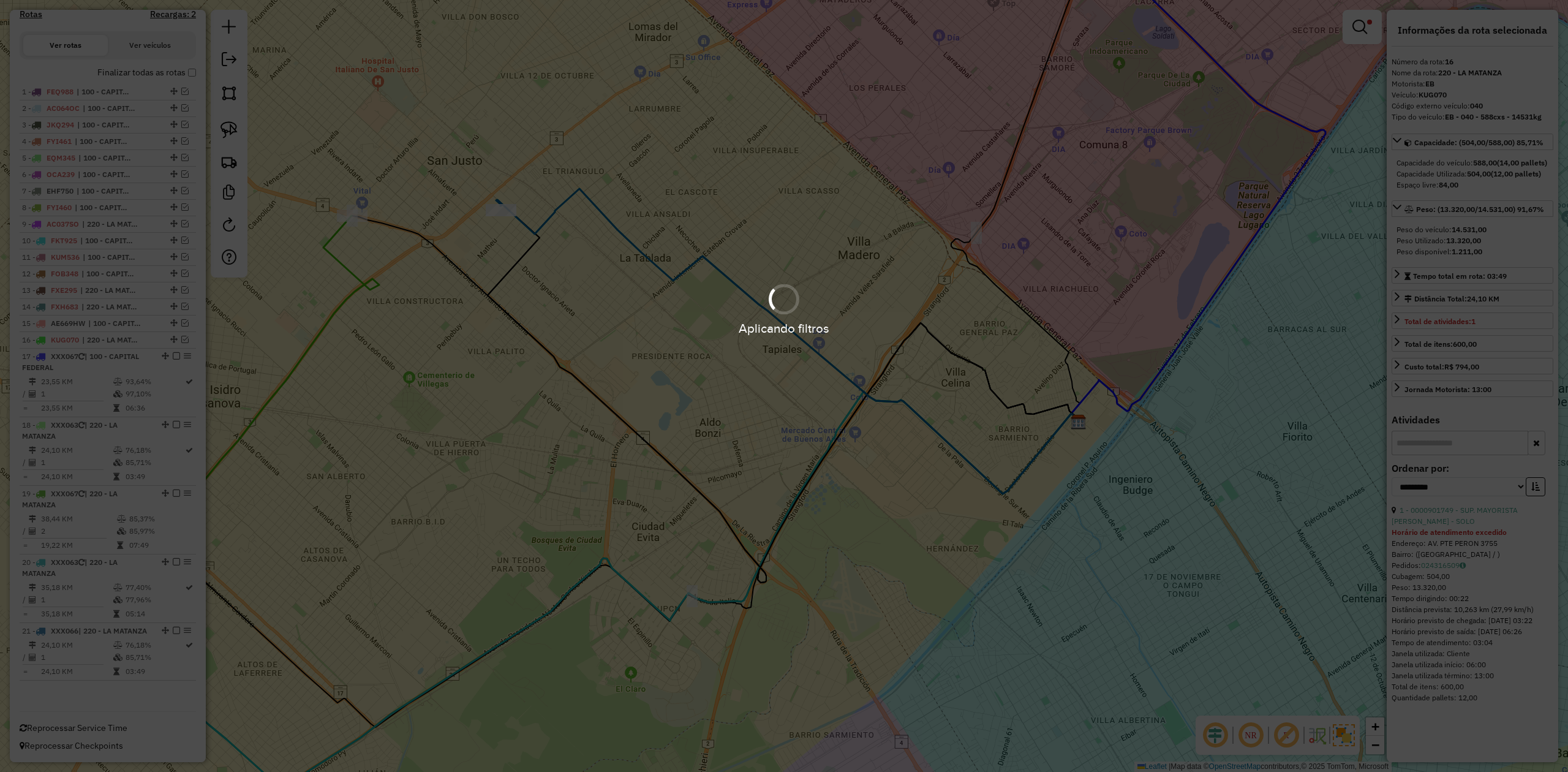
scroll to position [412, 0]
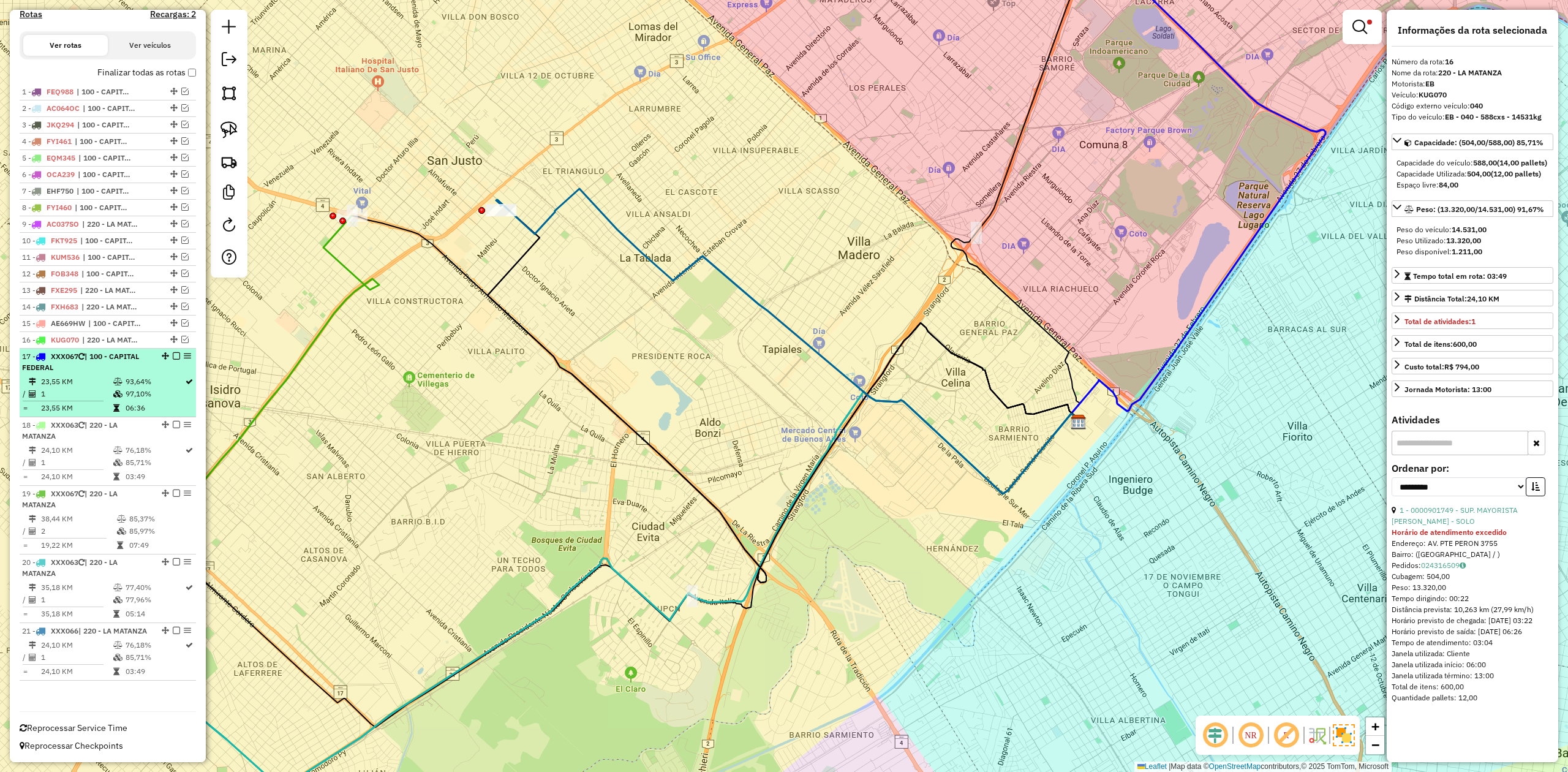
click at [138, 375] on td "93,64%" at bounding box center [155, 382] width 59 height 12
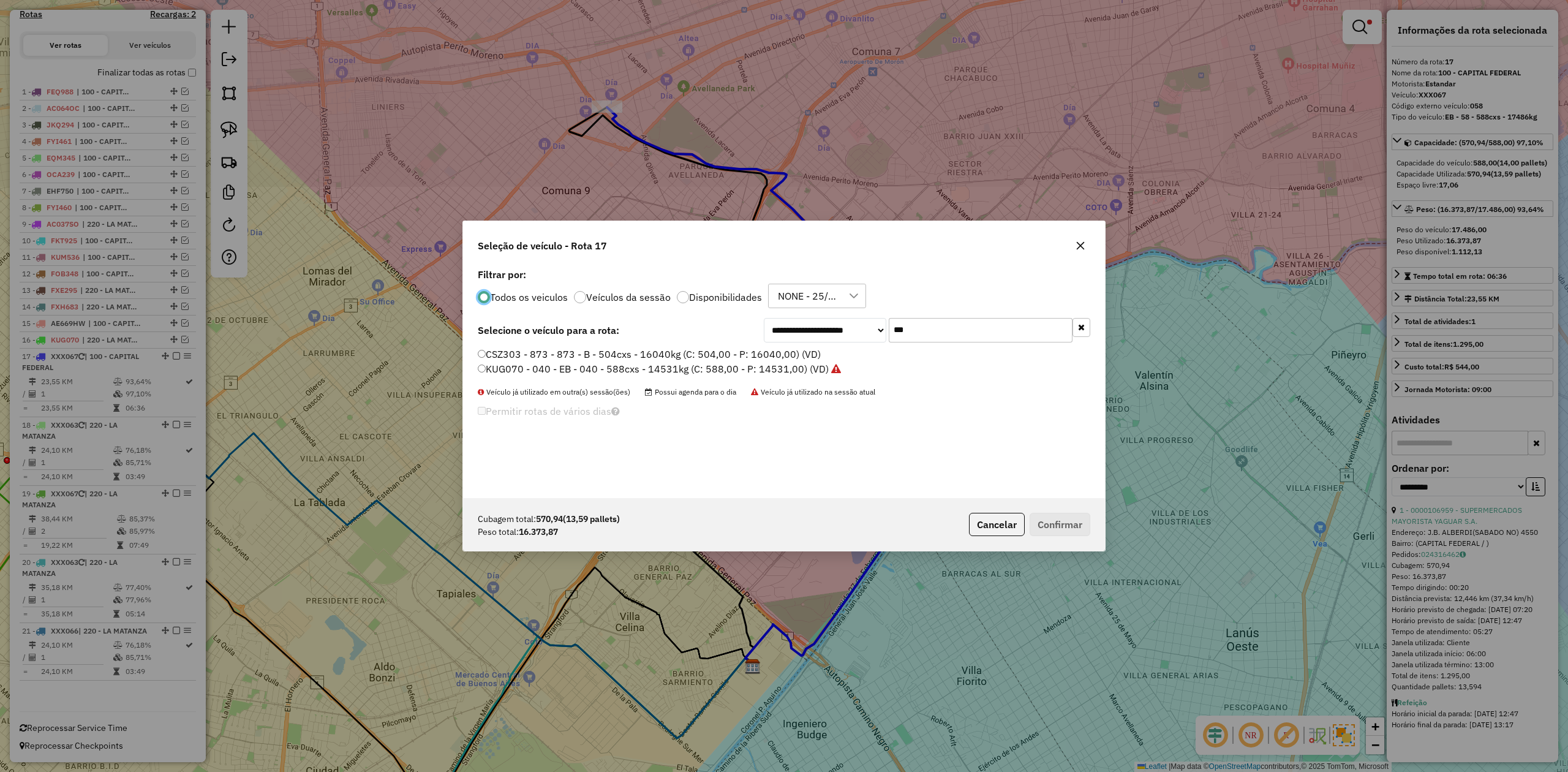
scroll to position [6, 3]
drag, startPoint x: 939, startPoint y: 324, endPoint x: 870, endPoint y: 322, distance: 69.0
click at [872, 322] on div "**********" at bounding box center [927, 330] width 327 height 25
type input "***"
drag, startPoint x: 770, startPoint y: 352, endPoint x: 777, endPoint y: 356, distance: 8.1
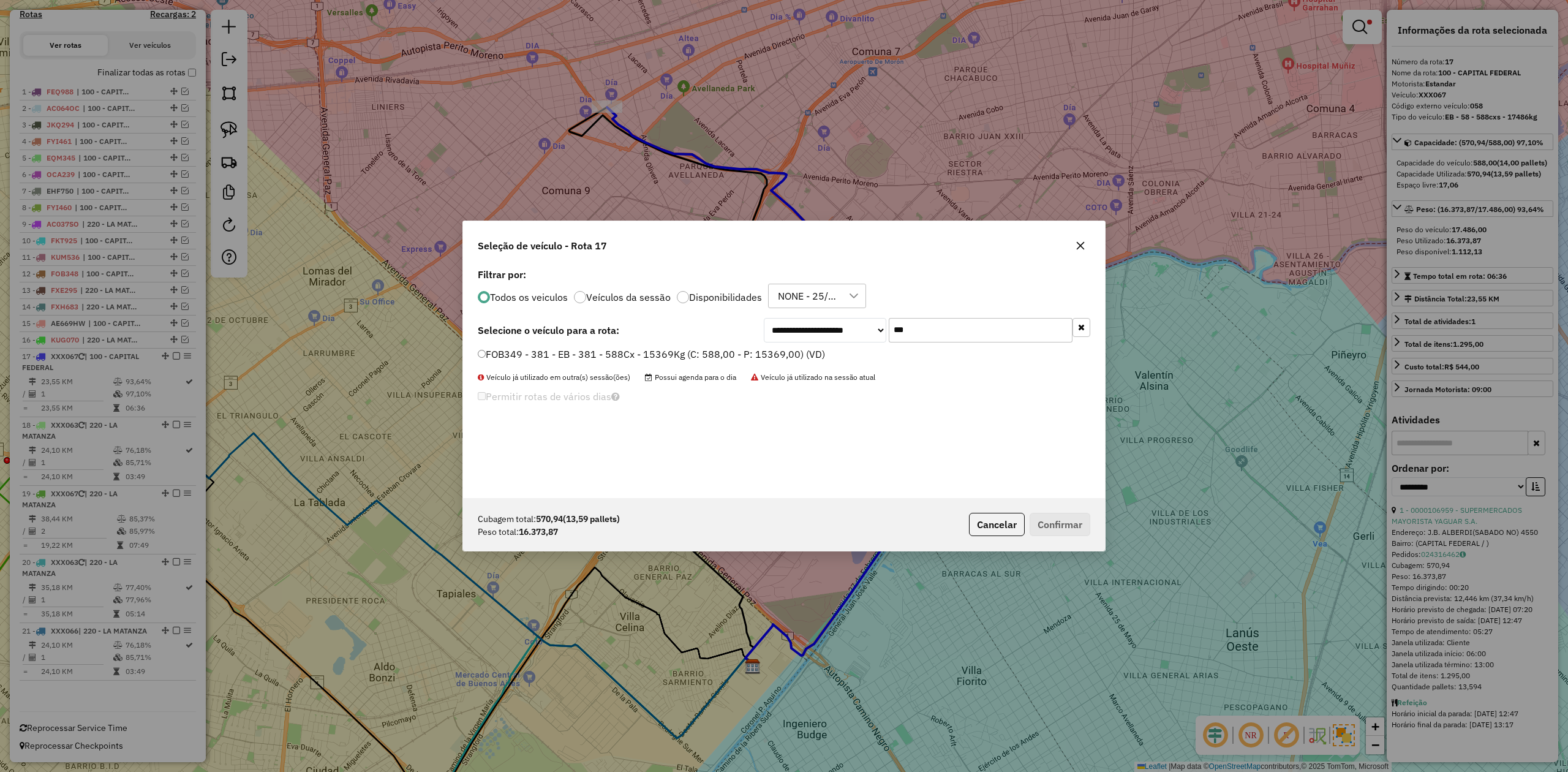
click at [770, 352] on label "FOB349 - 381 - EB - 381 - 588Cx - 15369Kg (C: 588,00 - P: 15369,00) (VD)" at bounding box center [651, 353] width 347 height 14
click at [1064, 525] on button "Confirmar" at bounding box center [1060, 525] width 60 height 23
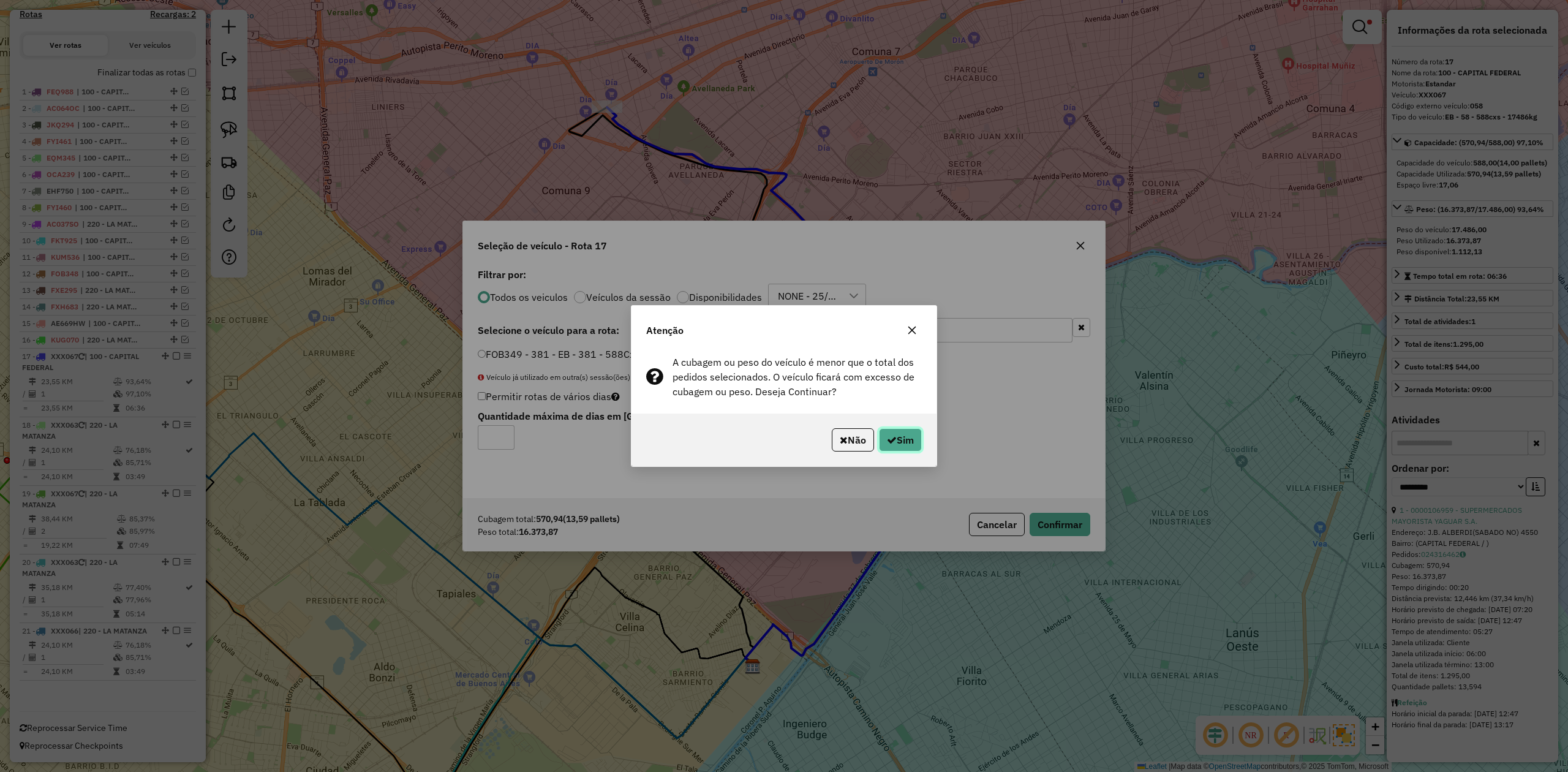
click at [897, 445] on button "Sim" at bounding box center [901, 440] width 43 height 23
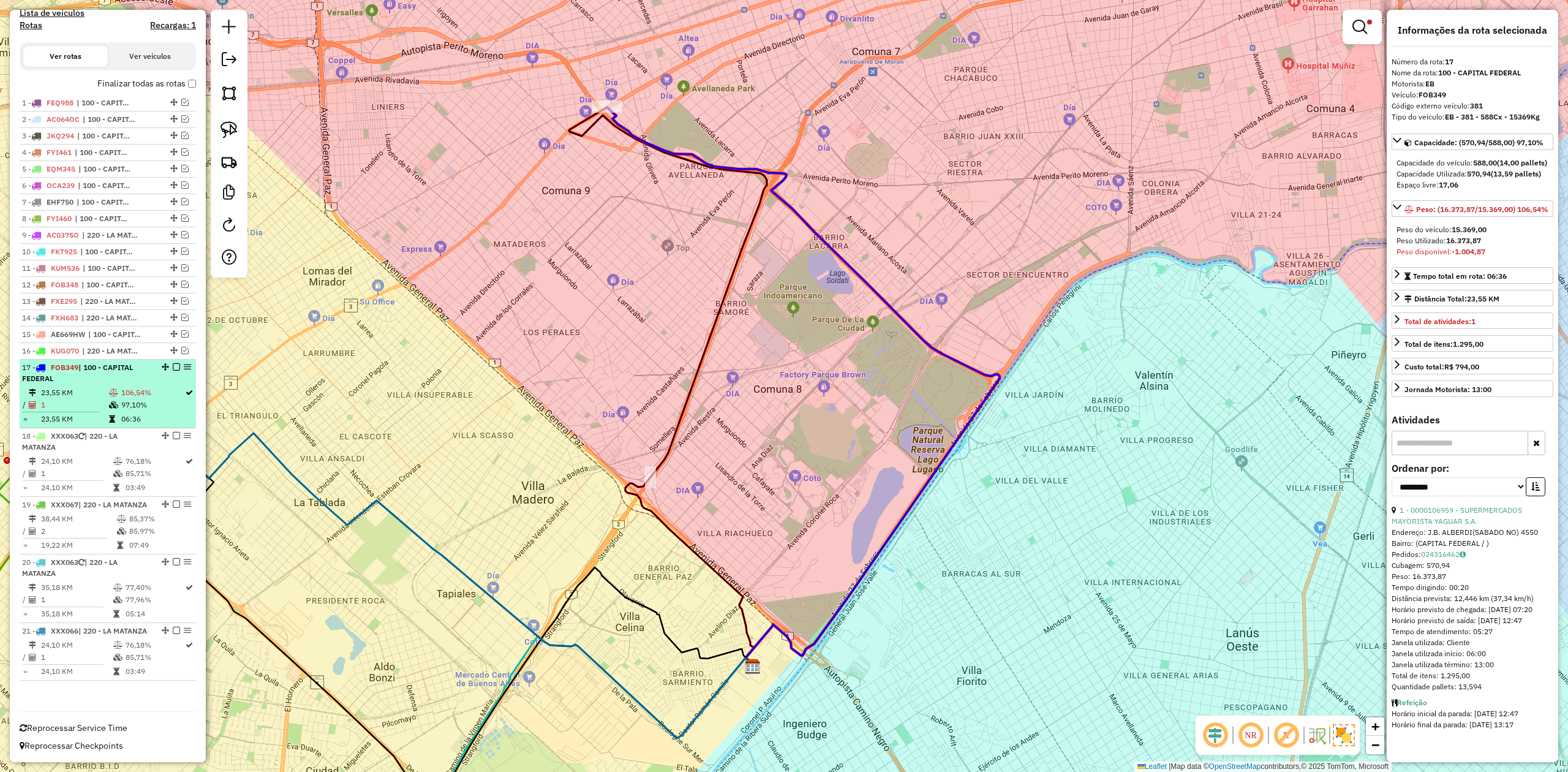
click at [167, 386] on td "106,54%" at bounding box center [153, 393] width 64 height 12
click at [174, 363] on em at bounding box center [176, 366] width 8 height 8
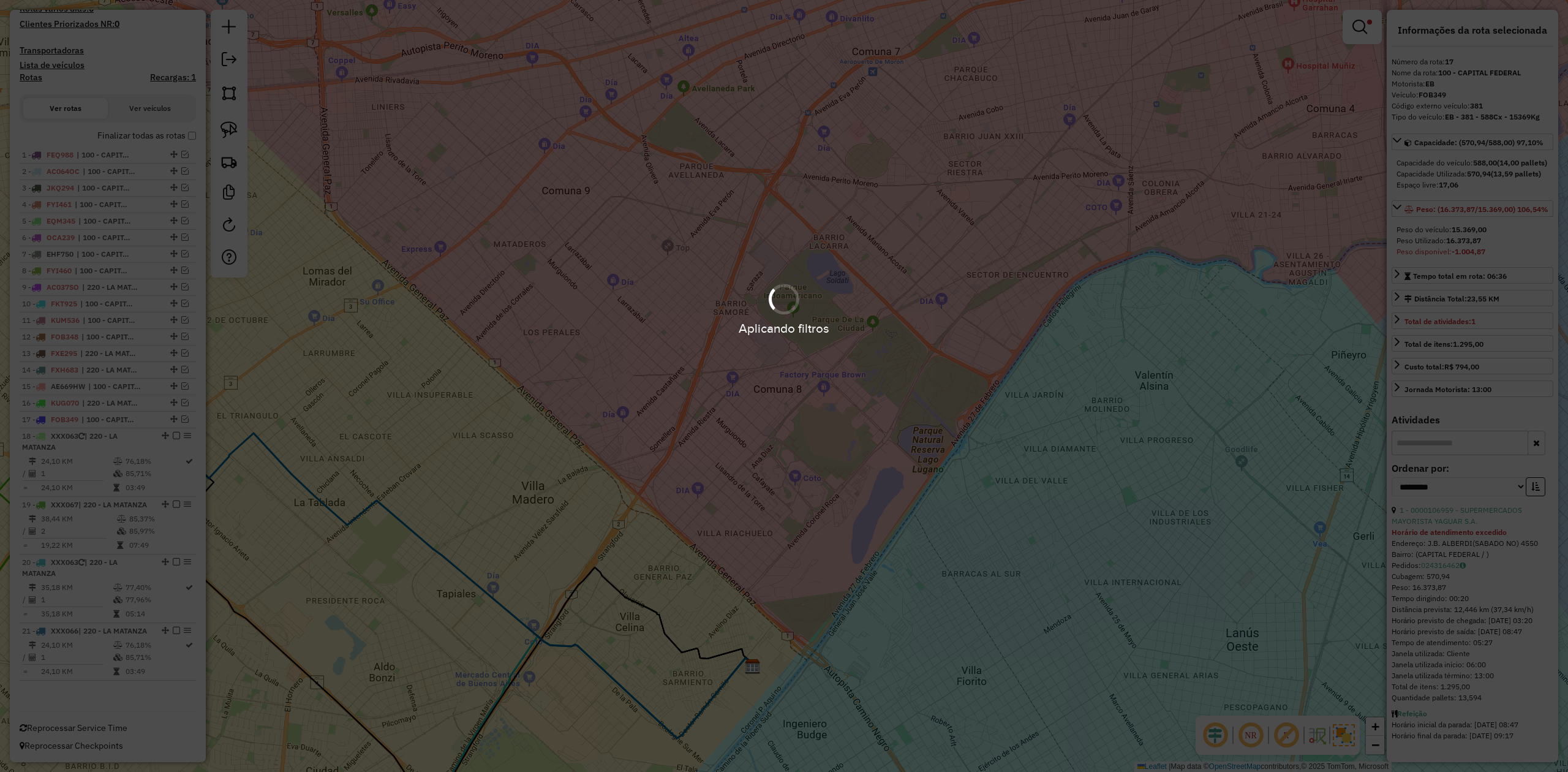
scroll to position [360, 0]
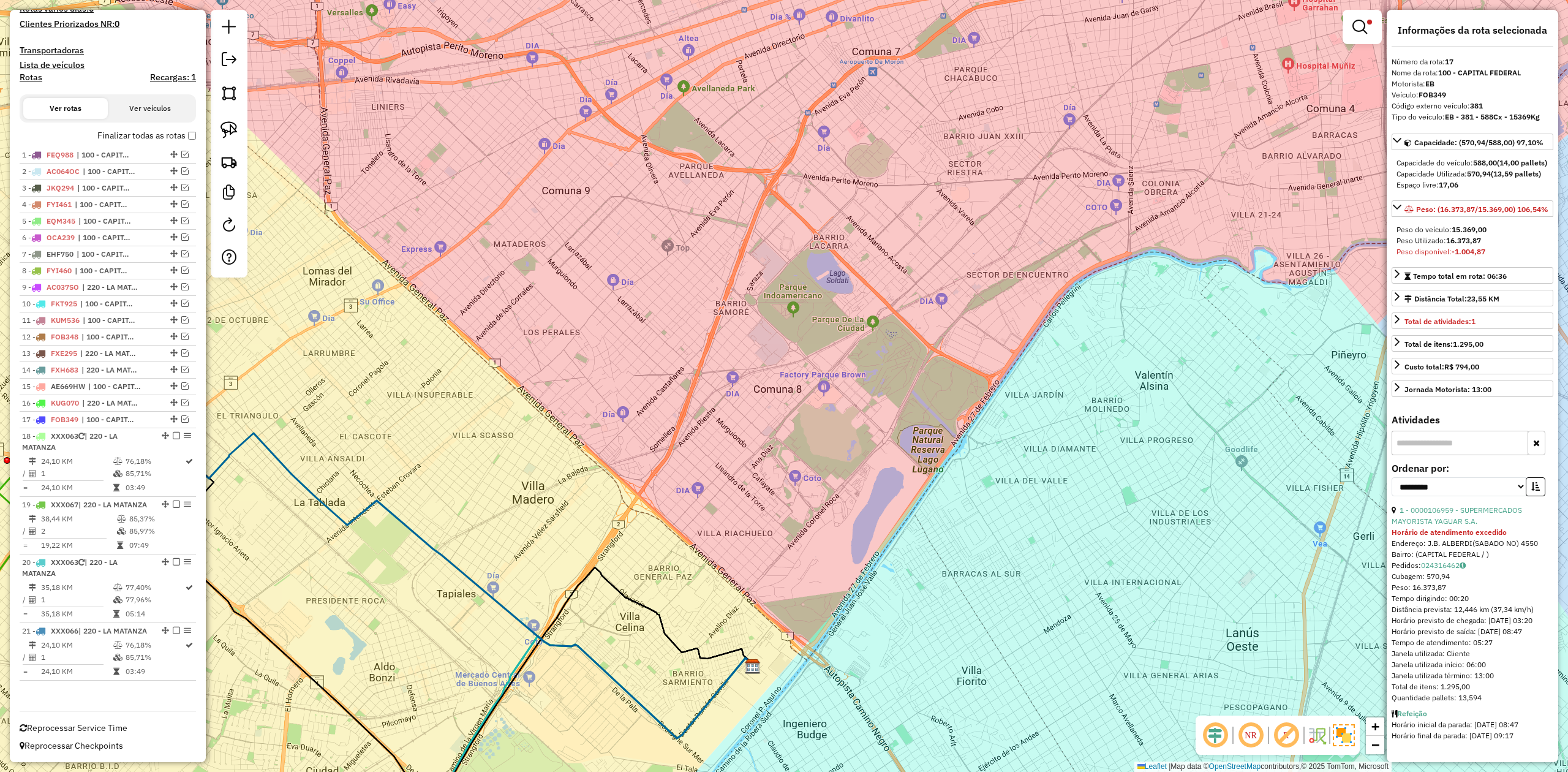
click at [142, 431] on li "18 - XXX063 | 220 - [GEOGRAPHIC_DATA] 24,10 KM 76,18% / 1 85,71% = 24,10 KM 03:…" at bounding box center [108, 463] width 177 height 69
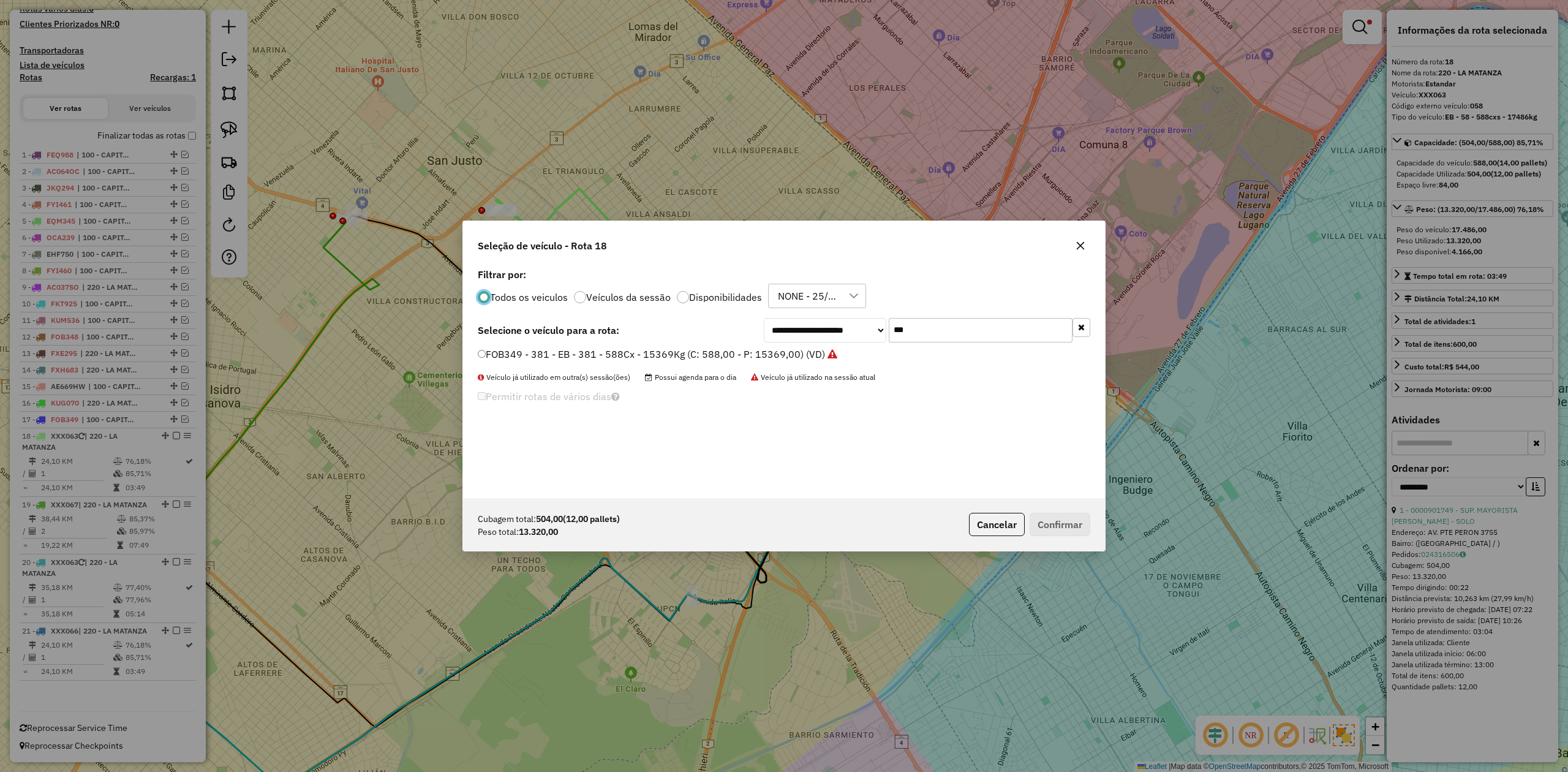
scroll to position [6, 3]
drag, startPoint x: 930, startPoint y: 329, endPoint x: 849, endPoint y: 324, distance: 81.2
click at [850, 324] on div "**********" at bounding box center [927, 330] width 327 height 25
type input "***"
click at [722, 370] on label "ETH221 - 397 - EB - 397 - 588cxs - 12547kg (C: 504,00 - P: 12547,00) (VD)" at bounding box center [652, 368] width 349 height 14
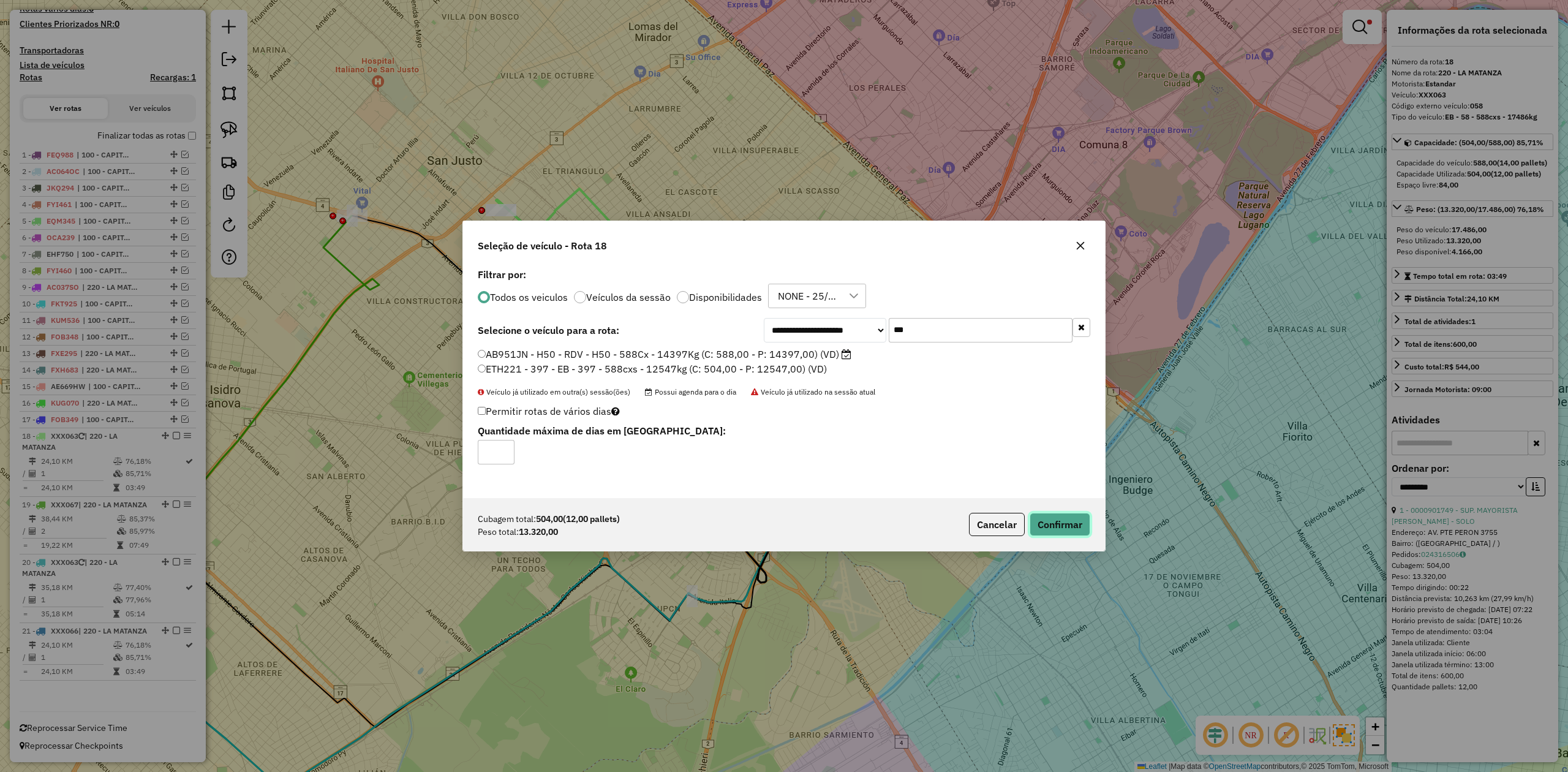
click at [1061, 525] on button "Confirmar" at bounding box center [1060, 525] width 60 height 23
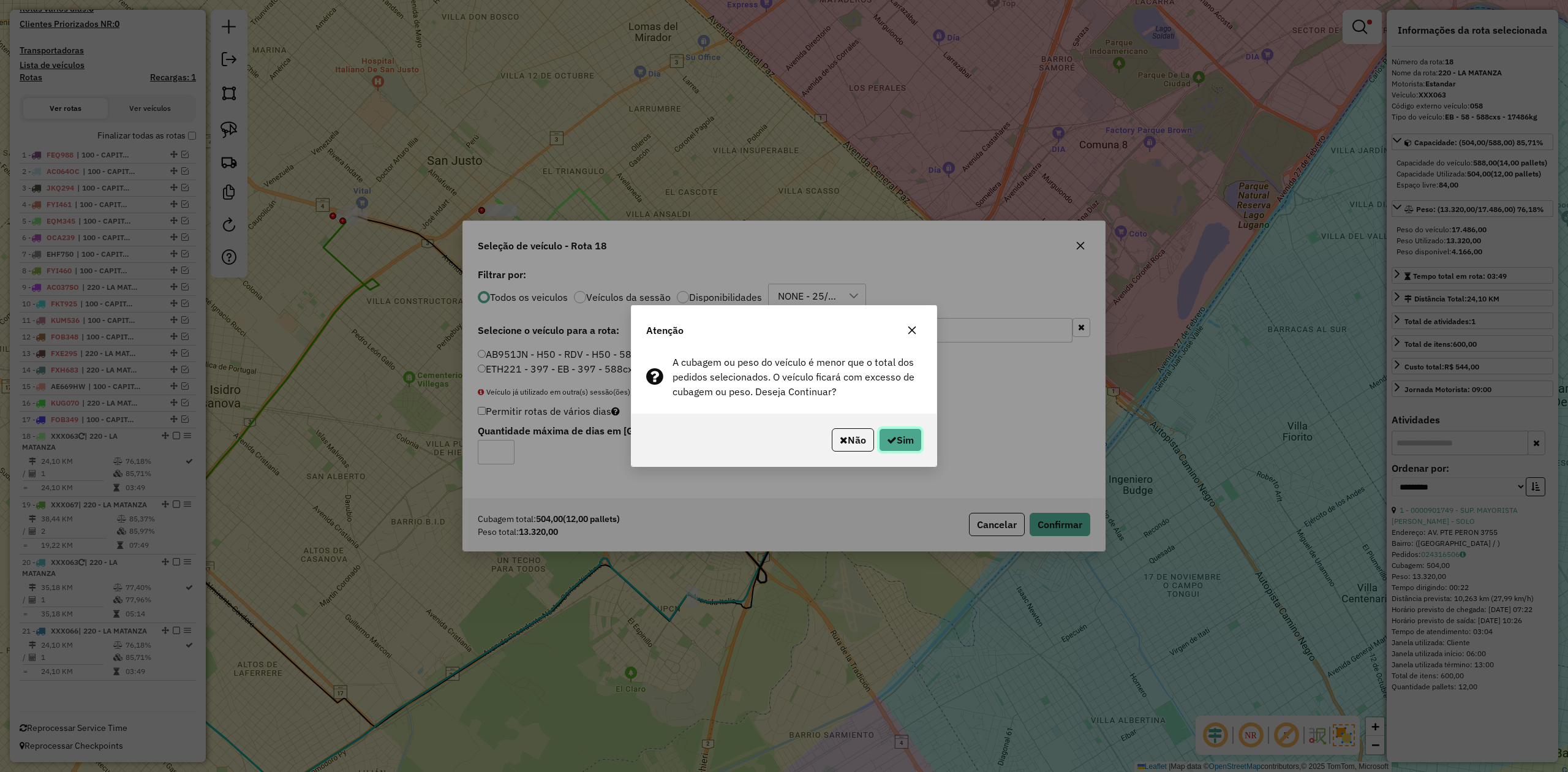
click at [905, 435] on button "Sim" at bounding box center [901, 440] width 43 height 23
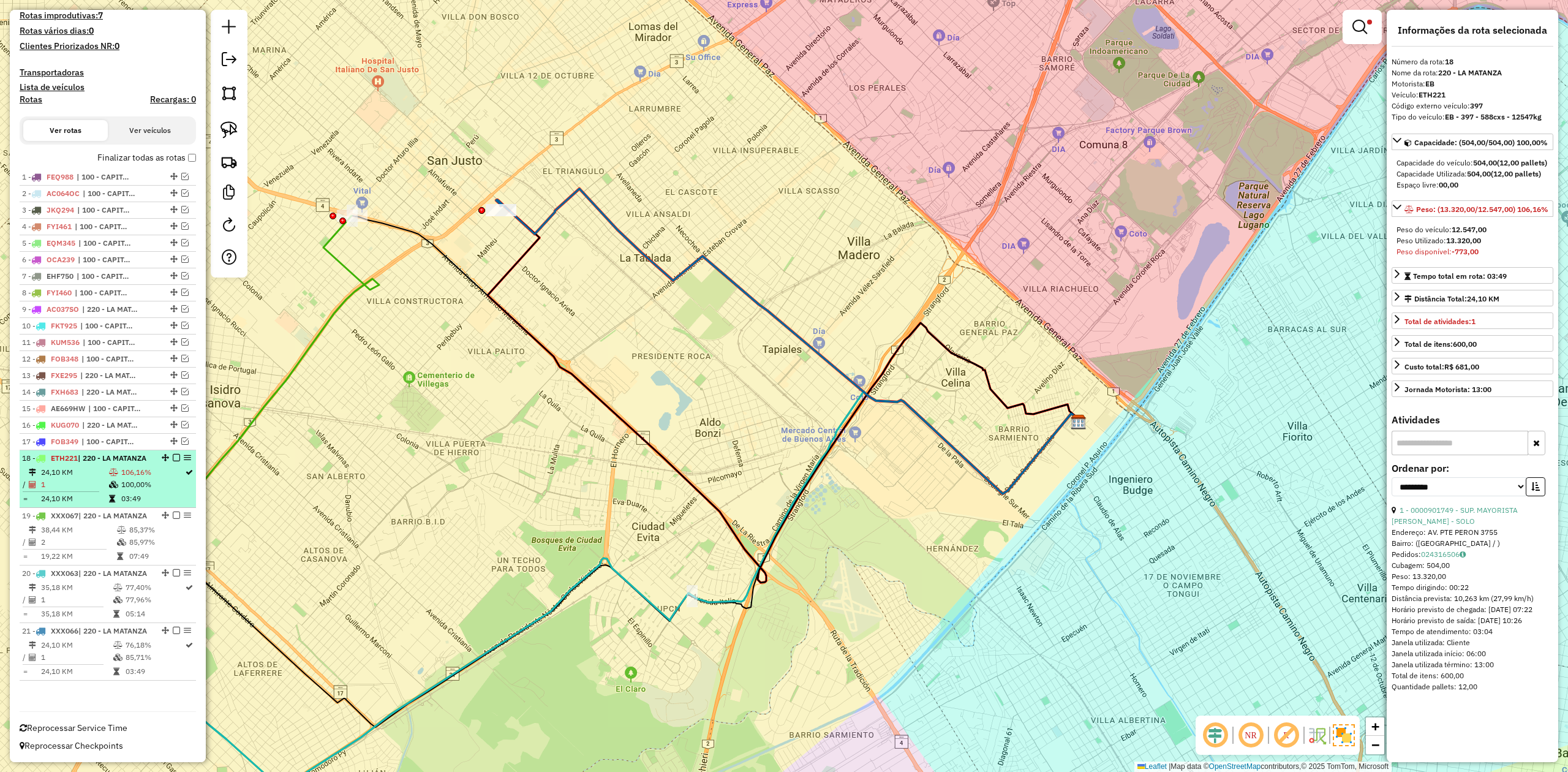
click at [94, 466] on td "24,10 KM" at bounding box center [74, 472] width 68 height 12
click at [173, 454] on em at bounding box center [176, 457] width 8 height 8
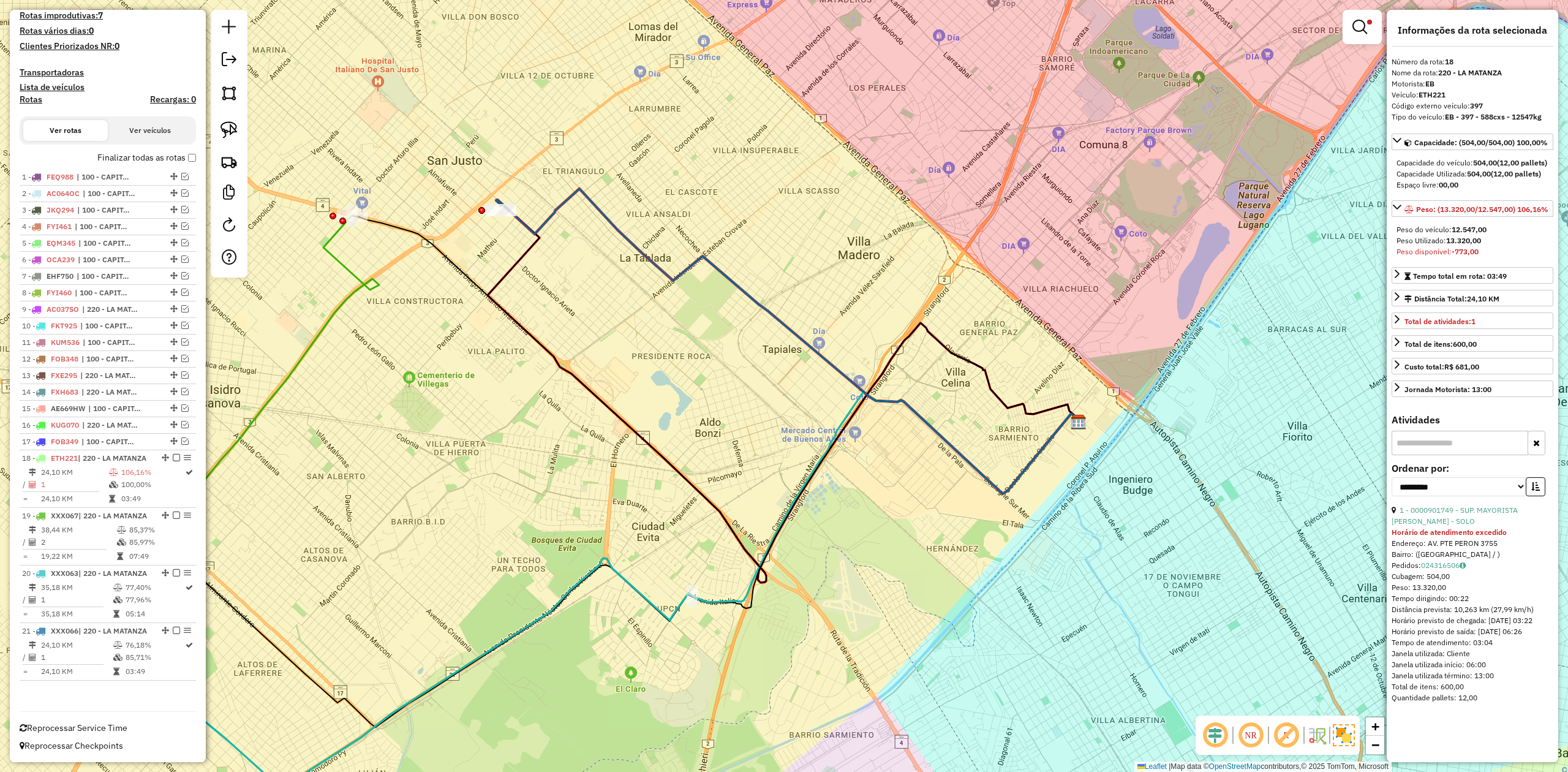
scroll to position [307, 0]
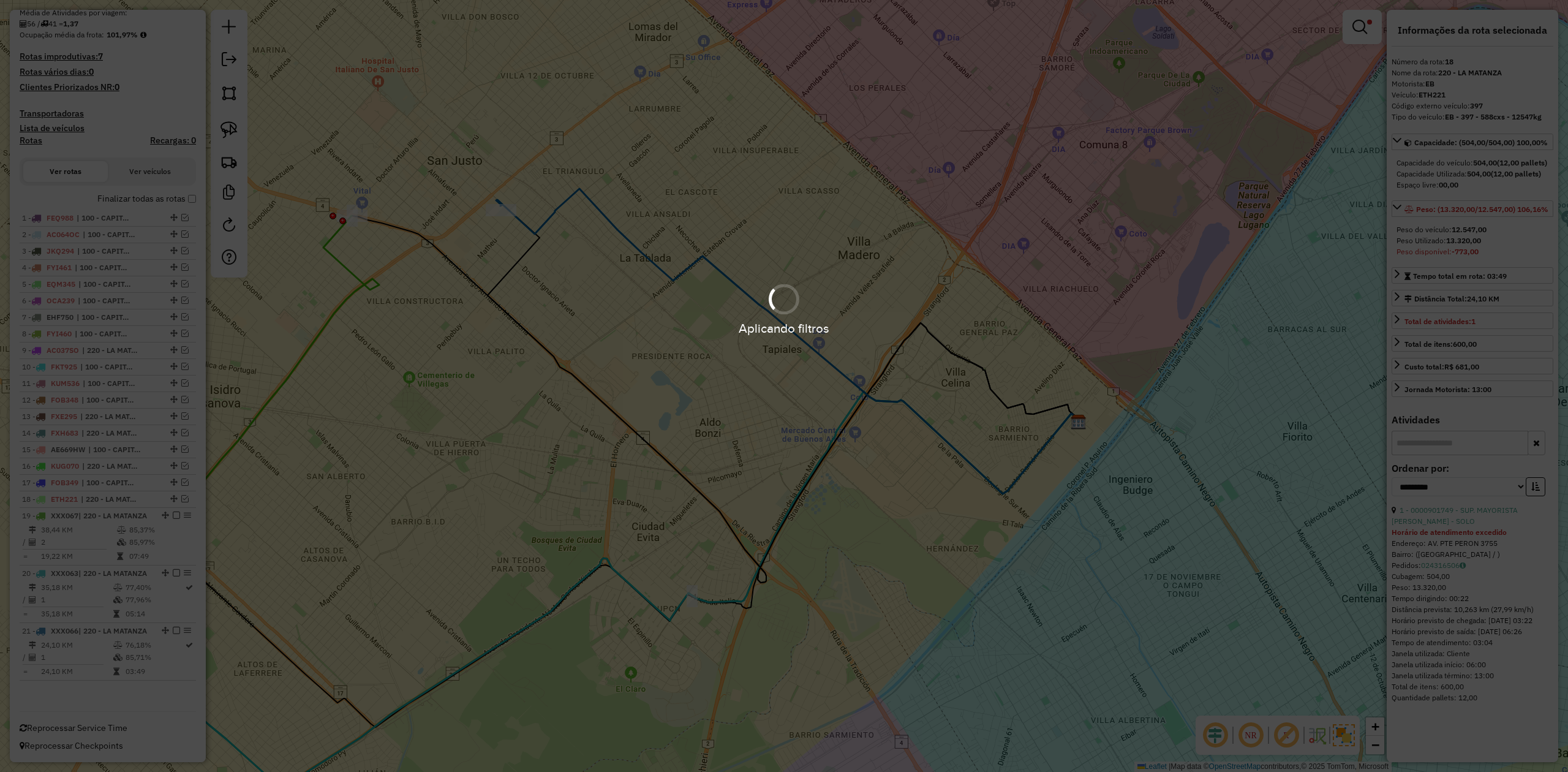
click at [103, 524] on td "38,44 KM" at bounding box center [78, 530] width 76 height 12
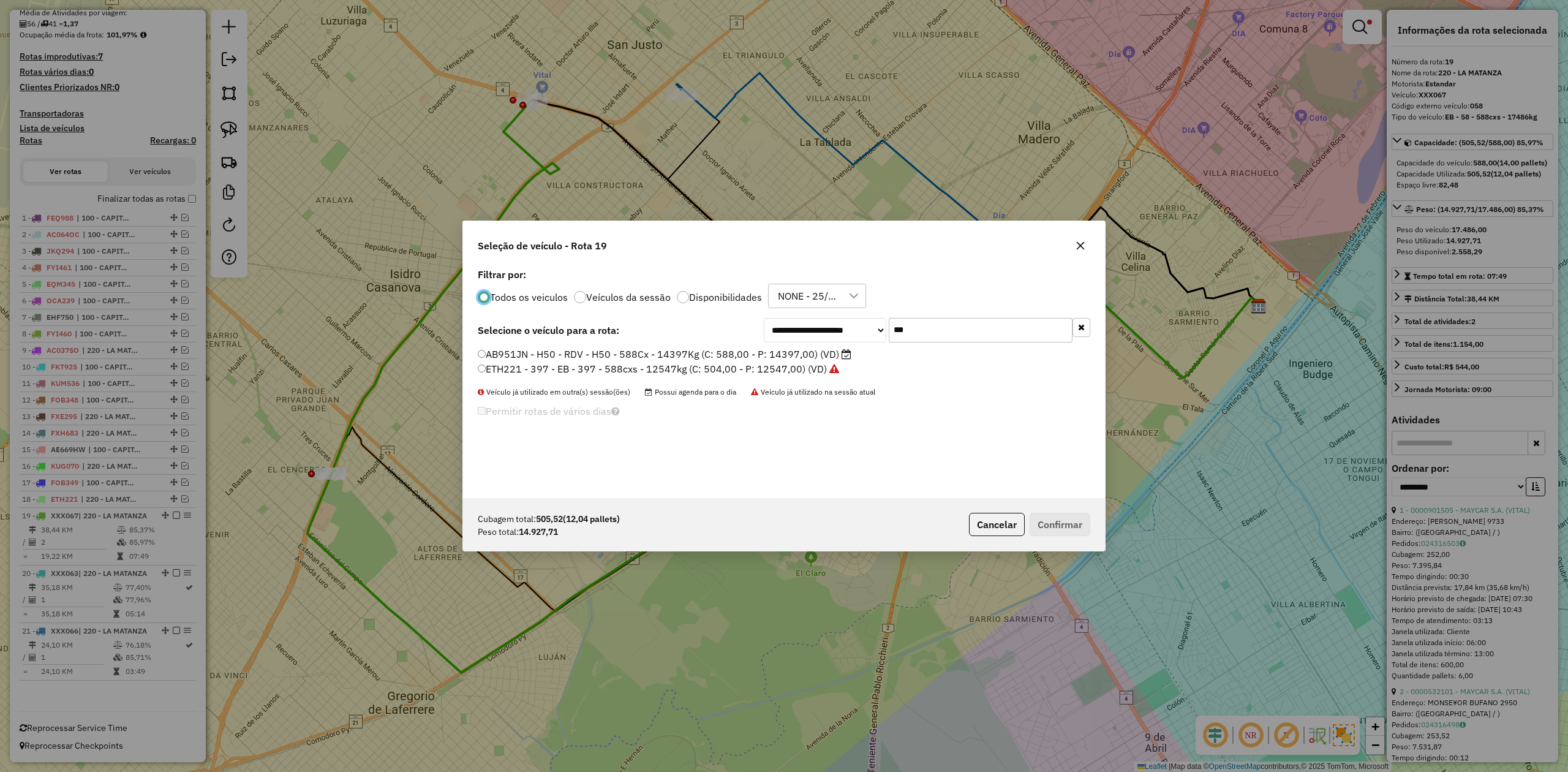
scroll to position [6, 3]
drag, startPoint x: 957, startPoint y: 324, endPoint x: 784, endPoint y: 324, distance: 173.0
click at [785, 324] on div "**********" at bounding box center [927, 330] width 327 height 25
type input "***"
click at [756, 355] on label "AE786PN - 079 - EB - 79 - 504cxs - 15339kg (C: 504,00 - P: 15339,00) (VD)" at bounding box center [652, 353] width 350 height 14
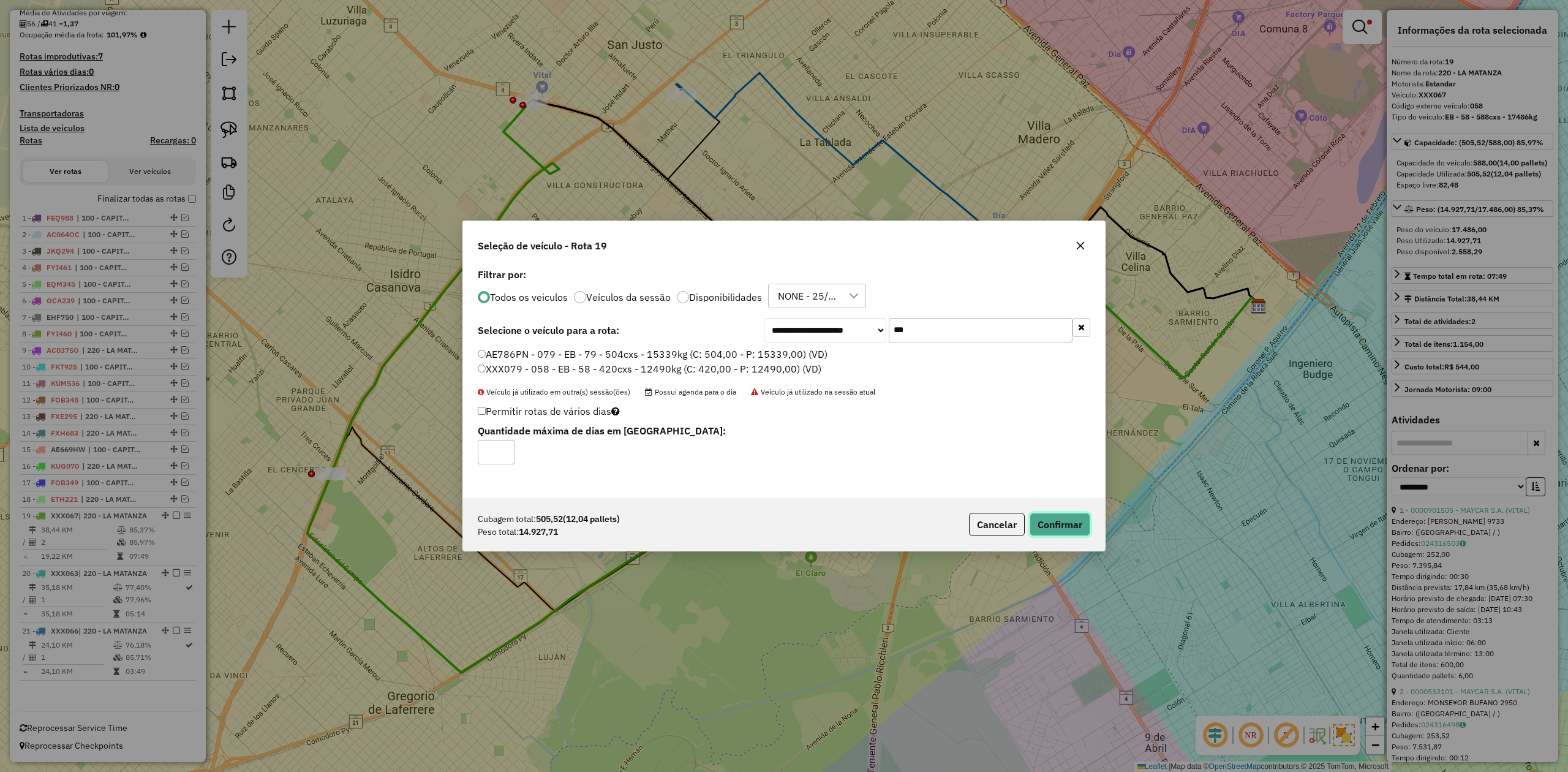
click at [1068, 523] on button "Confirmar" at bounding box center [1060, 525] width 60 height 23
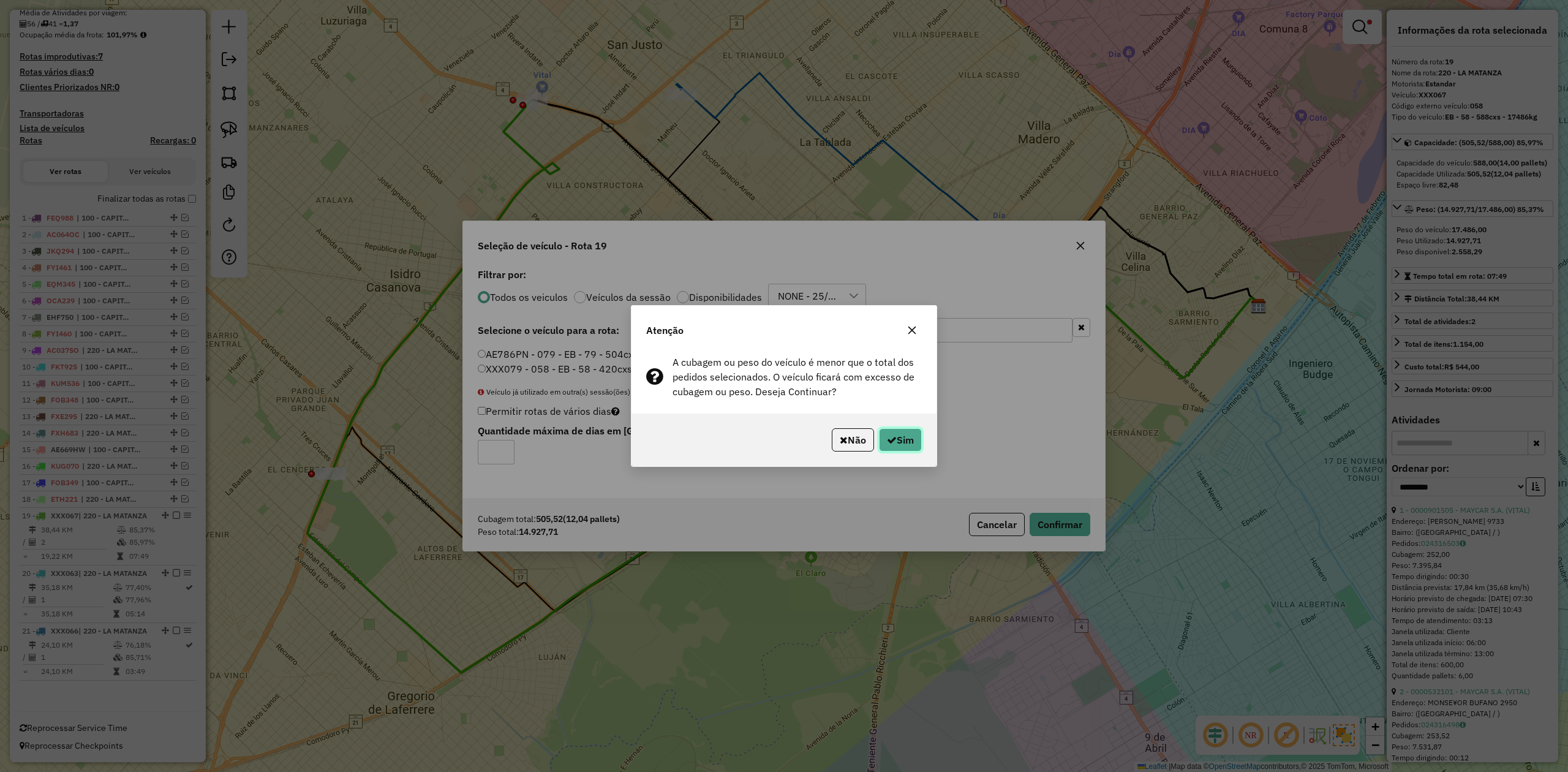
click at [901, 441] on button "Sim" at bounding box center [901, 440] width 43 height 23
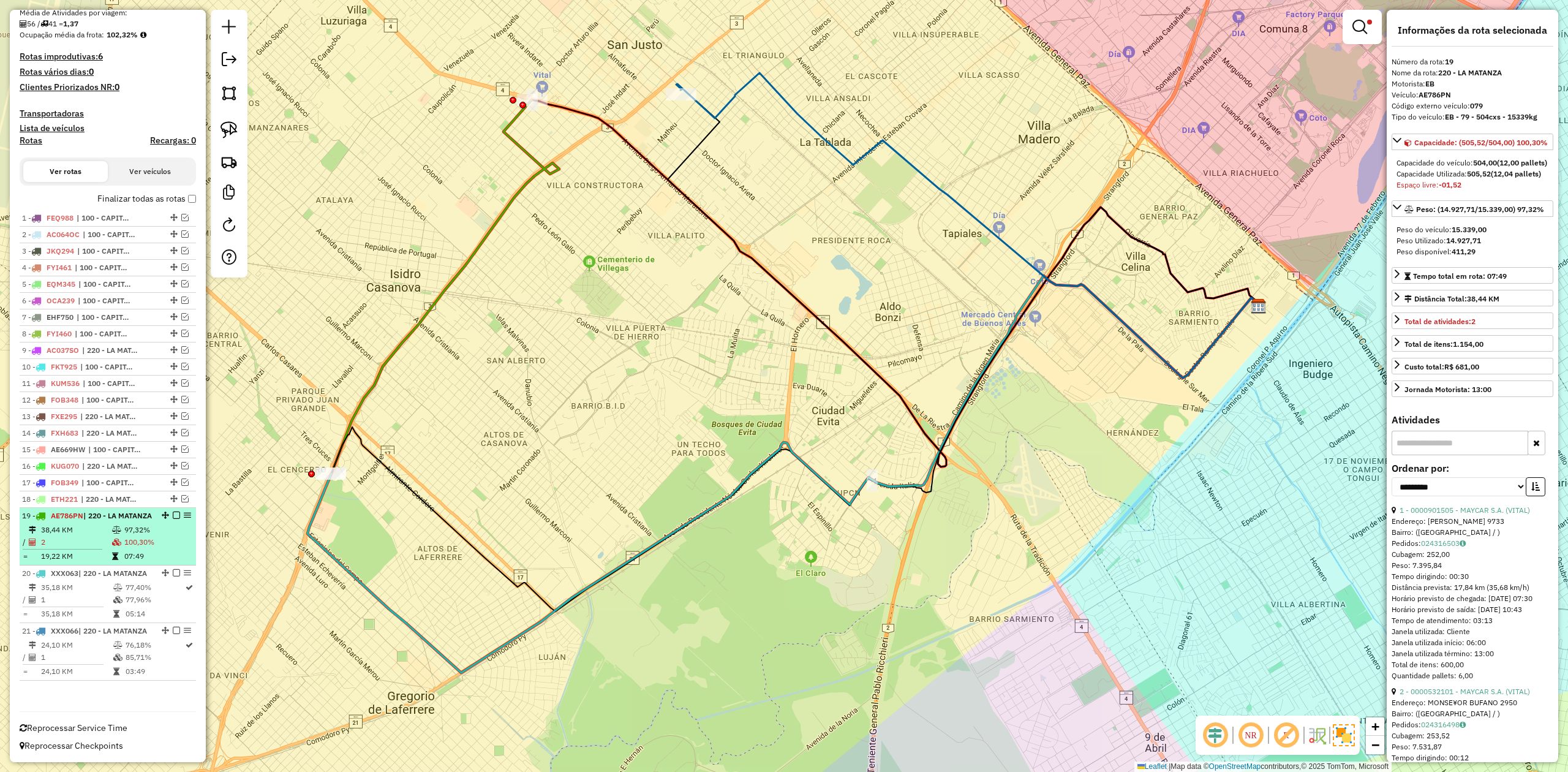
click at [174, 511] on em at bounding box center [176, 515] width 8 height 8
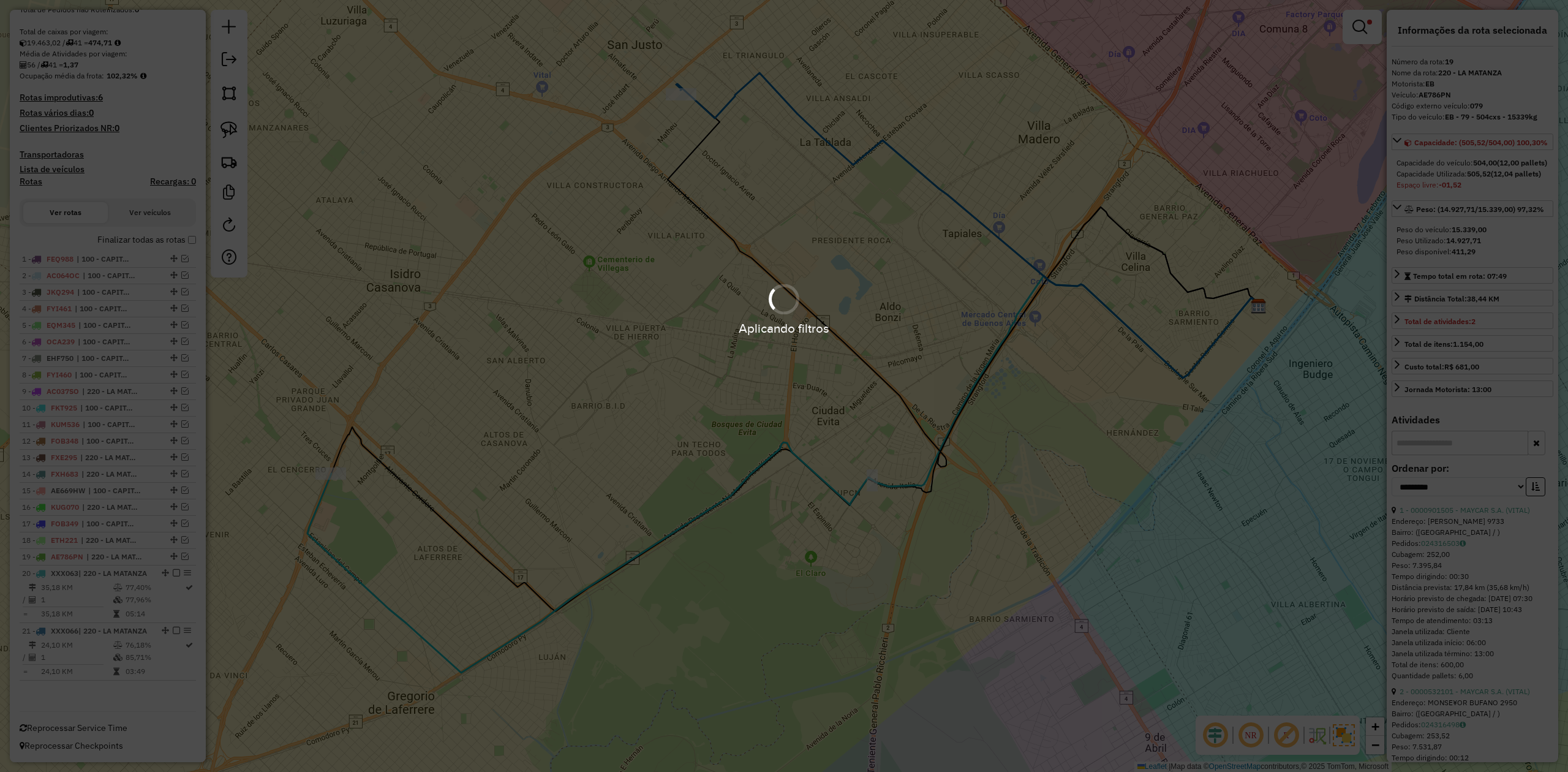
scroll to position [256, 0]
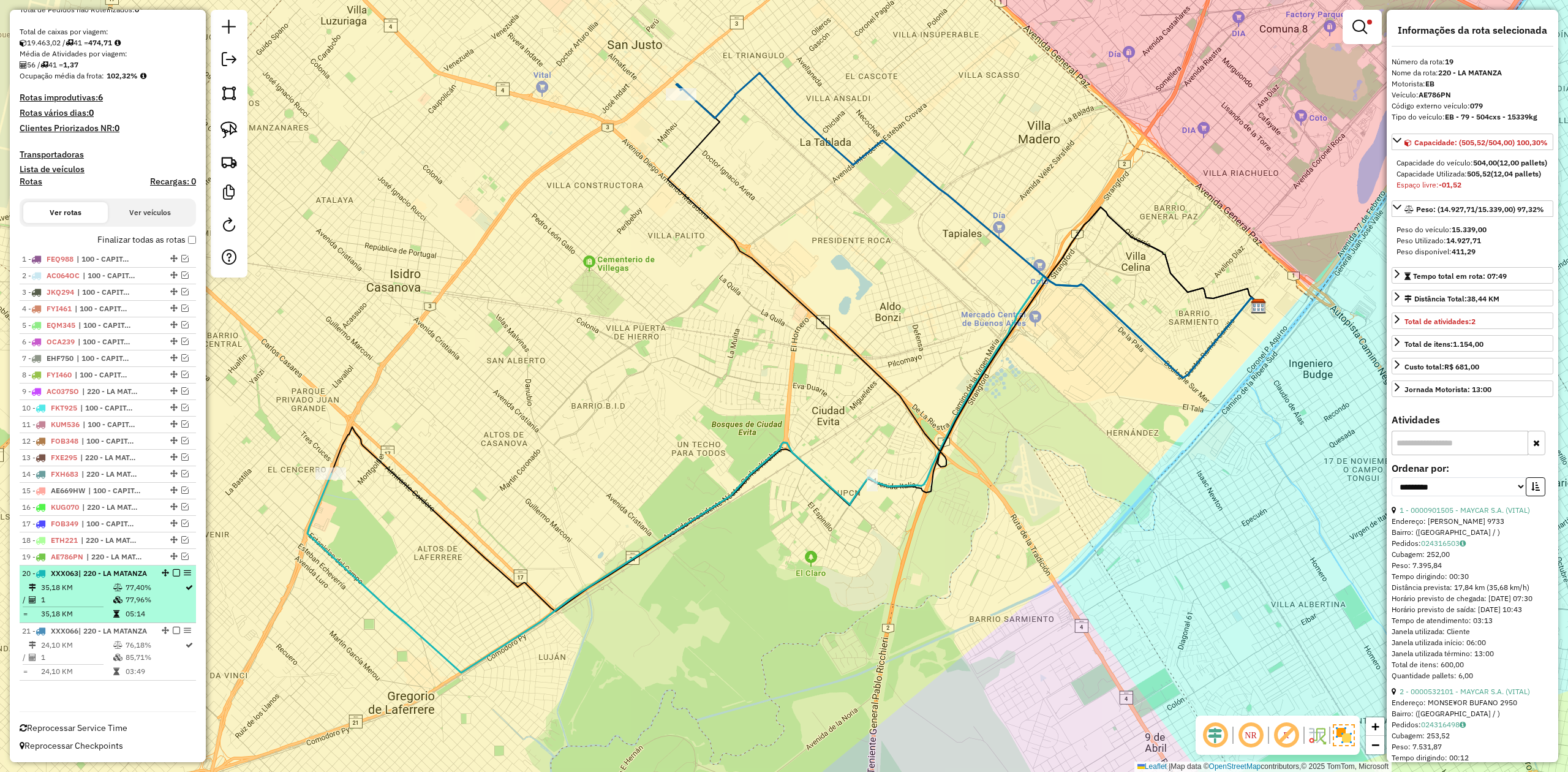
click at [131, 582] on td "77,40%" at bounding box center [155, 588] width 59 height 12
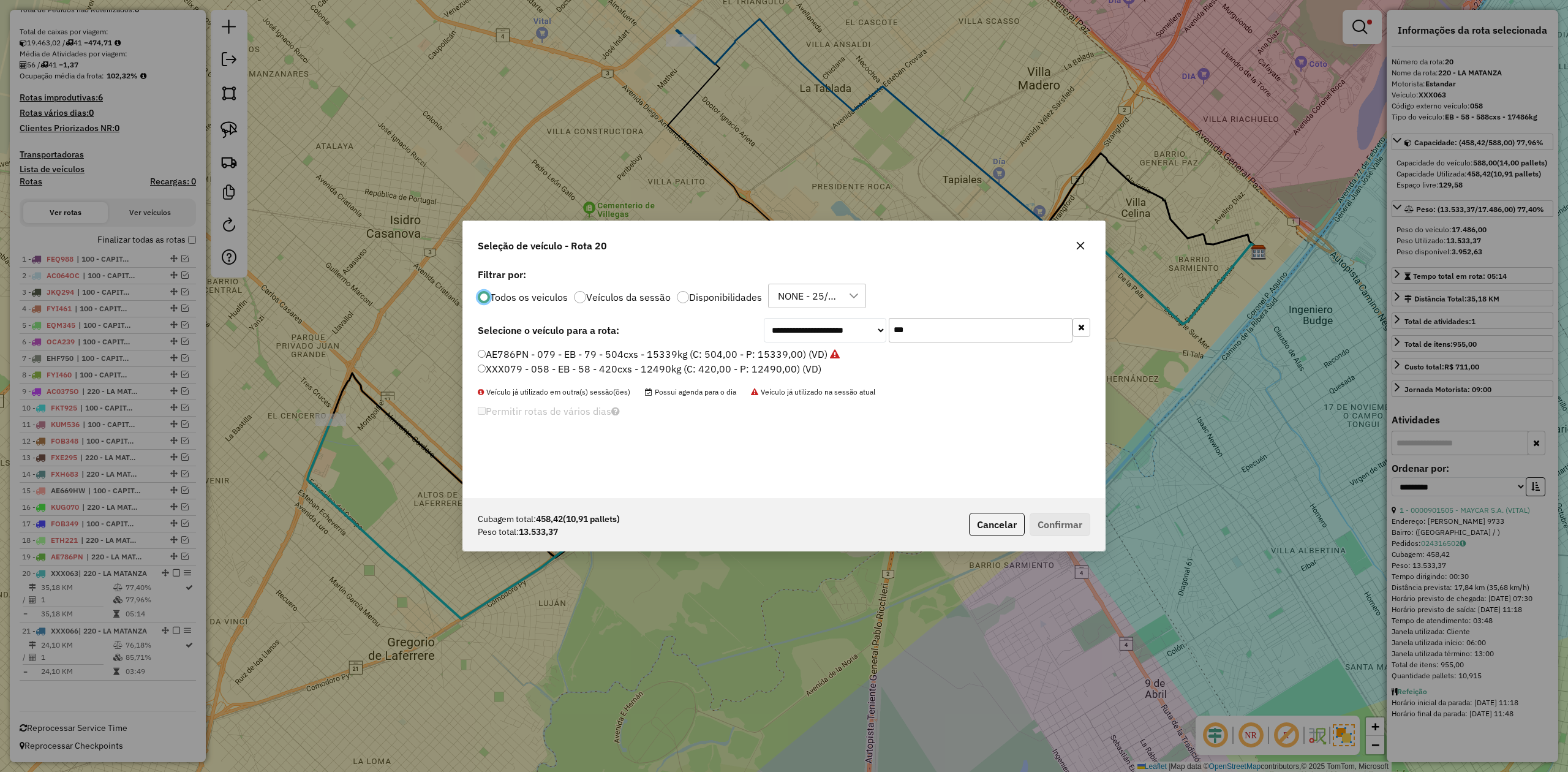
scroll to position [6, 3]
drag, startPoint x: 917, startPoint y: 322, endPoint x: 819, endPoint y: 313, distance: 98.4
click at [824, 314] on div "**********" at bounding box center [784, 382] width 642 height 233
type input "***"
click at [778, 353] on label "AF857GP - 891 - EB - 891 - 588cxs - 14741kg (C: 588,00 - P: 14741,00) (VD)" at bounding box center [656, 353] width 356 height 14
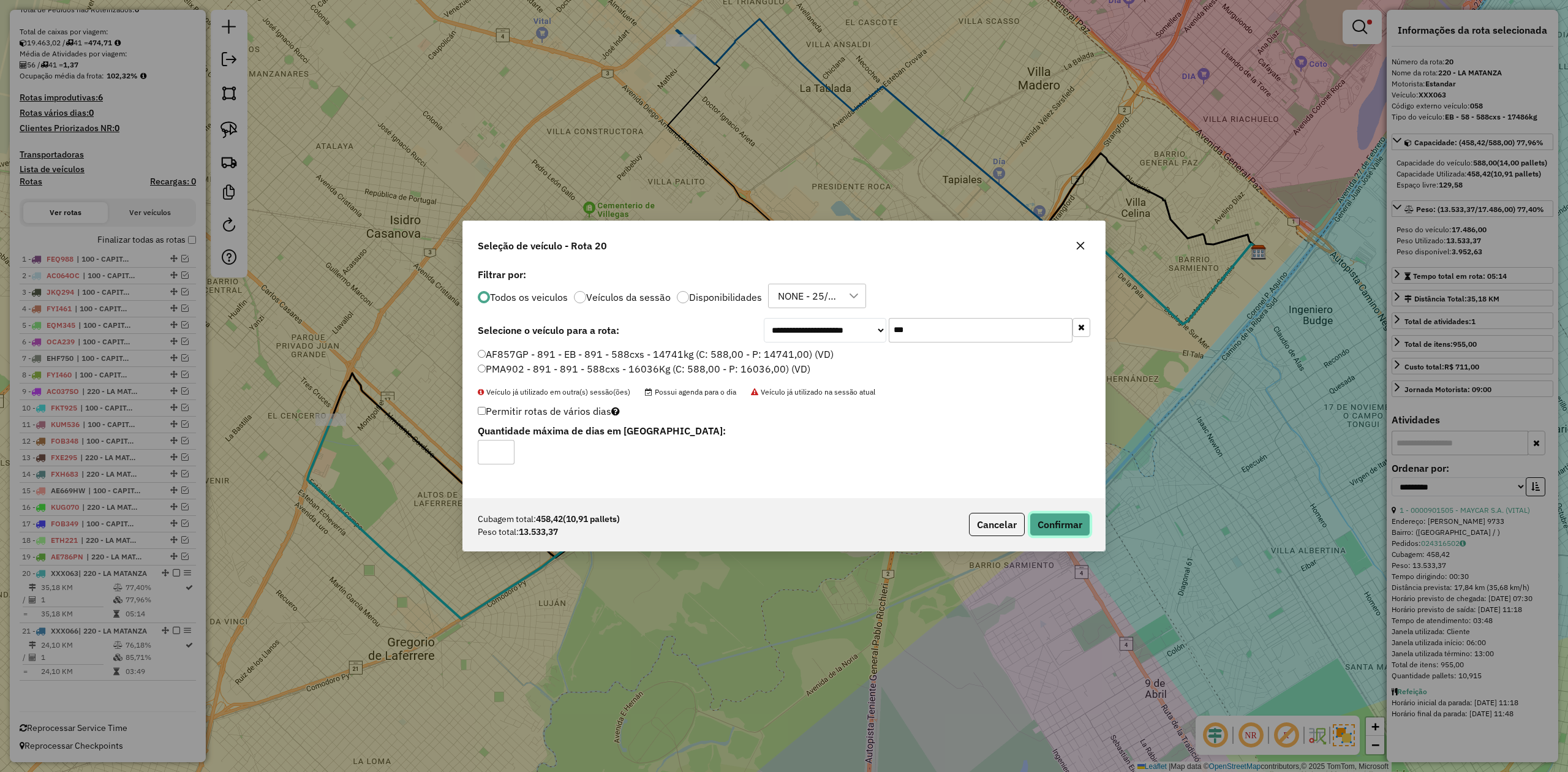
click at [1064, 530] on button "Confirmar" at bounding box center [1060, 525] width 60 height 23
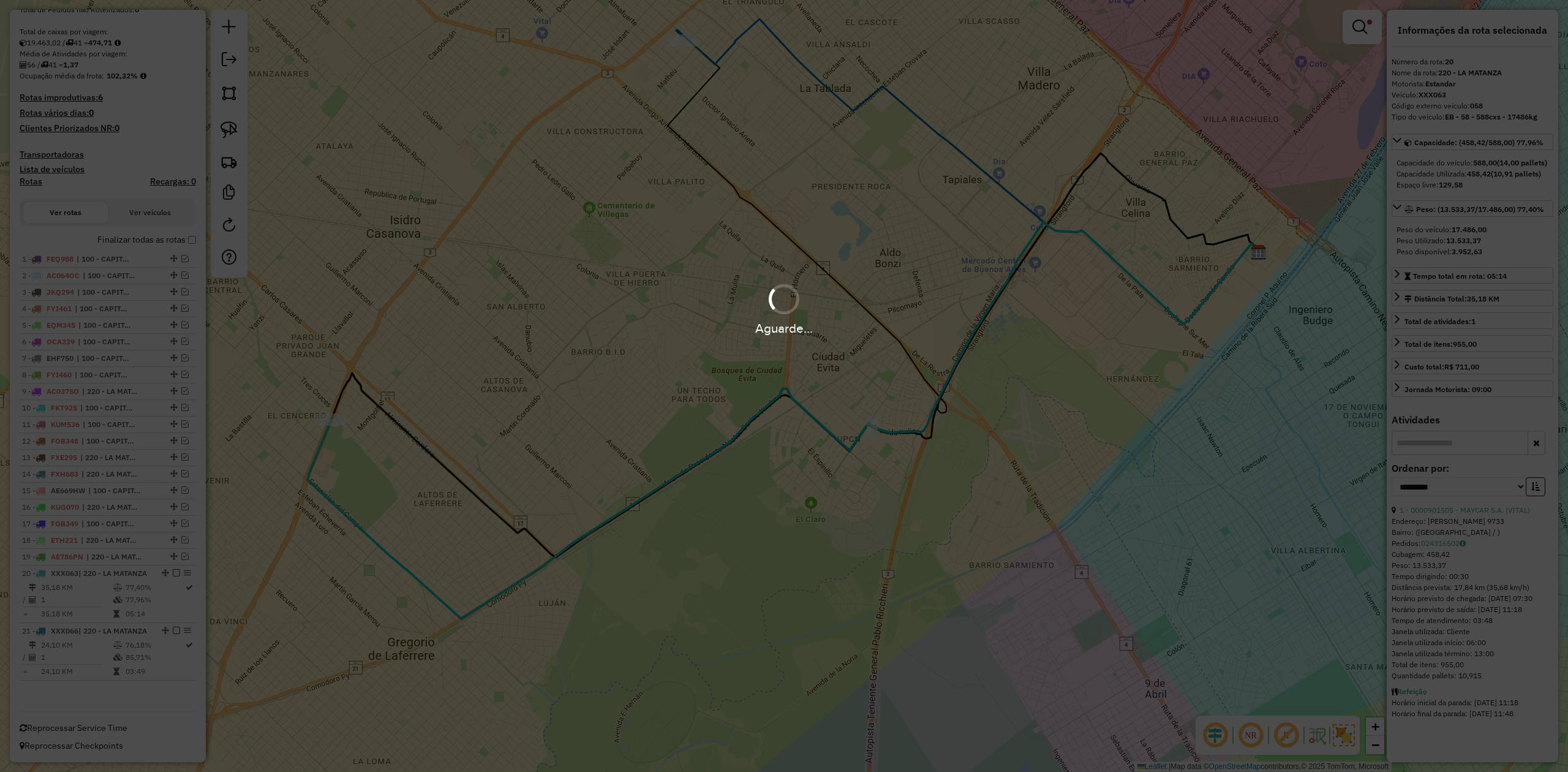
click at [165, 565] on div "Aguarde..." at bounding box center [784, 386] width 1568 height 772
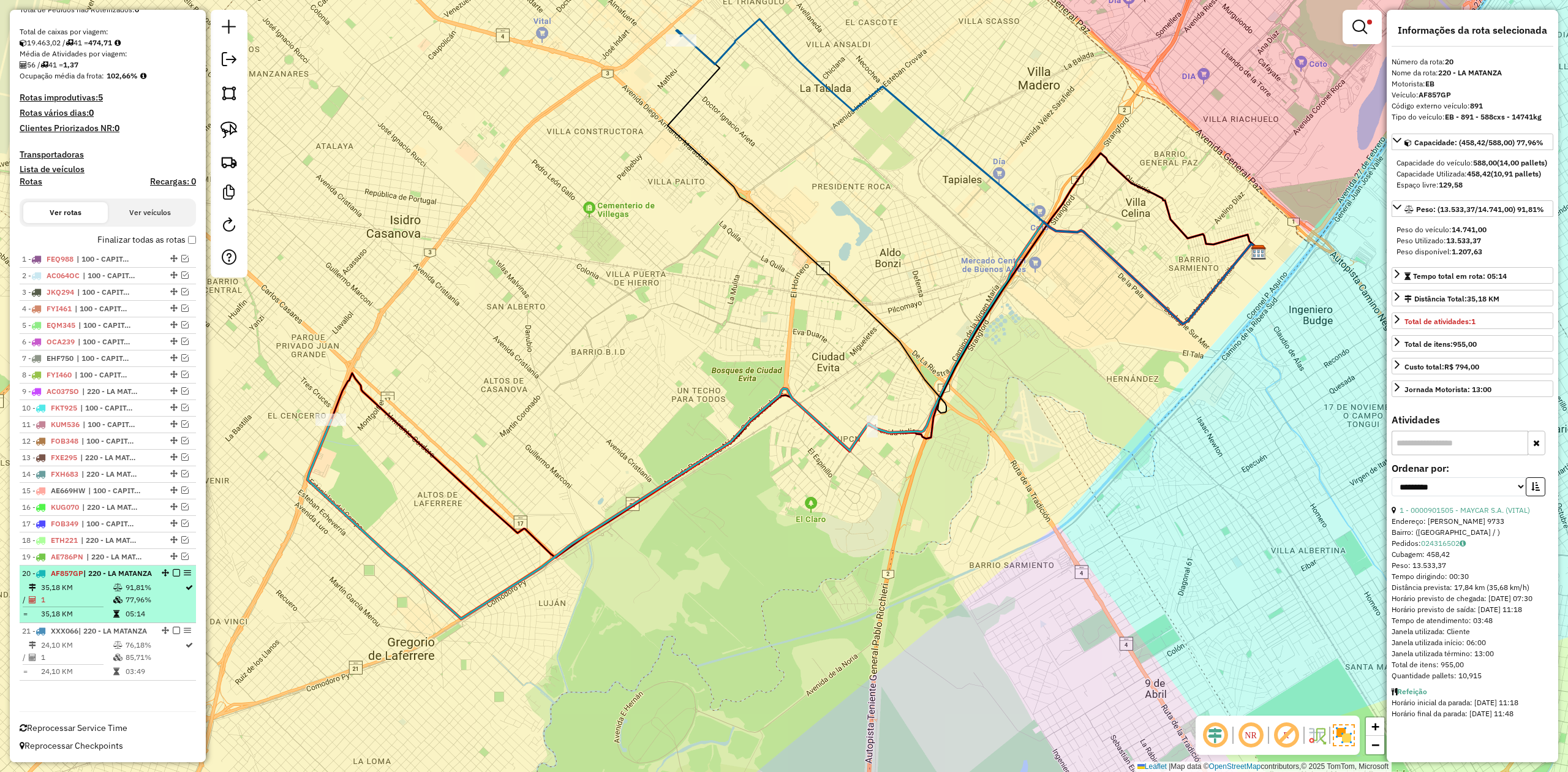
click at [173, 569] on em at bounding box center [176, 573] width 8 height 8
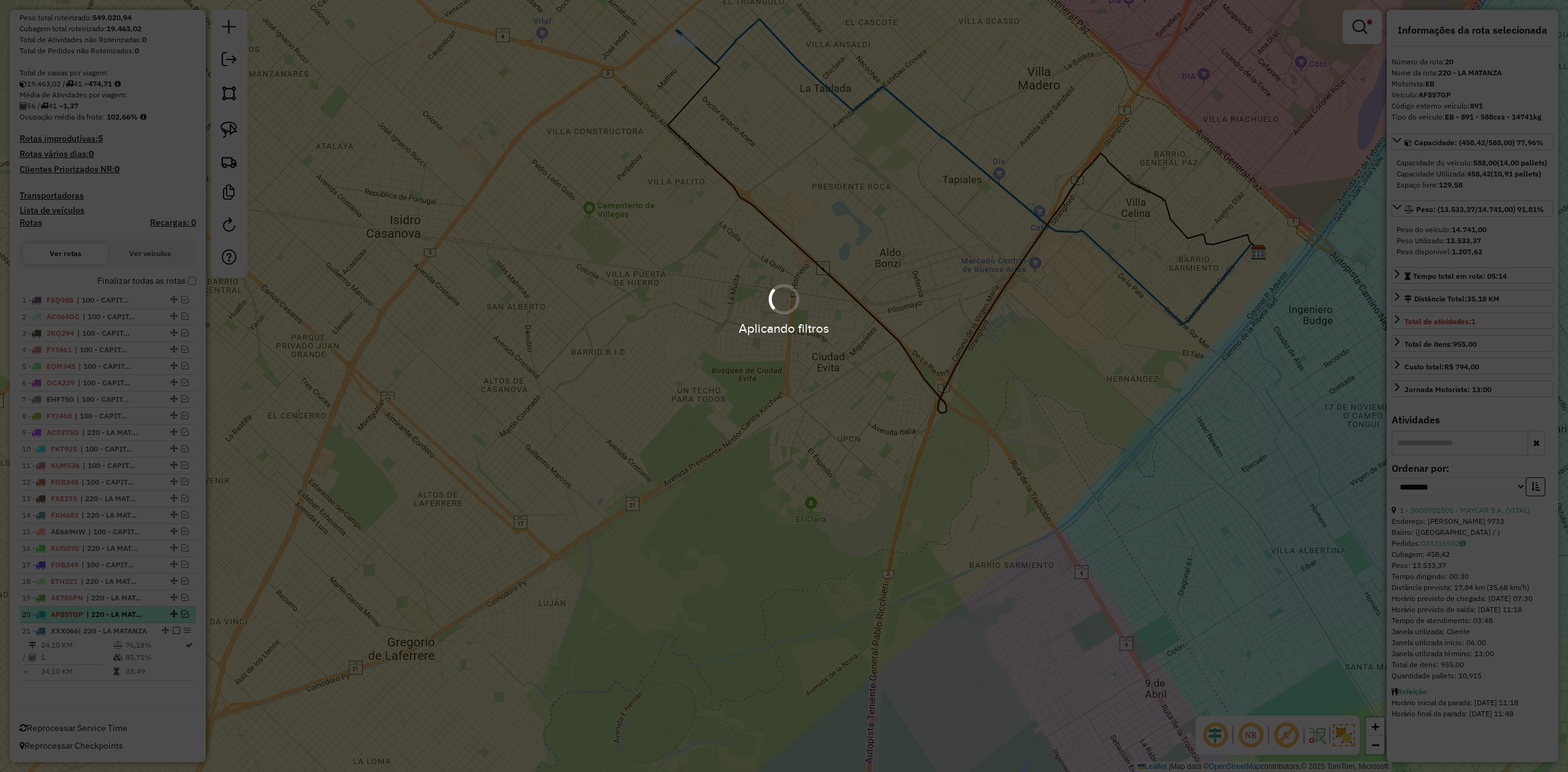
scroll to position [204, 0]
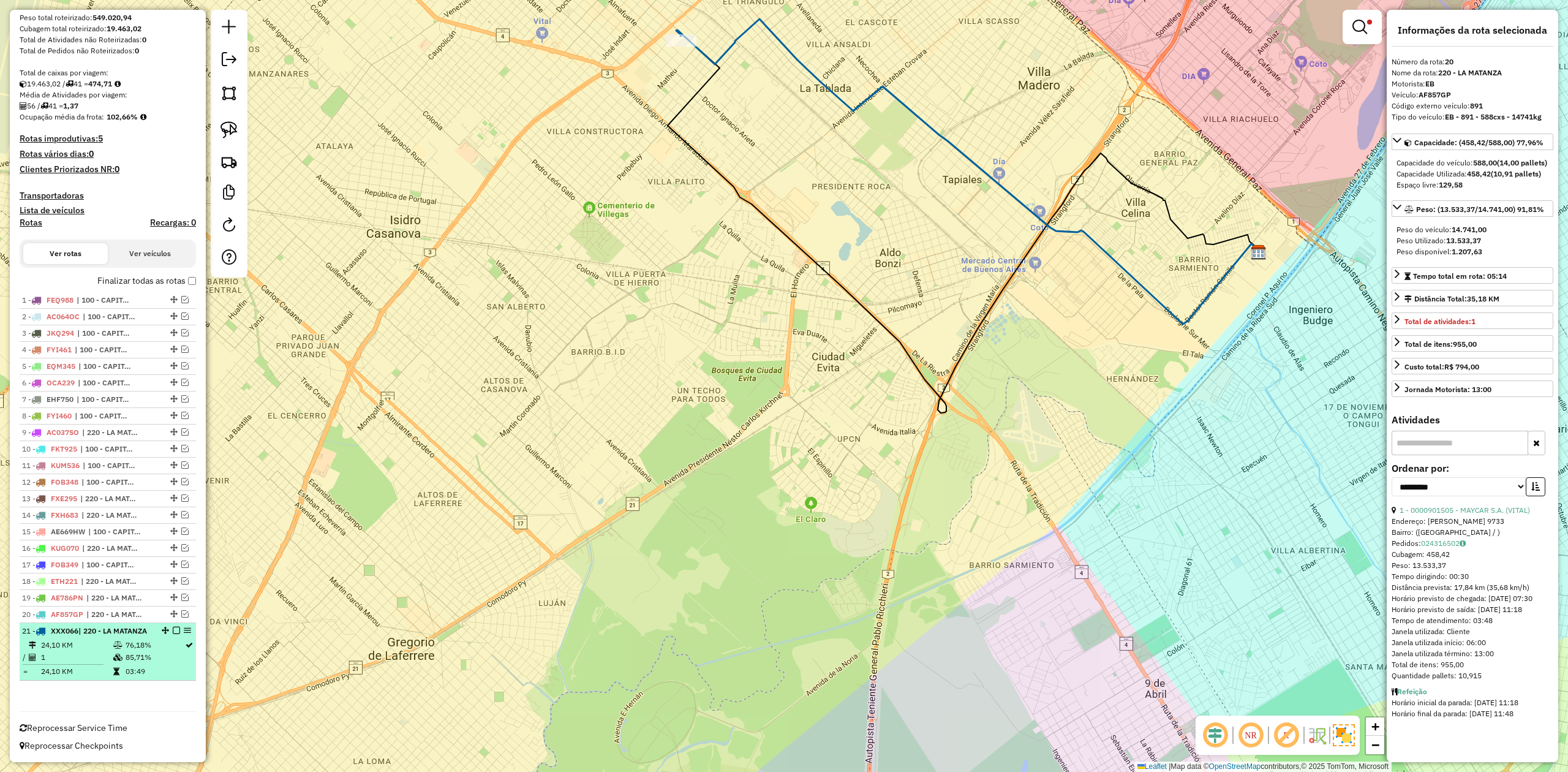
click at [115, 630] on div "21 - XXX066 | 220 - LA MATANZA" at bounding box center [87, 631] width 130 height 11
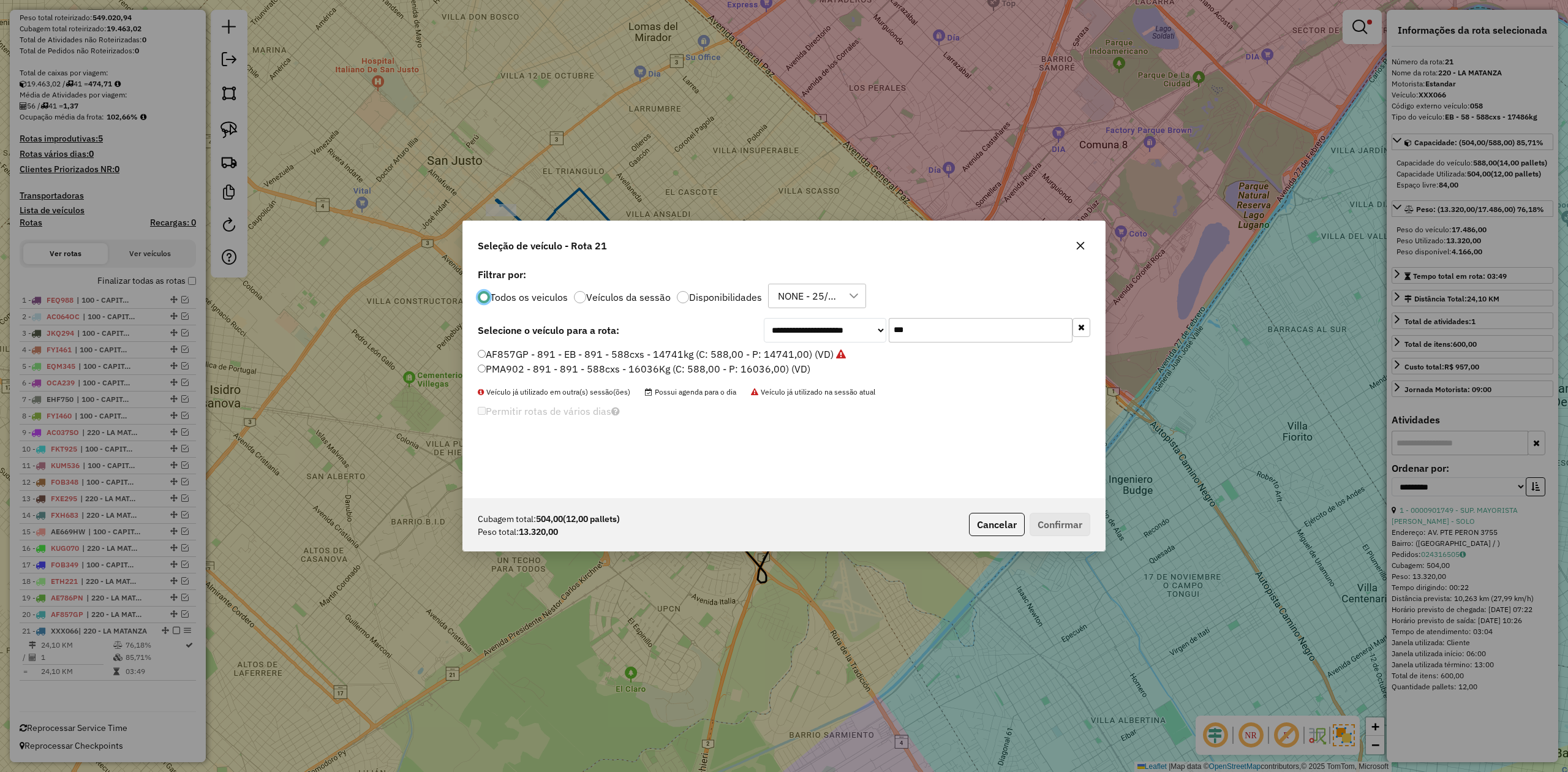
scroll to position [6, 3]
drag, startPoint x: 942, startPoint y: 324, endPoint x: 775, endPoint y: 312, distance: 167.4
click at [777, 312] on div "**********" at bounding box center [784, 382] width 642 height 233
type input "***"
click at [741, 356] on label "EFZ860 - 089 - EB - 089 - 588cxs - 13147kg (C: 588,00 - P: 13147,00) (VD)" at bounding box center [652, 353] width 348 height 14
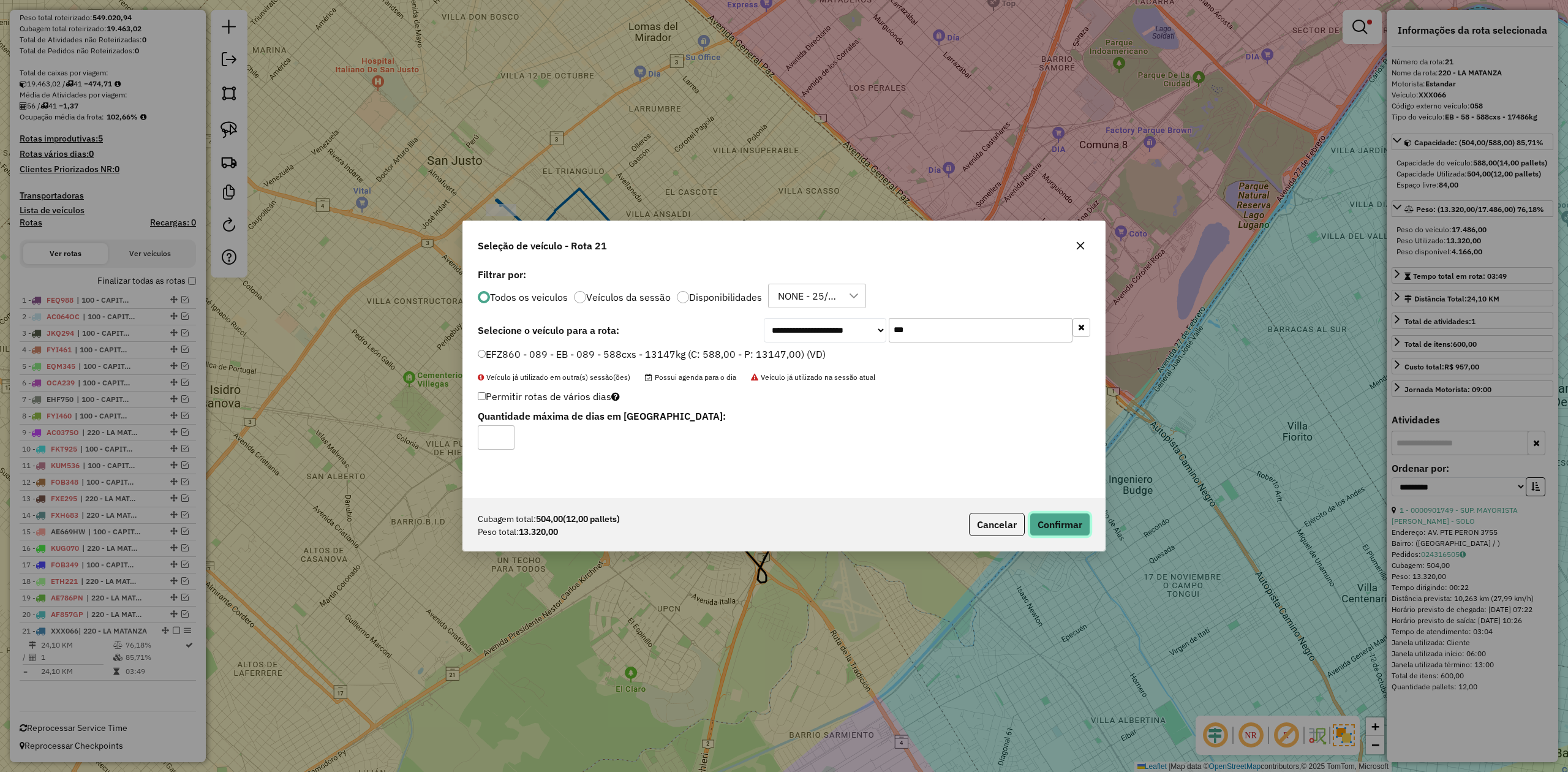
click at [1052, 527] on button "Confirmar" at bounding box center [1060, 525] width 60 height 23
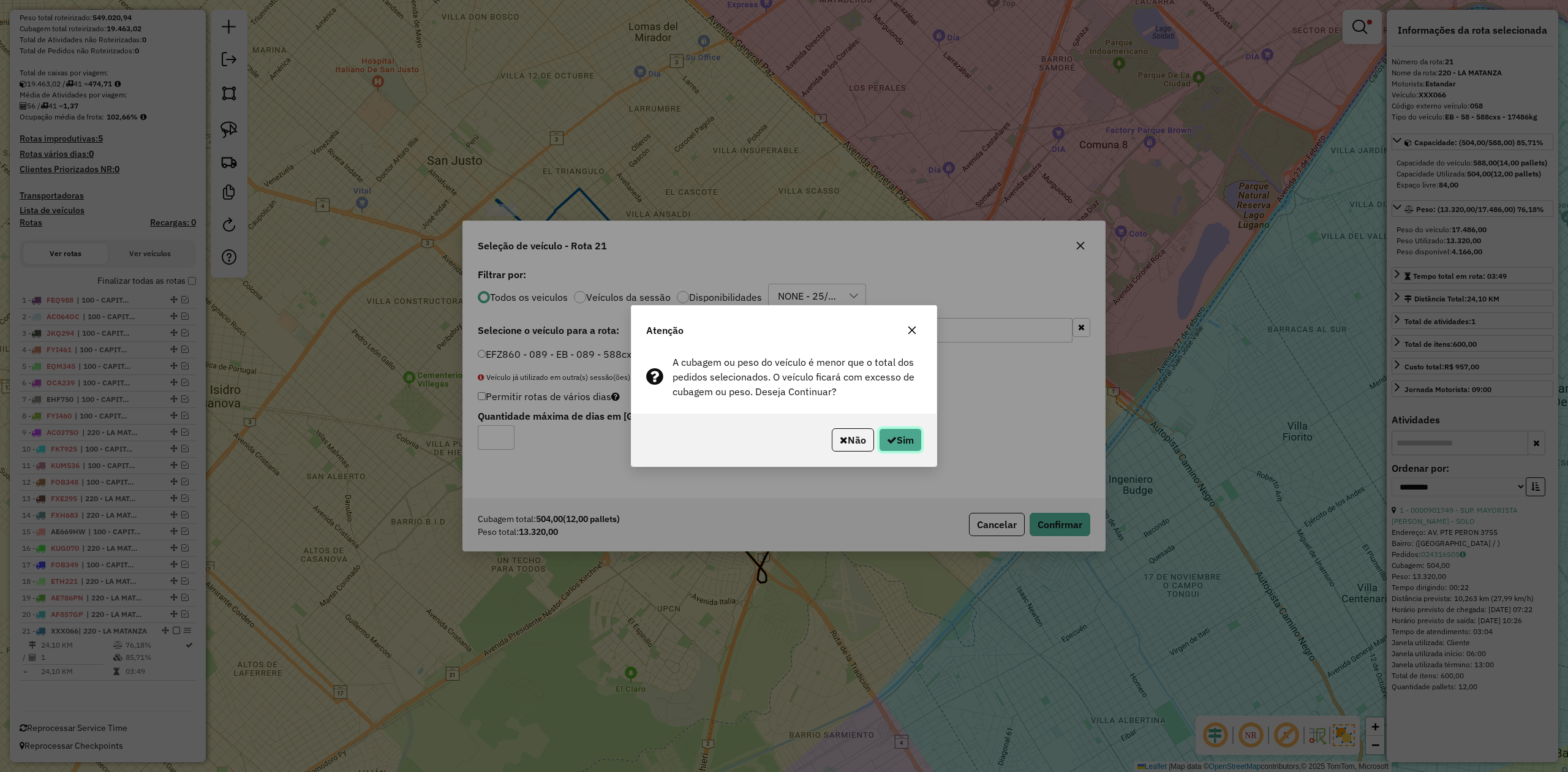
click at [892, 437] on icon "button" at bounding box center [892, 440] width 10 height 10
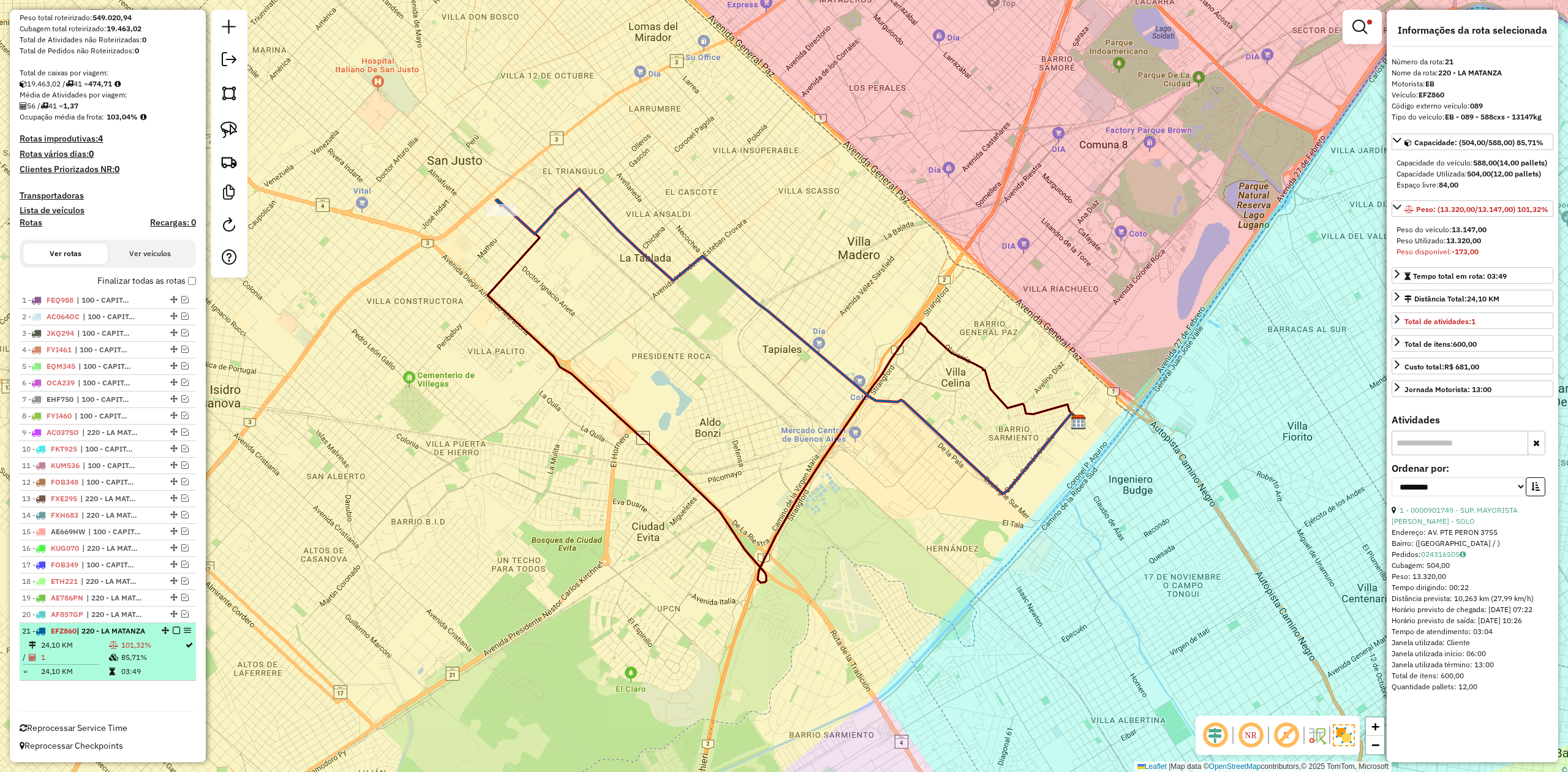
click at [173, 627] on em at bounding box center [176, 630] width 8 height 8
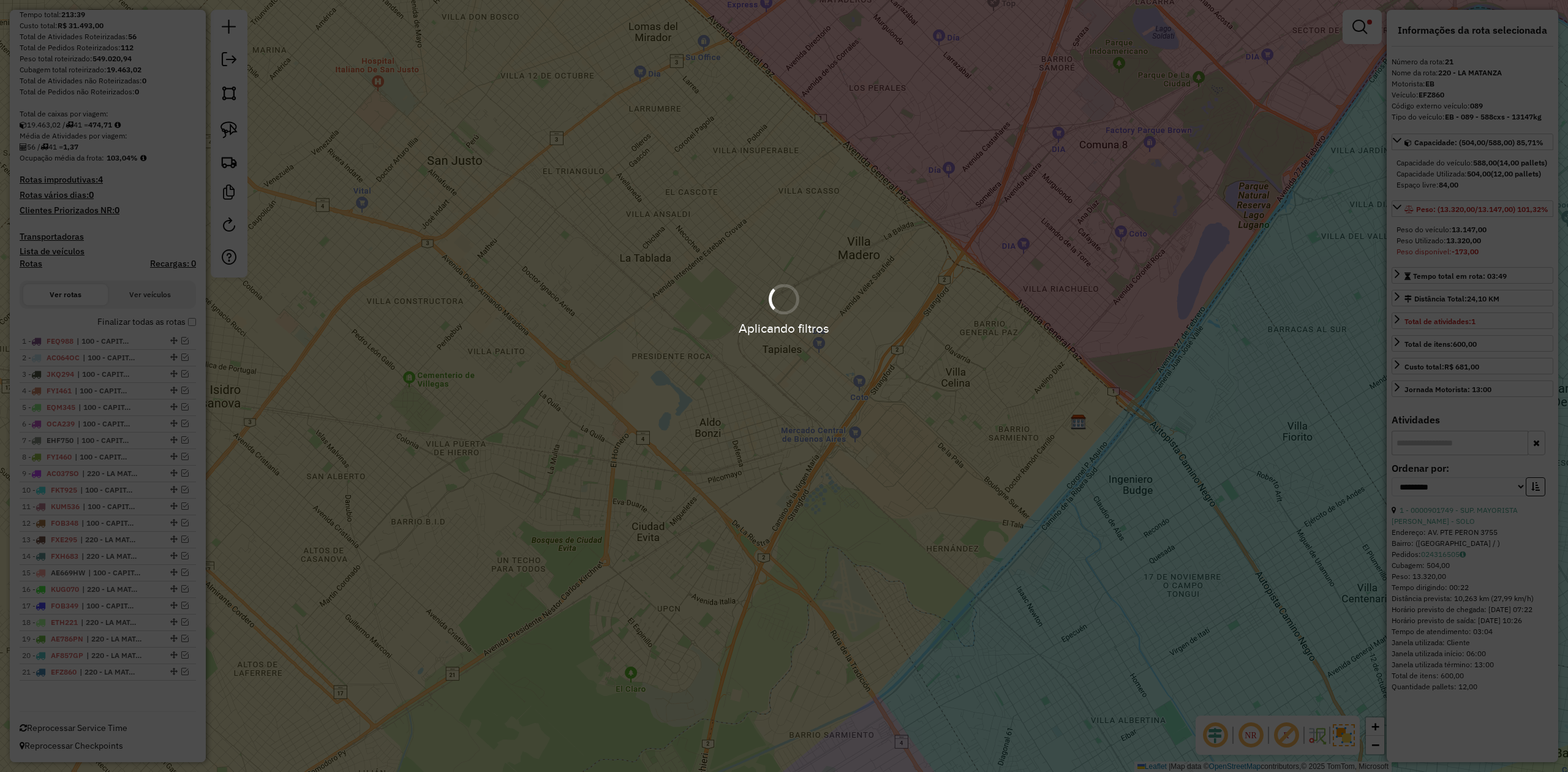
scroll to position [152, 0]
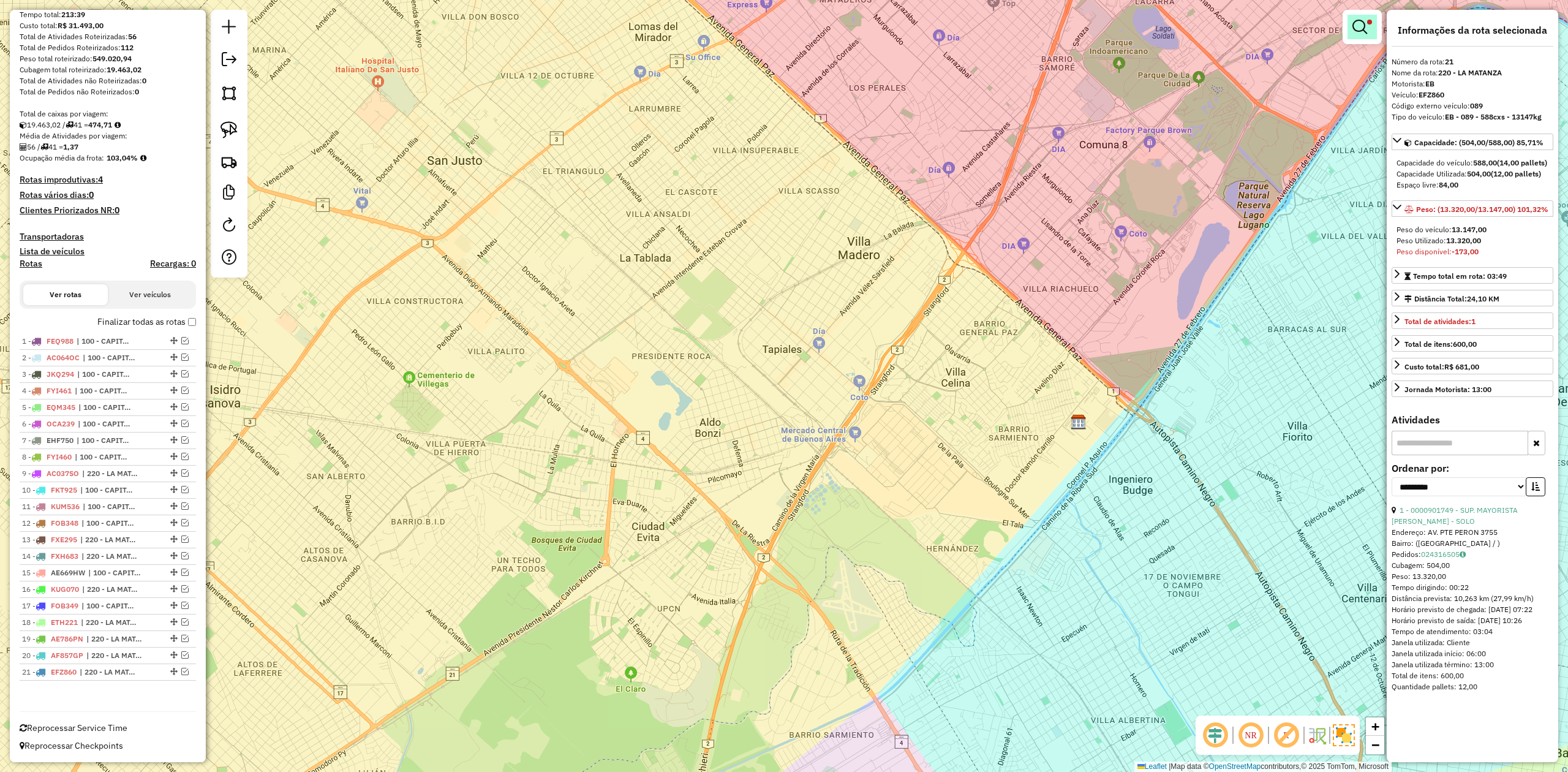
click at [1361, 32] on em at bounding box center [1360, 27] width 14 height 14
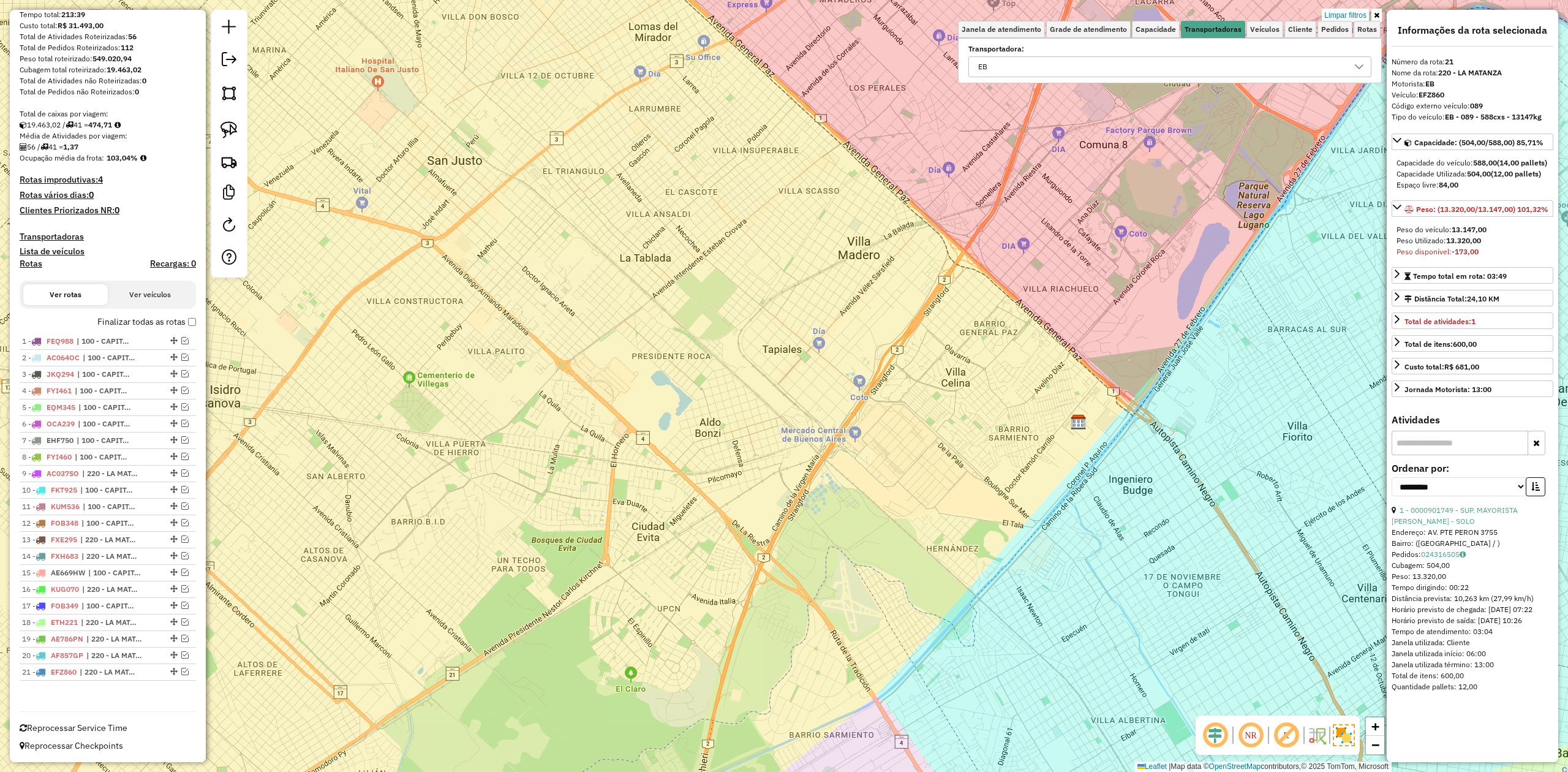
click at [1353, 12] on link "Limpar filtros" at bounding box center [1345, 15] width 47 height 14
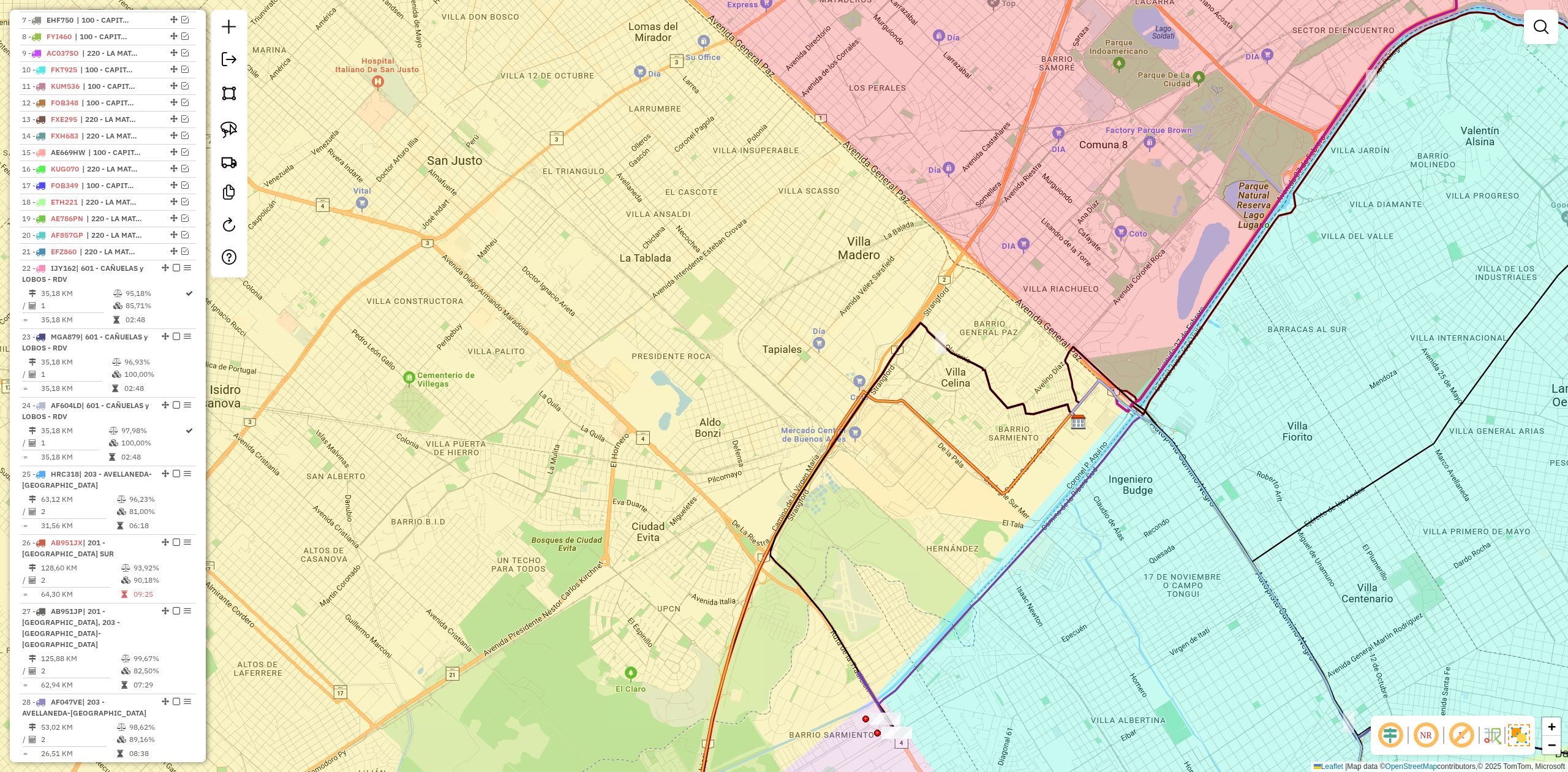
scroll to position [78, 0]
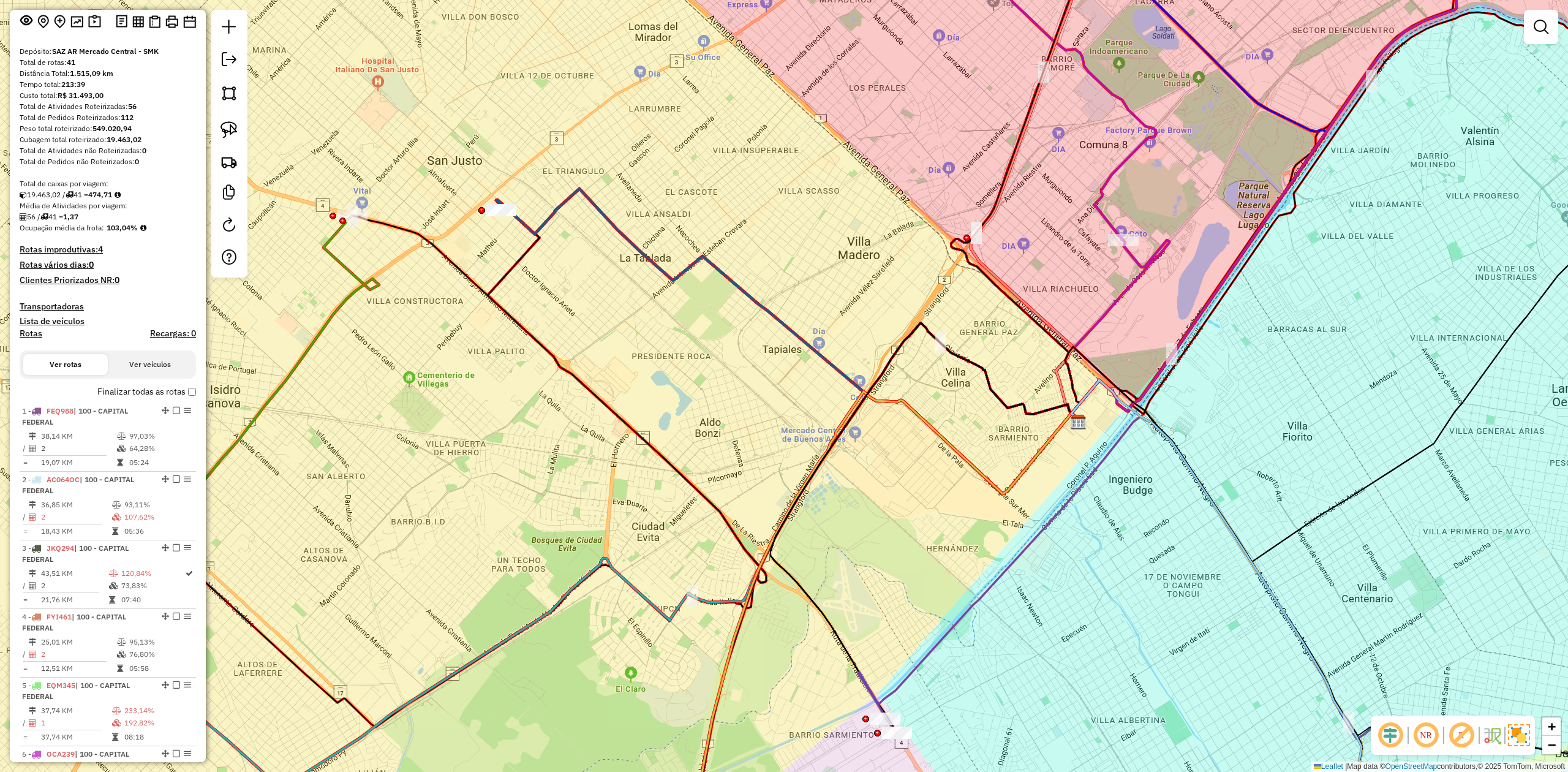
click at [32, 336] on h4 "Rotas" at bounding box center [31, 333] width 23 height 10
select select "*"
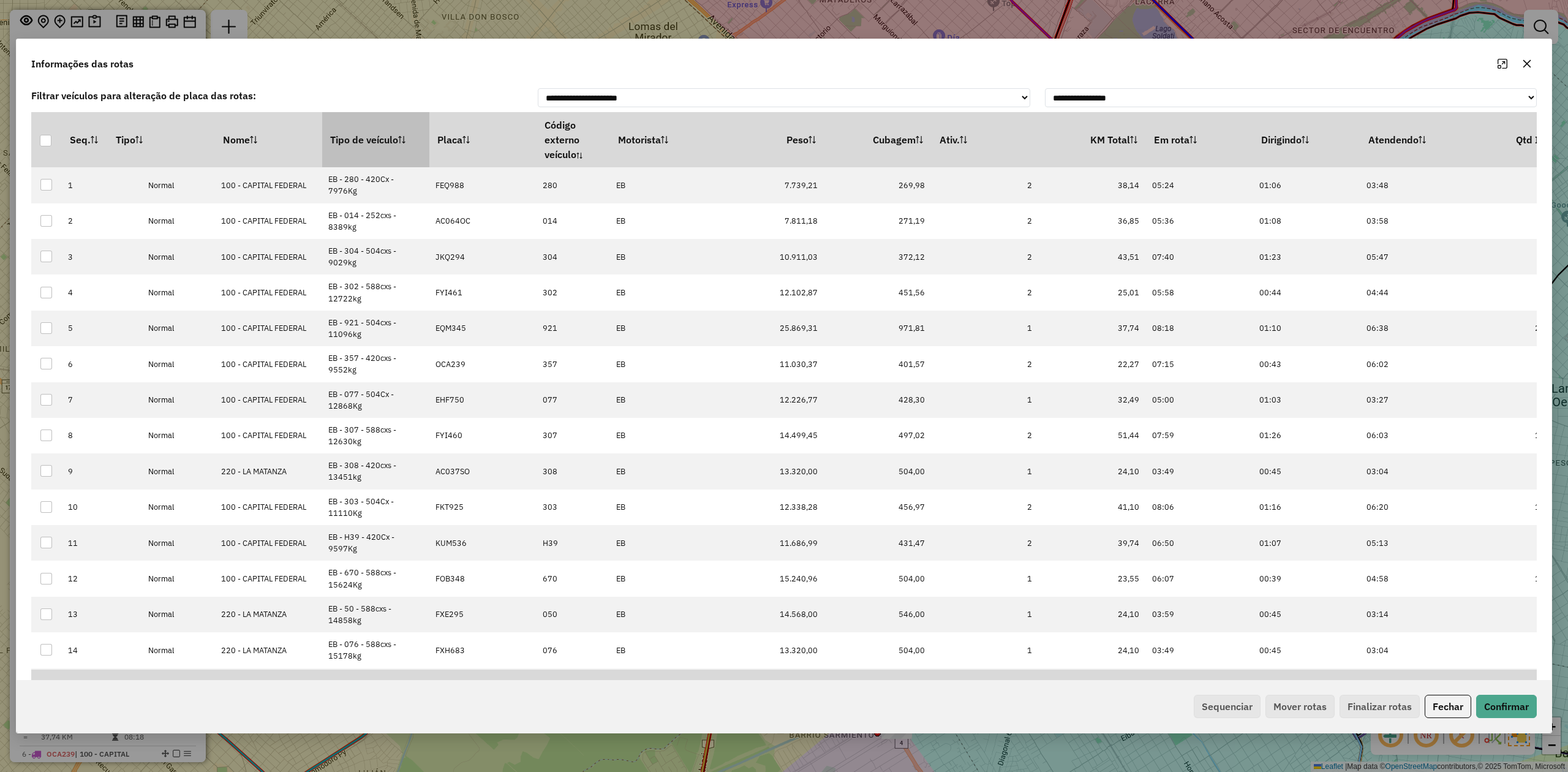
click at [351, 148] on th "Tipo de veículo" at bounding box center [376, 140] width 107 height 55
click at [352, 146] on th "Tipo de veículo" at bounding box center [376, 140] width 107 height 55
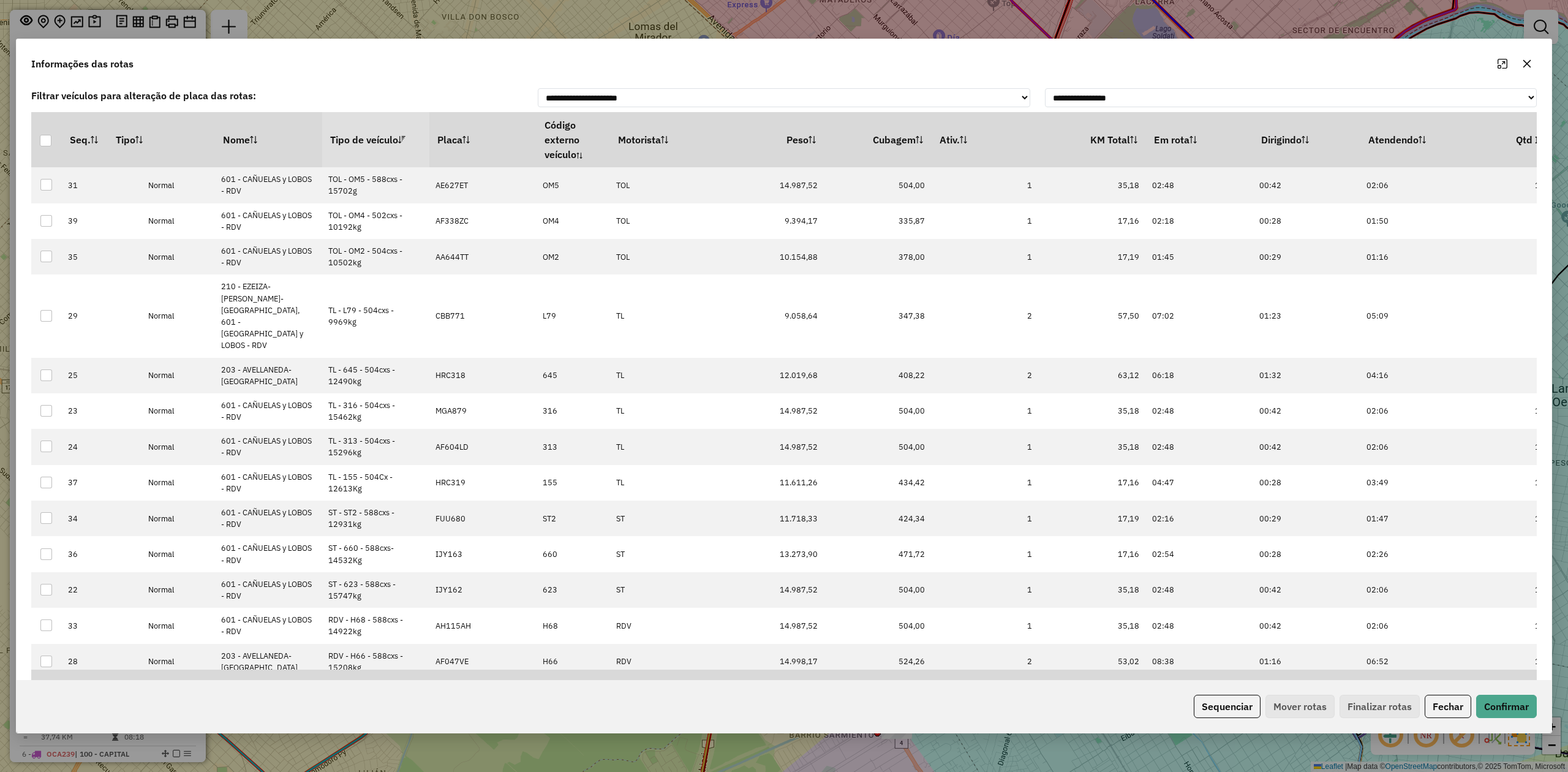
click at [353, 141] on th "Tipo de veículo" at bounding box center [376, 140] width 107 height 55
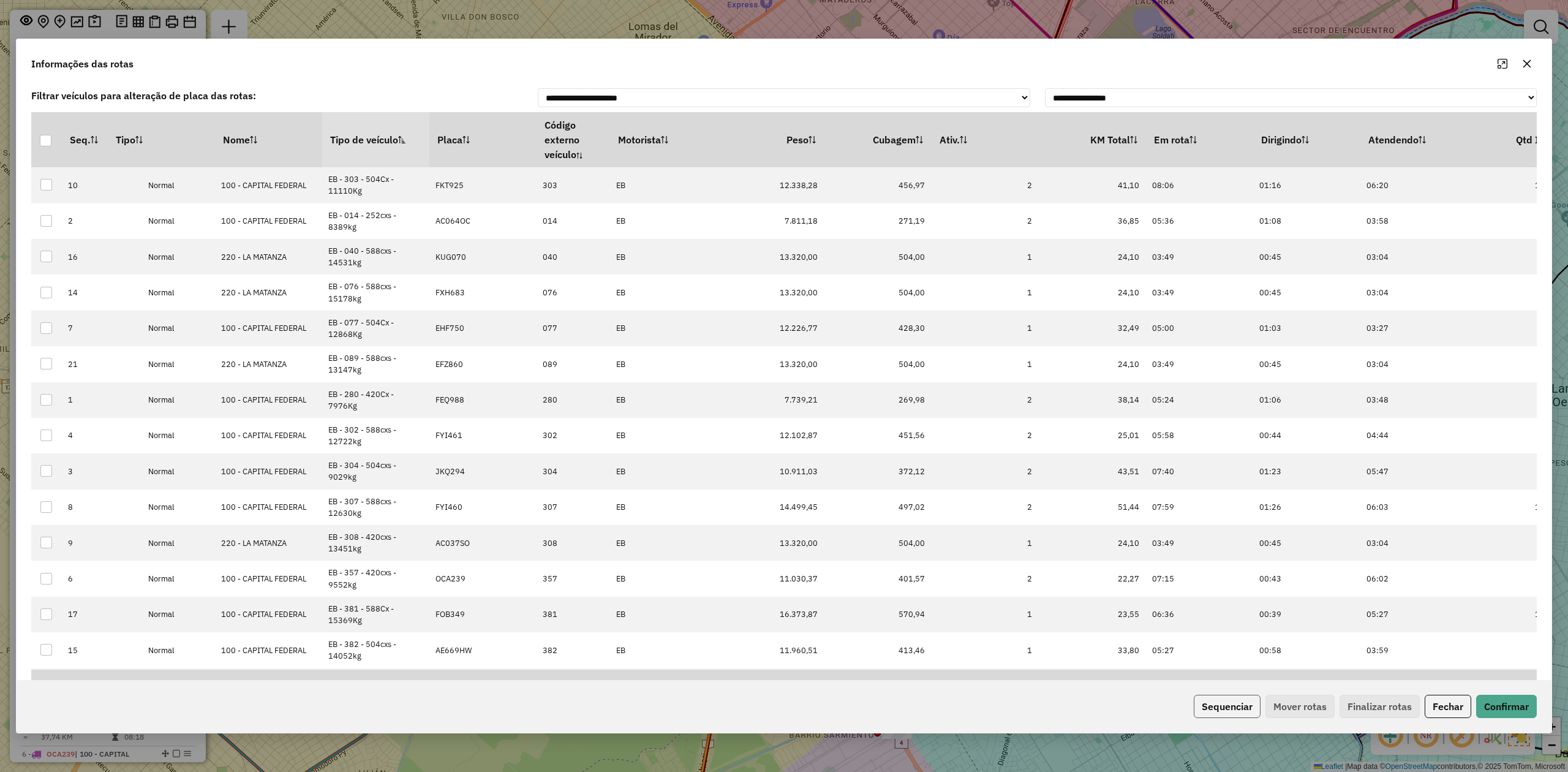
click at [1235, 714] on button "Sequenciar" at bounding box center [1227, 707] width 67 height 23
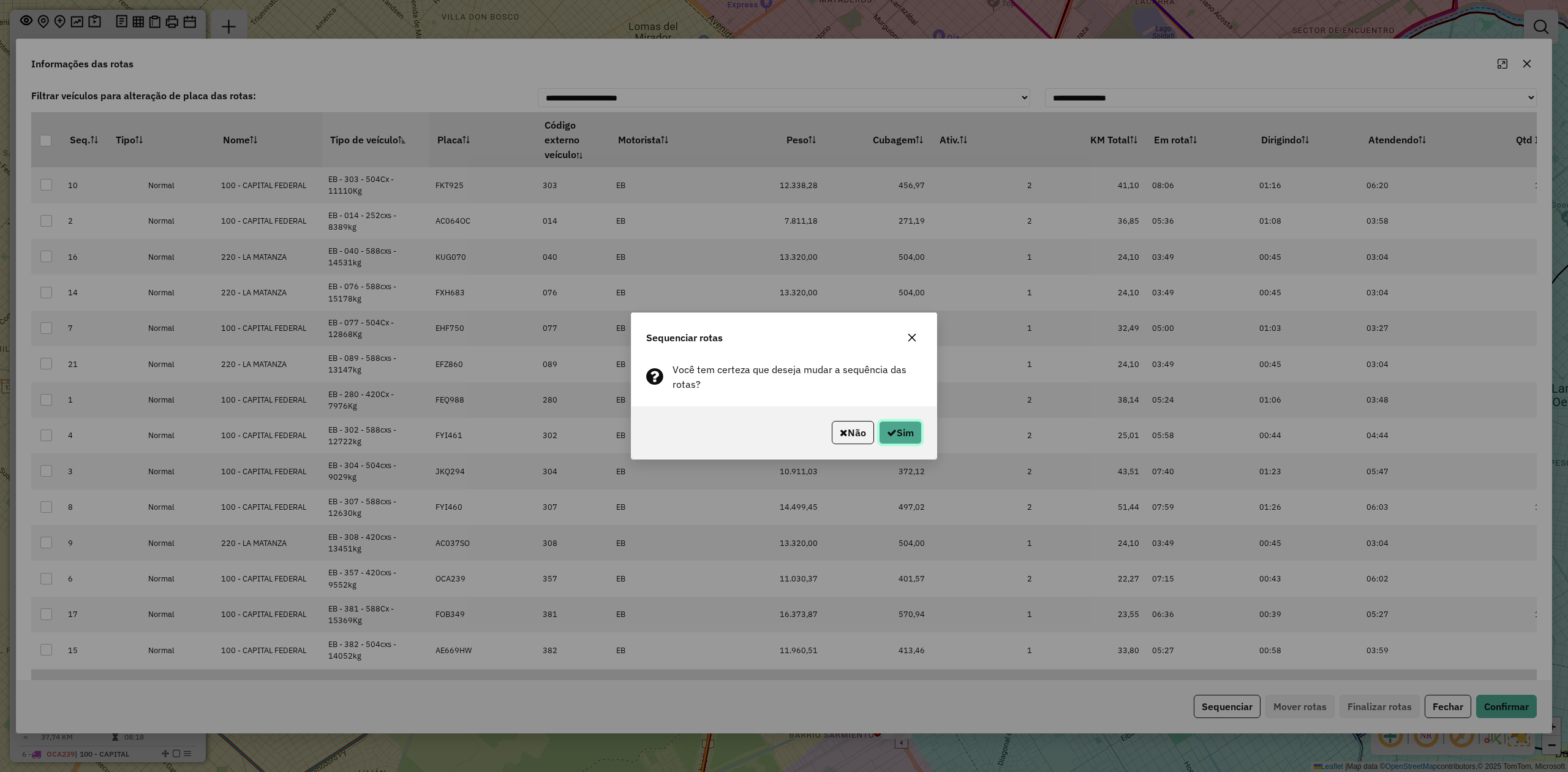
click at [895, 430] on button "Sim" at bounding box center [901, 432] width 43 height 23
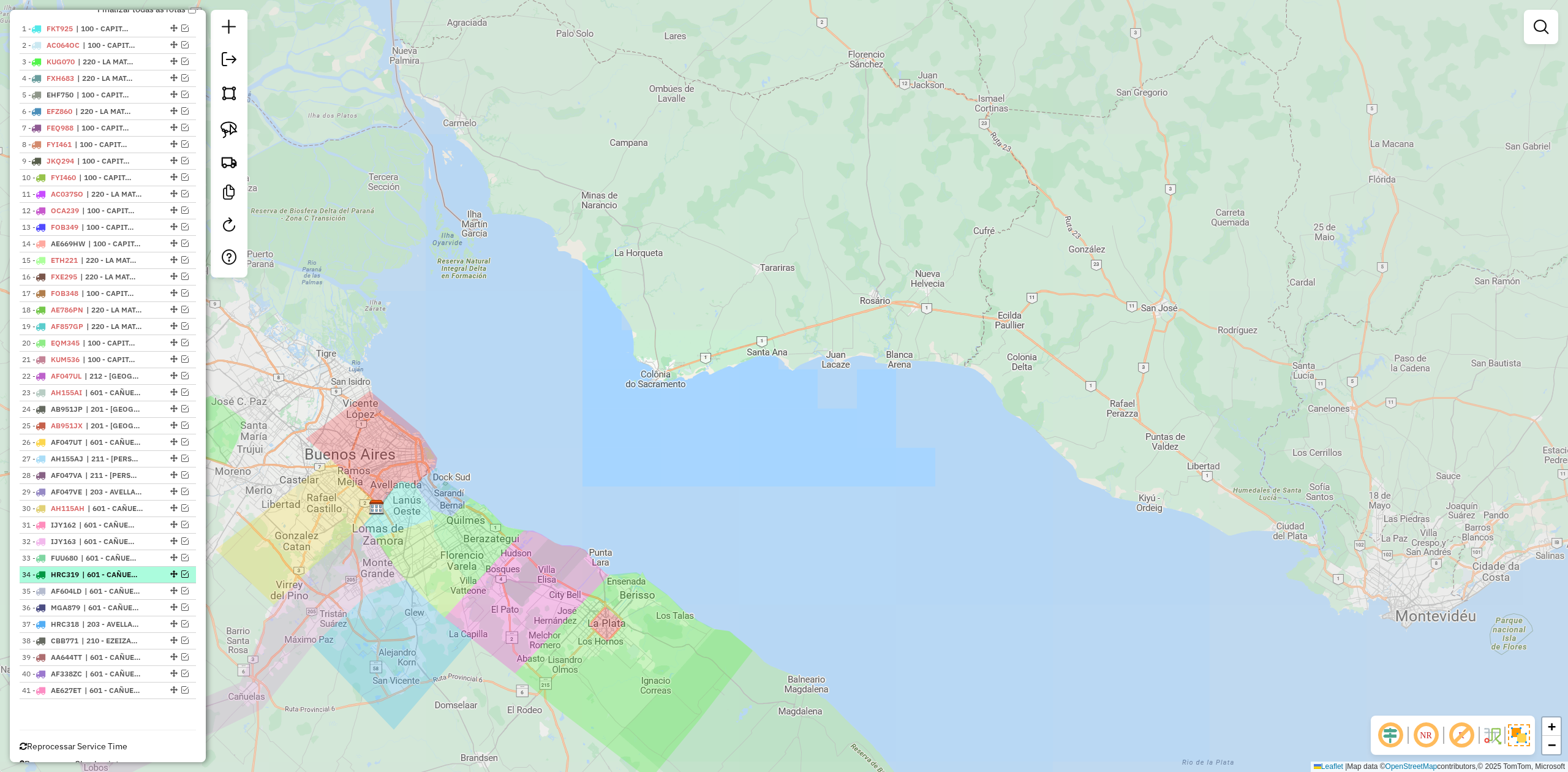
scroll to position [487, 0]
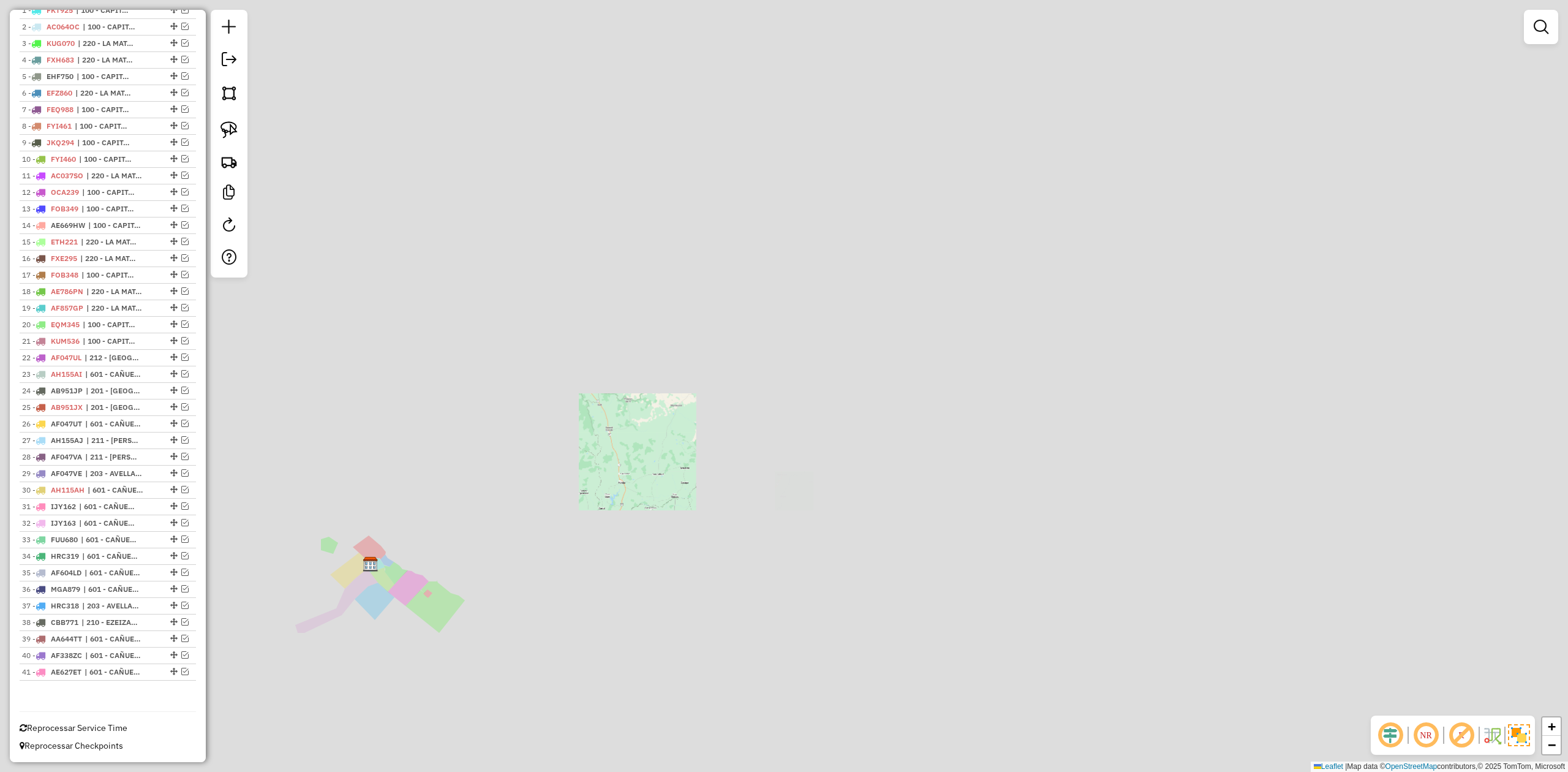
drag, startPoint x: 468, startPoint y: 580, endPoint x: 478, endPoint y: 577, distance: 10.4
click at [478, 577] on div "Janela de atendimento Grade de atendimento Capacidade Transportadoras Veículos …" at bounding box center [784, 386] width 1568 height 772
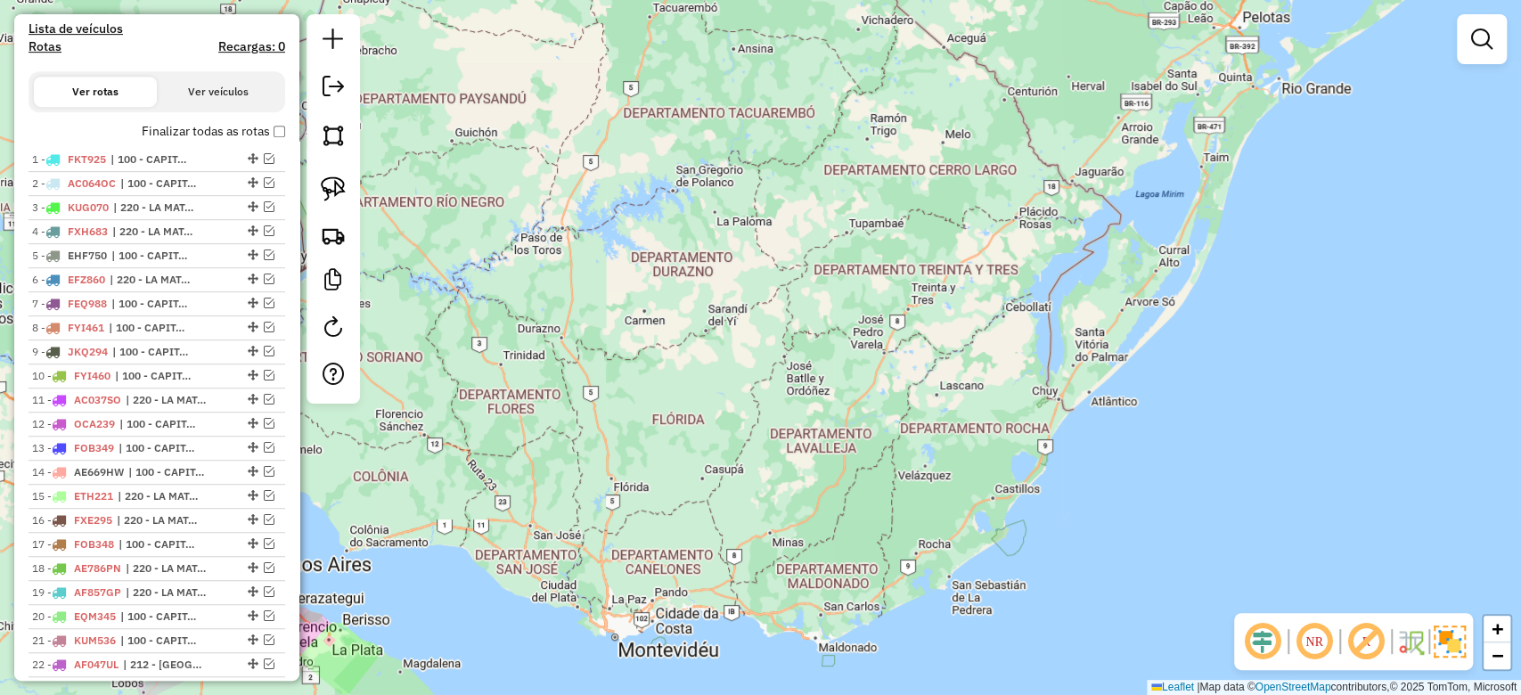
scroll to position [593, 0]
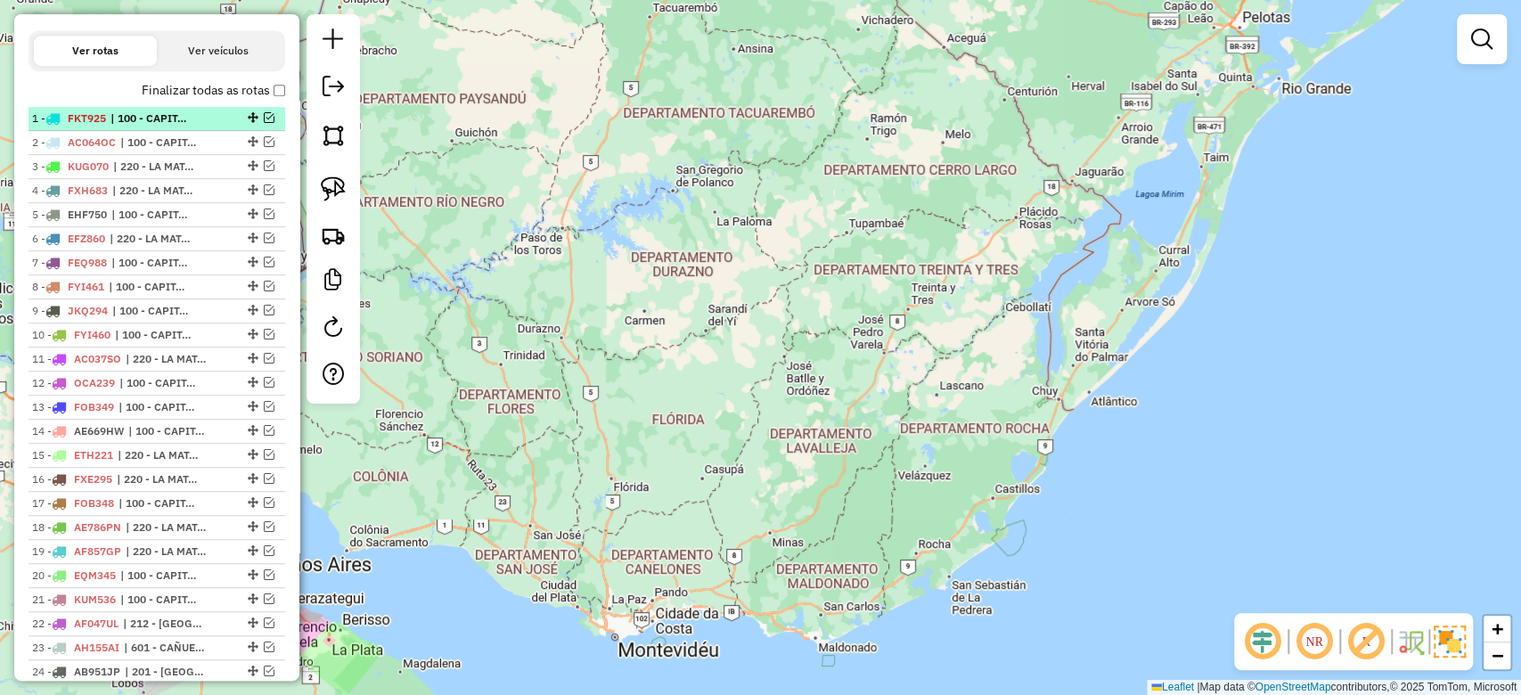
click at [264, 118] on em at bounding box center [269, 117] width 11 height 11
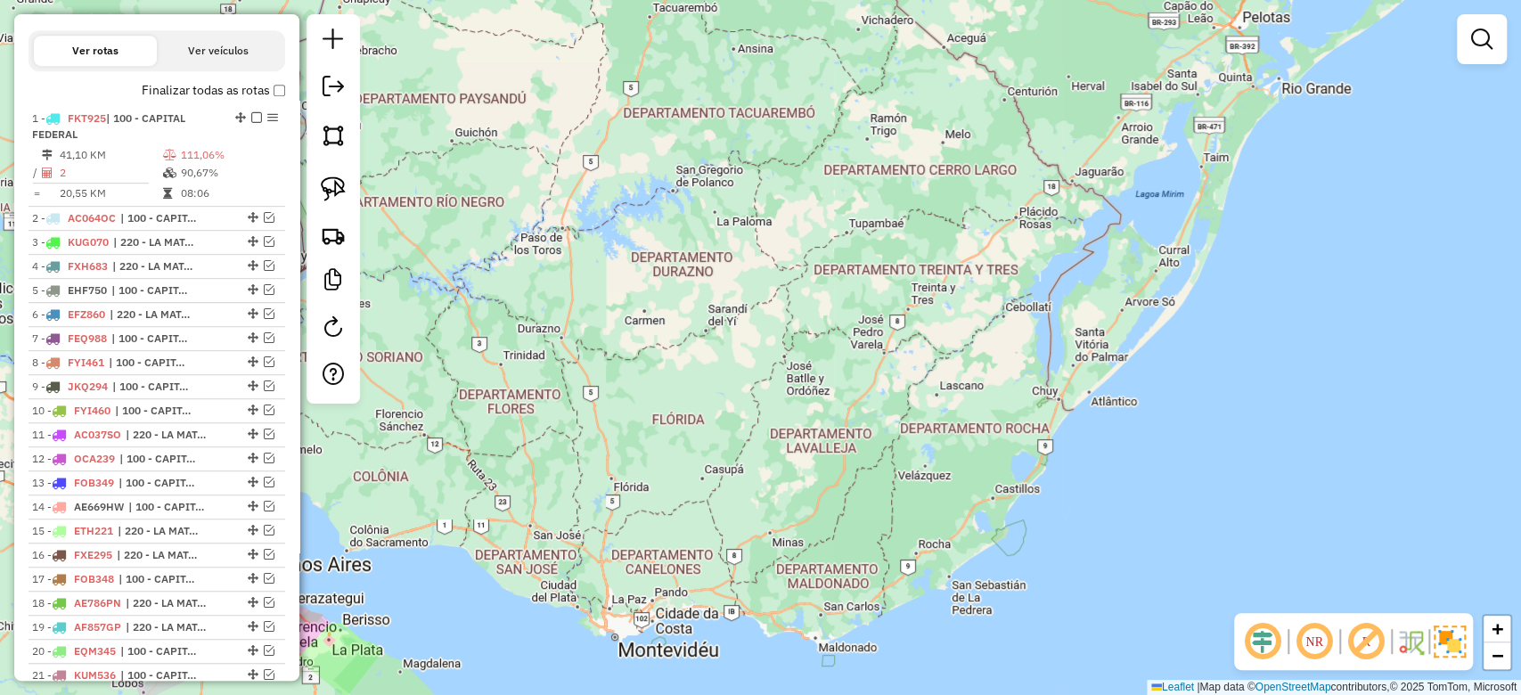
drag, startPoint x: 802, startPoint y: 471, endPoint x: 829, endPoint y: 239, distance: 233.2
click at [808, 383] on div "Janela de atendimento Grade de atendimento Capacidade Transportadoras Veículos …" at bounding box center [760, 347] width 1521 height 695
click at [827, 241] on div "Janela de atendimento Grade de atendimento Capacidade Transportadoras Veículos …" at bounding box center [760, 347] width 1521 height 695
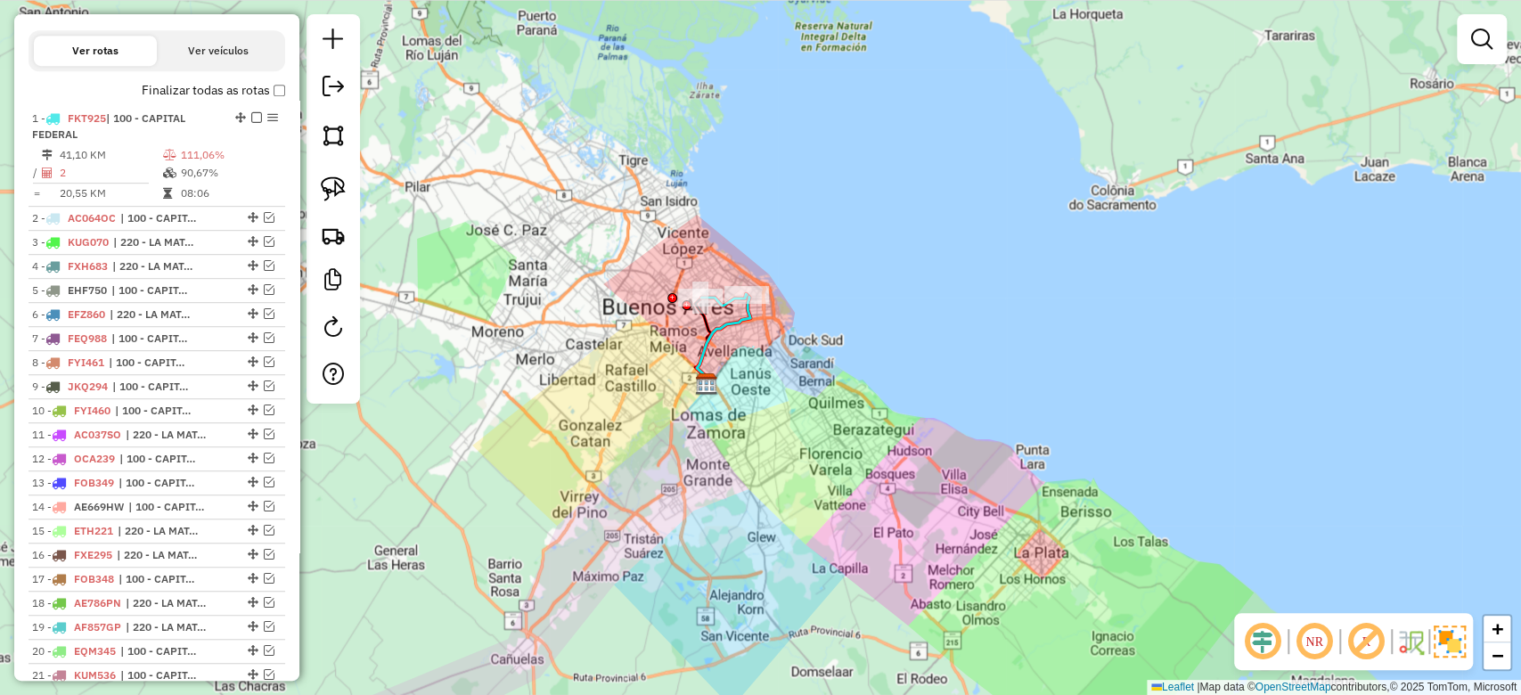
click at [717, 340] on icon at bounding box center [723, 339] width 53 height 89
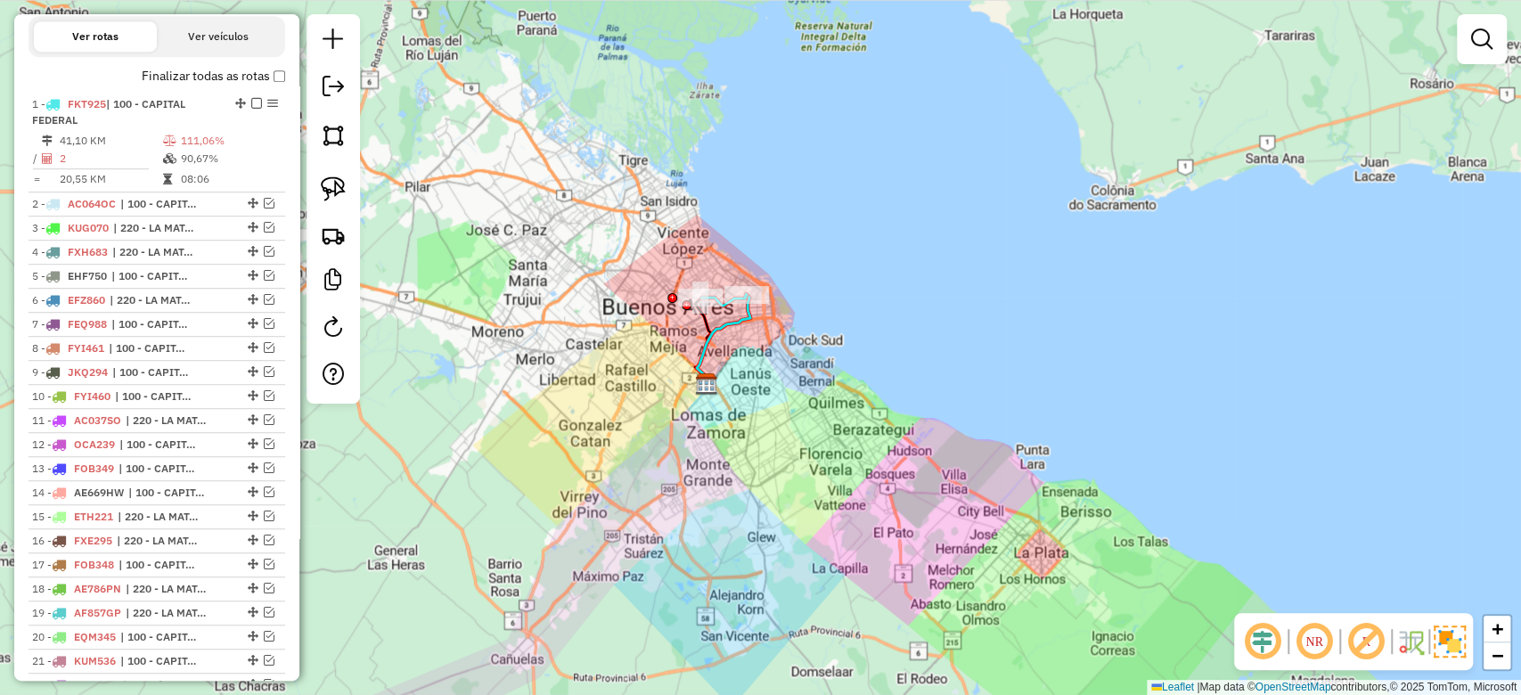
select select "**********"
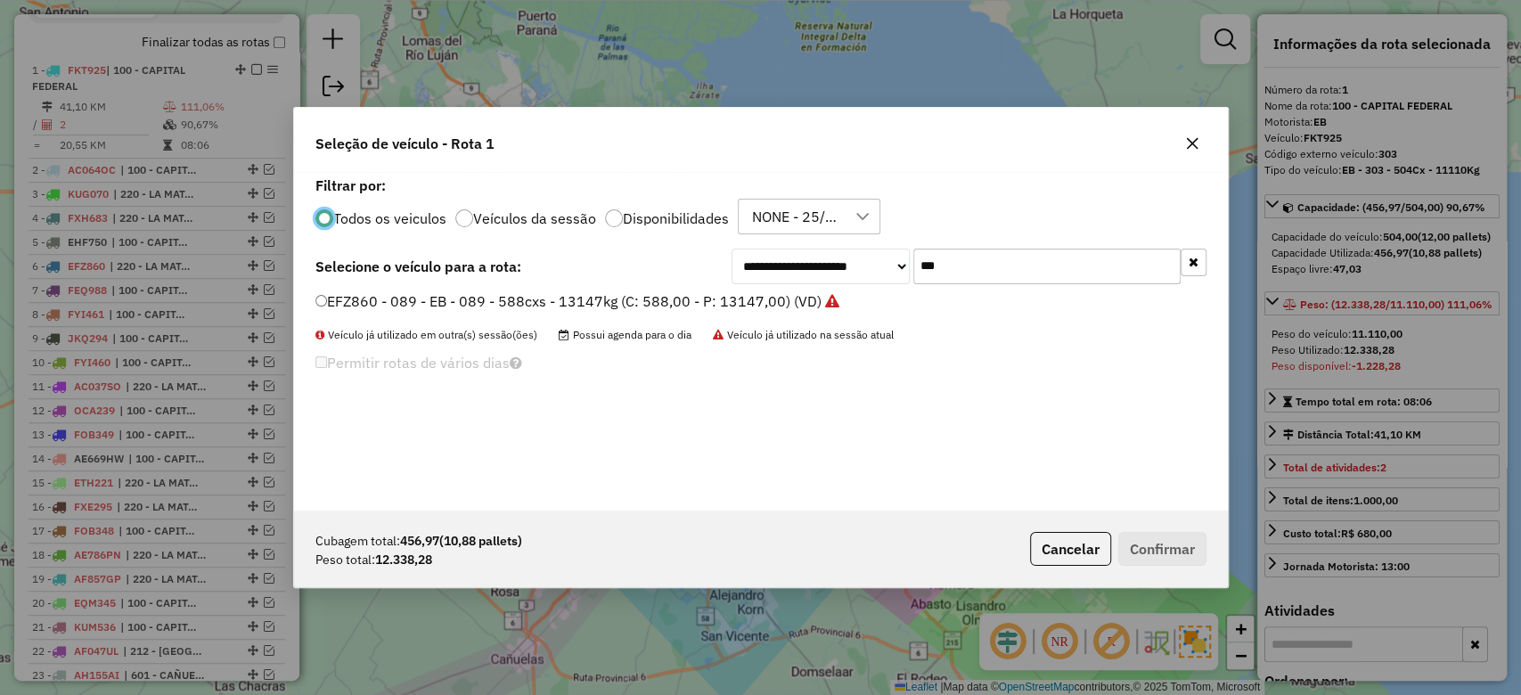
scroll to position [684, 0]
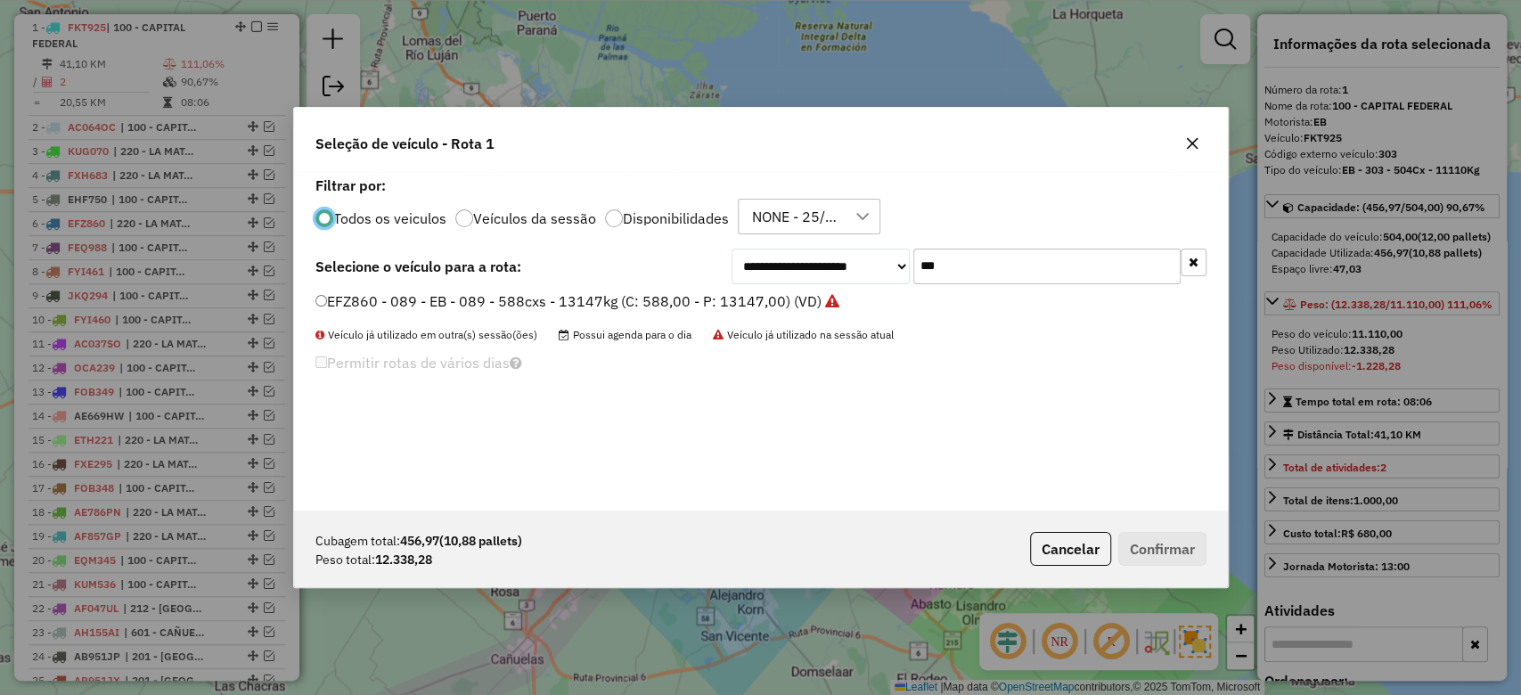
click at [680, 220] on label "Disponibilidades" at bounding box center [676, 218] width 106 height 14
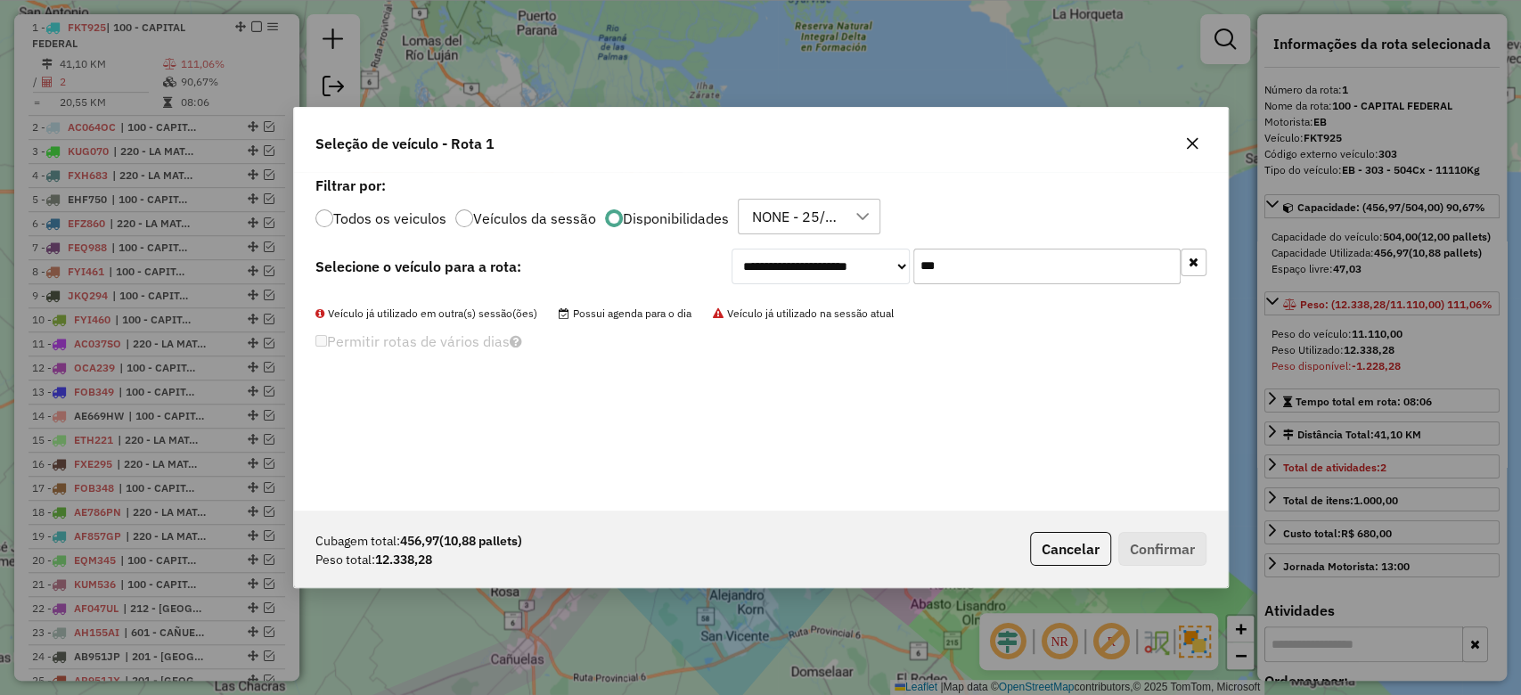
drag, startPoint x: 1027, startPoint y: 275, endPoint x: 827, endPoint y: 242, distance: 203.2
click at [831, 243] on div "**********" at bounding box center [761, 341] width 934 height 339
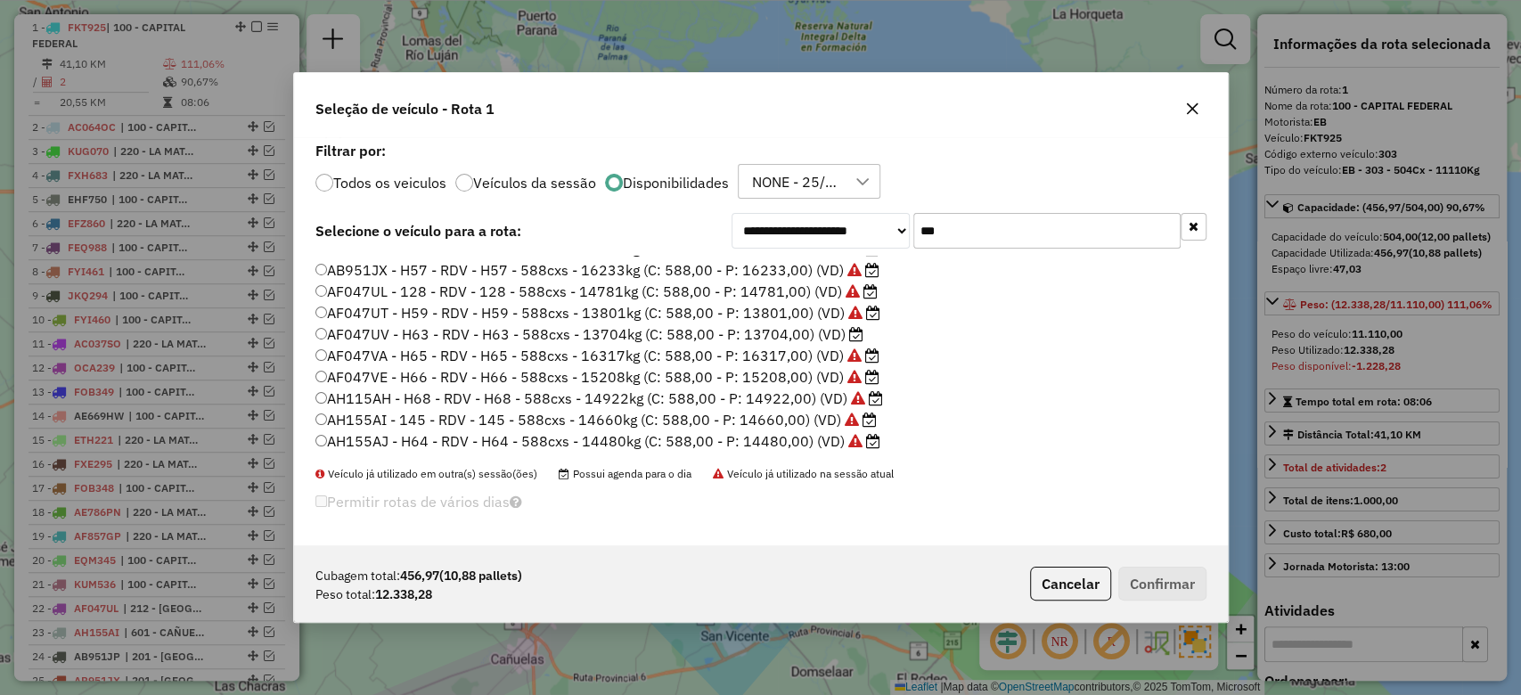
scroll to position [0, 0]
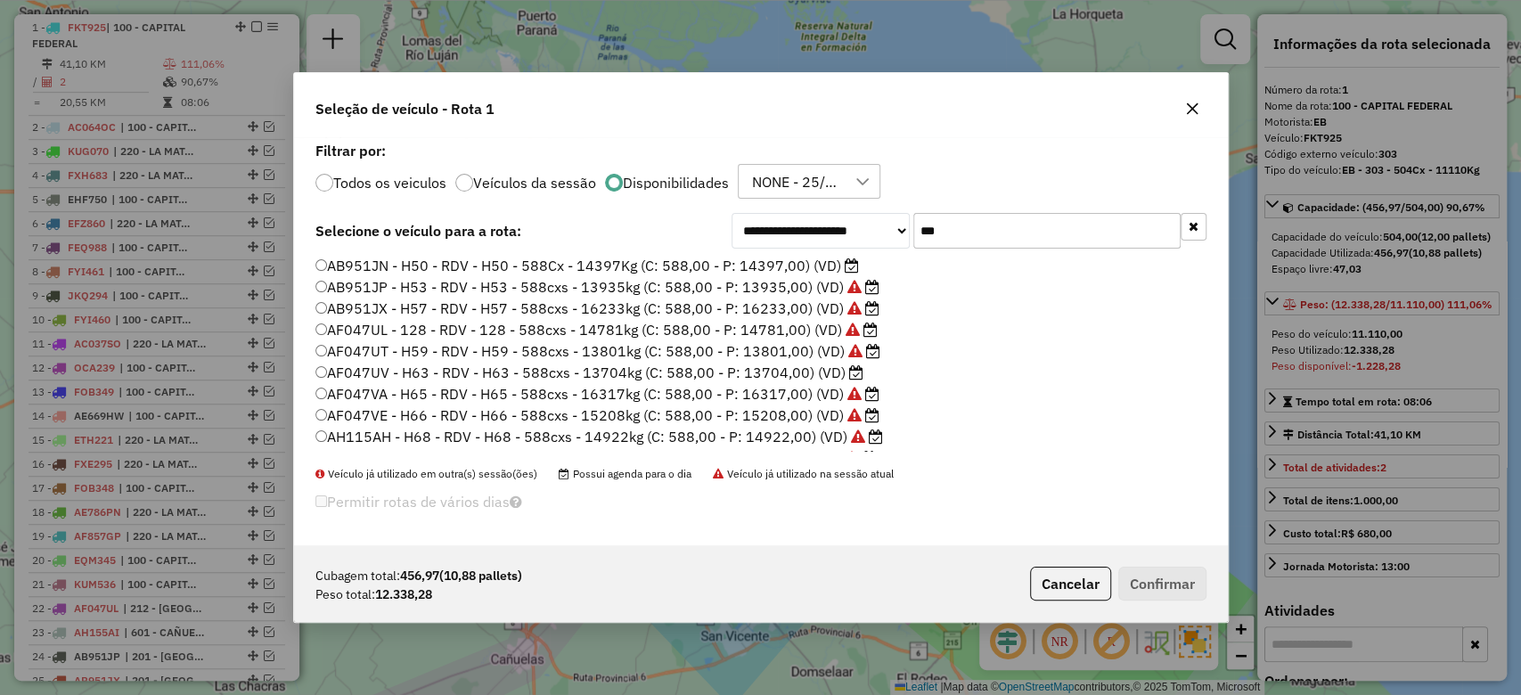
type input "***"
drag, startPoint x: 1196, startPoint y: 102, endPoint x: 1052, endPoint y: 195, distance: 172.0
click at [1196, 103] on icon "button" at bounding box center [1192, 109] width 14 height 14
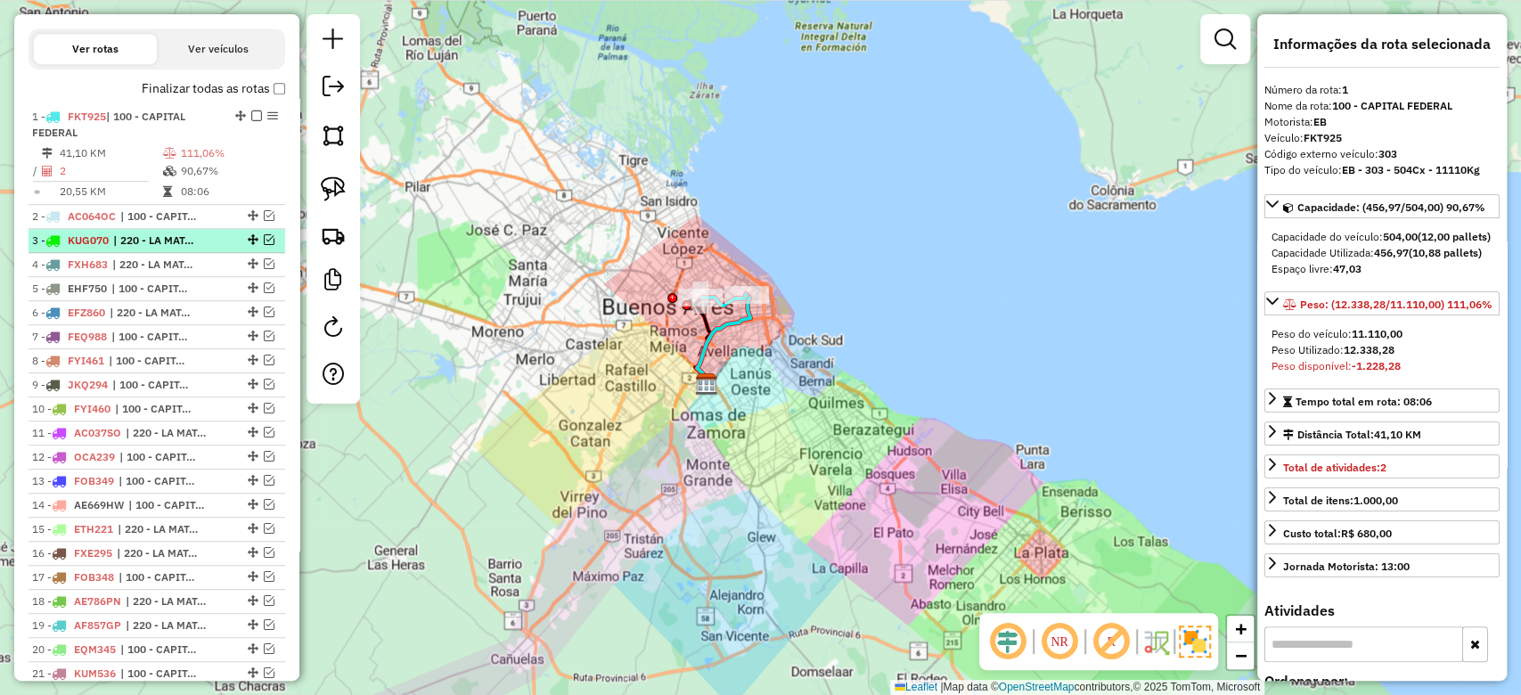
scroll to position [566, 0]
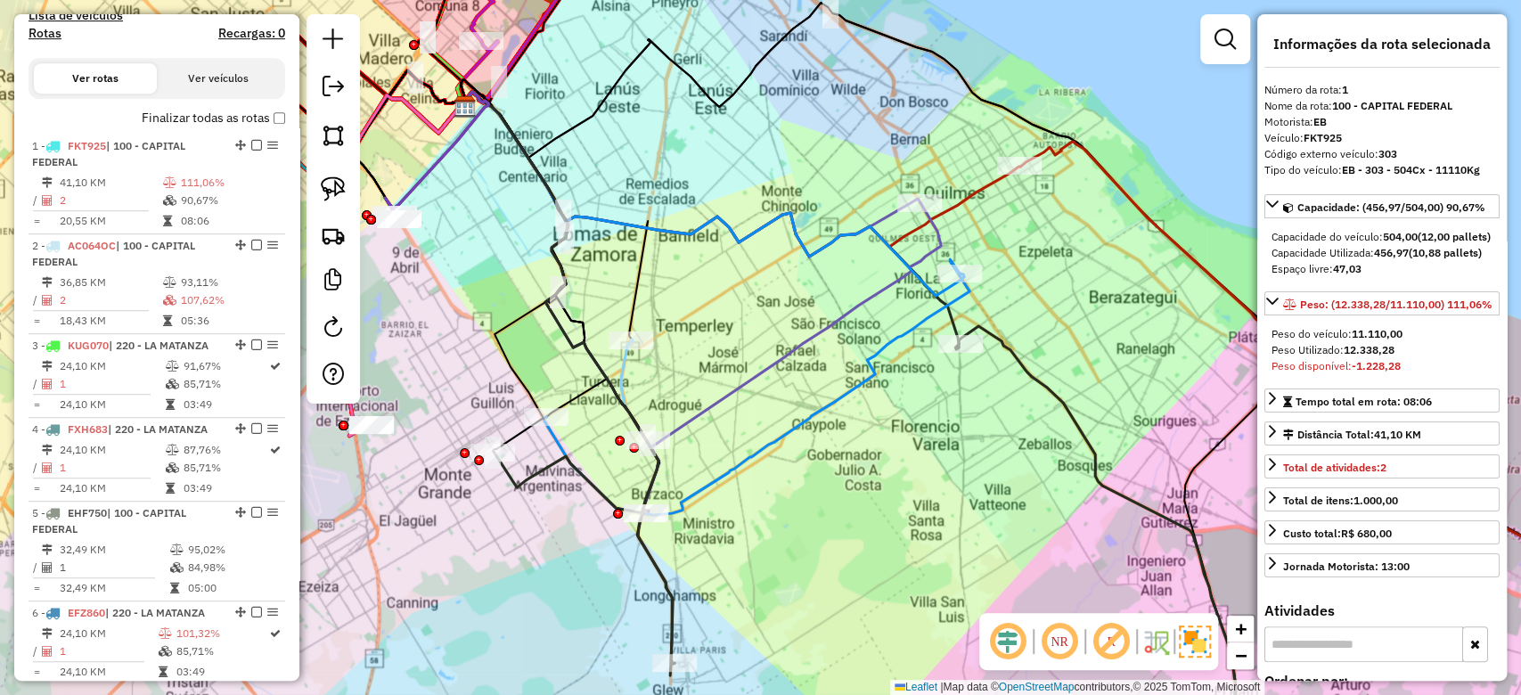
drag, startPoint x: 733, startPoint y: 379, endPoint x: 815, endPoint y: 397, distance: 83.9
click at [815, 397] on div "Janela de atendimento Grade de atendimento Capacidade Transportadoras Veículos …" at bounding box center [760, 347] width 1521 height 695
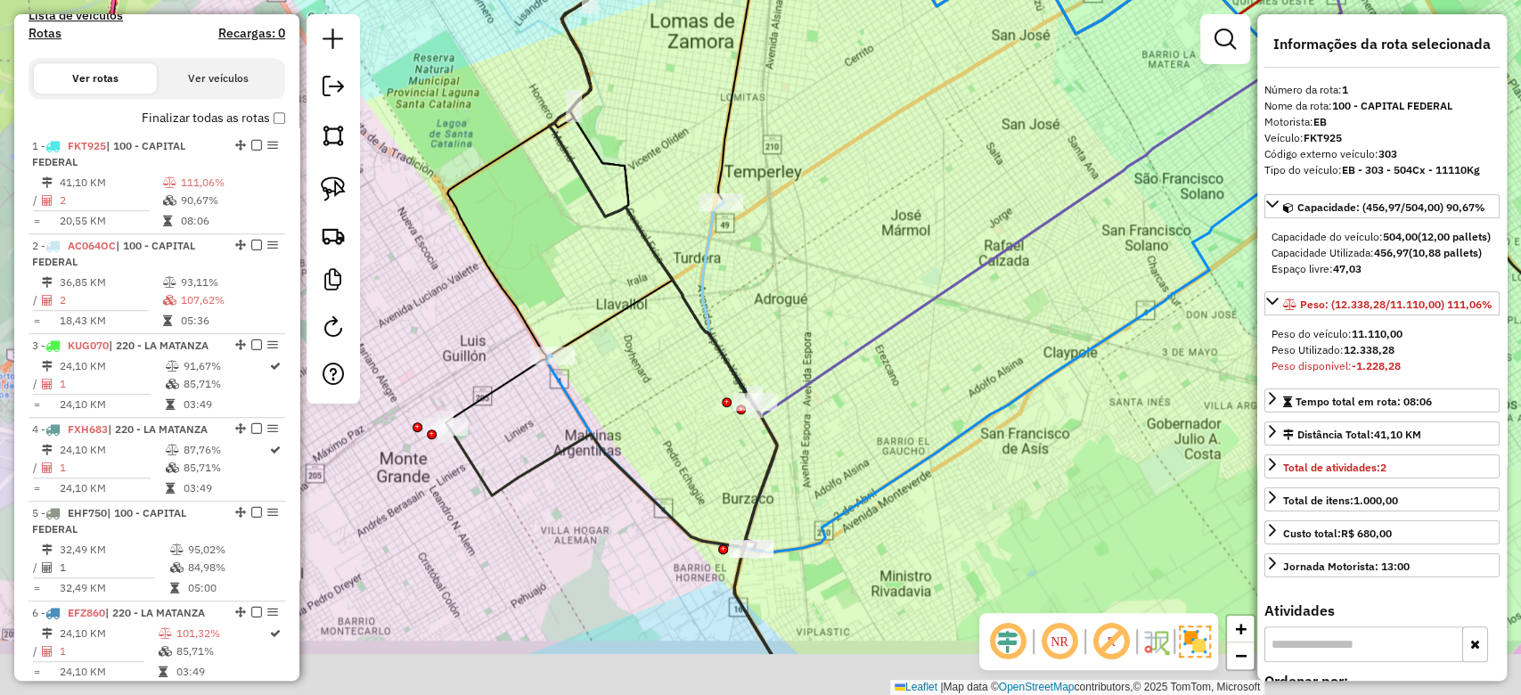
drag, startPoint x: 763, startPoint y: 424, endPoint x: 776, endPoint y: 285, distance: 139.7
click at [778, 290] on div "Janela de atendimento Grade de atendimento Capacidade Transportadoras Veículos …" at bounding box center [760, 347] width 1521 height 695
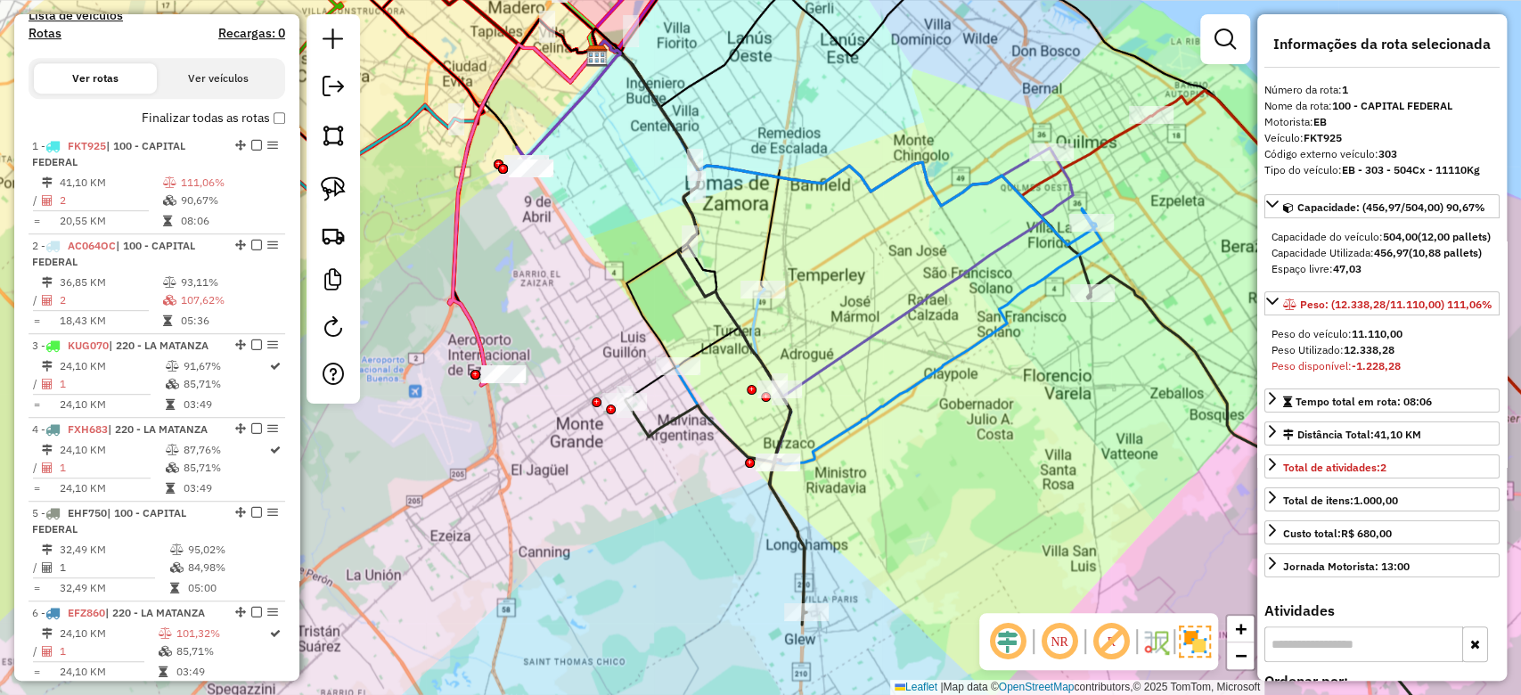
drag, startPoint x: 822, startPoint y: 536, endPoint x: 820, endPoint y: 520, distance: 17.0
click at [821, 527] on div "Janela de atendimento Grade de atendimento Capacidade Transportadoras Veículos …" at bounding box center [760, 347] width 1521 height 695
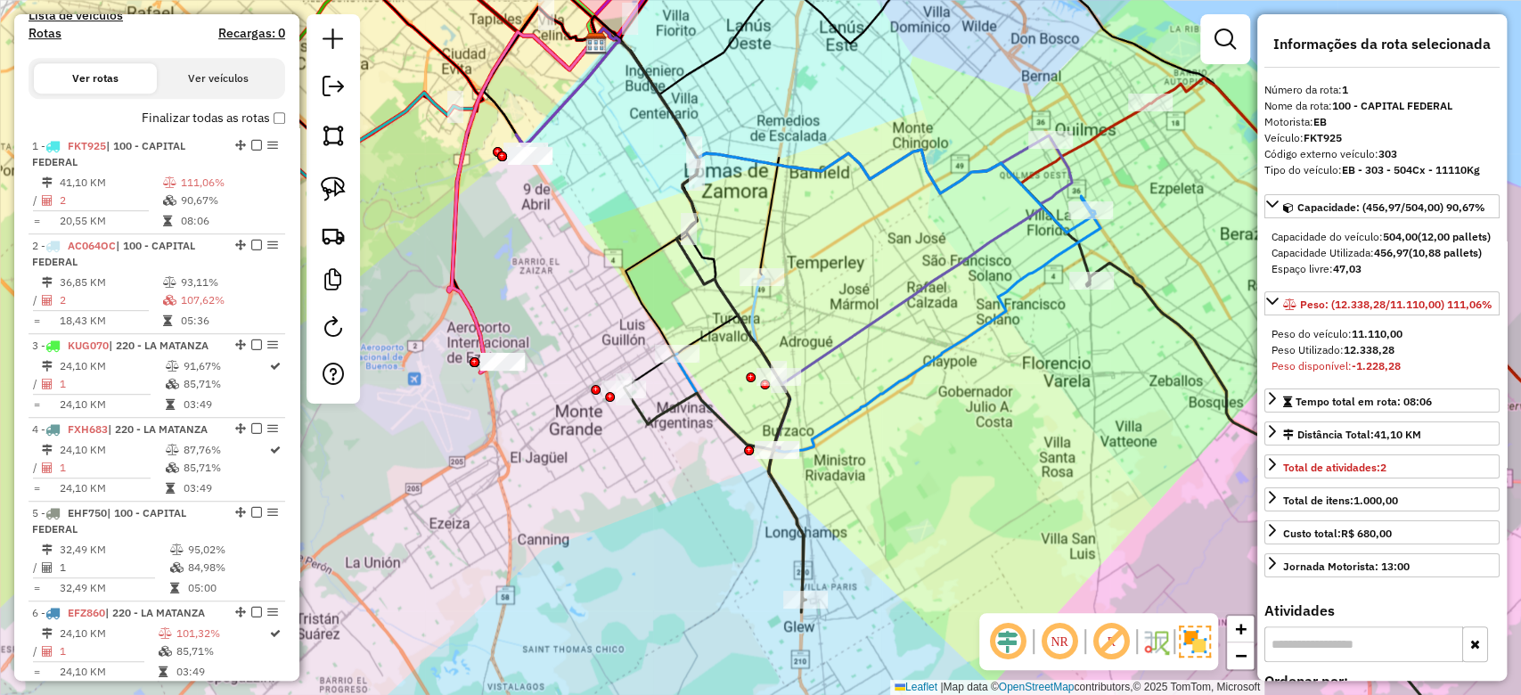
click at [752, 308] on icon at bounding box center [771, 363] width 38 height 174
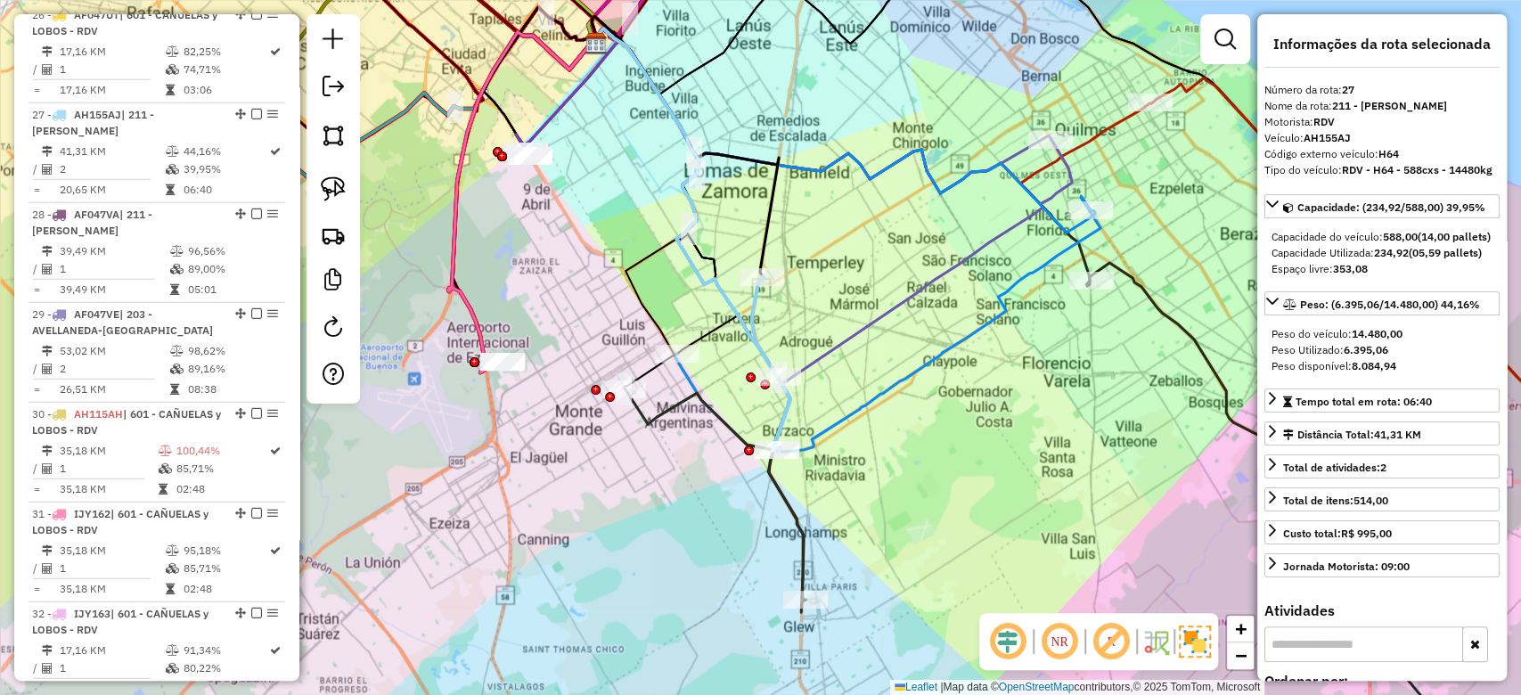
scroll to position [3229, 0]
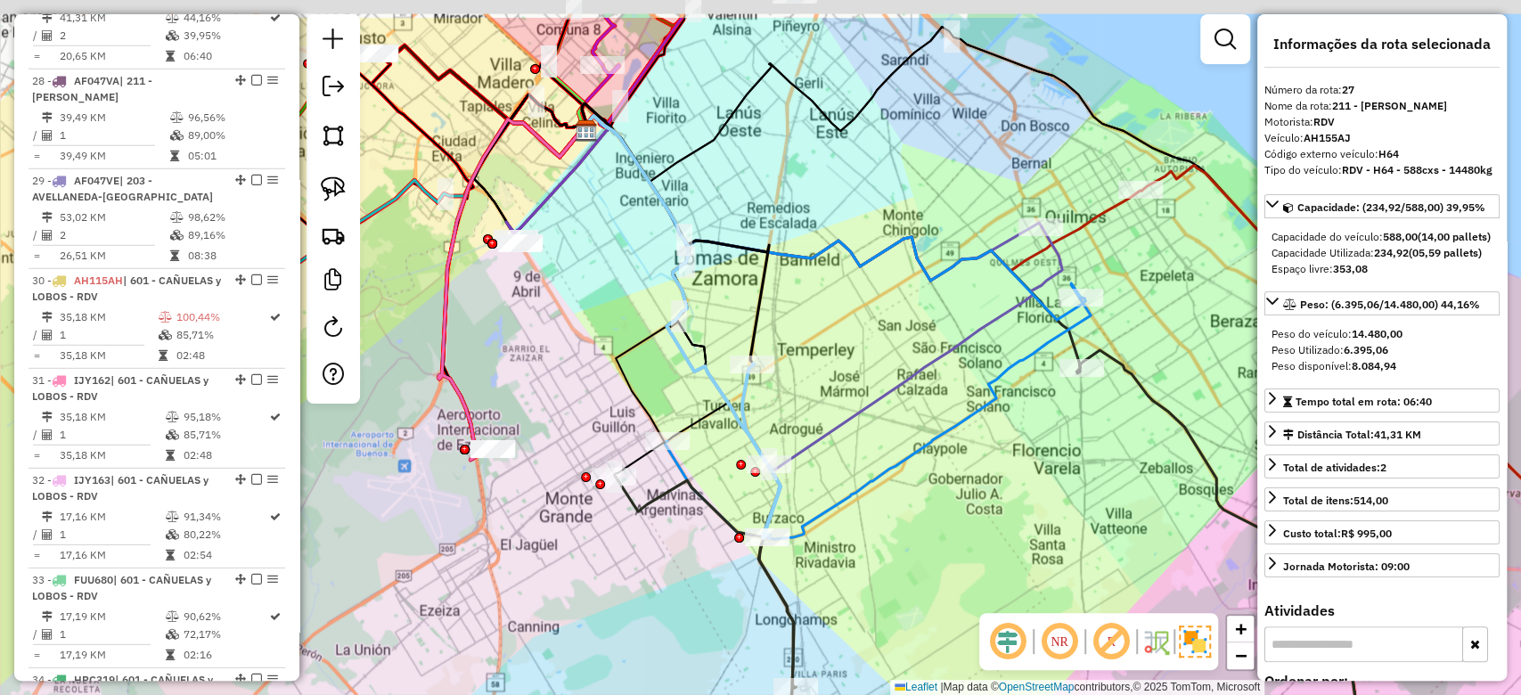
drag, startPoint x: 906, startPoint y: 279, endPoint x: 952, endPoint y: 568, distance: 292.3
click at [952, 569] on div "Janela de atendimento Grade de atendimento Capacidade Transportadoras Veículos …" at bounding box center [760, 347] width 1521 height 695
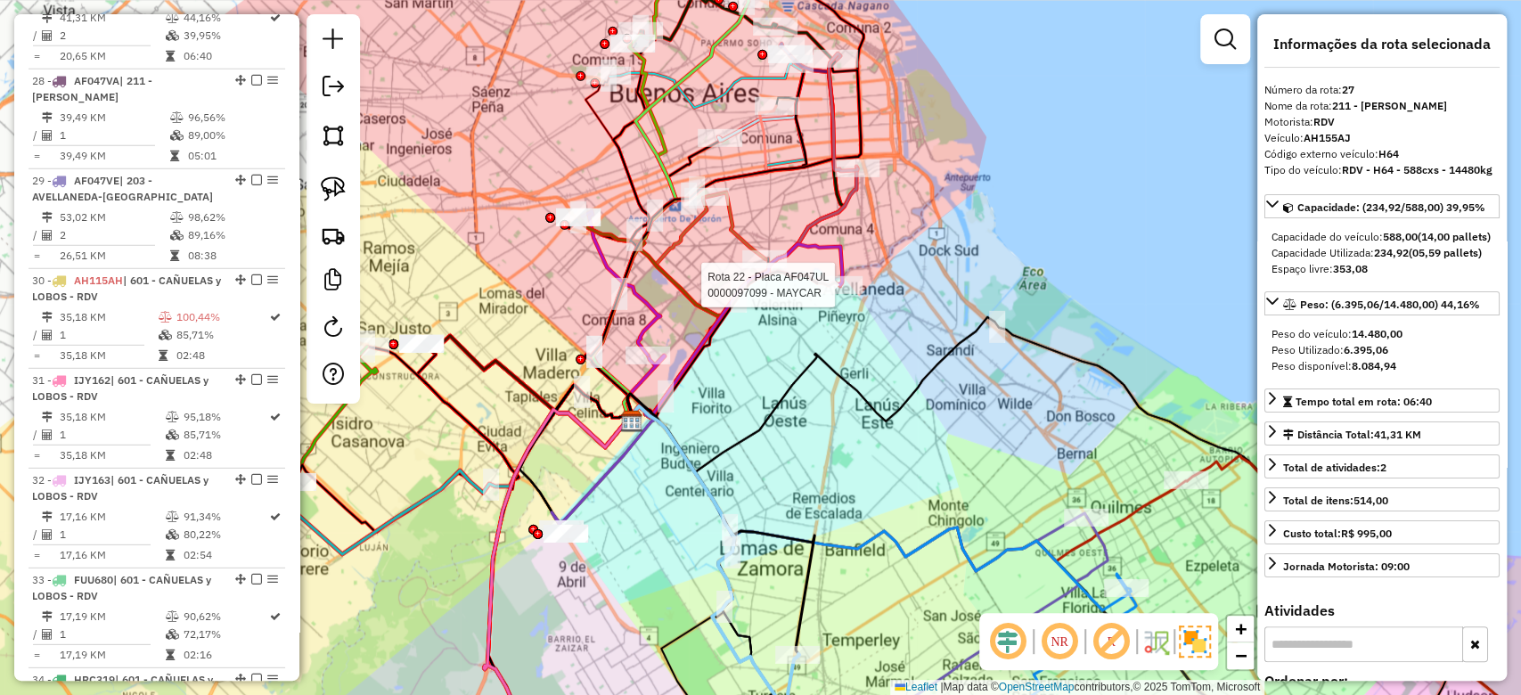
click at [848, 294] on div at bounding box center [840, 285] width 45 height 18
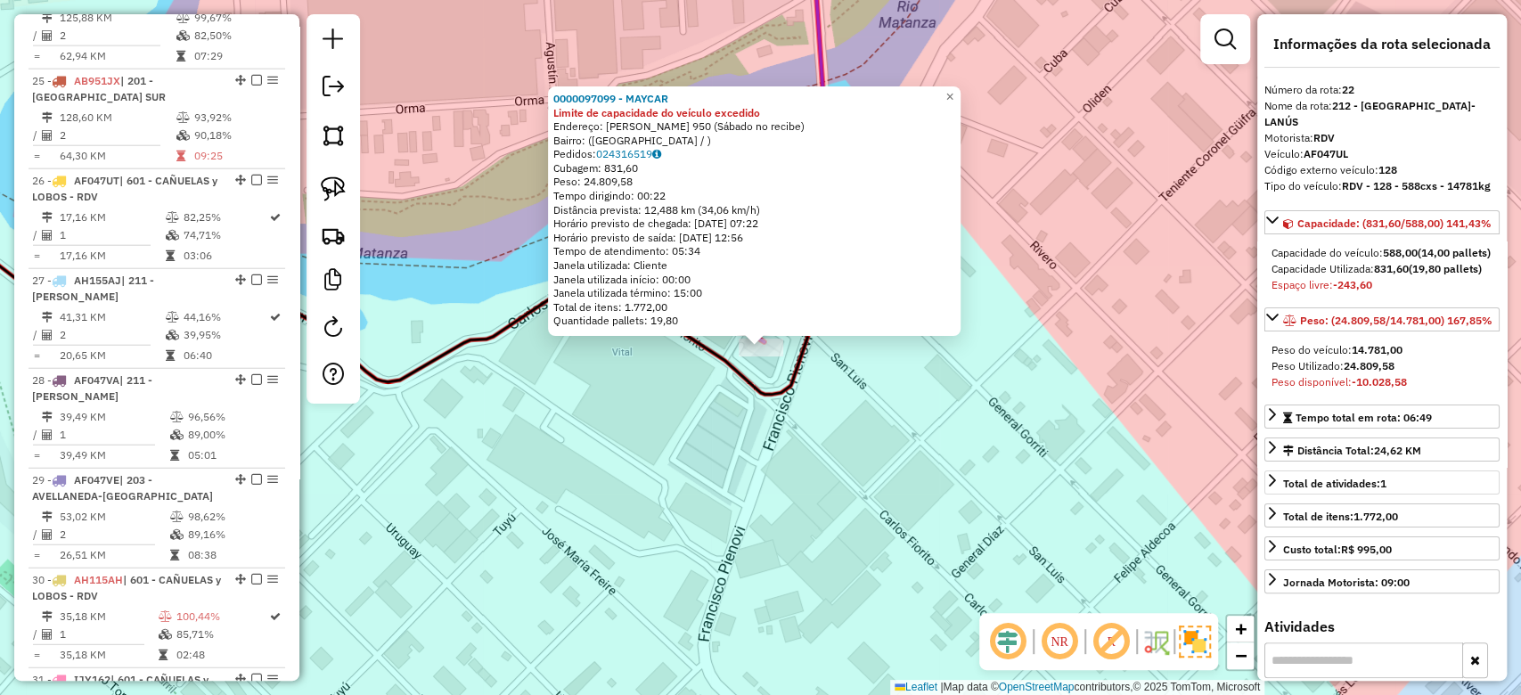
scroll to position [2730, 0]
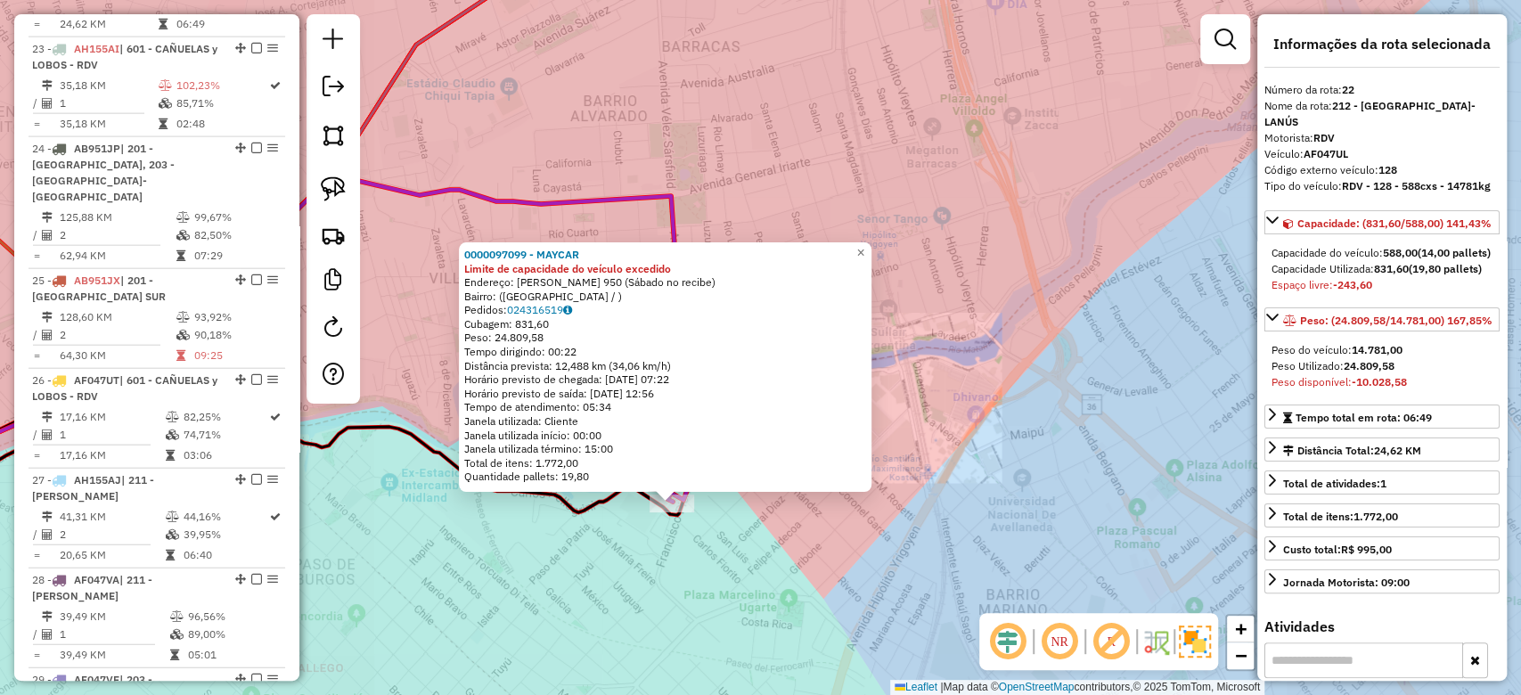
drag, startPoint x: 920, startPoint y: 288, endPoint x: 962, endPoint y: 139, distance: 154.6
click at [956, 168] on div "0000097099 - MAYCAR Limite de capacidade do veículo excedido Endereço: [PERSON_…" at bounding box center [760, 347] width 1521 height 695
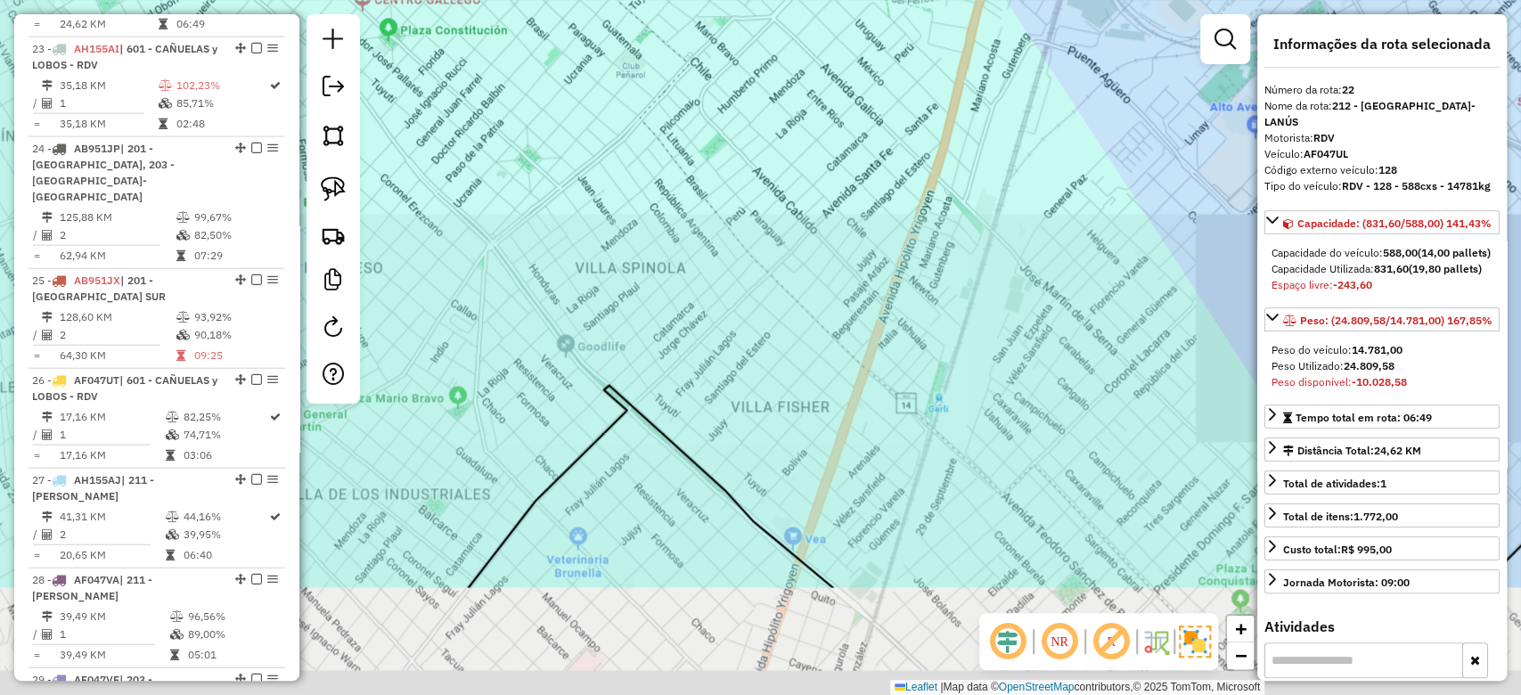
drag, startPoint x: 947, startPoint y: 244, endPoint x: 918, endPoint y: 88, distance: 158.7
click at [947, 150] on div "0000097099 - MAYCAR Limite de capacidade do veículo excedido Endereço: [PERSON_…" at bounding box center [760, 347] width 1521 height 695
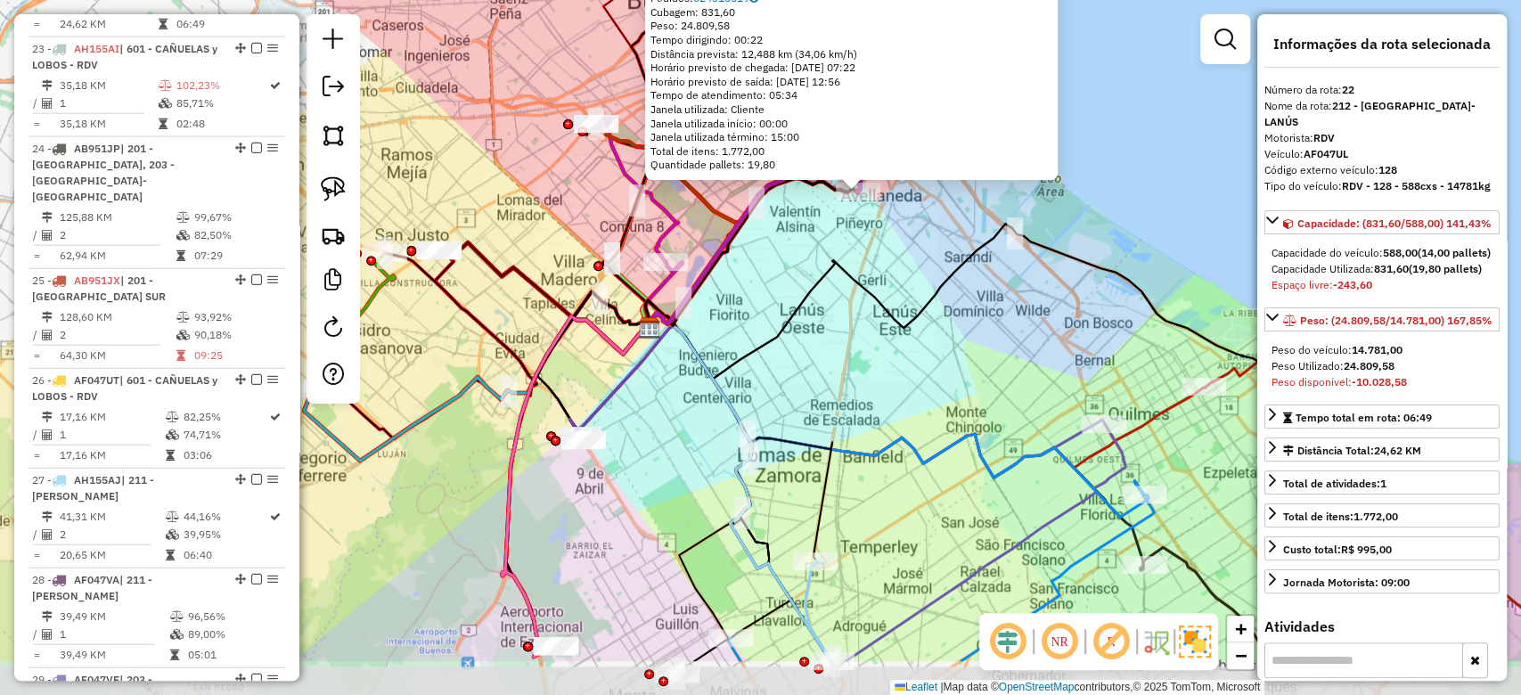
drag, startPoint x: 880, startPoint y: 389, endPoint x: 863, endPoint y: 343, distance: 48.8
click at [863, 340] on div "0000097099 - MAYCAR Limite de capacidade do veículo excedido Endereço: [PERSON_…" at bounding box center [760, 347] width 1521 height 695
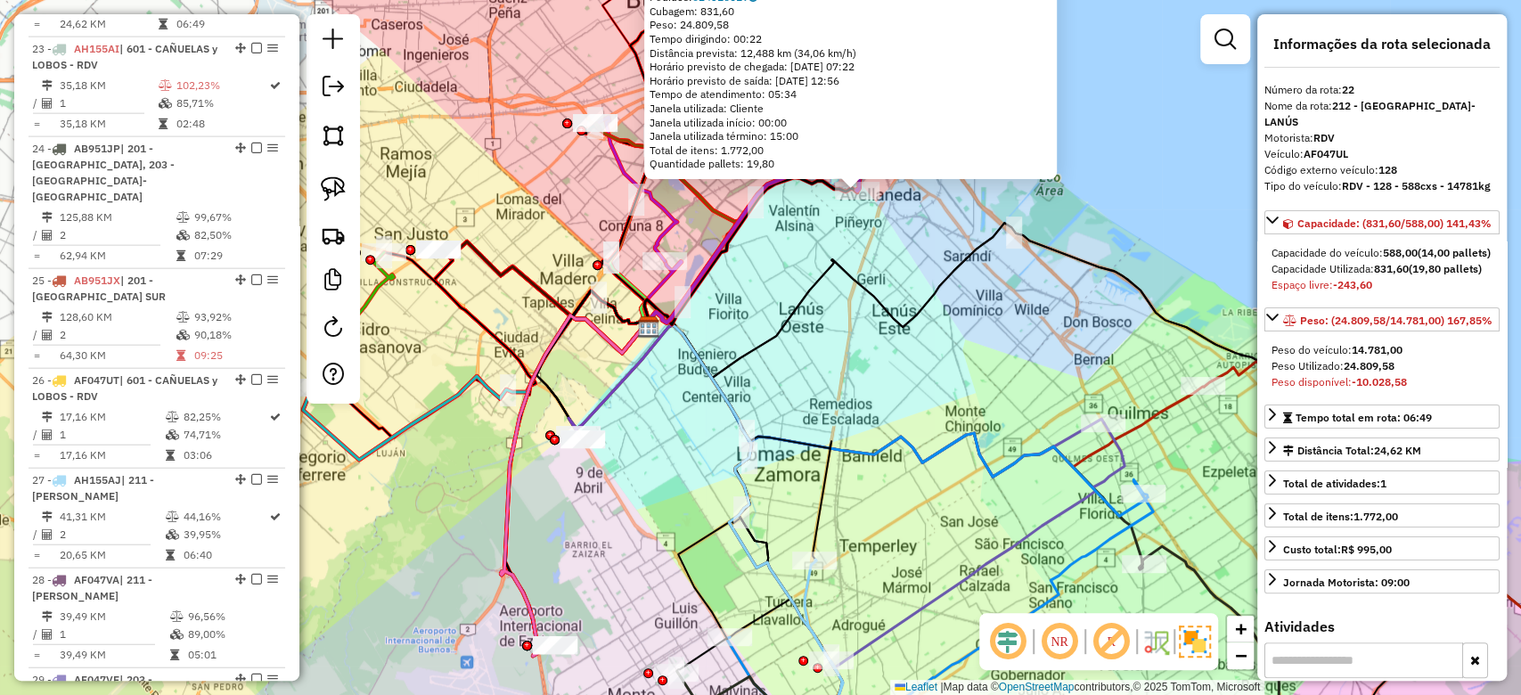
click at [809, 596] on icon at bounding box center [824, 647] width 38 height 174
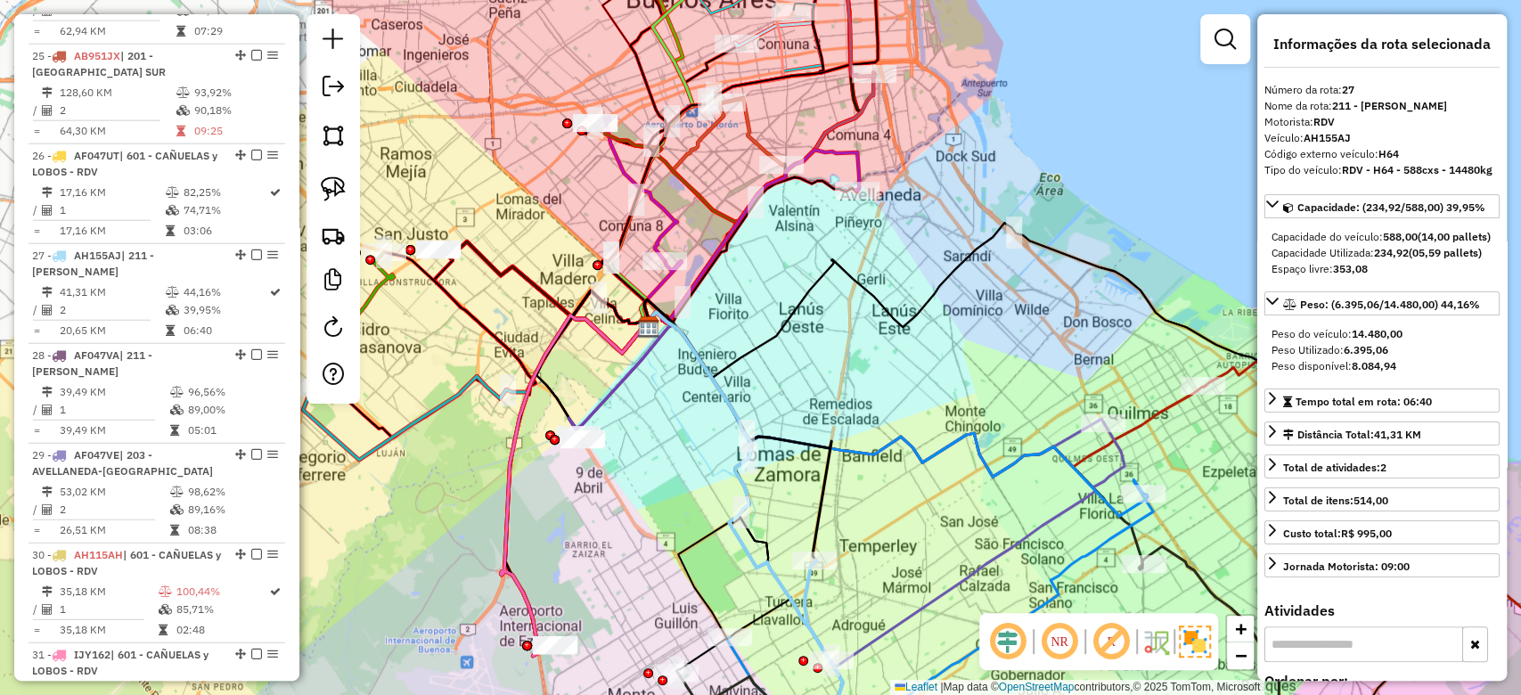
scroll to position [3229, 0]
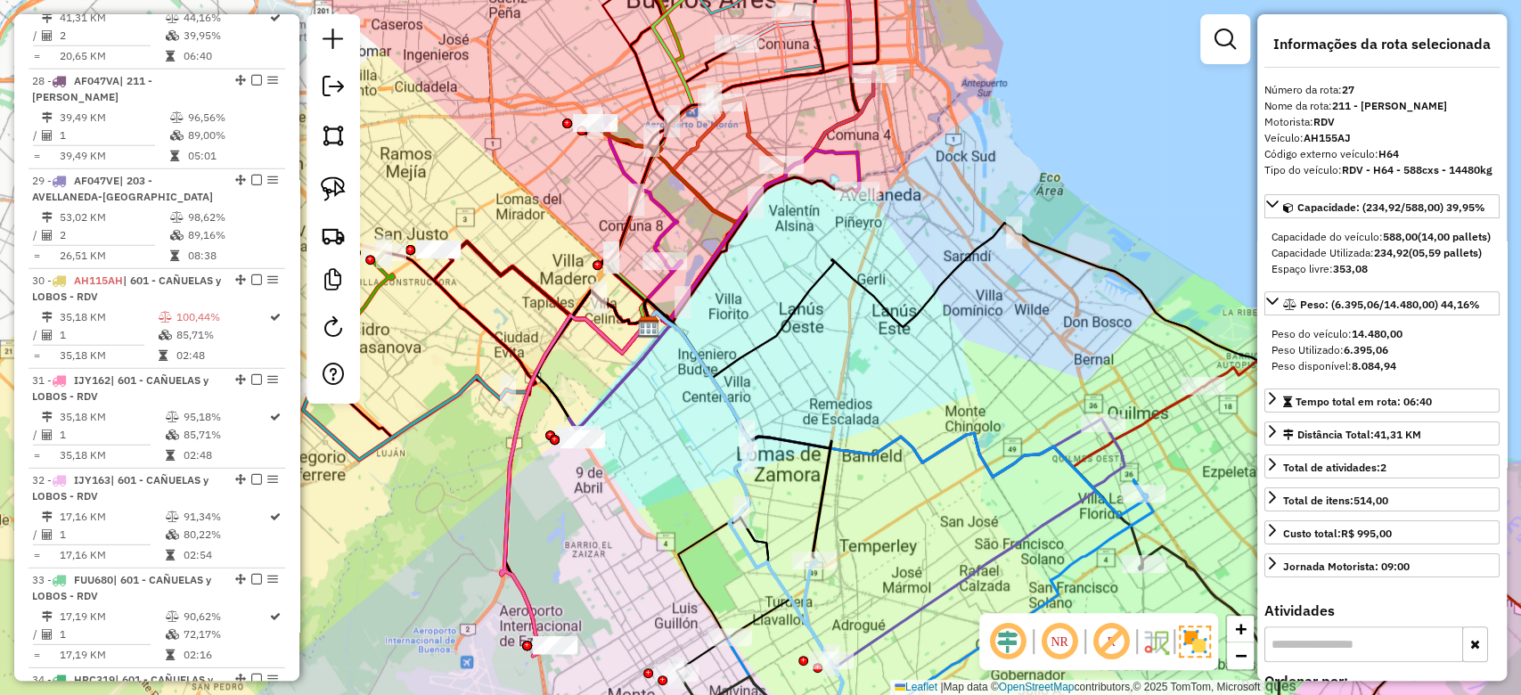
click at [743, 409] on icon at bounding box center [744, 523] width 196 height 422
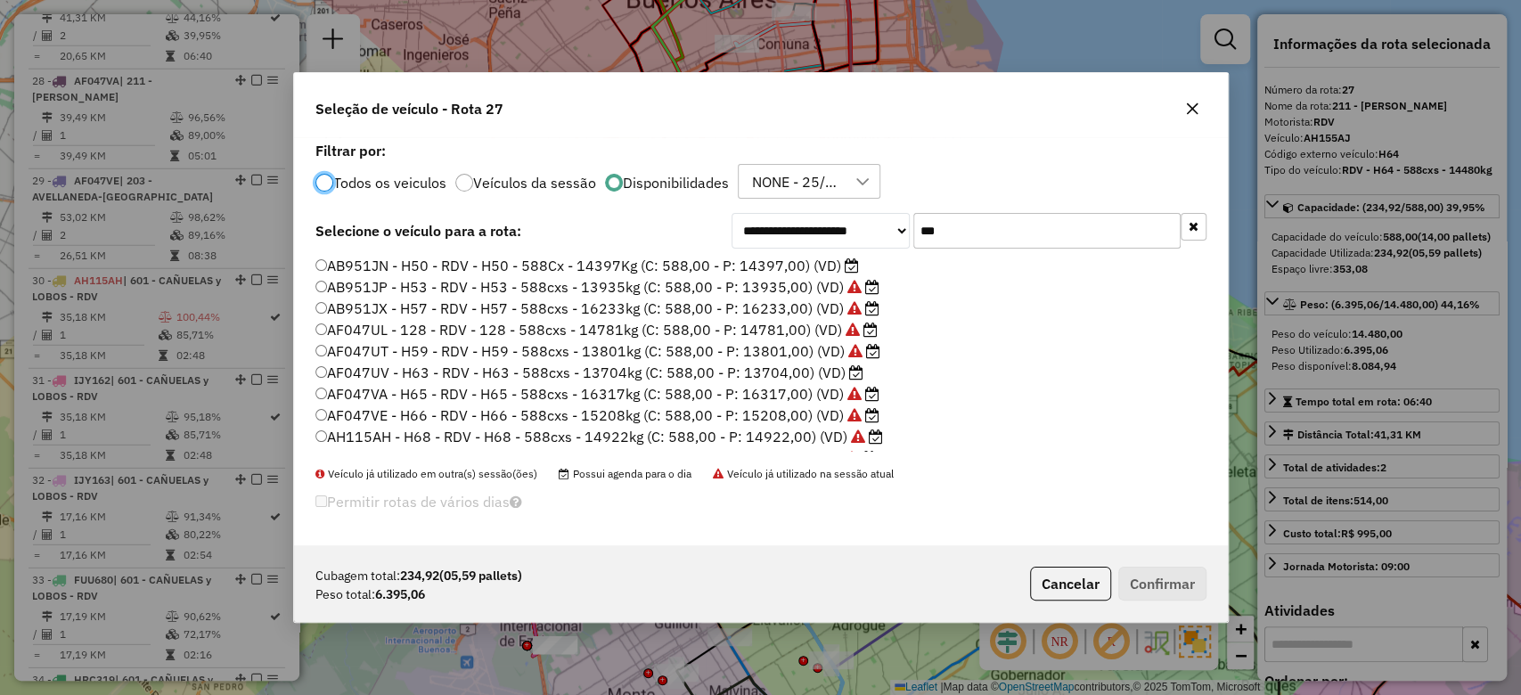
scroll to position [9, 5]
drag, startPoint x: 994, startPoint y: 239, endPoint x: 845, endPoint y: 211, distance: 152.2
click at [846, 210] on div "**********" at bounding box center [761, 341] width 934 height 409
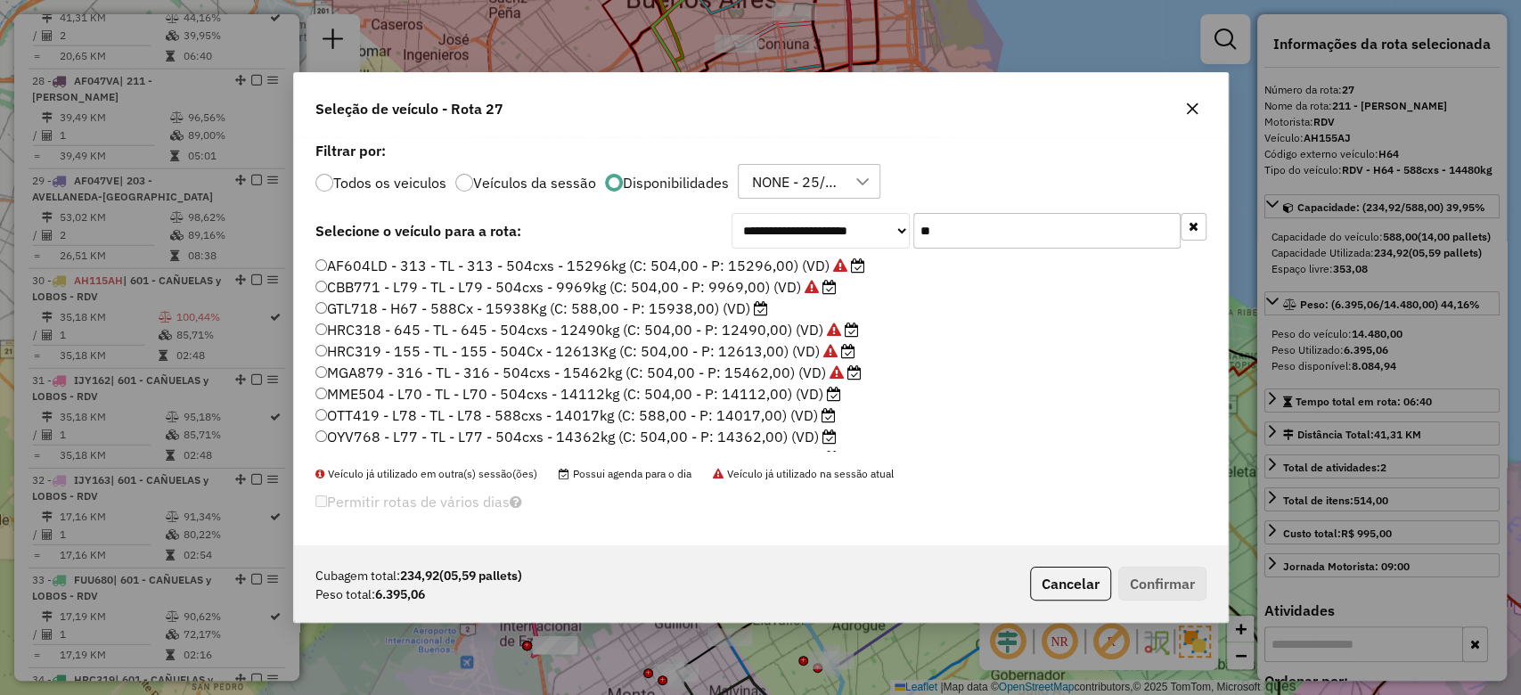
drag, startPoint x: 948, startPoint y: 228, endPoint x: 861, endPoint y: 216, distance: 88.2
click at [883, 225] on div "**********" at bounding box center [969, 231] width 475 height 36
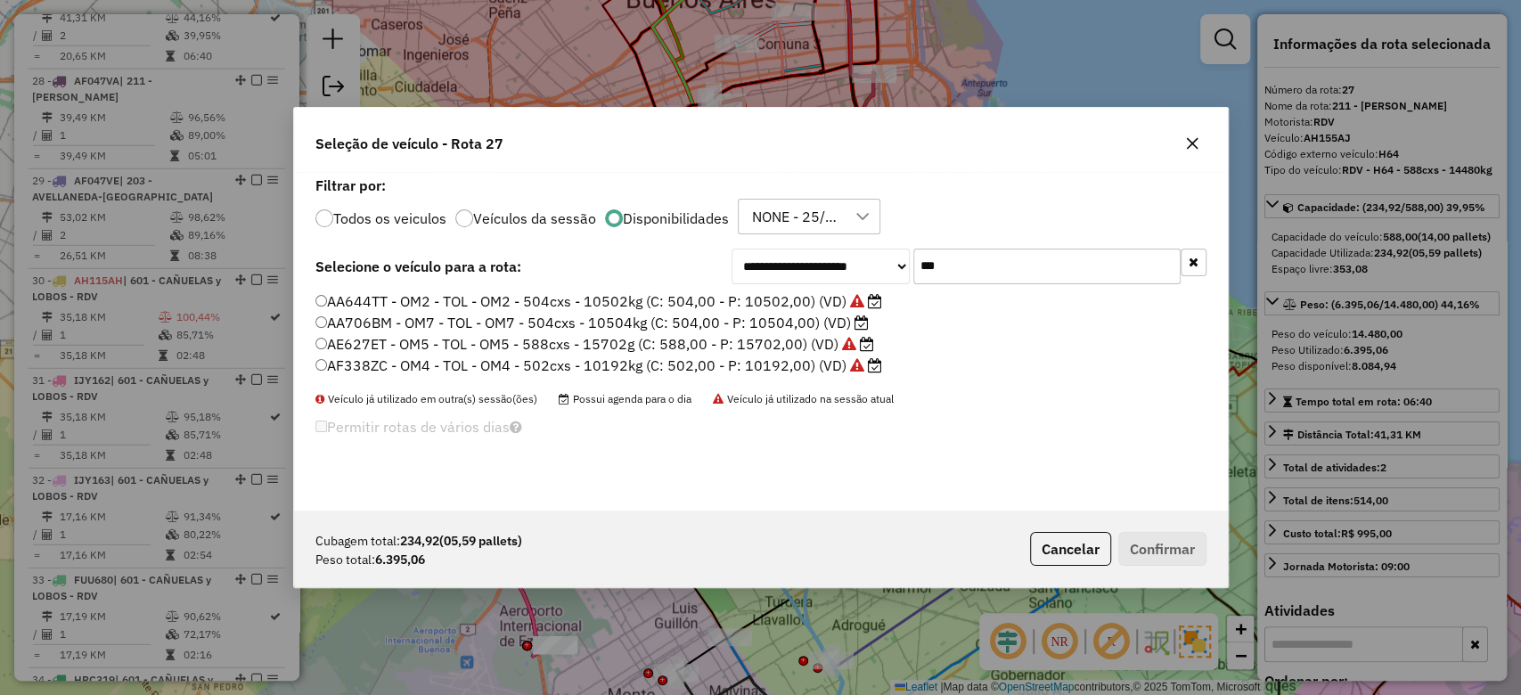
drag, startPoint x: 947, startPoint y: 261, endPoint x: 887, endPoint y: 259, distance: 60.6
click at [887, 259] on div "**********" at bounding box center [969, 267] width 475 height 36
click at [973, 204] on div "Todos os veiculos Veículos da sessão Disponibilidades NONE - 25/09 - PROMAX" at bounding box center [760, 217] width 891 height 36
drag, startPoint x: 994, startPoint y: 262, endPoint x: 845, endPoint y: 246, distance: 150.6
click at [848, 249] on div "**********" at bounding box center [969, 267] width 475 height 36
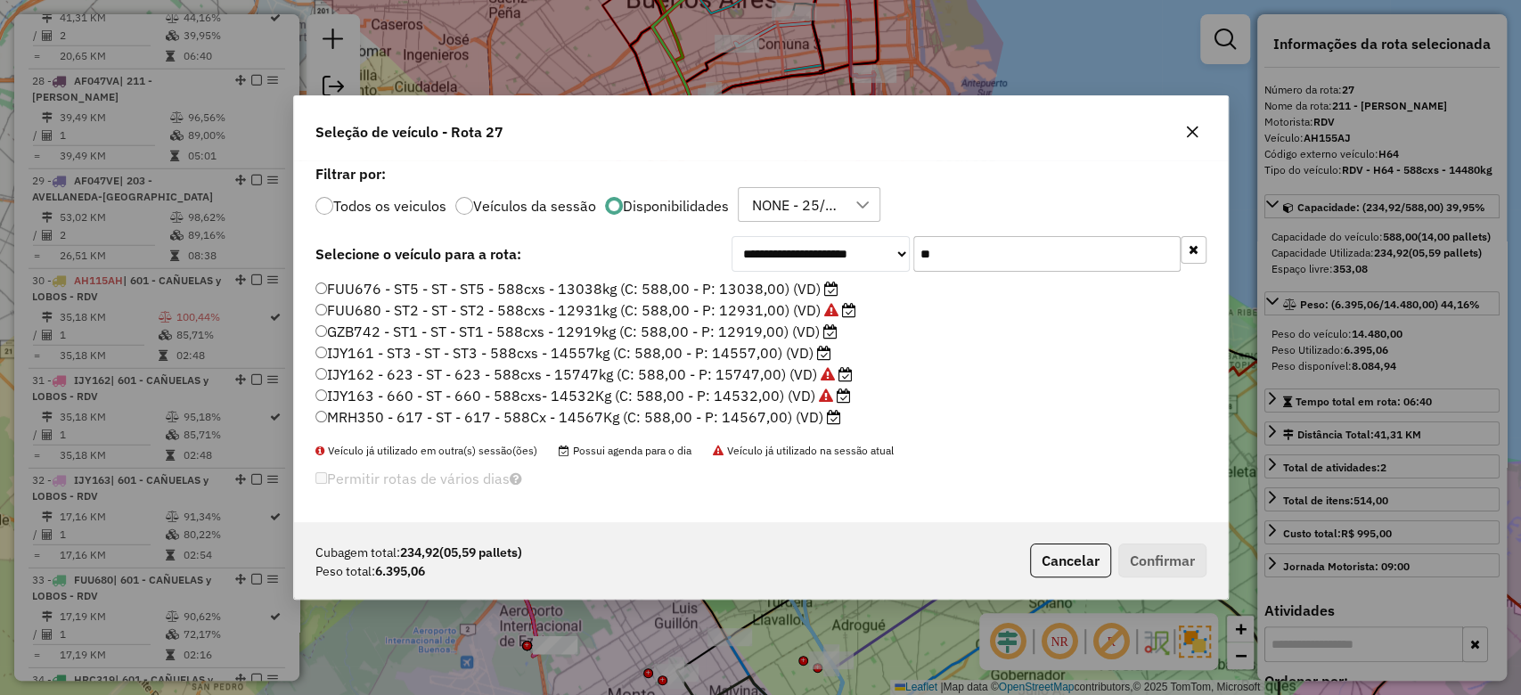
click at [947, 254] on input "**" at bounding box center [1046, 254] width 267 height 36
drag, startPoint x: 946, startPoint y: 255, endPoint x: 896, endPoint y: 254, distance: 49.9
click at [896, 254] on div "**********" at bounding box center [969, 254] width 475 height 36
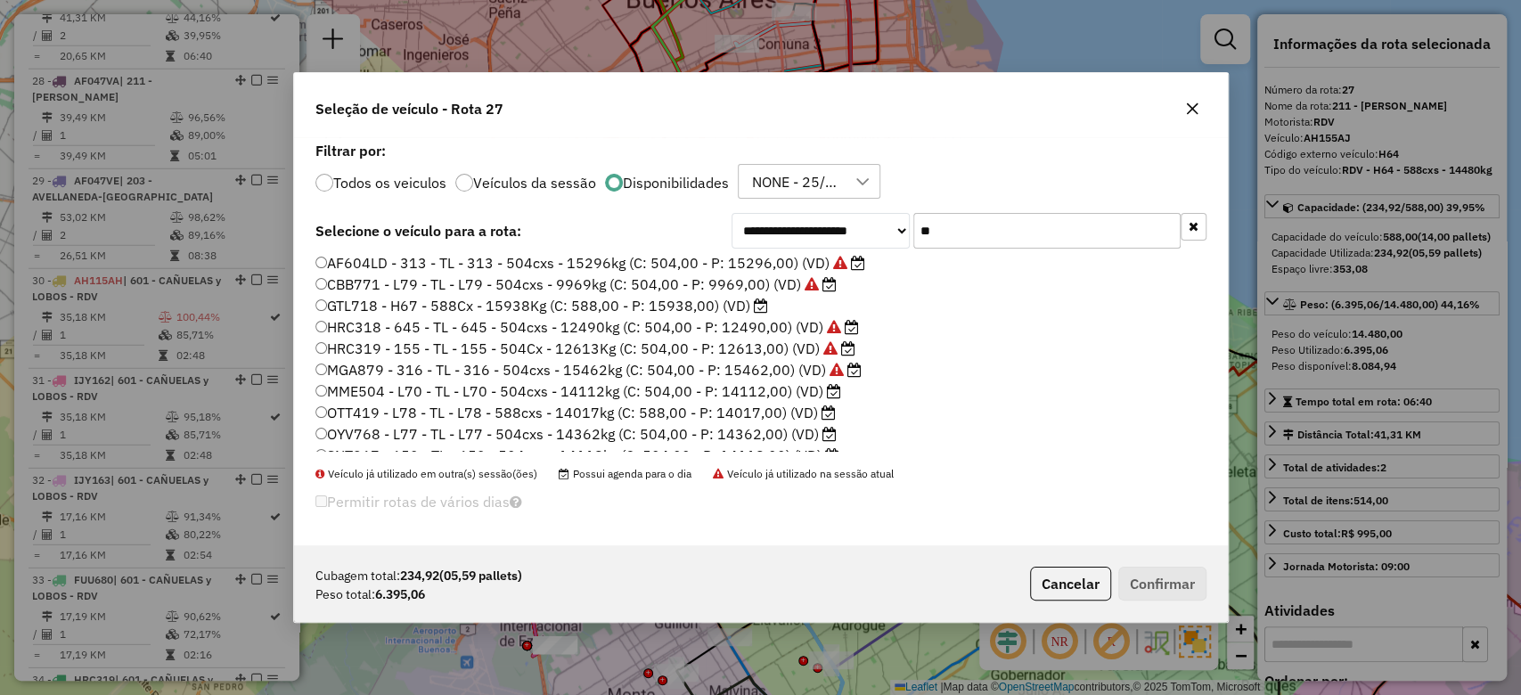
scroll to position [0, 0]
drag, startPoint x: 969, startPoint y: 230, endPoint x: 911, endPoint y: 224, distance: 58.3
click at [911, 224] on div "**********" at bounding box center [969, 231] width 475 height 36
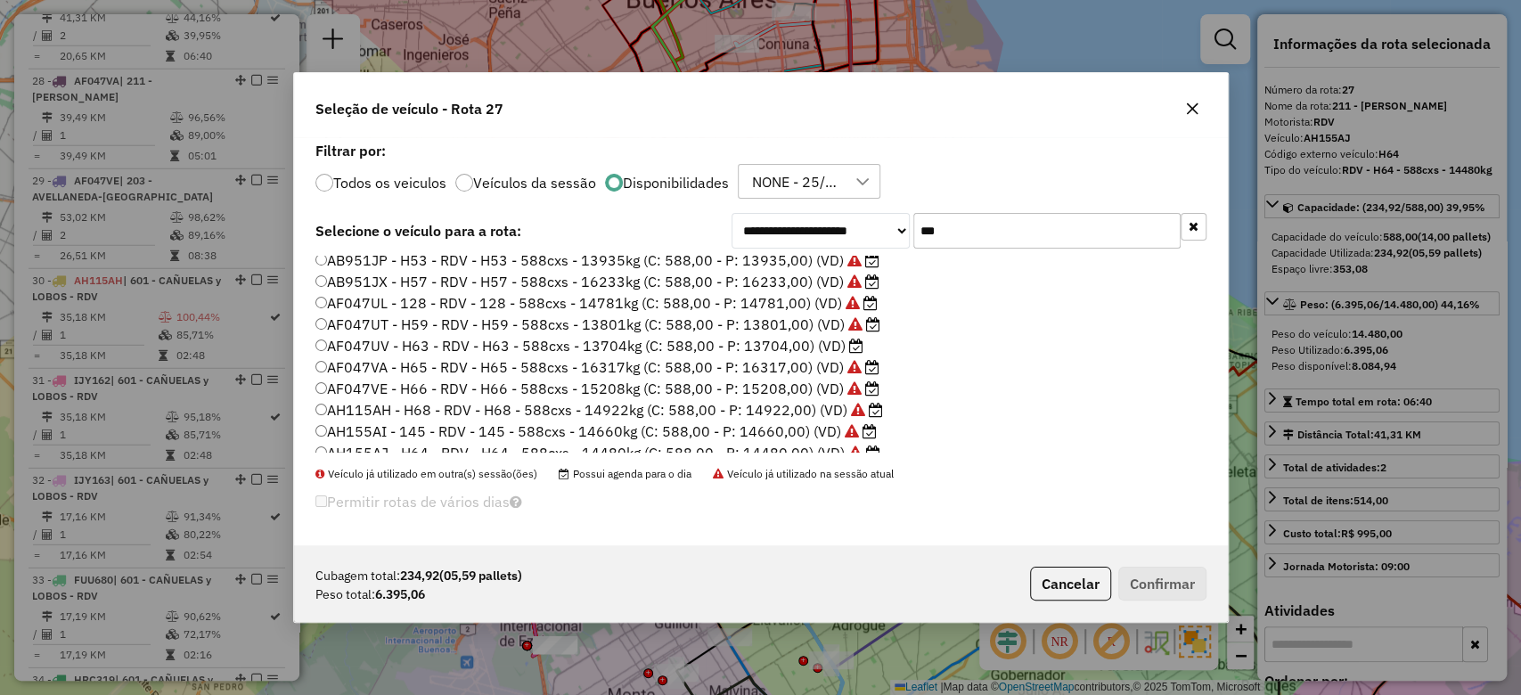
scroll to position [38, 0]
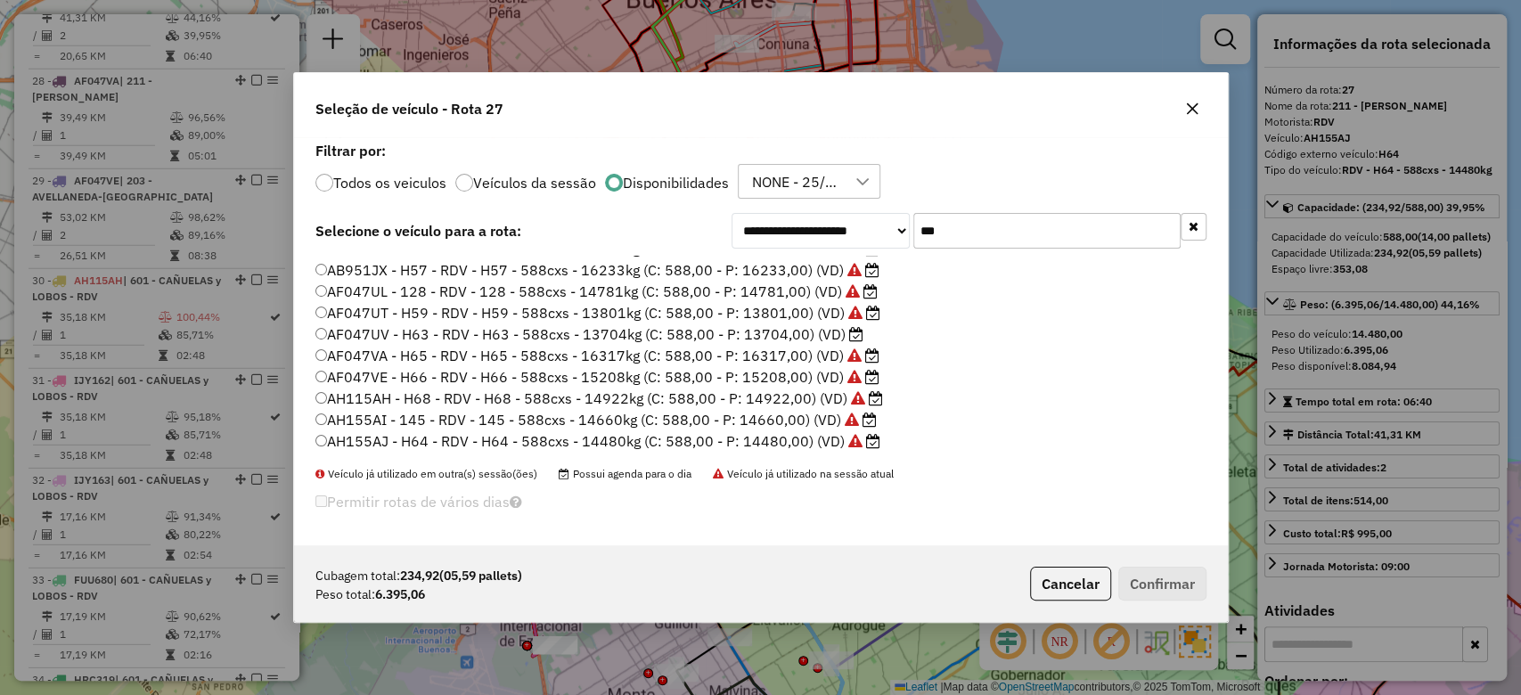
drag, startPoint x: 968, startPoint y: 237, endPoint x: 887, endPoint y: 218, distance: 83.2
click at [888, 218] on div "**********" at bounding box center [969, 231] width 475 height 36
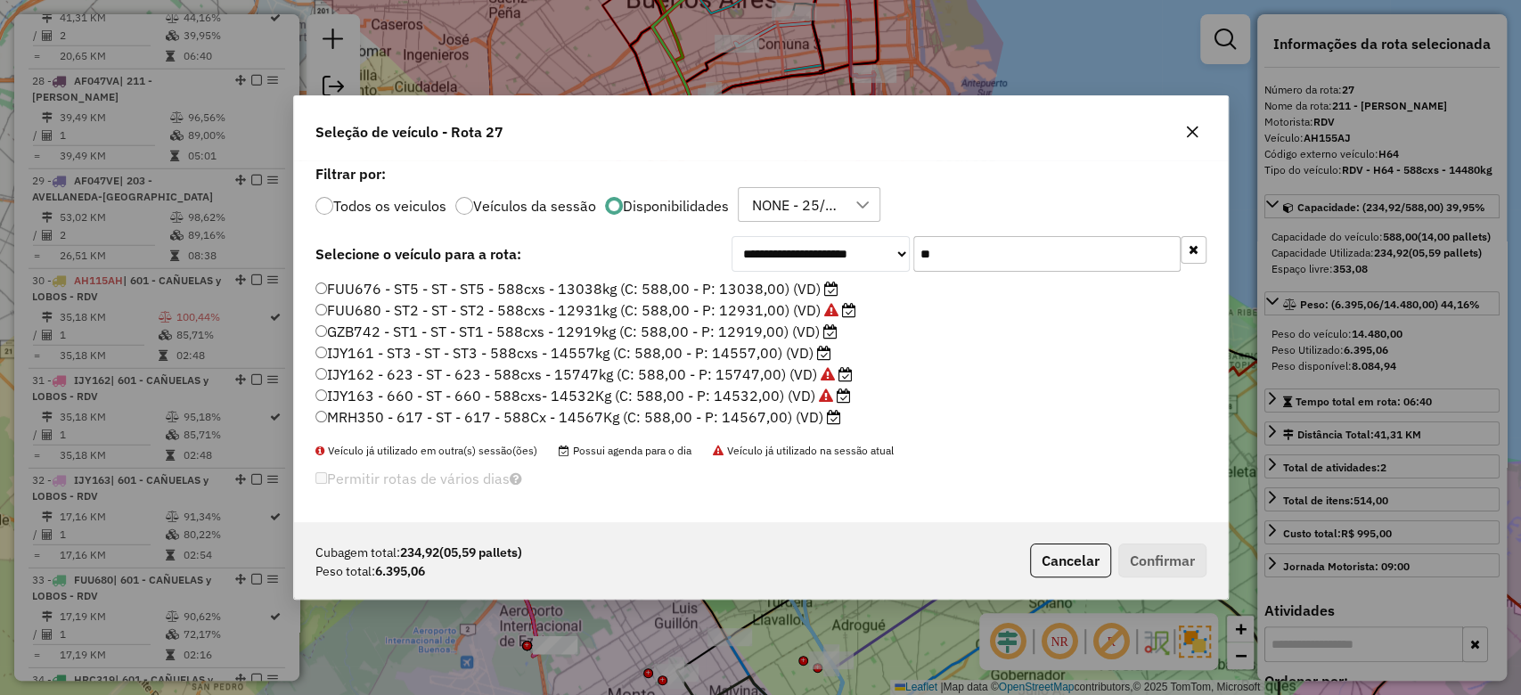
type input "**"
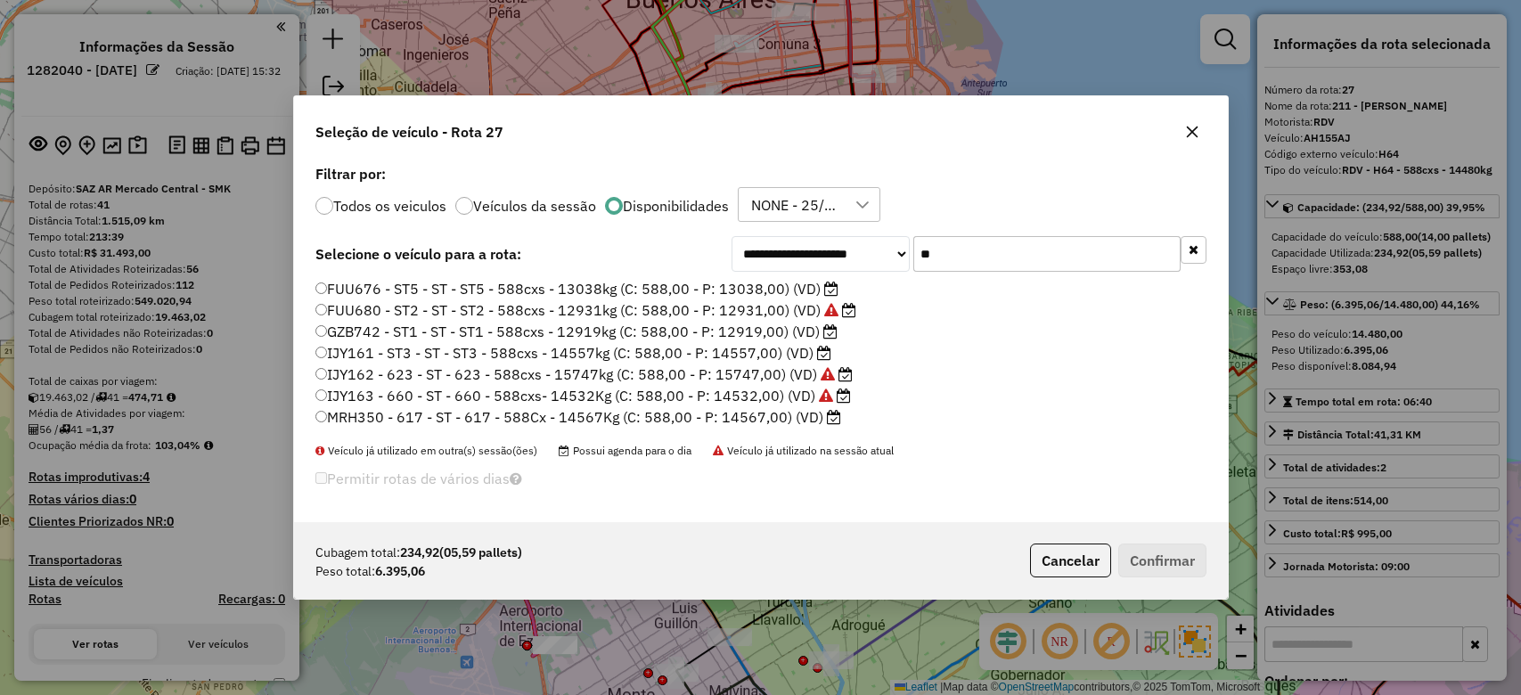
select select "**********"
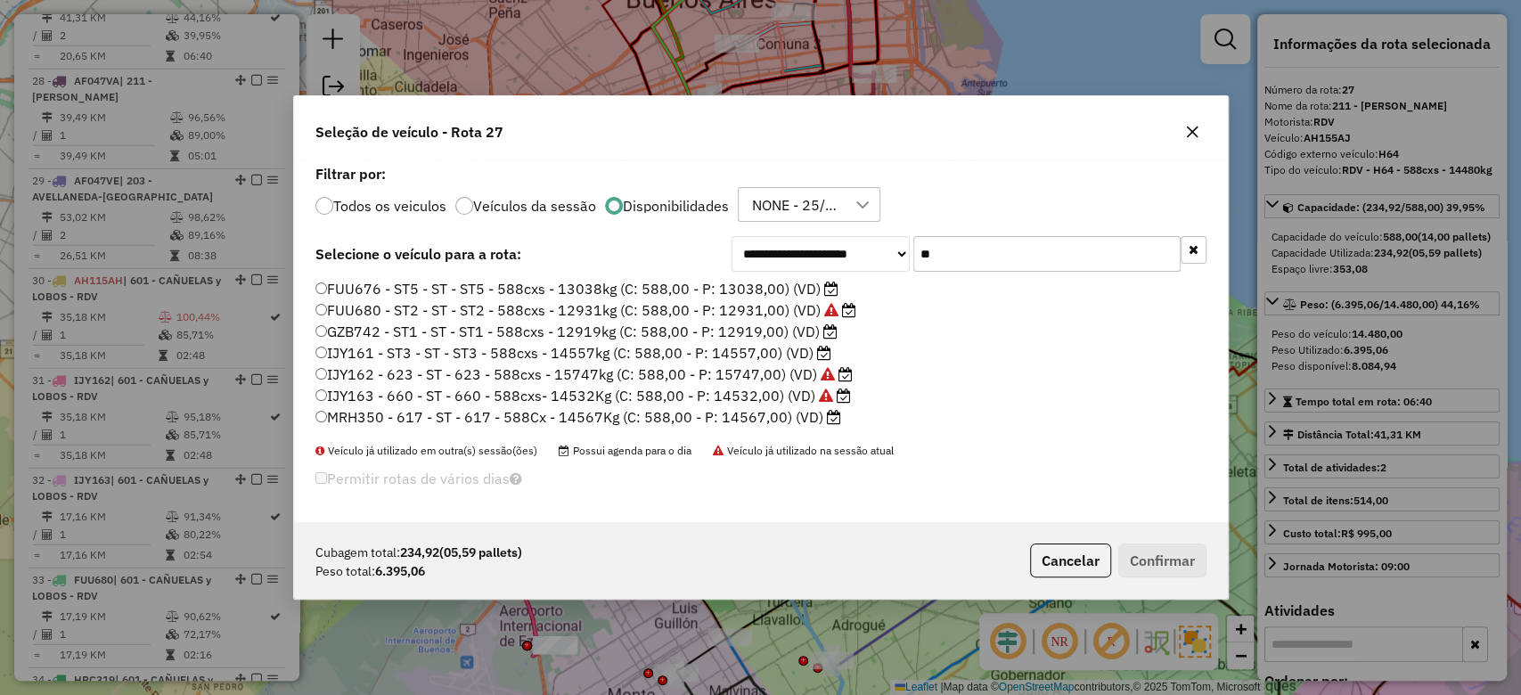
click at [1196, 123] on button "button" at bounding box center [1192, 132] width 29 height 29
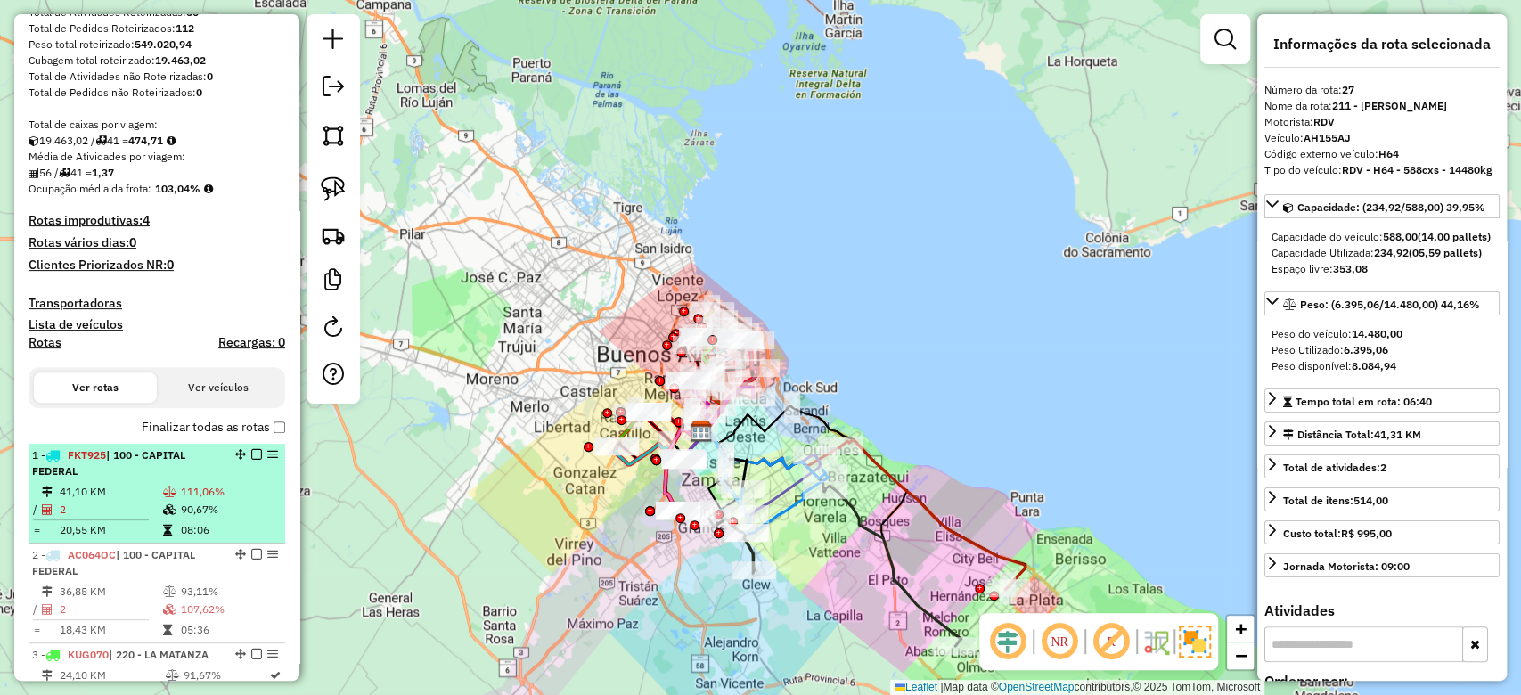
scroll to position [258, 0]
